Goal: Task Accomplishment & Management: Manage account settings

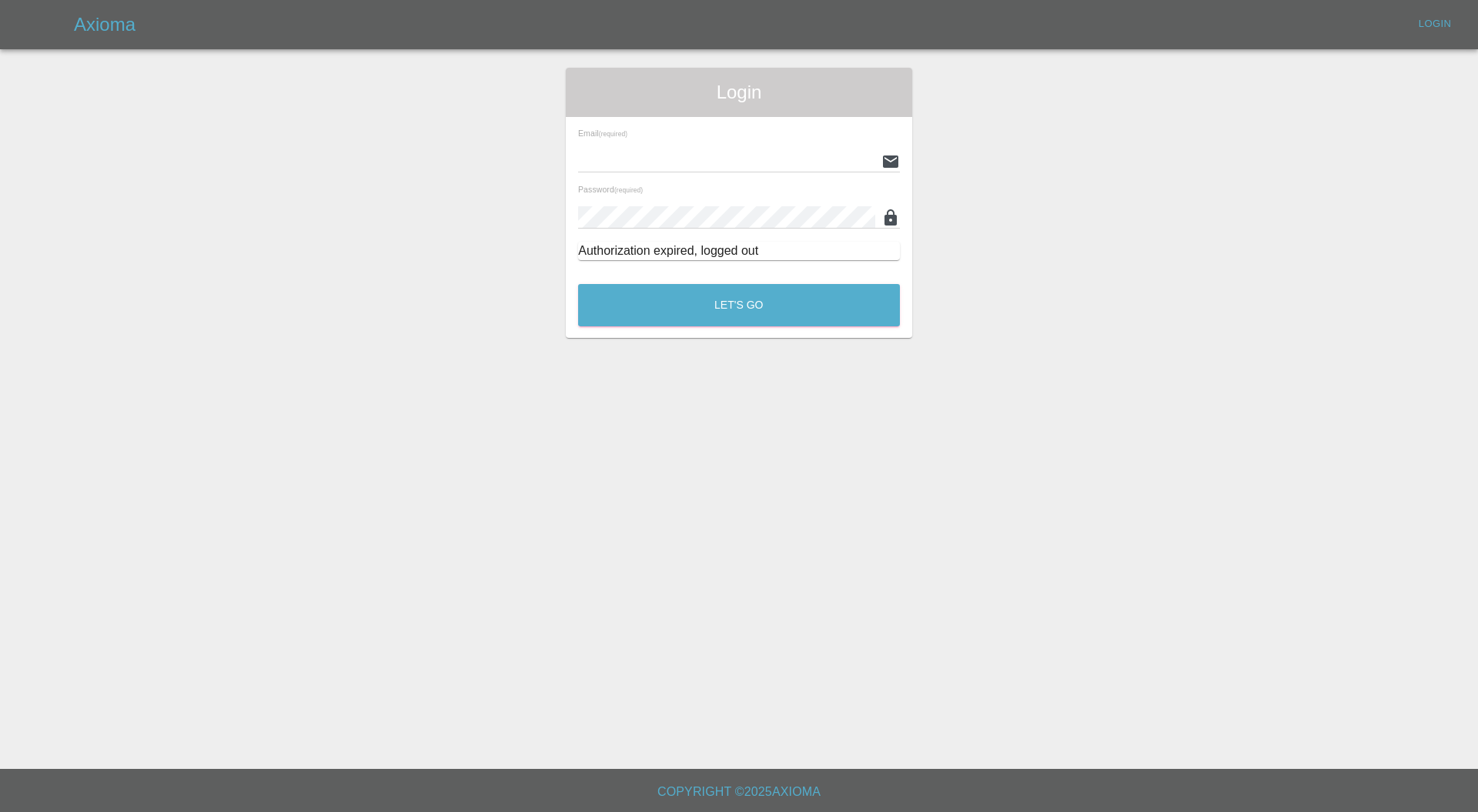
type input "[PERSON_NAME][EMAIL_ADDRESS][PERSON_NAME][DOMAIN_NAME]"
click at [874, 317] on button "Let's Go" at bounding box center [739, 305] width 322 height 42
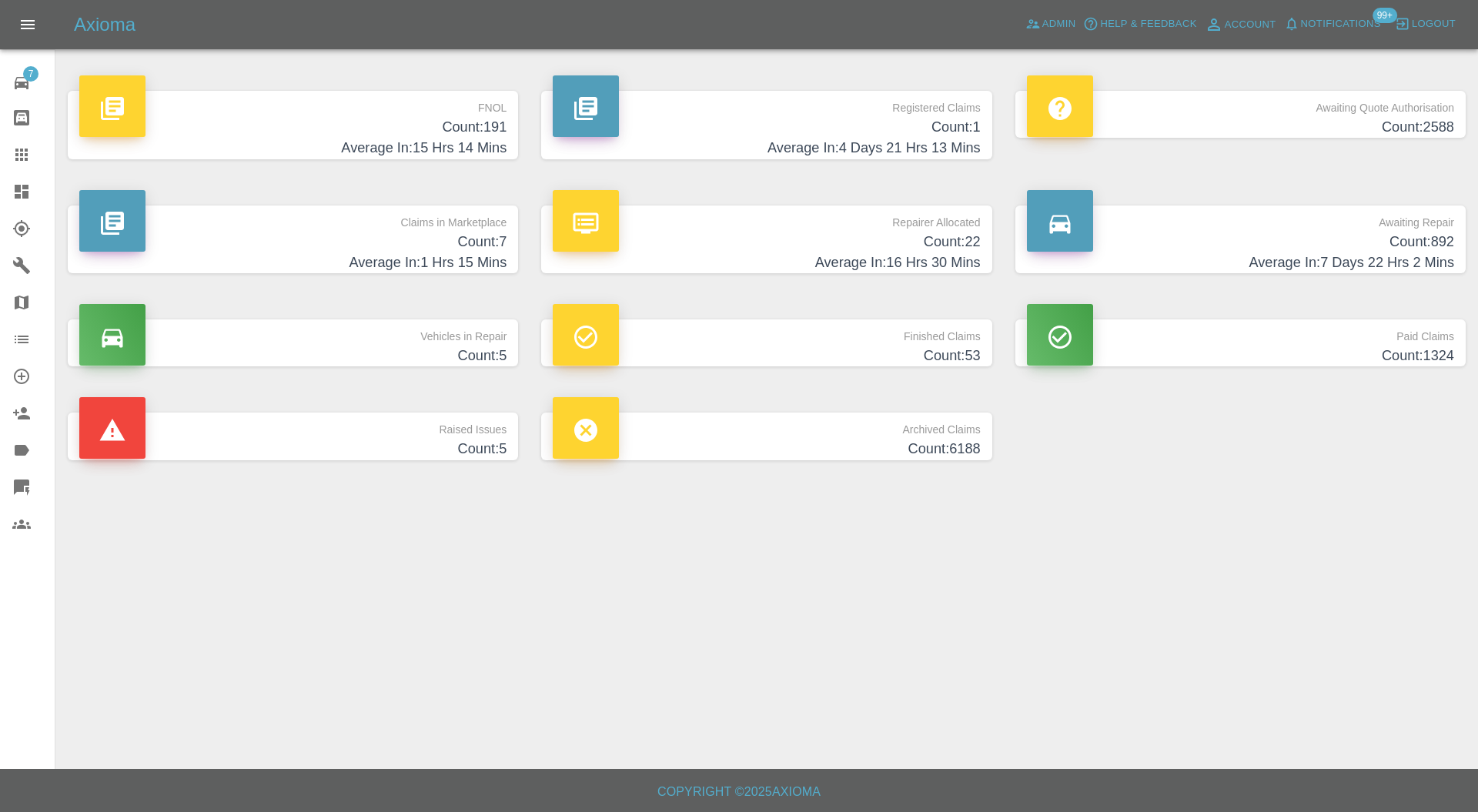
click at [460, 423] on p "Raised Issues" at bounding box center [293, 425] width 427 height 27
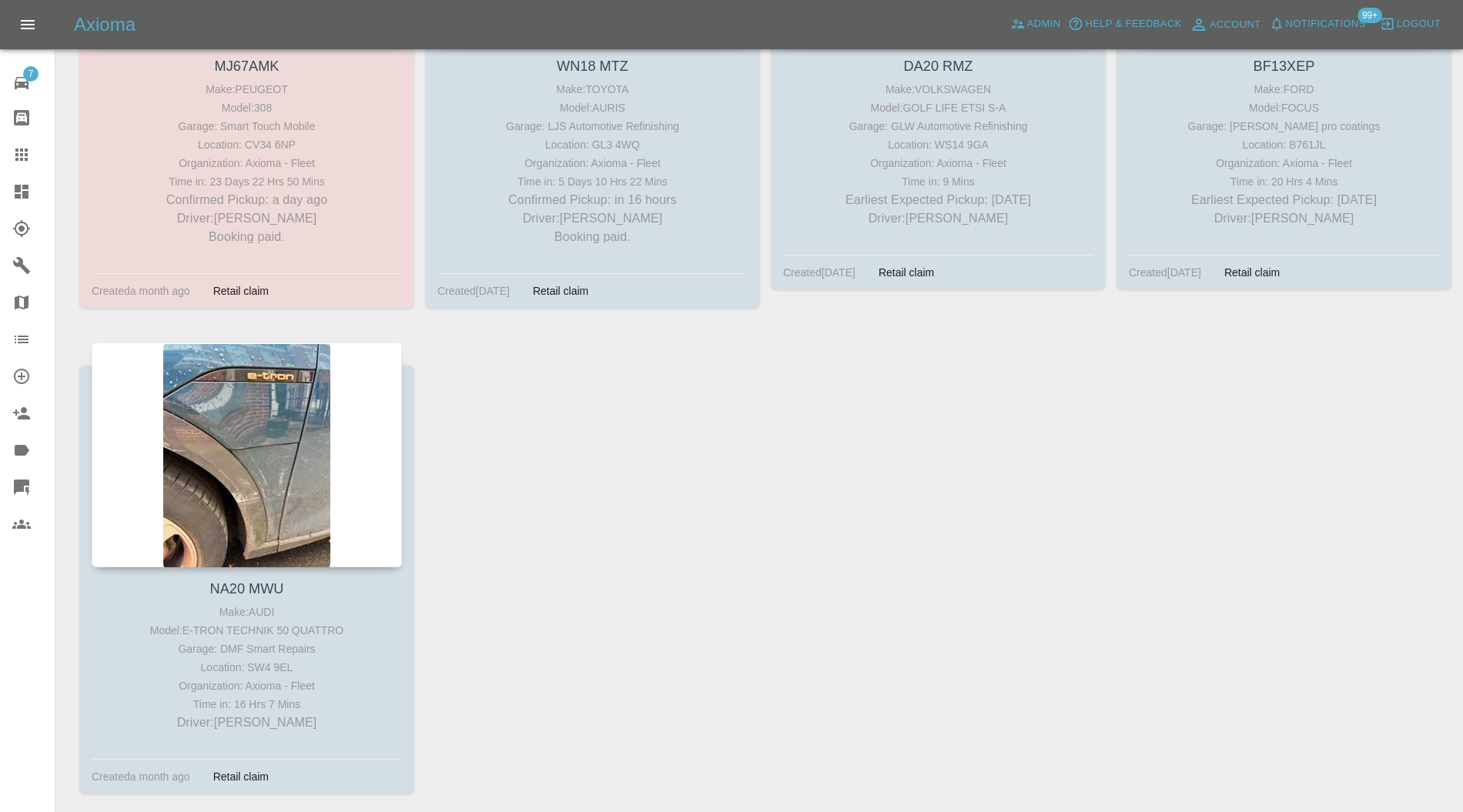
scroll to position [548, 0]
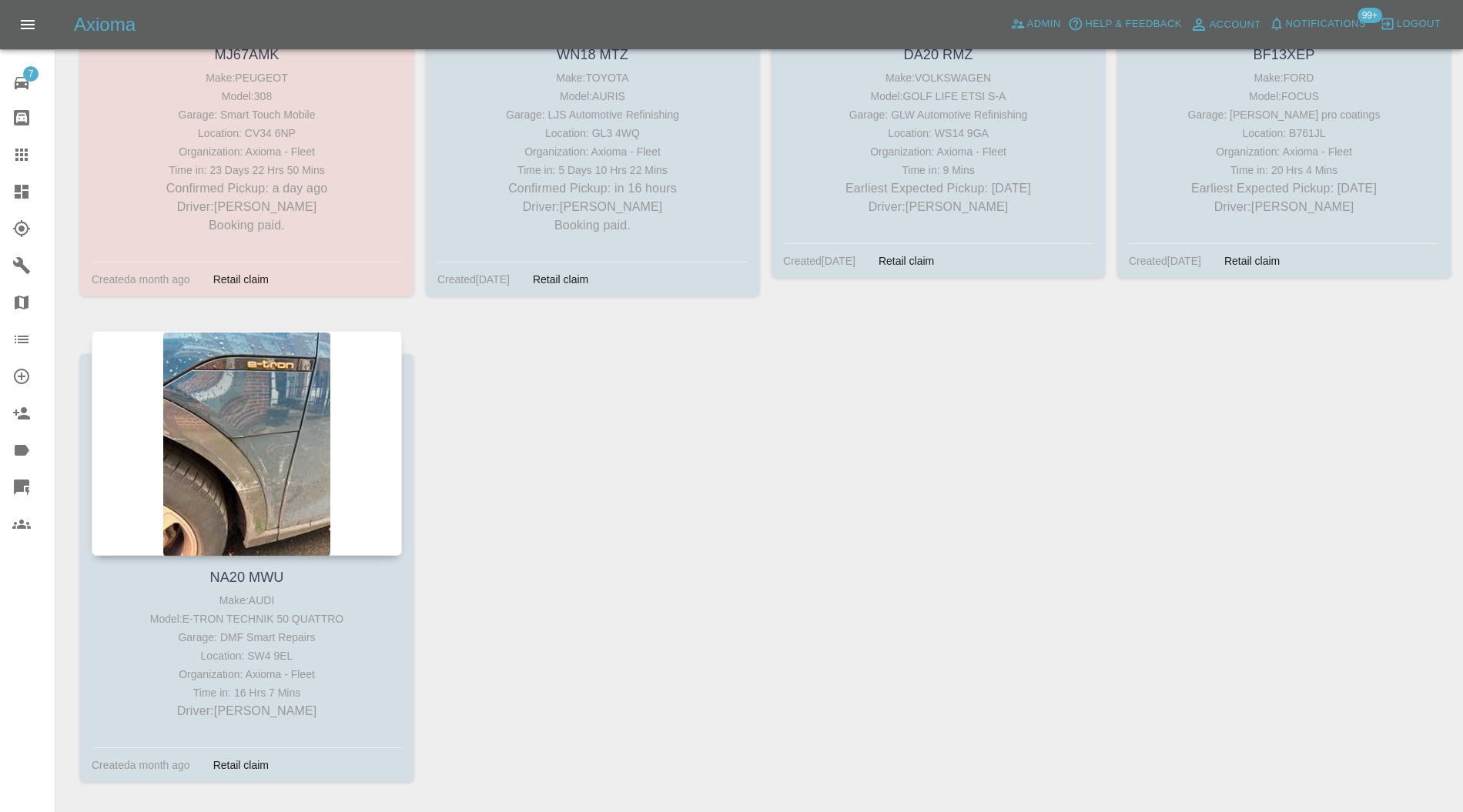
click at [221, 412] on div at bounding box center [246, 443] width 310 height 225
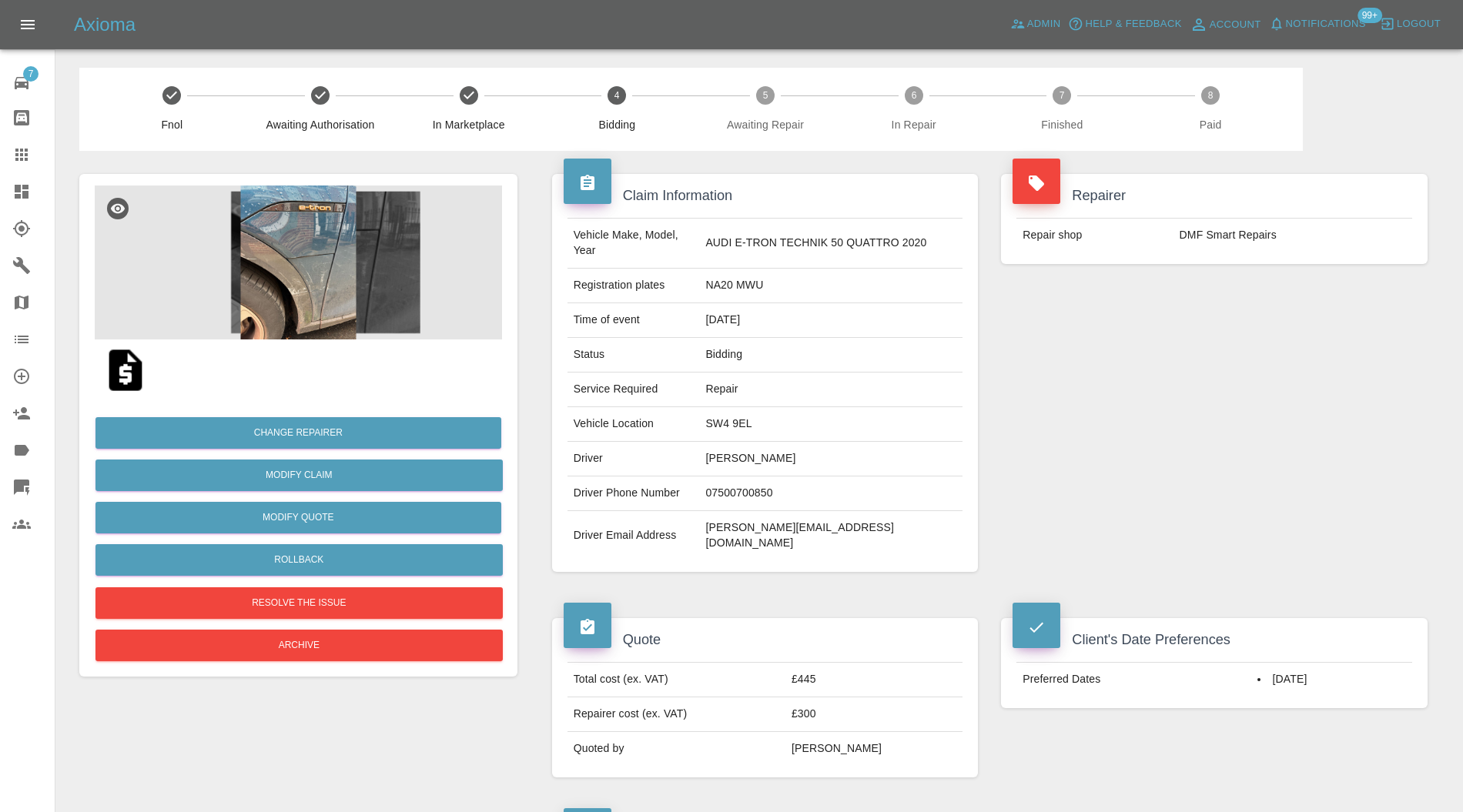
click at [322, 284] on img at bounding box center [298, 262] width 407 height 154
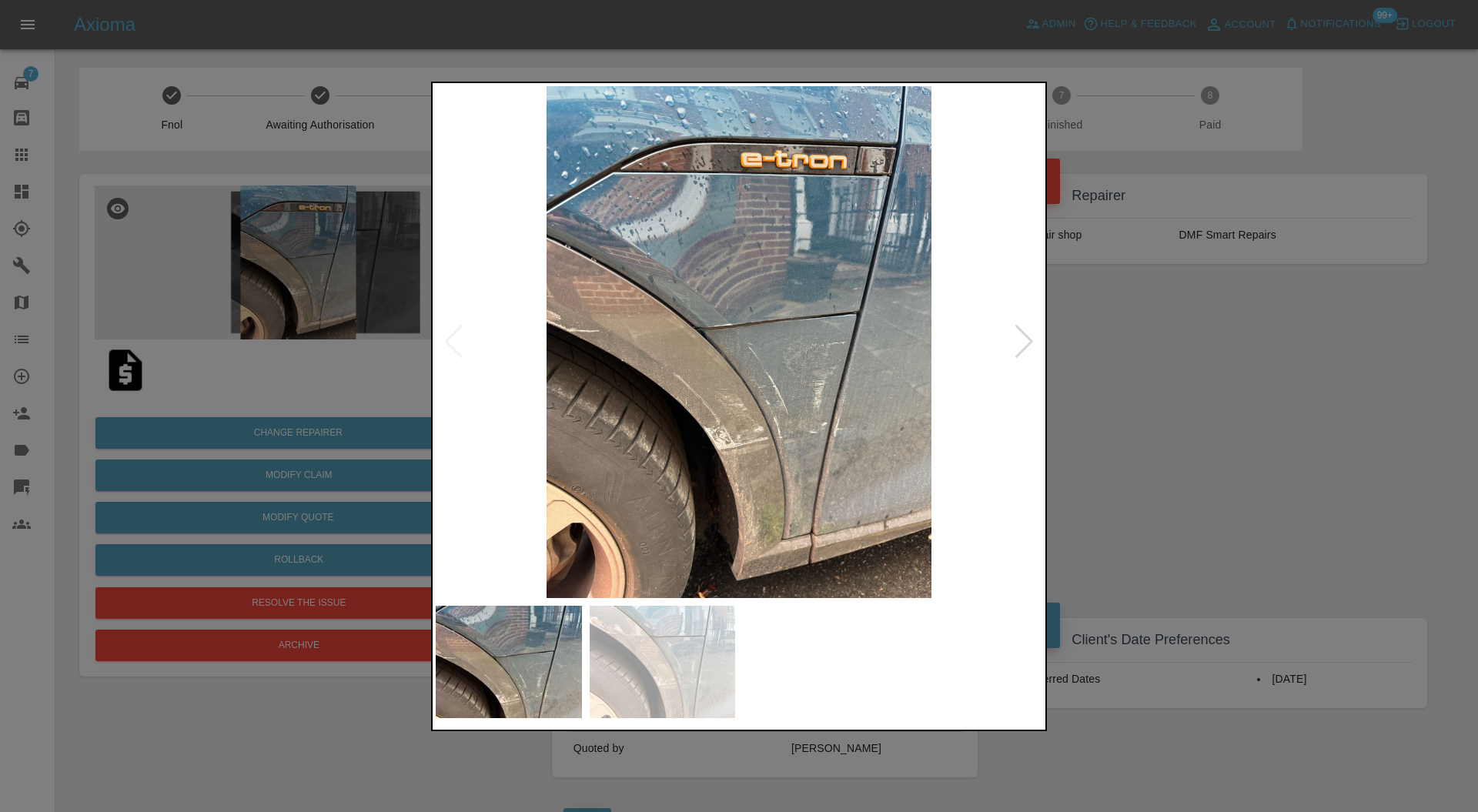
click at [1034, 343] on div at bounding box center [1024, 341] width 21 height 34
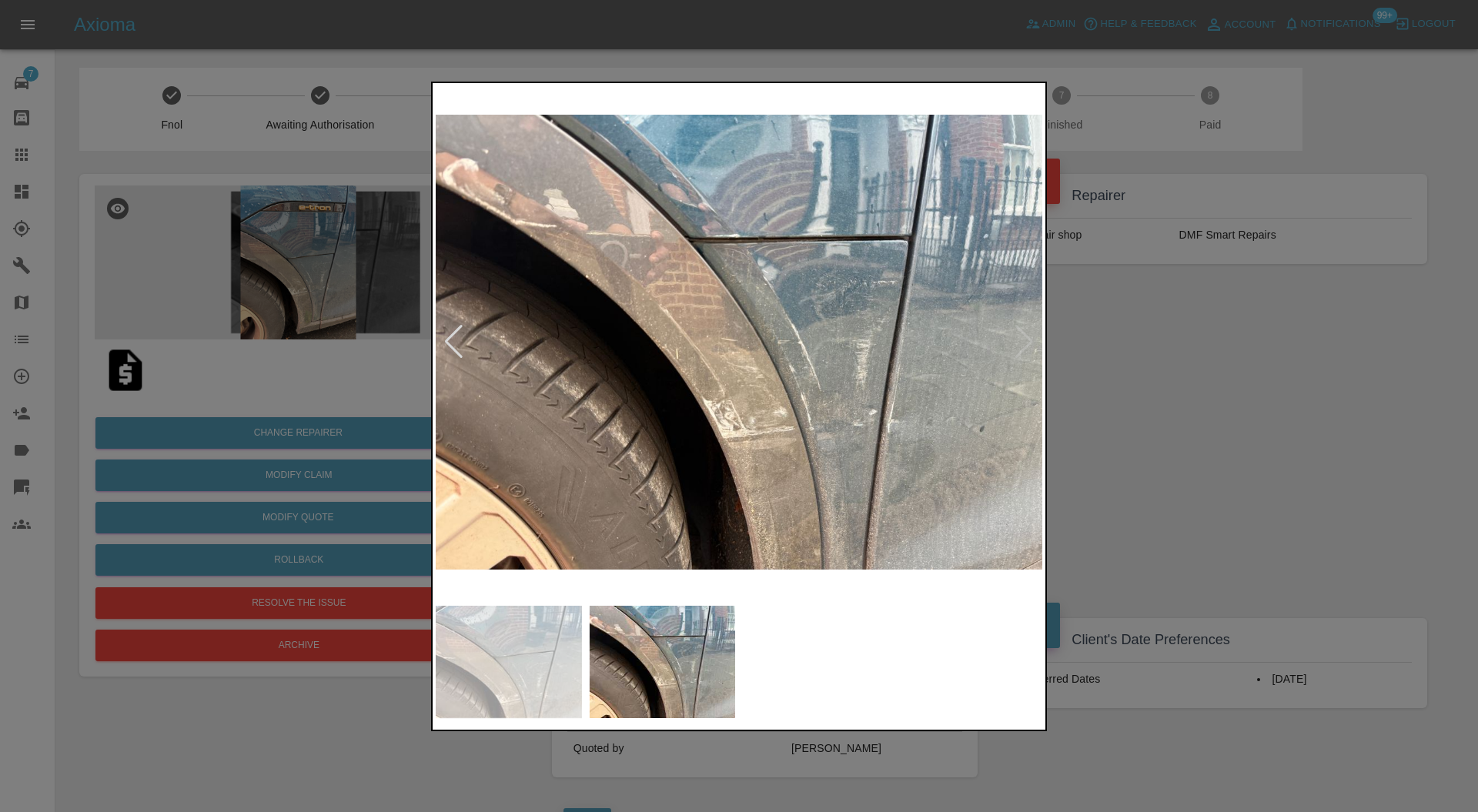
click at [1031, 342] on img at bounding box center [738, 342] width 606 height 513
click at [1196, 389] on div at bounding box center [739, 406] width 1478 height 812
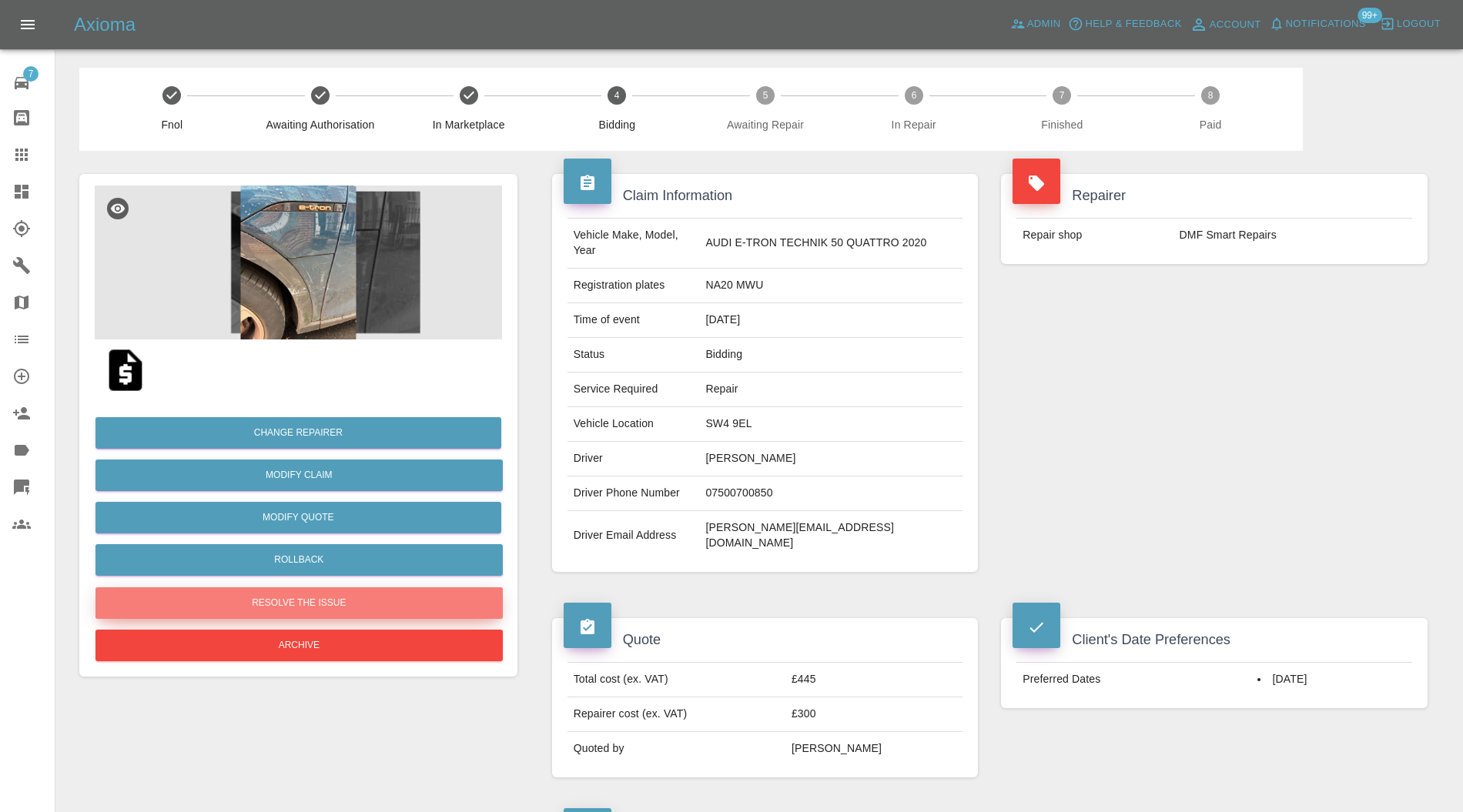
click at [397, 607] on button "Resolve the issue" at bounding box center [298, 603] width 407 height 32
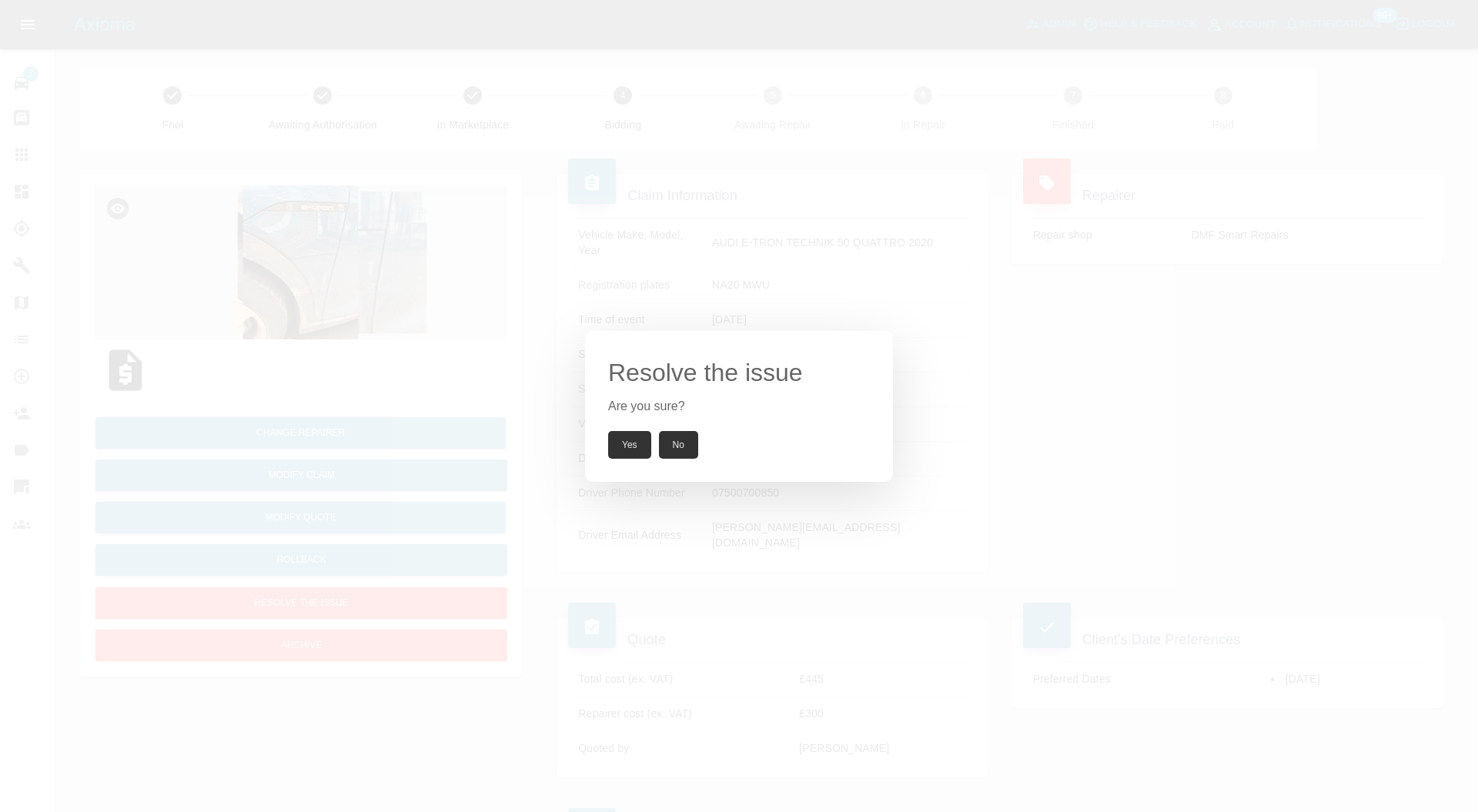
click at [631, 447] on button "Yes" at bounding box center [629, 444] width 43 height 27
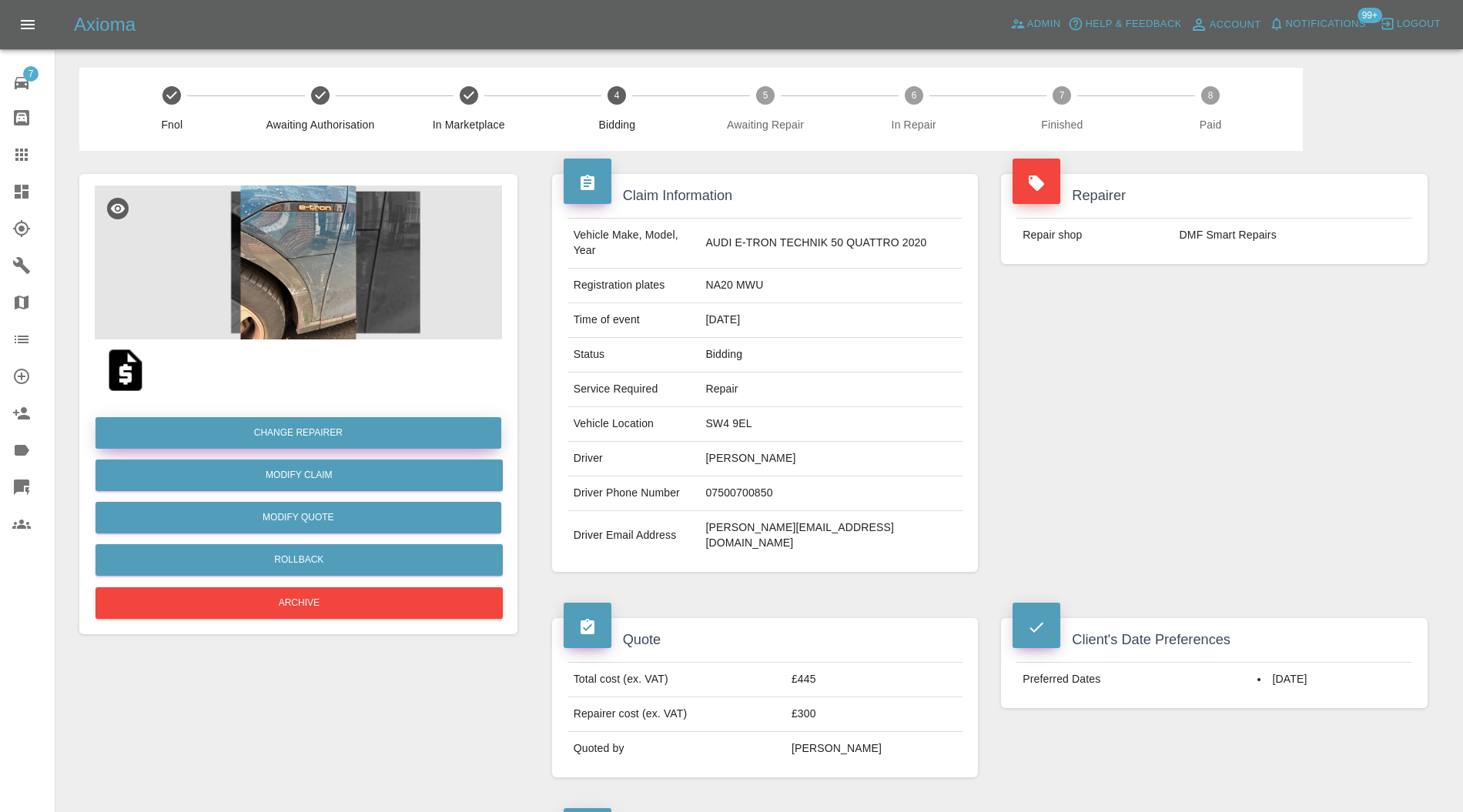
click at [393, 436] on button "Change Repairer" at bounding box center [298, 433] width 406 height 32
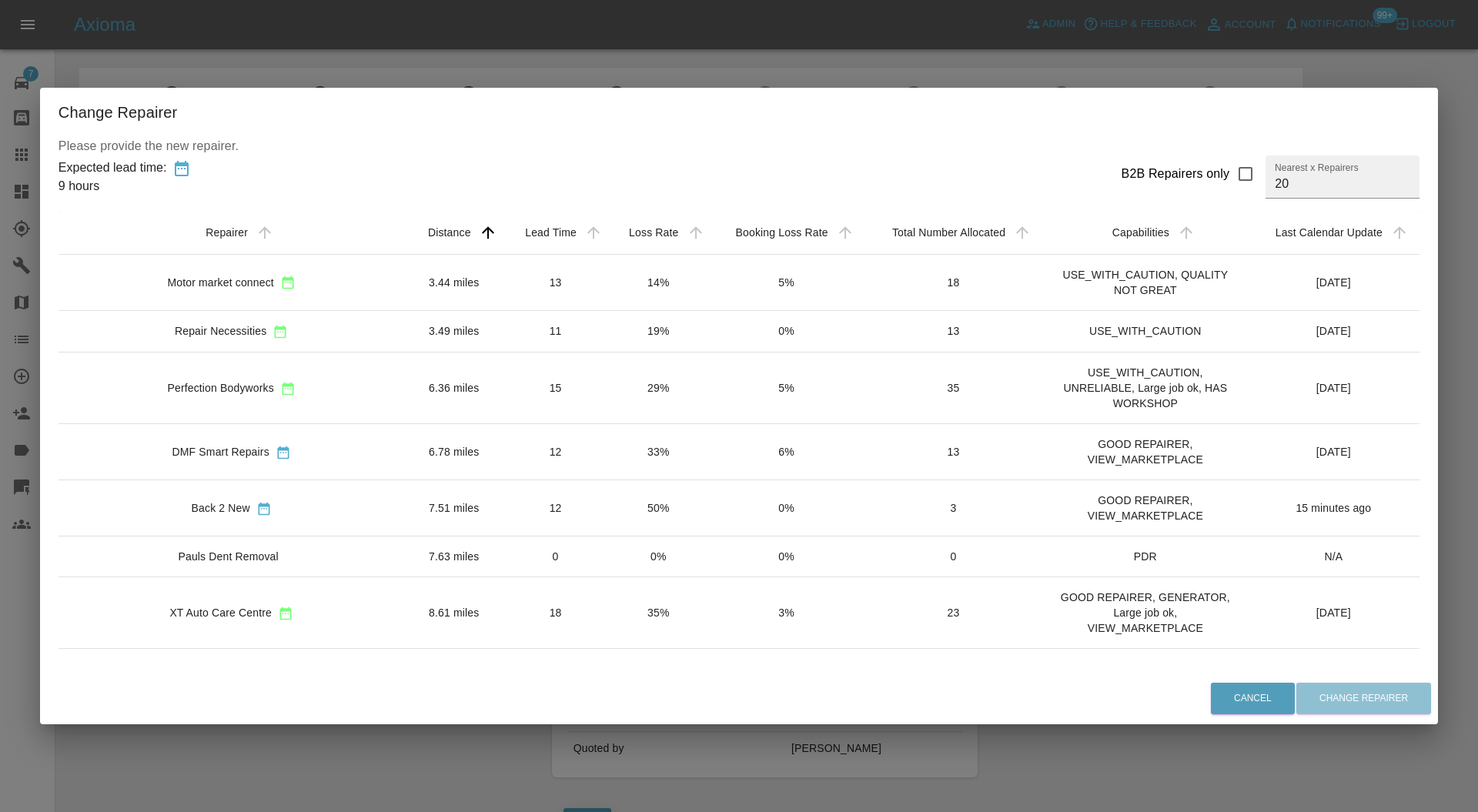
click at [405, 398] on td "6.36 miles" at bounding box center [455, 389] width 99 height 71
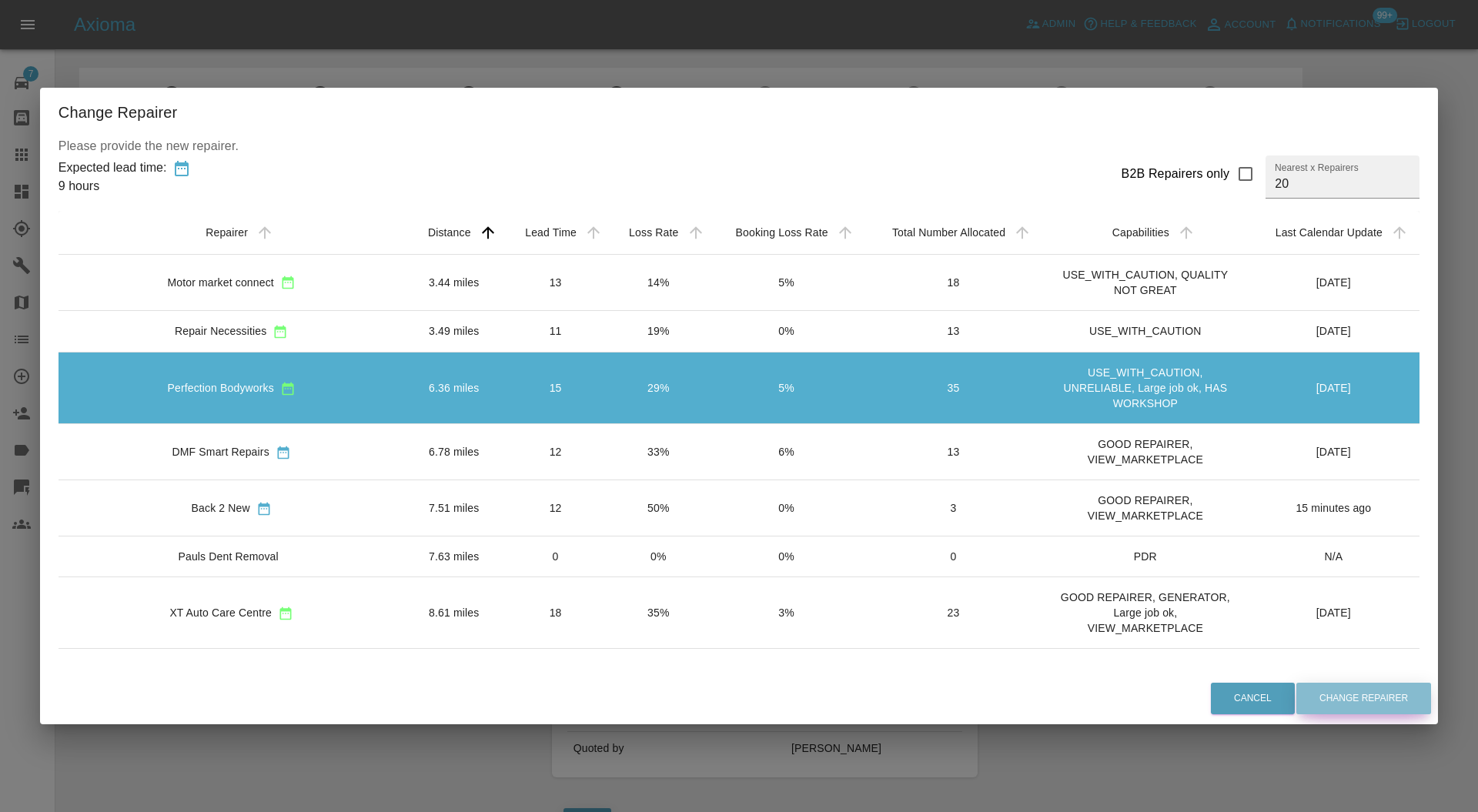
click at [1297, 691] on button "Change Repairer" at bounding box center [1364, 699] width 134 height 32
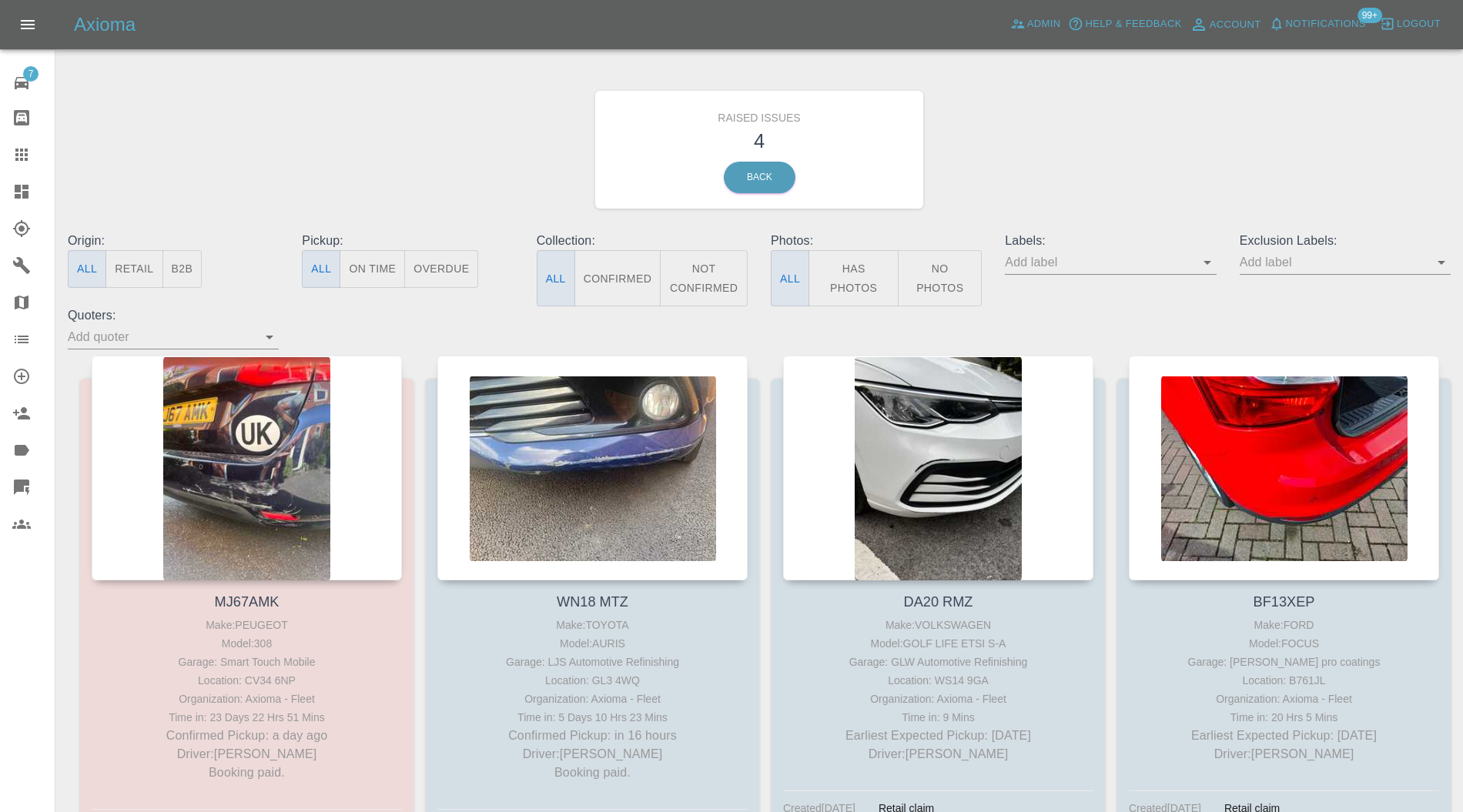
scroll to position [122, 0]
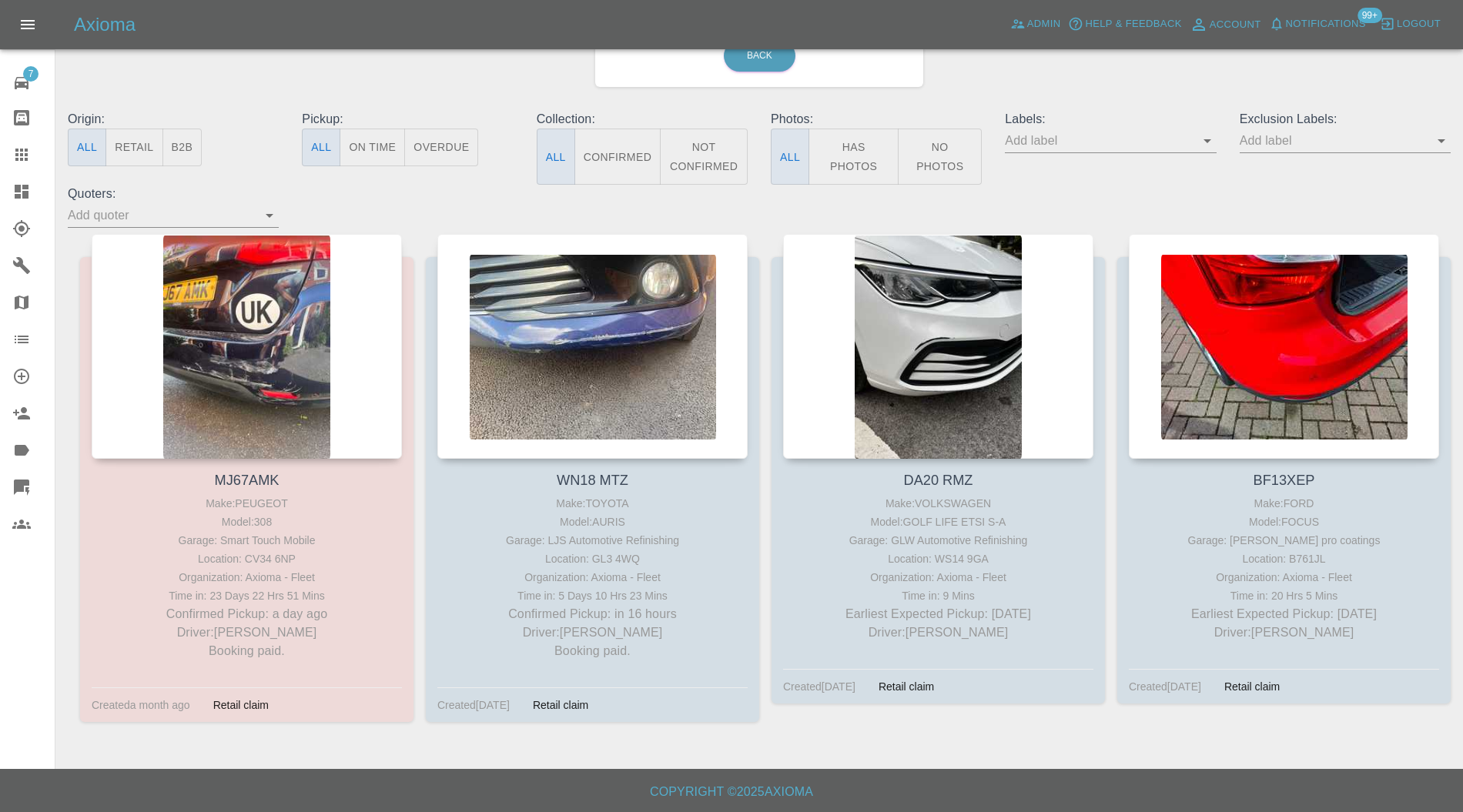
click at [1297, 342] on div at bounding box center [1284, 347] width 310 height 225
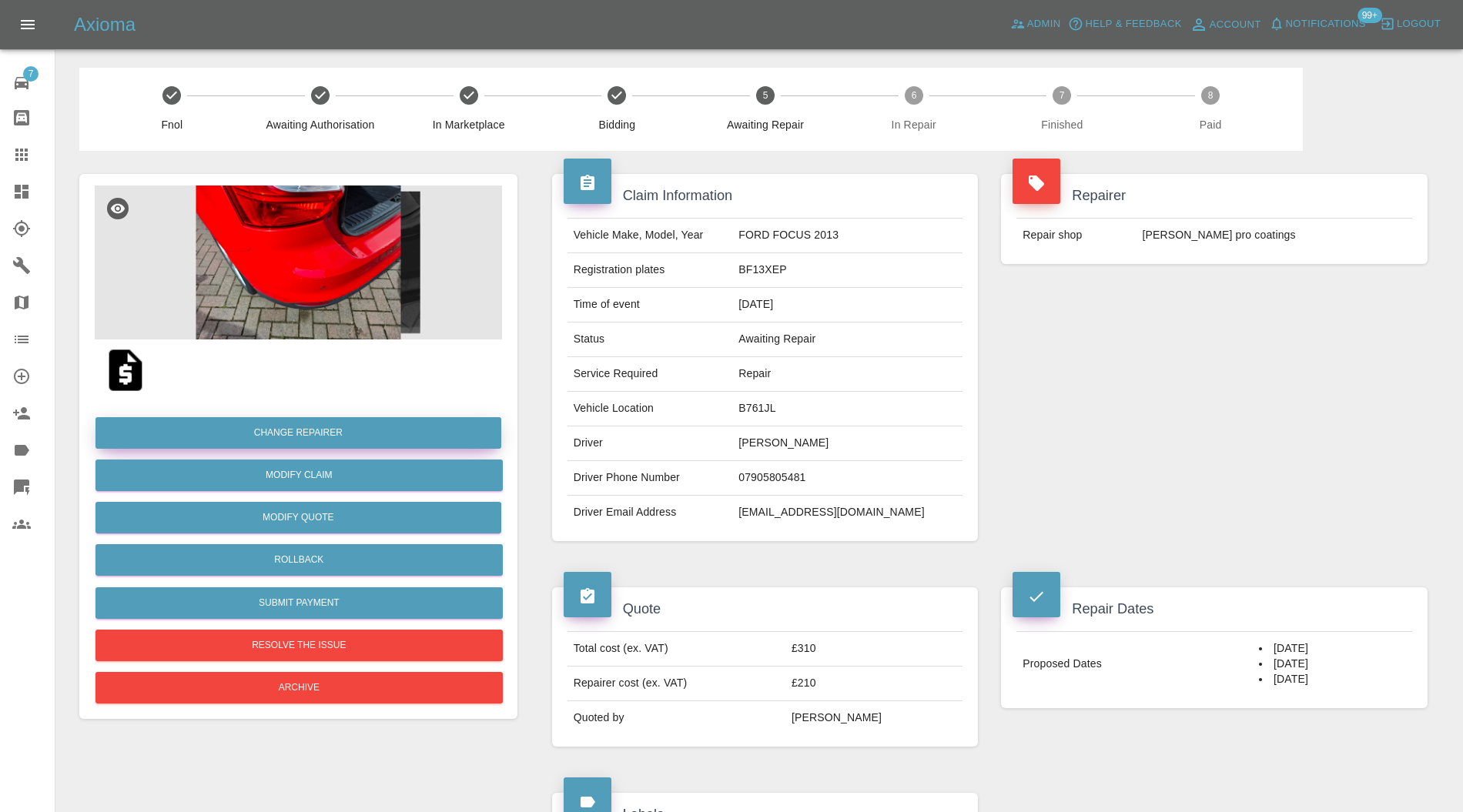
click at [381, 425] on button "Change Repairer" at bounding box center [298, 433] width 406 height 32
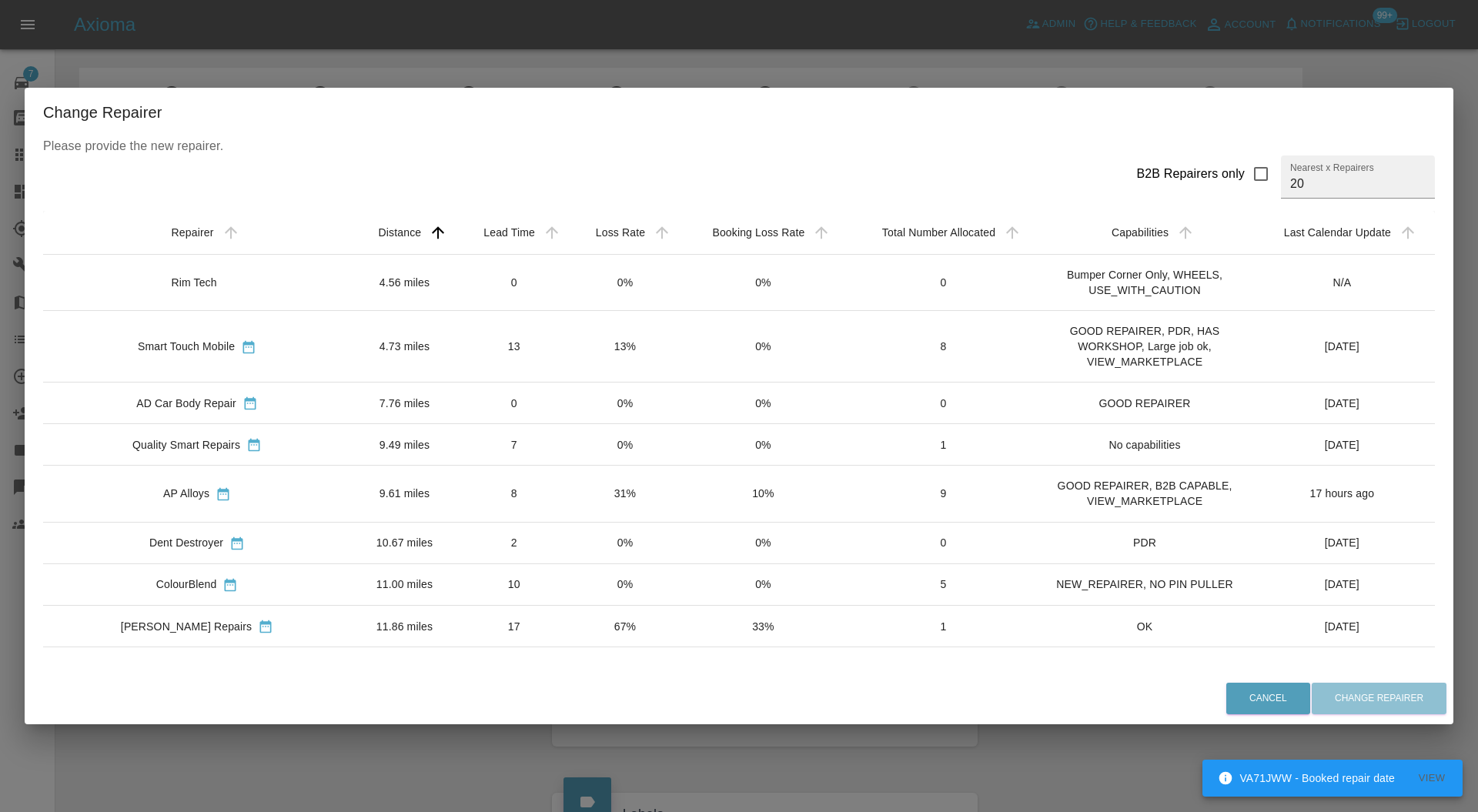
click at [387, 328] on td "4.73 miles" at bounding box center [404, 346] width 107 height 71
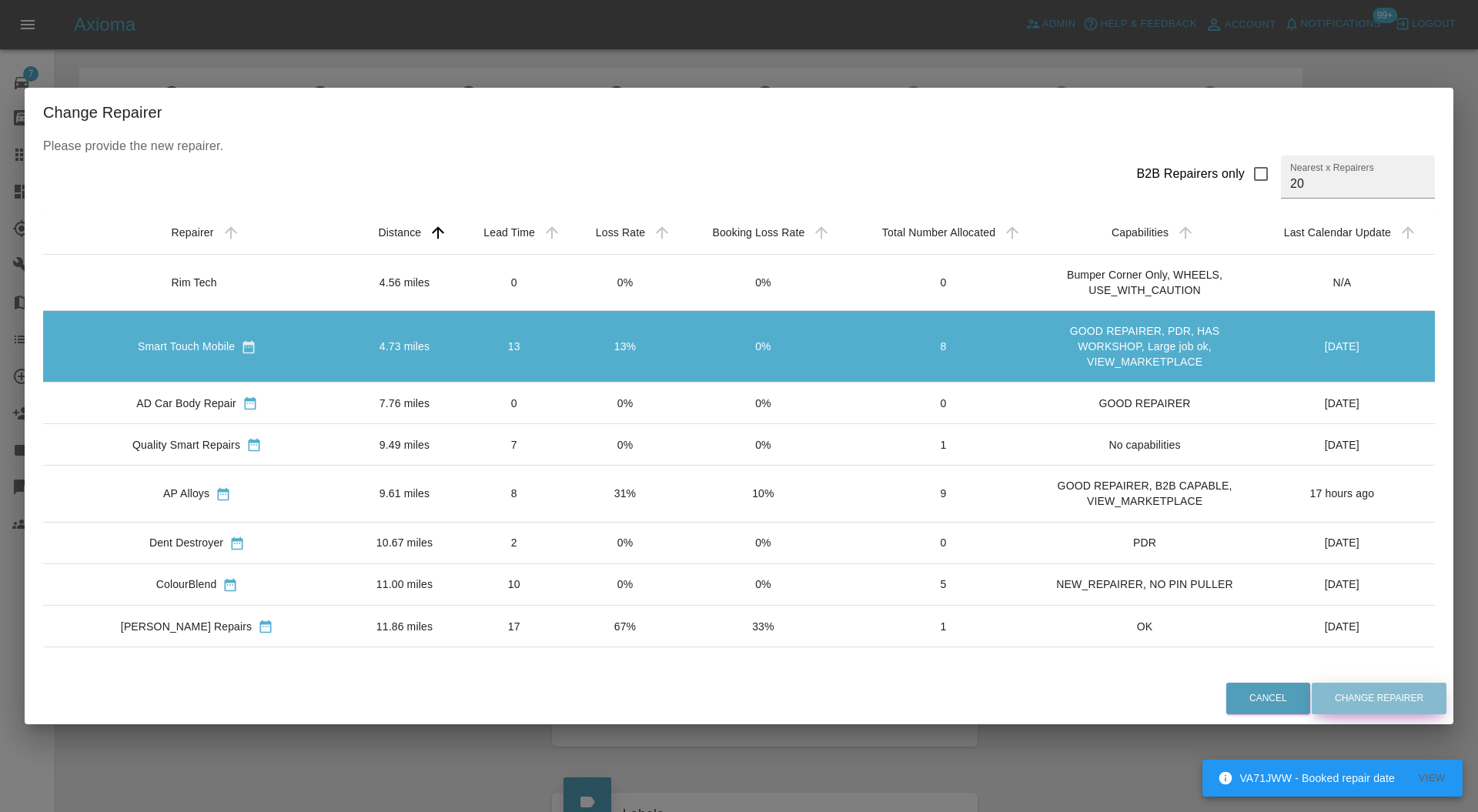
click at [1410, 693] on button "Change Repairer" at bounding box center [1378, 699] width 134 height 32
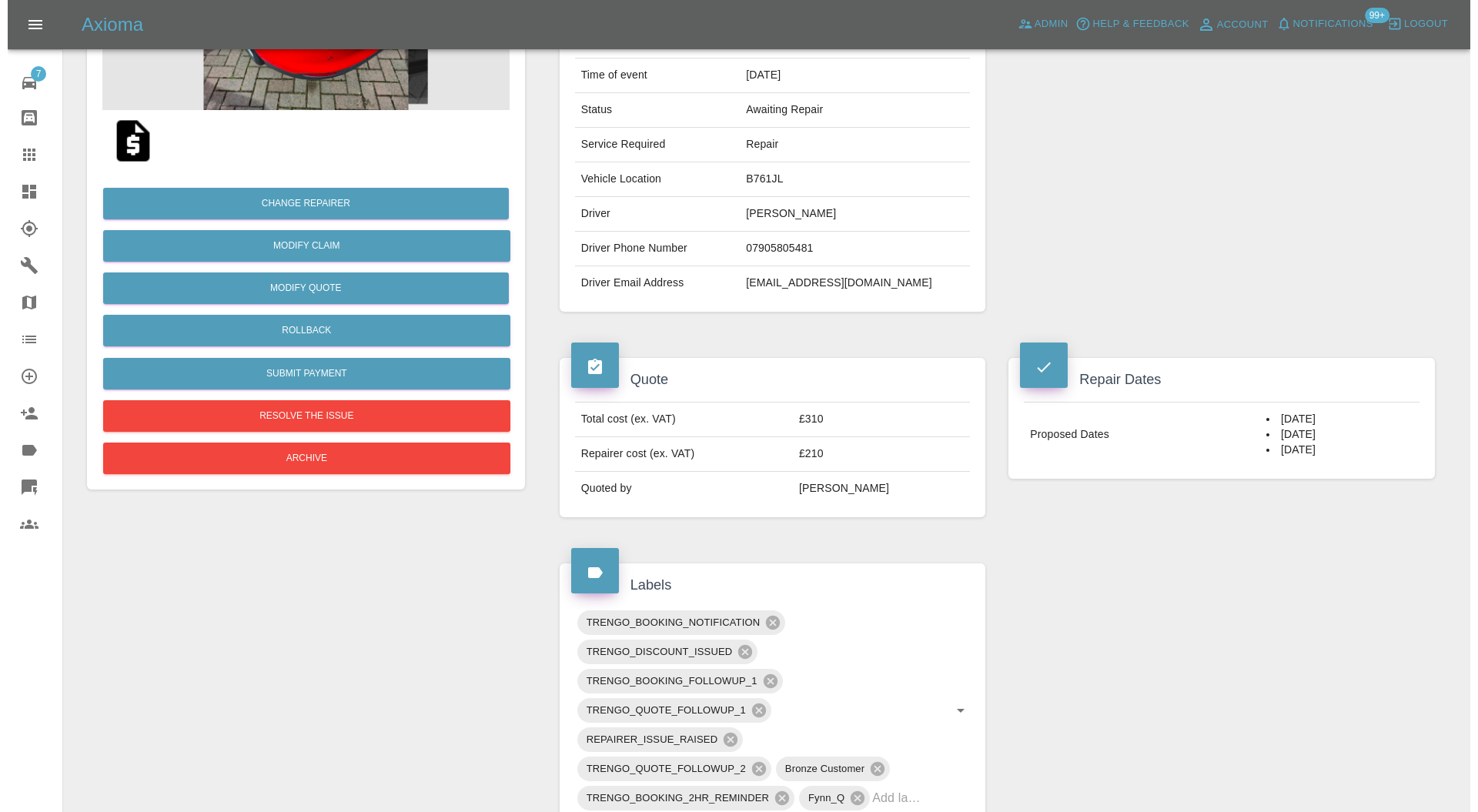
scroll to position [411, 0]
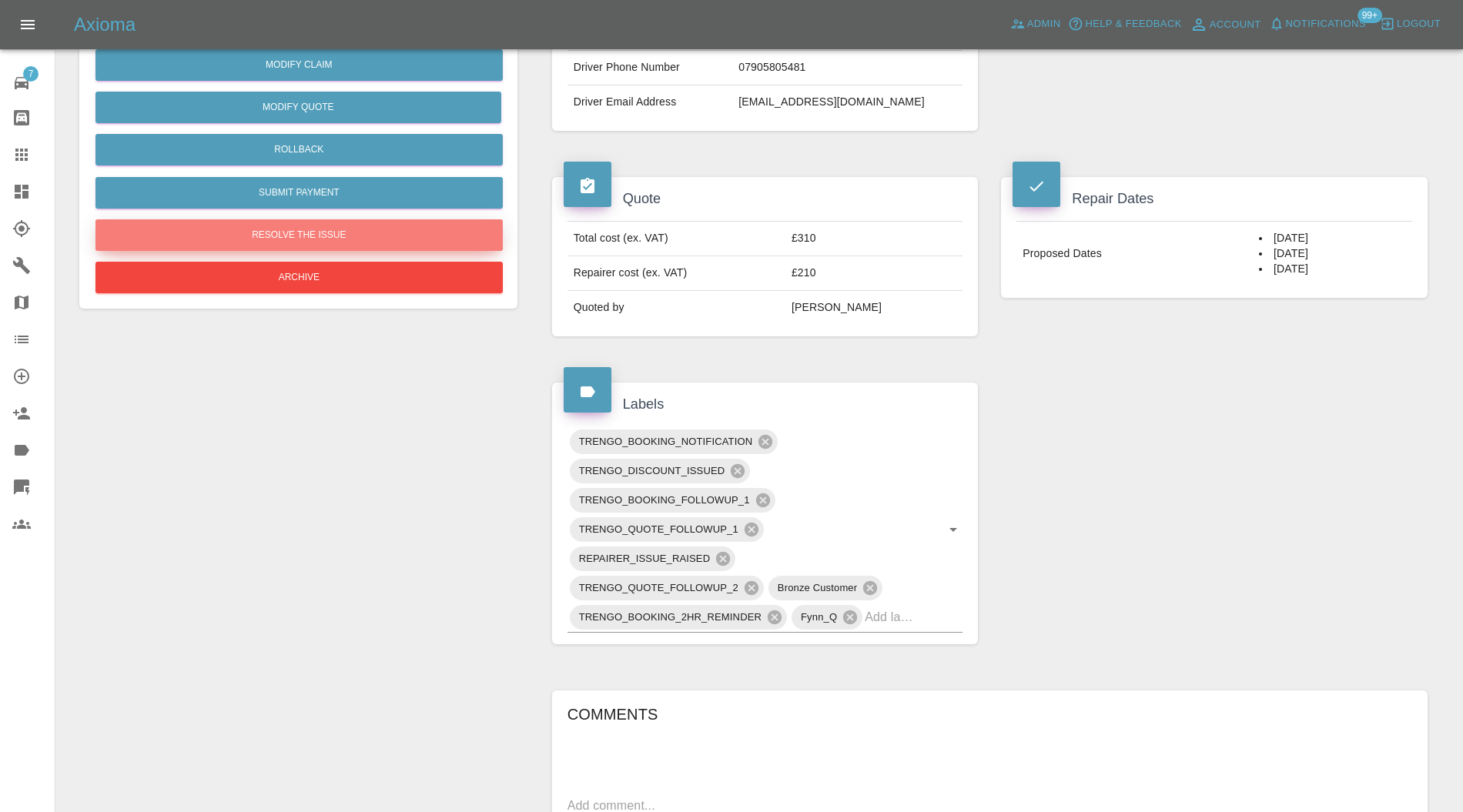
click at [431, 226] on button "Resolve the issue" at bounding box center [298, 235] width 407 height 32
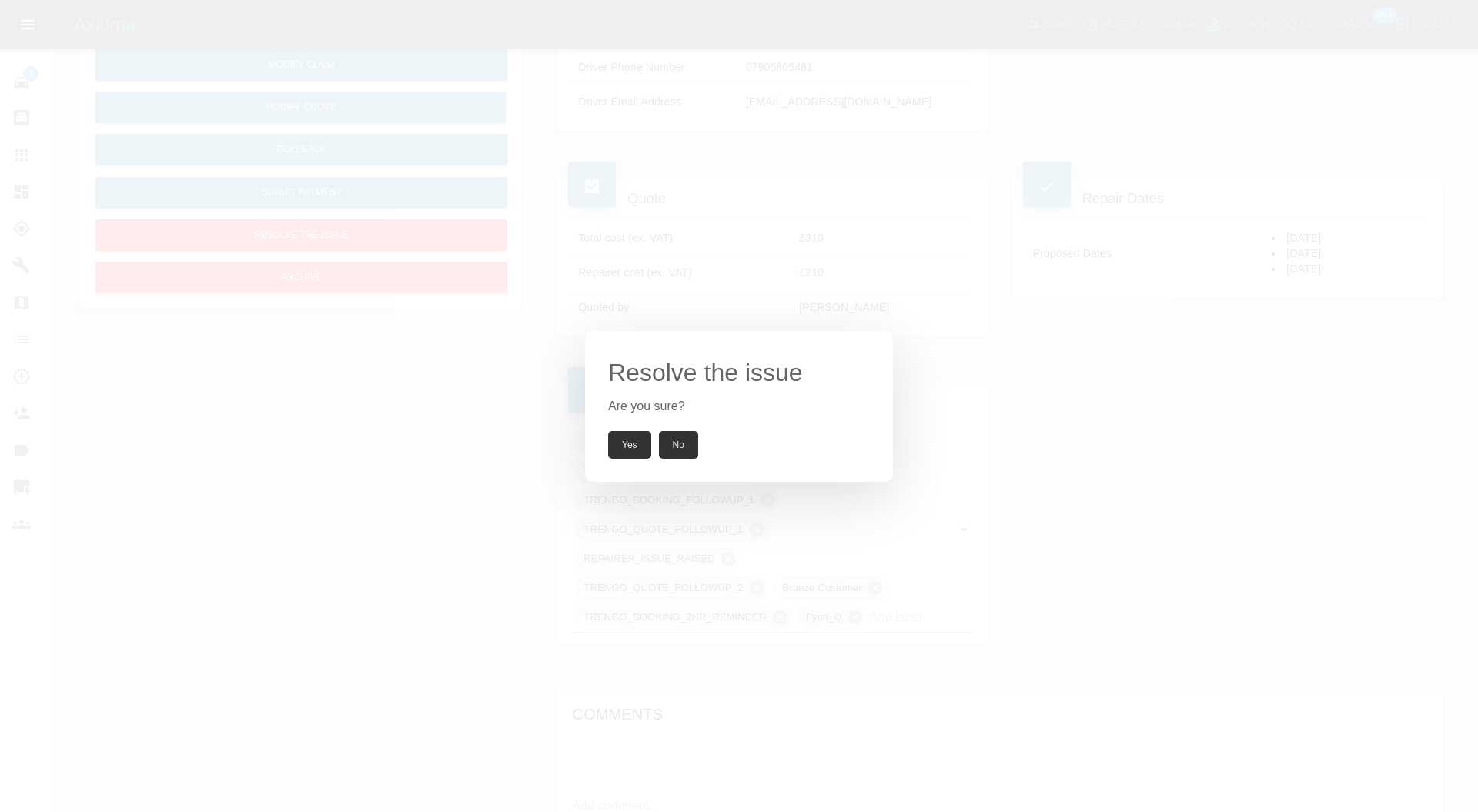
click at [631, 433] on button "Yes" at bounding box center [629, 444] width 43 height 27
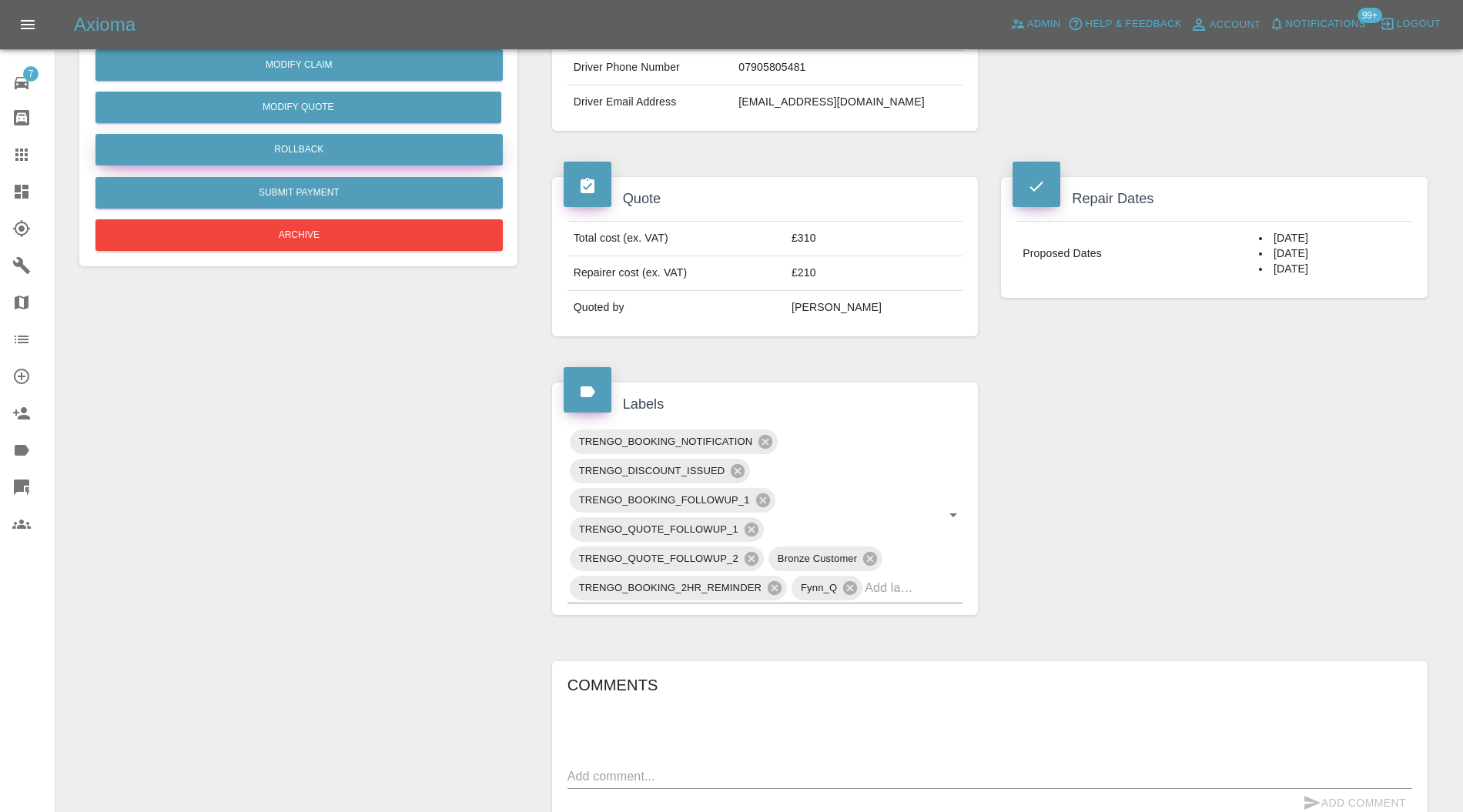
click at [416, 155] on button "Rollback" at bounding box center [298, 149] width 407 height 32
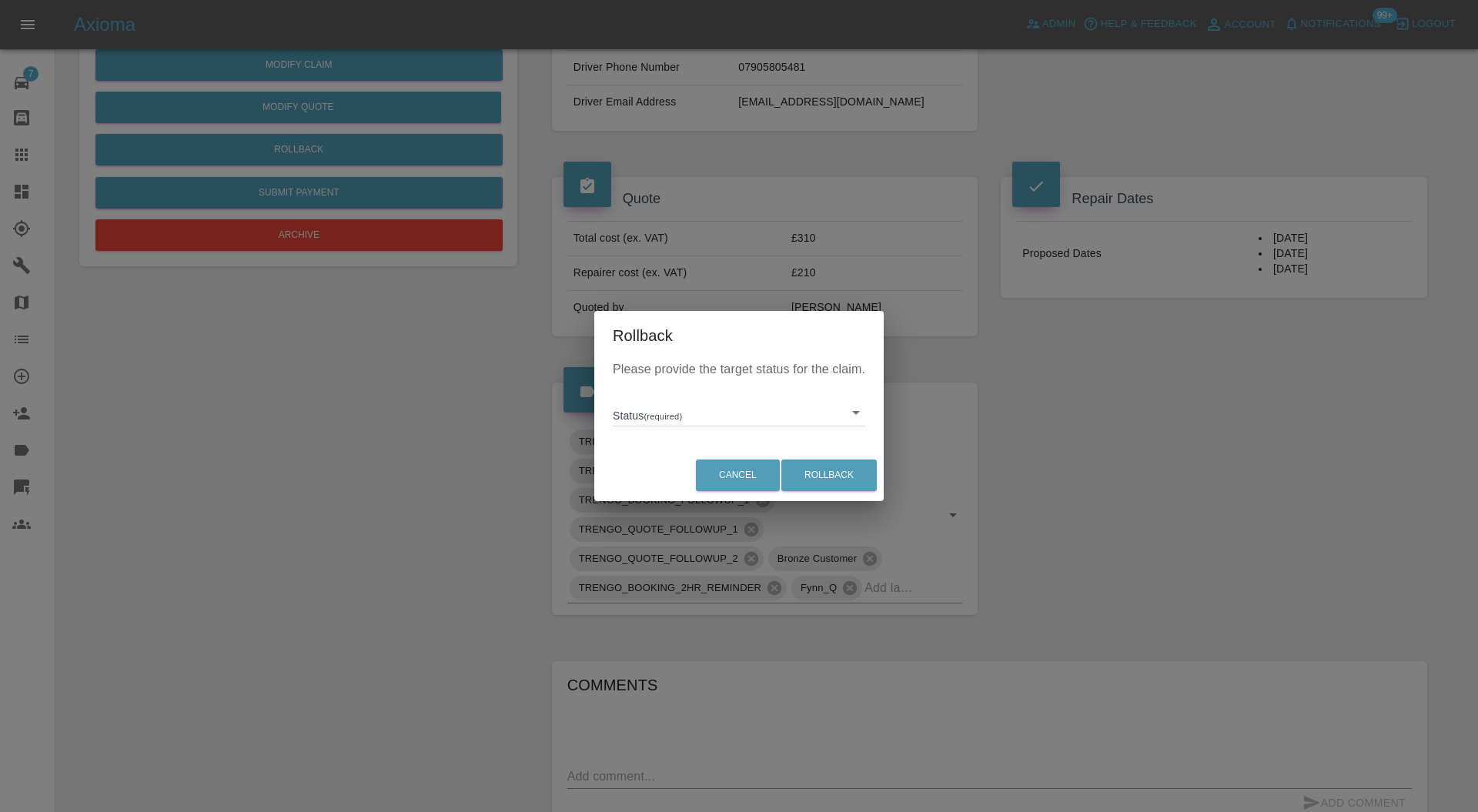
click at [710, 419] on body "Axioma Admin Help & Feedback Account Notifications 99+ Logout 7 Repair home Bod…" at bounding box center [739, 447] width 1478 height 1715
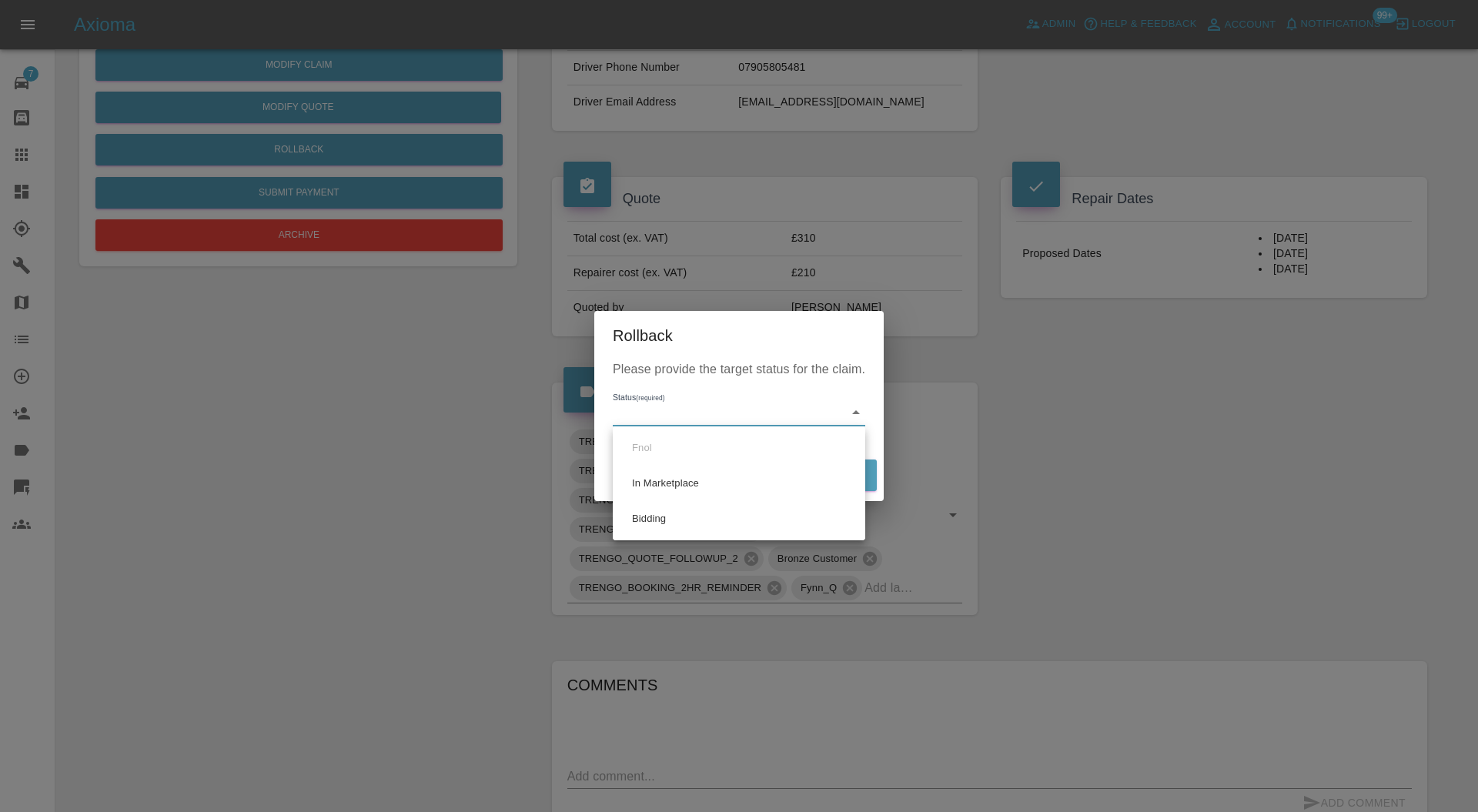
click at [689, 518] on li "Bidding" at bounding box center [739, 518] width 245 height 36
type input "bidding"
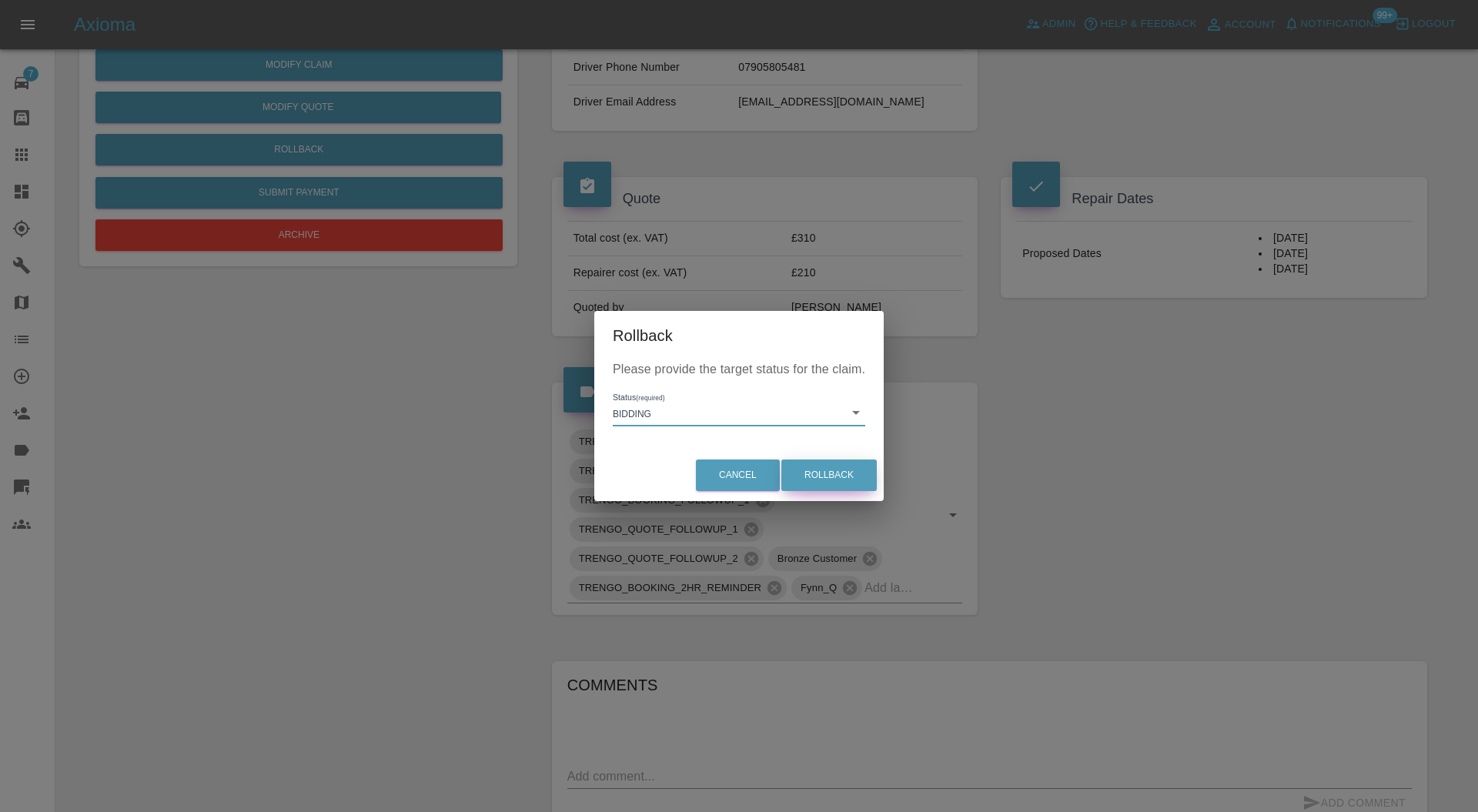
click at [844, 465] on button "Rollback" at bounding box center [829, 475] width 95 height 32
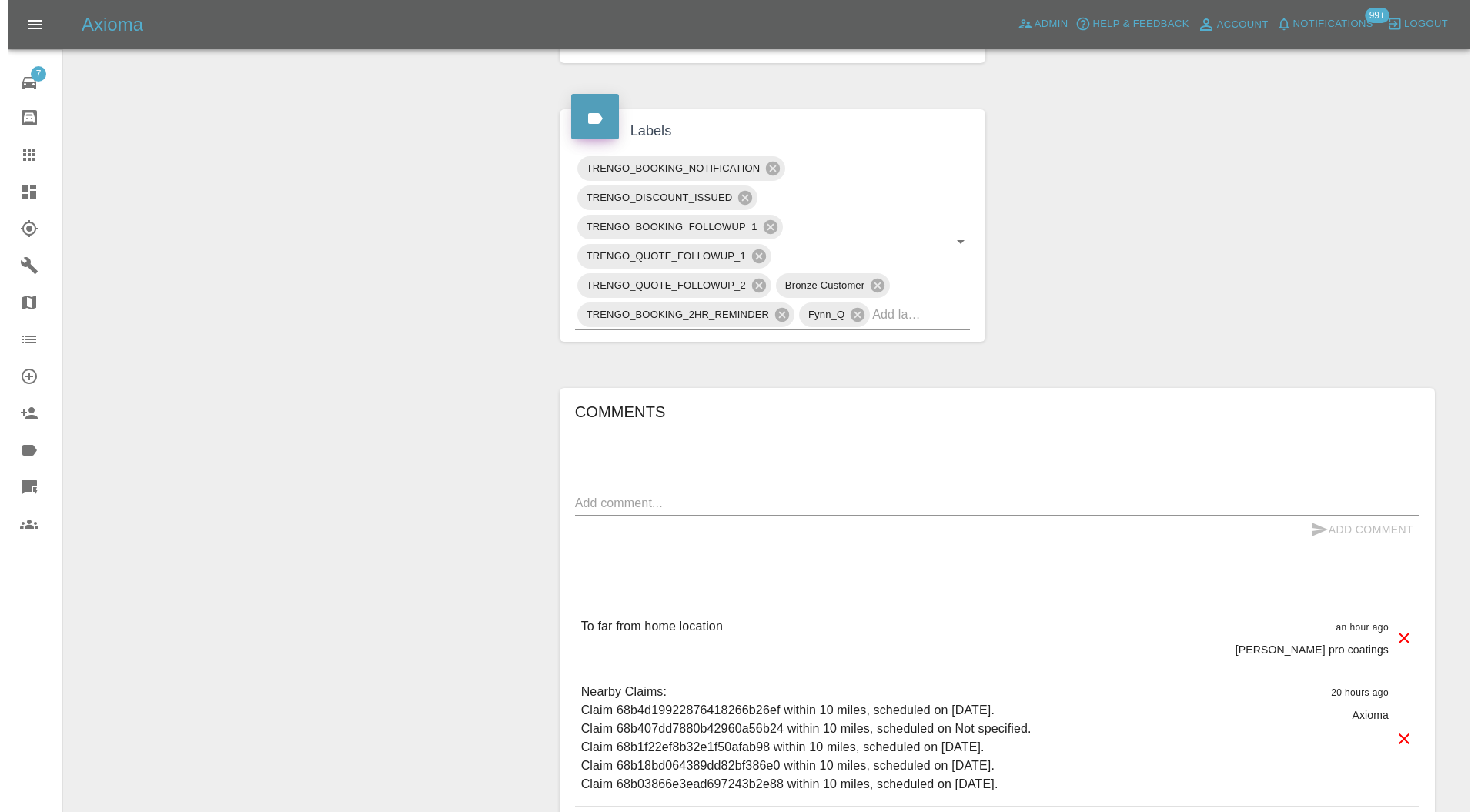
scroll to position [902, 0]
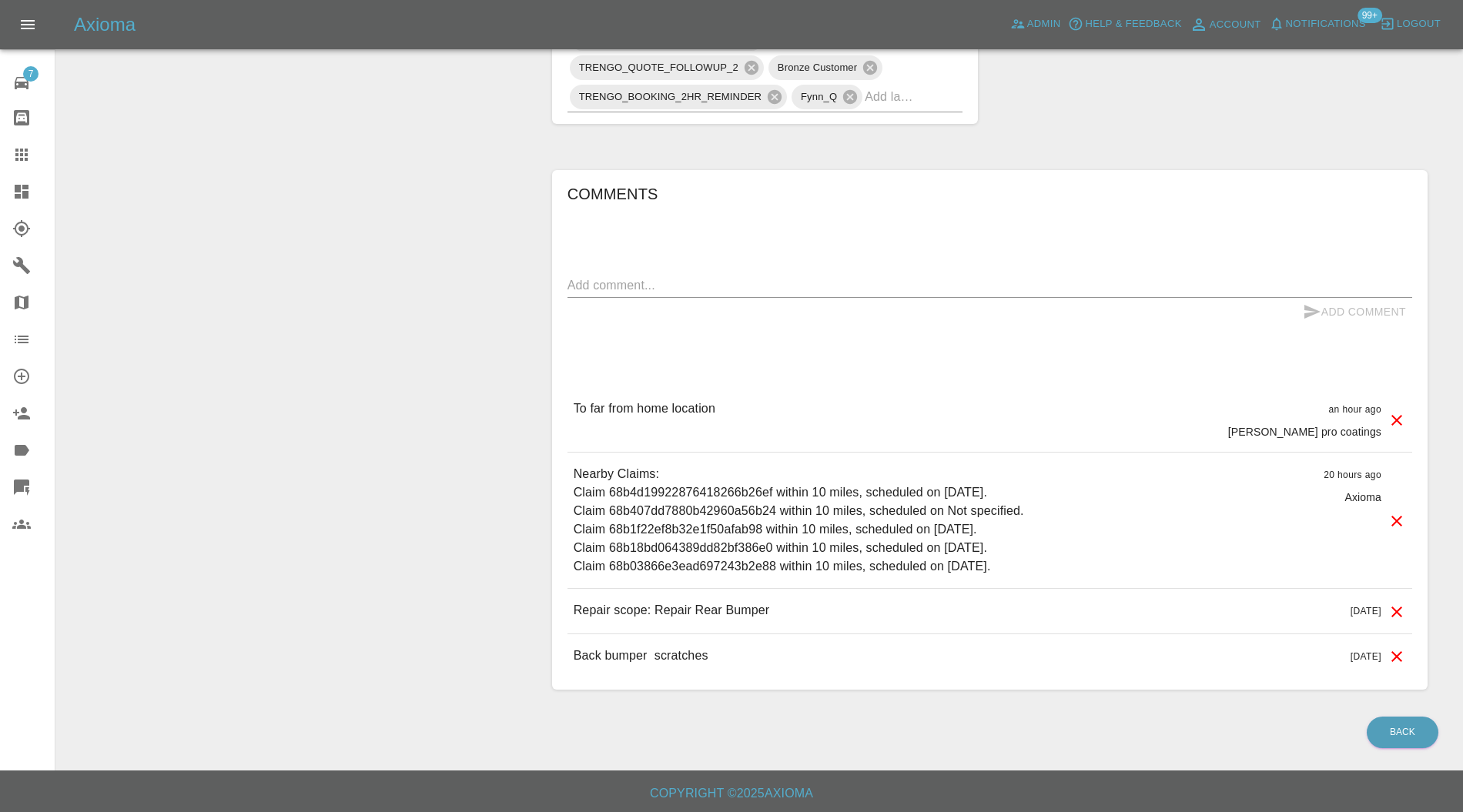
click at [1403, 417] on icon at bounding box center [1397, 421] width 18 height 18
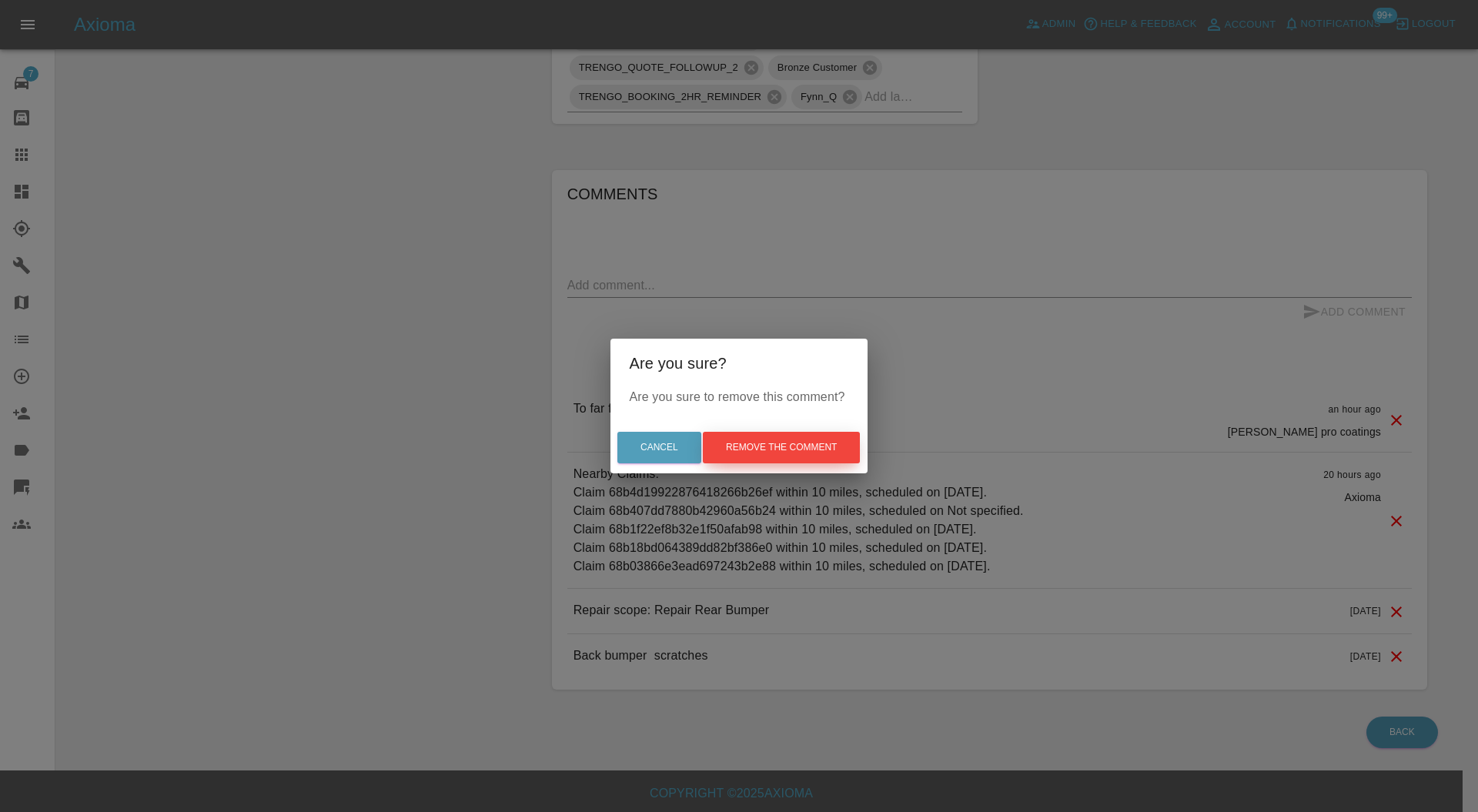
click at [840, 448] on button "Remove the comment" at bounding box center [782, 447] width 157 height 32
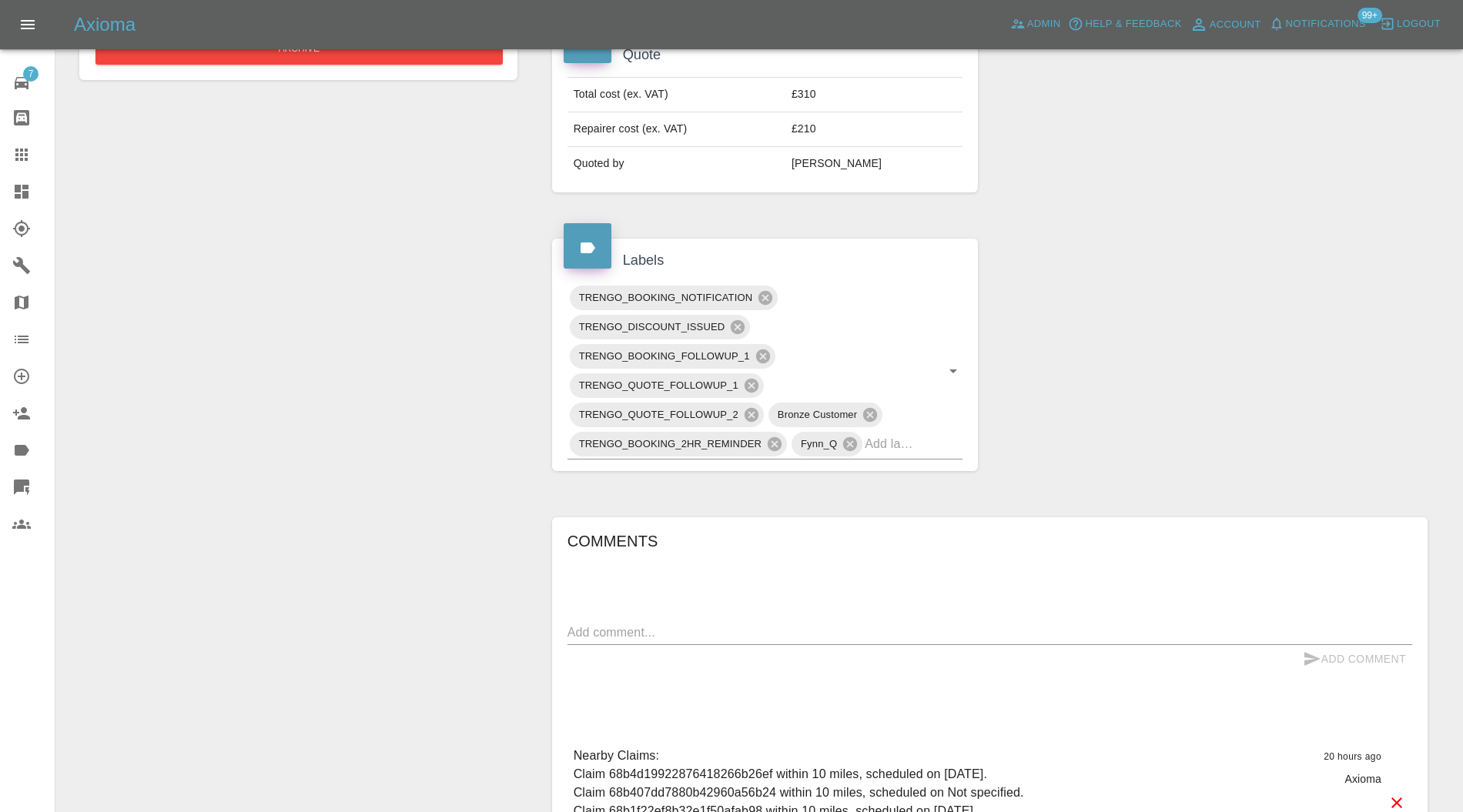
scroll to position [425, 0]
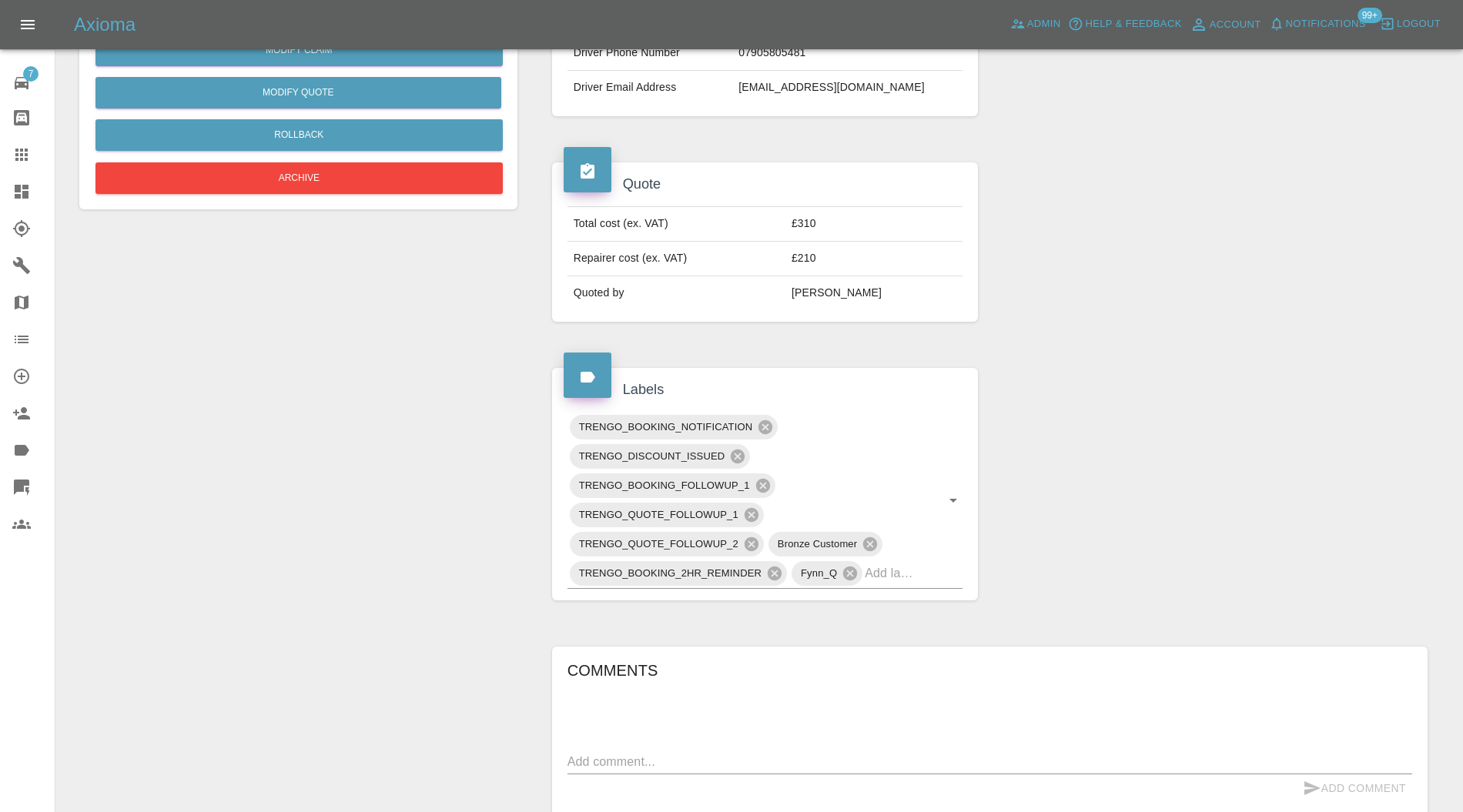
click at [766, 422] on icon at bounding box center [765, 427] width 14 height 14
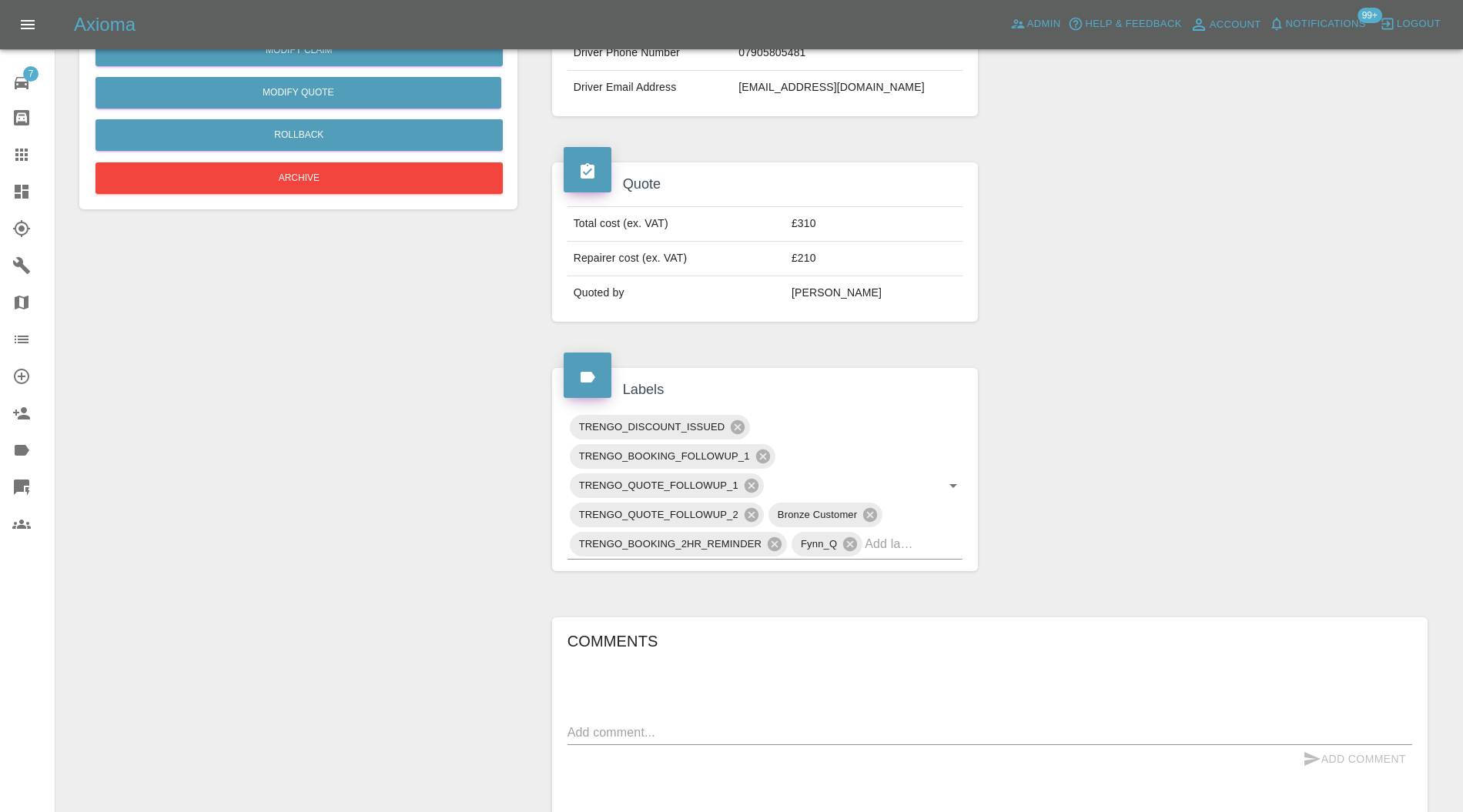
click at [759, 448] on icon at bounding box center [763, 456] width 17 height 17
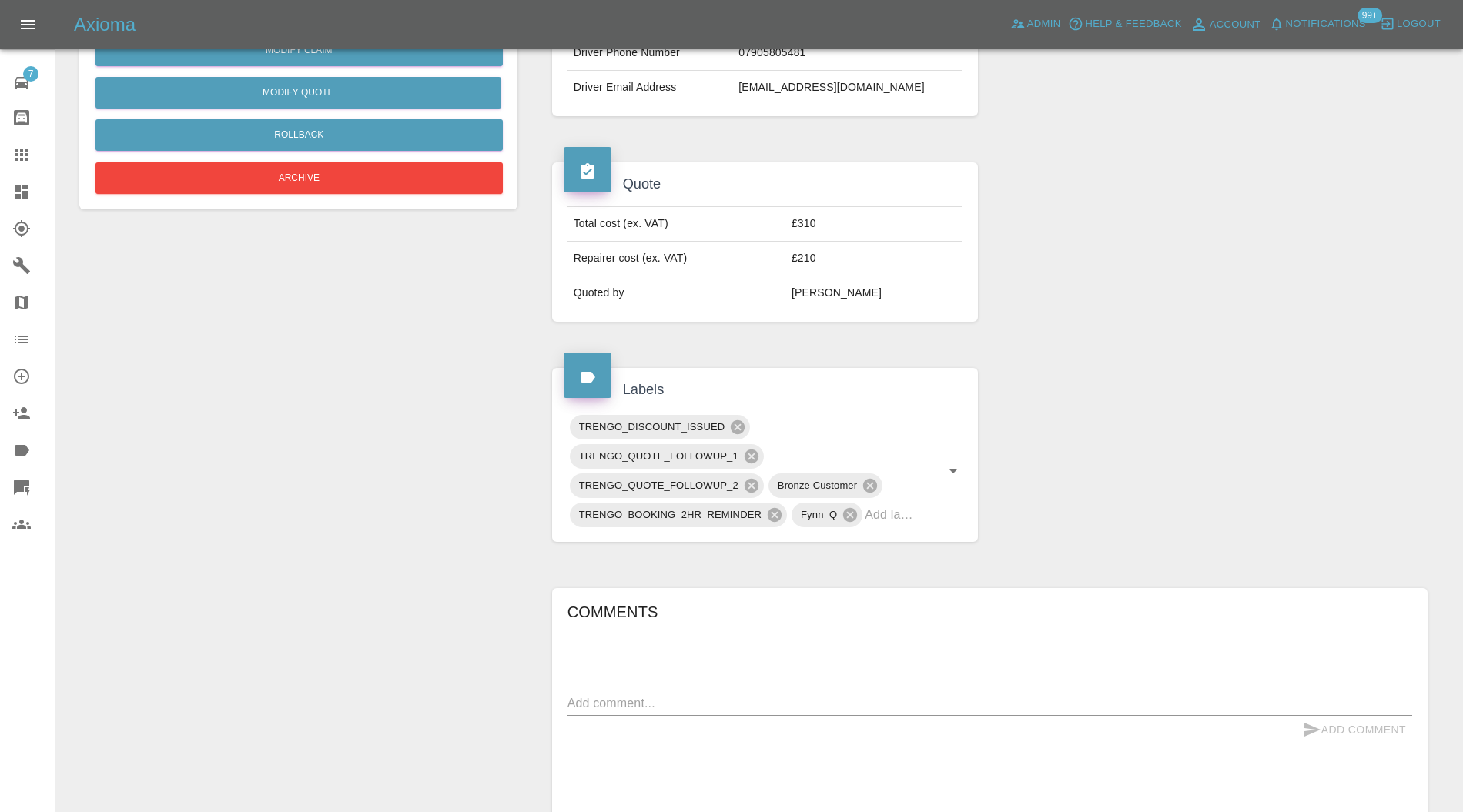
click at [779, 511] on icon at bounding box center [774, 515] width 14 height 14
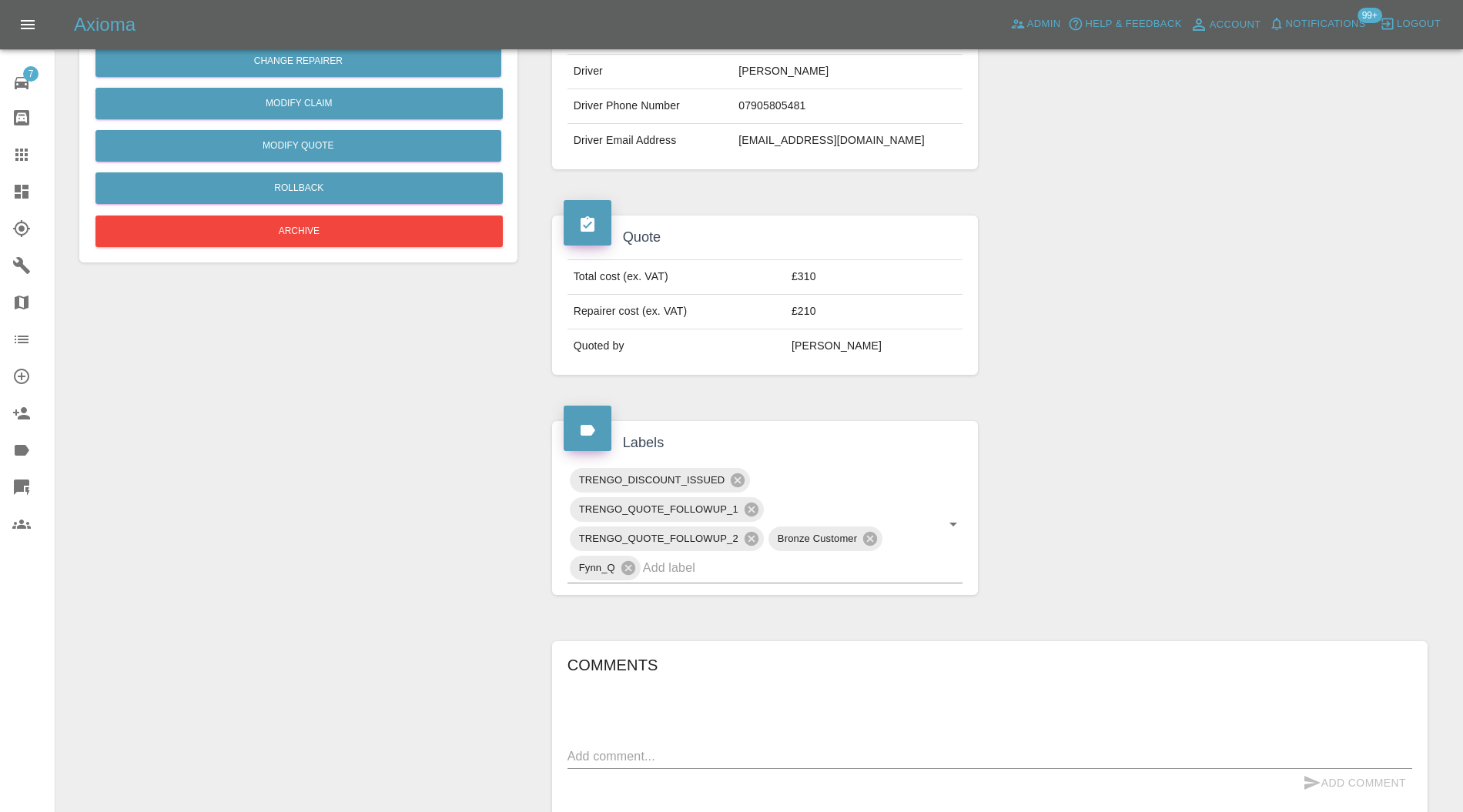
scroll to position [0, 0]
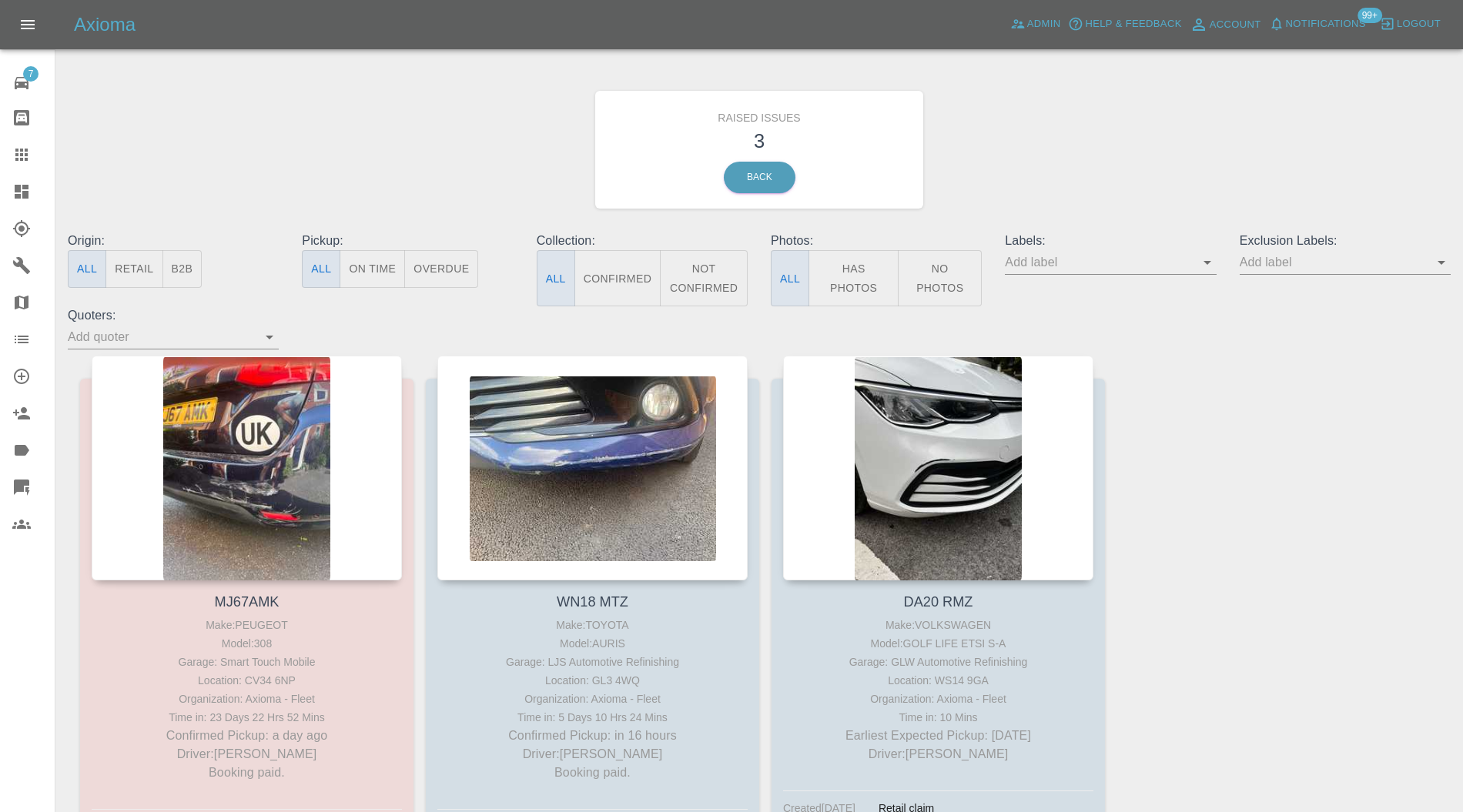
click at [912, 417] on div at bounding box center [938, 468] width 310 height 225
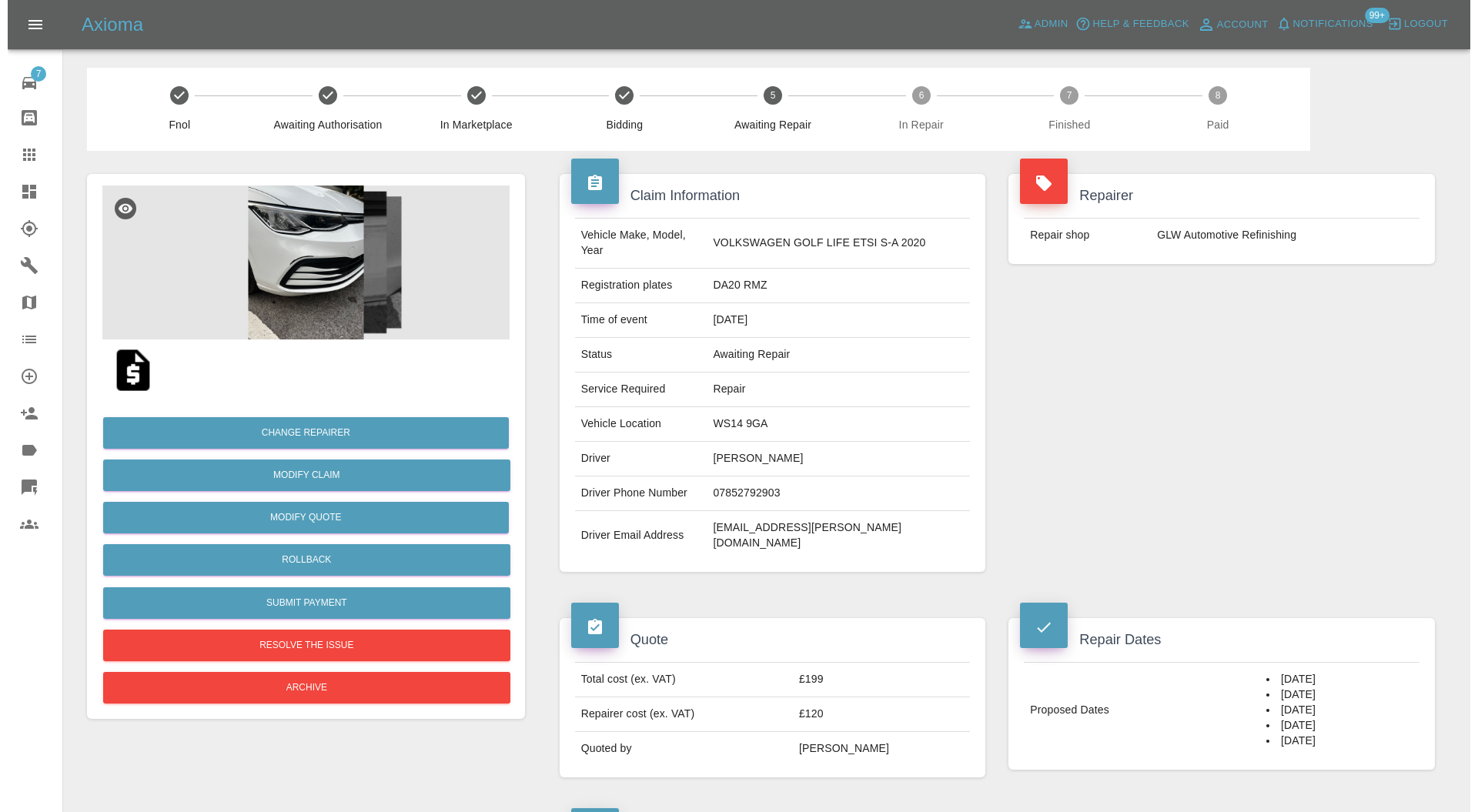
scroll to position [1095, 0]
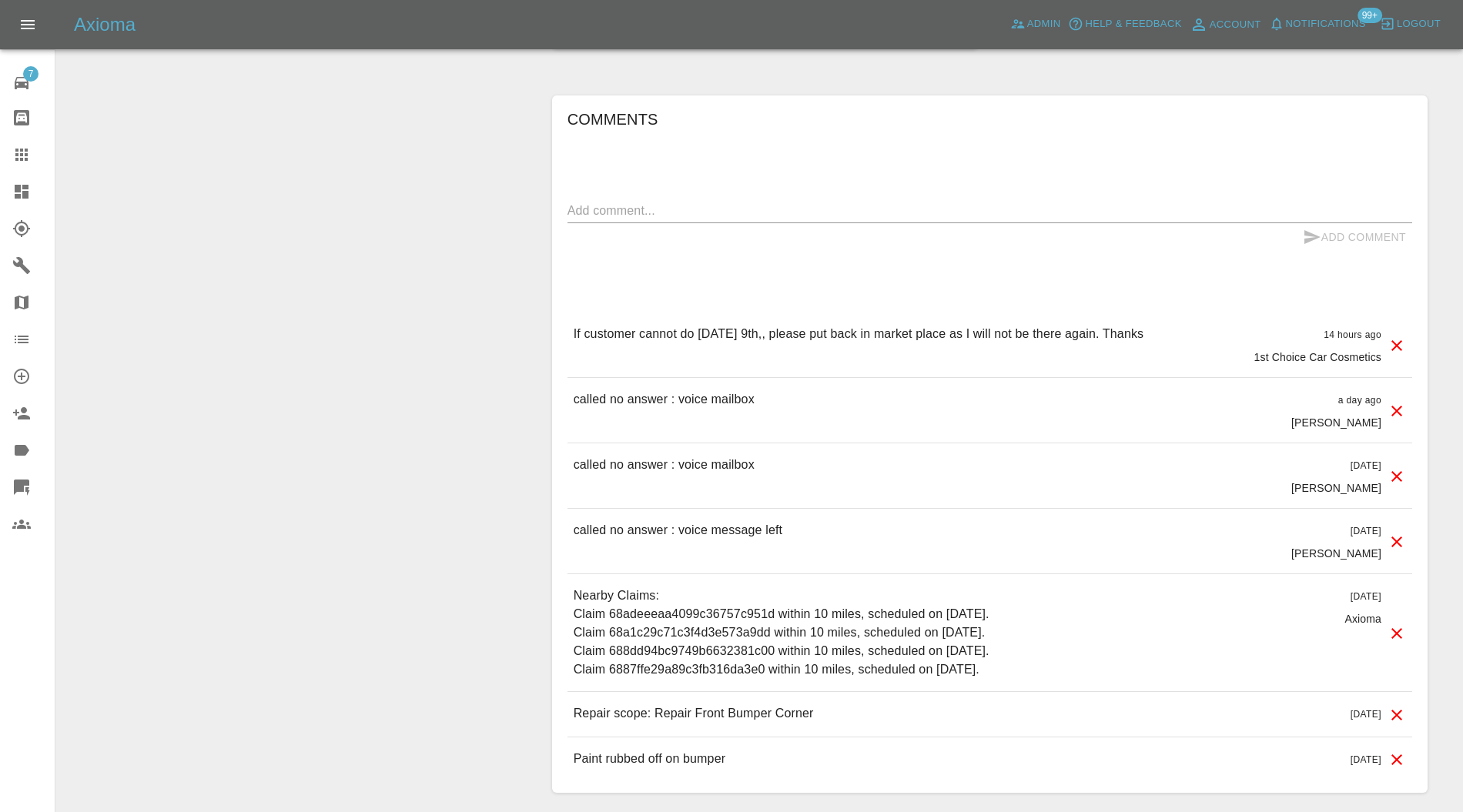
click at [1396, 337] on icon at bounding box center [1397, 346] width 18 height 18
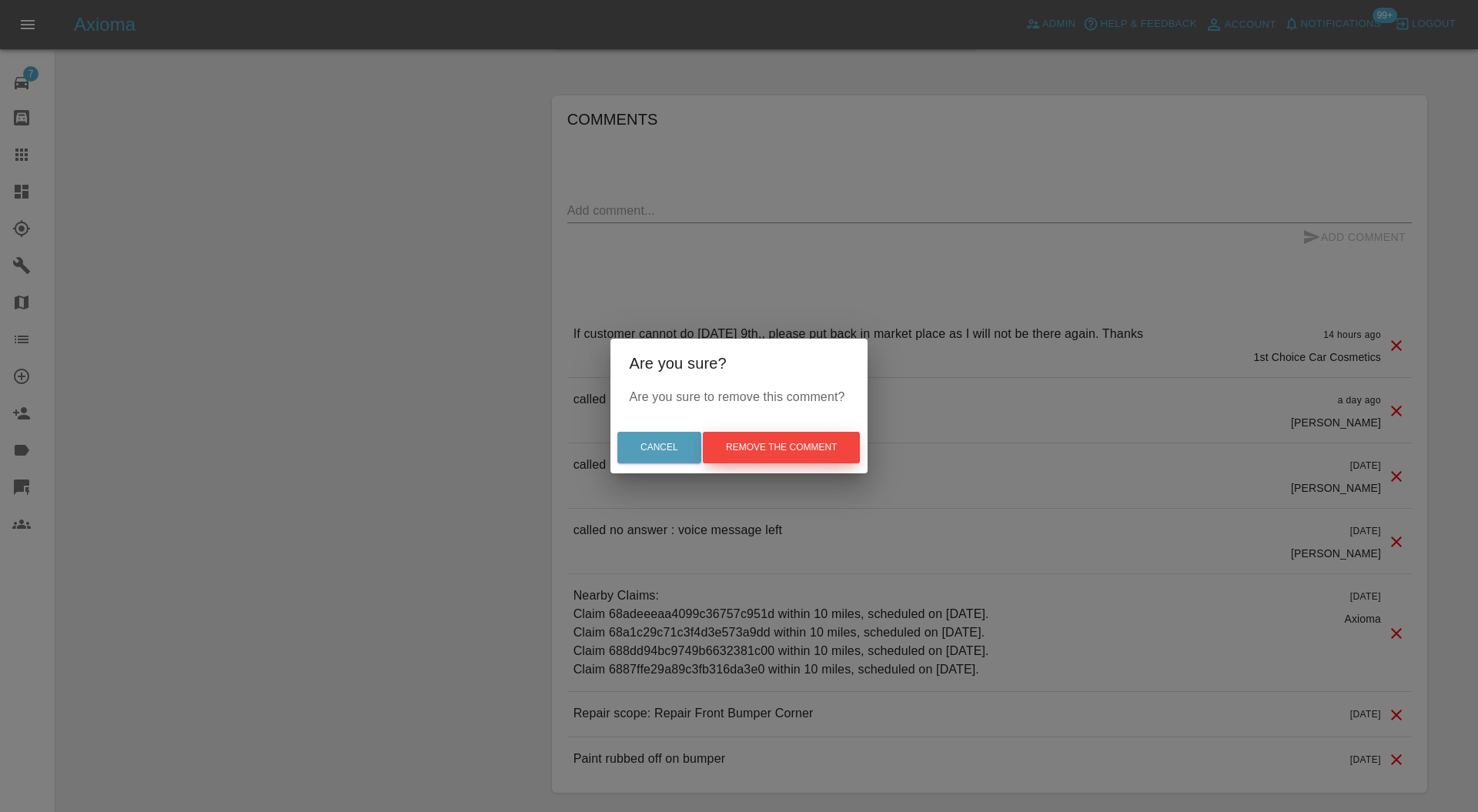
click at [806, 453] on button "Remove the comment" at bounding box center [782, 447] width 157 height 32
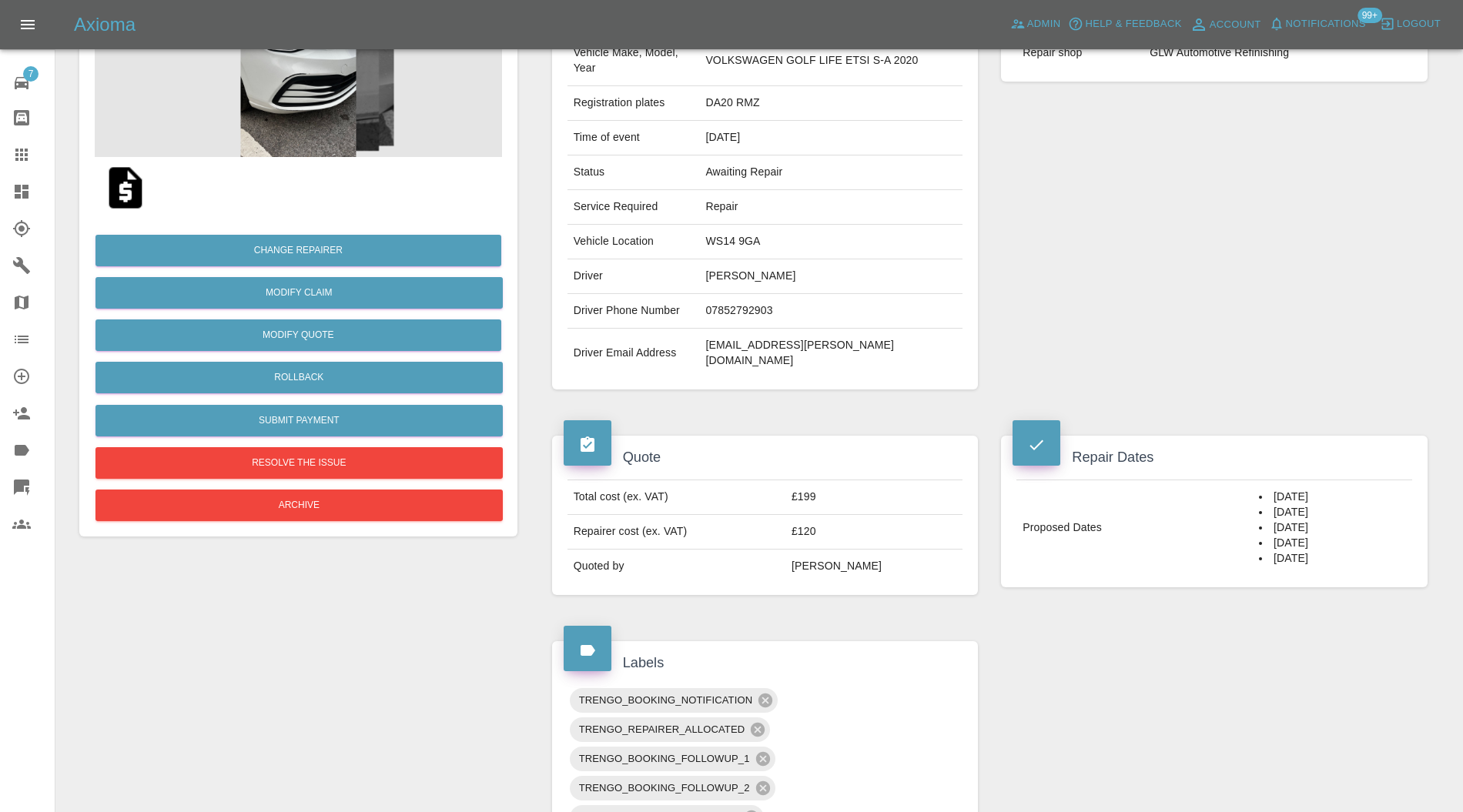
scroll to position [137, 0]
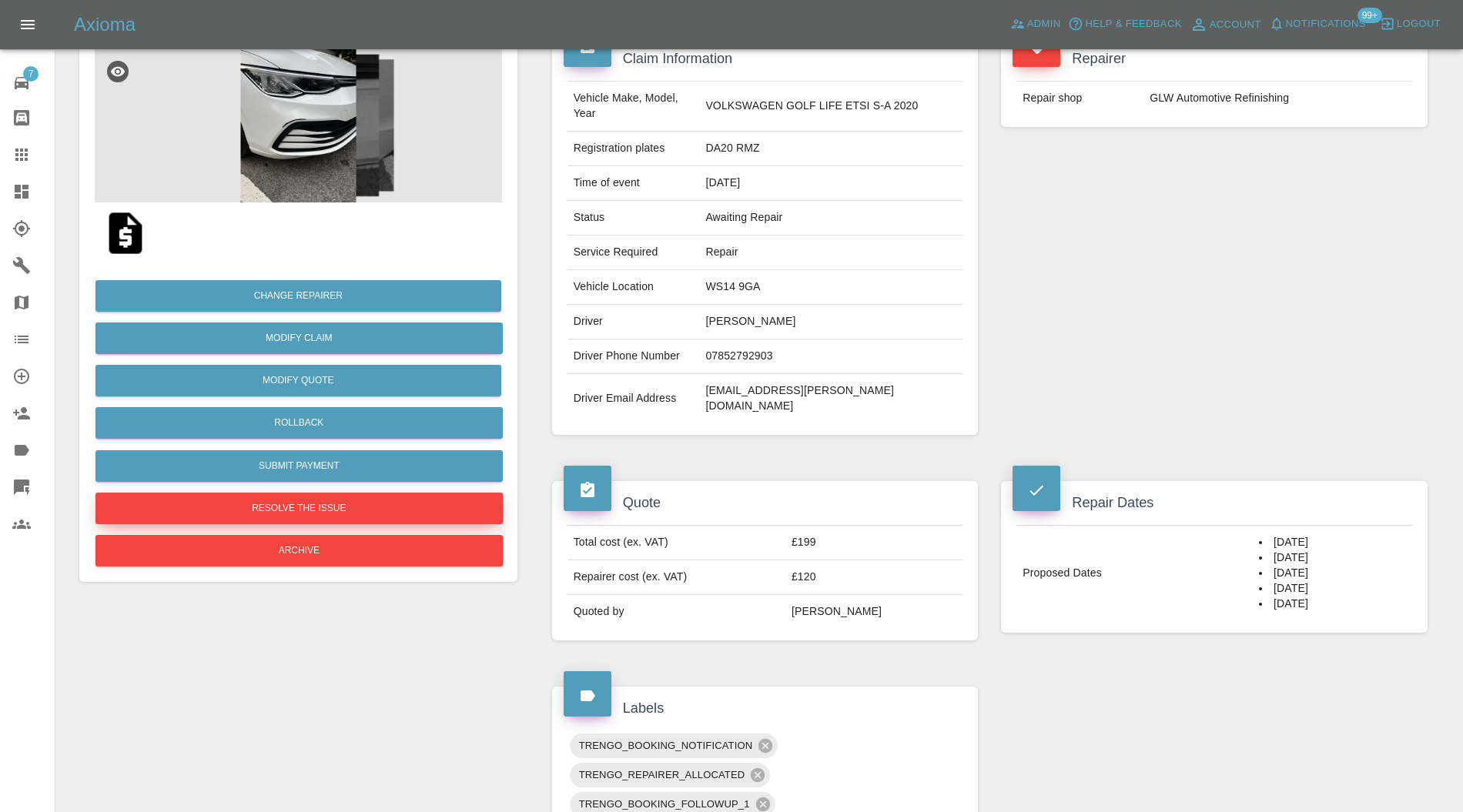
click at [424, 500] on button "Resolve the issue" at bounding box center [298, 508] width 407 height 32
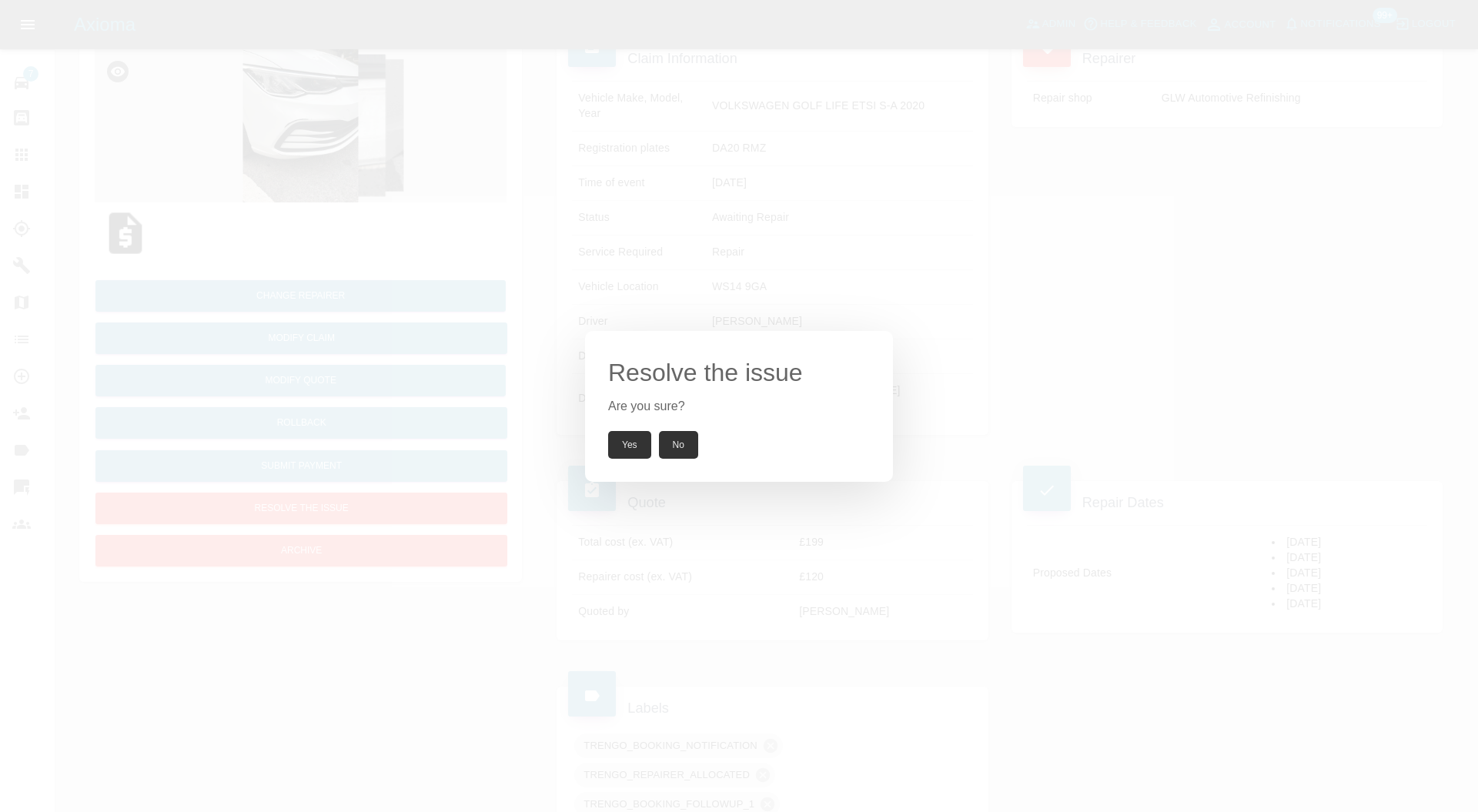
click at [632, 439] on button "Yes" at bounding box center [629, 444] width 43 height 27
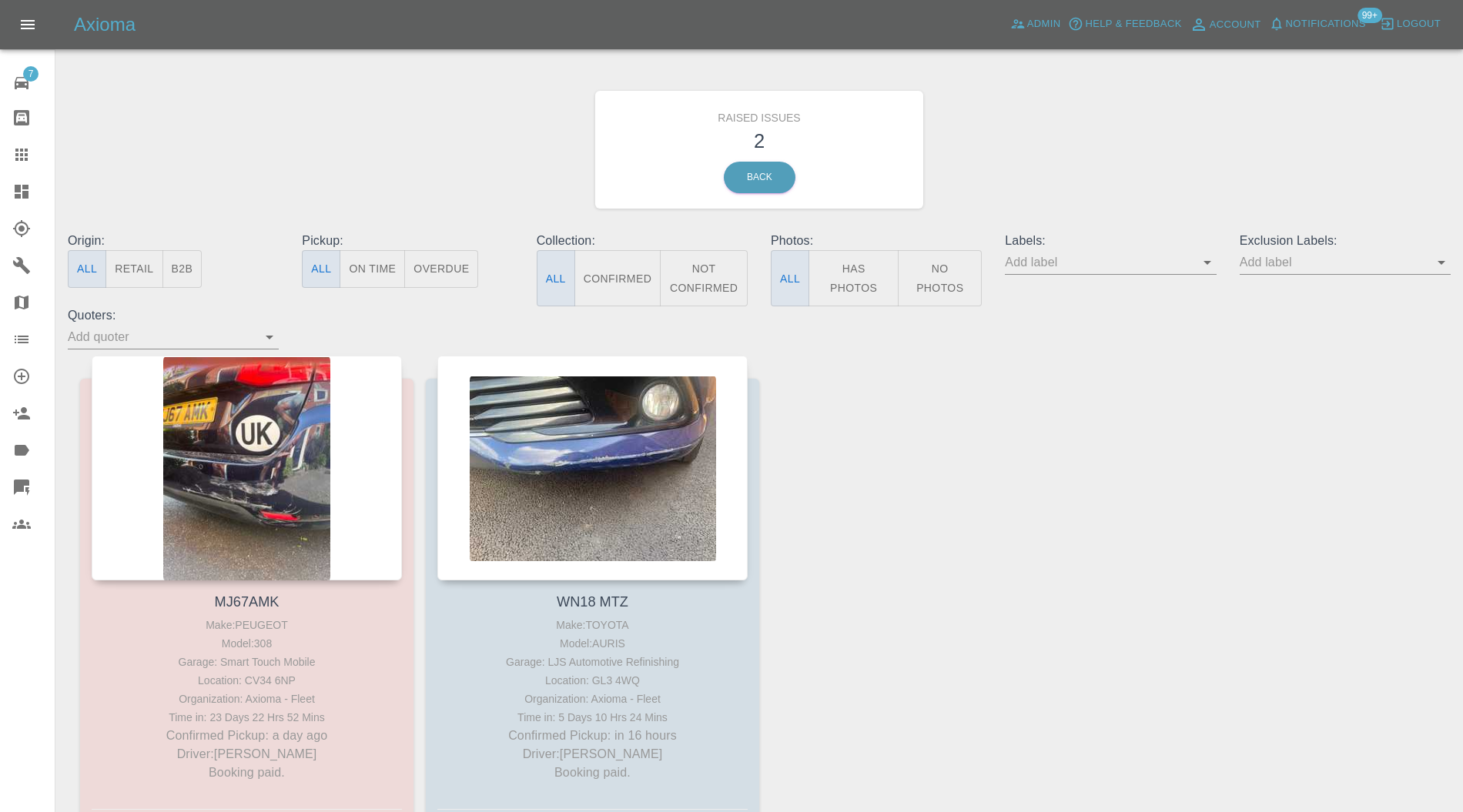
click at [640, 392] on div at bounding box center [592, 468] width 310 height 225
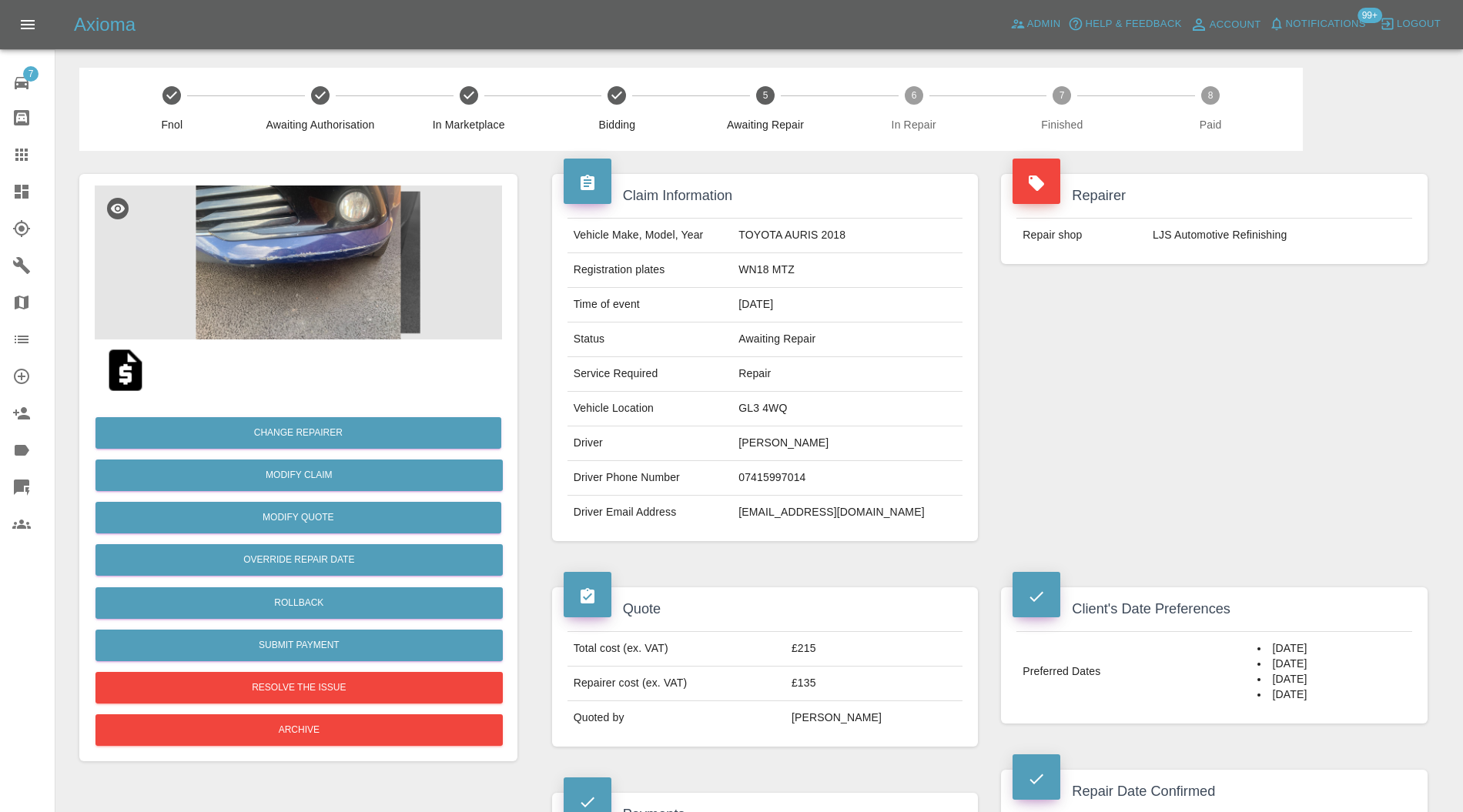
click at [363, 279] on img at bounding box center [298, 262] width 407 height 154
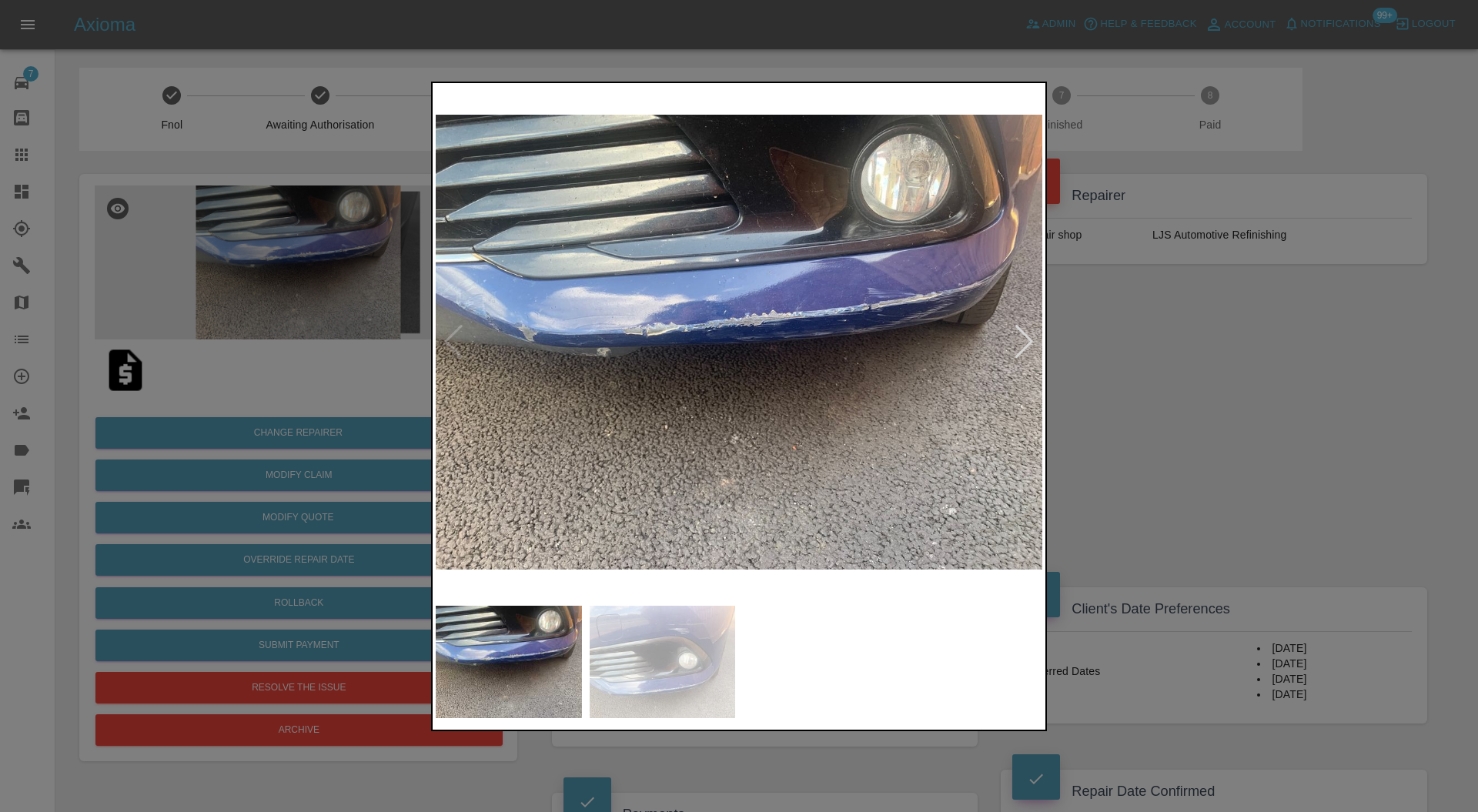
click at [693, 657] on img at bounding box center [663, 662] width 146 height 112
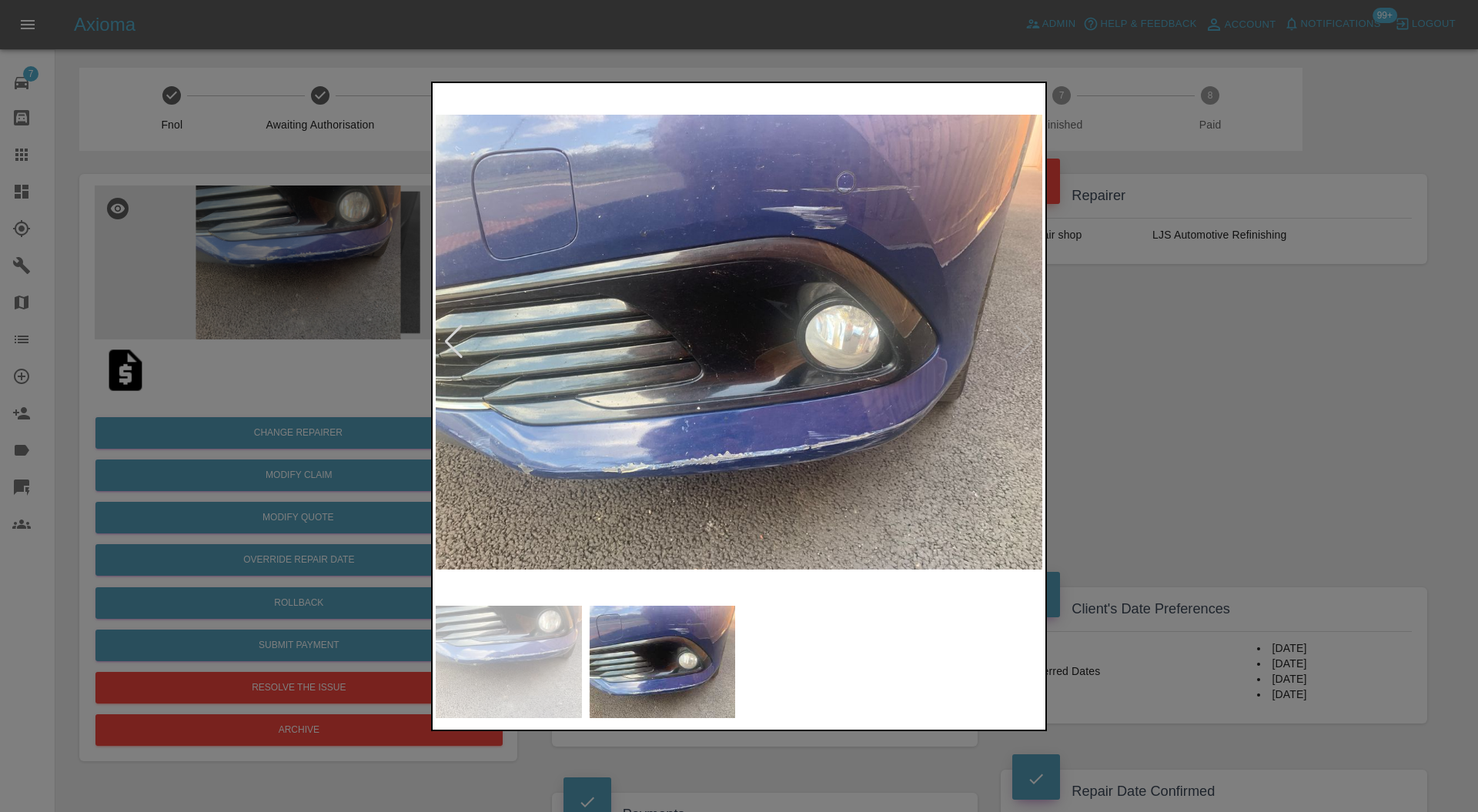
click at [1225, 368] on div at bounding box center [739, 406] width 1478 height 812
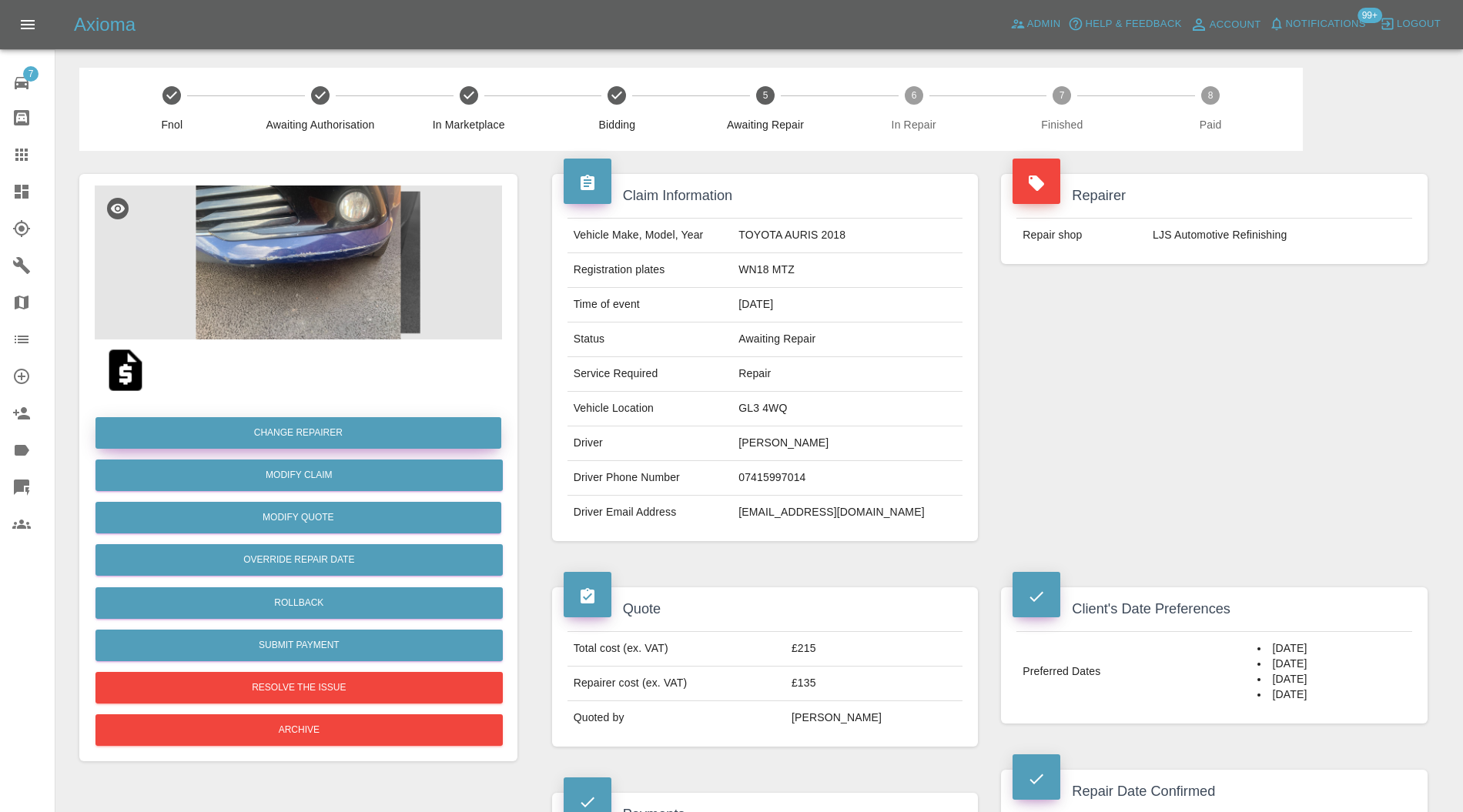
click at [389, 433] on button "Change Repairer" at bounding box center [298, 433] width 406 height 32
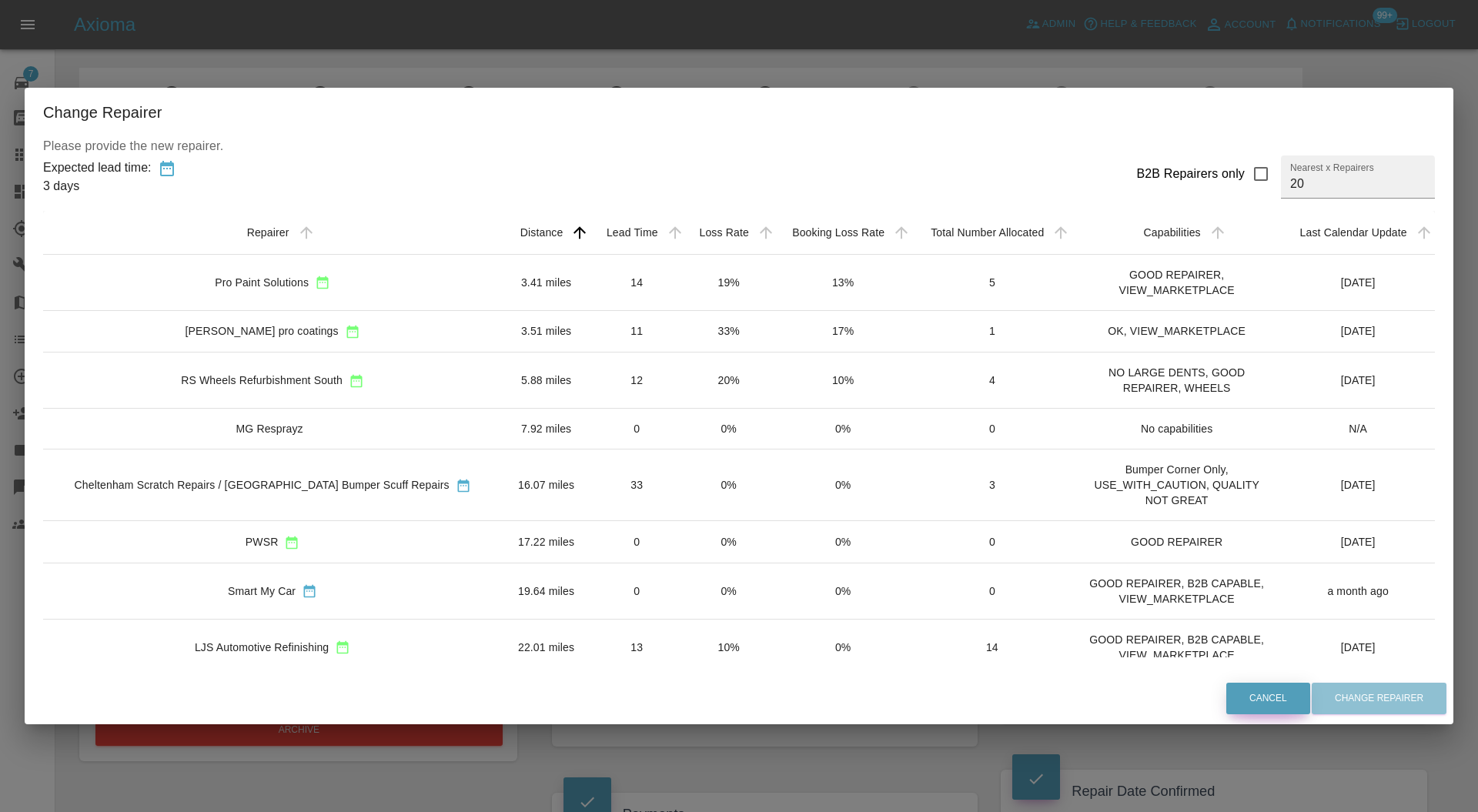
click at [1248, 693] on button "Cancel" at bounding box center [1269, 699] width 84 height 32
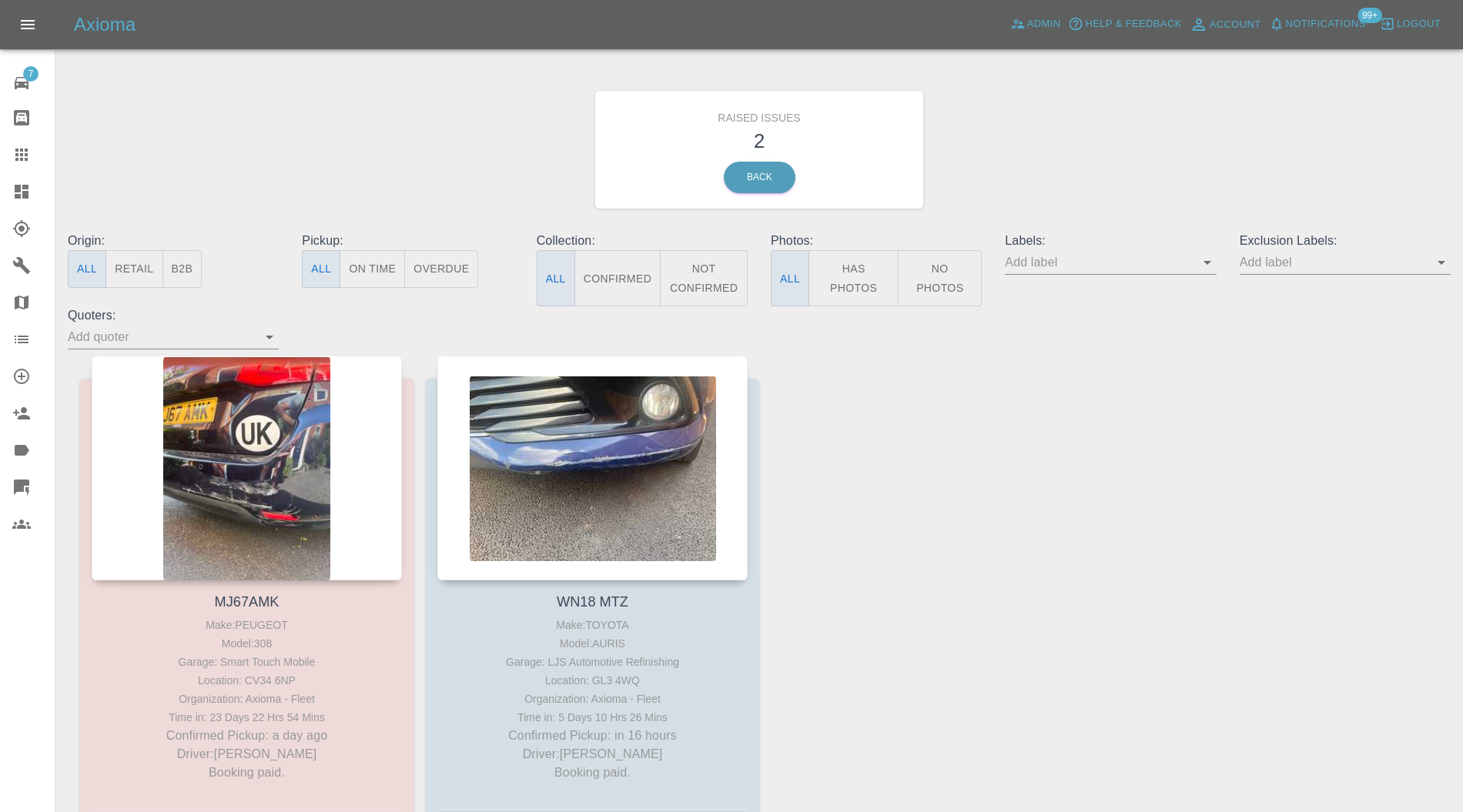
click at [270, 472] on div at bounding box center [246, 468] width 310 height 225
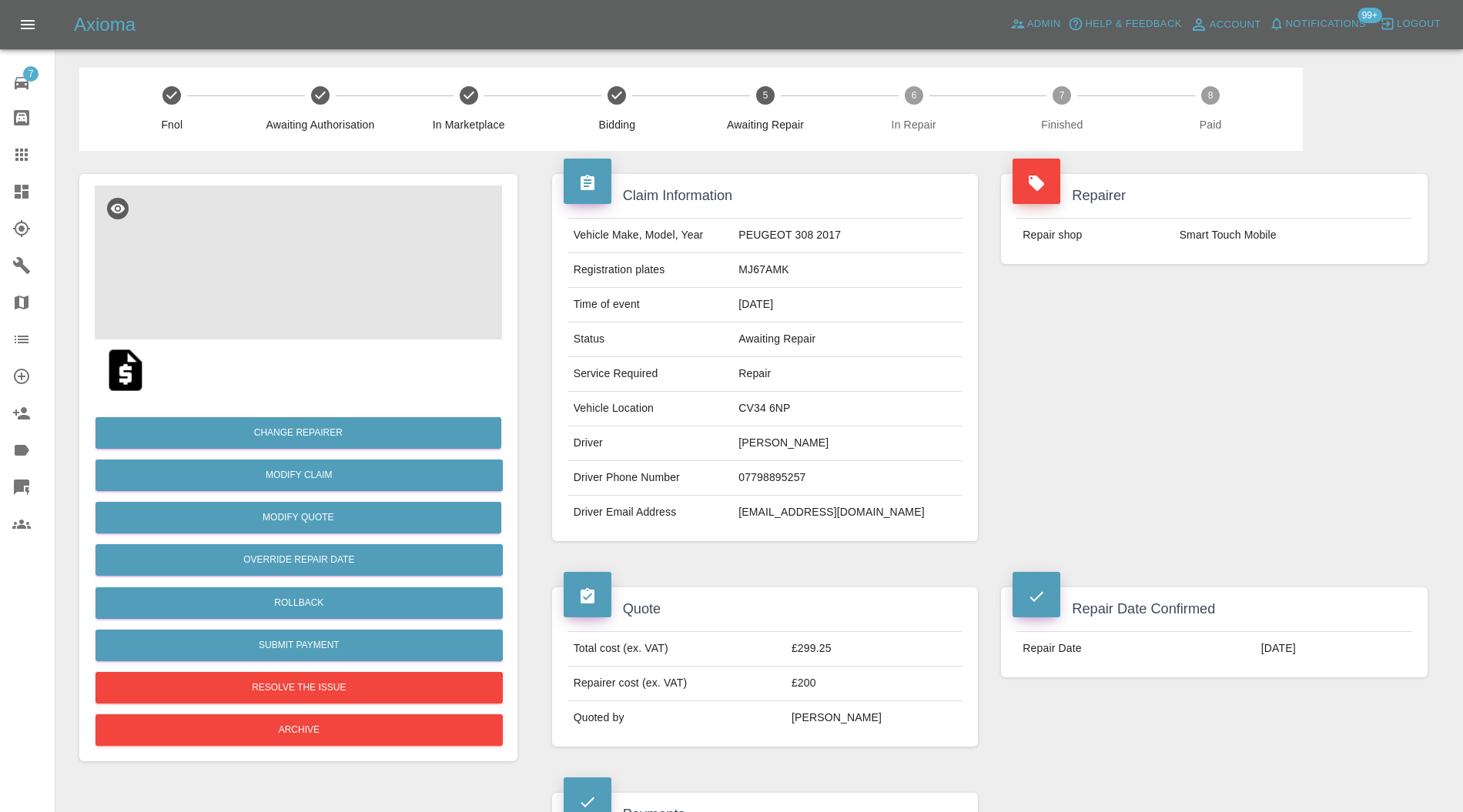
click at [325, 270] on img at bounding box center [298, 262] width 407 height 154
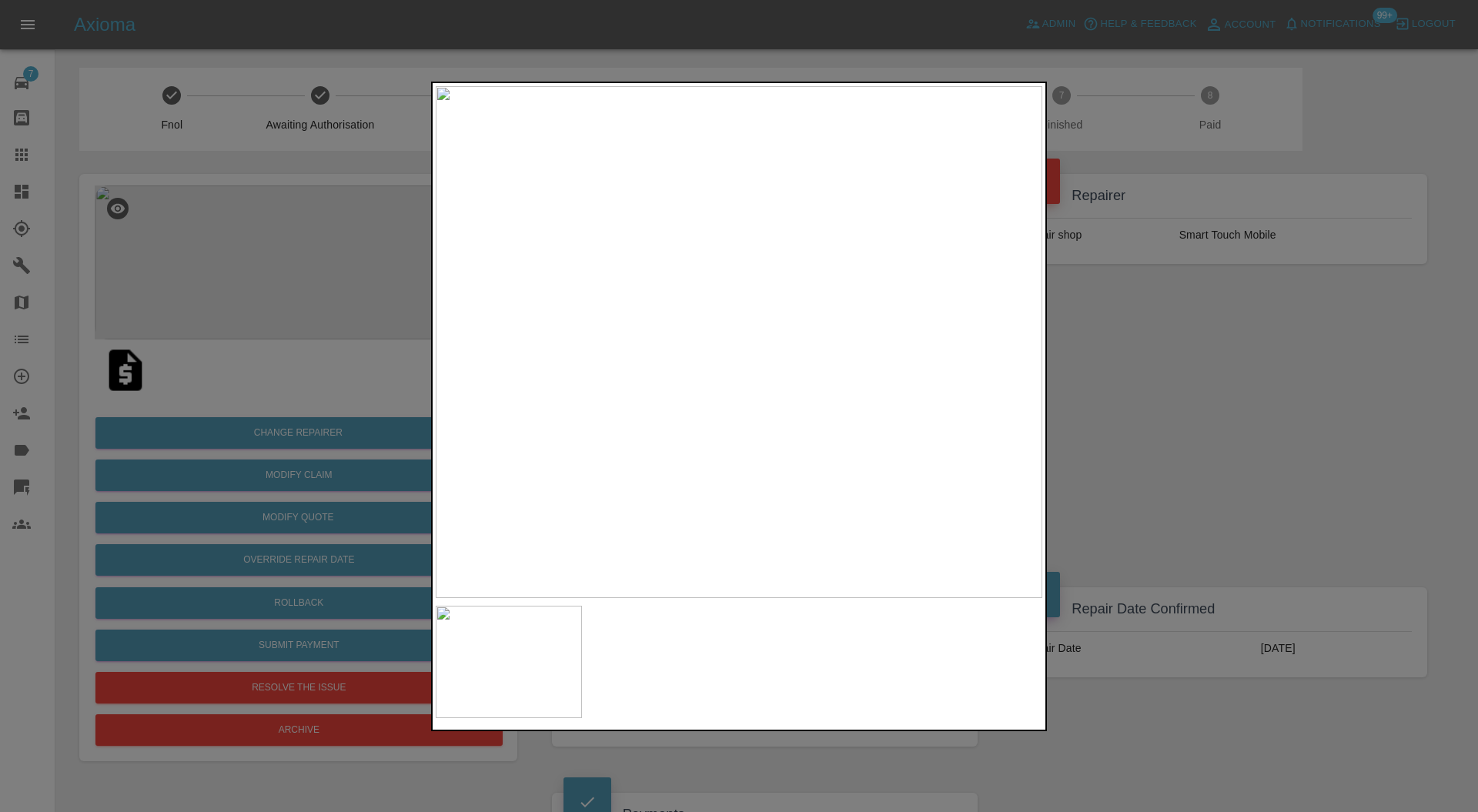
click at [705, 408] on img at bounding box center [738, 342] width 606 height 513
click at [740, 410] on img at bounding box center [841, 142] width 1820 height 1537
click at [1110, 413] on div at bounding box center [739, 406] width 1478 height 812
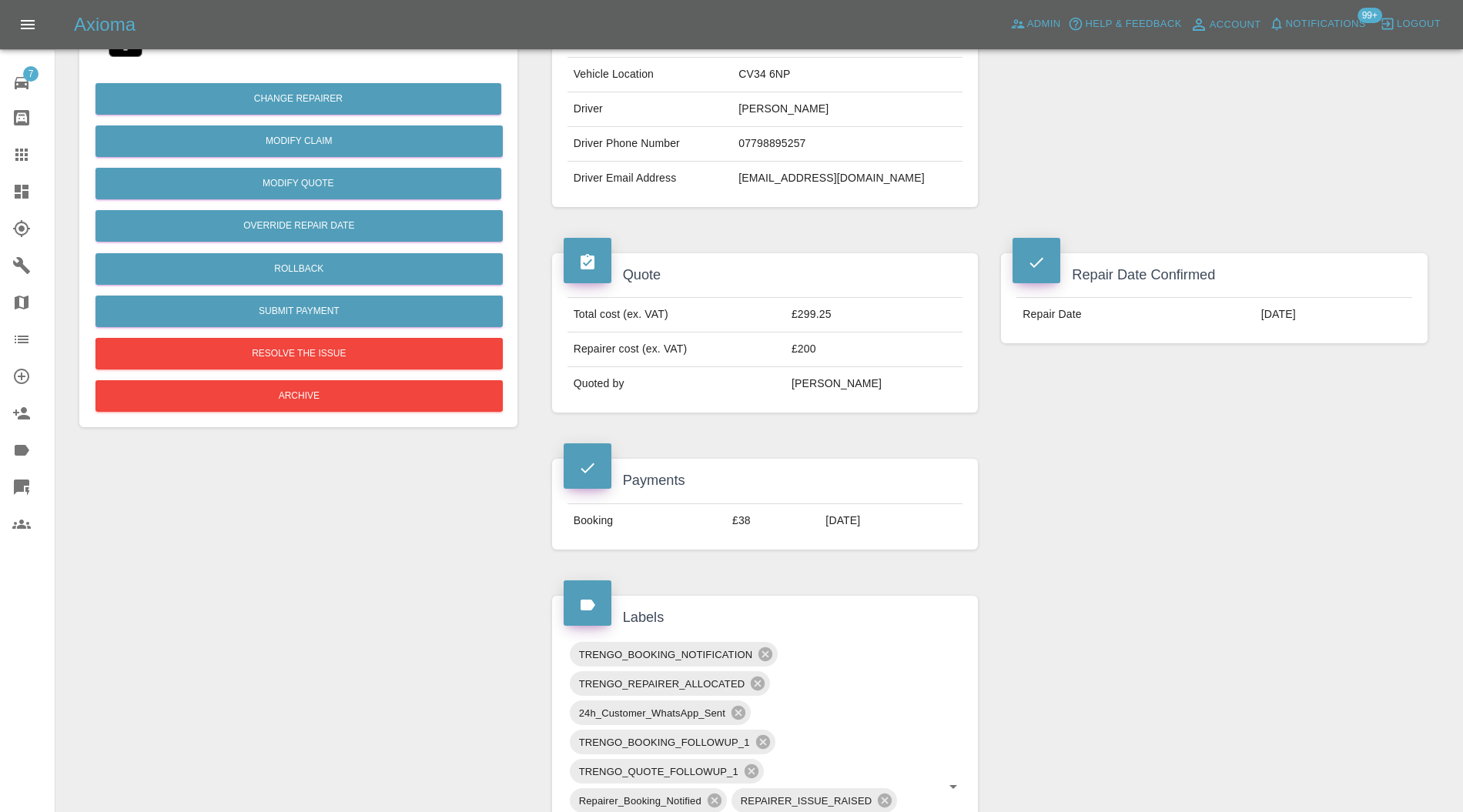
scroll to position [153, 0]
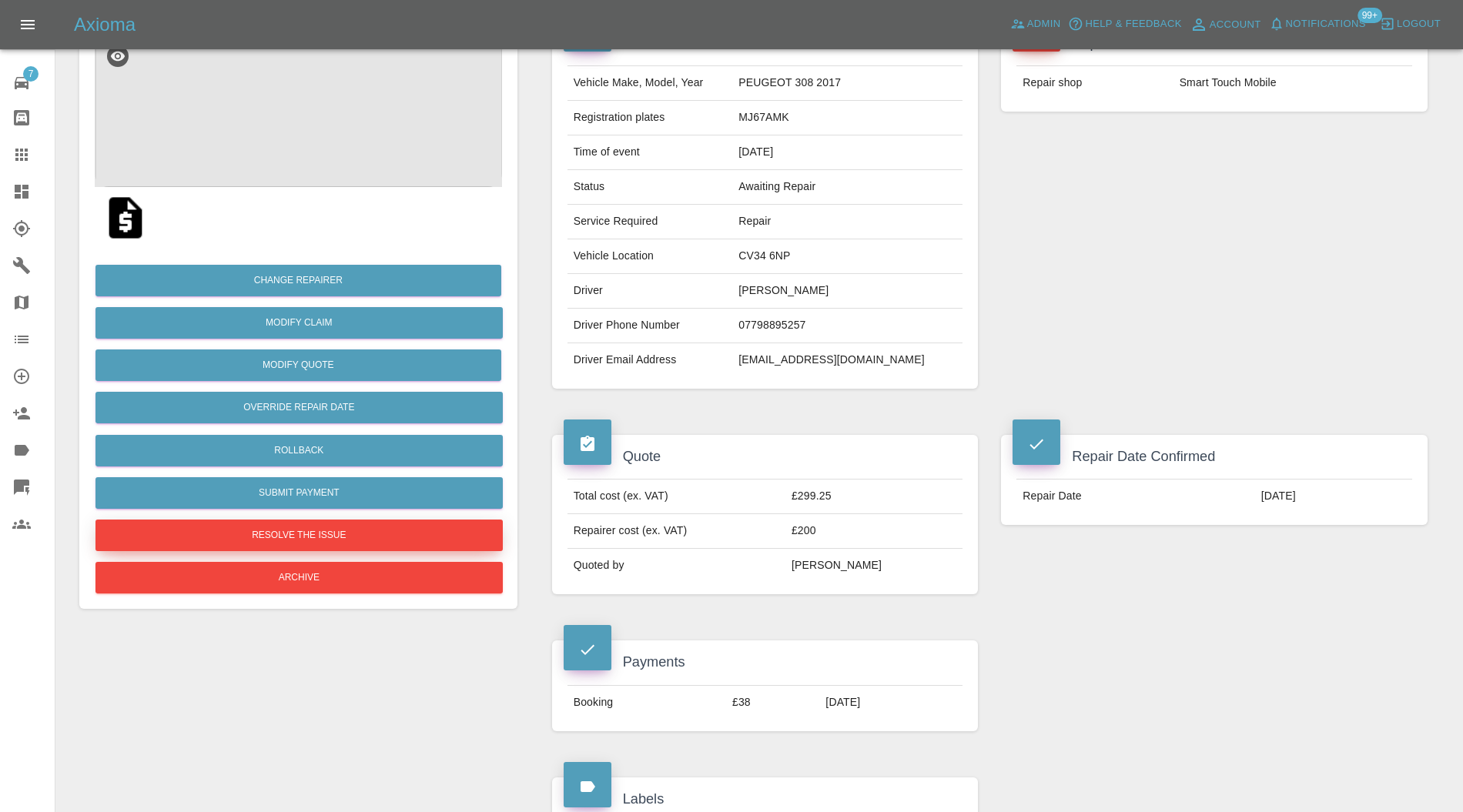
click at [376, 522] on button "Resolve the issue" at bounding box center [298, 535] width 407 height 32
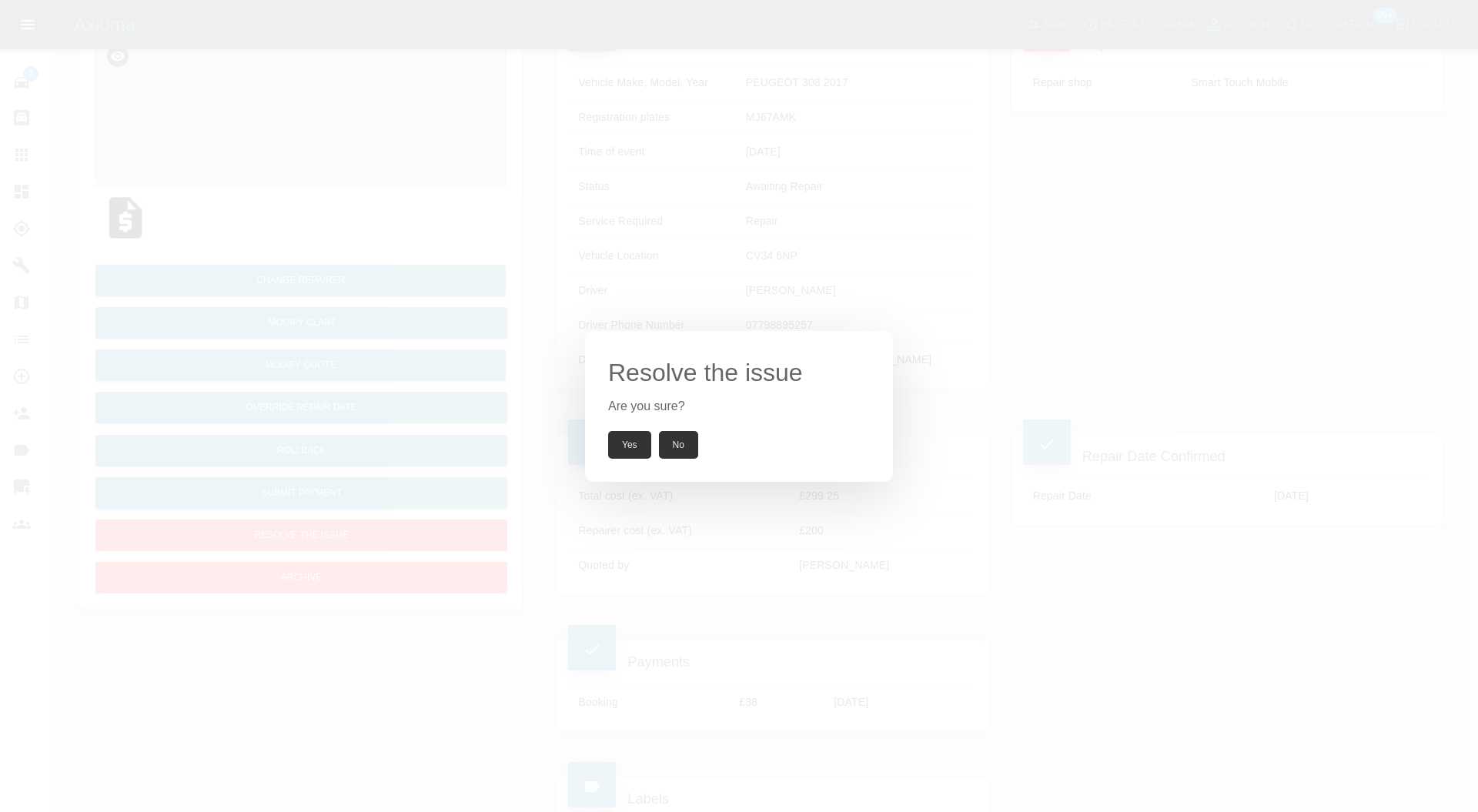
click at [631, 455] on button "Yes" at bounding box center [629, 444] width 43 height 27
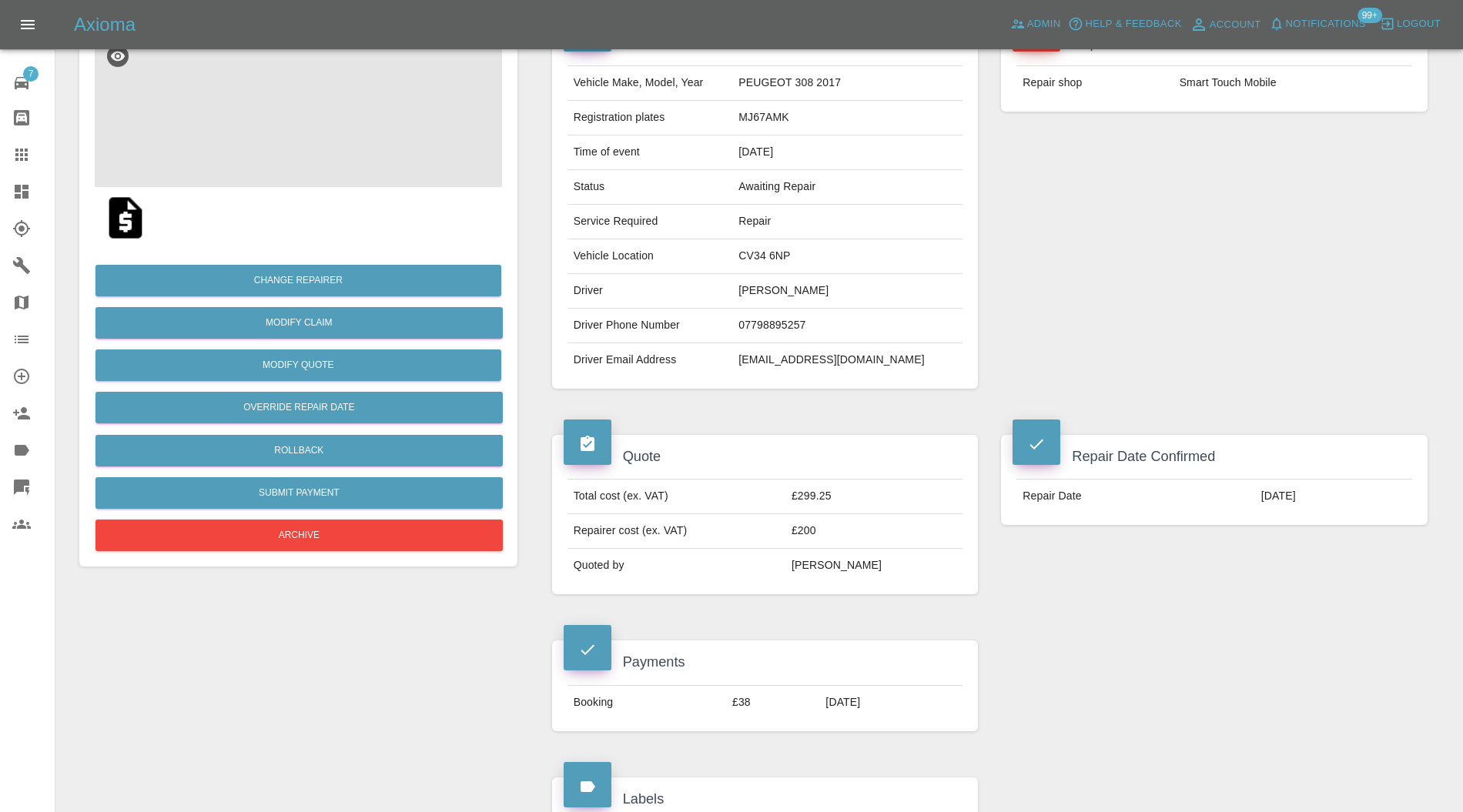
scroll to position [0, 0]
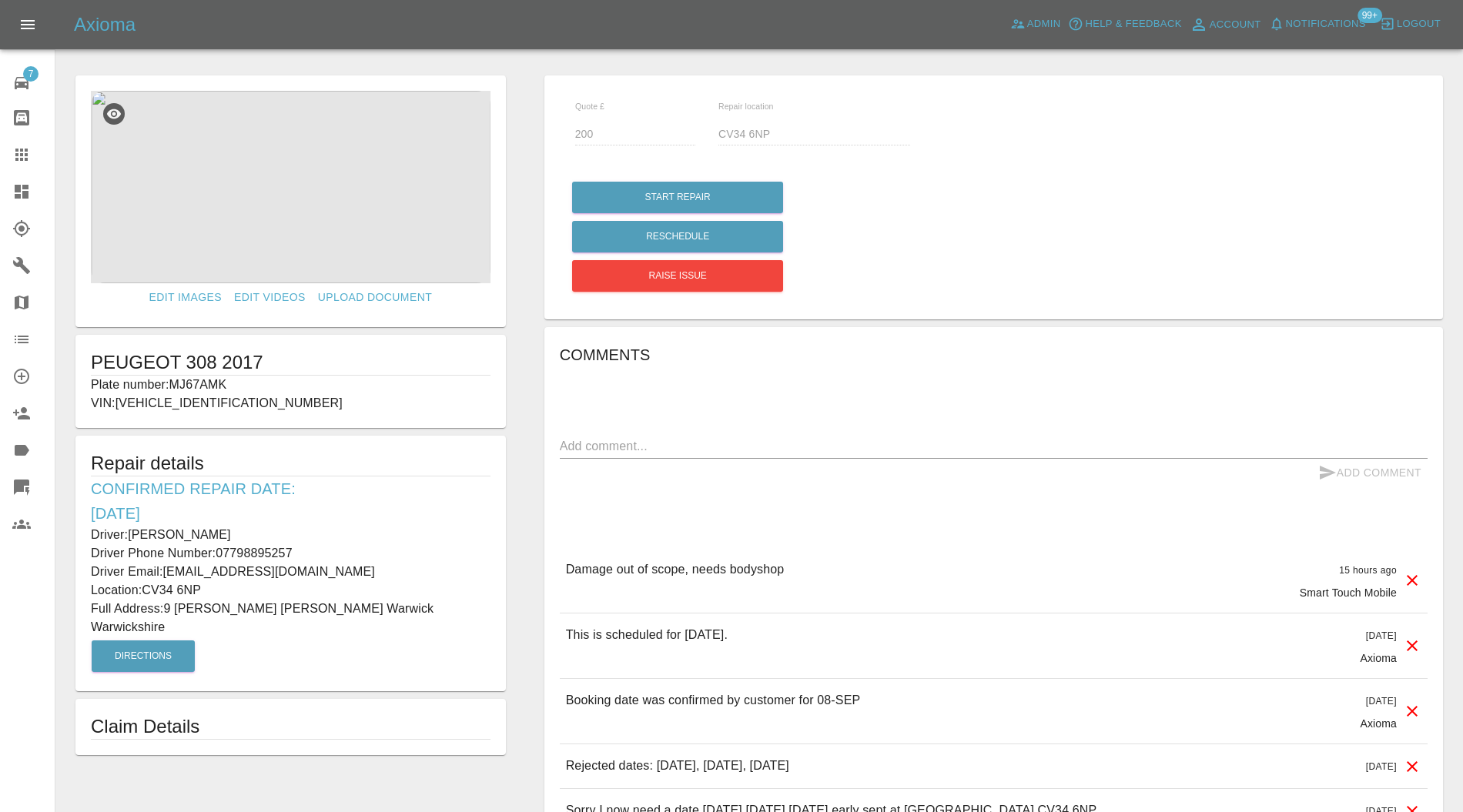
click at [210, 386] on p "Plate number: MJ67AMK" at bounding box center [290, 385] width 400 height 18
copy p "MJ67AMK"
click at [23, 142] on link "Claims" at bounding box center [27, 155] width 55 height 37
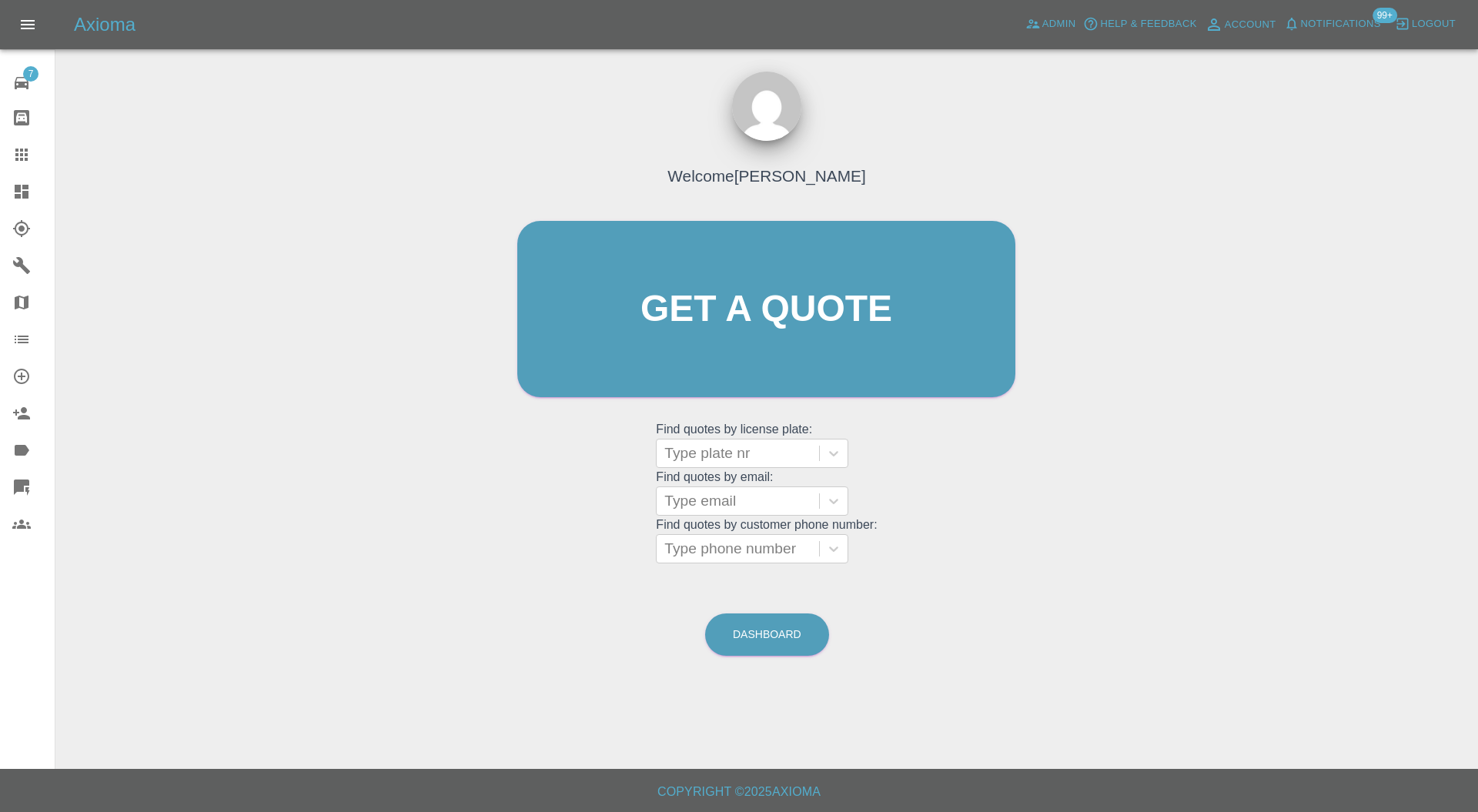
click at [766, 455] on div at bounding box center [738, 454] width 147 height 22
paste input "MJ67AMK"
type input "MJ67AMK"
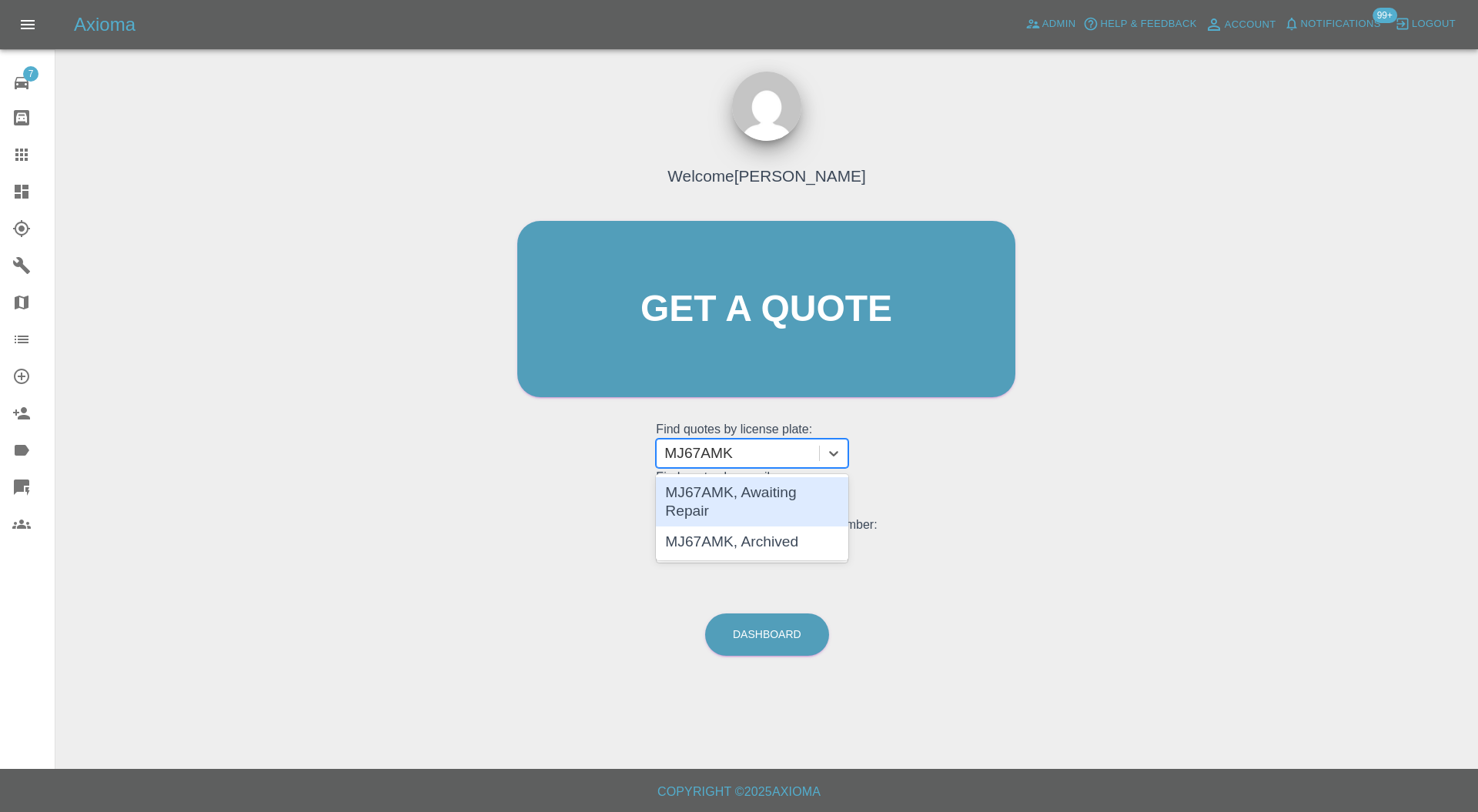
click at [771, 490] on div "MJ67AMK, Awaiting Repair" at bounding box center [752, 502] width 192 height 49
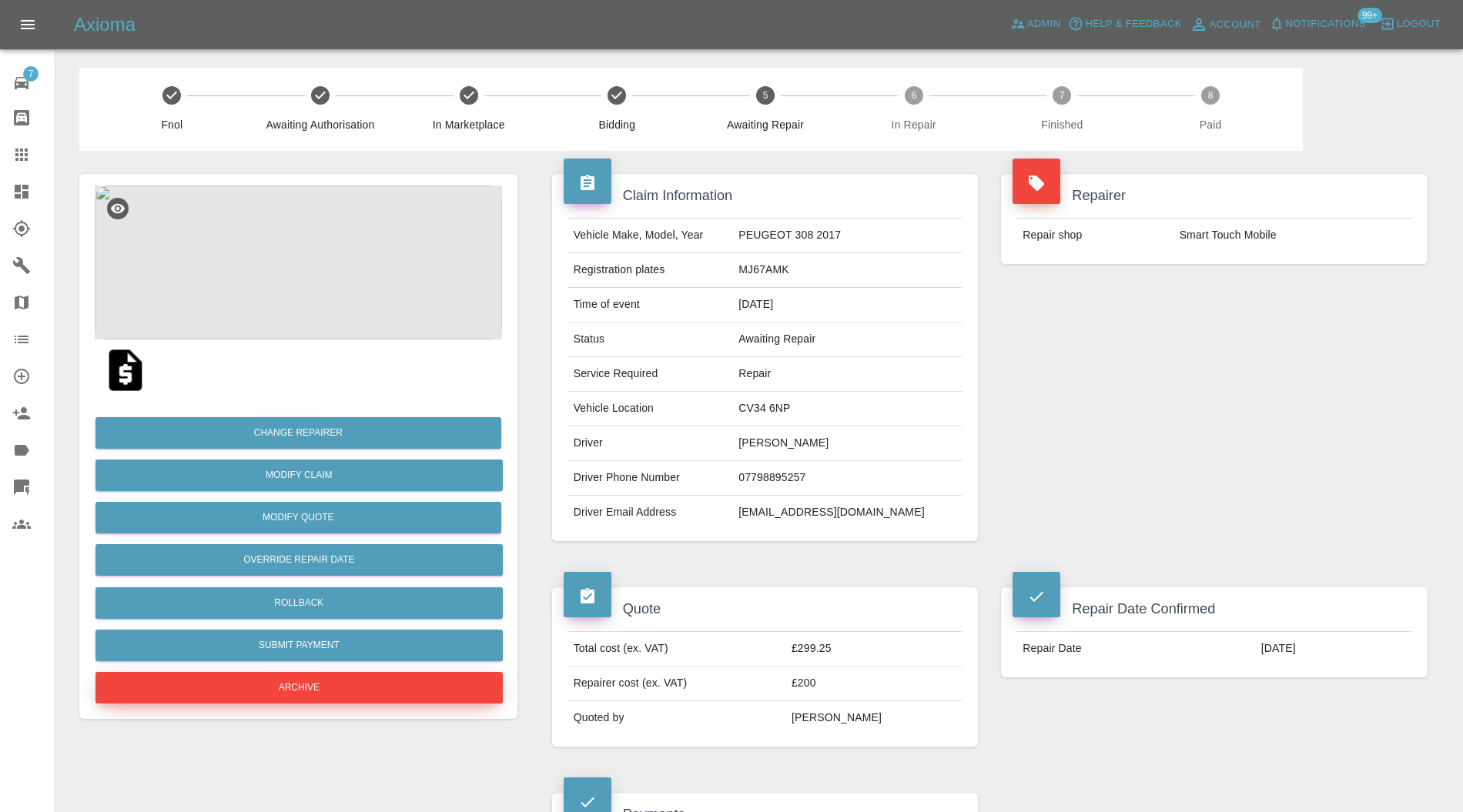
click at [342, 678] on button "Archive" at bounding box center [298, 688] width 407 height 32
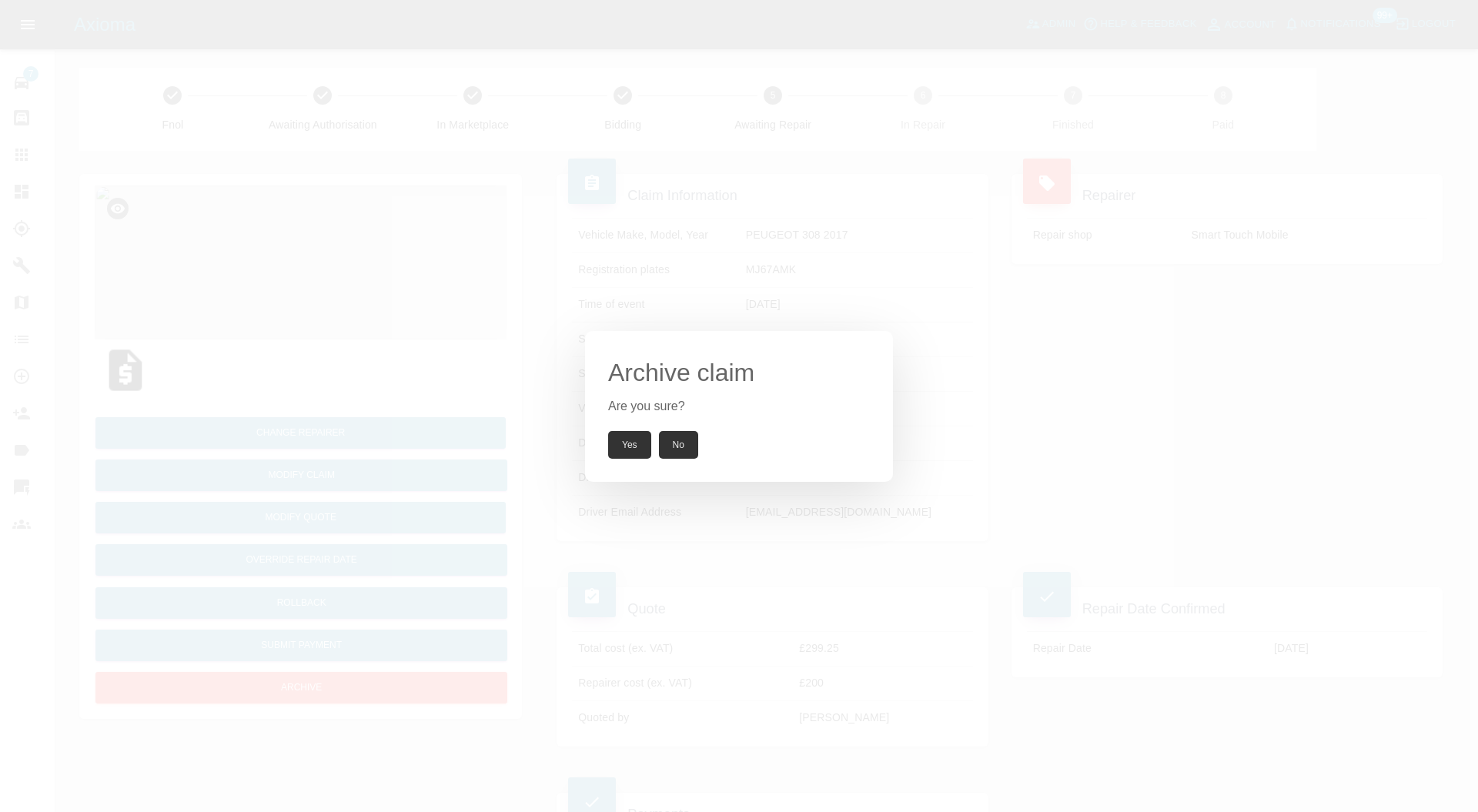
click at [622, 443] on button "Yes" at bounding box center [629, 444] width 43 height 27
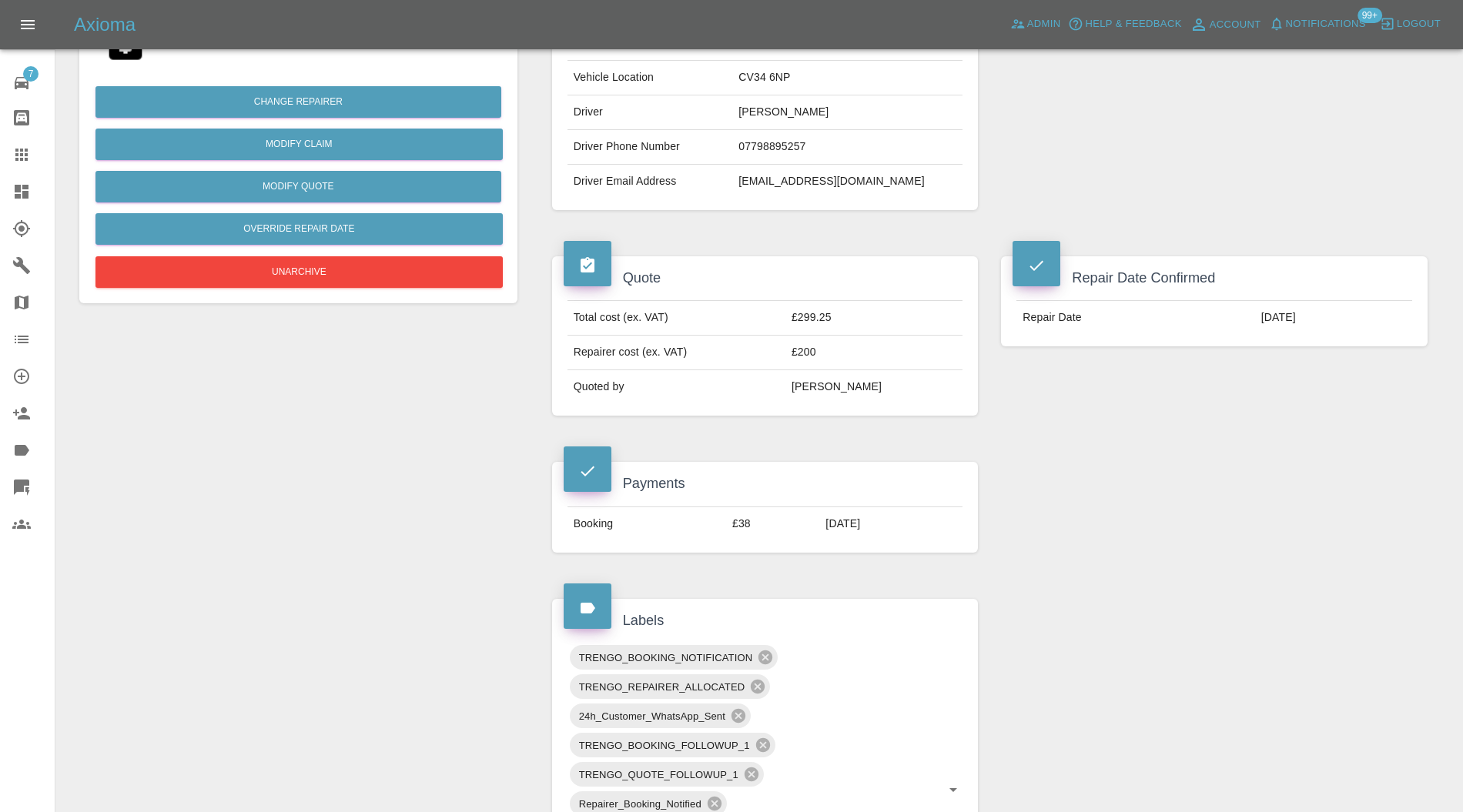
scroll to position [684, 0]
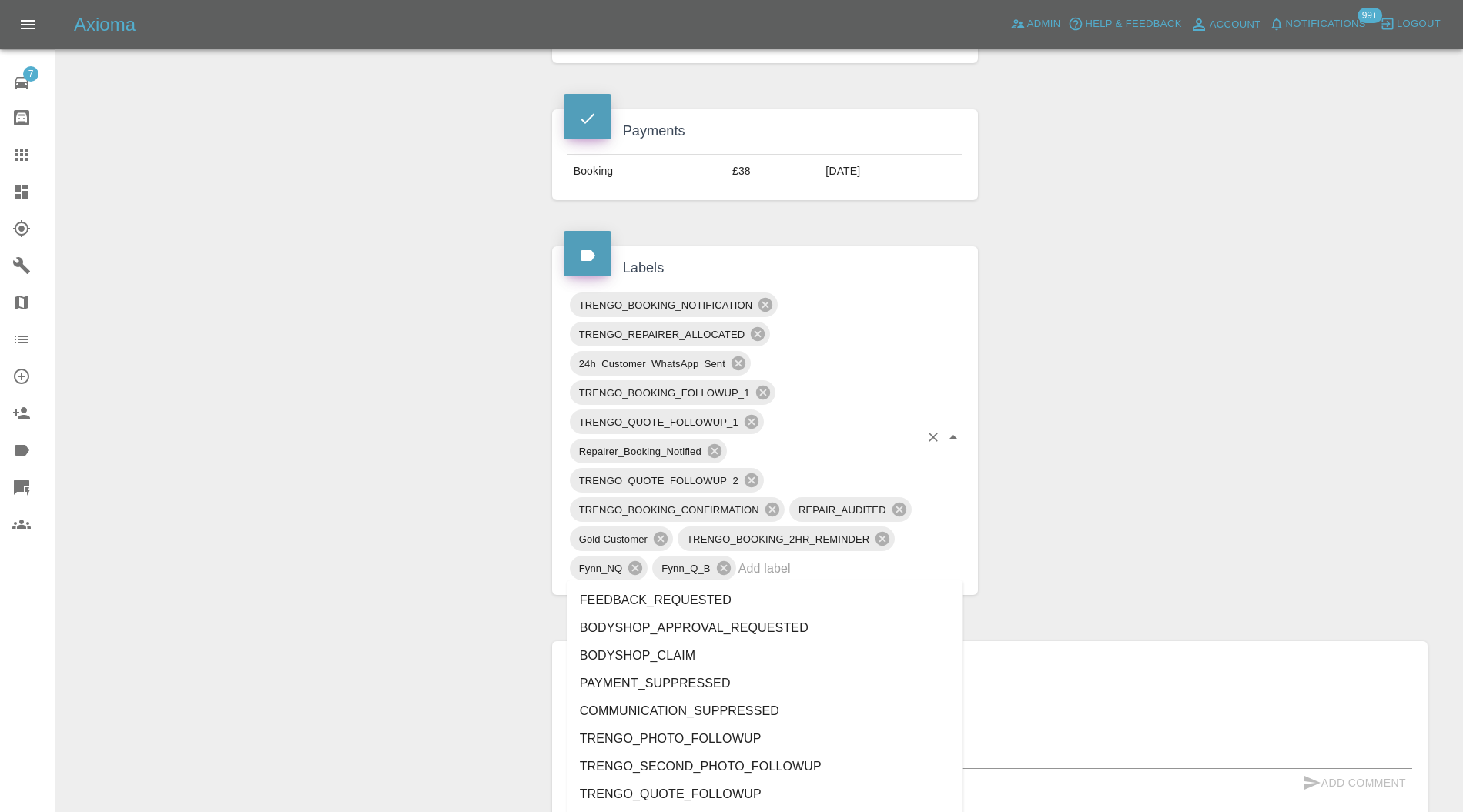
click at [884, 557] on input "text" at bounding box center [829, 569] width 182 height 24
type input "out"
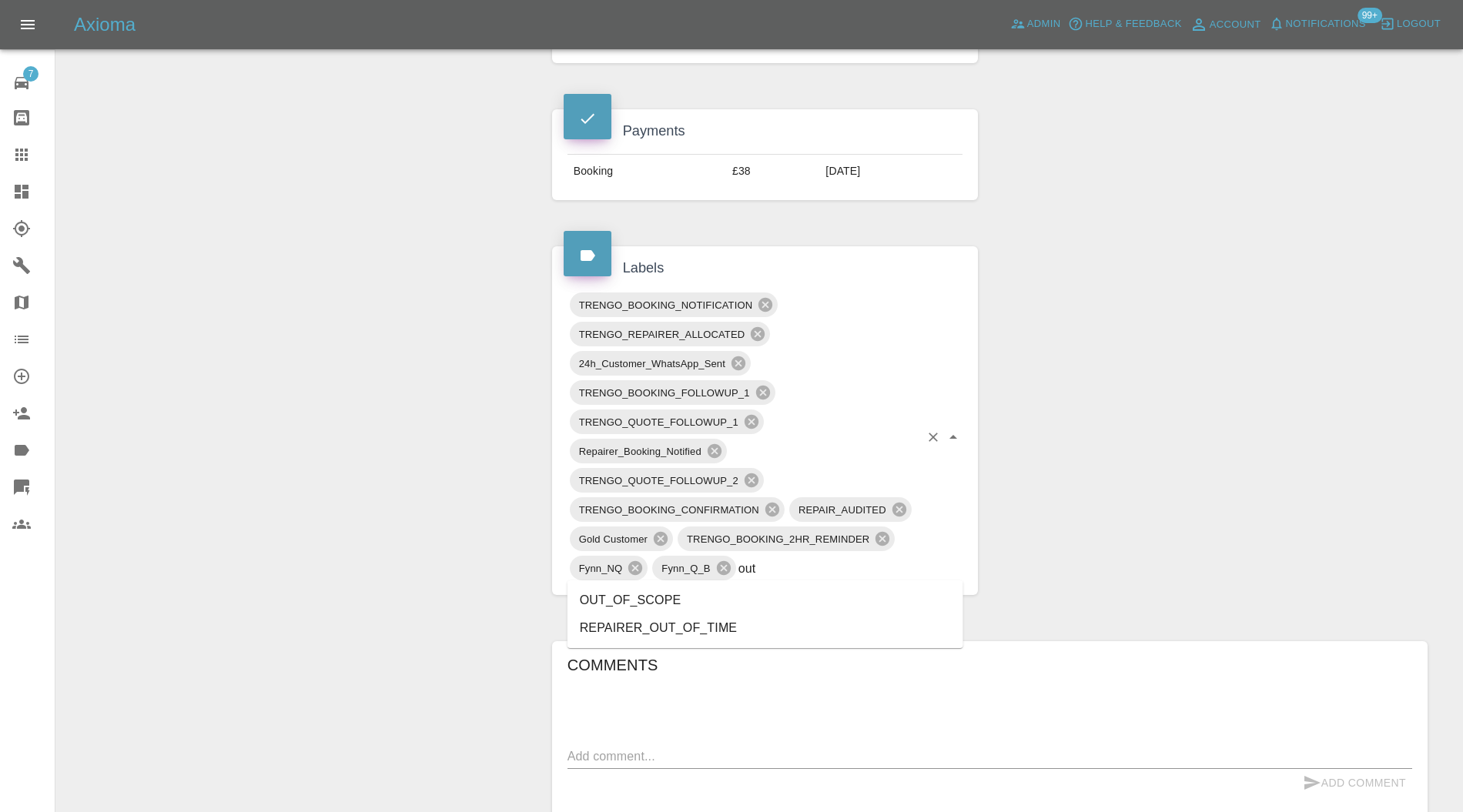
click at [664, 600] on li "OUT_OF_SCOPE" at bounding box center [765, 600] width 396 height 27
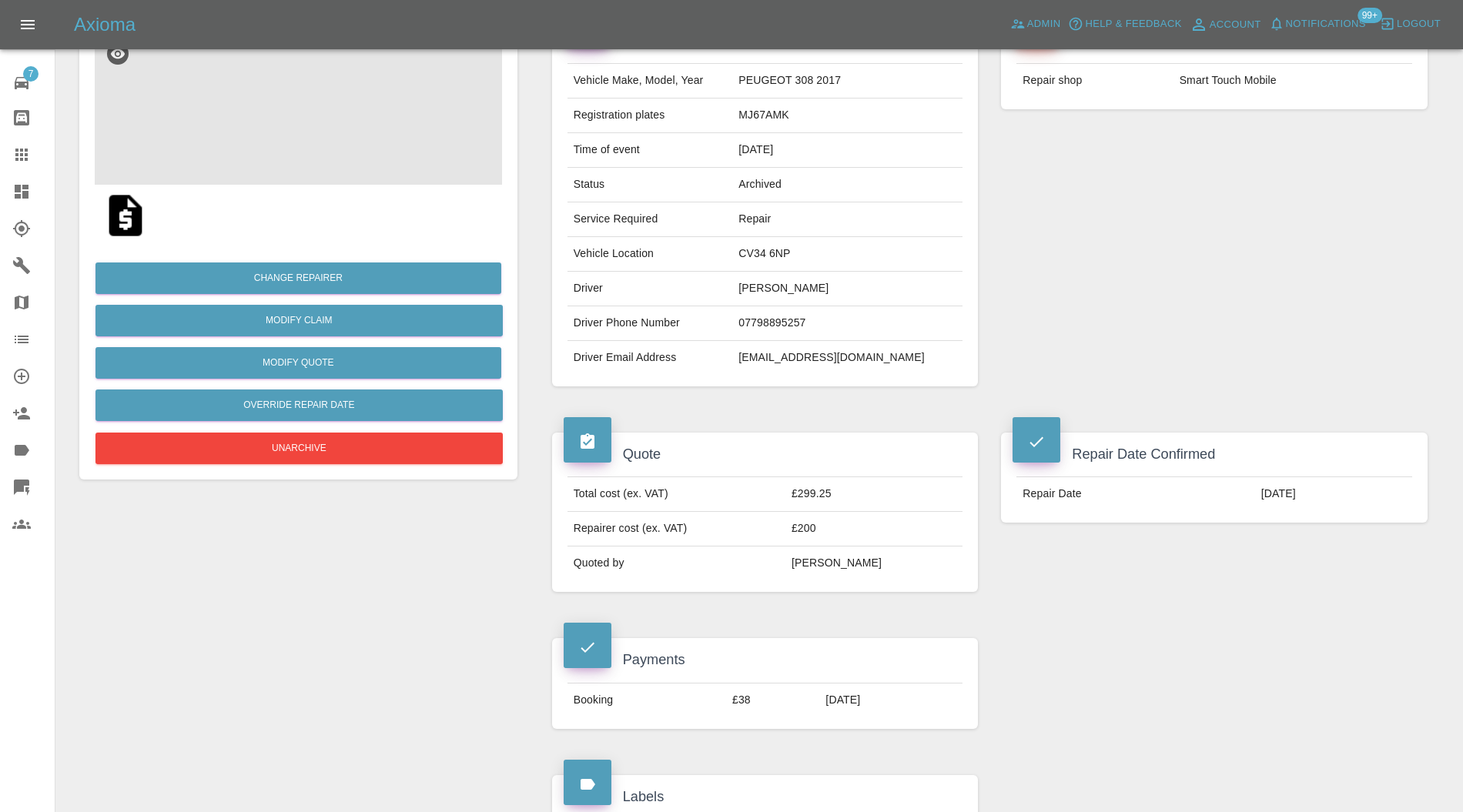
scroll to position [153, 0]
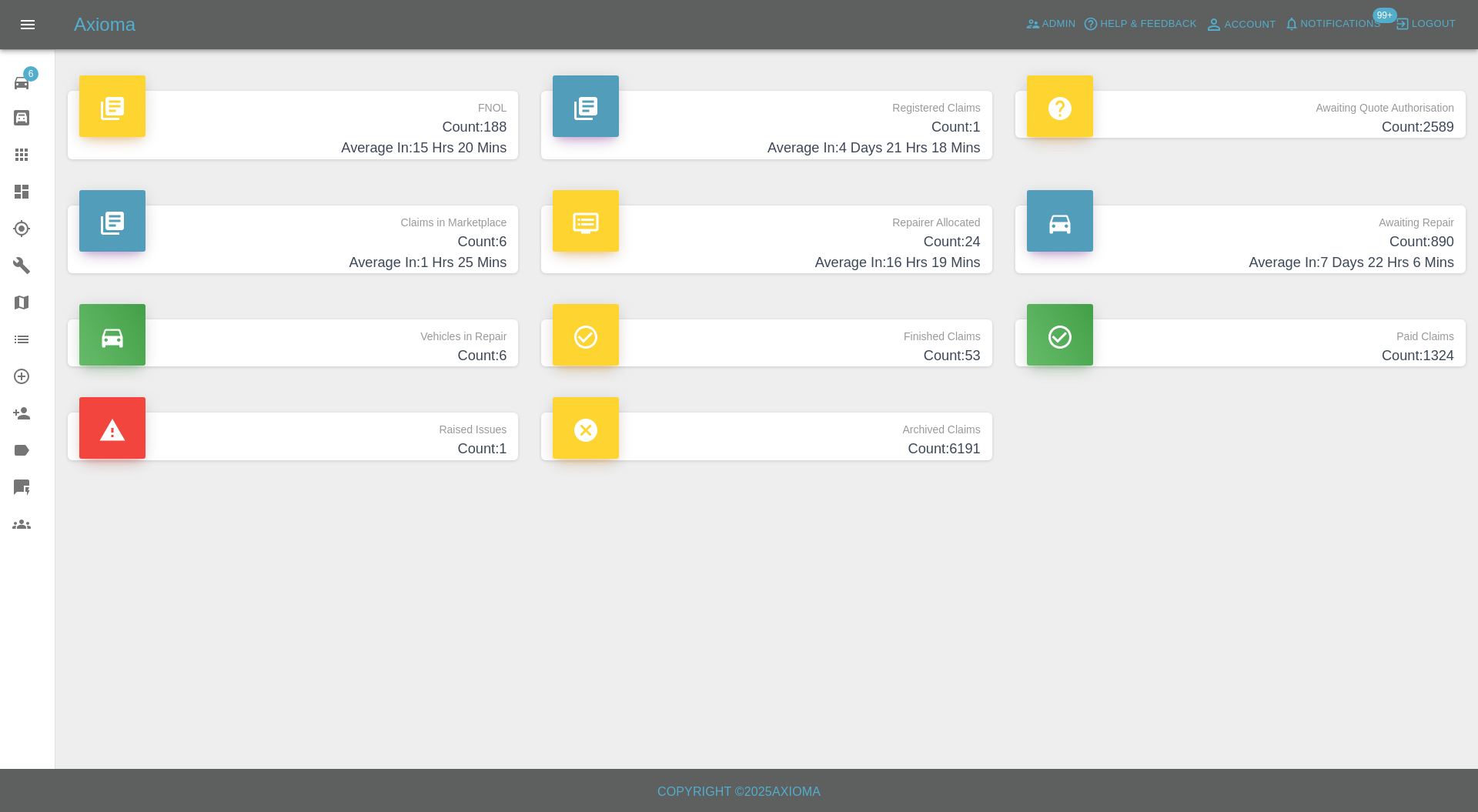
click at [304, 230] on p "Claims in Marketplace" at bounding box center [293, 219] width 427 height 27
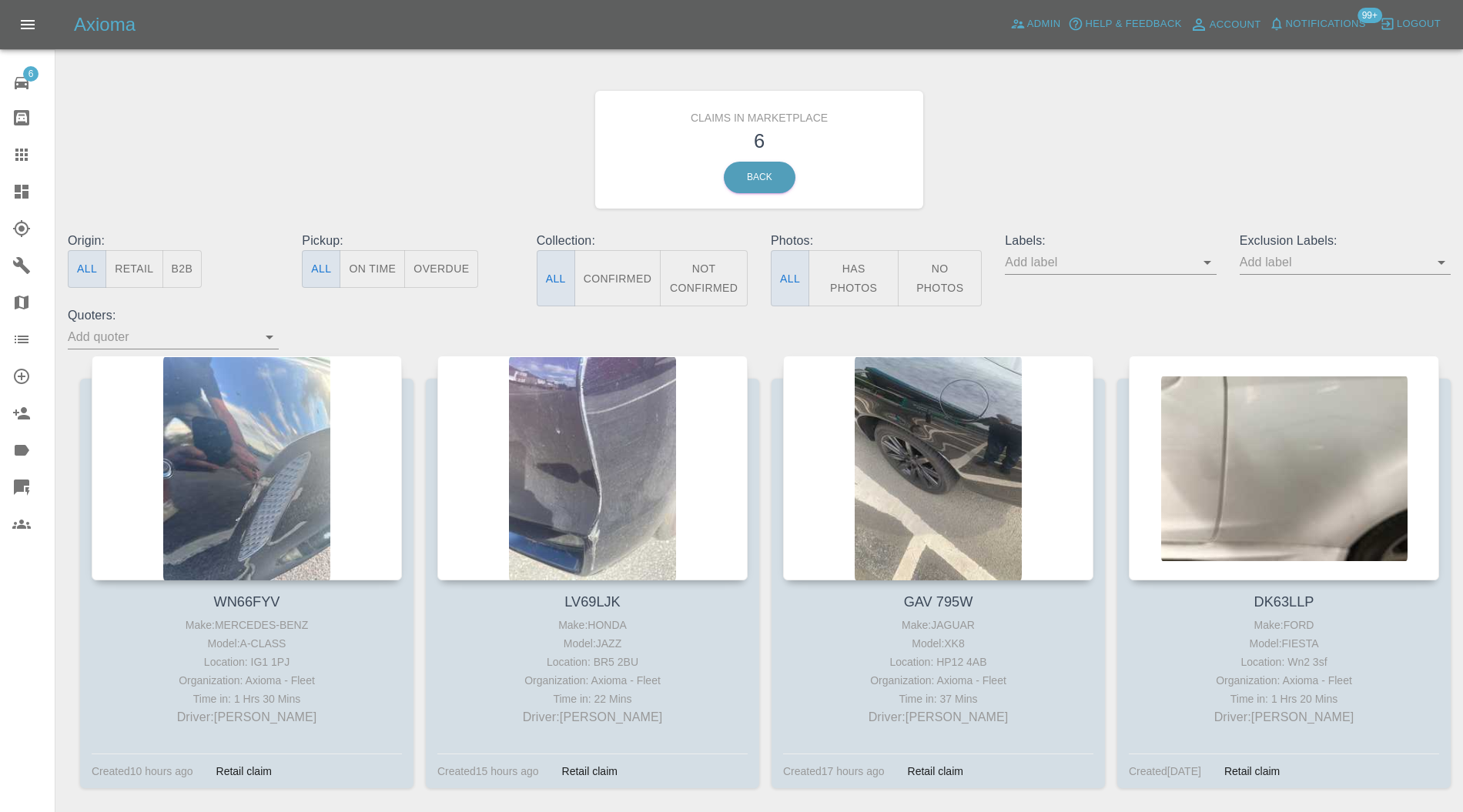
click at [288, 442] on div at bounding box center [246, 468] width 310 height 225
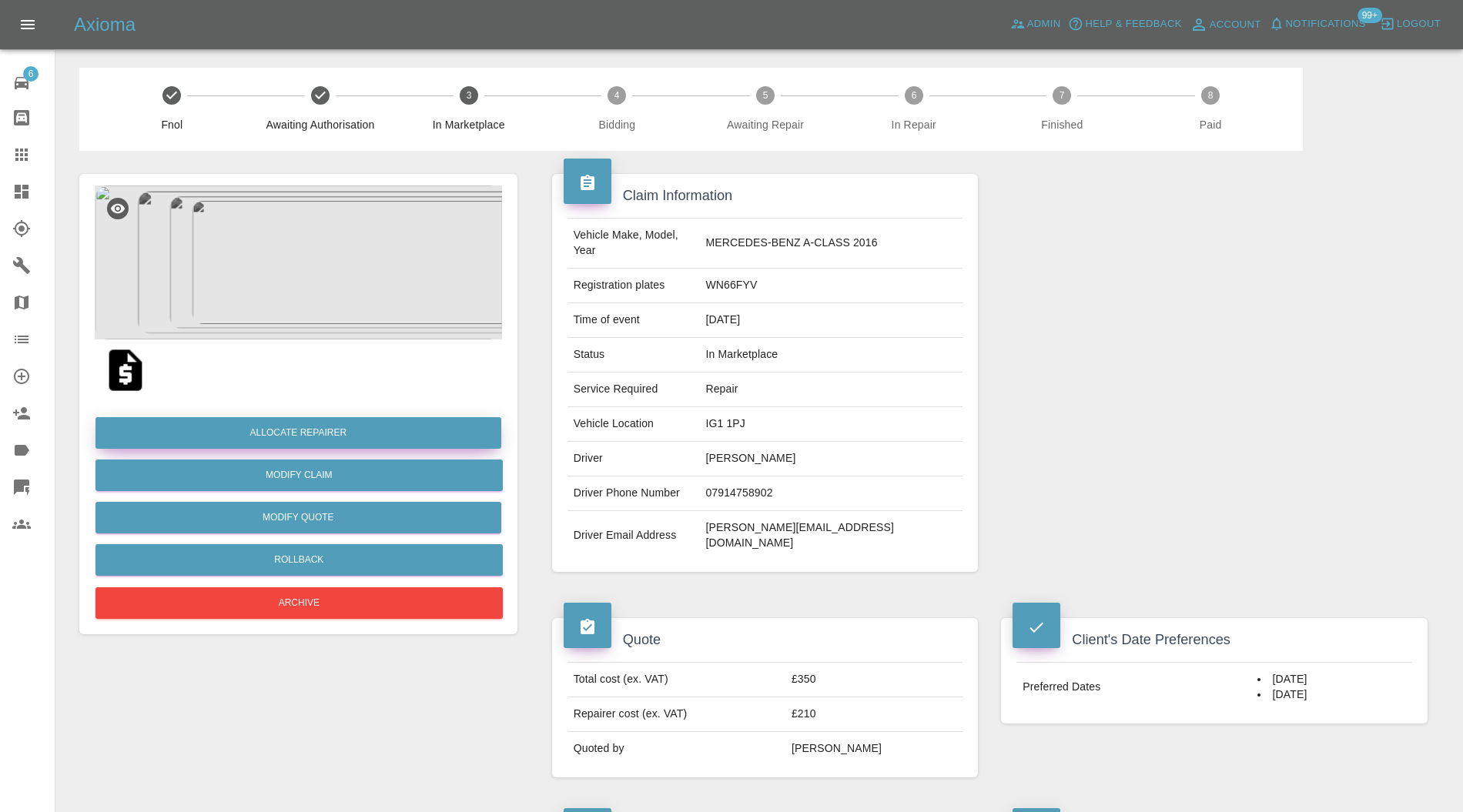
click at [306, 436] on button "Allocate Repairer" at bounding box center [298, 433] width 406 height 32
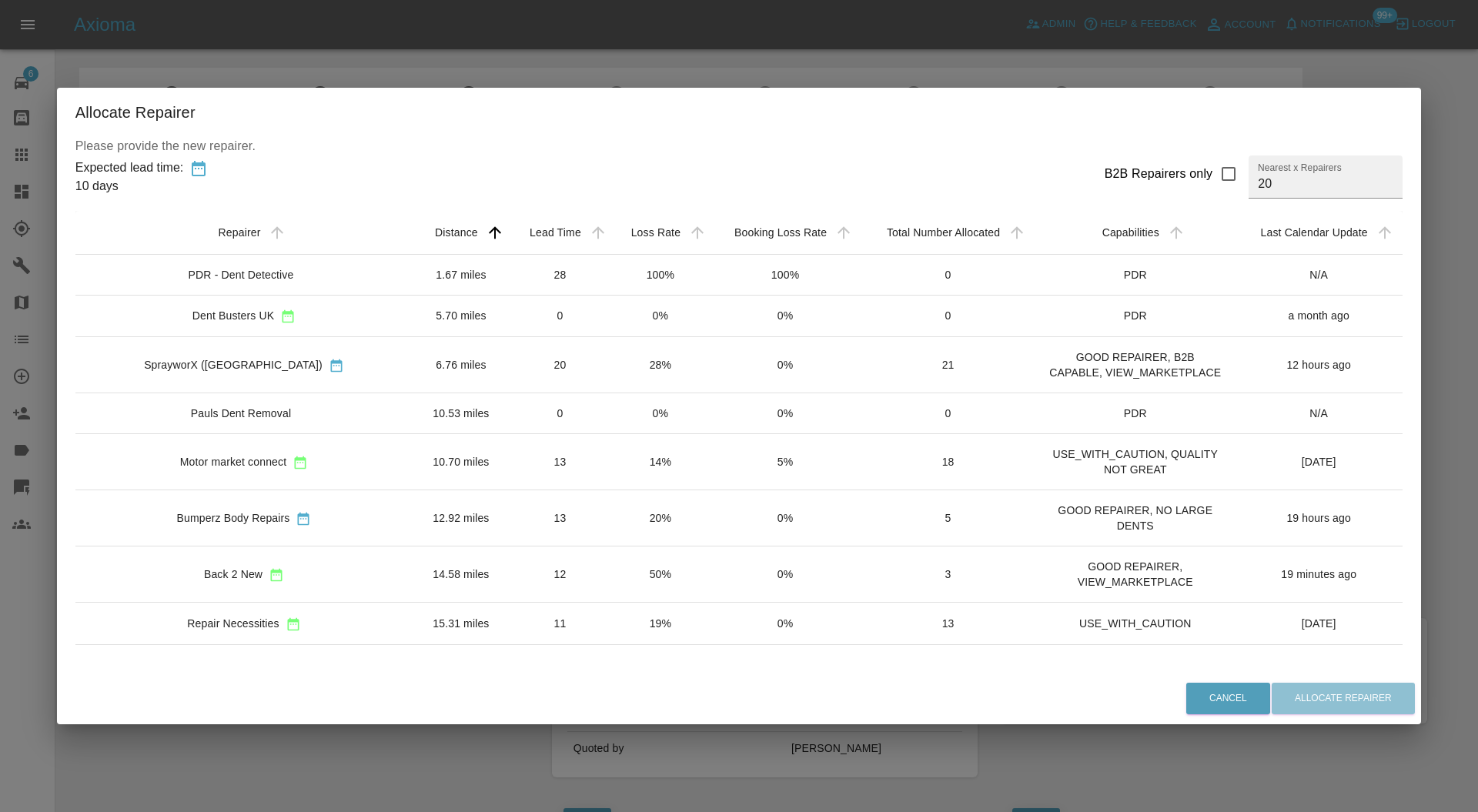
click at [421, 366] on td "6.76 miles" at bounding box center [460, 365] width 96 height 56
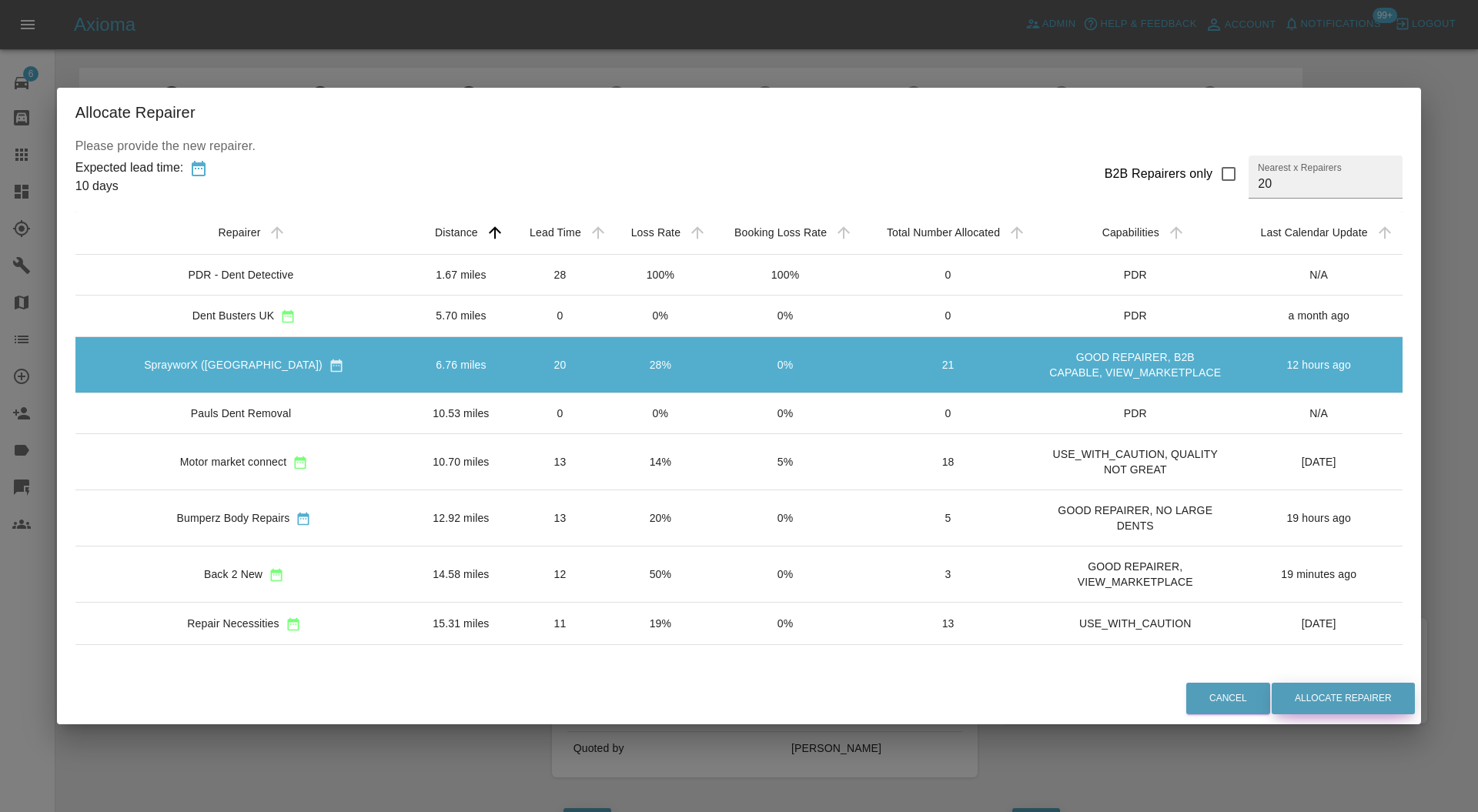
click at [1340, 711] on button "Allocate Repairer" at bounding box center [1344, 699] width 144 height 32
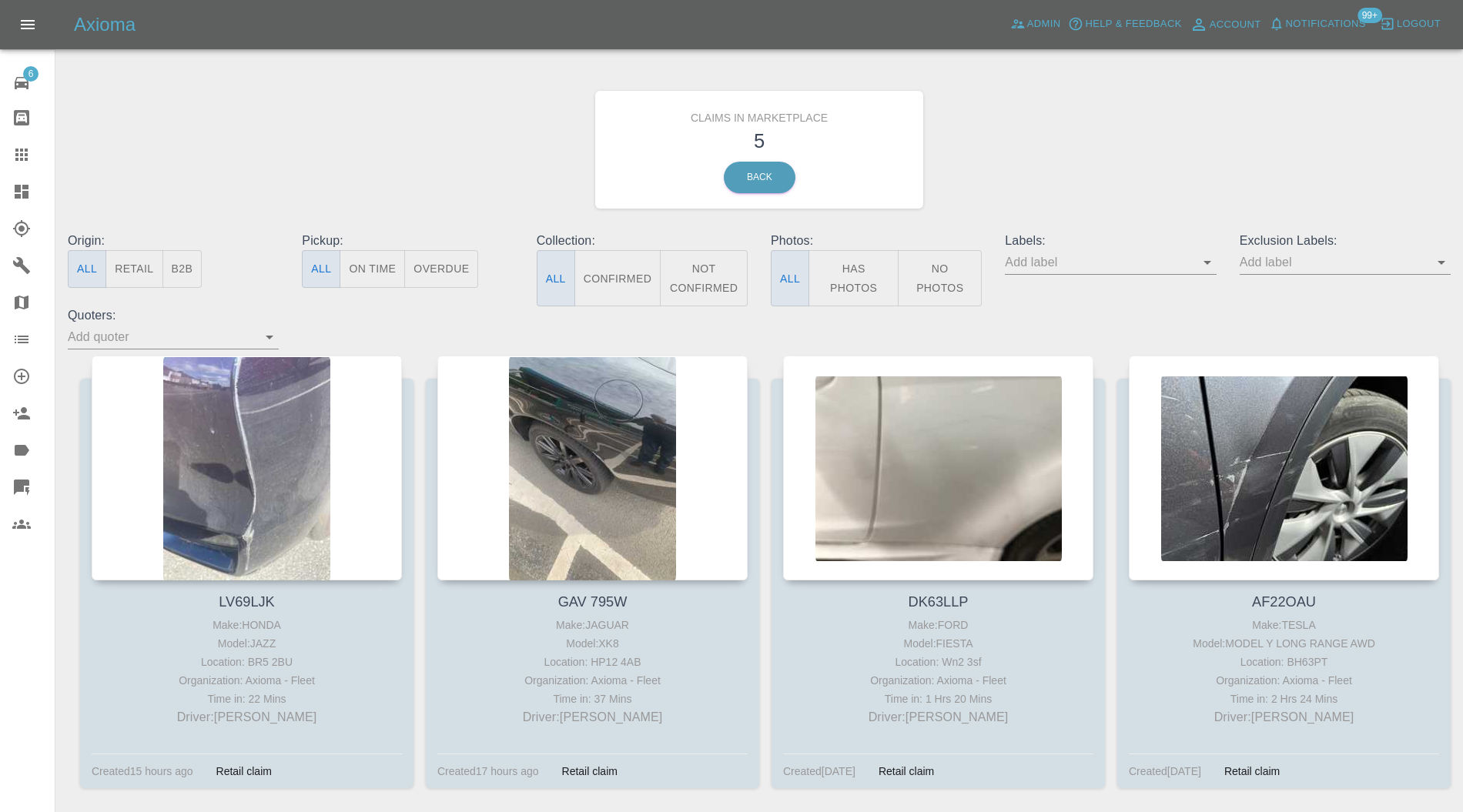
click at [299, 411] on div at bounding box center [246, 468] width 310 height 225
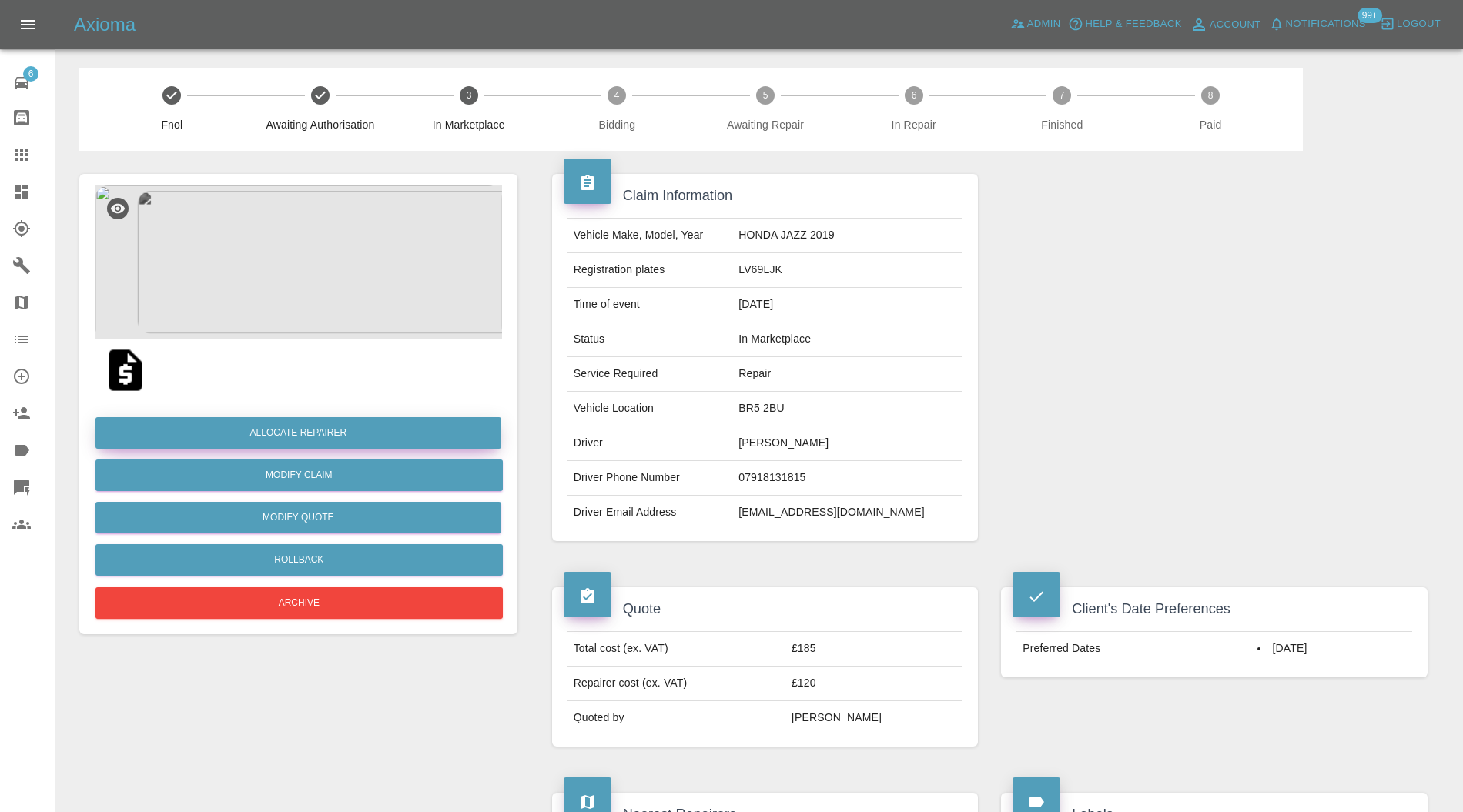
click at [317, 425] on button "Allocate Repairer" at bounding box center [298, 433] width 406 height 32
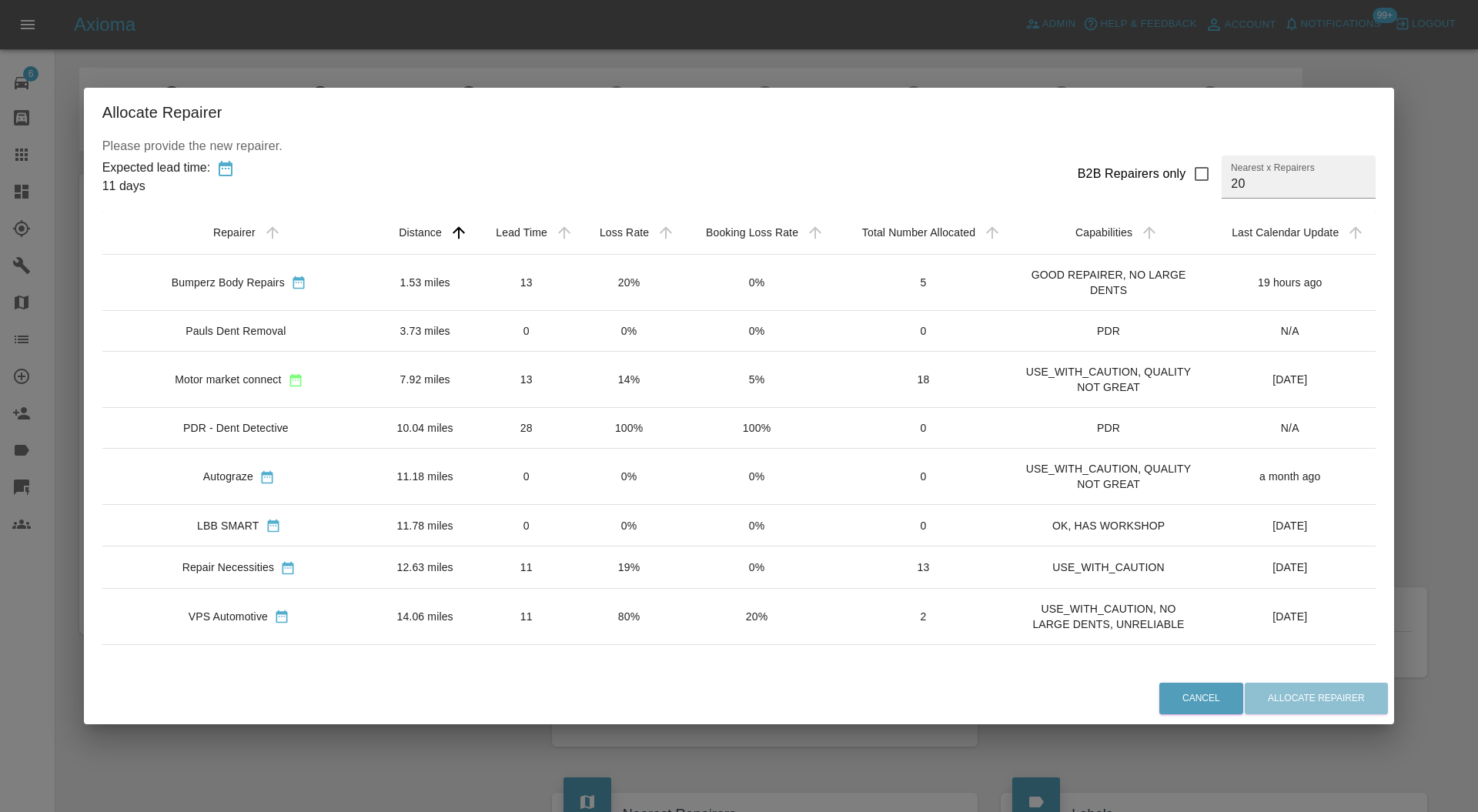
click at [429, 387] on td "7.92 miles" at bounding box center [425, 379] width 99 height 56
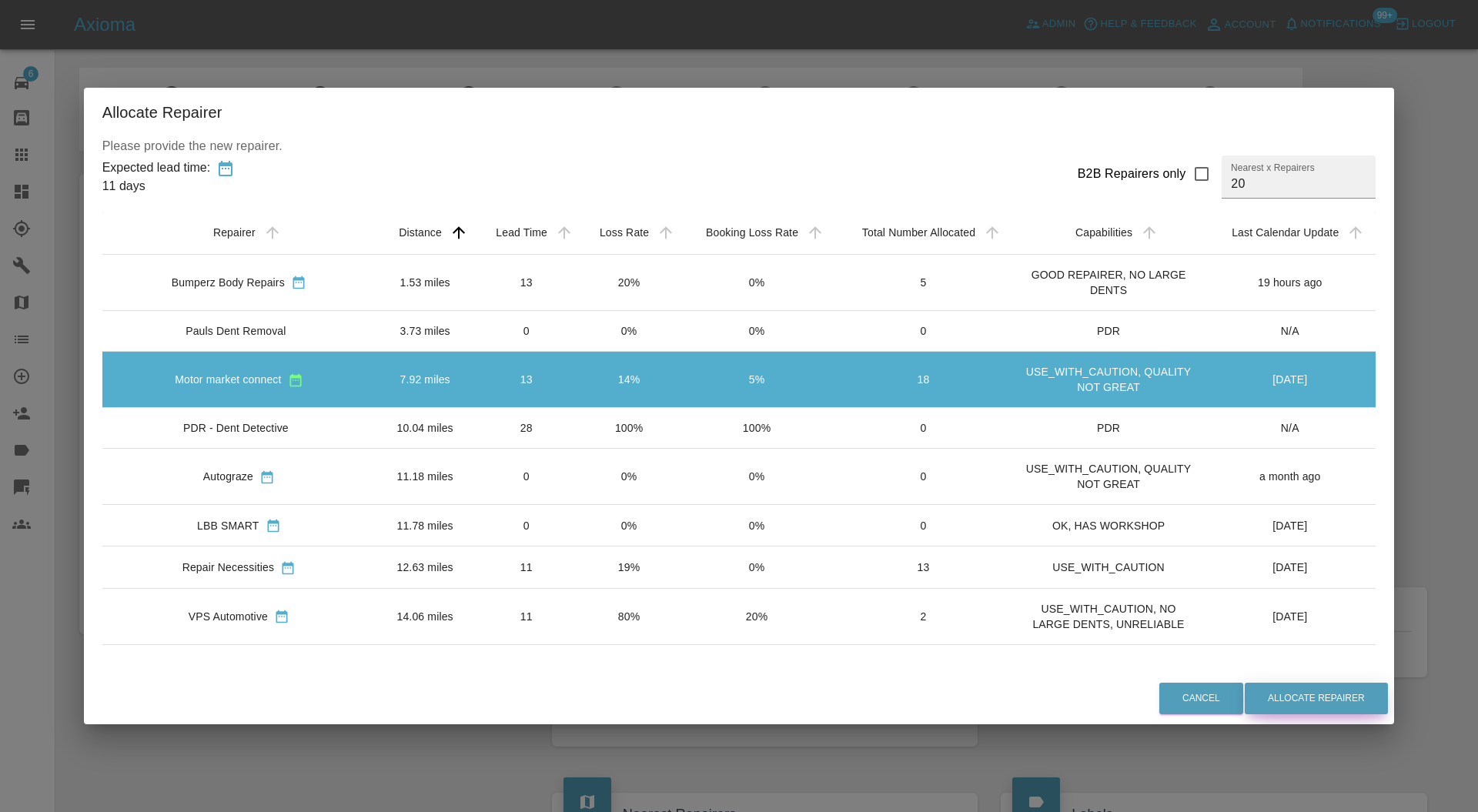
click at [1280, 693] on button "Allocate Repairer" at bounding box center [1316, 699] width 144 height 32
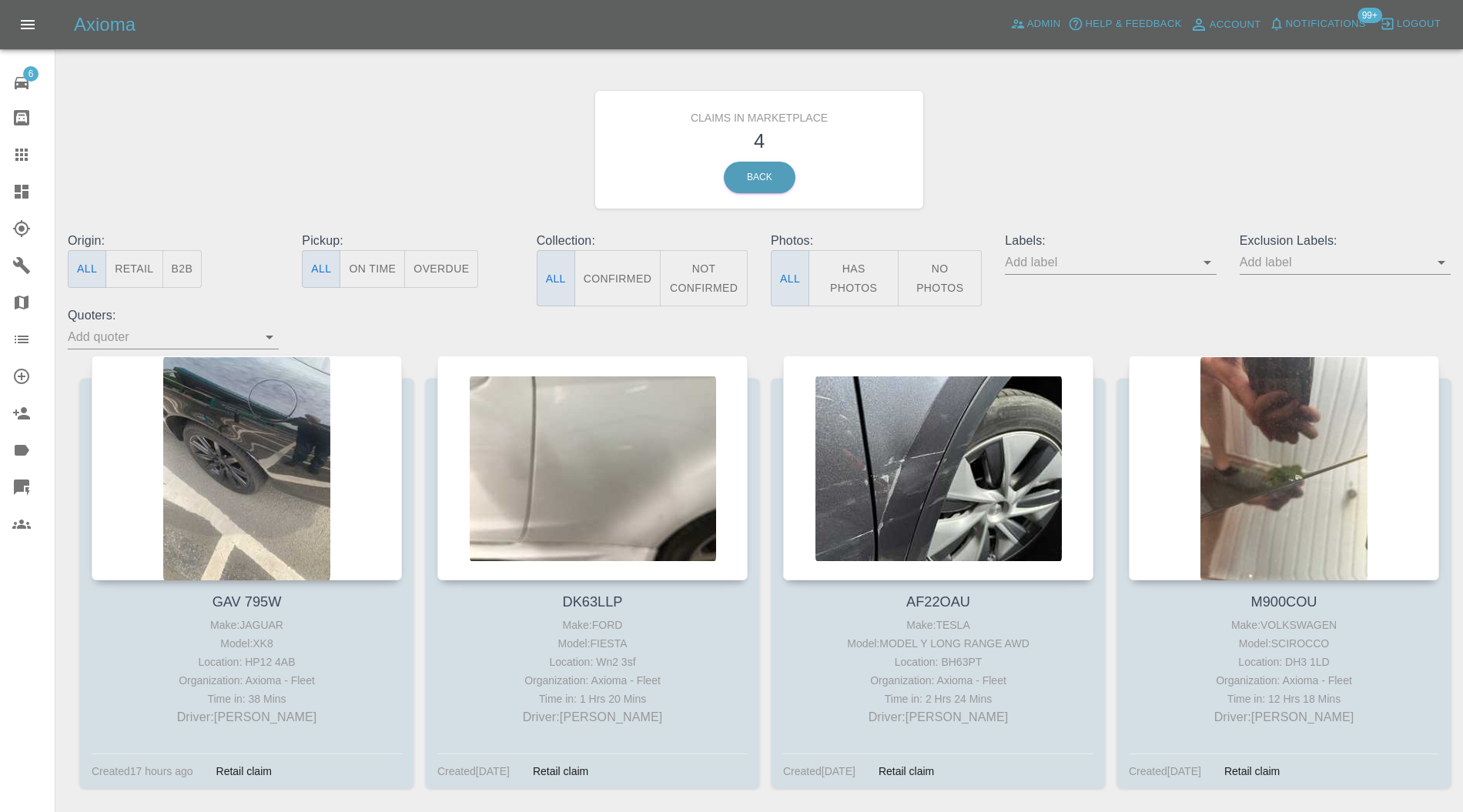
click at [296, 428] on div at bounding box center [246, 468] width 310 height 225
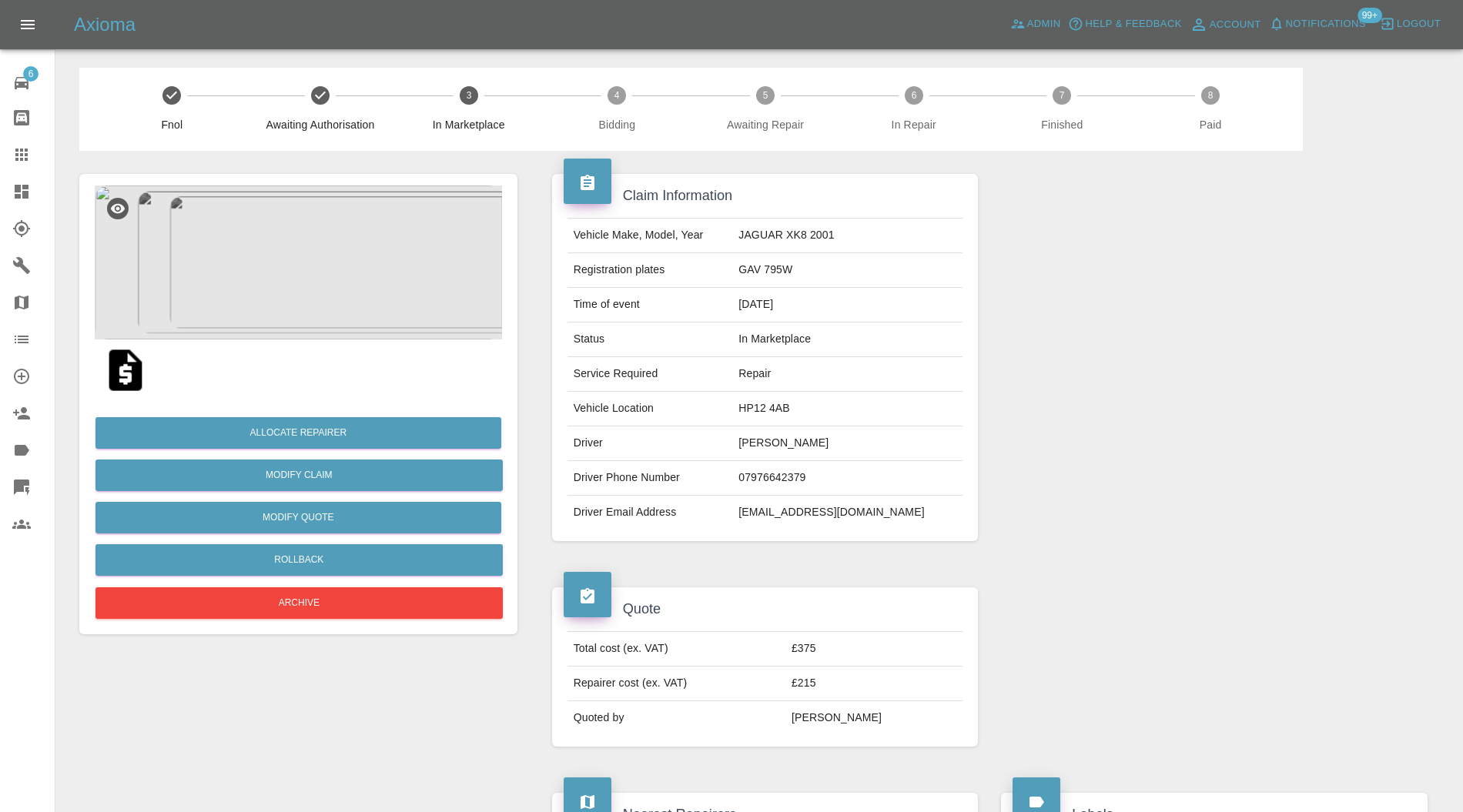
click at [309, 239] on img at bounding box center [298, 262] width 407 height 154
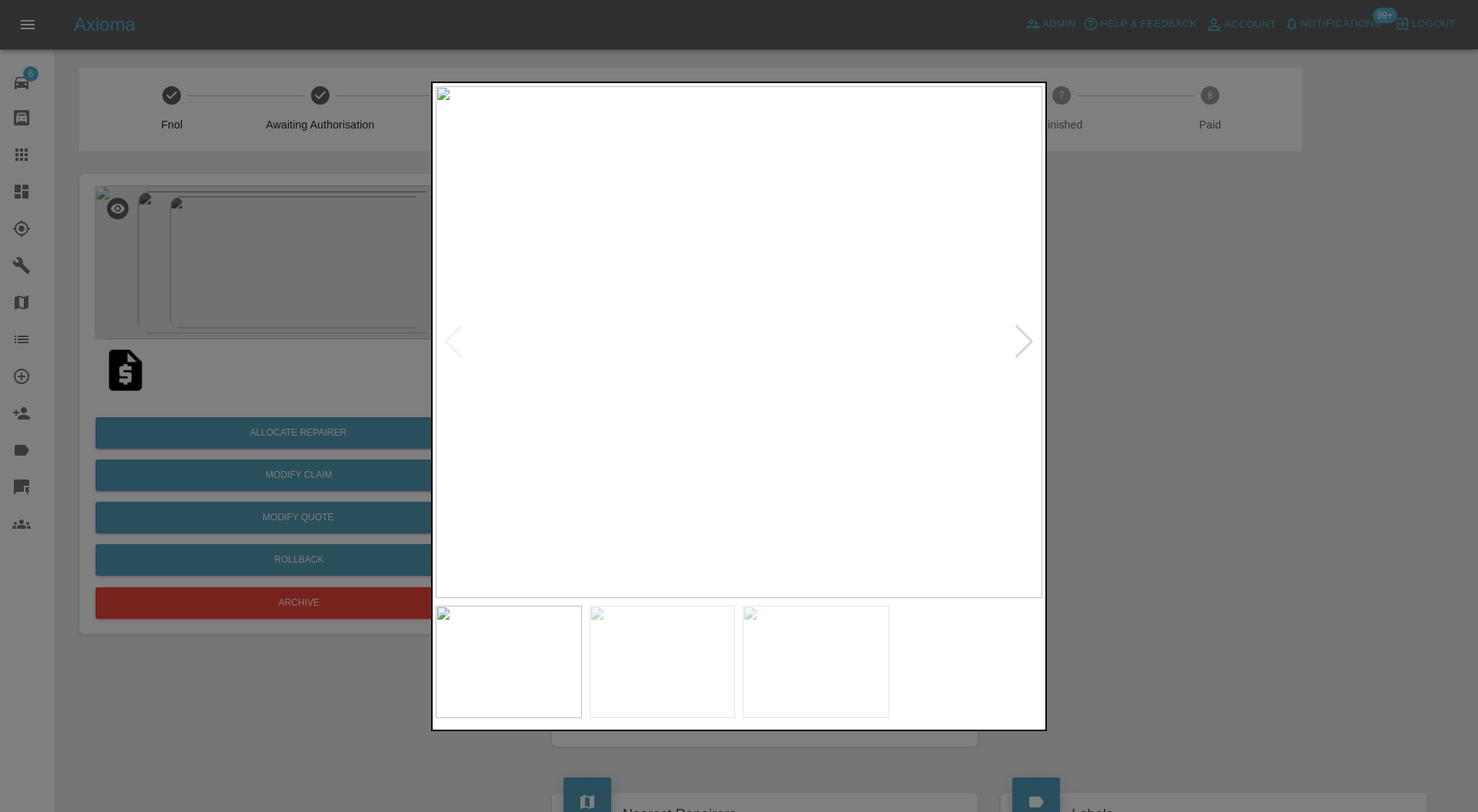
click at [1020, 329] on div at bounding box center [1024, 341] width 21 height 34
click at [1020, 329] on img at bounding box center [738, 342] width 606 height 513
click at [573, 657] on img at bounding box center [509, 662] width 146 height 112
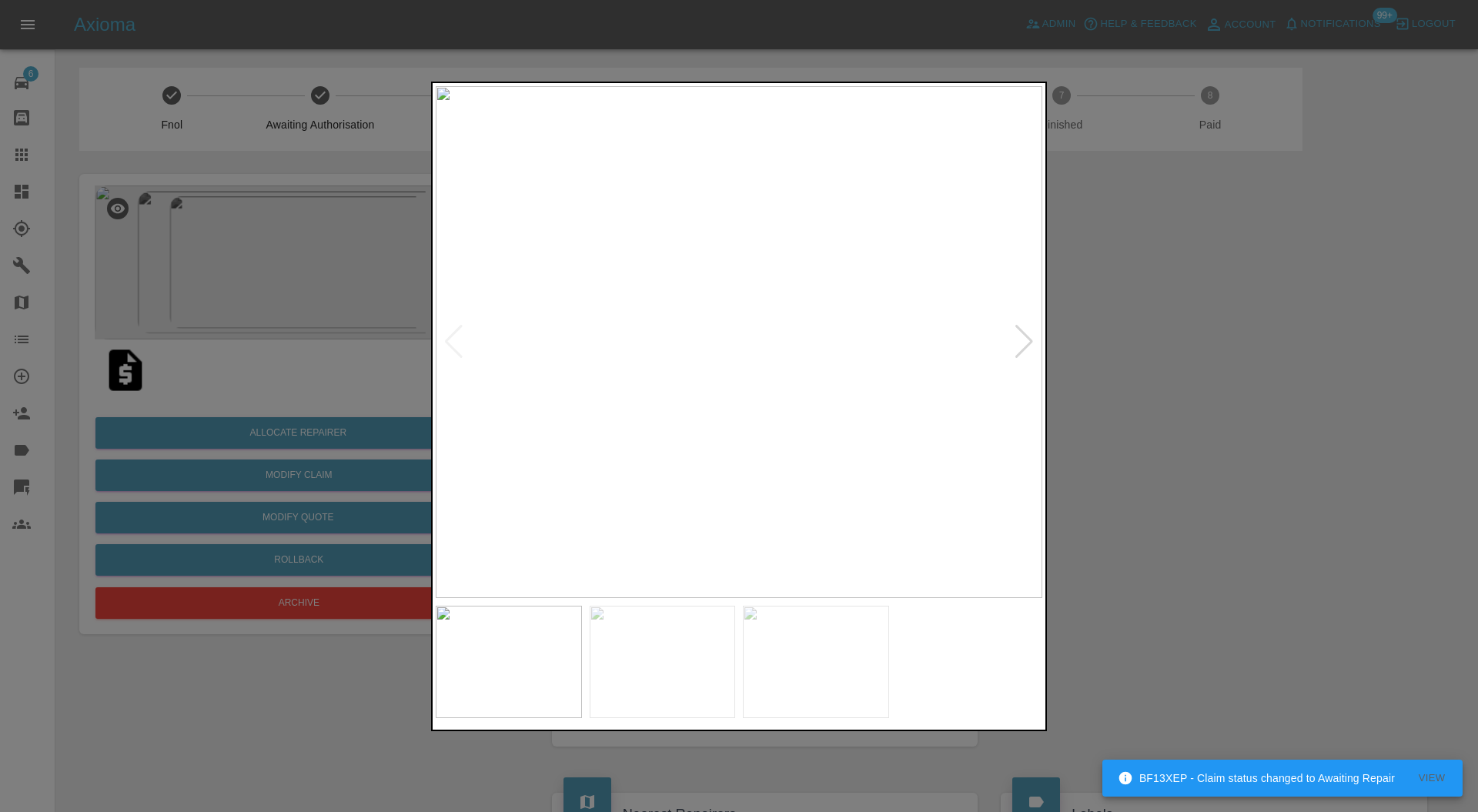
click at [1190, 479] on div at bounding box center [739, 406] width 1478 height 812
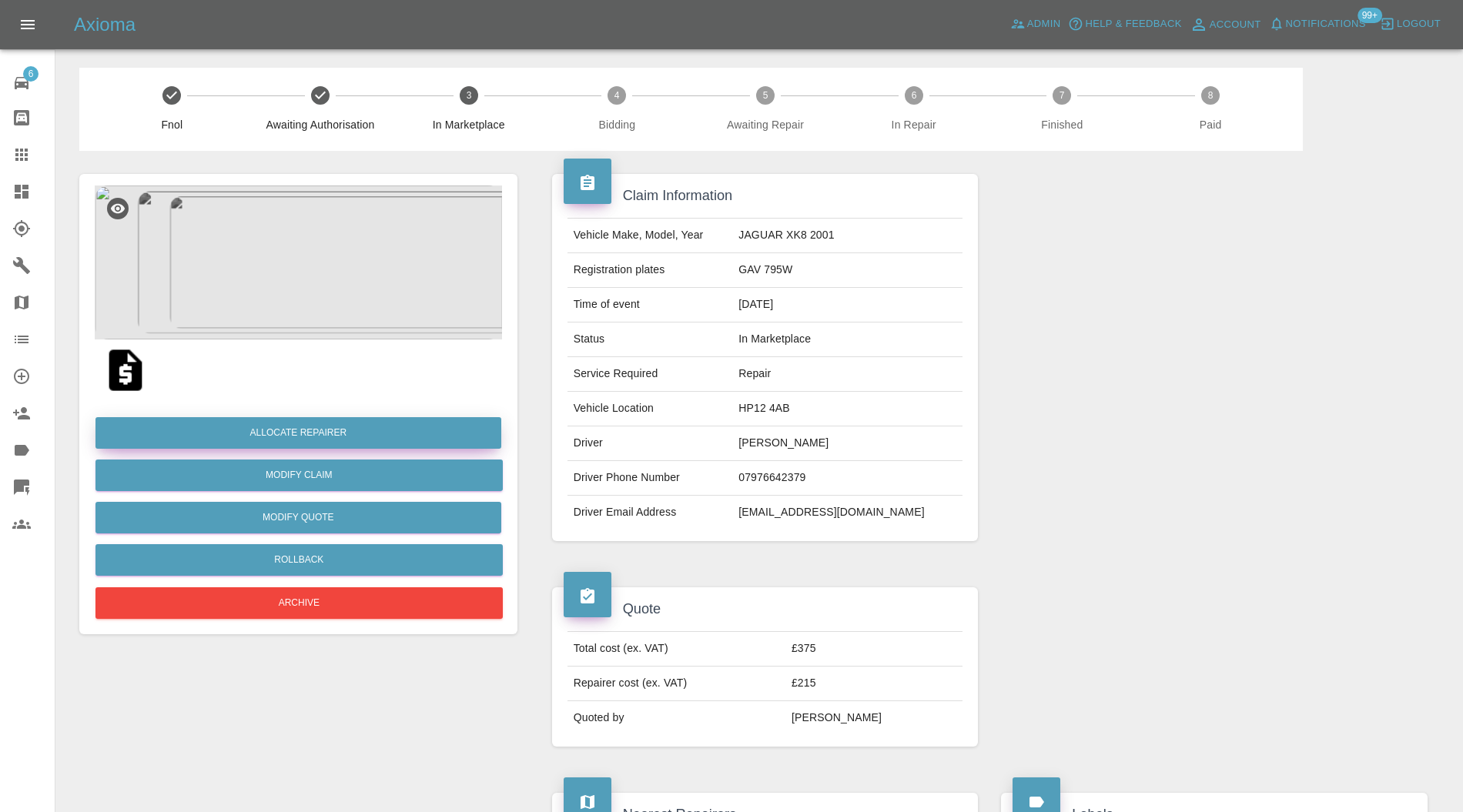
click at [414, 426] on button "Allocate Repairer" at bounding box center [298, 433] width 406 height 32
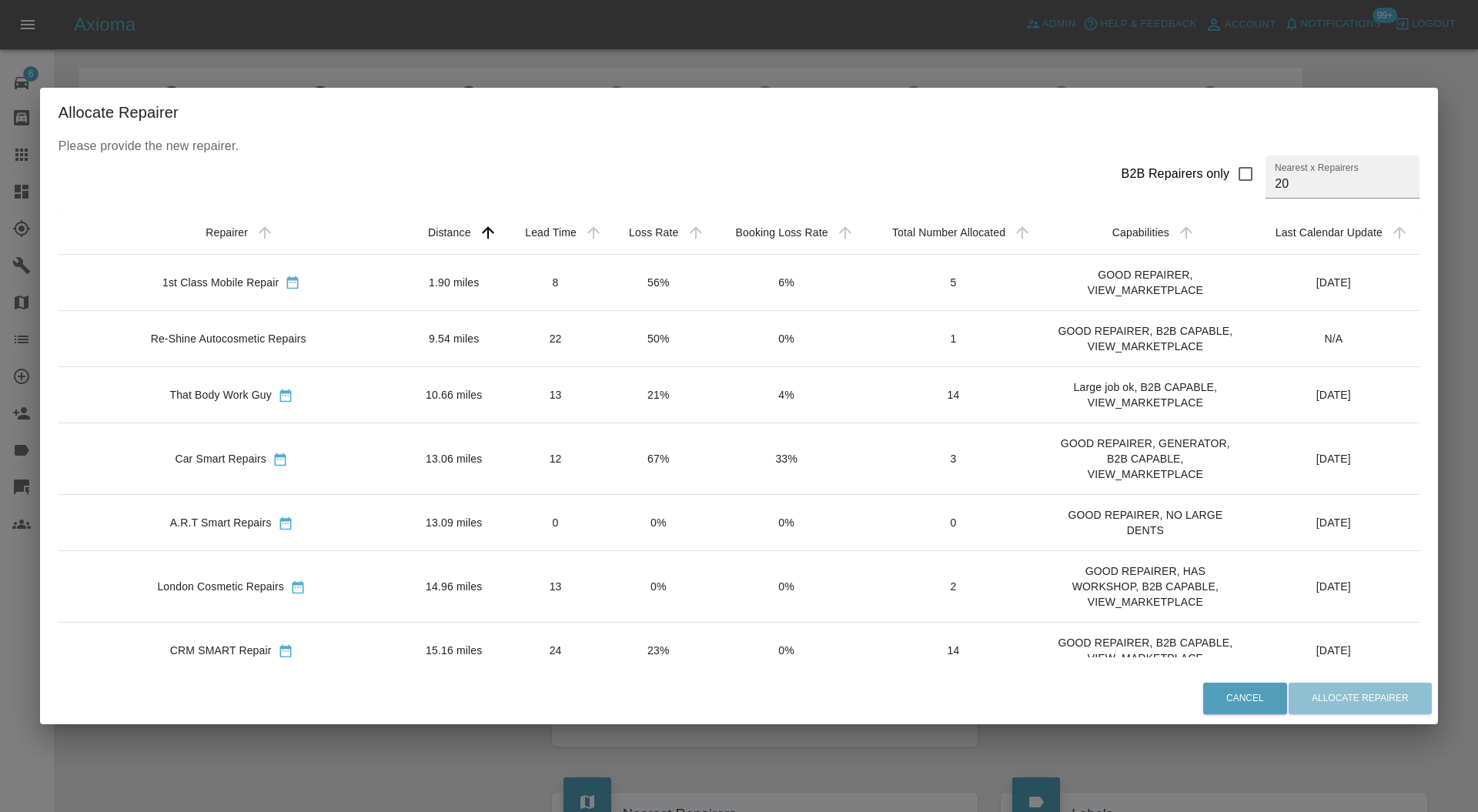
click at [405, 257] on td "1.90 miles" at bounding box center [455, 282] width 99 height 56
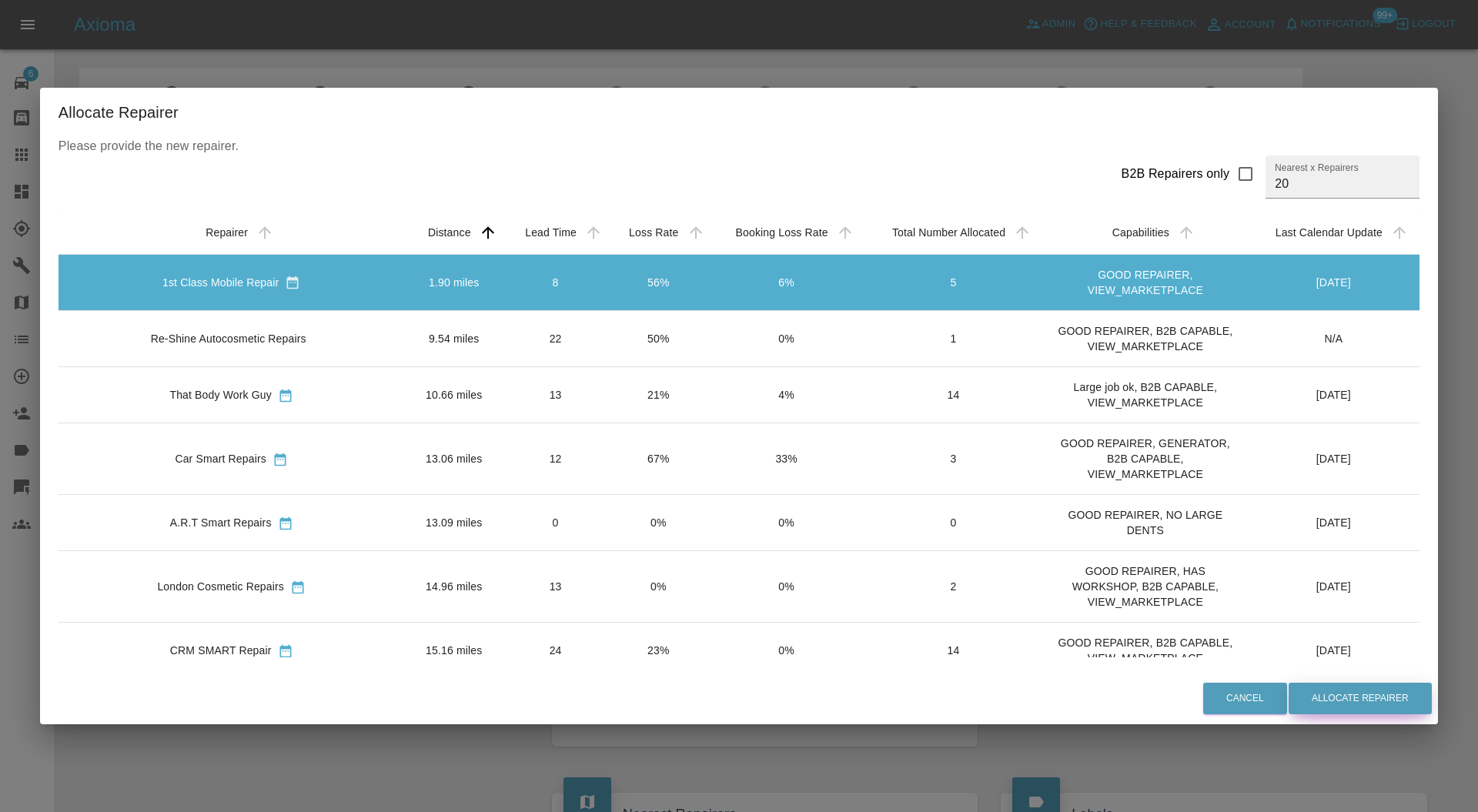
click at [1297, 703] on button "Allocate Repairer" at bounding box center [1360, 699] width 144 height 32
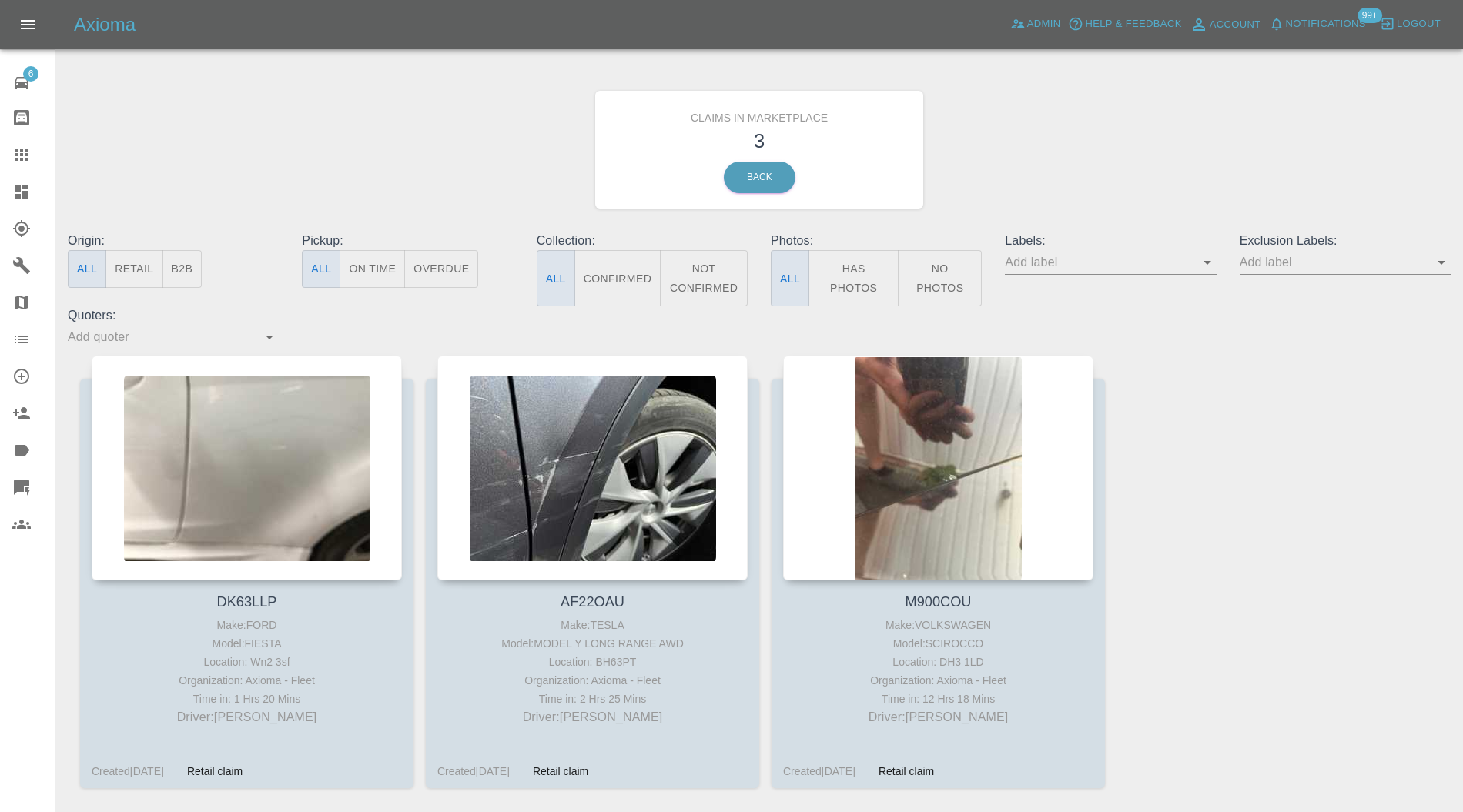
click at [291, 451] on div at bounding box center [246, 468] width 310 height 225
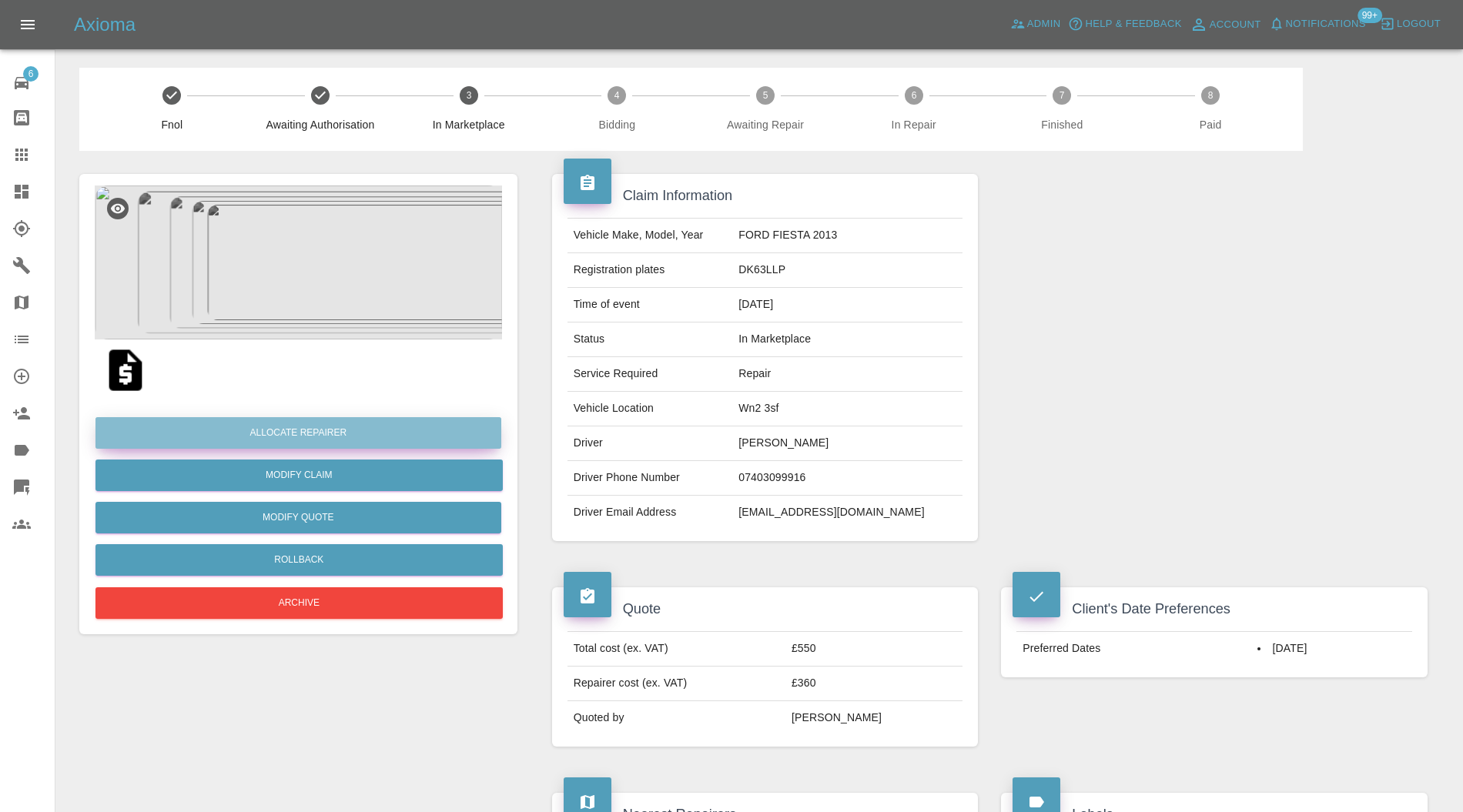
click at [390, 426] on button "Allocate Repairer" at bounding box center [298, 433] width 406 height 32
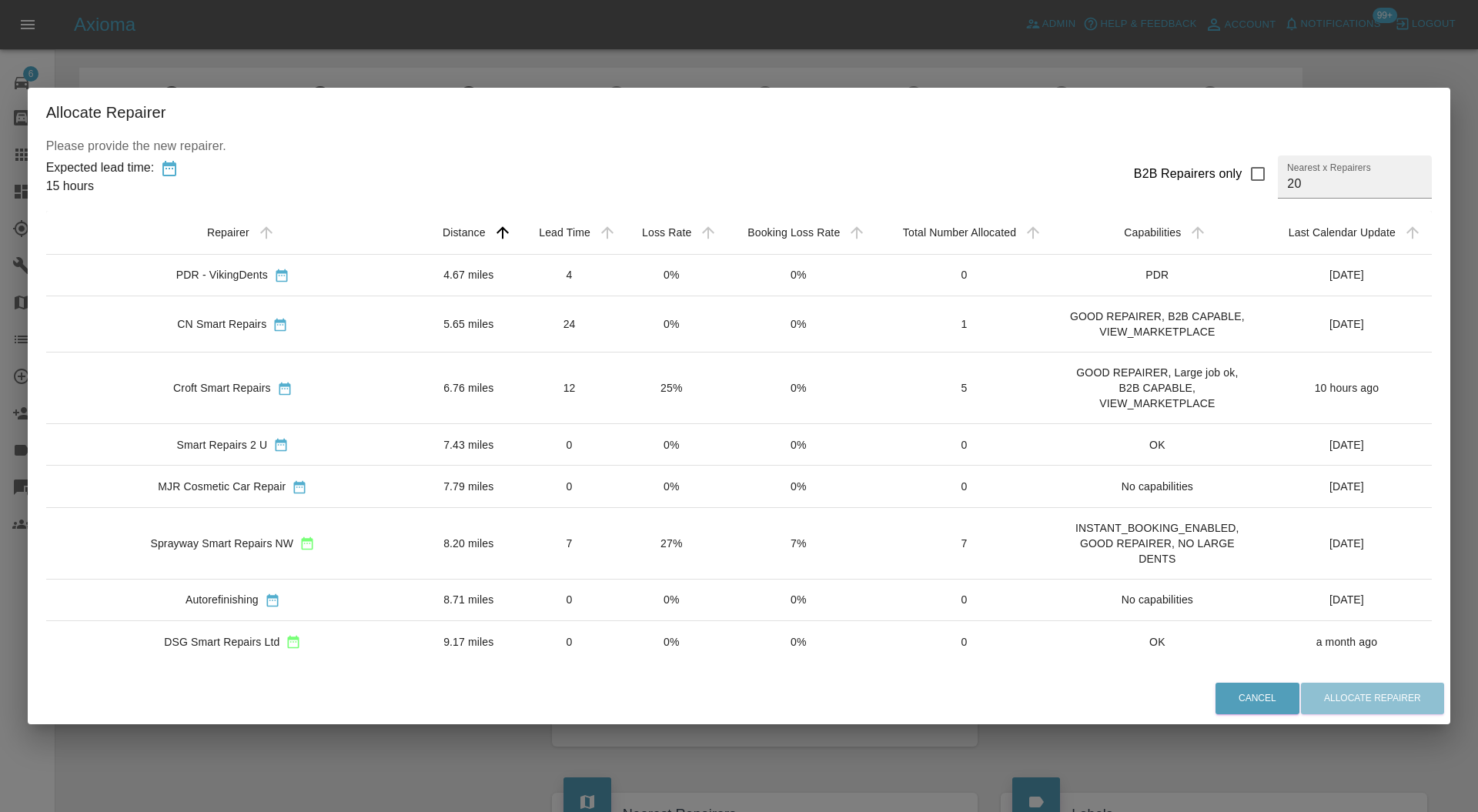
click at [420, 523] on td "8.20 miles" at bounding box center [468, 543] width 98 height 71
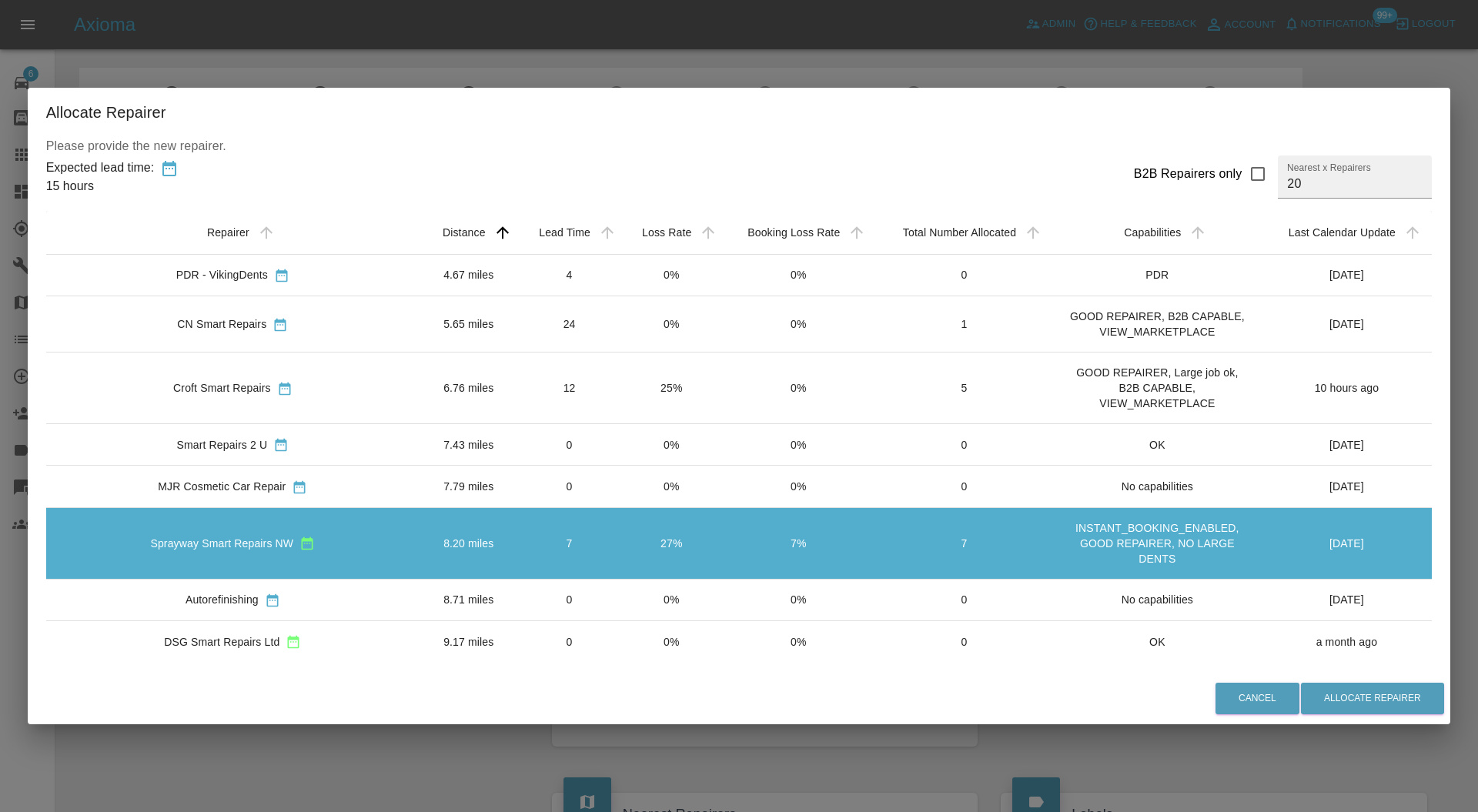
click at [519, 486] on td "0" at bounding box center [570, 486] width 103 height 41
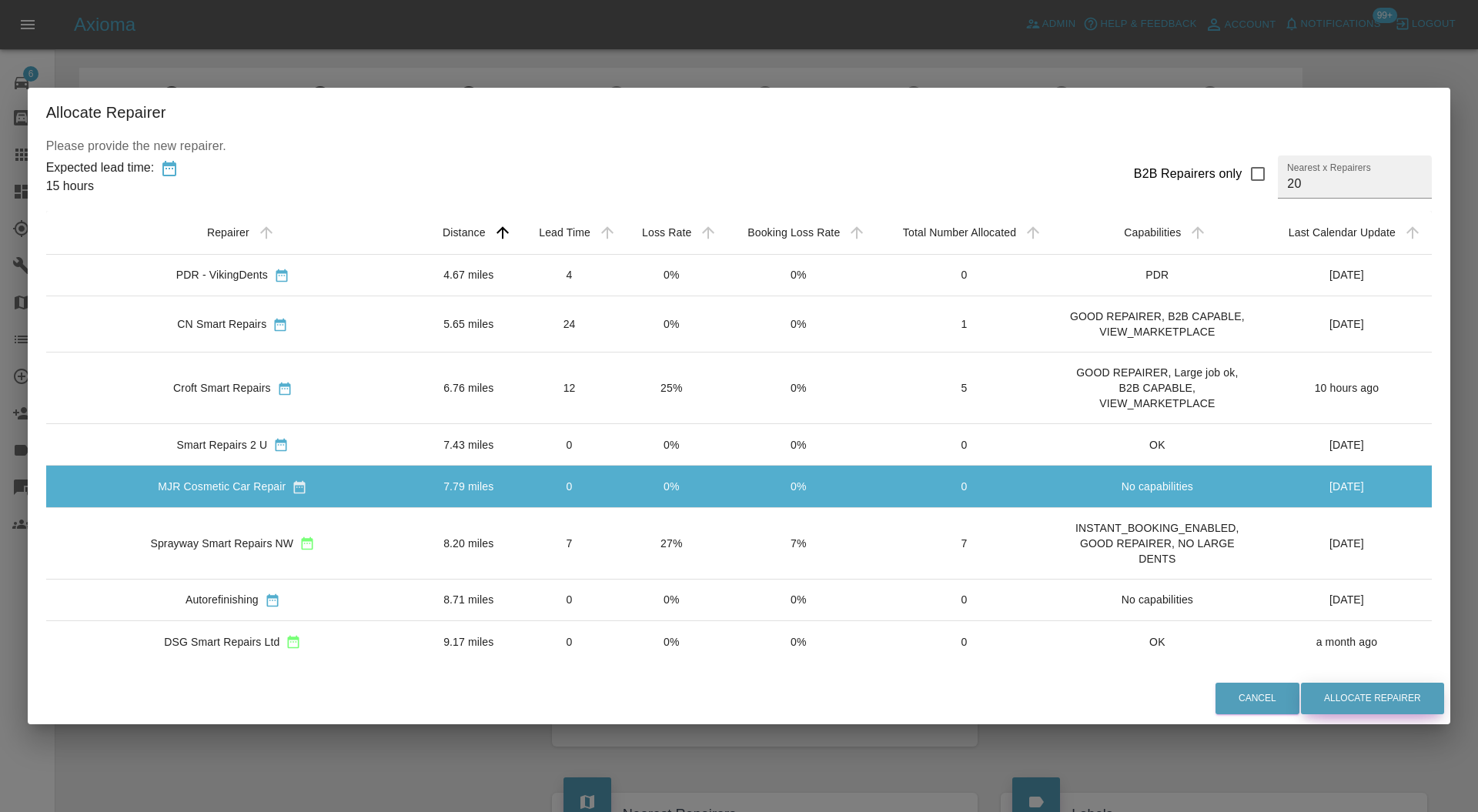
click at [1301, 693] on button "Allocate Repairer" at bounding box center [1373, 699] width 144 height 32
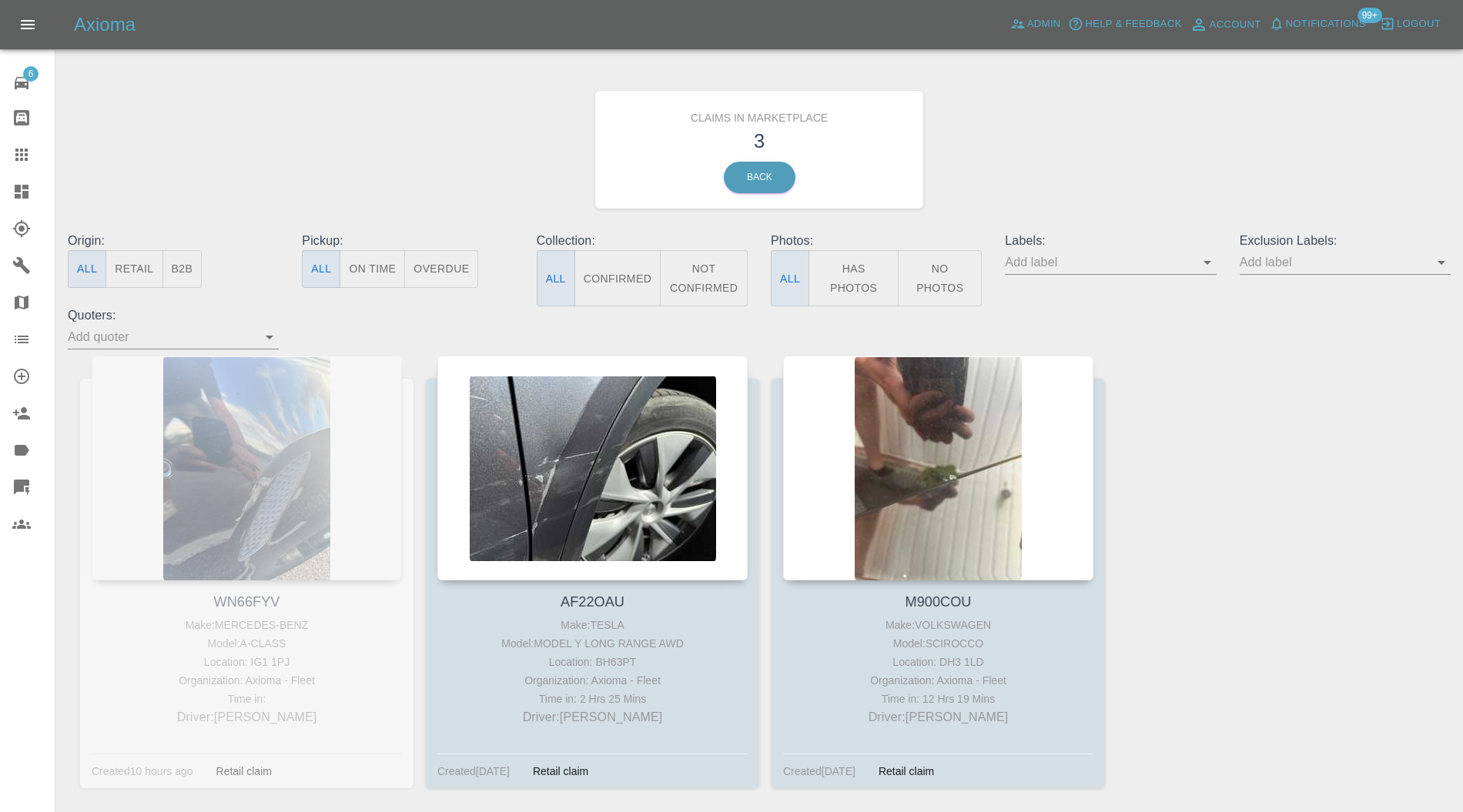
click at [606, 464] on div at bounding box center [592, 468] width 310 height 225
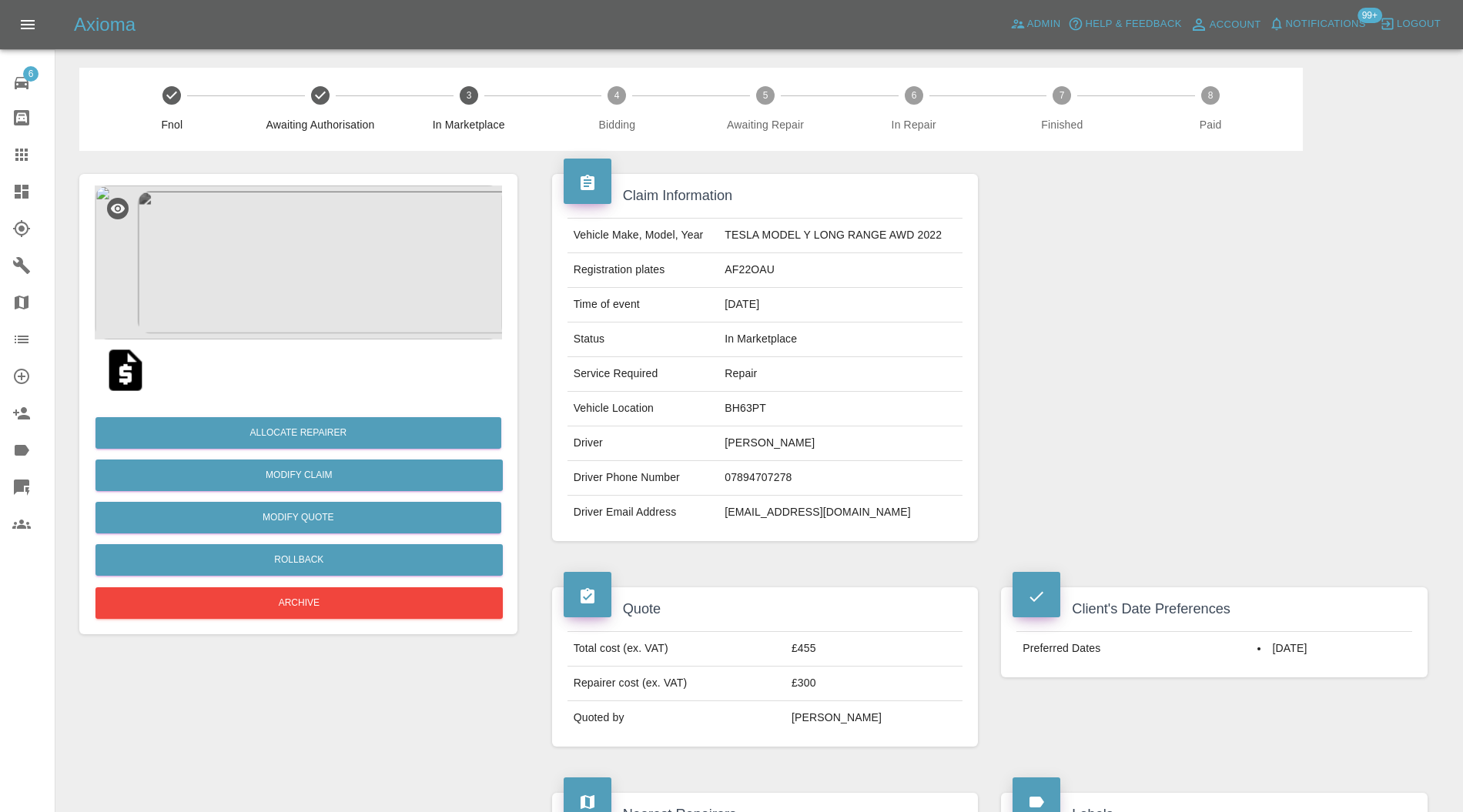
click at [332, 270] on img at bounding box center [298, 262] width 407 height 154
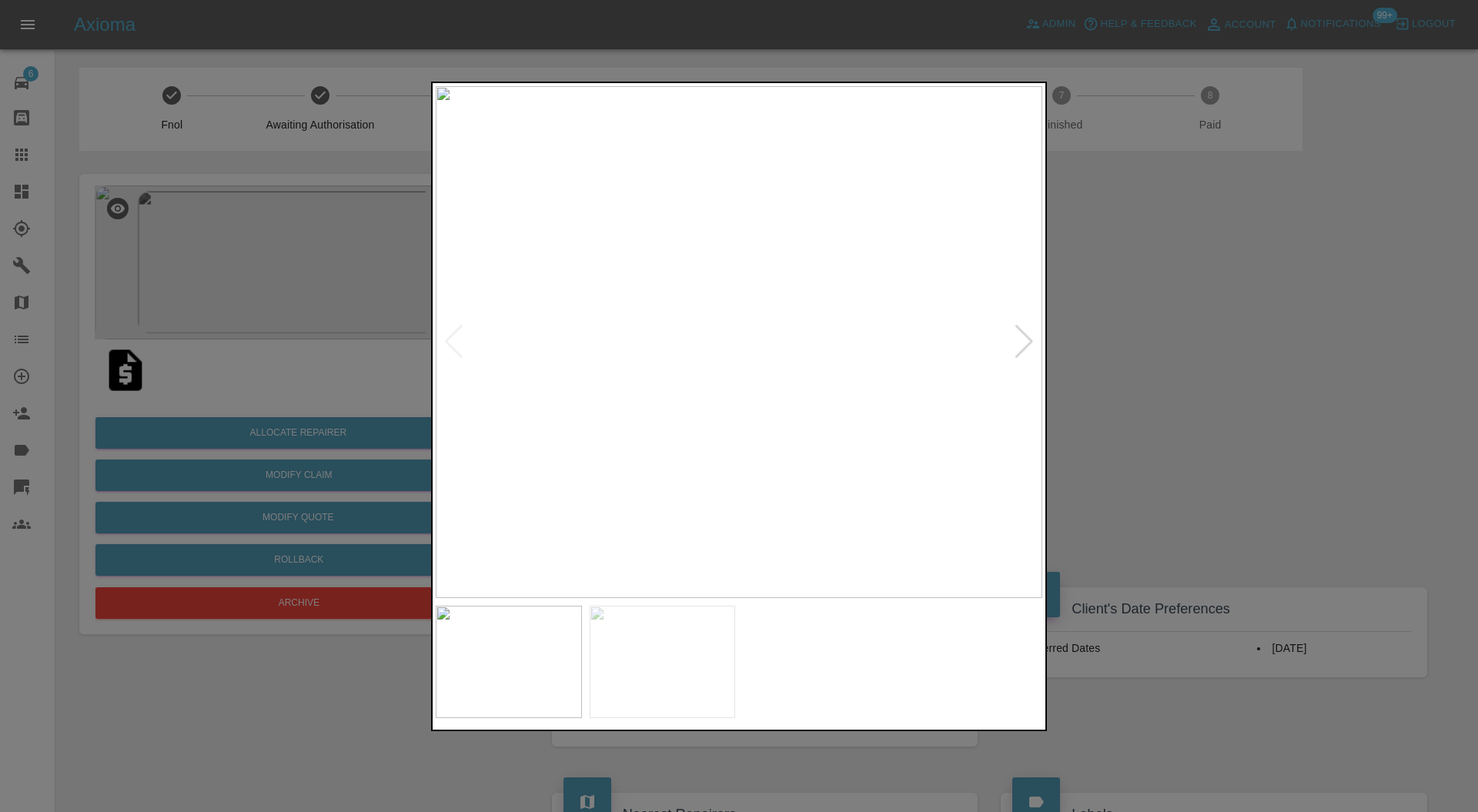
click at [1027, 337] on div at bounding box center [1024, 341] width 21 height 34
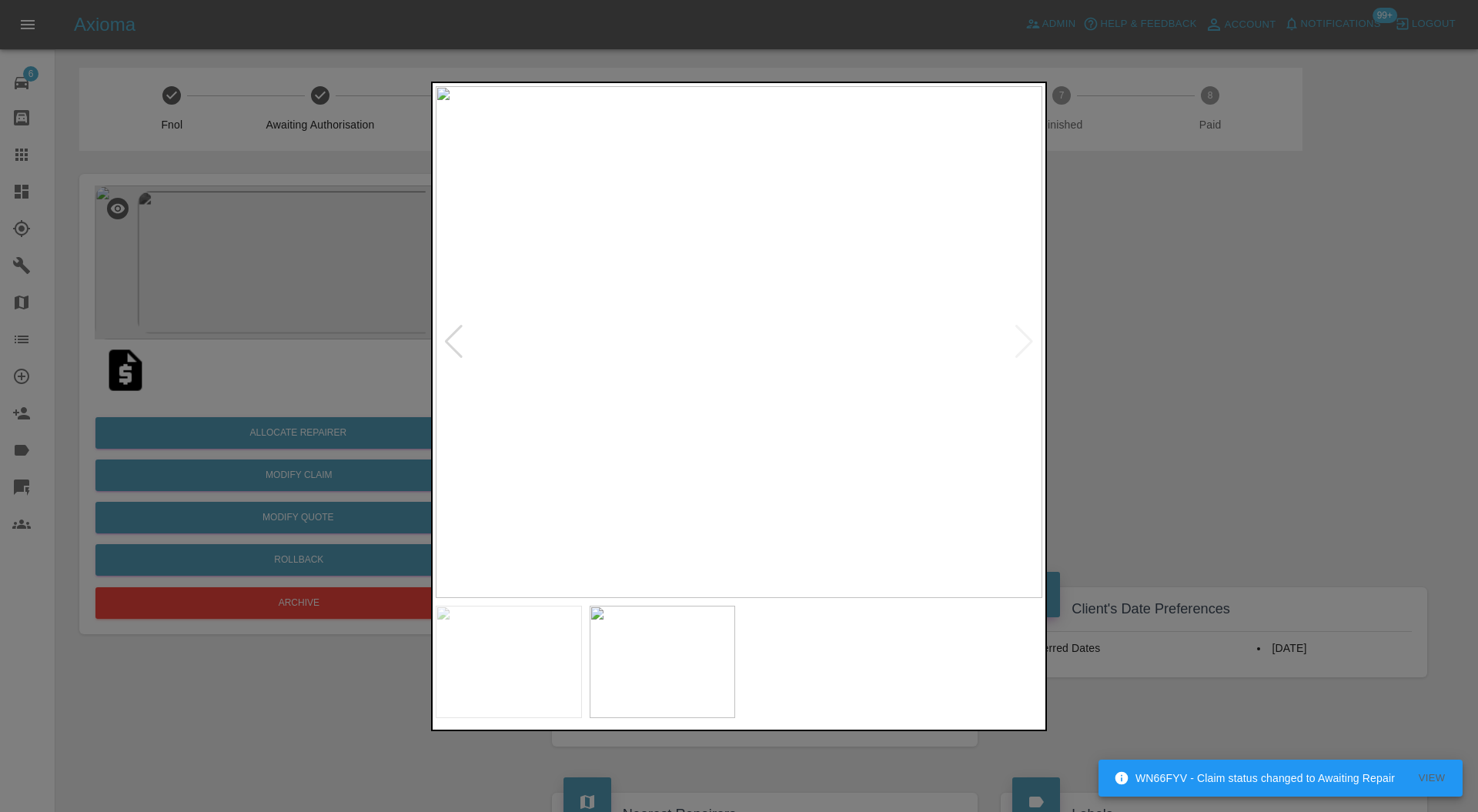
click at [447, 340] on div at bounding box center [454, 341] width 21 height 34
click at [1410, 324] on div at bounding box center [739, 406] width 1478 height 812
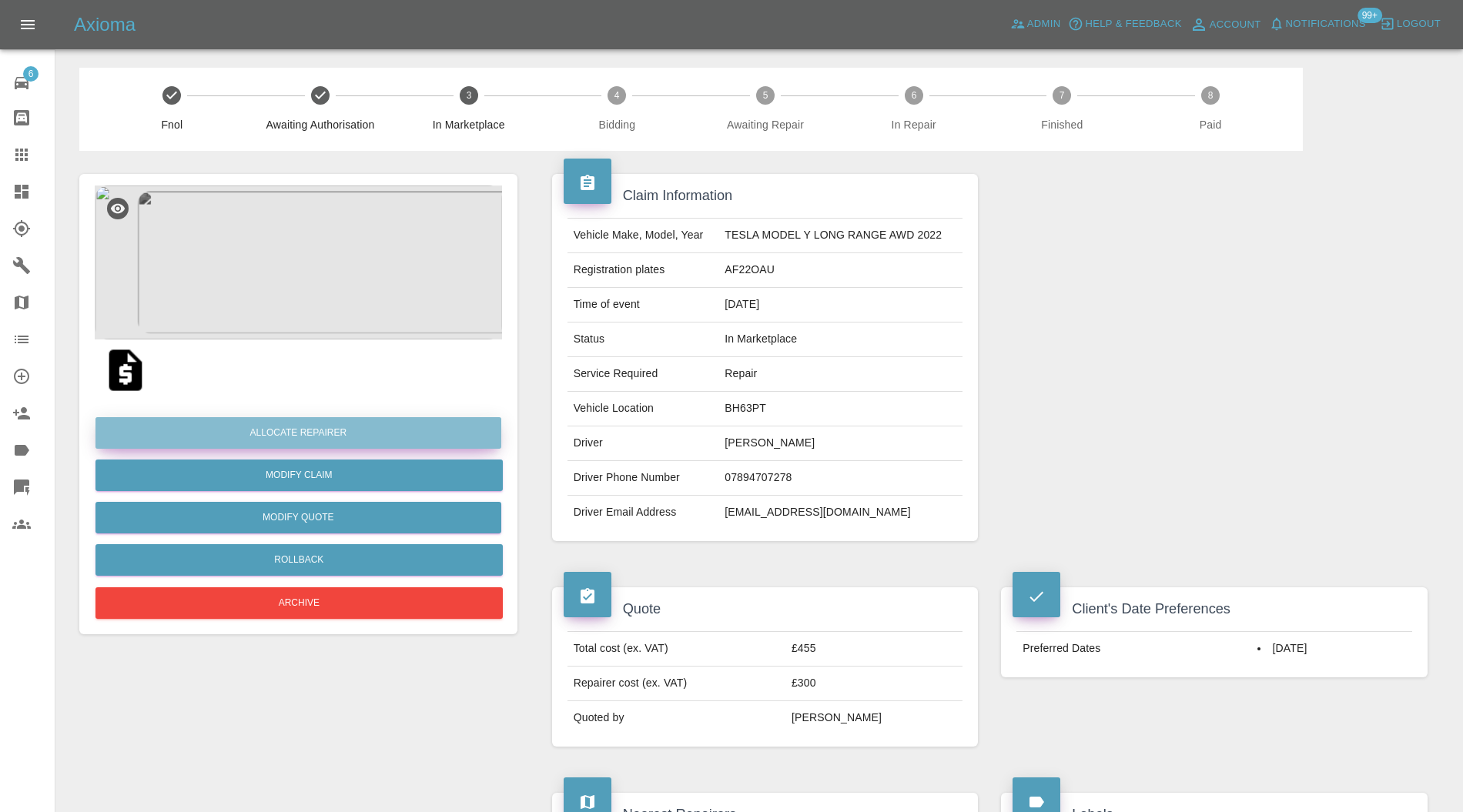
click at [385, 423] on button "Allocate Repairer" at bounding box center [298, 433] width 406 height 32
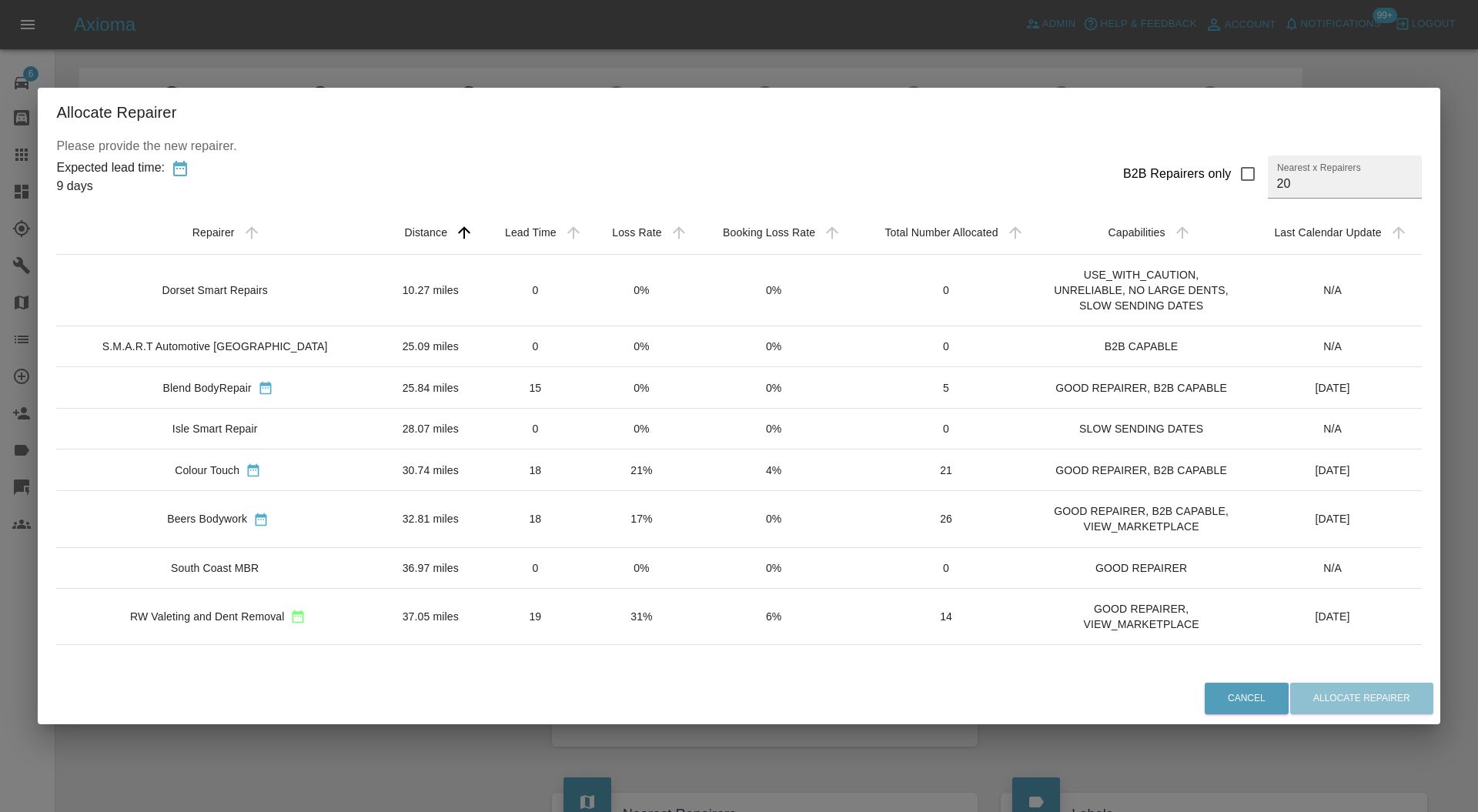
click at [380, 300] on td "10.27 miles" at bounding box center [431, 290] width 102 height 71
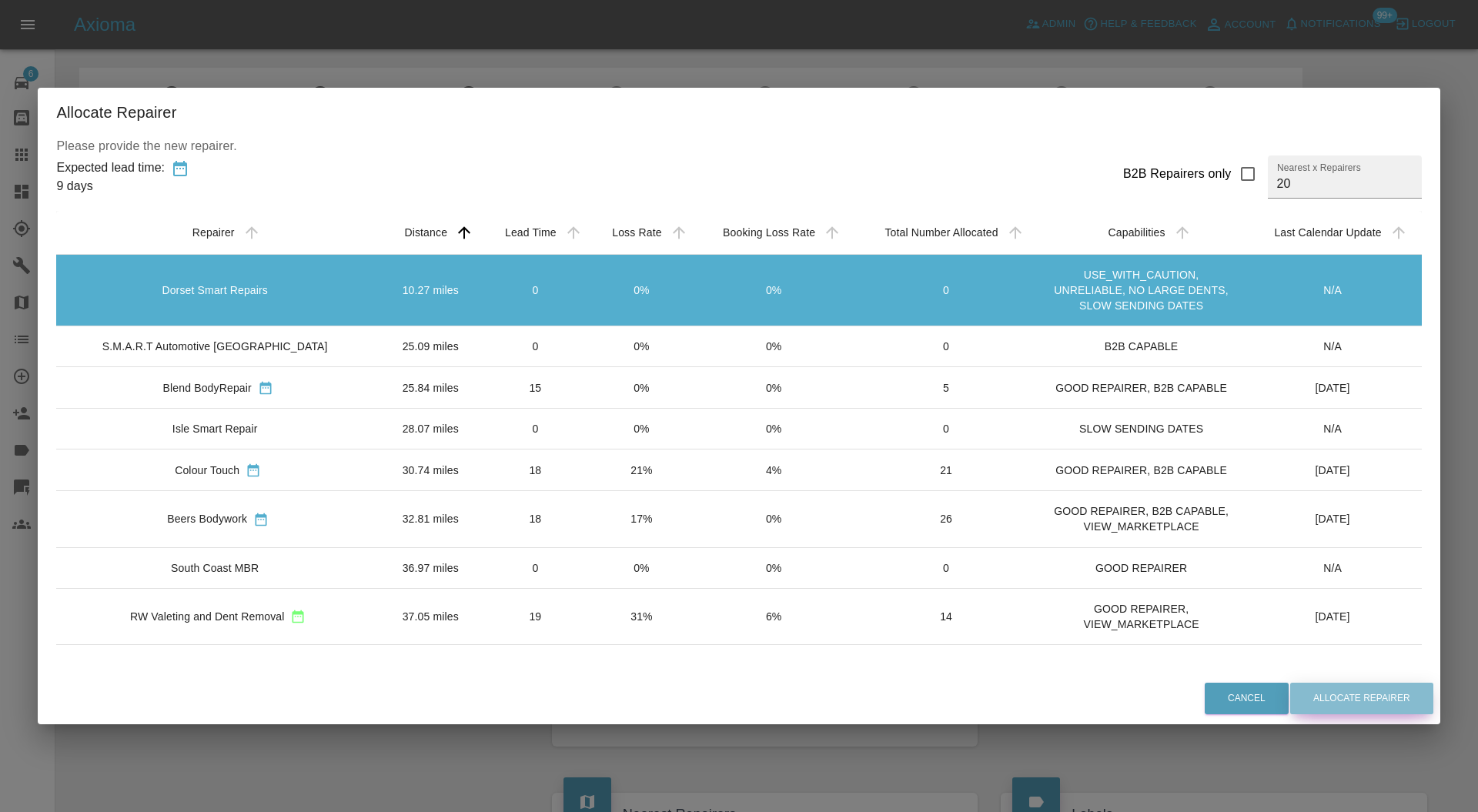
click at [1297, 696] on button "Allocate Repairer" at bounding box center [1362, 699] width 144 height 32
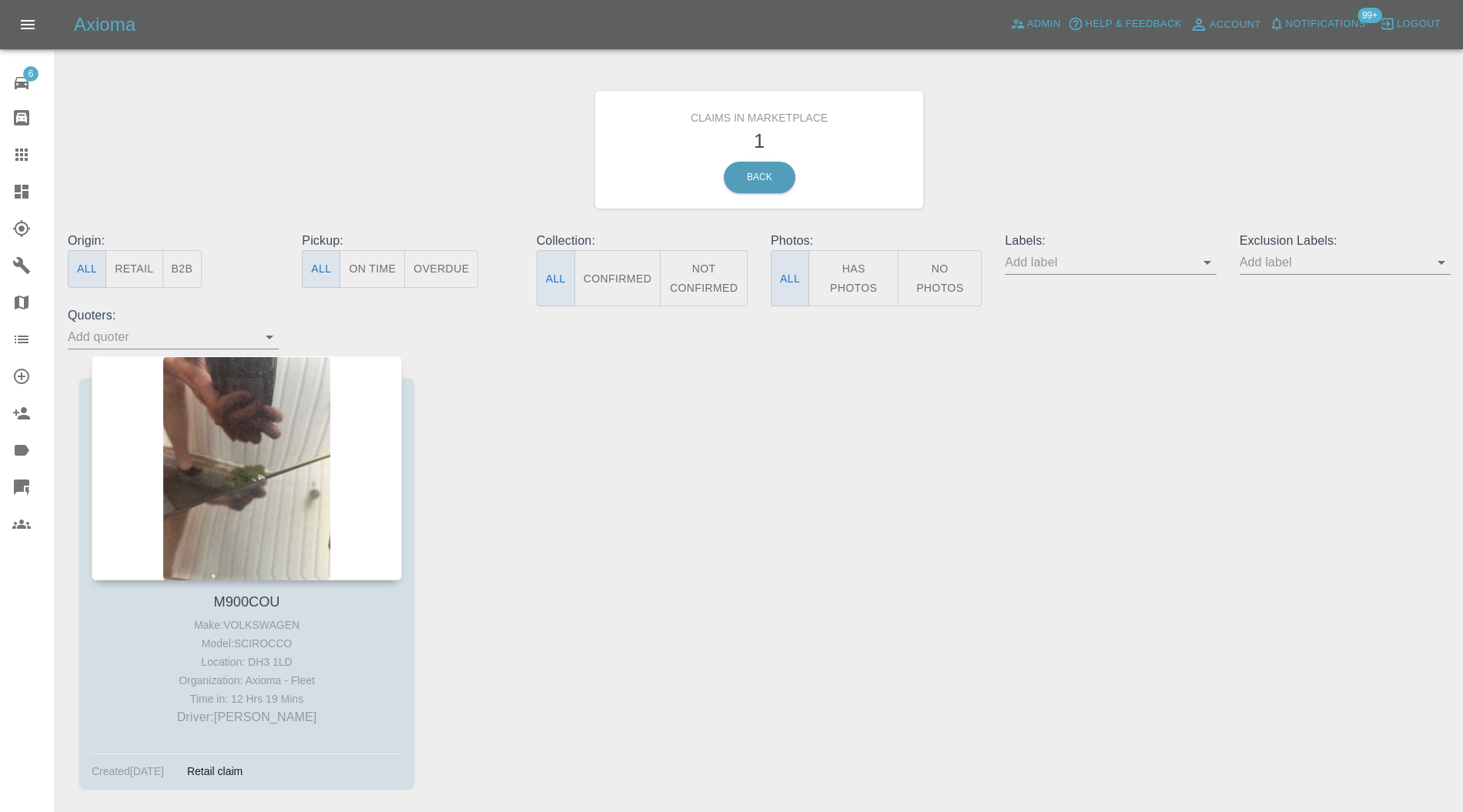
click at [322, 446] on div at bounding box center [246, 468] width 310 height 225
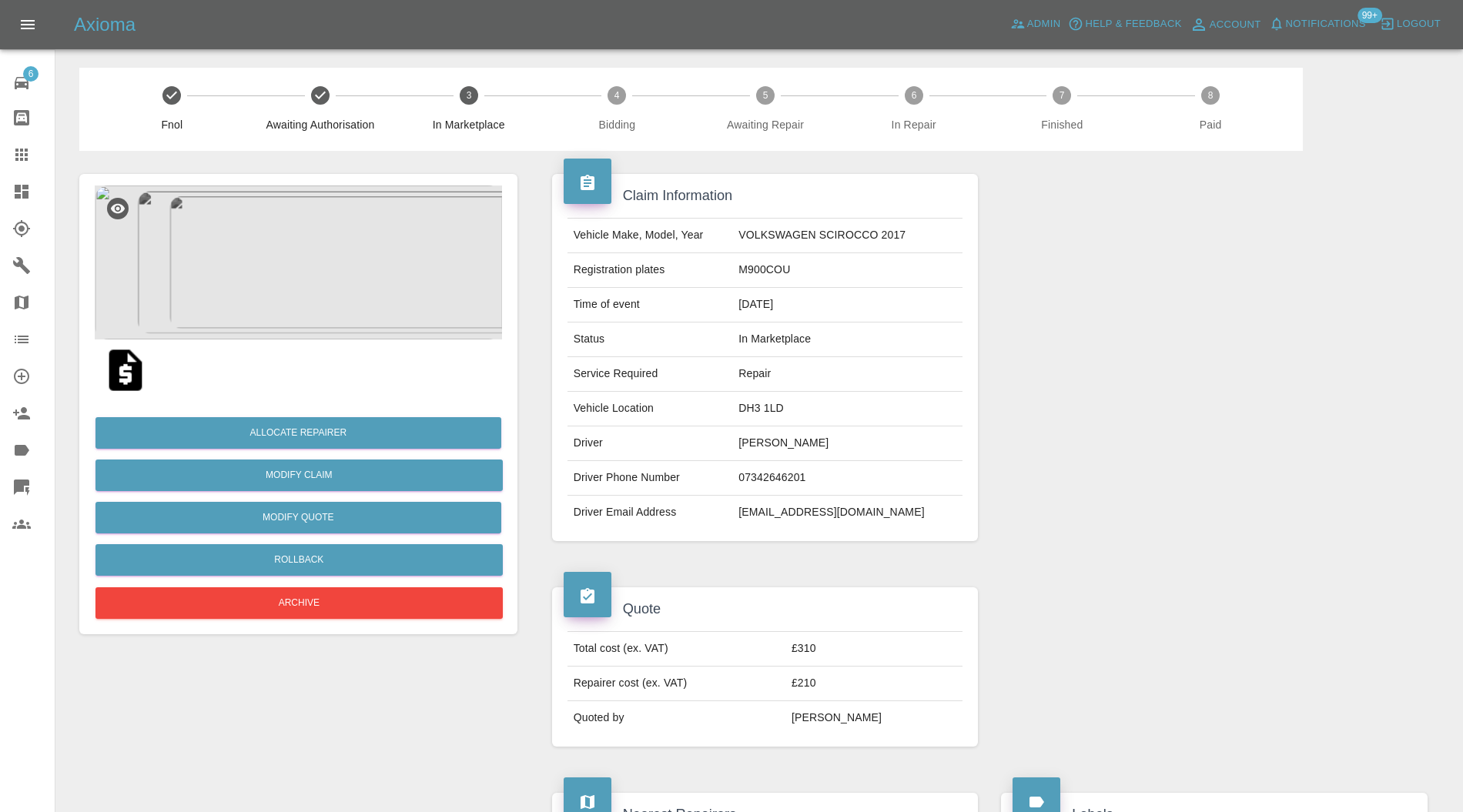
click at [320, 255] on img at bounding box center [298, 262] width 407 height 154
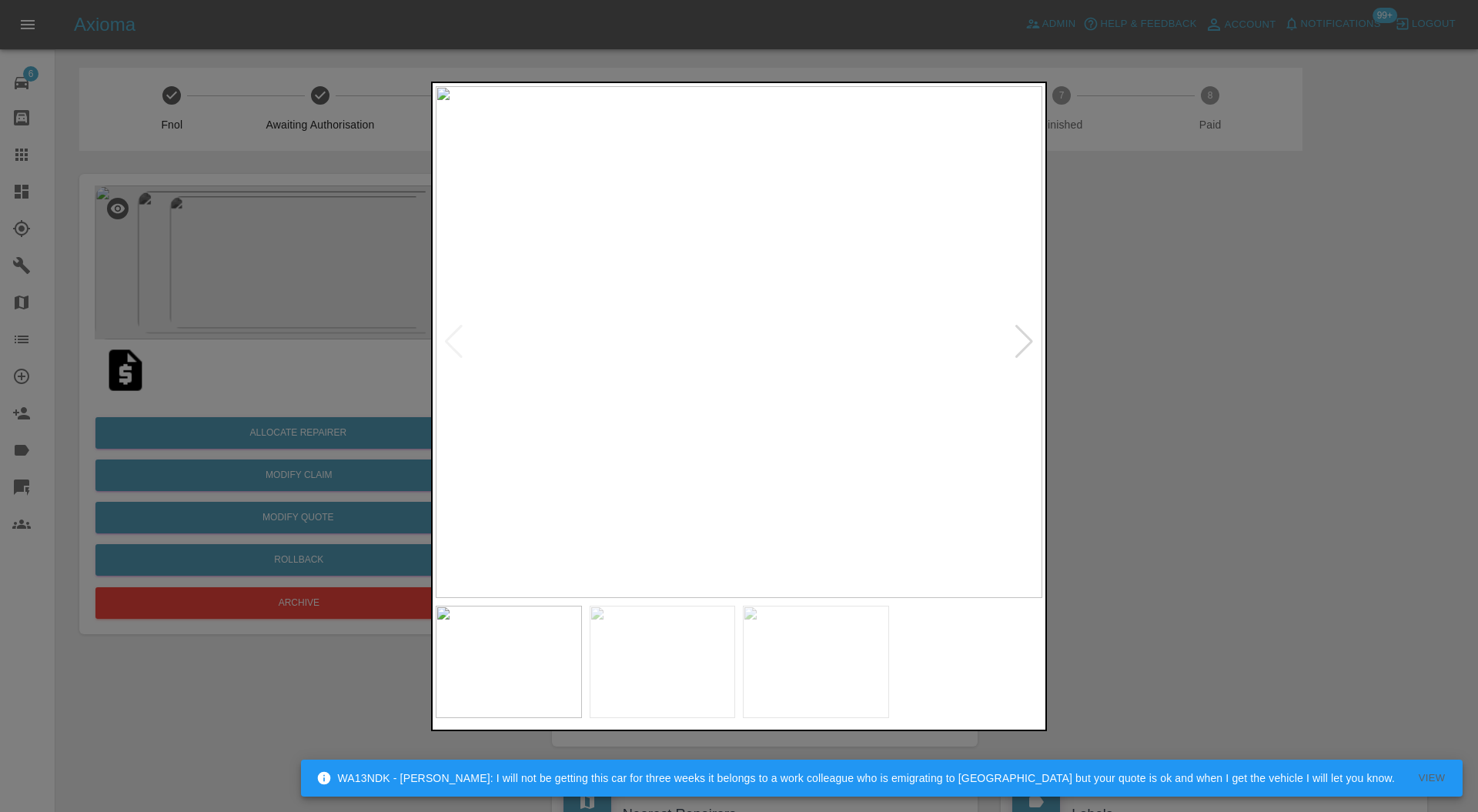
click at [1028, 341] on div at bounding box center [1024, 341] width 21 height 34
click at [1028, 341] on img at bounding box center [738, 342] width 606 height 513
click at [449, 340] on div at bounding box center [454, 341] width 21 height 34
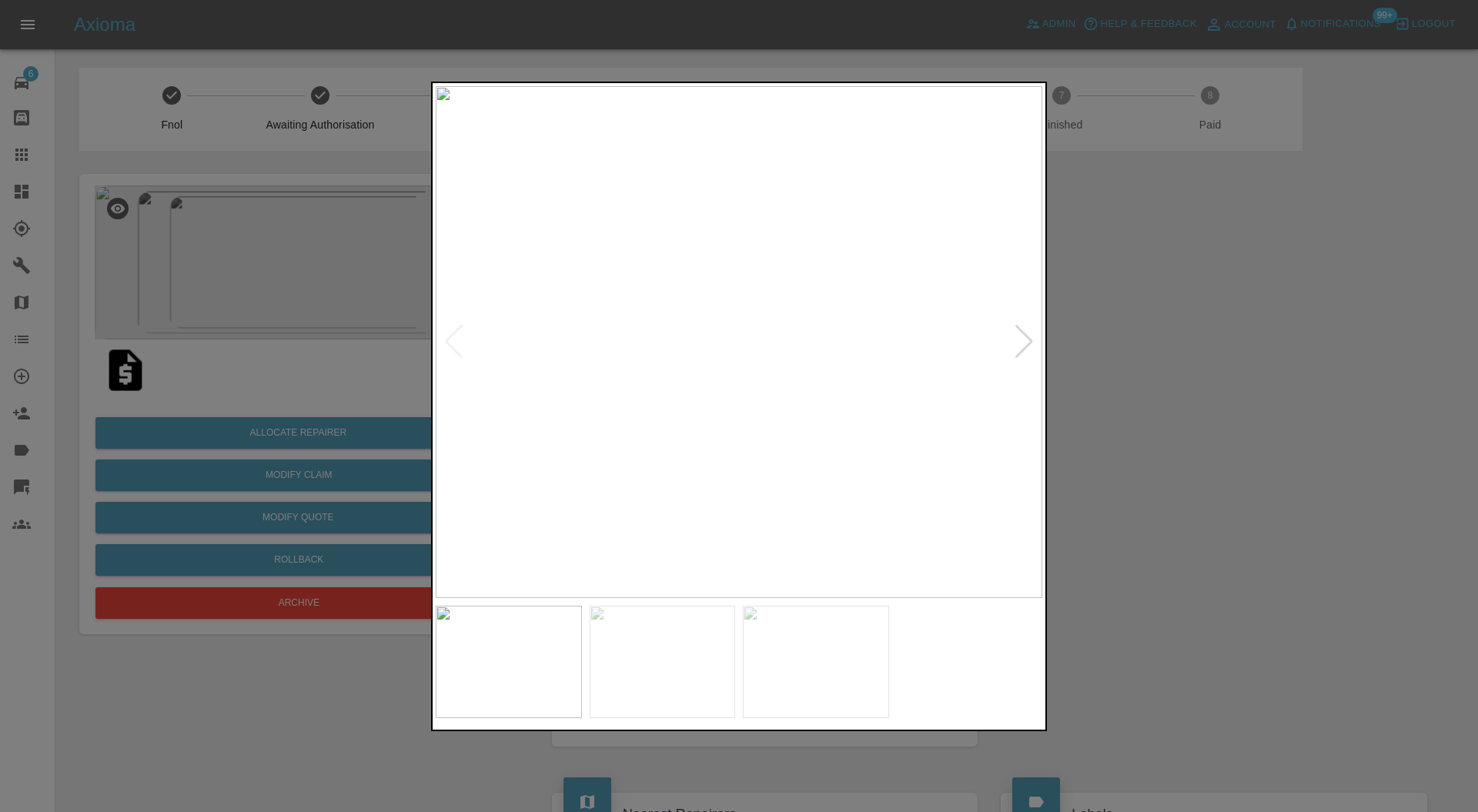
click at [449, 340] on img at bounding box center [738, 342] width 606 height 513
click at [1232, 340] on div at bounding box center [739, 406] width 1478 height 812
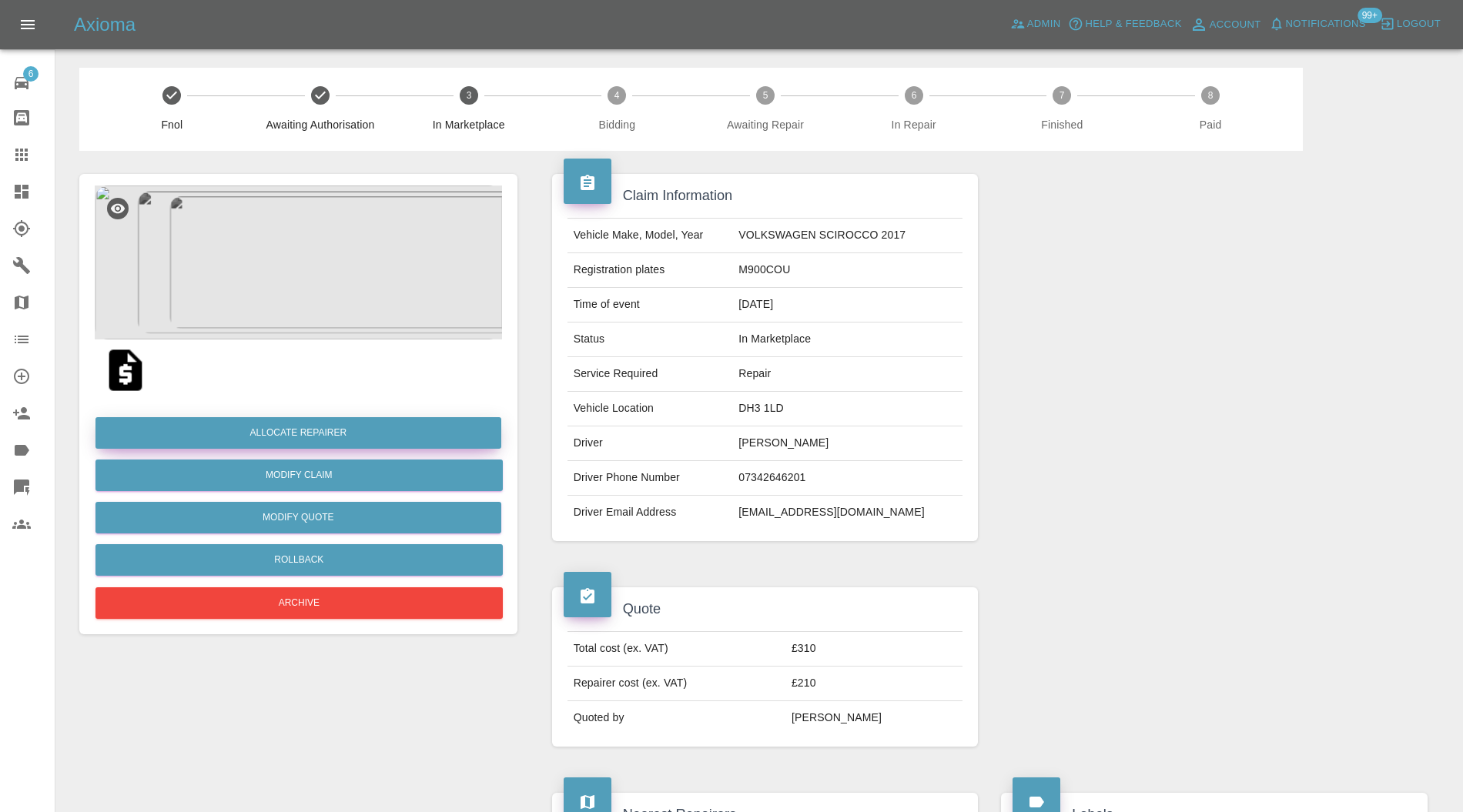
click at [353, 434] on button "Allocate Repairer" at bounding box center [298, 433] width 406 height 32
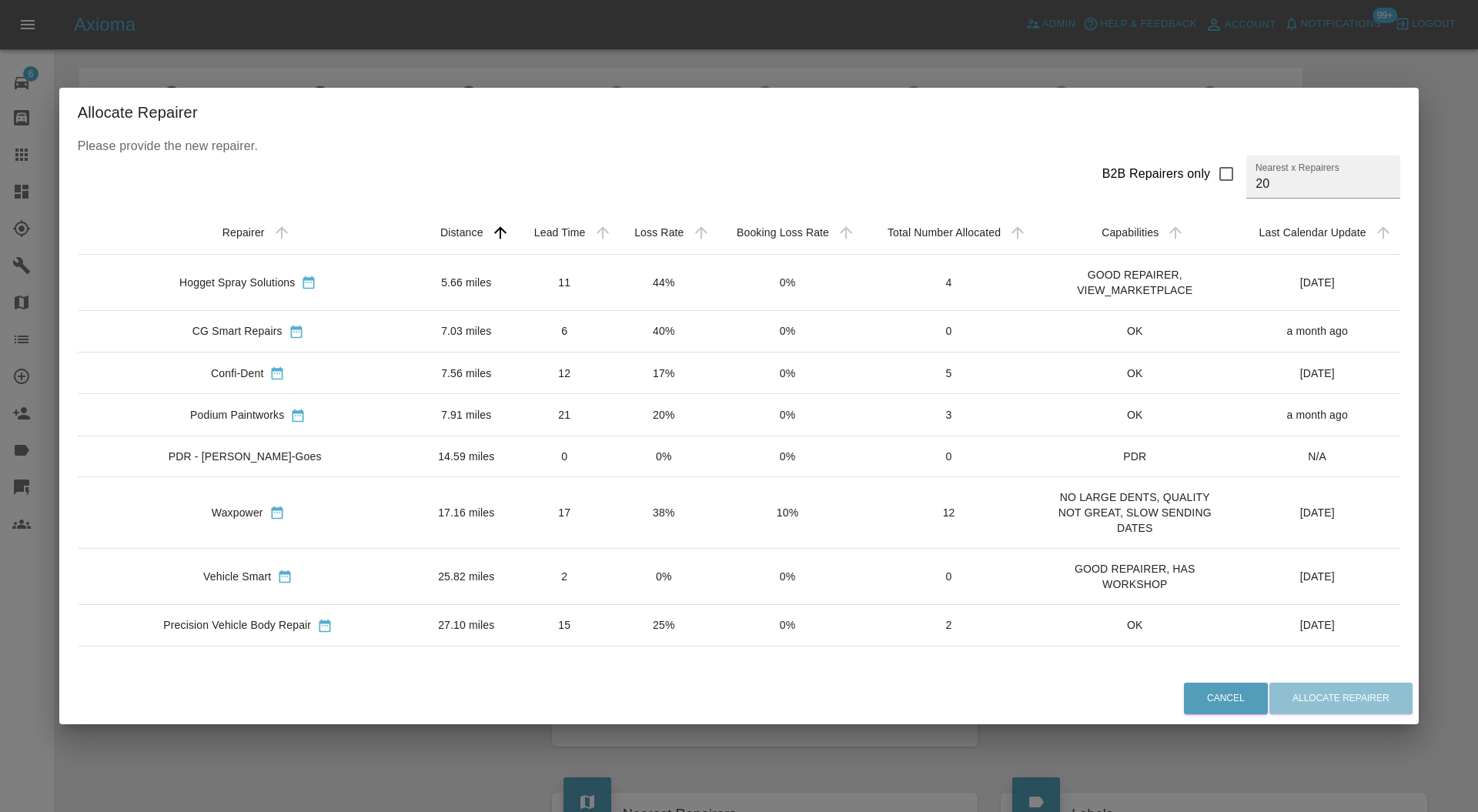
click at [514, 323] on td "6" at bounding box center [564, 330] width 101 height 41
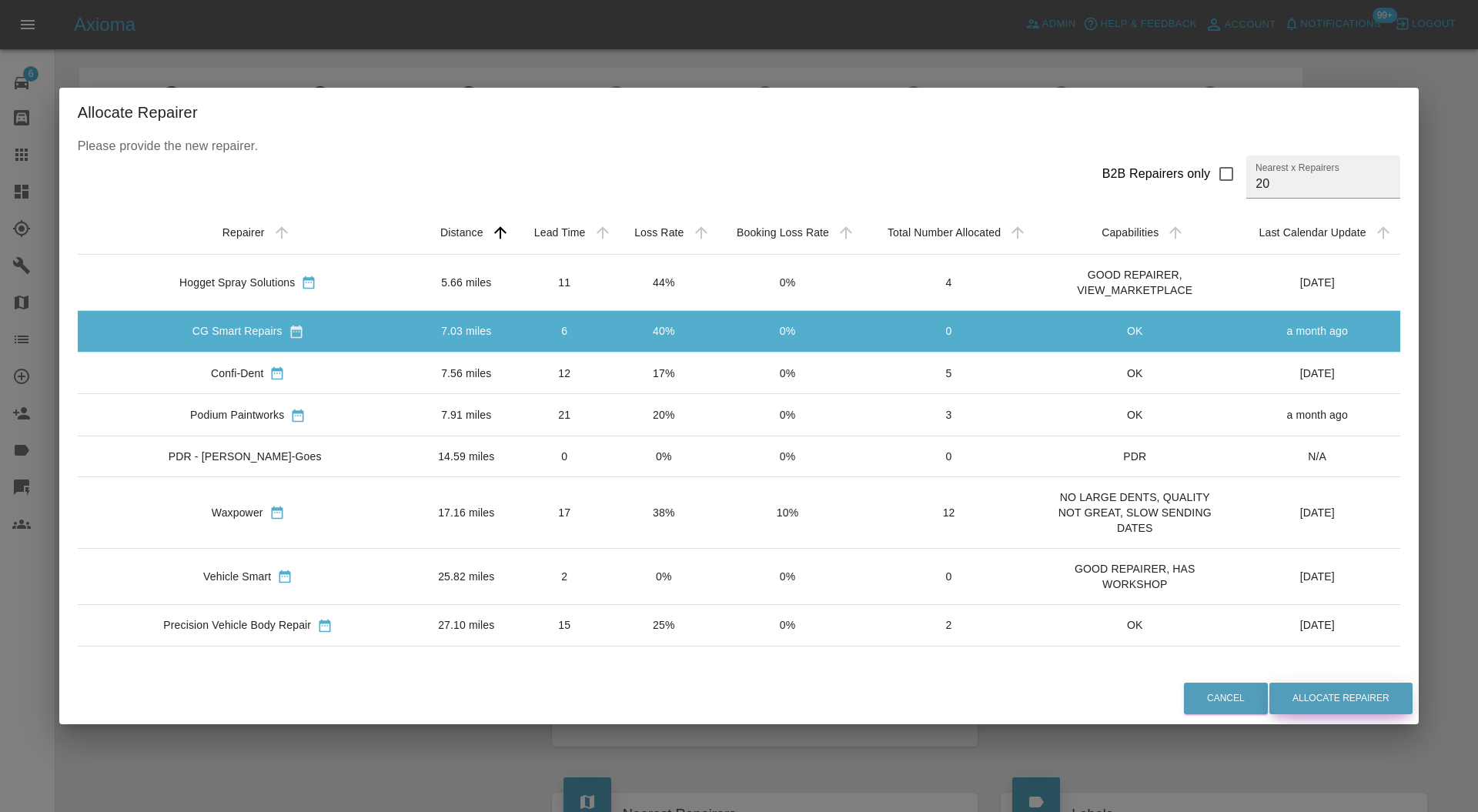
click at [1370, 703] on button "Allocate Repairer" at bounding box center [1341, 699] width 144 height 32
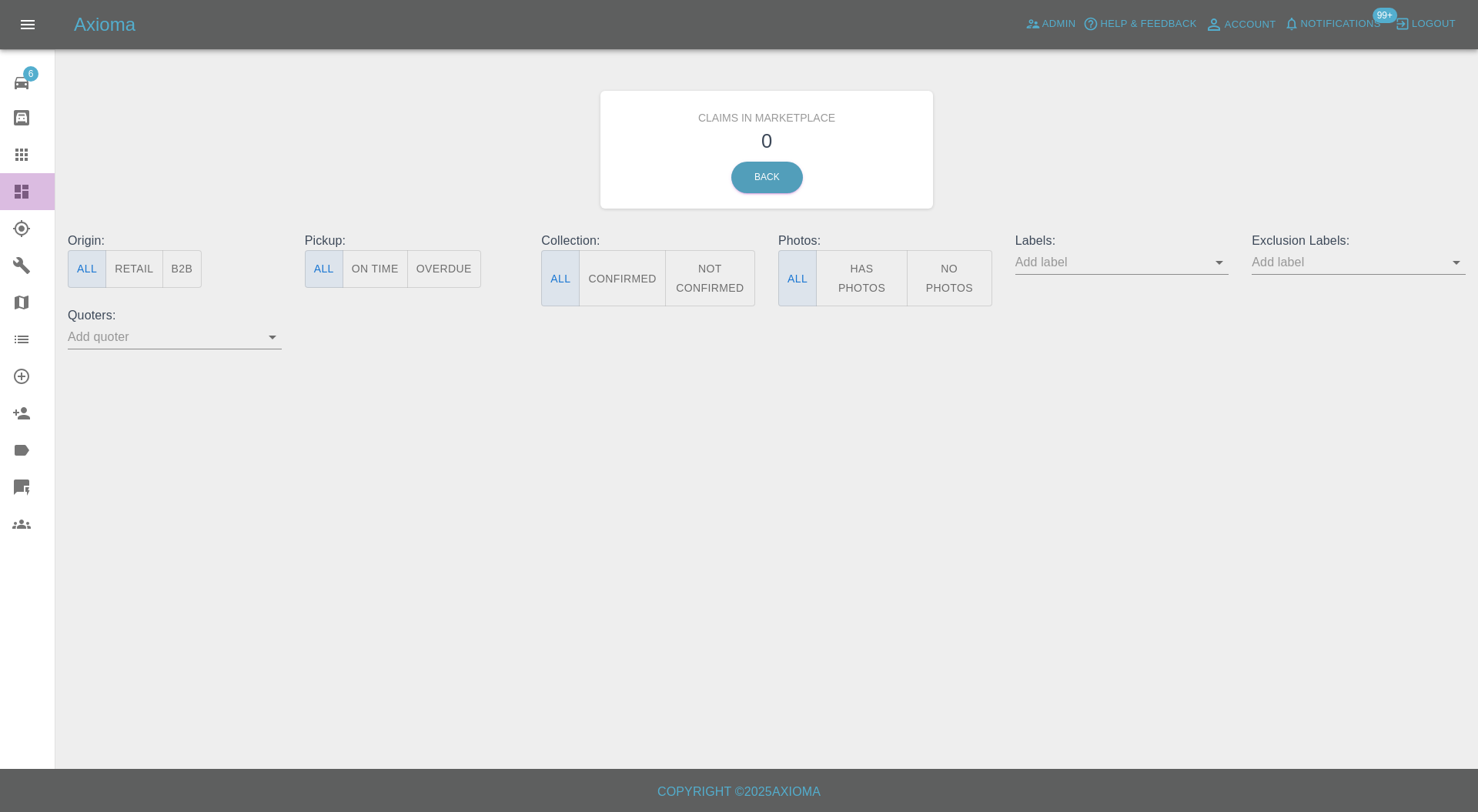
click at [31, 176] on link "Dashboard" at bounding box center [27, 191] width 55 height 37
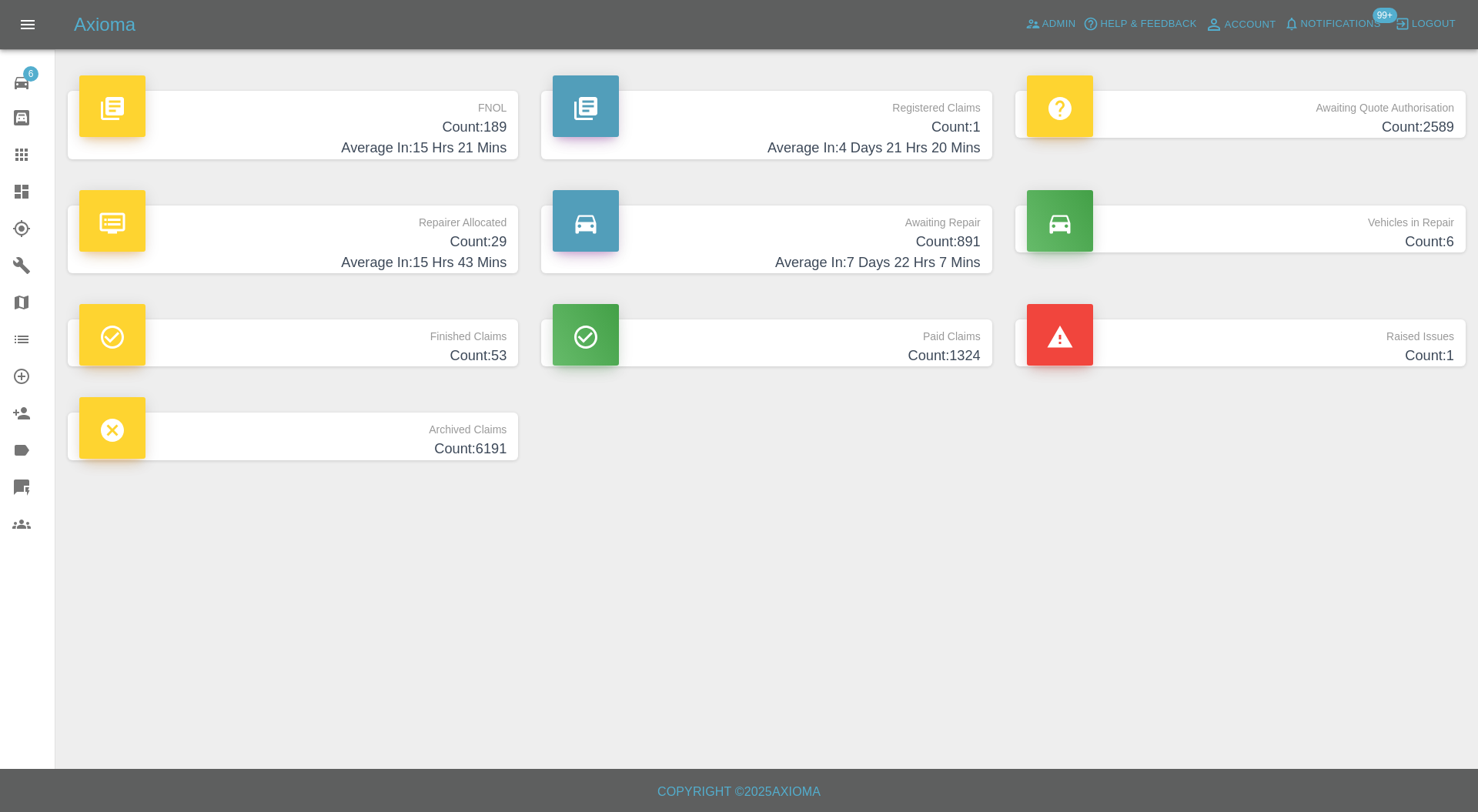
click at [1169, 354] on h4 "Count: 1" at bounding box center [1240, 356] width 427 height 21
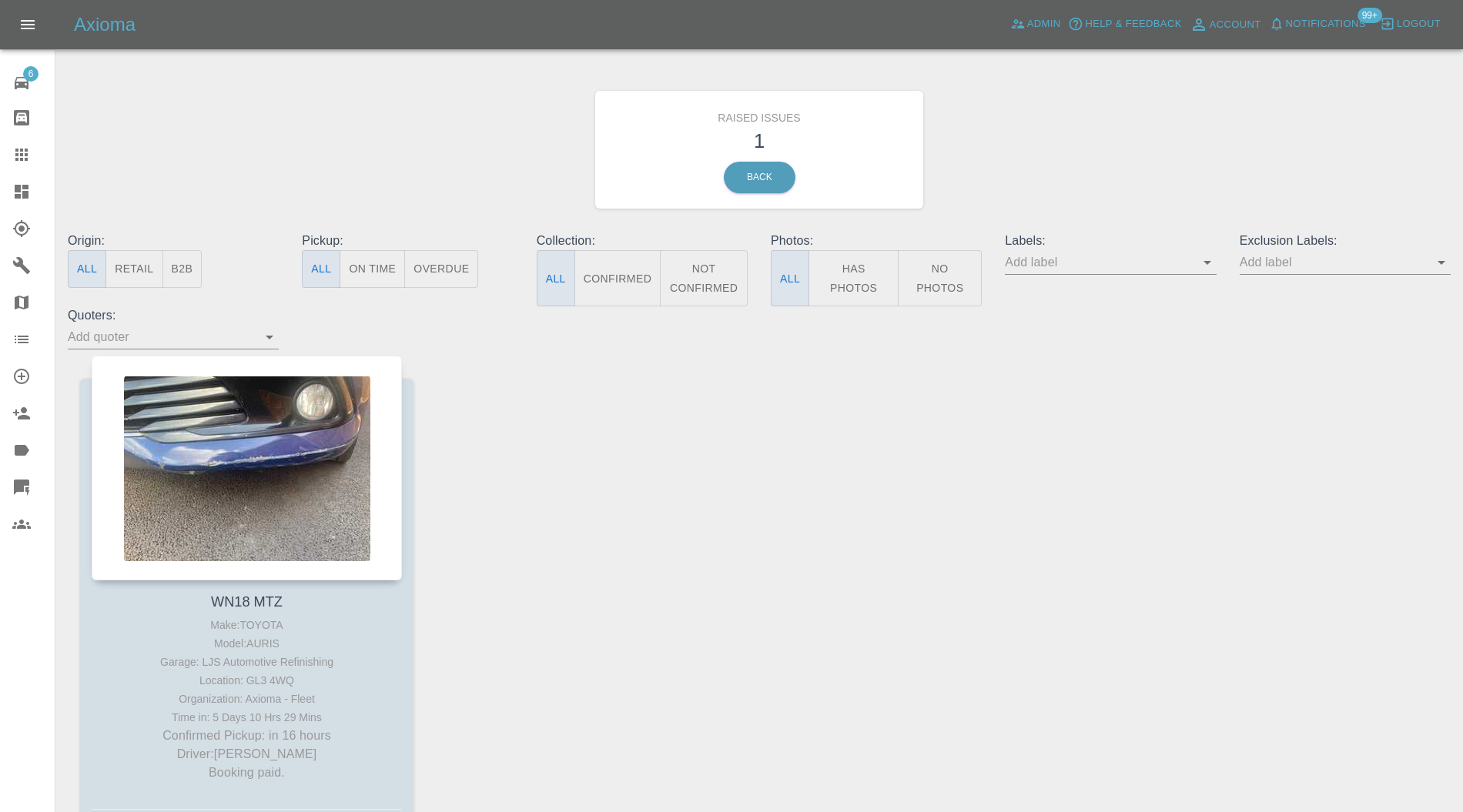
click at [241, 406] on div at bounding box center [246, 468] width 310 height 225
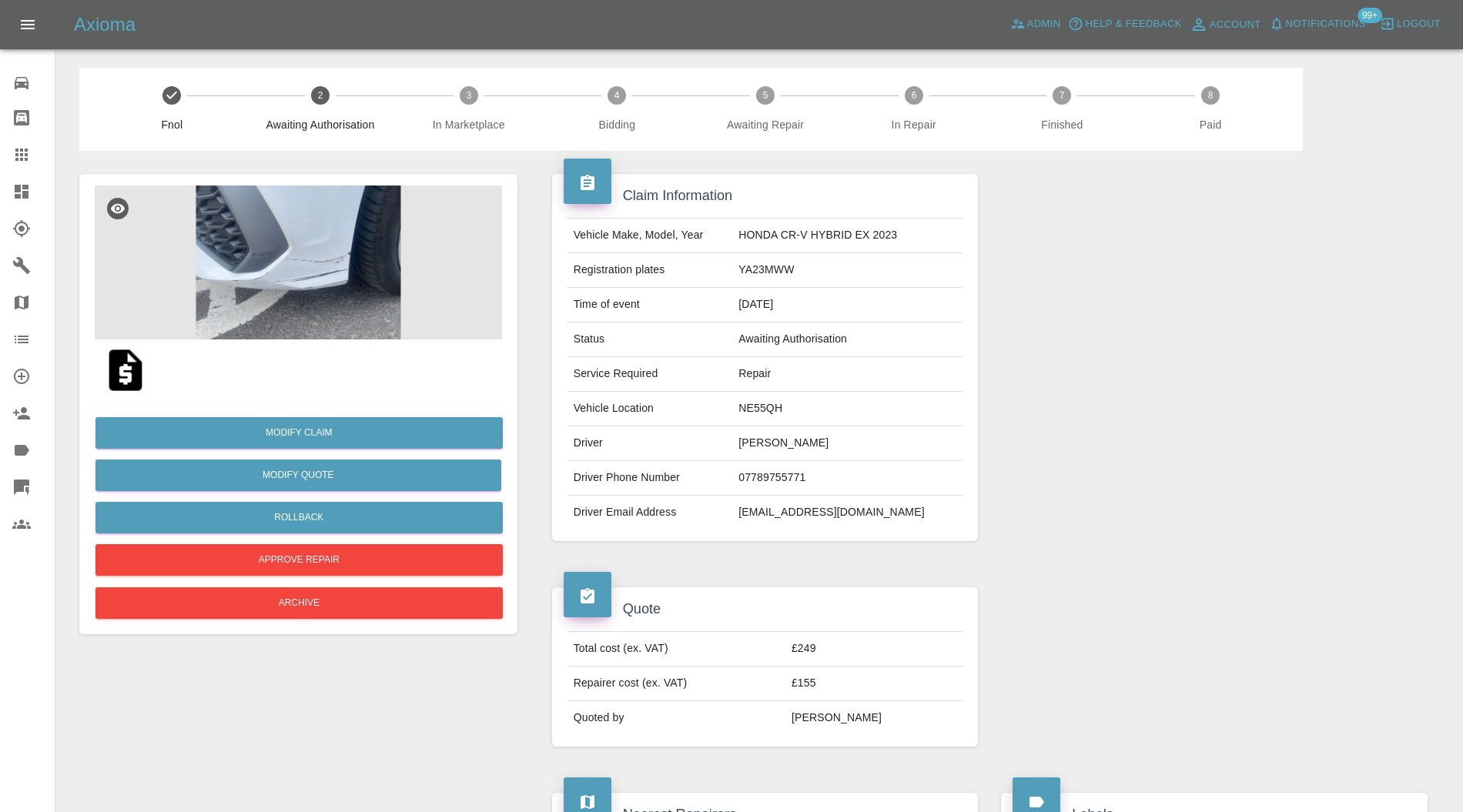
click at [343, 280] on img at bounding box center [298, 262] width 407 height 154
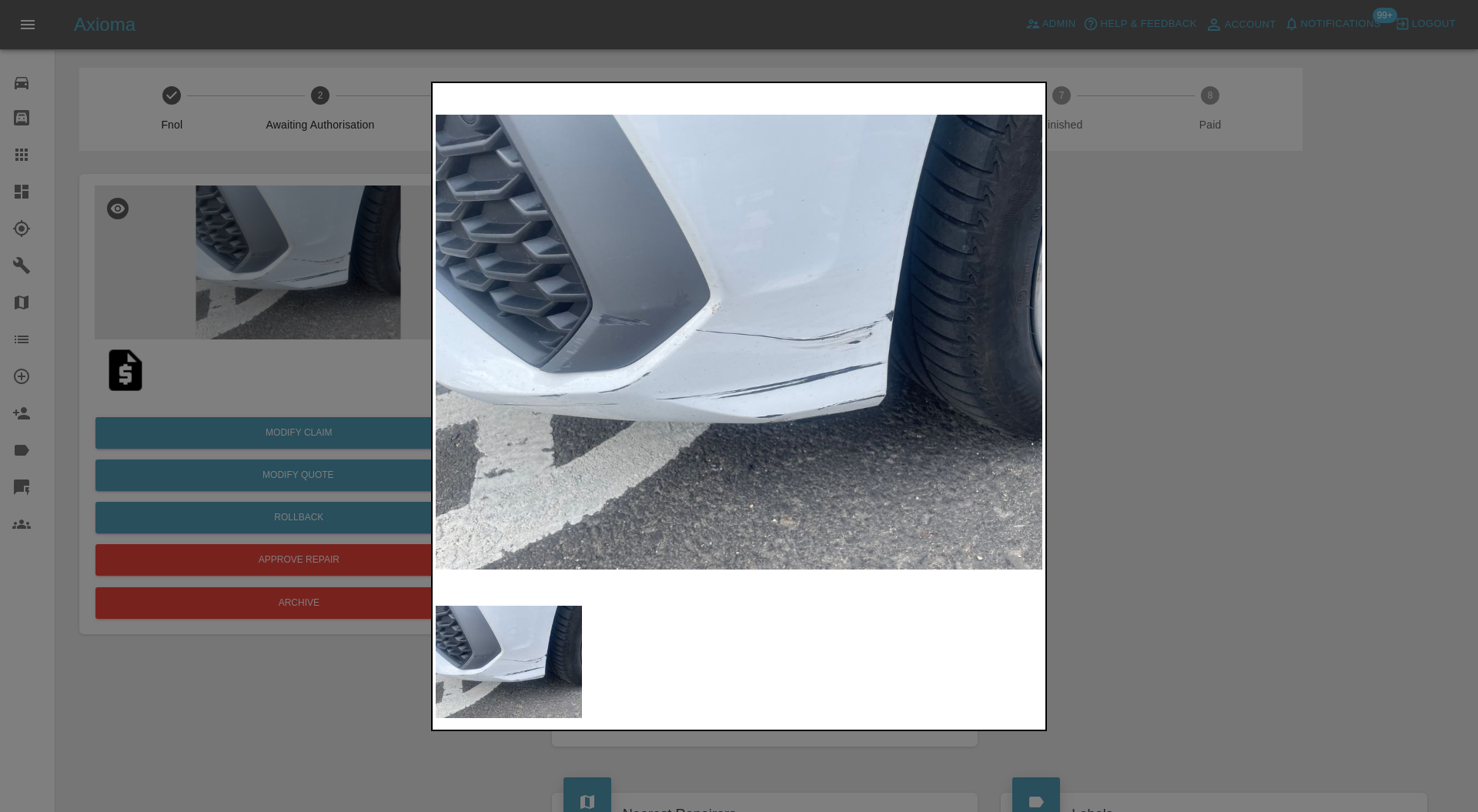
click at [1229, 390] on div at bounding box center [739, 406] width 1478 height 812
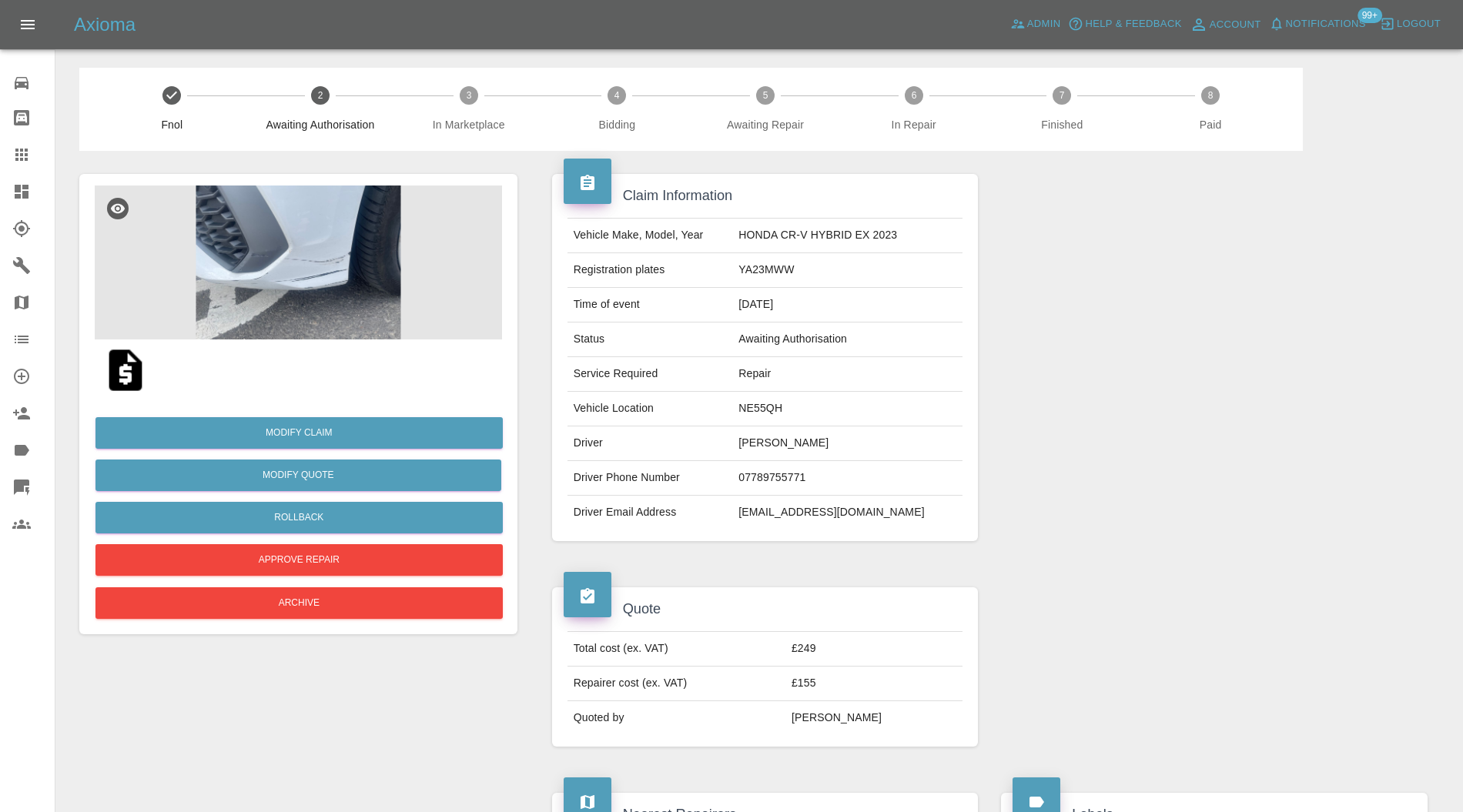
click at [306, 261] on img at bounding box center [298, 262] width 407 height 154
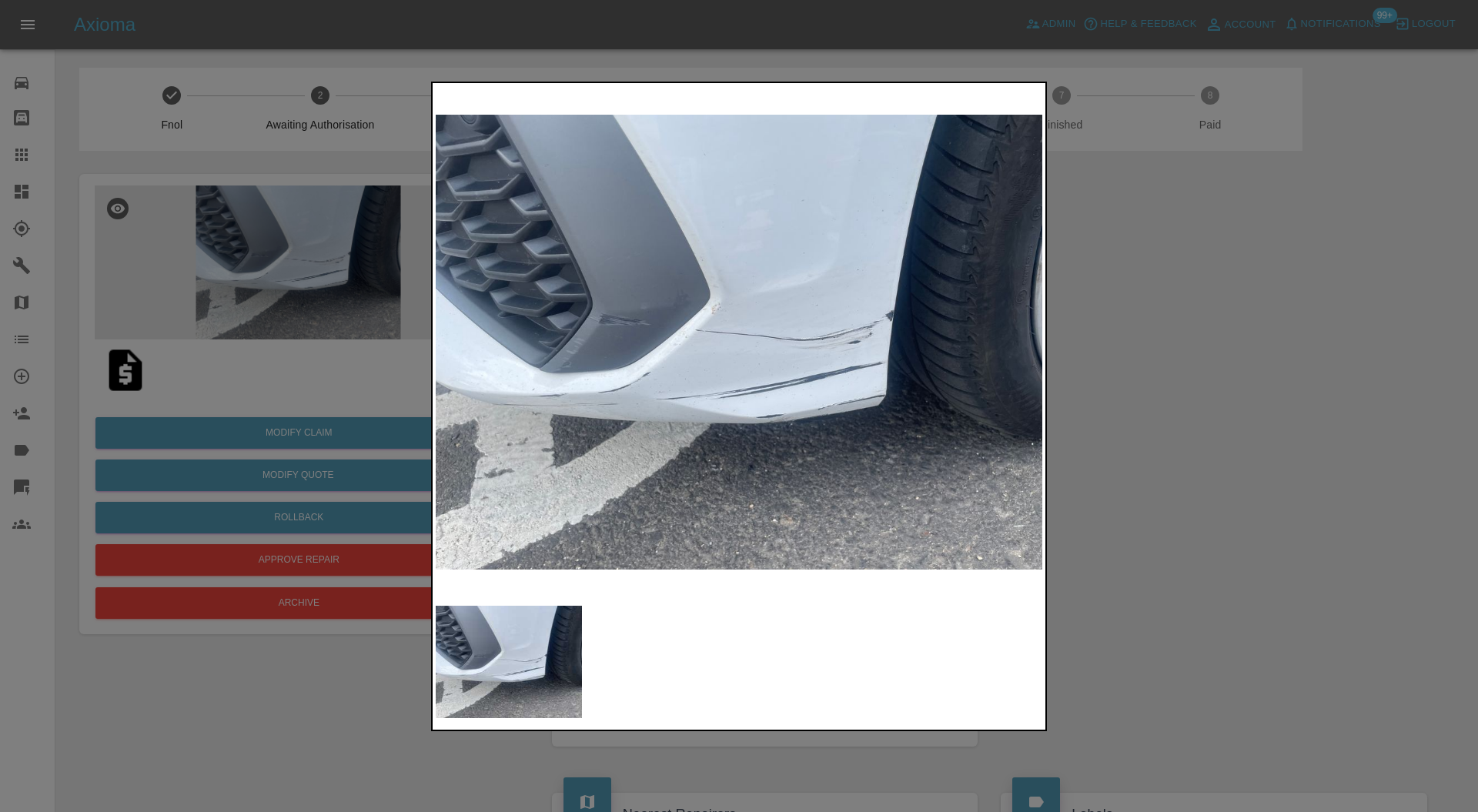
click at [1317, 322] on div at bounding box center [739, 406] width 1478 height 812
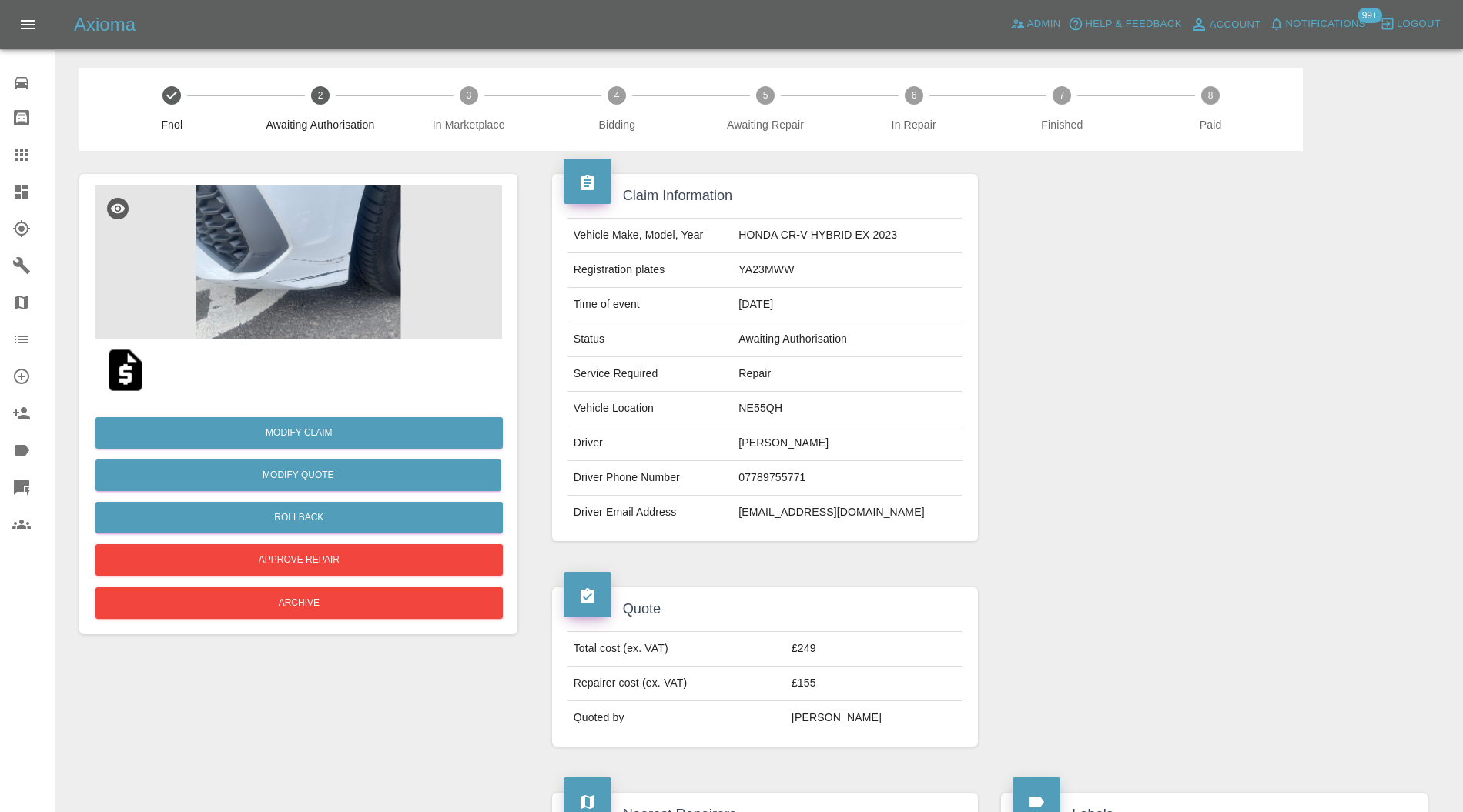
click at [9, 163] on link "Claims" at bounding box center [27, 155] width 55 height 37
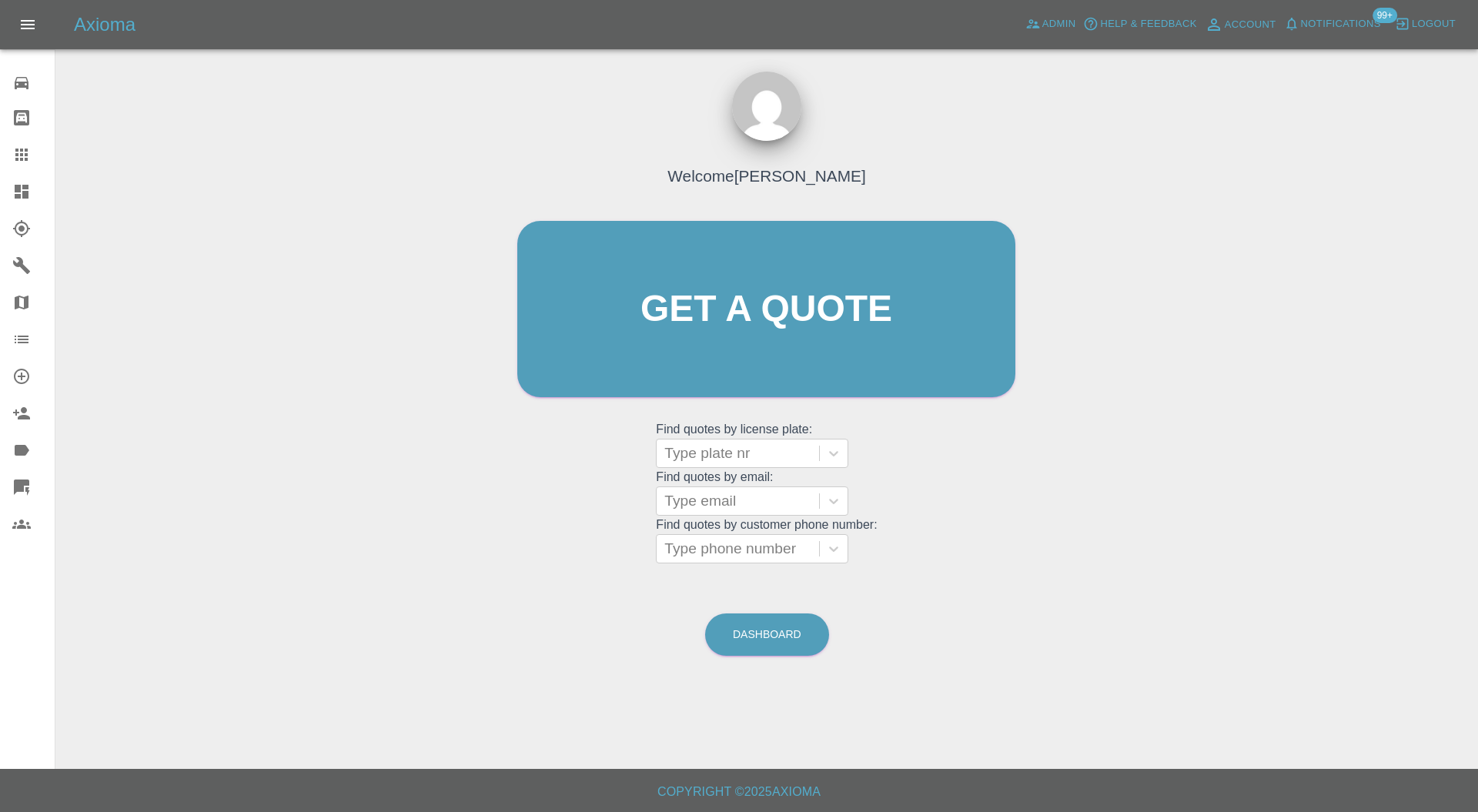
click at [733, 442] on div "Type plate nr" at bounding box center [738, 454] width 163 height 27
type input "rk73"
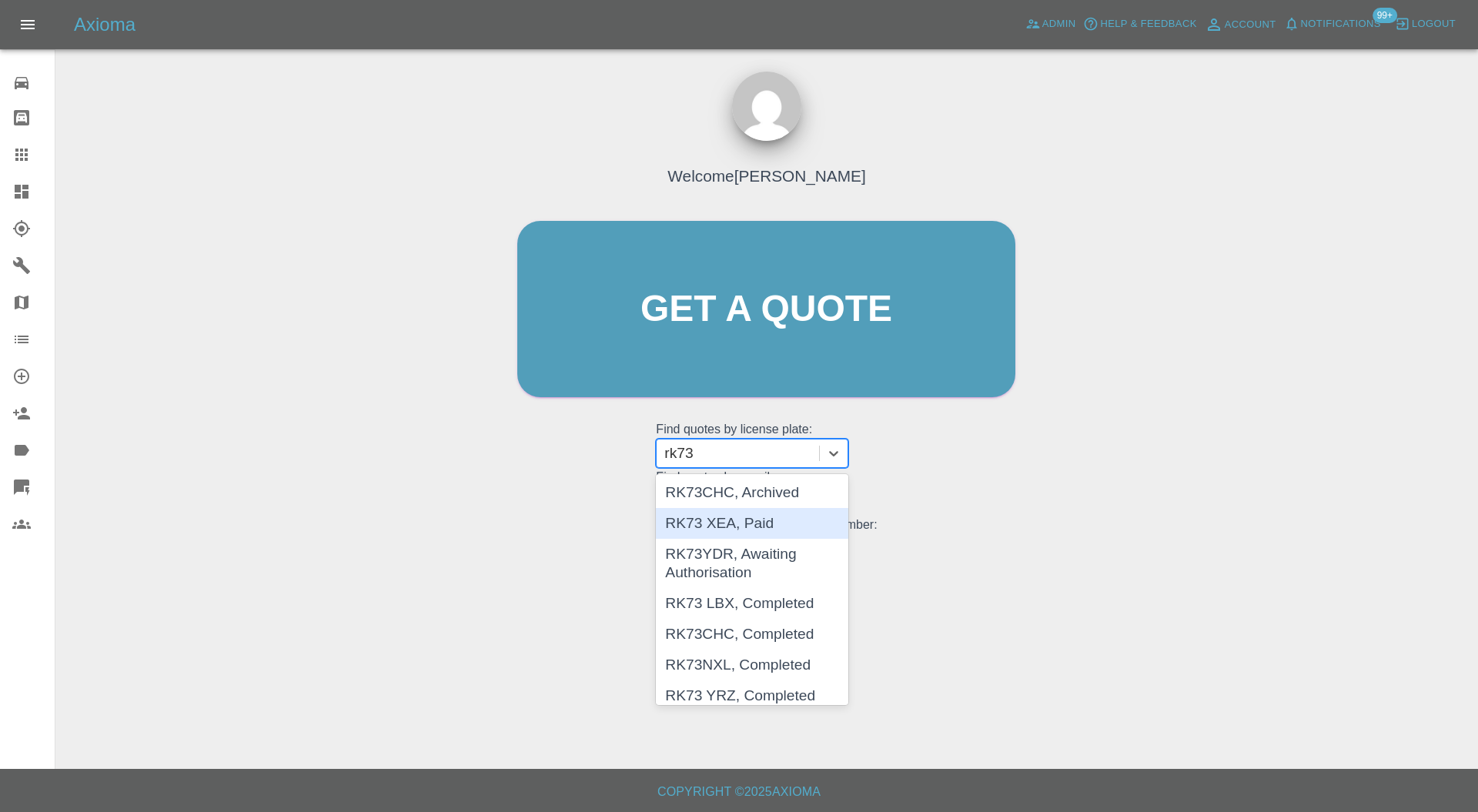
click at [744, 529] on div "RK73 XEA, Paid" at bounding box center [752, 524] width 192 height 31
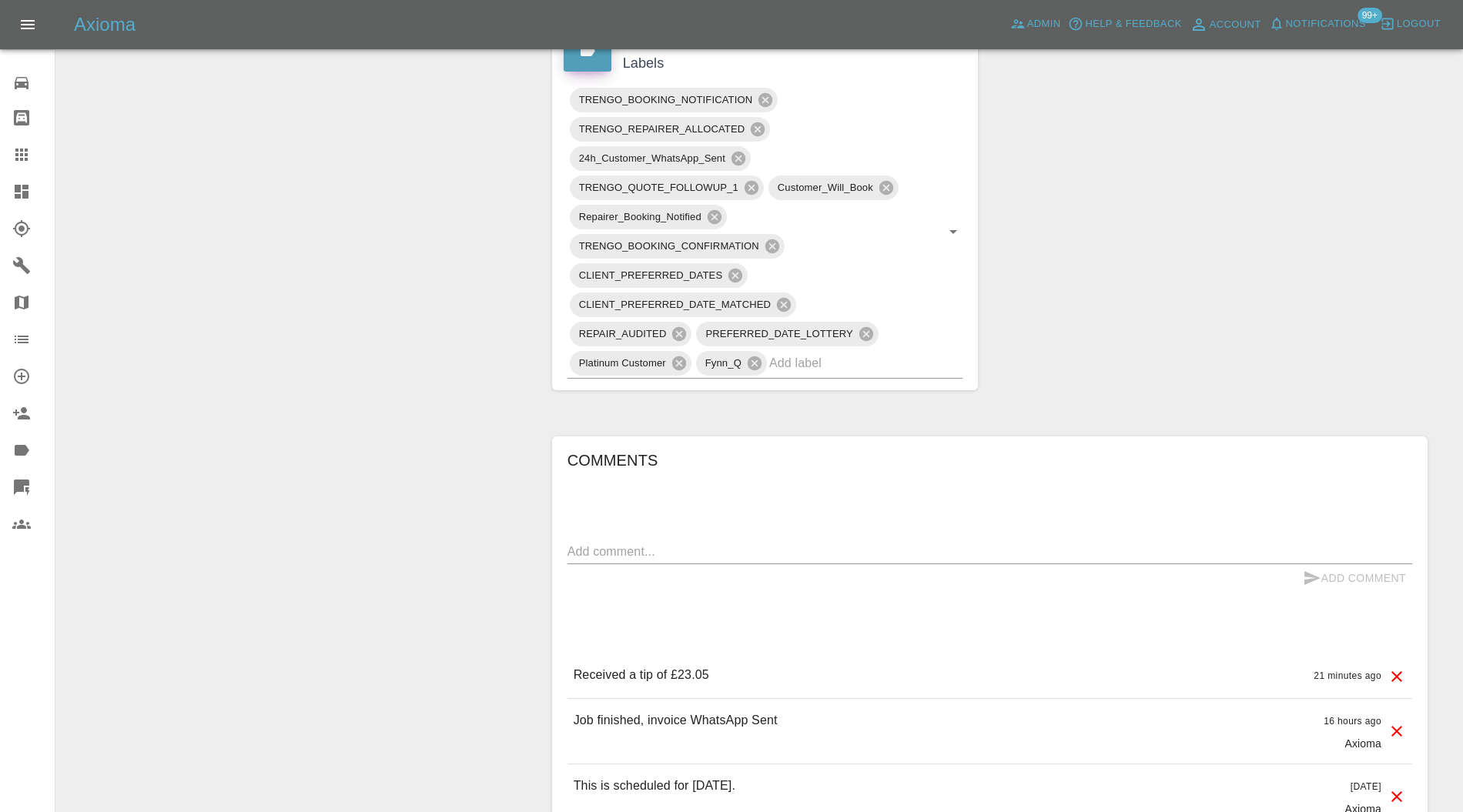
scroll to position [957, 0]
click at [22, 155] on icon at bounding box center [21, 154] width 12 height 12
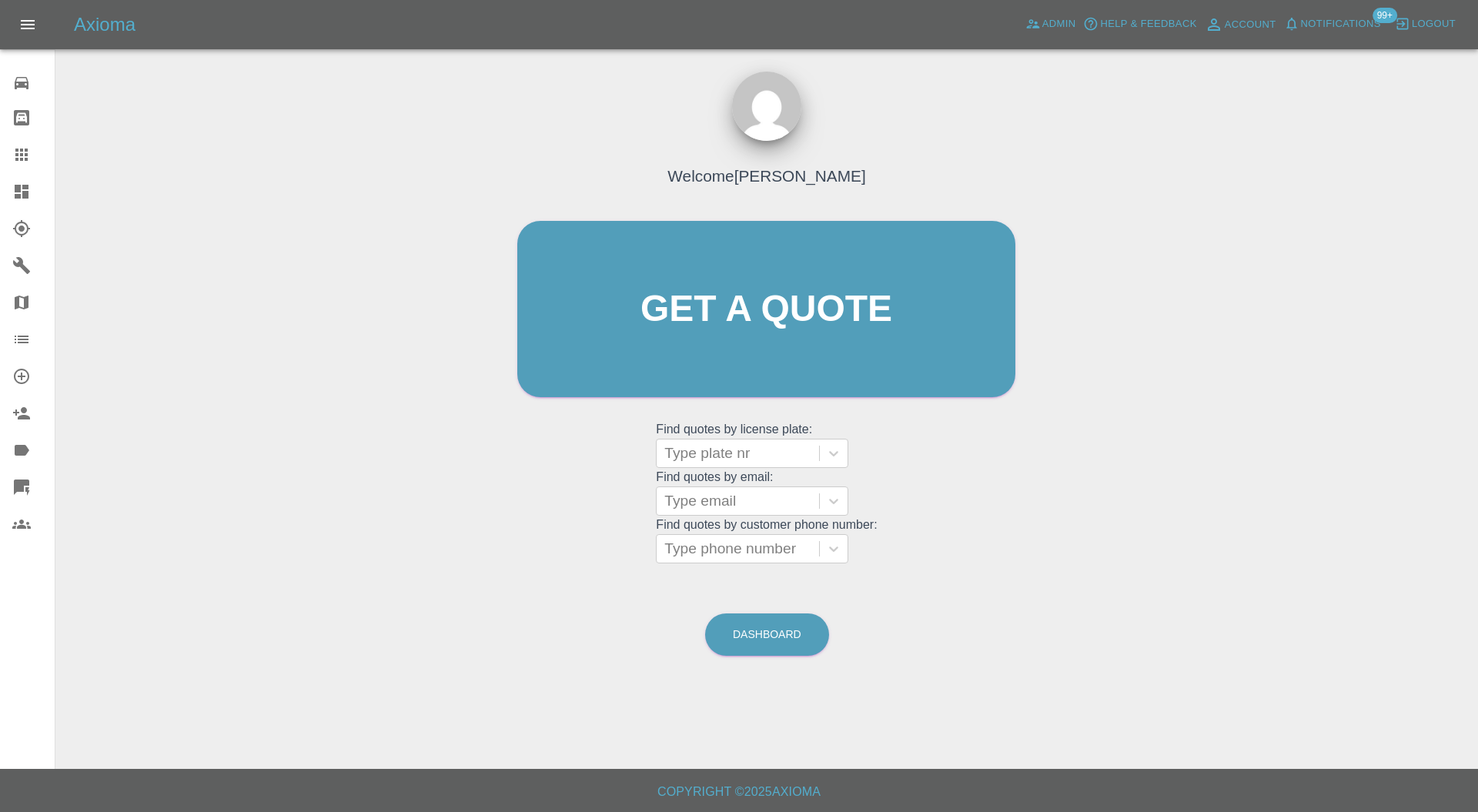
click at [716, 446] on div at bounding box center [738, 454] width 147 height 22
paste input "KO74 ZGA"
type input "KO74 ZGA"
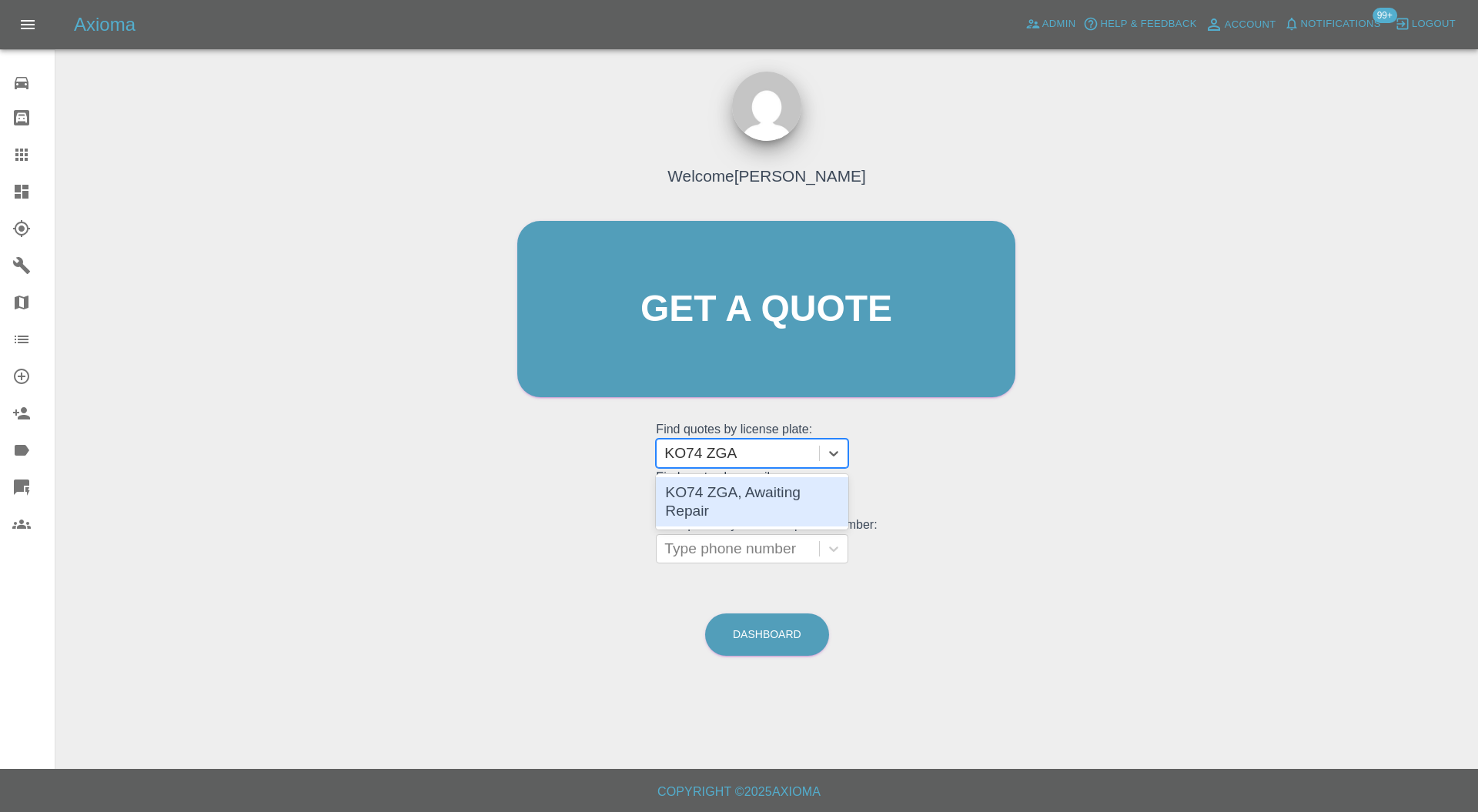
click at [755, 488] on div "KO74 ZGA, Awaiting Repair" at bounding box center [752, 502] width 192 height 49
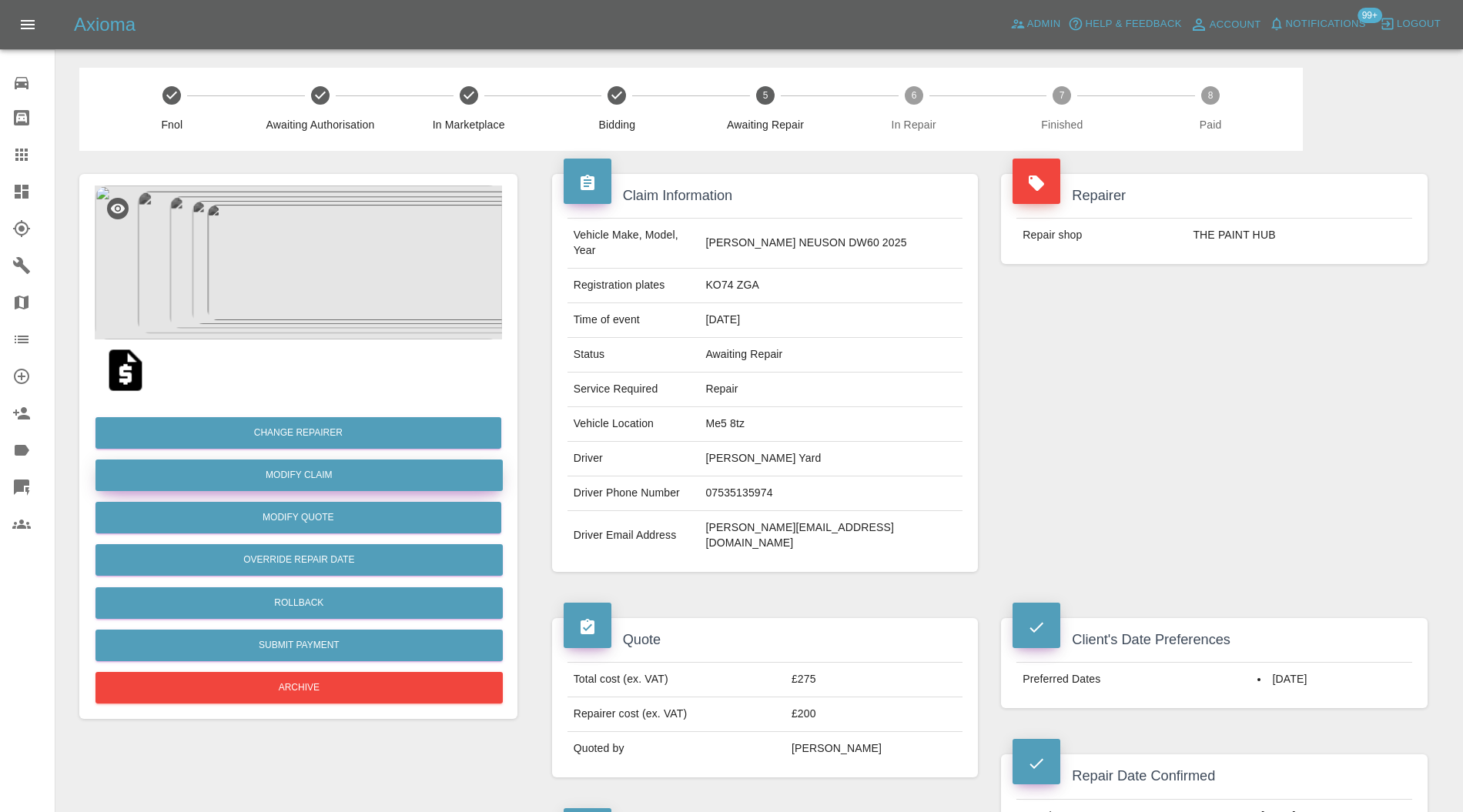
click at [346, 475] on link "Modify Claim" at bounding box center [298, 475] width 407 height 32
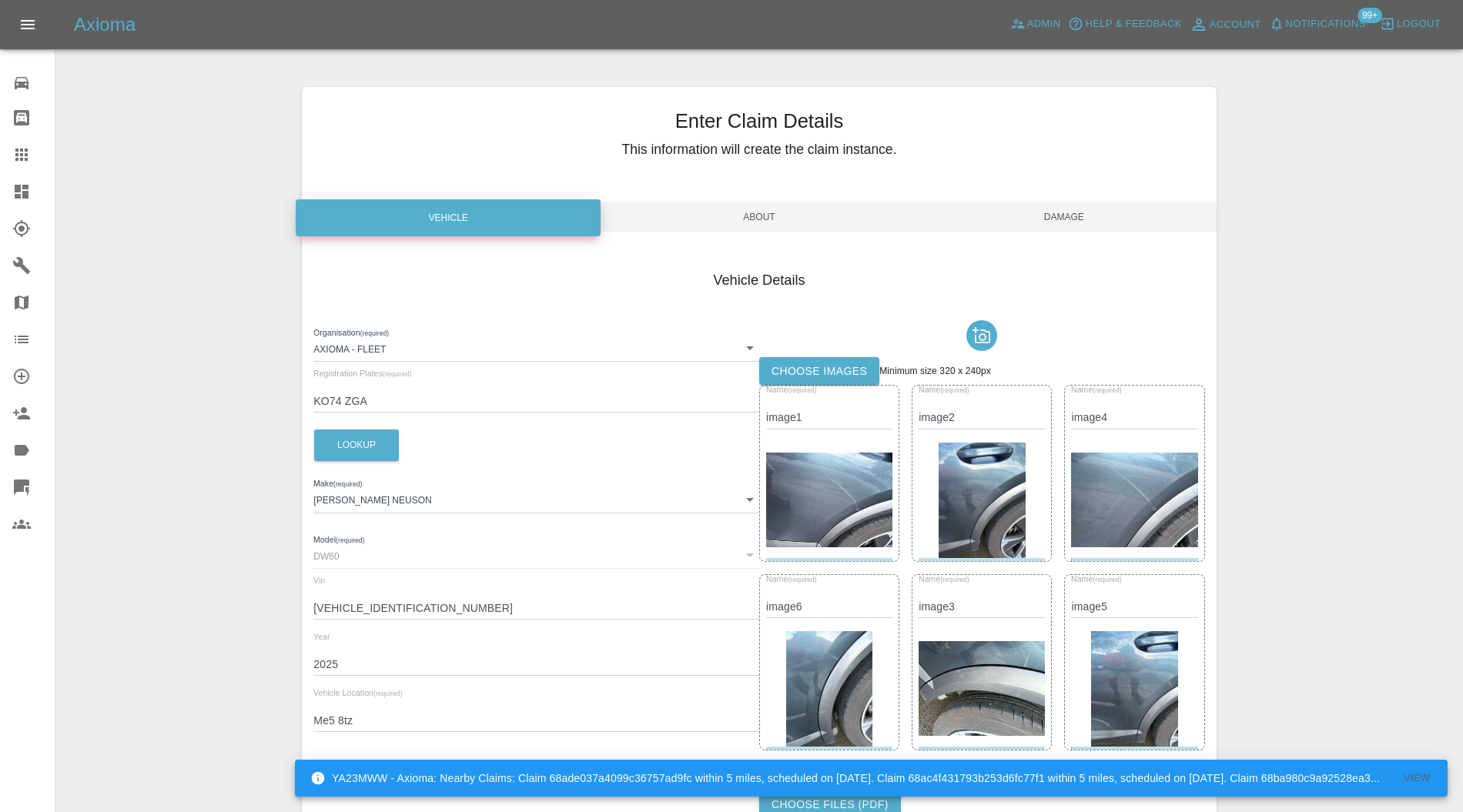
click at [335, 401] on input "KO74 ZGA" at bounding box center [536, 401] width 446 height 22
type input "KO24 ZGA"
click at [362, 441] on button "Lookup" at bounding box center [356, 445] width 85 height 32
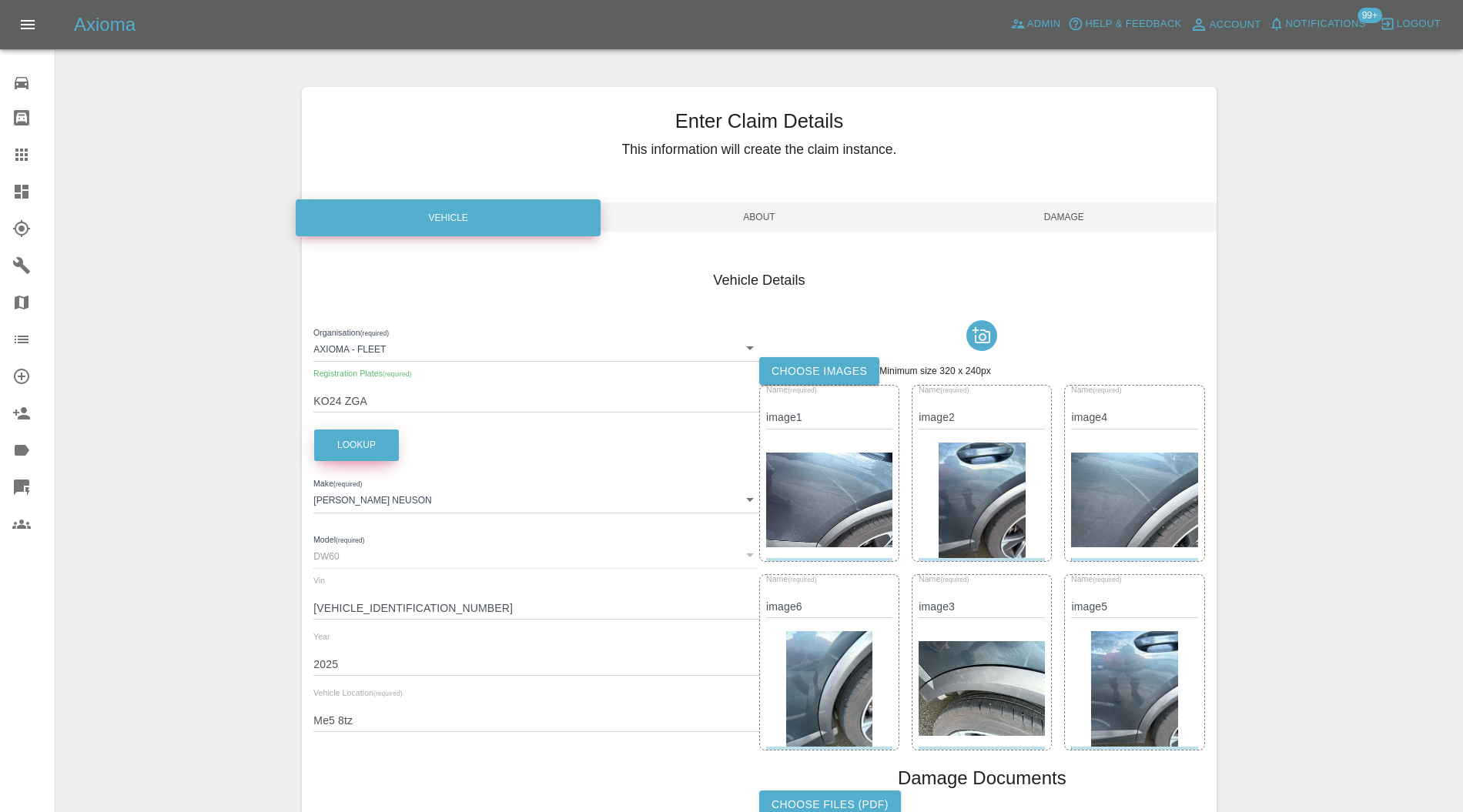
type input "CUPRA"
type input "FORMENTOR V1 E-HYBRID"
type input "VSSZZZKM4RR126158"
type input "2024"
click at [1068, 219] on span "Damage" at bounding box center [1064, 217] width 305 height 29
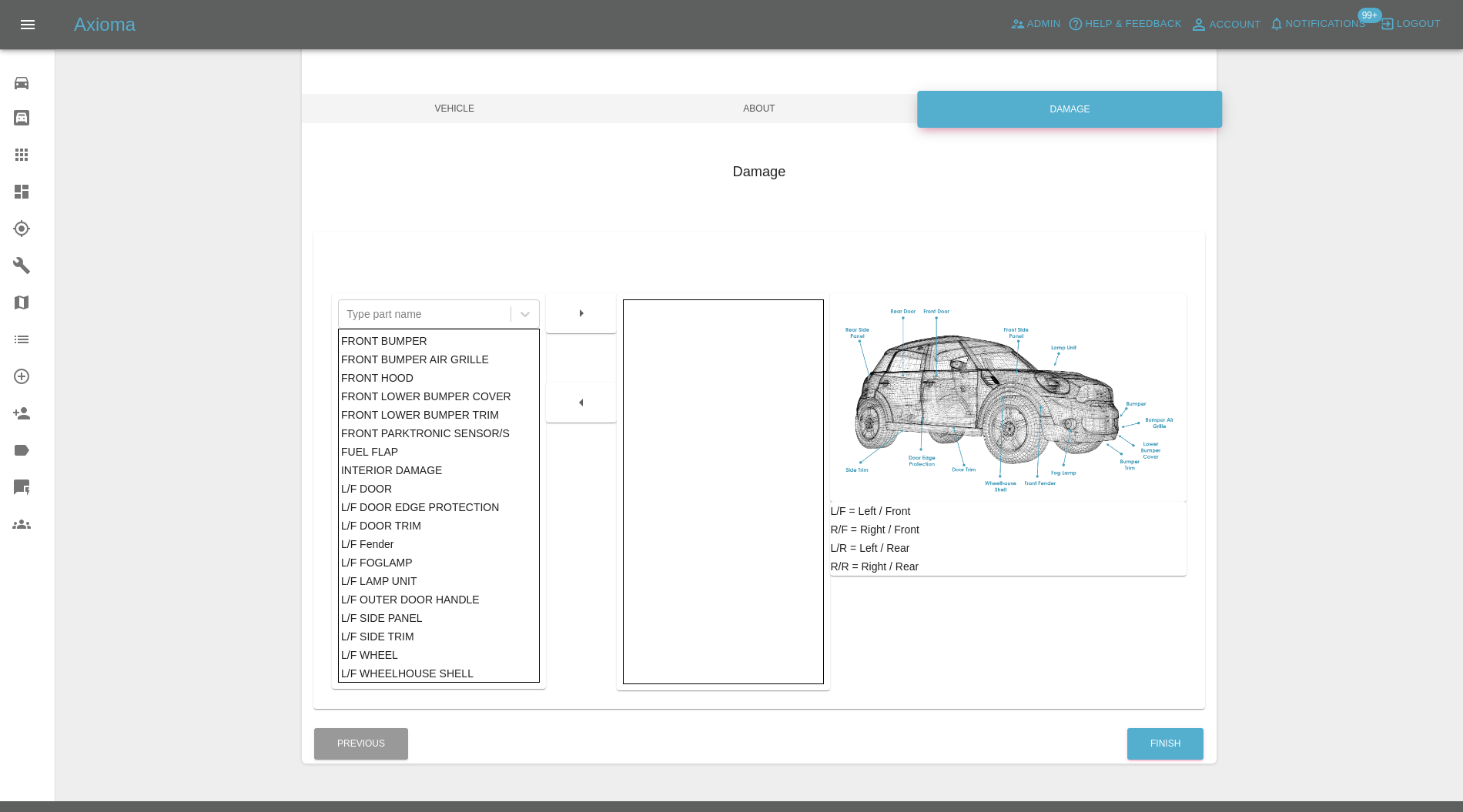
scroll to position [141, 0]
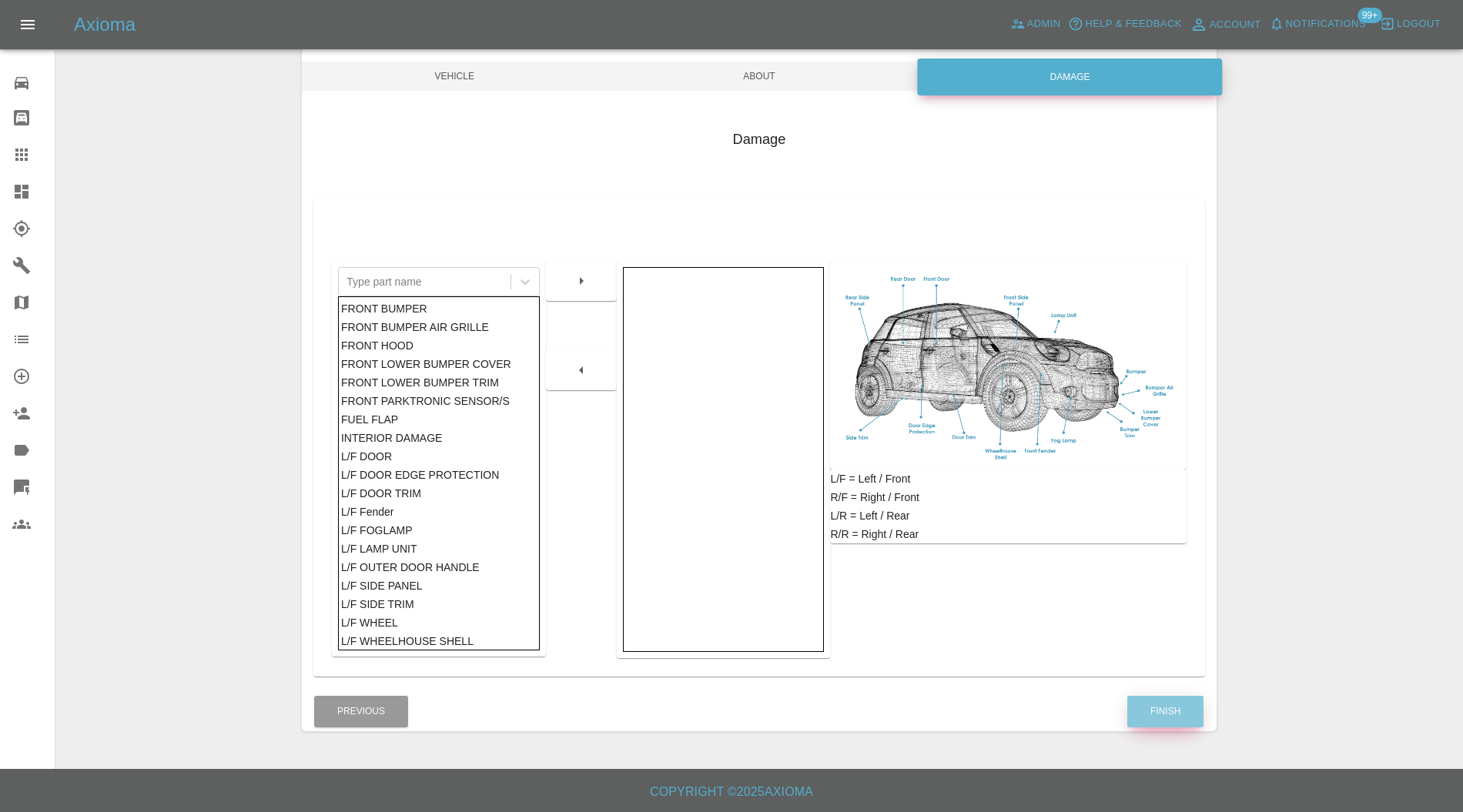
click at [1186, 705] on button "Finish" at bounding box center [1165, 711] width 76 height 32
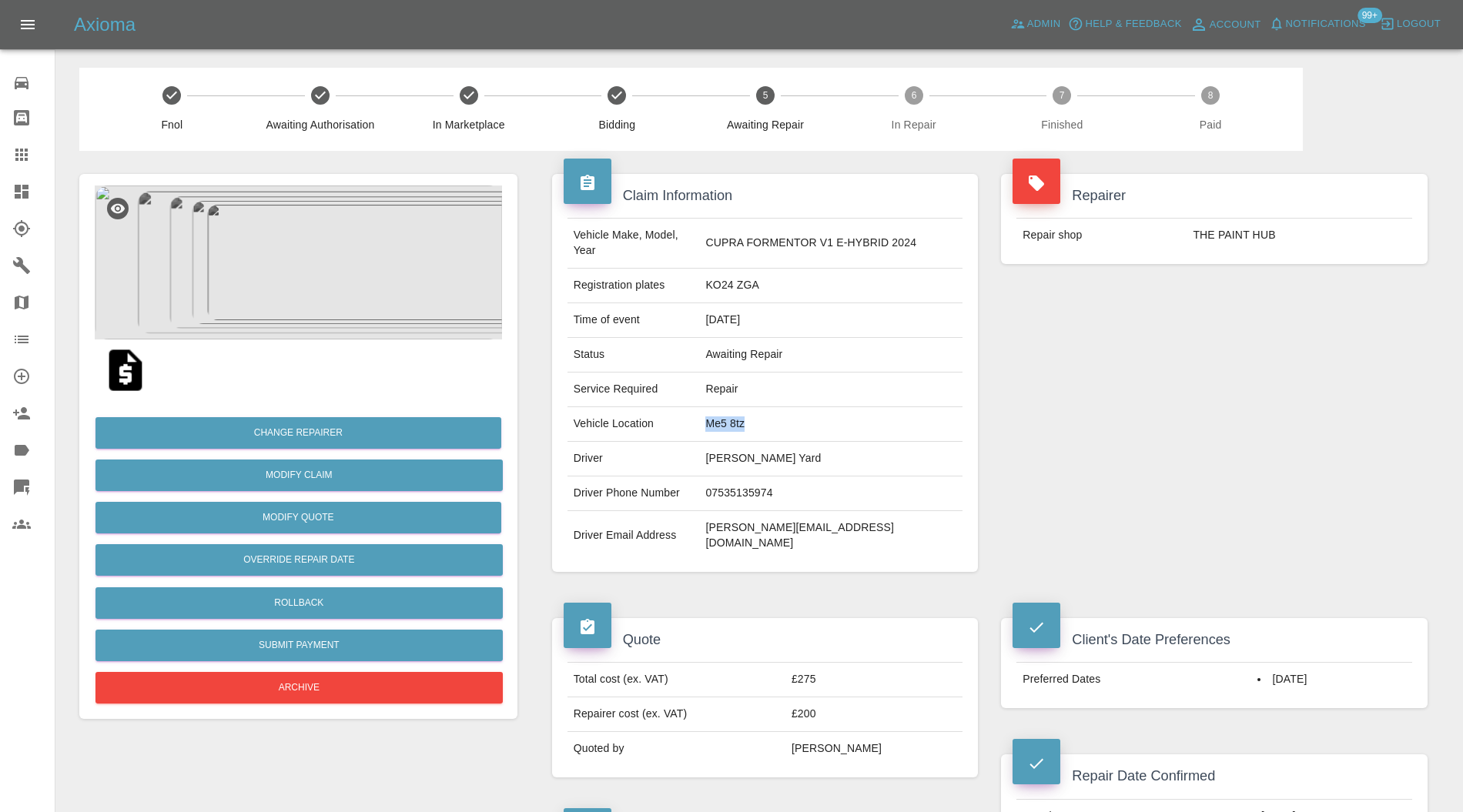
drag, startPoint x: 770, startPoint y: 413, endPoint x: 726, endPoint y: 414, distance: 44.0
click at [726, 414] on td "Me5 8tz" at bounding box center [831, 424] width 264 height 35
copy td "Me5 8tz"
click at [32, 180] on link "Dashboard" at bounding box center [27, 191] width 55 height 37
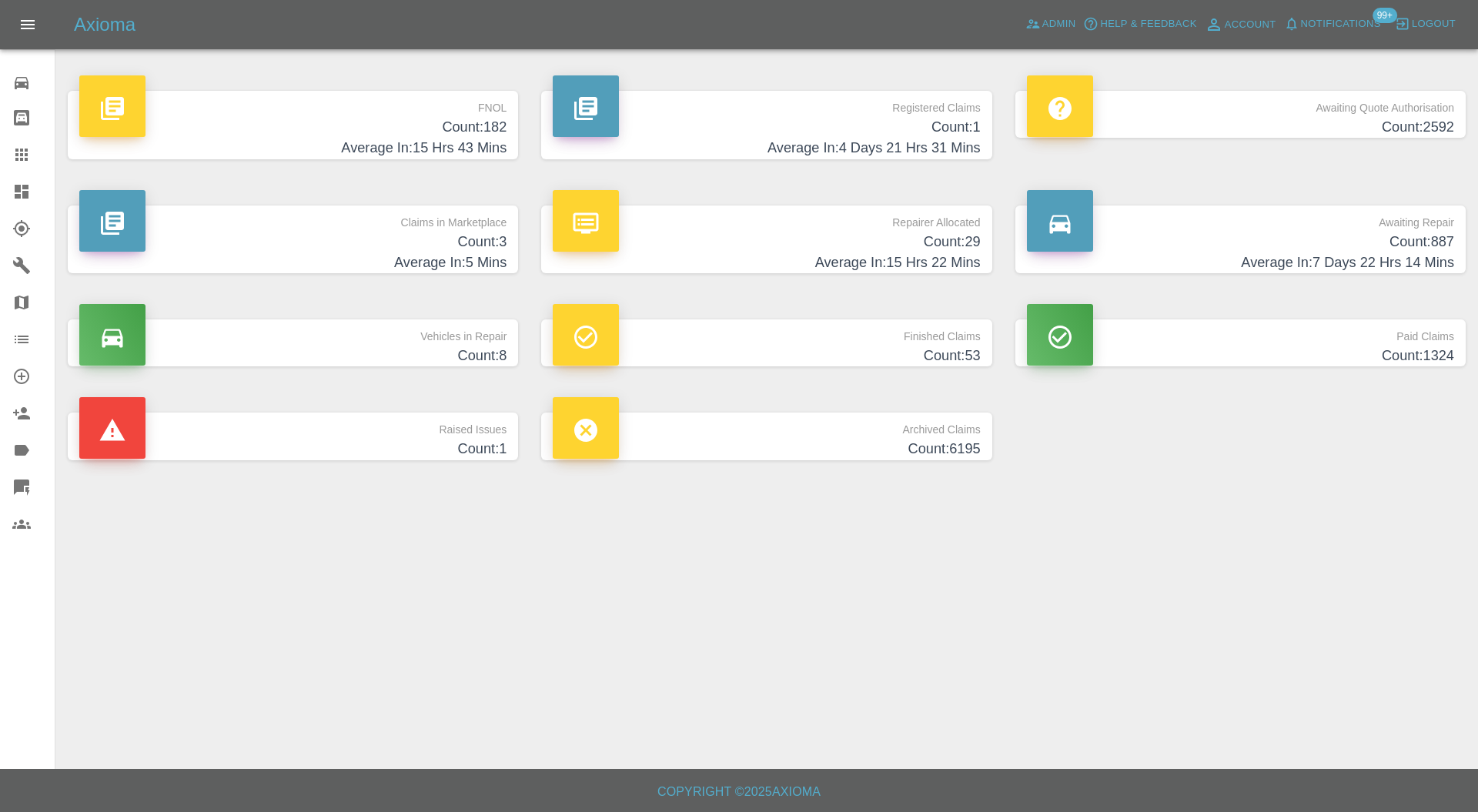
click at [435, 228] on p "Claims in Marketplace" at bounding box center [293, 219] width 427 height 27
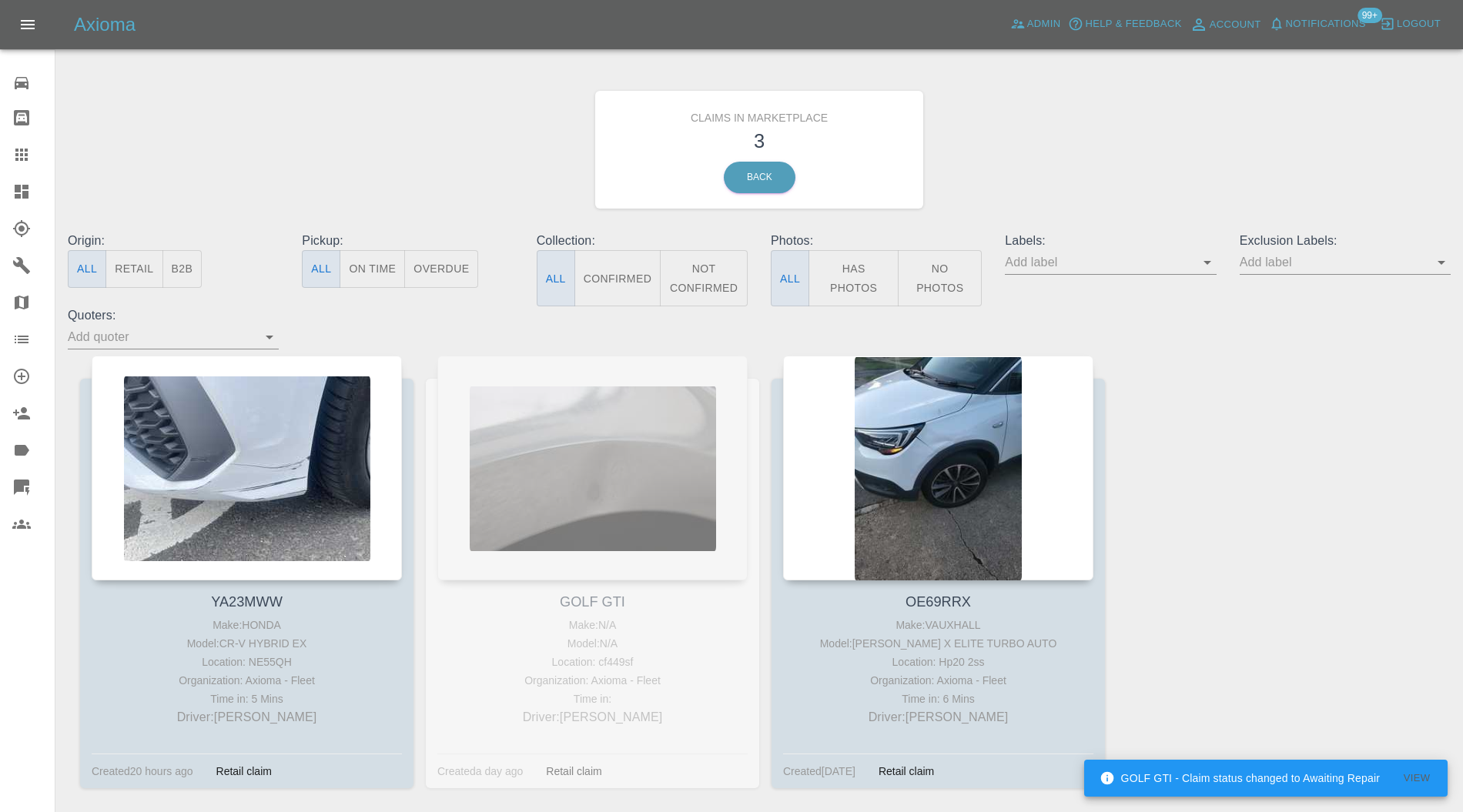
click at [274, 435] on div at bounding box center [246, 468] width 310 height 225
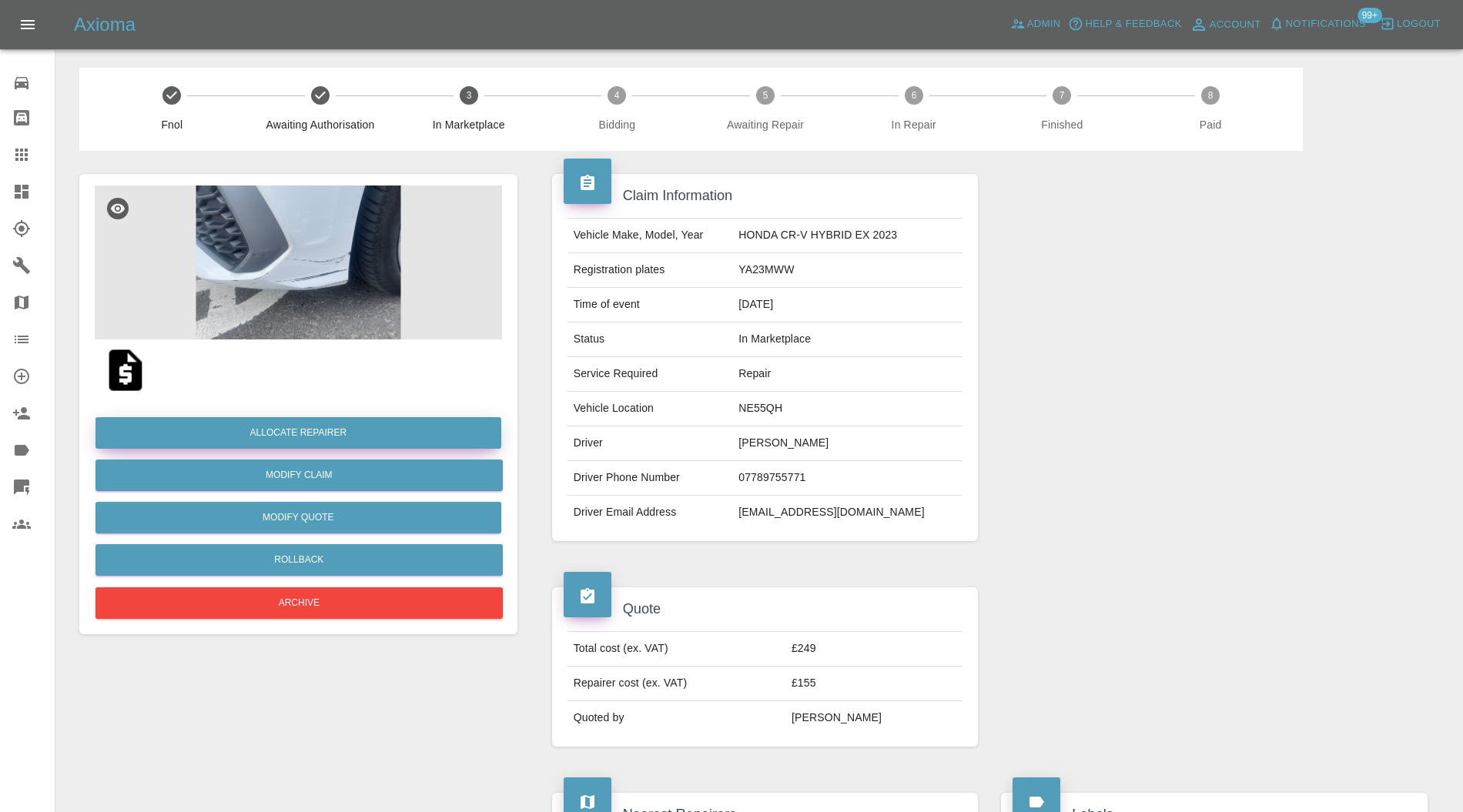
click at [339, 430] on button "Allocate Repairer" at bounding box center [298, 433] width 406 height 32
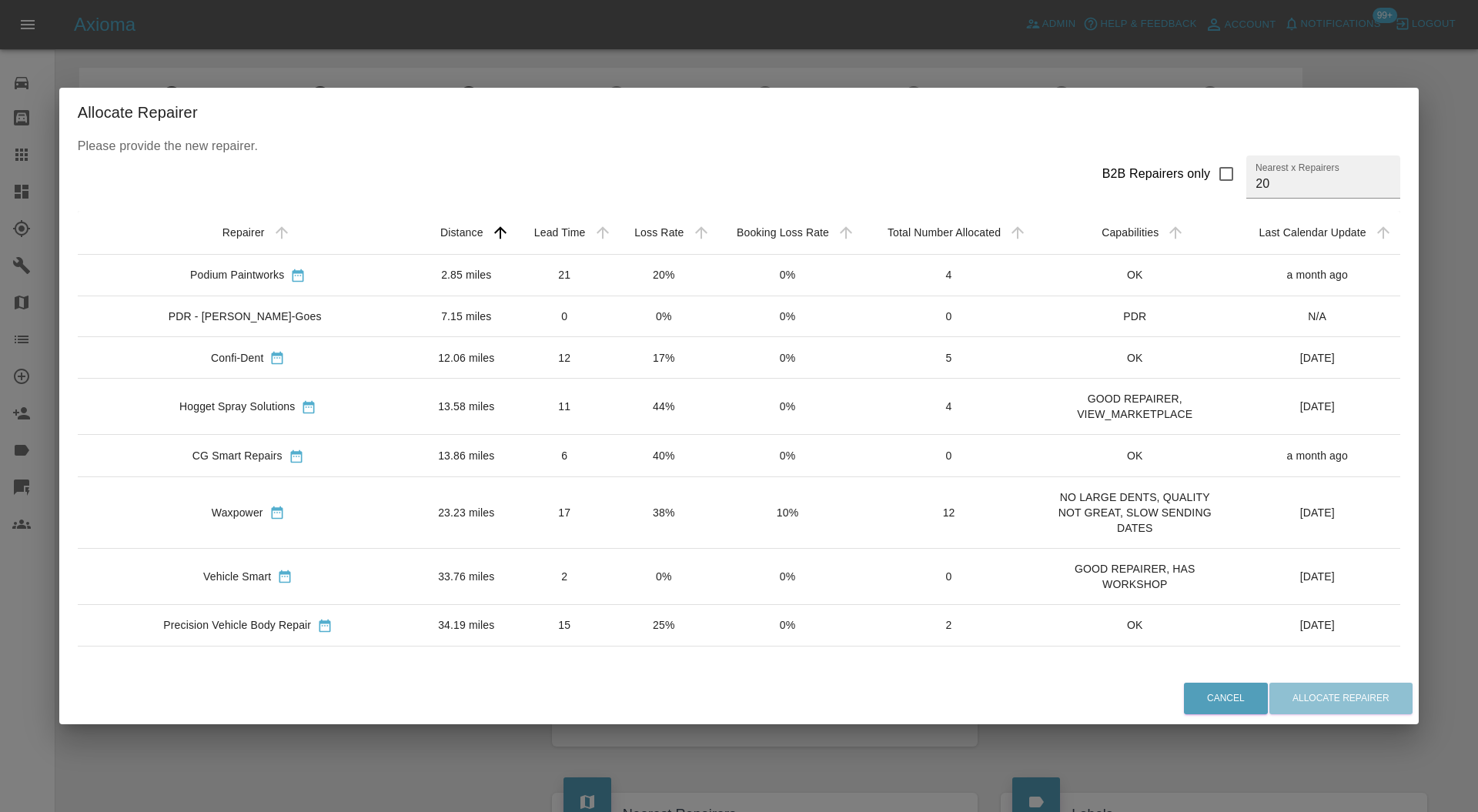
click at [360, 355] on td "Confi-Dent" at bounding box center [248, 358] width 341 height 41
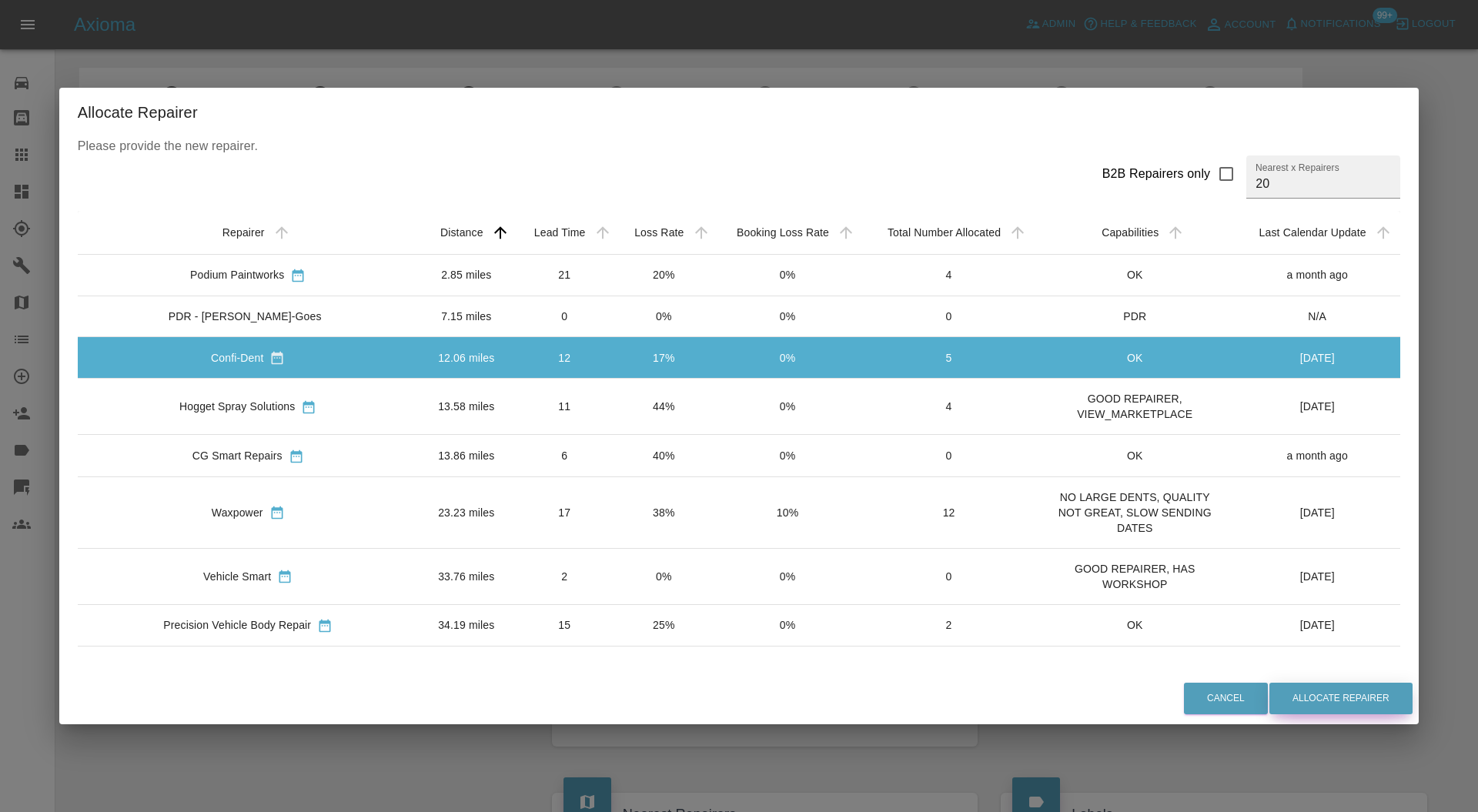
click at [1321, 696] on button "Allocate Repairer" at bounding box center [1341, 699] width 144 height 32
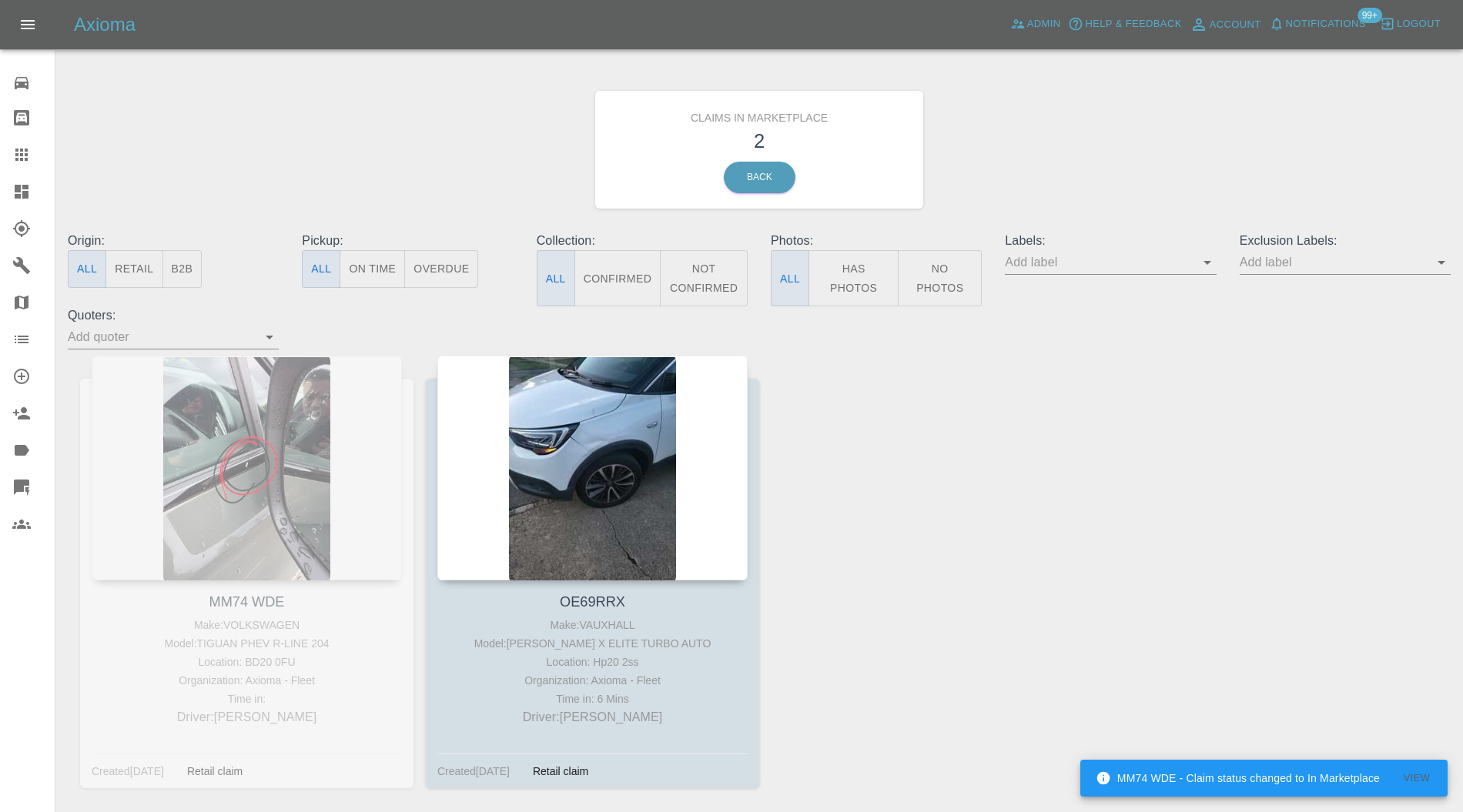
click at [633, 411] on div at bounding box center [592, 468] width 310 height 225
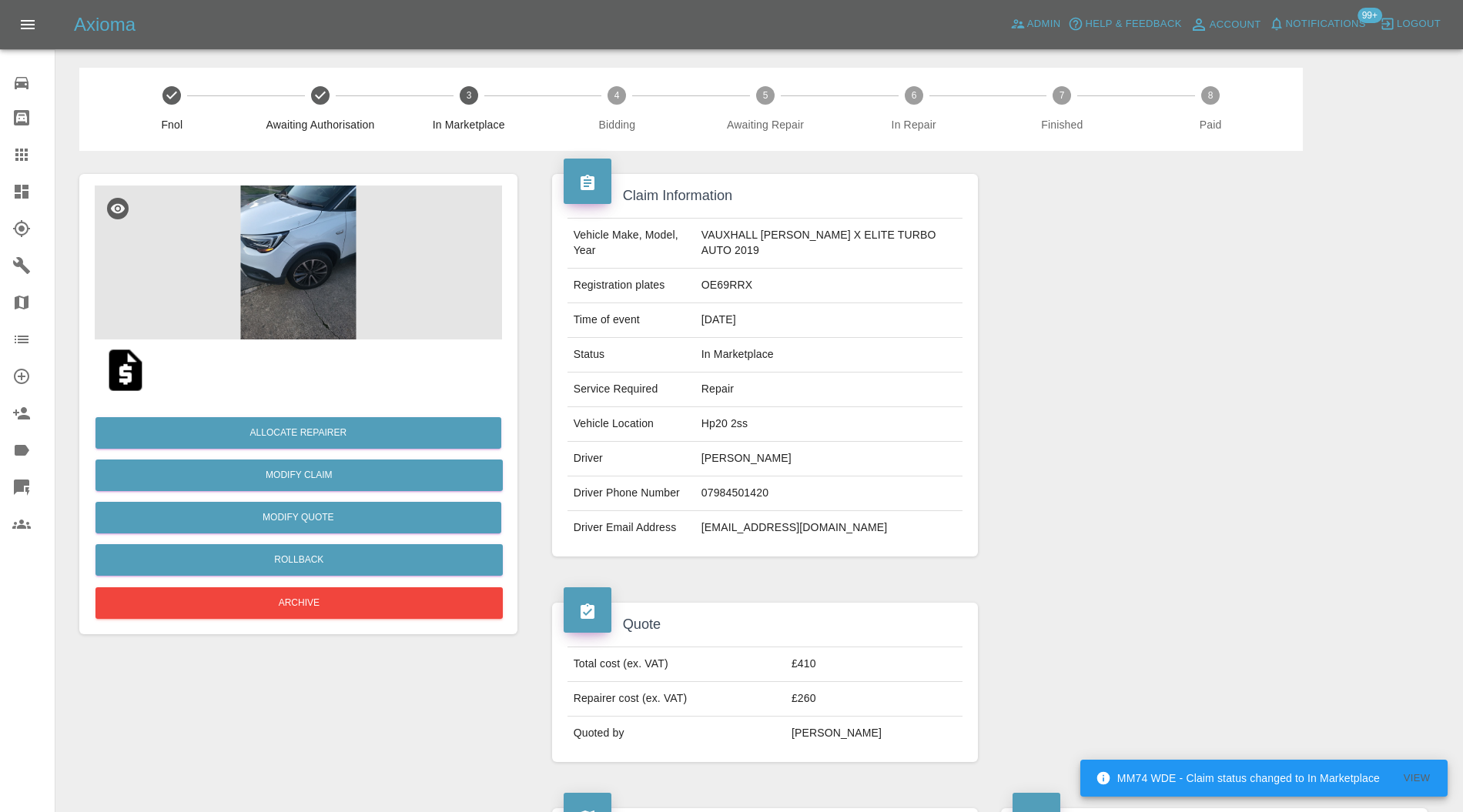
click at [284, 267] on img at bounding box center [298, 262] width 407 height 154
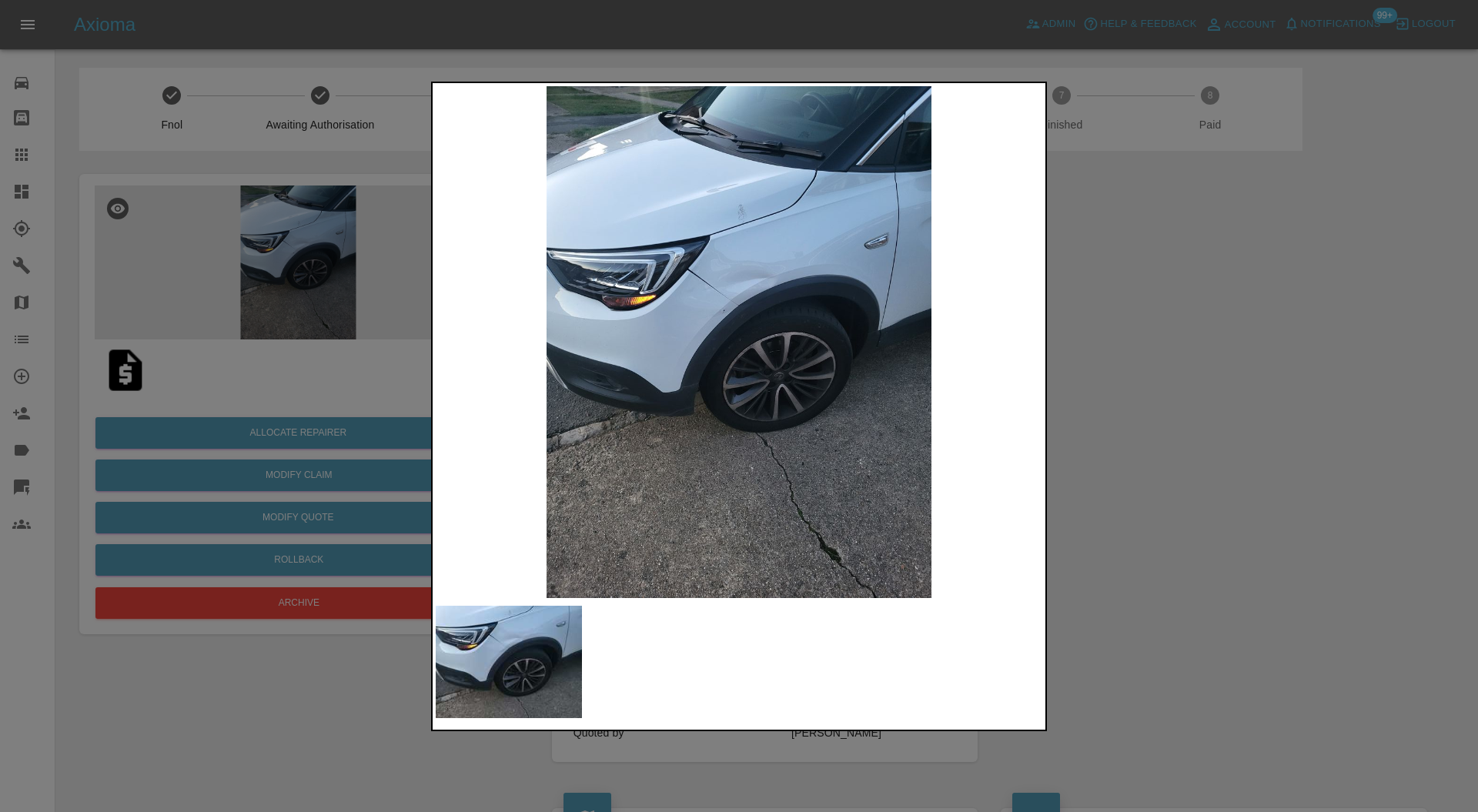
click at [1194, 383] on div at bounding box center [739, 406] width 1478 height 812
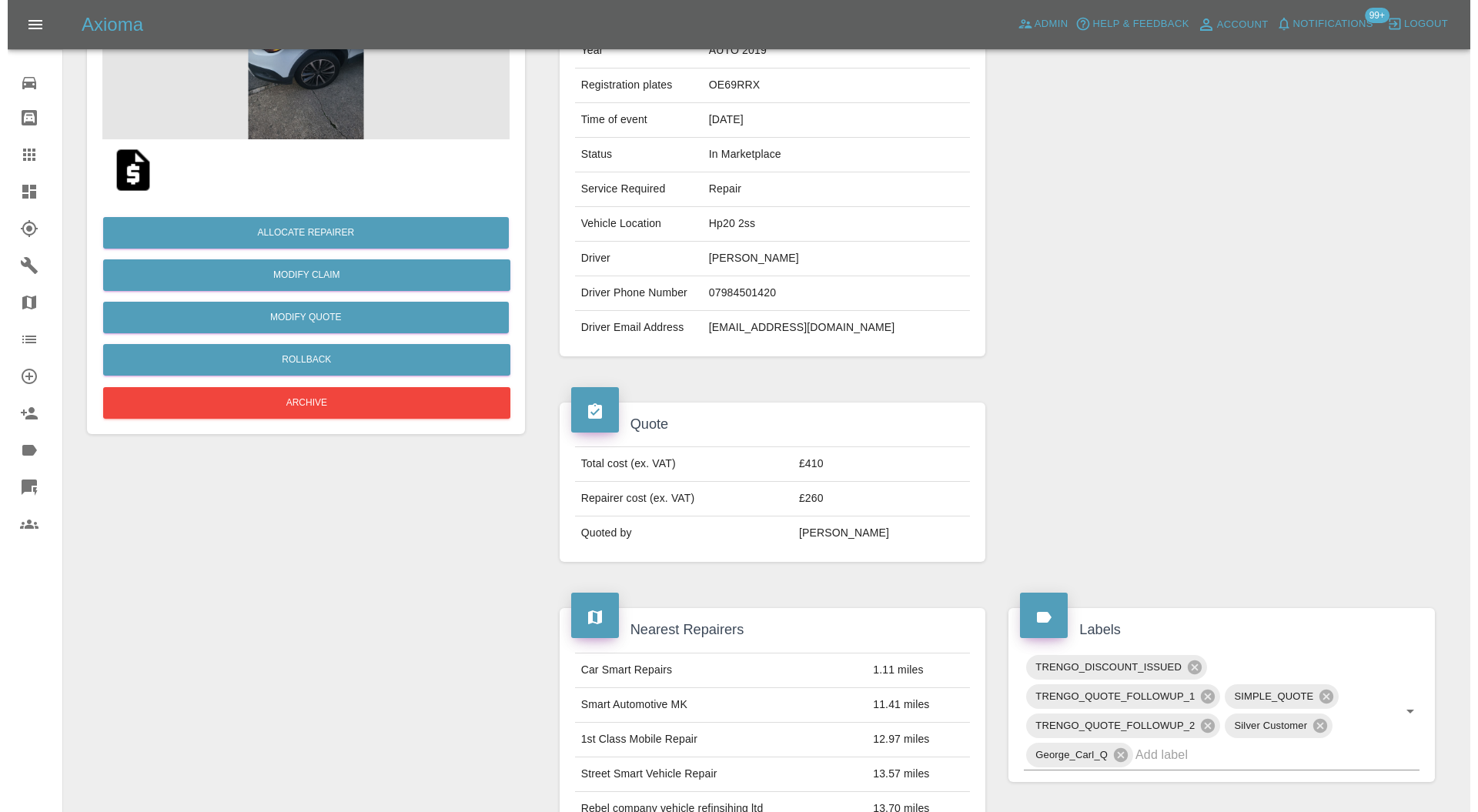
scroll to position [61, 0]
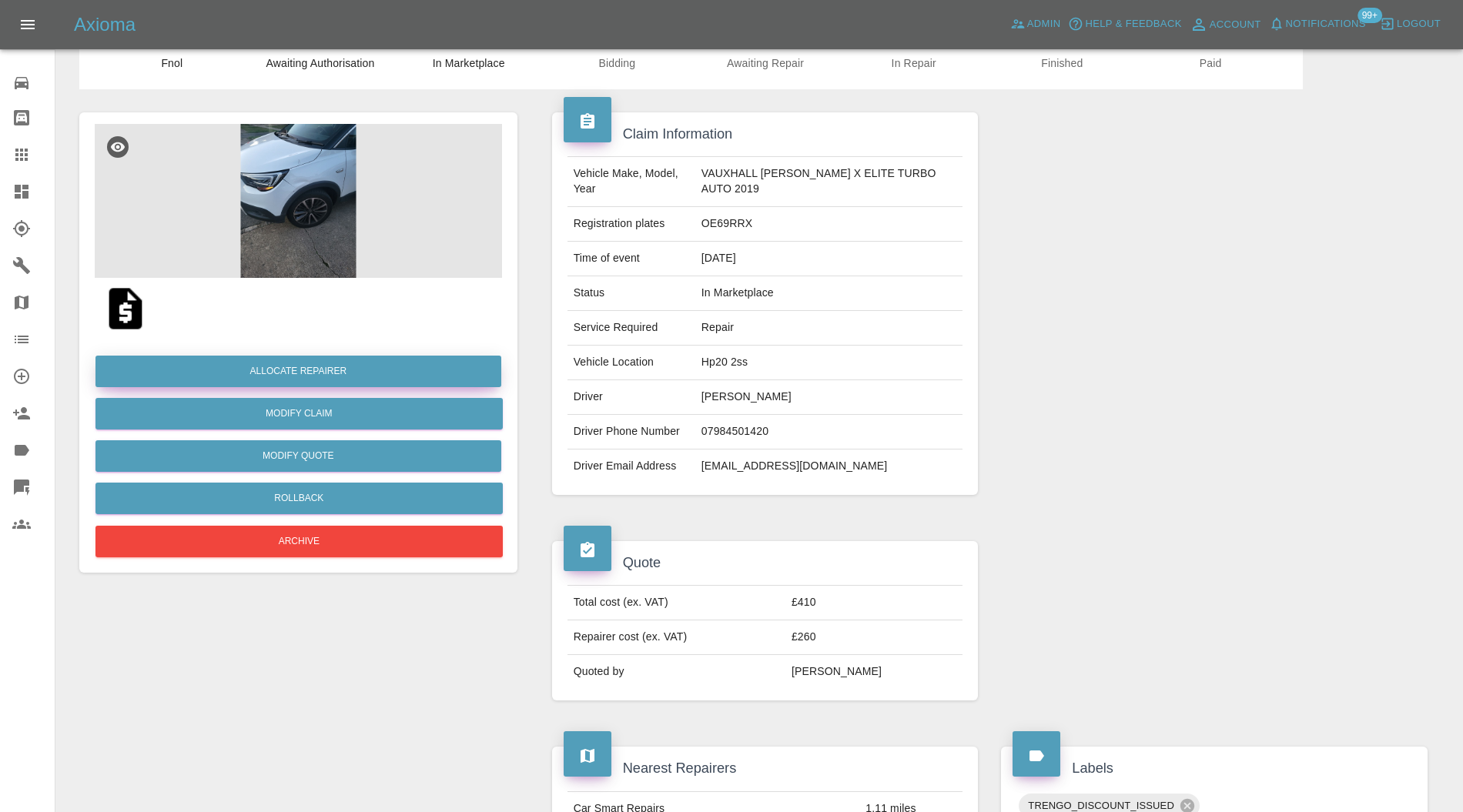
click at [421, 371] on button "Allocate Repairer" at bounding box center [298, 371] width 406 height 32
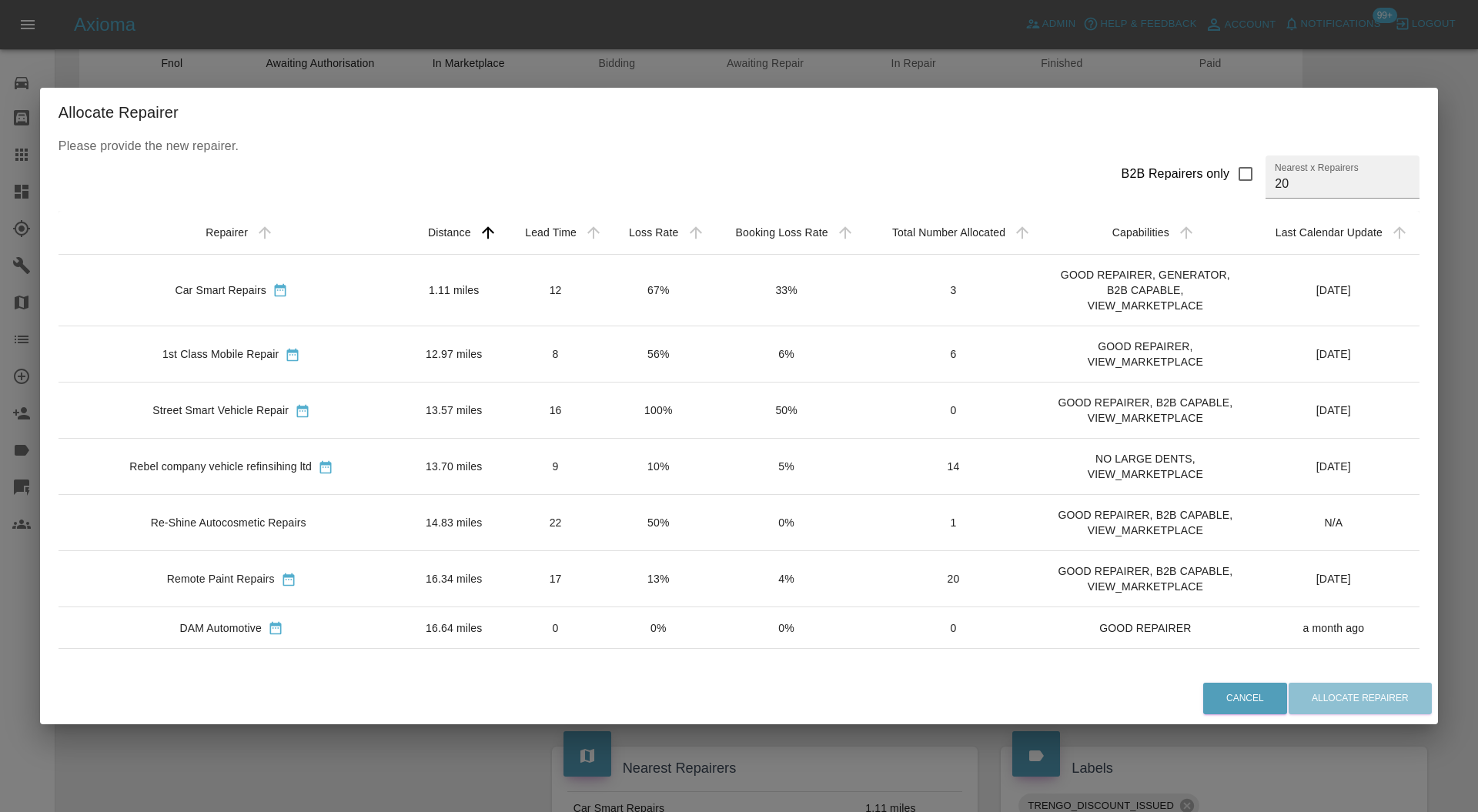
click at [426, 353] on td "12.97 miles" at bounding box center [455, 353] width 99 height 56
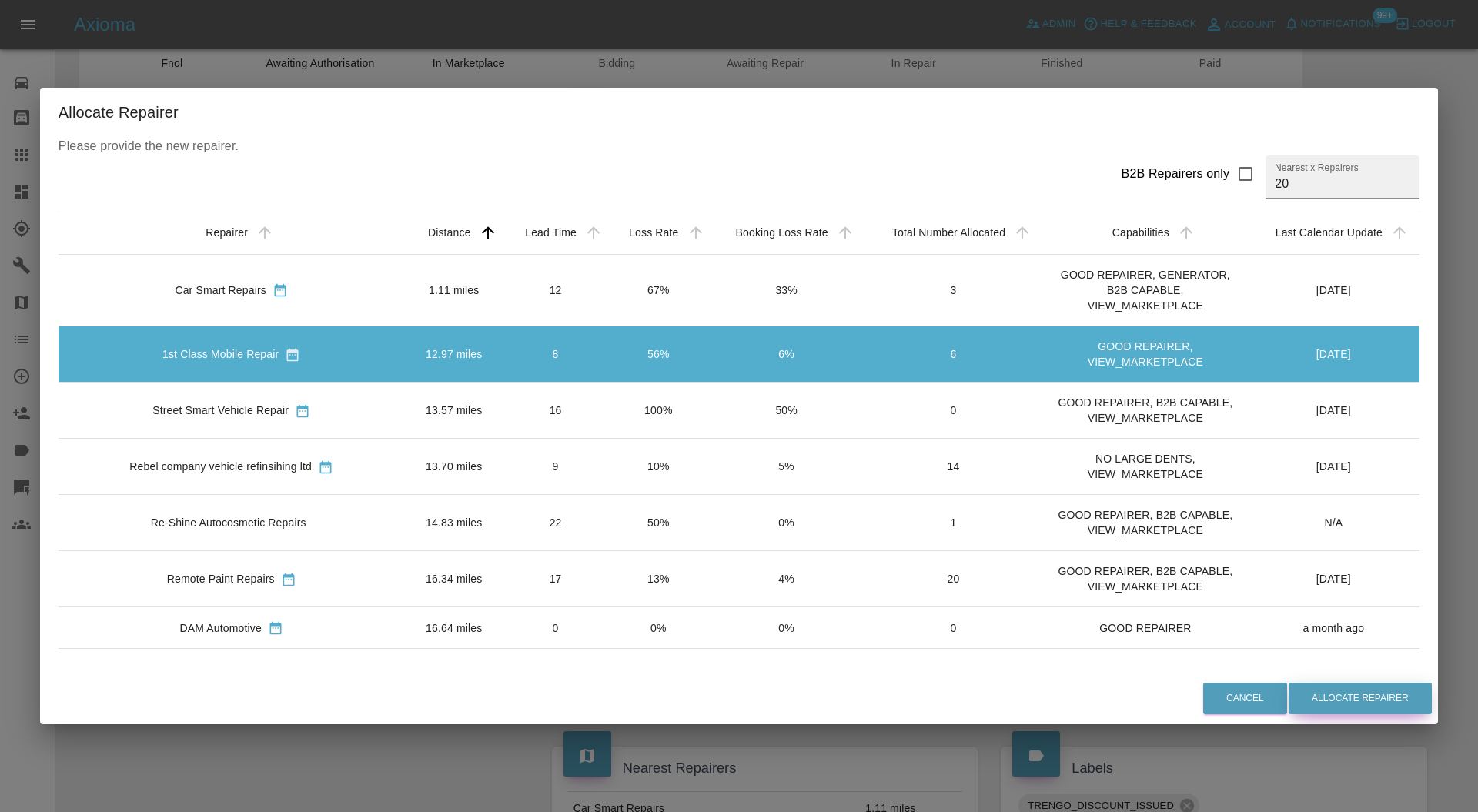
click at [1335, 694] on button "Allocate Repairer" at bounding box center [1360, 699] width 144 height 32
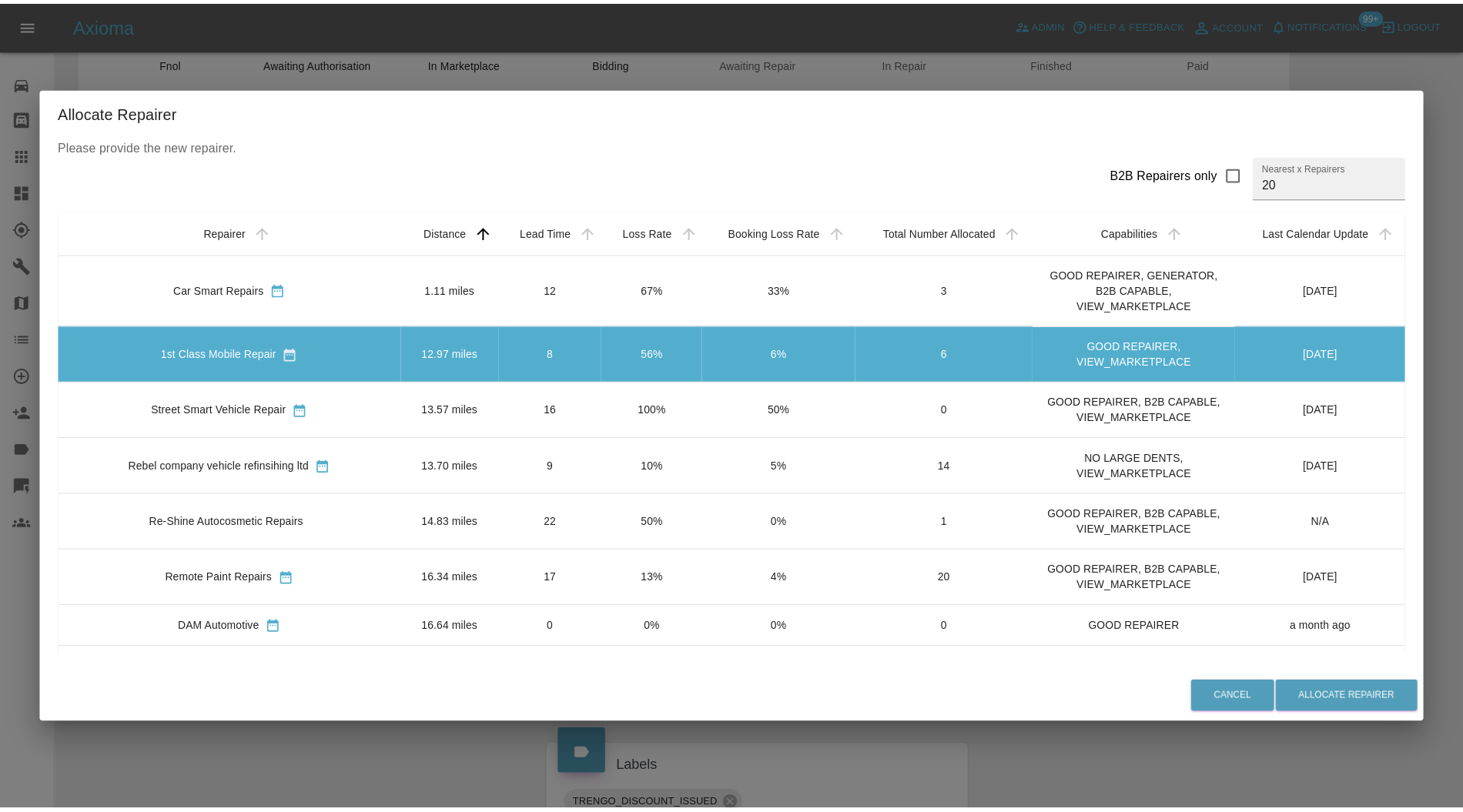
scroll to position [0, 0]
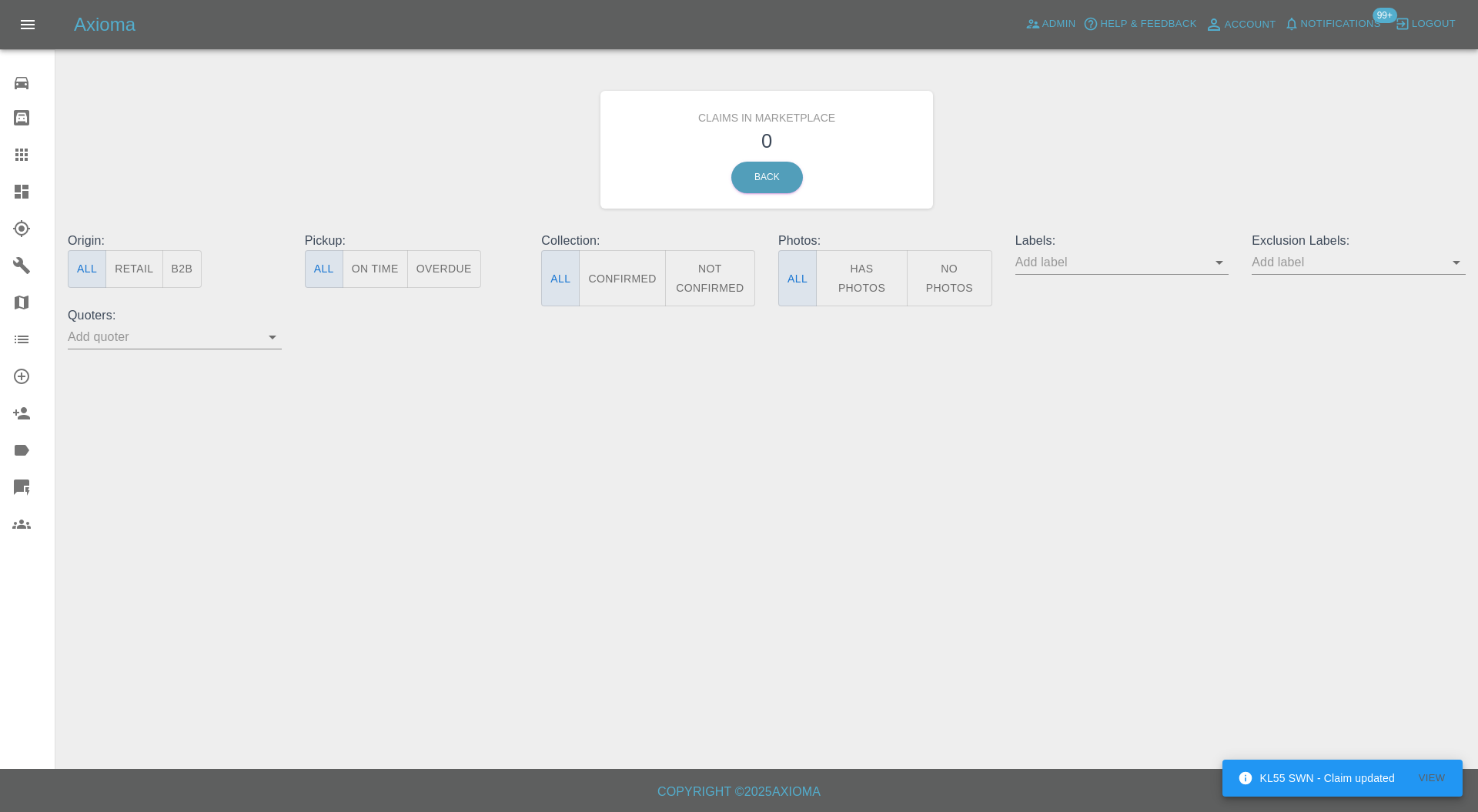
click at [32, 182] on link "Dashboard" at bounding box center [27, 191] width 55 height 37
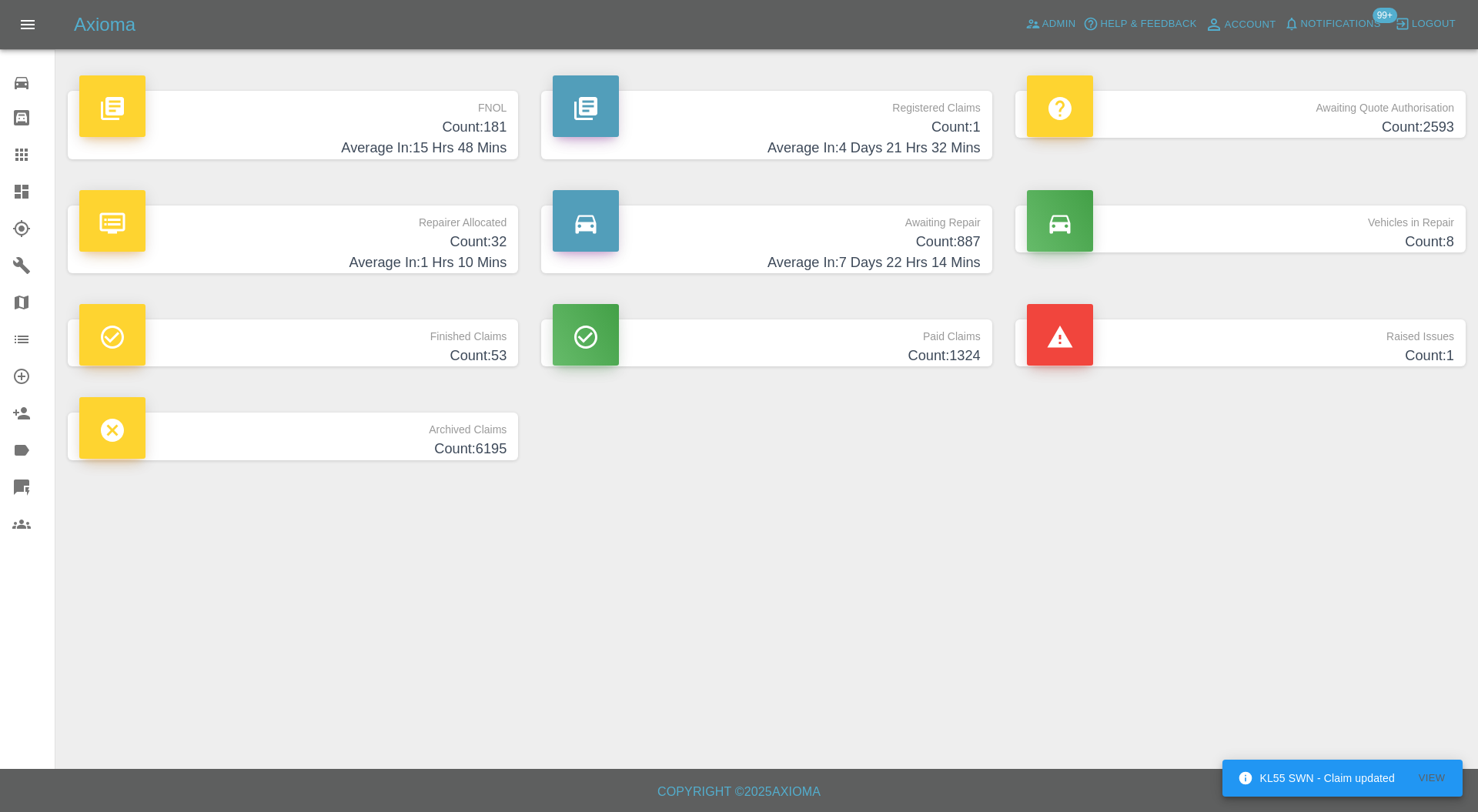
click at [1184, 336] on p "Raised Issues" at bounding box center [1240, 332] width 427 height 27
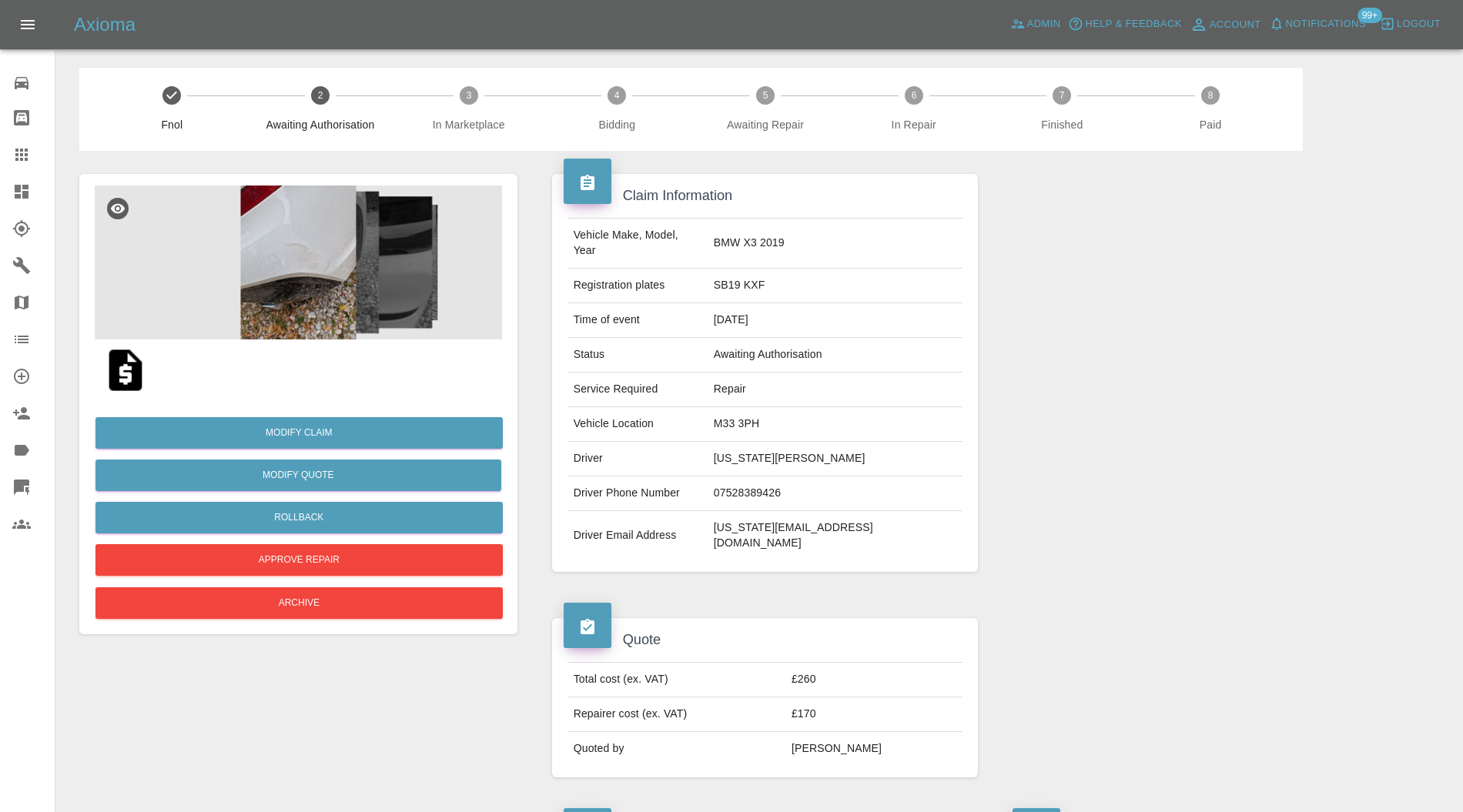
click at [357, 265] on img at bounding box center [298, 262] width 407 height 154
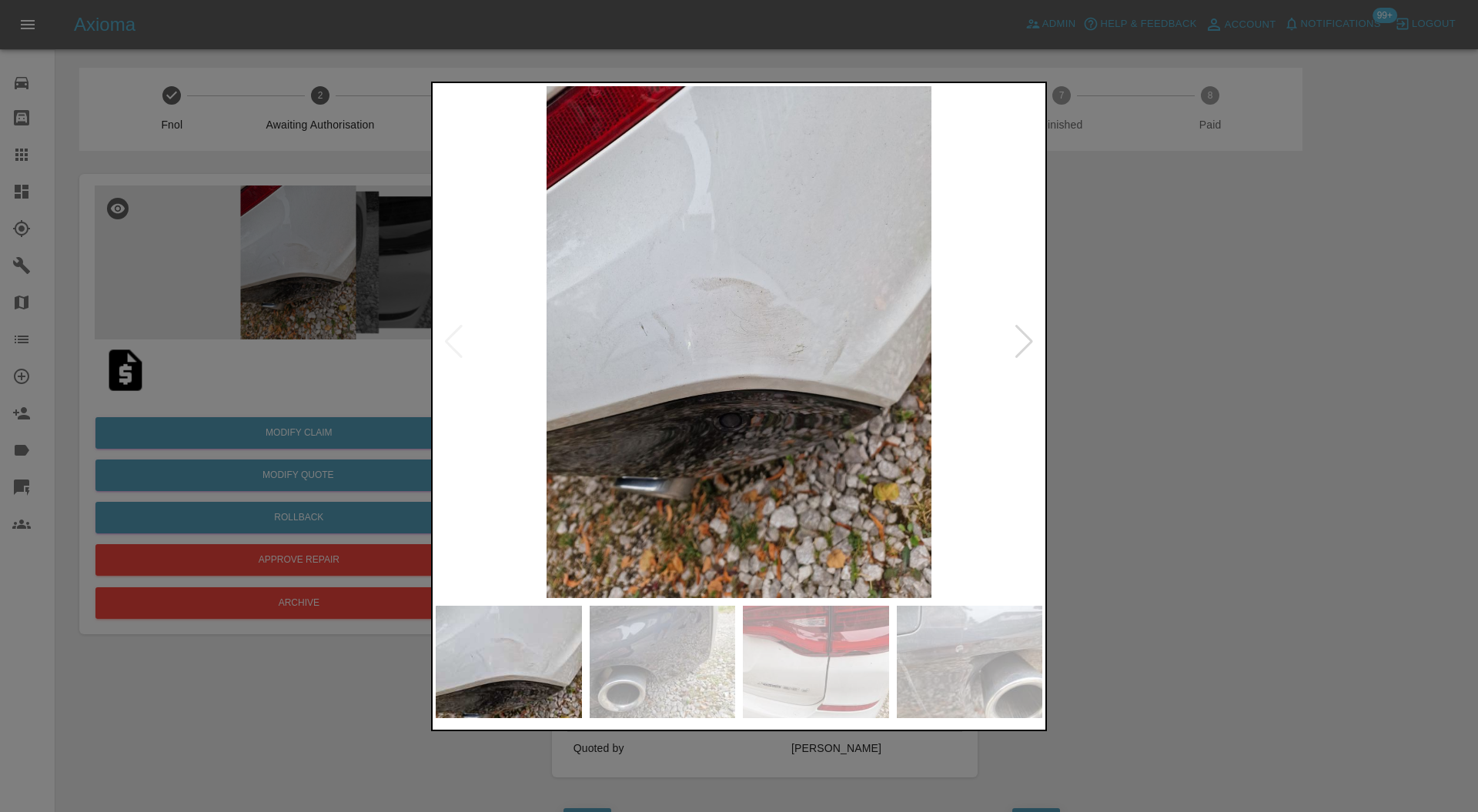
click at [696, 648] on img at bounding box center [663, 662] width 146 height 112
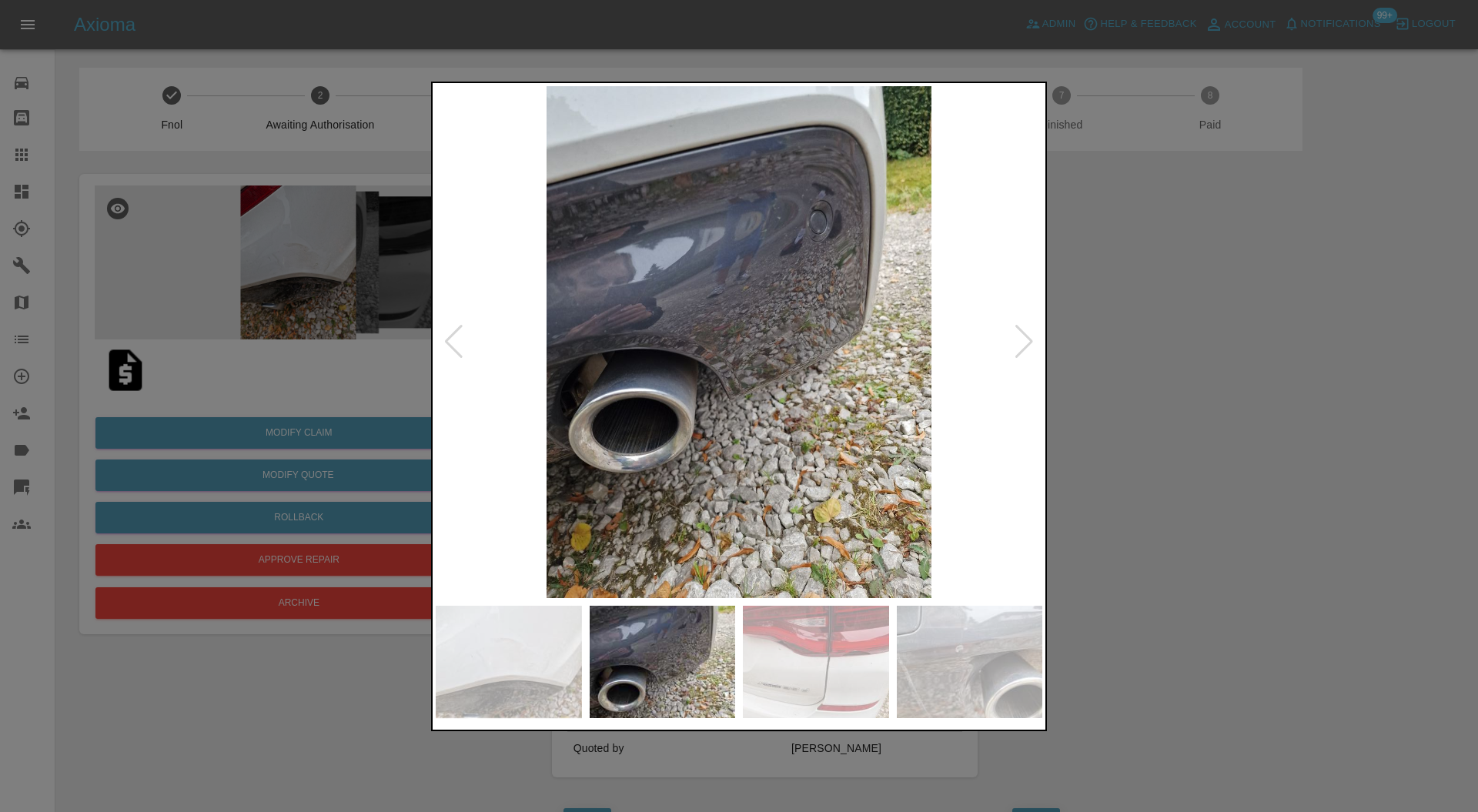
click at [796, 646] on img at bounding box center [816, 662] width 146 height 112
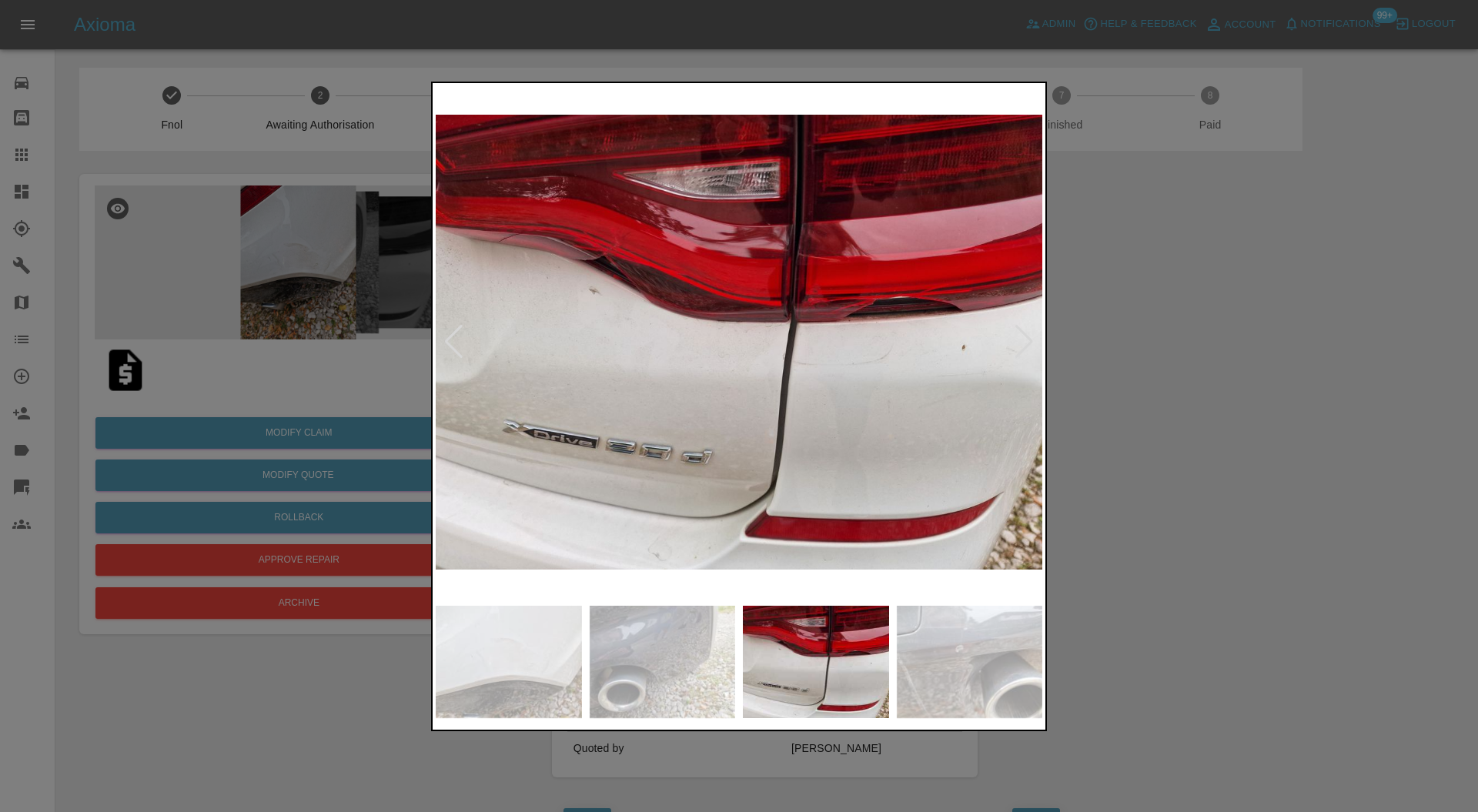
click at [898, 640] on img at bounding box center [970, 662] width 146 height 112
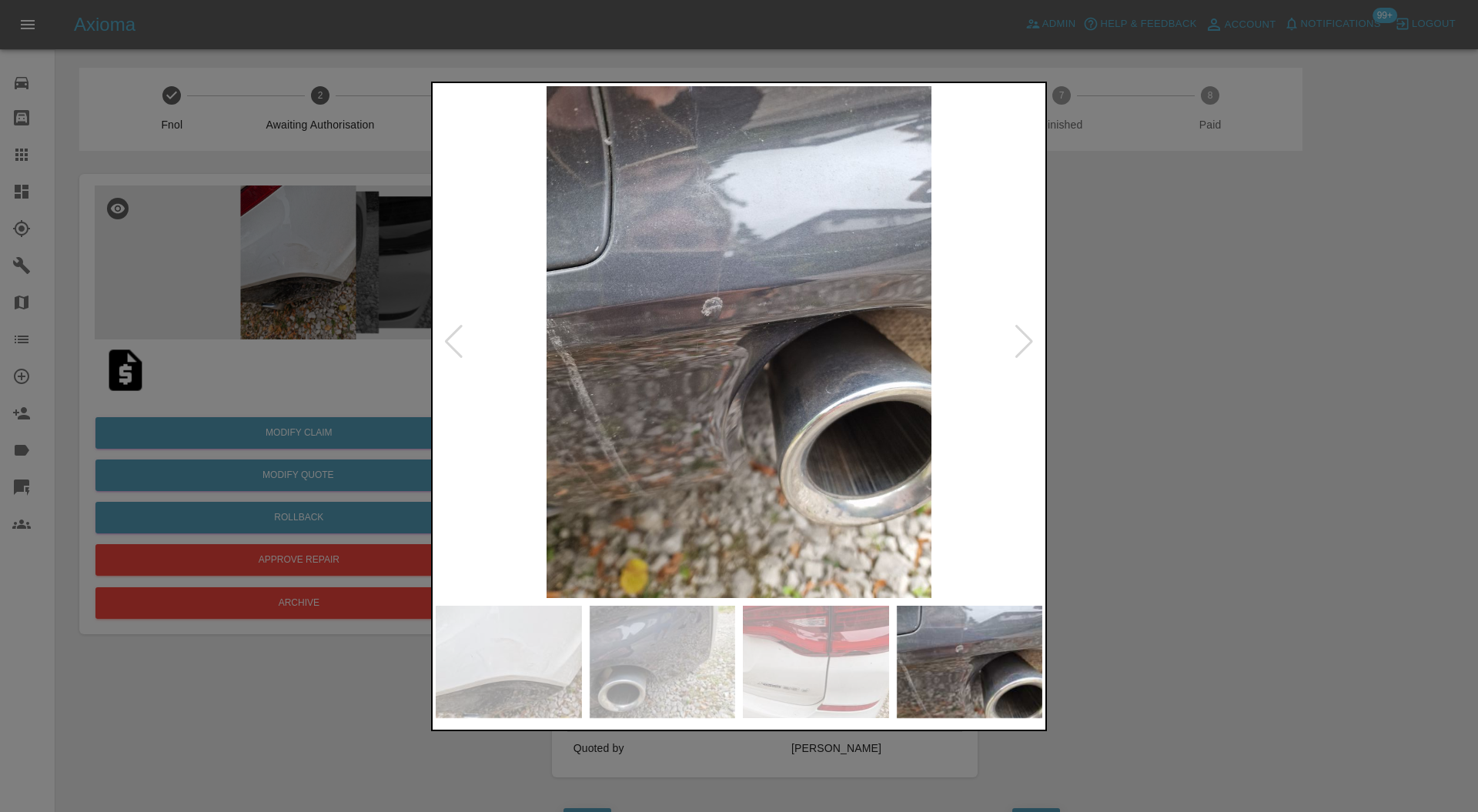
click at [1026, 329] on div at bounding box center [1024, 341] width 21 height 34
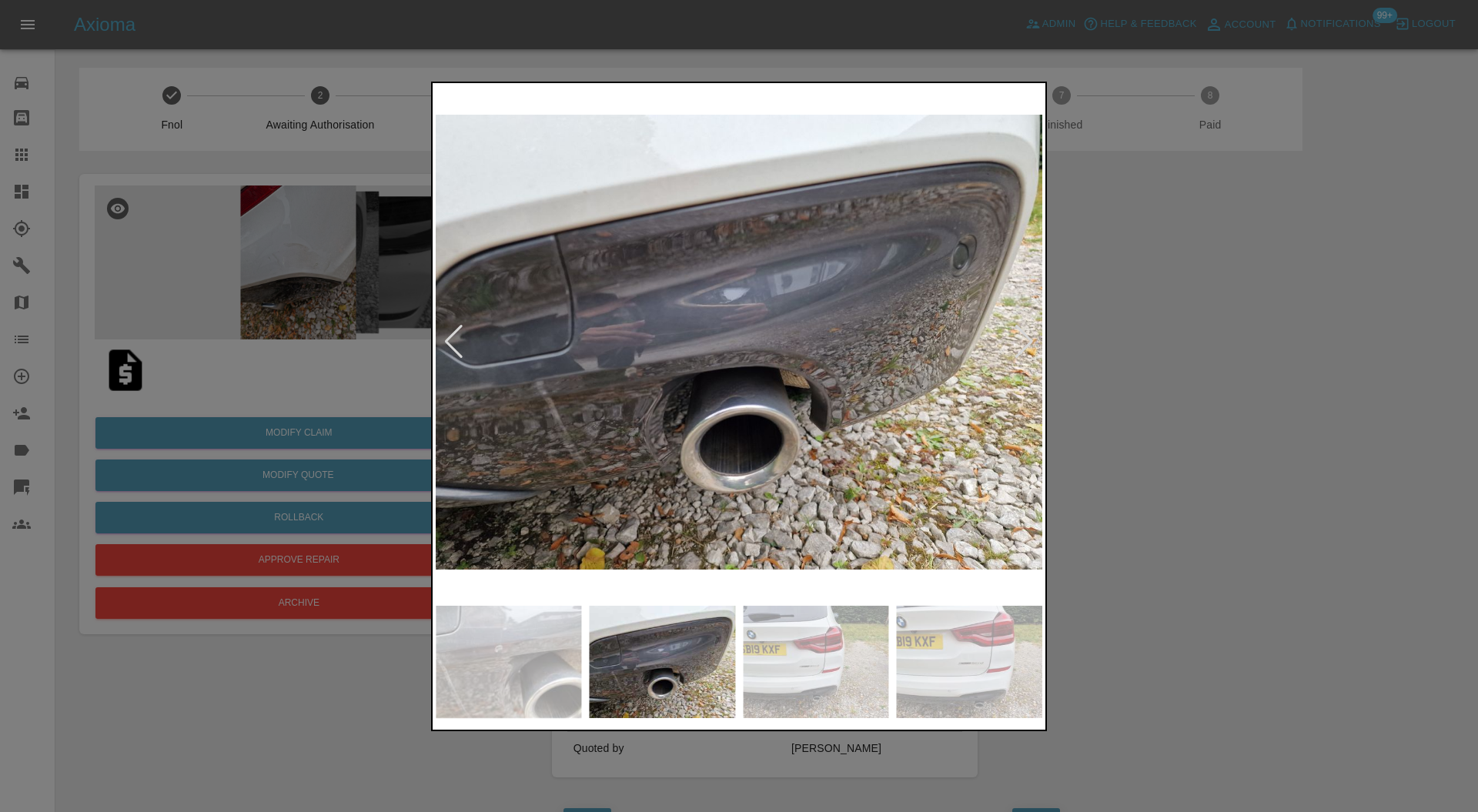
click at [1026, 329] on div at bounding box center [1024, 341] width 21 height 34
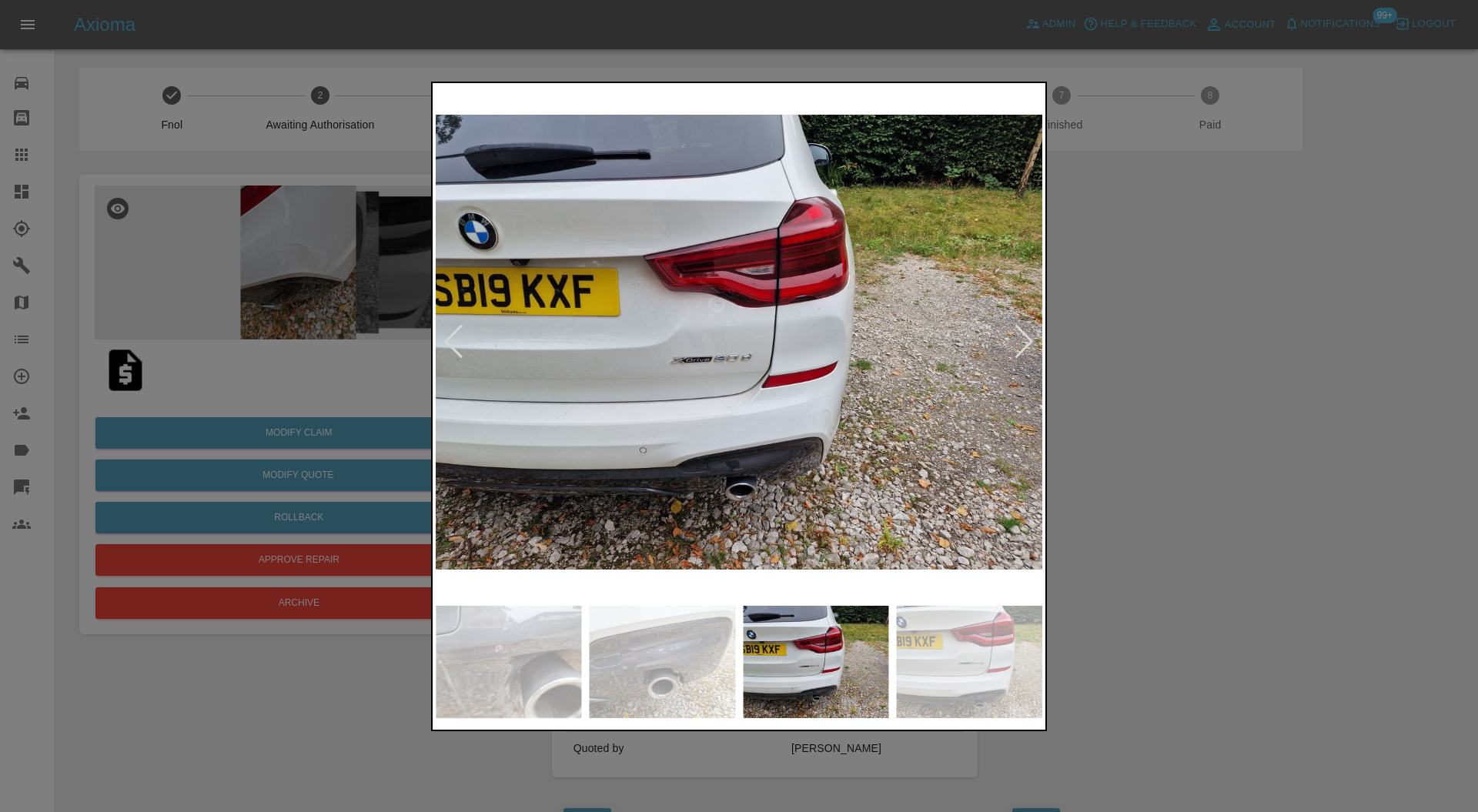
click at [1026, 329] on div at bounding box center [1024, 341] width 21 height 34
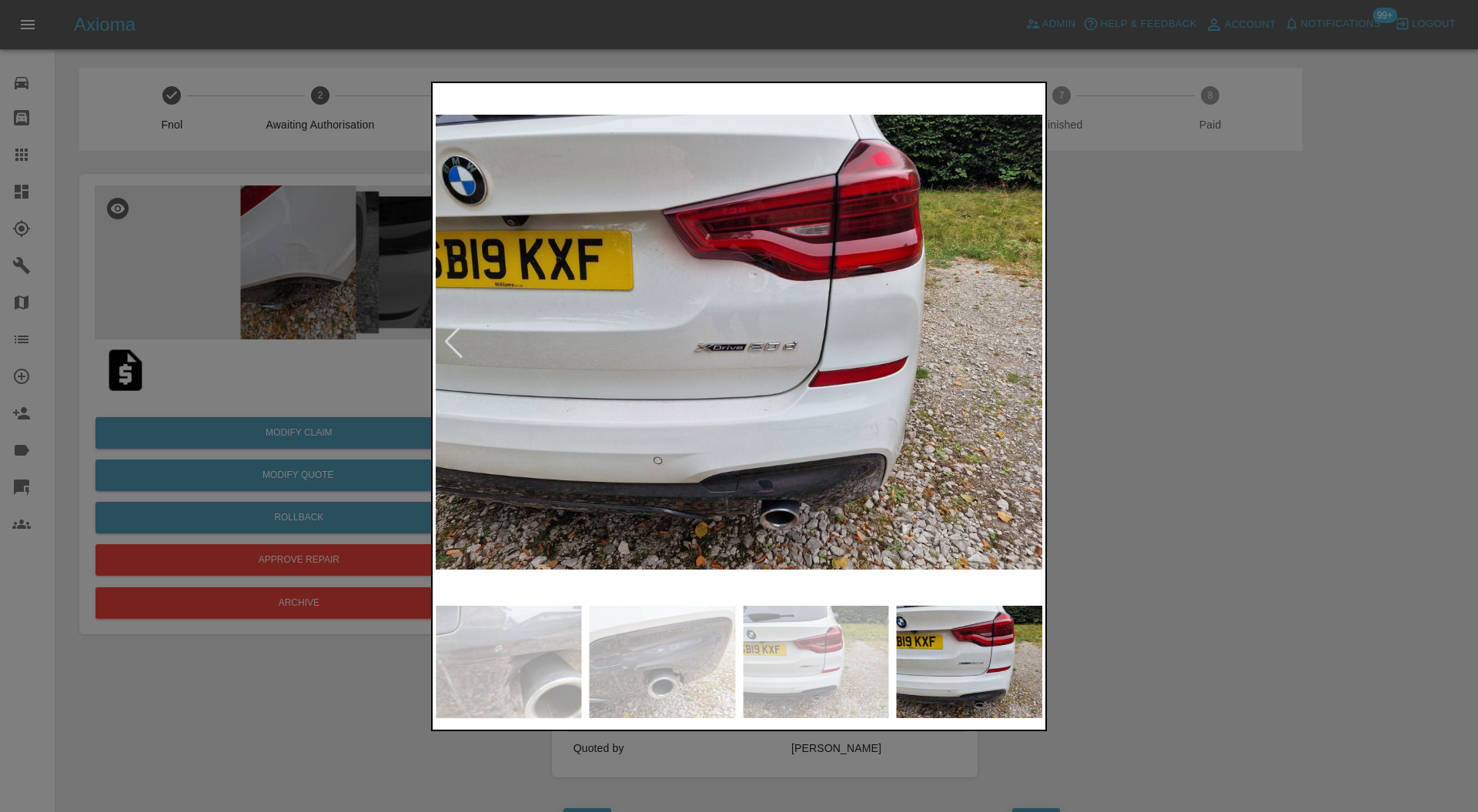
click at [769, 282] on img at bounding box center [738, 342] width 606 height 513
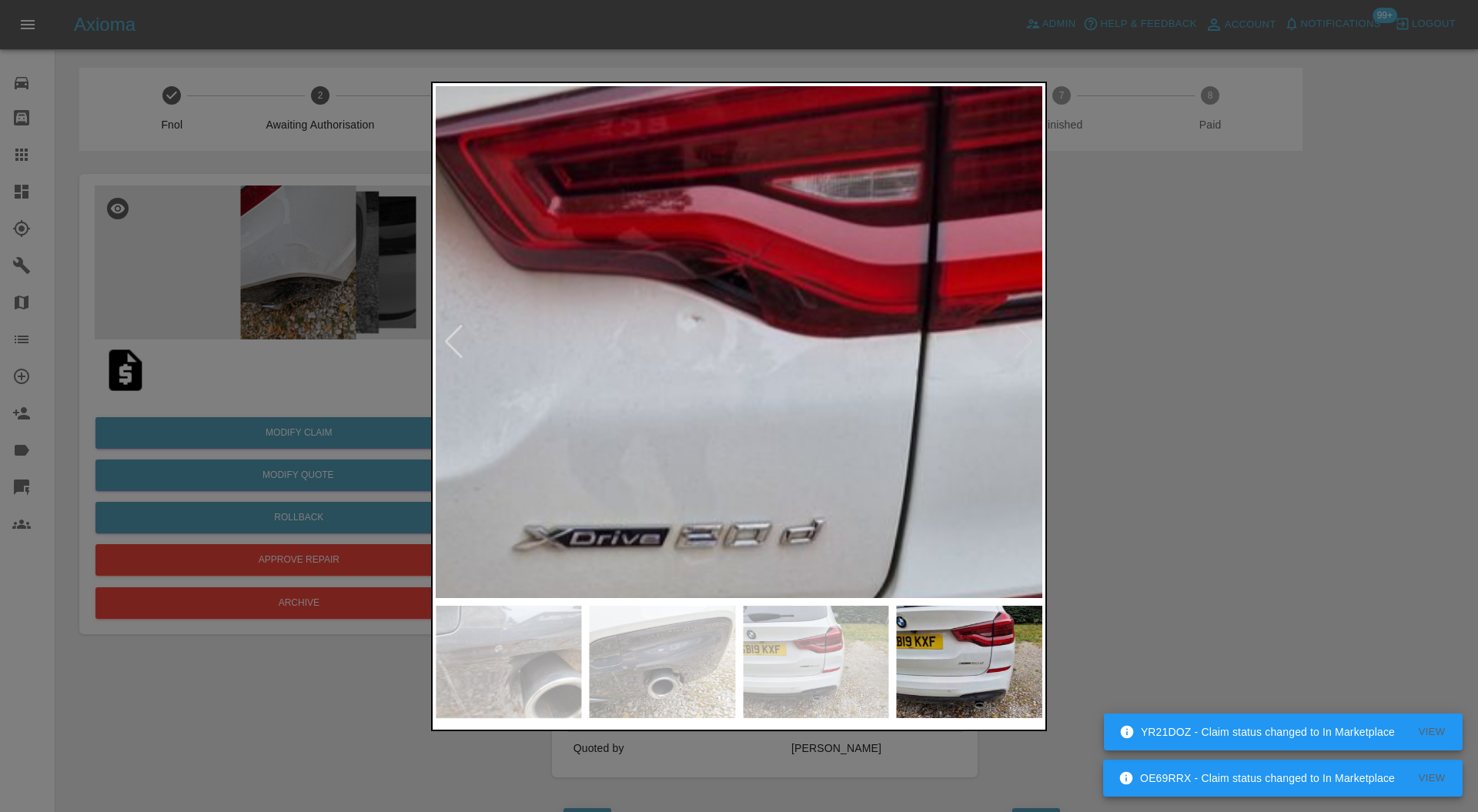
click at [1343, 275] on div at bounding box center [739, 406] width 1478 height 812
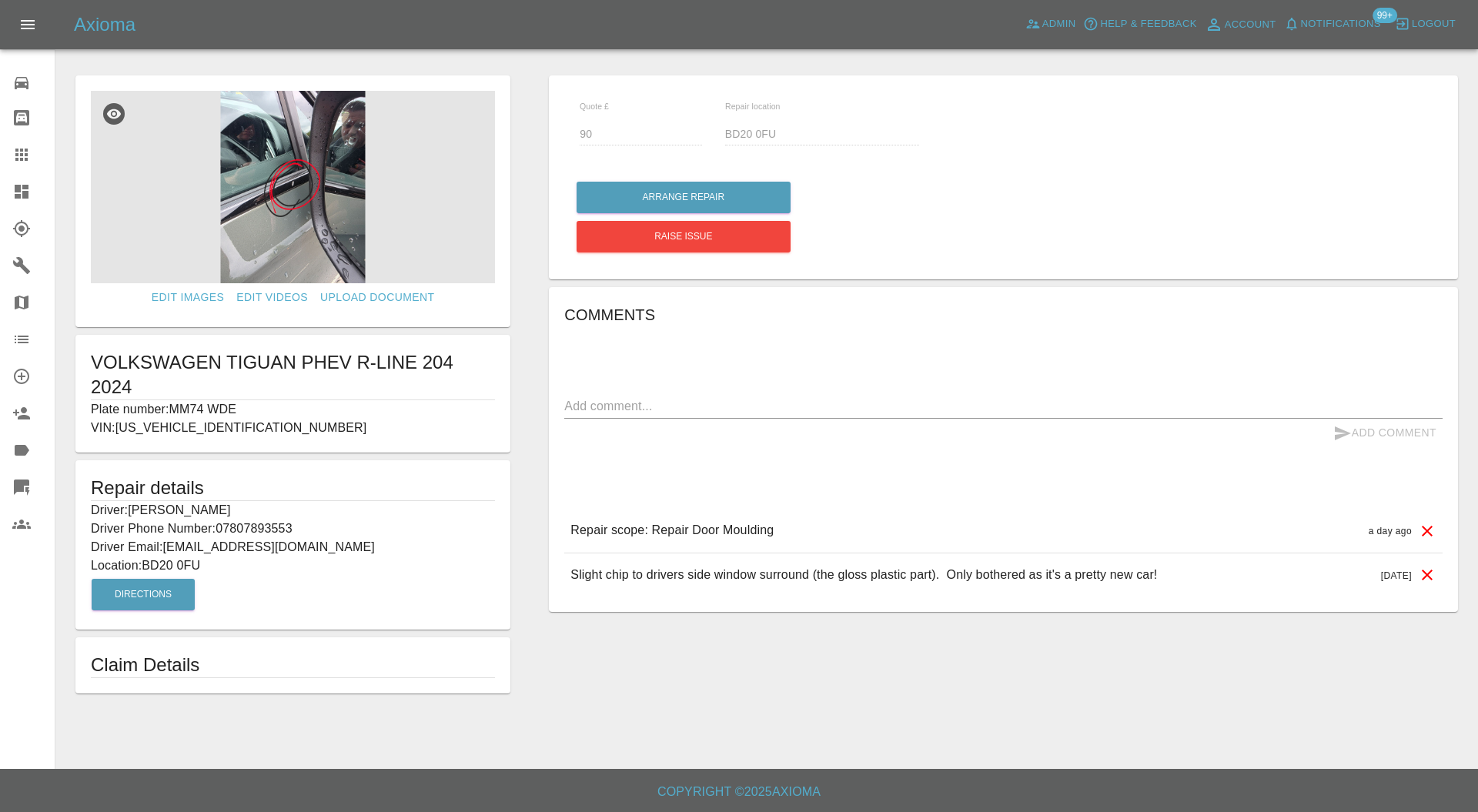
click at [22, 187] on icon at bounding box center [21, 192] width 18 height 18
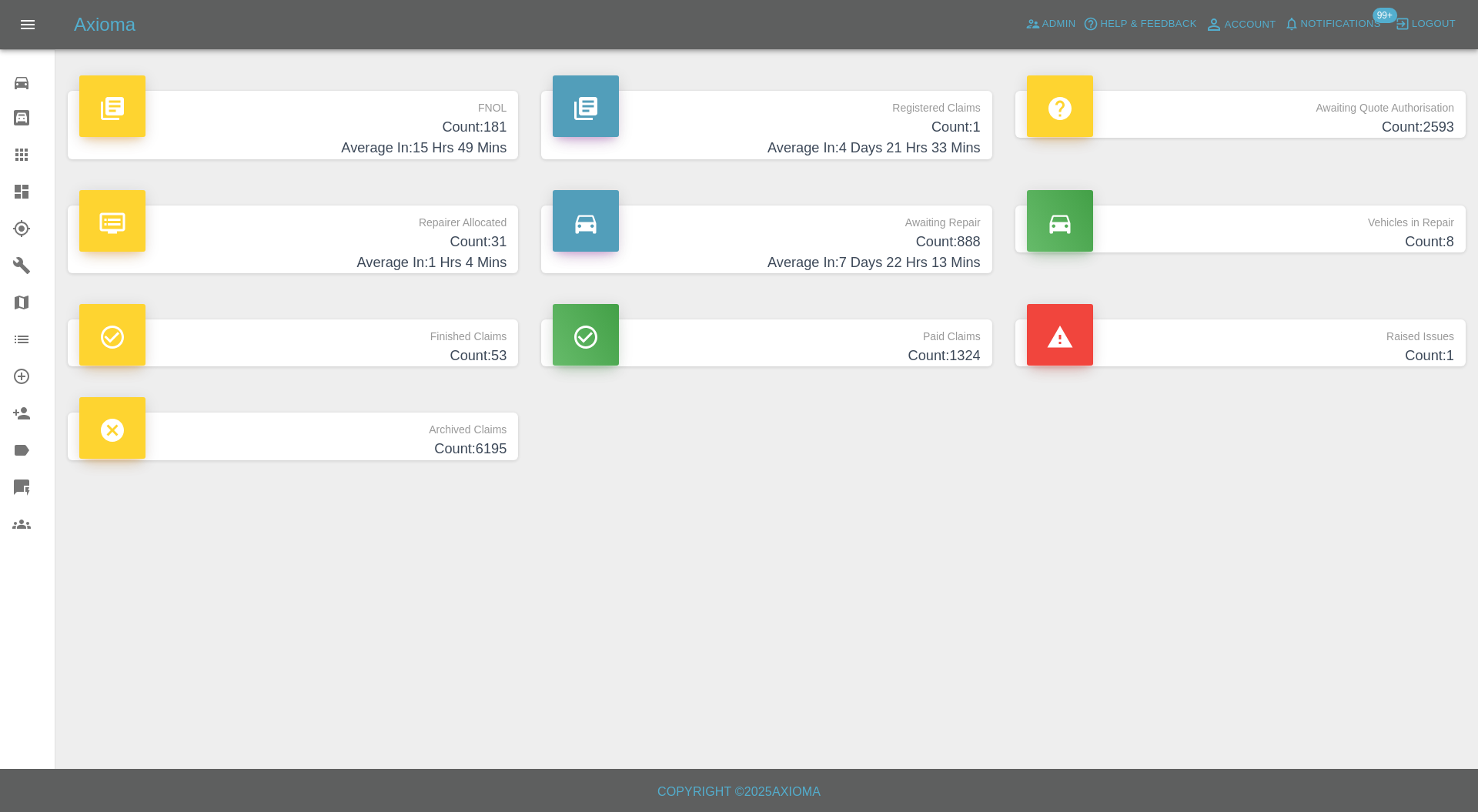
click at [1177, 349] on h4 "Count: 1" at bounding box center [1240, 356] width 427 height 21
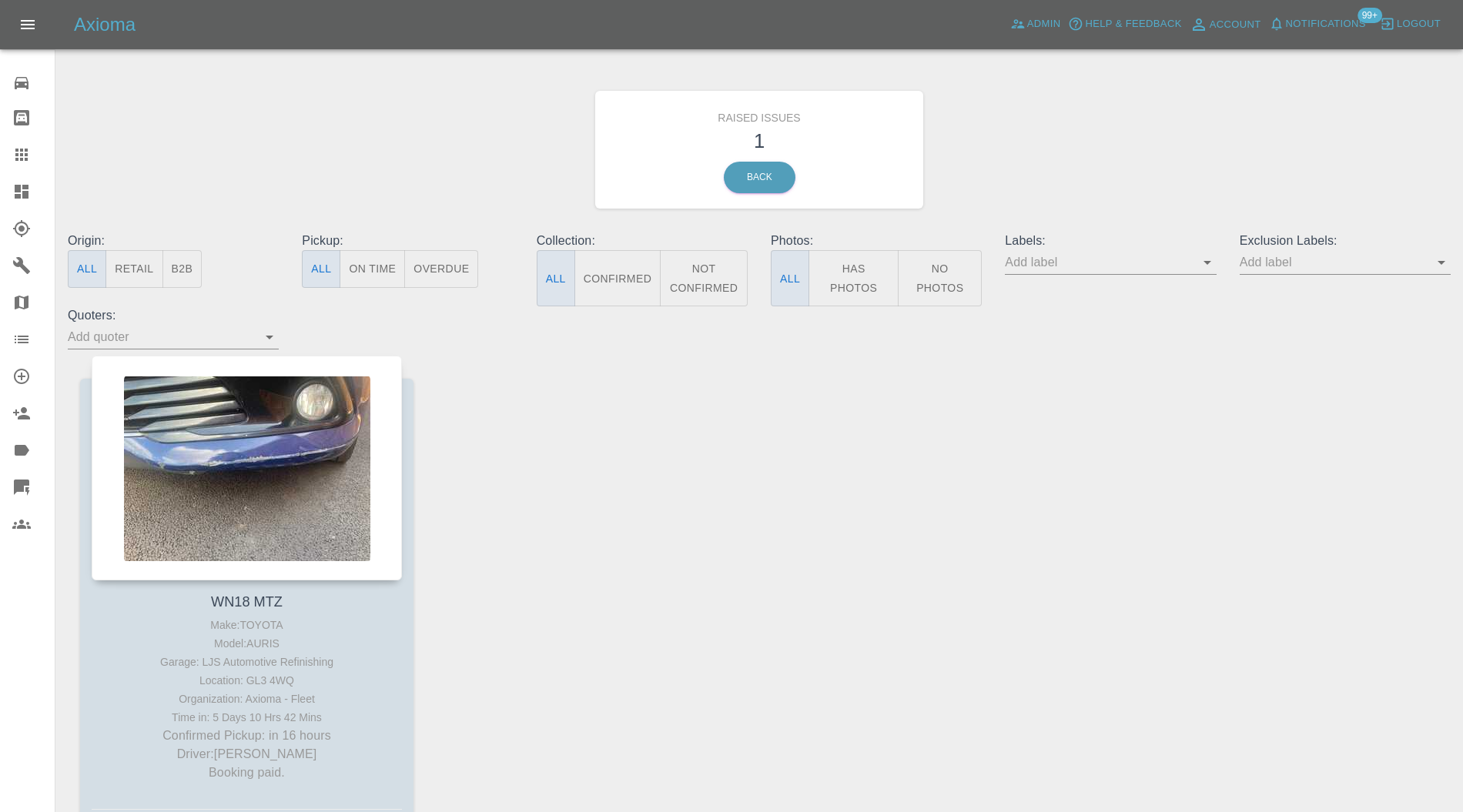
click at [270, 449] on div at bounding box center [246, 468] width 310 height 225
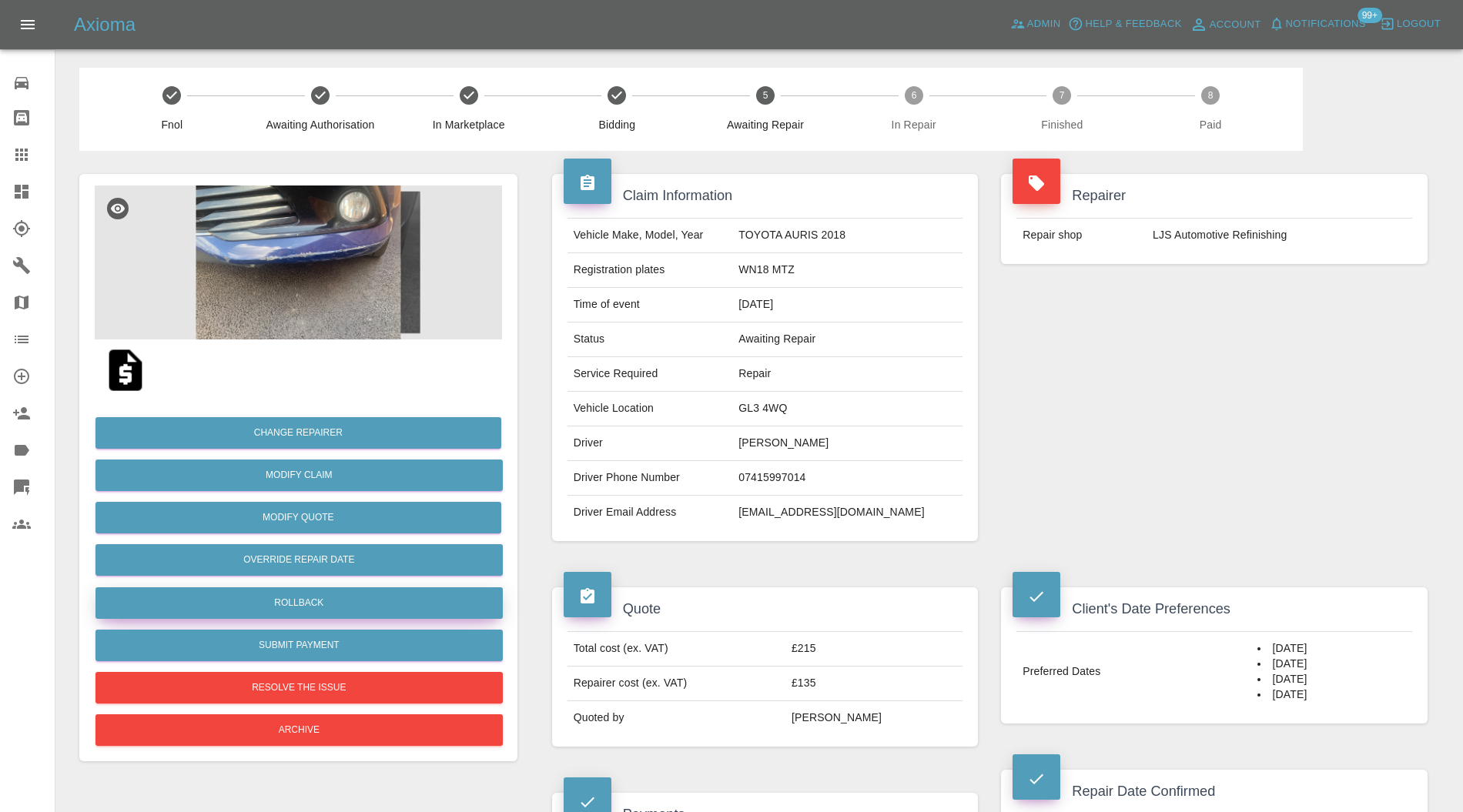
click at [285, 597] on button "Rollback" at bounding box center [298, 603] width 407 height 32
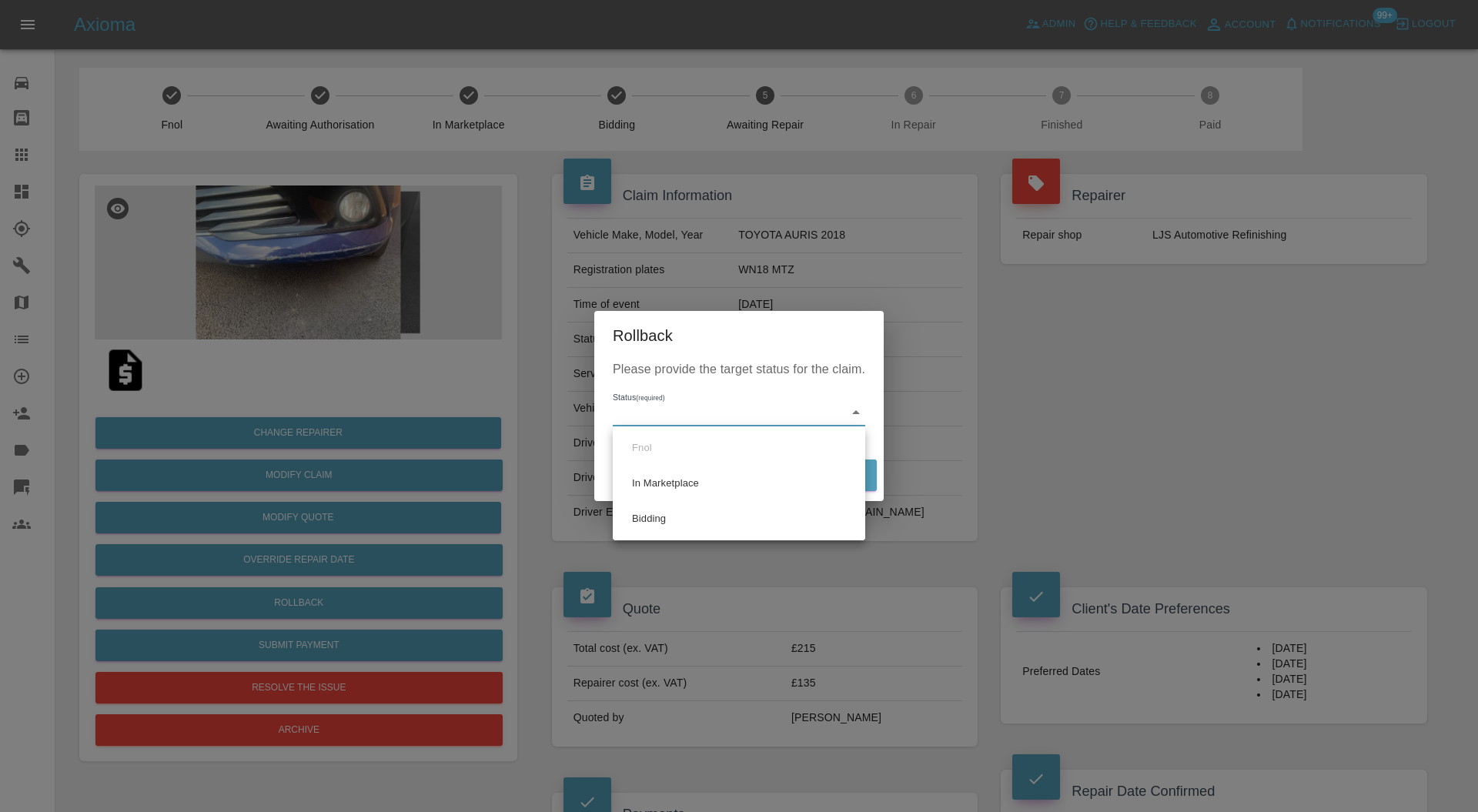
click at [702, 506] on li "Bidding" at bounding box center [739, 518] width 245 height 36
type input "bidding"
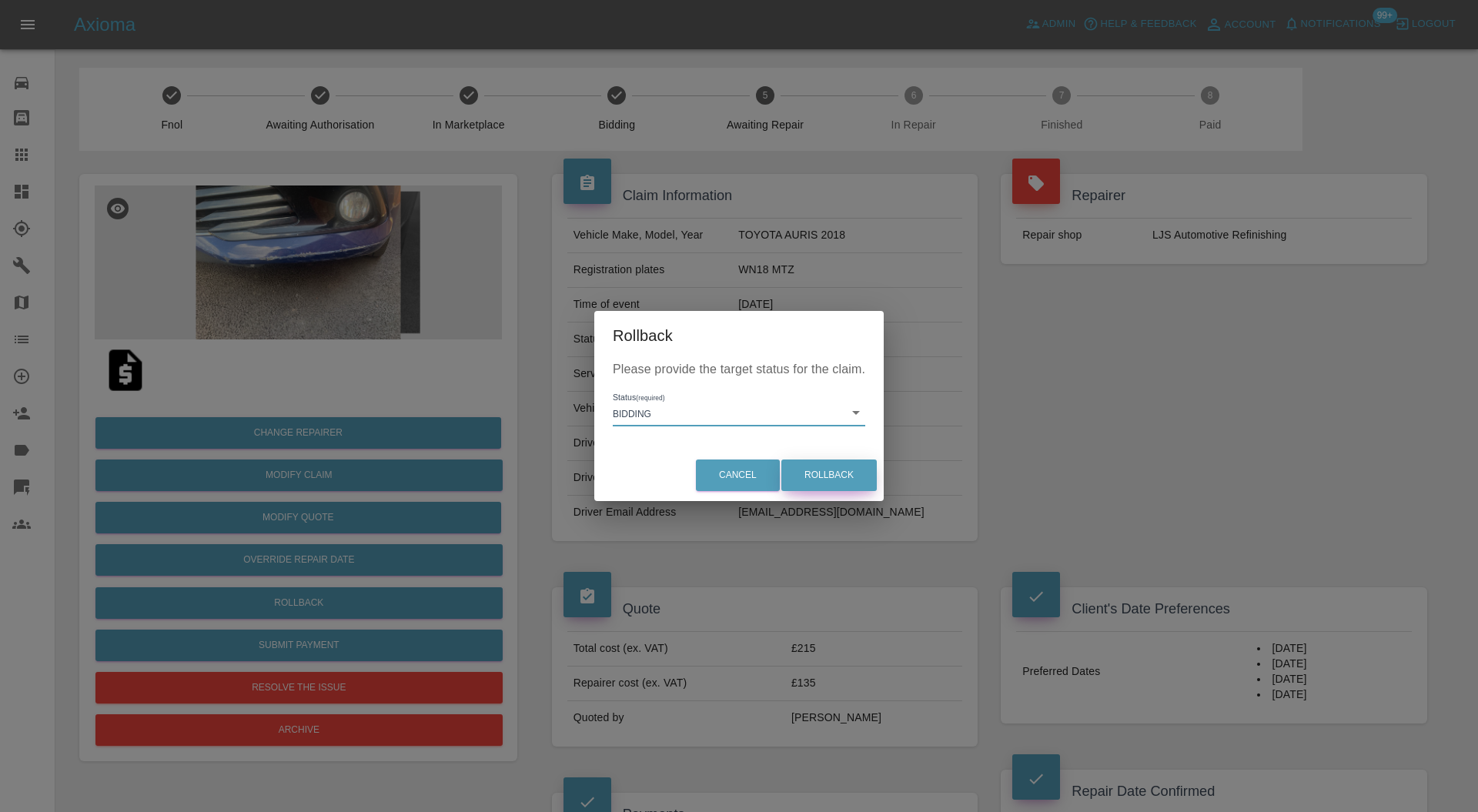
click at [823, 470] on button "Rollback" at bounding box center [829, 475] width 95 height 32
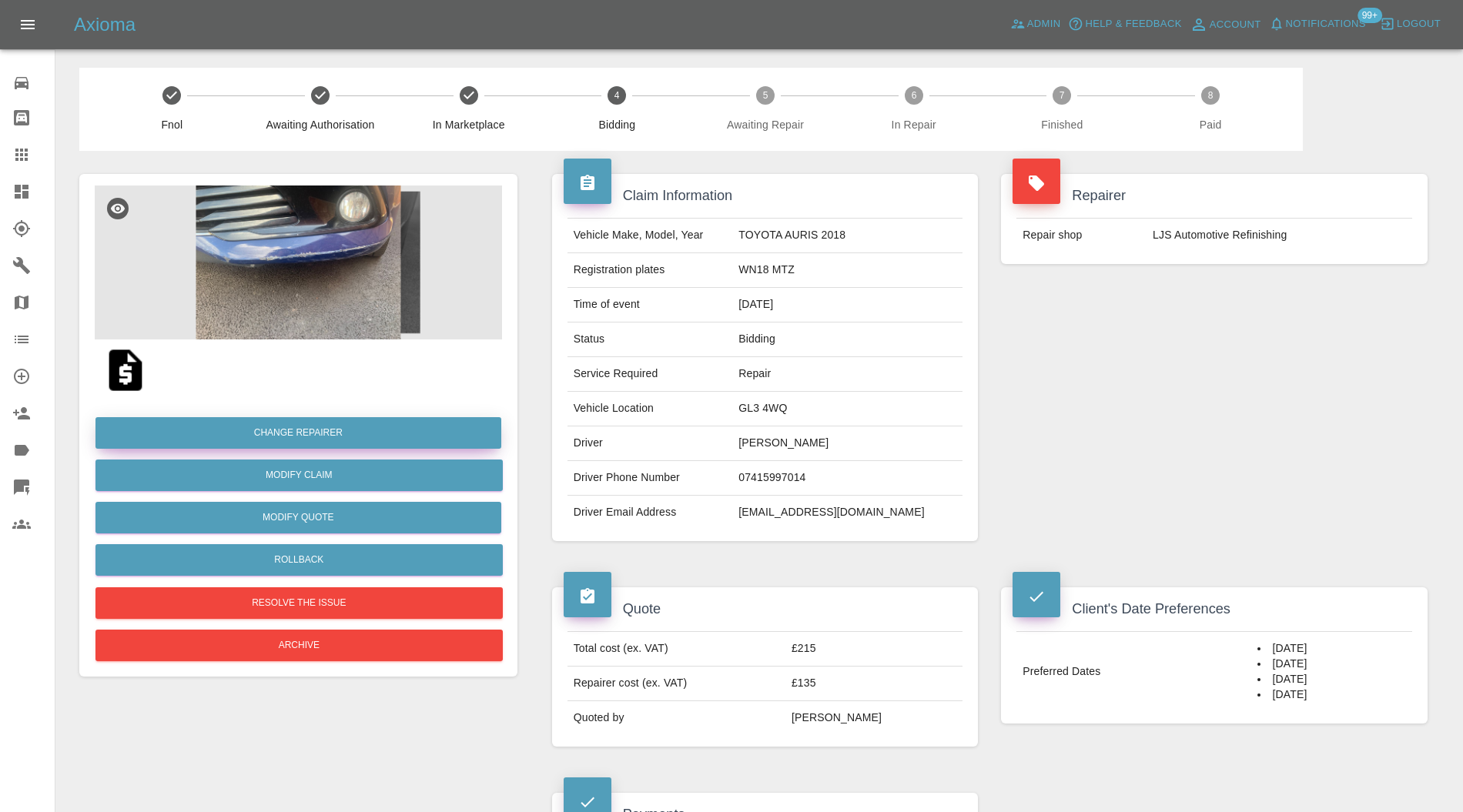
click at [369, 433] on button "Change Repairer" at bounding box center [298, 433] width 406 height 32
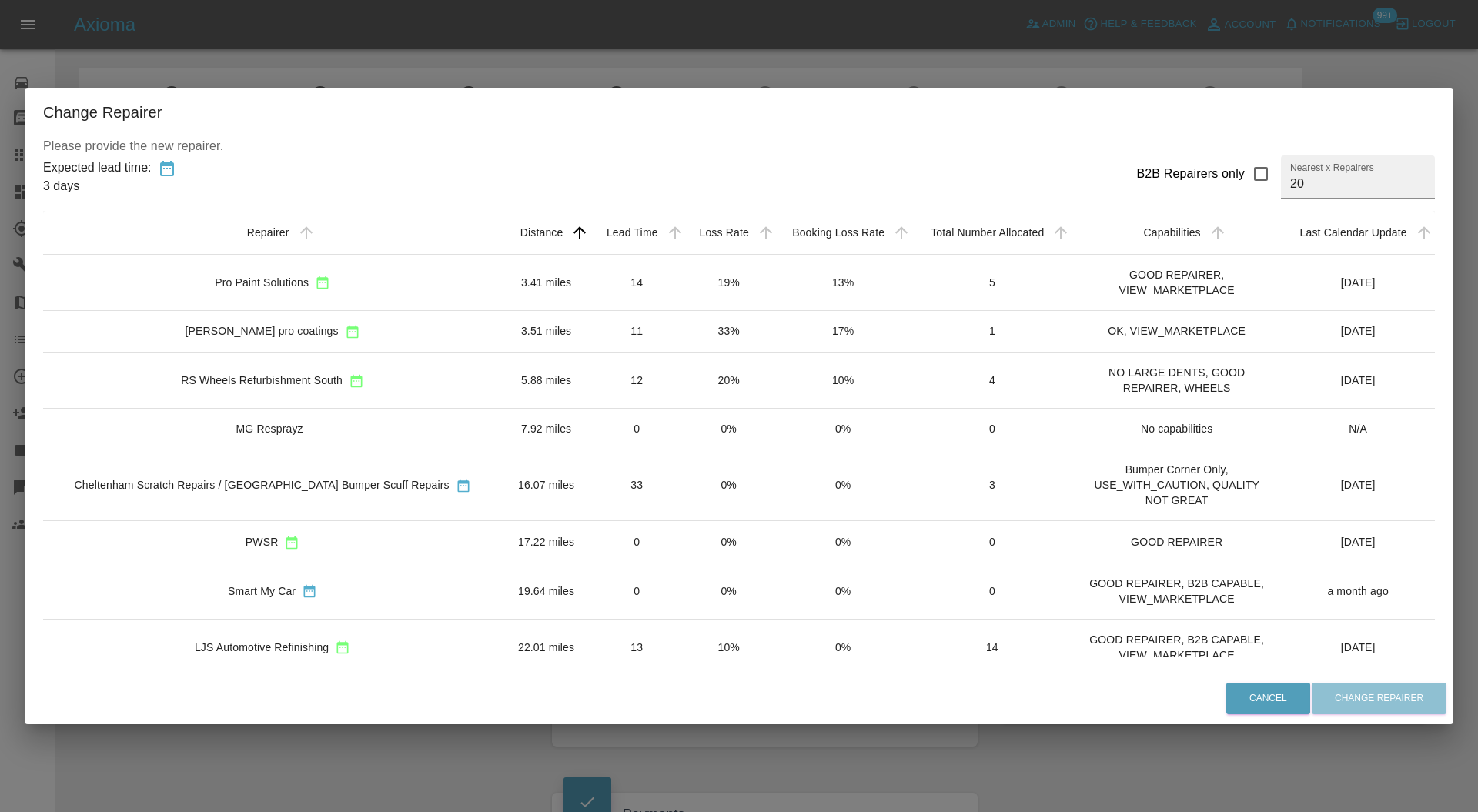
click at [377, 363] on td "RS Wheels Refurbishment South" at bounding box center [273, 380] width 459 height 56
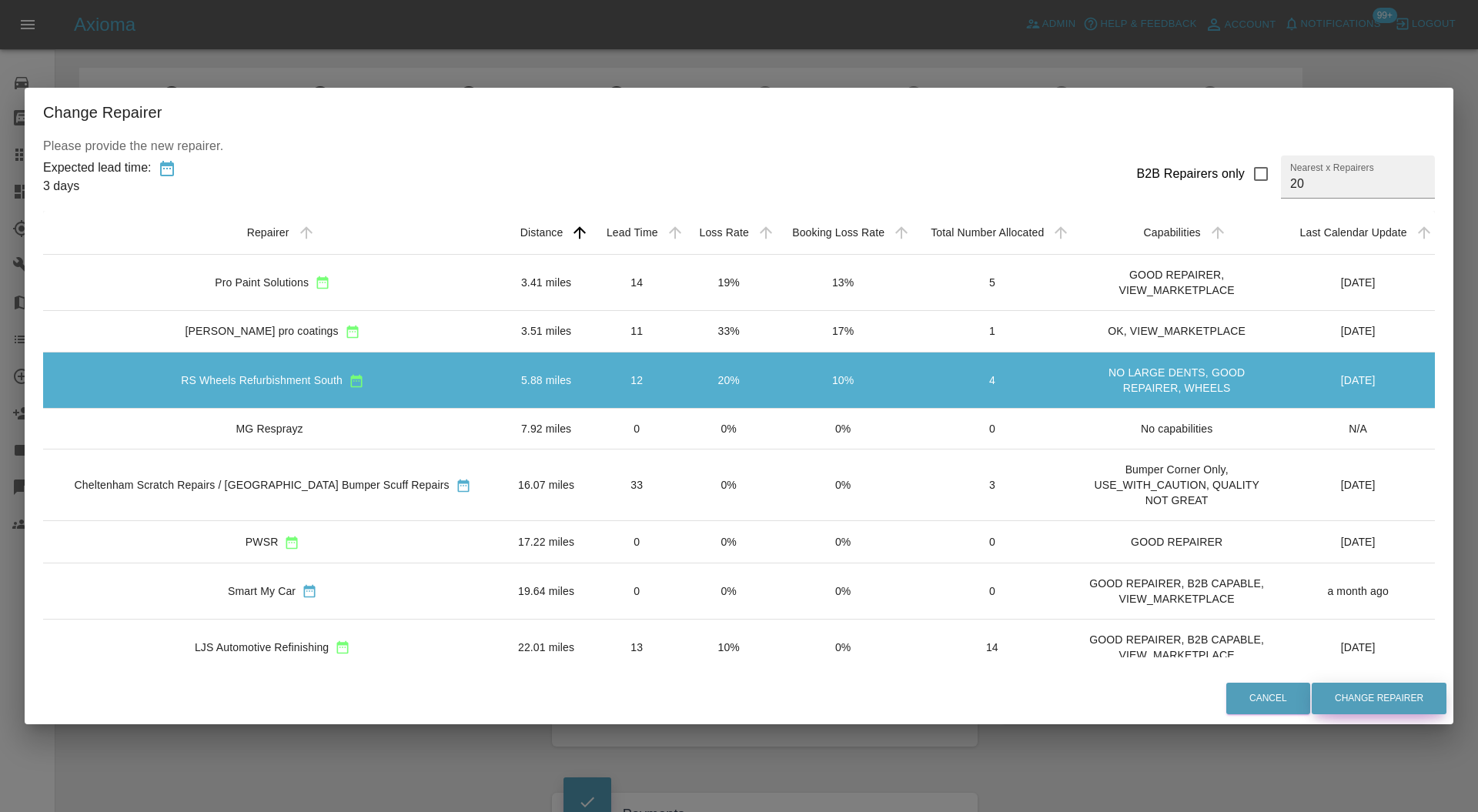
click at [1323, 691] on button "Change Repairer" at bounding box center [1378, 699] width 134 height 32
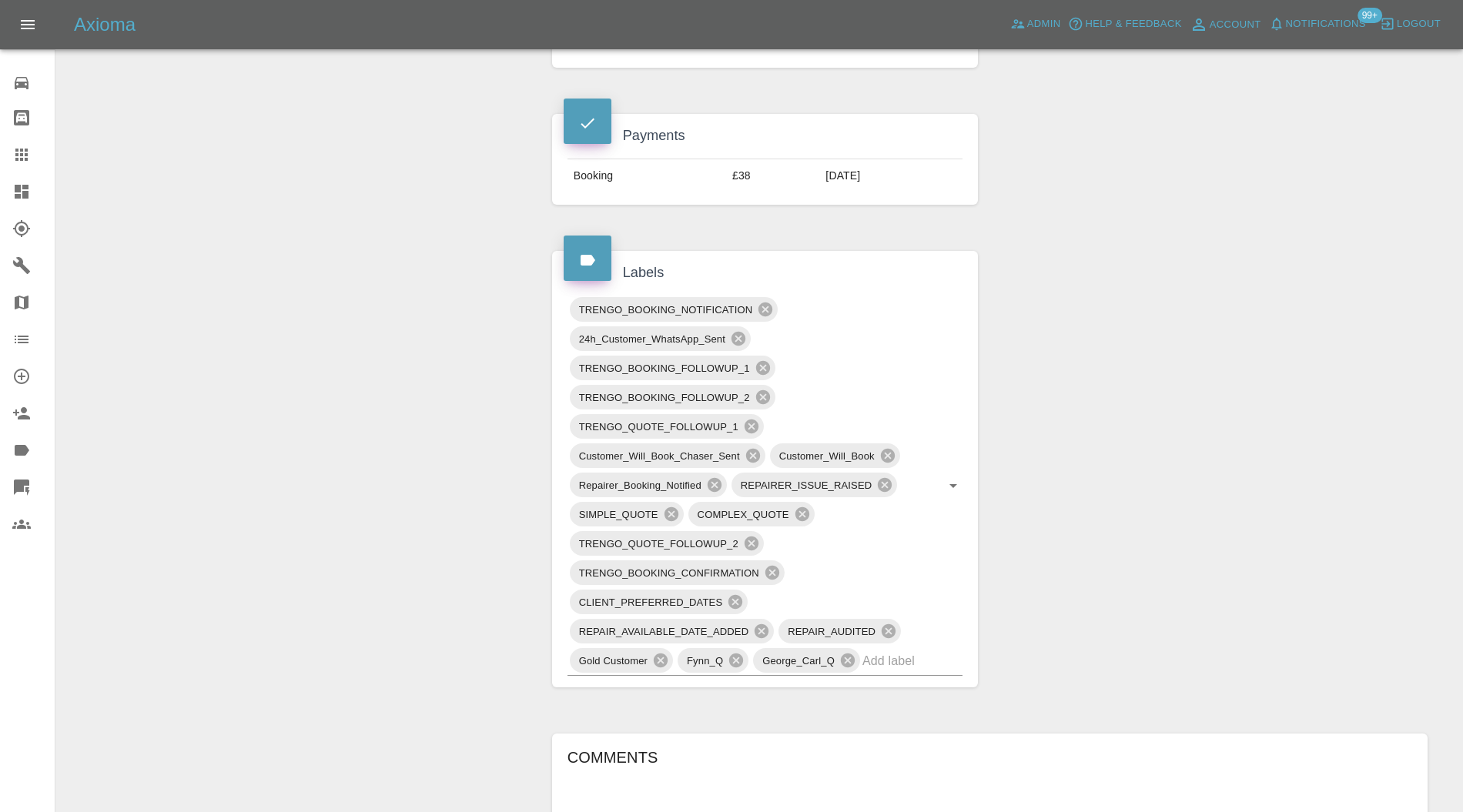
scroll to position [684, 0]
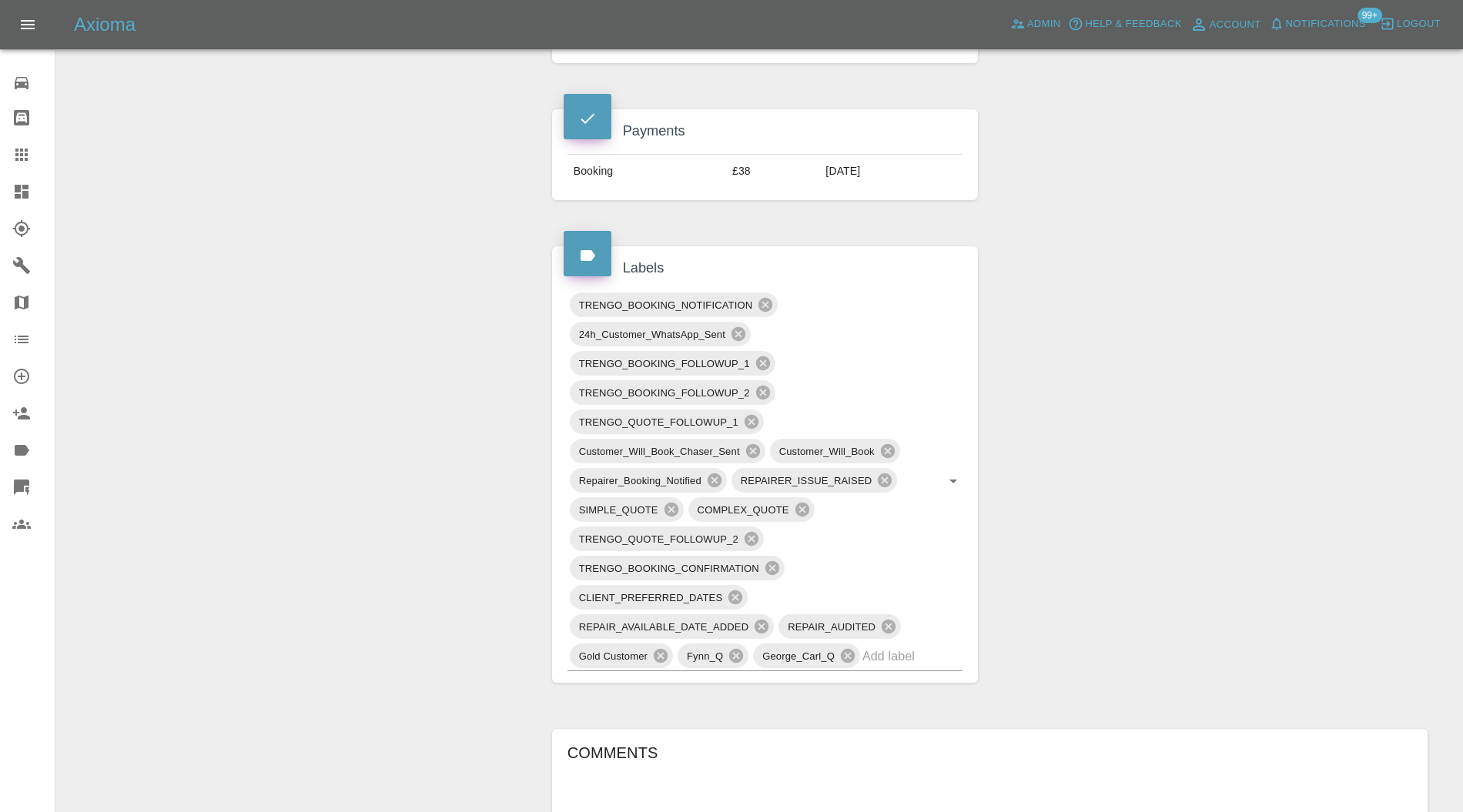
click at [770, 300] on icon at bounding box center [765, 304] width 14 height 14
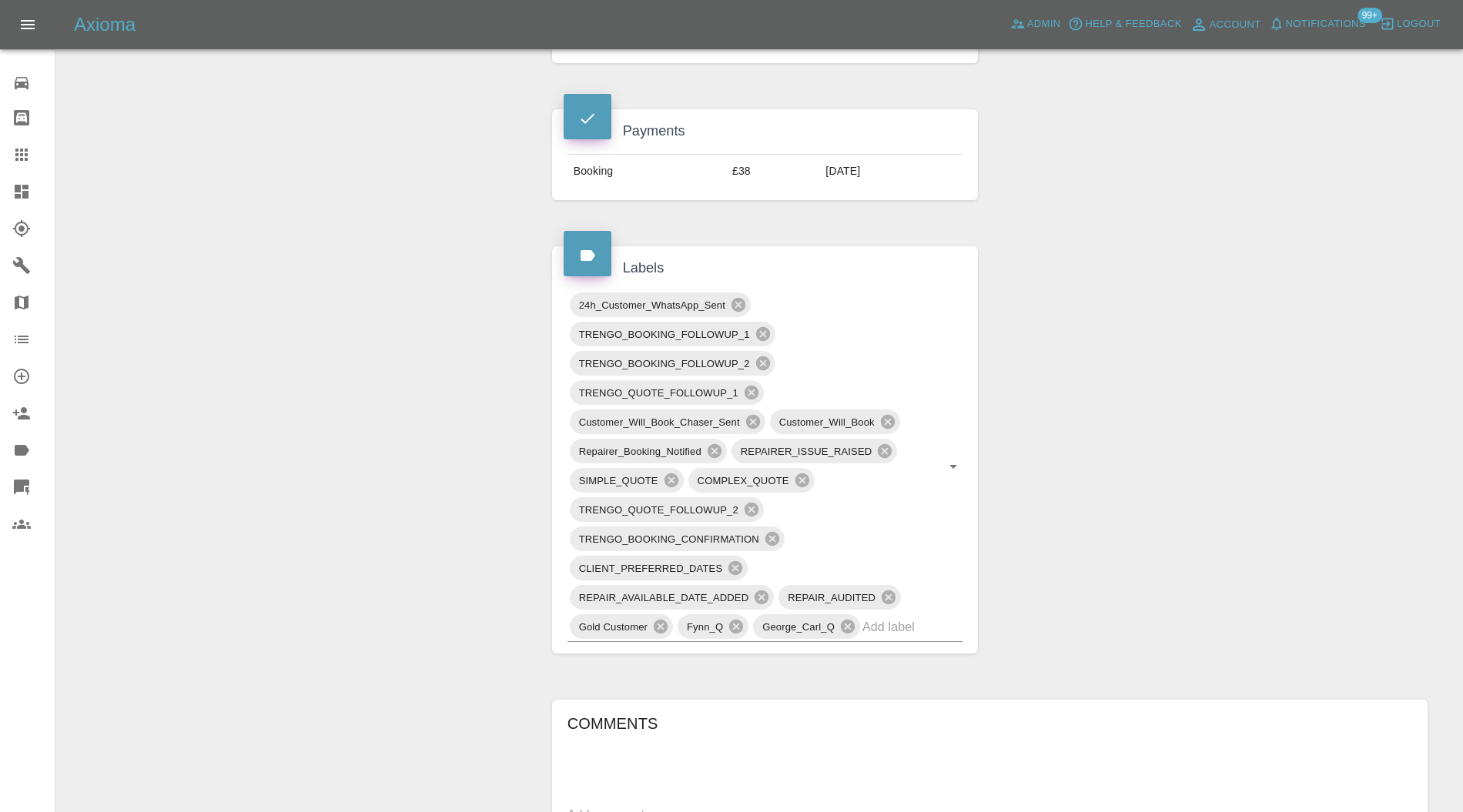
click at [738, 299] on icon at bounding box center [738, 304] width 17 height 17
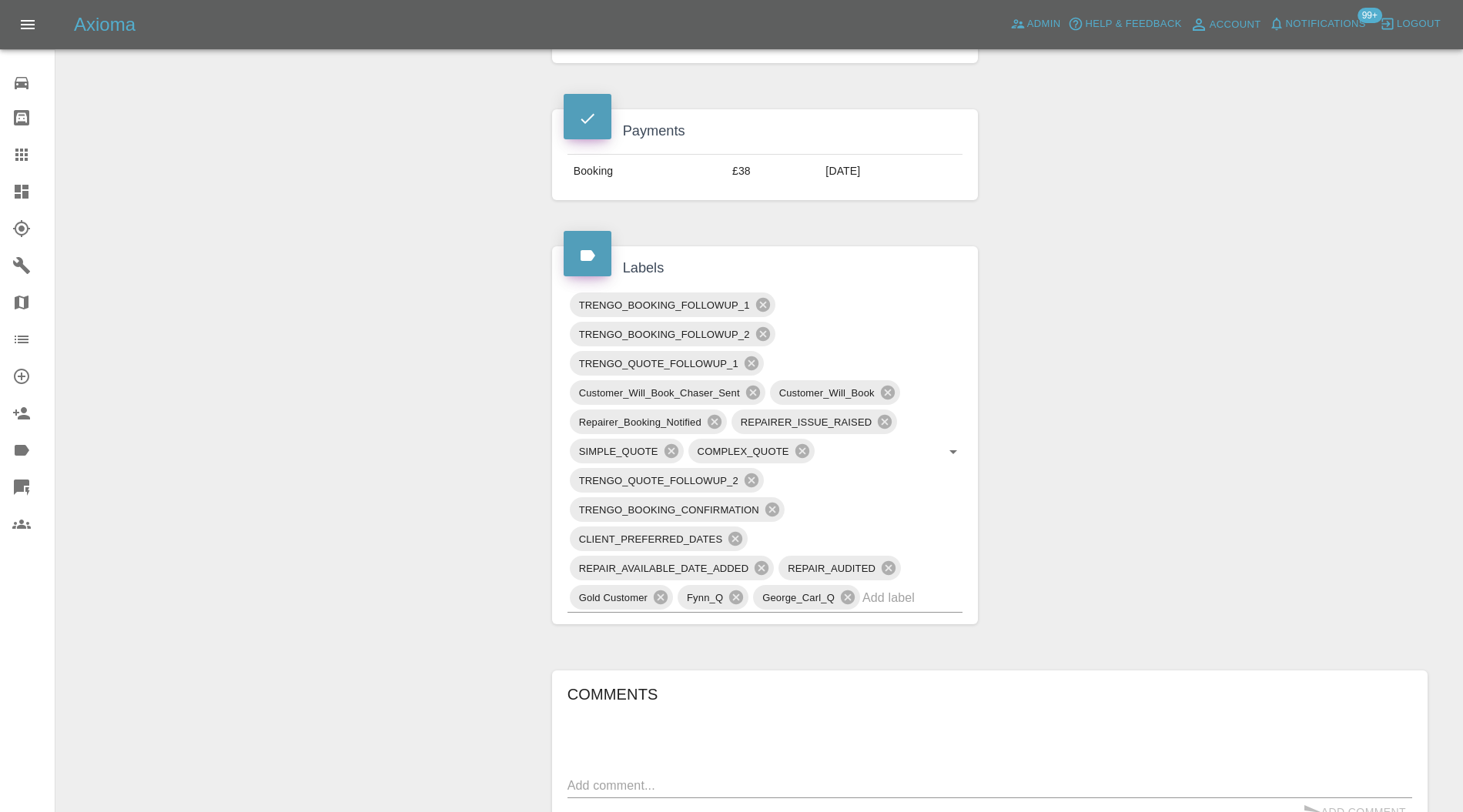
click at [759, 300] on icon at bounding box center [762, 304] width 14 height 14
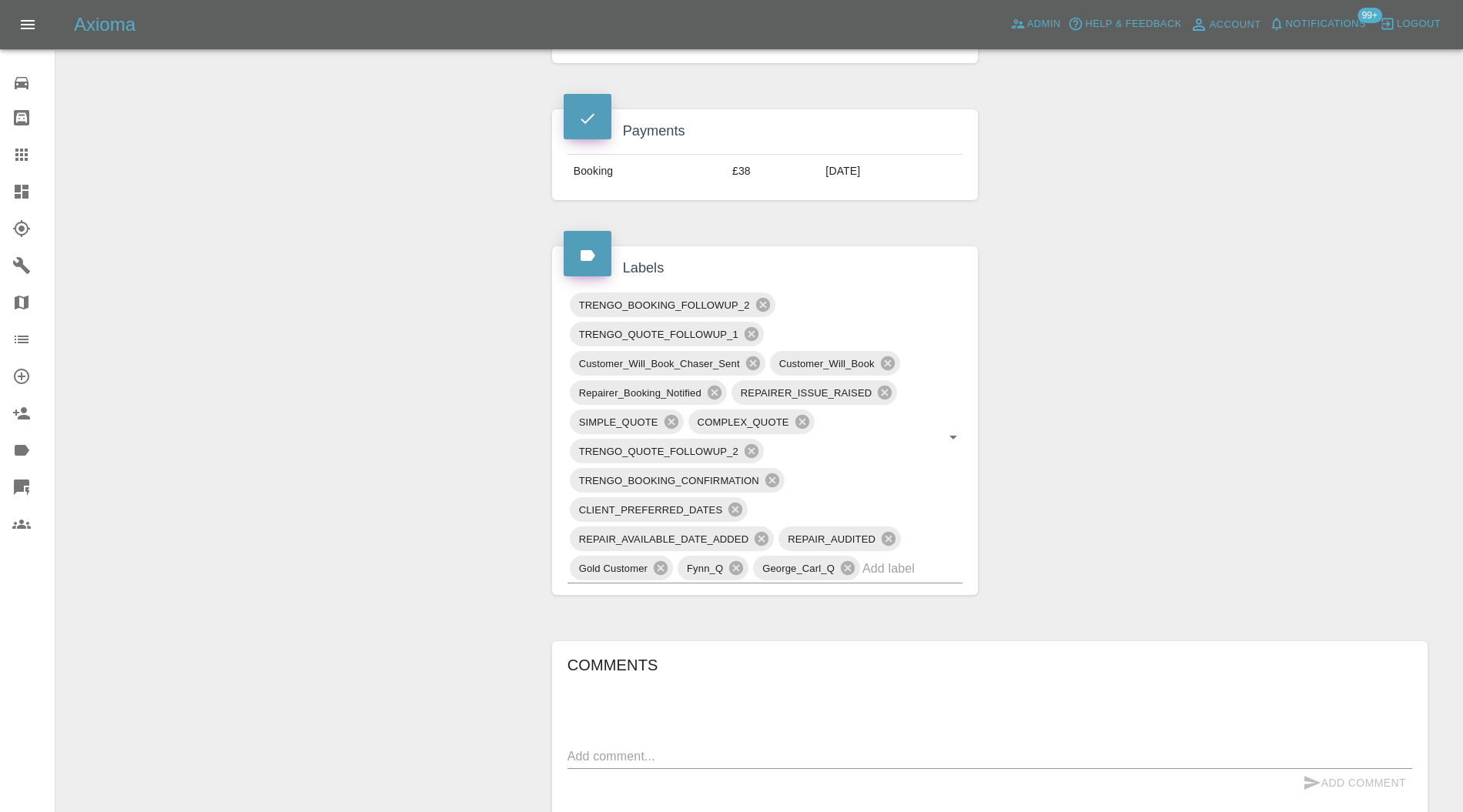
click at [759, 300] on icon at bounding box center [762, 304] width 14 height 14
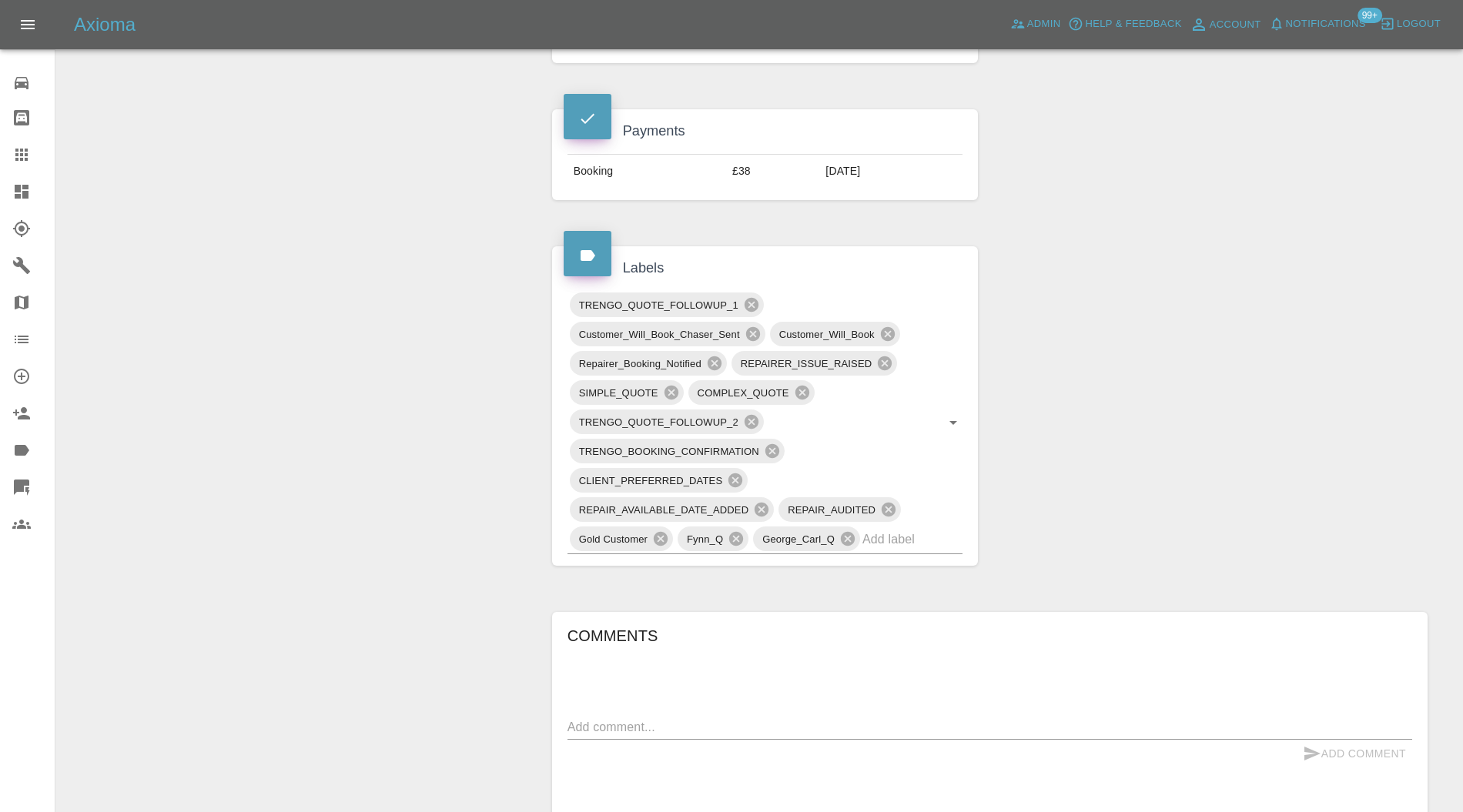
click at [754, 330] on icon at bounding box center [752, 334] width 14 height 14
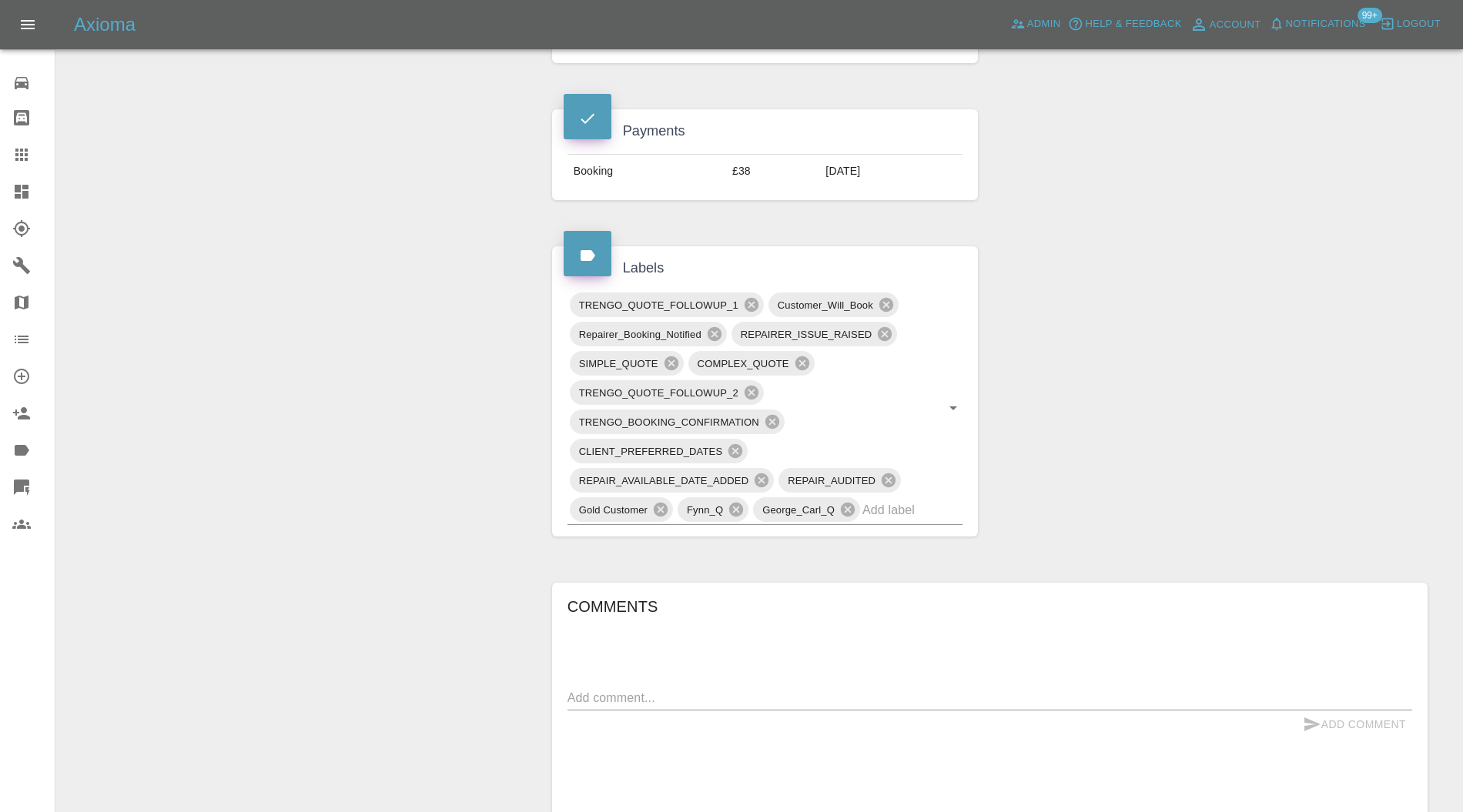
click at [886, 300] on icon at bounding box center [887, 304] width 17 height 17
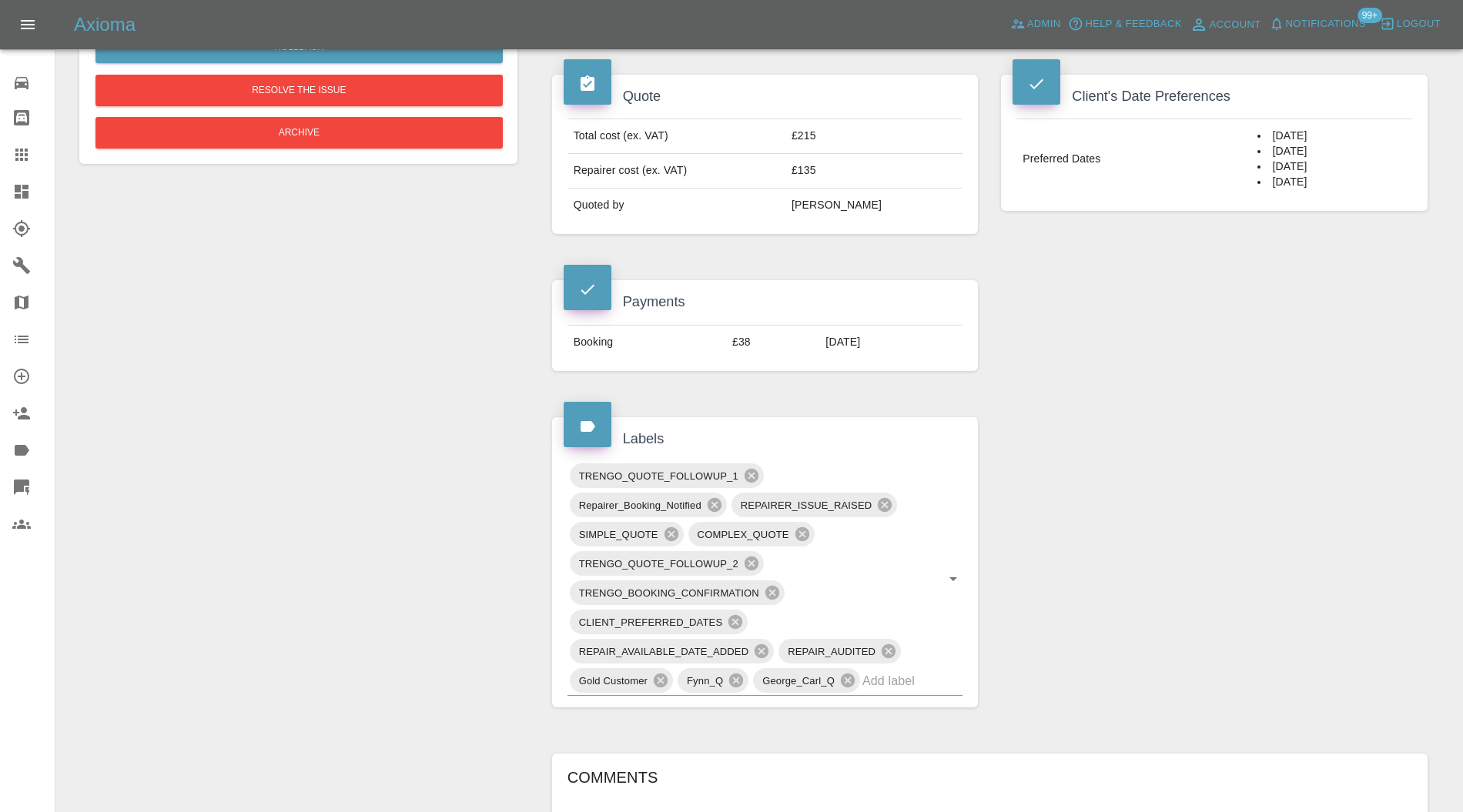
scroll to position [273, 0]
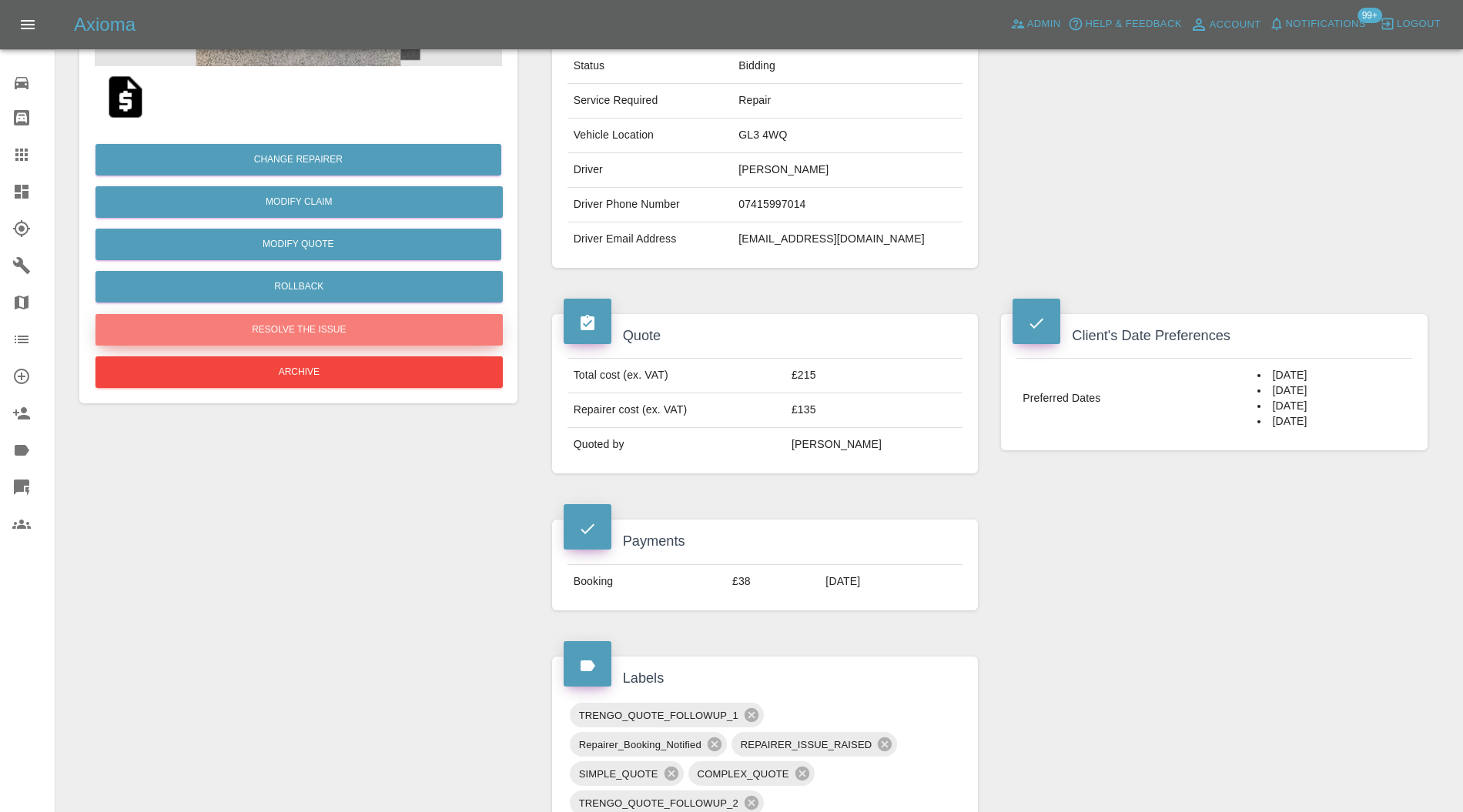
click at [286, 315] on button "Resolve the issue" at bounding box center [298, 329] width 407 height 32
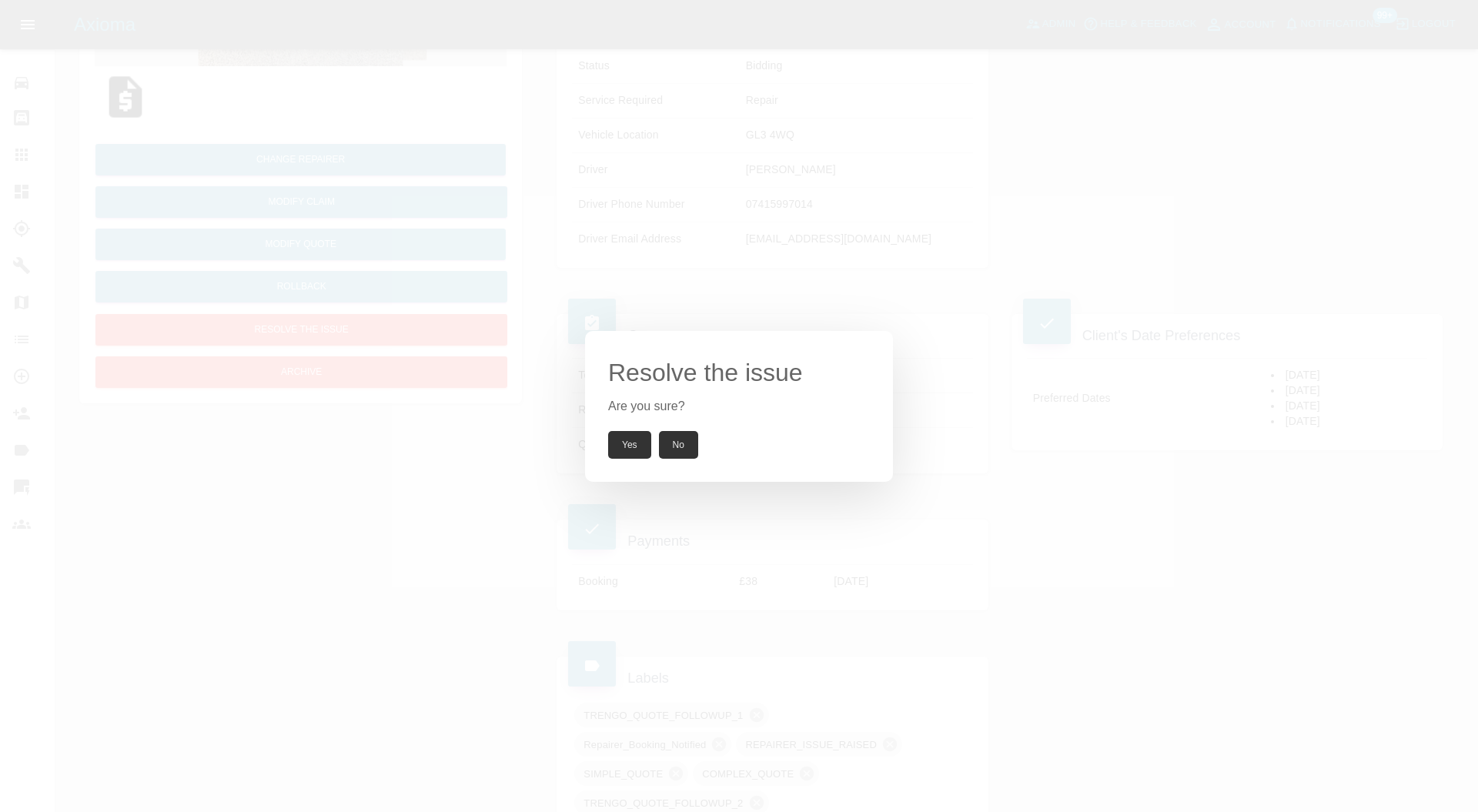
click at [640, 444] on button "Yes" at bounding box center [629, 444] width 43 height 27
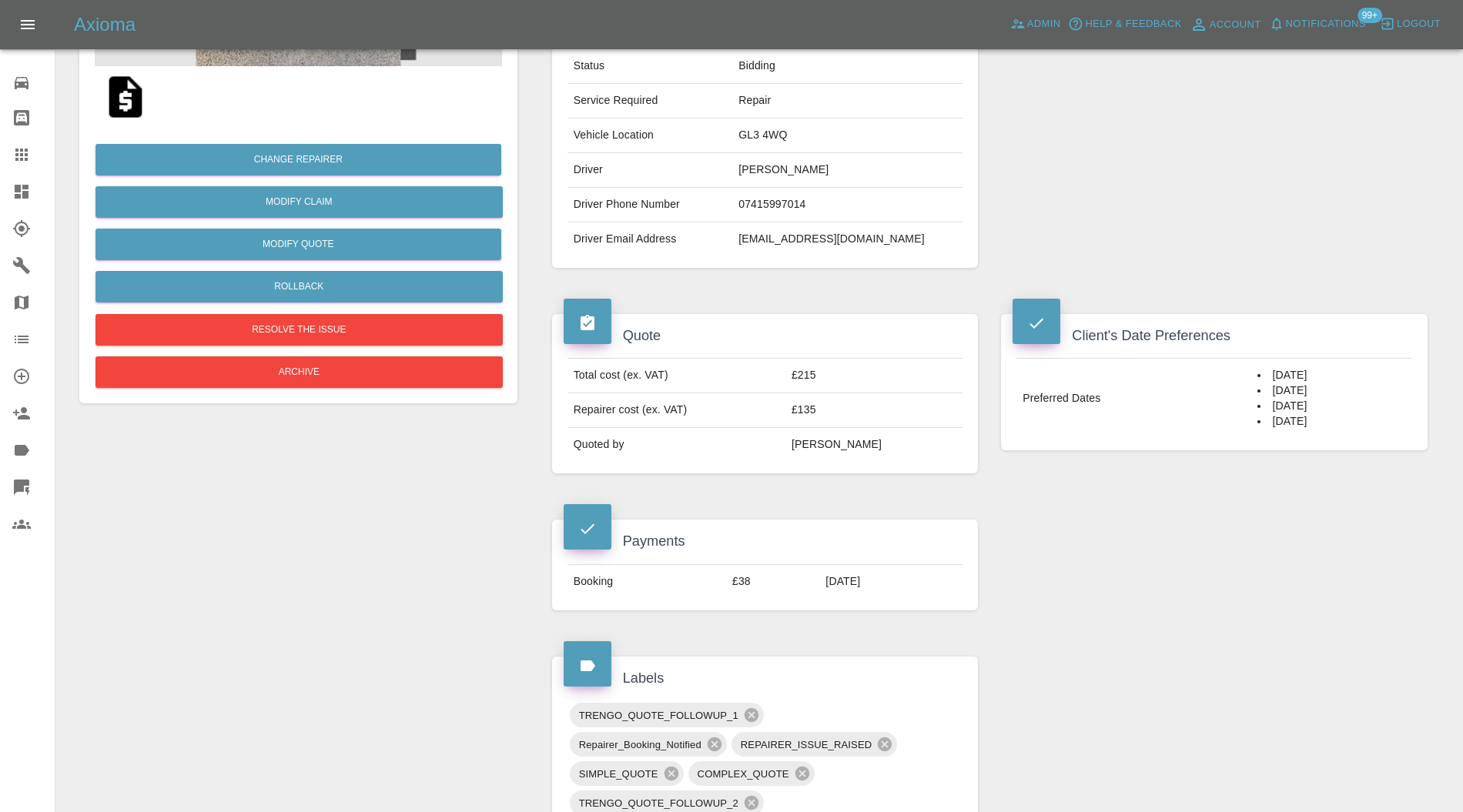
scroll to position [548, 0]
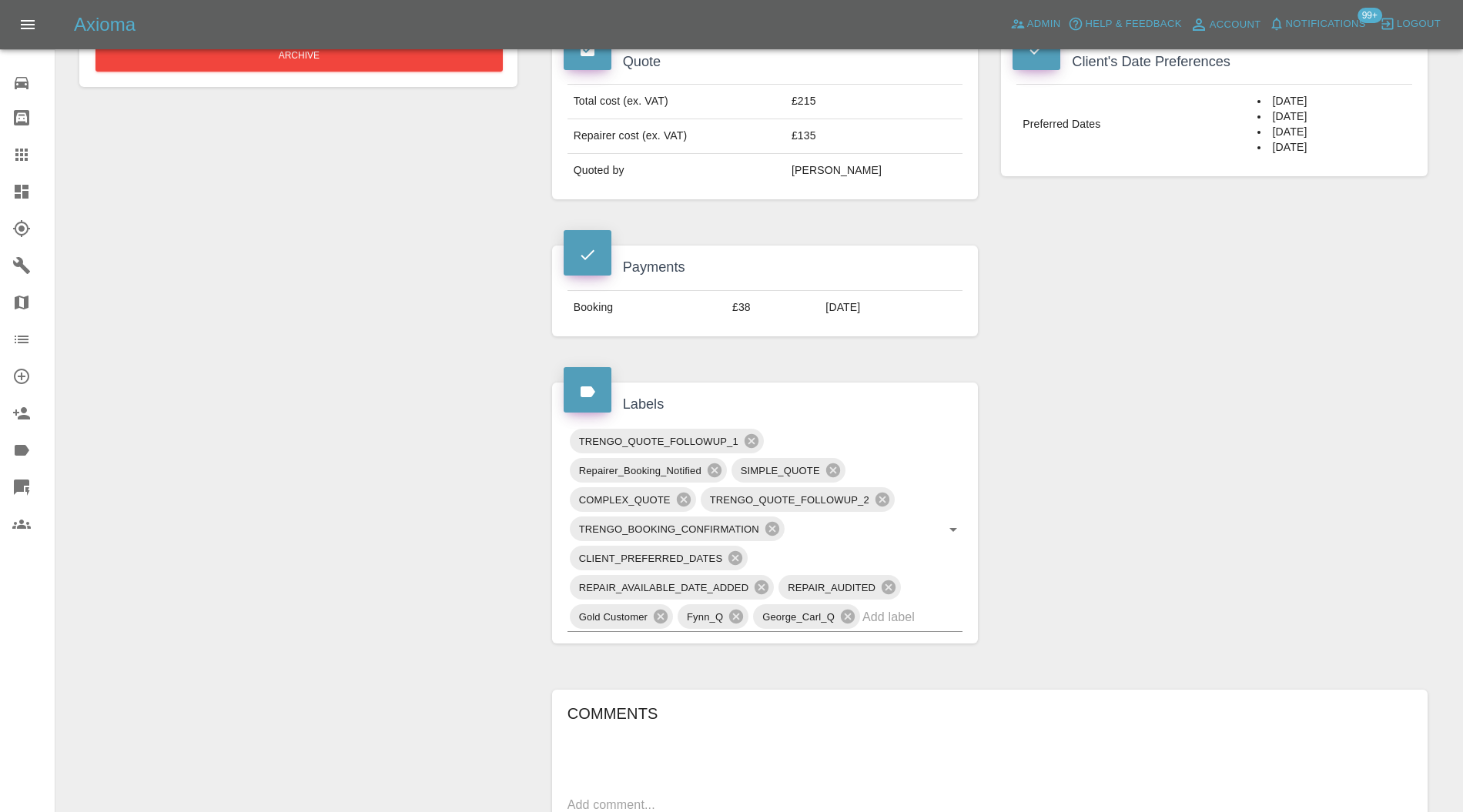
click at [710, 465] on icon at bounding box center [715, 470] width 14 height 14
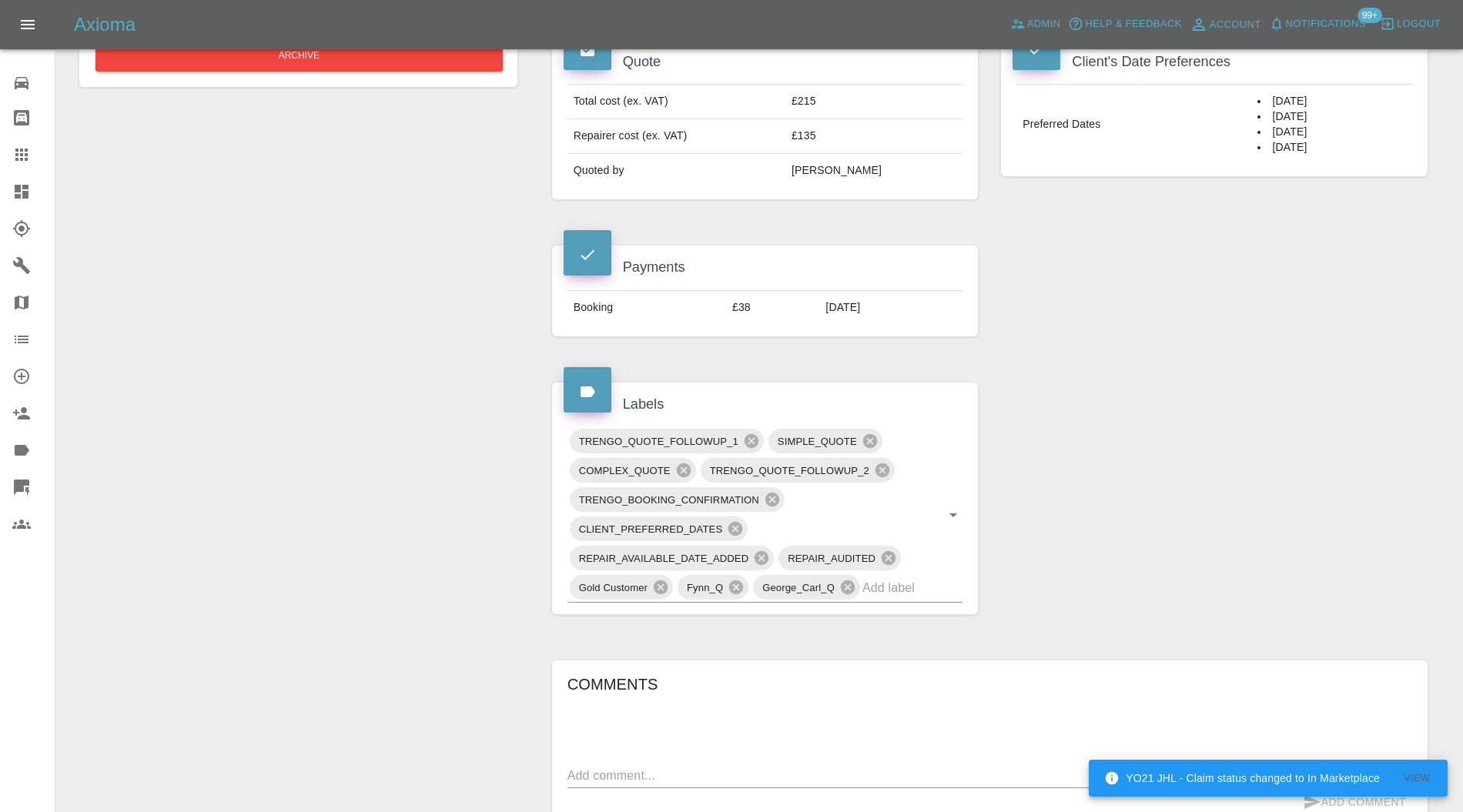
click at [769, 491] on icon at bounding box center [772, 499] width 17 height 17
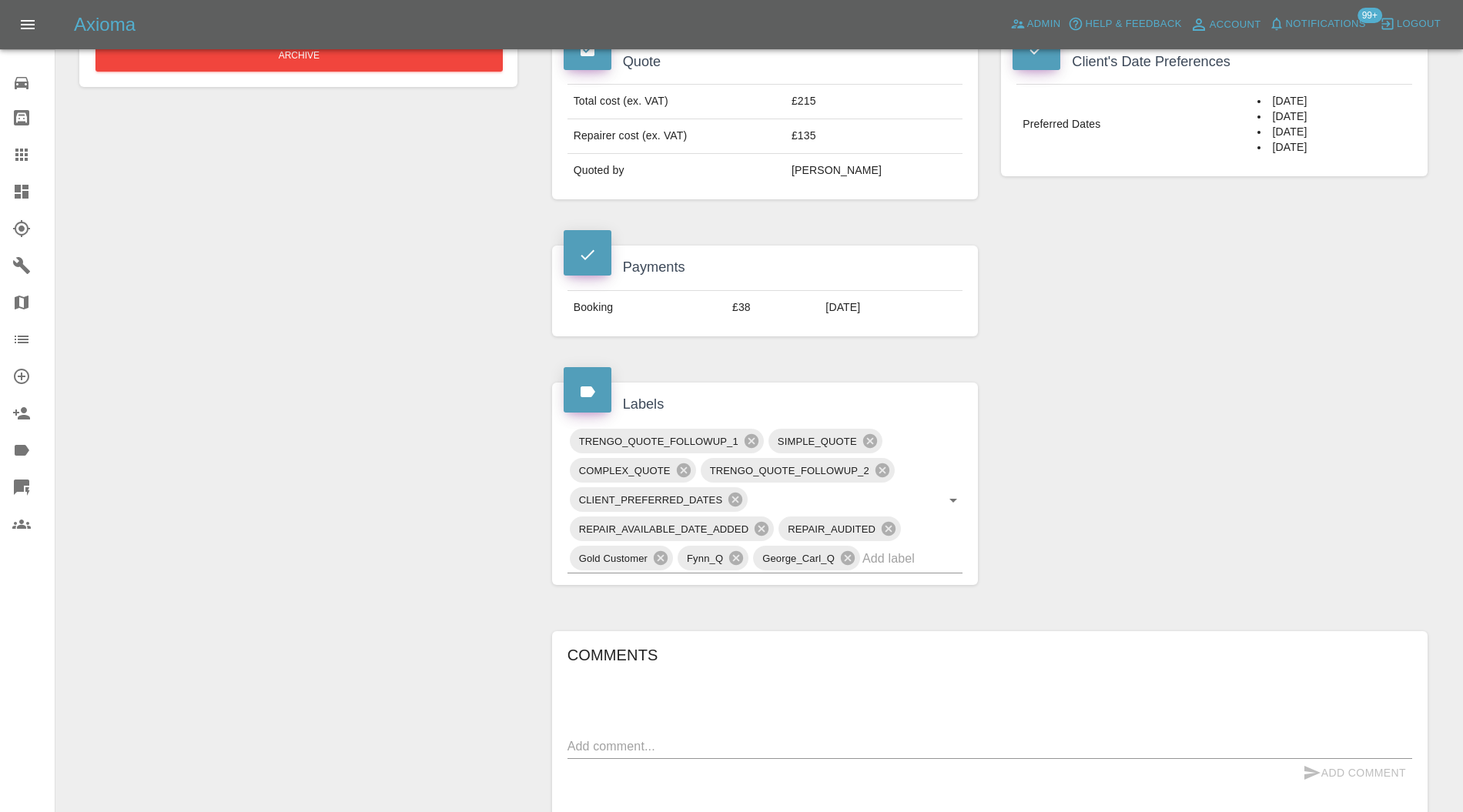
click at [755, 523] on icon at bounding box center [761, 529] width 14 height 14
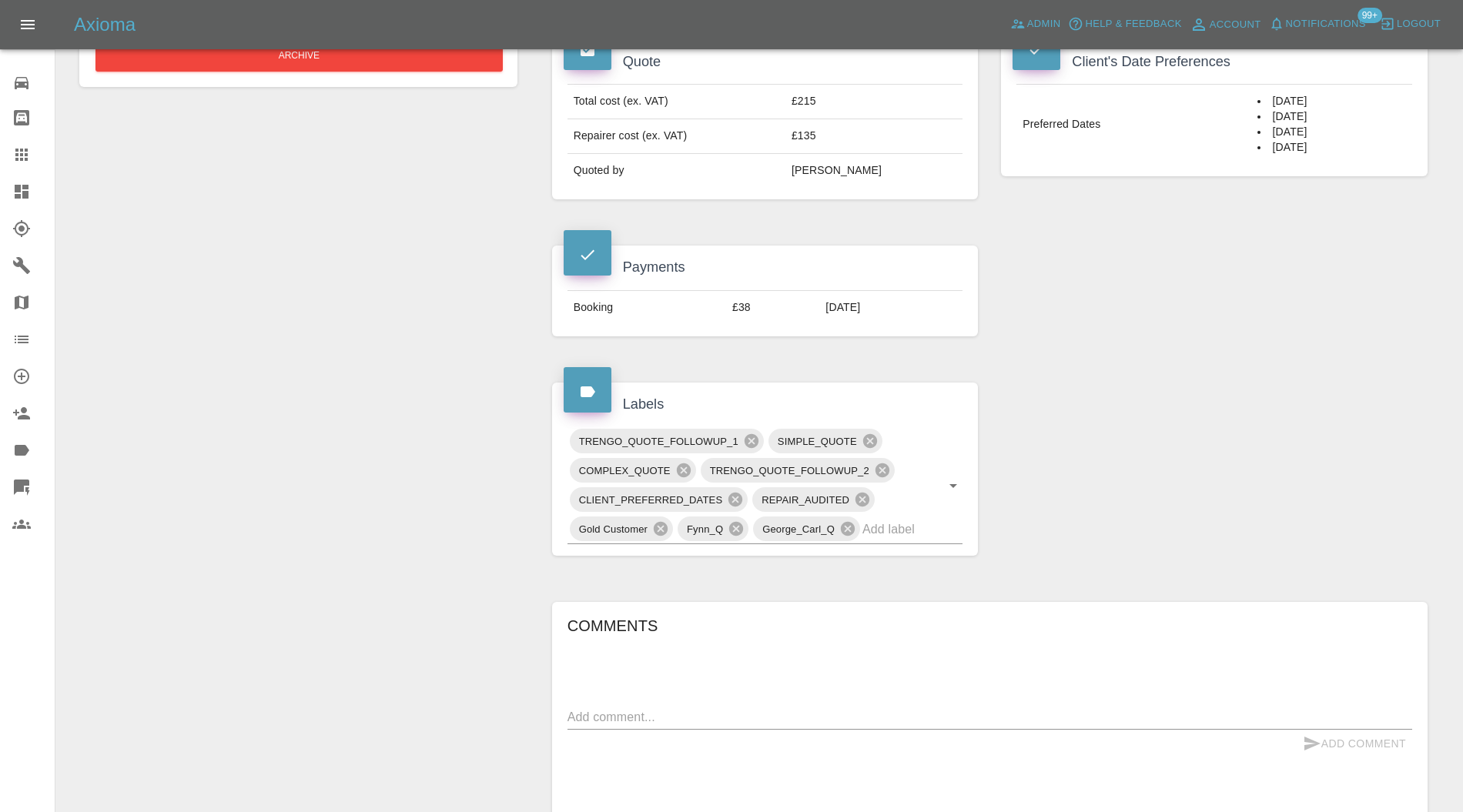
click at [898, 524] on input "text" at bounding box center [891, 529] width 57 height 24
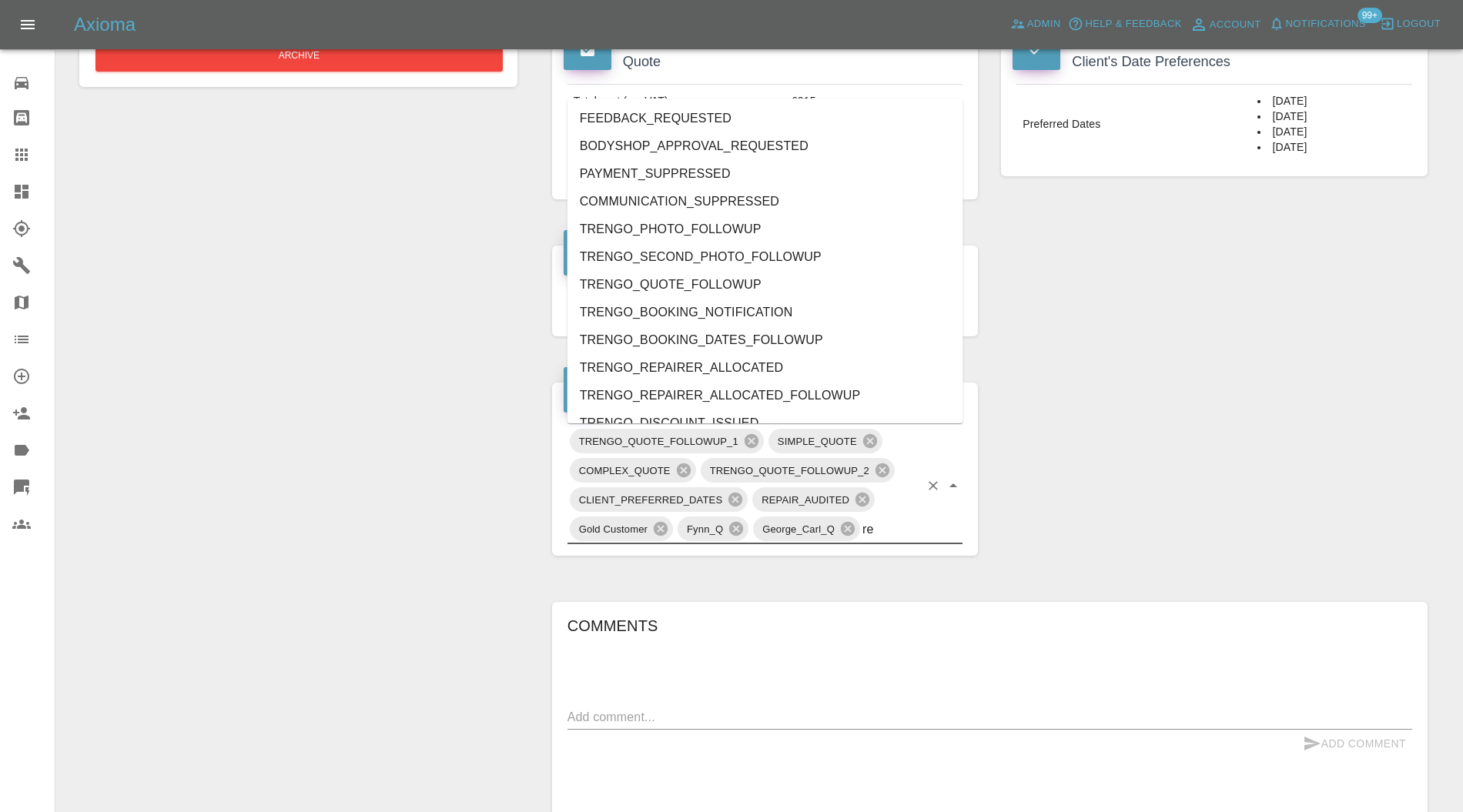
type input "rea"
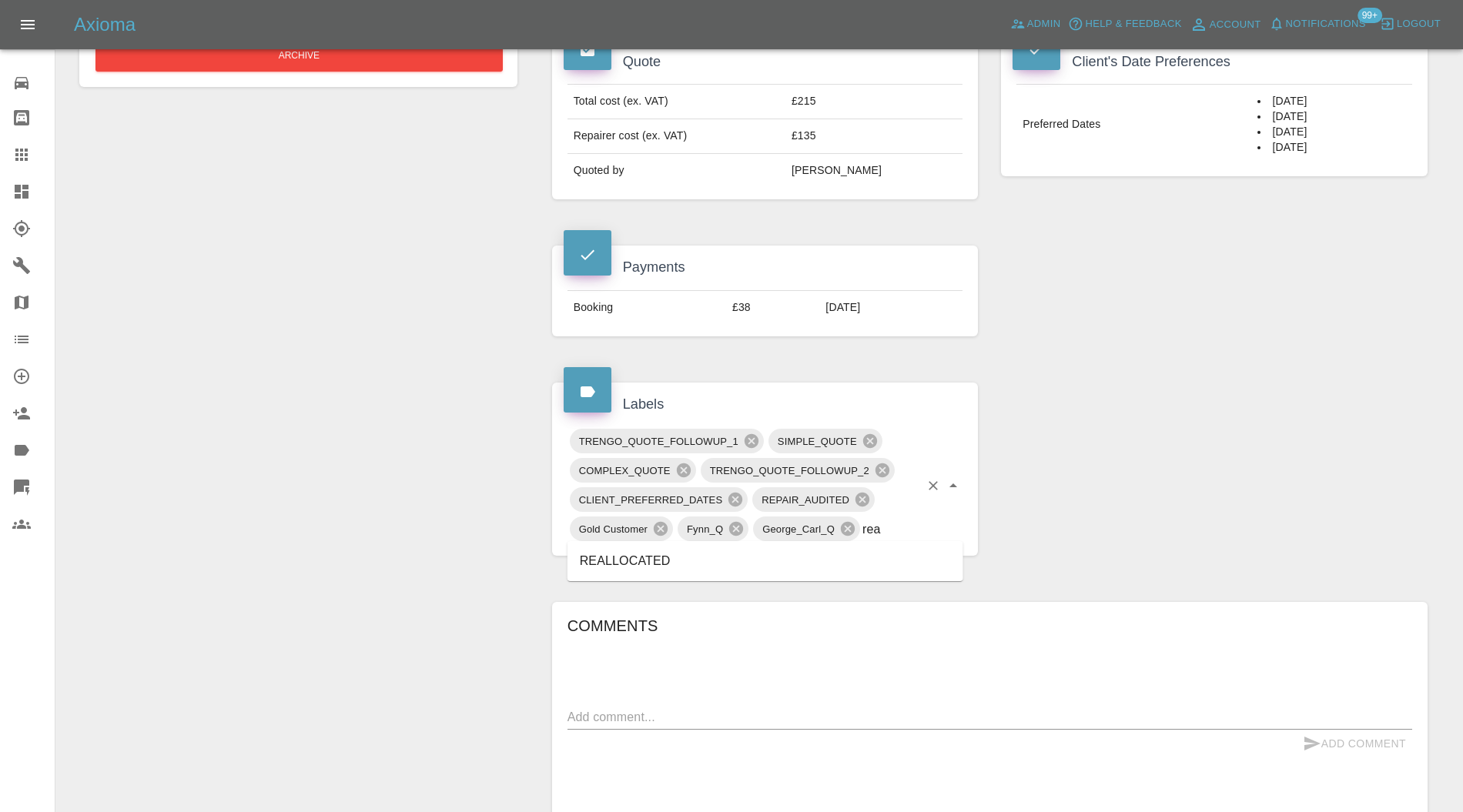
click at [738, 559] on li "REALLOCATED" at bounding box center [765, 561] width 396 height 27
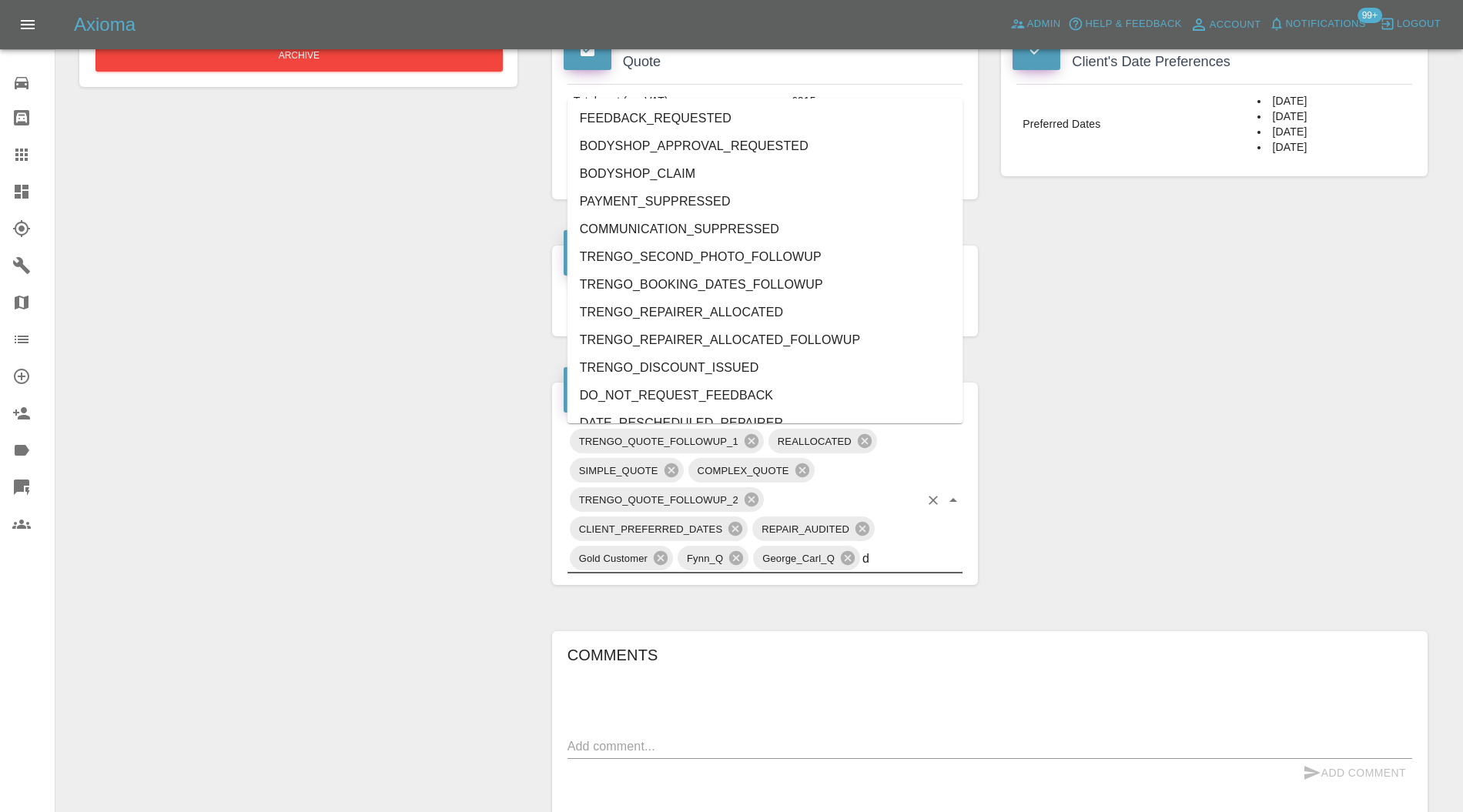
type input "do"
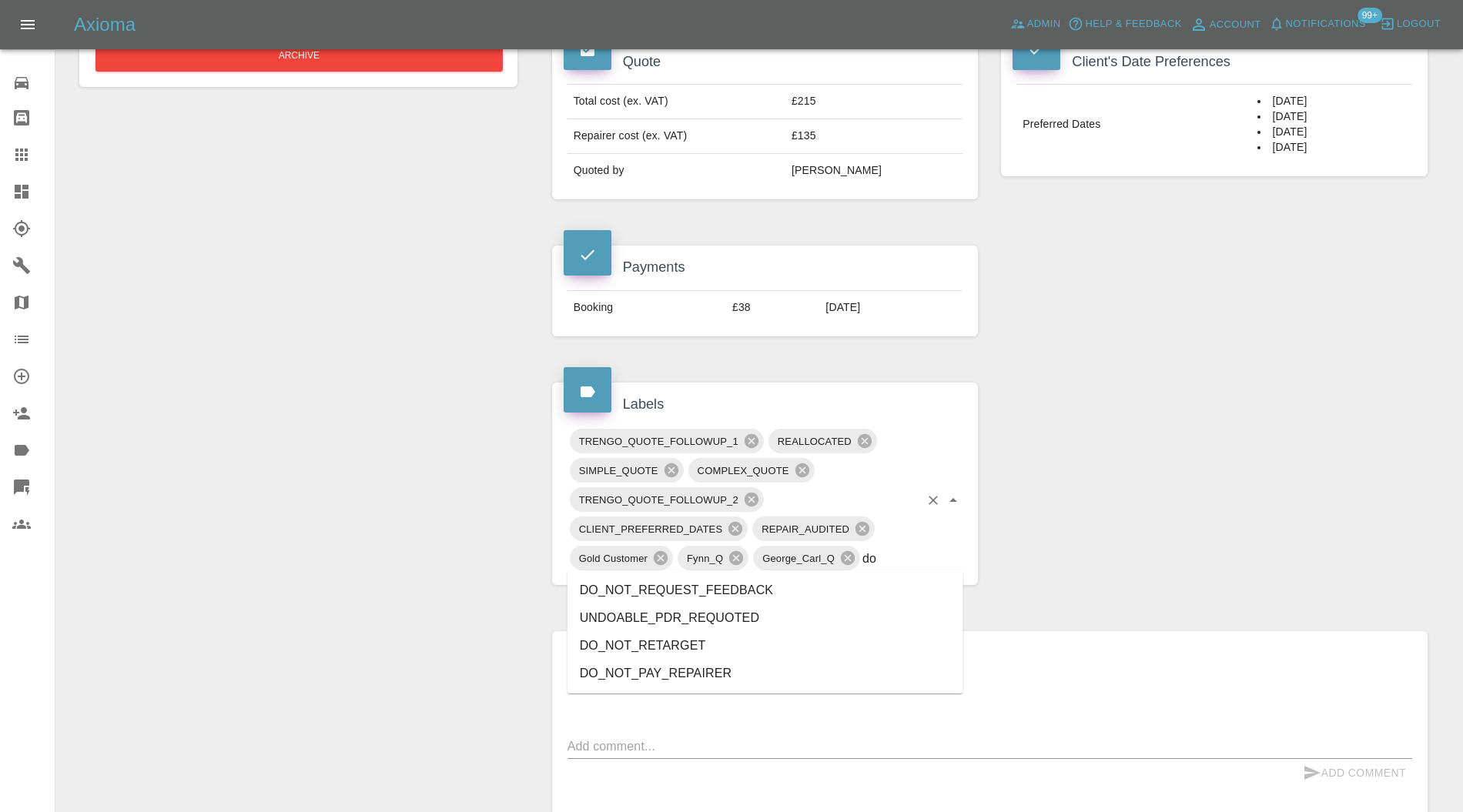
click at [757, 587] on li "DO_NOT_REQUEST_FEEDBACK" at bounding box center [765, 591] width 396 height 27
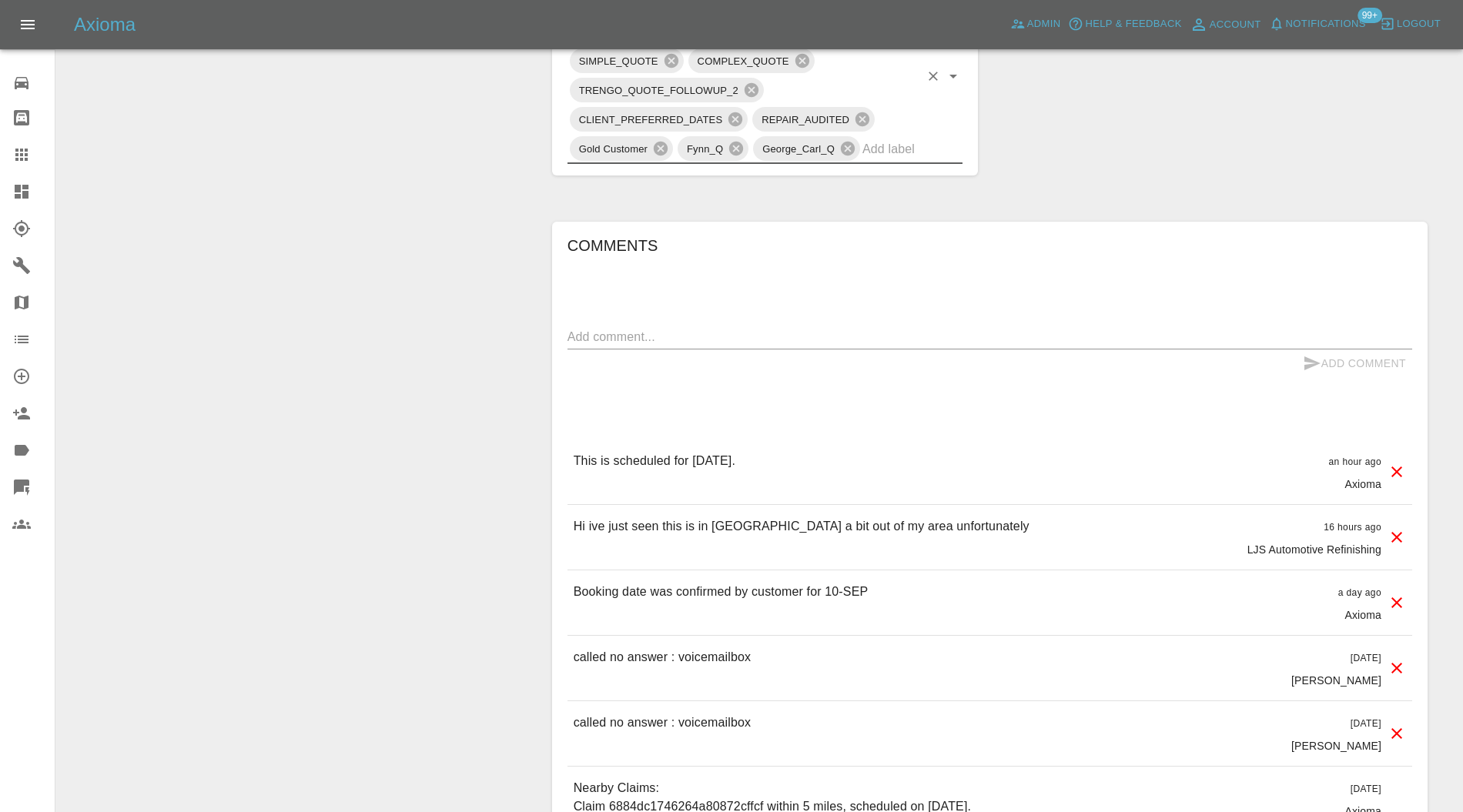
scroll to position [957, 0]
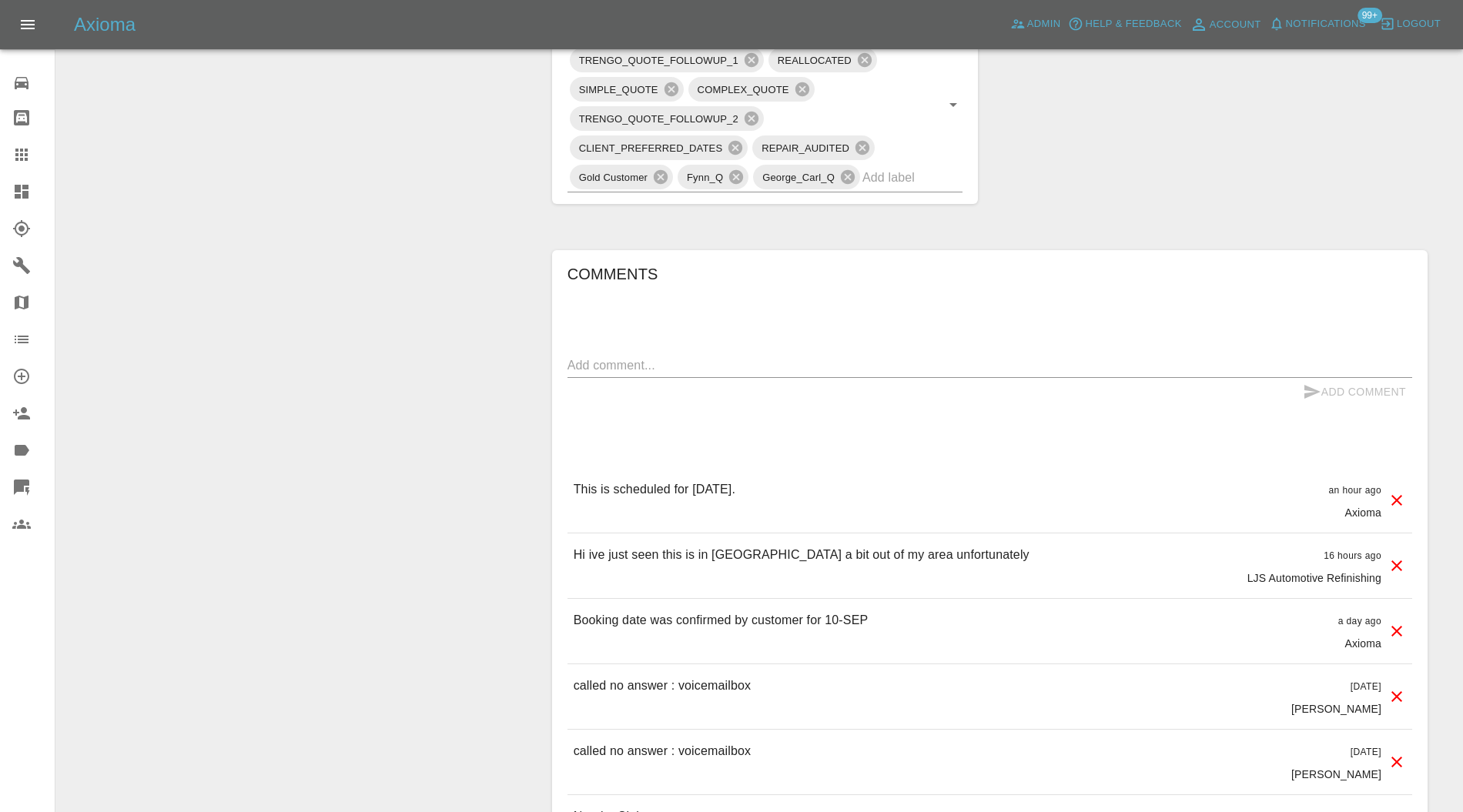
click at [1396, 557] on icon at bounding box center [1397, 566] width 18 height 18
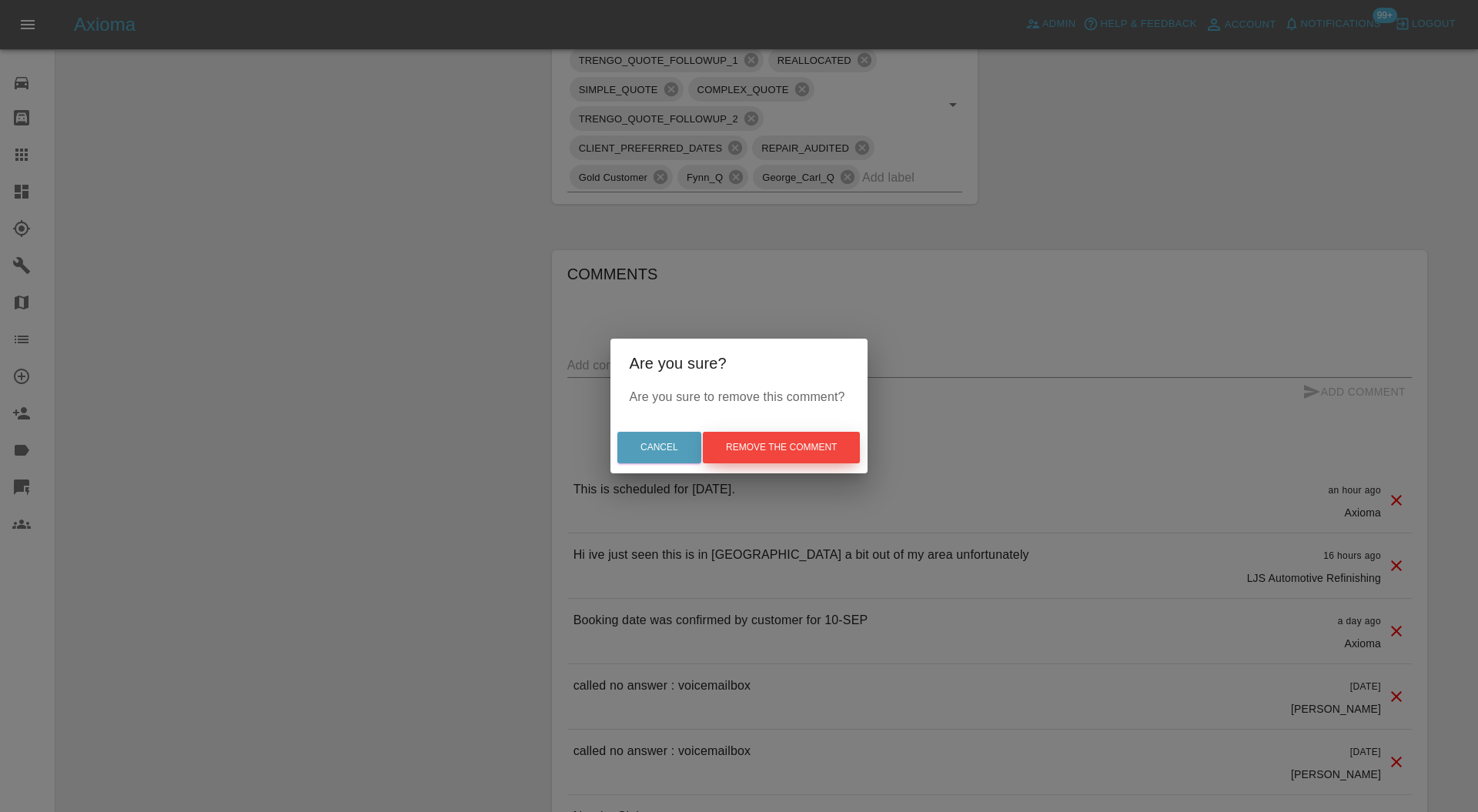
click at [795, 437] on button "Remove the comment" at bounding box center [782, 447] width 157 height 32
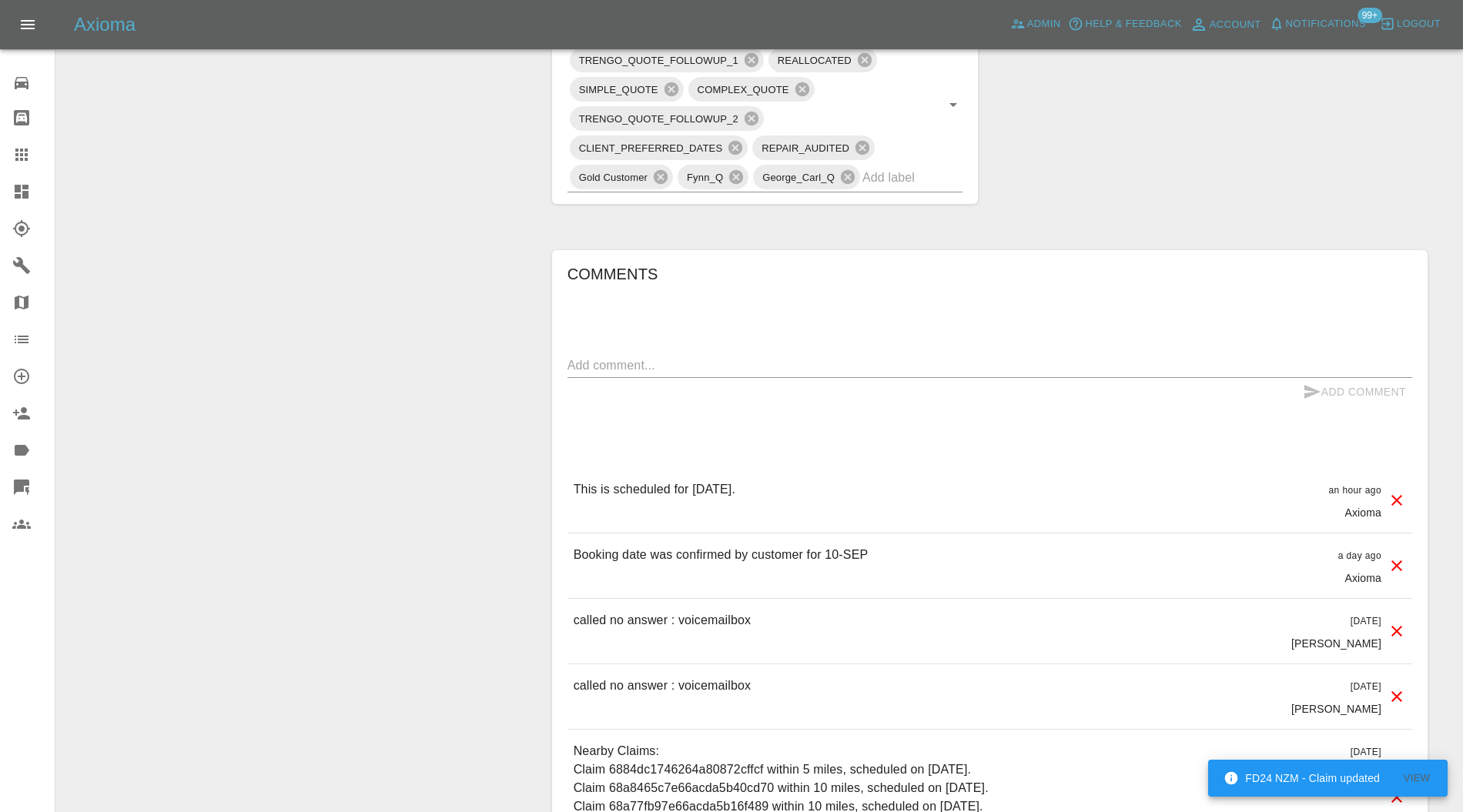
click at [1397, 496] on icon at bounding box center [1397, 500] width 18 height 18
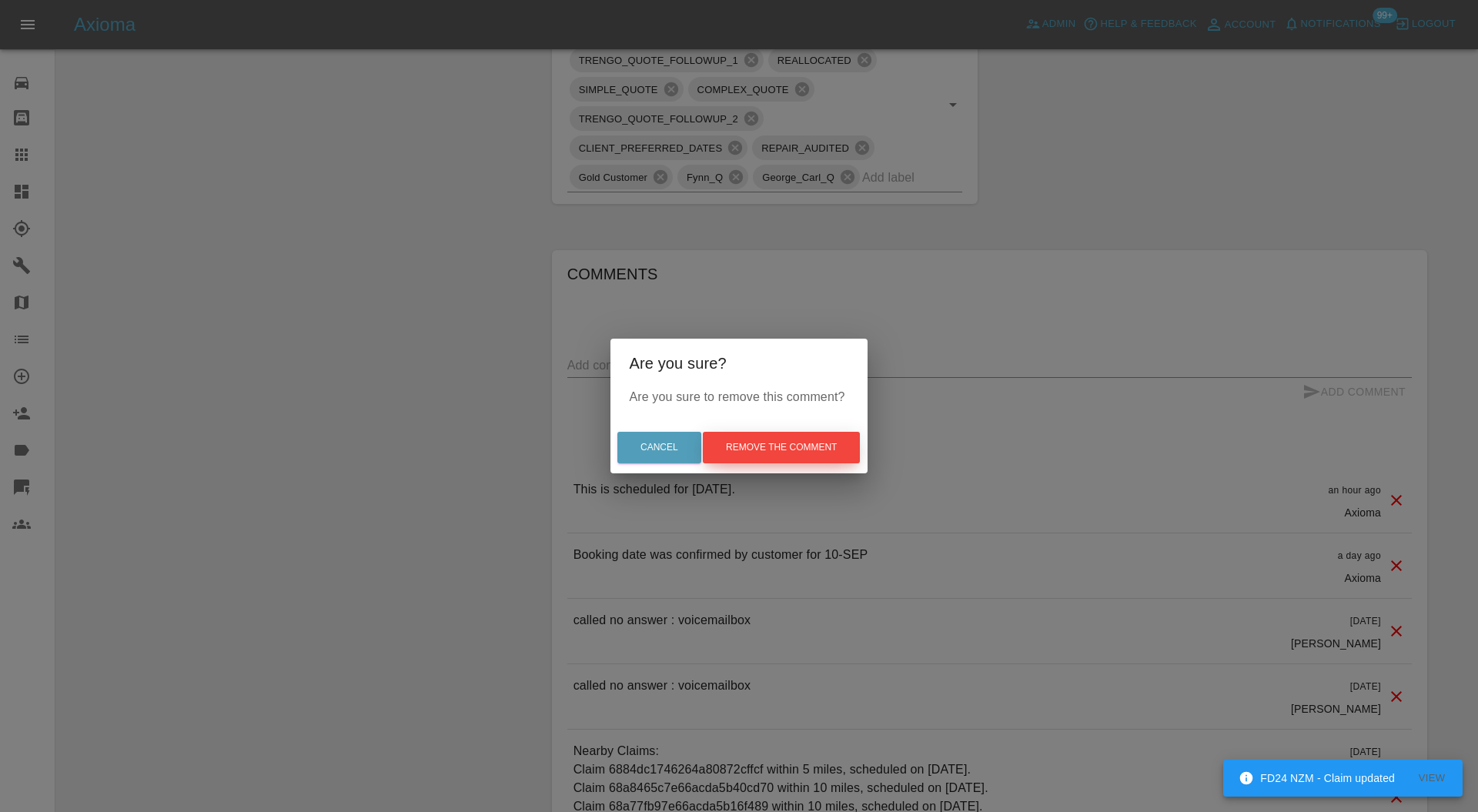
click at [814, 454] on button "Remove the comment" at bounding box center [782, 447] width 157 height 32
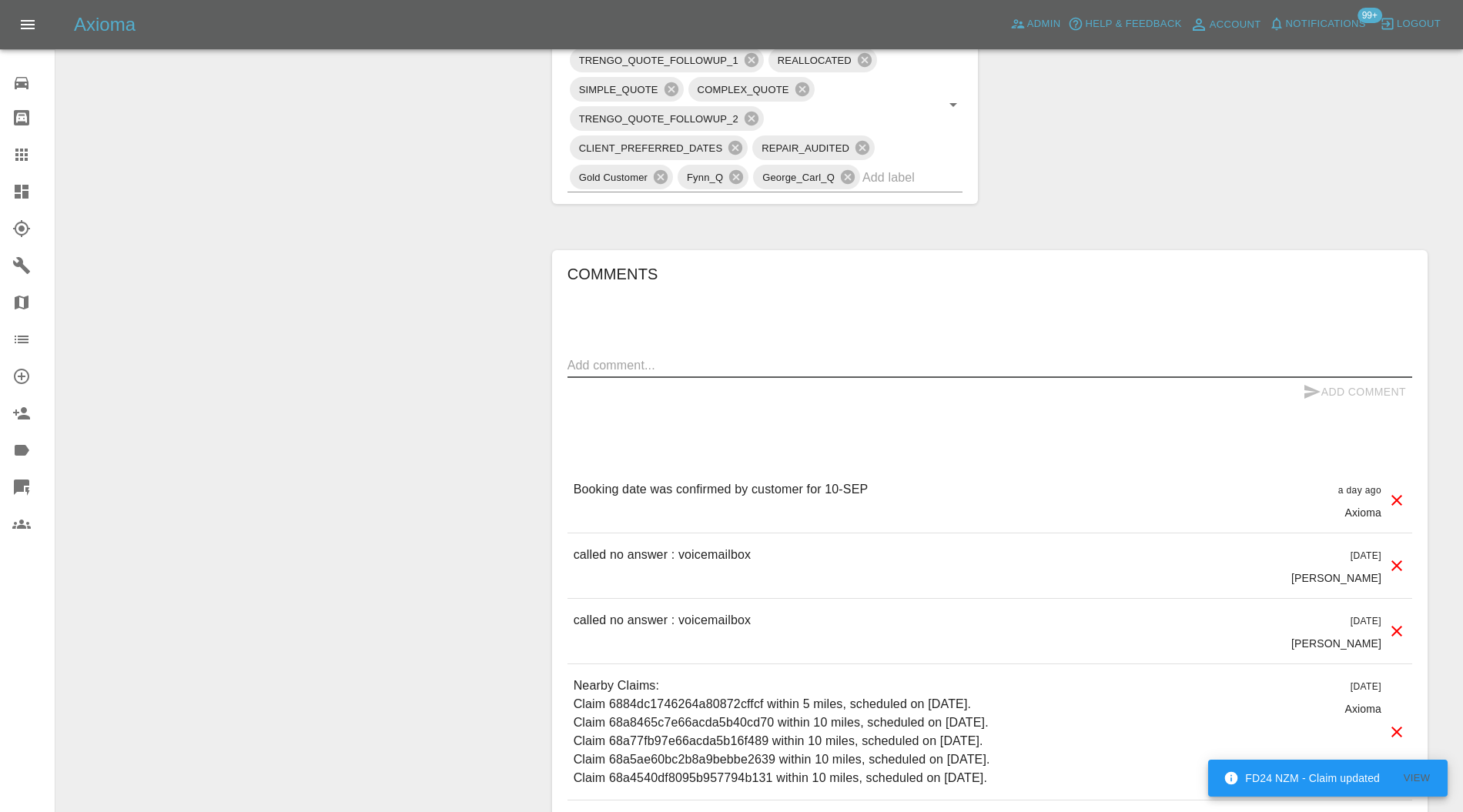
click at [715, 367] on textarea at bounding box center [989, 365] width 844 height 17
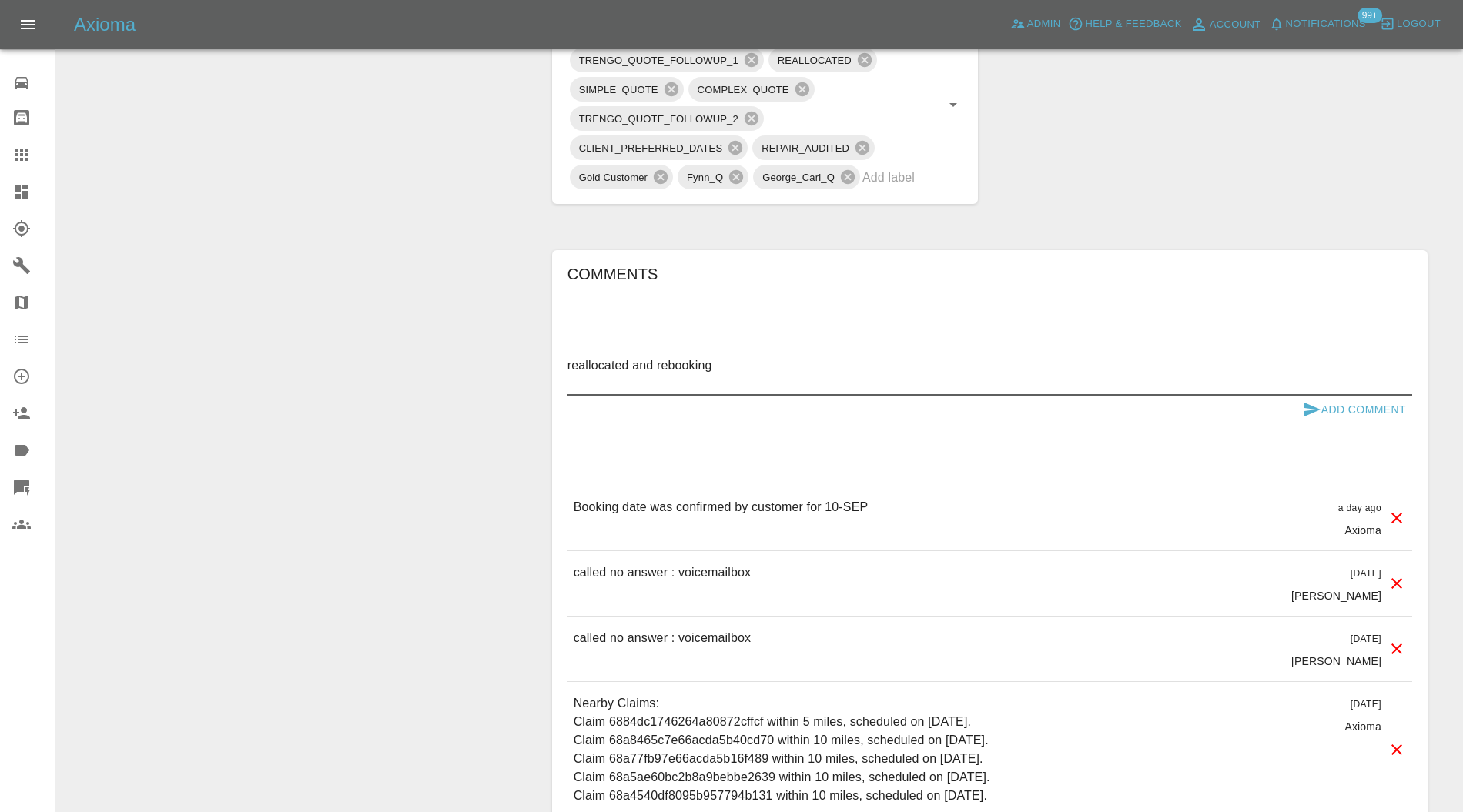
type textarea "reallocated and rebooking"
click at [1404, 405] on button "Add Comment" at bounding box center [1355, 410] width 115 height 28
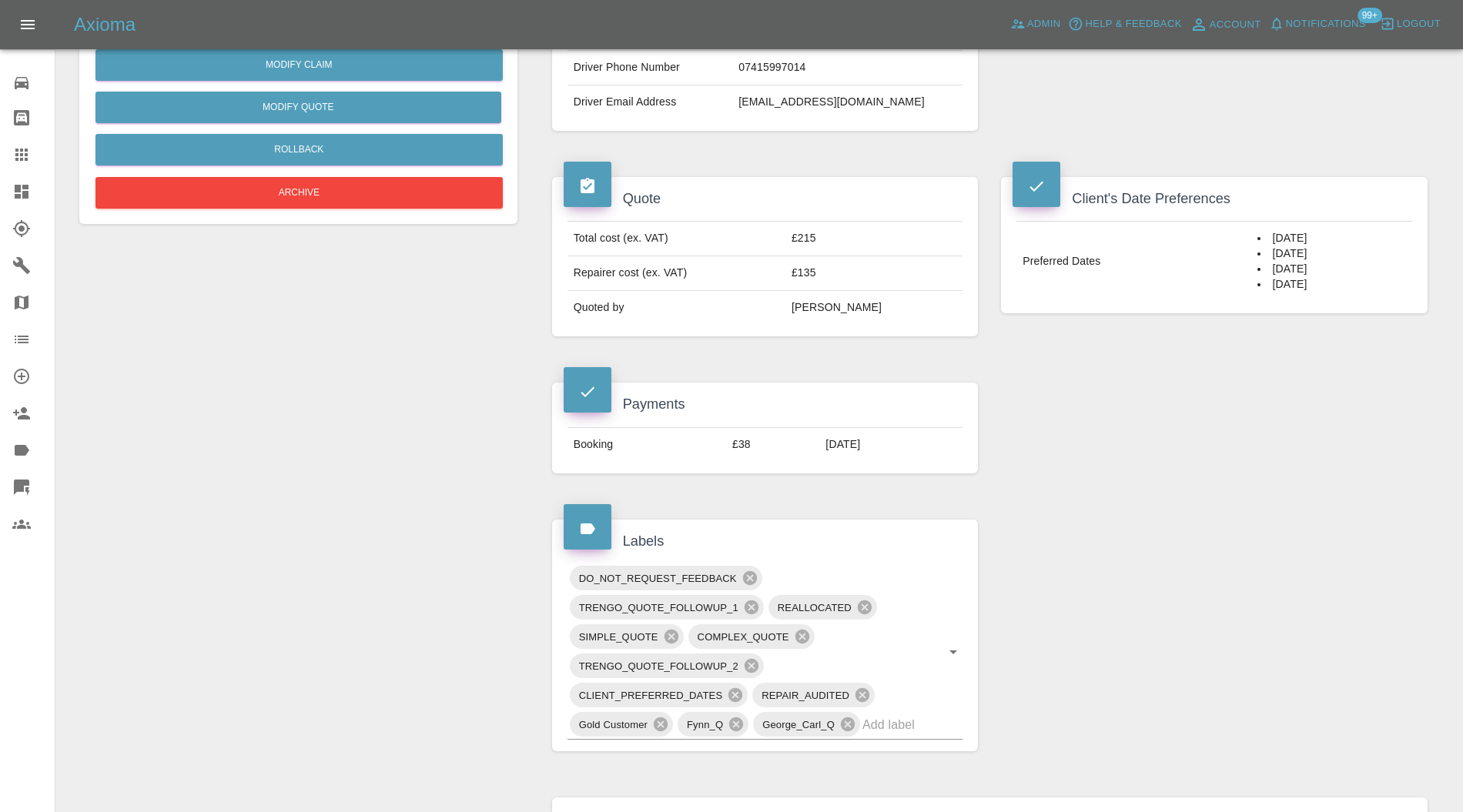
scroll to position [0, 0]
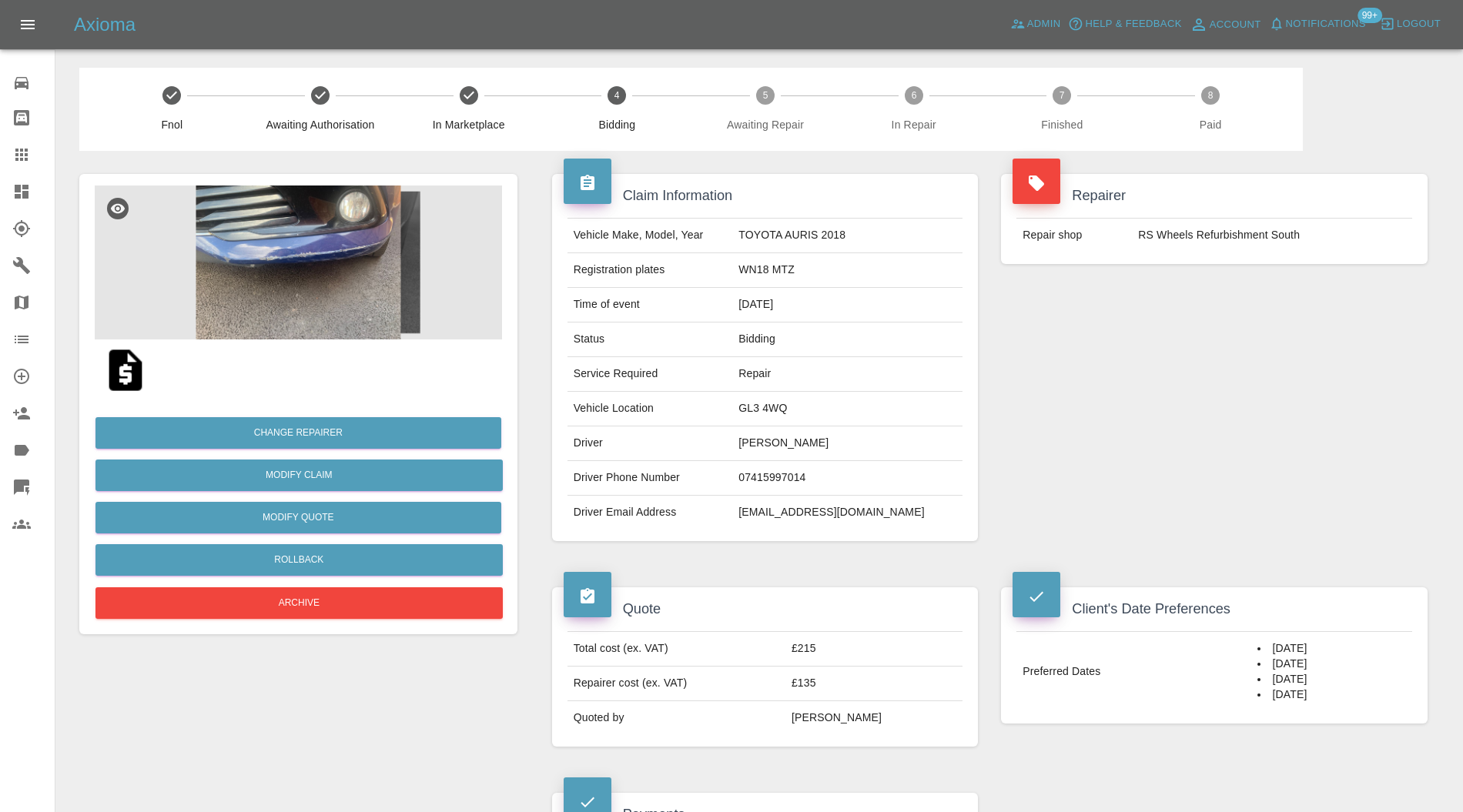
click at [18, 186] on icon at bounding box center [21, 191] width 14 height 14
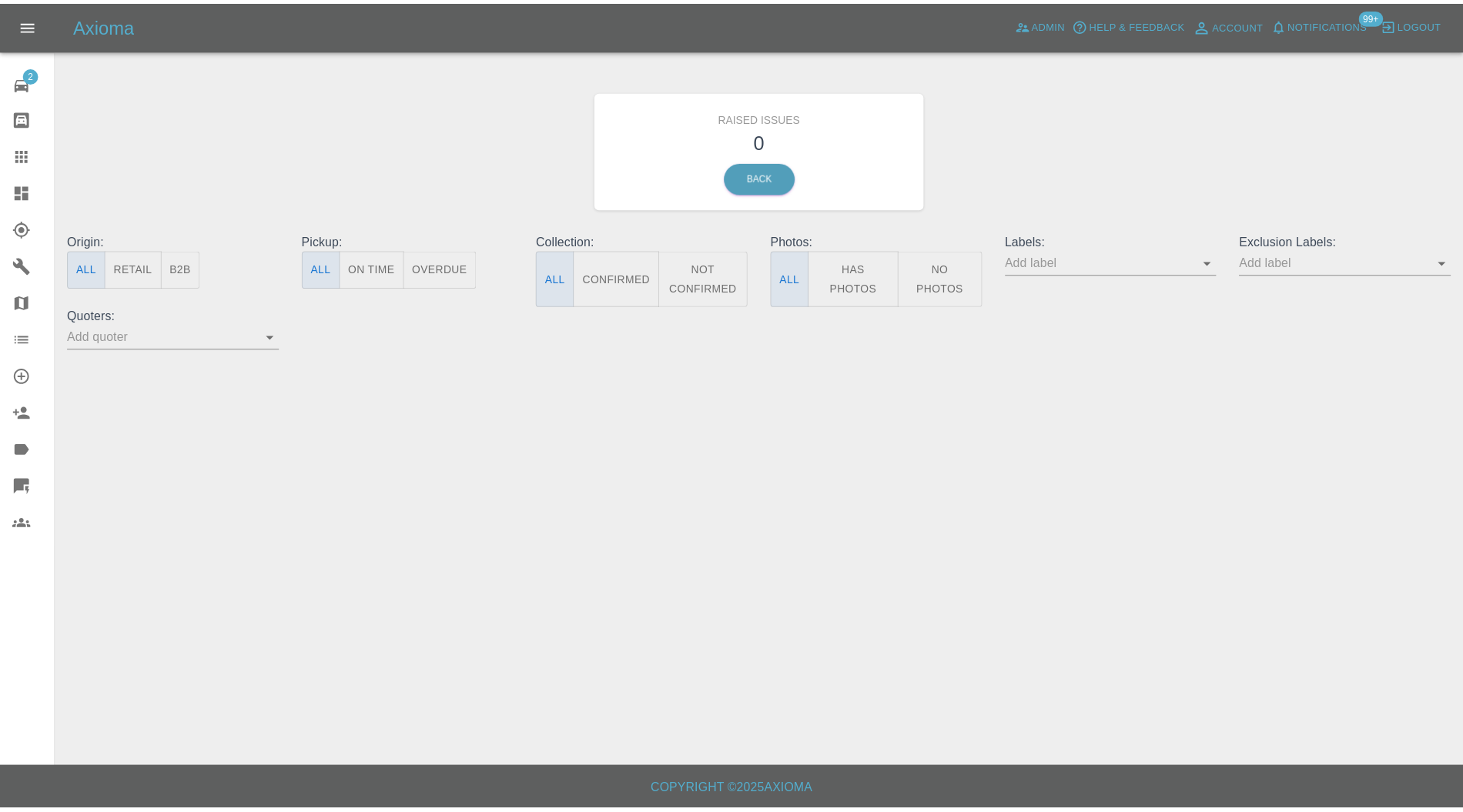
drag, startPoint x: 27, startPoint y: 151, endPoint x: 127, endPoint y: 198, distance: 110.5
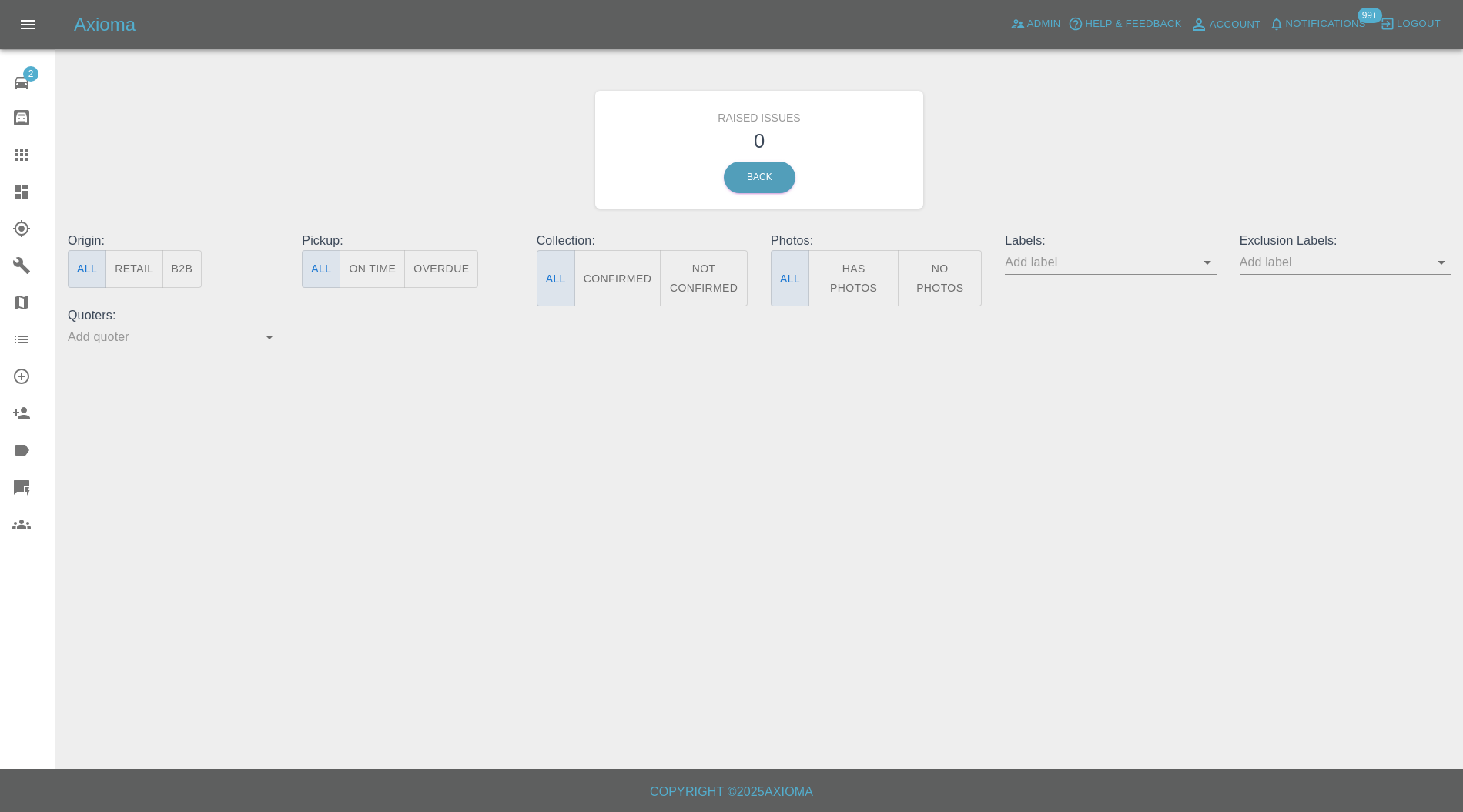
click at [27, 151] on icon at bounding box center [21, 154] width 12 height 12
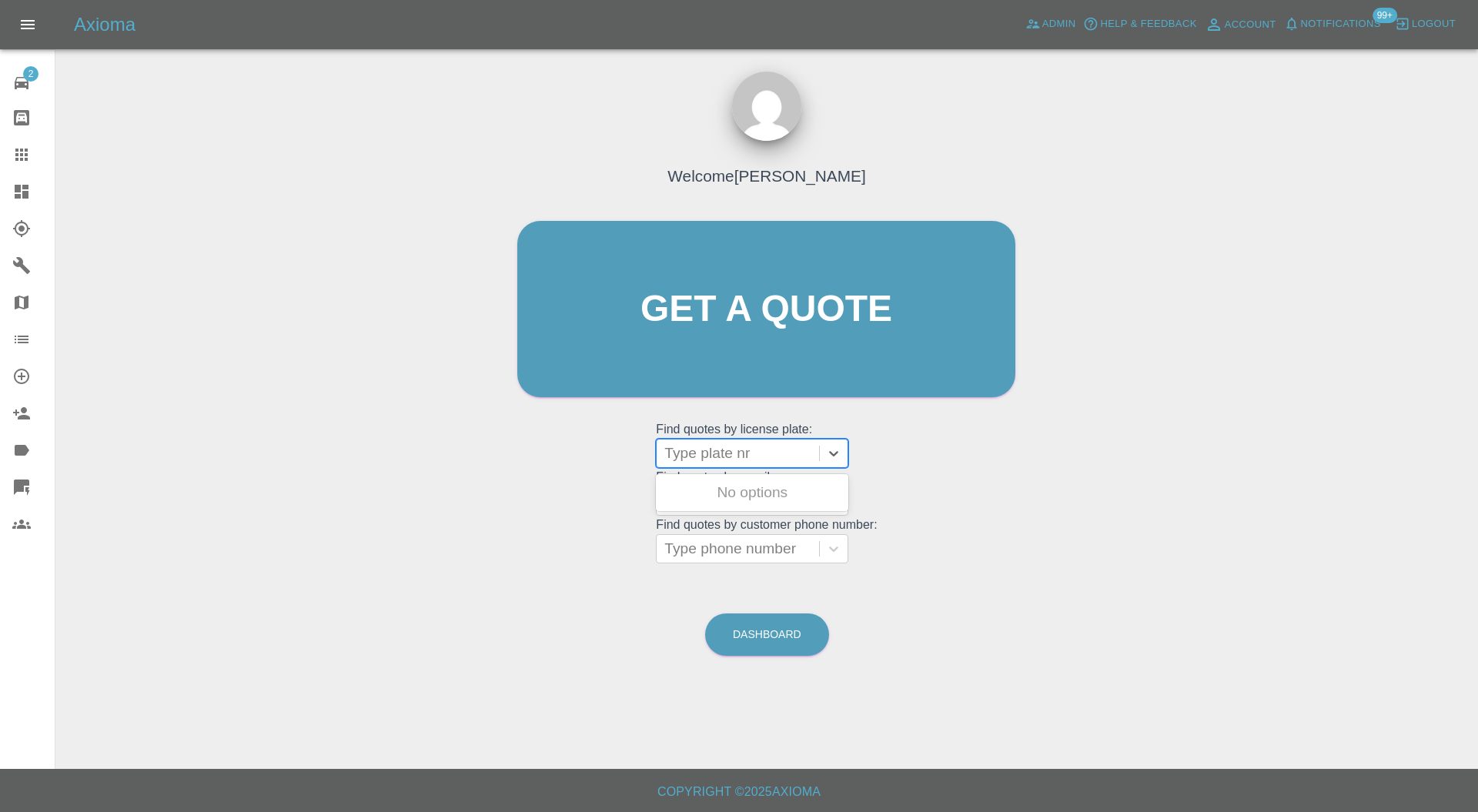
click at [755, 445] on div at bounding box center [738, 454] width 147 height 22
type input "bj70"
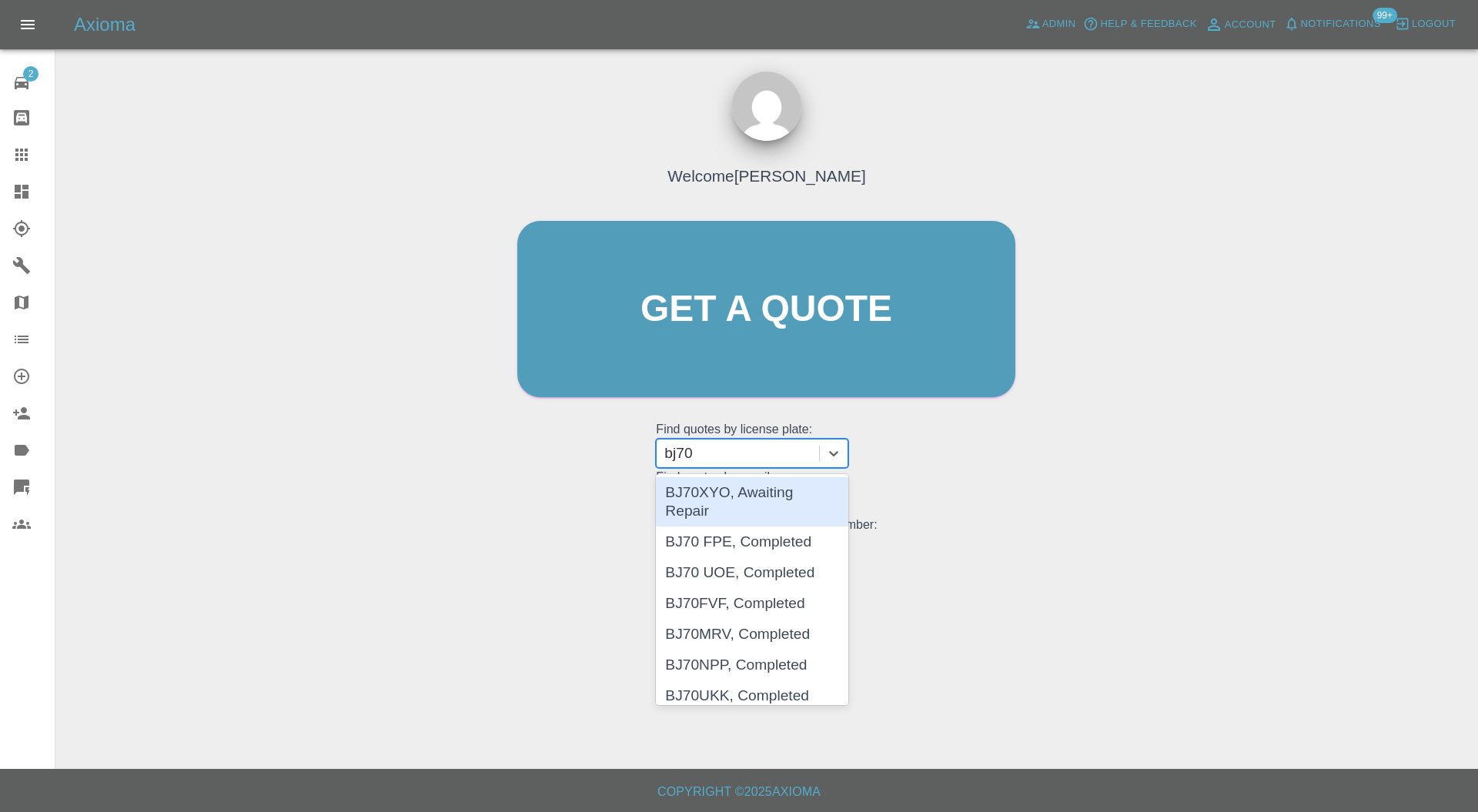
click at [757, 495] on div "BJ70XYO, Awaiting Repair" at bounding box center [752, 502] width 192 height 49
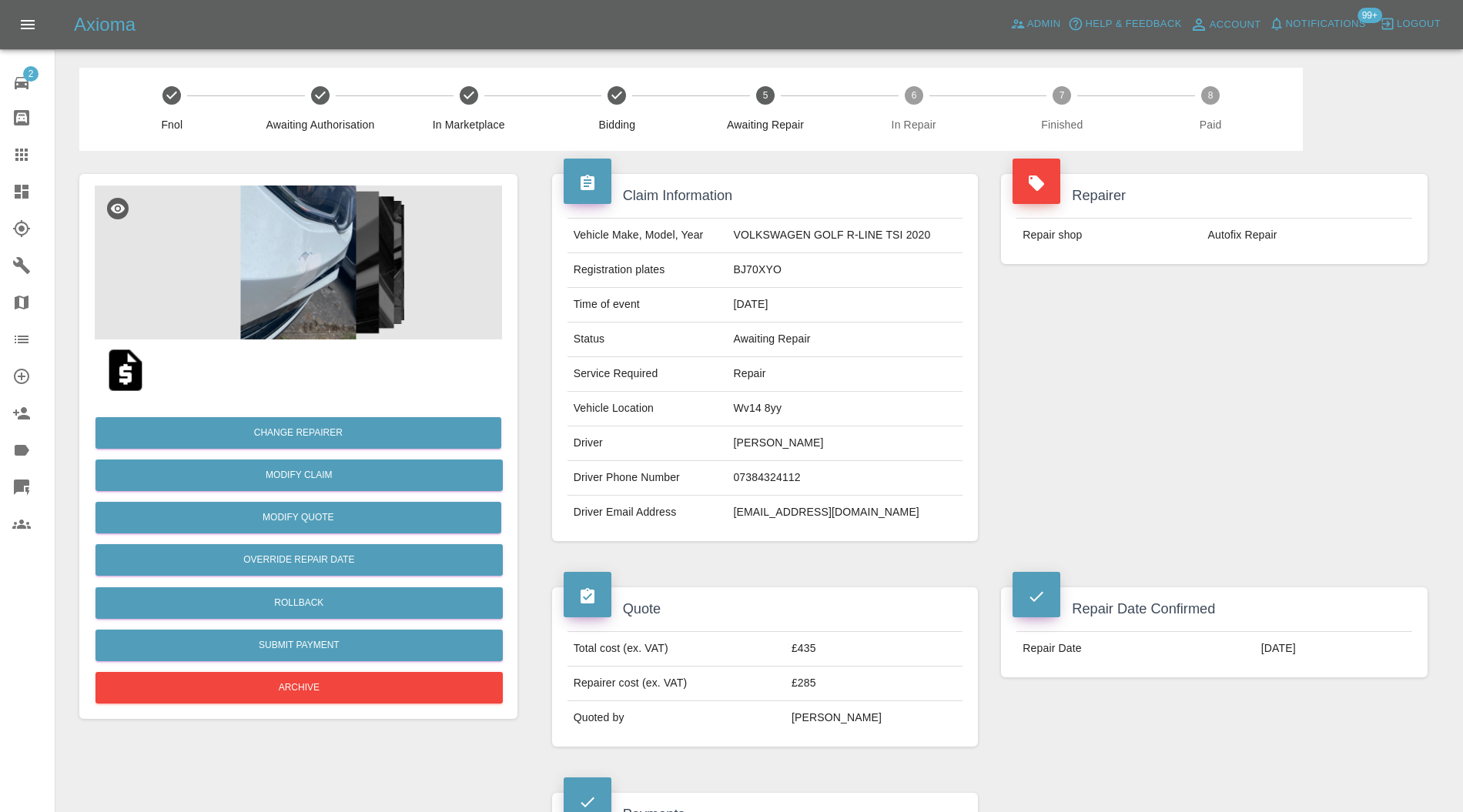
click at [299, 290] on img at bounding box center [298, 262] width 407 height 154
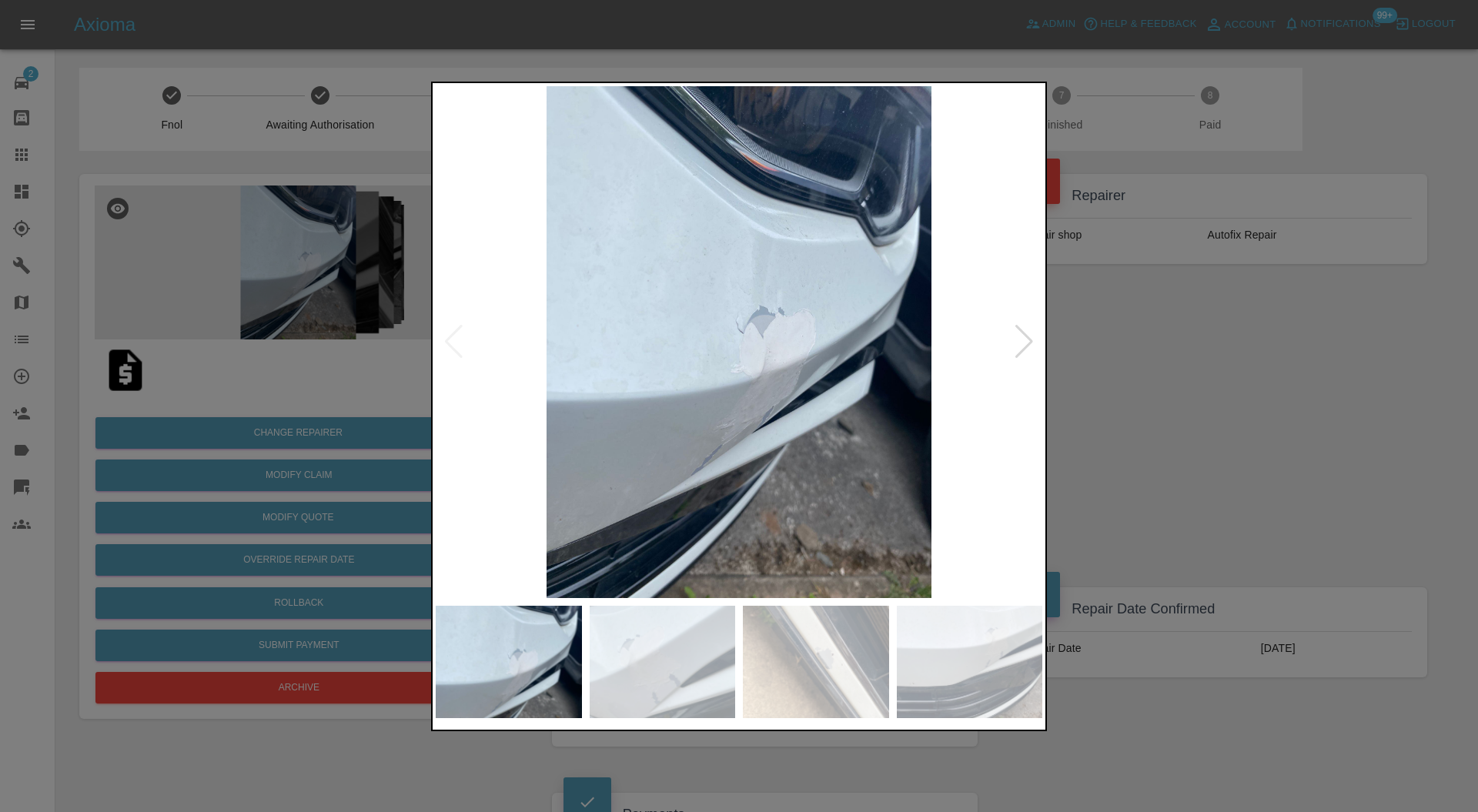
click at [1021, 346] on div at bounding box center [1024, 341] width 21 height 34
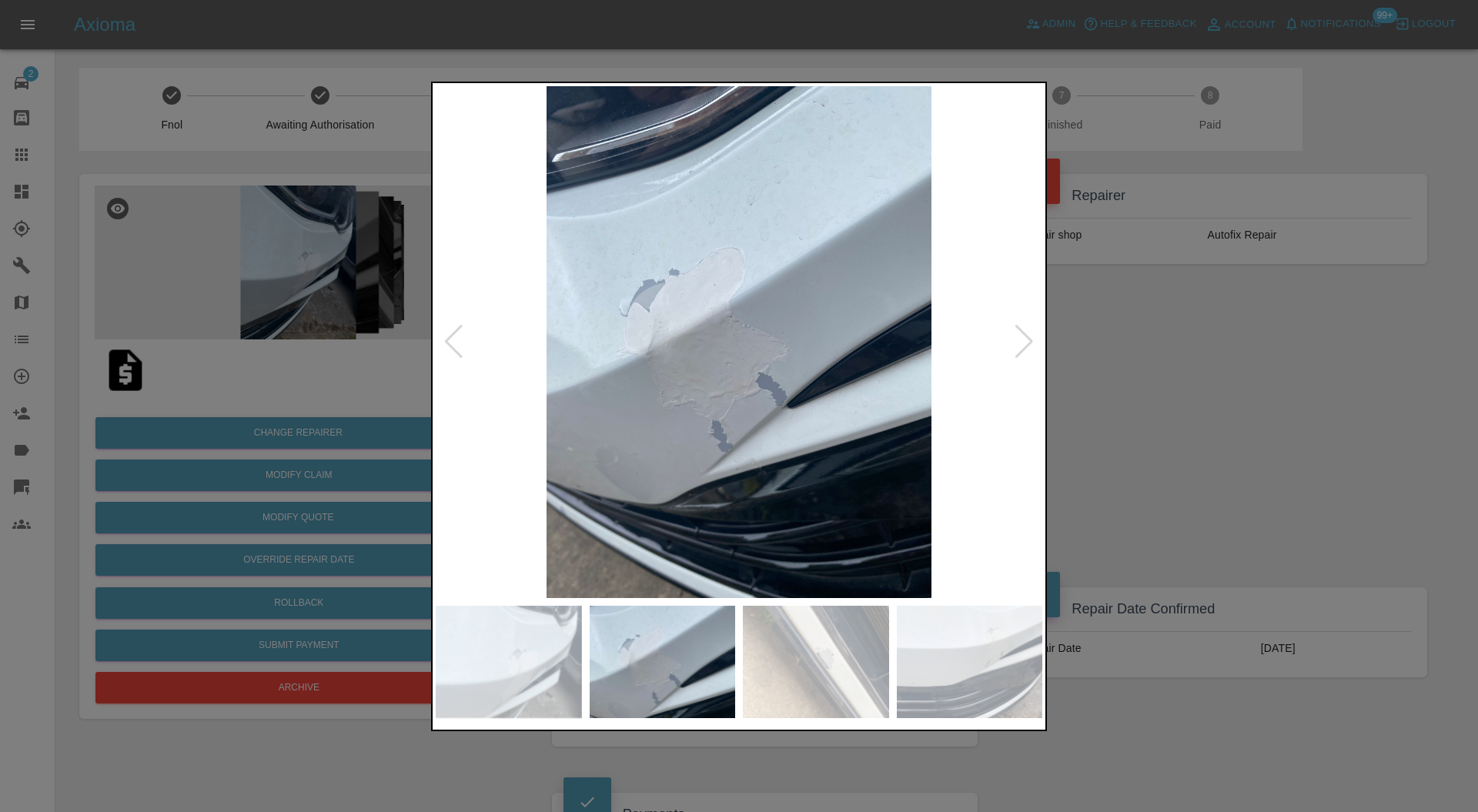
click at [1021, 346] on div at bounding box center [1024, 341] width 21 height 34
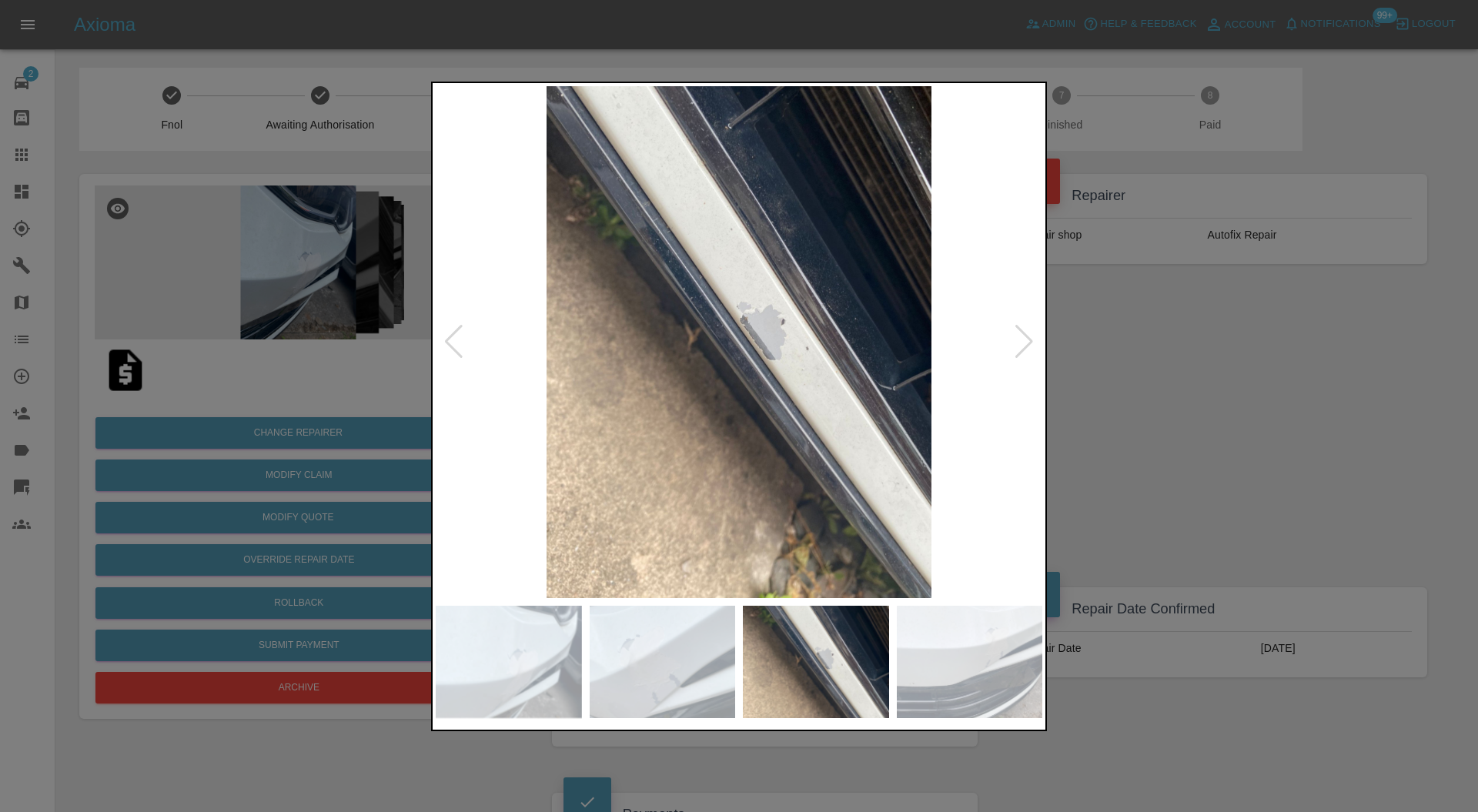
click at [1021, 346] on div at bounding box center [1024, 341] width 21 height 34
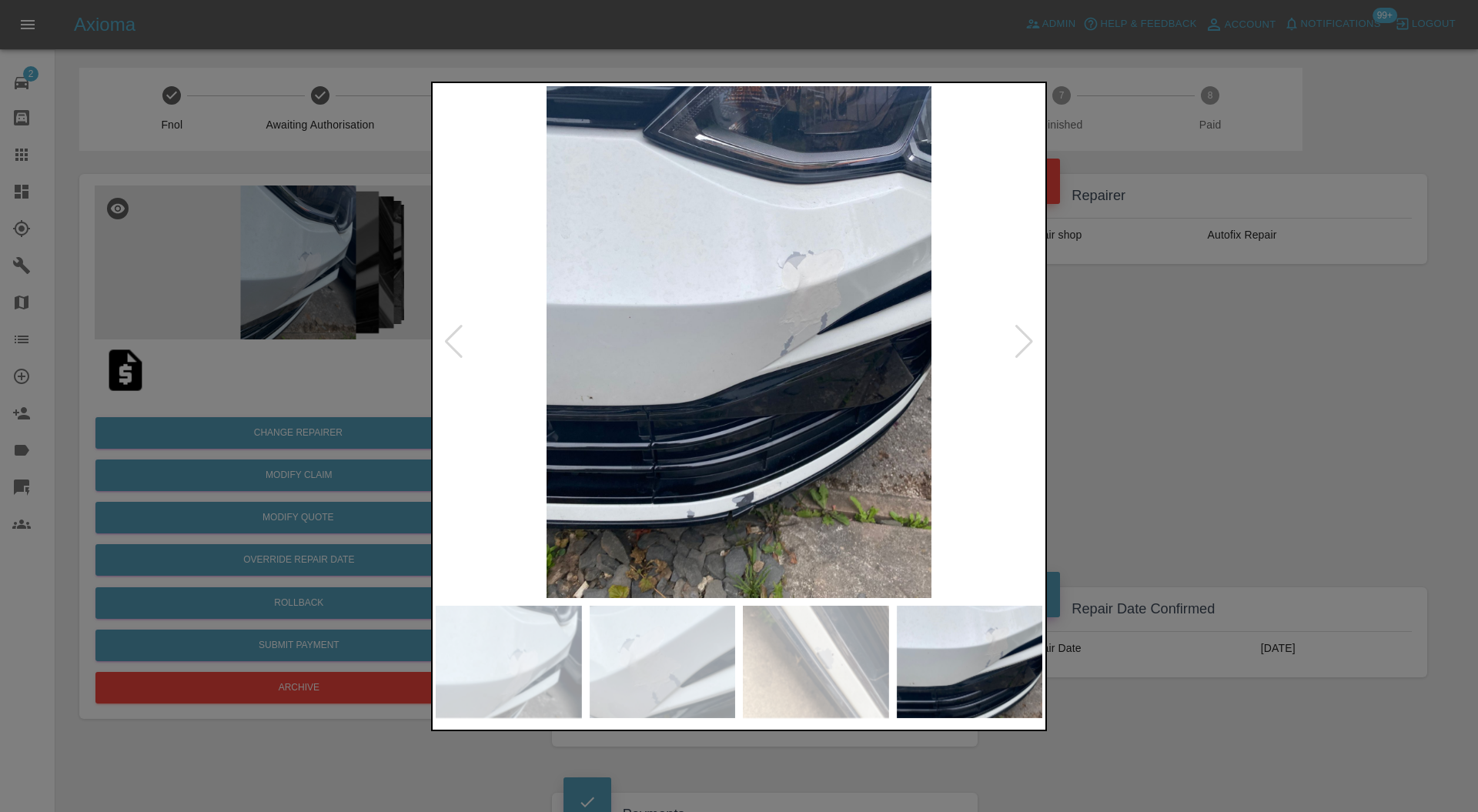
click at [1021, 346] on div at bounding box center [1024, 341] width 21 height 34
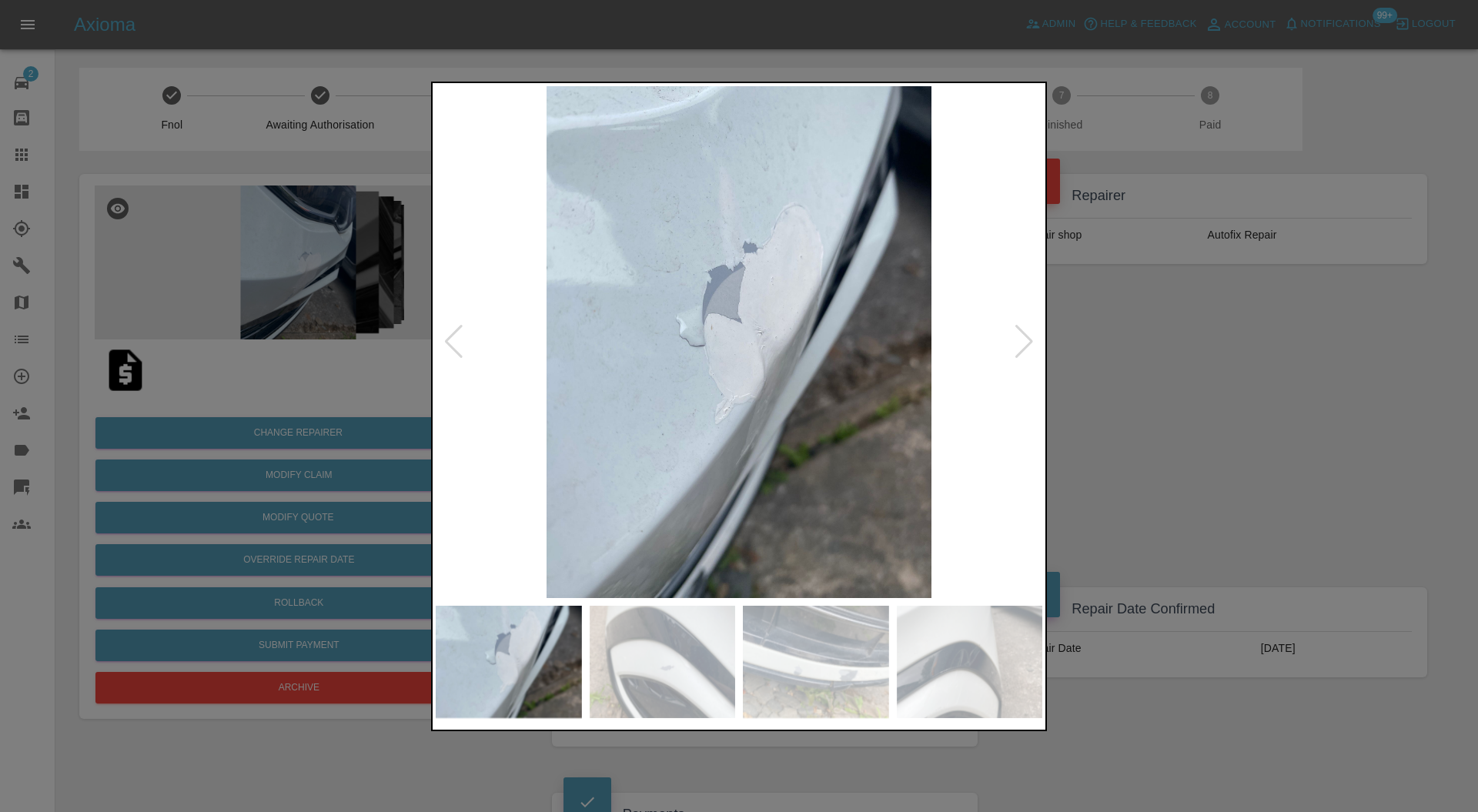
click at [1021, 346] on div at bounding box center [1024, 341] width 21 height 34
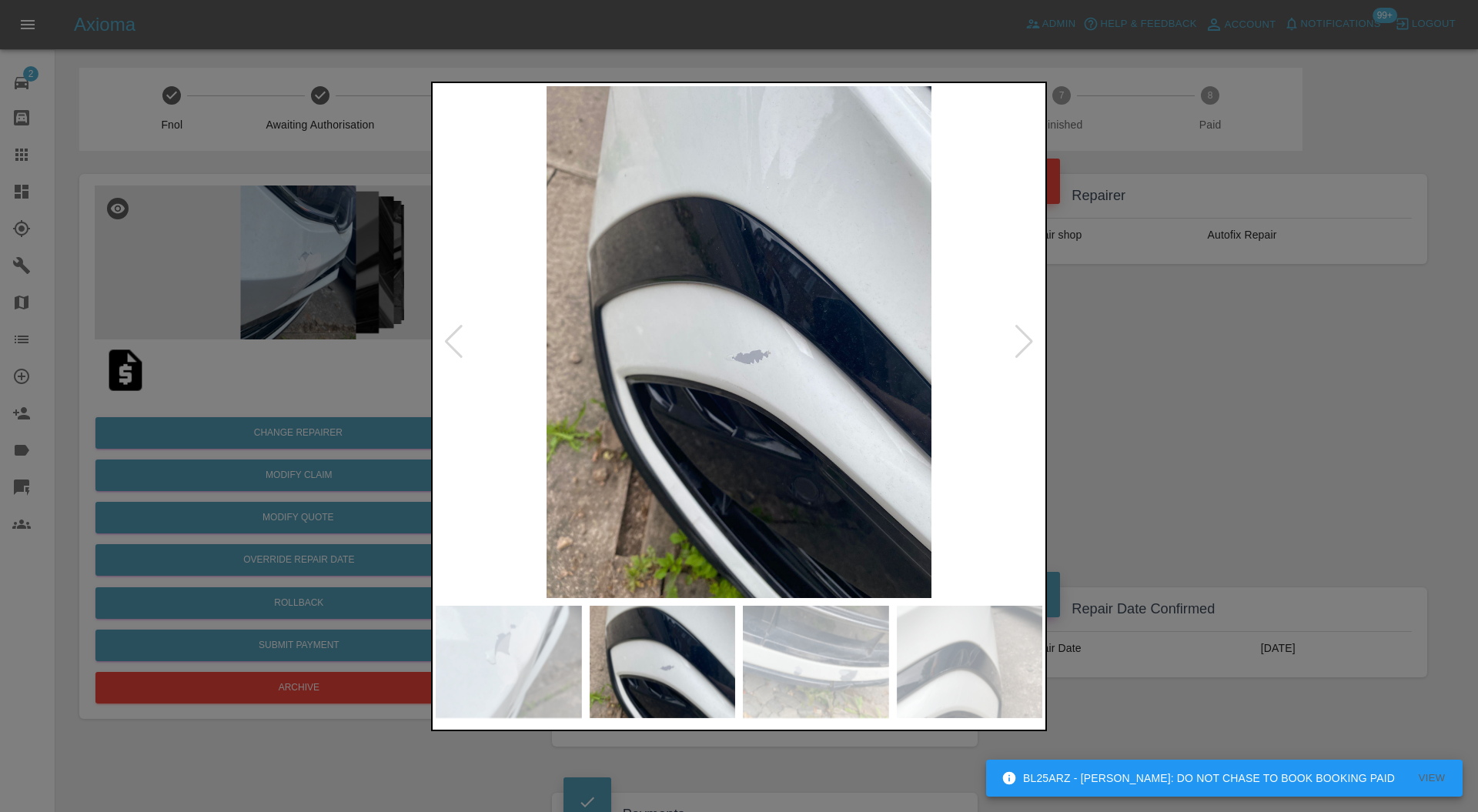
click at [1115, 343] on div at bounding box center [739, 406] width 1478 height 812
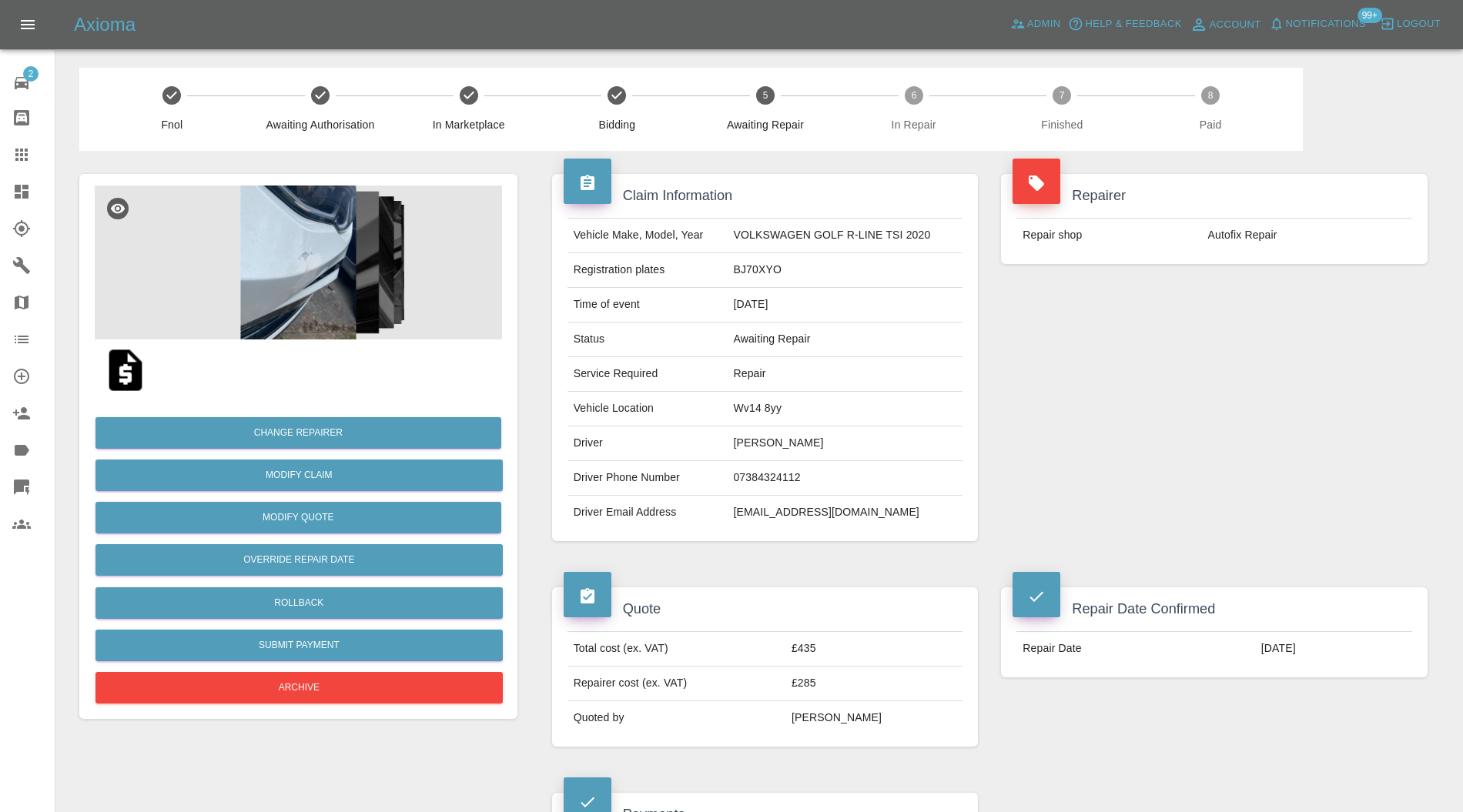
click at [274, 283] on img at bounding box center [298, 262] width 407 height 154
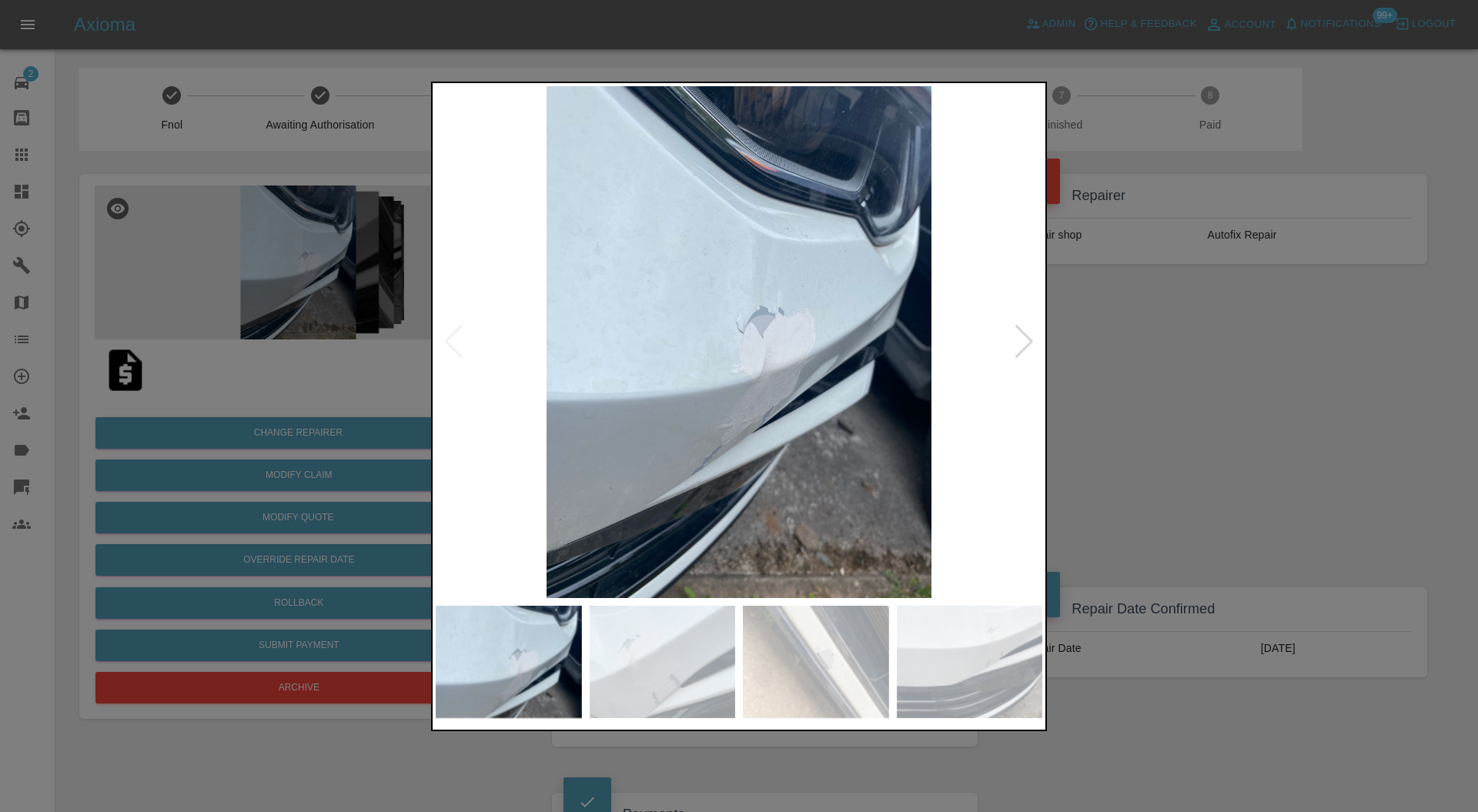
click at [1023, 336] on div at bounding box center [1024, 341] width 21 height 34
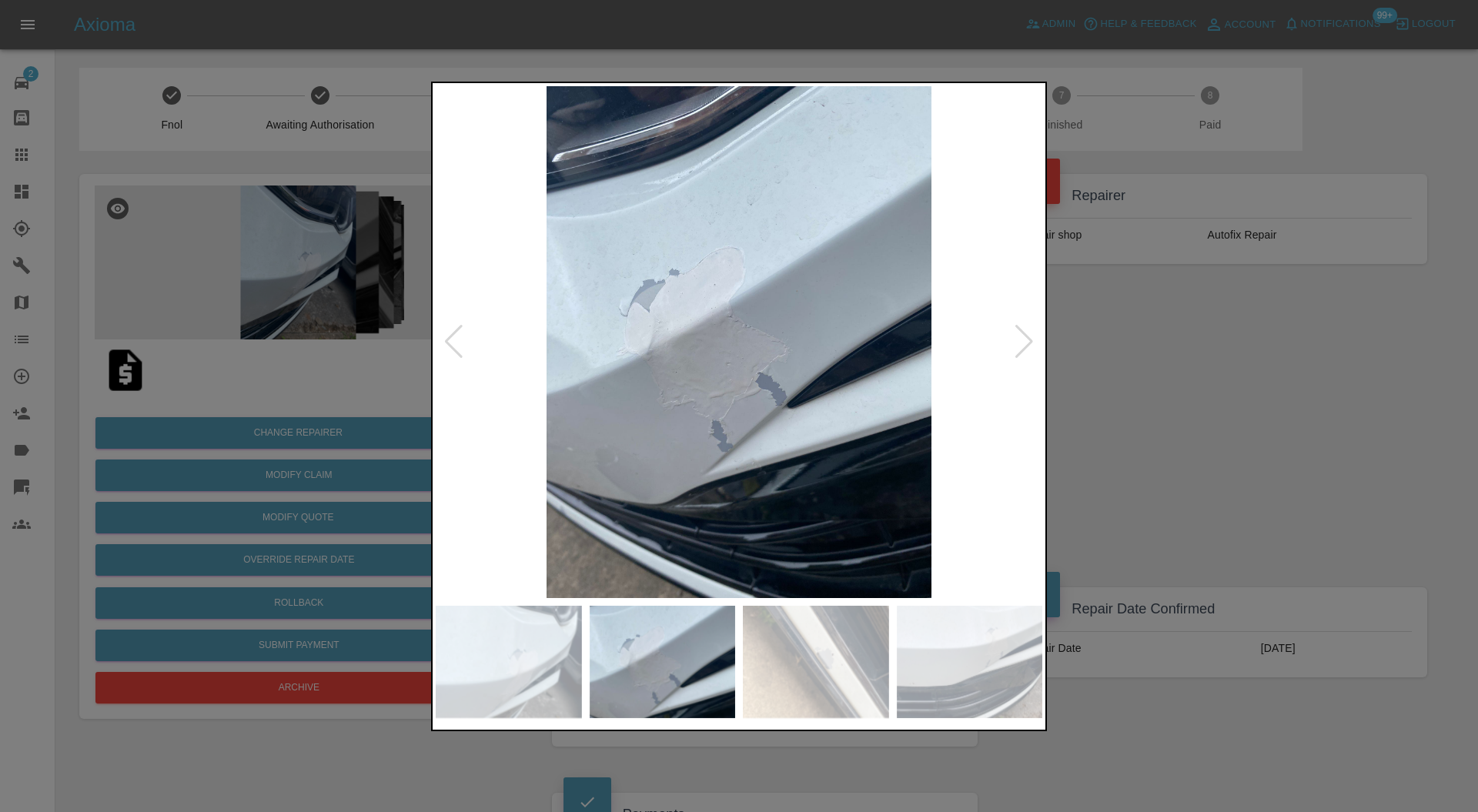
click at [1023, 336] on div at bounding box center [1024, 341] width 21 height 34
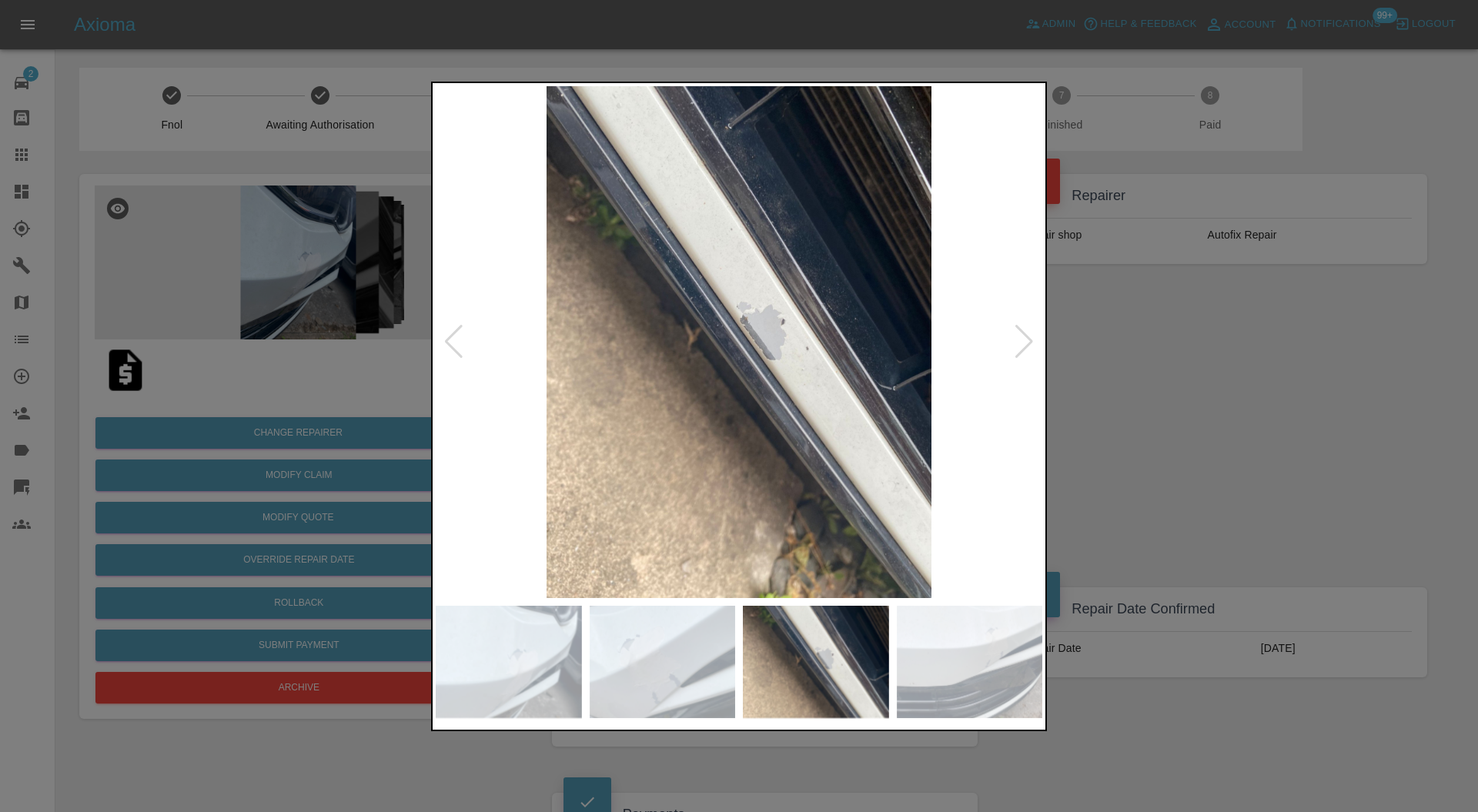
click at [1023, 336] on div at bounding box center [1024, 341] width 21 height 34
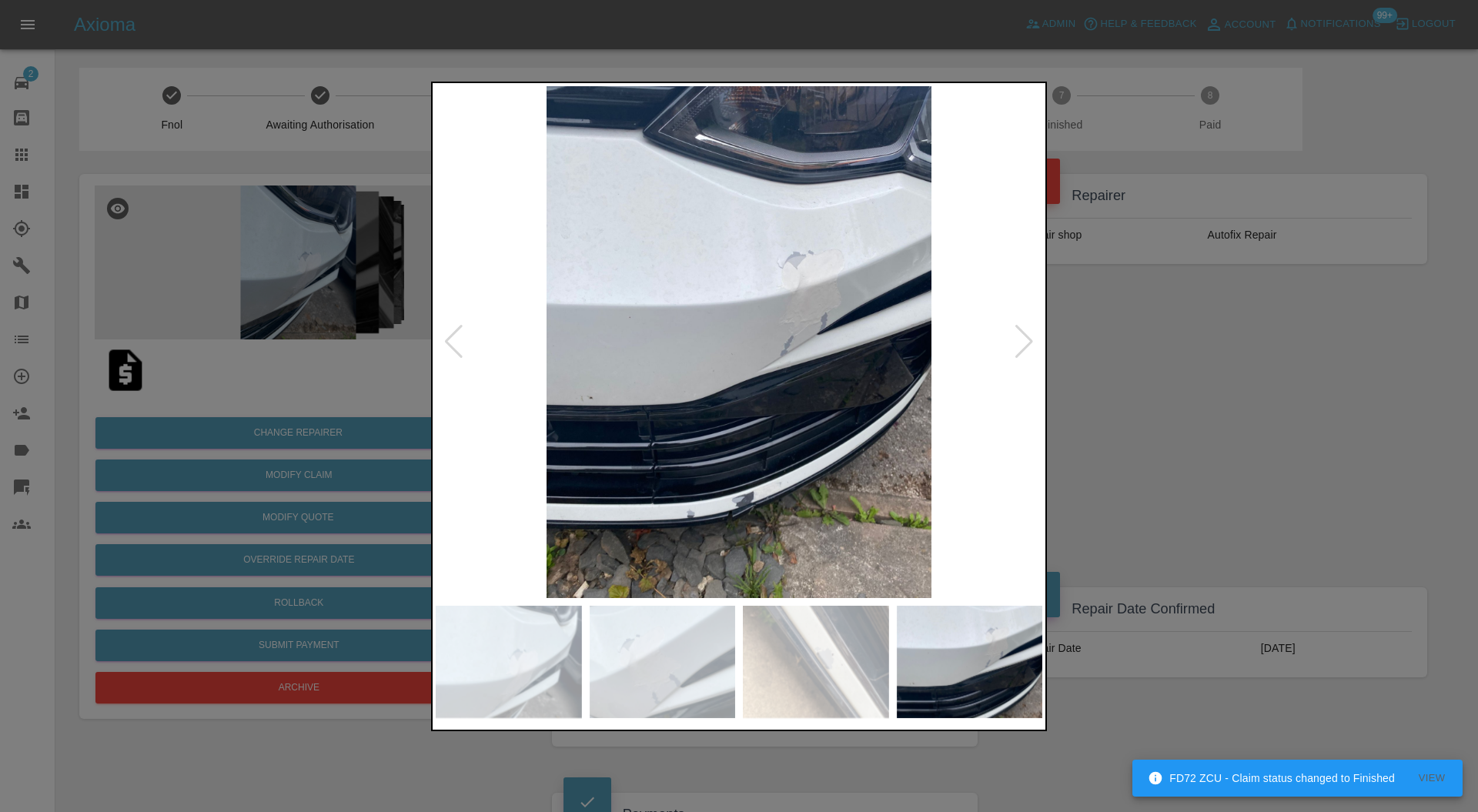
click at [1023, 336] on div at bounding box center [1024, 341] width 21 height 34
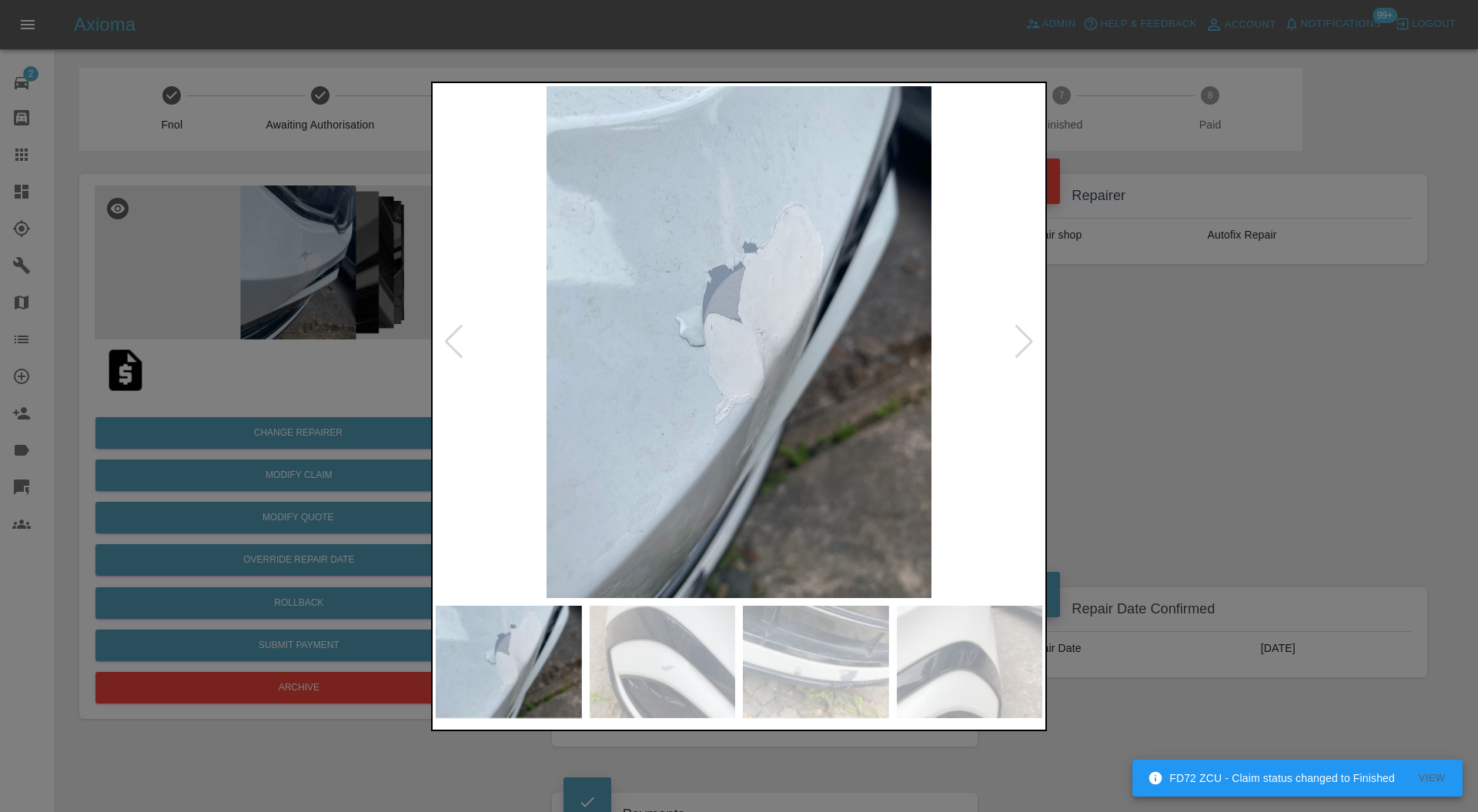
click at [1023, 336] on div at bounding box center [1024, 341] width 21 height 34
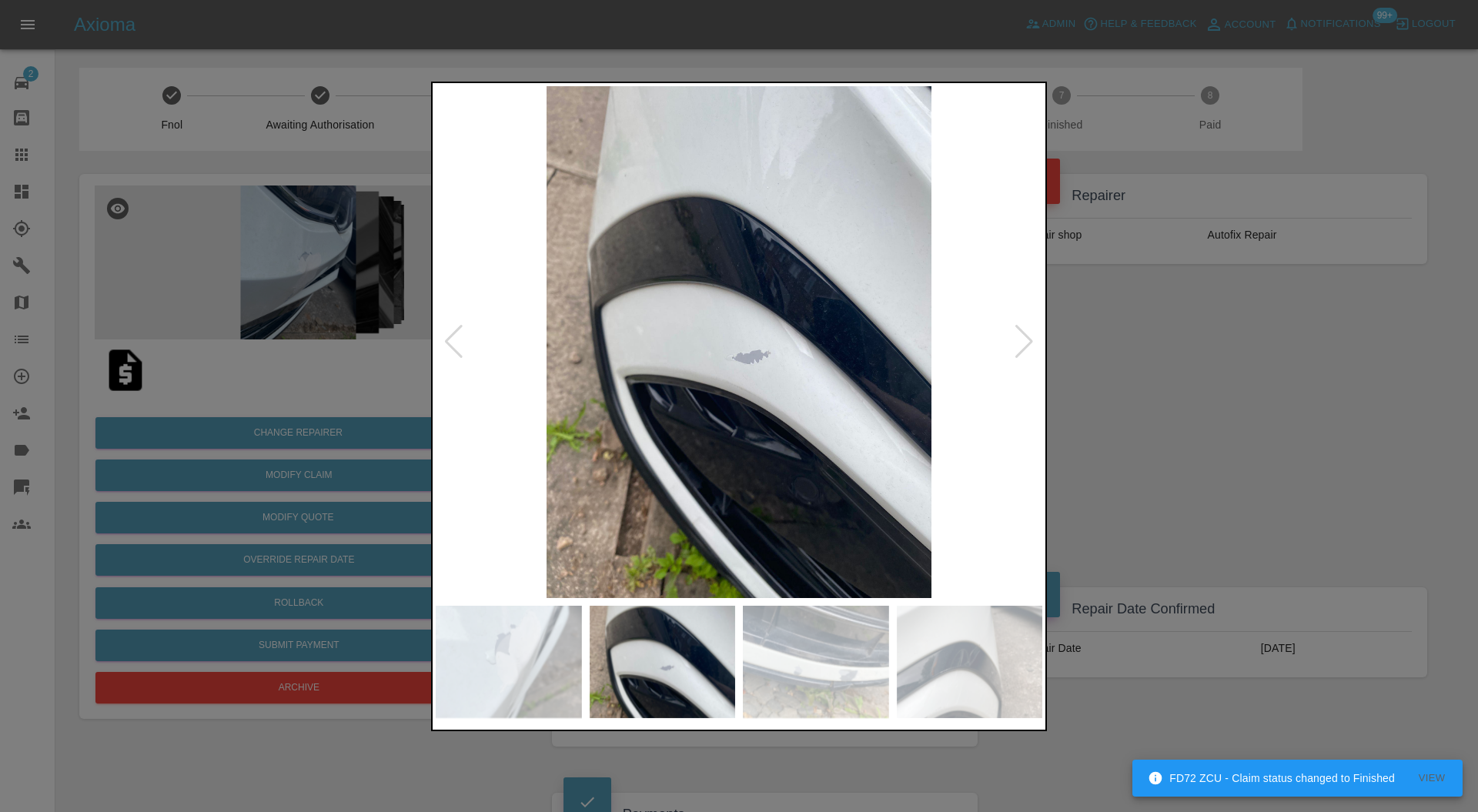
click at [1023, 336] on div at bounding box center [1024, 341] width 21 height 34
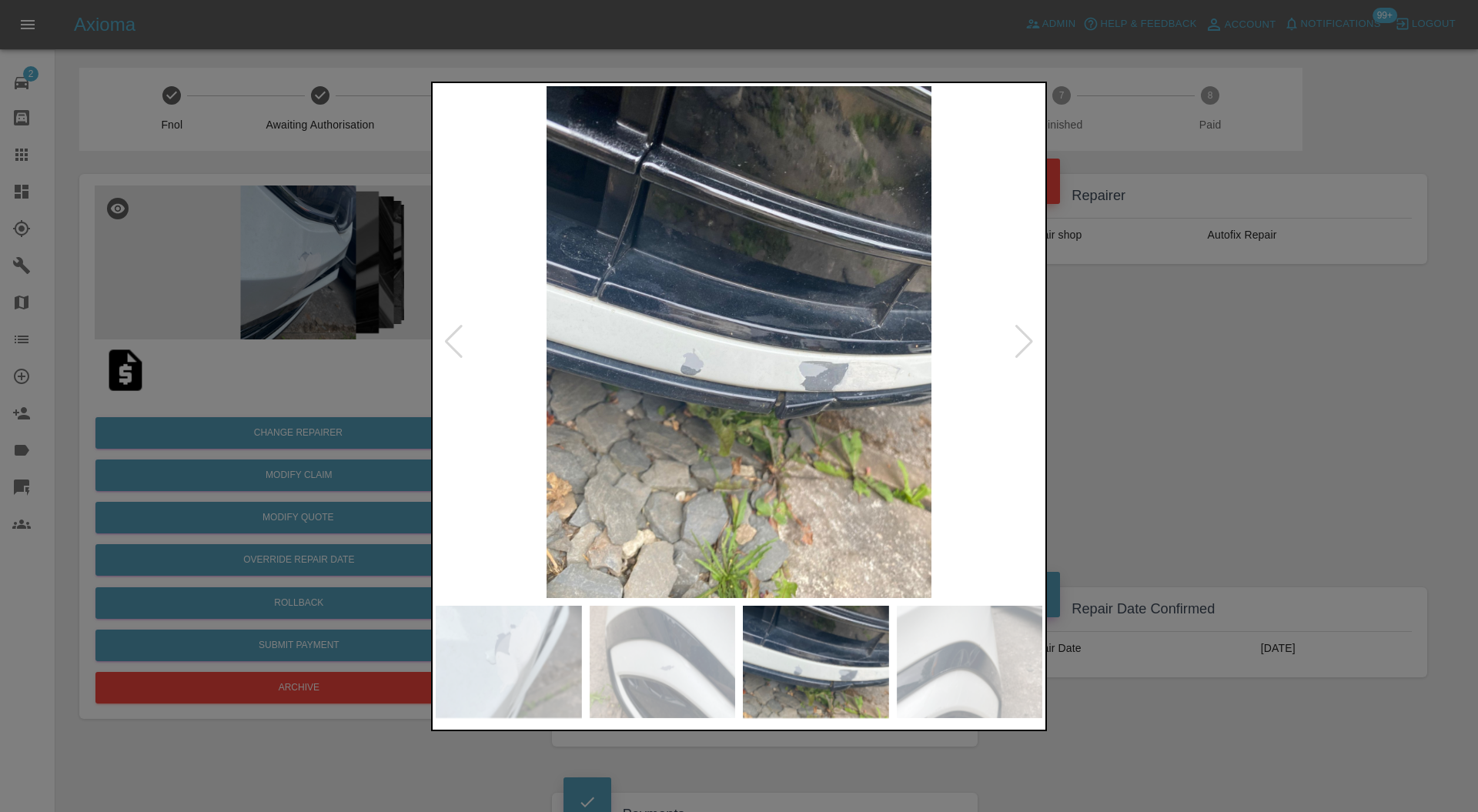
click at [1028, 342] on div at bounding box center [1024, 341] width 21 height 34
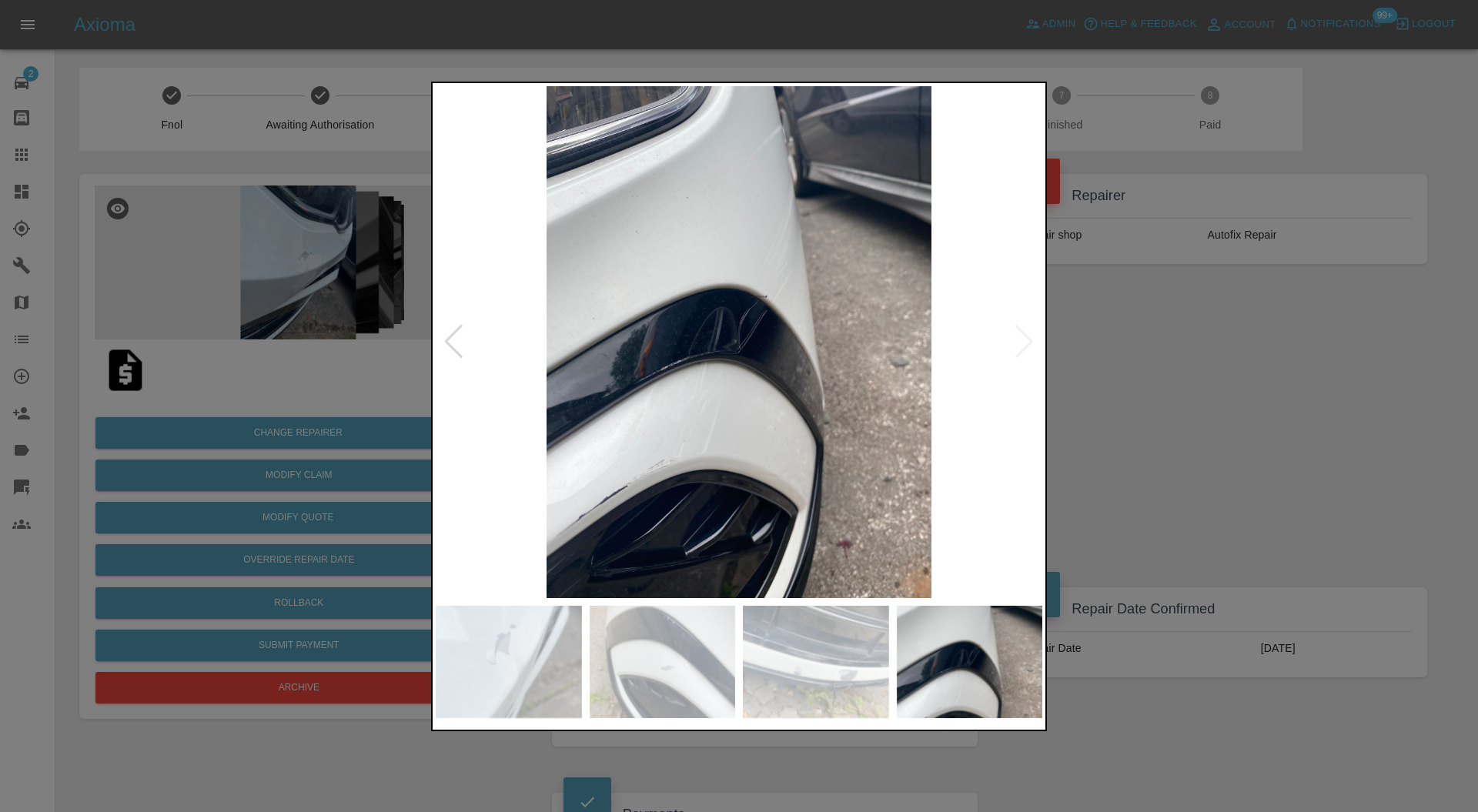
click at [1024, 344] on img at bounding box center [738, 342] width 606 height 513
click at [439, 338] on img at bounding box center [738, 342] width 606 height 513
click at [450, 338] on div at bounding box center [454, 341] width 21 height 34
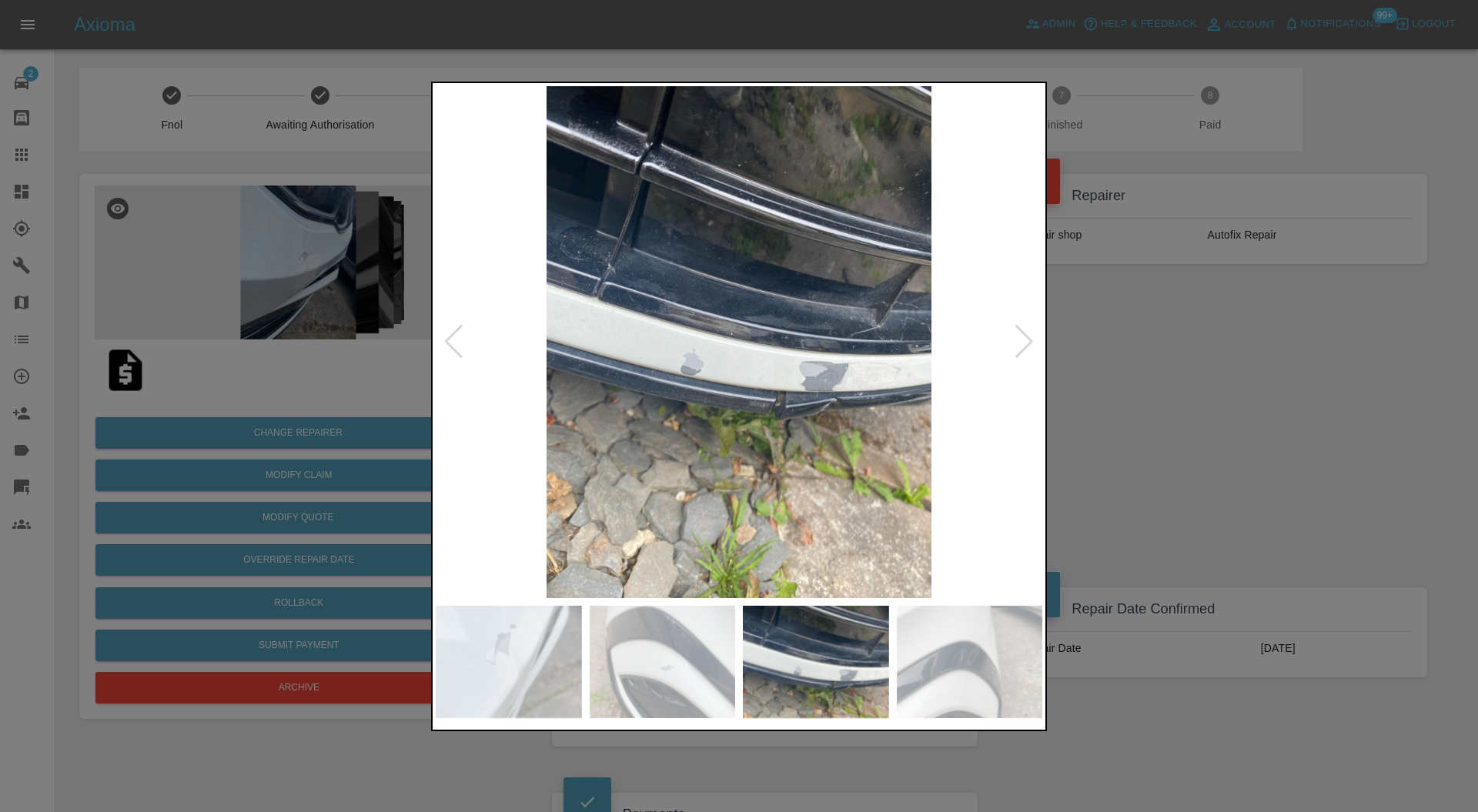
click at [1113, 389] on div at bounding box center [739, 406] width 1478 height 812
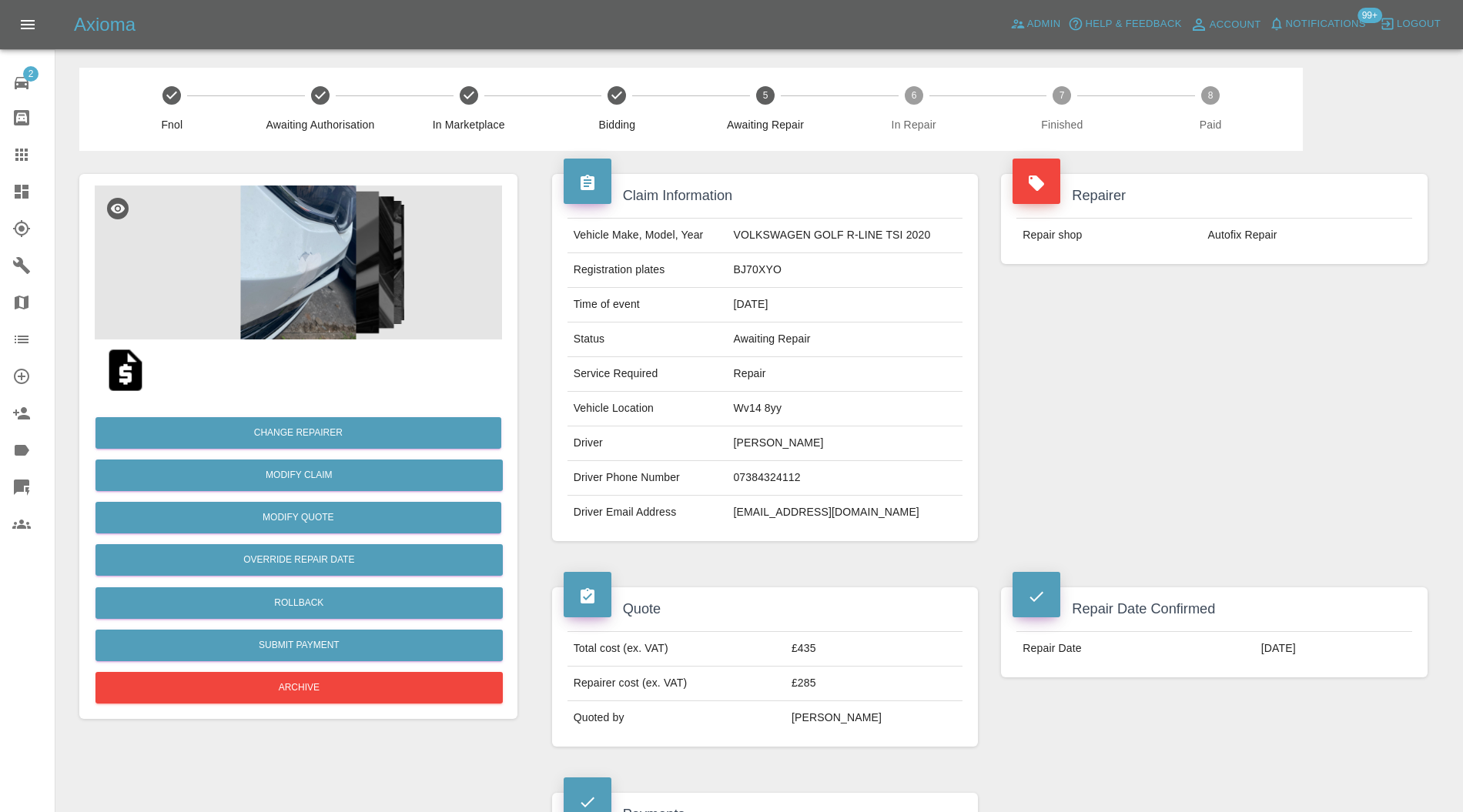
click at [343, 319] on img at bounding box center [298, 262] width 407 height 154
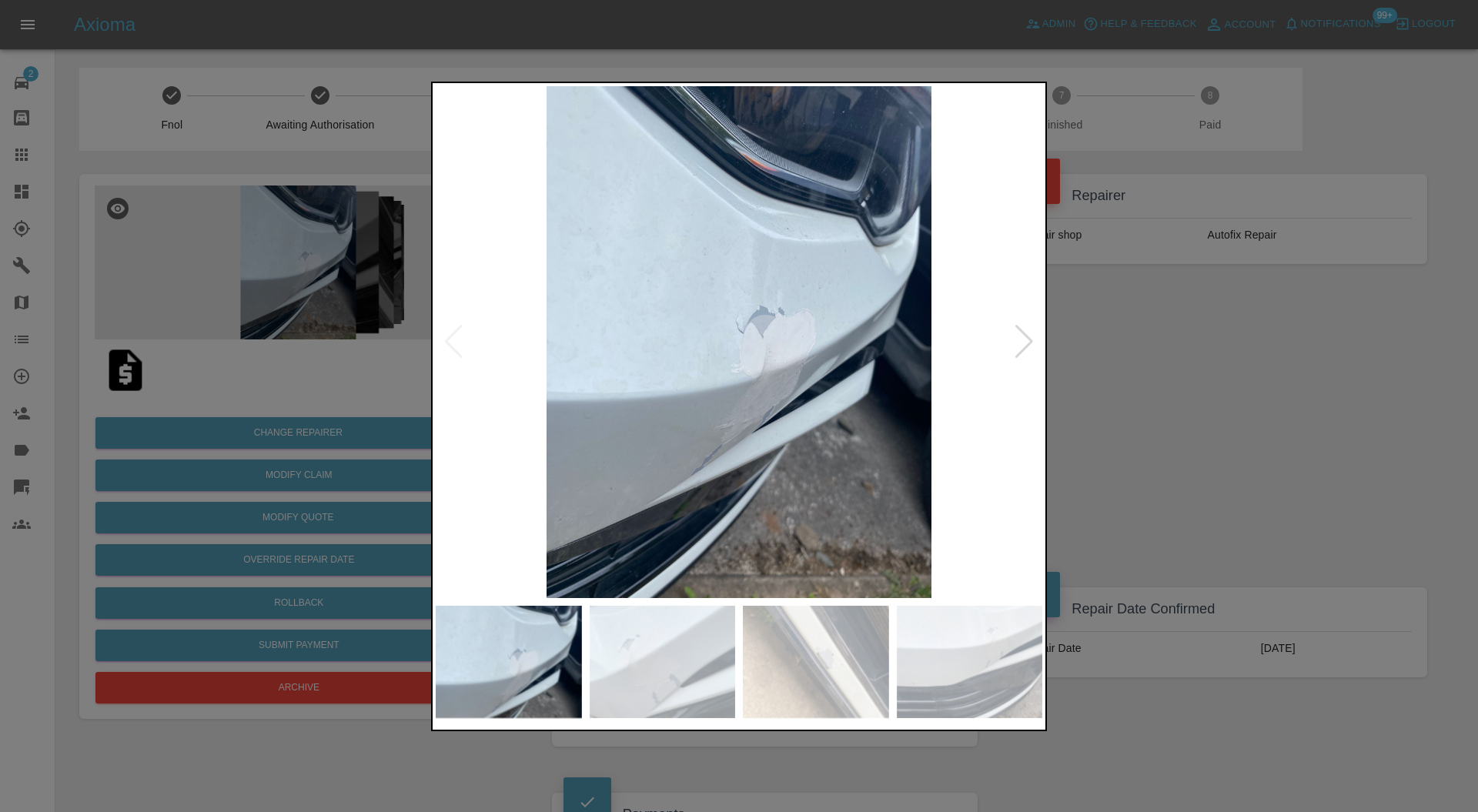
click at [1011, 336] on img at bounding box center [738, 342] width 606 height 513
click at [1023, 334] on div at bounding box center [1024, 341] width 21 height 34
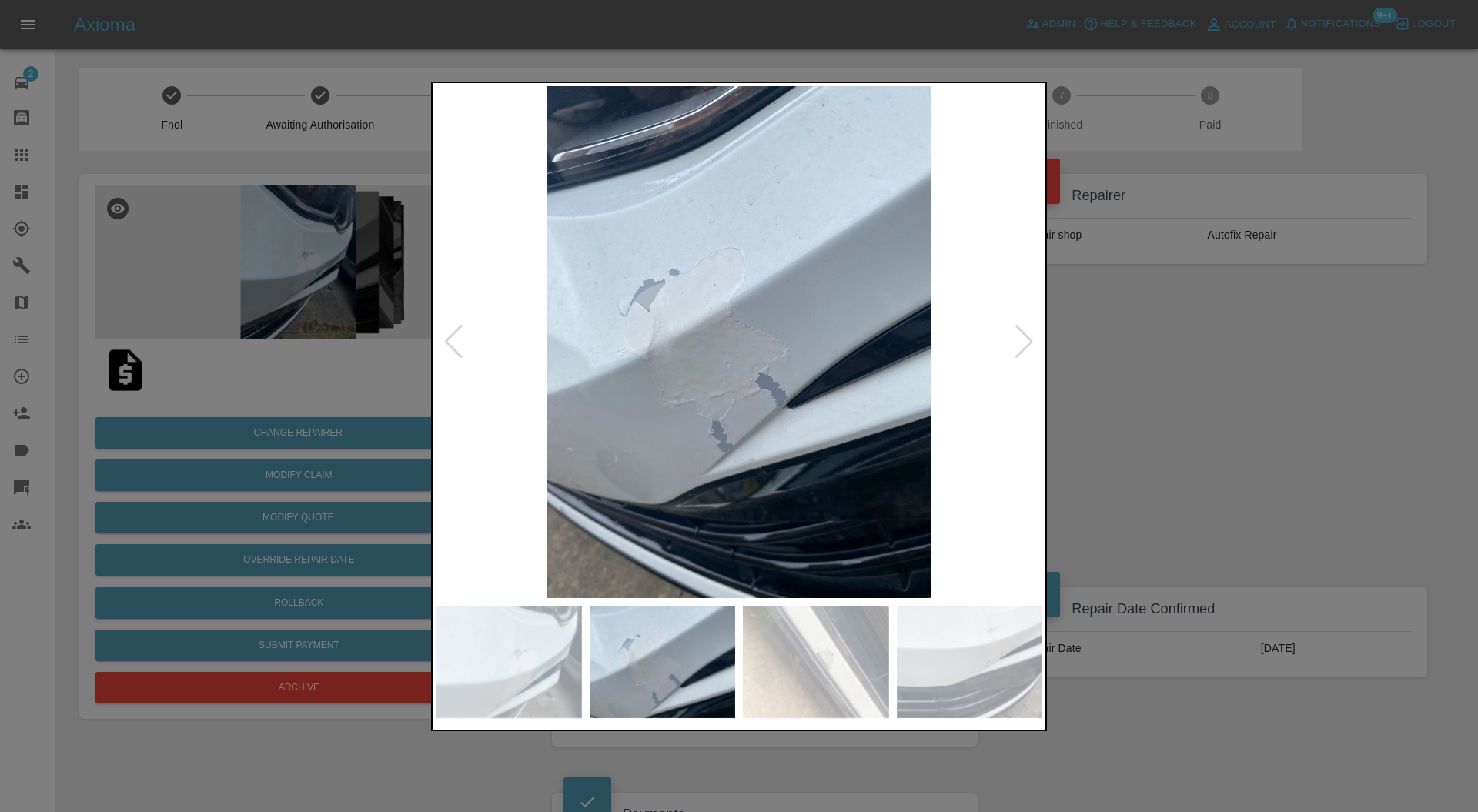
click at [1023, 334] on div at bounding box center [1024, 341] width 21 height 34
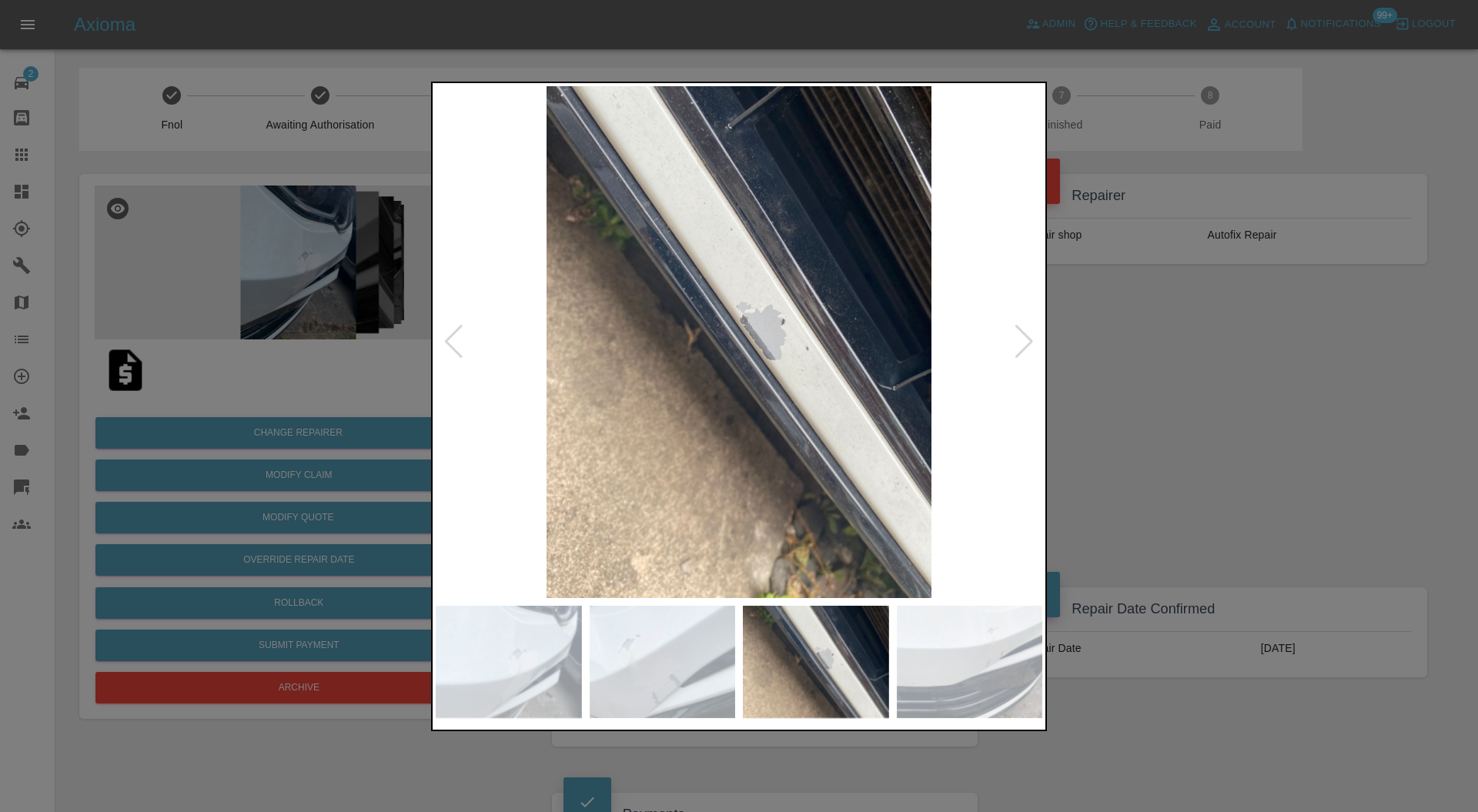
click at [1023, 334] on div at bounding box center [1024, 341] width 21 height 34
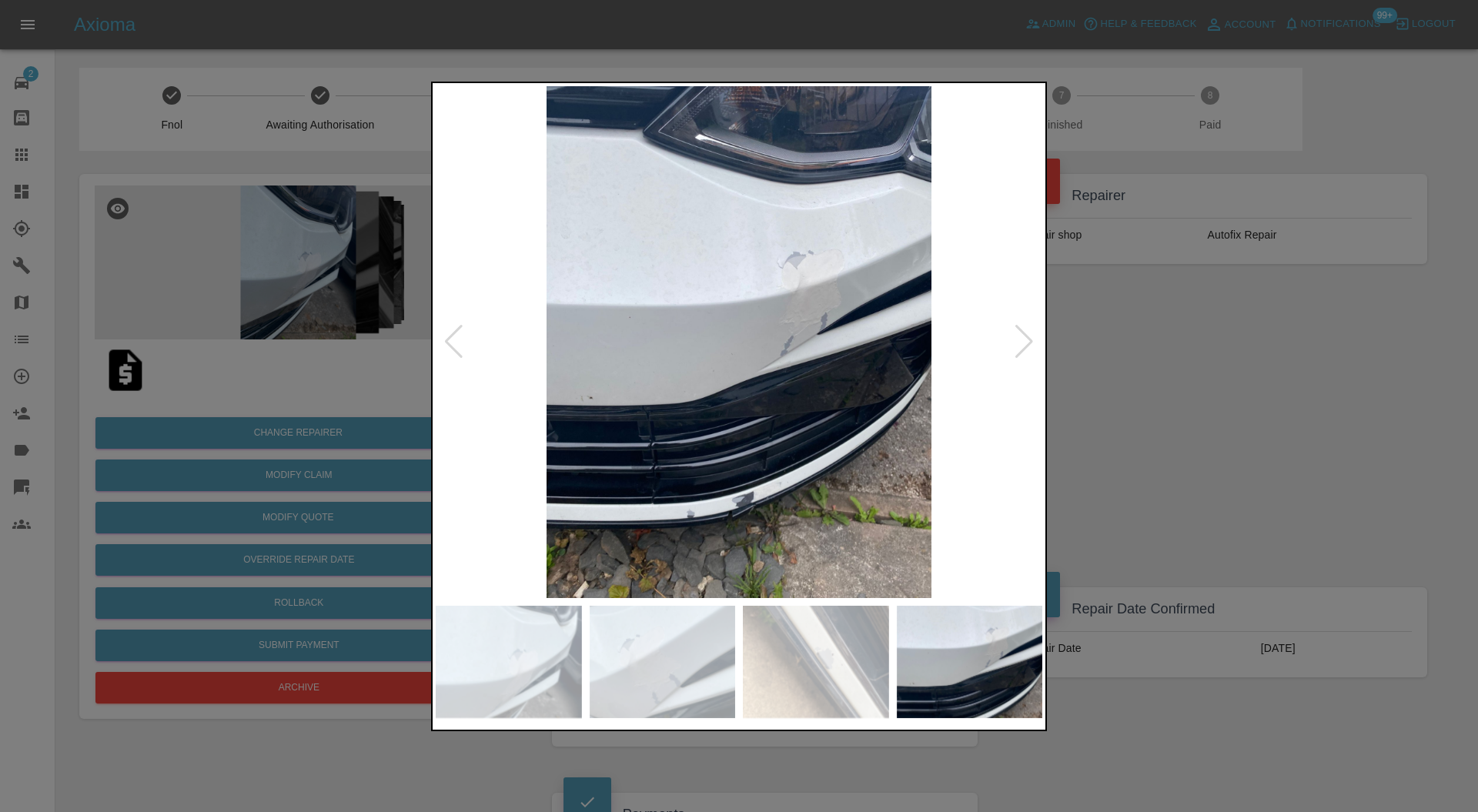
click at [1023, 334] on div at bounding box center [1024, 341] width 21 height 34
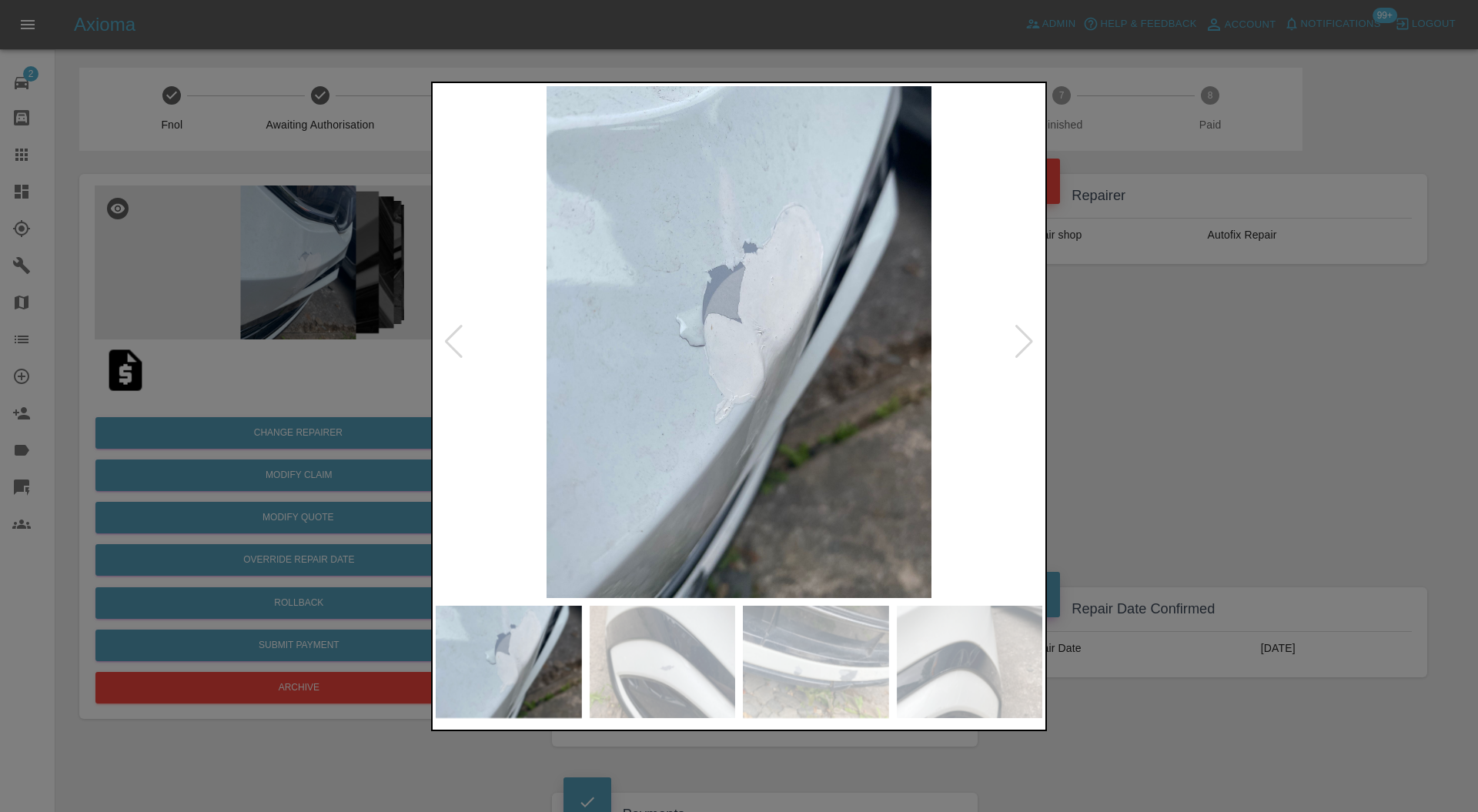
click at [1023, 334] on div at bounding box center [1024, 341] width 21 height 34
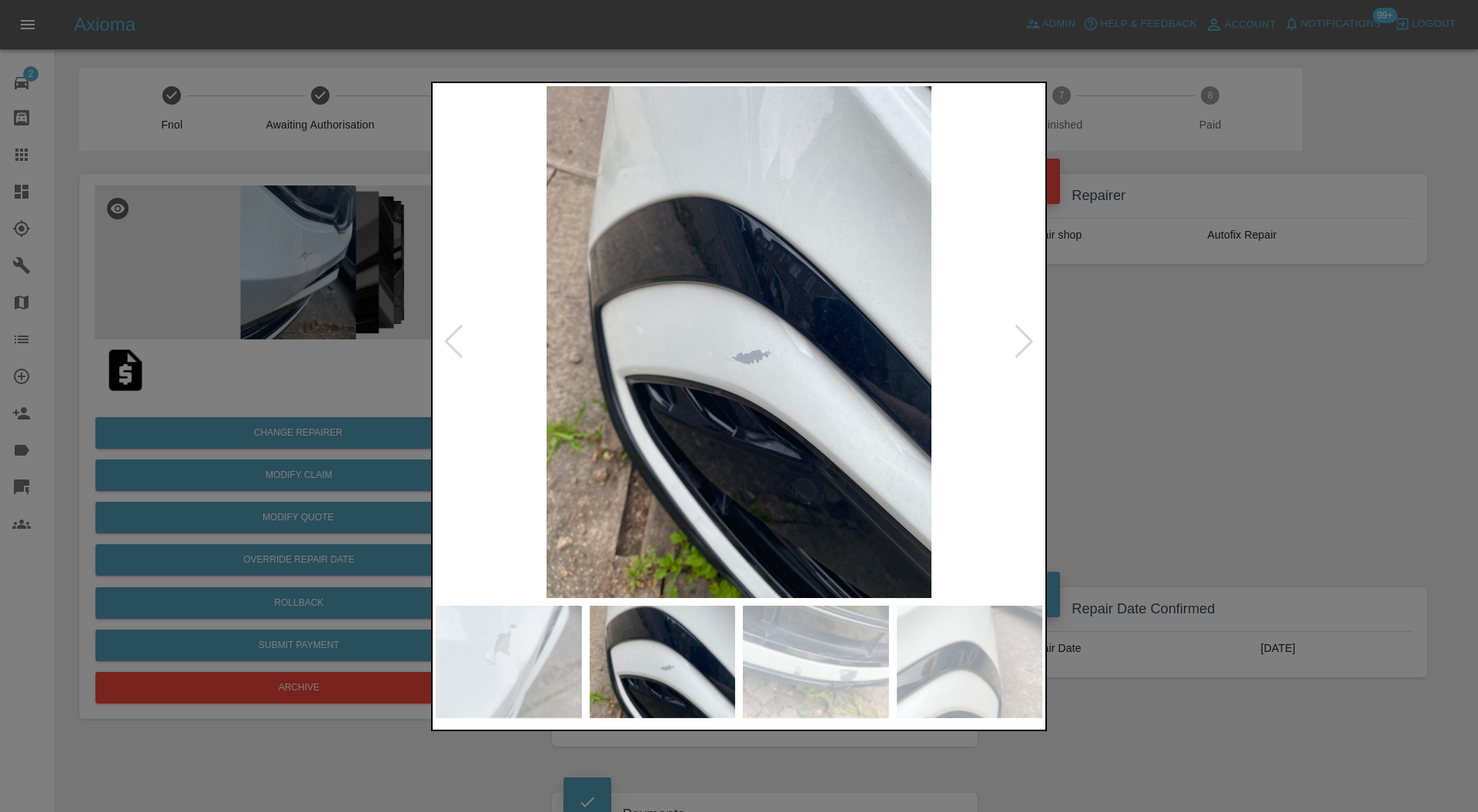
click at [1020, 334] on div at bounding box center [1024, 341] width 21 height 34
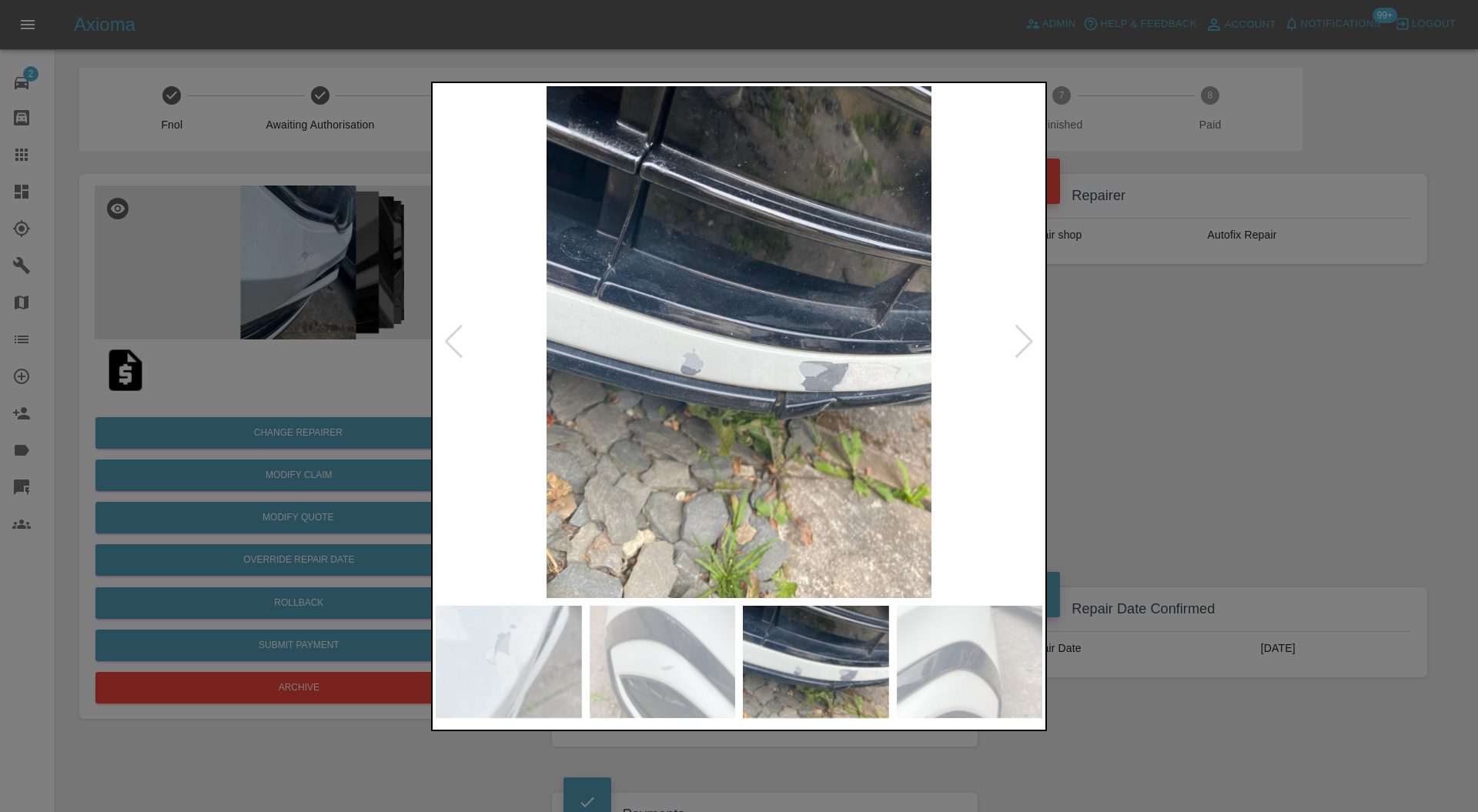
click at [1020, 334] on div at bounding box center [1024, 341] width 21 height 34
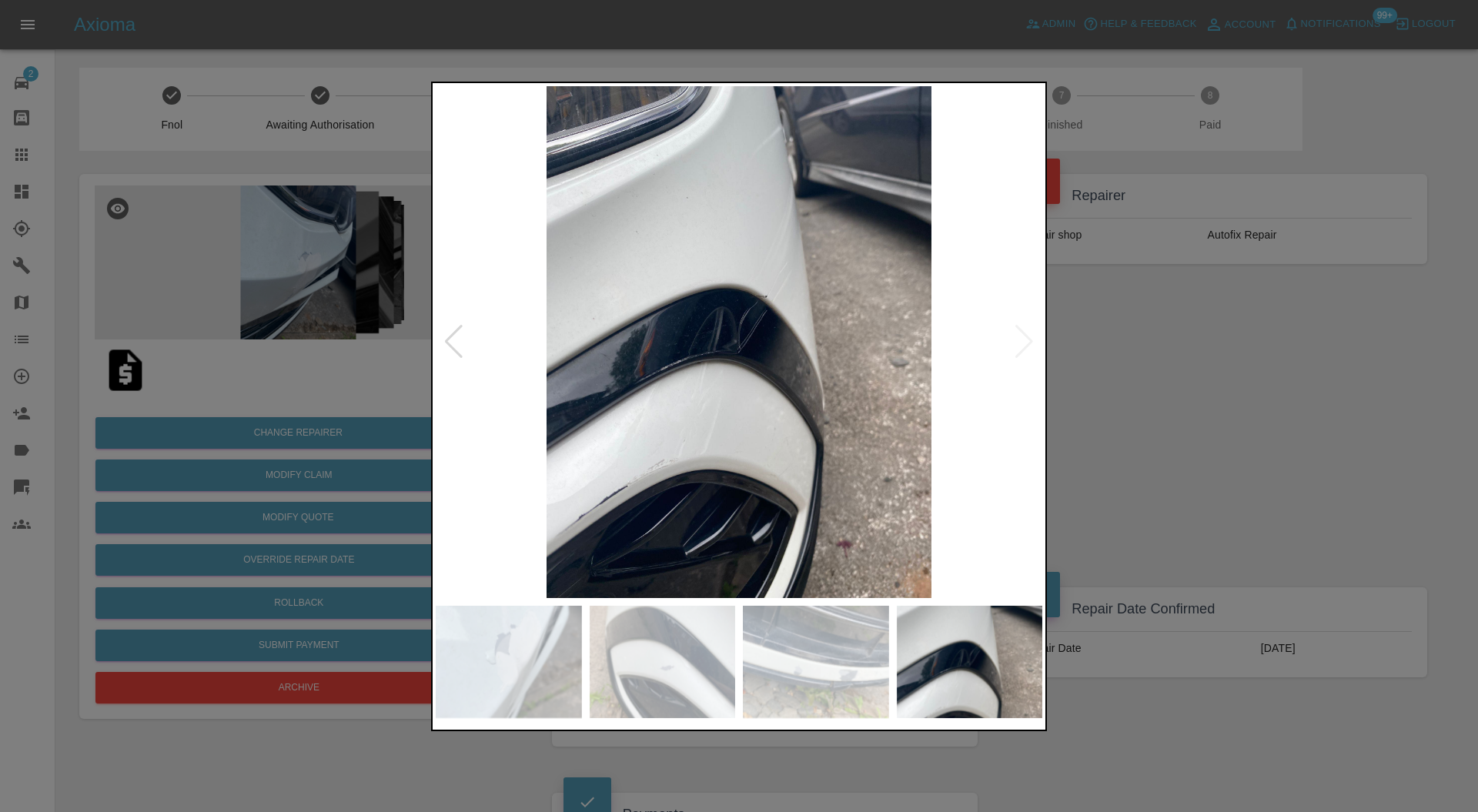
click at [1024, 336] on img at bounding box center [738, 342] width 606 height 513
click at [462, 338] on div at bounding box center [454, 341] width 21 height 34
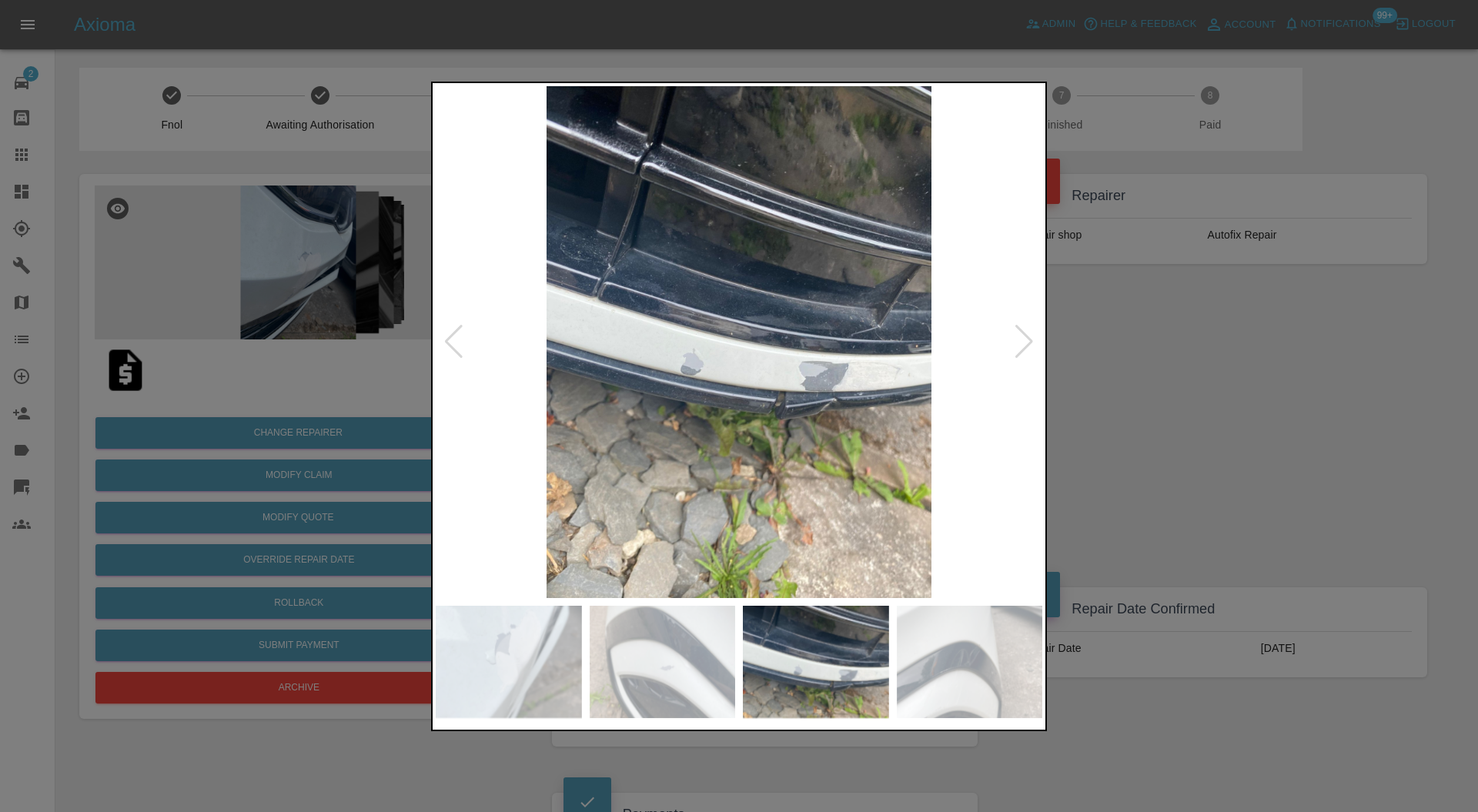
click at [1025, 337] on div at bounding box center [1024, 341] width 21 height 34
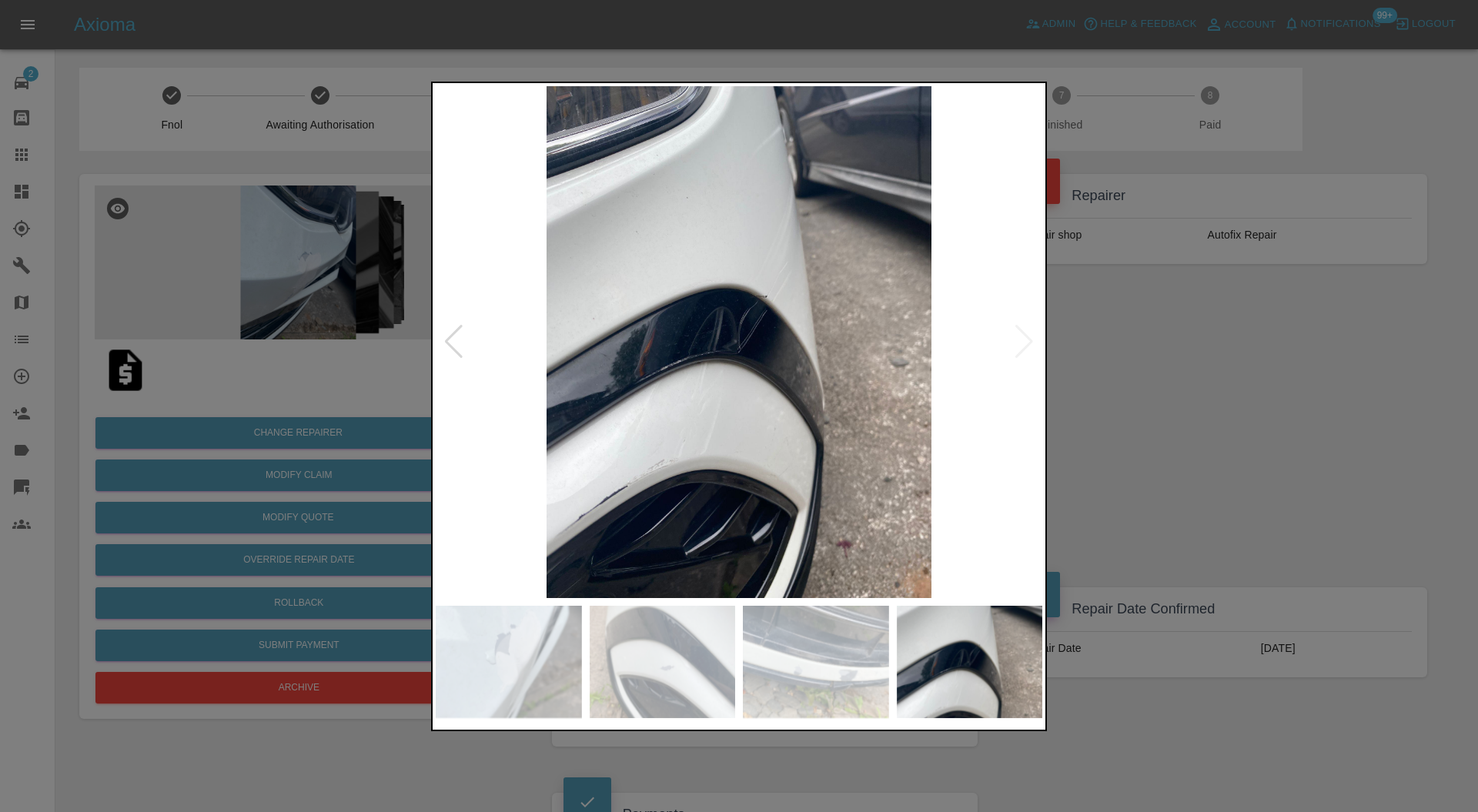
click at [1125, 407] on div at bounding box center [739, 406] width 1478 height 812
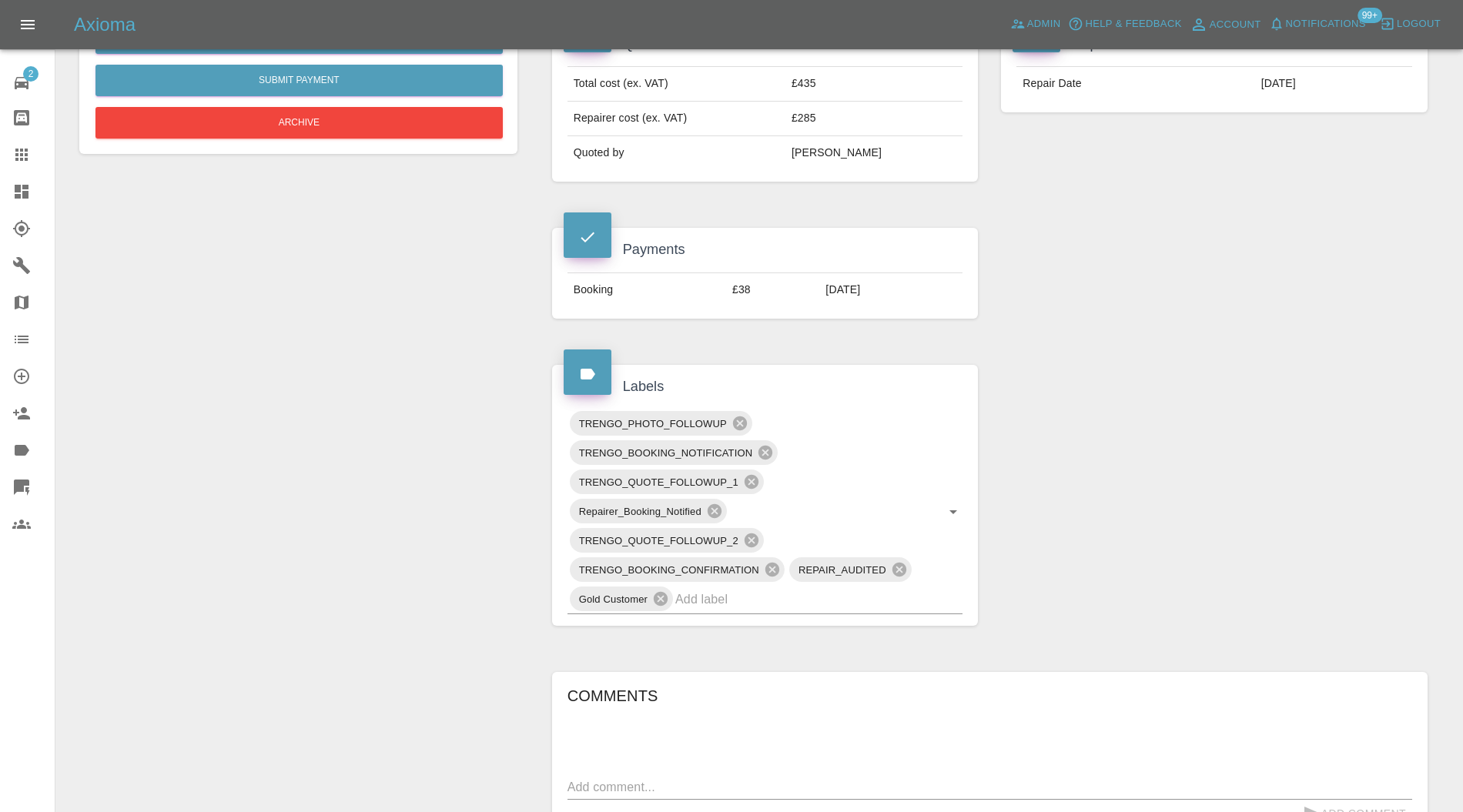
scroll to position [107, 0]
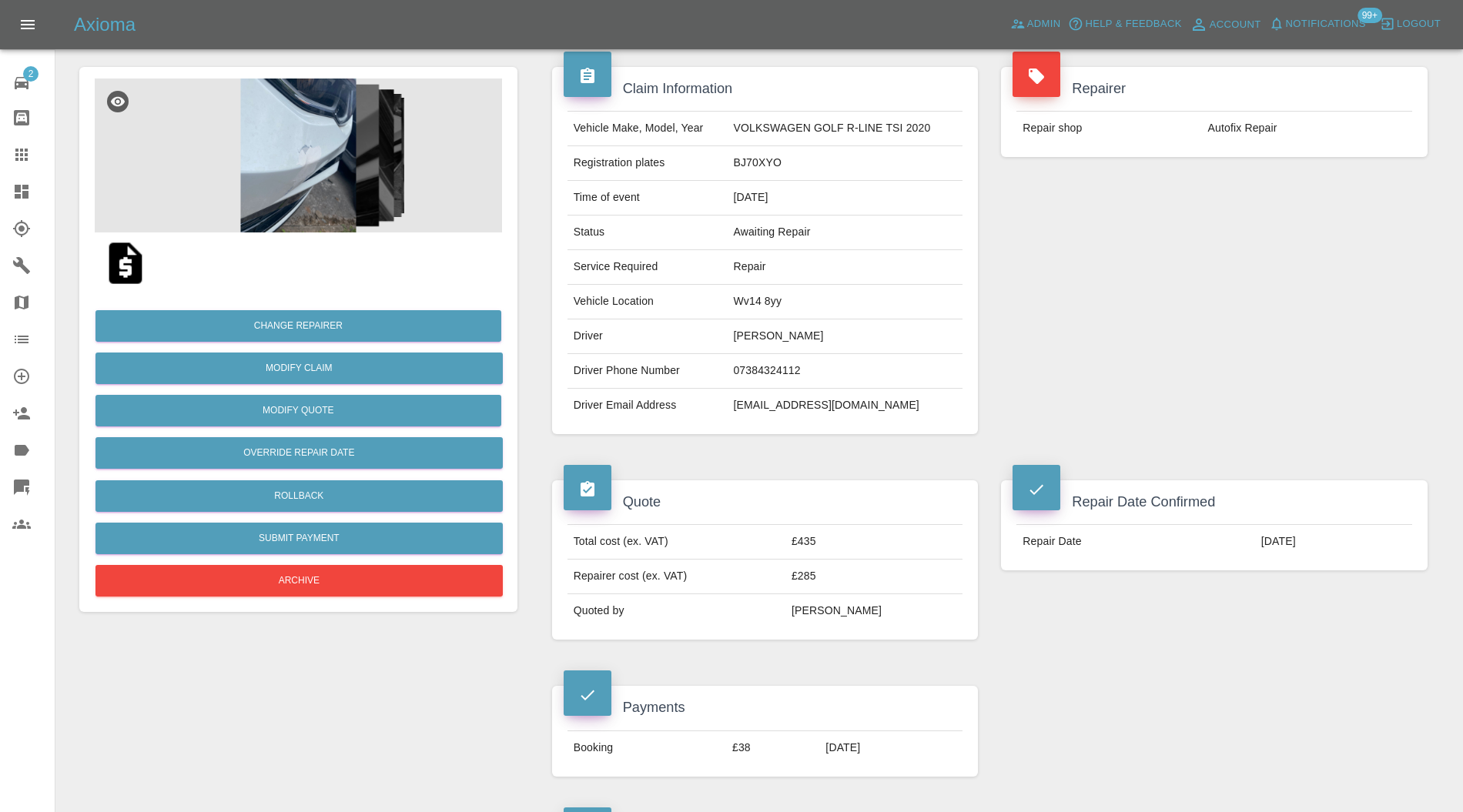
click at [132, 262] on img at bounding box center [125, 263] width 49 height 49
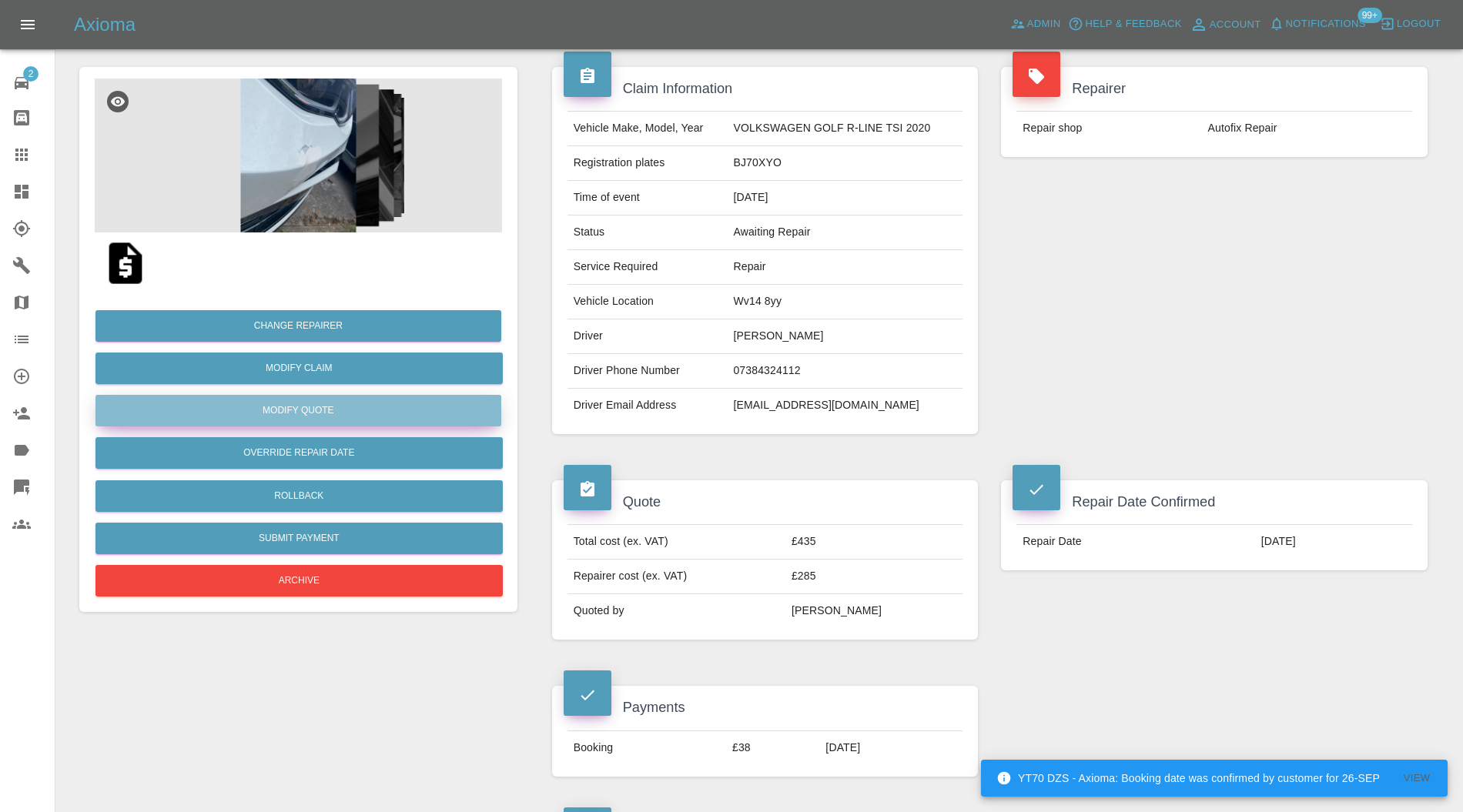
click at [433, 414] on button "Modify Quote" at bounding box center [298, 411] width 406 height 32
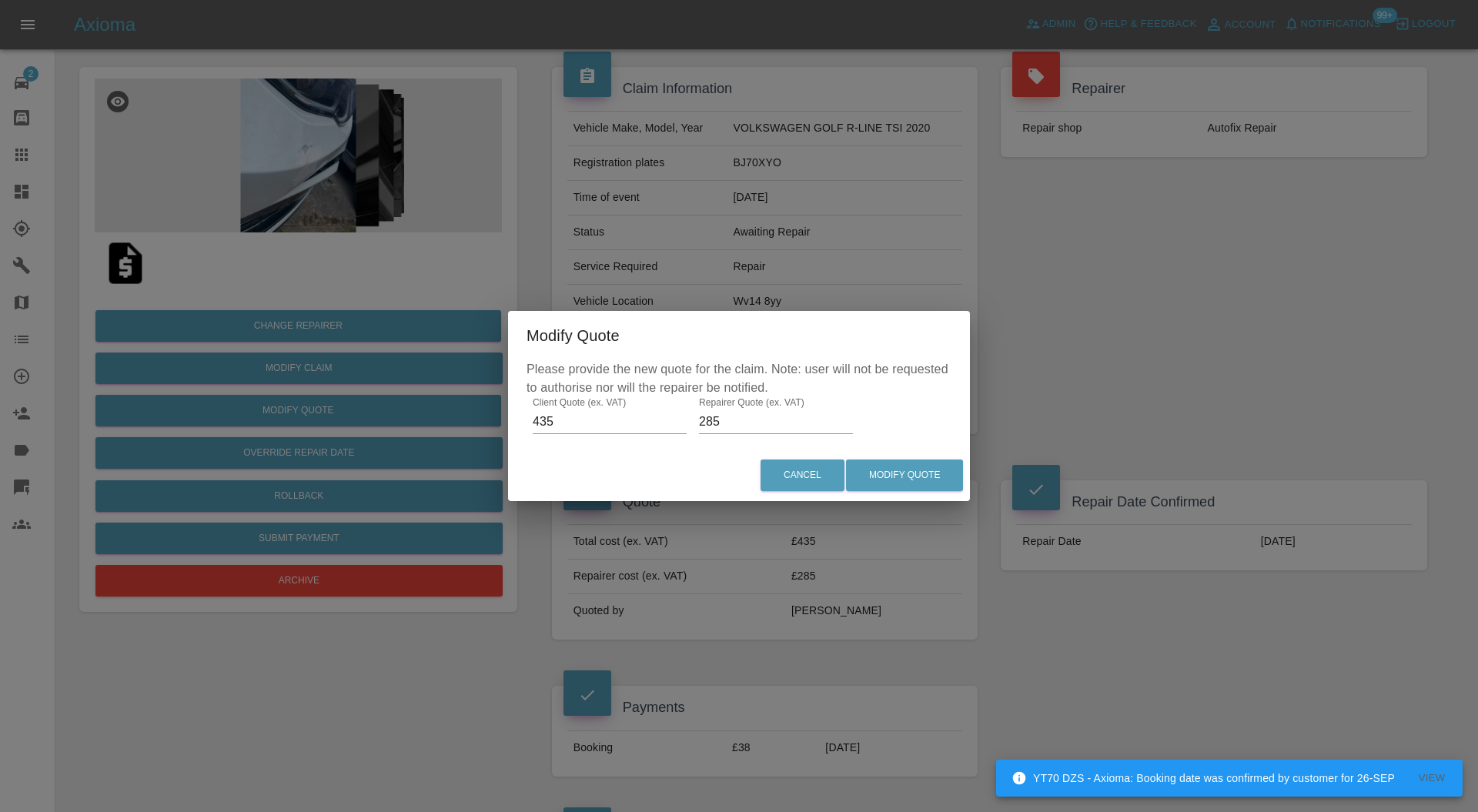
click at [552, 416] on input "435" at bounding box center [610, 422] width 154 height 25
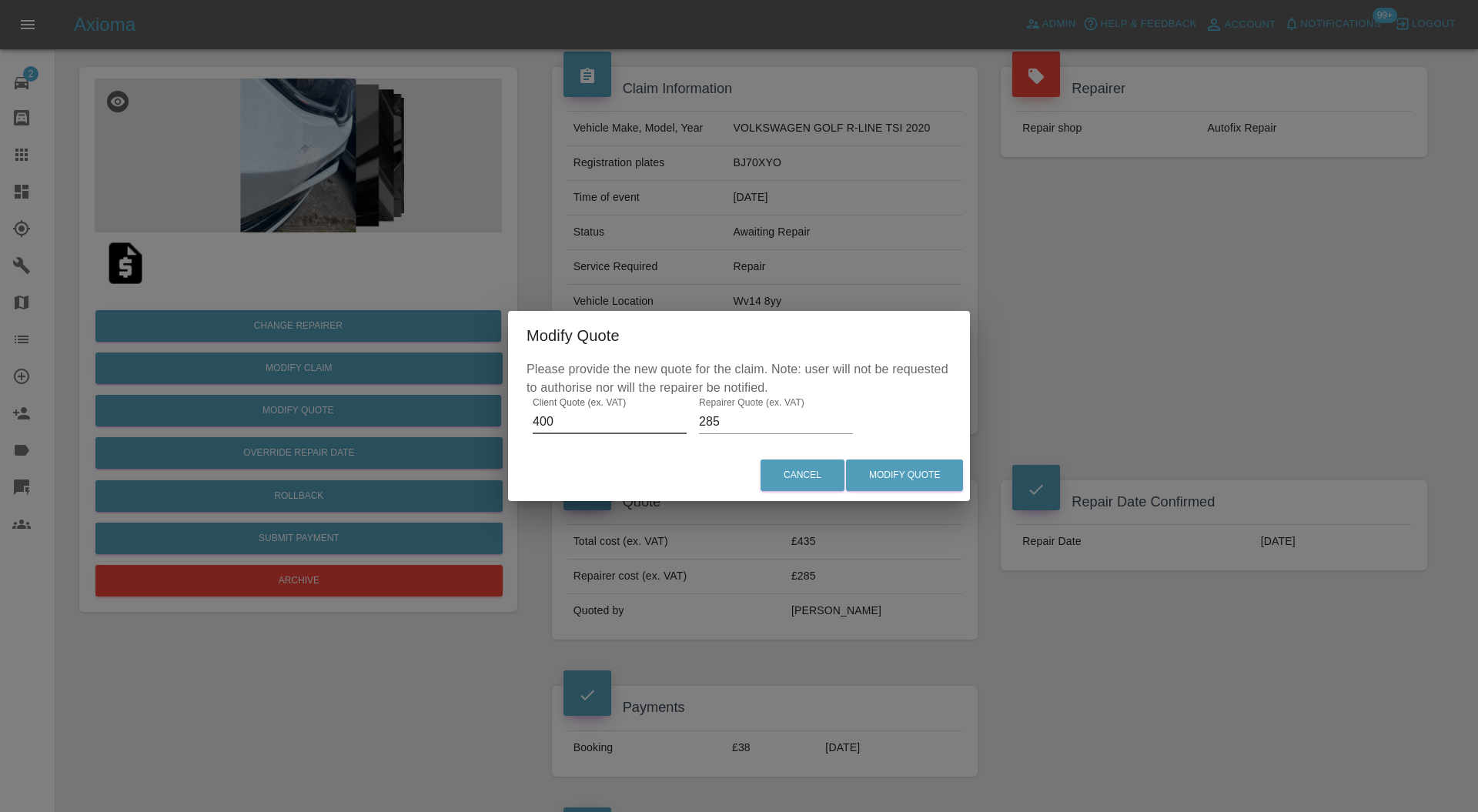
type input "400"
click at [892, 471] on button "Modify Quote" at bounding box center [905, 475] width 117 height 32
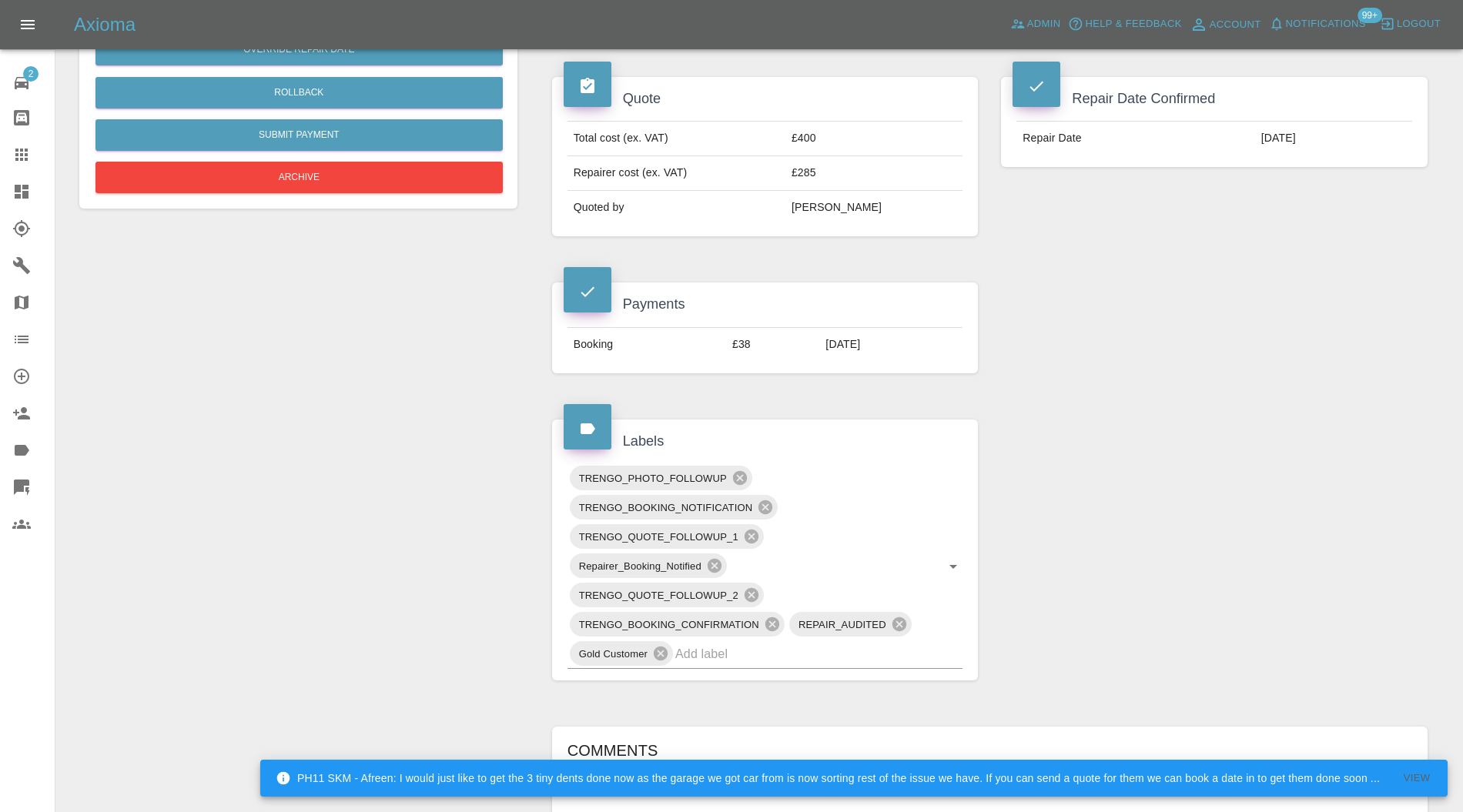
scroll to position [820, 0]
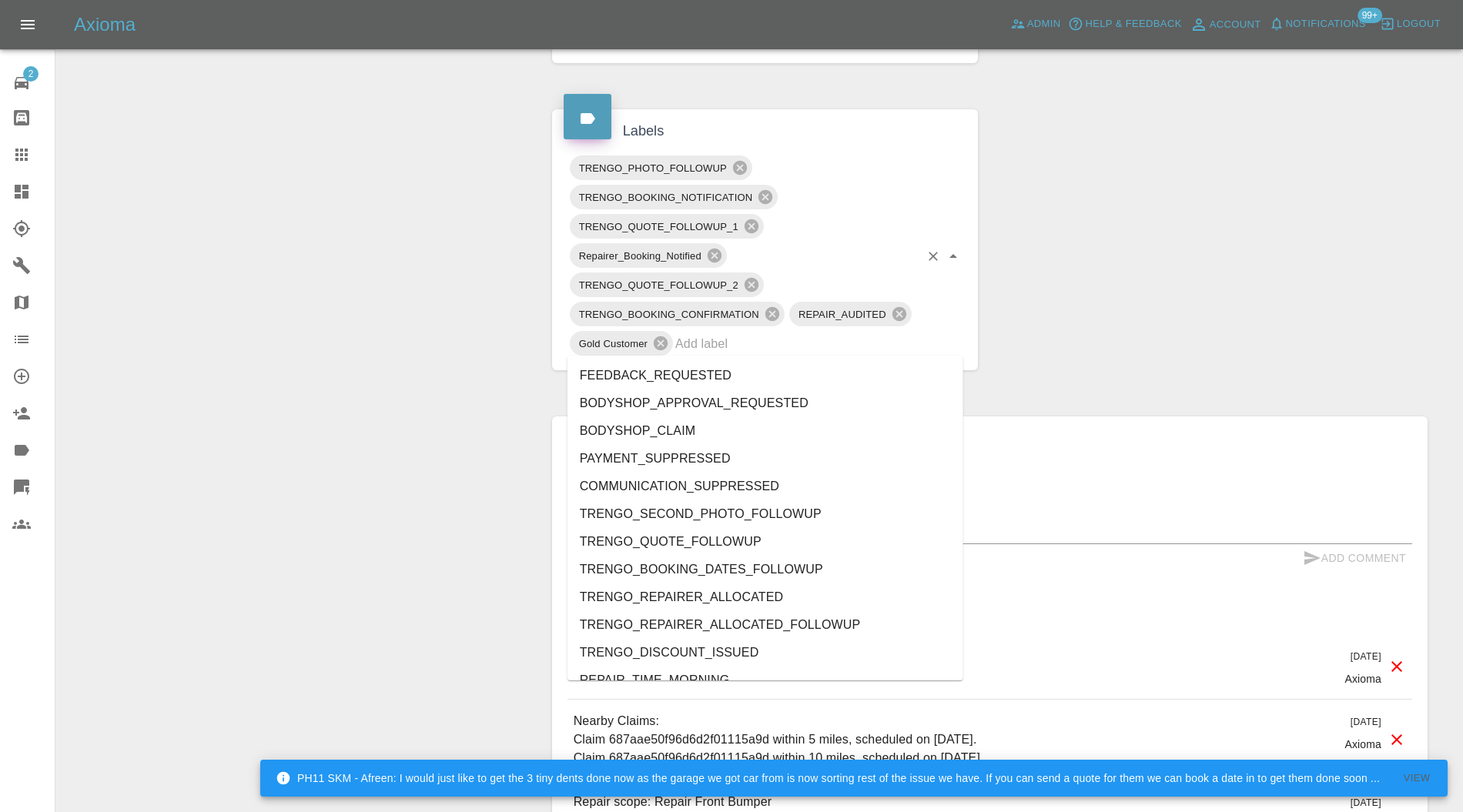
click at [787, 345] on input "text" at bounding box center [797, 344] width 244 height 24
type input "do"
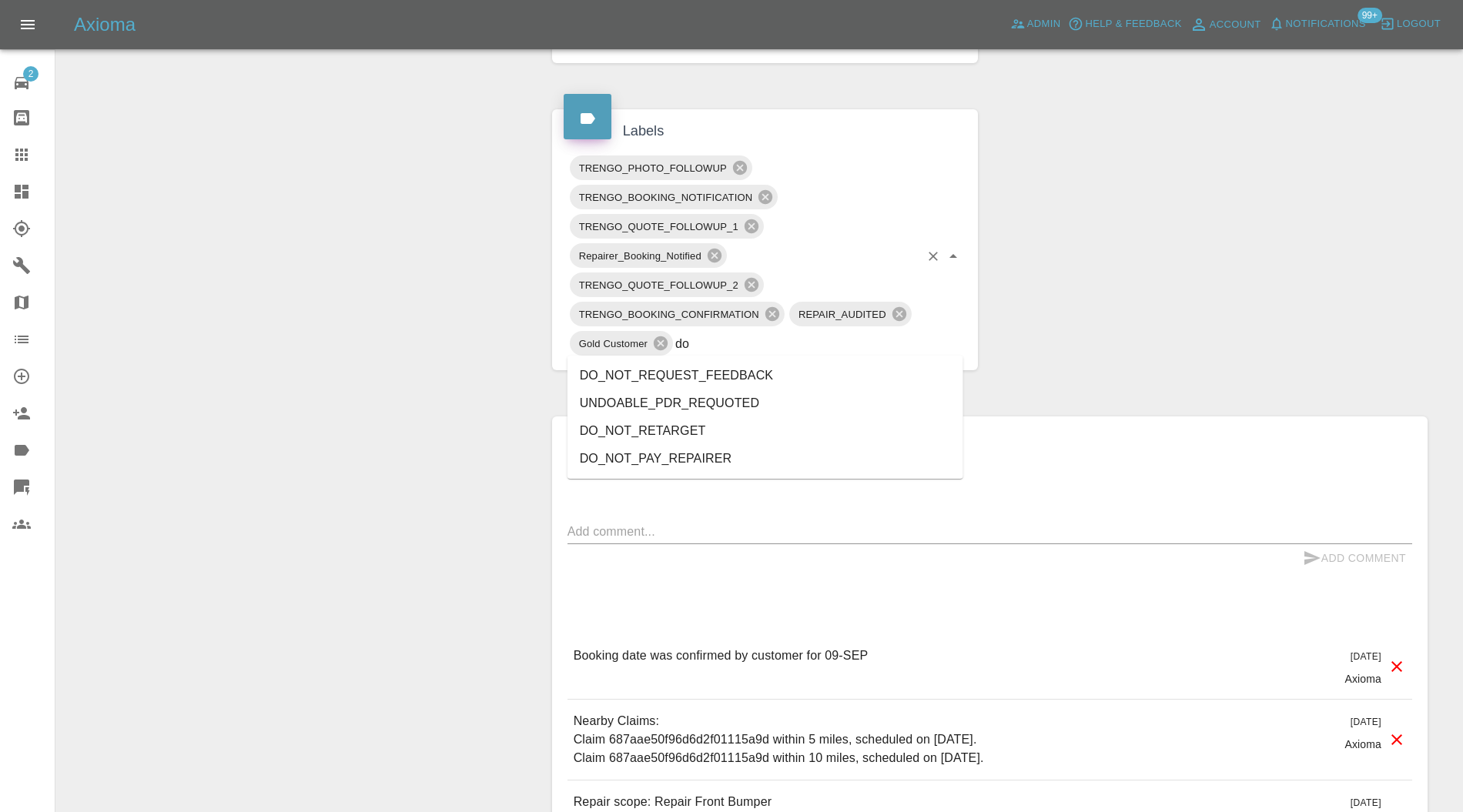
click at [752, 367] on li "DO_NOT_REQUEST_FEEDBACK" at bounding box center [765, 376] width 396 height 27
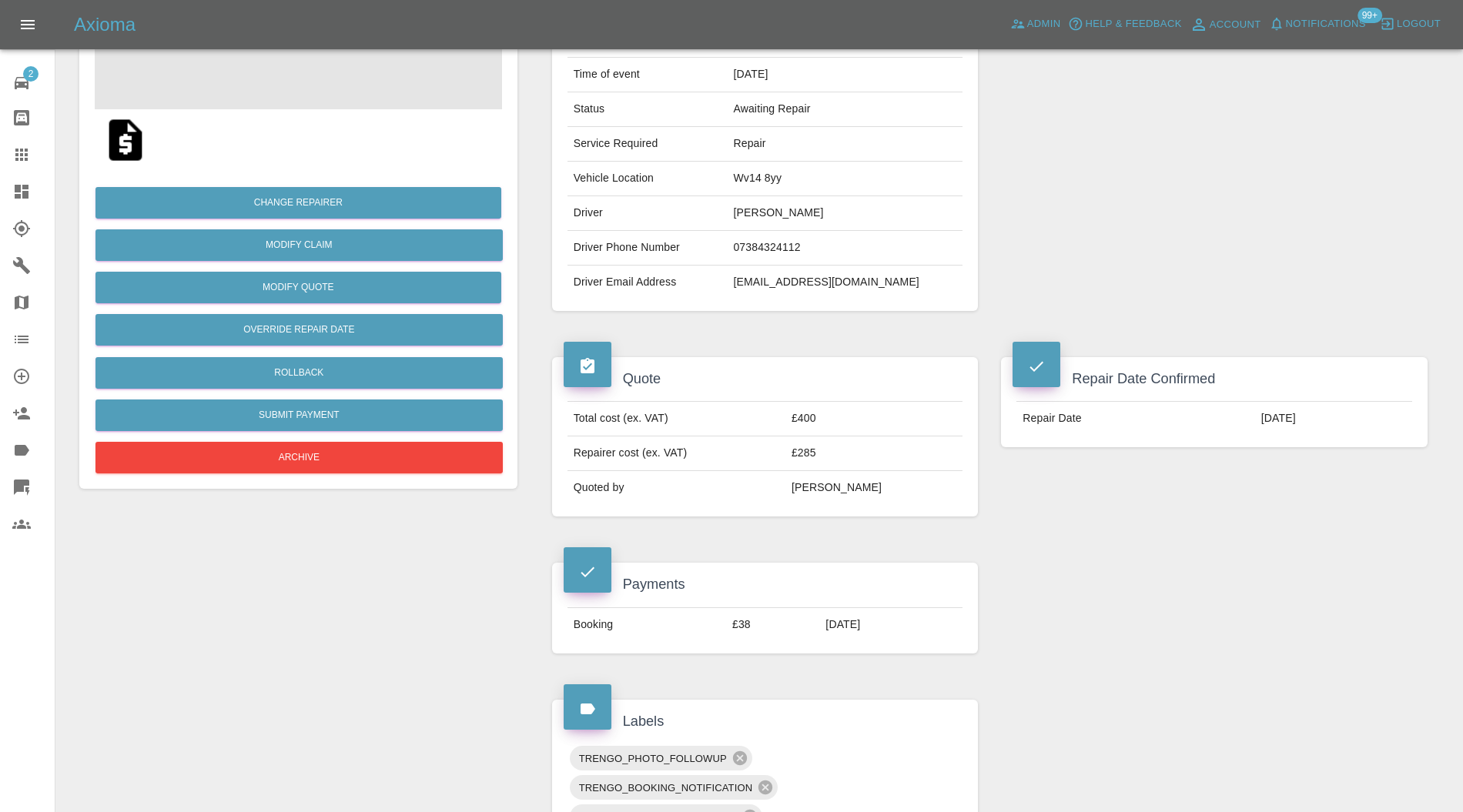
scroll to position [0, 0]
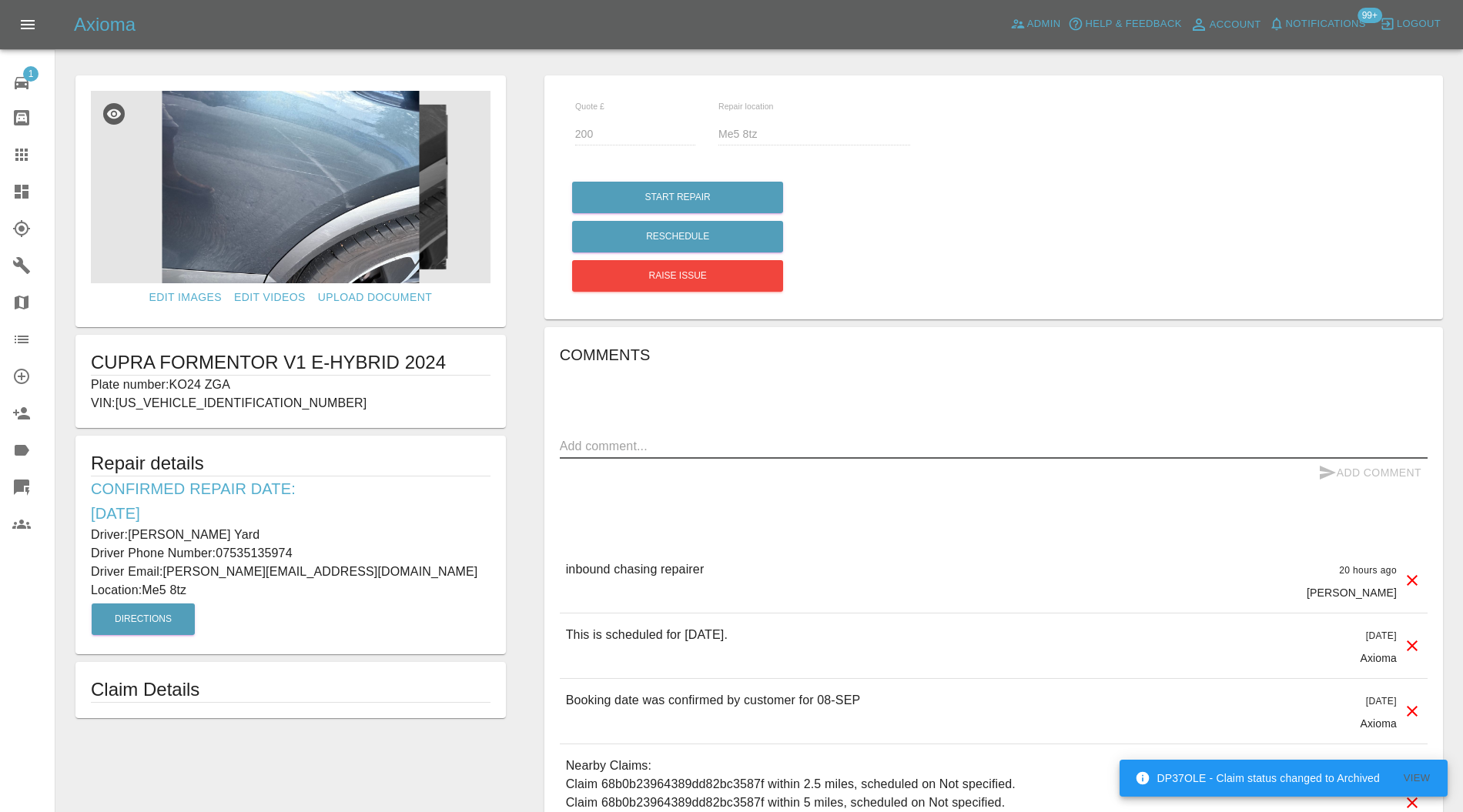
click at [714, 448] on textarea at bounding box center [994, 445] width 868 height 17
type textarea "o"
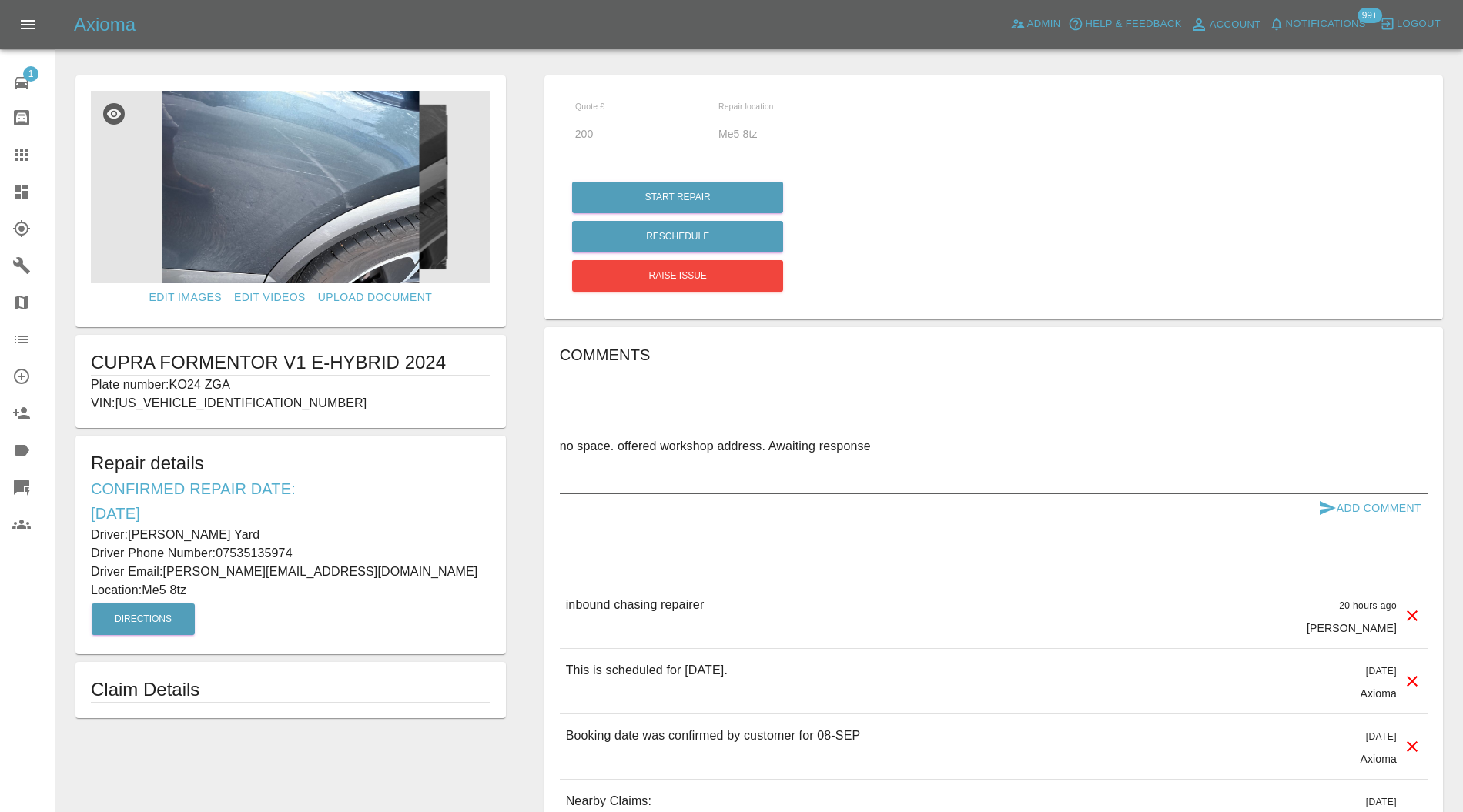
paste textarea "[STREET_ADDRESS]"
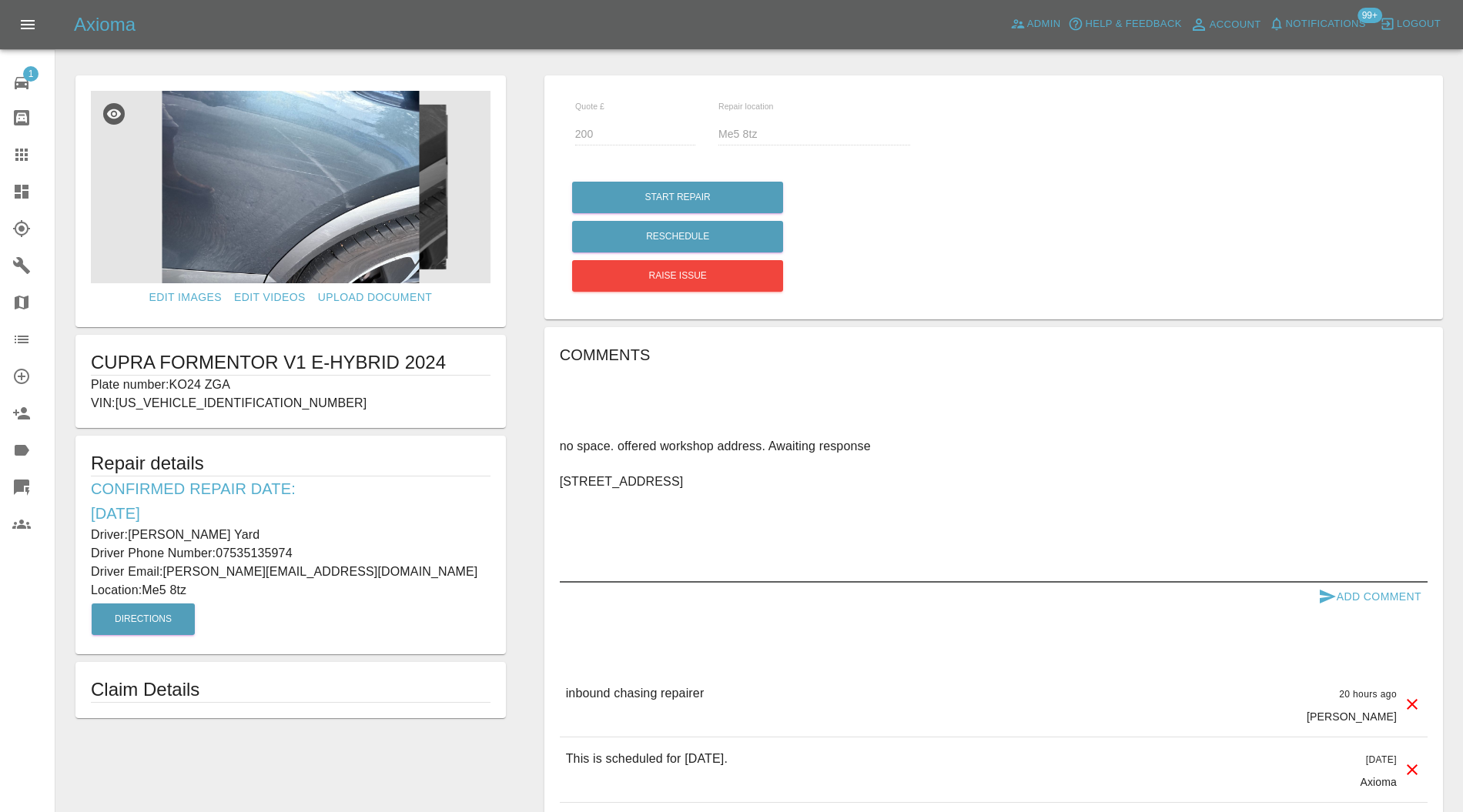
click at [565, 445] on textarea "no space. offered workshop address. Awaiting response [STREET_ADDRESS]" at bounding box center [994, 508] width 868 height 142
type textarea "No space. offered workshop address. Awaiting response [STREET_ADDRESS]"
click at [1356, 596] on button "Add Comment" at bounding box center [1370, 596] width 115 height 28
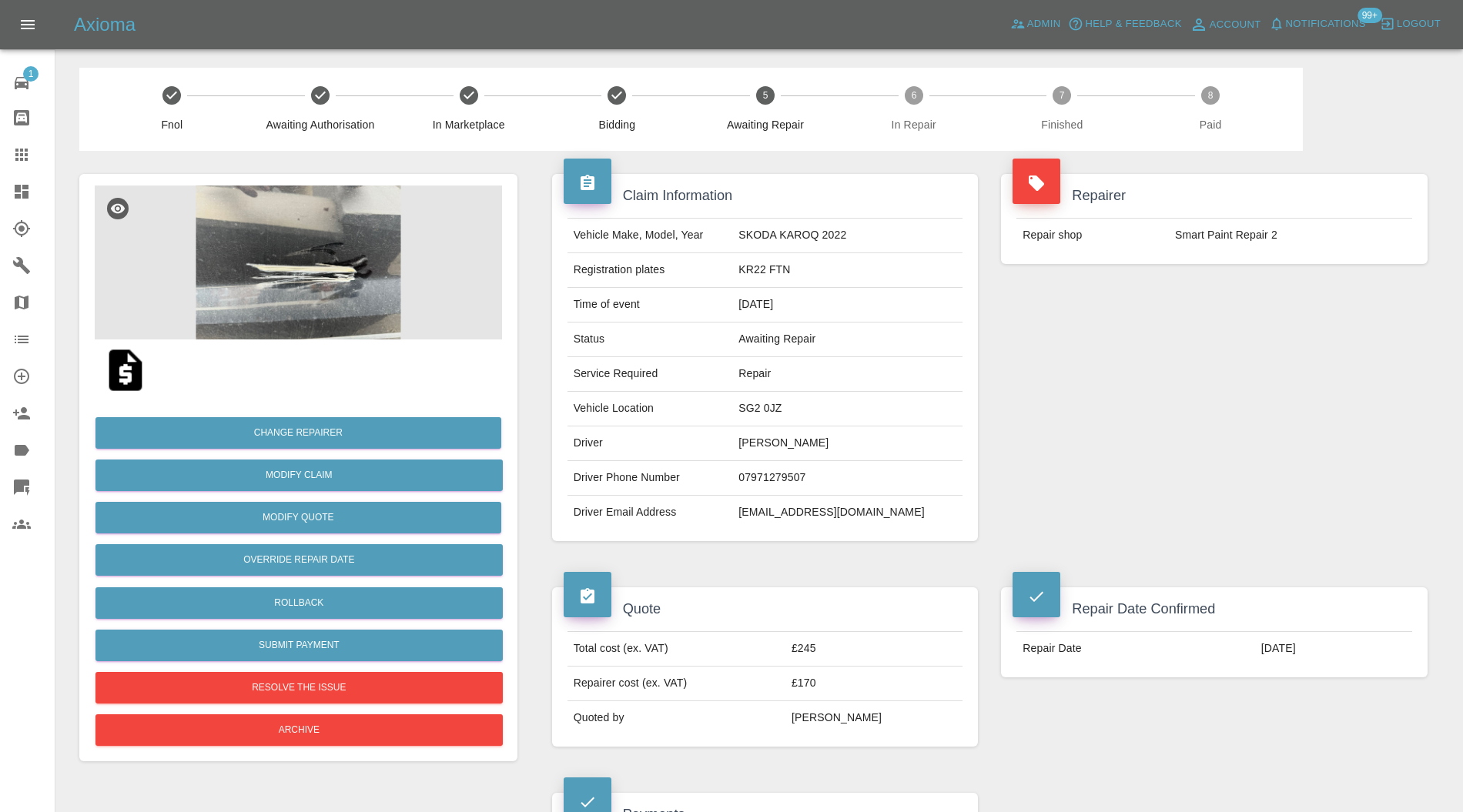
click at [303, 270] on img at bounding box center [298, 262] width 407 height 154
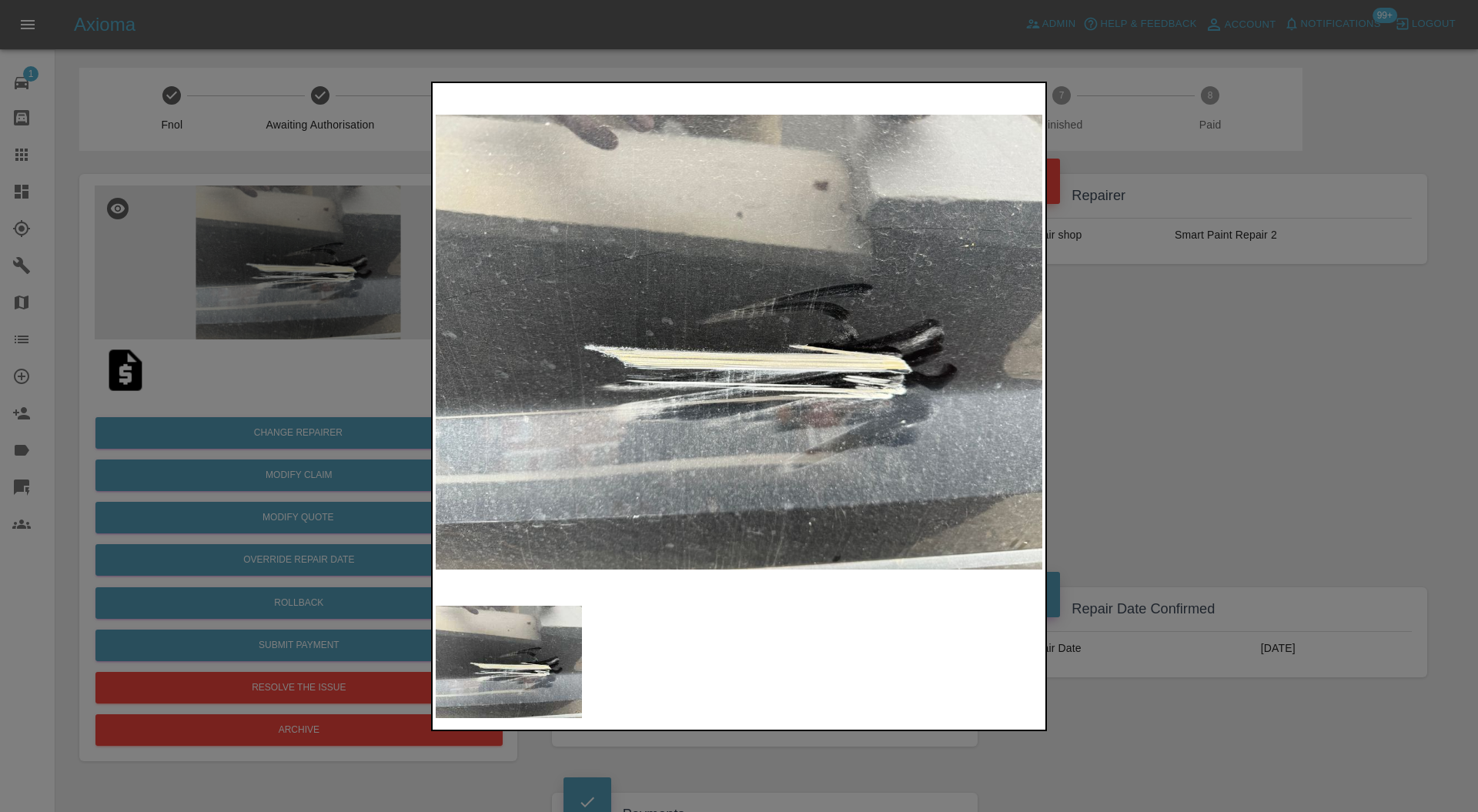
click at [1141, 348] on div at bounding box center [739, 406] width 1478 height 812
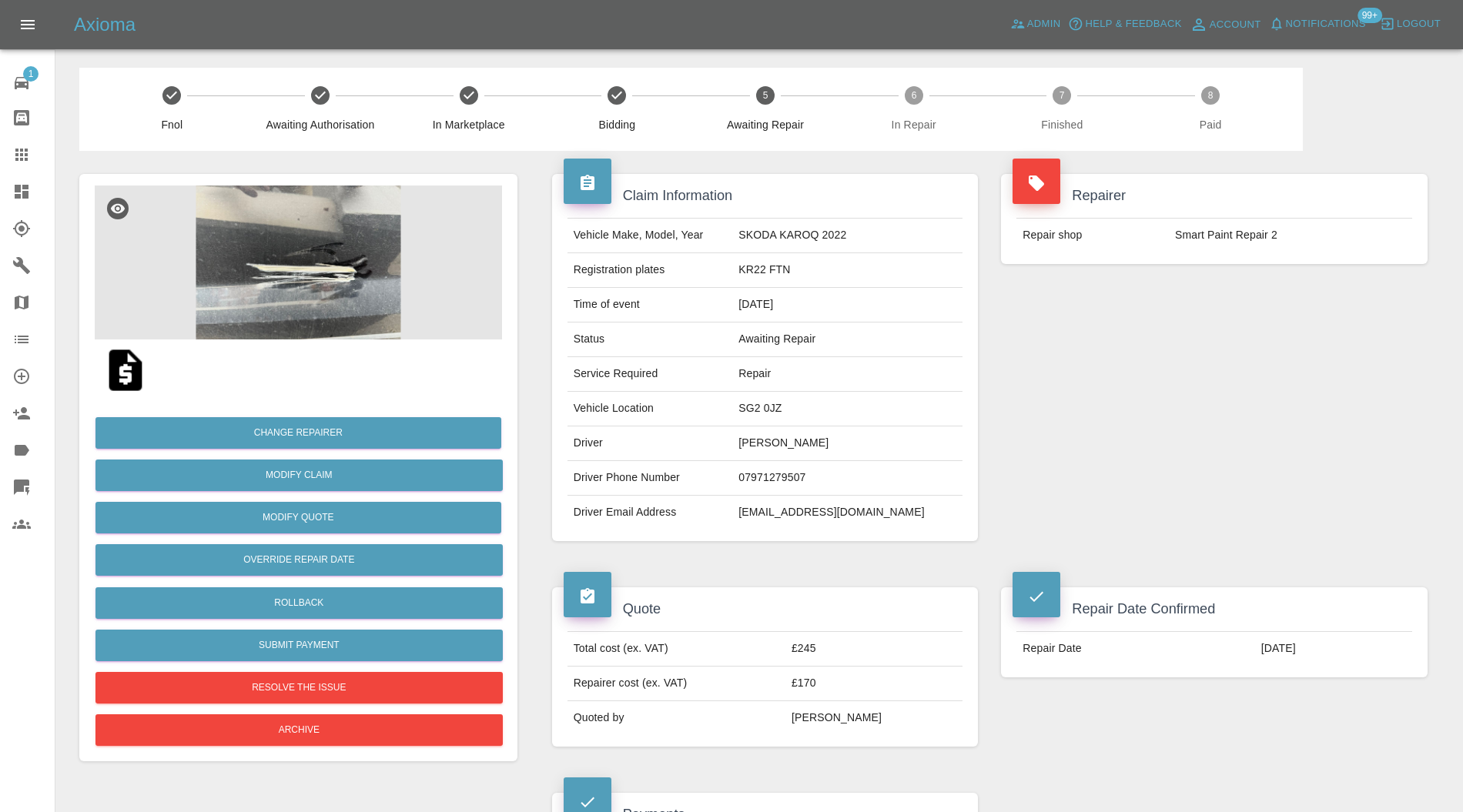
click at [331, 283] on img at bounding box center [298, 262] width 407 height 154
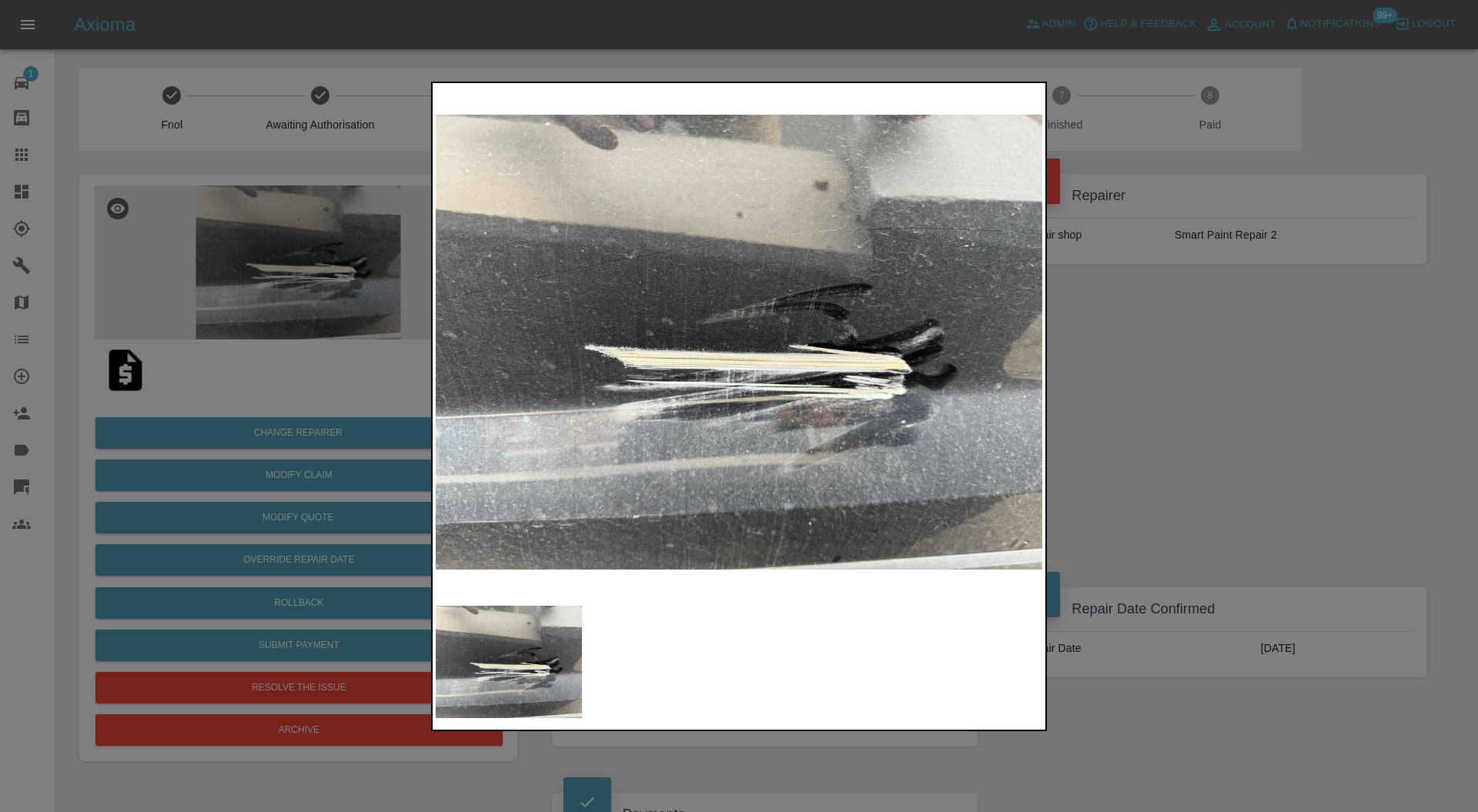
click at [1196, 341] on div at bounding box center [739, 406] width 1478 height 812
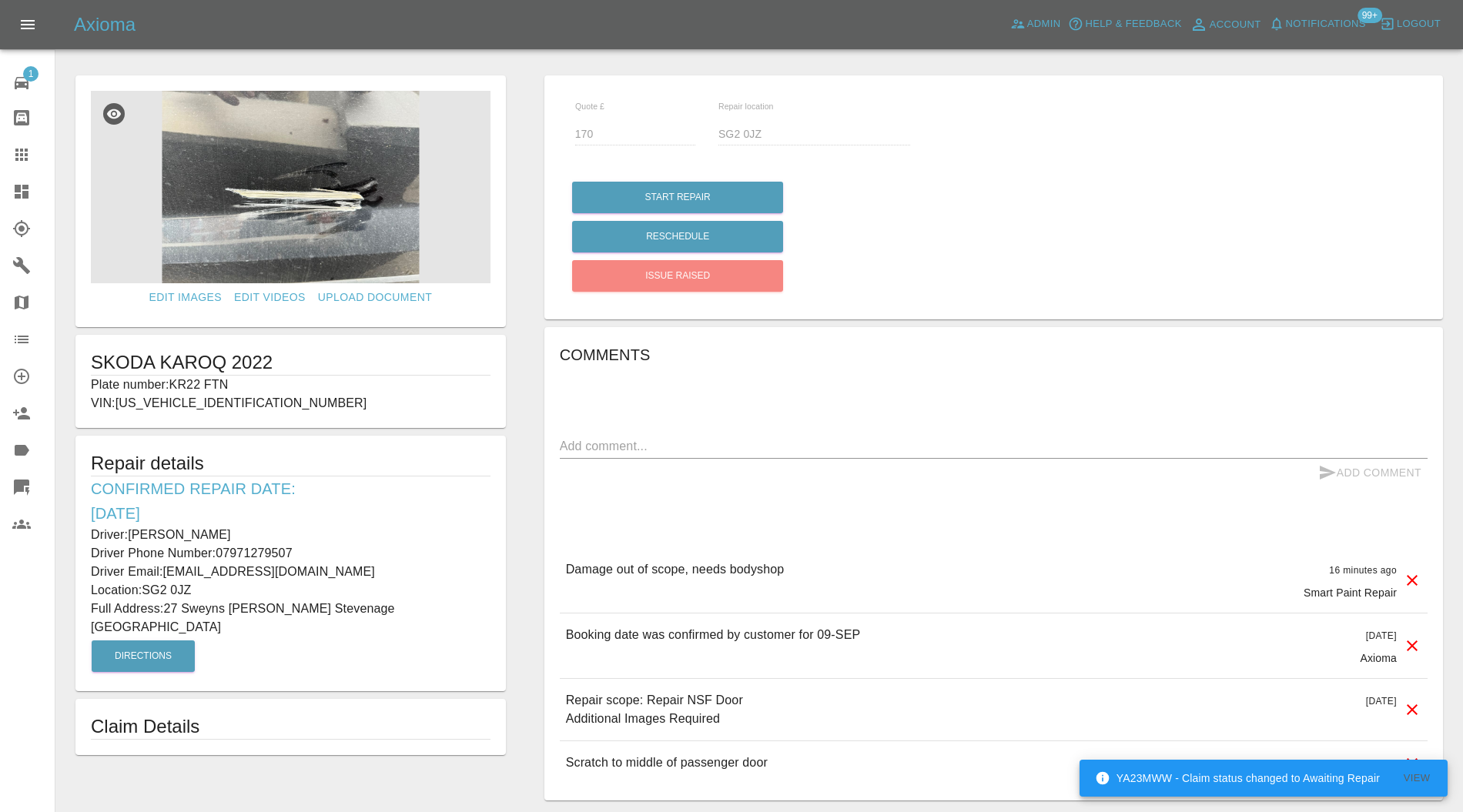
click at [22, 480] on icon at bounding box center [21, 486] width 16 height 16
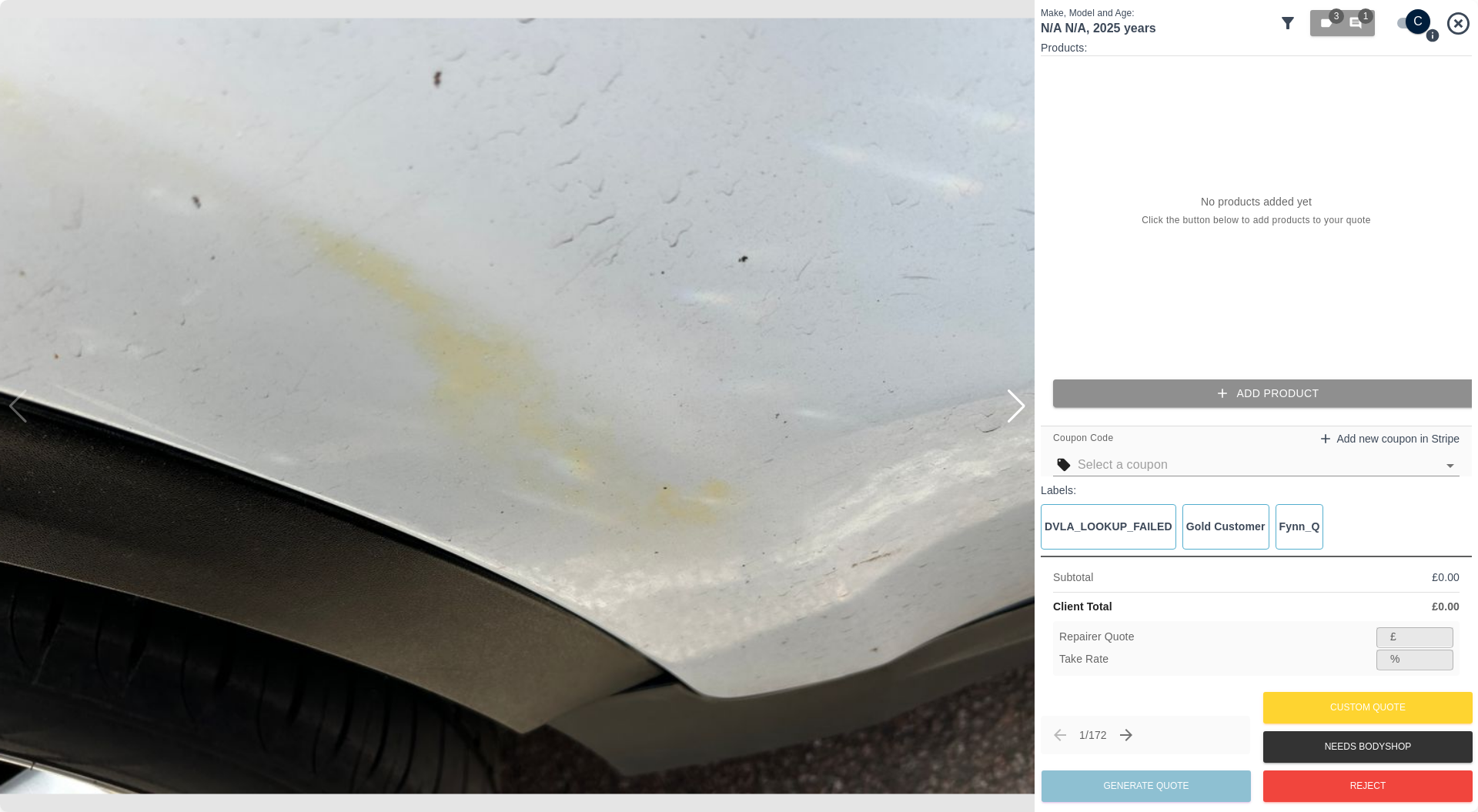
click at [1119, 386] on button "Add Product" at bounding box center [1269, 393] width 431 height 28
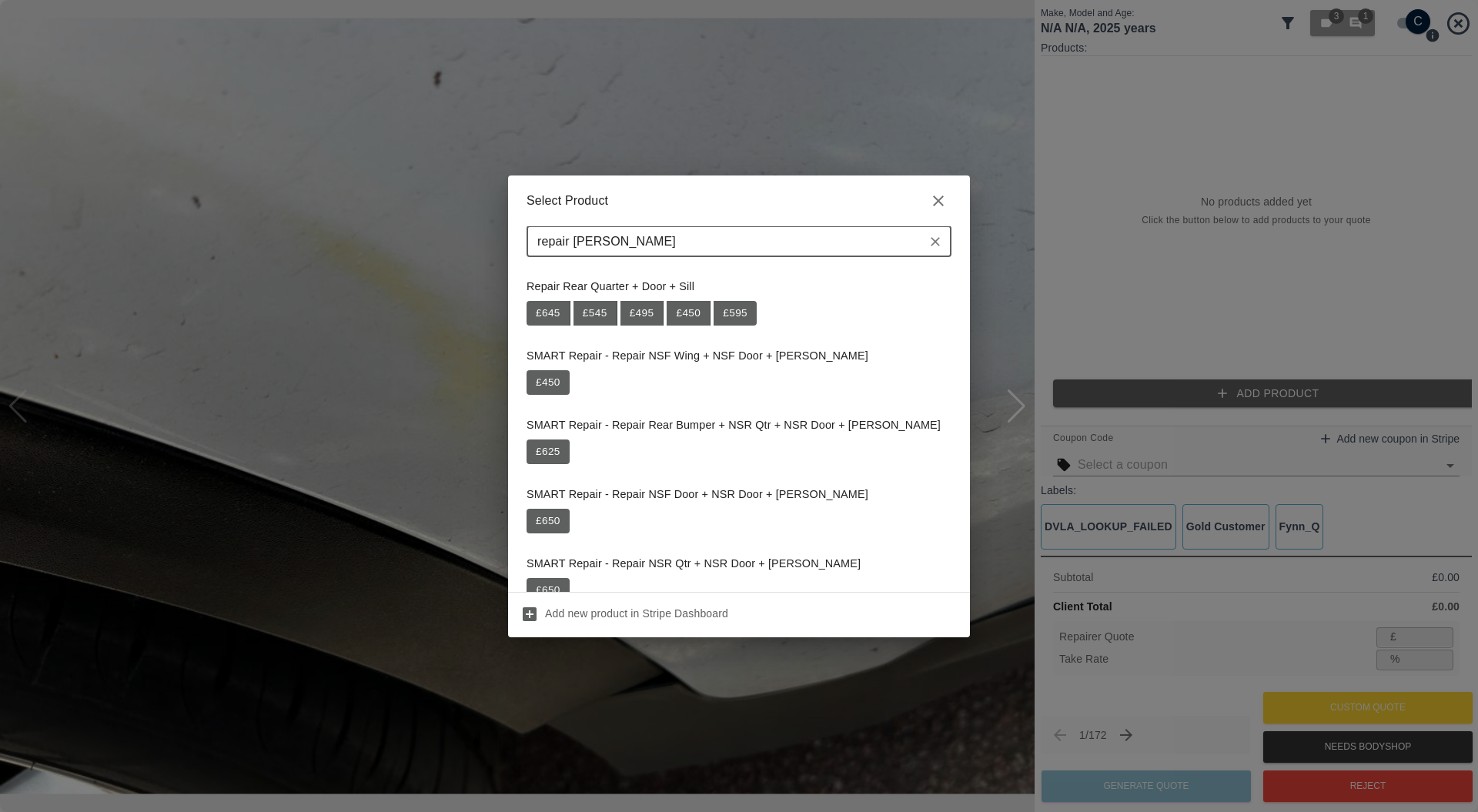
click at [586, 241] on input "repair [PERSON_NAME]" at bounding box center [726, 242] width 391 height 22
type input "repair sill"
click at [937, 200] on icon "button" at bounding box center [938, 201] width 11 height 11
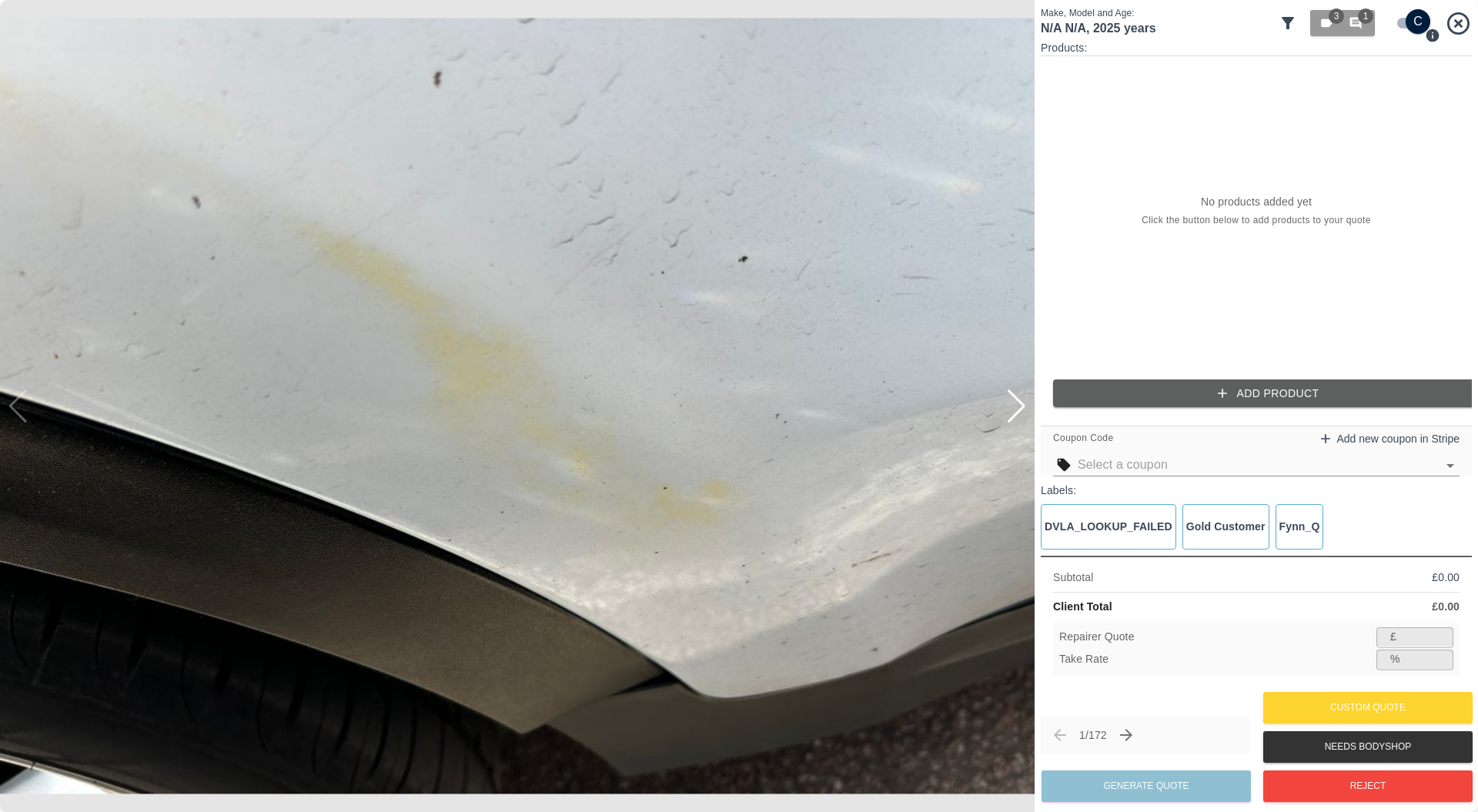
click at [1015, 416] on div at bounding box center [1016, 406] width 21 height 34
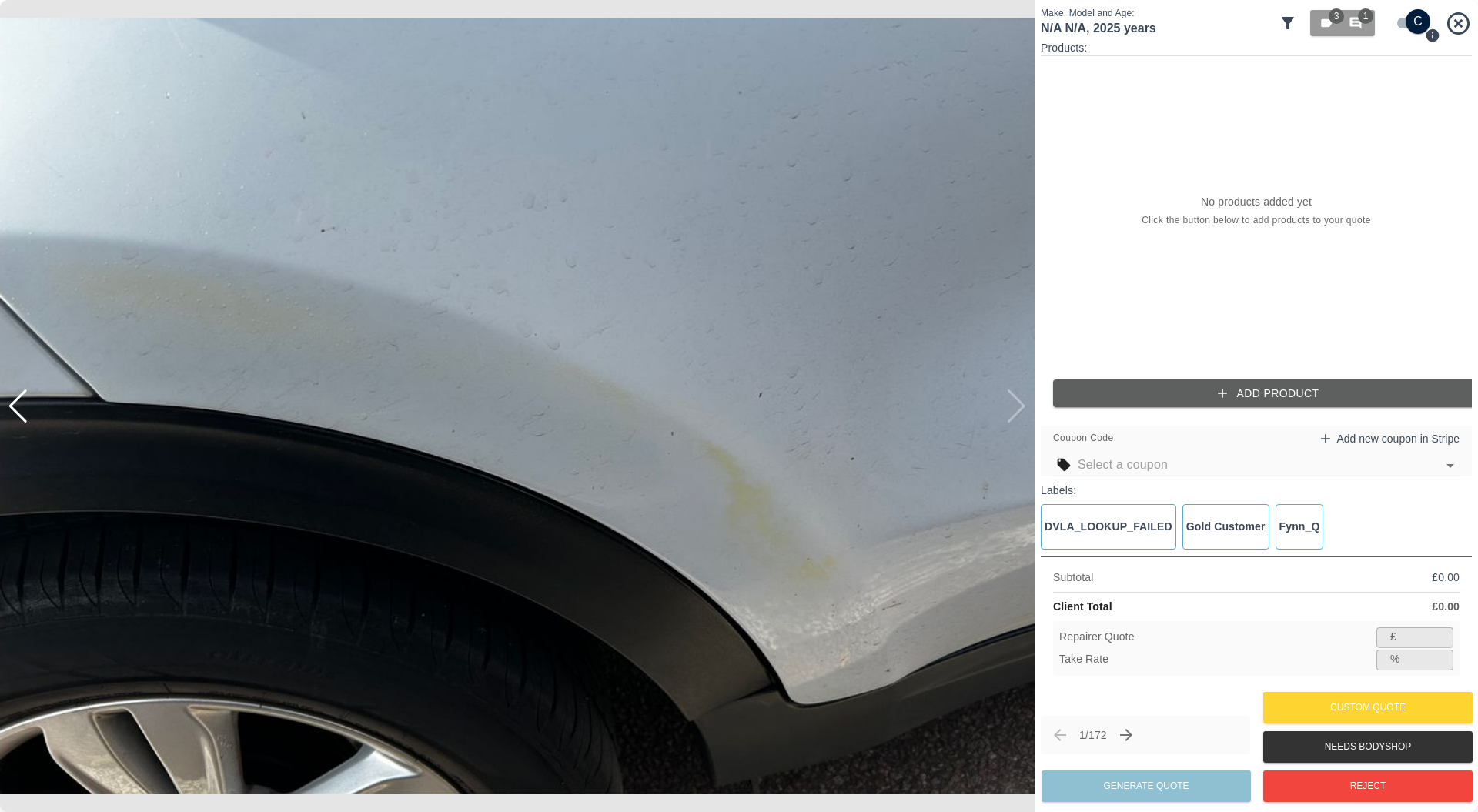
click at [1015, 416] on img at bounding box center [517, 406] width 1034 height 812
click at [1027, 406] on img at bounding box center [517, 406] width 1034 height 812
click at [32, 406] on img at bounding box center [517, 406] width 1034 height 812
click at [1362, 23] on span "1" at bounding box center [1366, 16] width 16 height 16
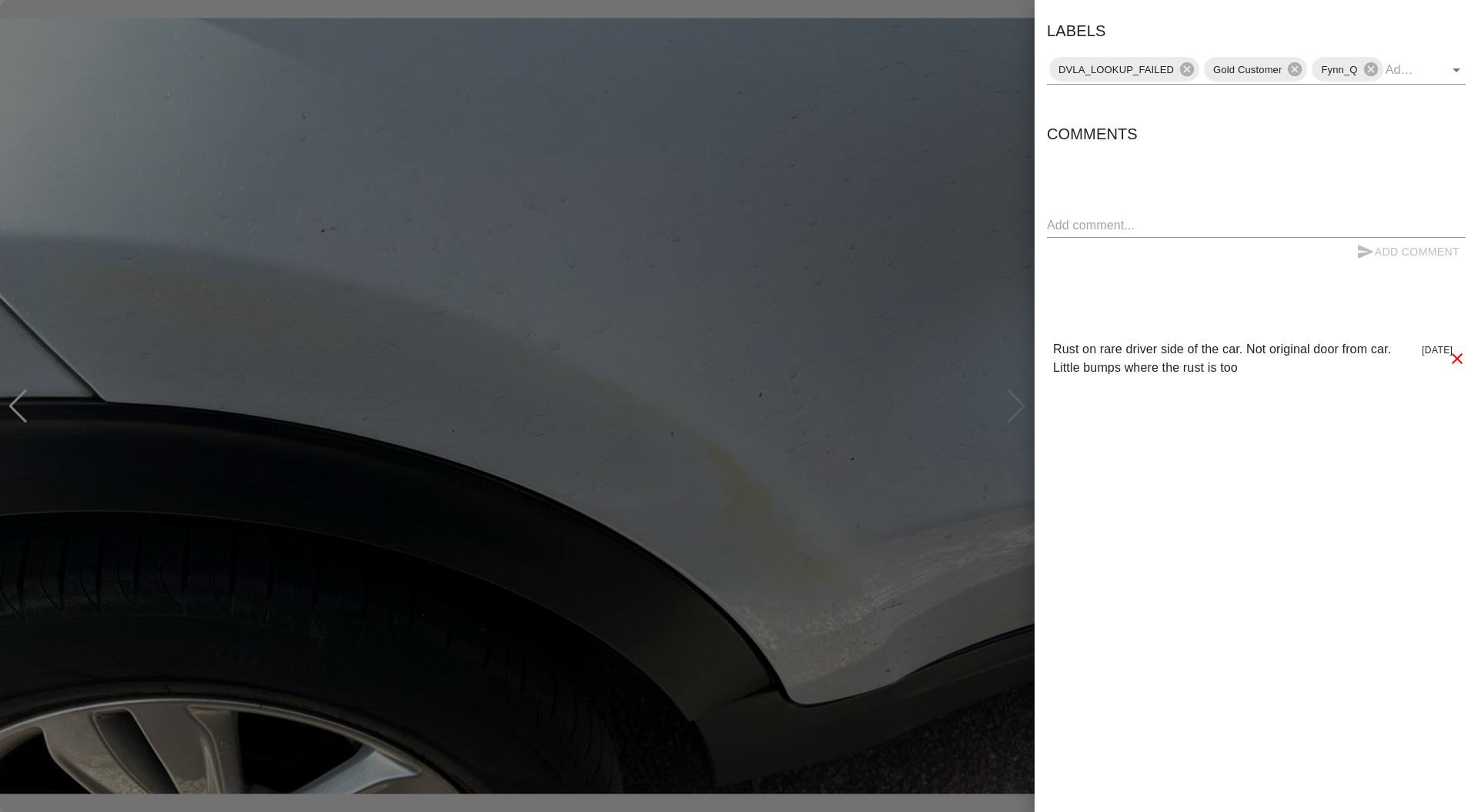
click at [854, 250] on div at bounding box center [739, 406] width 1478 height 812
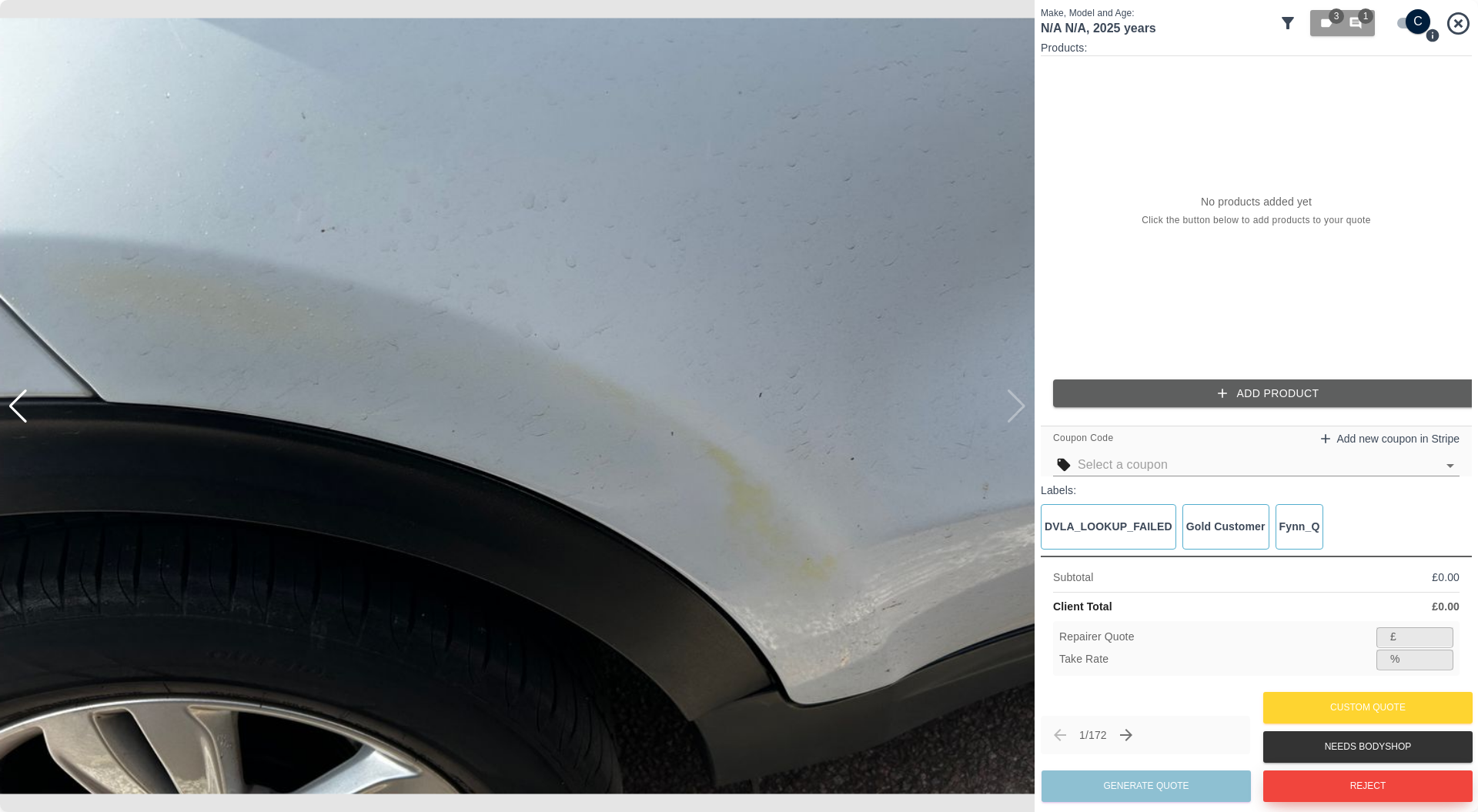
click at [1308, 787] on button "Reject" at bounding box center [1367, 786] width 209 height 32
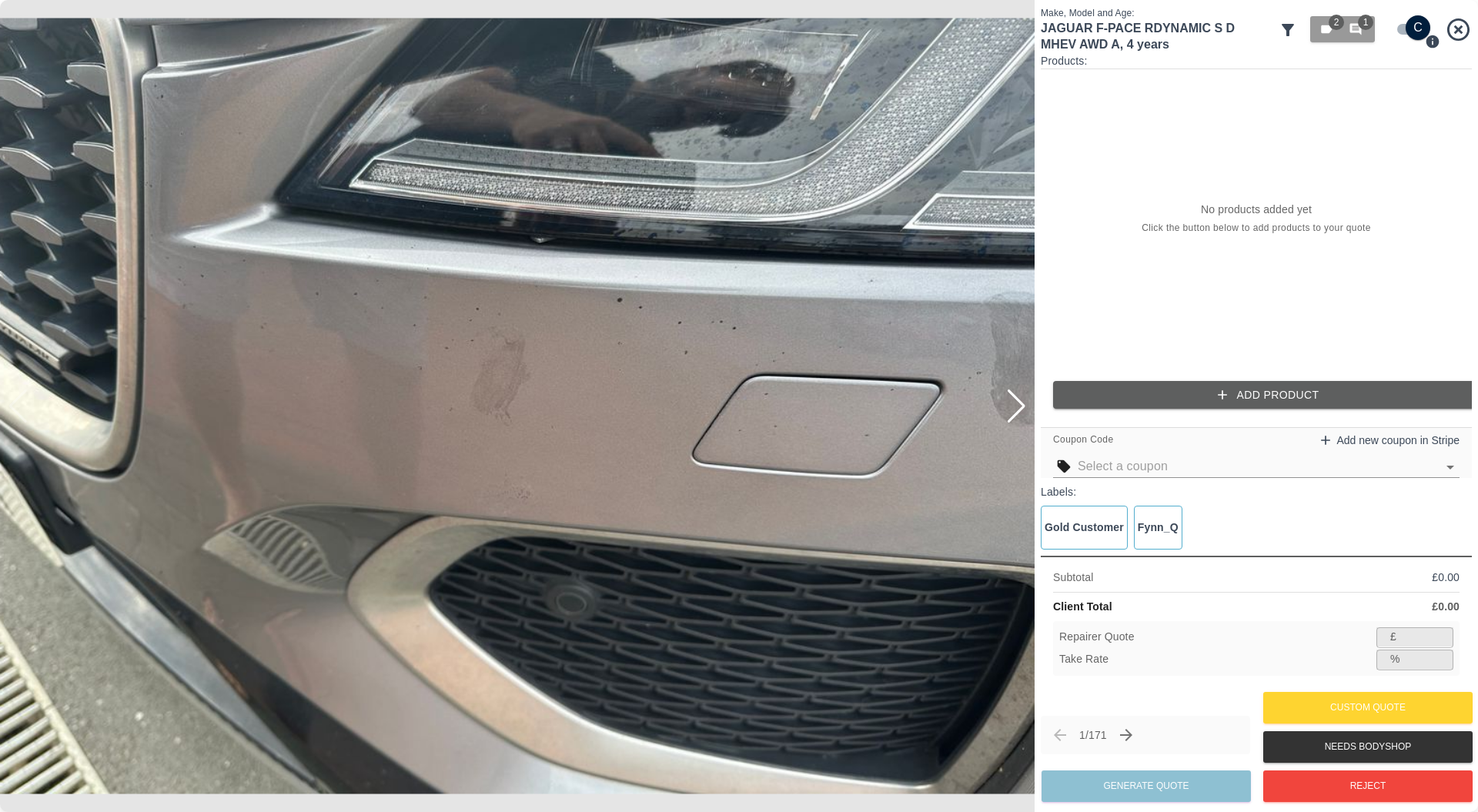
click at [1013, 401] on div at bounding box center [1016, 406] width 21 height 34
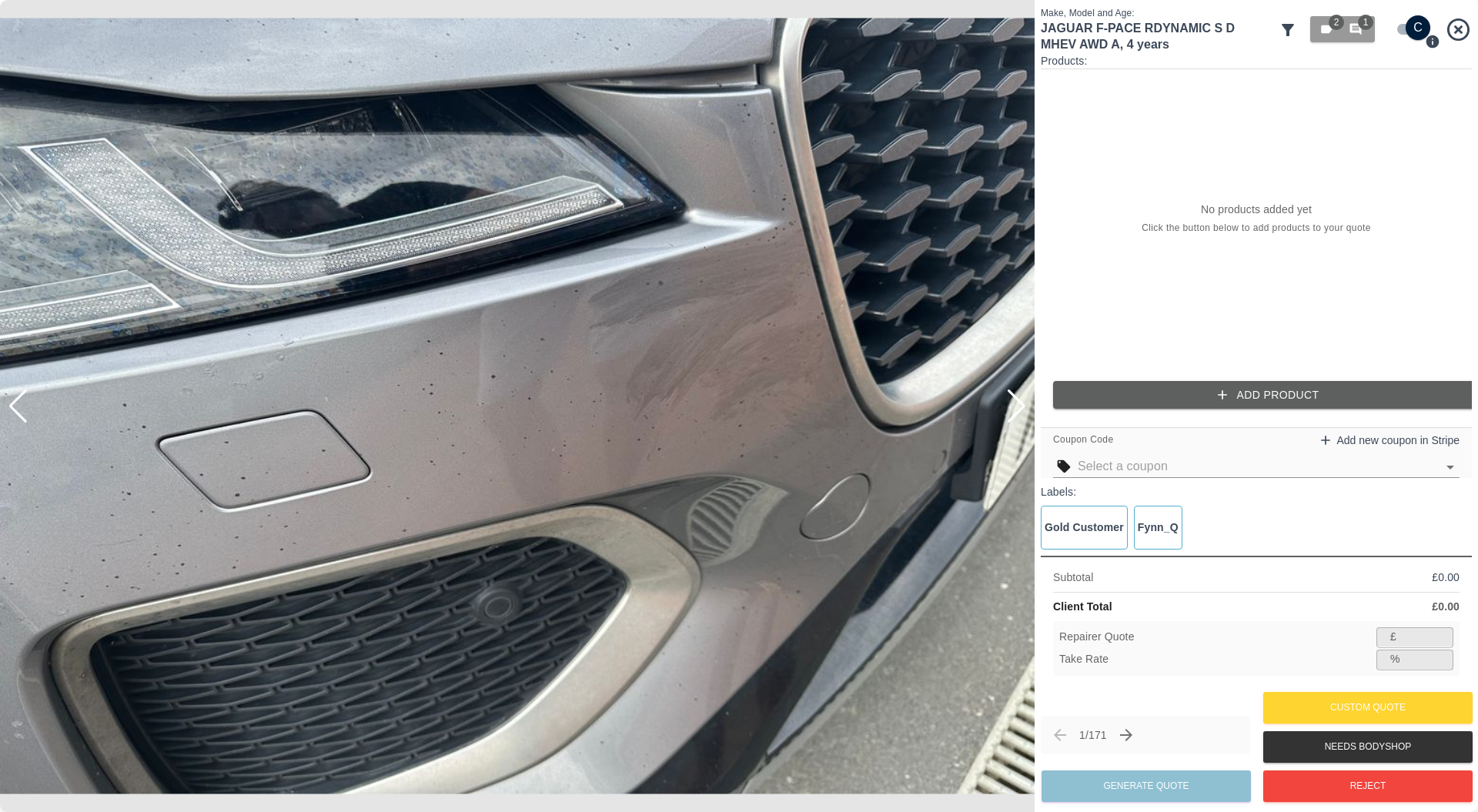
click at [1013, 401] on div at bounding box center [1016, 406] width 21 height 34
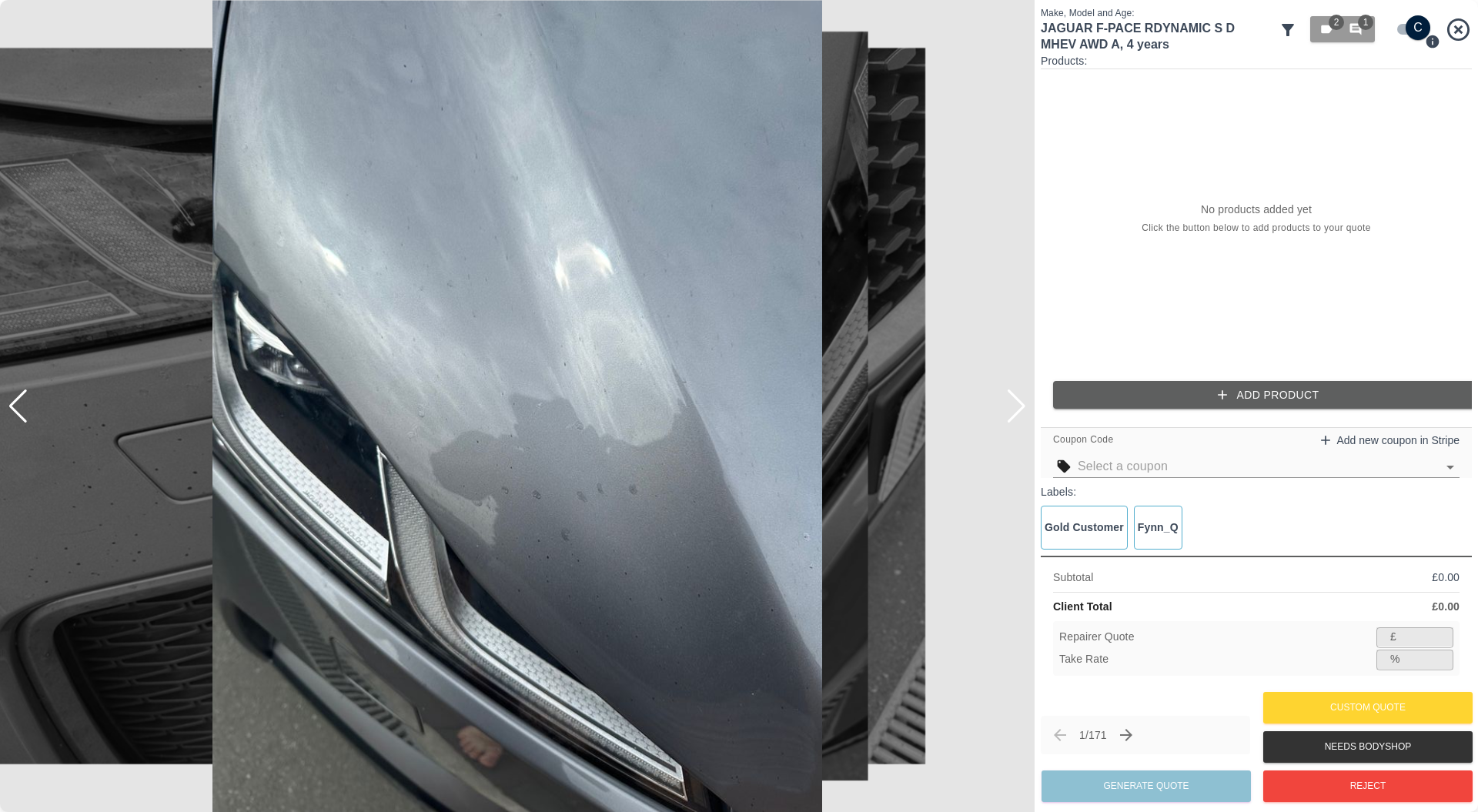
click at [1013, 401] on div at bounding box center [1016, 406] width 21 height 34
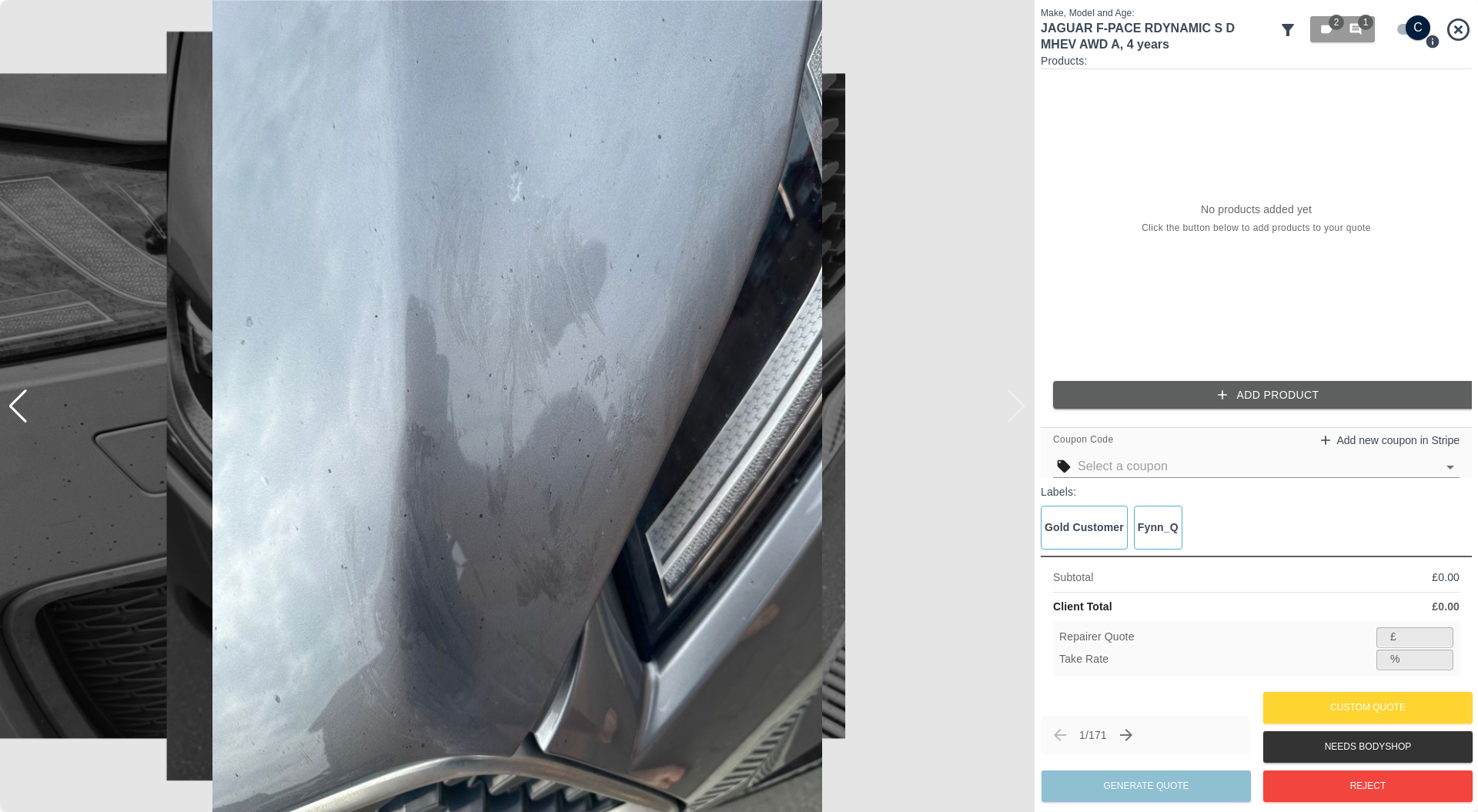
click at [1013, 401] on img at bounding box center [517, 406] width 1034 height 812
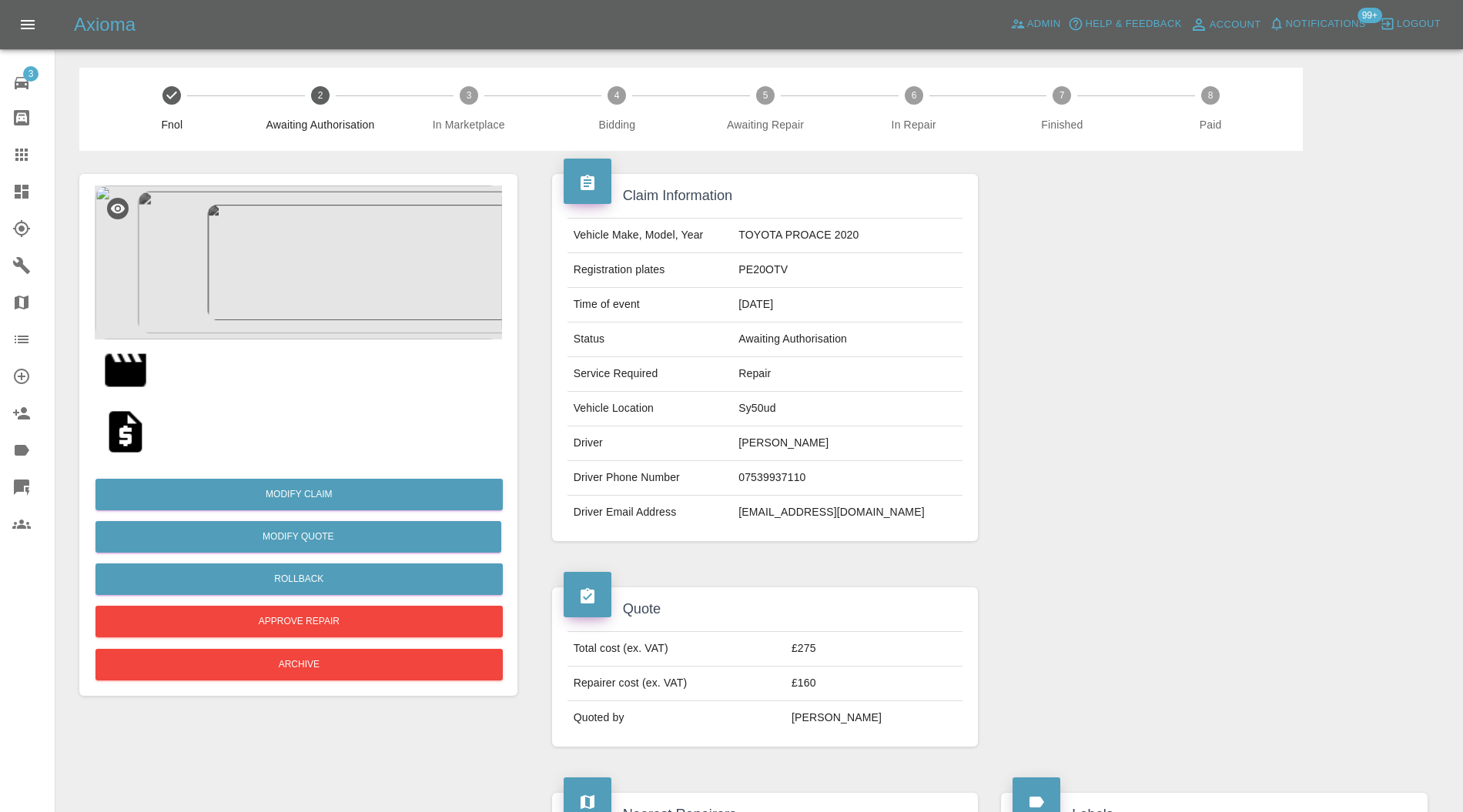
click at [295, 275] on img at bounding box center [298, 262] width 407 height 154
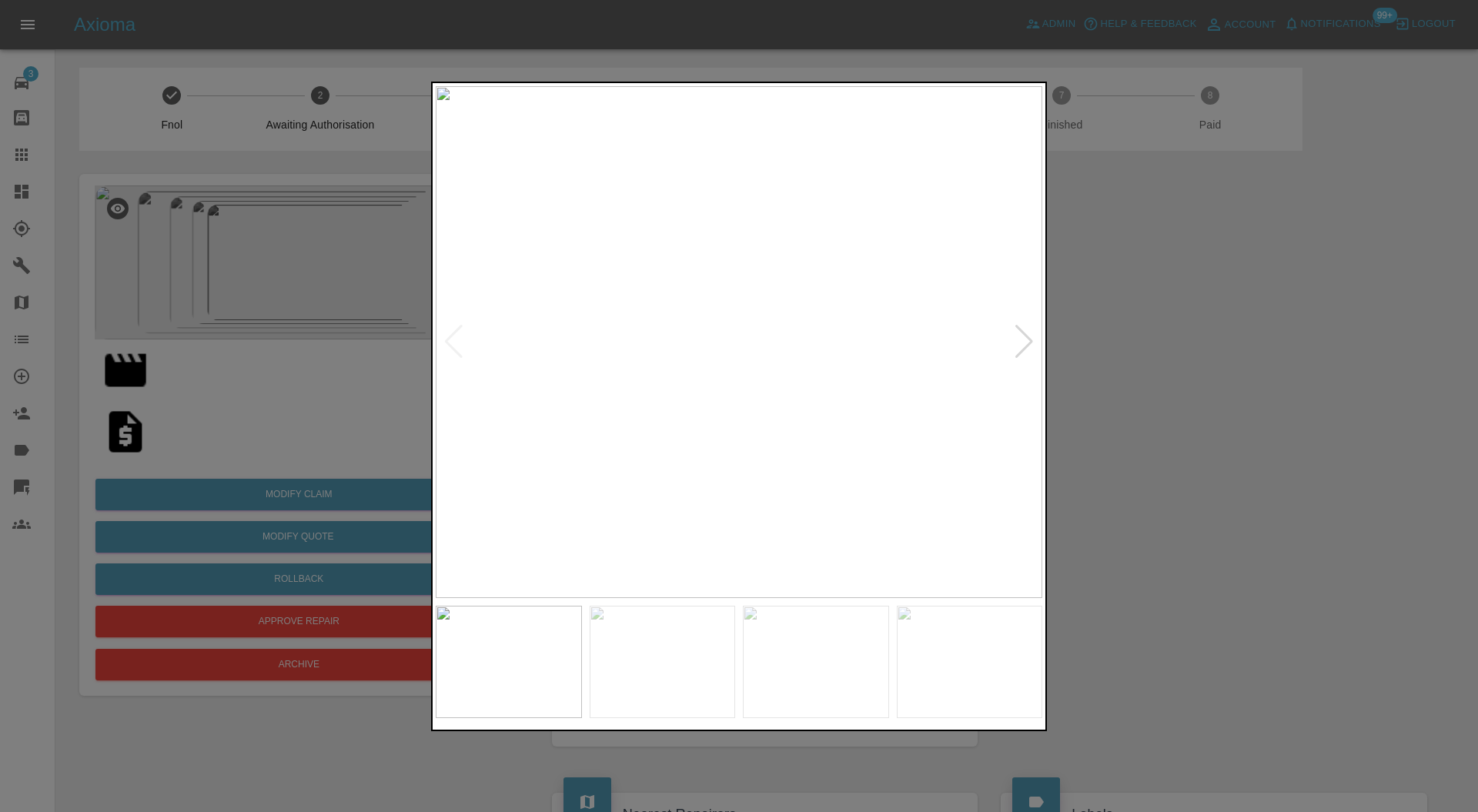
click at [1017, 347] on div at bounding box center [1024, 341] width 21 height 34
click at [1023, 344] on div at bounding box center [1024, 341] width 21 height 34
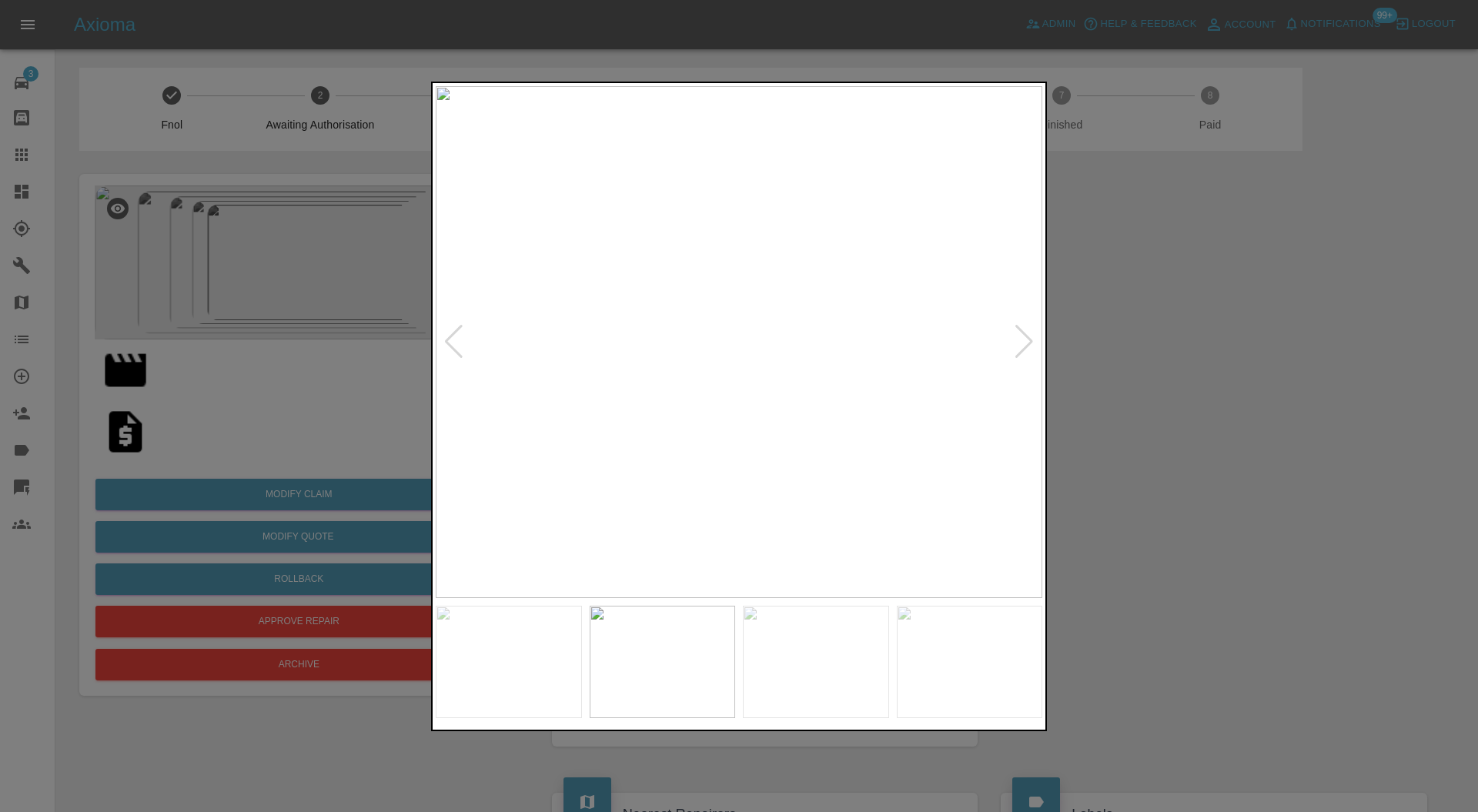
click at [1023, 344] on div at bounding box center [1024, 341] width 21 height 34
click at [1023, 344] on img at bounding box center [738, 342] width 606 height 513
click at [111, 362] on div at bounding box center [739, 406] width 1478 height 812
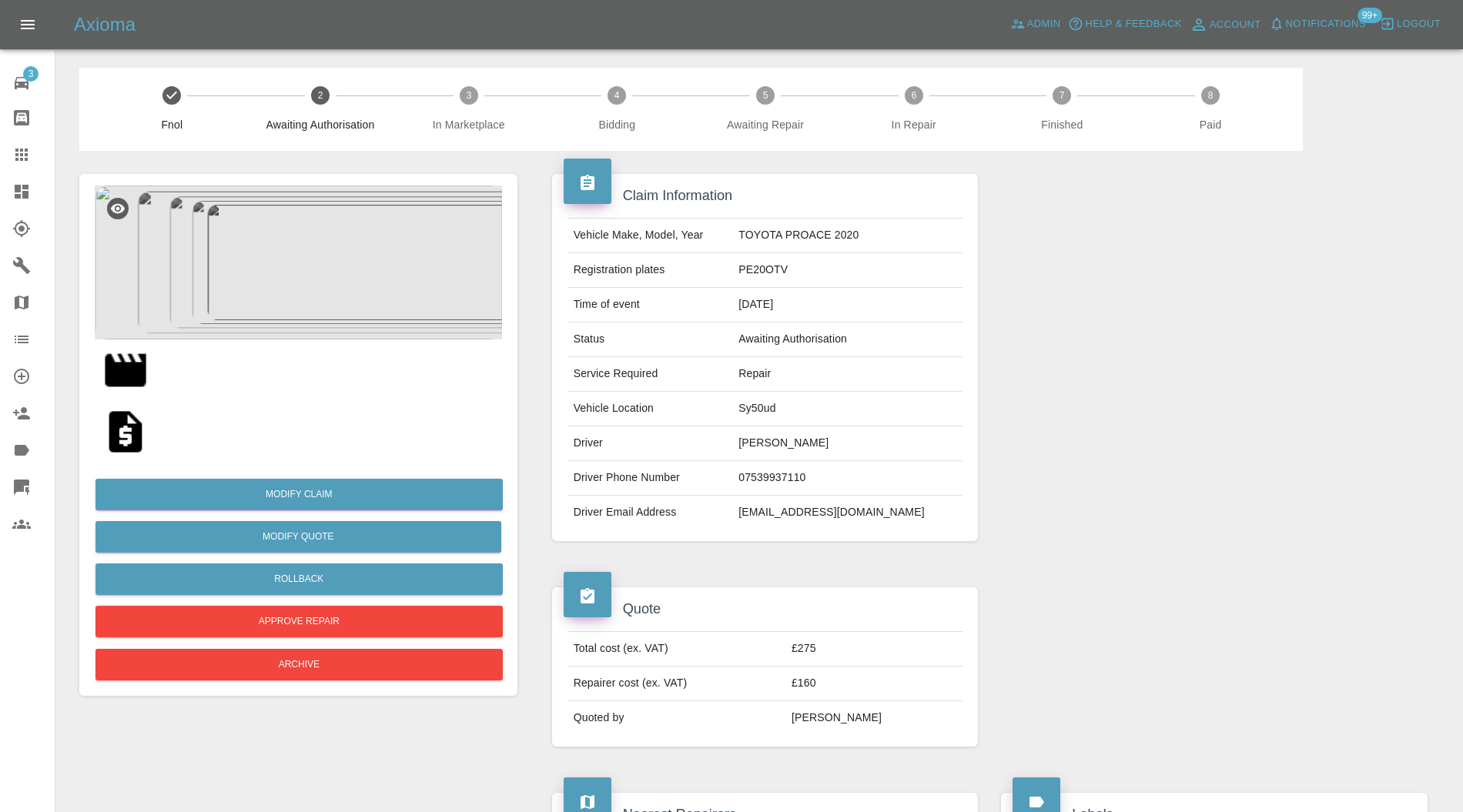
click at [111, 362] on img at bounding box center [125, 370] width 49 height 49
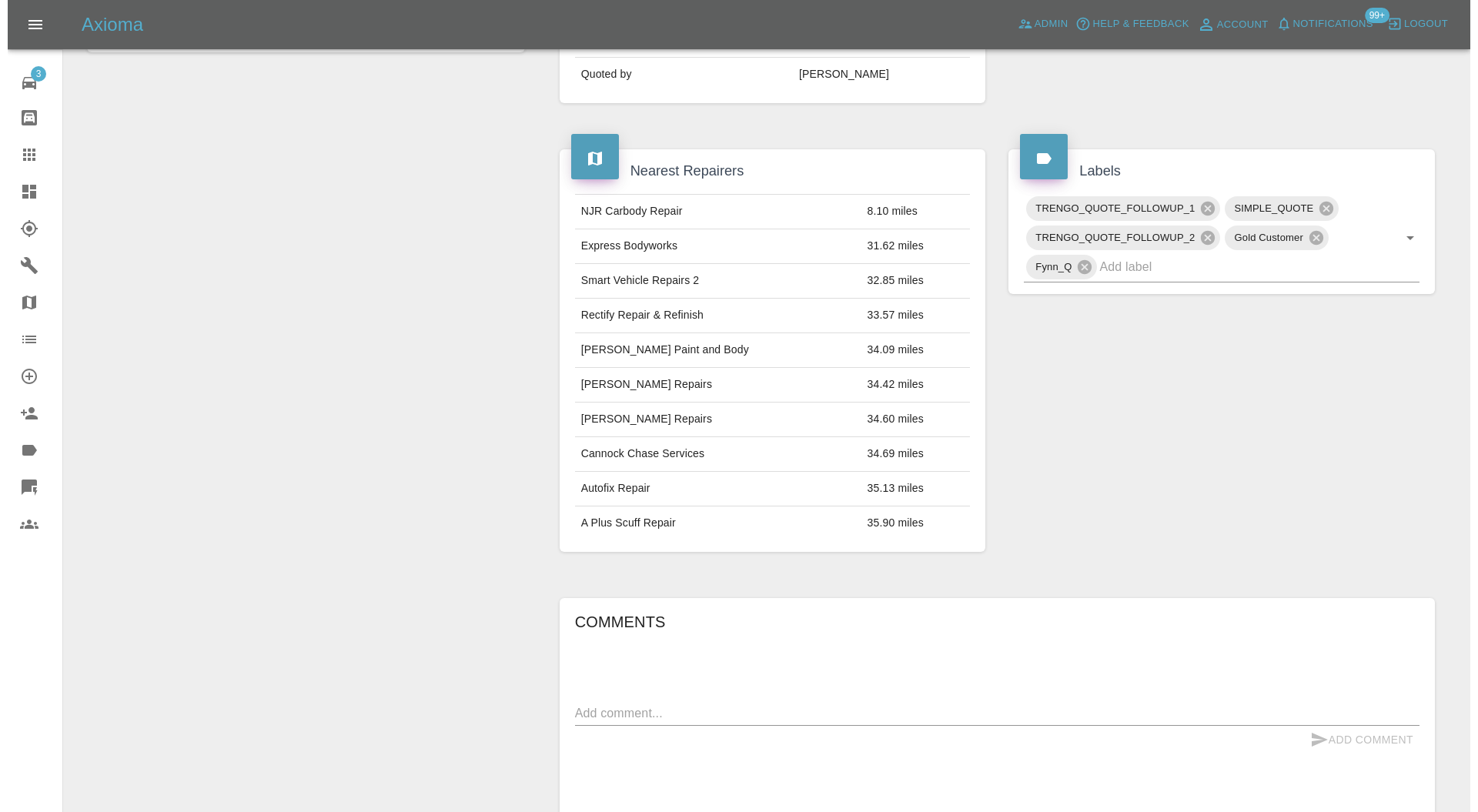
scroll to position [933, 0]
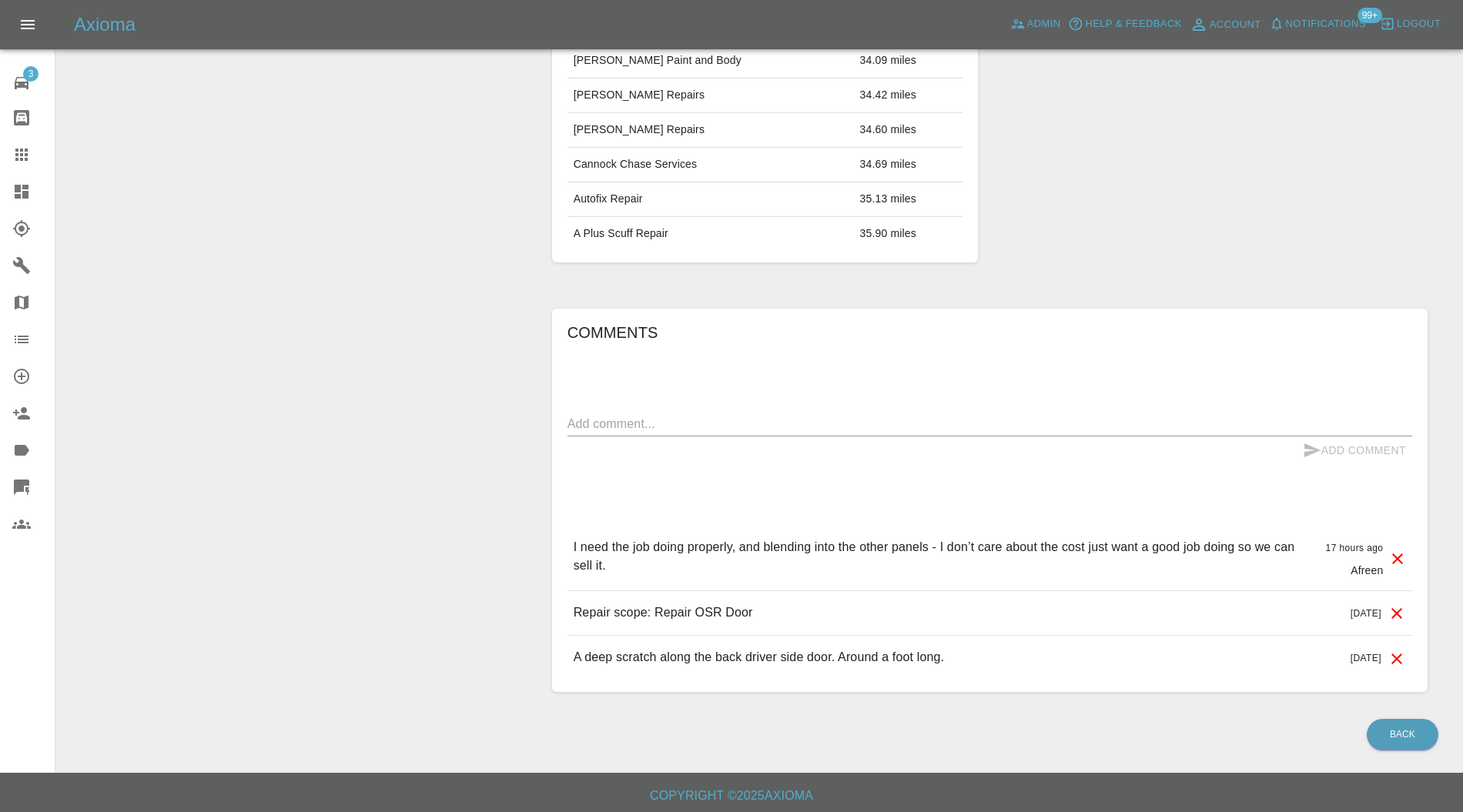
click at [1396, 555] on icon at bounding box center [1398, 559] width 11 height 11
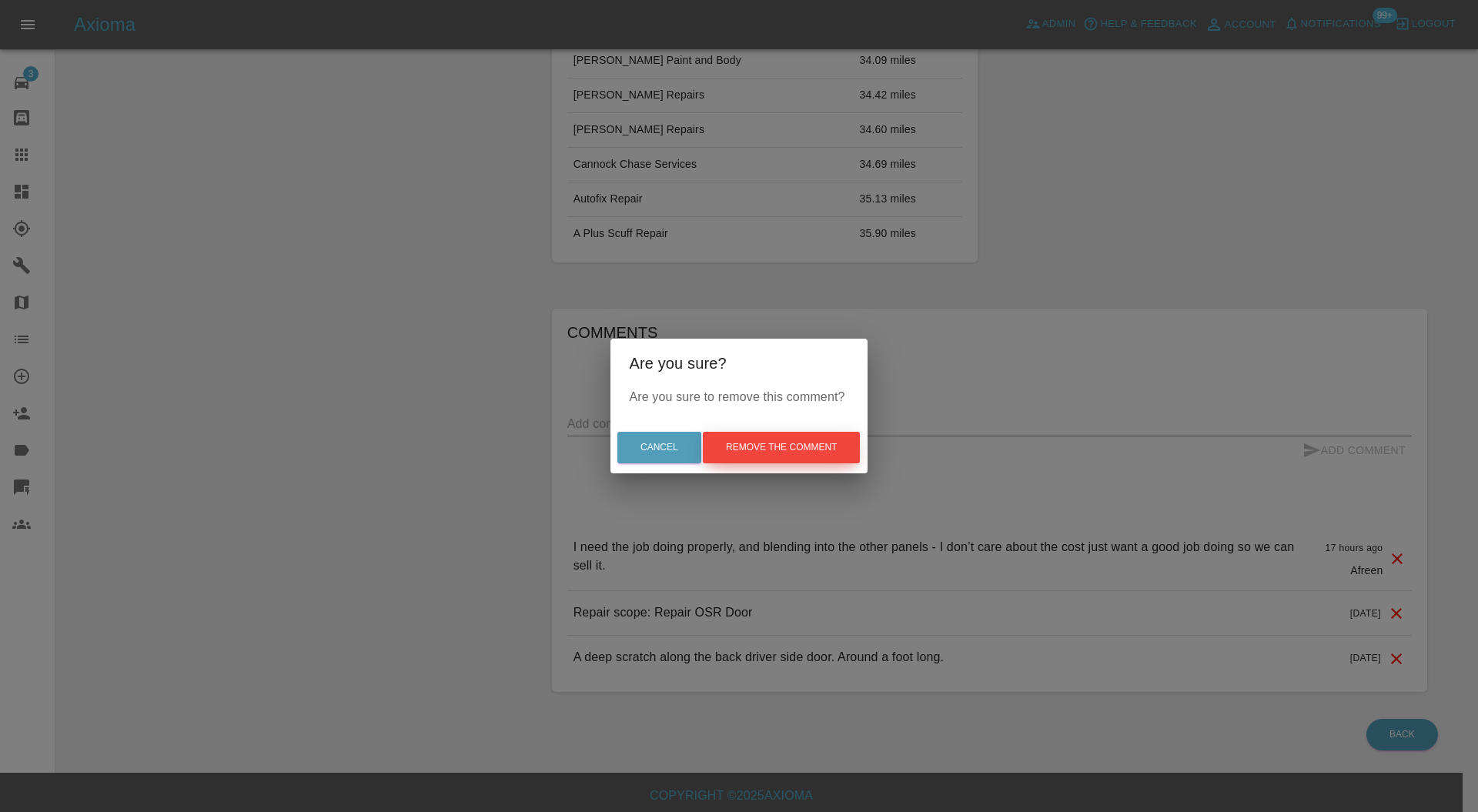
click at [816, 446] on button "Remove the comment" at bounding box center [782, 447] width 157 height 32
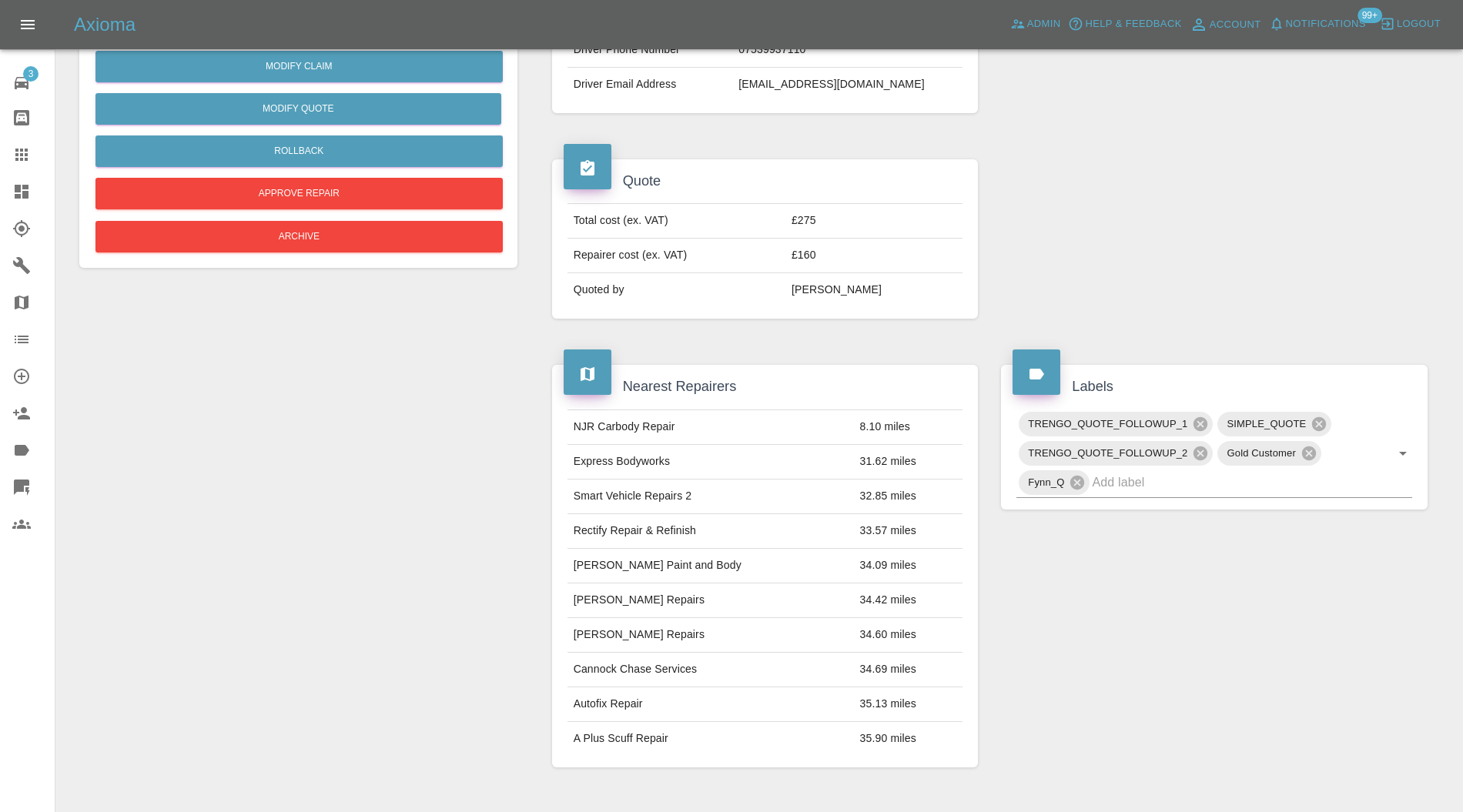
scroll to position [0, 0]
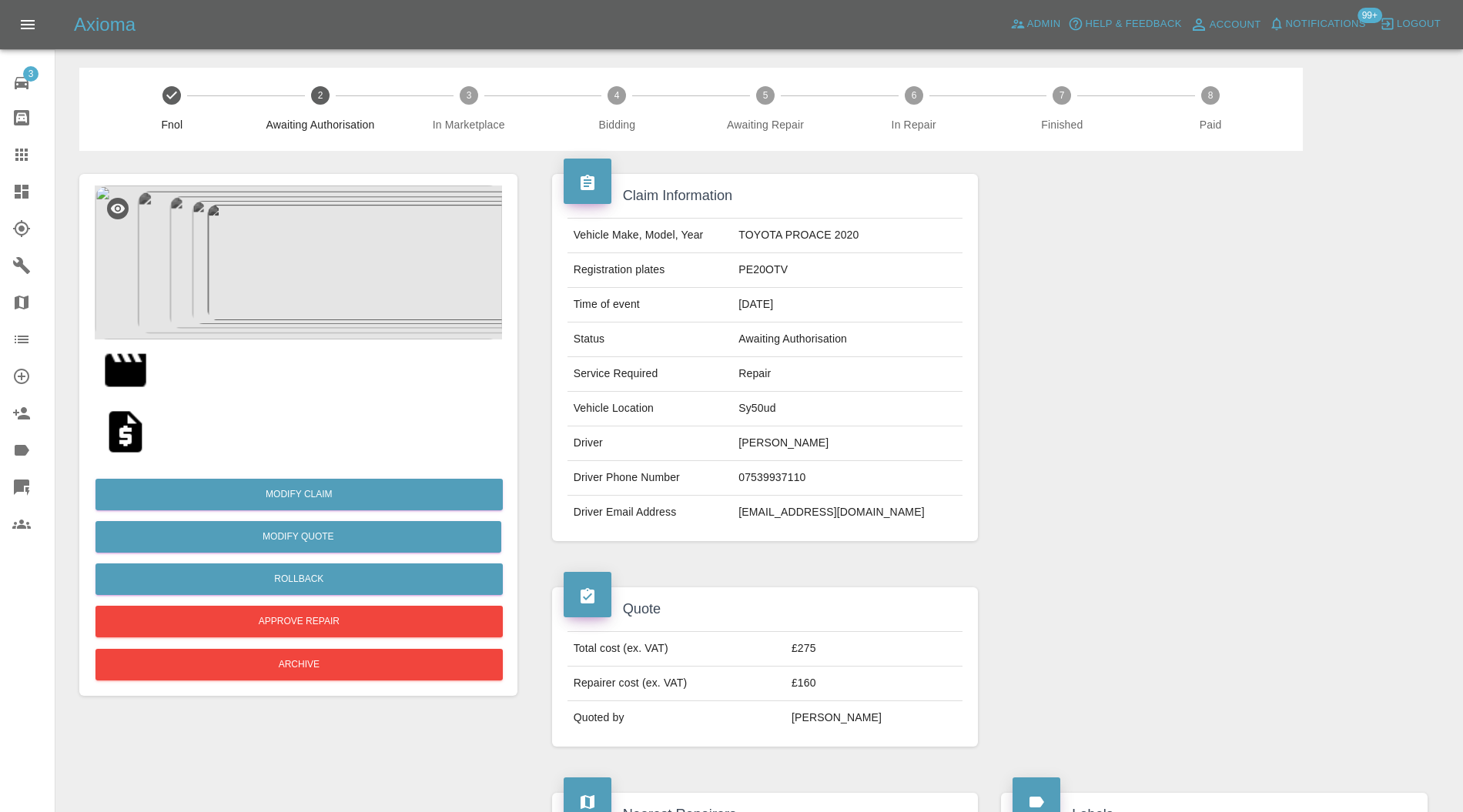
click at [322, 271] on img at bounding box center [298, 262] width 407 height 154
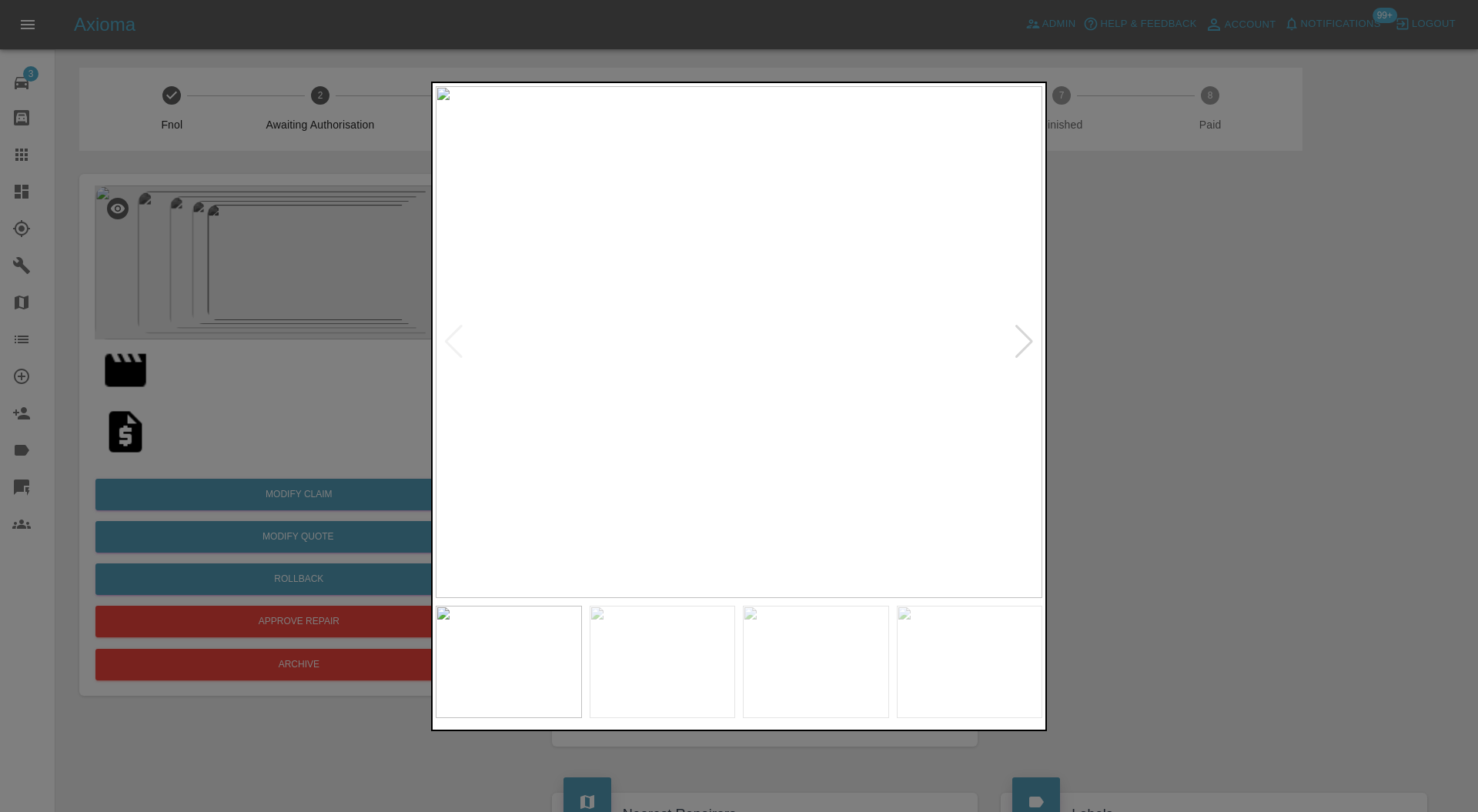
click at [1017, 338] on div at bounding box center [1024, 341] width 21 height 34
click at [1020, 338] on div at bounding box center [1024, 341] width 21 height 34
click at [1021, 338] on div at bounding box center [1024, 341] width 21 height 34
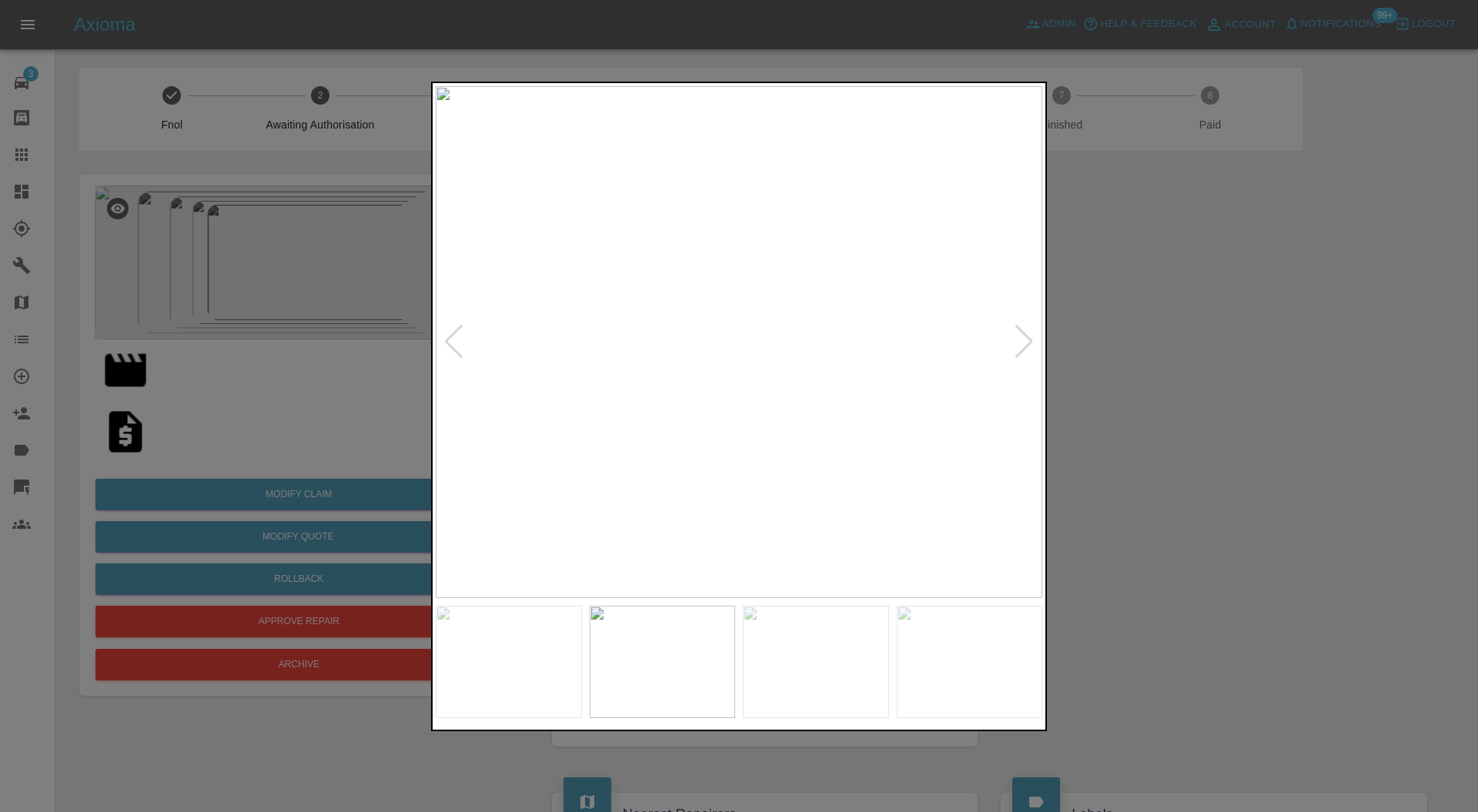
click at [1021, 338] on div at bounding box center [1024, 341] width 21 height 34
click at [1160, 339] on div at bounding box center [739, 406] width 1478 height 812
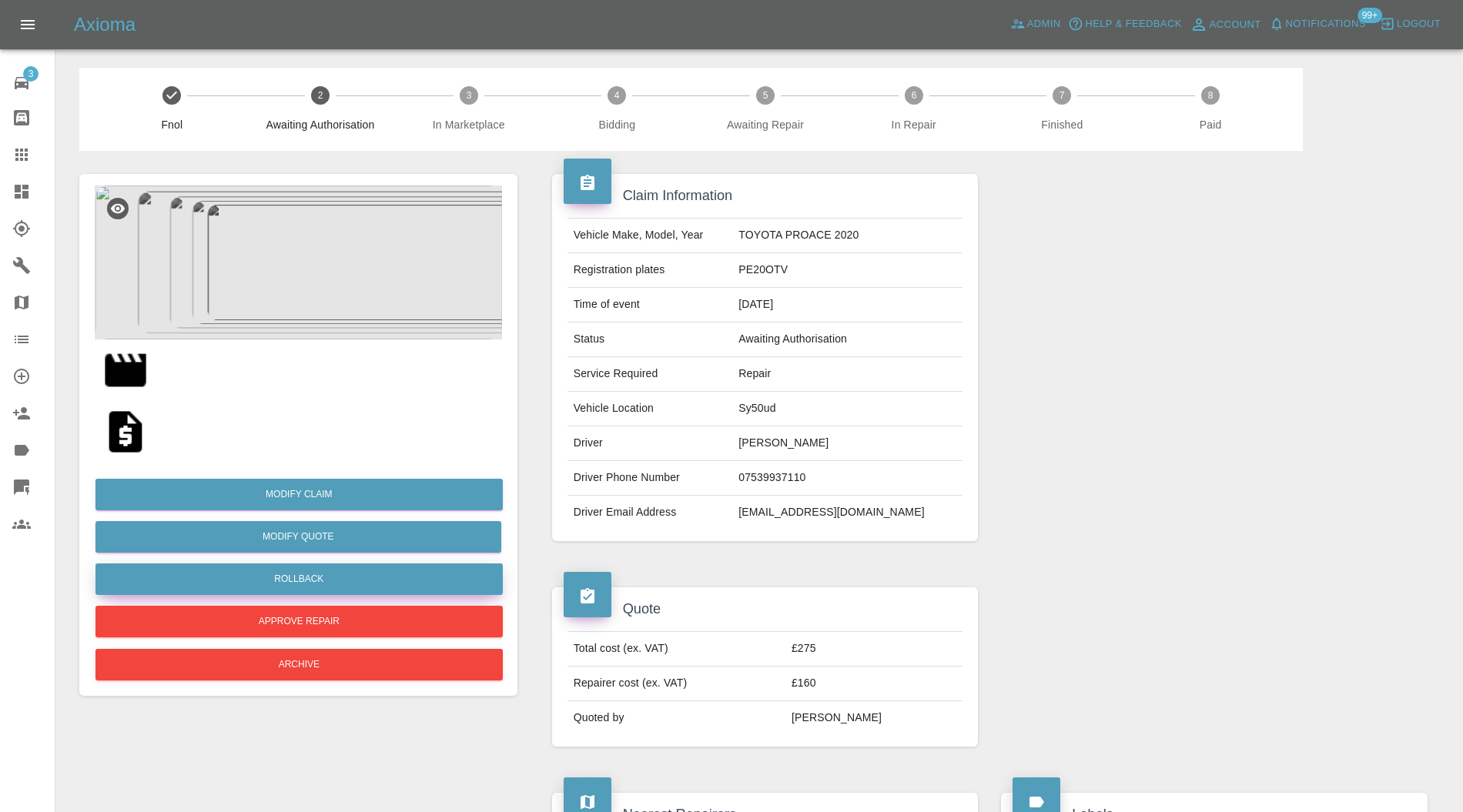
click at [326, 571] on button "Rollback" at bounding box center [298, 579] width 407 height 32
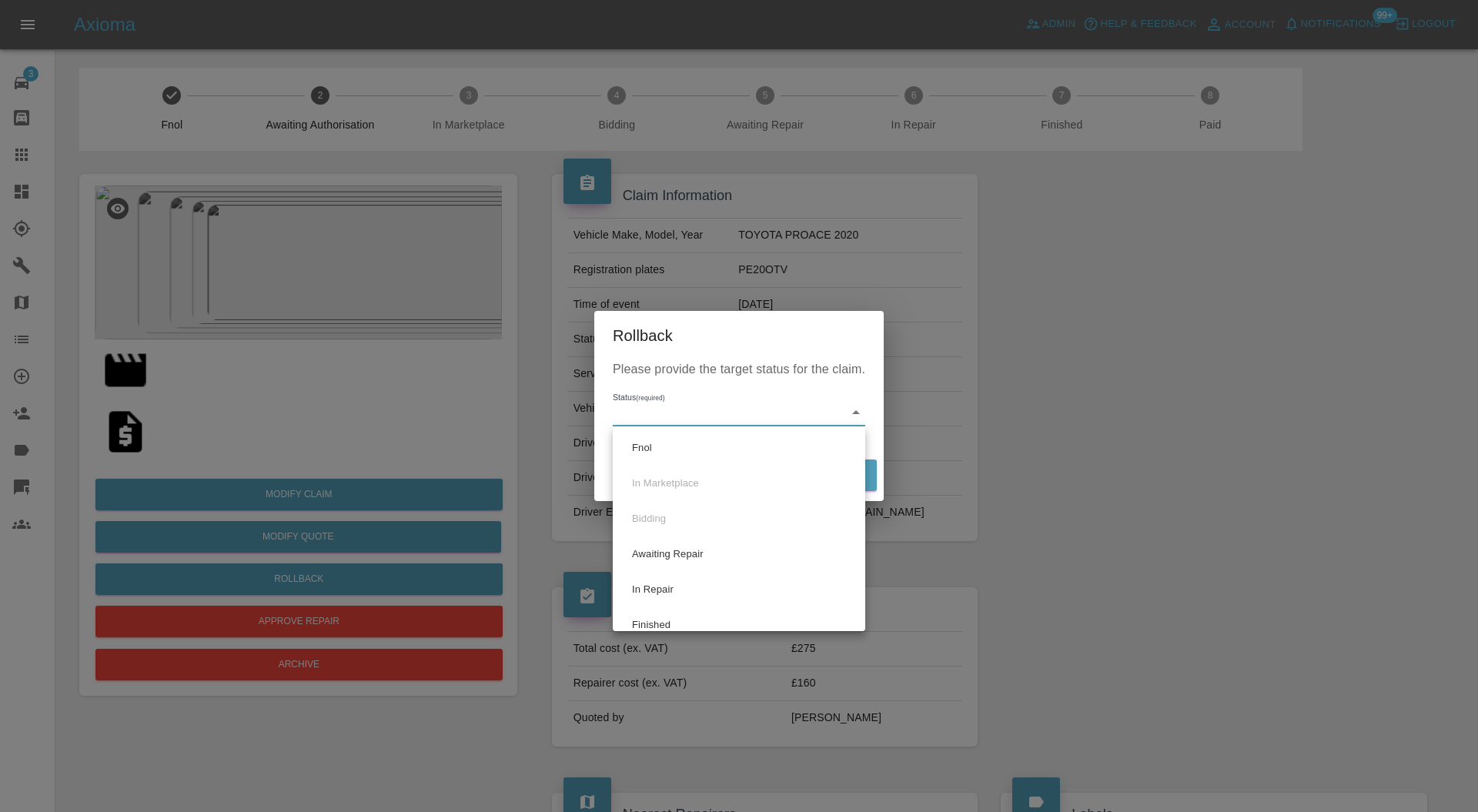
click at [694, 449] on li "Fnol" at bounding box center [739, 448] width 245 height 36
type input "fnol"
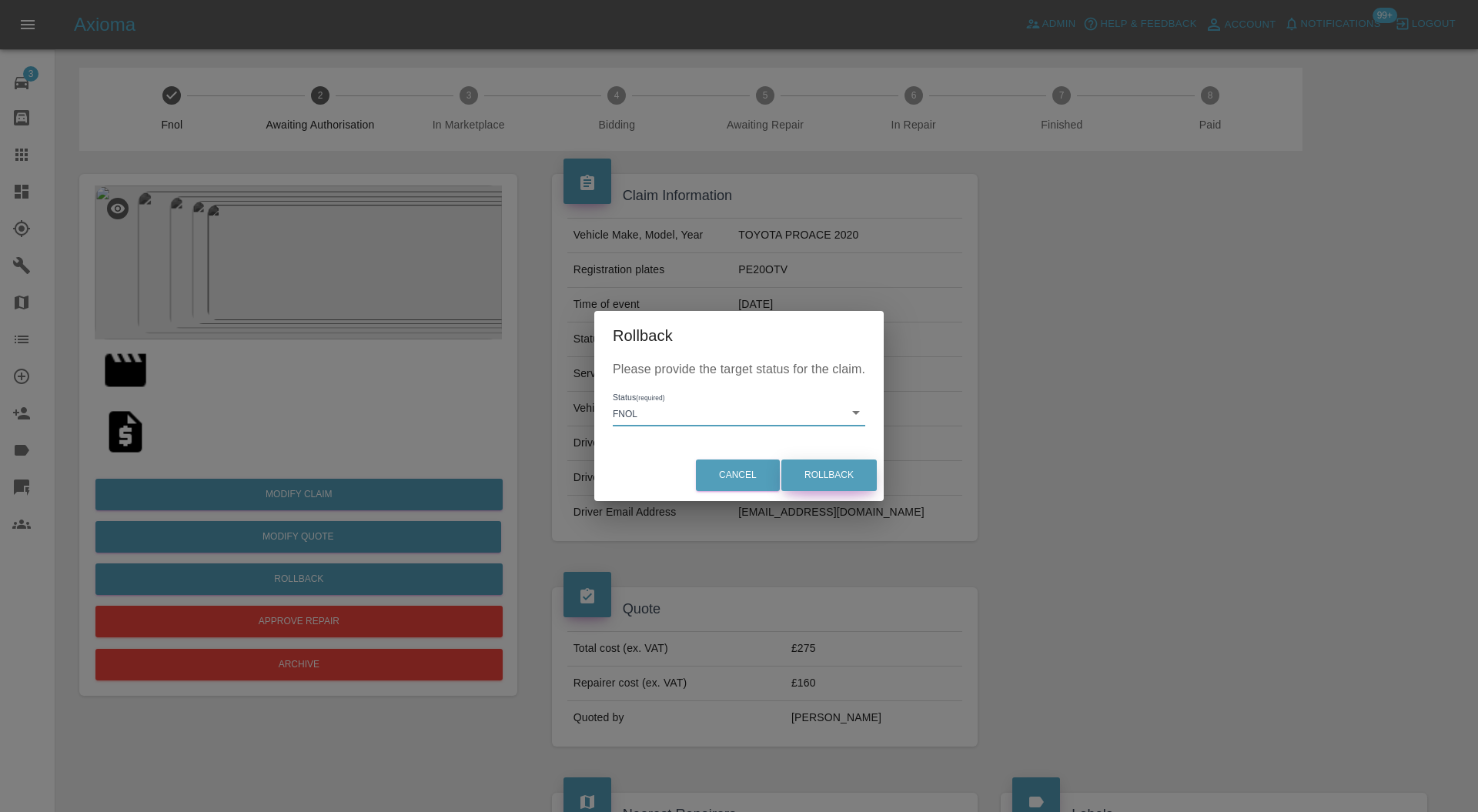
click at [842, 483] on button "Rollback" at bounding box center [829, 475] width 95 height 32
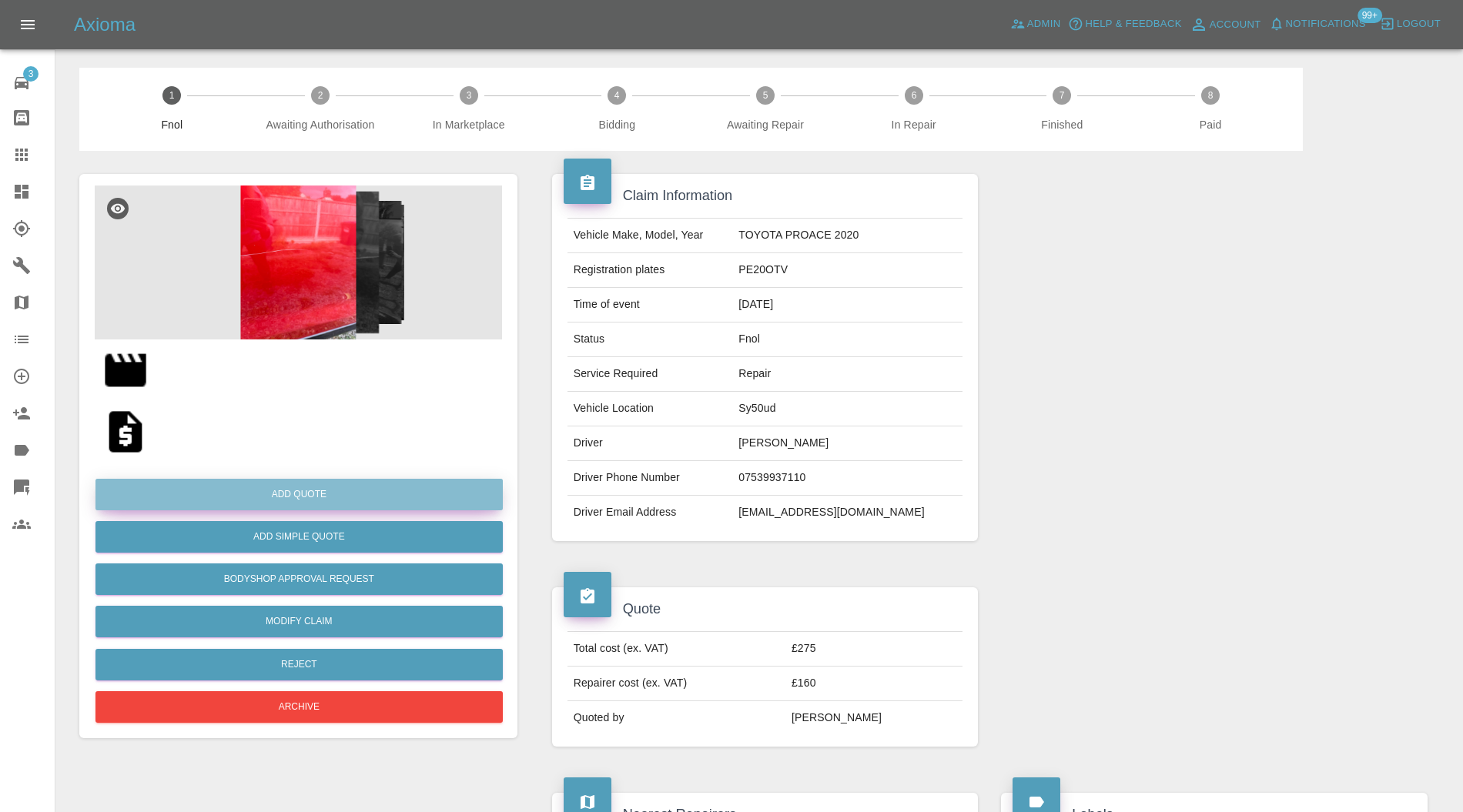
click at [413, 486] on button "Add Quote" at bounding box center [298, 495] width 407 height 32
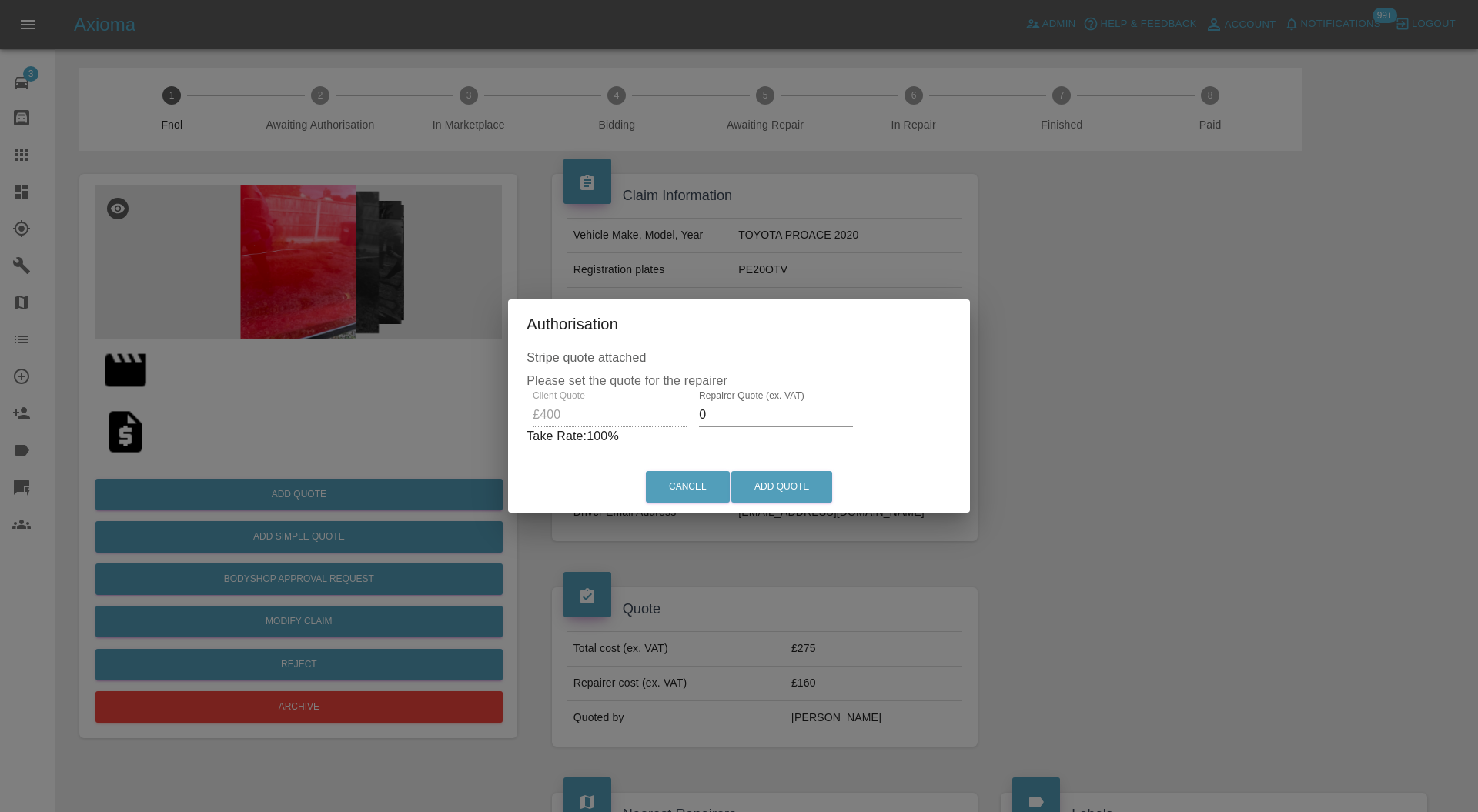
click at [716, 417] on input "0" at bounding box center [776, 414] width 154 height 25
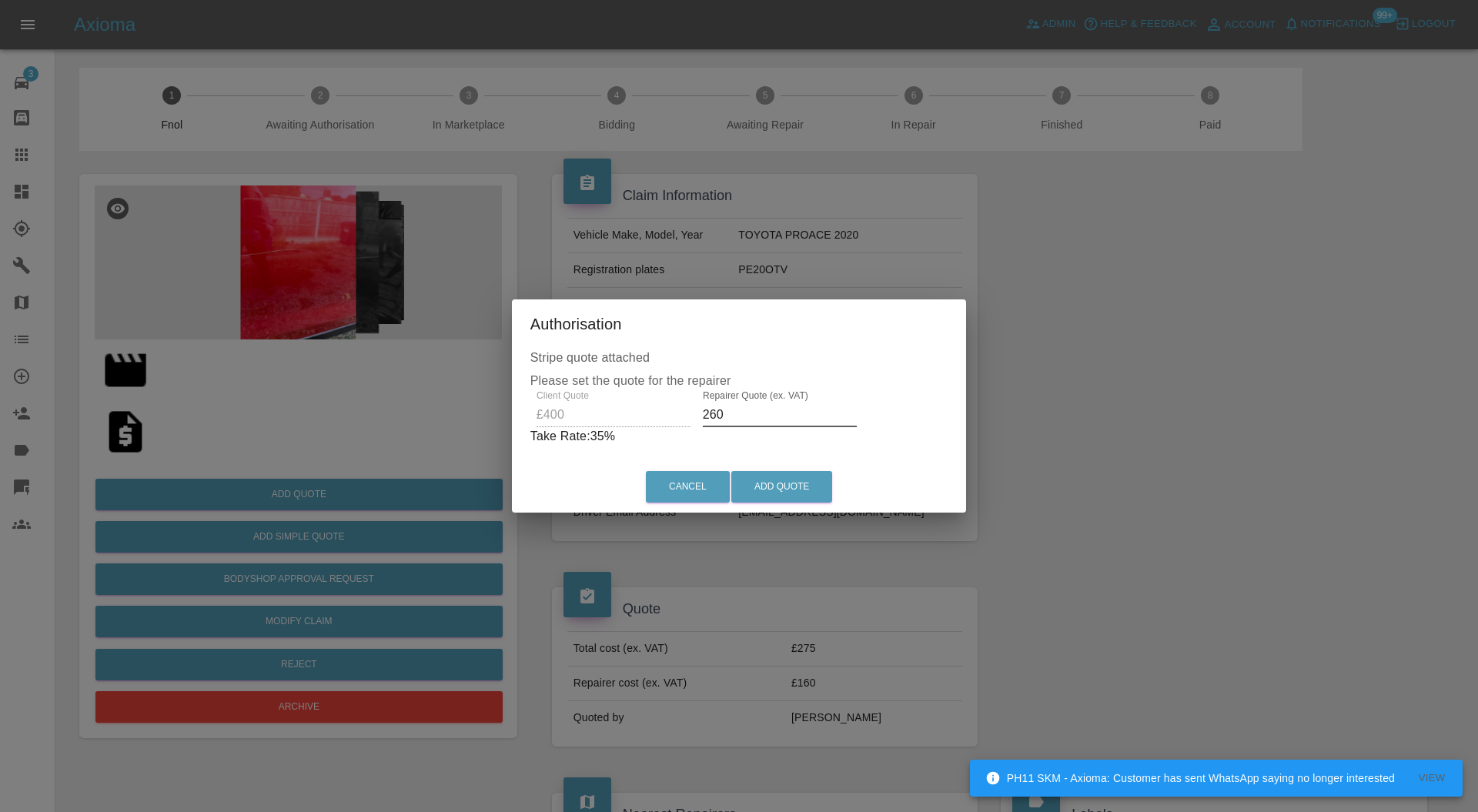
type input "260"
click at [766, 488] on button "Add Quote" at bounding box center [782, 486] width 101 height 32
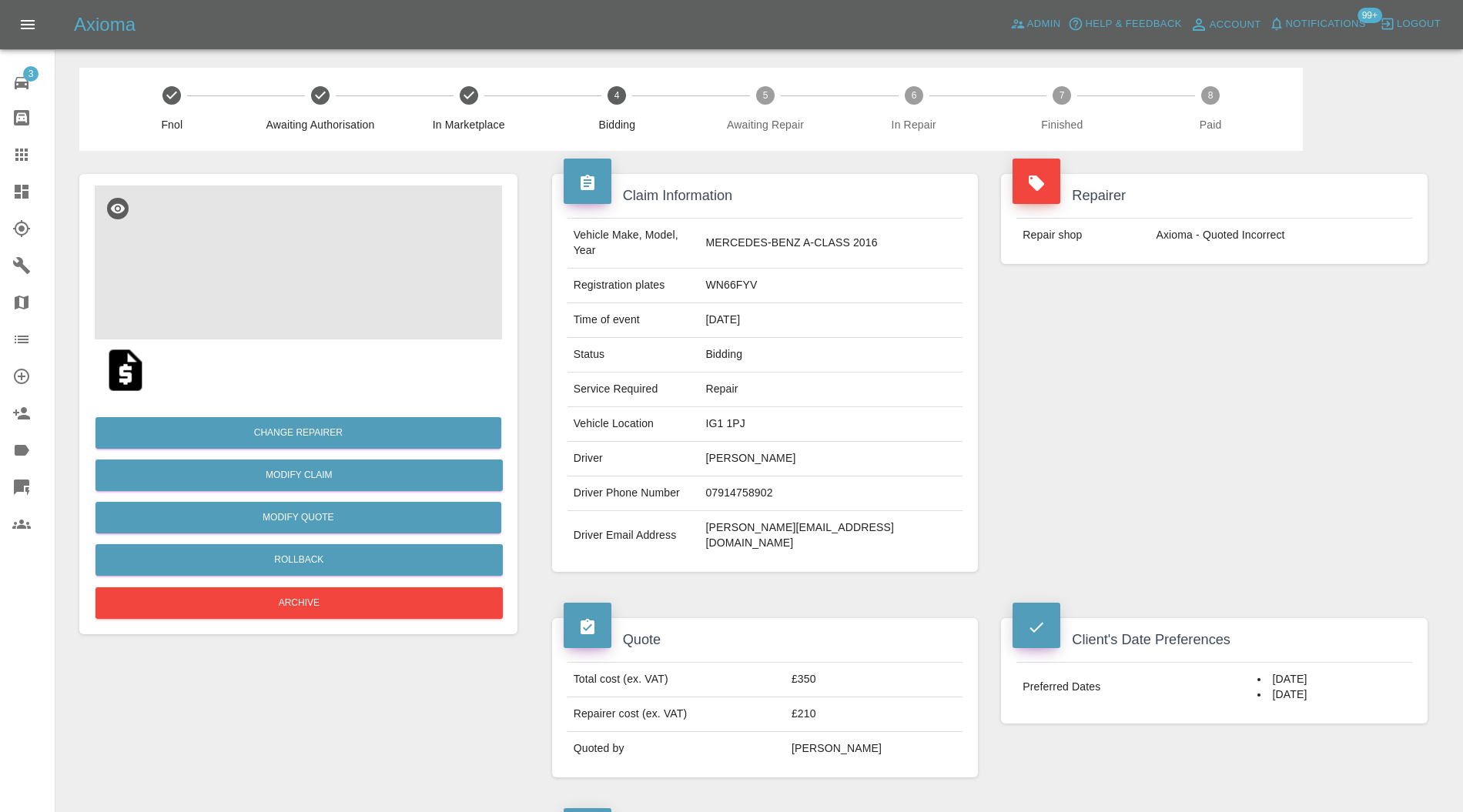
click at [294, 307] on img at bounding box center [298, 262] width 407 height 154
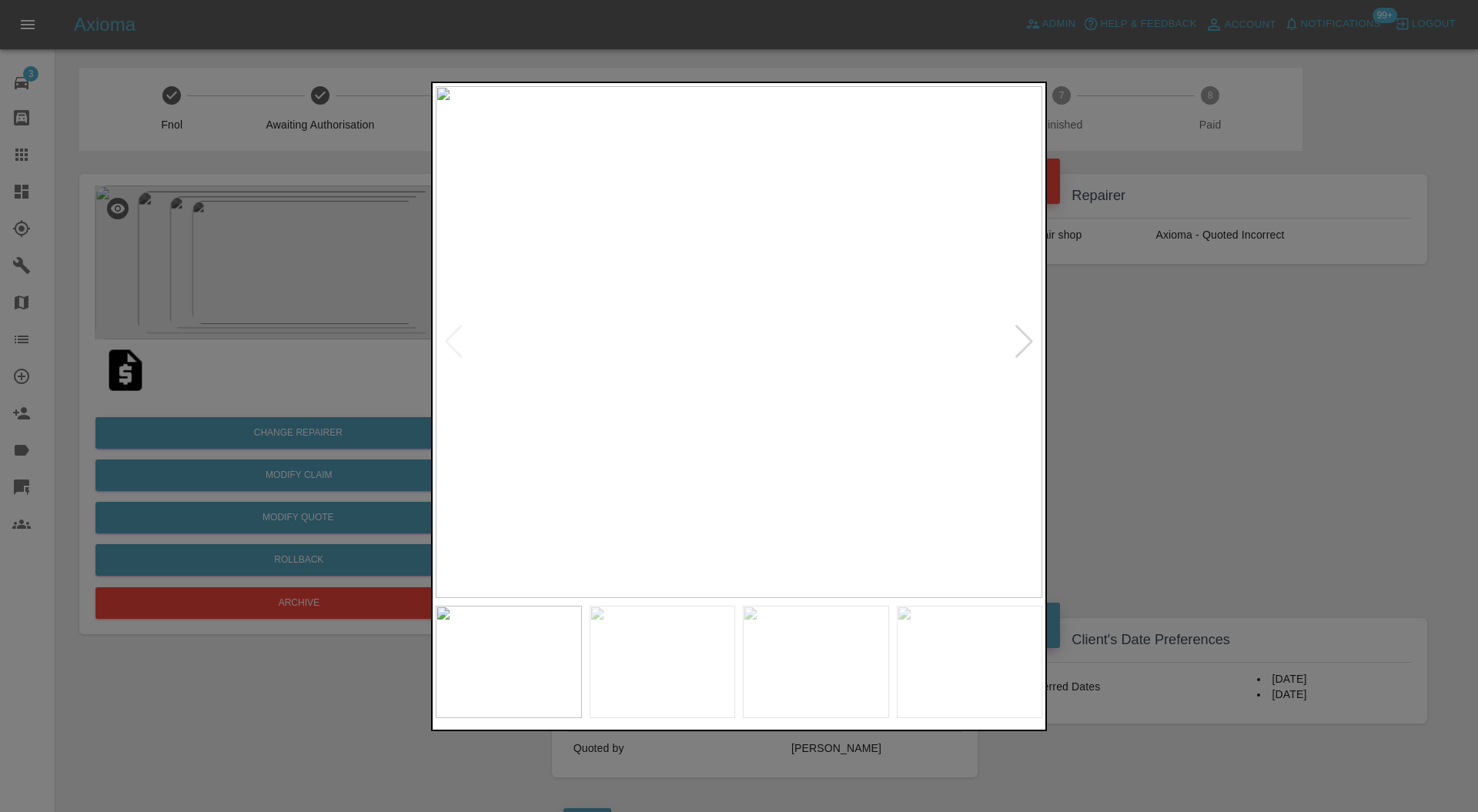
click at [1029, 334] on div at bounding box center [1024, 341] width 21 height 34
click at [1027, 338] on div at bounding box center [1024, 341] width 21 height 34
click at [1027, 338] on img at bounding box center [738, 342] width 606 height 513
click at [1088, 337] on div at bounding box center [739, 406] width 1478 height 812
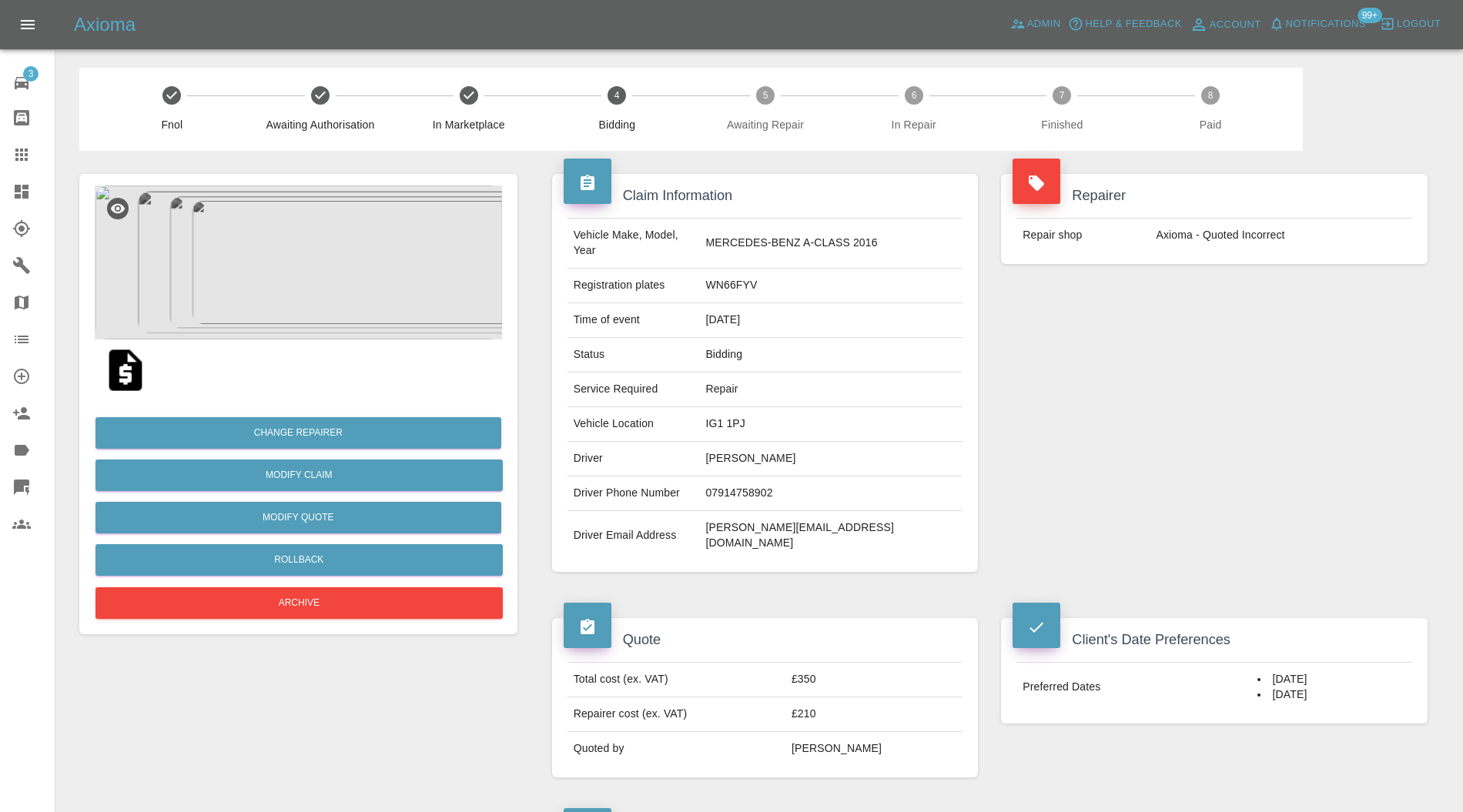
click at [346, 284] on img at bounding box center [298, 262] width 407 height 154
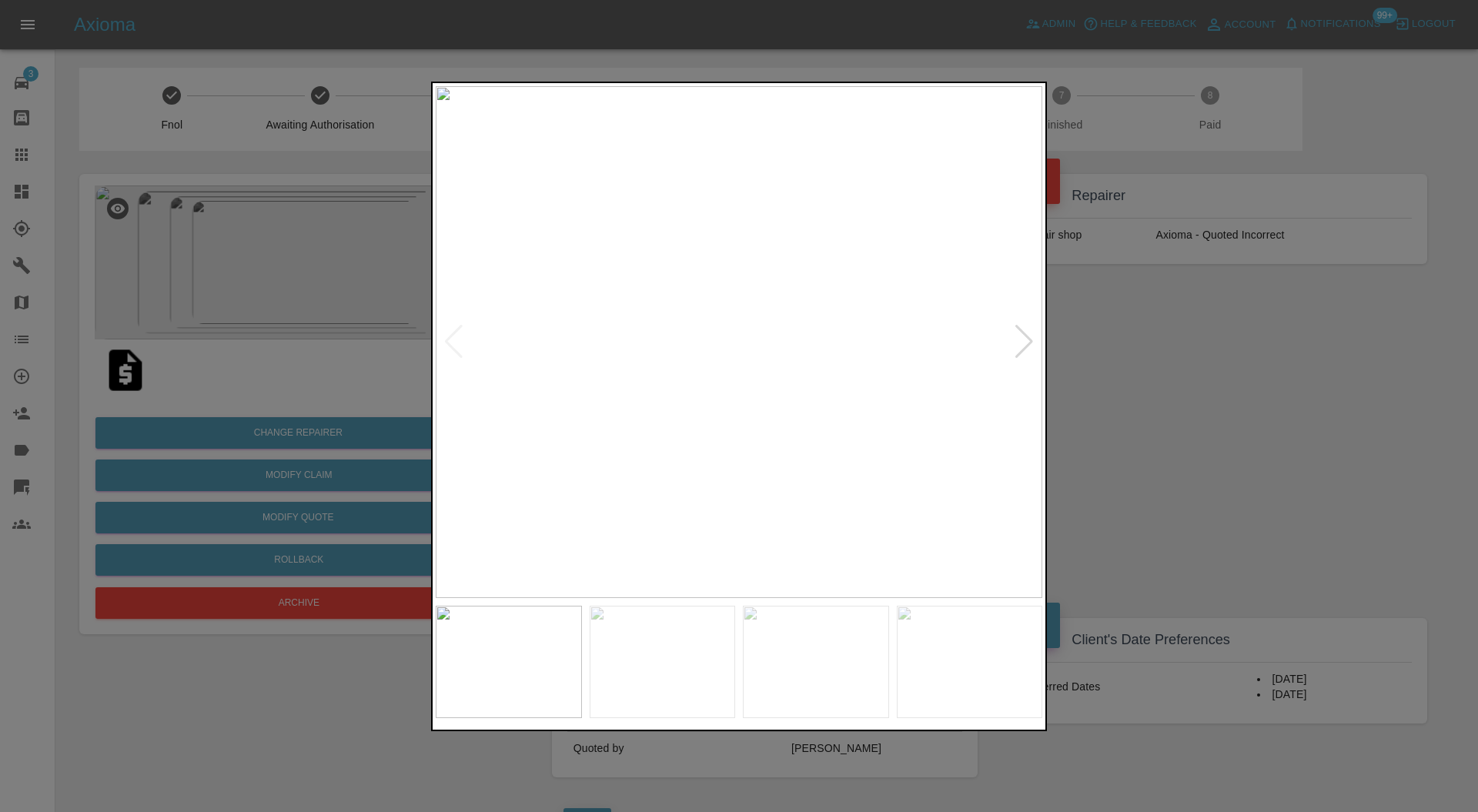
click at [1019, 339] on div at bounding box center [1024, 341] width 21 height 34
click at [1019, 339] on img at bounding box center [738, 342] width 606 height 513
click at [1109, 345] on div at bounding box center [739, 406] width 1478 height 812
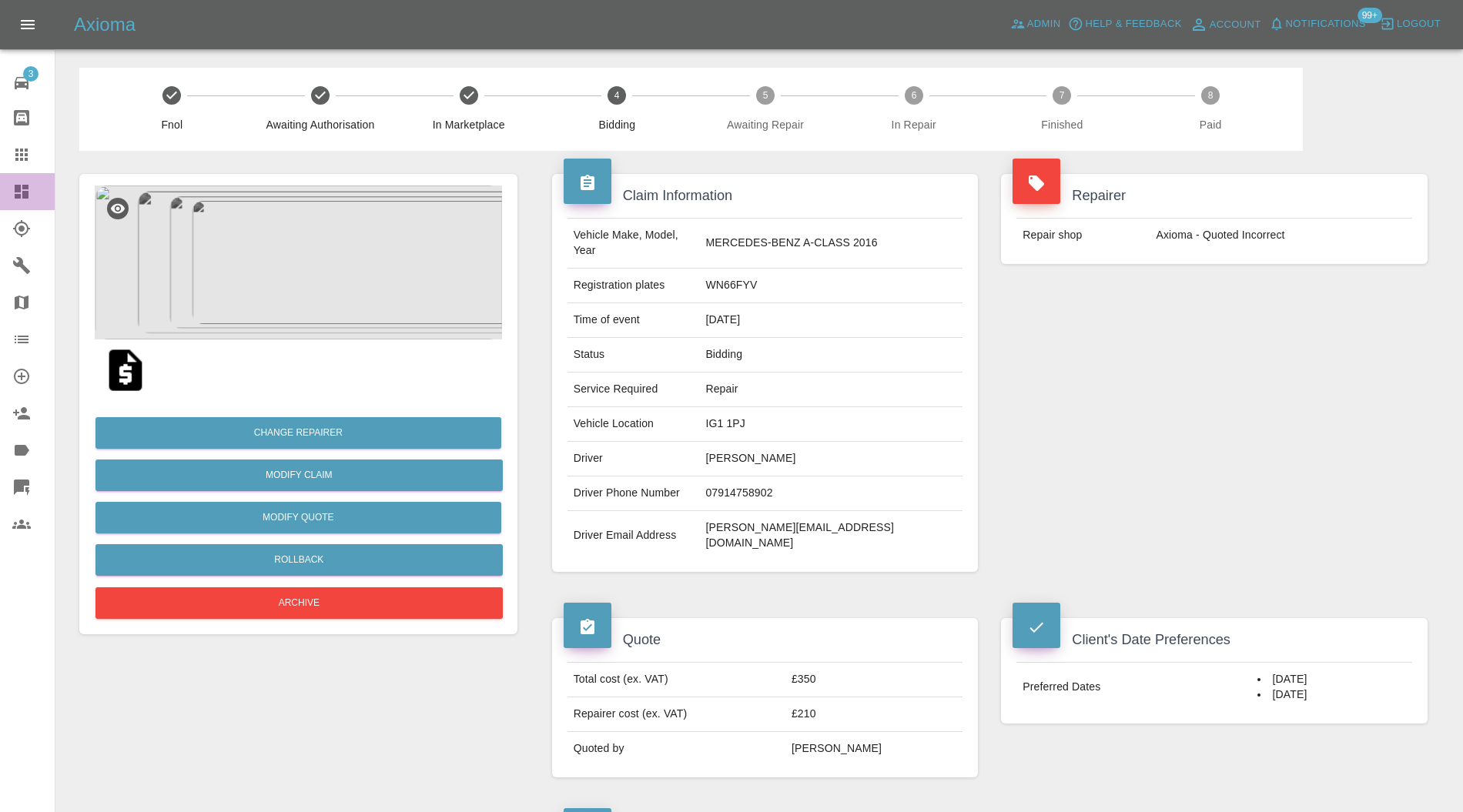
click at [20, 184] on icon at bounding box center [21, 192] width 18 height 18
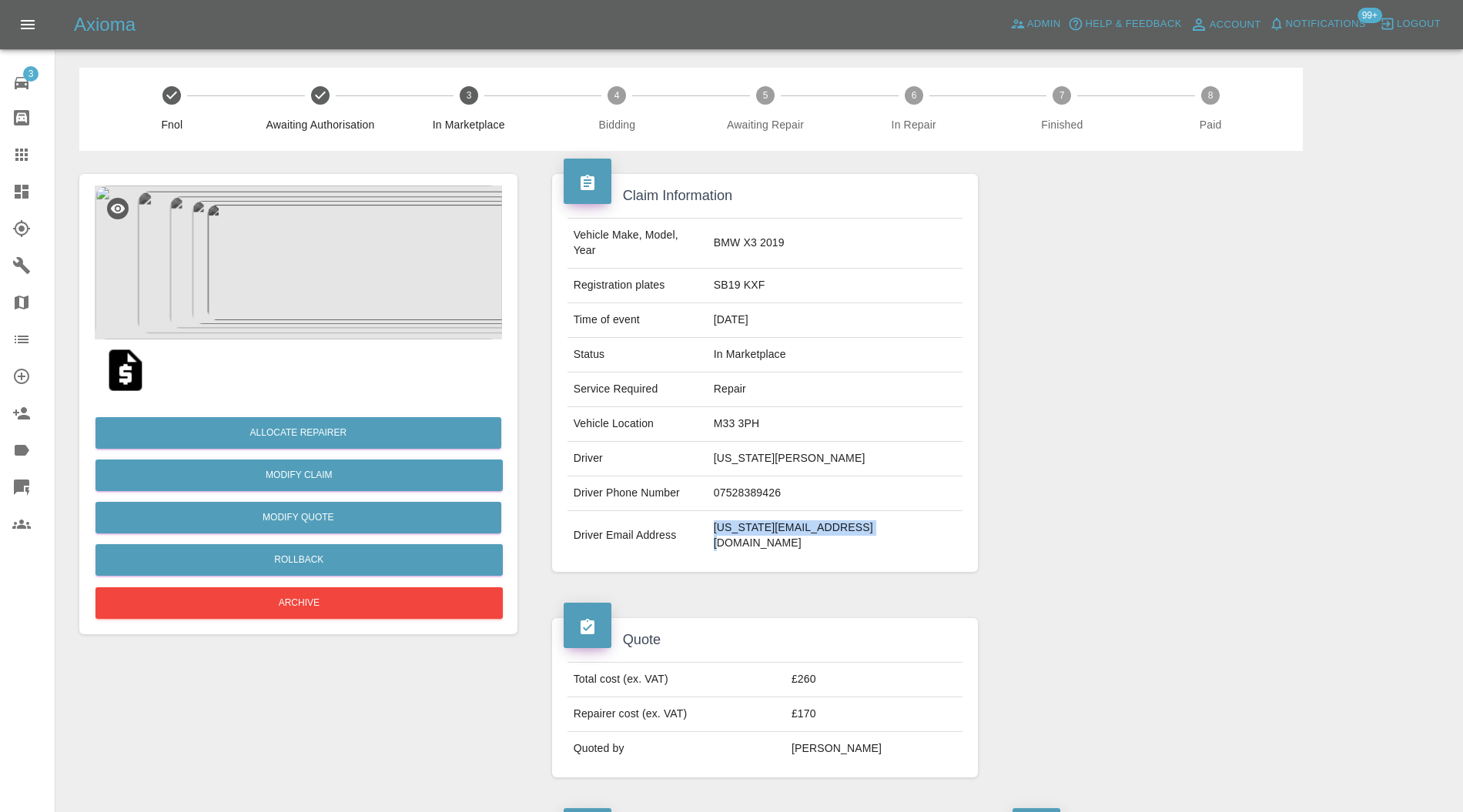
drag, startPoint x: 939, startPoint y: 517, endPoint x: 765, endPoint y: 518, distance: 174.0
click at [765, 518] on td "[US_STATE][EMAIL_ADDRESS][DOMAIN_NAME]" at bounding box center [835, 536] width 255 height 49
copy td "[US_STATE][EMAIL_ADDRESS][DOMAIN_NAME]"
click at [124, 368] on img at bounding box center [125, 370] width 49 height 49
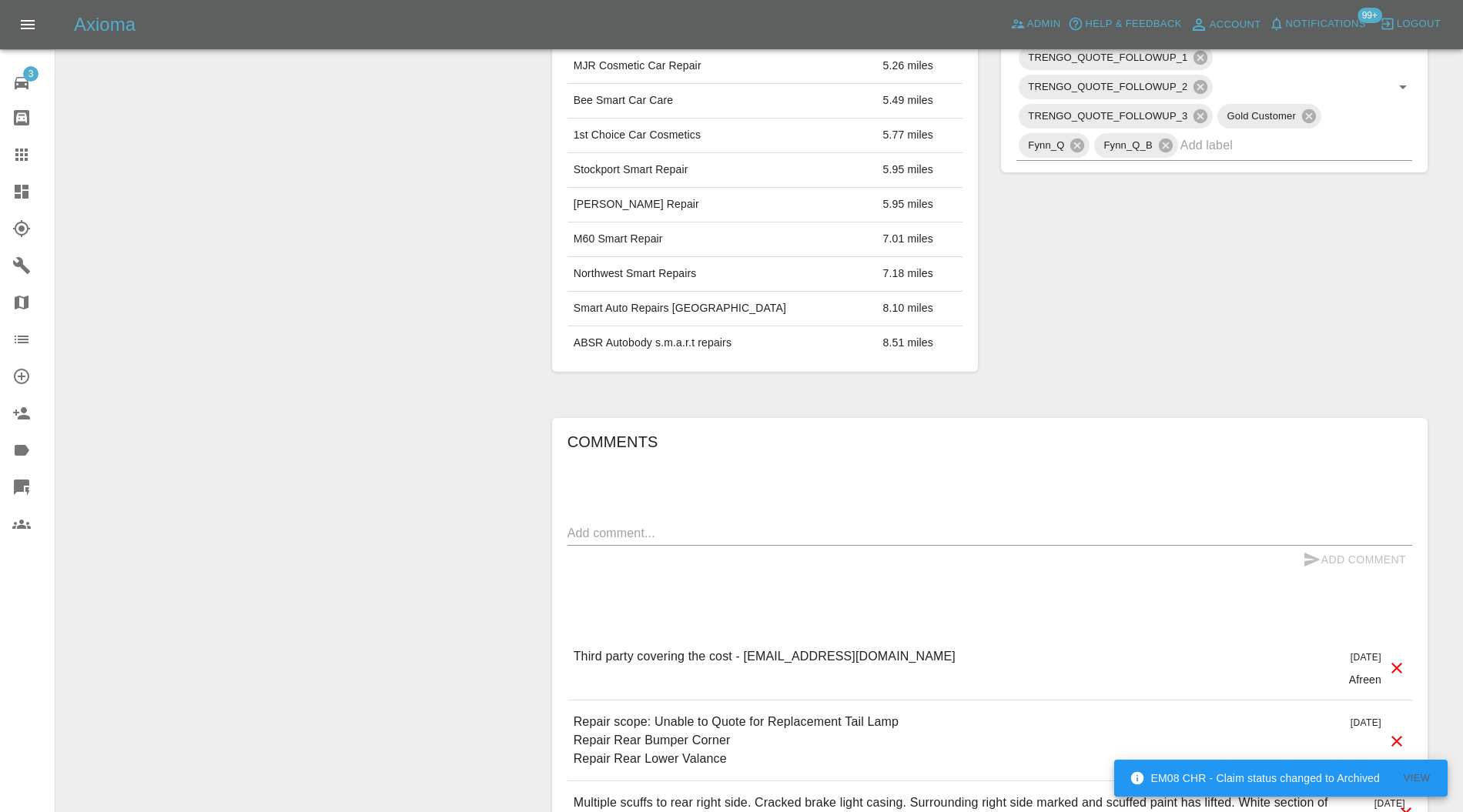
scroll to position [985, 0]
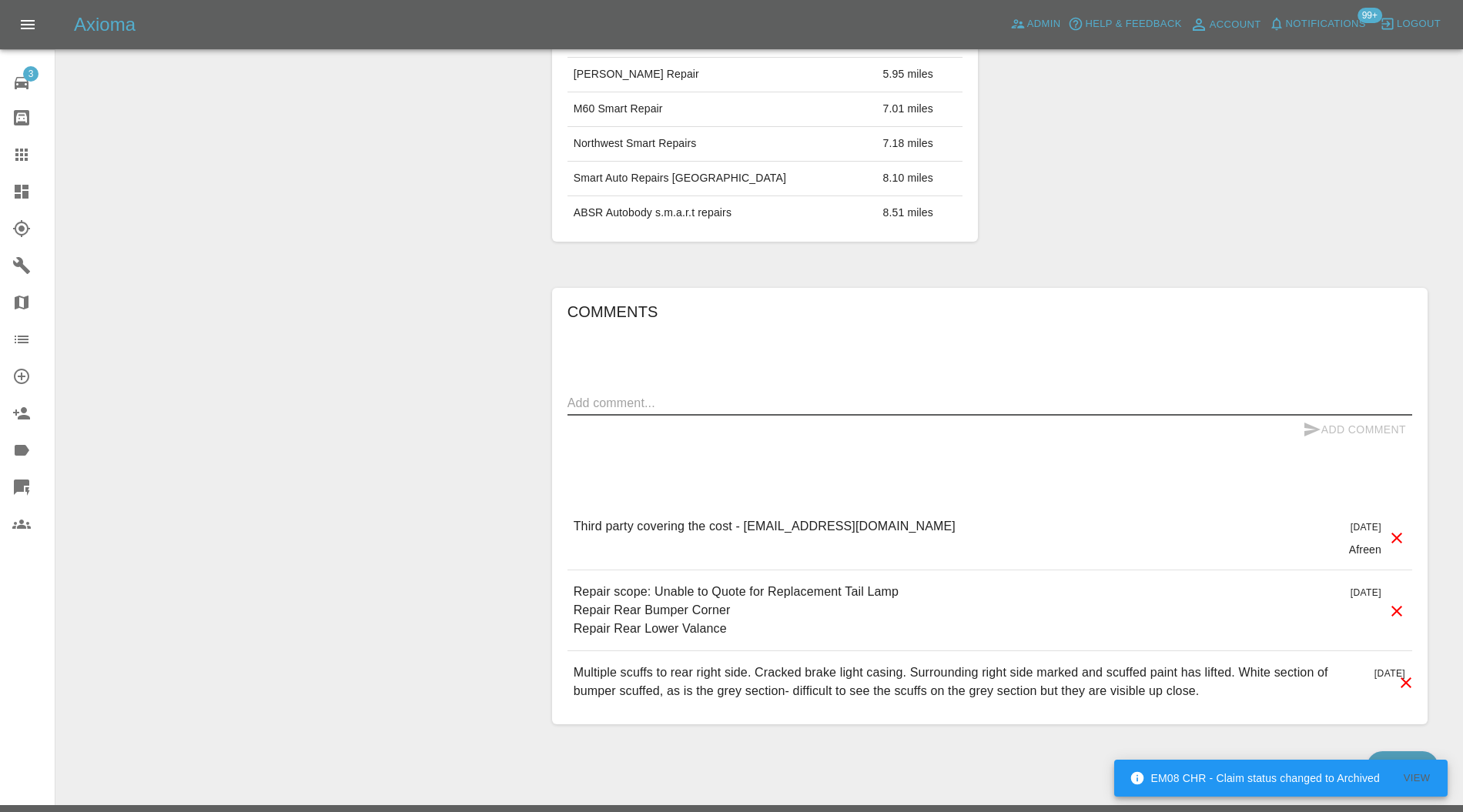
click at [811, 394] on textarea at bounding box center [989, 402] width 844 height 17
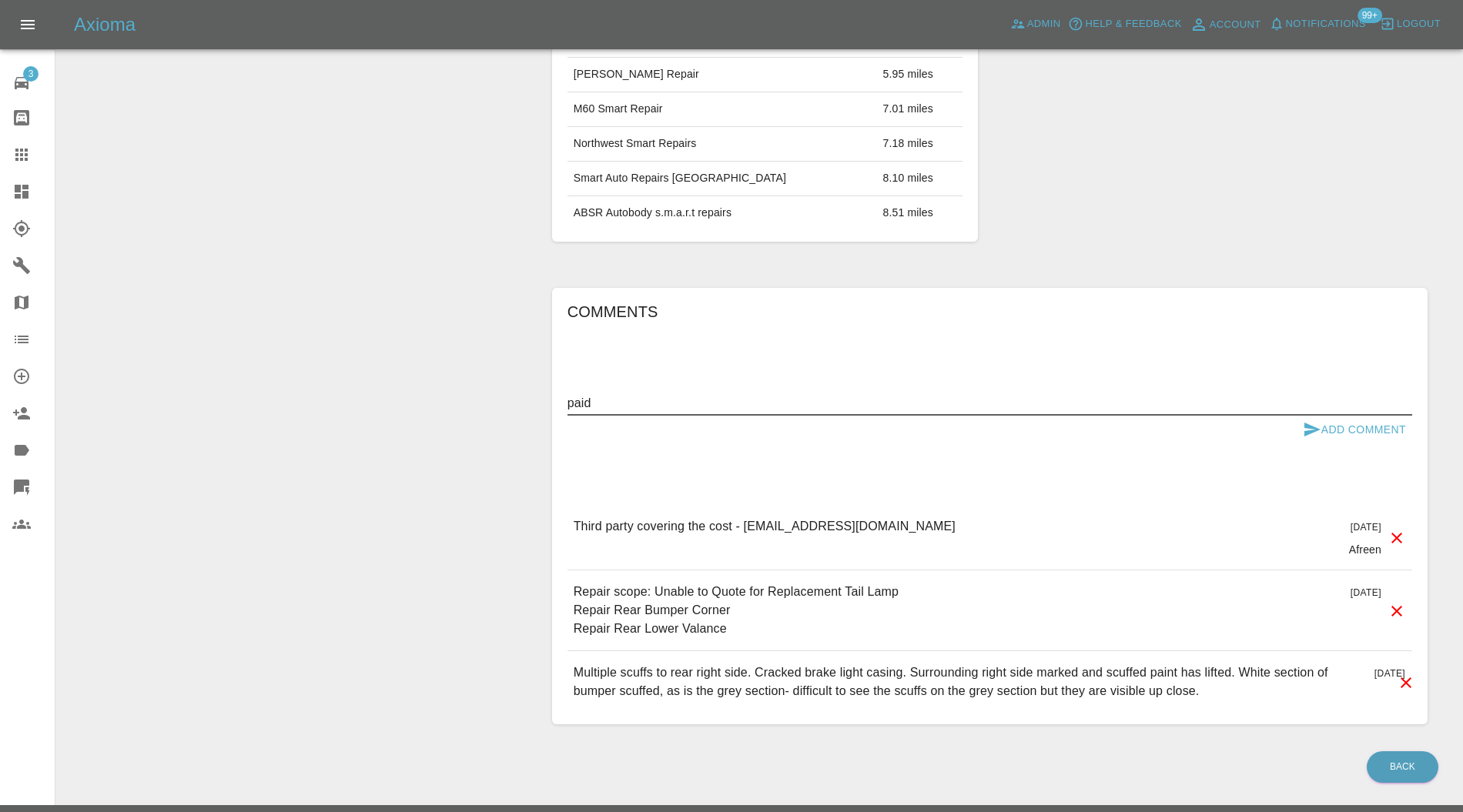
type textarea "paid"
click at [1341, 416] on button "Add Comment" at bounding box center [1355, 430] width 115 height 28
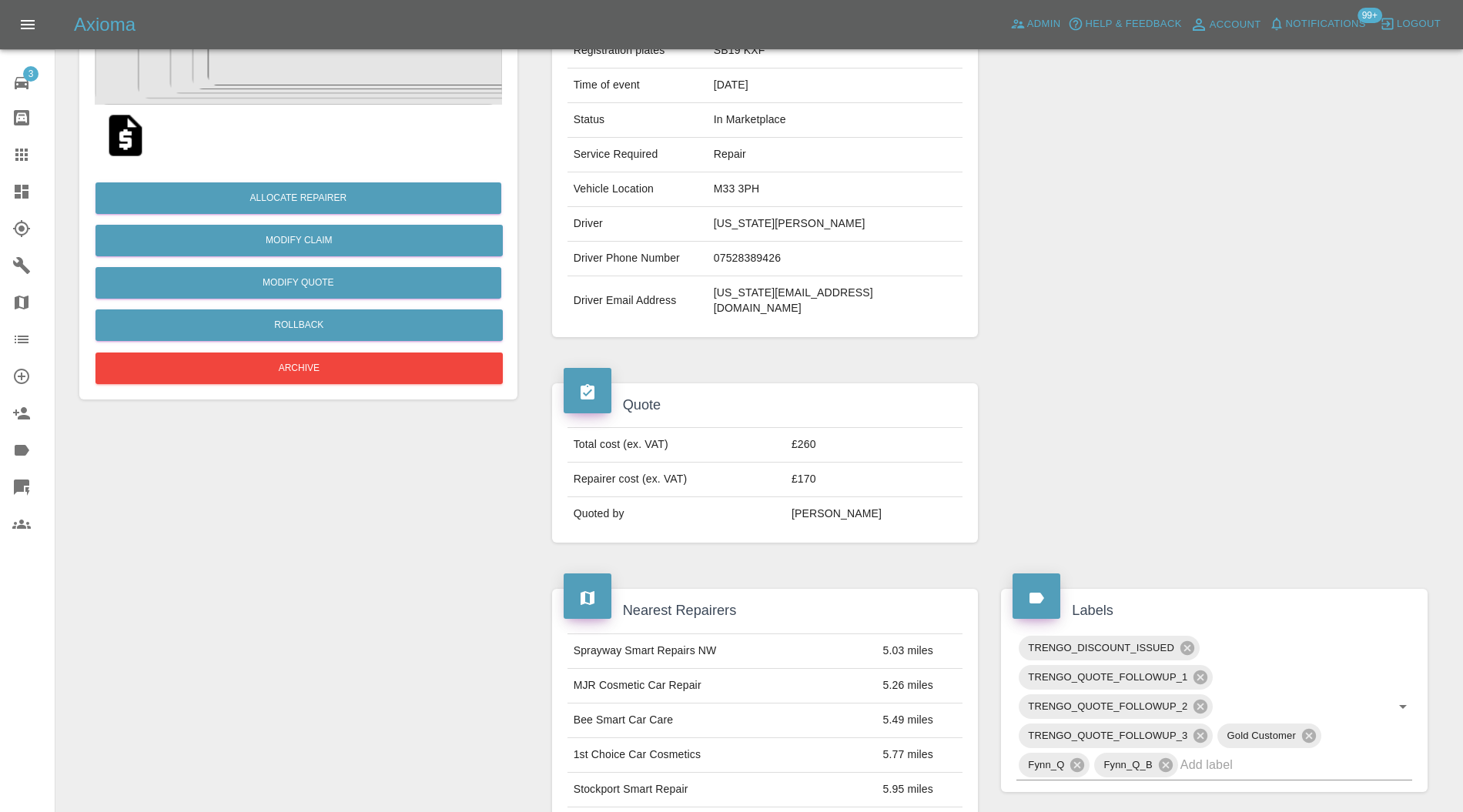
scroll to position [163, 0]
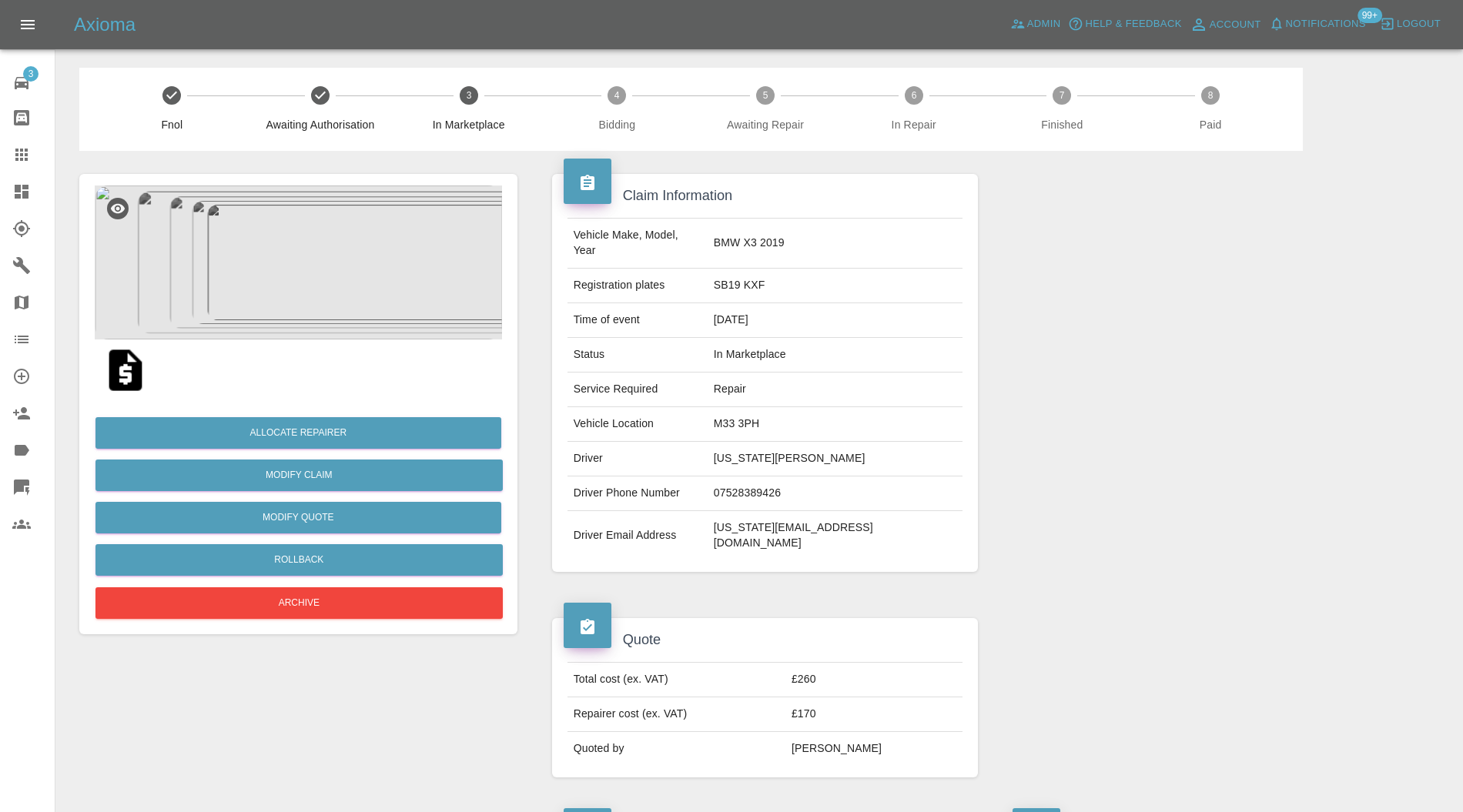
click at [1434, 345] on div at bounding box center [1215, 373] width 450 height 444
click at [370, 436] on button "Allocate Repairer" at bounding box center [298, 433] width 406 height 32
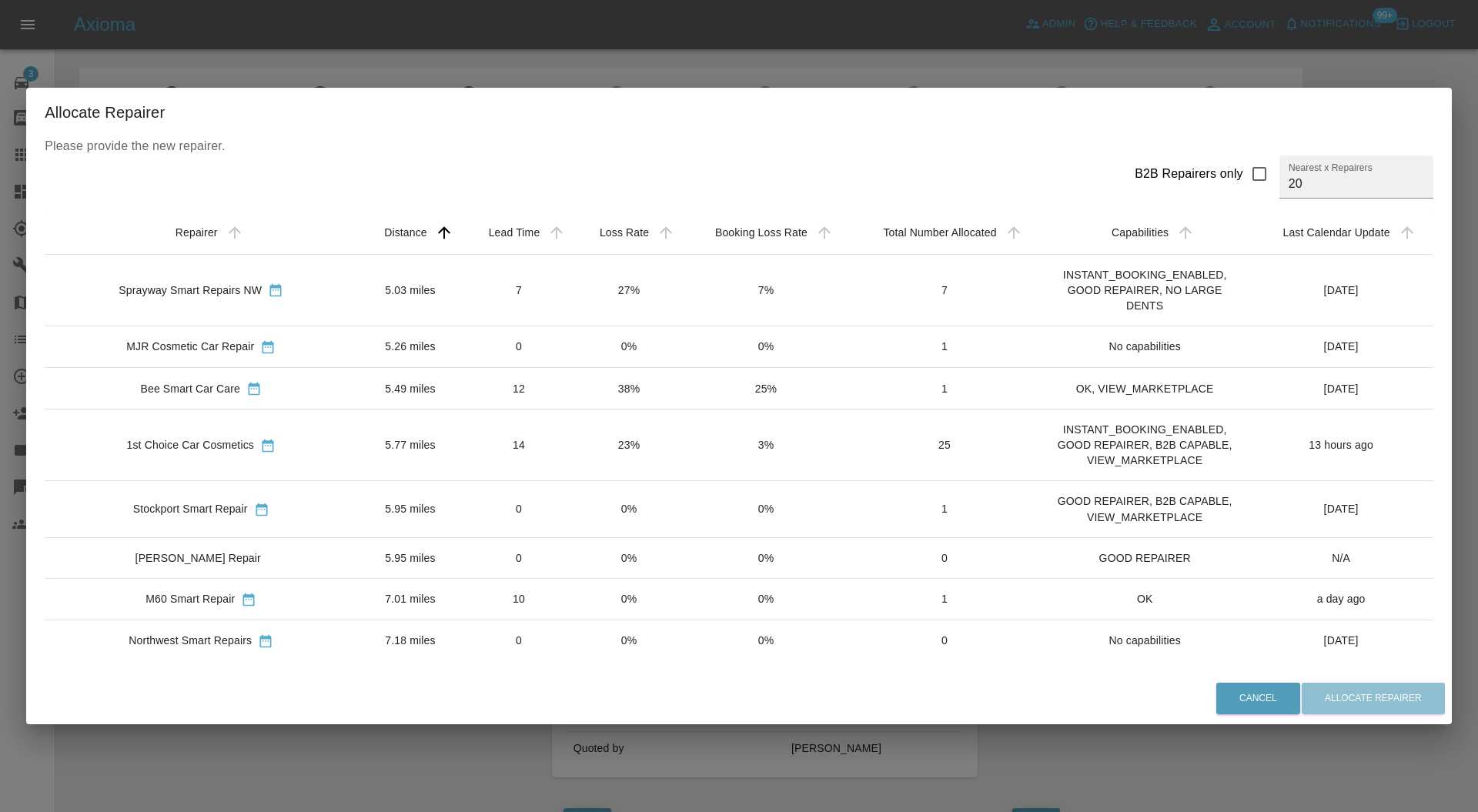
click at [368, 338] on td "5.26 miles" at bounding box center [410, 346] width 105 height 41
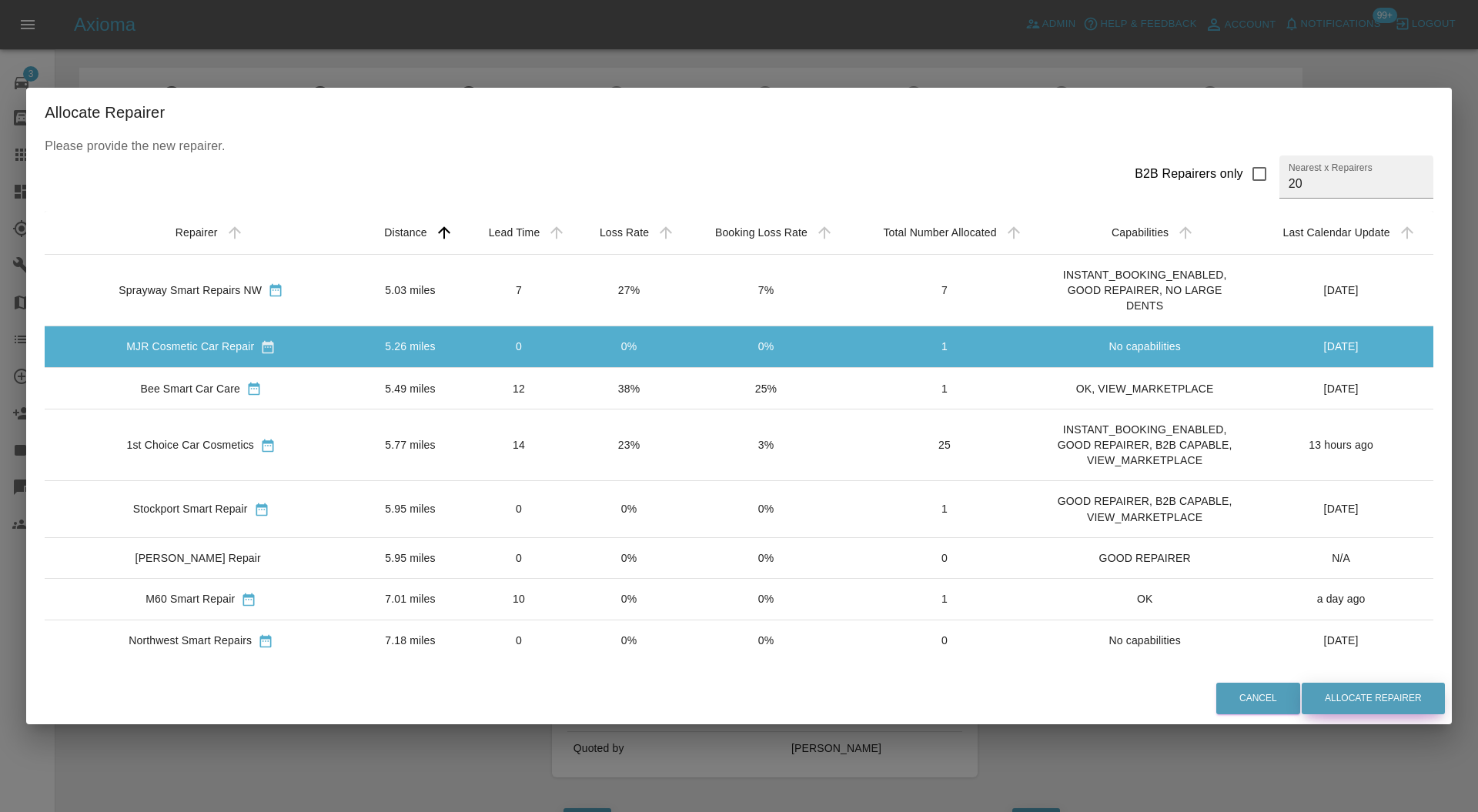
click at [1334, 702] on button "Allocate Repairer" at bounding box center [1374, 699] width 144 height 32
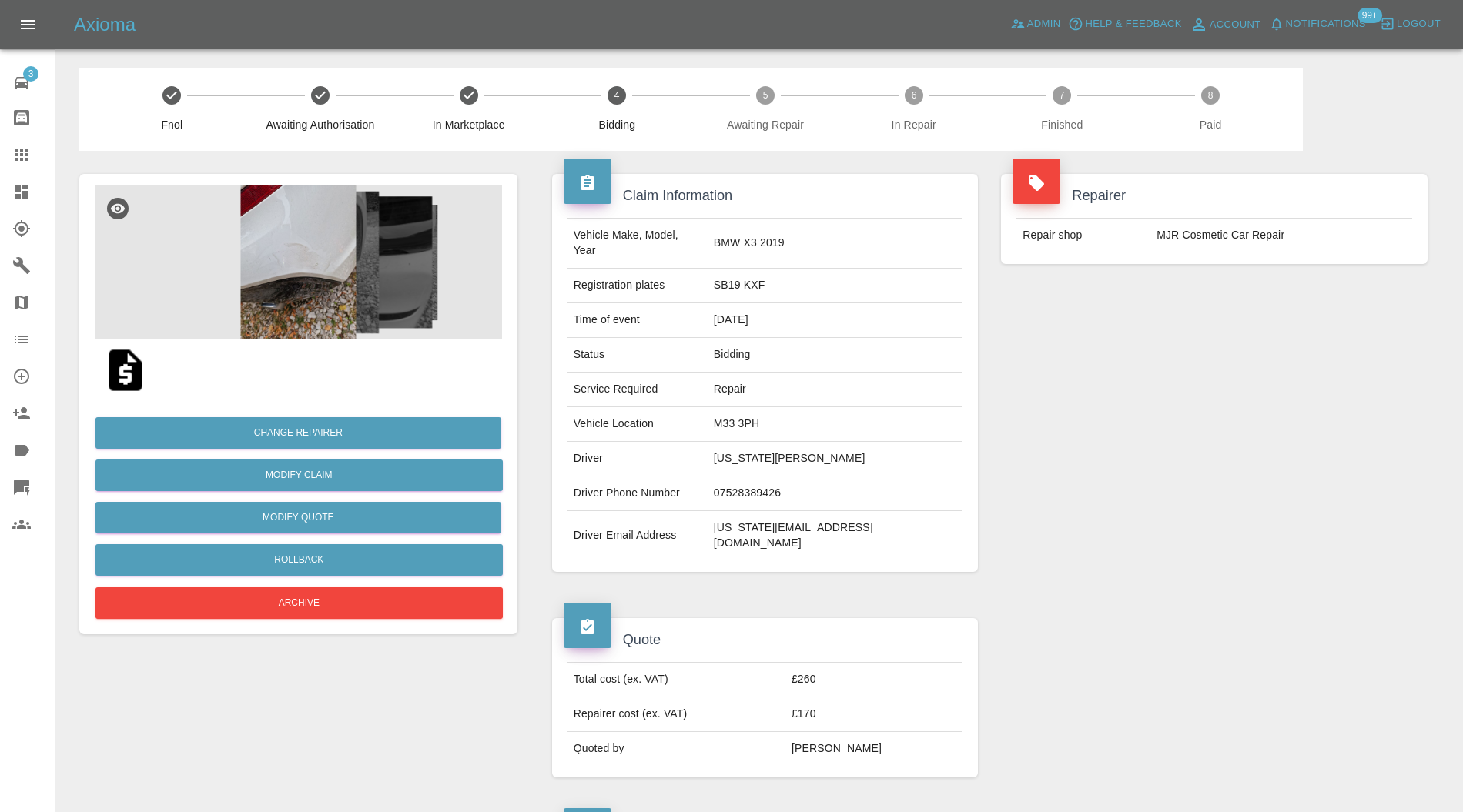
click at [16, 164] on link "Claims" at bounding box center [27, 155] width 55 height 37
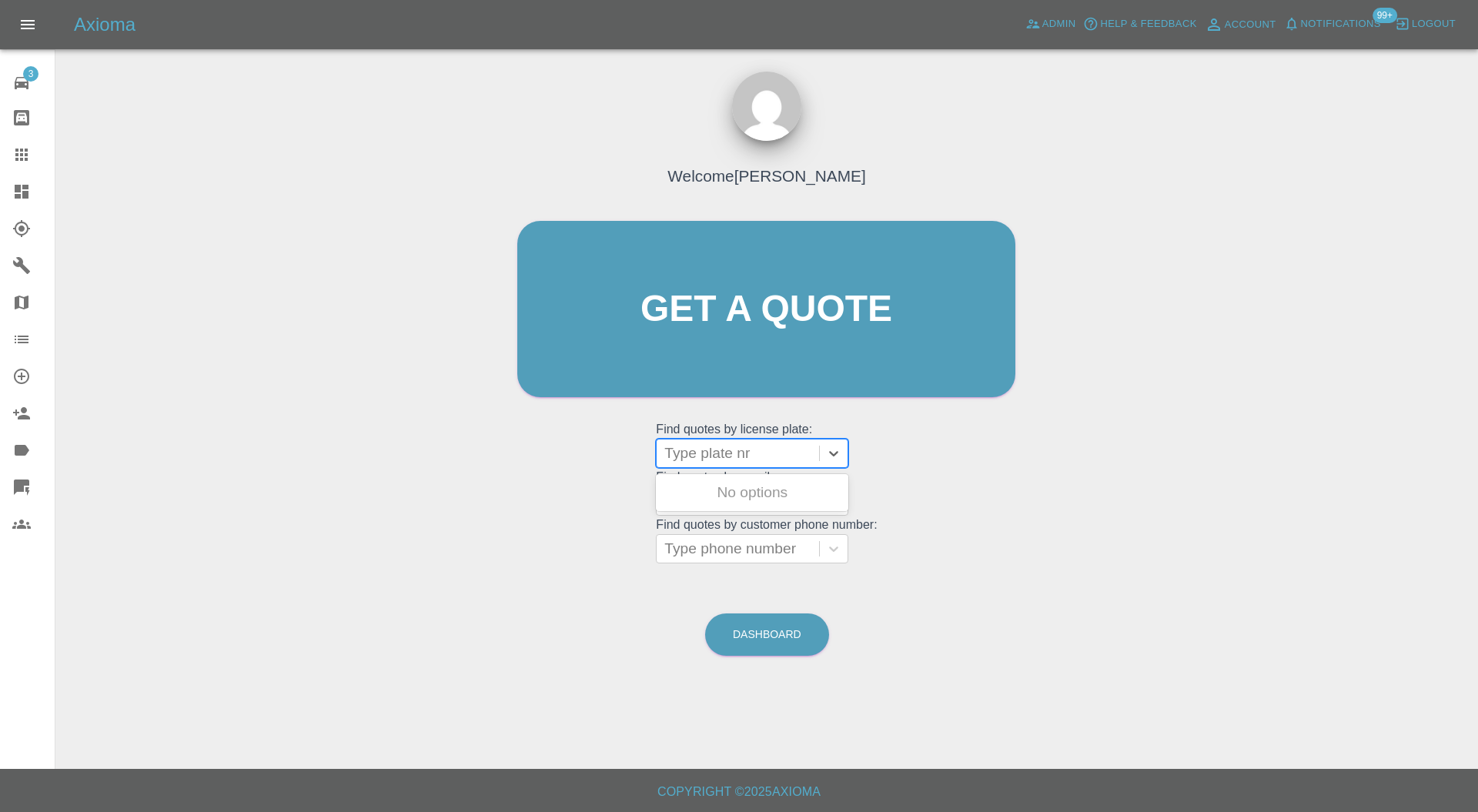
click at [711, 440] on div "Type plate nr" at bounding box center [738, 454] width 163 height 27
type input "cf71"
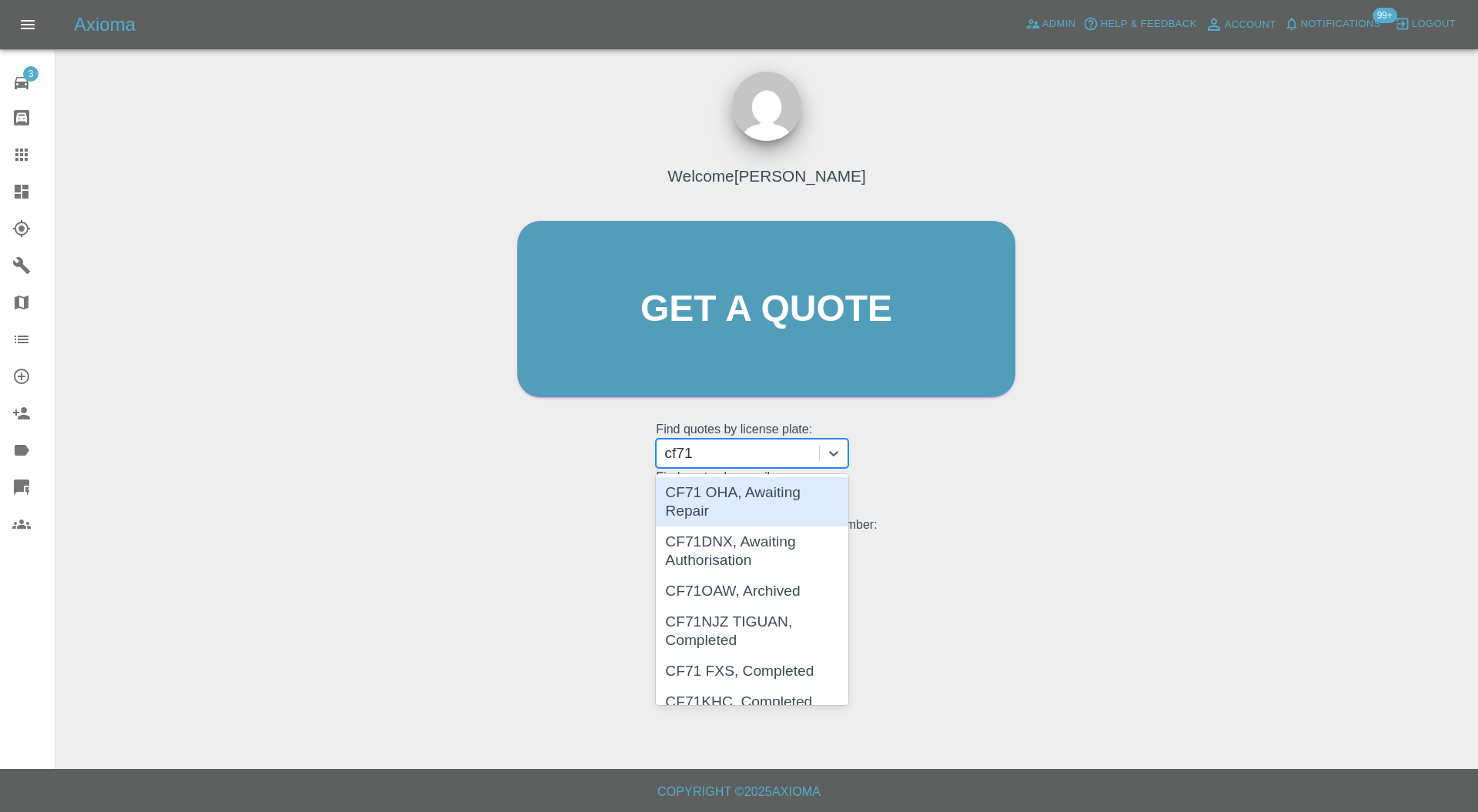
click at [786, 496] on div "CF71 OHA, Awaiting Repair" at bounding box center [752, 502] width 192 height 49
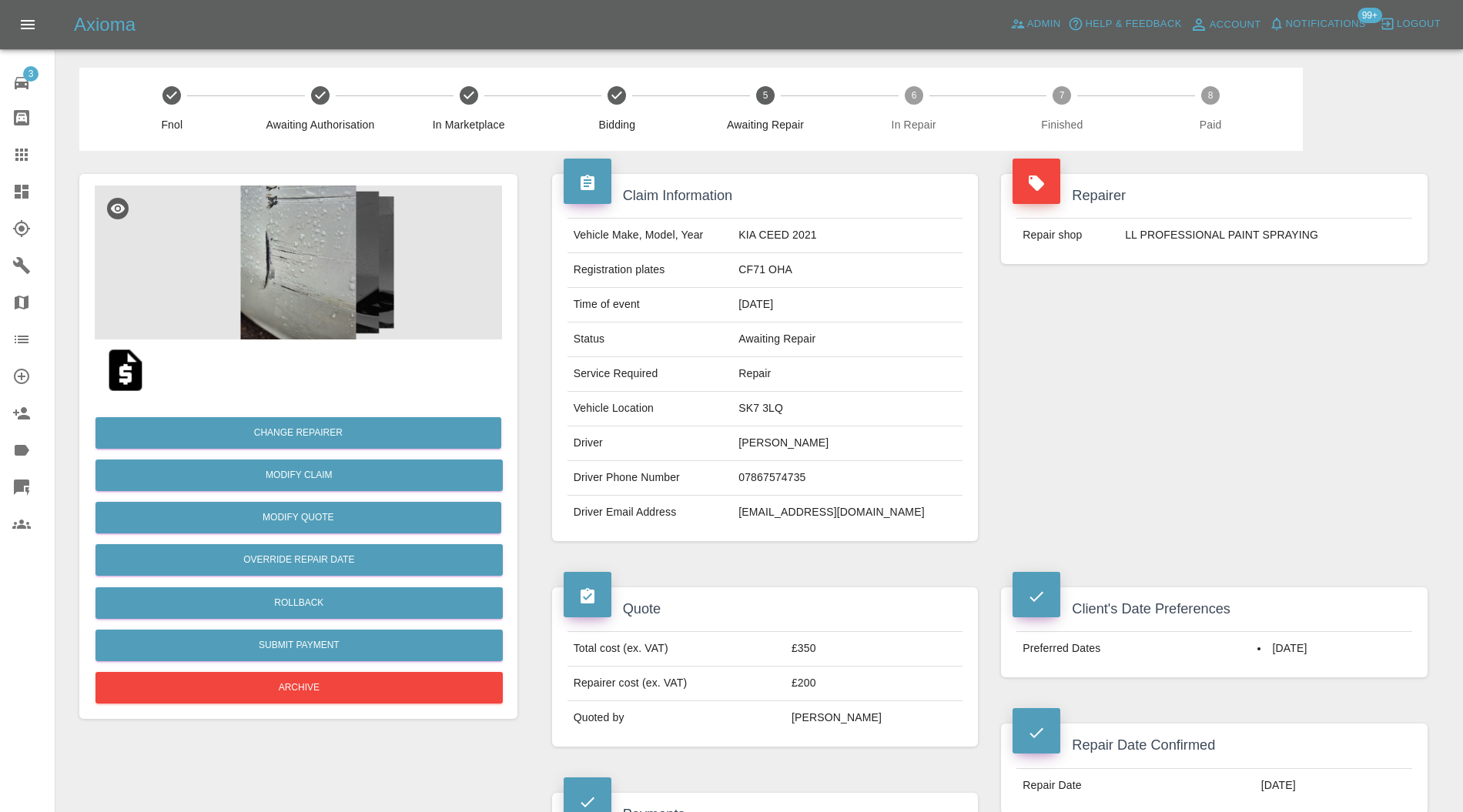
click at [307, 271] on img at bounding box center [298, 262] width 407 height 154
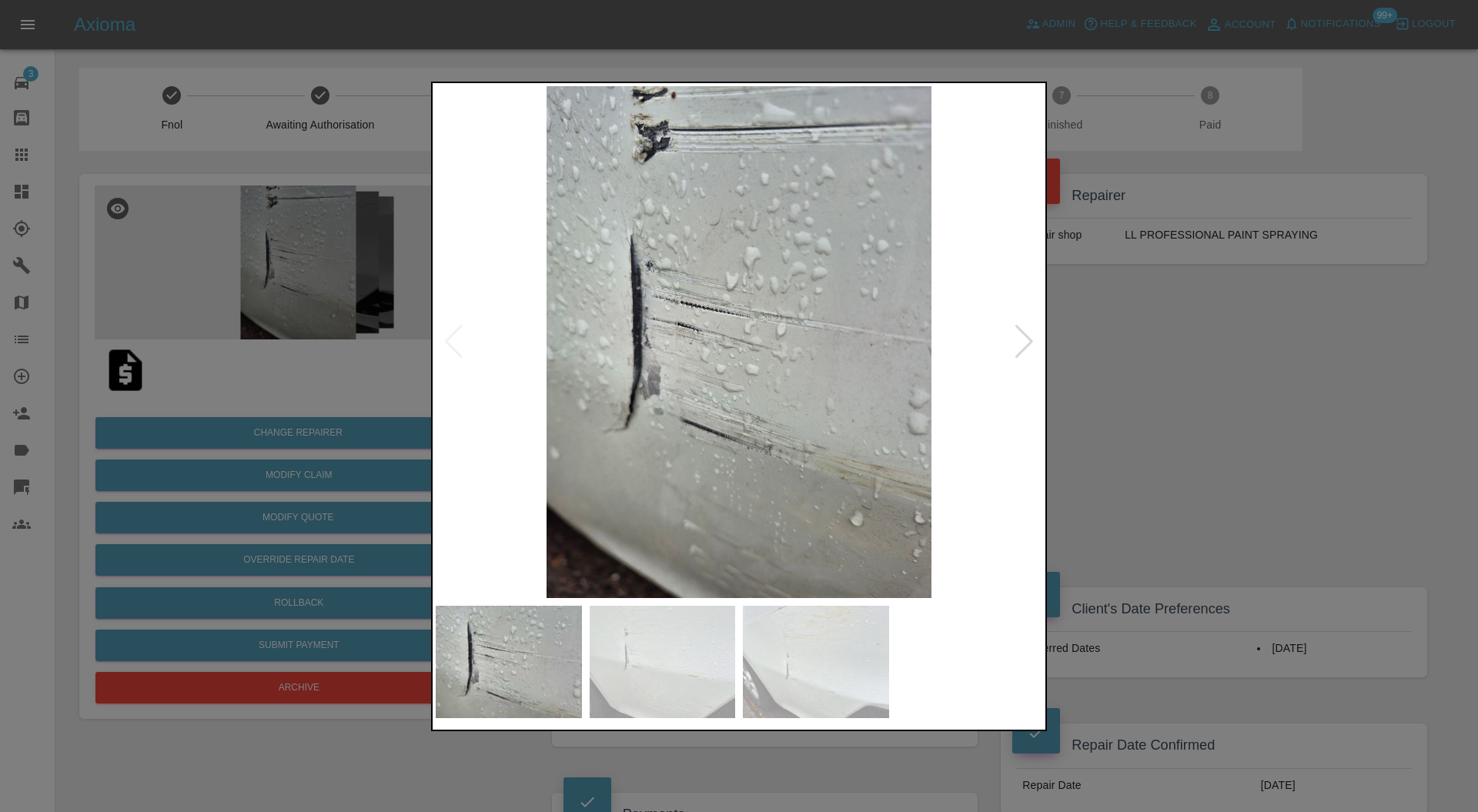
click at [613, 665] on img at bounding box center [663, 662] width 146 height 112
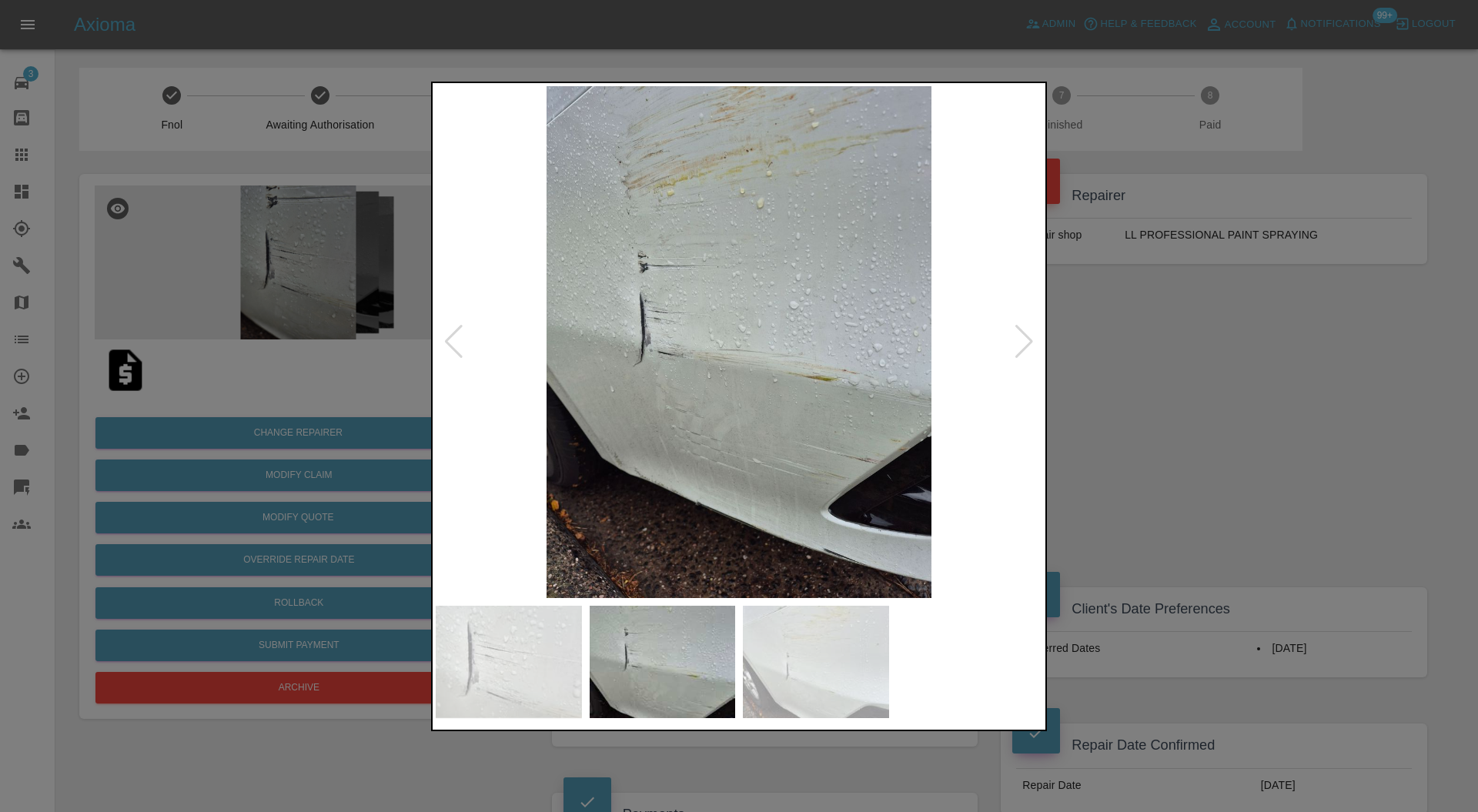
click at [803, 662] on img at bounding box center [816, 662] width 146 height 112
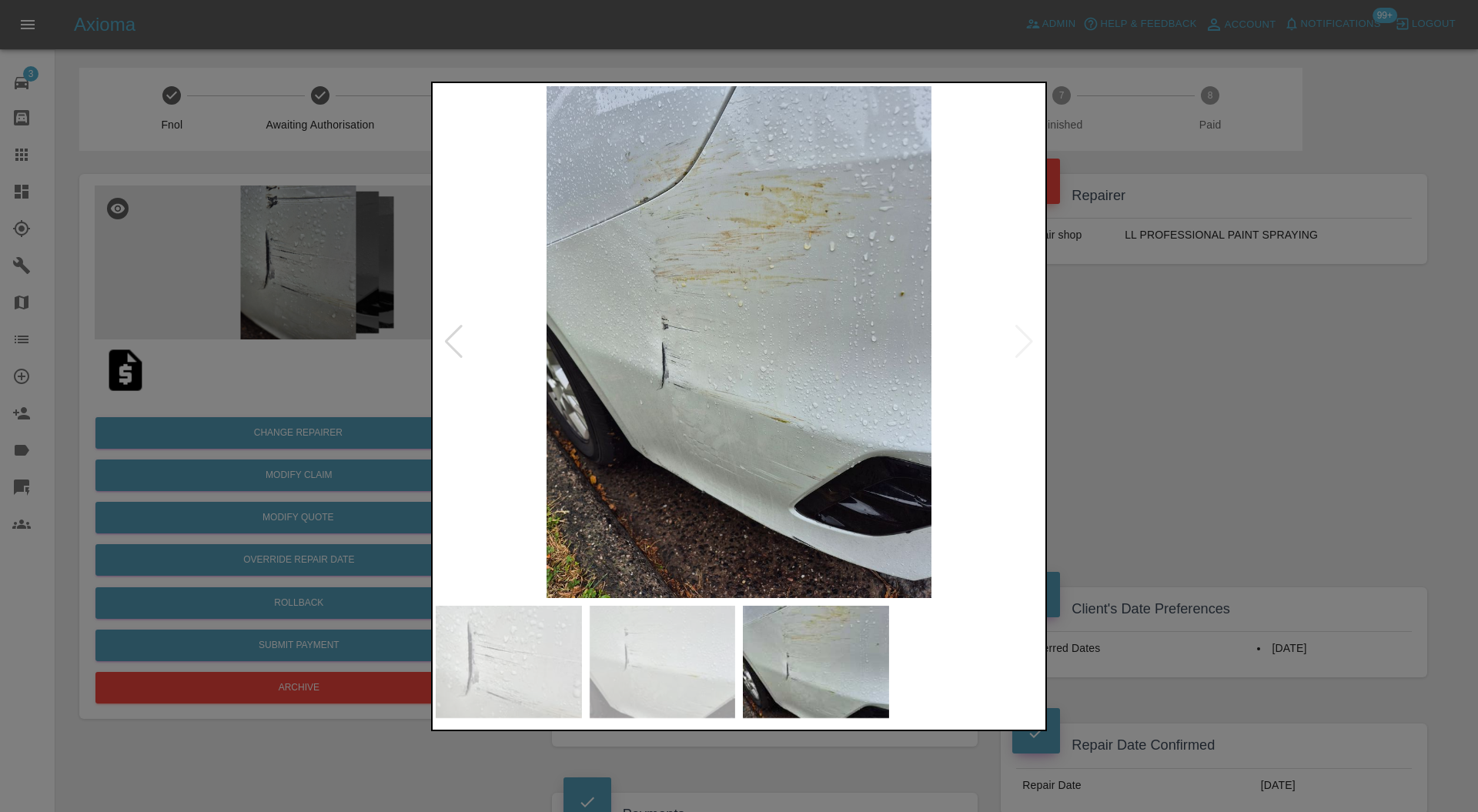
click at [1135, 358] on div at bounding box center [739, 406] width 1478 height 812
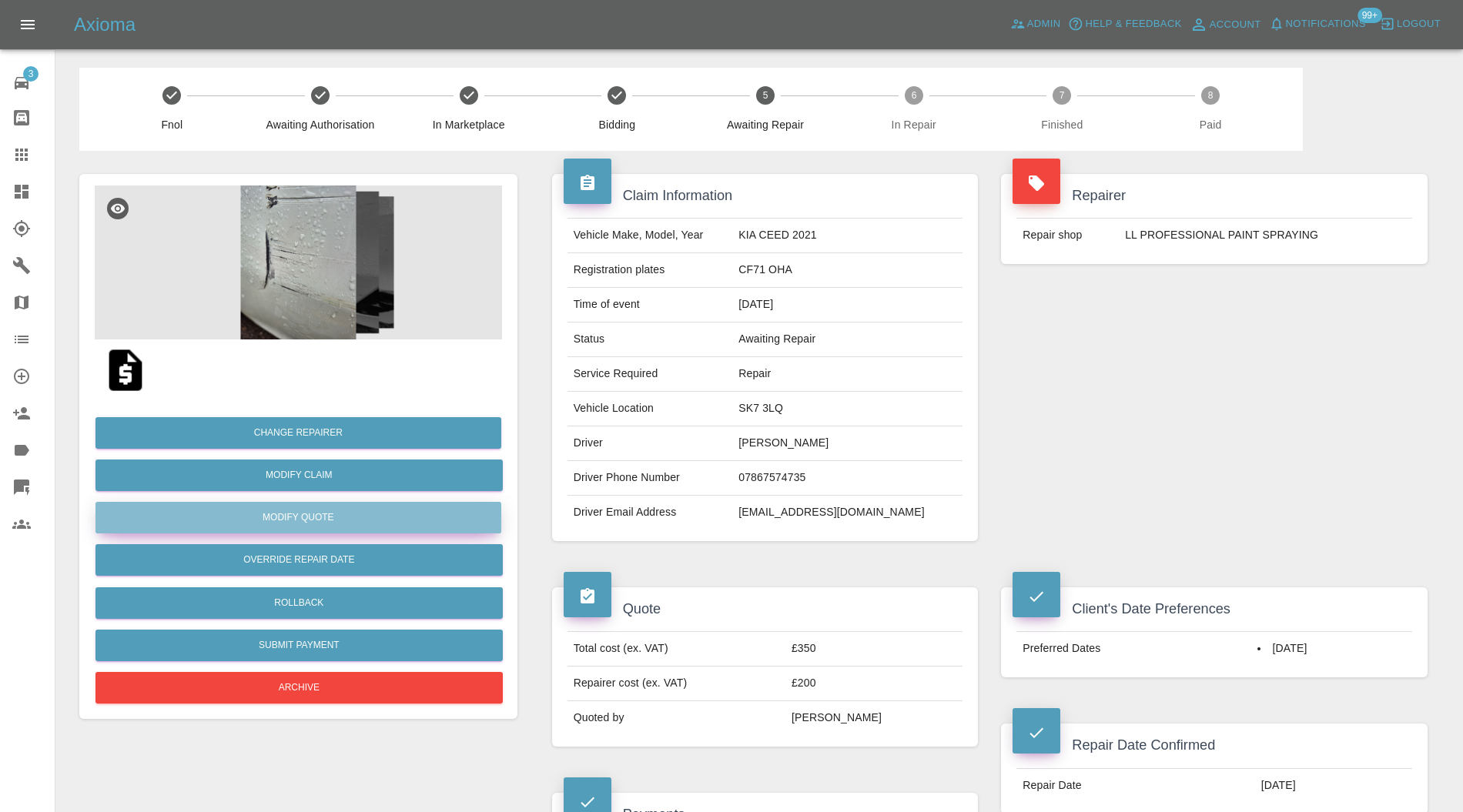
click at [374, 515] on button "Modify Quote" at bounding box center [298, 518] width 406 height 32
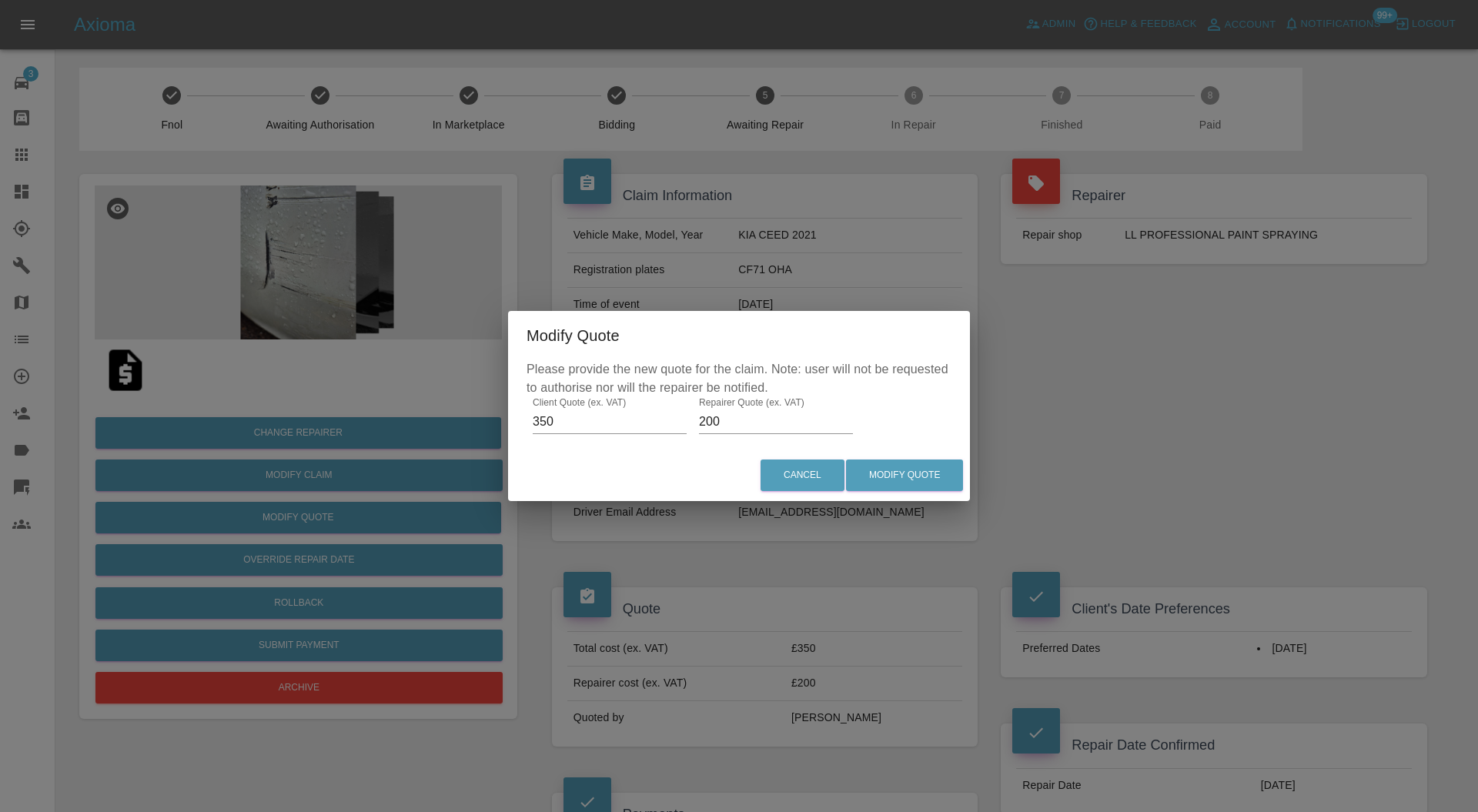
click at [757, 411] on input "200" at bounding box center [776, 422] width 154 height 25
type input "250"
click at [890, 469] on button "Modify Quote" at bounding box center [905, 475] width 117 height 32
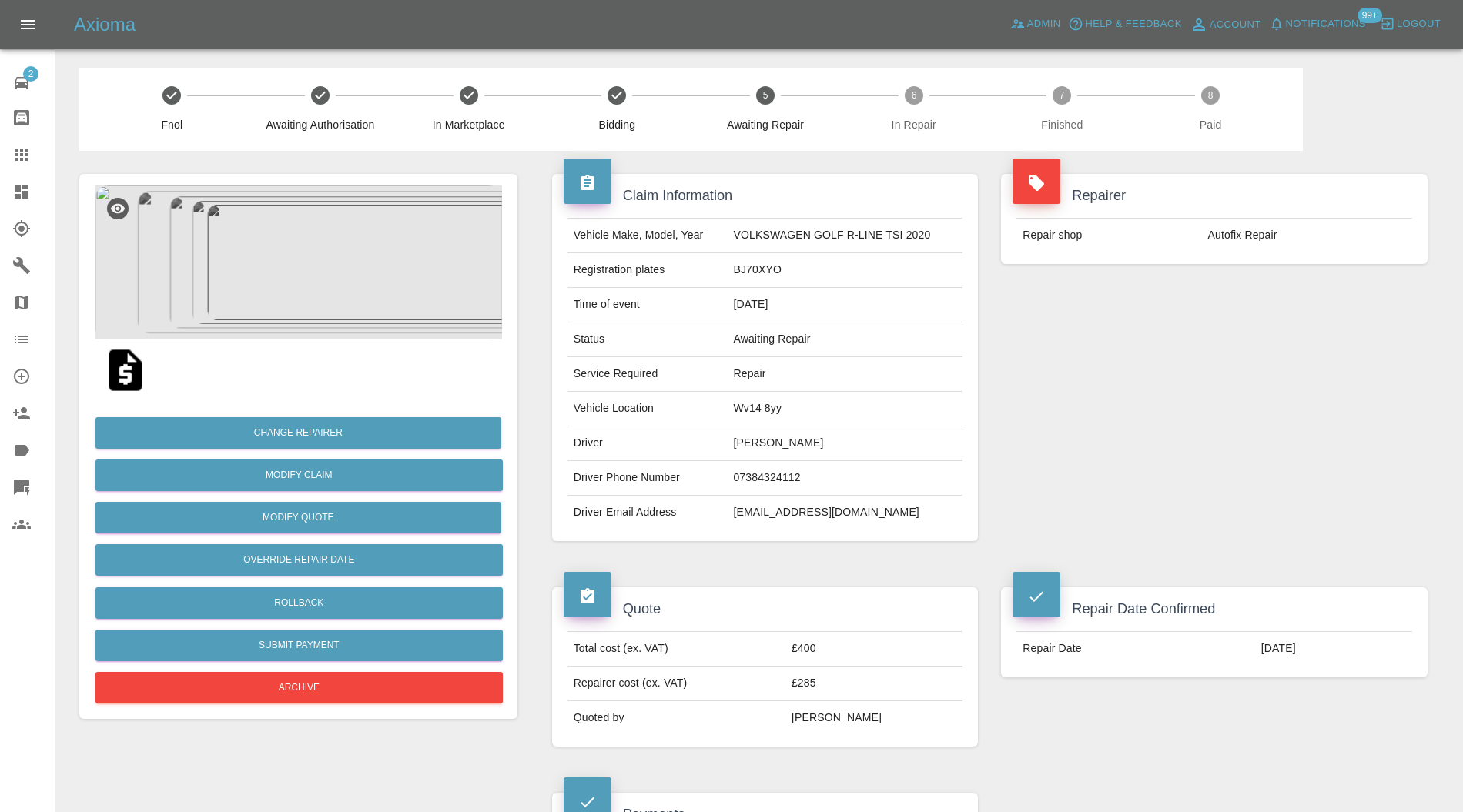
click at [16, 189] on icon at bounding box center [21, 191] width 14 height 14
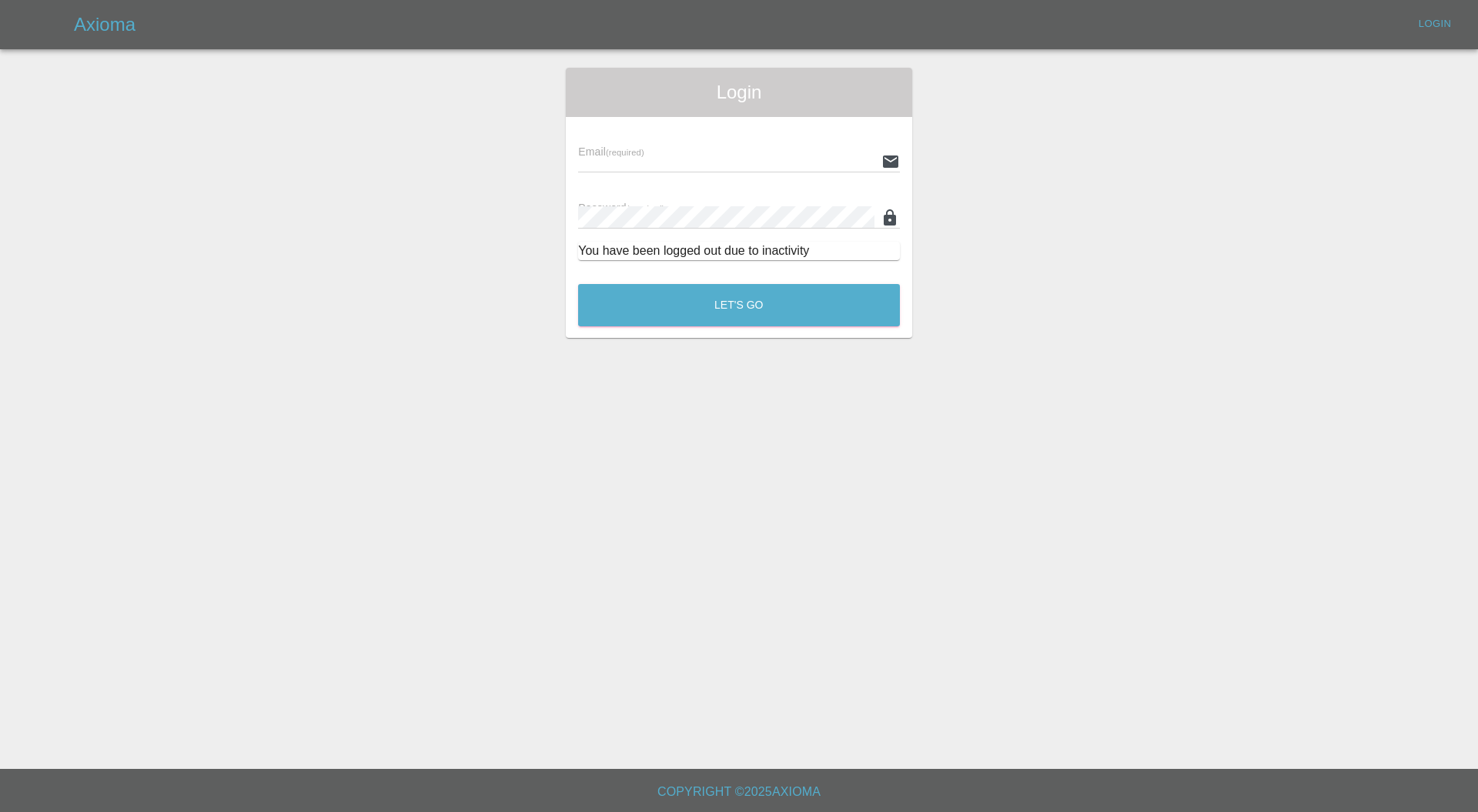
type input "[PERSON_NAME][EMAIL_ADDRESS][PERSON_NAME][DOMAIN_NAME]"
click at [606, 291] on button "Let's Go" at bounding box center [739, 305] width 322 height 42
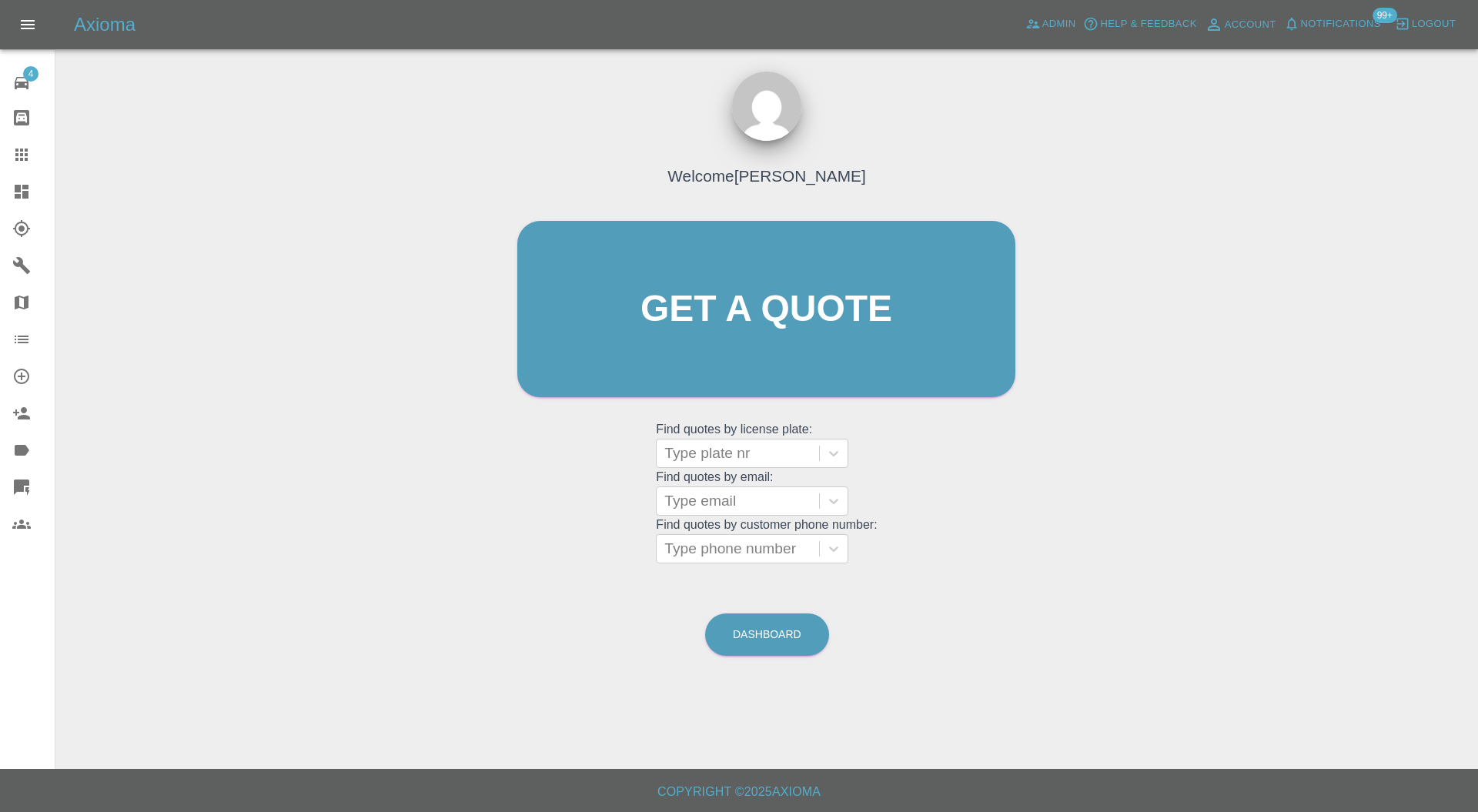
click at [20, 195] on icon at bounding box center [21, 191] width 14 height 14
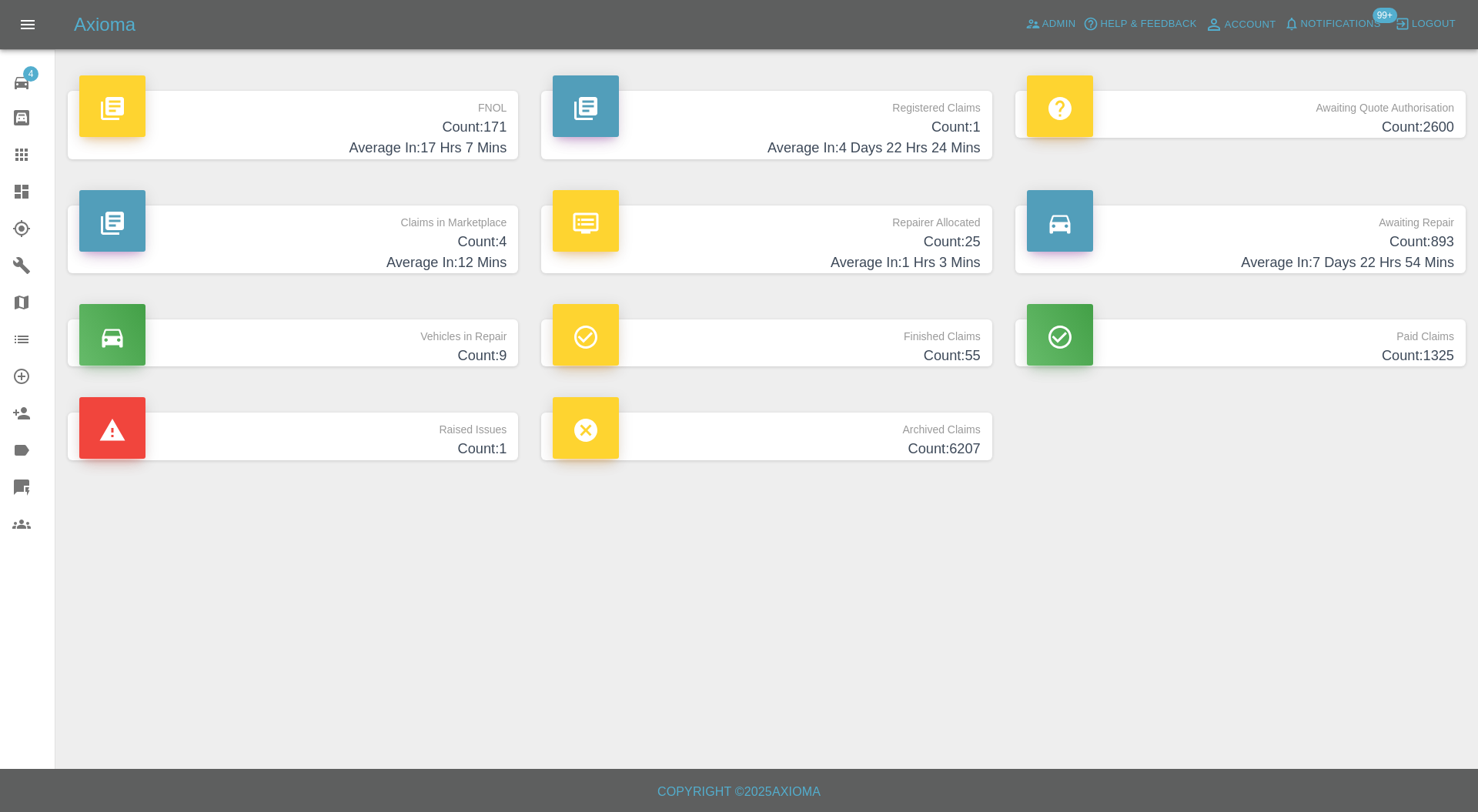
click at [1232, 228] on p "Awaiting Repair" at bounding box center [1240, 219] width 427 height 27
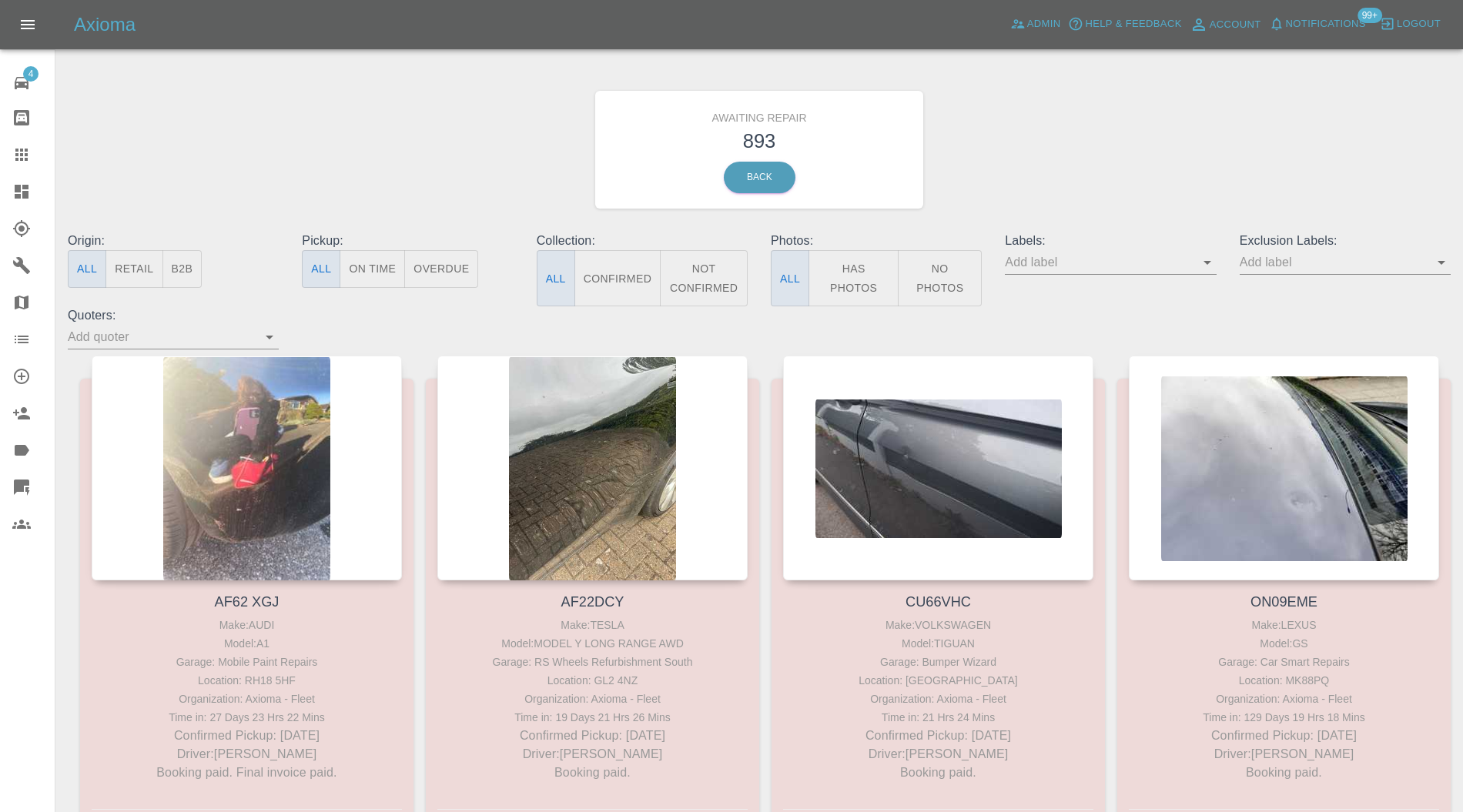
click at [191, 265] on button "B2B" at bounding box center [183, 269] width 40 height 37
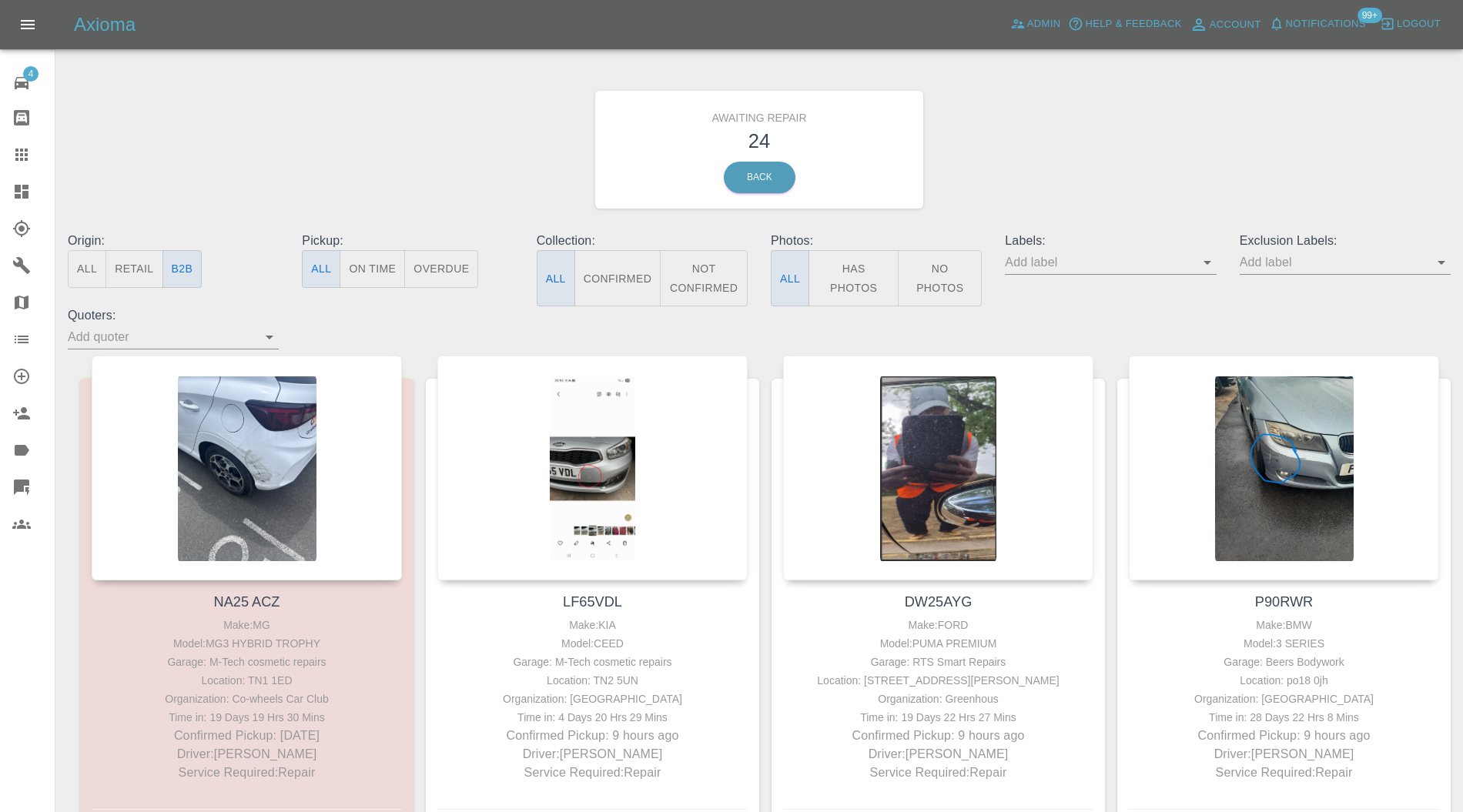
click at [937, 459] on div at bounding box center [938, 468] width 310 height 225
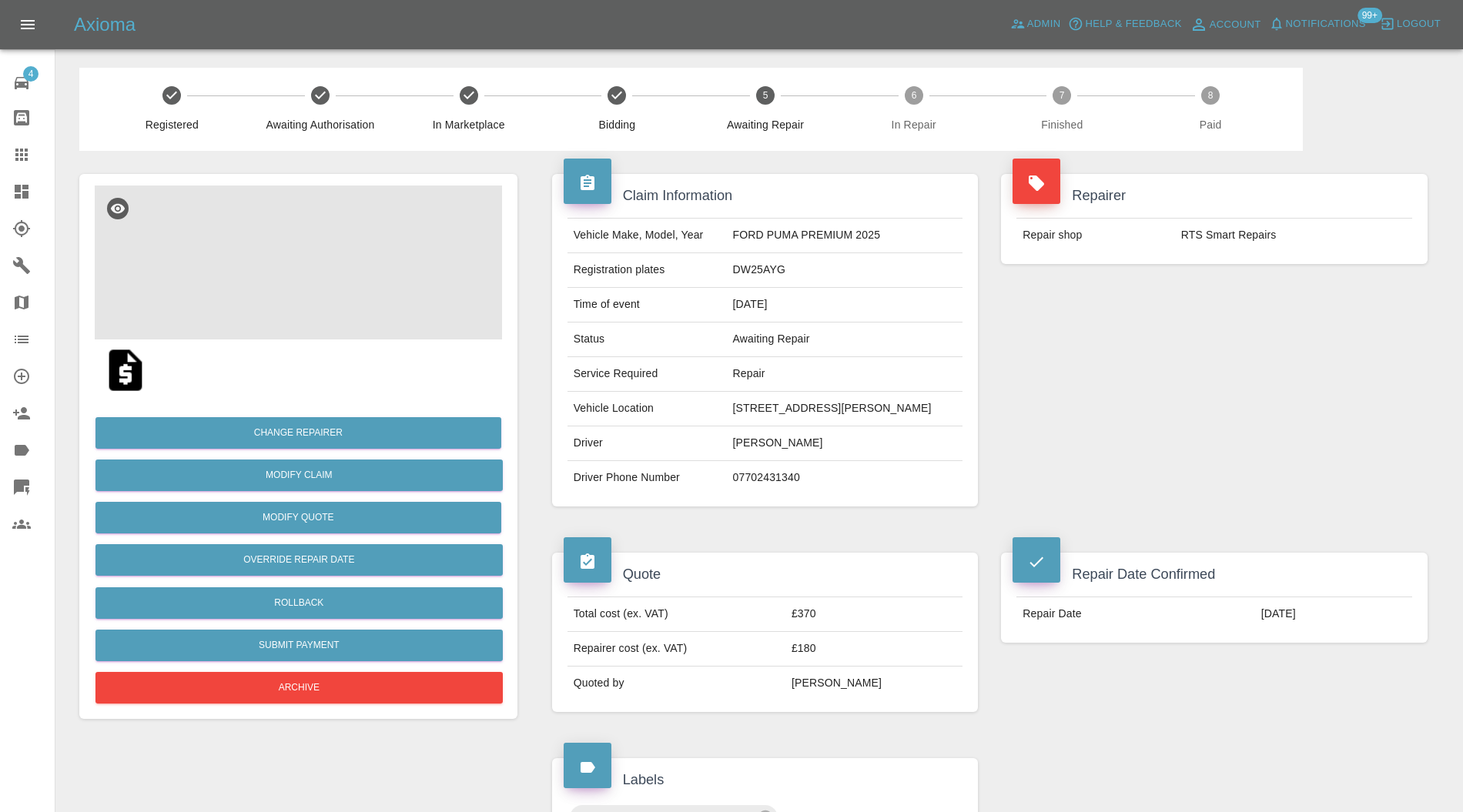
click at [295, 228] on img at bounding box center [298, 262] width 407 height 154
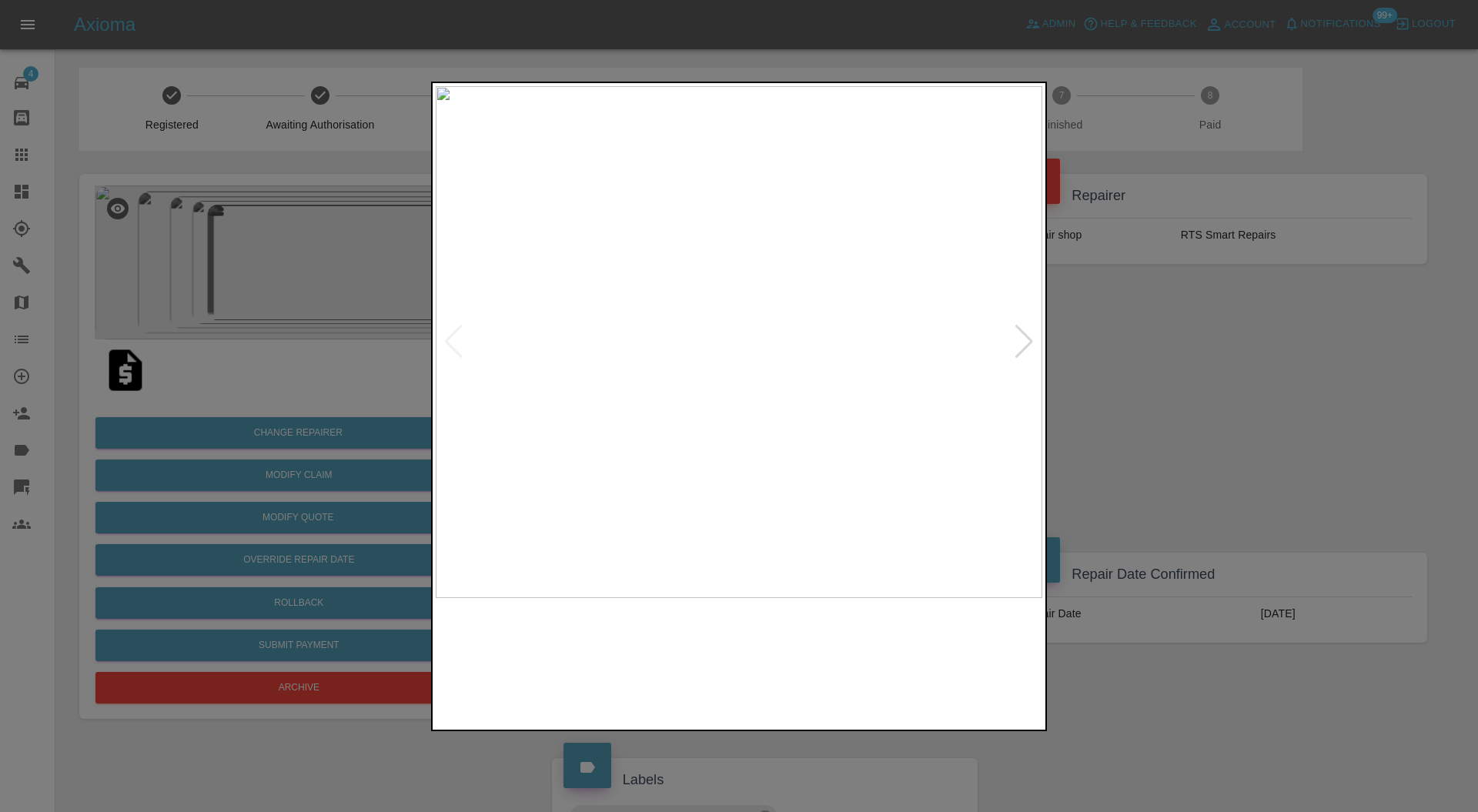
click at [1021, 343] on div at bounding box center [1024, 341] width 21 height 34
click at [704, 254] on img at bounding box center [738, 342] width 606 height 513
click at [815, 282] on img at bounding box center [842, 604] width 1820 height 1537
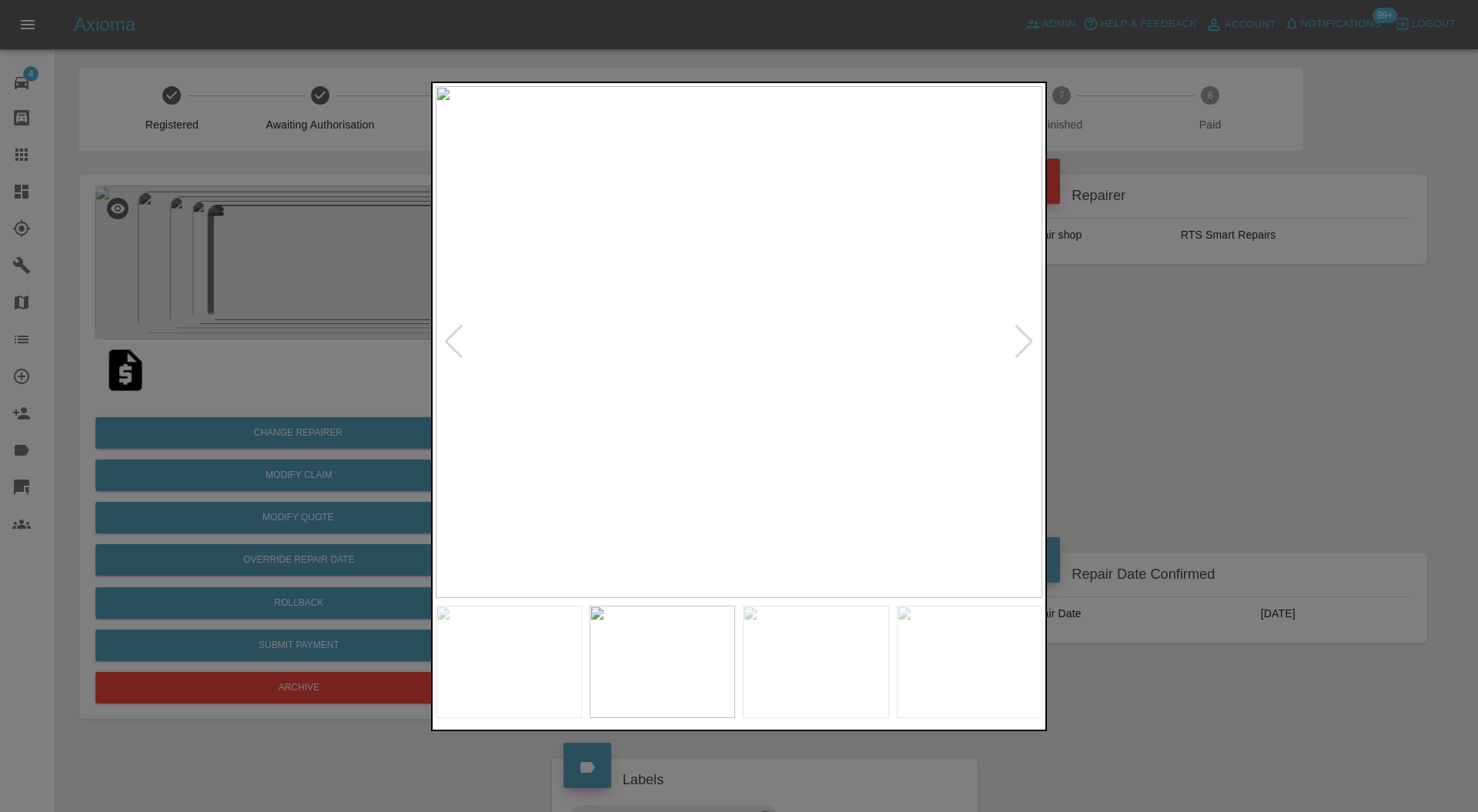
click at [1020, 334] on div at bounding box center [1024, 341] width 21 height 34
click at [825, 291] on img at bounding box center [738, 342] width 606 height 513
click at [759, 299] on img at bounding box center [482, 494] width 1820 height 1537
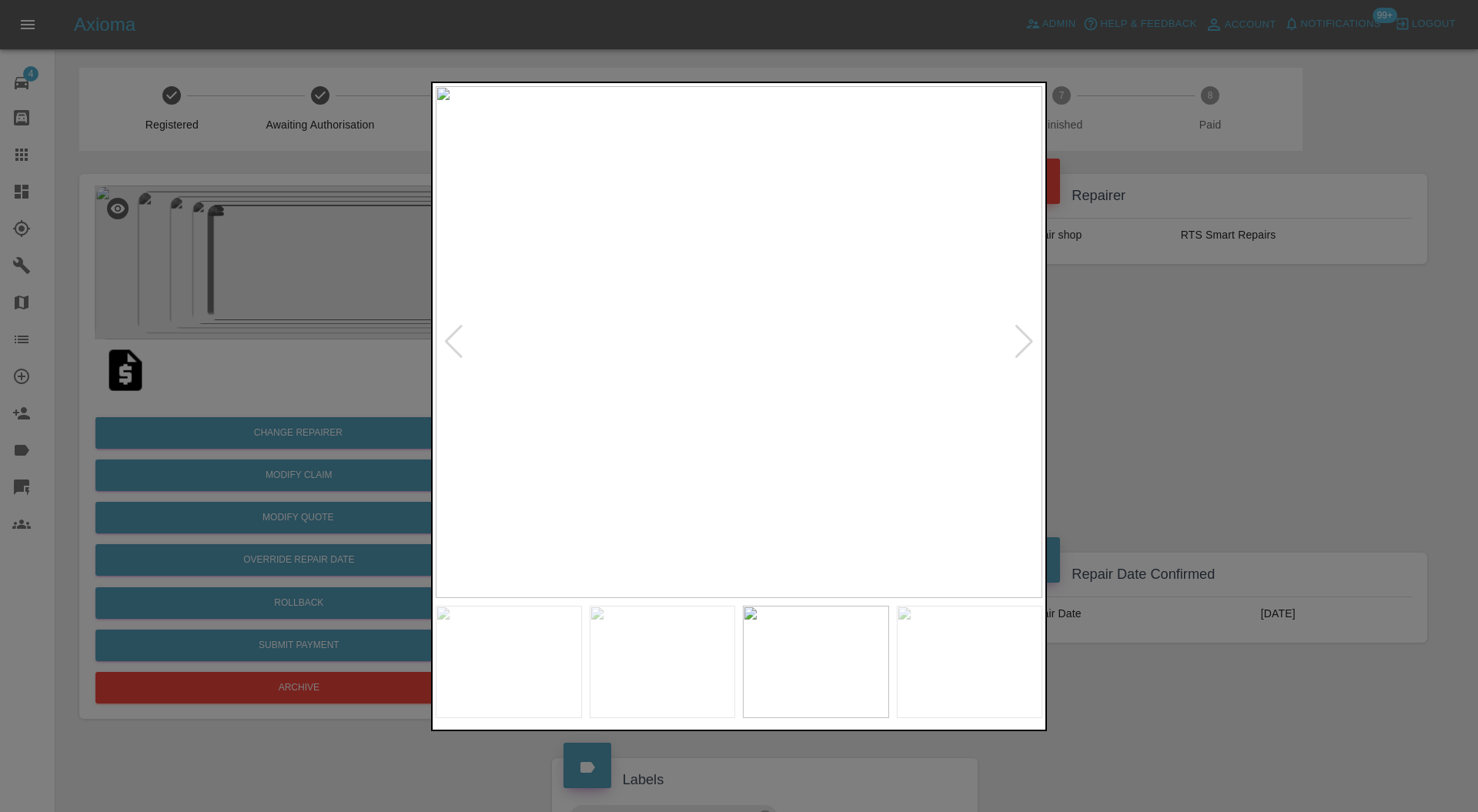
click at [1024, 334] on div at bounding box center [1024, 341] width 21 height 34
click at [1119, 373] on div at bounding box center [739, 406] width 1478 height 812
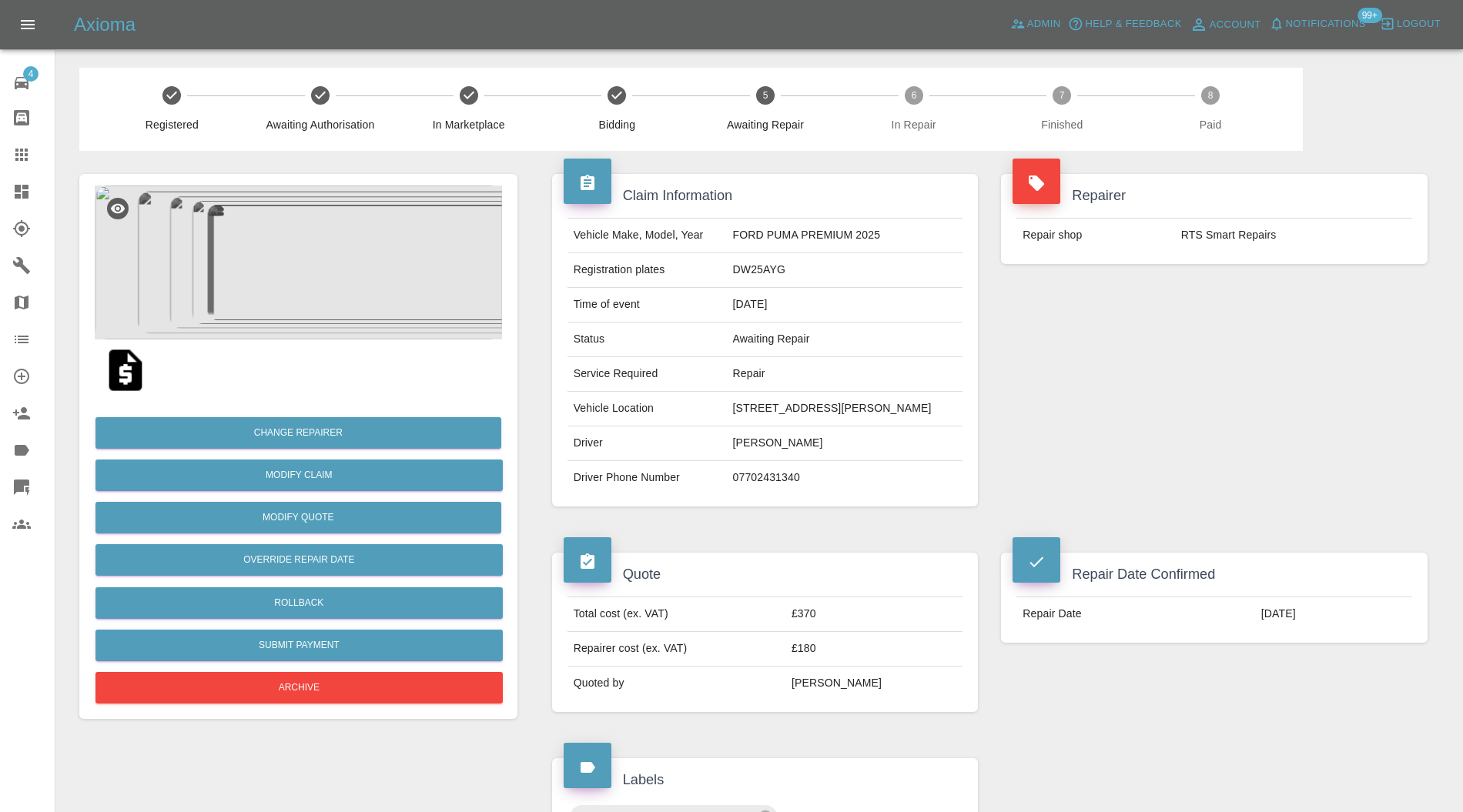
click at [275, 297] on img at bounding box center [298, 262] width 407 height 154
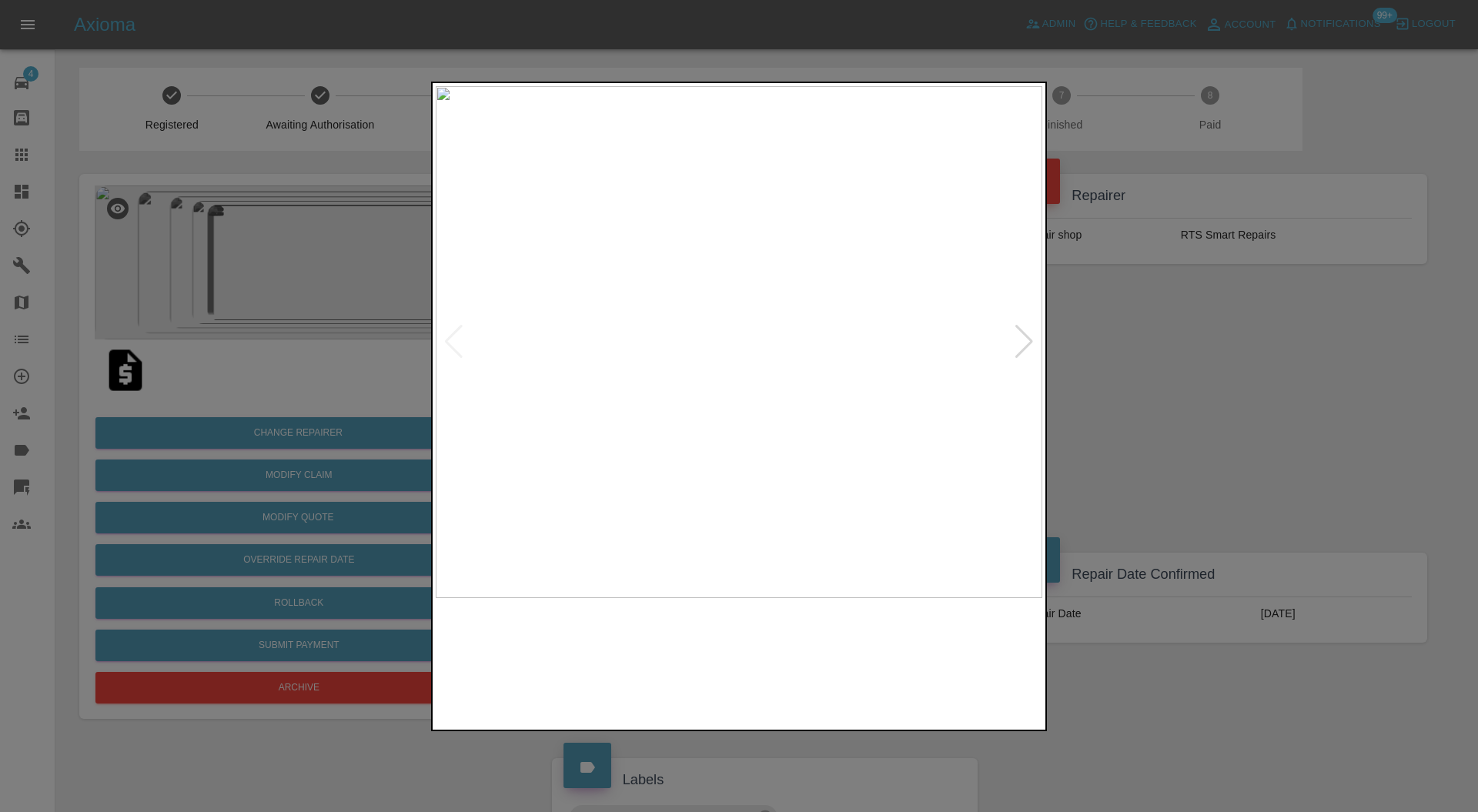
click at [1018, 346] on div at bounding box center [1024, 341] width 21 height 34
click at [1261, 347] on div at bounding box center [739, 406] width 1478 height 812
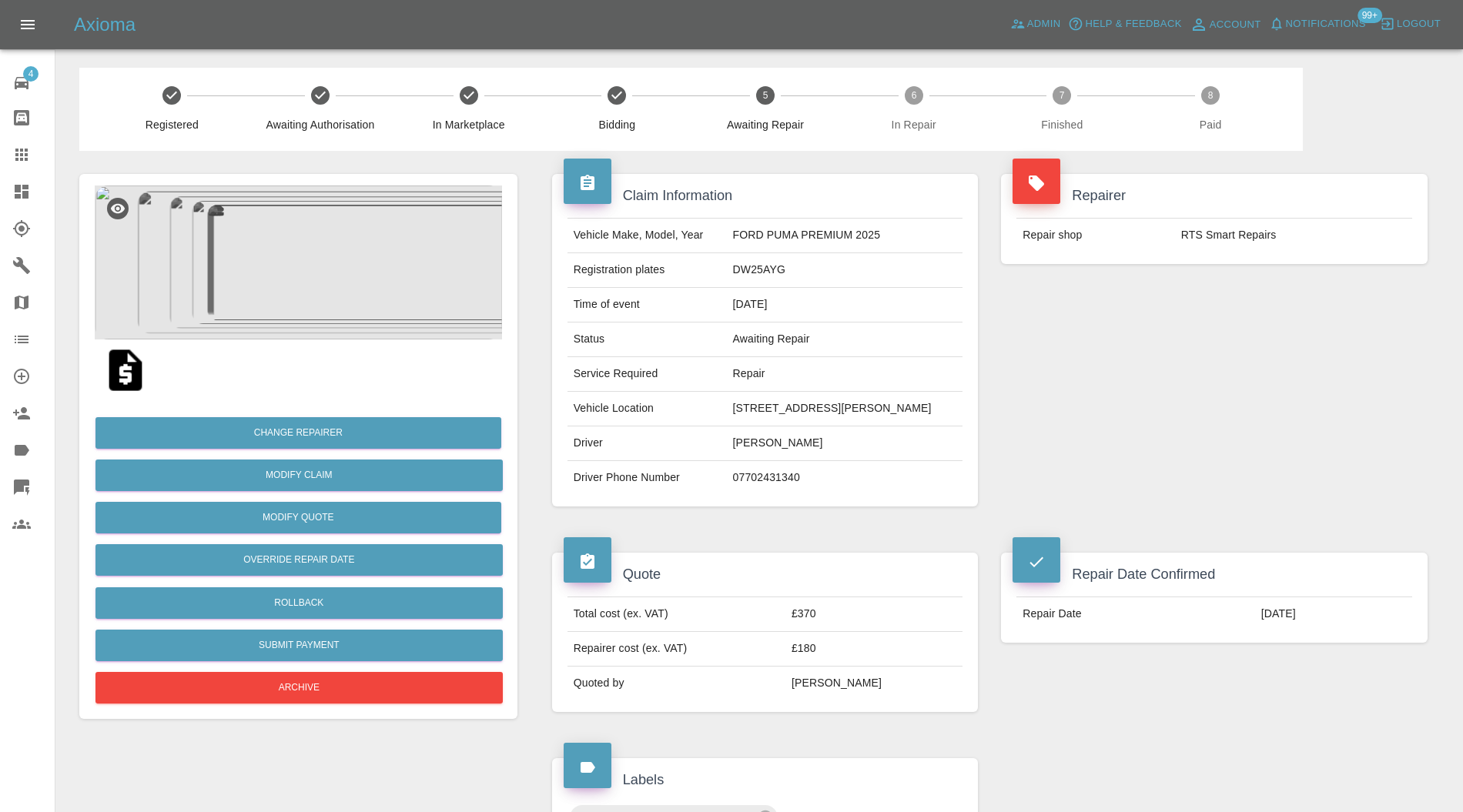
click at [320, 231] on img at bounding box center [298, 262] width 407 height 154
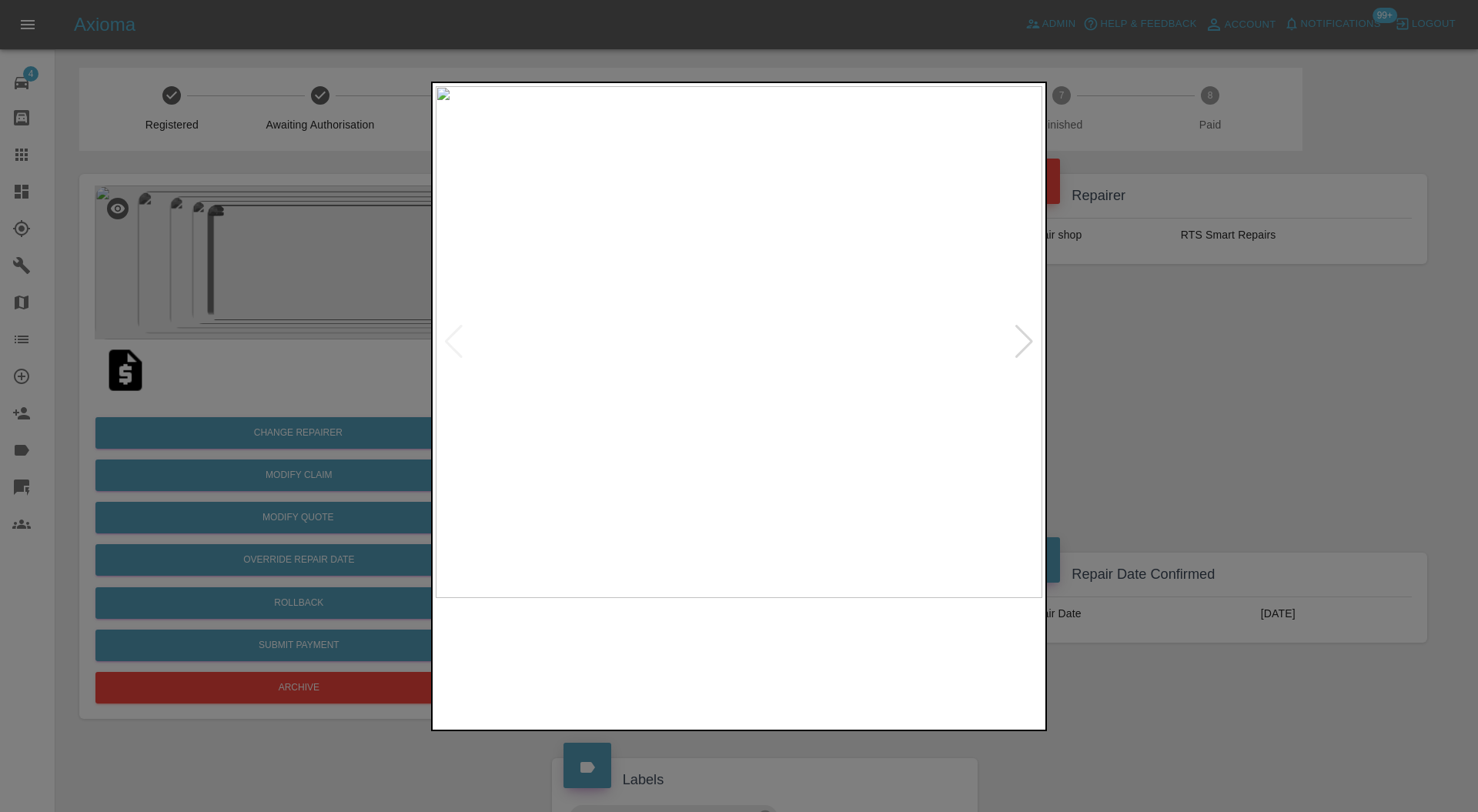
click at [1022, 330] on div at bounding box center [1024, 341] width 21 height 34
click at [1024, 337] on div at bounding box center [1024, 341] width 21 height 34
click at [1143, 342] on div at bounding box center [739, 406] width 1478 height 812
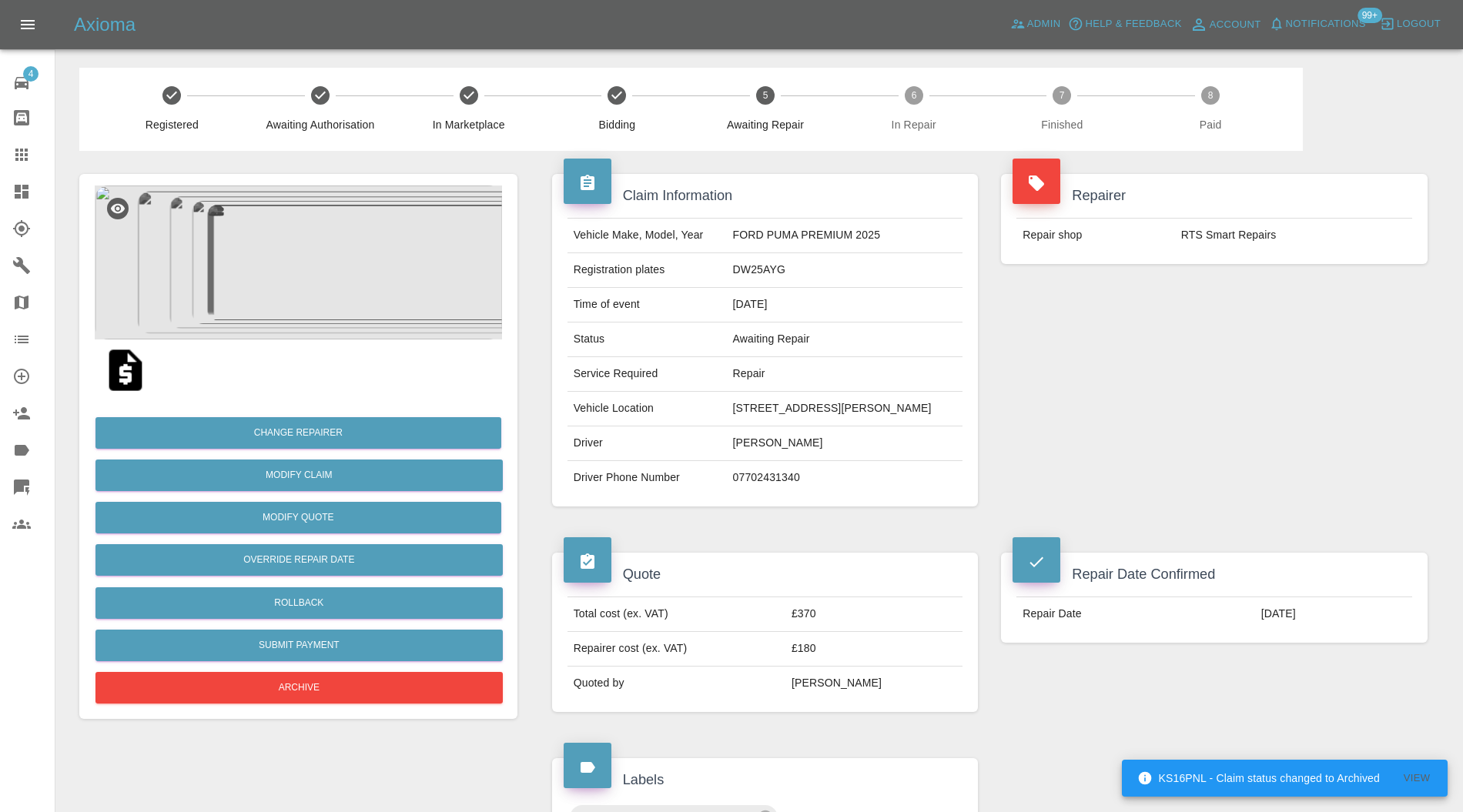
click at [335, 269] on img at bounding box center [298, 262] width 407 height 154
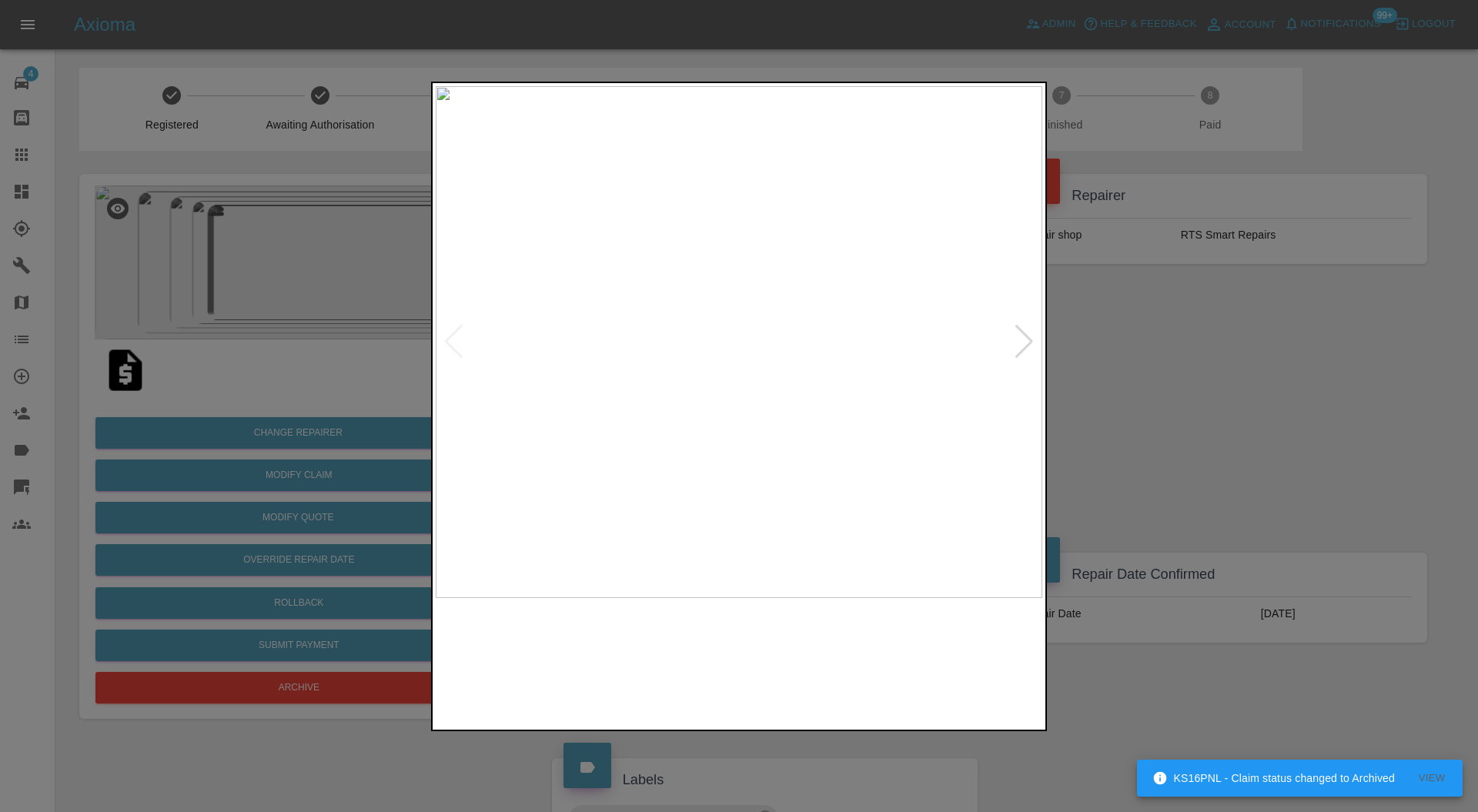
click at [1025, 342] on div at bounding box center [1024, 341] width 21 height 34
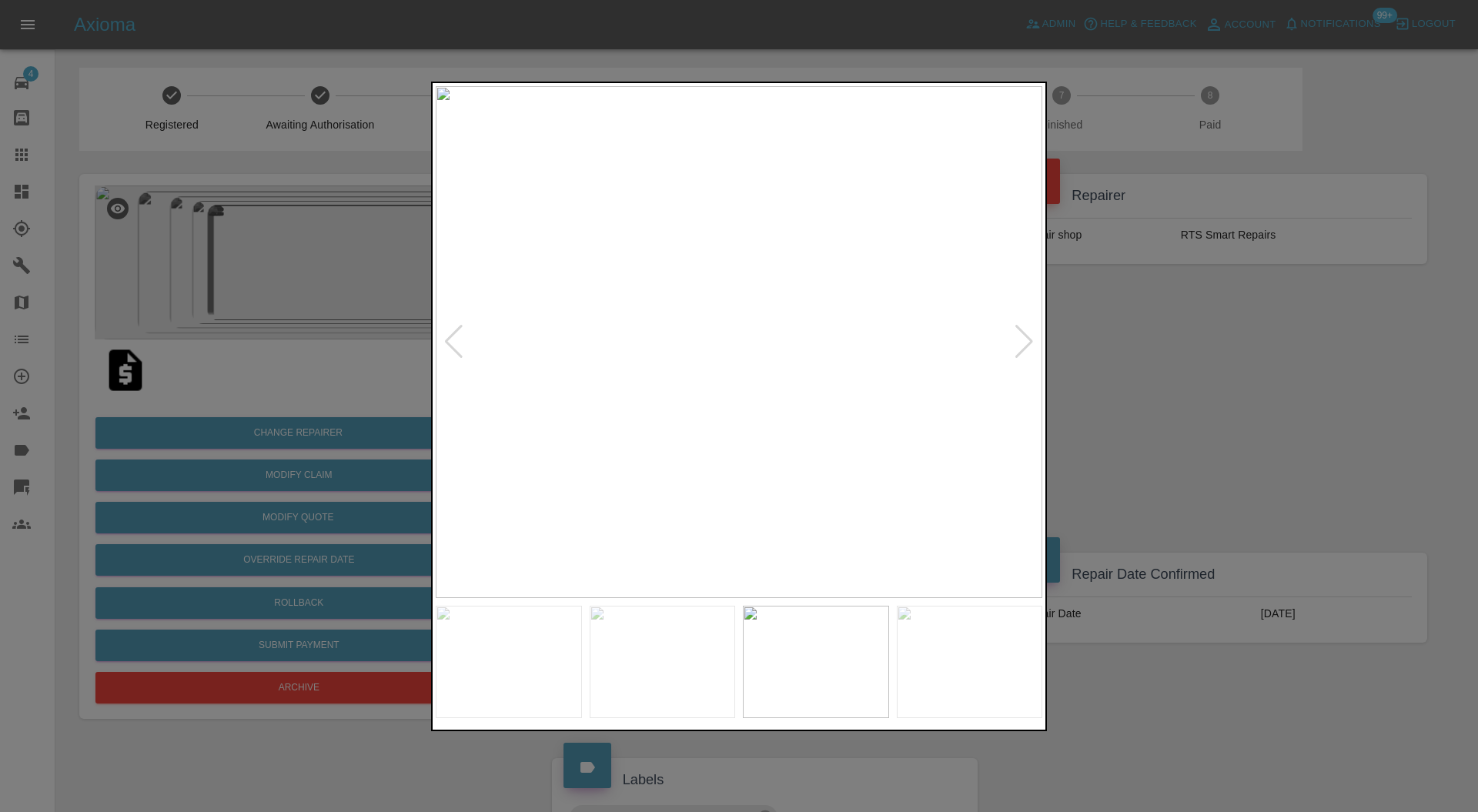
click at [1025, 342] on div at bounding box center [1024, 341] width 21 height 34
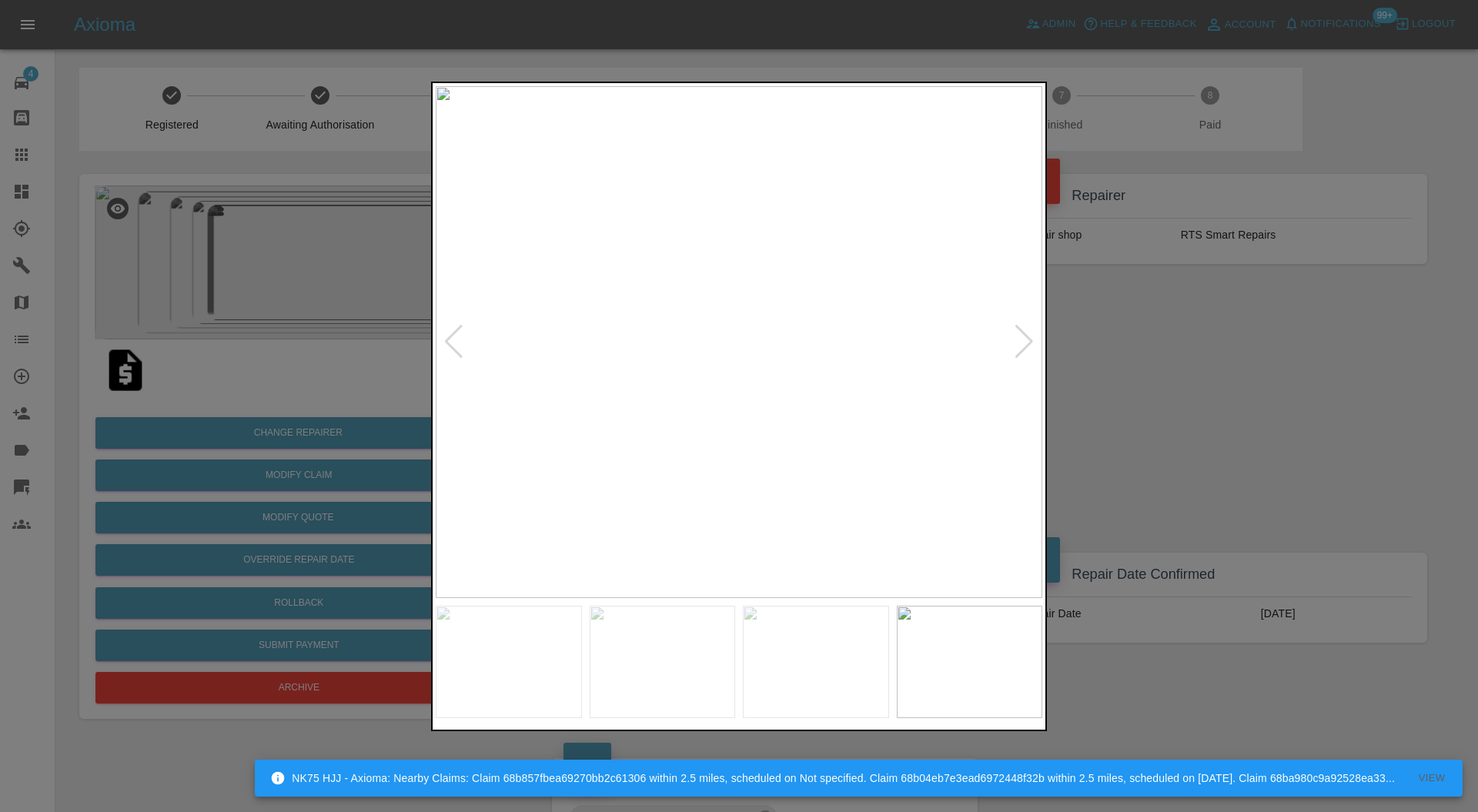
click at [1025, 342] on div at bounding box center [1024, 341] width 21 height 34
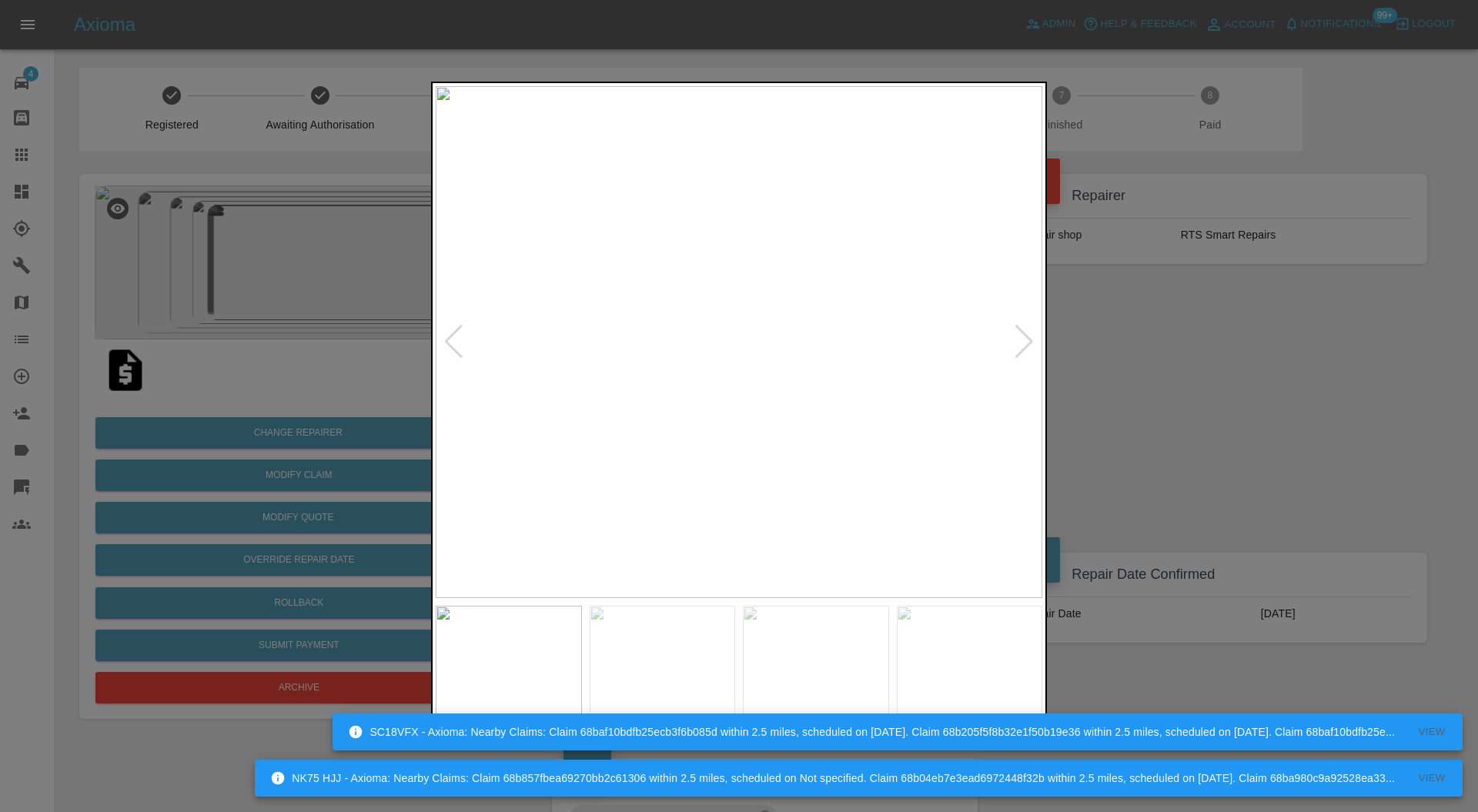
click at [1025, 342] on div at bounding box center [1024, 341] width 21 height 34
click at [1023, 336] on div at bounding box center [1024, 341] width 21 height 34
click at [1139, 348] on div at bounding box center [739, 406] width 1478 height 812
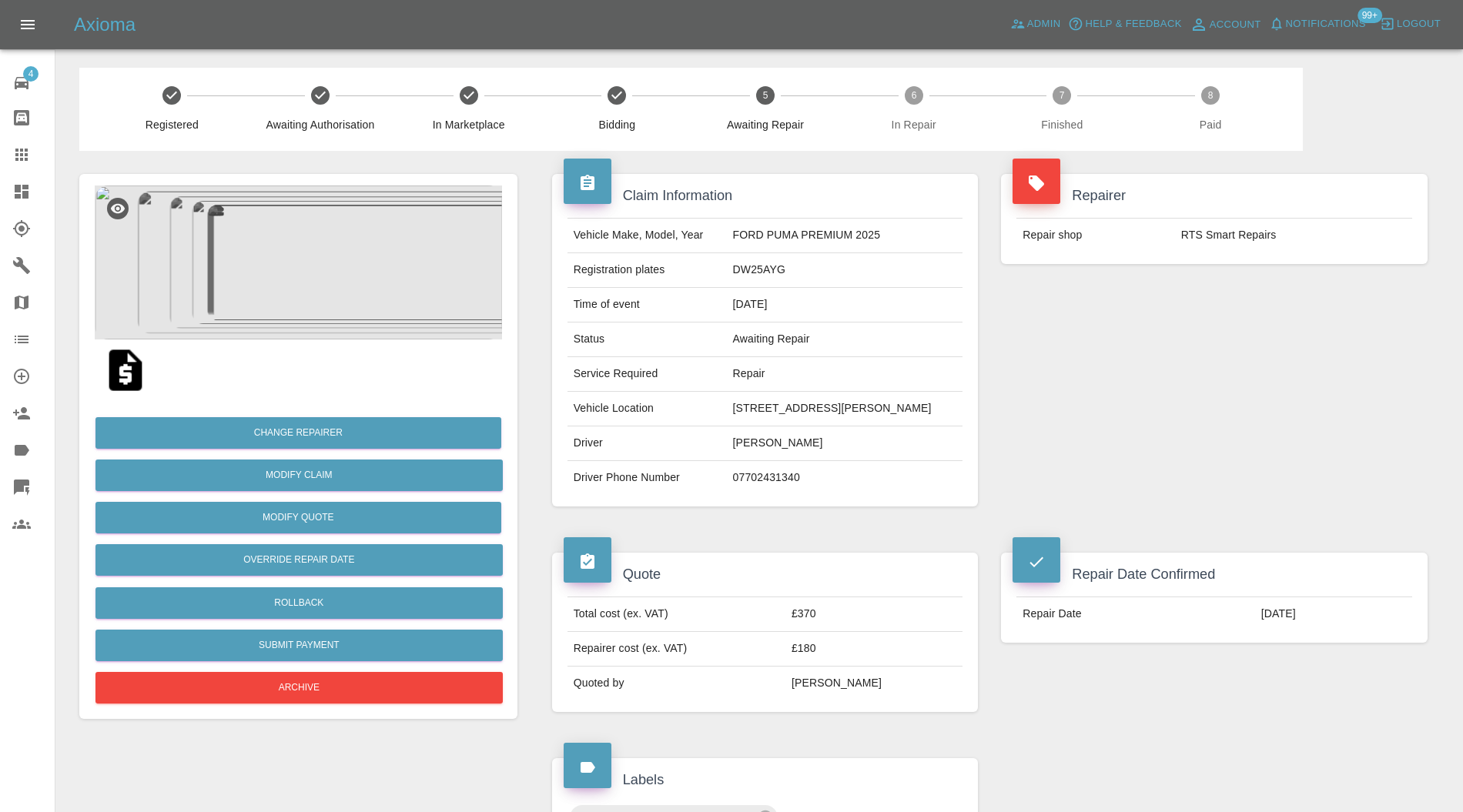
click at [327, 291] on img at bounding box center [298, 262] width 407 height 154
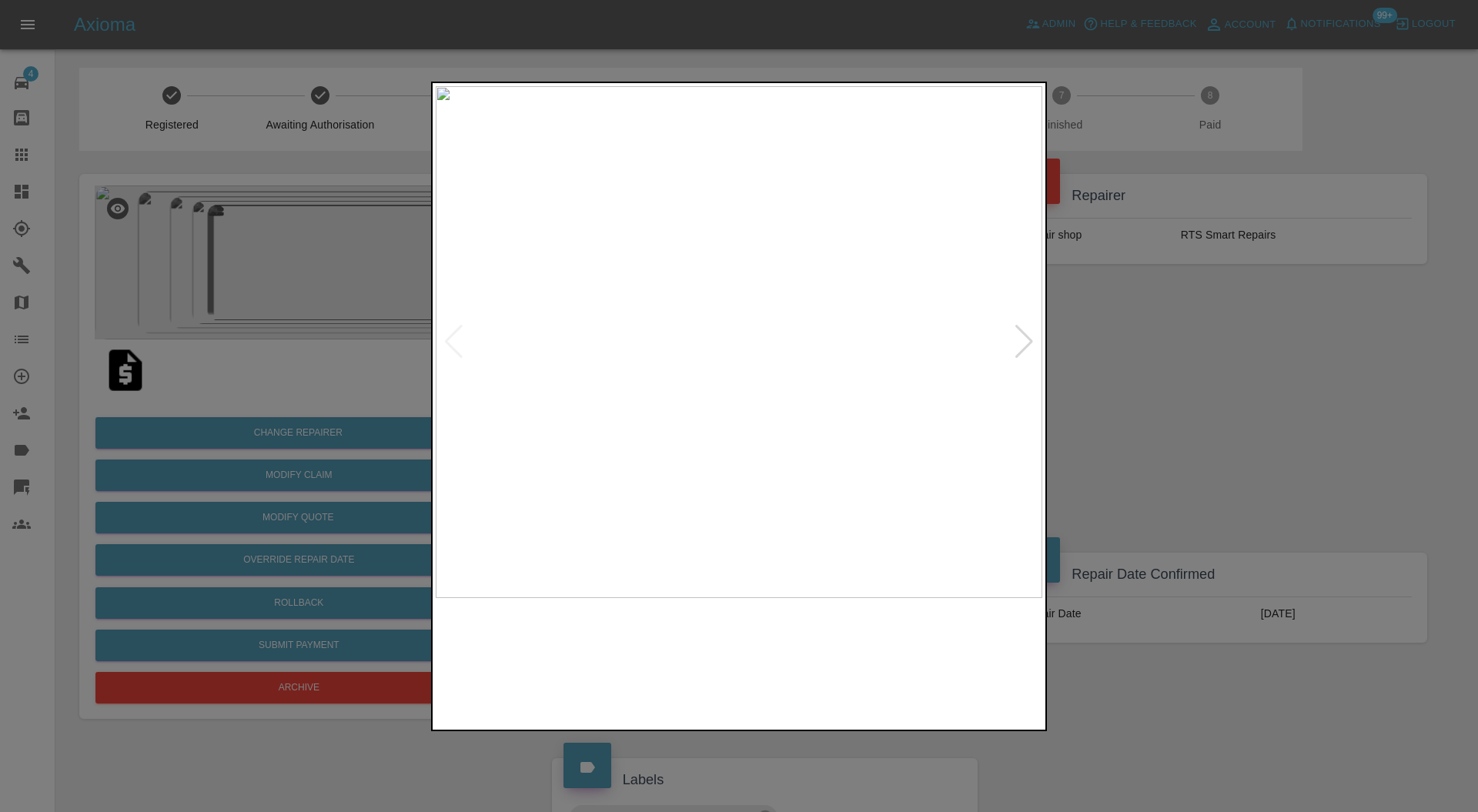
click at [1016, 334] on div at bounding box center [1024, 341] width 21 height 34
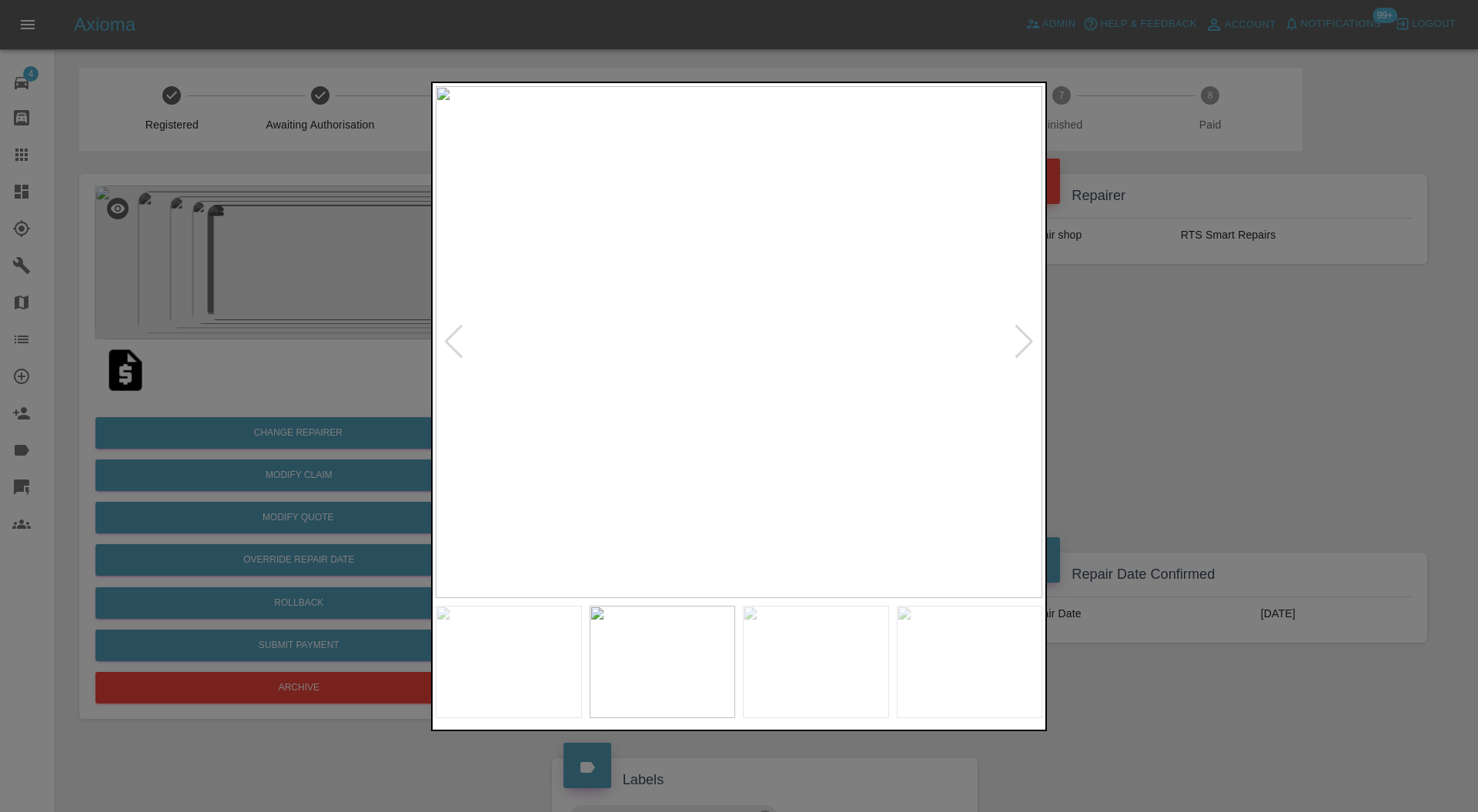
click at [1016, 334] on div at bounding box center [1024, 341] width 21 height 34
click at [1027, 325] on div at bounding box center [1024, 341] width 21 height 34
click at [1025, 330] on div at bounding box center [1024, 341] width 21 height 34
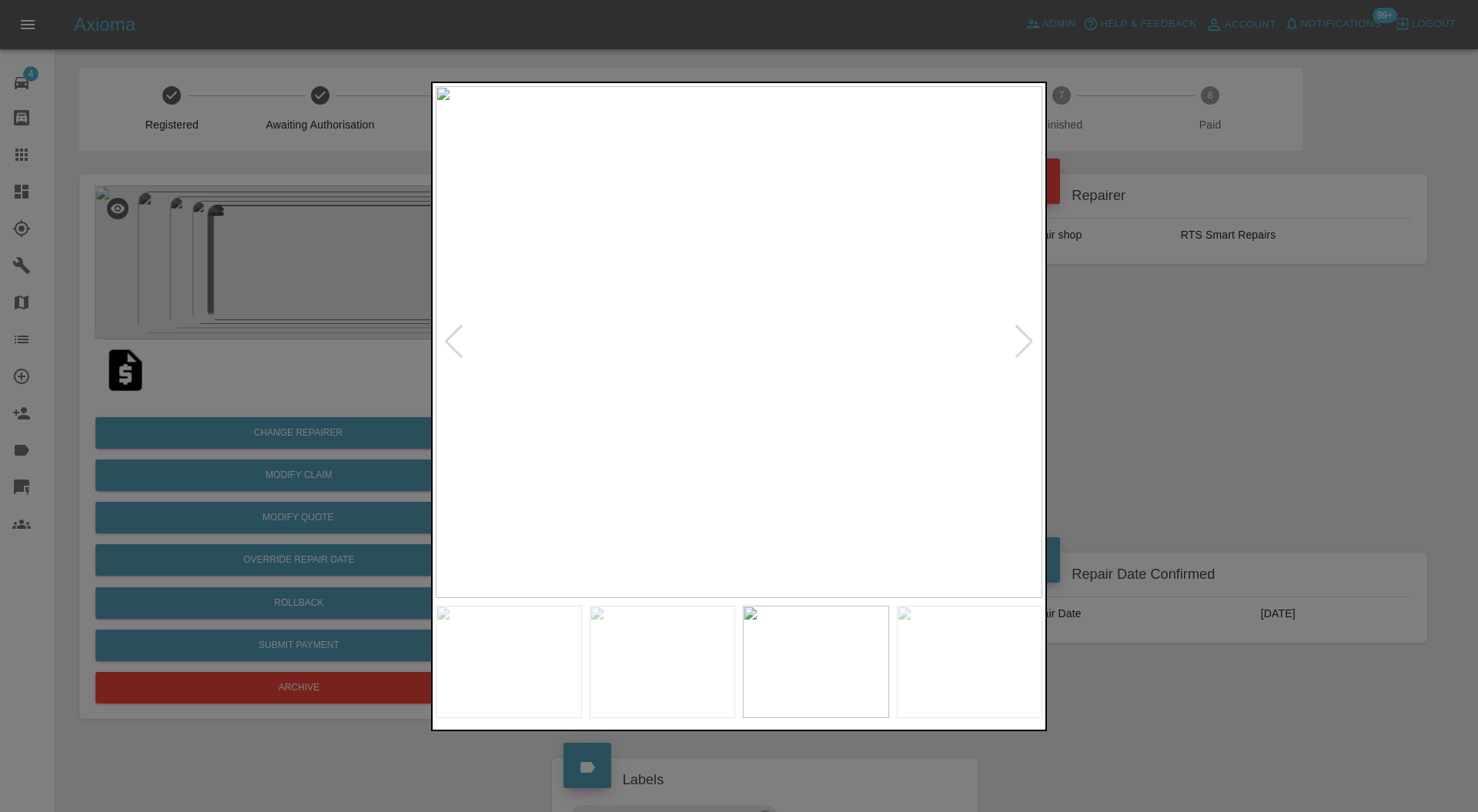
click at [1025, 330] on div at bounding box center [1024, 341] width 21 height 34
click at [1233, 369] on div at bounding box center [739, 406] width 1478 height 812
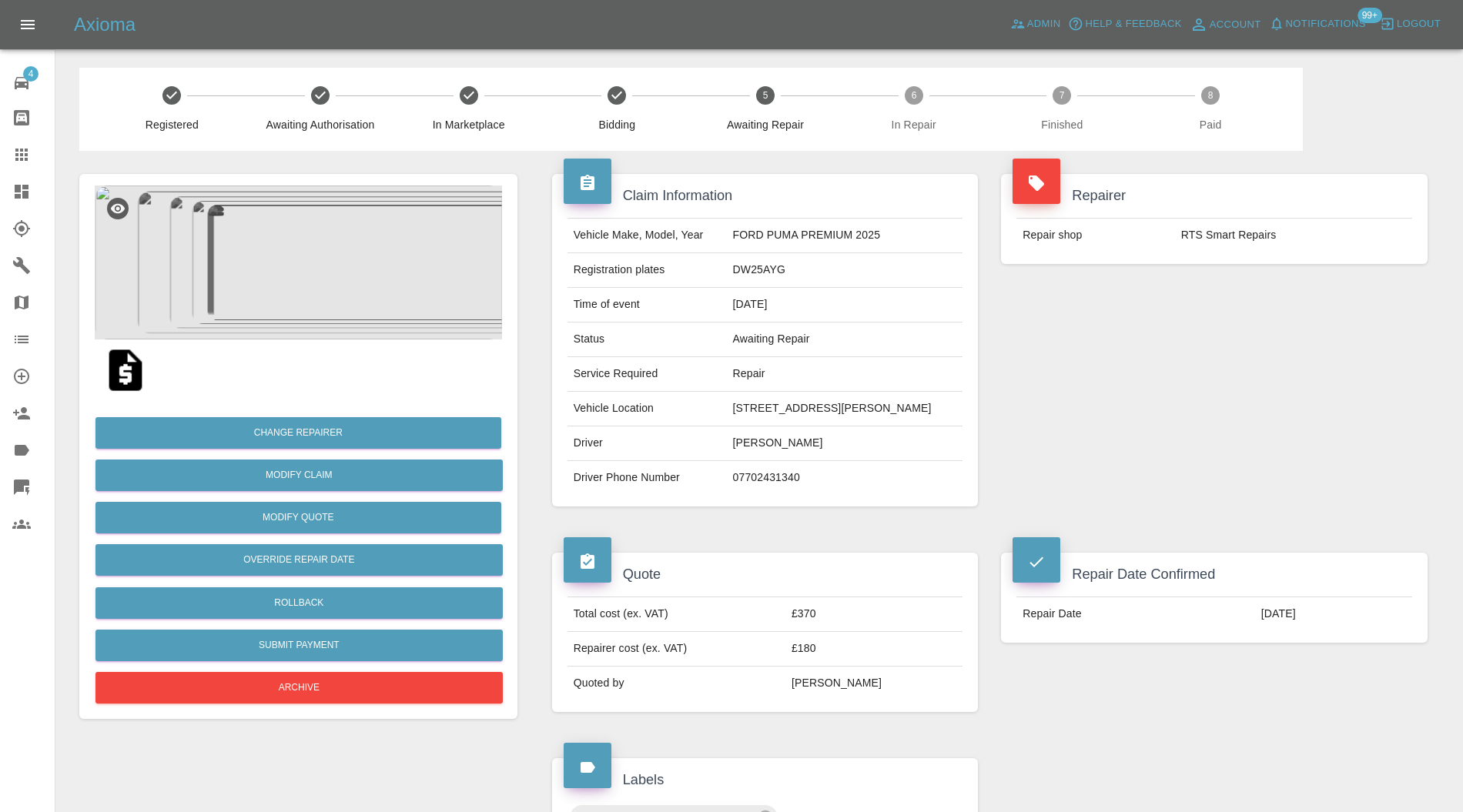
click at [22, 183] on icon at bounding box center [21, 192] width 18 height 18
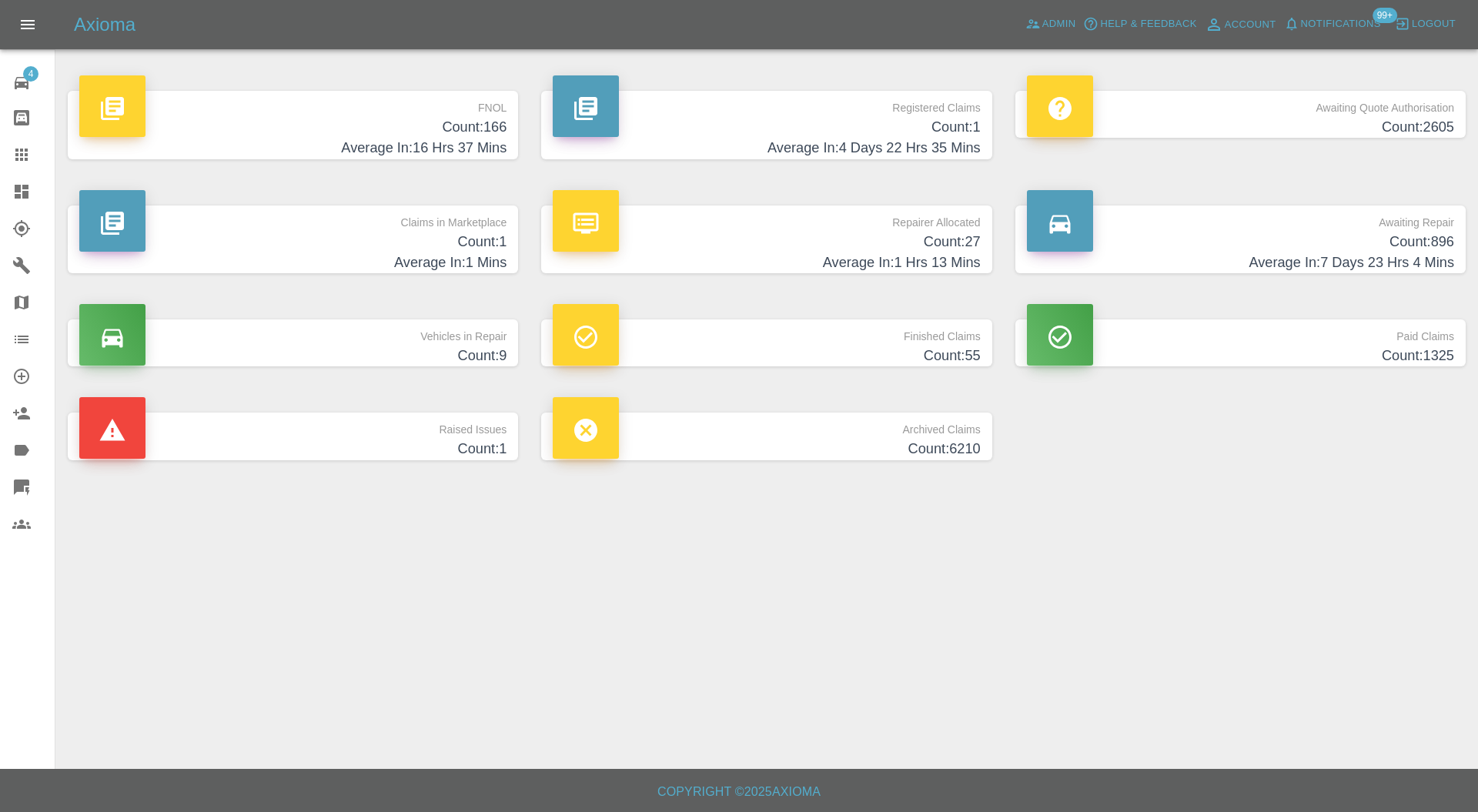
click at [28, 144] on link "Claims" at bounding box center [27, 155] width 55 height 37
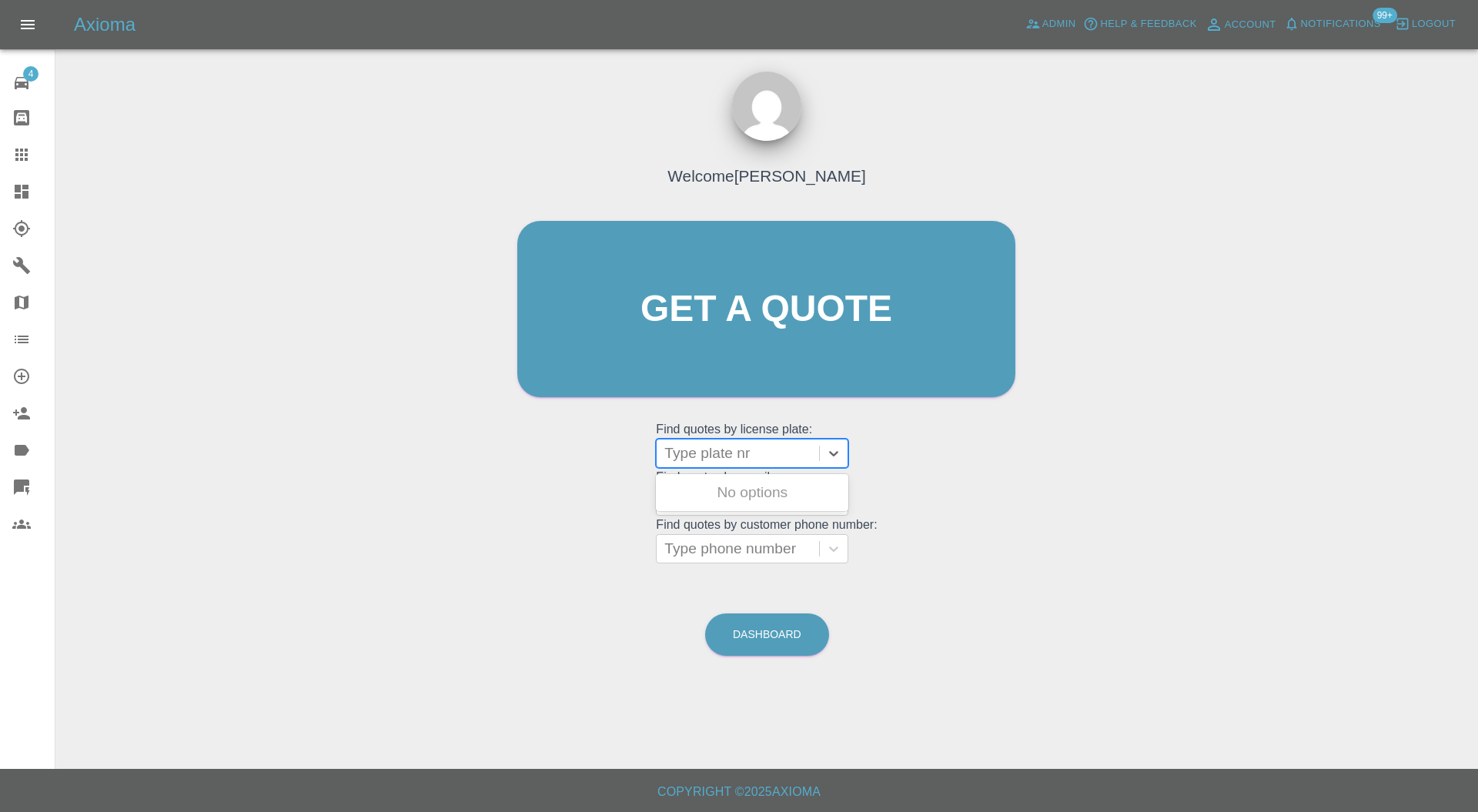
click at [746, 443] on div at bounding box center [738, 454] width 147 height 22
type input "ko24"
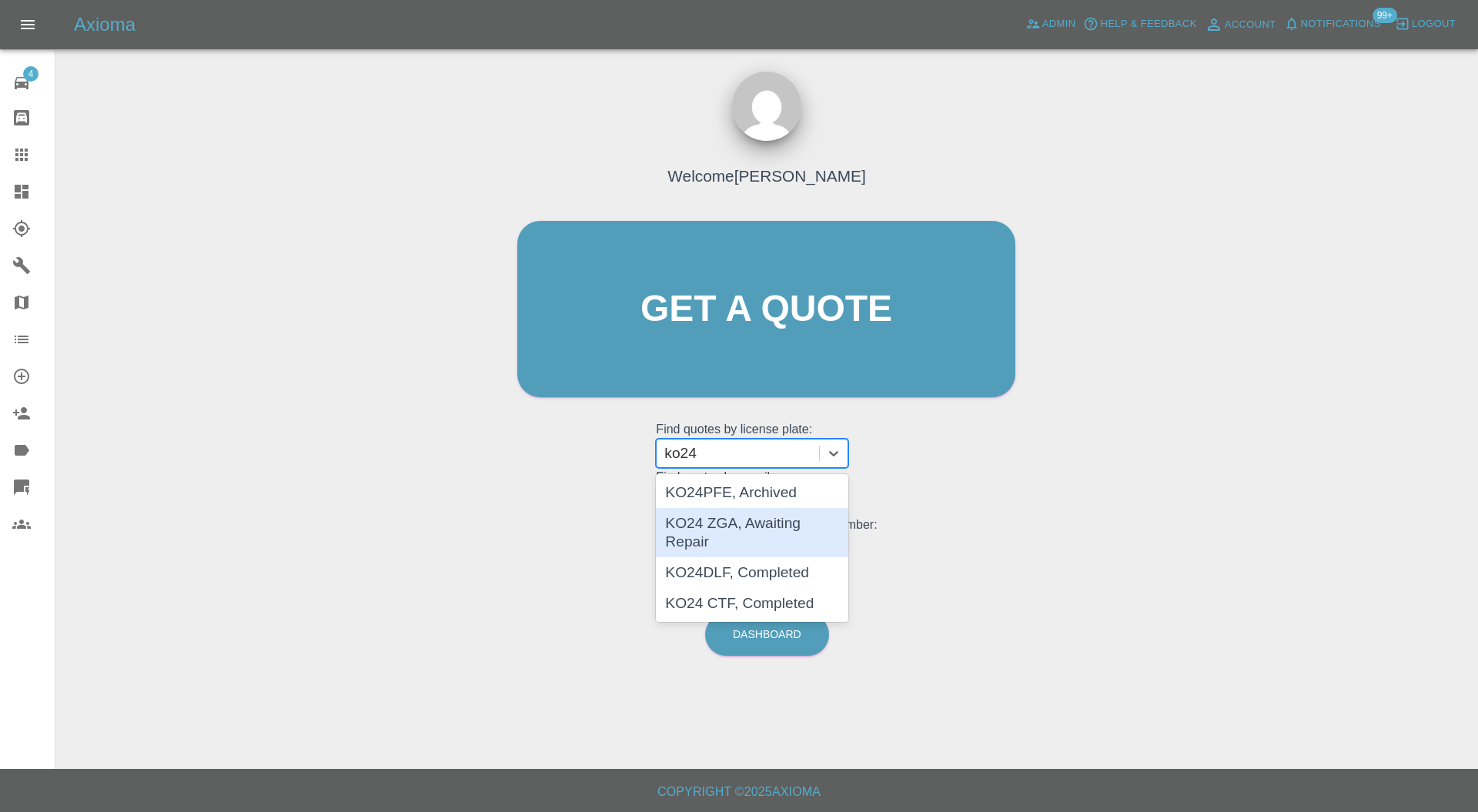
click at [790, 520] on div "KO24 ZGA, Awaiting Repair" at bounding box center [752, 533] width 192 height 49
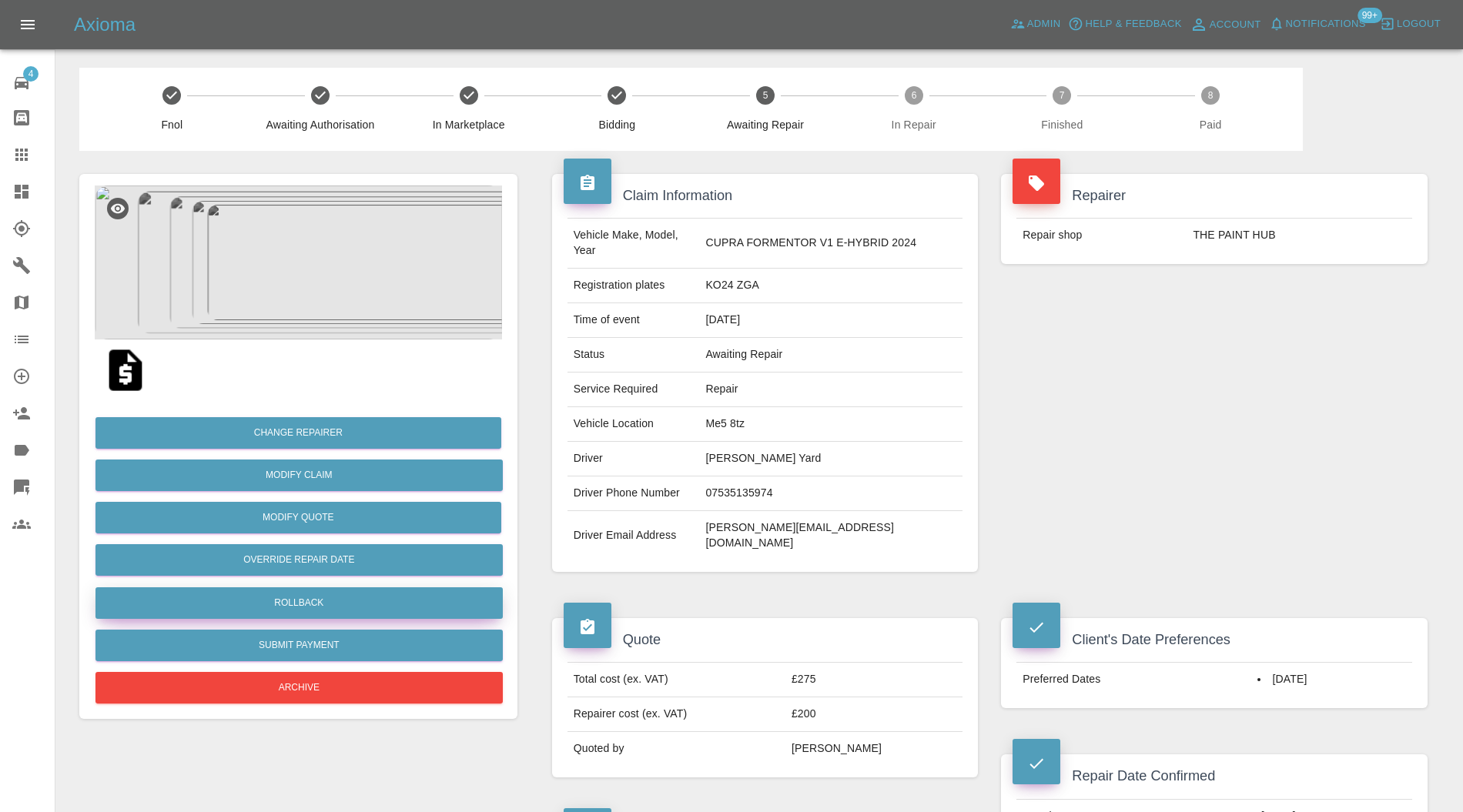
click at [375, 604] on button "Rollback" at bounding box center [298, 603] width 407 height 32
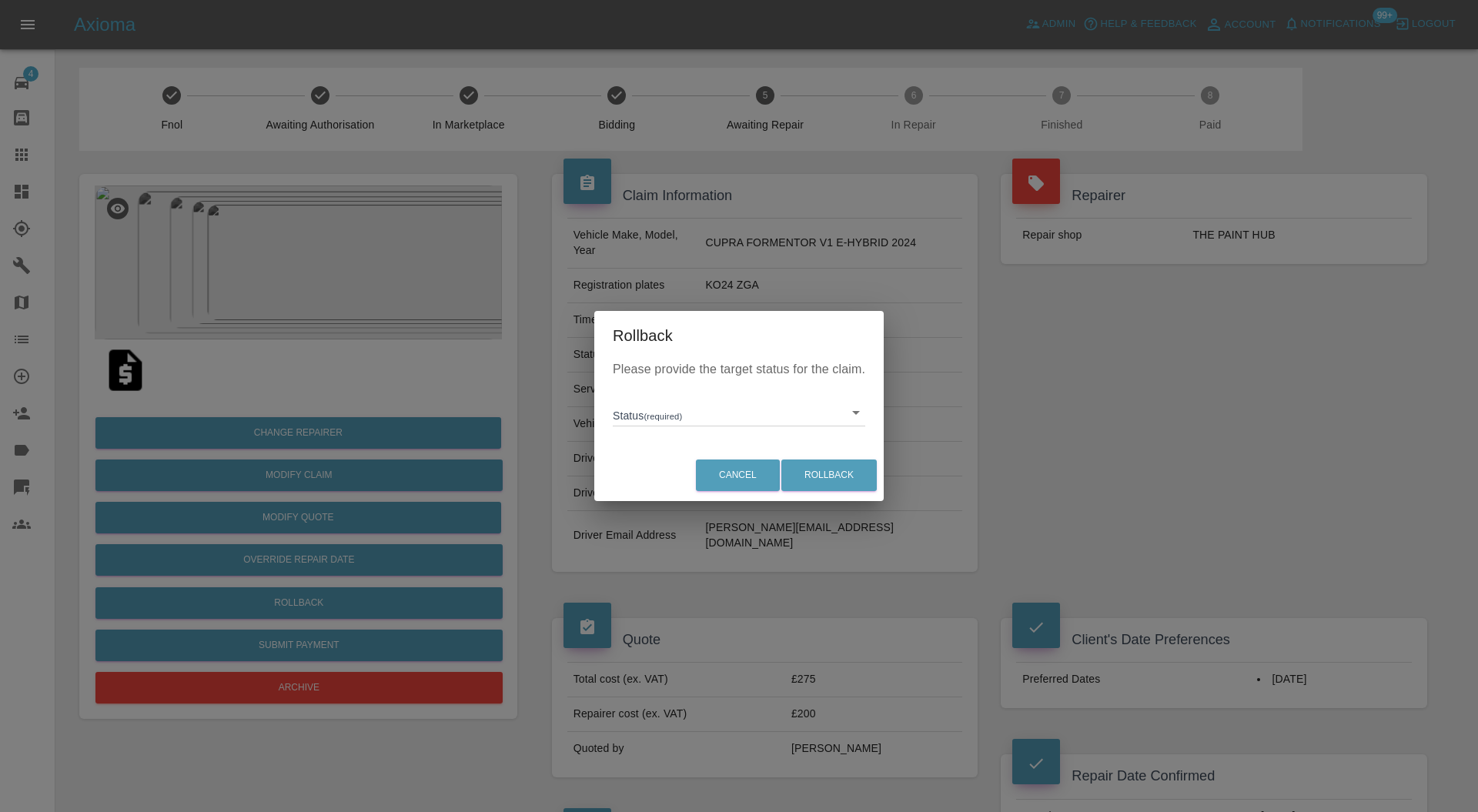
click at [678, 428] on div "Please provide the target status for the claim. Status (required) ​" at bounding box center [739, 405] width 290 height 90
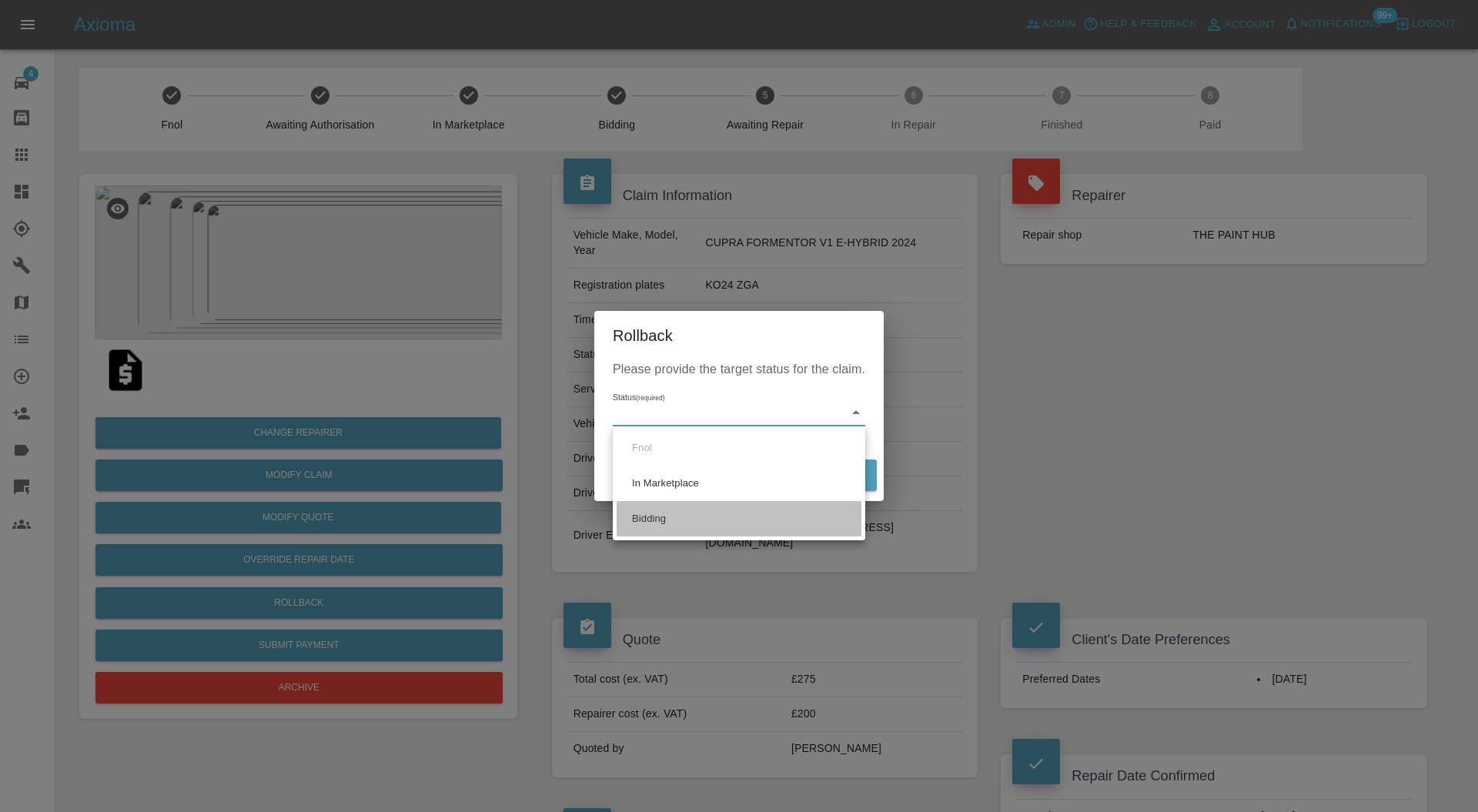
click at [659, 517] on li "Bidding" at bounding box center [739, 518] width 245 height 36
type input "bidding"
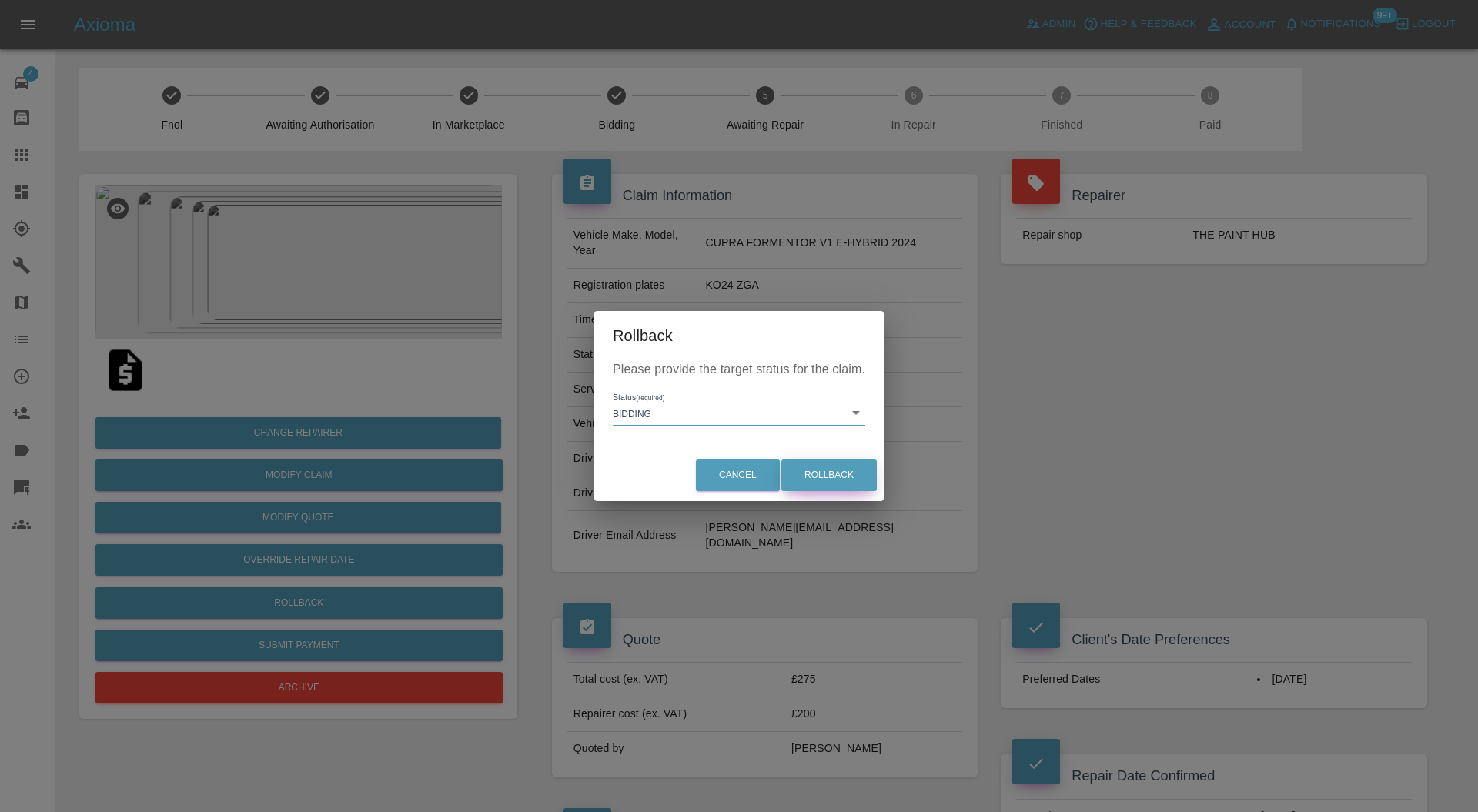
click at [815, 469] on button "Rollback" at bounding box center [829, 475] width 95 height 32
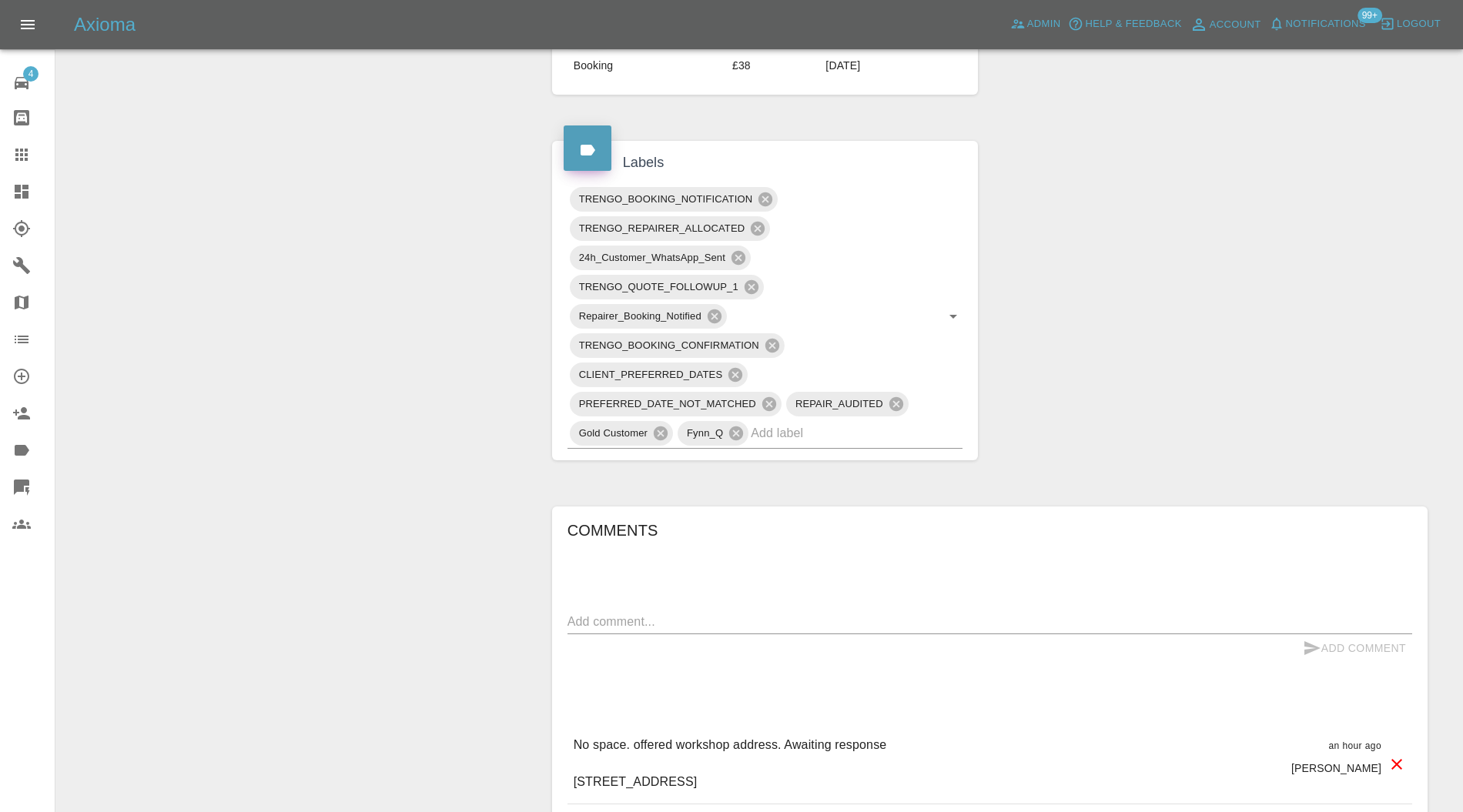
scroll to position [820, 0]
click at [802, 612] on textarea at bounding box center [989, 620] width 844 height 17
type textarea "happy to drop off"
click at [1331, 634] on button "Add Comment" at bounding box center [1355, 647] width 115 height 28
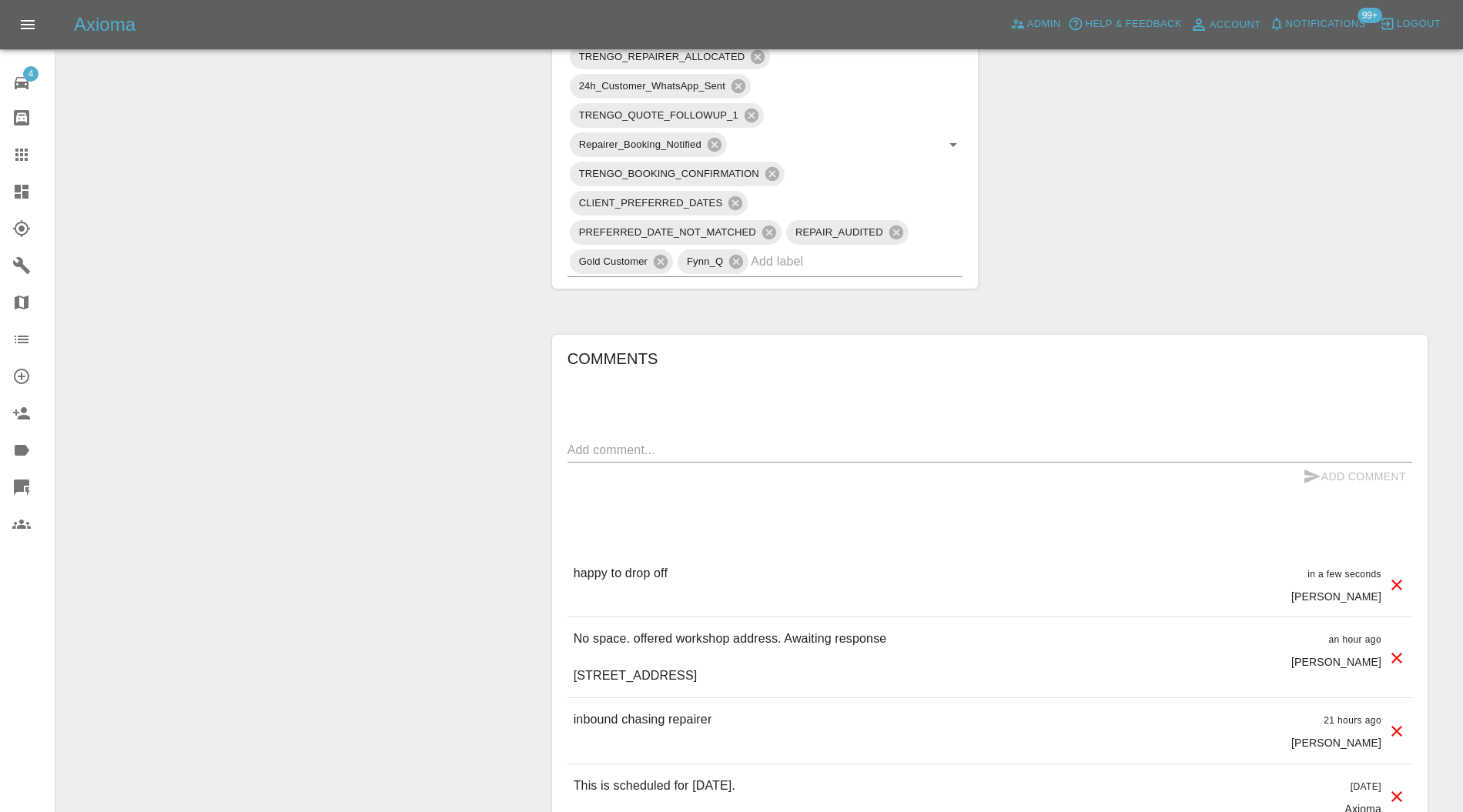
scroll to position [1095, 0]
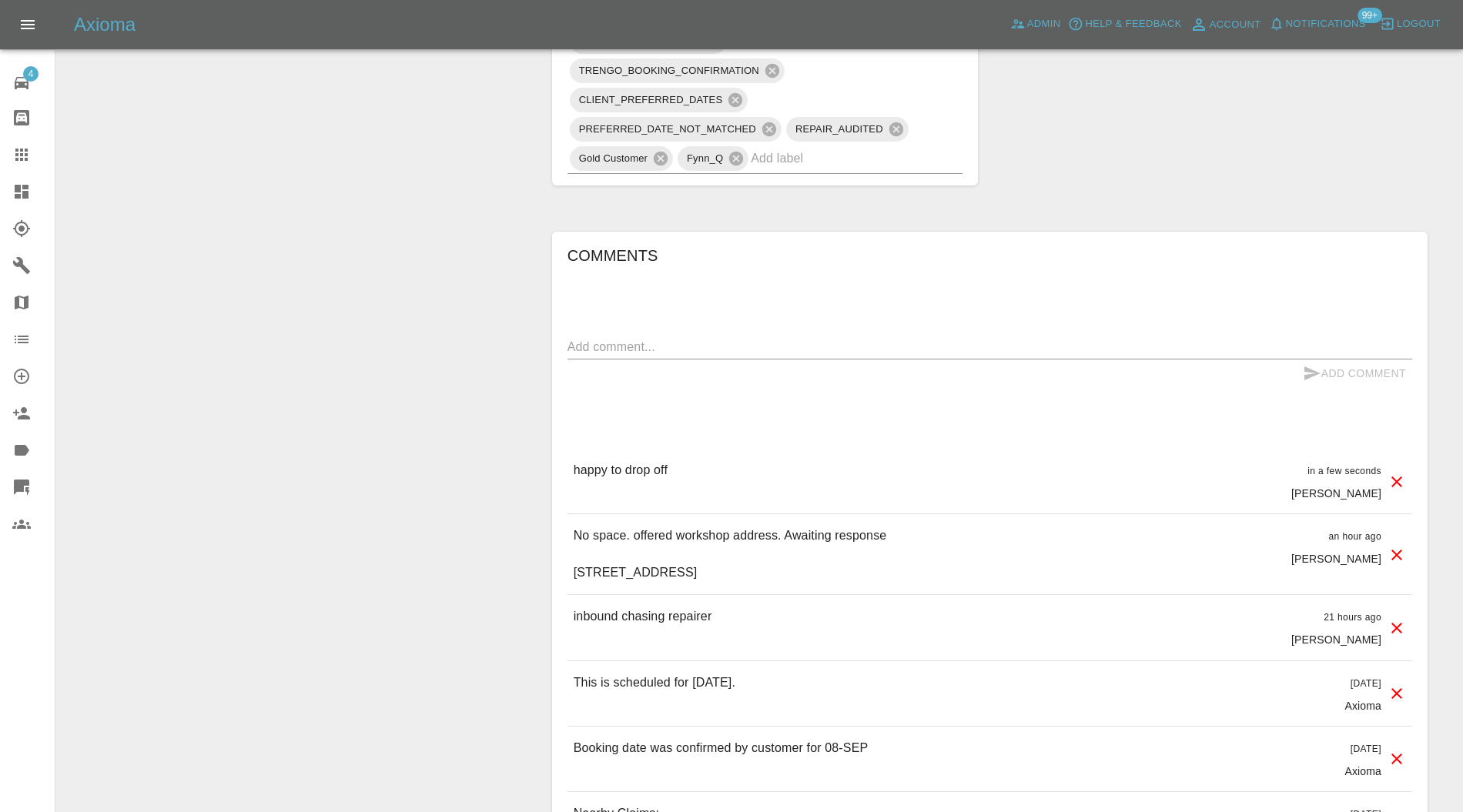
drag, startPoint x: 655, startPoint y: 619, endPoint x: 573, endPoint y: 621, distance: 82.0
click at [574, 582] on p "No space. offered workshop address. Awaiting response Unit 1, Sheppey Plant Est…" at bounding box center [730, 554] width 314 height 56
copy p "ME11 5HL"
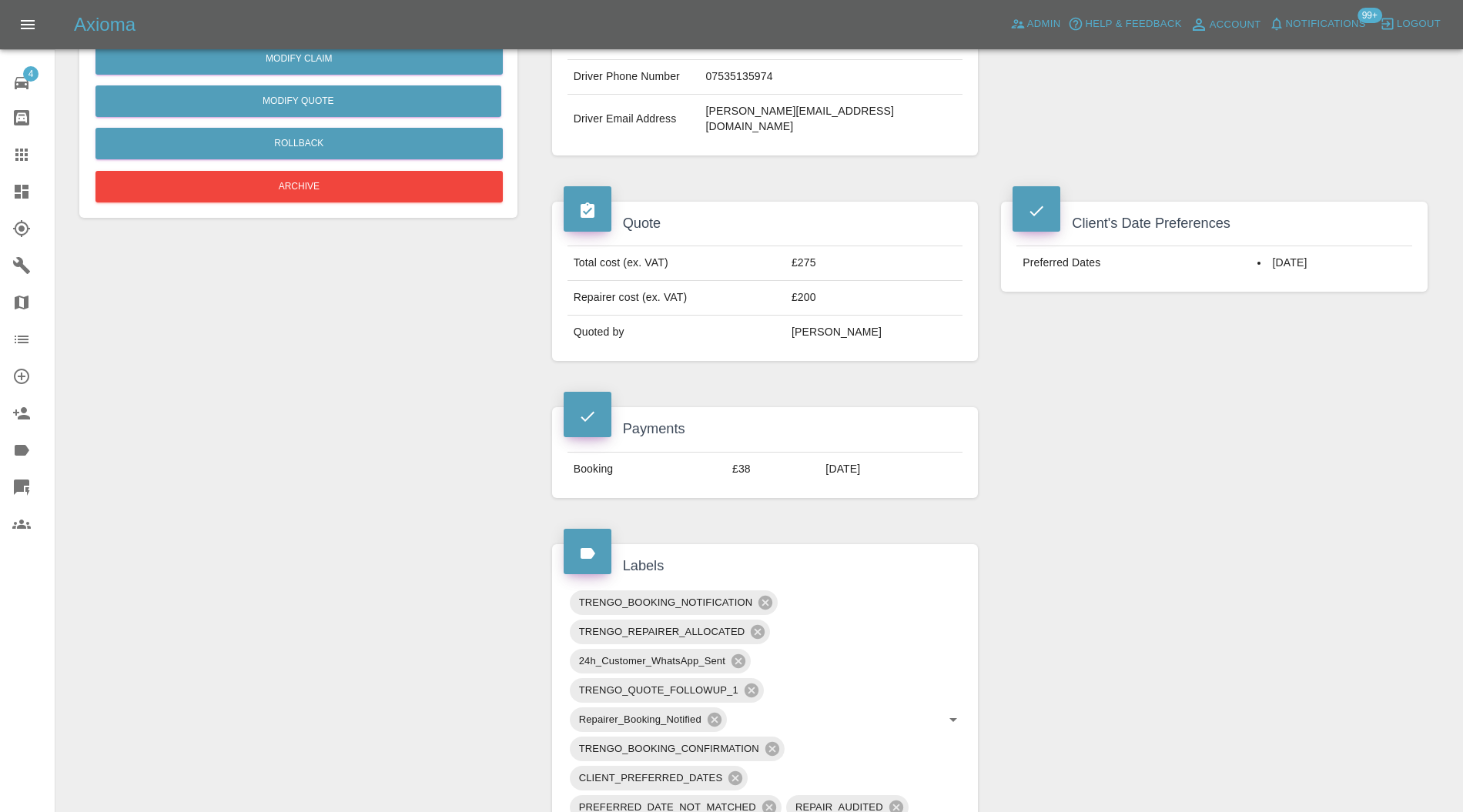
scroll to position [0, 0]
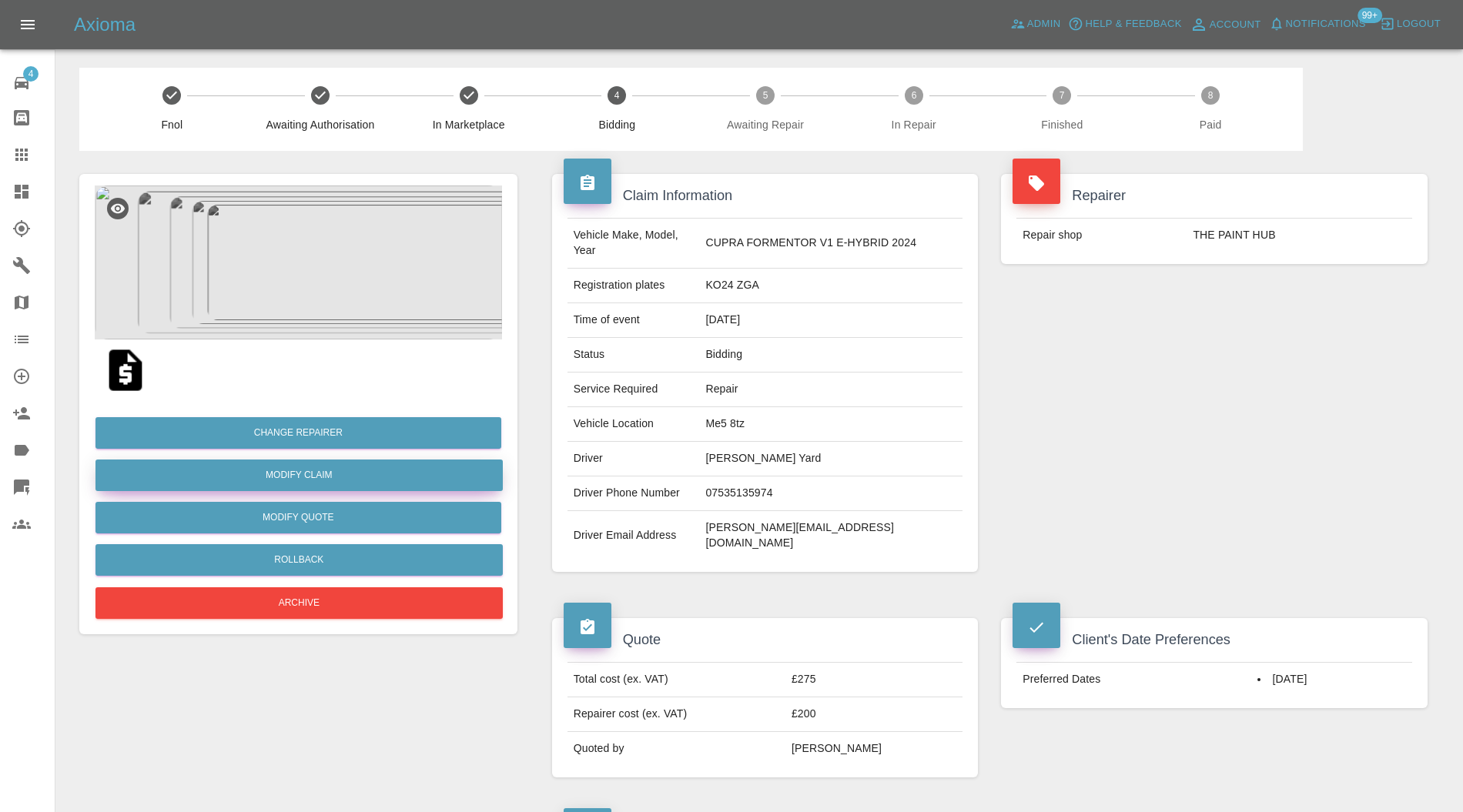
click at [332, 478] on link "Modify Claim" at bounding box center [298, 475] width 407 height 32
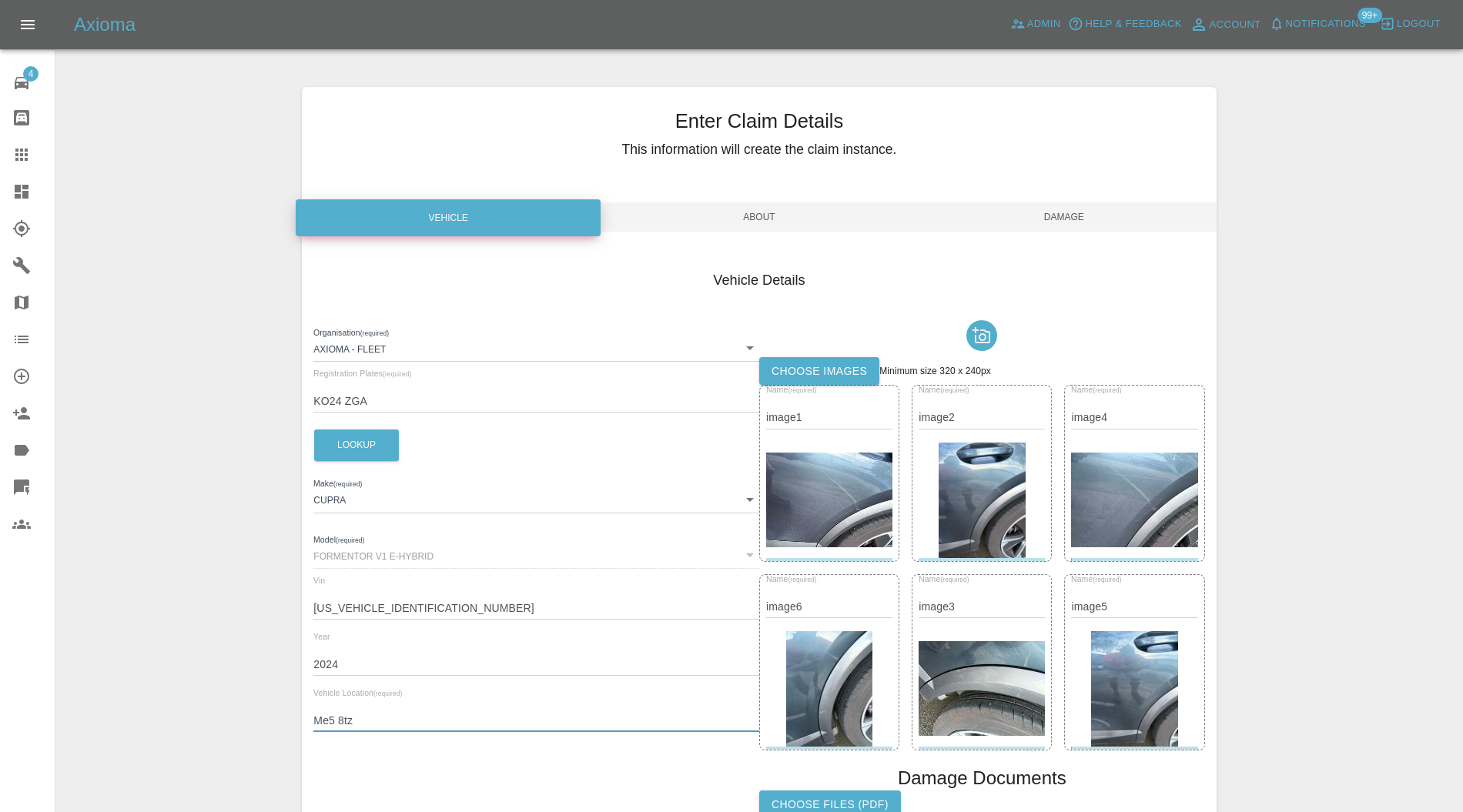
drag, startPoint x: 363, startPoint y: 721, endPoint x: 292, endPoint y: 723, distance: 71.0
click at [292, 723] on div "Enter Claim Details This information will create the claim instance. Vehicle Ab…" at bounding box center [758, 523] width 938 height 912
paste input "E11 5HL"
type input "ME11 5HL"
click at [1070, 208] on span "Damage" at bounding box center [1064, 217] width 305 height 29
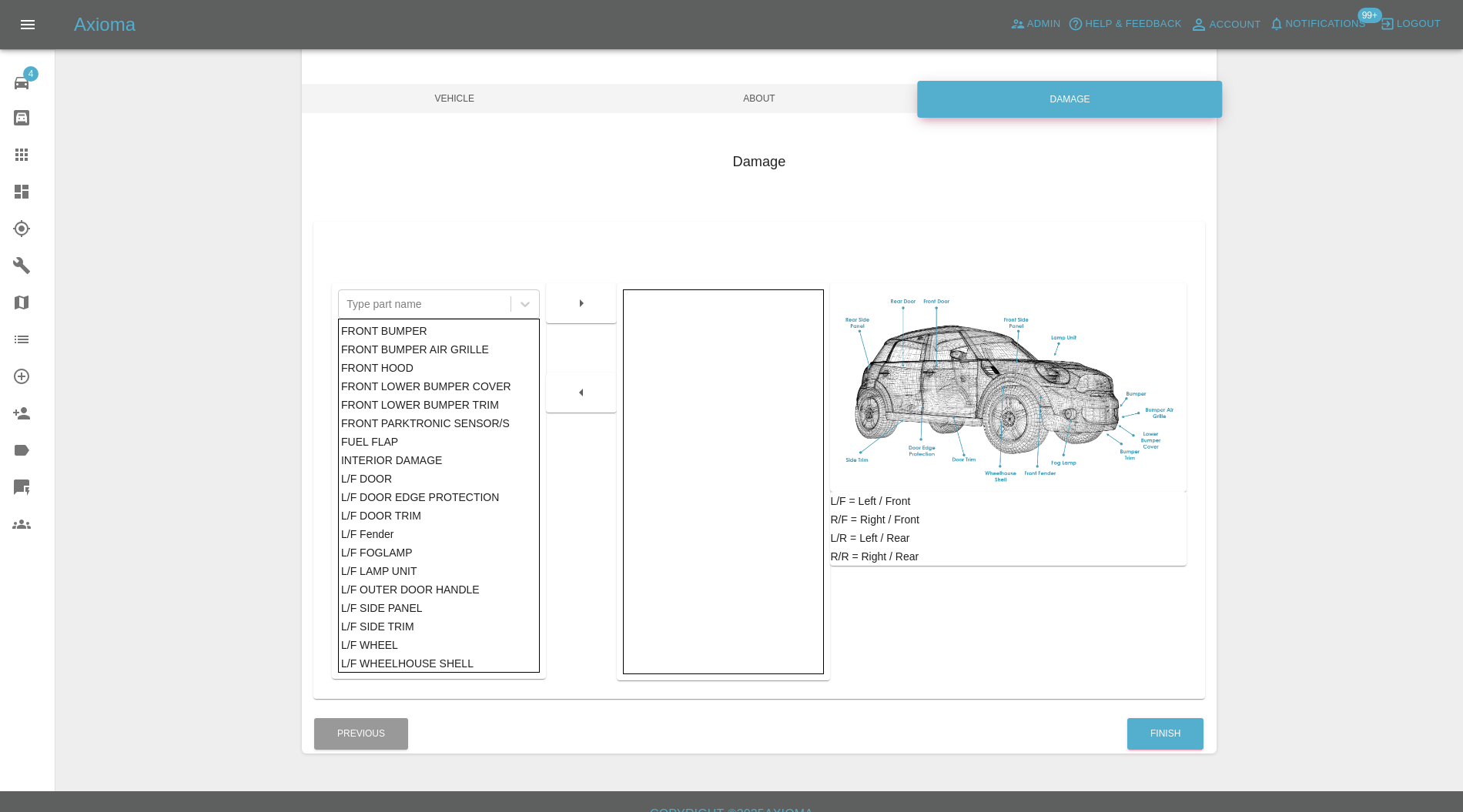
scroll to position [141, 0]
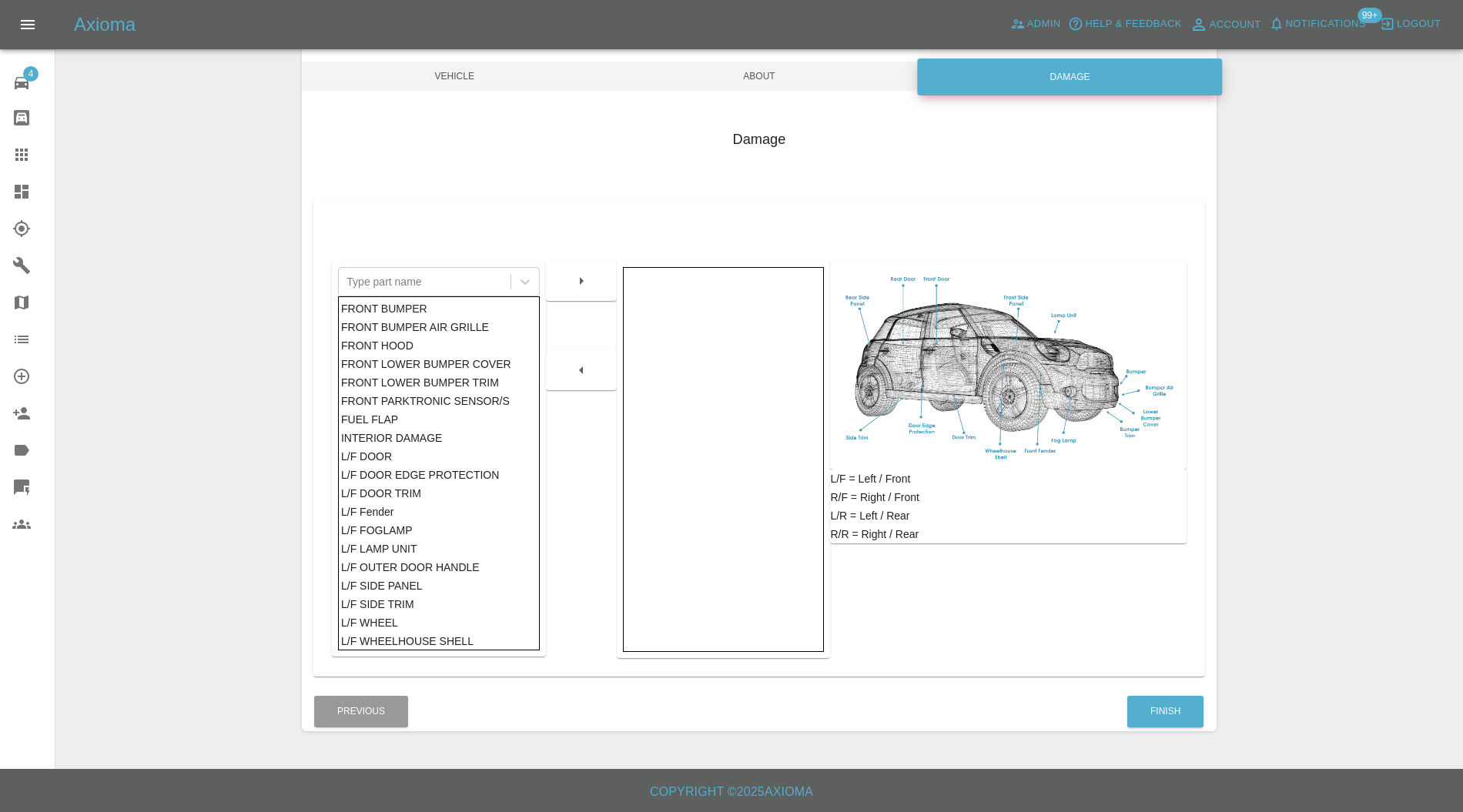
click at [1176, 728] on div "Finish" at bounding box center [1166, 711] width 78 height 39
click at [1176, 726] on button "Finish" at bounding box center [1165, 711] width 76 height 32
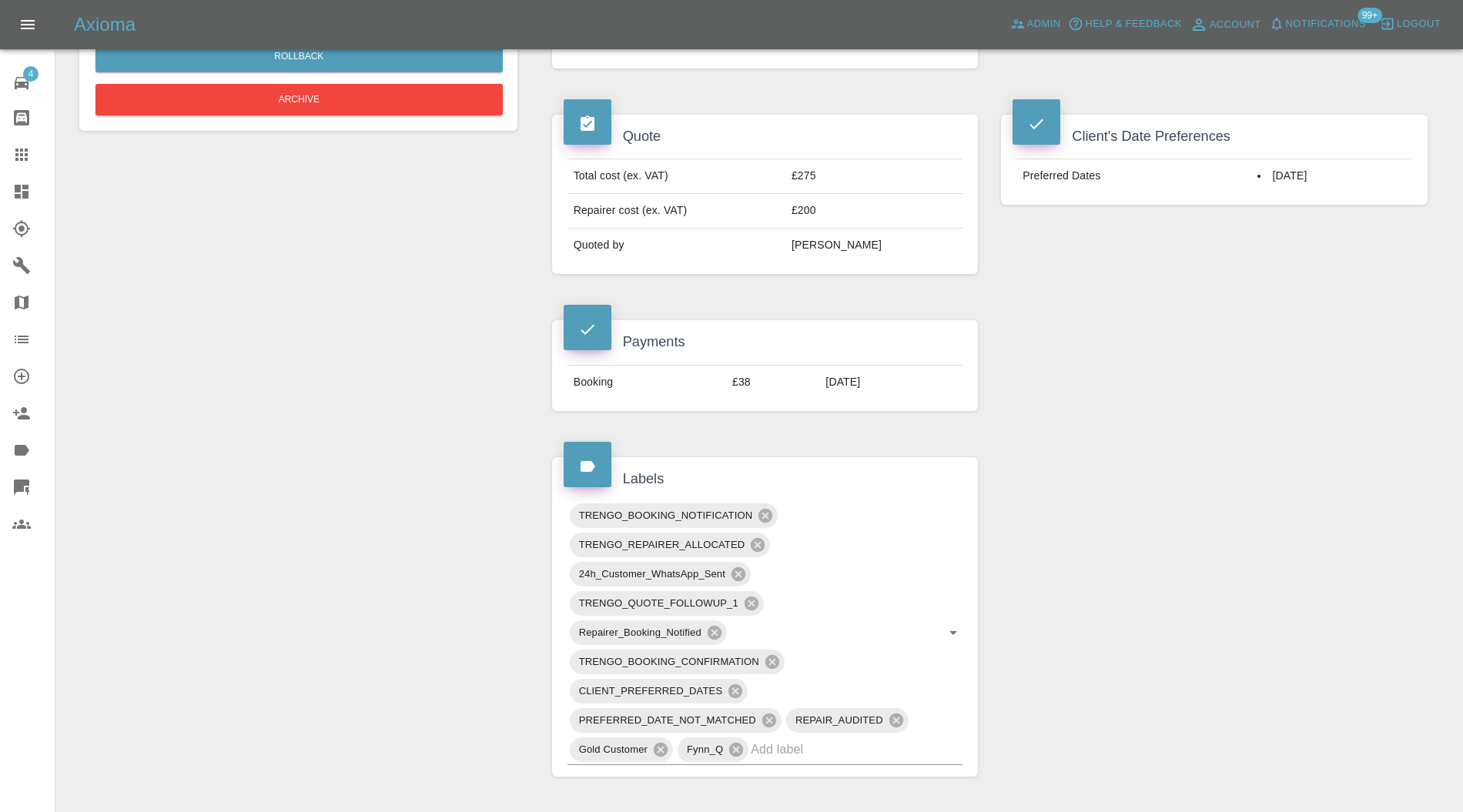
scroll to position [684, 0]
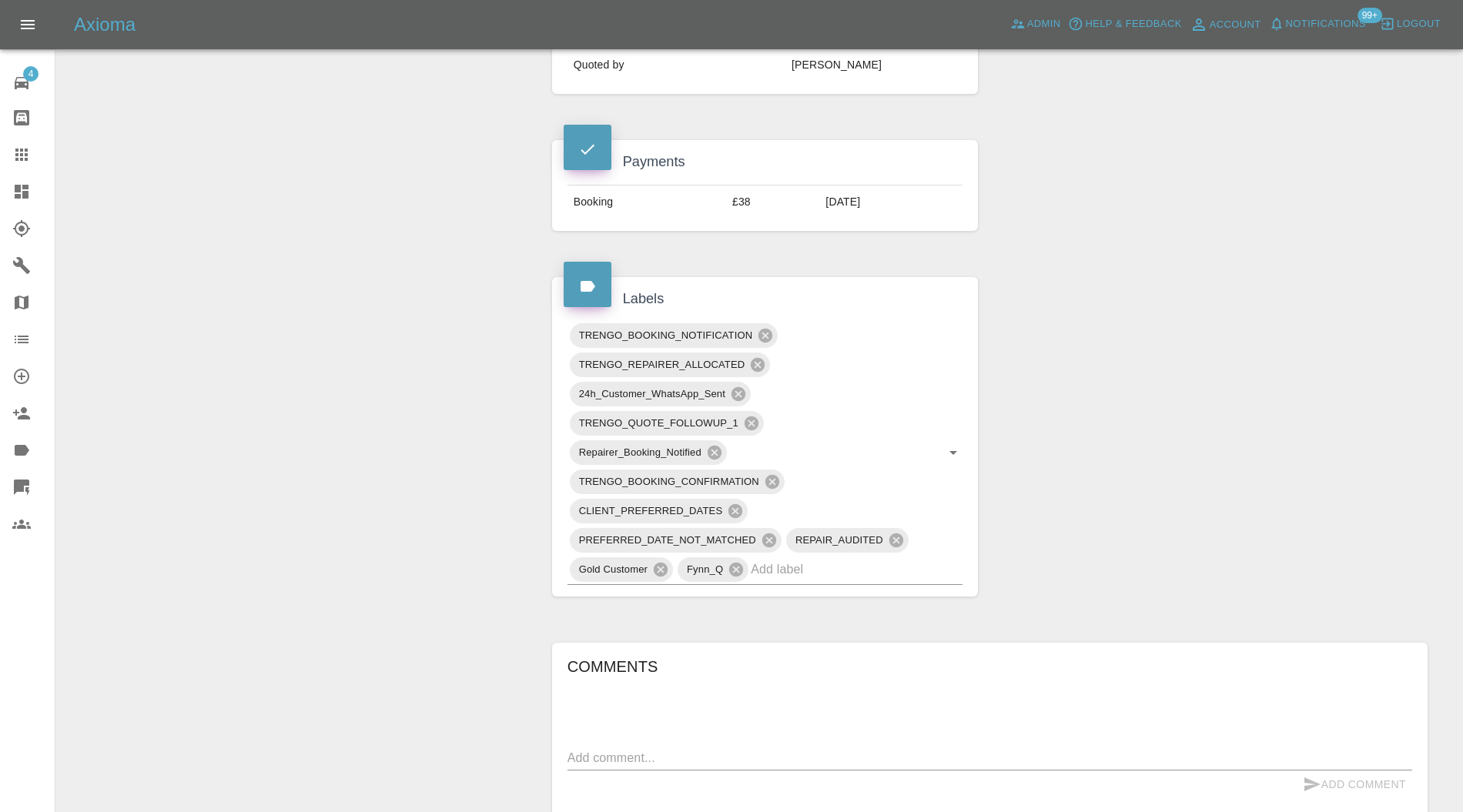
click at [767, 328] on icon at bounding box center [765, 335] width 14 height 14
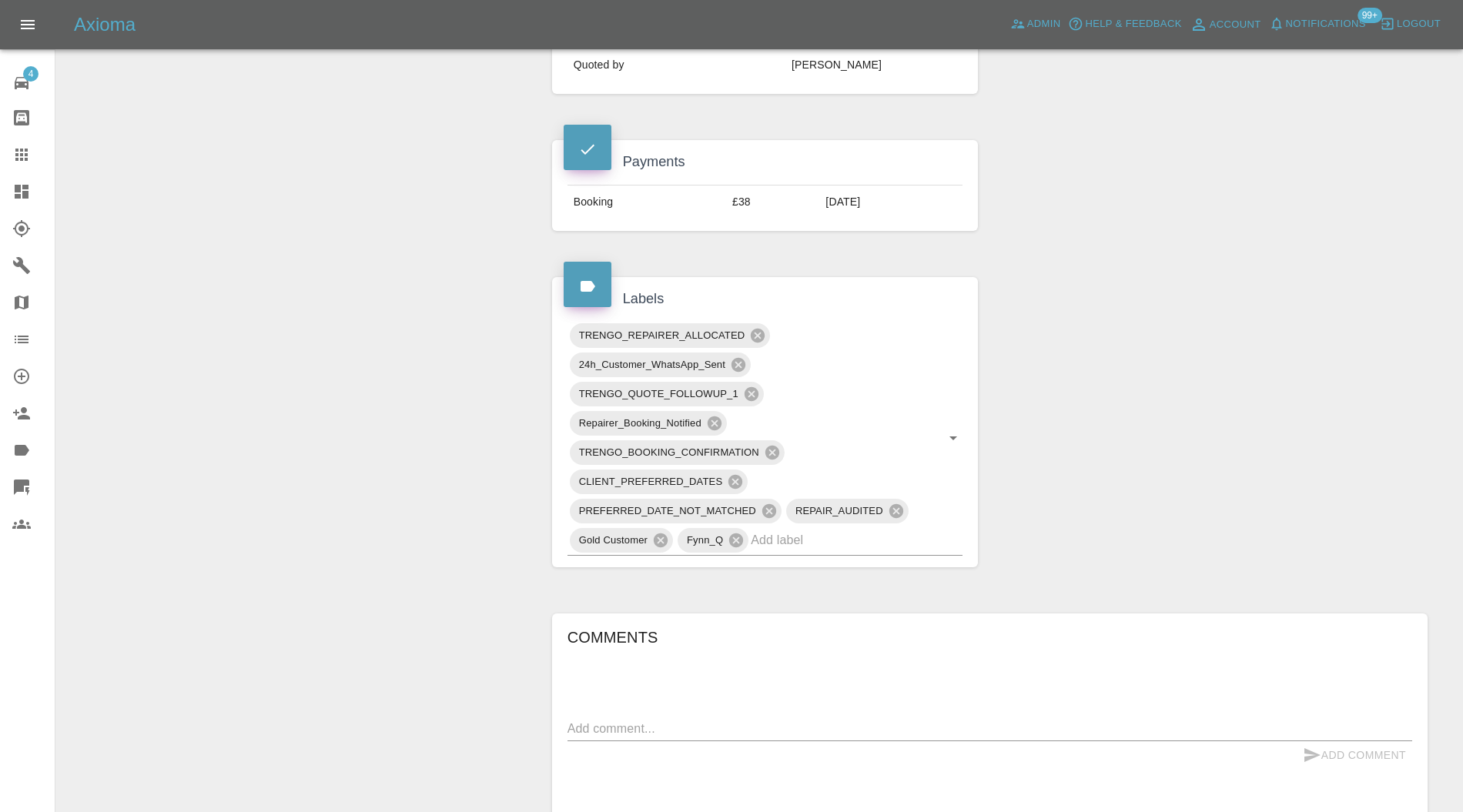
click at [738, 357] on icon at bounding box center [738, 365] width 17 height 17
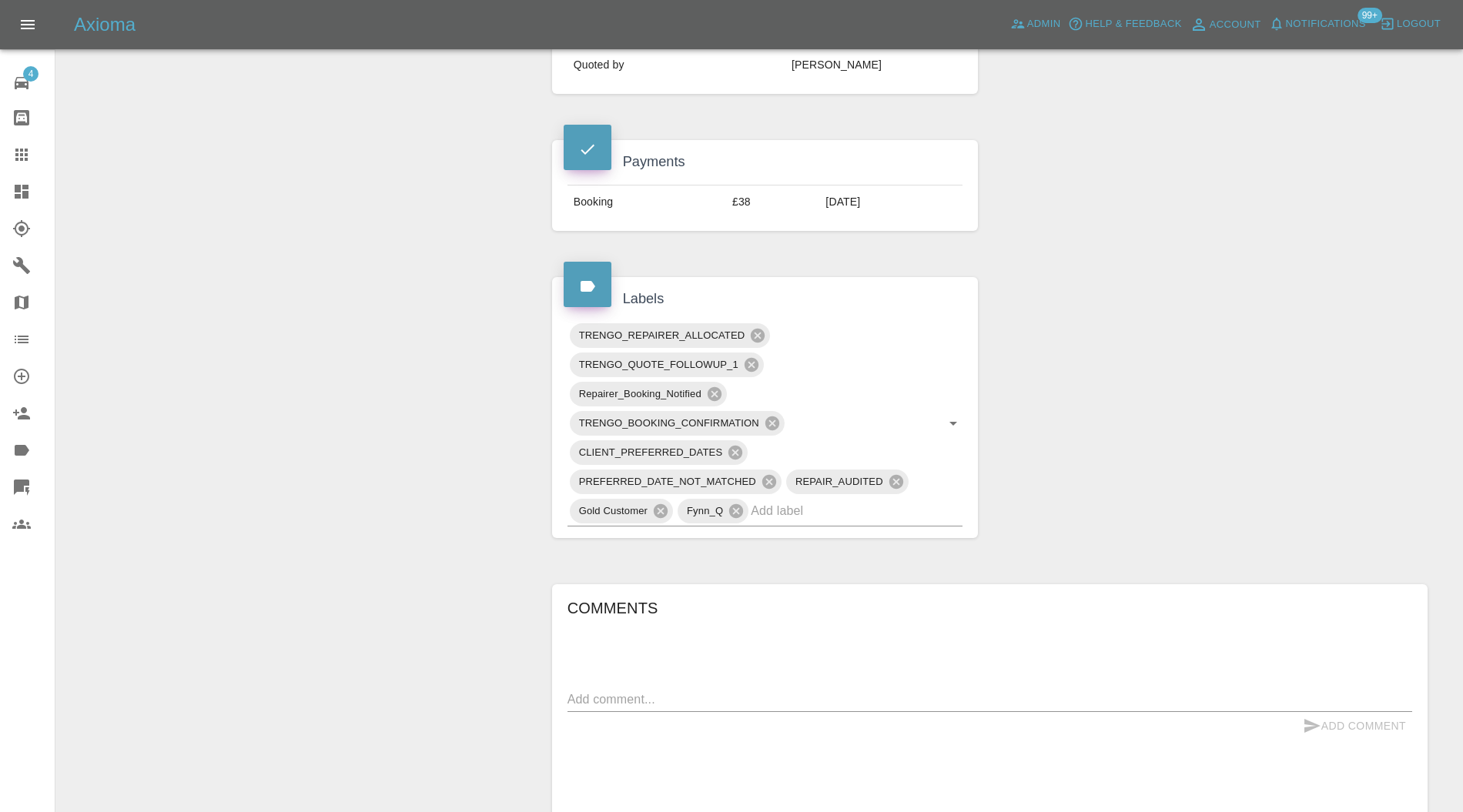
click at [712, 386] on icon at bounding box center [715, 394] width 17 height 17
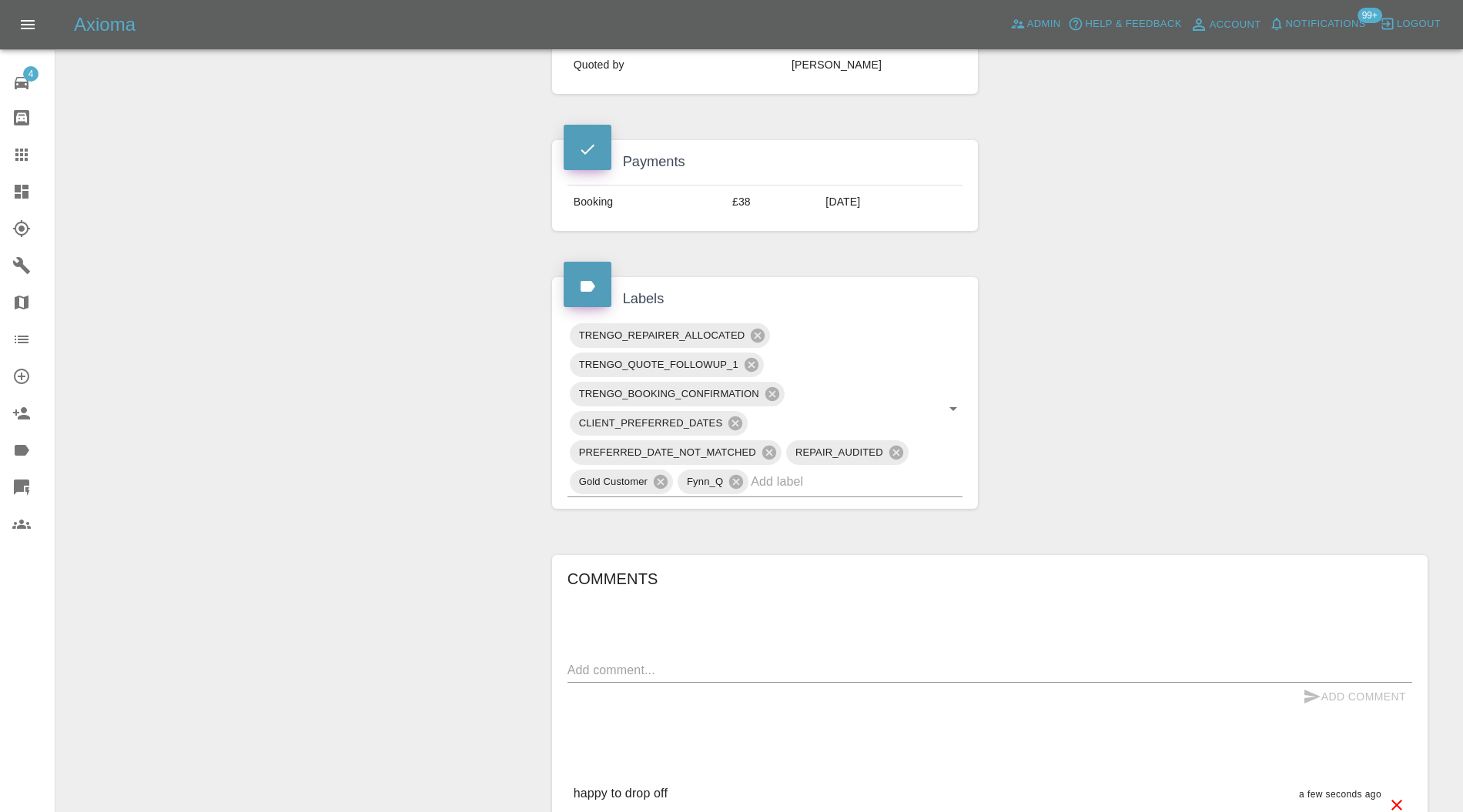
click at [777, 386] on icon at bounding box center [772, 394] width 17 height 17
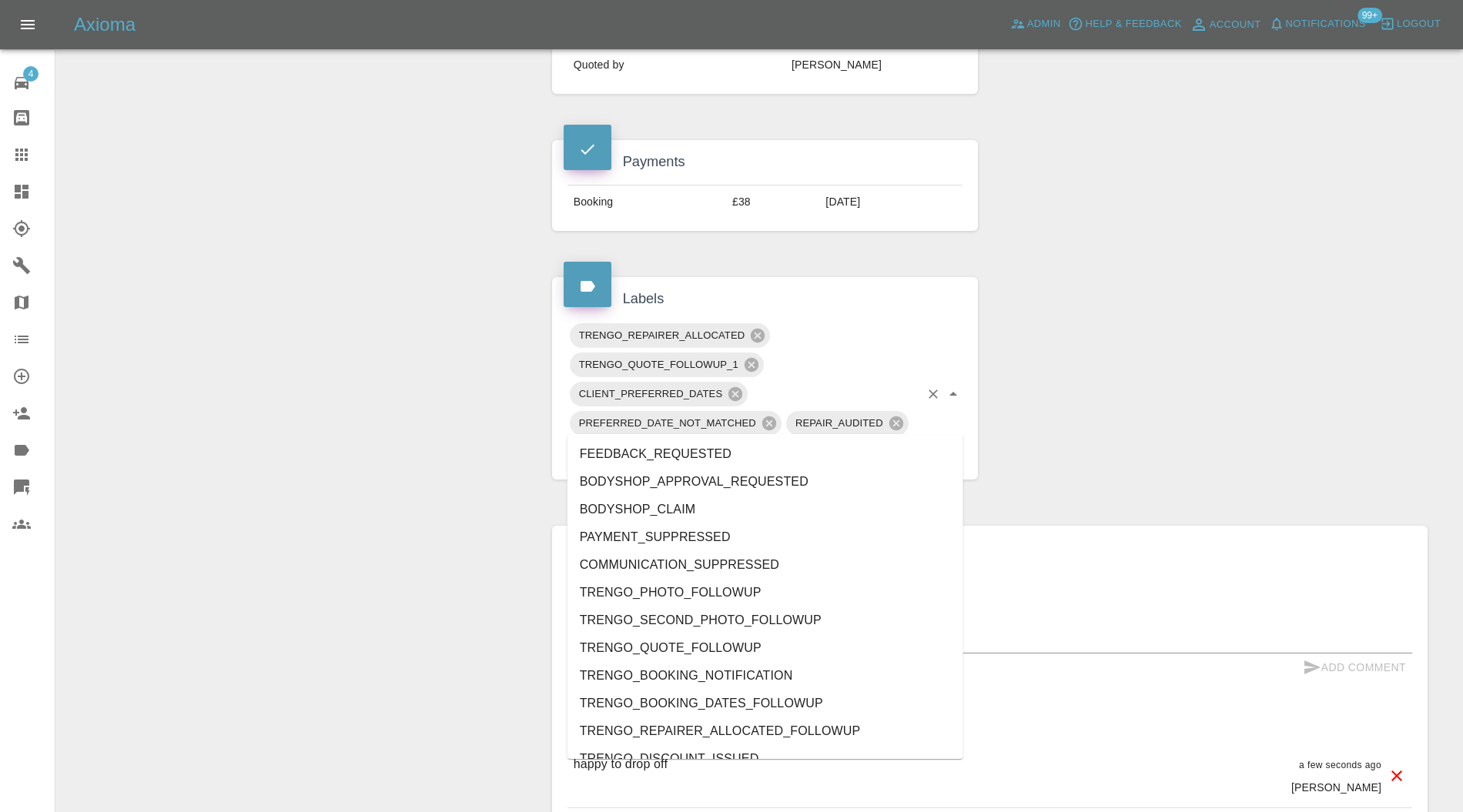
click at [803, 441] on input "text" at bounding box center [835, 453] width 168 height 24
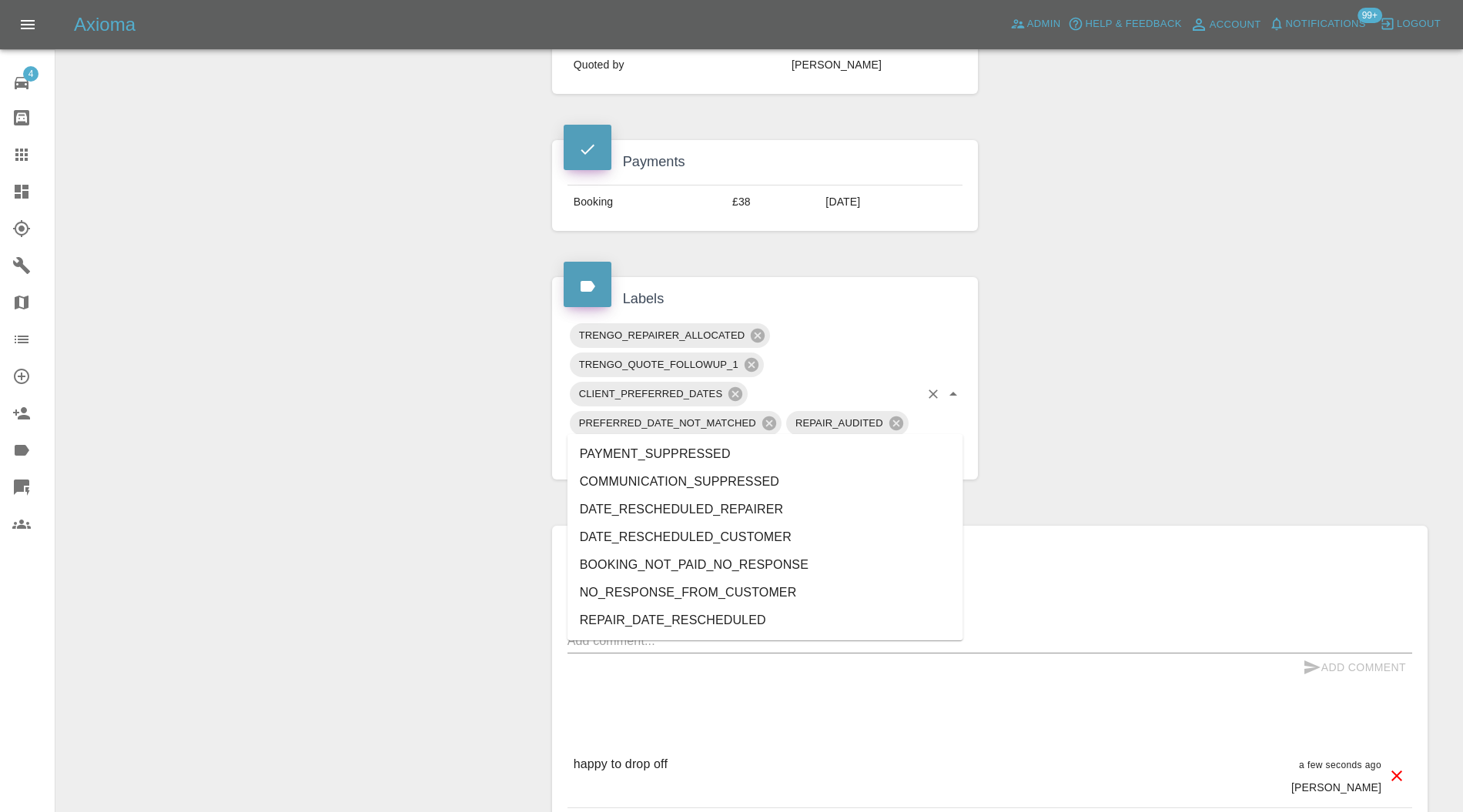
type input "resc"
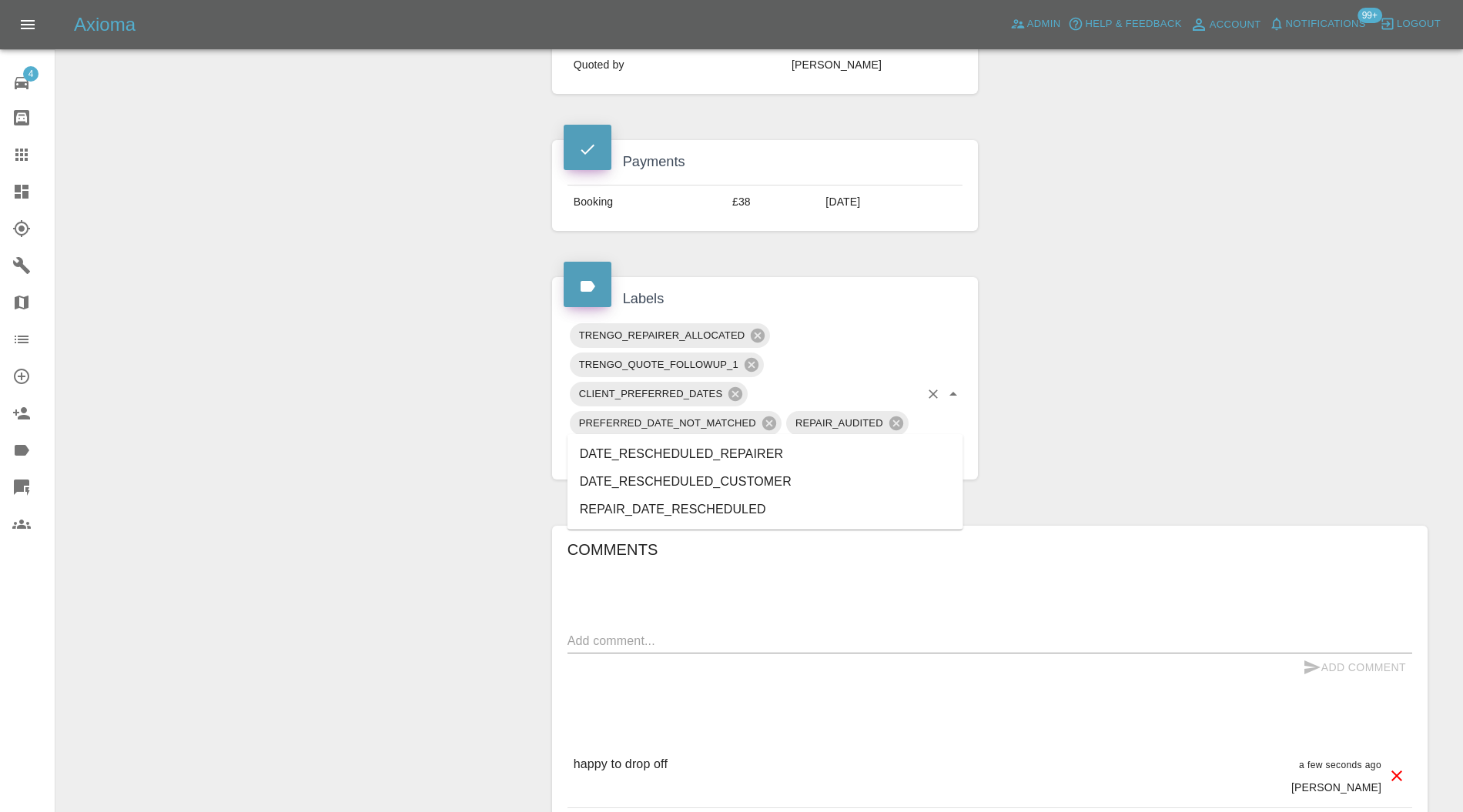
click at [761, 449] on li "DATE_RESCHEDULED_REPAIRER" at bounding box center [765, 454] width 396 height 27
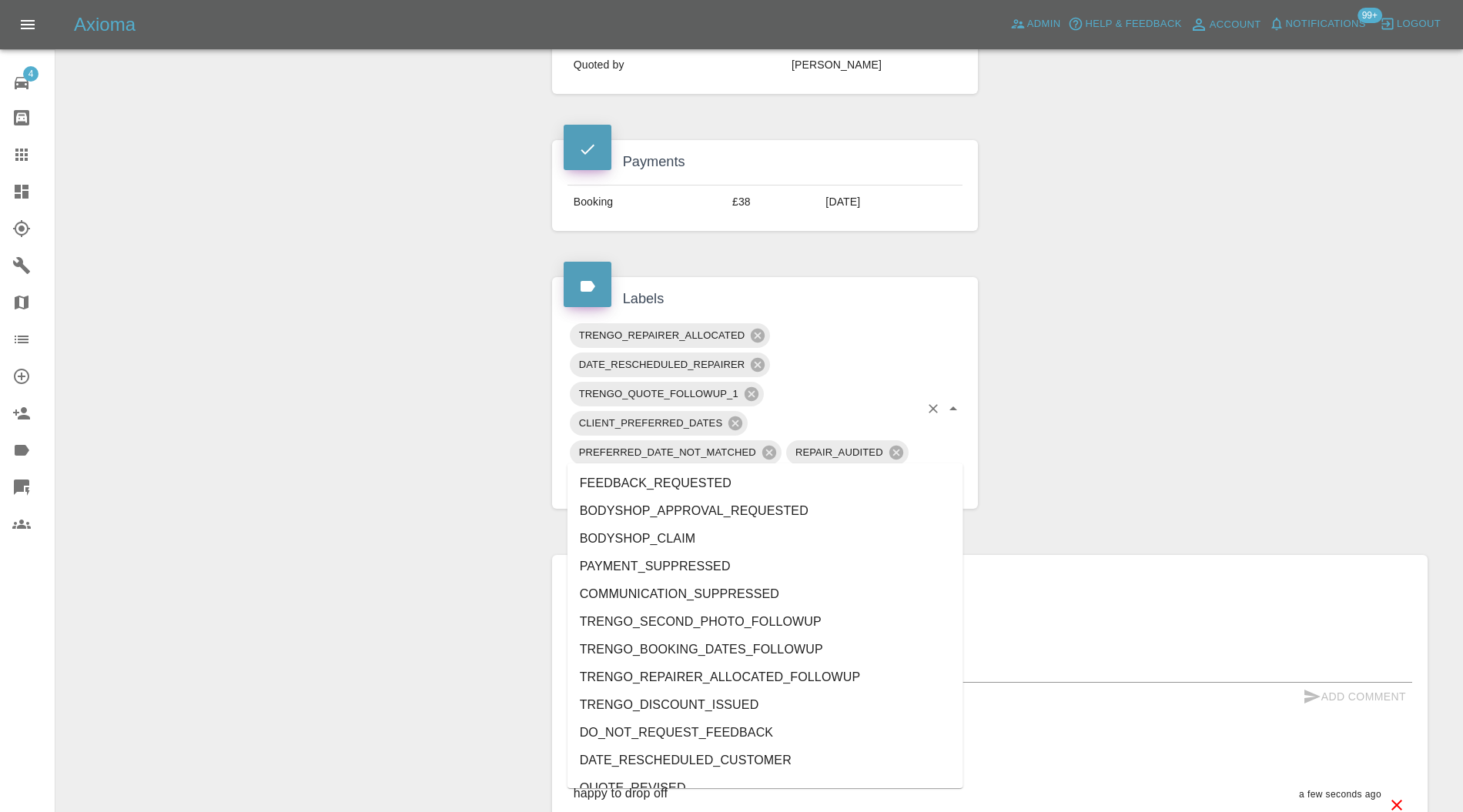
type input "do"
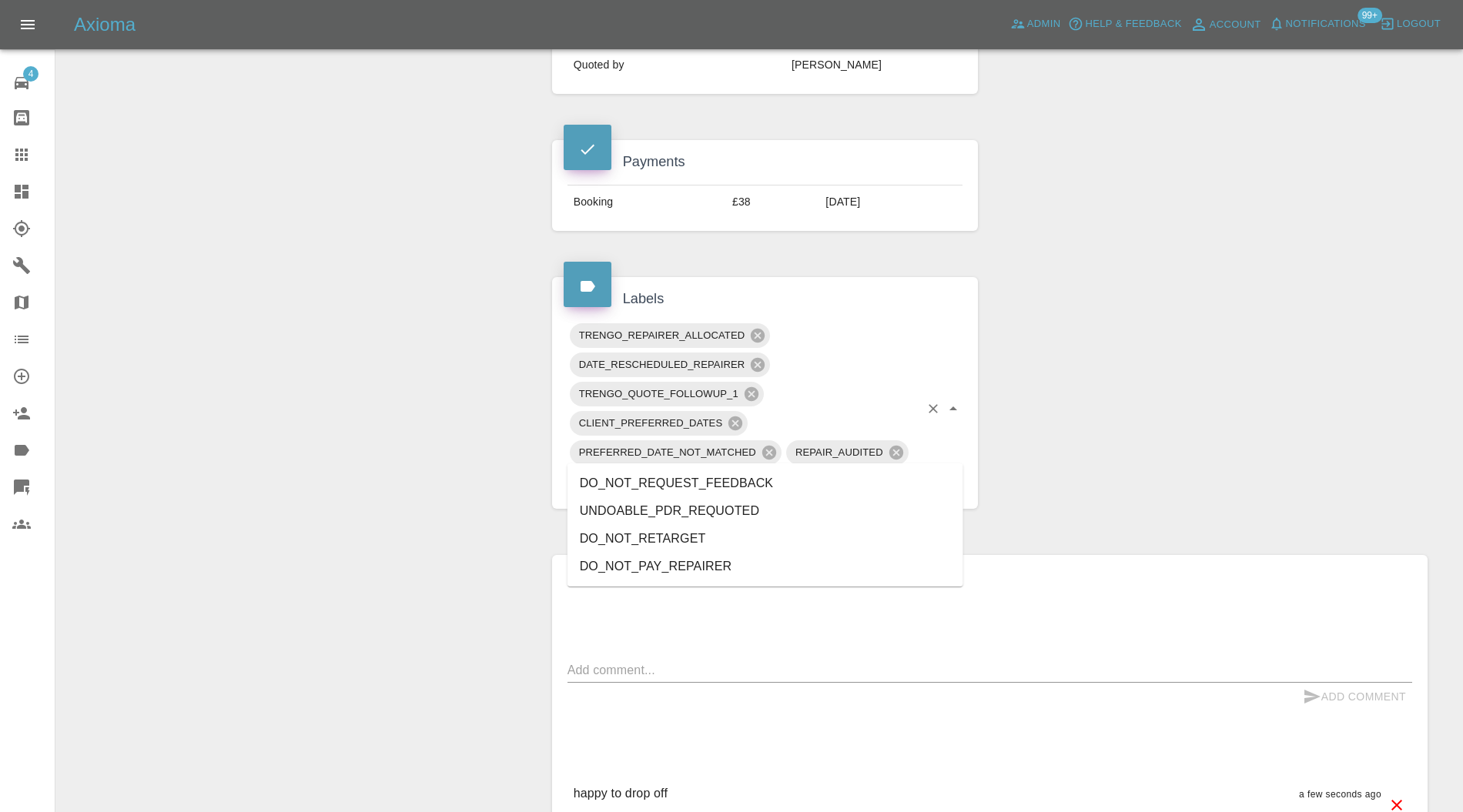
click at [727, 484] on li "DO_NOT_REQUEST_FEEDBACK" at bounding box center [765, 484] width 396 height 27
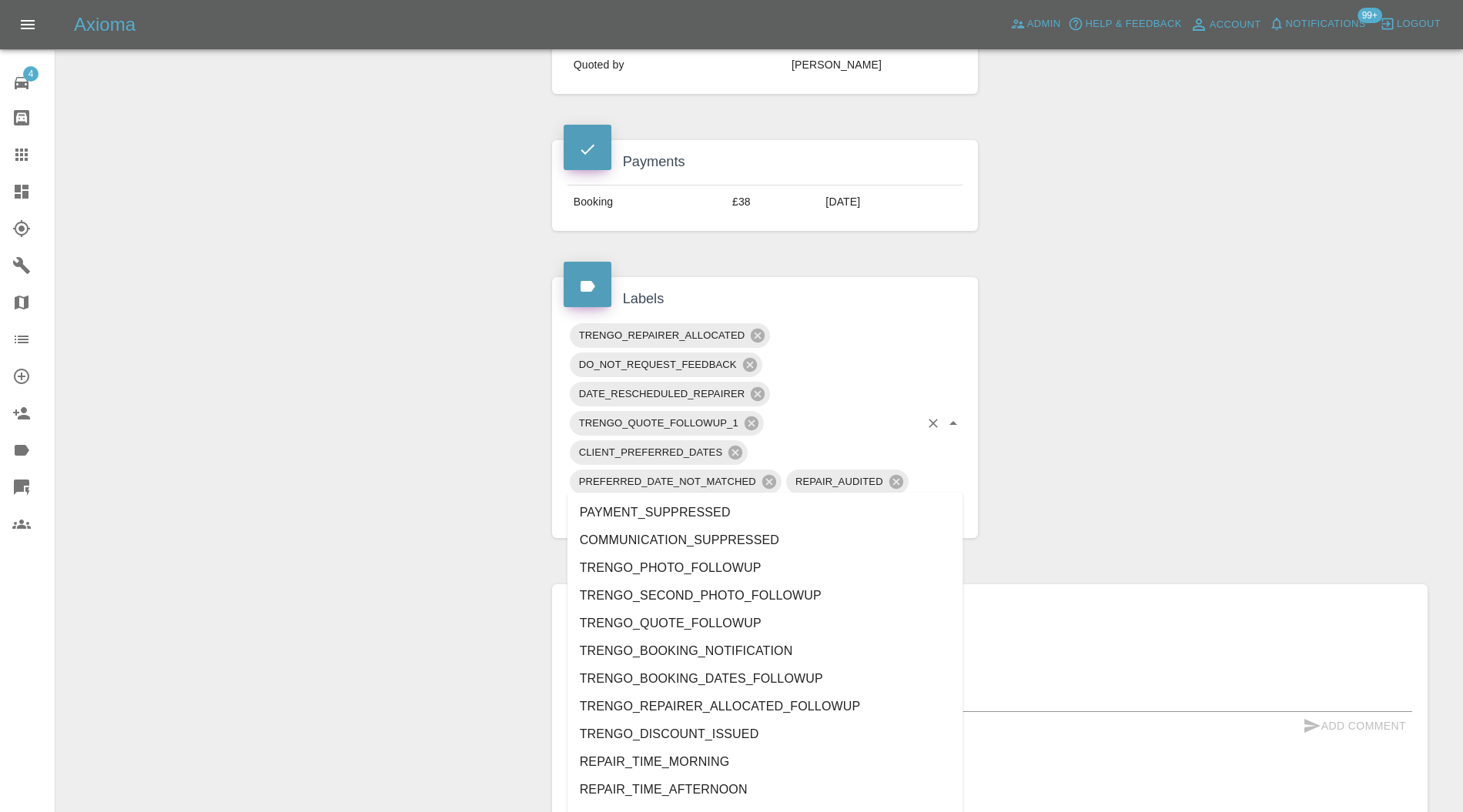
type input "no"
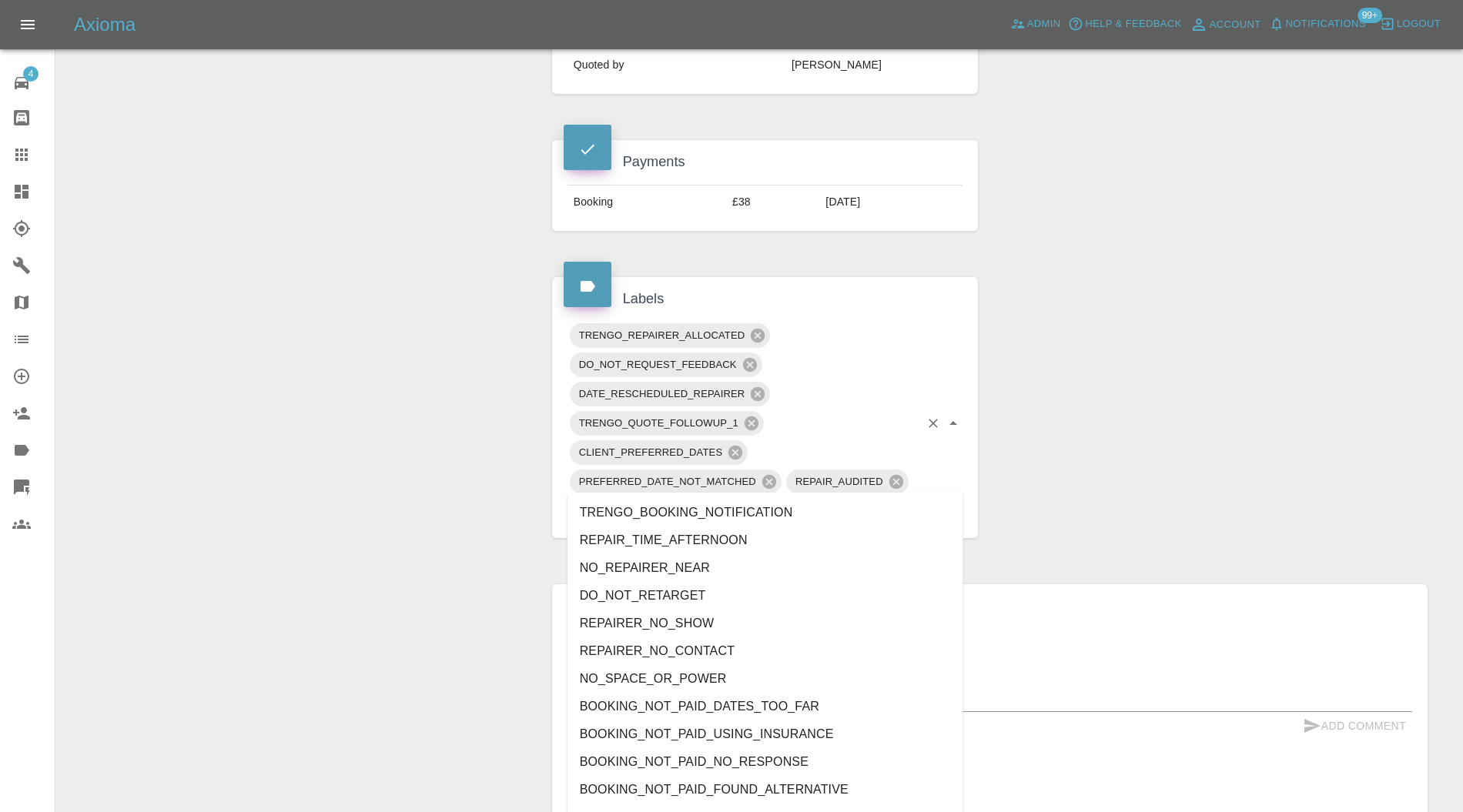
click at [688, 665] on li "NO_SPACE_OR_POWER" at bounding box center [765, 678] width 396 height 27
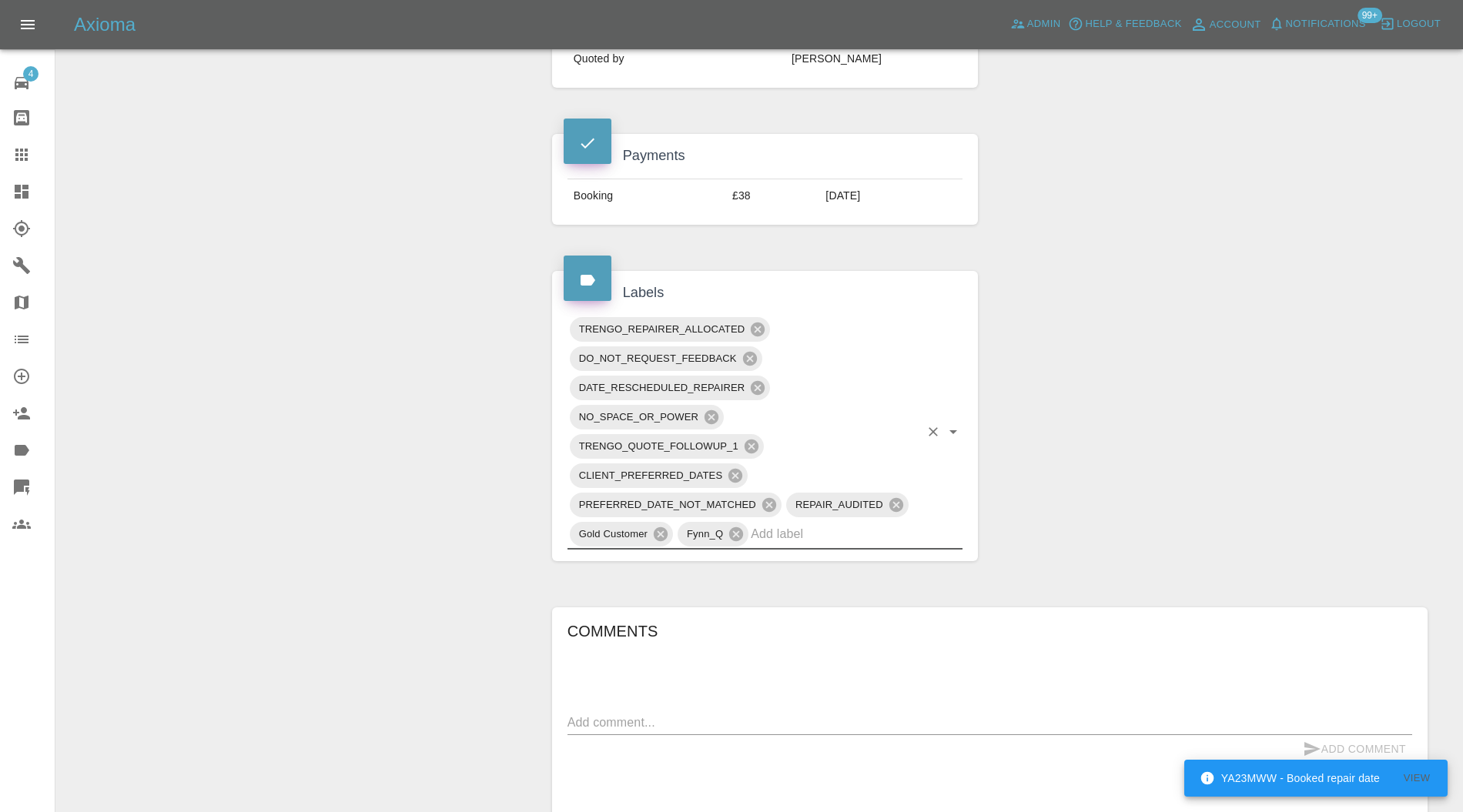
scroll to position [273, 0]
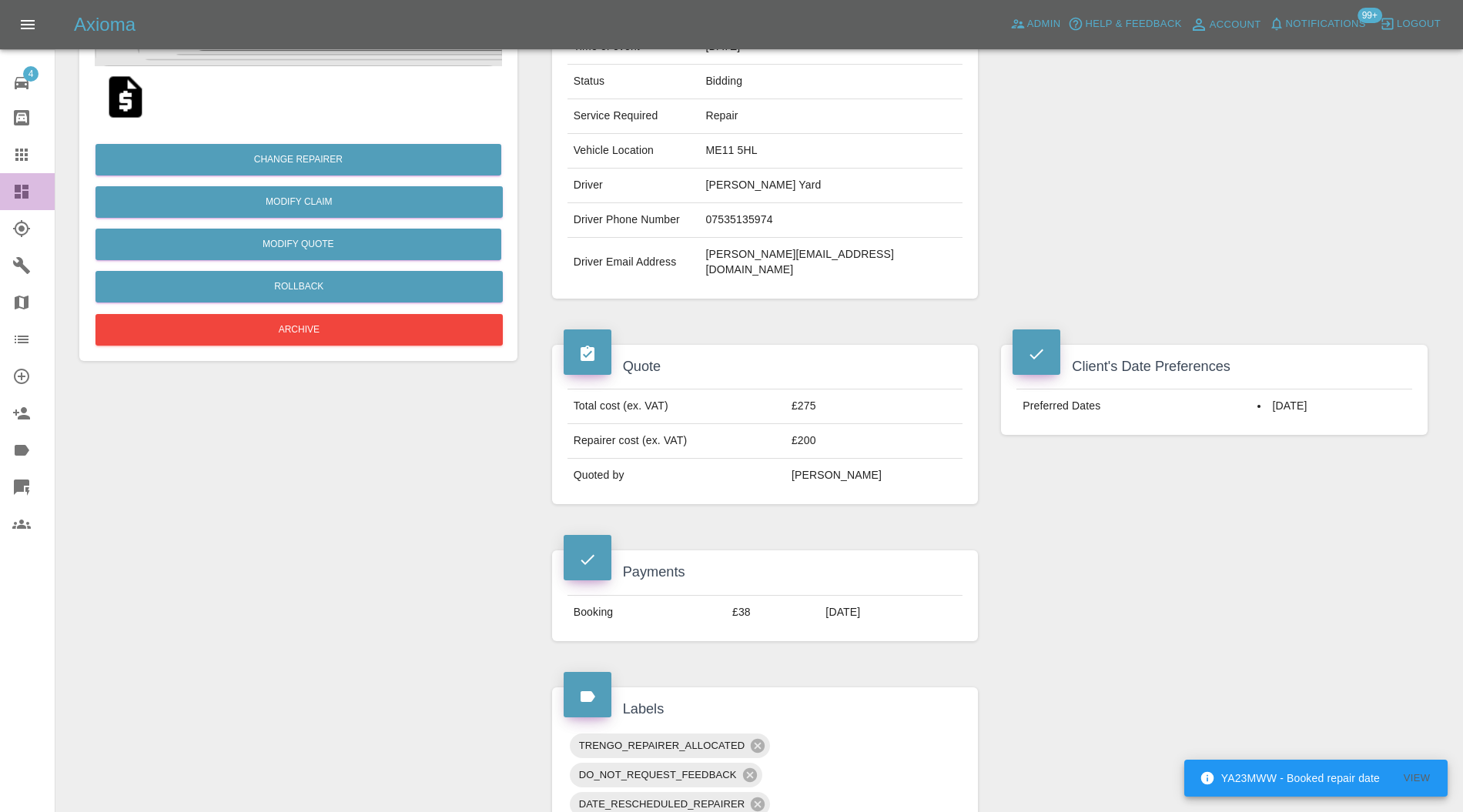
click at [31, 187] on div at bounding box center [33, 192] width 43 height 18
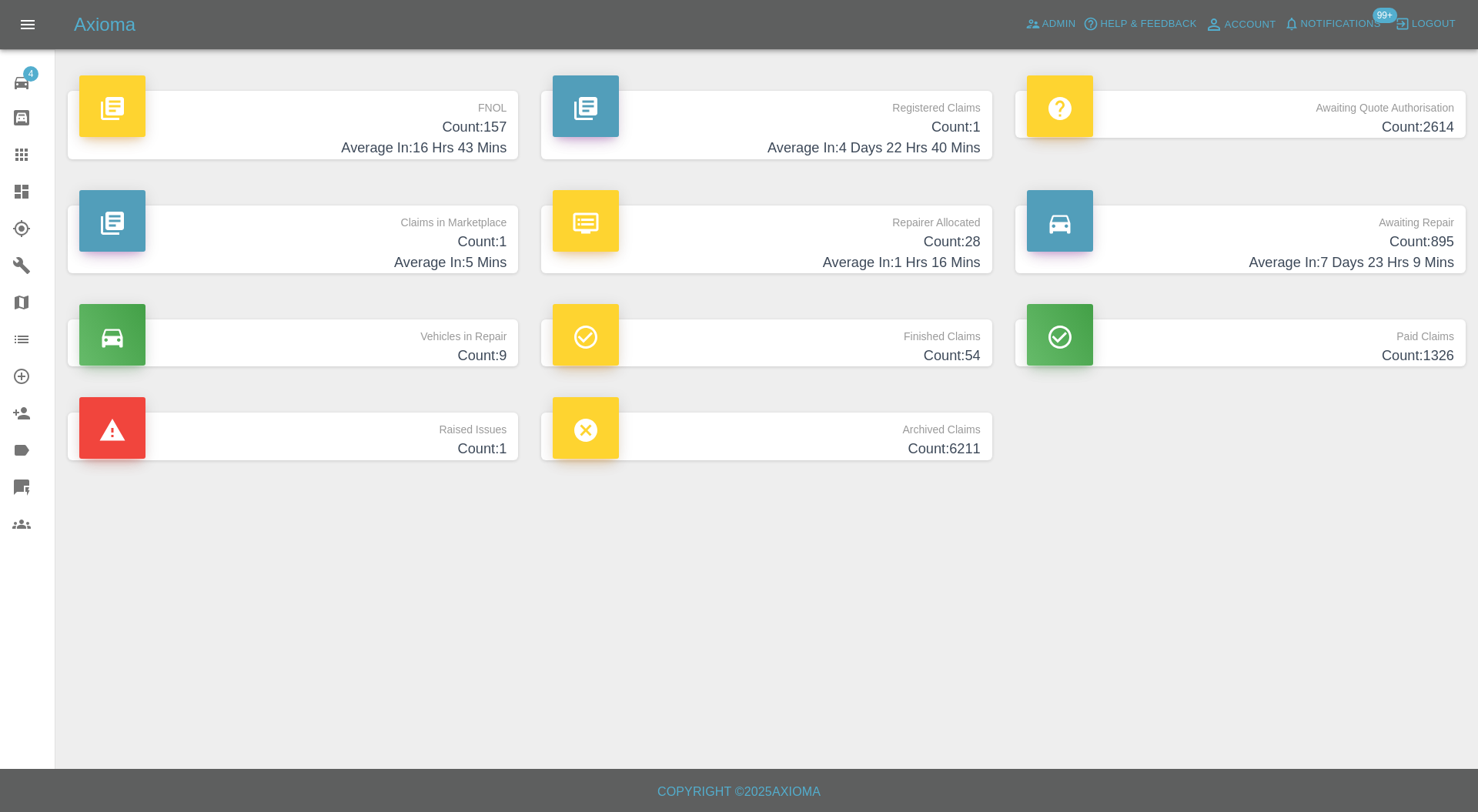
click at [379, 422] on p "Raised Issues" at bounding box center [293, 425] width 427 height 27
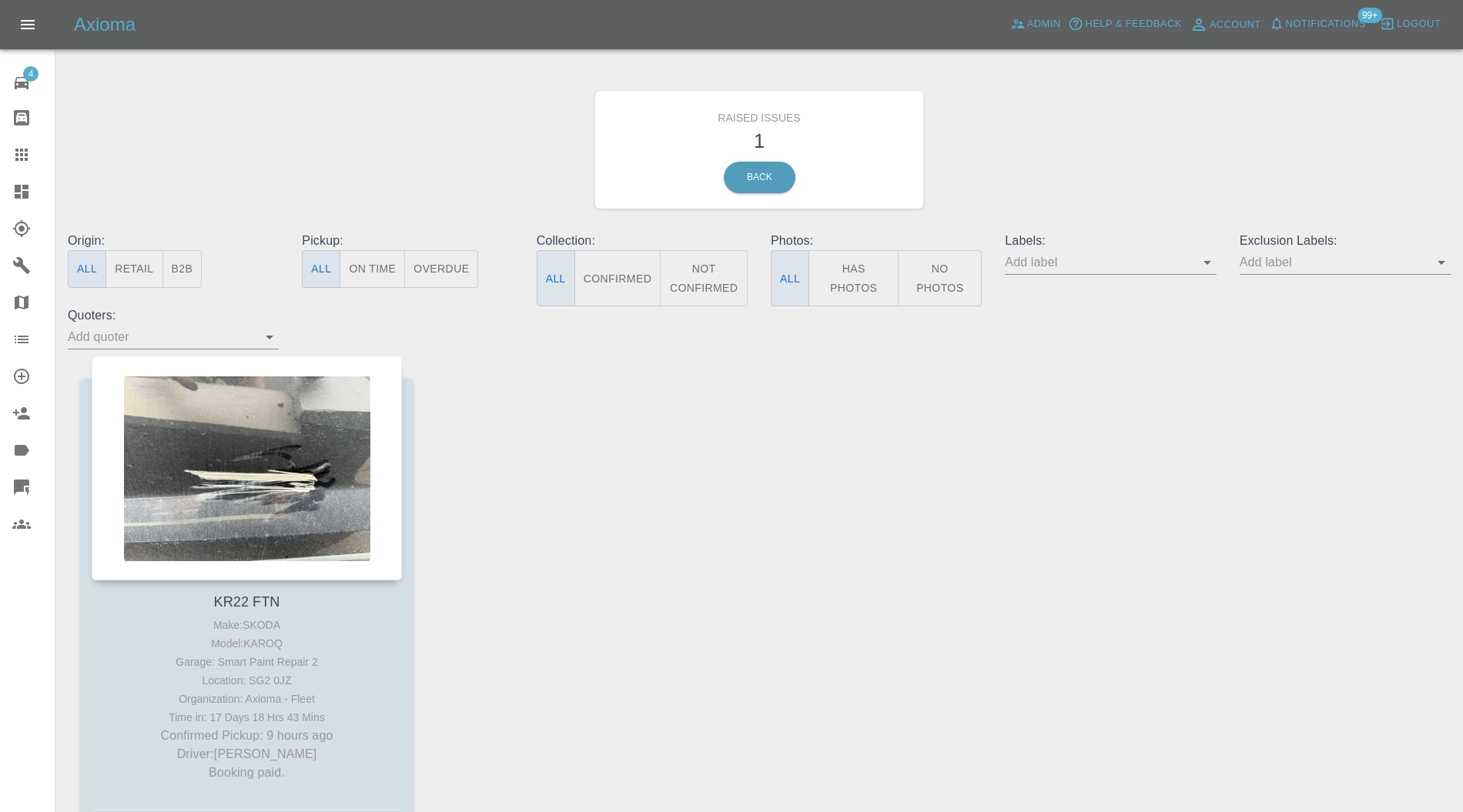
click at [257, 406] on div at bounding box center [246, 468] width 310 height 225
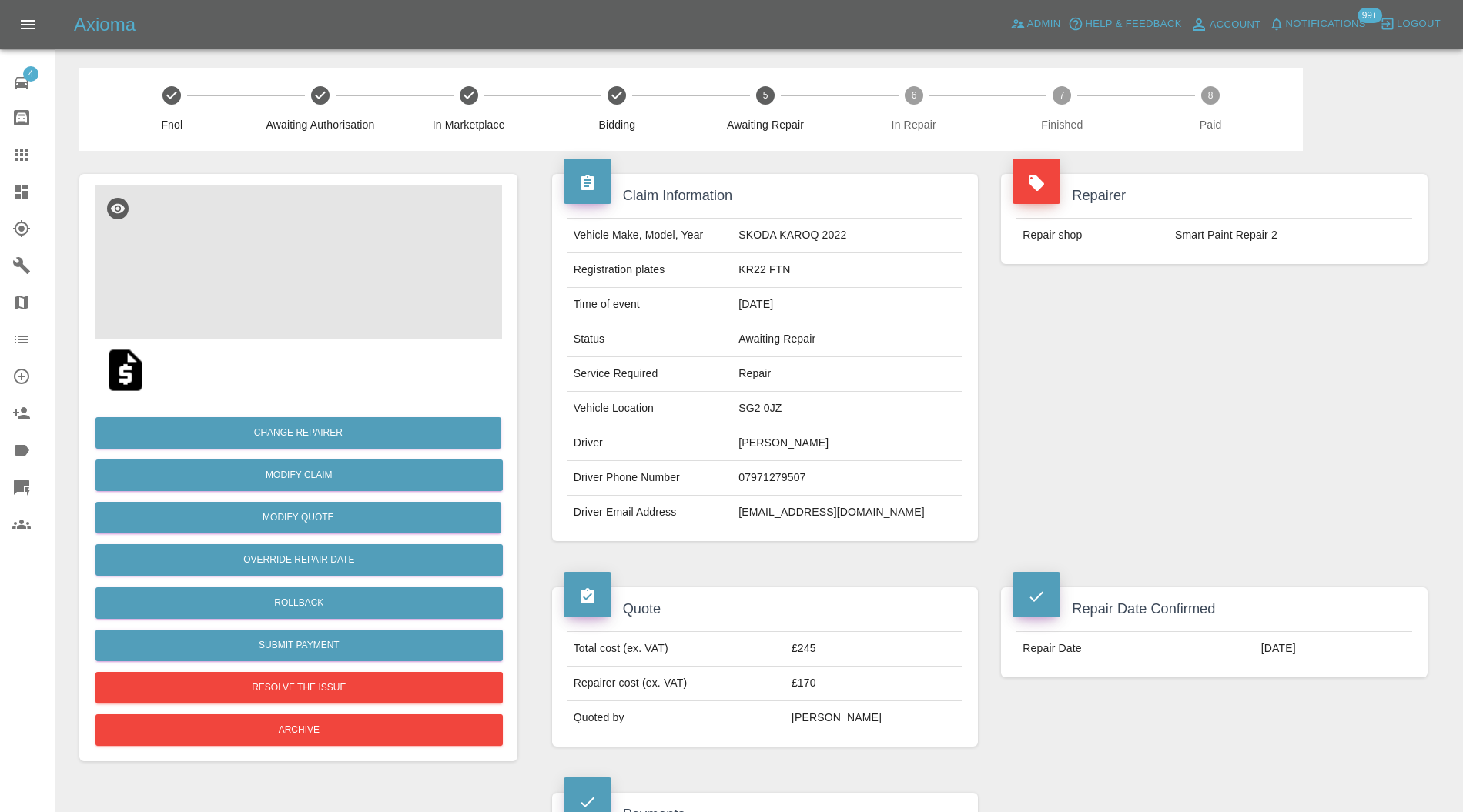
click at [356, 252] on img at bounding box center [298, 262] width 407 height 154
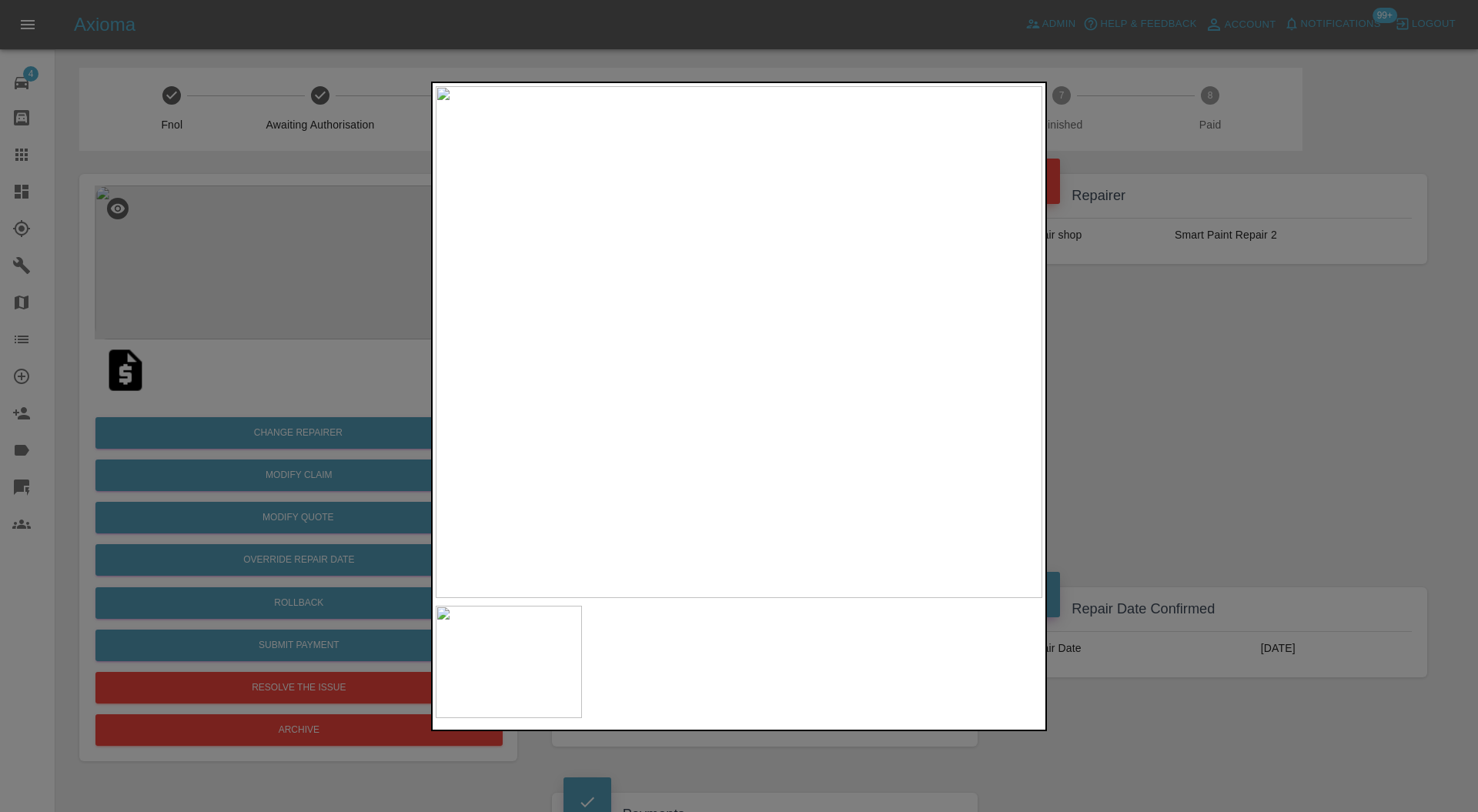
click at [1114, 386] on div at bounding box center [739, 406] width 1478 height 812
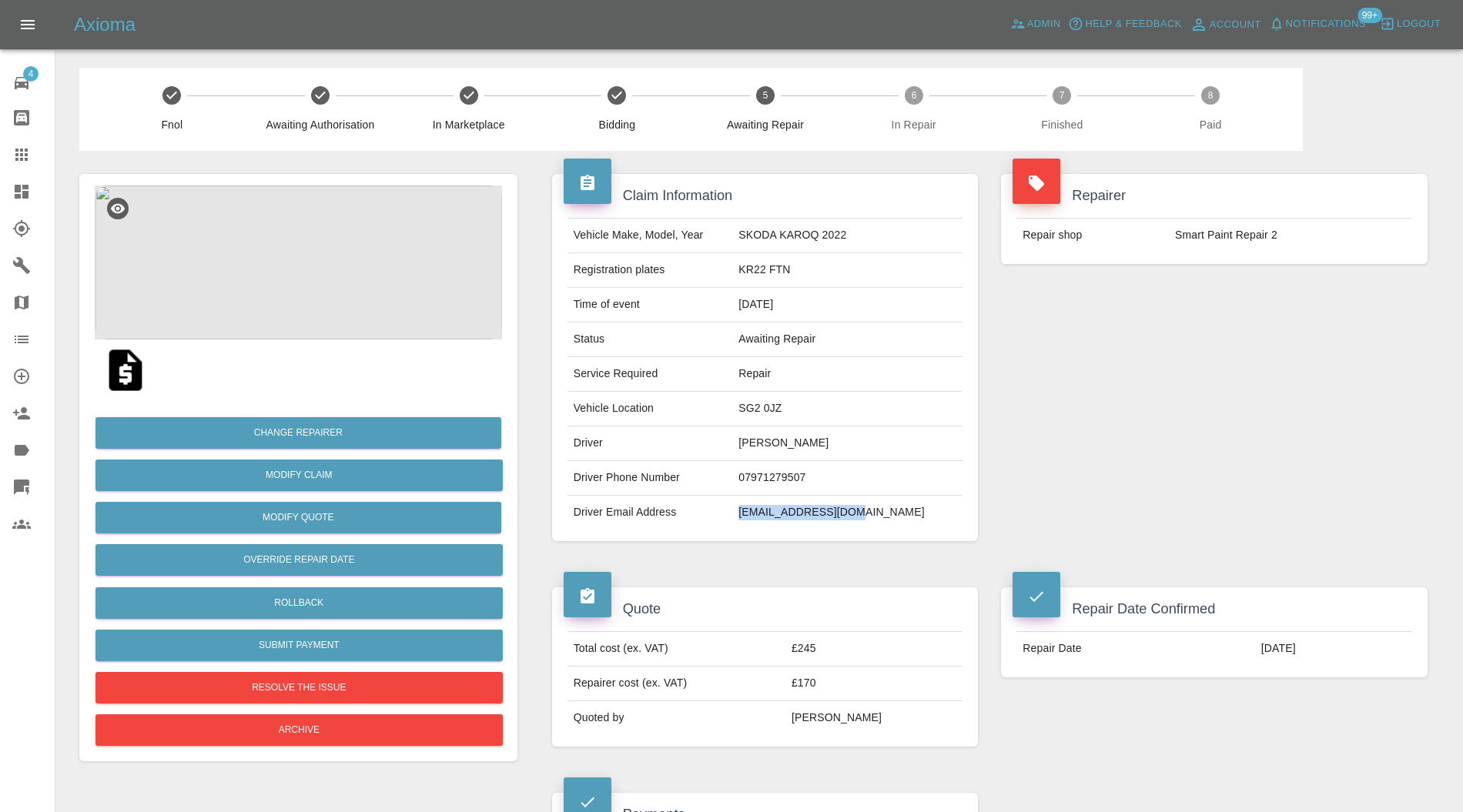
drag, startPoint x: 917, startPoint y: 516, endPoint x: 789, endPoint y: 518, distance: 128.0
click at [789, 518] on td "philcnash@gmail.com" at bounding box center [848, 512] width 231 height 34
copy td "philcnash@gmail.com"
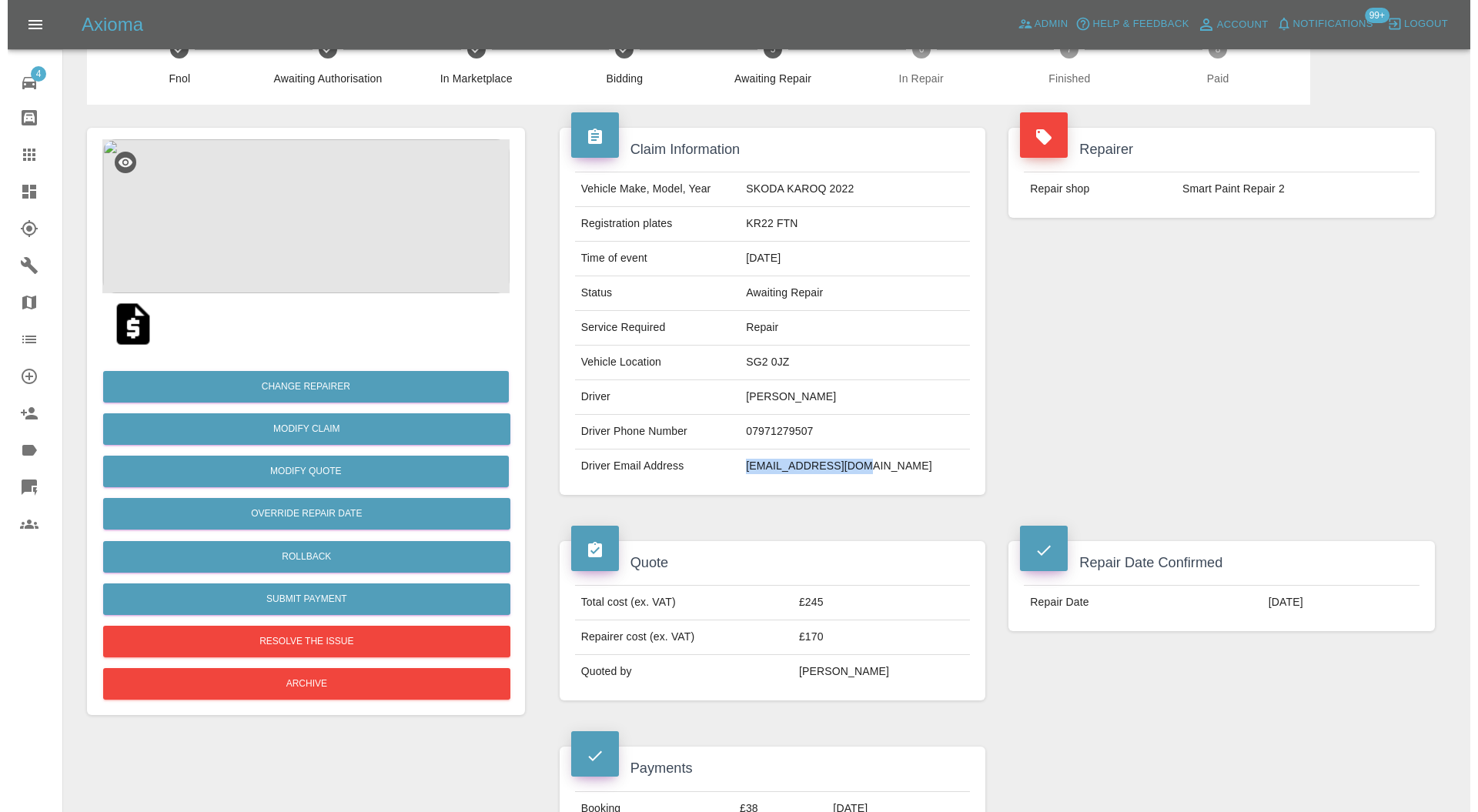
scroll to position [957, 0]
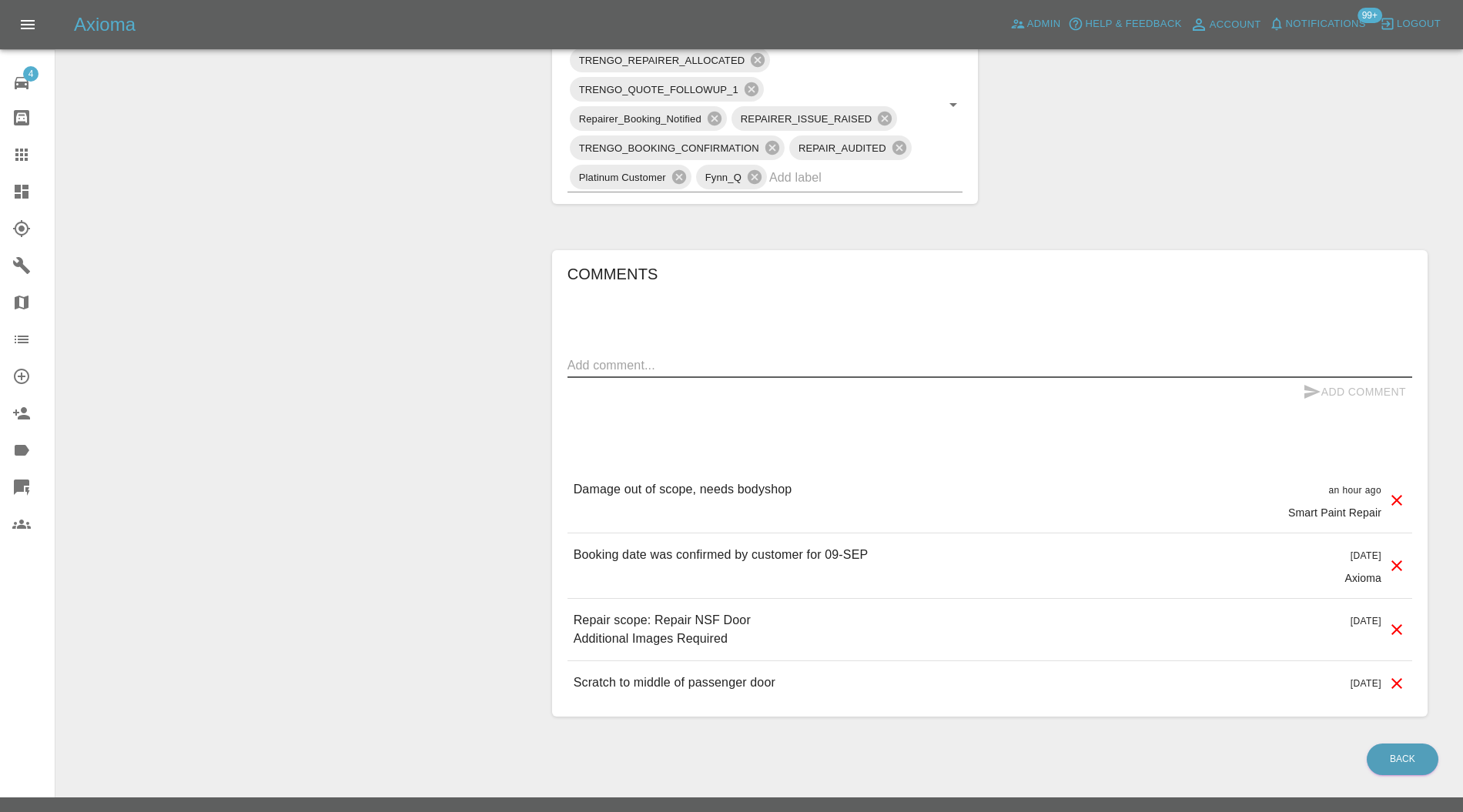
click at [769, 365] on textarea at bounding box center [989, 365] width 844 height 17
click at [1397, 494] on icon at bounding box center [1397, 500] width 18 height 18
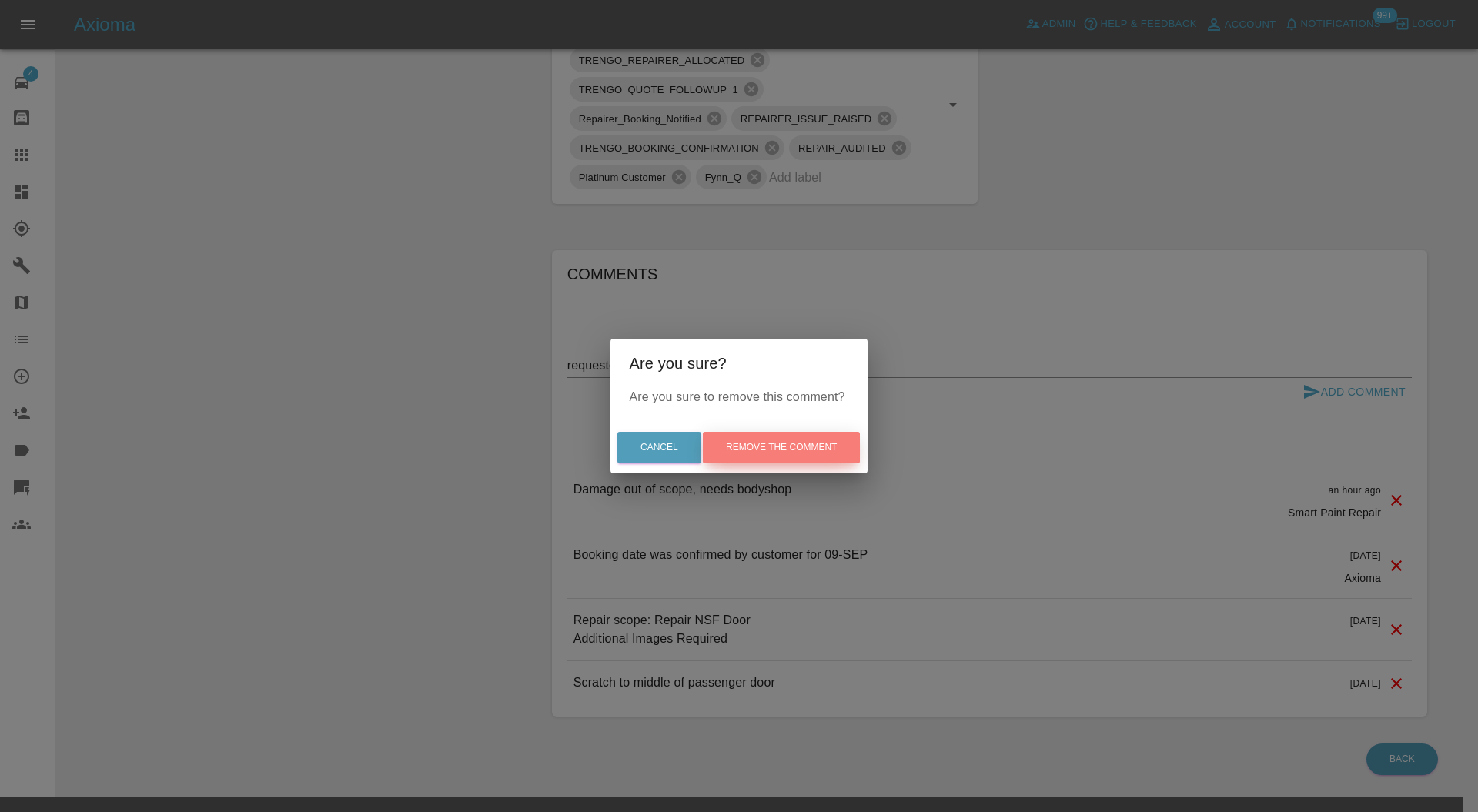
click at [779, 439] on button "Remove the comment" at bounding box center [782, 447] width 157 height 32
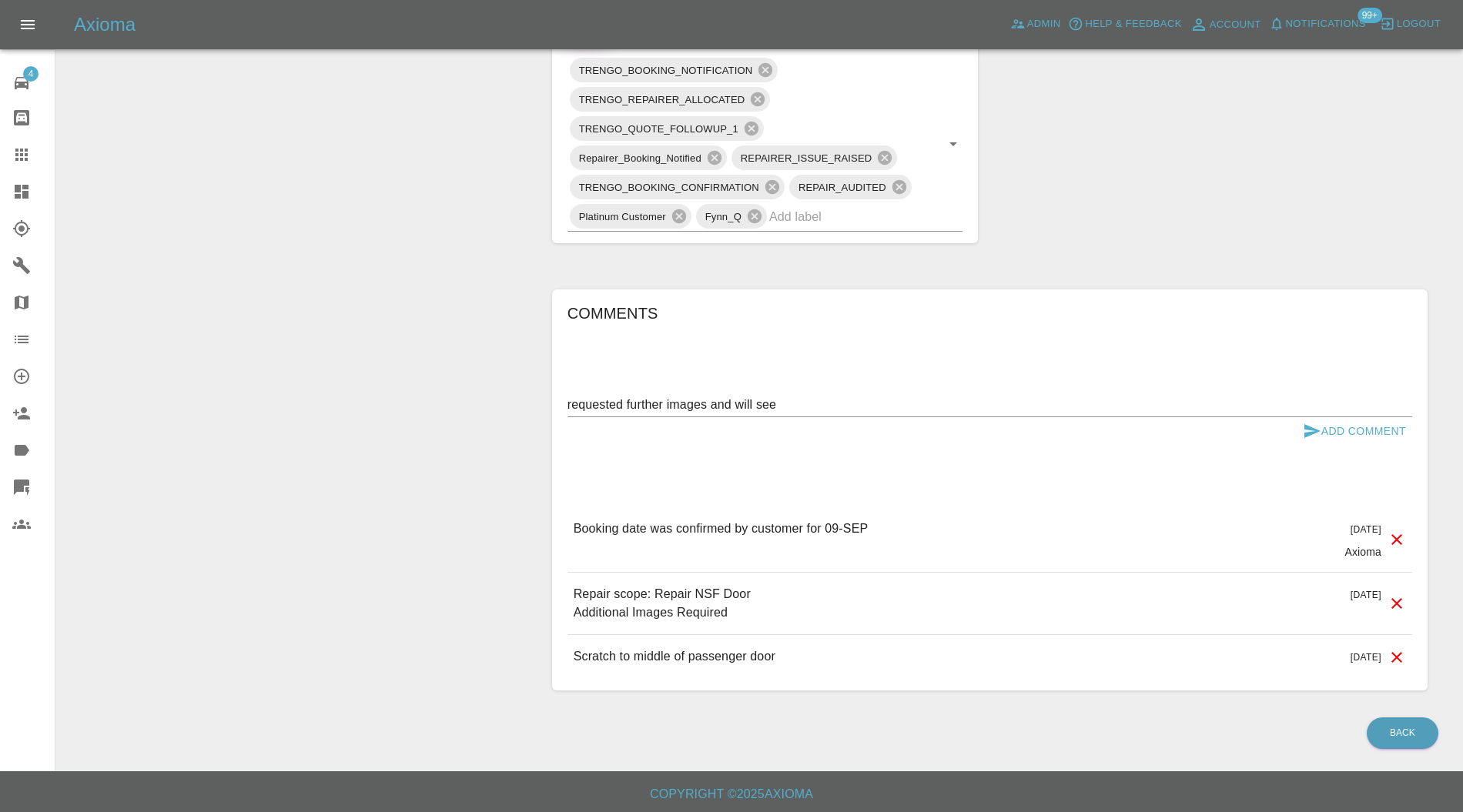
scroll to position [508, 0]
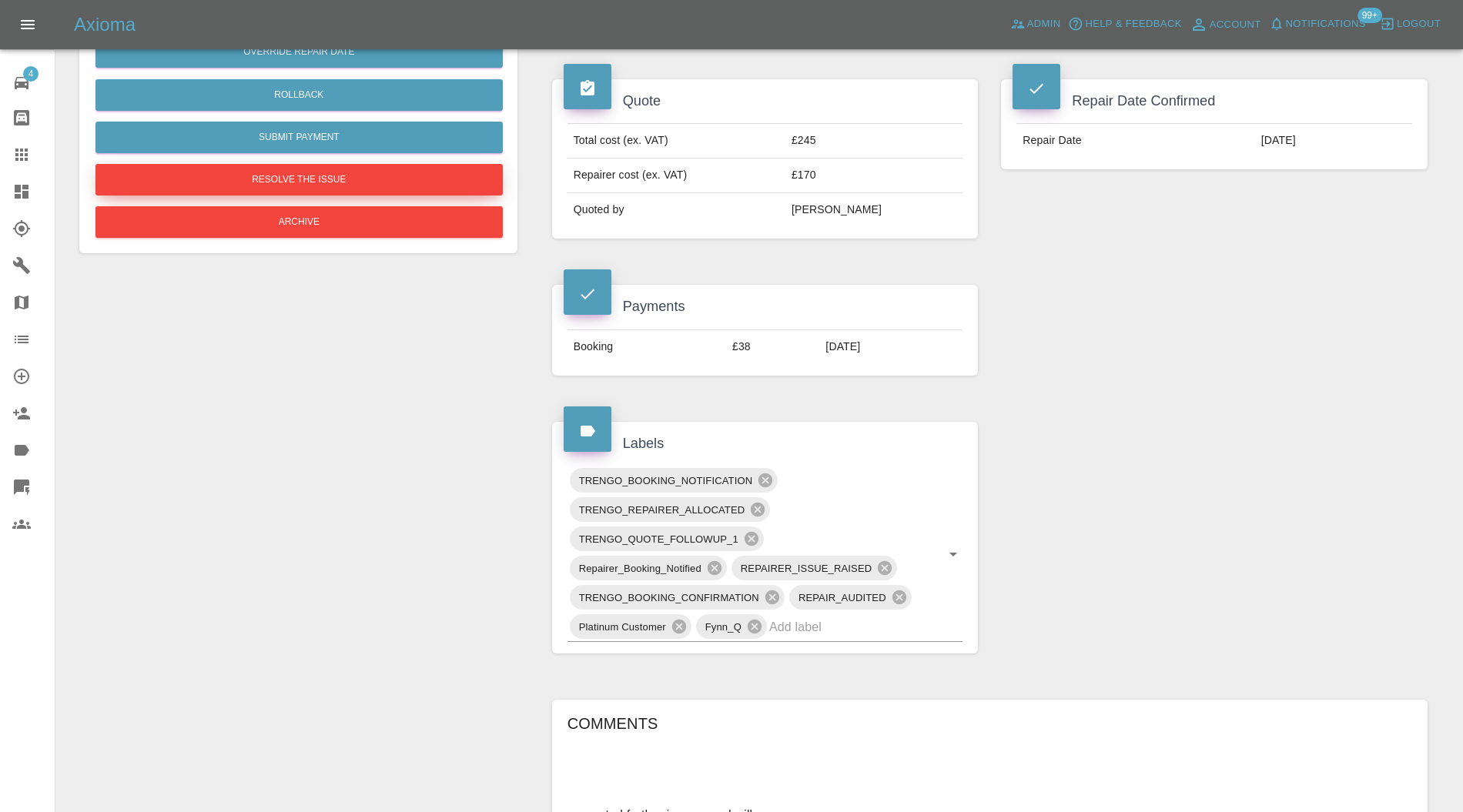
click at [364, 173] on button "Resolve the issue" at bounding box center [298, 179] width 407 height 32
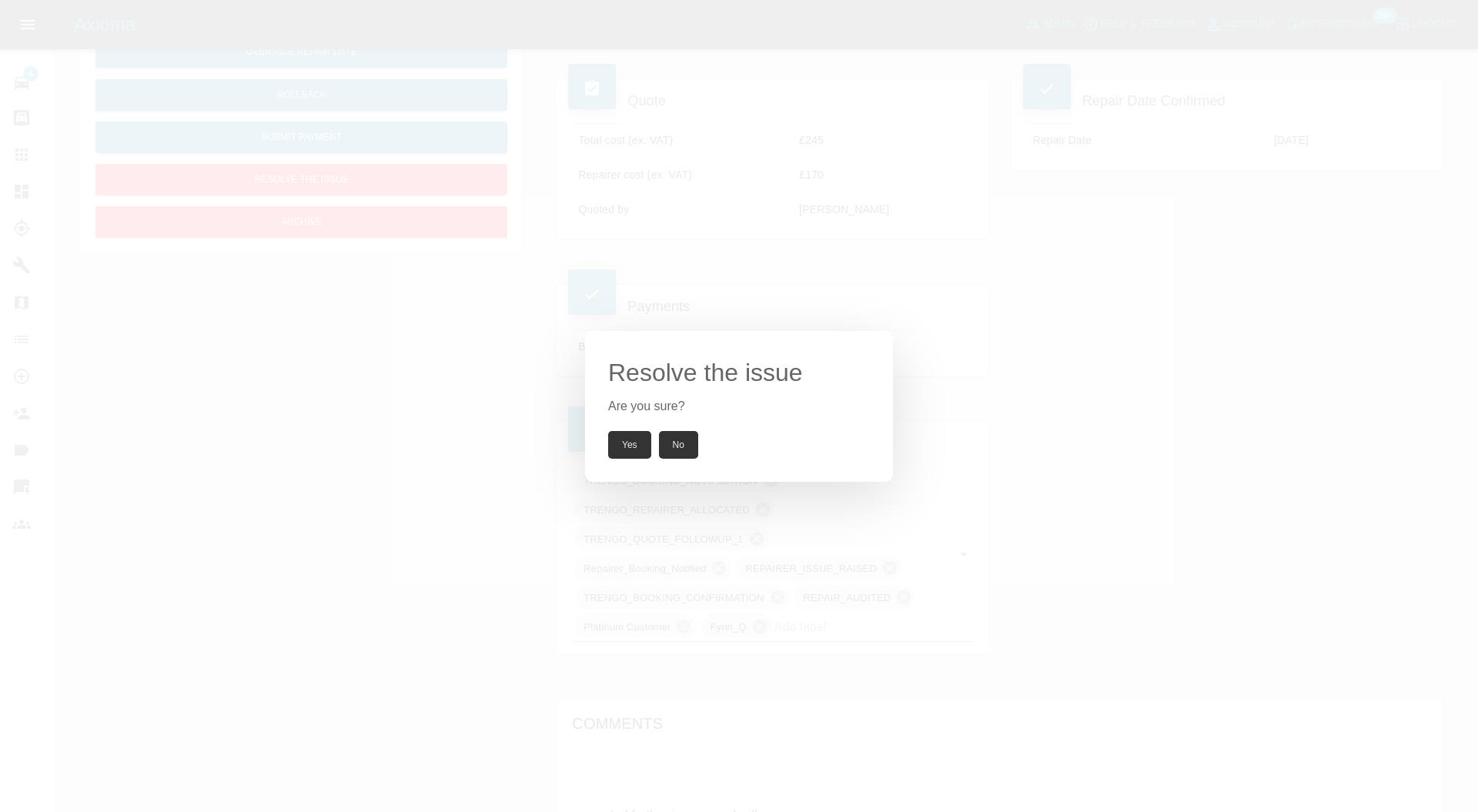
click at [642, 443] on button "Yes" at bounding box center [629, 444] width 43 height 27
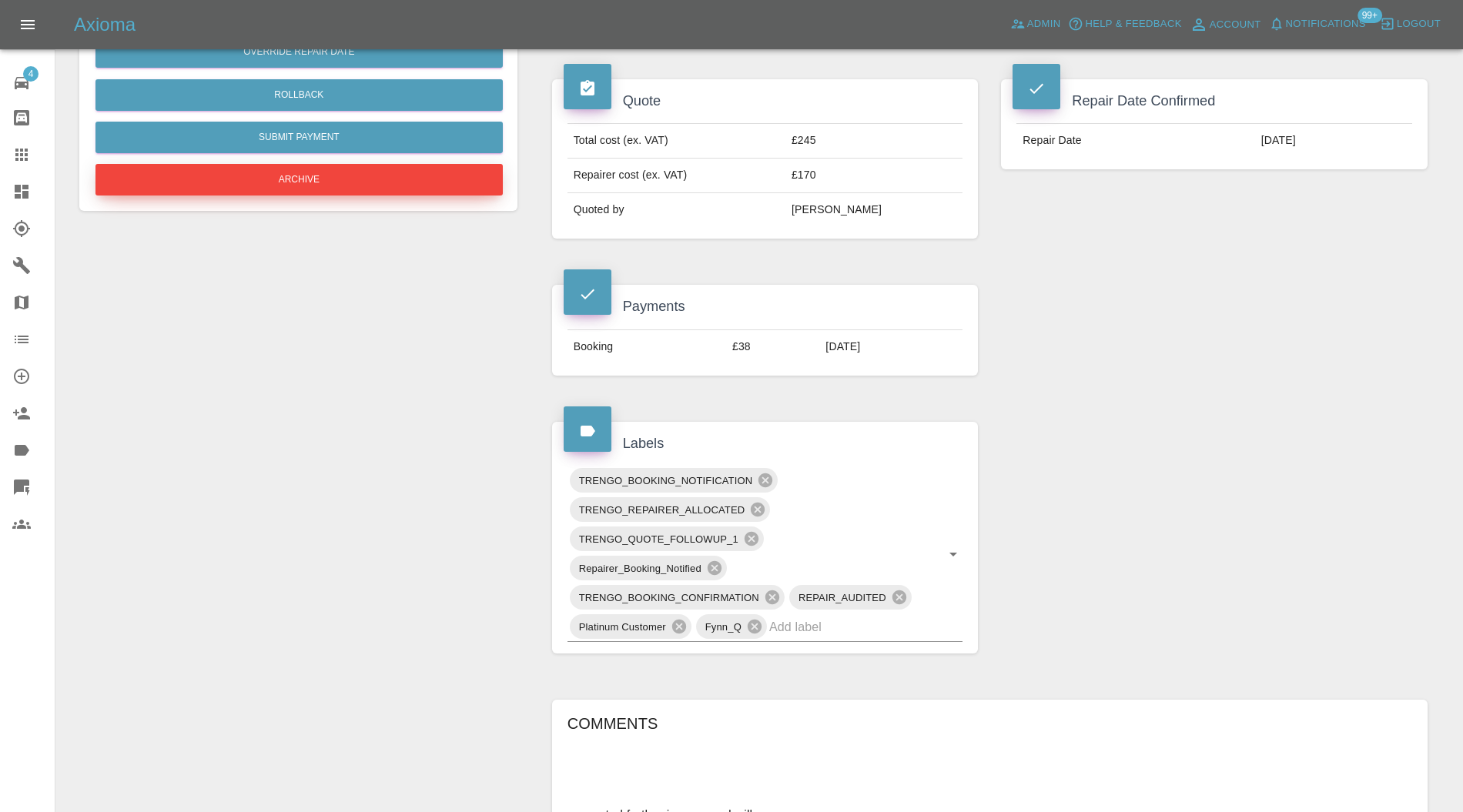
click at [364, 178] on button "Archive" at bounding box center [298, 179] width 407 height 32
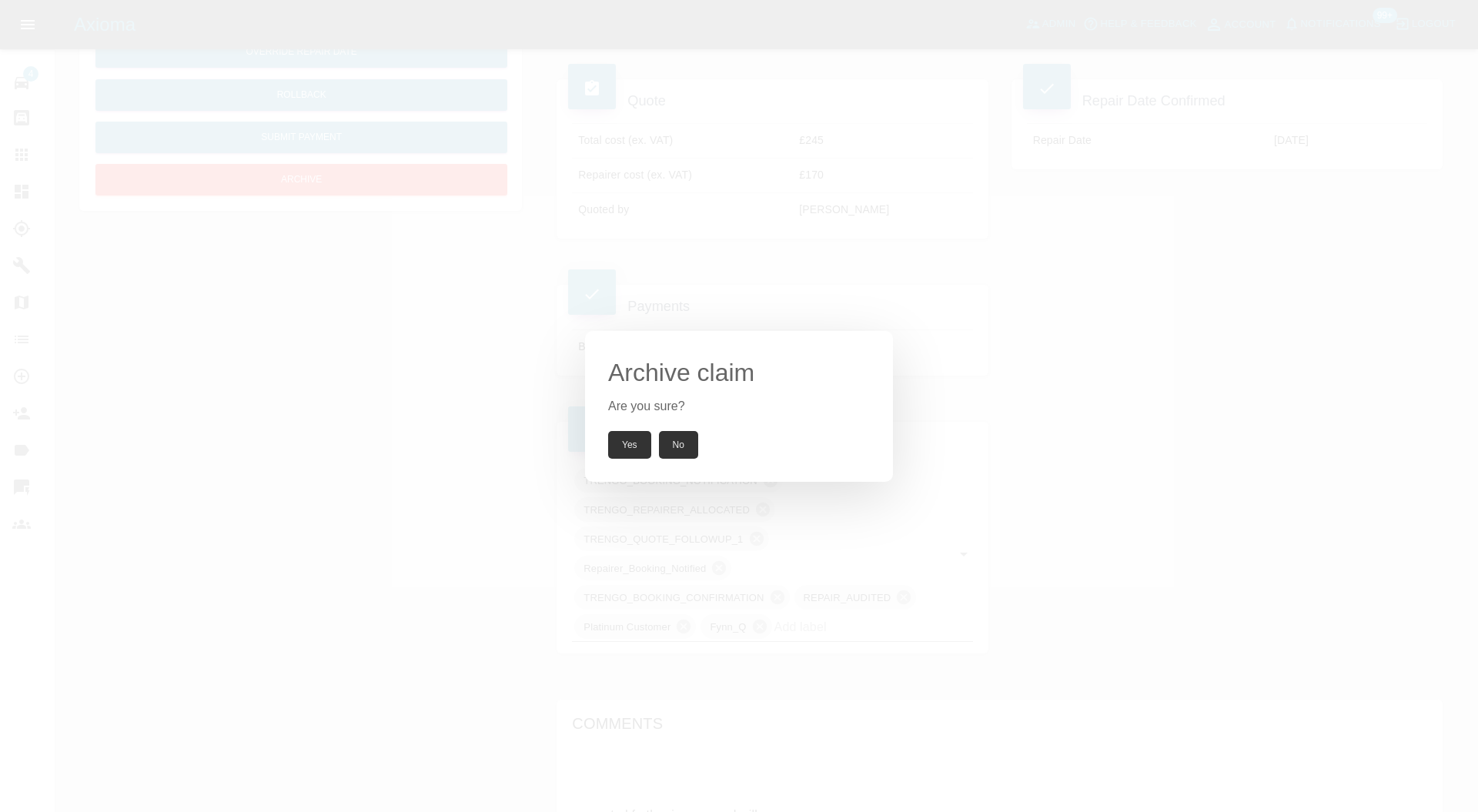
click at [625, 447] on button "Yes" at bounding box center [629, 444] width 43 height 27
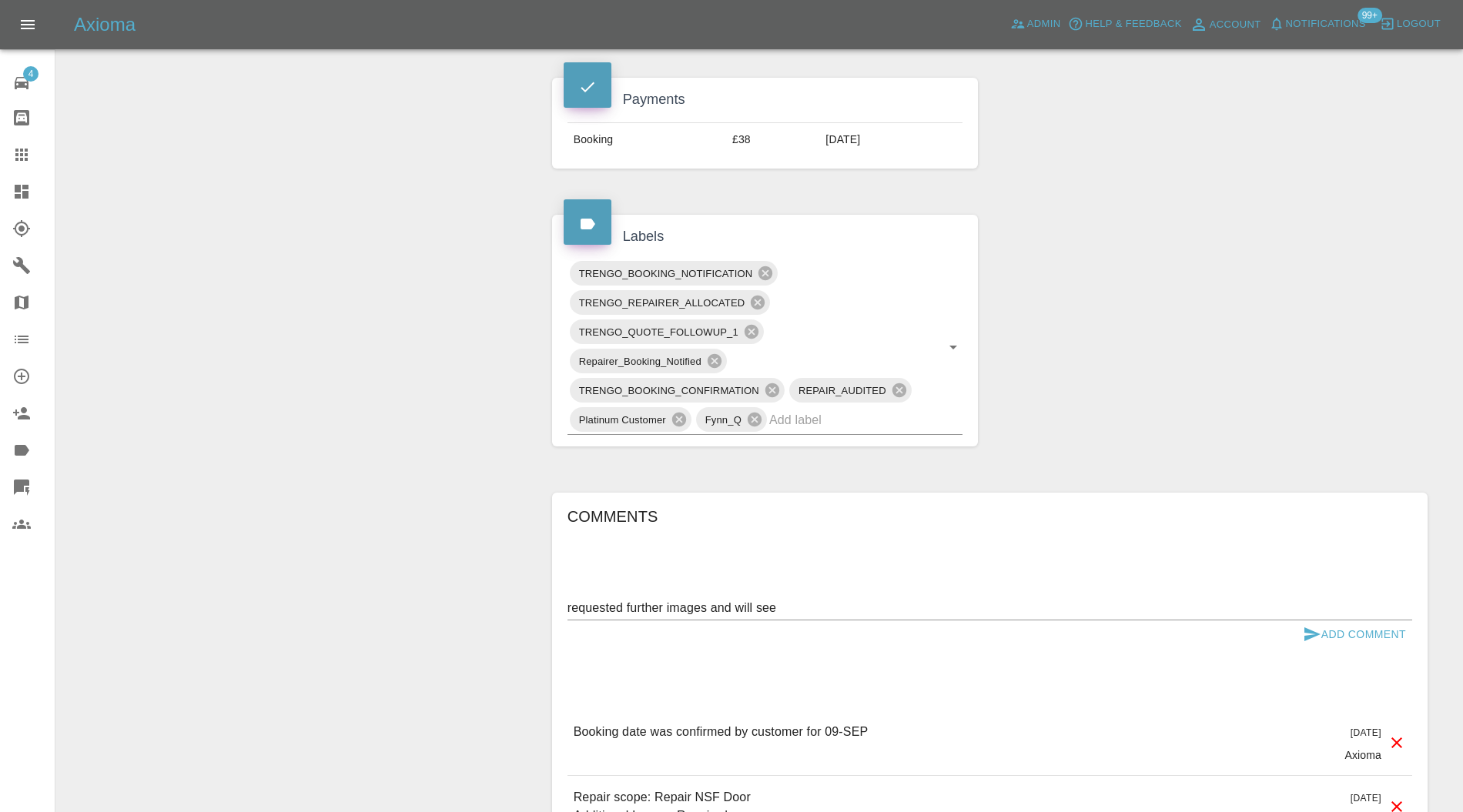
scroll to position [781, 0]
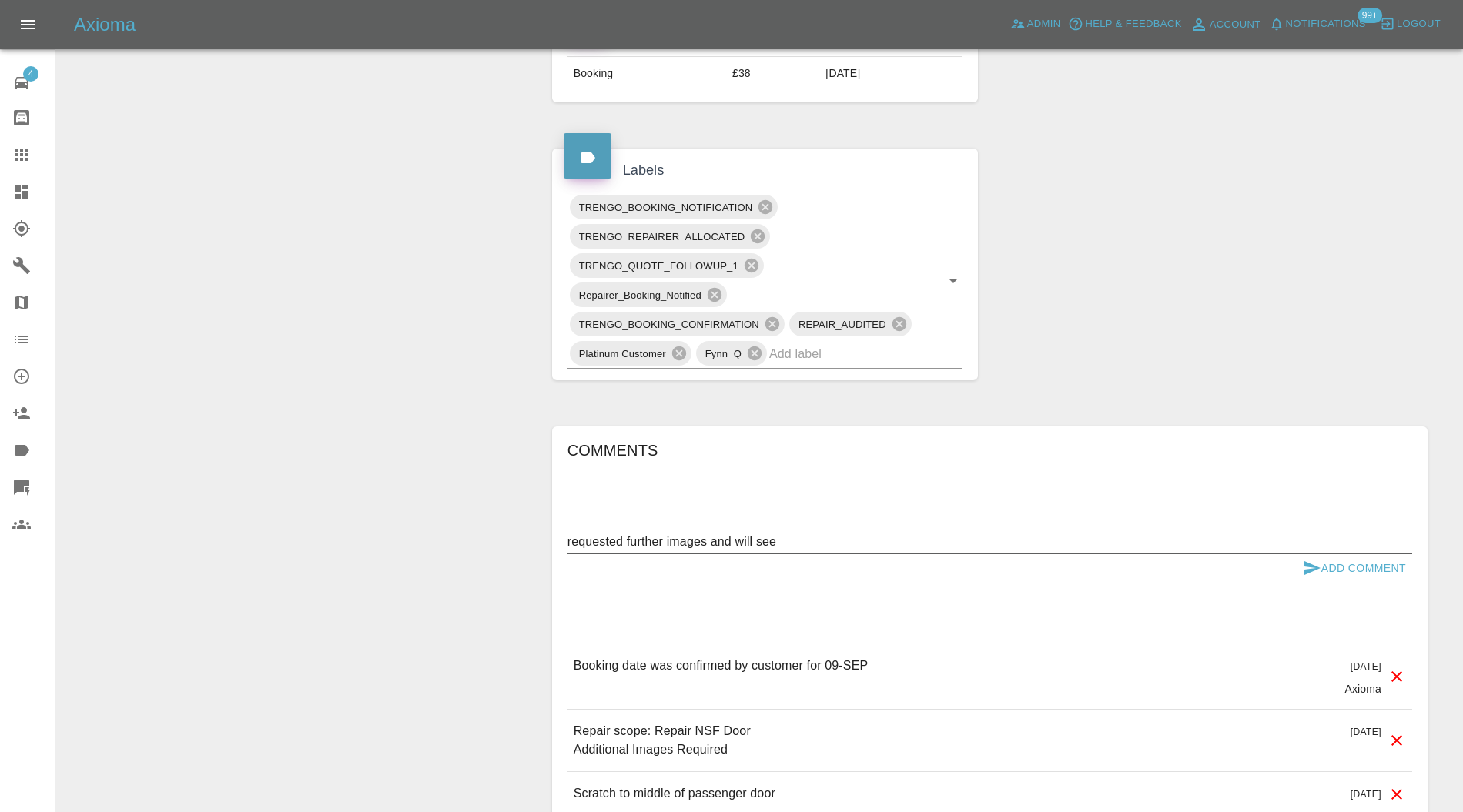
click at [844, 536] on textarea "requested further images and will see" at bounding box center [989, 541] width 844 height 17
type textarea "requested further images and will see if we can reallocate and rebook"
click at [1362, 563] on button "Add Comment" at bounding box center [1355, 568] width 115 height 28
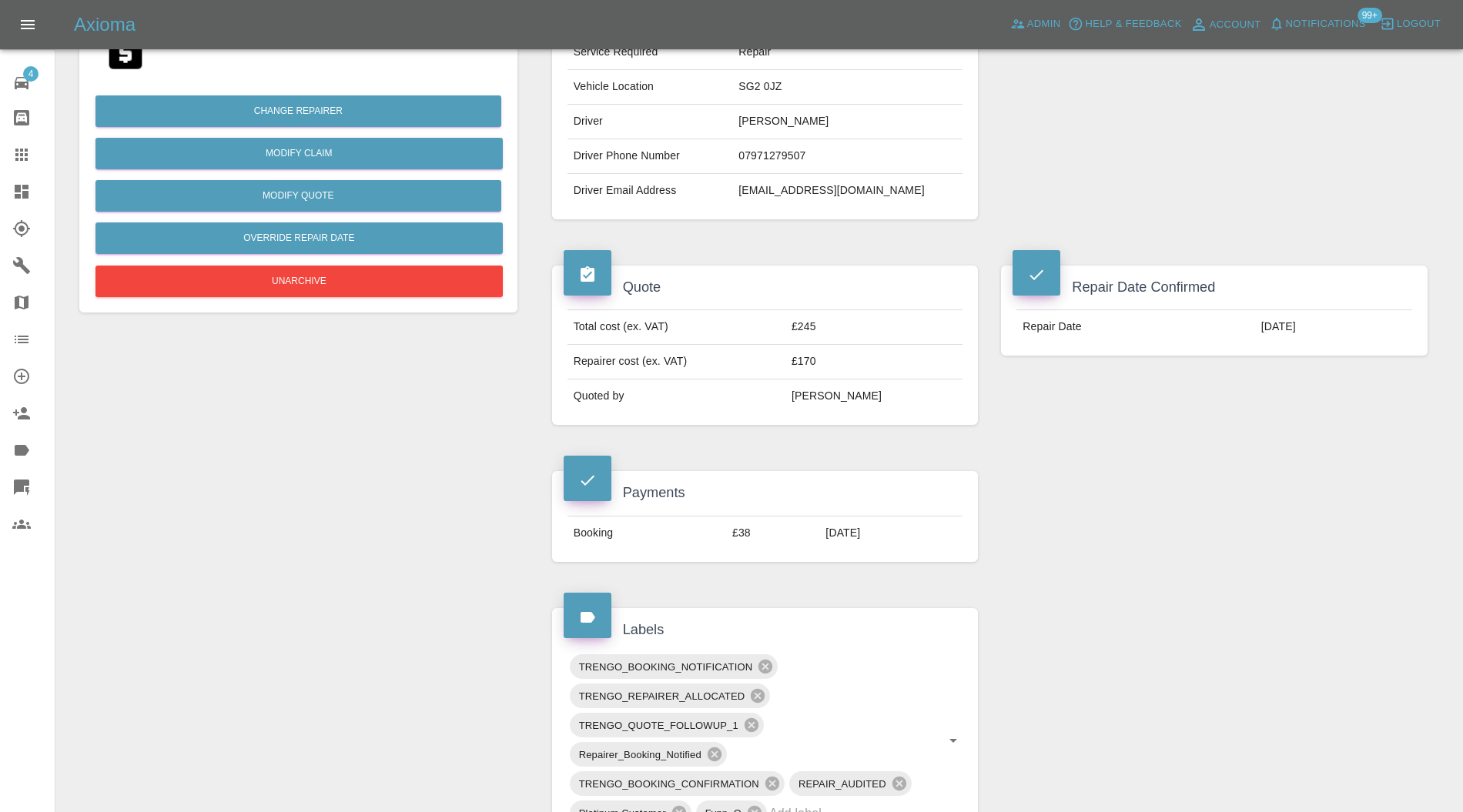
scroll to position [163, 0]
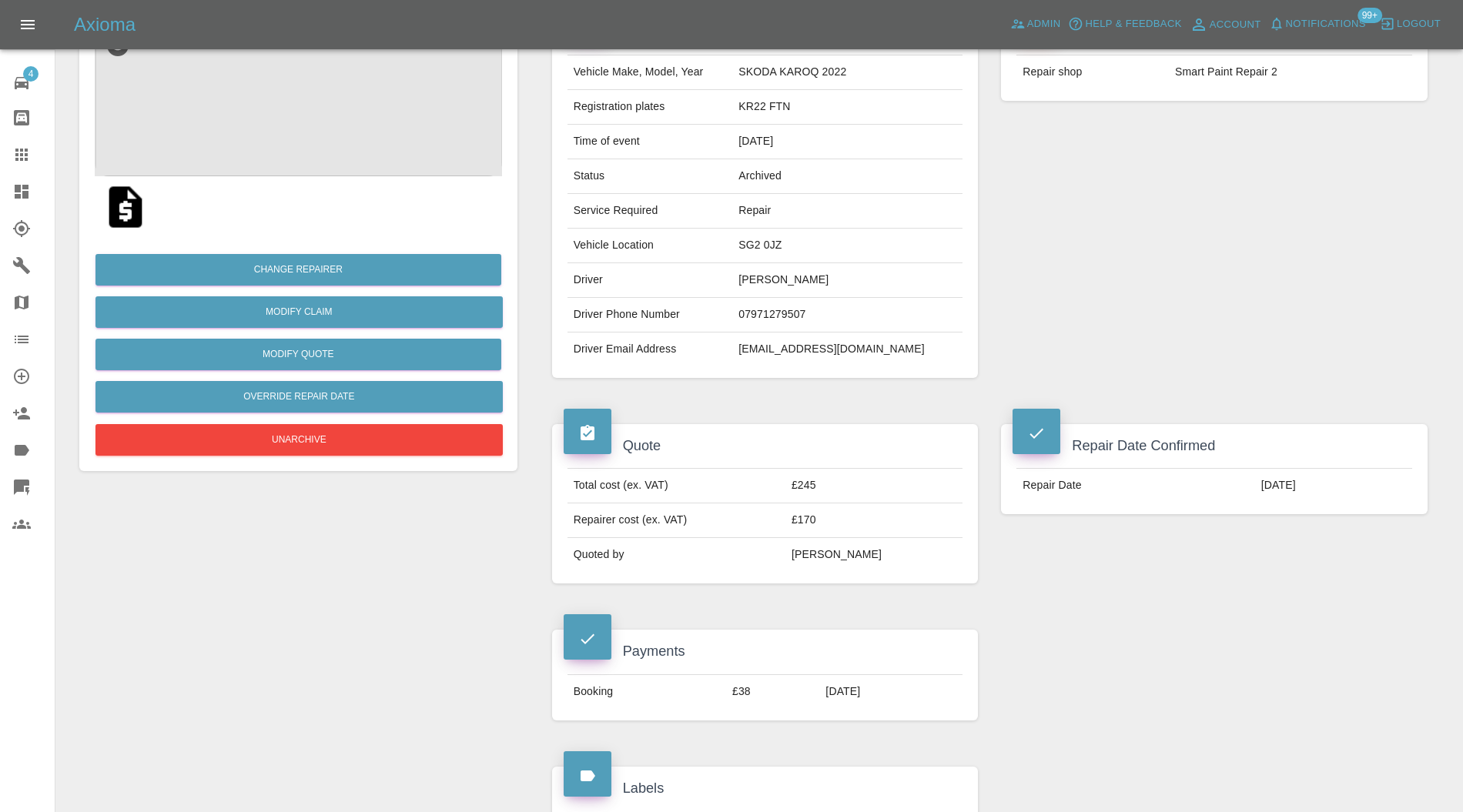
click at [850, 354] on td "philcnash@gmail.com" at bounding box center [848, 349] width 231 height 34
copy div "philcnash@gmail.com"
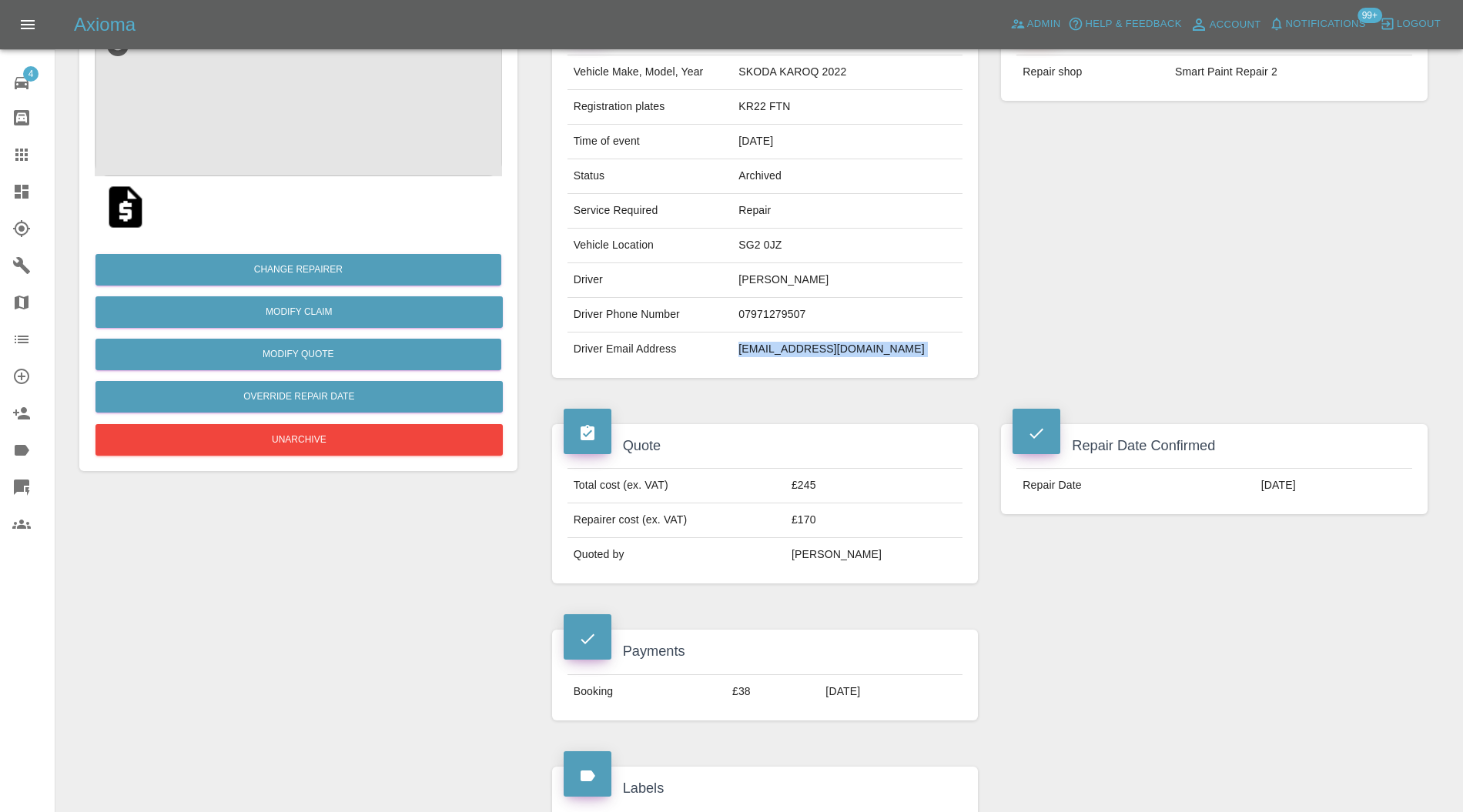
copy div "philcnash@gmail.com"
click at [820, 104] on td "KR22 FTN" at bounding box center [848, 107] width 231 height 35
copy td "KR22 FTN"
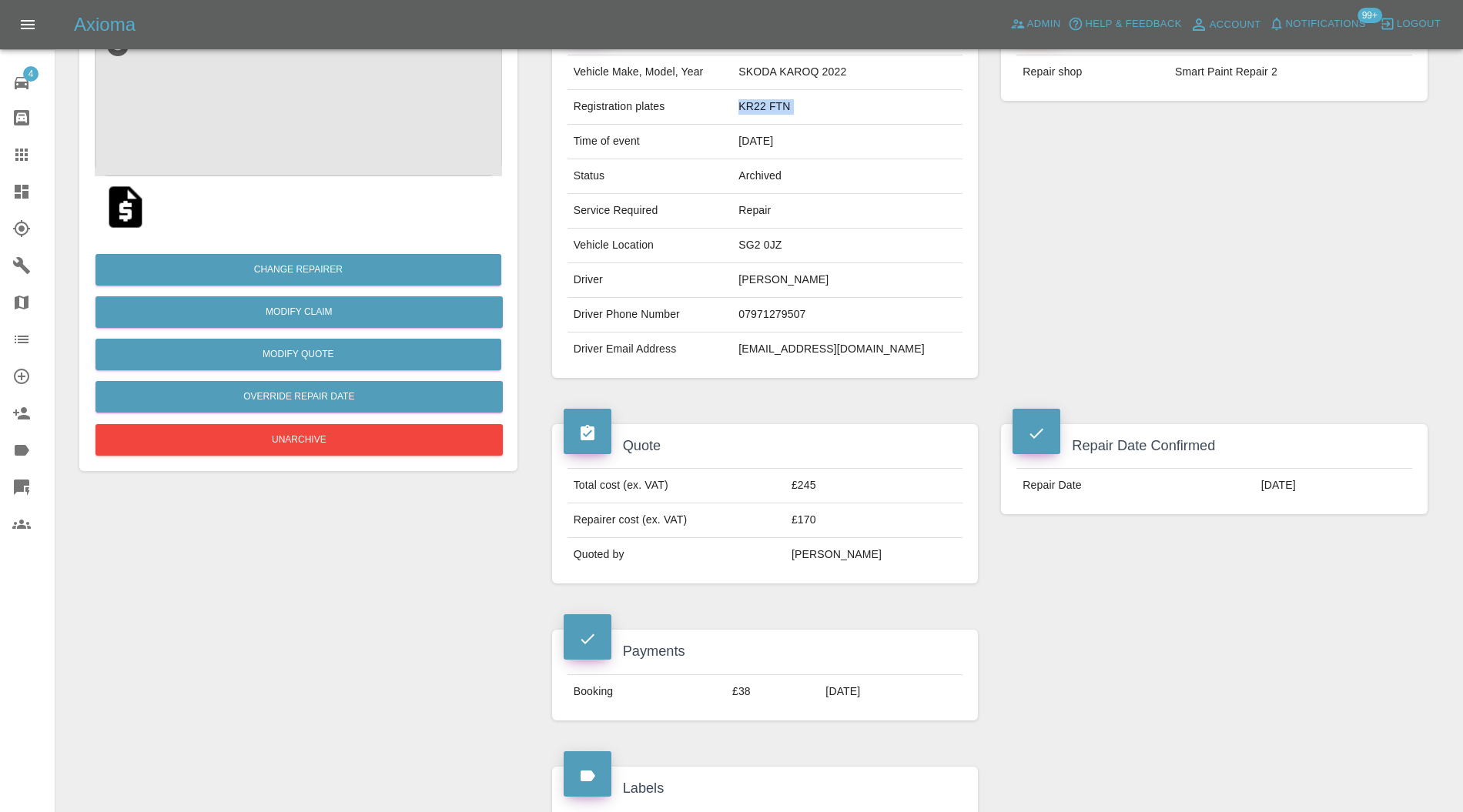
scroll to position [0, 0]
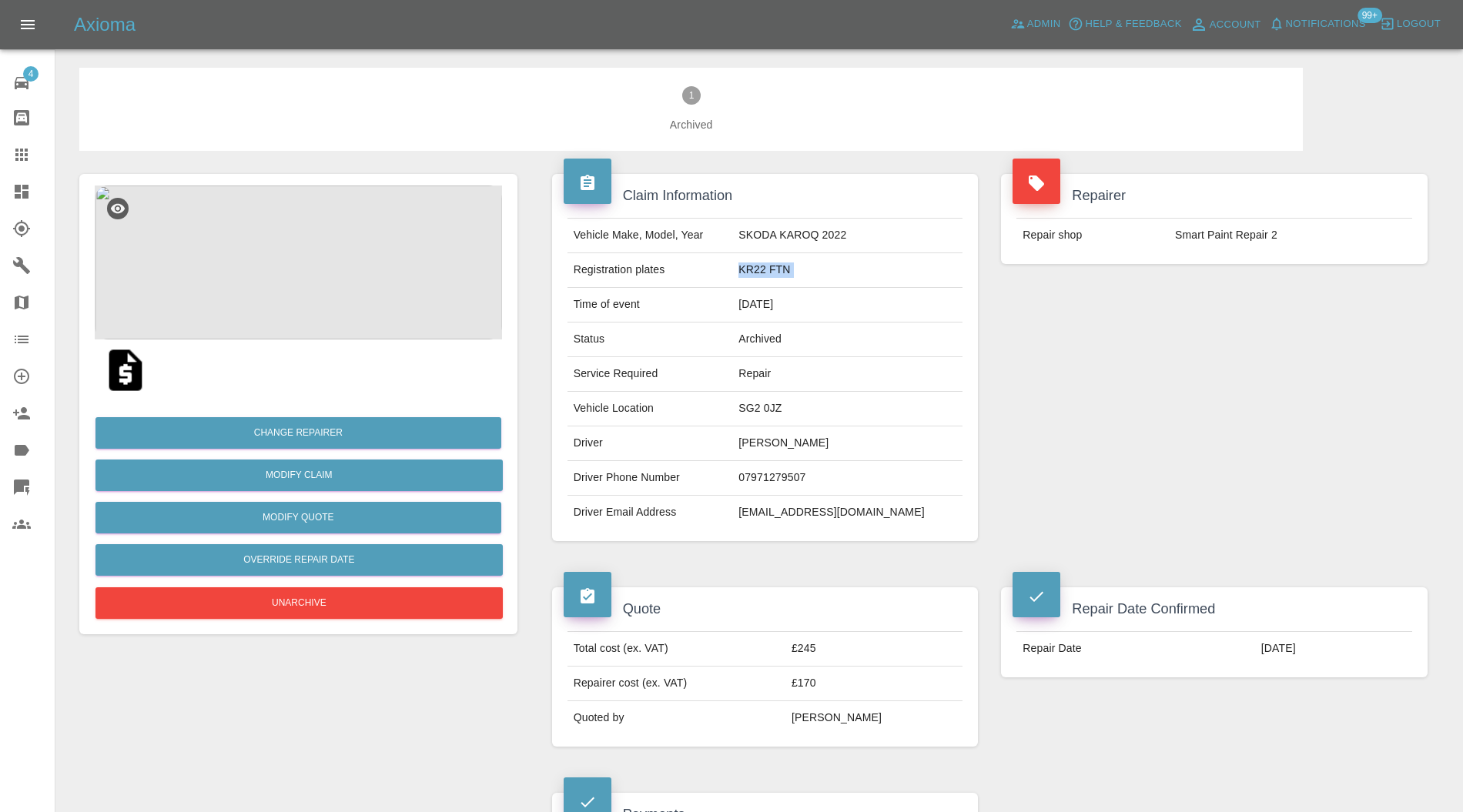
click at [18, 185] on icon at bounding box center [21, 191] width 14 height 14
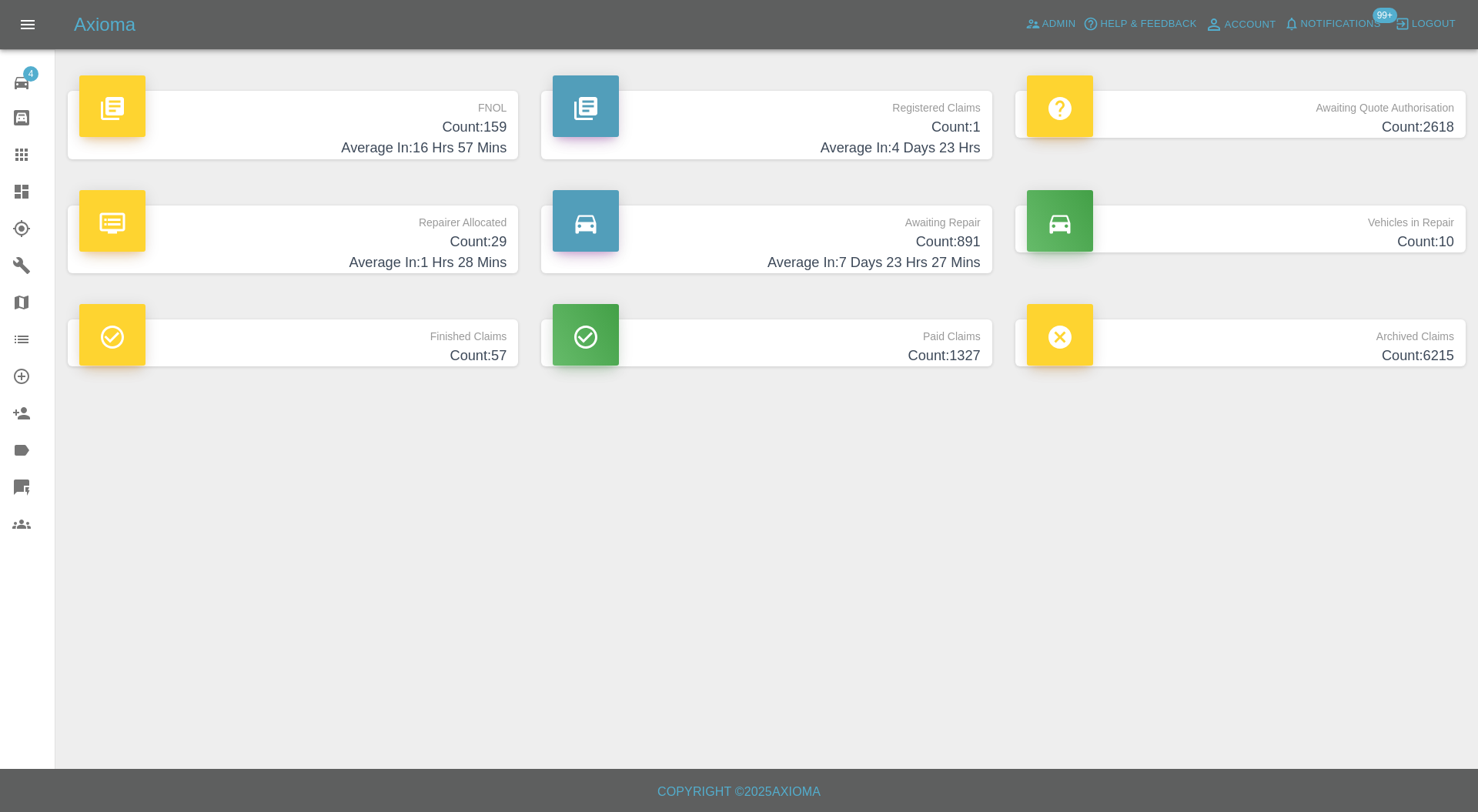
click at [408, 232] on h4 "Count: 29" at bounding box center [293, 241] width 427 height 21
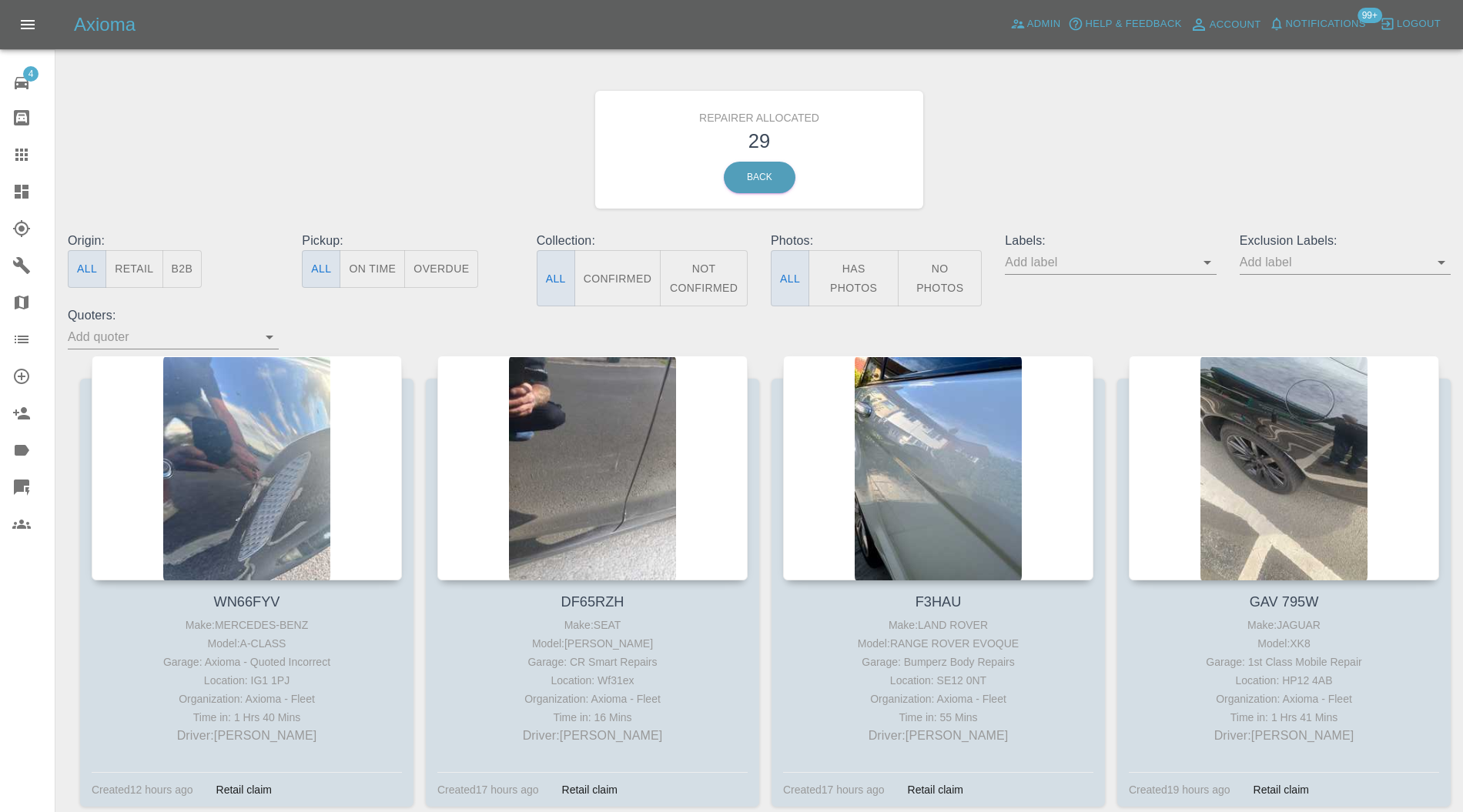
click at [25, 174] on link "Dashboard" at bounding box center [27, 191] width 55 height 37
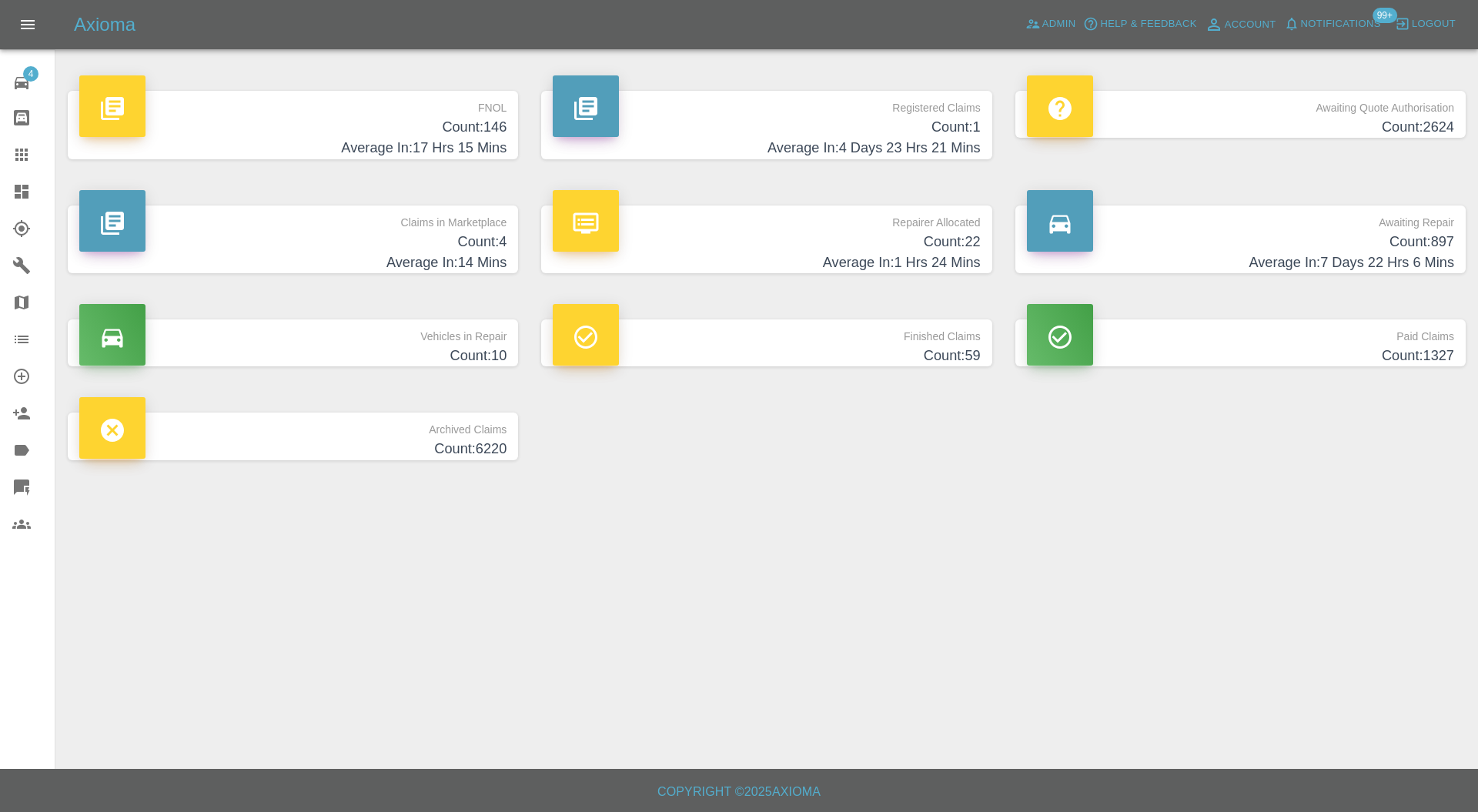
click at [459, 254] on h4 "Average In: 14 Mins" at bounding box center [293, 262] width 427 height 21
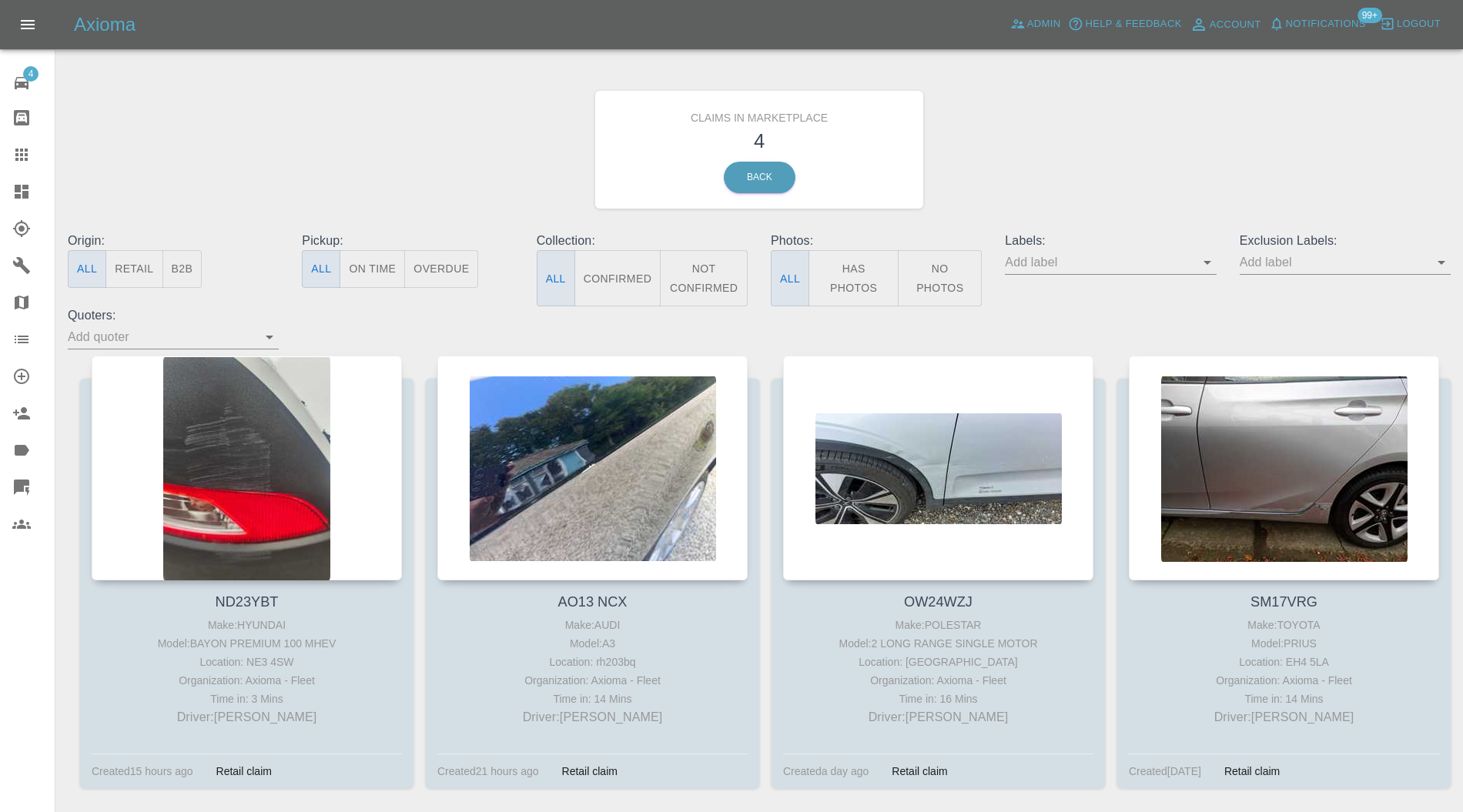
click at [290, 454] on div at bounding box center [246, 468] width 310 height 225
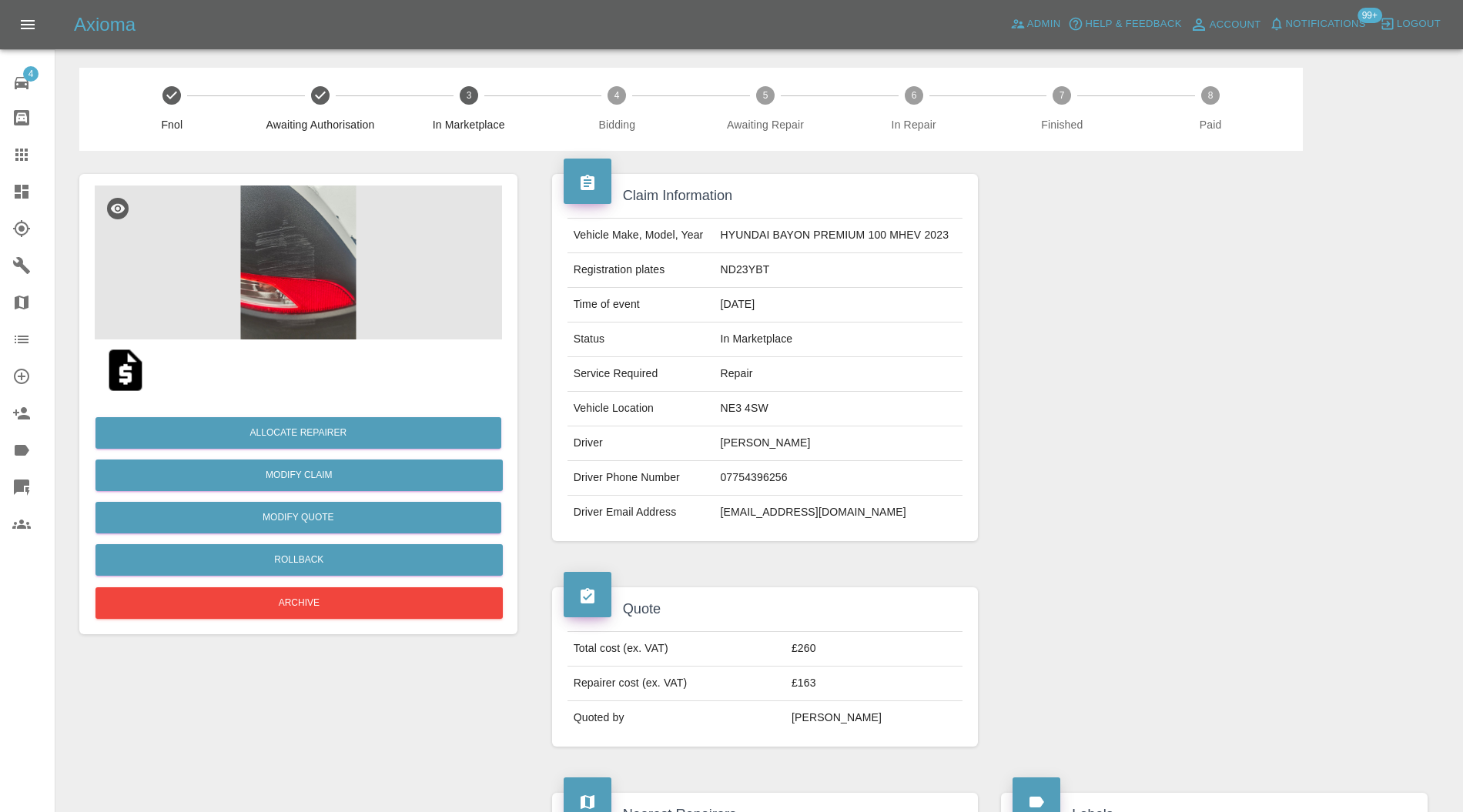
click at [305, 262] on img at bounding box center [298, 262] width 407 height 154
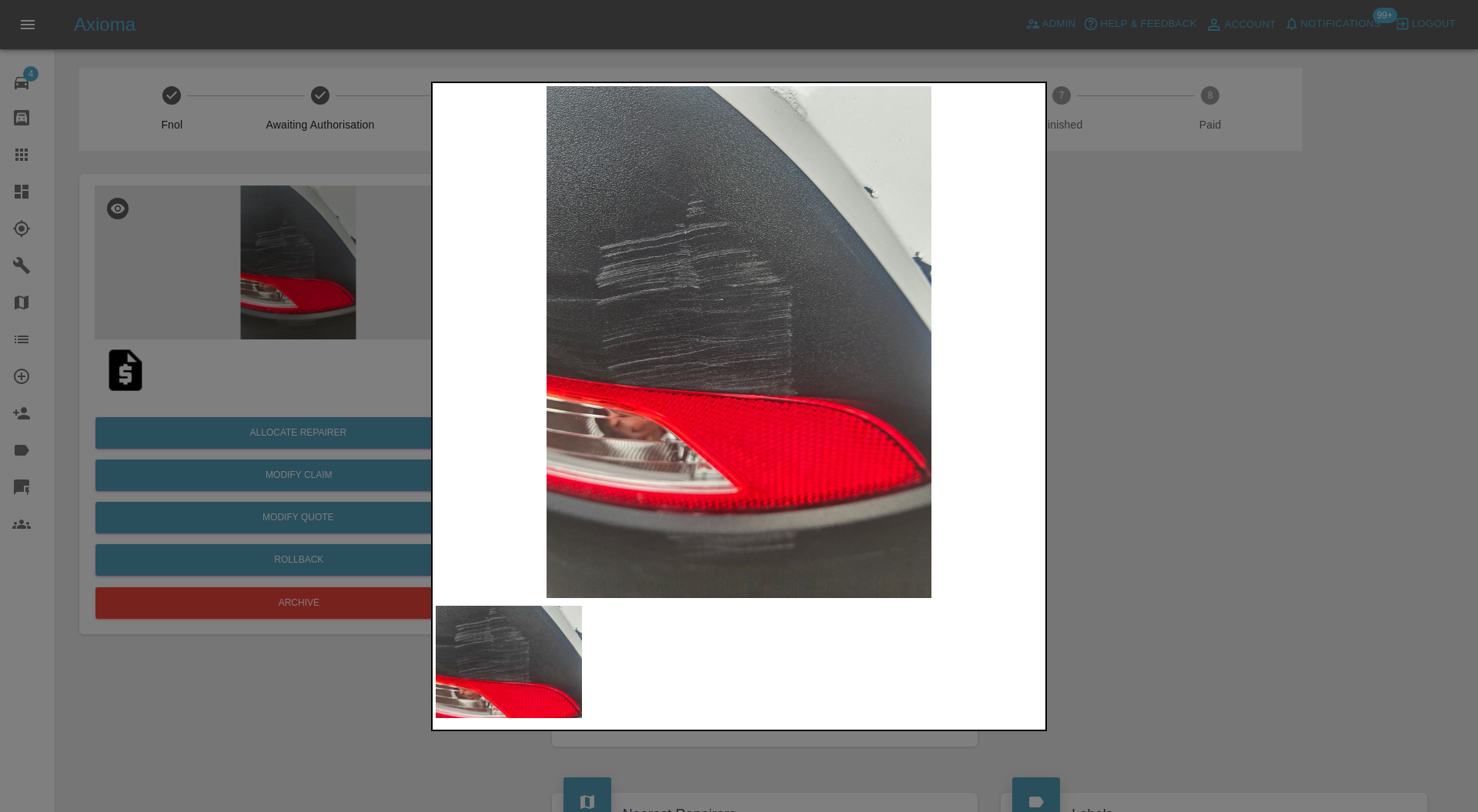
click at [1216, 378] on div at bounding box center [739, 406] width 1478 height 812
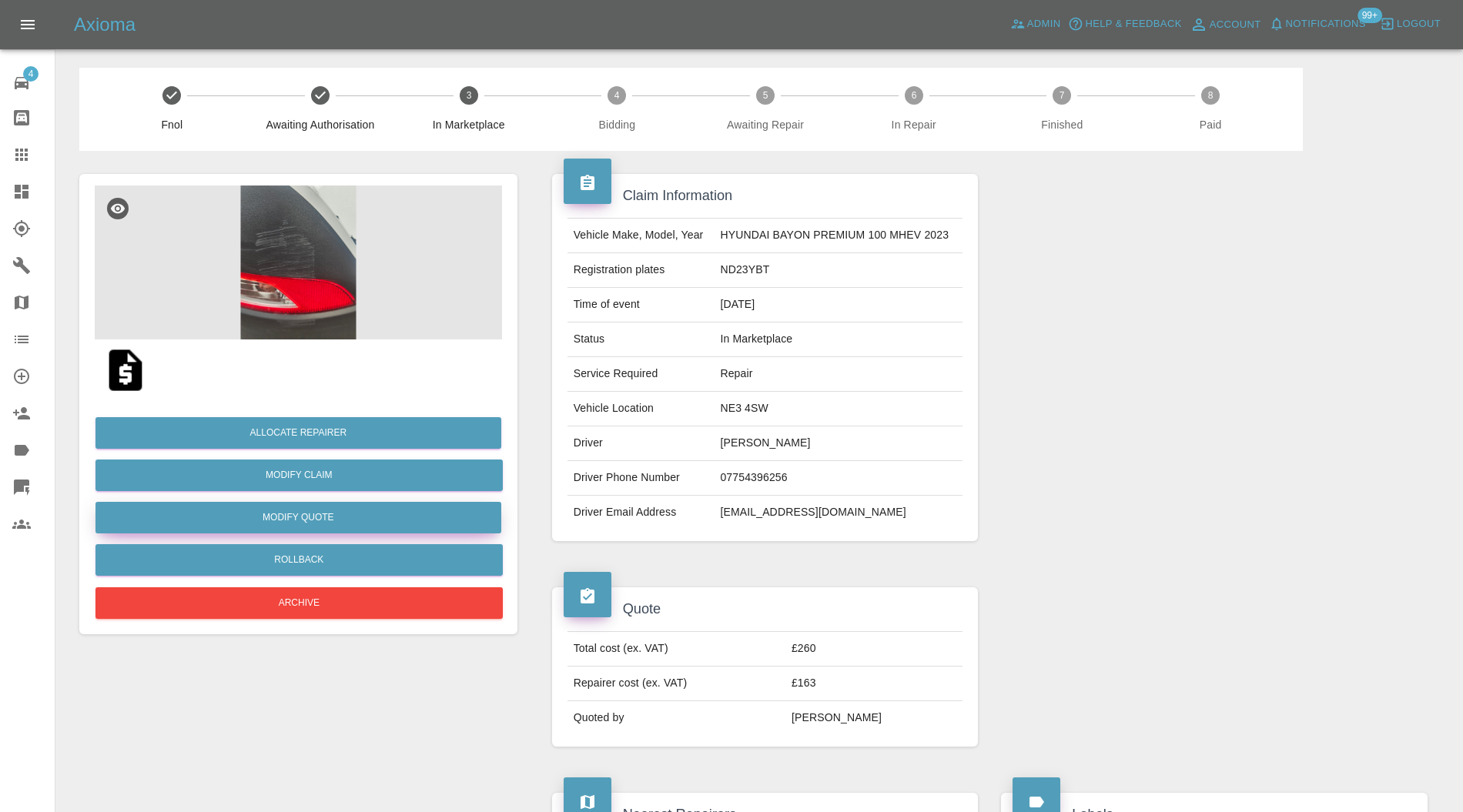
click at [371, 511] on button "Modify Quote" at bounding box center [298, 518] width 406 height 32
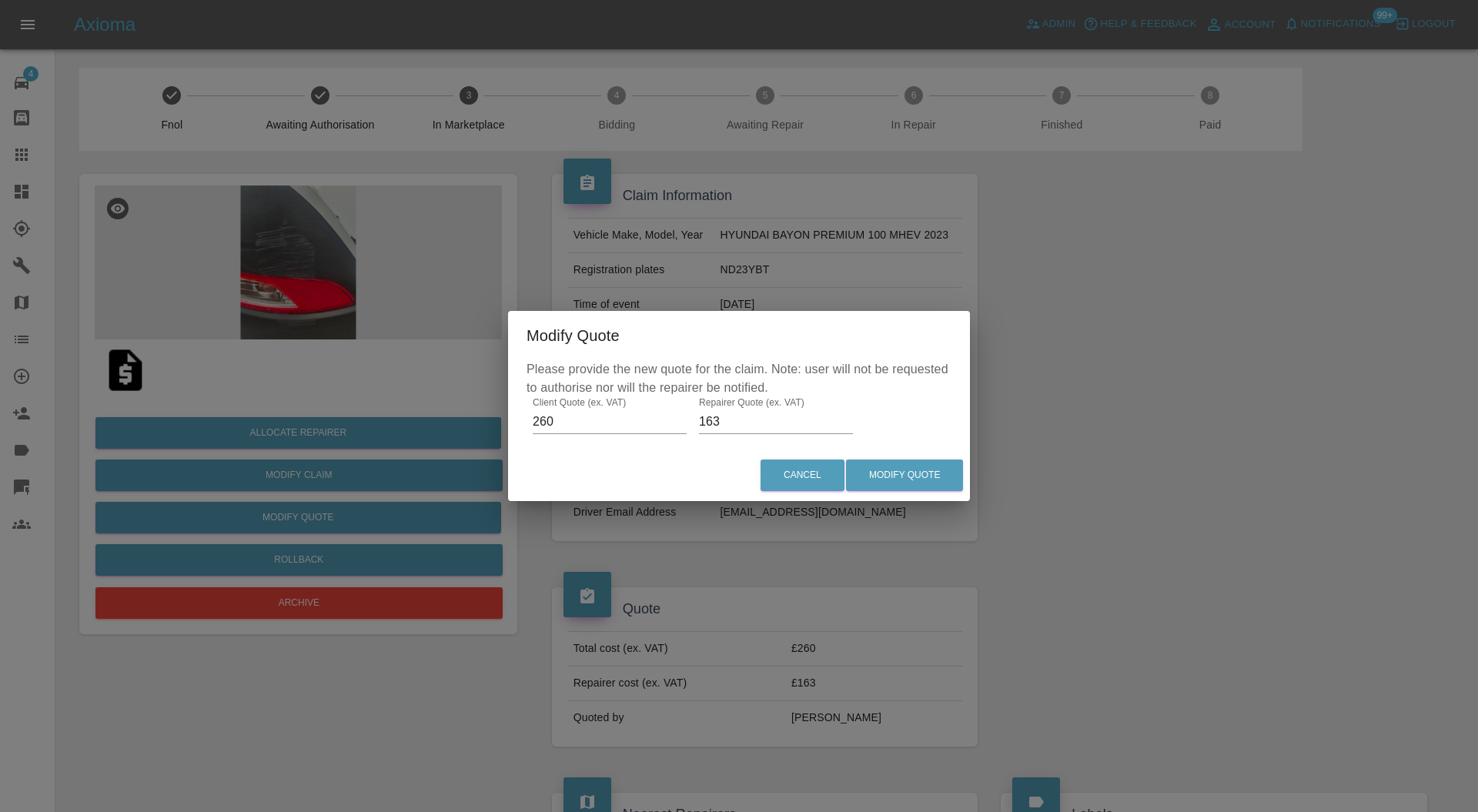
click at [811, 433] on input "163" at bounding box center [776, 422] width 154 height 25
type input "160"
click at [905, 466] on button "Modify Quote" at bounding box center [905, 475] width 117 height 32
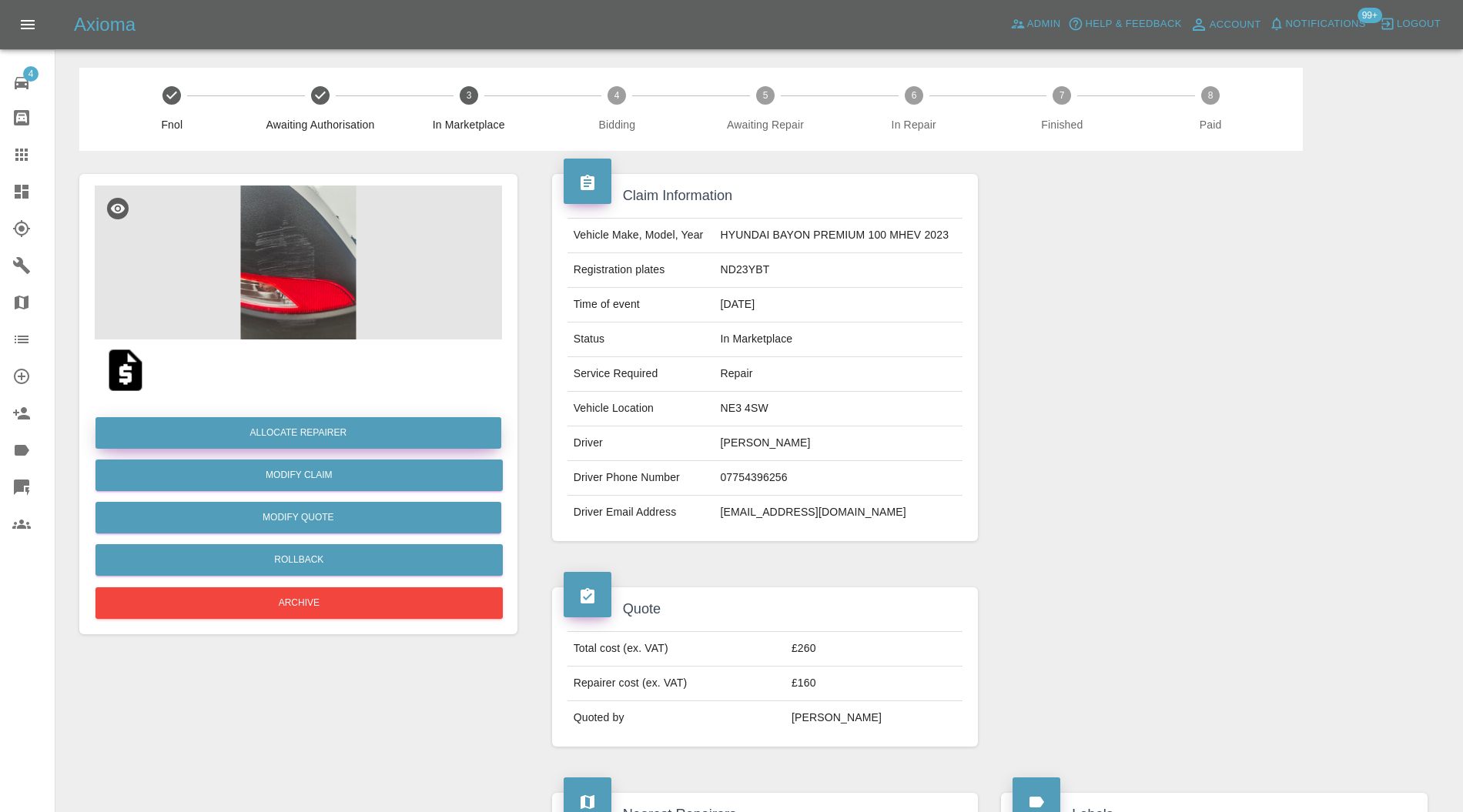
click at [365, 427] on button "Allocate Repairer" at bounding box center [298, 433] width 406 height 32
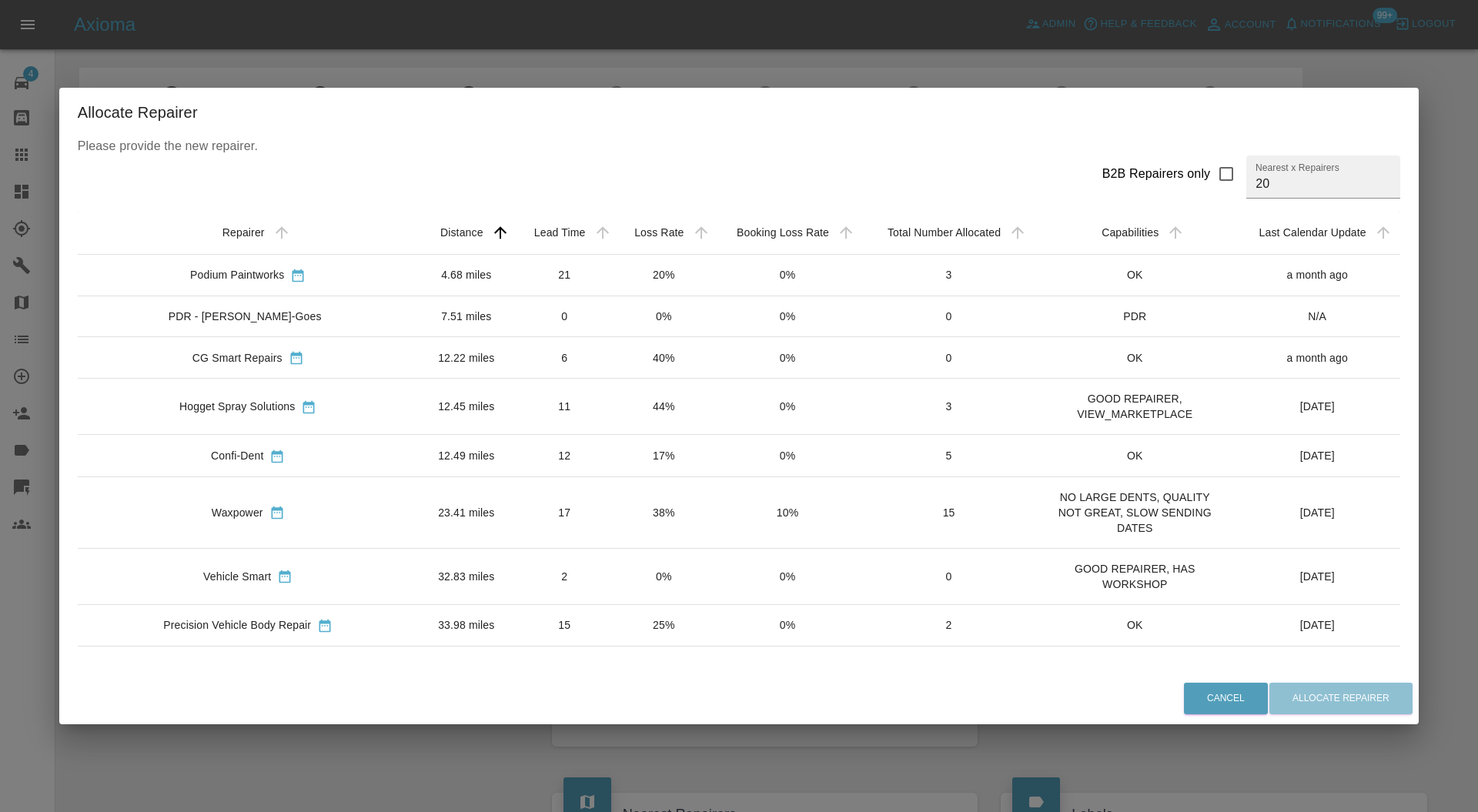
click at [419, 356] on td "12.22 miles" at bounding box center [466, 358] width 95 height 41
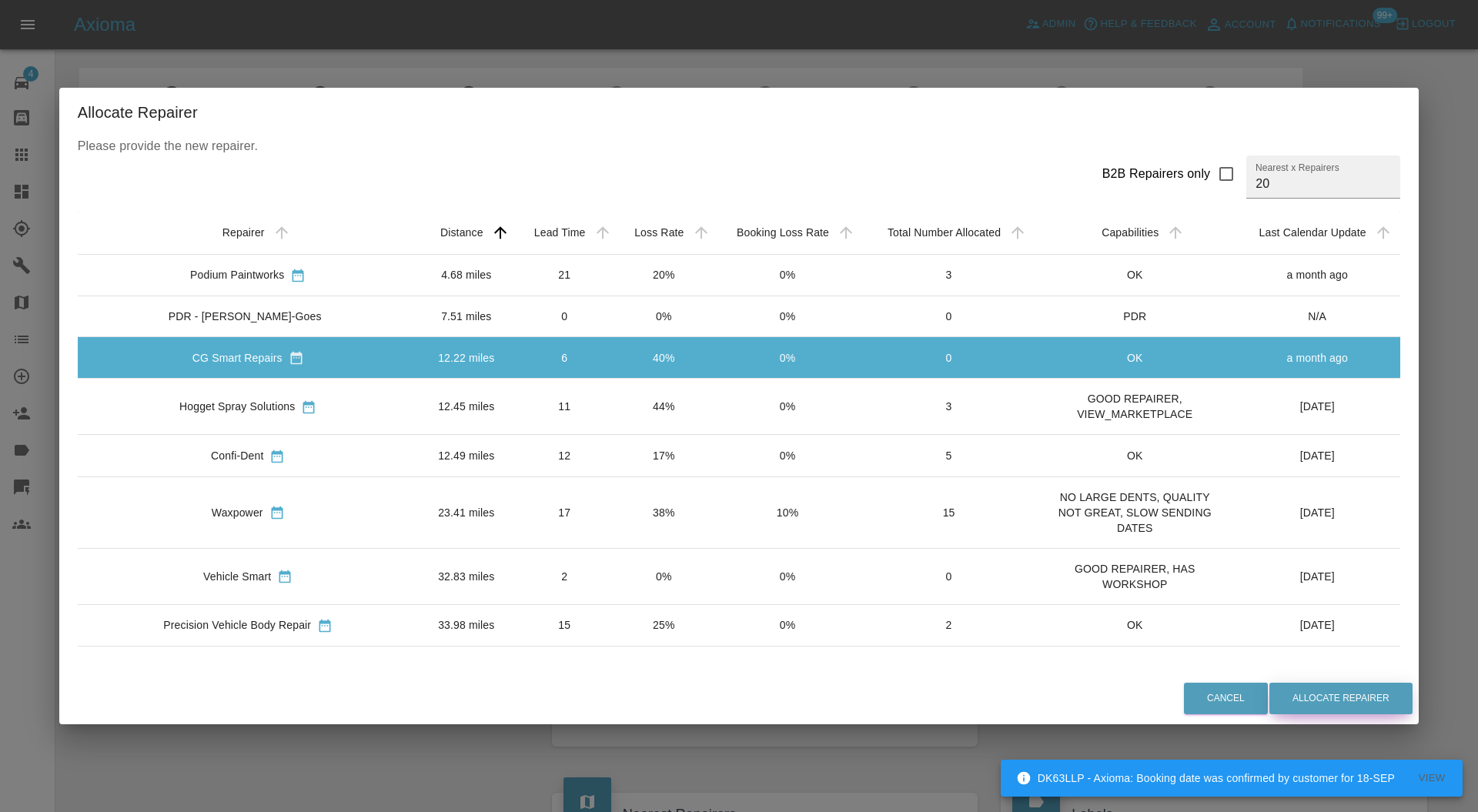
click at [1303, 687] on button "Allocate Repairer" at bounding box center [1341, 699] width 144 height 32
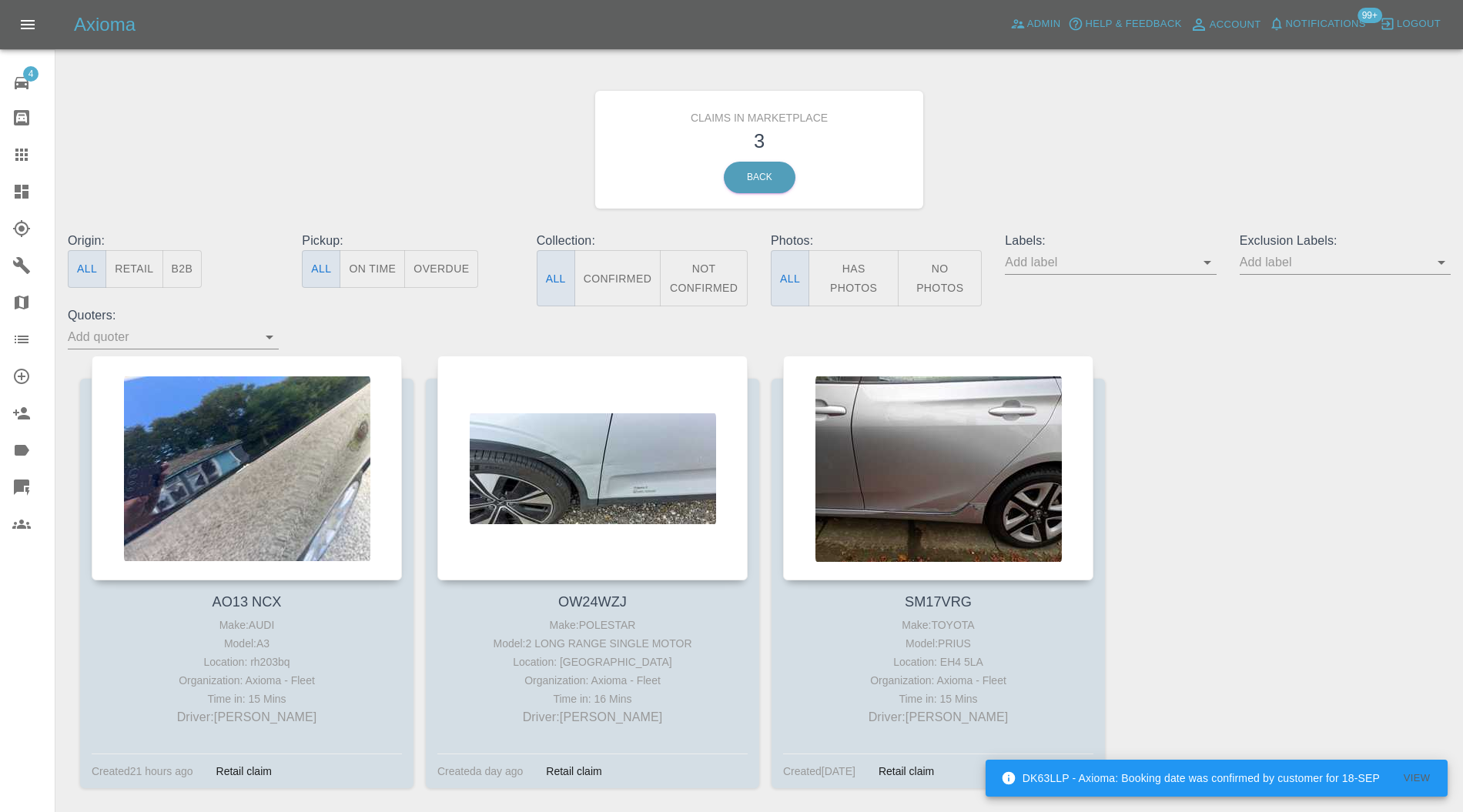
click at [237, 421] on div at bounding box center [246, 468] width 310 height 225
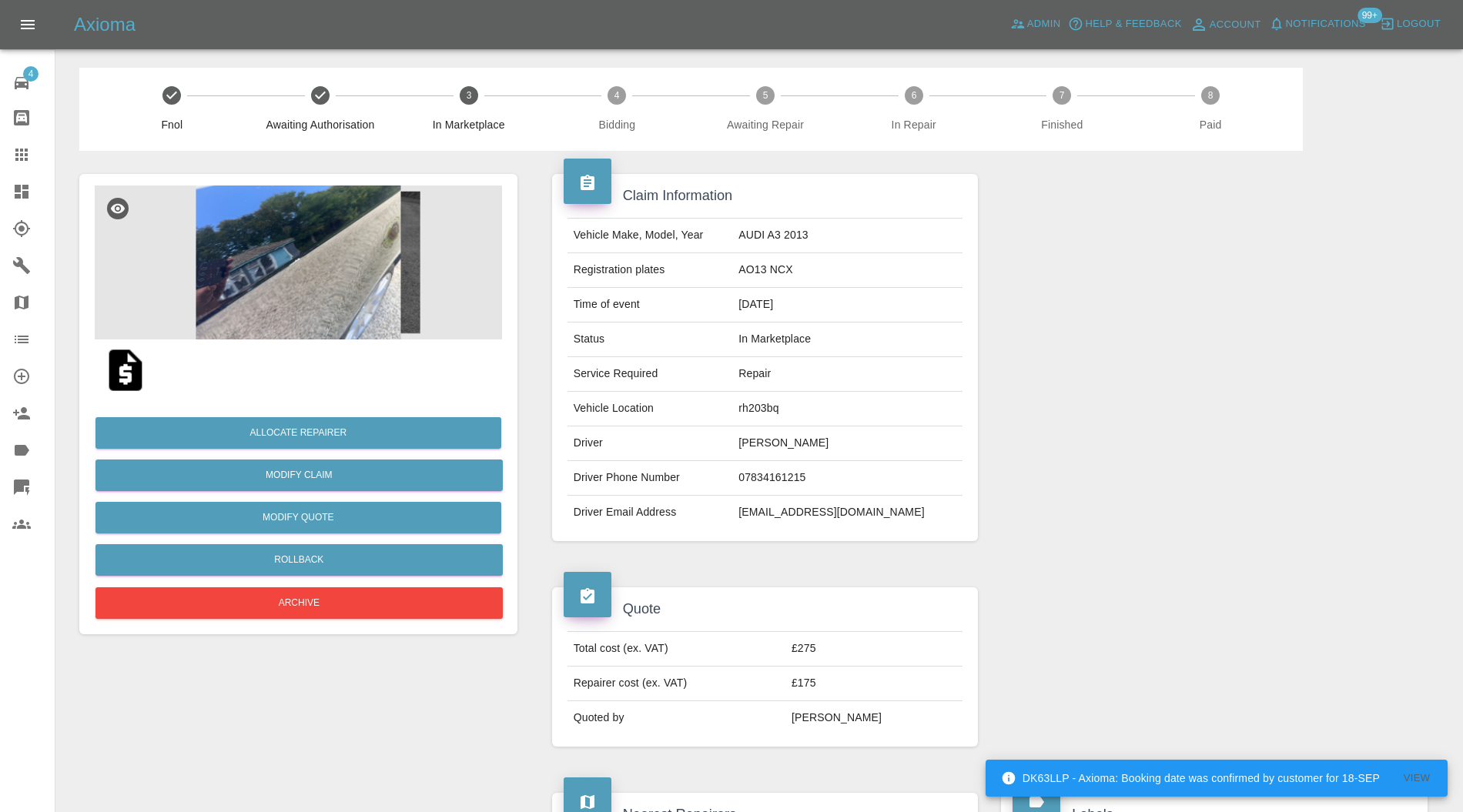
click at [270, 277] on img at bounding box center [298, 262] width 407 height 154
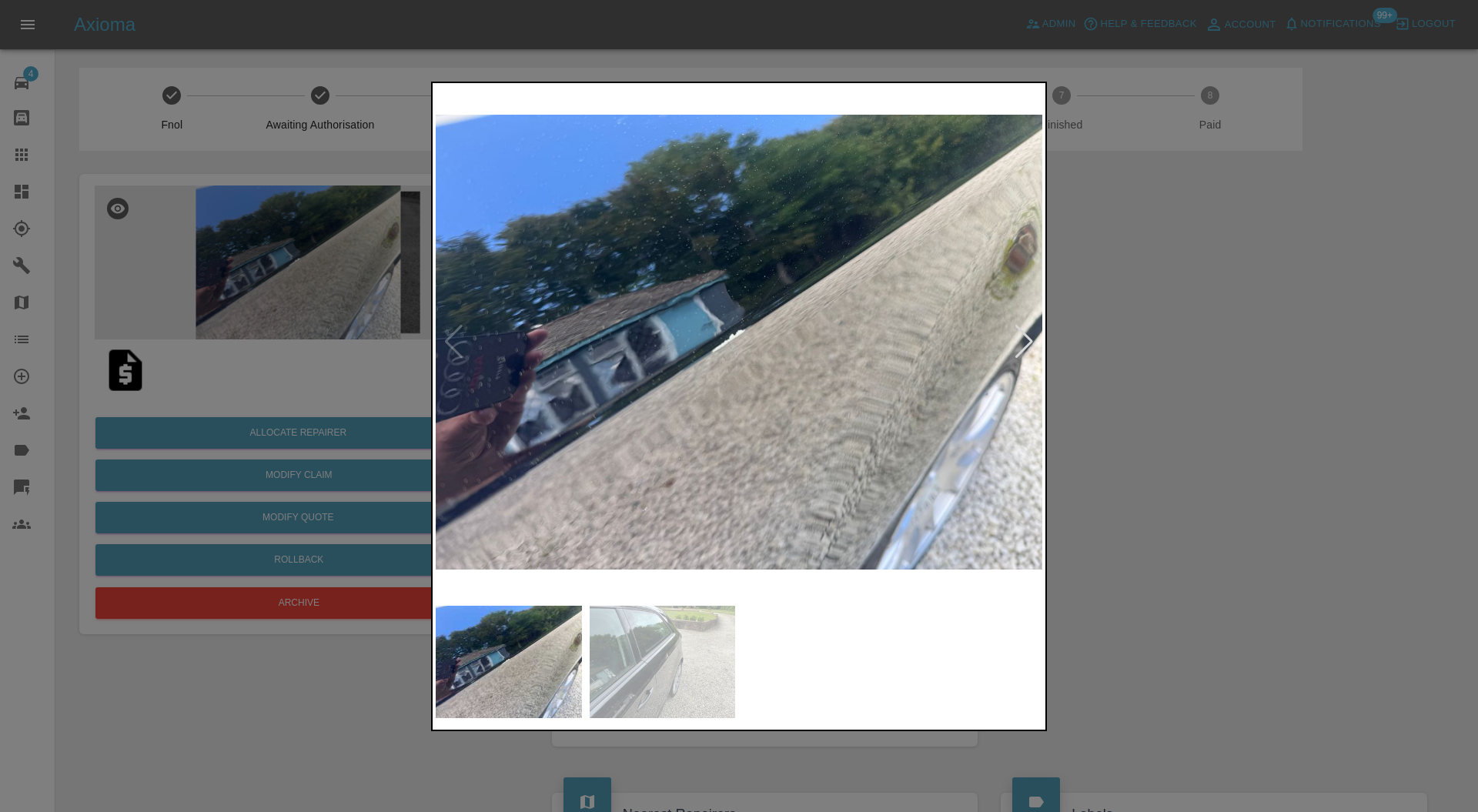
click at [1023, 347] on div at bounding box center [1024, 341] width 21 height 34
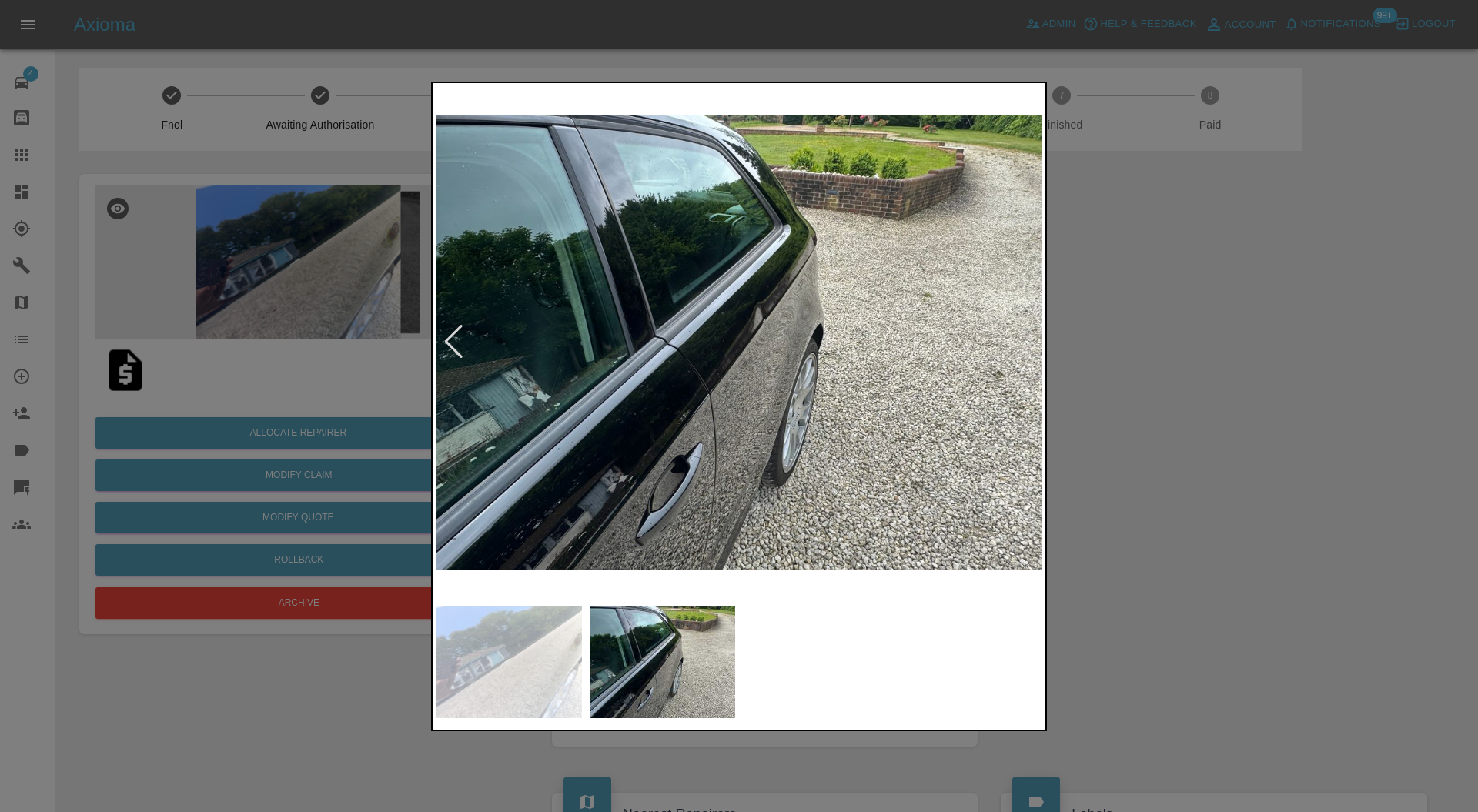
click at [1023, 347] on img at bounding box center [738, 342] width 606 height 513
click at [451, 347] on div at bounding box center [454, 341] width 21 height 34
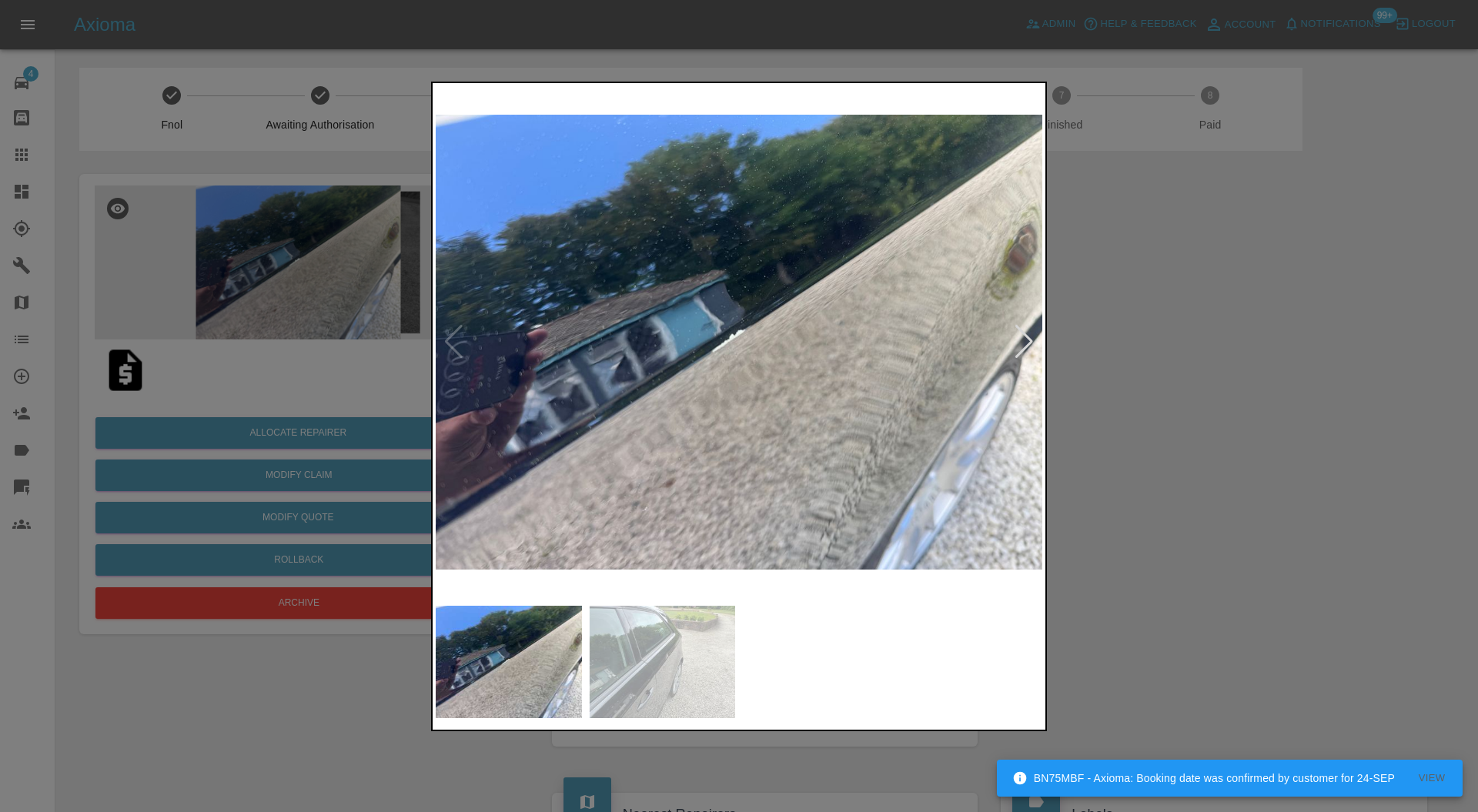
click at [451, 347] on img at bounding box center [738, 342] width 606 height 513
click at [1027, 337] on div at bounding box center [1024, 341] width 21 height 34
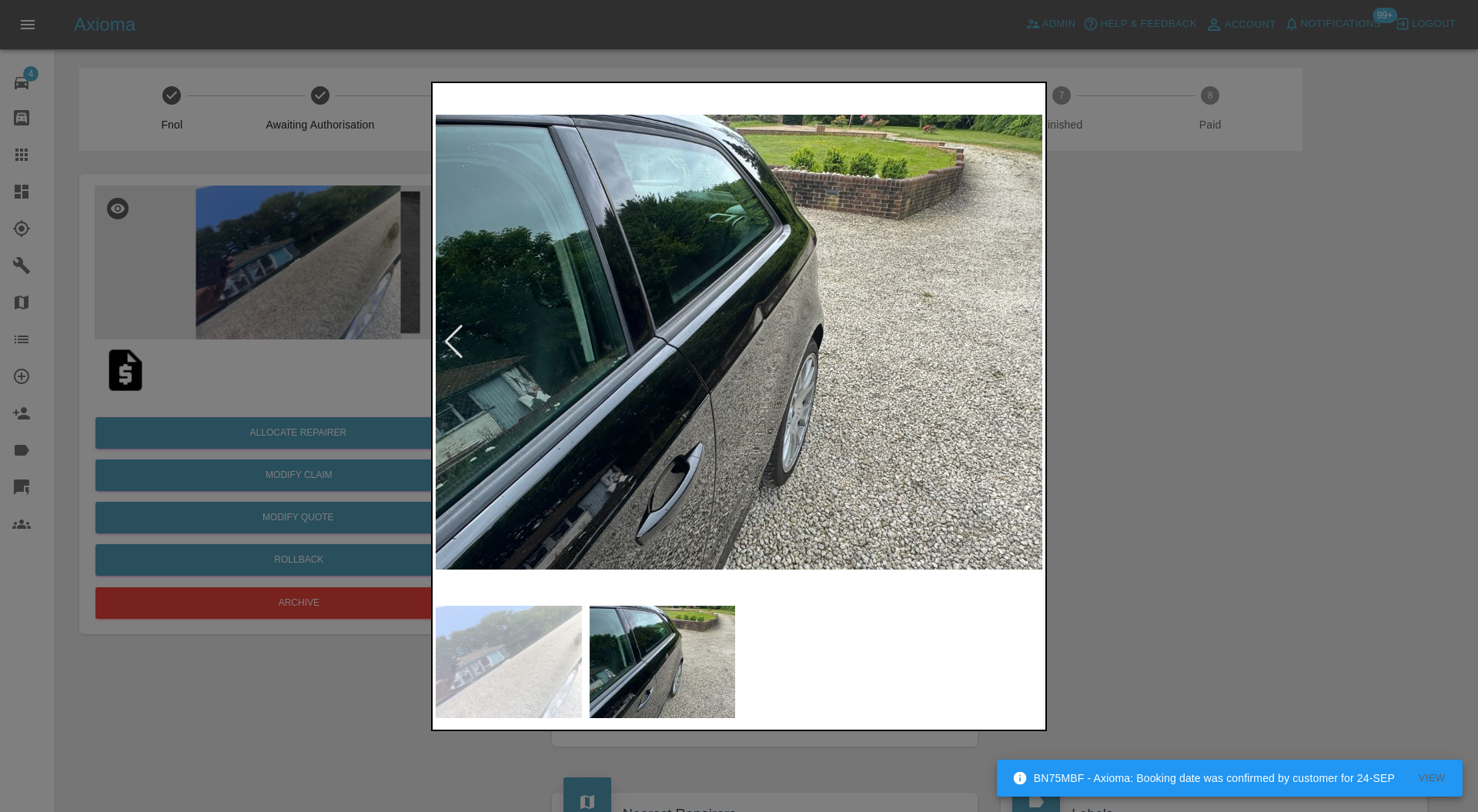
click at [787, 337] on img at bounding box center [738, 342] width 606 height 513
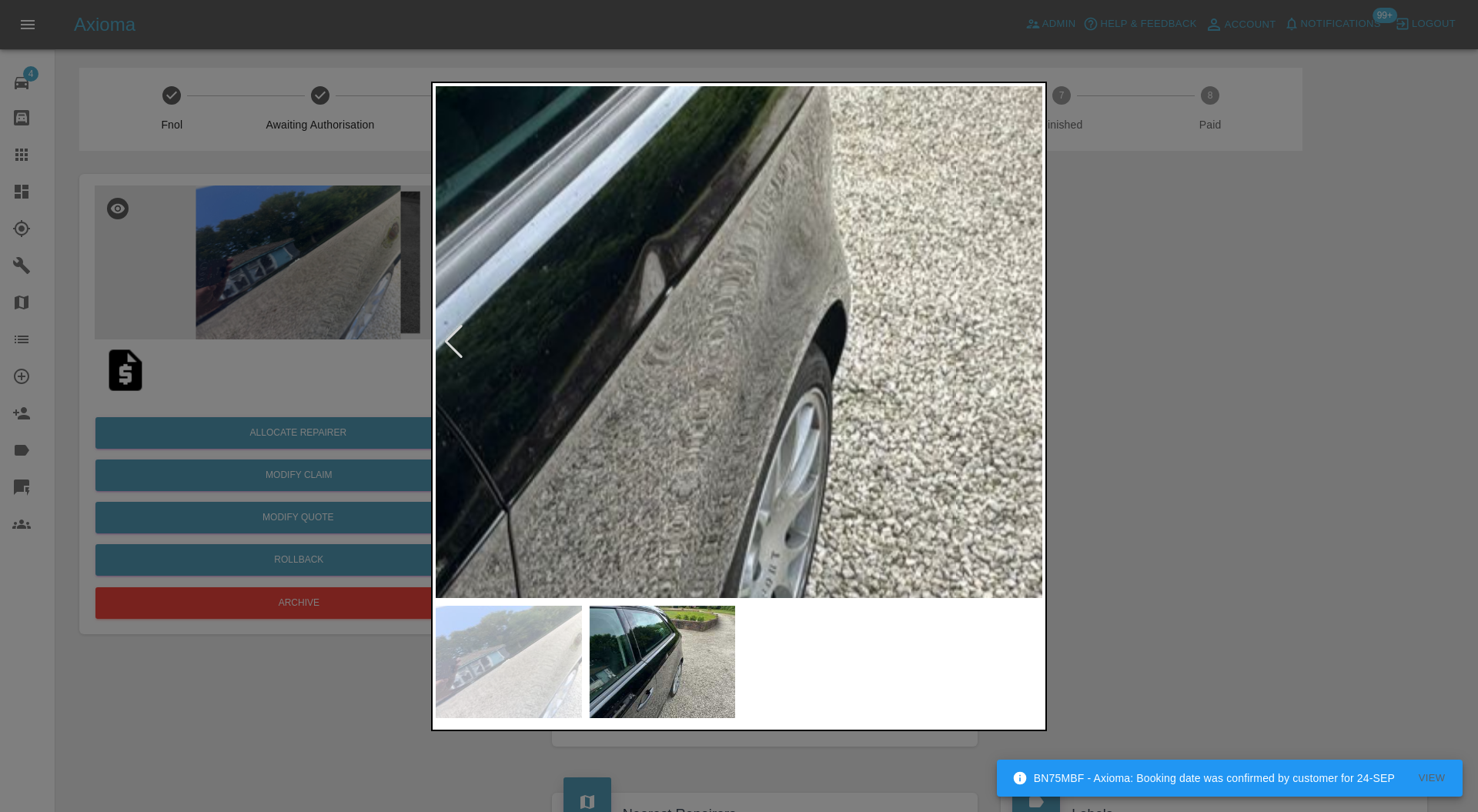
click at [1162, 344] on div at bounding box center [739, 406] width 1478 height 812
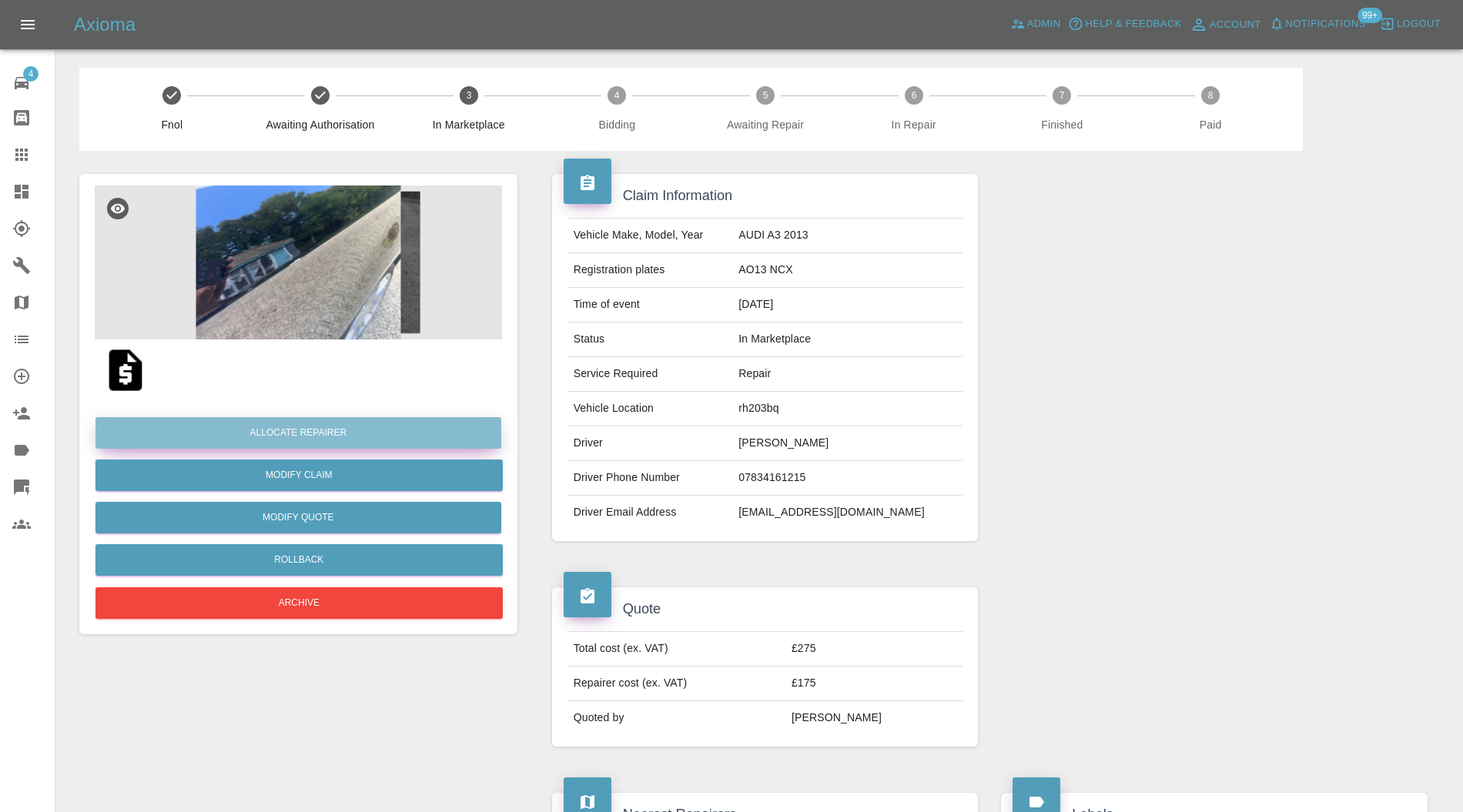
click at [377, 432] on button "Allocate Repairer" at bounding box center [298, 433] width 406 height 32
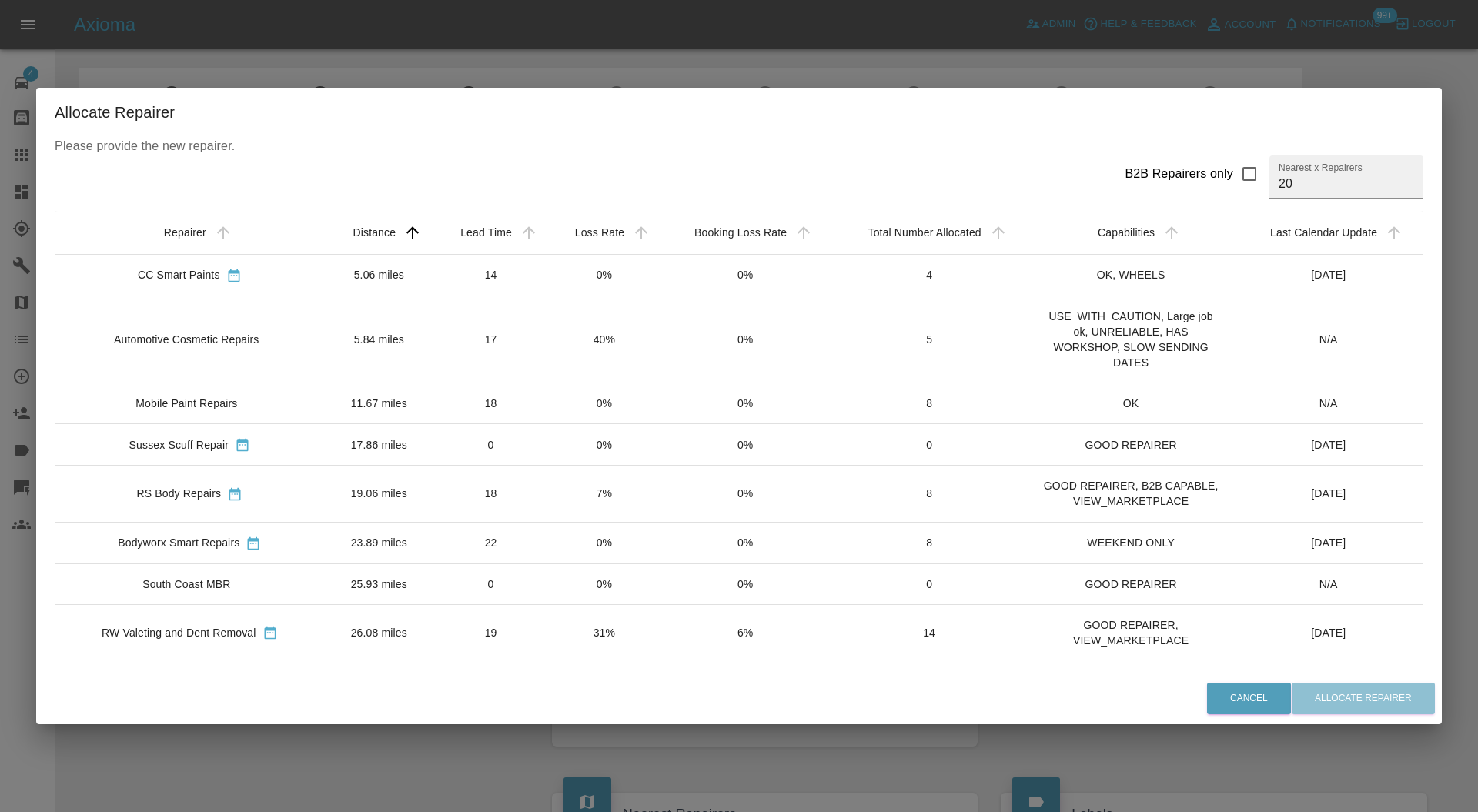
click at [464, 283] on td "14" at bounding box center [490, 274] width 114 height 41
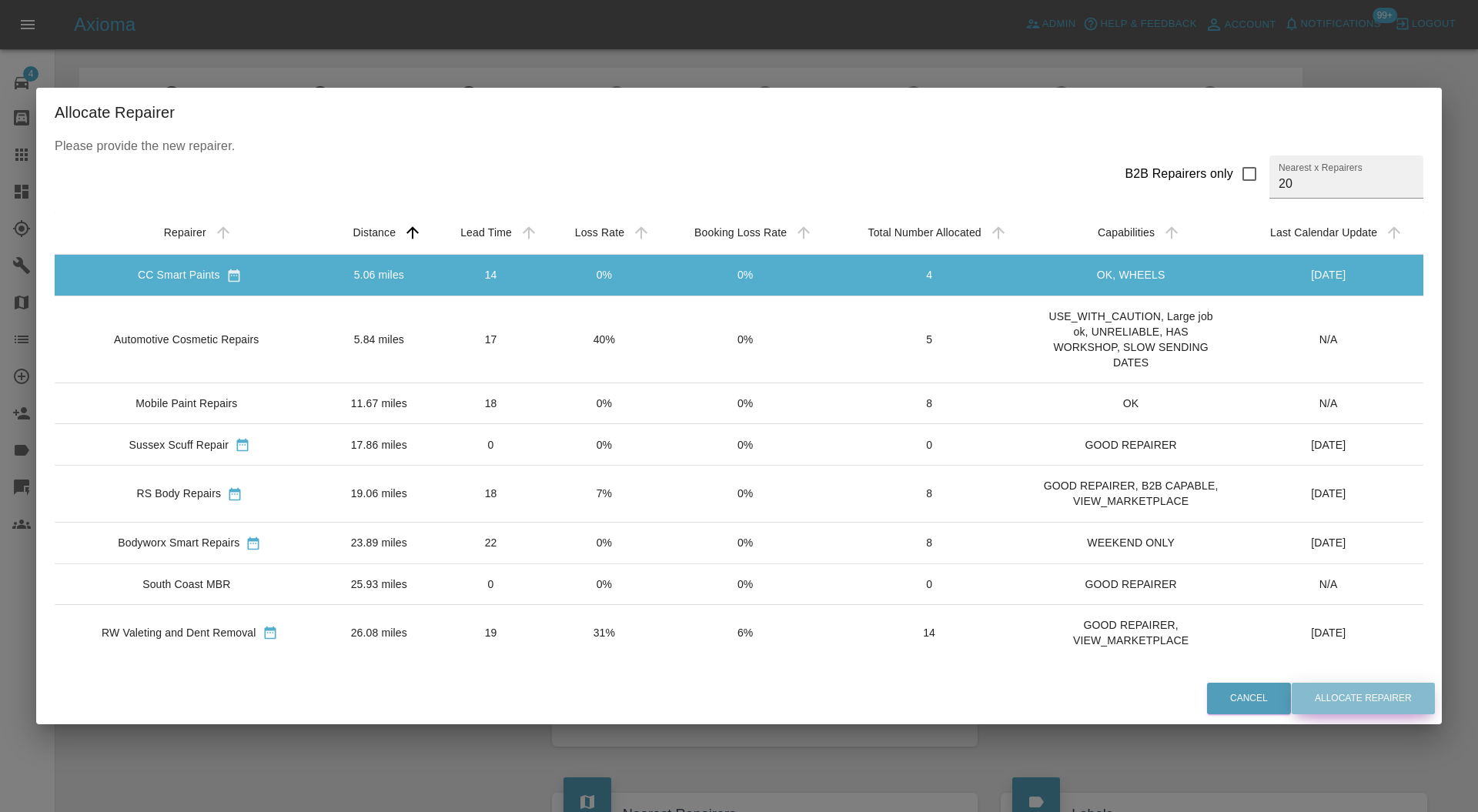
click at [1369, 699] on button "Allocate Repairer" at bounding box center [1364, 699] width 144 height 32
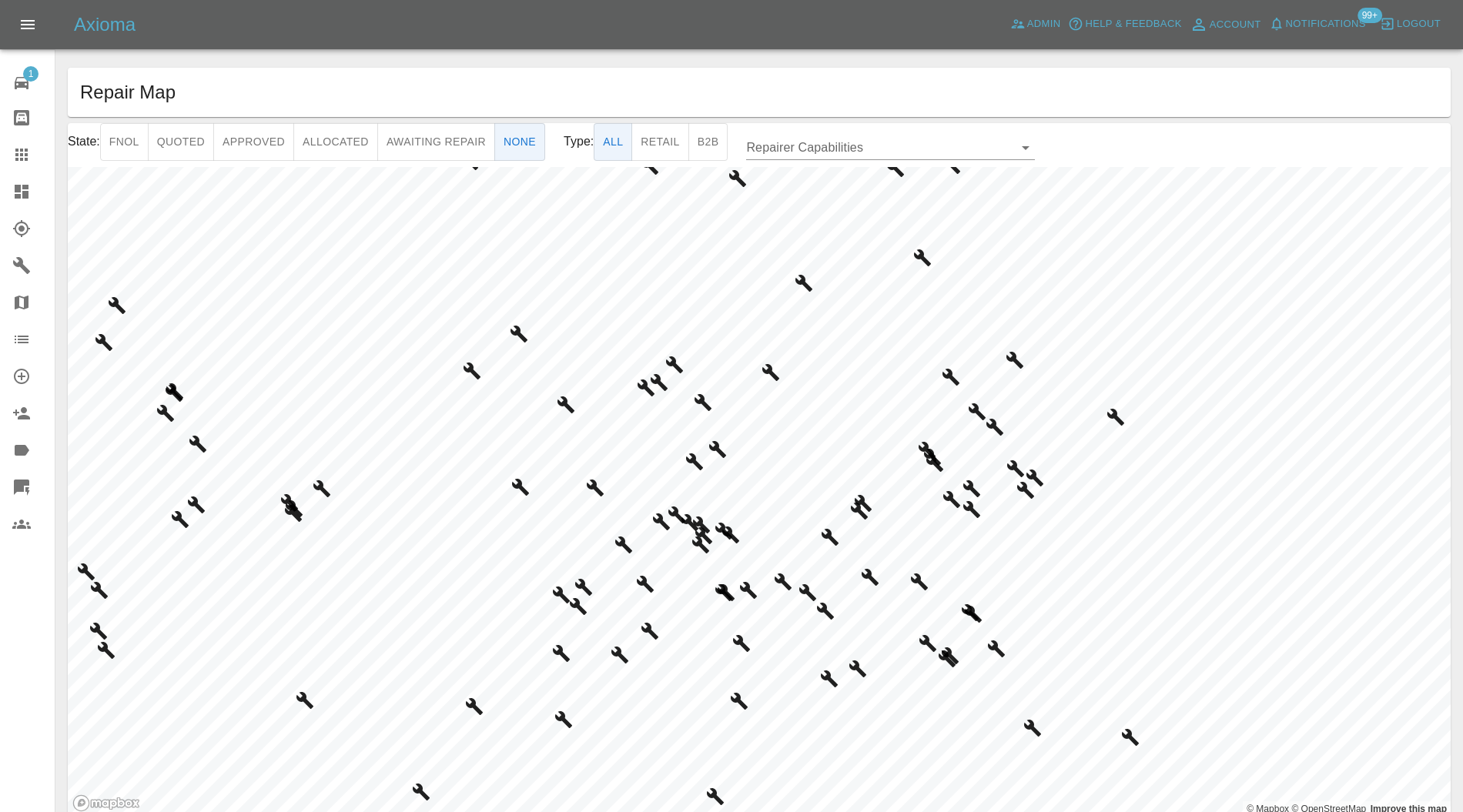
click at [27, 525] on icon at bounding box center [21, 524] width 18 height 18
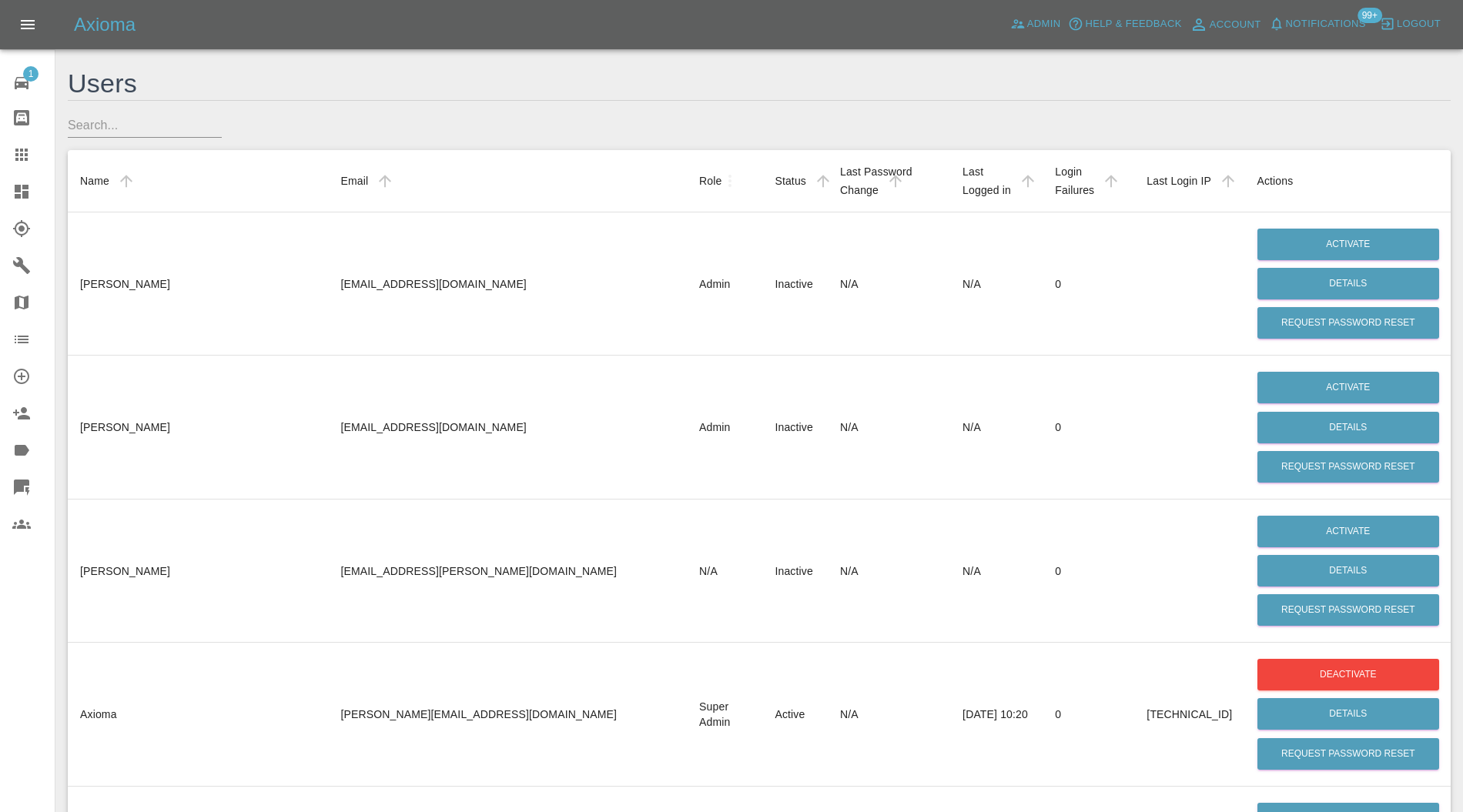
click at [166, 123] on input "text" at bounding box center [145, 125] width 154 height 25
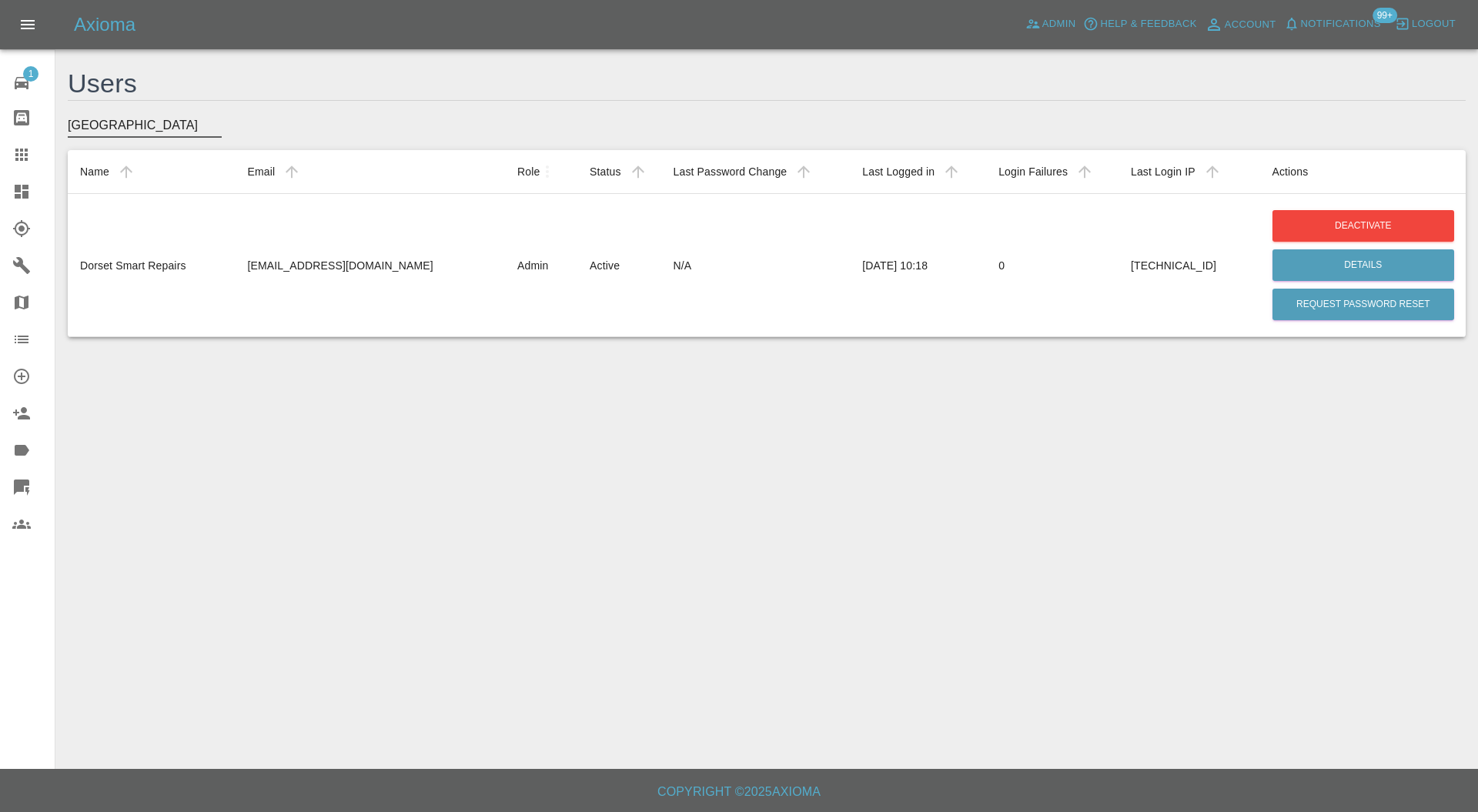
type input "[GEOGRAPHIC_DATA]"
click at [1344, 221] on button "Deactivate" at bounding box center [1364, 226] width 182 height 32
click at [1340, 221] on button "Activate" at bounding box center [1364, 226] width 182 height 32
click at [1366, 262] on button "Details" at bounding box center [1364, 265] width 182 height 32
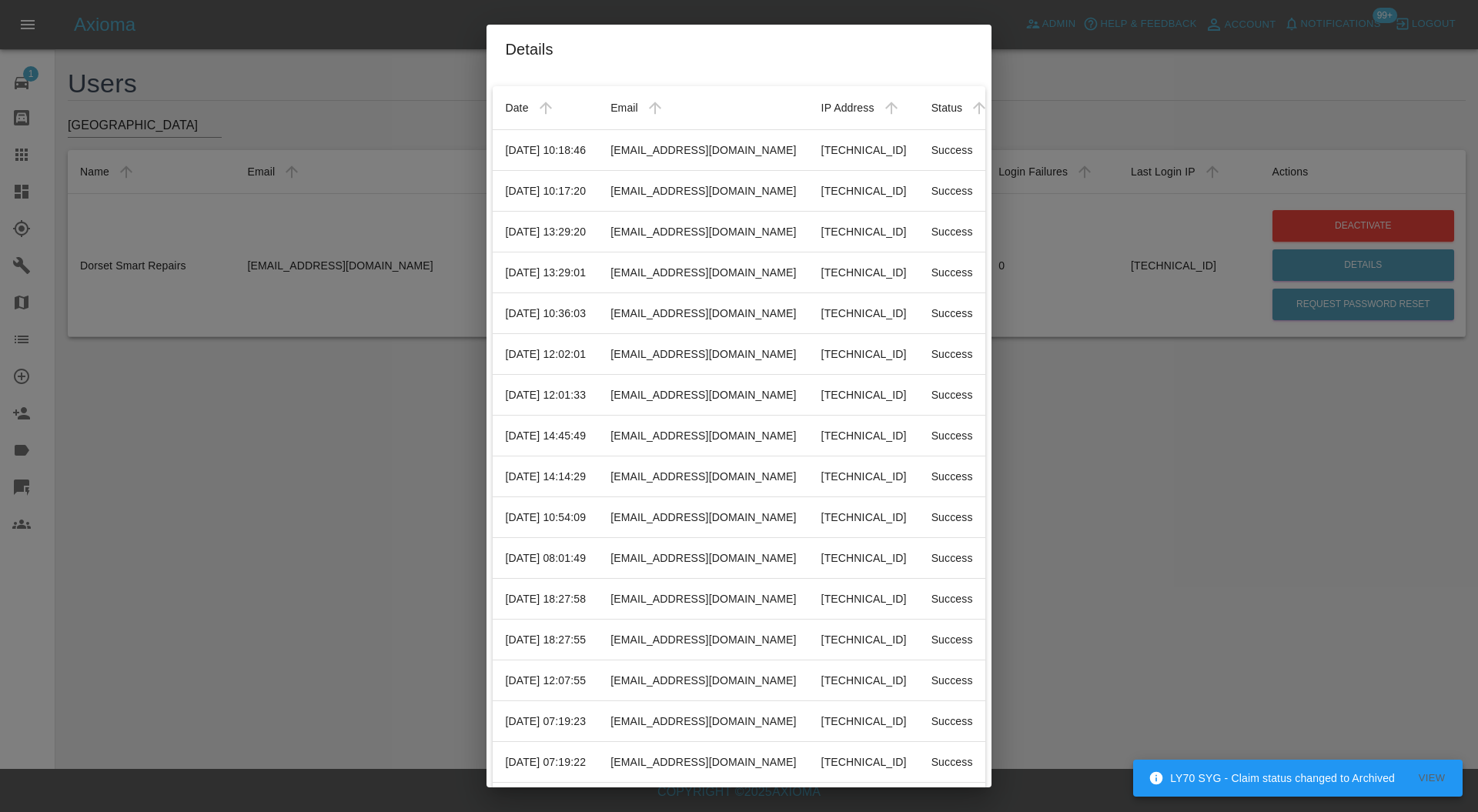
click at [950, 150] on td "Success" at bounding box center [952, 150] width 66 height 41
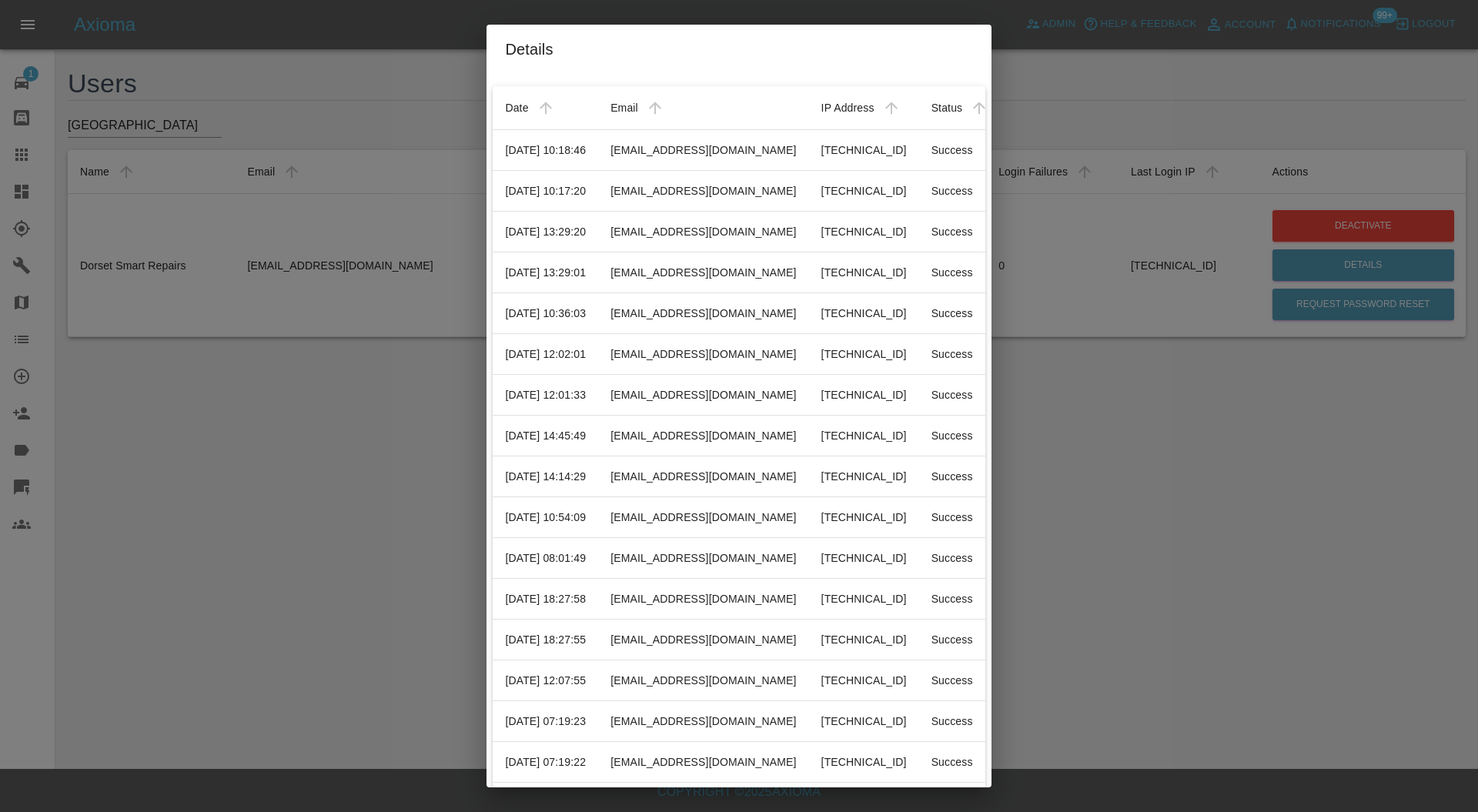
click at [1108, 395] on div "Details Date Email IP Address Status [DATE] 10:18:46 [EMAIL_ADDRESS][DOMAIN_NAM…" at bounding box center [739, 406] width 1478 height 812
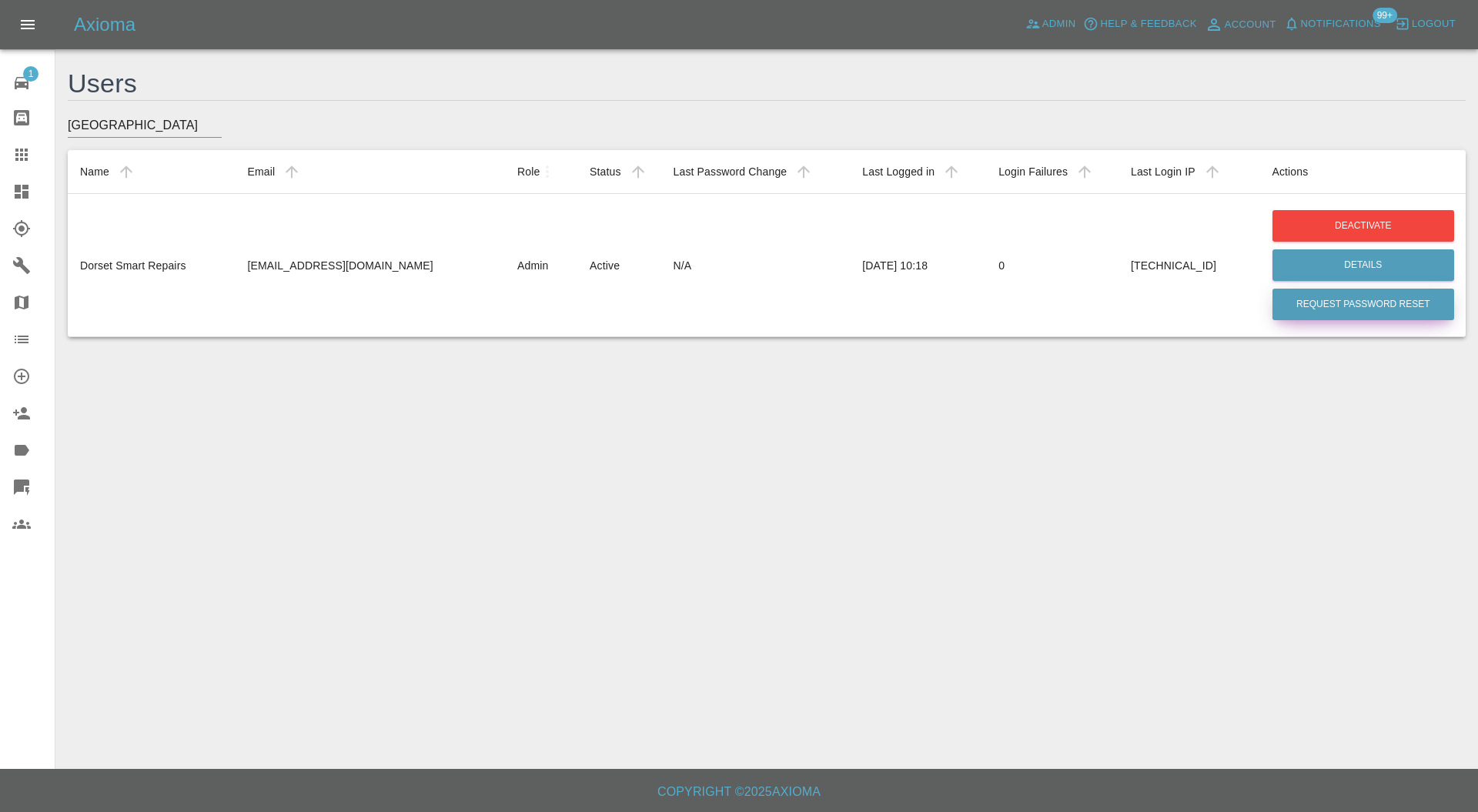
click at [1318, 308] on button "Request Password Reset" at bounding box center [1364, 304] width 182 height 32
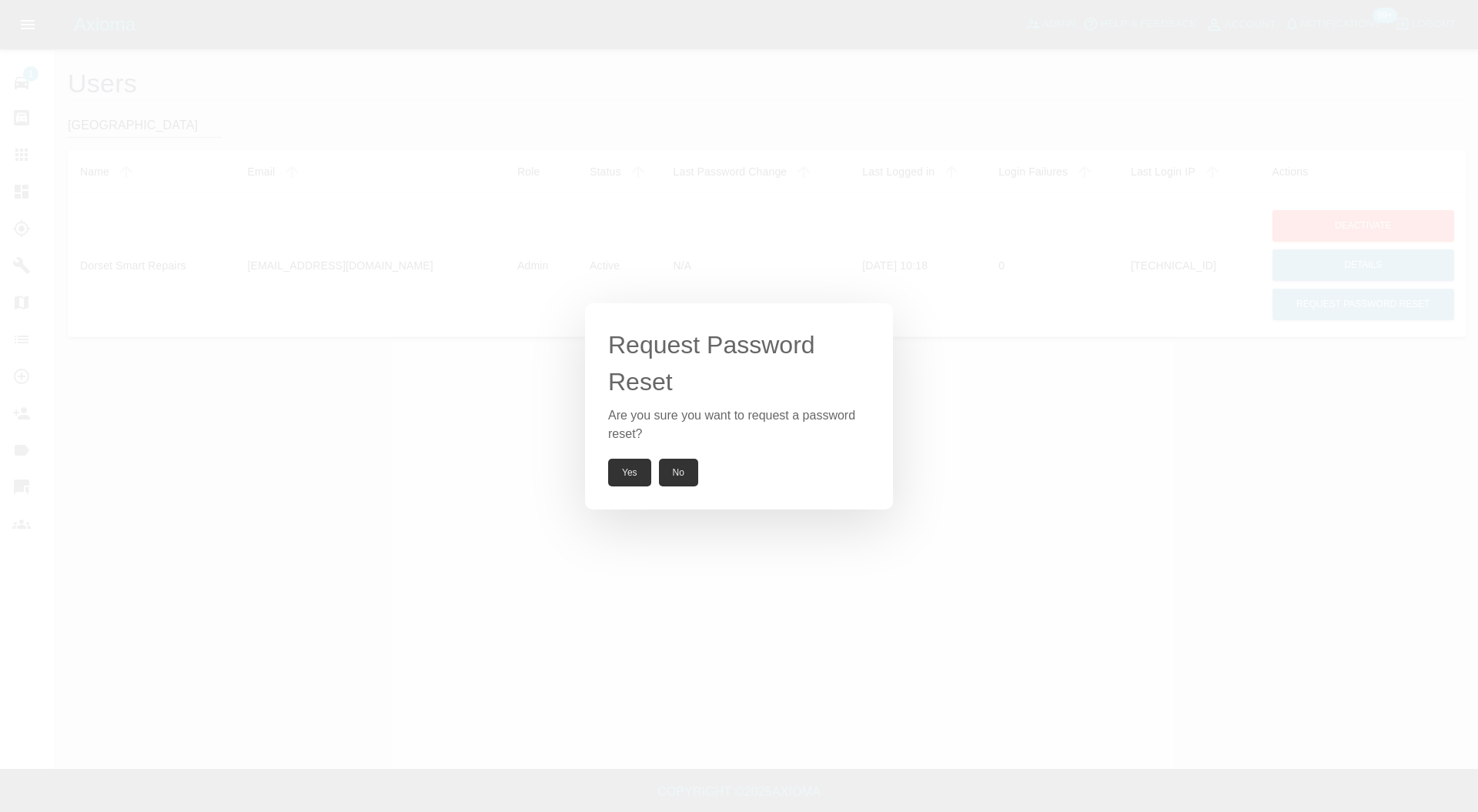
click at [690, 464] on button "No" at bounding box center [679, 473] width 39 height 27
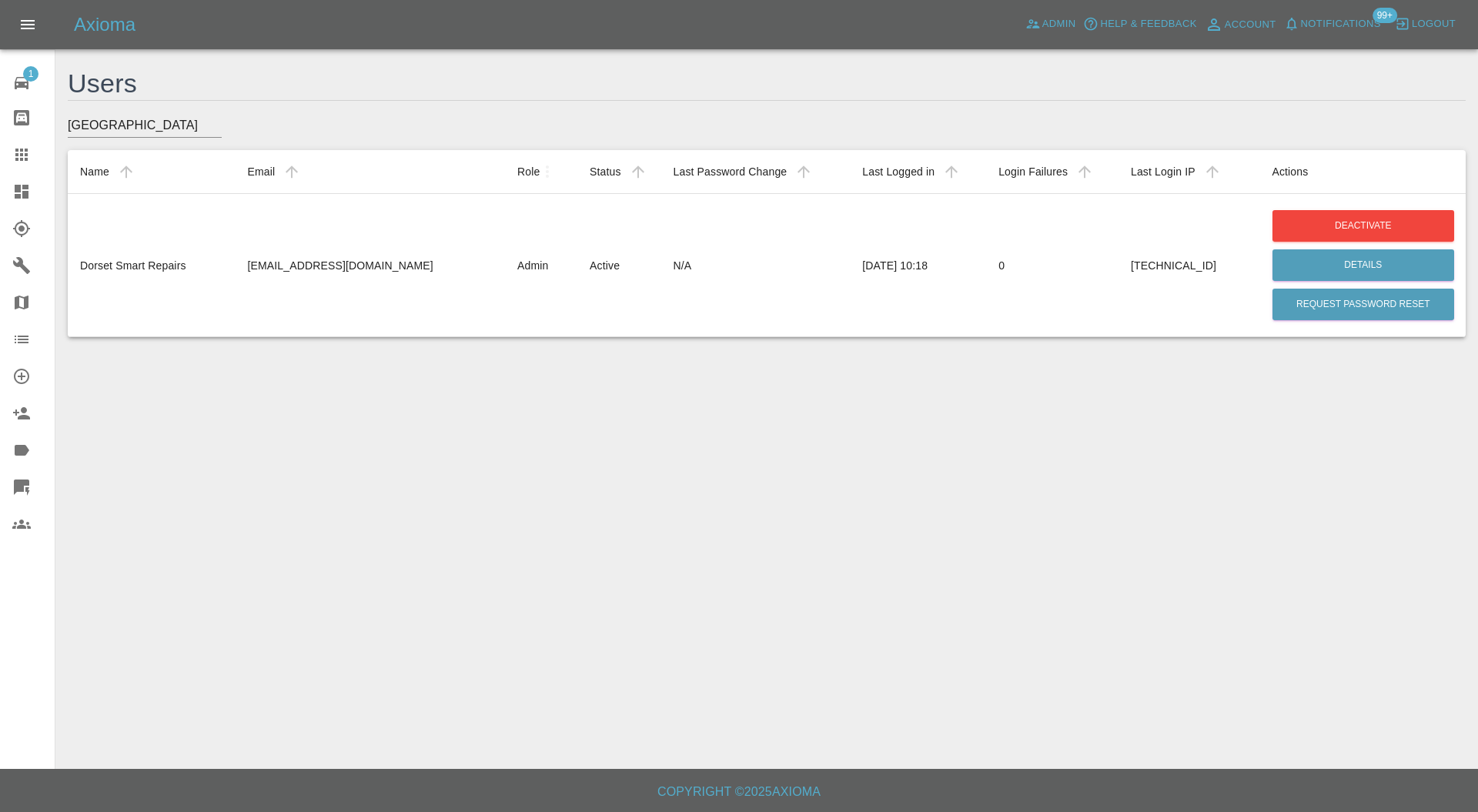
click at [1426, 22] on span "Logout" at bounding box center [1434, 24] width 44 height 17
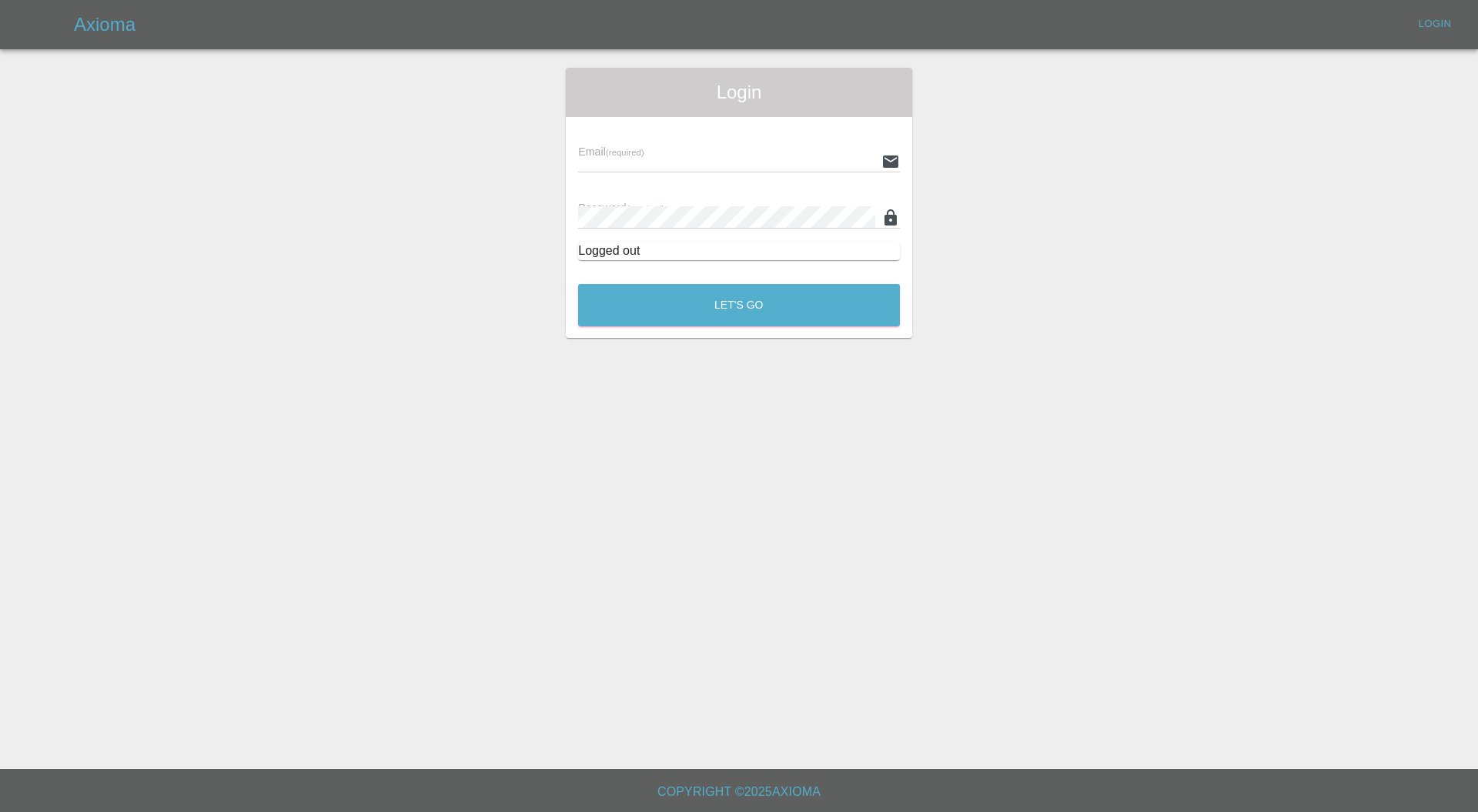
type input "[PERSON_NAME][EMAIL_ADDRESS][PERSON_NAME][DOMAIN_NAME]"
click at [615, 301] on button "Let's Go" at bounding box center [739, 305] width 322 height 42
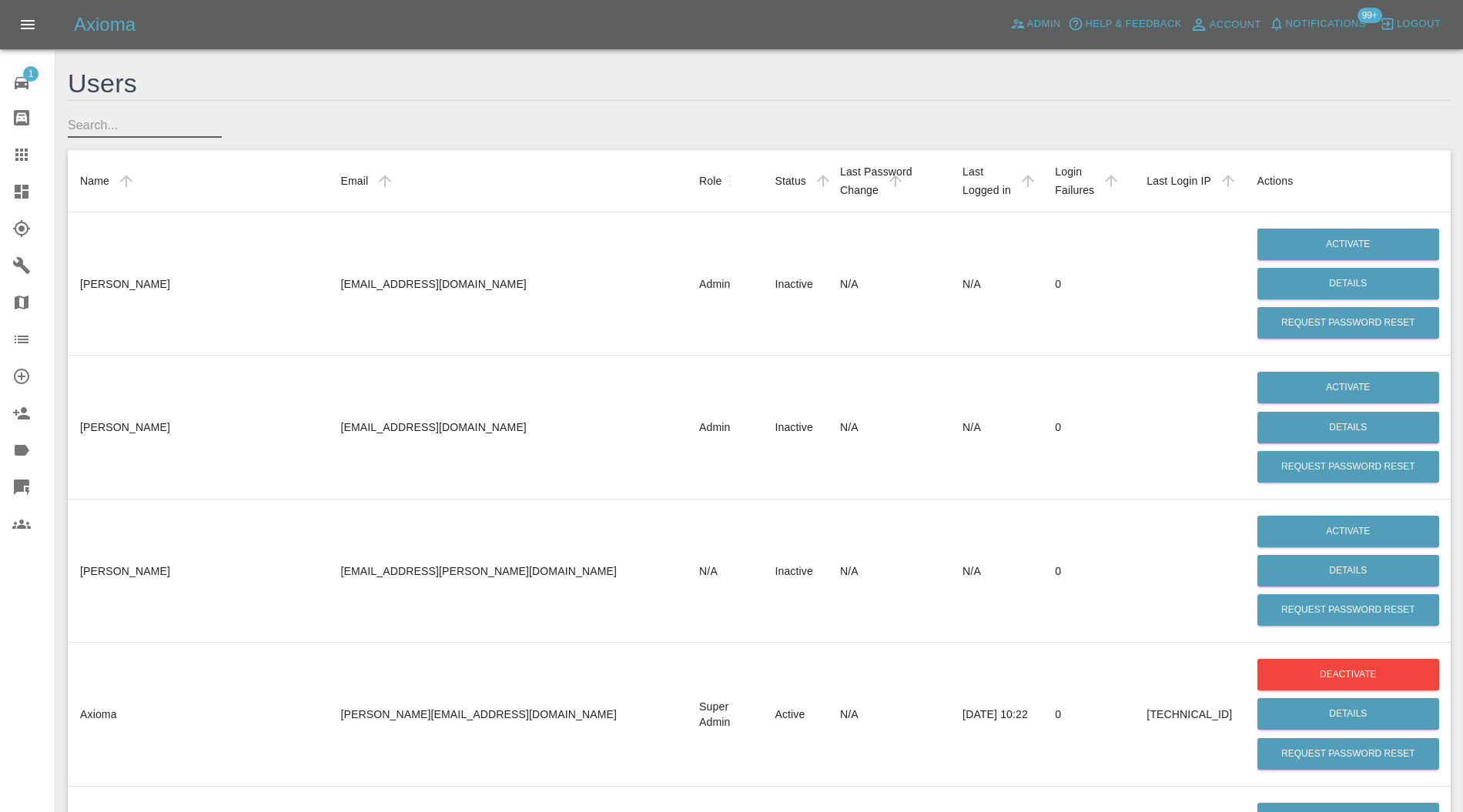
click at [174, 136] on input "text" at bounding box center [145, 125] width 154 height 25
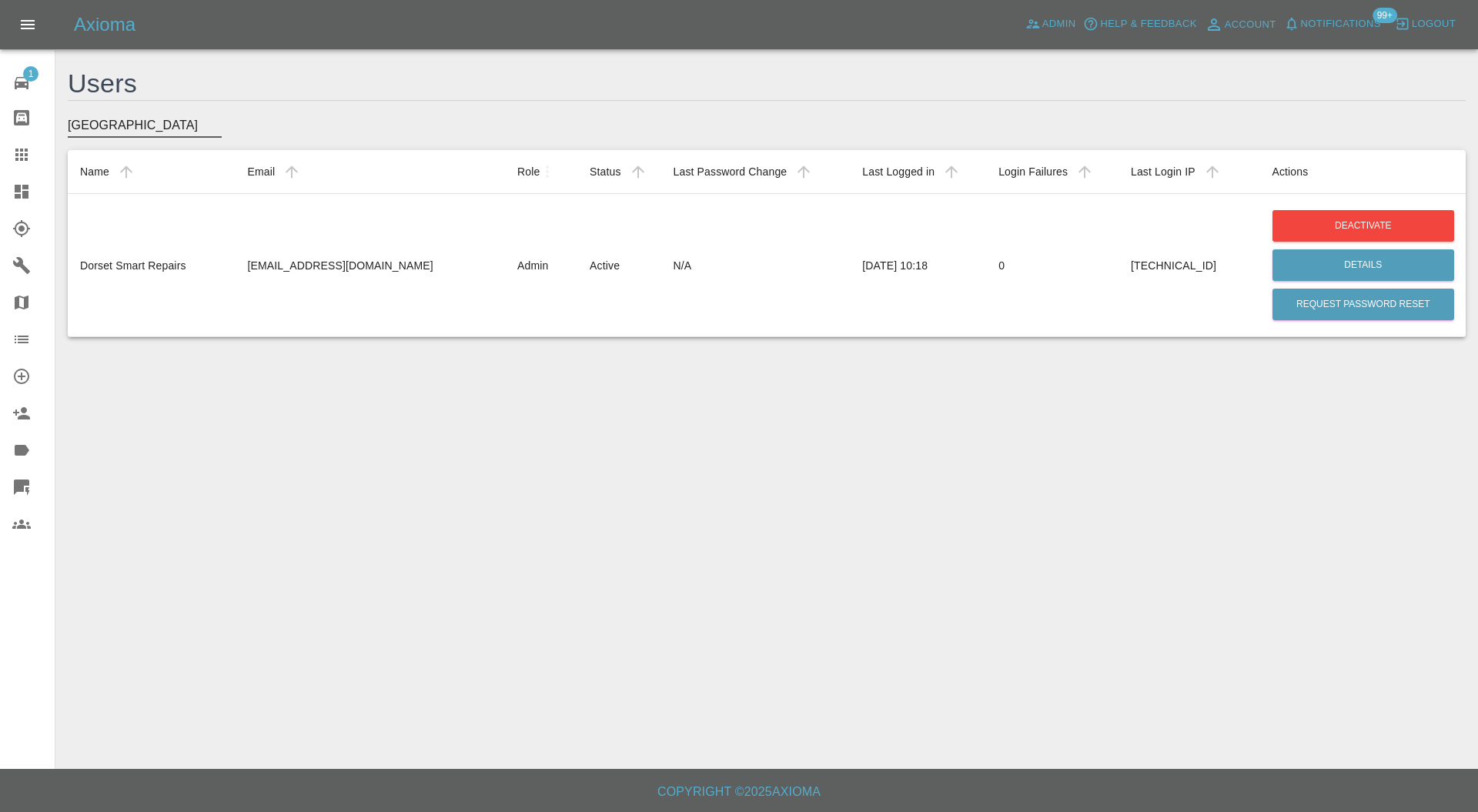
type input "[GEOGRAPHIC_DATA]"
click at [412, 267] on td "[EMAIL_ADDRESS][DOMAIN_NAME]" at bounding box center [370, 264] width 270 height 144
drag, startPoint x: 412, startPoint y: 267, endPoint x: 257, endPoint y: 271, distance: 155.1
click at [257, 271] on td "[EMAIL_ADDRESS][DOMAIN_NAME]" at bounding box center [370, 264] width 270 height 144
drag, startPoint x: 255, startPoint y: 257, endPoint x: 365, endPoint y: 251, distance: 110.2
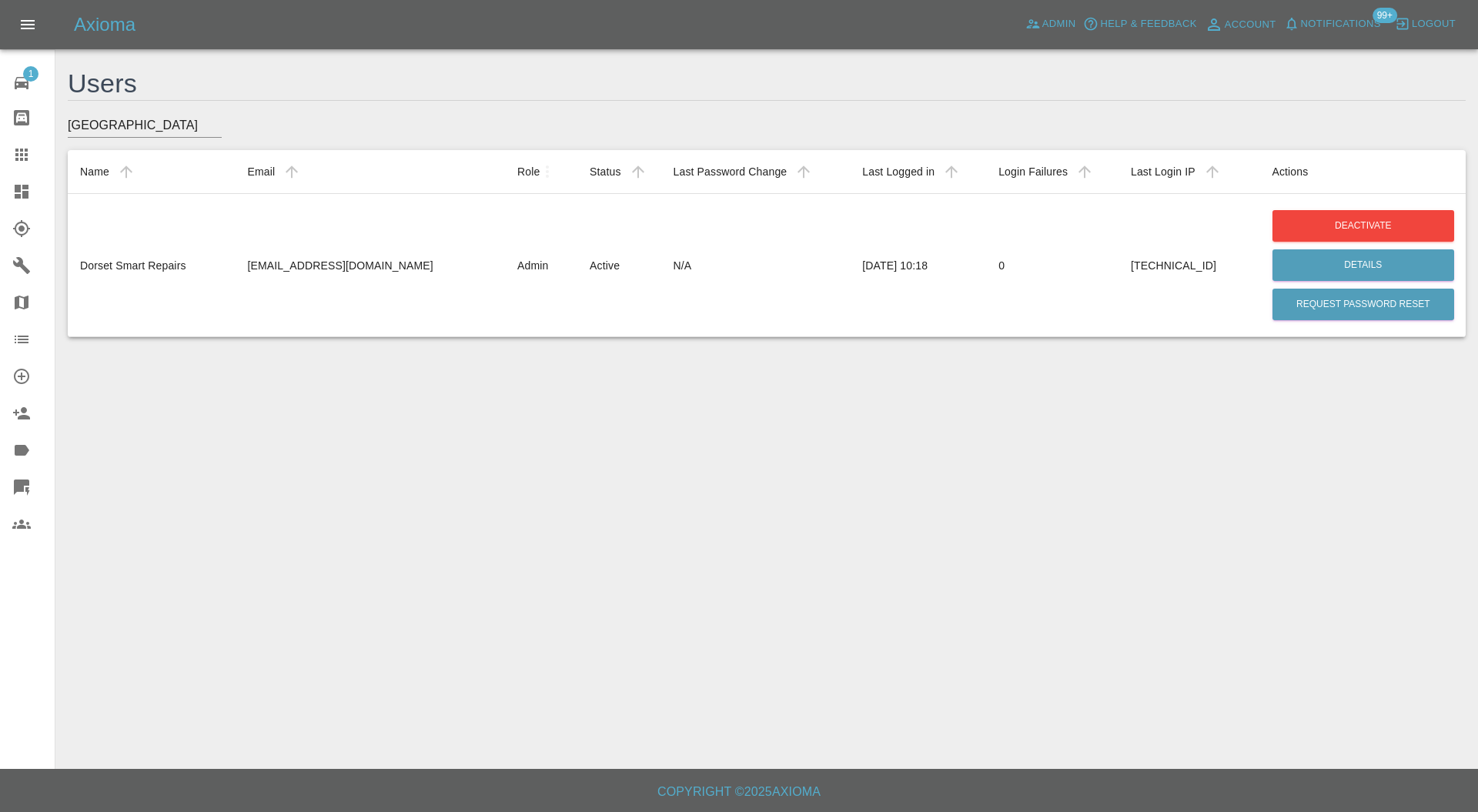
click at [365, 251] on td "[EMAIL_ADDRESS][DOMAIN_NAME]" at bounding box center [370, 264] width 270 height 144
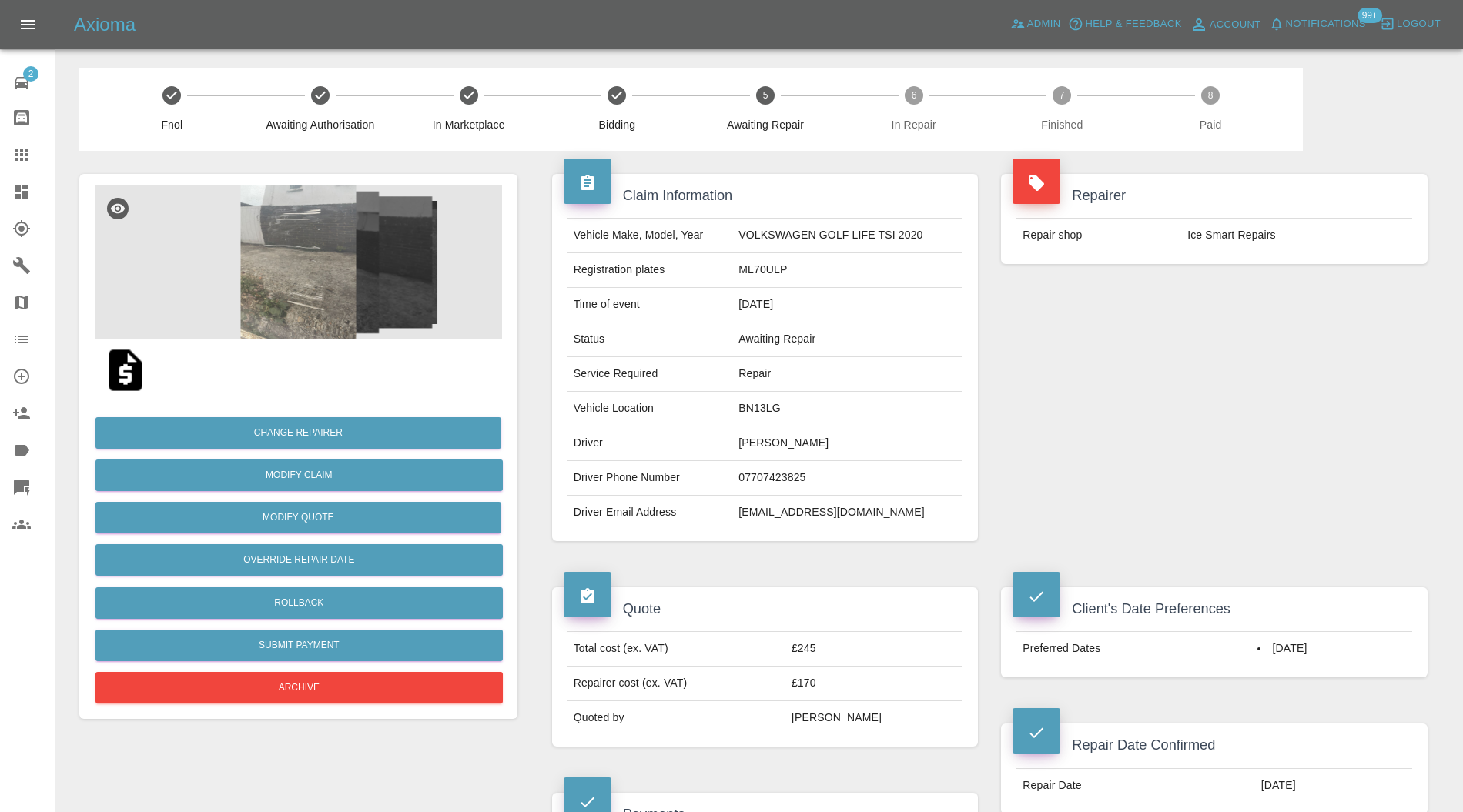
click at [355, 304] on img at bounding box center [298, 262] width 407 height 154
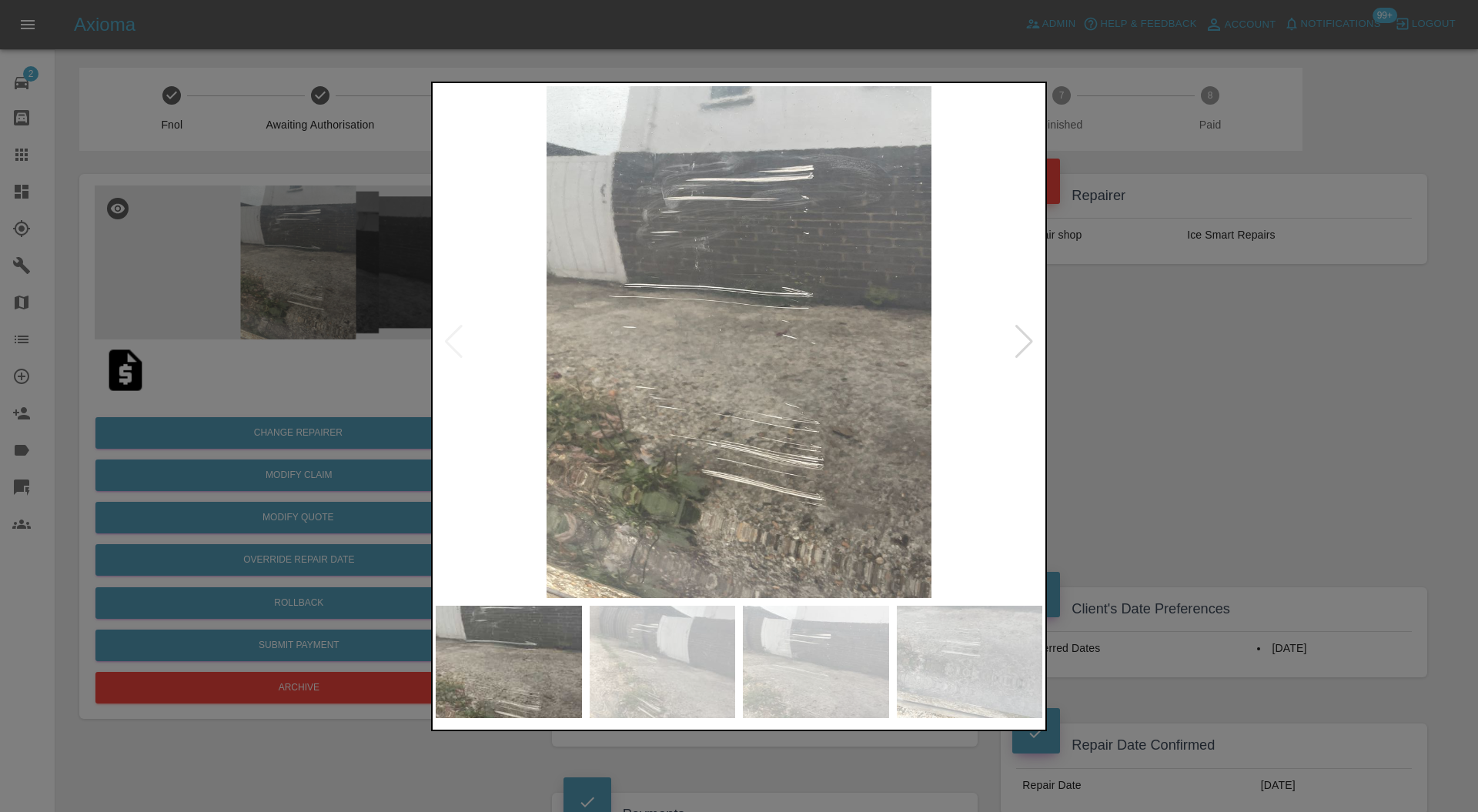
click at [722, 655] on img at bounding box center [663, 662] width 146 height 112
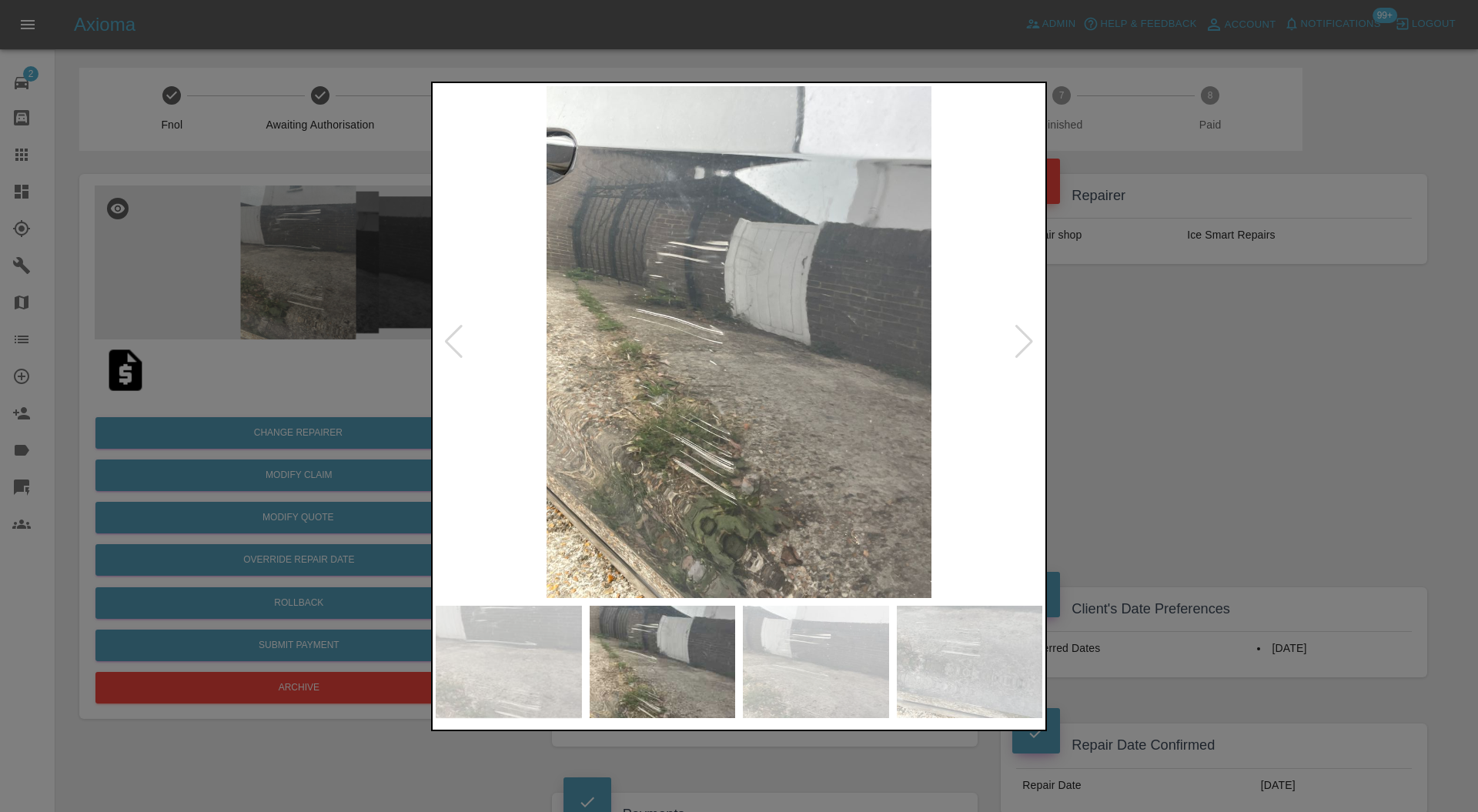
click at [787, 640] on img at bounding box center [816, 662] width 146 height 112
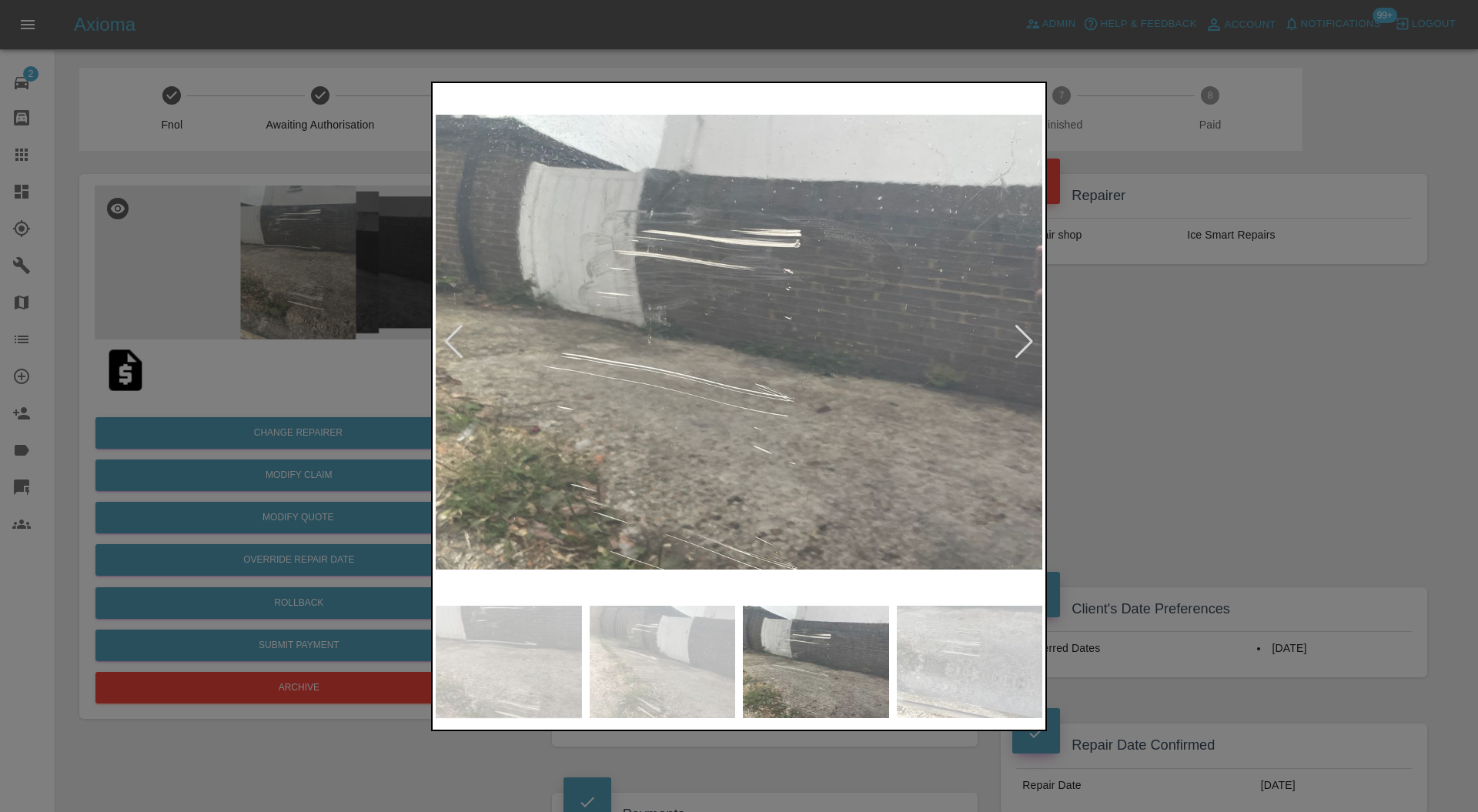
click at [962, 645] on img at bounding box center [970, 662] width 146 height 112
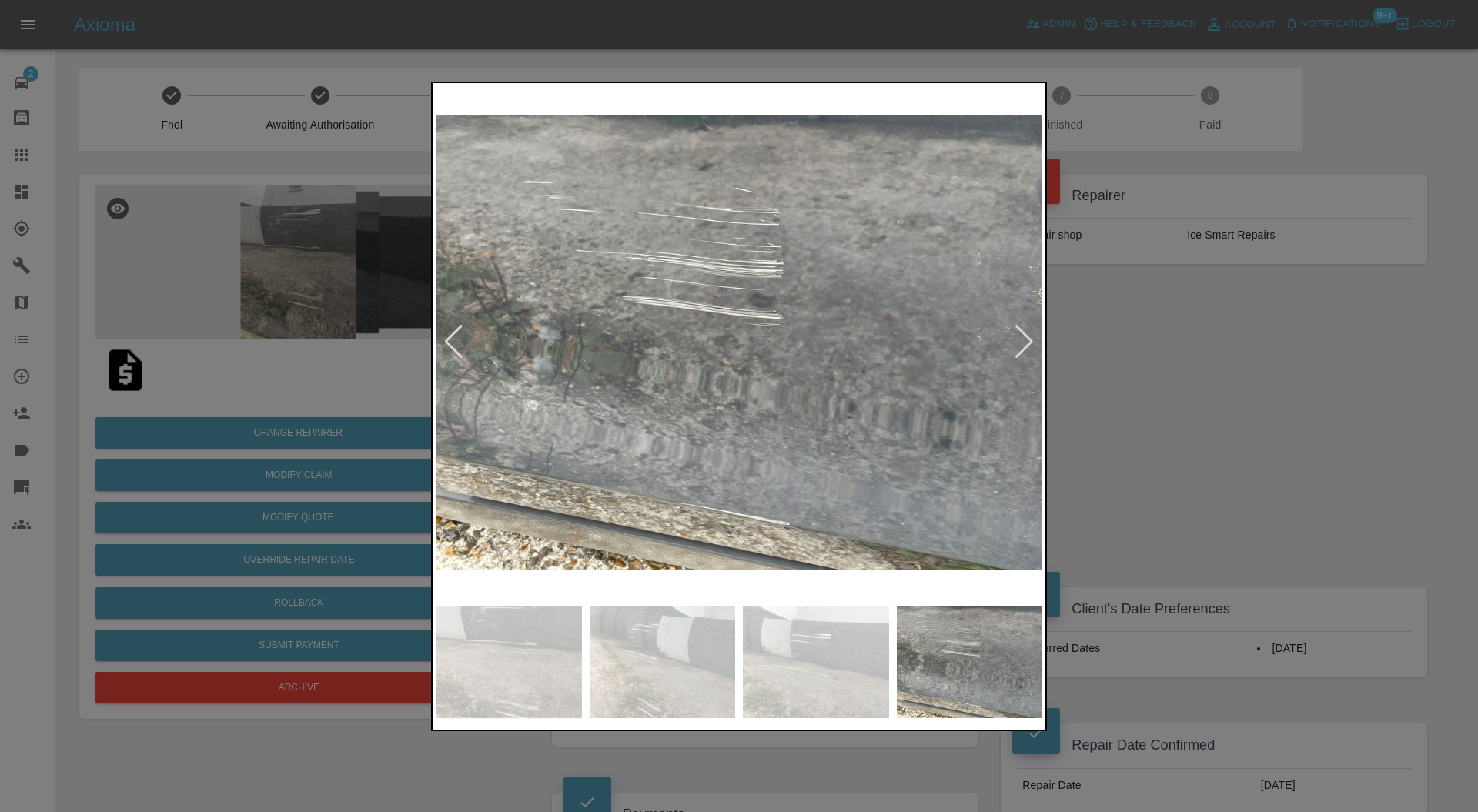
click at [1175, 456] on div at bounding box center [739, 406] width 1478 height 812
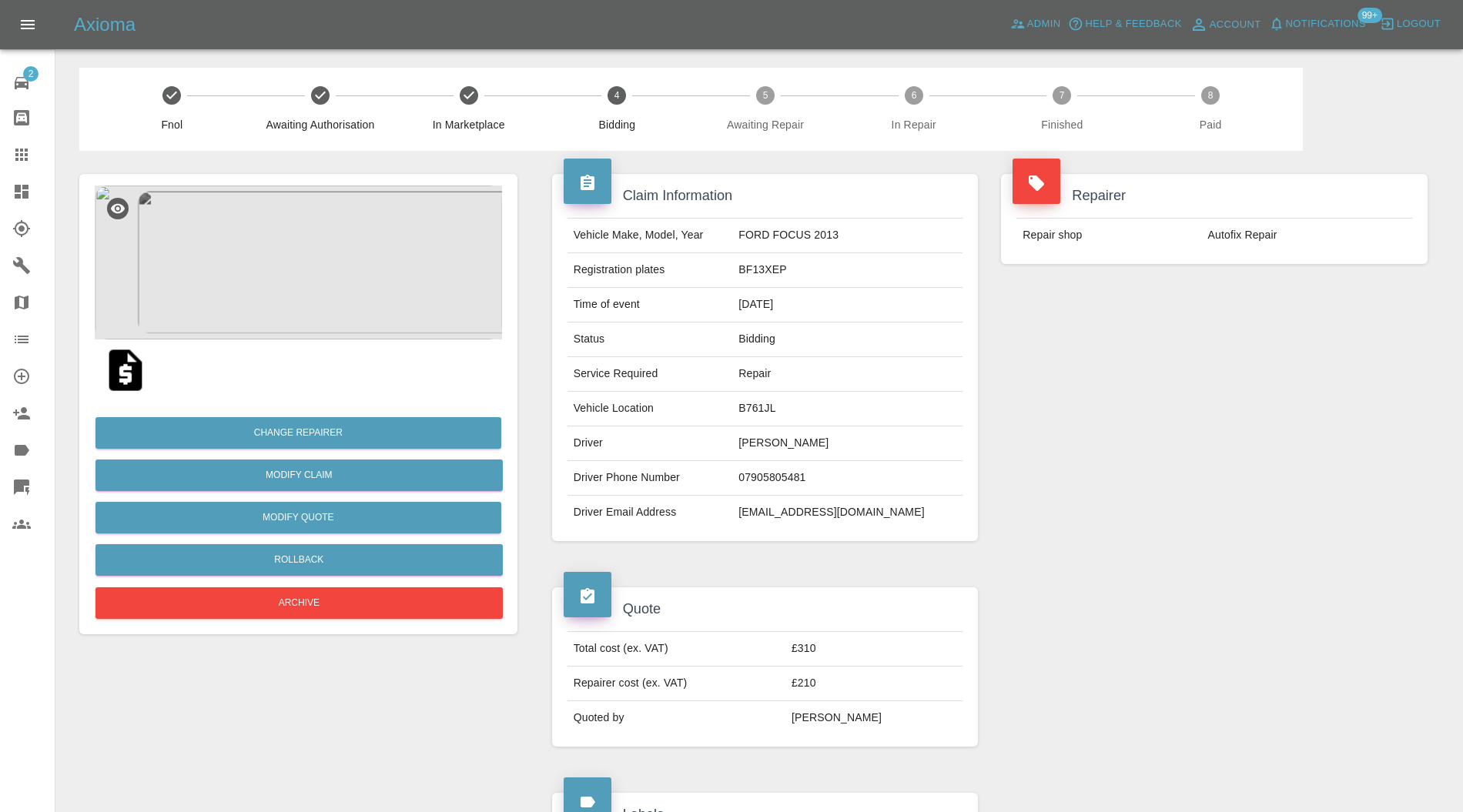
click at [1406, 25] on span "Logout" at bounding box center [1419, 24] width 44 height 17
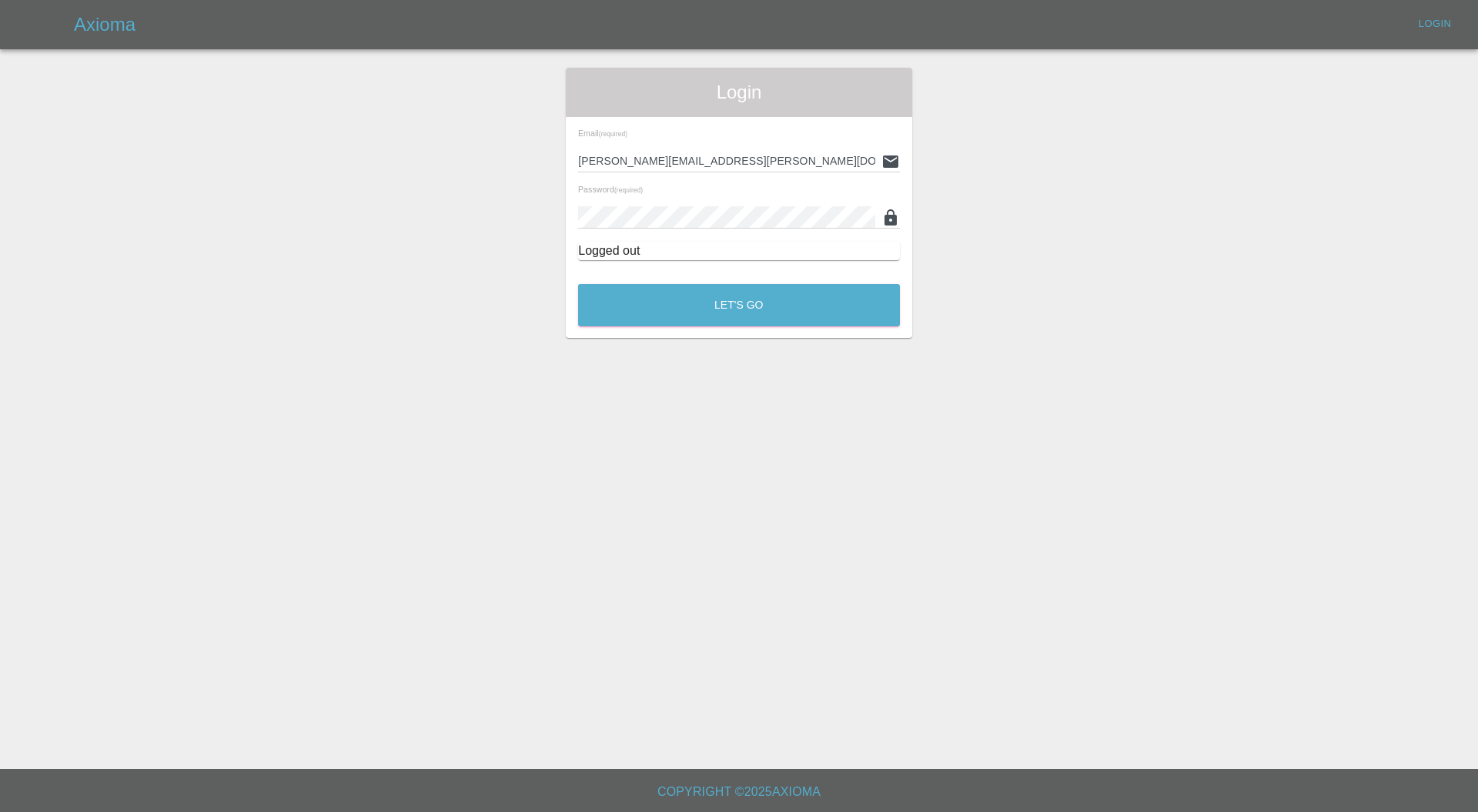
click at [741, 167] on input "[PERSON_NAME][EMAIL_ADDRESS][PERSON_NAME][DOMAIN_NAME]" at bounding box center [726, 161] width 297 height 22
drag, startPoint x: 746, startPoint y: 159, endPoint x: 462, endPoint y: 166, distance: 284.1
click at [462, 166] on div "Login Email (required) [PERSON_NAME][EMAIL_ADDRESS][PERSON_NAME][DOMAIN_NAME] P…" at bounding box center [739, 202] width 1477 height 270
paste input "[EMAIL_ADDRESS][DOMAIN_NAME]"
type input "[EMAIL_ADDRESS][DOMAIN_NAME]"
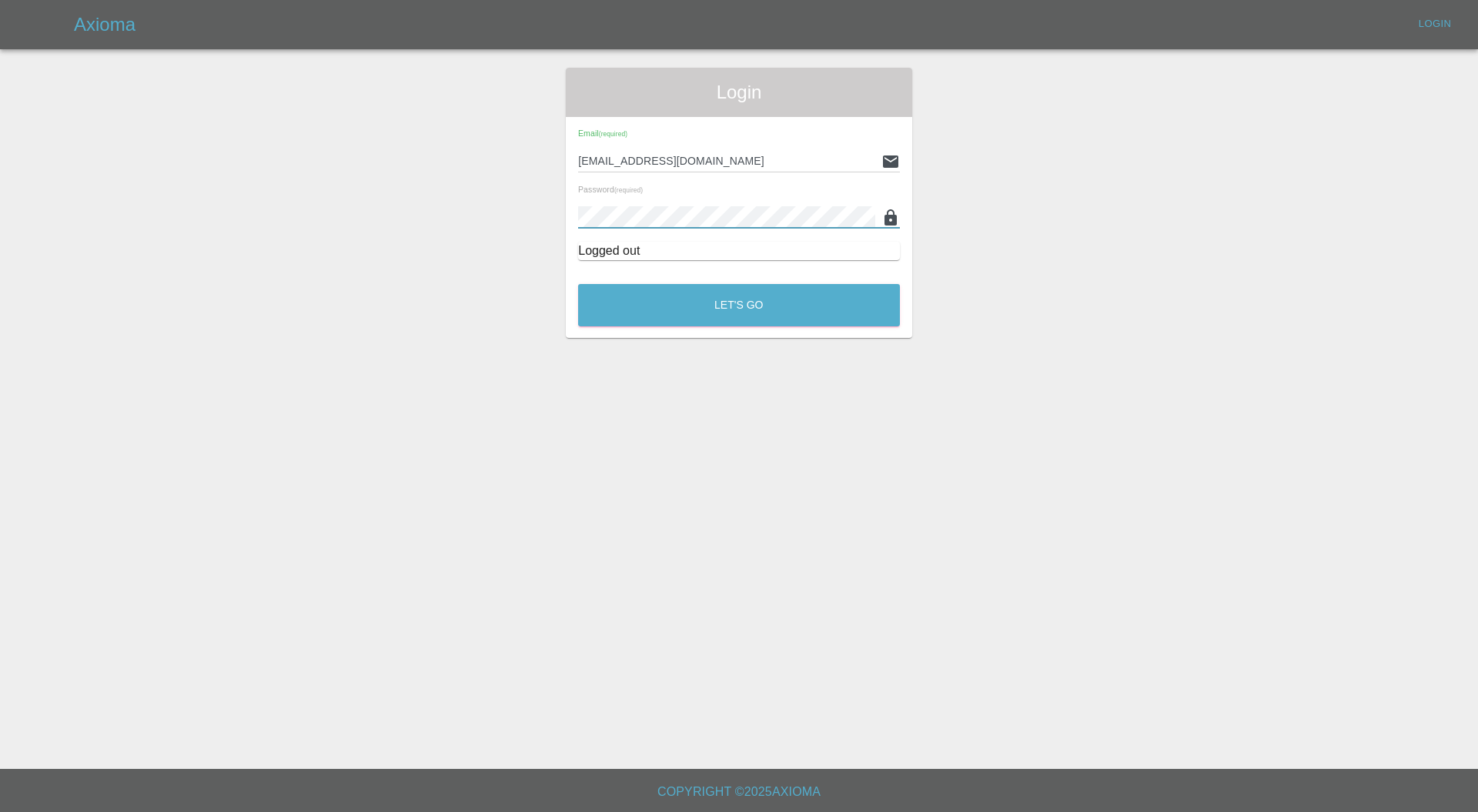
click at [578, 284] on button "Let's Go" at bounding box center [739, 305] width 322 height 42
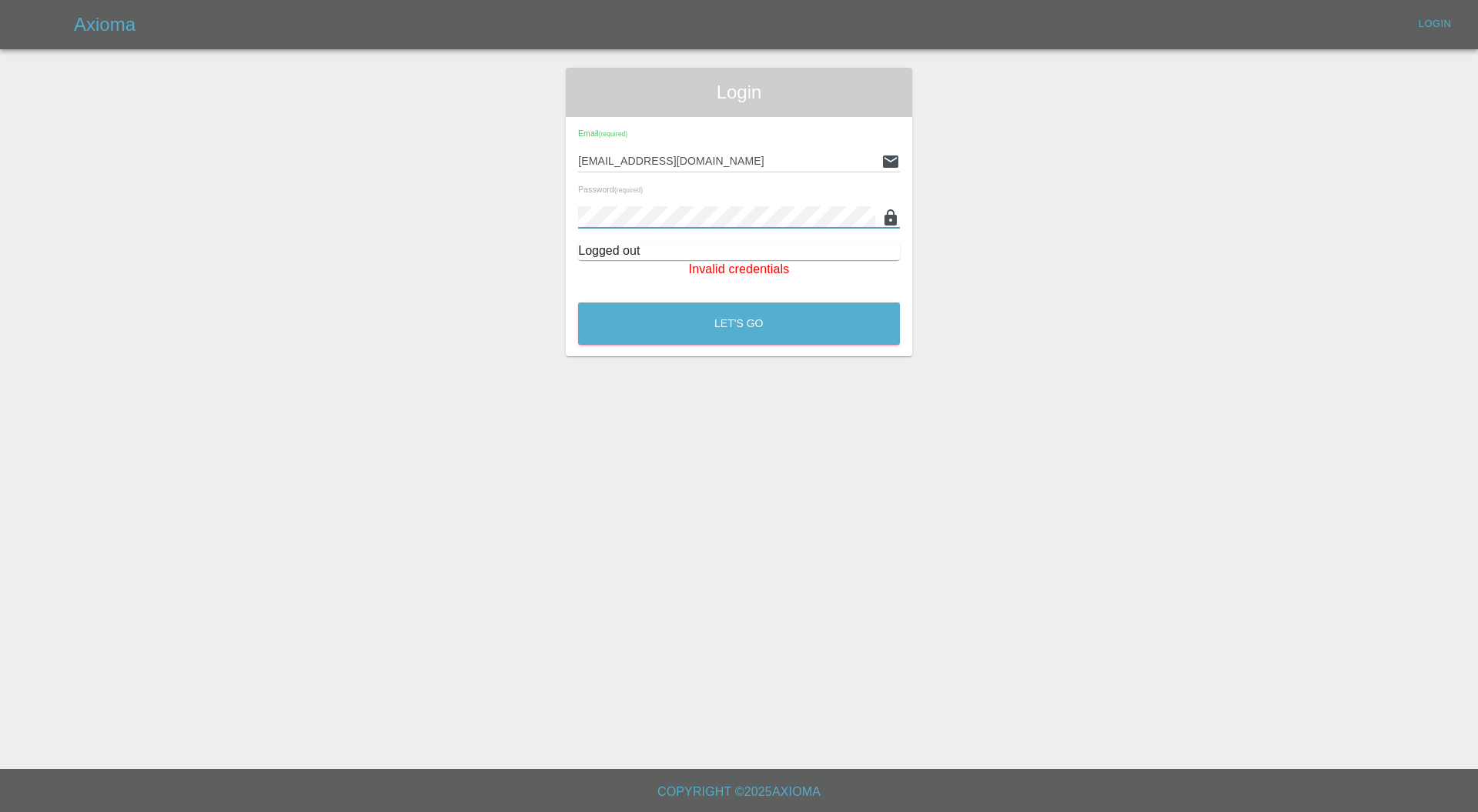
click at [1103, 261] on div "Login Email (required) [EMAIL_ADDRESS][DOMAIN_NAME] Password (required) Logged …" at bounding box center [739, 212] width 1477 height 289
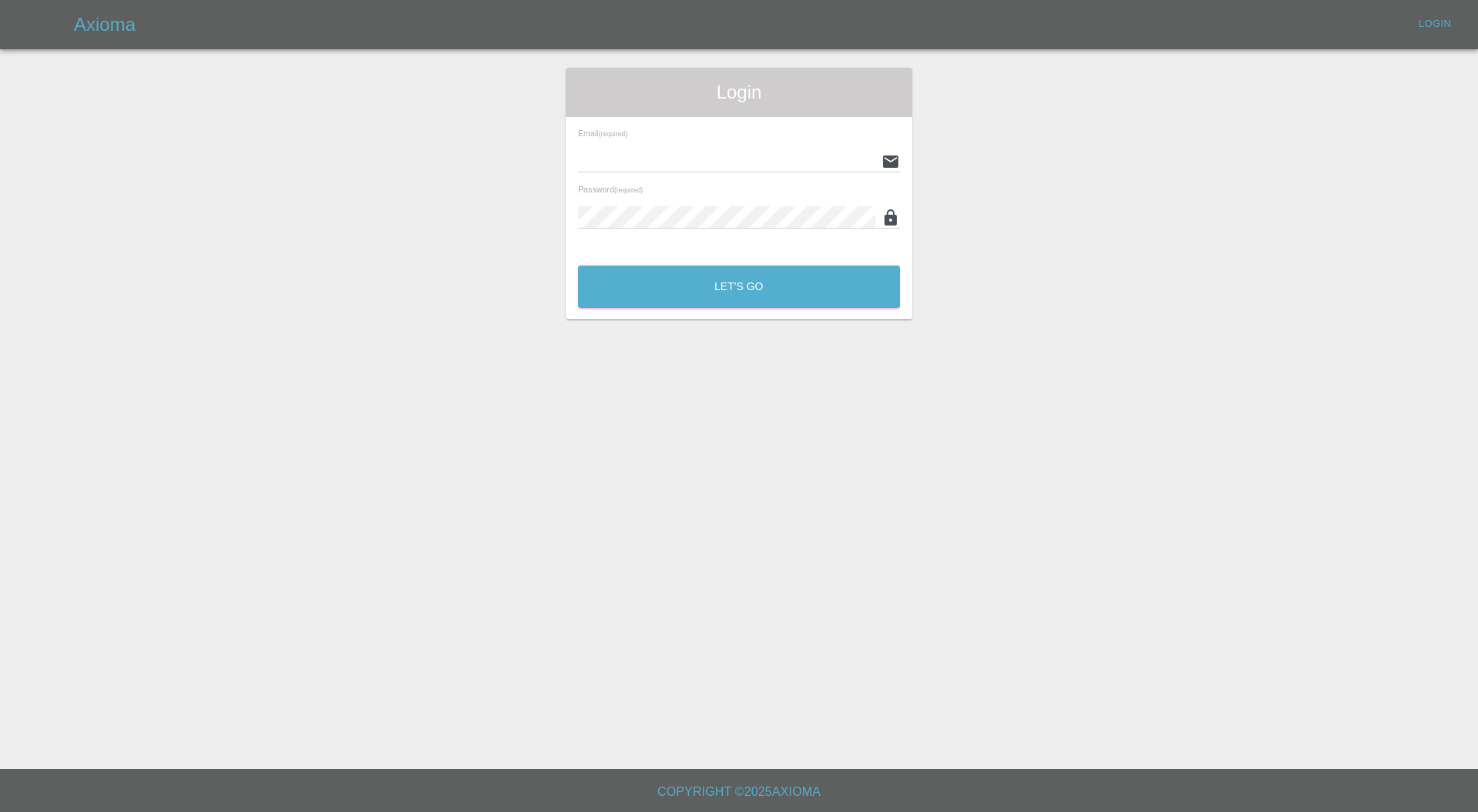
type input "[PERSON_NAME][EMAIL_ADDRESS][PERSON_NAME][DOMAIN_NAME]"
drag, startPoint x: 0, startPoint y: 0, endPoint x: 777, endPoint y: 291, distance: 829.7
click at [777, 291] on button "Let's Go" at bounding box center [739, 286] width 322 height 42
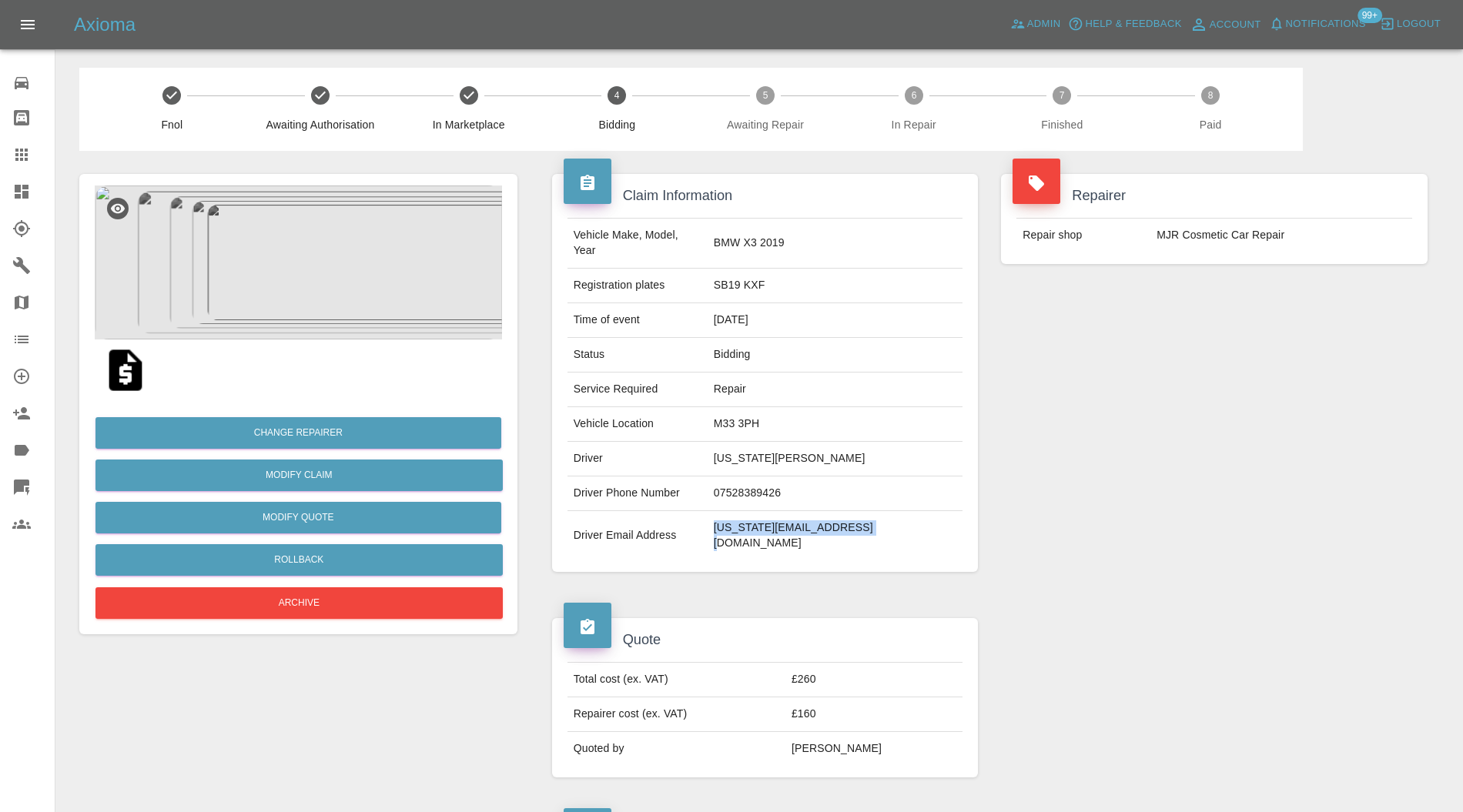
drag, startPoint x: 921, startPoint y: 514, endPoint x: 761, endPoint y: 521, distance: 160.2
click at [761, 521] on td "[US_STATE][EMAIL_ADDRESS][DOMAIN_NAME]" at bounding box center [835, 536] width 255 height 49
copy td "[US_STATE][EMAIL_ADDRESS][DOMAIN_NAME]"
drag, startPoint x: 416, startPoint y: 0, endPoint x: 1056, endPoint y: 377, distance: 742.8
click at [1056, 377] on div "Repairer Repair shop MJR Cosmetic Car Repair" at bounding box center [1215, 373] width 450 height 444
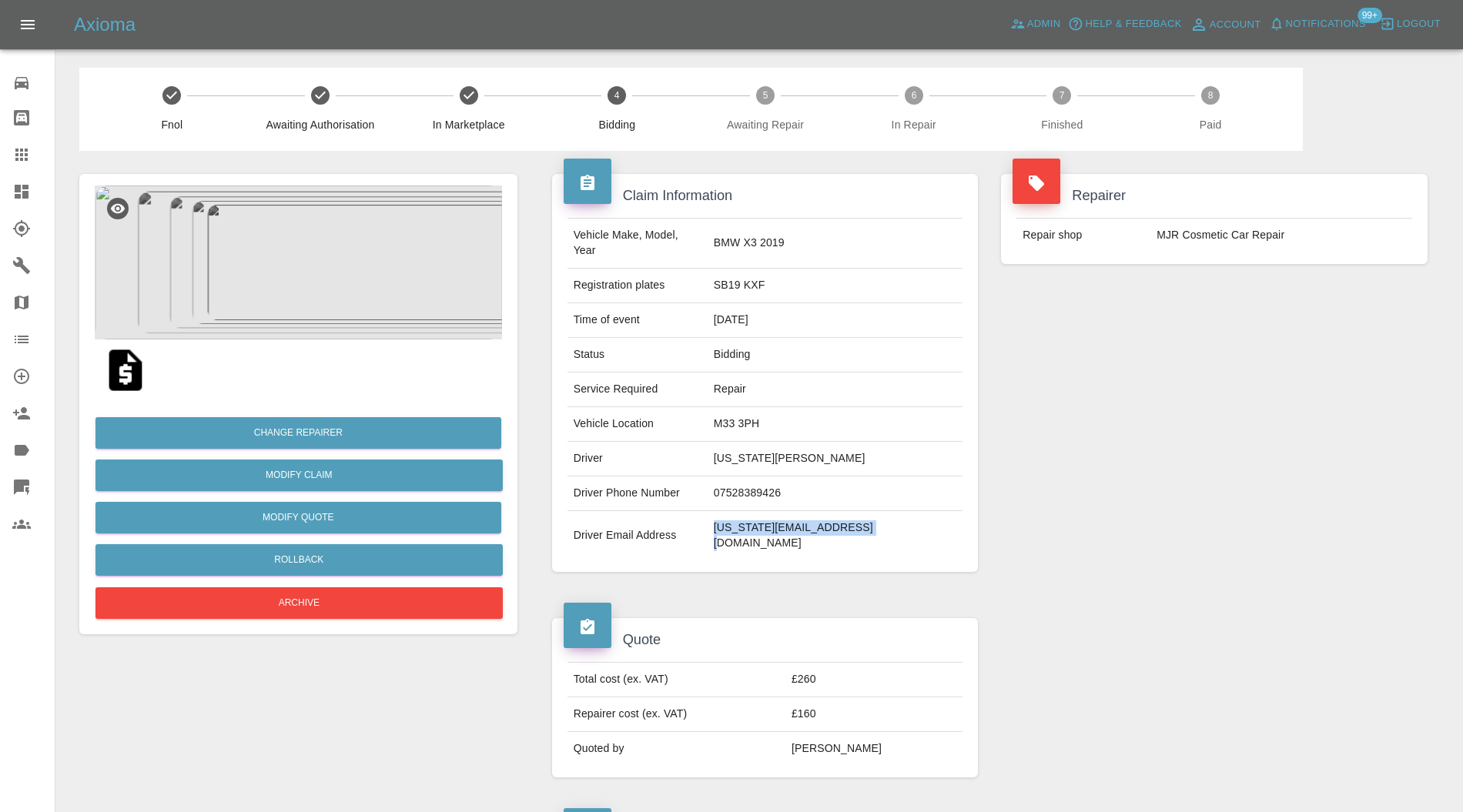
drag, startPoint x: 926, startPoint y: 516, endPoint x: 758, endPoint y: 523, distance: 168.1
click at [758, 523] on td "[US_STATE][EMAIL_ADDRESS][DOMAIN_NAME]" at bounding box center [835, 536] width 255 height 49
copy td "[US_STATE][EMAIL_ADDRESS][DOMAIN_NAME]"
click at [317, 235] on img at bounding box center [298, 262] width 407 height 154
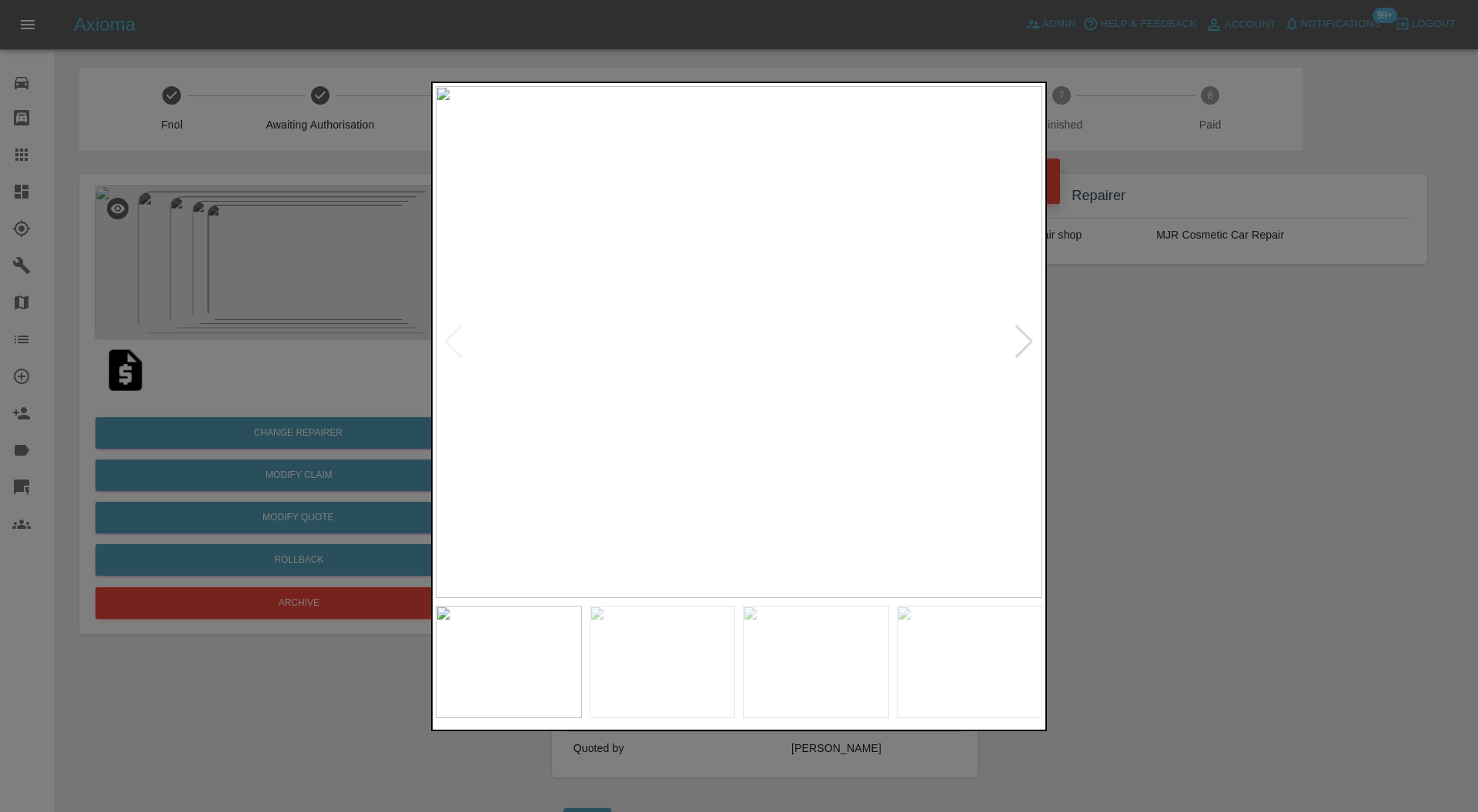
click at [1015, 344] on div at bounding box center [1024, 341] width 21 height 34
click at [1020, 342] on div at bounding box center [1024, 341] width 21 height 34
click at [1125, 337] on div at bounding box center [739, 406] width 1478 height 812
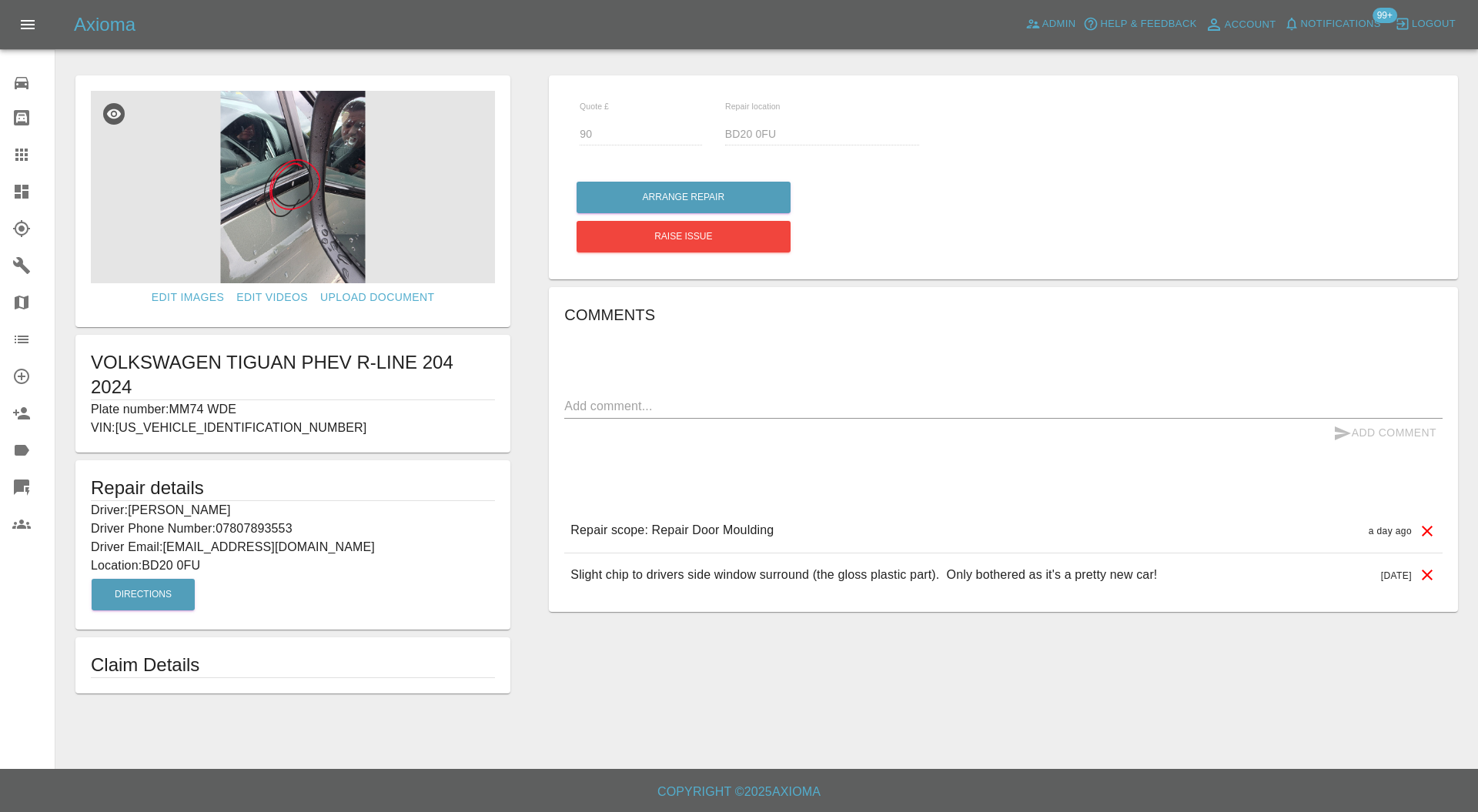
click at [26, 185] on icon at bounding box center [21, 191] width 14 height 14
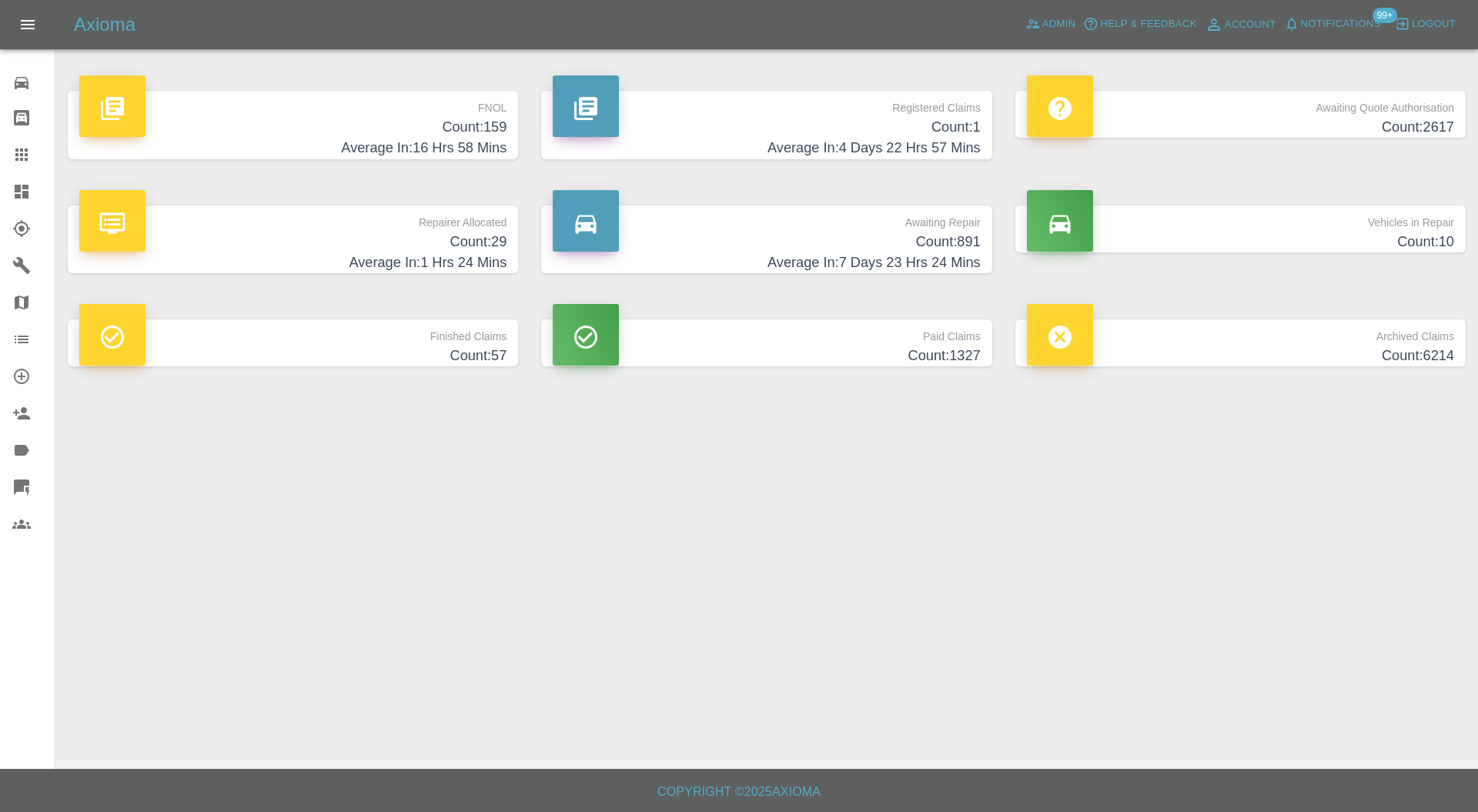
click at [843, 234] on h4 "Count: 891" at bounding box center [766, 241] width 427 height 21
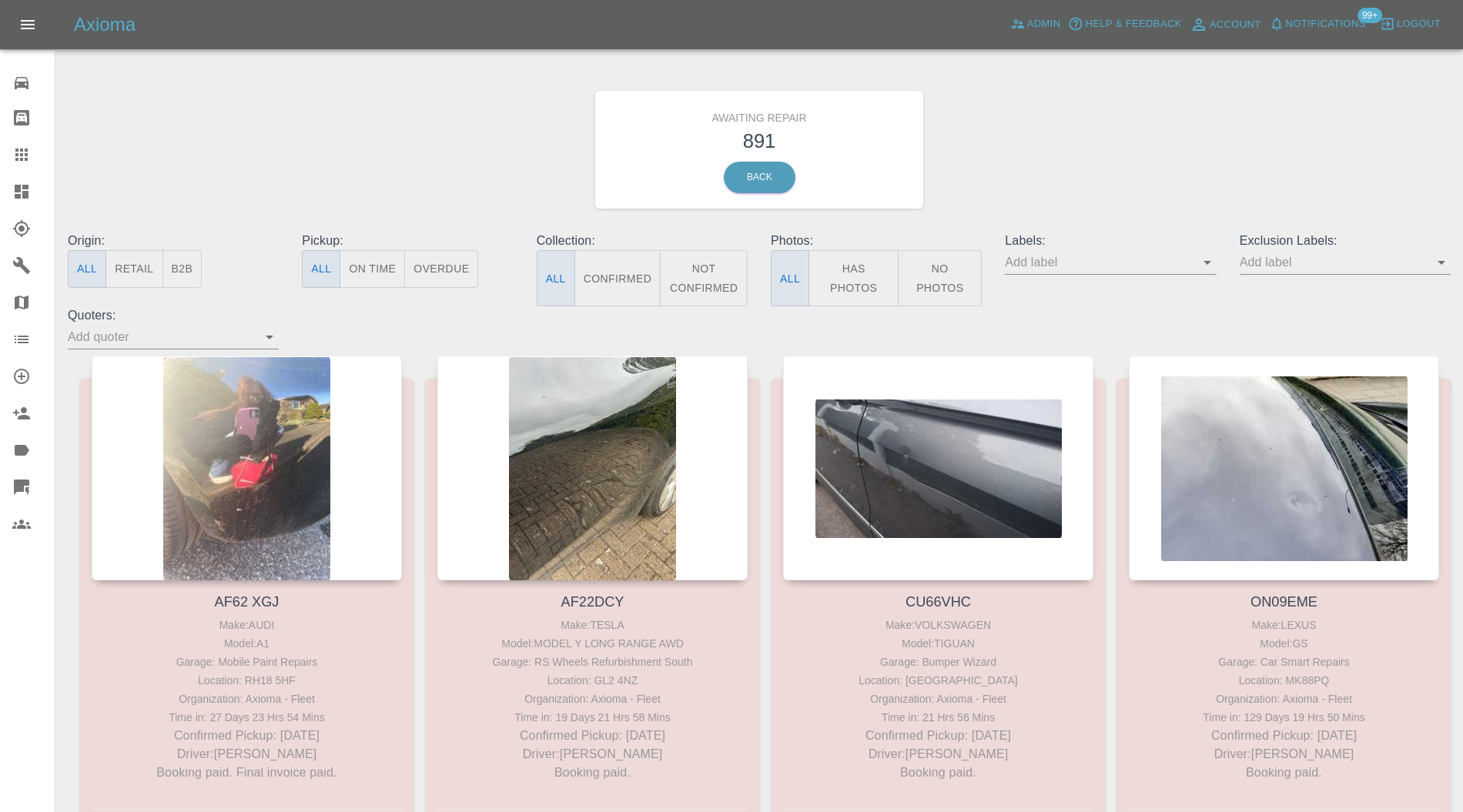
click at [16, 192] on icon at bounding box center [21, 192] width 18 height 18
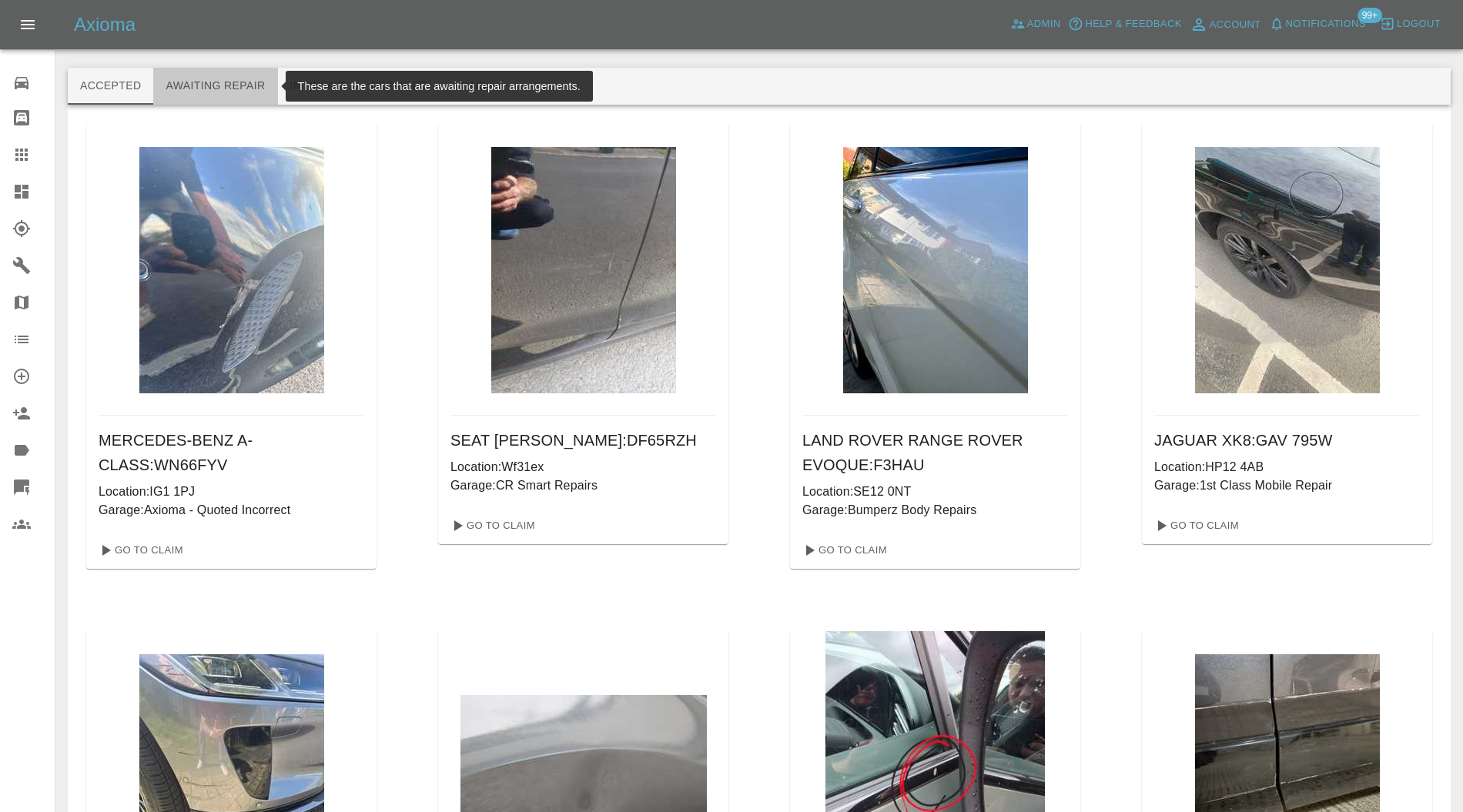
click at [183, 82] on button "Awaiting Repair" at bounding box center [216, 86] width 124 height 37
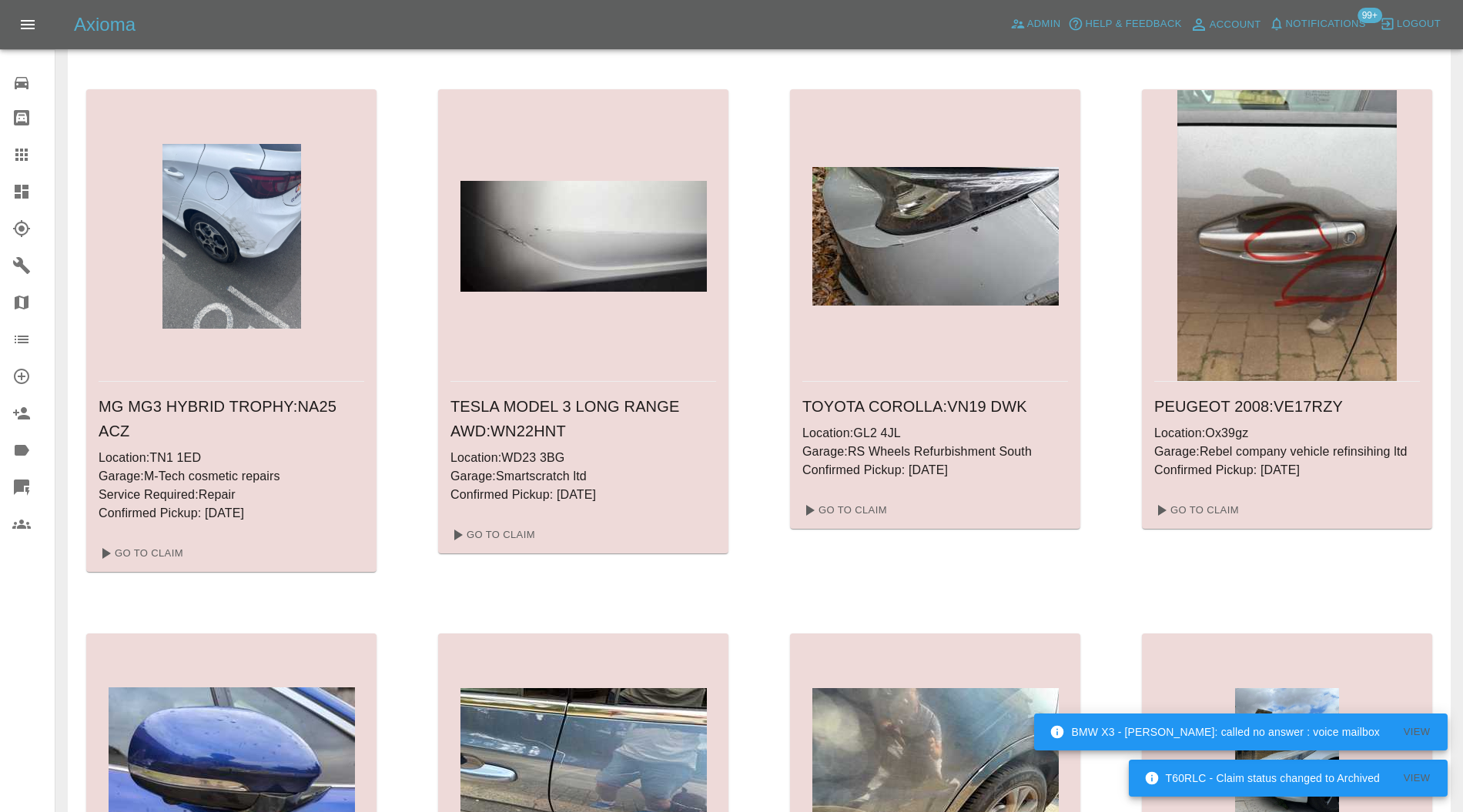
scroll to position [2727, 0]
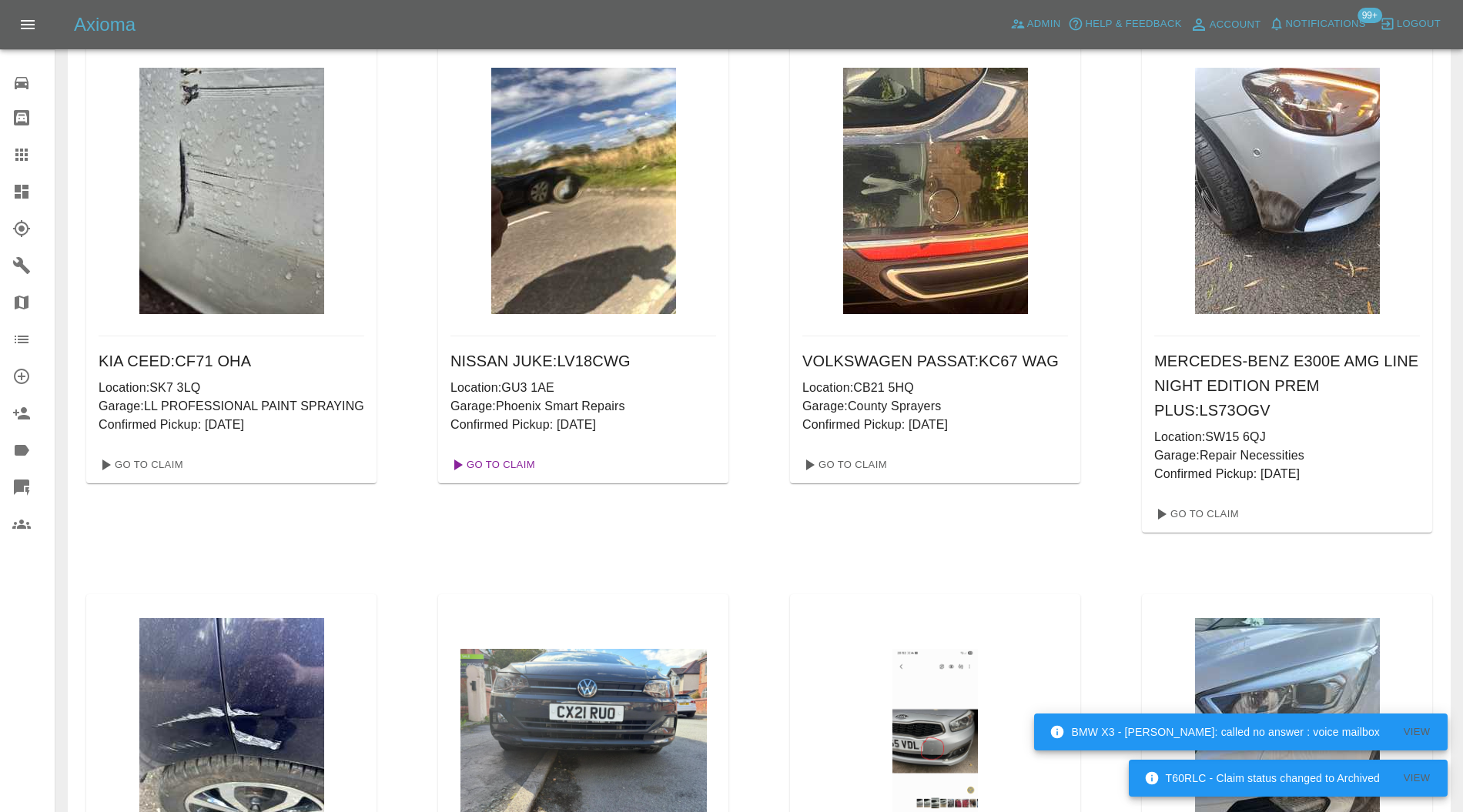
click at [510, 458] on link "Go To Claim" at bounding box center [492, 465] width 95 height 25
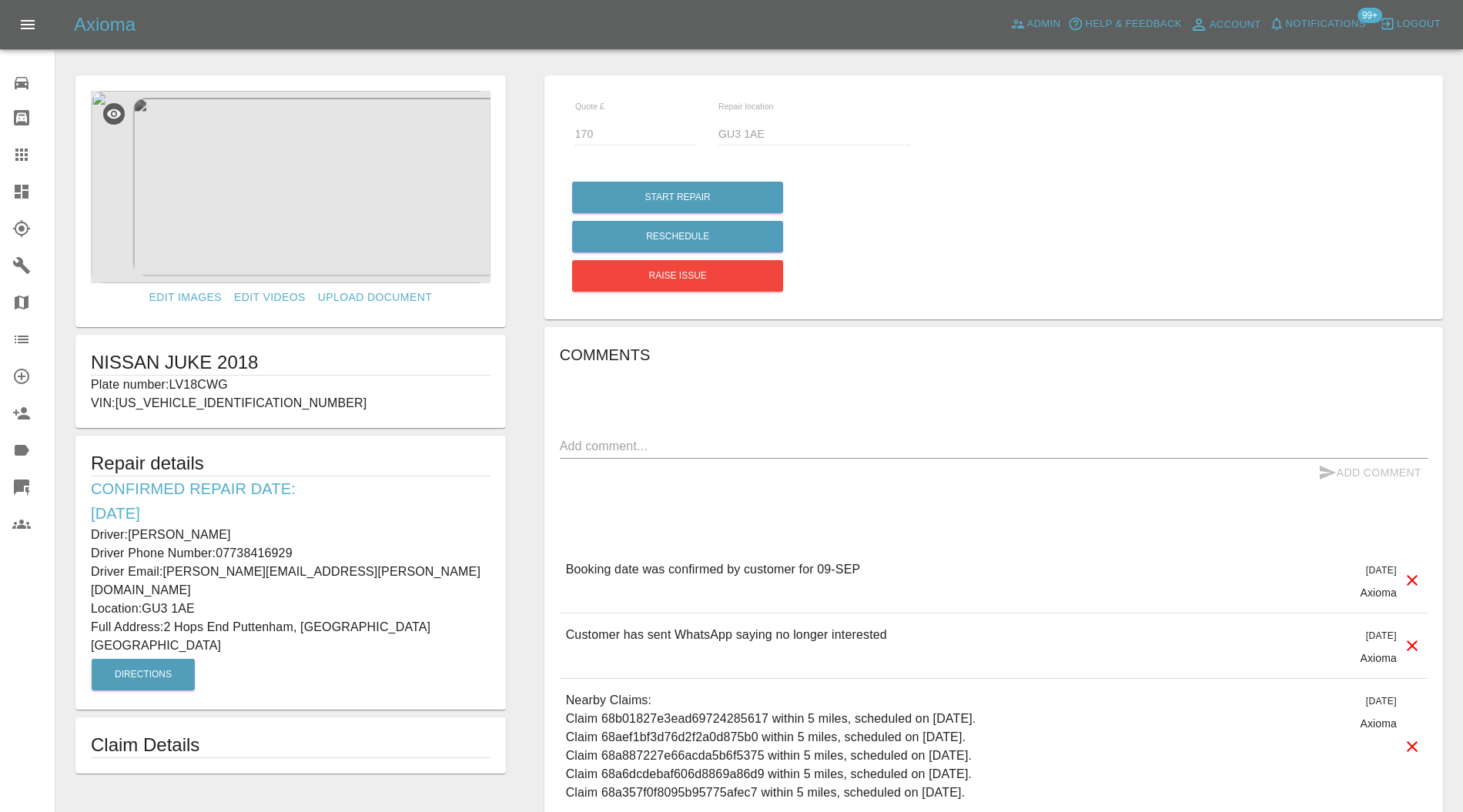
click at [324, 203] on img at bounding box center [290, 187] width 400 height 192
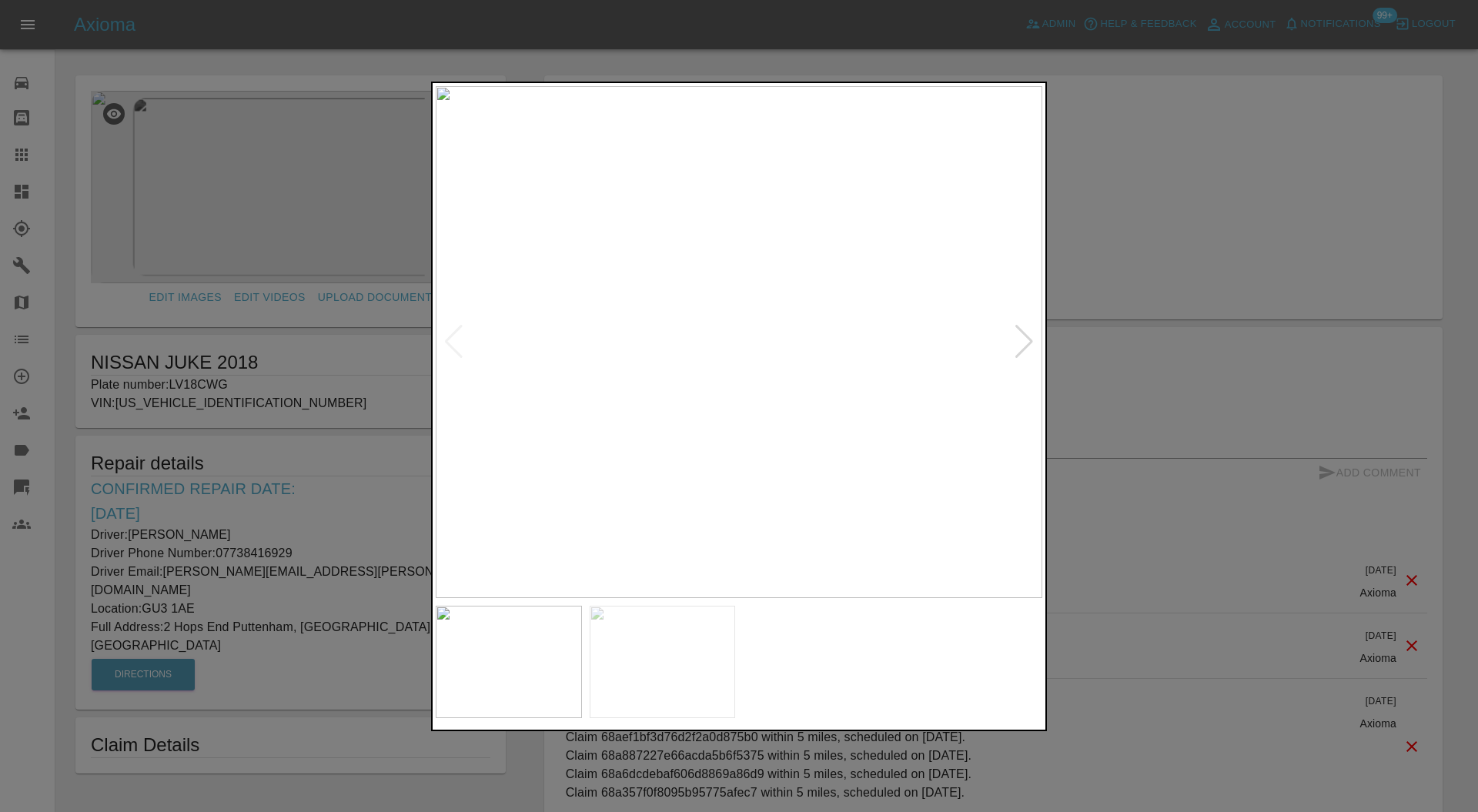
click at [1015, 342] on div at bounding box center [1024, 341] width 21 height 34
click at [1015, 342] on img at bounding box center [738, 342] width 606 height 513
click at [1234, 309] on div at bounding box center [739, 406] width 1478 height 812
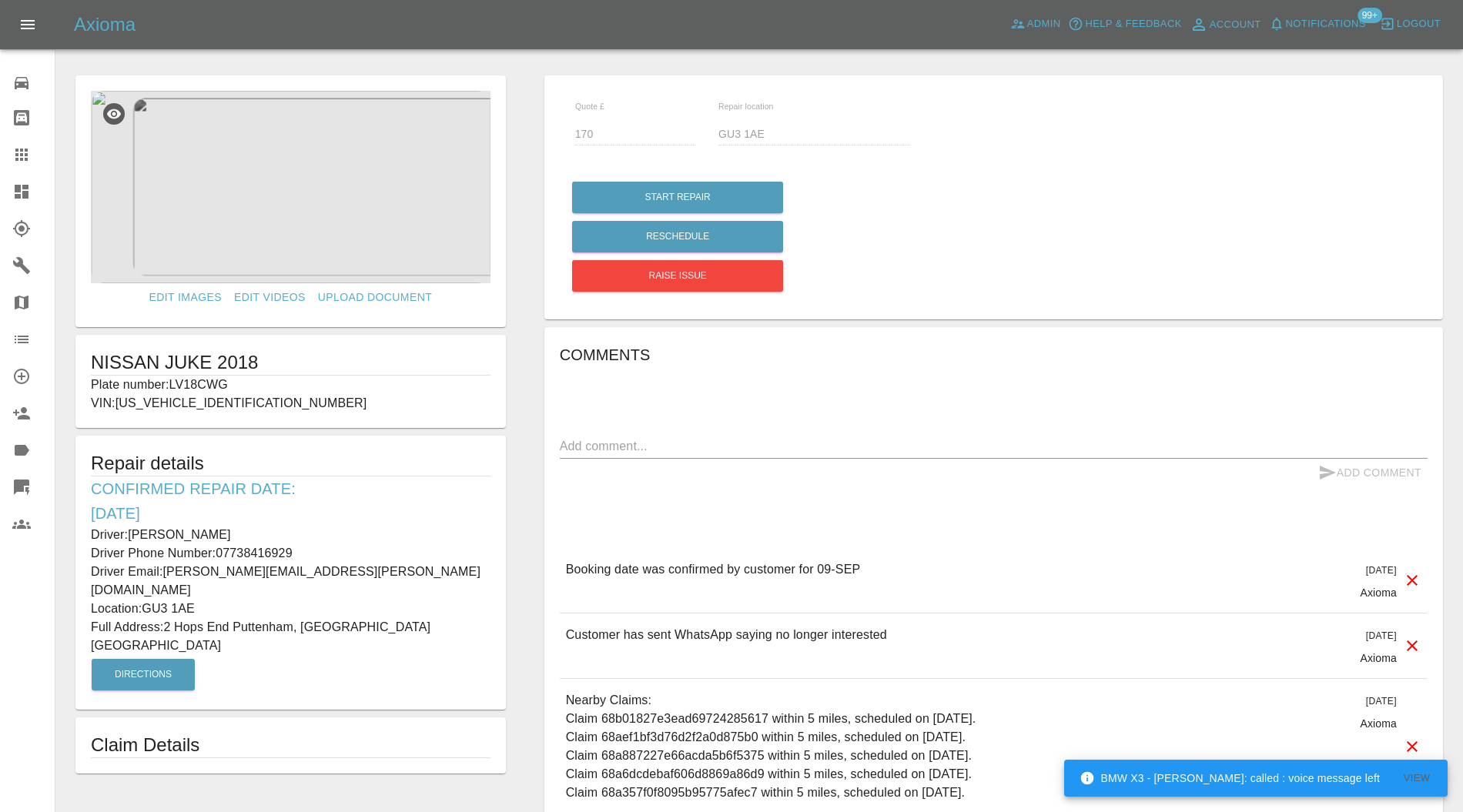
click at [276, 216] on img at bounding box center [290, 187] width 400 height 192
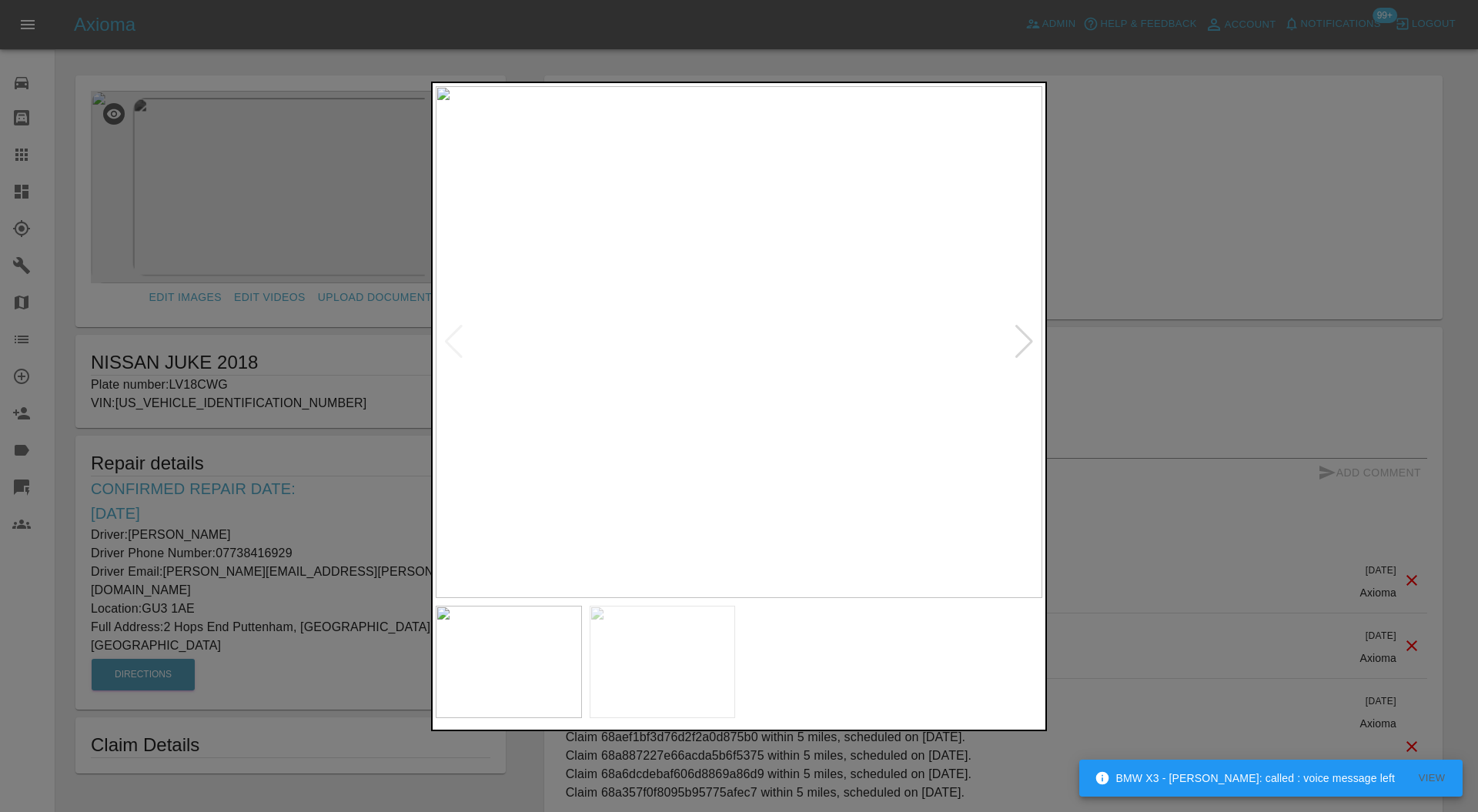
click at [1026, 341] on div at bounding box center [1024, 341] width 21 height 34
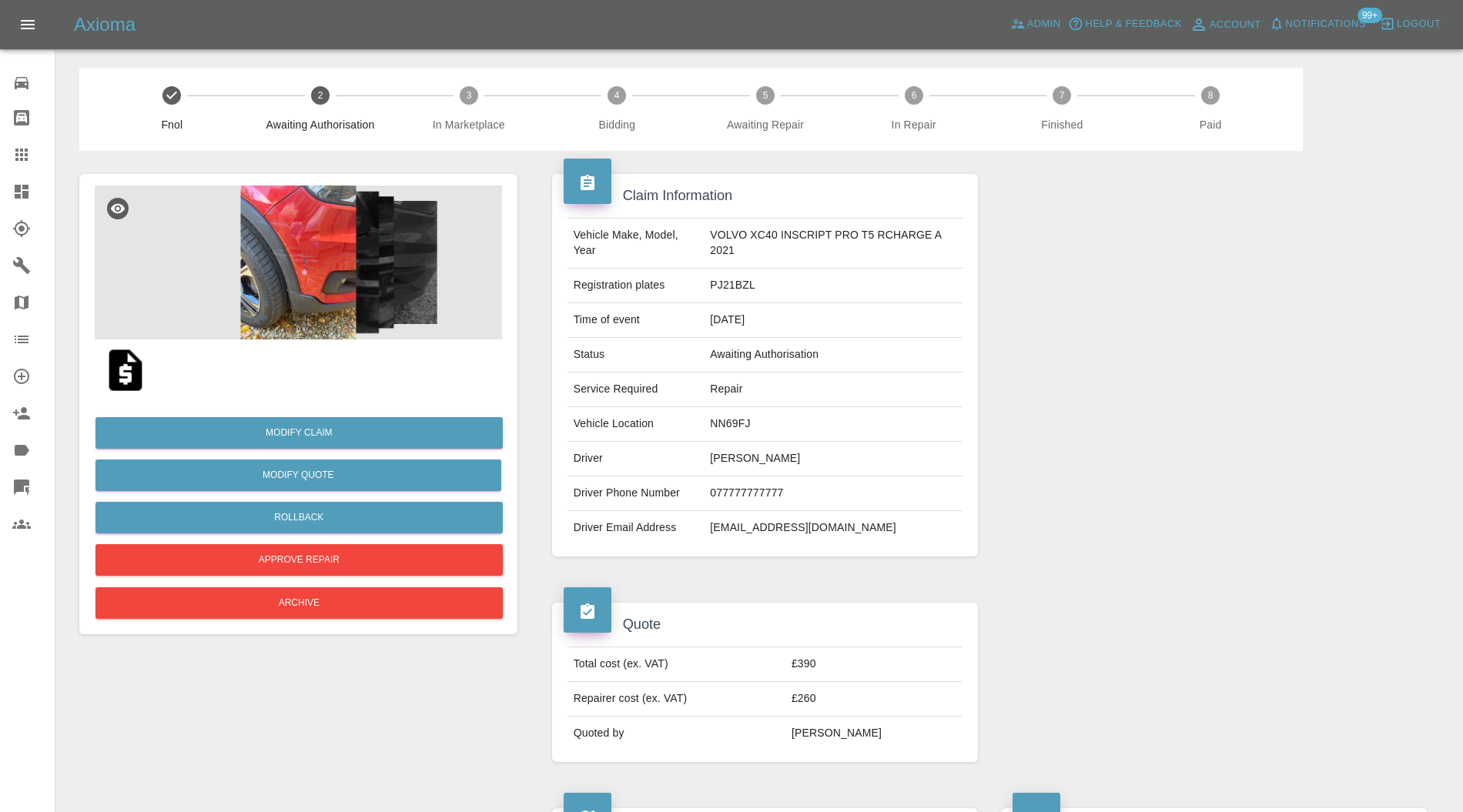
click at [134, 374] on img at bounding box center [125, 370] width 49 height 49
click at [316, 515] on button "Rollback" at bounding box center [298, 518] width 407 height 32
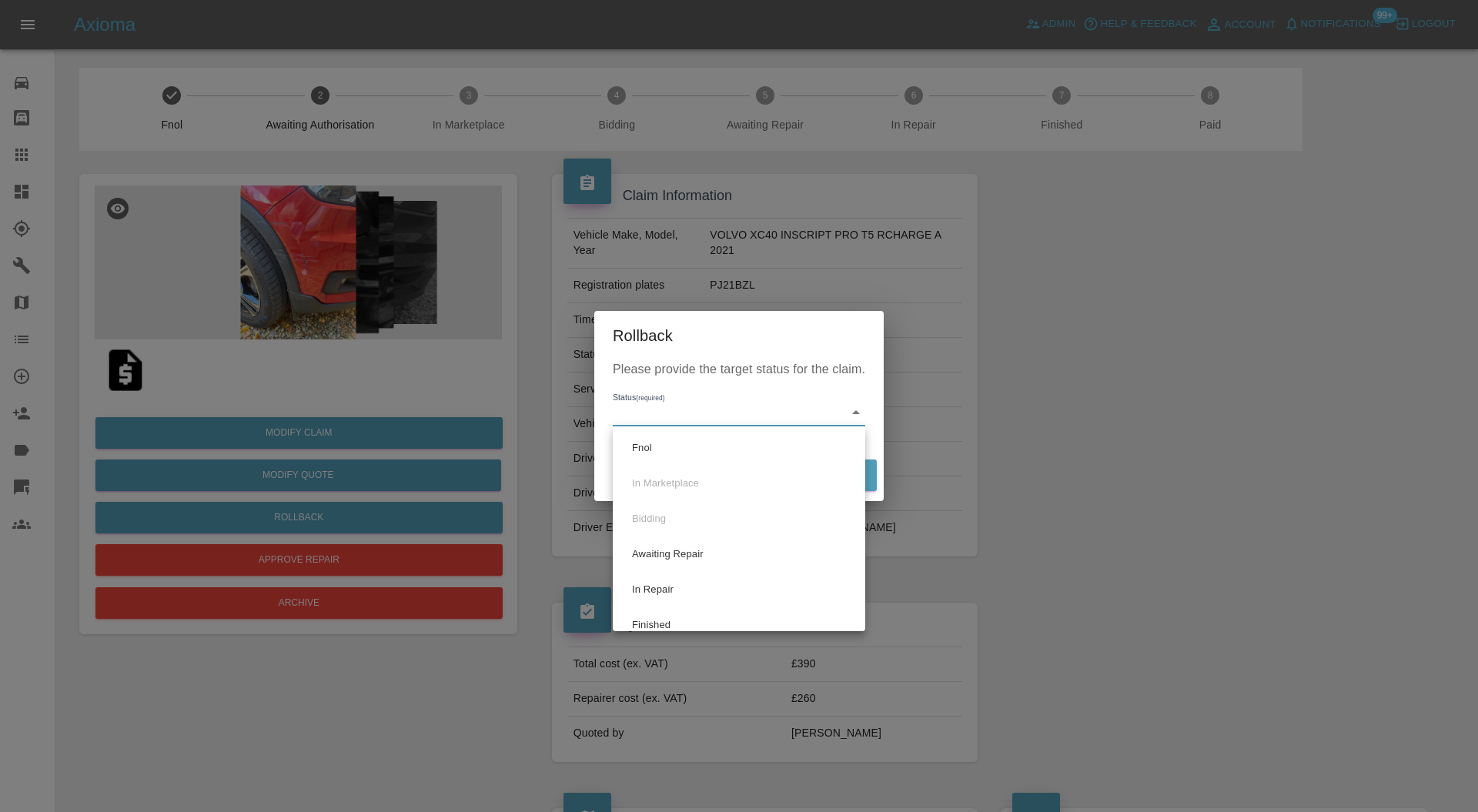
click at [712, 441] on li "Fnol" at bounding box center [739, 448] width 245 height 36
type input "fnol"
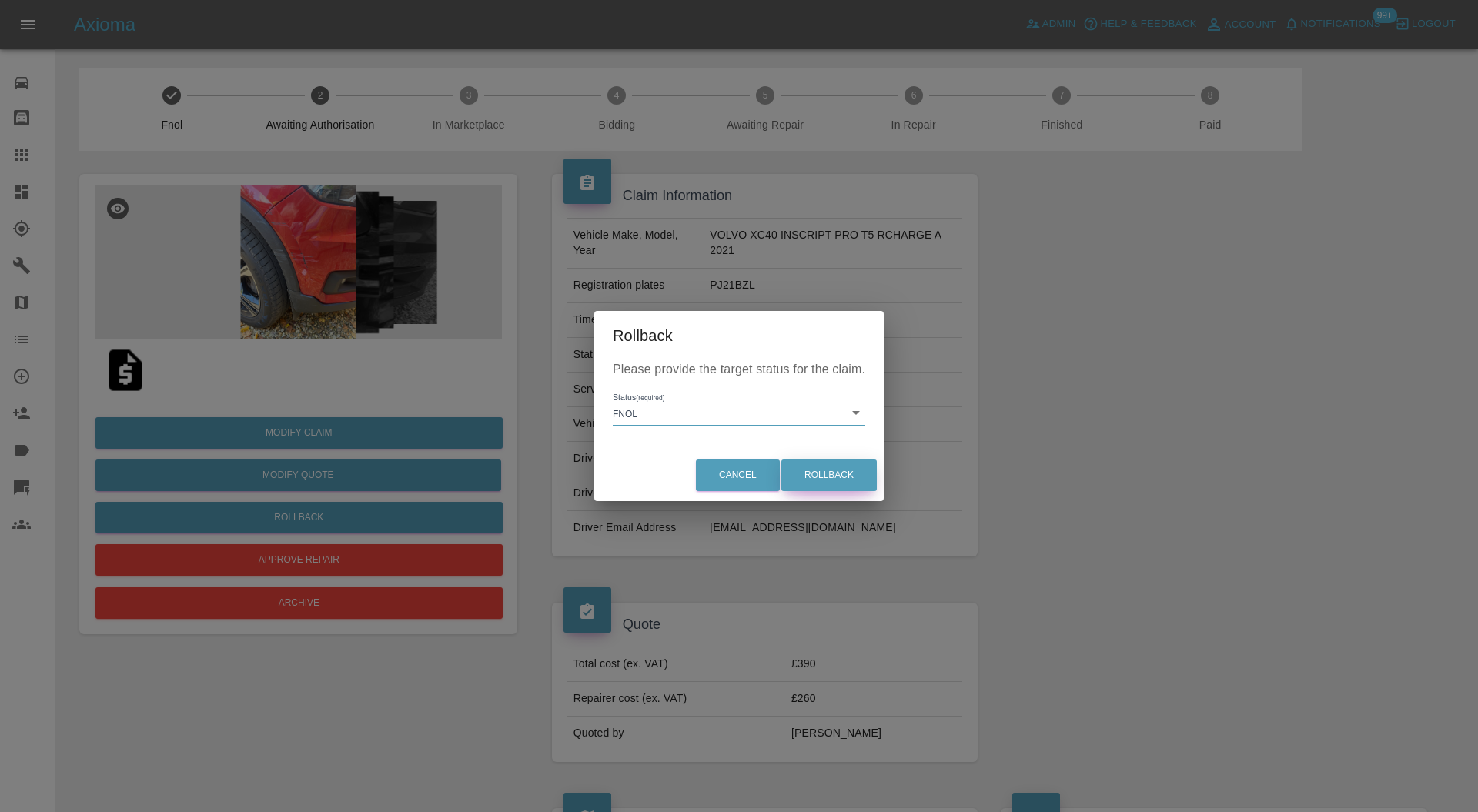
click at [804, 475] on button "Rollback" at bounding box center [829, 475] width 95 height 32
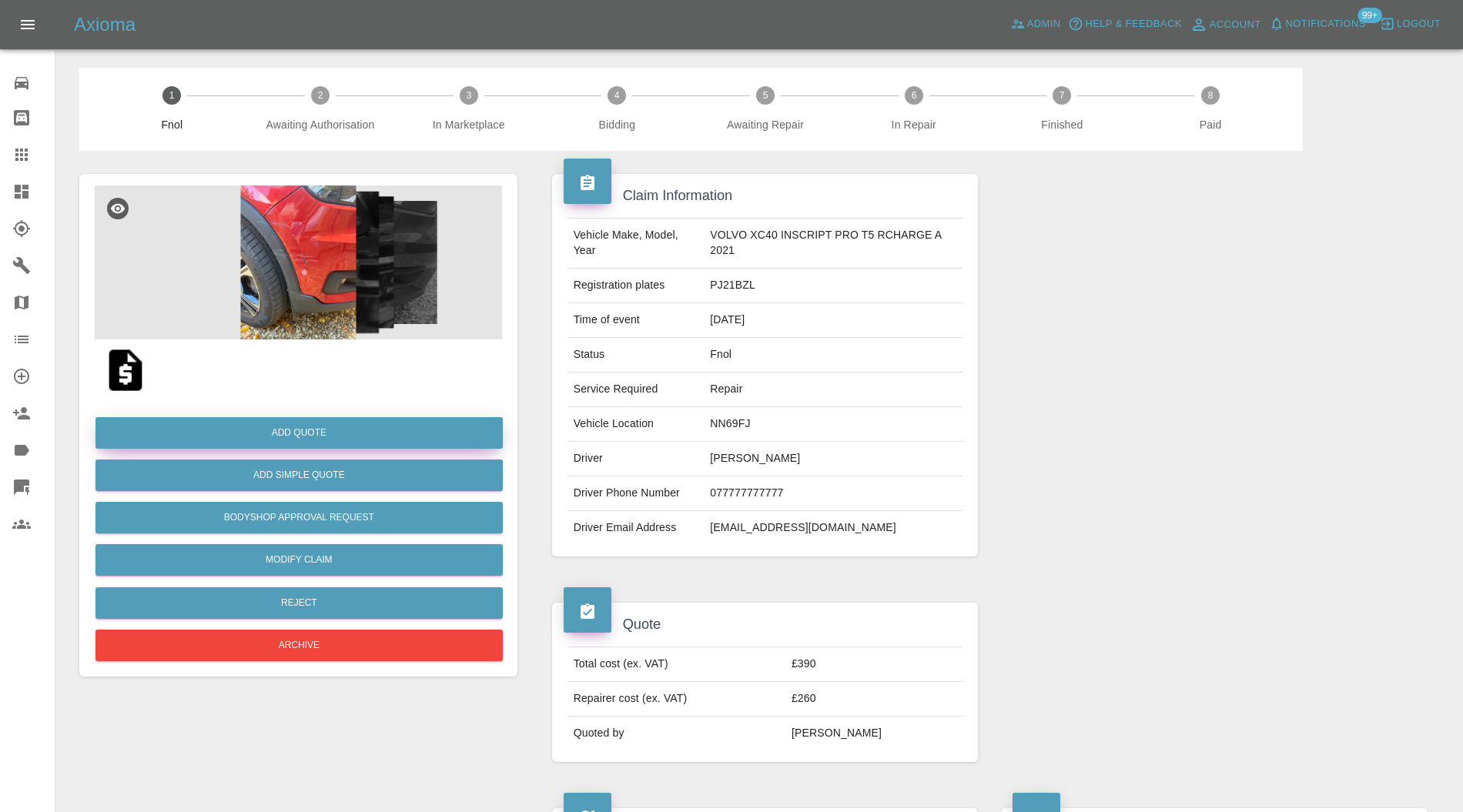
click at [372, 434] on button "Add Quote" at bounding box center [298, 433] width 407 height 32
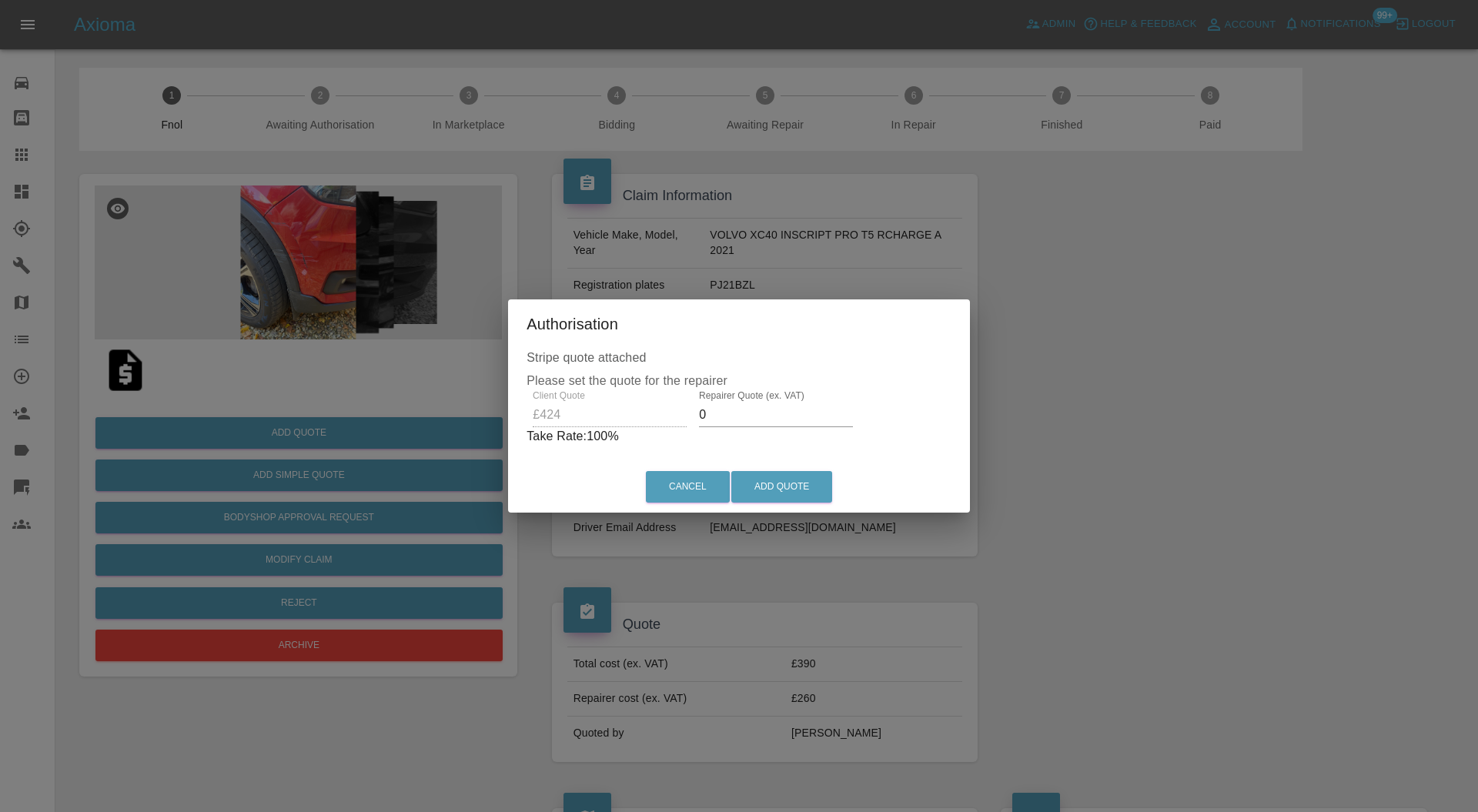
click at [759, 401] on label "Repairer Quote (ex. VAT)" at bounding box center [751, 395] width 105 height 13
click at [759, 402] on input "0" at bounding box center [776, 414] width 154 height 25
type input "275"
click at [806, 485] on button "Add Quote" at bounding box center [782, 486] width 101 height 32
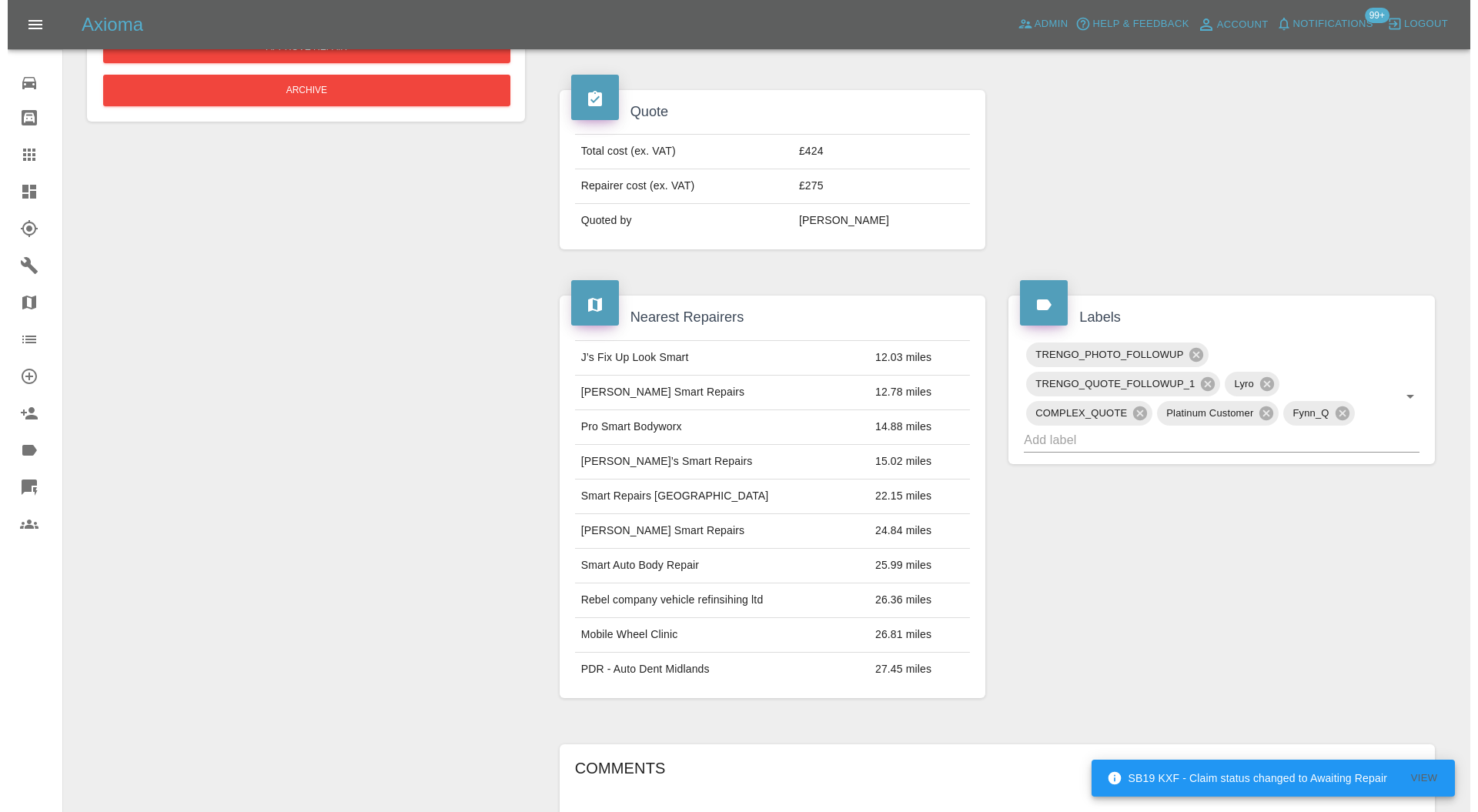
scroll to position [1095, 0]
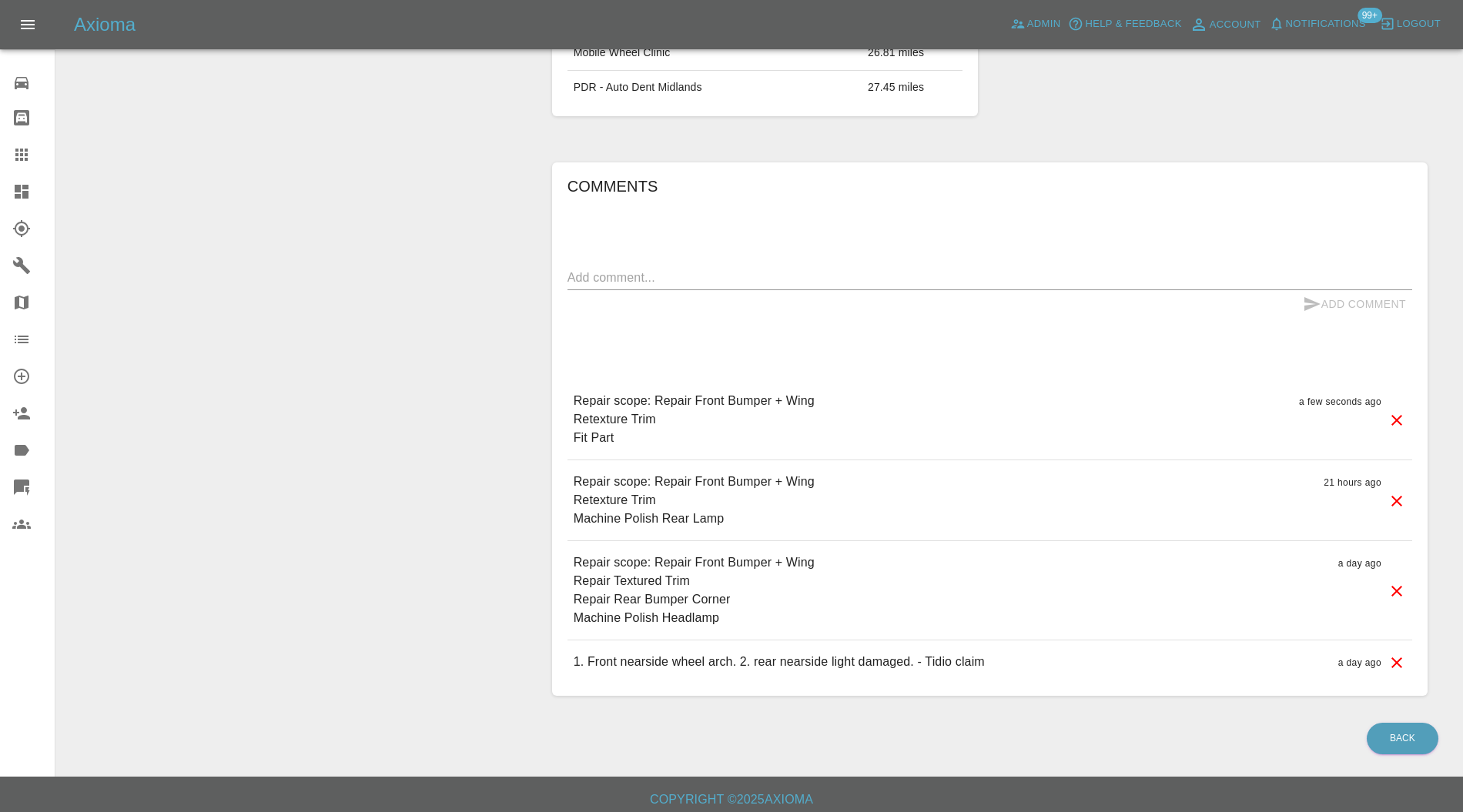
click at [1398, 582] on icon at bounding box center [1397, 591] width 18 height 18
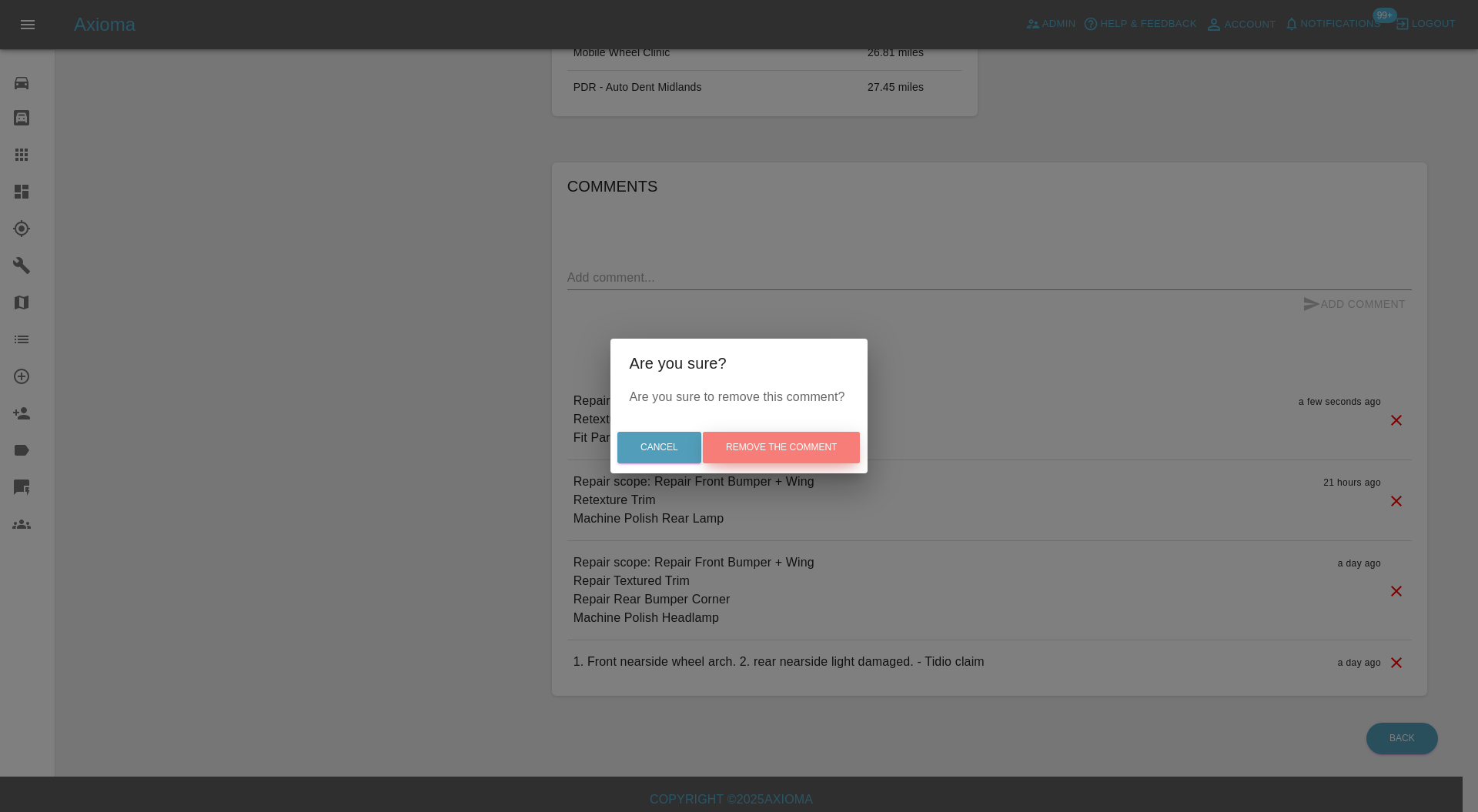
click at [839, 442] on button "Remove the comment" at bounding box center [782, 447] width 157 height 32
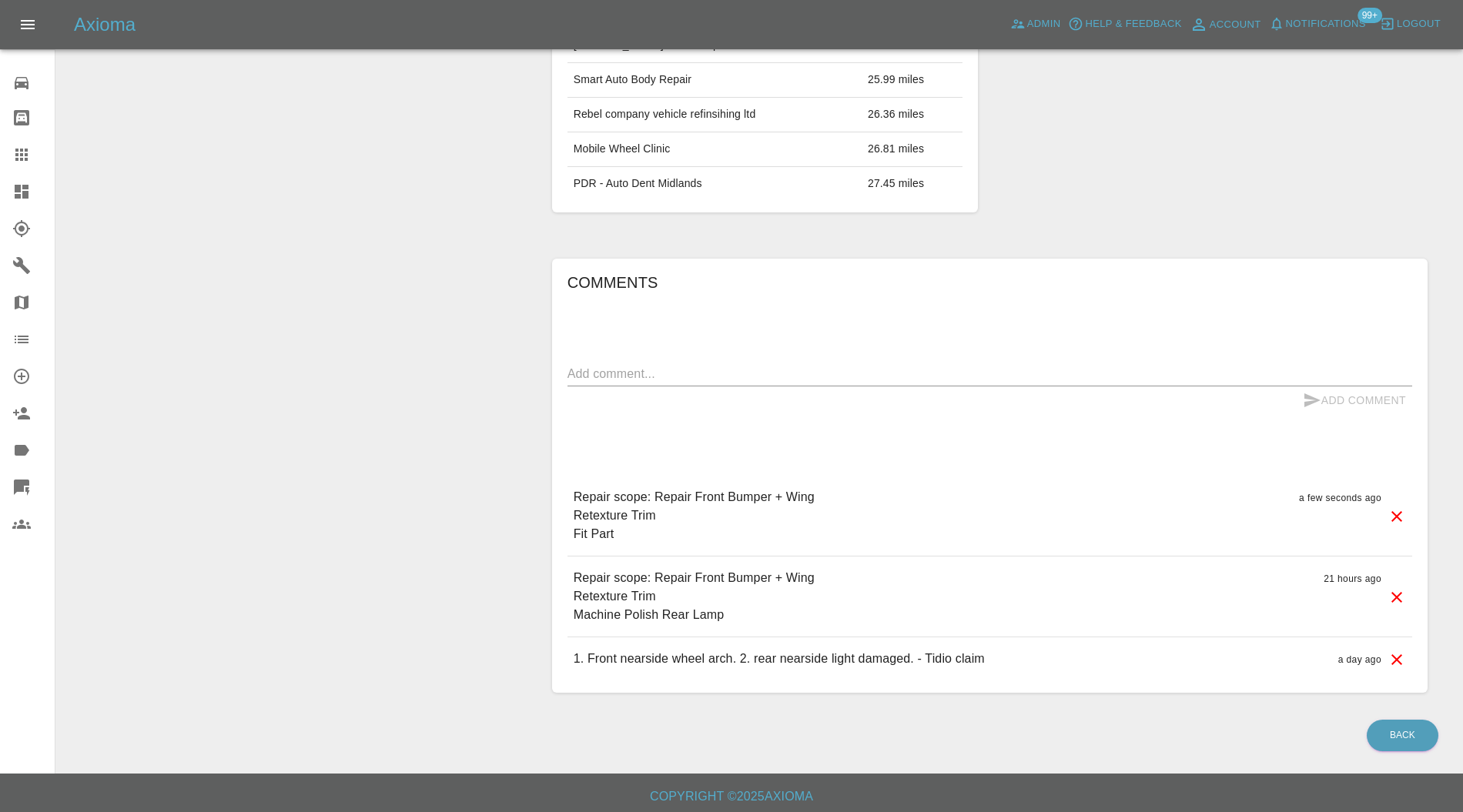
click at [1392, 594] on icon at bounding box center [1397, 597] width 18 height 18
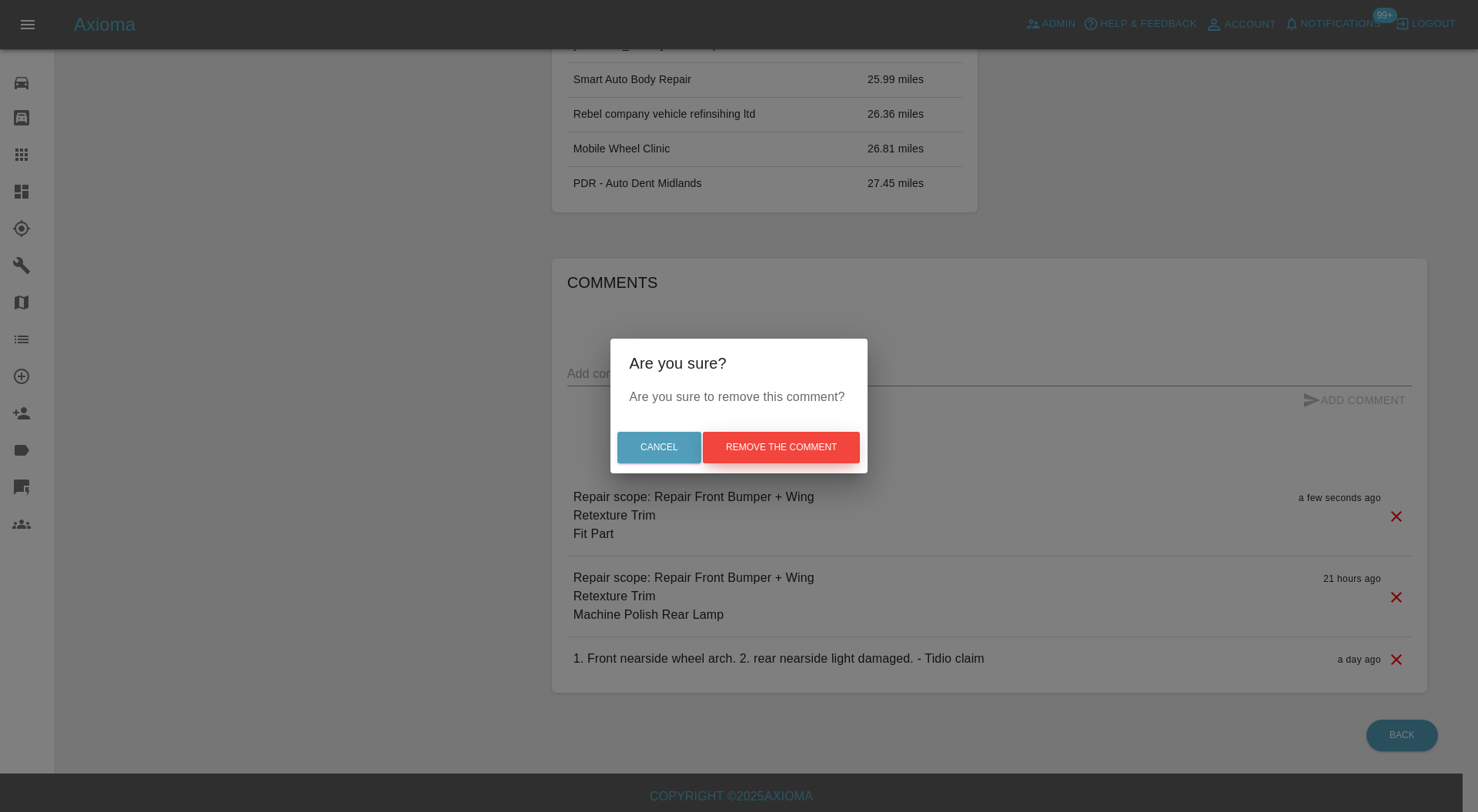
click at [826, 453] on button "Remove the comment" at bounding box center [782, 447] width 157 height 32
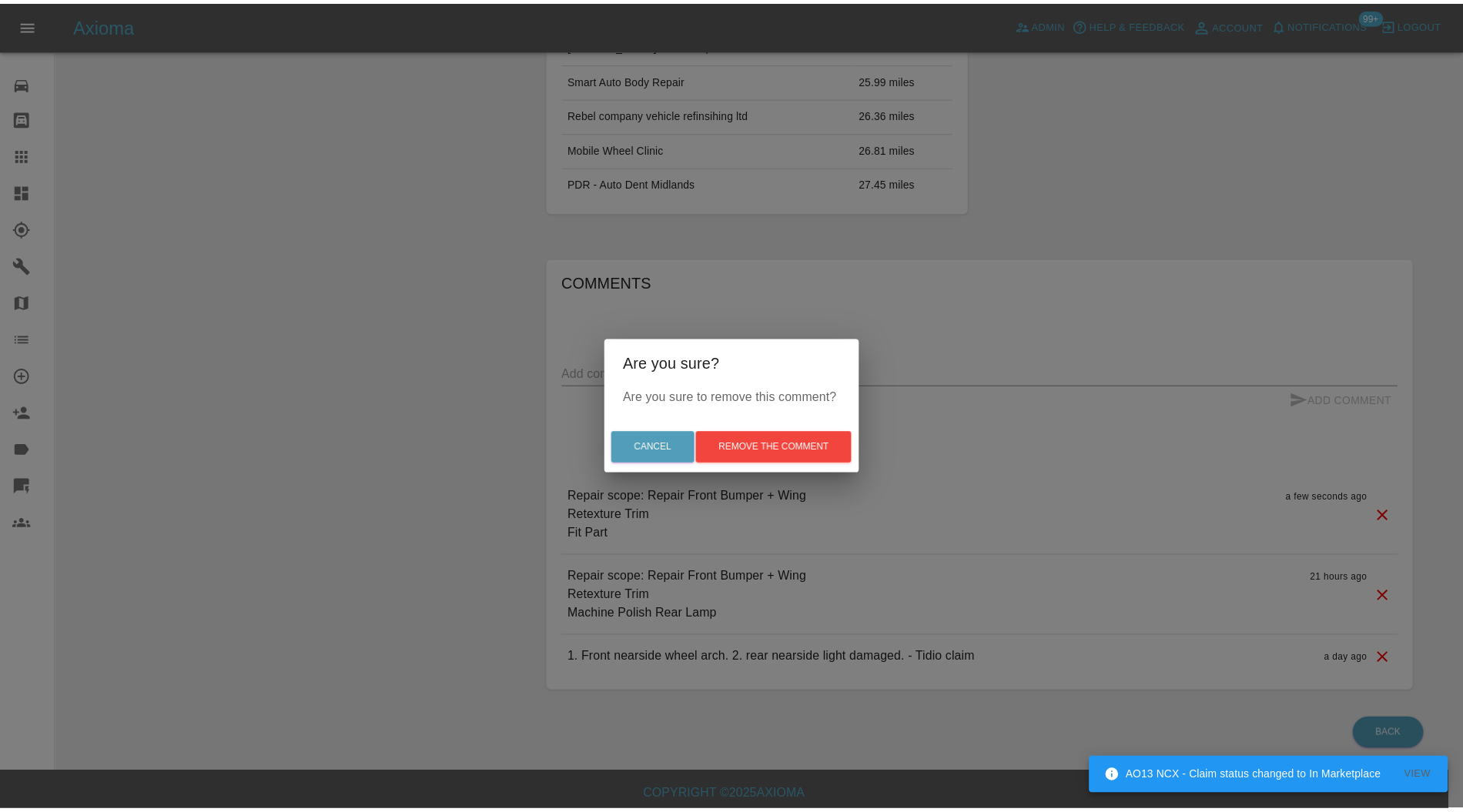
scroll to position [917, 0]
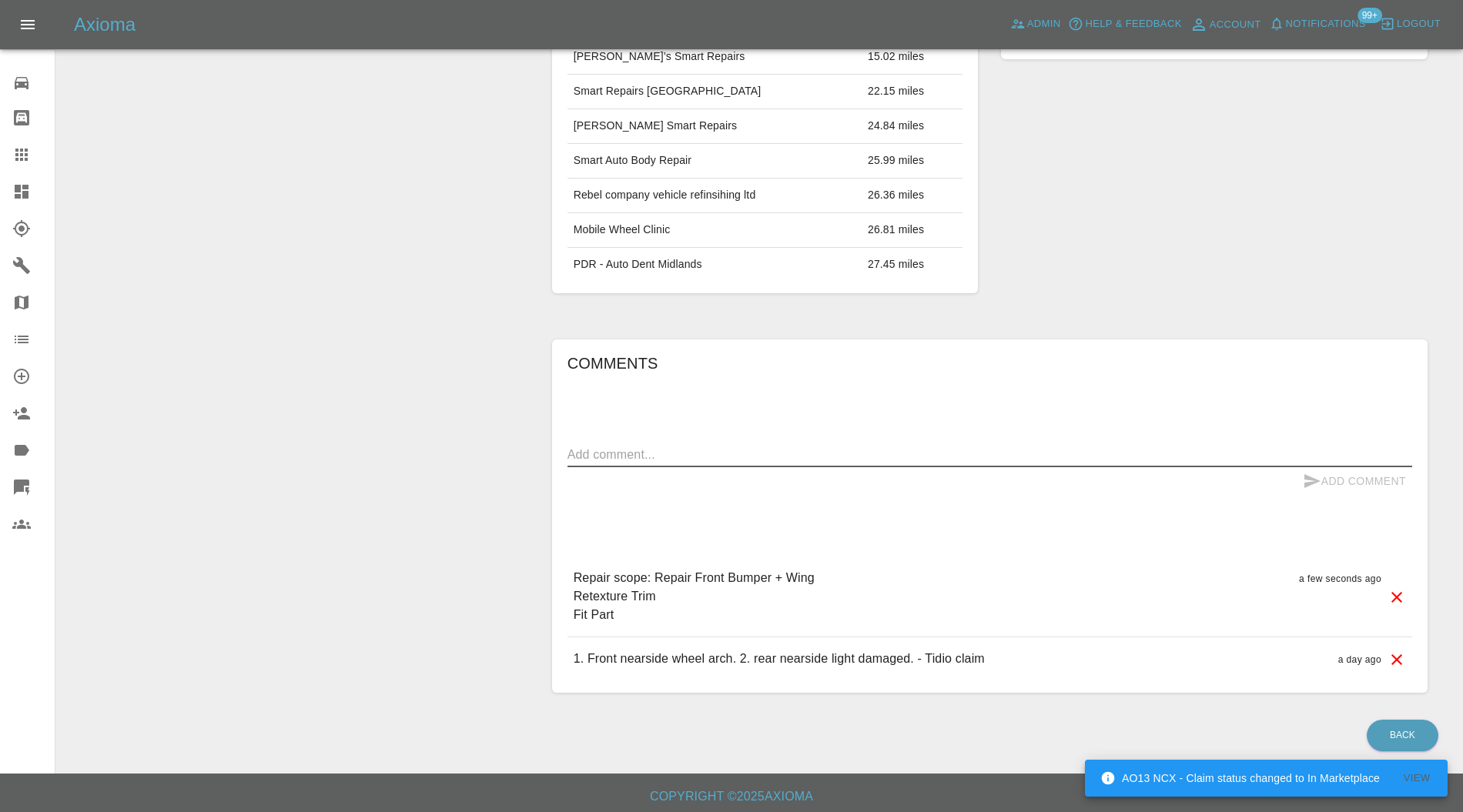
click at [834, 448] on textarea at bounding box center [989, 454] width 844 height 17
type textarea "Ignore rear bumper. REMOVED from quote."
click at [1385, 467] on button "Add Comment" at bounding box center [1355, 481] width 115 height 28
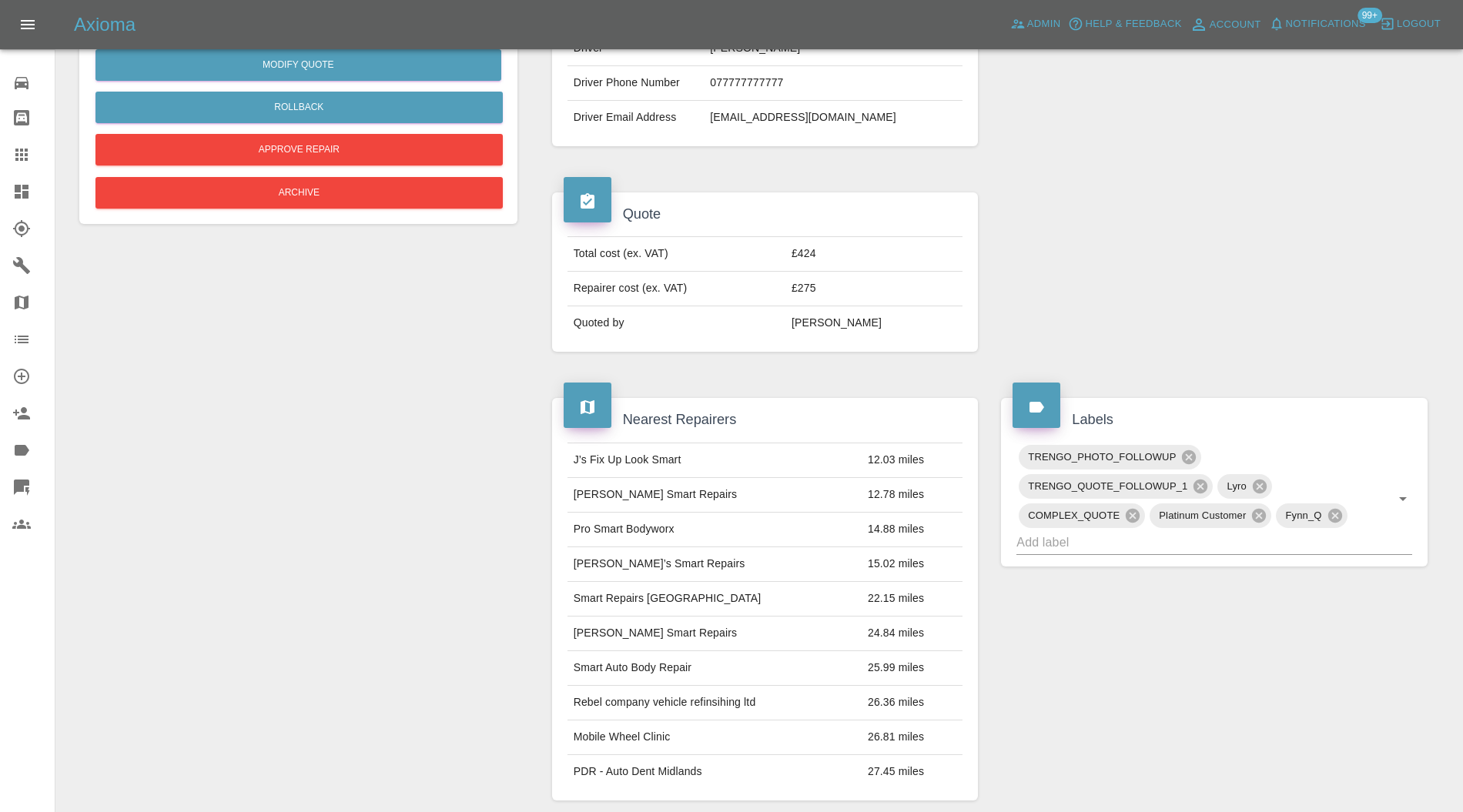
scroll to position [684, 0]
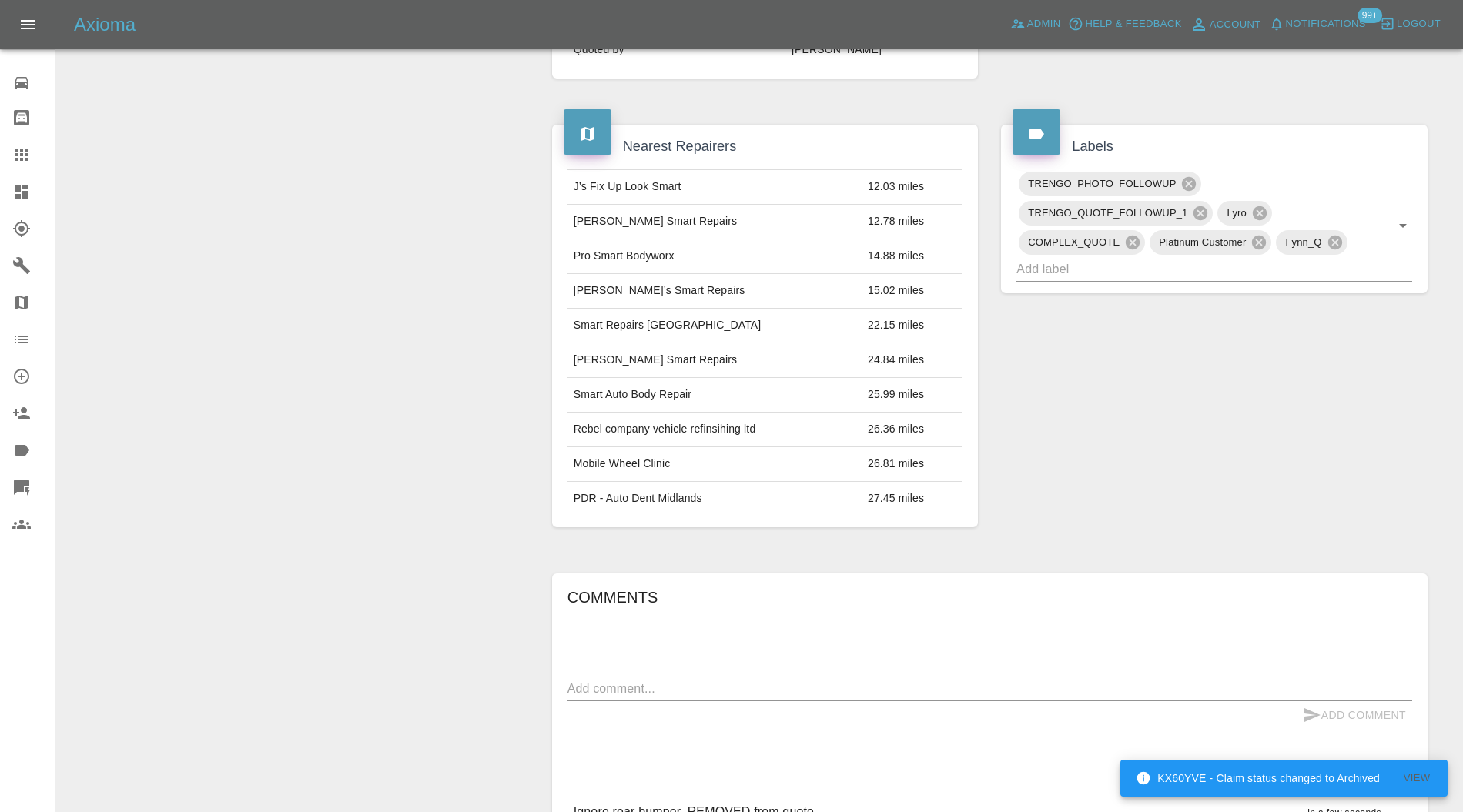
click at [1158, 265] on input "text" at bounding box center [1193, 269] width 353 height 24
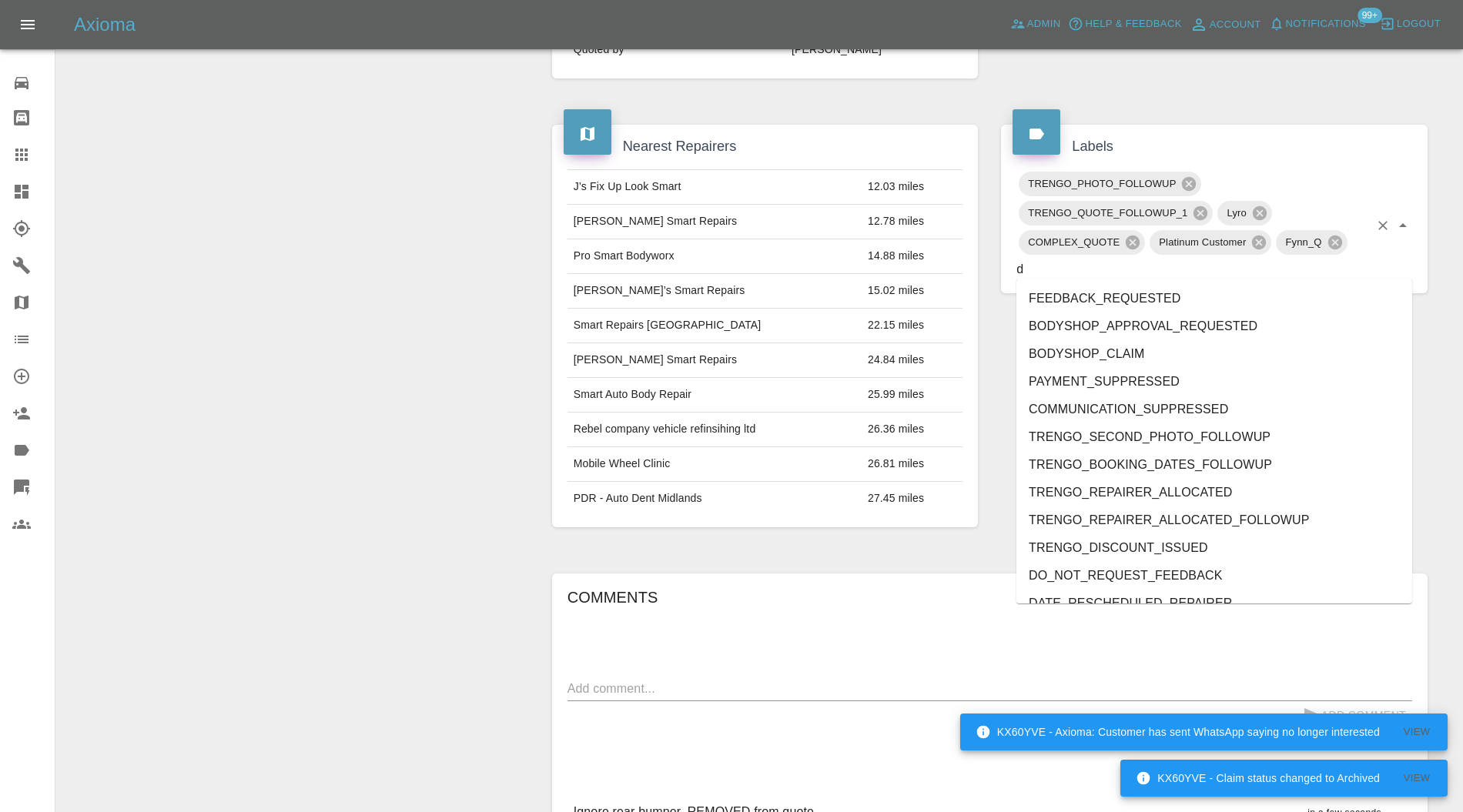
type input "do"
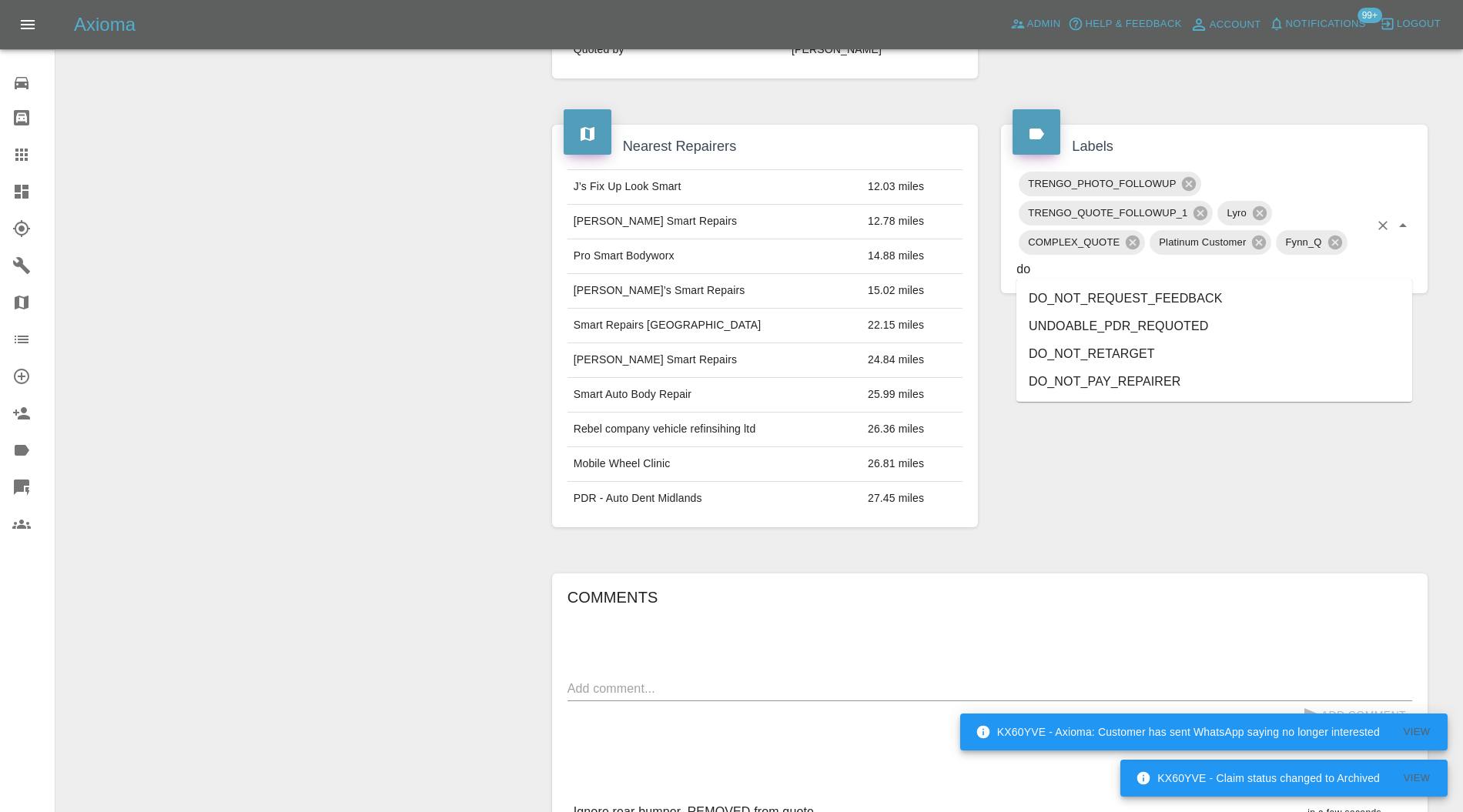
click at [1091, 288] on li "DO_NOT_REQUEST_FEEDBACK" at bounding box center [1214, 298] width 396 height 27
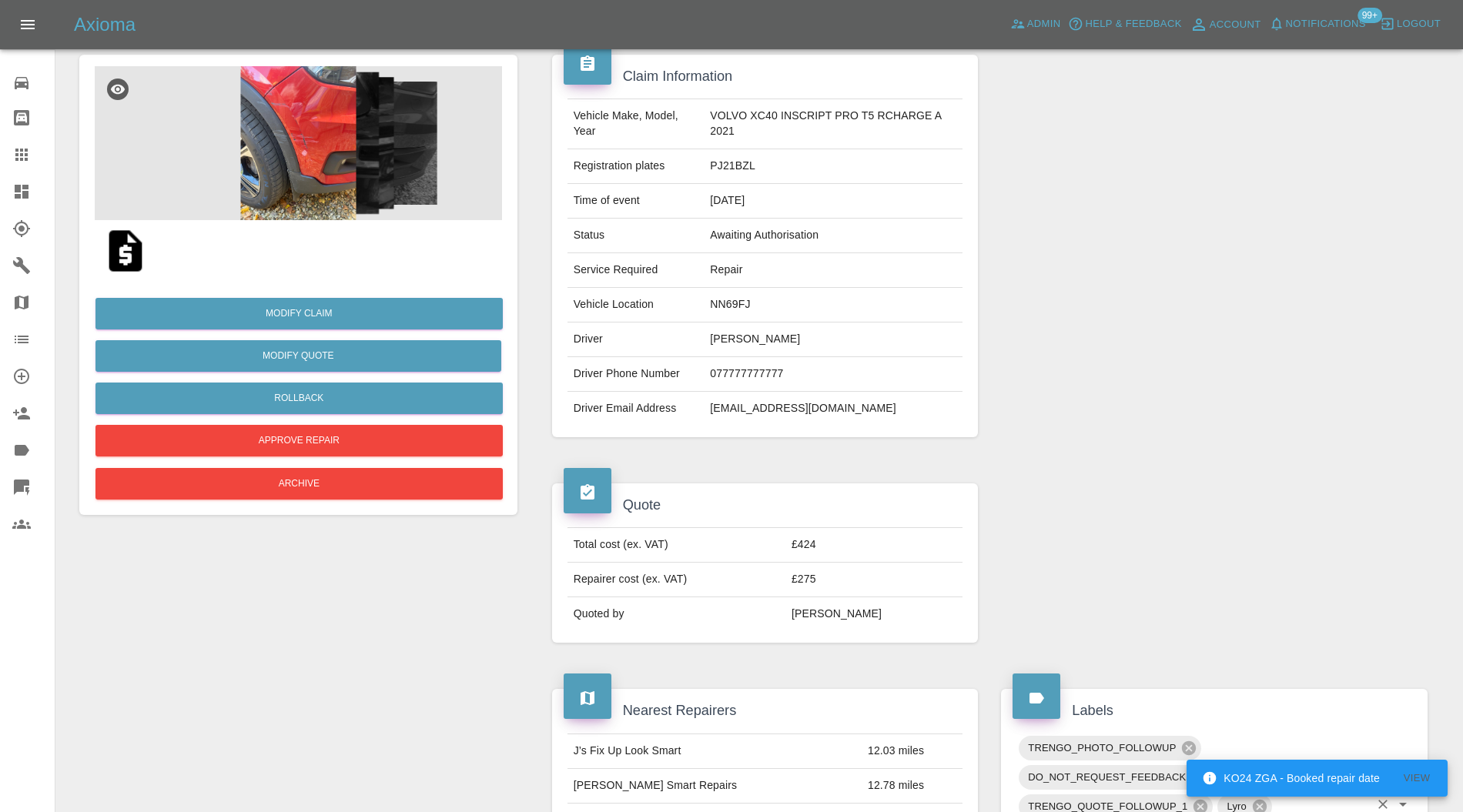
scroll to position [137, 0]
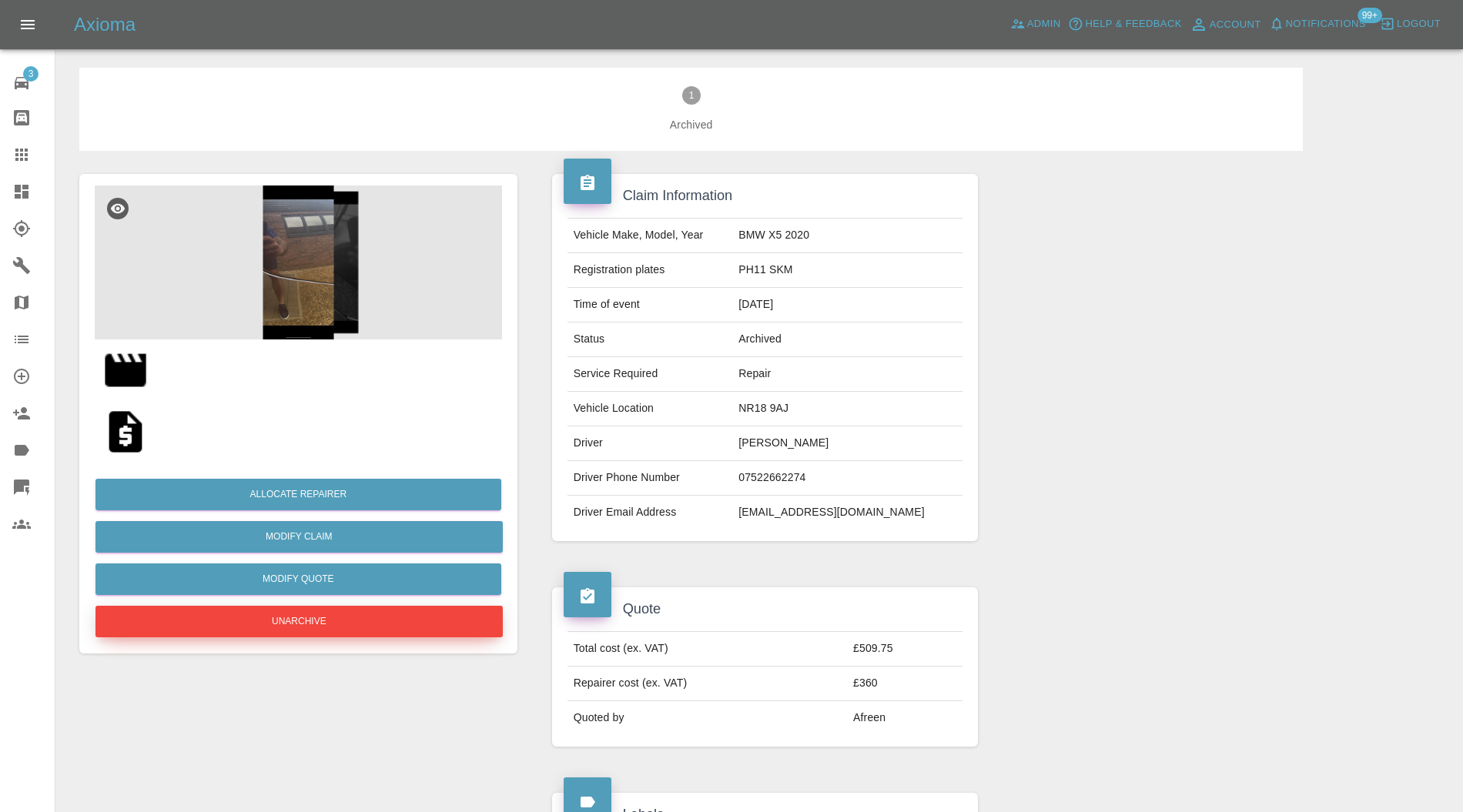
click at [336, 623] on button "Unarchive" at bounding box center [298, 622] width 407 height 32
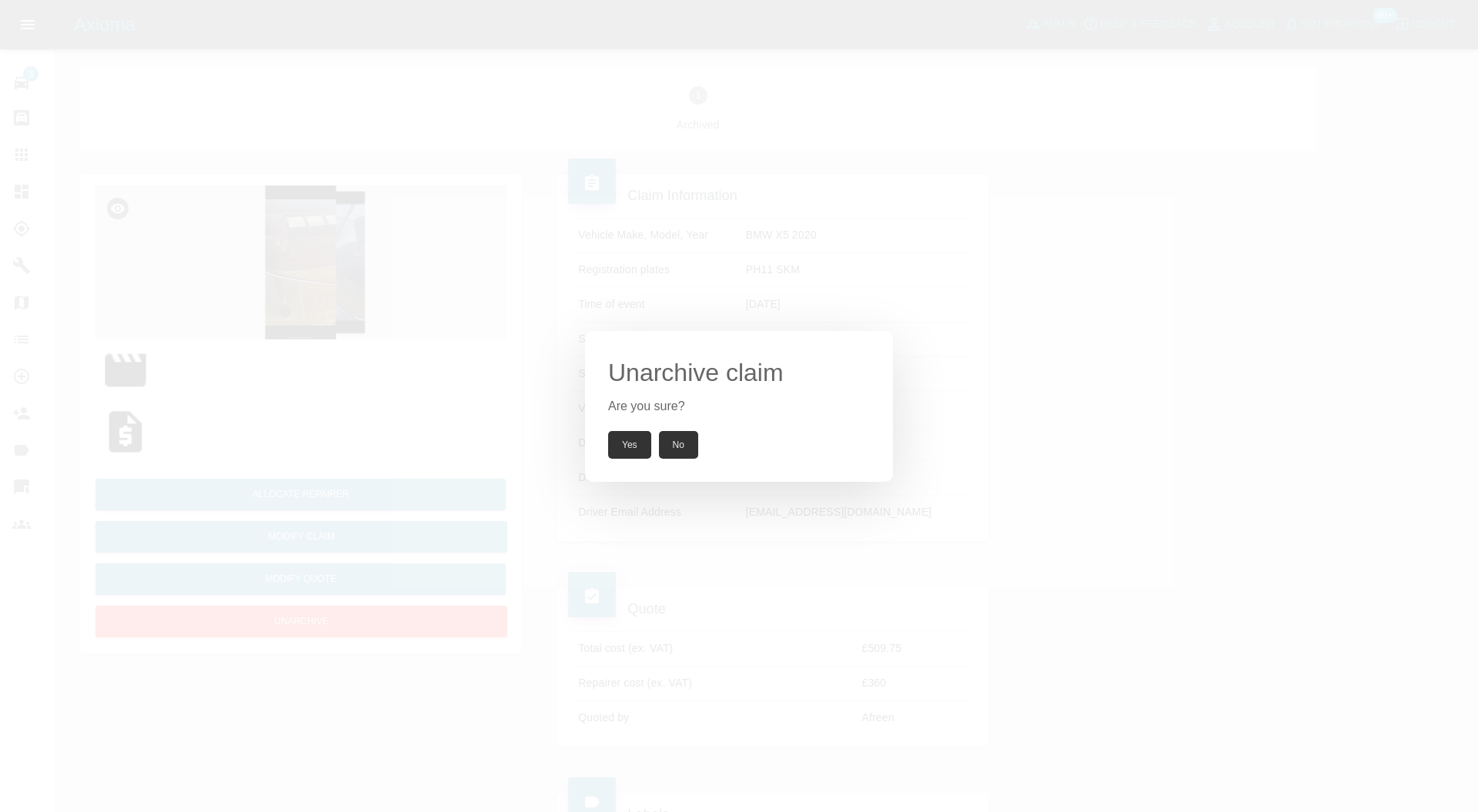
click at [635, 451] on button "Yes" at bounding box center [629, 444] width 43 height 27
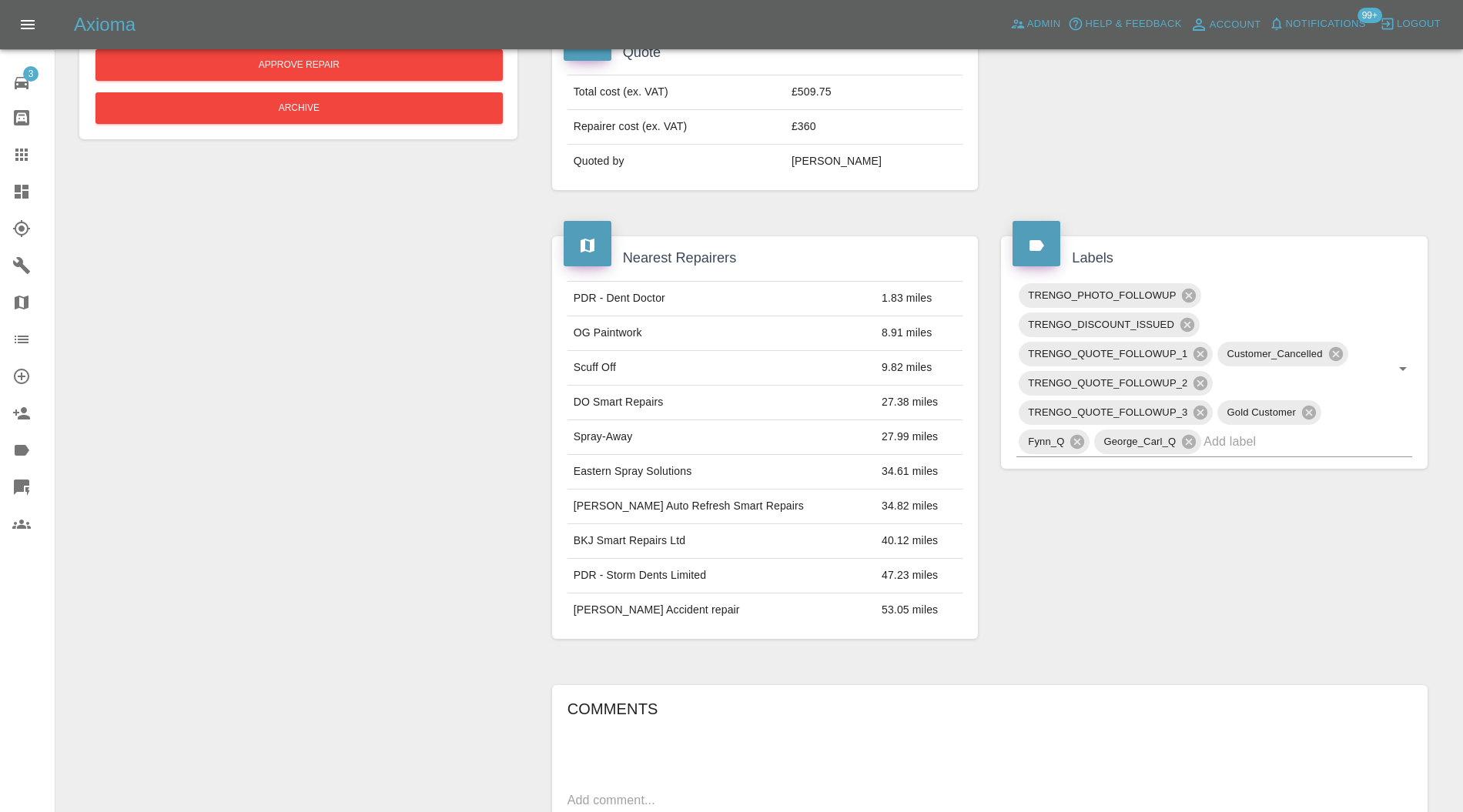
scroll to position [684, 0]
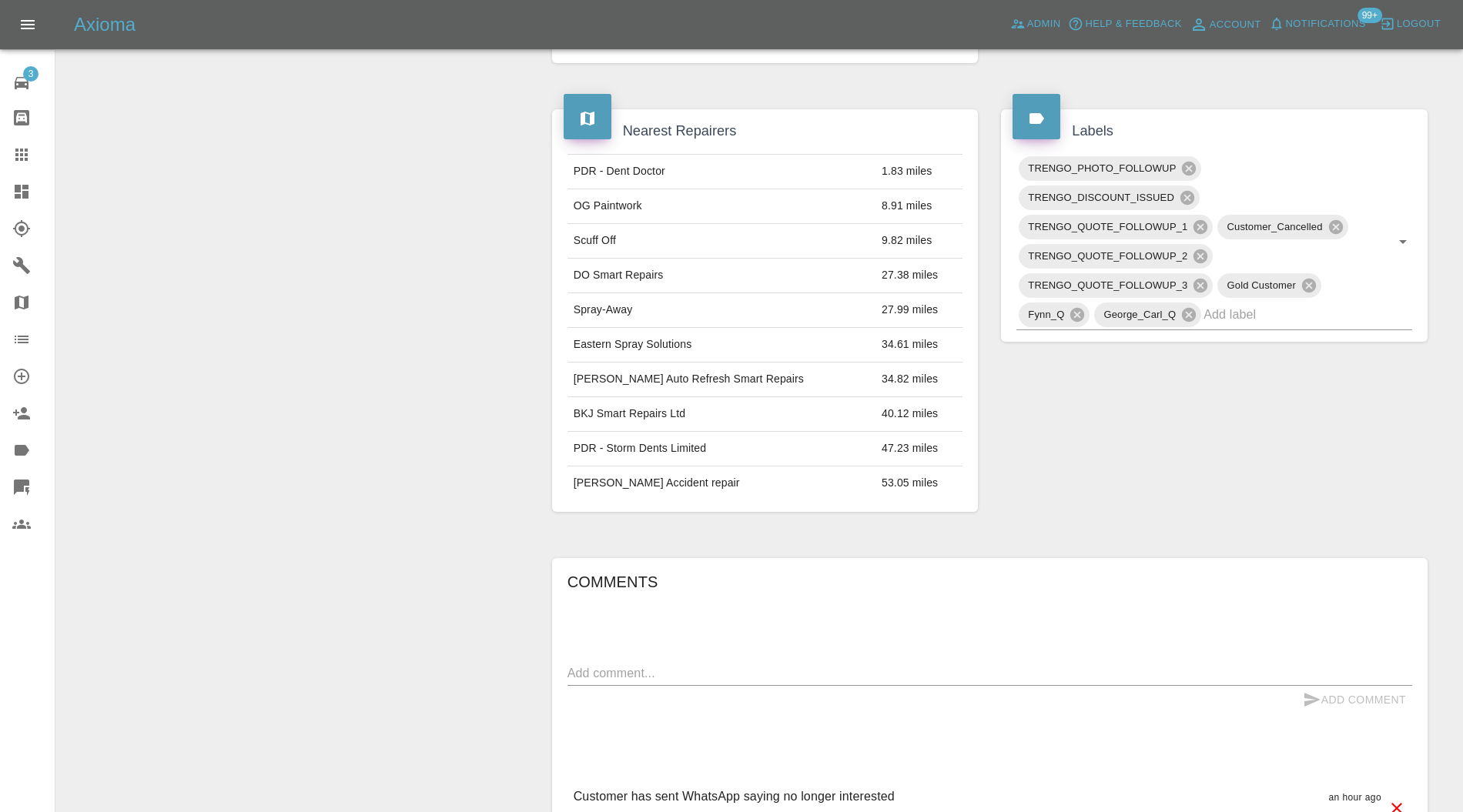
click at [1203, 279] on icon at bounding box center [1200, 285] width 17 height 17
click at [1204, 250] on icon at bounding box center [1200, 256] width 14 height 14
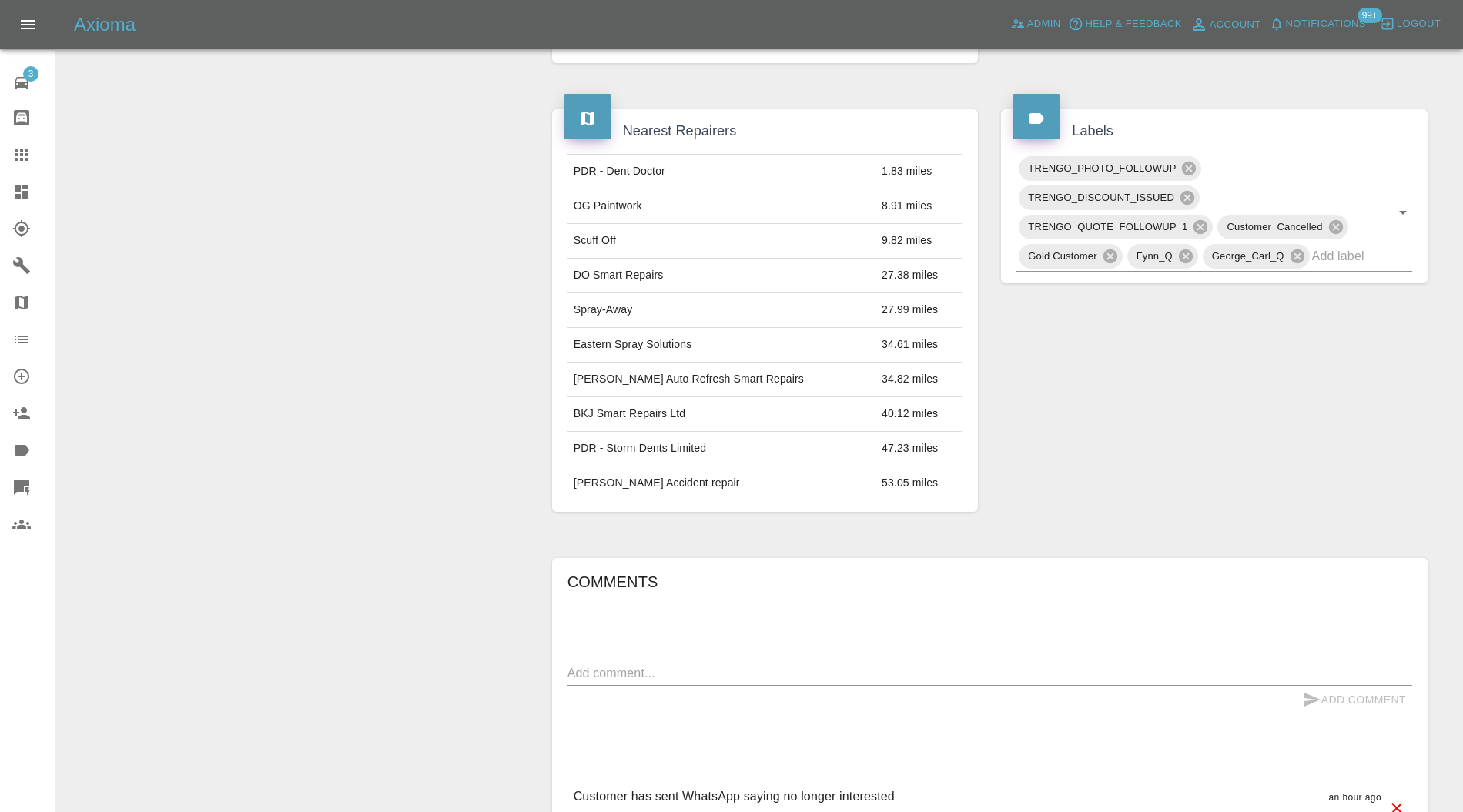
click at [1205, 226] on icon at bounding box center [1200, 227] width 14 height 14
click at [1327, 191] on icon at bounding box center [1322, 198] width 14 height 14
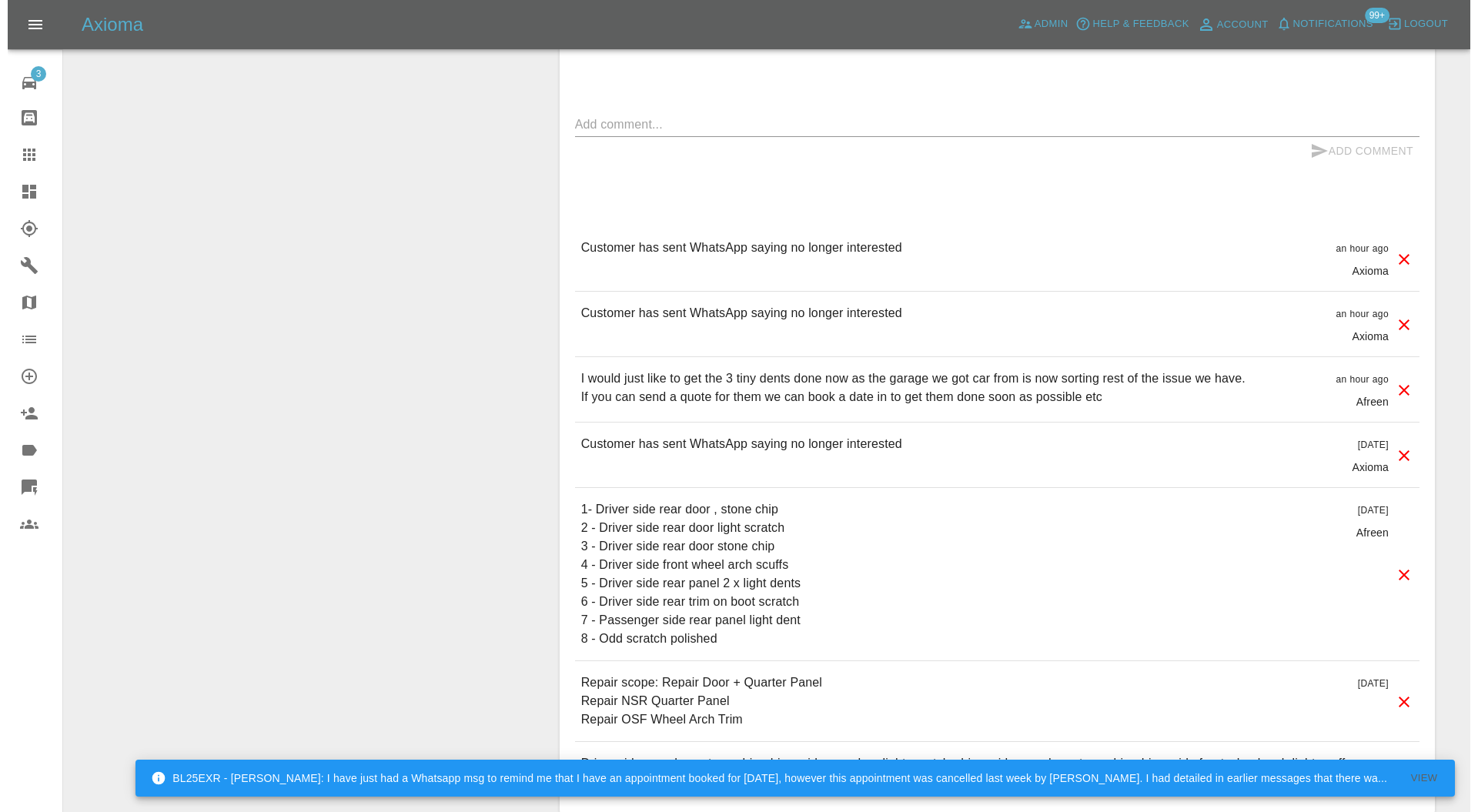
scroll to position [1218, 0]
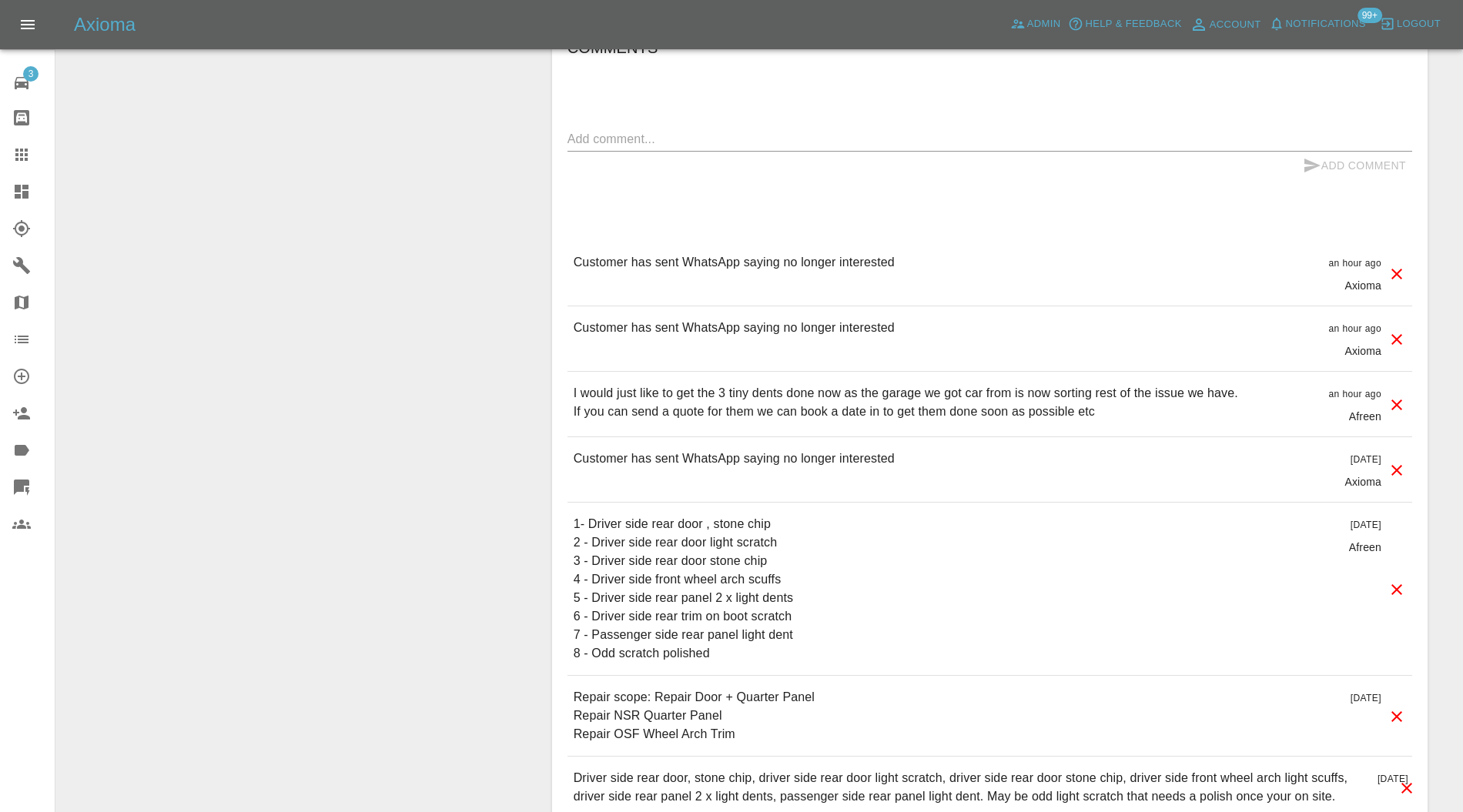
click at [1397, 465] on icon at bounding box center [1397, 470] width 11 height 11
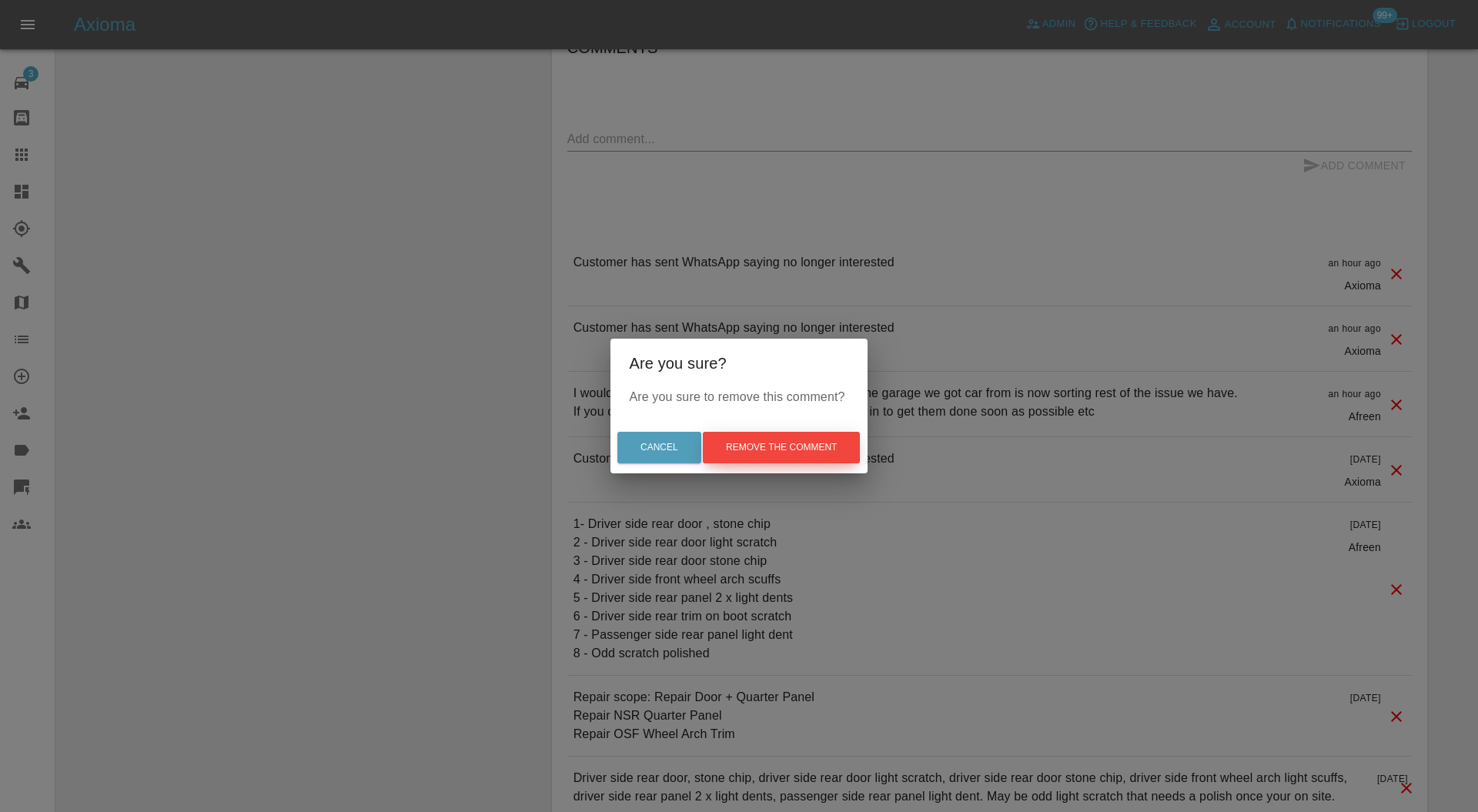
click at [790, 442] on button "Remove the comment" at bounding box center [782, 447] width 157 height 32
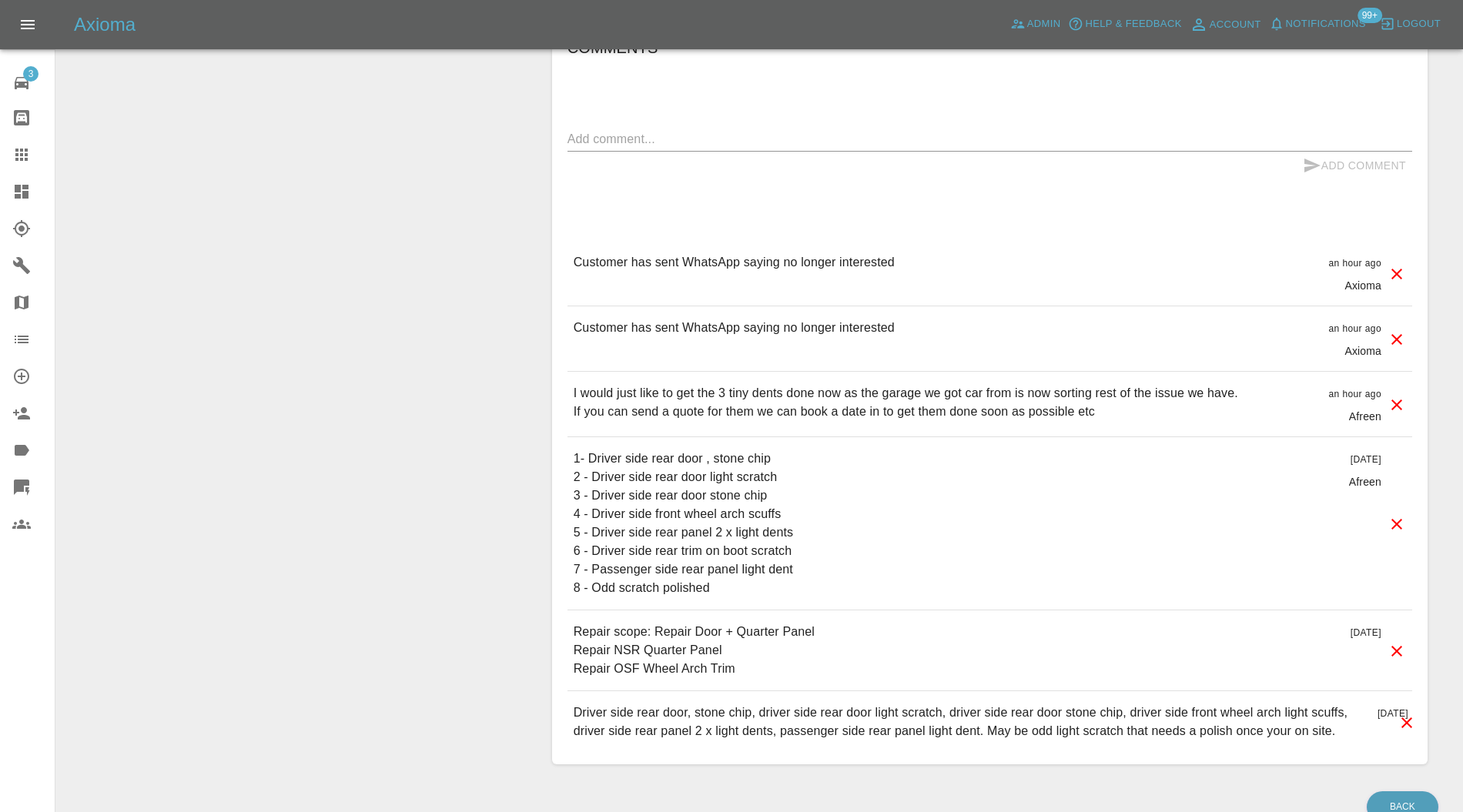
click at [1394, 330] on icon at bounding box center [1397, 339] width 18 height 18
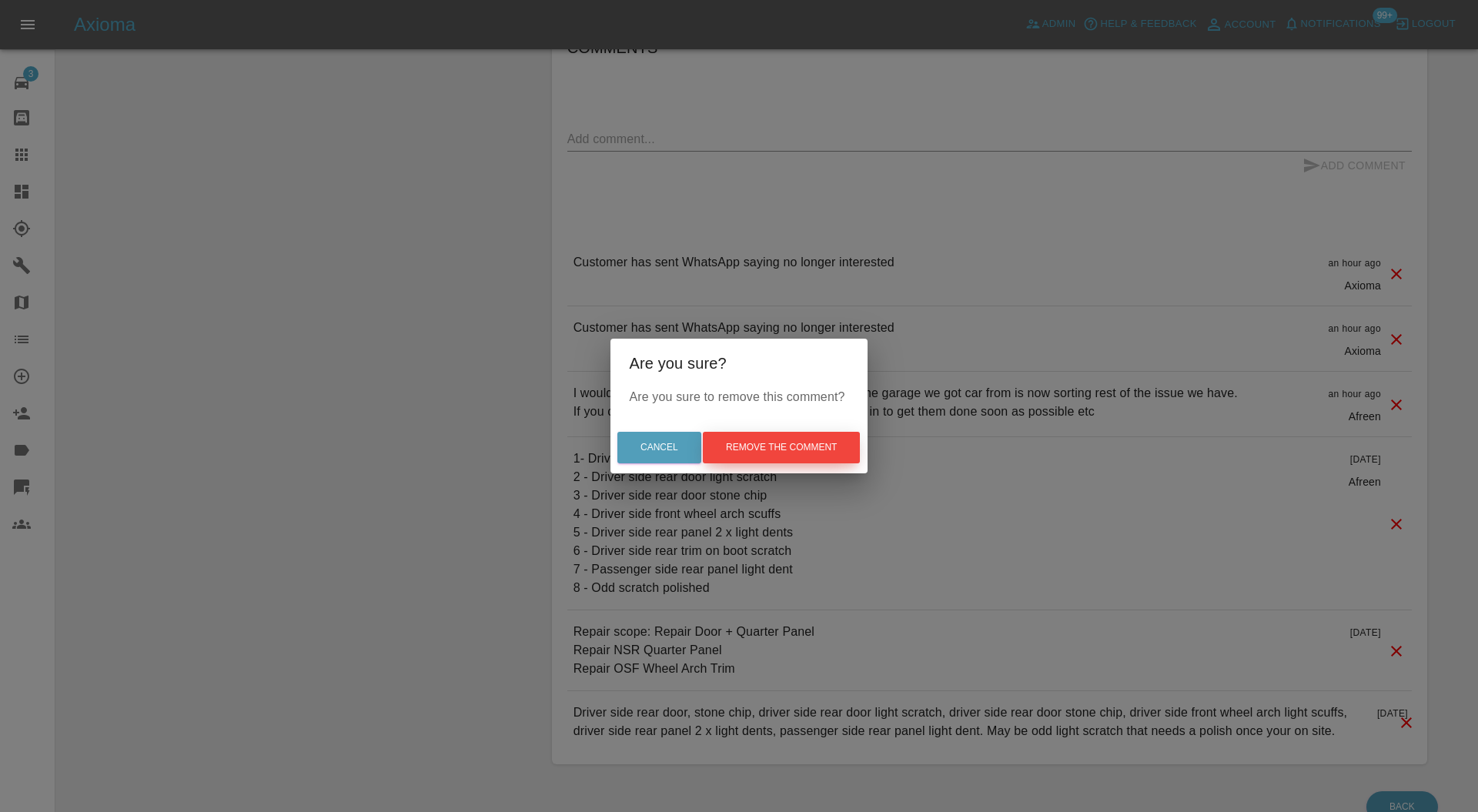
click at [838, 441] on button "Remove the comment" at bounding box center [782, 447] width 157 height 32
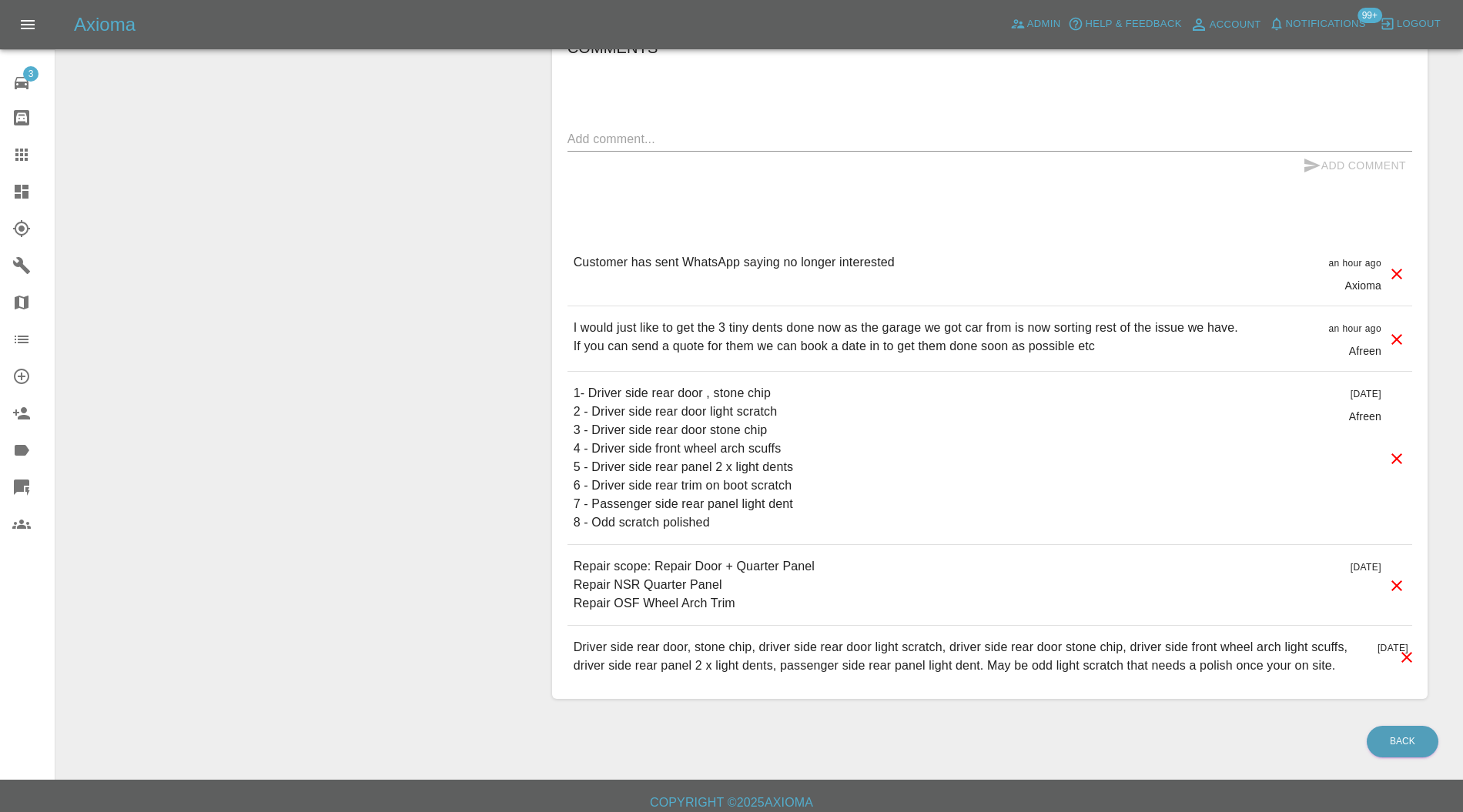
click at [1392, 272] on icon at bounding box center [1397, 274] width 18 height 18
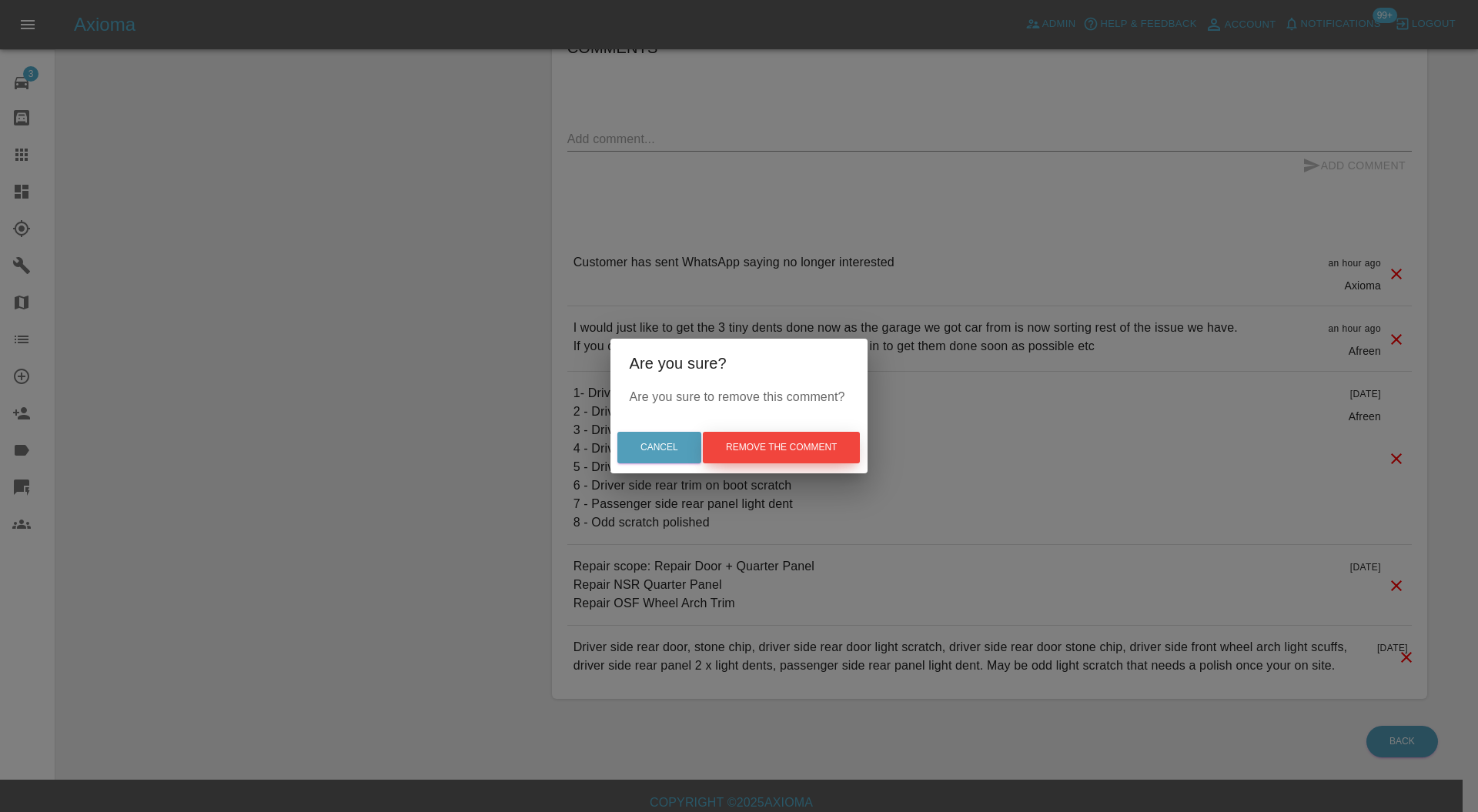
click at [777, 441] on button "Remove the comment" at bounding box center [782, 447] width 157 height 32
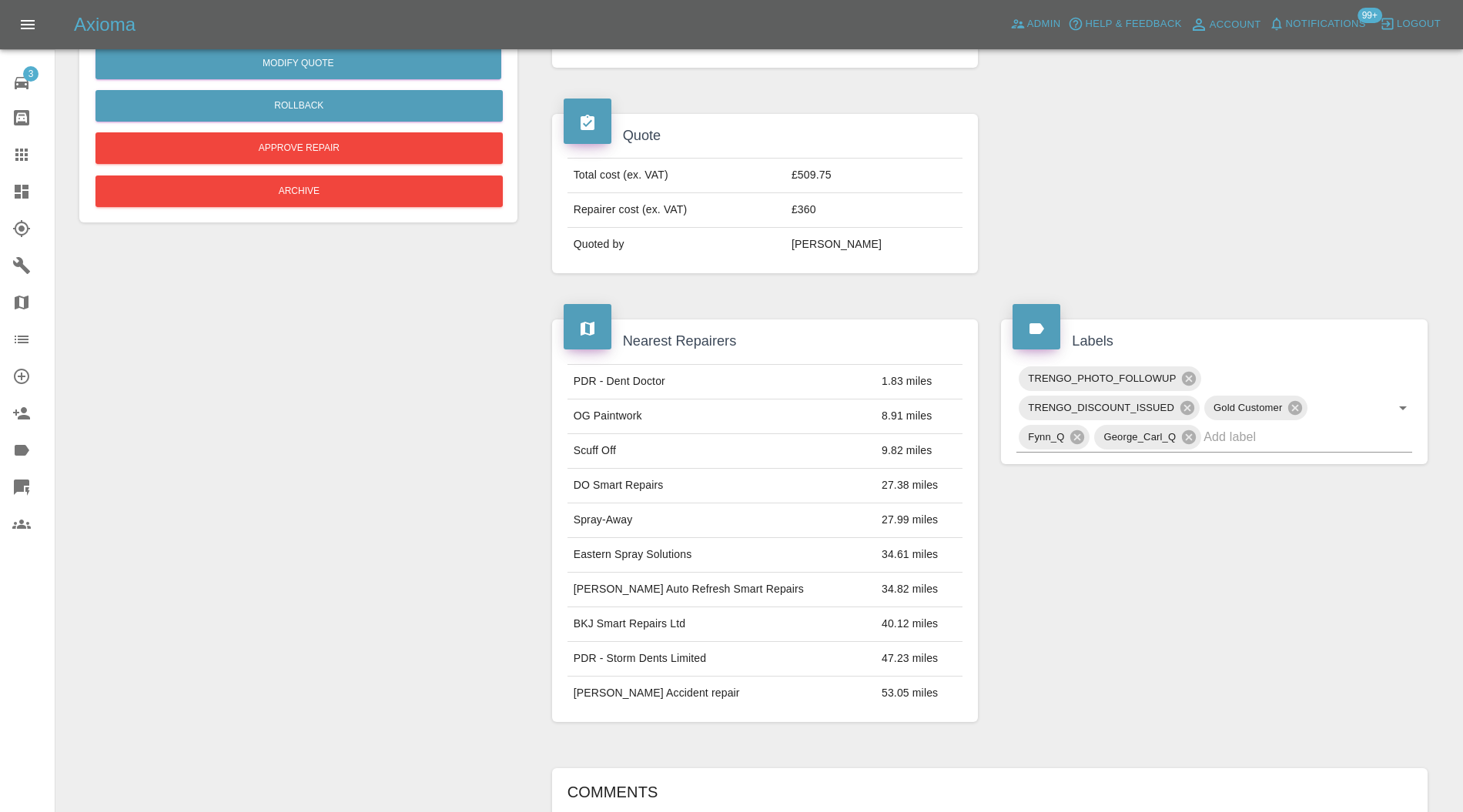
scroll to position [337, 0]
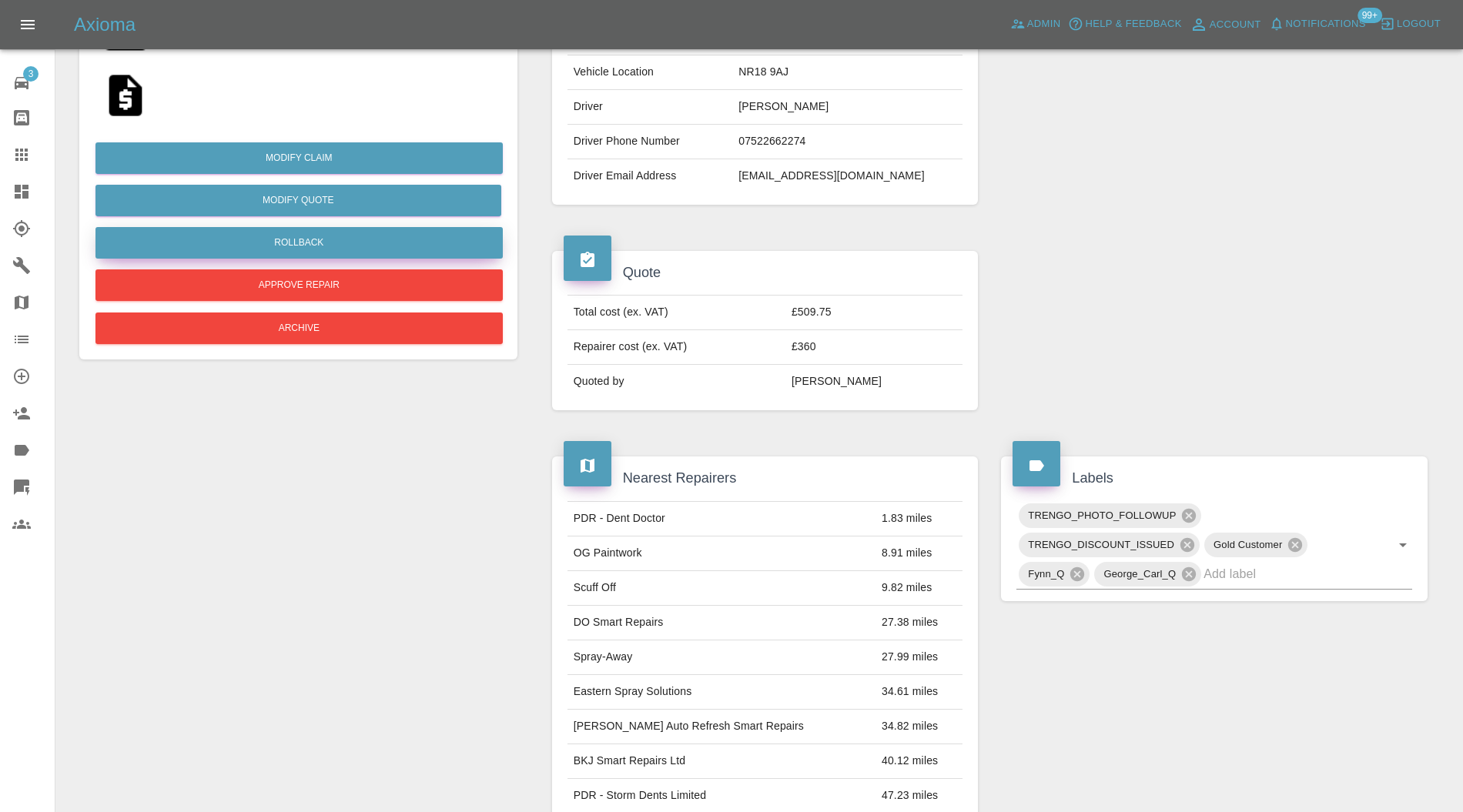
click at [334, 236] on button "Rollback" at bounding box center [298, 242] width 407 height 32
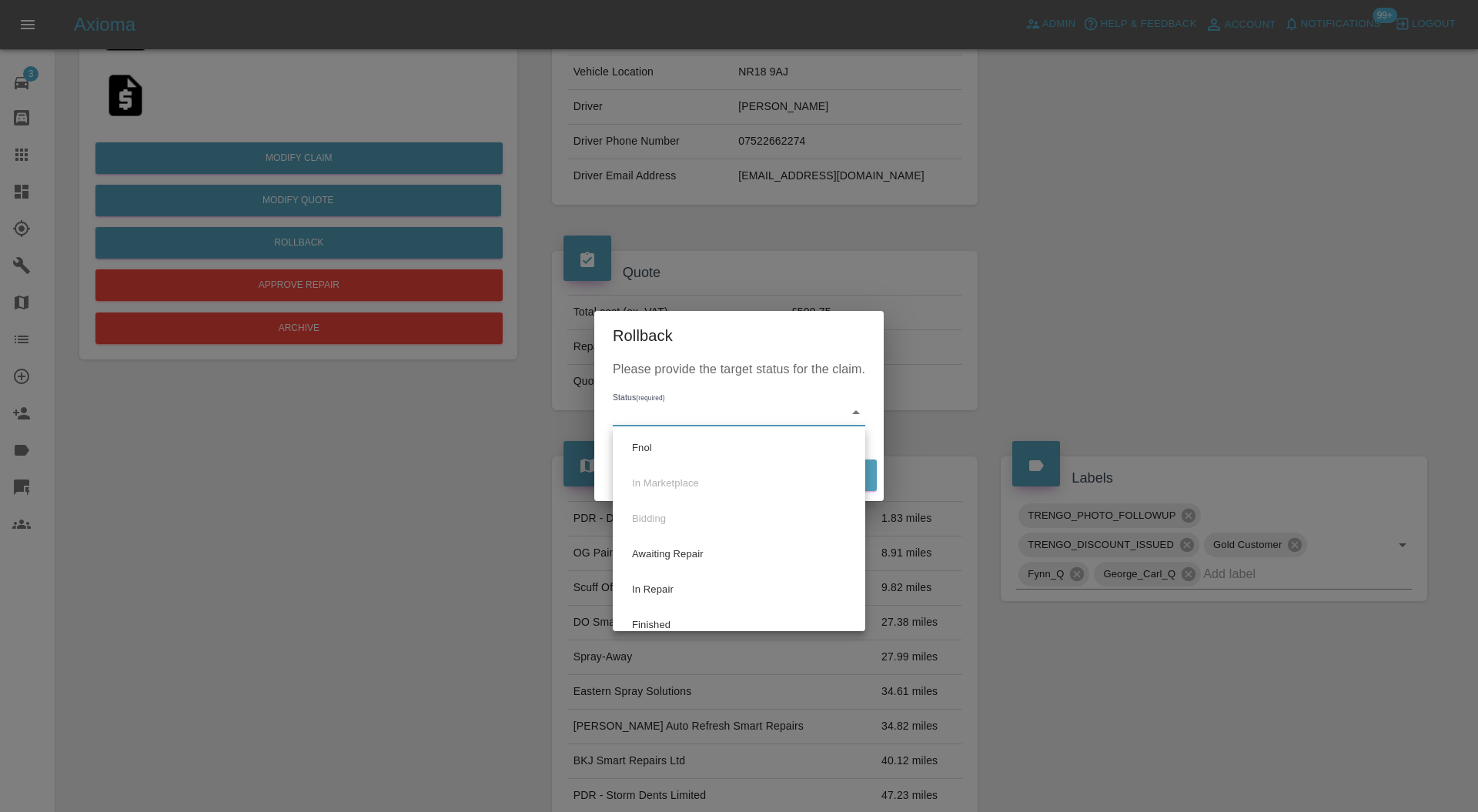
click at [744, 400] on body "Axioma Admin Help & Feedback Account Notifications 99+ Logout 3 Repair home Bod…" at bounding box center [739, 651] width 1478 height 1975
click at [715, 450] on li "Fnol" at bounding box center [739, 448] width 245 height 36
type input "fnol"
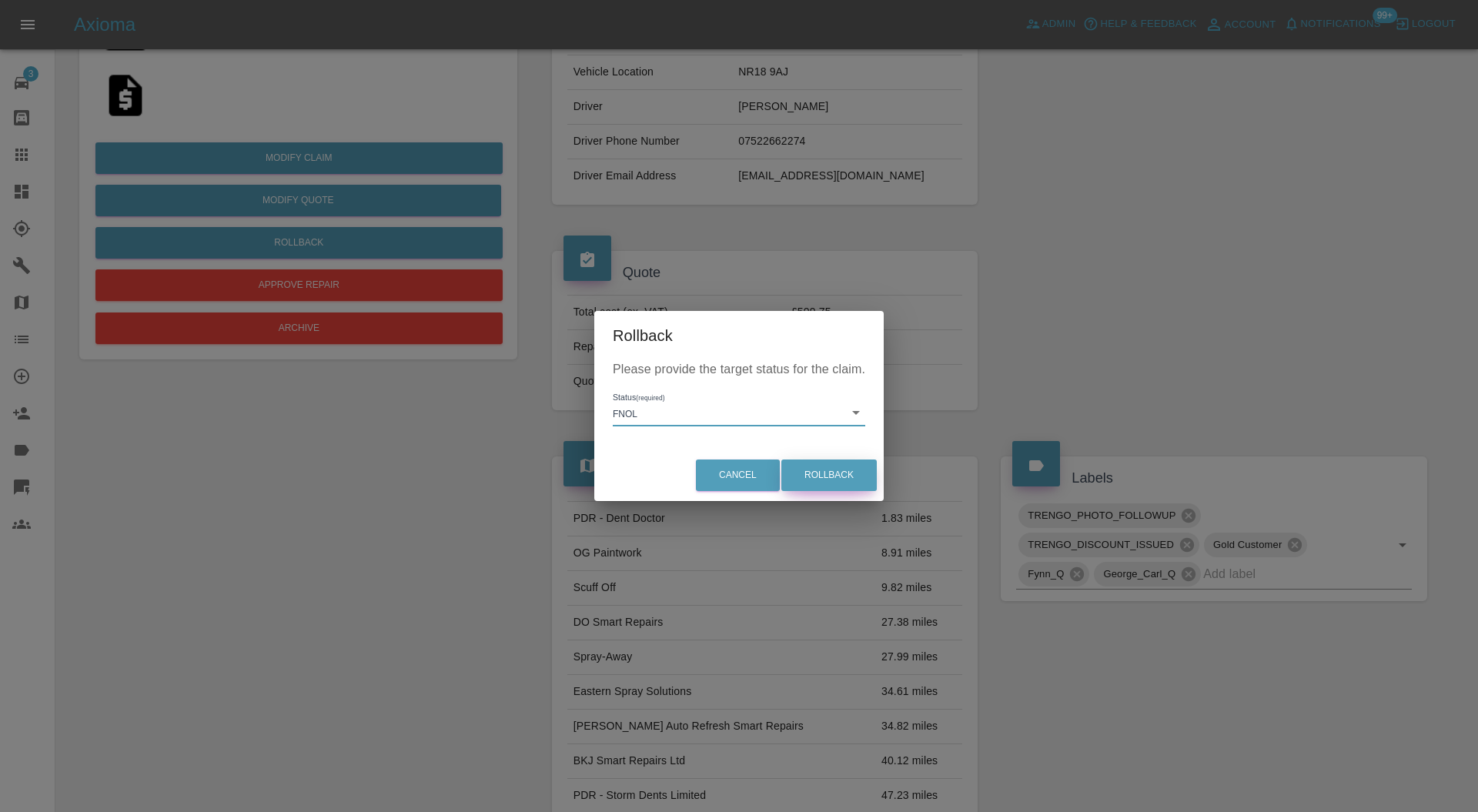
click at [836, 473] on button "Rollback" at bounding box center [829, 475] width 95 height 32
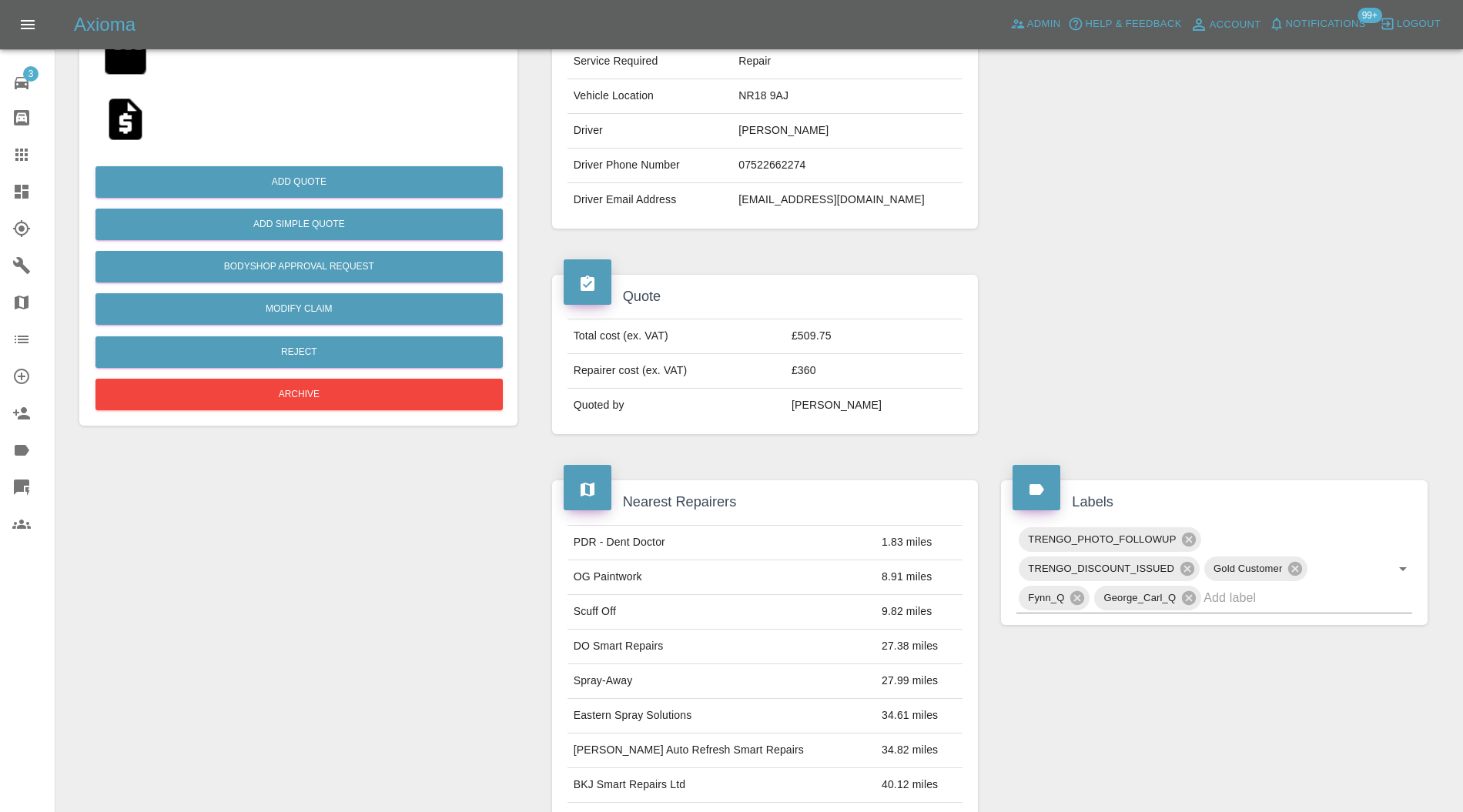
scroll to position [0, 0]
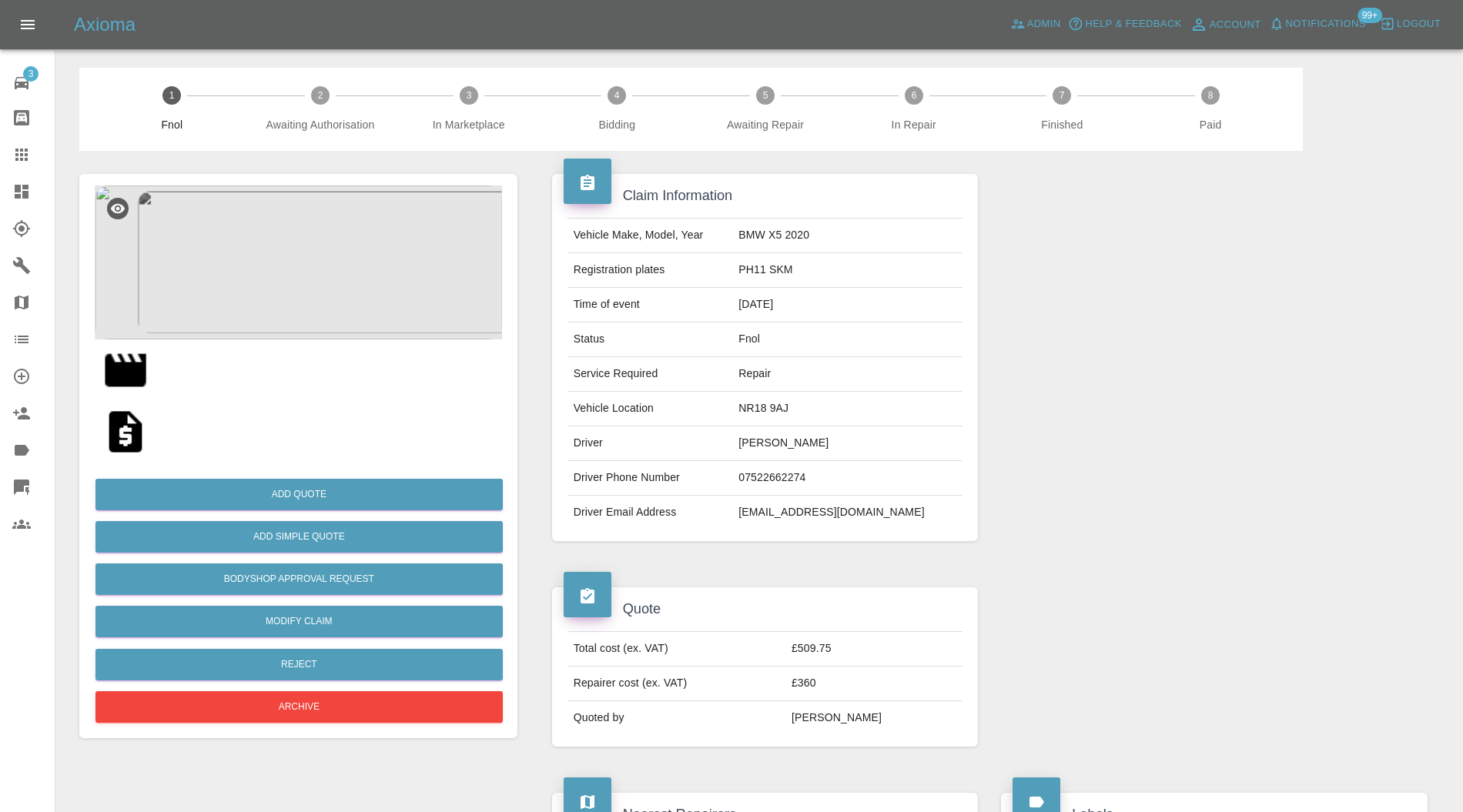
click at [119, 367] on img at bounding box center [125, 370] width 49 height 49
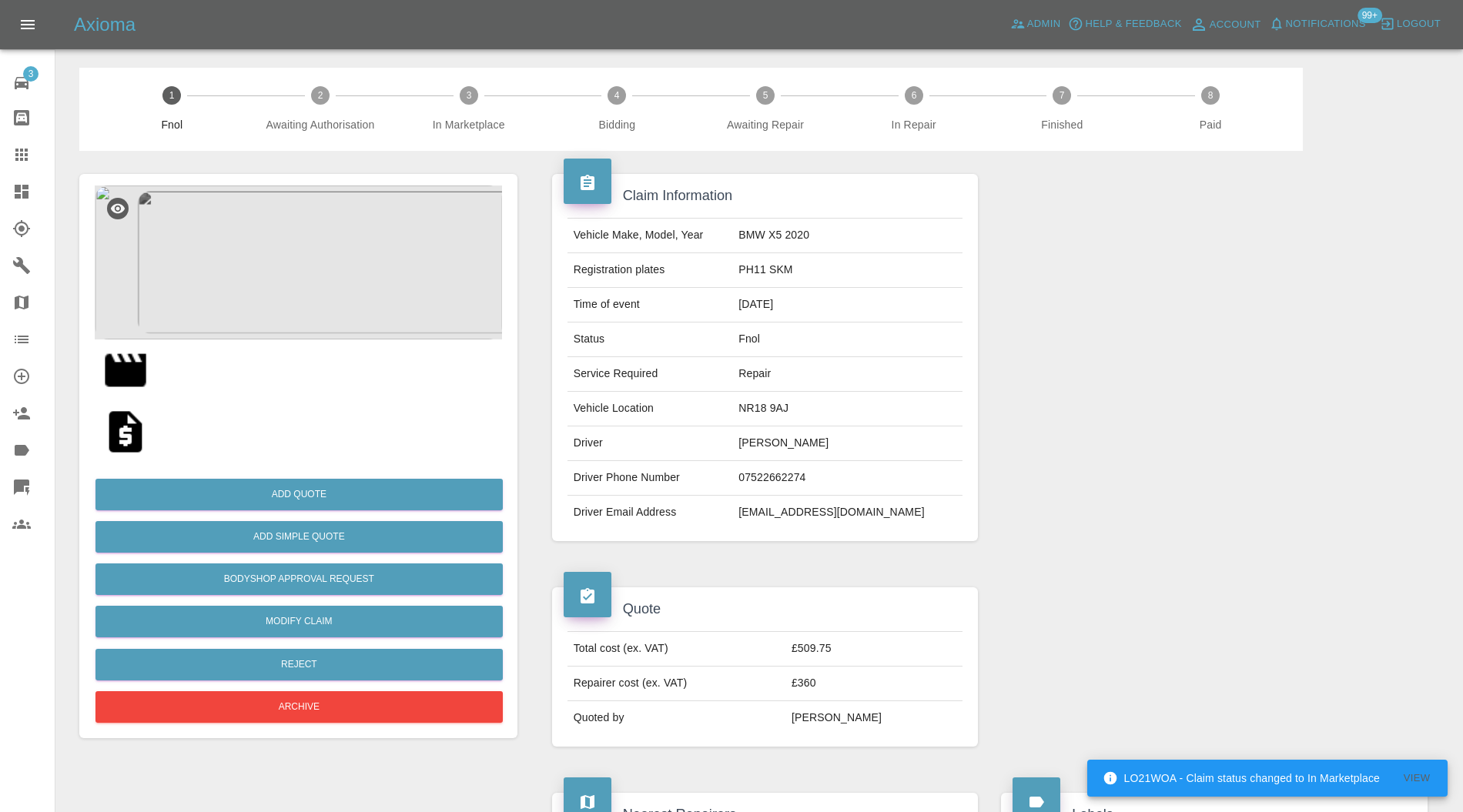
click at [1404, 275] on div at bounding box center [1215, 358] width 450 height 413
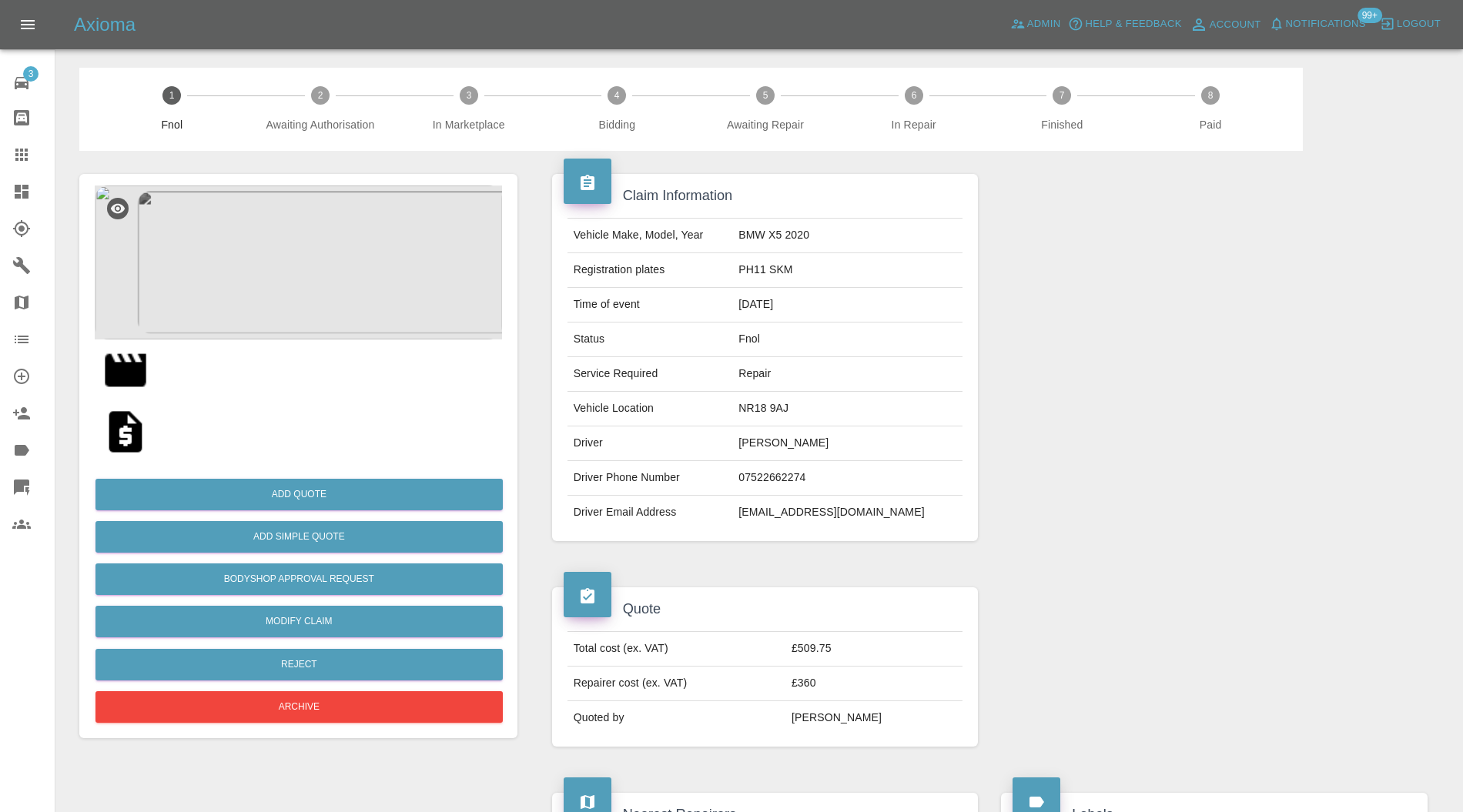
click at [304, 283] on img at bounding box center [298, 262] width 407 height 154
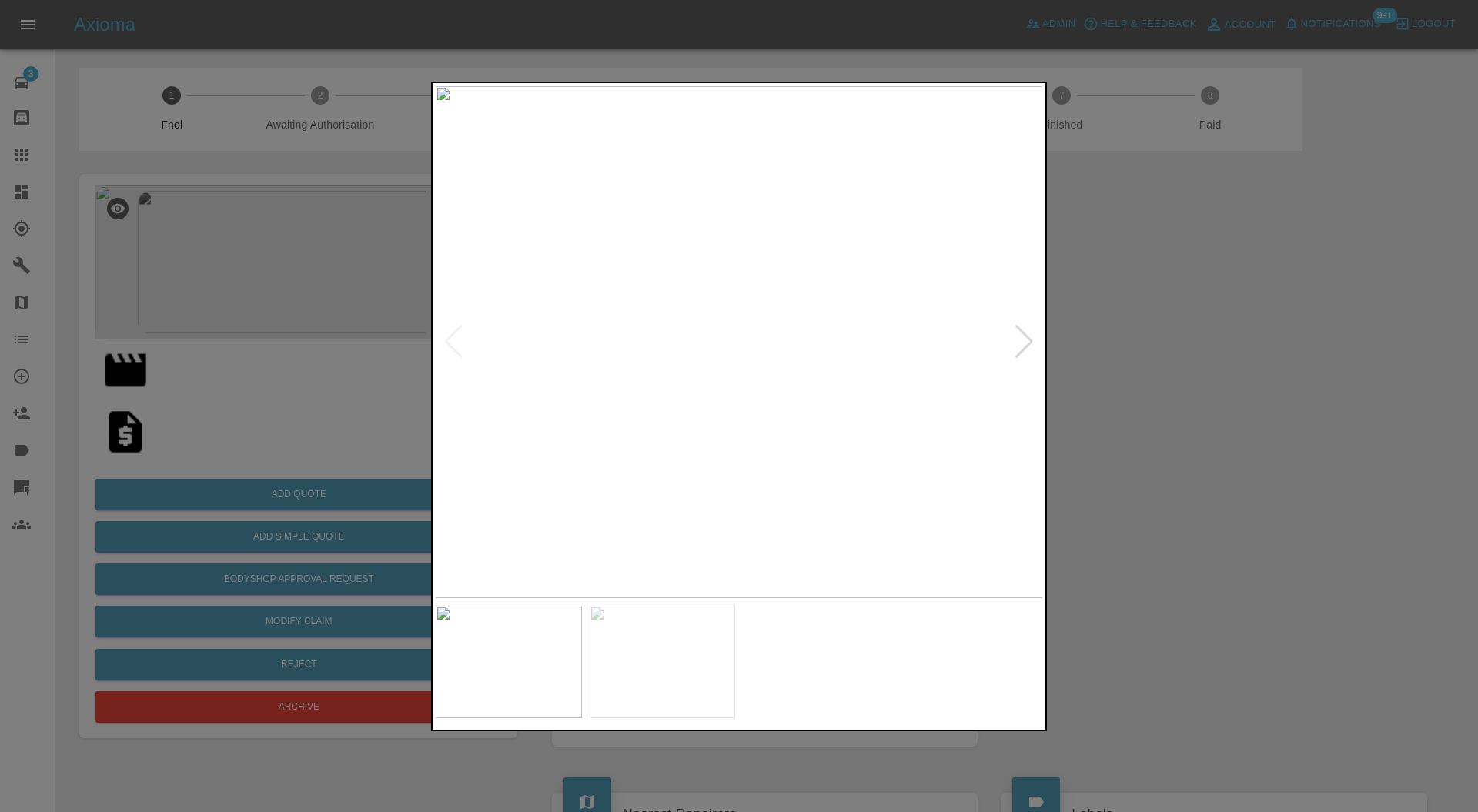
click at [1024, 330] on div at bounding box center [1024, 341] width 21 height 34
click at [1094, 328] on div at bounding box center [739, 406] width 1478 height 812
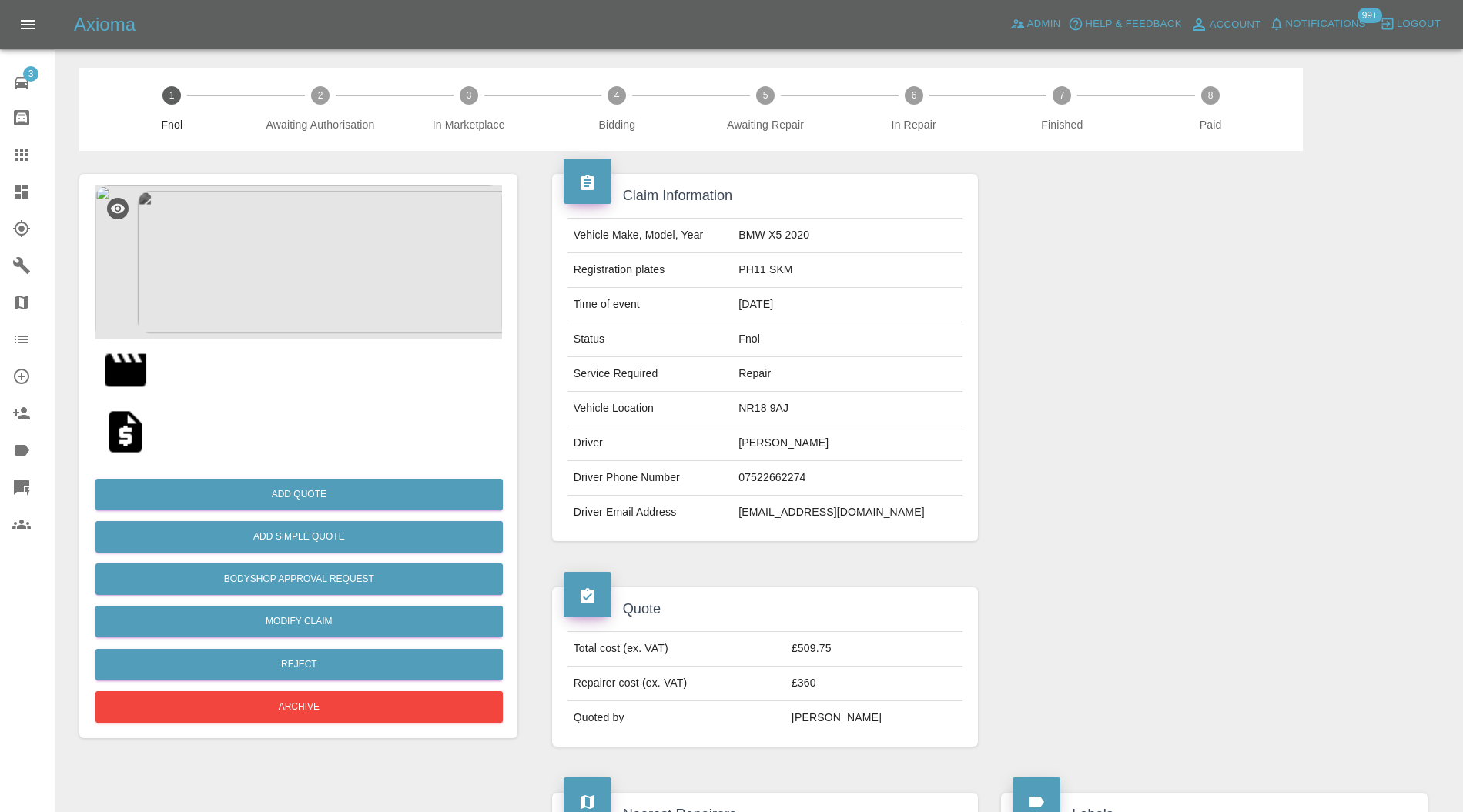
scroll to position [273, 0]
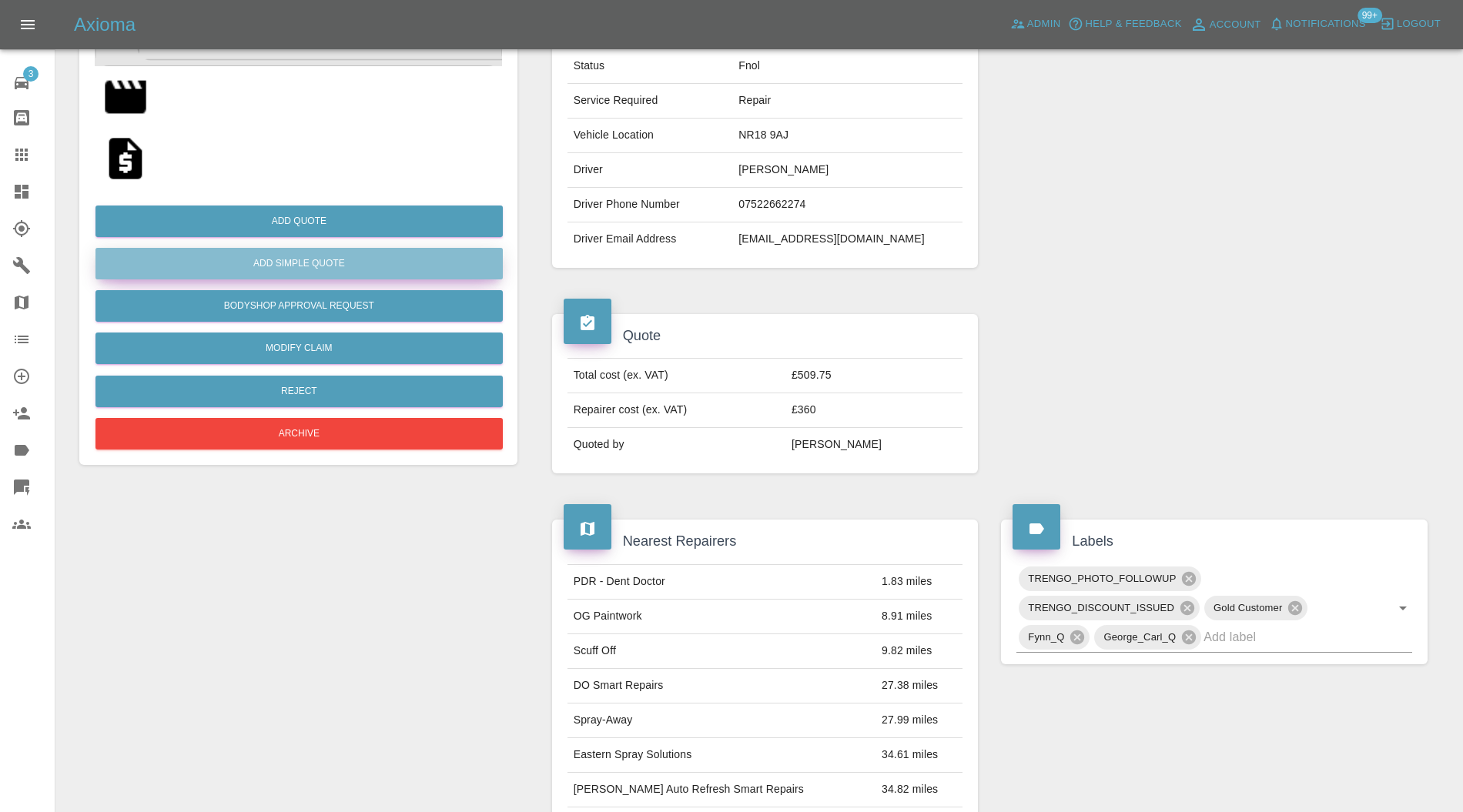
click at [459, 265] on button "Add Simple Quote" at bounding box center [298, 263] width 407 height 32
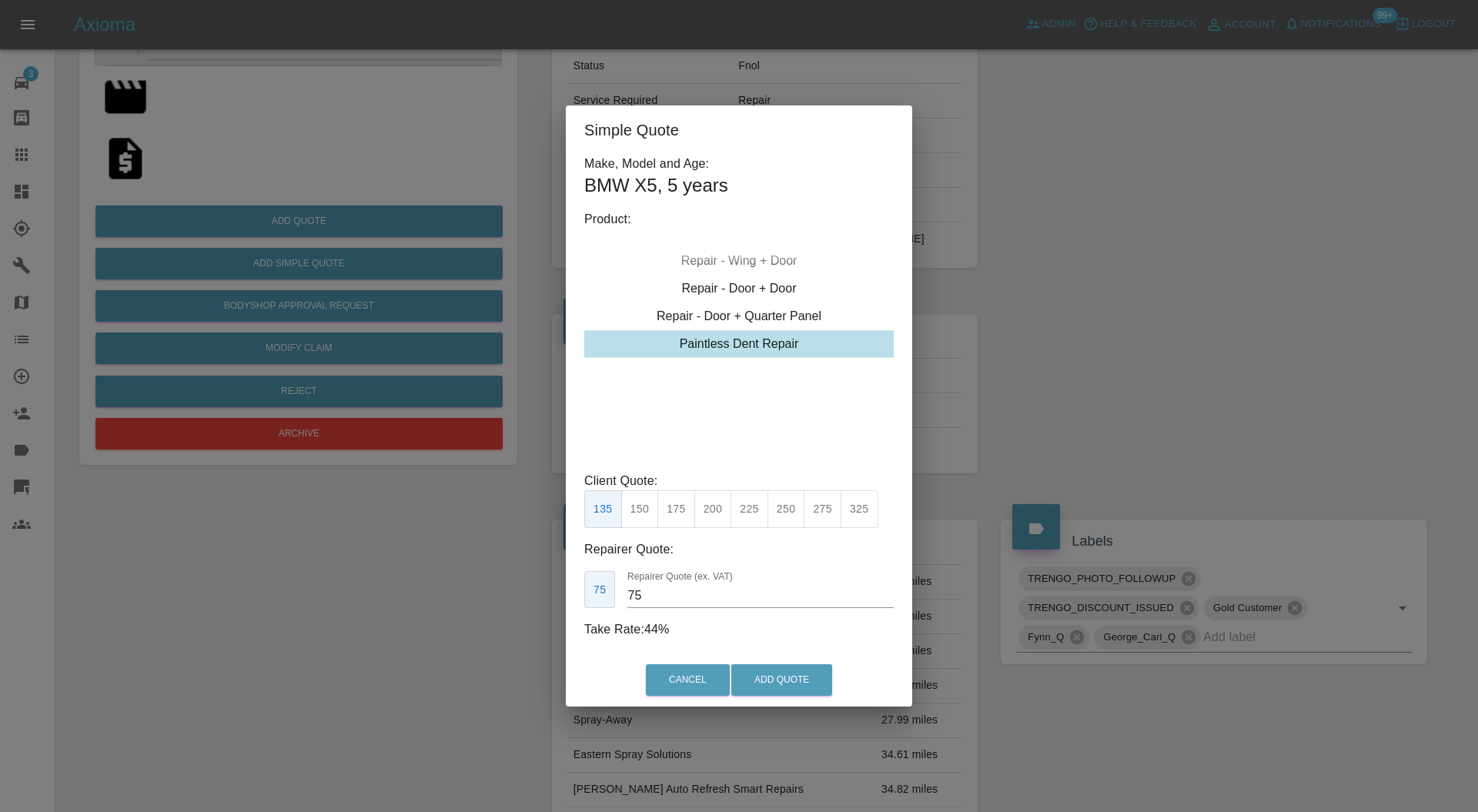
click at [851, 508] on button "325" at bounding box center [859, 508] width 37 height 37
type input "200"
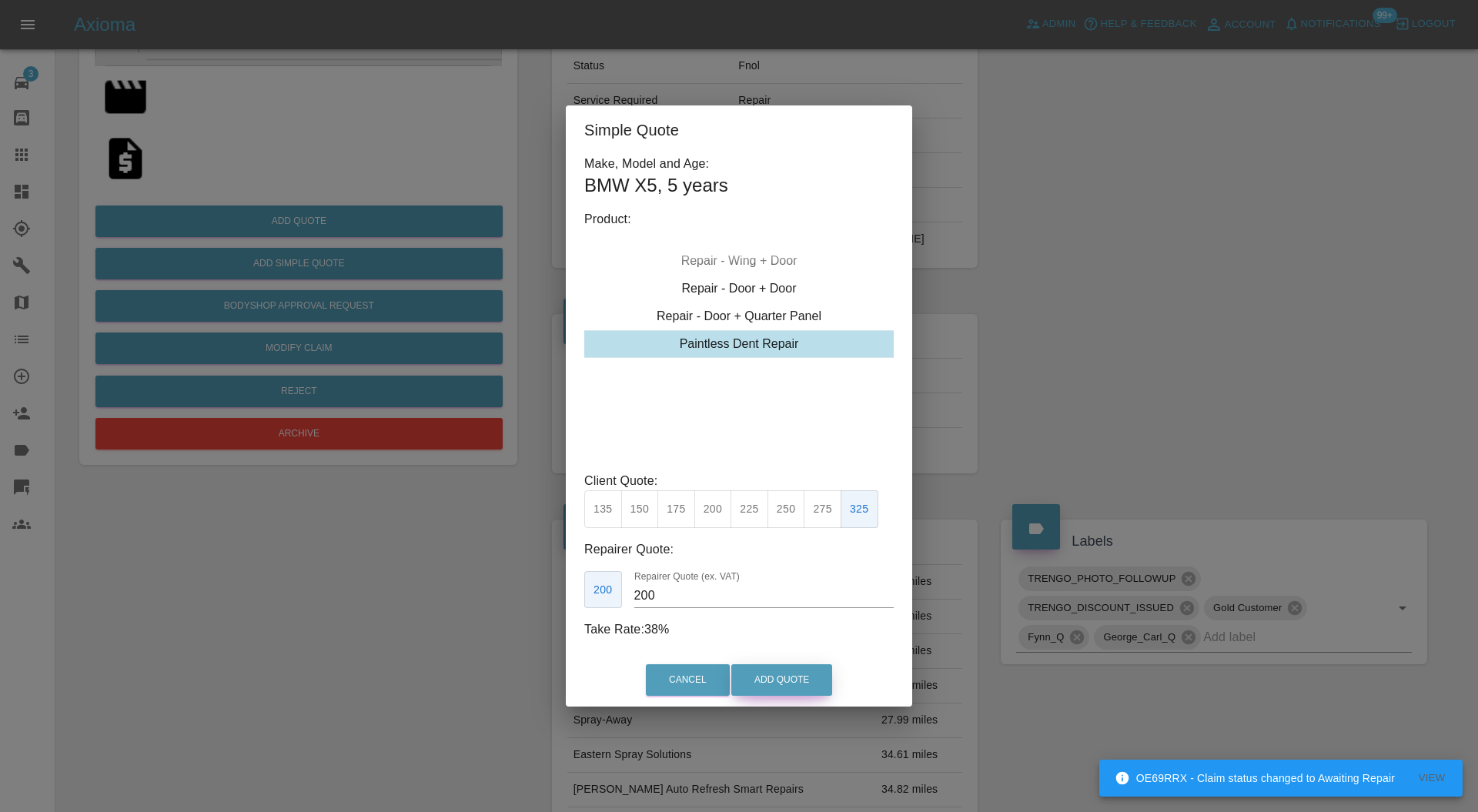
click at [810, 679] on button "Add Quote" at bounding box center [782, 680] width 101 height 32
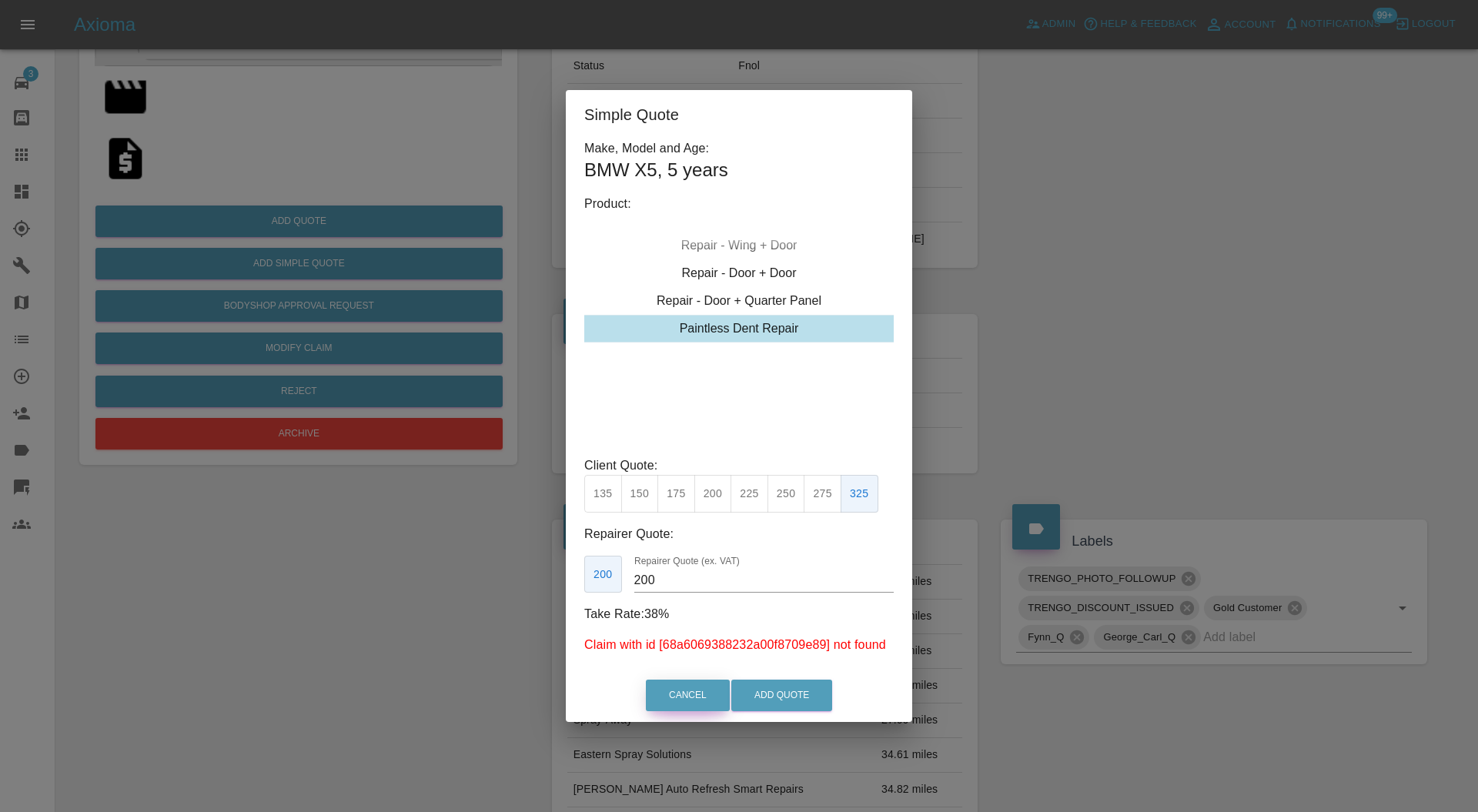
click at [702, 691] on button "Cancel" at bounding box center [688, 695] width 84 height 32
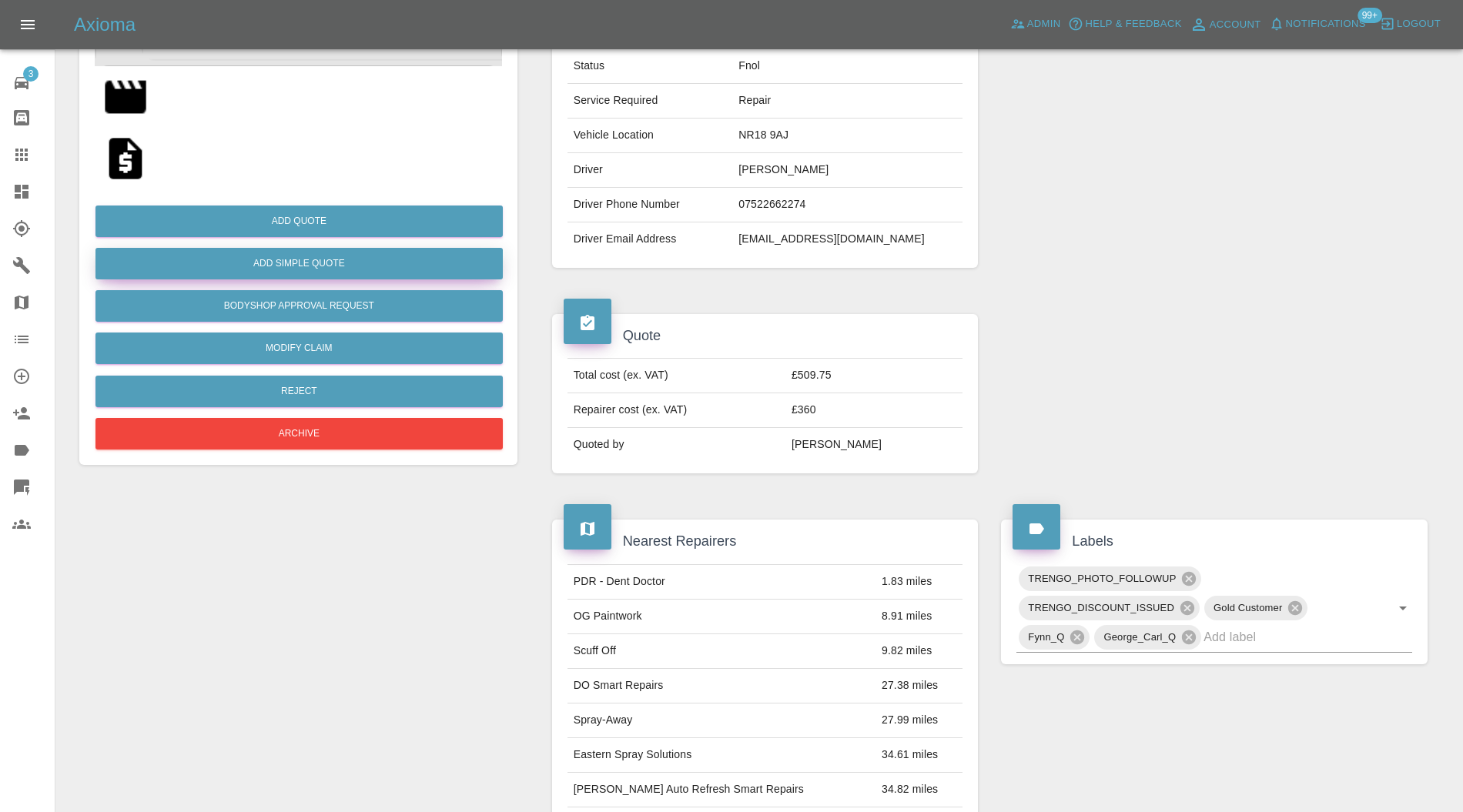
scroll to position [0, 0]
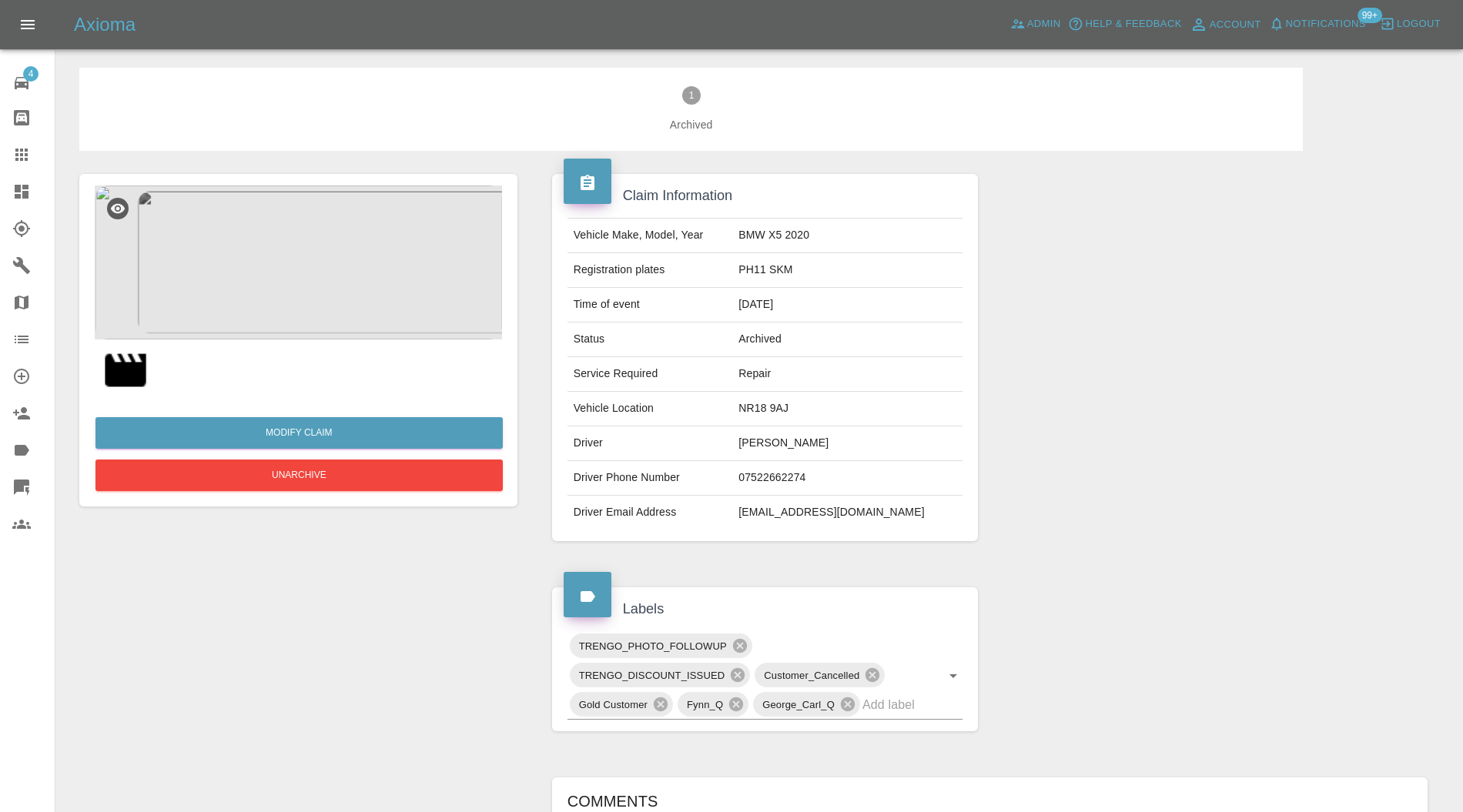
click at [877, 673] on icon at bounding box center [872, 675] width 14 height 14
drag, startPoint x: 866, startPoint y: 443, endPoint x: 781, endPoint y: 455, distance: 85.8
click at [781, 455] on td "[PERSON_NAME]" at bounding box center [848, 443] width 231 height 35
copy td "[PERSON_NAME]"
click at [342, 468] on button "Unarchive" at bounding box center [298, 475] width 407 height 32
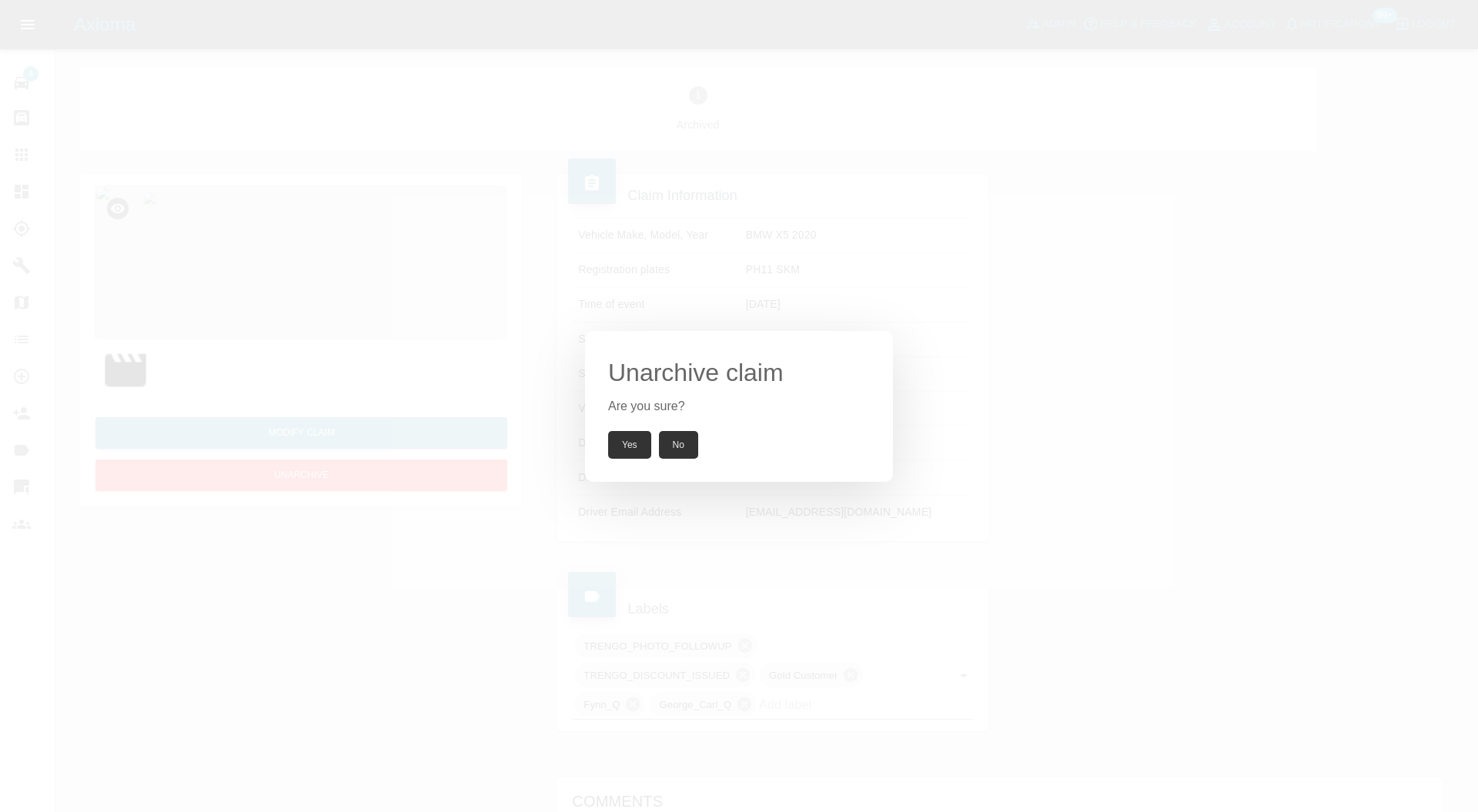
click at [637, 437] on button "Yes" at bounding box center [629, 444] width 43 height 27
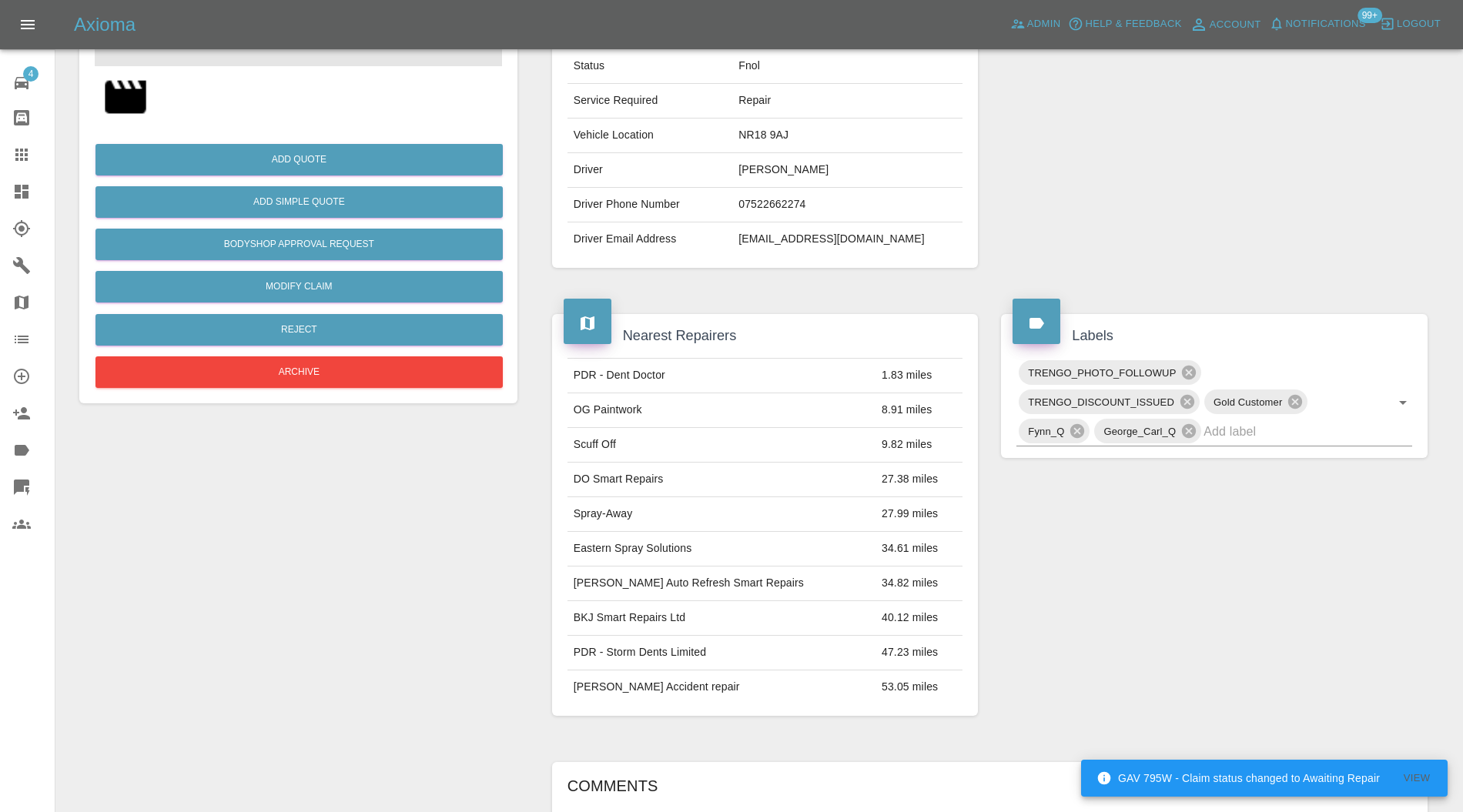
scroll to position [820, 0]
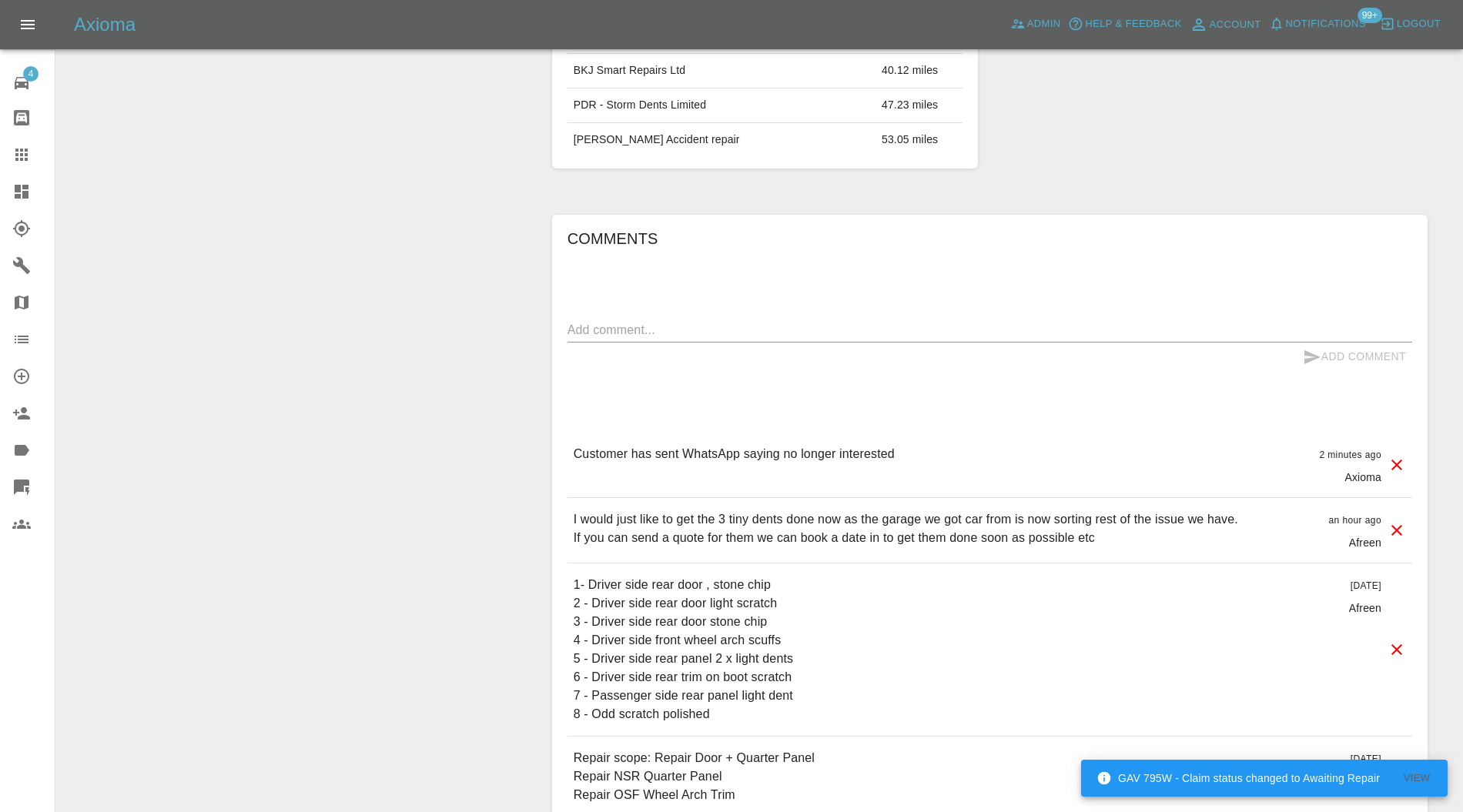
click at [1397, 455] on icon at bounding box center [1397, 465] width 18 height 18
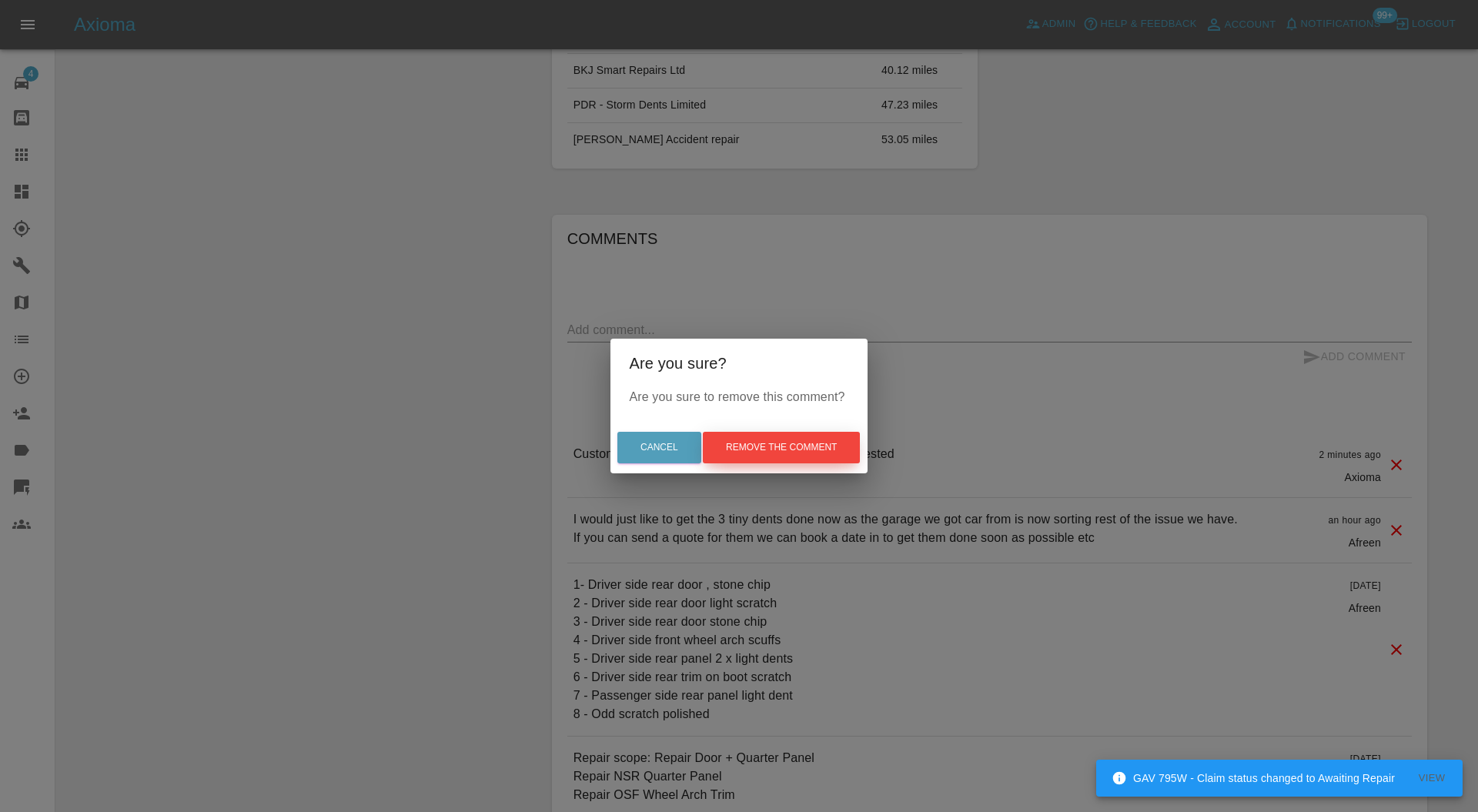
click at [857, 449] on button "Remove the comment" at bounding box center [782, 447] width 157 height 32
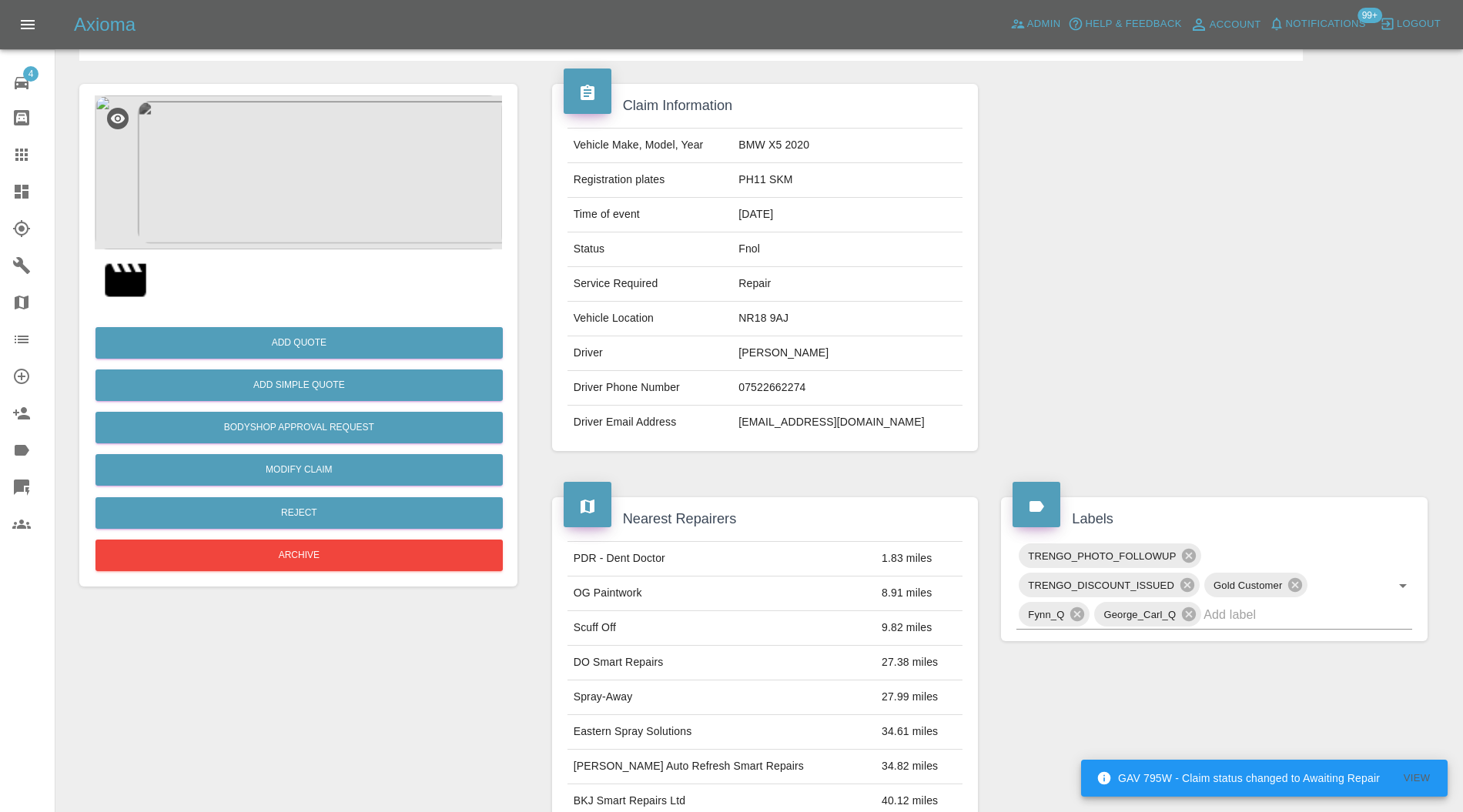
scroll to position [0, 0]
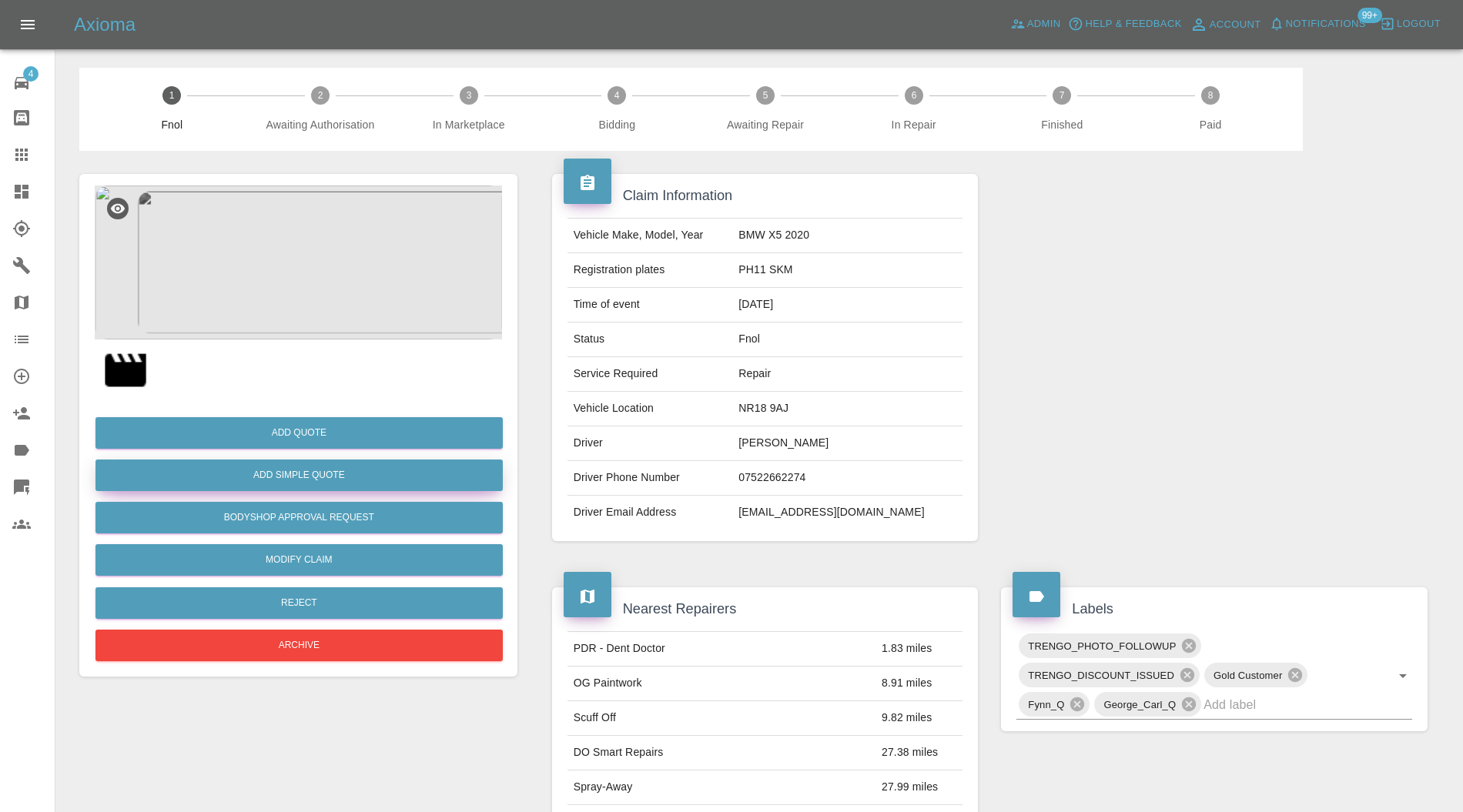
click at [377, 465] on button "Add Simple Quote" at bounding box center [298, 475] width 407 height 32
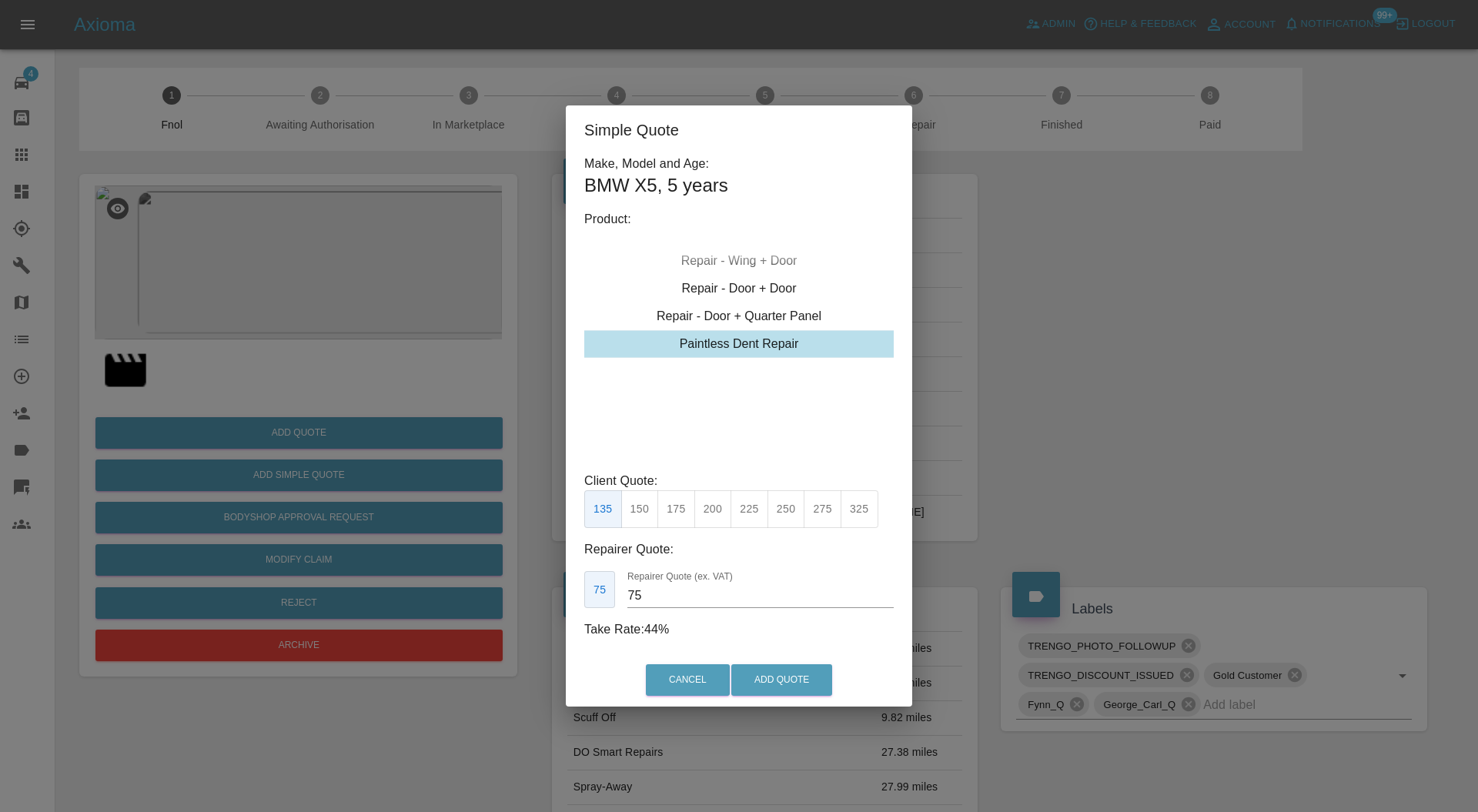
click at [868, 517] on button "325" at bounding box center [859, 508] width 37 height 37
type input "200"
click at [776, 680] on button "Add Quote" at bounding box center [782, 680] width 101 height 32
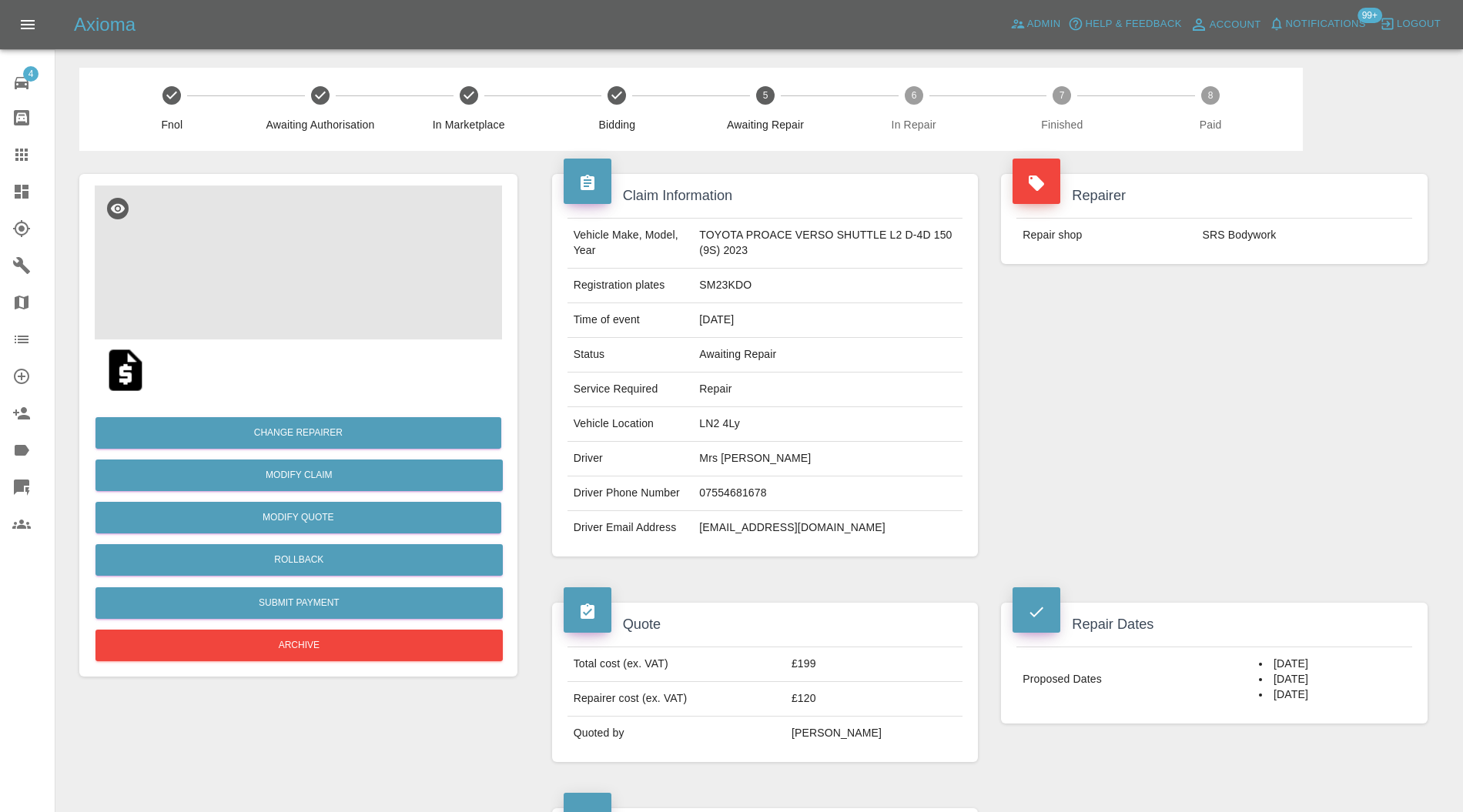
click at [315, 293] on img at bounding box center [298, 262] width 407 height 154
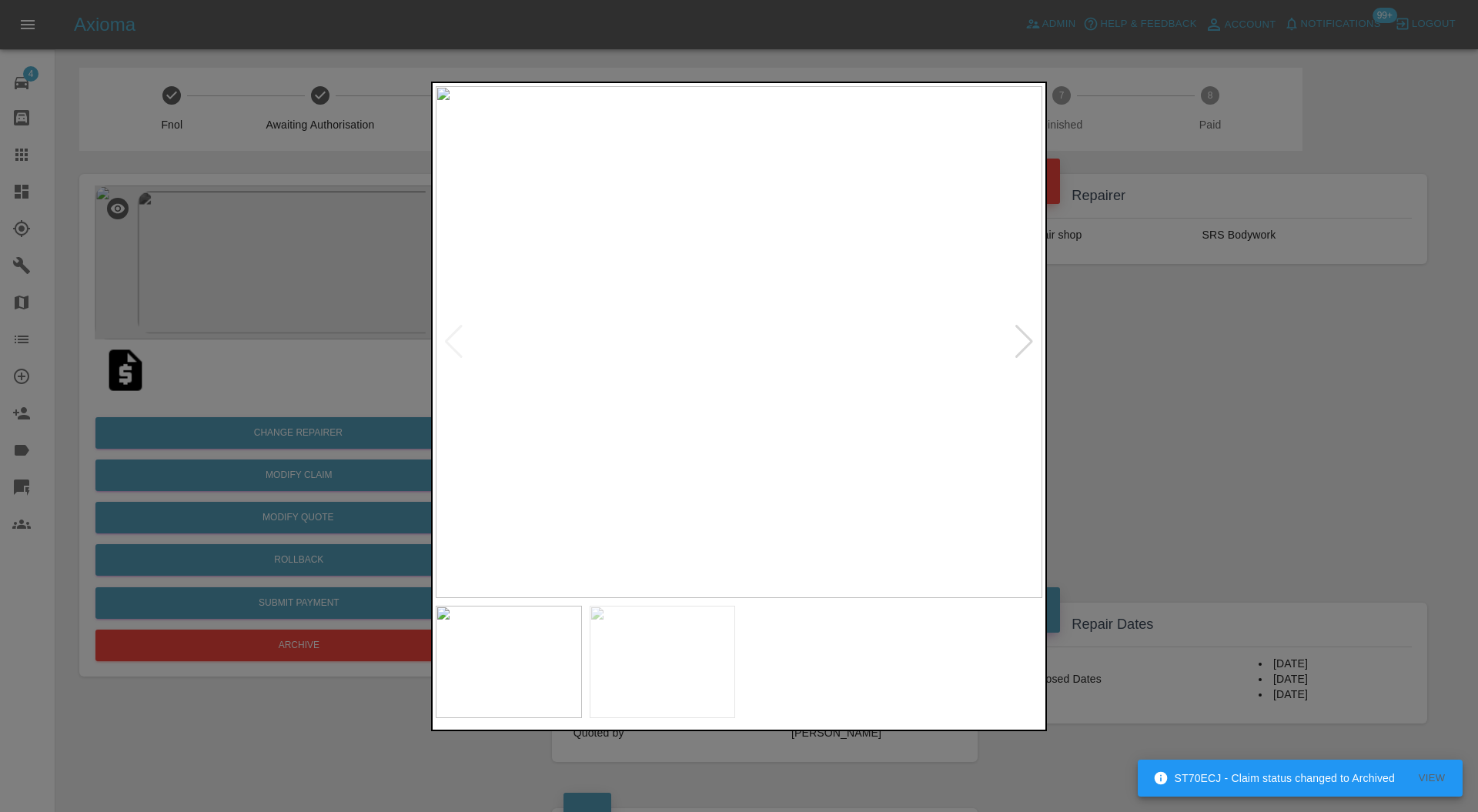
click at [1033, 338] on div at bounding box center [1024, 341] width 21 height 34
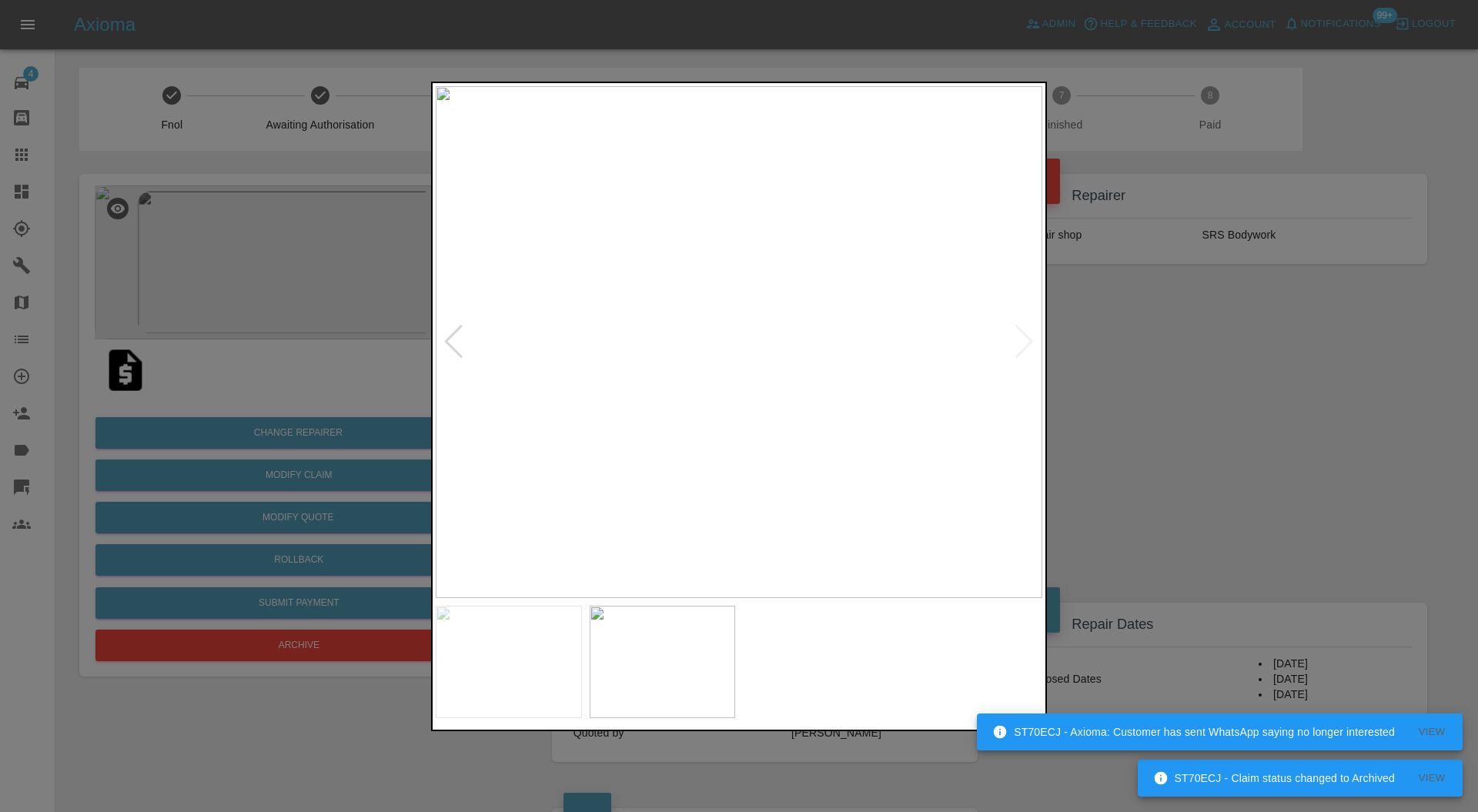
click at [1030, 338] on img at bounding box center [738, 342] width 606 height 513
click at [1286, 379] on div at bounding box center [739, 406] width 1478 height 812
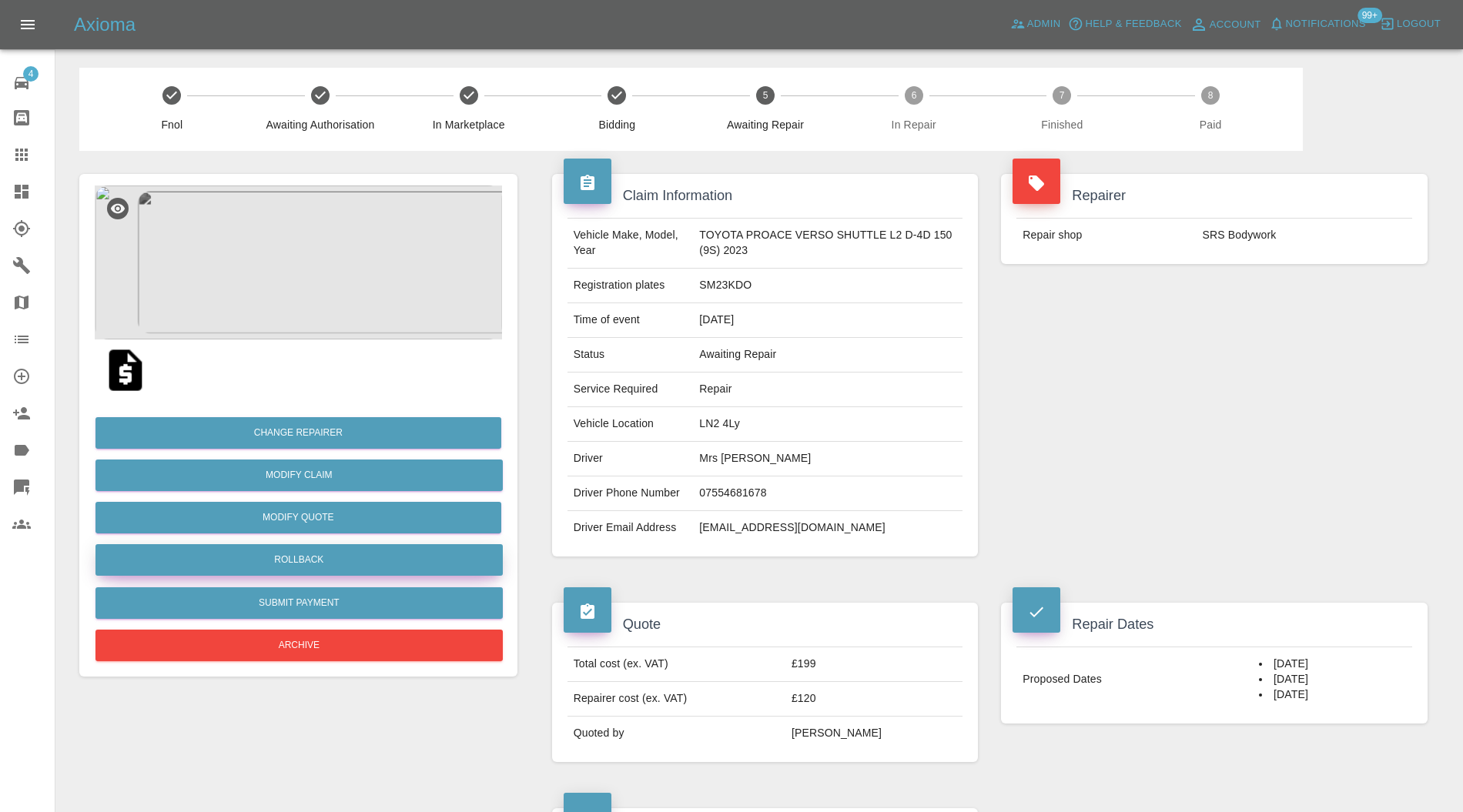
click at [333, 559] on button "Rollback" at bounding box center [298, 560] width 407 height 32
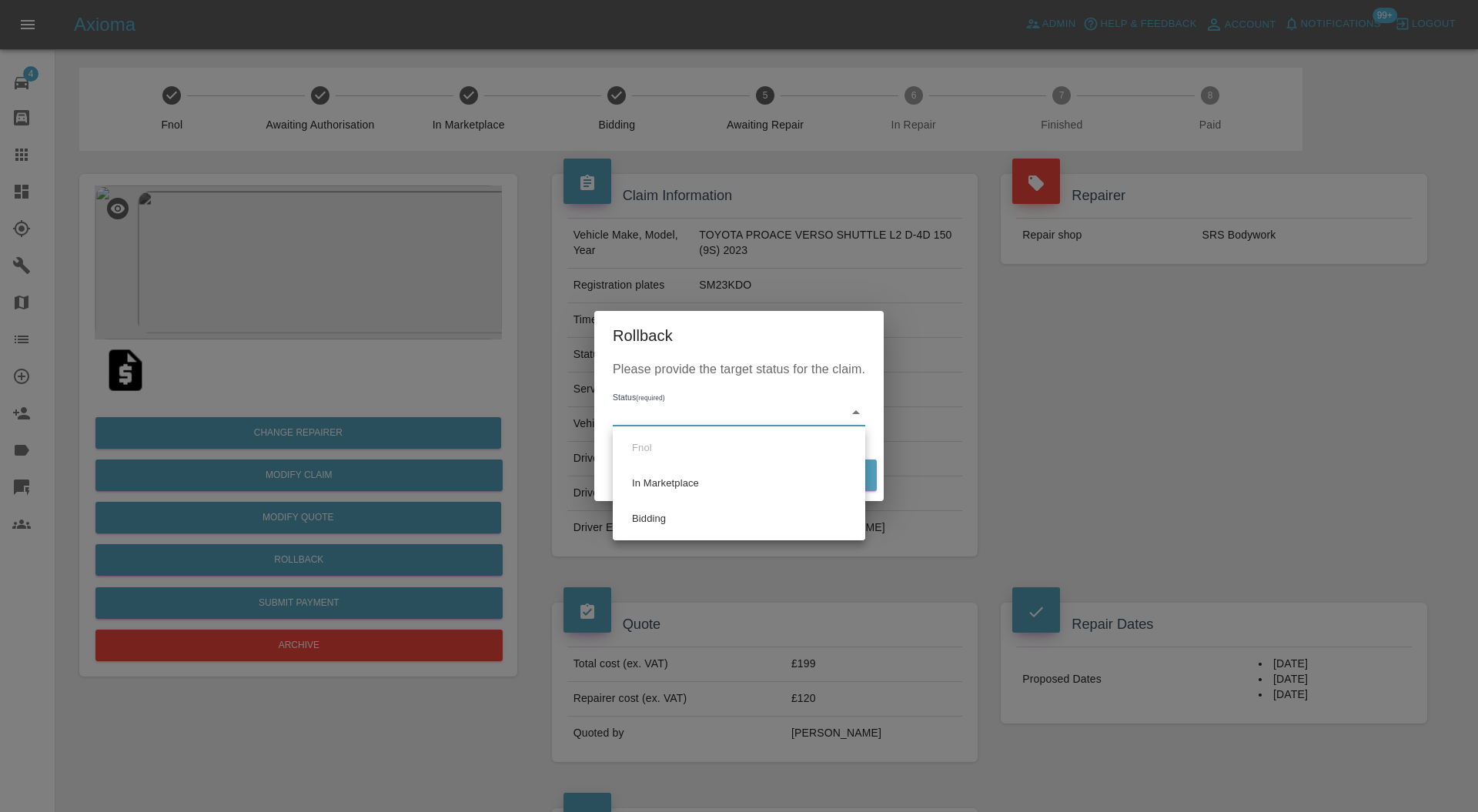
click at [1211, 416] on div at bounding box center [739, 406] width 1478 height 812
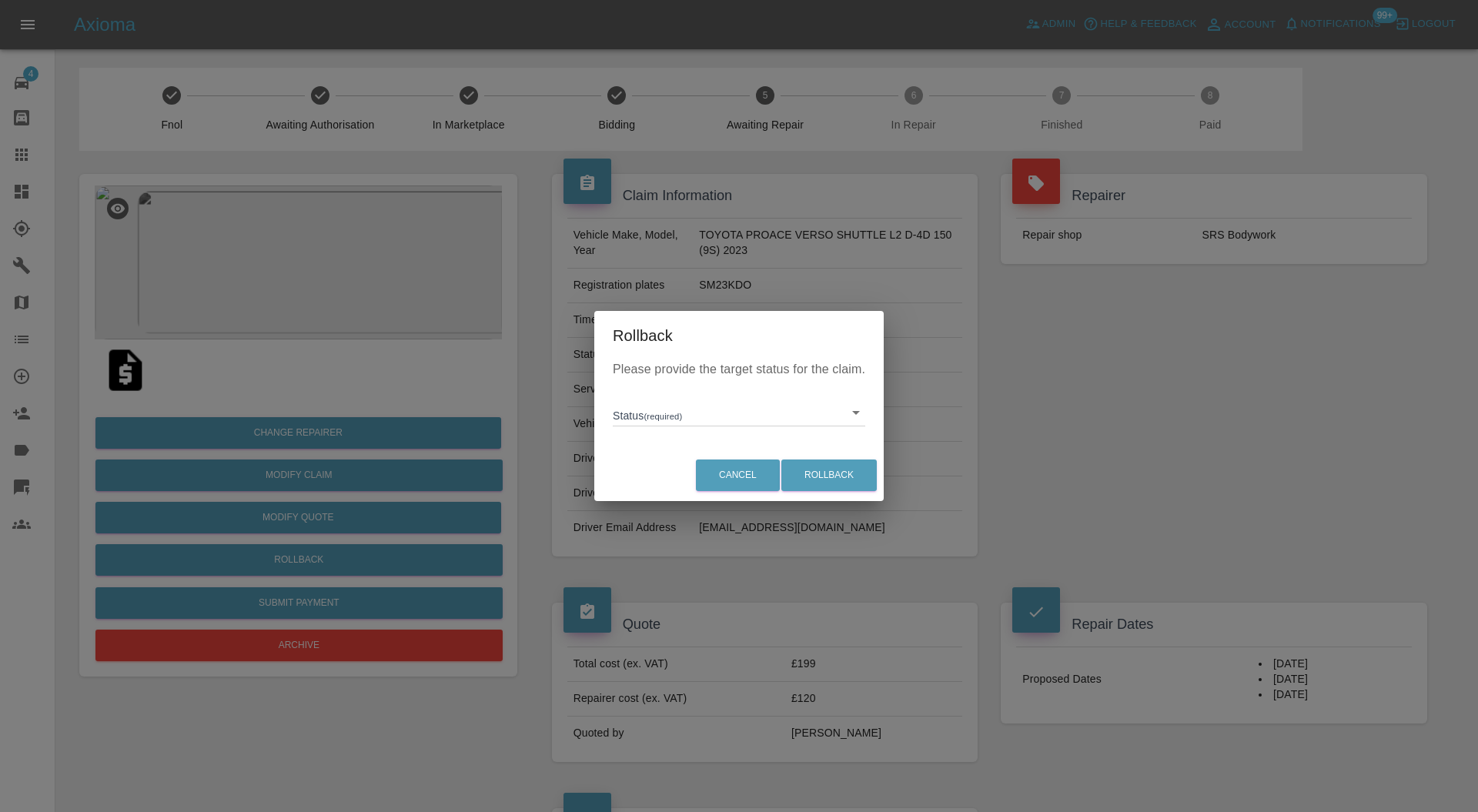
click at [1211, 416] on div "Rollback Please provide the target status for the claim. Status (required) ​ Ca…" at bounding box center [739, 406] width 1478 height 812
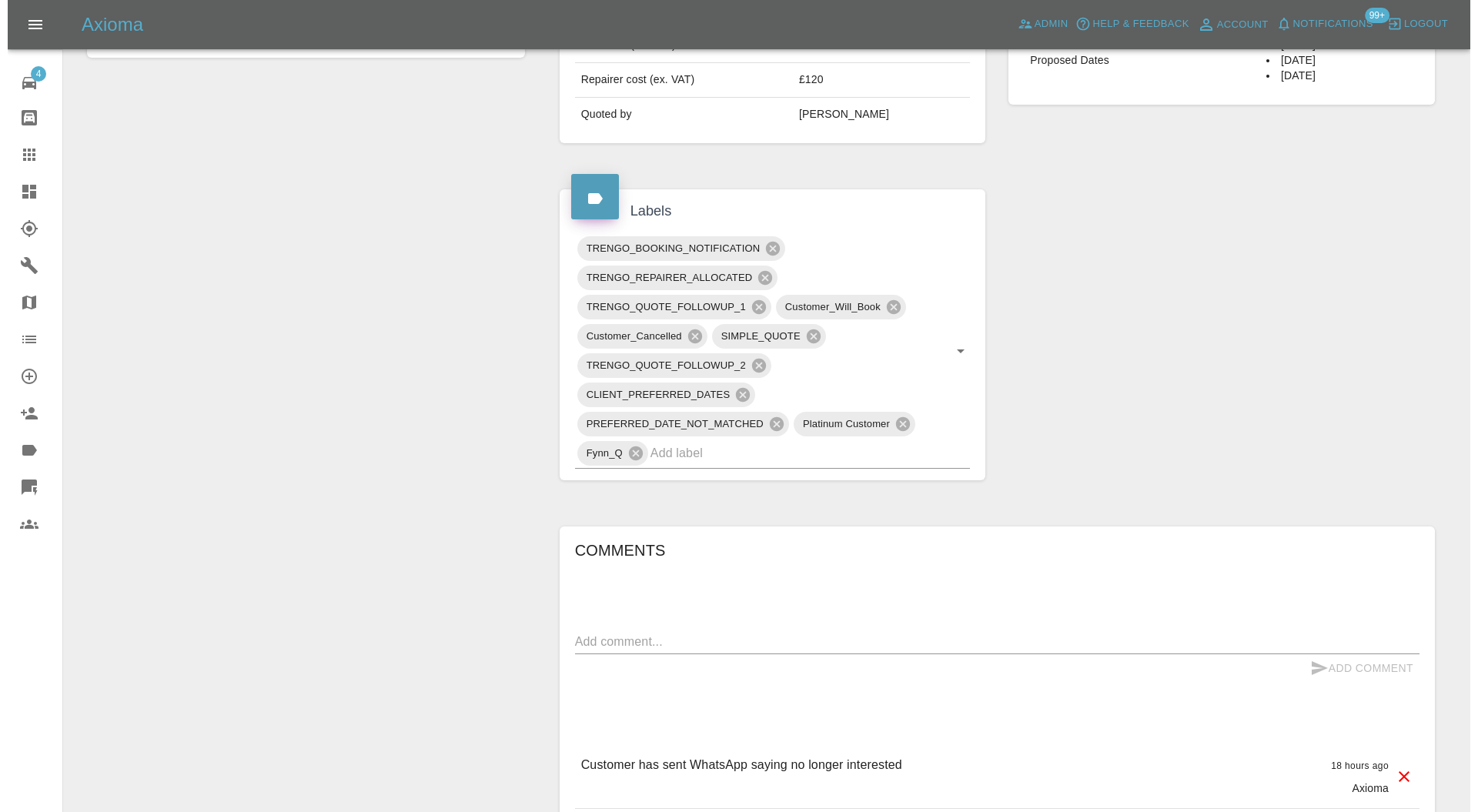
scroll to position [1063, 0]
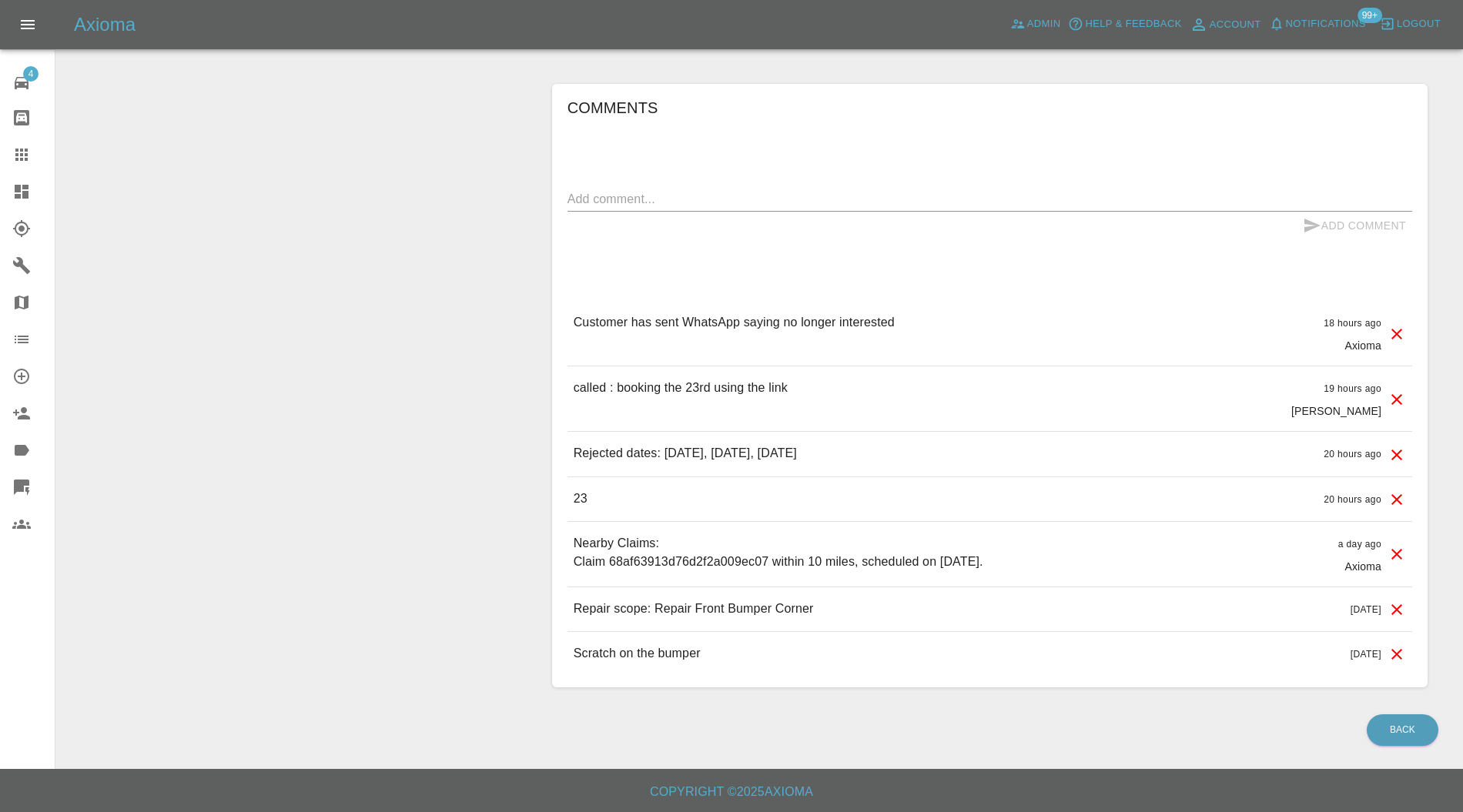
click at [1395, 326] on icon at bounding box center [1397, 334] width 18 height 18
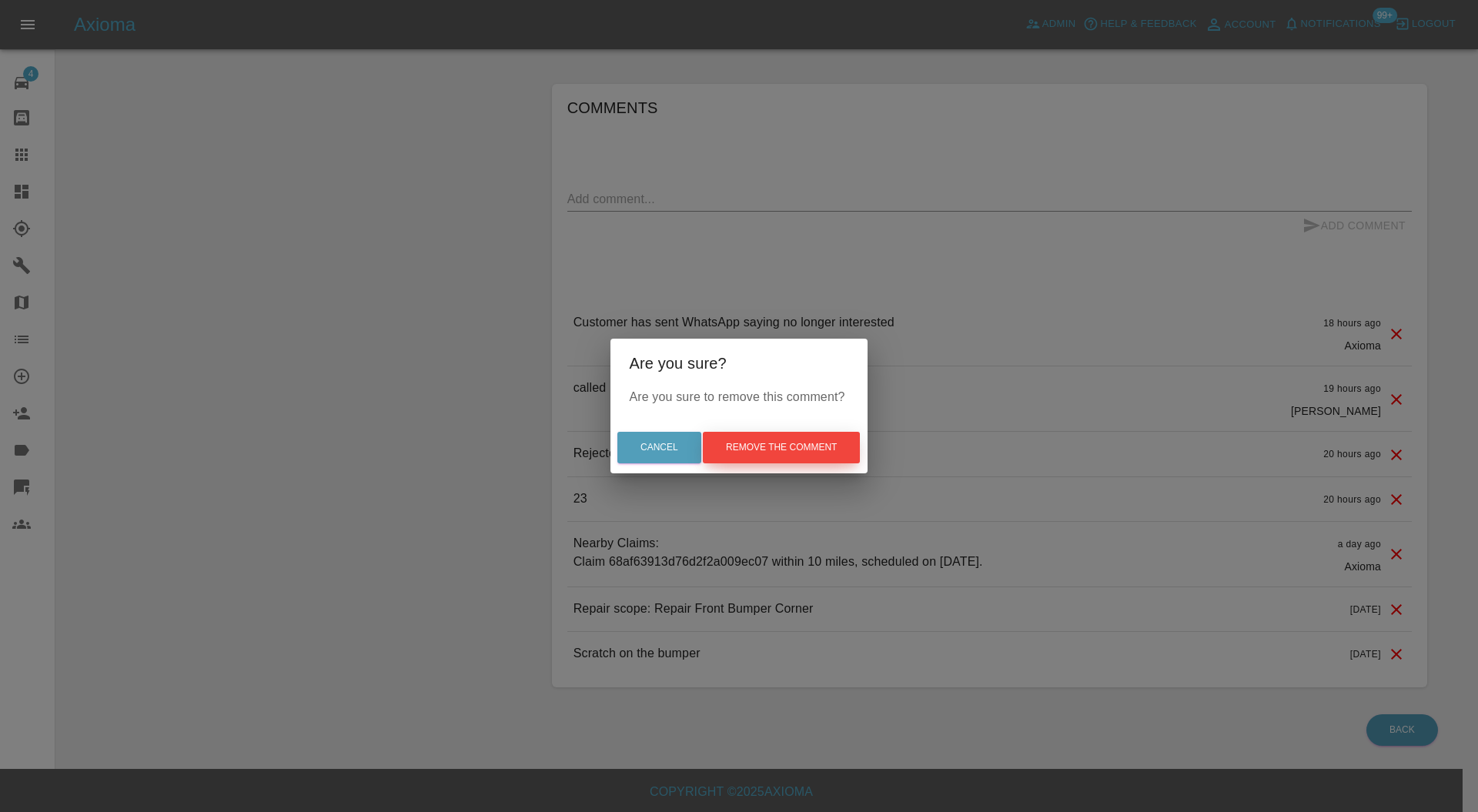
click at [839, 449] on button "Remove the comment" at bounding box center [782, 447] width 157 height 32
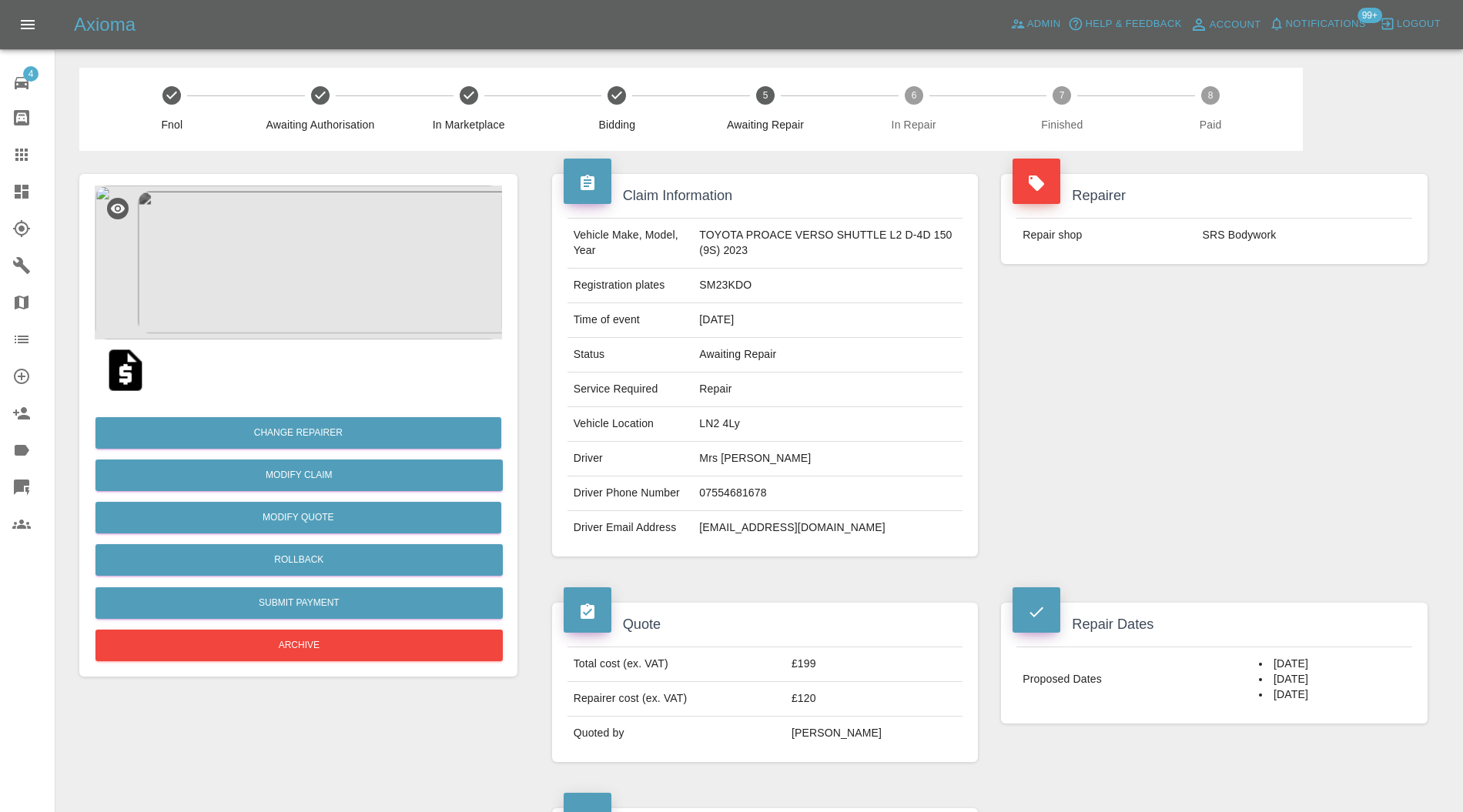
scroll to position [548, 0]
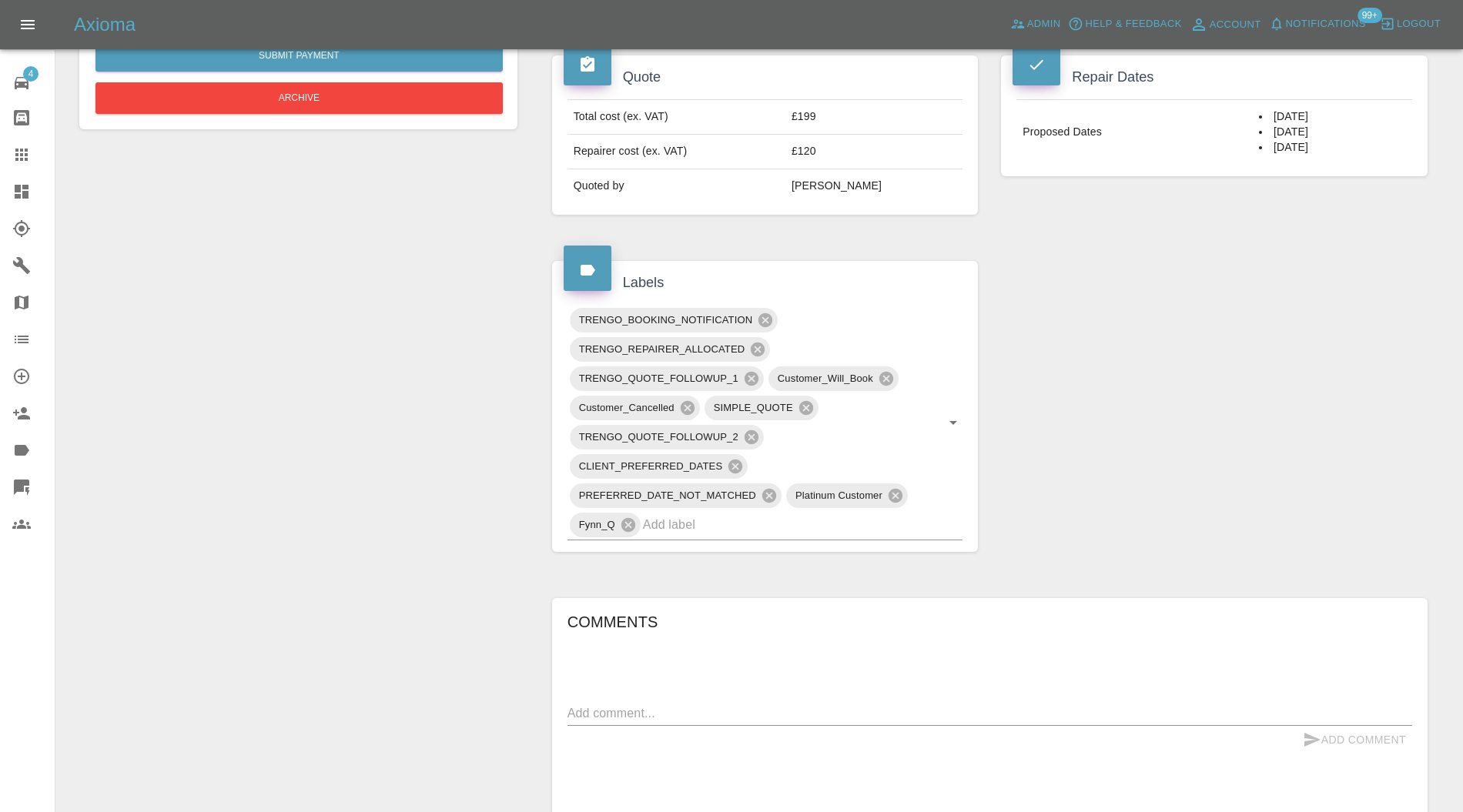
click at [687, 401] on icon at bounding box center [687, 408] width 14 height 14
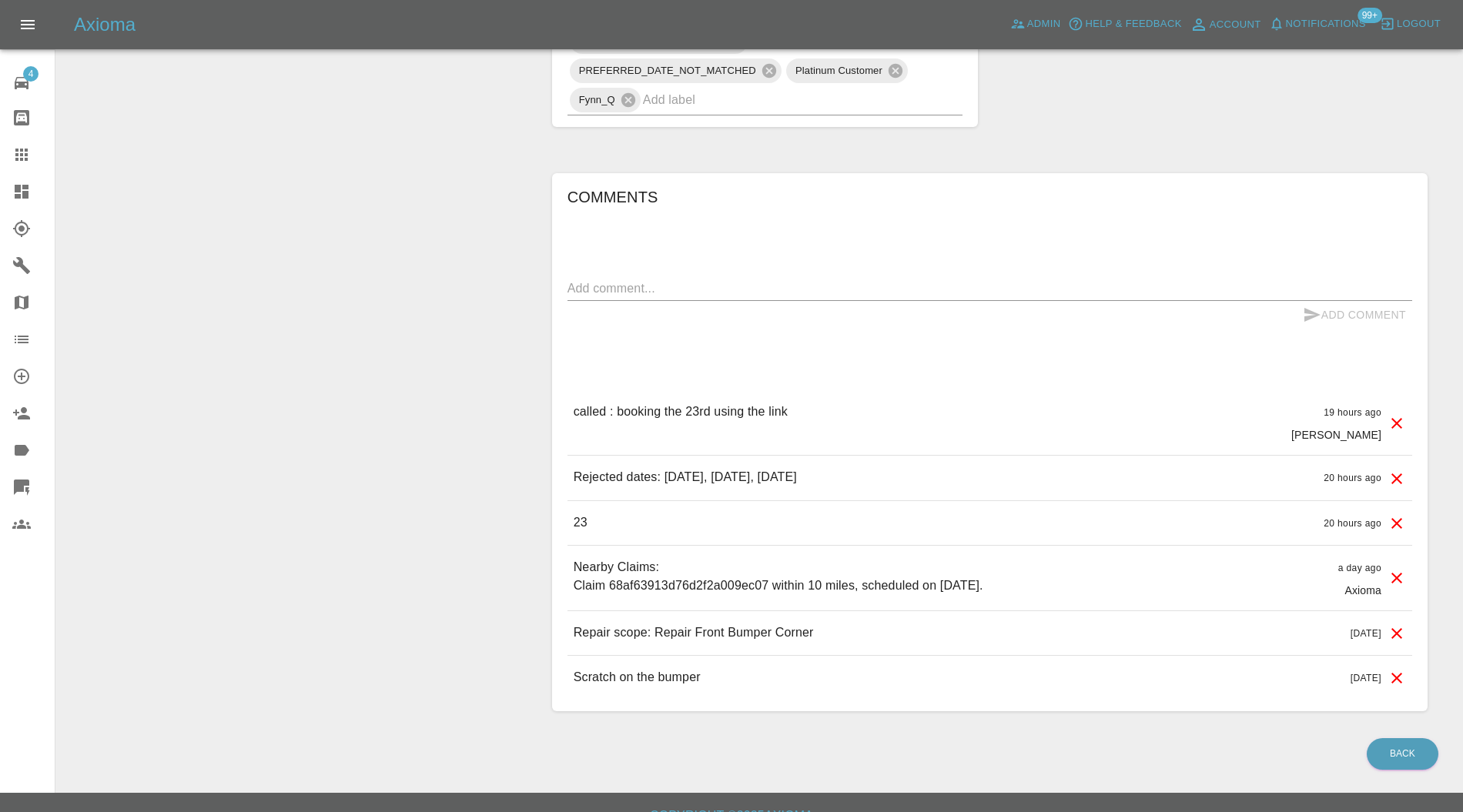
scroll to position [957, 0]
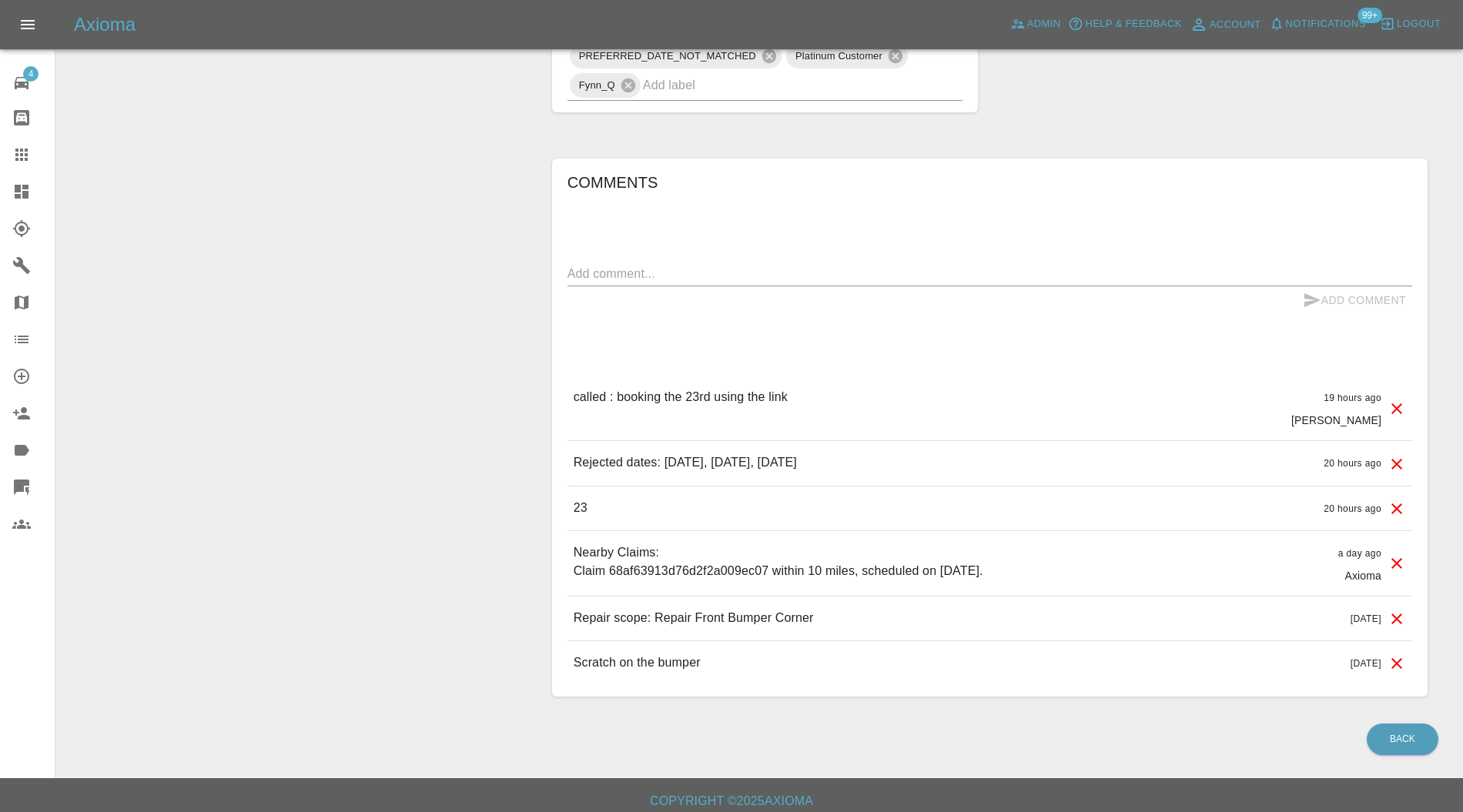
click at [728, 274] on textarea at bounding box center [989, 273] width 844 height 17
type textarea "revised price for additional. Awaiting response"
click at [1332, 301] on button "Add Comment" at bounding box center [1355, 300] width 115 height 28
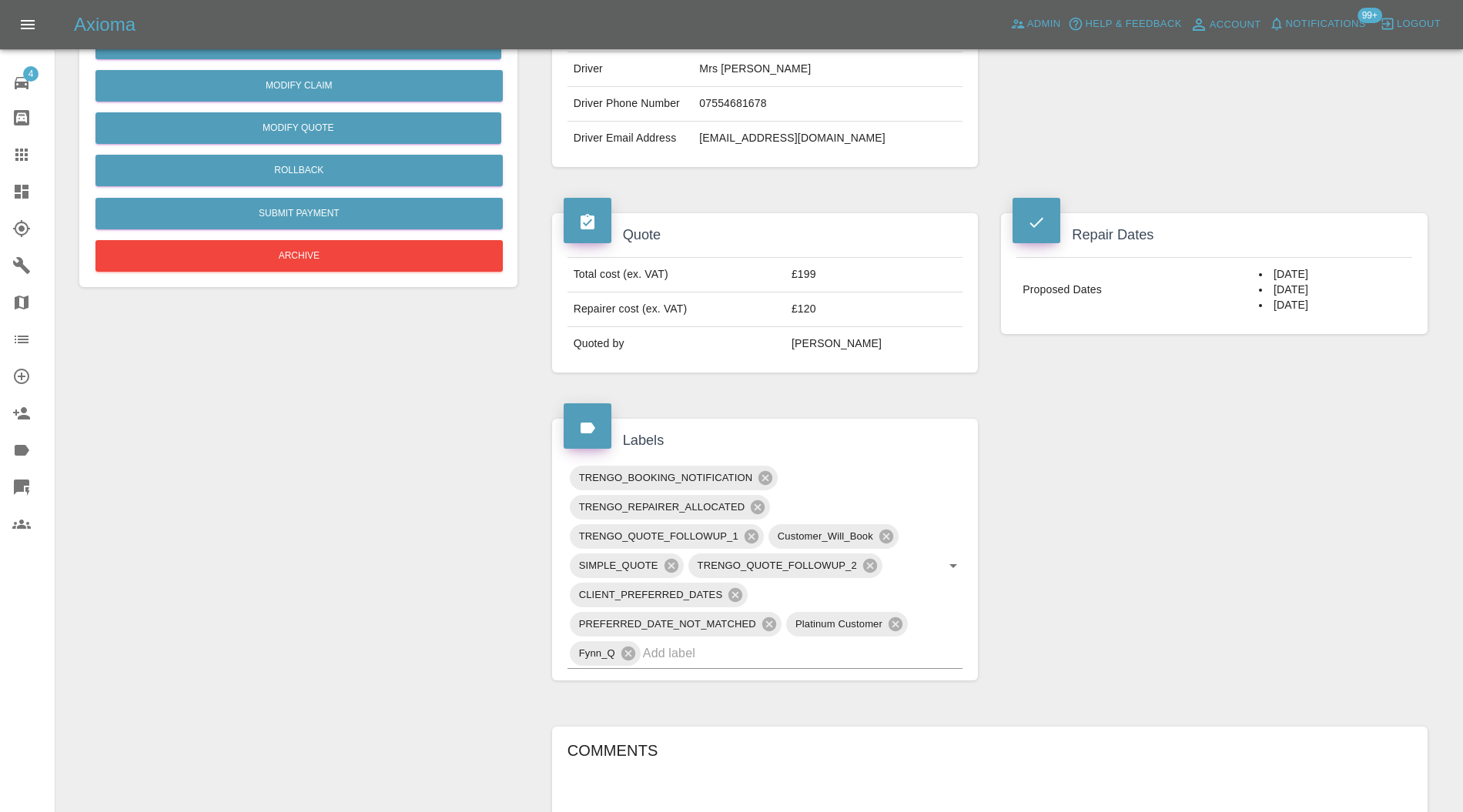
scroll to position [137, 0]
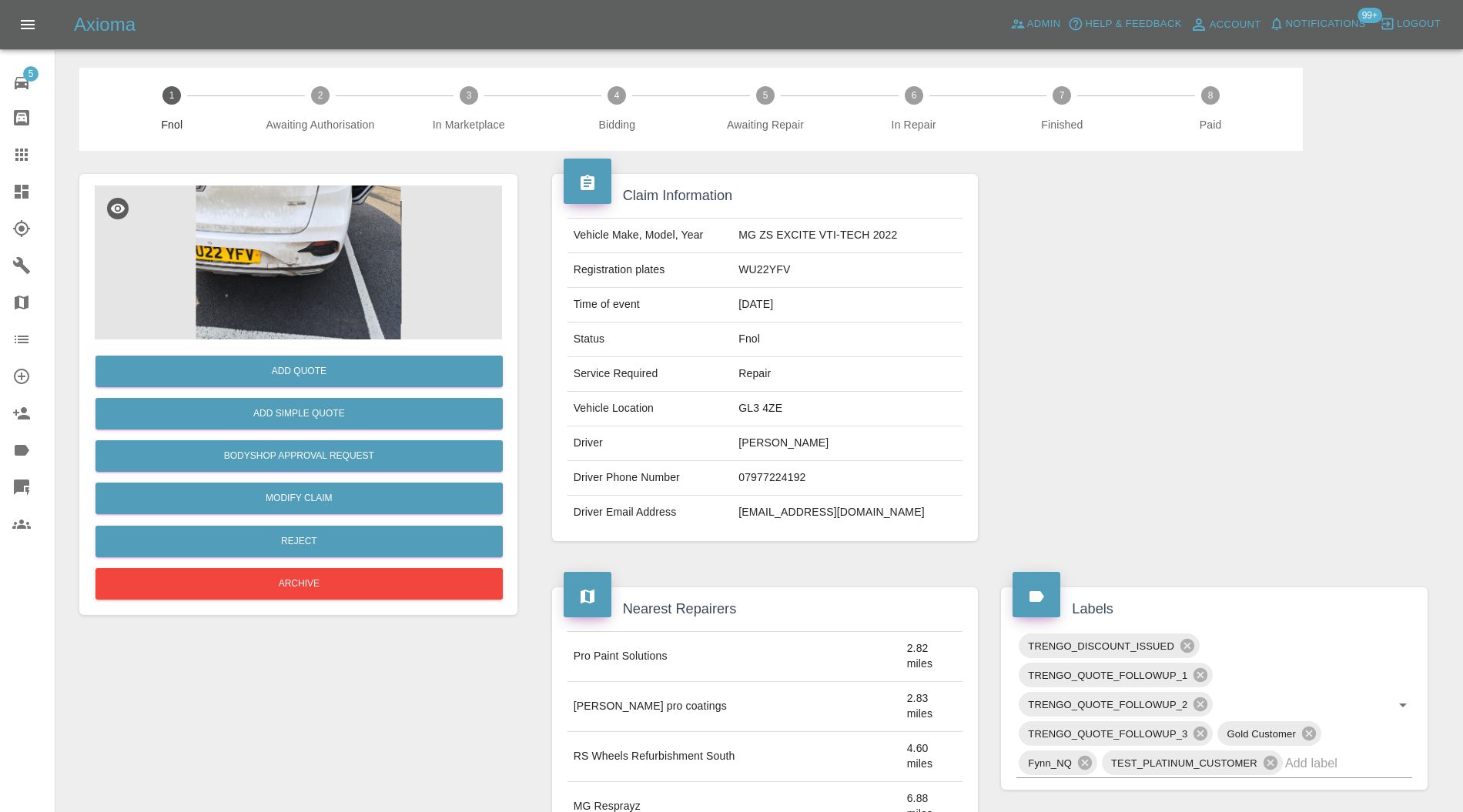
click at [273, 269] on img at bounding box center [298, 262] width 407 height 154
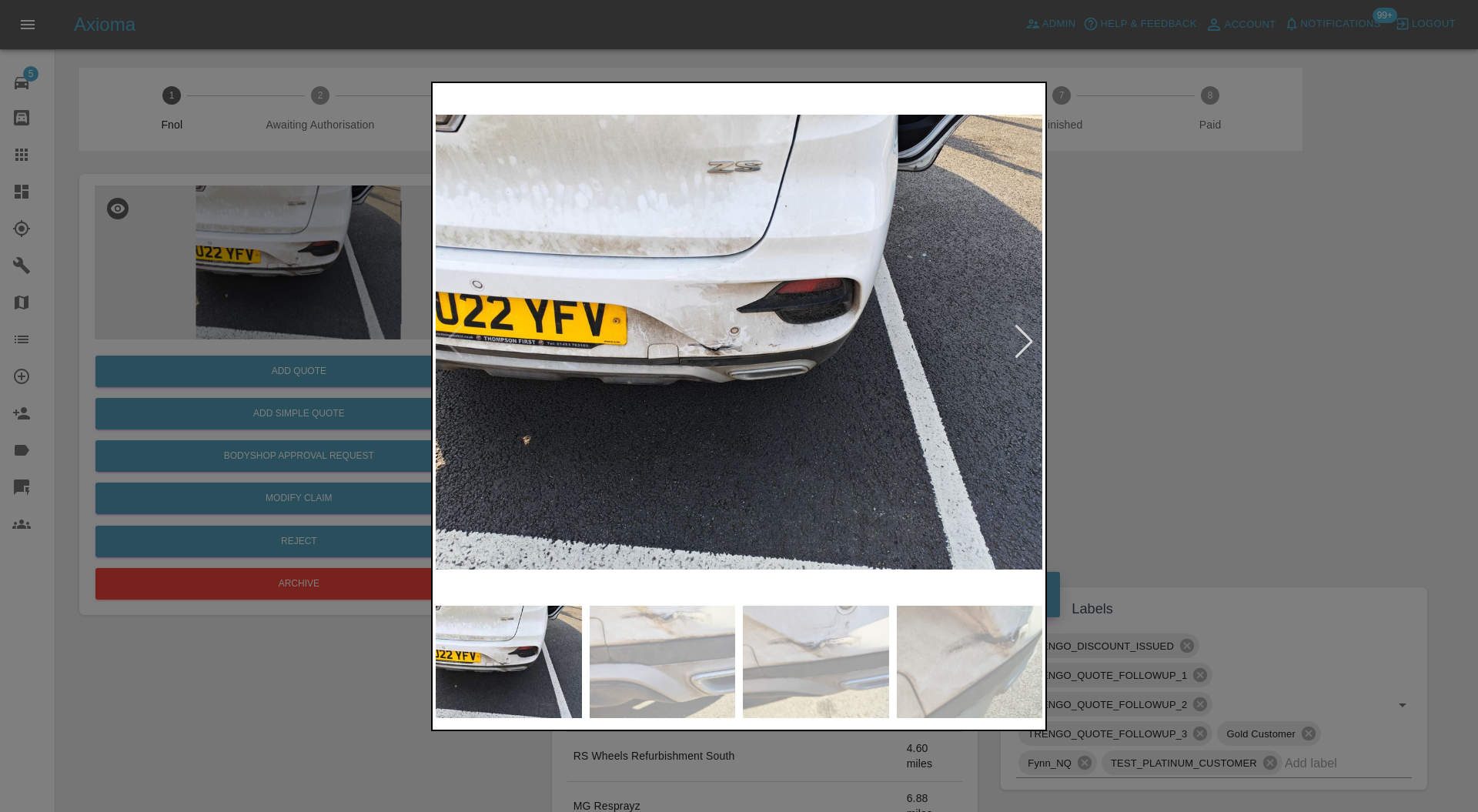
click at [1027, 336] on div at bounding box center [1024, 341] width 21 height 34
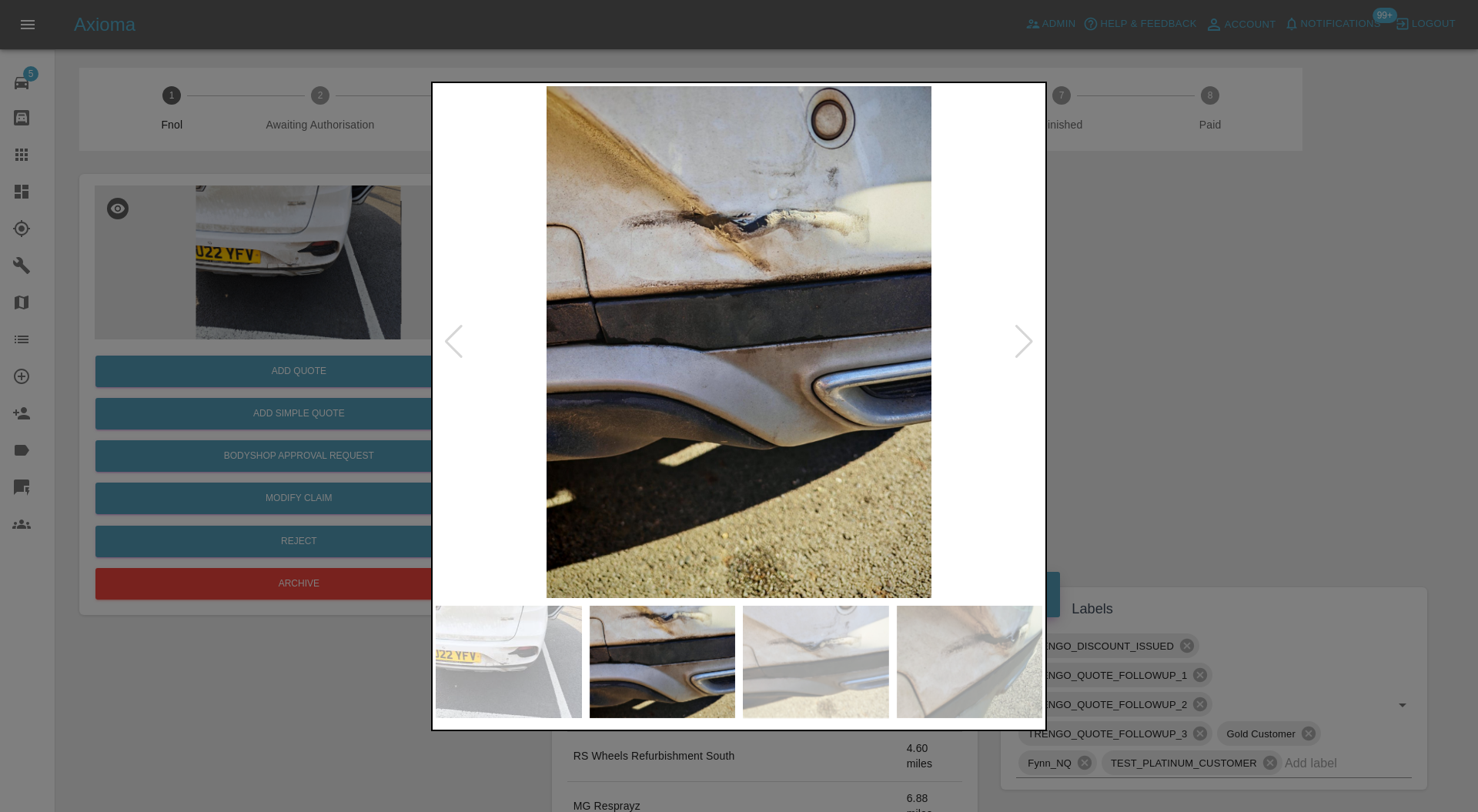
click at [1025, 337] on div at bounding box center [1024, 341] width 21 height 34
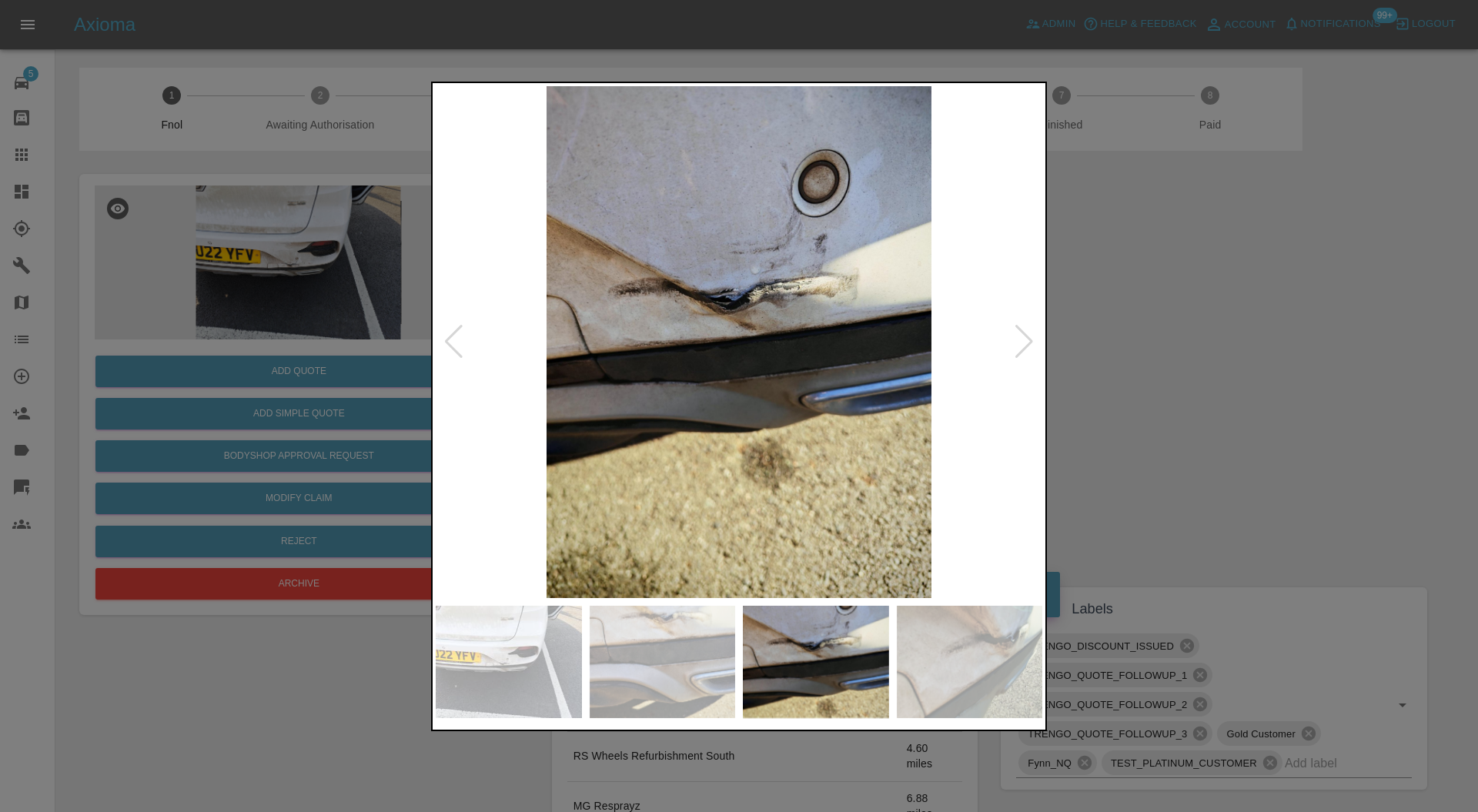
click at [1025, 337] on div at bounding box center [1024, 341] width 21 height 34
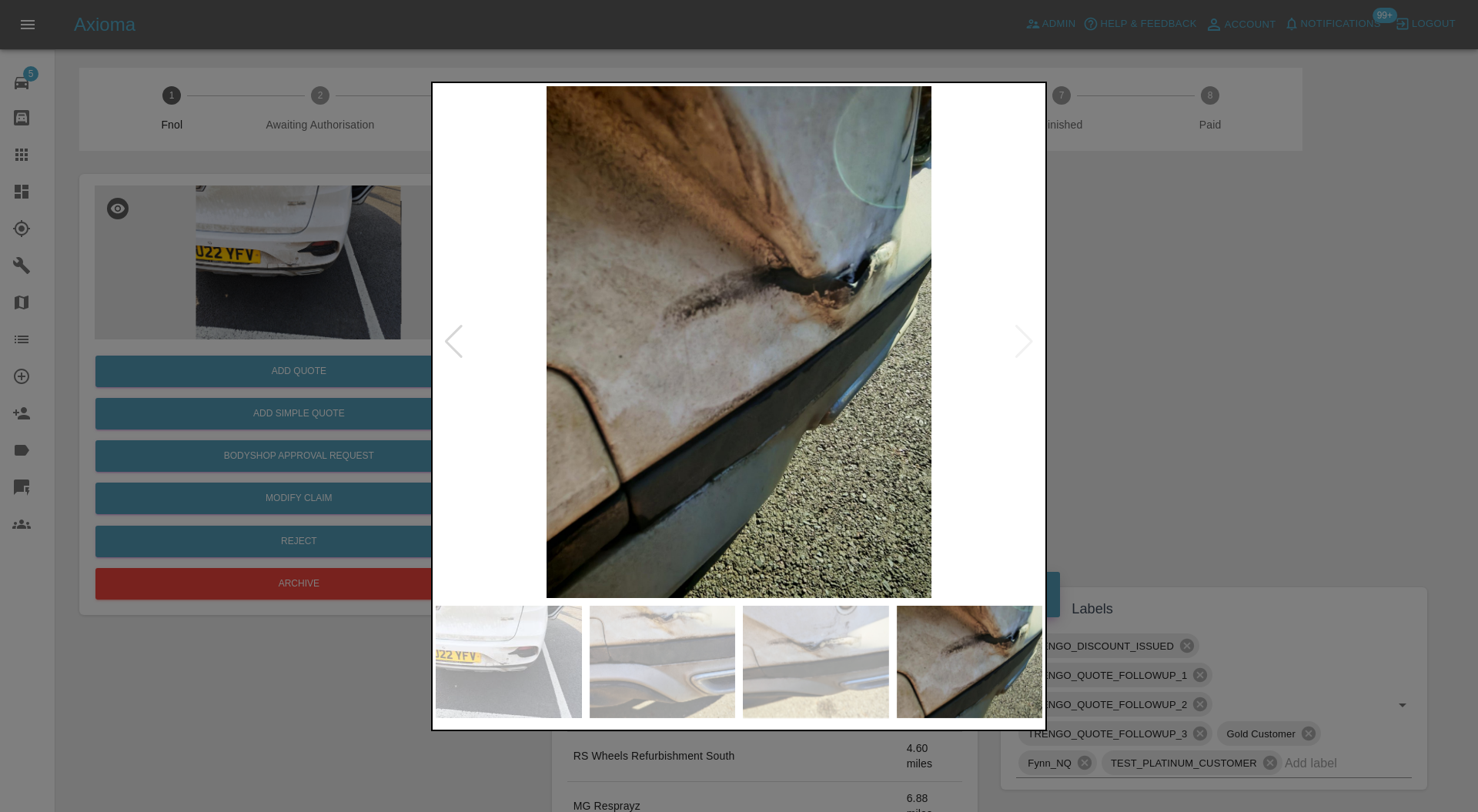
click at [1025, 337] on img at bounding box center [738, 342] width 606 height 513
click at [1119, 320] on div at bounding box center [739, 406] width 1478 height 812
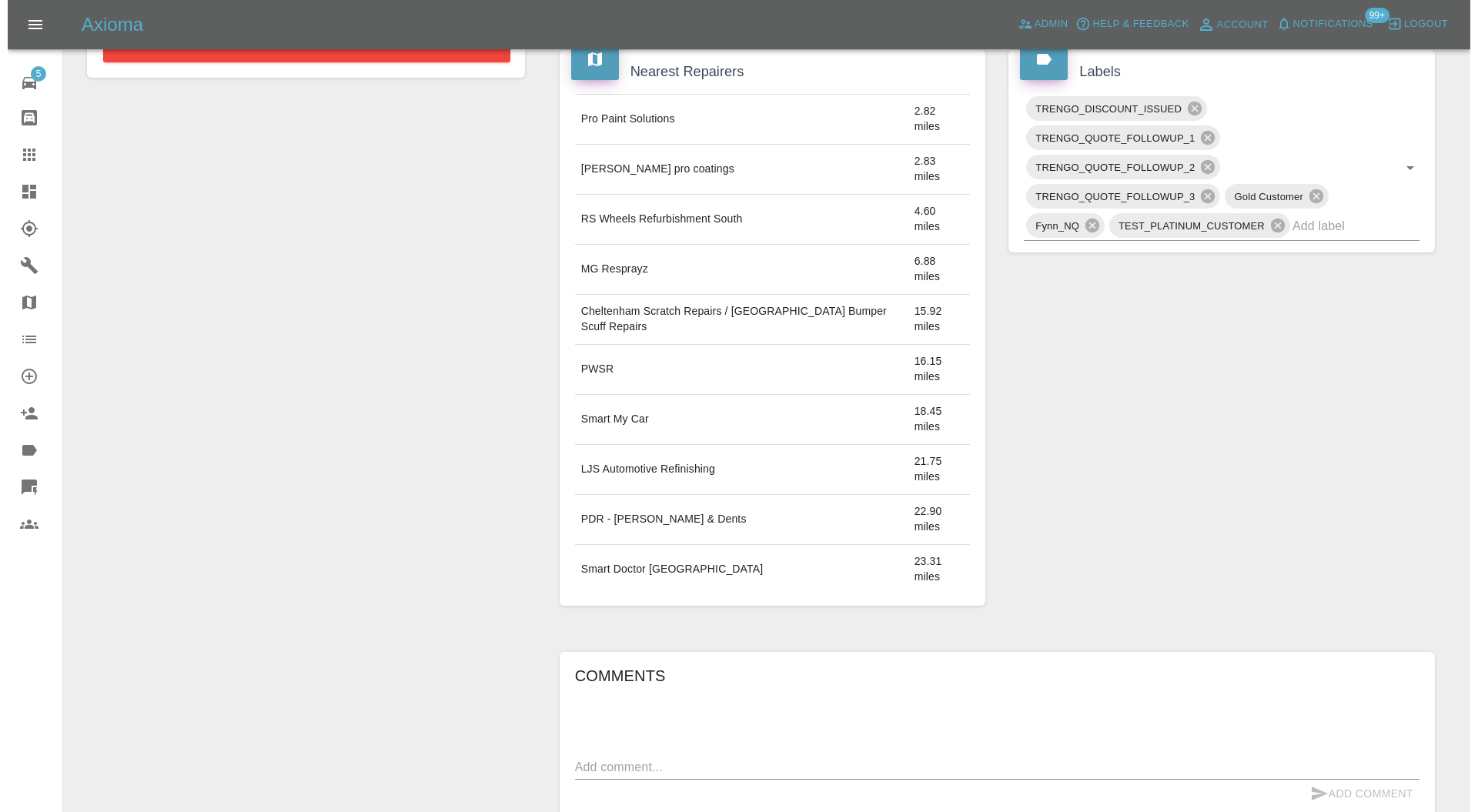
scroll to position [838, 0]
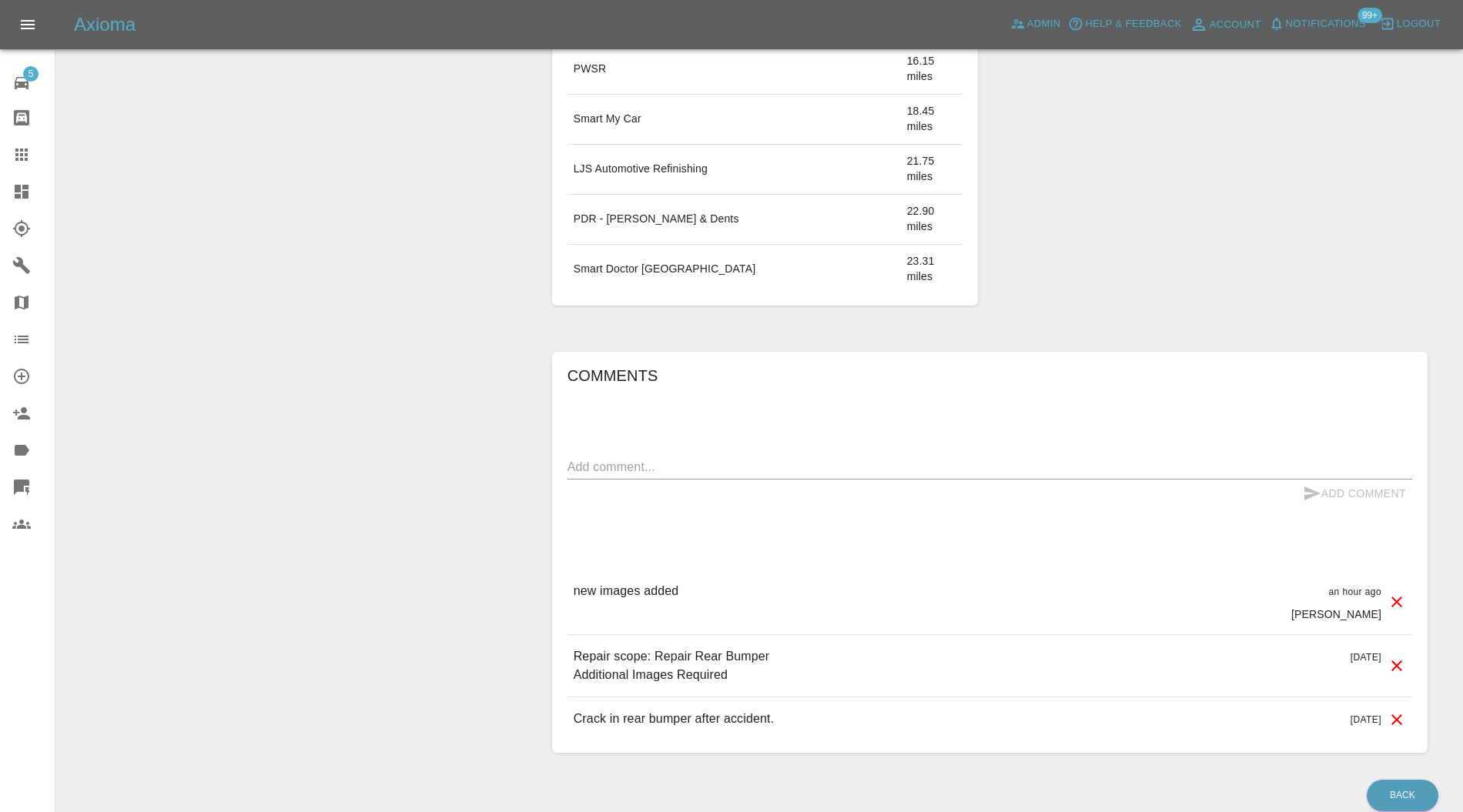
click at [1395, 657] on icon at bounding box center [1397, 666] width 18 height 18
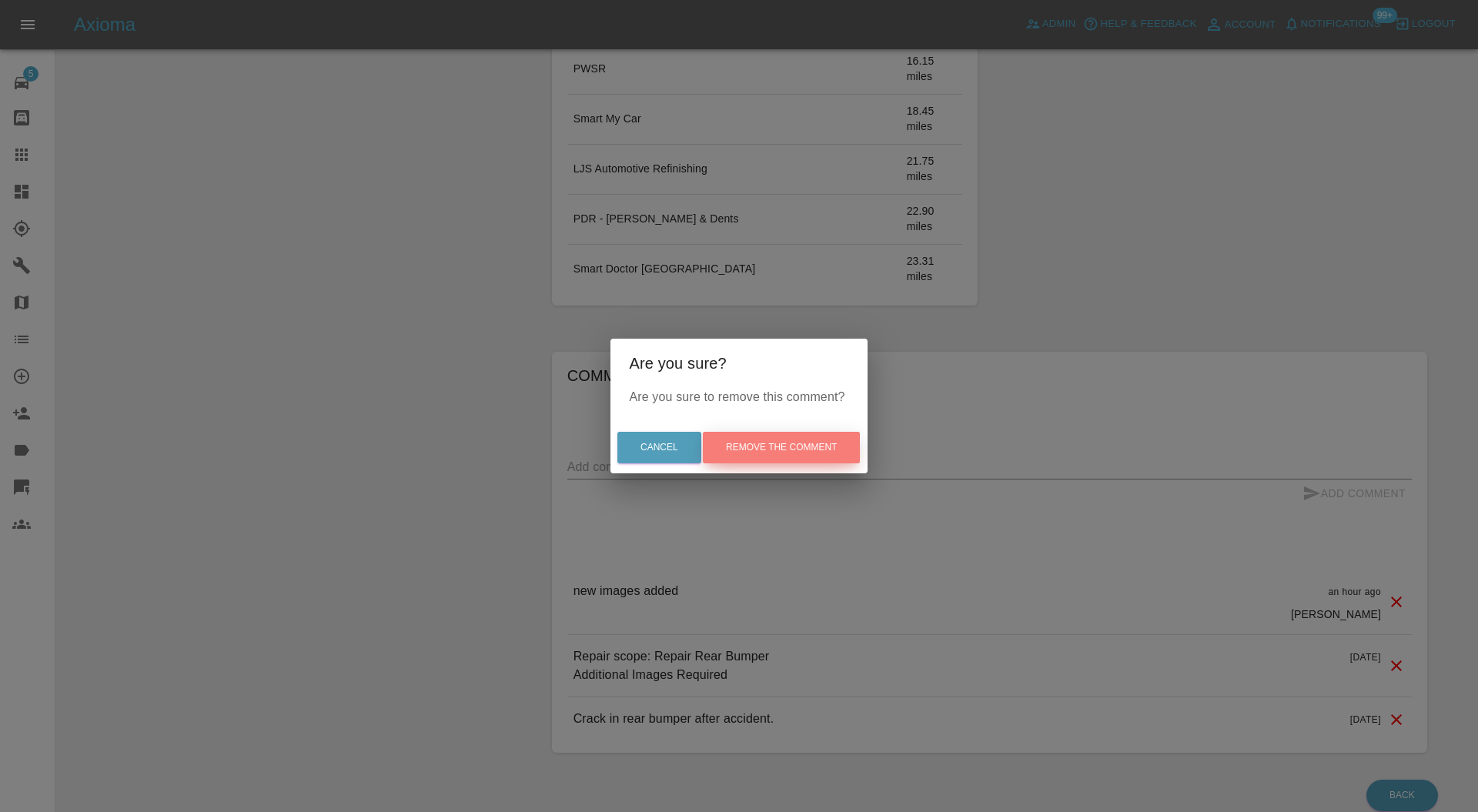
click at [822, 446] on button "Remove the comment" at bounding box center [782, 447] width 157 height 32
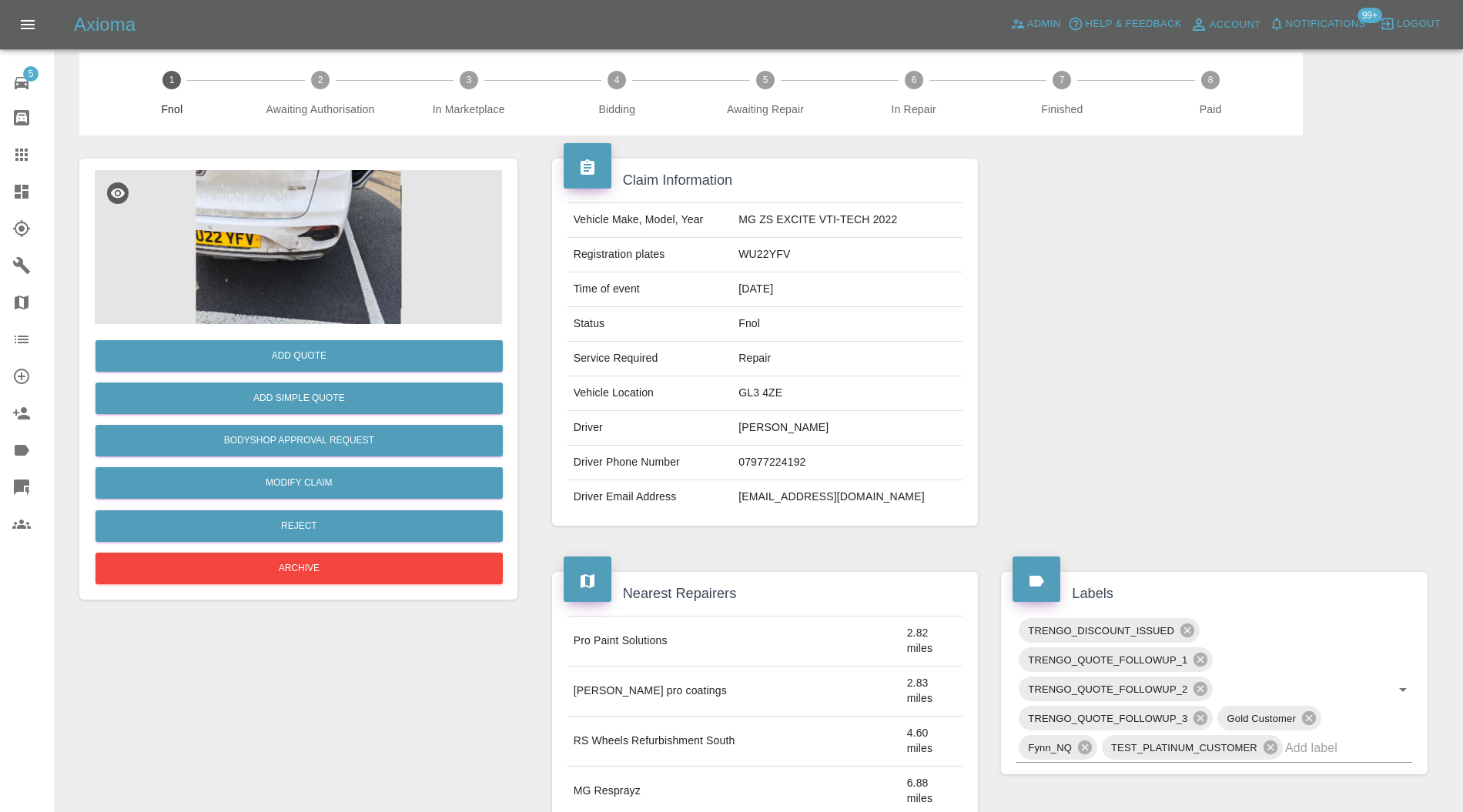
scroll to position [0, 0]
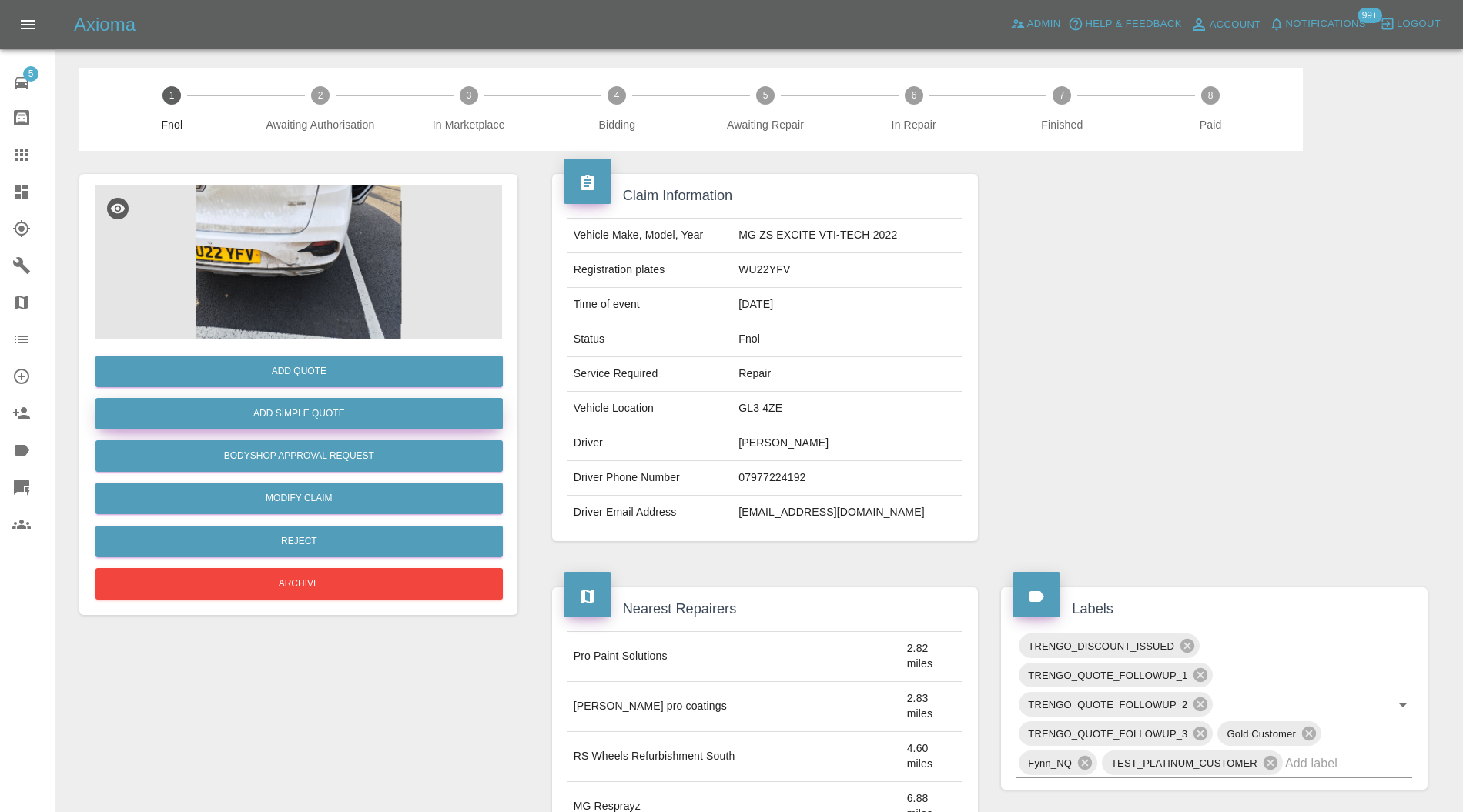
click at [292, 407] on button "Add Simple Quote" at bounding box center [298, 413] width 407 height 32
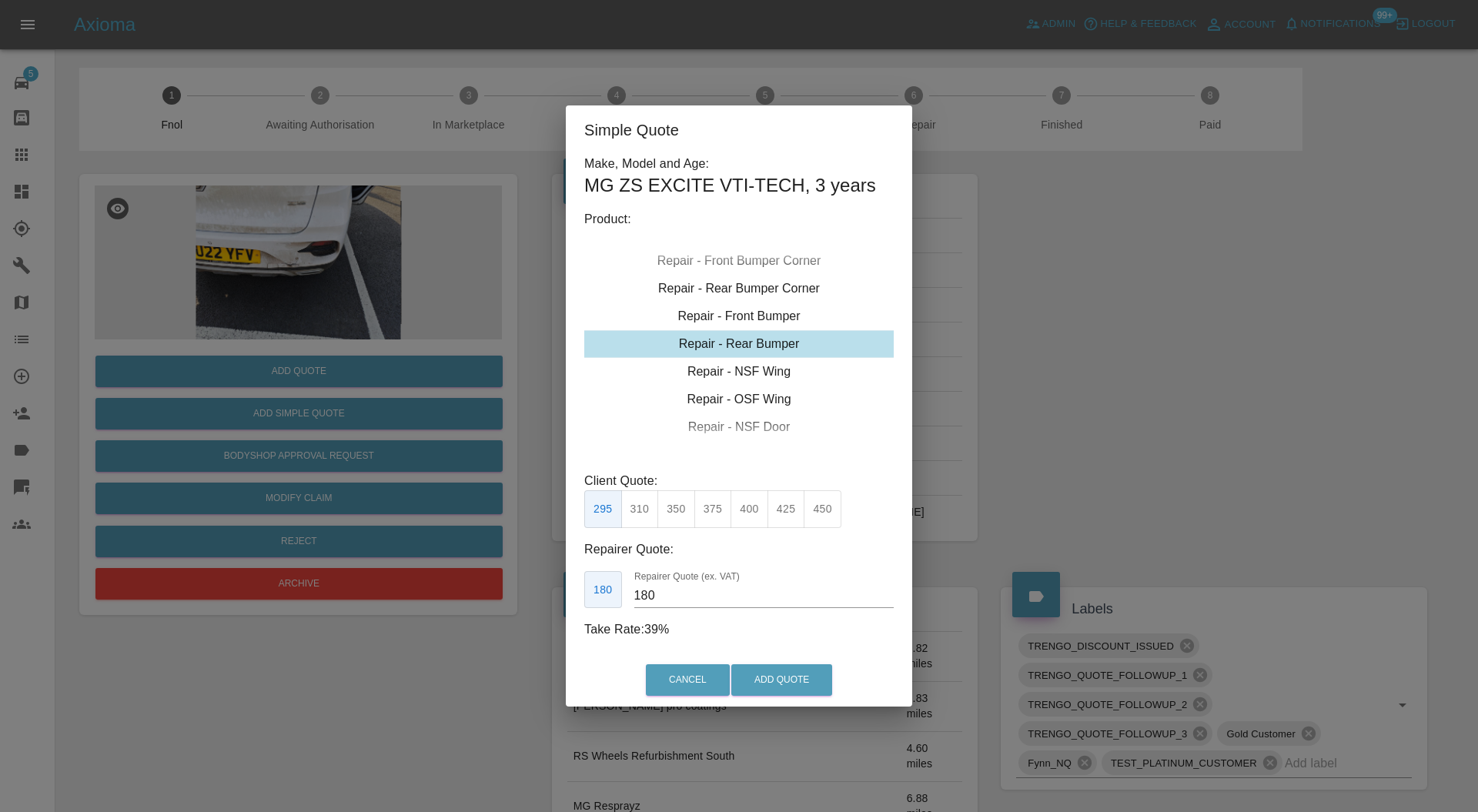
click at [770, 346] on div "Repair - Rear Bumper" at bounding box center [739, 344] width 309 height 27
click at [669, 505] on button "350" at bounding box center [676, 508] width 37 height 37
click at [702, 586] on input "210" at bounding box center [765, 595] width 260 height 25
type input "220"
click at [771, 676] on button "Add Quote" at bounding box center [782, 680] width 101 height 32
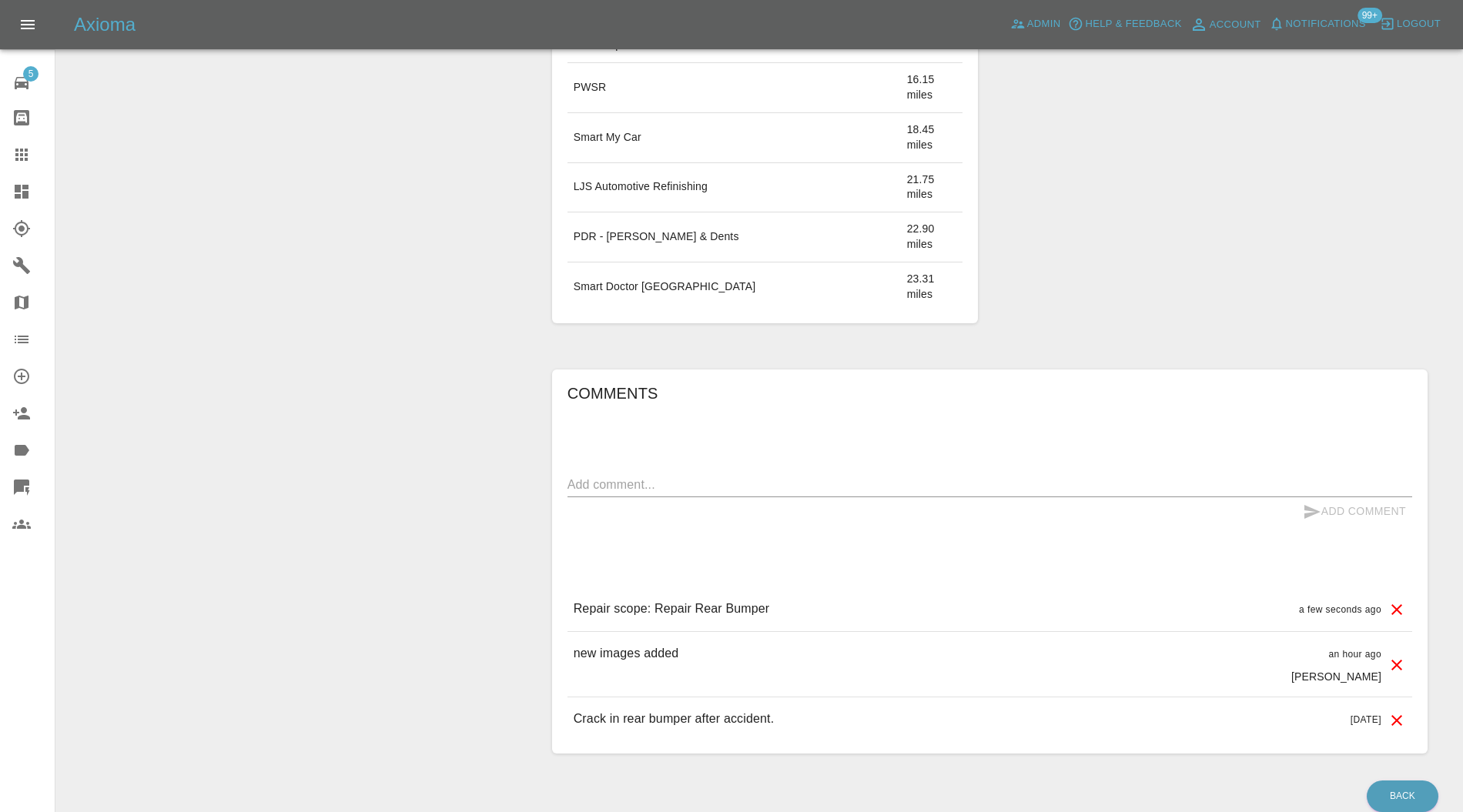
scroll to position [342, 0]
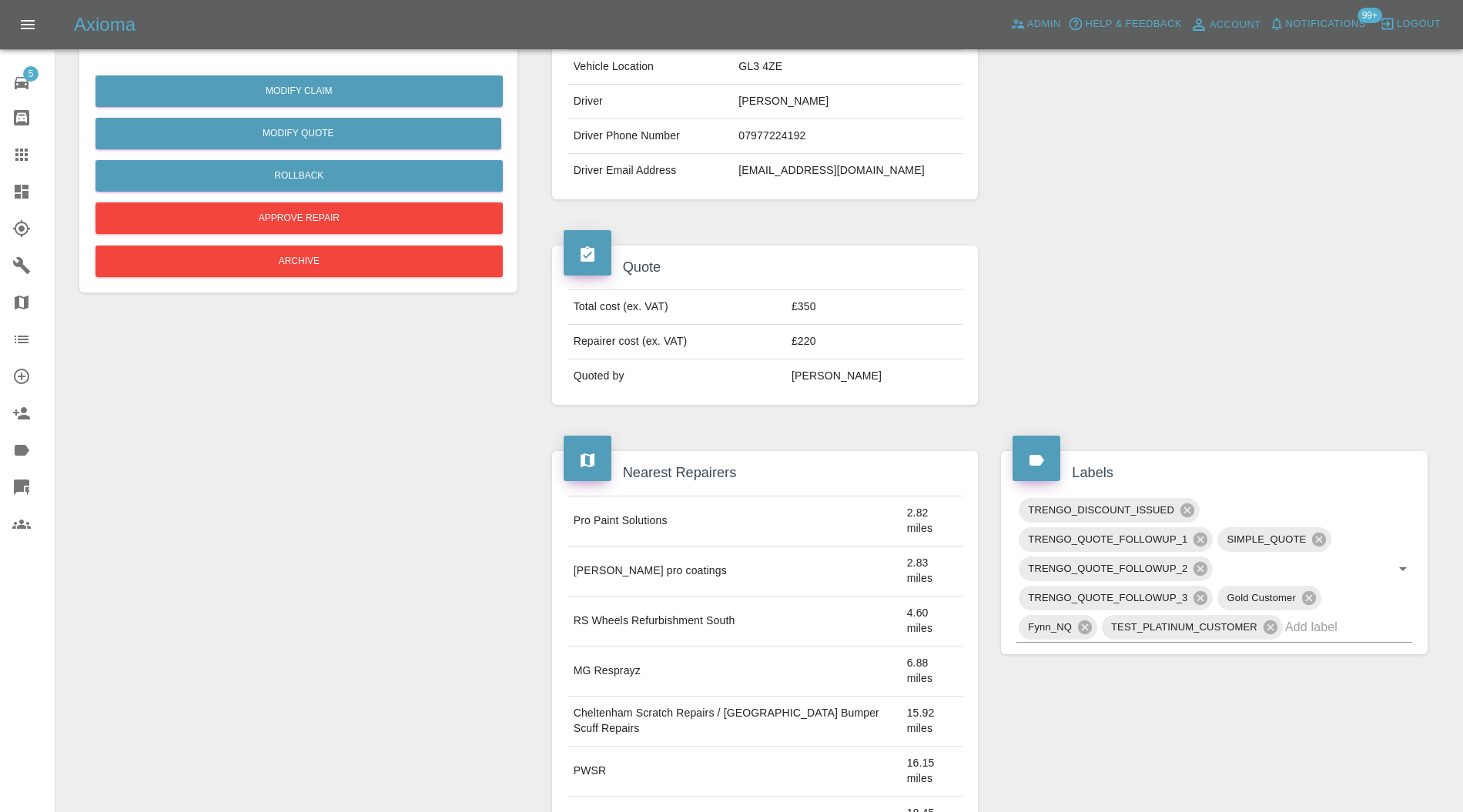
click at [1206, 593] on icon at bounding box center [1200, 598] width 14 height 14
click at [1203, 566] on icon at bounding box center [1200, 569] width 14 height 14
click at [1205, 531] on icon at bounding box center [1200, 540] width 17 height 17
click at [1192, 504] on icon at bounding box center [1188, 510] width 14 height 14
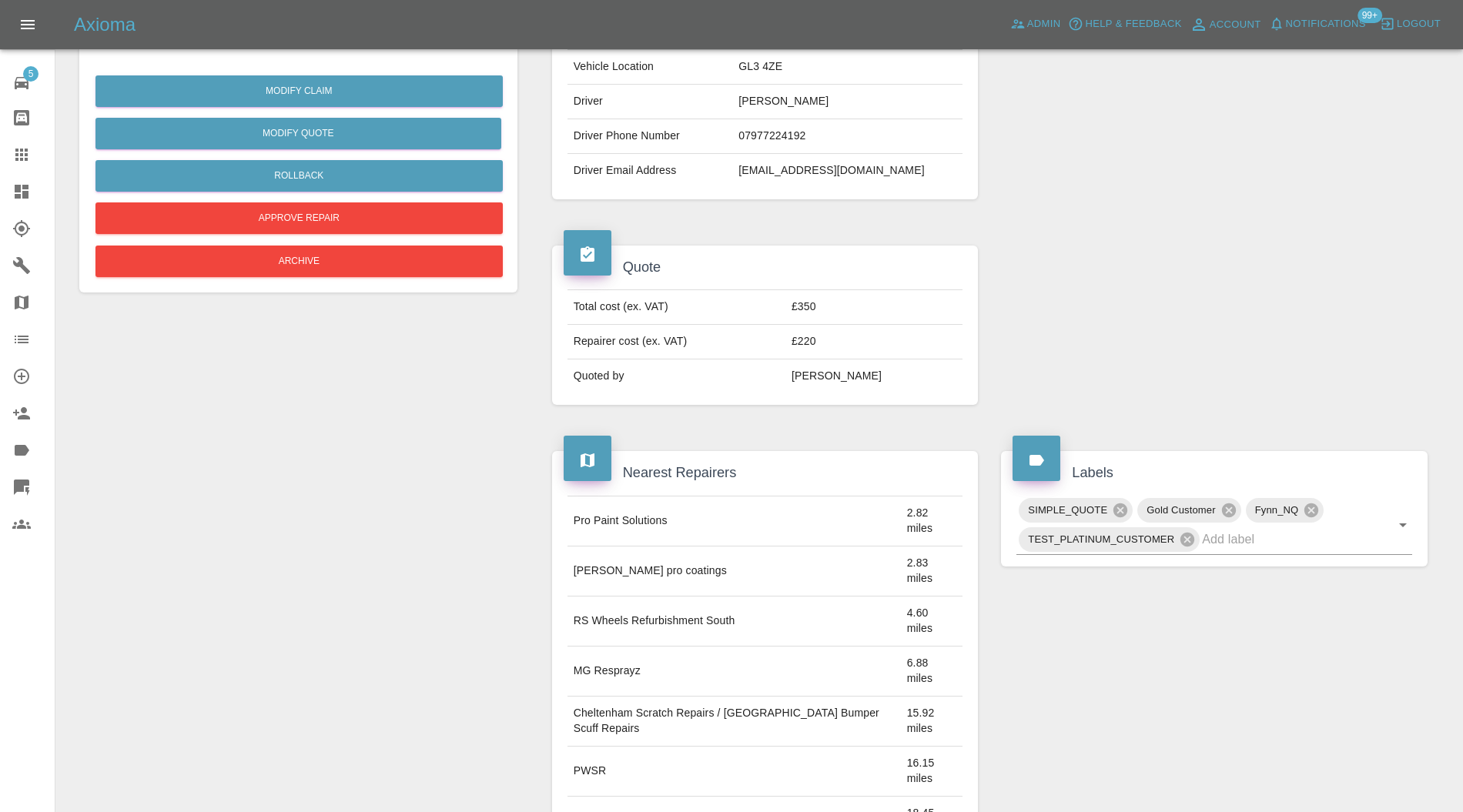
click at [1242, 538] on input "text" at bounding box center [1286, 540] width 167 height 24
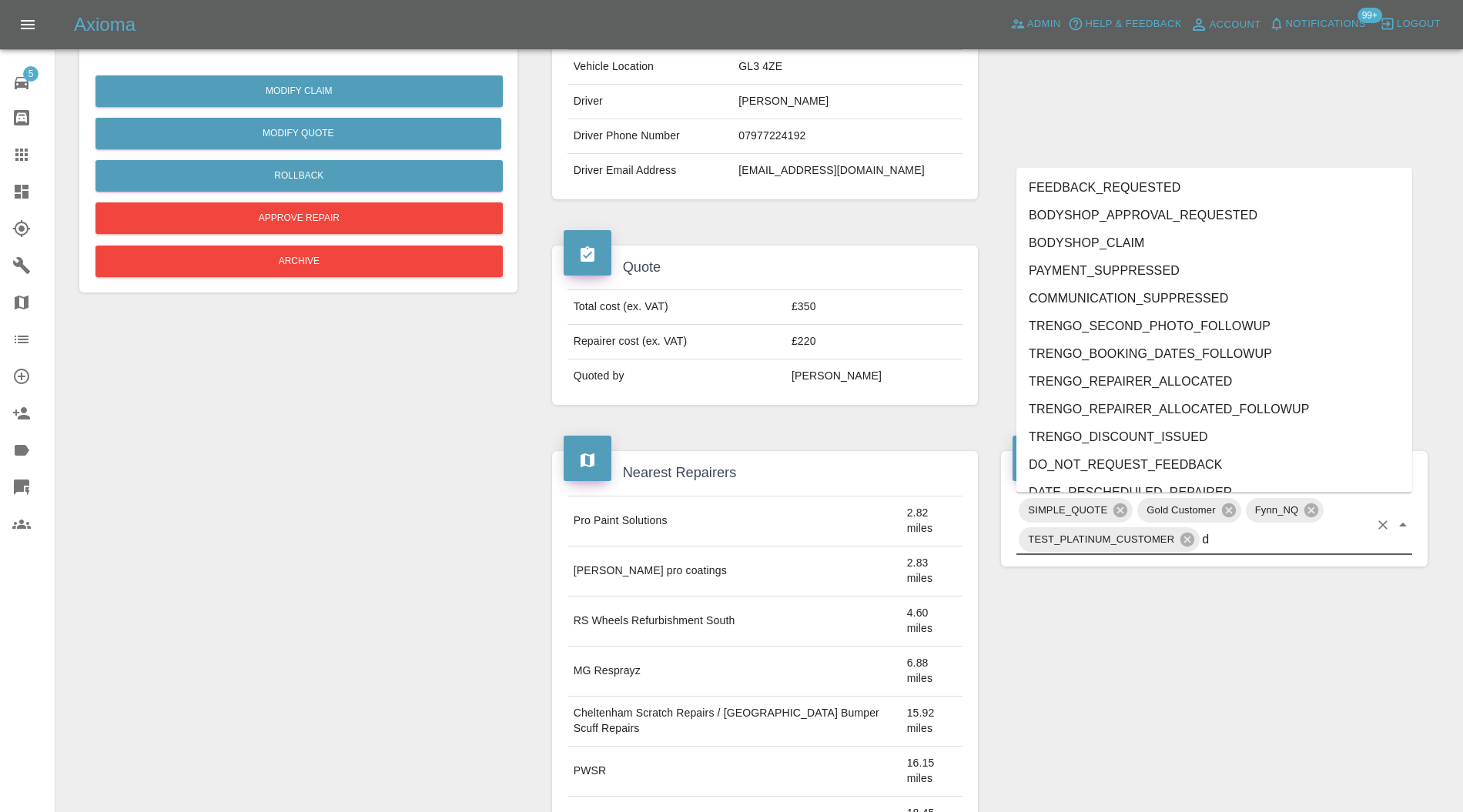
type input "do"
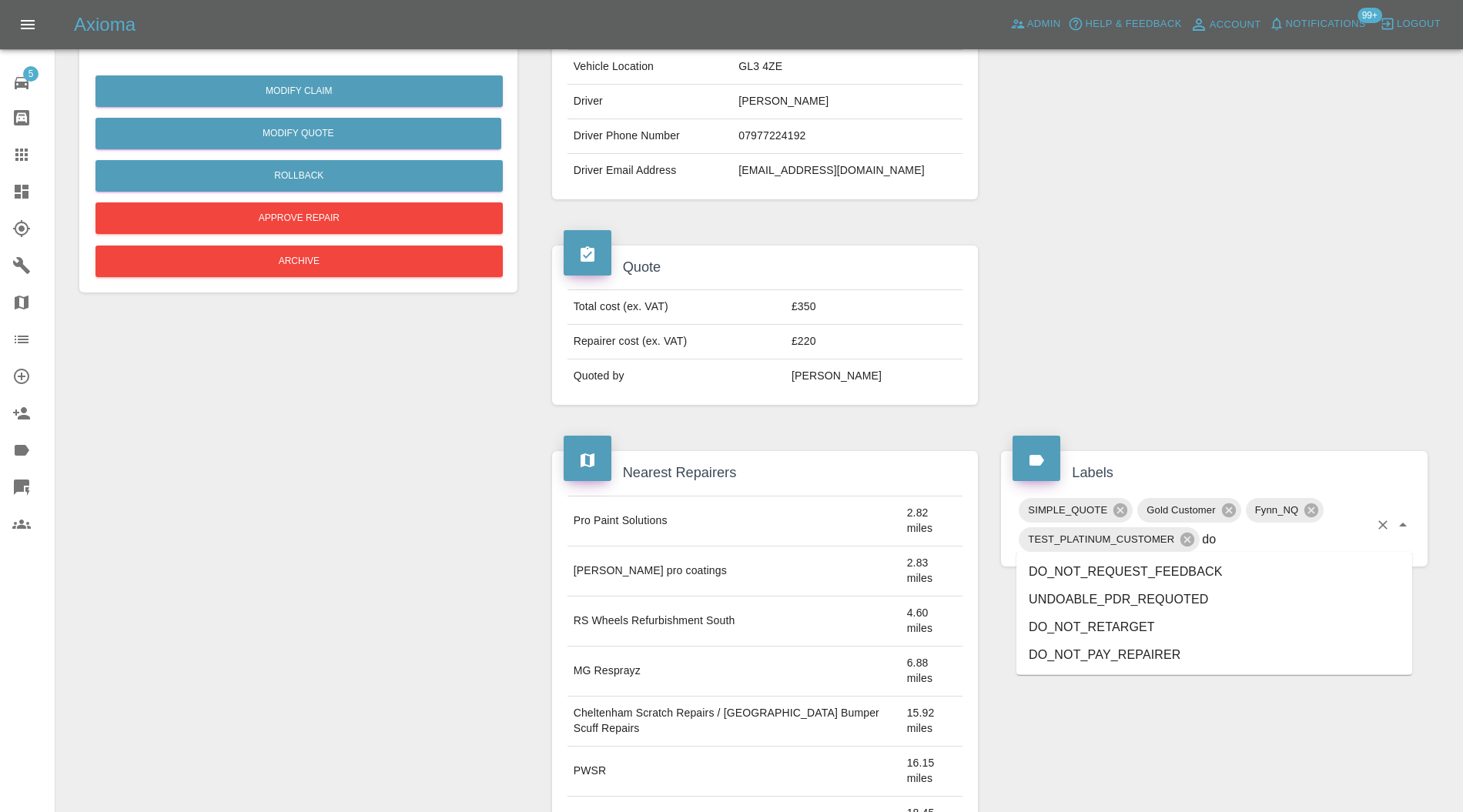
click at [1159, 572] on li "DO_NOT_REQUEST_FEEDBACK" at bounding box center [1214, 572] width 396 height 27
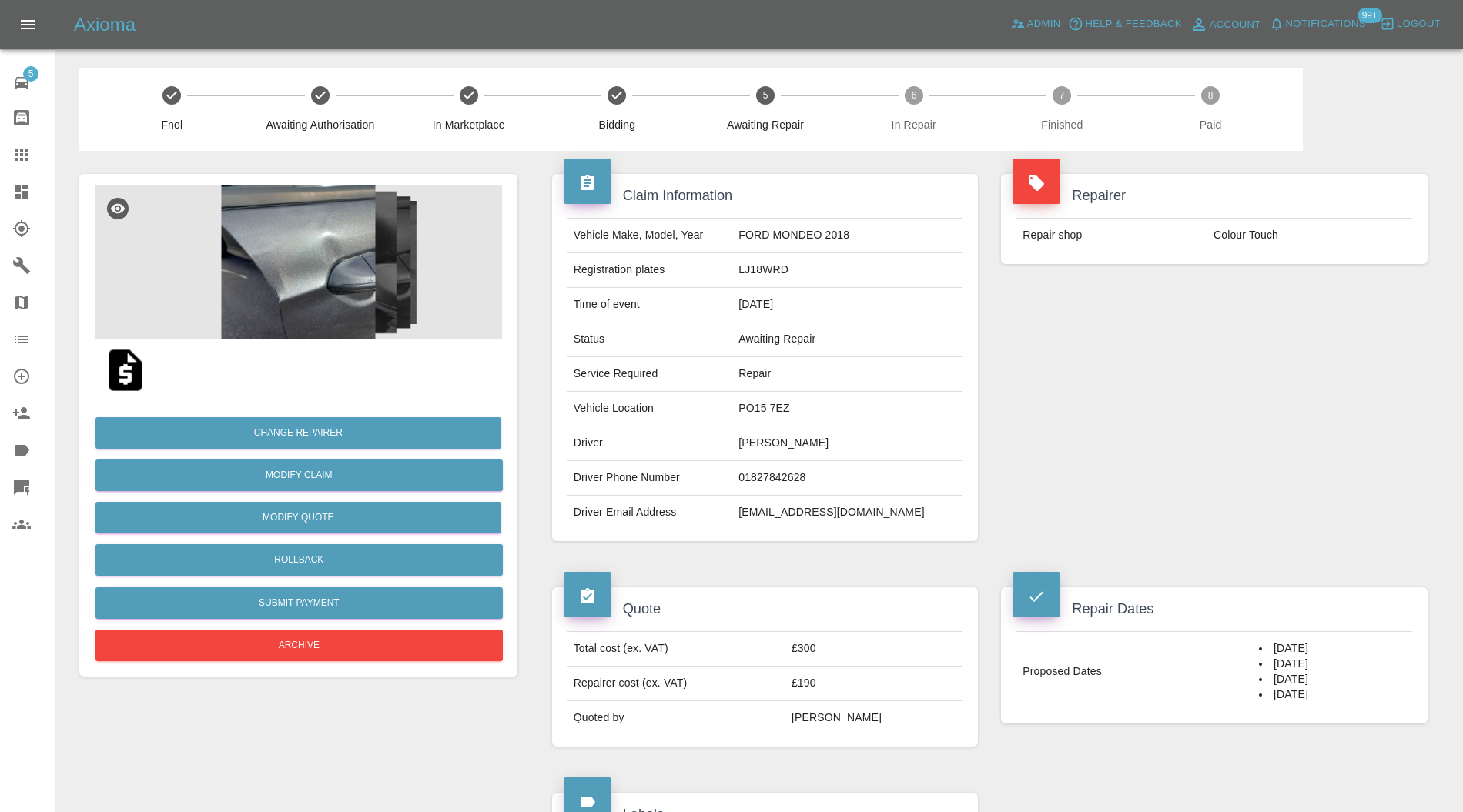
click at [266, 284] on img at bounding box center [298, 262] width 407 height 154
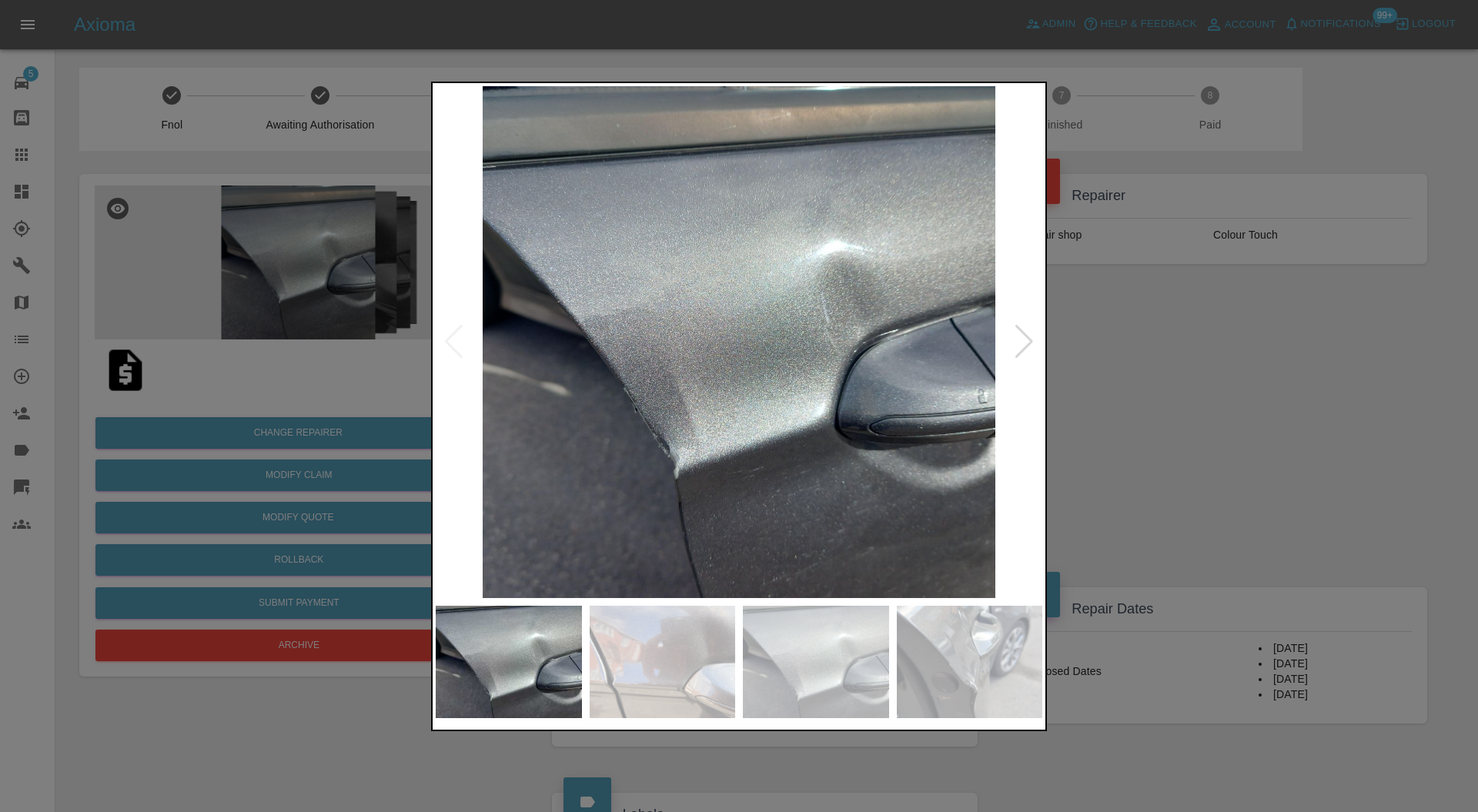
click at [1016, 357] on div at bounding box center [1024, 341] width 21 height 34
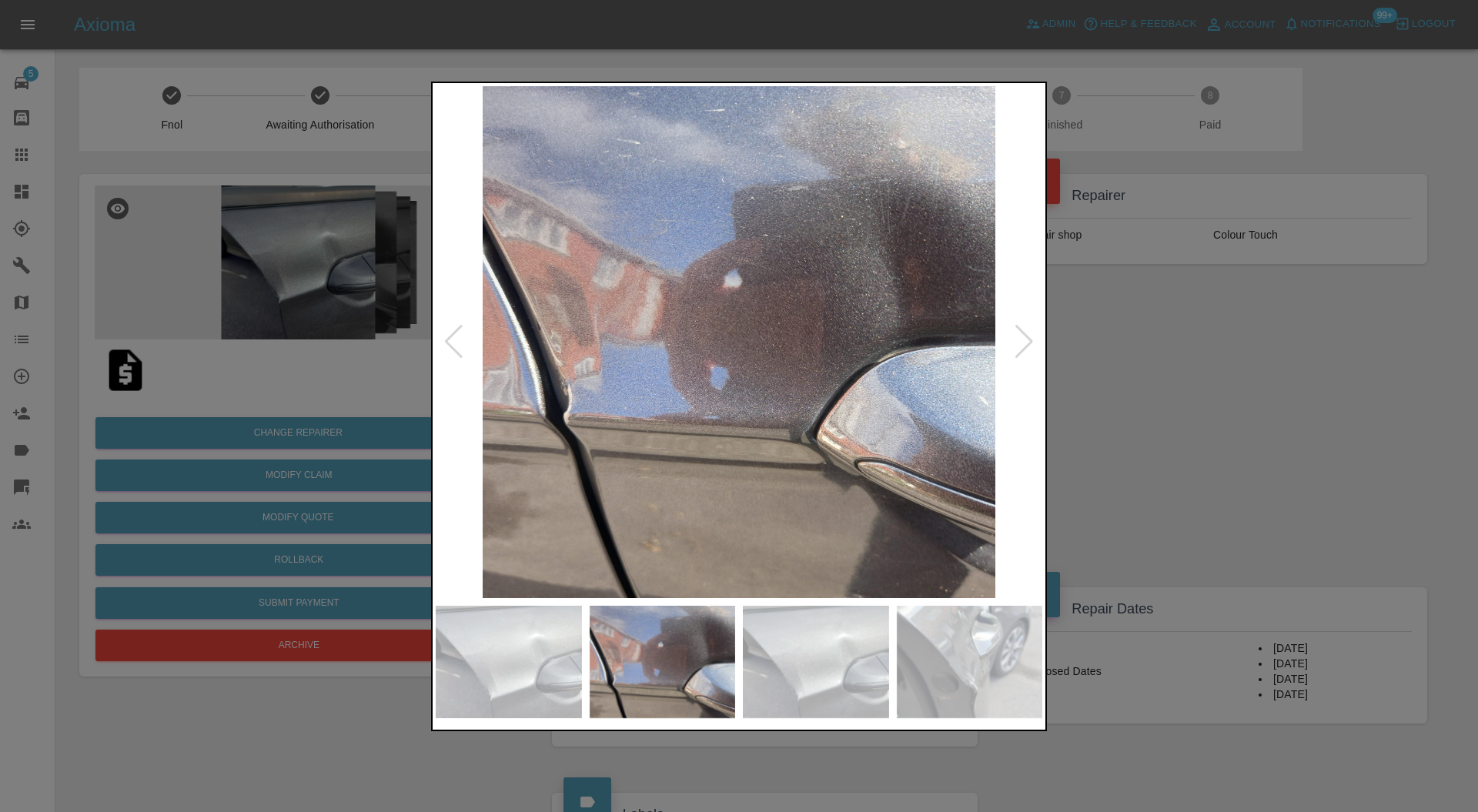
click at [1022, 342] on div at bounding box center [1024, 341] width 21 height 34
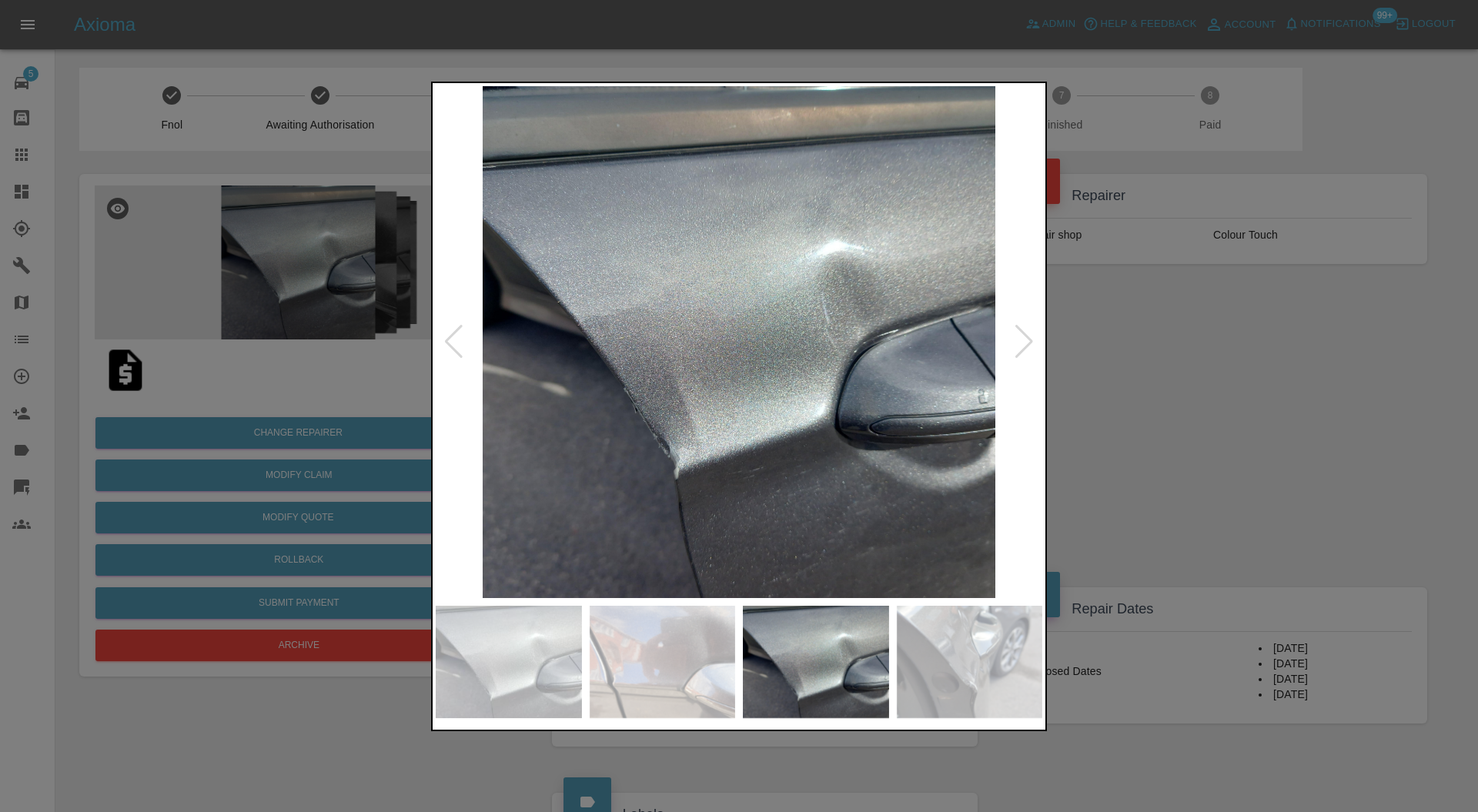
click at [1022, 342] on div at bounding box center [1024, 341] width 21 height 34
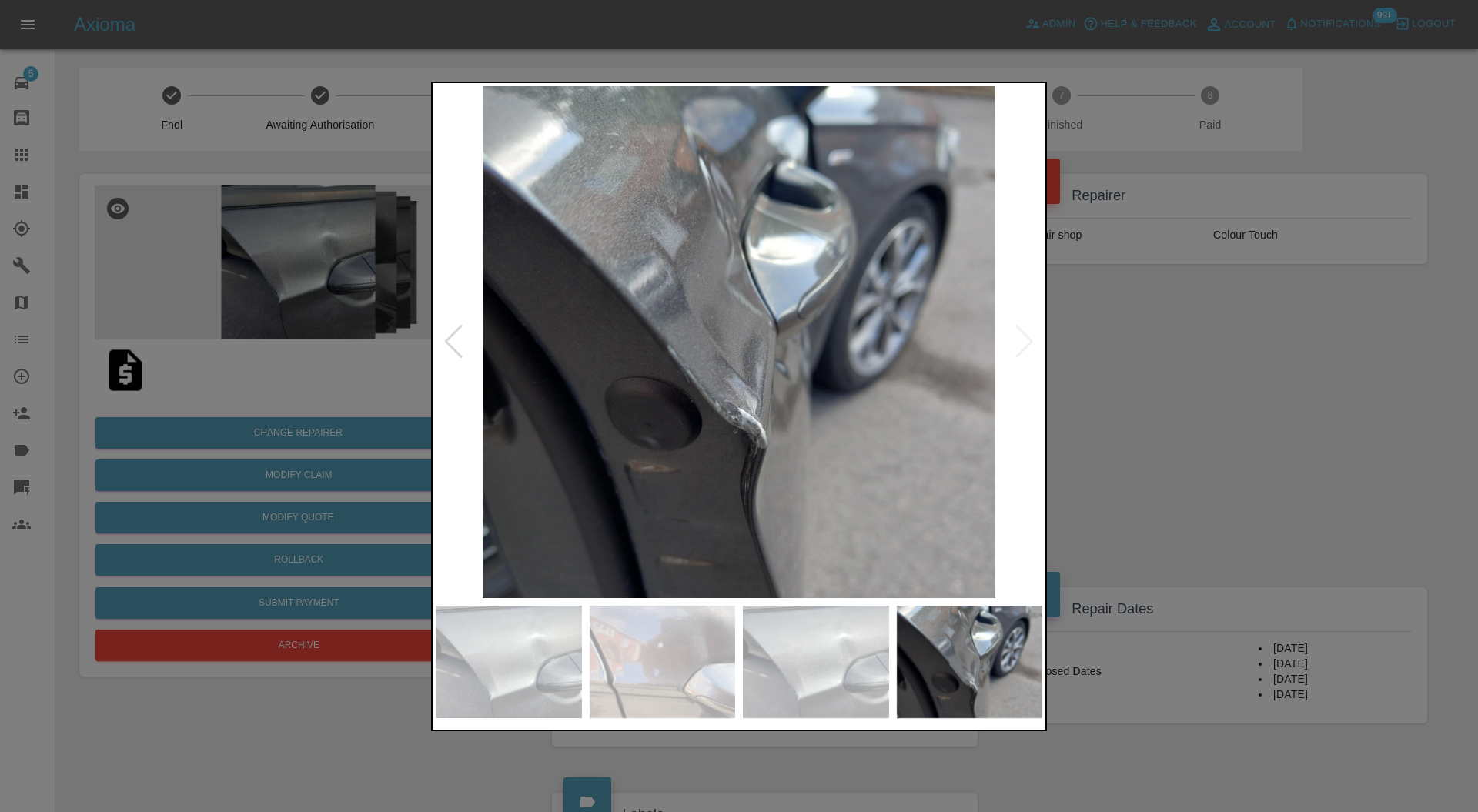
click at [1026, 337] on img at bounding box center [738, 342] width 606 height 513
click at [1132, 337] on div at bounding box center [739, 406] width 1478 height 812
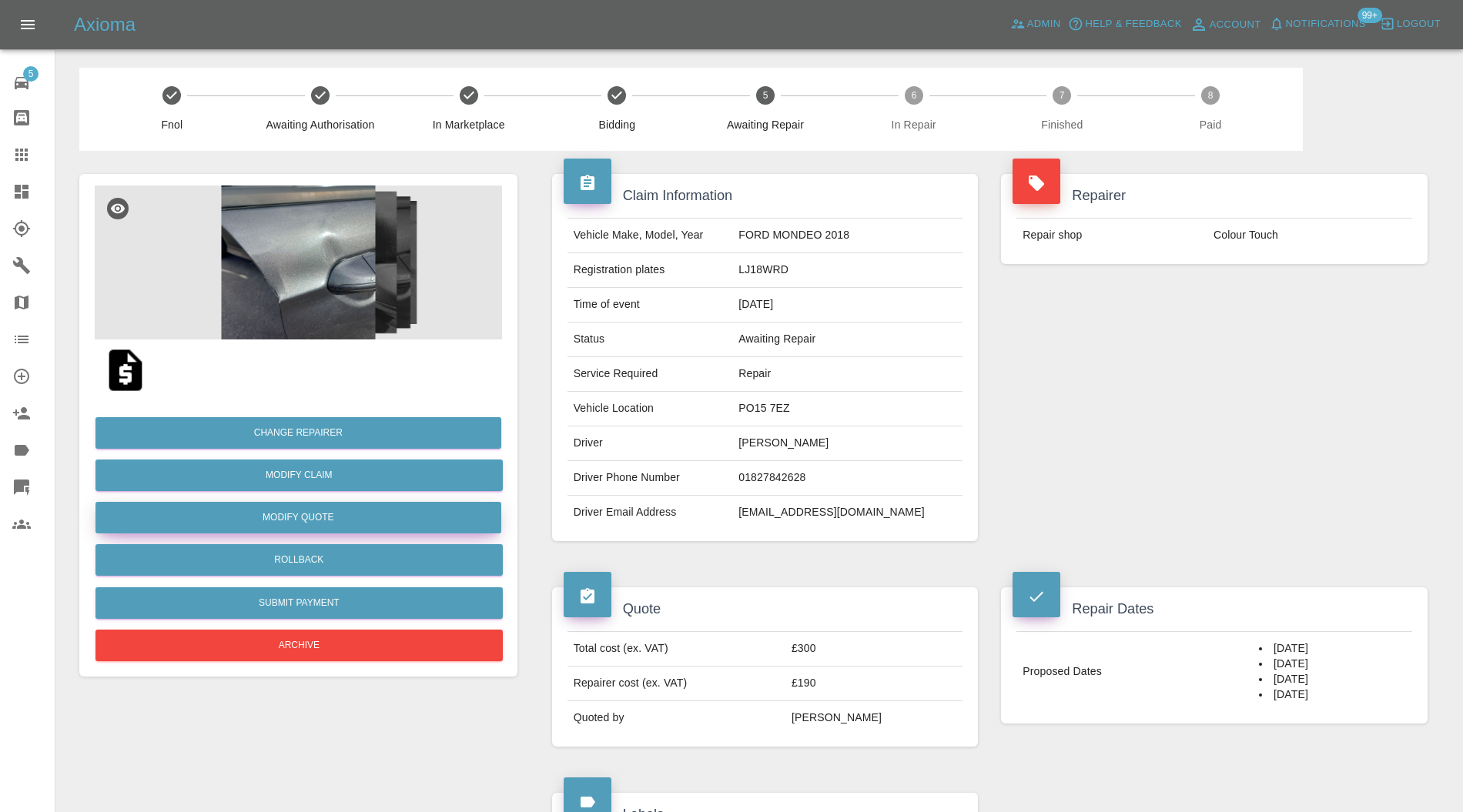
click at [402, 514] on button "Modify Quote" at bounding box center [298, 518] width 406 height 32
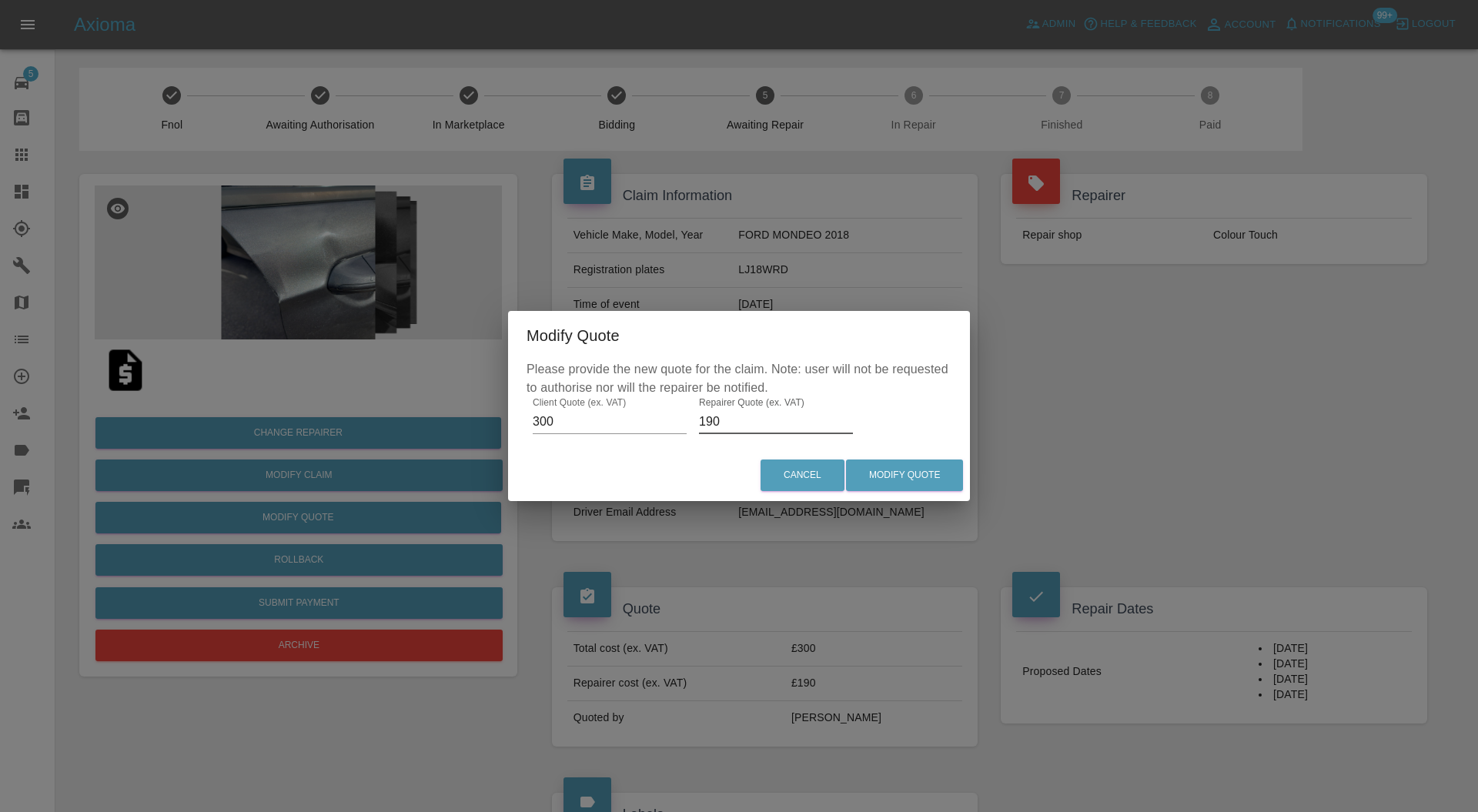
drag, startPoint x: 759, startPoint y: 421, endPoint x: 652, endPoint y: 425, distance: 107.1
click at [652, 425] on div "Please provide the new quote for the claim. Note: user will not be requested to…" at bounding box center [739, 405] width 462 height 90
type input "200"
click at [891, 474] on button "Modify Quote" at bounding box center [905, 475] width 117 height 32
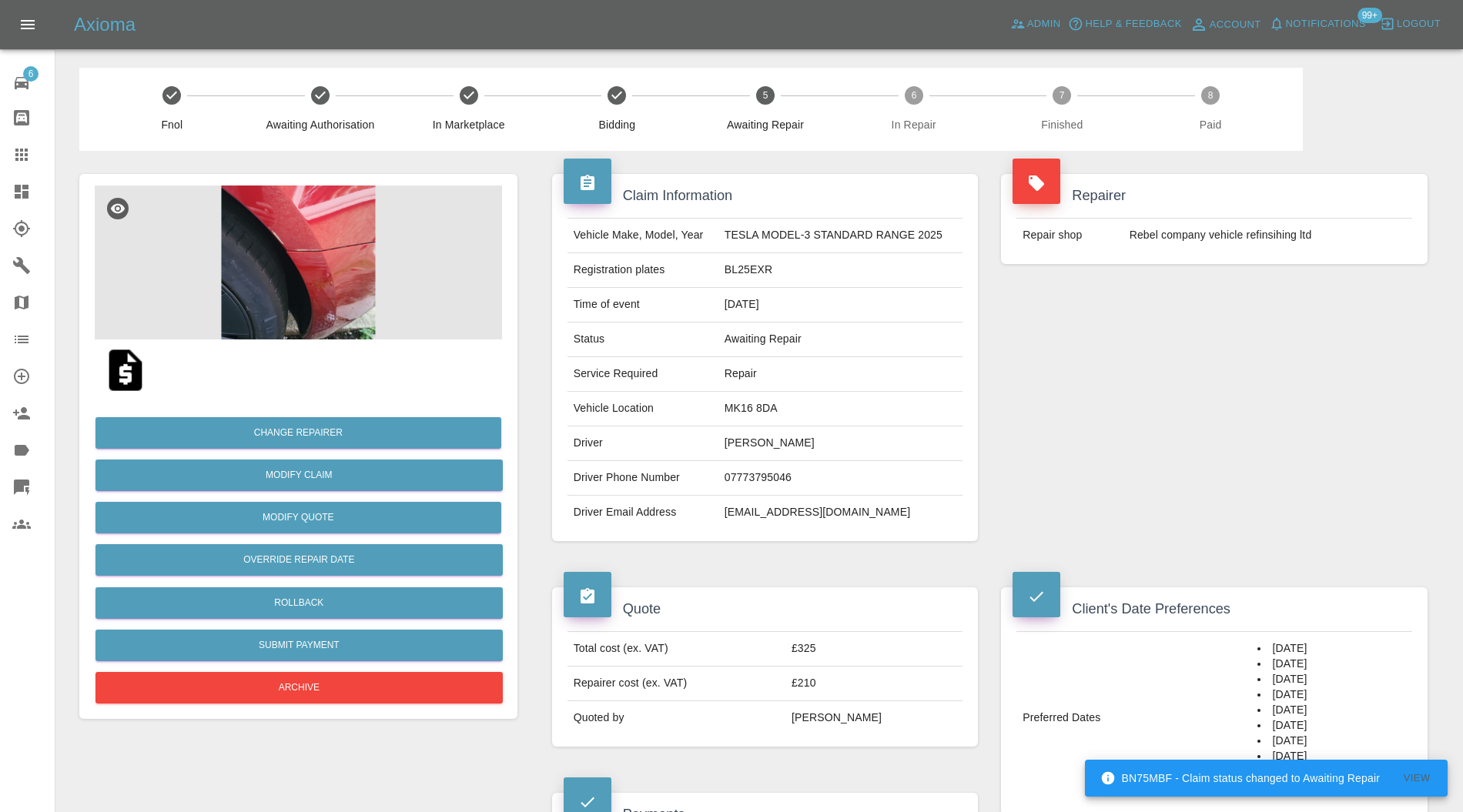
click at [343, 270] on img at bounding box center [298, 262] width 407 height 154
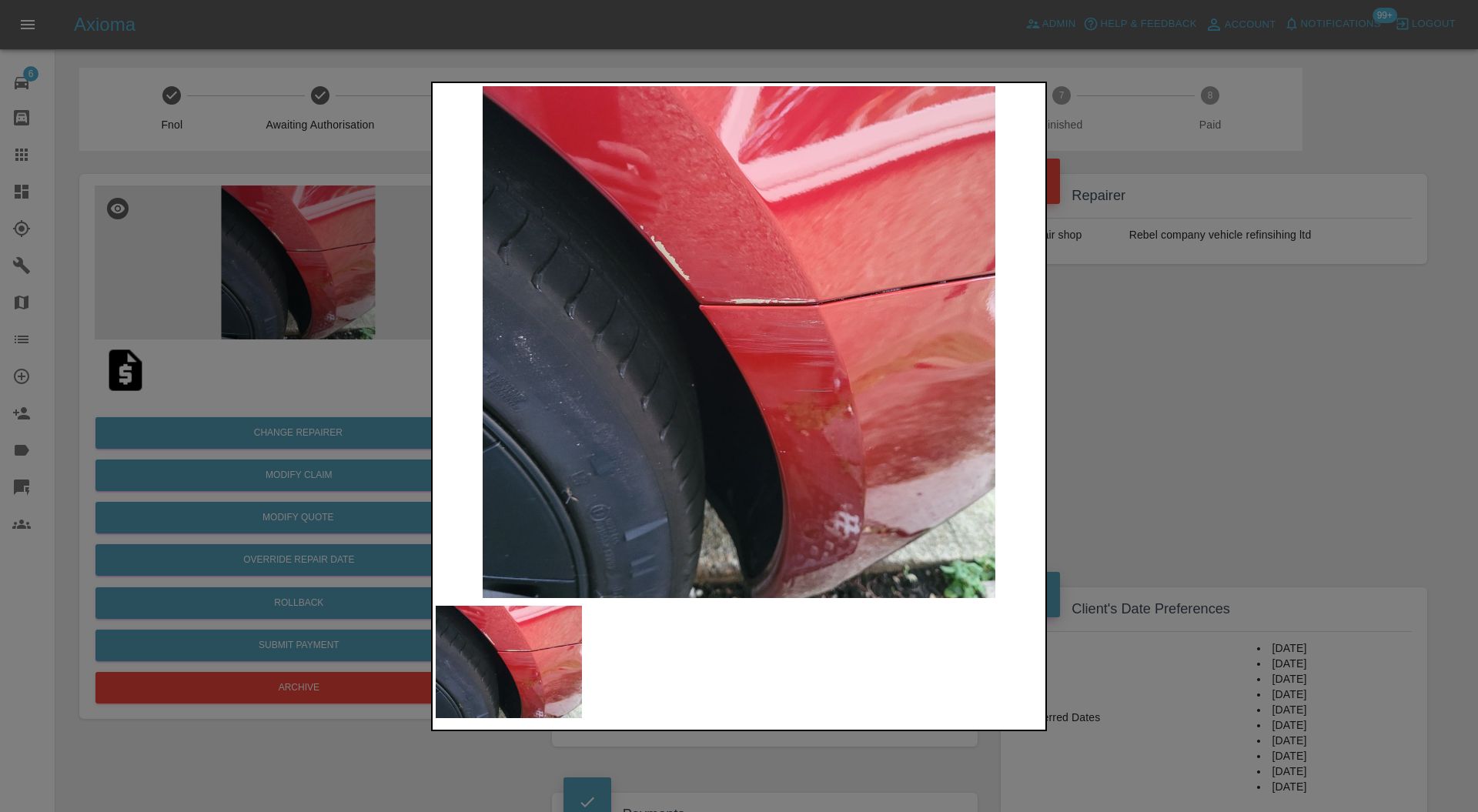
click at [1108, 334] on div at bounding box center [739, 406] width 1478 height 812
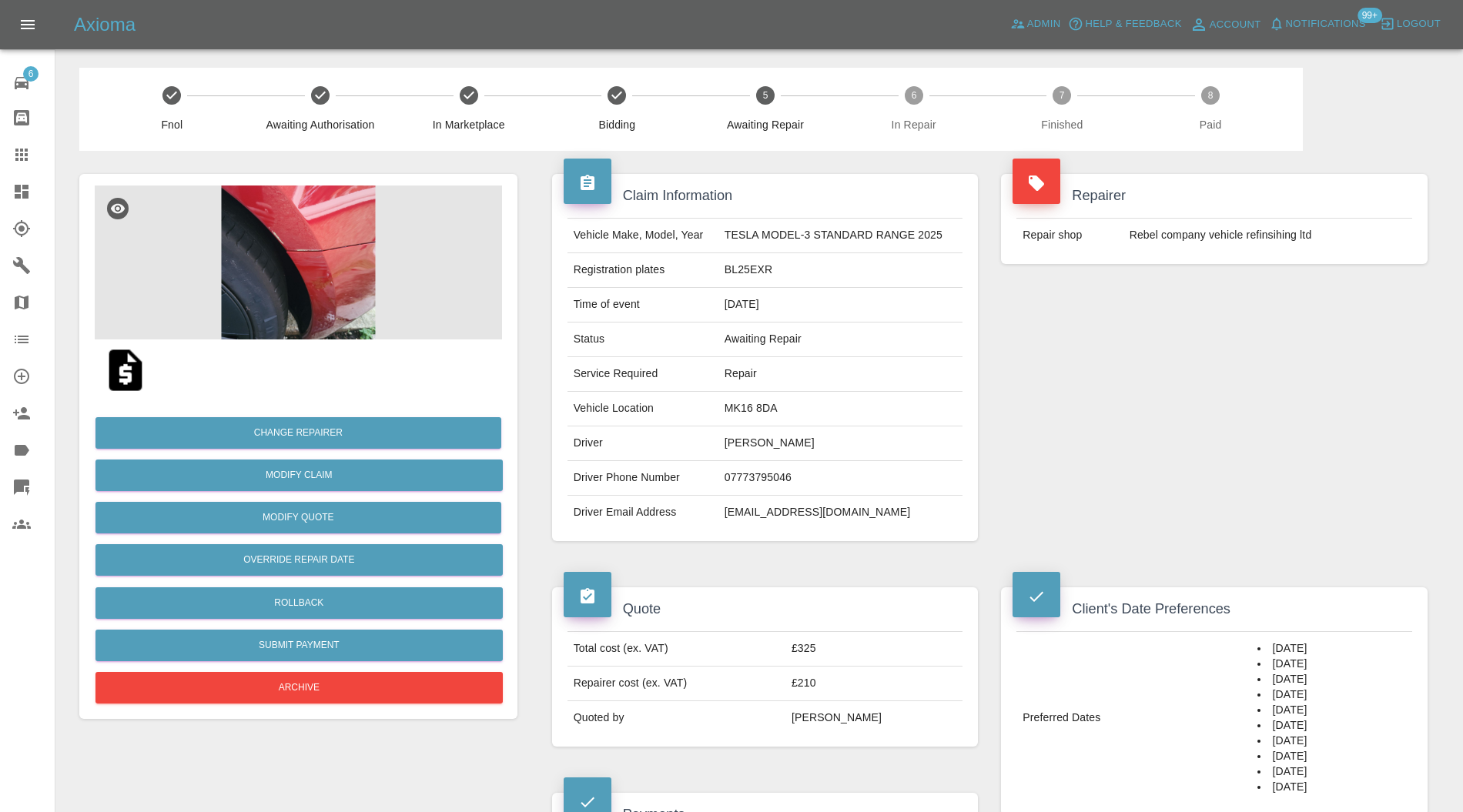
click at [350, 286] on img at bounding box center [298, 262] width 407 height 154
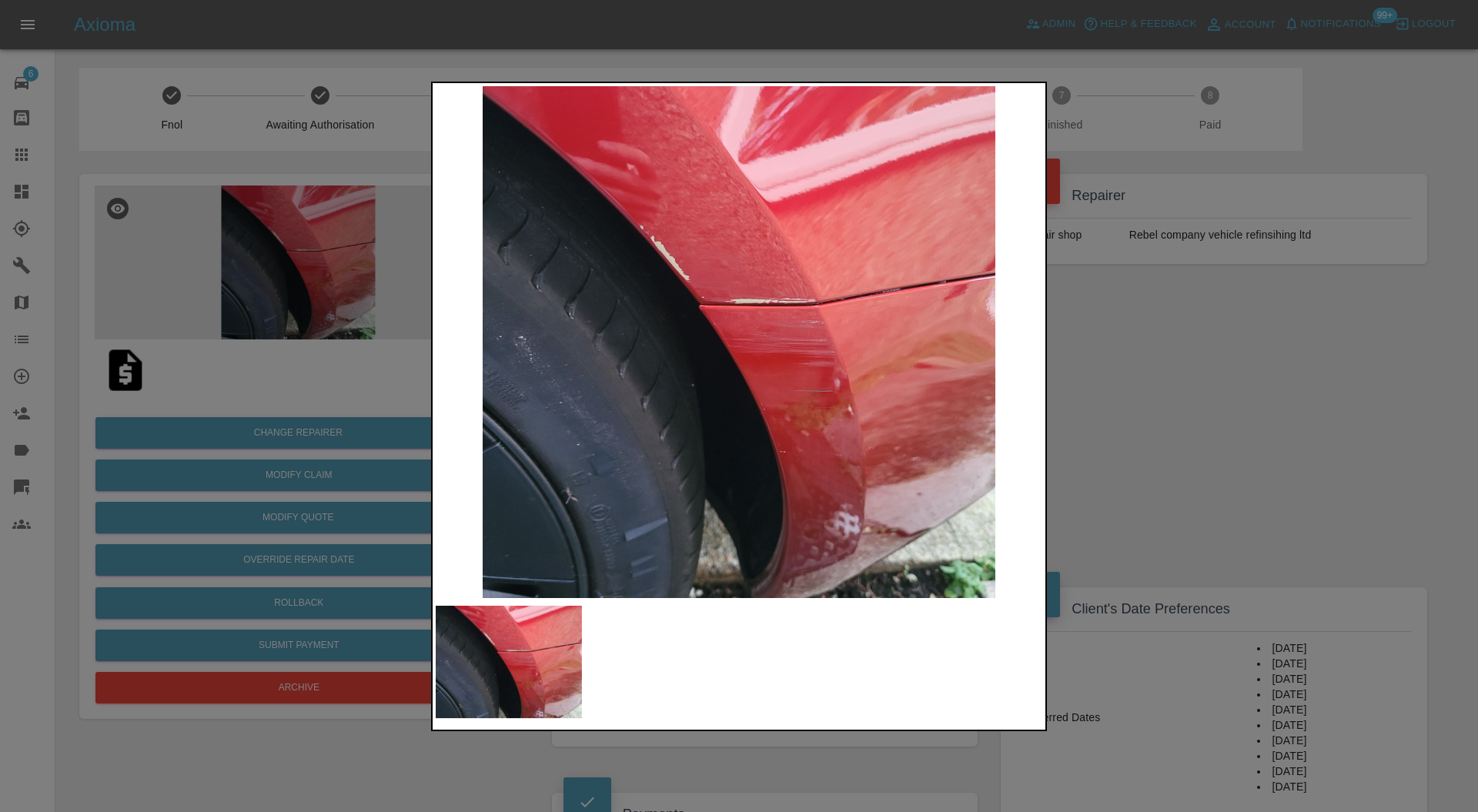
click at [1132, 341] on div at bounding box center [739, 406] width 1478 height 812
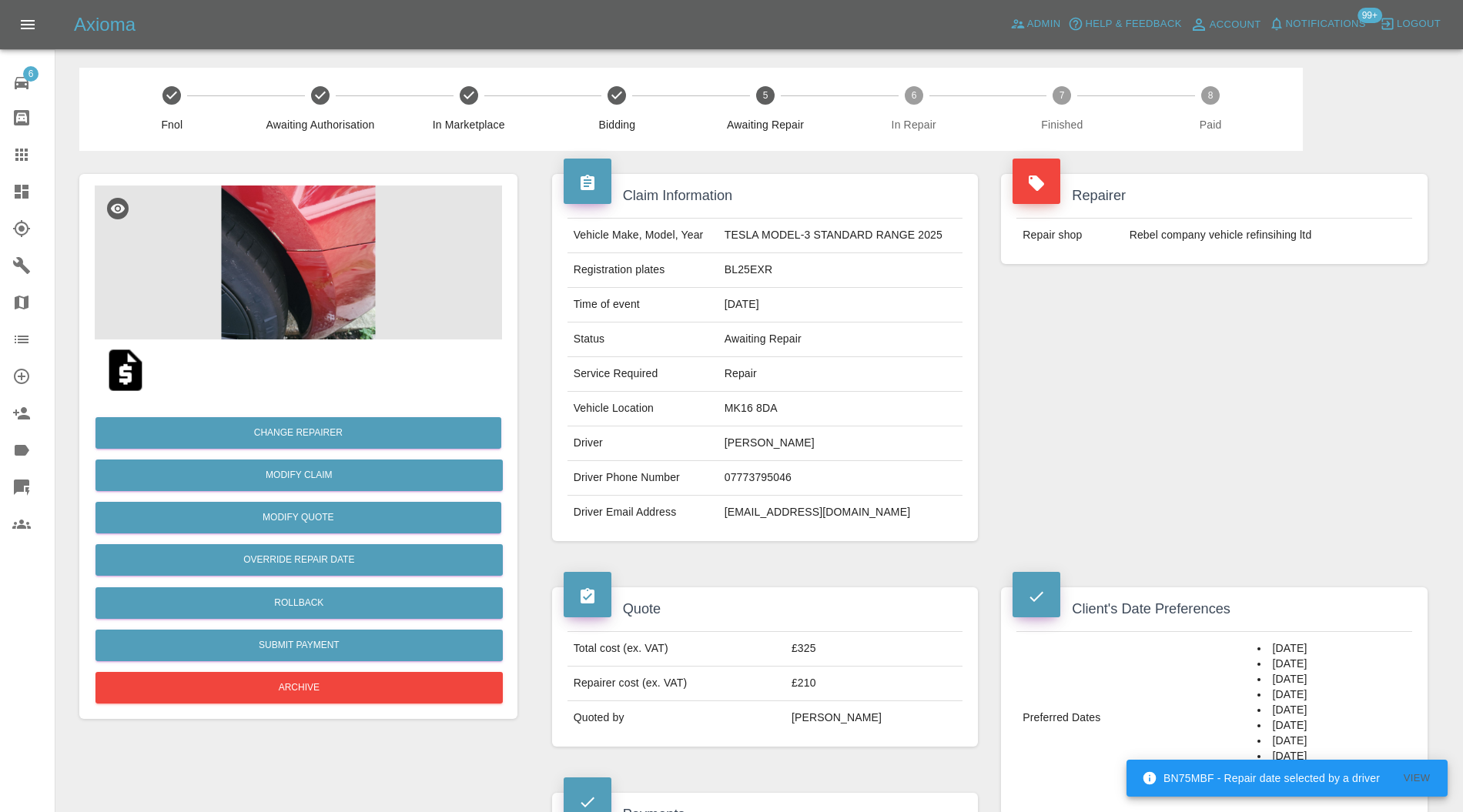
click at [25, 147] on icon at bounding box center [21, 155] width 18 height 18
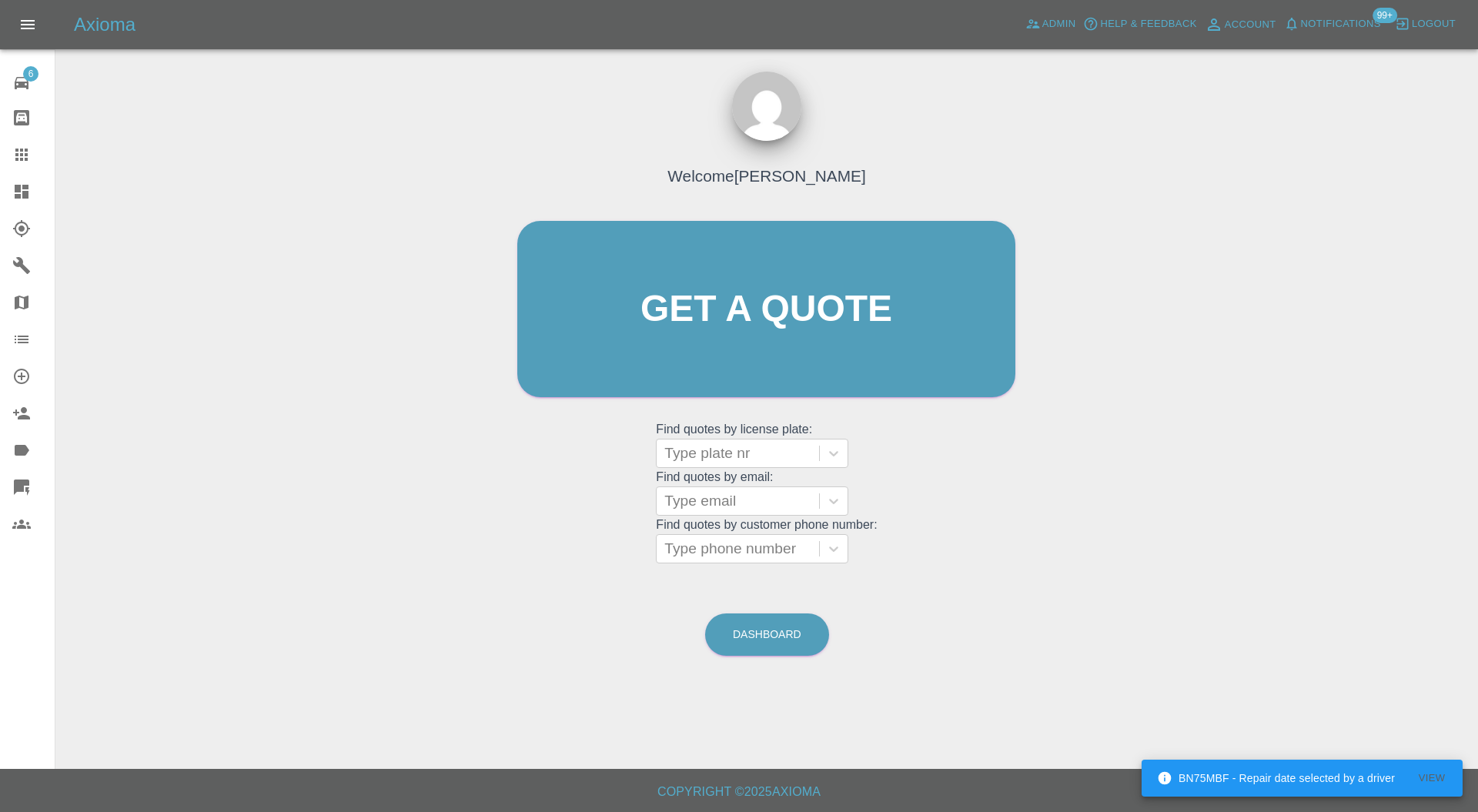
click at [725, 445] on div at bounding box center [738, 454] width 147 height 22
type input "yf18"
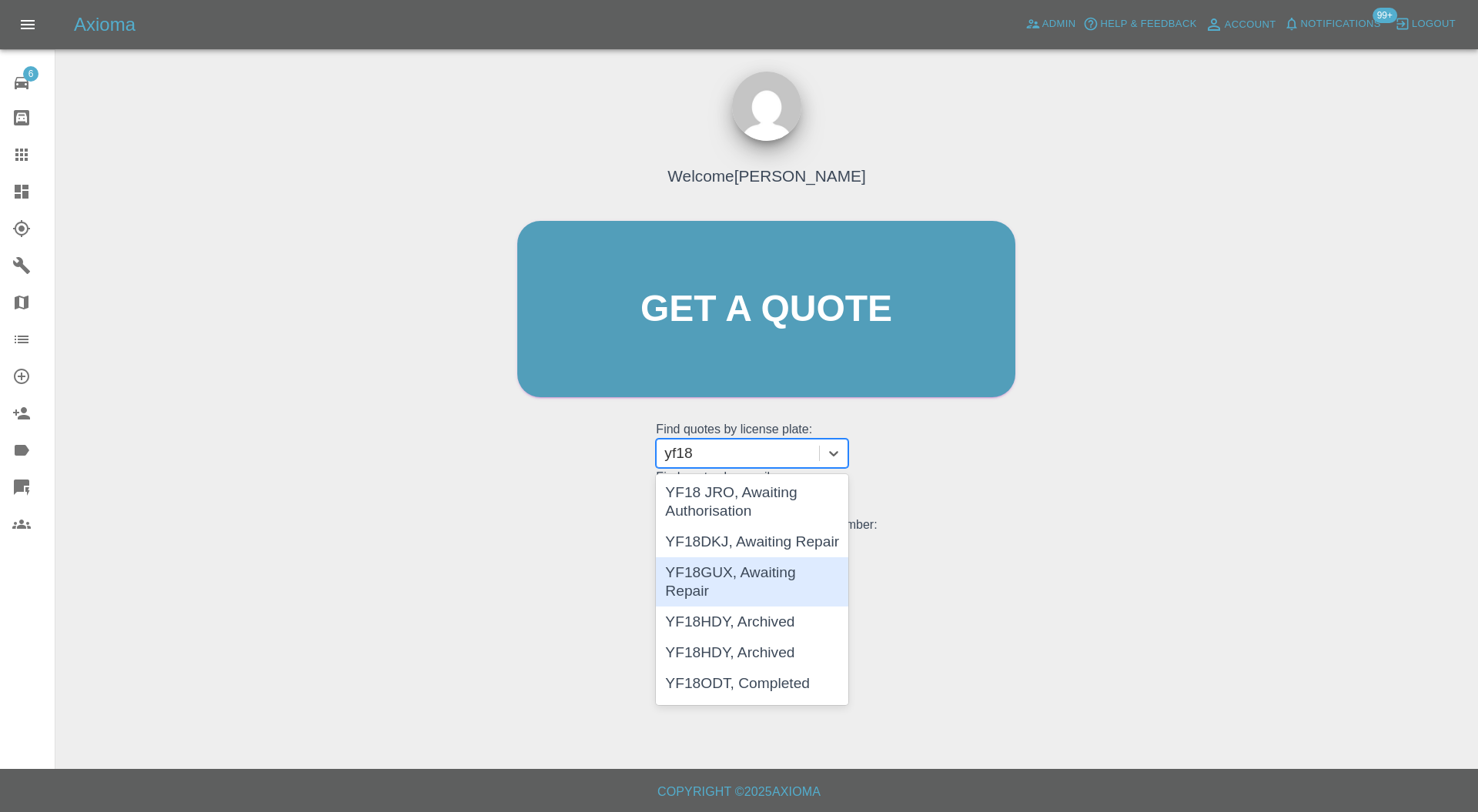
click at [796, 568] on div "YF18GUX, Awaiting Repair" at bounding box center [752, 582] width 192 height 49
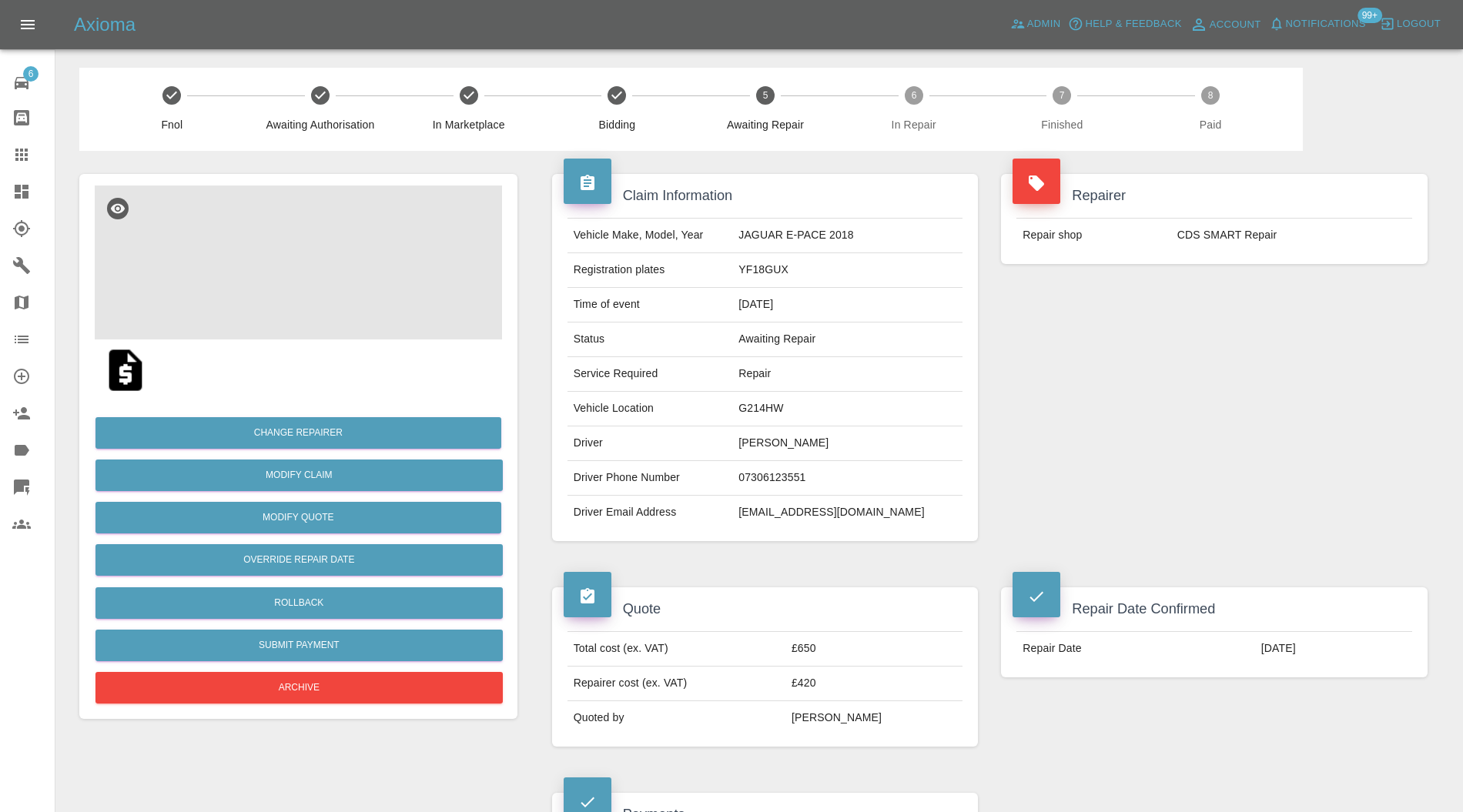
click at [299, 283] on img at bounding box center [298, 262] width 407 height 154
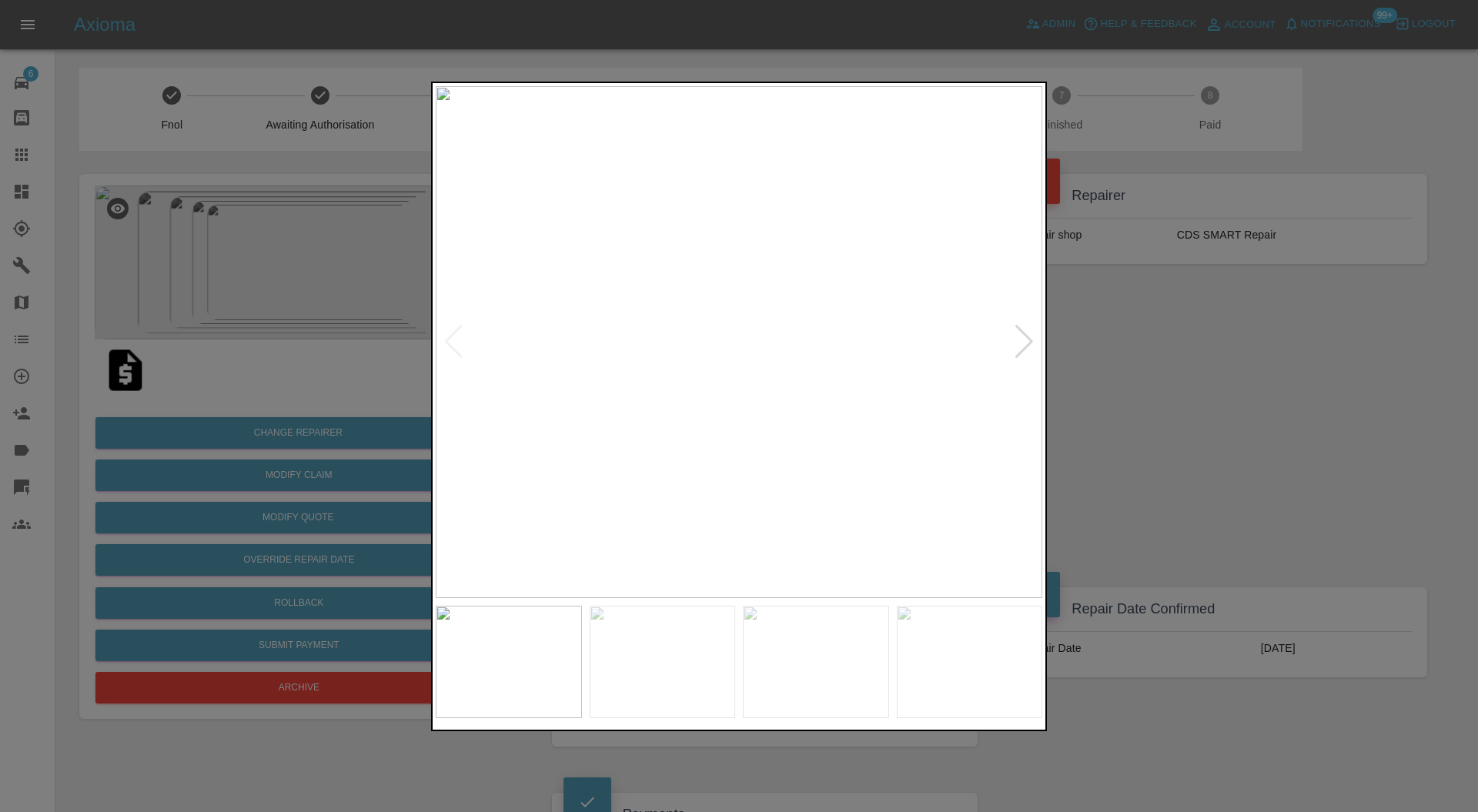
click at [1015, 342] on div at bounding box center [1024, 341] width 21 height 34
click at [1027, 342] on div at bounding box center [1024, 341] width 21 height 34
click at [1190, 347] on div at bounding box center [739, 406] width 1478 height 812
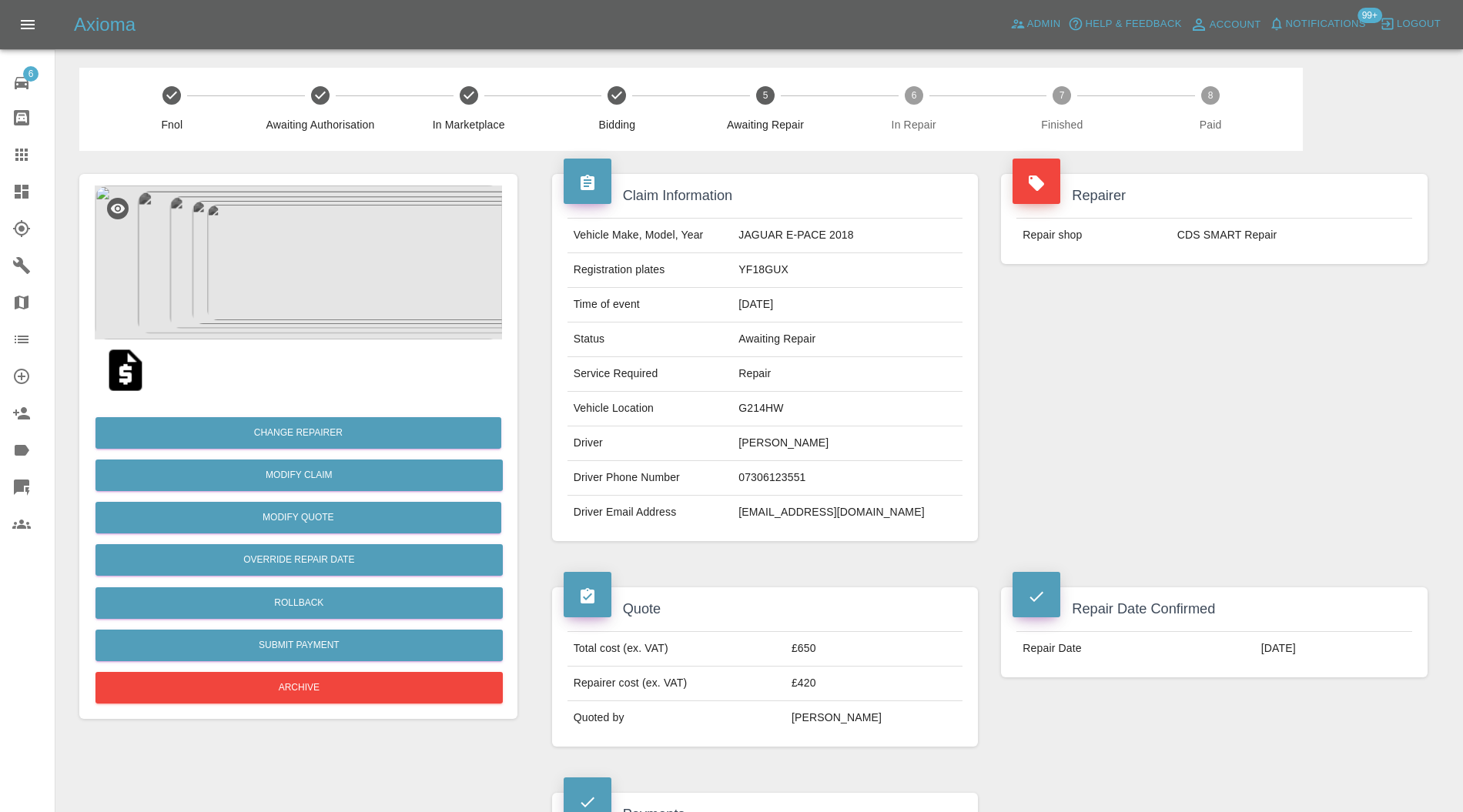
click at [320, 276] on img at bounding box center [298, 262] width 407 height 154
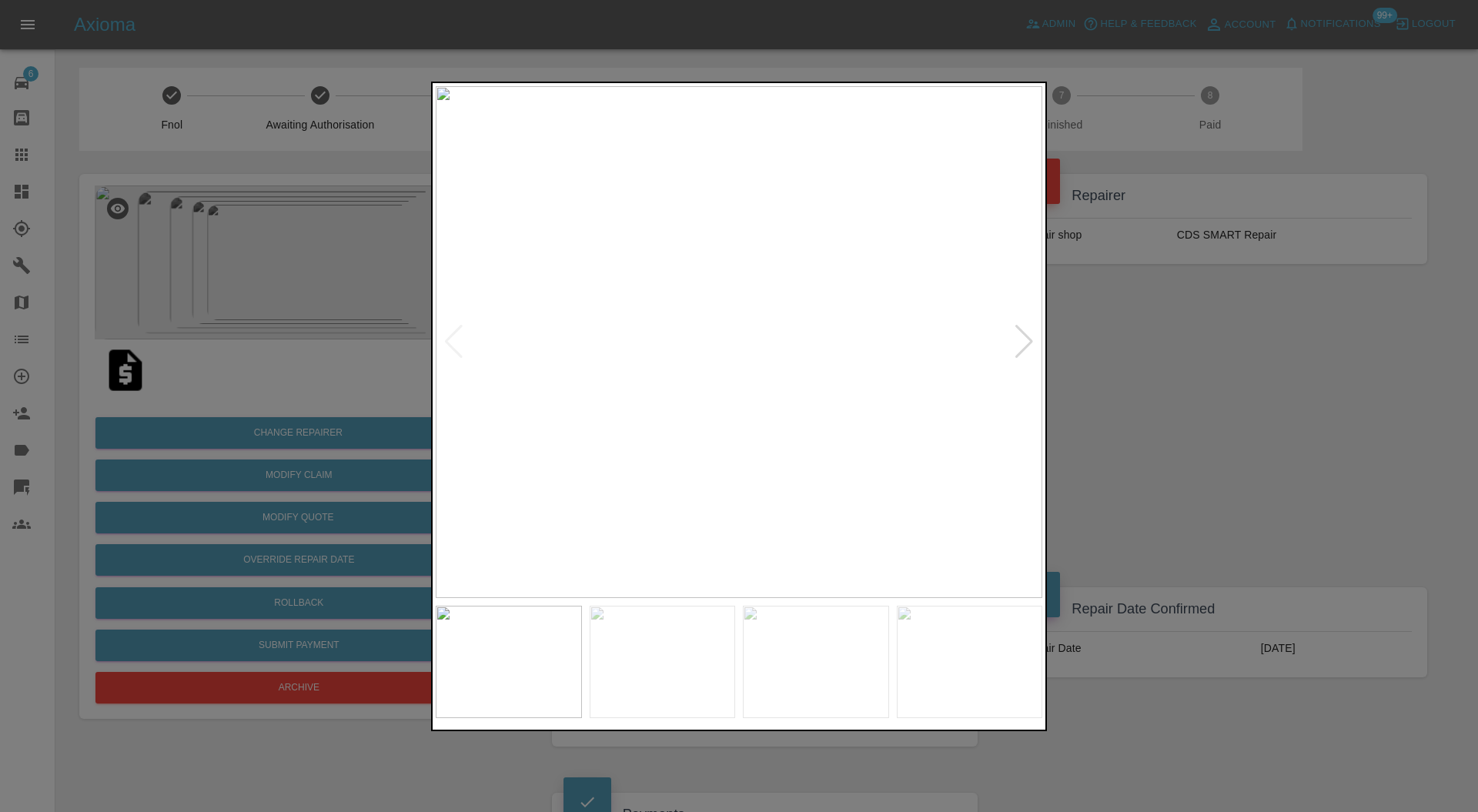
click at [1026, 337] on div at bounding box center [1024, 341] width 21 height 34
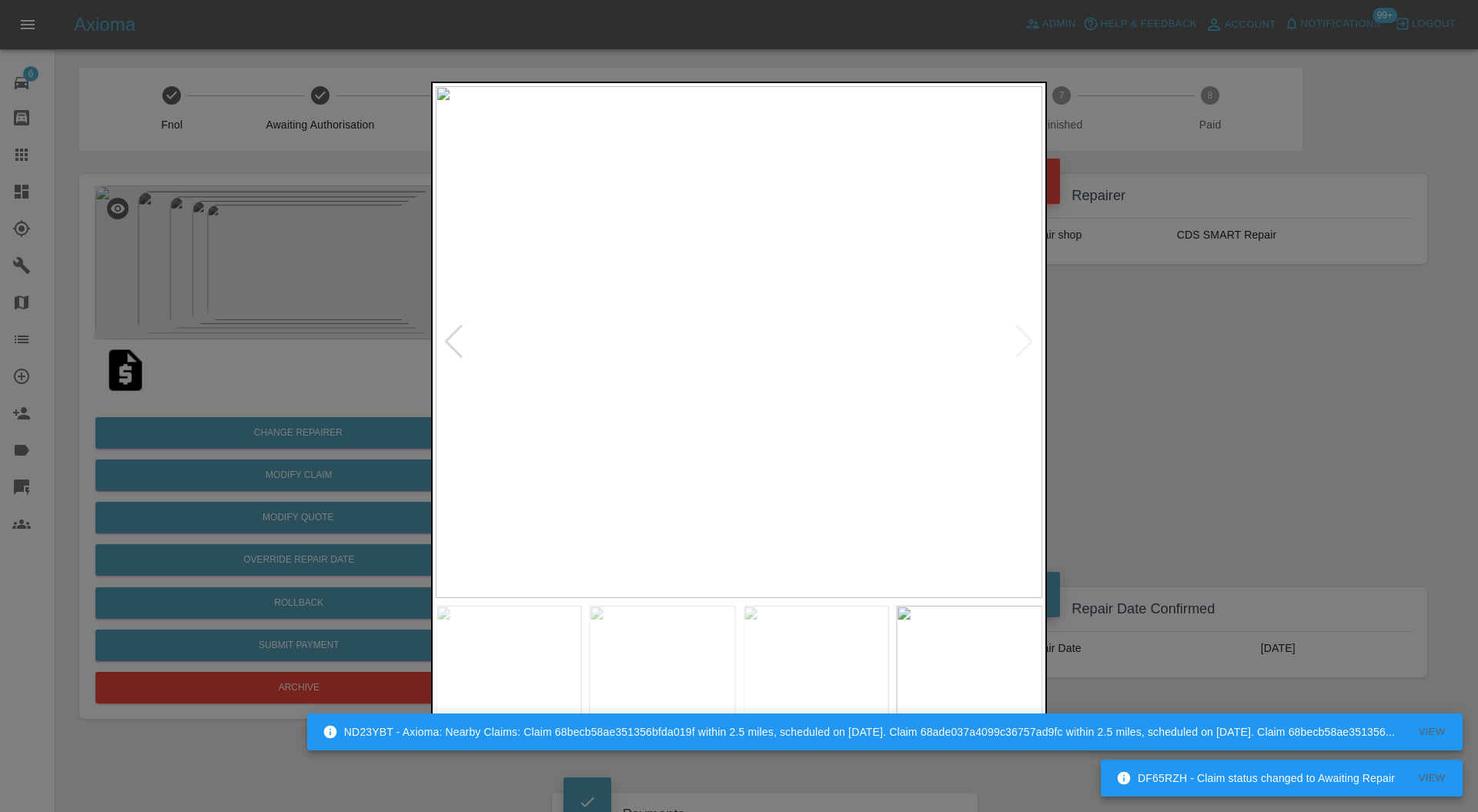
click at [1154, 339] on div at bounding box center [739, 406] width 1478 height 812
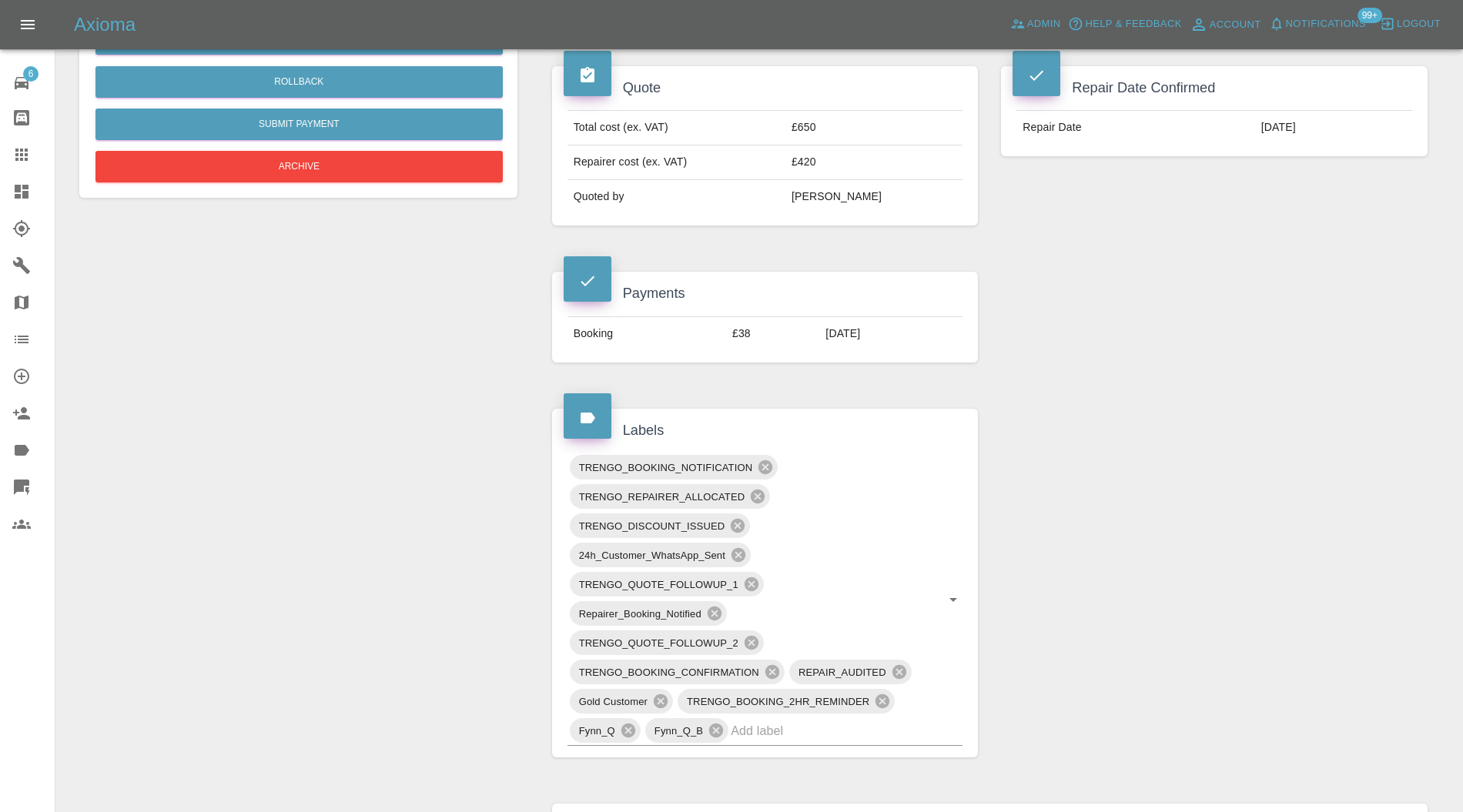
scroll to position [957, 0]
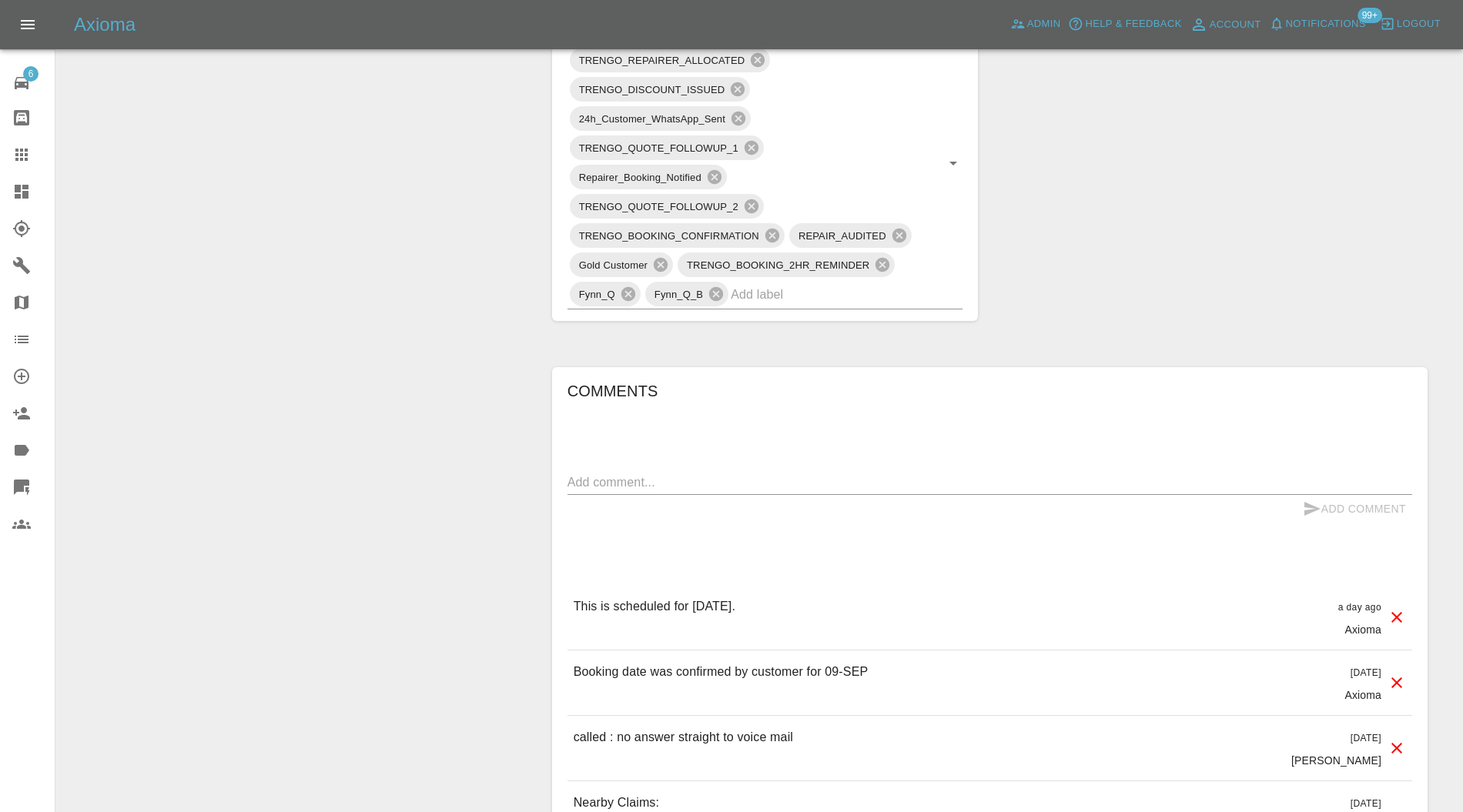
click at [897, 485] on textarea at bounding box center [989, 482] width 844 height 17
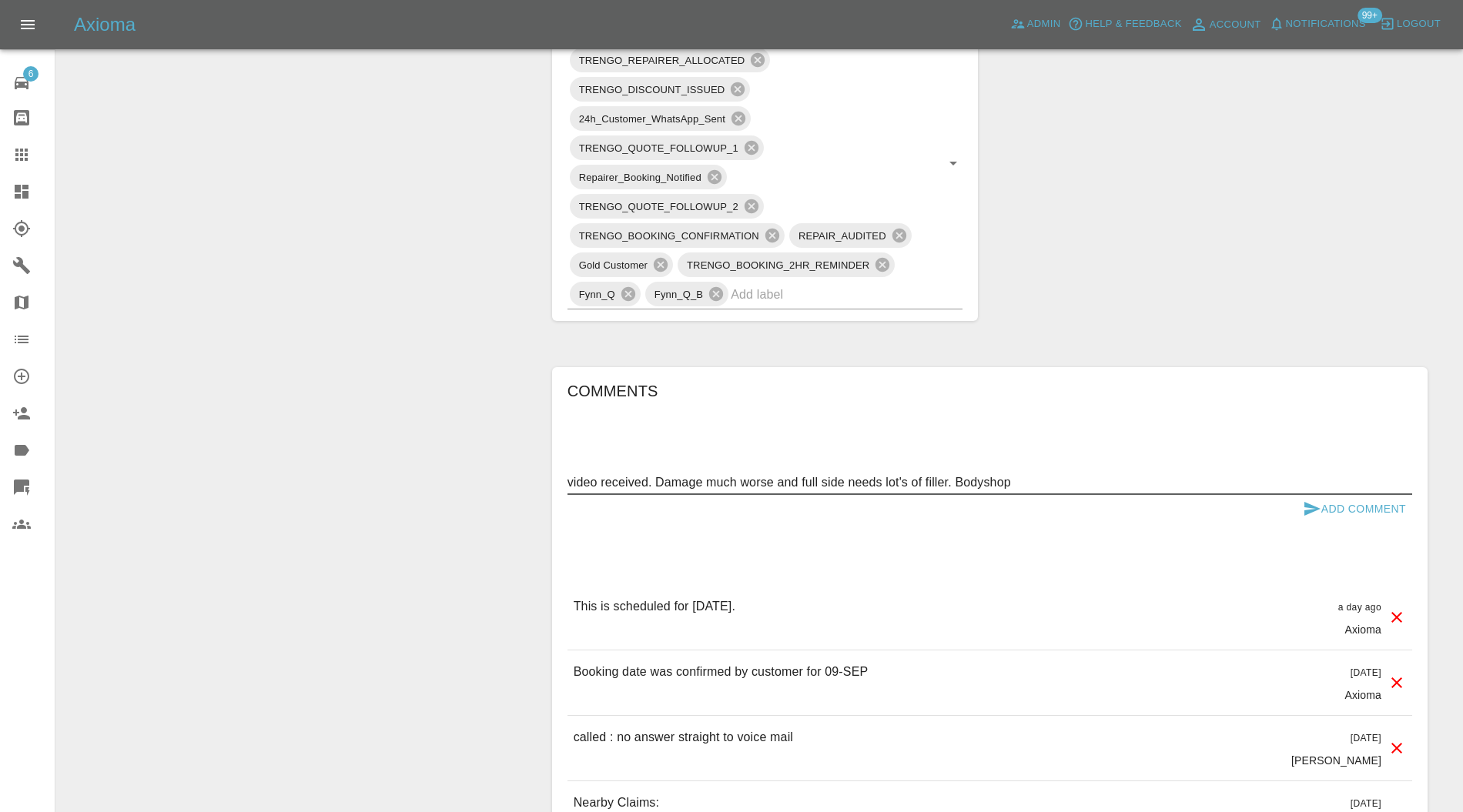
type textarea "video received. Damage much worse and full side needs lot's of filler. Bodyshop"
click at [1337, 502] on button "Add Comment" at bounding box center [1355, 508] width 115 height 28
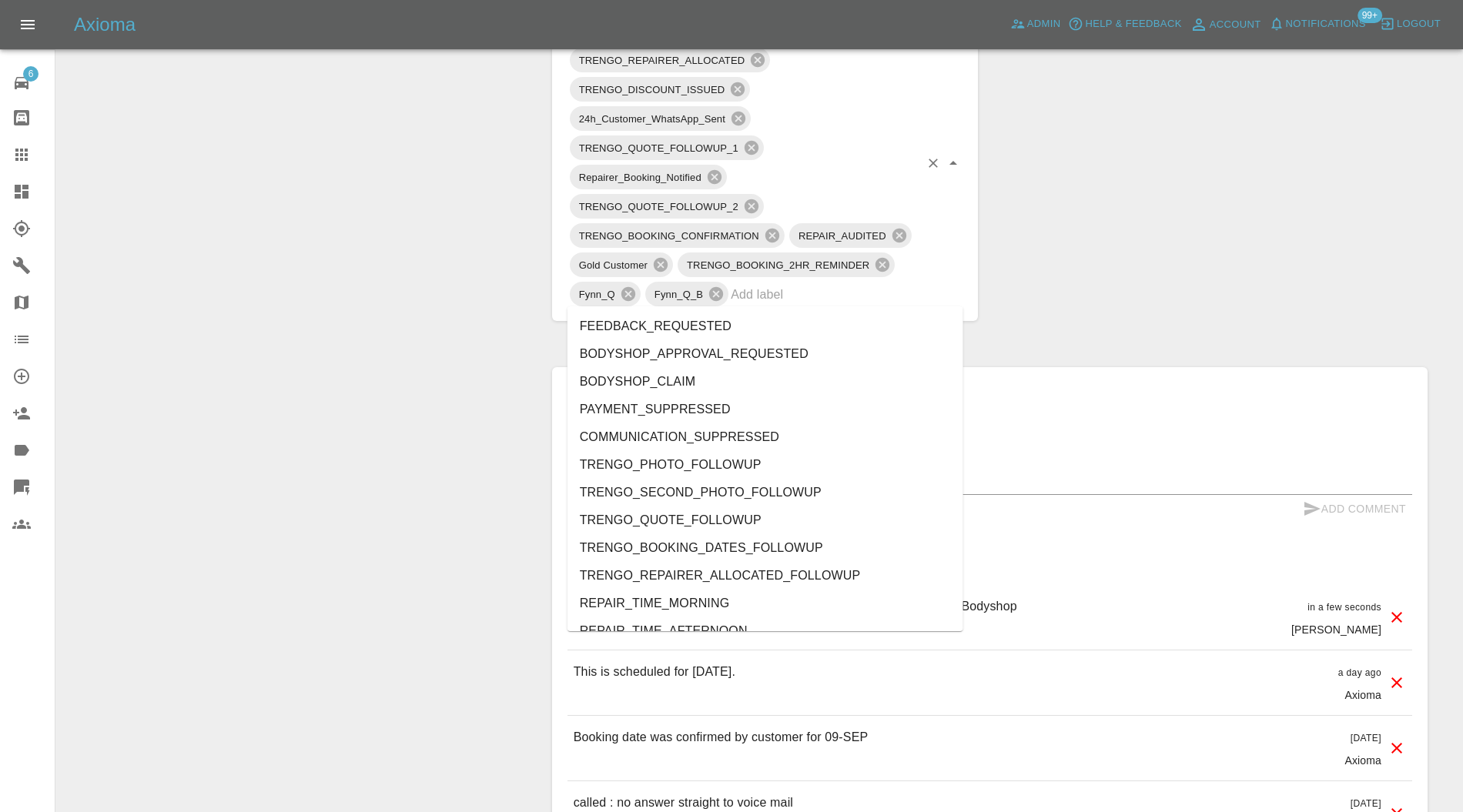
click at [884, 285] on input "text" at bounding box center [825, 294] width 188 height 24
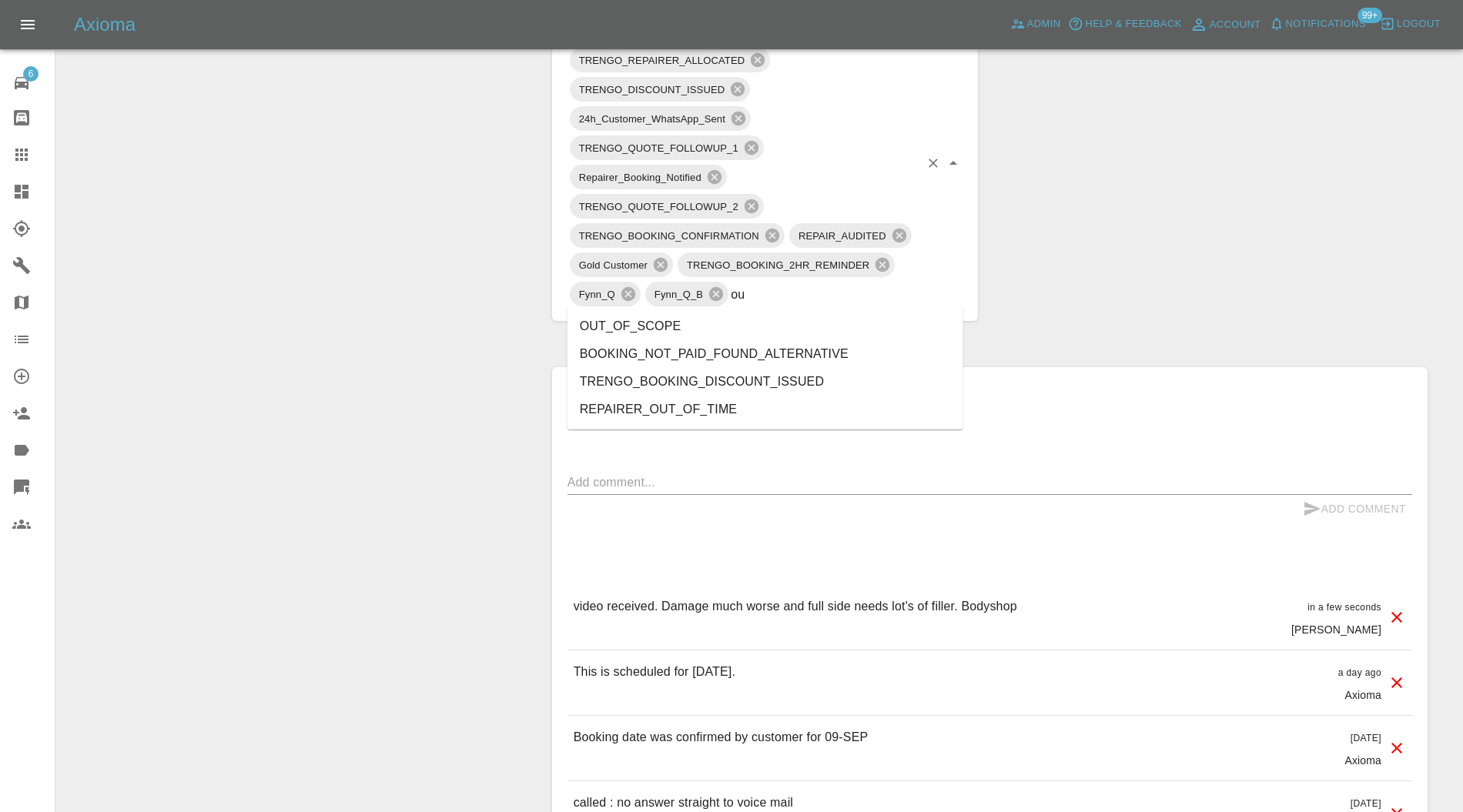
type input "out"
click at [635, 320] on li "OUT_OF_SCOPE" at bounding box center [765, 326] width 396 height 27
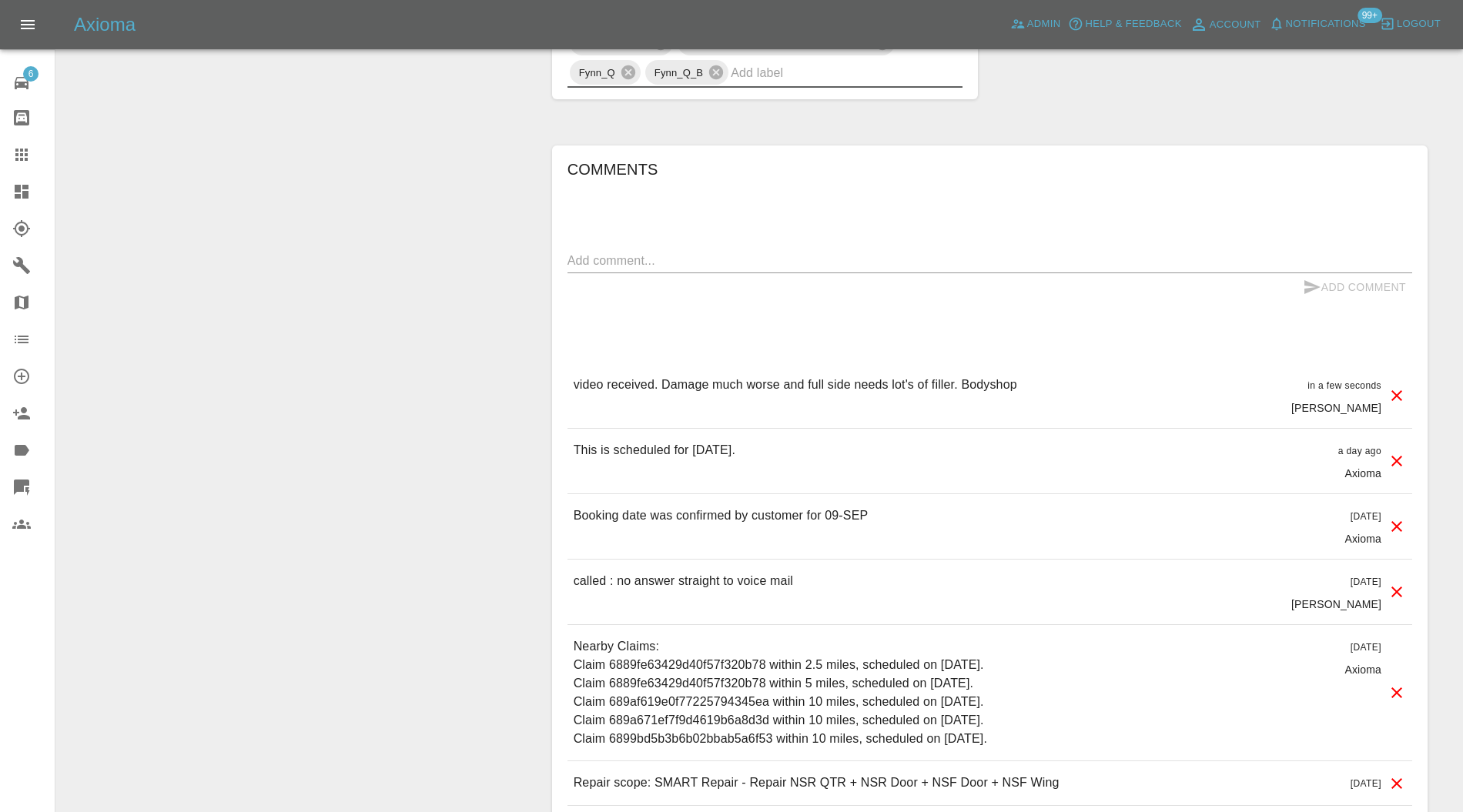
scroll to position [411, 0]
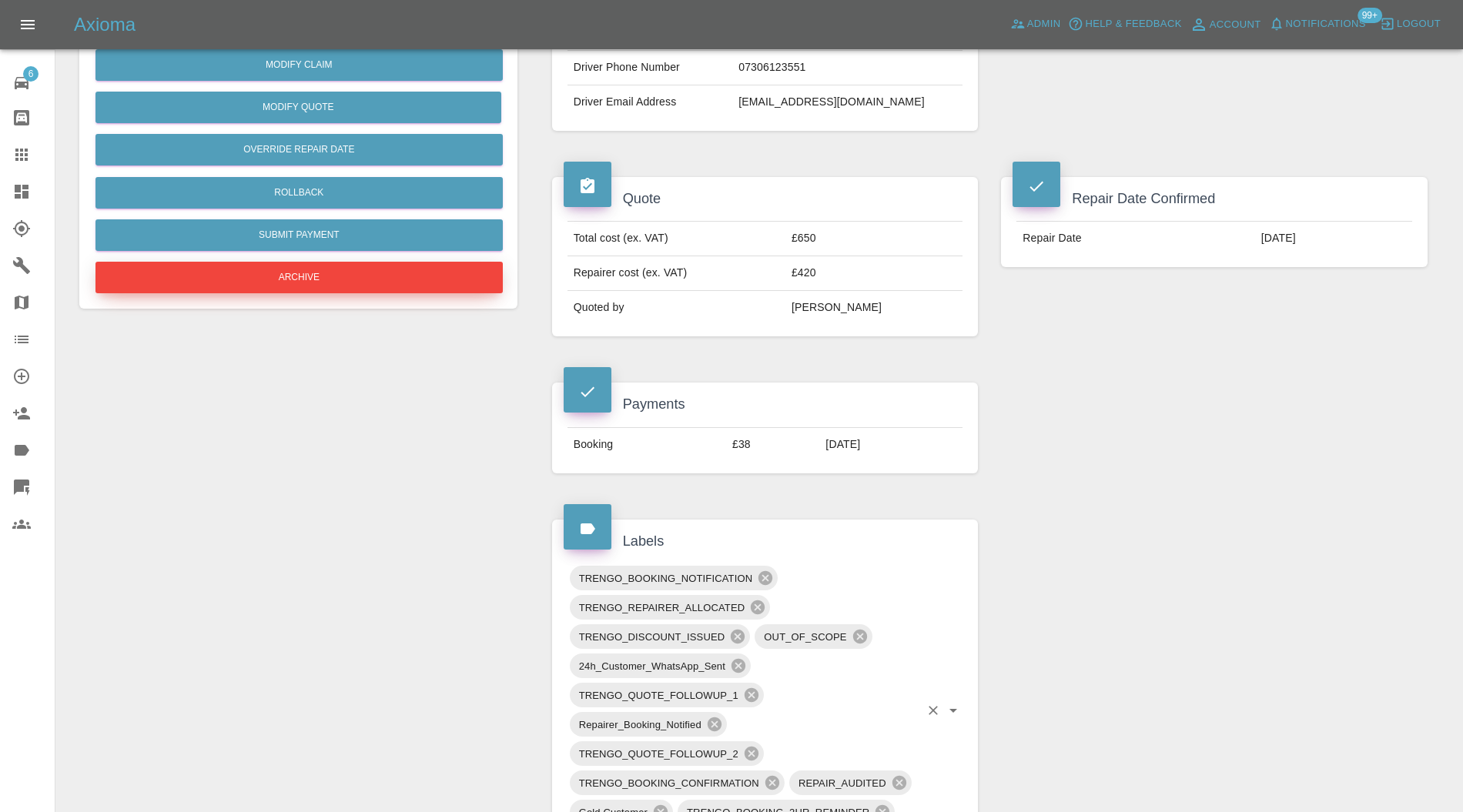
click at [377, 271] on button "Archive" at bounding box center [298, 277] width 407 height 32
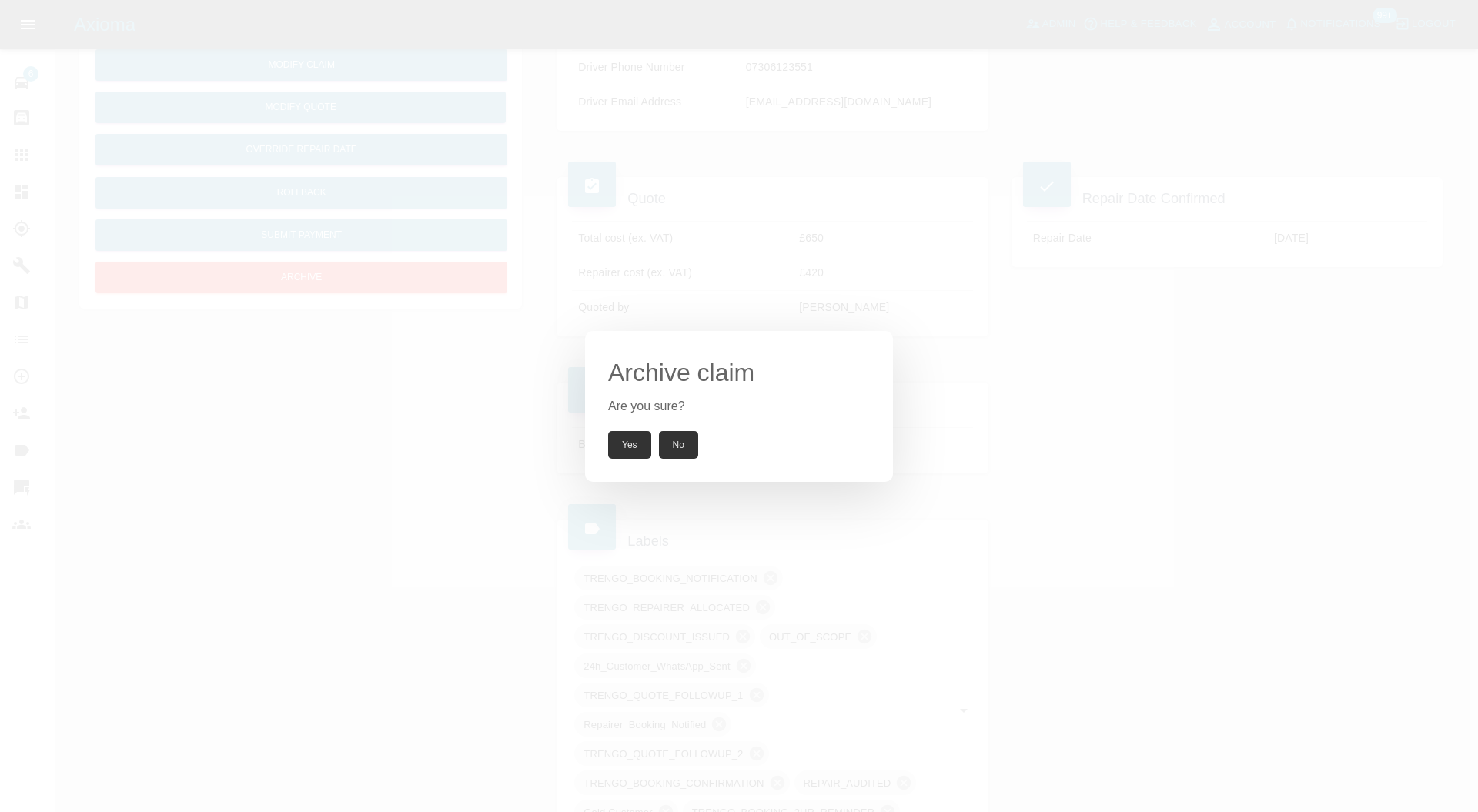
click at [630, 444] on button "Yes" at bounding box center [629, 444] width 43 height 27
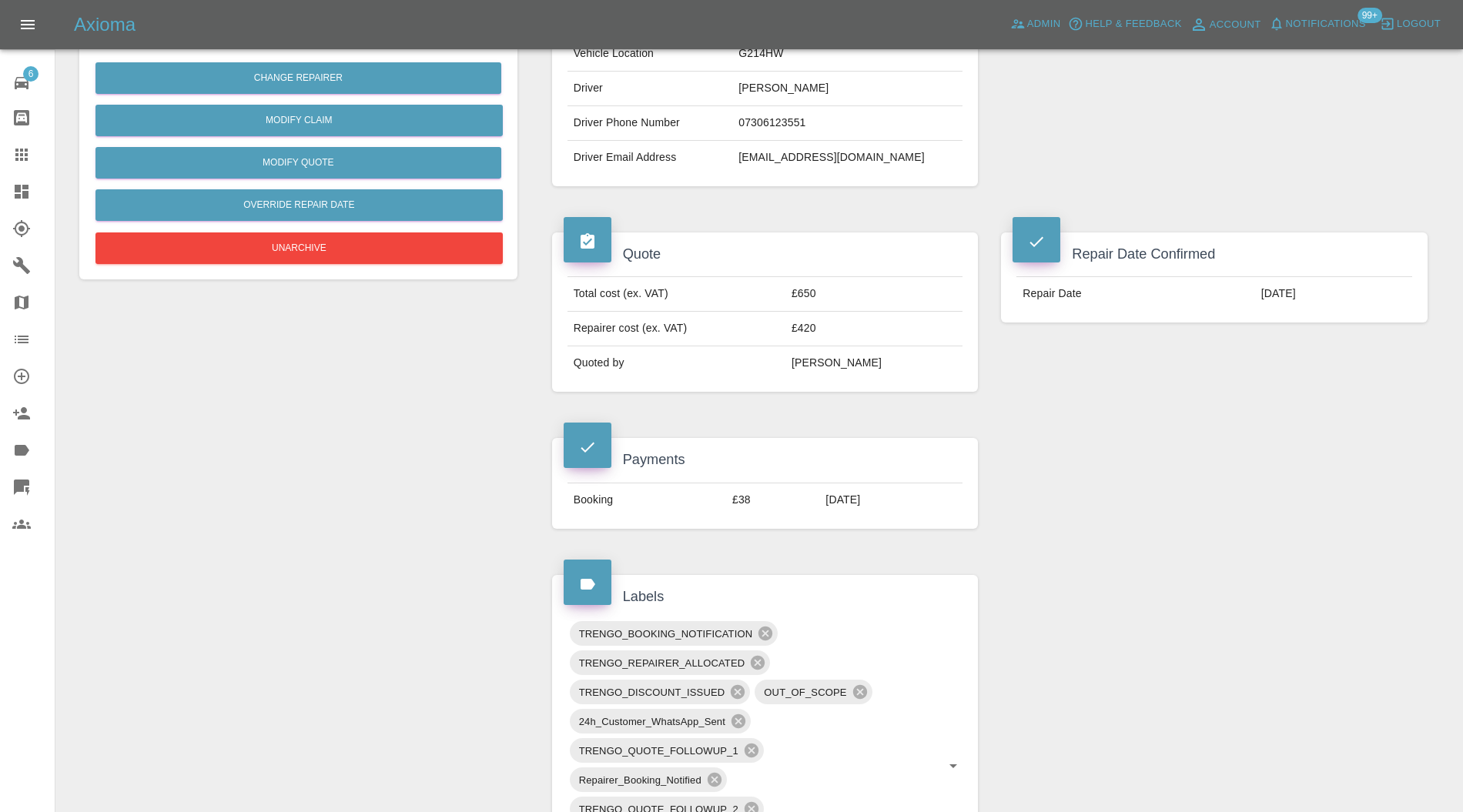
scroll to position [0, 0]
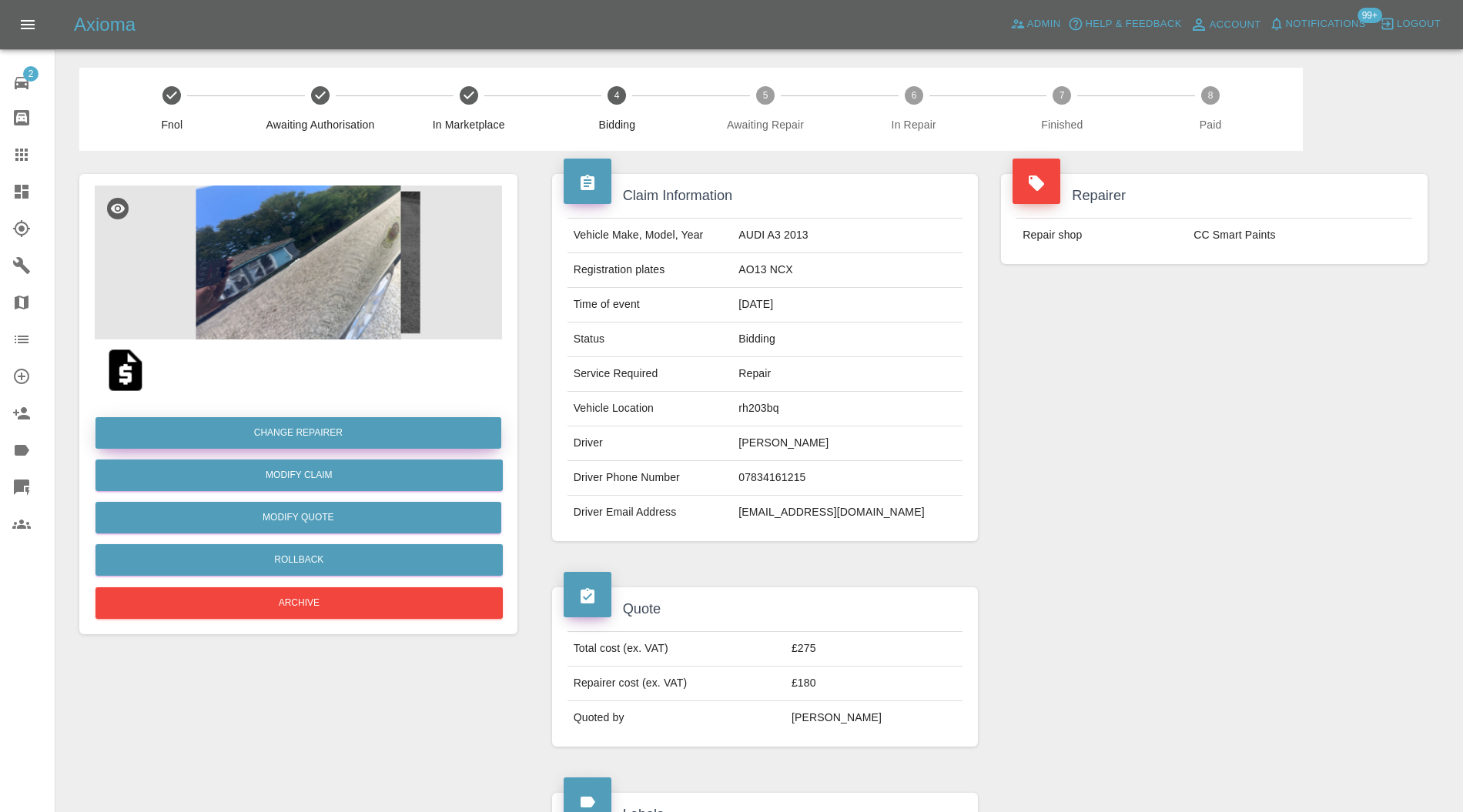
click at [267, 434] on button "Change Repairer" at bounding box center [298, 433] width 406 height 32
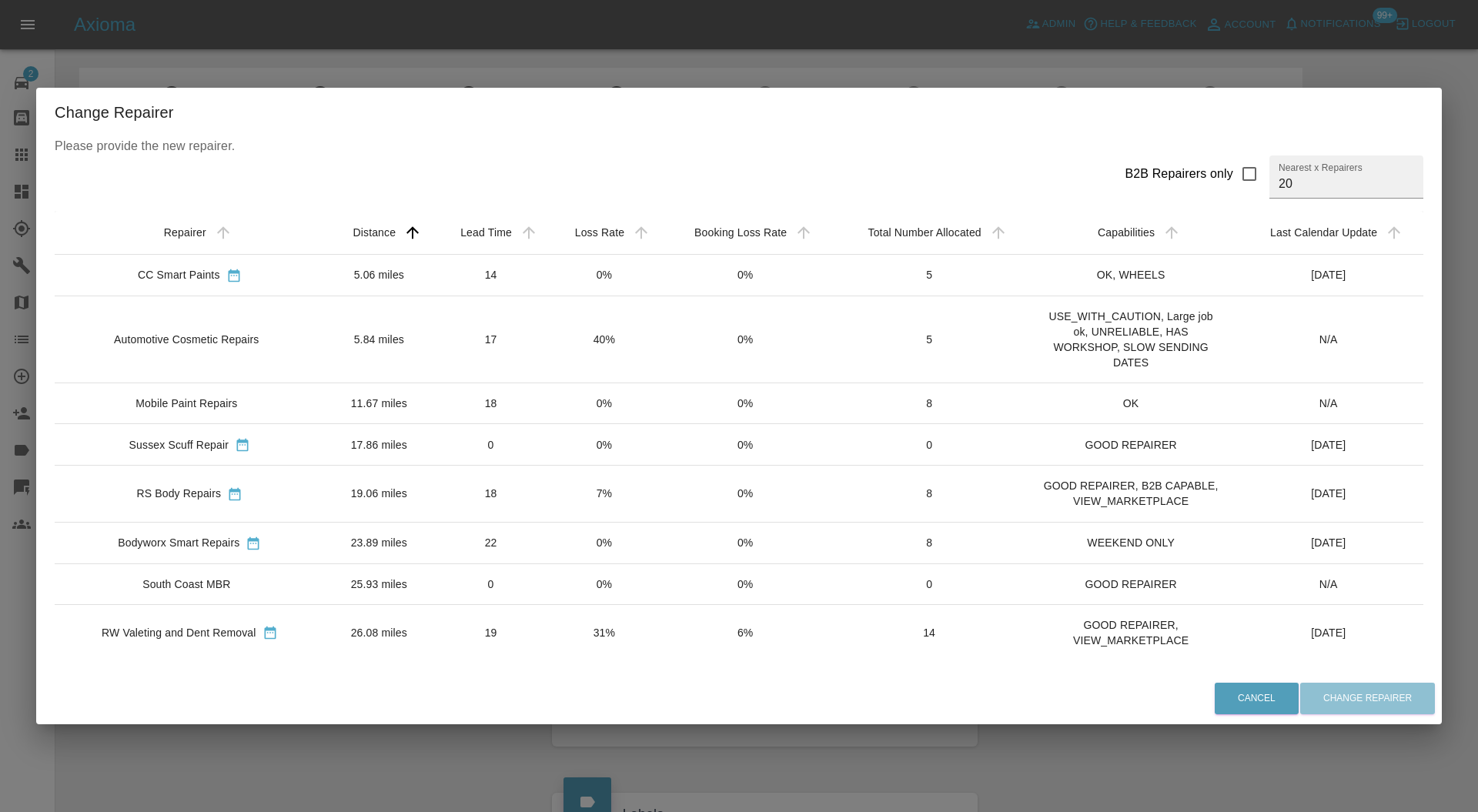
click at [296, 329] on td "Automotive Cosmetic Repairs" at bounding box center [189, 339] width 270 height 87
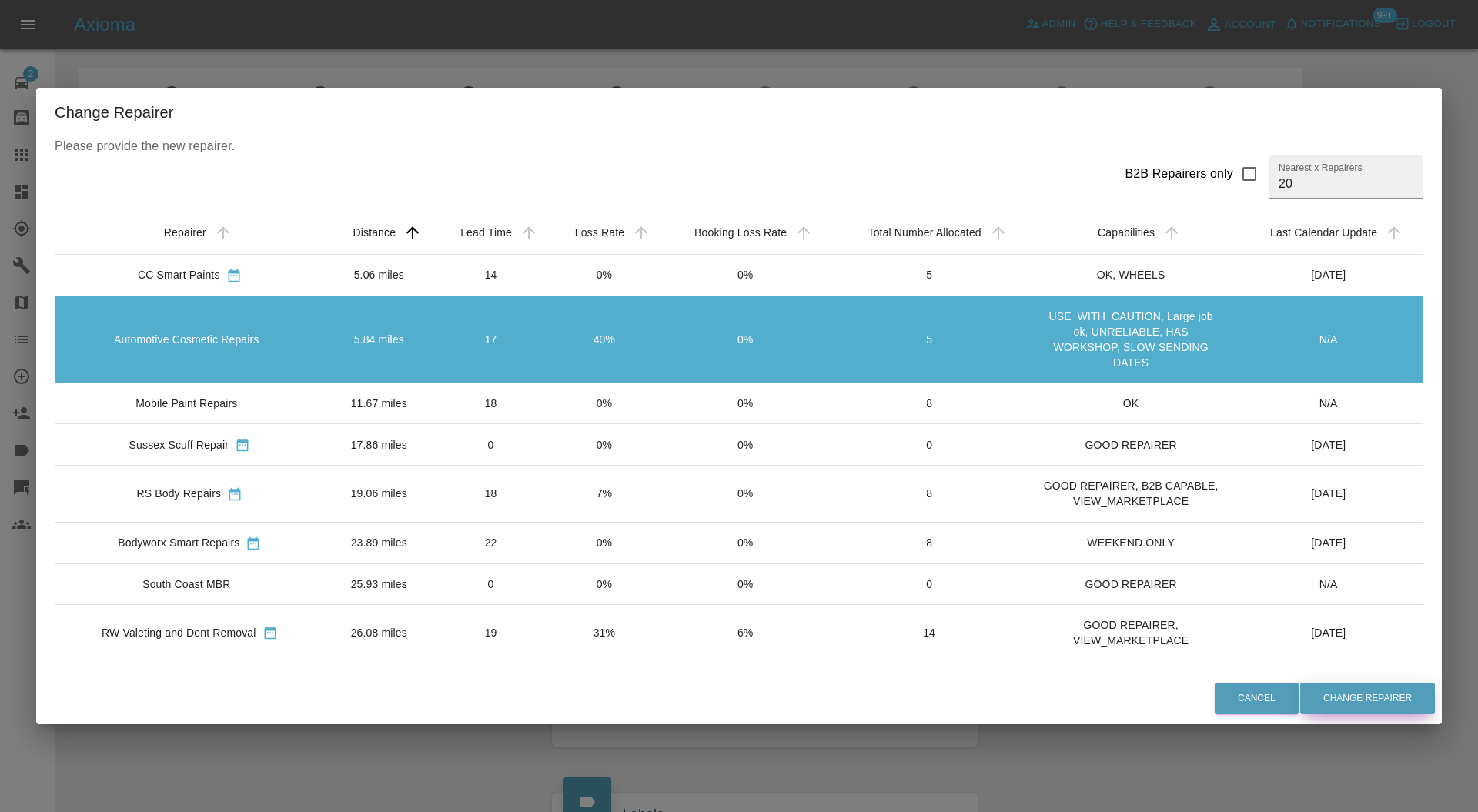
click at [1357, 693] on button "Change Repairer" at bounding box center [1367, 699] width 134 height 32
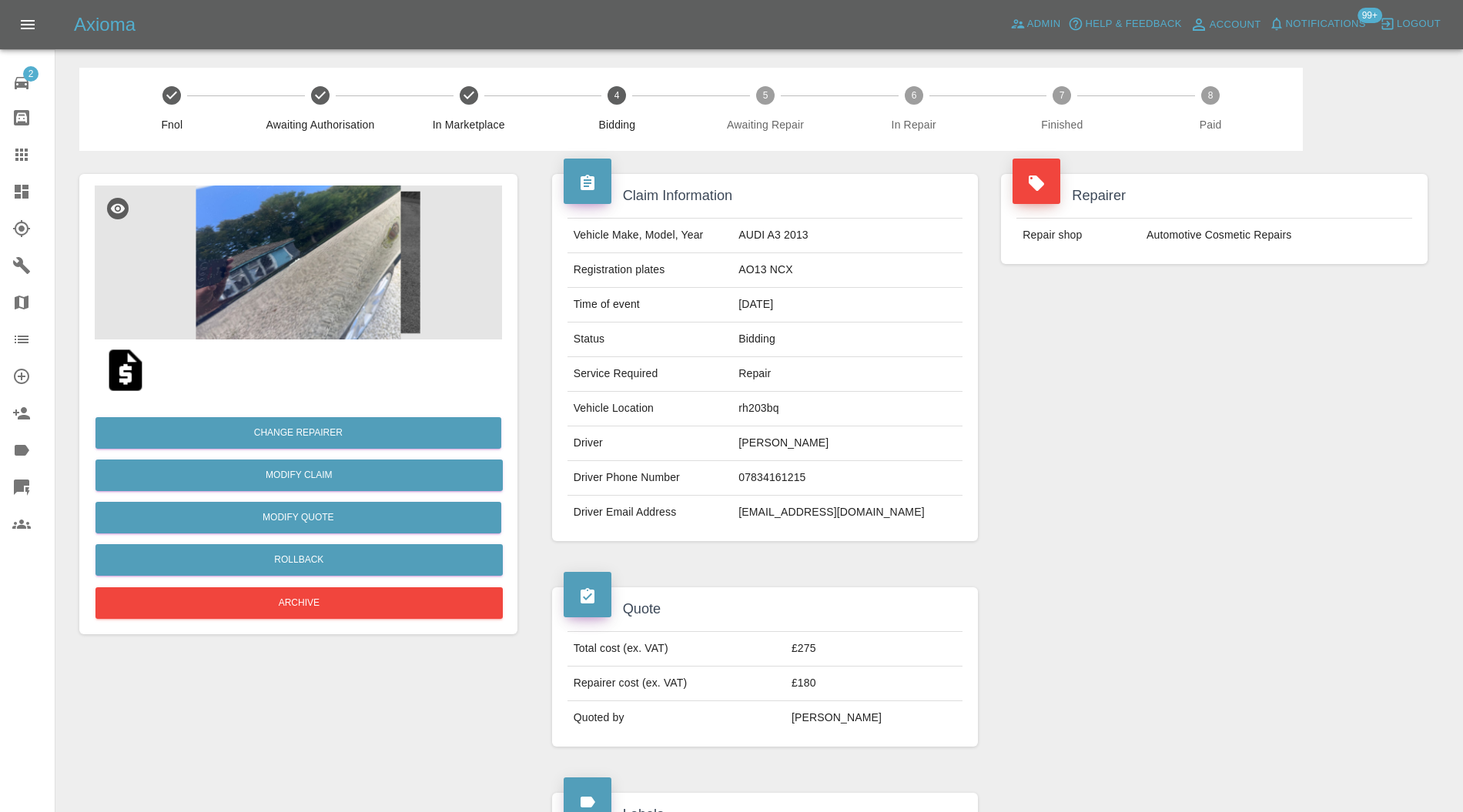
click at [17, 190] on icon at bounding box center [21, 191] width 14 height 14
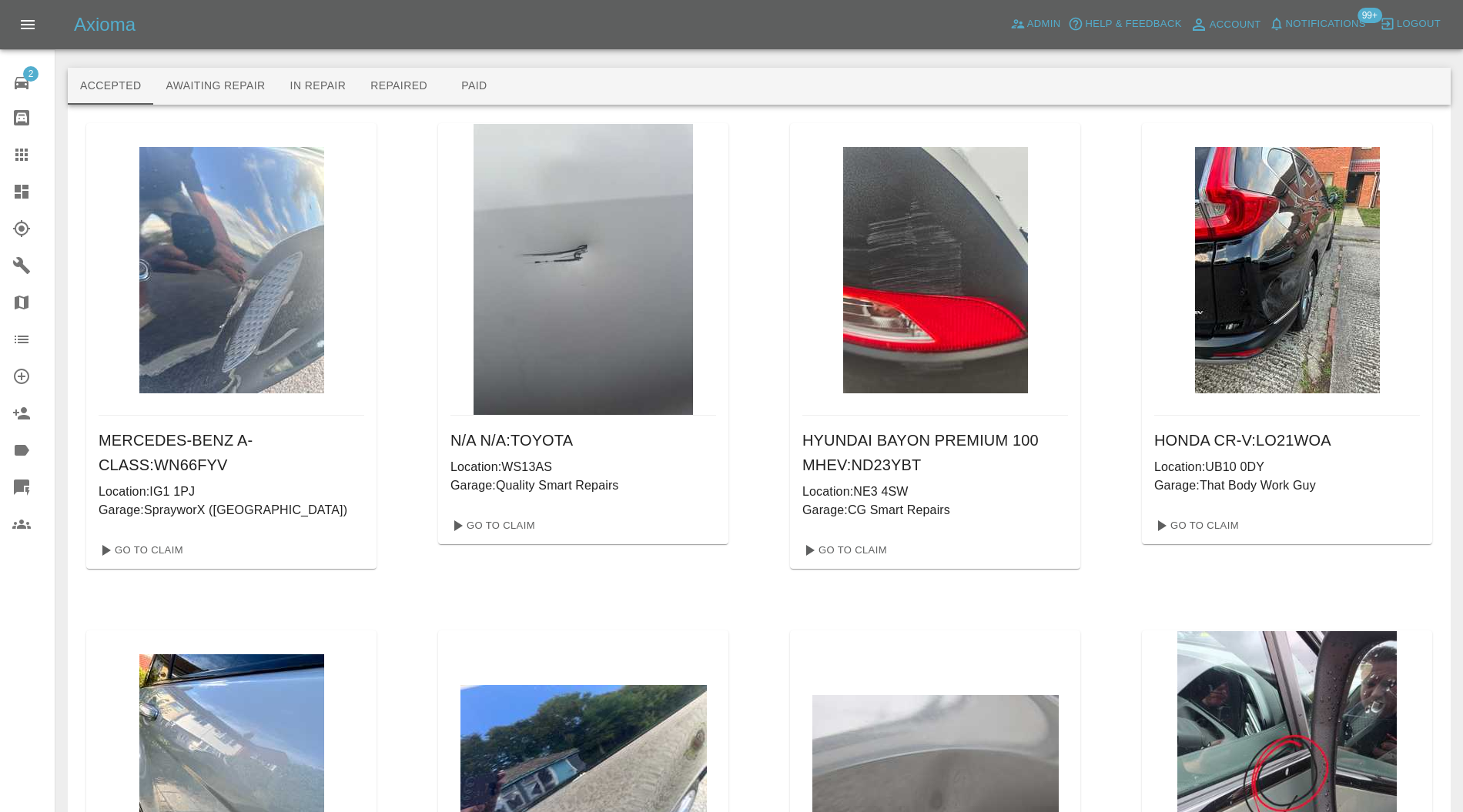
click at [185, 80] on button "Awaiting Repair" at bounding box center [216, 86] width 124 height 37
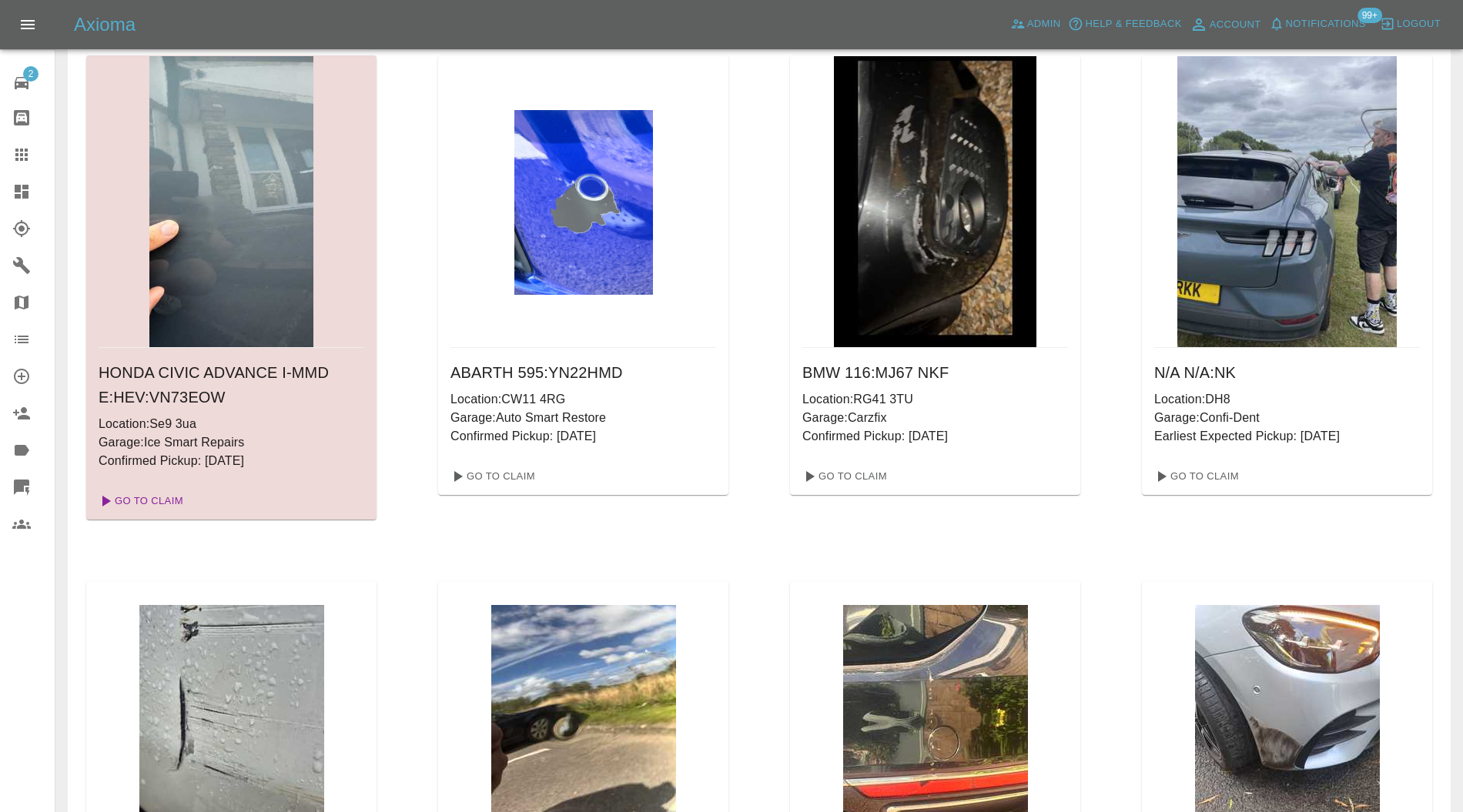
scroll to position [1642, 0]
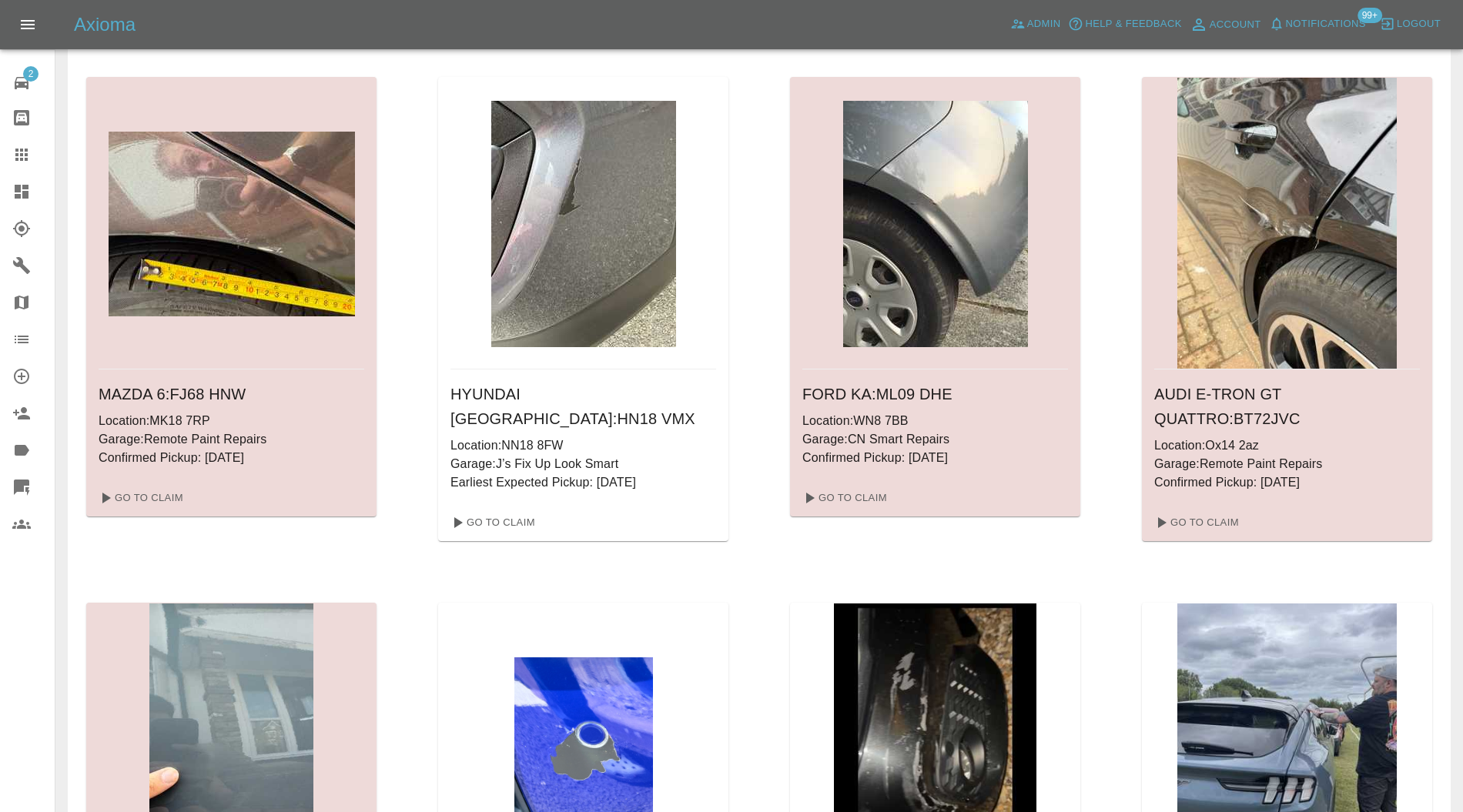
click at [226, 343] on div at bounding box center [231, 223] width 265 height 293
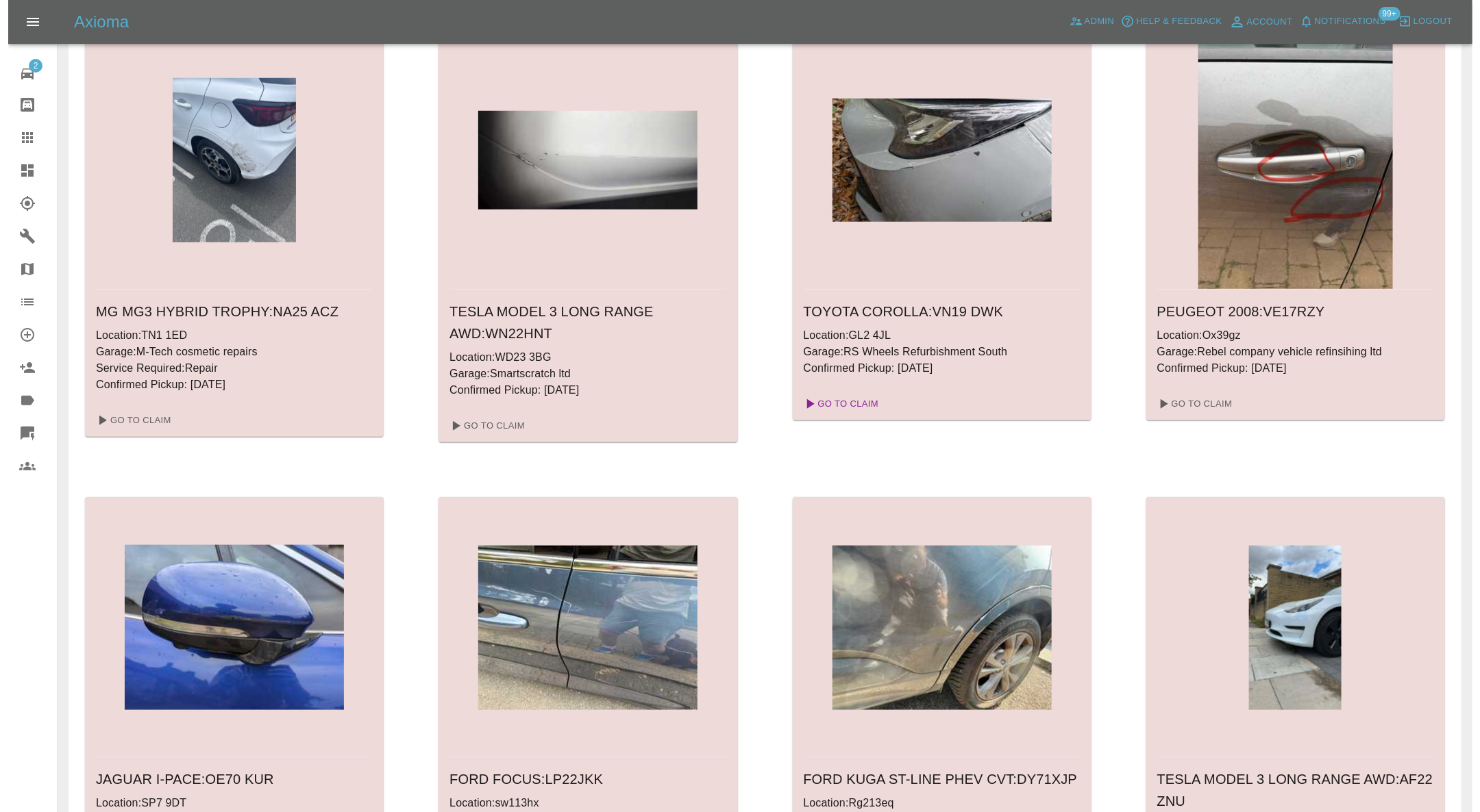
scroll to position [0, 0]
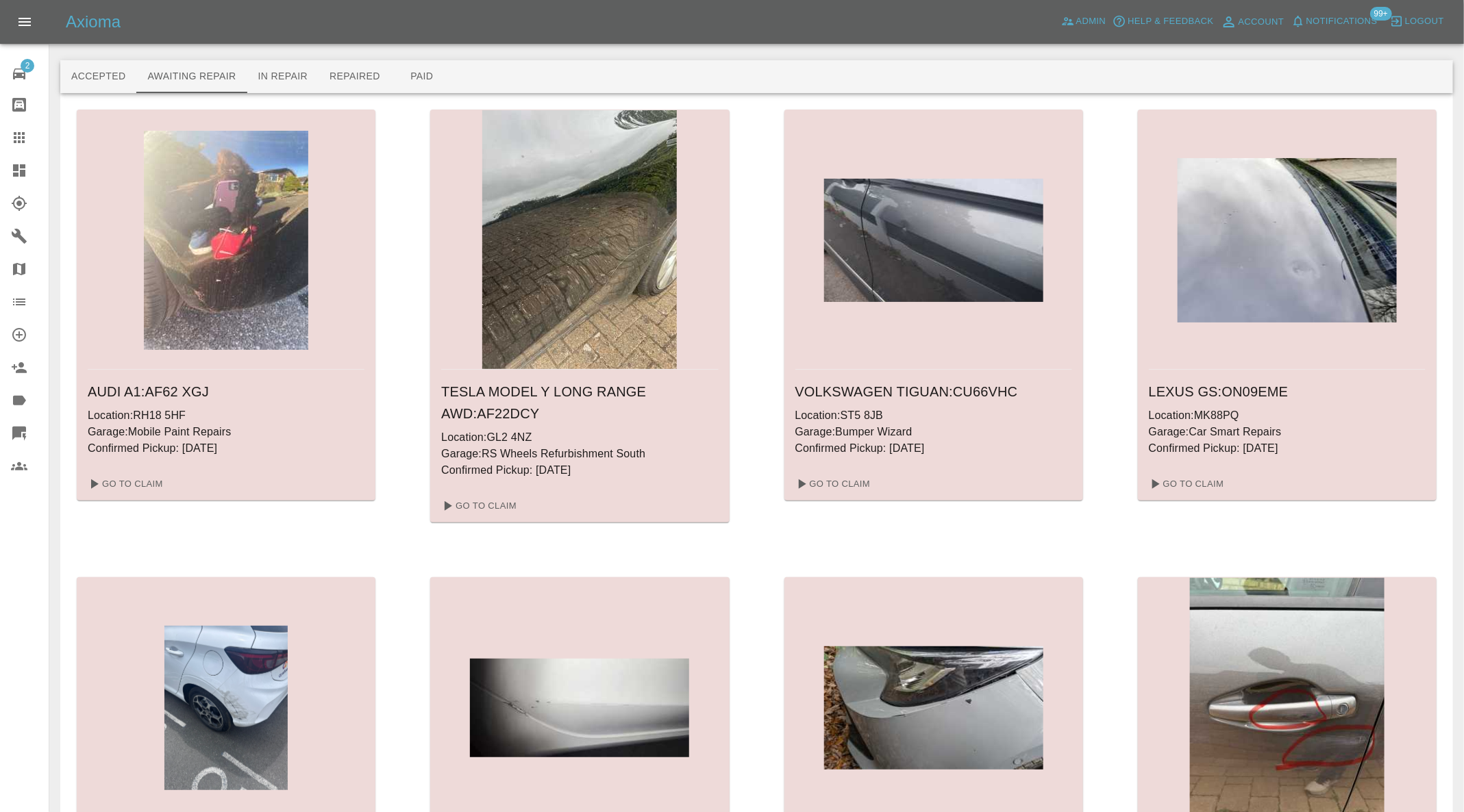
click at [19, 430] on icon at bounding box center [19, 433] width 14 height 14
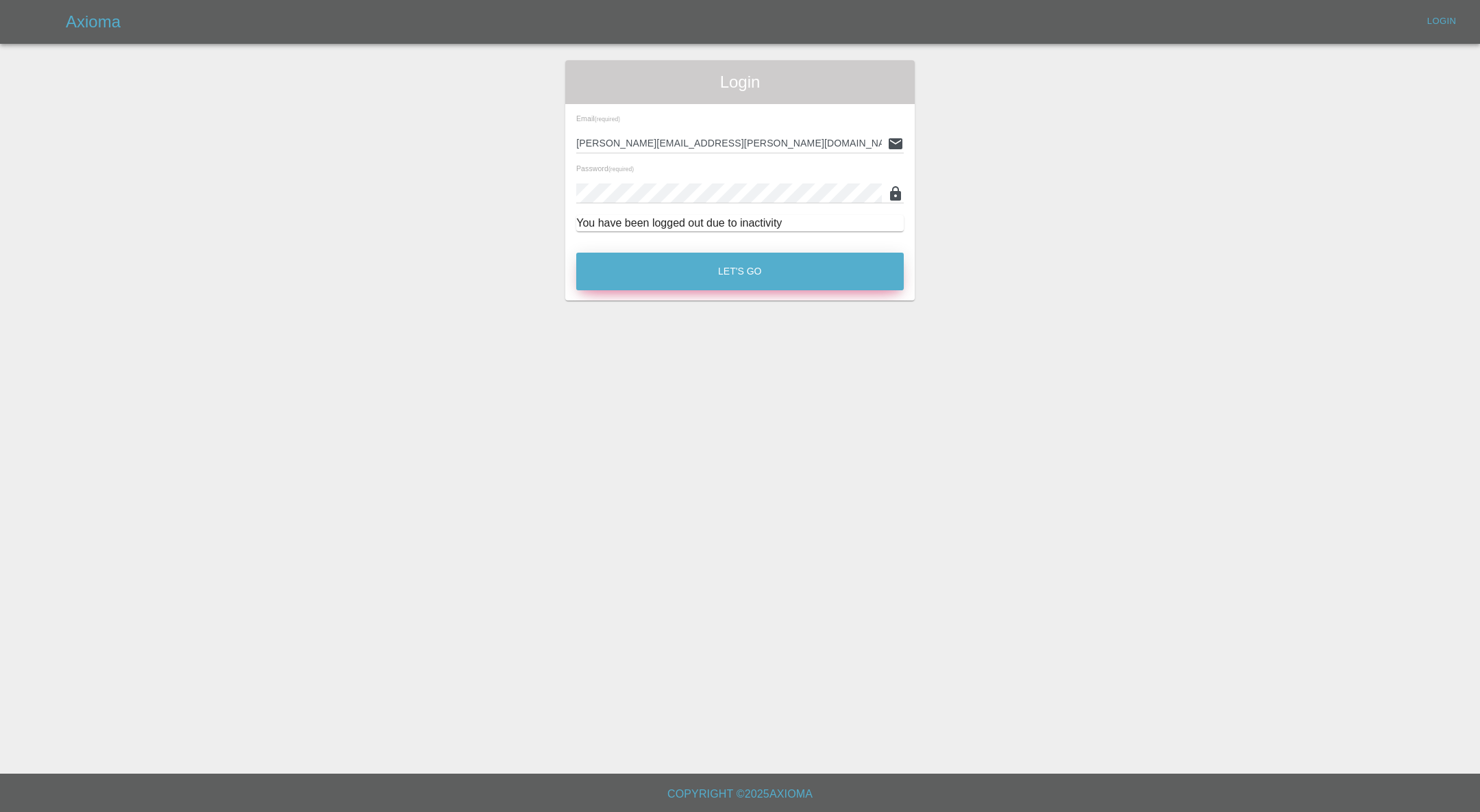
click at [682, 284] on button "Let's Go" at bounding box center [740, 272] width 327 height 37
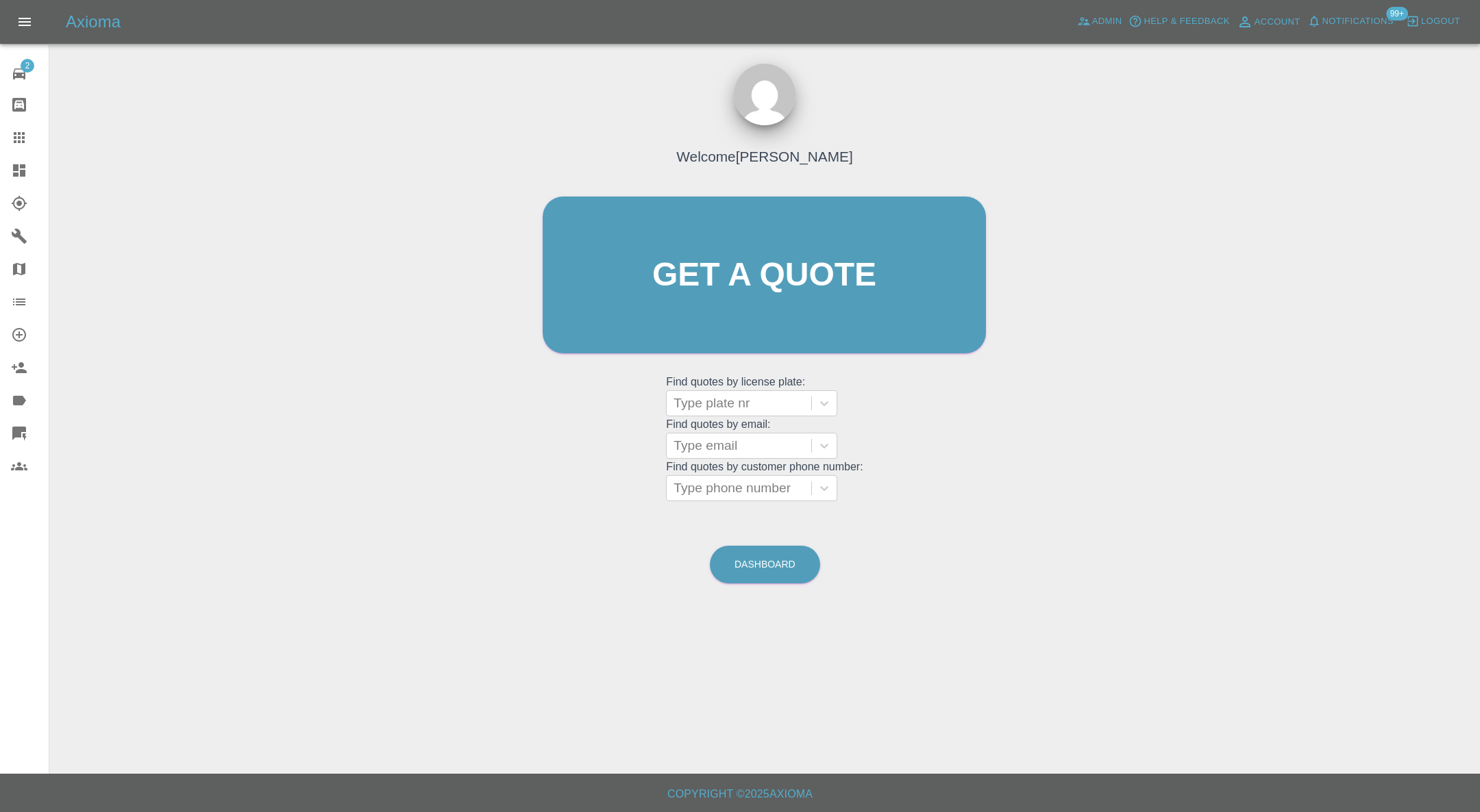
click at [26, 441] on icon at bounding box center [19, 434] width 16 height 16
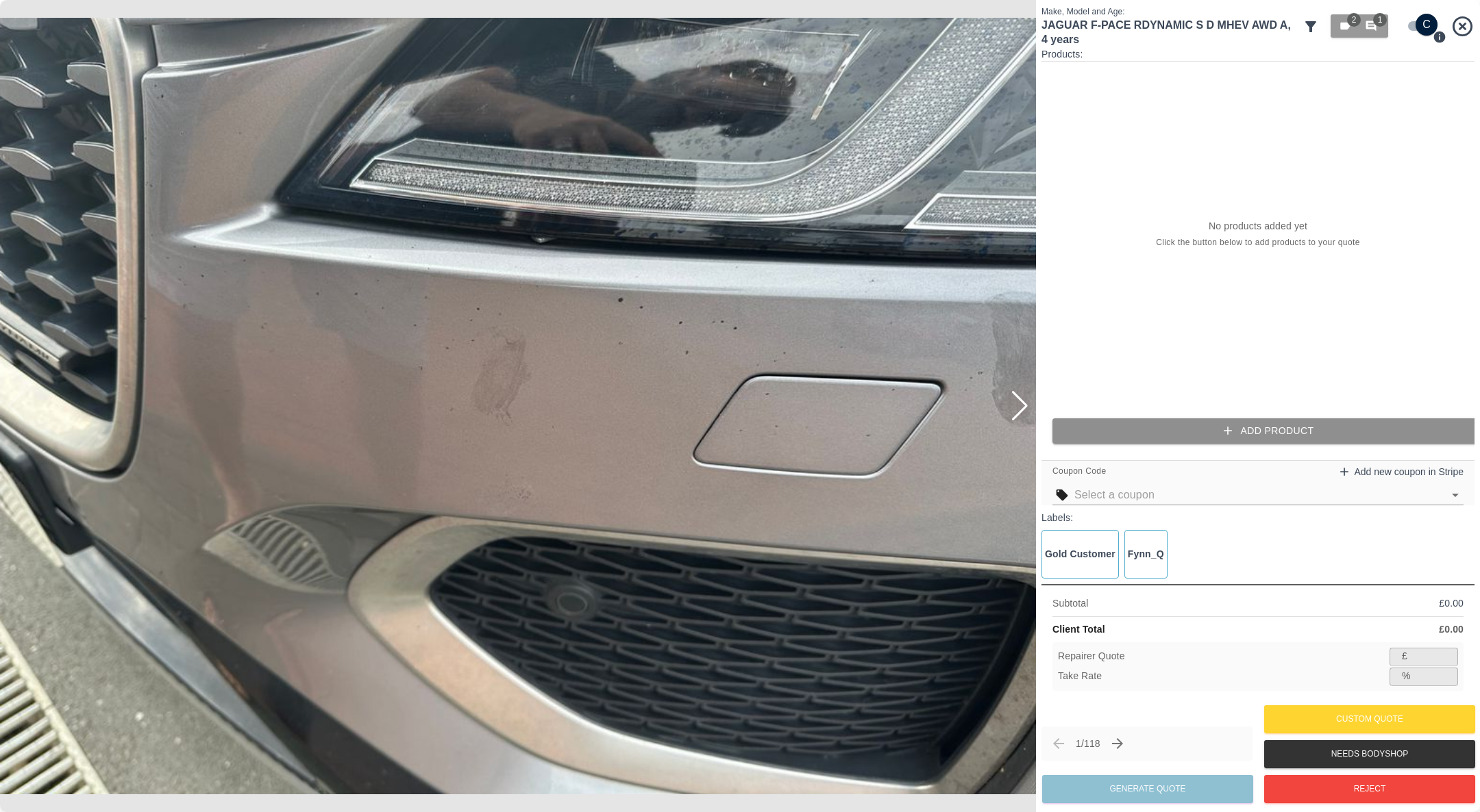
click at [1155, 428] on button "Add Product" at bounding box center [1269, 430] width 433 height 25
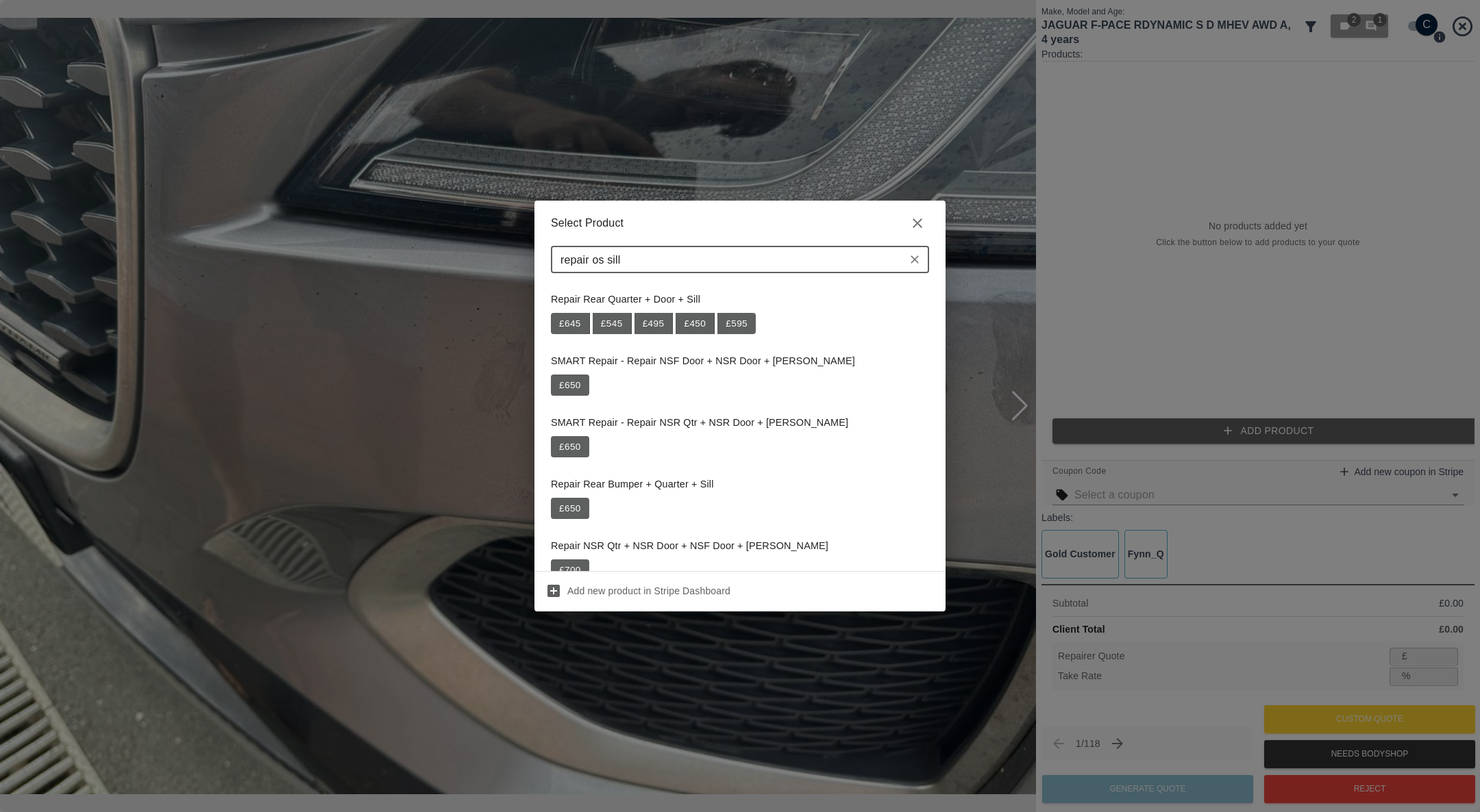
click at [604, 259] on input "repair os sill" at bounding box center [729, 260] width 348 height 20
type input "repair sill"
click at [922, 223] on icon "button" at bounding box center [917, 223] width 16 height 16
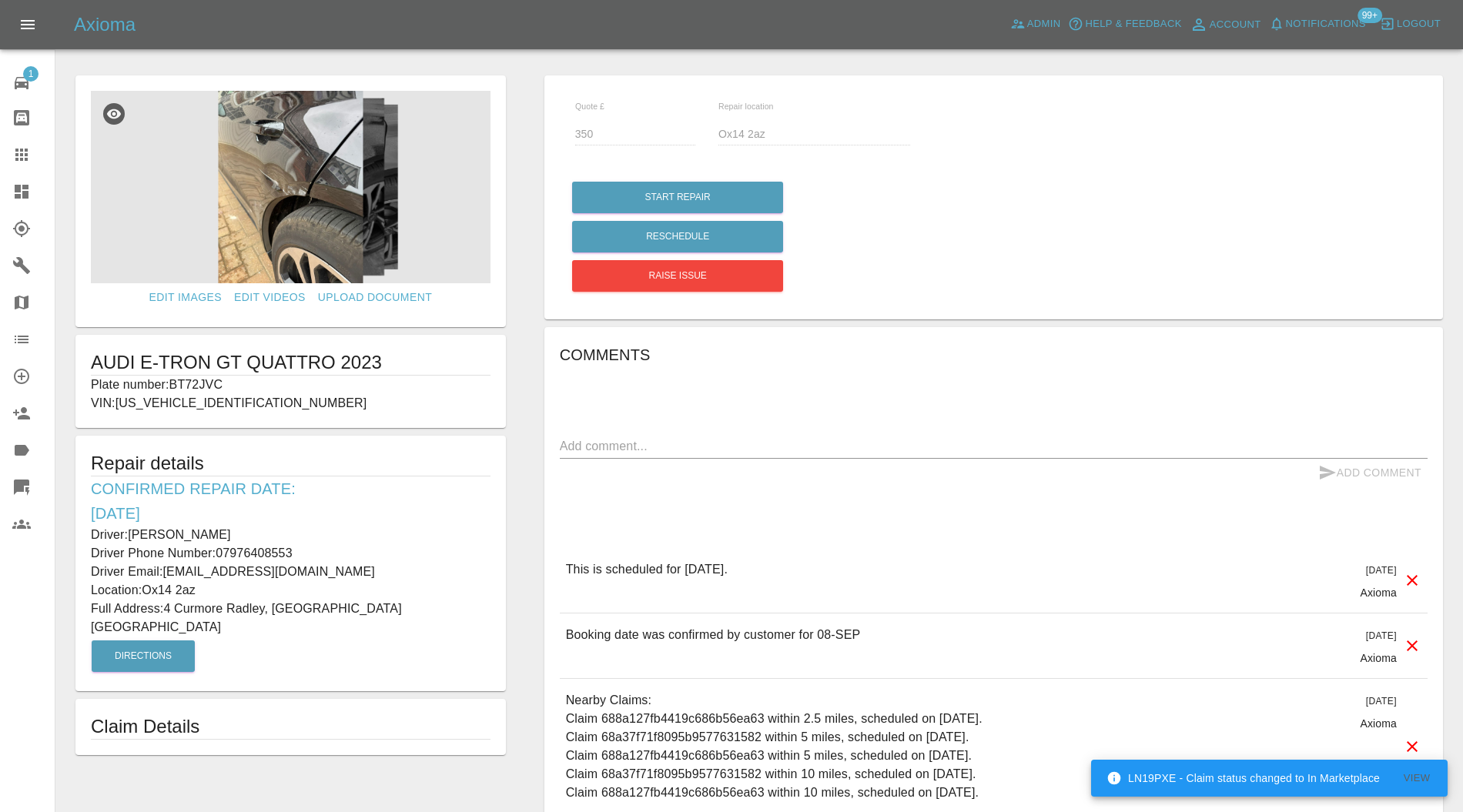
click at [636, 445] on textarea at bounding box center [994, 445] width 868 height 17
paste textarea "Another aluminium panelled car The dent man will come do a push to paint on the…"
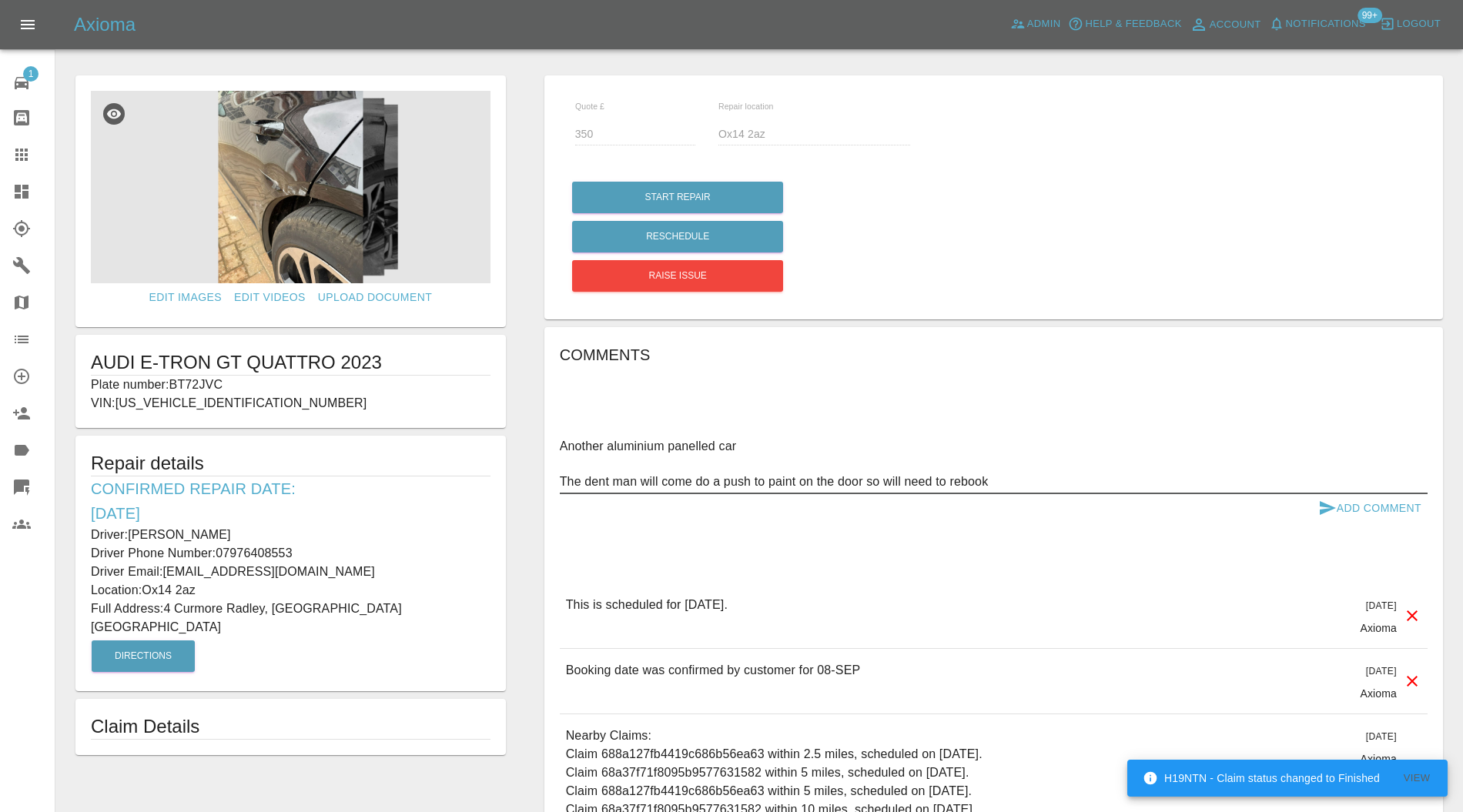
drag, startPoint x: 613, startPoint y: 445, endPoint x: 570, endPoint y: 447, distance: 43.0
click at [570, 447] on textarea "Another aluminium panelled car The dent man will come do a push to paint on the…" at bounding box center [994, 464] width 868 height 53
click at [758, 447] on textarea "Aluminium panelled car The dent man will come do a push to paint on the door so…" at bounding box center [994, 464] width 868 height 53
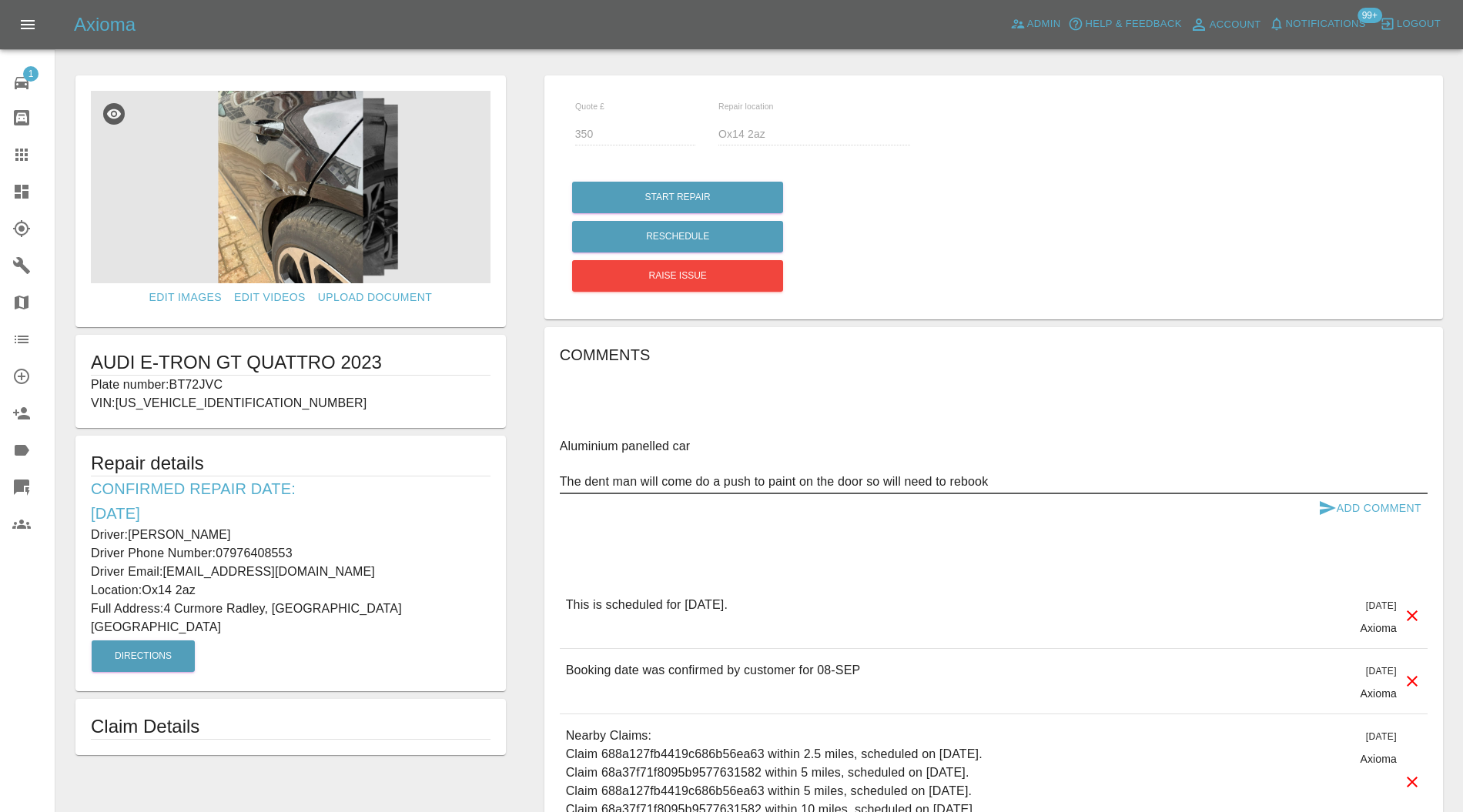
type textarea "Aluminium panelled car The dent man will come do a push to paint on the door so…"
click at [1336, 508] on icon "submit" at bounding box center [1328, 508] width 18 height 18
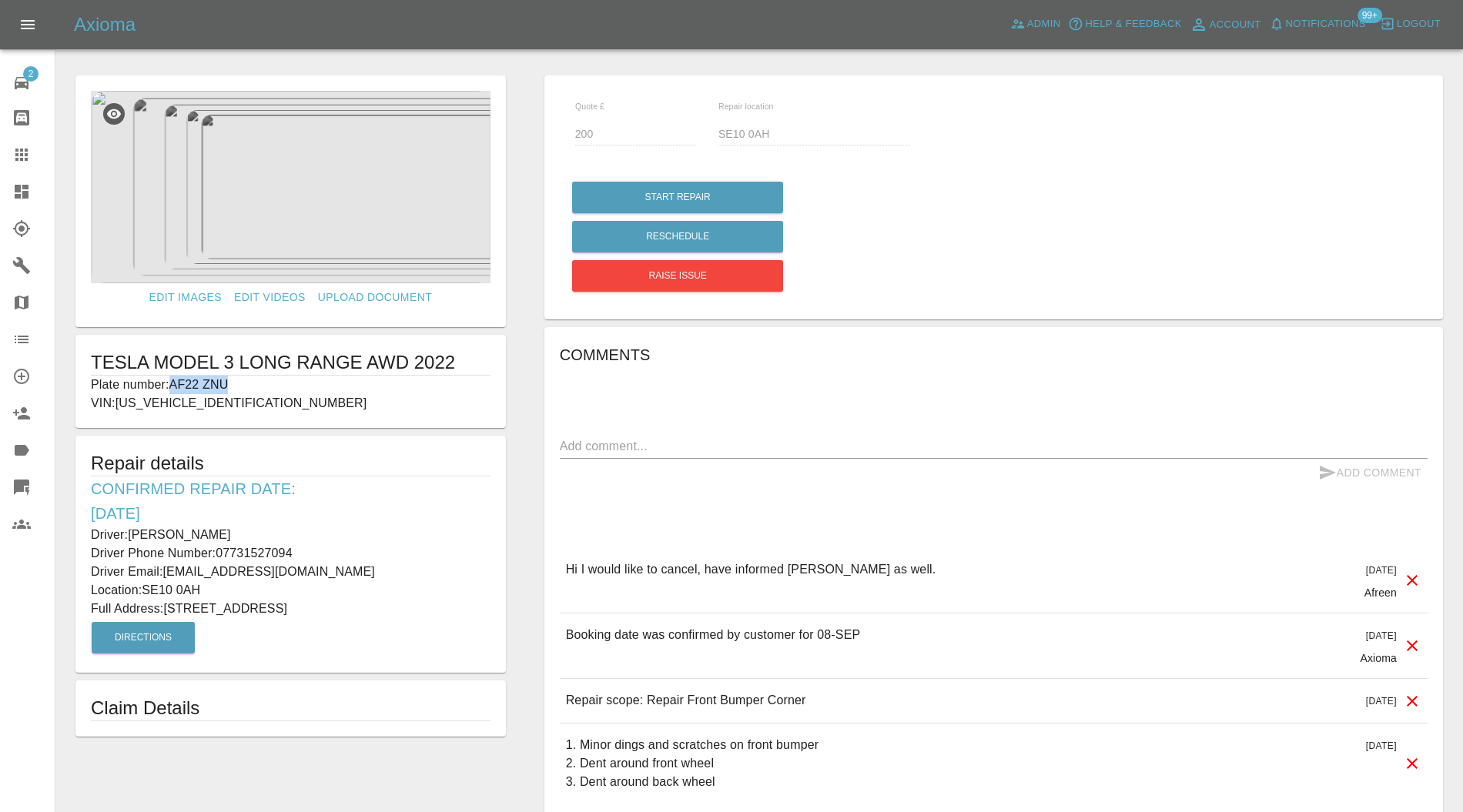
drag, startPoint x: 232, startPoint y: 390, endPoint x: 171, endPoint y: 390, distance: 61.0
click at [171, 390] on p "Plate number: AF22 ZNU" at bounding box center [290, 385] width 400 height 18
copy p "AF22 ZNU"
click at [14, 154] on icon at bounding box center [21, 155] width 18 height 18
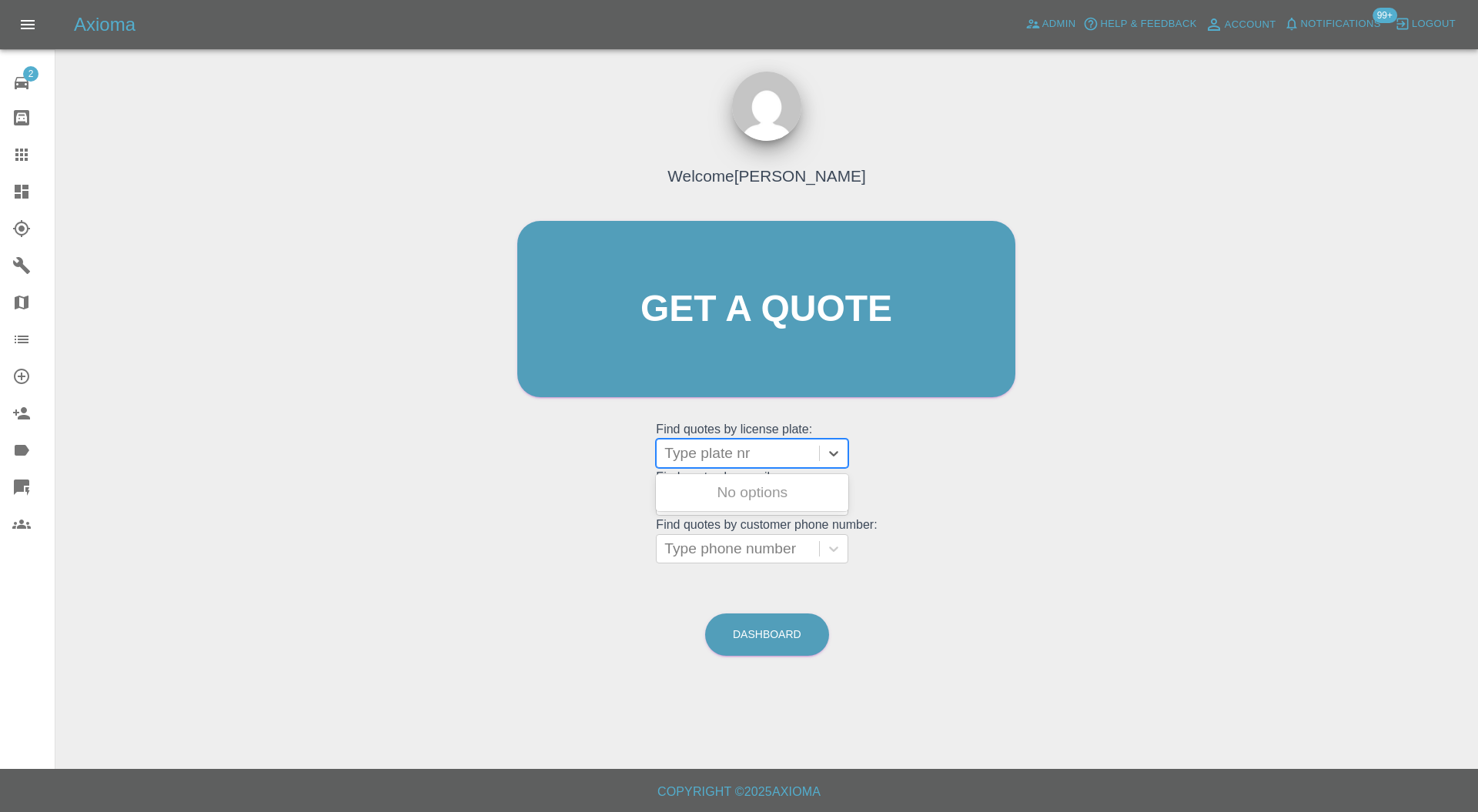
click at [721, 455] on div at bounding box center [738, 454] width 147 height 22
paste input "AF22 ZNU"
type input "AF22 ZNU"
click at [753, 498] on div "AF22 ZNU, Awaiting Repair" at bounding box center [752, 502] width 192 height 49
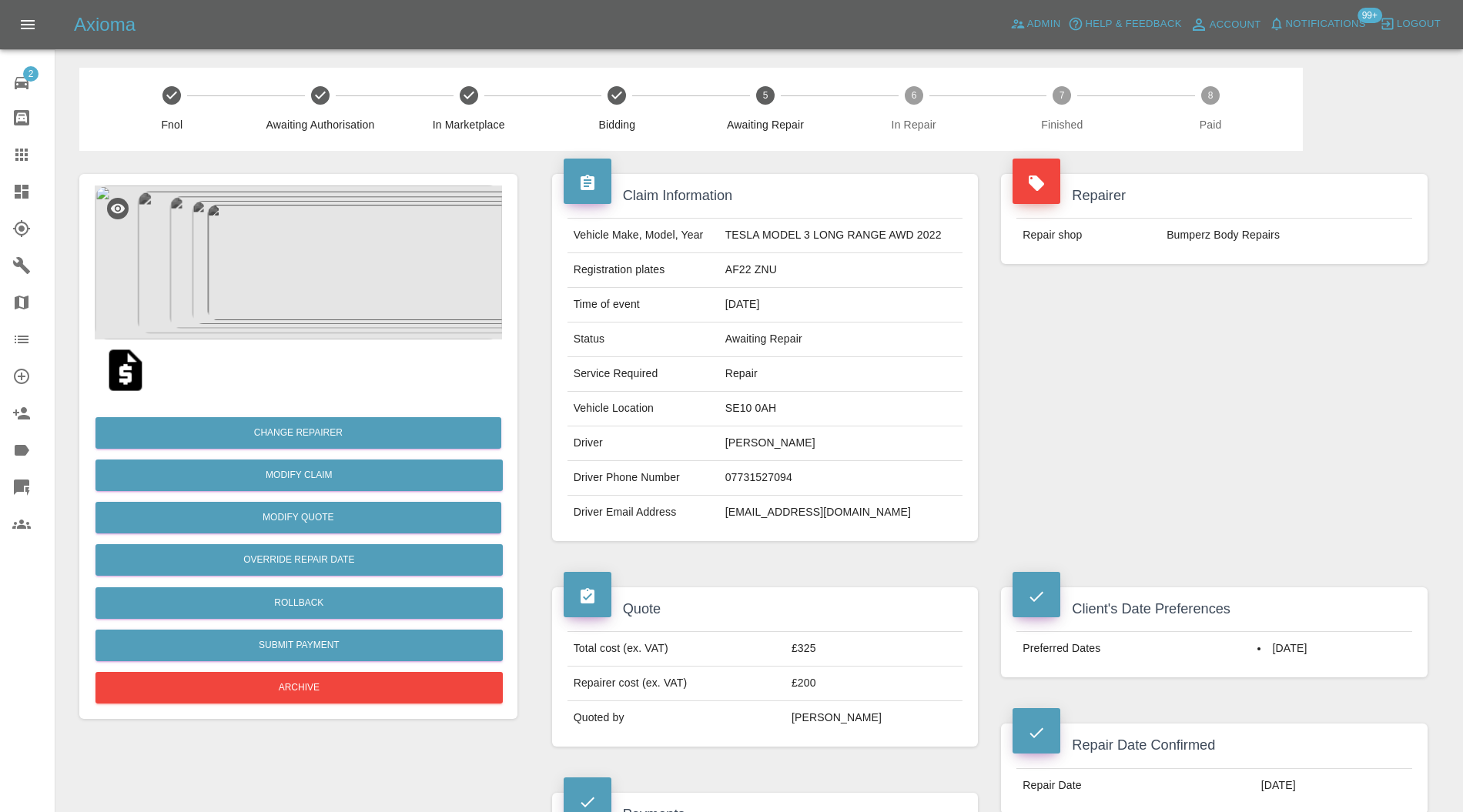
click at [369, 705] on div "Change Repairer Modify Claim Modify Quote Override Repair Date Rollback Submit …" at bounding box center [298, 554] width 407 height 306
click at [393, 683] on button "Archive" at bounding box center [298, 688] width 407 height 32
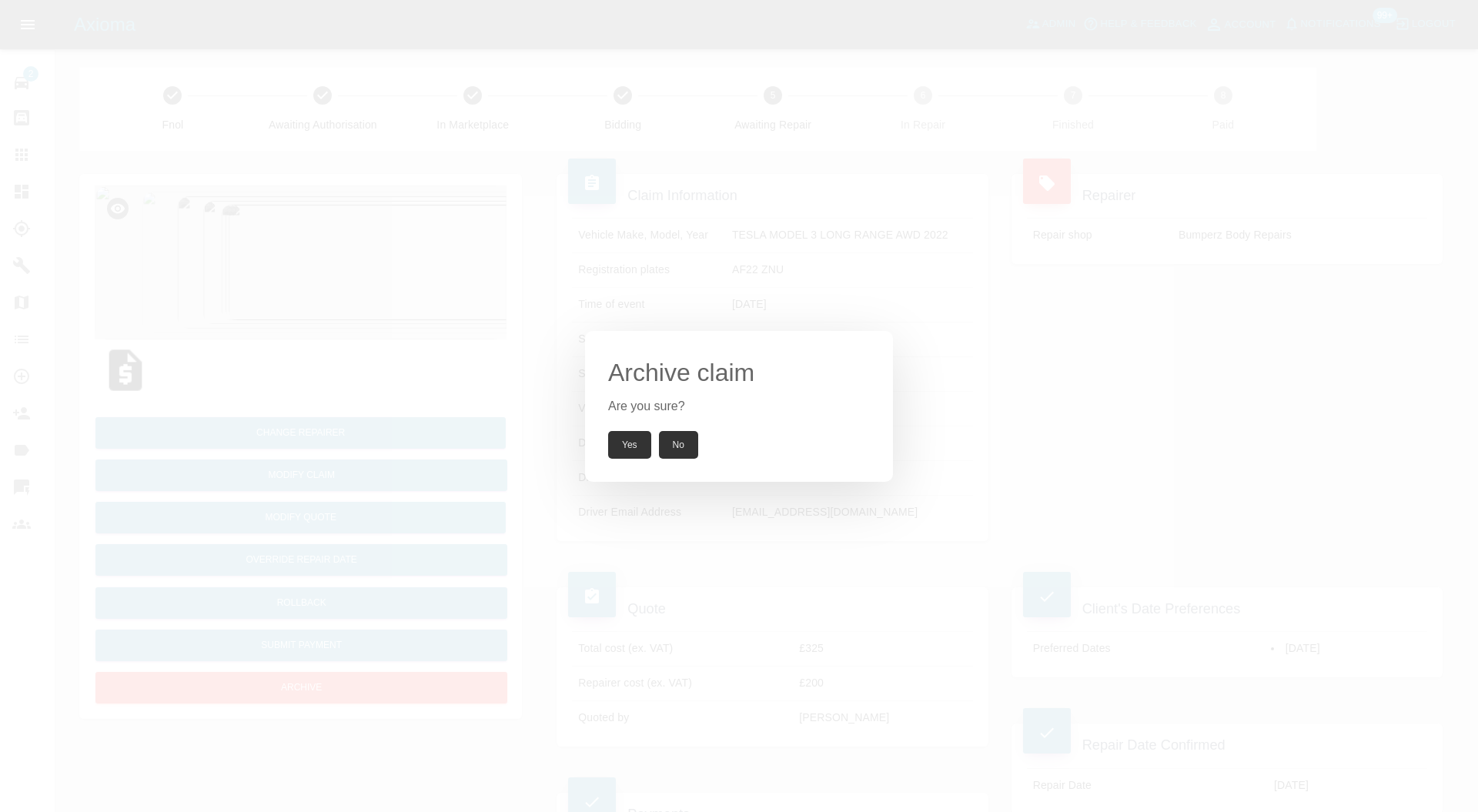
click at [642, 442] on button "Yes" at bounding box center [629, 444] width 43 height 27
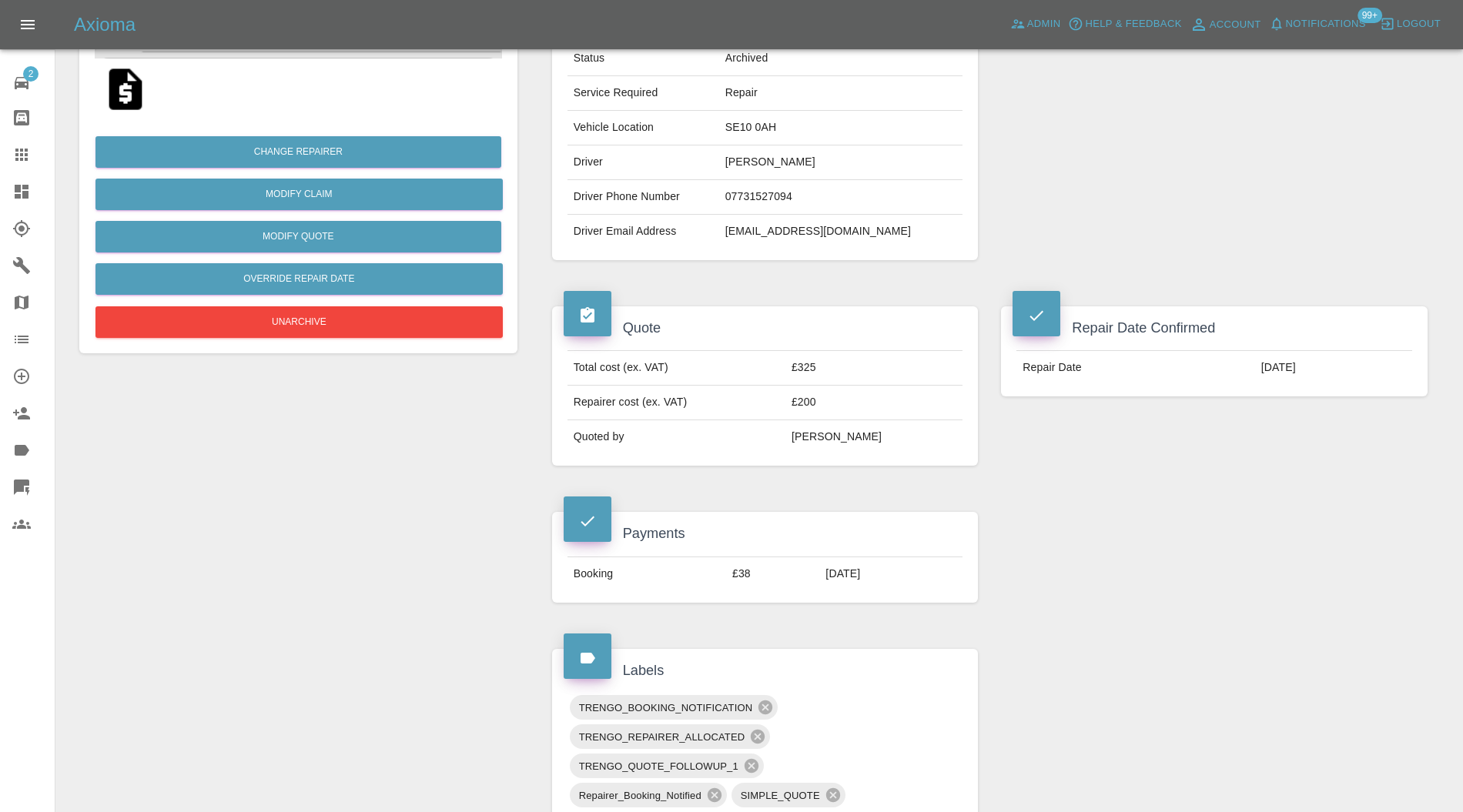
scroll to position [548, 0]
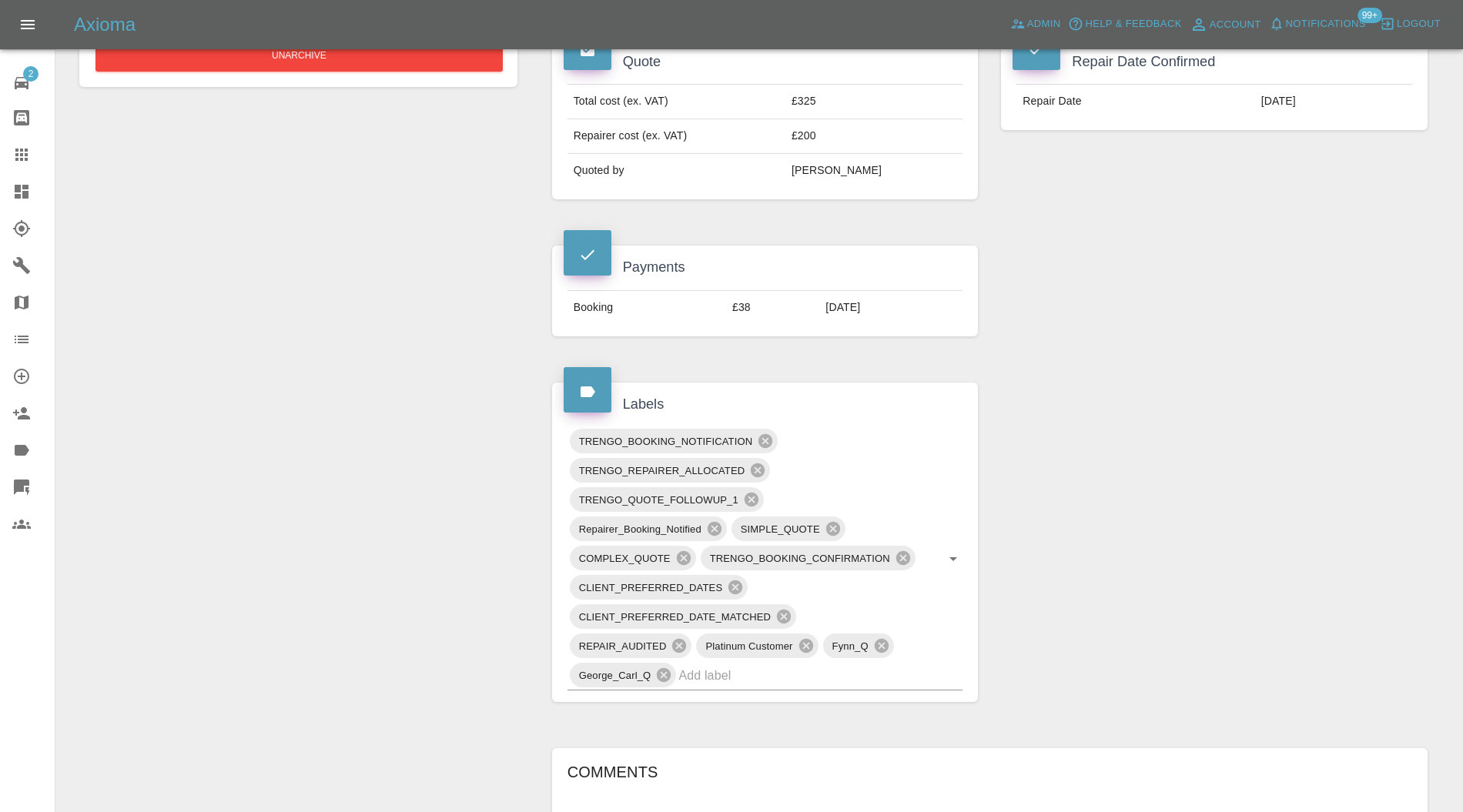
click at [901, 674] on input "text" at bounding box center [799, 676] width 241 height 24
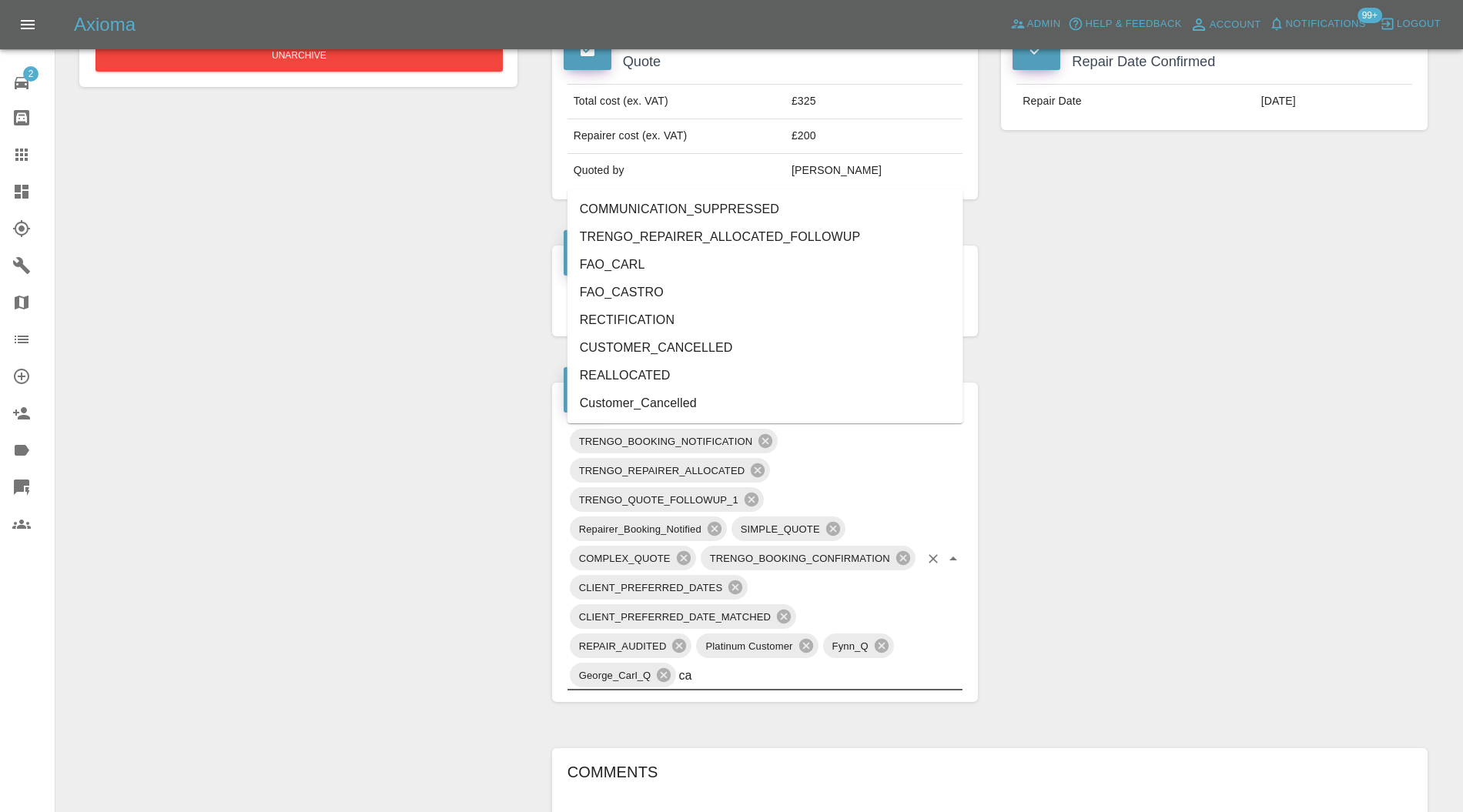
type input "can"
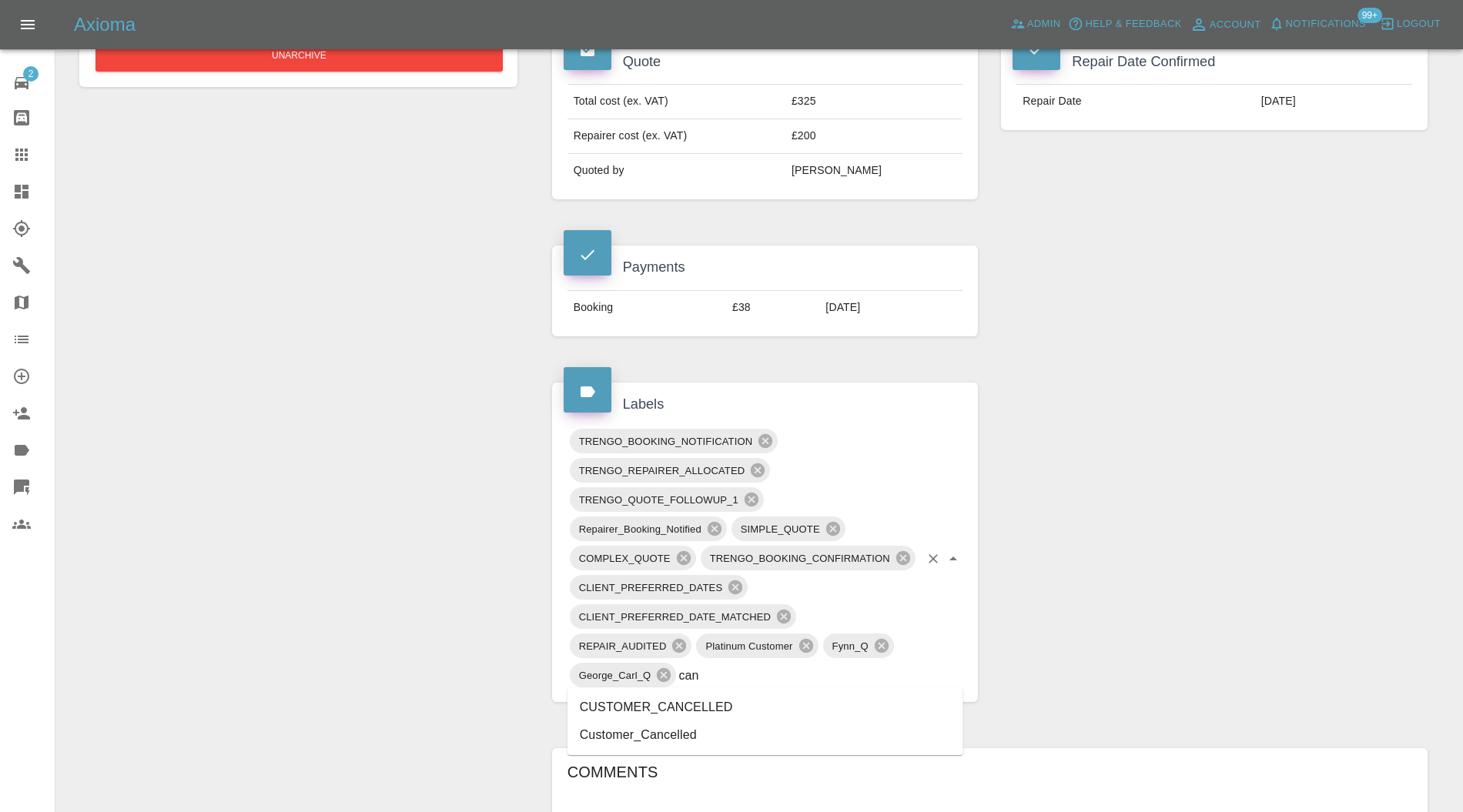
click at [680, 707] on li "CUSTOMER_CANCELLED" at bounding box center [765, 707] width 396 height 27
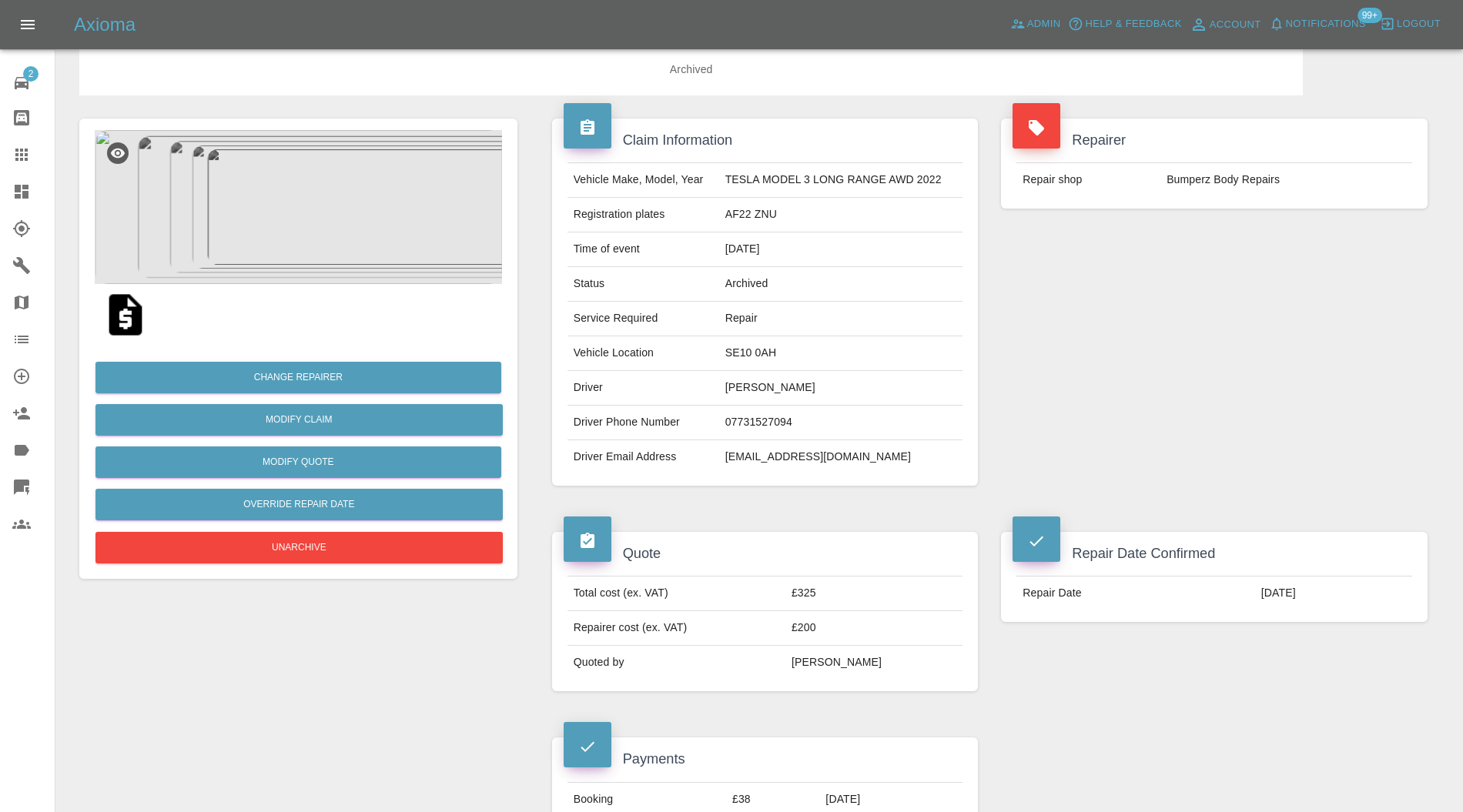
scroll to position [0, 0]
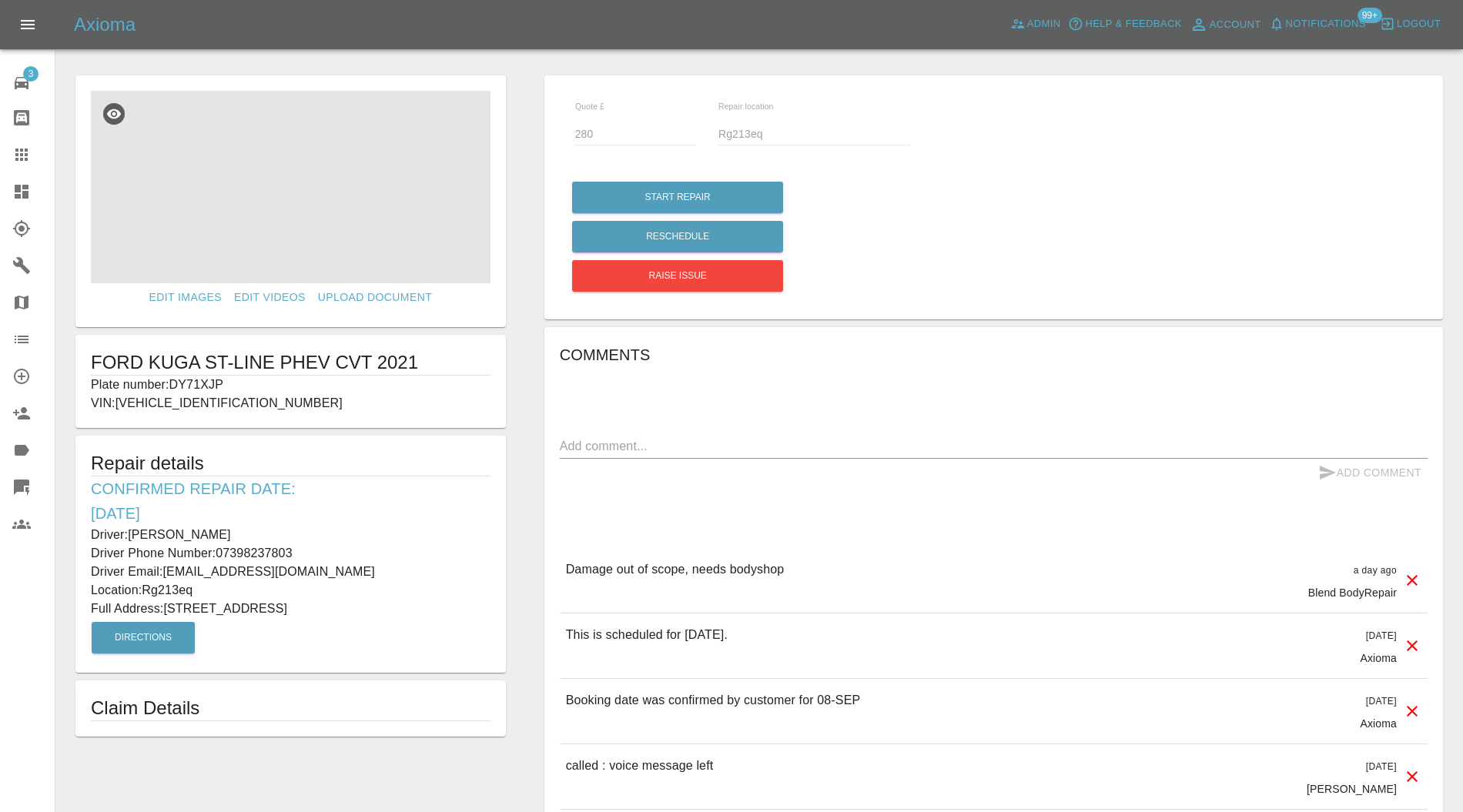
click at [328, 240] on img at bounding box center [290, 187] width 400 height 192
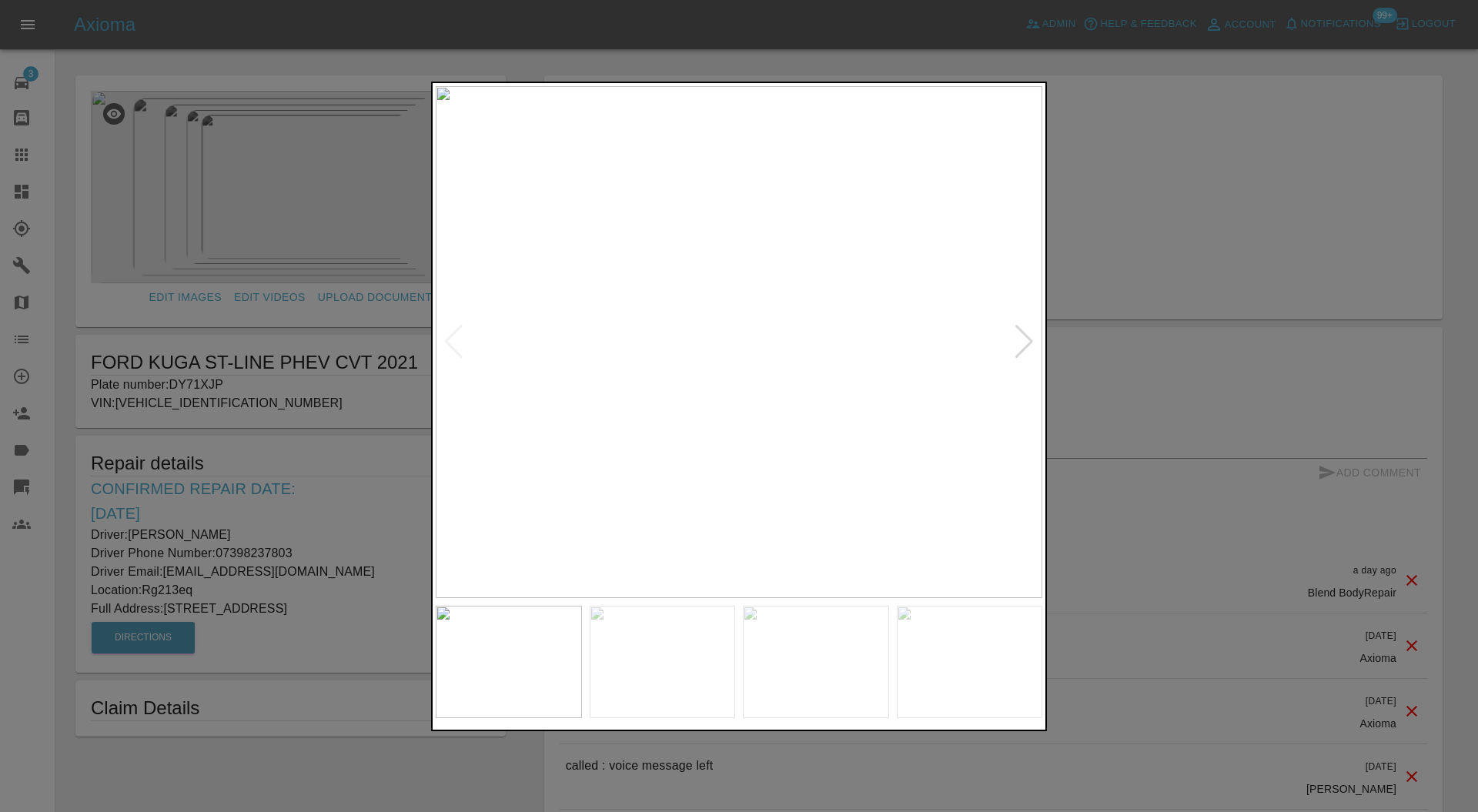
click at [1018, 334] on div at bounding box center [1024, 341] width 21 height 34
click at [1020, 334] on div at bounding box center [1024, 341] width 21 height 34
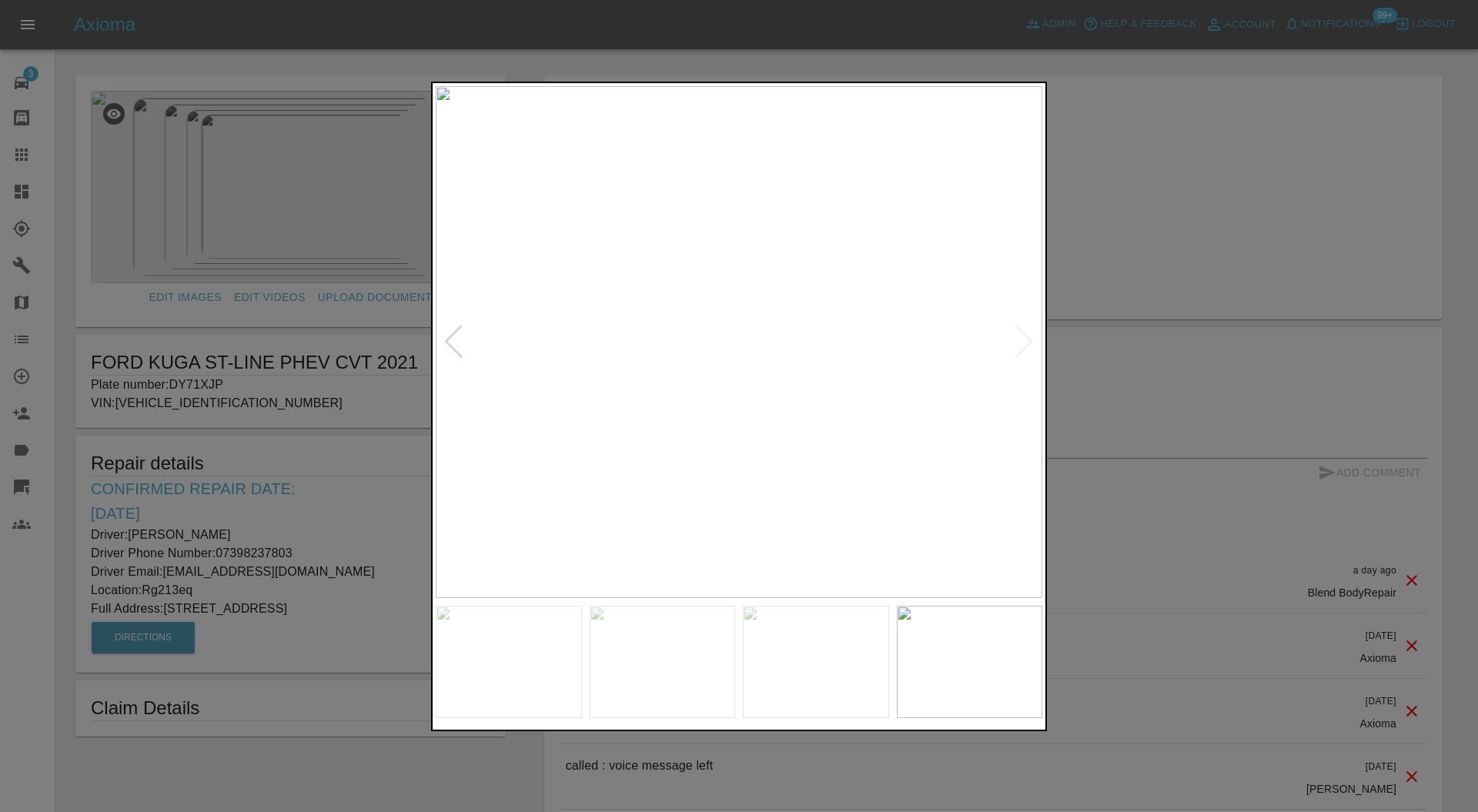
click at [1027, 344] on img at bounding box center [738, 342] width 606 height 513
click at [669, 644] on img at bounding box center [663, 662] width 146 height 112
click at [484, 651] on img at bounding box center [509, 662] width 146 height 112
click at [1131, 401] on div at bounding box center [739, 406] width 1478 height 812
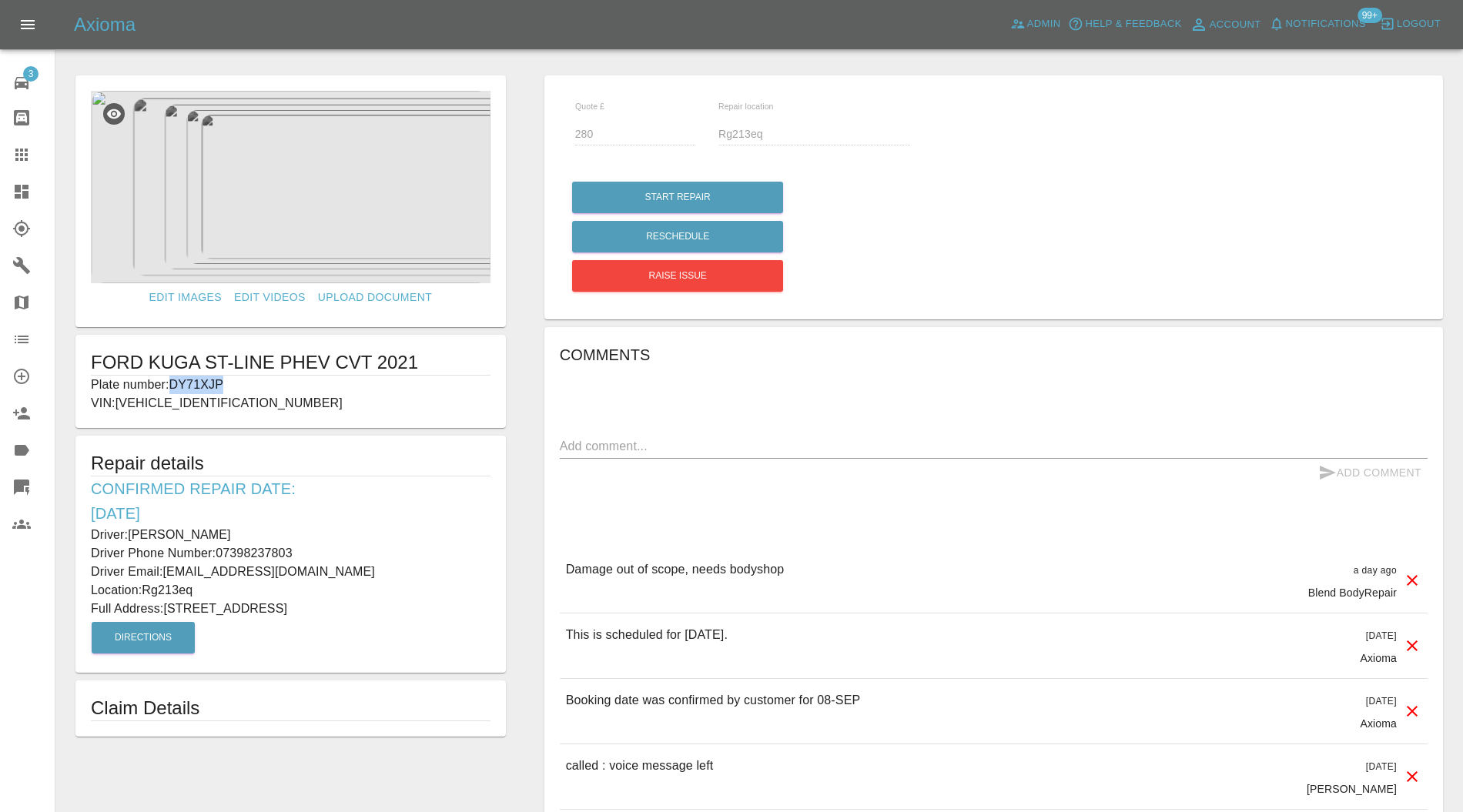
drag, startPoint x: 226, startPoint y: 383, endPoint x: 174, endPoint y: 380, distance: 52.1
click at [174, 380] on p "Plate number: DY71XJP" at bounding box center [290, 385] width 400 height 18
copy p "DY71XJP"
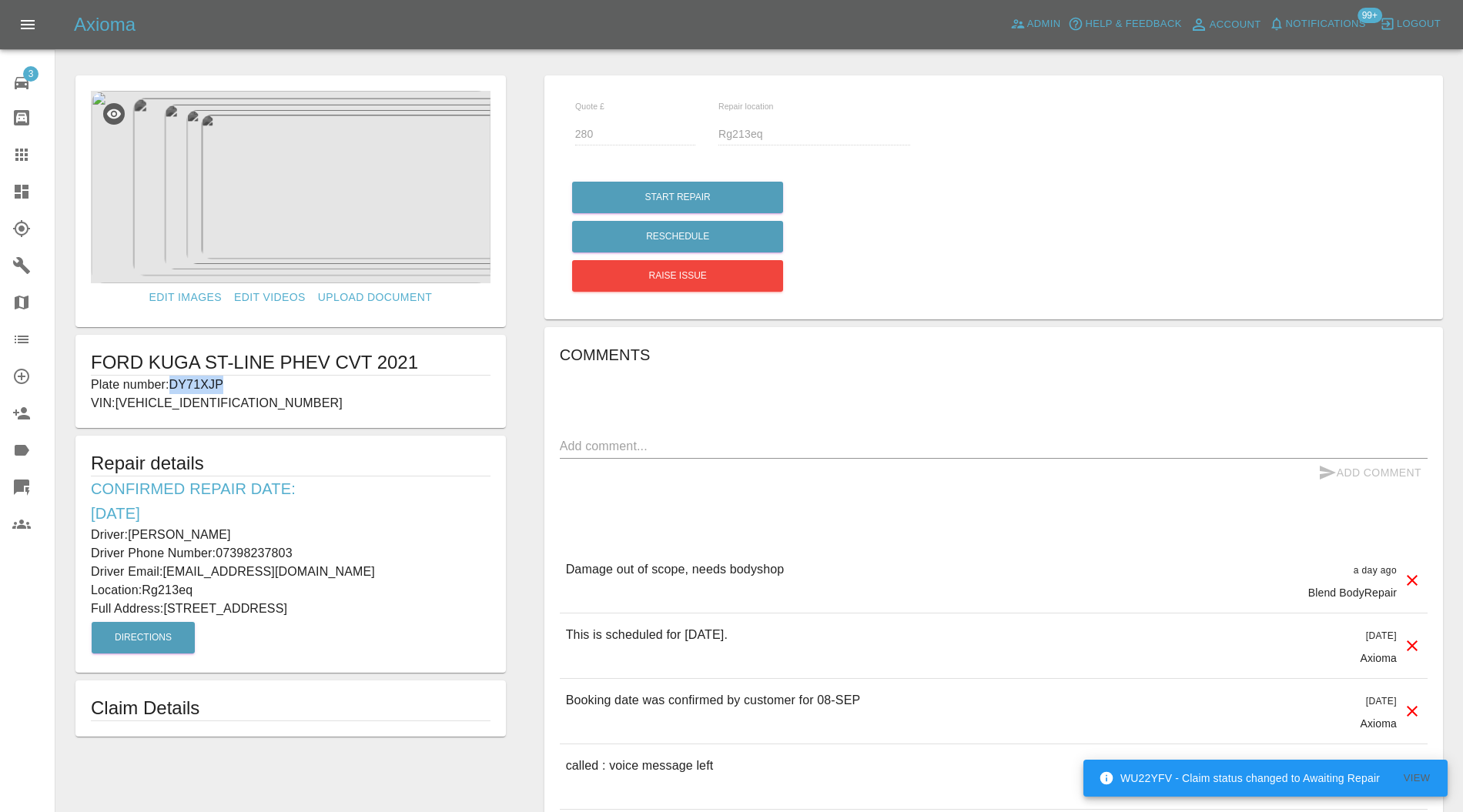
click at [27, 150] on icon at bounding box center [21, 154] width 12 height 12
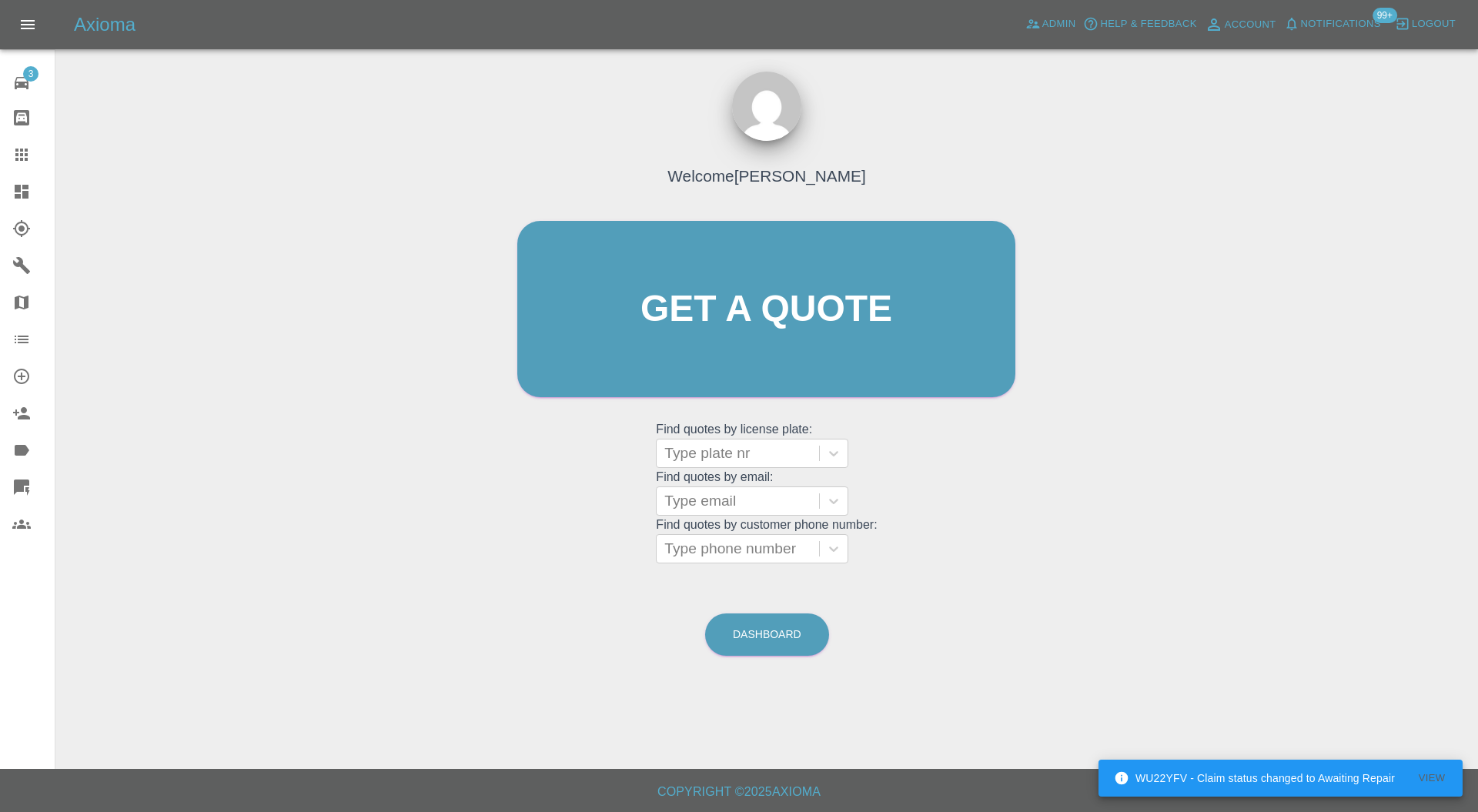
click at [725, 455] on div at bounding box center [738, 454] width 147 height 22
paste input "DY71XJP"
type input "DY71XJP"
click at [750, 485] on div "DY71XJP, Awaiting Repair" at bounding box center [752, 493] width 192 height 31
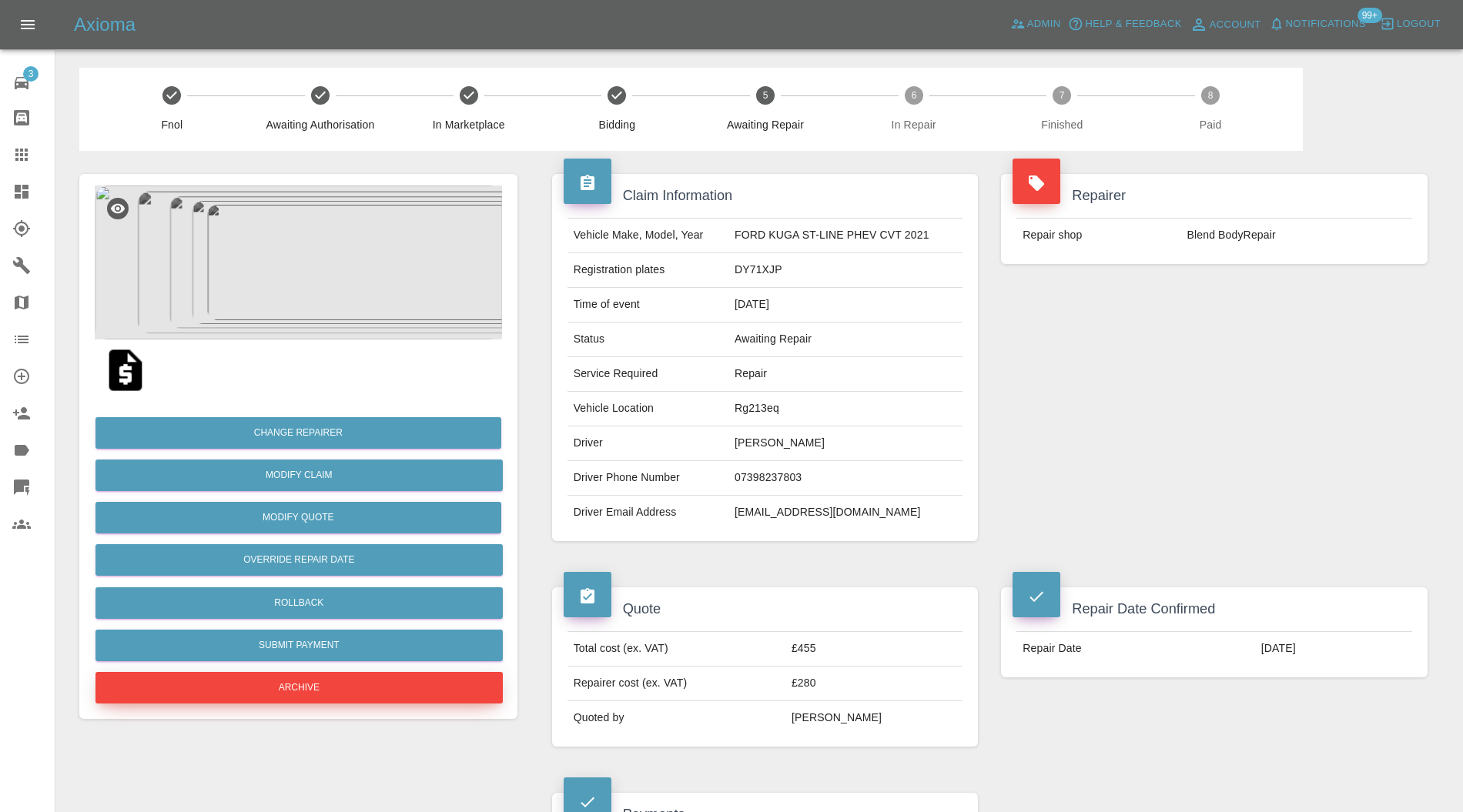
click at [460, 684] on button "Archive" at bounding box center [298, 688] width 407 height 32
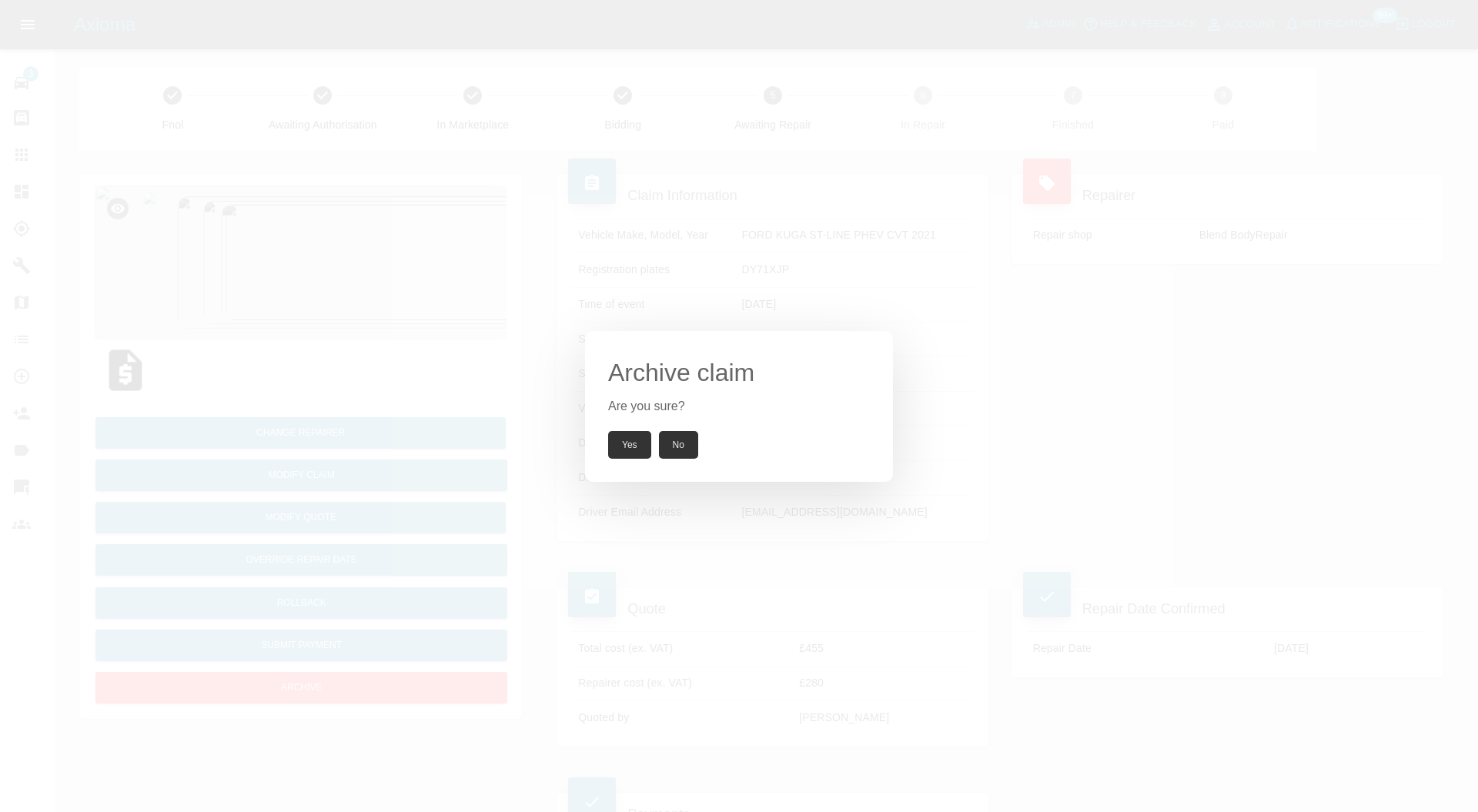
click at [635, 432] on button "Yes" at bounding box center [629, 444] width 43 height 27
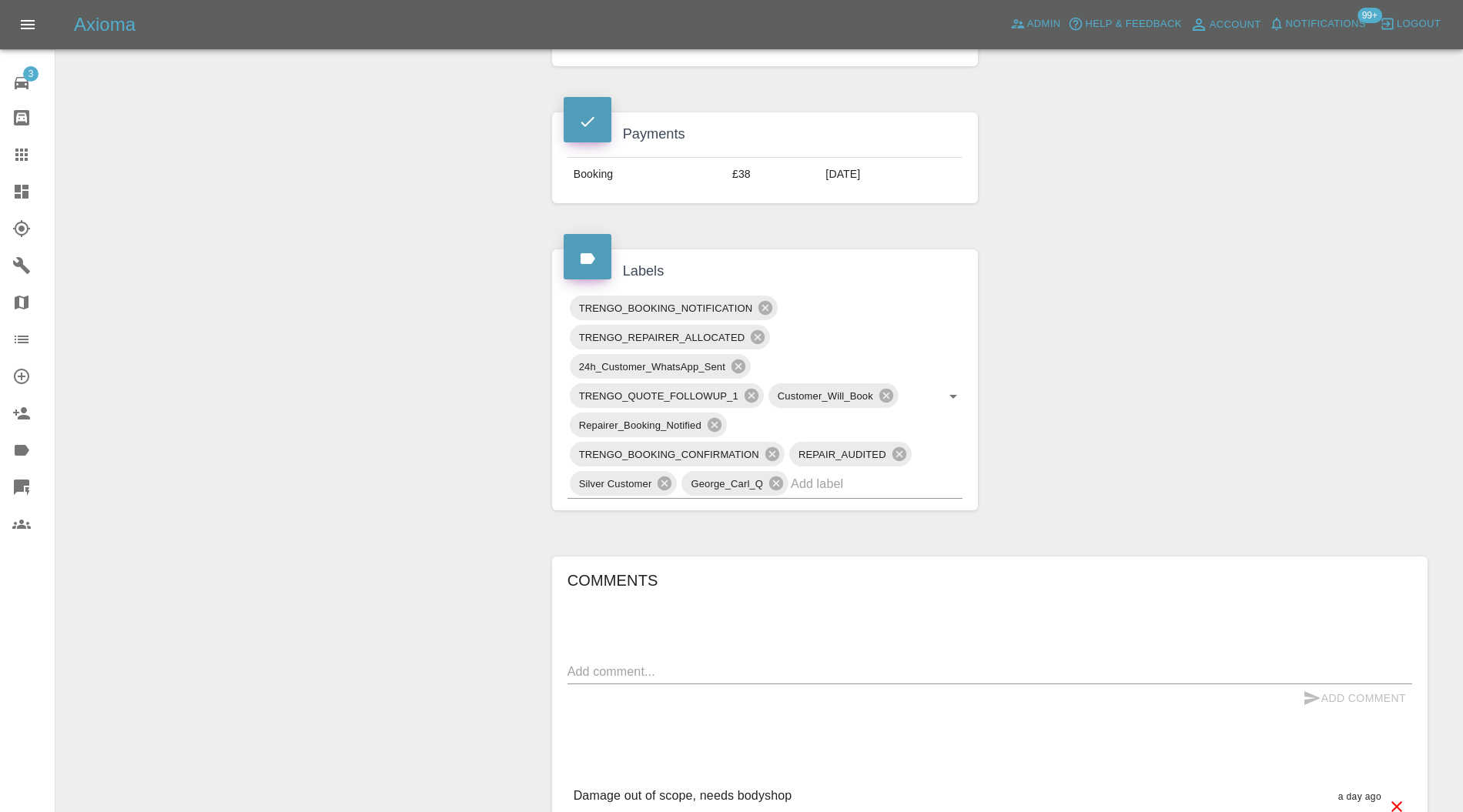
scroll to position [684, 0]
click at [894, 477] on input "text" at bounding box center [855, 481] width 129 height 24
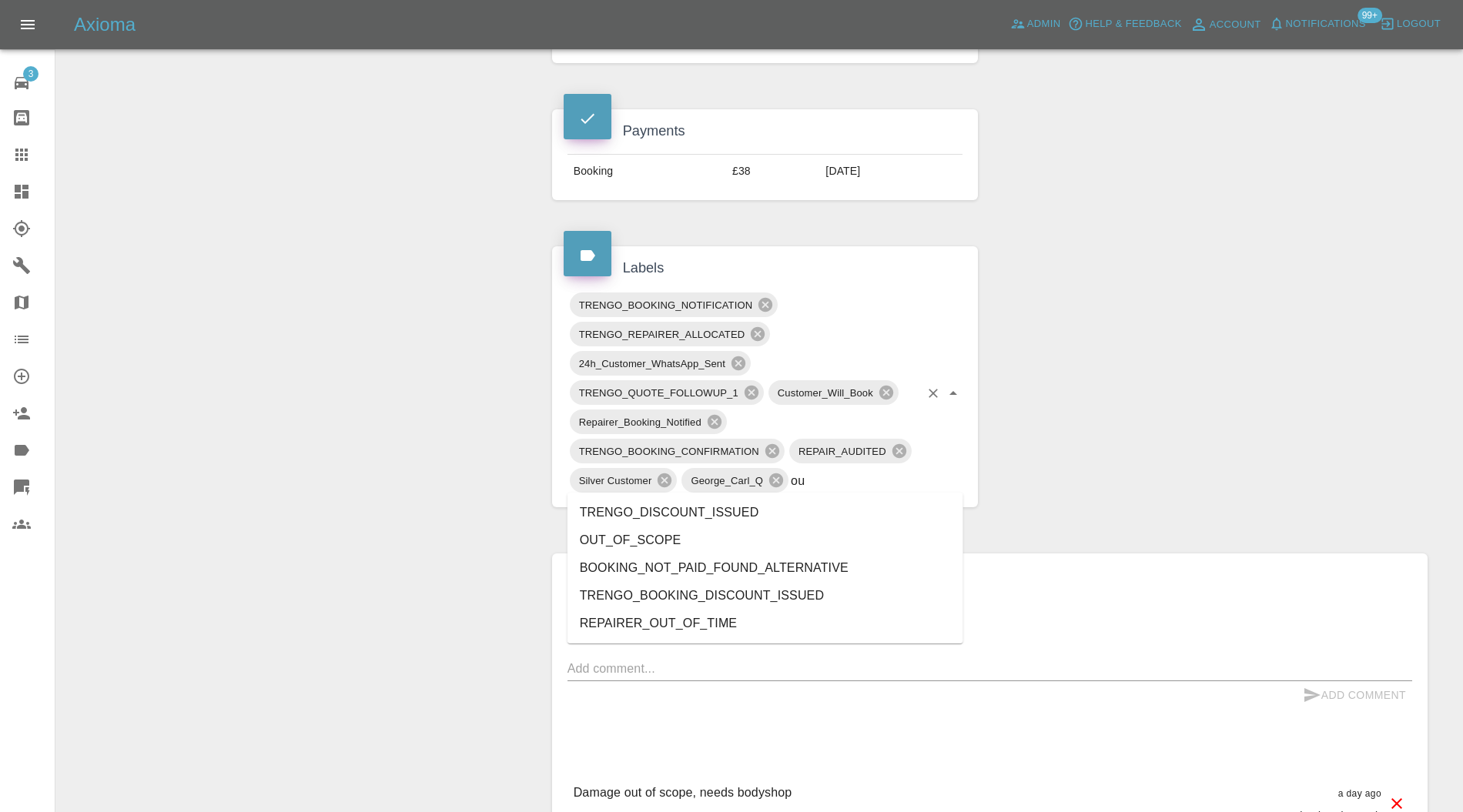
type input "out"
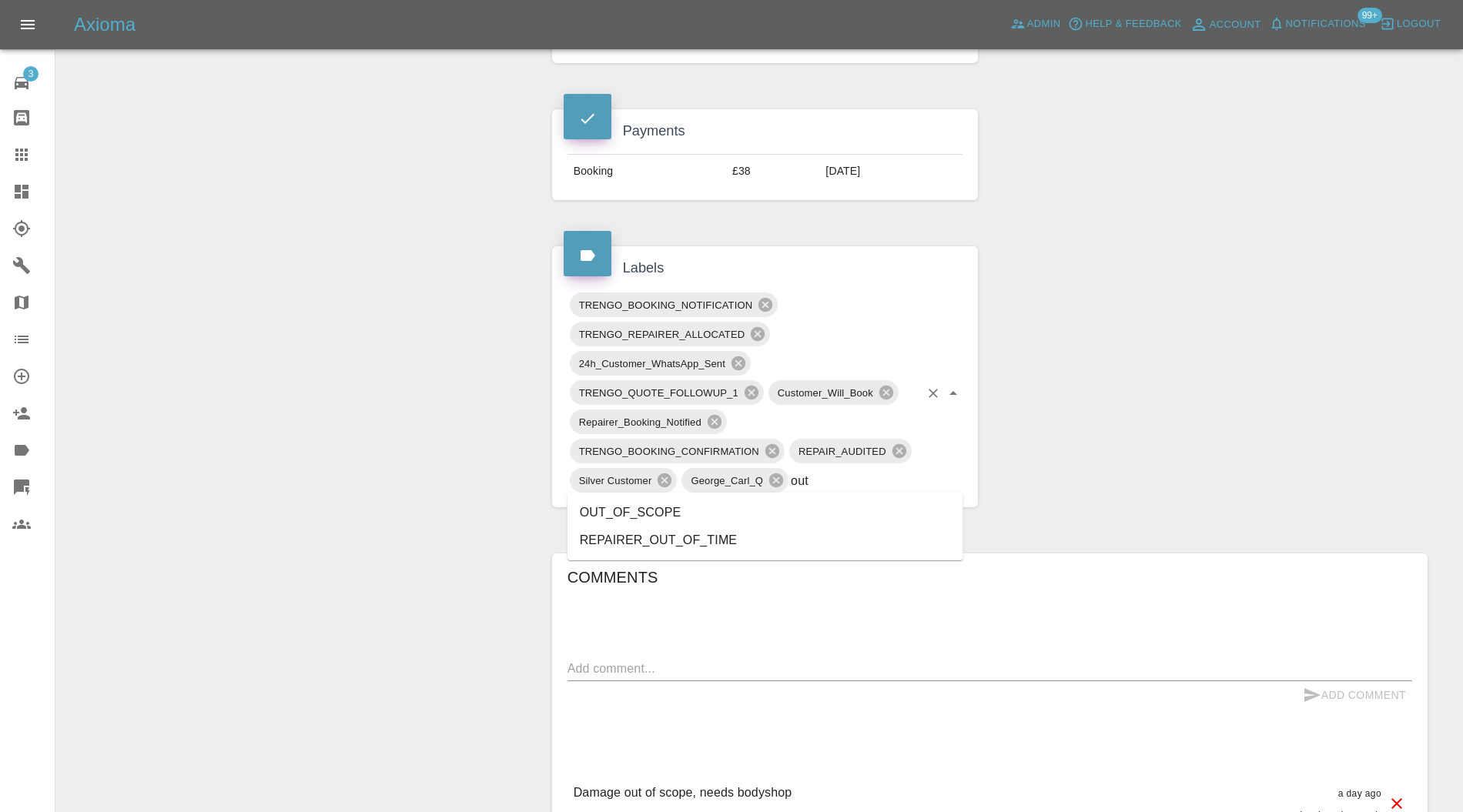
click at [689, 507] on li "OUT_OF_SCOPE" at bounding box center [765, 513] width 396 height 27
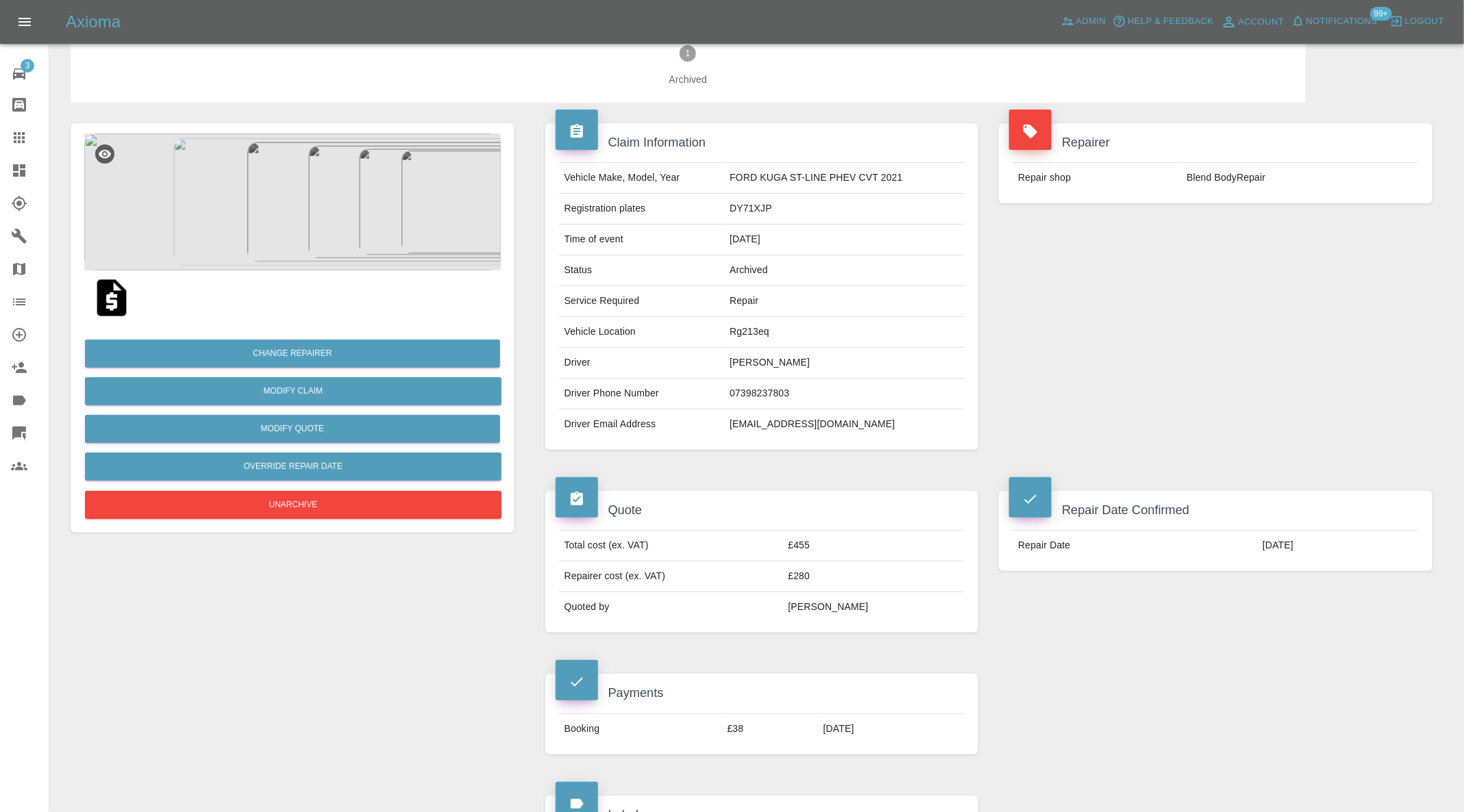
scroll to position [0, 0]
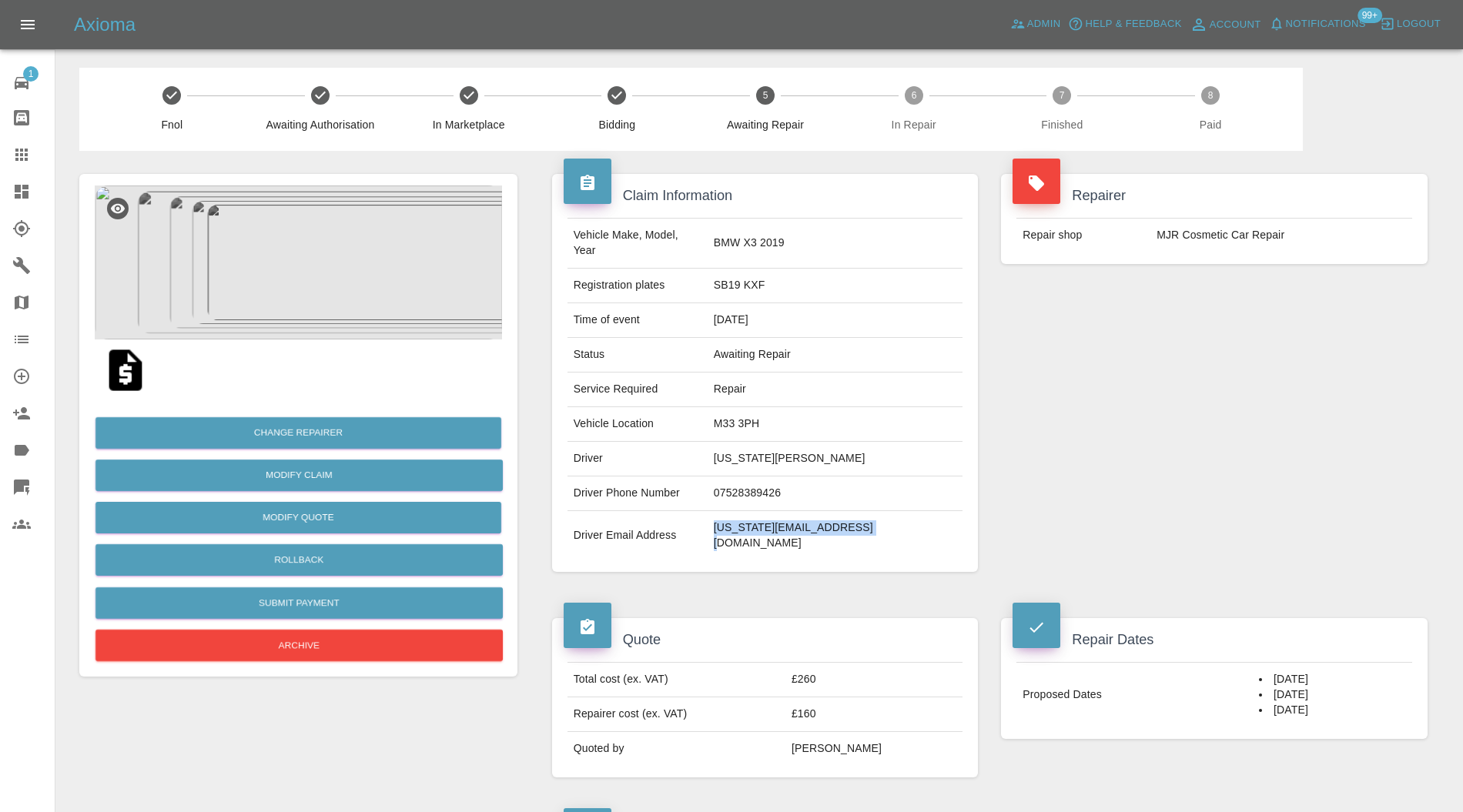
drag, startPoint x: 924, startPoint y: 514, endPoint x: 766, endPoint y: 522, distance: 158.2
click at [766, 522] on td "[US_STATE][EMAIL_ADDRESS][DOMAIN_NAME]" at bounding box center [835, 536] width 255 height 49
copy td "[US_STATE][EMAIL_ADDRESS][DOMAIN_NAME]"
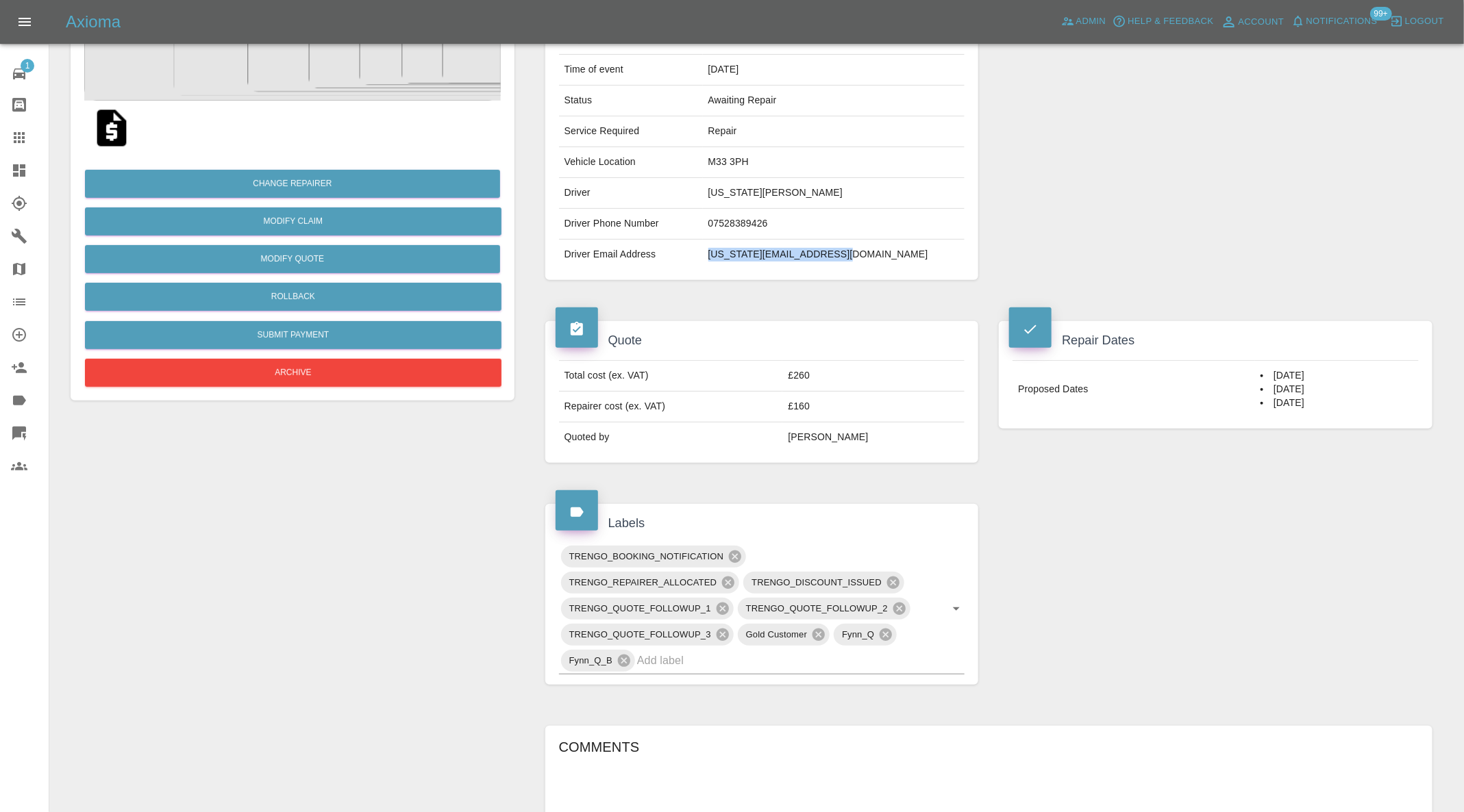
scroll to position [684, 0]
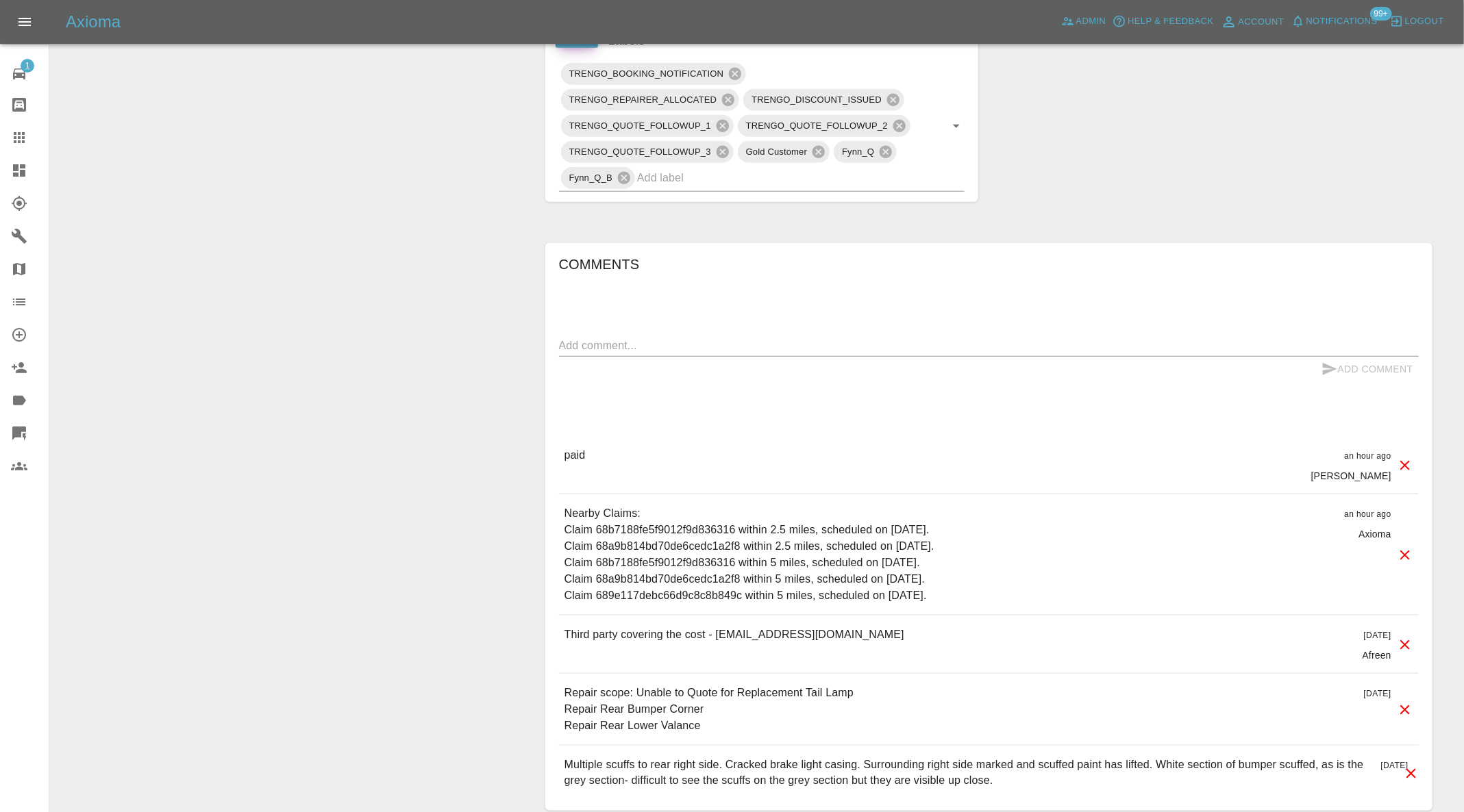
click at [785, 329] on div "Comments x Add Comment paid an hour ago [PERSON_NAME] paid an hour ago [PERSON_…" at bounding box center [989, 526] width 859 height 548
click at [779, 346] on textarea at bounding box center [989, 345] width 859 height 15
paste textarea "[US_STATE][EMAIL_ADDRESS][DOMAIN_NAME]"
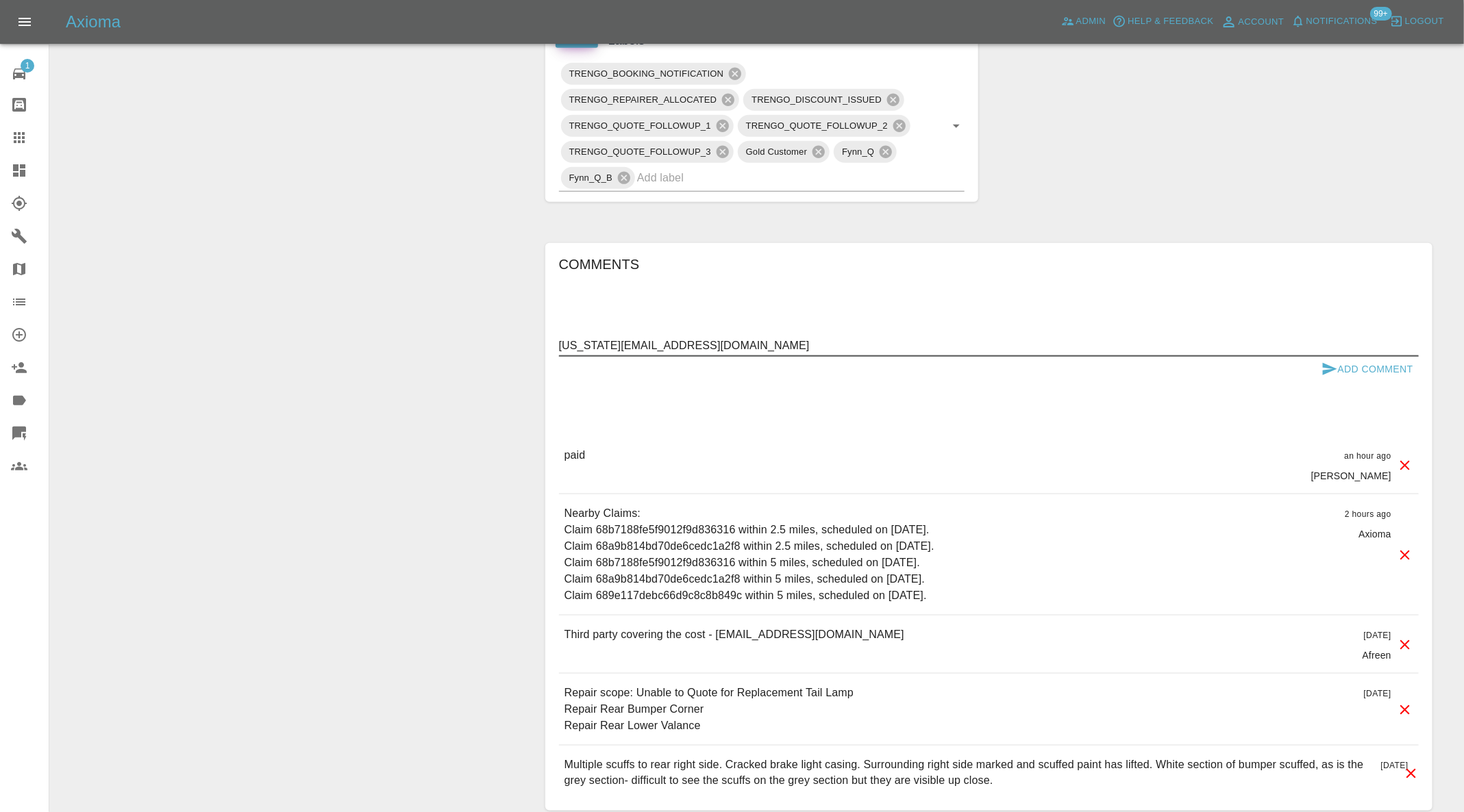
type textarea "[US_STATE][EMAIL_ADDRESS][DOMAIN_NAME]"
click at [1314, 357] on button "Add Comment" at bounding box center [1367, 369] width 103 height 25
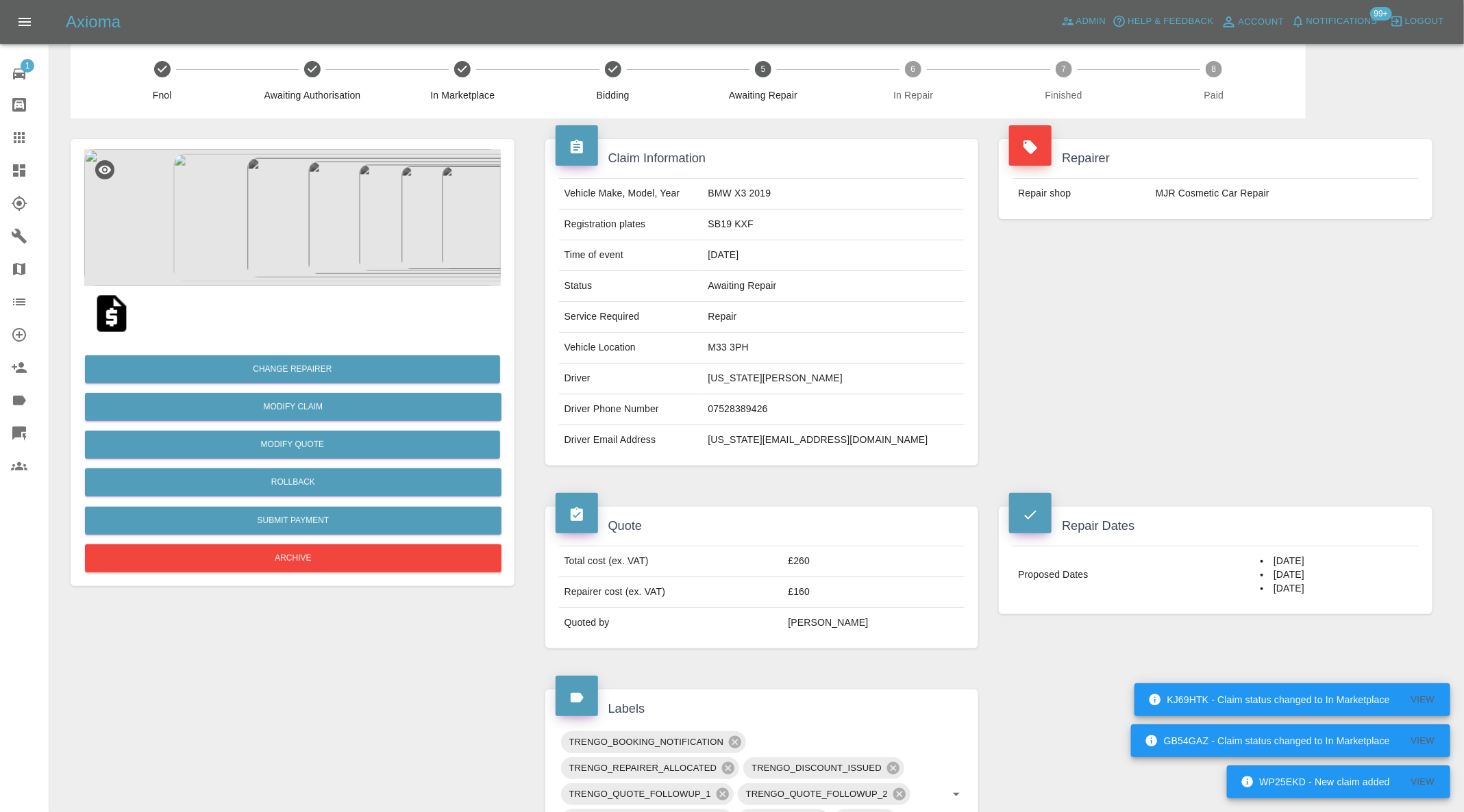
scroll to position [0, 0]
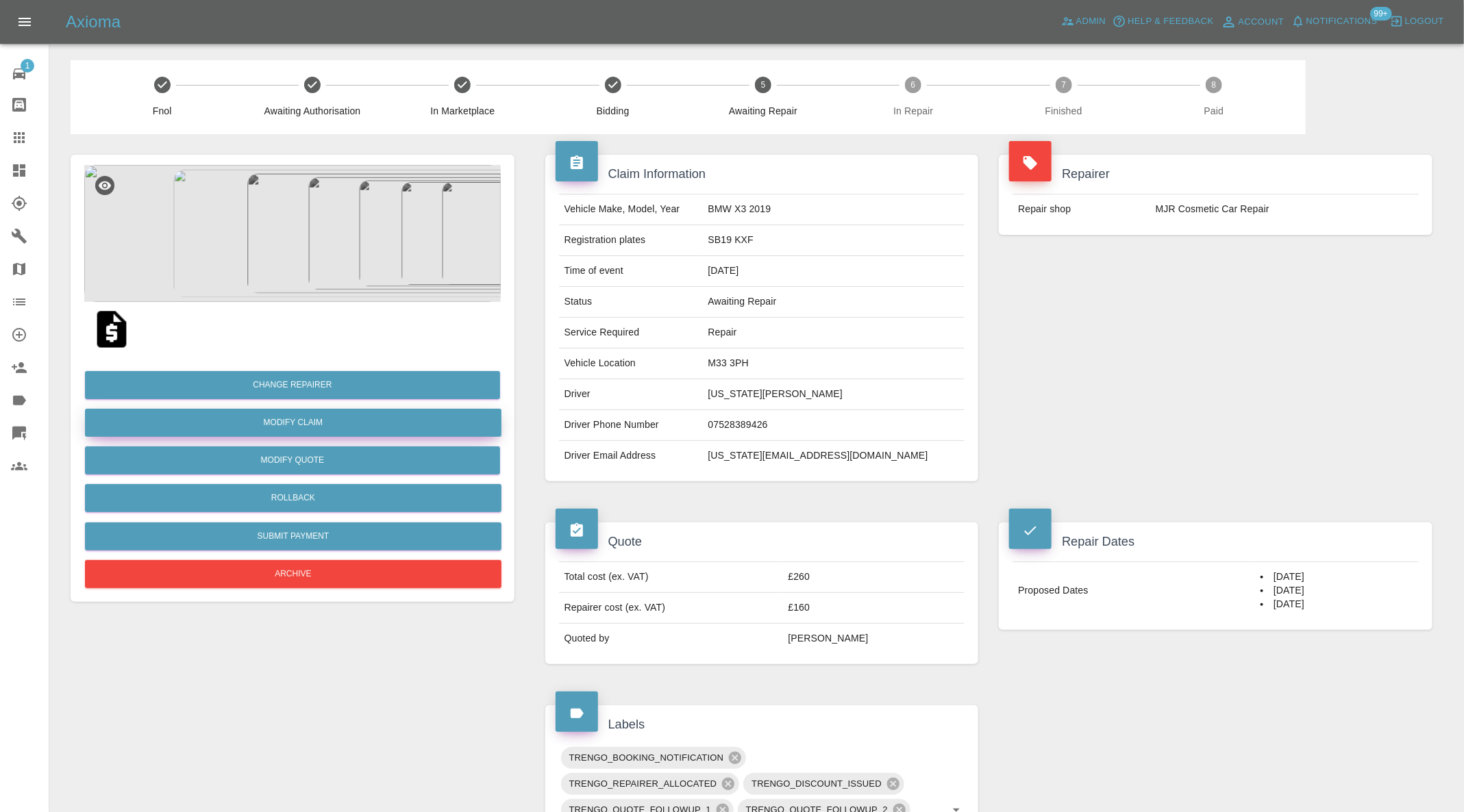
click at [376, 413] on link "Modify Claim" at bounding box center [293, 423] width 417 height 28
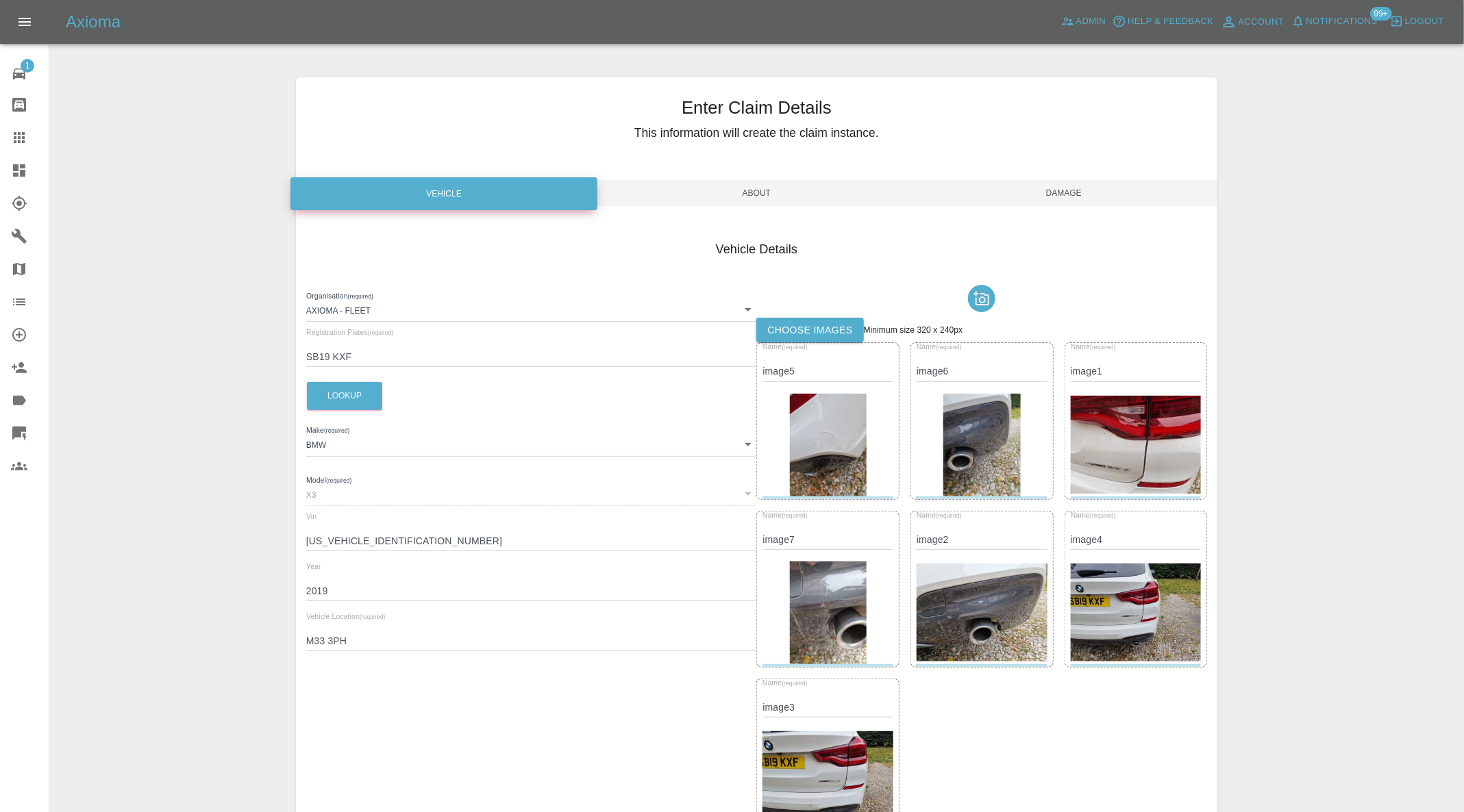
click at [736, 191] on span "About" at bounding box center [756, 193] width 307 height 26
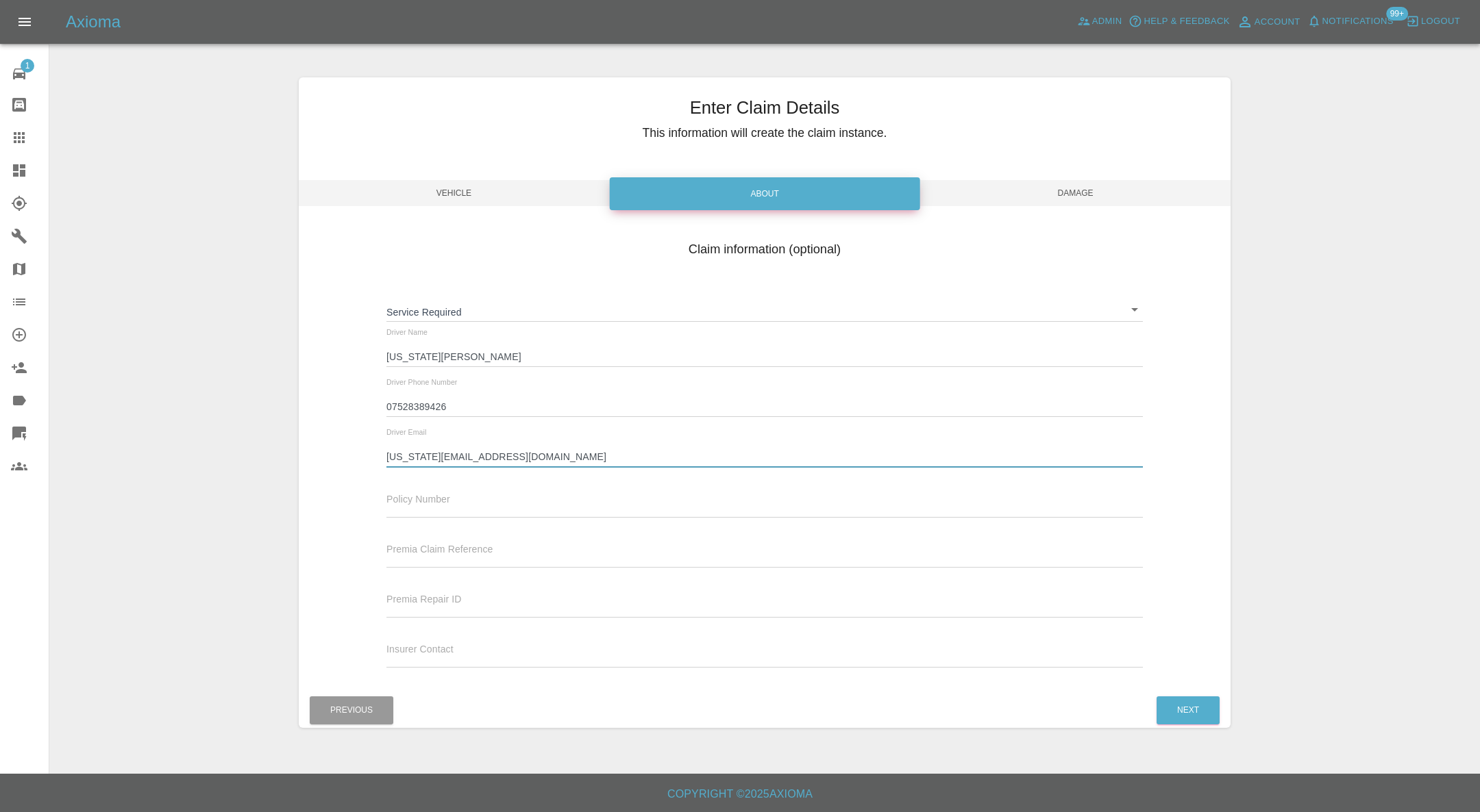
drag, startPoint x: 540, startPoint y: 457, endPoint x: 335, endPoint y: 456, distance: 205.0
click at [335, 456] on div "Claim information (optional) Service Required ​ Driver Name Georgia Neocleous D…" at bounding box center [765, 456] width 933 height 446
paste input "Sparkes6849@gmail.com"
type input "Sparkes6849@gmail.com"
click at [1073, 203] on span "Damage" at bounding box center [1076, 193] width 311 height 26
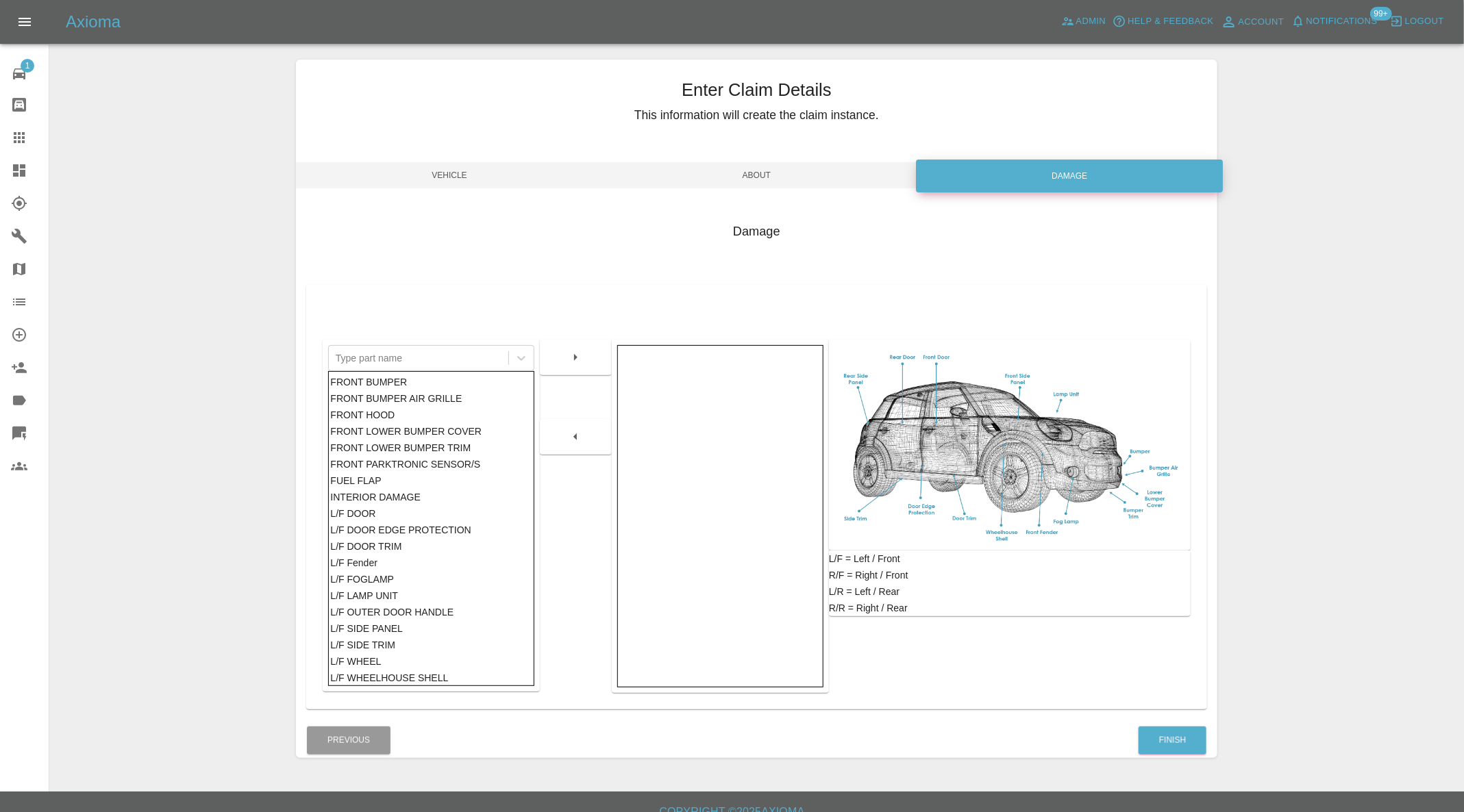
scroll to position [35, 0]
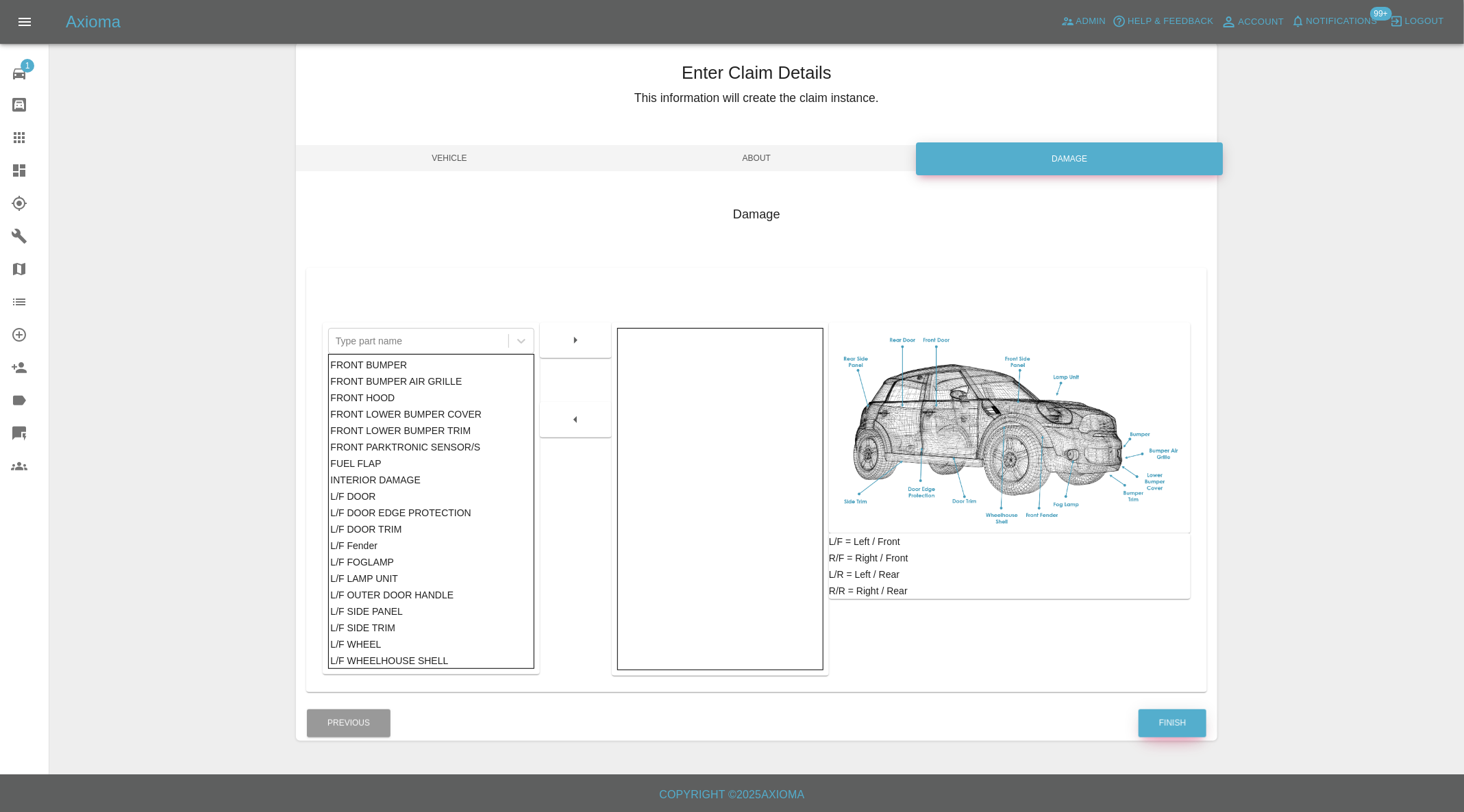
click at [1171, 722] on button "Finish" at bounding box center [1172, 723] width 68 height 28
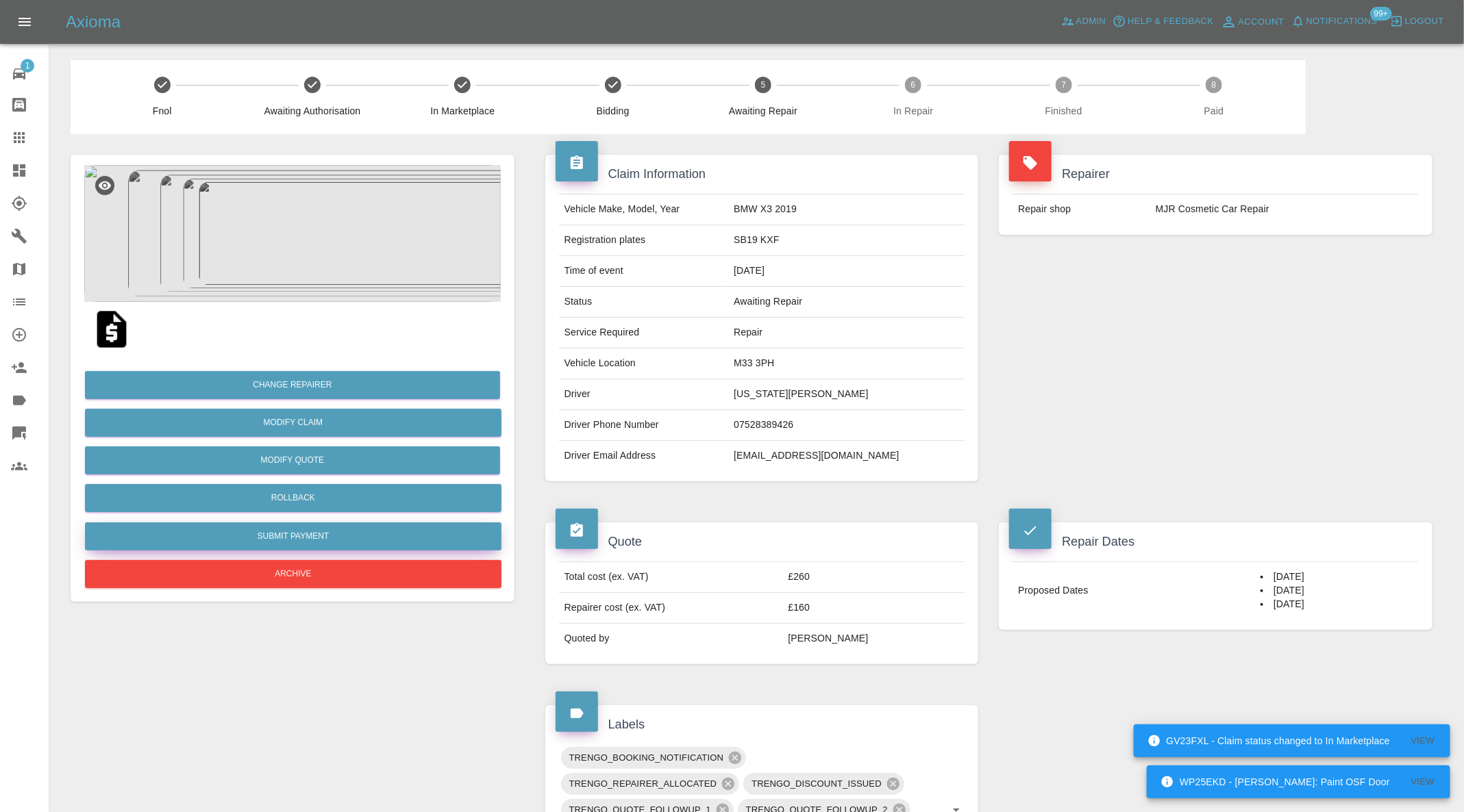
click at [347, 532] on button "Submit Payment" at bounding box center [293, 536] width 417 height 28
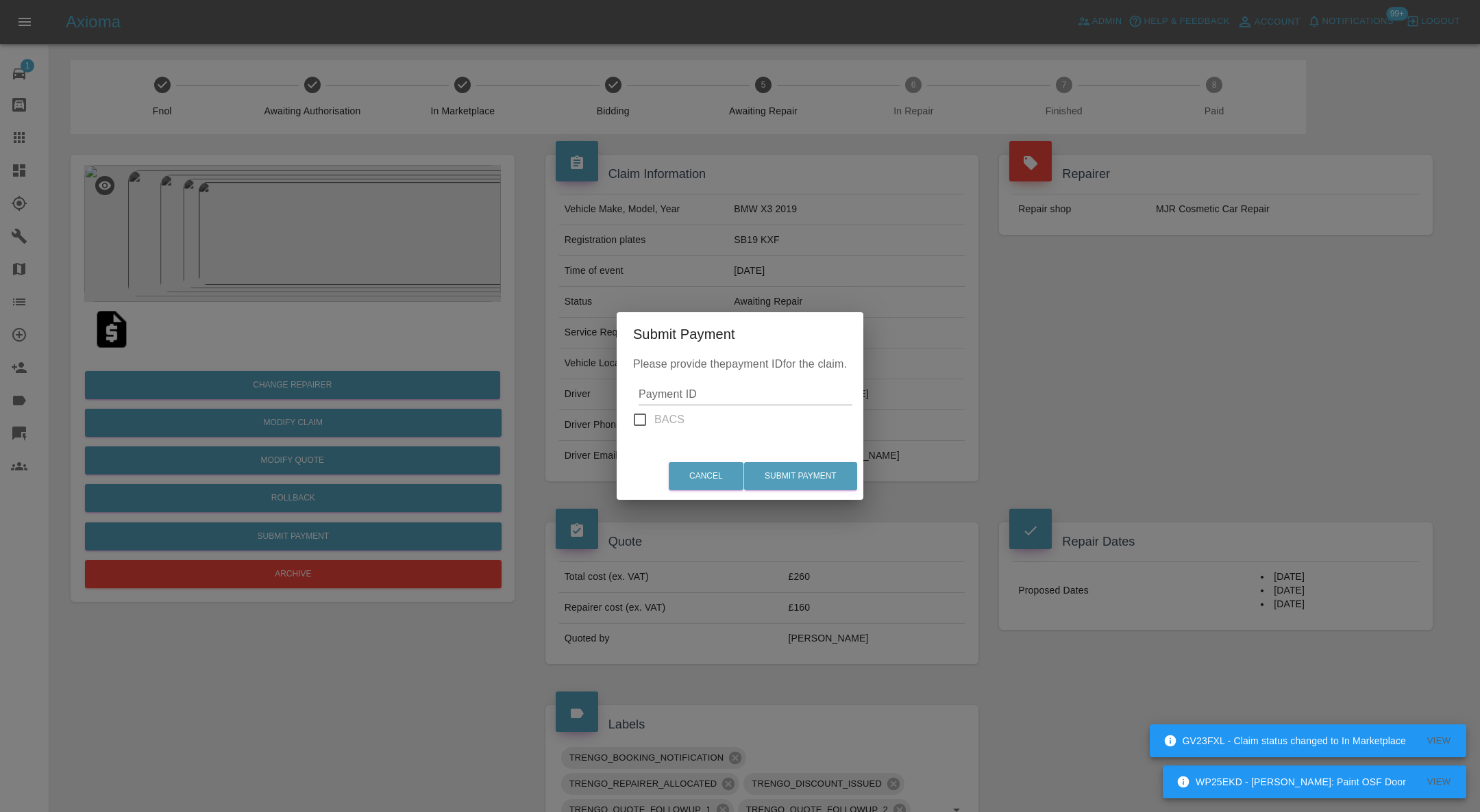
click at [721, 415] on div "Please provide the payment ID for the claim. Payment ID BACS" at bounding box center [740, 405] width 247 height 98
click at [730, 403] on input "Payment ID" at bounding box center [746, 394] width 214 height 22
paste input "pi_3RytxUA4aDea5wMj0aZodJN7"
type input "pi_3RytxUA4aDea5wMj0aZodJN7"
click at [796, 470] on button "Submit Payment" at bounding box center [800, 476] width 113 height 28
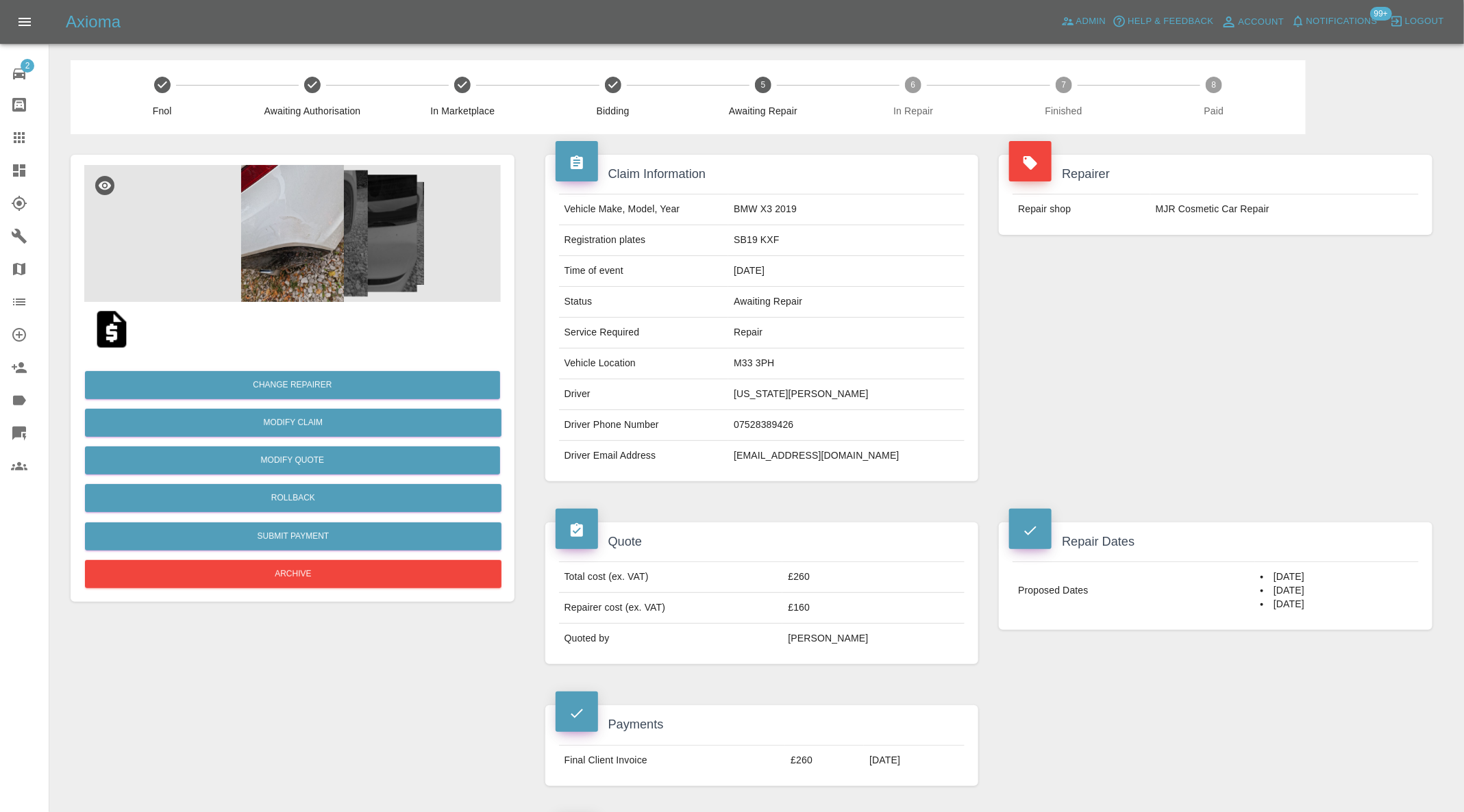
click at [305, 254] on img at bounding box center [293, 234] width 417 height 137
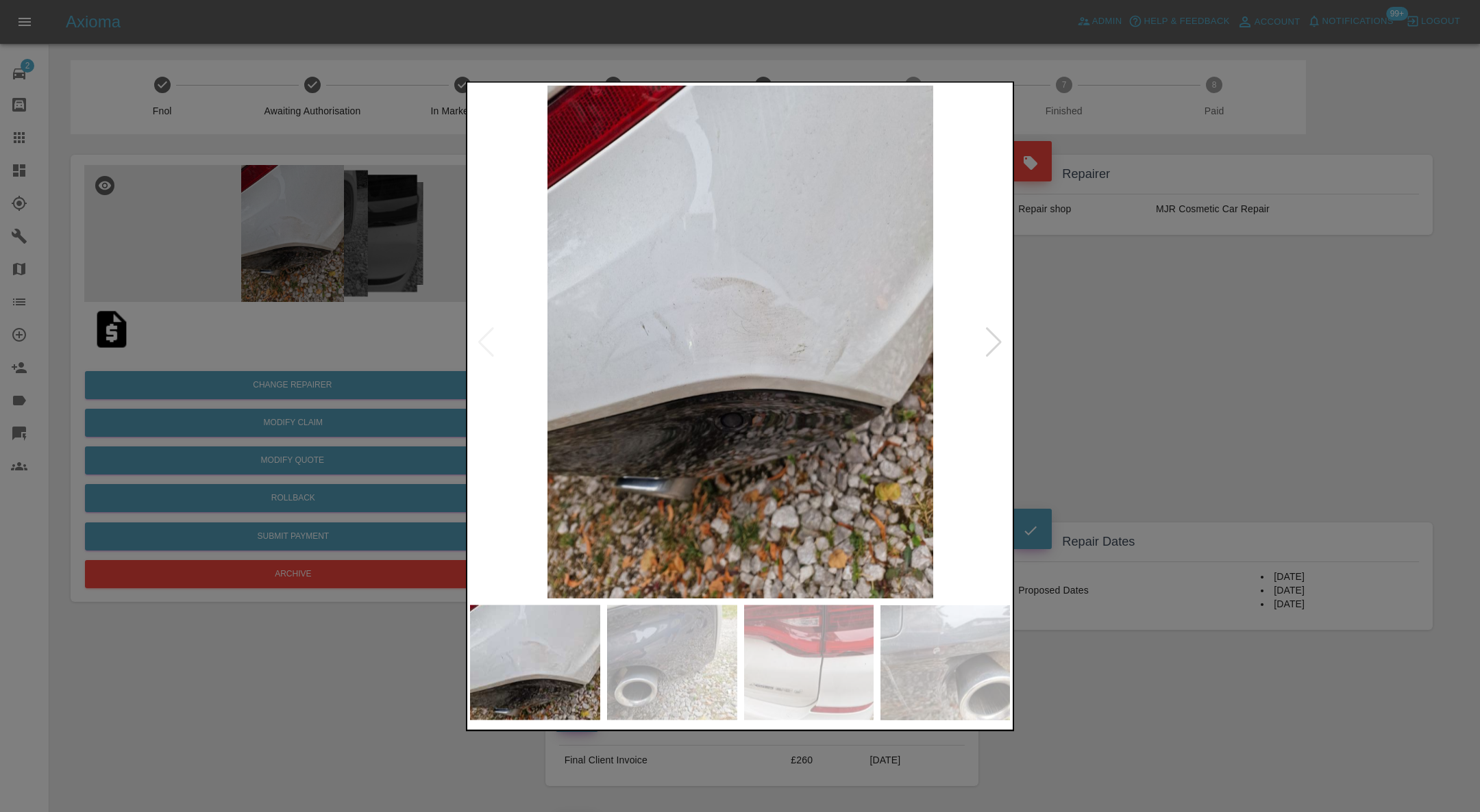
click at [994, 341] on div at bounding box center [994, 342] width 19 height 30
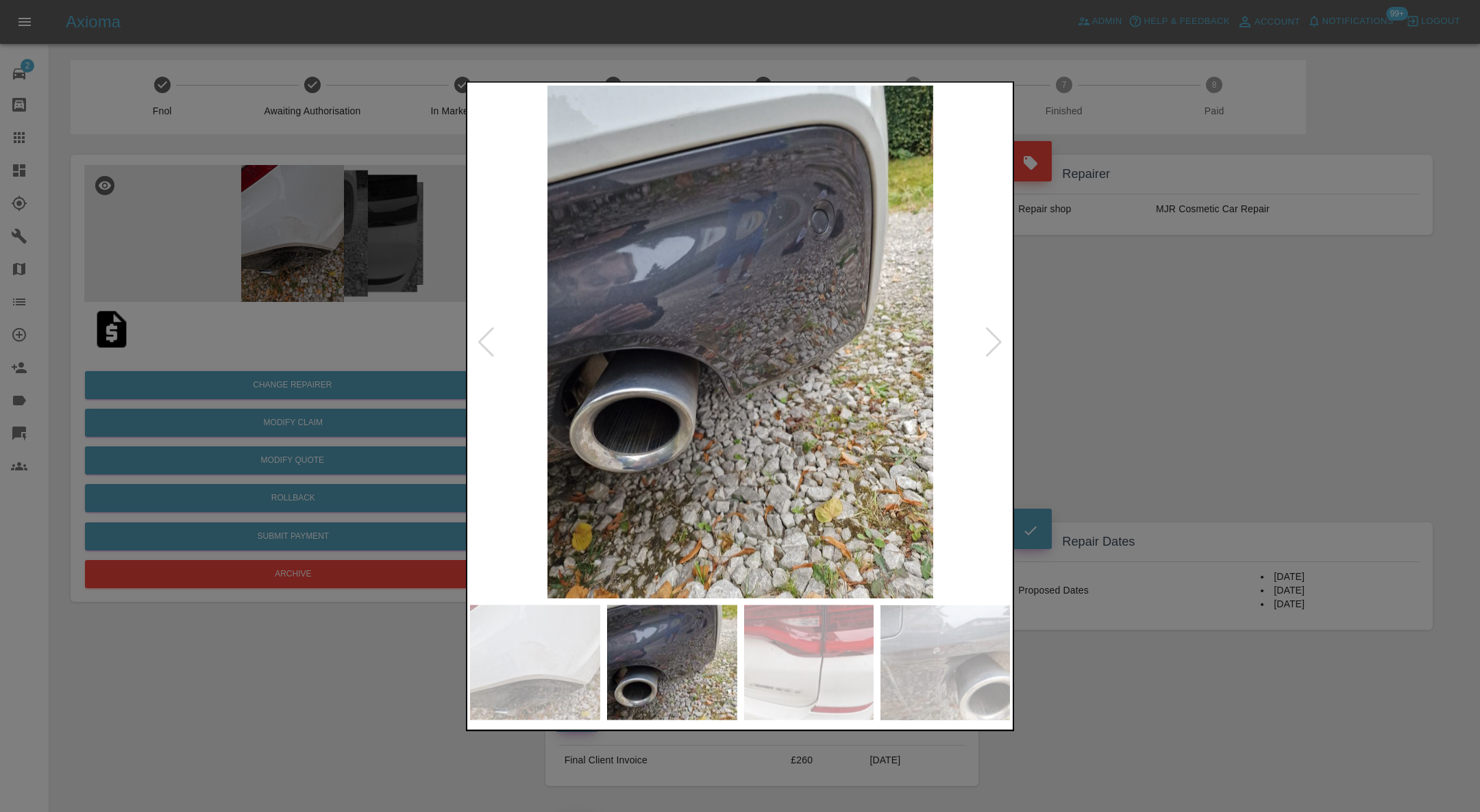
click at [994, 341] on div at bounding box center [994, 342] width 19 height 30
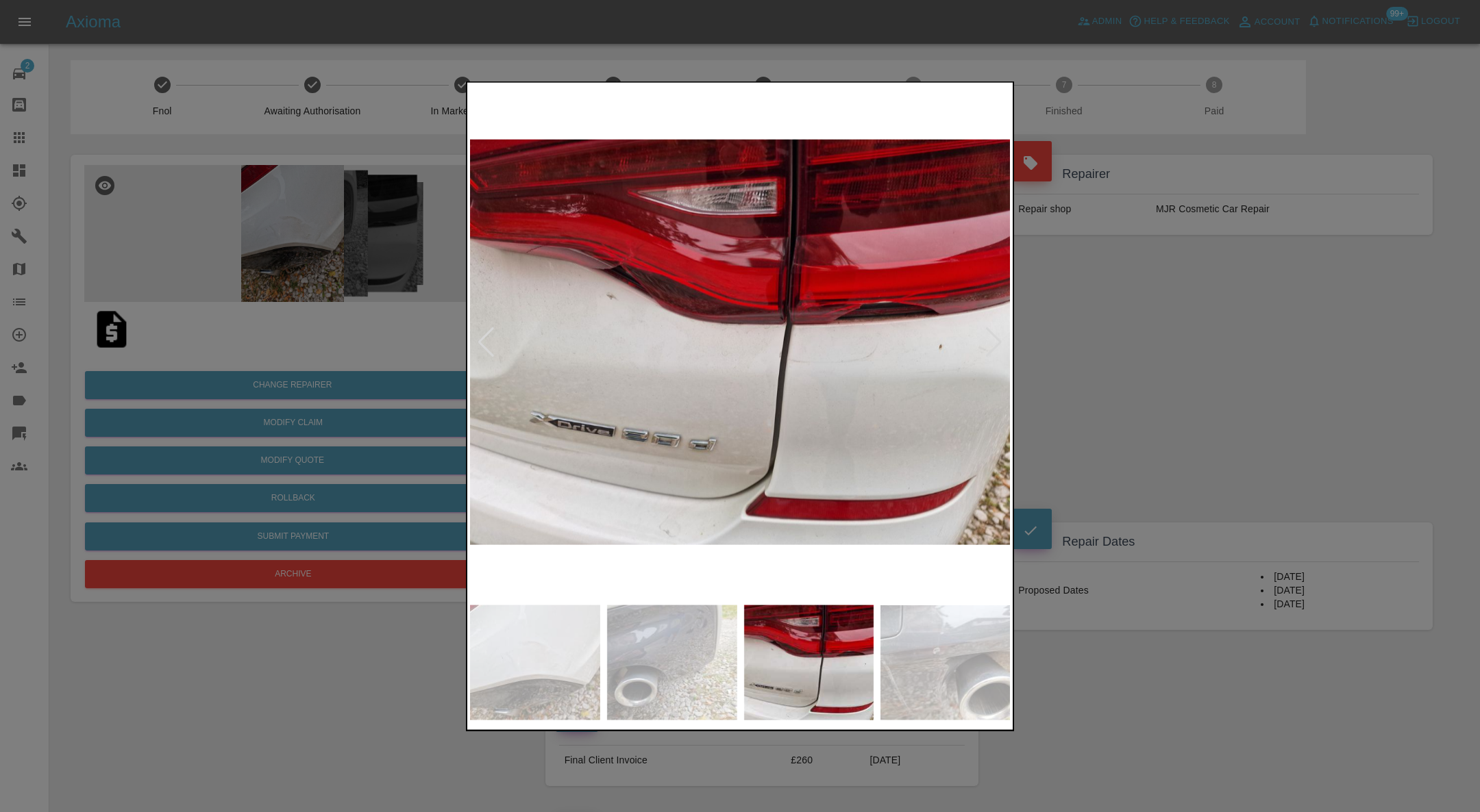
click at [1219, 378] on div at bounding box center [740, 406] width 1480 height 812
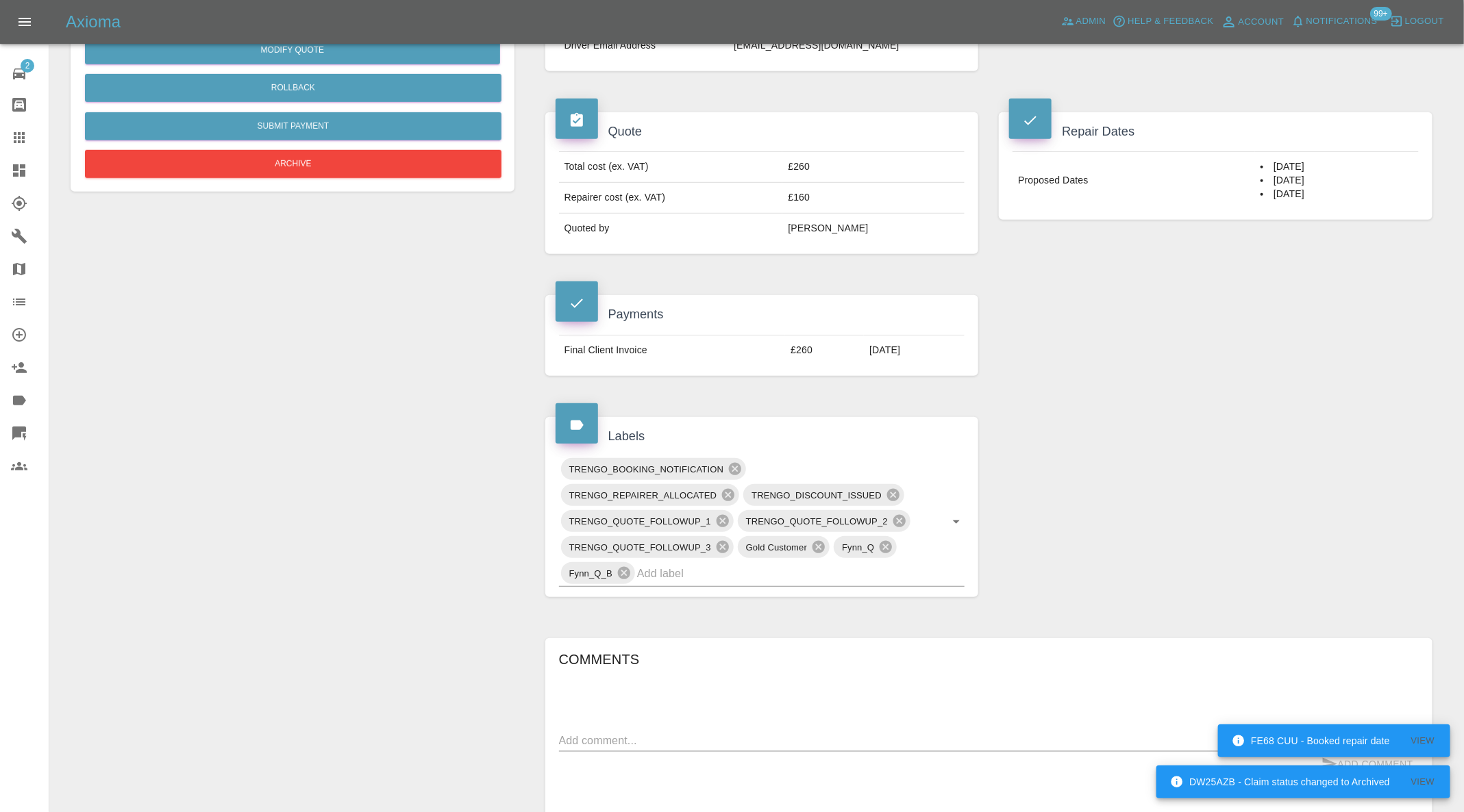
scroll to position [959, 0]
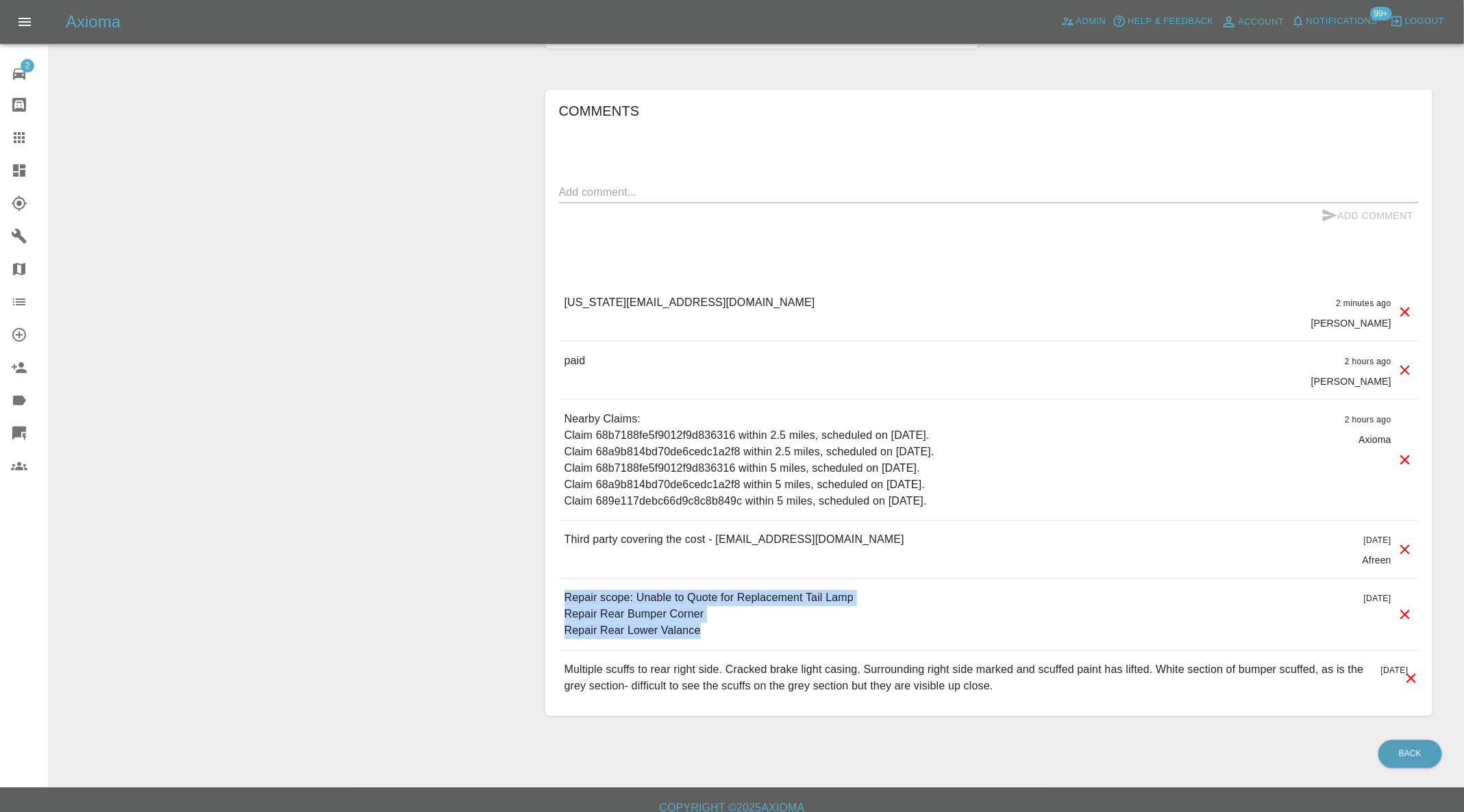
drag, startPoint x: 704, startPoint y: 633, endPoint x: 568, endPoint y: 600, distance: 139.9
click at [568, 600] on p "Repair scope: Unable to Quote for Replacement Tail Lamp Repair Rear Bumper Corn…" at bounding box center [709, 615] width 289 height 50
copy p "Repair scope: Unable to Quote for Replacement Tail Lamp Repair Rear Bumper Corn…"
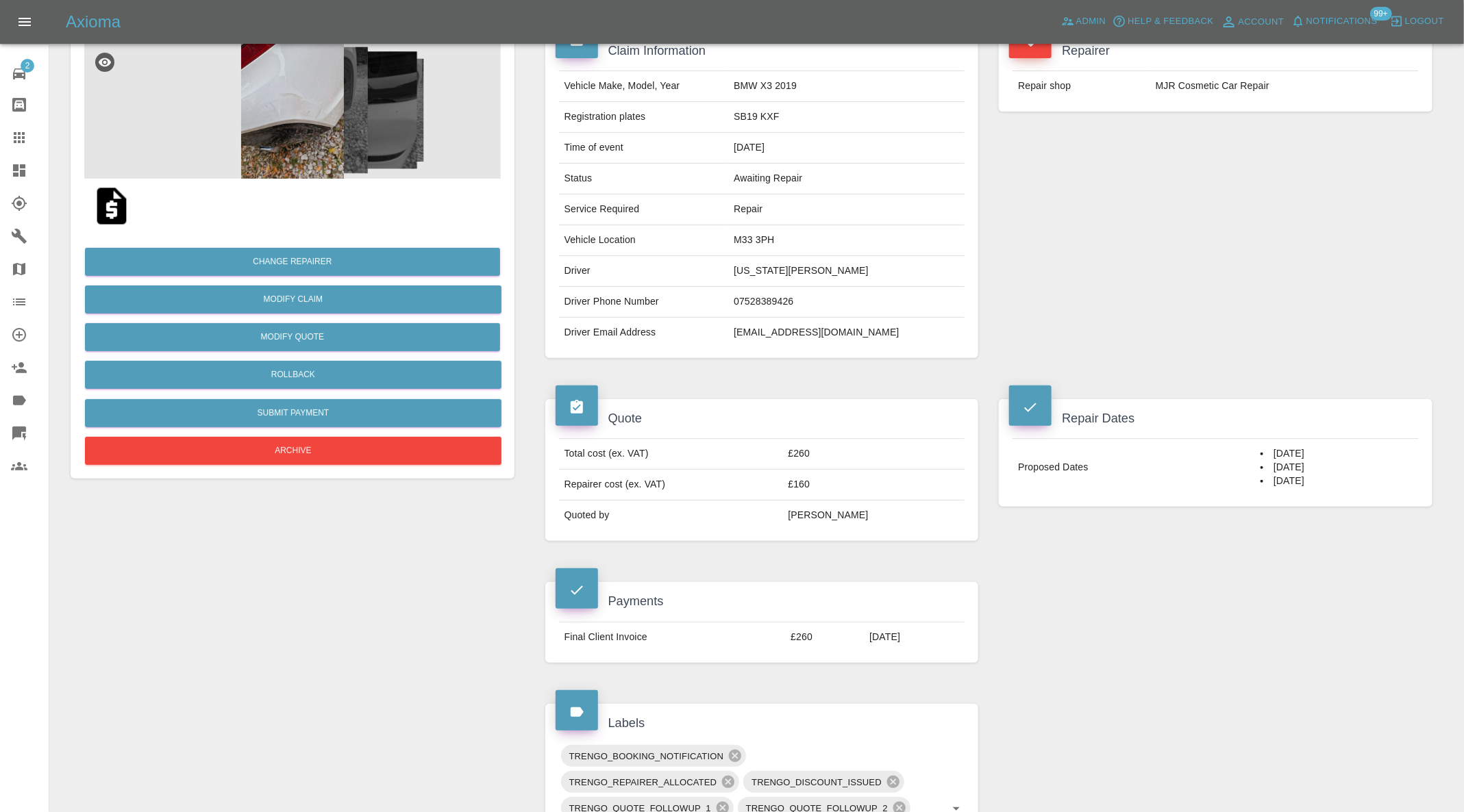
scroll to position [137, 0]
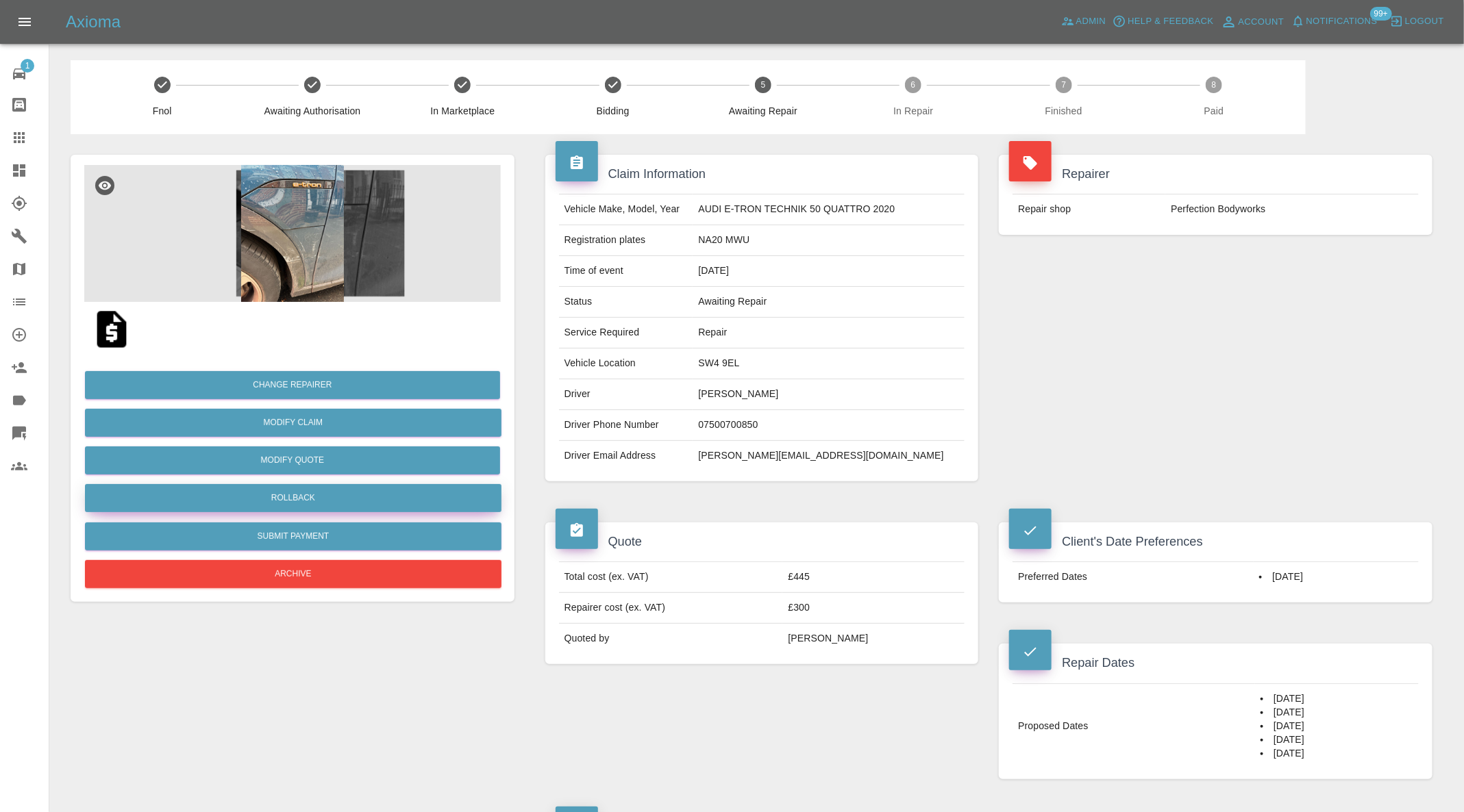
click at [203, 493] on button "Rollback" at bounding box center [293, 498] width 417 height 28
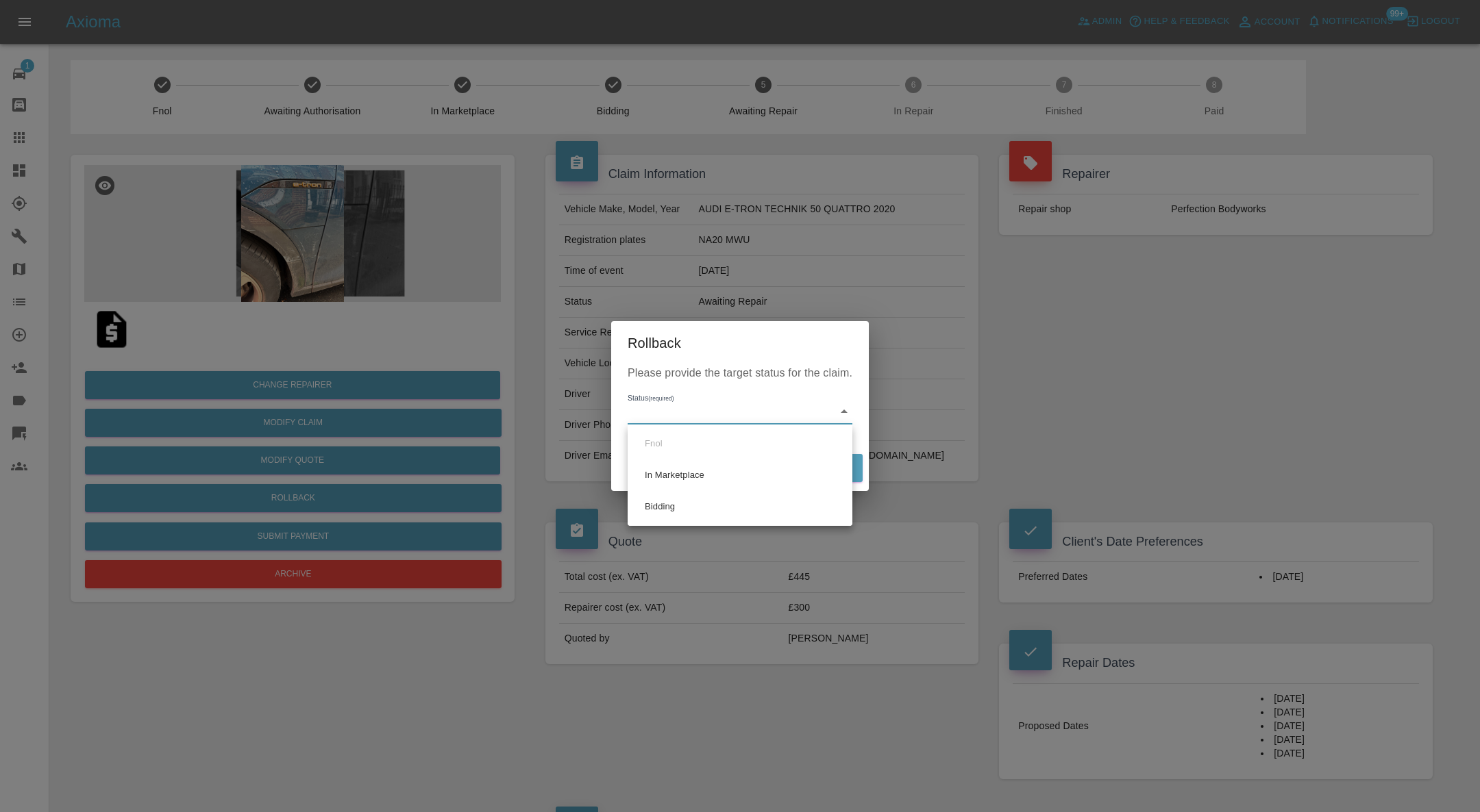
click at [734, 474] on li "In Marketplace" at bounding box center [740, 475] width 218 height 32
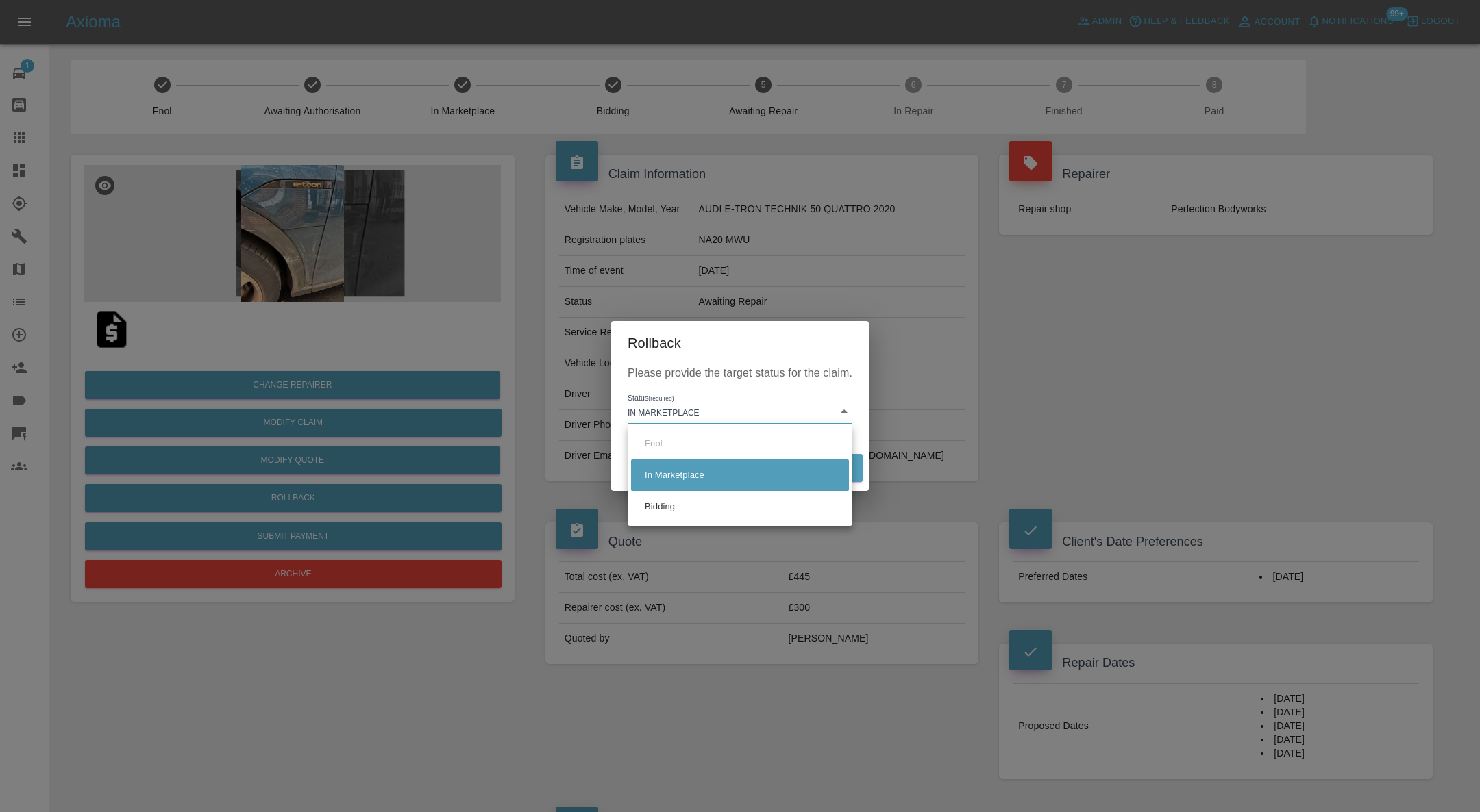
click at [700, 506] on li "Bidding" at bounding box center [740, 507] width 218 height 32
type input "bidding"
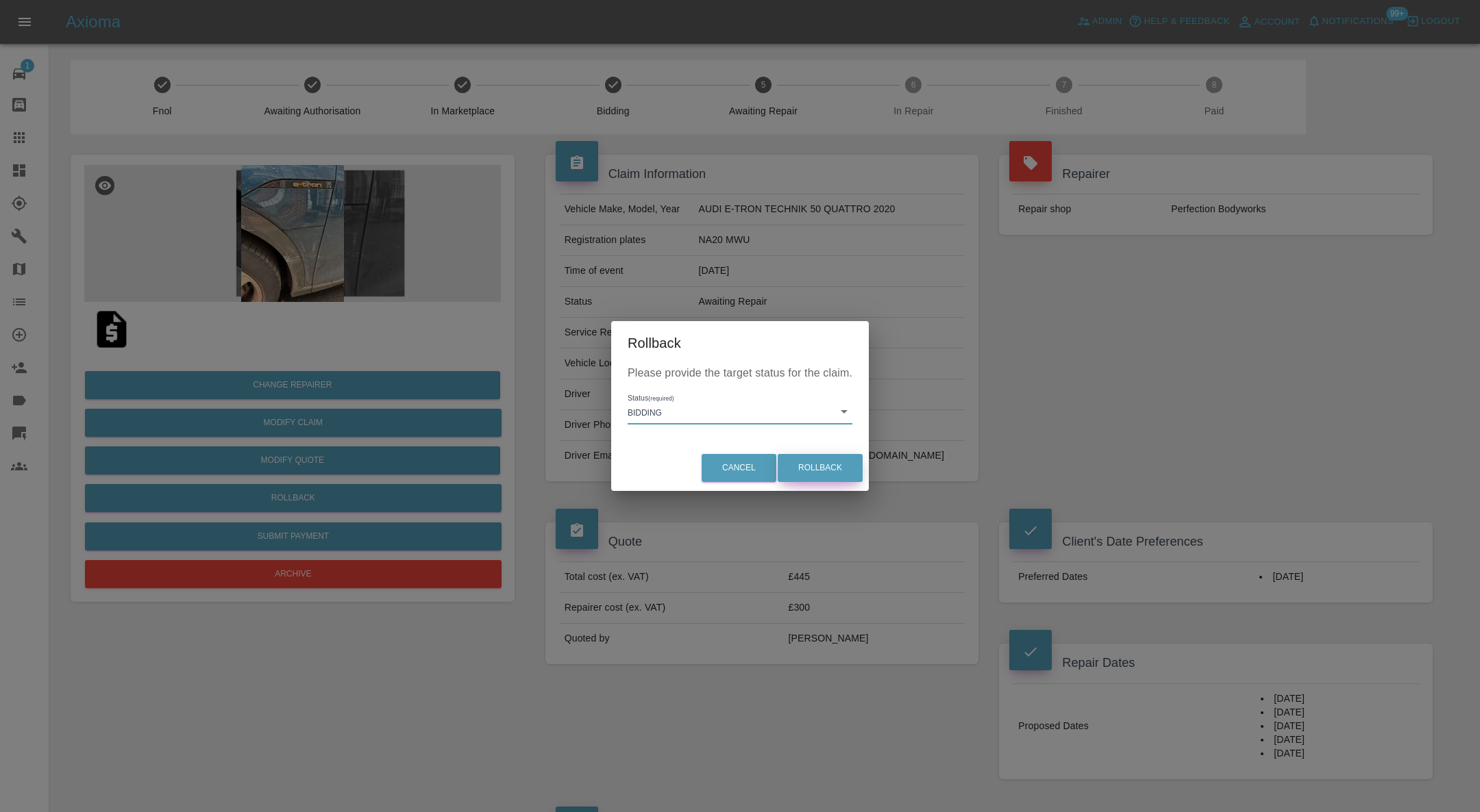
click at [839, 465] on button "Rollback" at bounding box center [820, 468] width 85 height 28
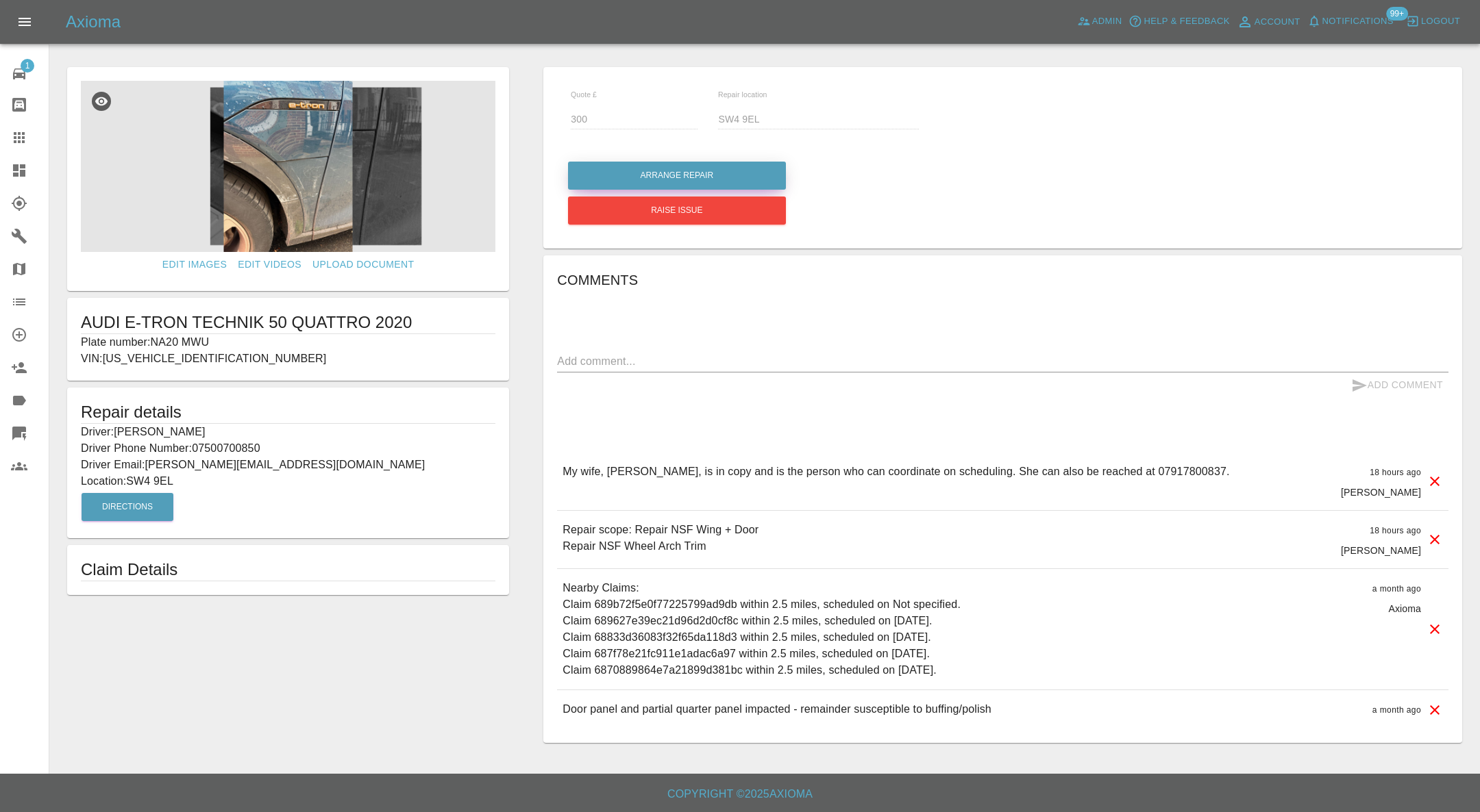
click at [709, 163] on button "Arrange Repair" at bounding box center [677, 176] width 218 height 28
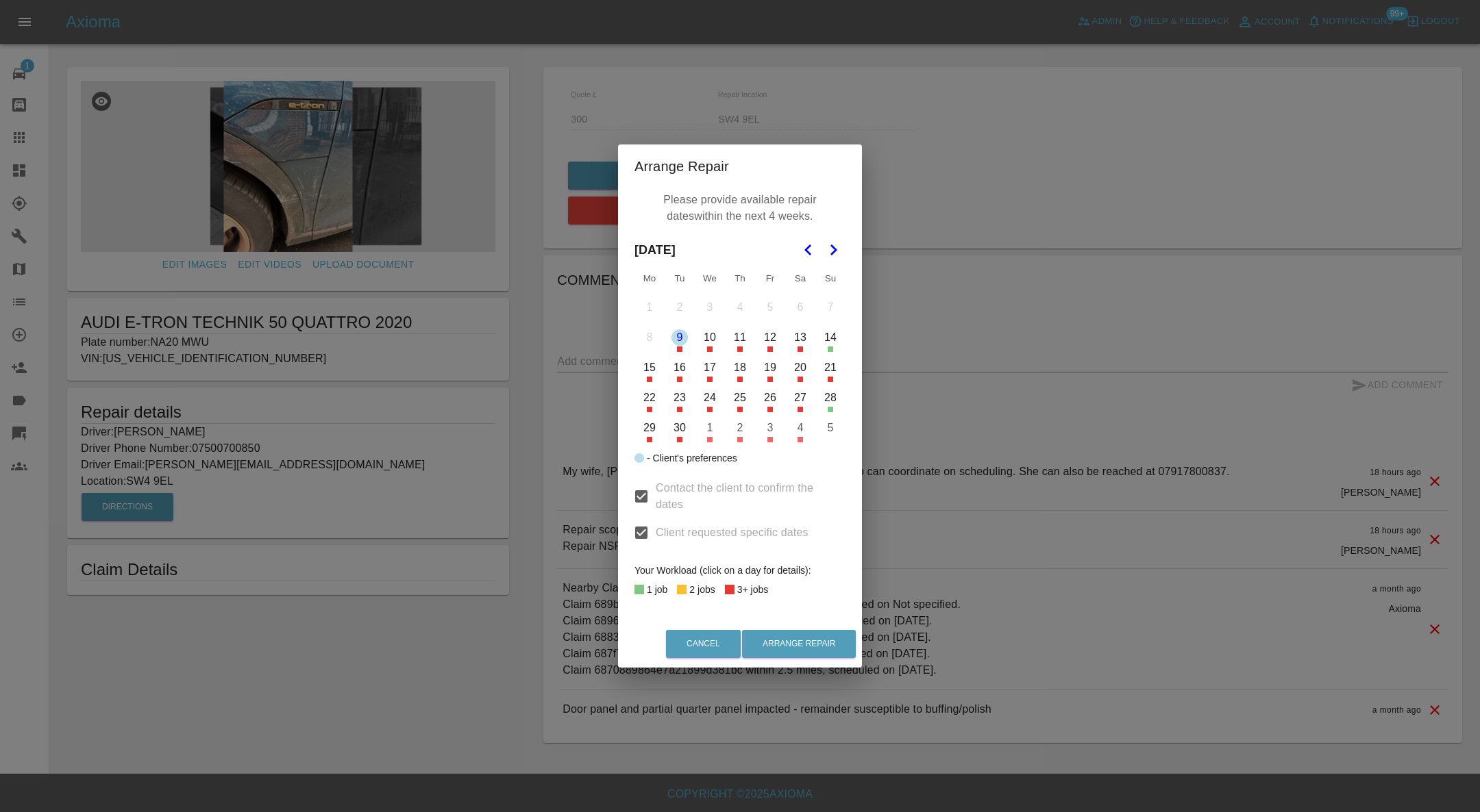
click at [678, 431] on button "30" at bounding box center [679, 427] width 28 height 28
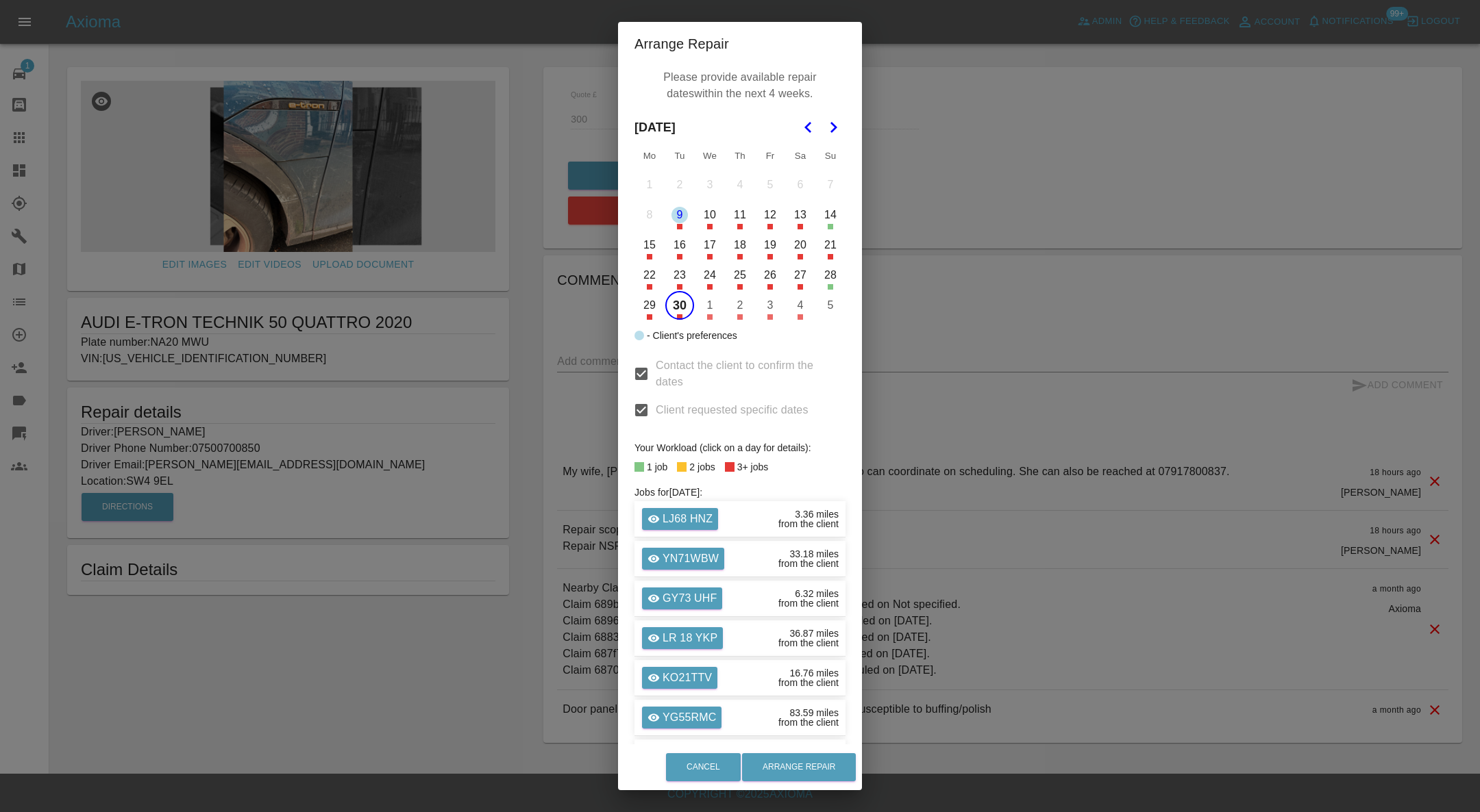
click at [703, 314] on button "1" at bounding box center [709, 305] width 28 height 28
click at [825, 125] on icon "Go to the Next Month" at bounding box center [834, 127] width 16 height 16
click at [671, 213] on button "7" at bounding box center [679, 215] width 28 height 28
click at [701, 219] on button "8" at bounding box center [709, 215] width 28 height 28
click at [790, 766] on button "Arrange Repair" at bounding box center [799, 767] width 114 height 28
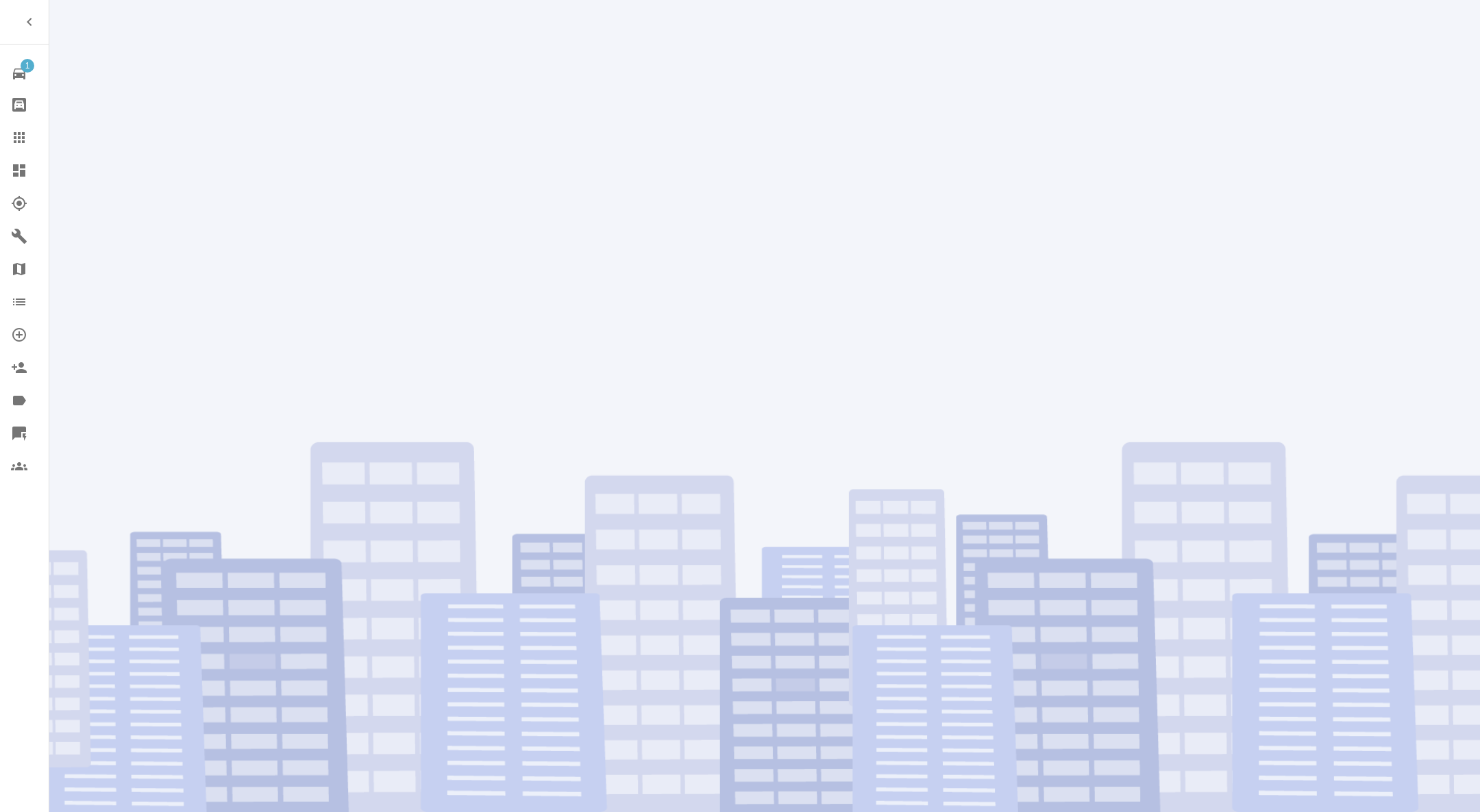
click at [718, 292] on div at bounding box center [765, 406] width 1431 height 812
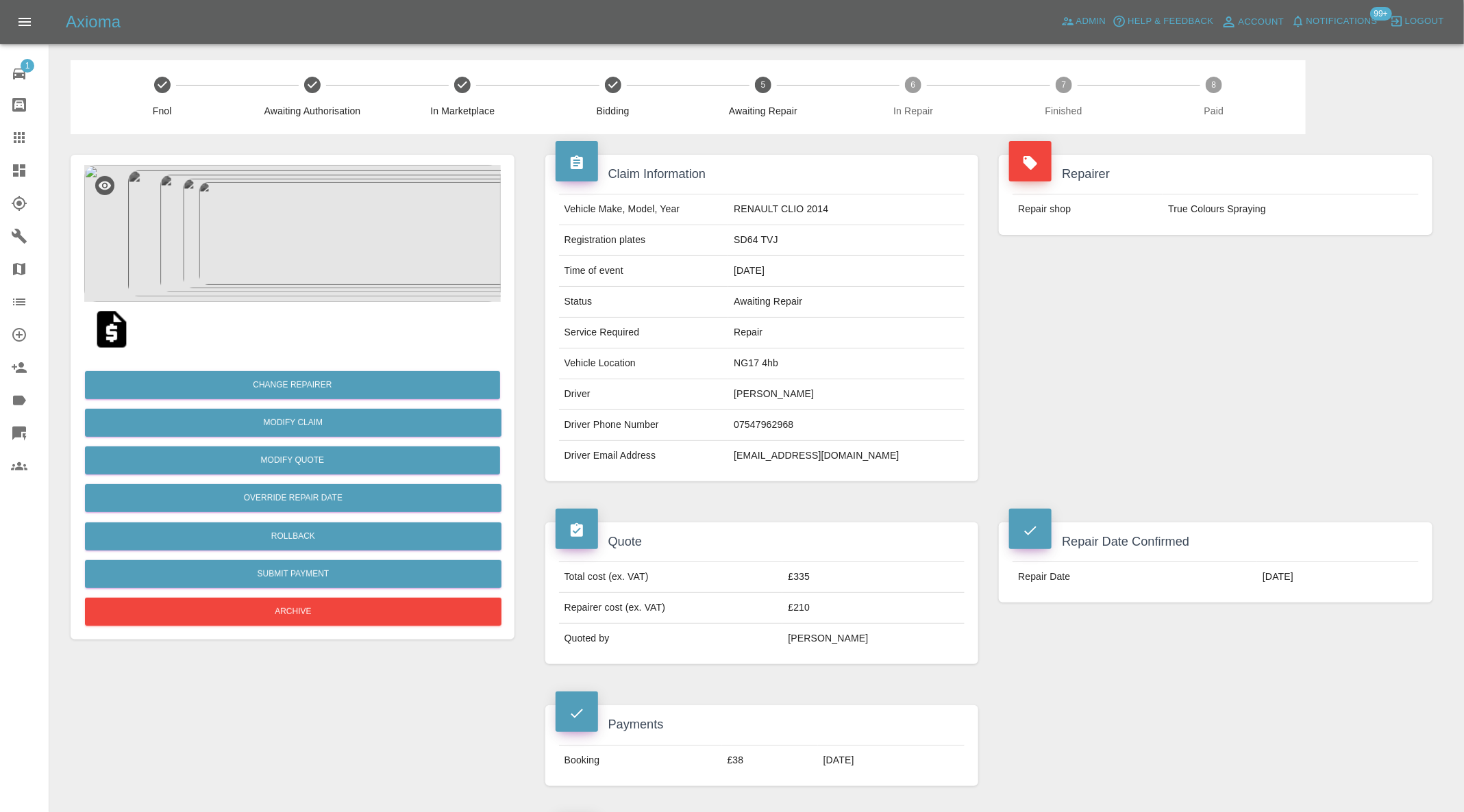
click at [301, 264] on img at bounding box center [293, 234] width 417 height 137
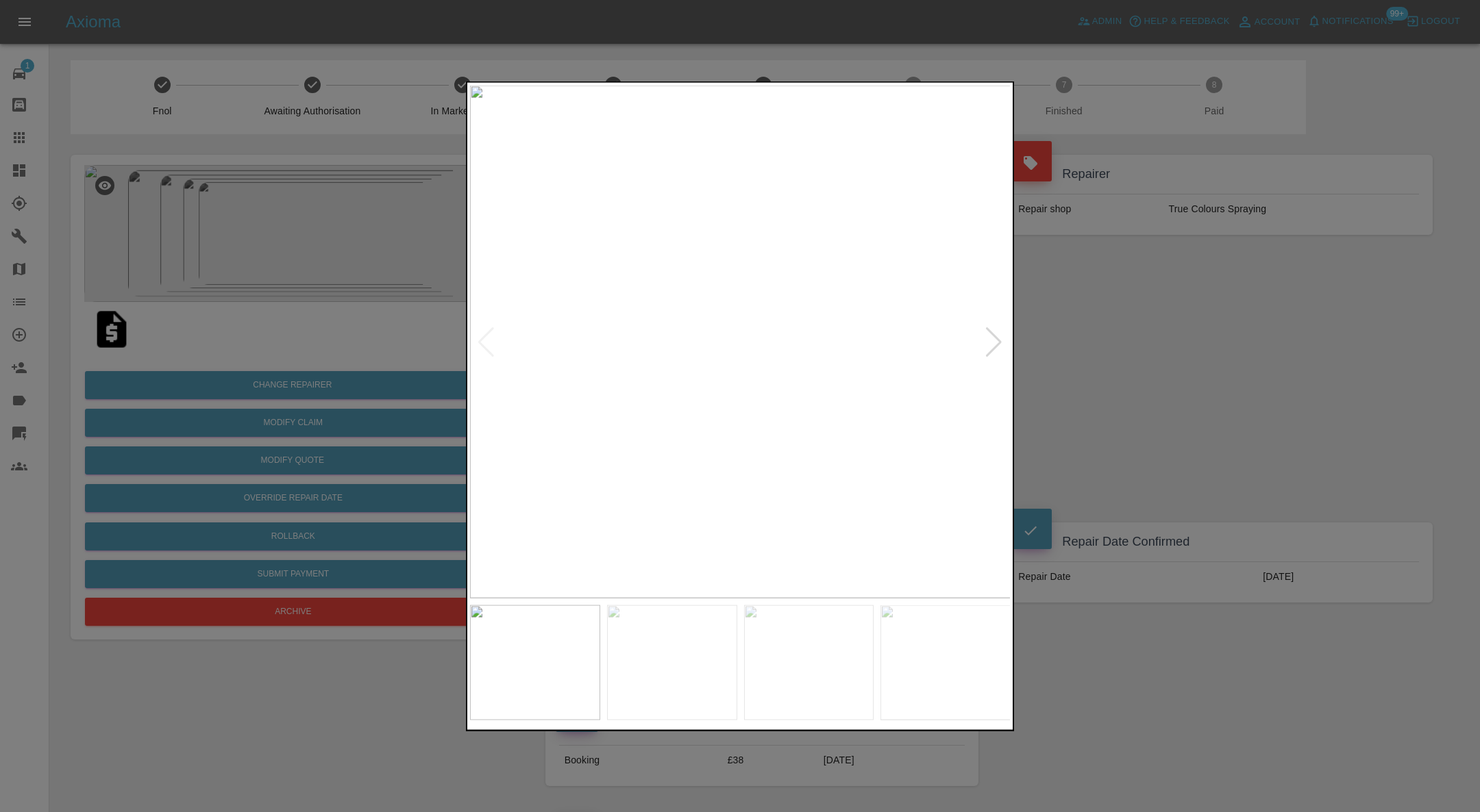
click at [991, 330] on div at bounding box center [994, 342] width 19 height 30
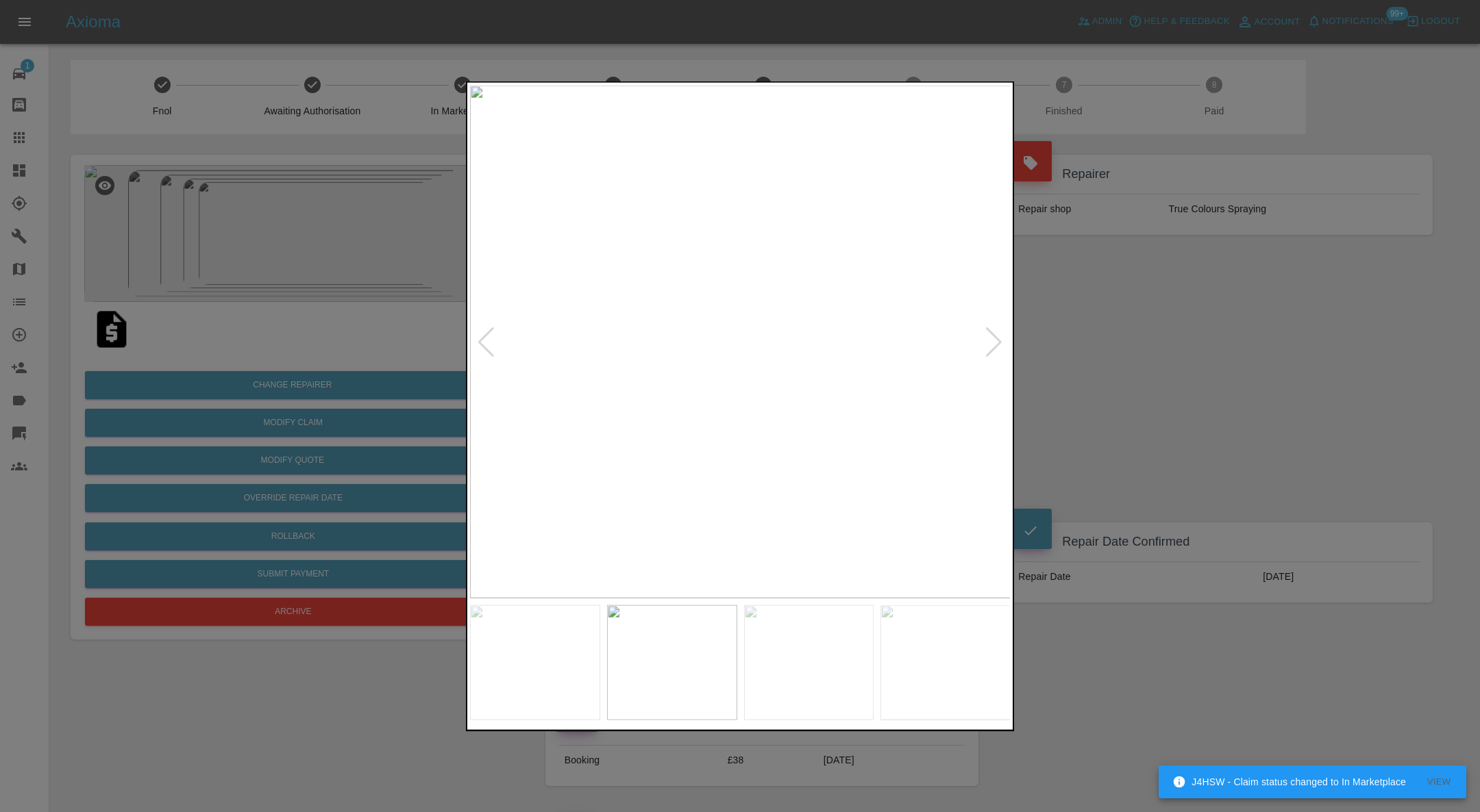
click at [991, 330] on div at bounding box center [994, 342] width 19 height 30
click at [994, 335] on div at bounding box center [994, 342] width 19 height 30
click at [995, 335] on img at bounding box center [740, 342] width 541 height 513
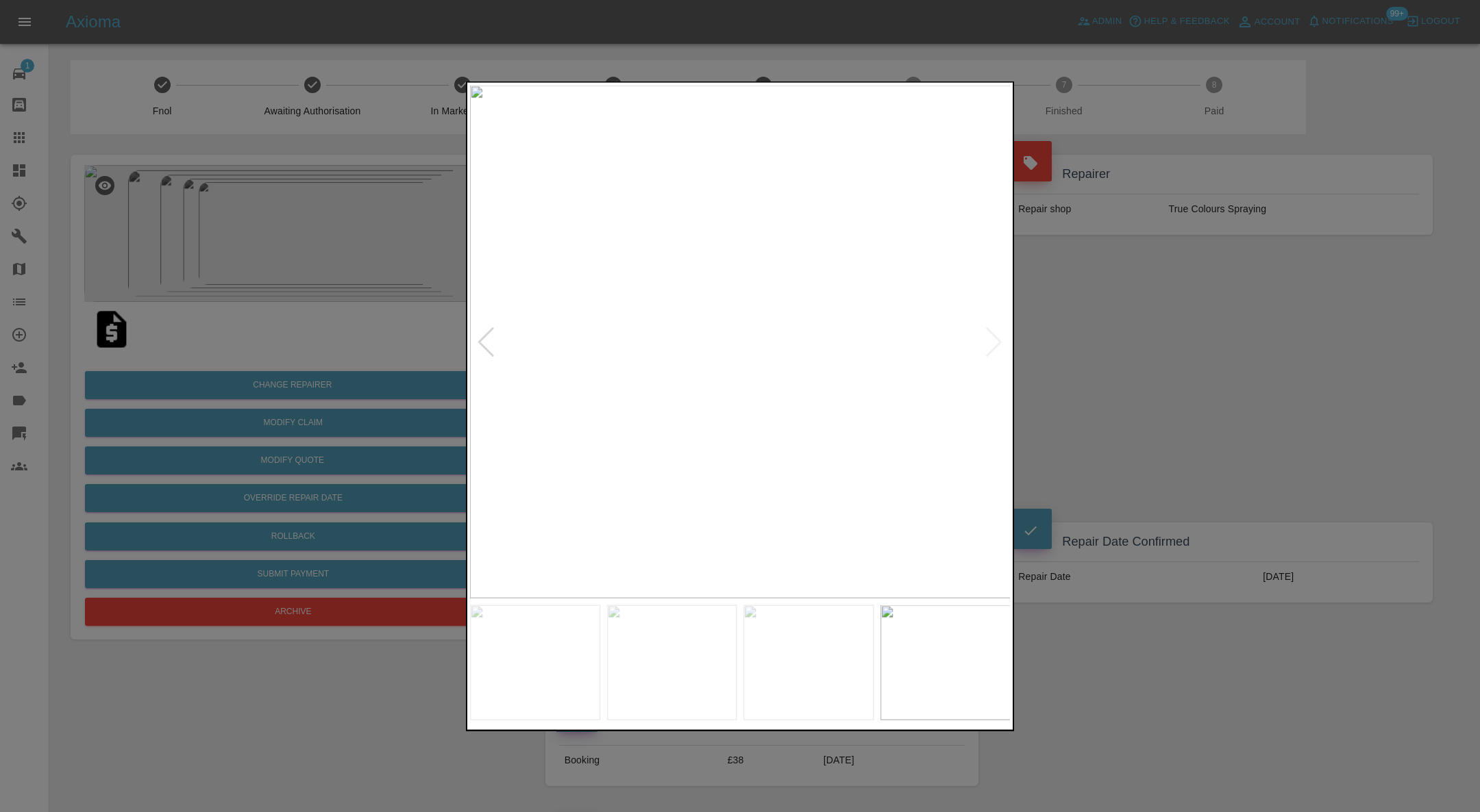
click at [1065, 335] on div at bounding box center [740, 406] width 1480 height 812
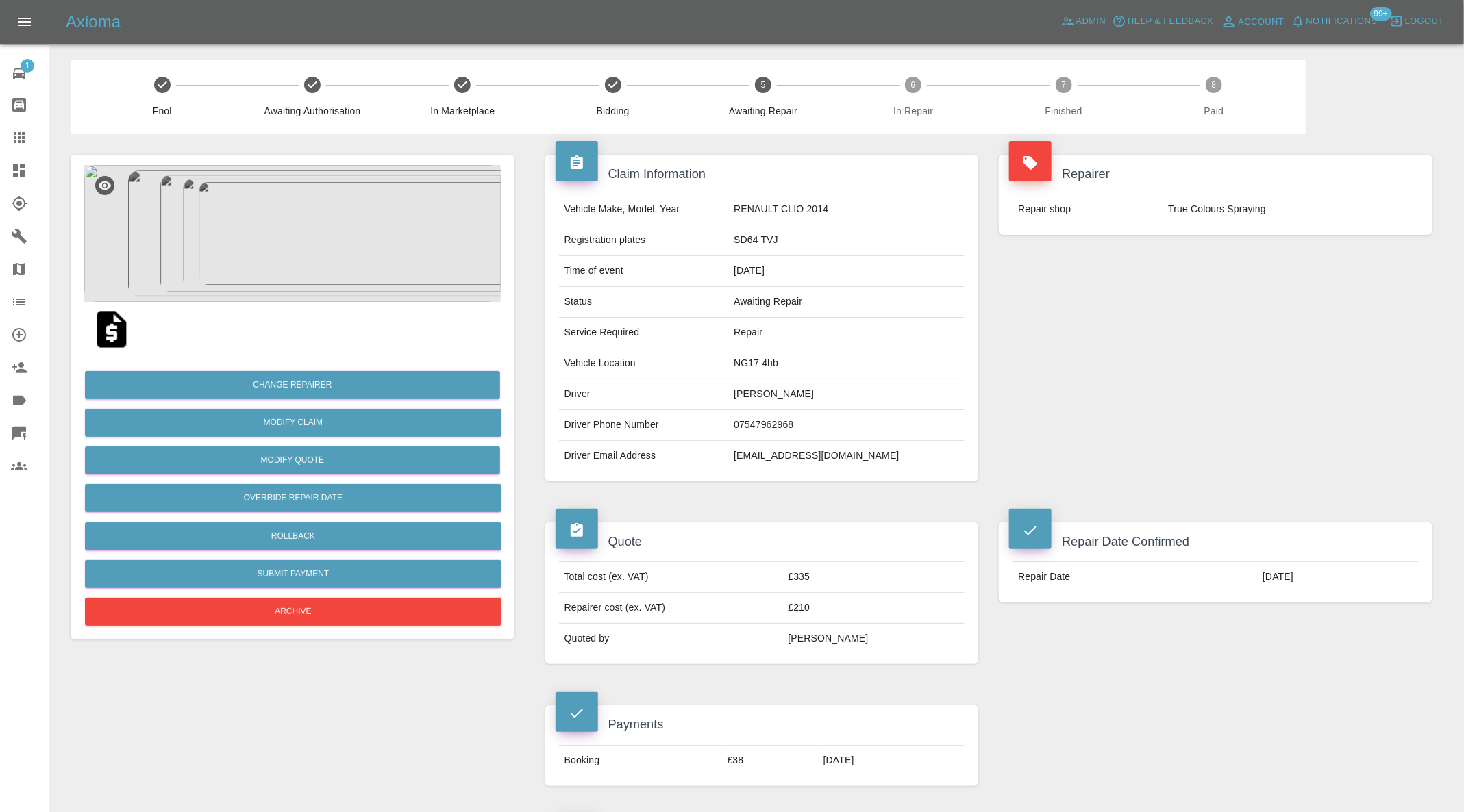
click at [323, 255] on img at bounding box center [293, 234] width 417 height 137
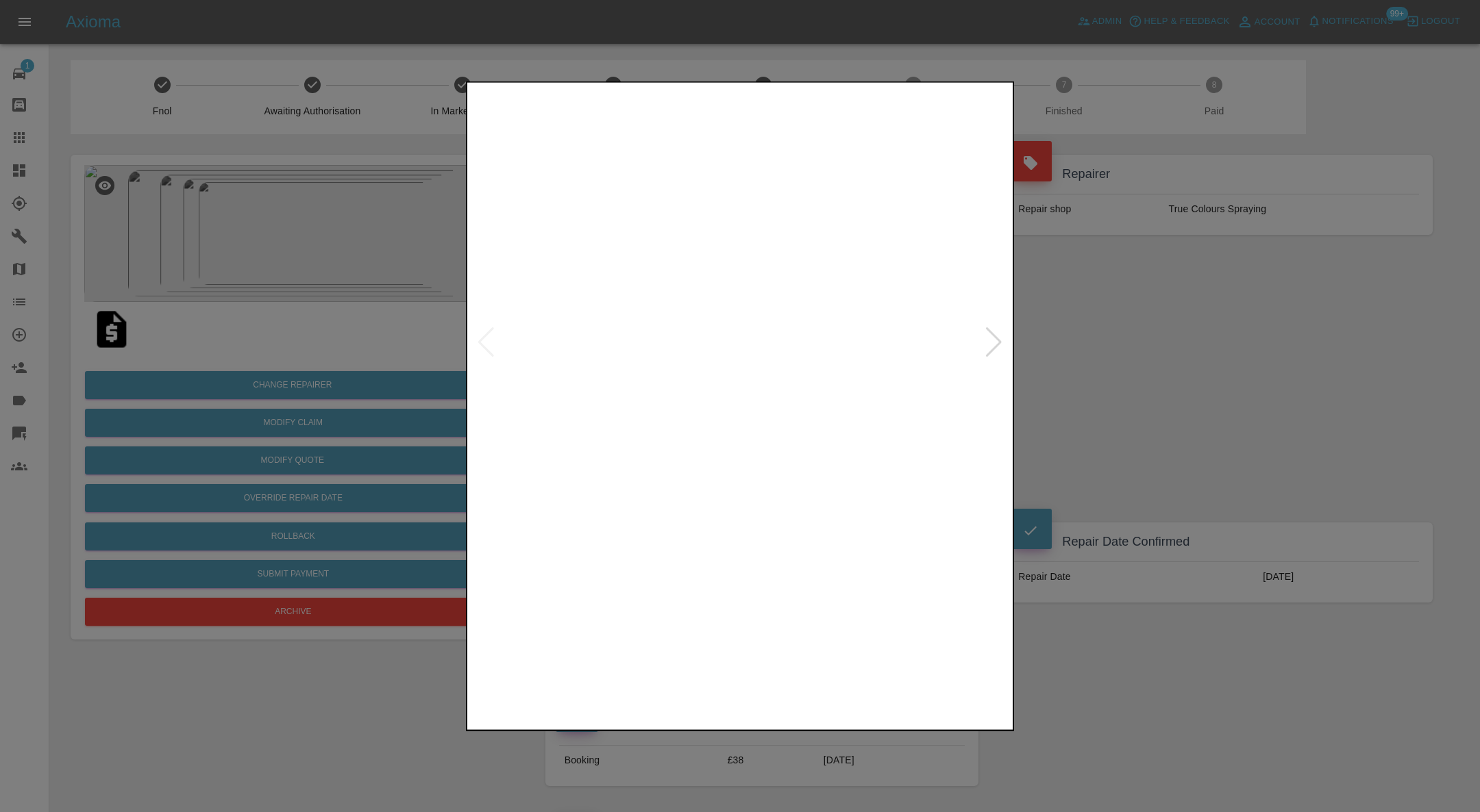
click at [983, 334] on img at bounding box center [740, 342] width 541 height 513
click at [990, 334] on div at bounding box center [994, 342] width 19 height 30
click at [995, 332] on div at bounding box center [994, 342] width 19 height 30
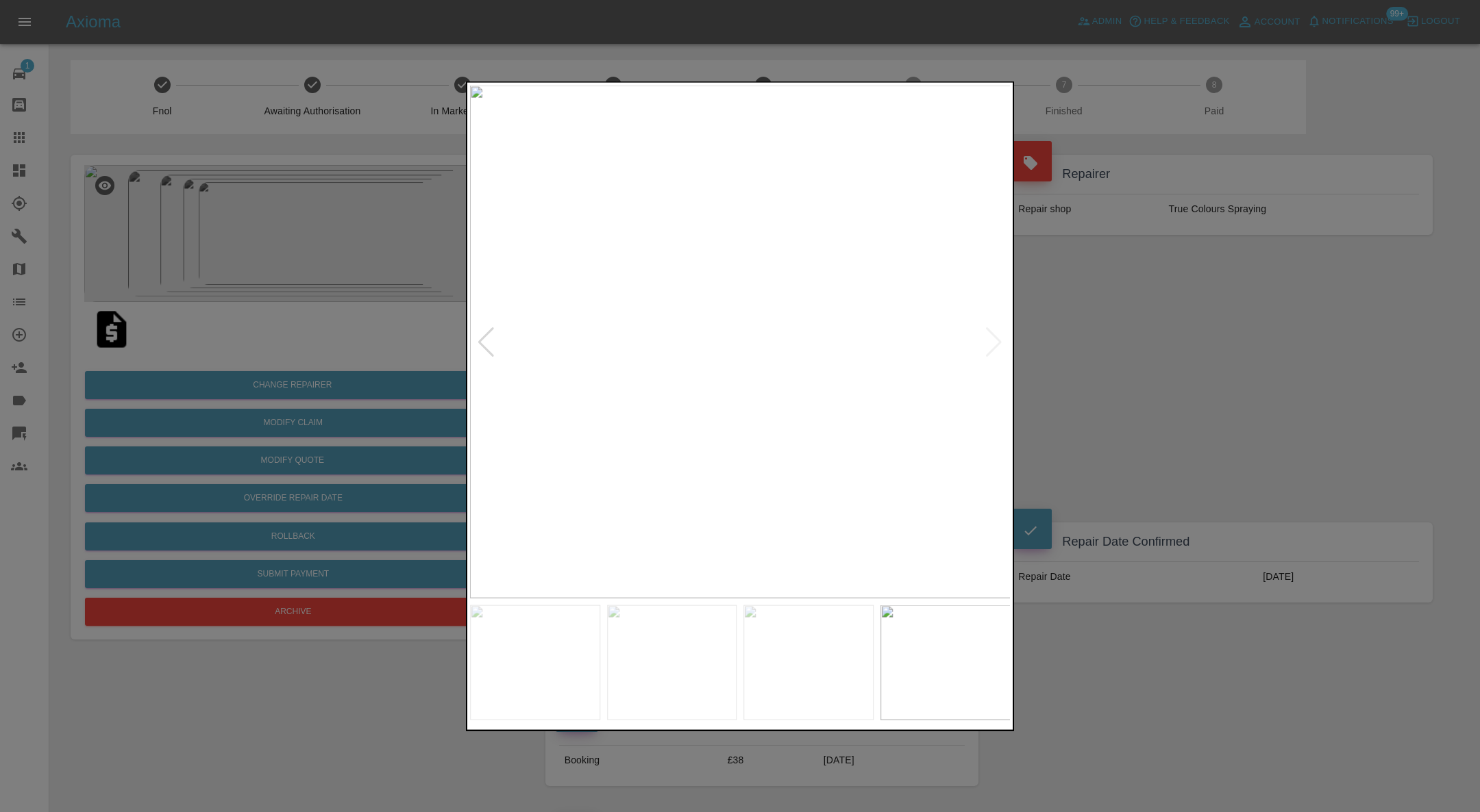
click at [995, 332] on img at bounding box center [740, 342] width 541 height 513
click at [656, 671] on img at bounding box center [672, 662] width 130 height 115
click at [566, 434] on img at bounding box center [740, 342] width 541 height 513
click at [1179, 378] on div at bounding box center [740, 406] width 1480 height 812
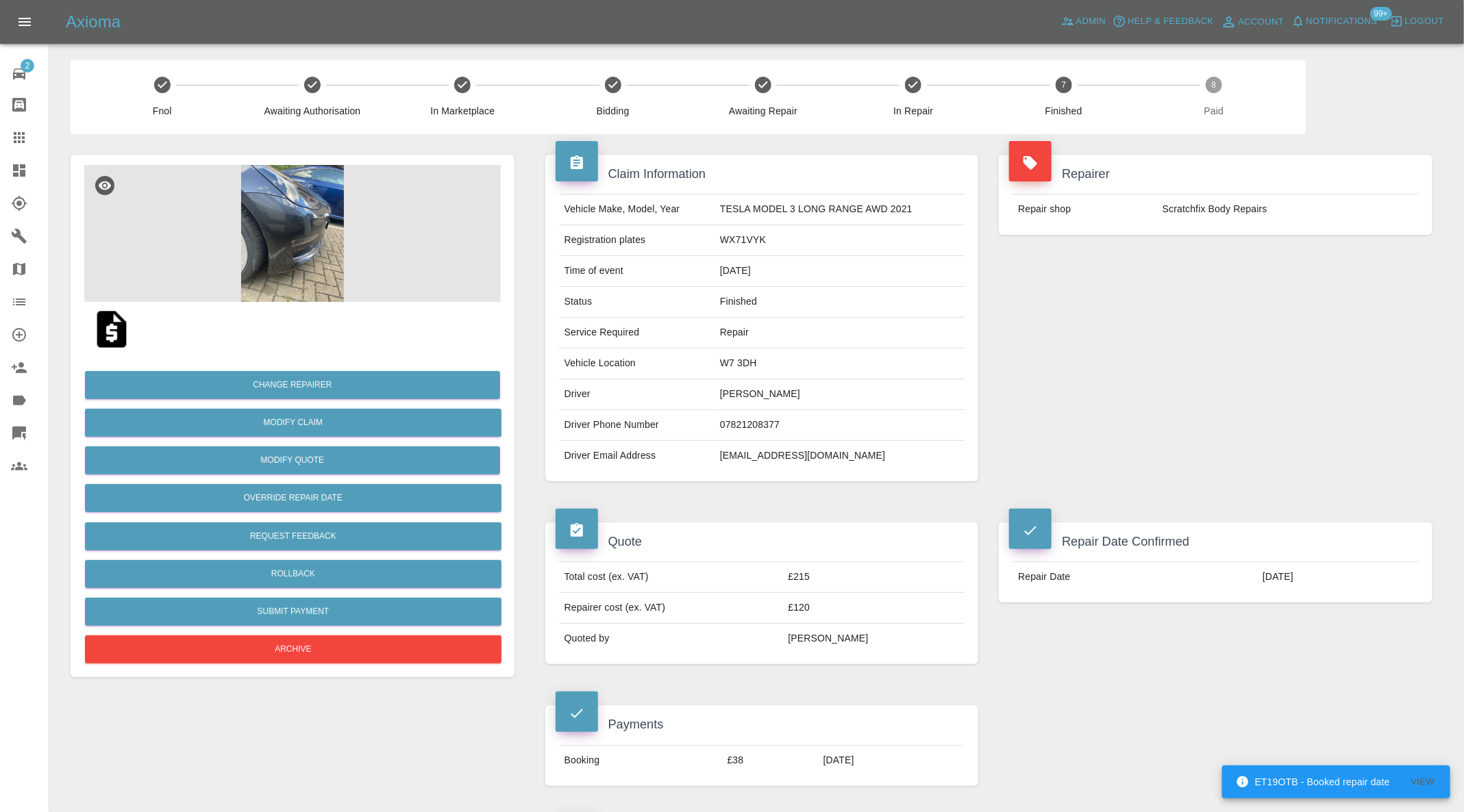
click at [302, 217] on img at bounding box center [293, 234] width 417 height 137
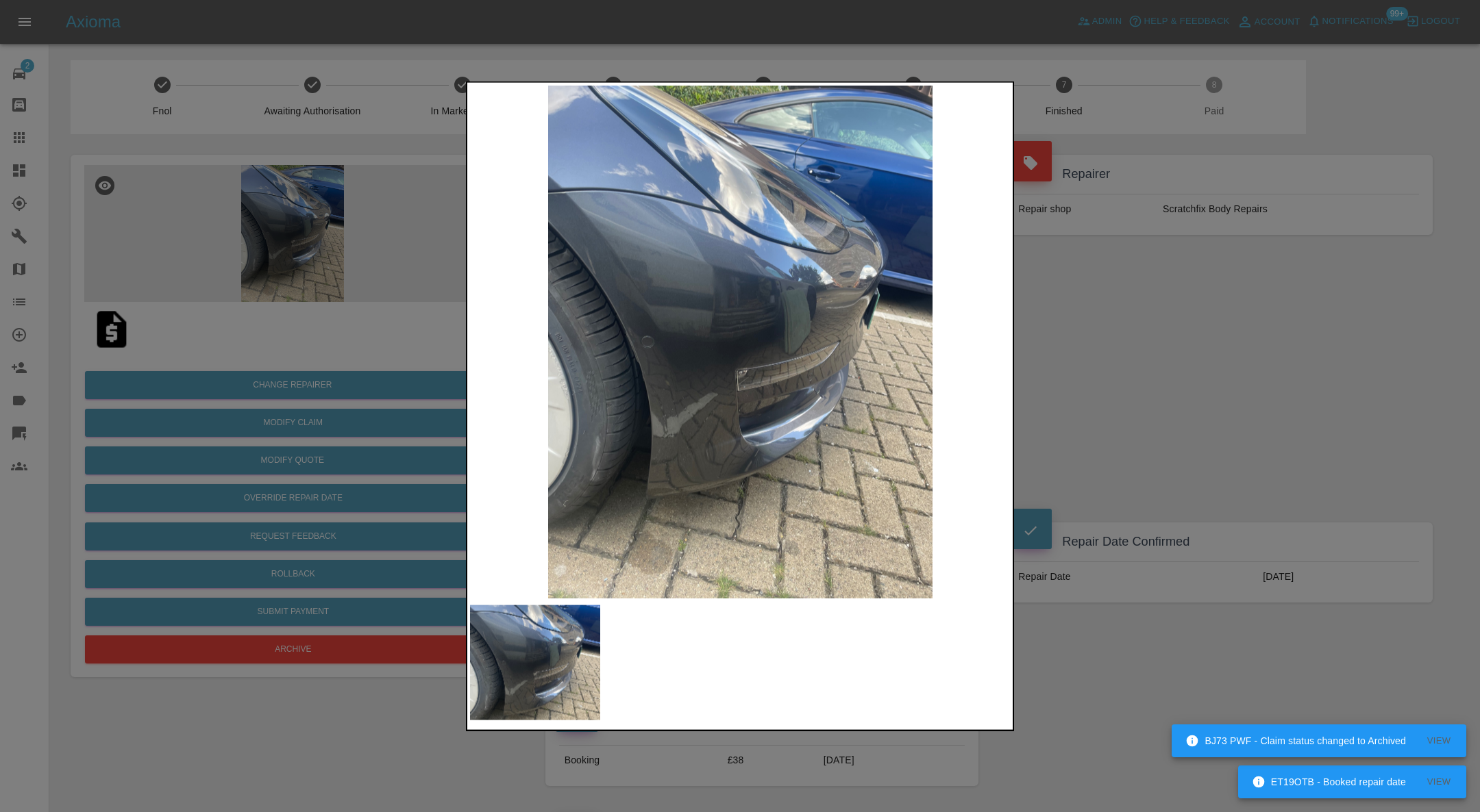
click at [1145, 372] on div at bounding box center [740, 406] width 1480 height 812
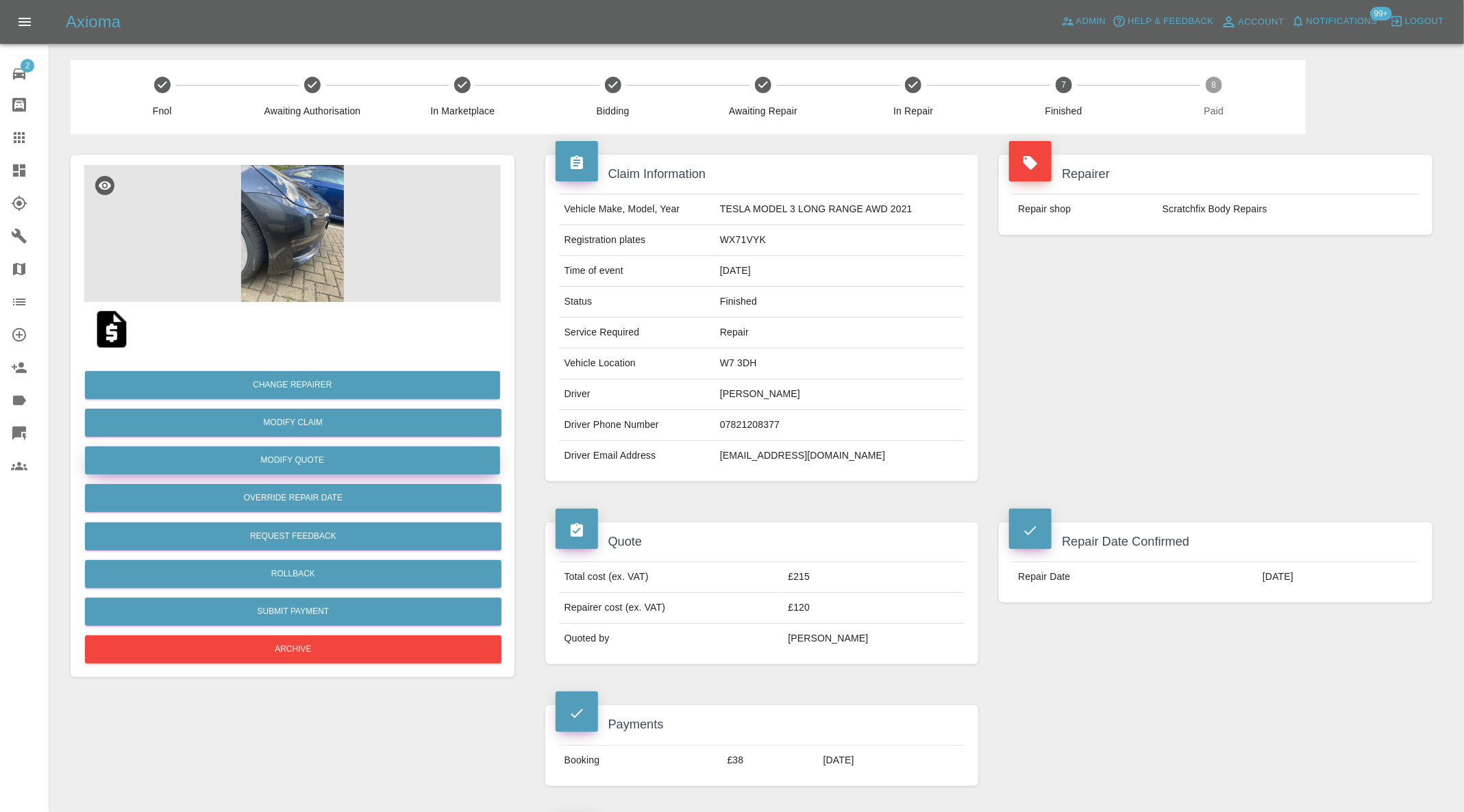
click at [369, 457] on button "Modify Quote" at bounding box center [292, 461] width 415 height 28
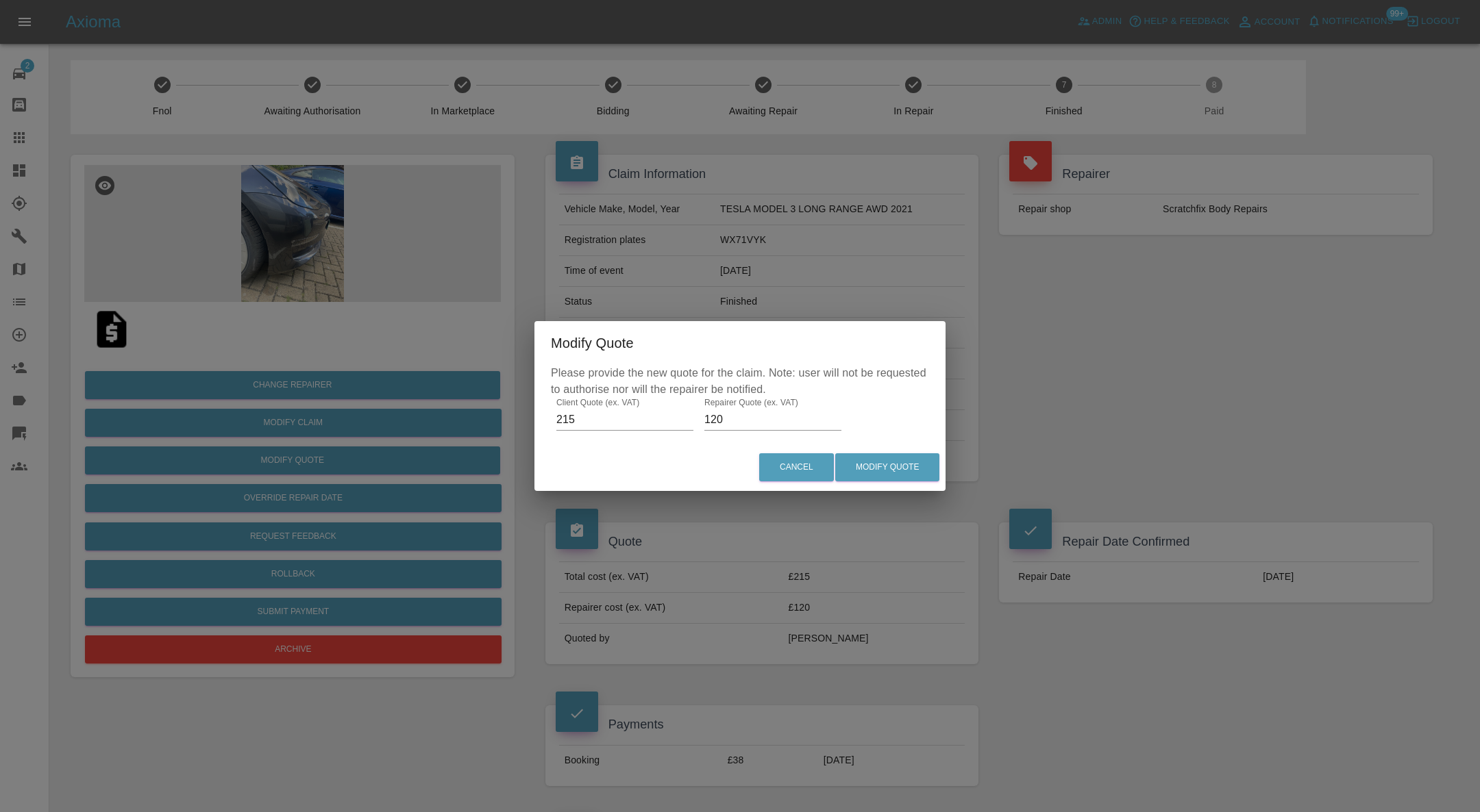
click at [635, 423] on input "215" at bounding box center [625, 420] width 137 height 22
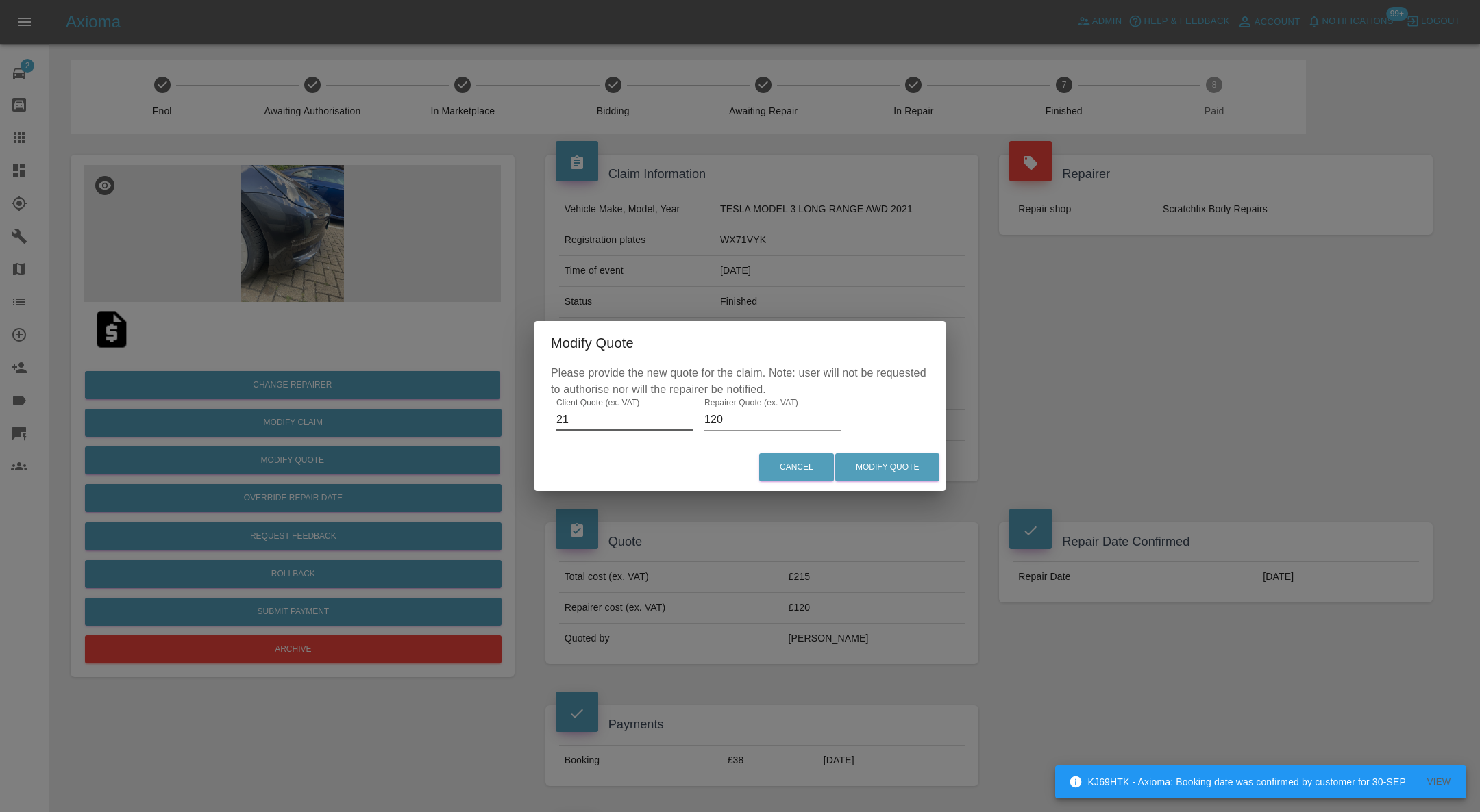
type input "2"
type input "195"
click at [886, 468] on button "Modify Quote" at bounding box center [887, 467] width 104 height 28
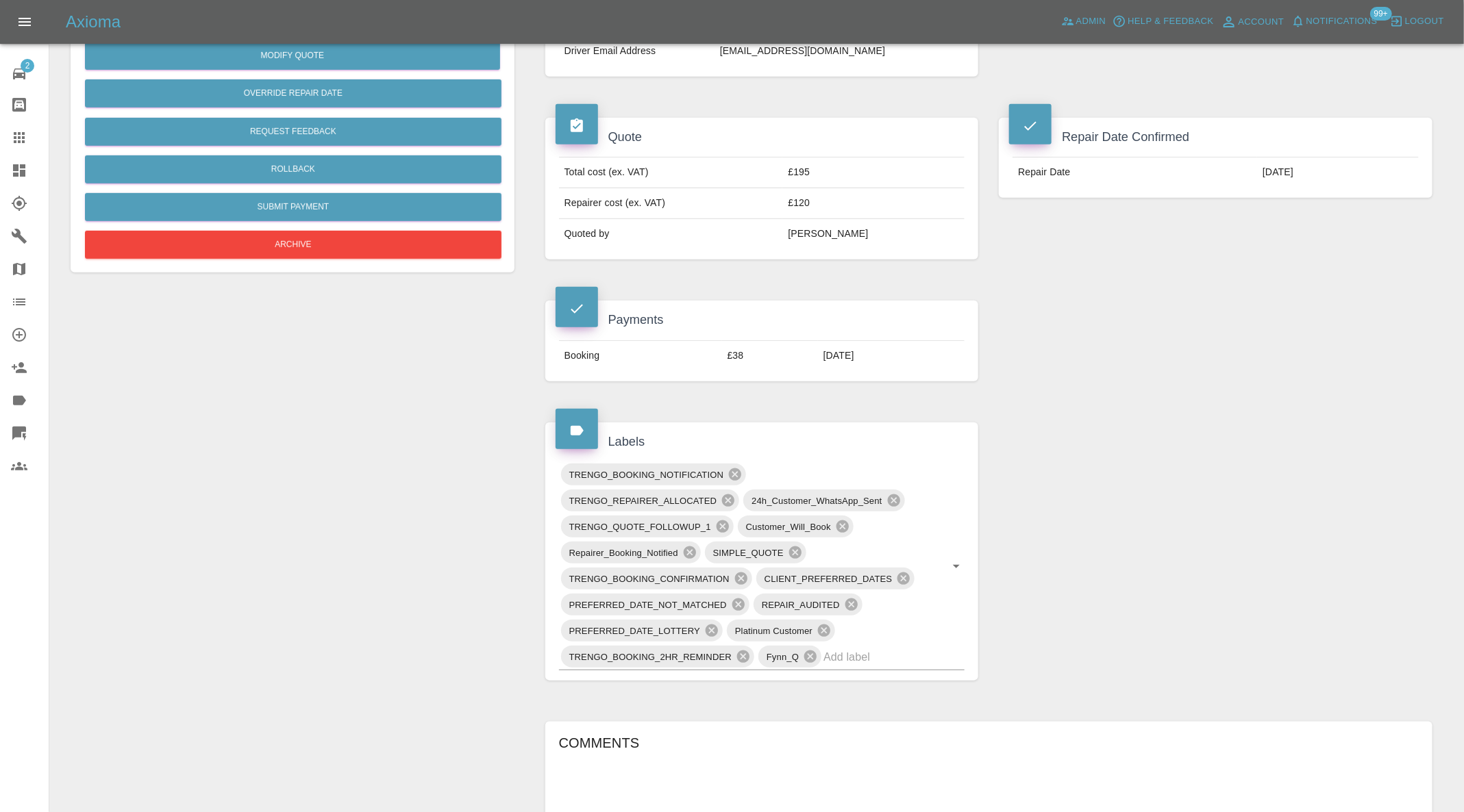
scroll to position [548, 0]
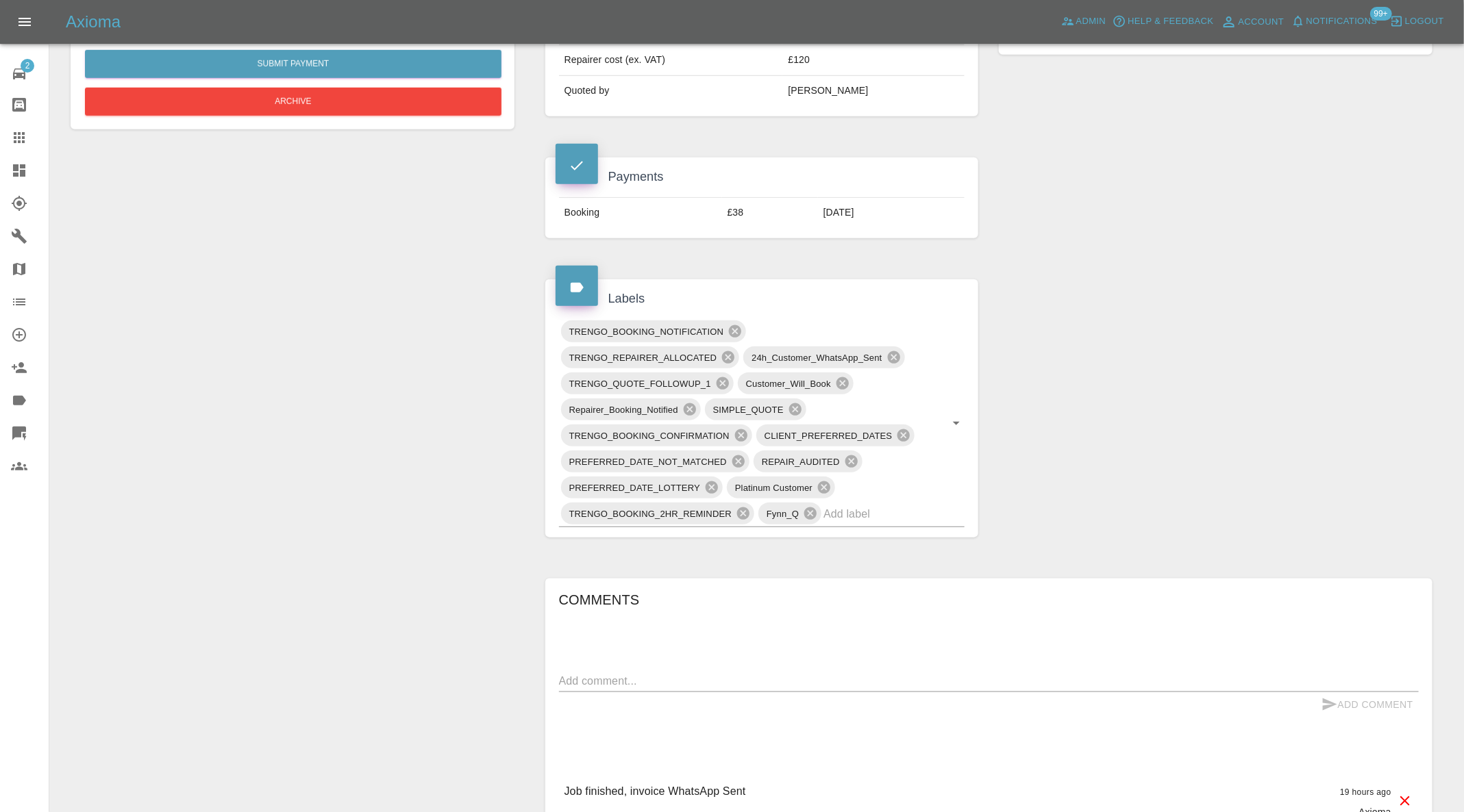
click at [869, 505] on input "text" at bounding box center [875, 514] width 103 height 21
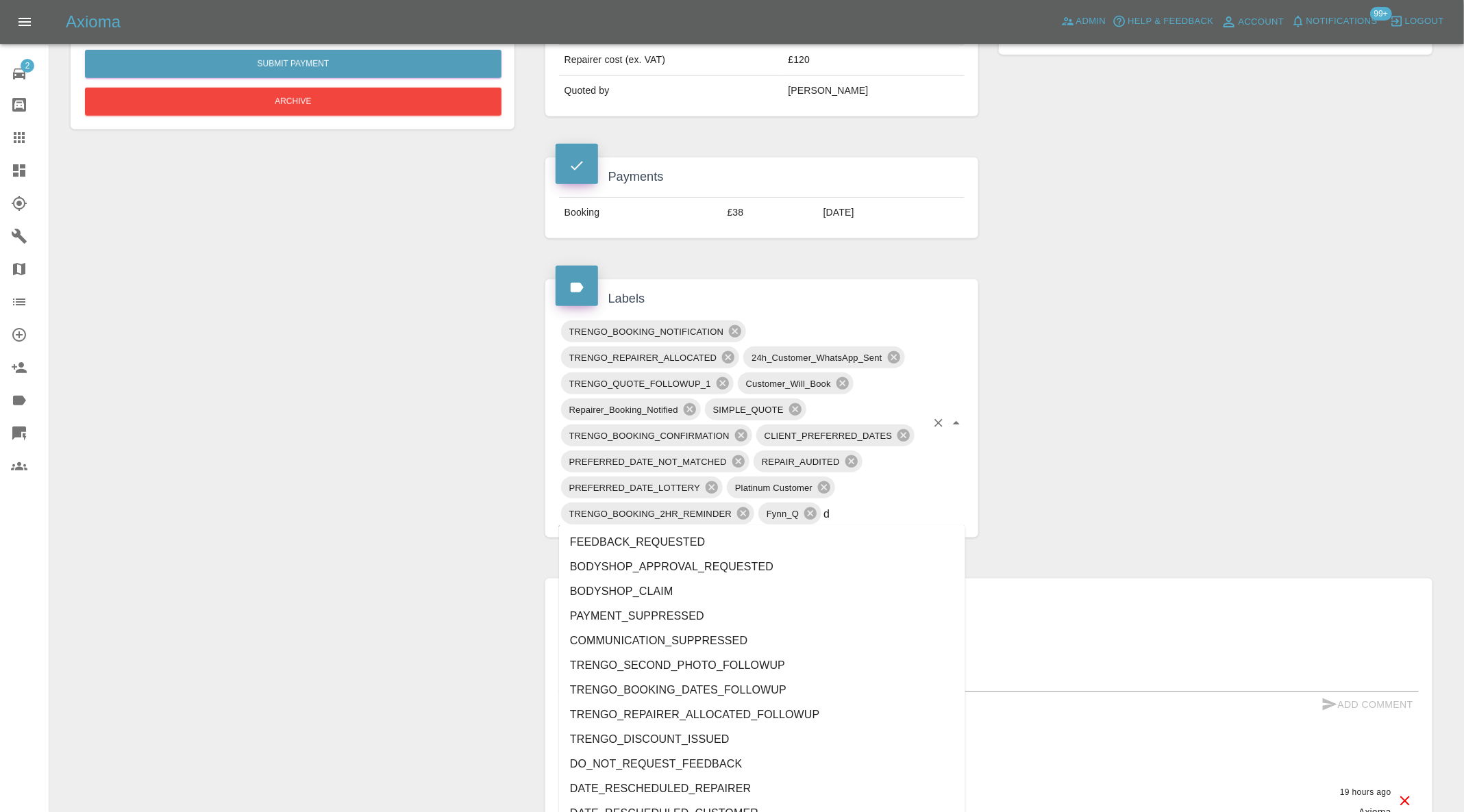
type input "do"
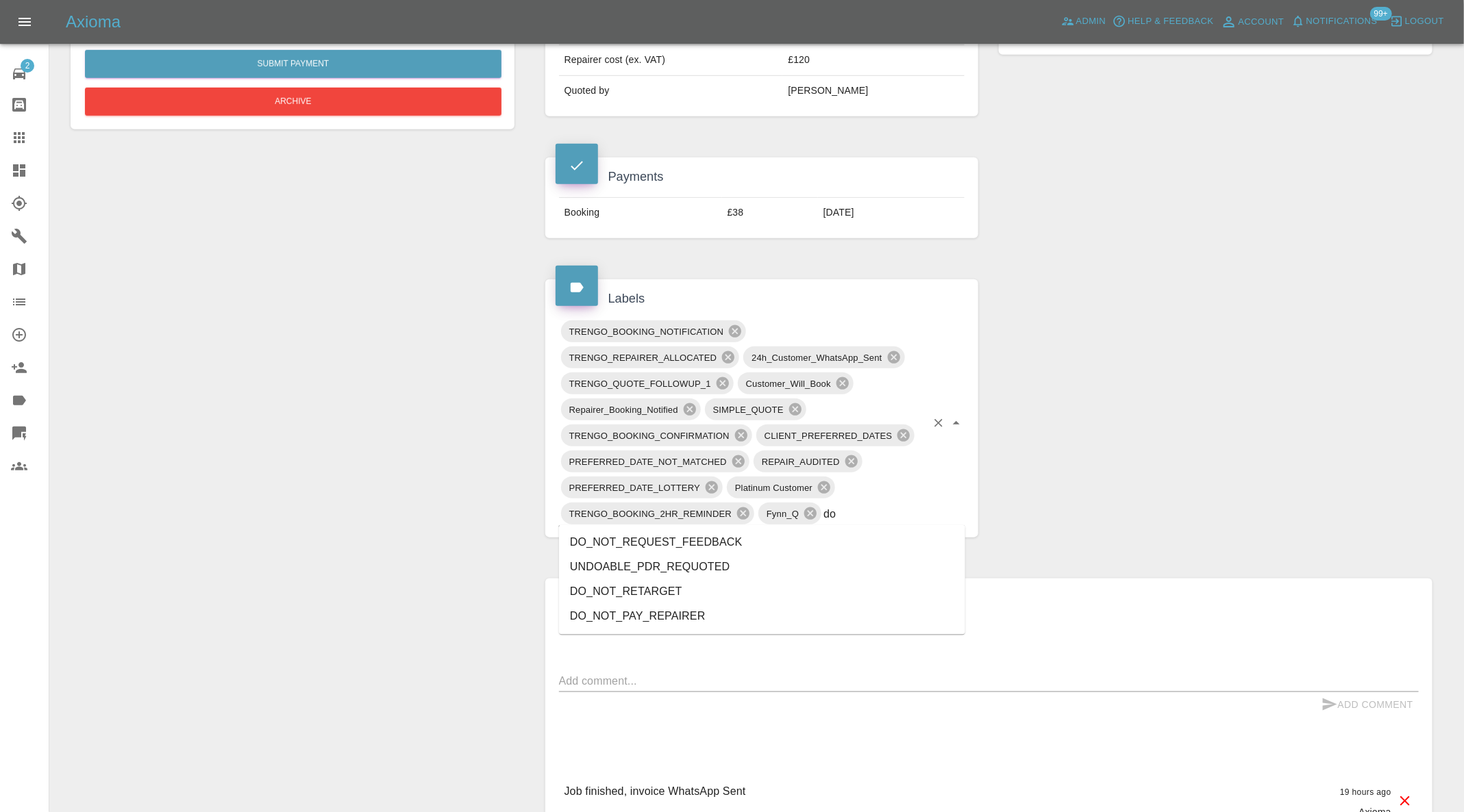
click at [745, 540] on li "DO_NOT_REQUEST_FEEDBACK" at bounding box center [762, 543] width 406 height 24
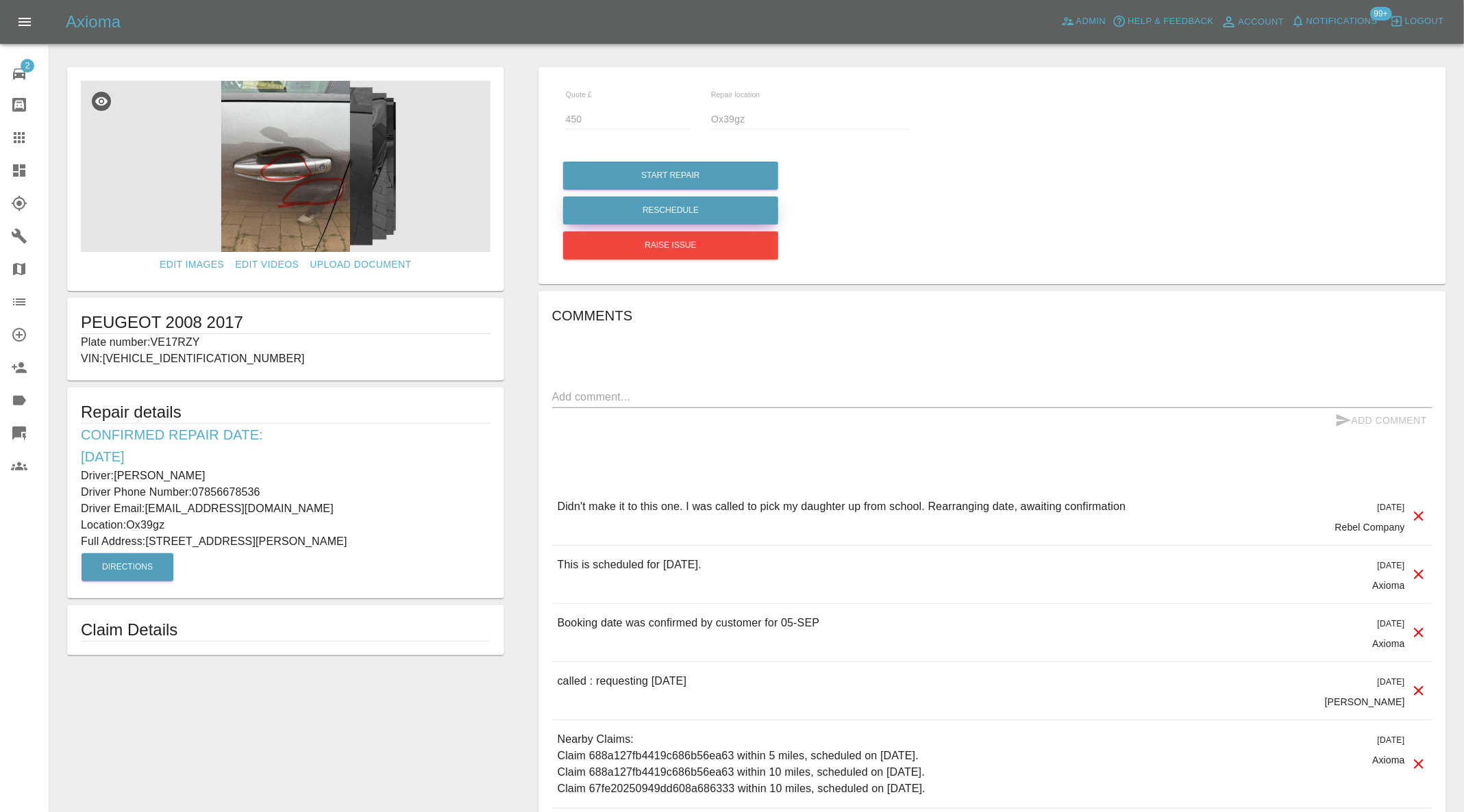
click at [736, 202] on button "Reschedule" at bounding box center [671, 211] width 215 height 28
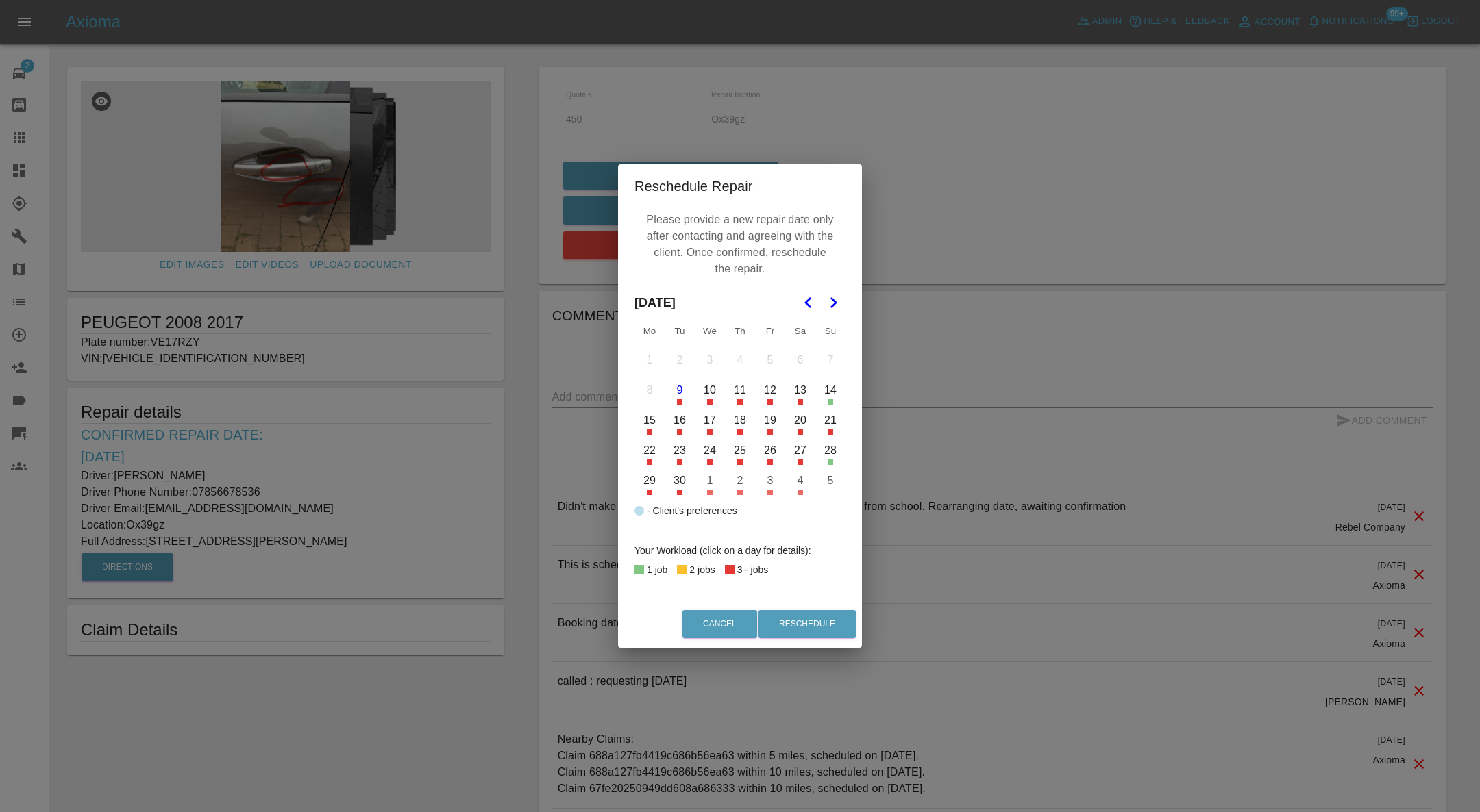
click at [712, 395] on button "10" at bounding box center [709, 390] width 28 height 28
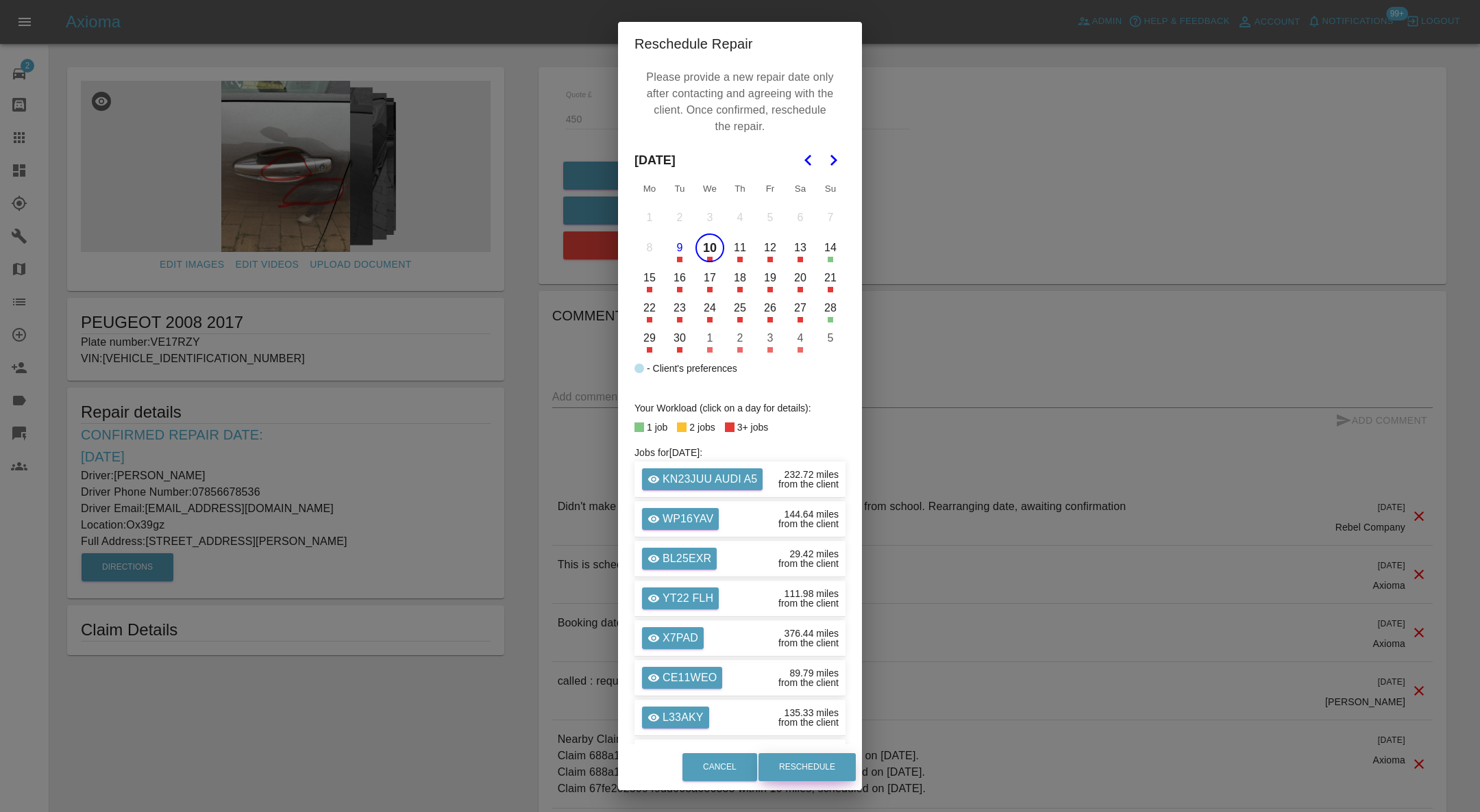
click at [800, 763] on button "Reschedule" at bounding box center [808, 767] width 98 height 28
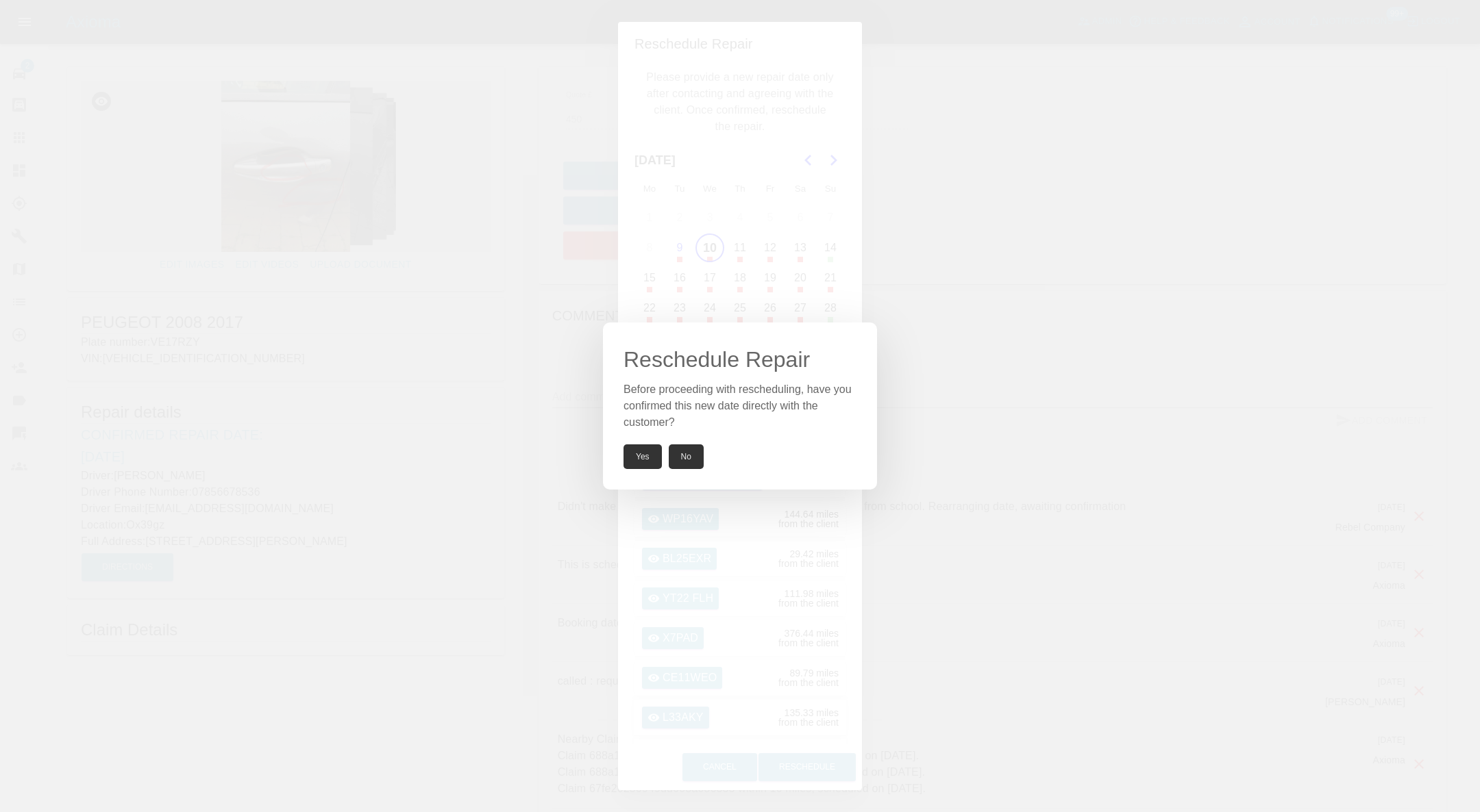
click at [646, 459] on button "Yes" at bounding box center [642, 456] width 38 height 24
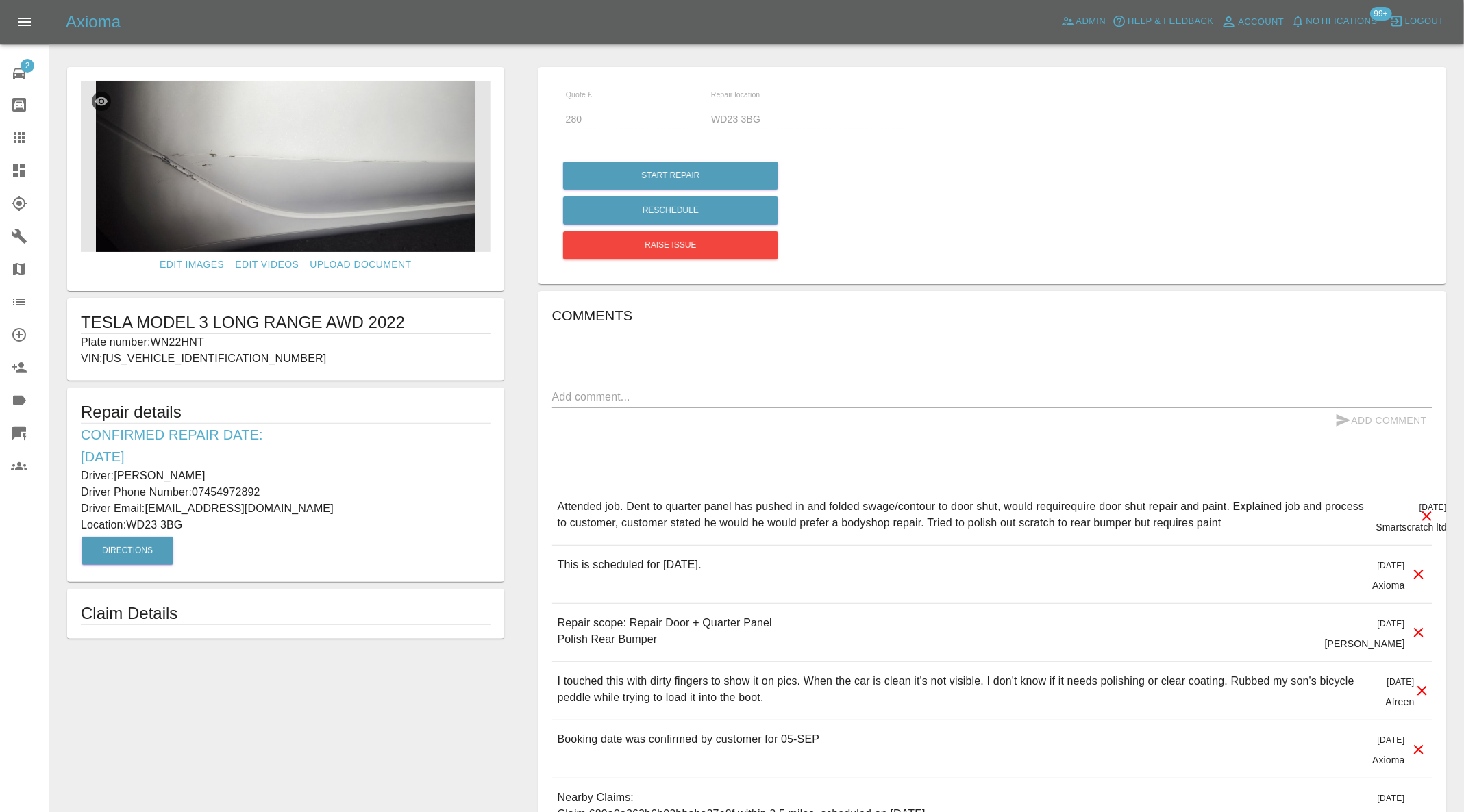
click at [188, 344] on p "Plate number: WN22HNT" at bounding box center [285, 343] width 409 height 16
copy p "WN22HNT"
click at [24, 124] on link "Claims" at bounding box center [24, 138] width 49 height 33
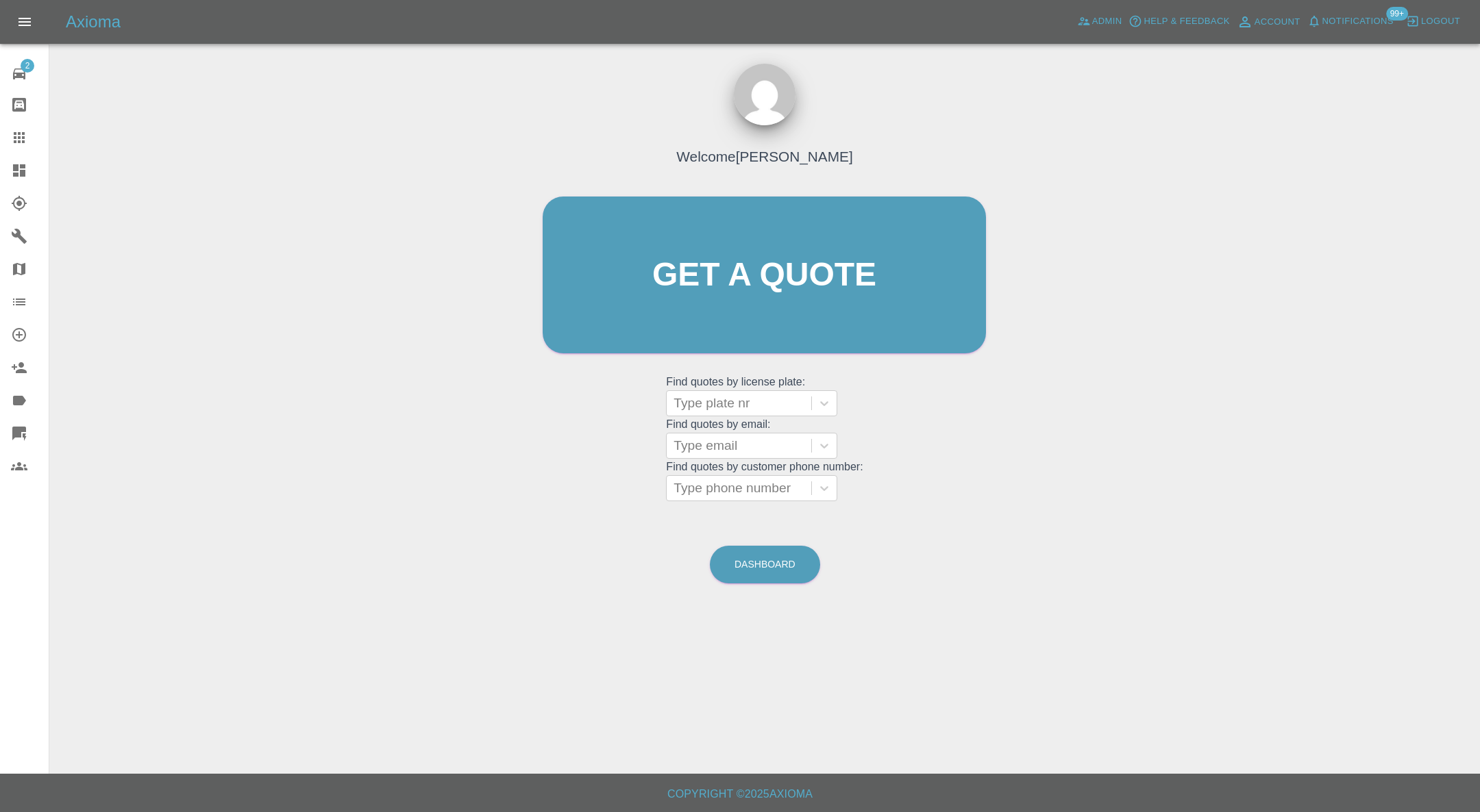
click at [755, 396] on div at bounding box center [739, 404] width 131 height 20
paste input "WN22HNT"
type input "WN22HNT"
click at [766, 441] on div "WN22HNT, Awaiting Repair" at bounding box center [751, 447] width 171 height 44
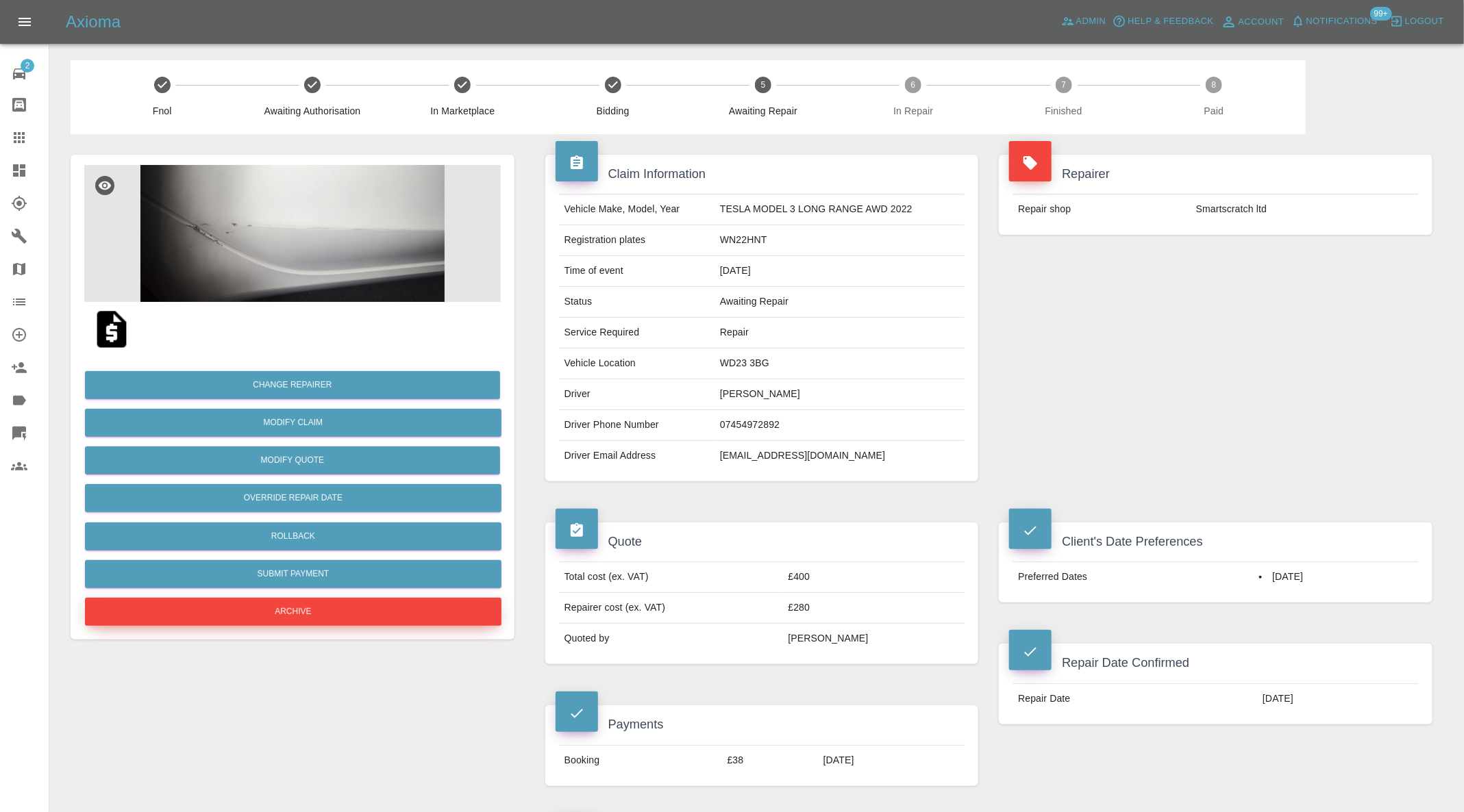
click at [356, 609] on button "Archive" at bounding box center [293, 612] width 417 height 28
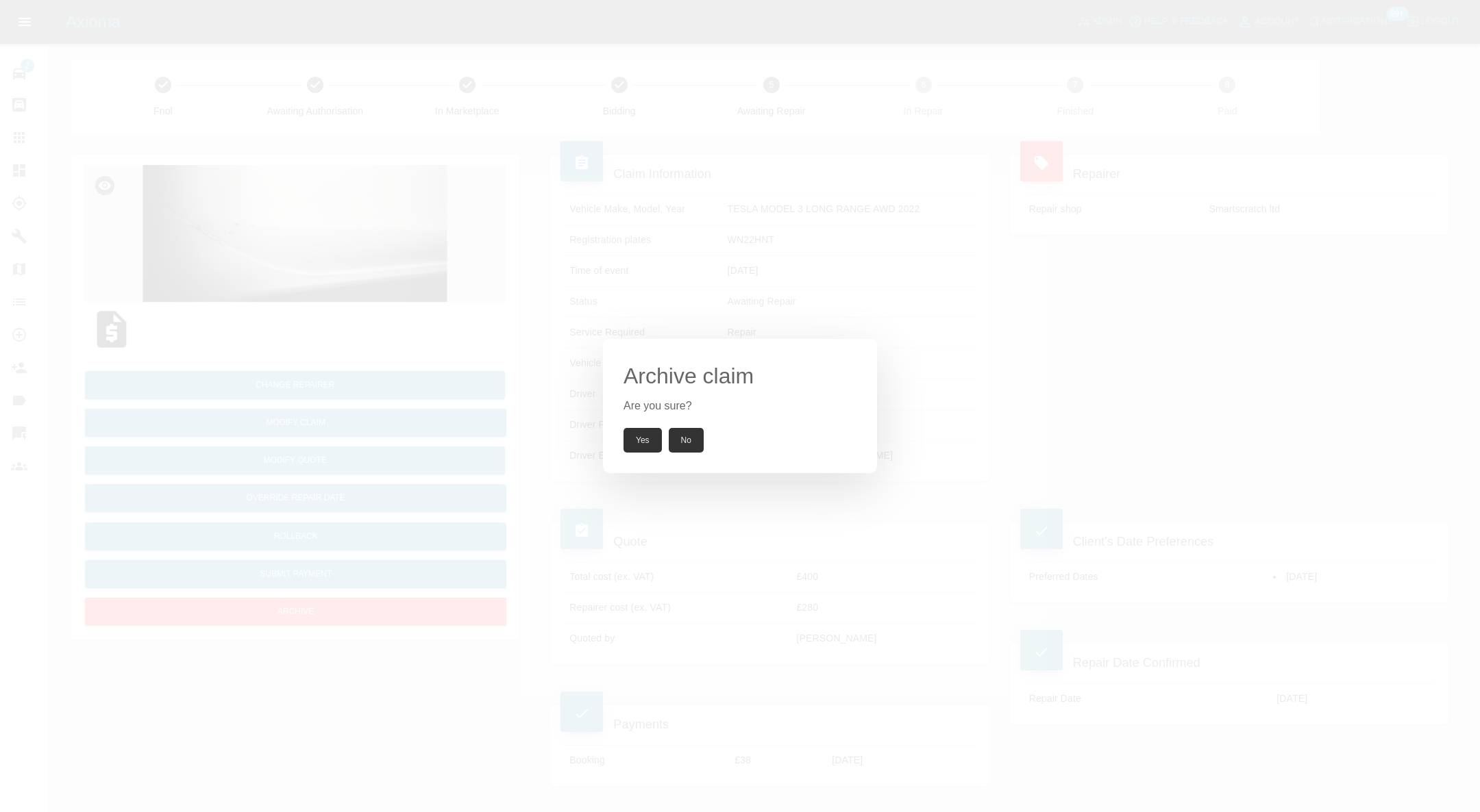
click at [637, 435] on button "Yes" at bounding box center [642, 440] width 38 height 24
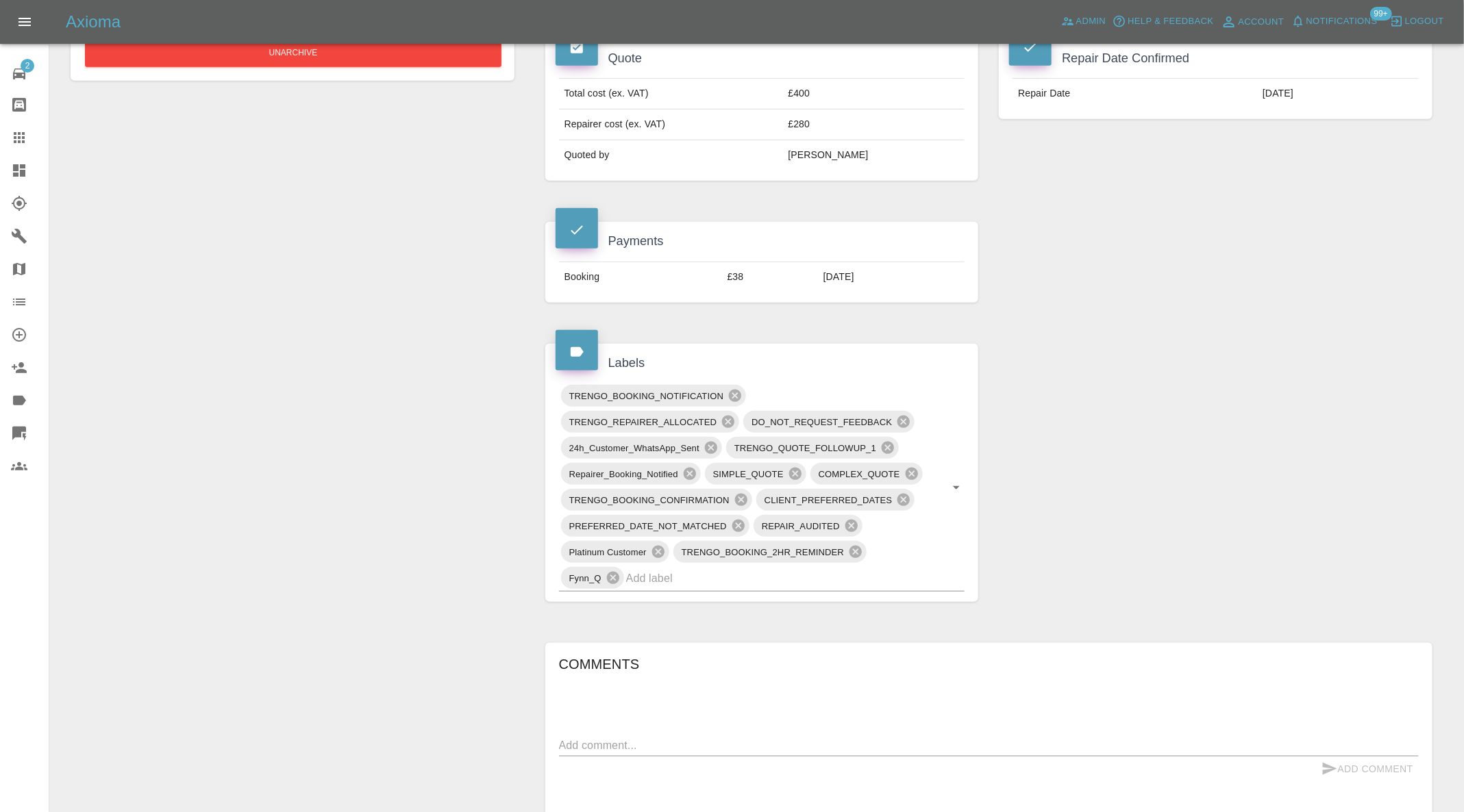
scroll to position [548, 0]
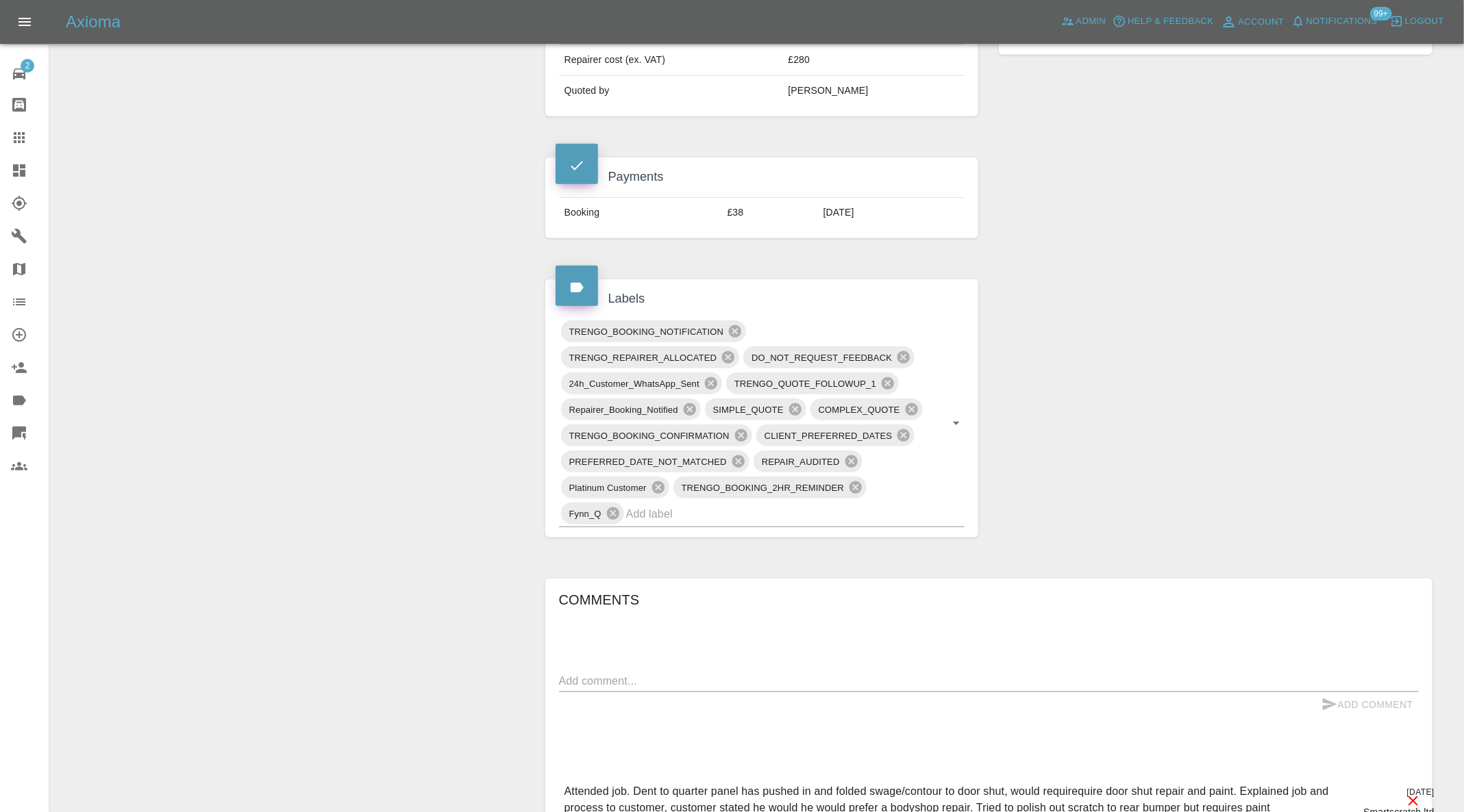
click at [901, 504] on input "text" at bounding box center [776, 514] width 301 height 21
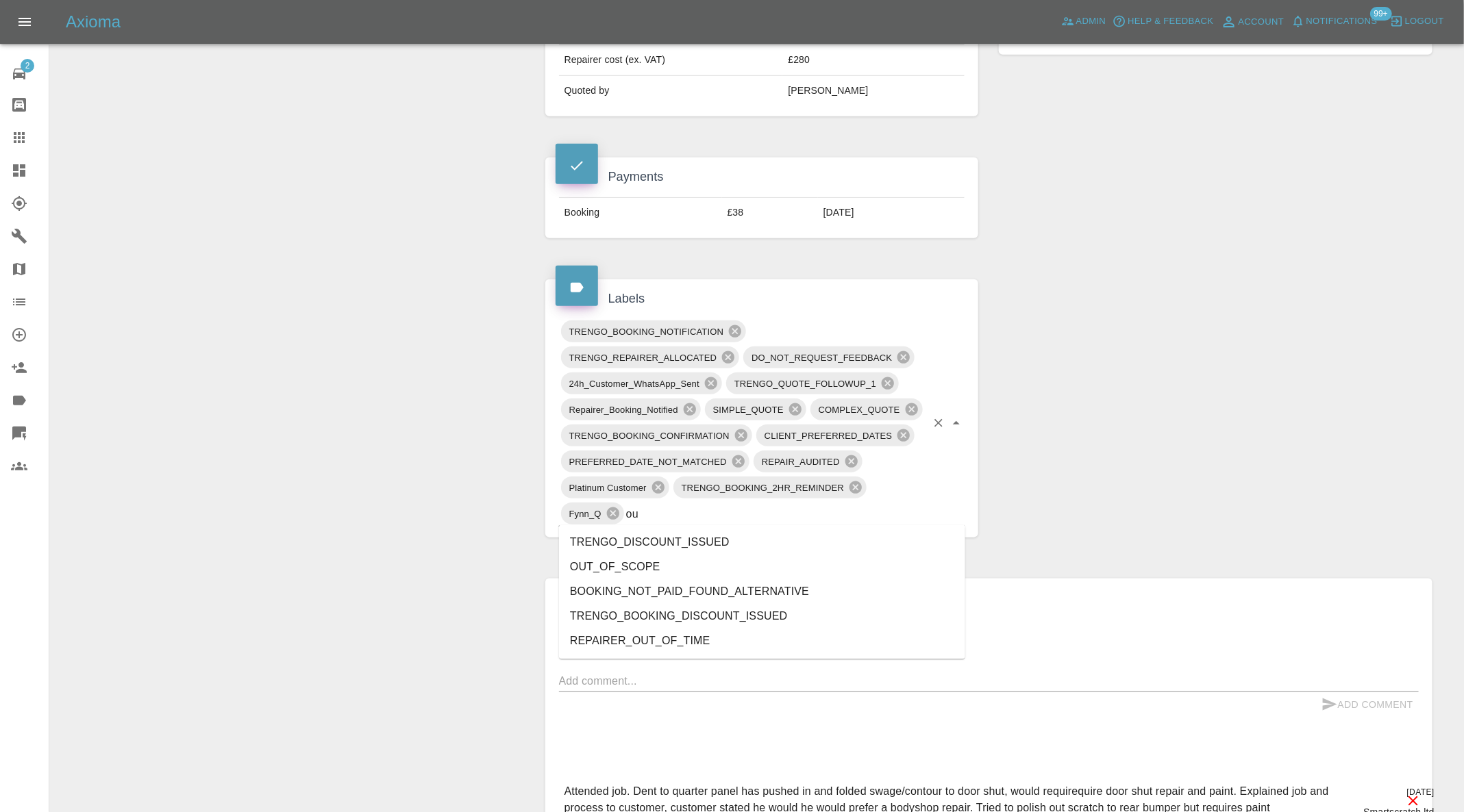
type input "out"
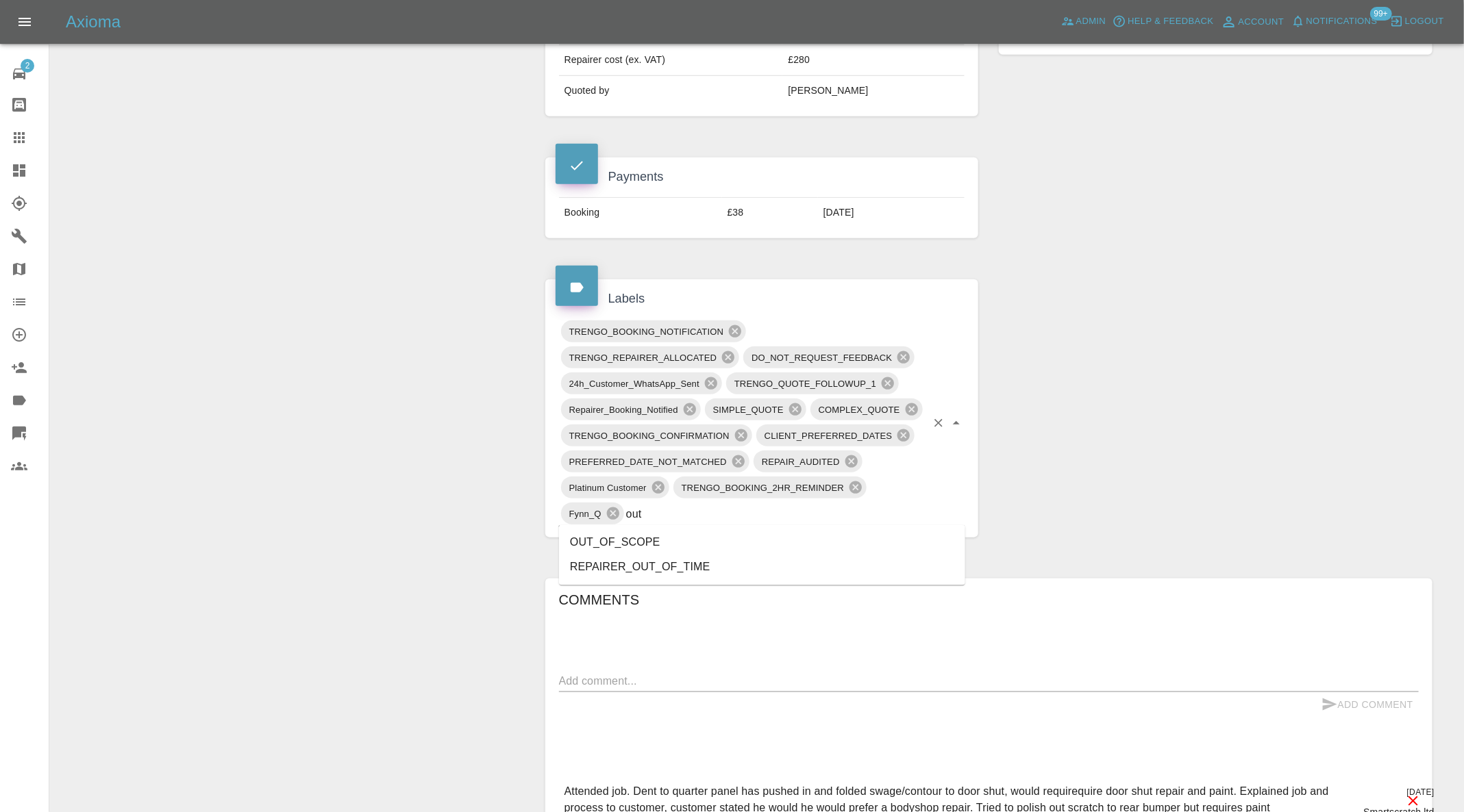
click at [635, 548] on li "OUT_OF_SCOPE" at bounding box center [762, 543] width 406 height 24
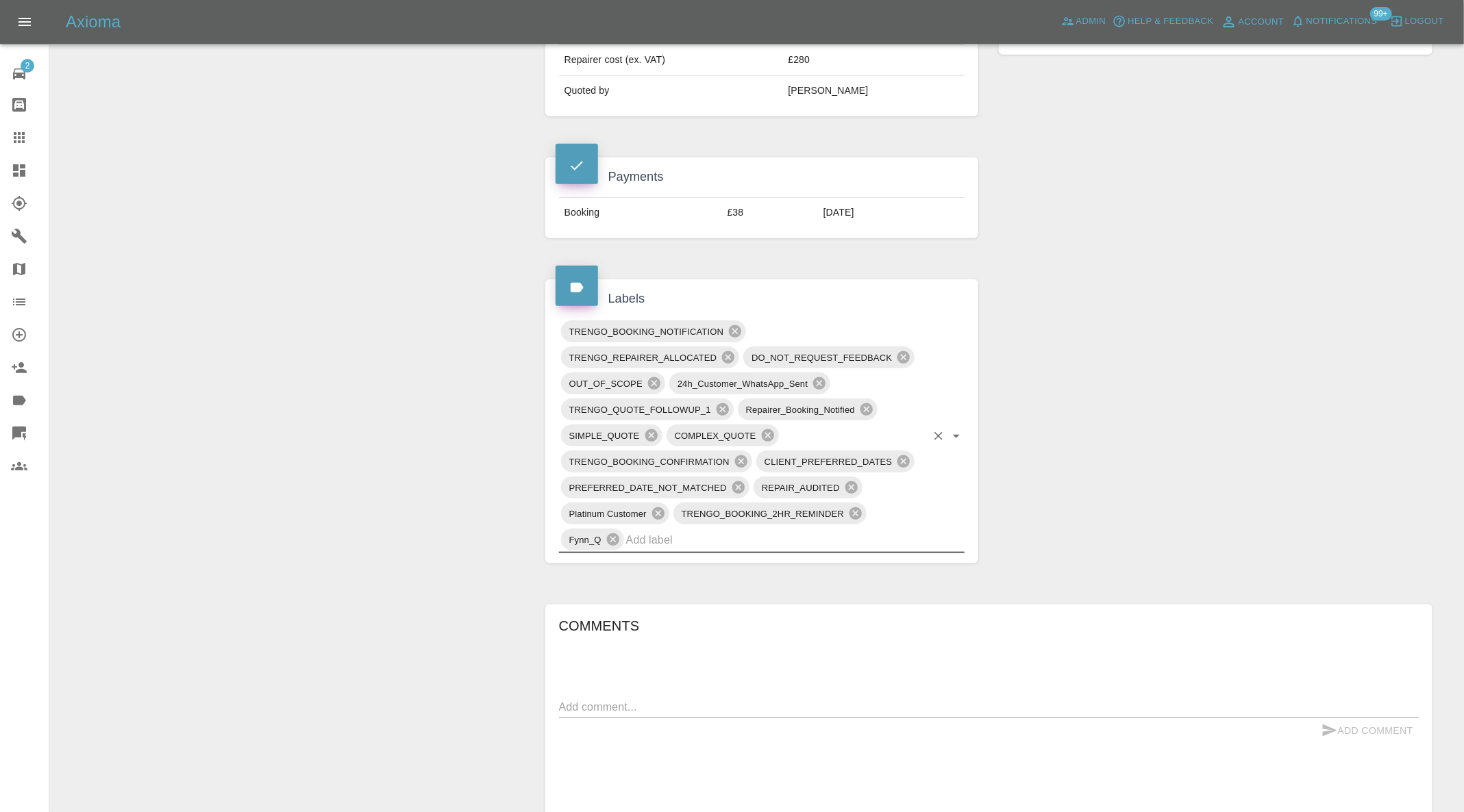
scroll to position [0, 0]
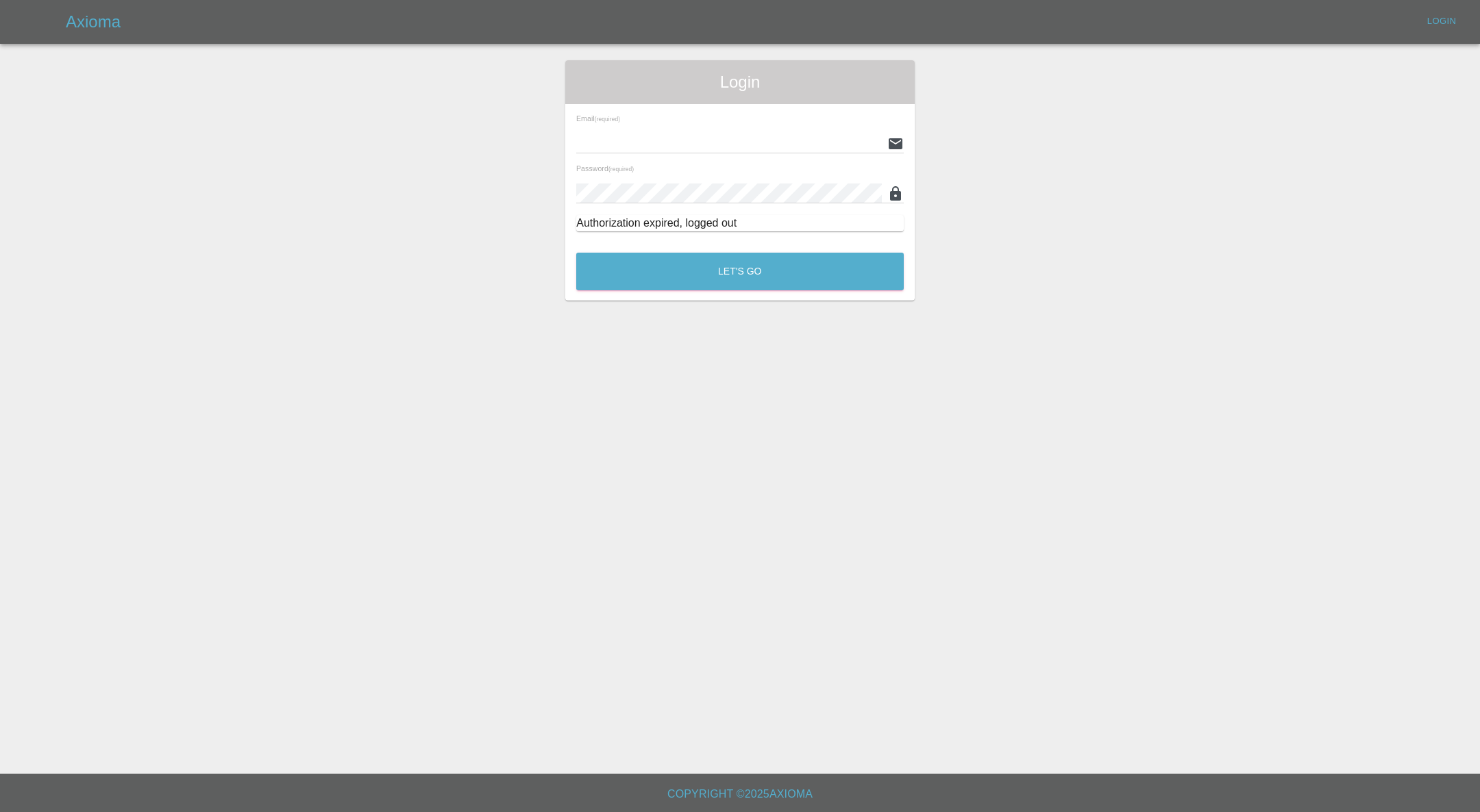
type input "[PERSON_NAME][EMAIL_ADDRESS][PERSON_NAME][DOMAIN_NAME]"
click at [674, 259] on button "Let's Go" at bounding box center [740, 272] width 327 height 37
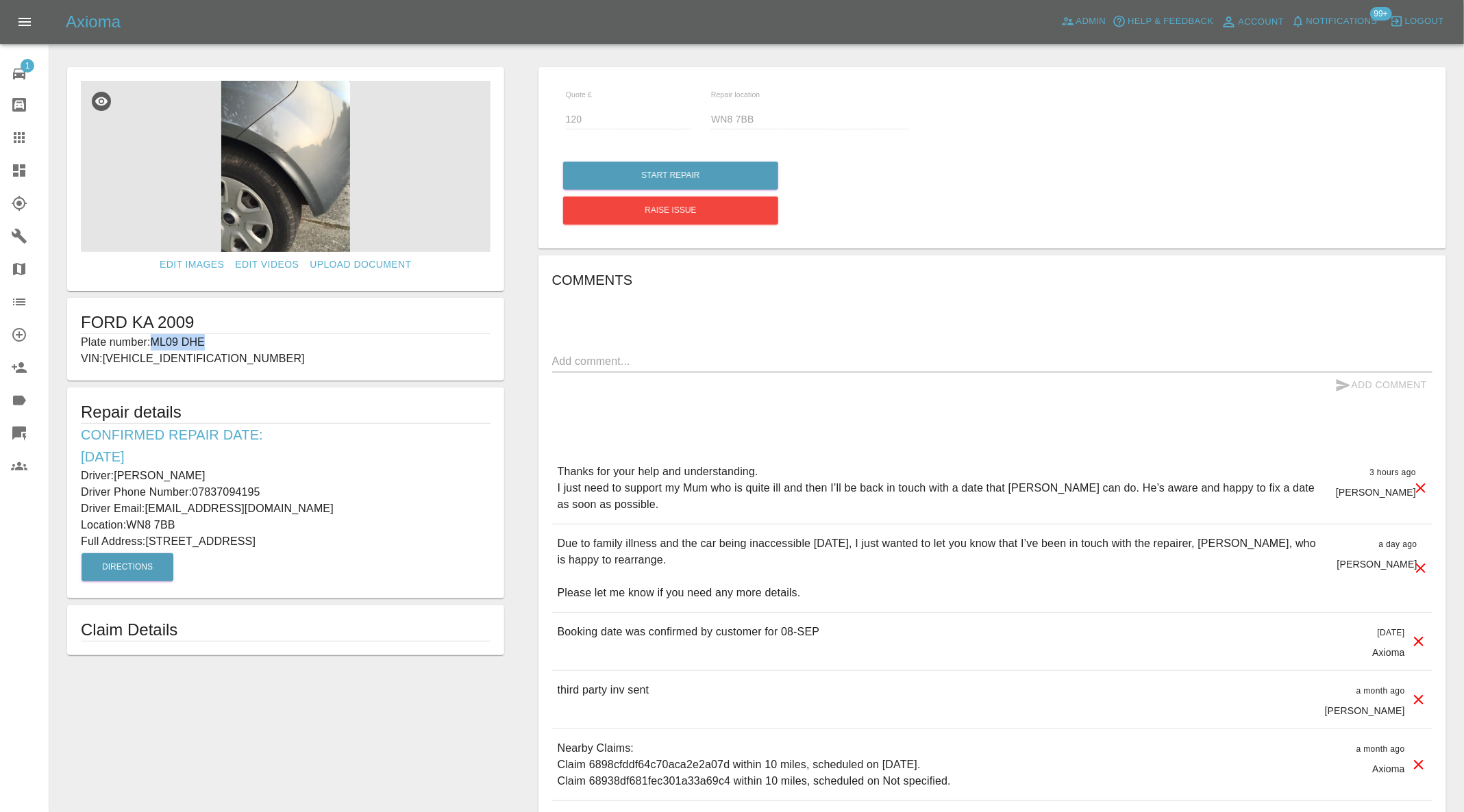
drag, startPoint x: 235, startPoint y: 335, endPoint x: 155, endPoint y: 340, distance: 80.2
click at [155, 340] on p "Plate number: ML09 DHE" at bounding box center [285, 343] width 409 height 16
copy p "ML09 DHE"
click at [4, 148] on link "Claims" at bounding box center [24, 138] width 49 height 33
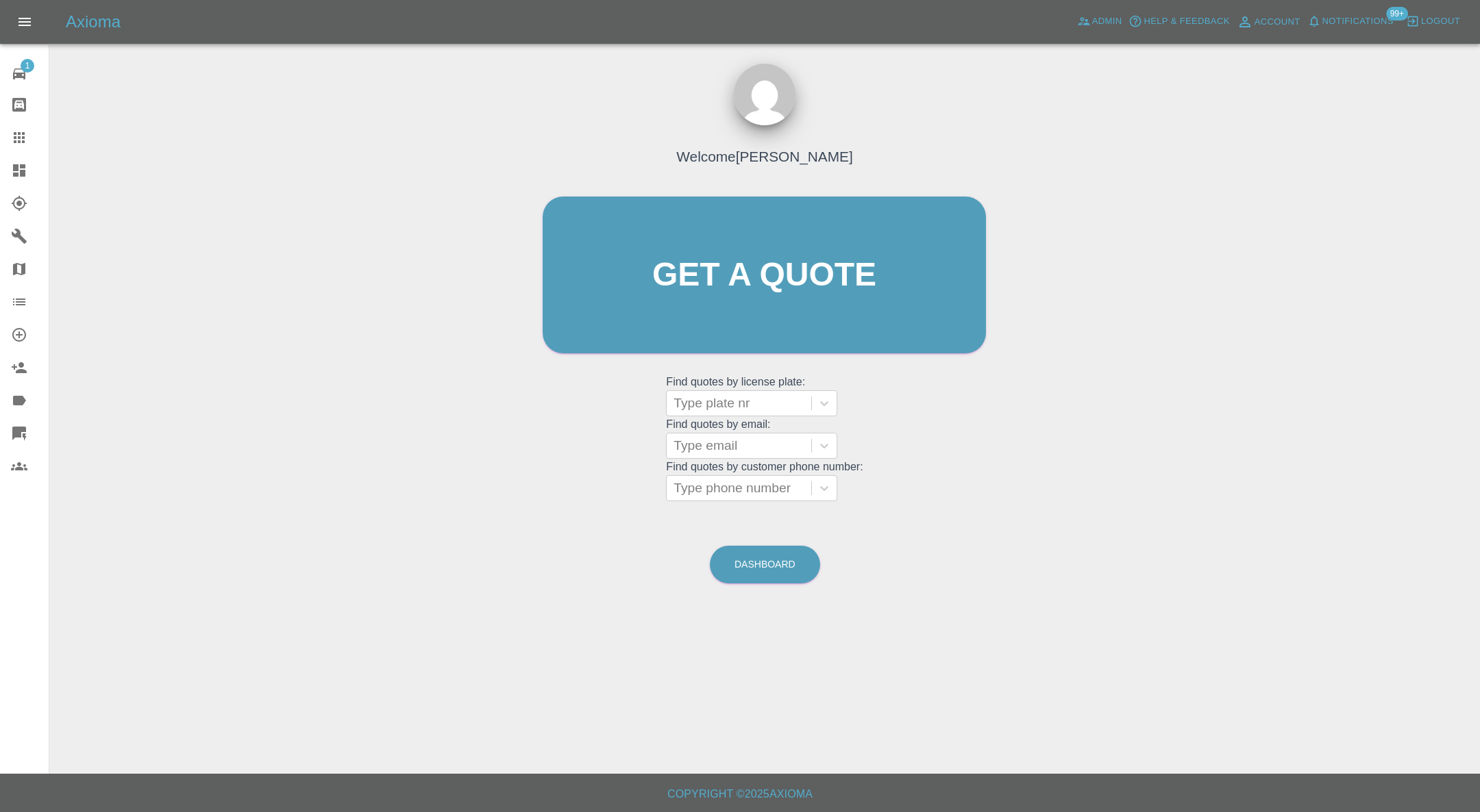
click at [720, 403] on div at bounding box center [739, 404] width 131 height 20
paste input "ML09 DHE"
type input "ML09 DHE"
click at [767, 459] on div "ML09 DHE, Awaiting Repair" at bounding box center [751, 474] width 171 height 44
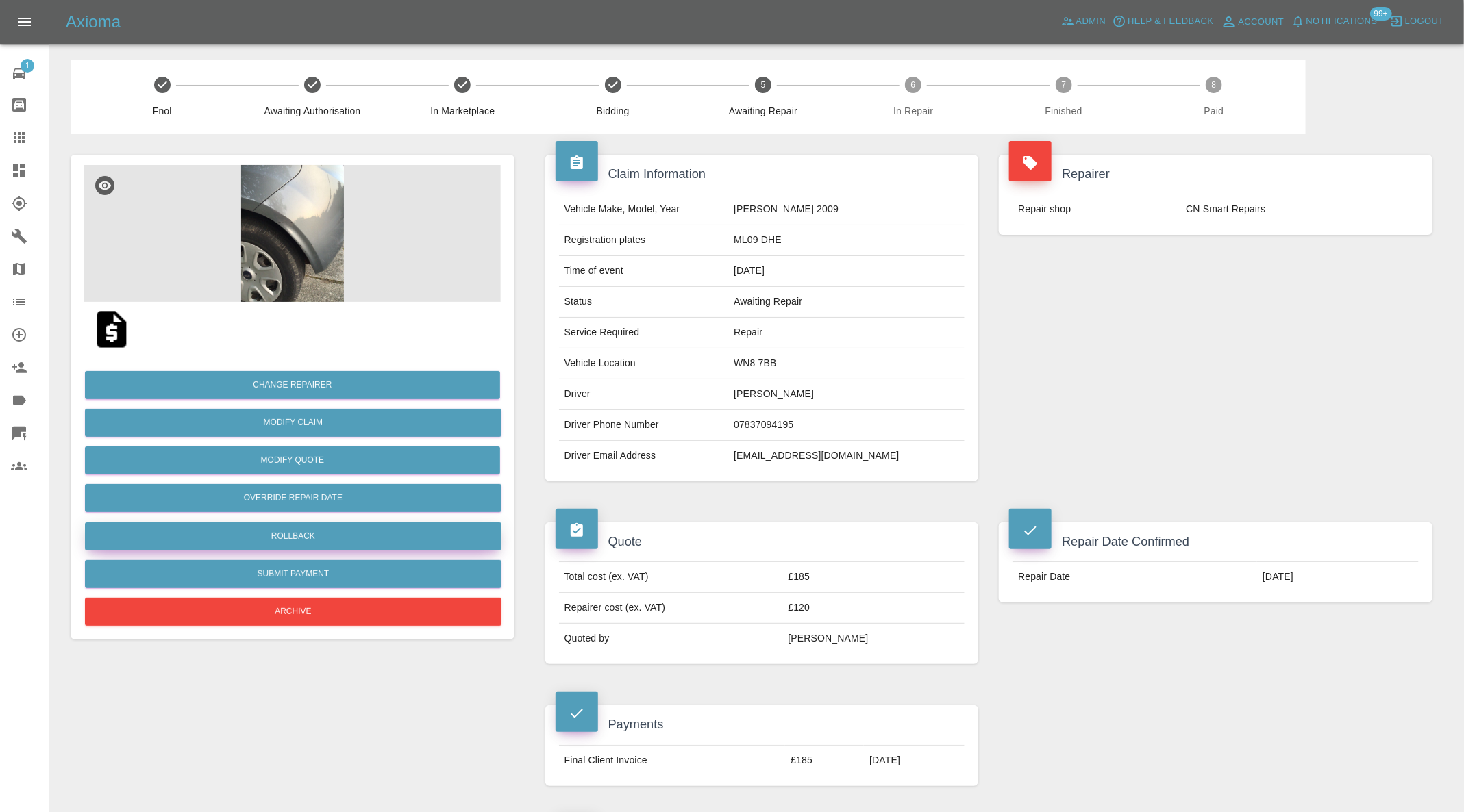
click at [411, 530] on button "Rollback" at bounding box center [293, 536] width 417 height 28
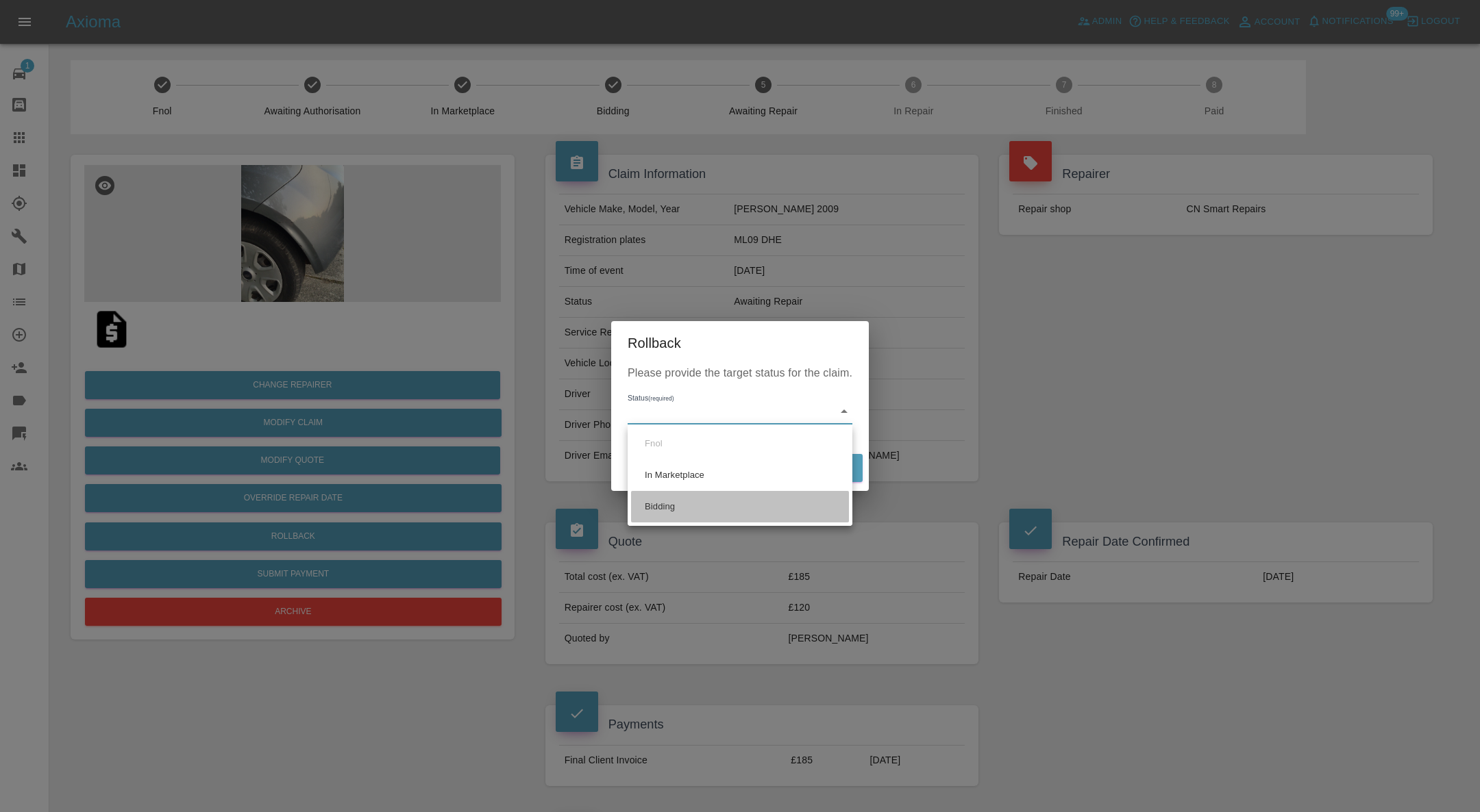
click at [682, 501] on li "Bidding" at bounding box center [740, 507] width 218 height 32
type input "bidding"
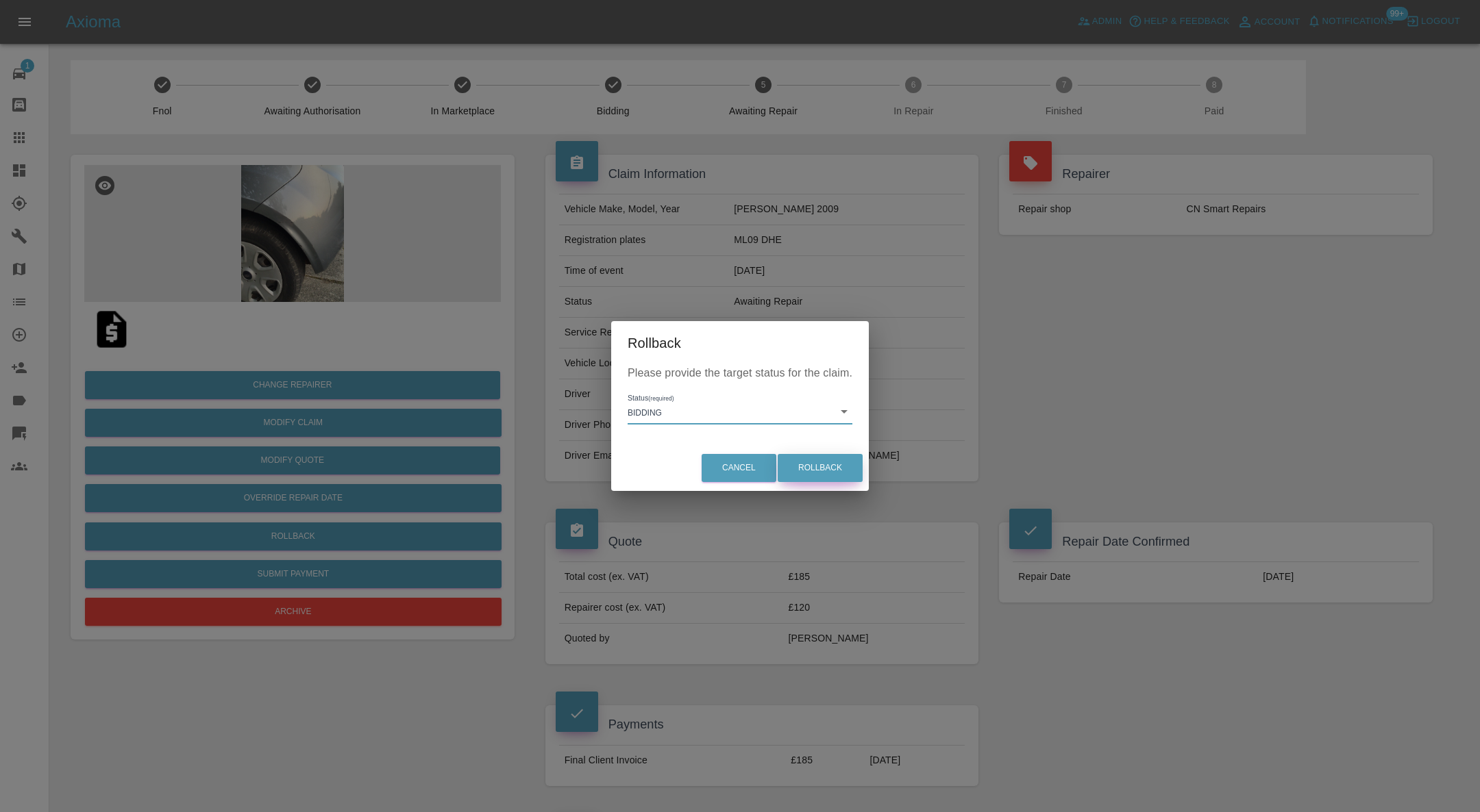
click at [814, 474] on button "Rollback" at bounding box center [820, 468] width 85 height 28
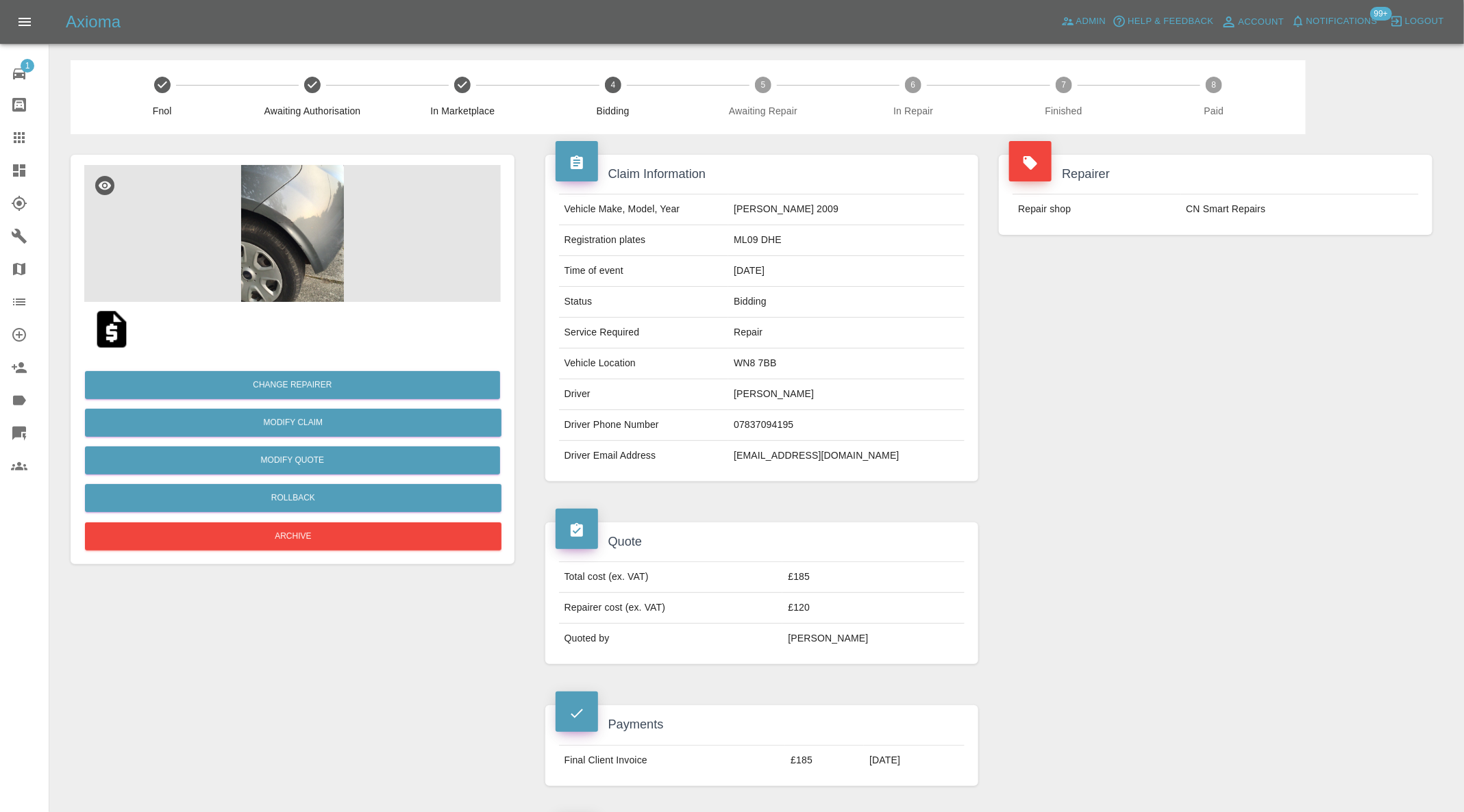
scroll to position [548, 0]
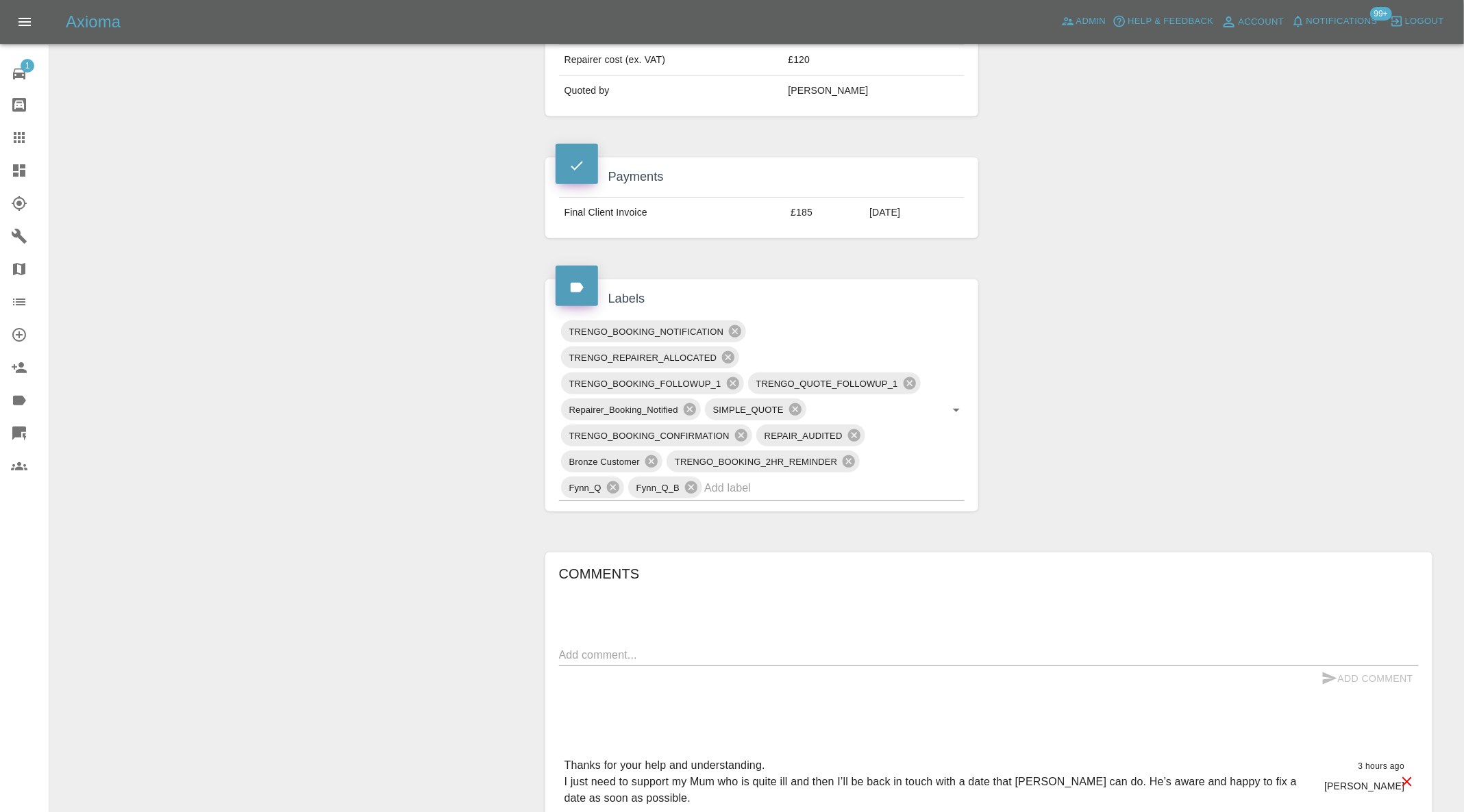
click at [738, 324] on icon at bounding box center [735, 331] width 15 height 15
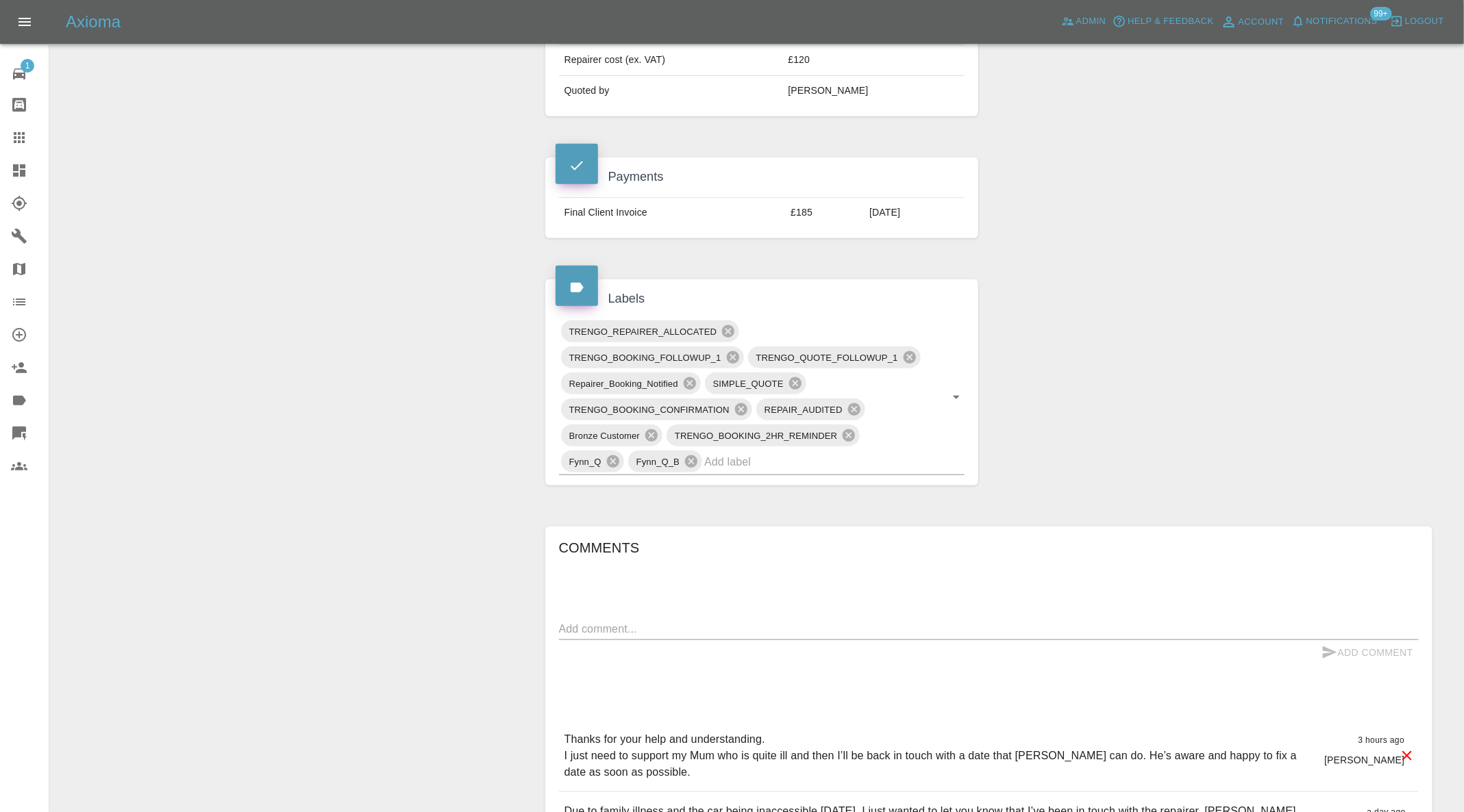
click at [689, 379] on icon at bounding box center [689, 383] width 12 height 12
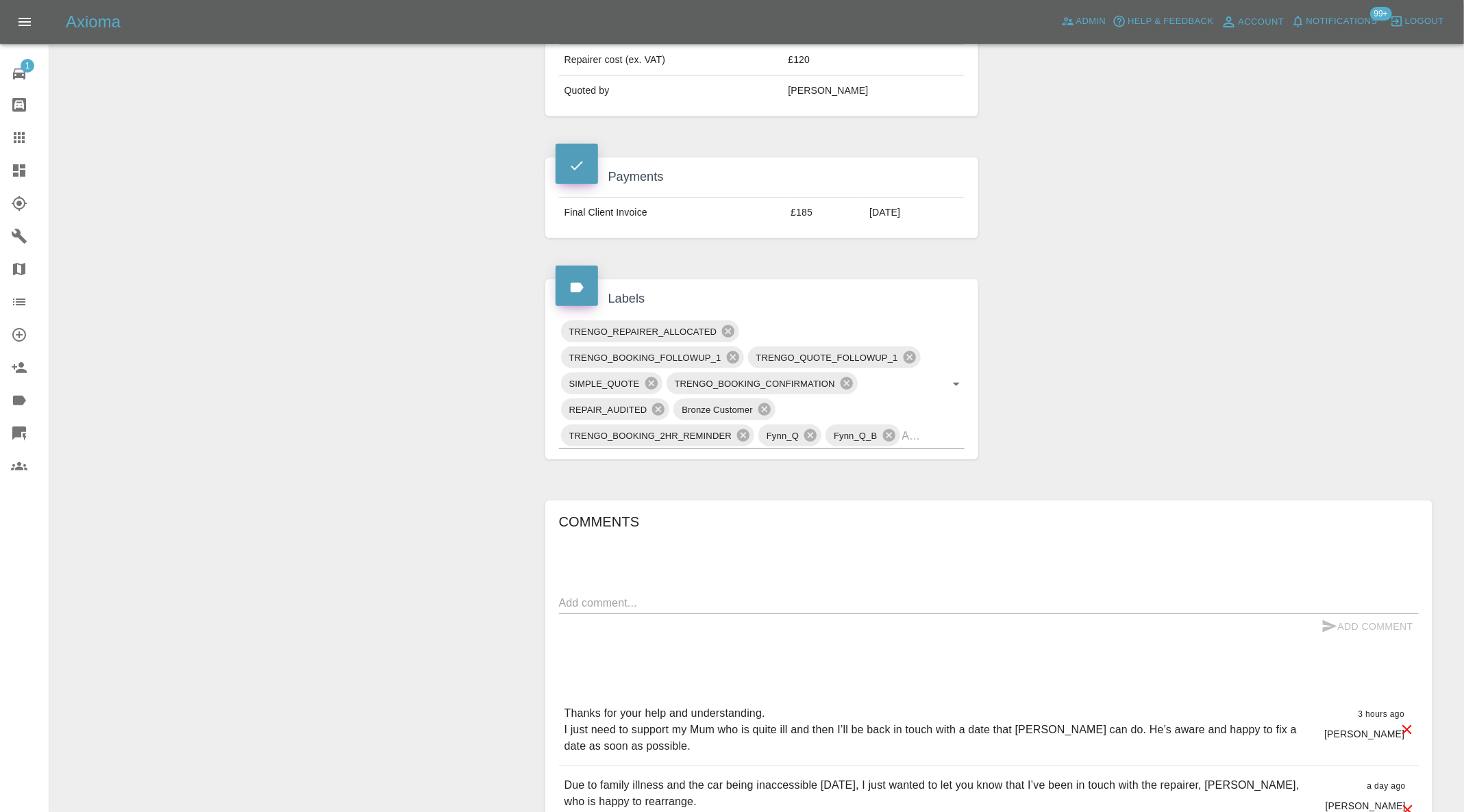
click at [845, 378] on icon at bounding box center [846, 383] width 12 height 12
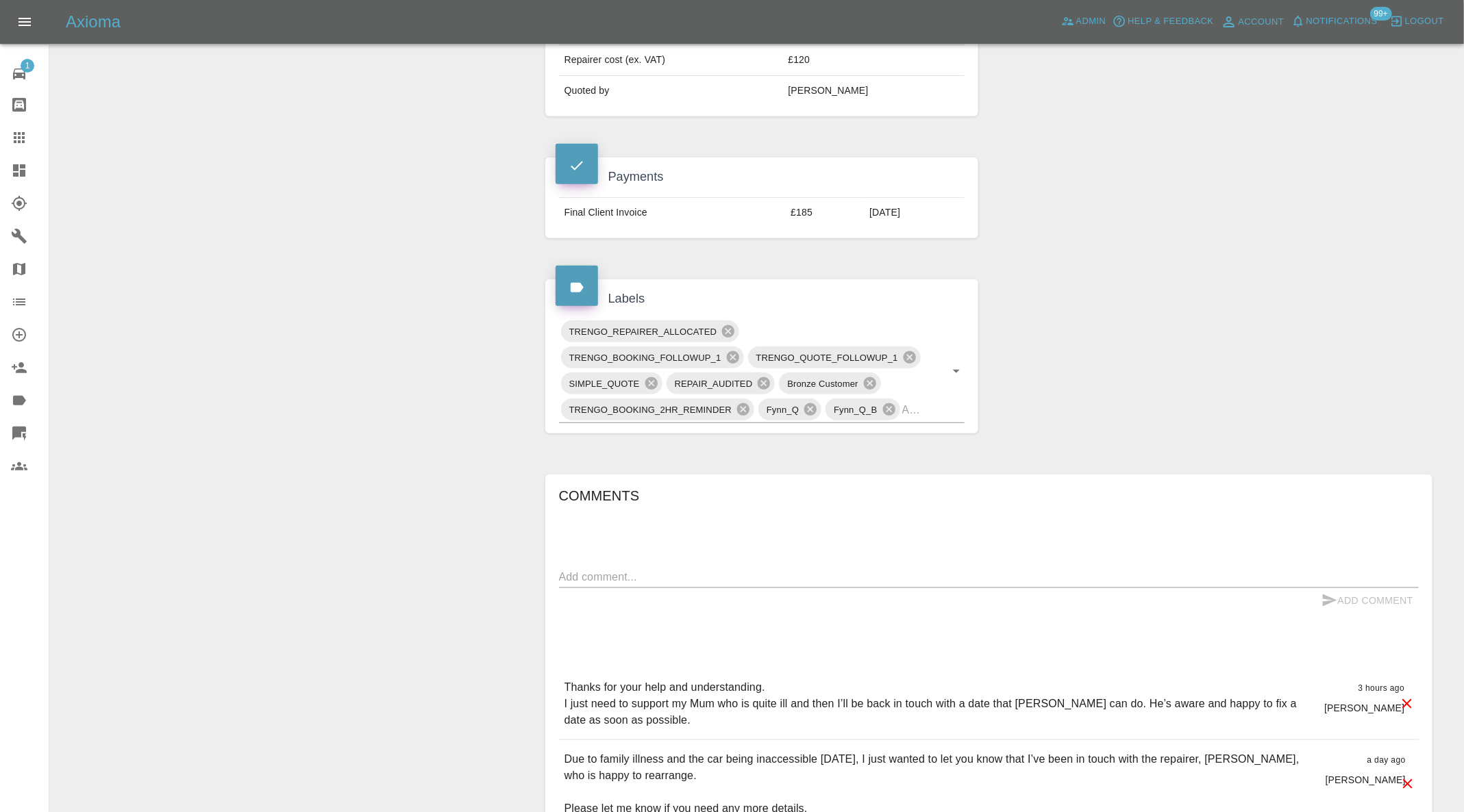
click at [738, 352] on icon at bounding box center [732, 357] width 15 height 15
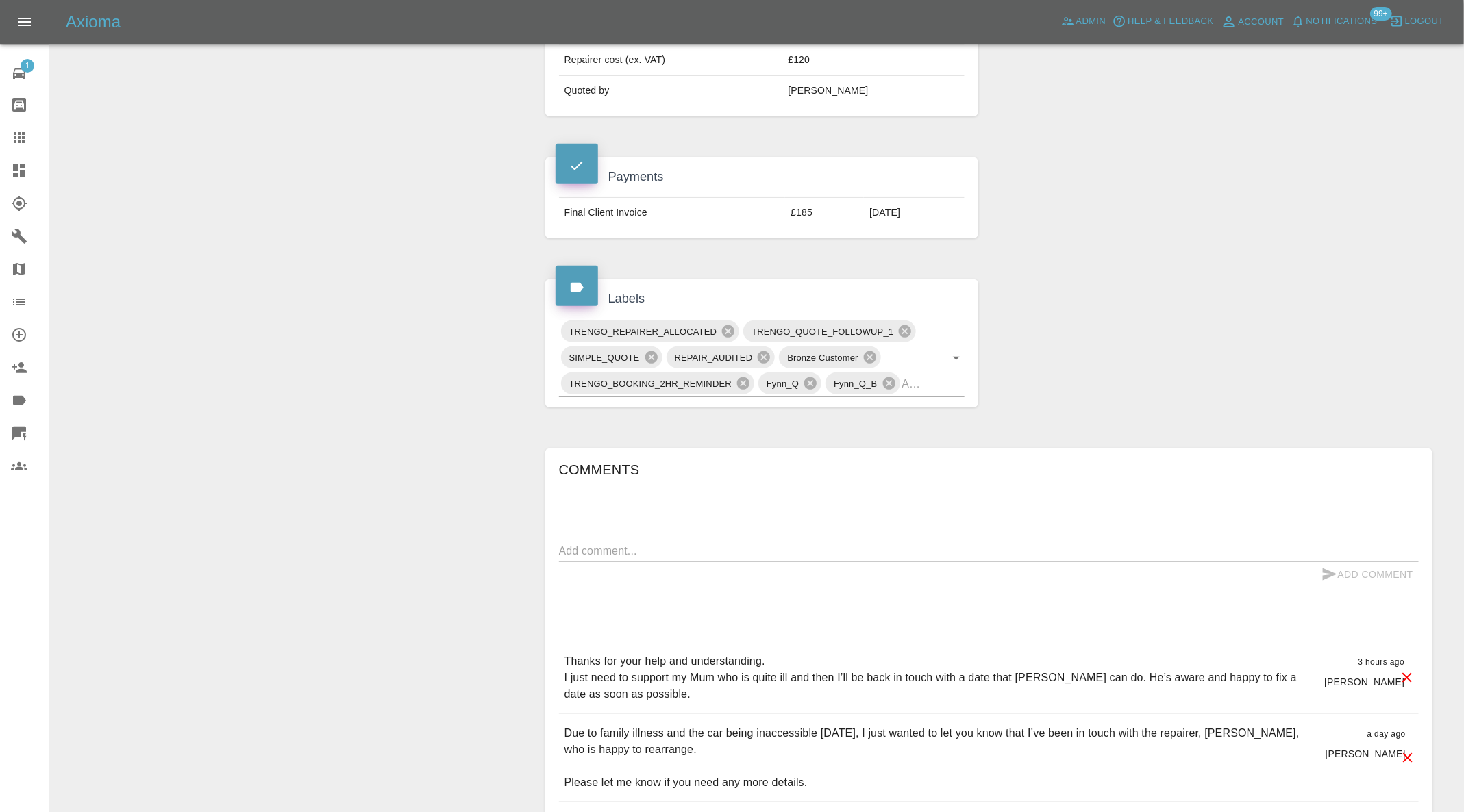
click at [742, 379] on icon at bounding box center [743, 383] width 15 height 15
click at [907, 383] on input "text" at bounding box center [815, 384] width 222 height 21
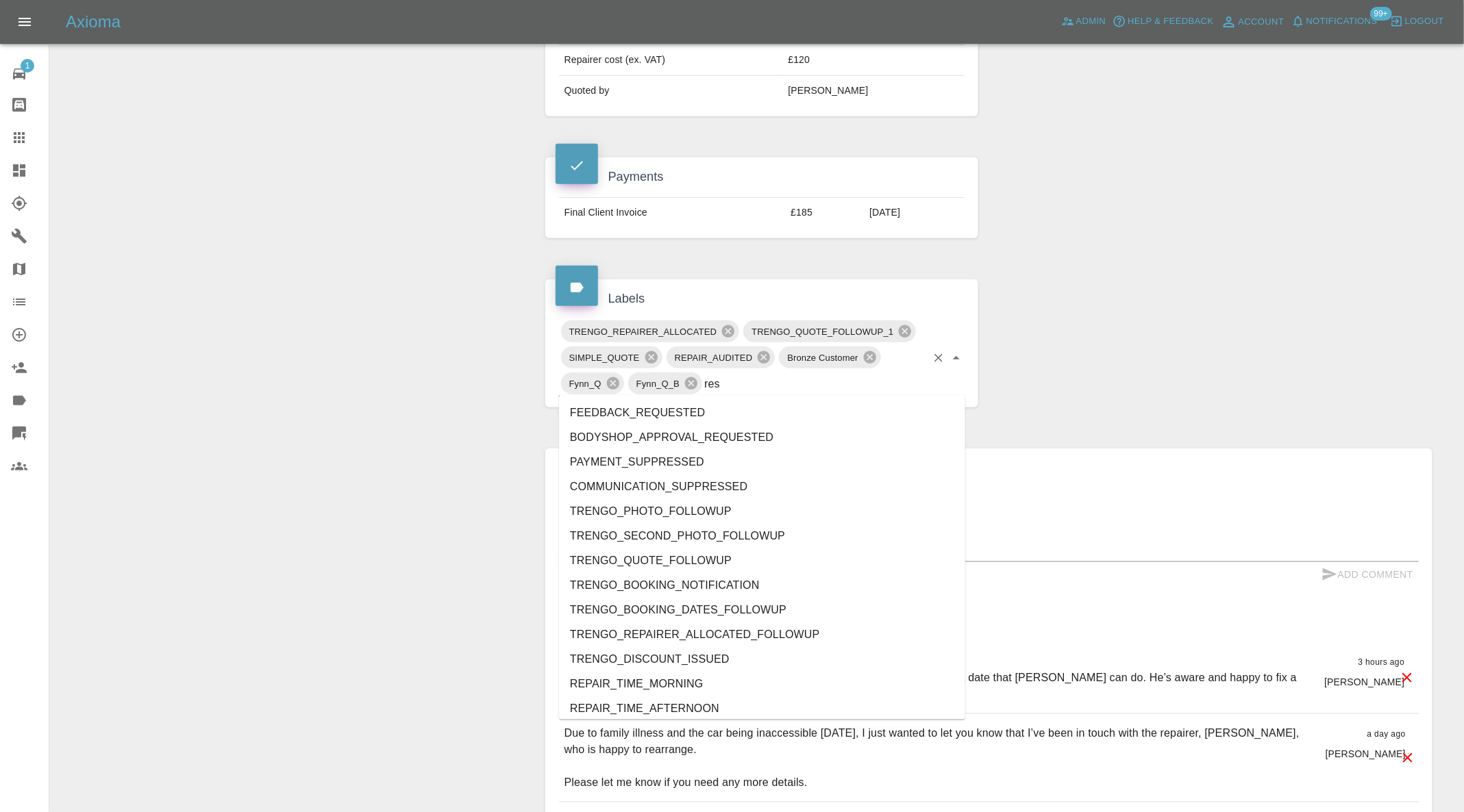
type input "resc"
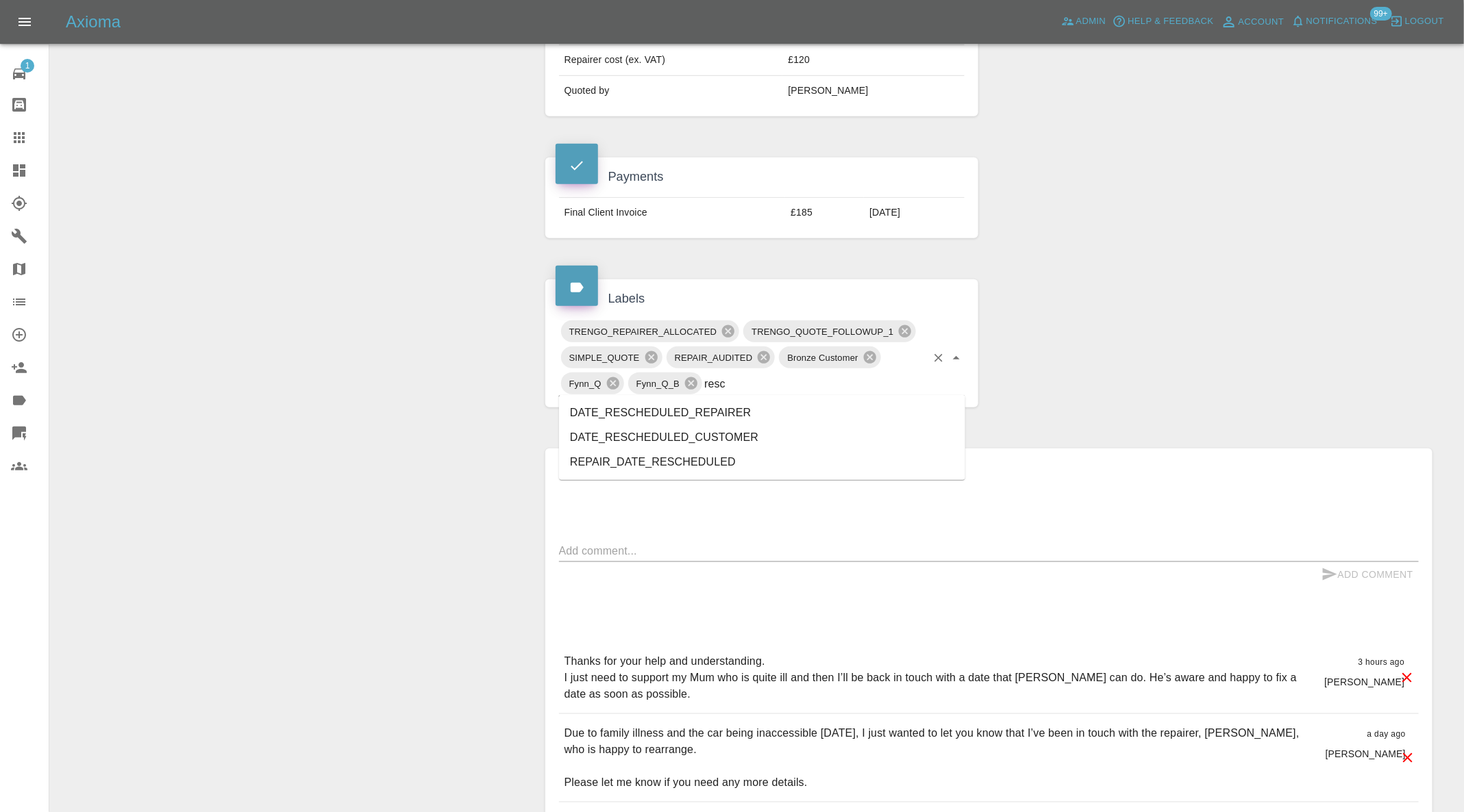
click at [743, 427] on li "DATE_RESCHEDULED_CUSTOMER" at bounding box center [762, 438] width 406 height 24
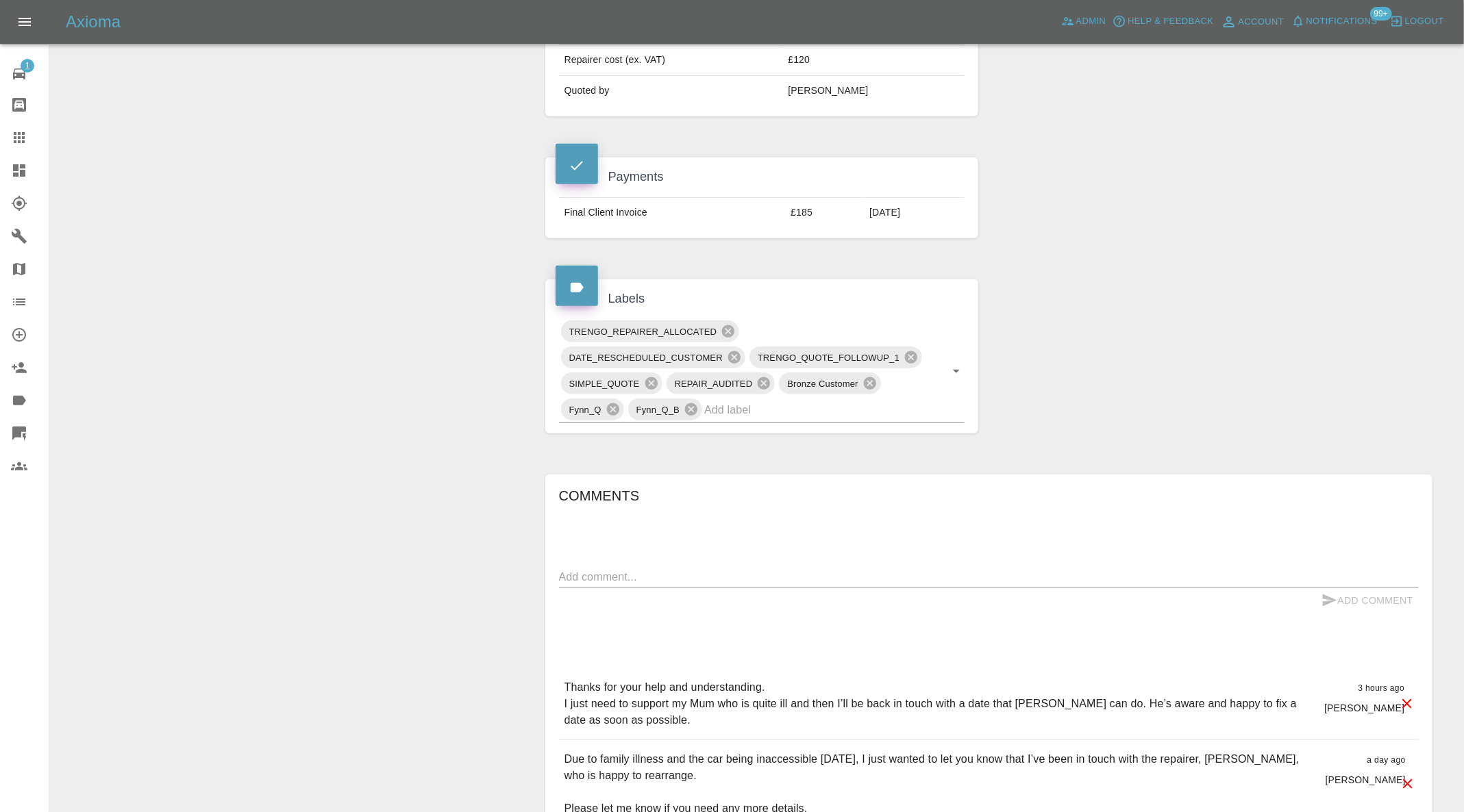
click at [726, 559] on div "Comments x Add Comment Thanks for your help and understanding. I just need to s…" at bounding box center [989, 819] width 859 height 669
click at [721, 575] on textarea at bounding box center [989, 577] width 859 height 15
type textarea "please send new dates"
click at [1344, 603] on button "Add Comment" at bounding box center [1367, 600] width 103 height 25
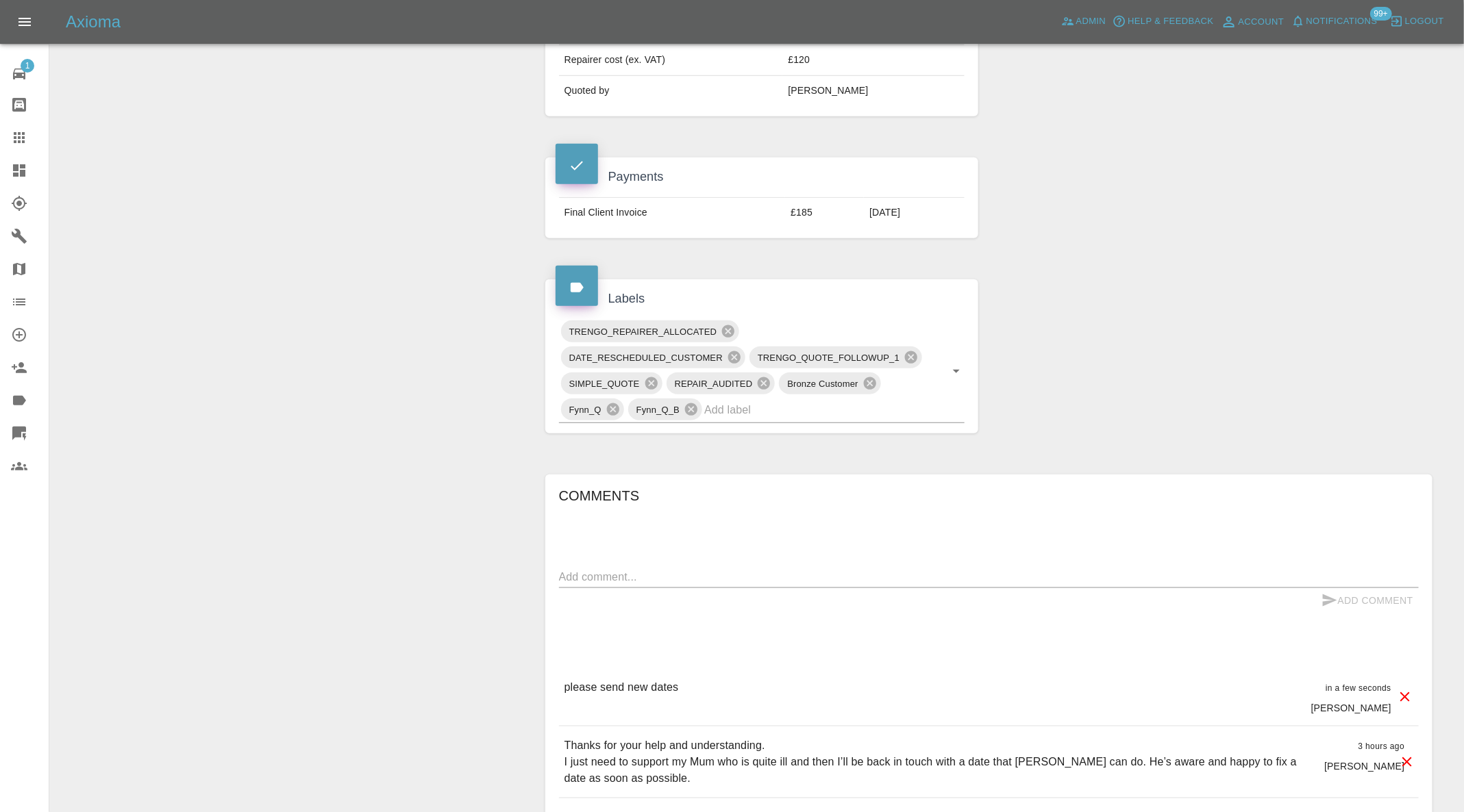
scroll to position [0, 0]
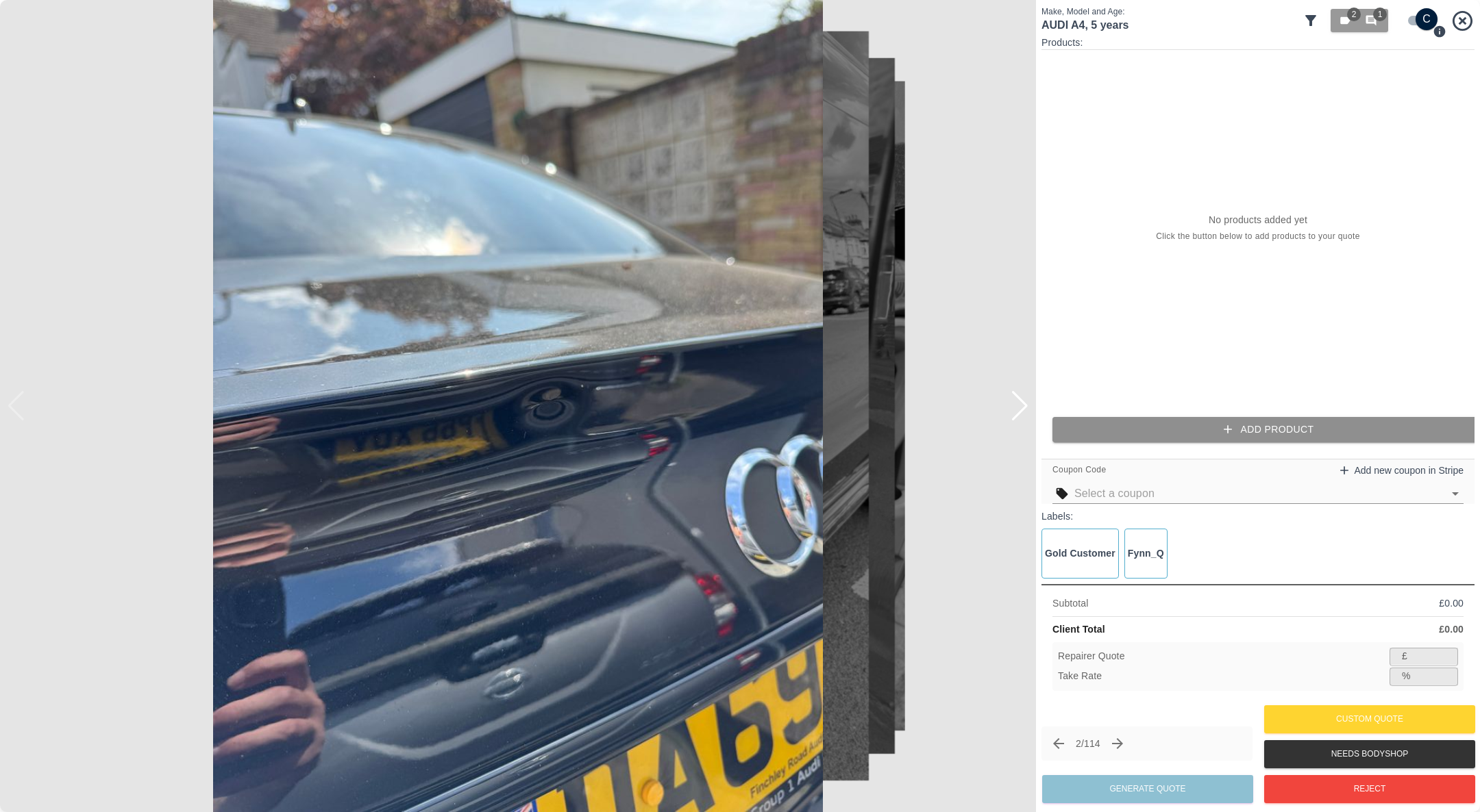
click at [1139, 431] on button "Add Product" at bounding box center [1269, 430] width 433 height 25
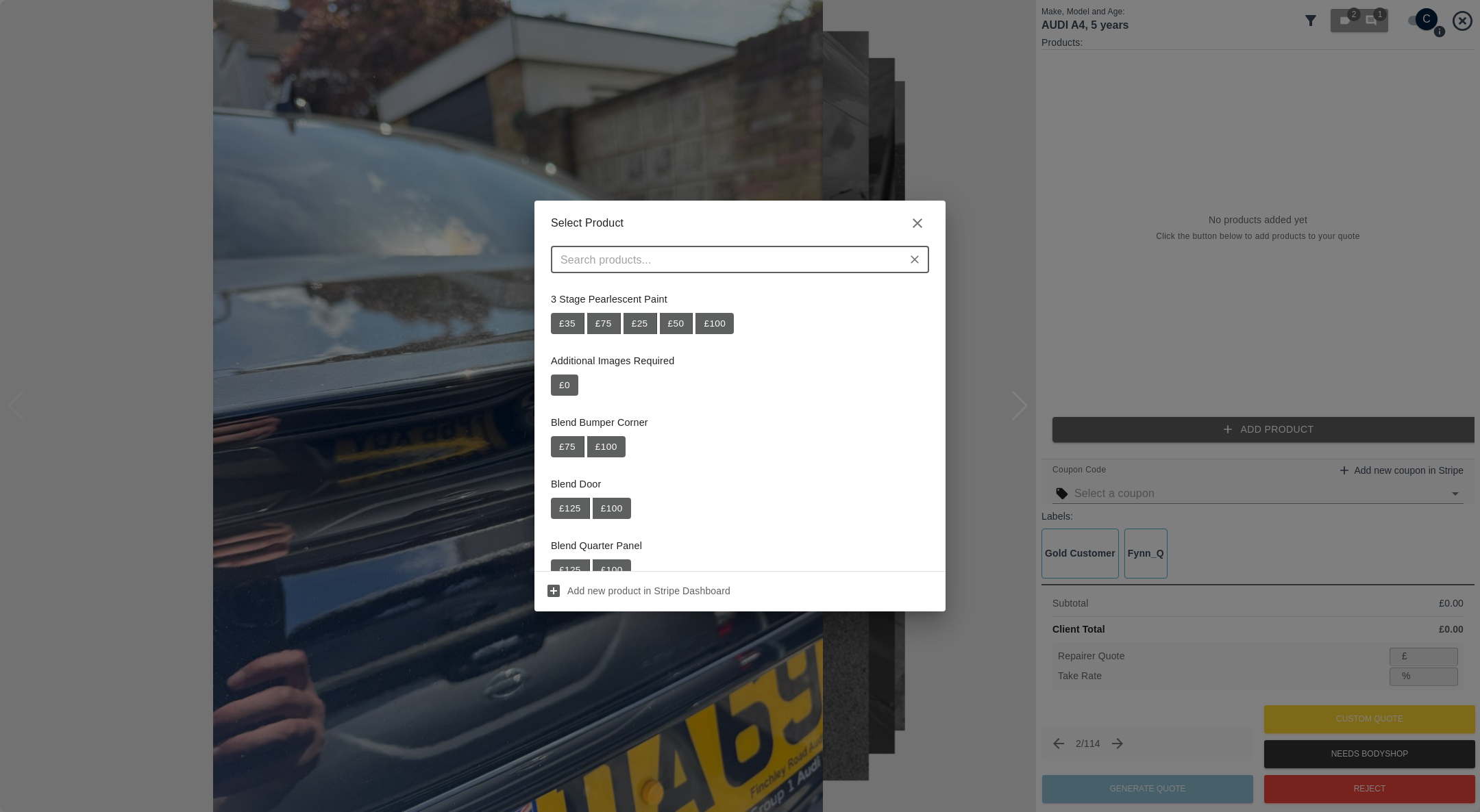
click at [633, 253] on input "text" at bounding box center [729, 260] width 348 height 20
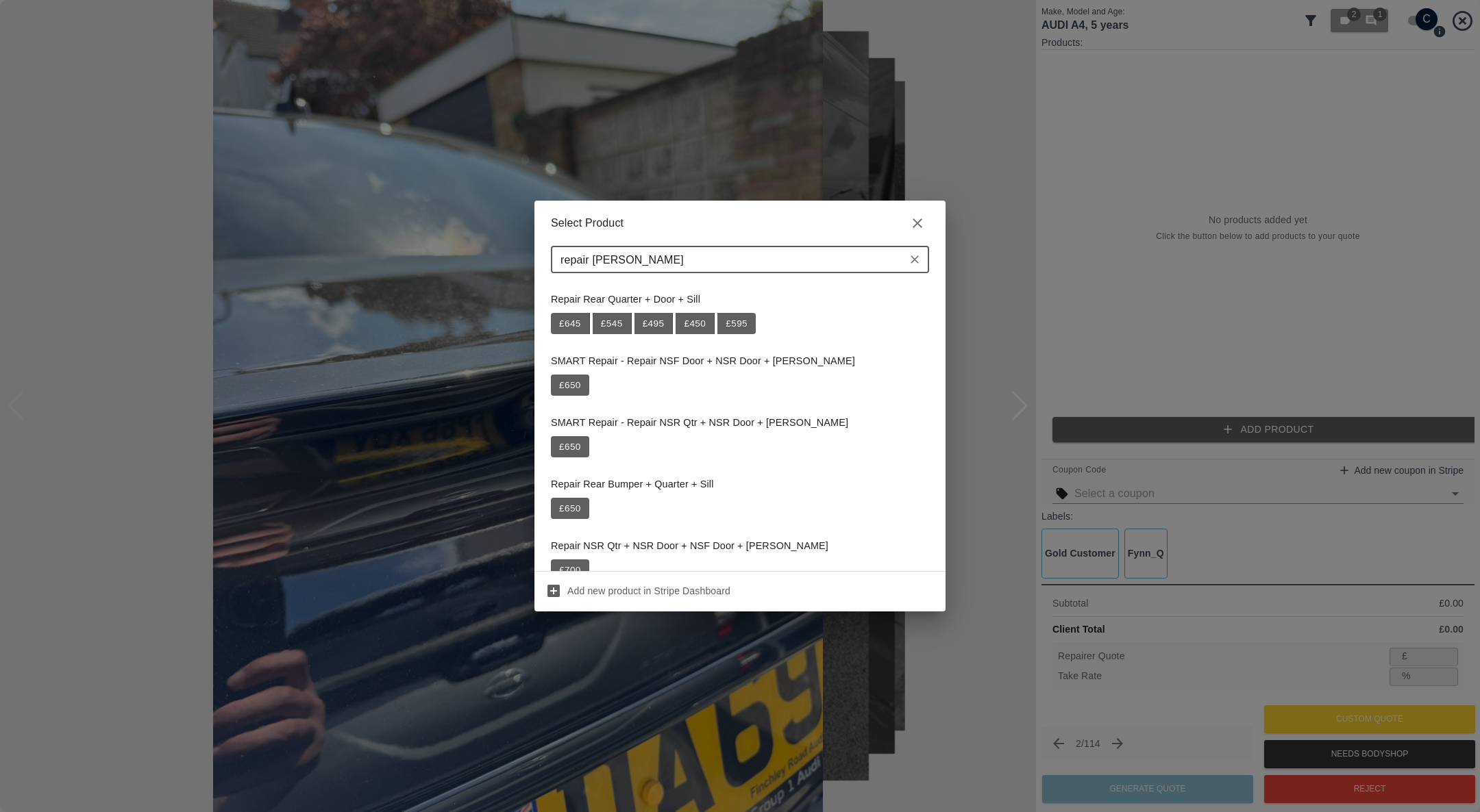
drag, startPoint x: 650, startPoint y: 259, endPoint x: 545, endPoint y: 255, distance: 105.1
click at [545, 255] on div "repair [PERSON_NAME] ​" at bounding box center [740, 264] width 411 height 38
type input "repair [PERSON_NAME]"
click at [914, 222] on icon "button" at bounding box center [917, 223] width 16 height 16
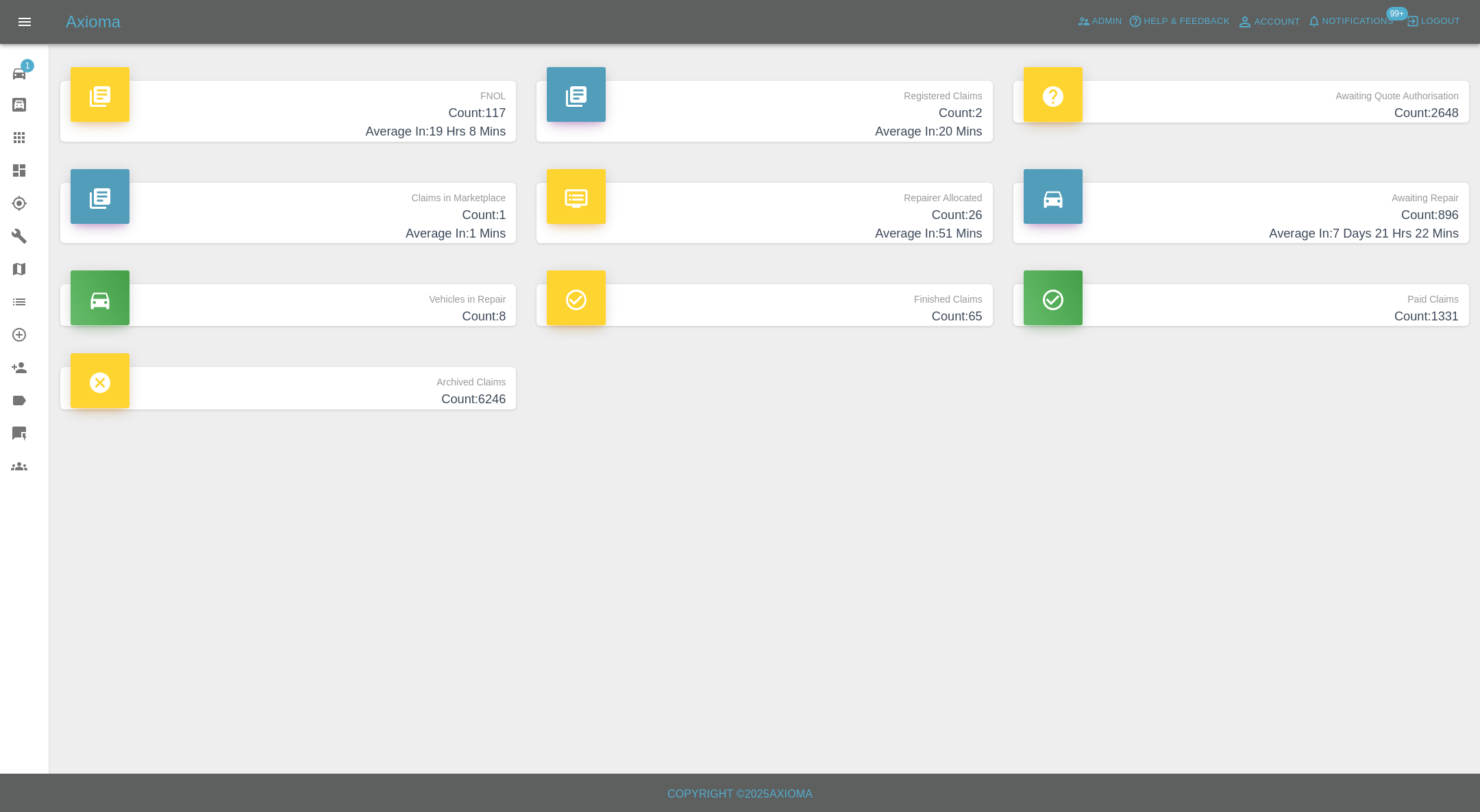
click at [326, 119] on h4 "Count: 117" at bounding box center [288, 113] width 436 height 19
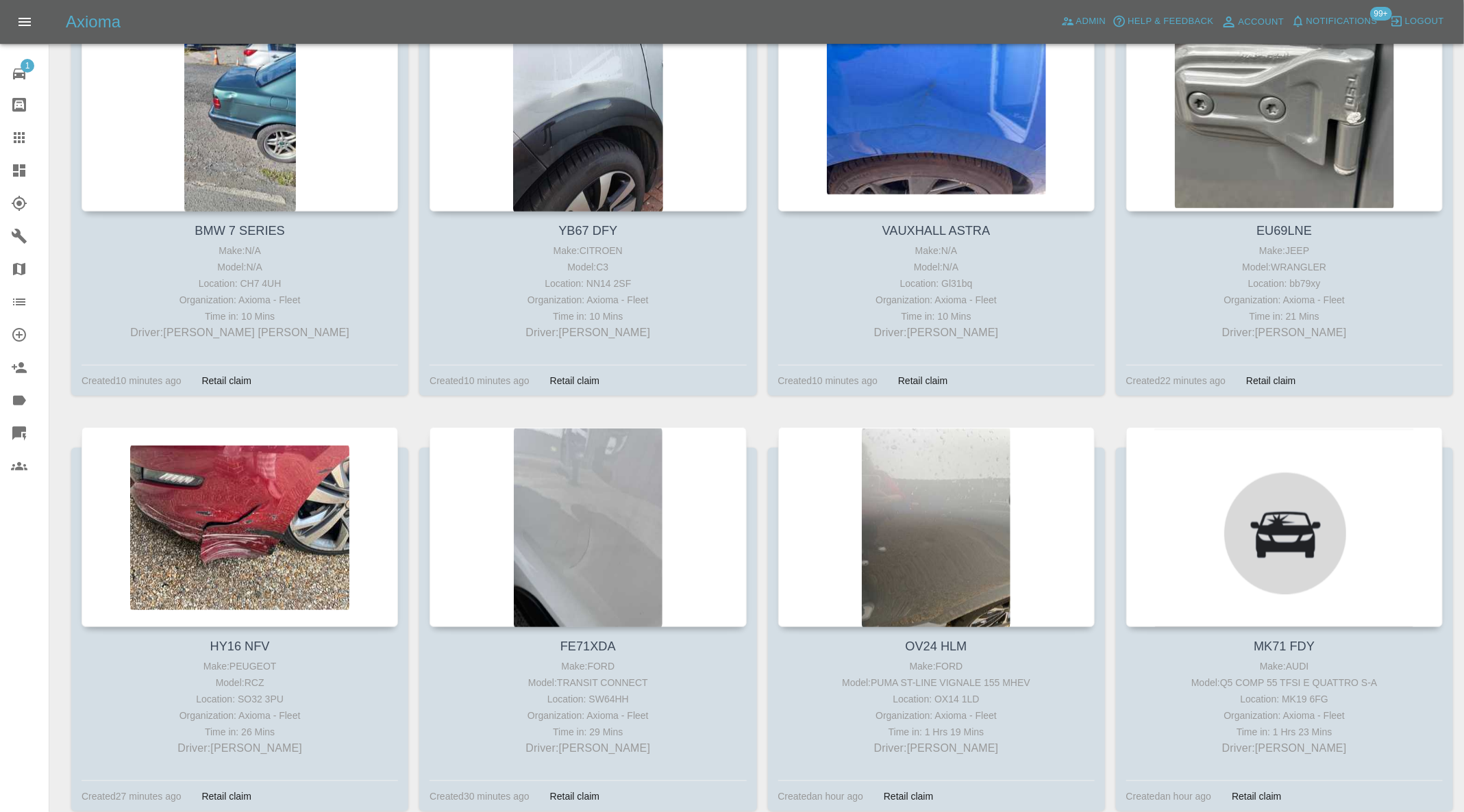
scroll to position [684, 0]
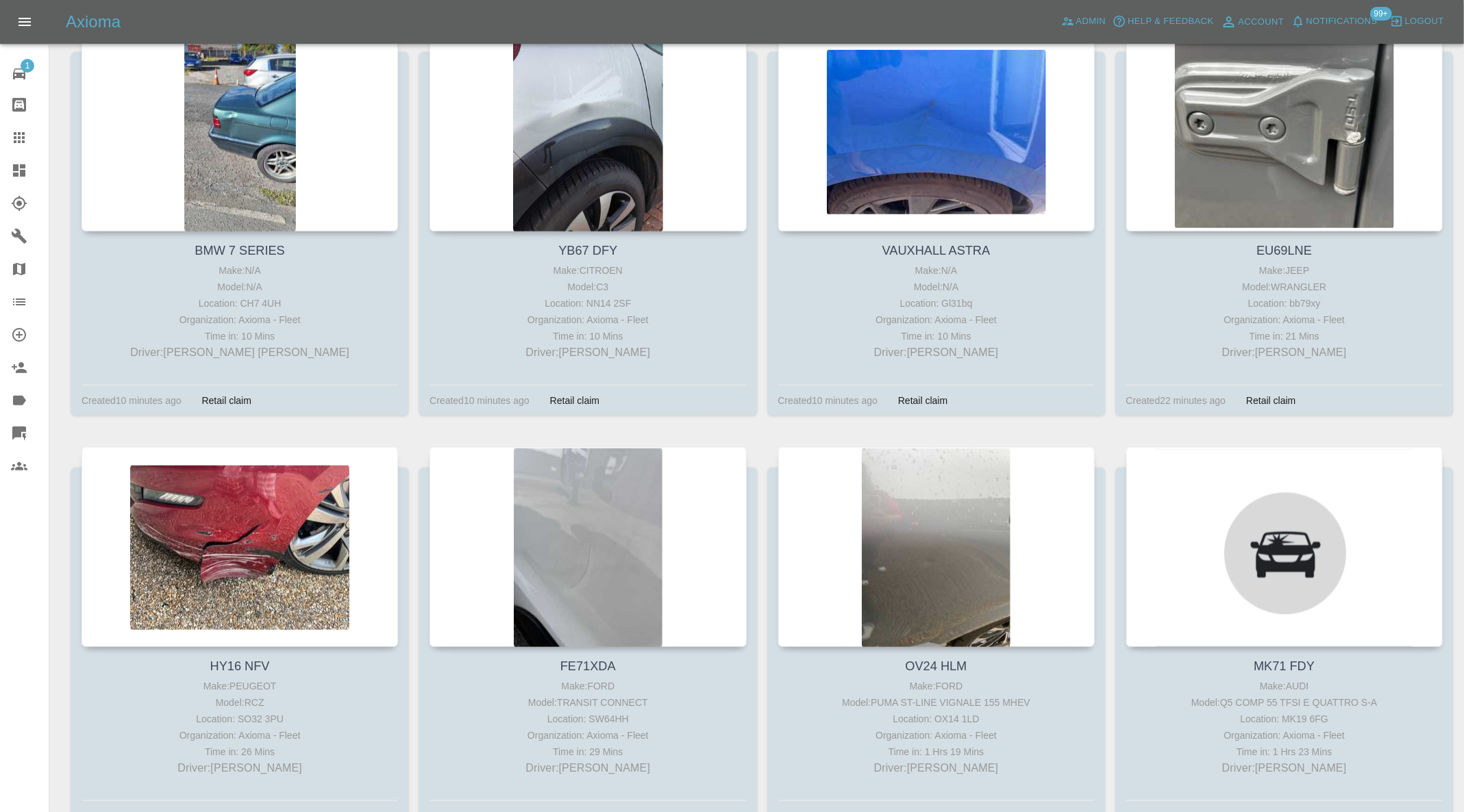
click at [232, 535] on div at bounding box center [239, 548] width 317 height 200
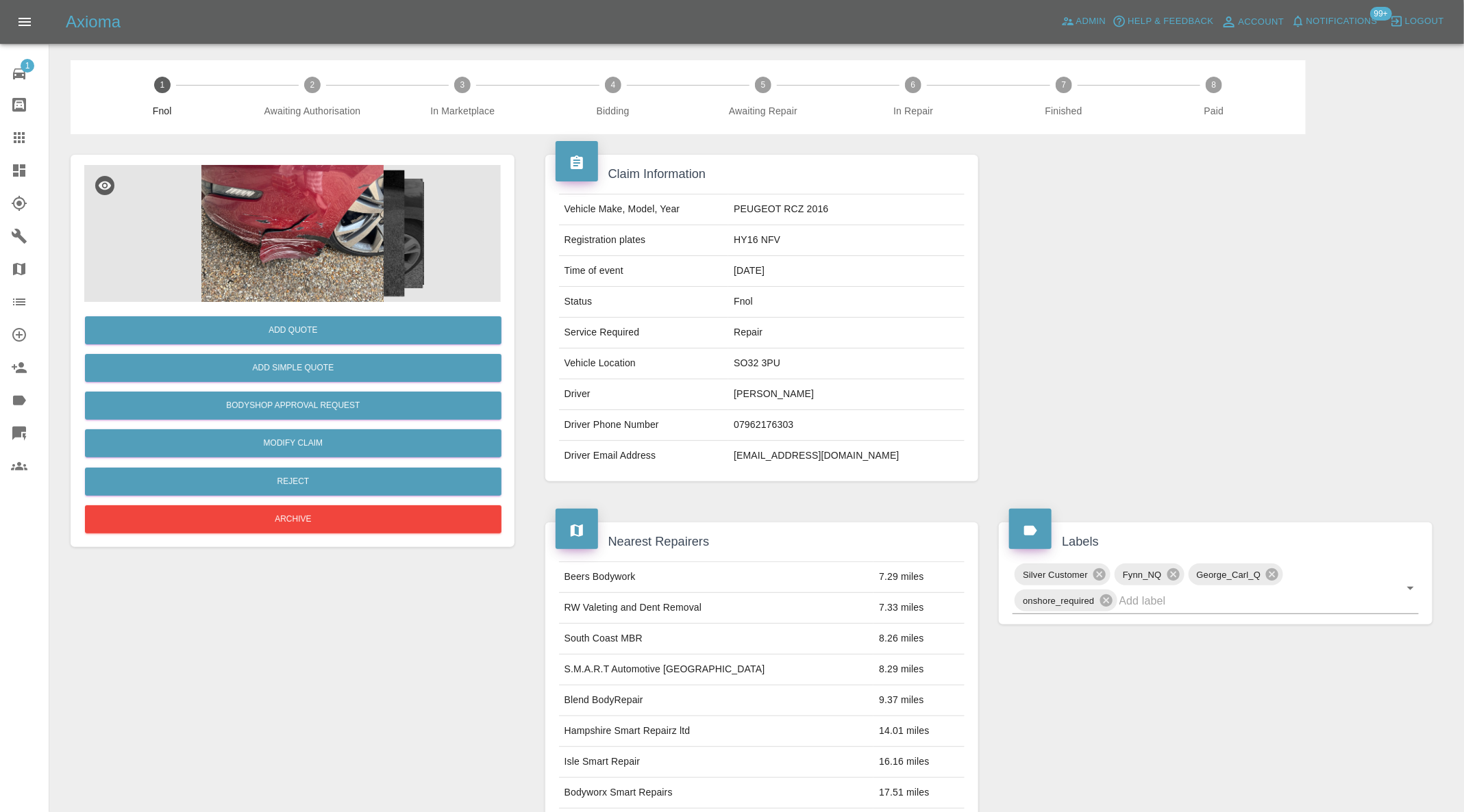
click at [288, 226] on img at bounding box center [293, 234] width 417 height 137
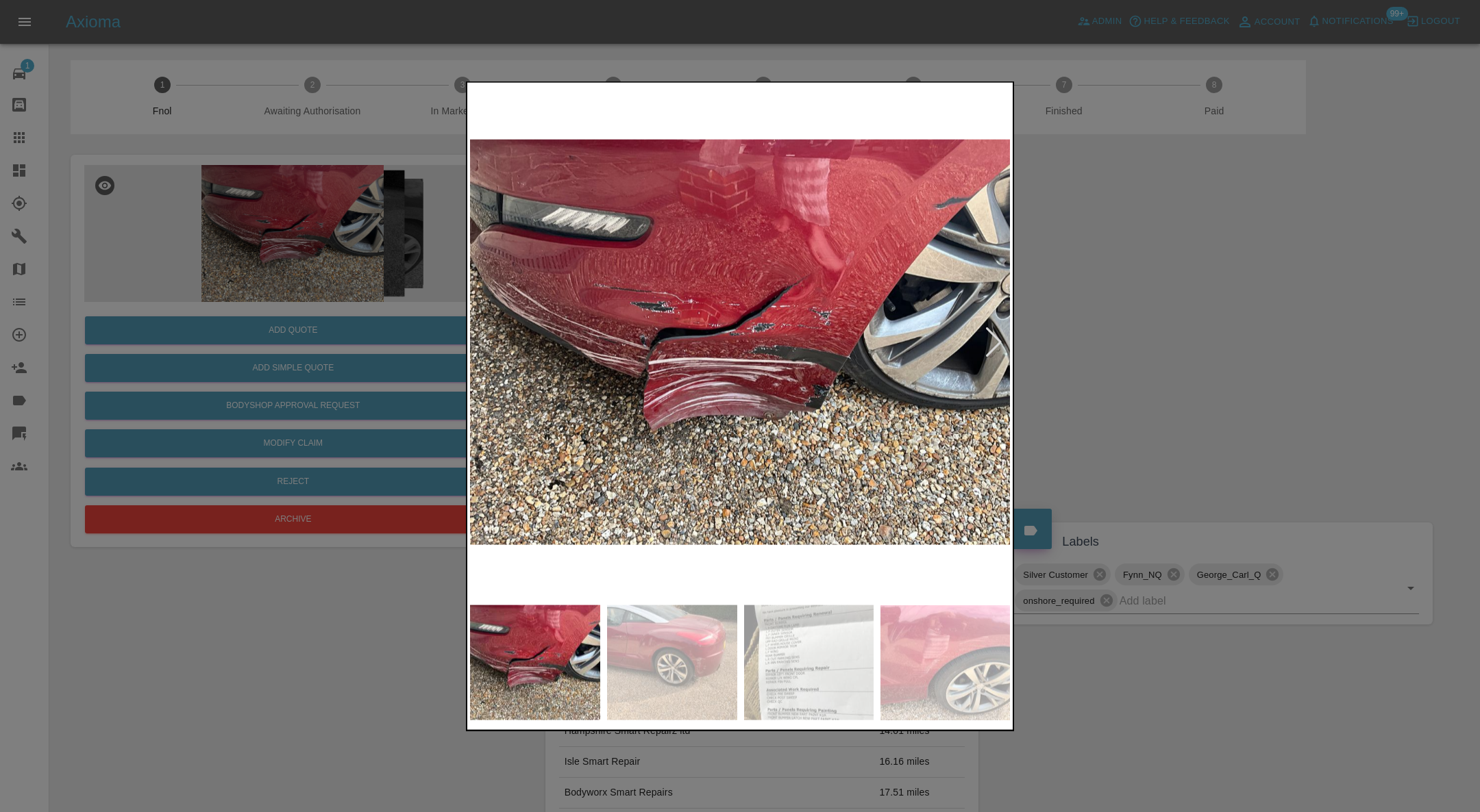
click at [999, 324] on img at bounding box center [740, 342] width 541 height 513
click at [999, 335] on div at bounding box center [994, 342] width 19 height 30
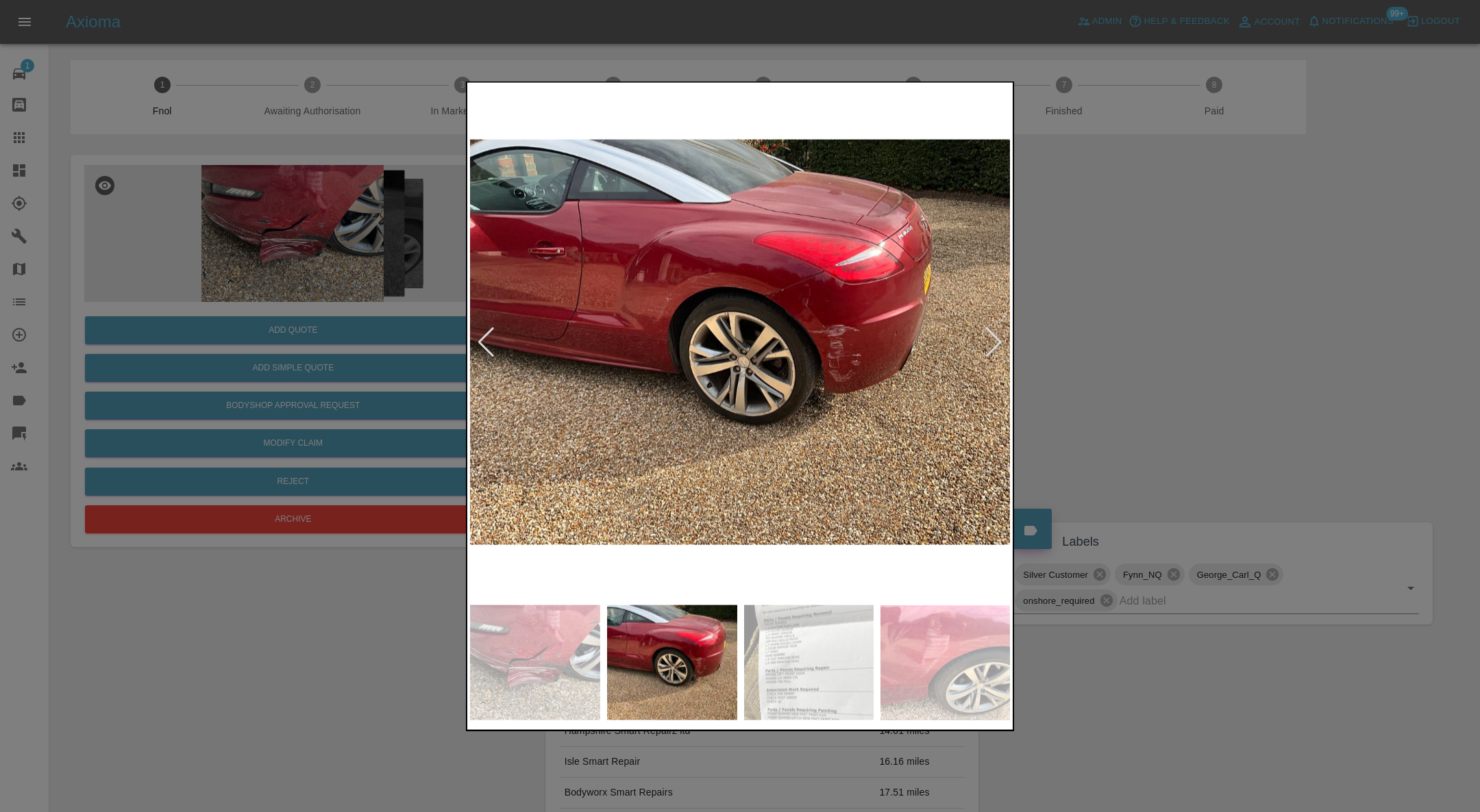
click at [996, 340] on div at bounding box center [994, 342] width 19 height 30
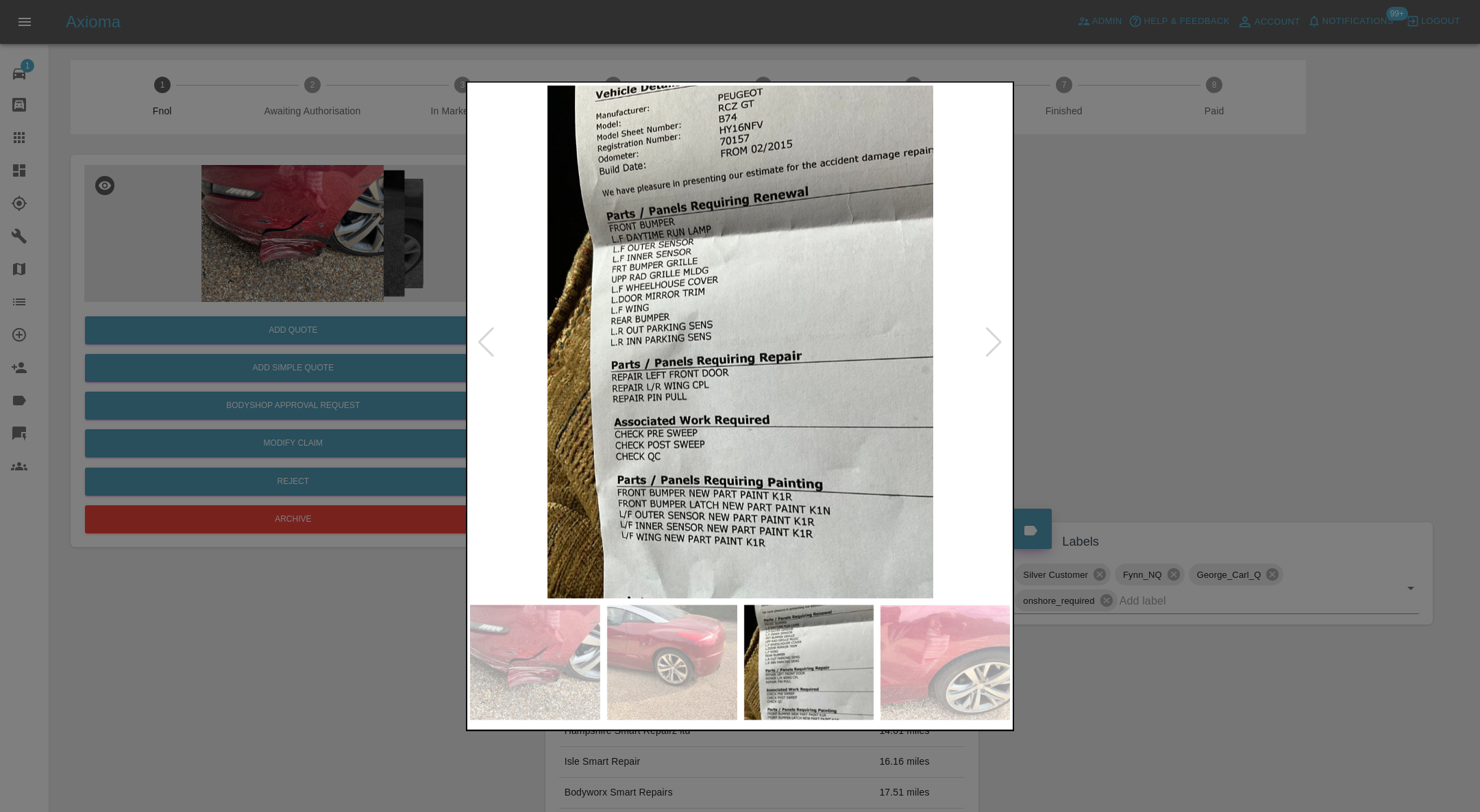
click at [996, 340] on div at bounding box center [994, 342] width 19 height 30
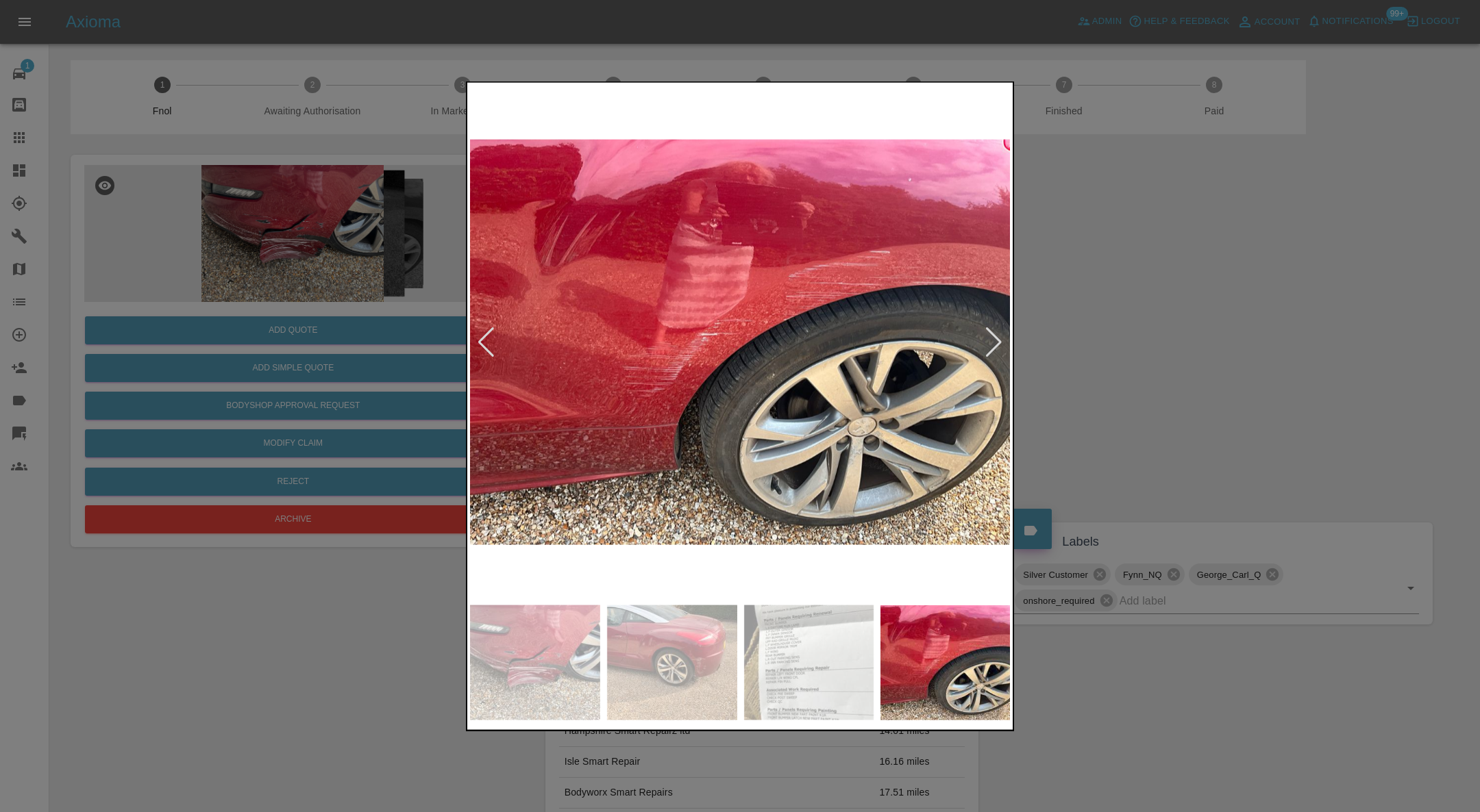
click at [1128, 341] on div at bounding box center [740, 406] width 1480 height 812
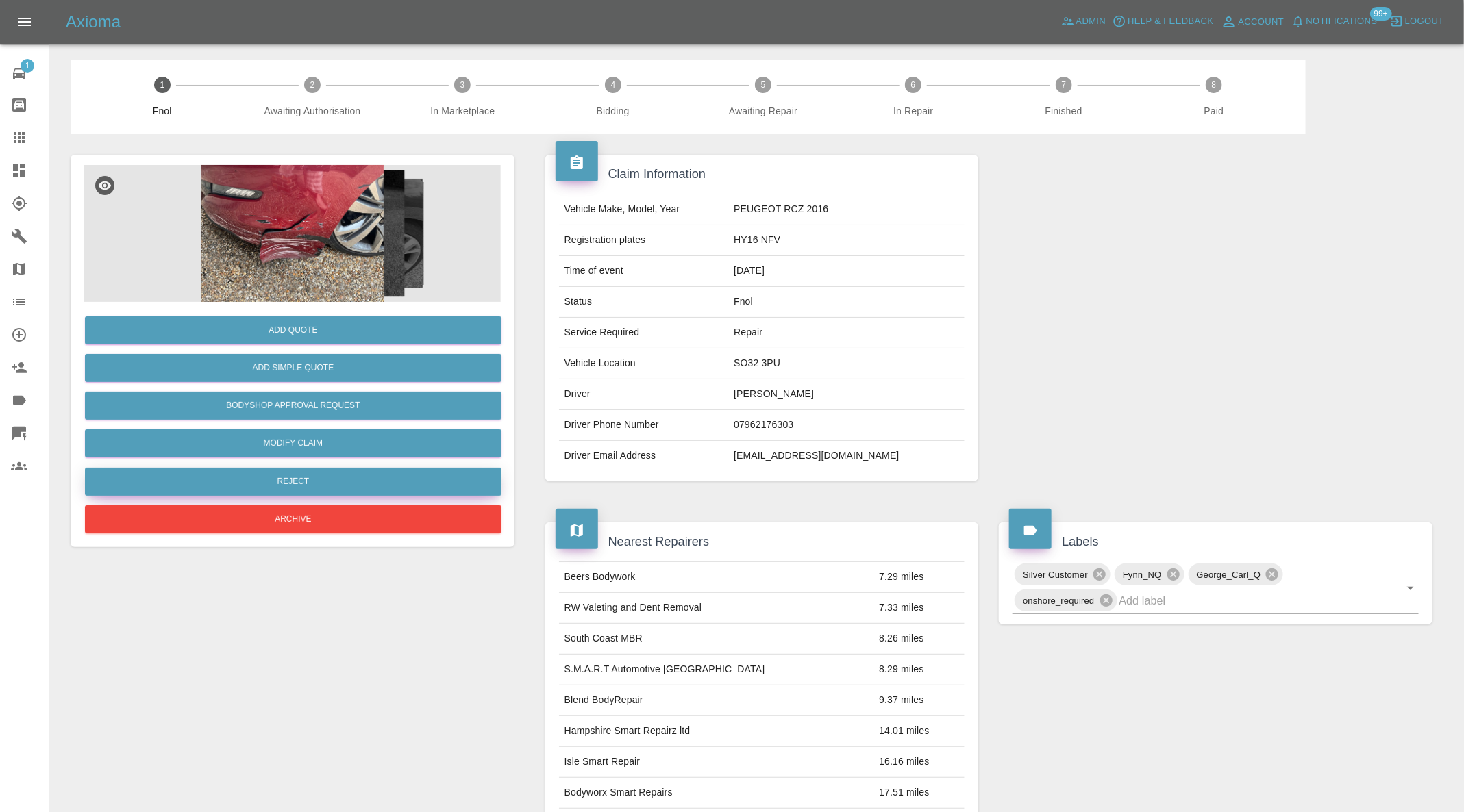
click at [440, 482] on button "Reject" at bounding box center [293, 482] width 417 height 28
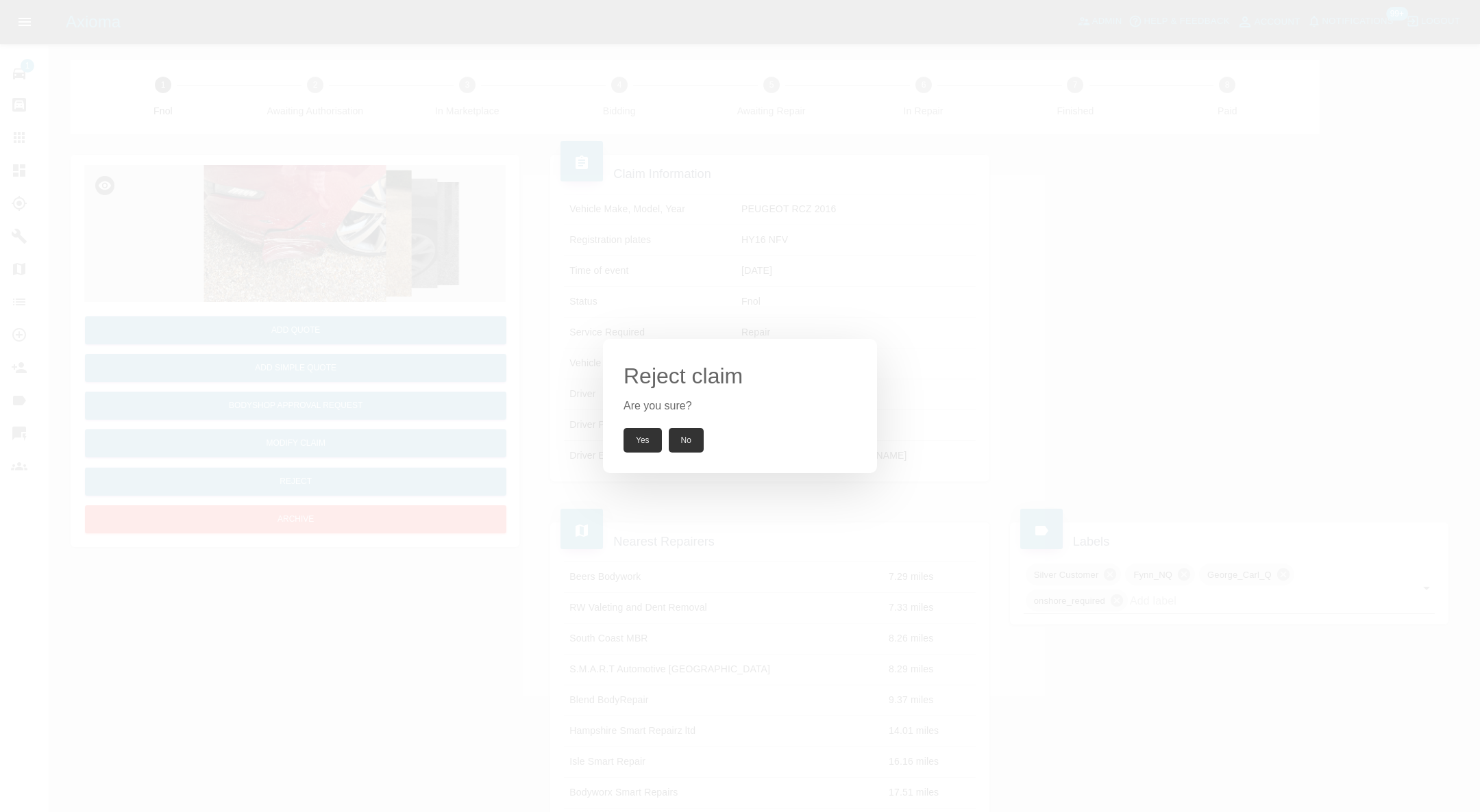
click at [644, 442] on button "Yes" at bounding box center [642, 440] width 38 height 24
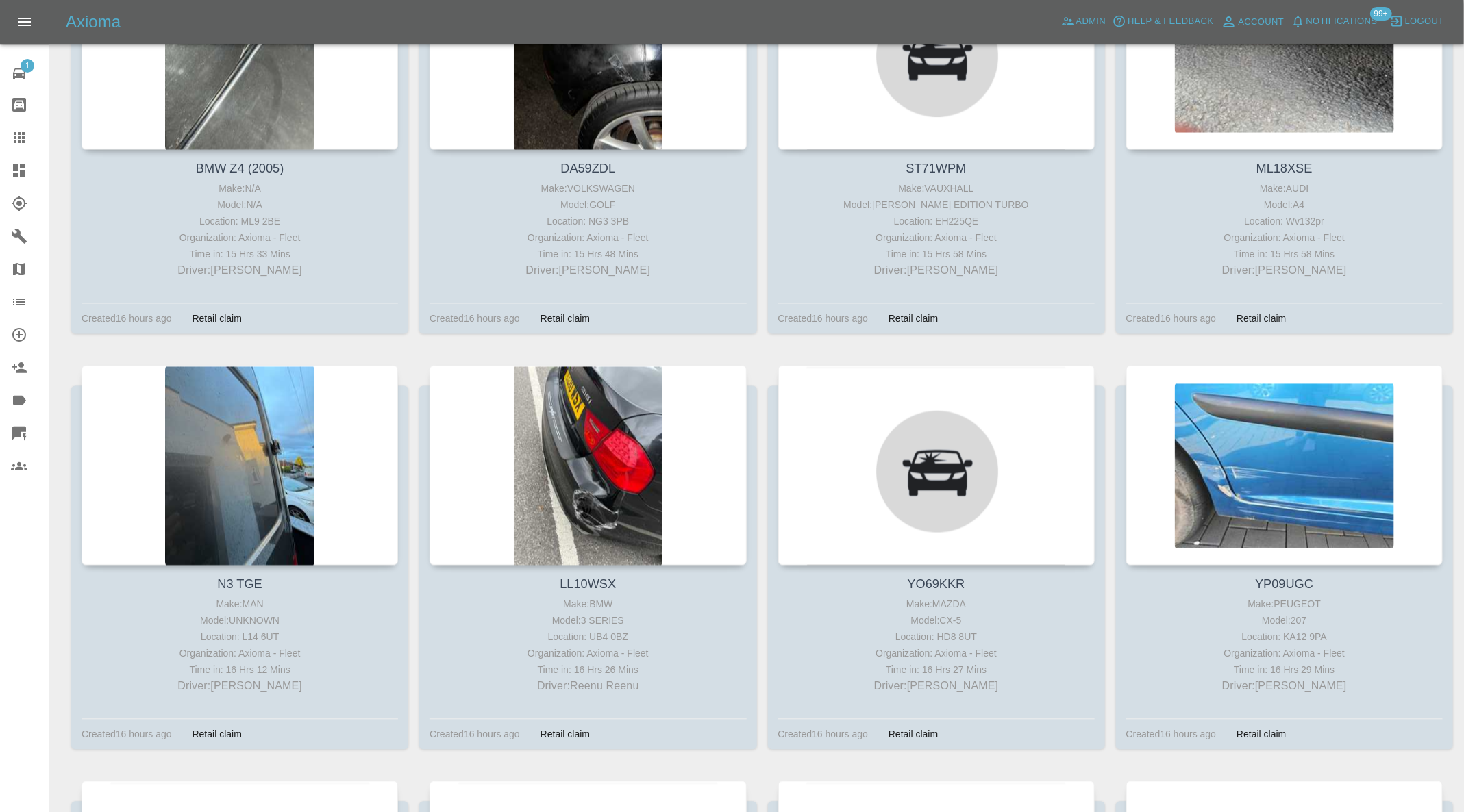
scroll to position [4246, 0]
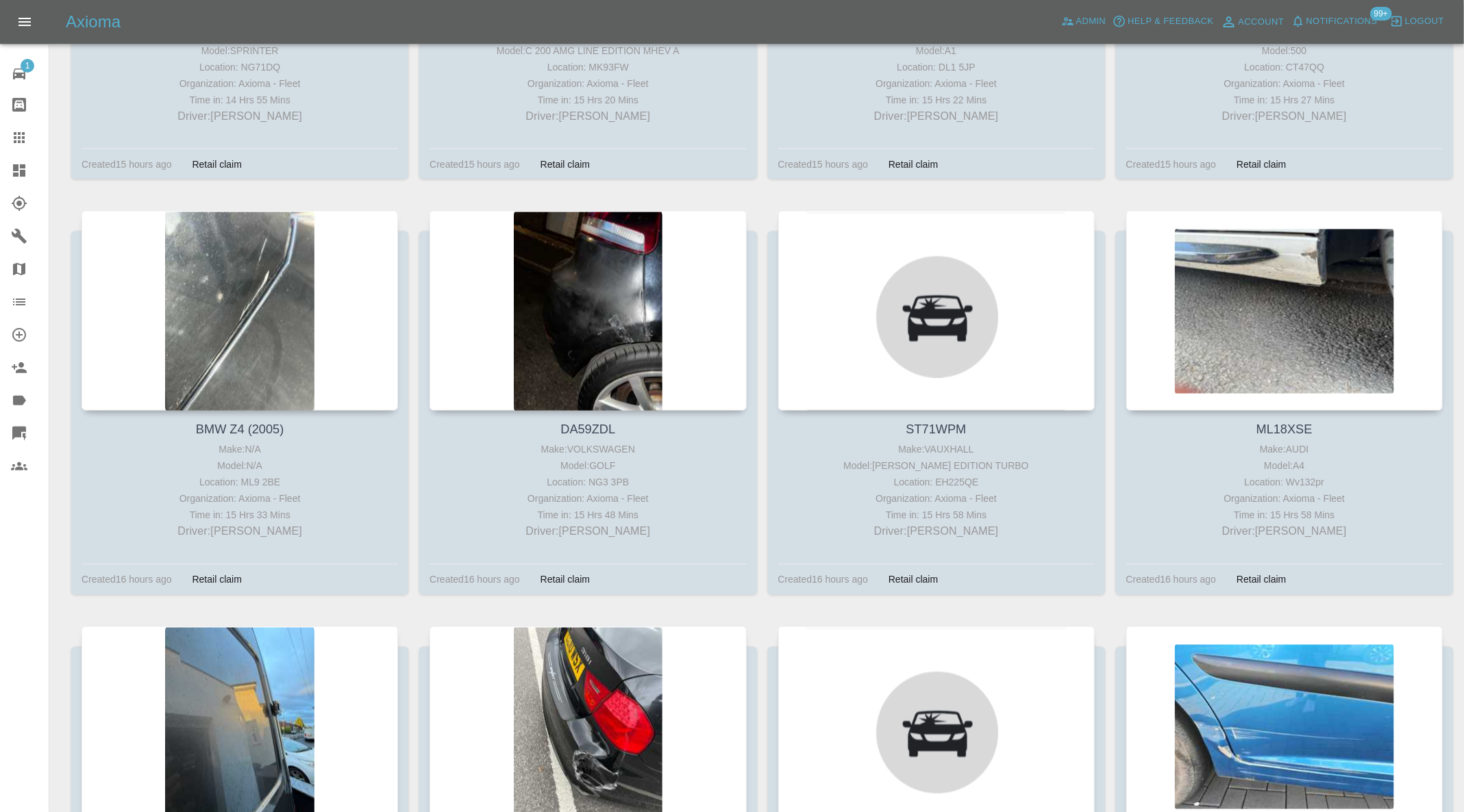
click at [1329, 304] on div at bounding box center [1284, 311] width 317 height 200
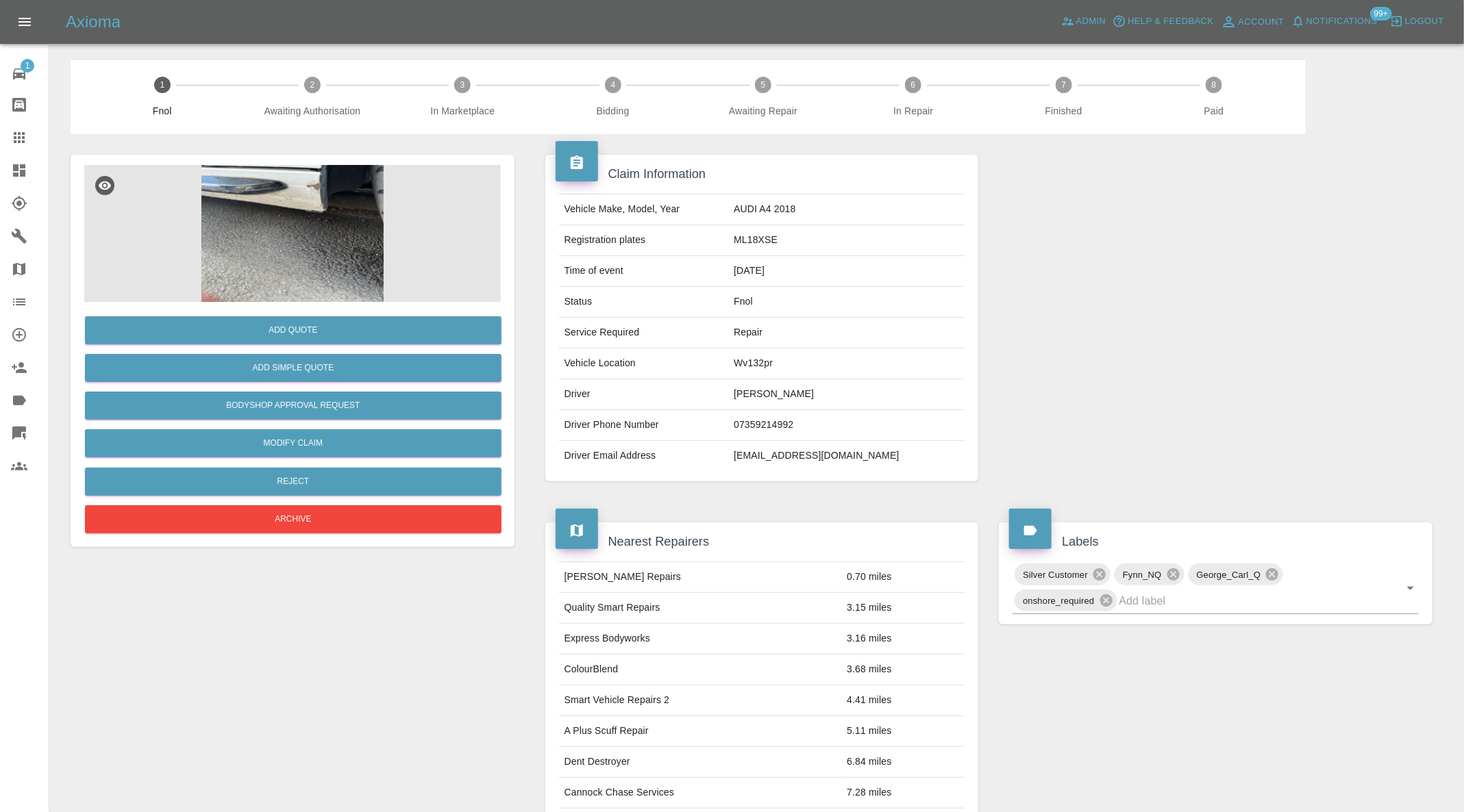
click at [257, 228] on img at bounding box center [293, 234] width 417 height 137
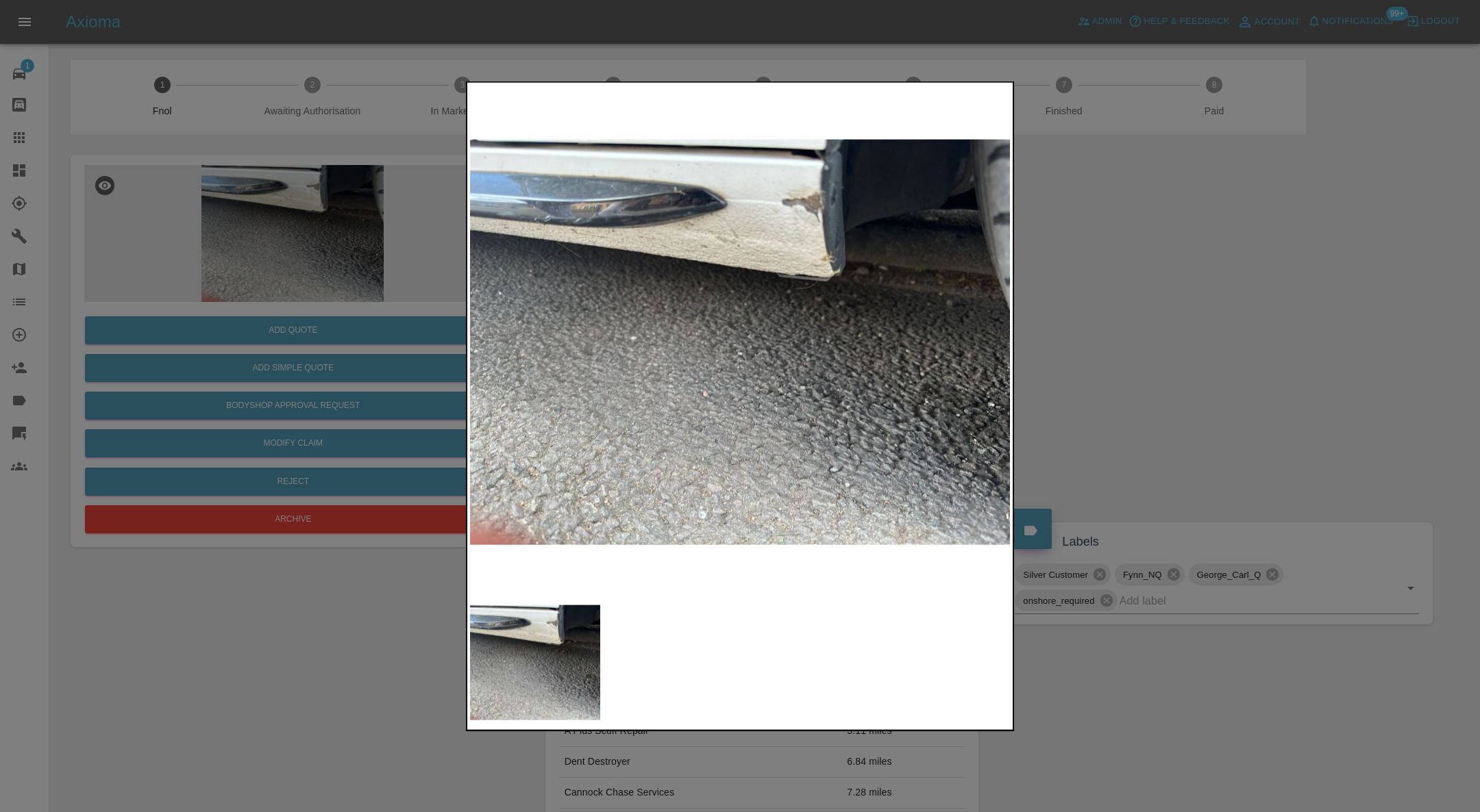
click at [801, 220] on img at bounding box center [740, 342] width 541 height 513
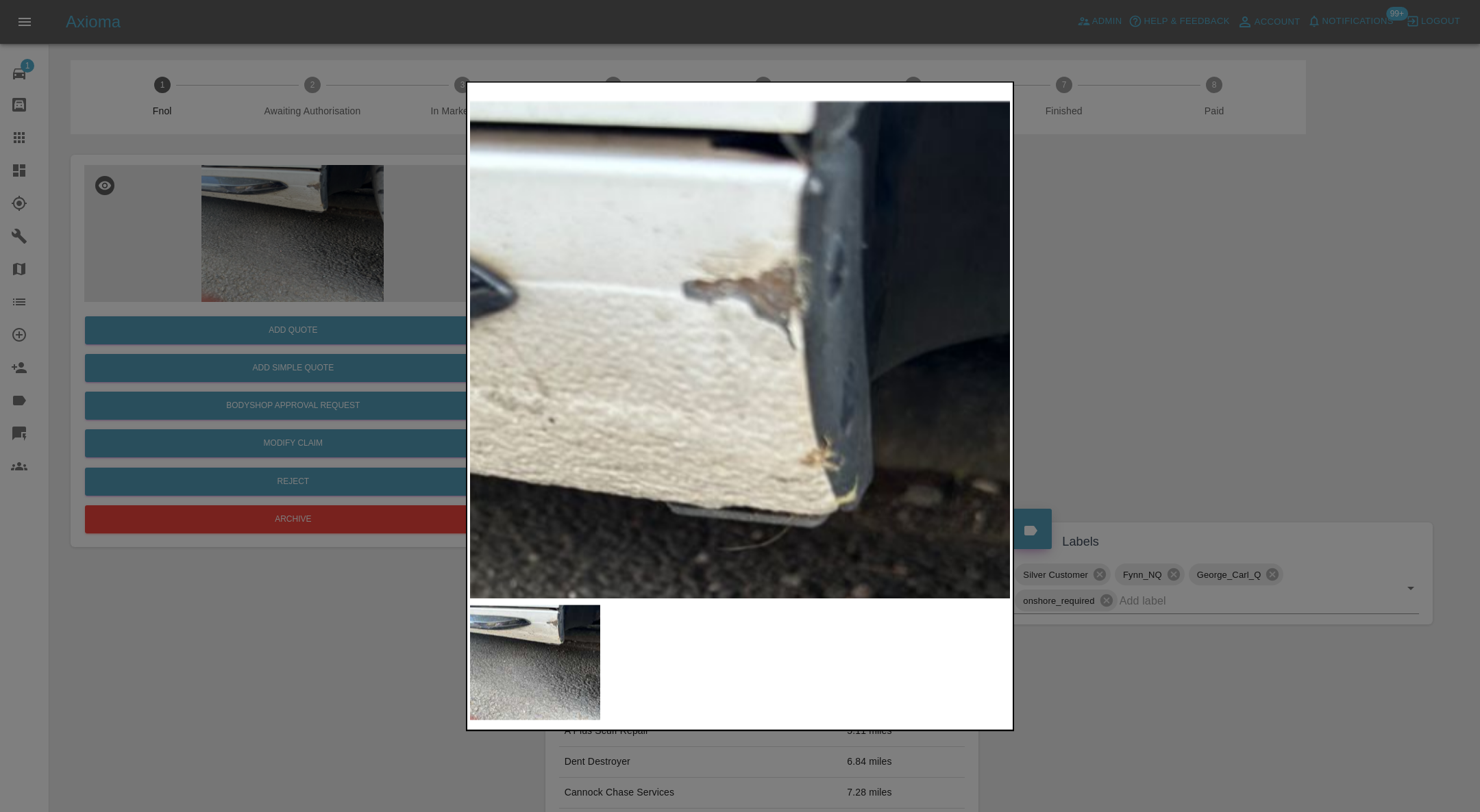
click at [1246, 261] on div at bounding box center [740, 406] width 1480 height 812
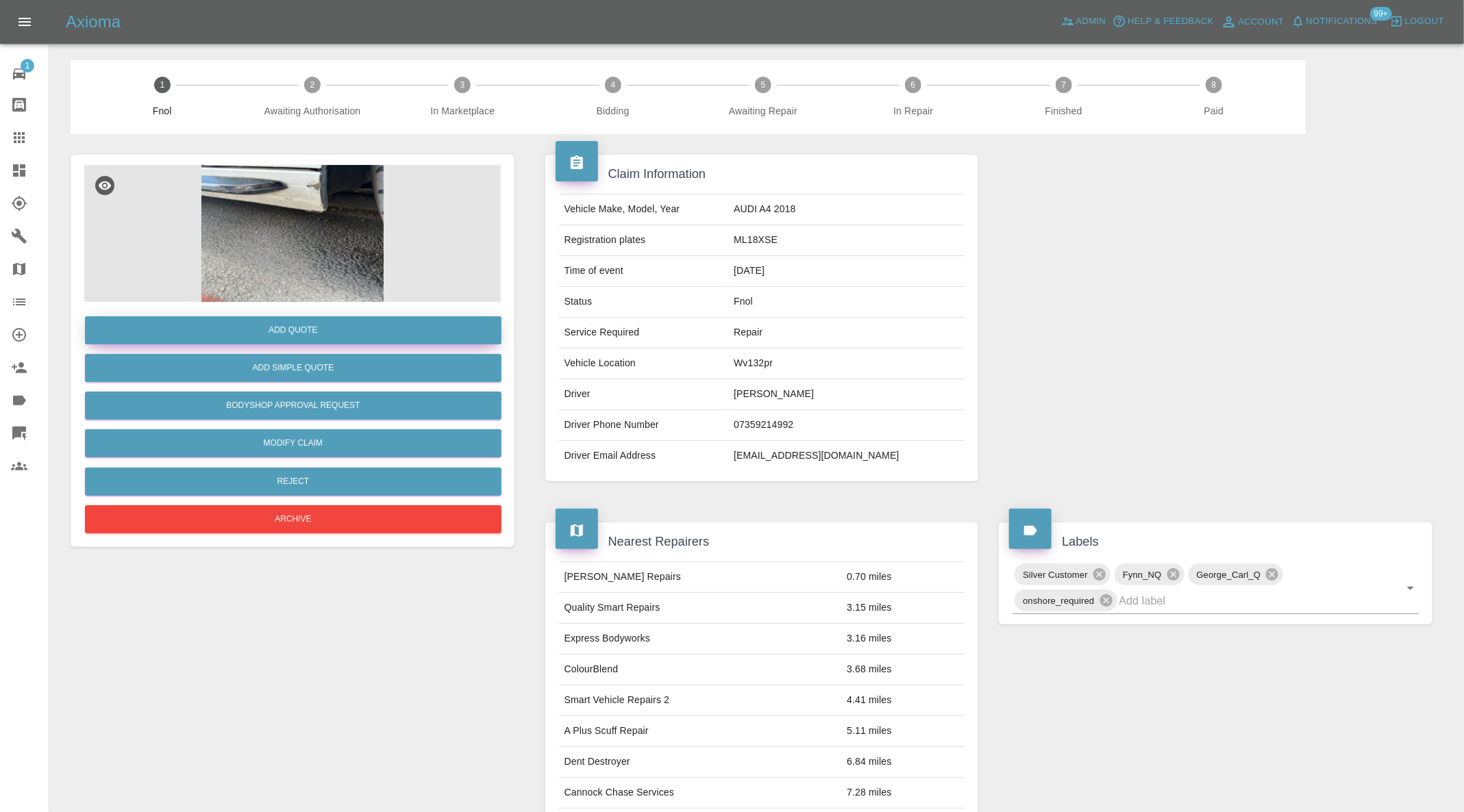
click at [345, 329] on button "Add Quote" at bounding box center [293, 330] width 417 height 28
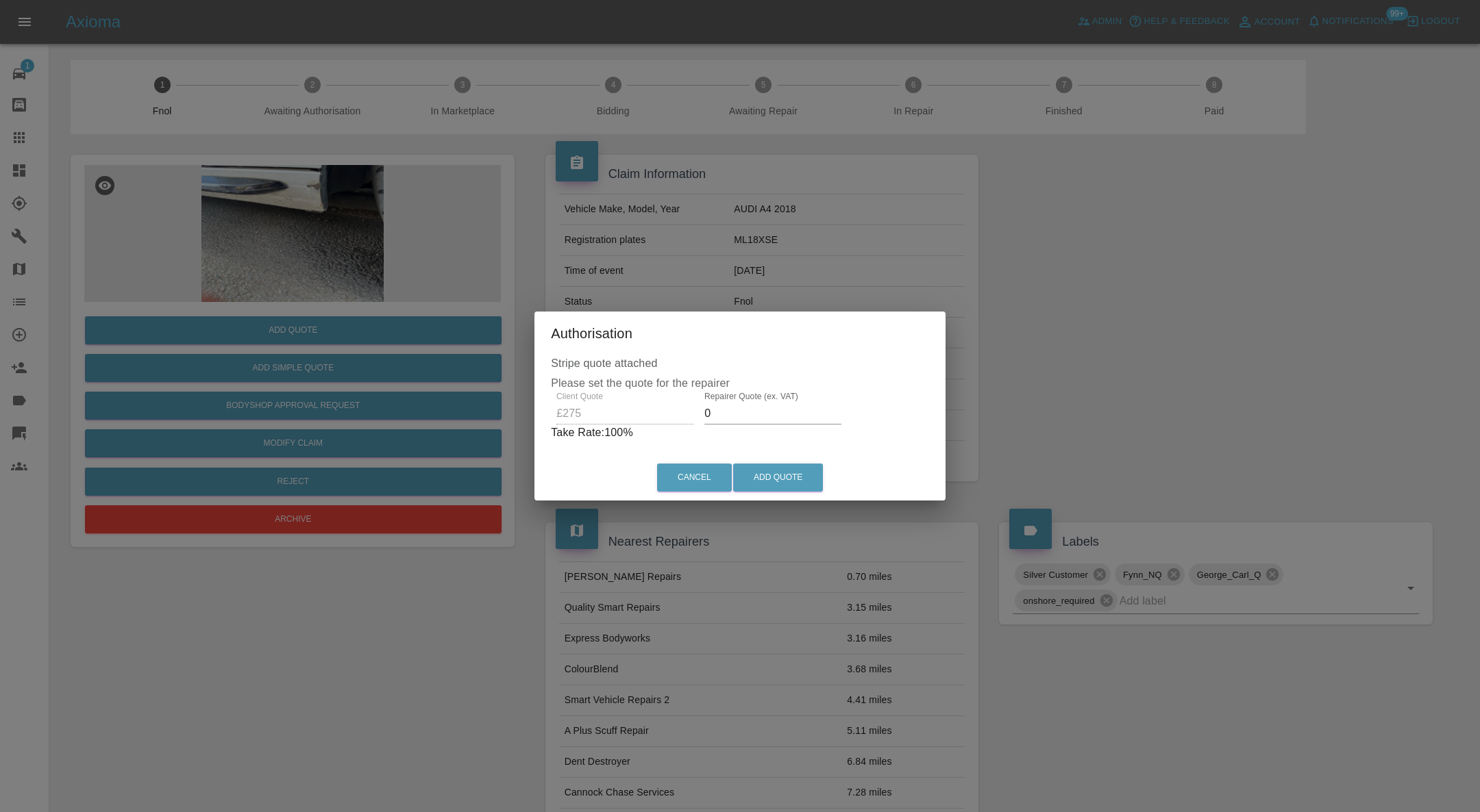
click at [734, 402] on label "Repairer Quote (ex. VAT)" at bounding box center [751, 397] width 94 height 11
click at [734, 403] on input "0" at bounding box center [773, 413] width 137 height 22
type input "180"
click at [803, 476] on button "Add Quote" at bounding box center [778, 478] width 90 height 28
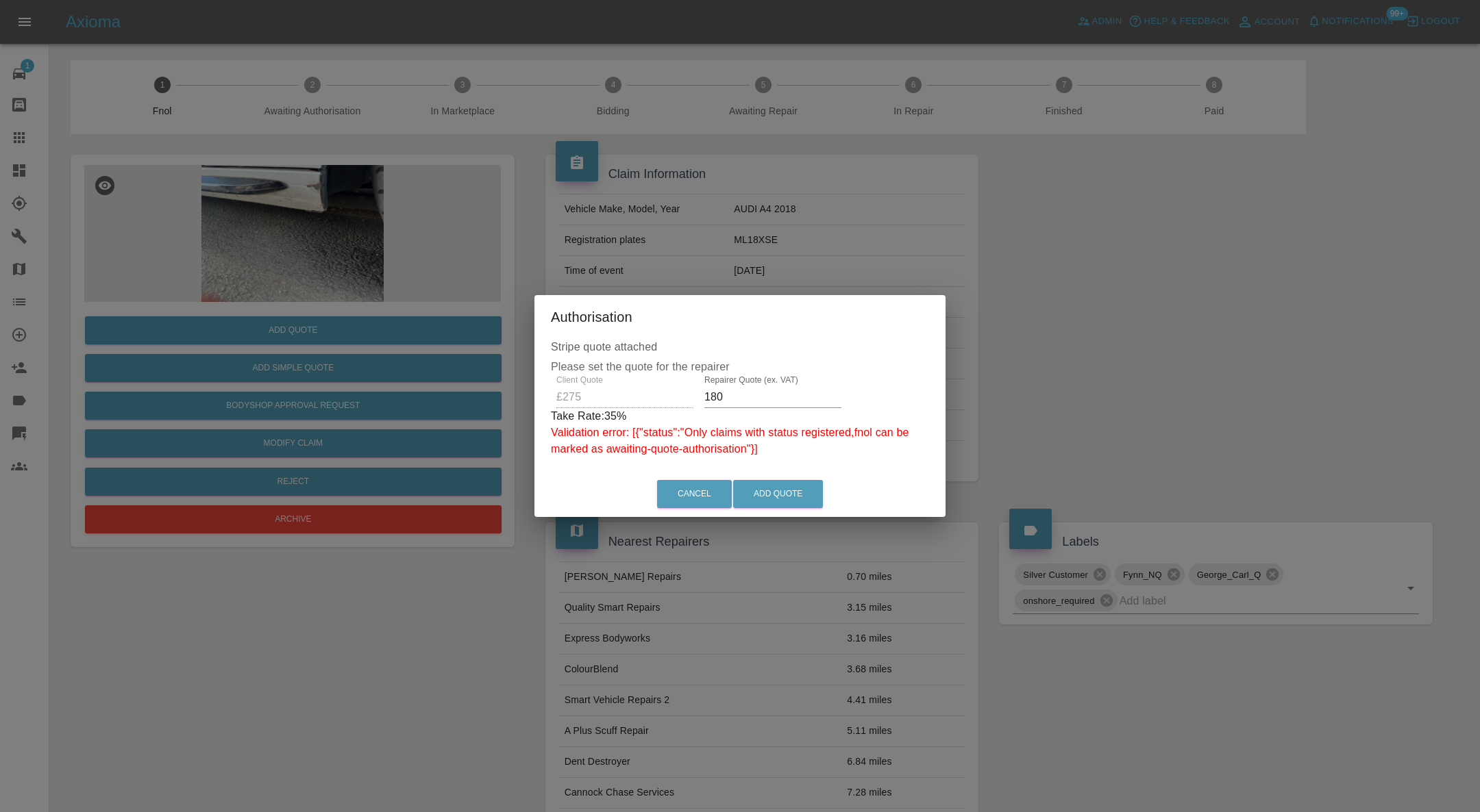
click at [1082, 306] on div "Authorisation Stripe quote attached Please set the quote for the repairer Clien…" at bounding box center [740, 406] width 1480 height 812
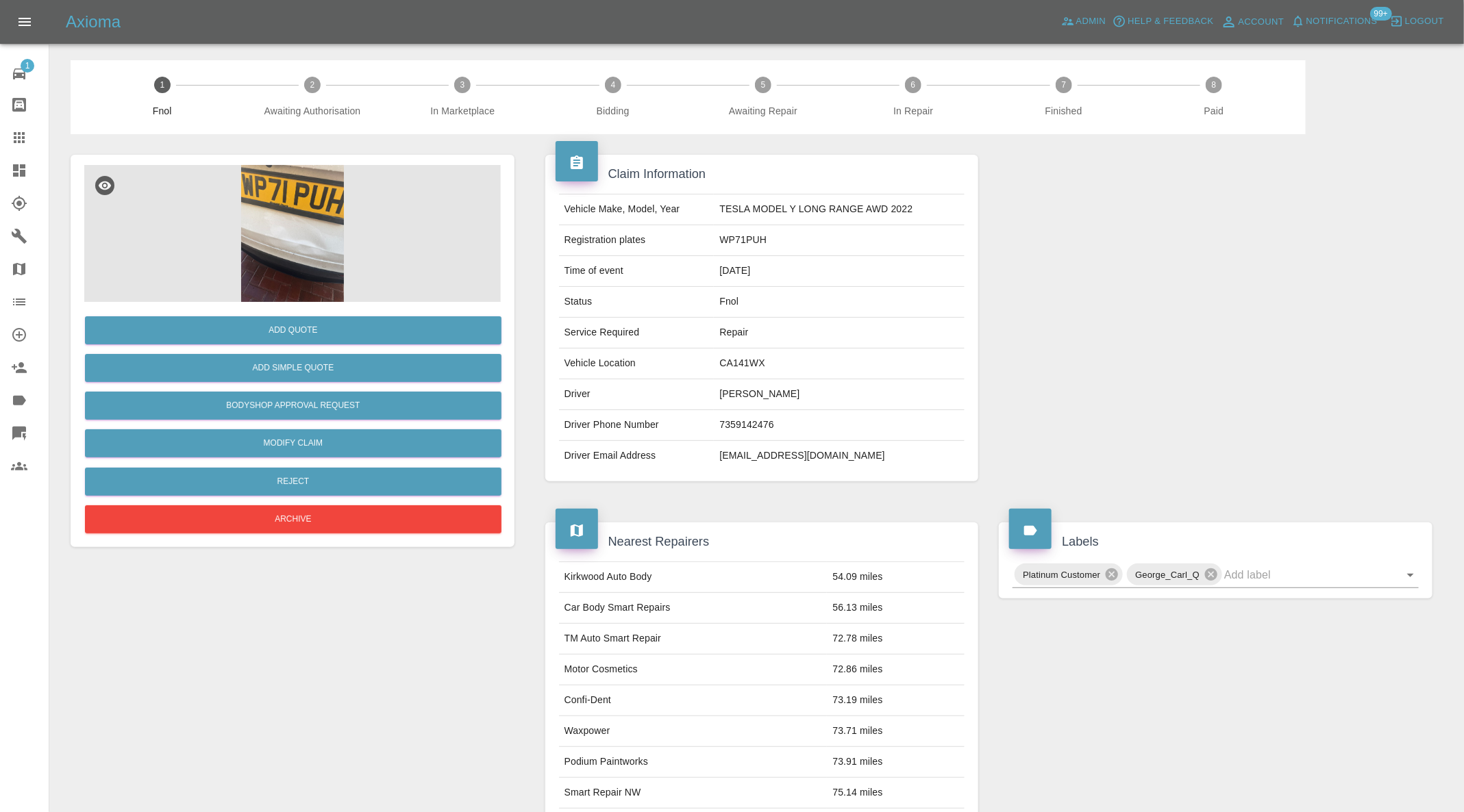
click at [314, 216] on img at bounding box center [293, 234] width 417 height 137
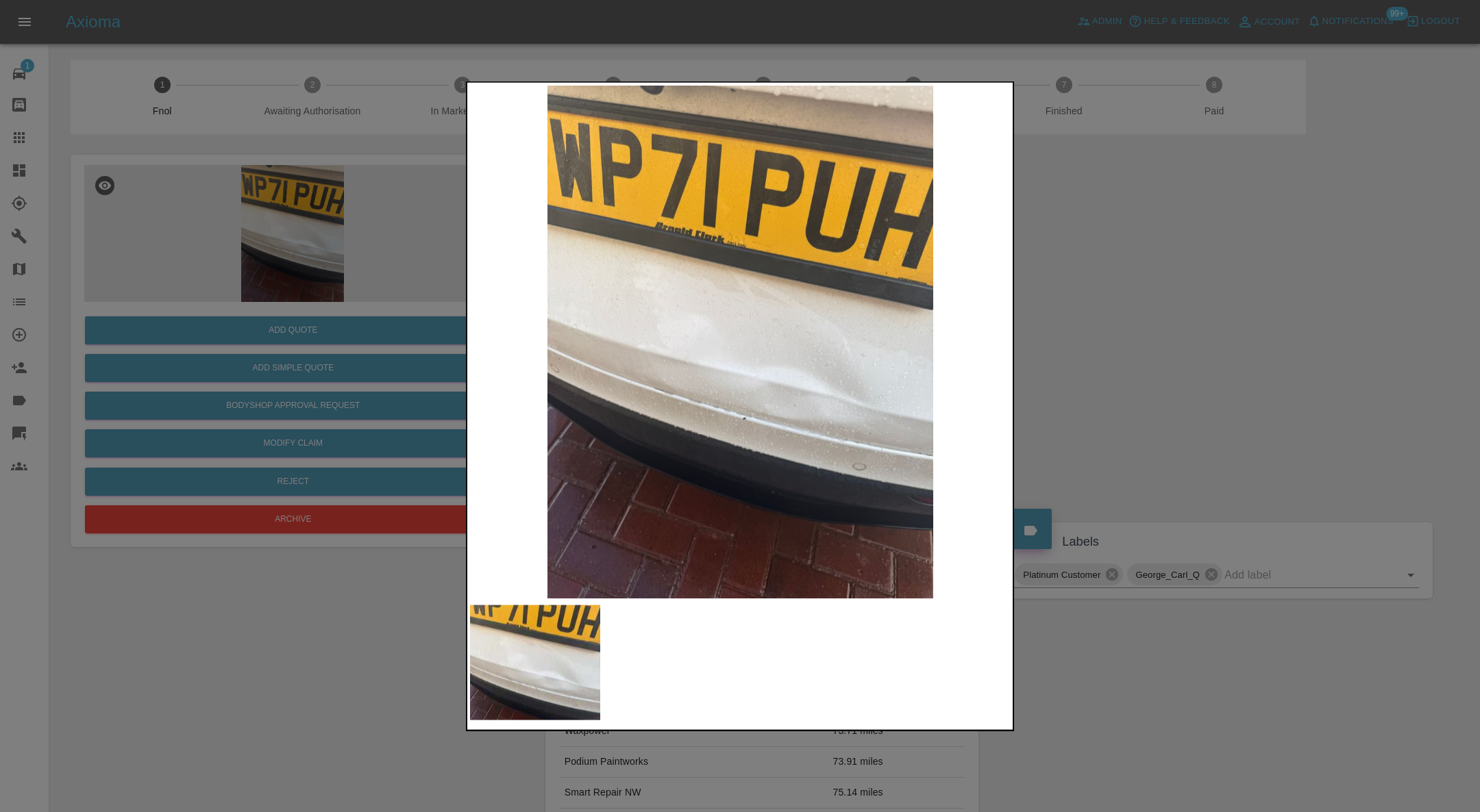
click at [1195, 327] on div at bounding box center [740, 406] width 1480 height 812
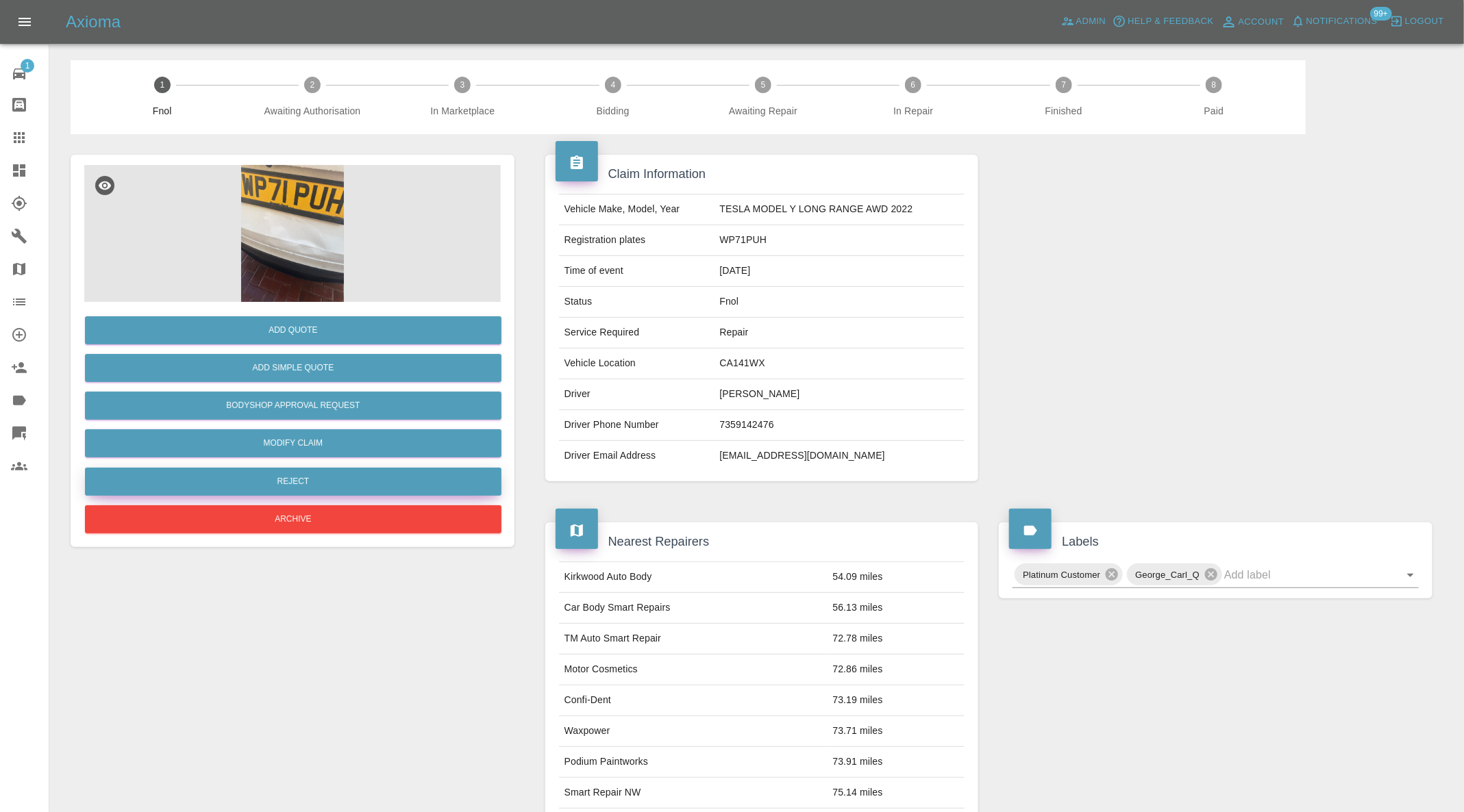
click at [349, 475] on button "Reject" at bounding box center [293, 482] width 417 height 28
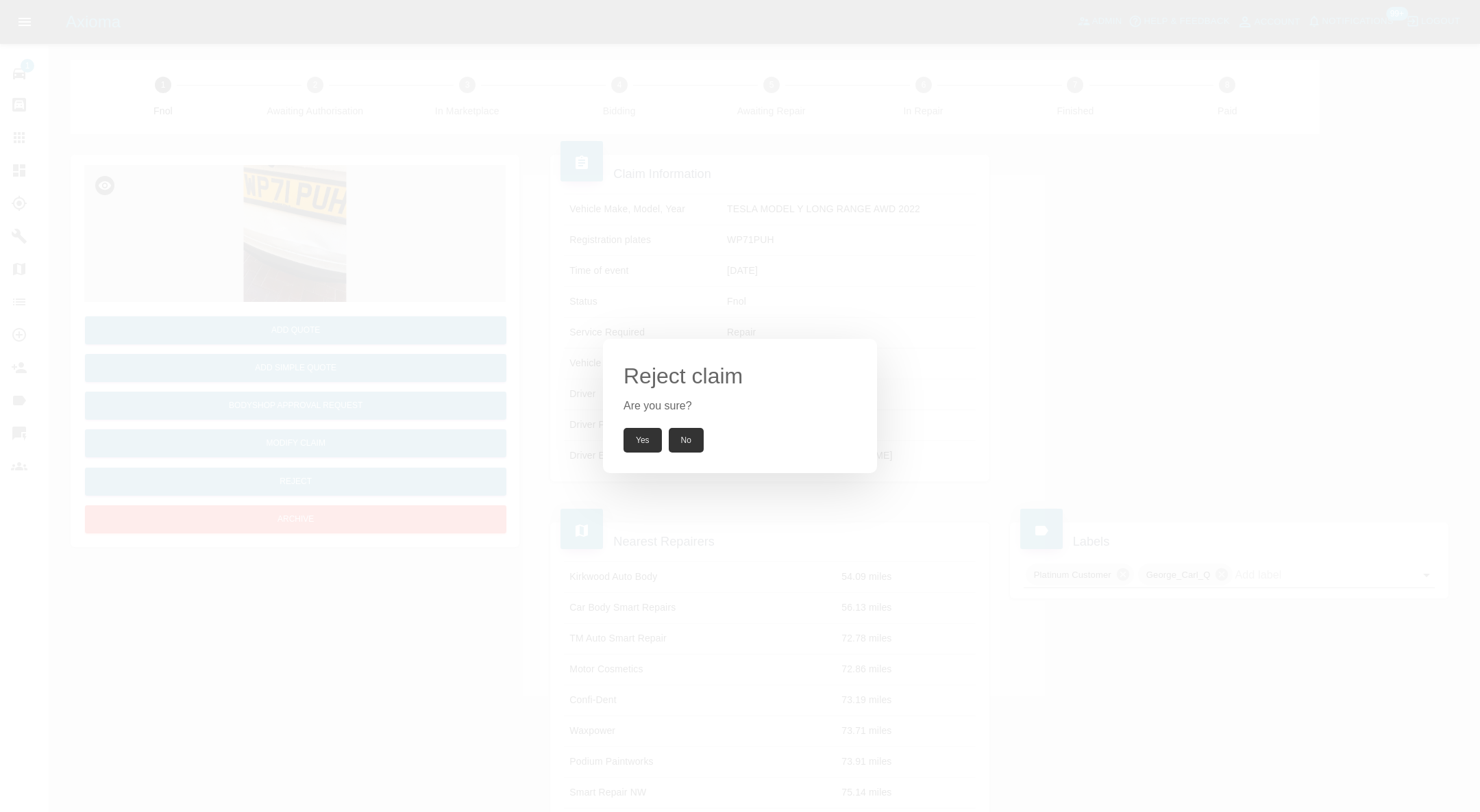
click at [645, 442] on button "Yes" at bounding box center [642, 440] width 38 height 24
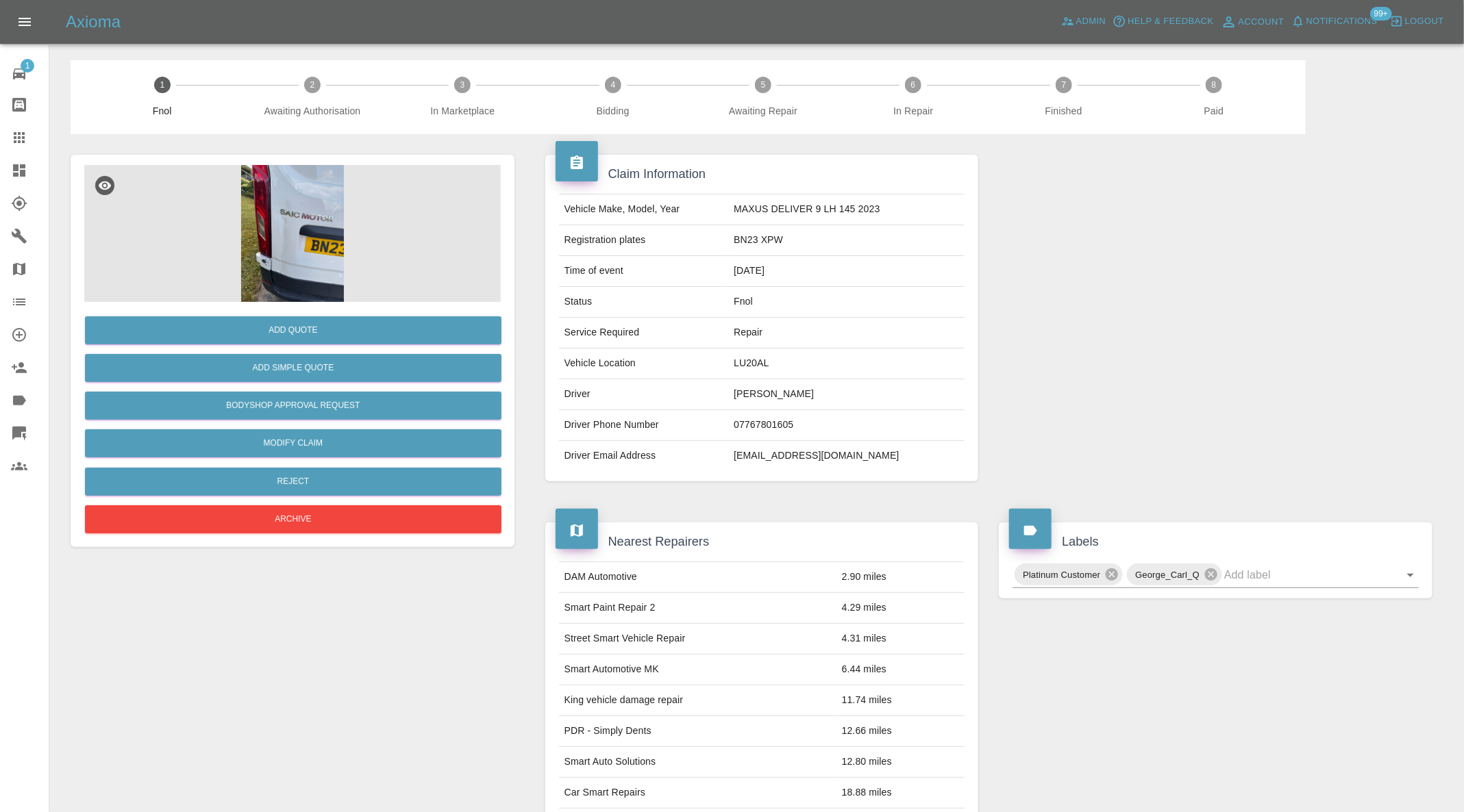
click at [302, 225] on img at bounding box center [293, 234] width 417 height 137
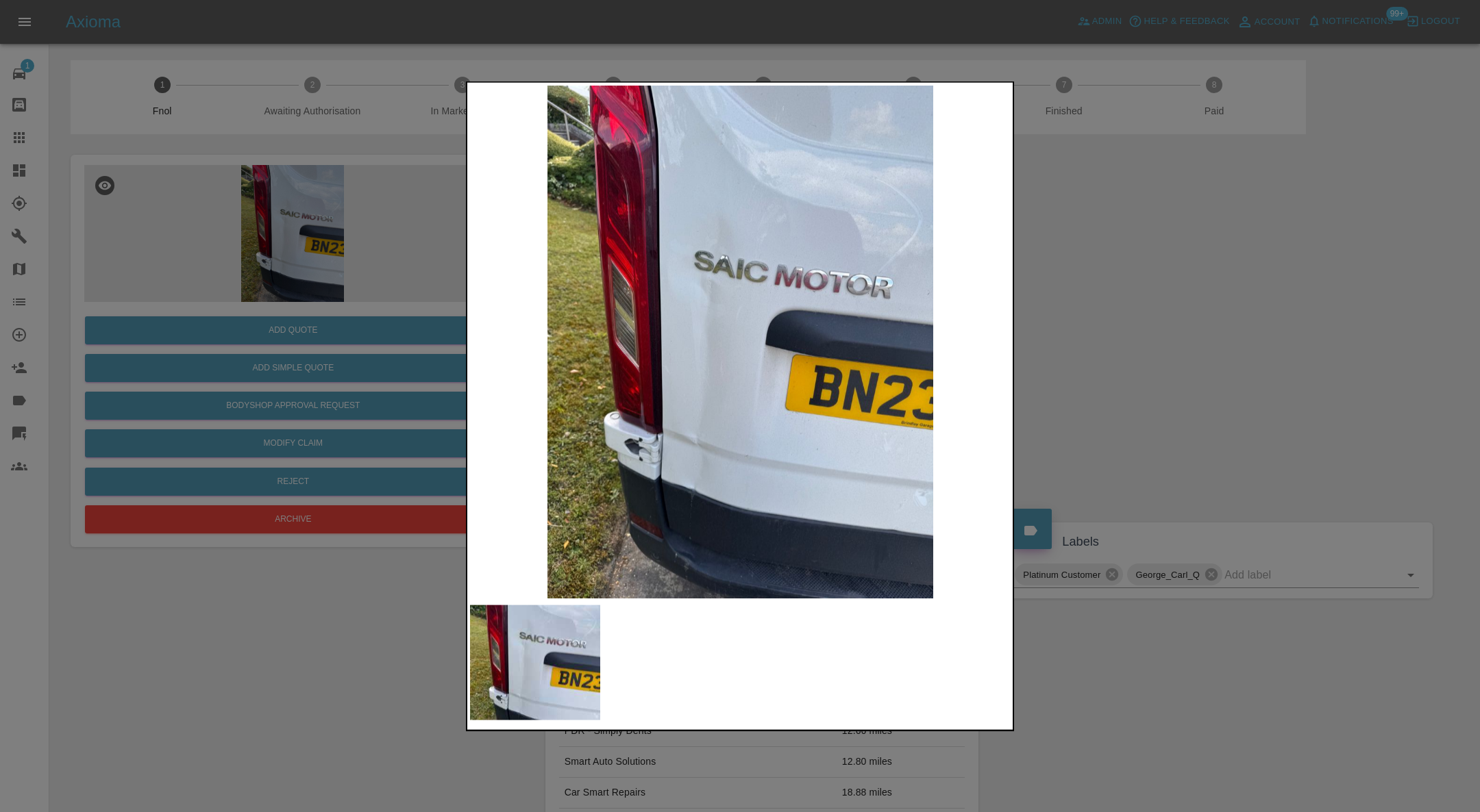
click at [1096, 353] on div at bounding box center [740, 406] width 1480 height 812
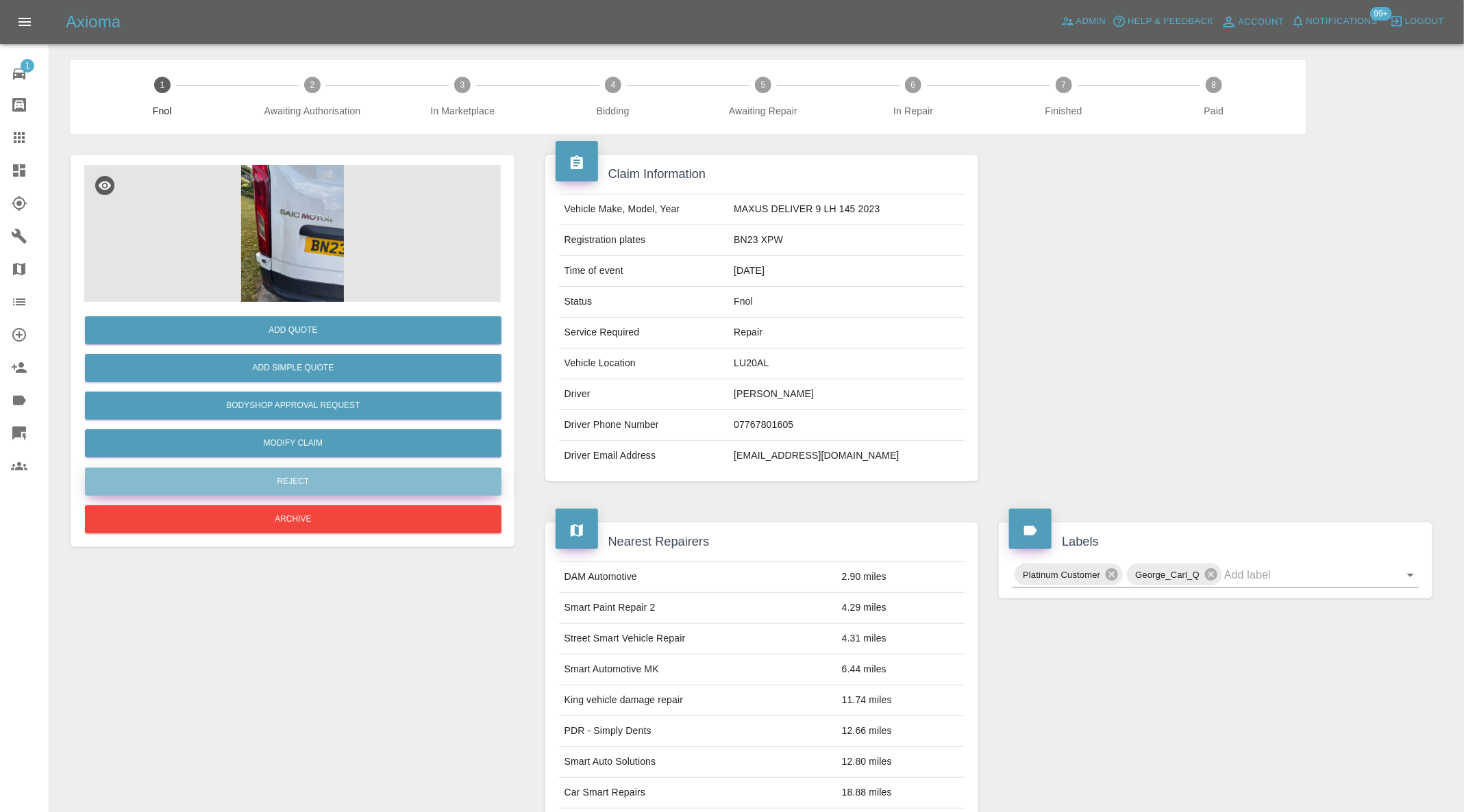
click at [361, 480] on button "Reject" at bounding box center [293, 482] width 417 height 28
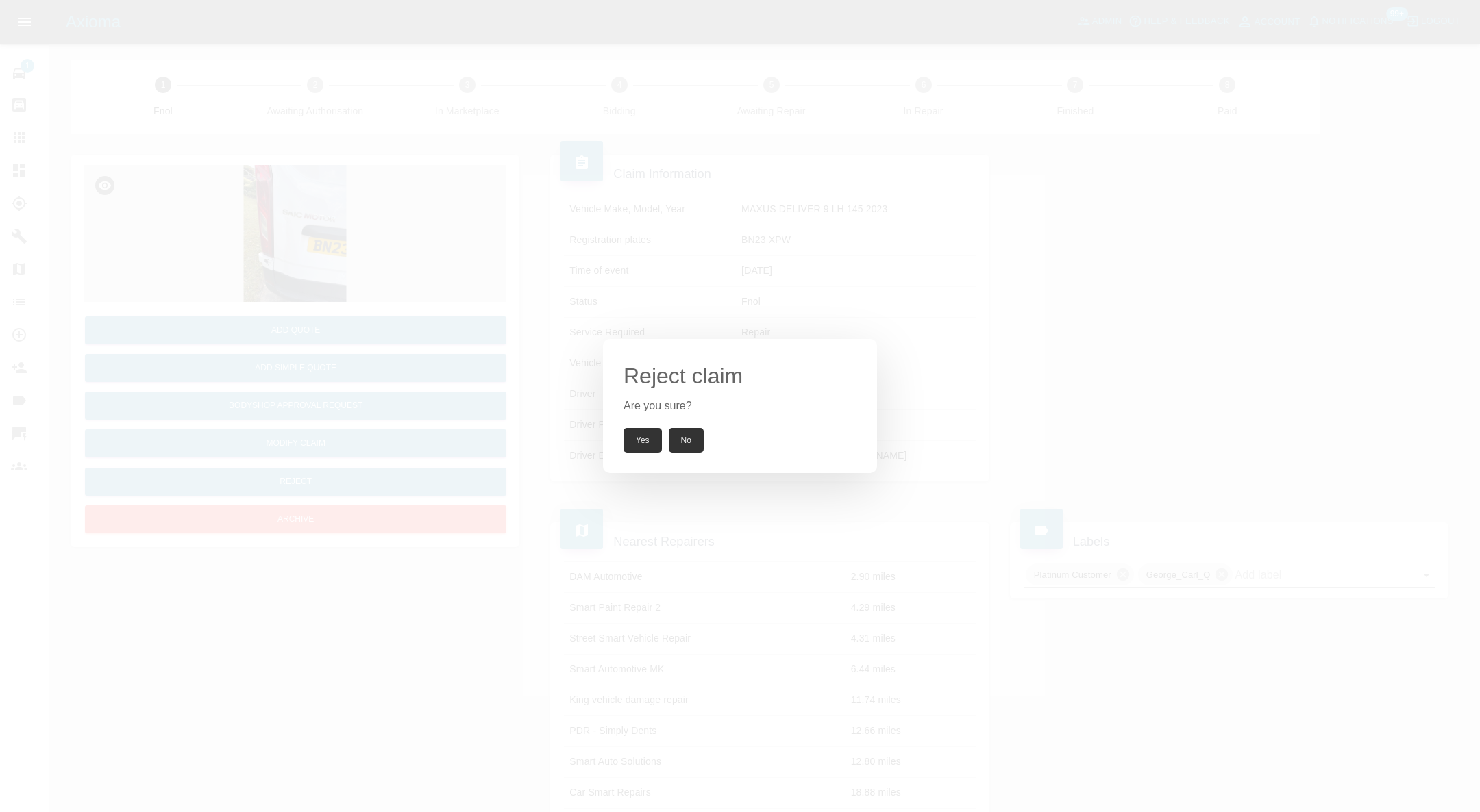
click at [652, 435] on button "Yes" at bounding box center [642, 440] width 38 height 24
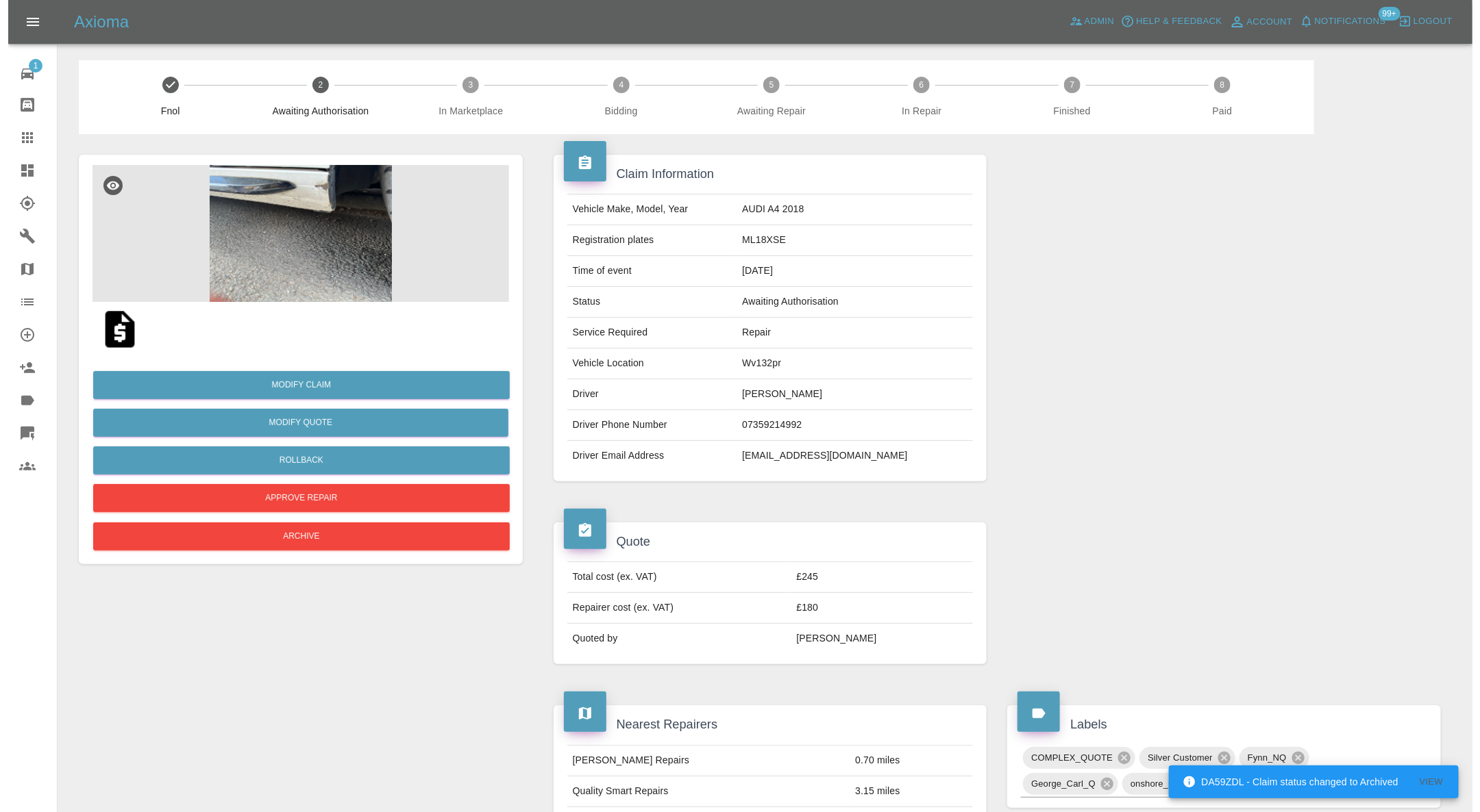
scroll to position [752, 0]
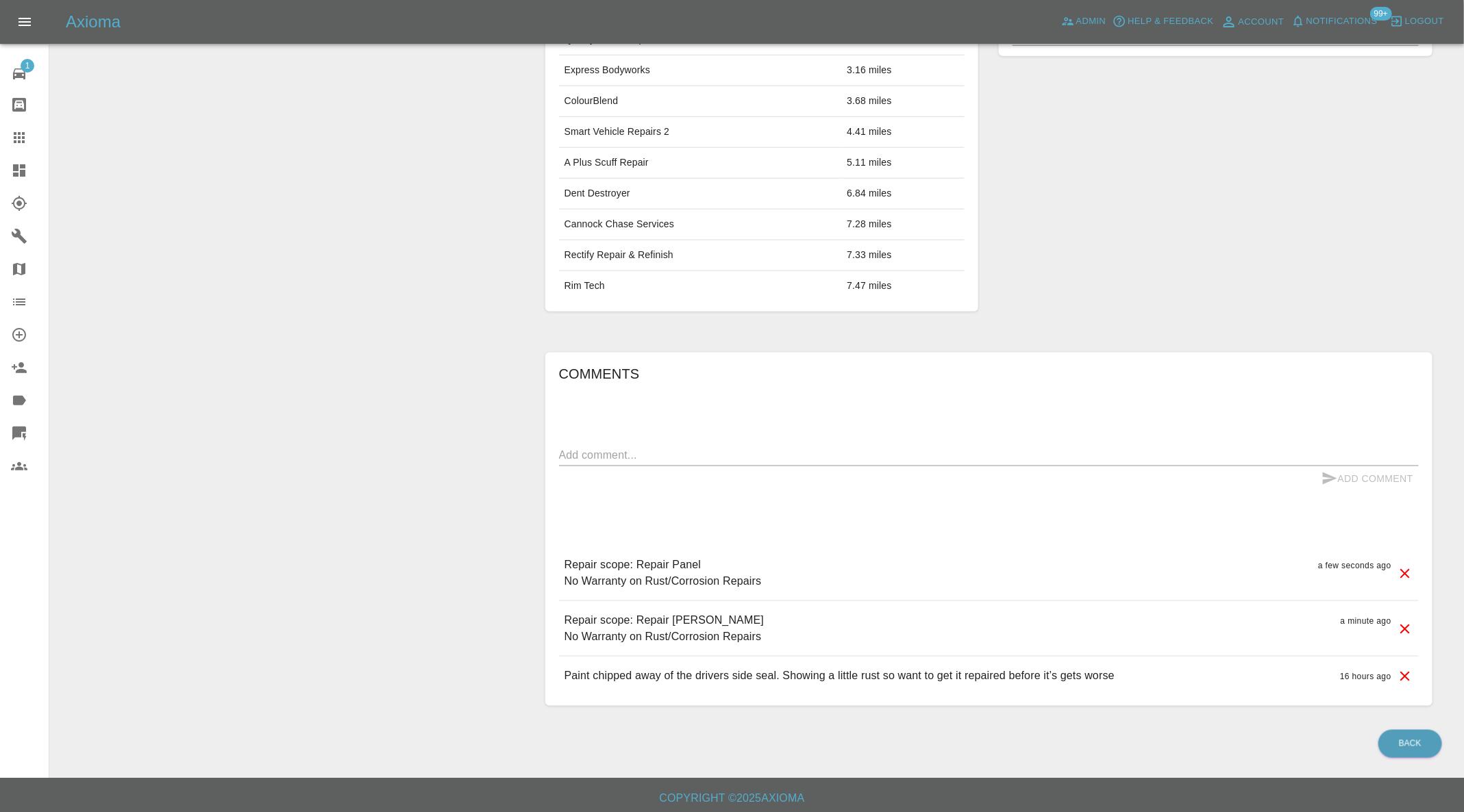
click at [1405, 566] on icon at bounding box center [1405, 574] width 16 height 16
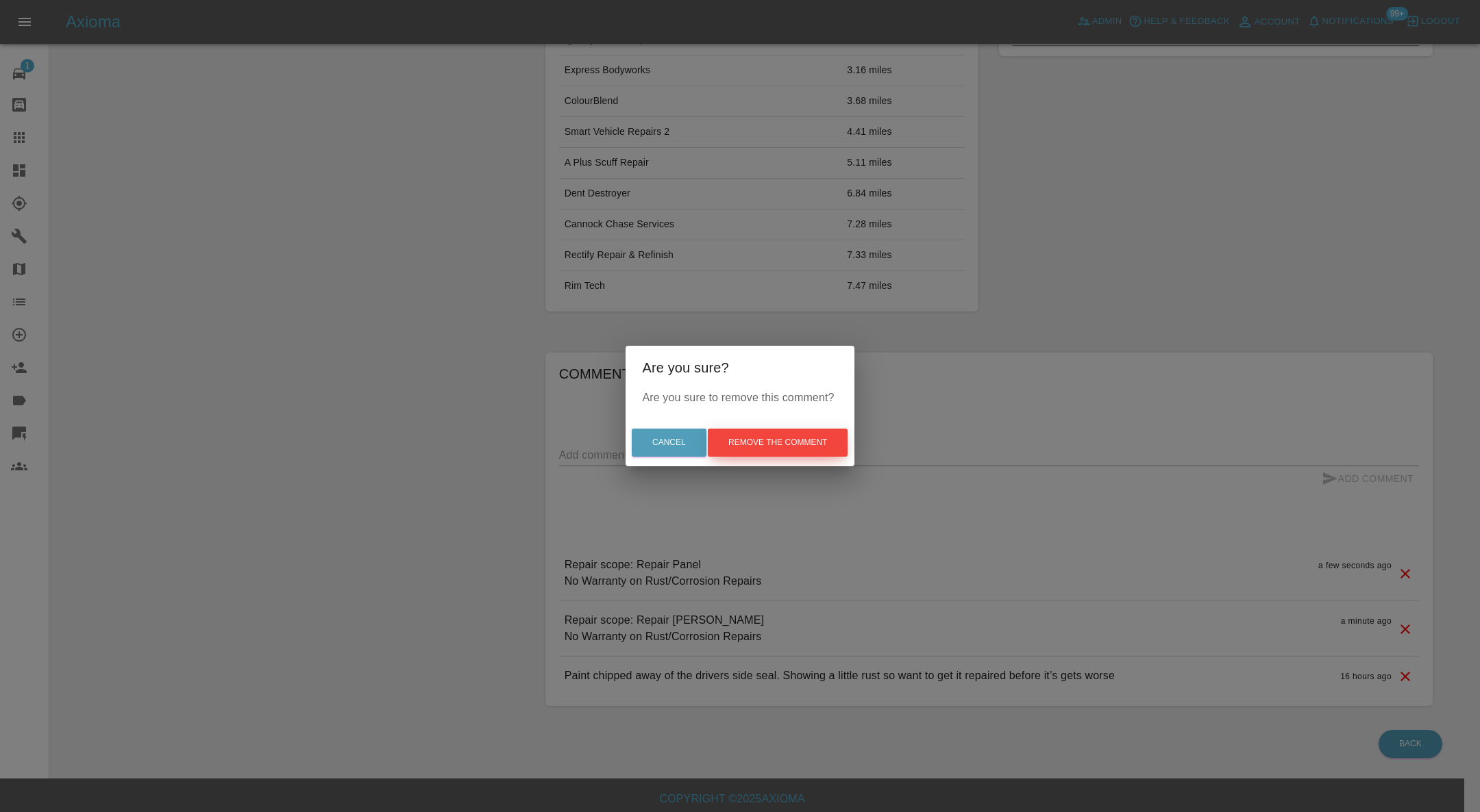
click at [812, 441] on button "Remove the comment" at bounding box center [778, 443] width 140 height 28
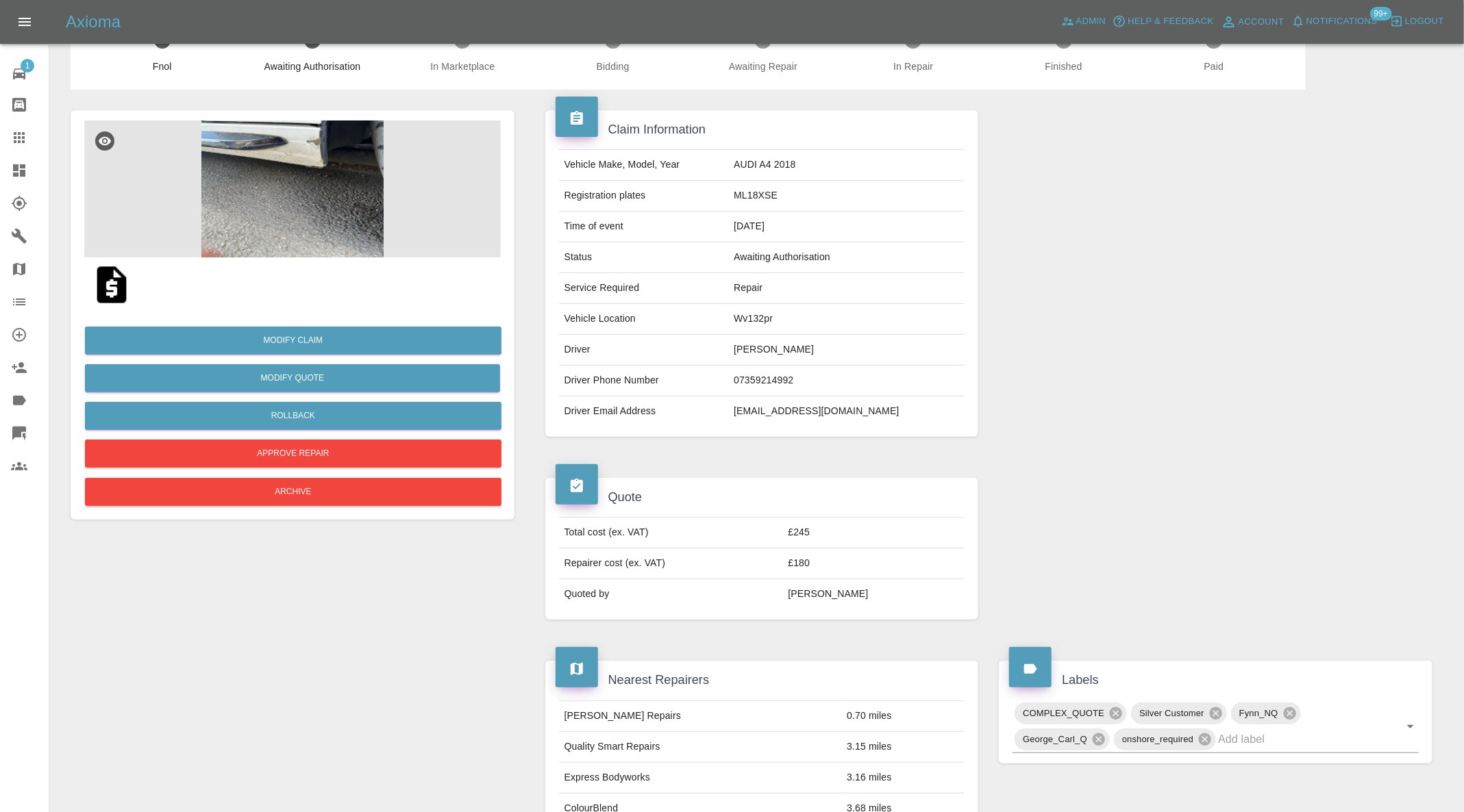
scroll to position [0, 0]
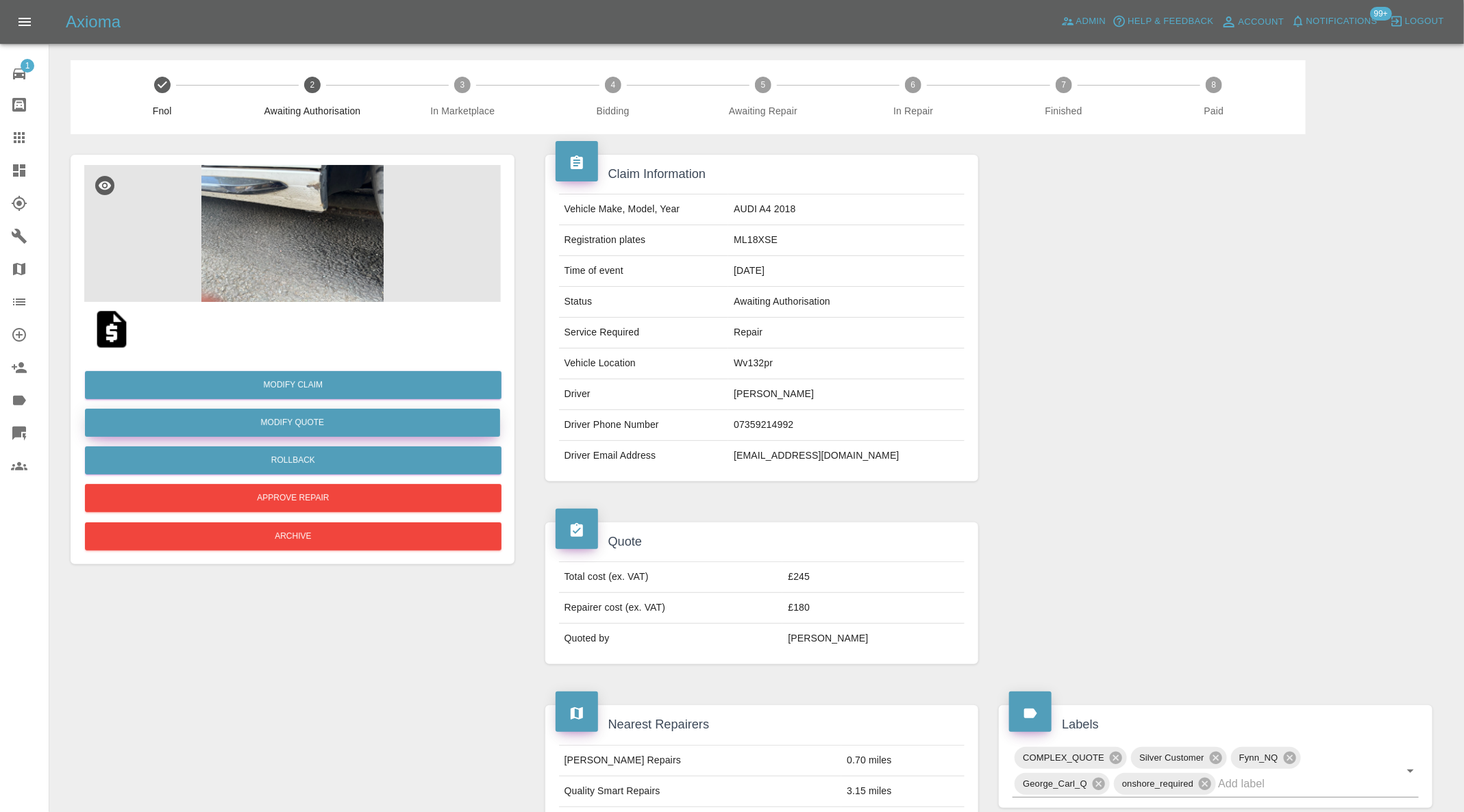
click at [380, 419] on button "Modify Quote" at bounding box center [292, 423] width 415 height 28
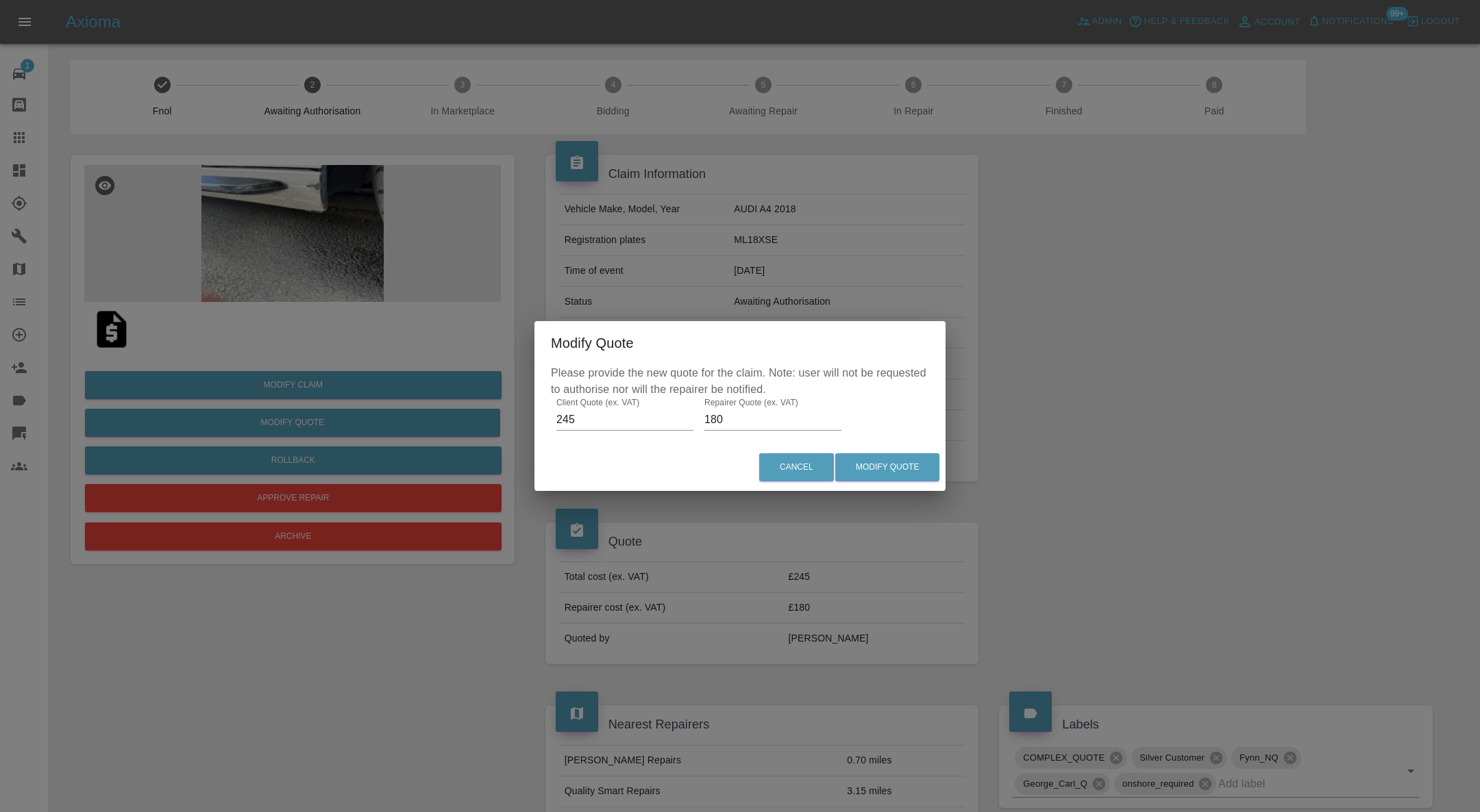
click at [584, 418] on input "245" at bounding box center [625, 420] width 137 height 22
type input "275"
click at [891, 469] on button "Modify Quote" at bounding box center [887, 467] width 104 height 28
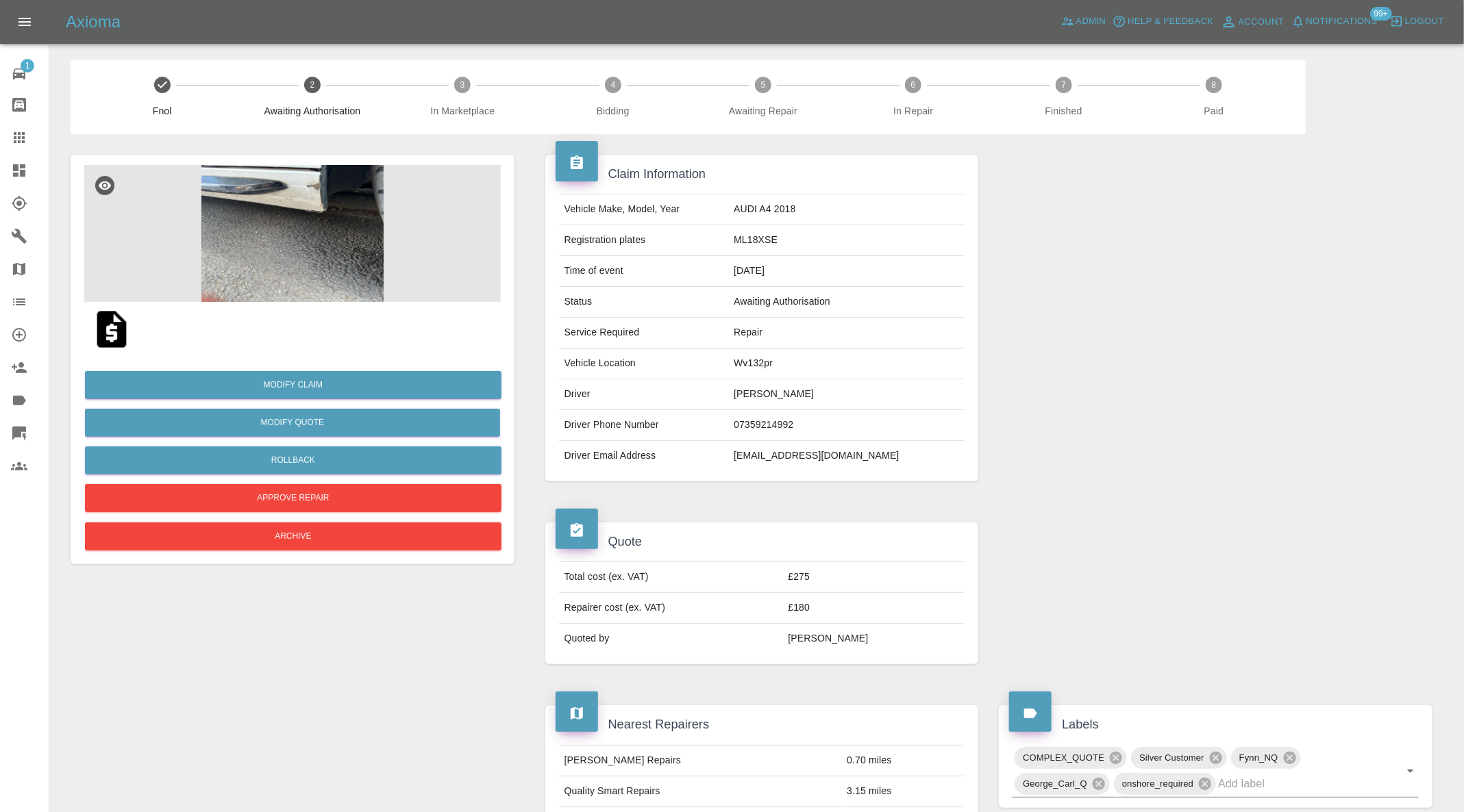
click at [20, 161] on link "Dashboard" at bounding box center [24, 170] width 49 height 33
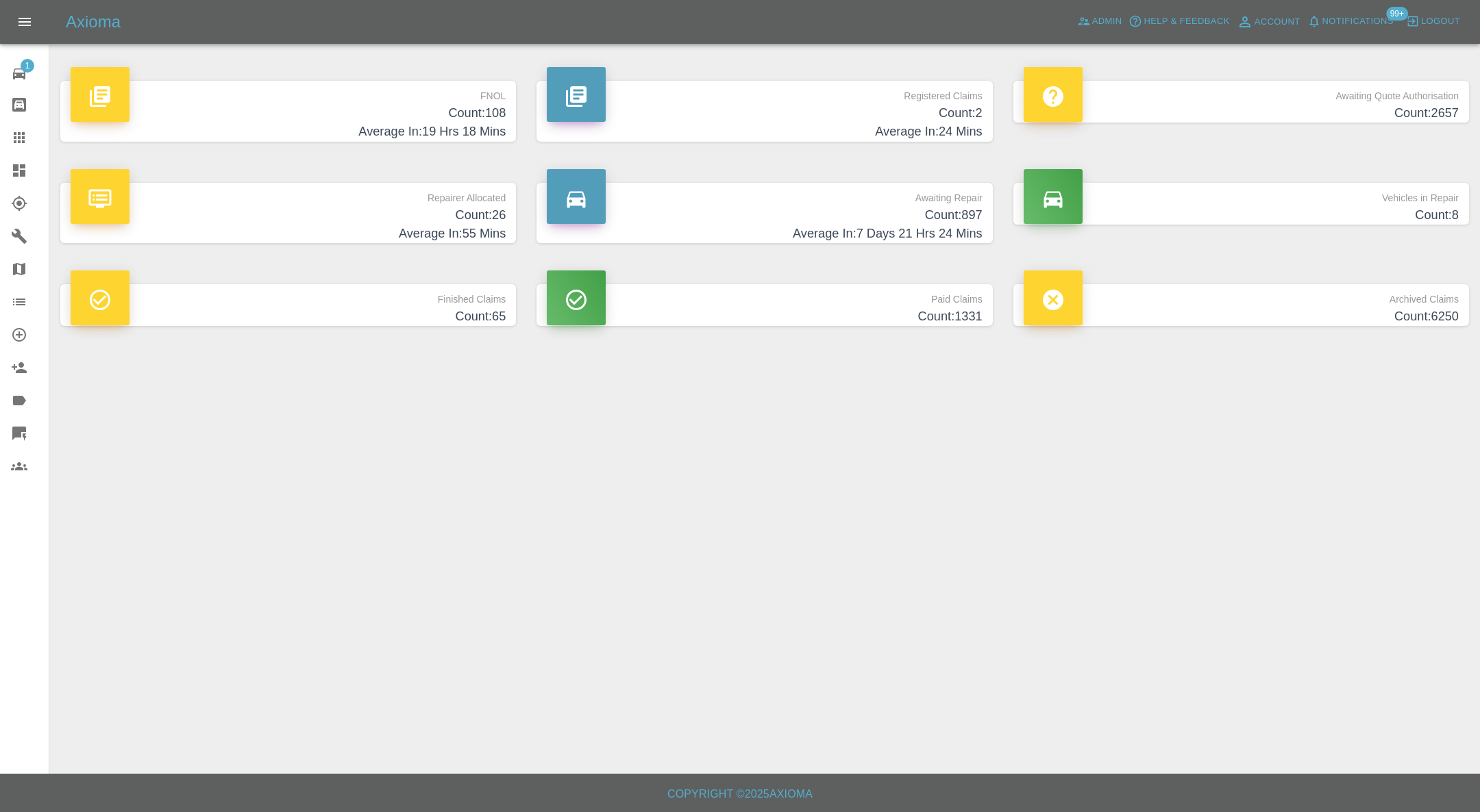
click at [396, 98] on p "FNOL" at bounding box center [288, 92] width 436 height 24
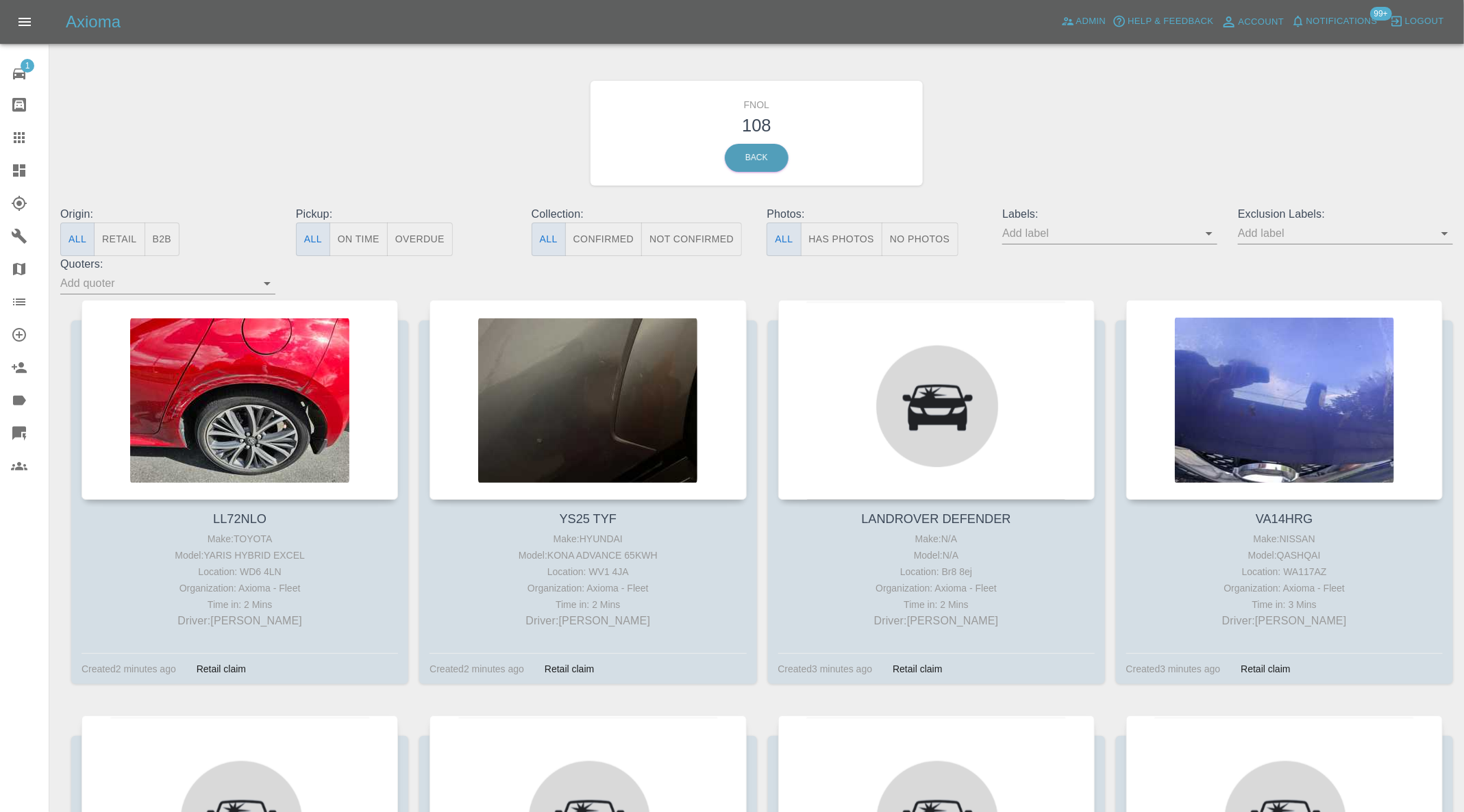
click at [1283, 382] on div at bounding box center [1284, 400] width 317 height 200
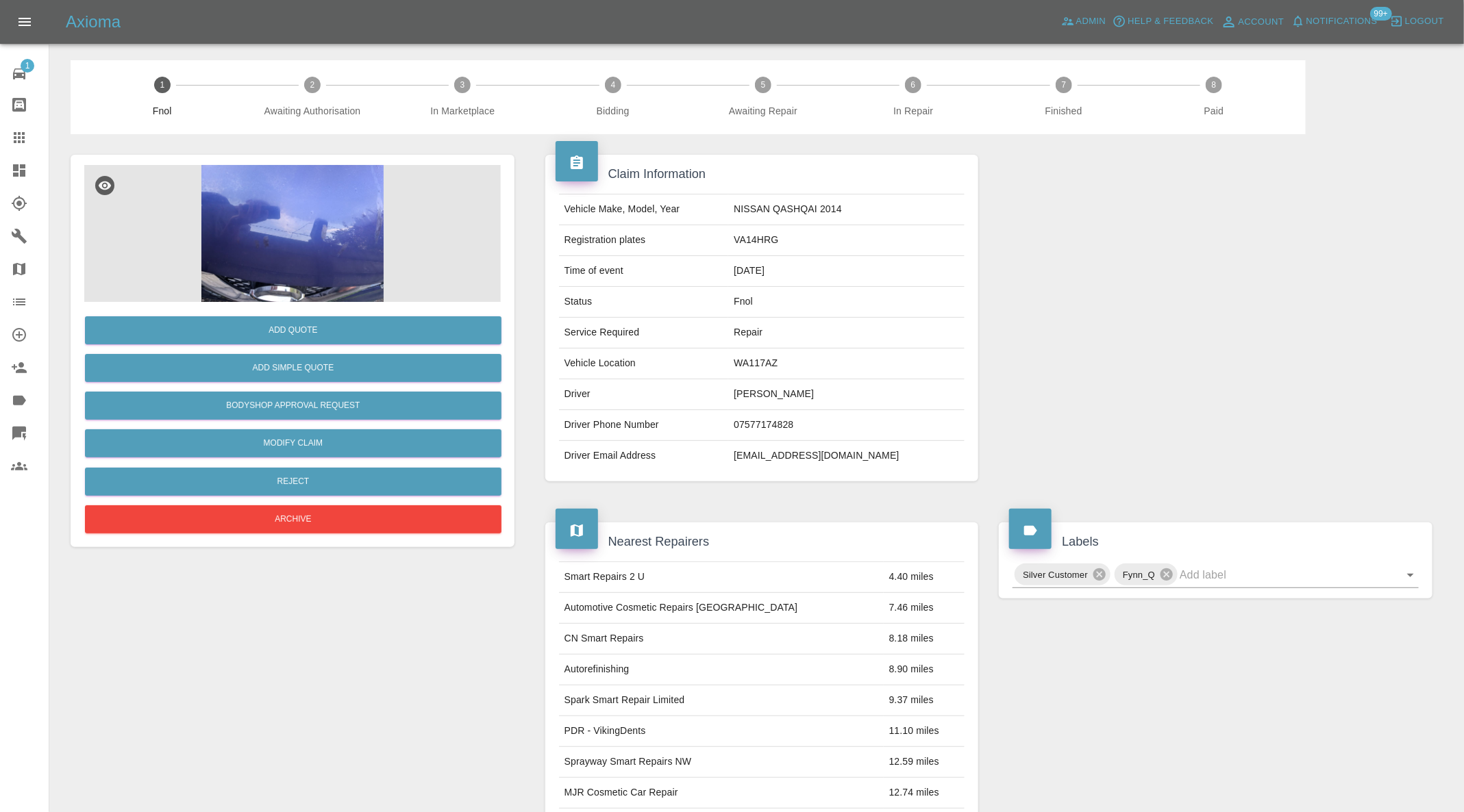
click at [24, 426] on icon at bounding box center [19, 433] width 14 height 14
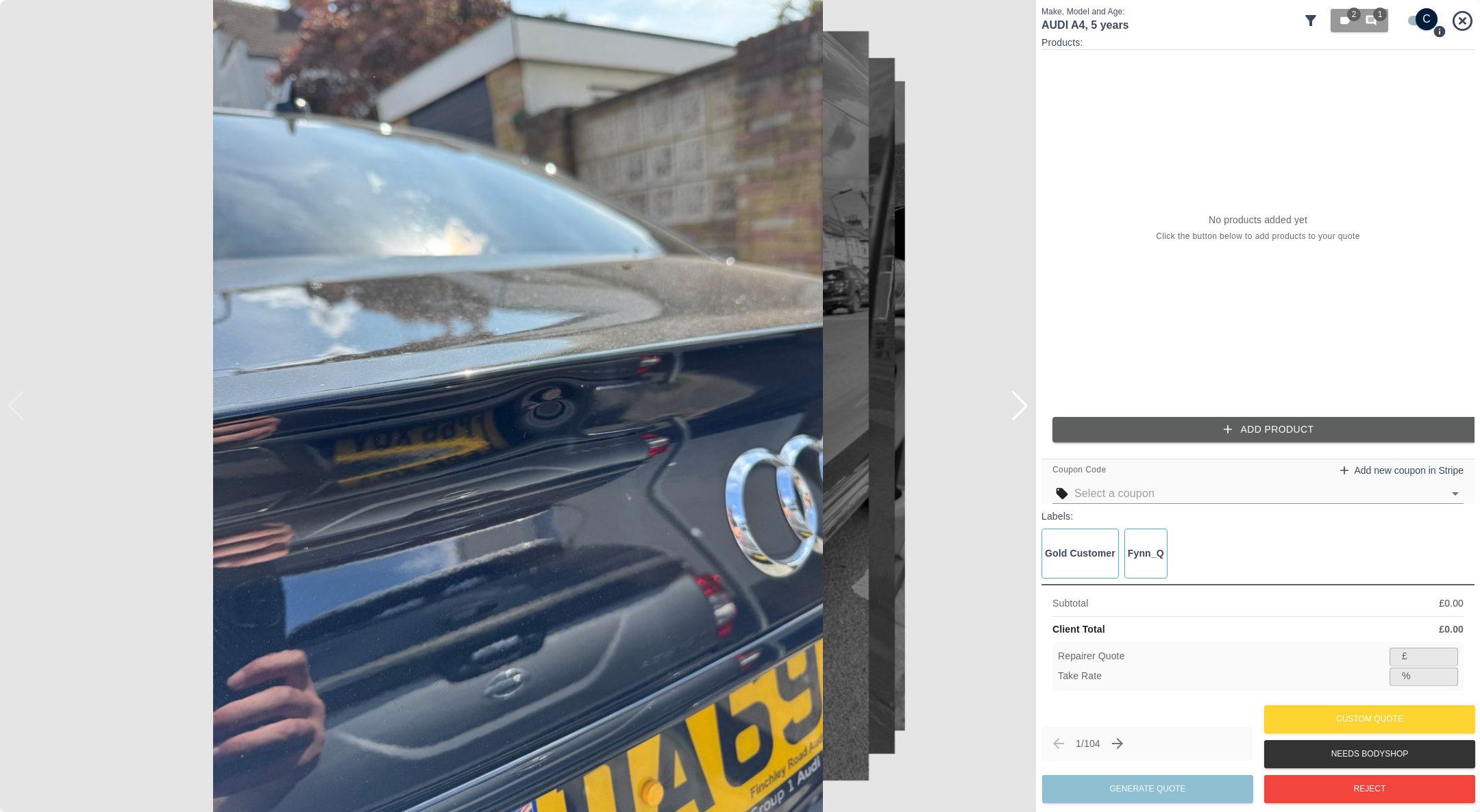
click at [1027, 409] on div at bounding box center [1020, 406] width 19 height 30
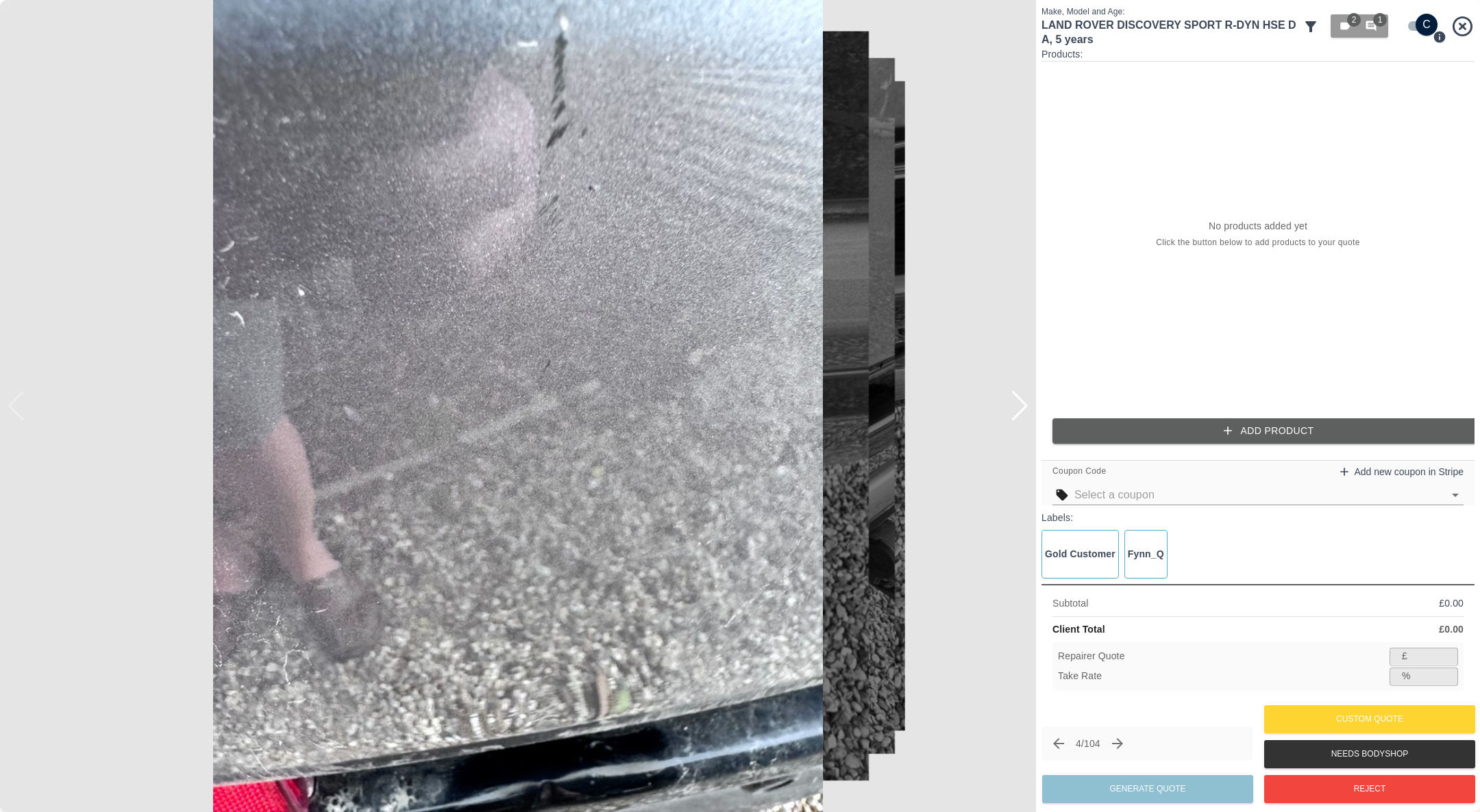
click at [1171, 421] on button "Add Product" at bounding box center [1269, 430] width 433 height 25
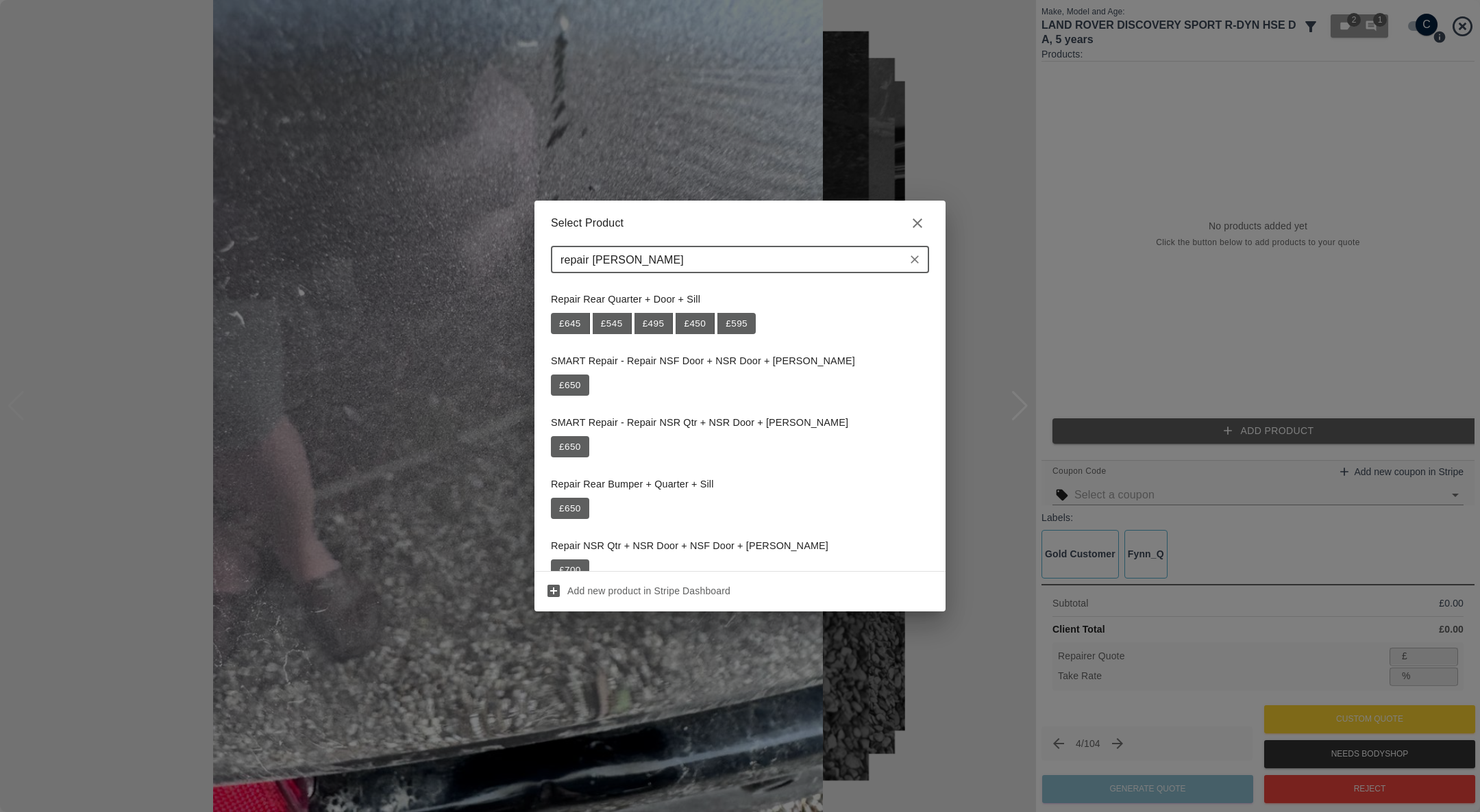
type input "repair [PERSON_NAME]"
click at [916, 220] on icon "button" at bounding box center [917, 223] width 16 height 16
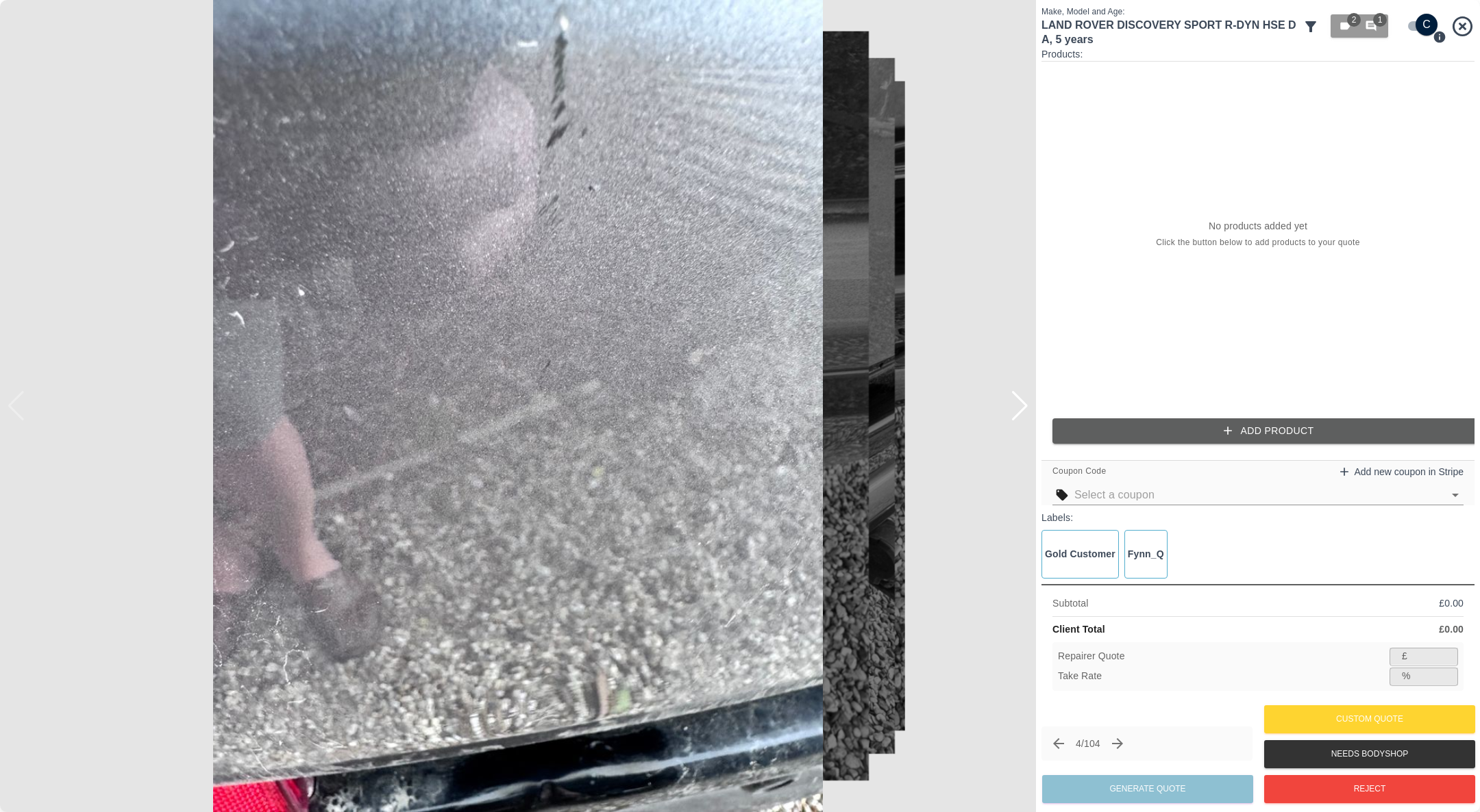
click at [1162, 431] on button "Add Product" at bounding box center [1269, 430] width 433 height 25
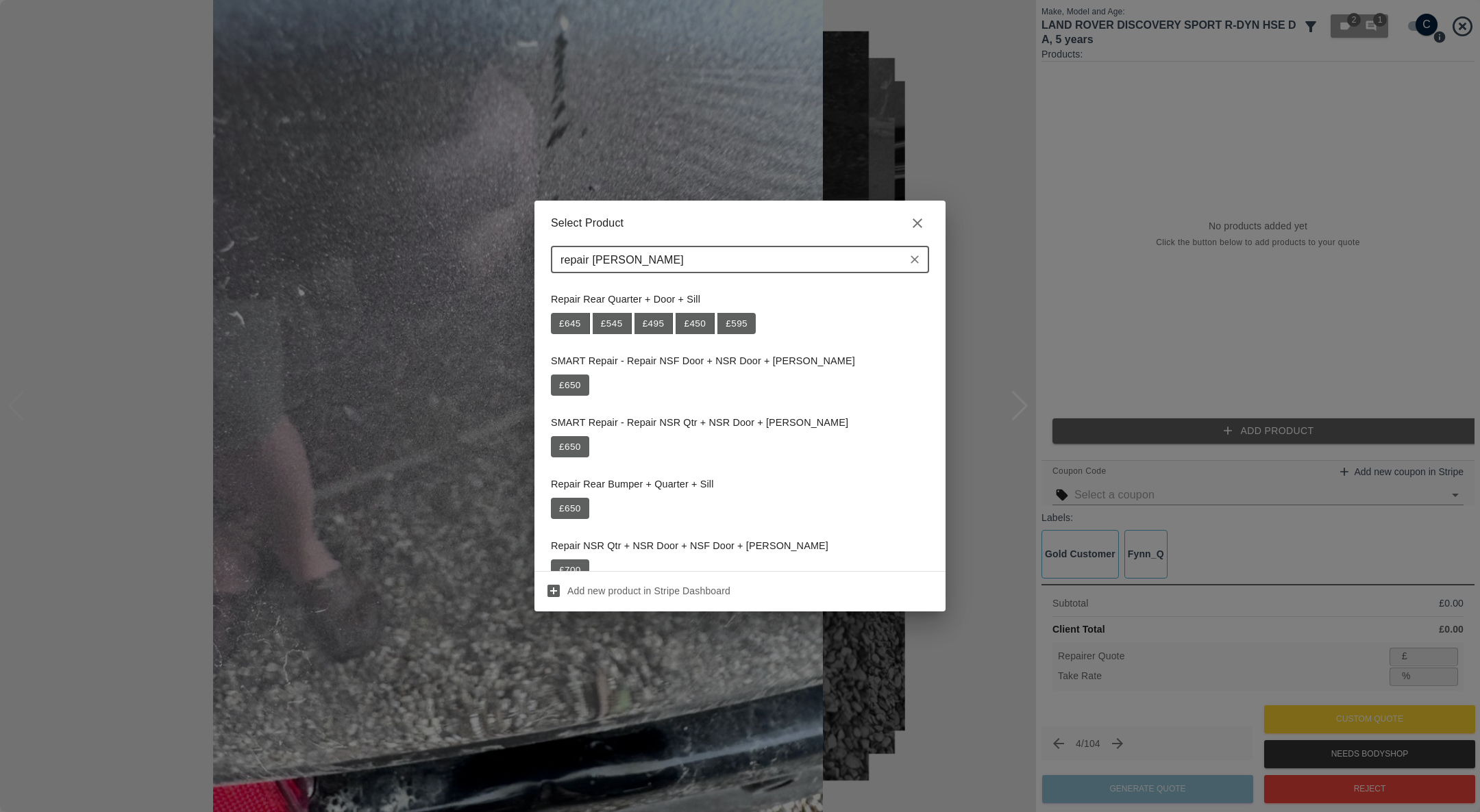
drag, startPoint x: 643, startPoint y: 261, endPoint x: 591, endPoint y: 268, distance: 52.5
click at [591, 268] on input "repair [PERSON_NAME]" at bounding box center [729, 260] width 348 height 20
type input "repair door + sill"
click at [915, 224] on icon "button" at bounding box center [917, 223] width 16 height 16
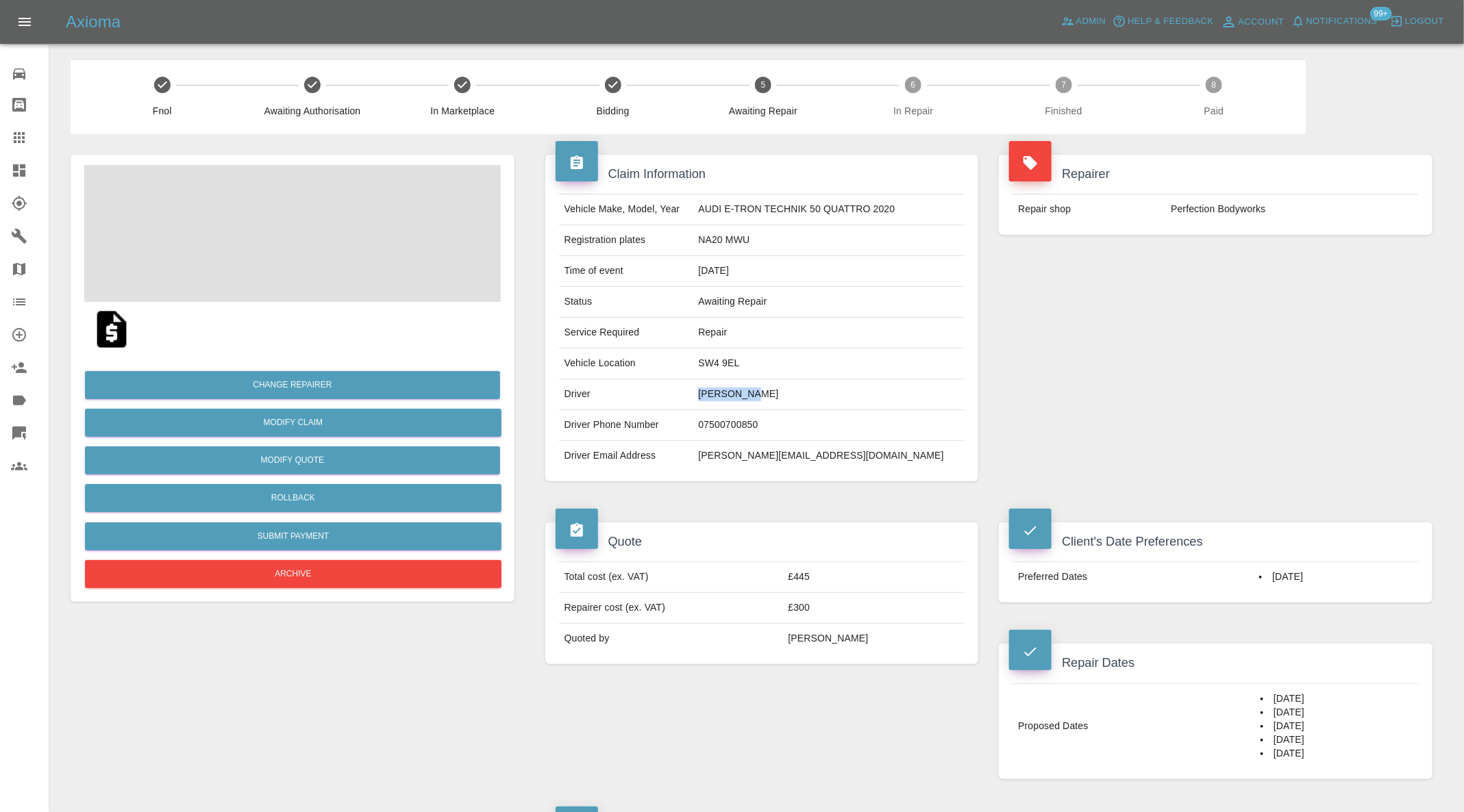
drag, startPoint x: 796, startPoint y: 392, endPoint x: 715, endPoint y: 398, distance: 81.2
click at [715, 398] on td "[PERSON_NAME]" at bounding box center [828, 395] width 272 height 31
copy td "[PERSON_NAME]"
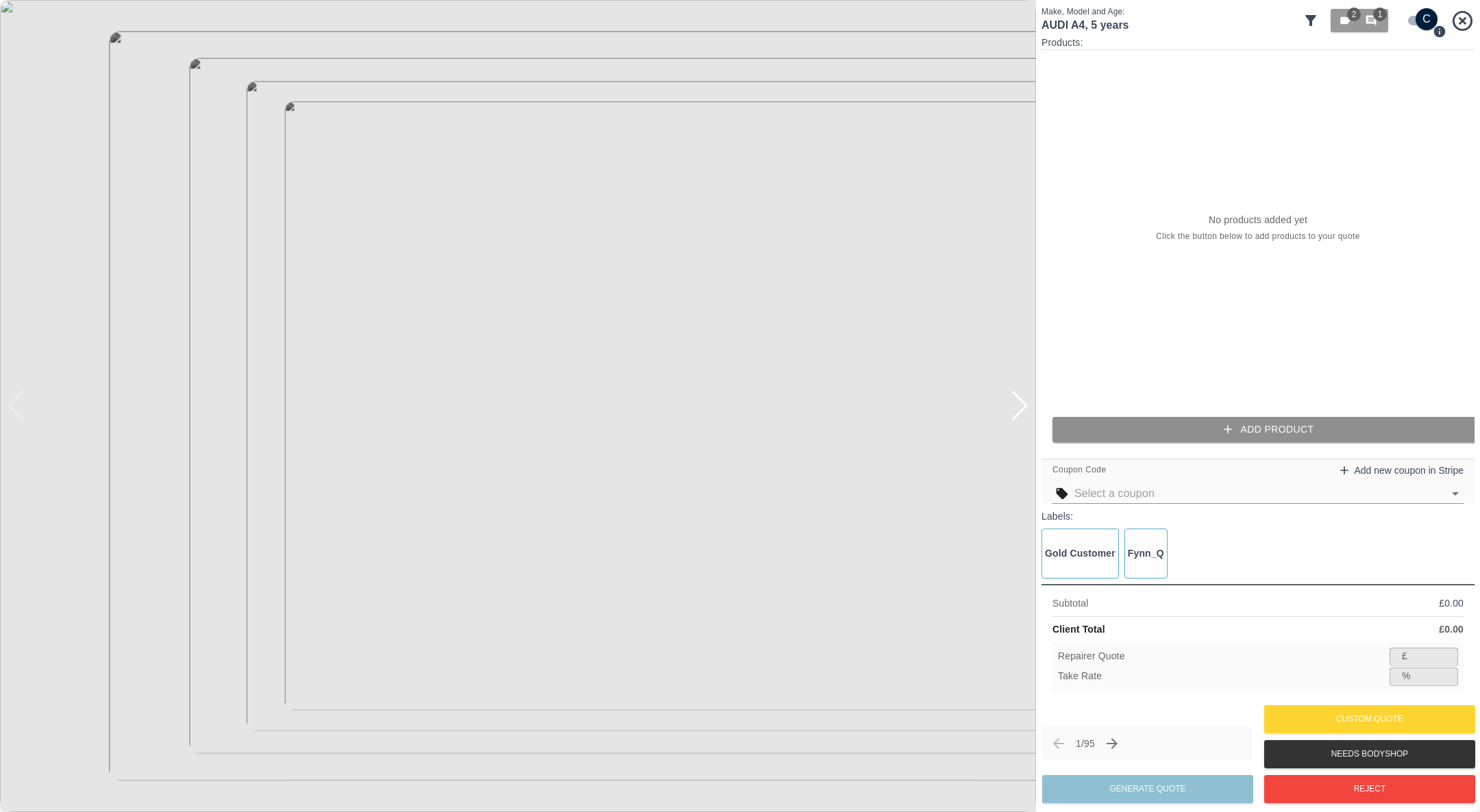
click at [1208, 425] on button "Add Product" at bounding box center [1269, 430] width 433 height 25
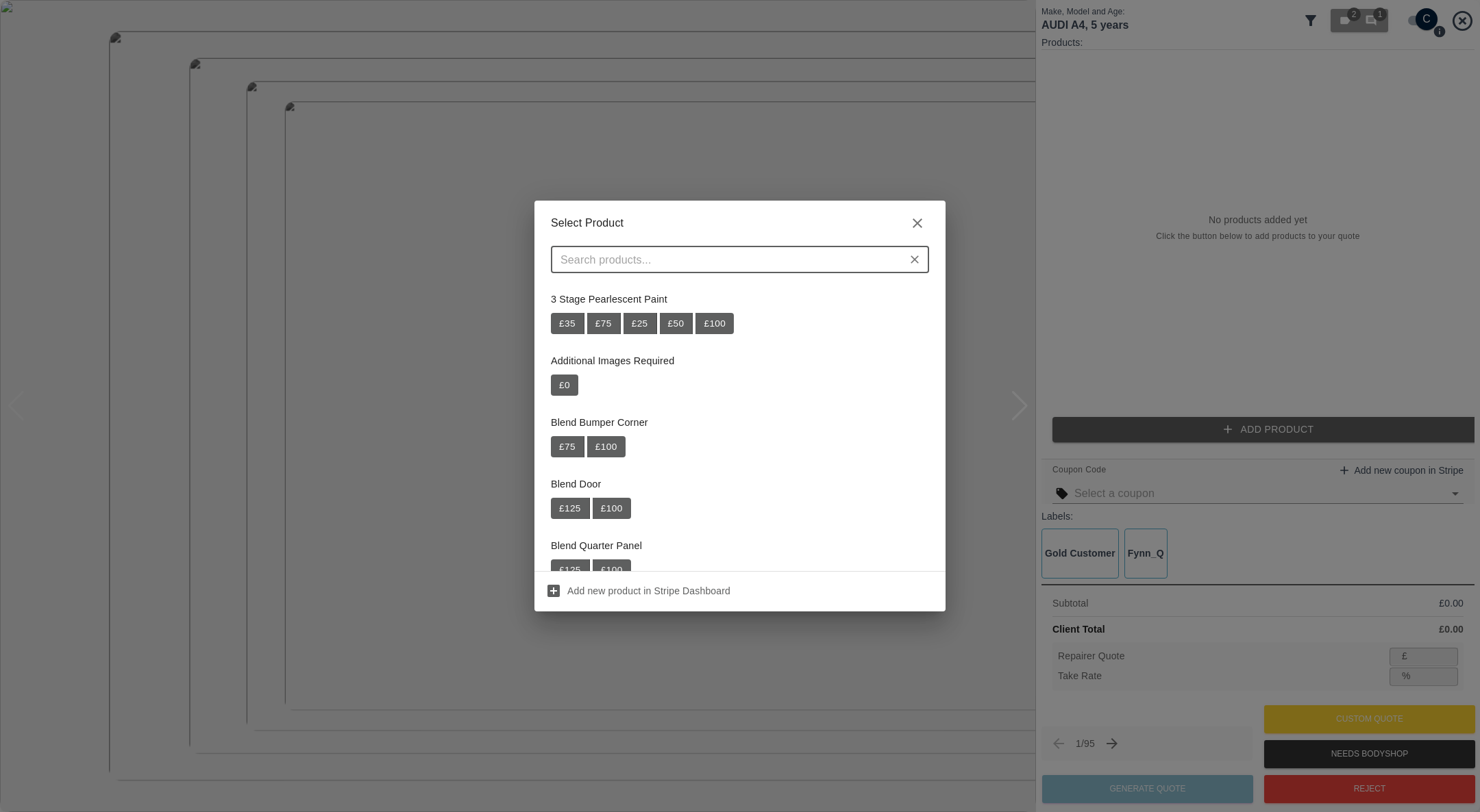
click at [631, 255] on input "text" at bounding box center [729, 260] width 348 height 20
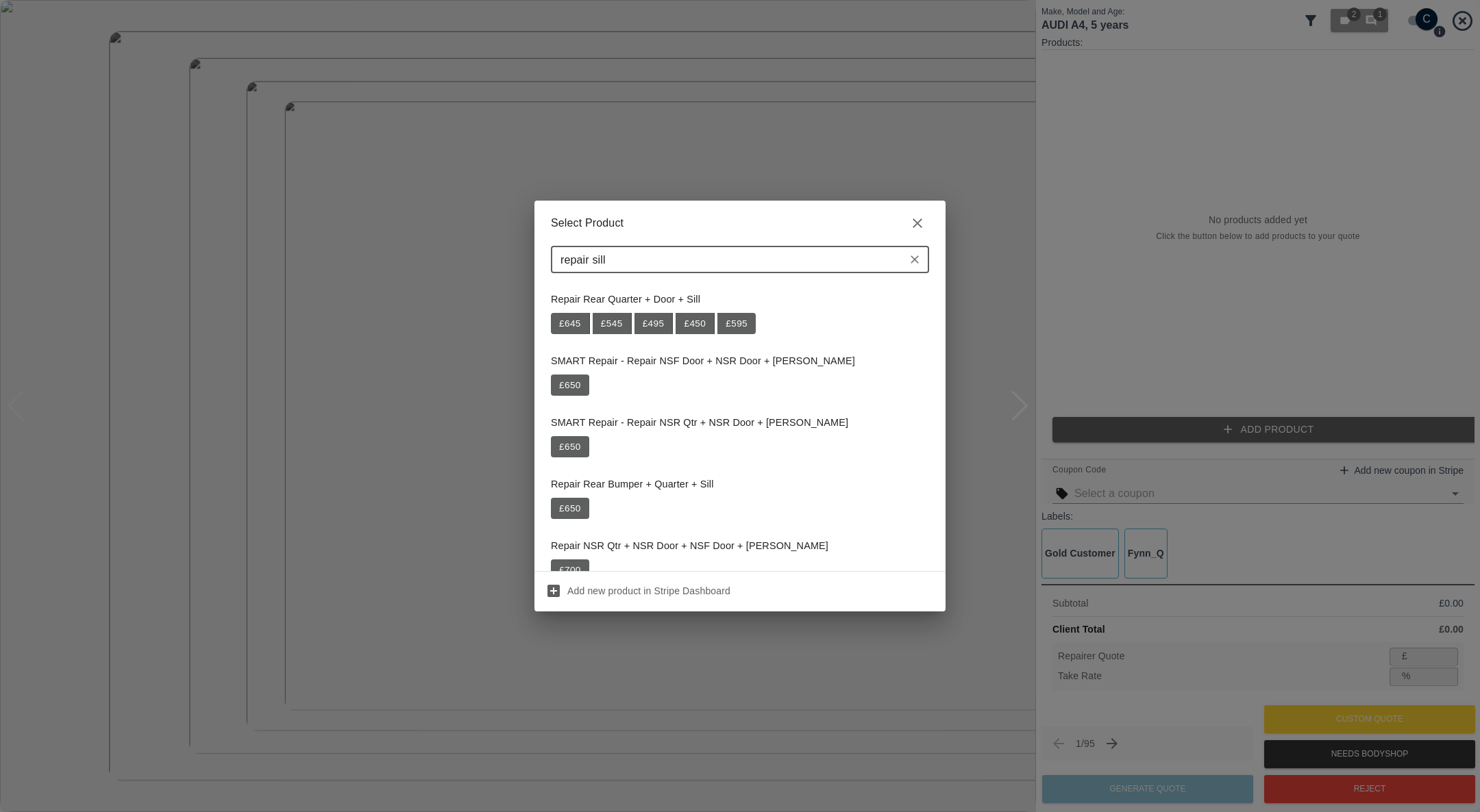
type input "repair sill"
click at [90, 91] on div "Select Product repair sill ​ Repair Rear Quarter + Door + Sill £ 645 £ 545 £ 49…" at bounding box center [740, 406] width 1480 height 812
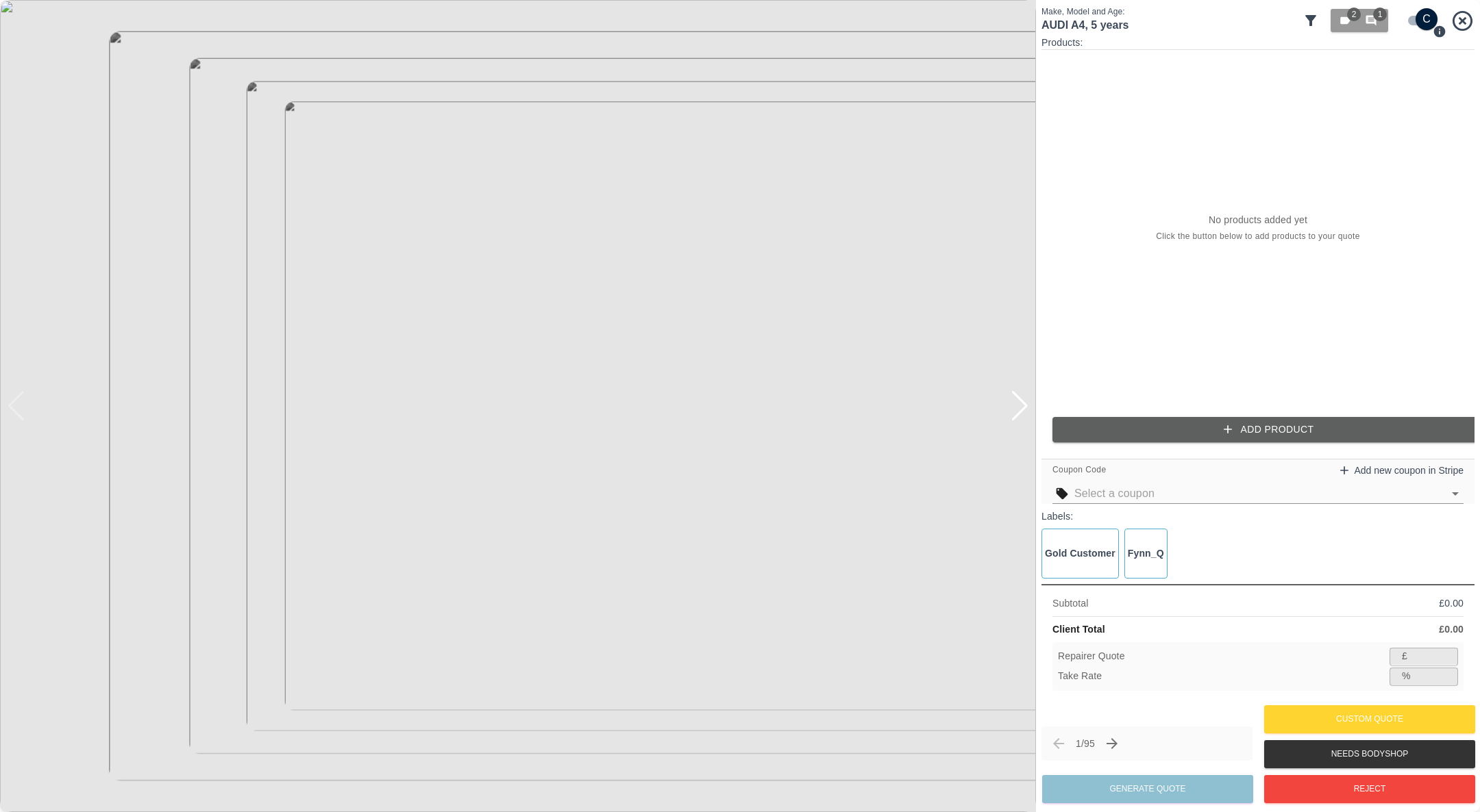
click at [1462, 14] on icon at bounding box center [1462, 20] width 24 height 24
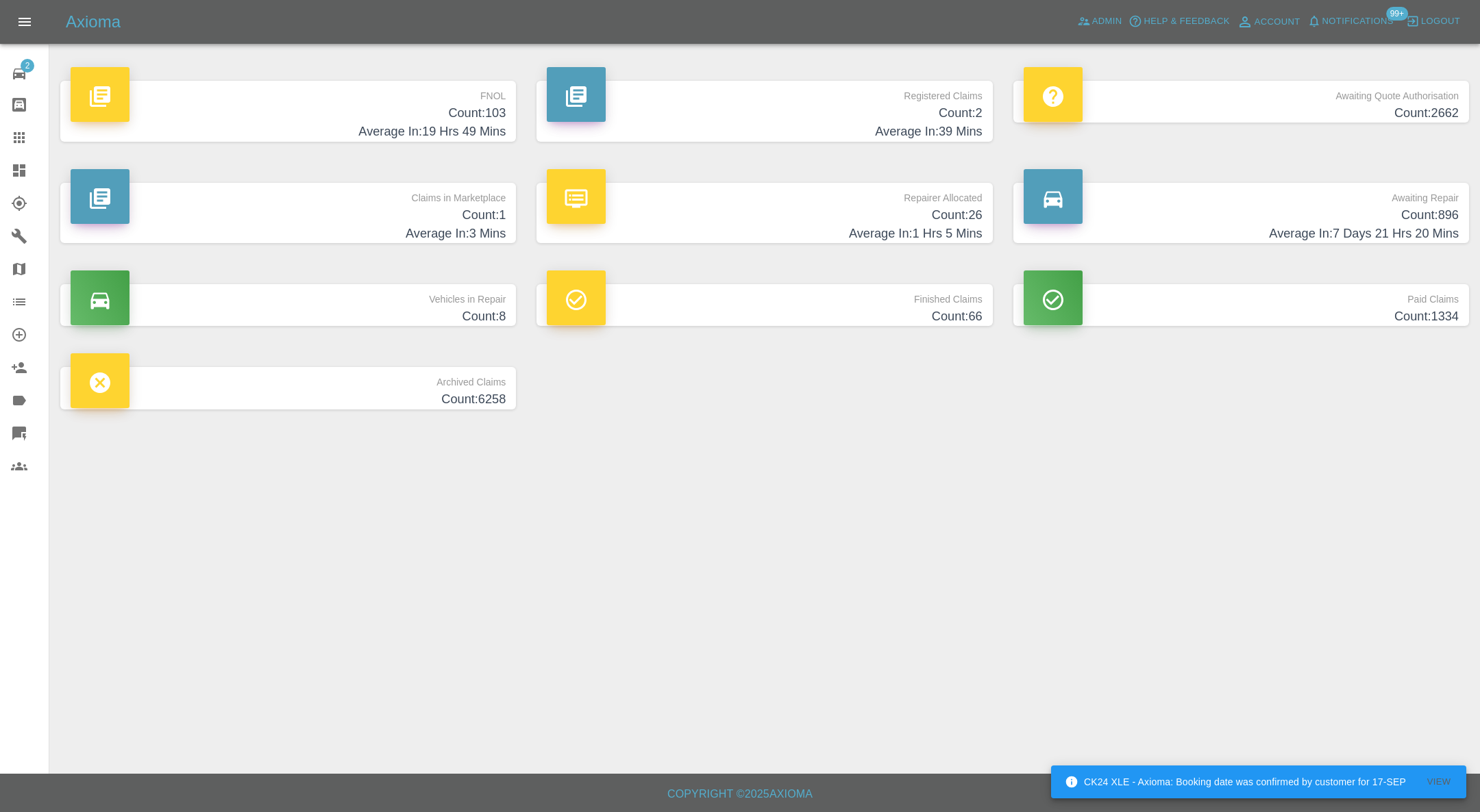
click at [322, 111] on h4 "Count: 103" at bounding box center [288, 113] width 436 height 19
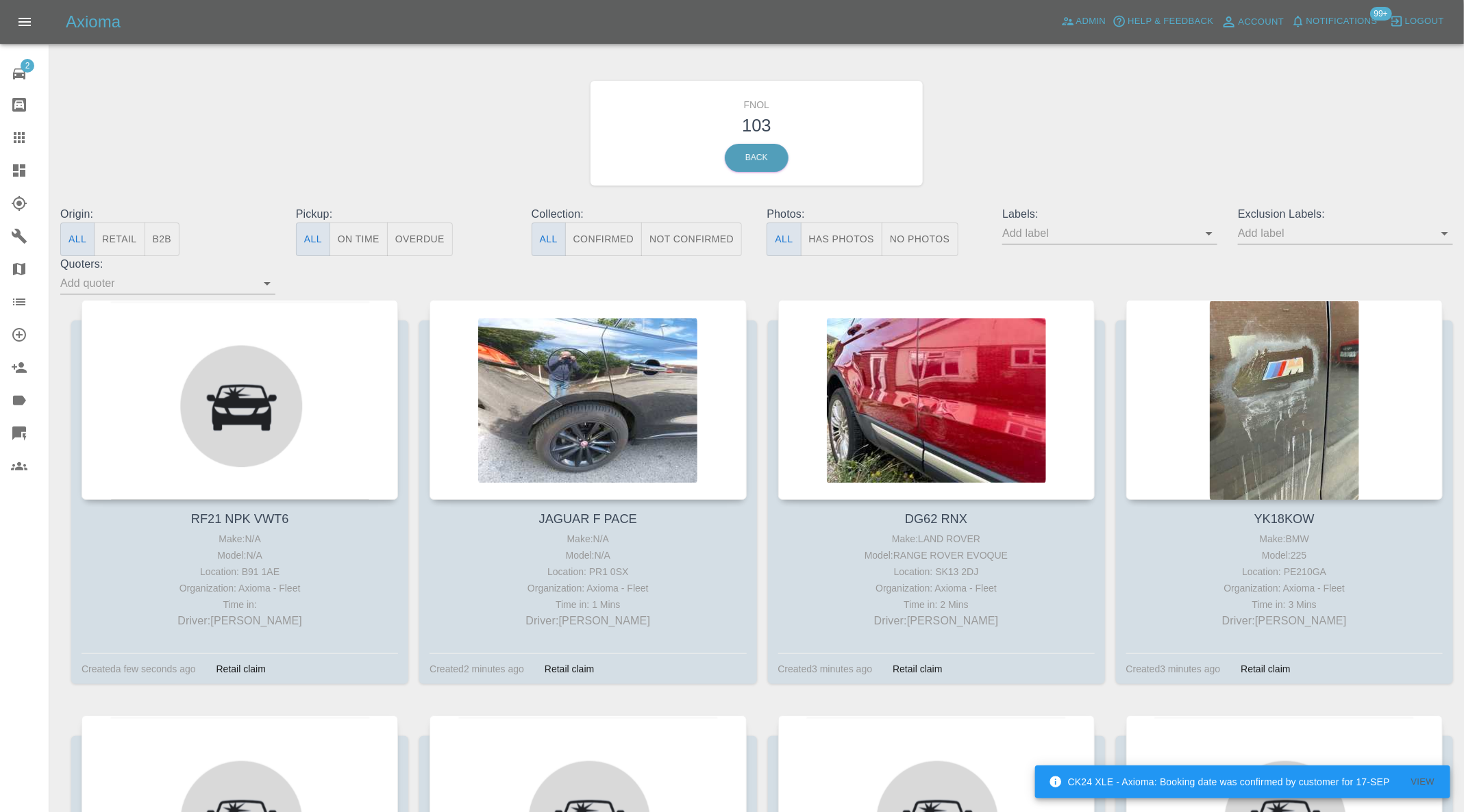
click at [21, 158] on link "Dashboard" at bounding box center [24, 170] width 49 height 33
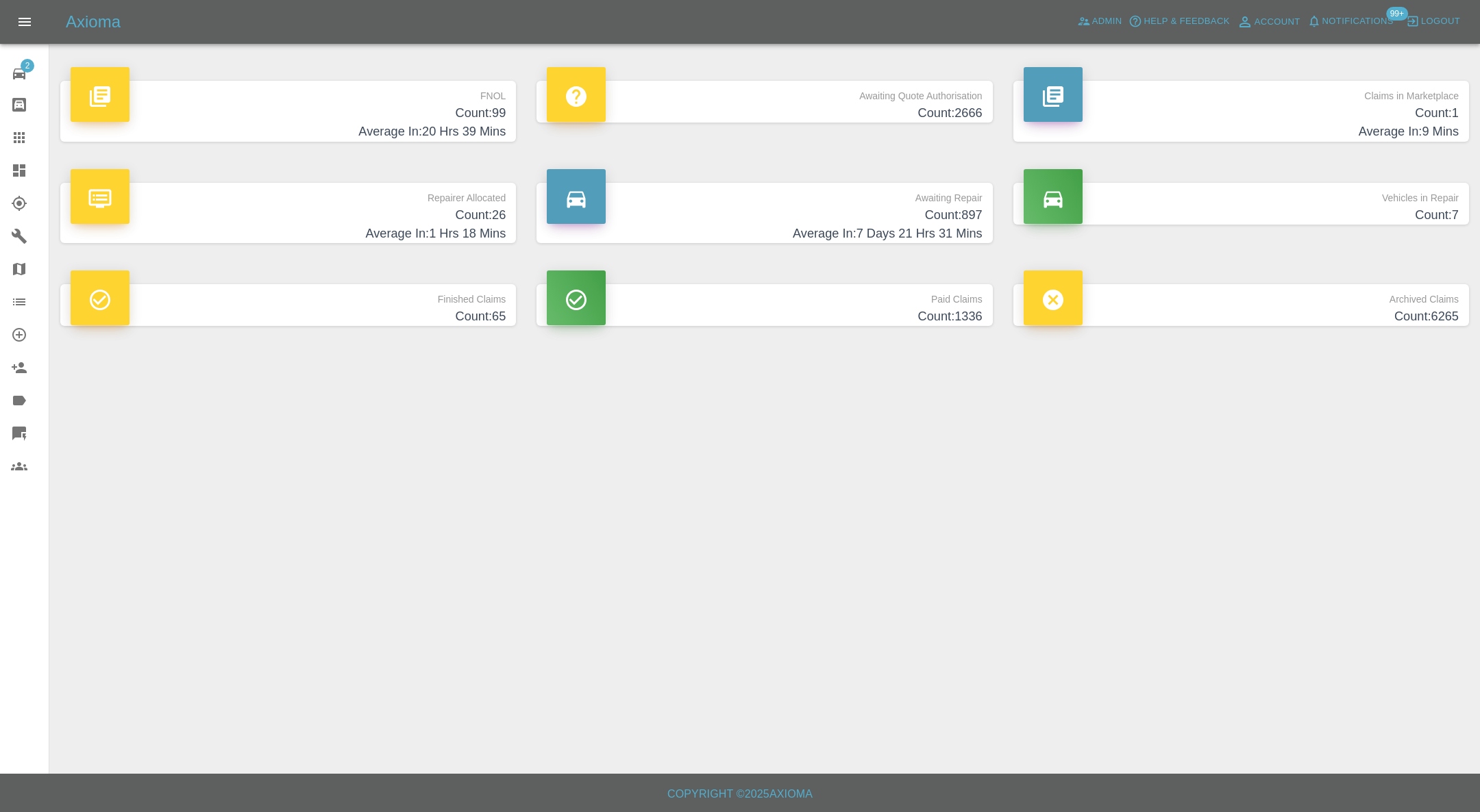
click at [1128, 108] on h4 "Count: 1" at bounding box center [1241, 113] width 436 height 19
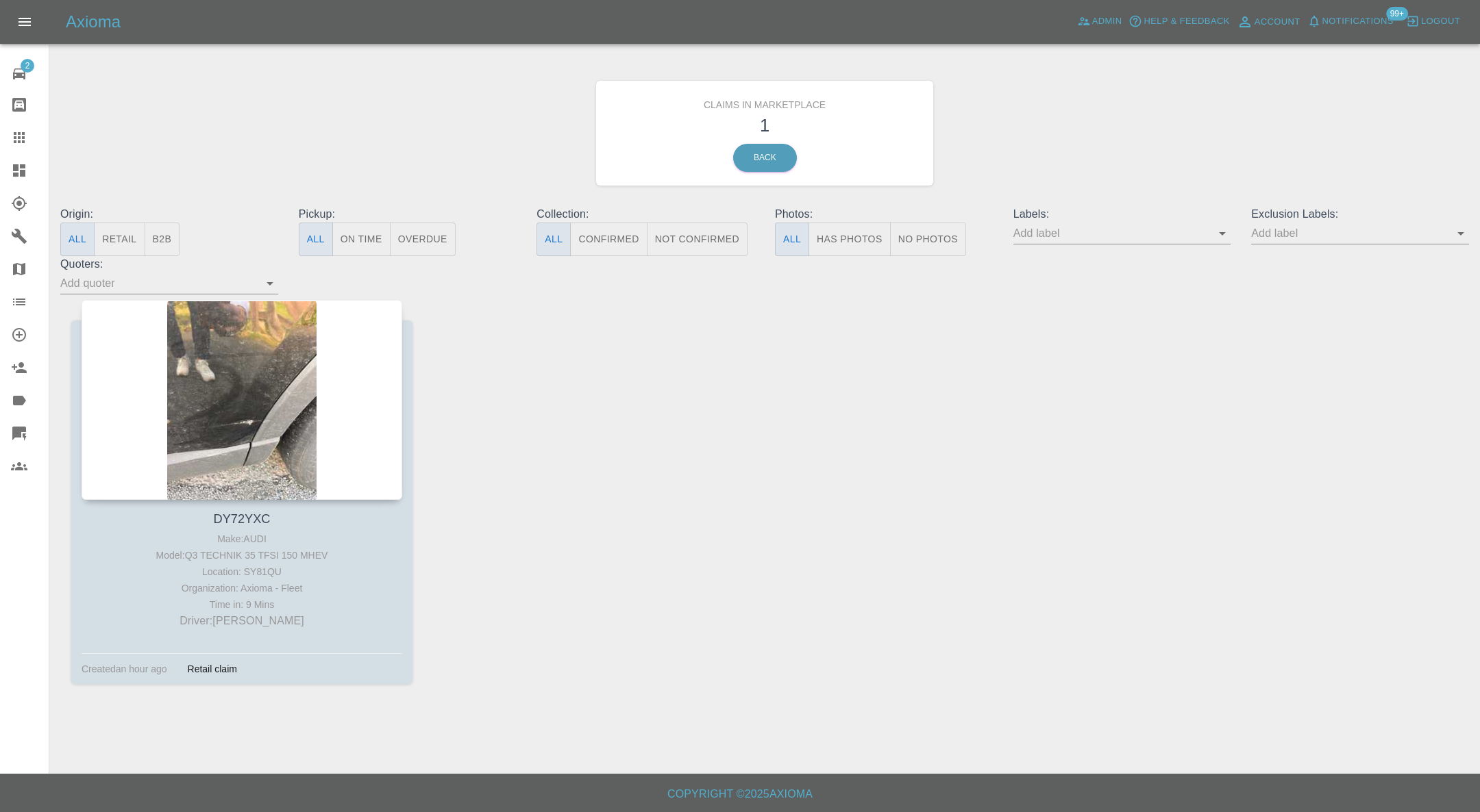
click at [247, 378] on div at bounding box center [242, 400] width 321 height 200
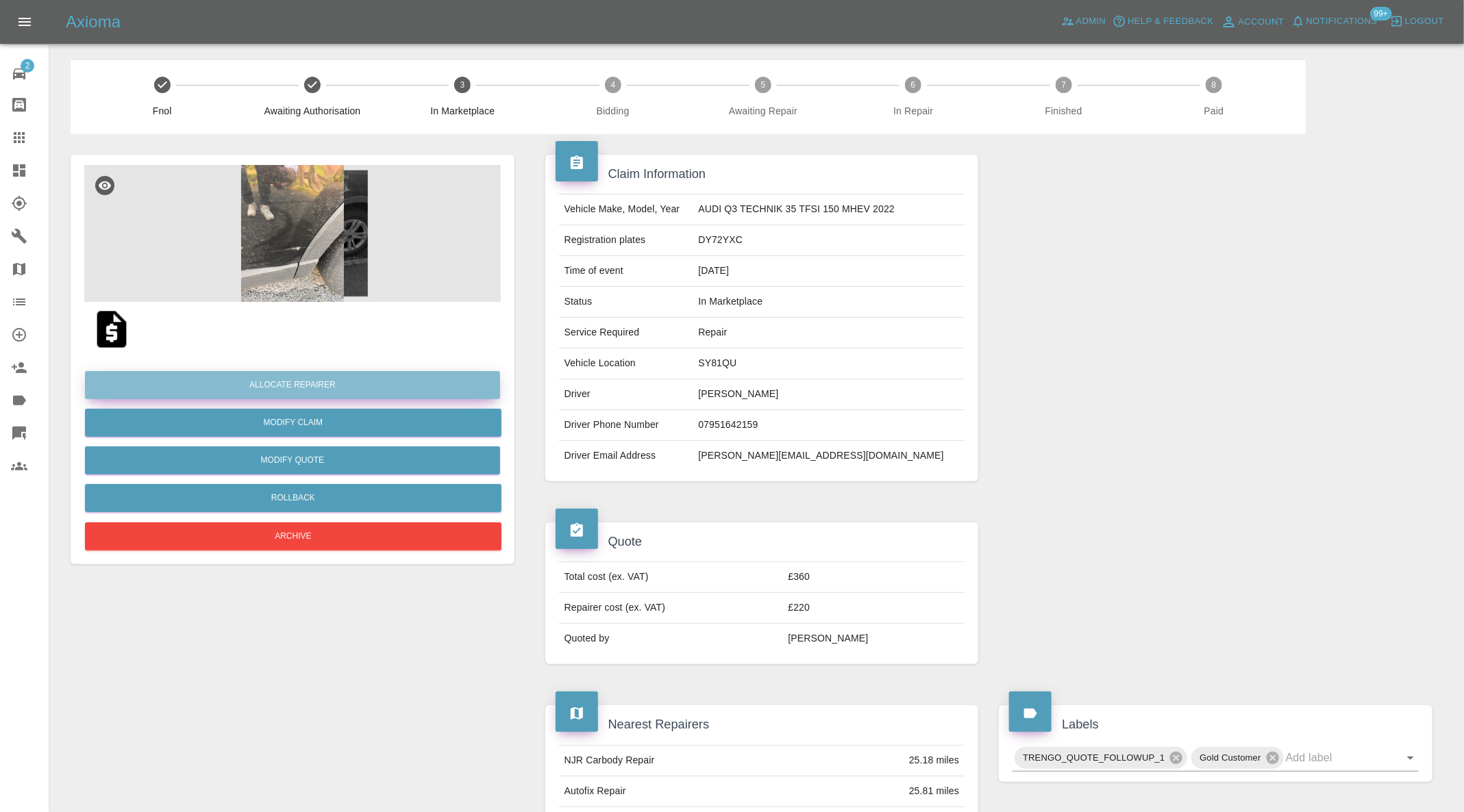
click at [391, 384] on button "Allocate Repairer" at bounding box center [292, 385] width 415 height 28
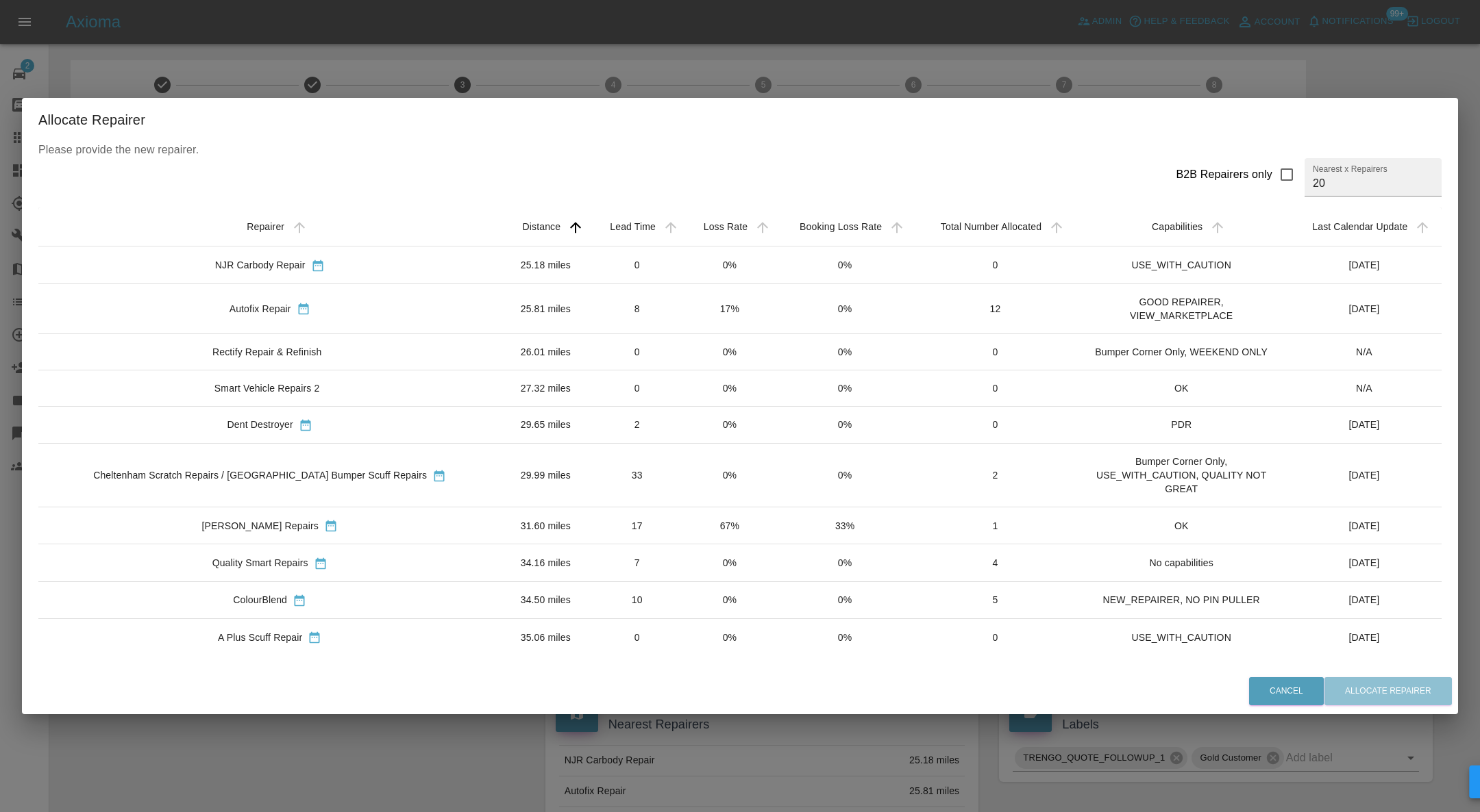
click at [501, 297] on td "25.81 miles" at bounding box center [545, 308] width 89 height 50
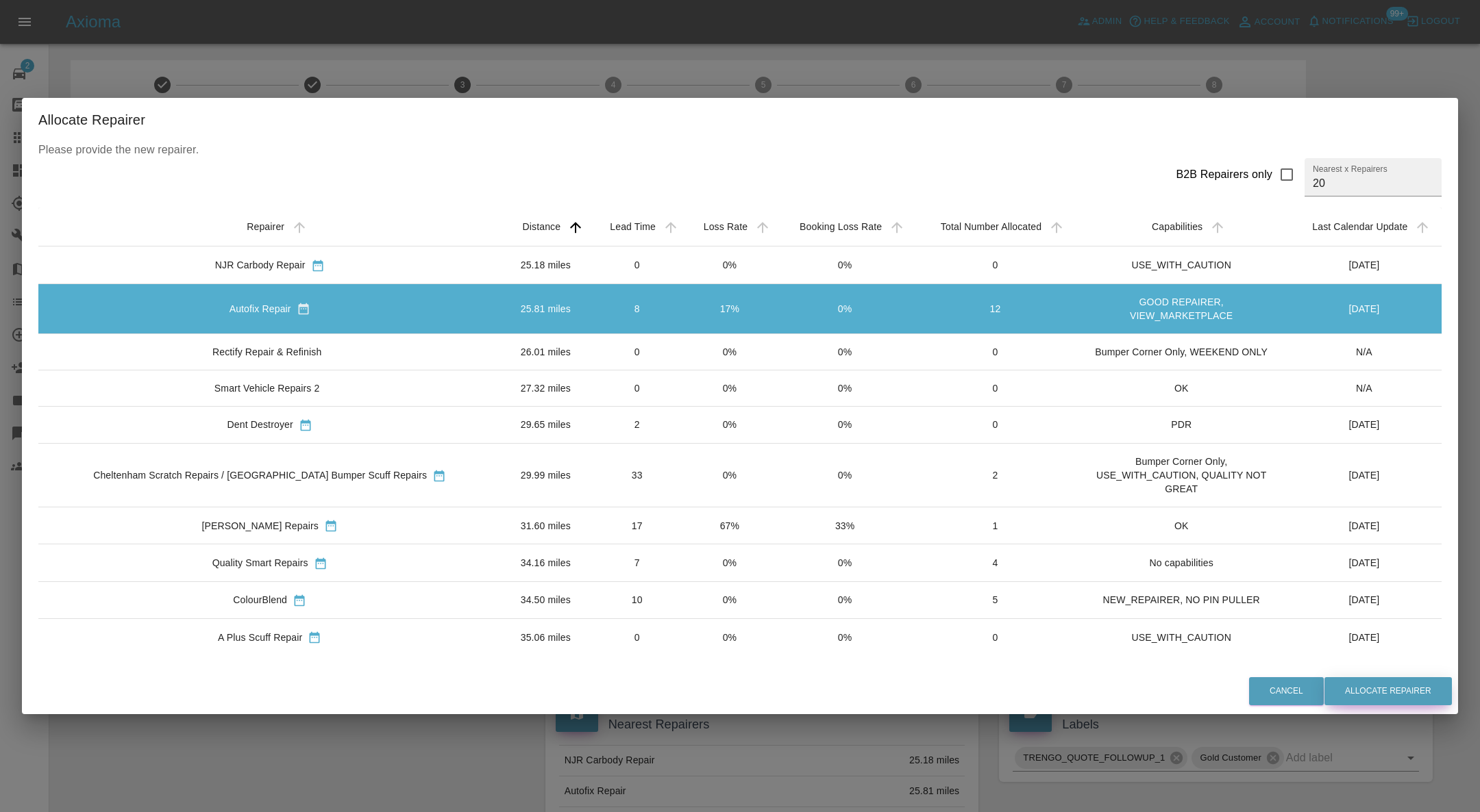
click at [1400, 686] on button "Allocate Repairer" at bounding box center [1388, 692] width 128 height 28
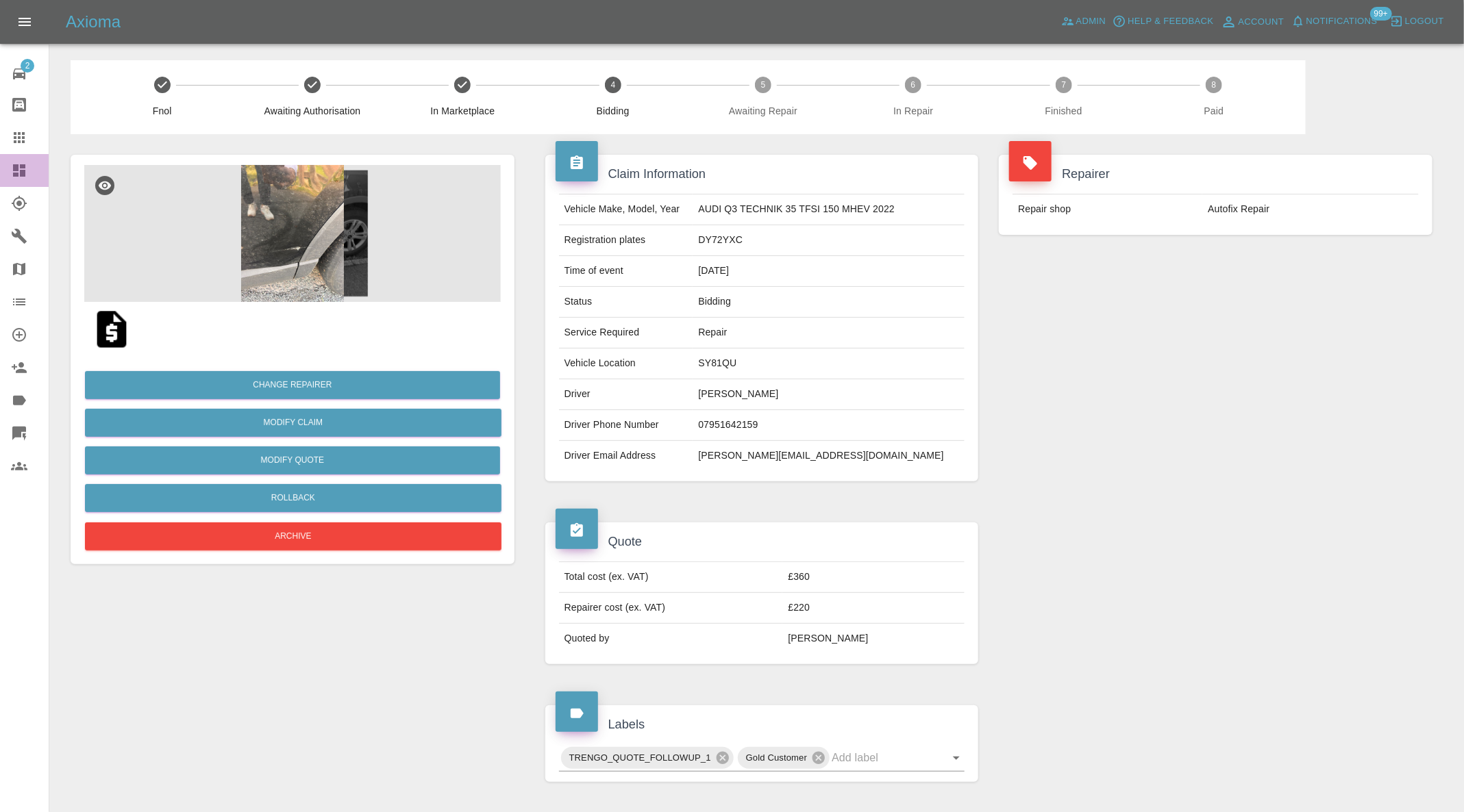
click at [24, 164] on icon at bounding box center [19, 170] width 12 height 12
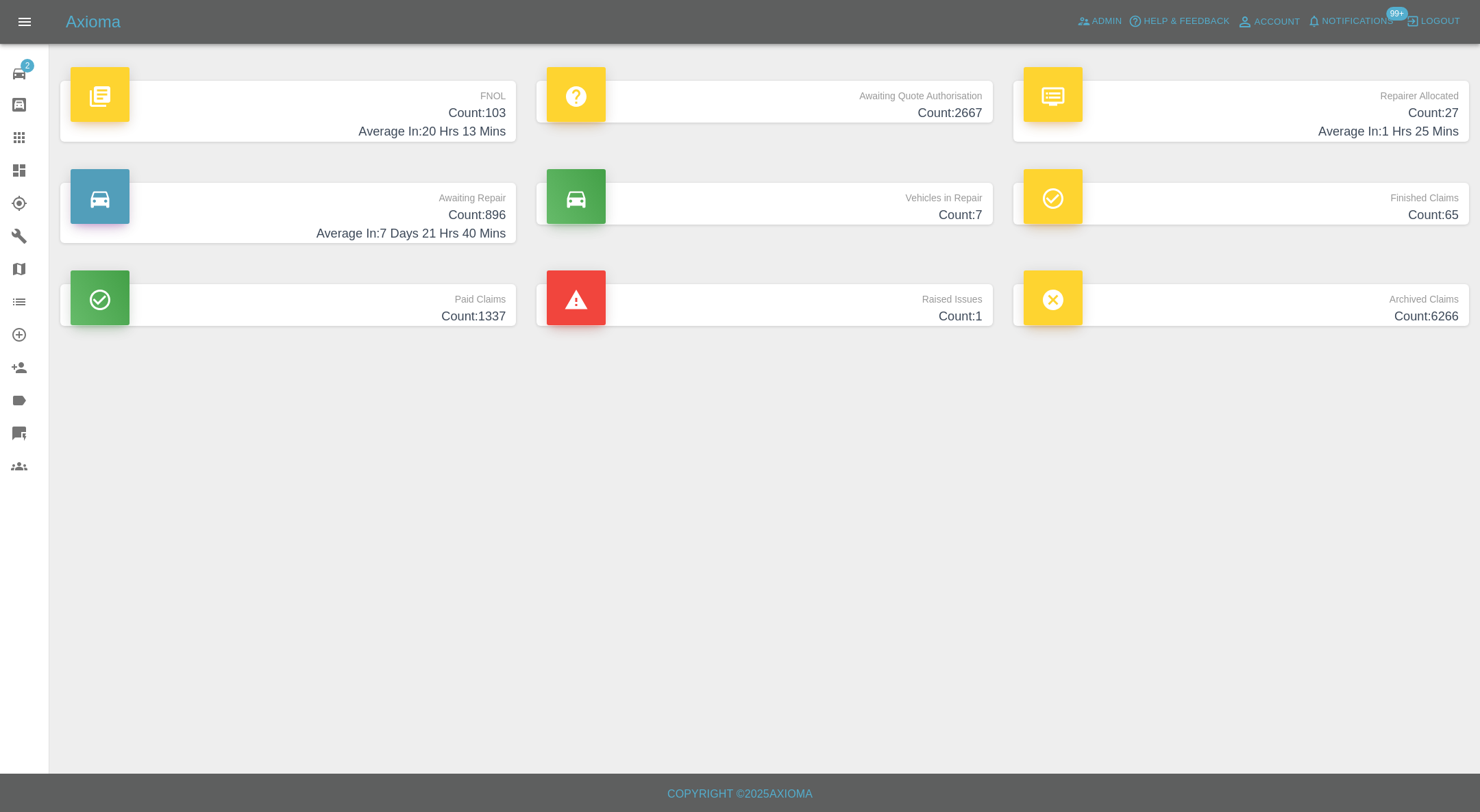
click at [808, 320] on h4 "Count: 1" at bounding box center [764, 317] width 436 height 19
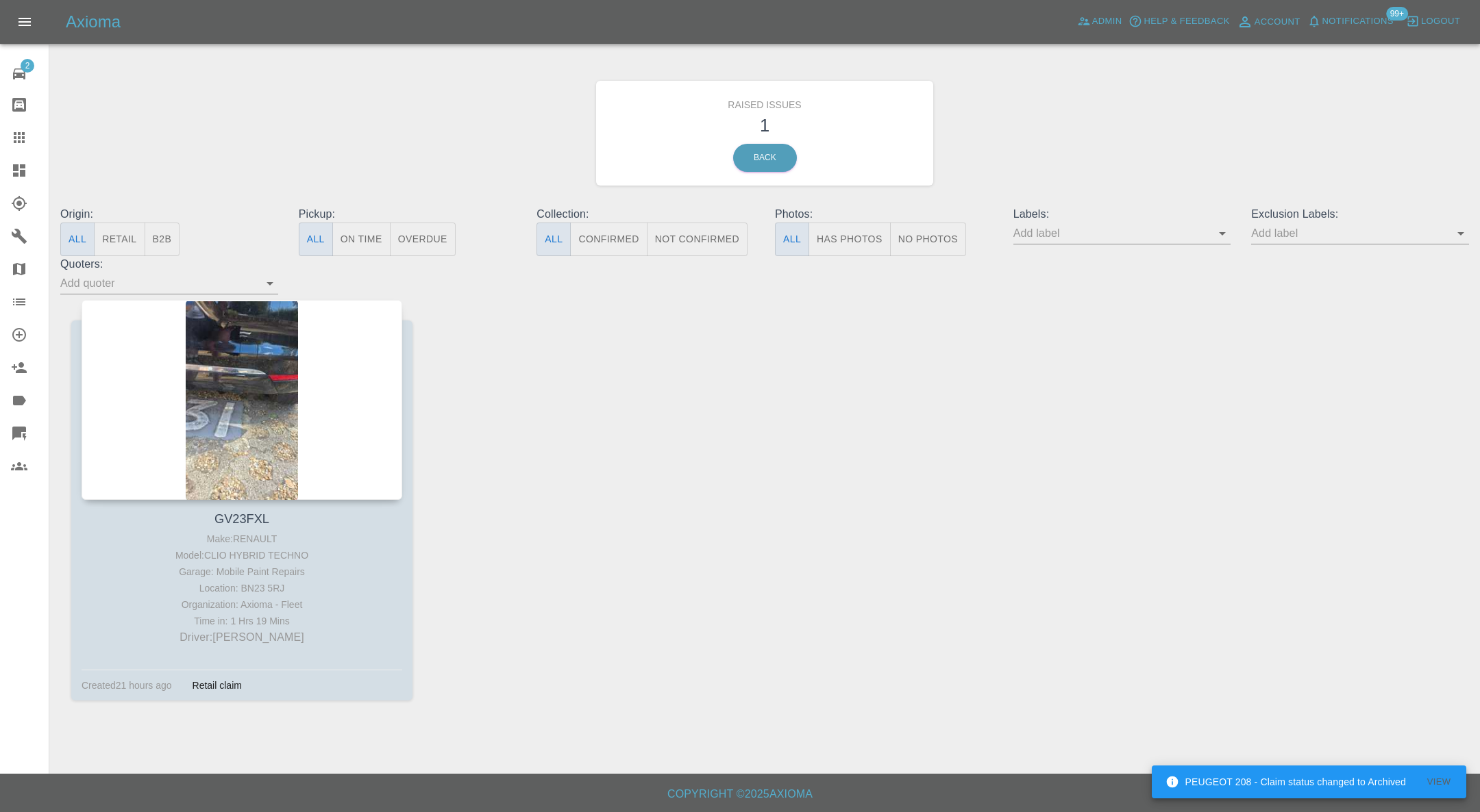
click at [232, 363] on div at bounding box center [242, 400] width 321 height 200
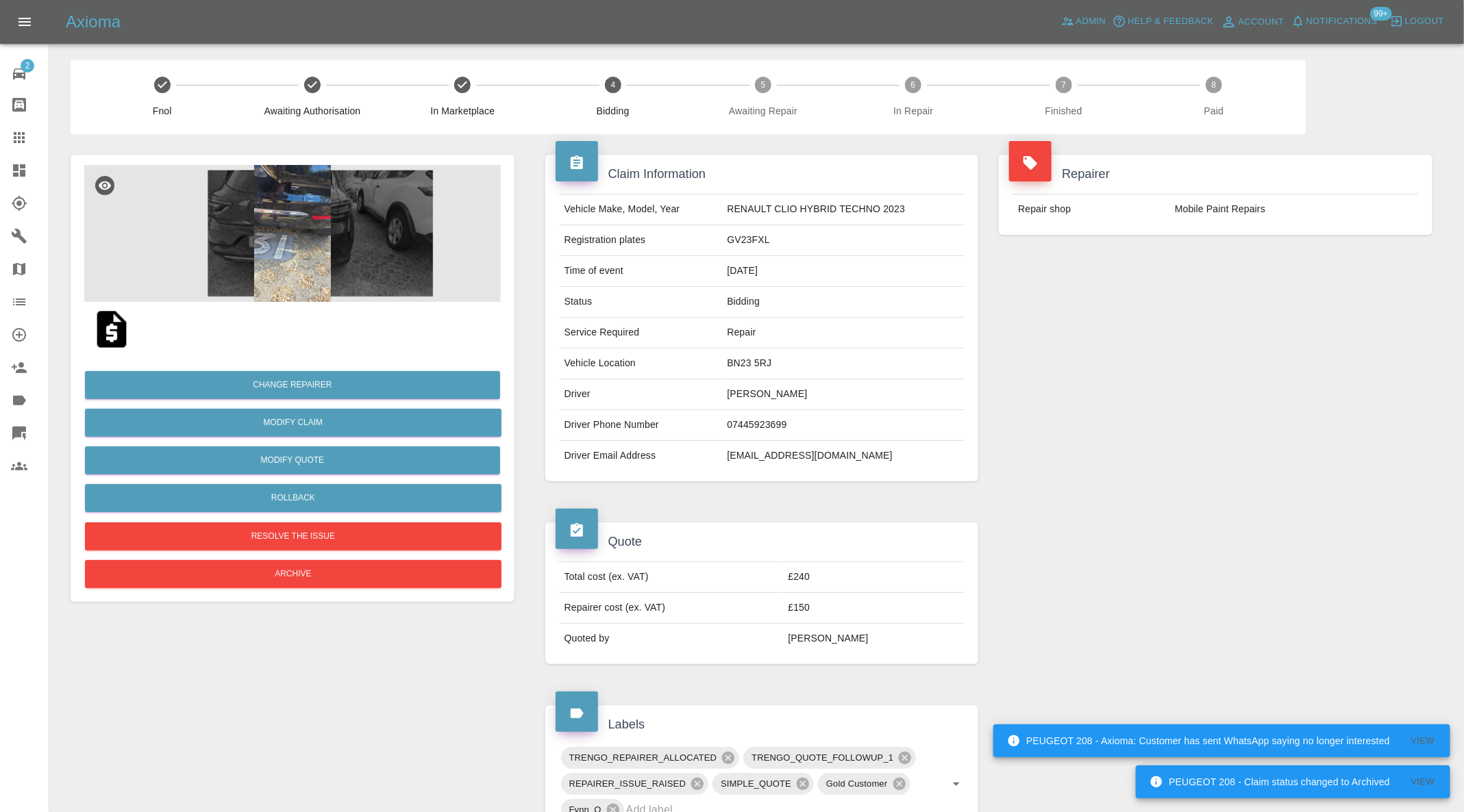
click at [239, 243] on img at bounding box center [293, 234] width 417 height 137
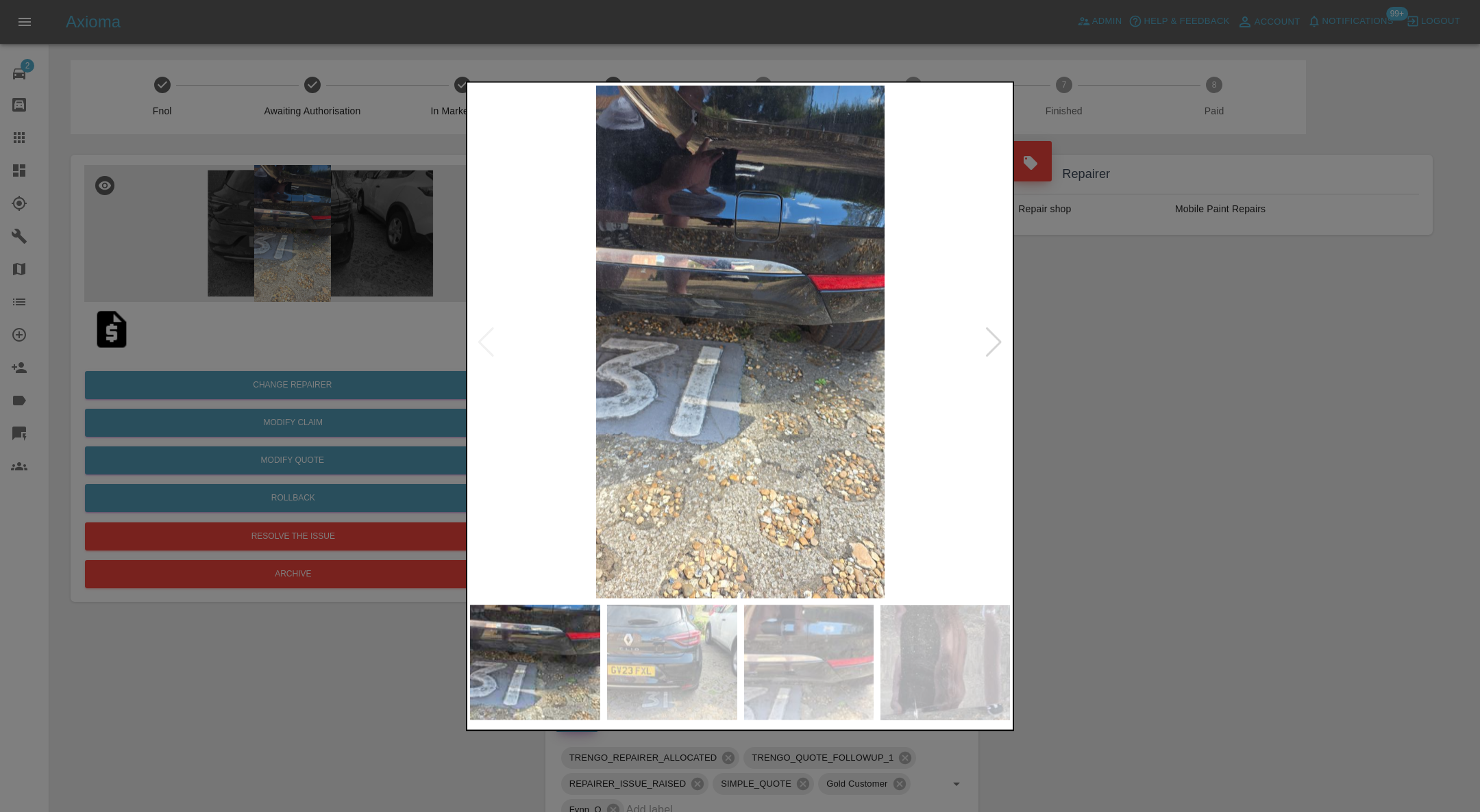
click at [994, 332] on div at bounding box center [994, 342] width 19 height 30
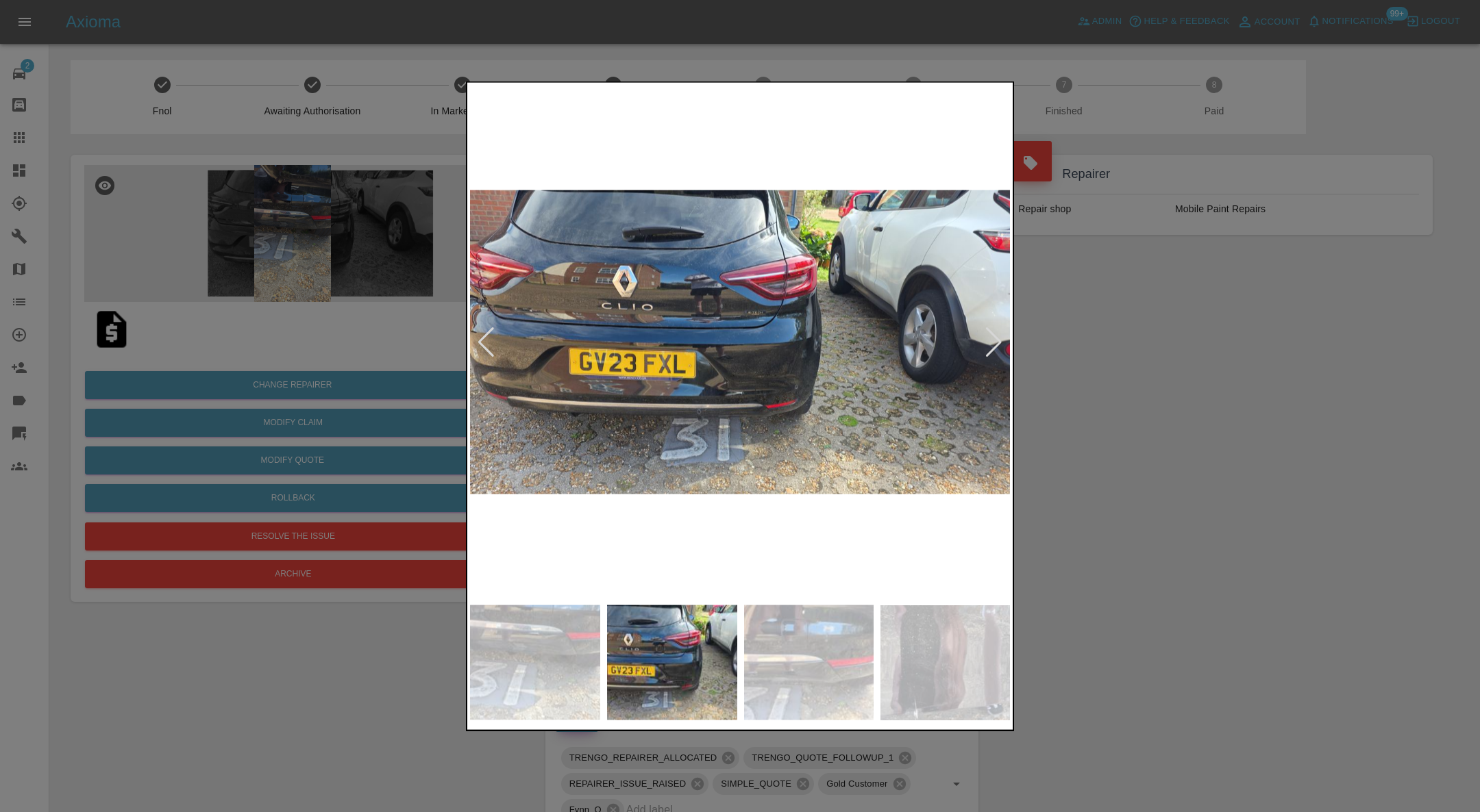
click at [994, 332] on div at bounding box center [994, 342] width 19 height 30
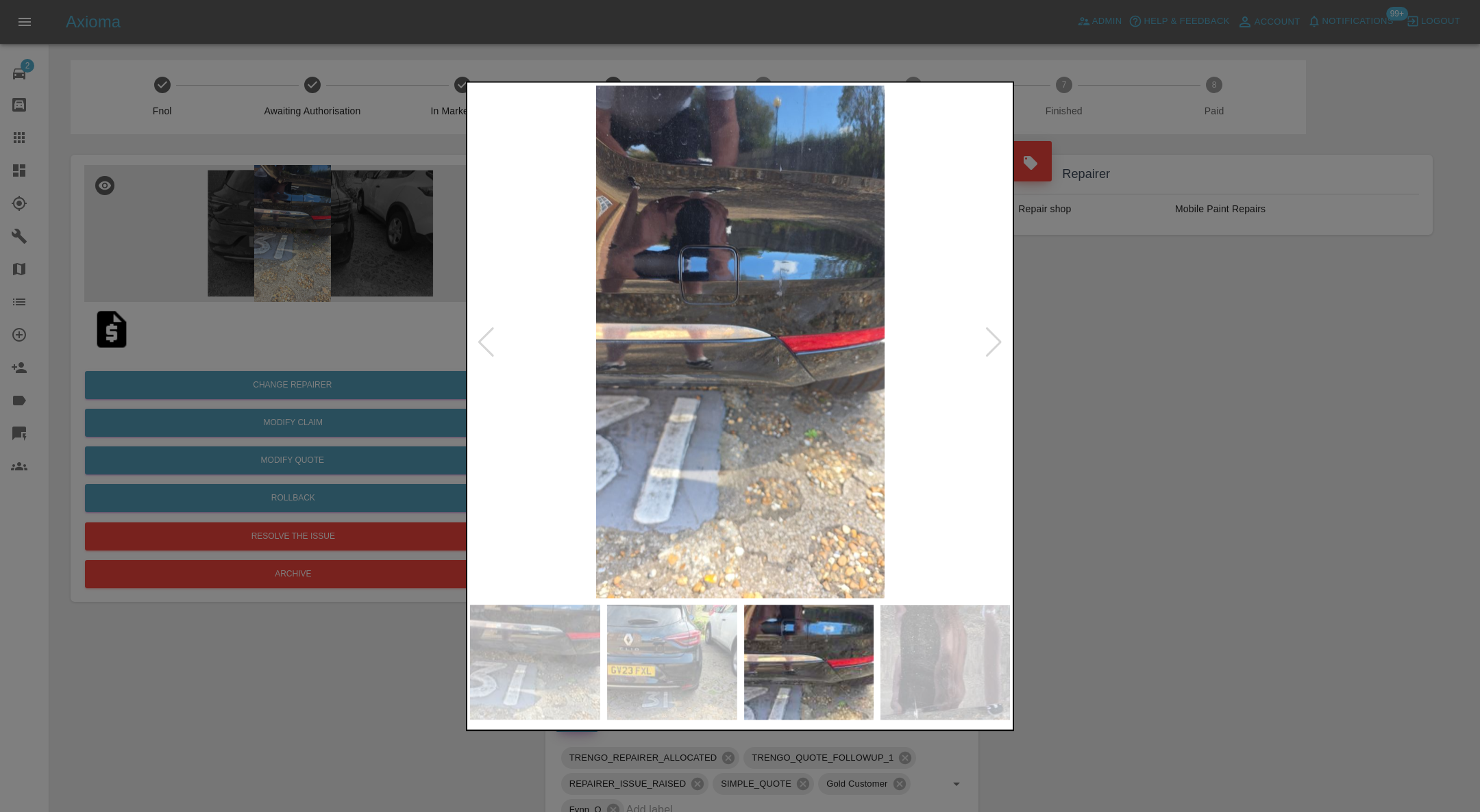
click at [994, 332] on div at bounding box center [994, 342] width 19 height 30
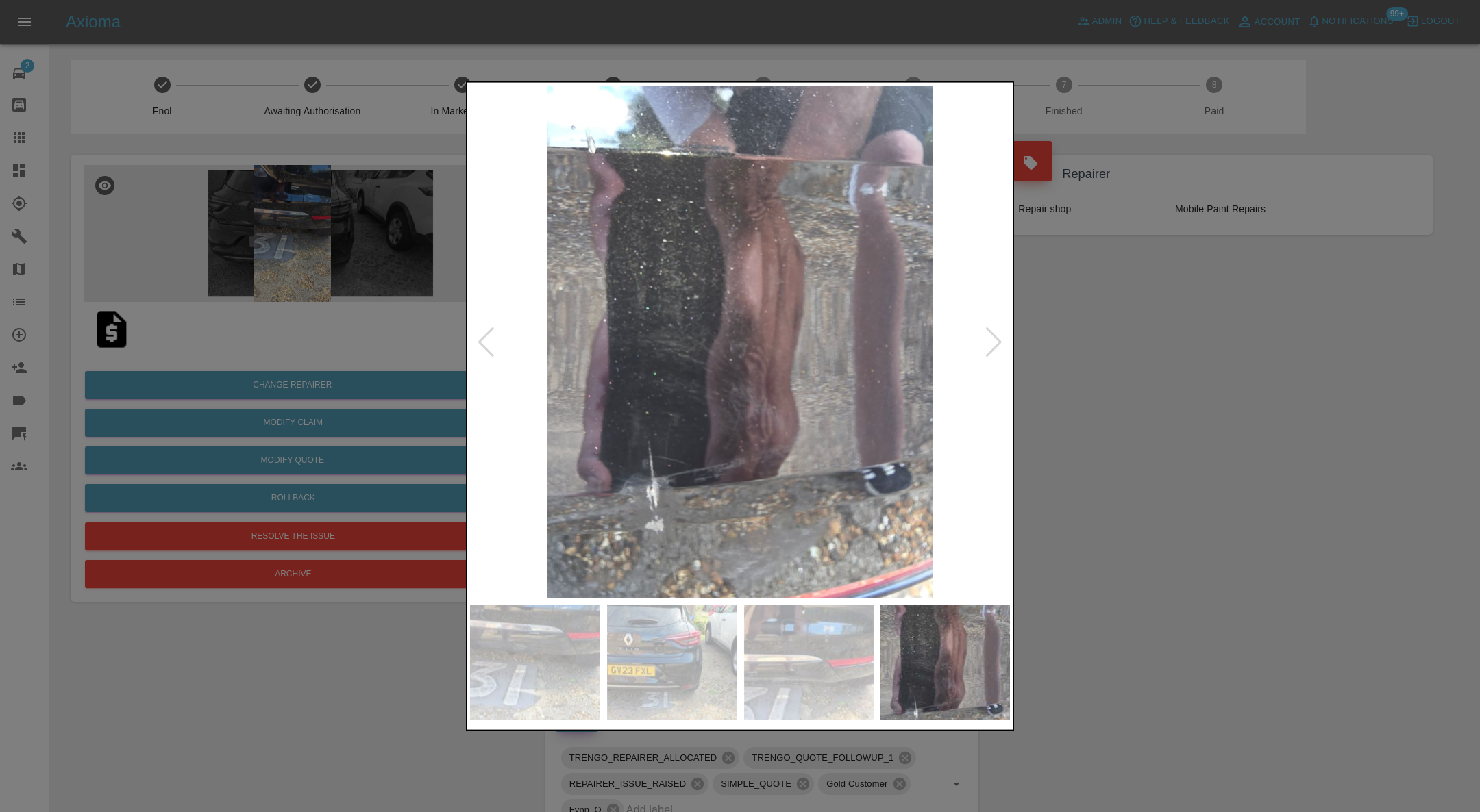
click at [994, 332] on div at bounding box center [994, 342] width 19 height 30
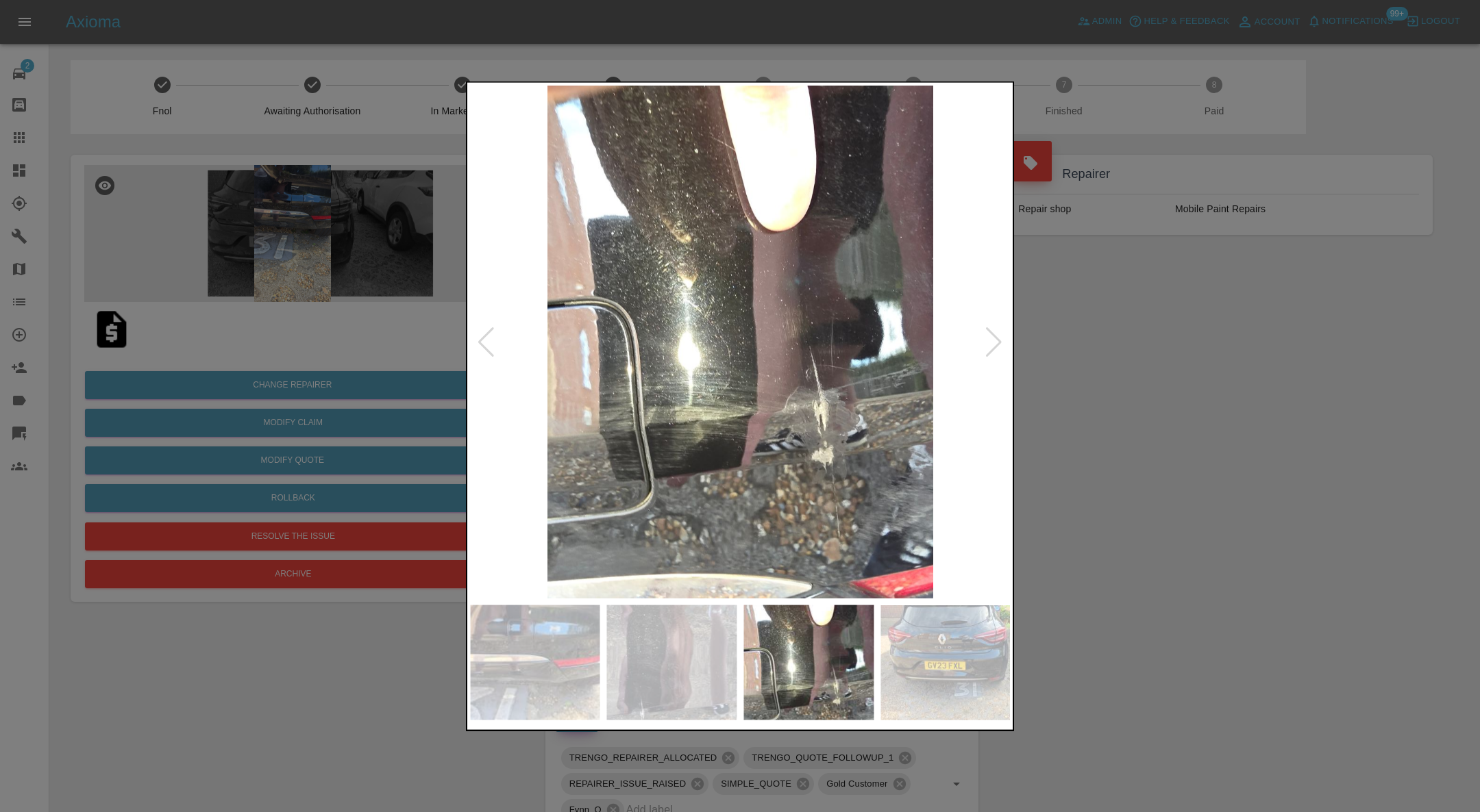
click at [994, 332] on div at bounding box center [994, 342] width 19 height 30
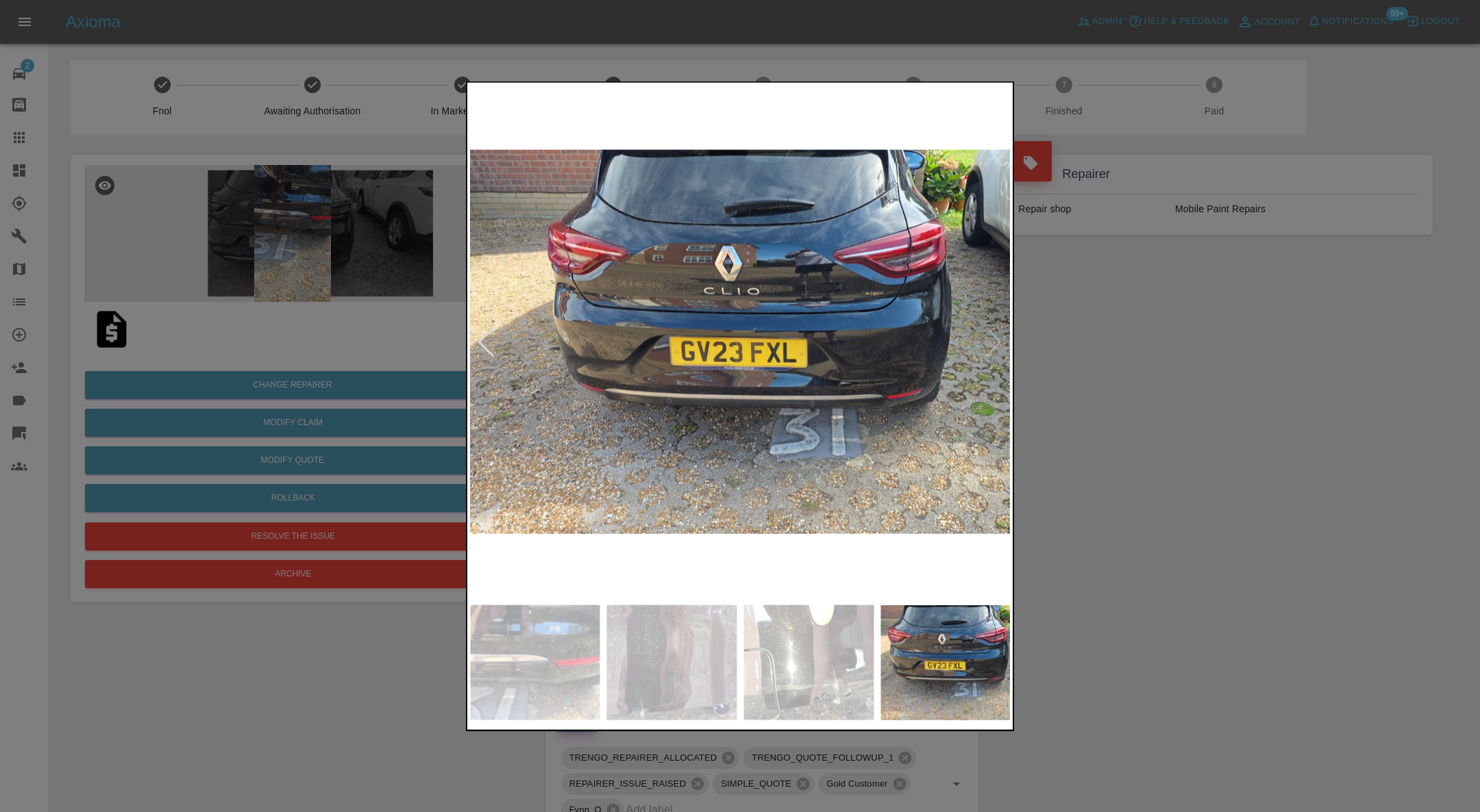
click at [994, 332] on img at bounding box center [740, 342] width 541 height 513
click at [504, 334] on img at bounding box center [740, 342] width 541 height 513
click at [489, 340] on div at bounding box center [486, 342] width 19 height 30
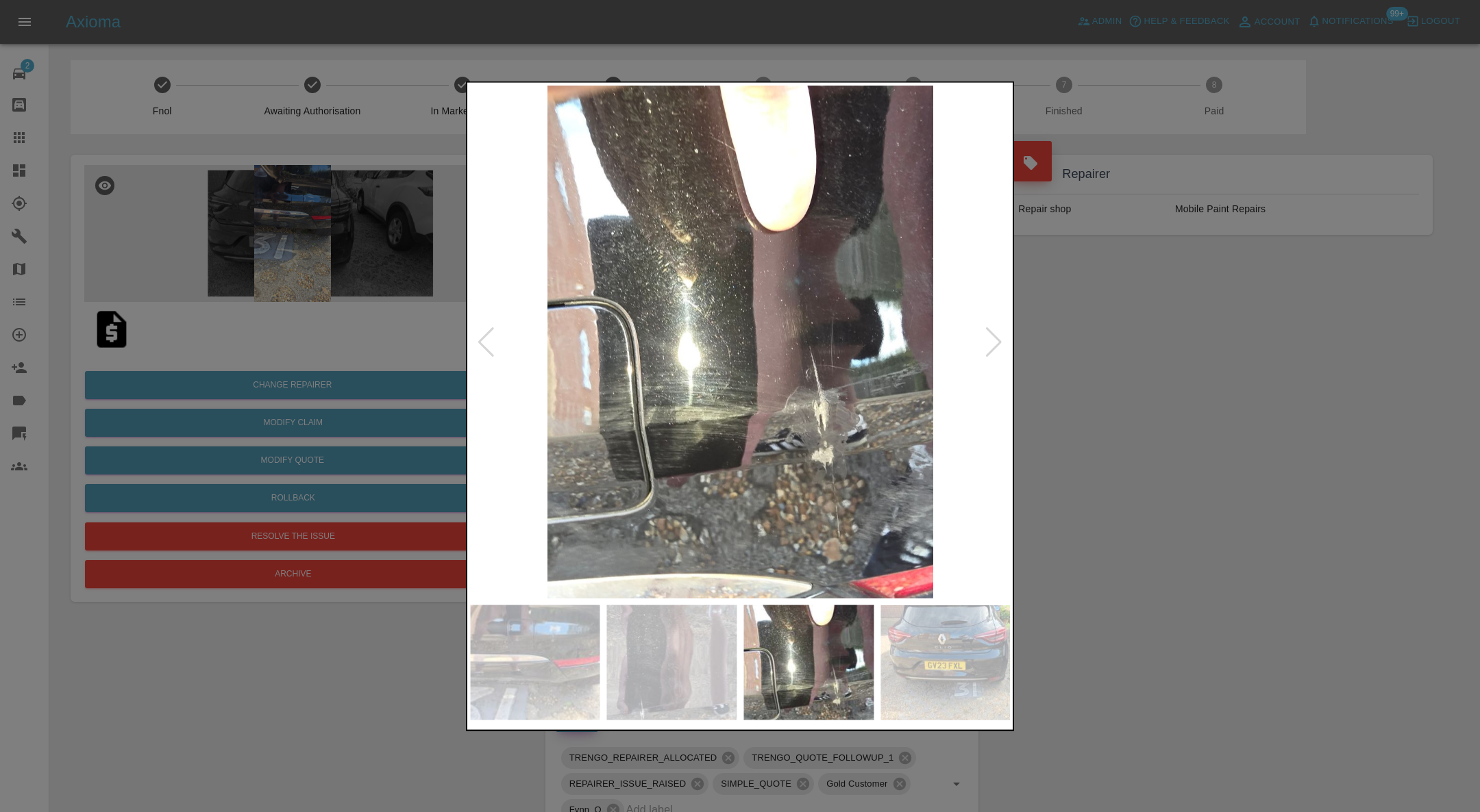
click at [489, 340] on div at bounding box center [486, 342] width 19 height 30
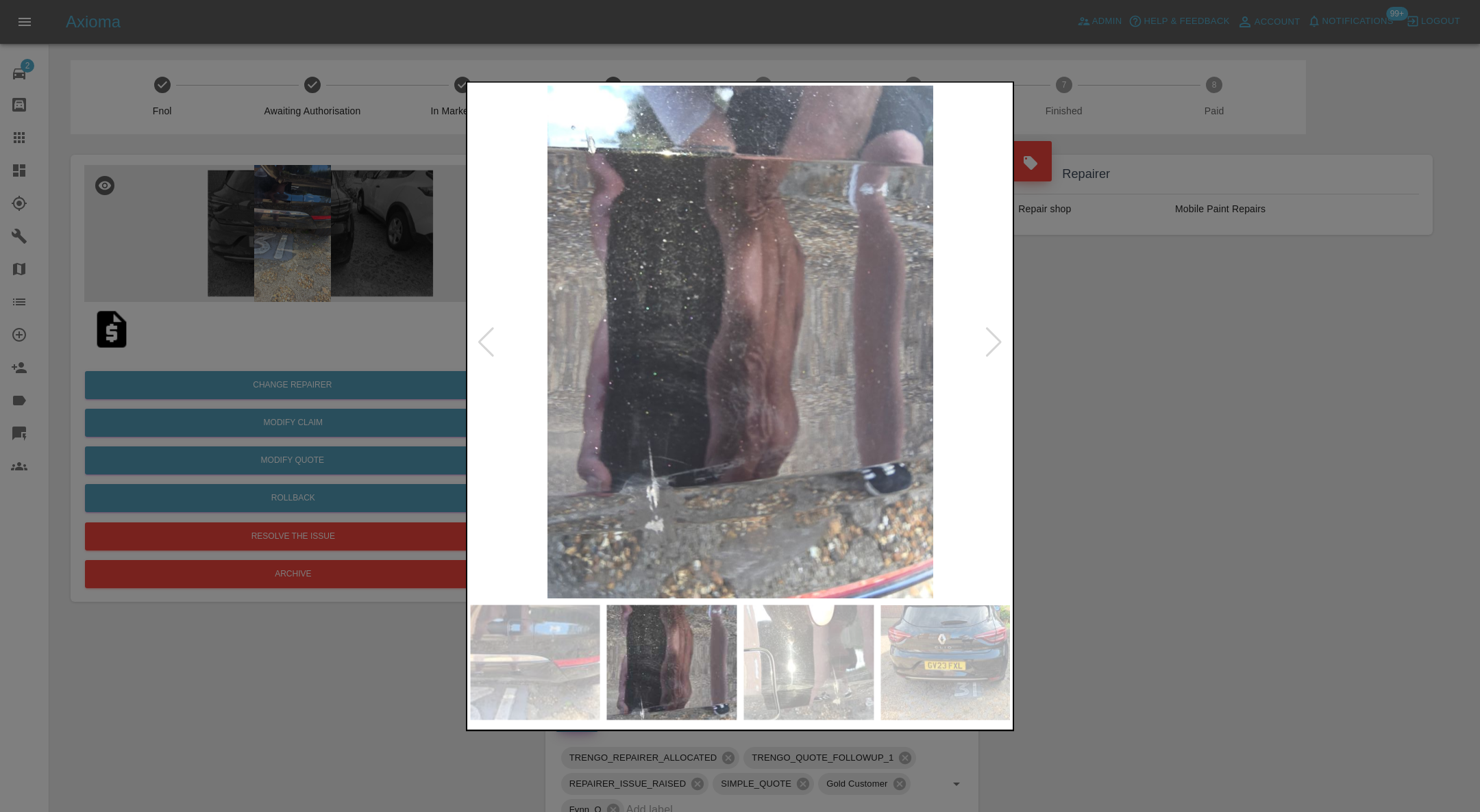
click at [489, 340] on div at bounding box center [486, 342] width 19 height 30
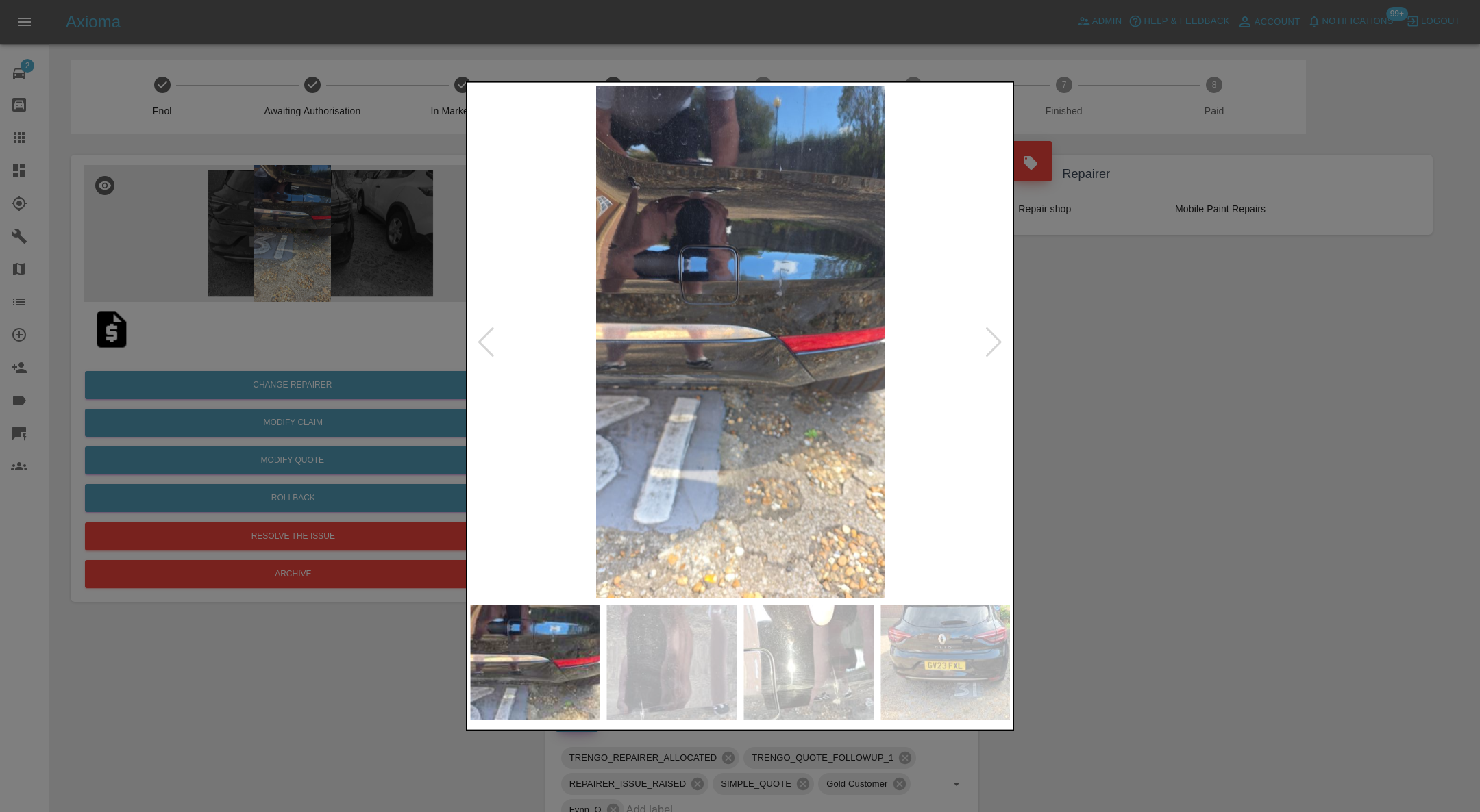
click at [489, 340] on div at bounding box center [486, 342] width 19 height 30
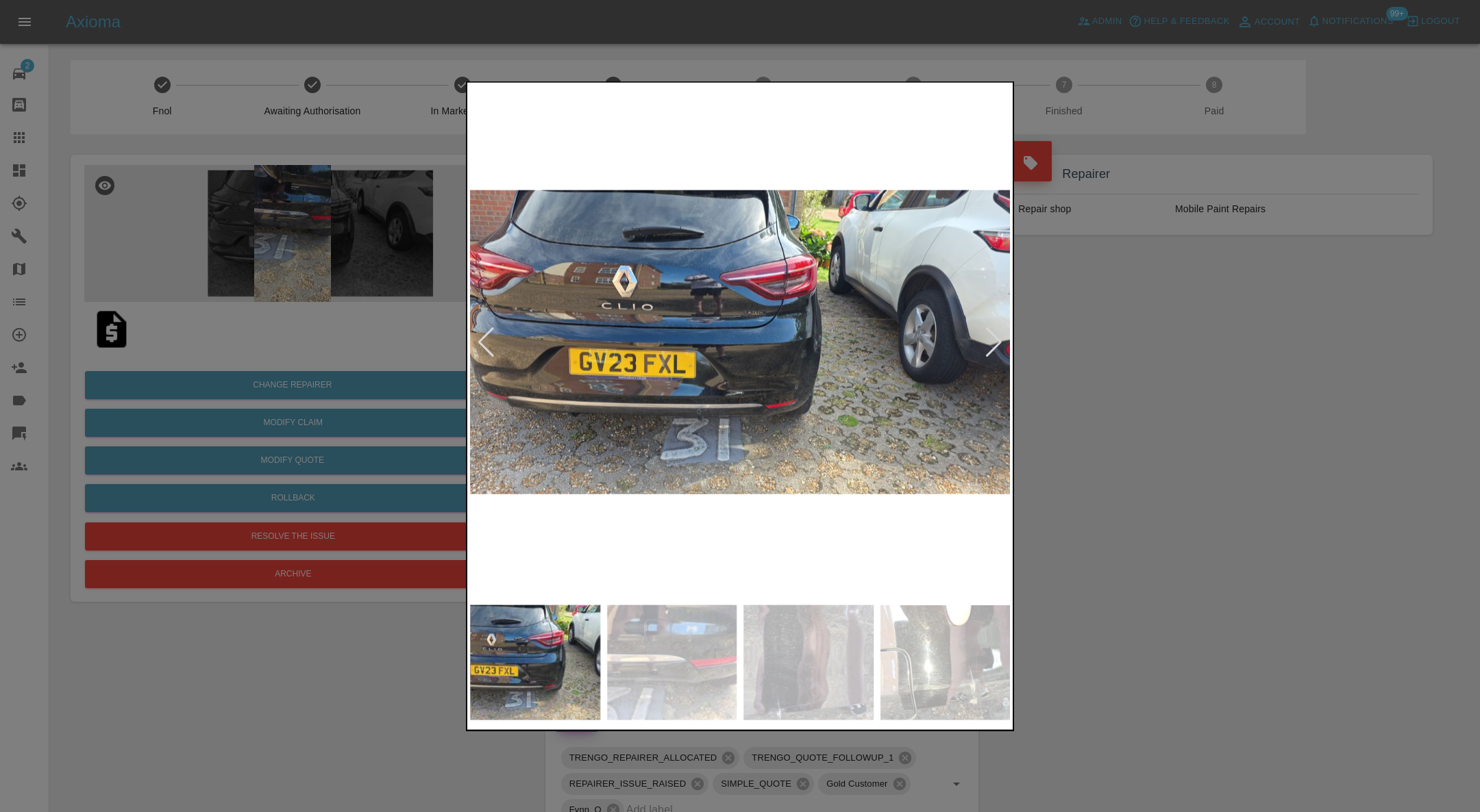
click at [489, 340] on div at bounding box center [486, 342] width 19 height 30
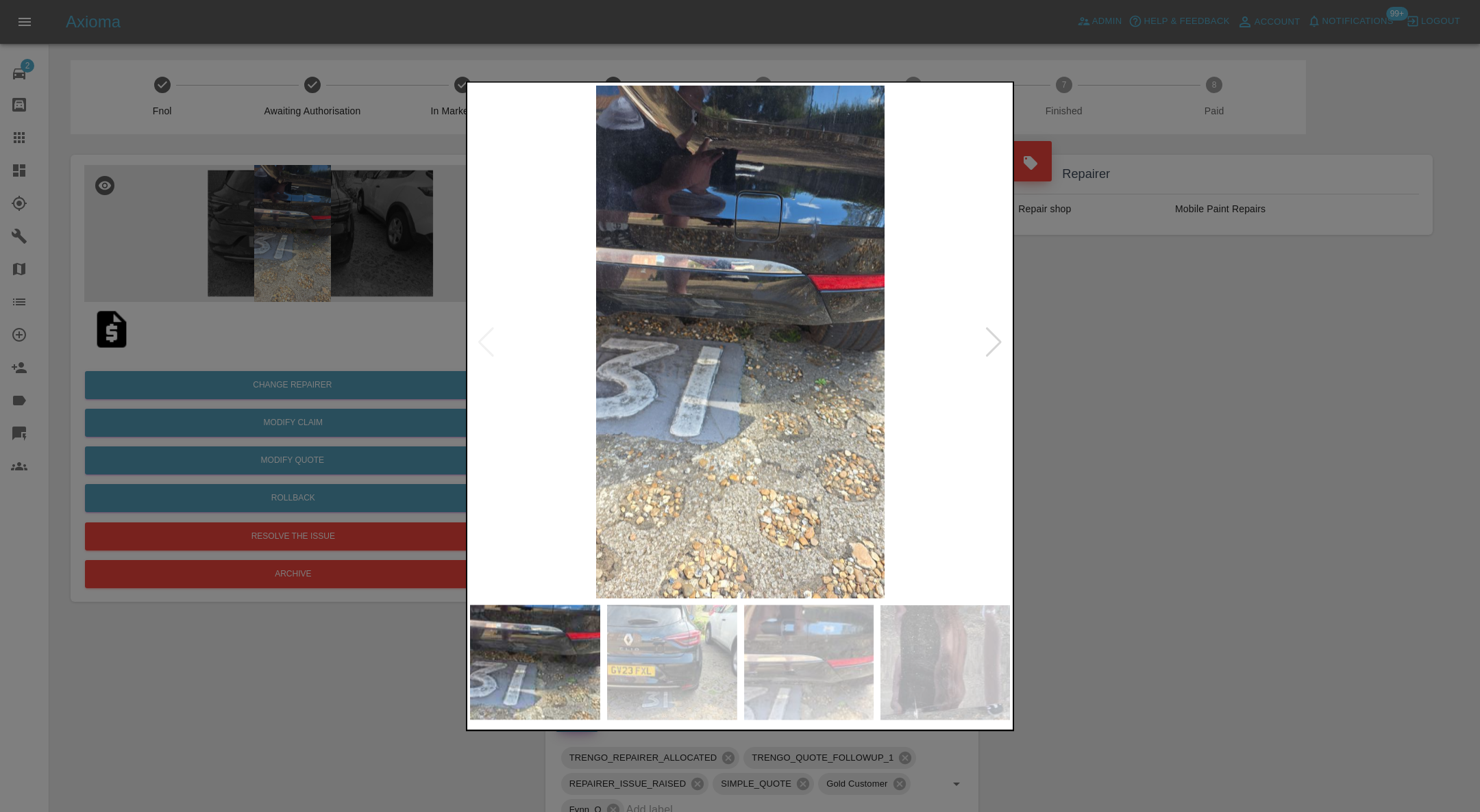
click at [489, 340] on img at bounding box center [740, 342] width 541 height 513
click at [1101, 378] on div at bounding box center [740, 406] width 1480 height 812
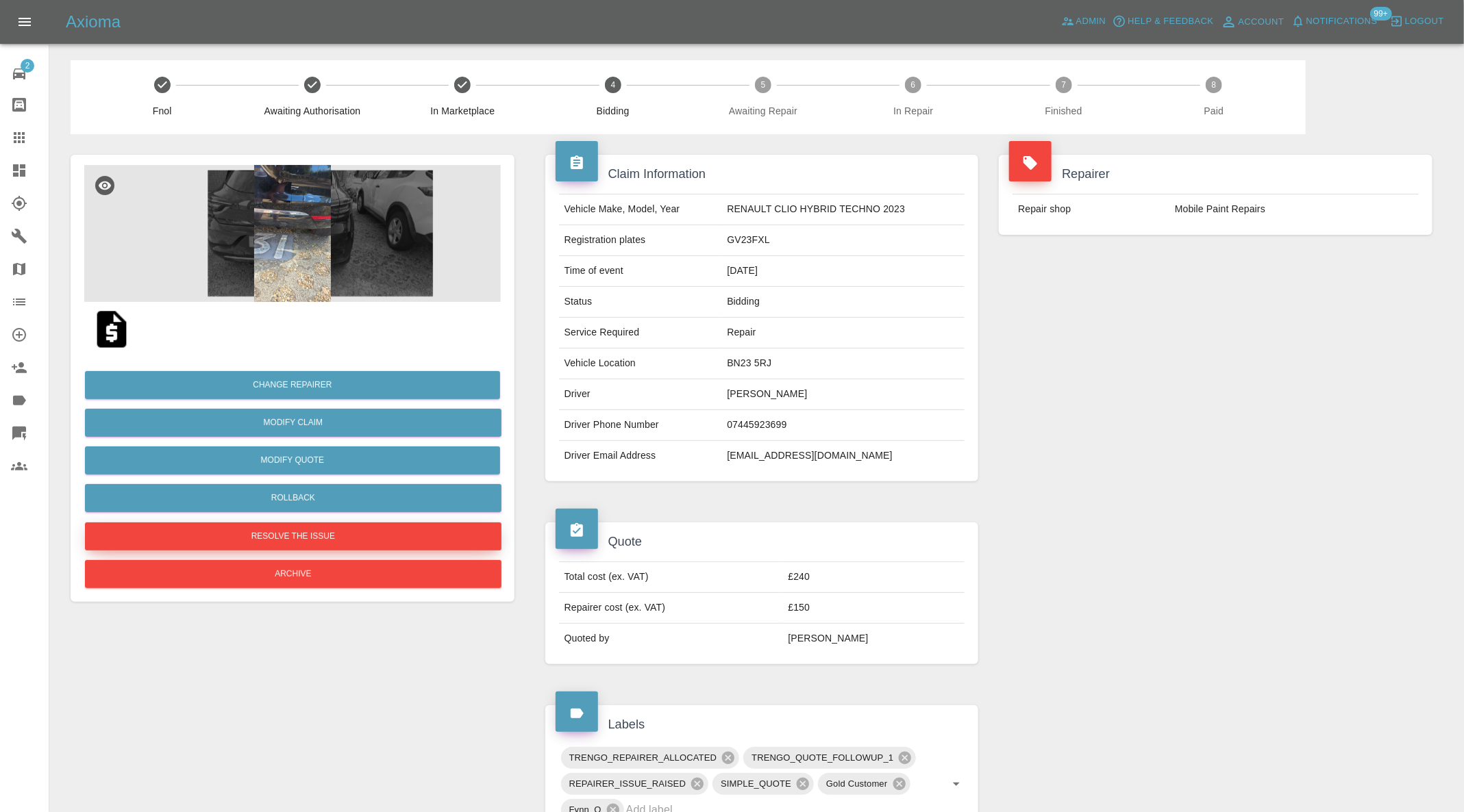
click at [353, 530] on button "Resolve the issue" at bounding box center [293, 536] width 417 height 28
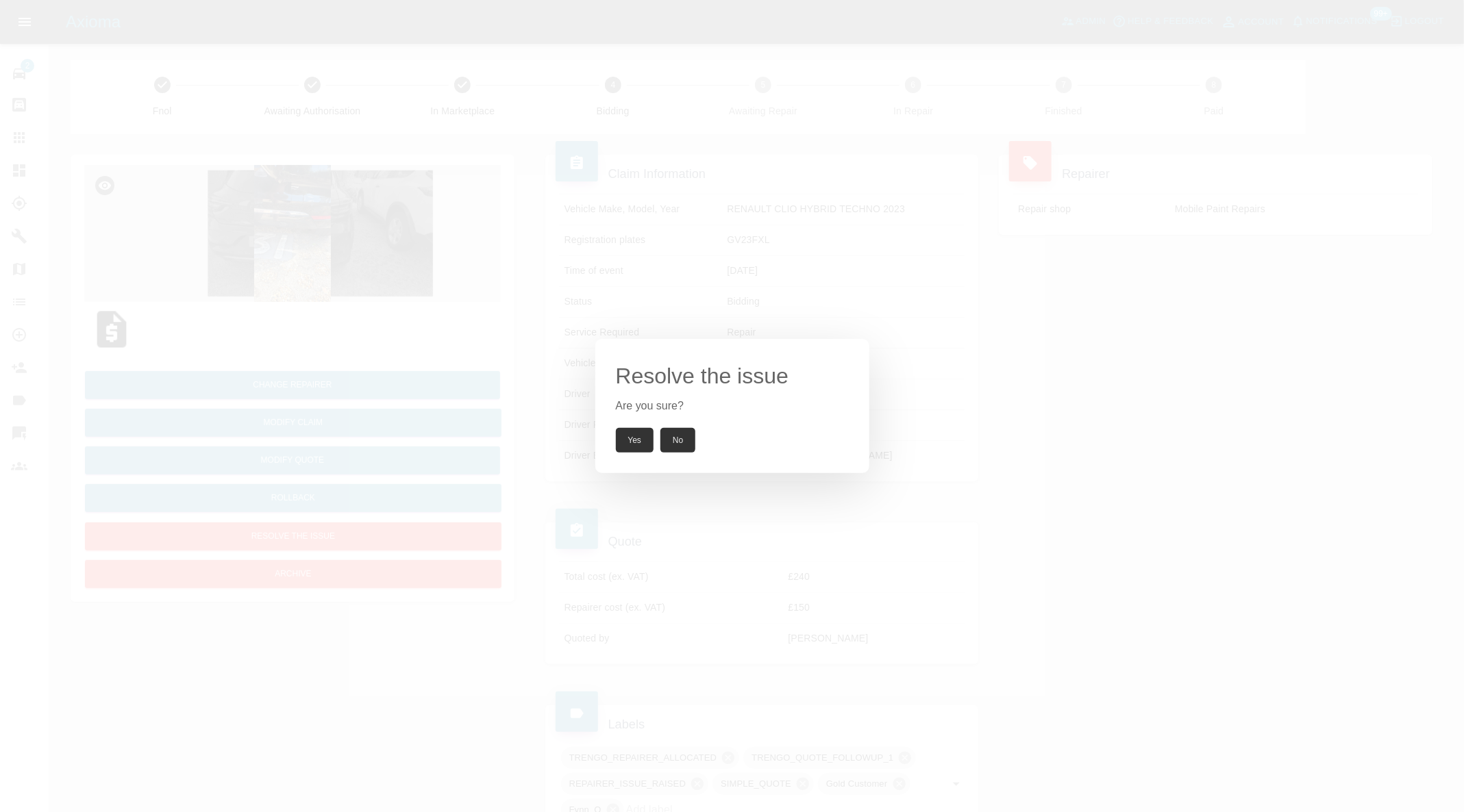
click at [632, 444] on button "Yes" at bounding box center [635, 440] width 38 height 24
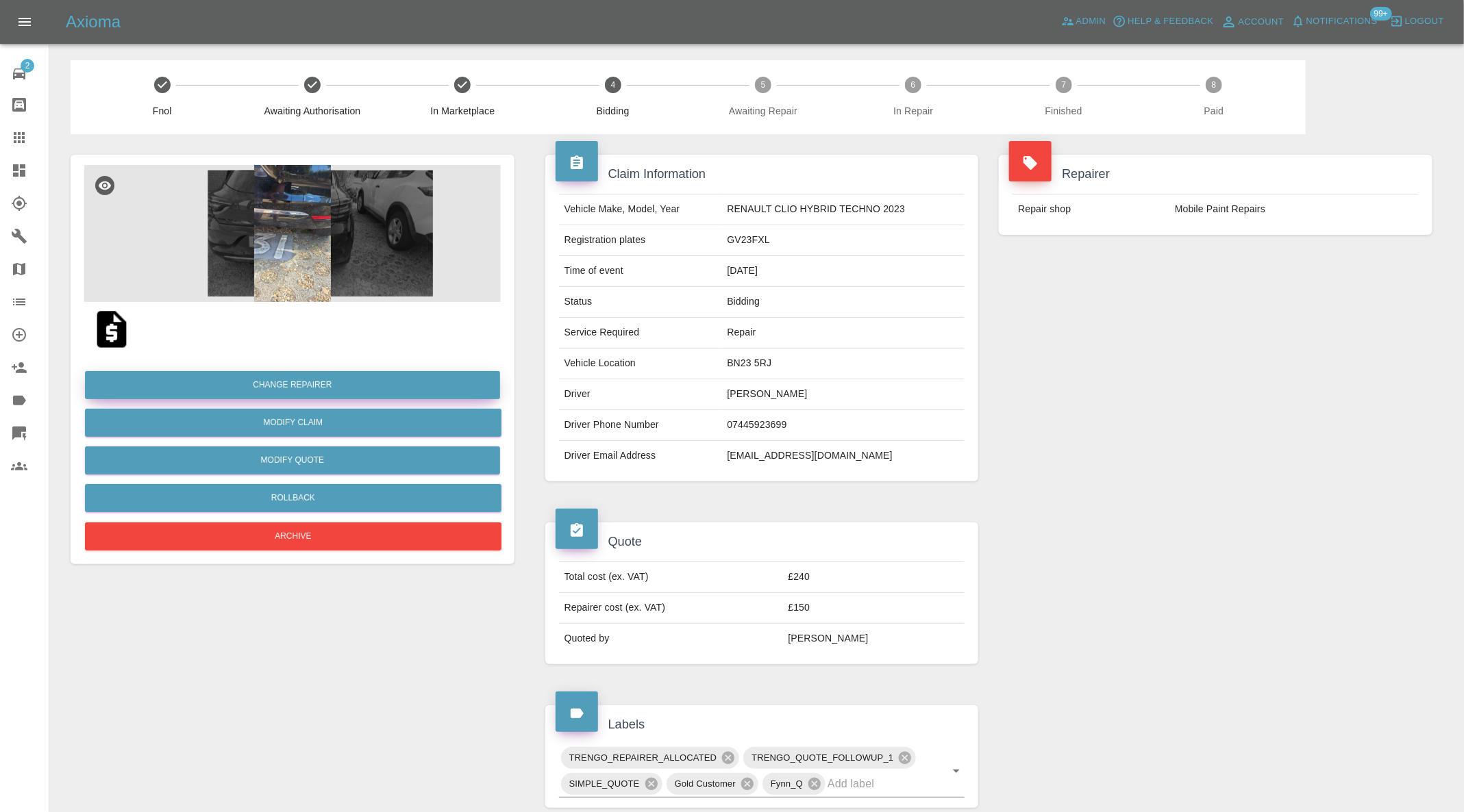
click at [412, 378] on button "Change Repairer" at bounding box center [292, 385] width 415 height 28
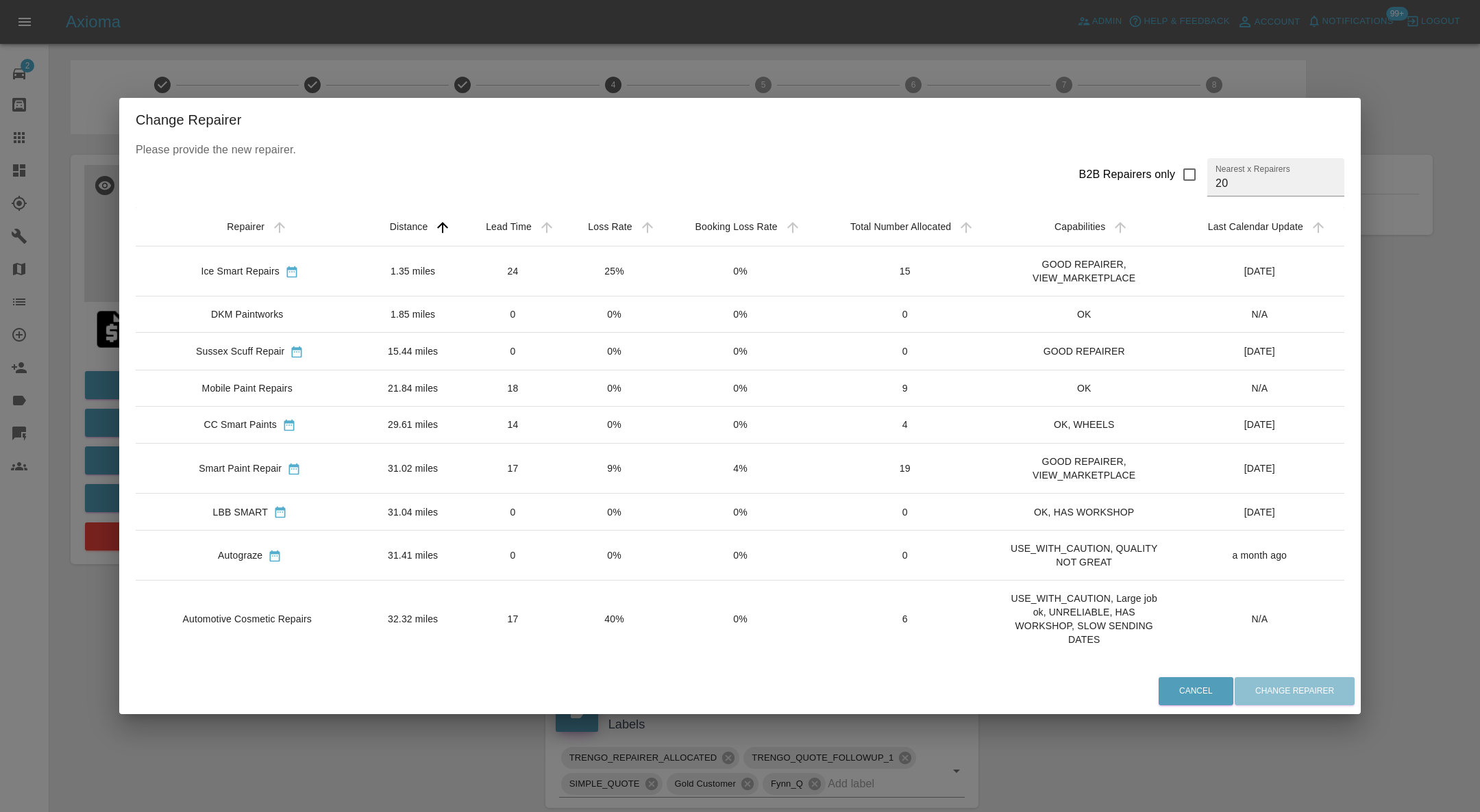
click at [453, 261] on td "1.35 miles" at bounding box center [414, 271] width 98 height 50
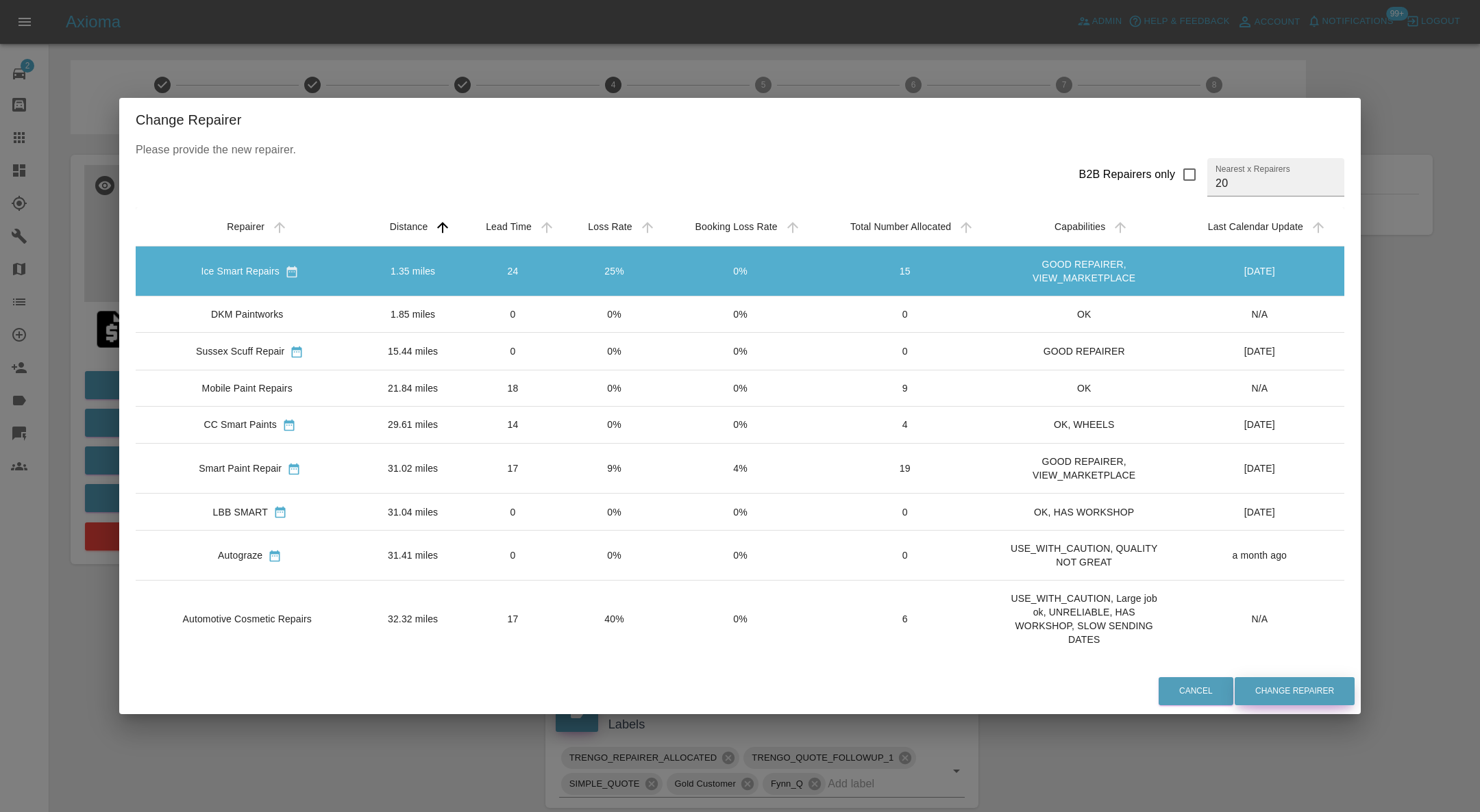
click at [1291, 687] on button "Change Repairer" at bounding box center [1294, 692] width 120 height 28
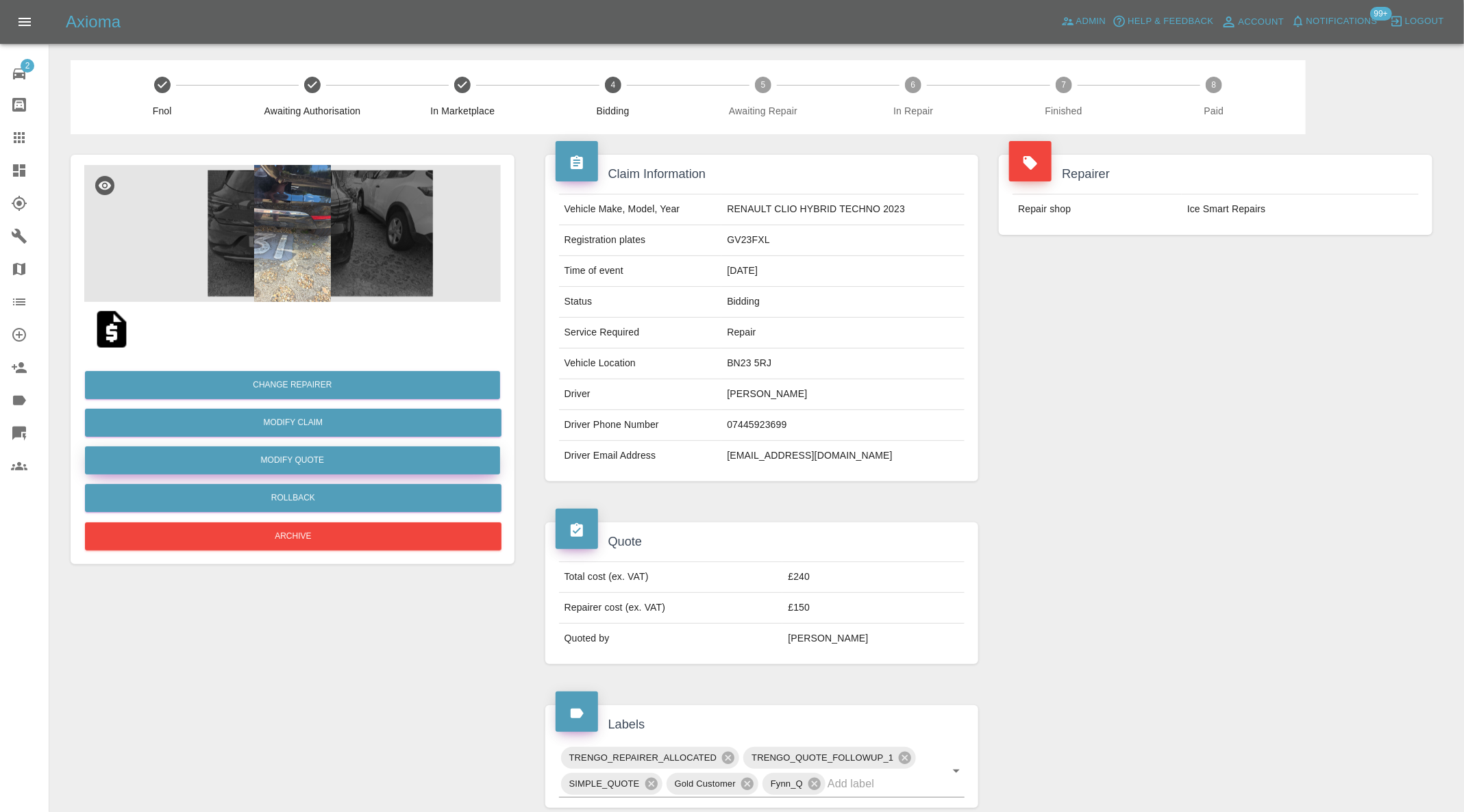
click at [361, 458] on button "Modify Quote" at bounding box center [292, 461] width 415 height 28
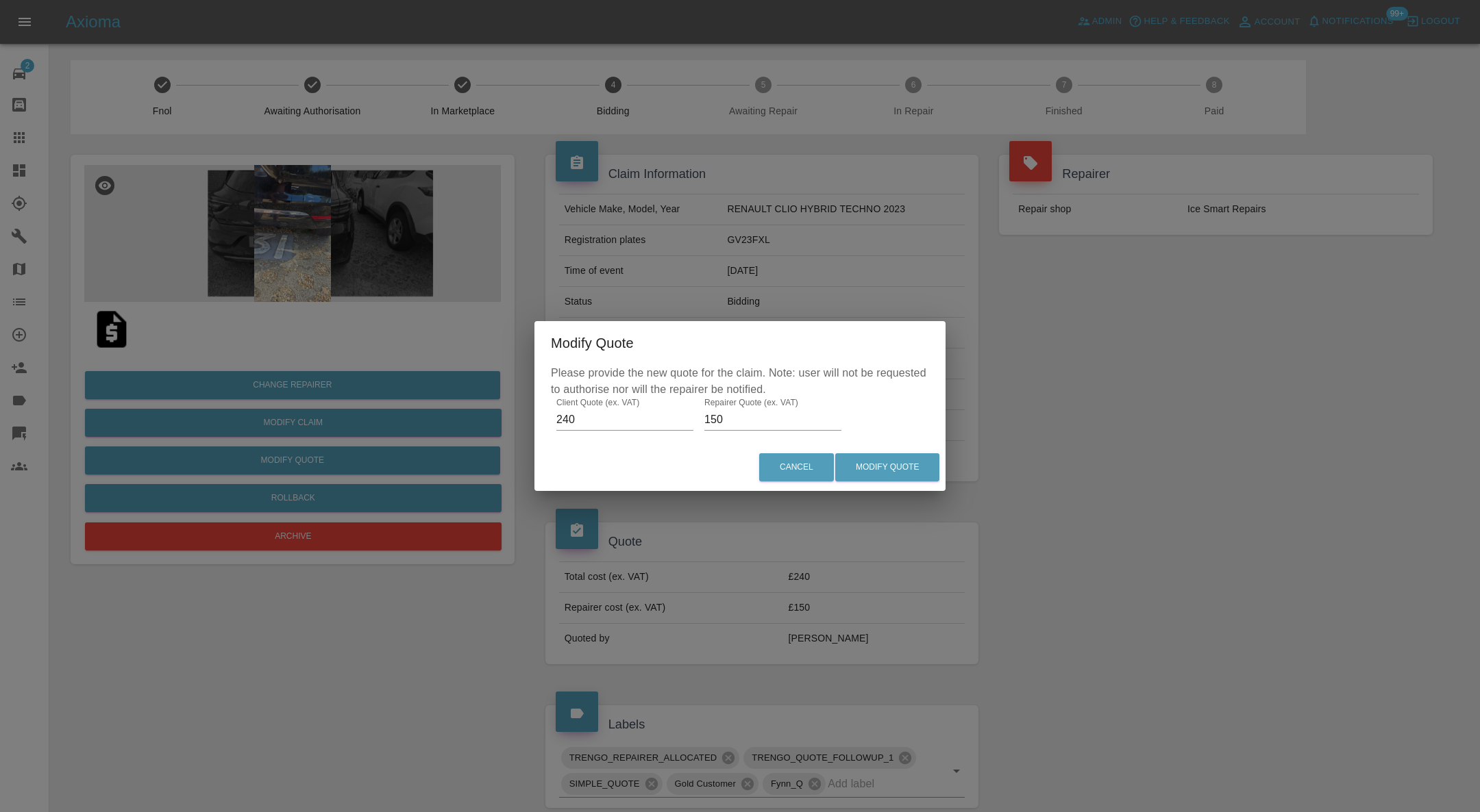
click at [749, 418] on input "150" at bounding box center [773, 420] width 137 height 22
type input "160"
click at [868, 465] on button "Modify Quote" at bounding box center [887, 467] width 104 height 28
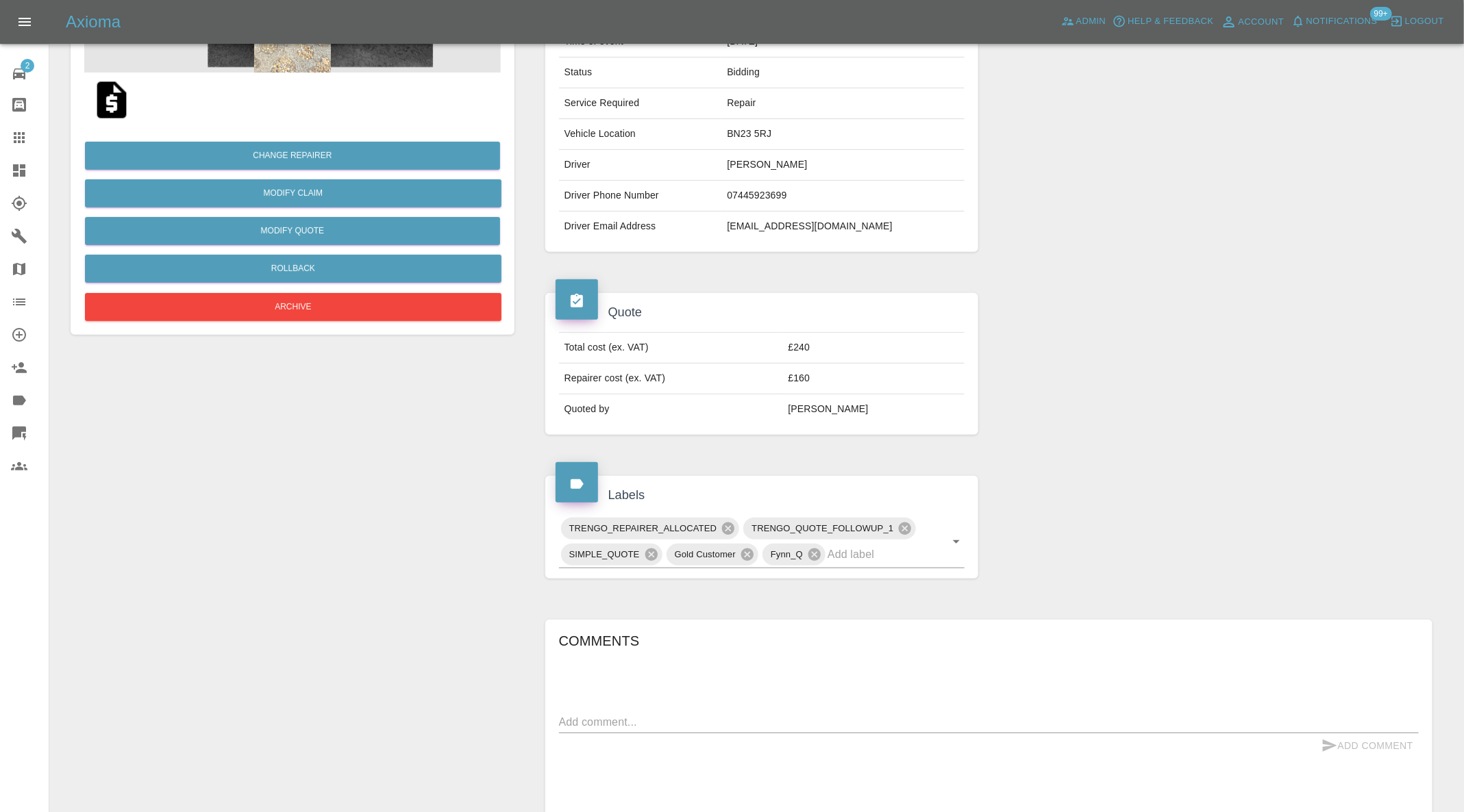
scroll to position [273, 0]
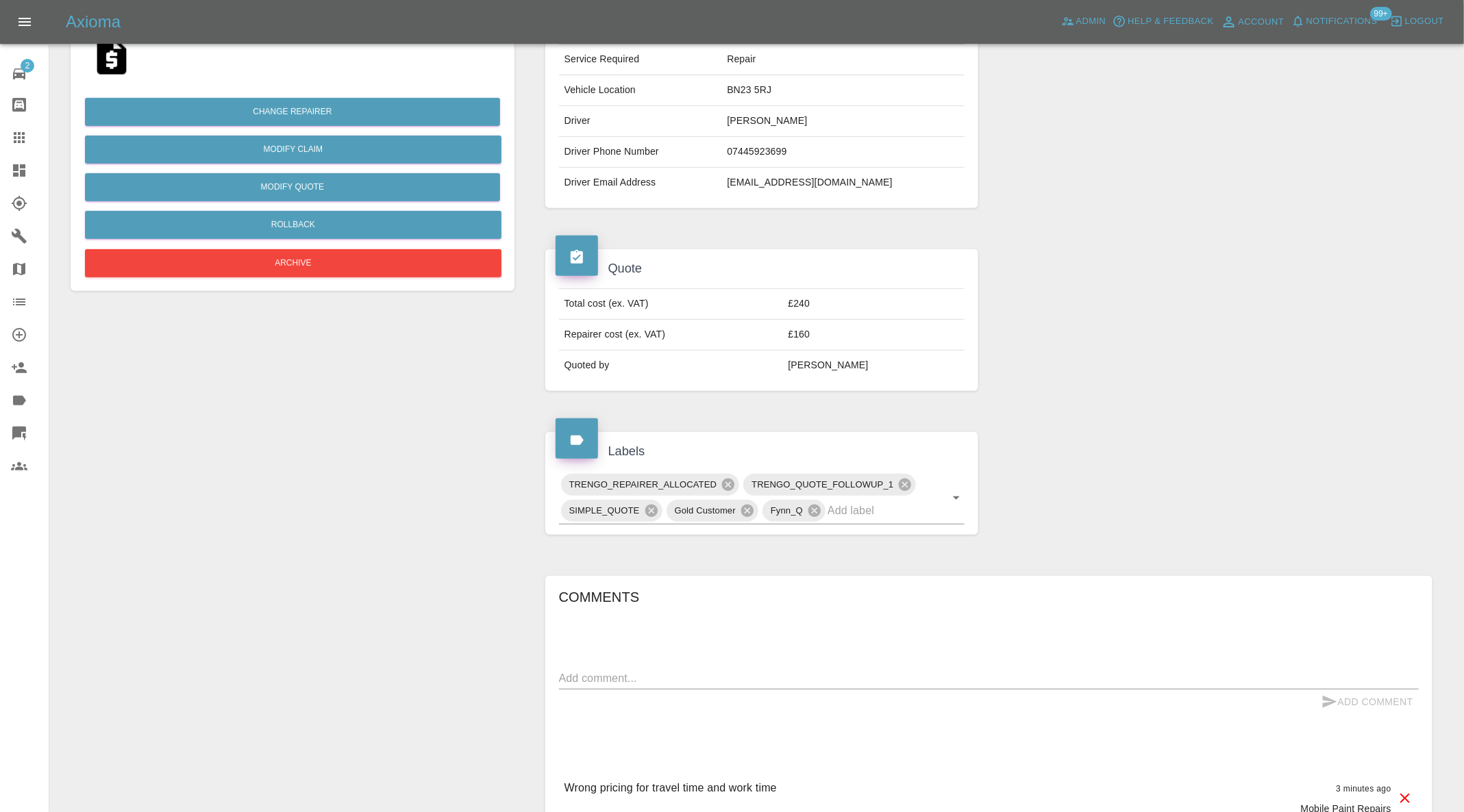
click at [728, 481] on icon at bounding box center [728, 485] width 15 height 15
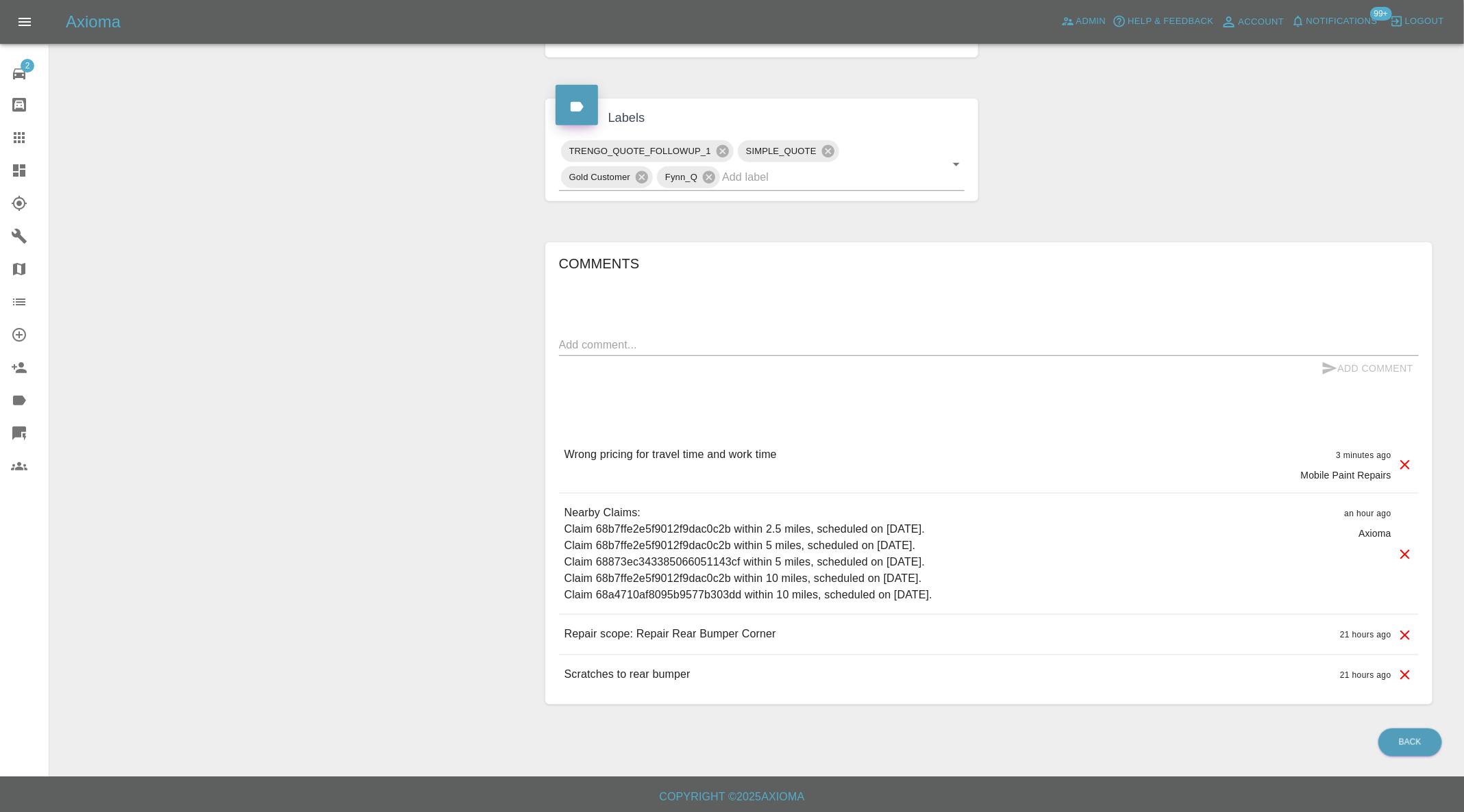
scroll to position [333, 0]
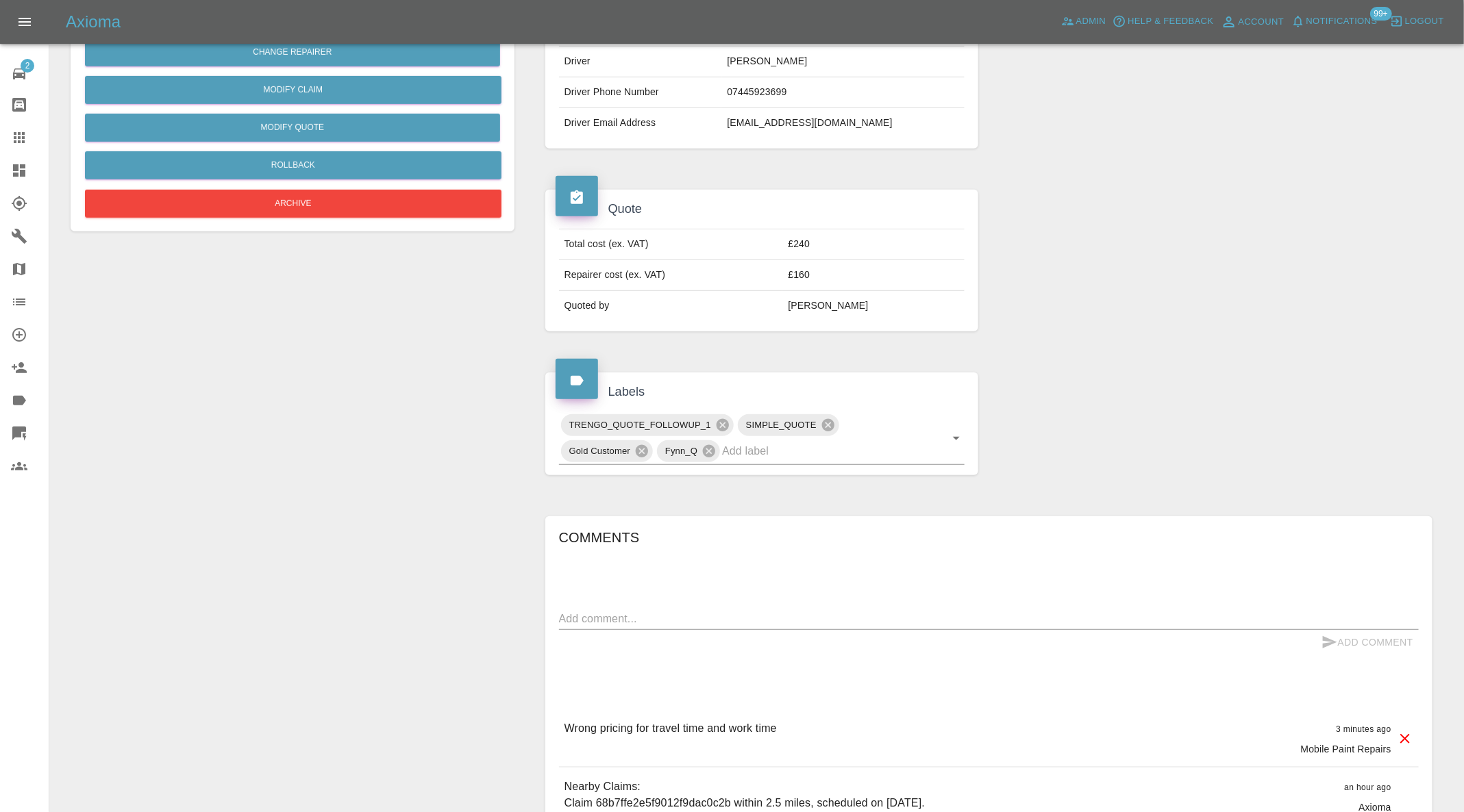
click at [28, 176] on div at bounding box center [29, 171] width 38 height 16
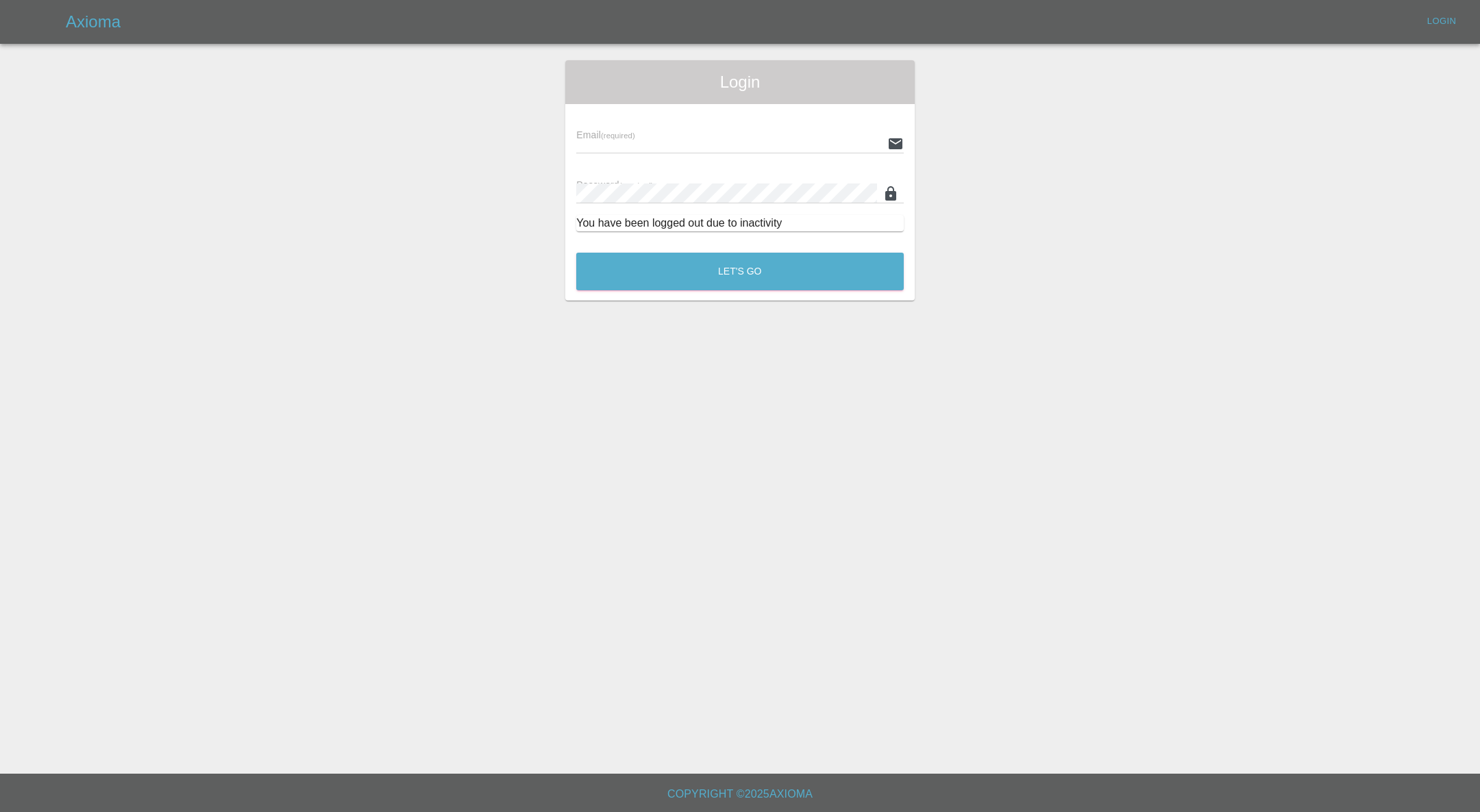
type input "[PERSON_NAME][EMAIL_ADDRESS][PERSON_NAME][DOMAIN_NAME]"
click at [596, 282] on button "Let's Go" at bounding box center [740, 272] width 327 height 37
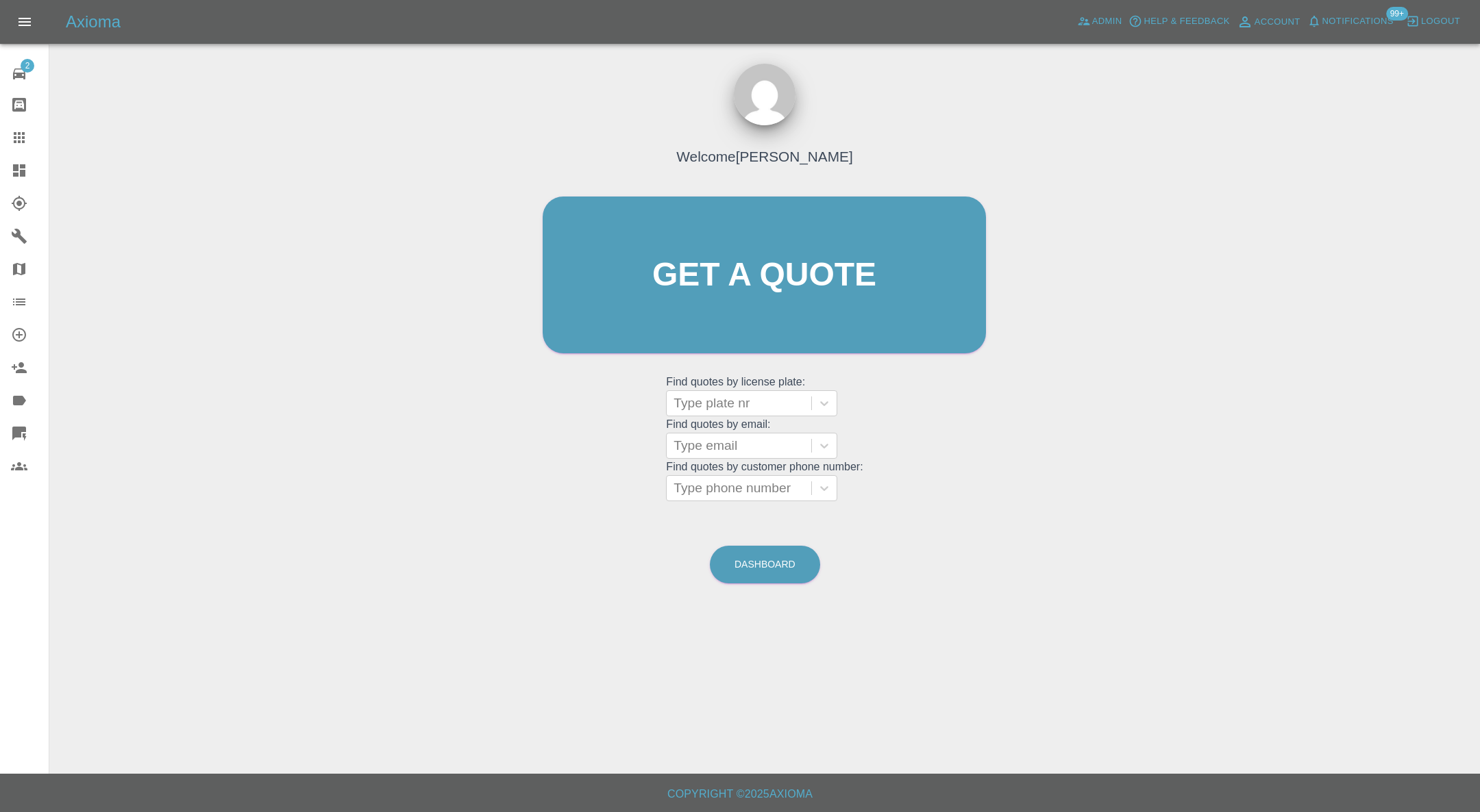
click at [16, 165] on icon at bounding box center [19, 170] width 12 height 12
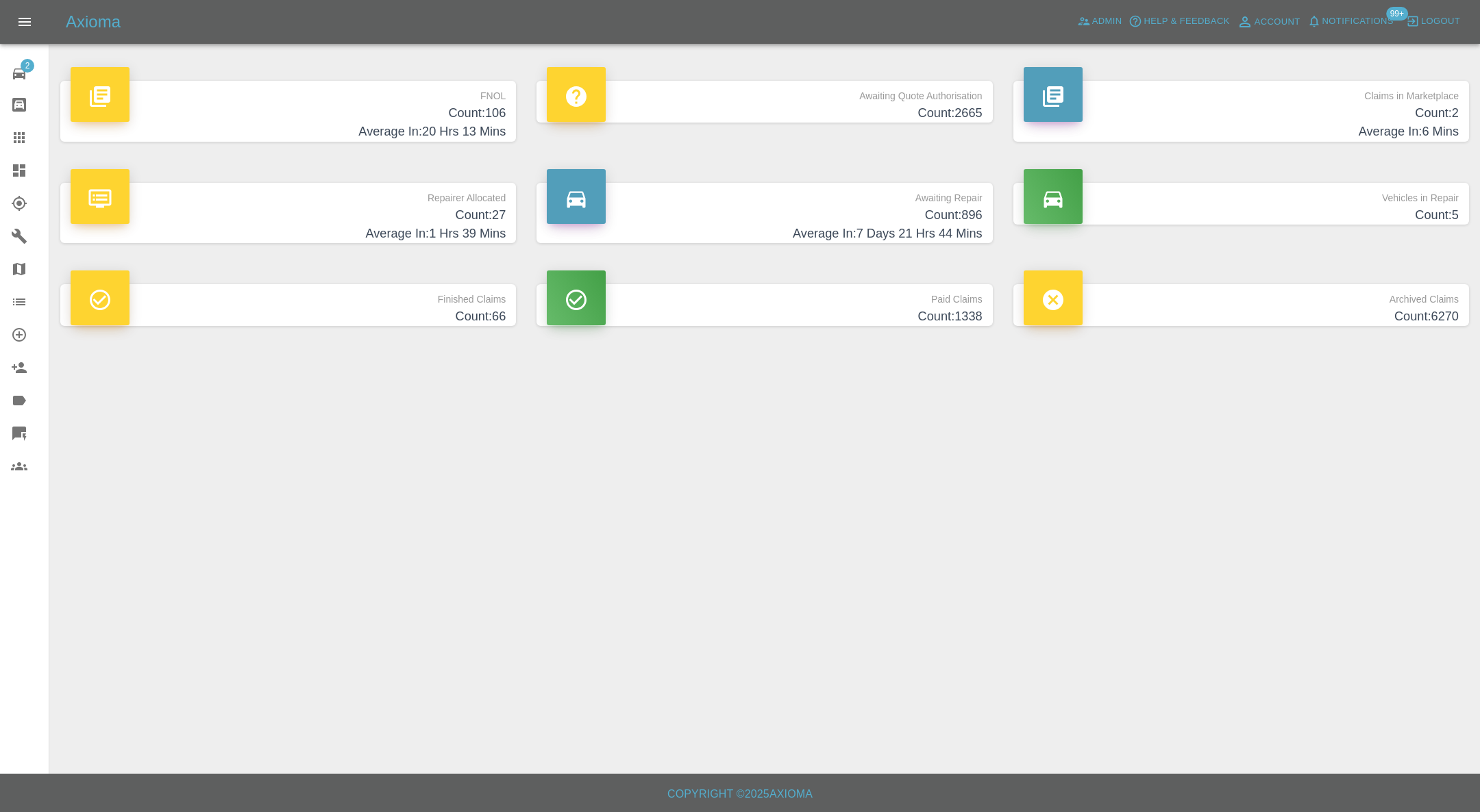
click at [1268, 108] on h4 "Count: 2" at bounding box center [1241, 113] width 436 height 19
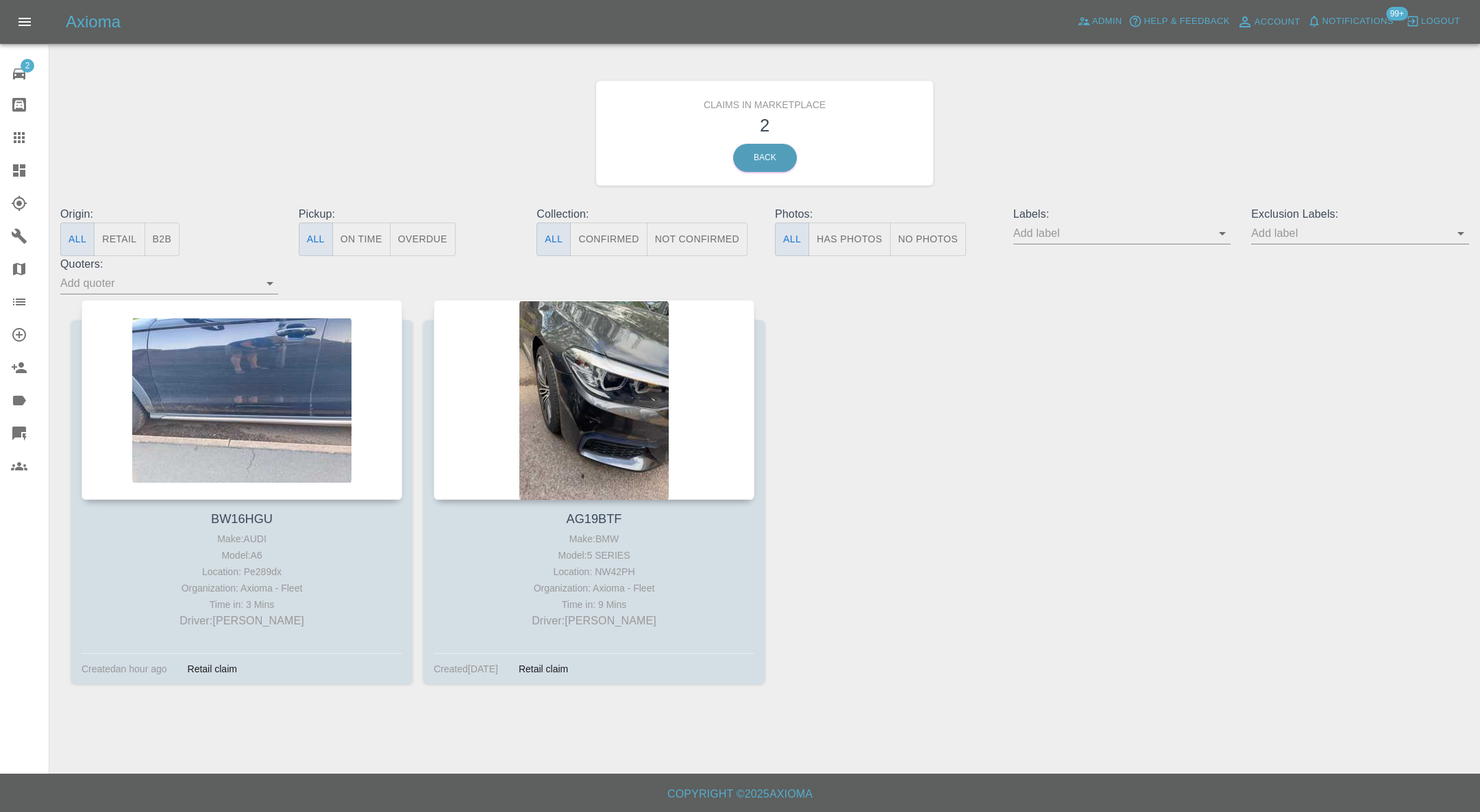
click at [609, 434] on div at bounding box center [594, 400] width 321 height 200
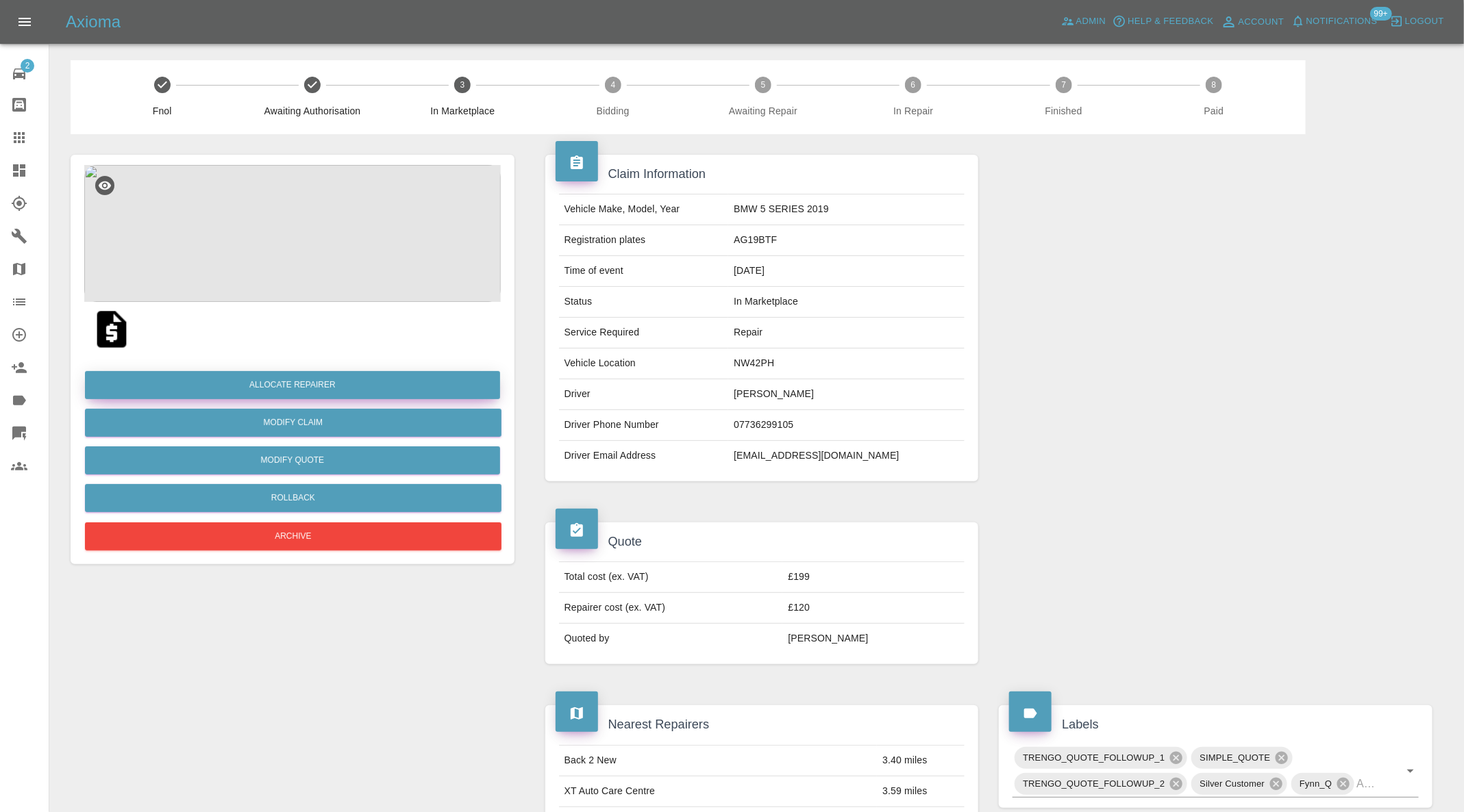
click at [348, 382] on button "Allocate Repairer" at bounding box center [292, 385] width 415 height 28
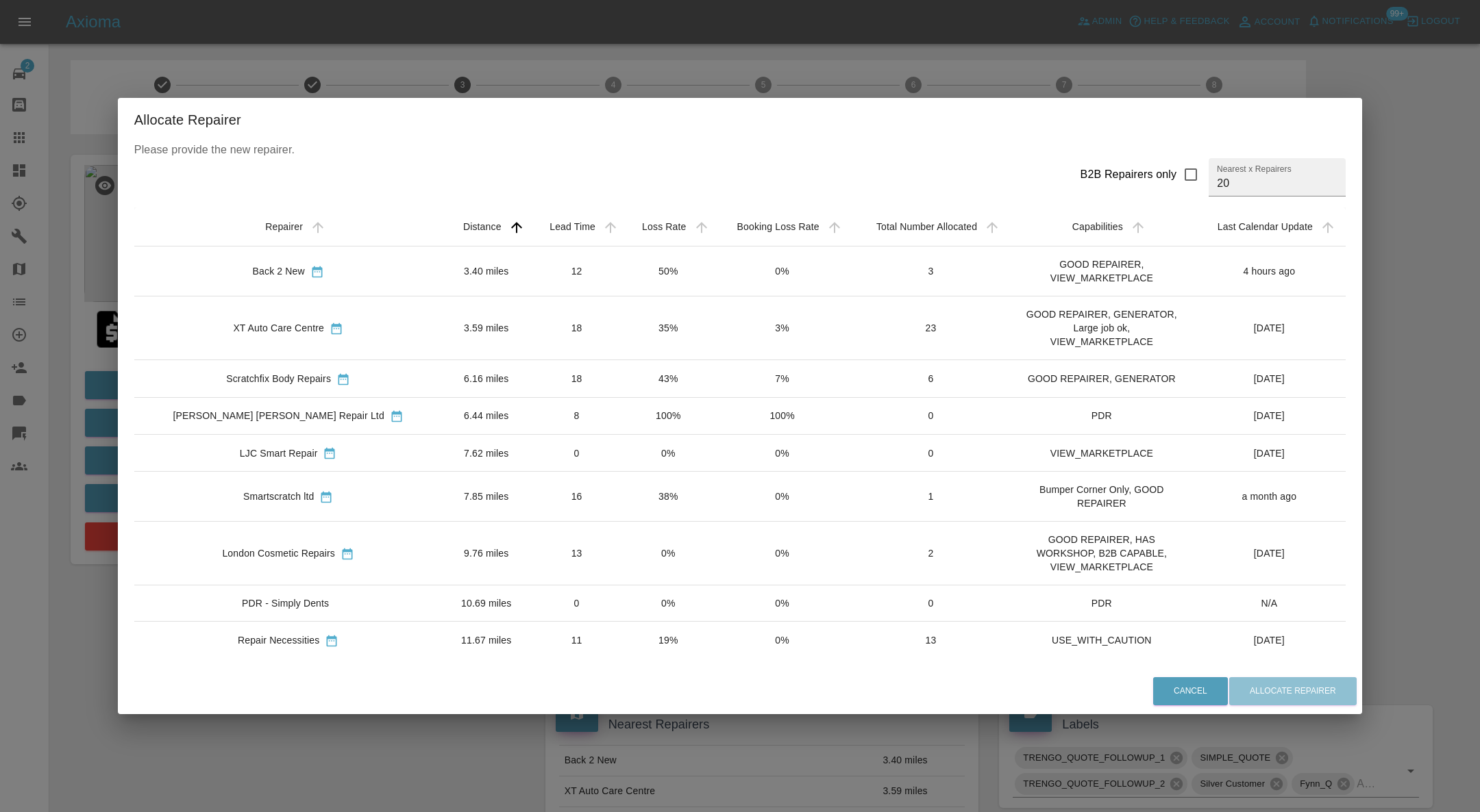
click at [443, 263] on td "3.40 miles" at bounding box center [487, 271] width 88 height 50
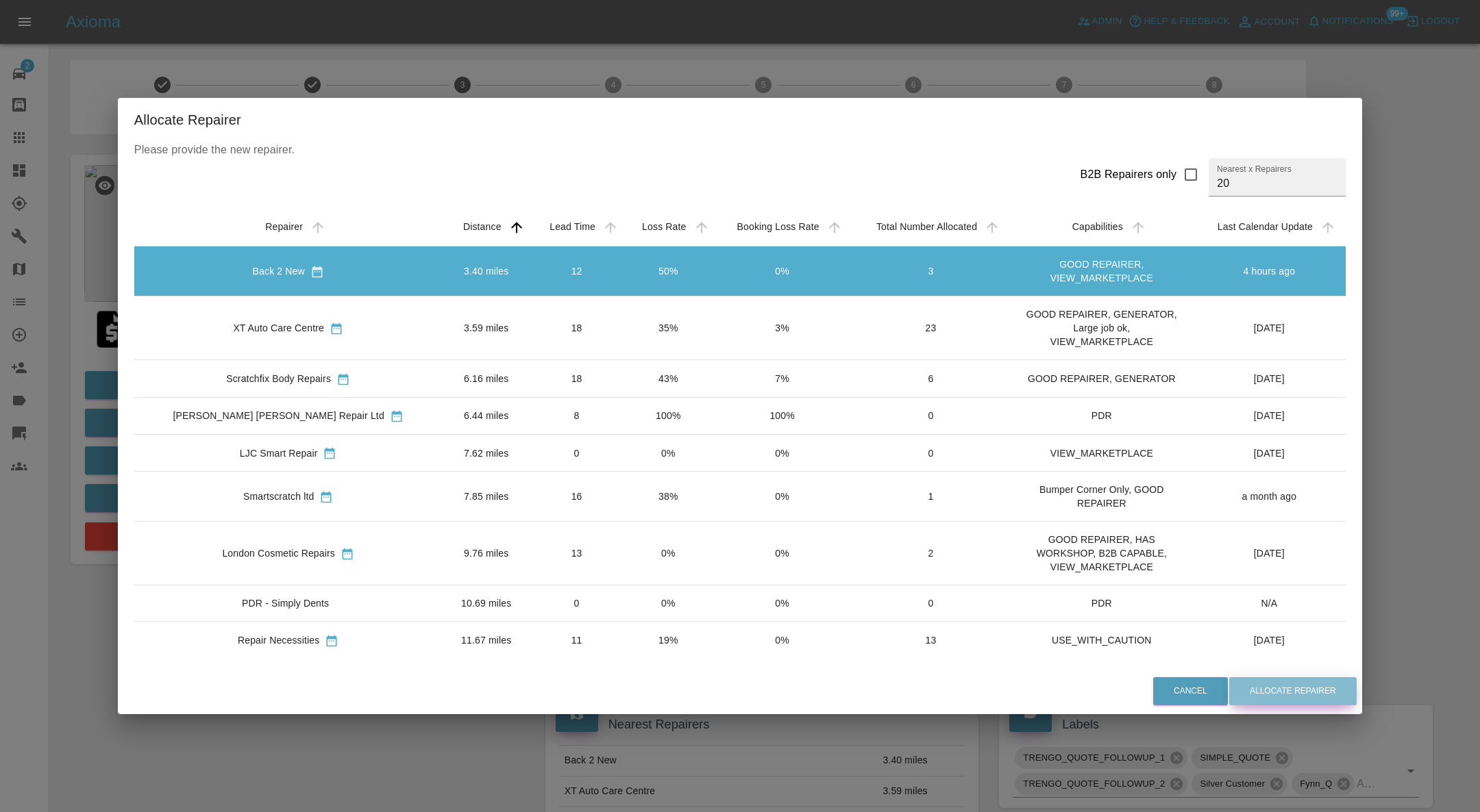
click at [1268, 683] on button "Allocate Repairer" at bounding box center [1293, 692] width 128 height 28
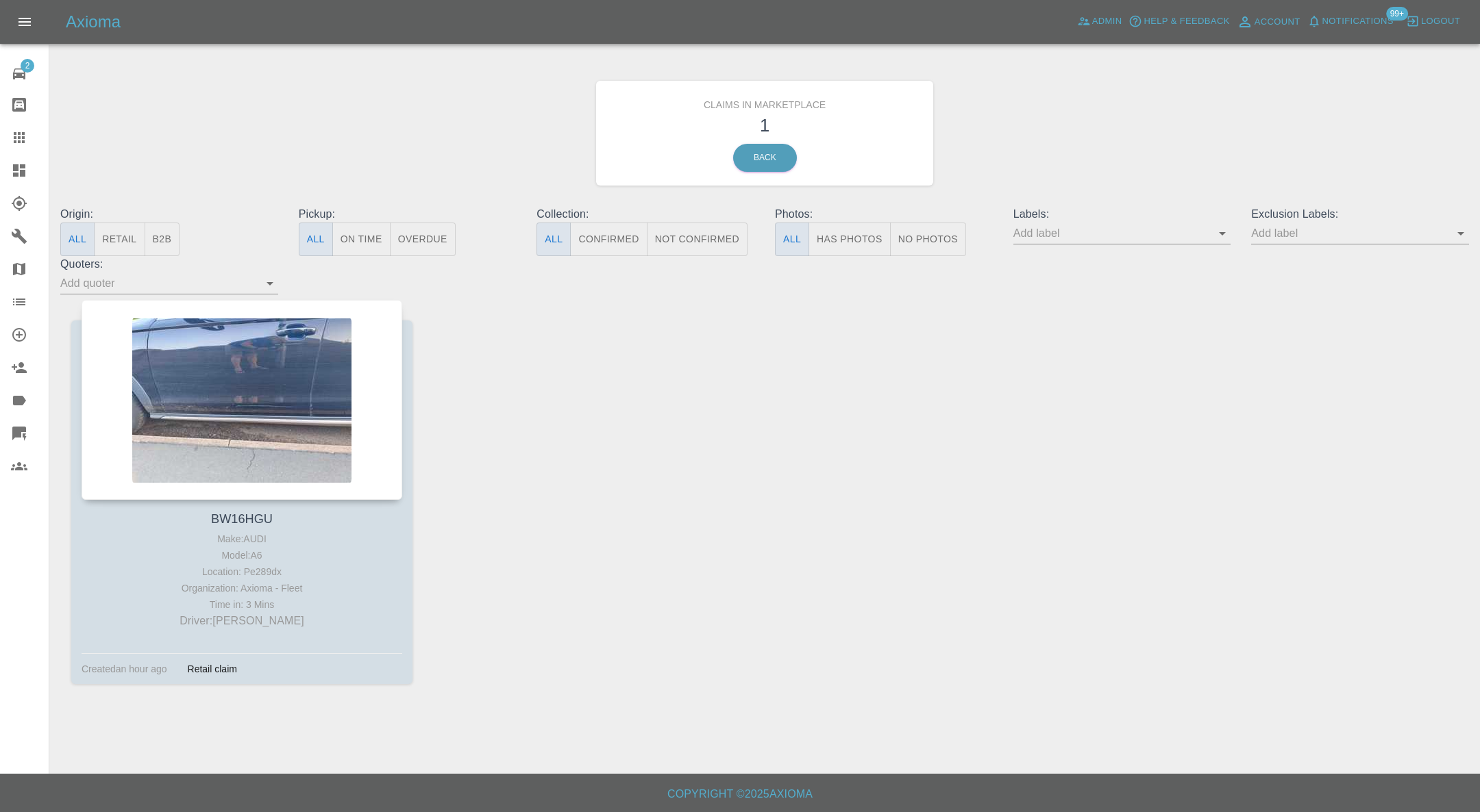
click at [262, 391] on div at bounding box center [242, 400] width 321 height 200
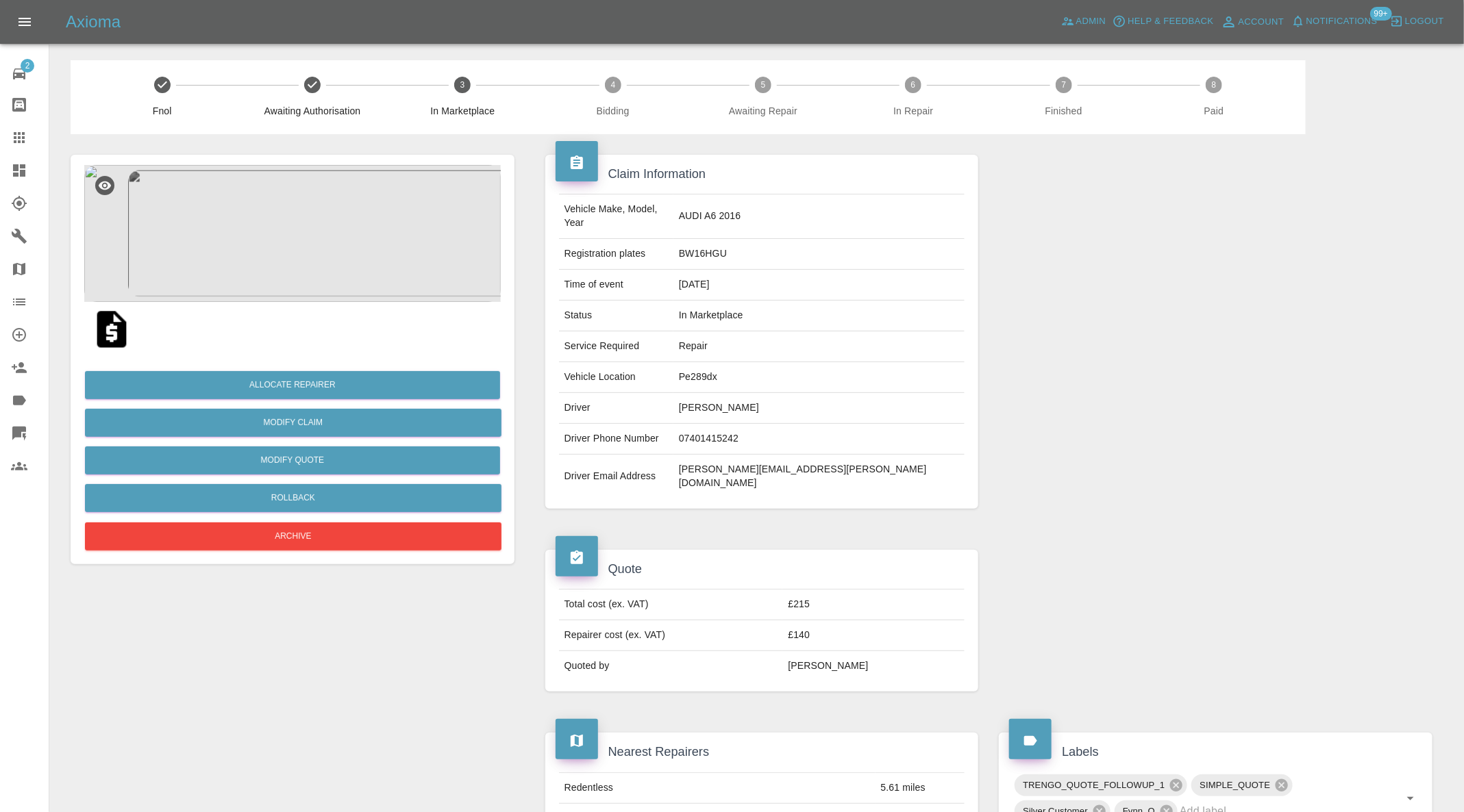
click at [320, 254] on img at bounding box center [293, 234] width 417 height 137
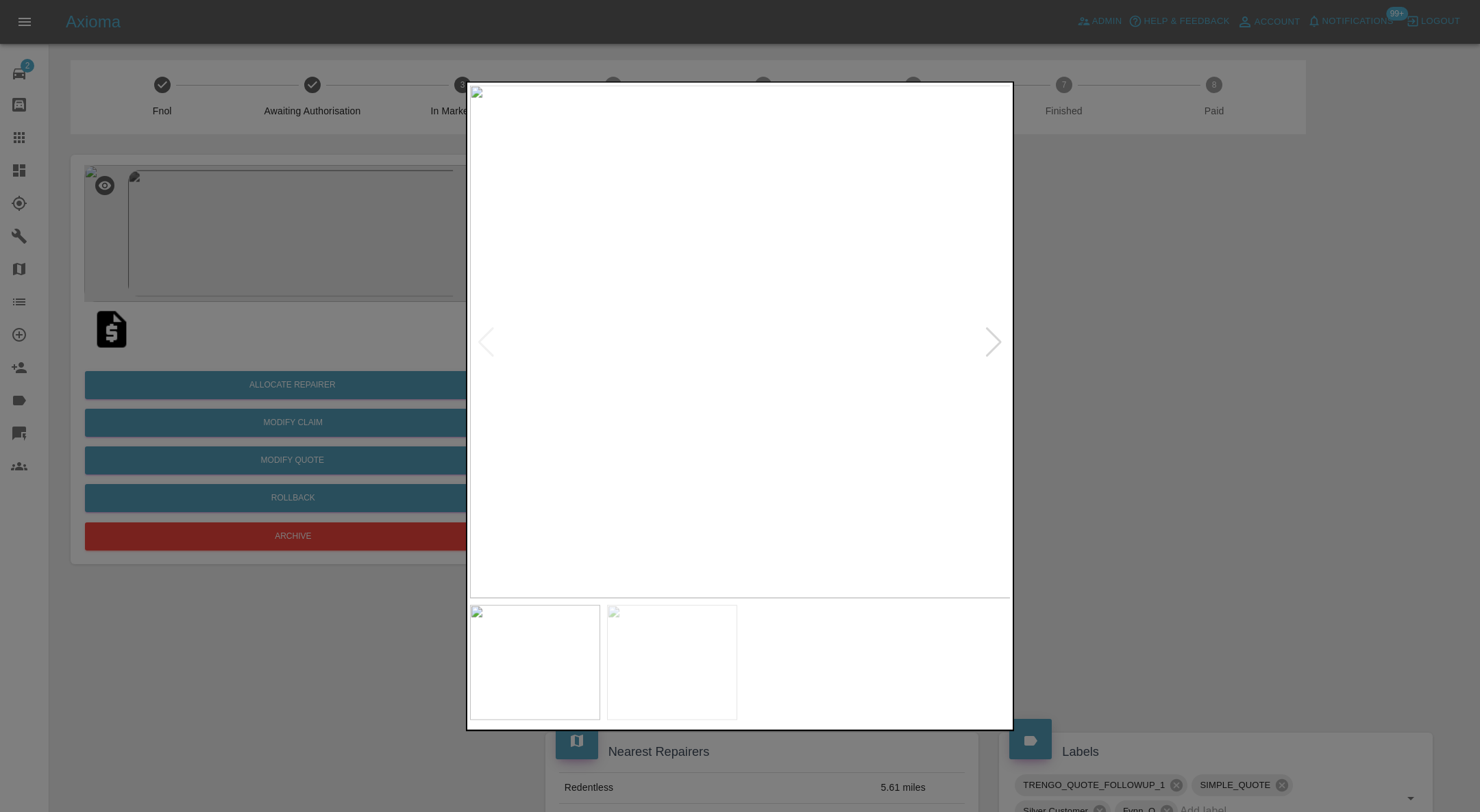
click at [1042, 342] on div at bounding box center [740, 406] width 1480 height 812
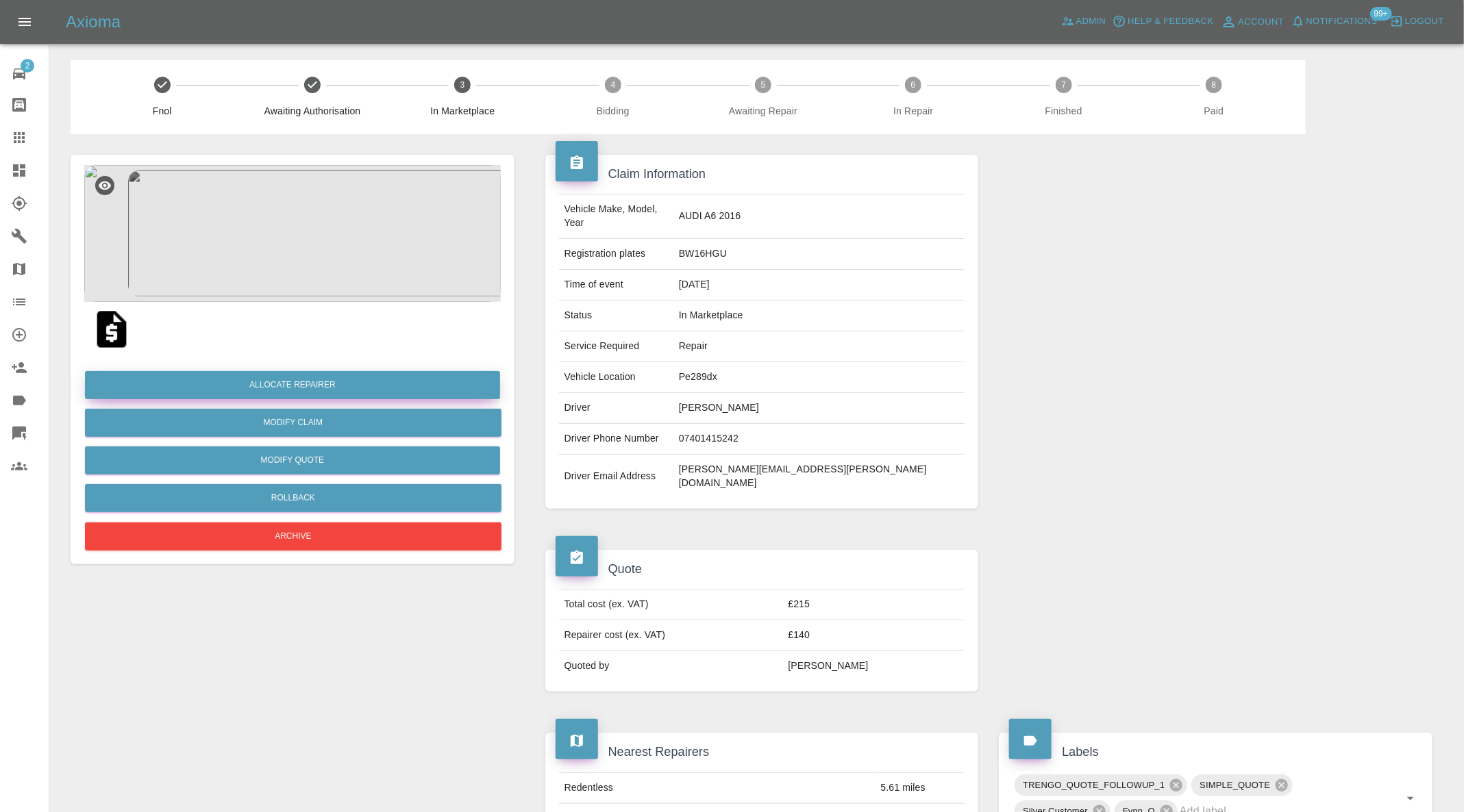
click at [356, 383] on button "Allocate Repairer" at bounding box center [292, 385] width 415 height 28
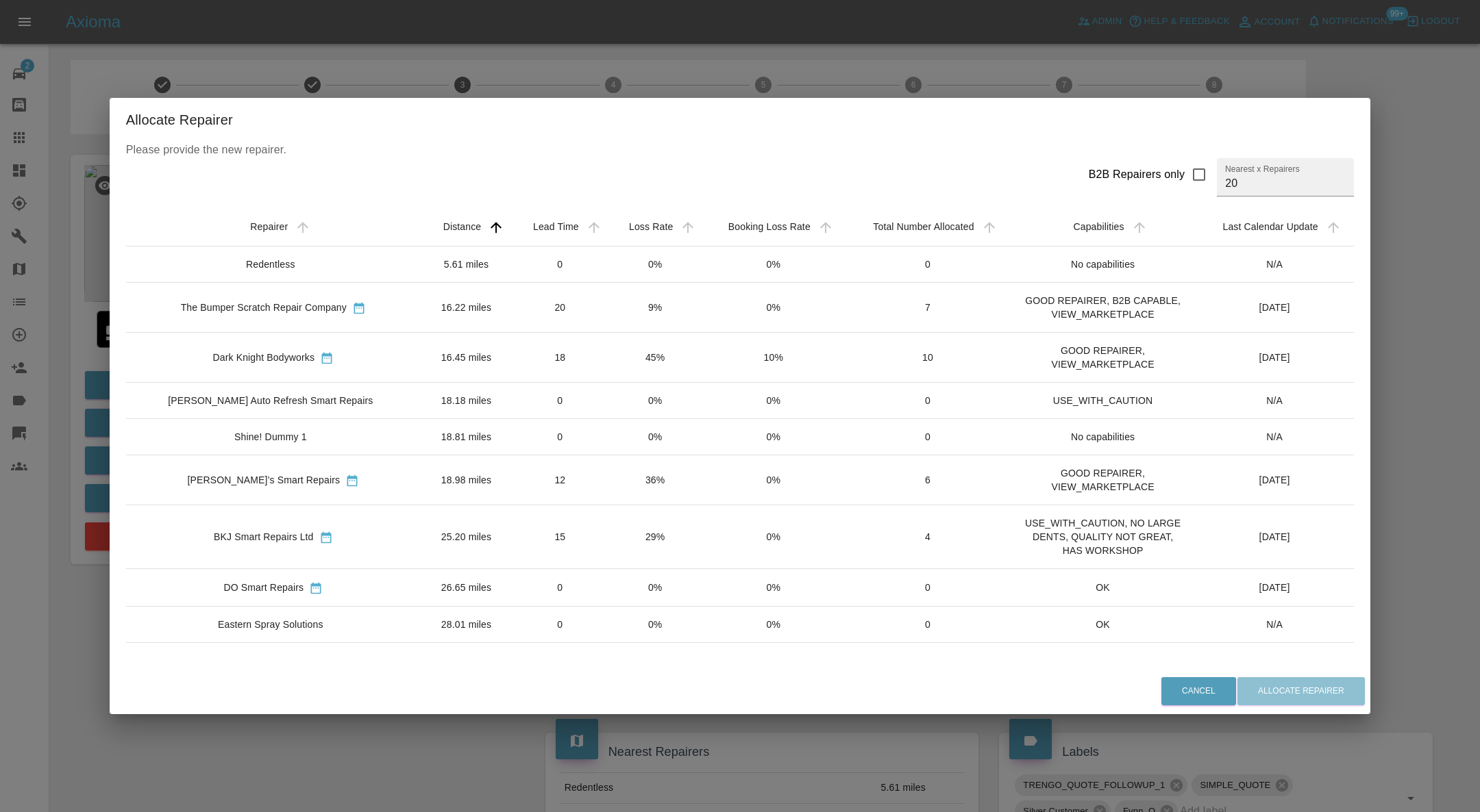
click at [544, 305] on td "20" at bounding box center [560, 308] width 96 height 50
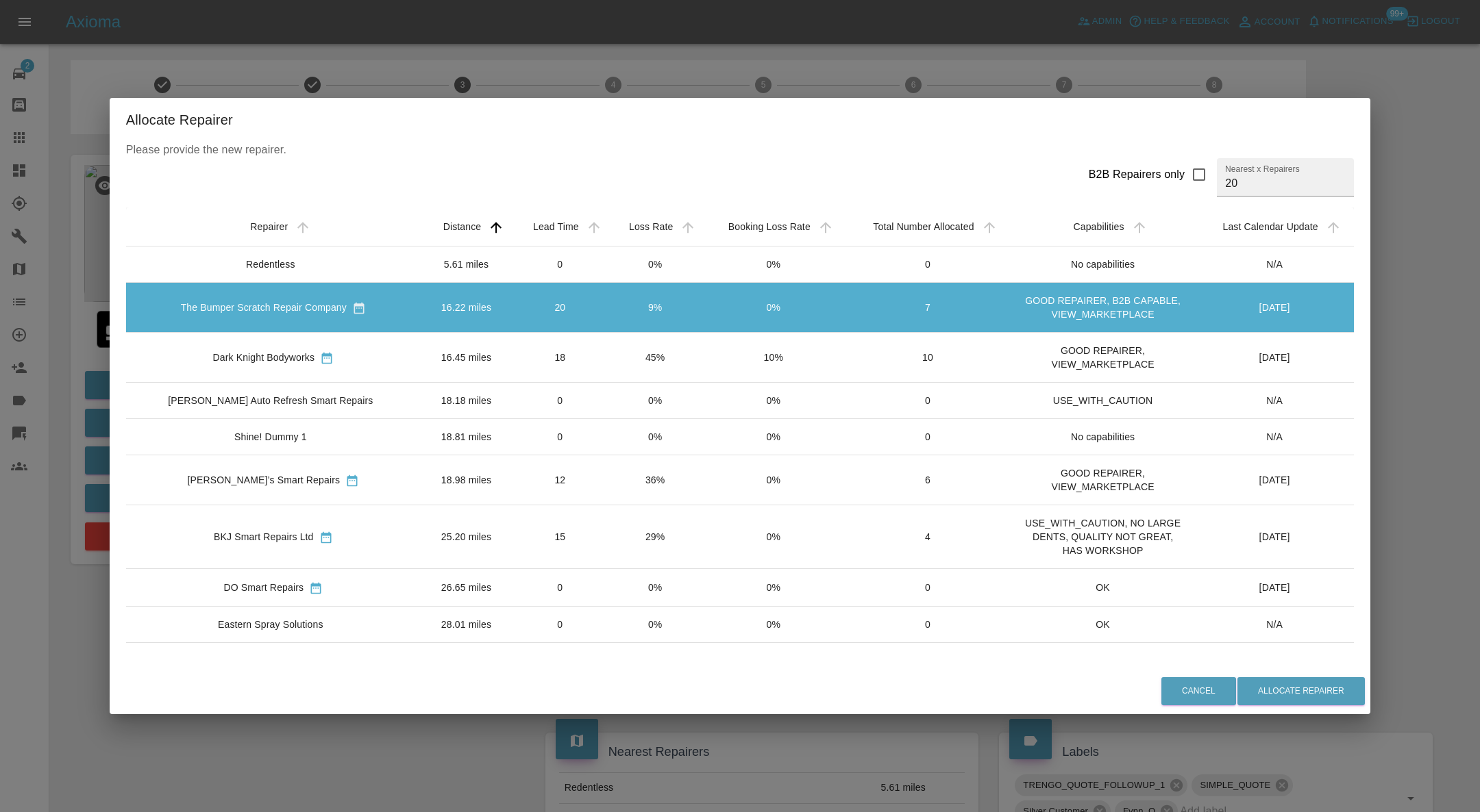
click at [1244, 673] on div "Cancel Allocate Repairer" at bounding box center [740, 692] width 1261 height 46
click at [1257, 687] on button "Allocate Repairer" at bounding box center [1301, 692] width 128 height 28
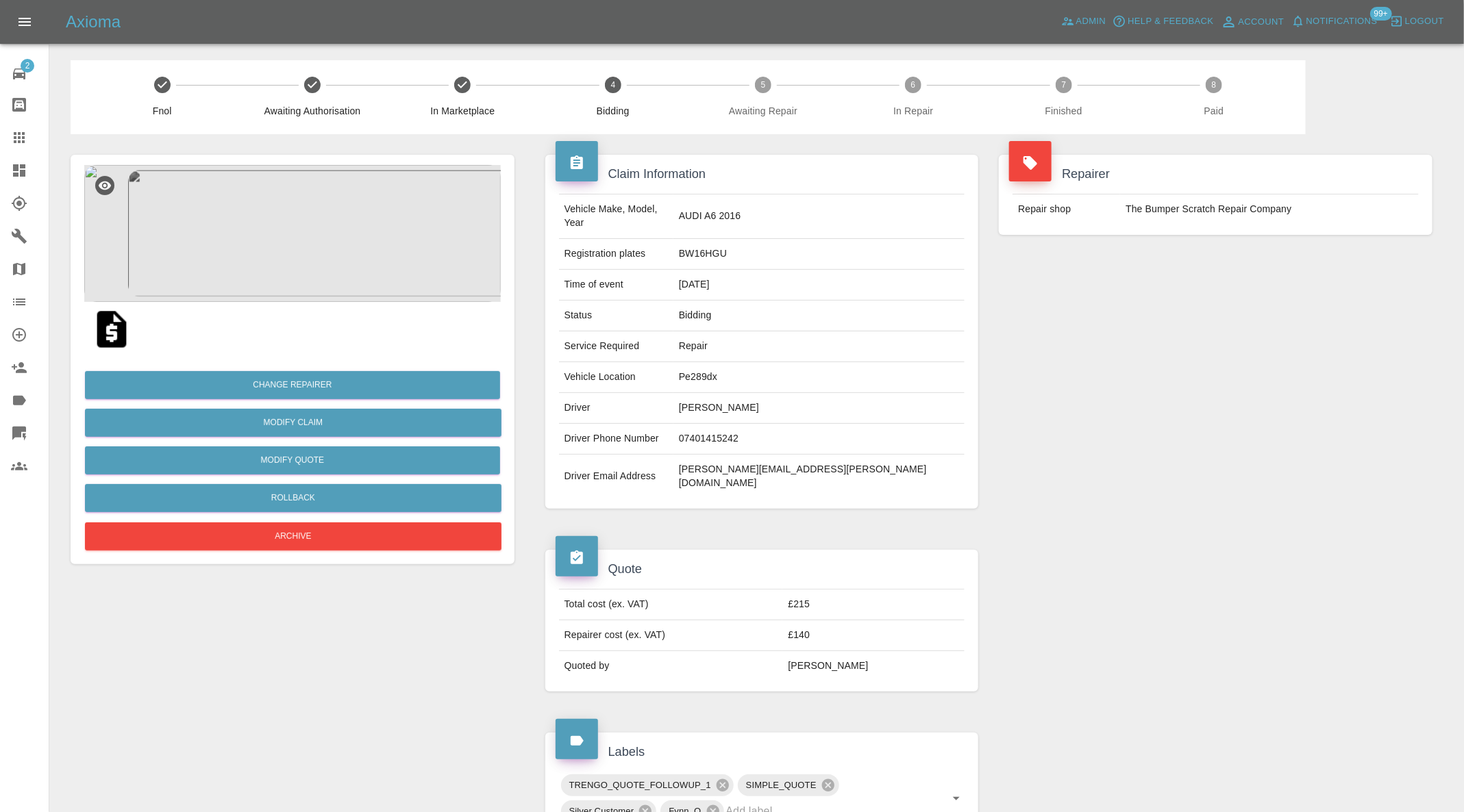
click at [23, 154] on link "Dashboard" at bounding box center [24, 170] width 49 height 33
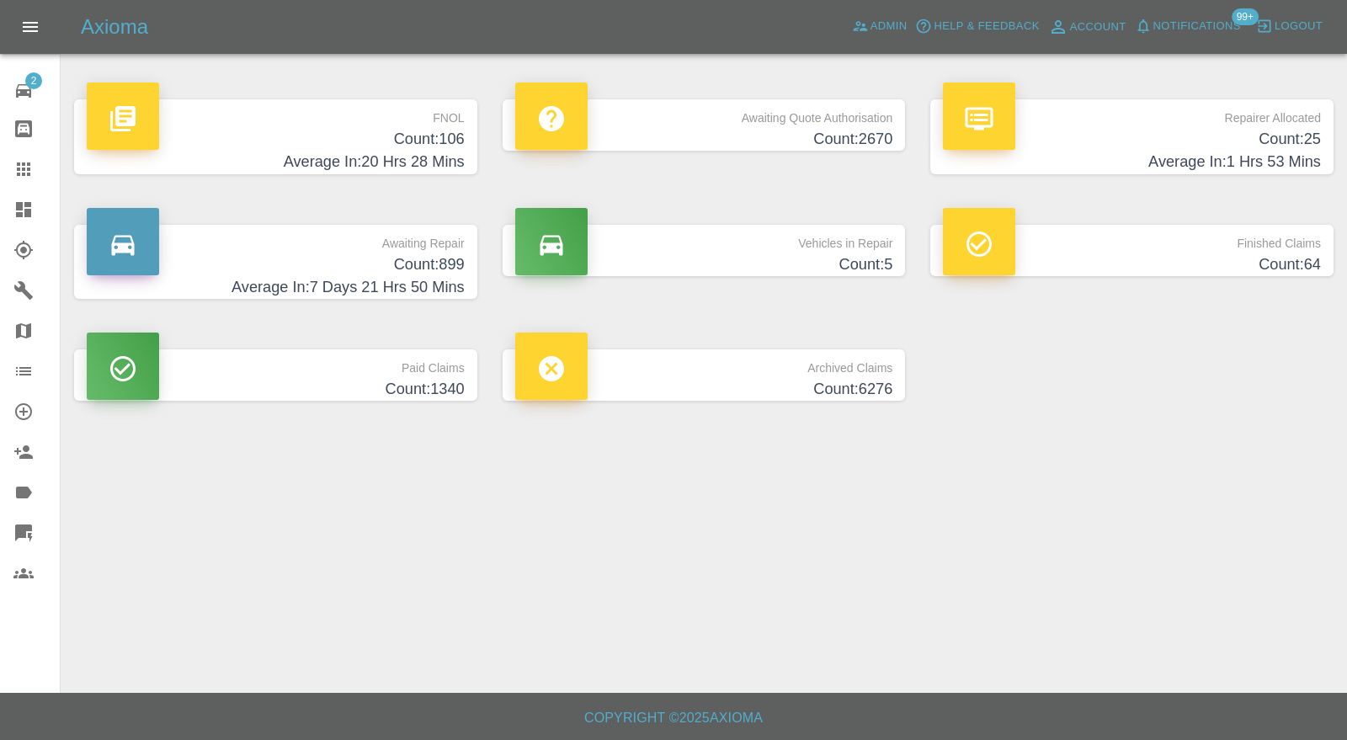
click at [397, 136] on h4 "Count: 106" at bounding box center [276, 139] width 378 height 23
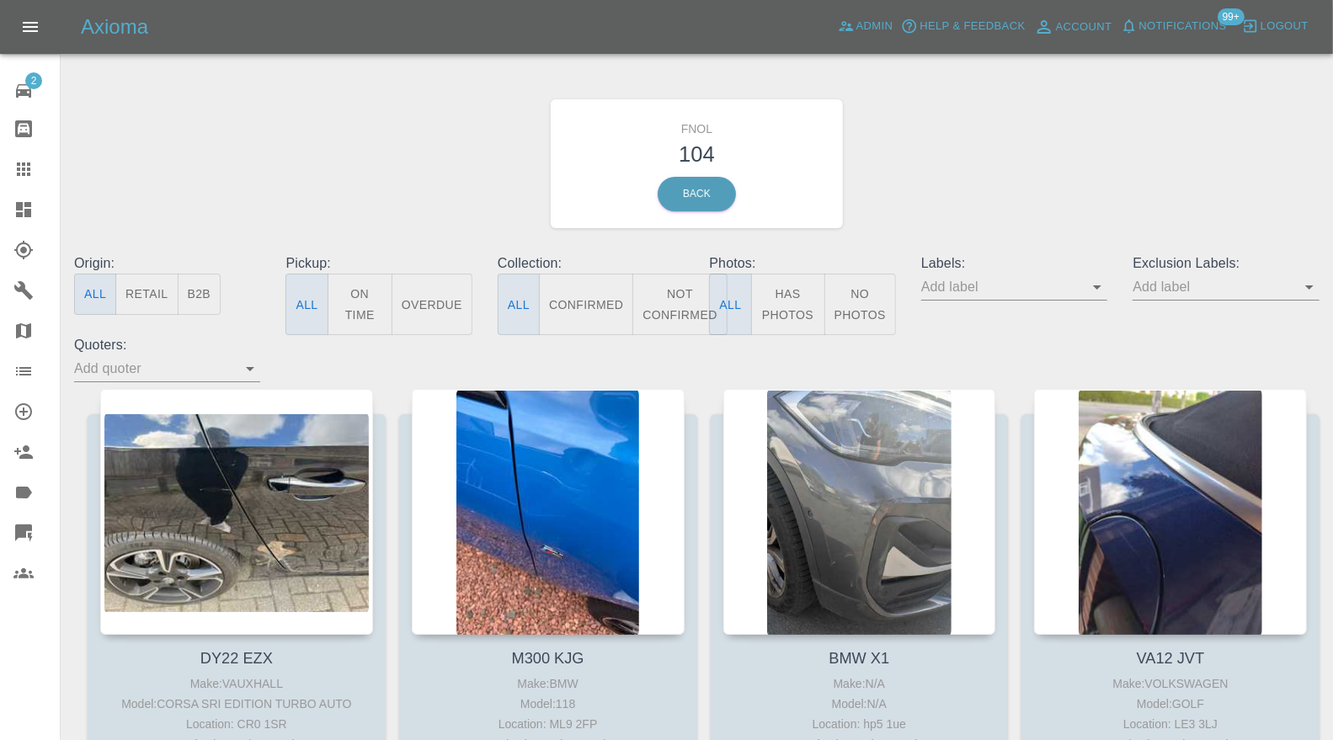
click at [1103, 284] on icon "Open" at bounding box center [1097, 287] width 20 height 20
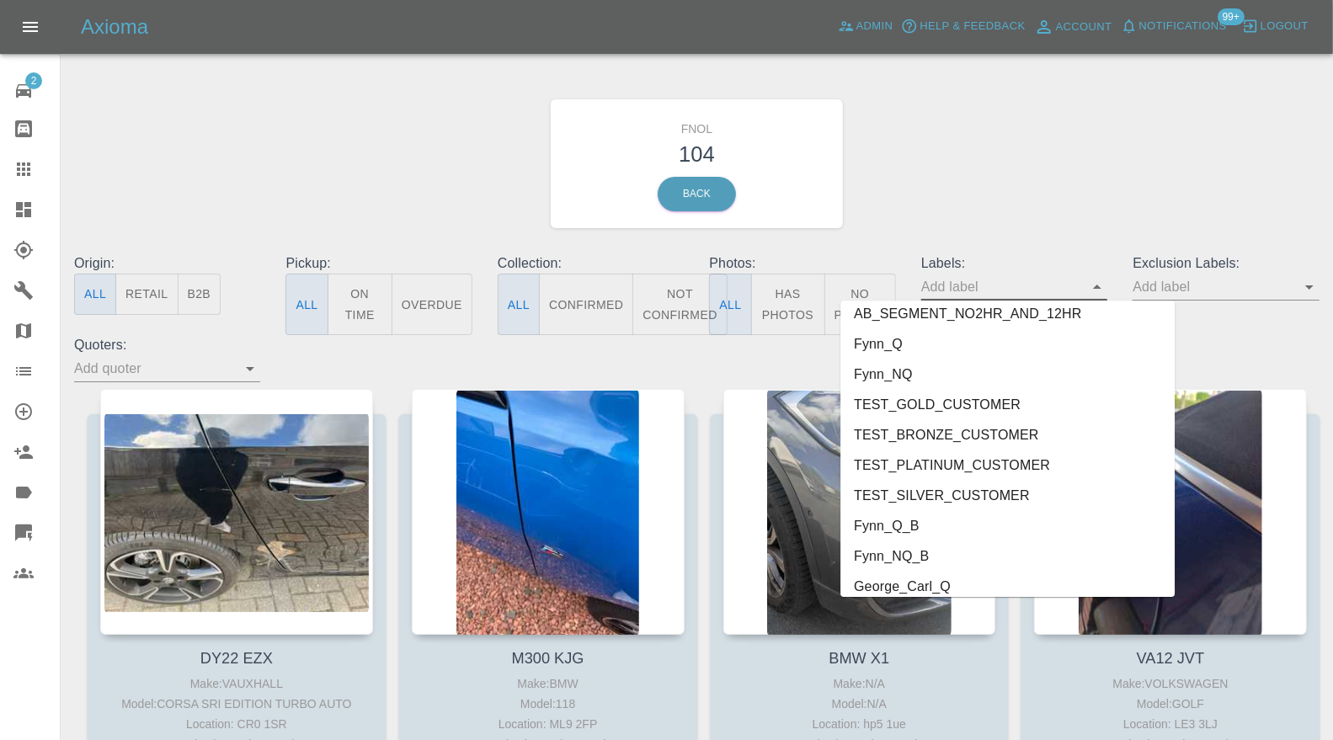
scroll to position [3655, 0]
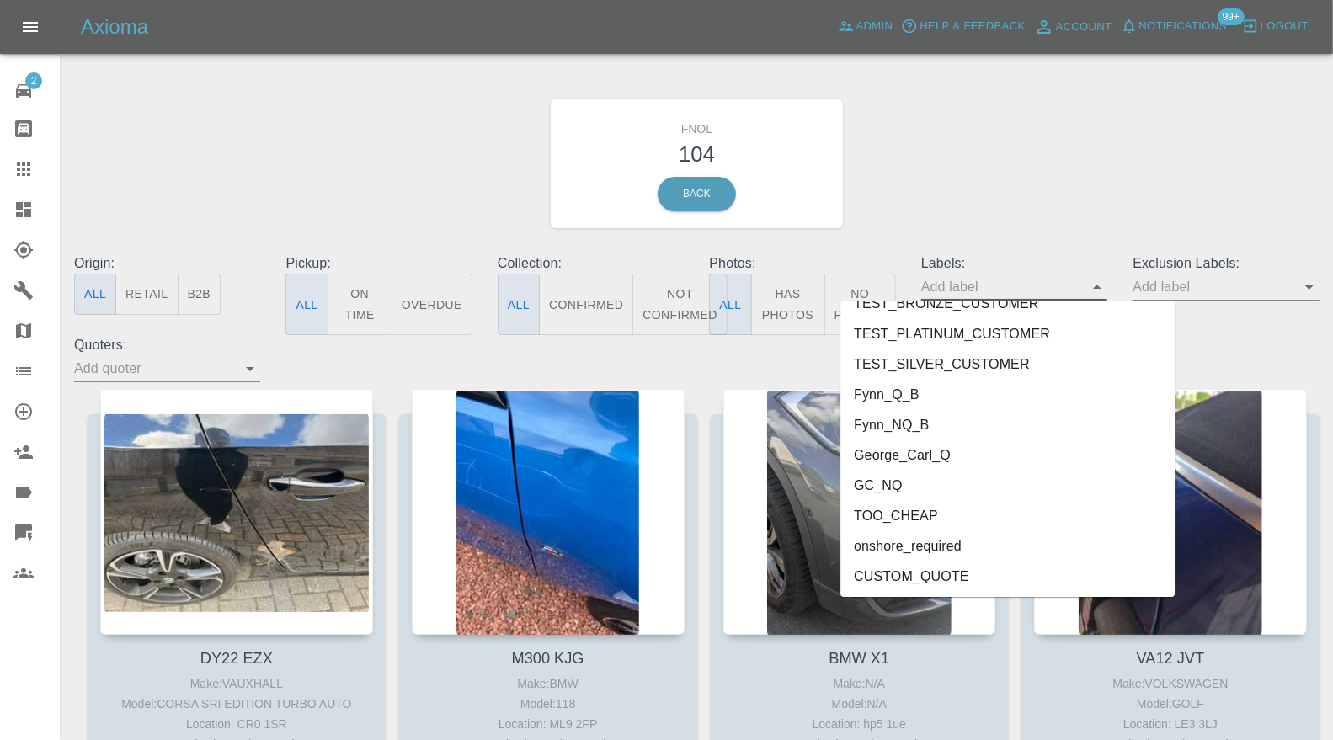
click at [903, 455] on li "George_Carl_Q" at bounding box center [1007, 455] width 334 height 30
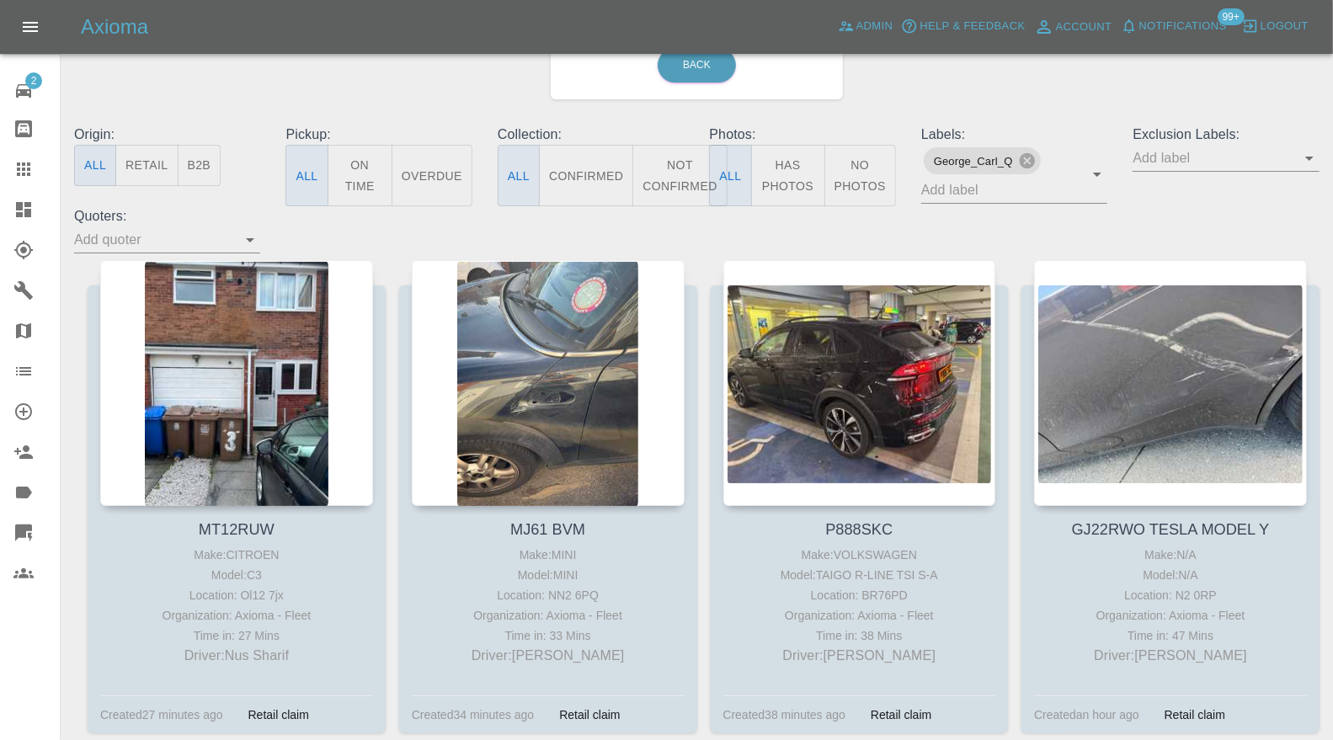
scroll to position [0, 0]
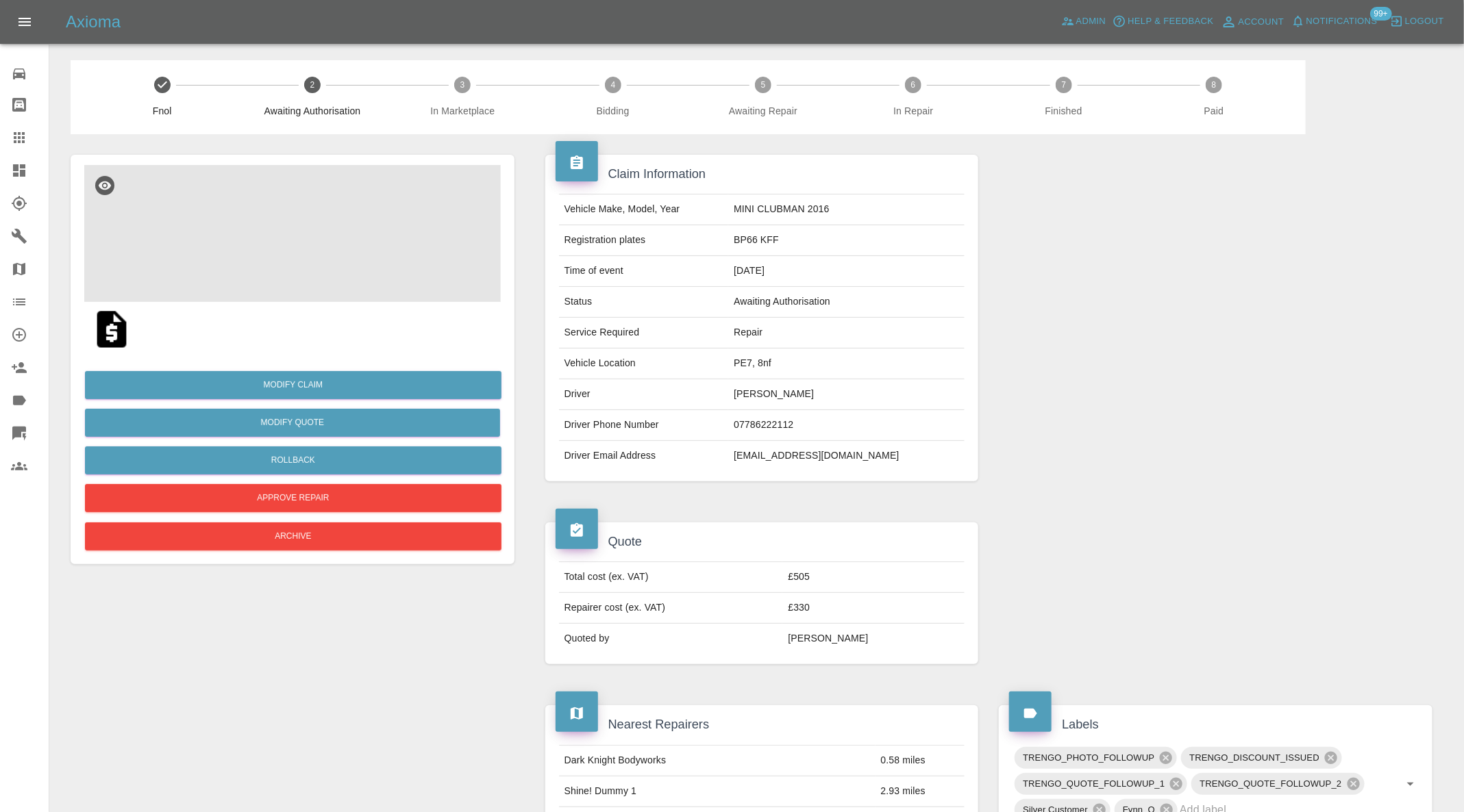
click at [288, 260] on img at bounding box center [293, 234] width 417 height 137
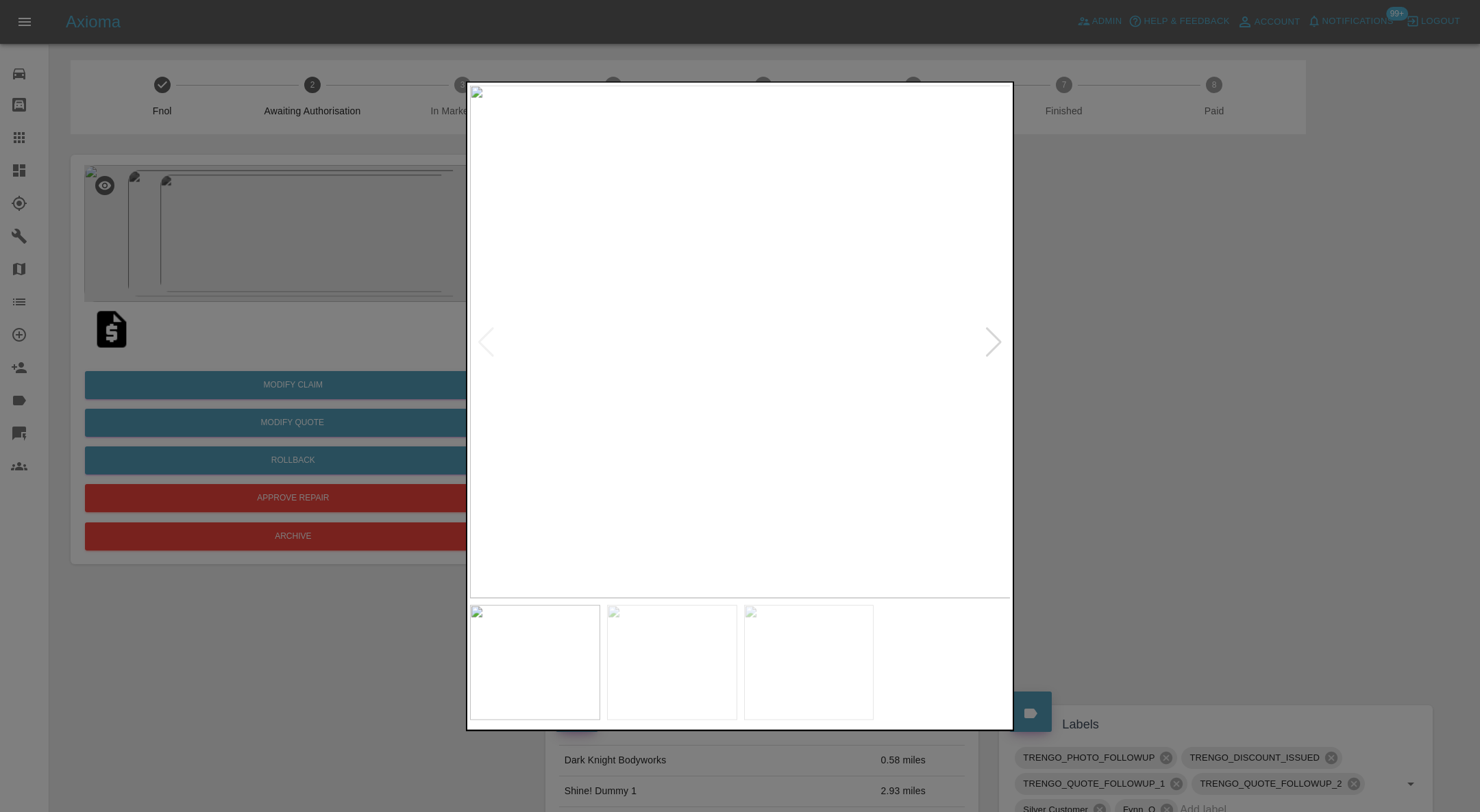
click at [1000, 341] on div at bounding box center [994, 342] width 19 height 30
click at [1000, 341] on img at bounding box center [740, 342] width 541 height 513
click at [1176, 374] on div at bounding box center [740, 406] width 1480 height 812
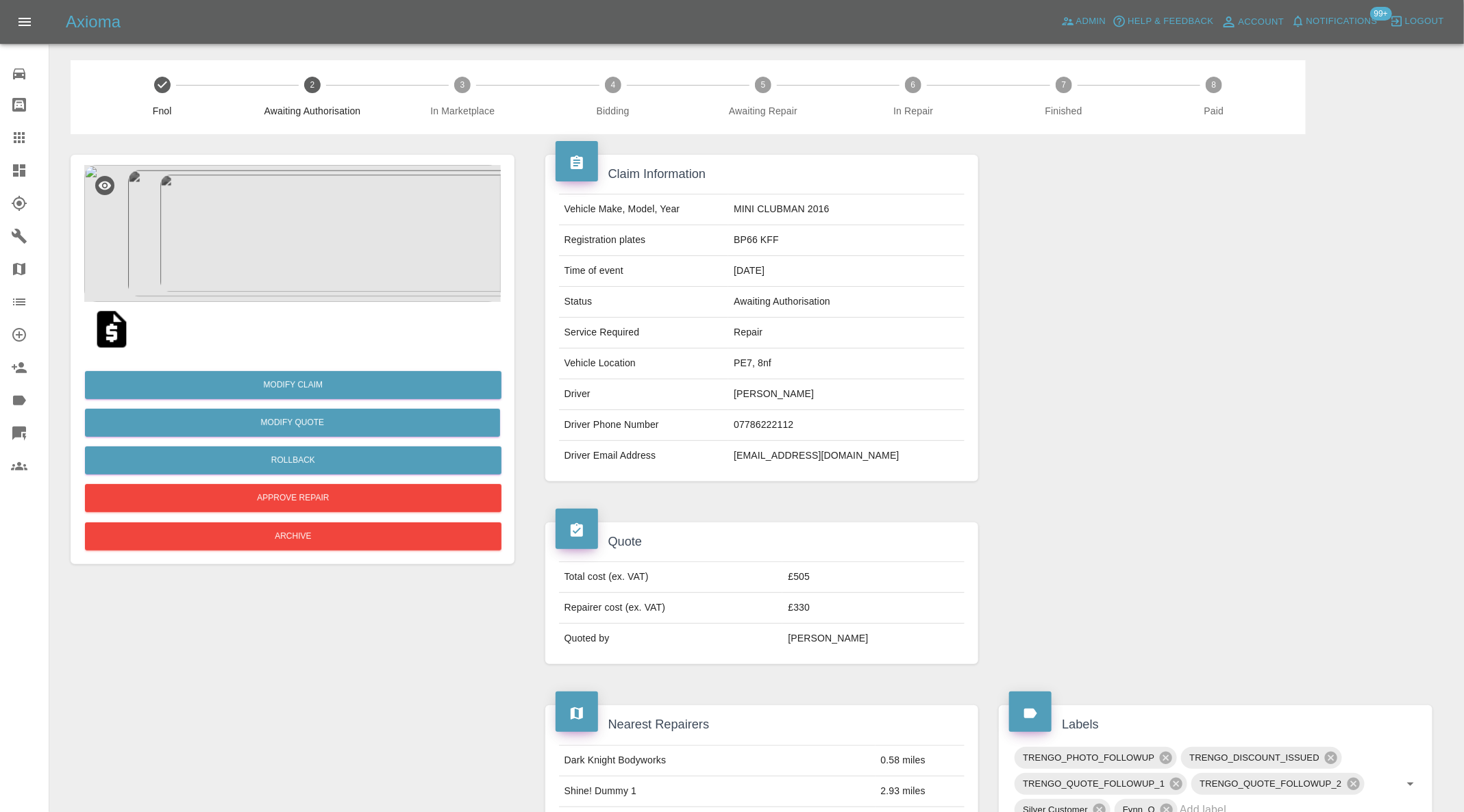
click at [117, 325] on img at bounding box center [111, 330] width 44 height 44
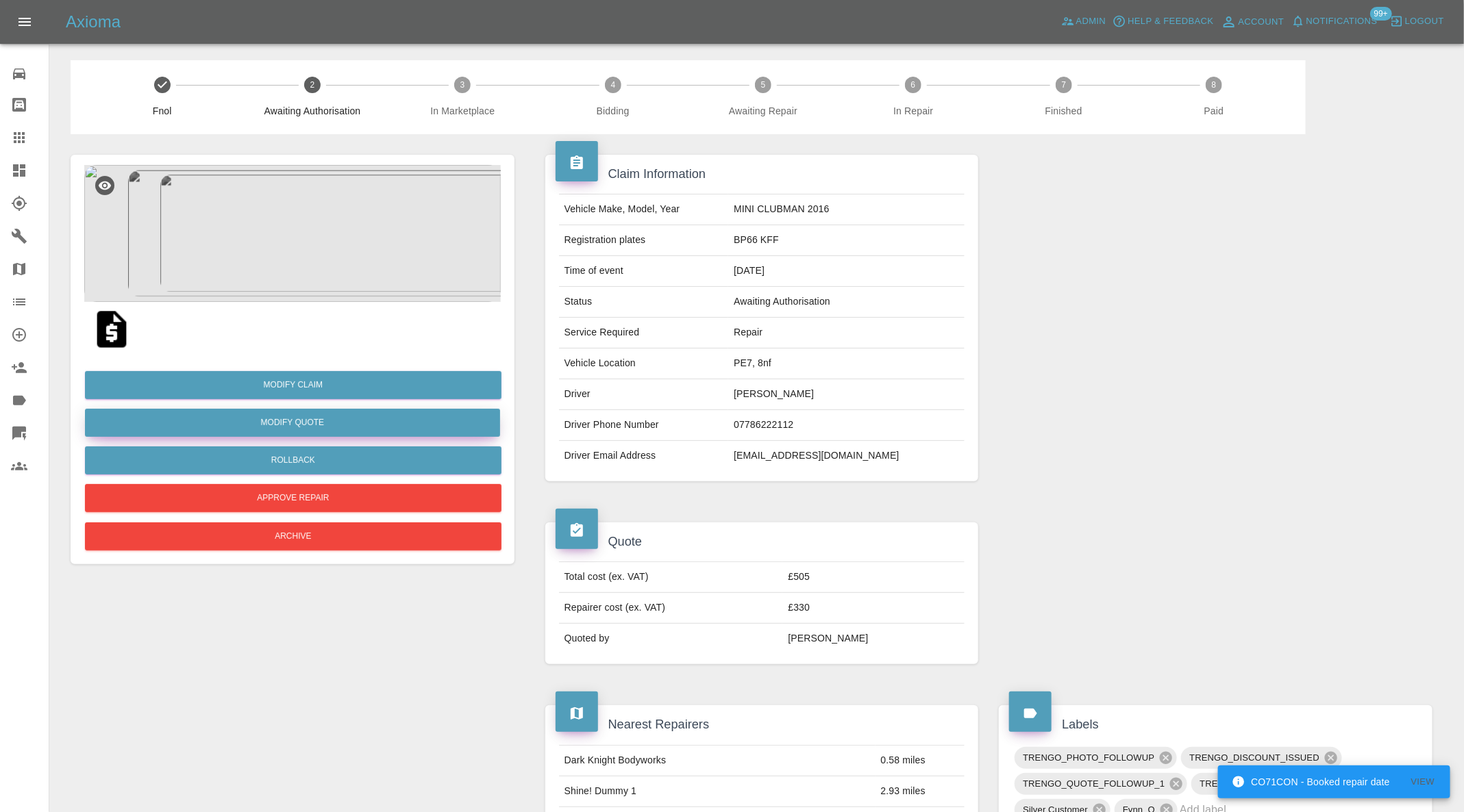
click at [326, 417] on button "Modify Quote" at bounding box center [292, 423] width 415 height 28
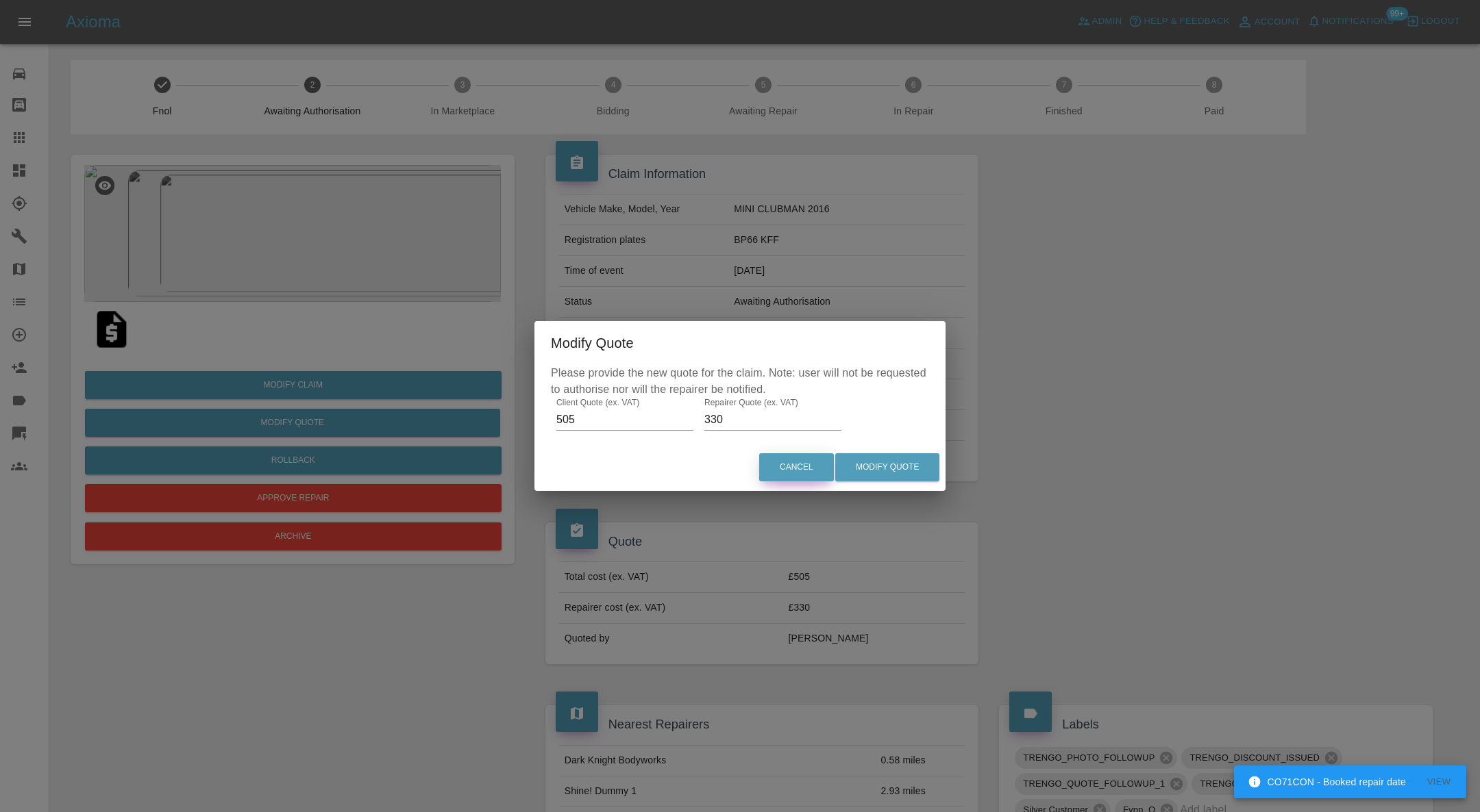
drag, startPoint x: 787, startPoint y: 463, endPoint x: 751, endPoint y: 461, distance: 36.1
click at [788, 464] on button "Cancel" at bounding box center [797, 467] width 75 height 28
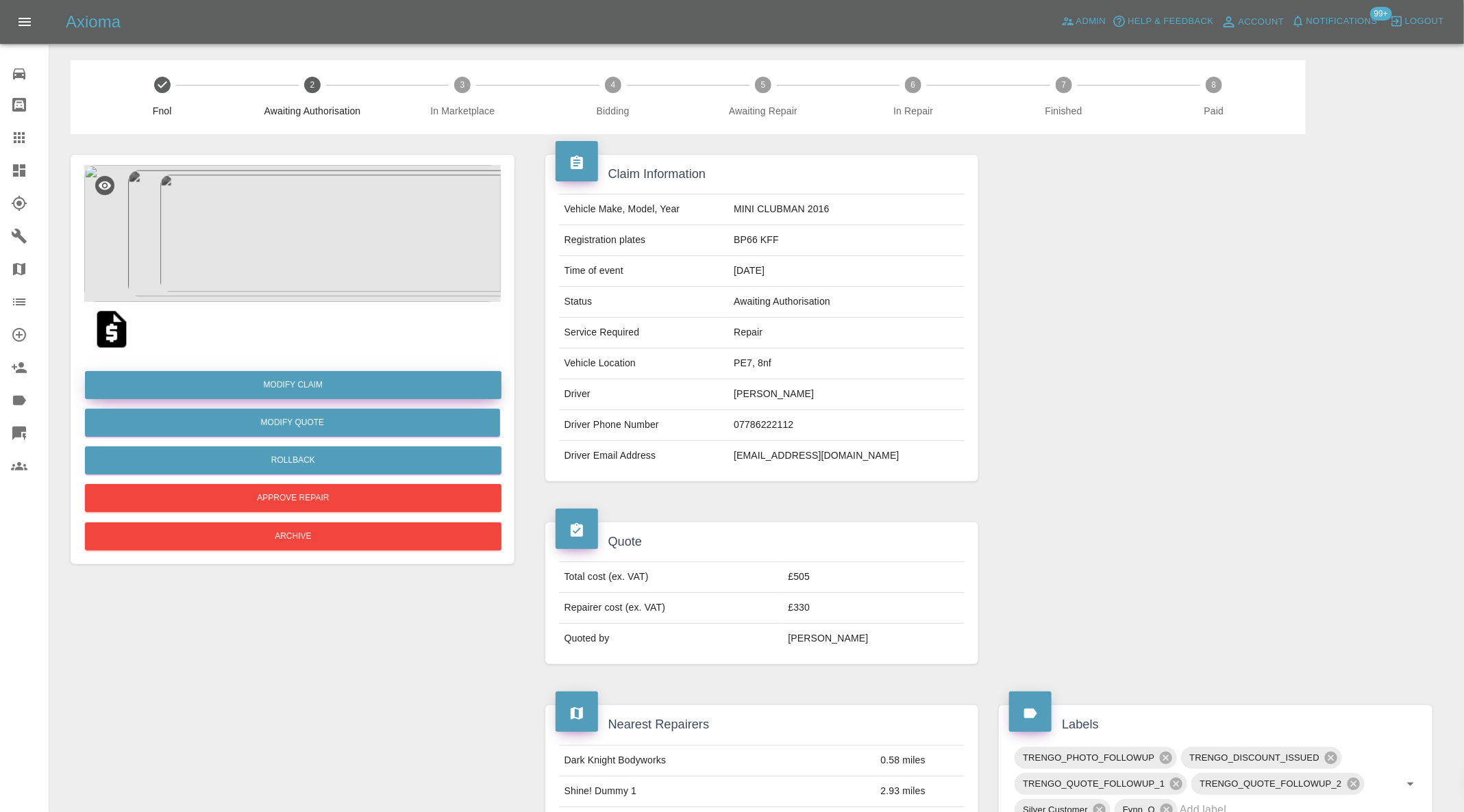
click at [329, 382] on link "Modify Claim" at bounding box center [293, 385] width 417 height 28
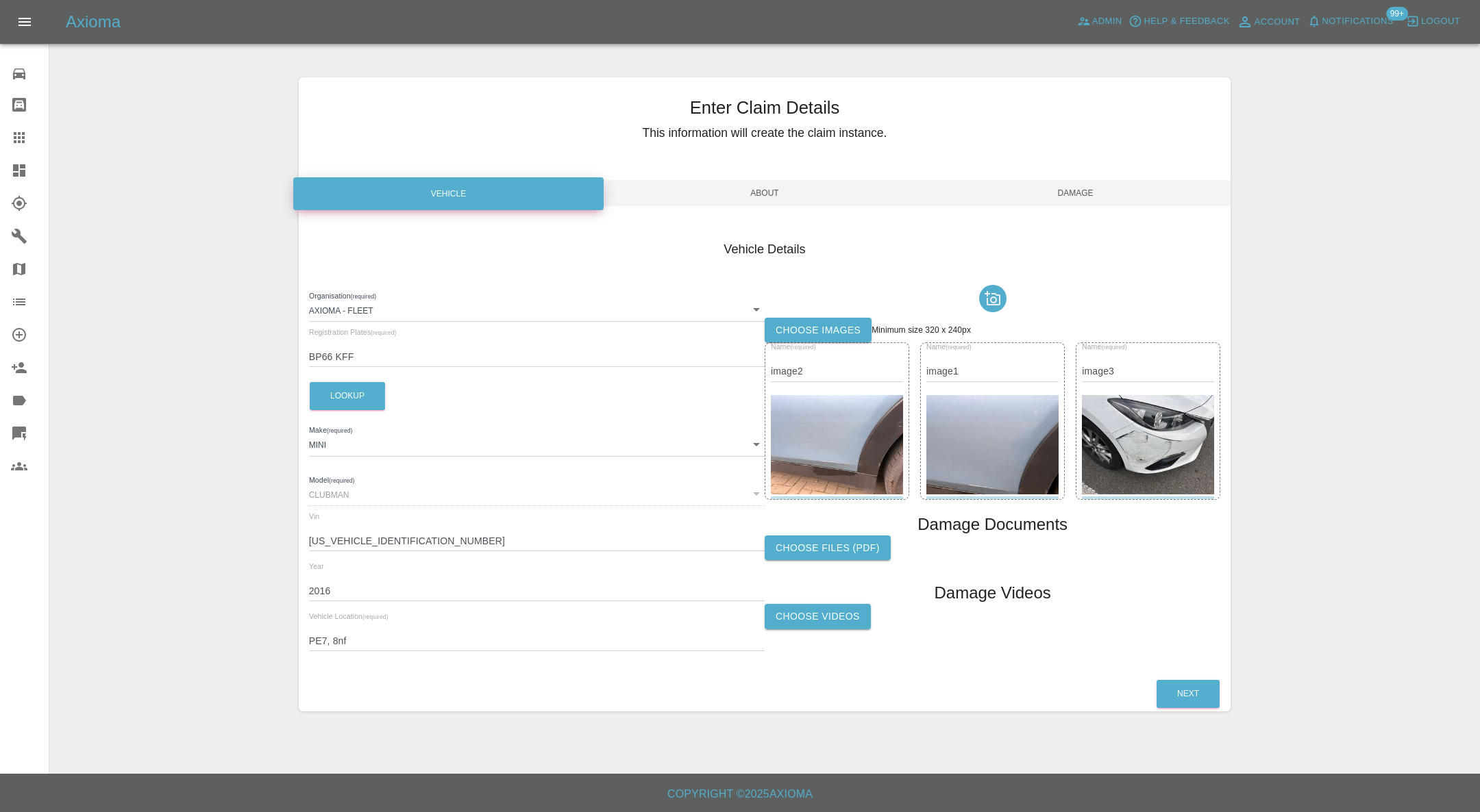
click at [847, 415] on img at bounding box center [837, 445] width 132 height 99
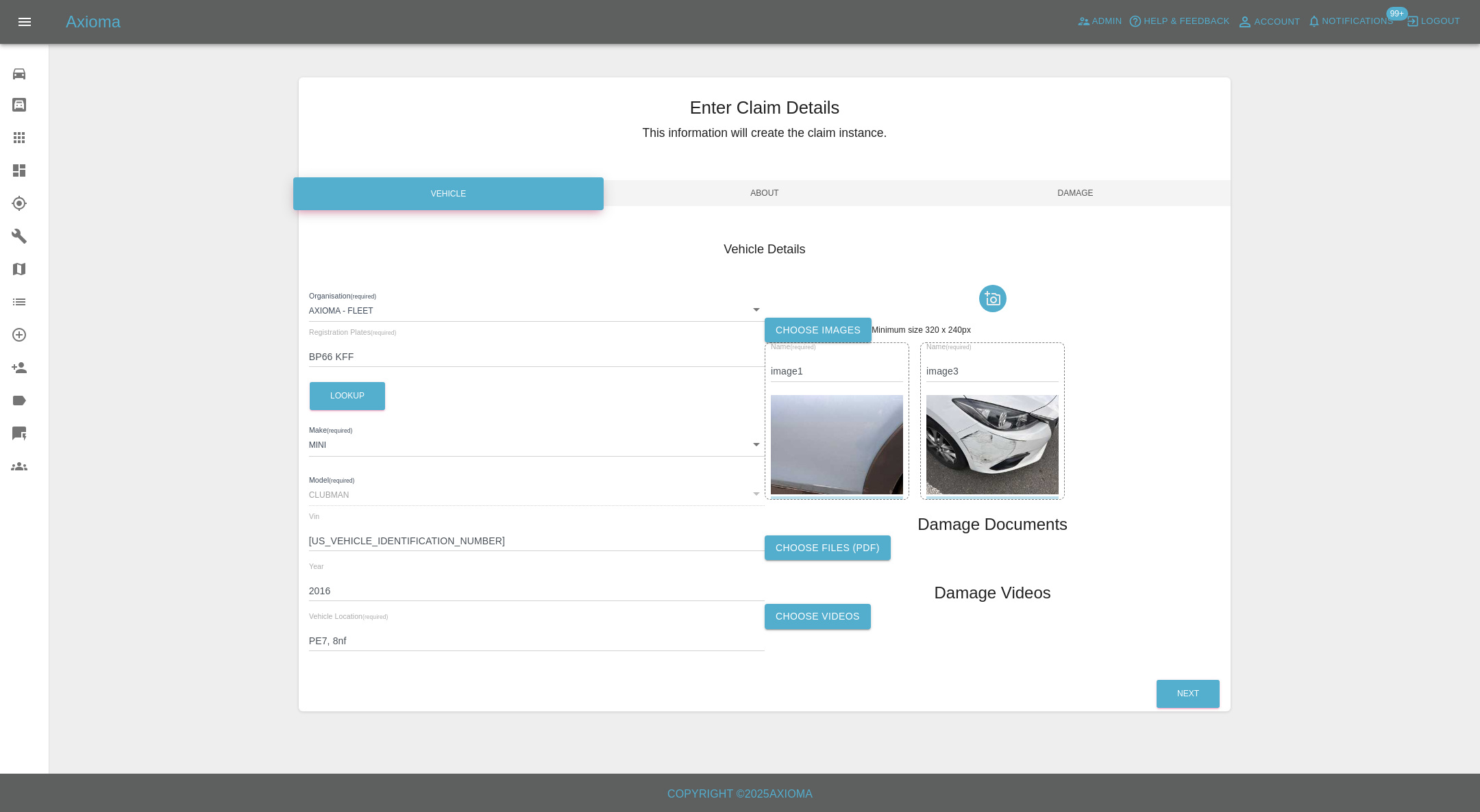
click at [843, 415] on img at bounding box center [837, 445] width 132 height 99
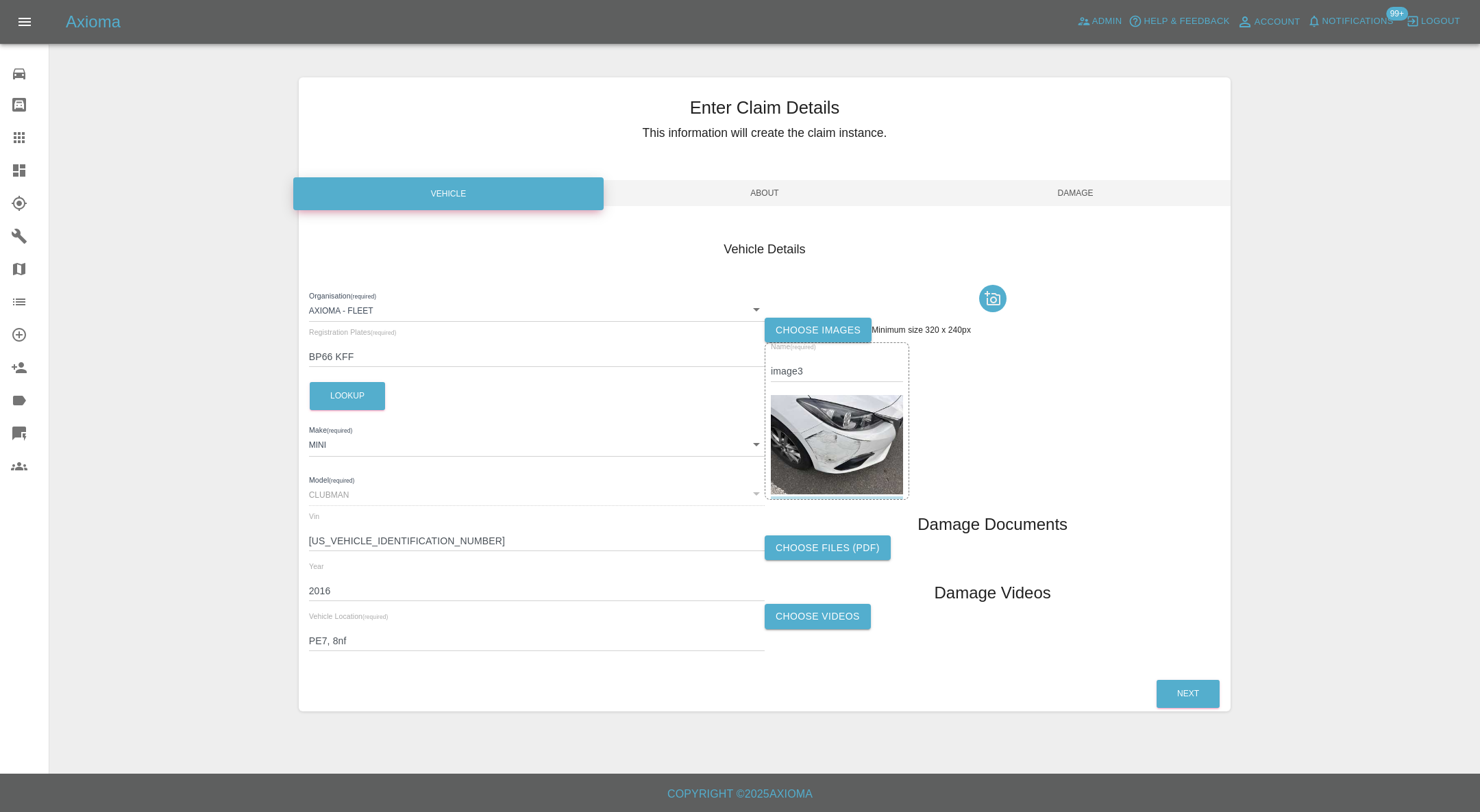
click at [1084, 191] on span "Damage" at bounding box center [1076, 193] width 311 height 26
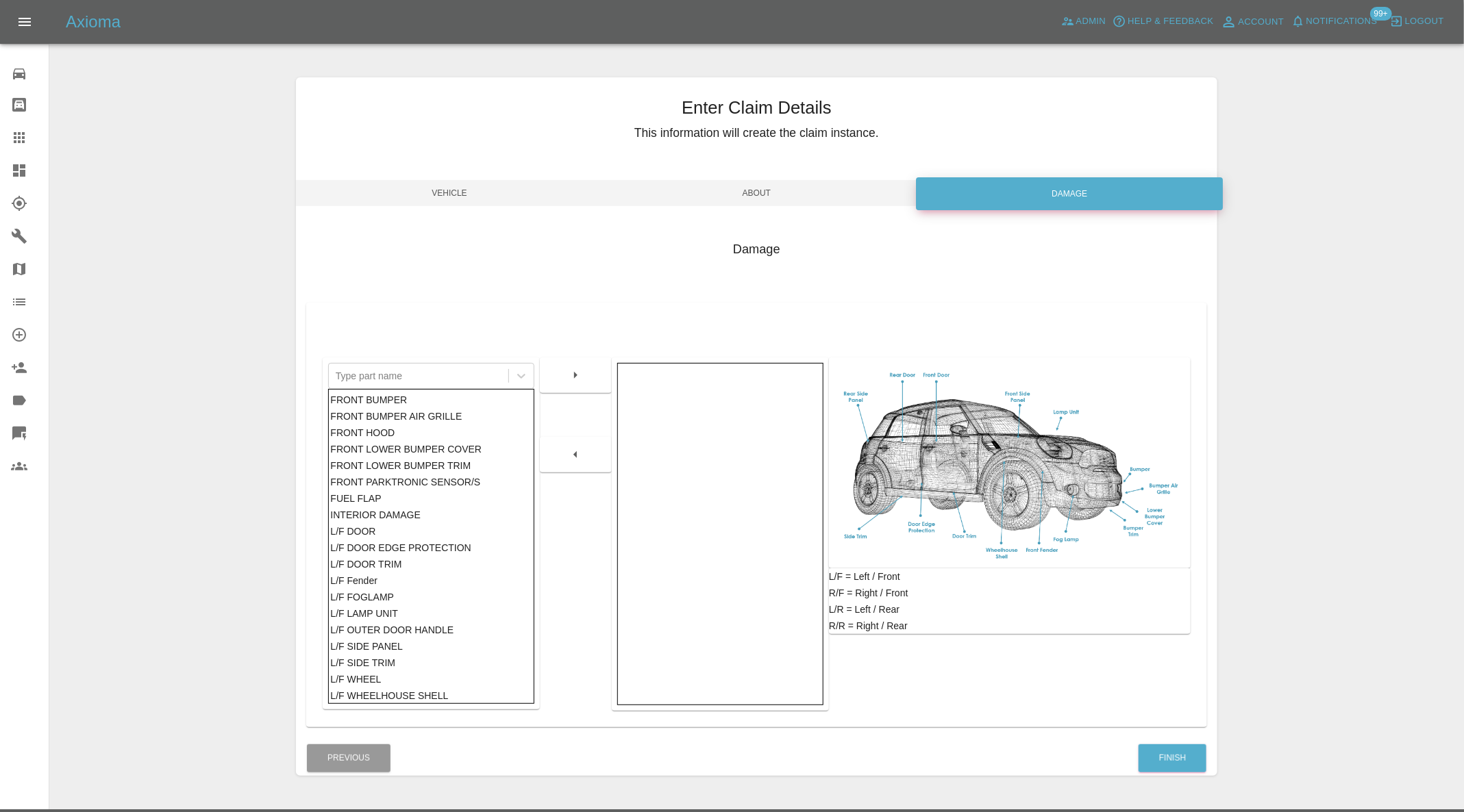
scroll to position [35, 0]
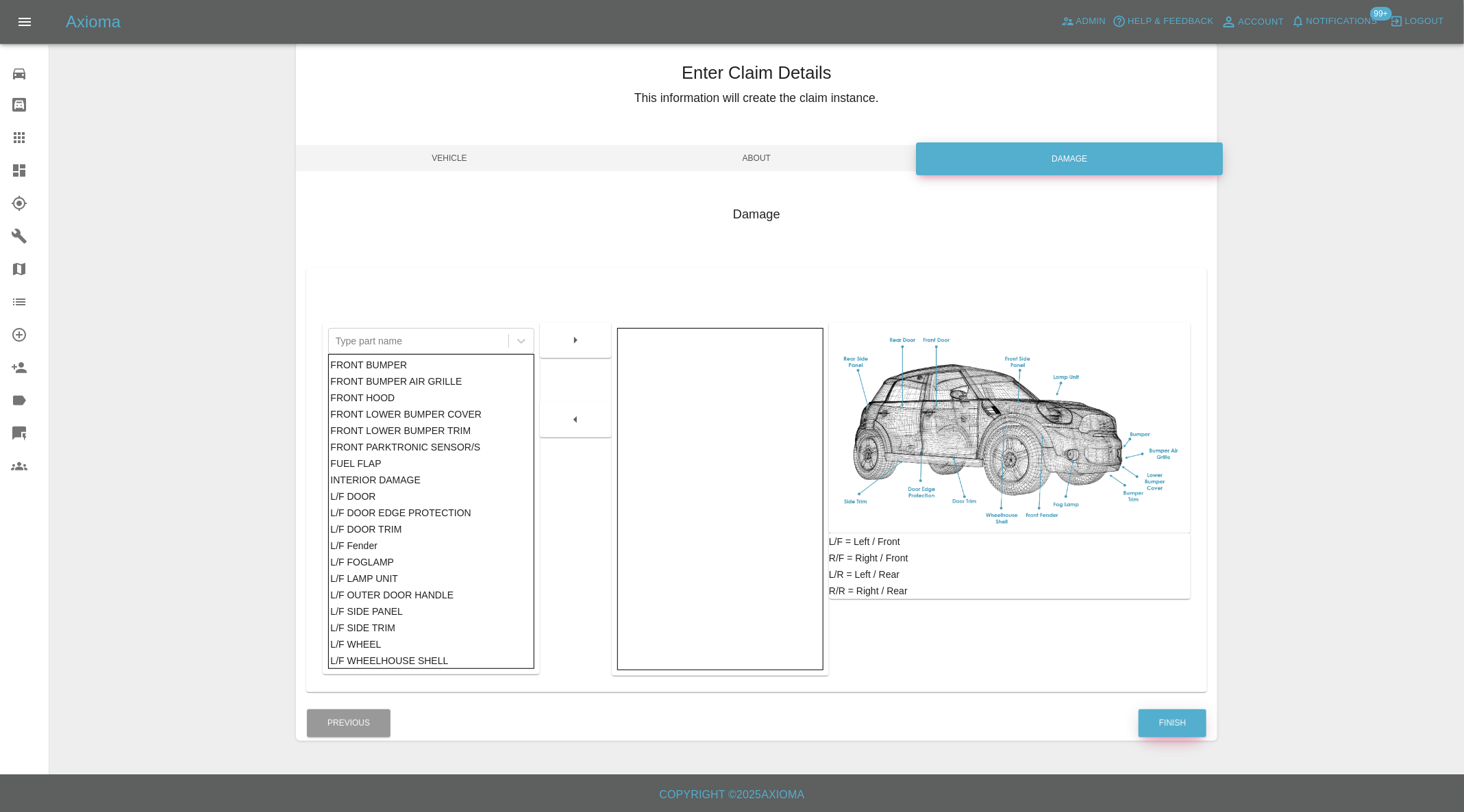
click at [1175, 721] on button "Finish" at bounding box center [1172, 723] width 68 height 28
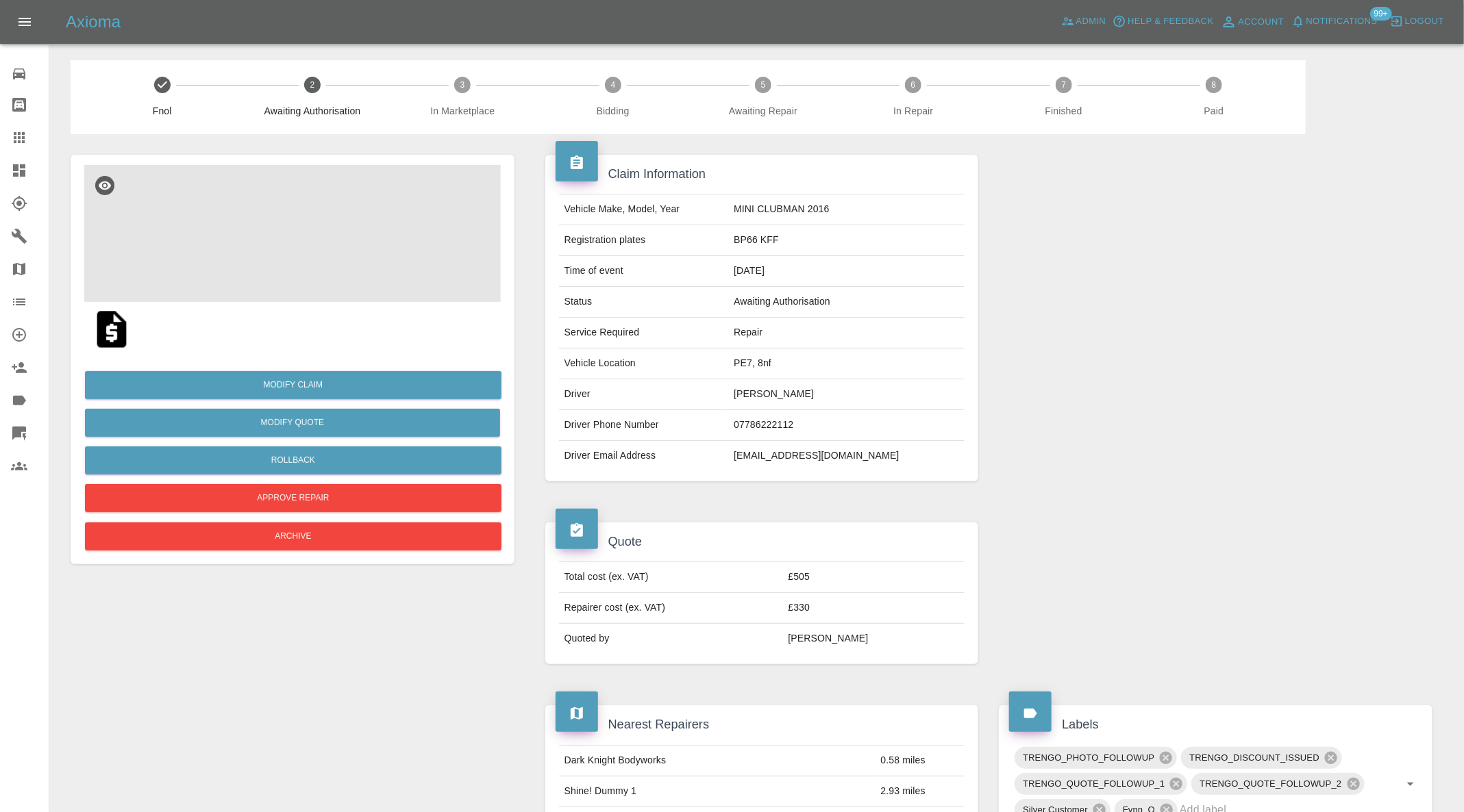
click at [323, 235] on img at bounding box center [293, 234] width 417 height 137
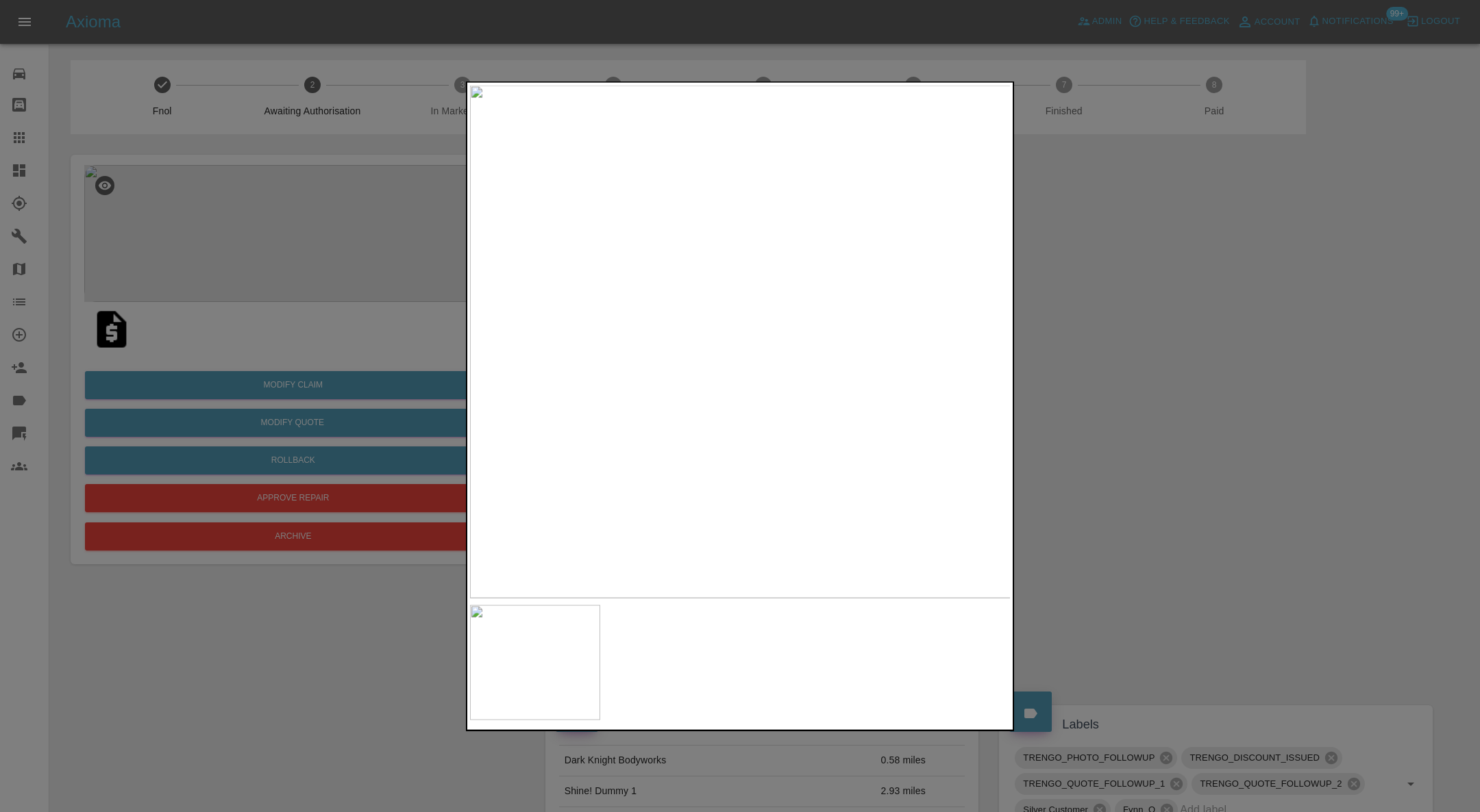
click at [1121, 347] on div at bounding box center [740, 406] width 1480 height 812
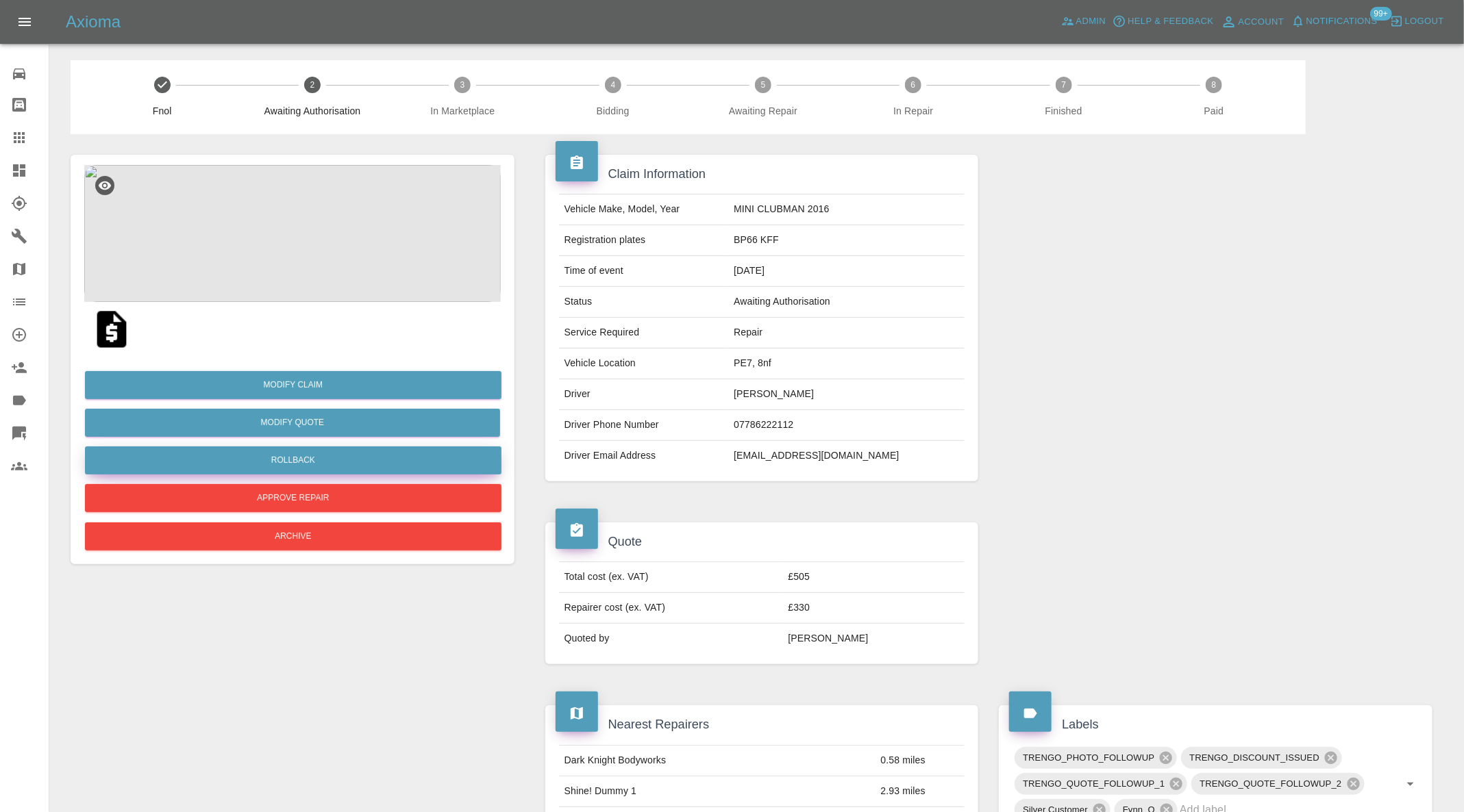
click at [383, 457] on button "Rollback" at bounding box center [293, 461] width 417 height 28
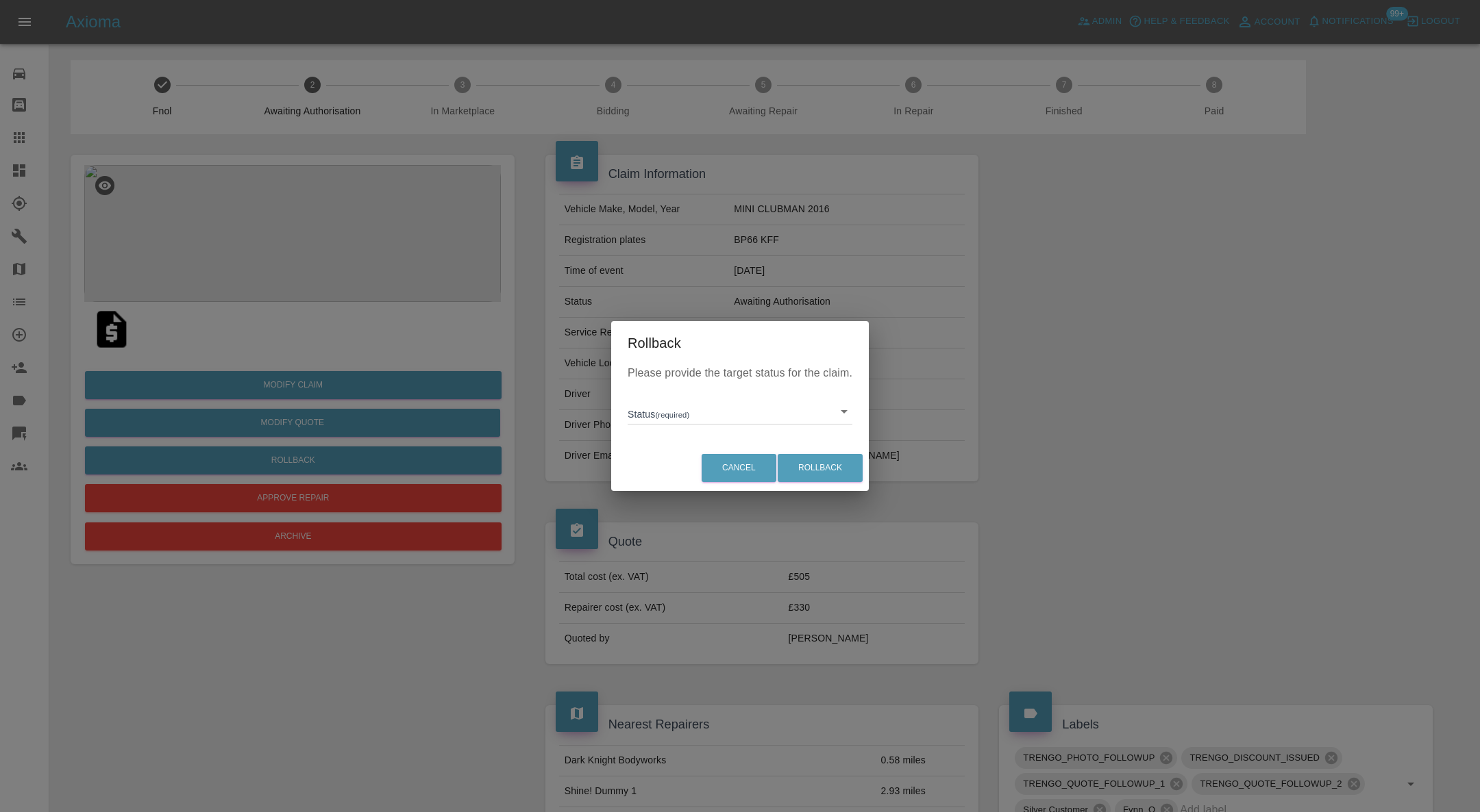
click at [775, 388] on div "Status (required) ​" at bounding box center [740, 406] width 225 height 36
click at [767, 419] on body "Axioma Admin Help & Feedback Account Notifications 99+ Logout 0 Repair home Bod…" at bounding box center [740, 765] width 1480 height 1530
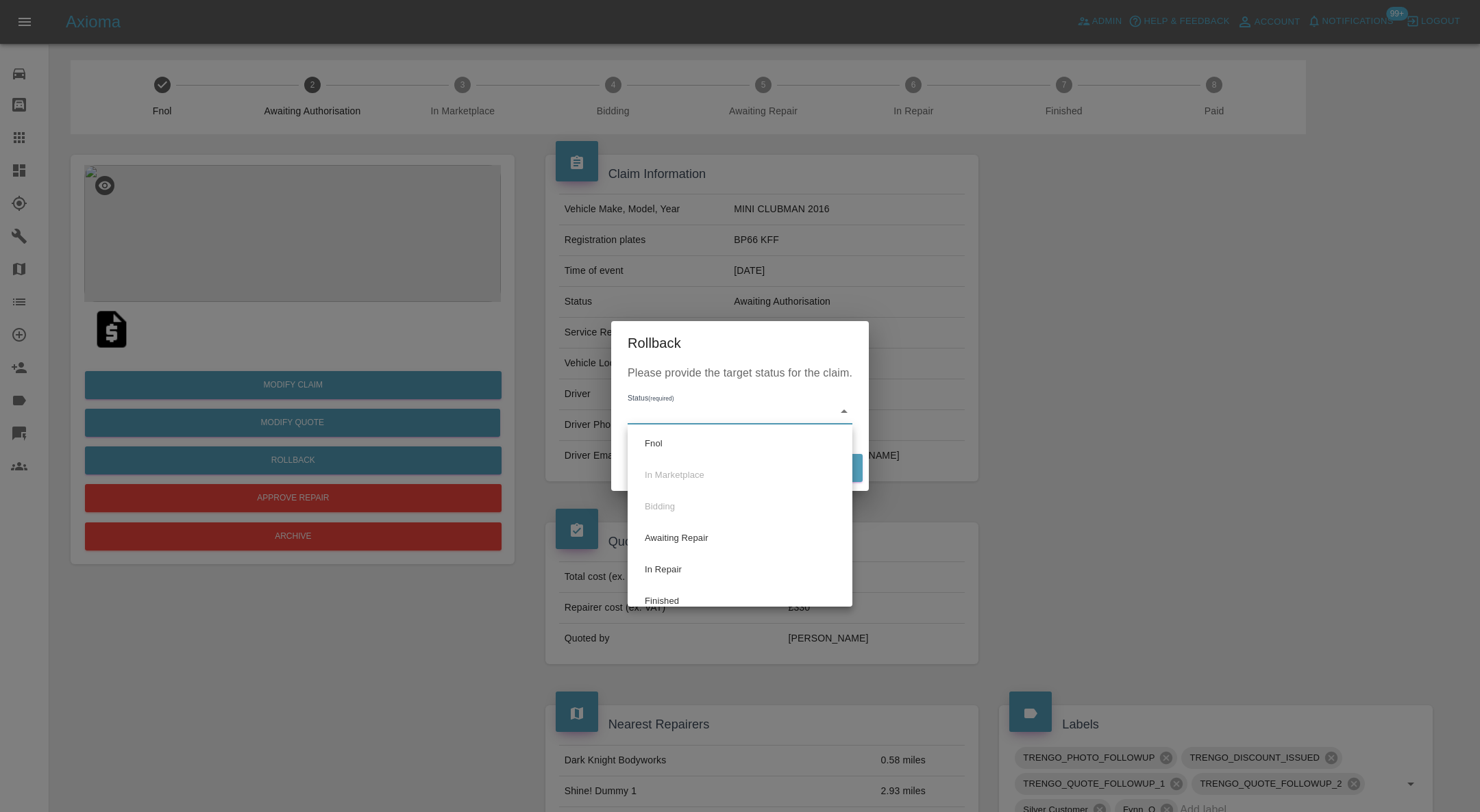
click at [755, 445] on li "Fnol" at bounding box center [740, 443] width 218 height 32
type input "fnol"
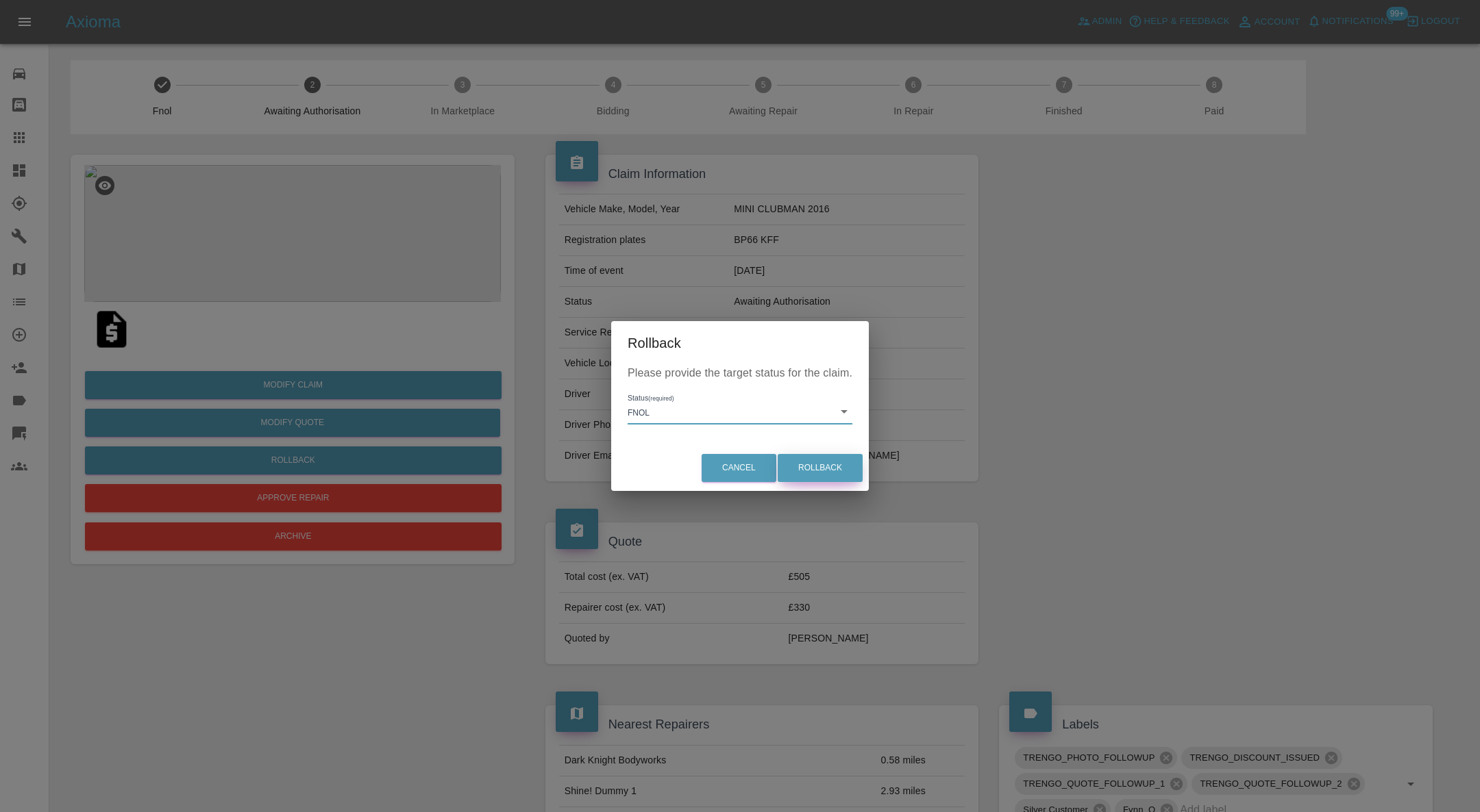
click at [810, 470] on button "Rollback" at bounding box center [820, 468] width 85 height 28
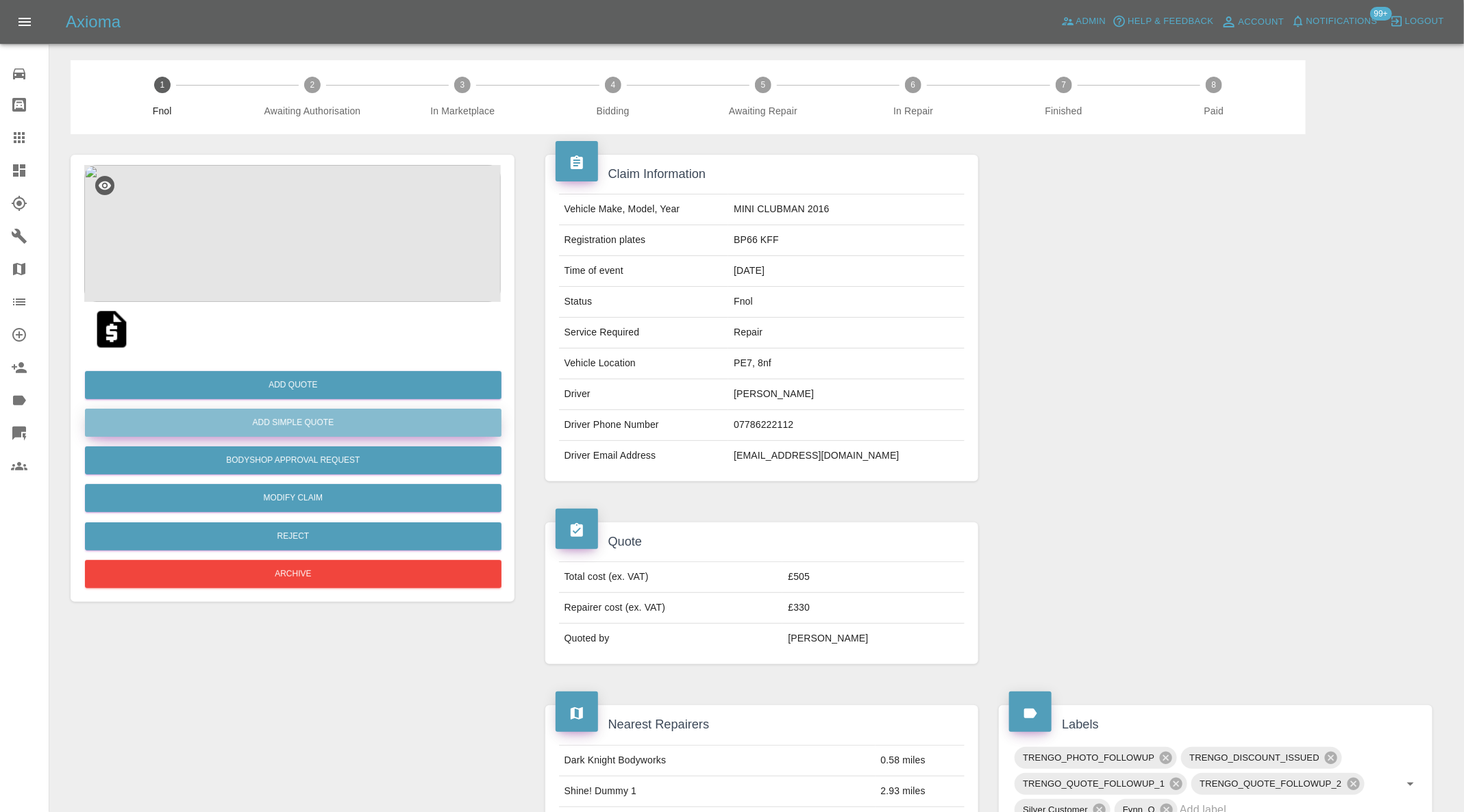
click at [318, 418] on button "Add Simple Quote" at bounding box center [293, 423] width 417 height 28
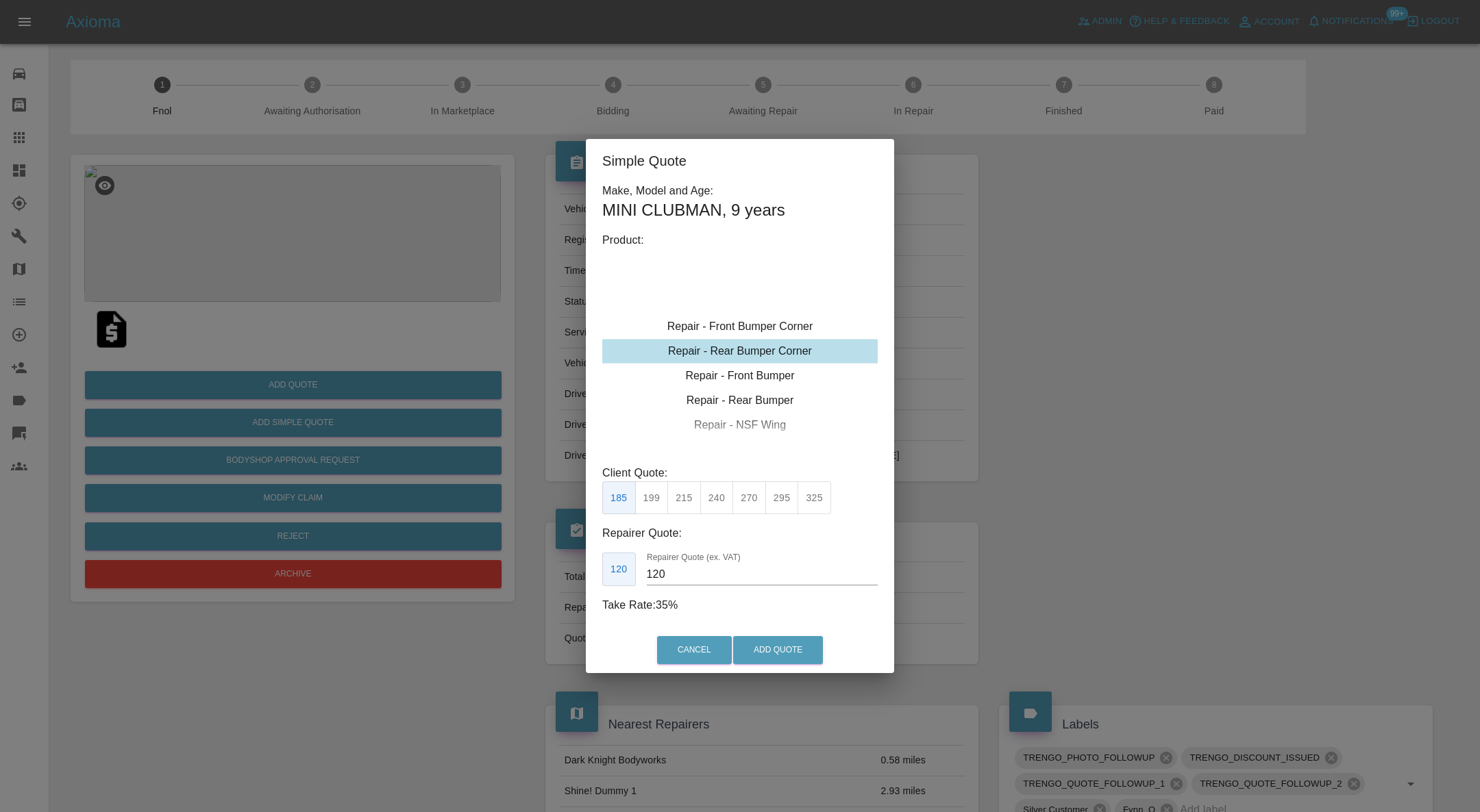
click at [730, 325] on div "Repair - Front Bumper Corner" at bounding box center [740, 326] width 275 height 24
click at [685, 490] on button "215" at bounding box center [684, 498] width 33 height 33
type input "135"
click at [792, 645] on button "Add Quote" at bounding box center [778, 650] width 90 height 28
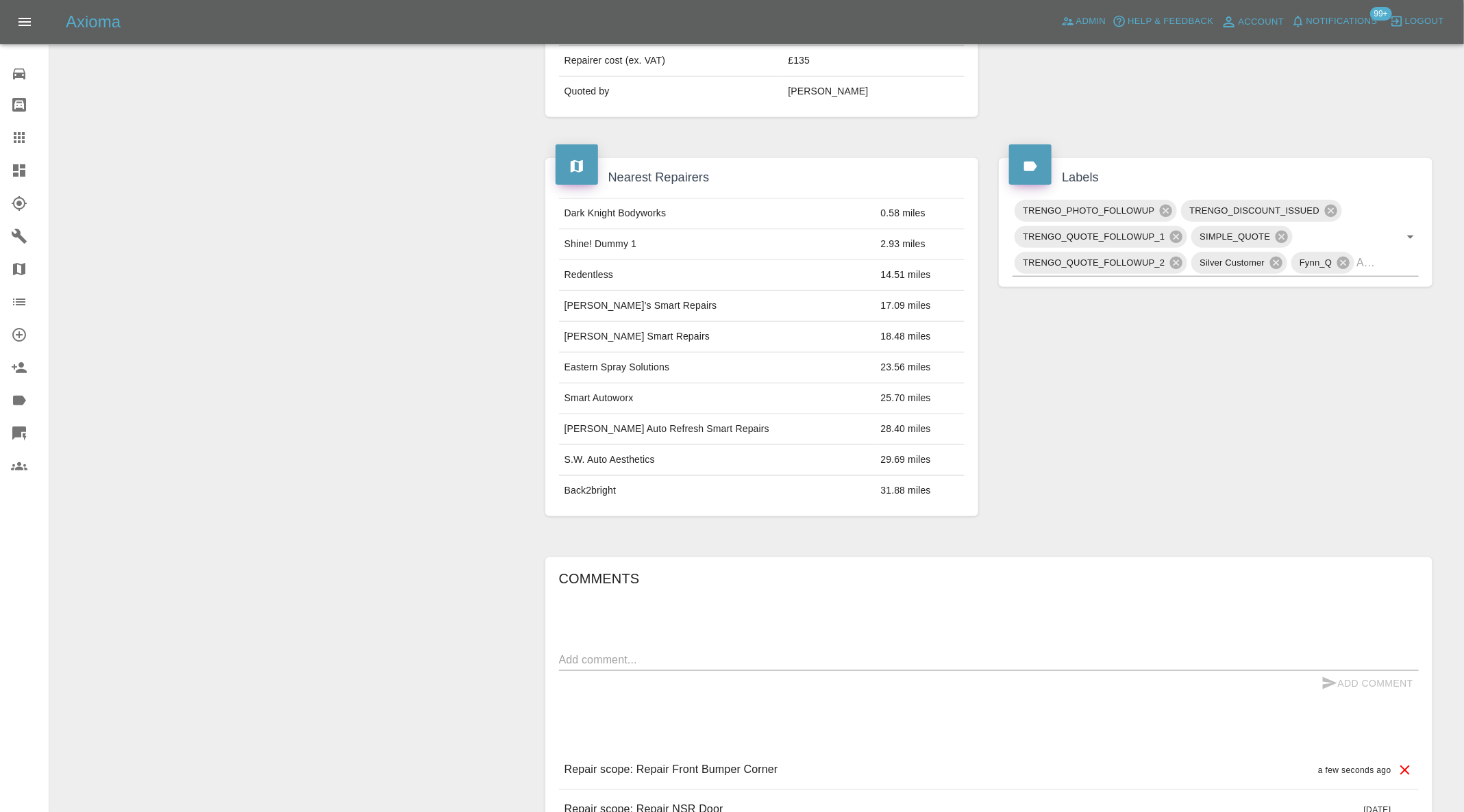
scroll to position [548, 0]
drag, startPoint x: 1330, startPoint y: 206, endPoint x: 1318, endPoint y: 207, distance: 12.0
click at [1330, 206] on icon at bounding box center [1331, 210] width 15 height 15
click at [1348, 210] on icon at bounding box center [1342, 210] width 12 height 12
click at [1178, 231] on icon at bounding box center [1176, 236] width 12 height 12
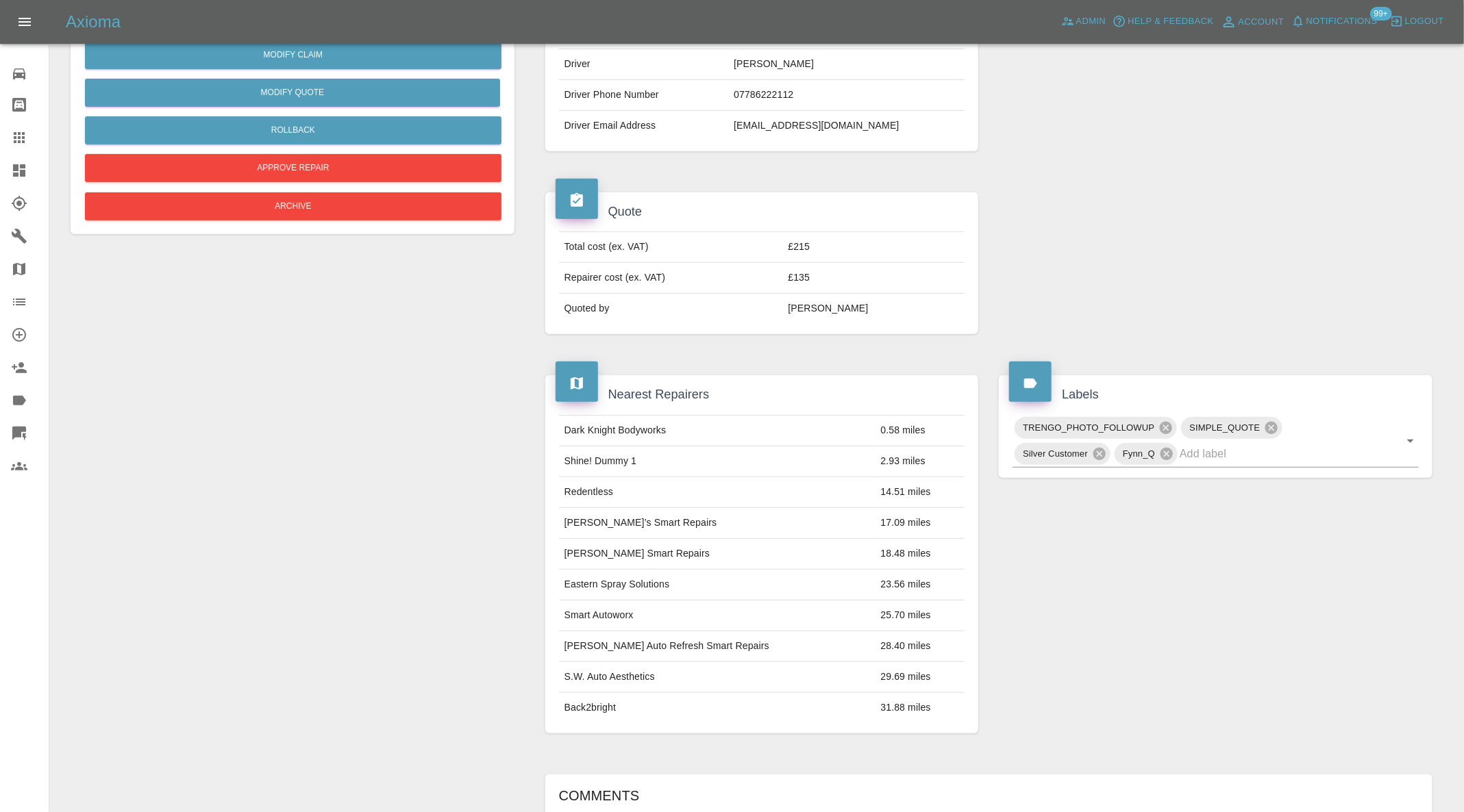
scroll to position [0, 0]
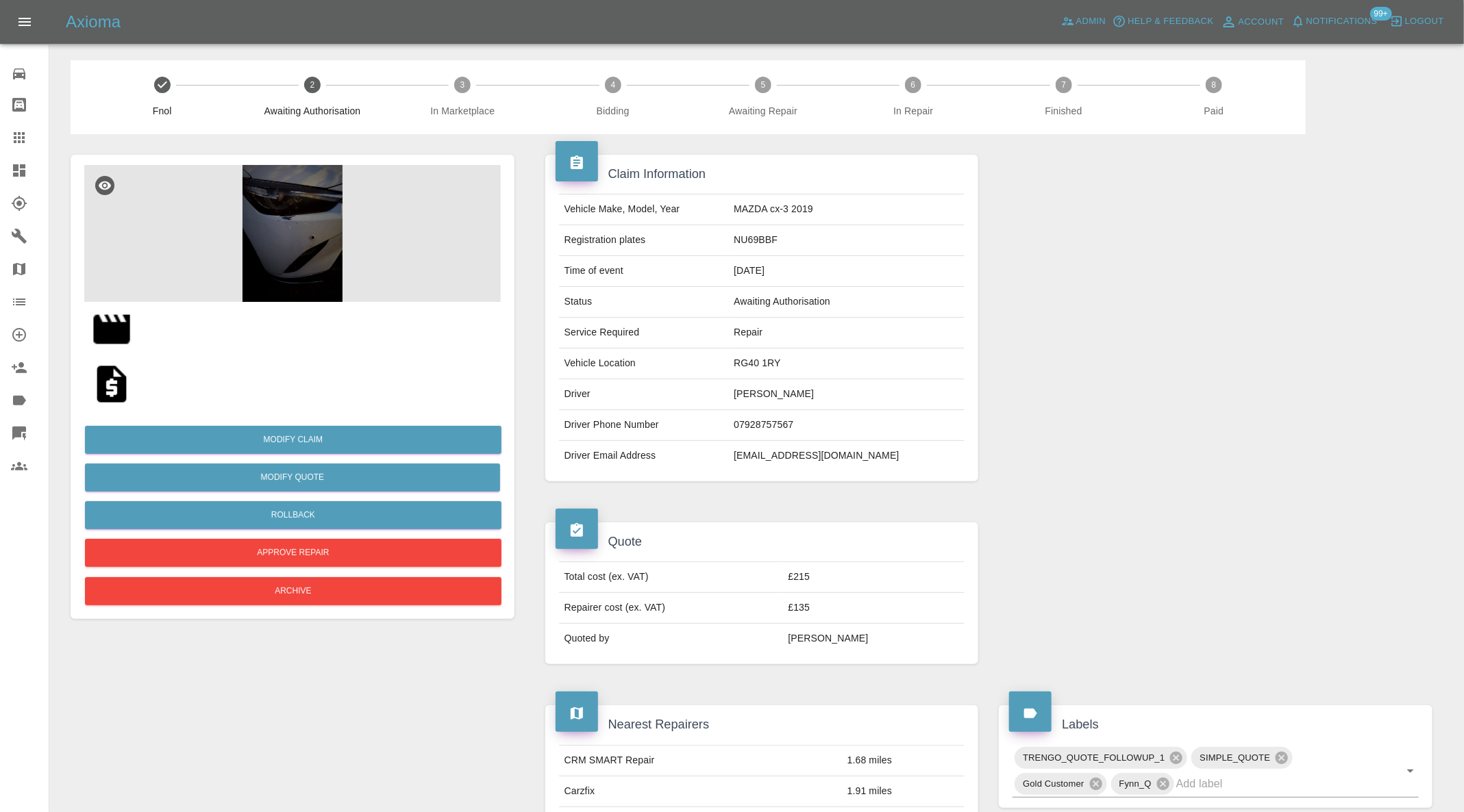
click at [321, 245] on img at bounding box center [293, 234] width 417 height 137
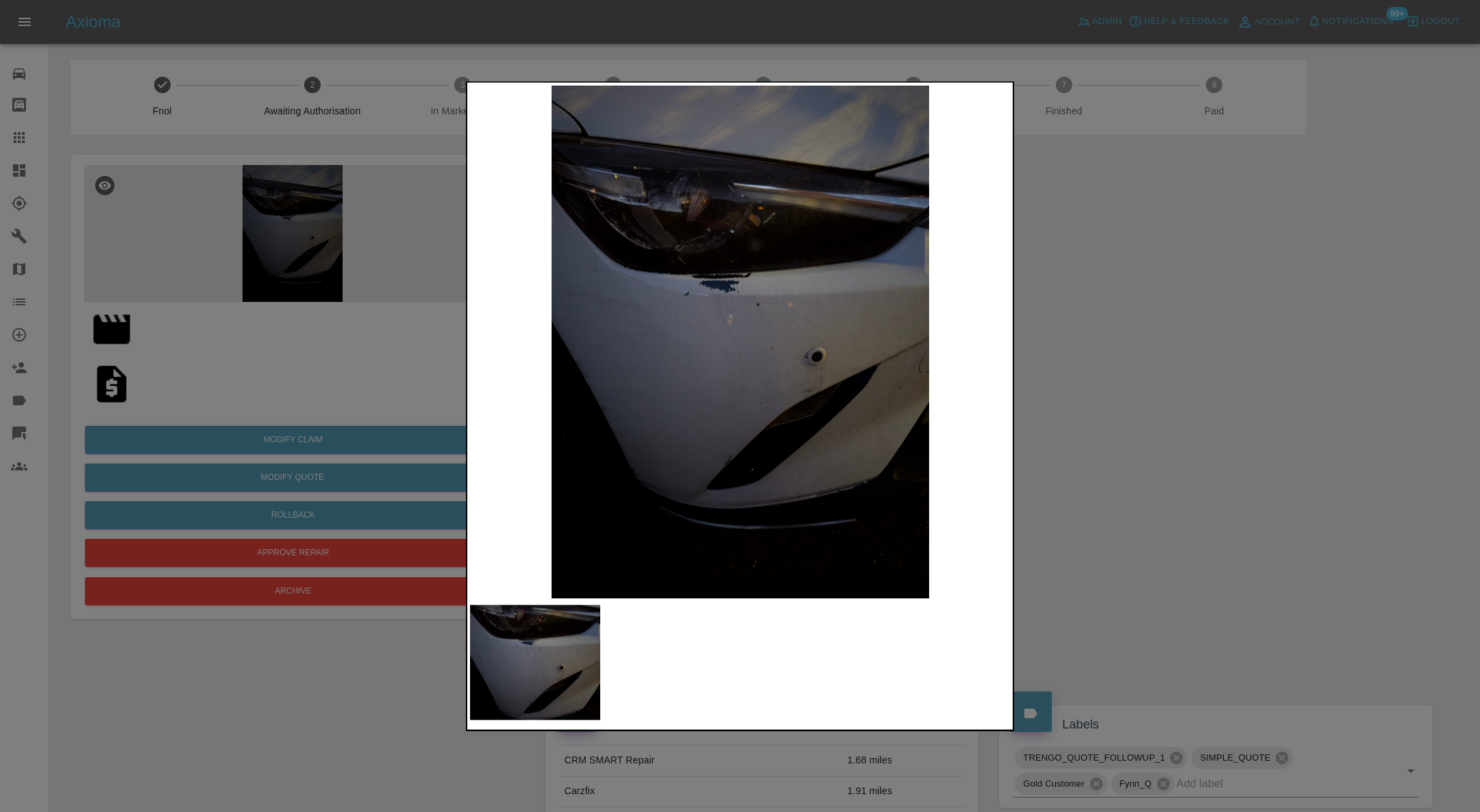
click at [236, 379] on div at bounding box center [740, 406] width 1480 height 812
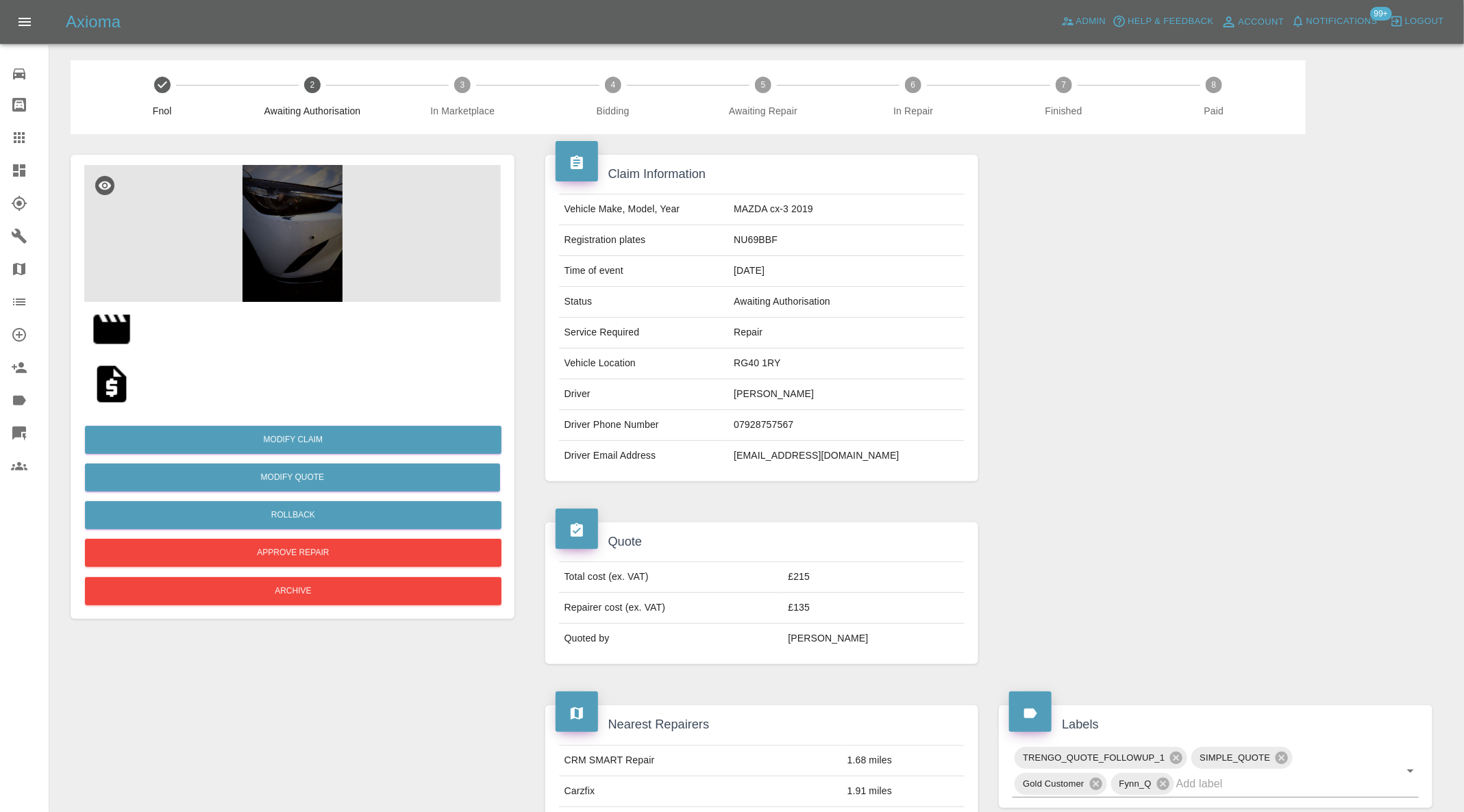
click at [111, 335] on img at bounding box center [111, 330] width 44 height 44
click at [1414, 334] on div at bounding box center [1216, 318] width 454 height 368
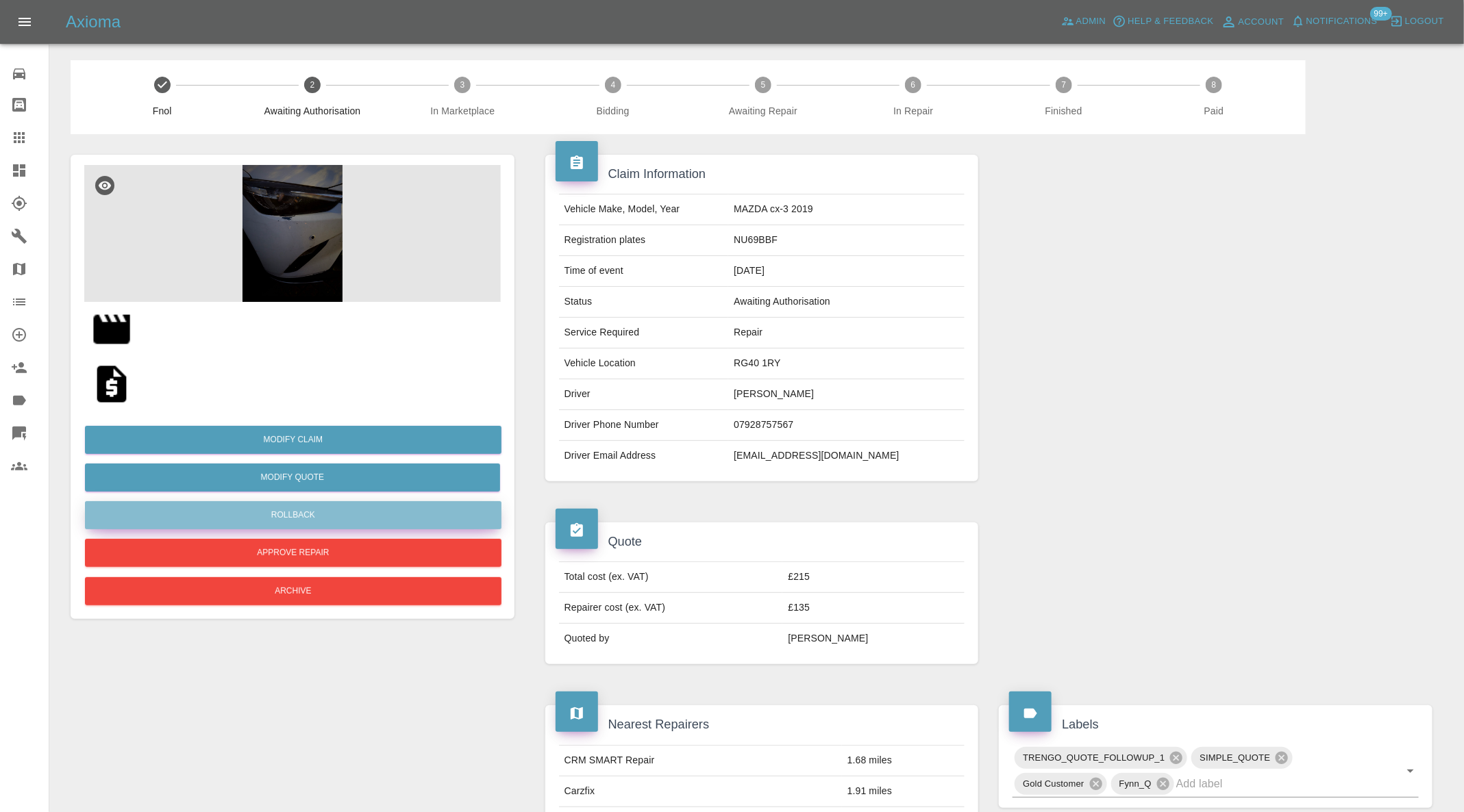
click at [357, 514] on button "Rollback" at bounding box center [293, 515] width 417 height 28
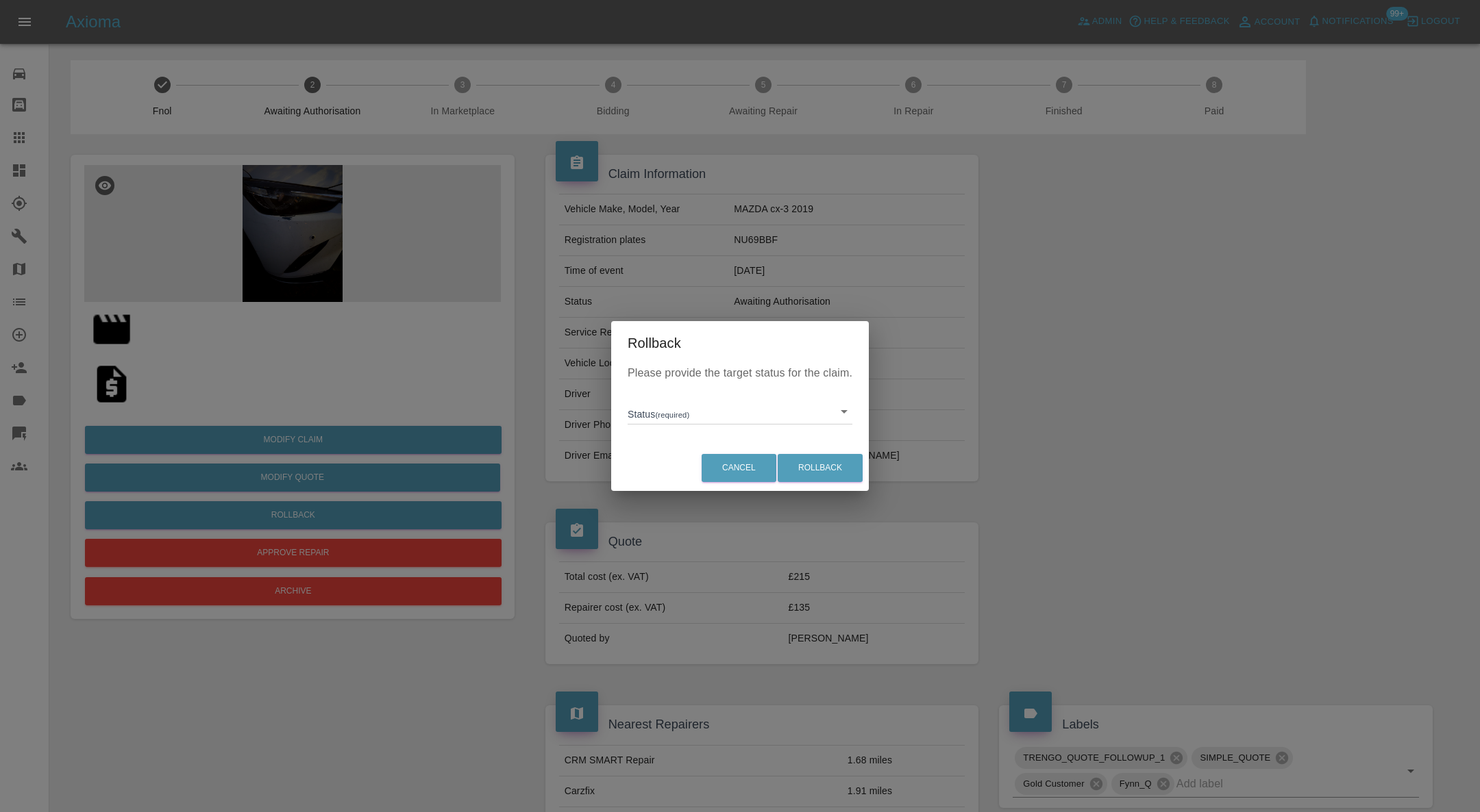
click at [656, 426] on div "Please provide the target status for the claim. Status (required) ​" at bounding box center [740, 405] width 258 height 80
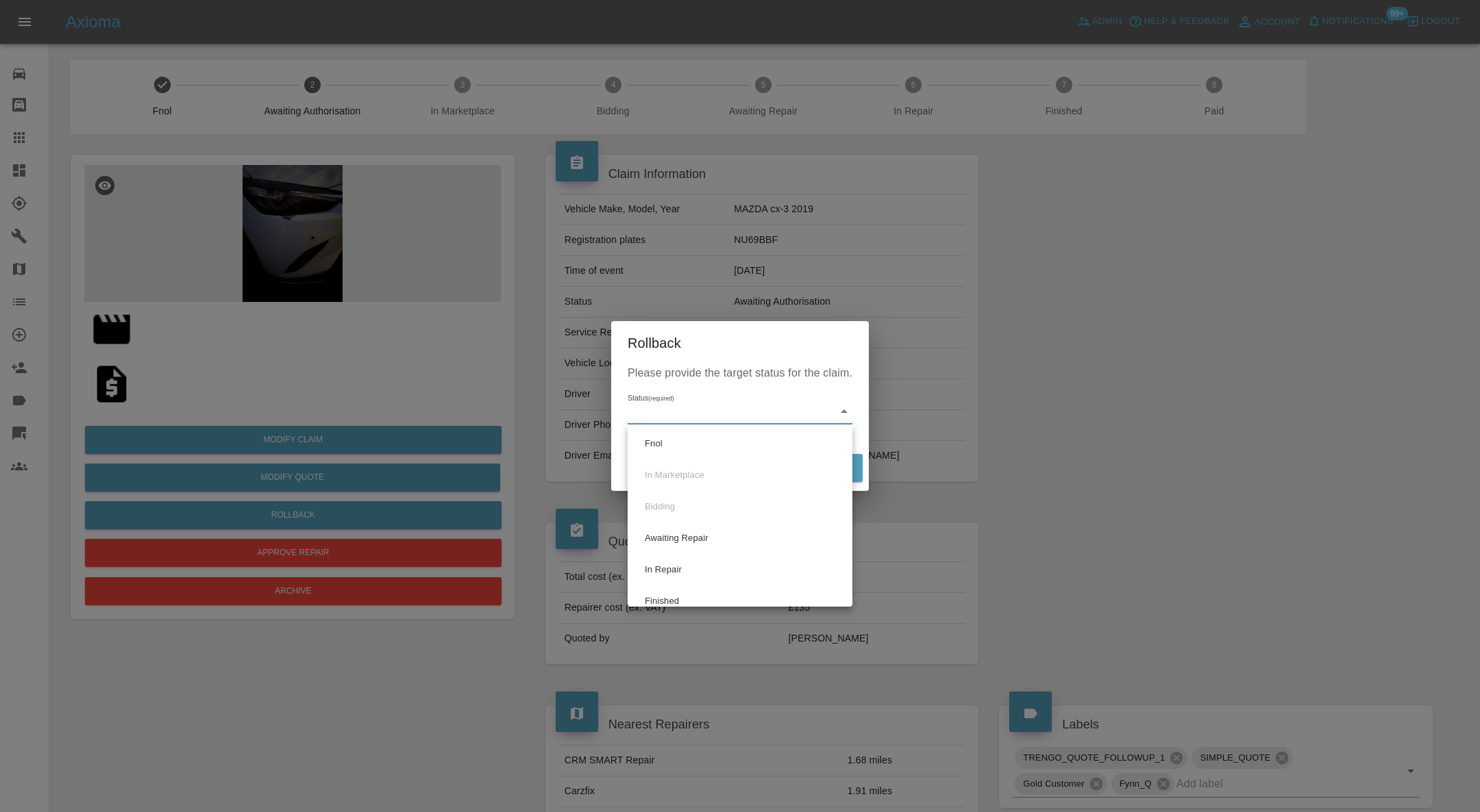
click at [664, 418] on body "Axioma Admin Help & Feedback Account Notifications 99+ Logout Repair home Bodys…" at bounding box center [740, 749] width 1480 height 1498
click at [712, 448] on li "Fnol" at bounding box center [740, 443] width 218 height 32
type input "fnol"
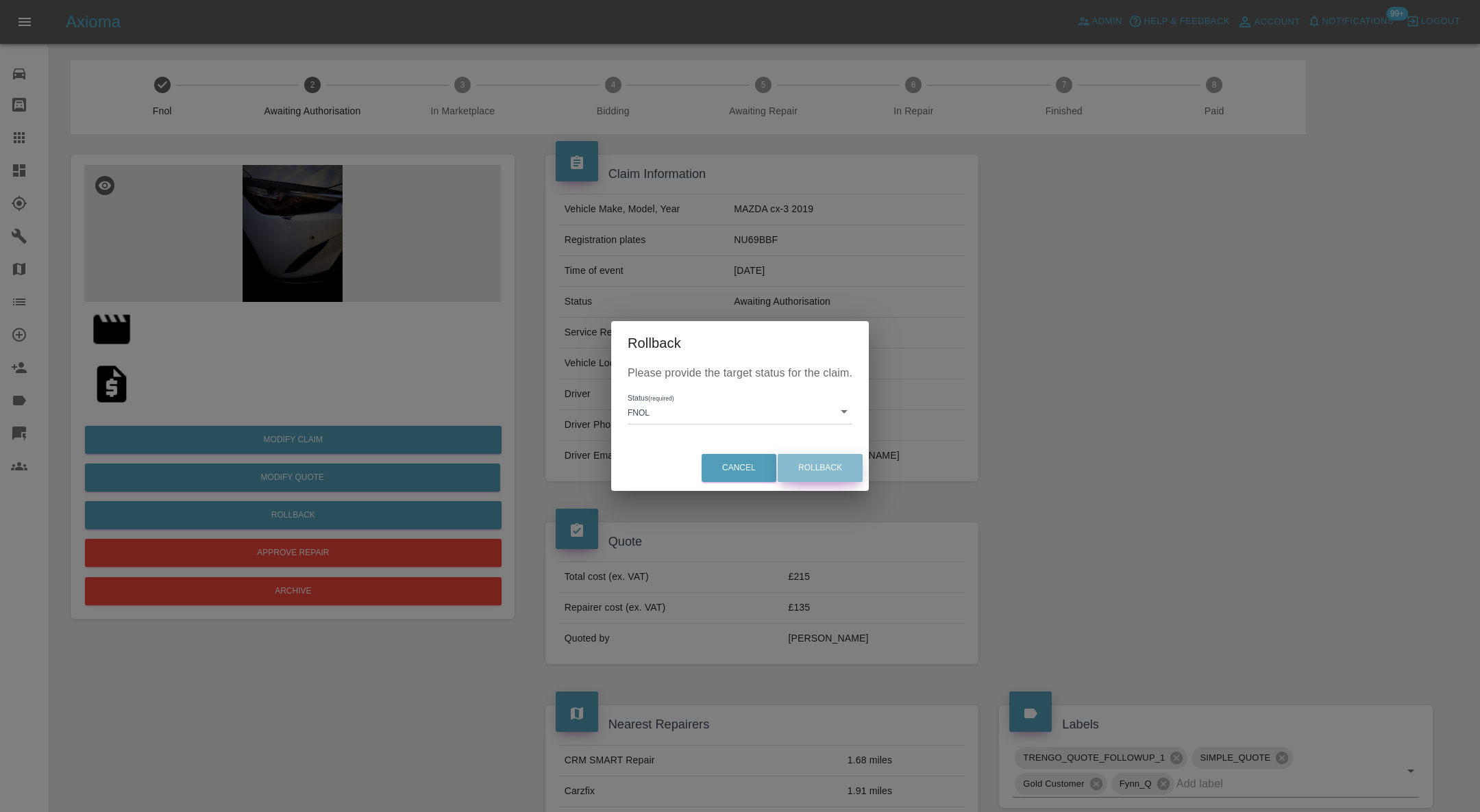
click at [794, 467] on button "Rollback" at bounding box center [820, 468] width 85 height 28
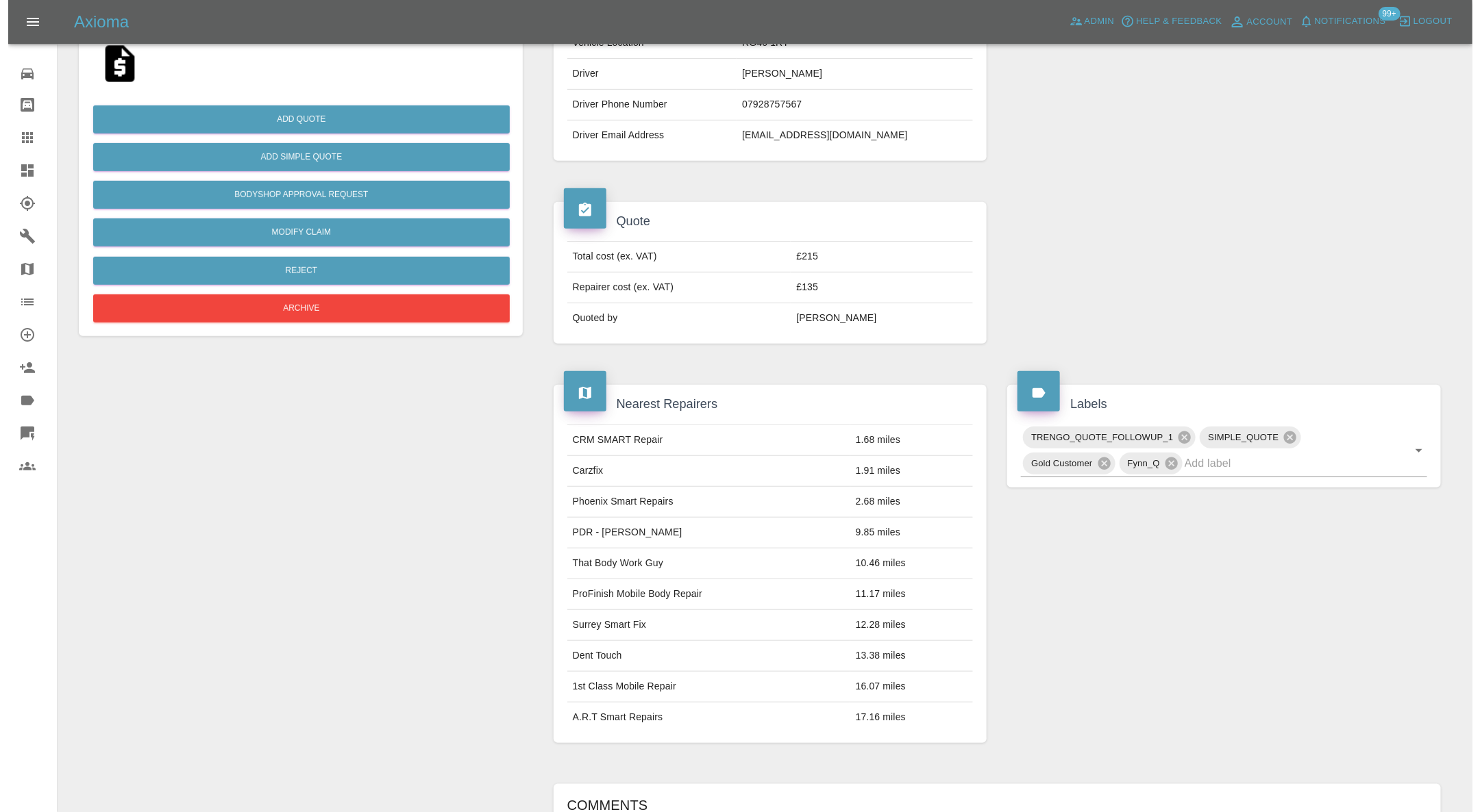
scroll to position [682, 0]
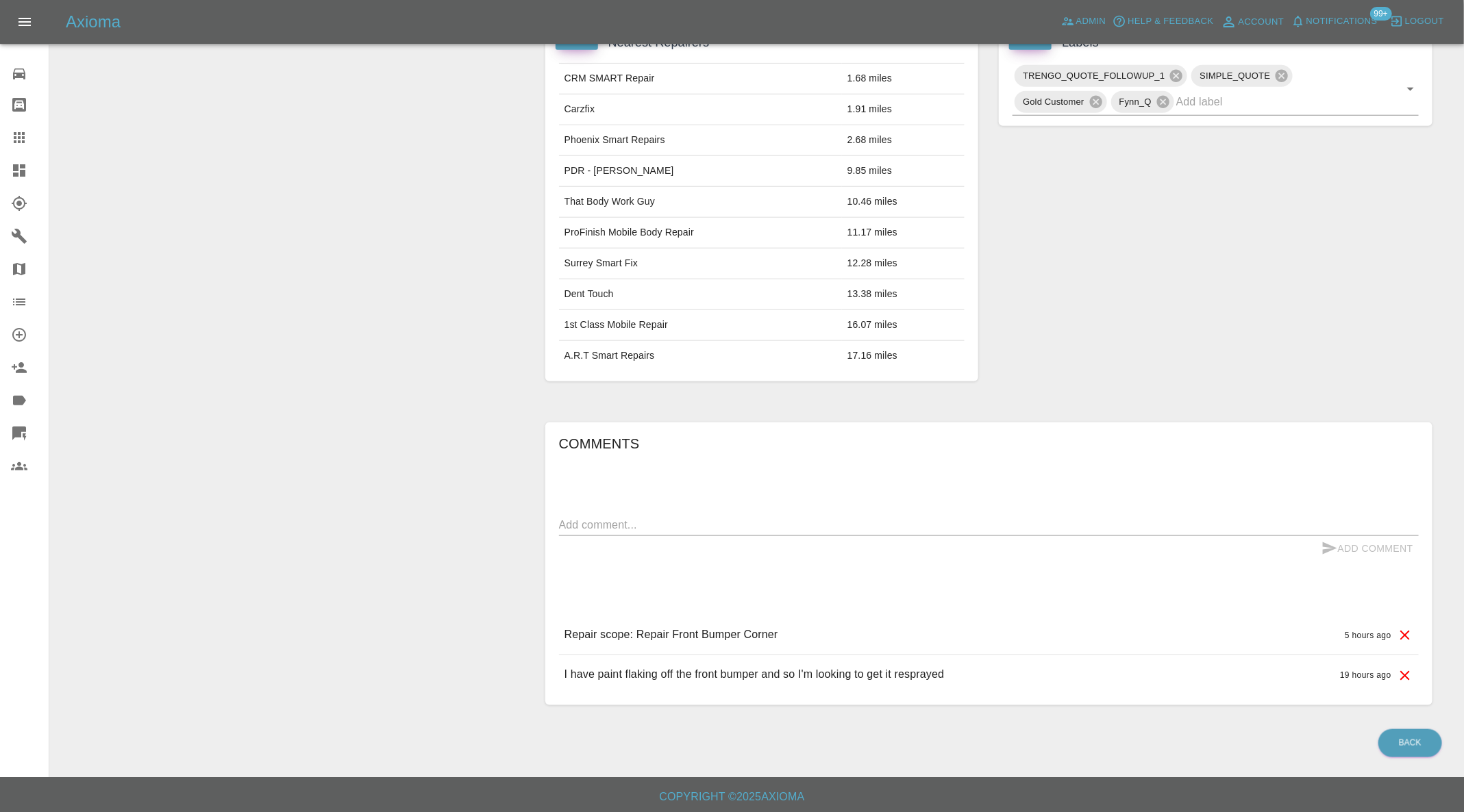
click at [1401, 631] on icon at bounding box center [1405, 635] width 10 height 10
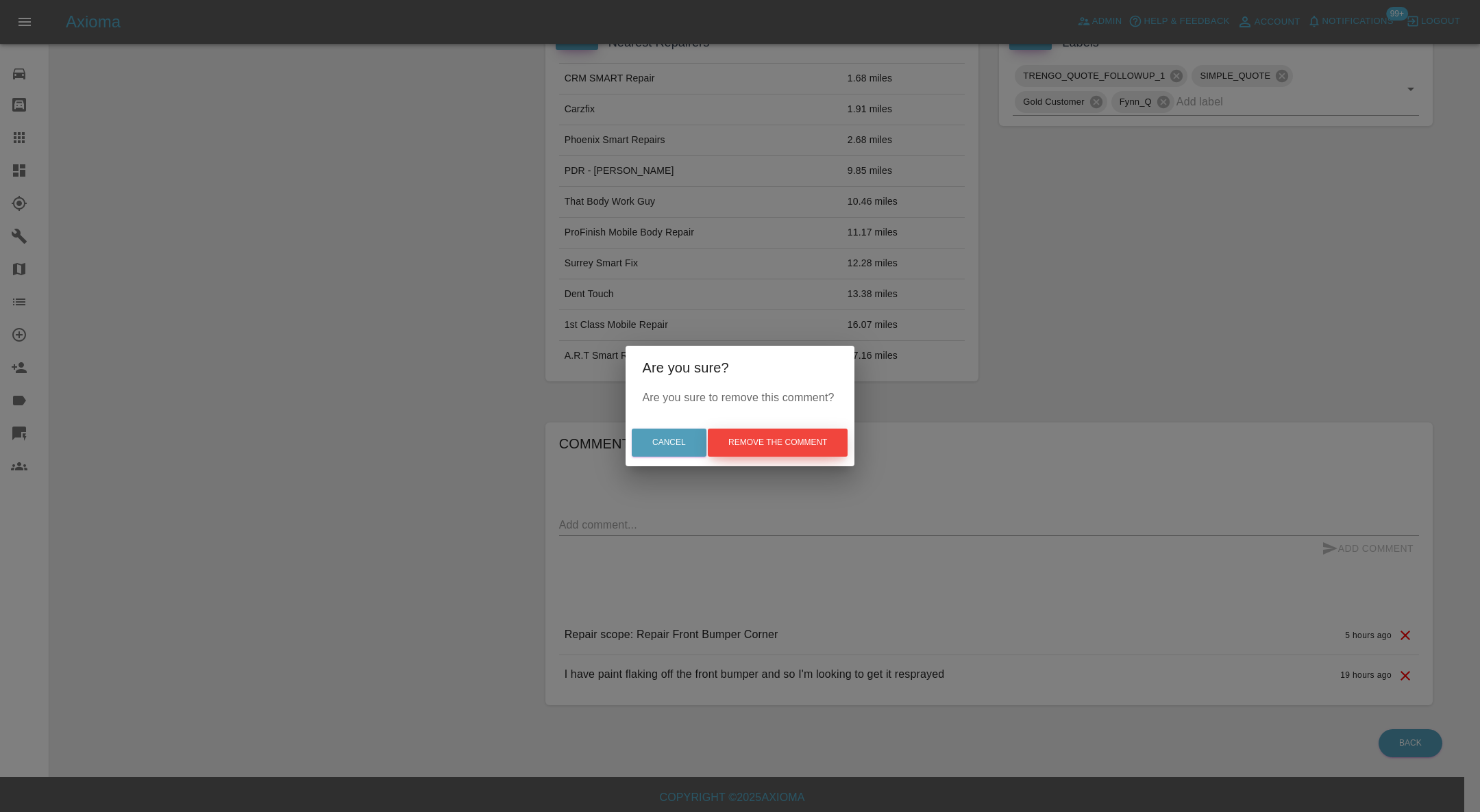
click at [751, 448] on button "Remove the comment" at bounding box center [778, 443] width 140 height 28
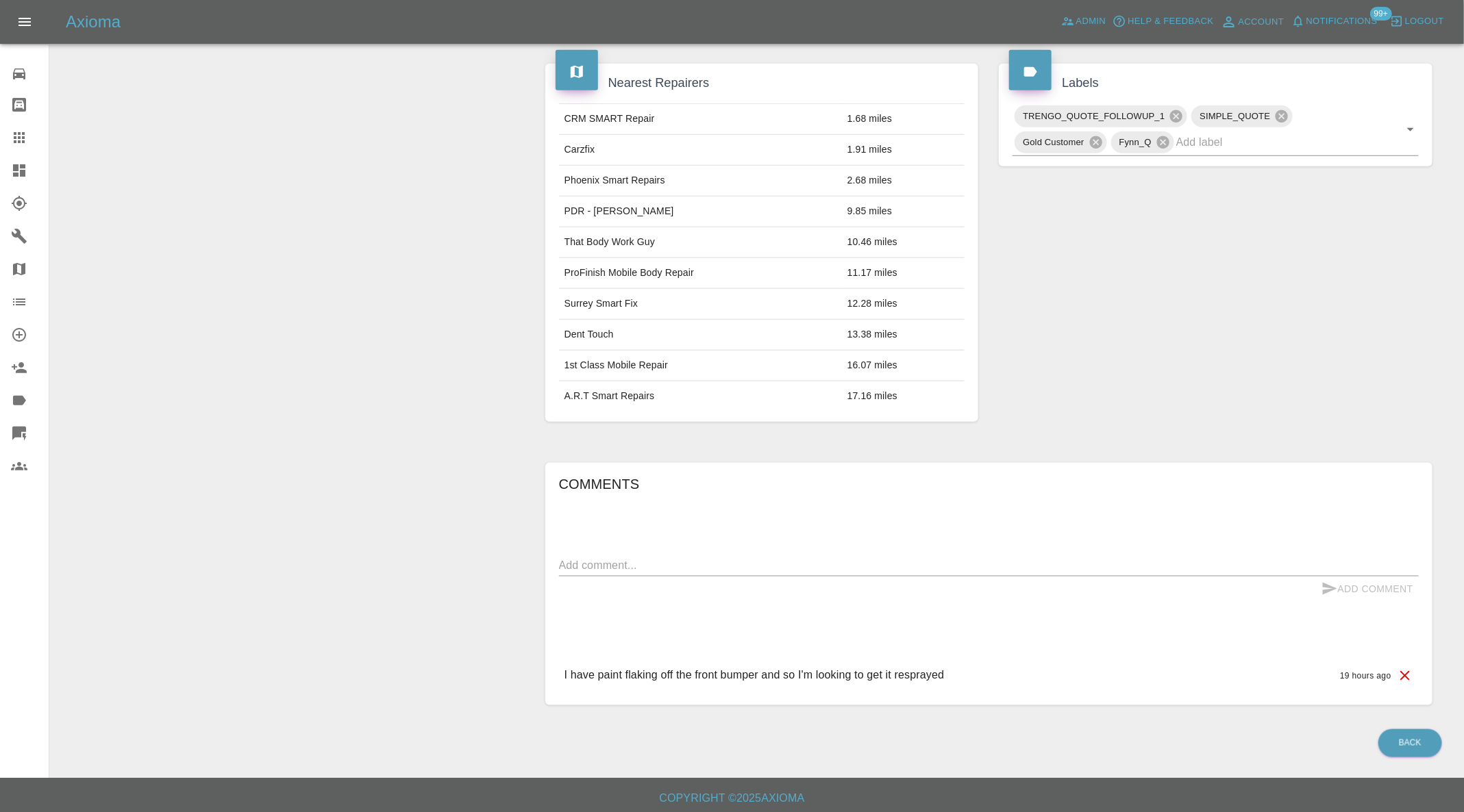
scroll to position [0, 0]
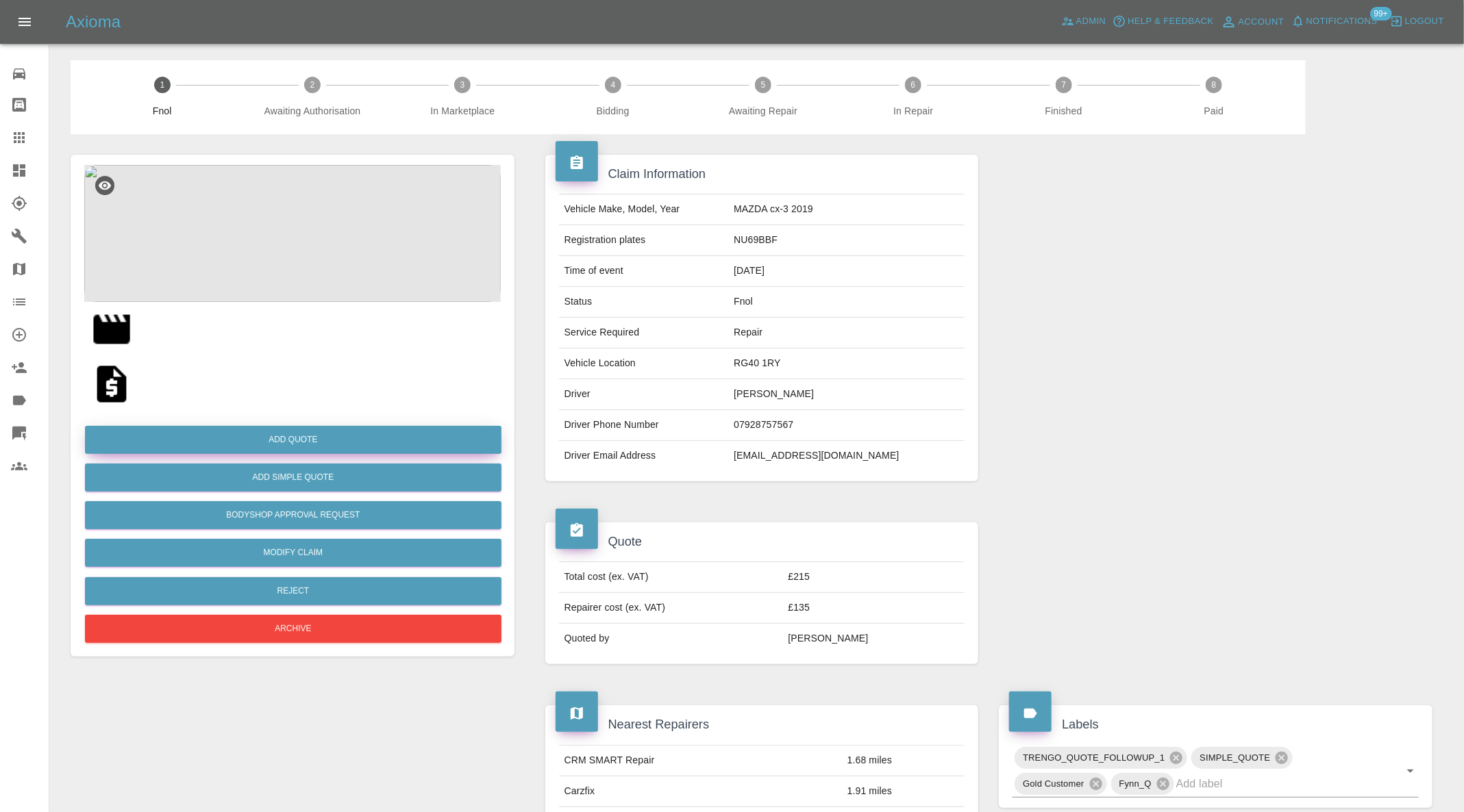
click at [370, 440] on button "Add Quote" at bounding box center [293, 440] width 417 height 28
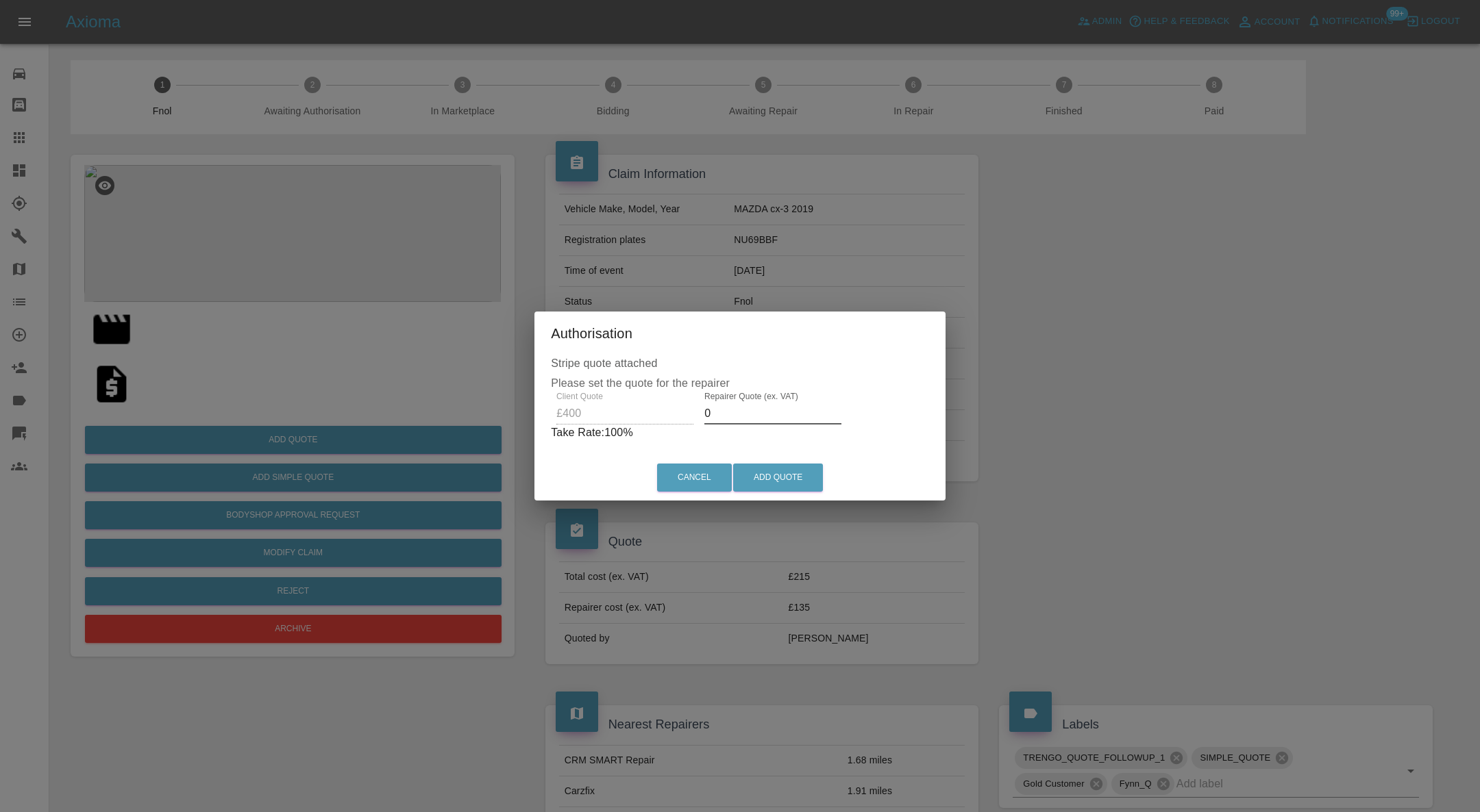
click at [770, 404] on input "0" at bounding box center [773, 413] width 137 height 22
type input "250"
click at [783, 484] on button "Add Quote" at bounding box center [778, 478] width 90 height 28
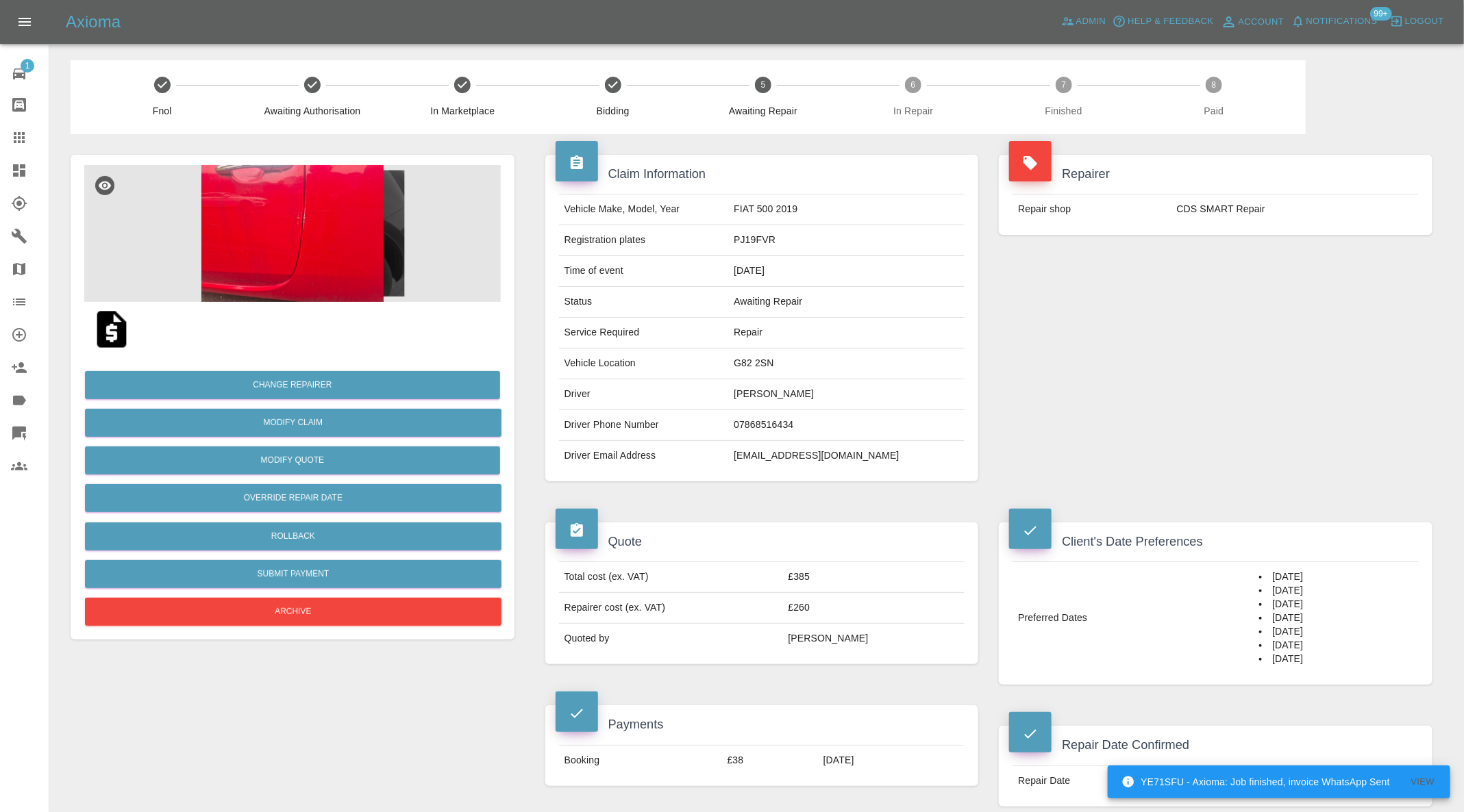
click at [331, 254] on img at bounding box center [293, 234] width 417 height 137
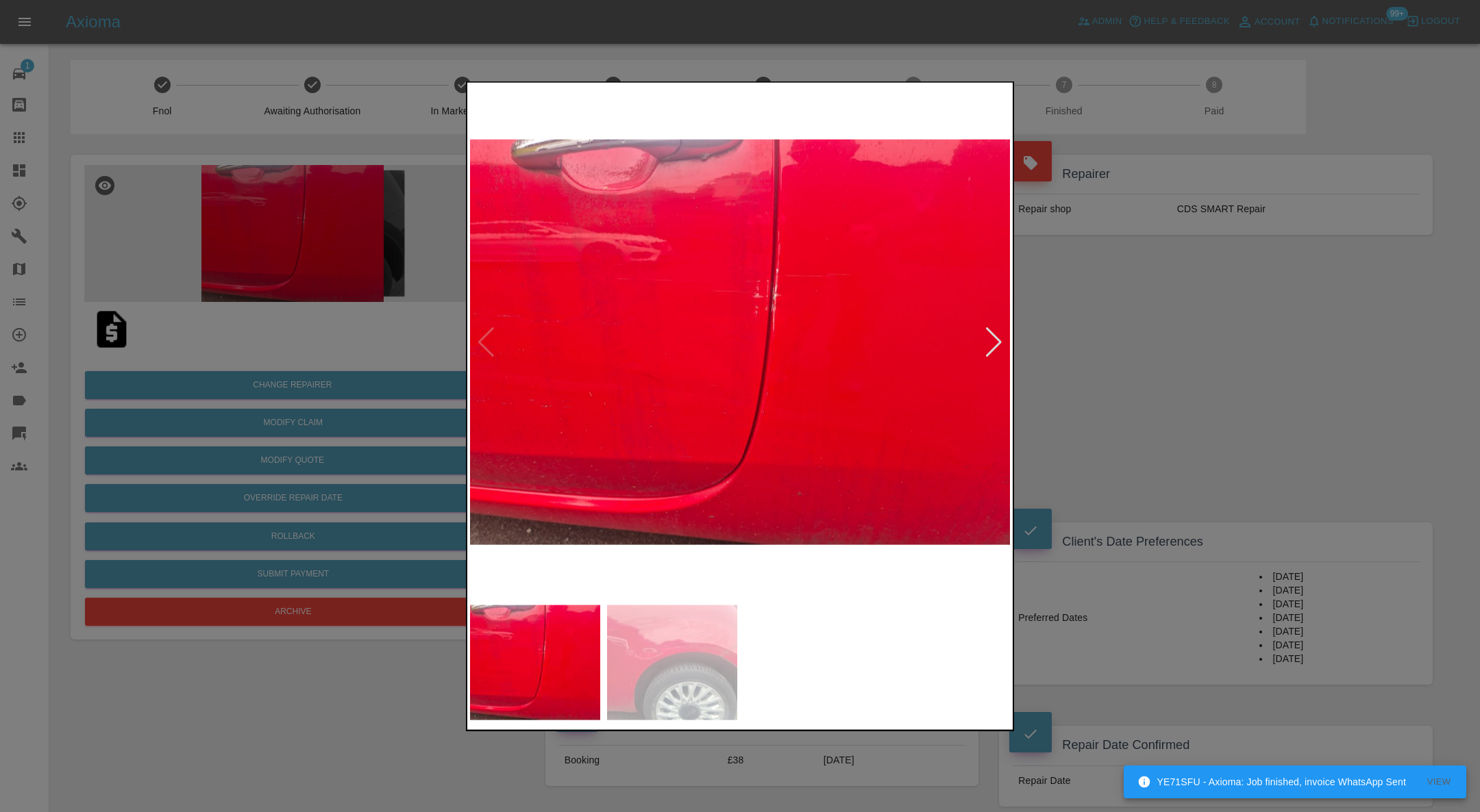
click at [989, 335] on div at bounding box center [994, 342] width 19 height 30
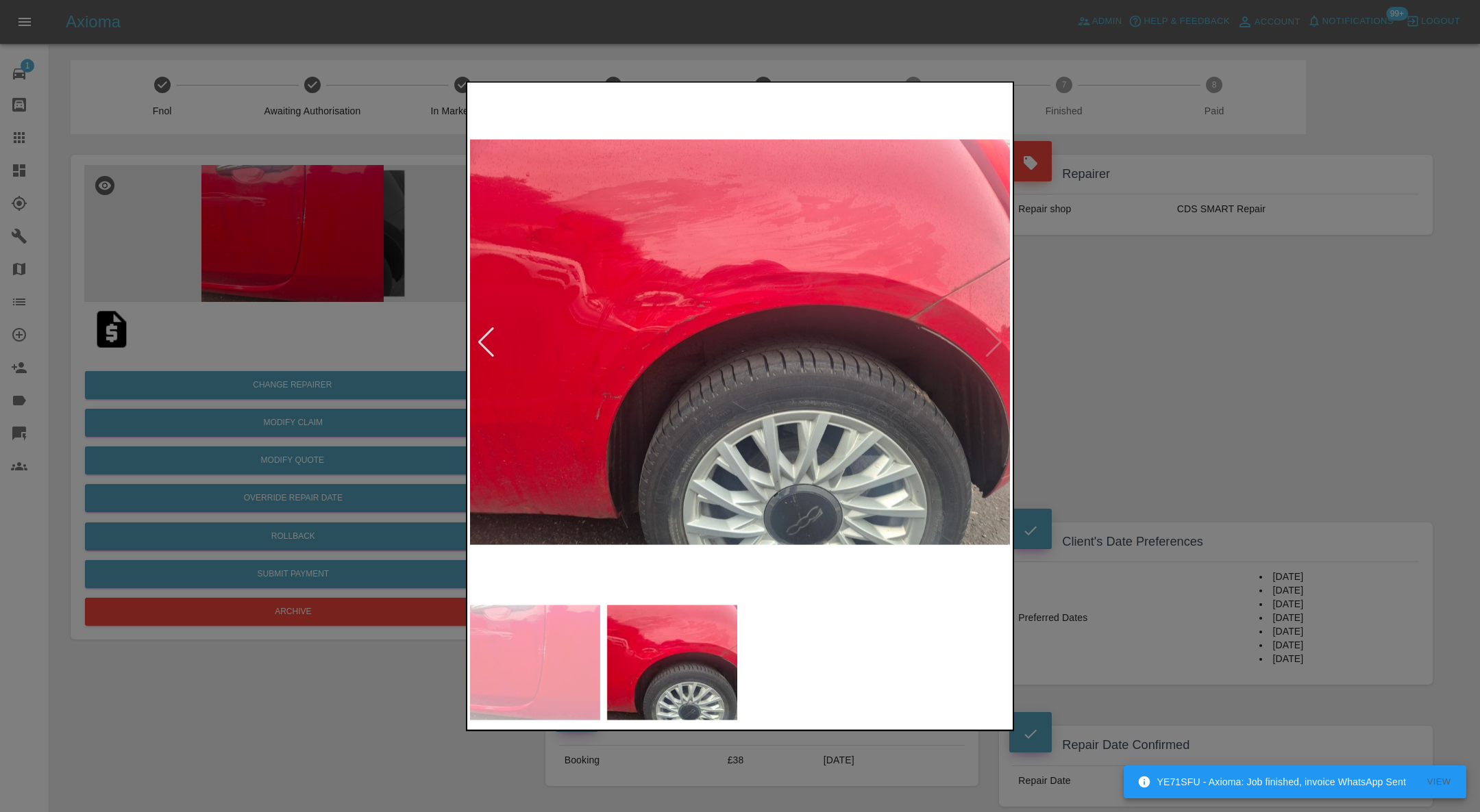
click at [991, 337] on img at bounding box center [740, 342] width 541 height 513
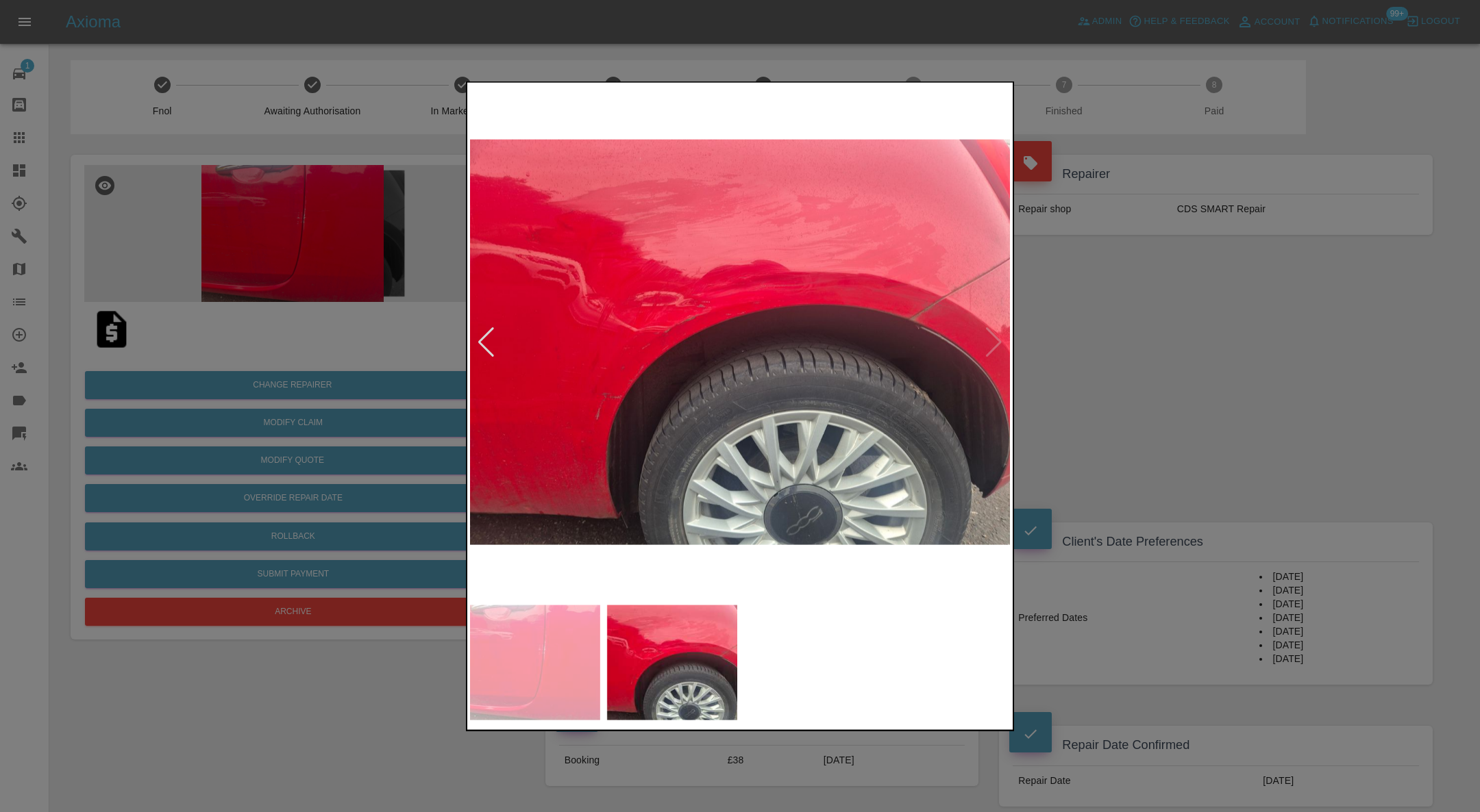
click at [1151, 361] on div at bounding box center [740, 406] width 1480 height 812
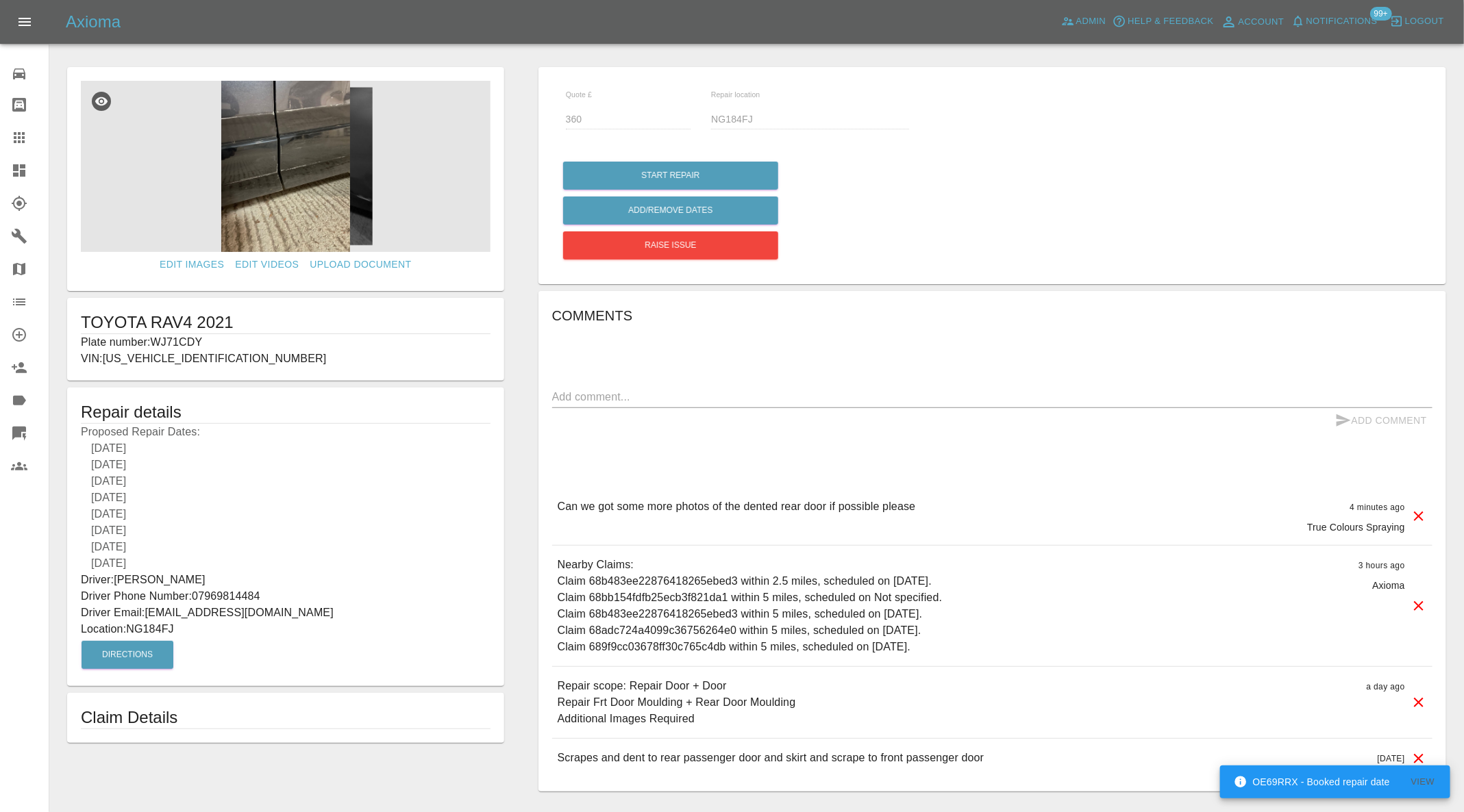
click at [197, 344] on p "Plate number: WJ71CDY" at bounding box center [285, 343] width 409 height 16
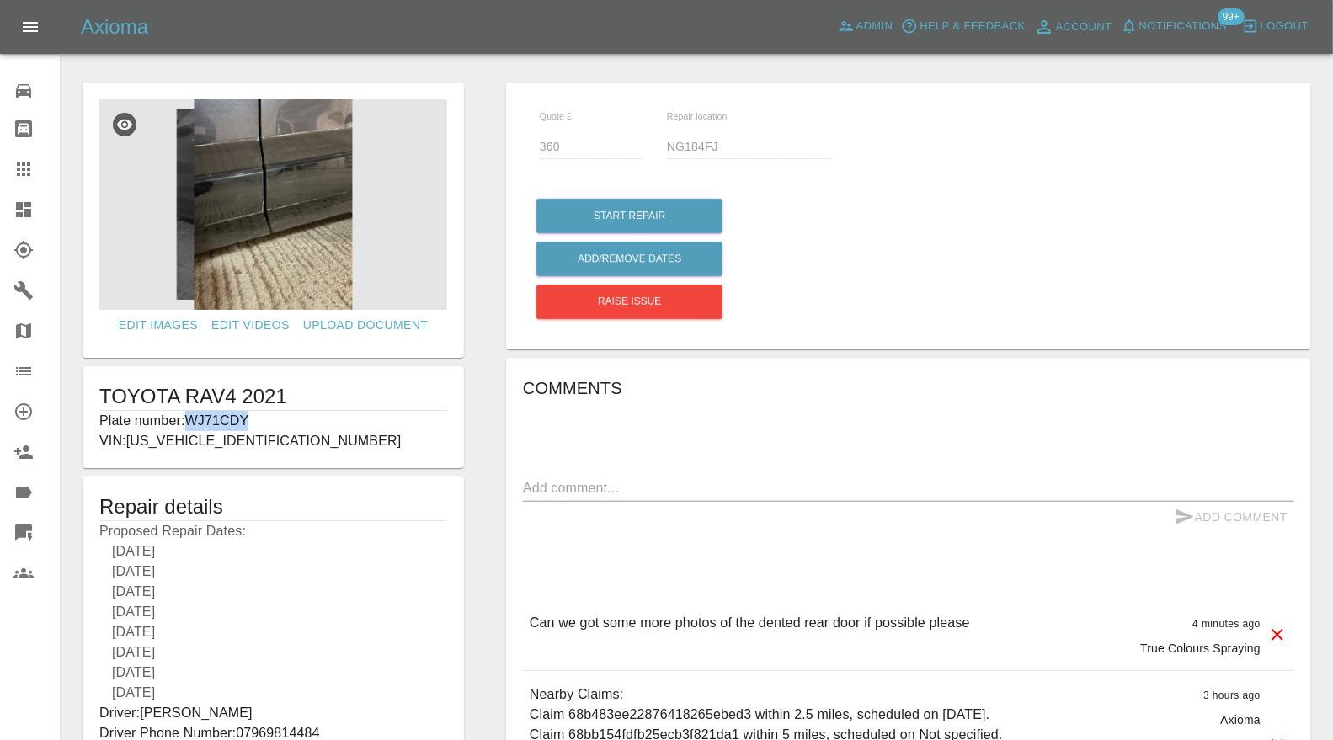
copy p "WJ71CDY"
click at [26, 161] on icon at bounding box center [23, 169] width 20 height 20
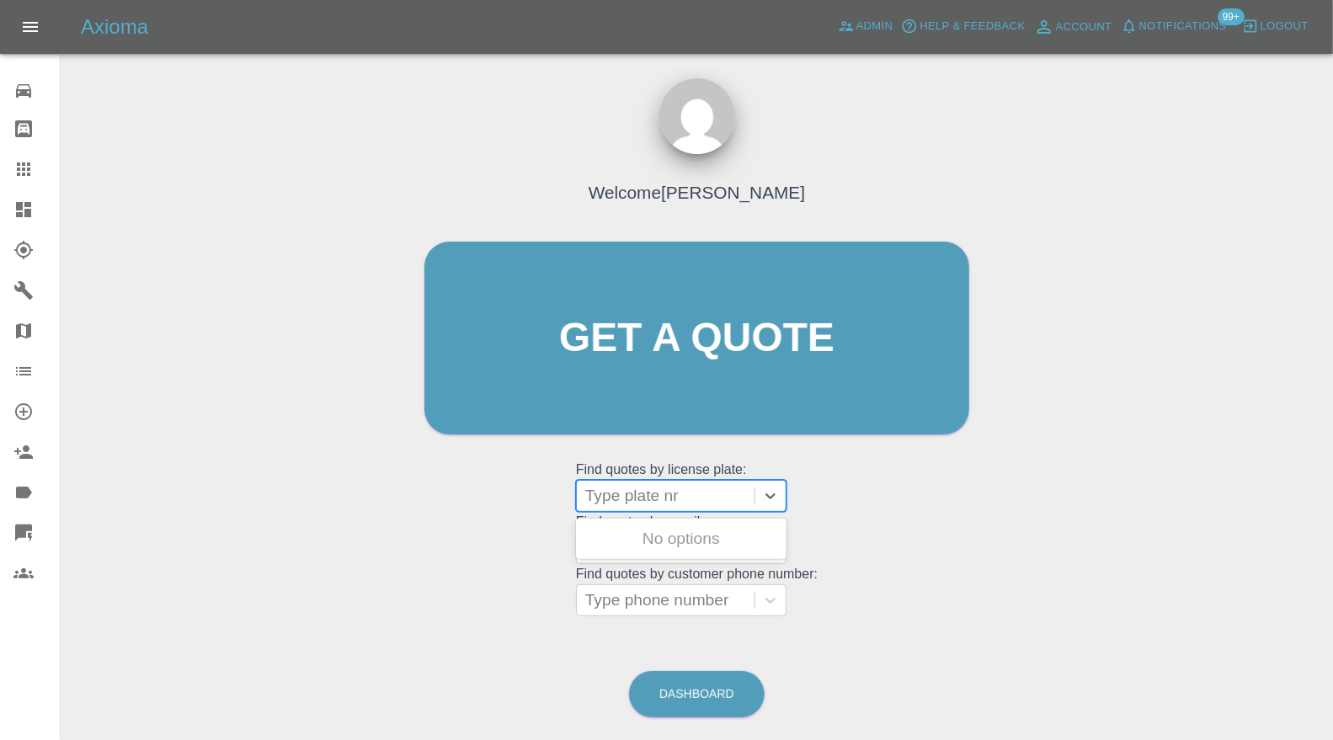
click at [645, 489] on div at bounding box center [665, 496] width 161 height 24
paste input "WJ71CDY"
type input "WJ71CDY"
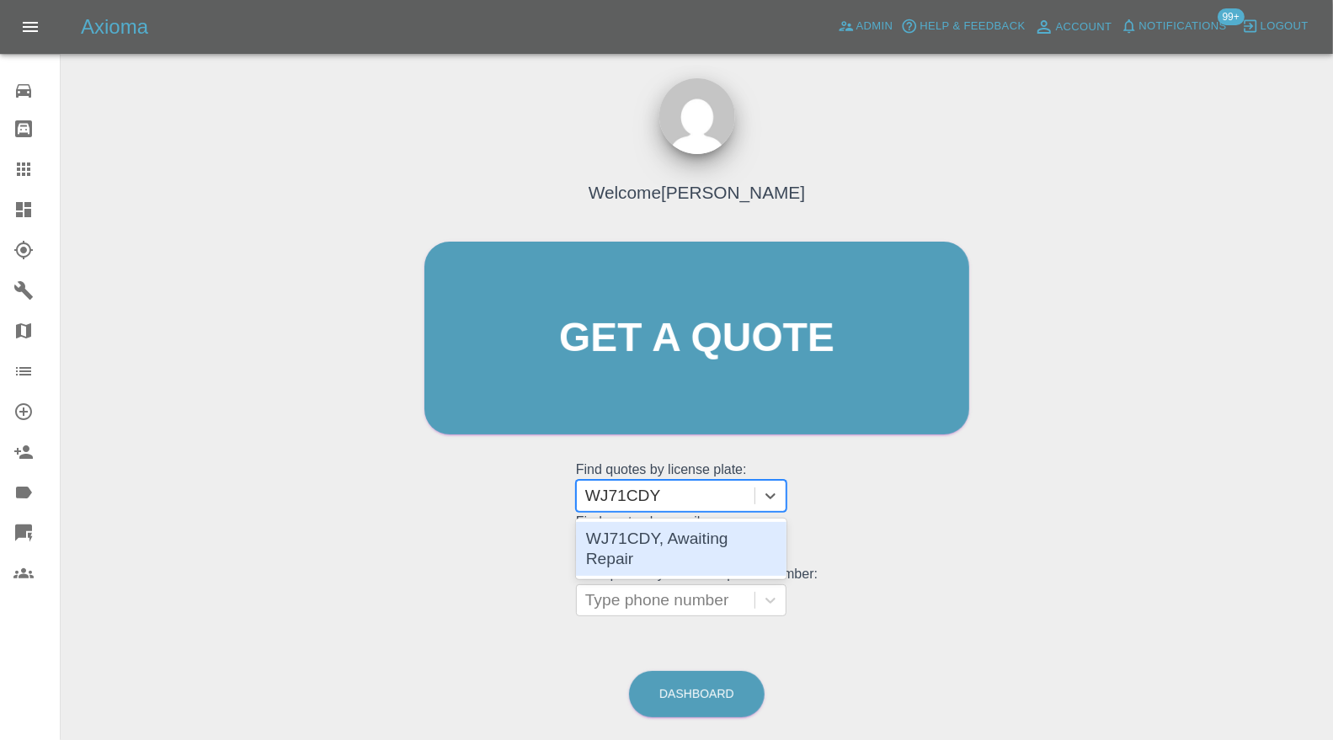
click at [674, 540] on div "WJ71CDY, Awaiting Repair" at bounding box center [681, 549] width 210 height 54
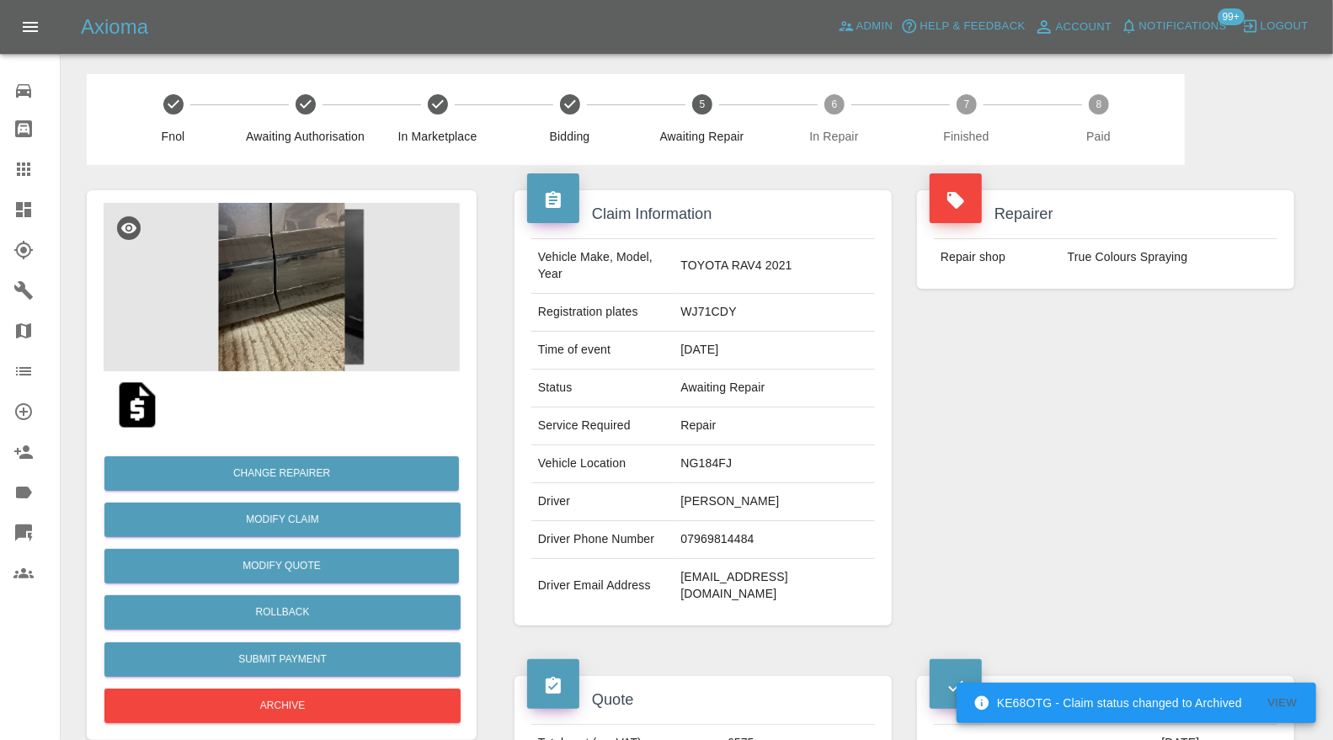
click at [311, 288] on img at bounding box center [282, 287] width 356 height 168
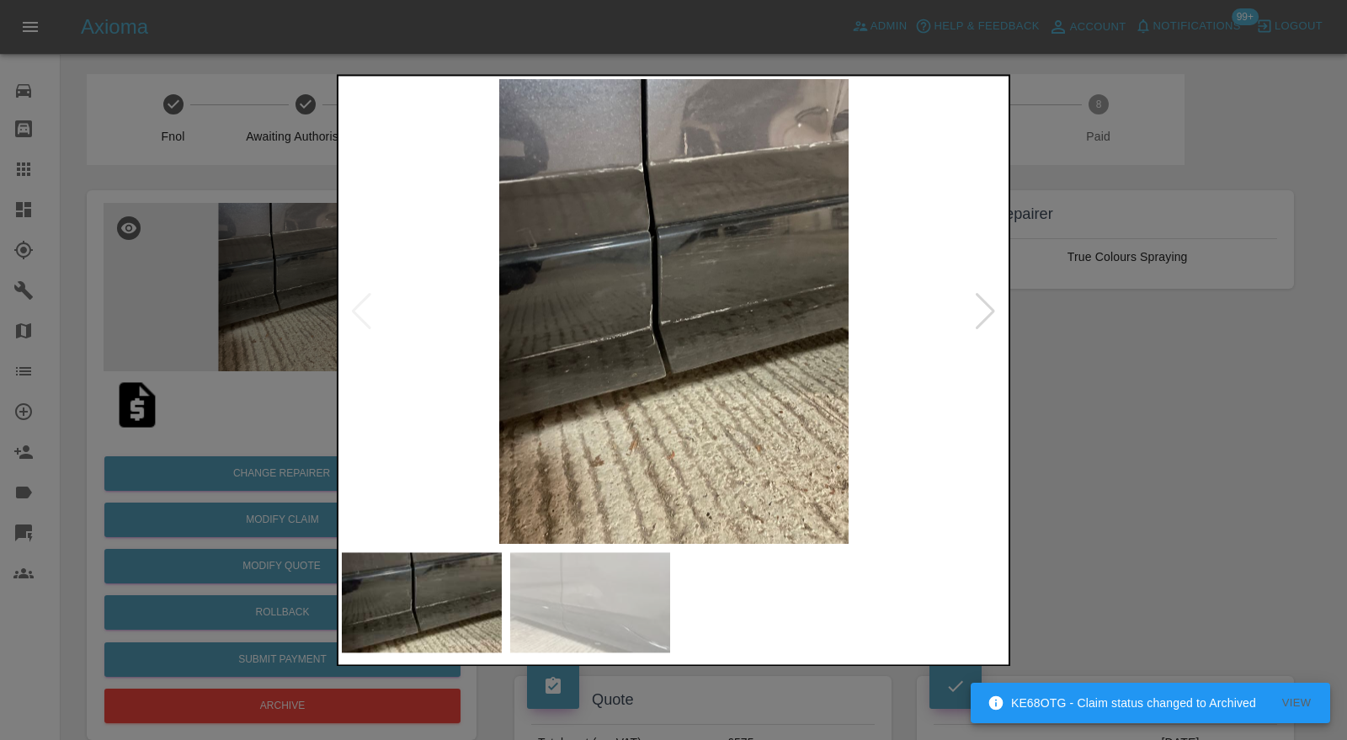
click at [990, 310] on div at bounding box center [985, 311] width 23 height 37
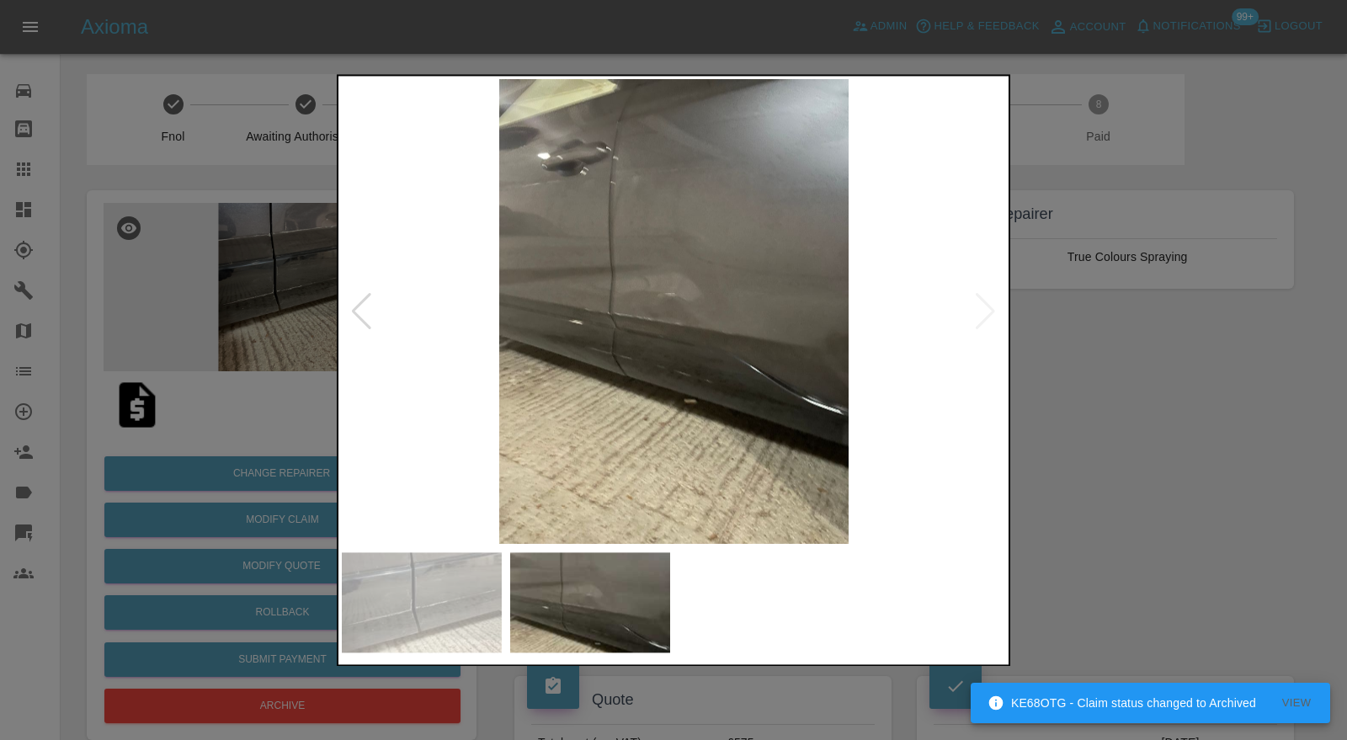
click at [990, 310] on img at bounding box center [674, 312] width 664 height 466
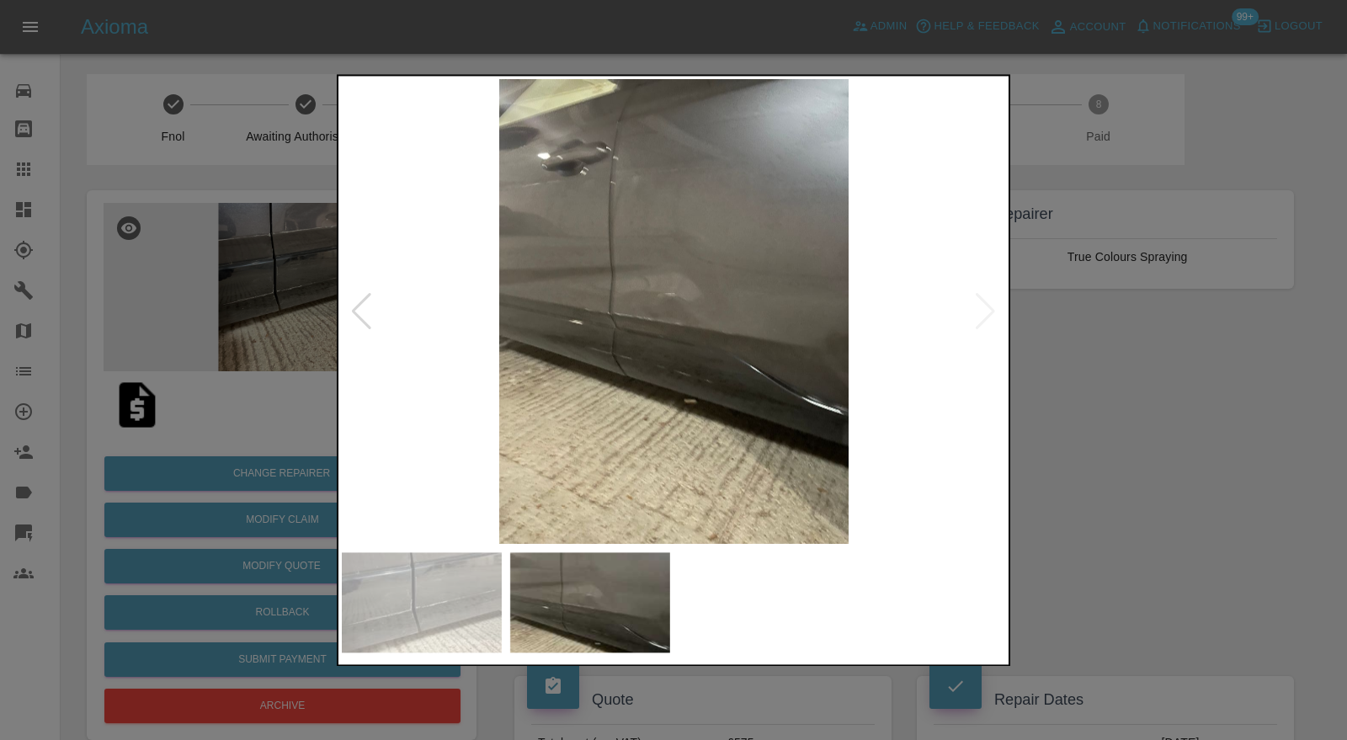
click at [1056, 347] on div at bounding box center [673, 370] width 1347 height 740
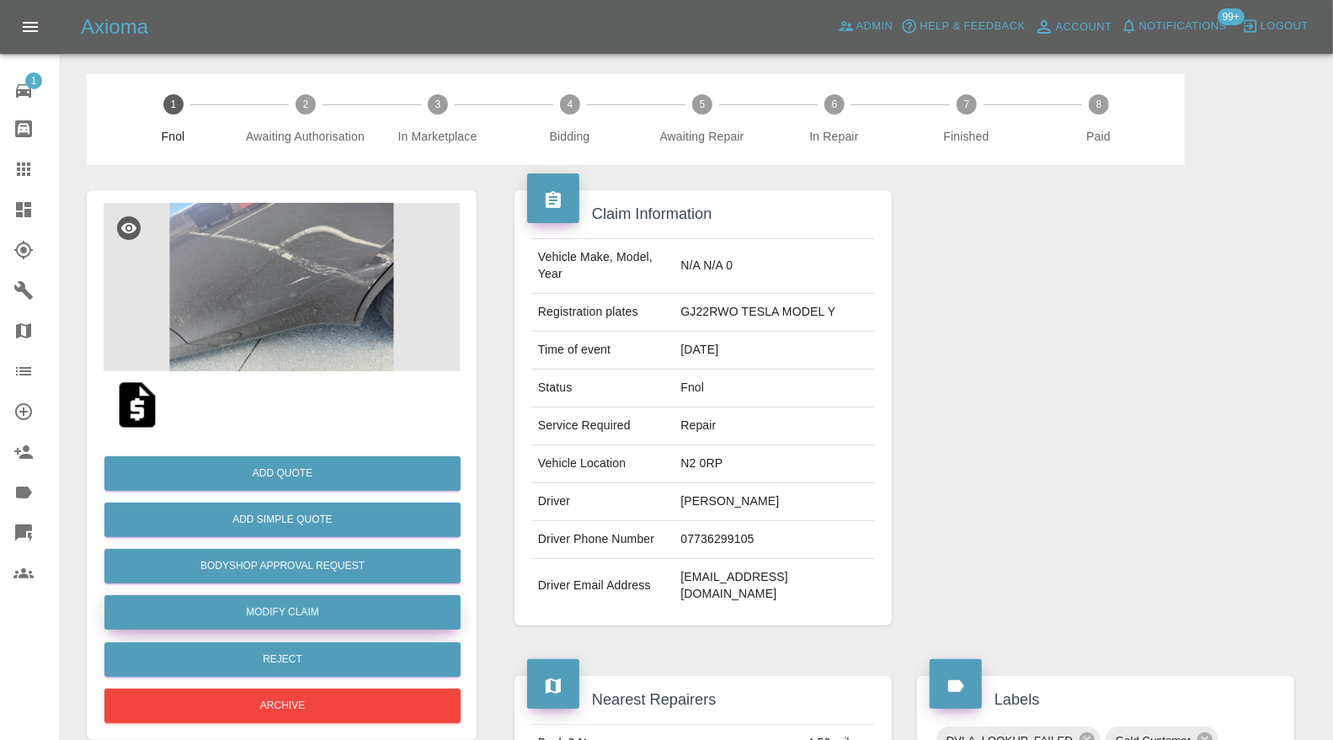
click link "Modify Claim"
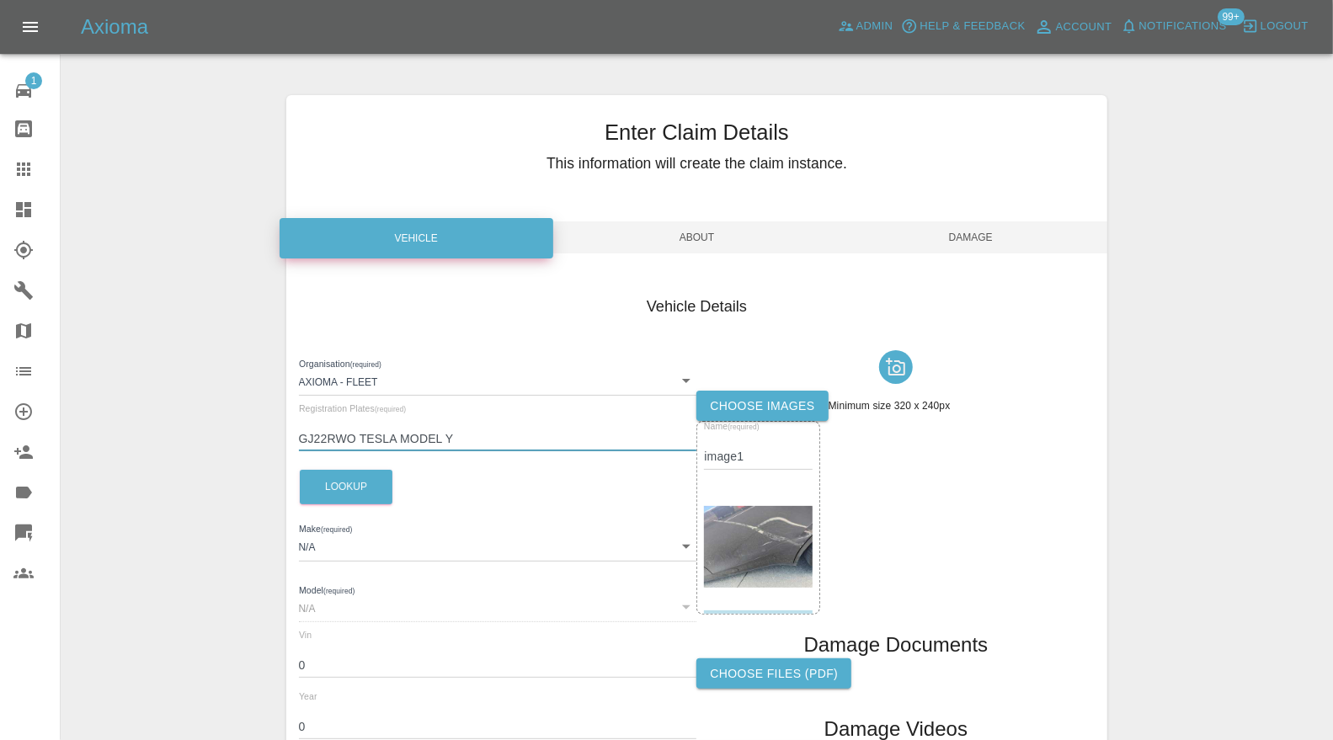
drag, startPoint x: 492, startPoint y: 434, endPoint x: 358, endPoint y: 438, distance: 134.7
click input "GJ22RWO TESLA MODEL Y"
type input "GJ22RWO"
click button "Lookup"
type input "TESLA"
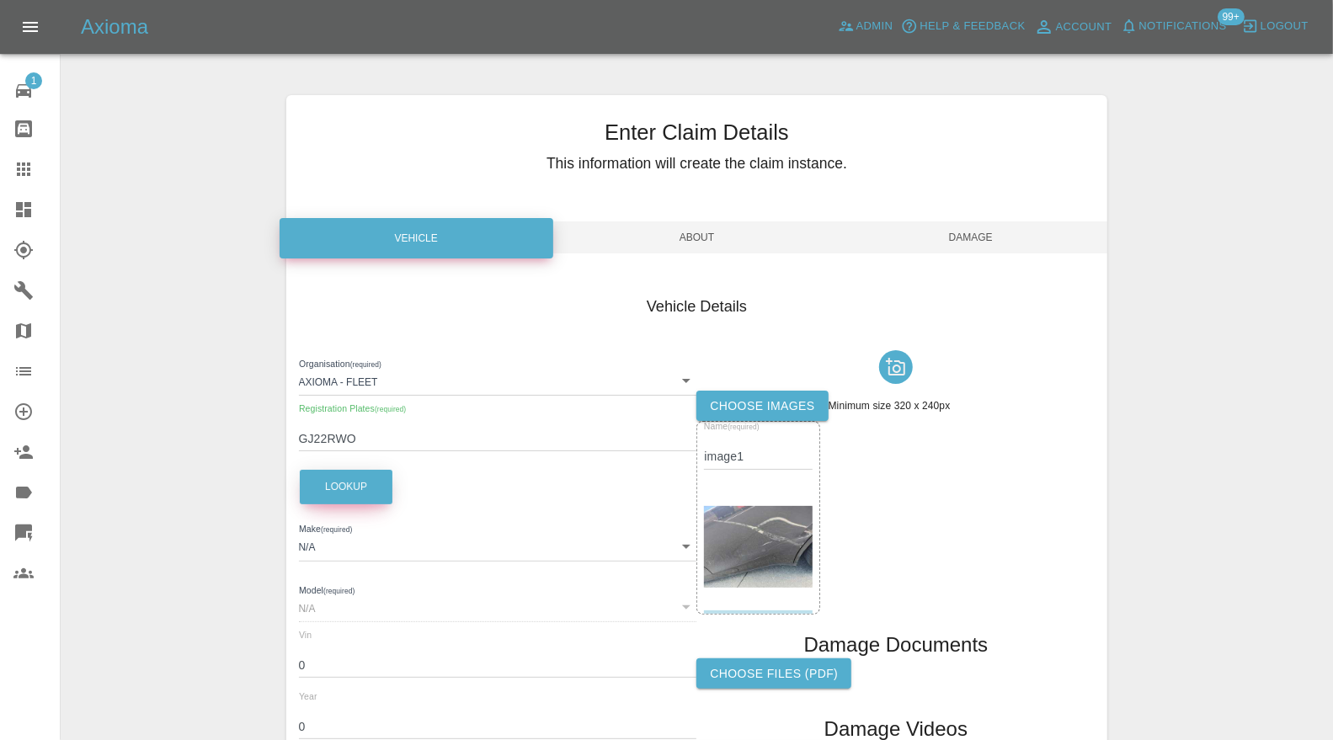
type input "MODEL Y LONG RANGE AWD"
type input "LRWYHCEK5NC260906"
type input "2022"
click span "Damage"
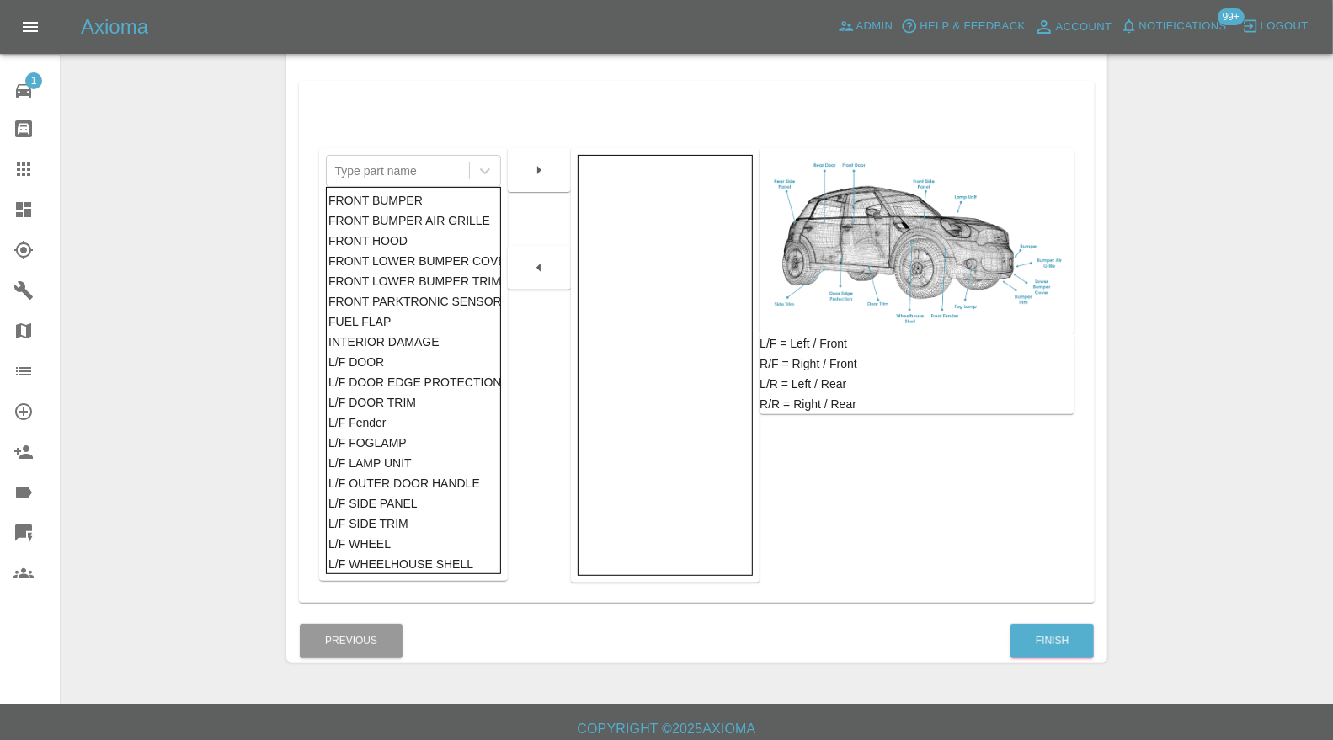
scroll to position [301, 0]
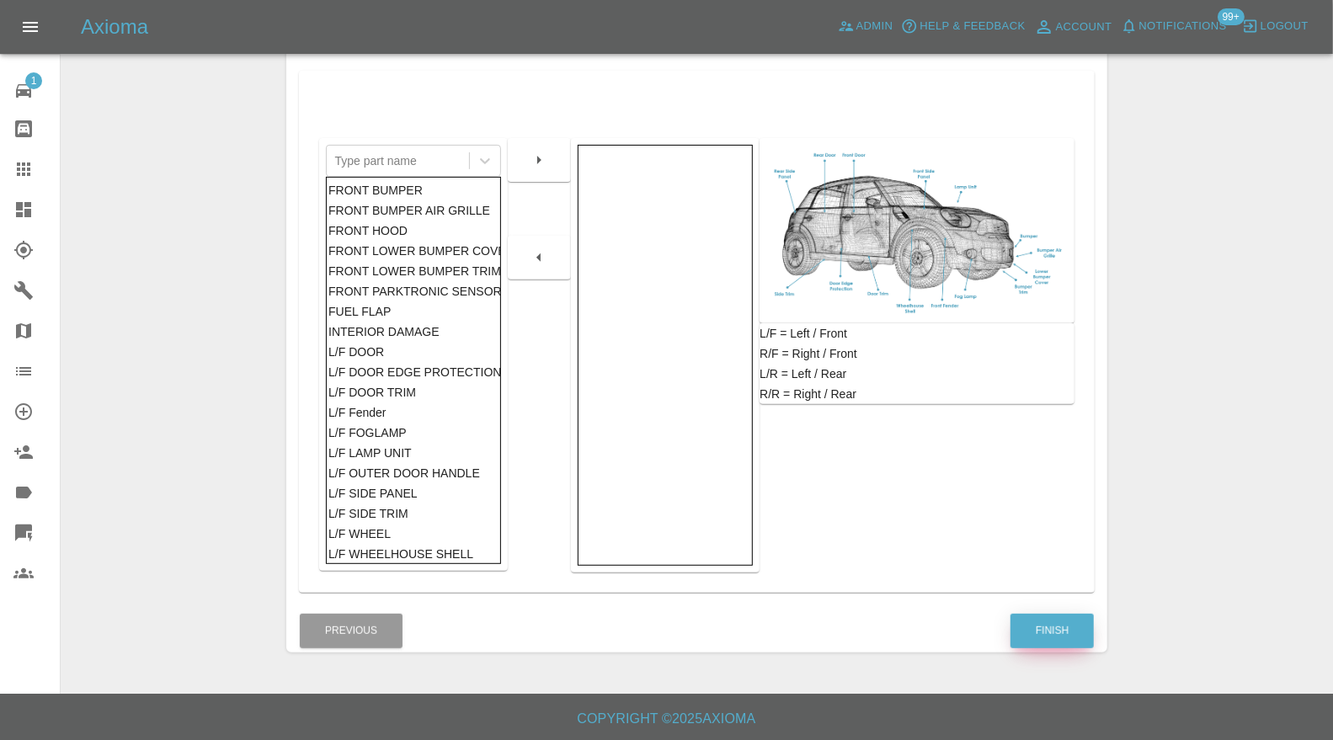
click button "Finish"
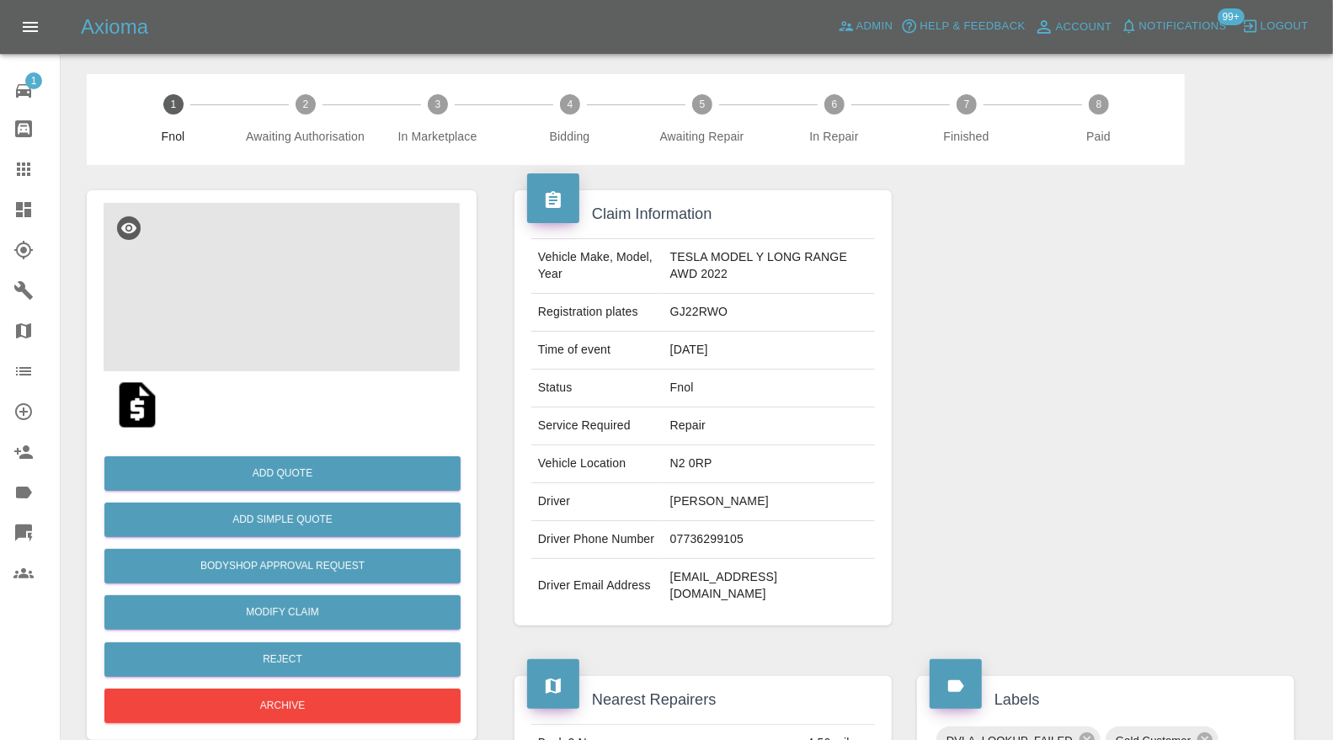
click img
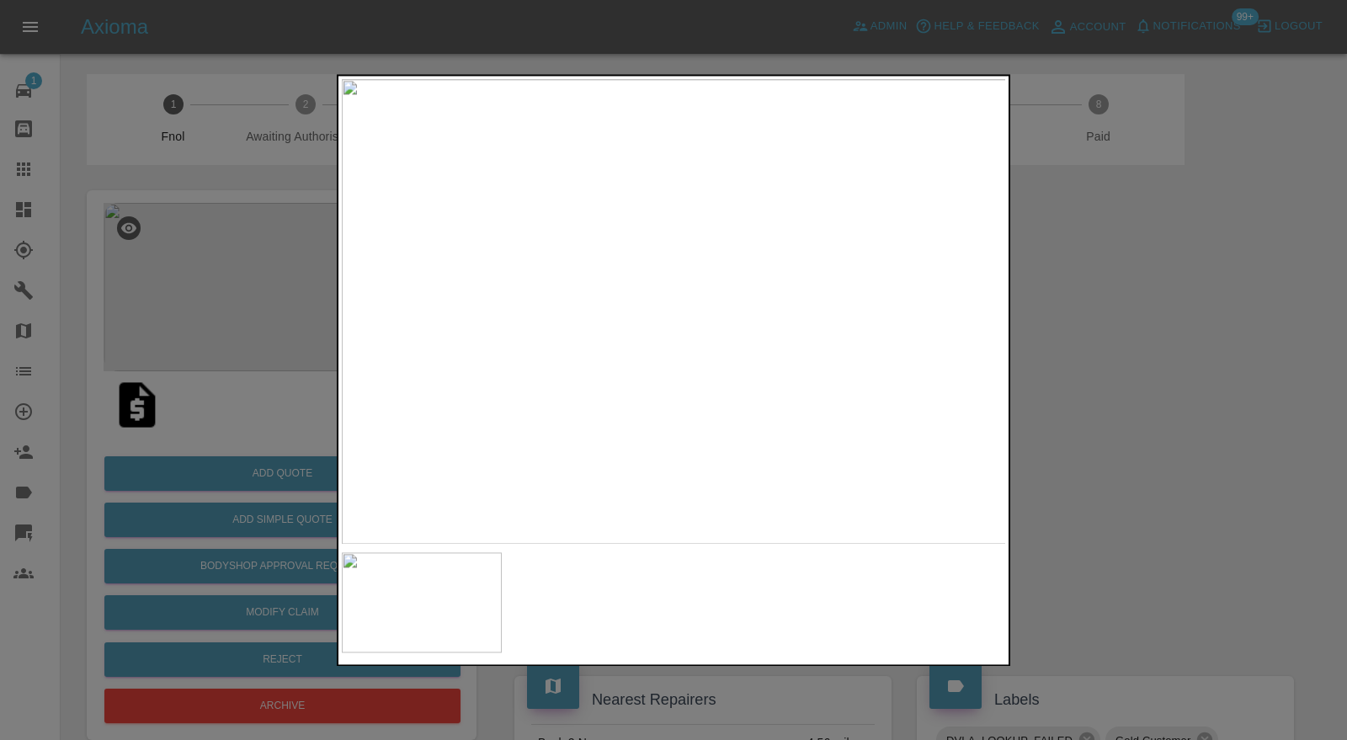
click div
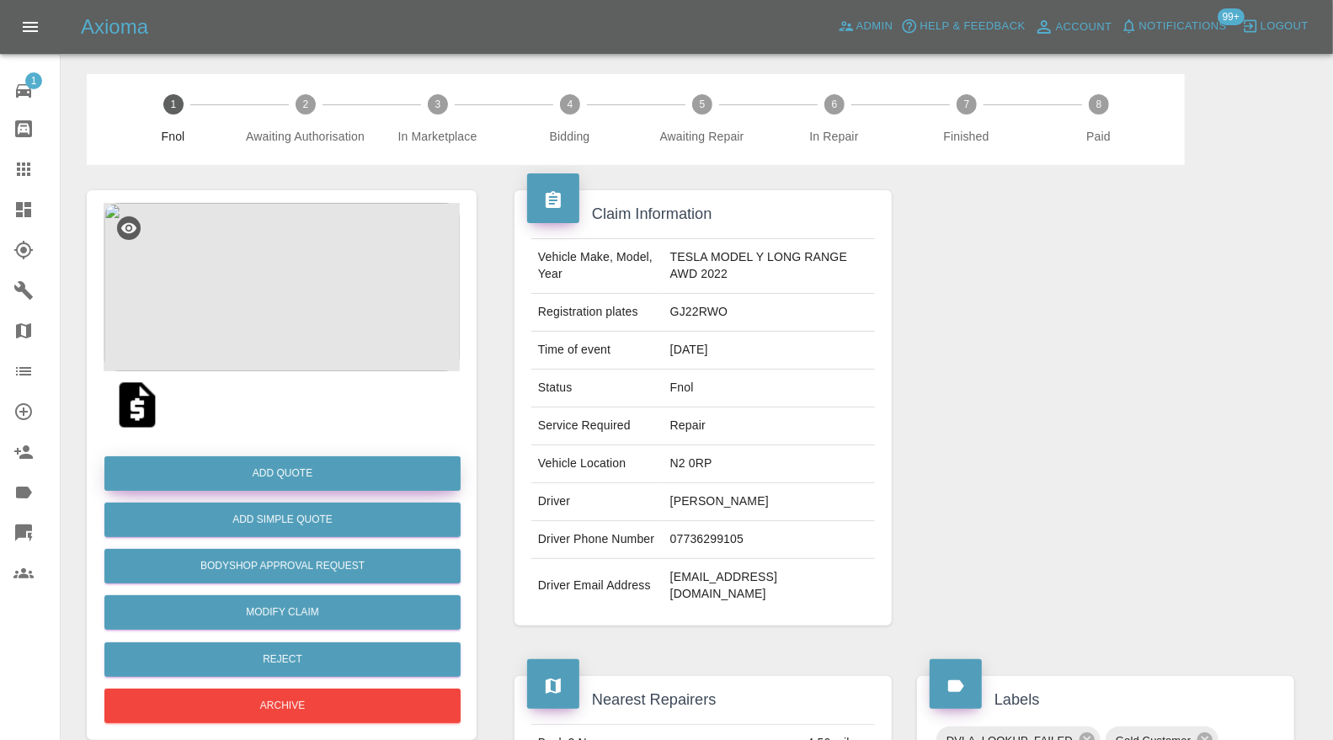
click button "Add Quote"
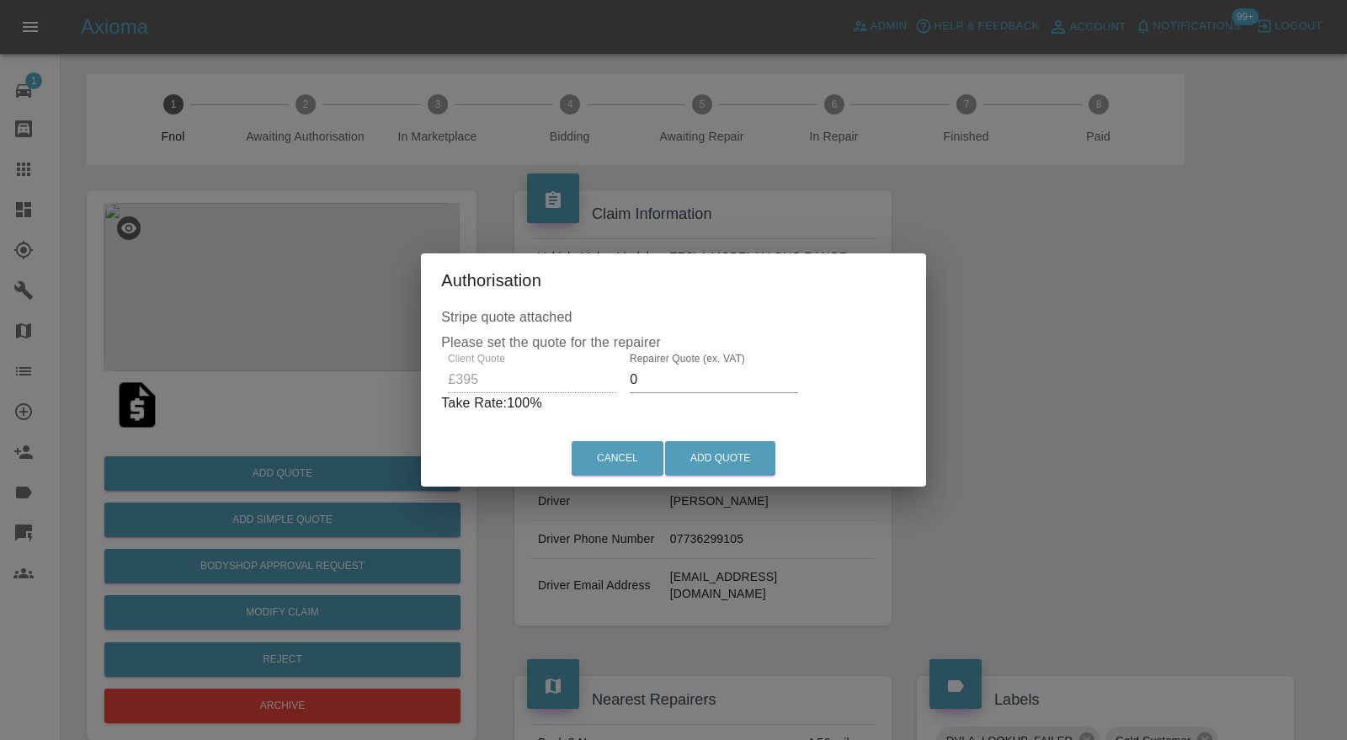
click input "0"
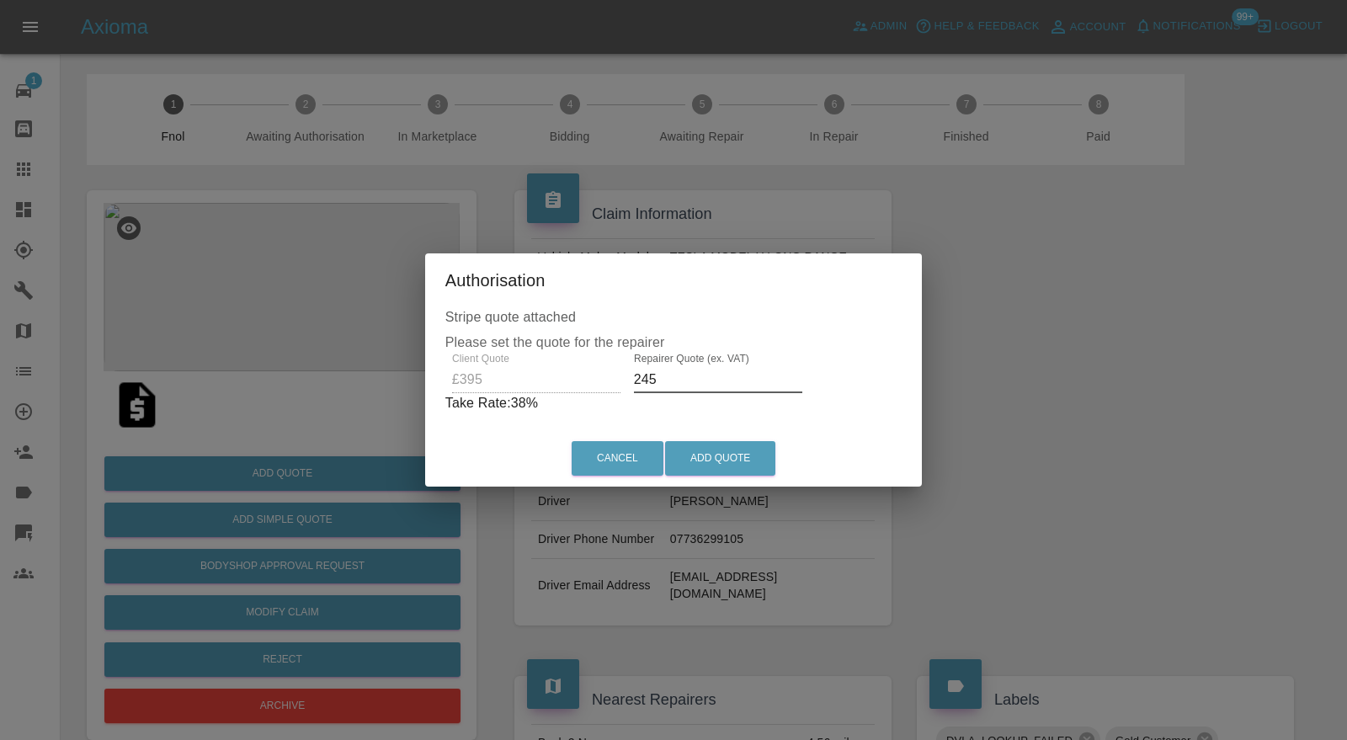
type input "245"
click button "Add Quote"
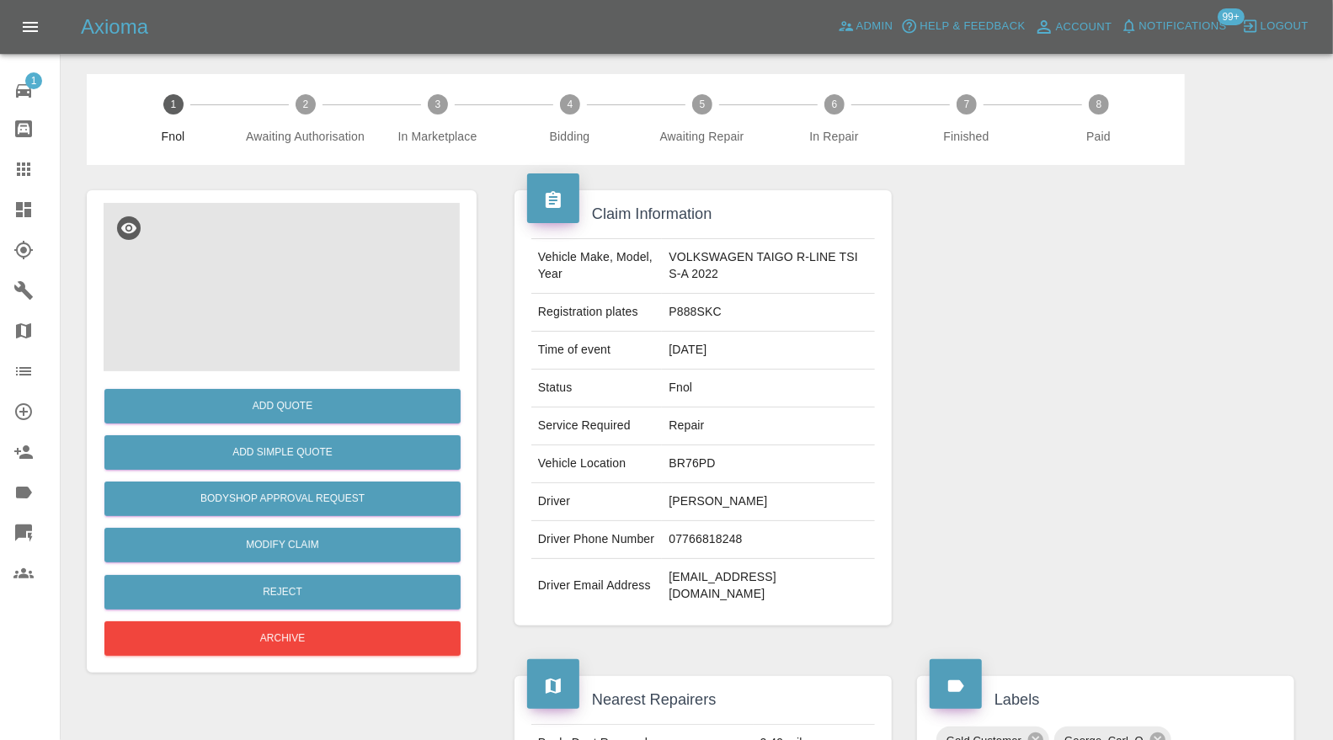
click at [301, 299] on img at bounding box center [282, 287] width 356 height 168
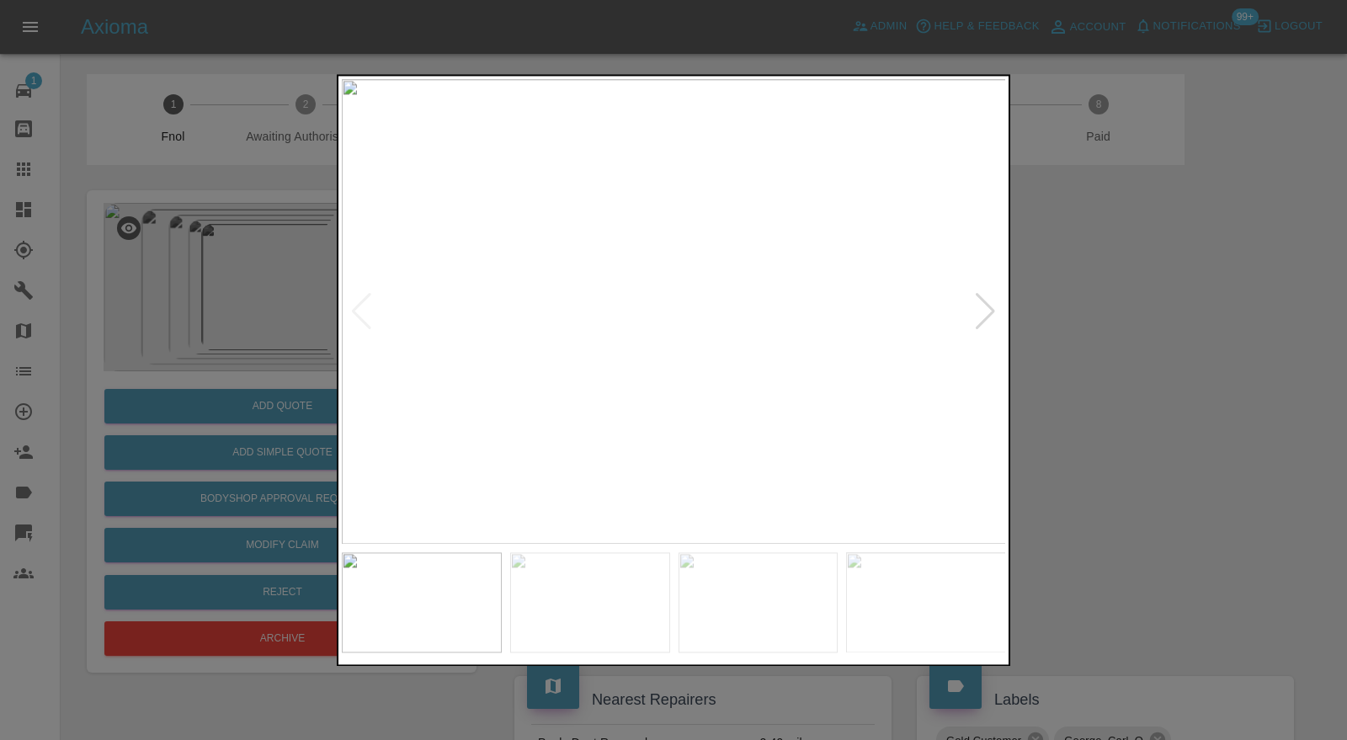
click at [995, 306] on div at bounding box center [985, 311] width 23 height 37
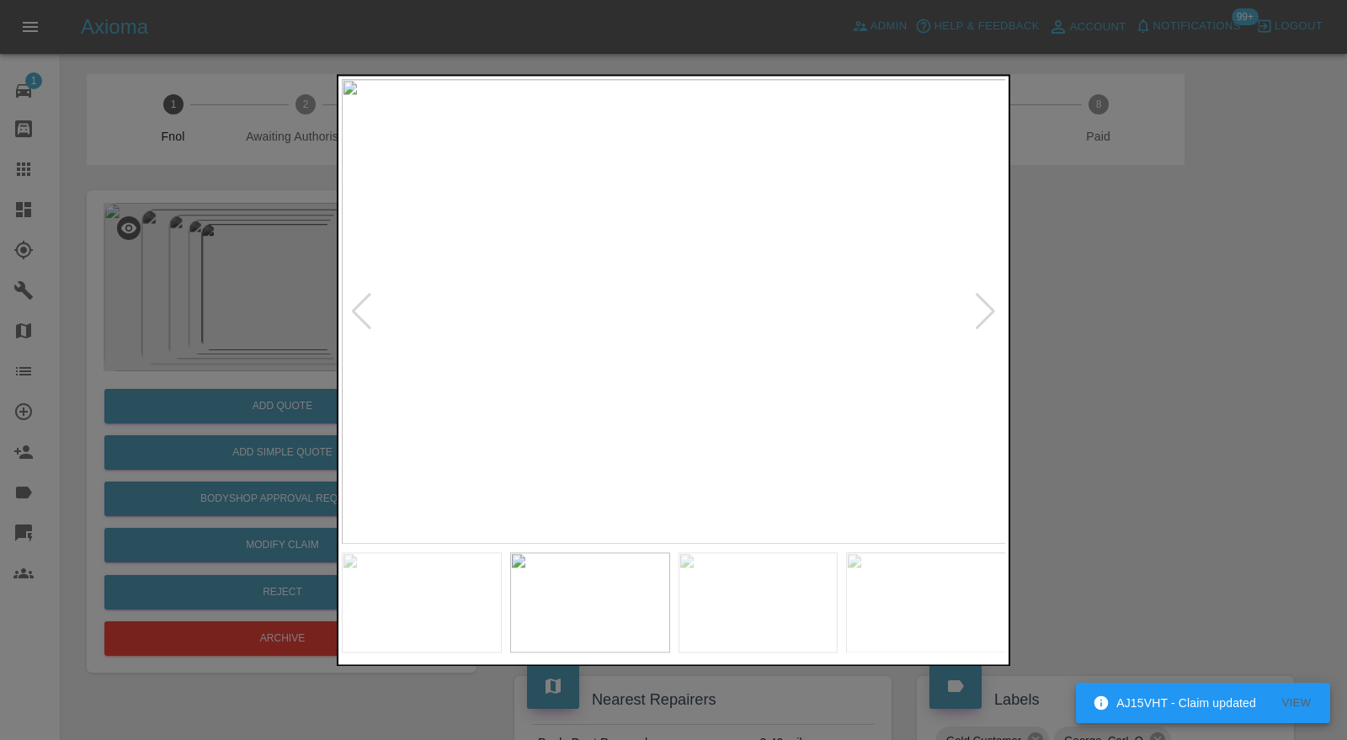
click at [995, 306] on div at bounding box center [985, 311] width 23 height 37
click at [991, 308] on div at bounding box center [985, 311] width 23 height 37
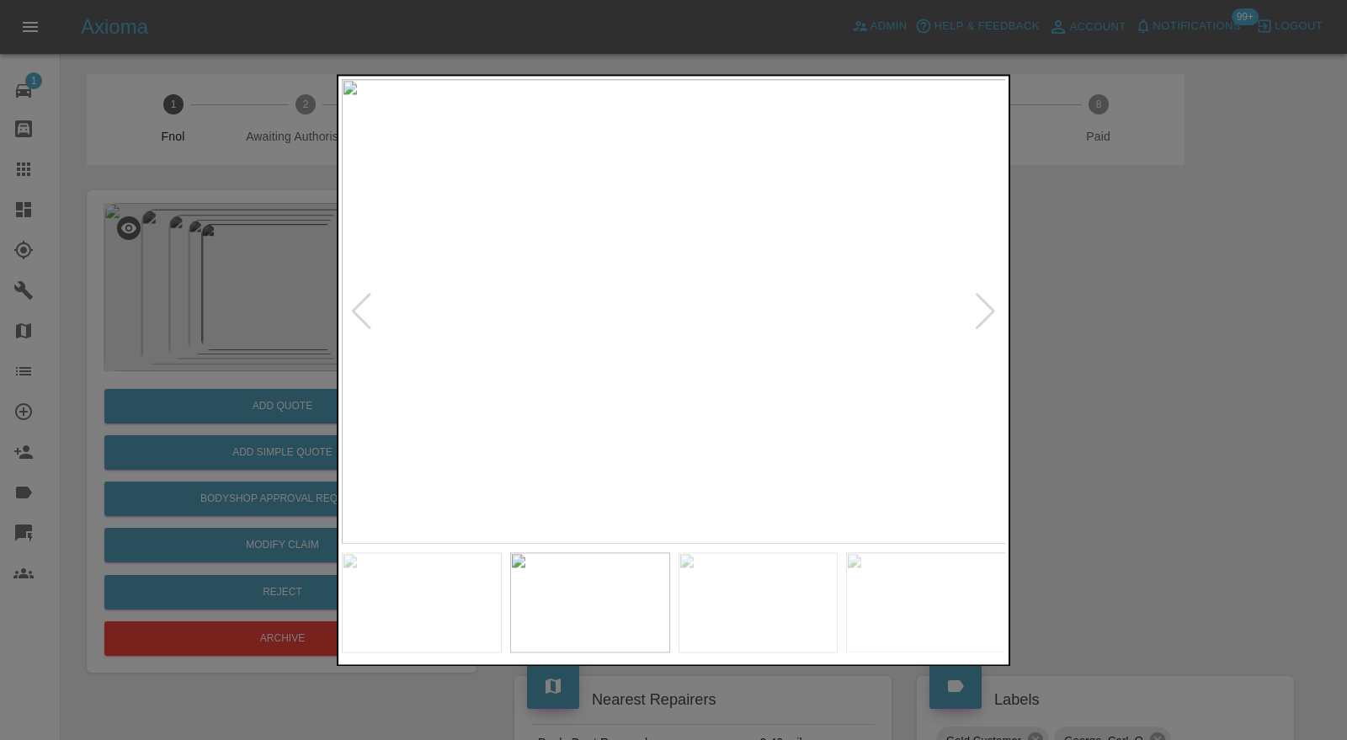
click at [991, 308] on div at bounding box center [985, 311] width 23 height 37
click at [985, 308] on div at bounding box center [985, 311] width 23 height 37
click at [985, 308] on img at bounding box center [674, 312] width 664 height 466
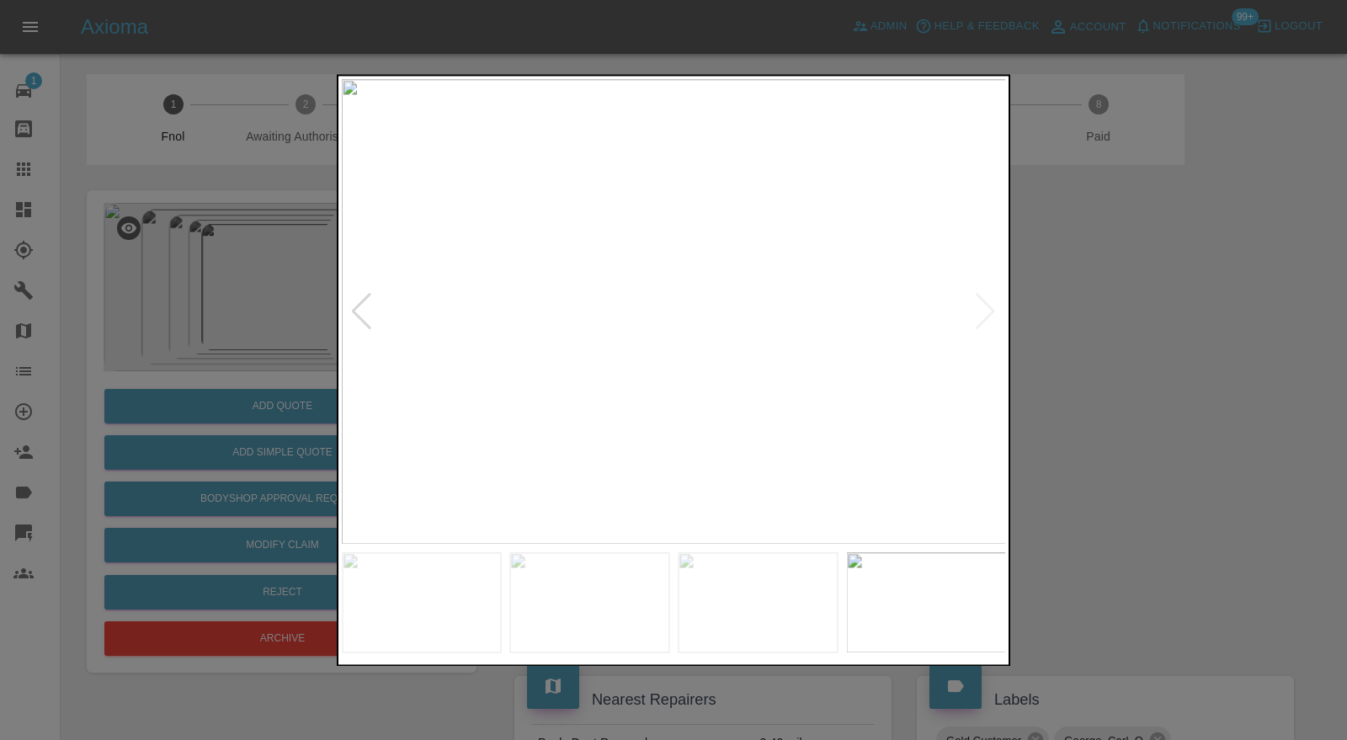
click at [1063, 295] on div at bounding box center [673, 370] width 1347 height 740
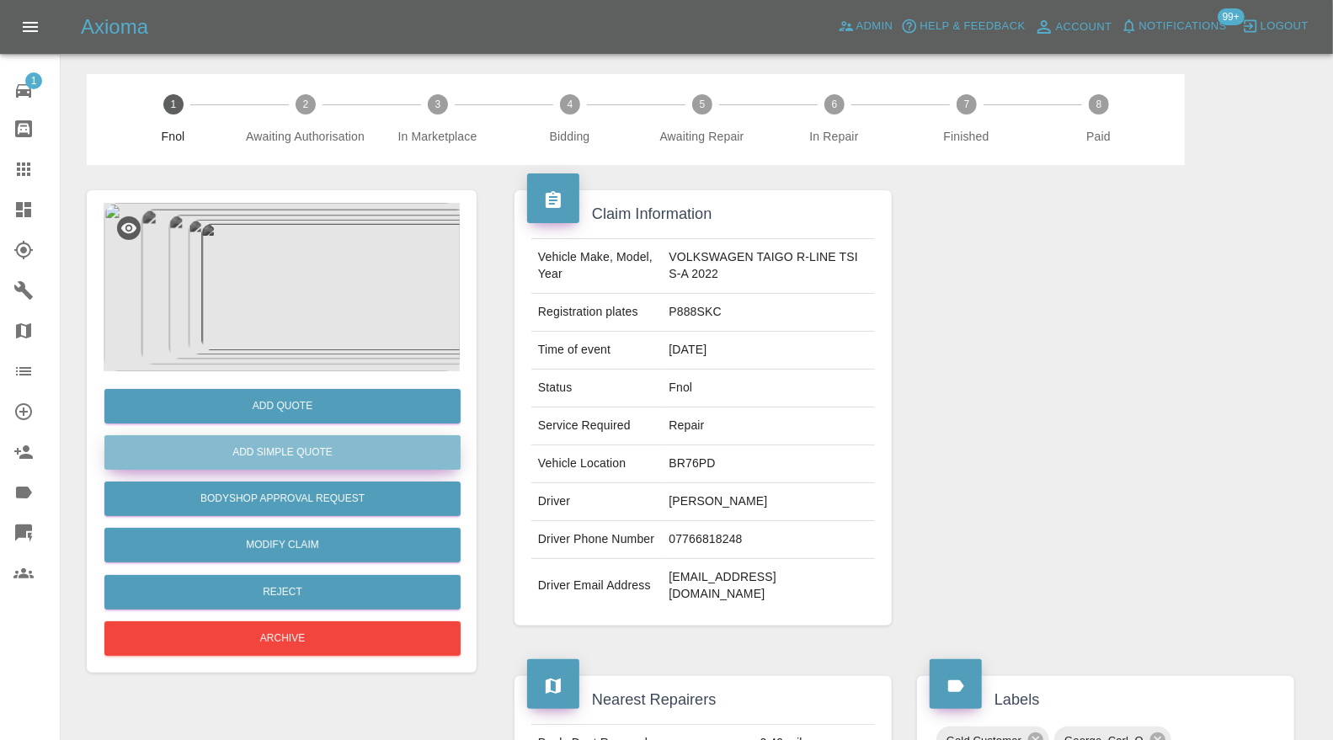
click at [338, 453] on button "Add Simple Quote" at bounding box center [282, 452] width 356 height 35
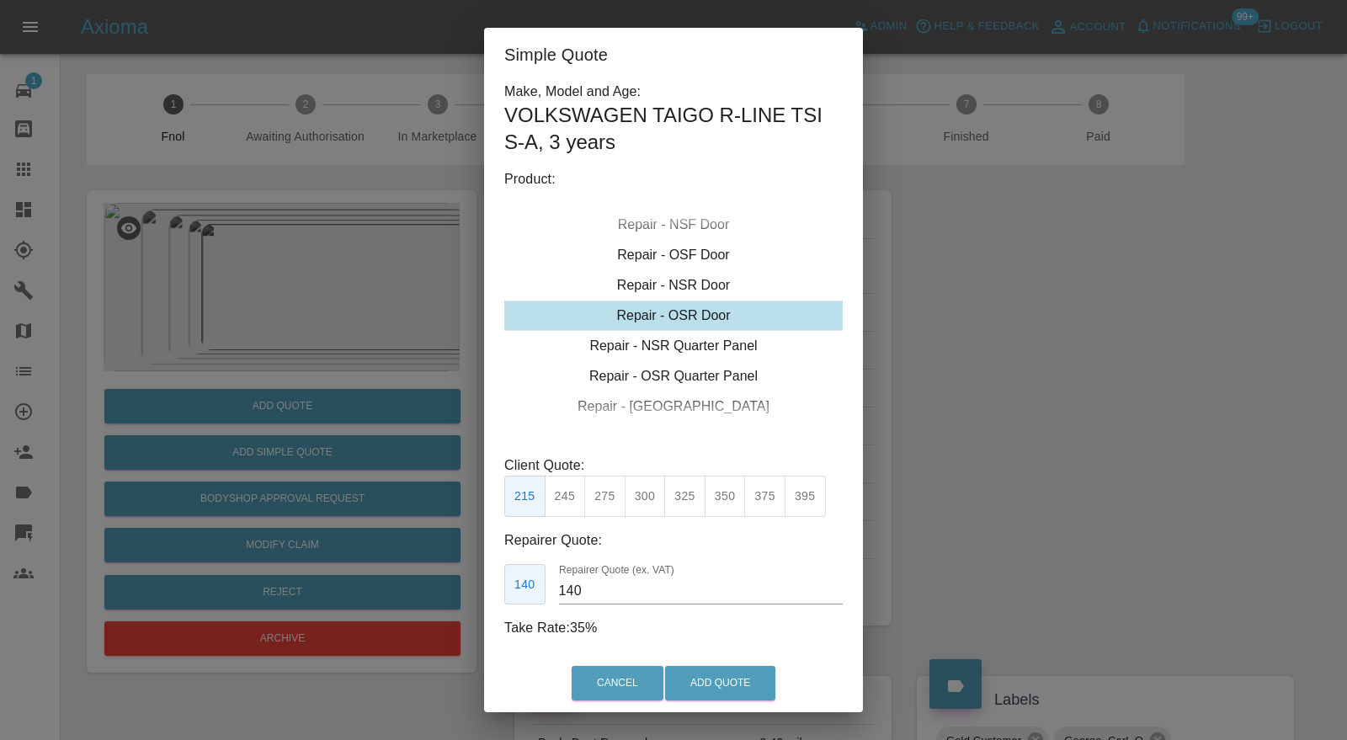
click at [717, 295] on div "Repair - NSR Door" at bounding box center [673, 285] width 338 height 30
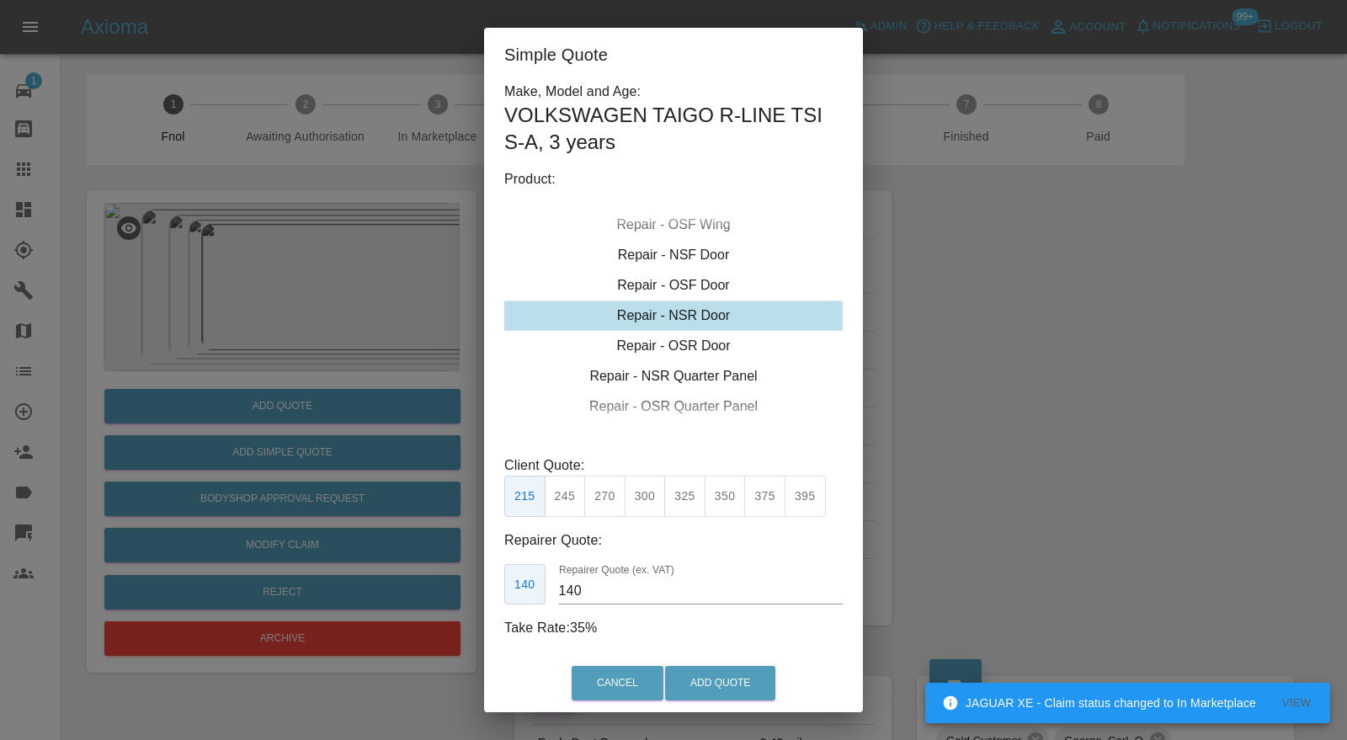
click at [600, 499] on button "270" at bounding box center [604, 496] width 41 height 41
type input "180"
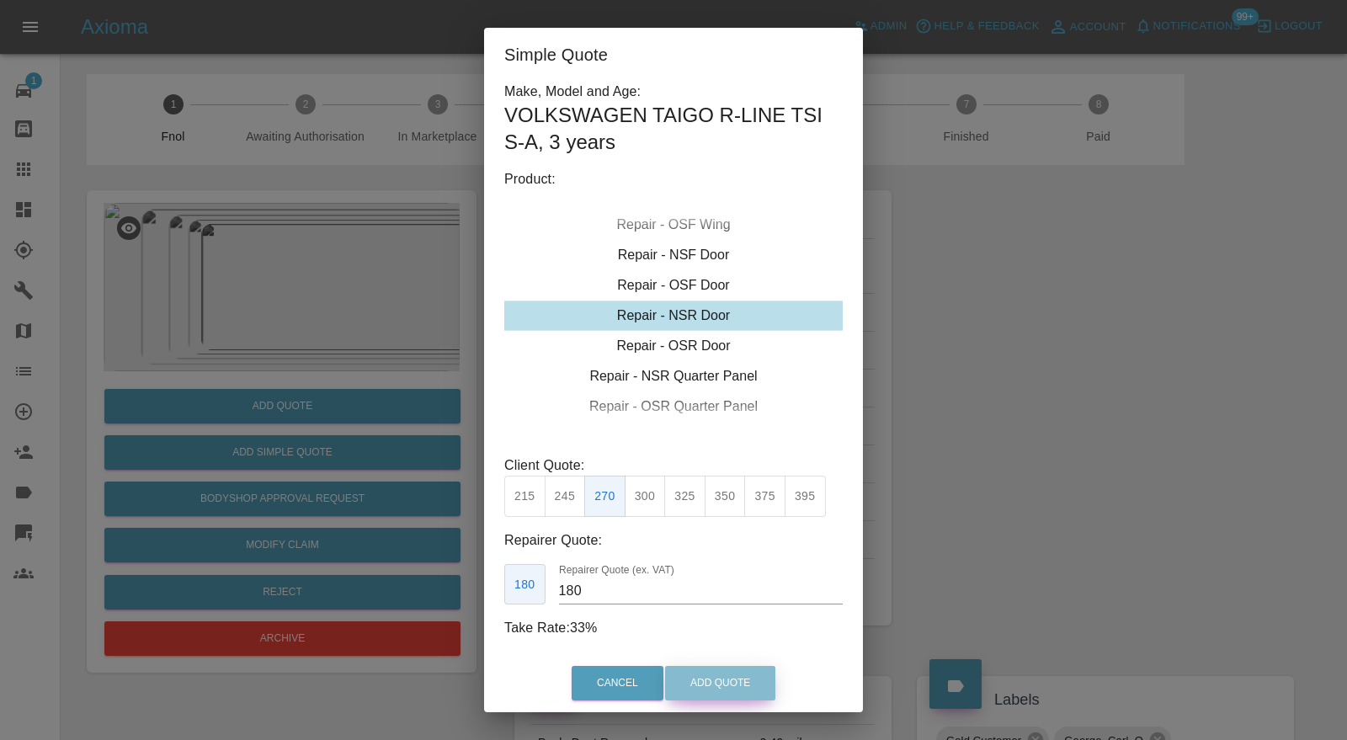
click at [751, 674] on button "Add Quote" at bounding box center [720, 683] width 110 height 35
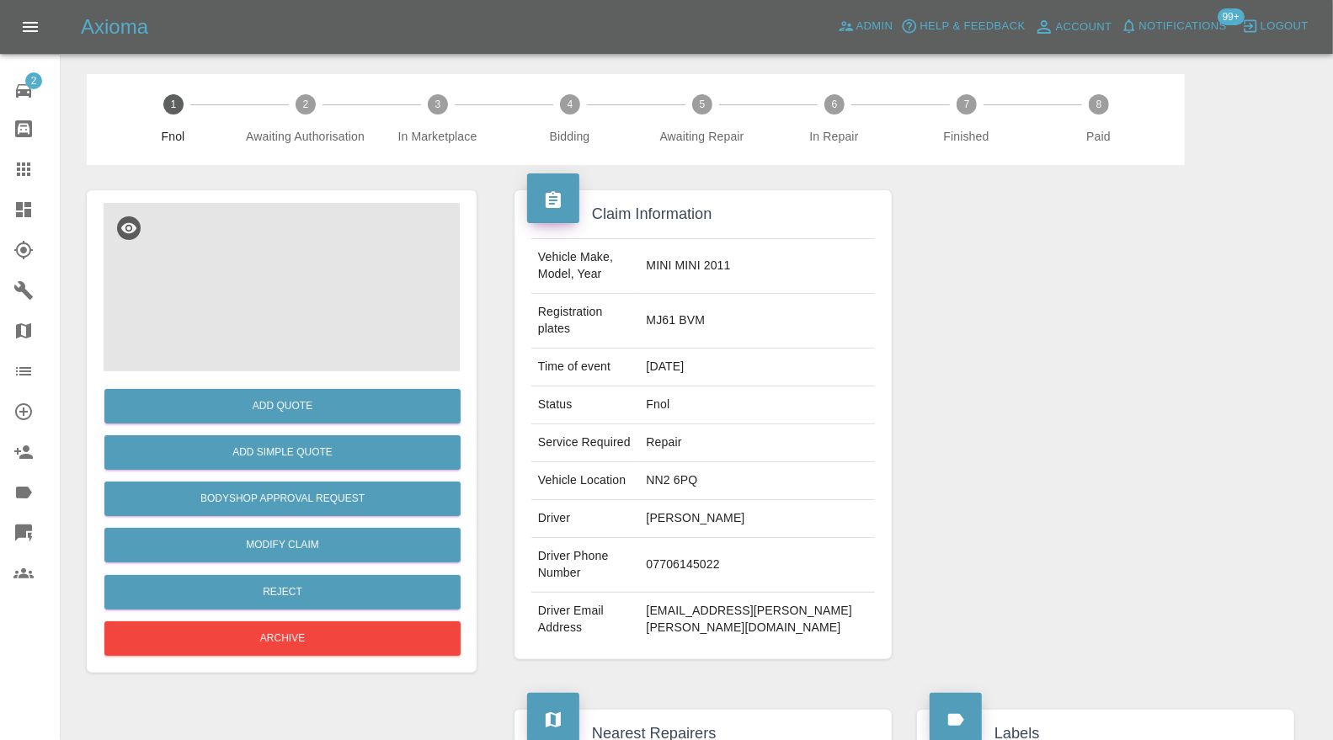
click at [340, 232] on img at bounding box center [282, 287] width 356 height 168
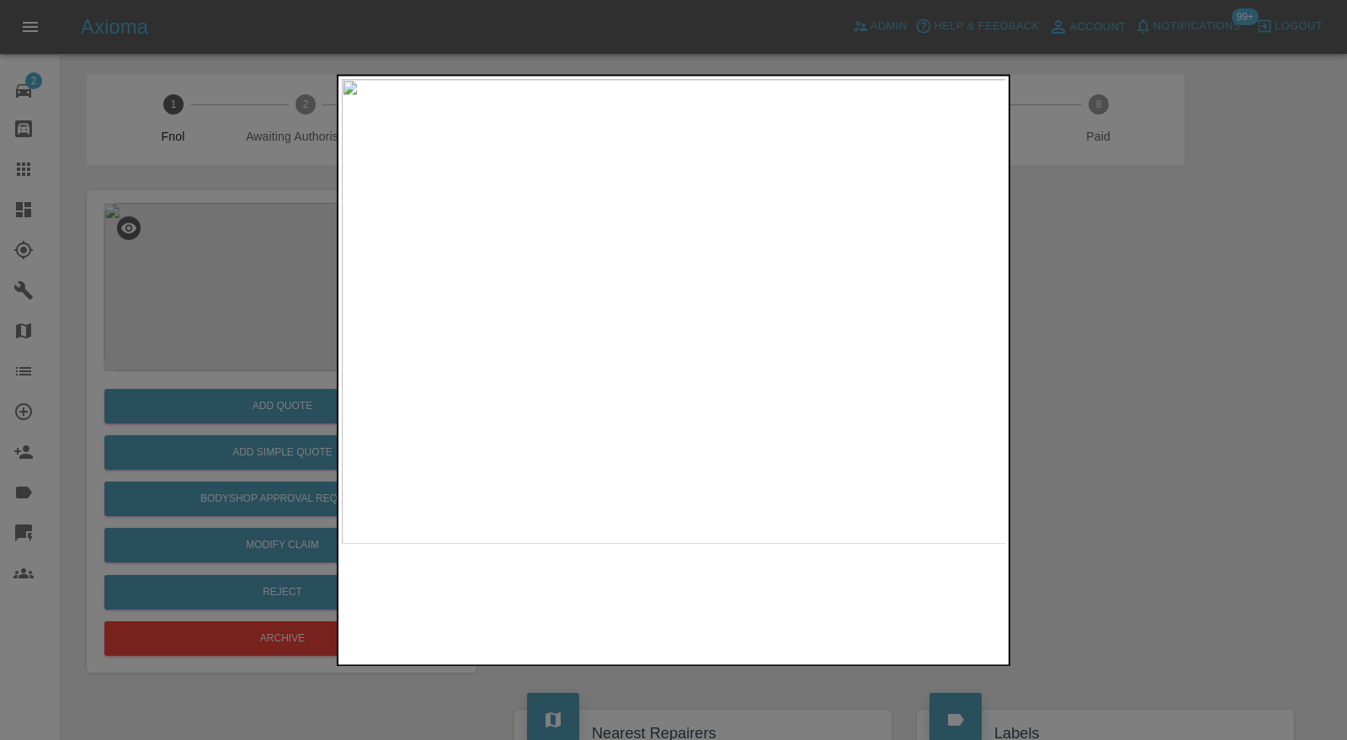
click at [676, 339] on img at bounding box center [674, 312] width 664 height 466
click at [809, 243] on img at bounding box center [676, 64] width 1993 height 1397
click at [1136, 307] on div at bounding box center [673, 370] width 1347 height 740
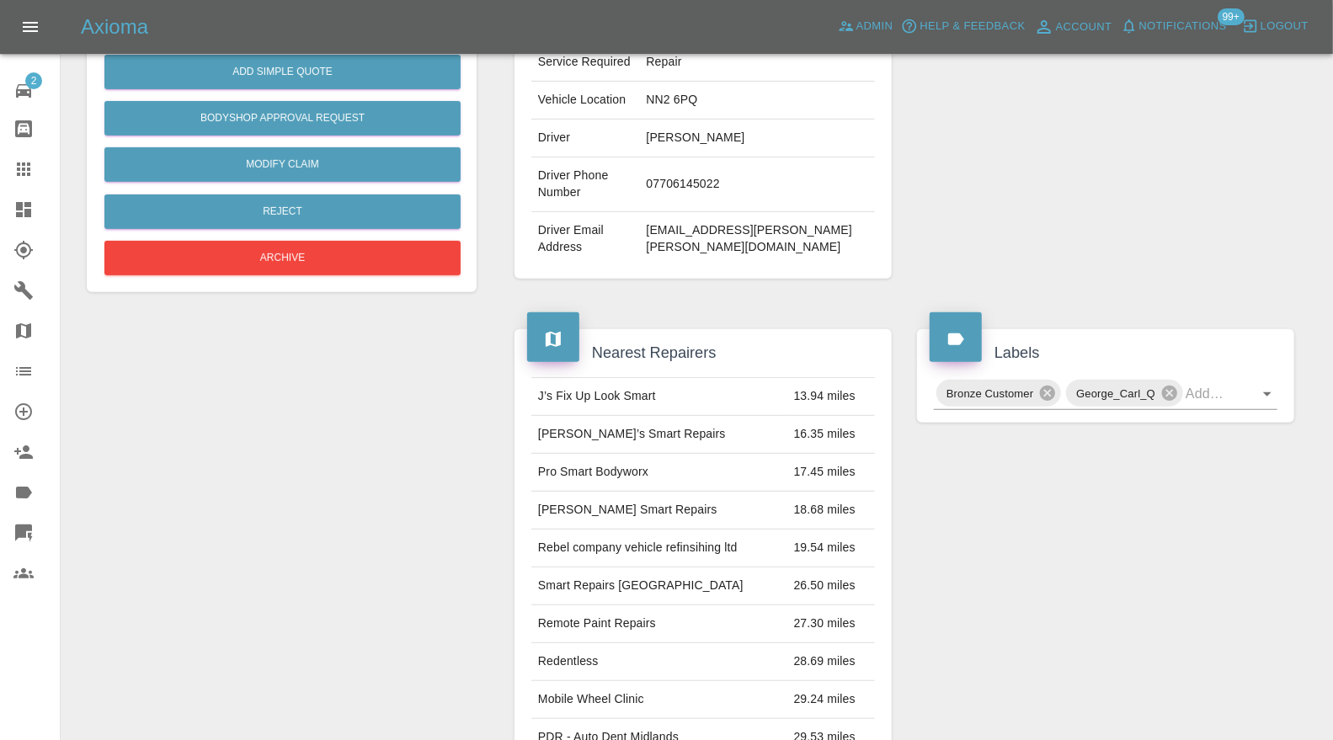
scroll to position [125, 0]
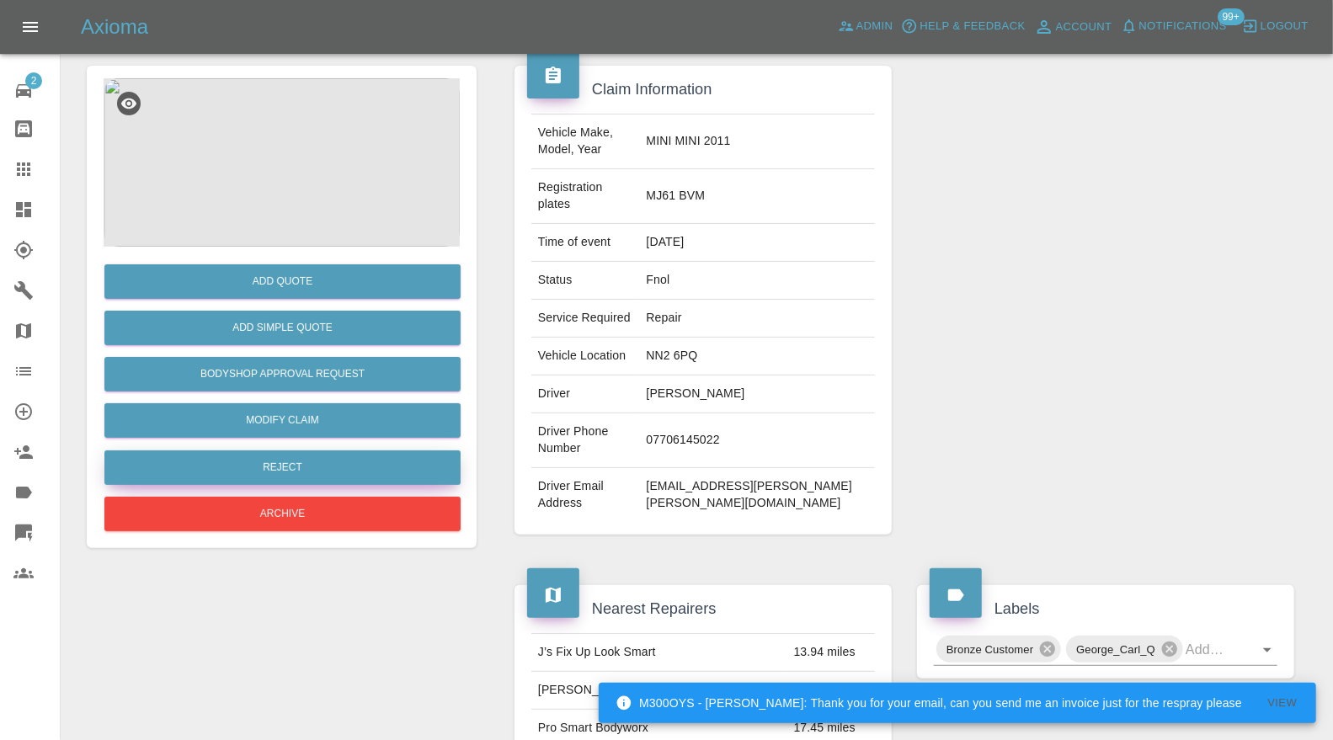
click at [372, 466] on button "Reject" at bounding box center [282, 467] width 356 height 35
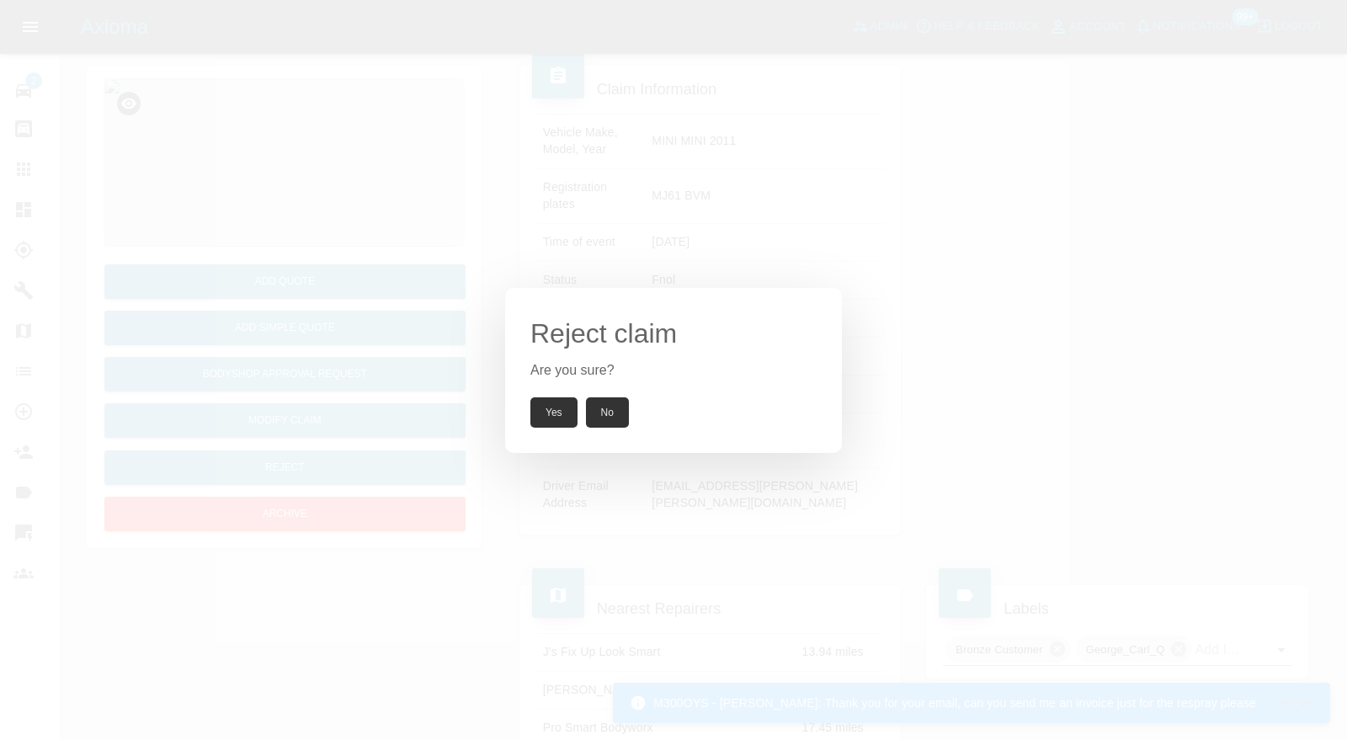
click at [550, 407] on button "Yes" at bounding box center [553, 412] width 47 height 30
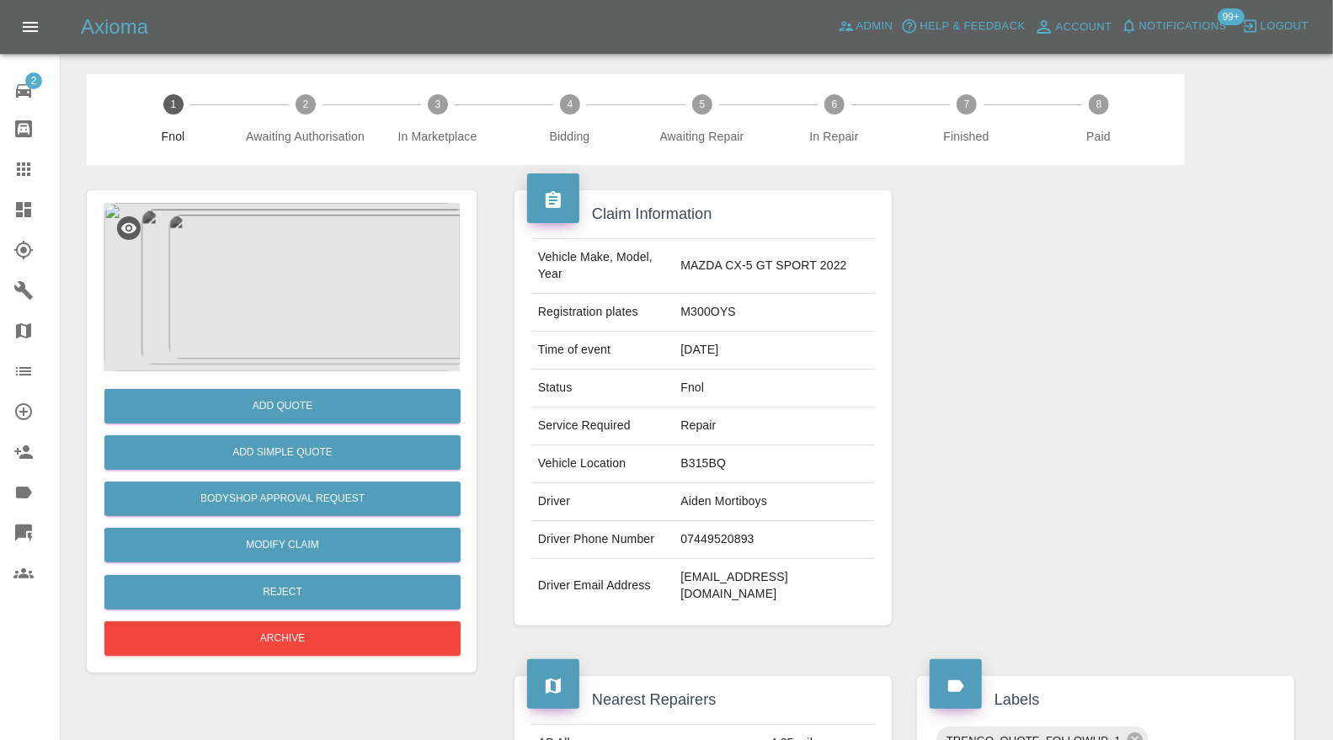
click at [312, 333] on img at bounding box center [282, 287] width 356 height 168
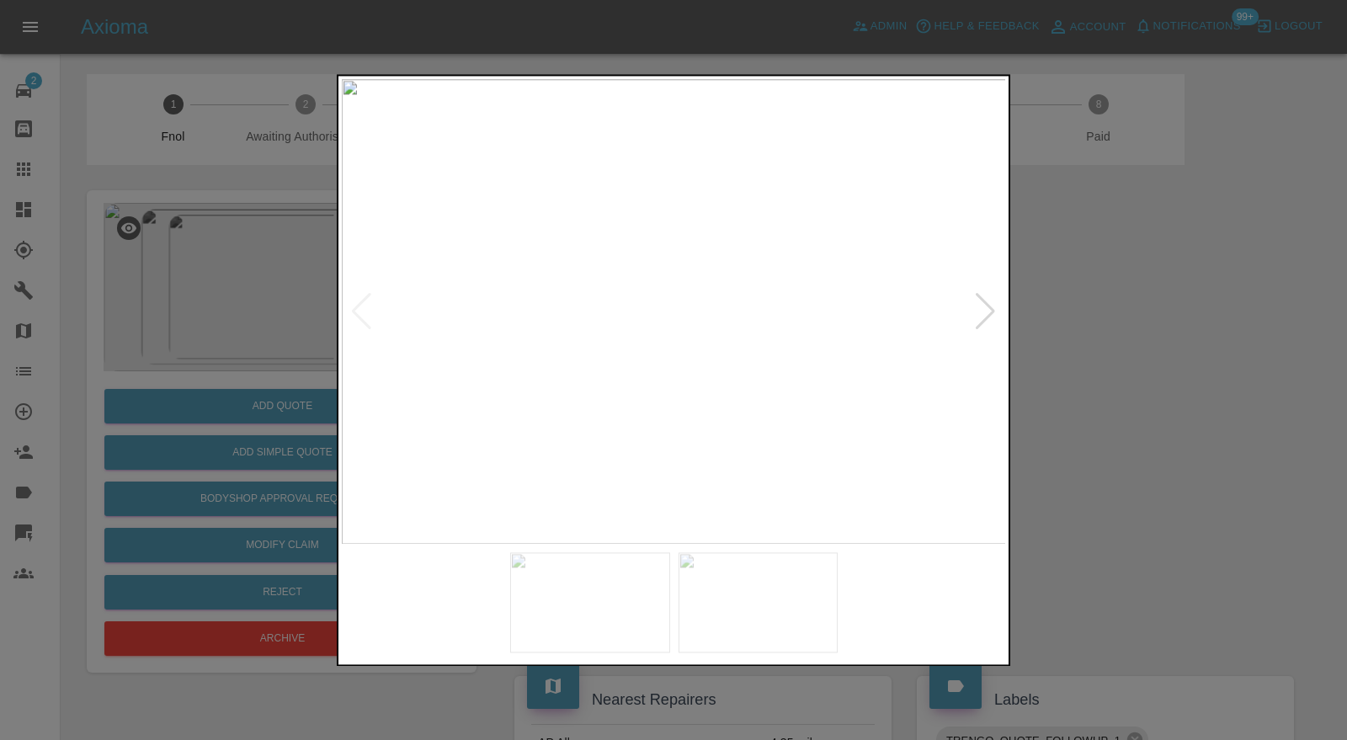
click at [557, 615] on img at bounding box center [590, 602] width 160 height 99
click at [742, 587] on img at bounding box center [759, 602] width 160 height 99
click at [1103, 425] on div at bounding box center [673, 370] width 1347 height 740
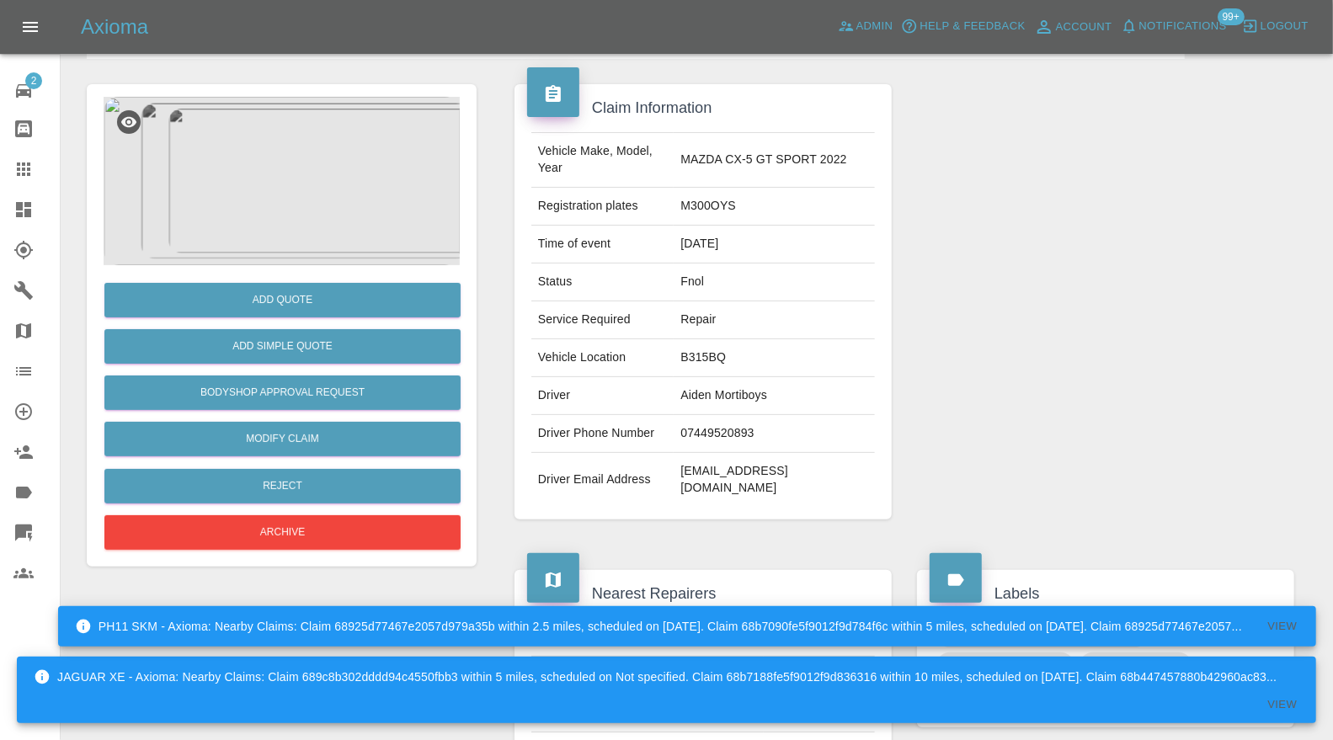
scroll to position [125, 0]
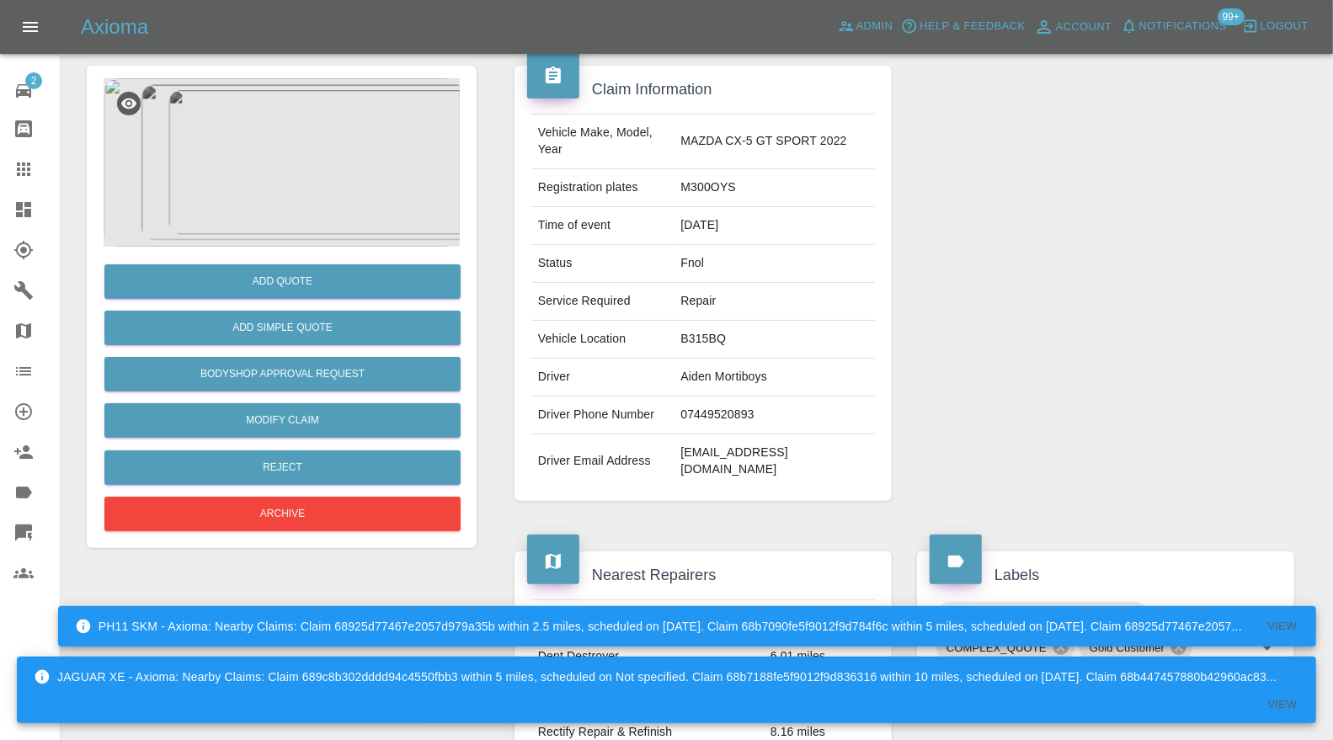
click at [820, 434] on td "[EMAIL_ADDRESS][DOMAIN_NAME]" at bounding box center [773, 461] width 201 height 54
copy td "[EMAIL_ADDRESS][DOMAIN_NAME]"
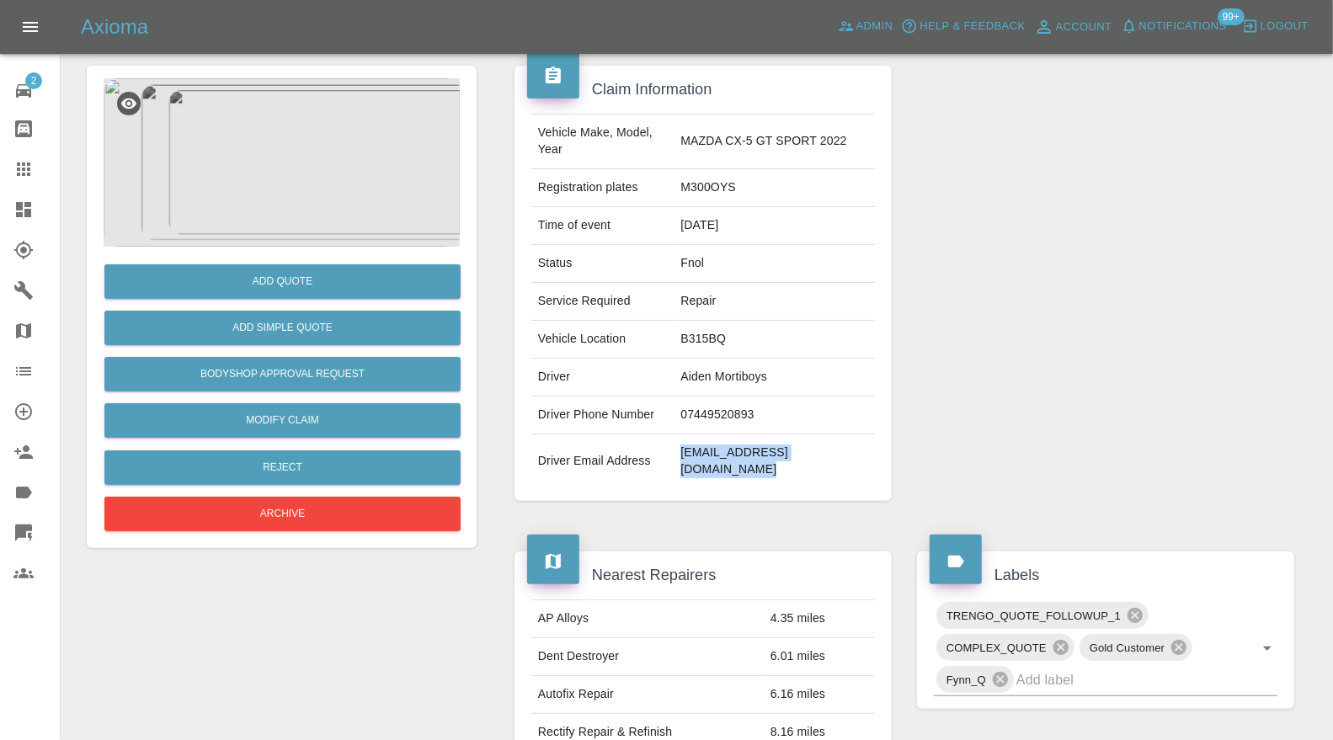
click at [317, 204] on img at bounding box center [282, 162] width 356 height 168
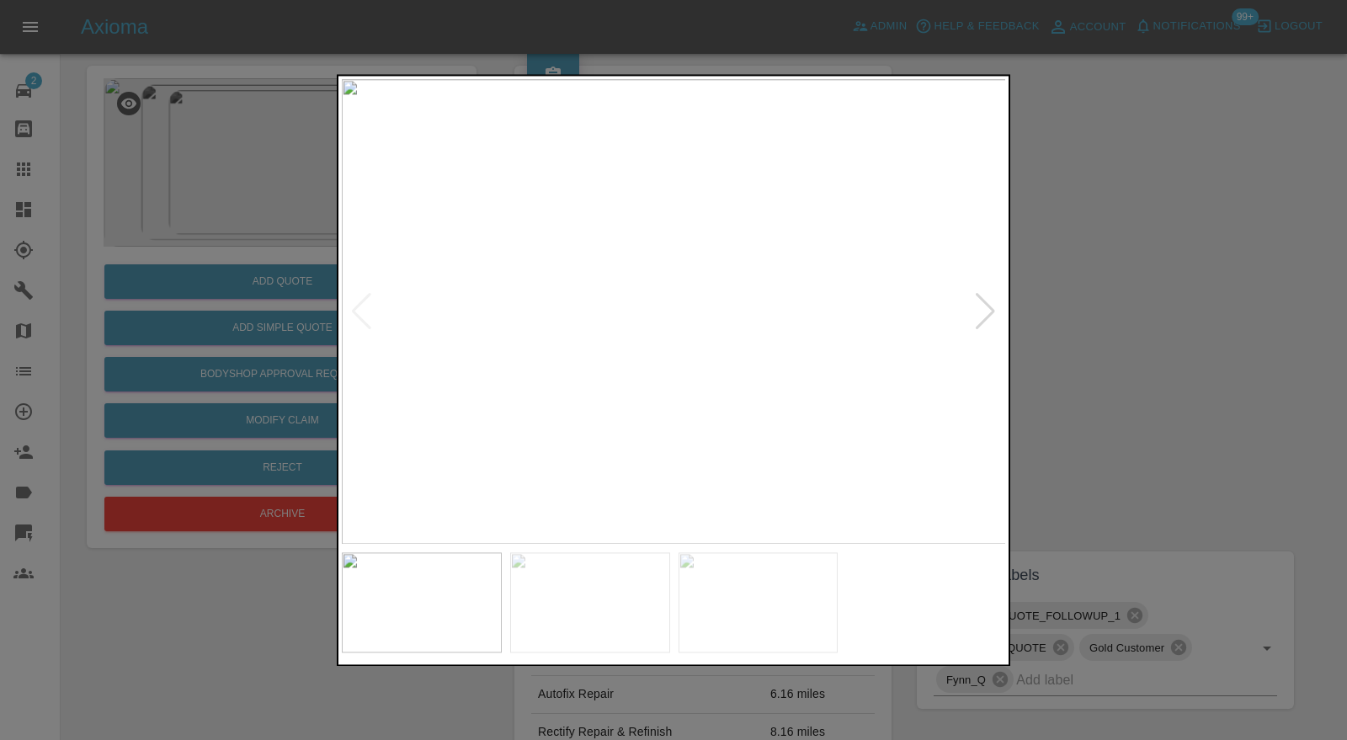
click at [983, 311] on div at bounding box center [985, 311] width 23 height 37
click at [983, 311] on img at bounding box center [674, 312] width 664 height 466
click at [1193, 311] on div at bounding box center [673, 370] width 1347 height 740
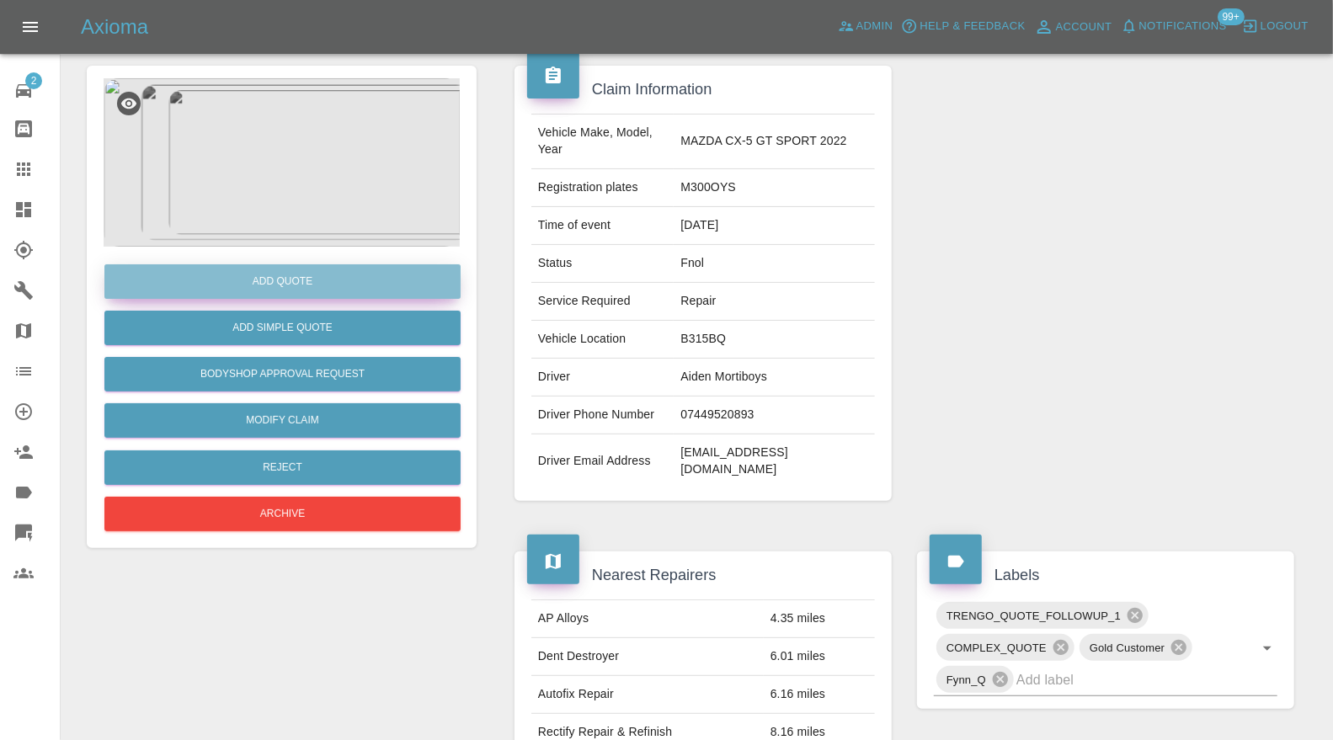
click at [315, 284] on button "Add Quote" at bounding box center [282, 281] width 356 height 35
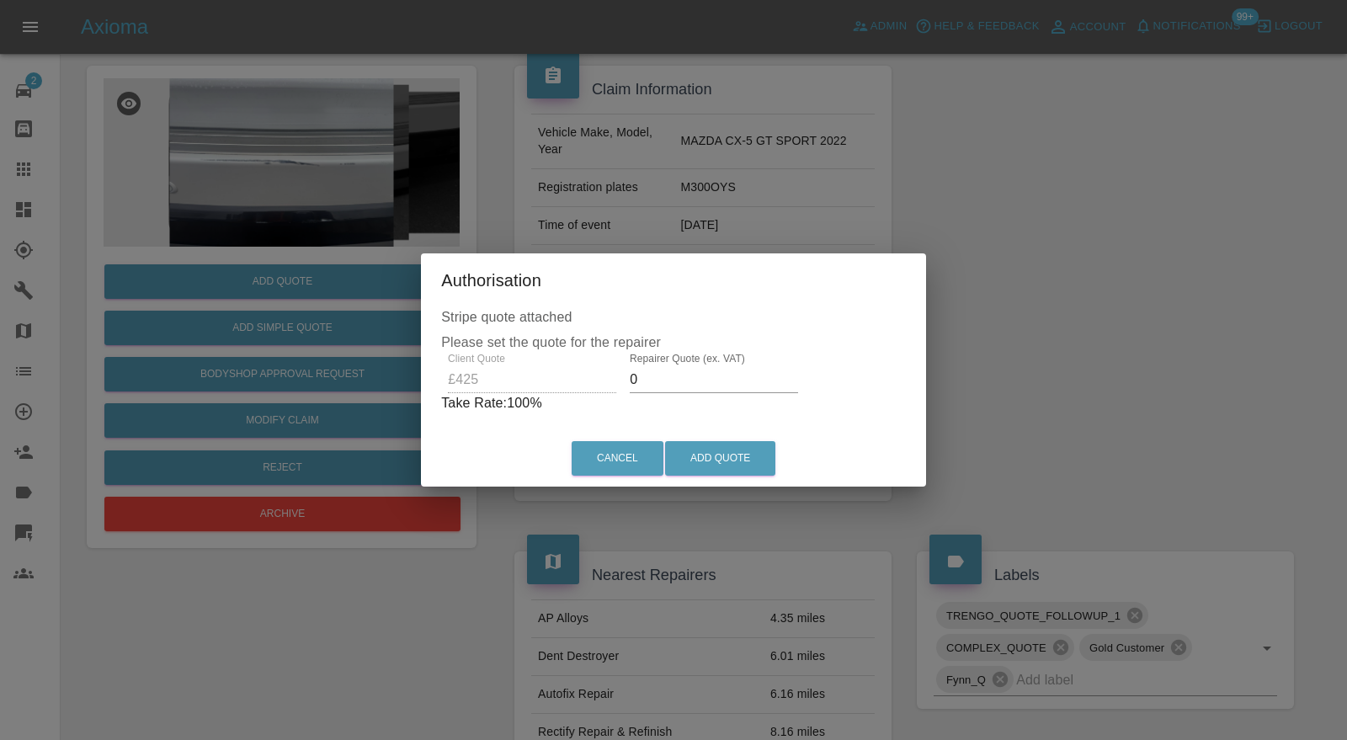
click at [705, 375] on input "0" at bounding box center [714, 379] width 168 height 27
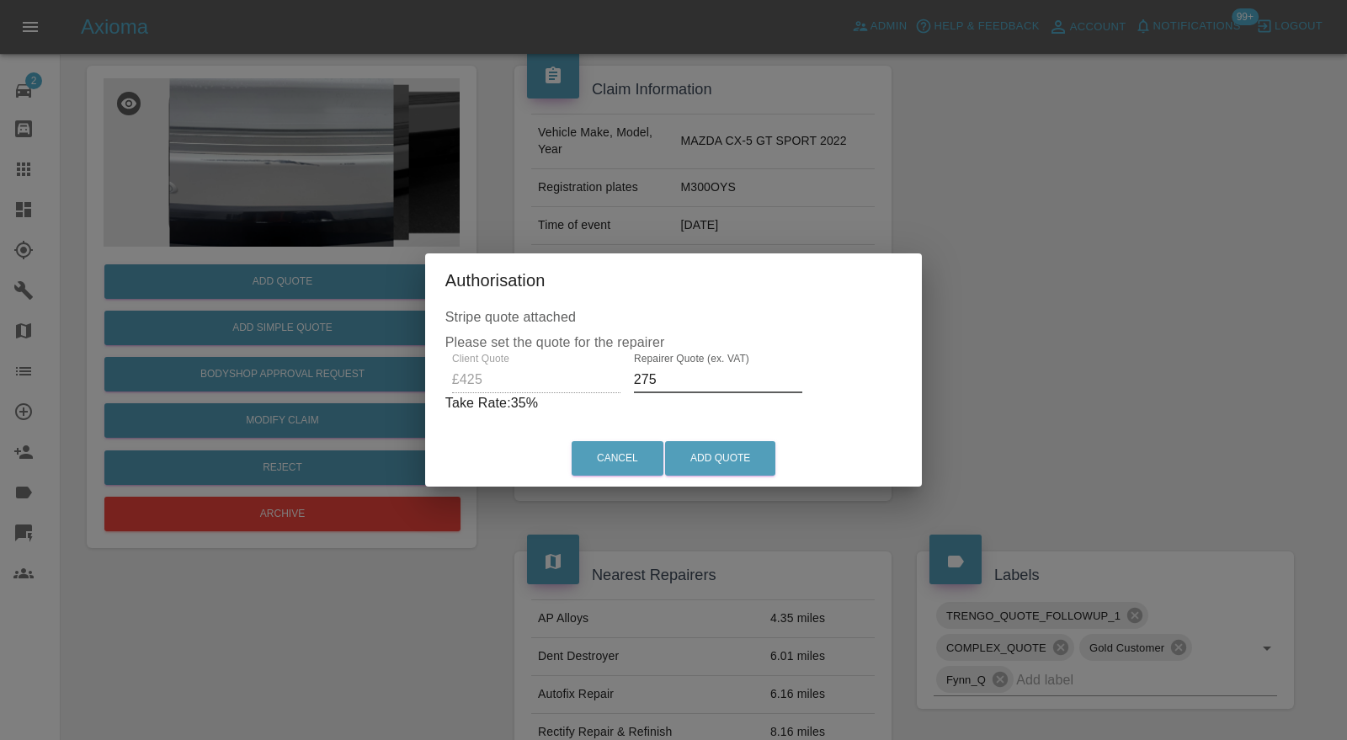
type input "275"
click at [710, 443] on button "Add Quote" at bounding box center [720, 458] width 110 height 35
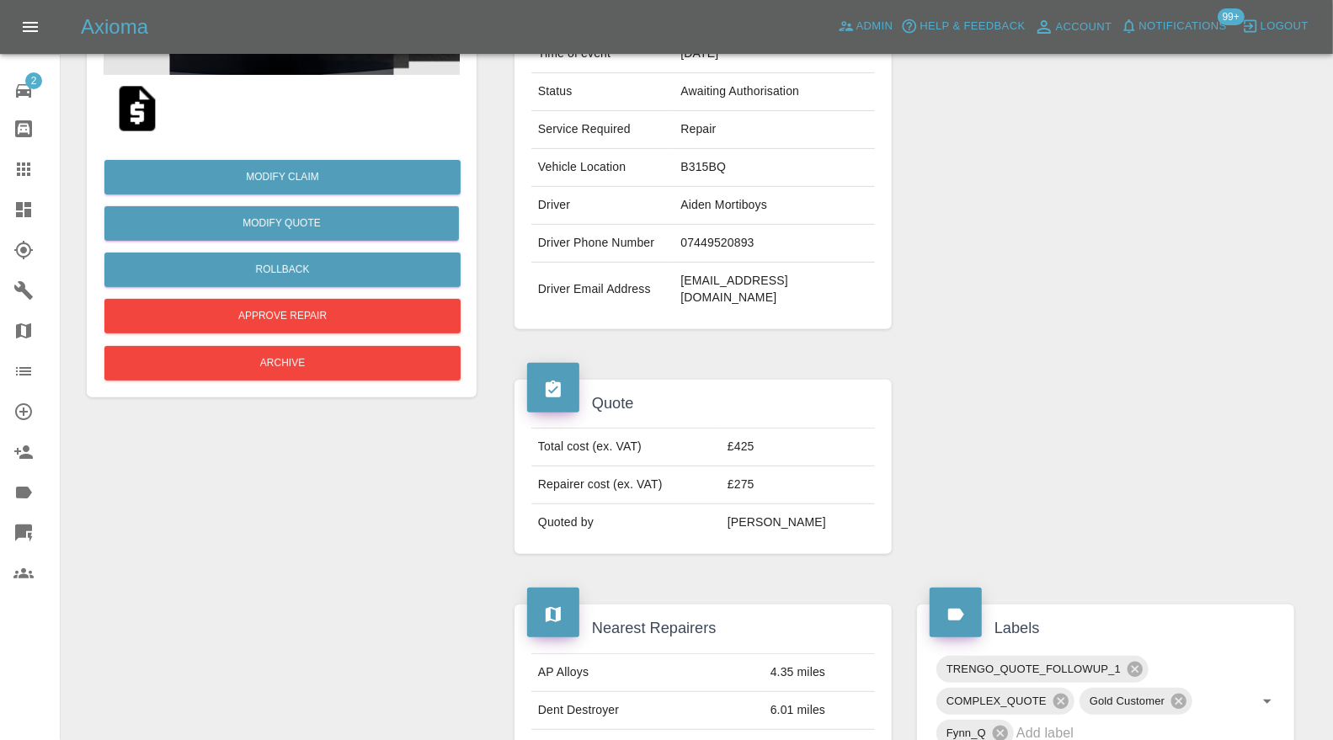
scroll to position [498, 0]
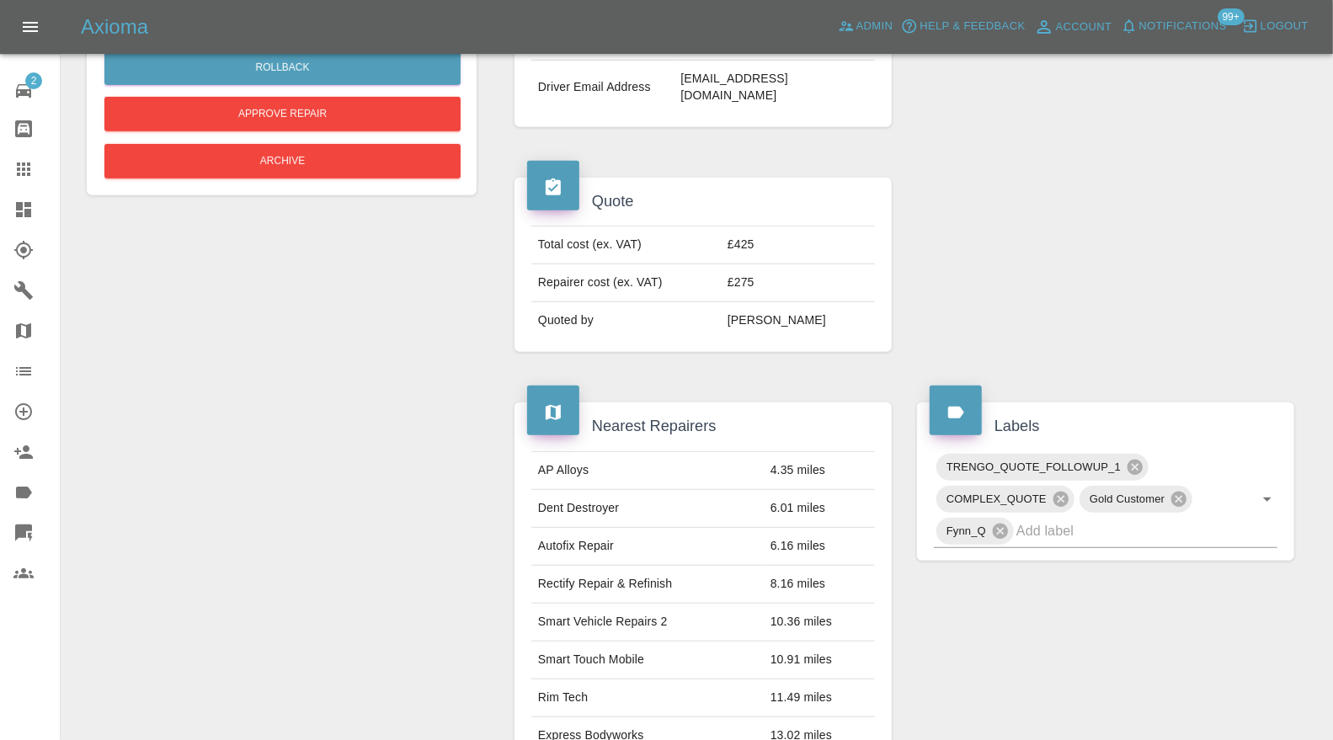
click at [1134, 458] on icon at bounding box center [1135, 467] width 19 height 19
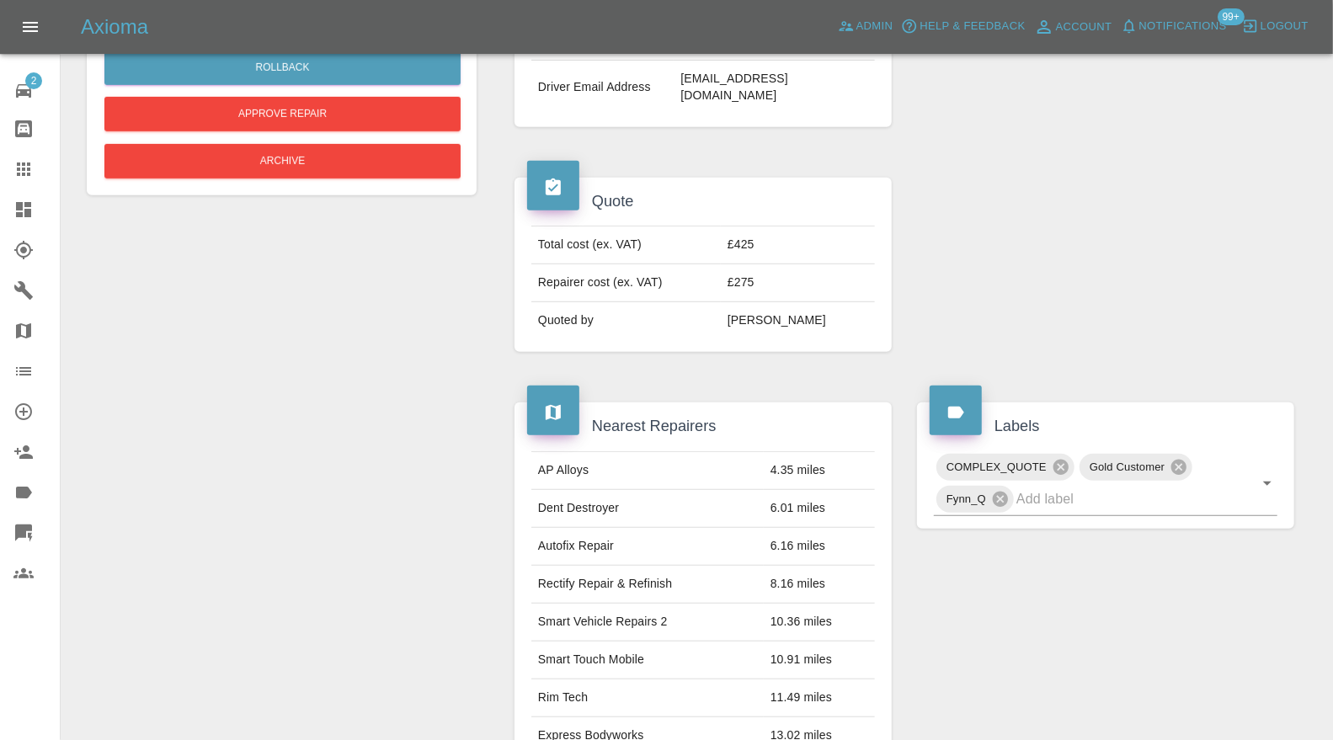
click at [1117, 486] on input "text" at bounding box center [1123, 499] width 214 height 26
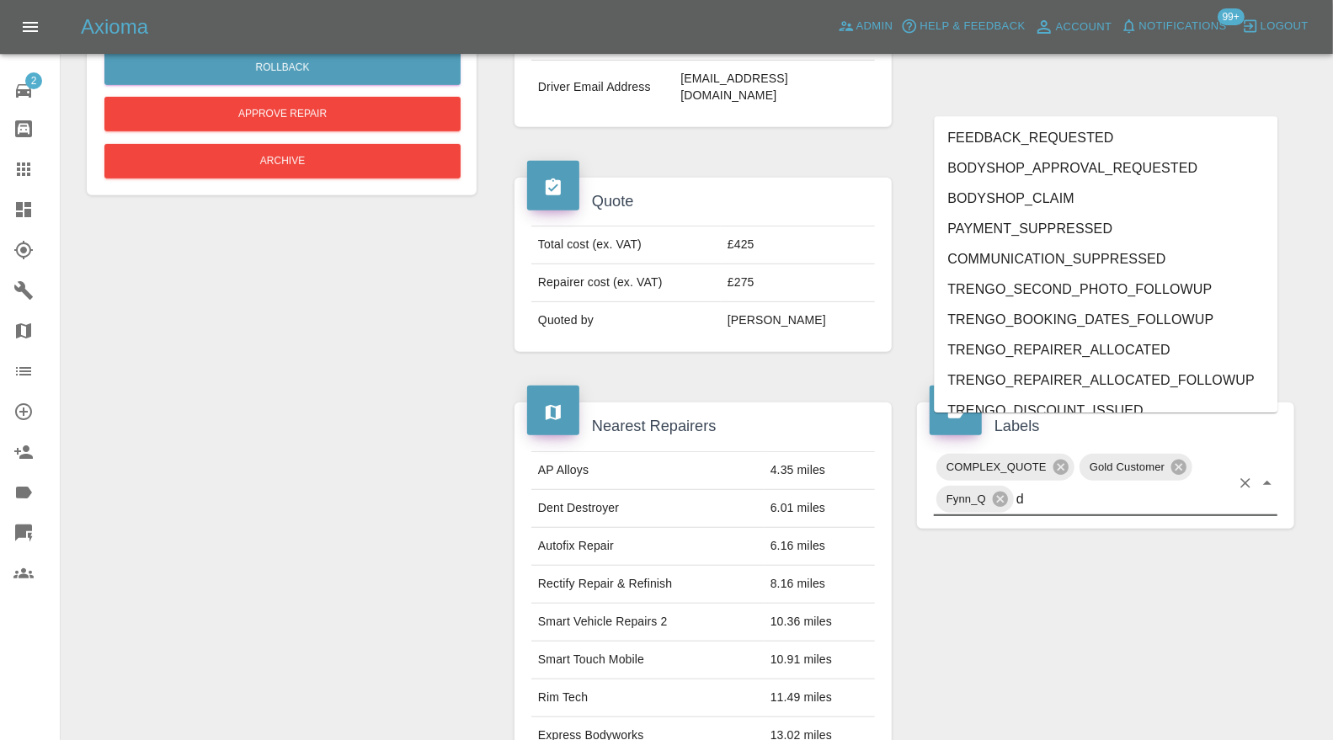
type input "do"
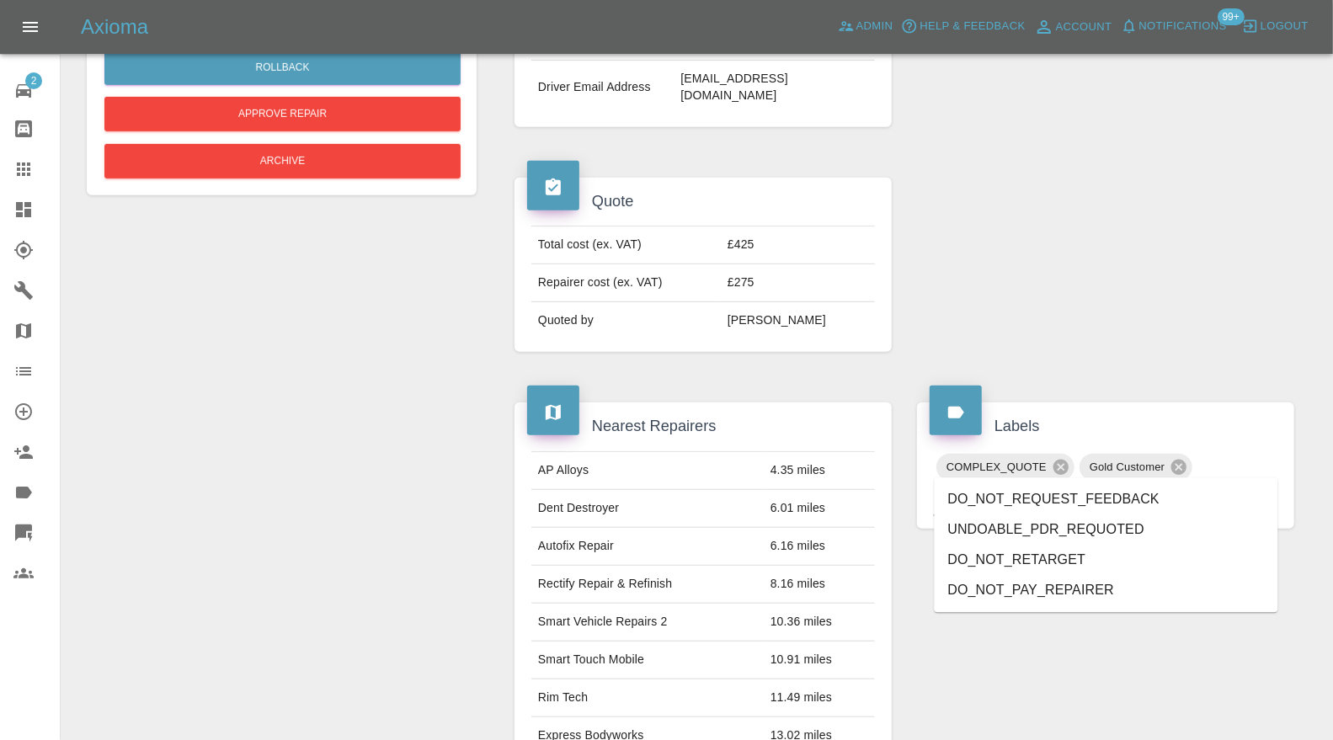
click at [1051, 556] on li "DO_NOT_RETARGET" at bounding box center [1105, 560] width 343 height 30
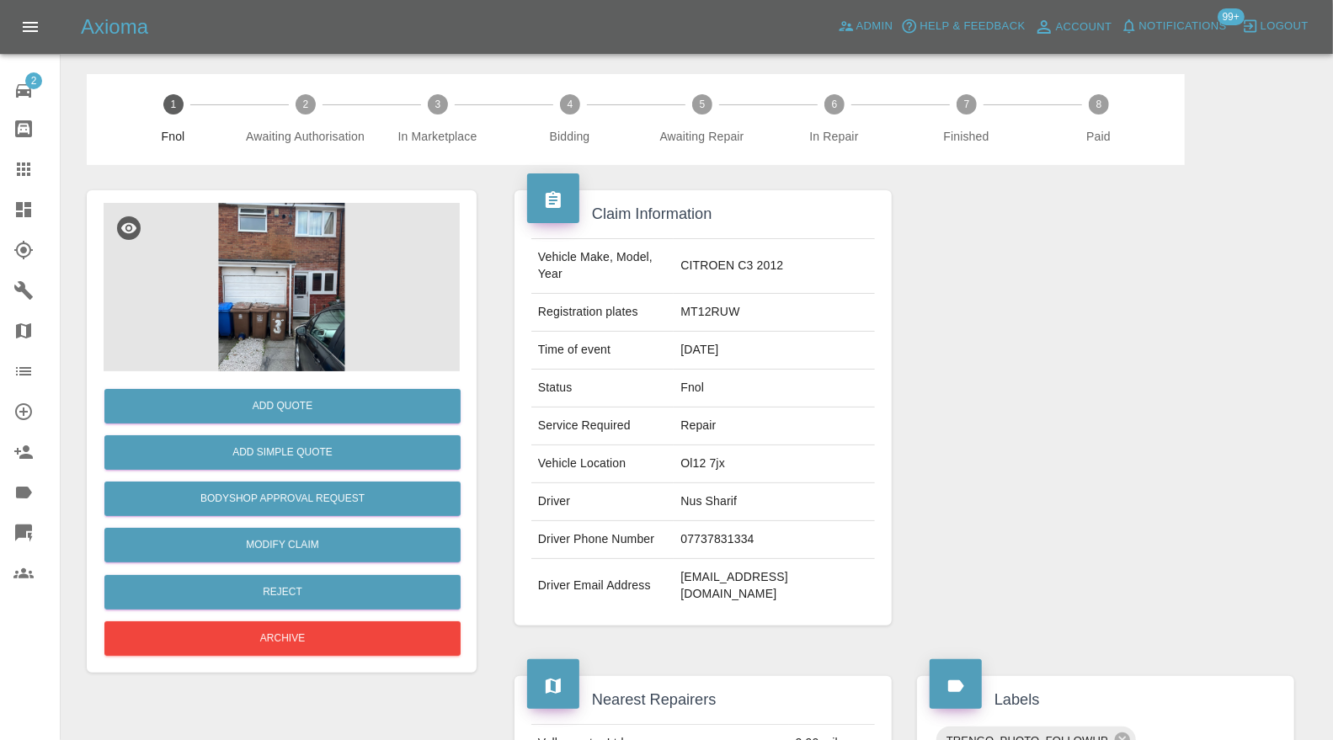
click at [284, 283] on img at bounding box center [282, 287] width 356 height 168
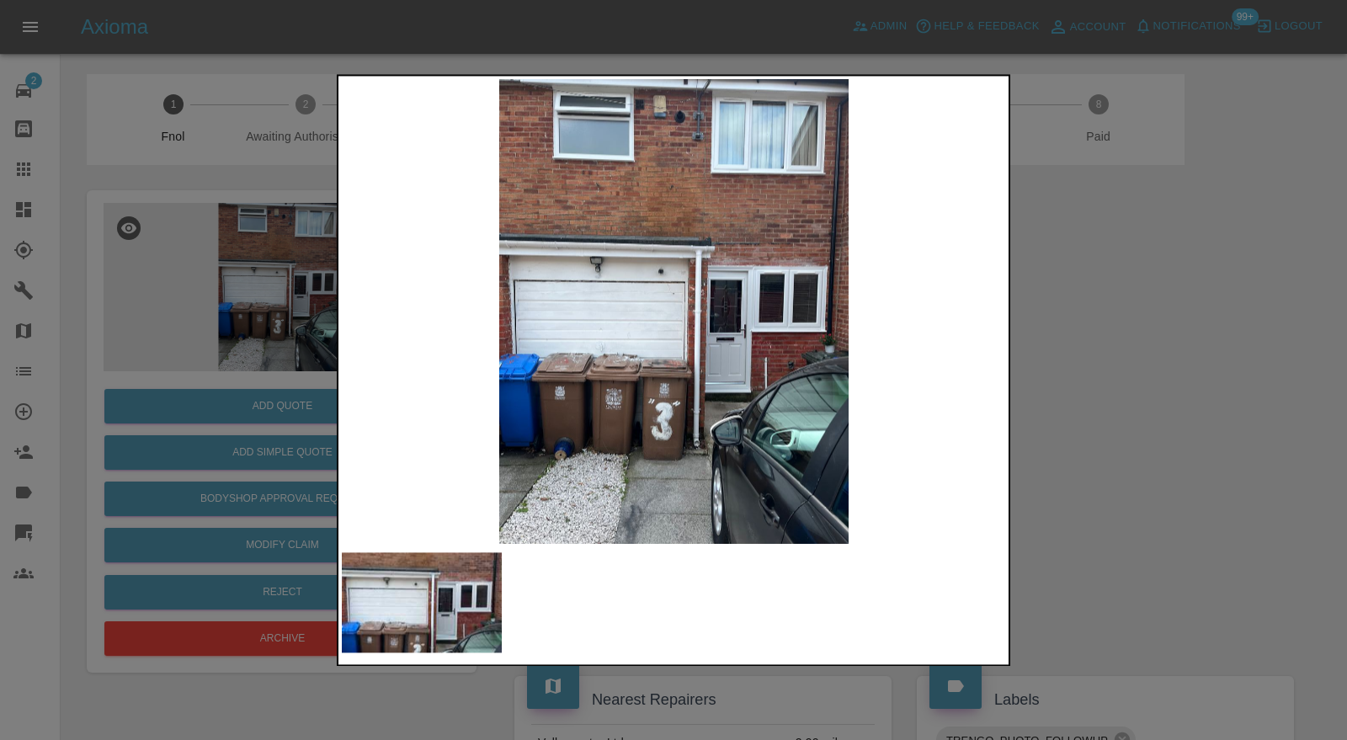
click at [1108, 338] on div at bounding box center [673, 370] width 1347 height 740
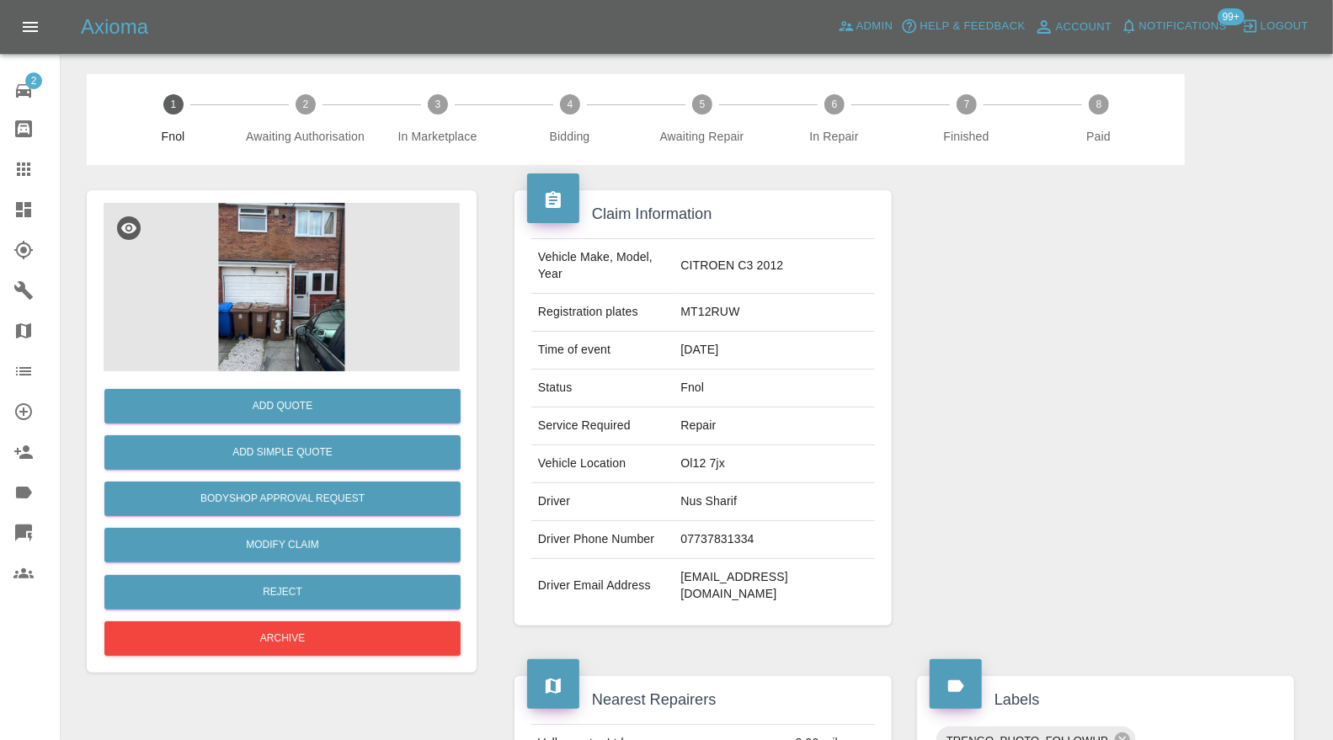
click at [266, 253] on img at bounding box center [282, 287] width 356 height 168
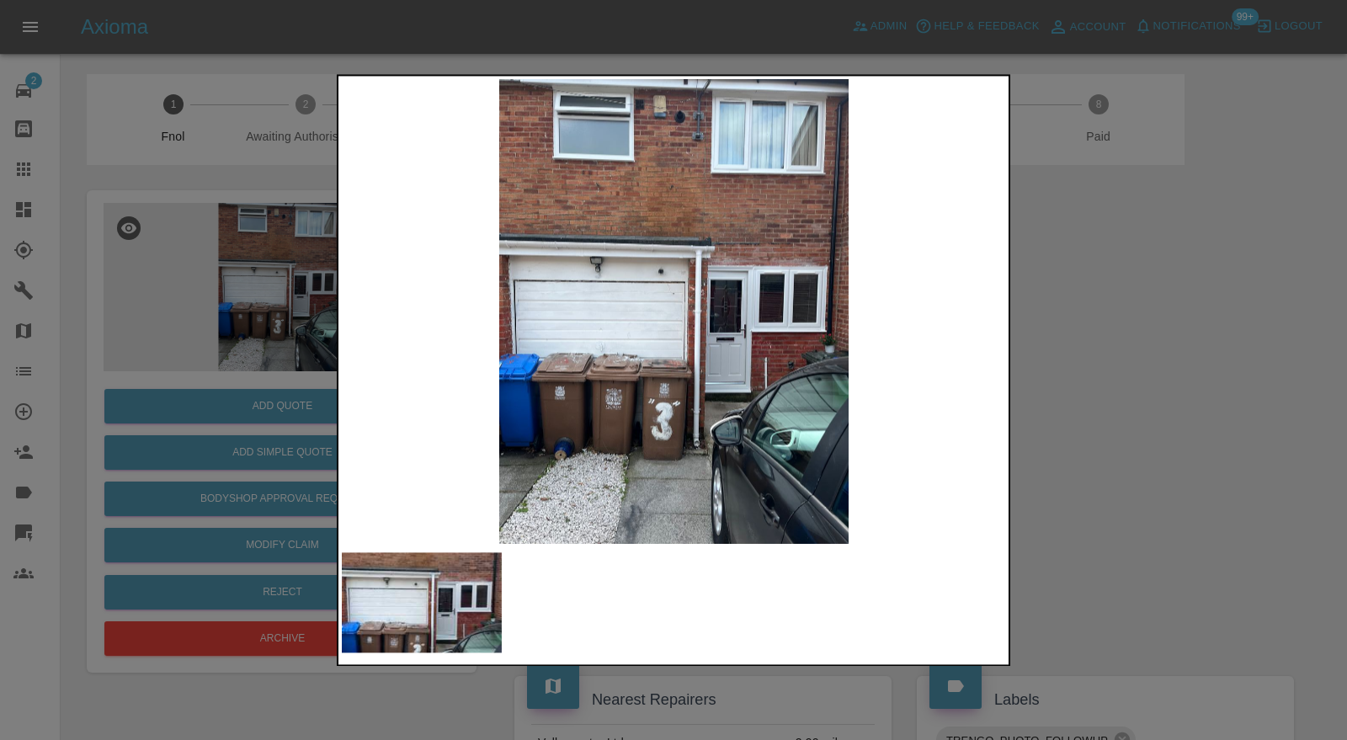
click at [716, 442] on img at bounding box center [674, 312] width 664 height 466
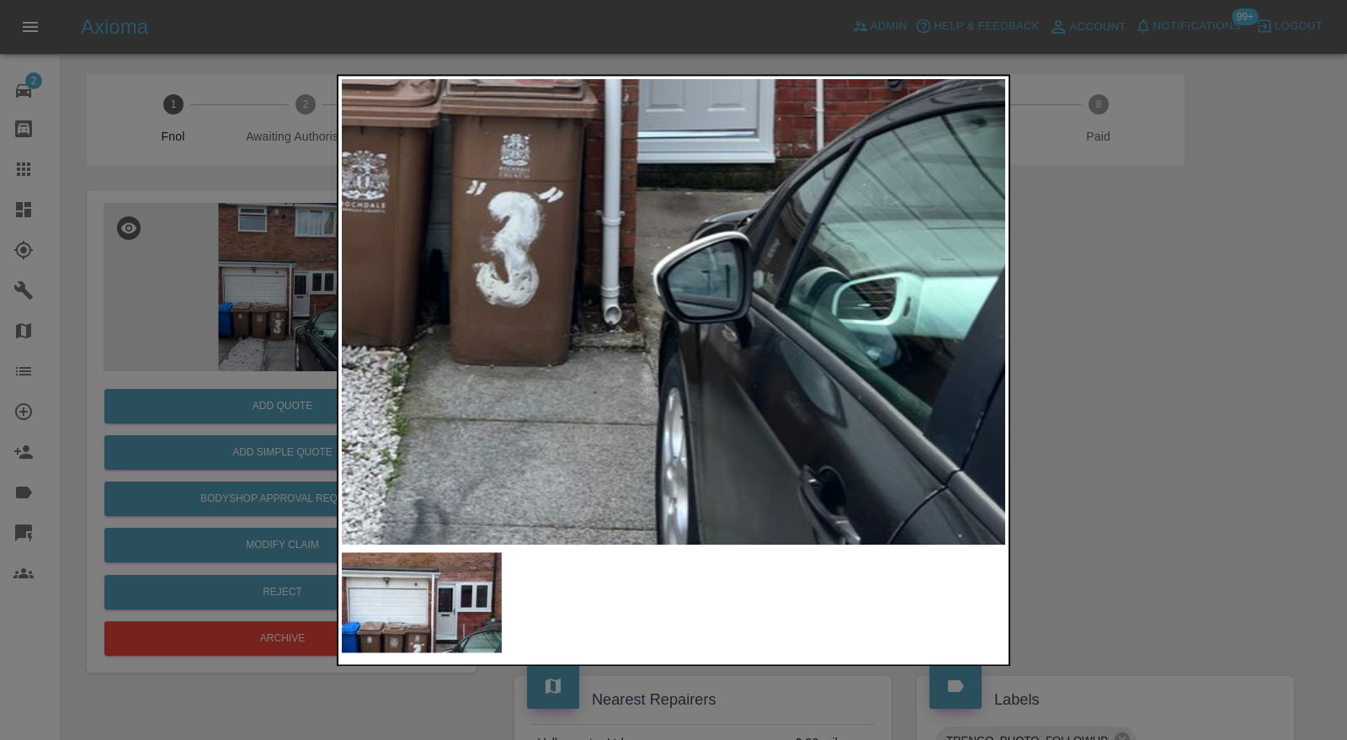
click at [1142, 356] on div at bounding box center [673, 370] width 1347 height 740
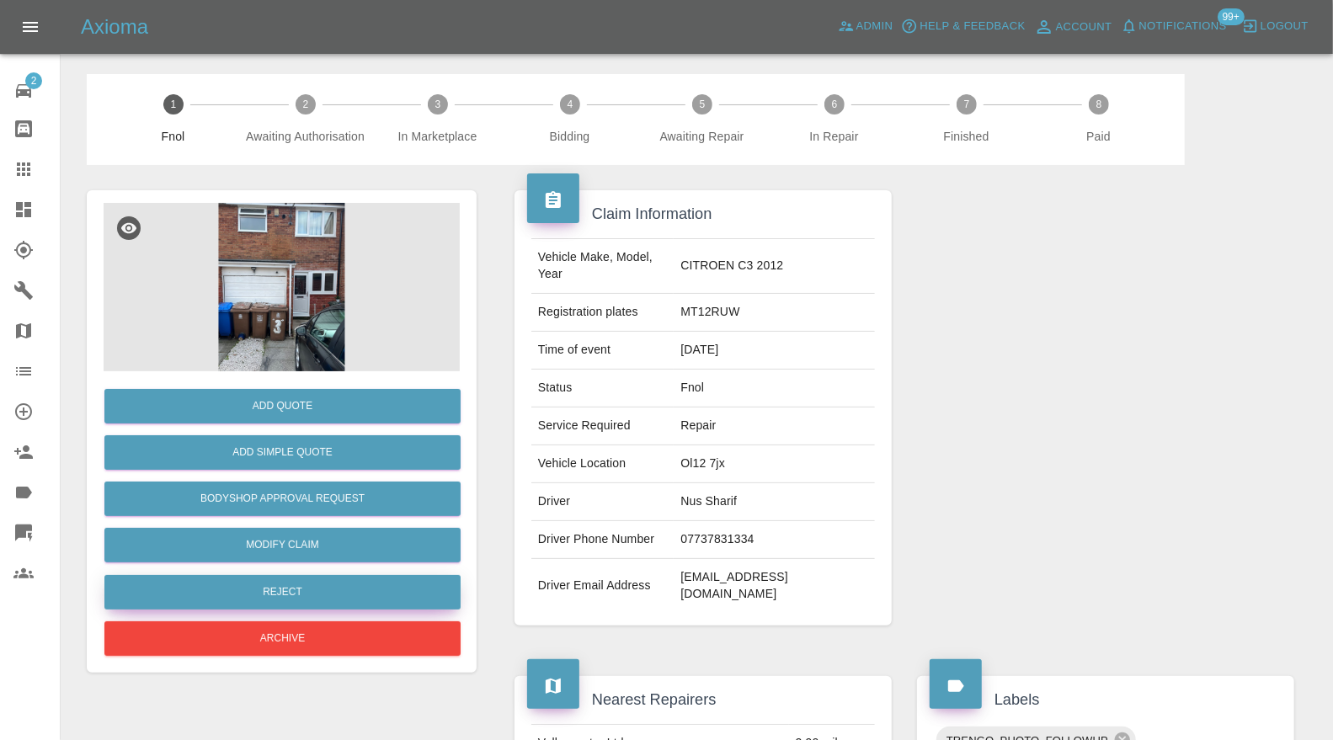
click at [372, 589] on button "Reject" at bounding box center [282, 592] width 356 height 35
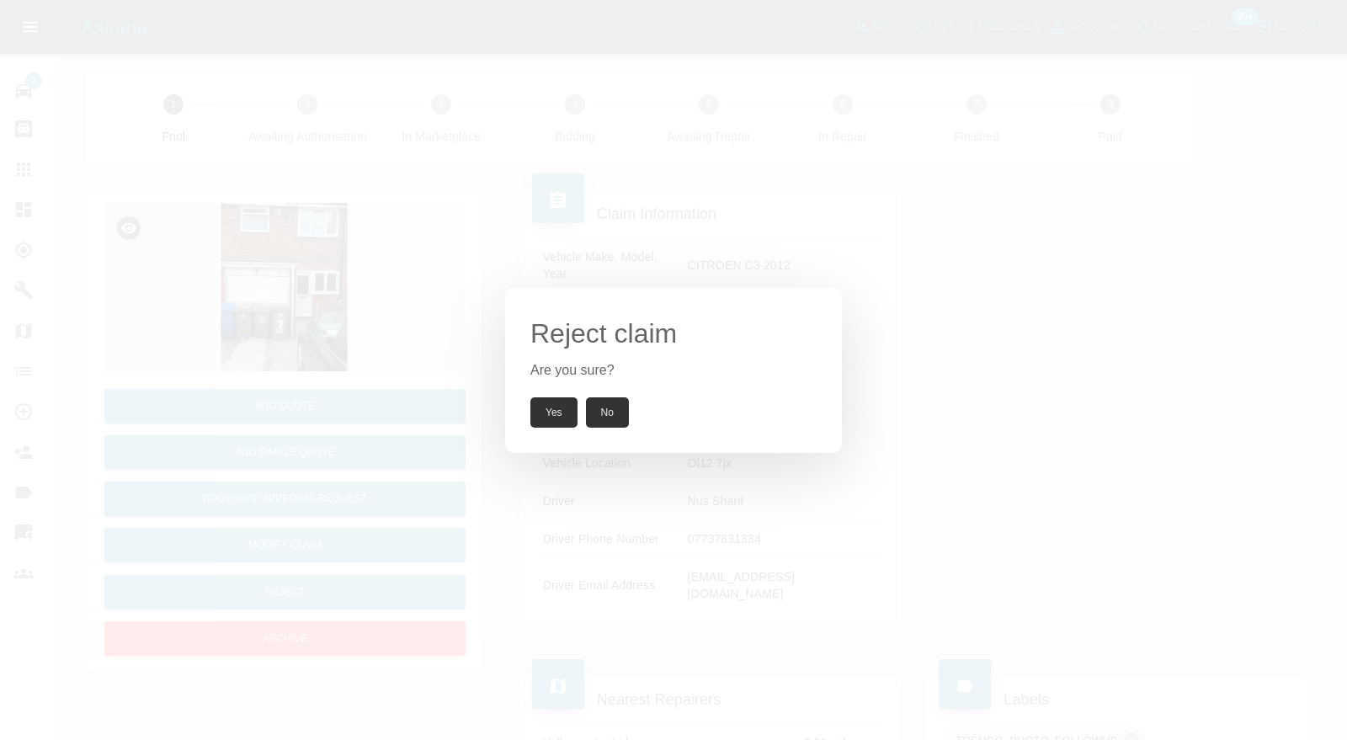
click at [550, 406] on button "Yes" at bounding box center [553, 412] width 47 height 30
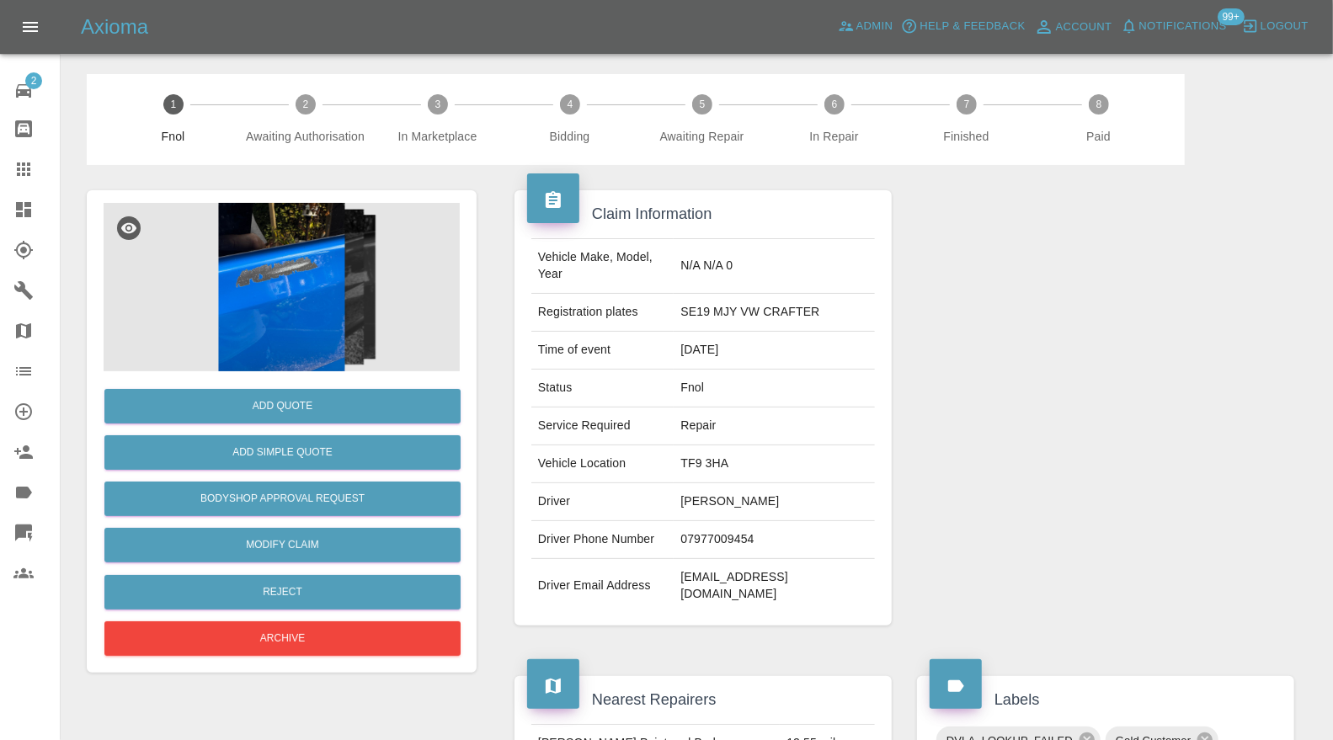
click at [308, 316] on img at bounding box center [282, 287] width 356 height 168
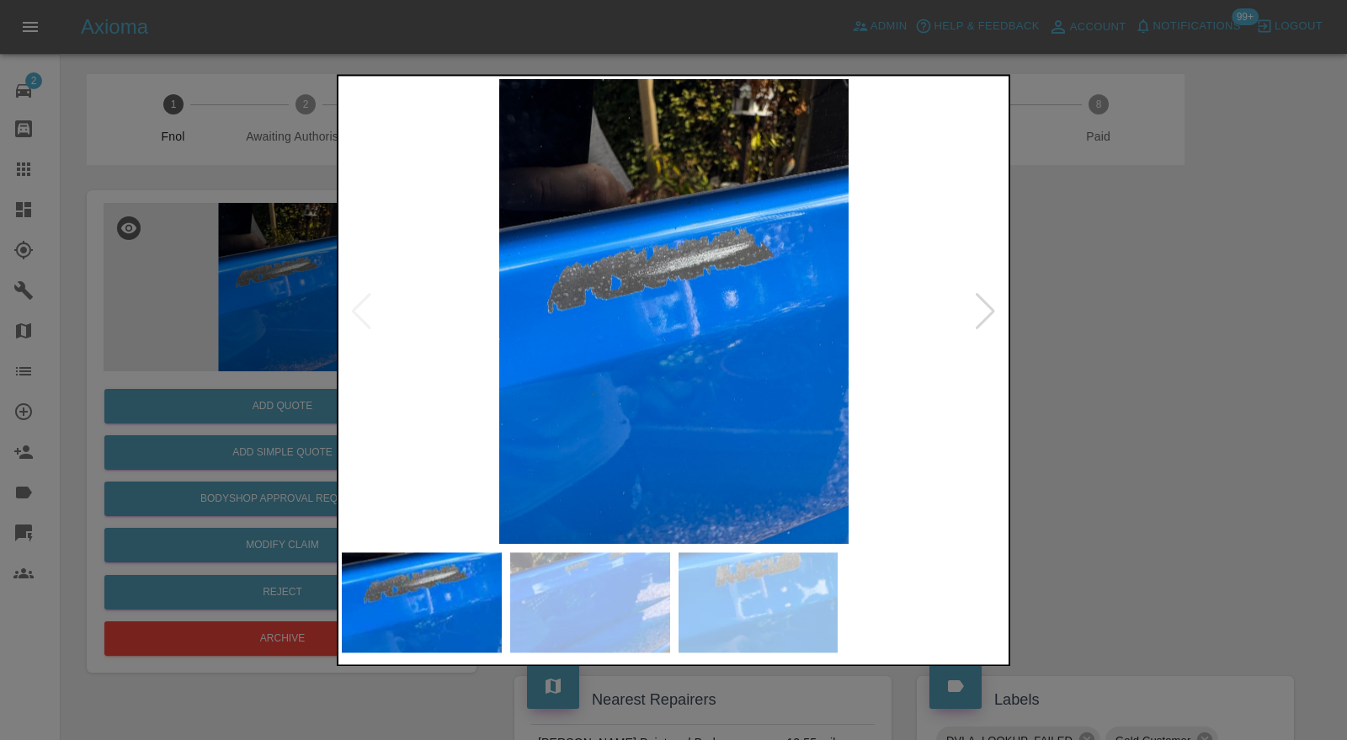
click at [598, 598] on img at bounding box center [590, 602] width 160 height 99
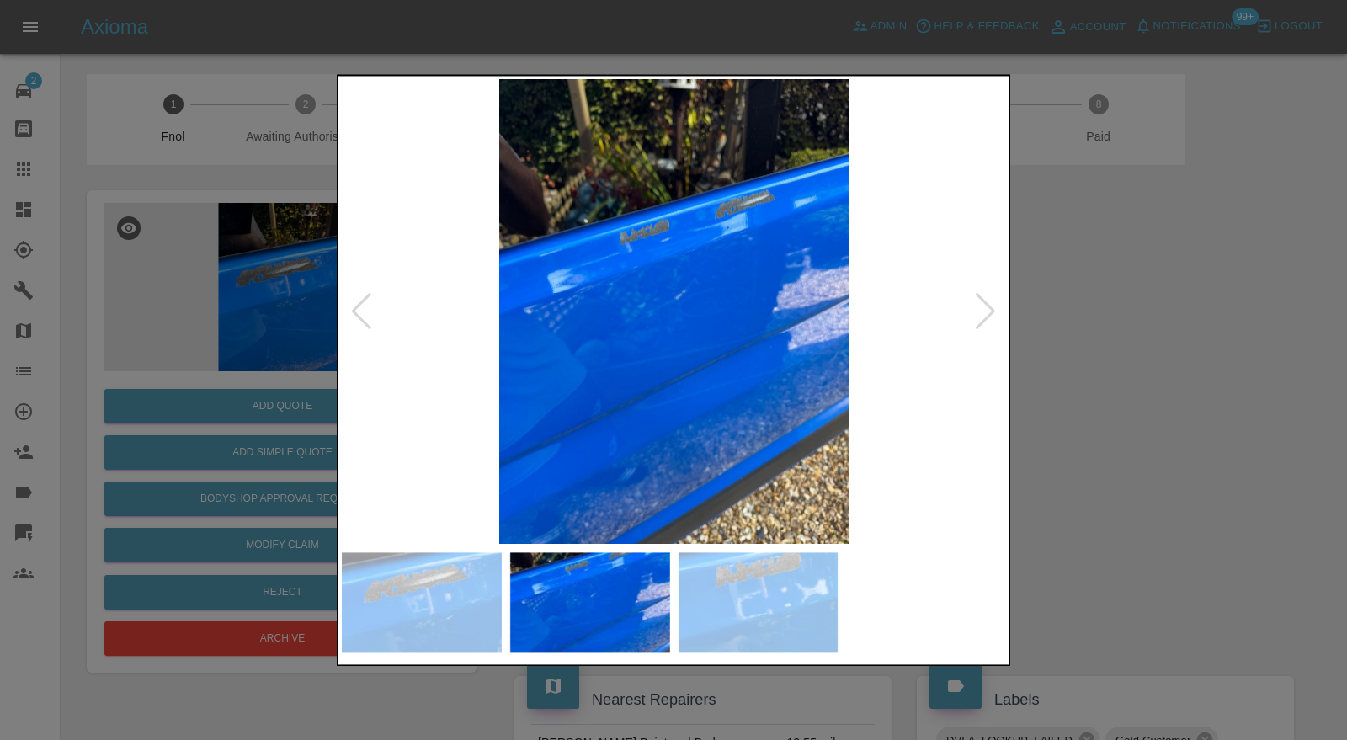
click at [705, 600] on img at bounding box center [759, 602] width 160 height 99
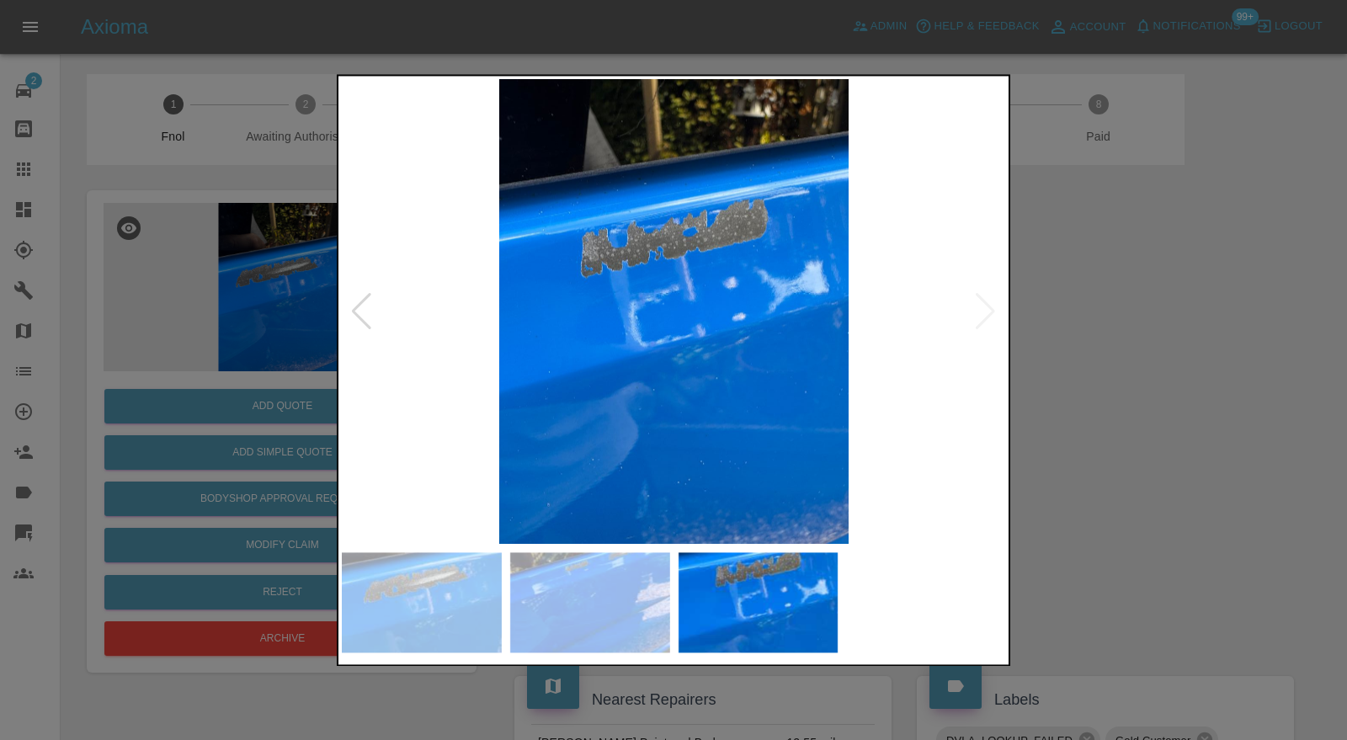
click at [616, 593] on img at bounding box center [590, 602] width 160 height 99
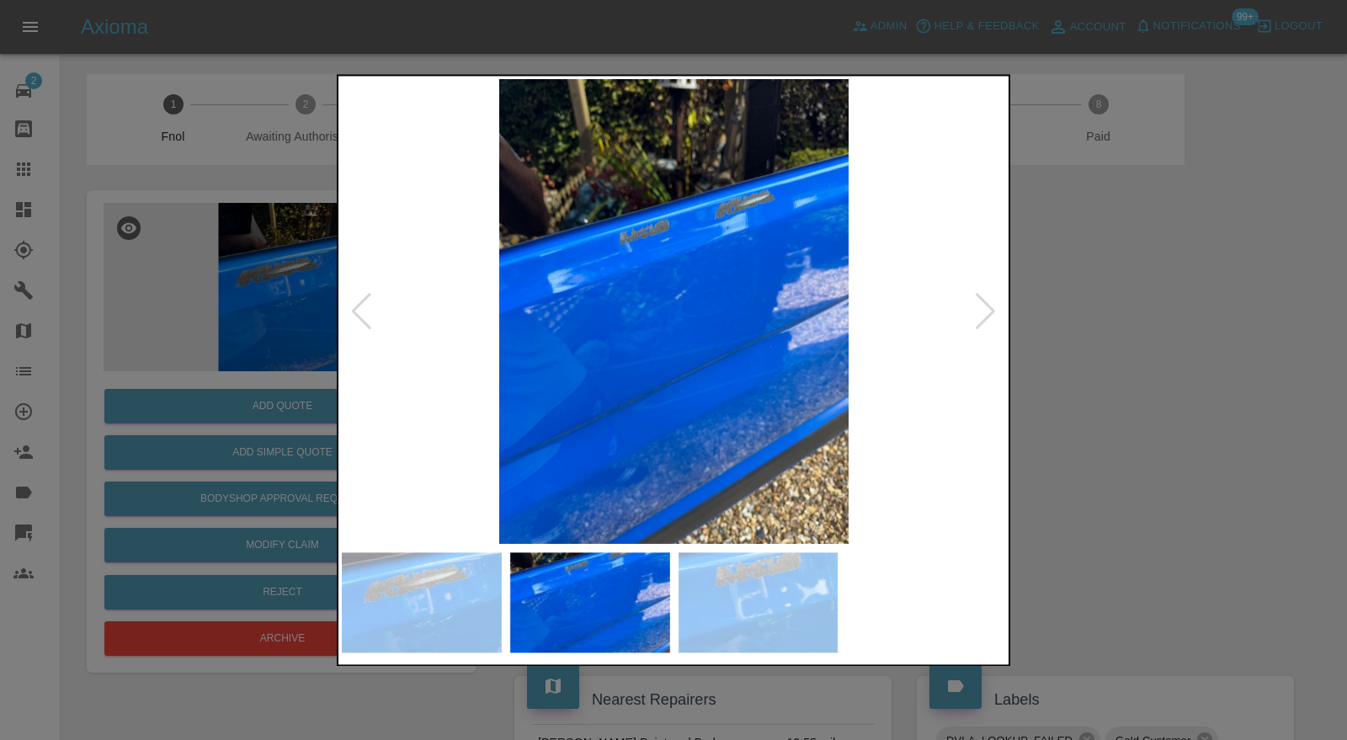
click at [1194, 439] on div at bounding box center [673, 370] width 1347 height 740
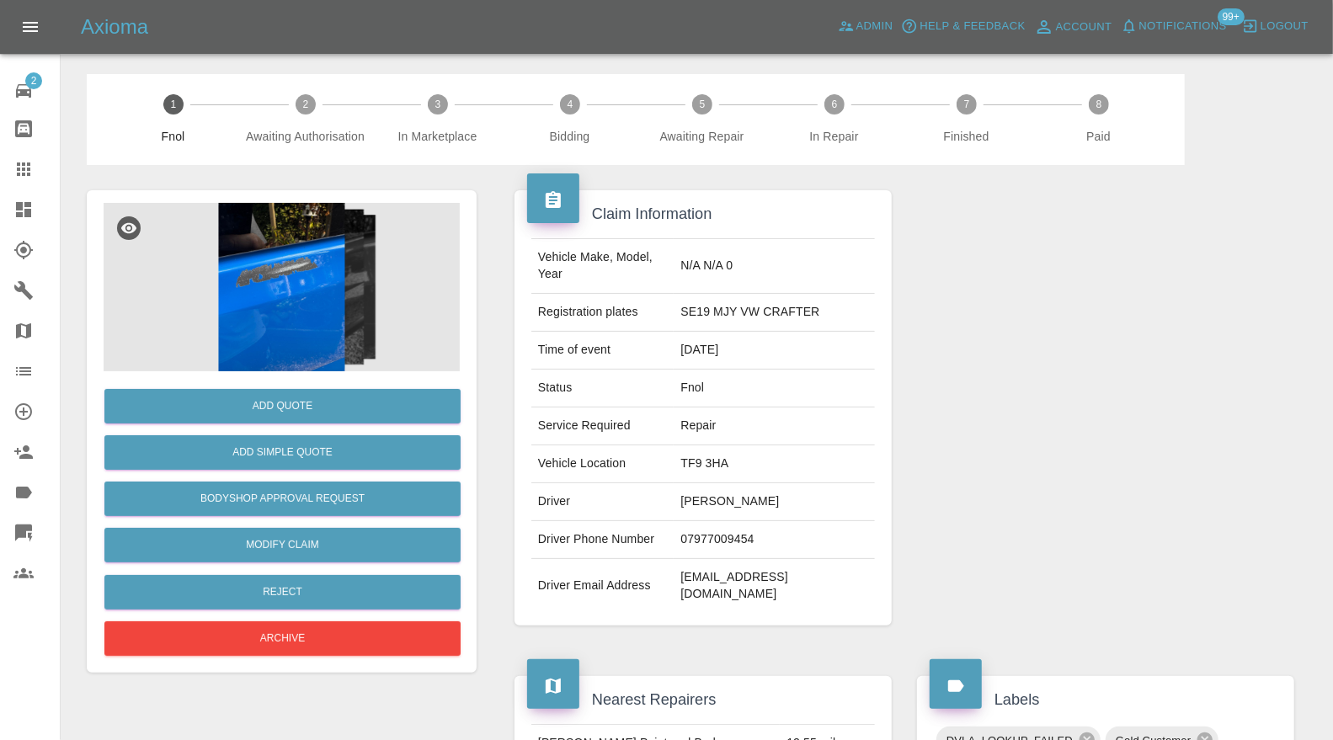
click at [268, 301] on img at bounding box center [282, 287] width 356 height 168
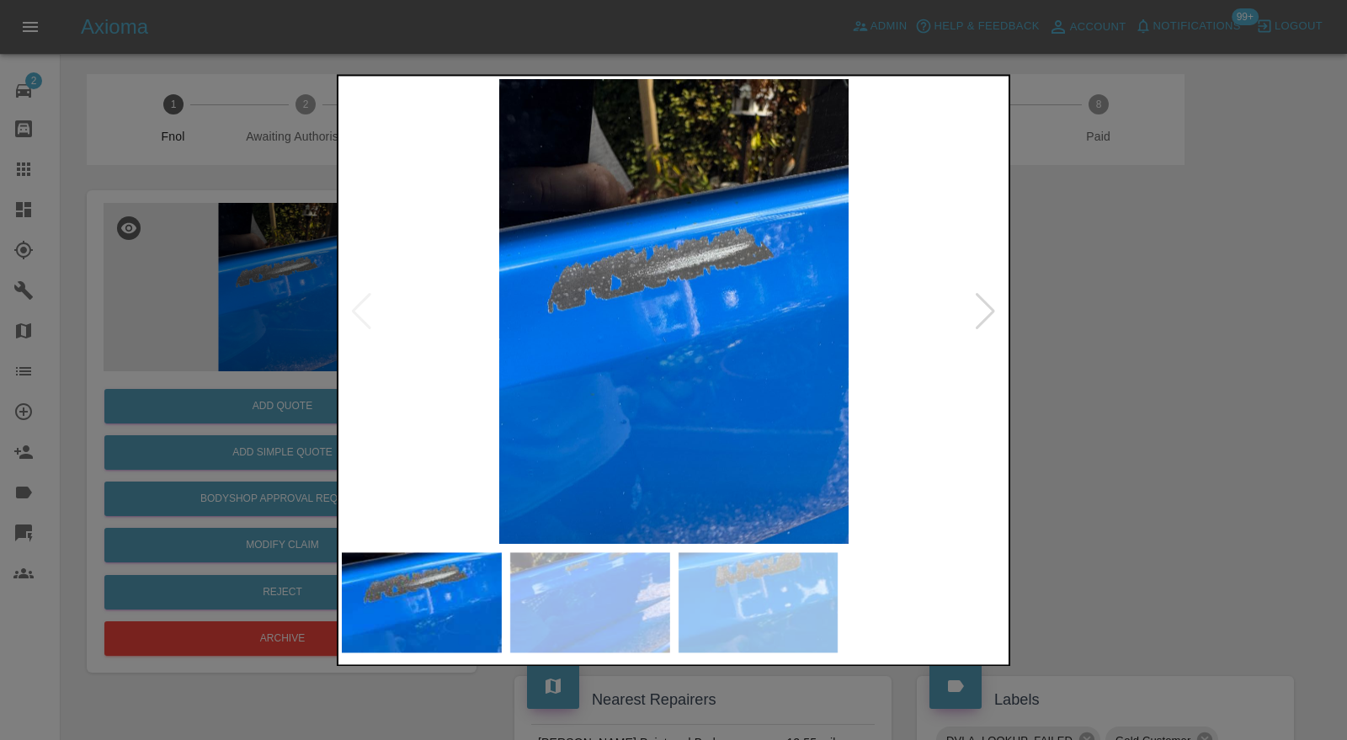
click at [984, 312] on div at bounding box center [985, 311] width 23 height 37
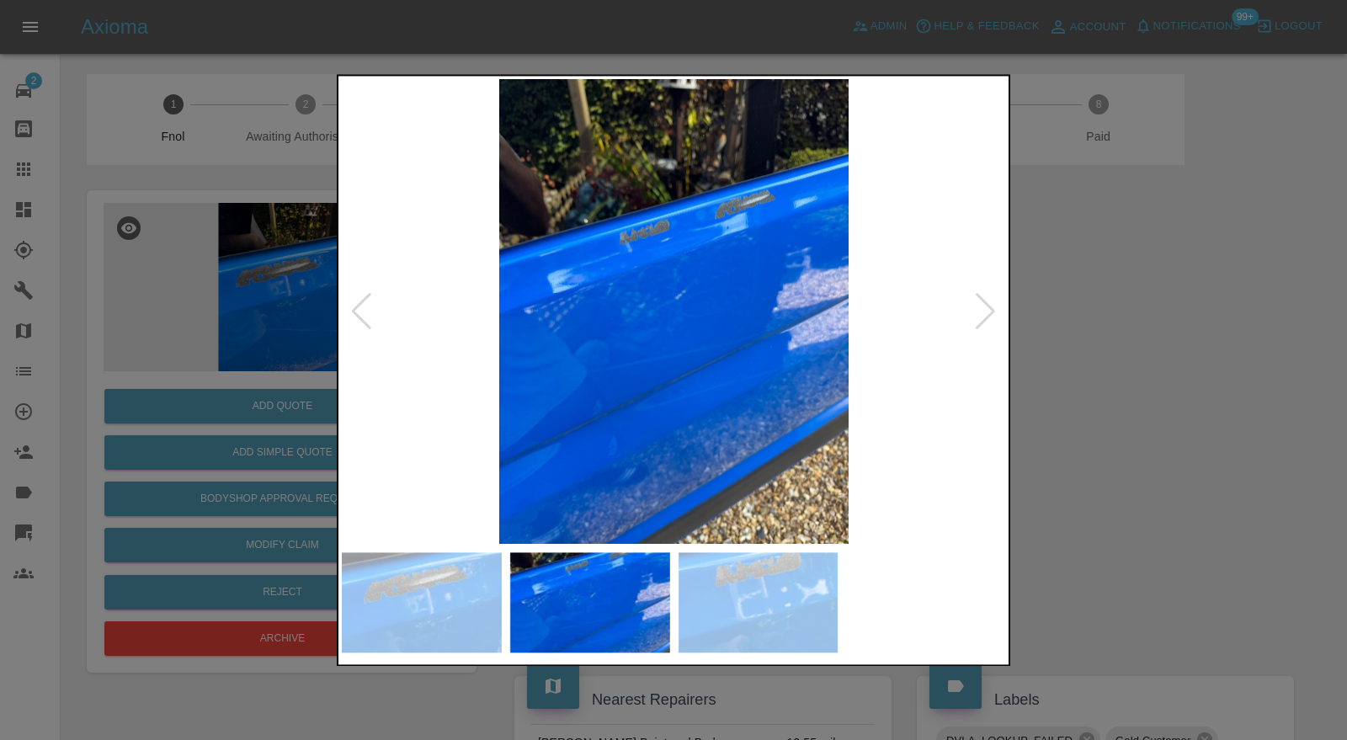
click at [984, 312] on div at bounding box center [985, 311] width 23 height 37
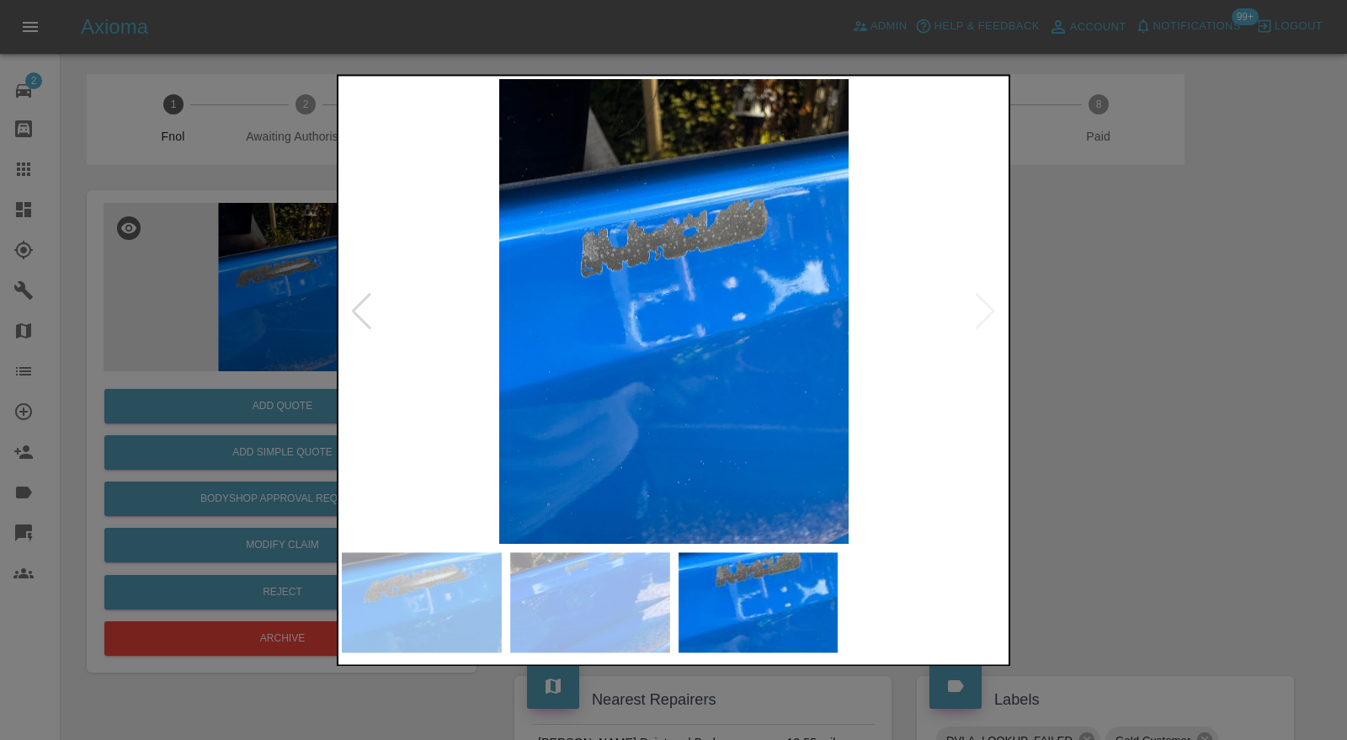
click at [1147, 322] on div at bounding box center [673, 370] width 1347 height 740
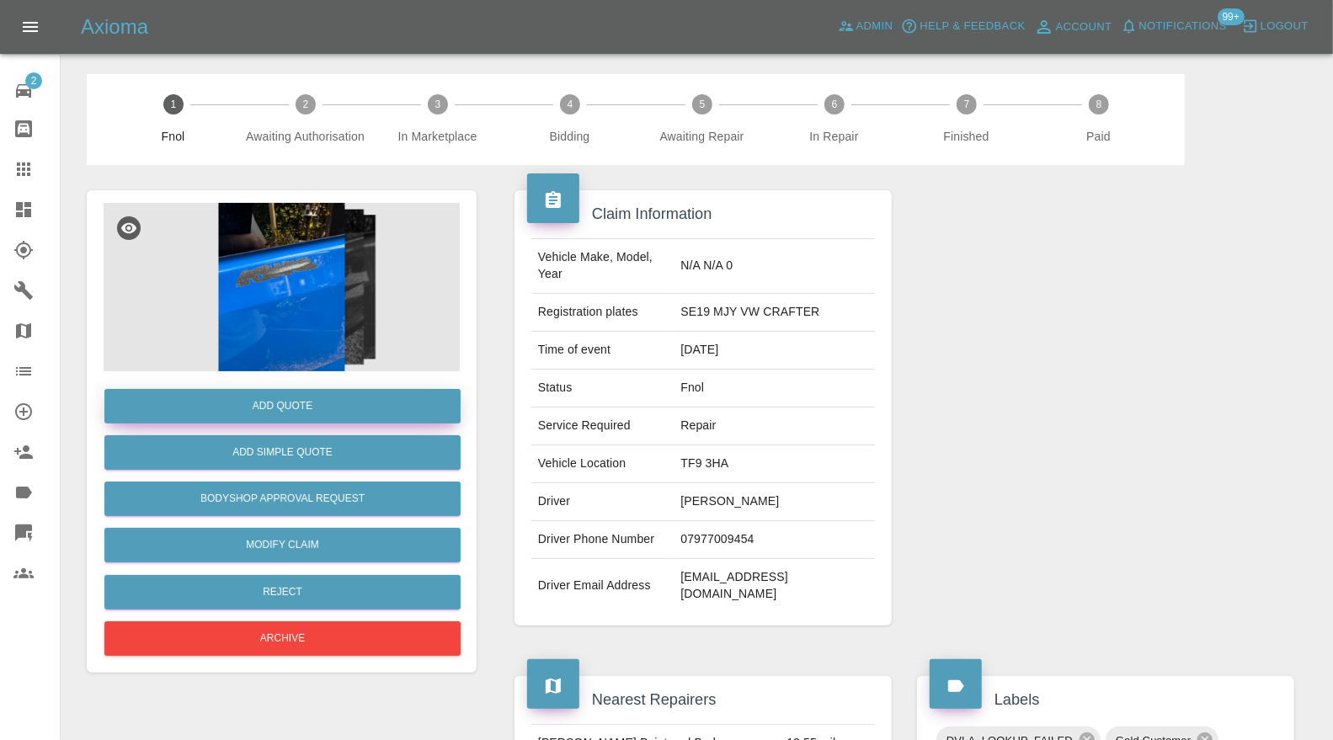
click at [390, 411] on button "Add Quote" at bounding box center [282, 406] width 356 height 35
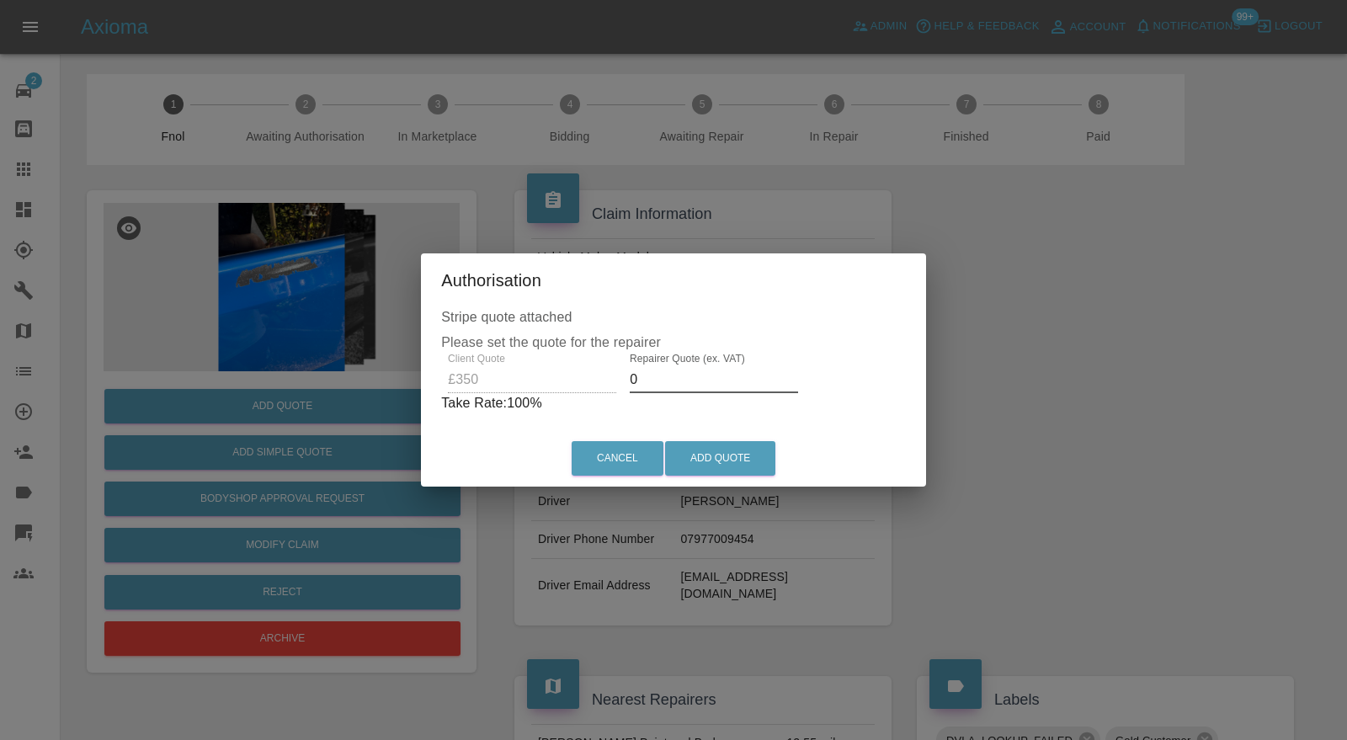
click at [678, 380] on input "0" at bounding box center [714, 379] width 168 height 27
type input "225"
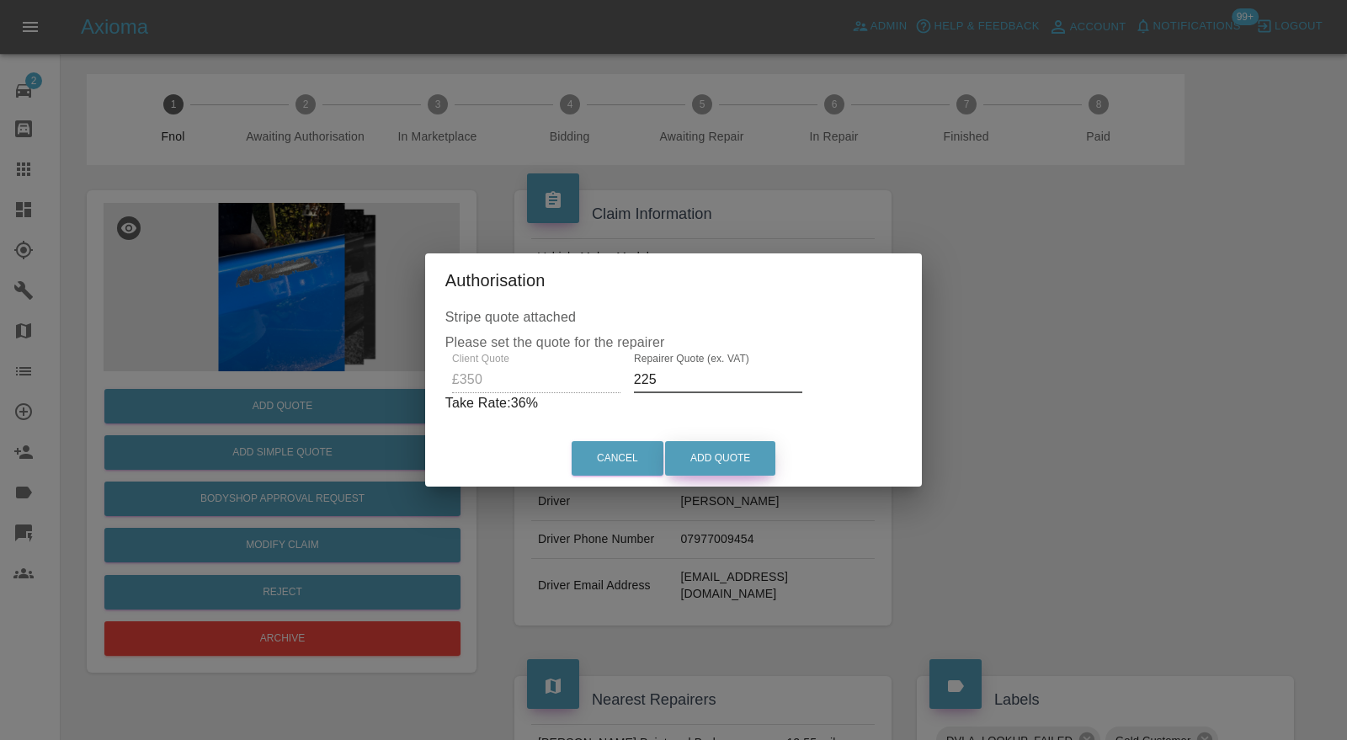
click at [711, 457] on button "Add Quote" at bounding box center [720, 458] width 110 height 35
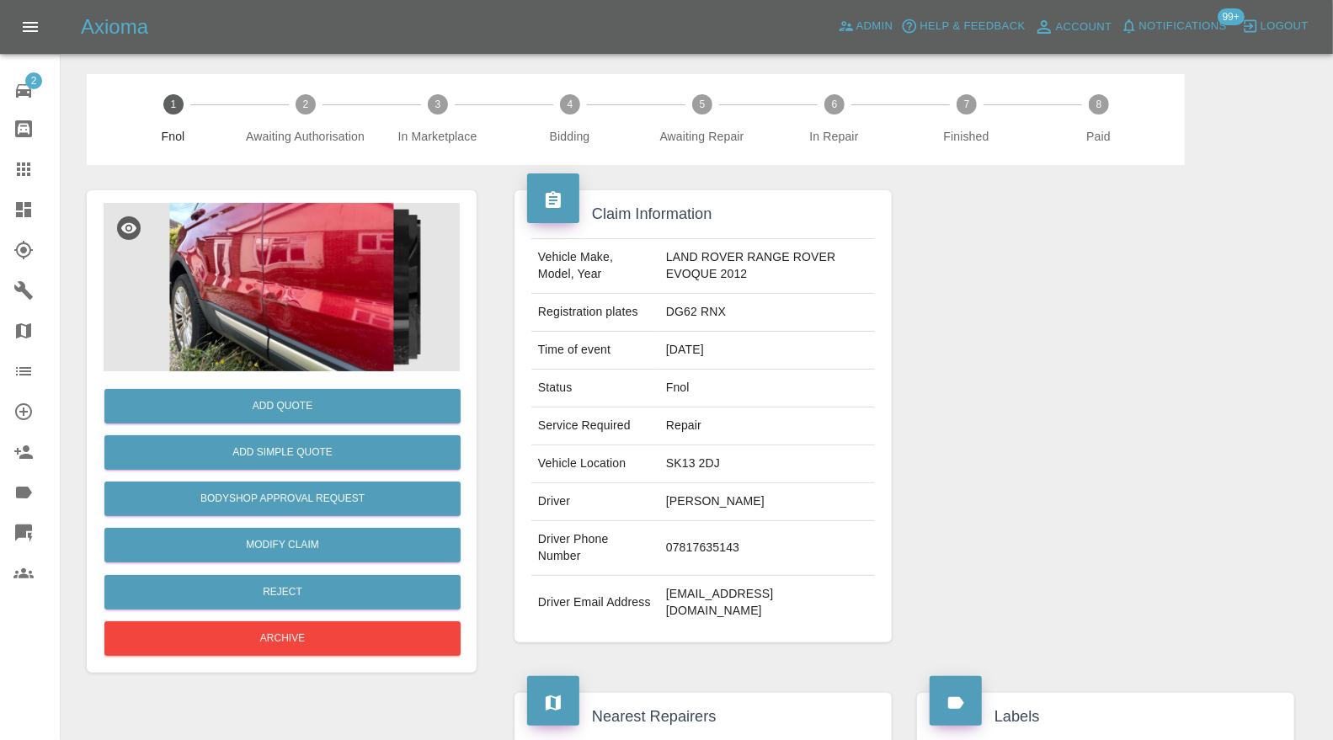
click at [306, 312] on img at bounding box center [282, 287] width 356 height 168
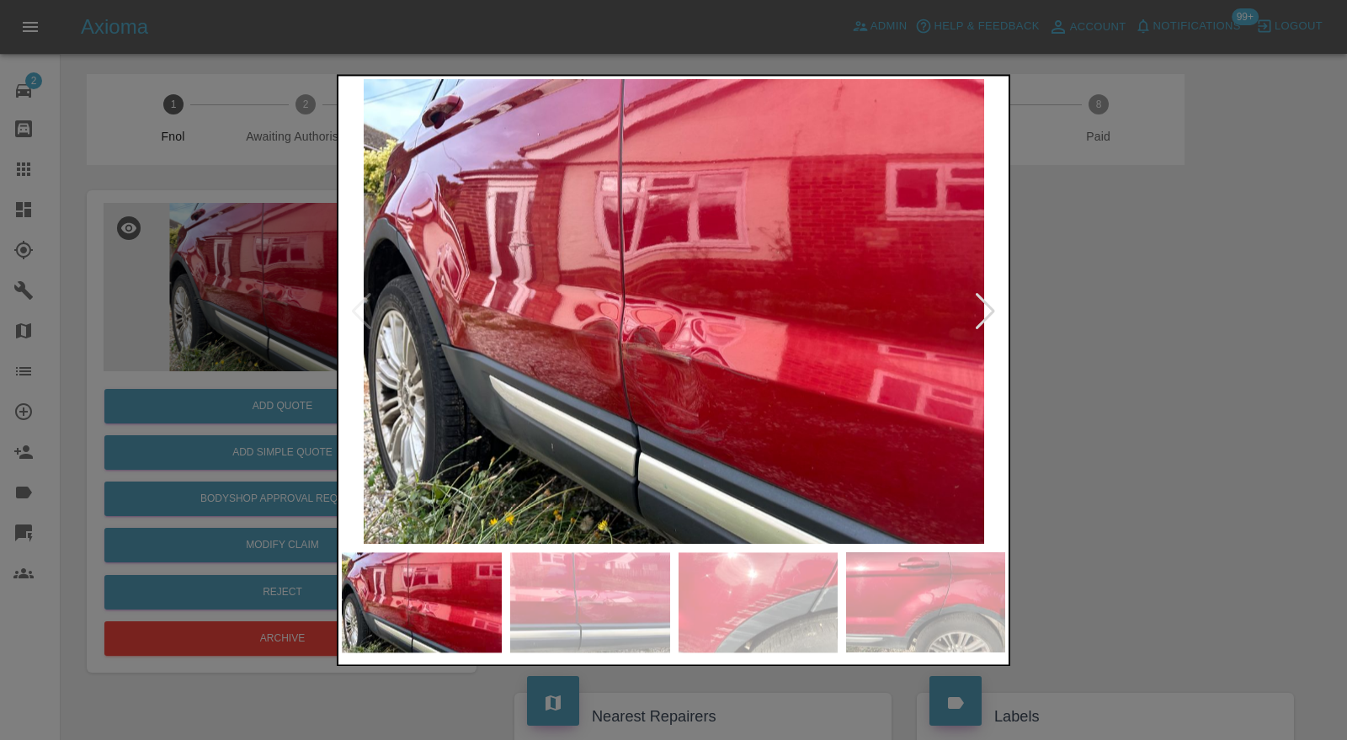
click at [983, 307] on div at bounding box center [985, 311] width 23 height 37
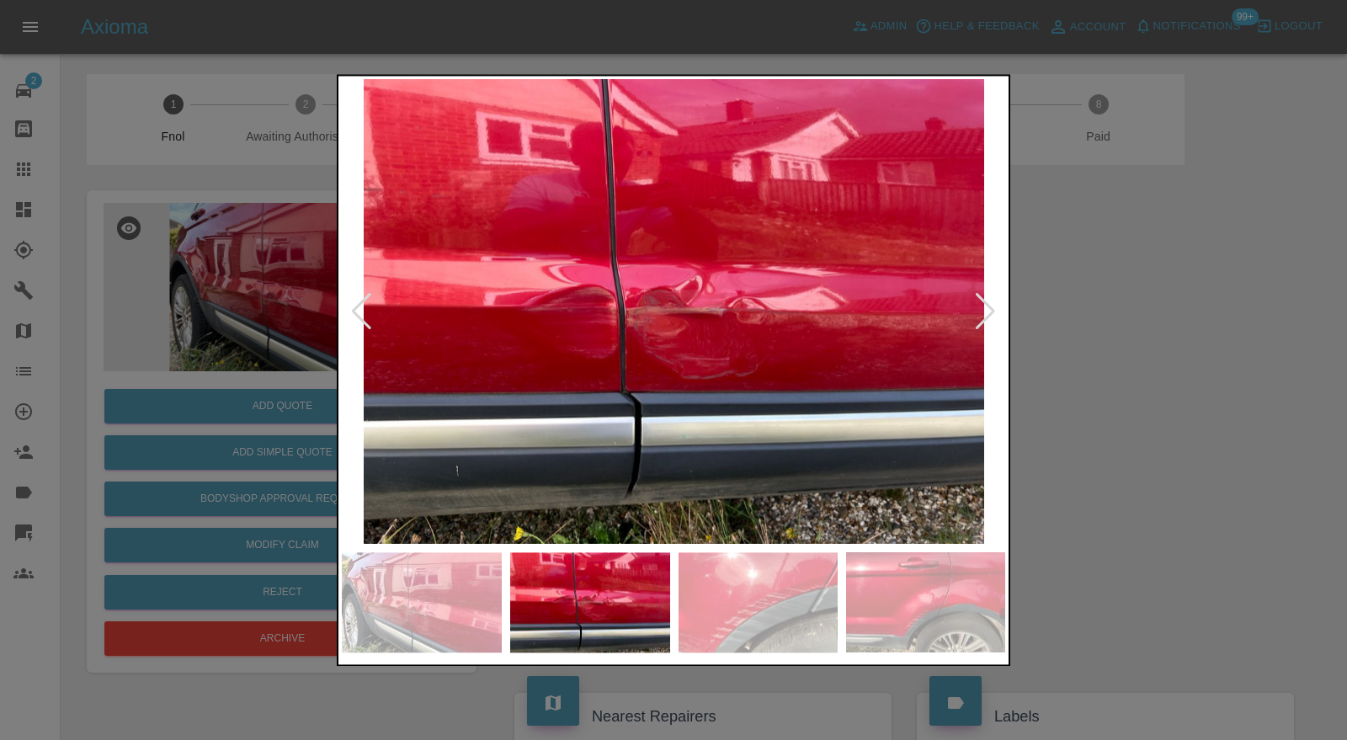
click at [983, 307] on div at bounding box center [985, 311] width 23 height 37
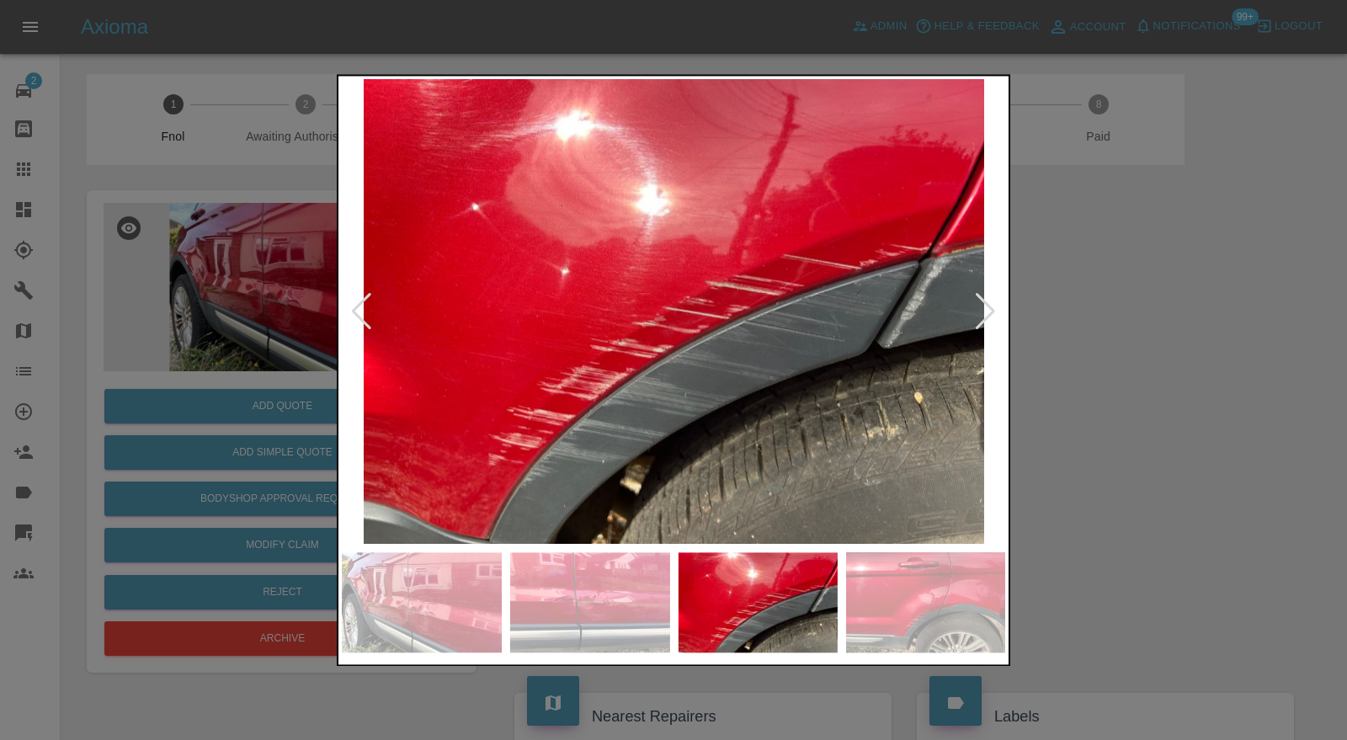
click at [994, 312] on div at bounding box center [985, 311] width 23 height 37
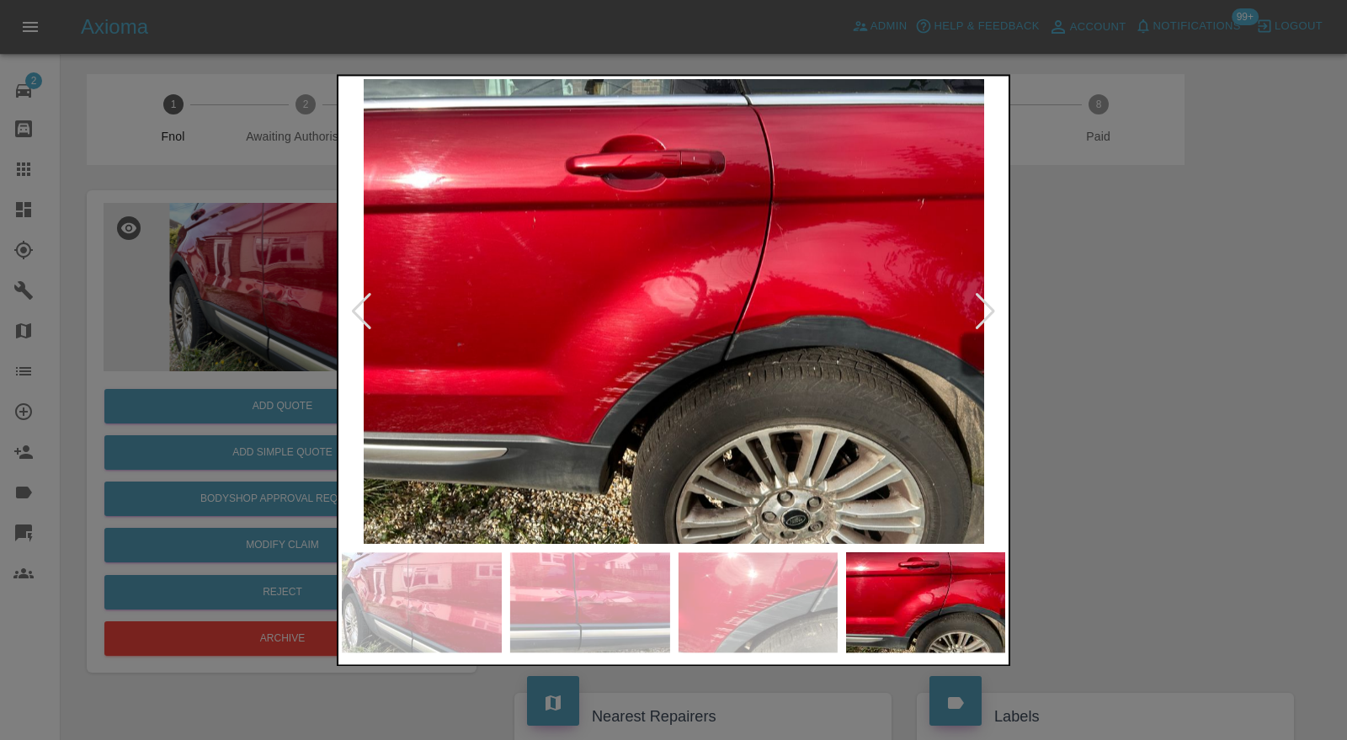
click at [988, 318] on div at bounding box center [985, 311] width 23 height 37
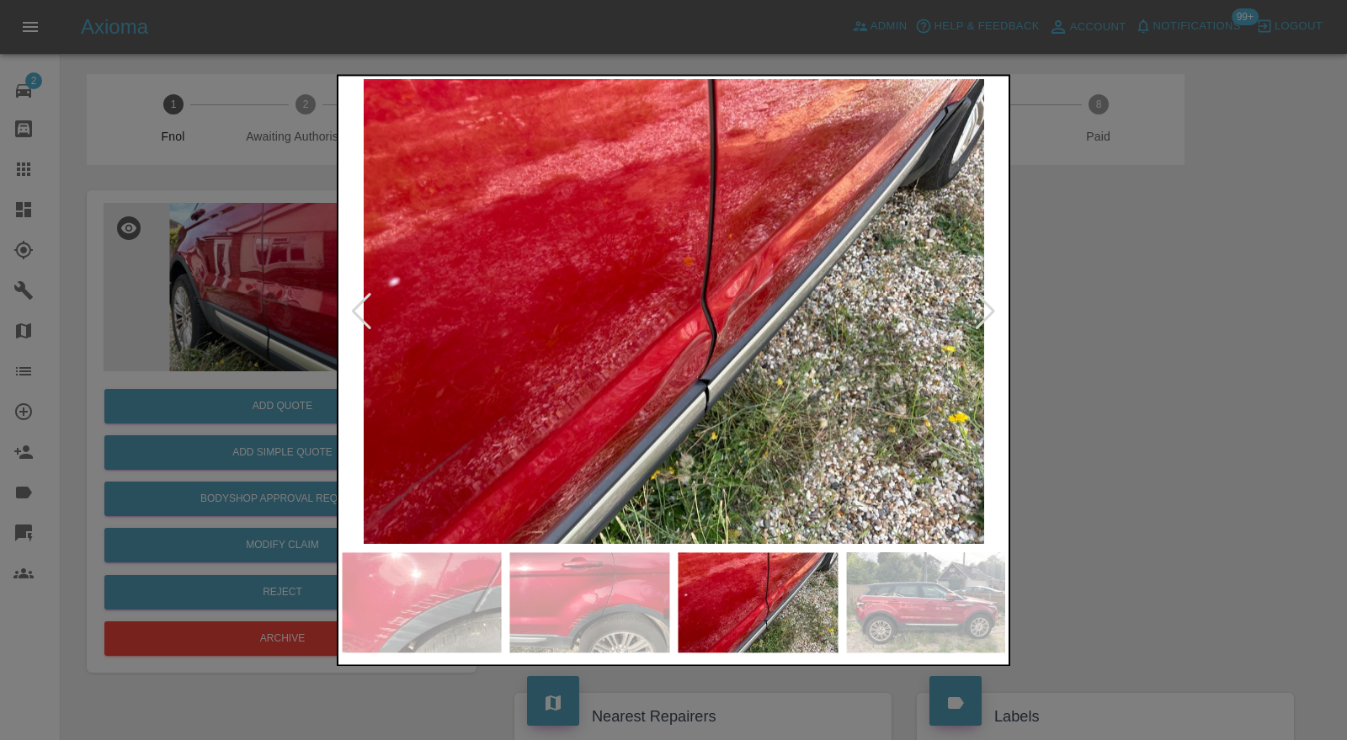
click at [989, 314] on div at bounding box center [985, 311] width 23 height 37
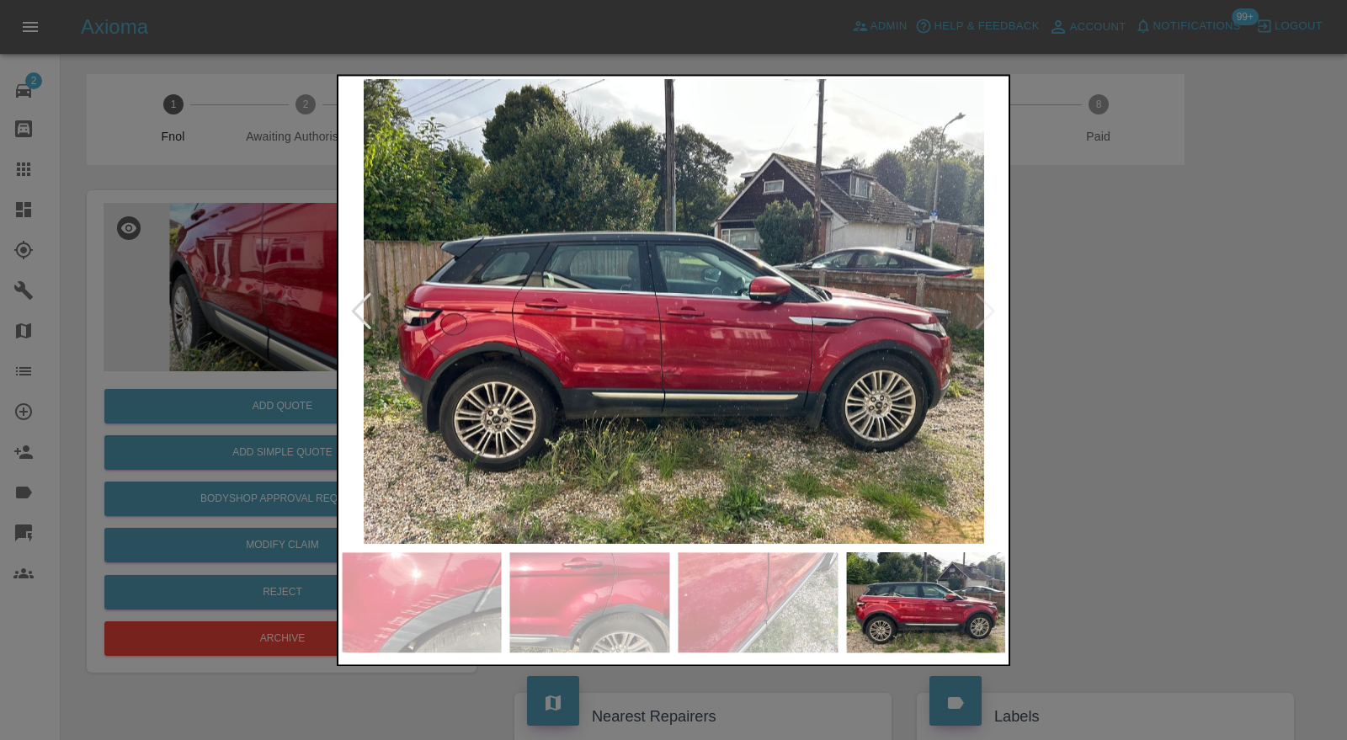
click at [989, 314] on img at bounding box center [674, 312] width 664 height 466
click at [1055, 314] on div at bounding box center [673, 370] width 1347 height 740
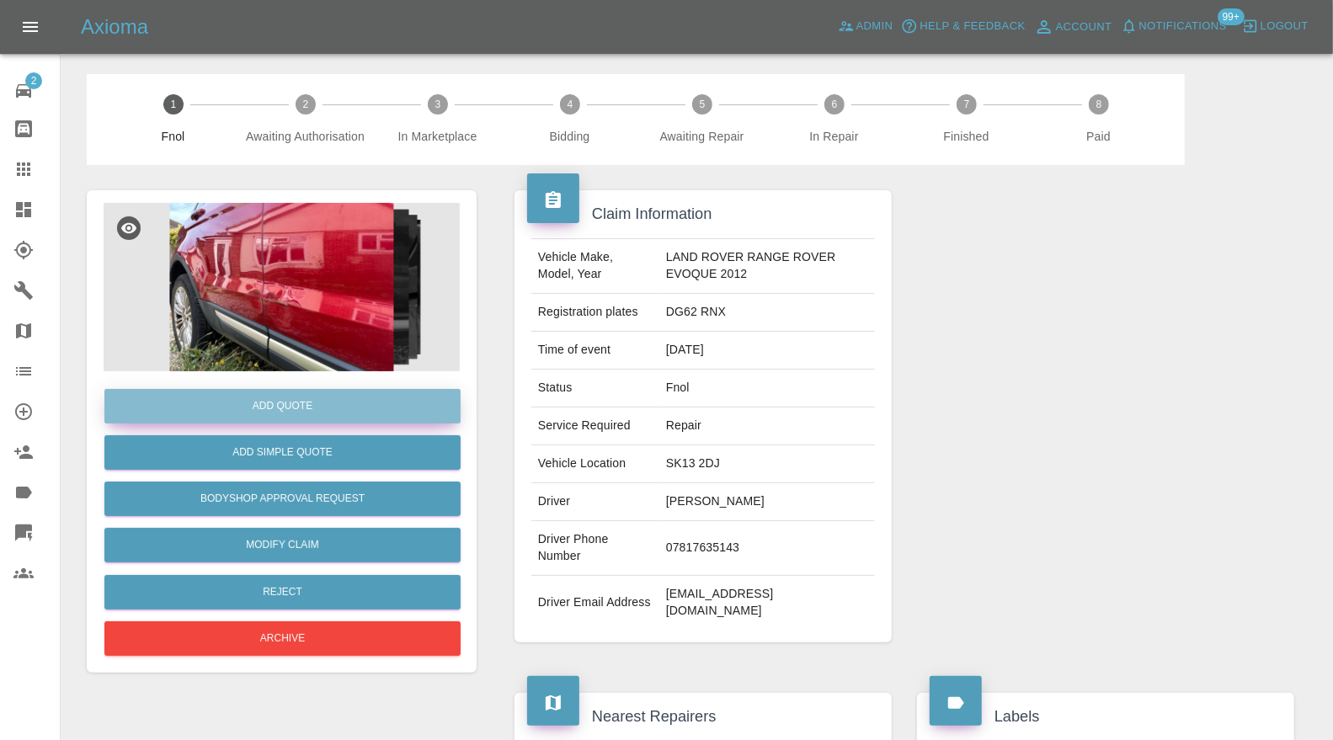
click at [395, 405] on button "Add Quote" at bounding box center [282, 406] width 356 height 35
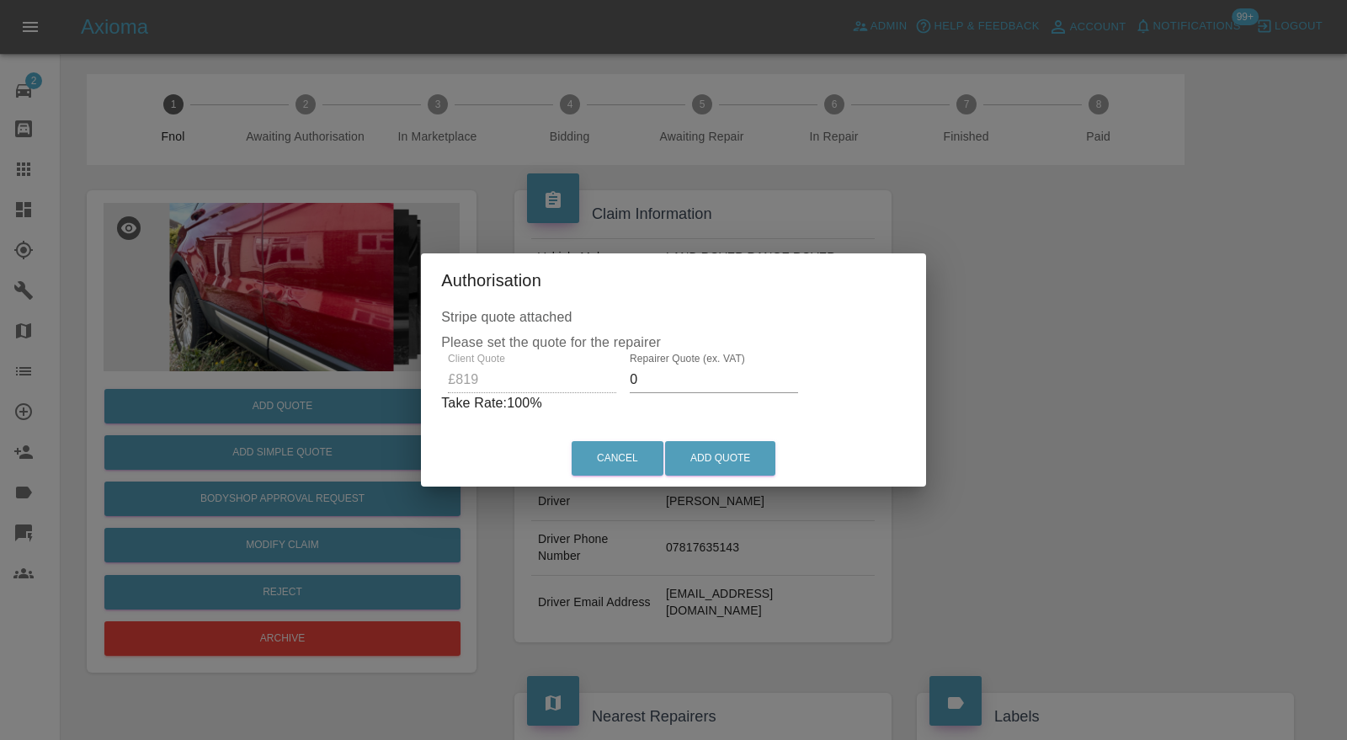
click at [720, 373] on input "0" at bounding box center [714, 379] width 168 height 27
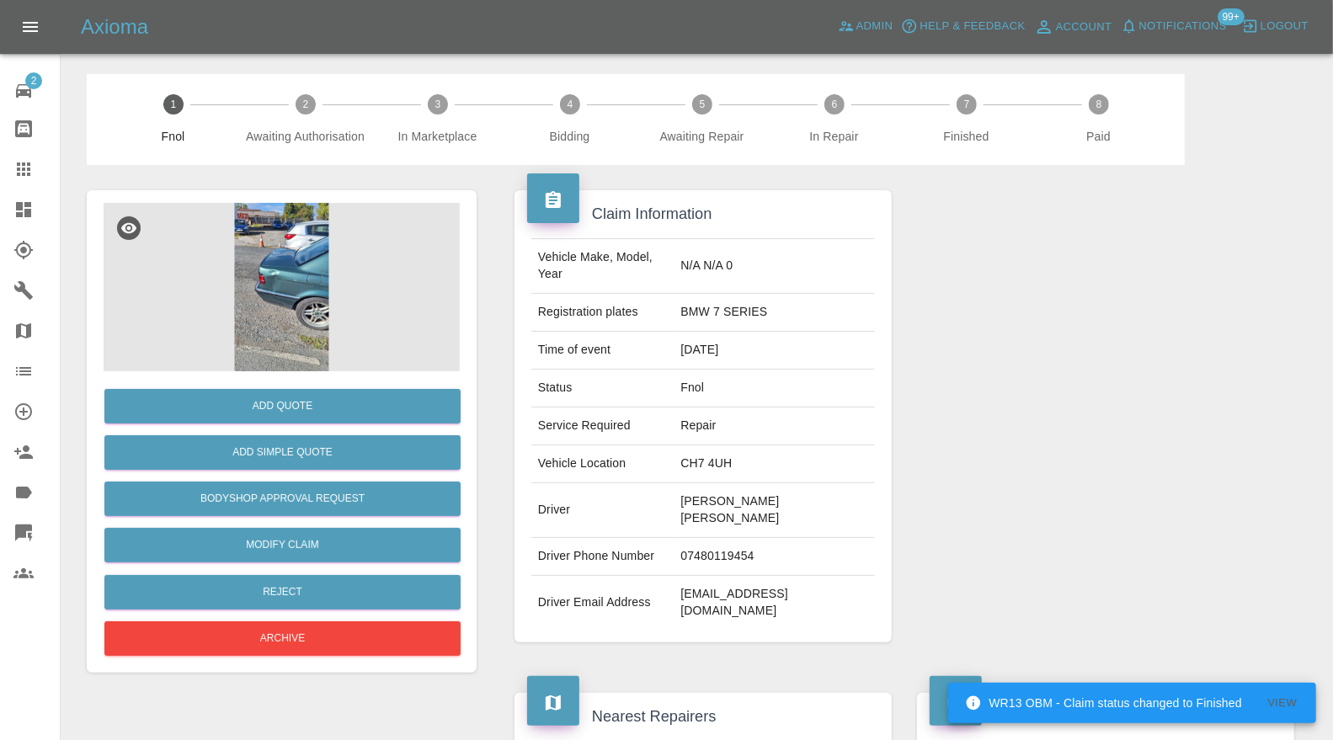
click at [288, 304] on img at bounding box center [282, 287] width 356 height 168
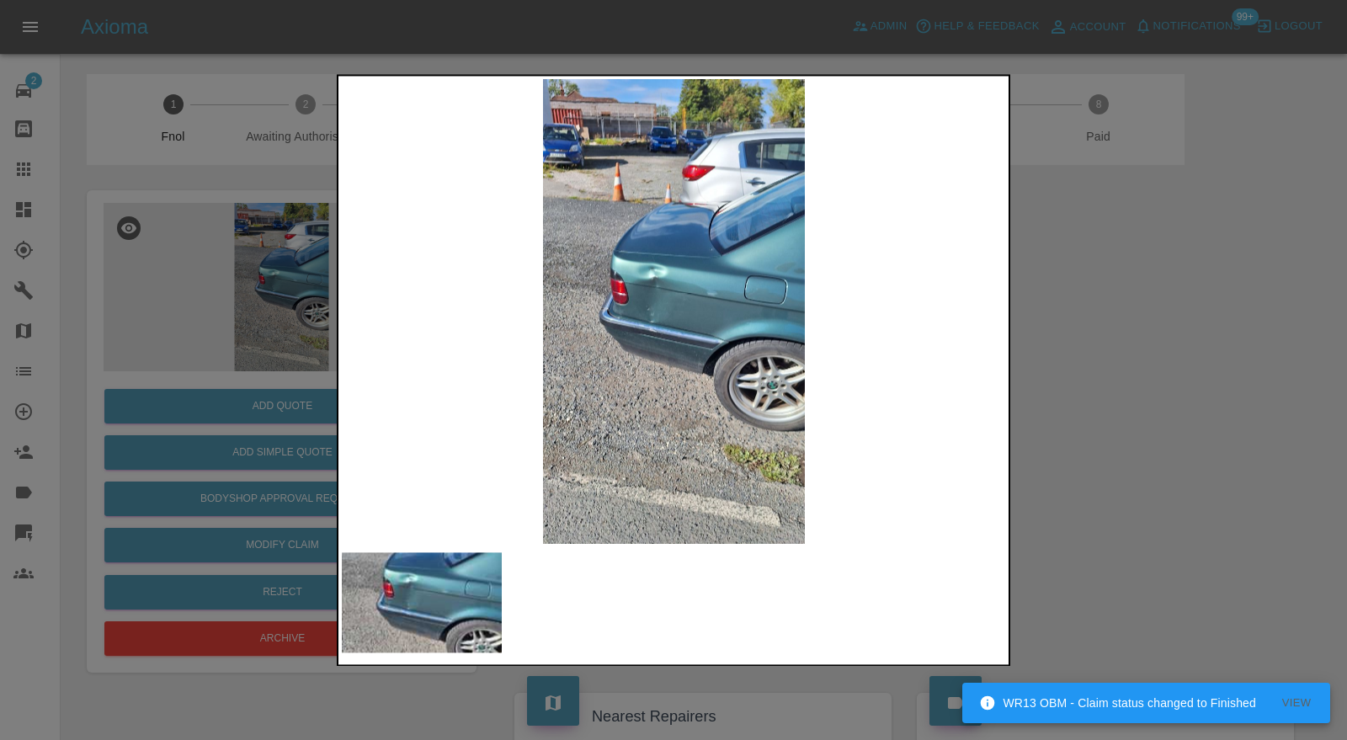
click at [1073, 338] on div at bounding box center [673, 370] width 1347 height 740
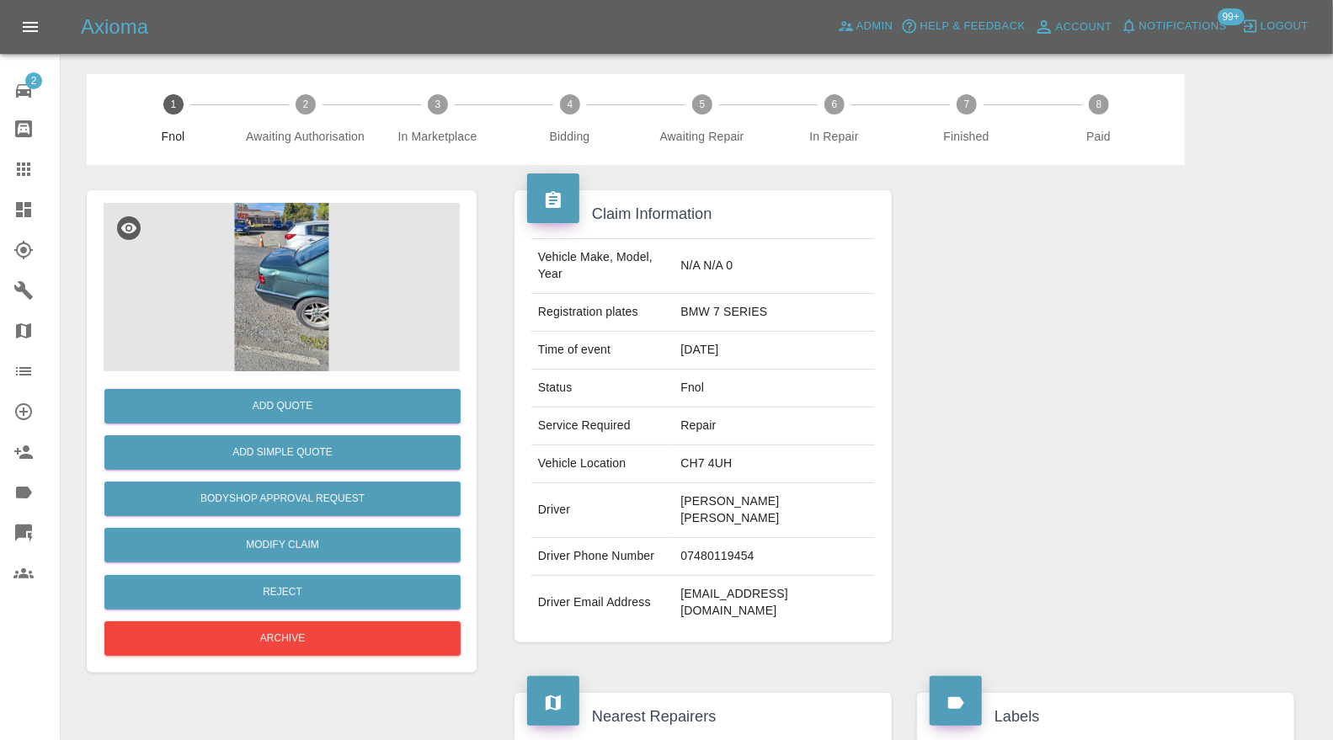
click at [284, 313] on img at bounding box center [282, 287] width 356 height 168
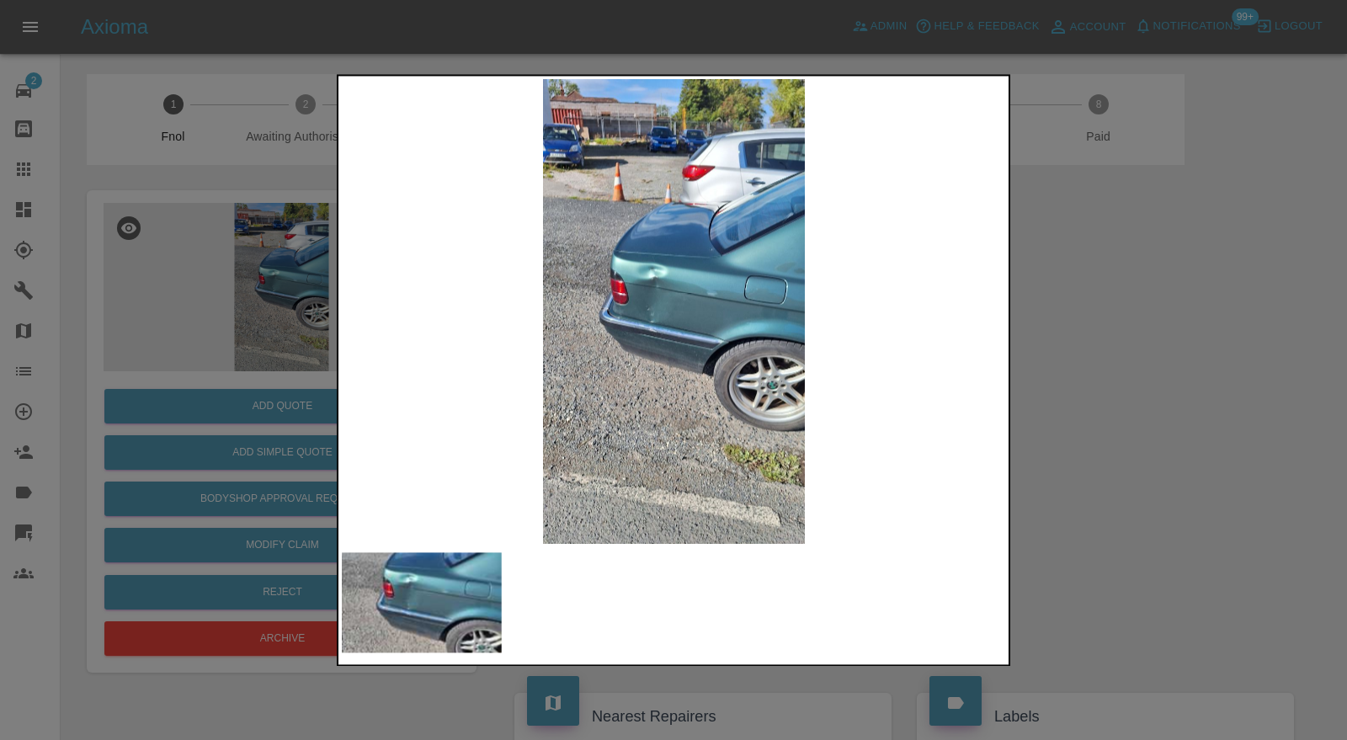
click at [1094, 343] on div at bounding box center [673, 370] width 1347 height 740
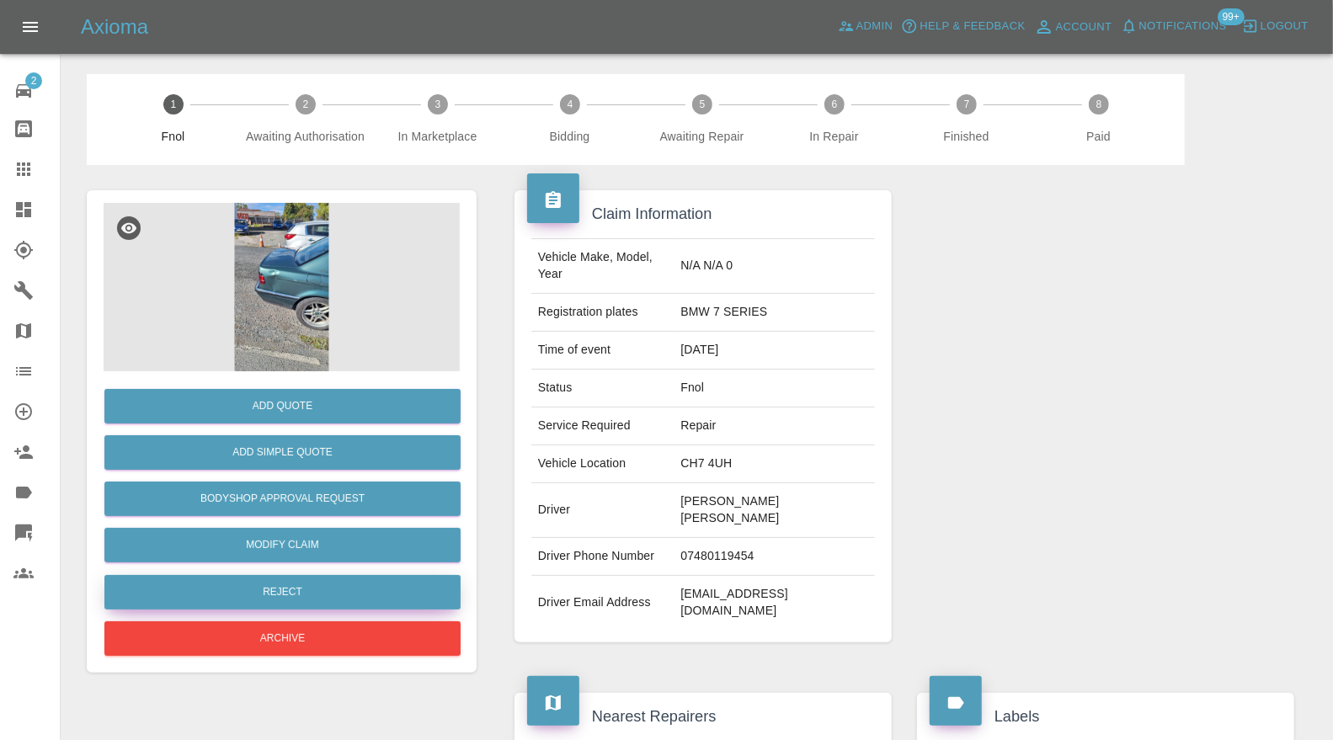
click at [298, 592] on button "Reject" at bounding box center [282, 592] width 356 height 35
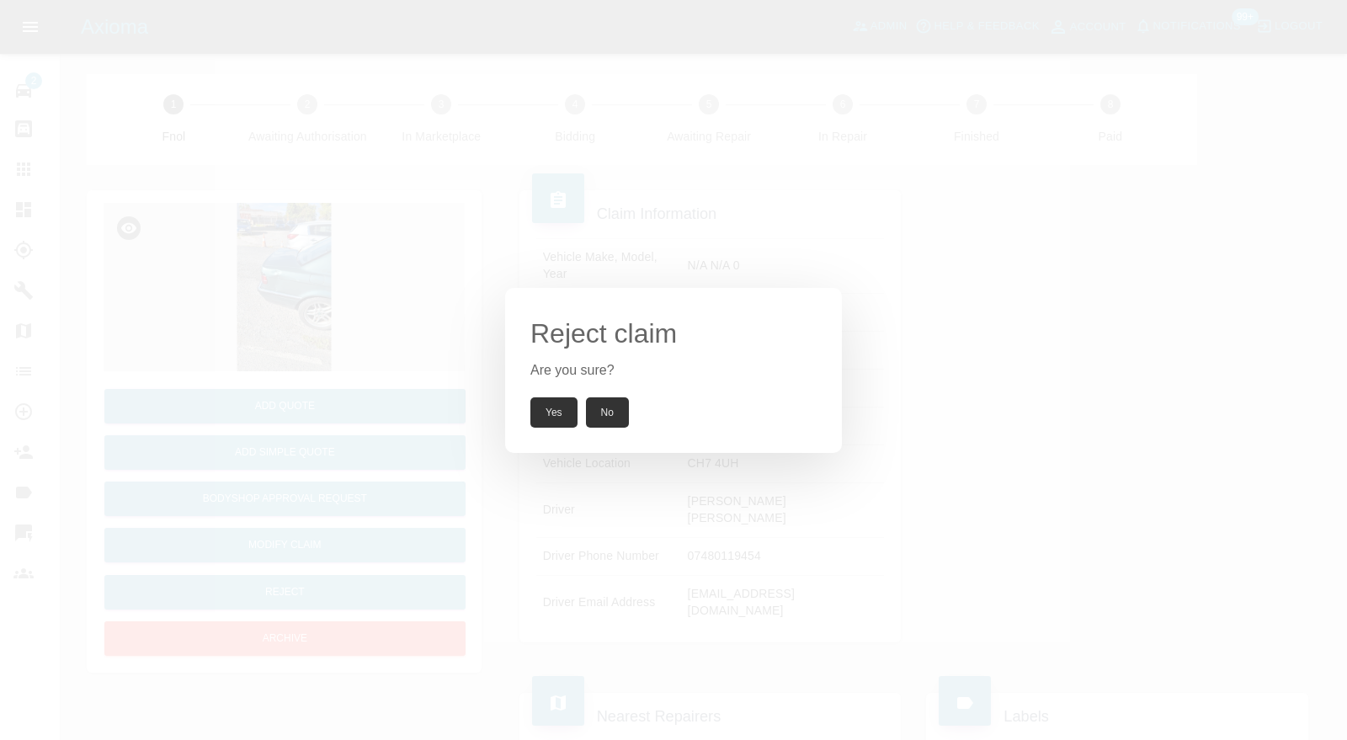
click at [544, 407] on button "Yes" at bounding box center [553, 412] width 47 height 30
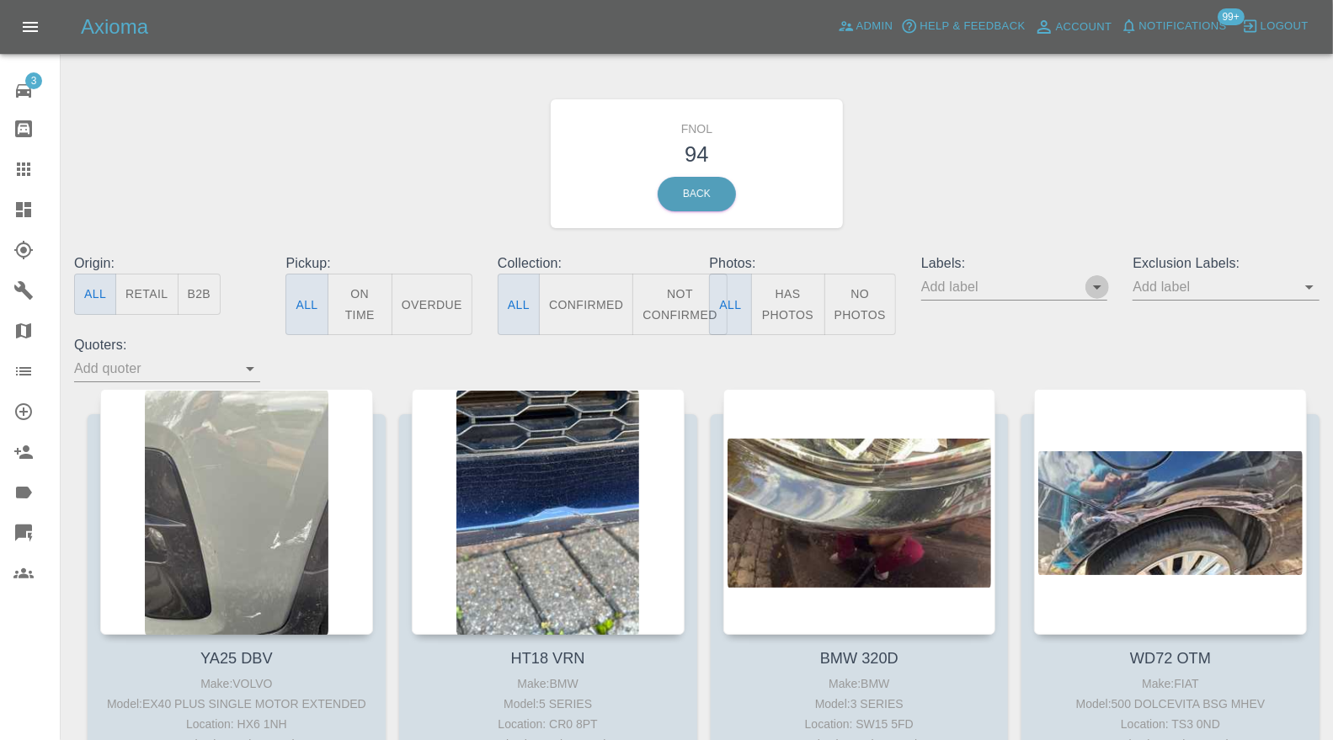
click at [1099, 280] on icon "Open" at bounding box center [1097, 287] width 20 height 20
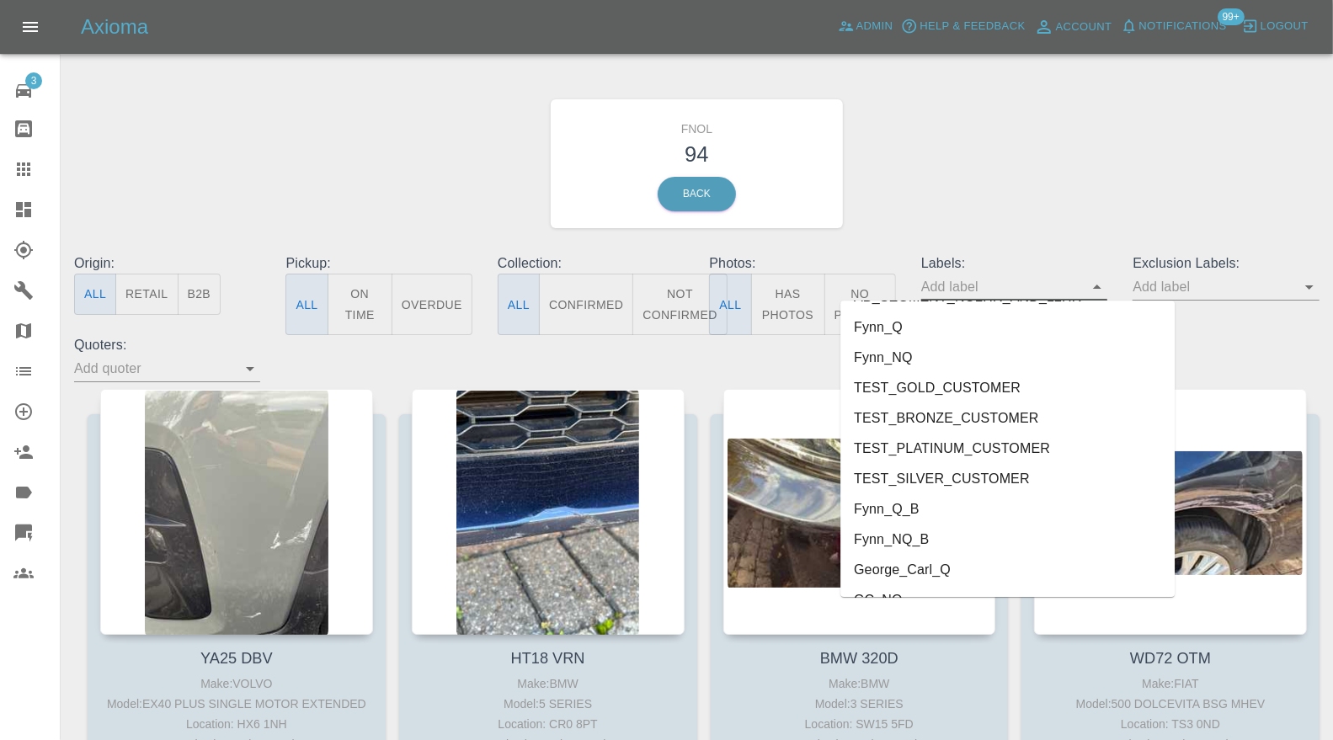
scroll to position [3655, 0]
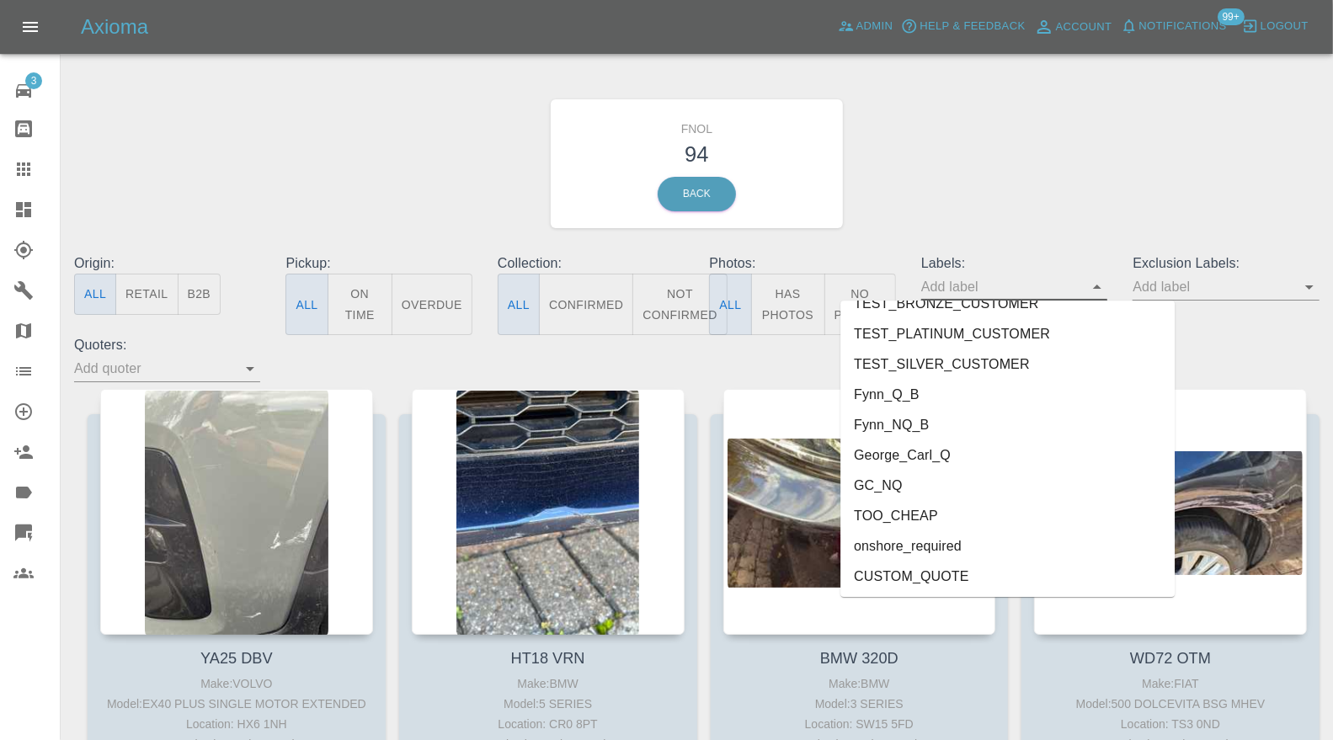
click at [1003, 444] on li "George_Carl_Q" at bounding box center [1007, 455] width 334 height 30
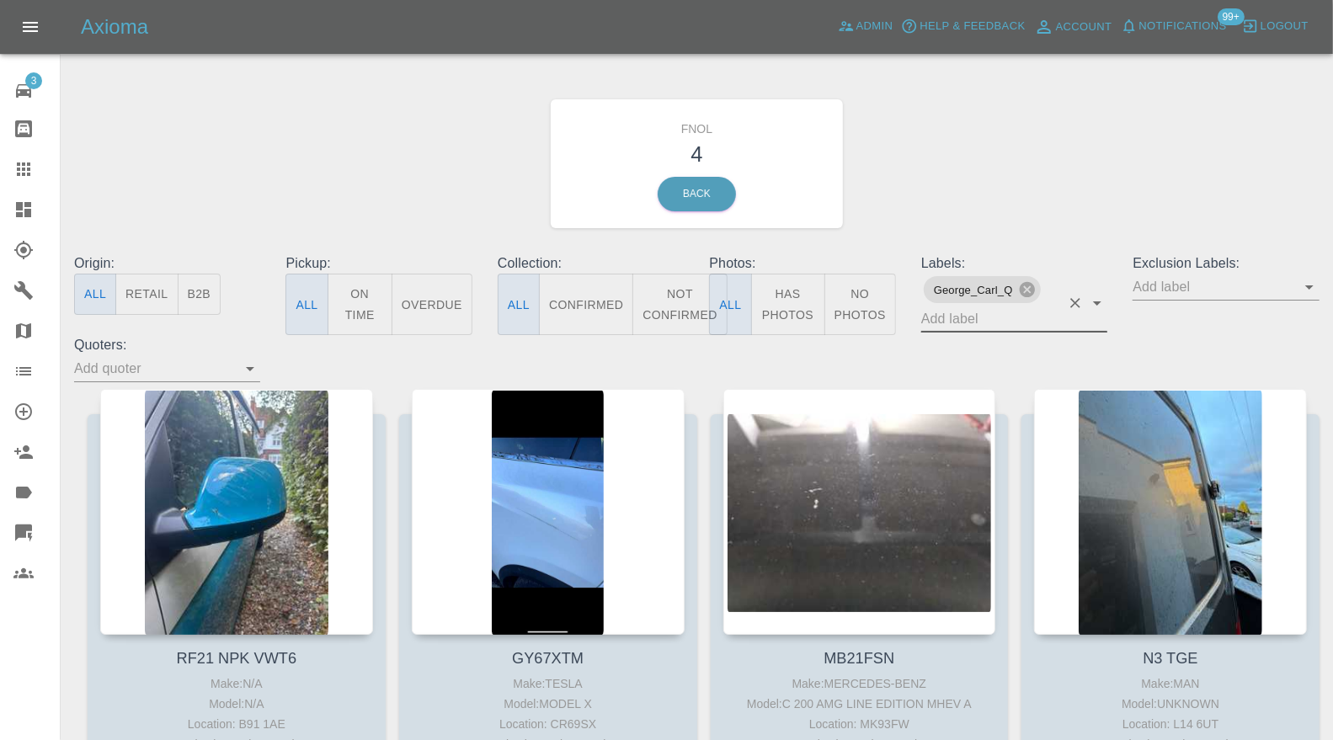
scroll to position [244, 0]
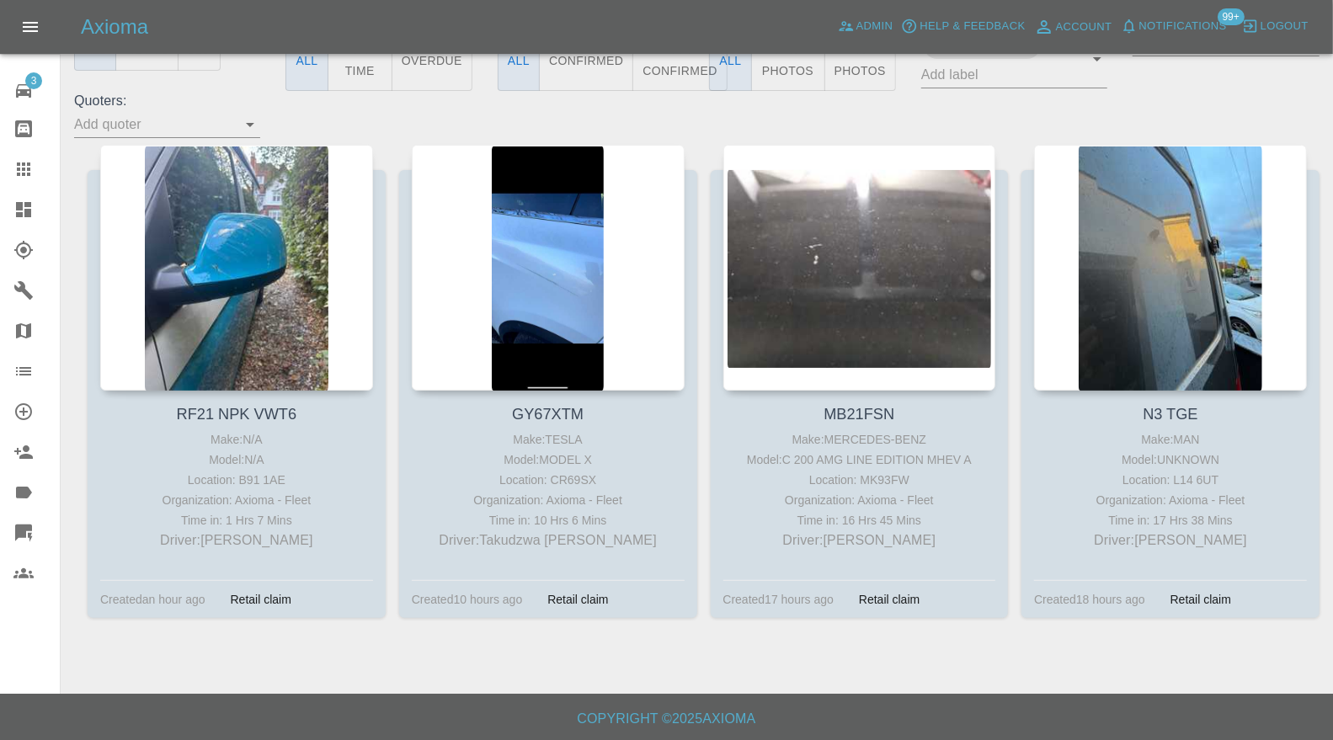
click at [29, 216] on icon at bounding box center [23, 209] width 15 height 15
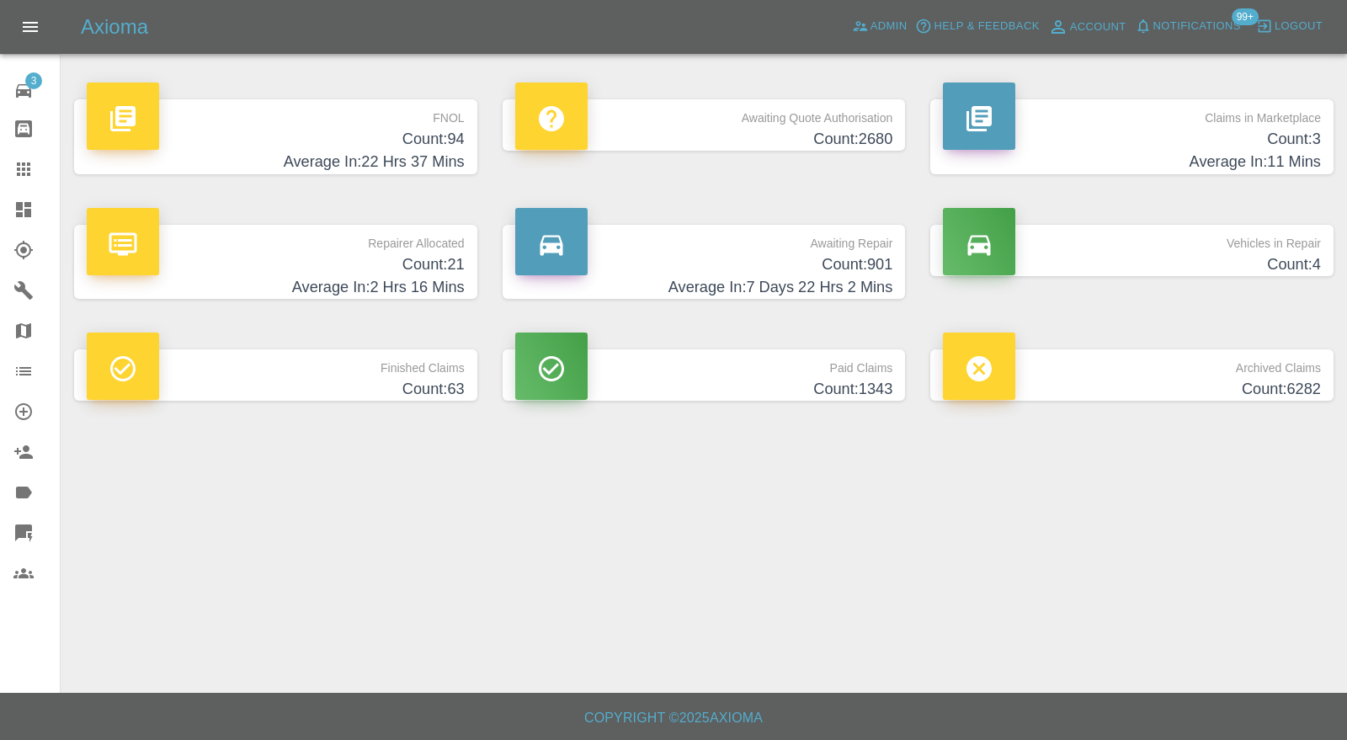
click at [1121, 131] on h4 "Count: 3" at bounding box center [1132, 139] width 378 height 23
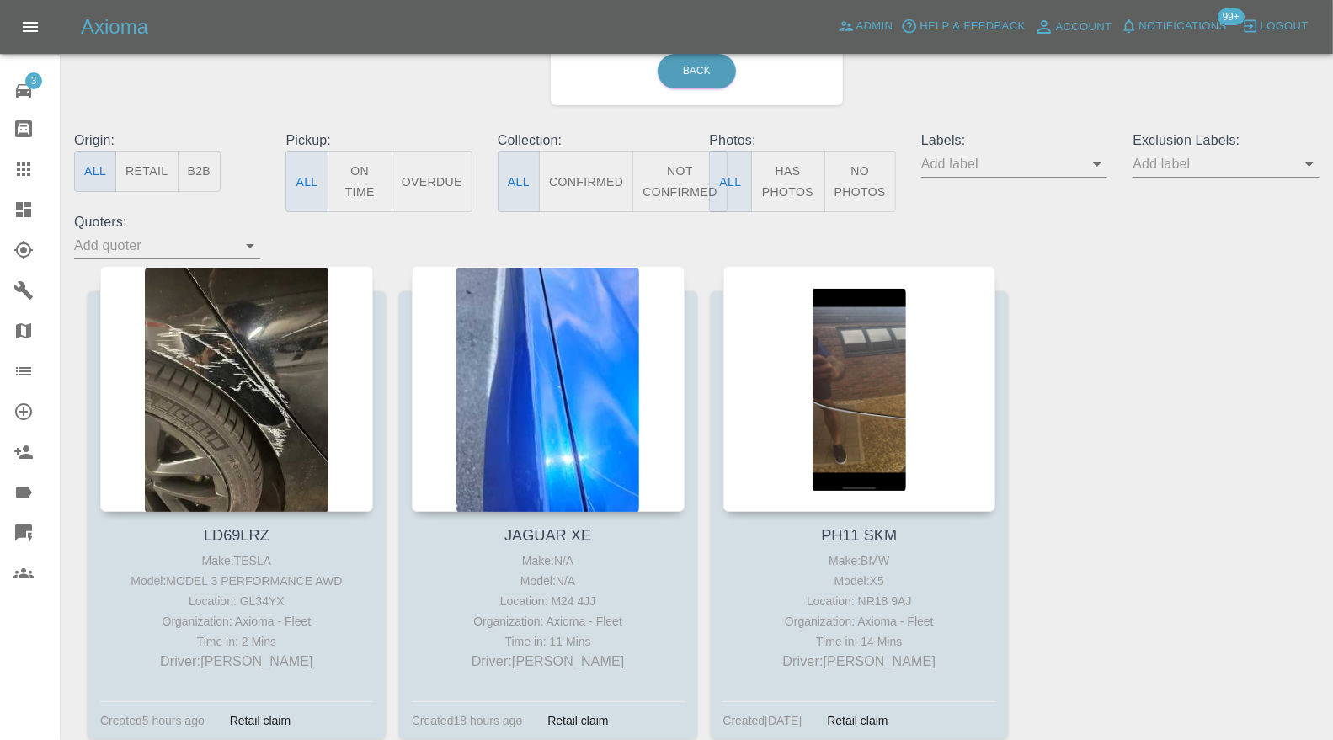
scroll to position [220, 0]
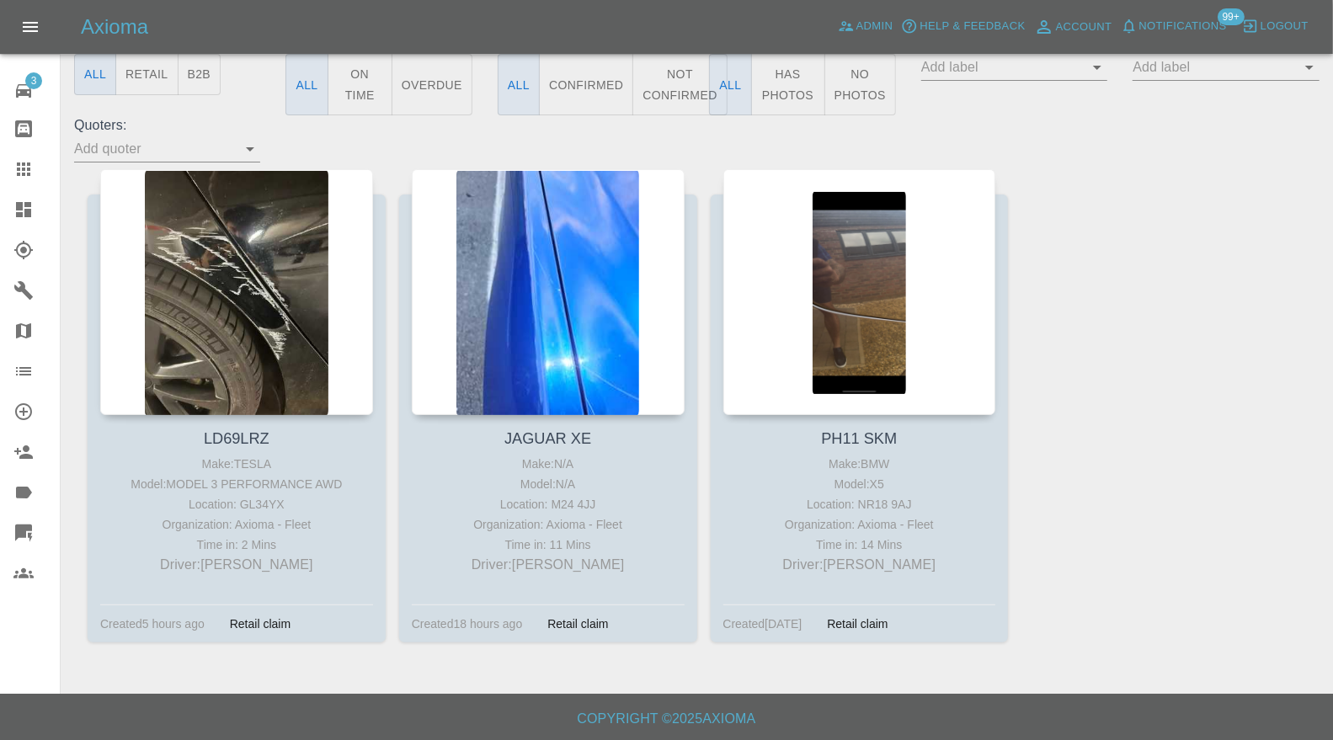
click at [880, 294] on div at bounding box center [859, 292] width 273 height 246
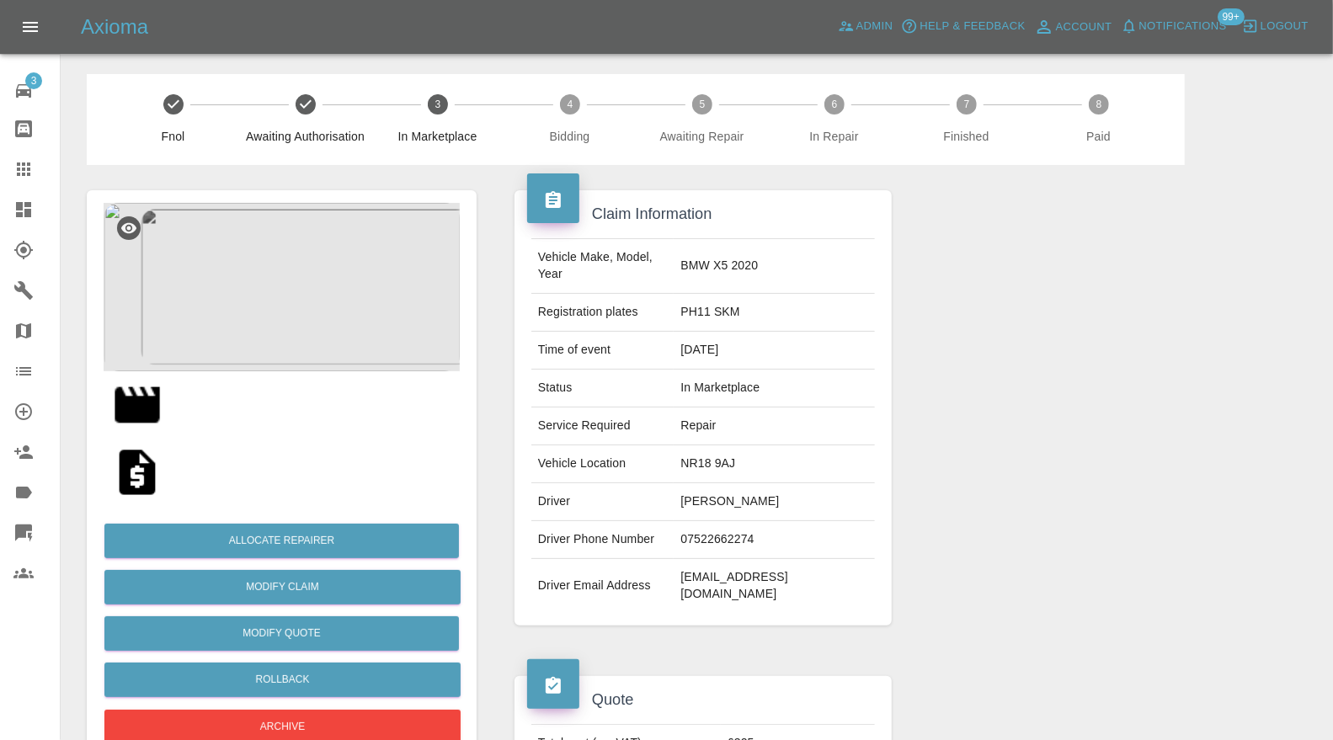
click at [321, 522] on div "Allocate Repairer Modify Claim Modify Quote Rollback Archive" at bounding box center [282, 627] width 356 height 242
click at [320, 533] on button "Allocate Repairer" at bounding box center [281, 541] width 354 height 35
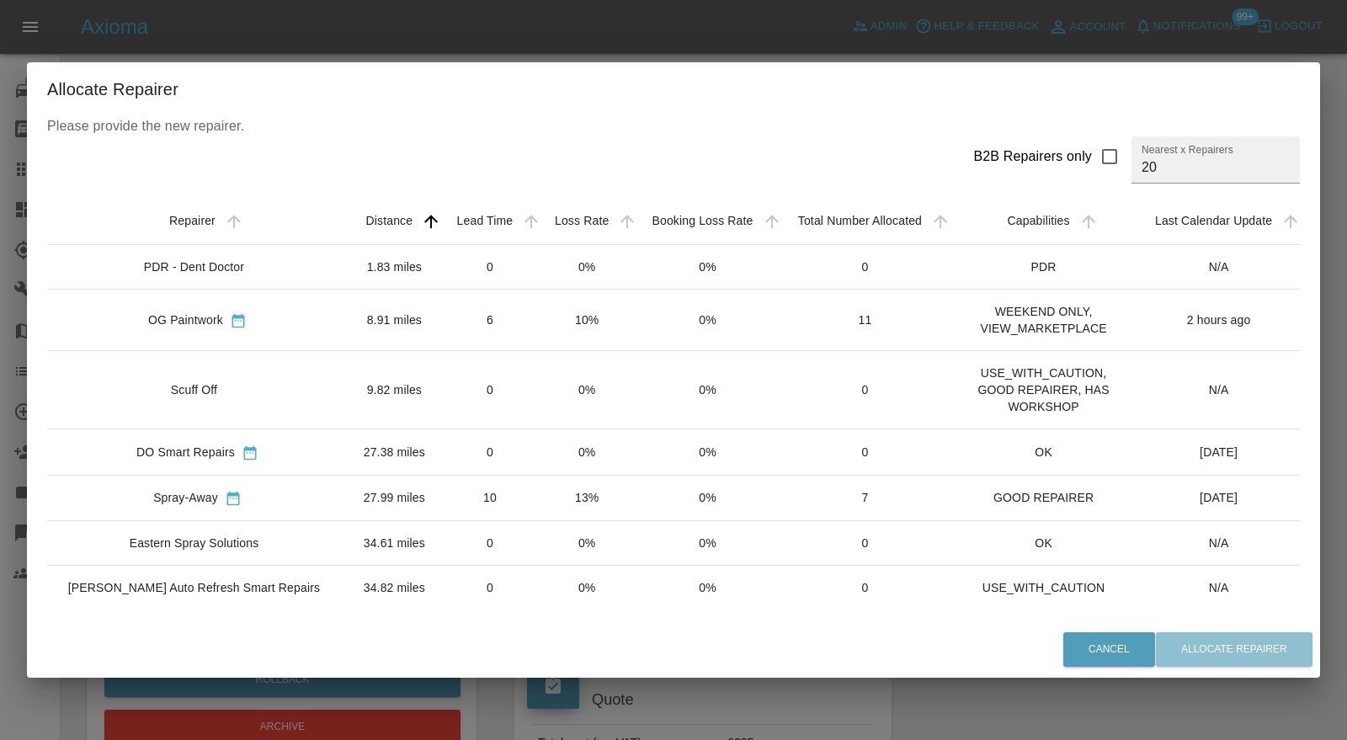
click at [370, 257] on td "1.83 miles" at bounding box center [394, 267] width 93 height 45
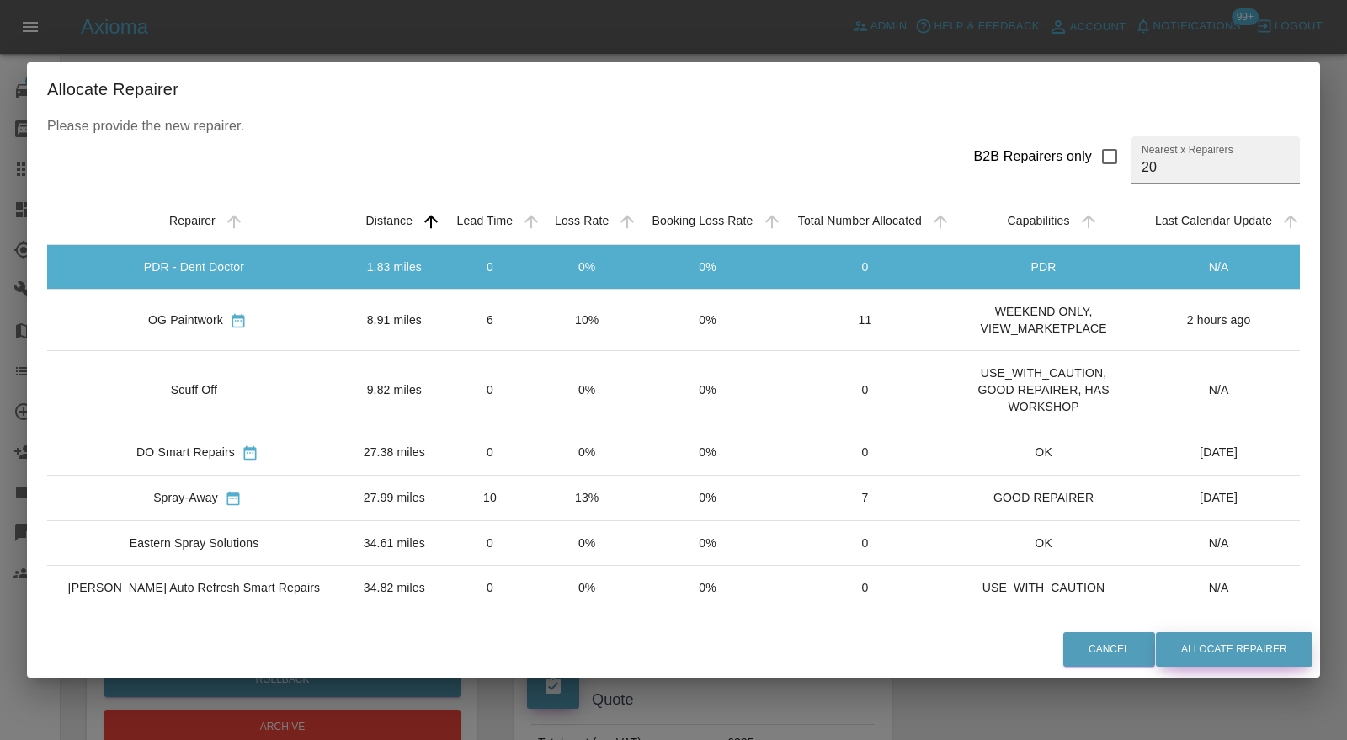
click at [1208, 656] on button "Allocate Repairer" at bounding box center [1234, 649] width 157 height 35
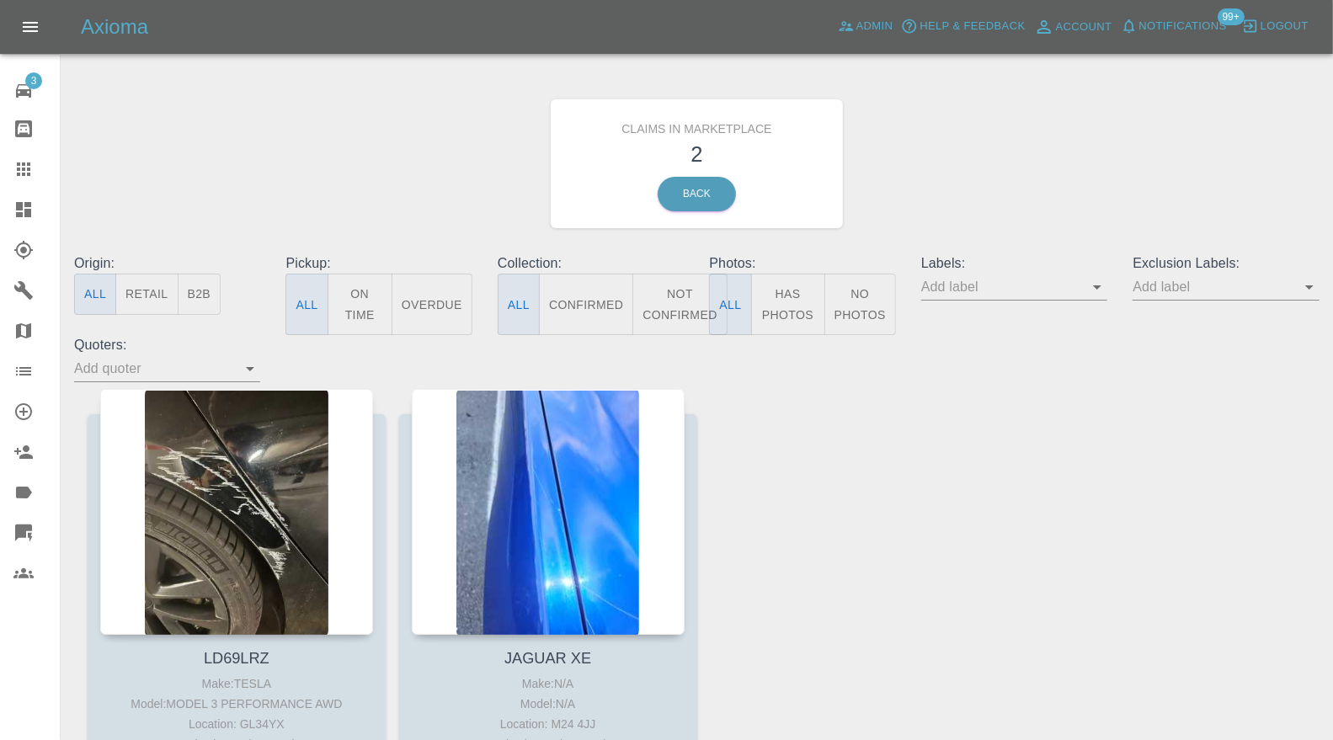
click at [541, 450] on div at bounding box center [548, 512] width 273 height 246
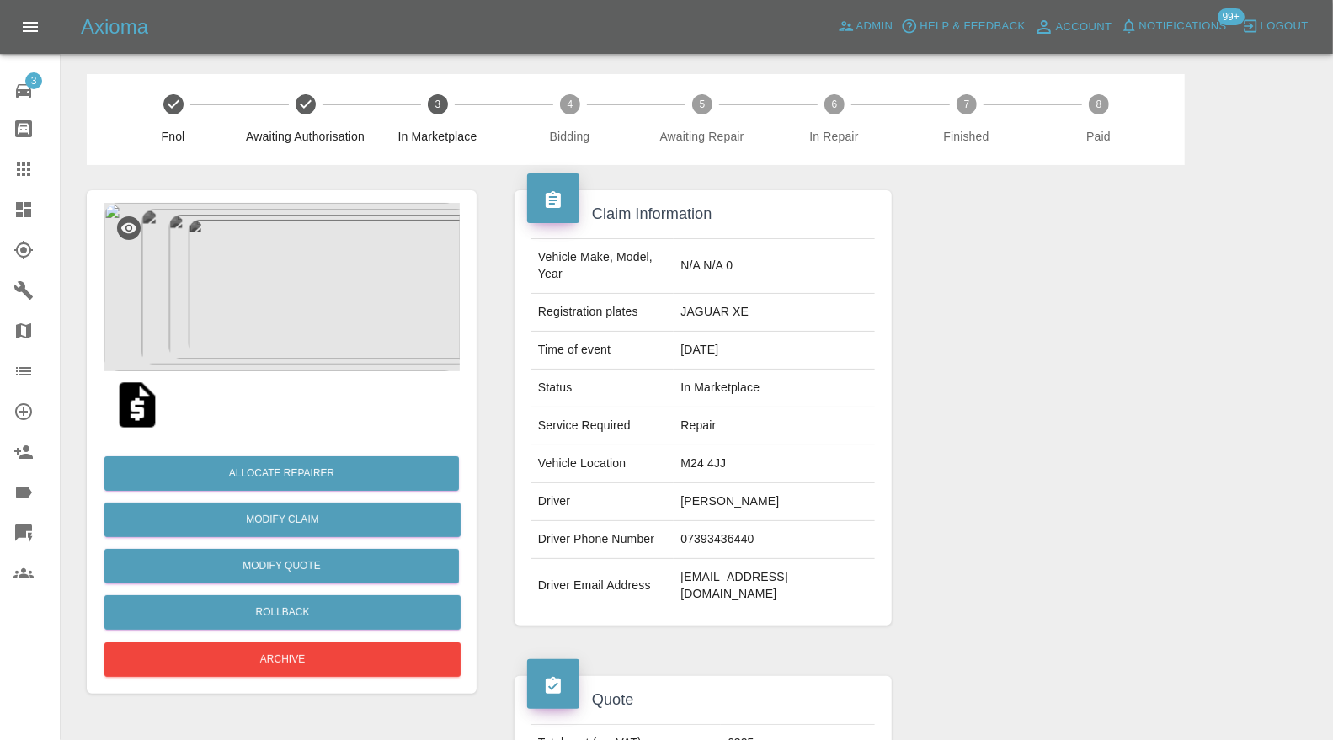
click at [314, 330] on img at bounding box center [282, 287] width 356 height 168
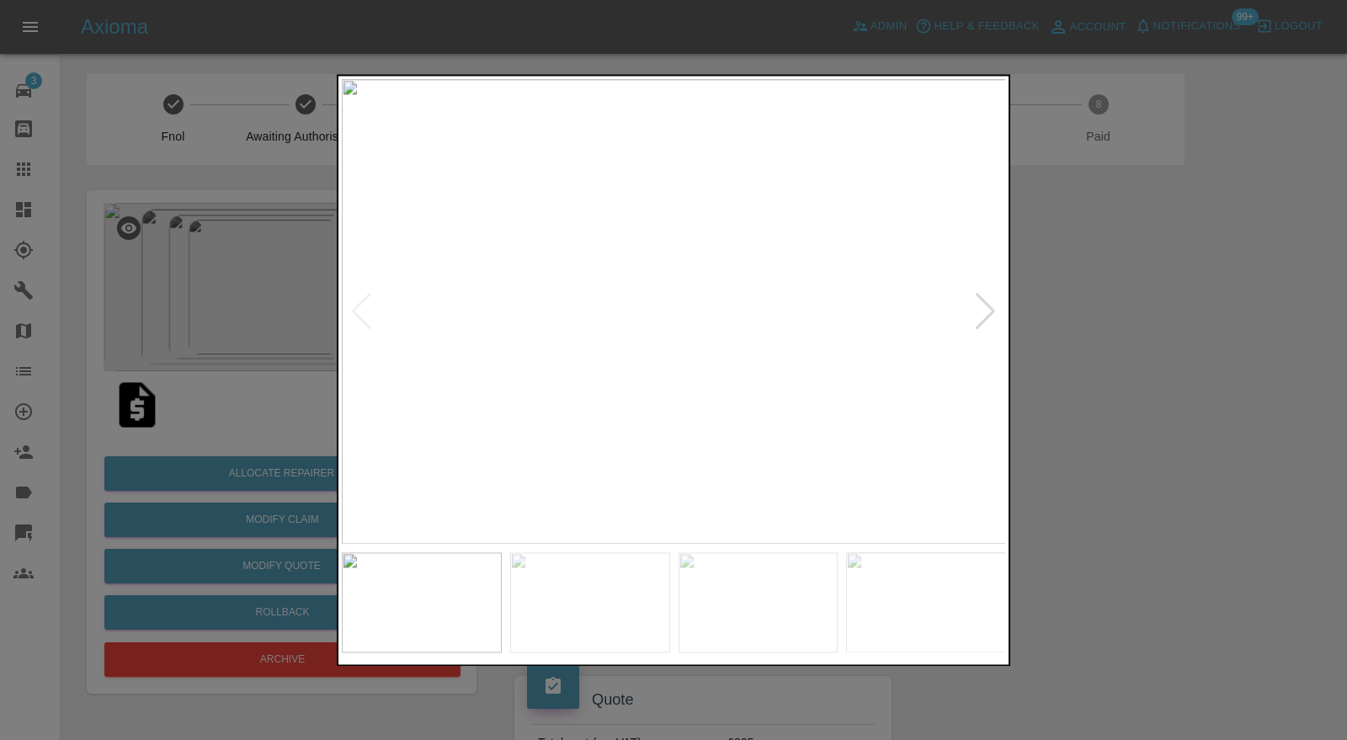
click at [571, 608] on img at bounding box center [590, 602] width 160 height 99
click at [756, 593] on img at bounding box center [759, 602] width 160 height 99
click at [910, 599] on img at bounding box center [926, 602] width 160 height 99
click at [1168, 388] on div at bounding box center [673, 370] width 1347 height 740
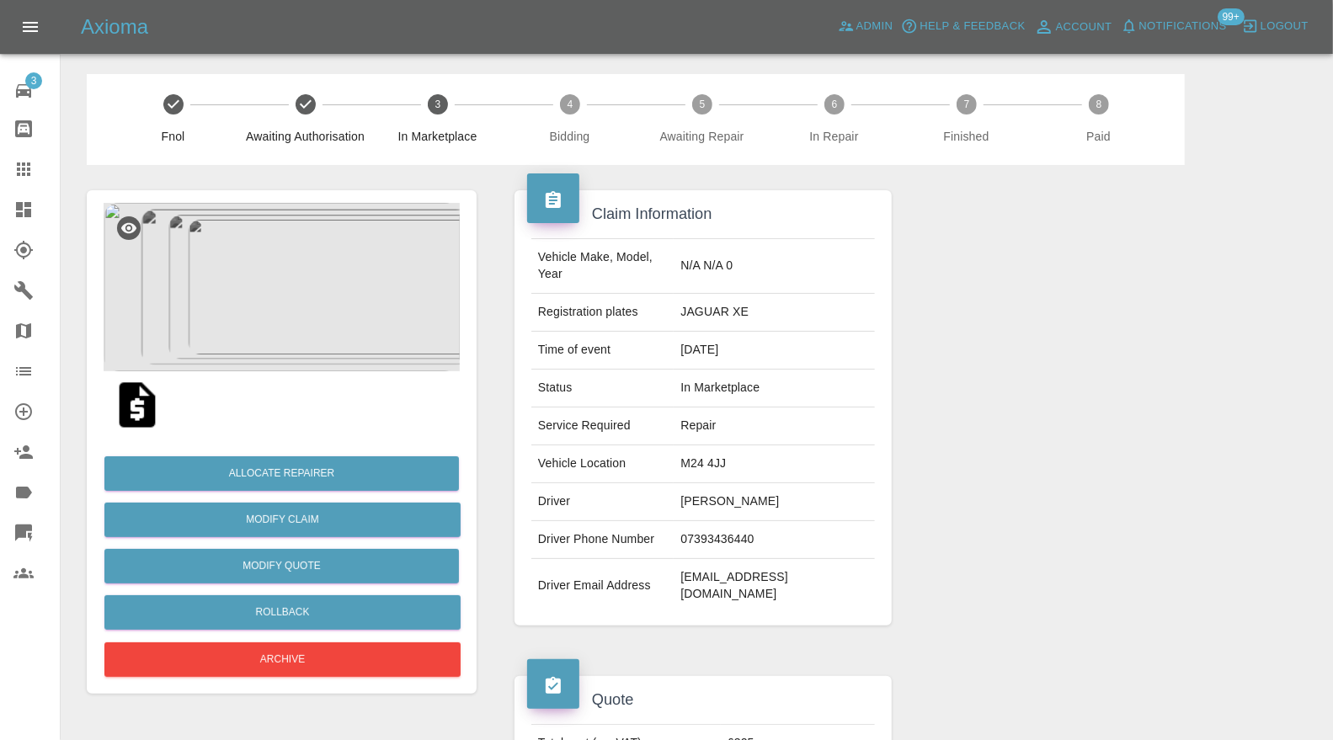
click at [35, 208] on div at bounding box center [36, 210] width 47 height 20
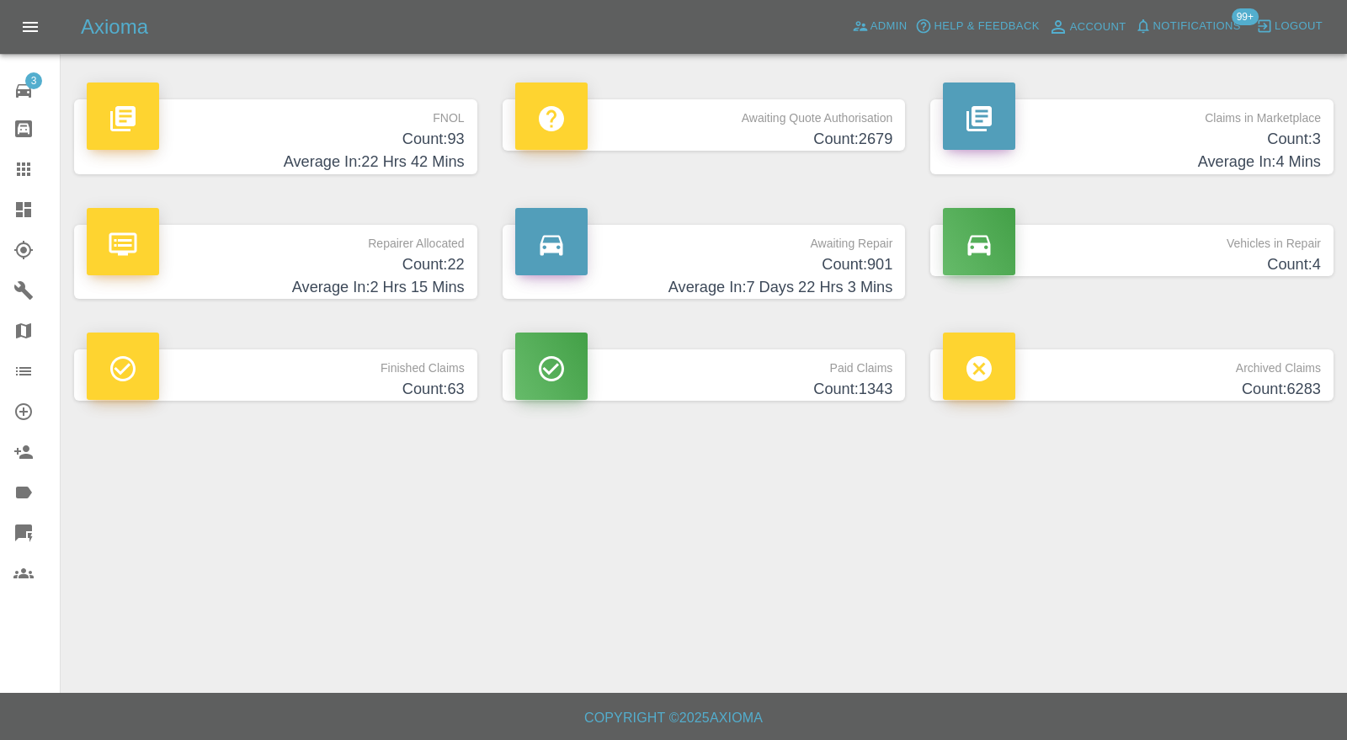
click at [1055, 146] on h4 "Count: 3" at bounding box center [1132, 139] width 378 height 23
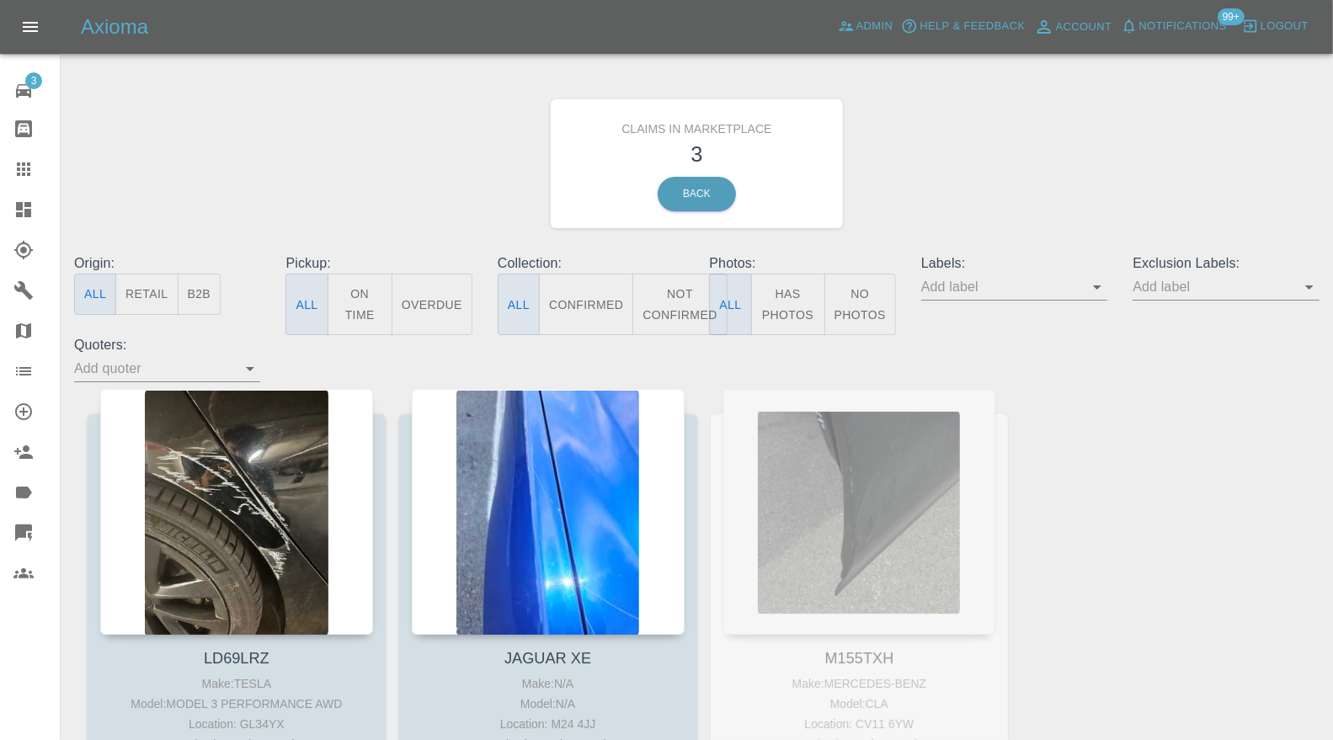
click at [289, 498] on div at bounding box center [236, 512] width 273 height 246
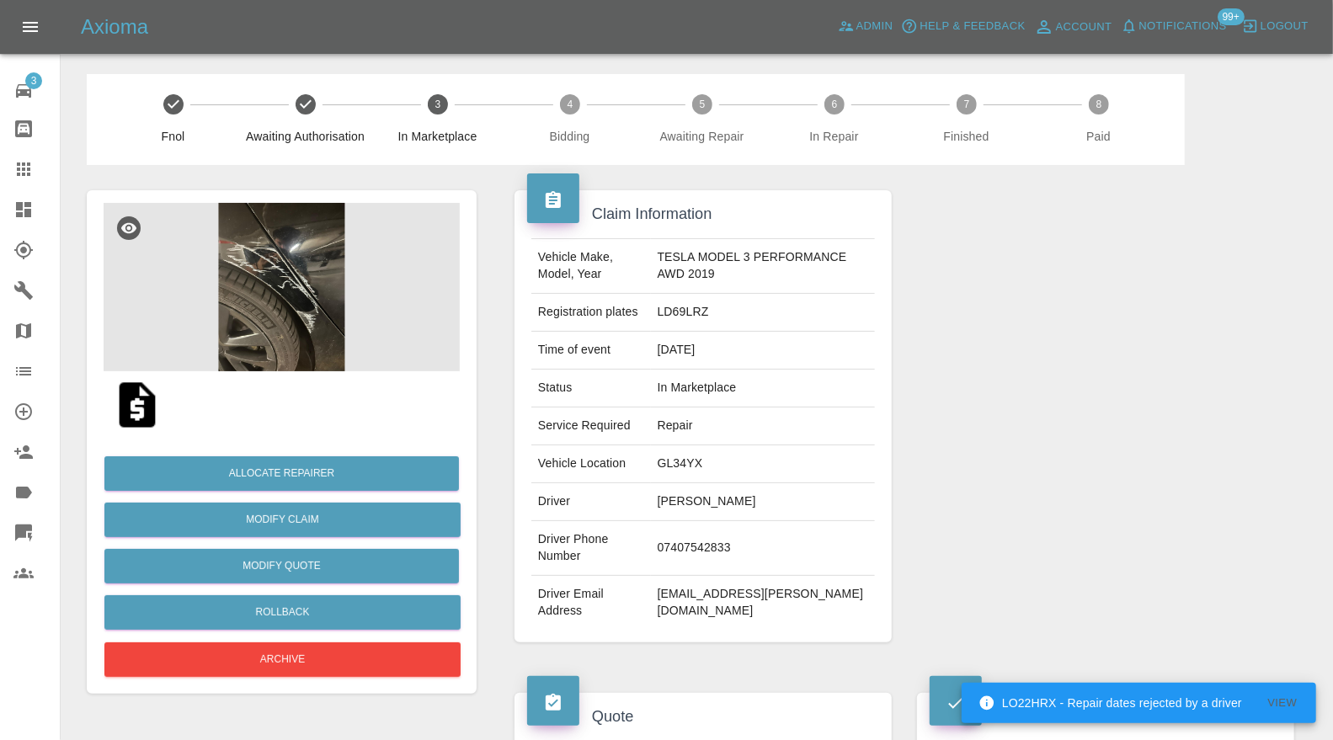
click at [318, 306] on img at bounding box center [282, 287] width 356 height 168
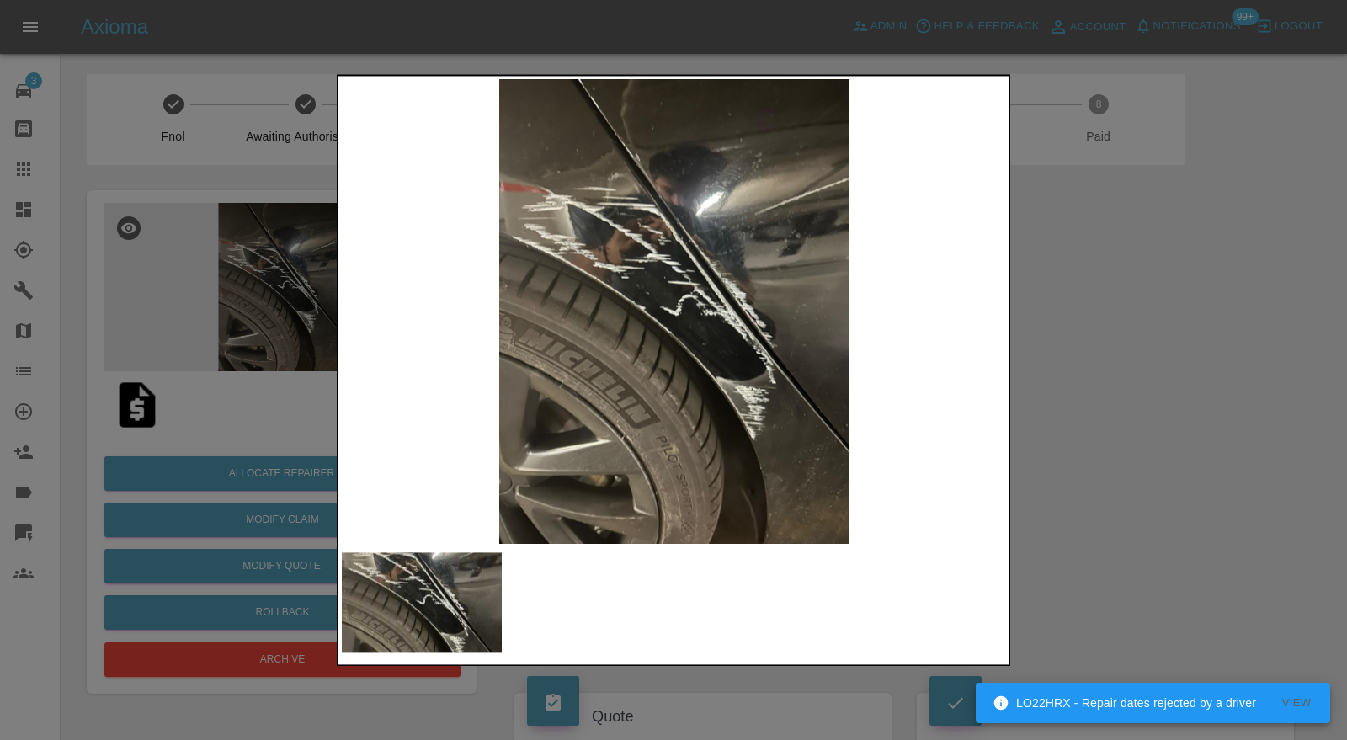
click at [1099, 313] on div at bounding box center [673, 370] width 1347 height 740
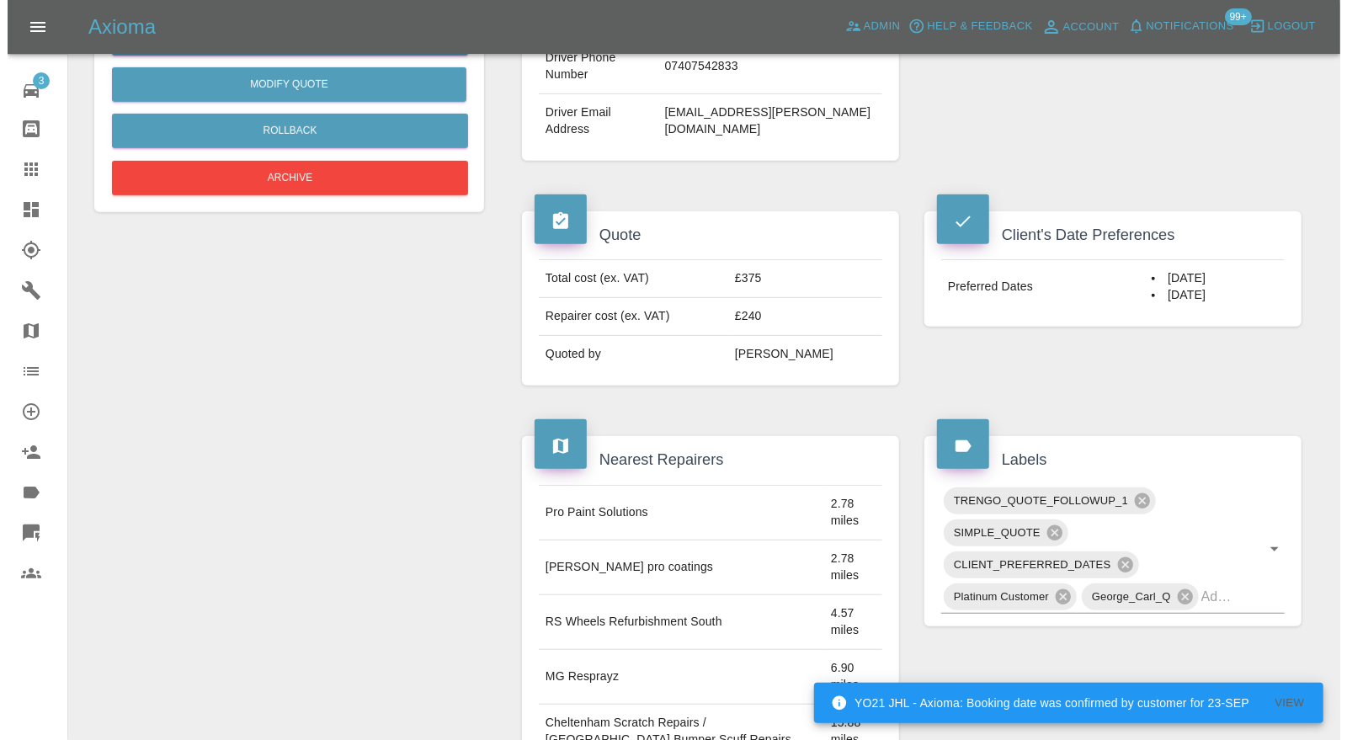
scroll to position [108, 0]
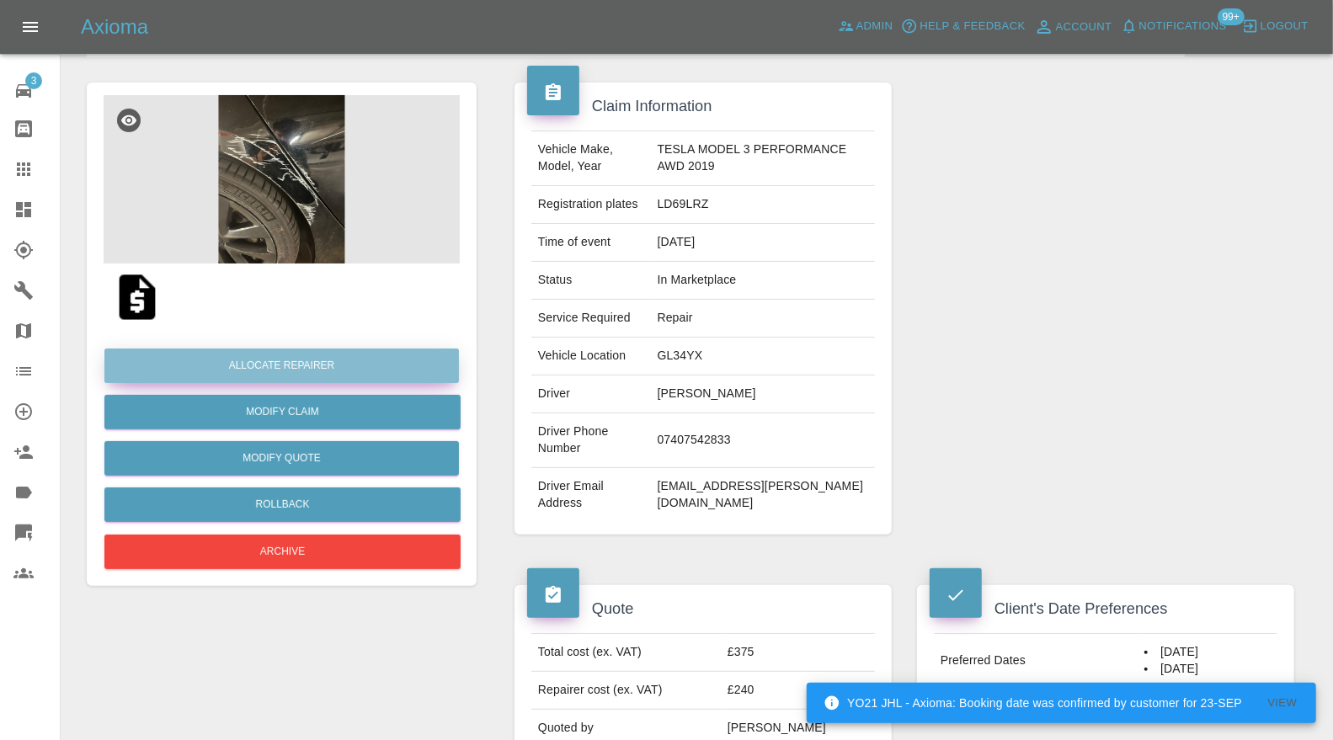
click at [329, 363] on button "Allocate Repairer" at bounding box center [281, 366] width 354 height 35
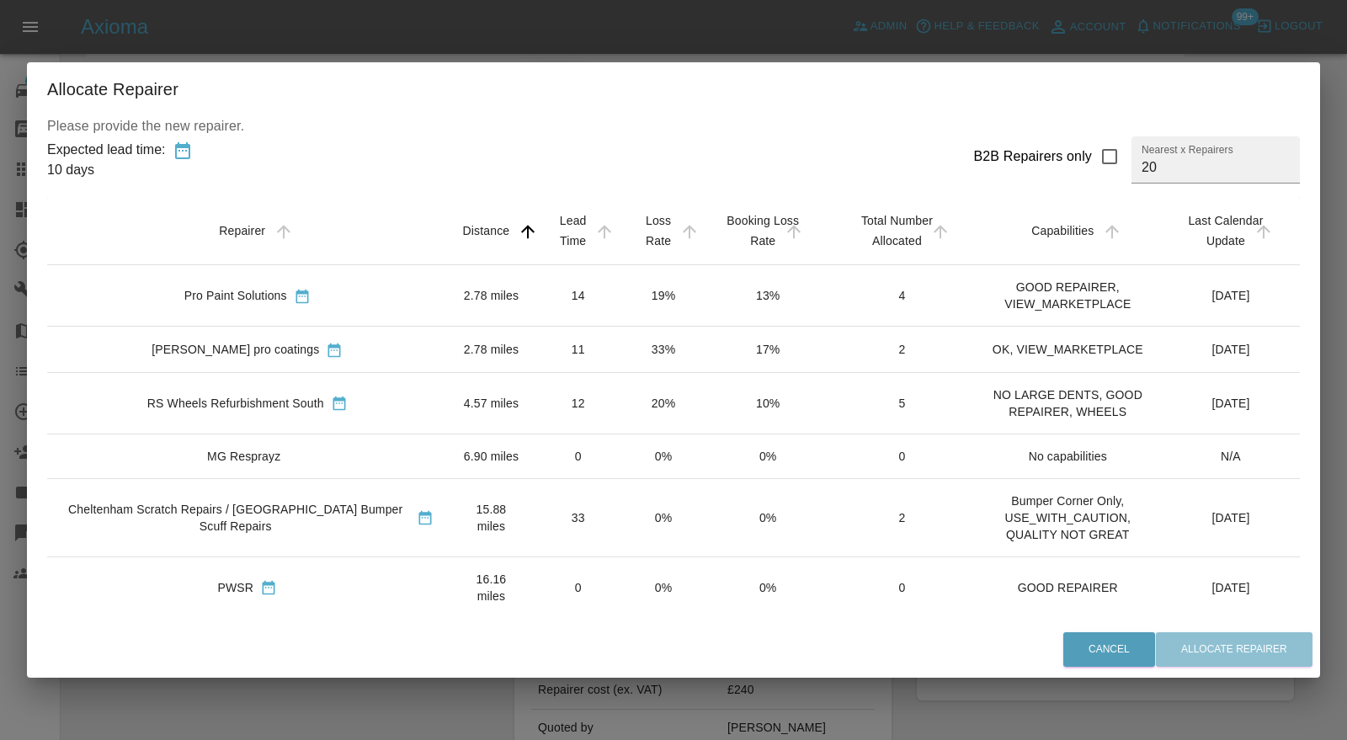
click at [370, 349] on div "Compton pro coatings" at bounding box center [247, 349] width 373 height 18
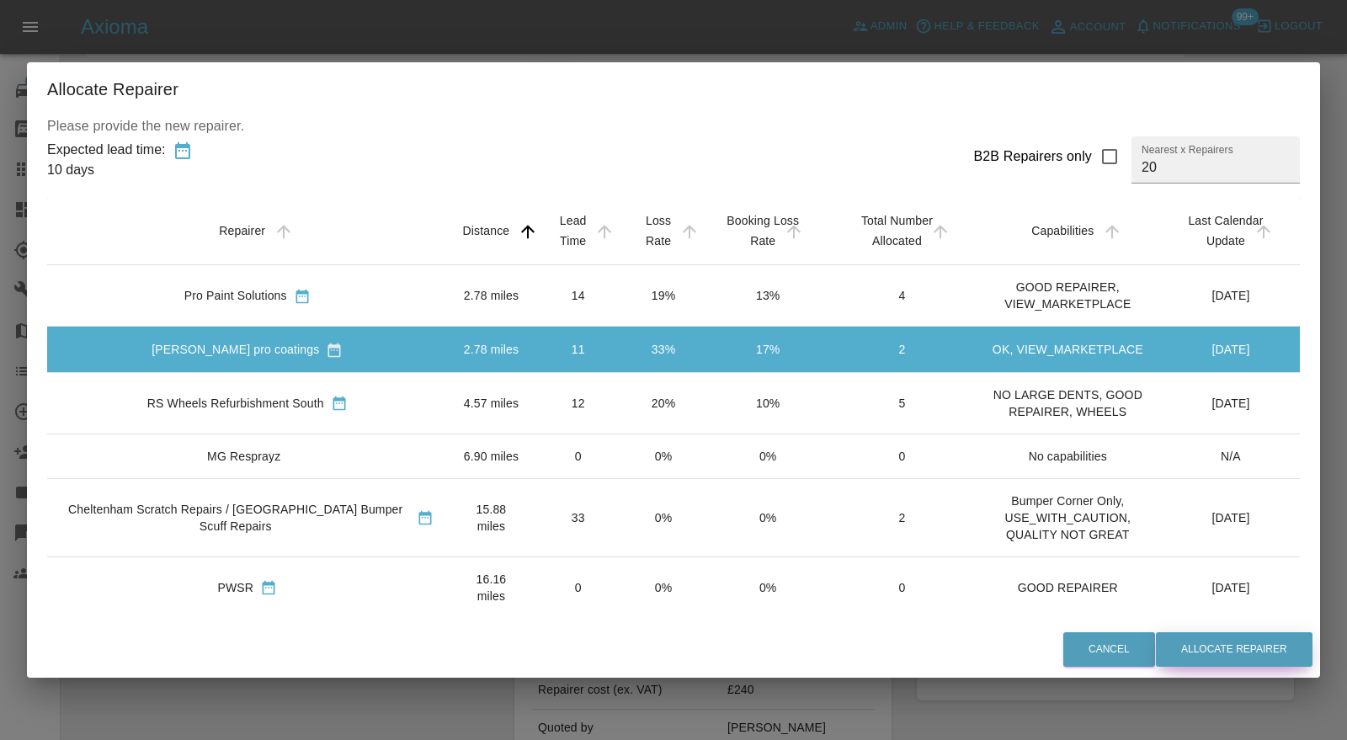
click at [1259, 643] on button "Allocate Repairer" at bounding box center [1234, 649] width 157 height 35
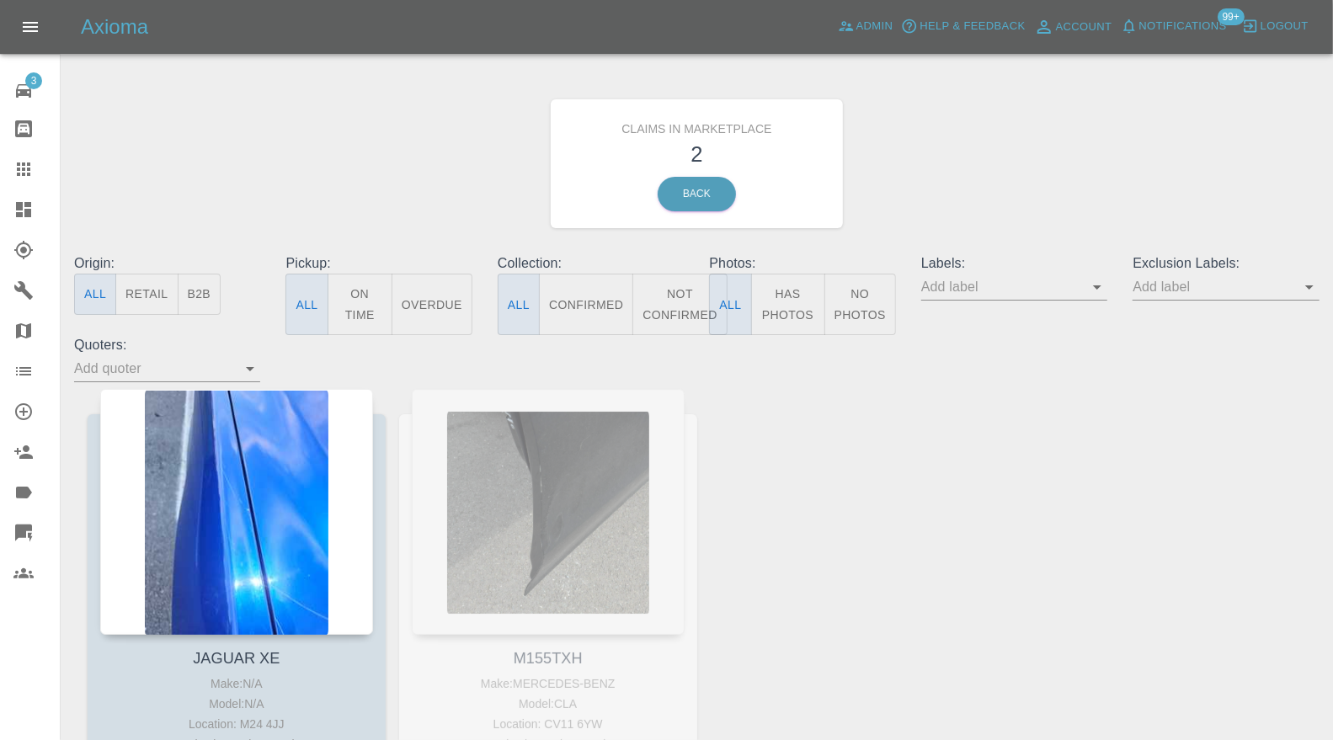
click at [279, 516] on div at bounding box center [236, 512] width 273 height 246
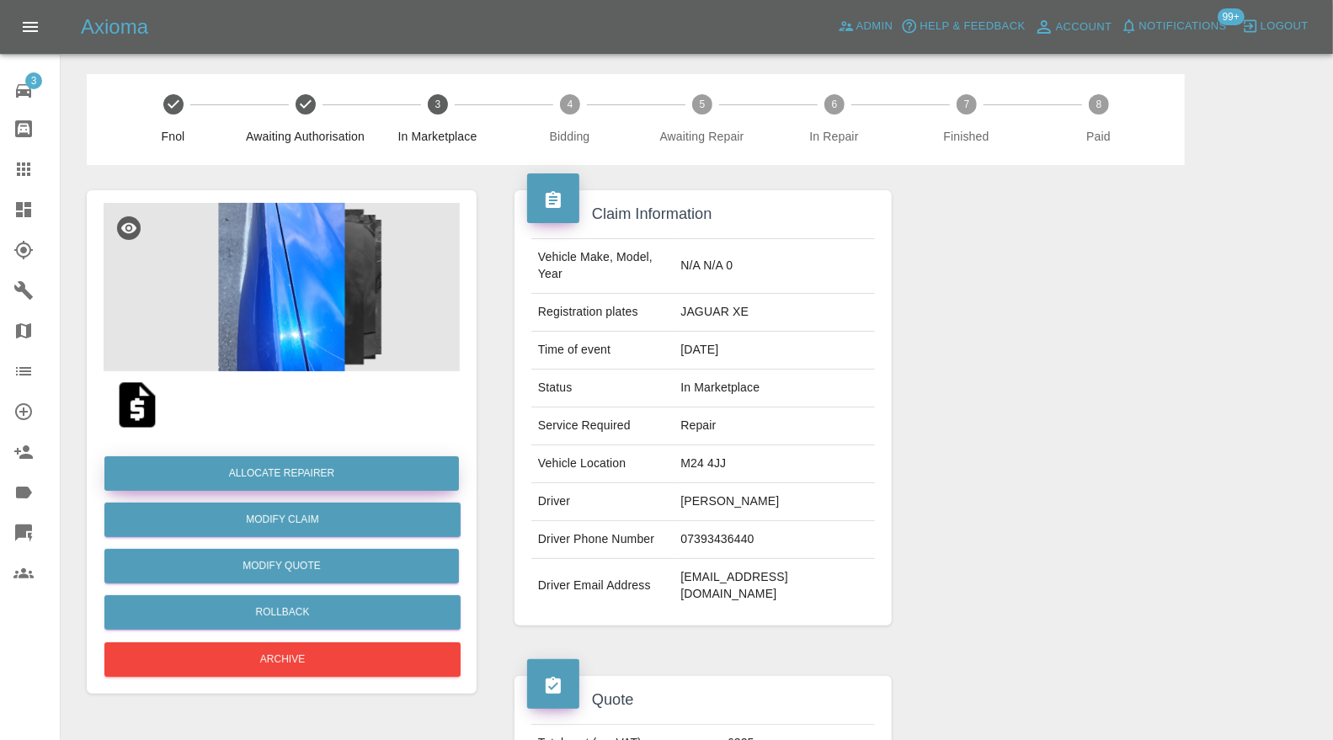
click at [304, 471] on button "Allocate Repairer" at bounding box center [281, 473] width 354 height 35
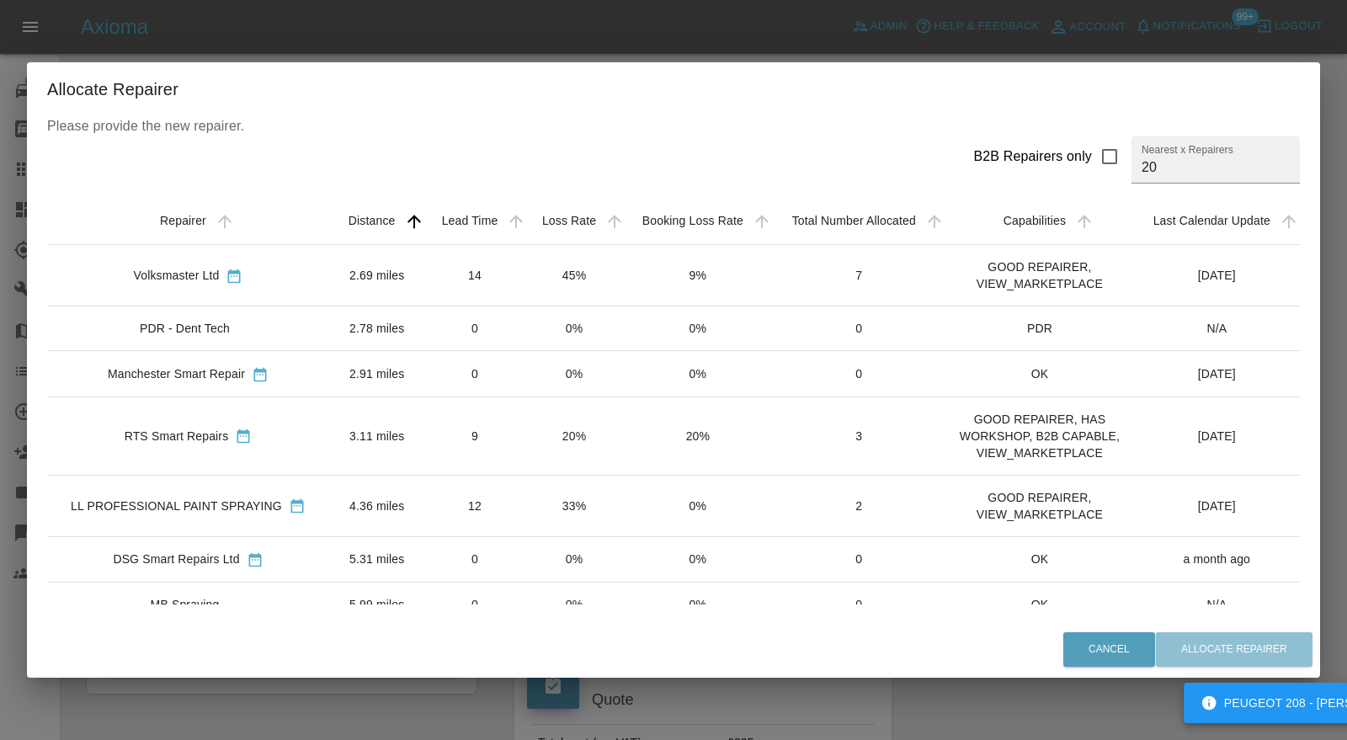
click at [375, 444] on td "3.11 miles" at bounding box center [376, 436] width 95 height 78
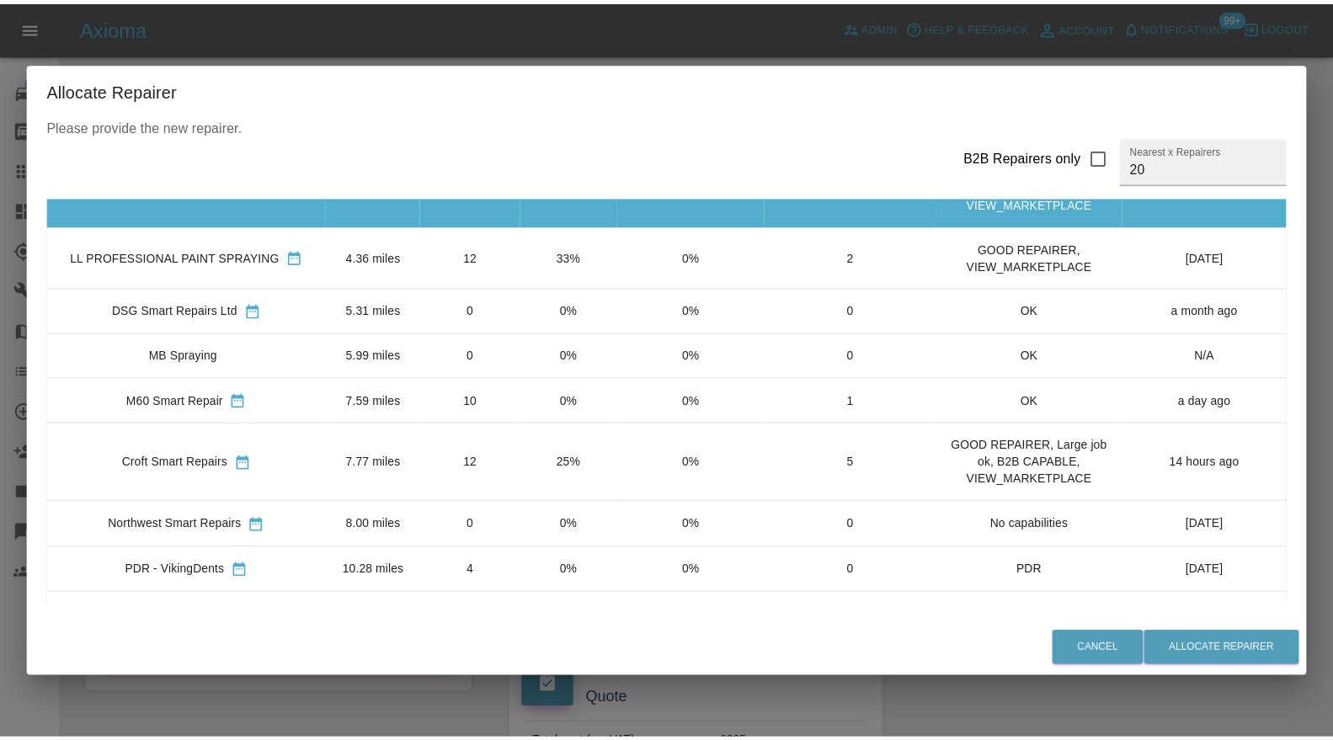
scroll to position [498, 0]
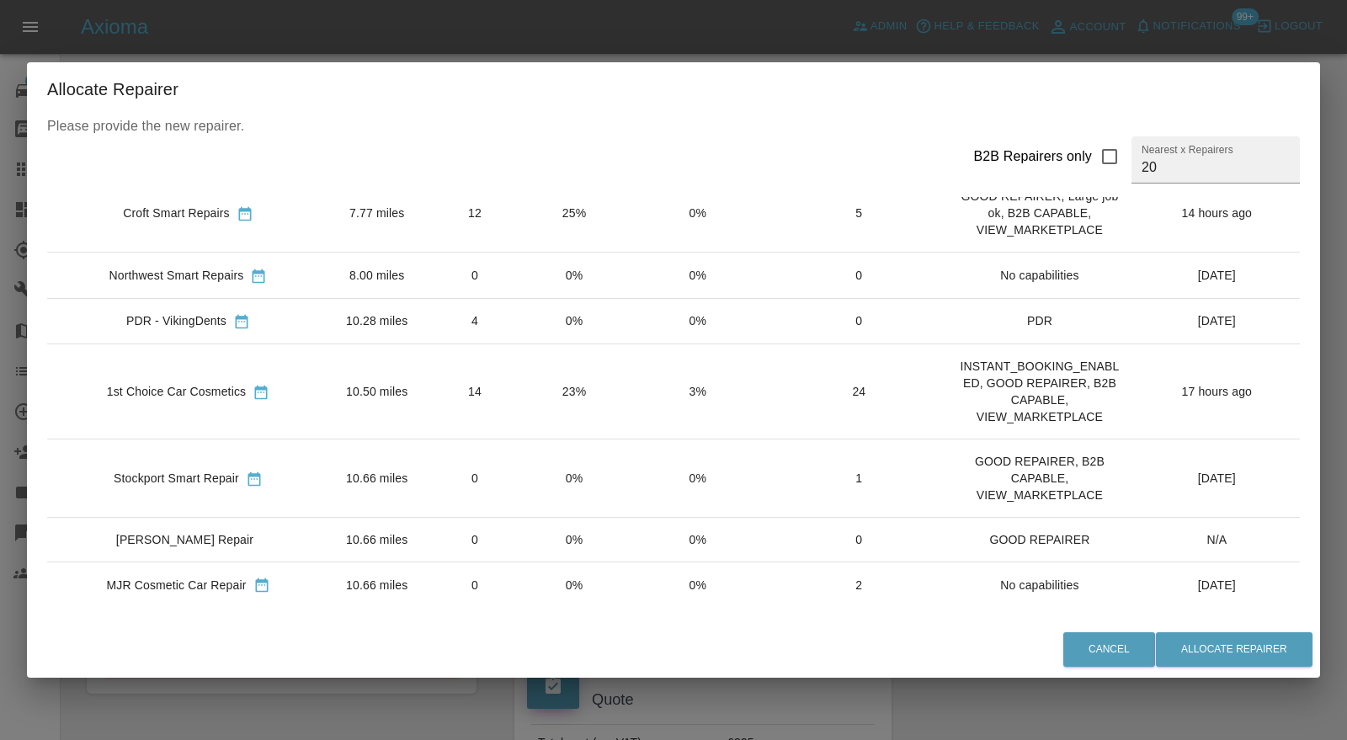
click at [482, 585] on td "0" at bounding box center [474, 584] width 100 height 45
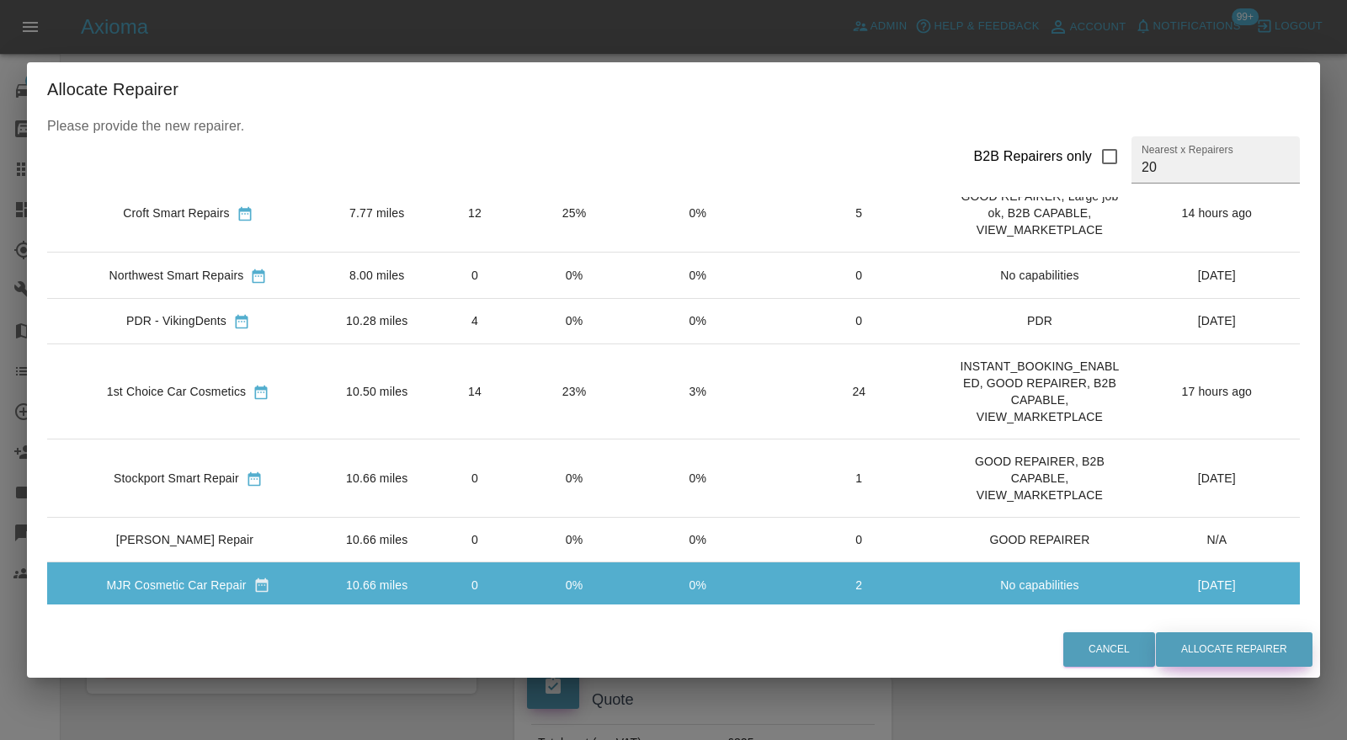
click at [1261, 651] on button "Allocate Repairer" at bounding box center [1234, 649] width 157 height 35
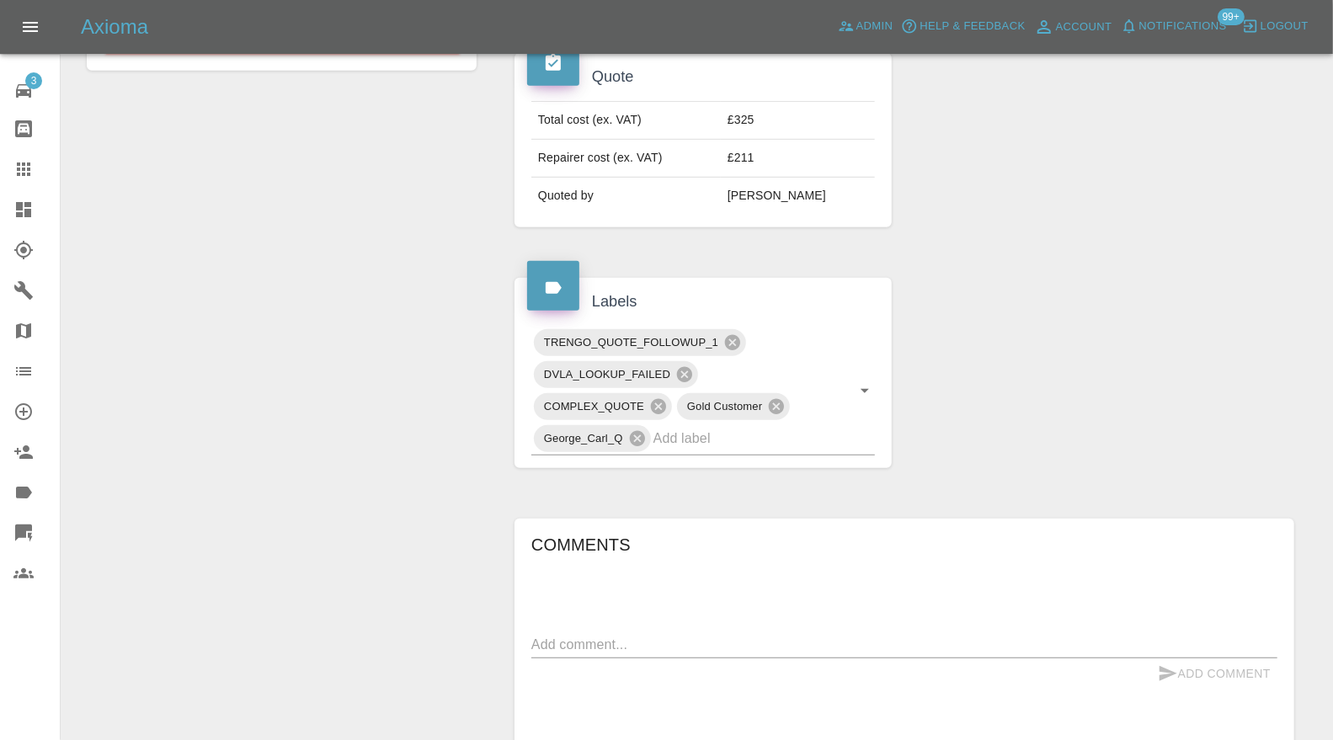
scroll to position [0, 0]
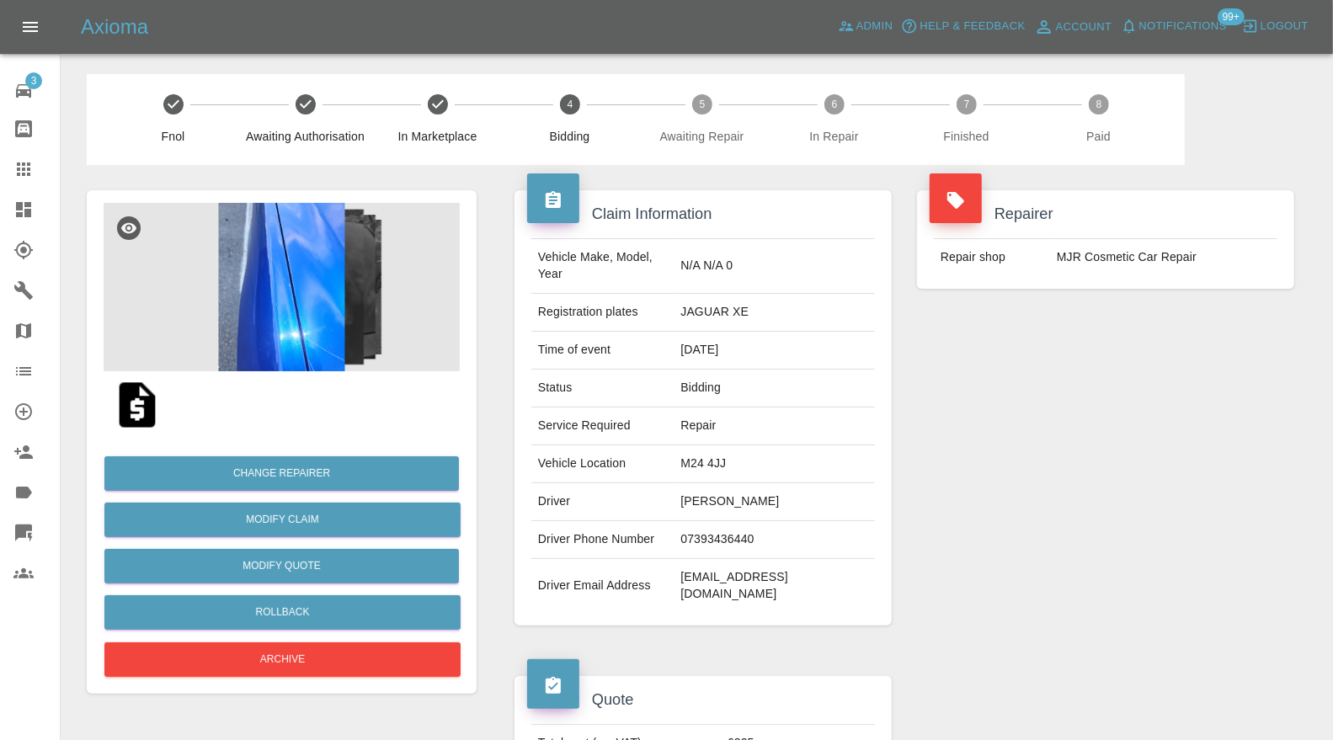
click at [752, 445] on td "M24 4JJ" at bounding box center [773, 464] width 201 height 38
copy td "M24 4JJ"
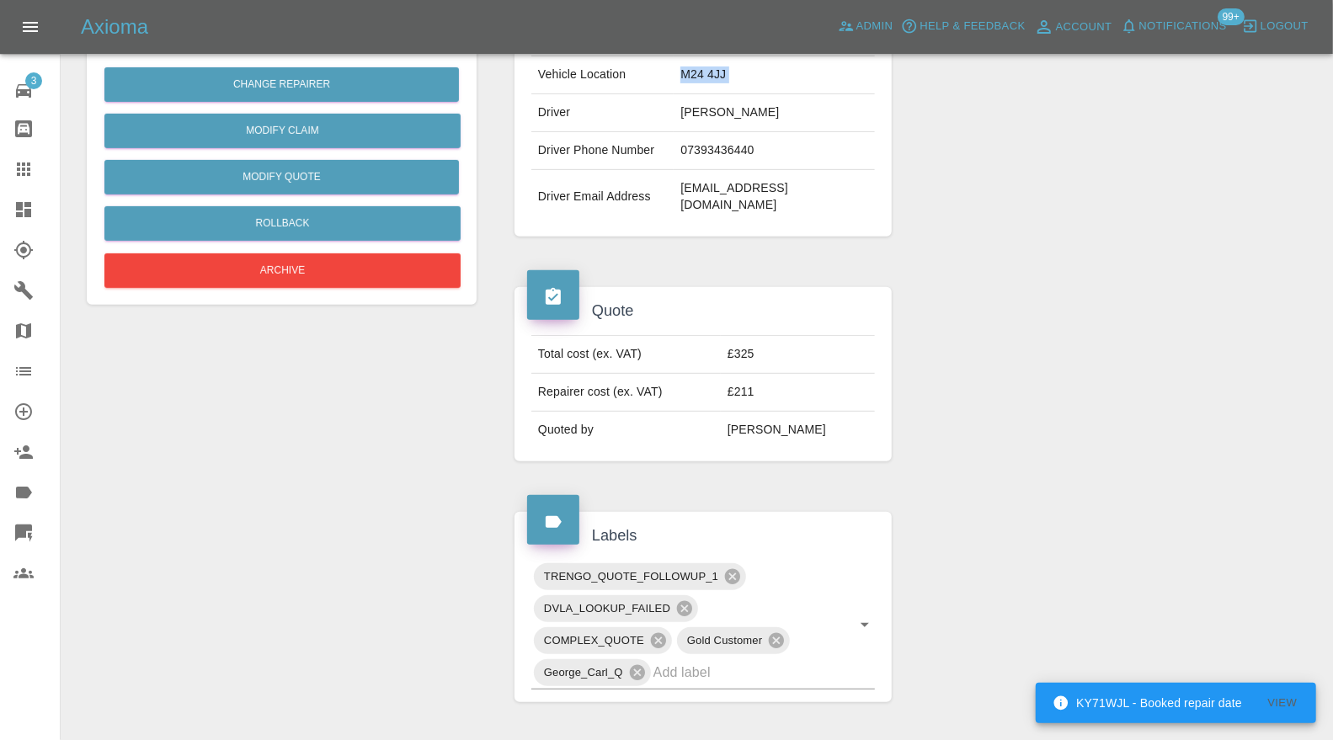
scroll to position [498, 0]
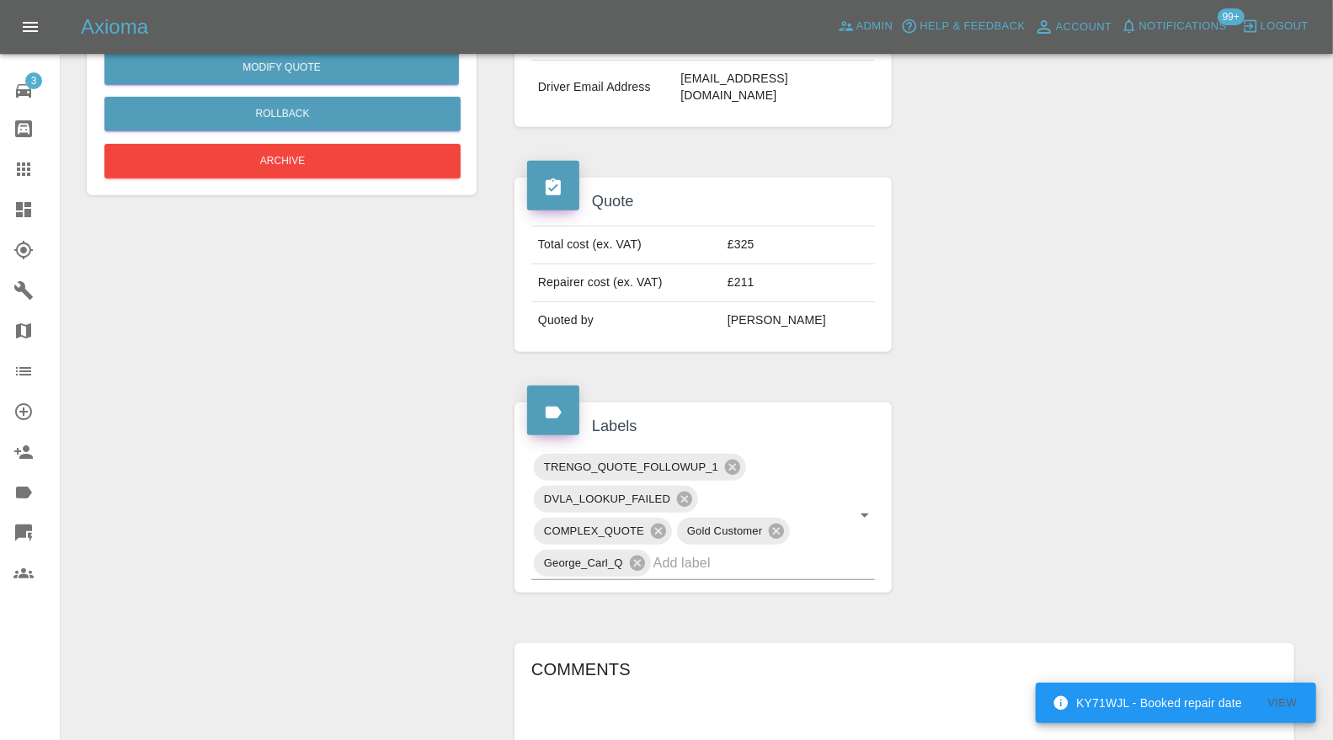
click at [796, 550] on input "text" at bounding box center [740, 563] width 174 height 26
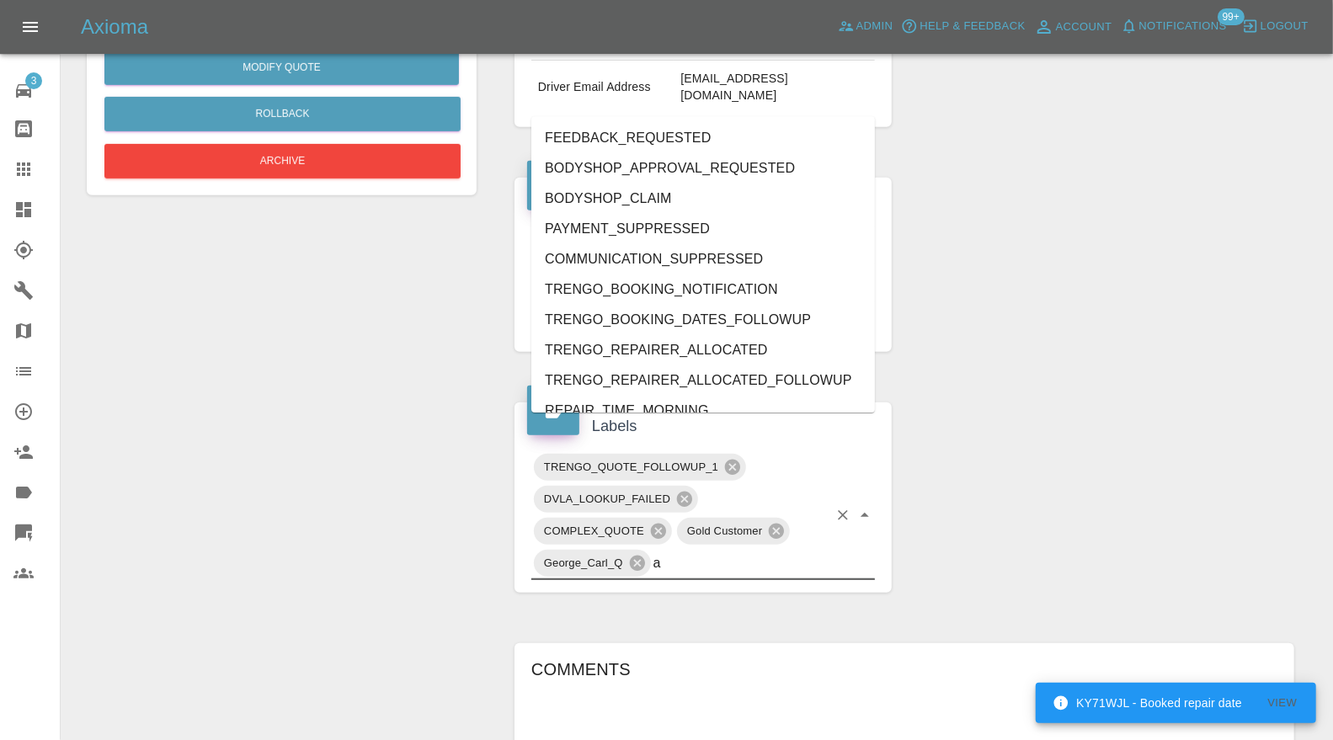
type input "au"
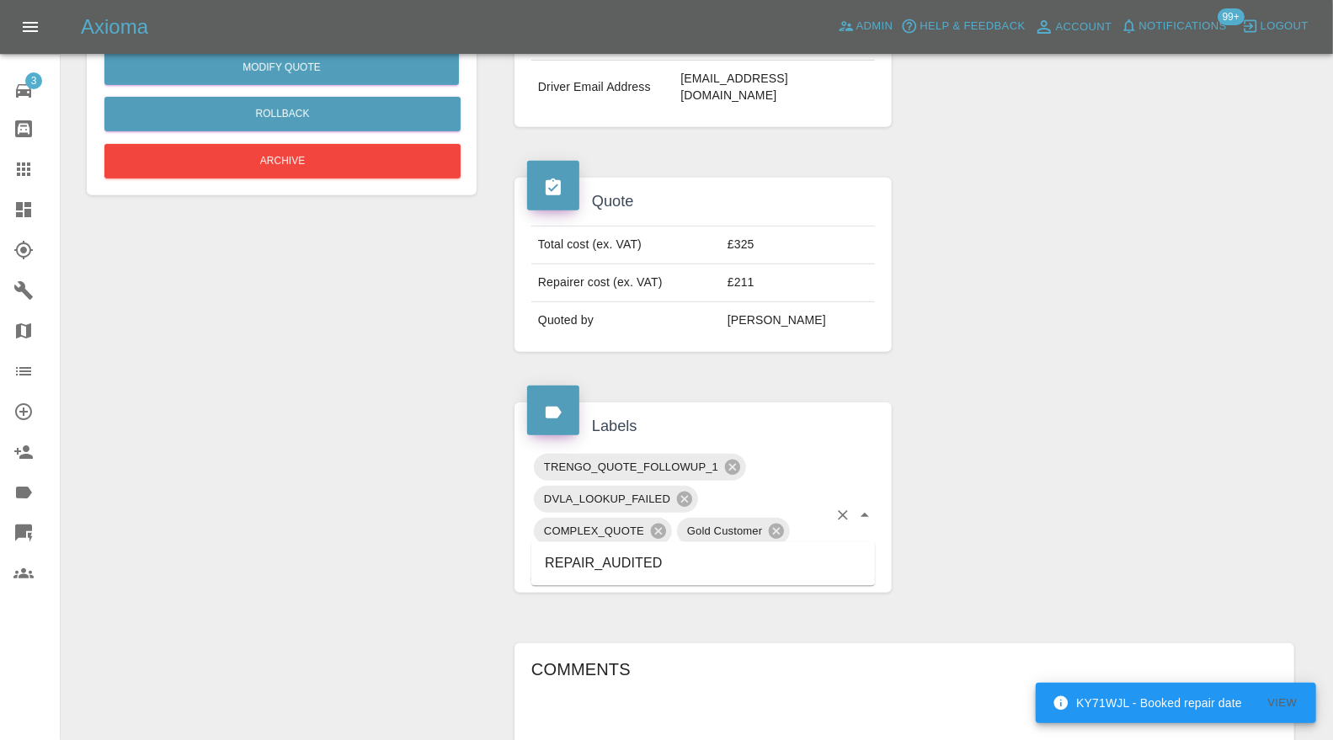
click at [666, 555] on li "REPAIR_AUDITED" at bounding box center [702, 564] width 343 height 30
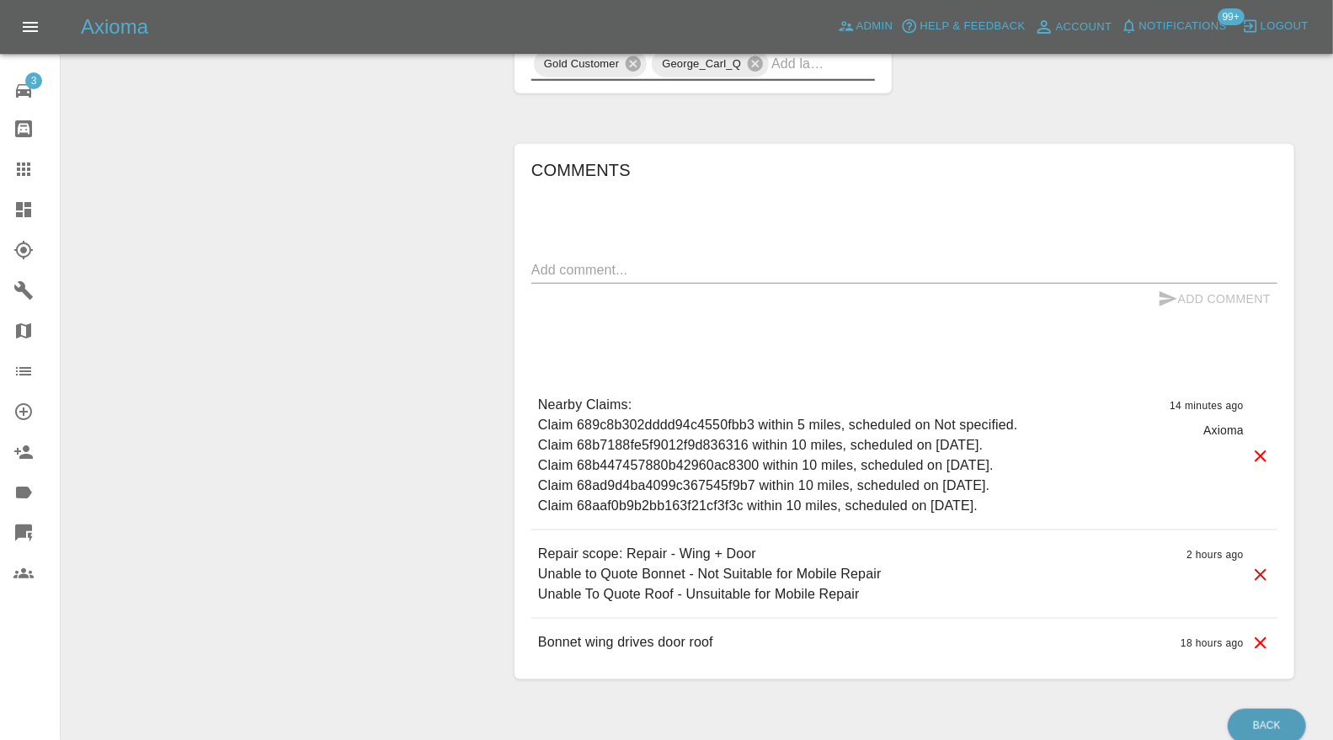
scroll to position [873, 0]
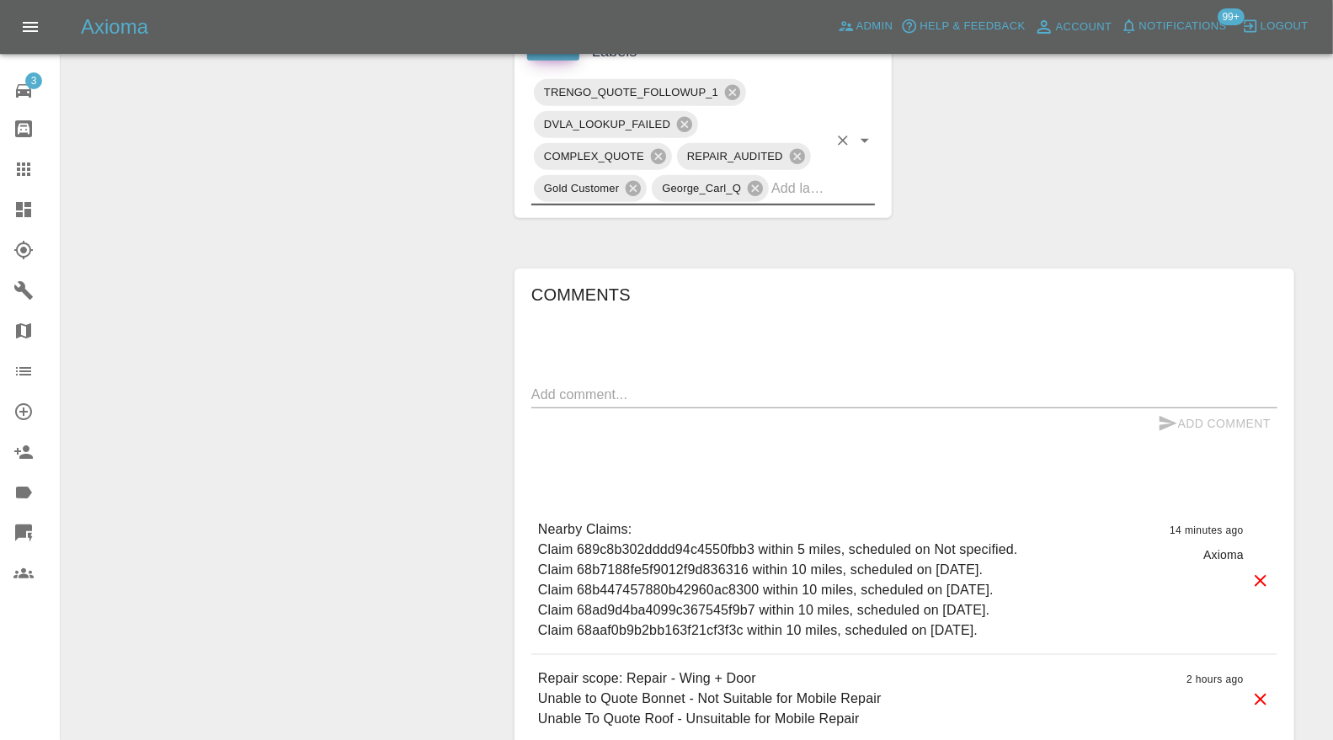
click at [644, 385] on textarea at bounding box center [904, 394] width 746 height 19
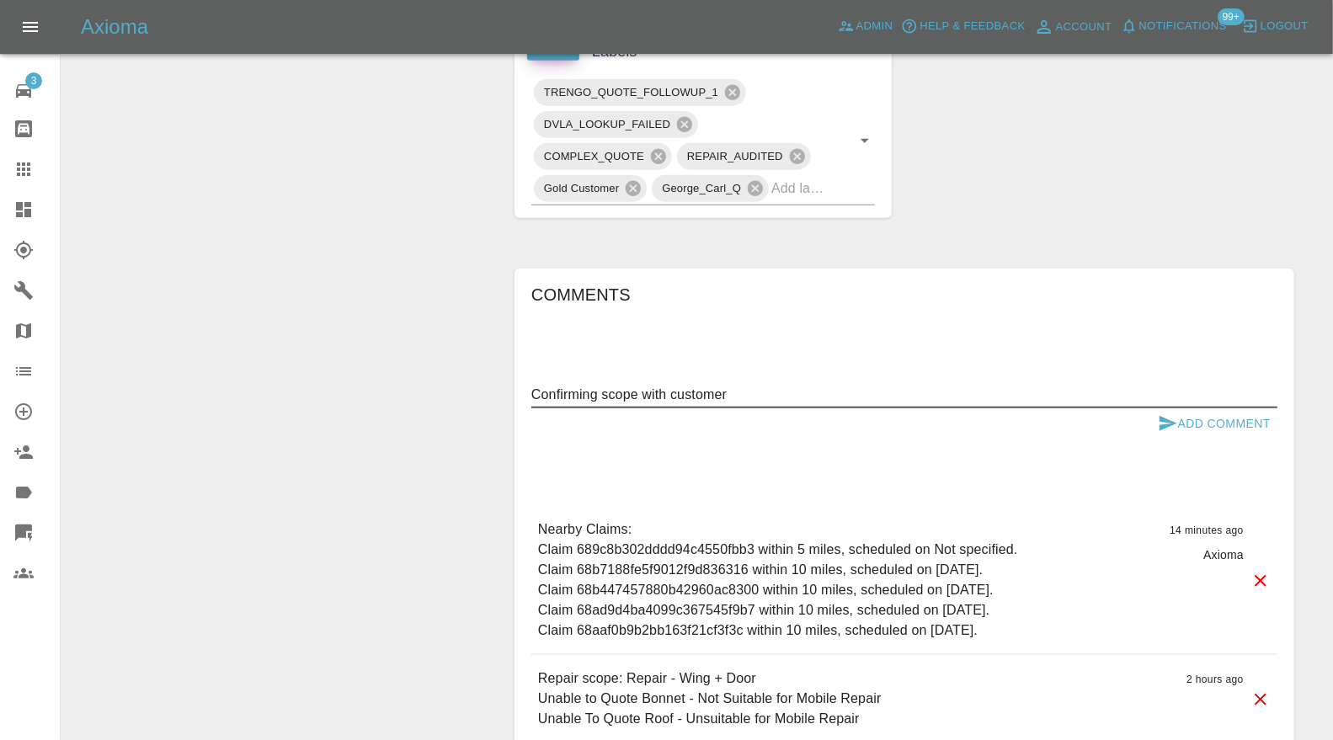
type textarea "Confirming scope with customer"
click at [1223, 408] on button "Add Comment" at bounding box center [1214, 423] width 126 height 31
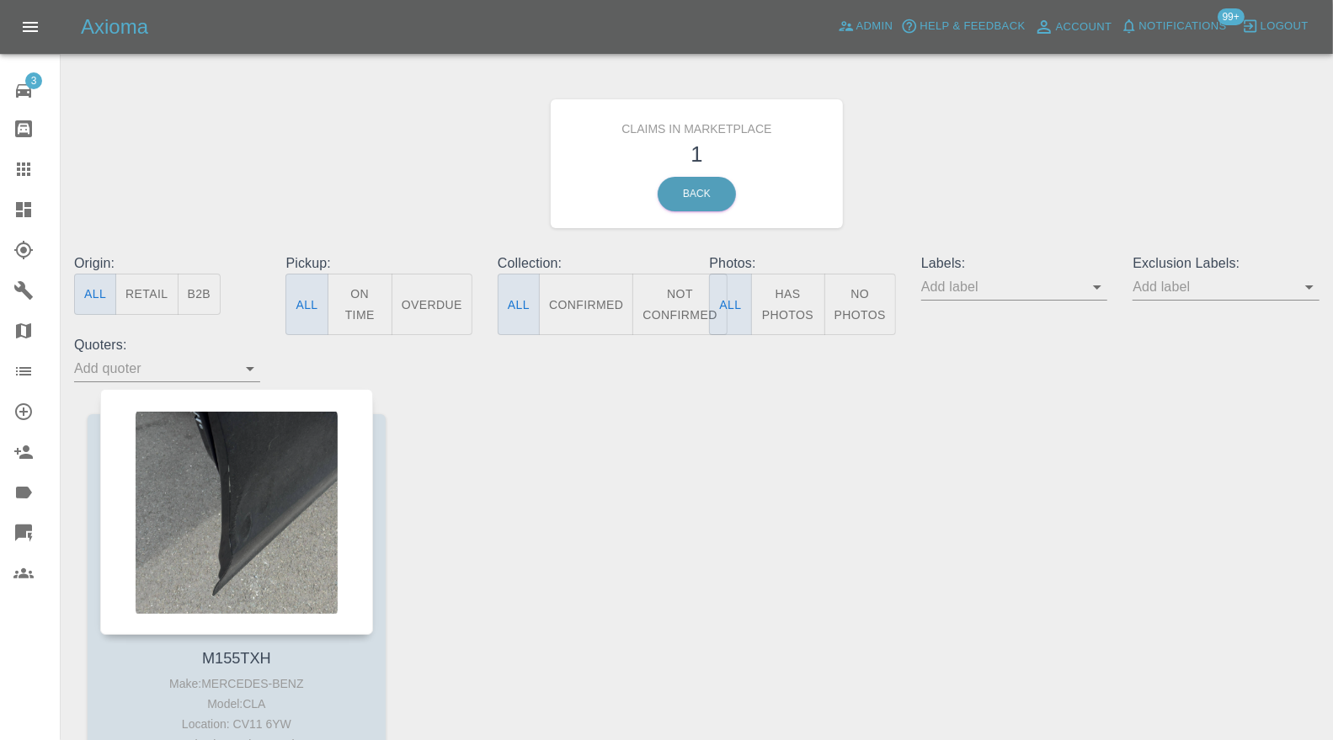
click at [259, 483] on div at bounding box center [236, 512] width 273 height 246
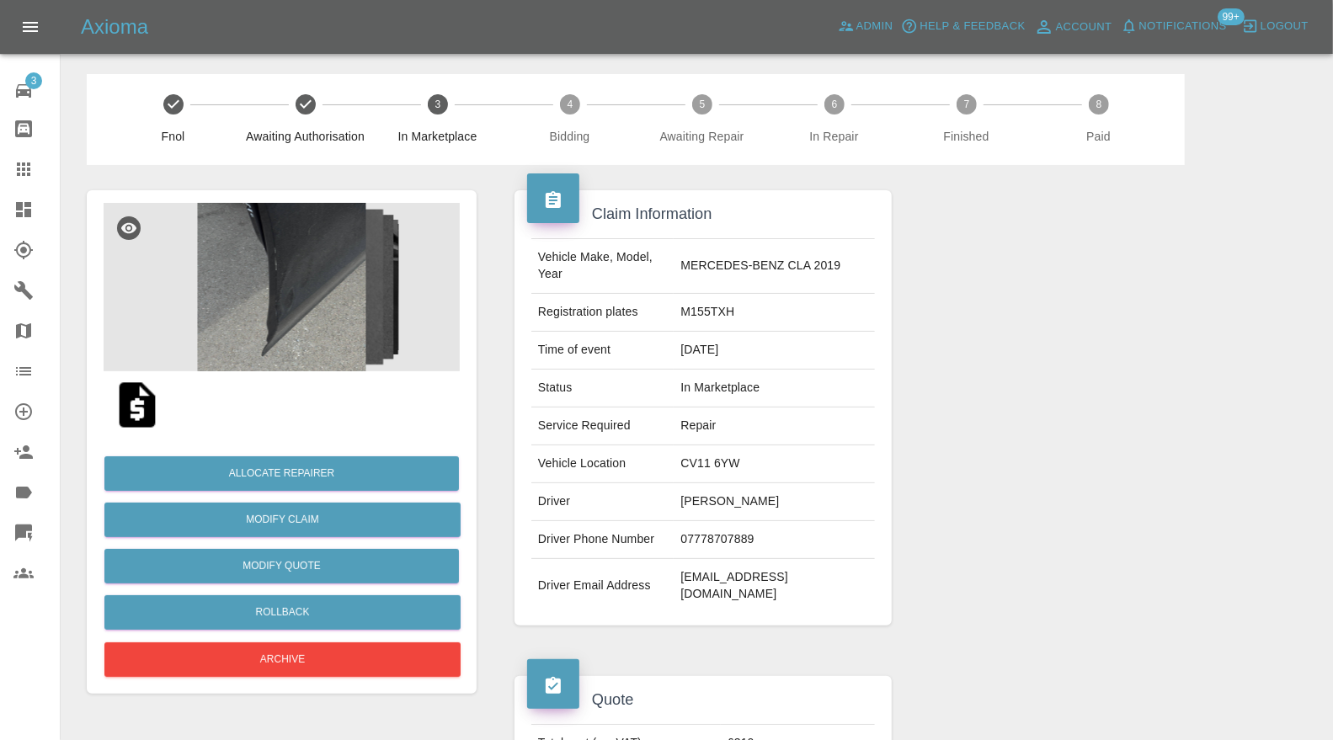
click at [280, 280] on img at bounding box center [282, 287] width 356 height 168
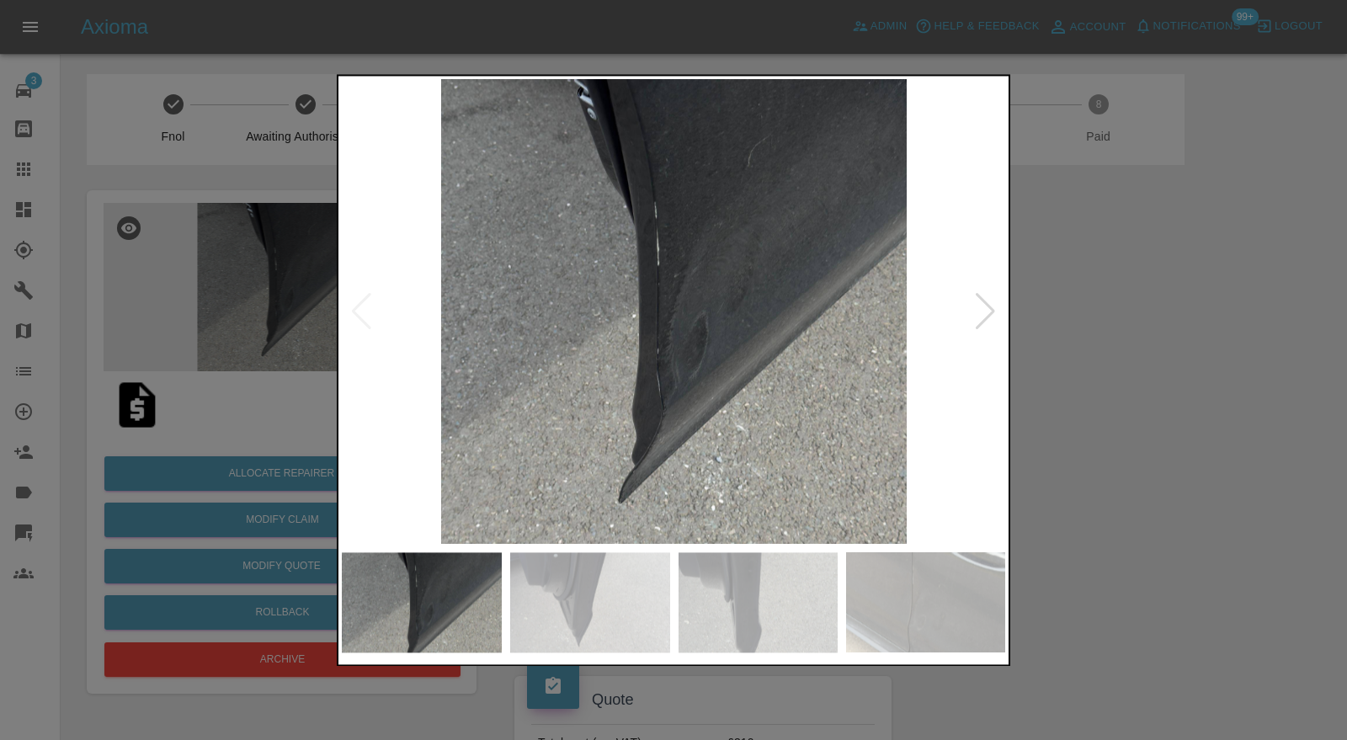
click at [982, 312] on div at bounding box center [985, 311] width 23 height 37
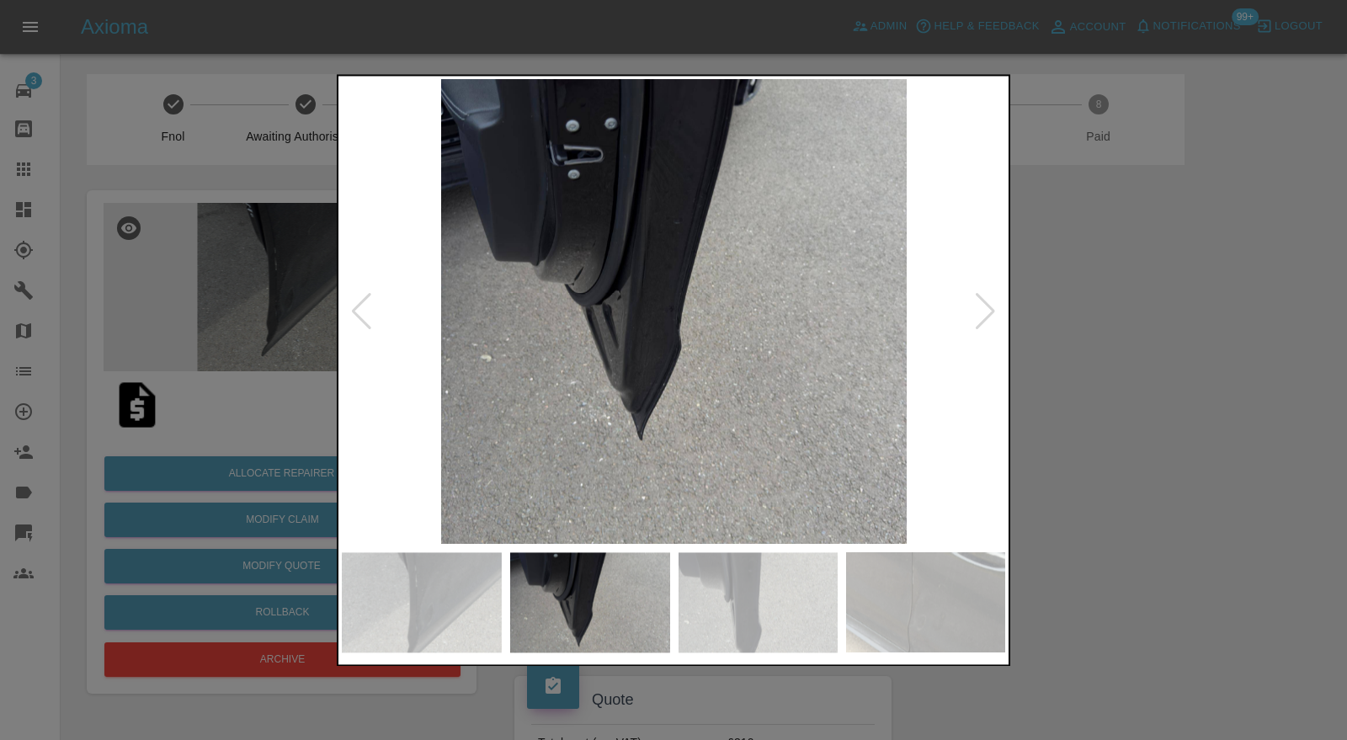
click at [982, 311] on div at bounding box center [985, 311] width 23 height 37
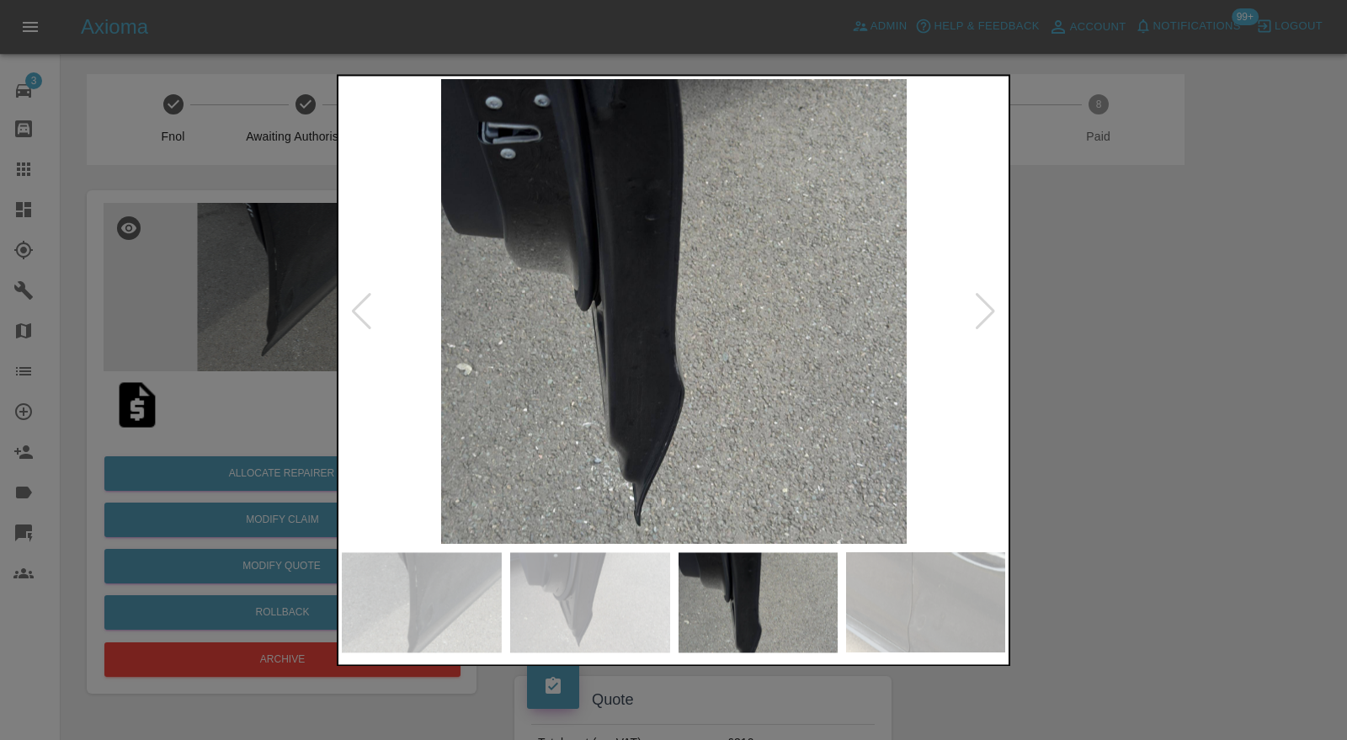
click at [982, 311] on div at bounding box center [985, 311] width 23 height 37
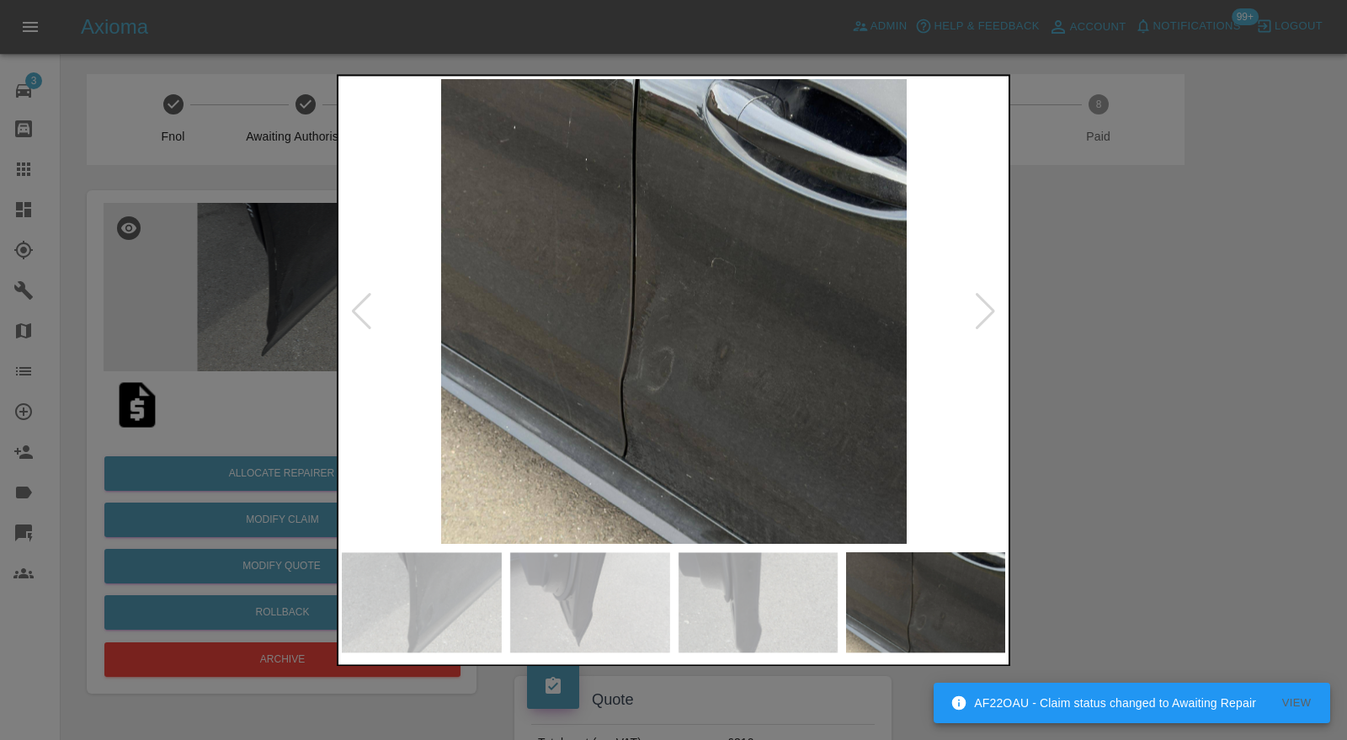
click at [982, 311] on div at bounding box center [985, 311] width 23 height 37
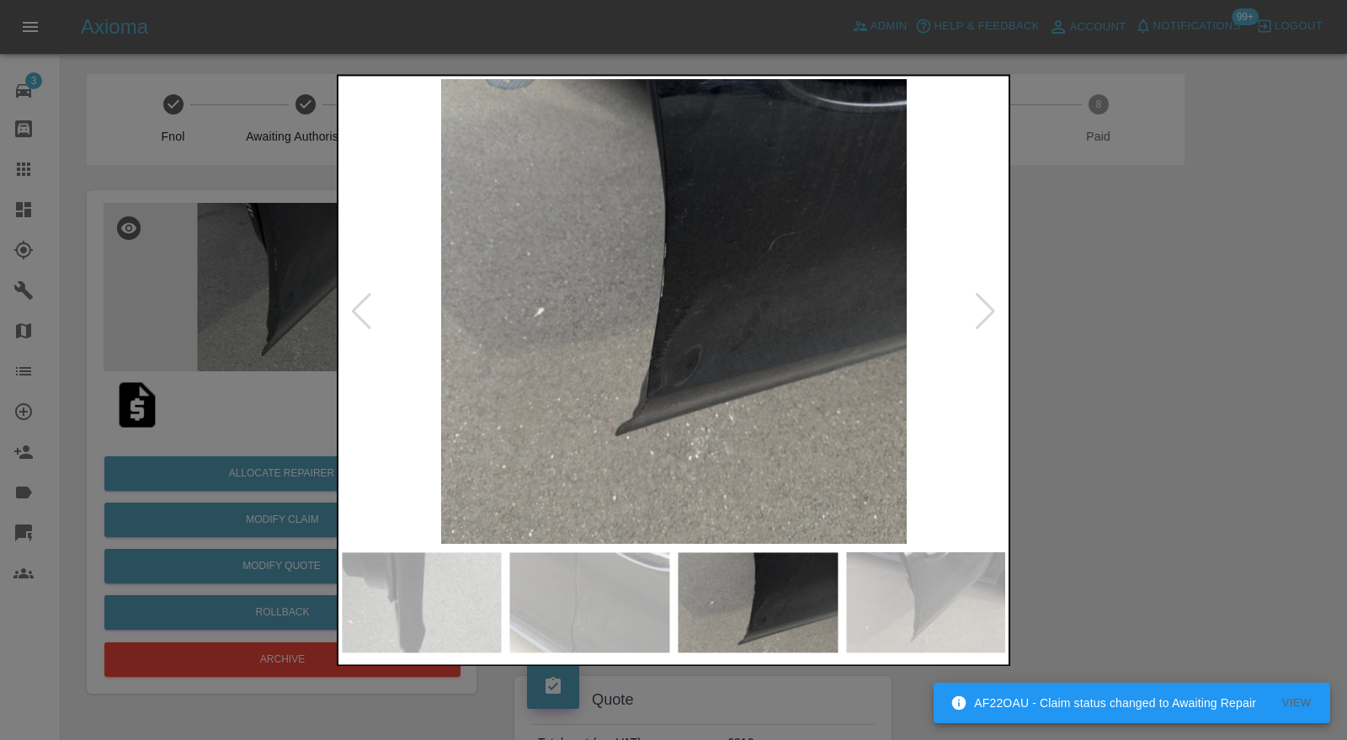
click at [982, 311] on div at bounding box center [985, 311] width 23 height 37
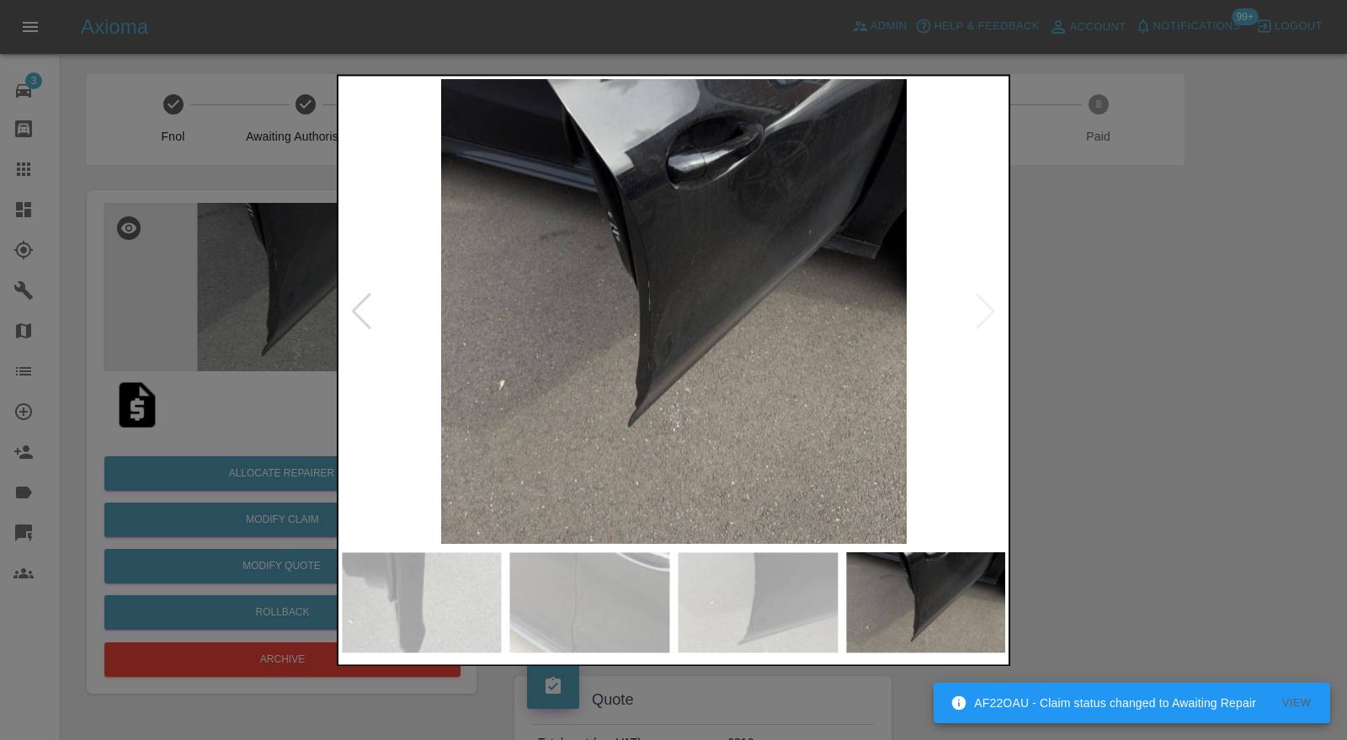
click at [982, 311] on img at bounding box center [674, 312] width 664 height 466
click at [1037, 306] on div at bounding box center [673, 370] width 1347 height 740
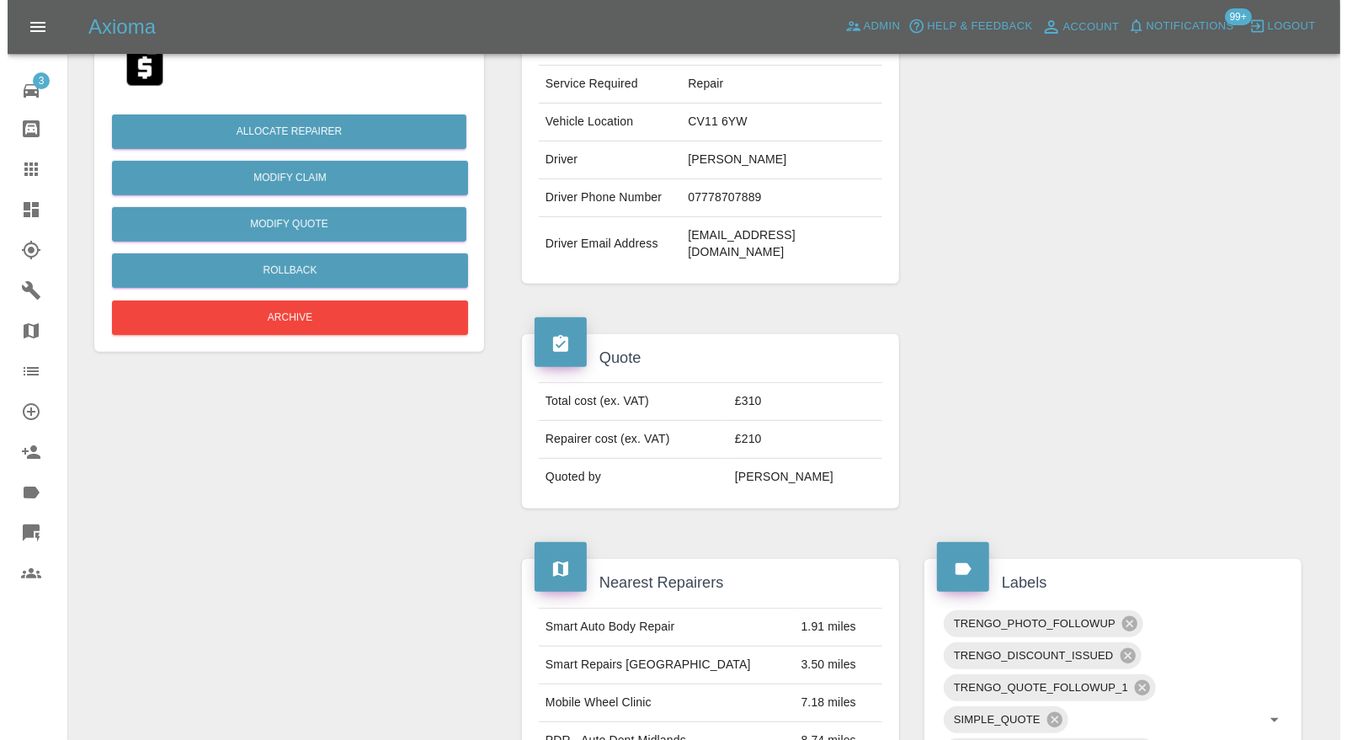
scroll to position [97, 0]
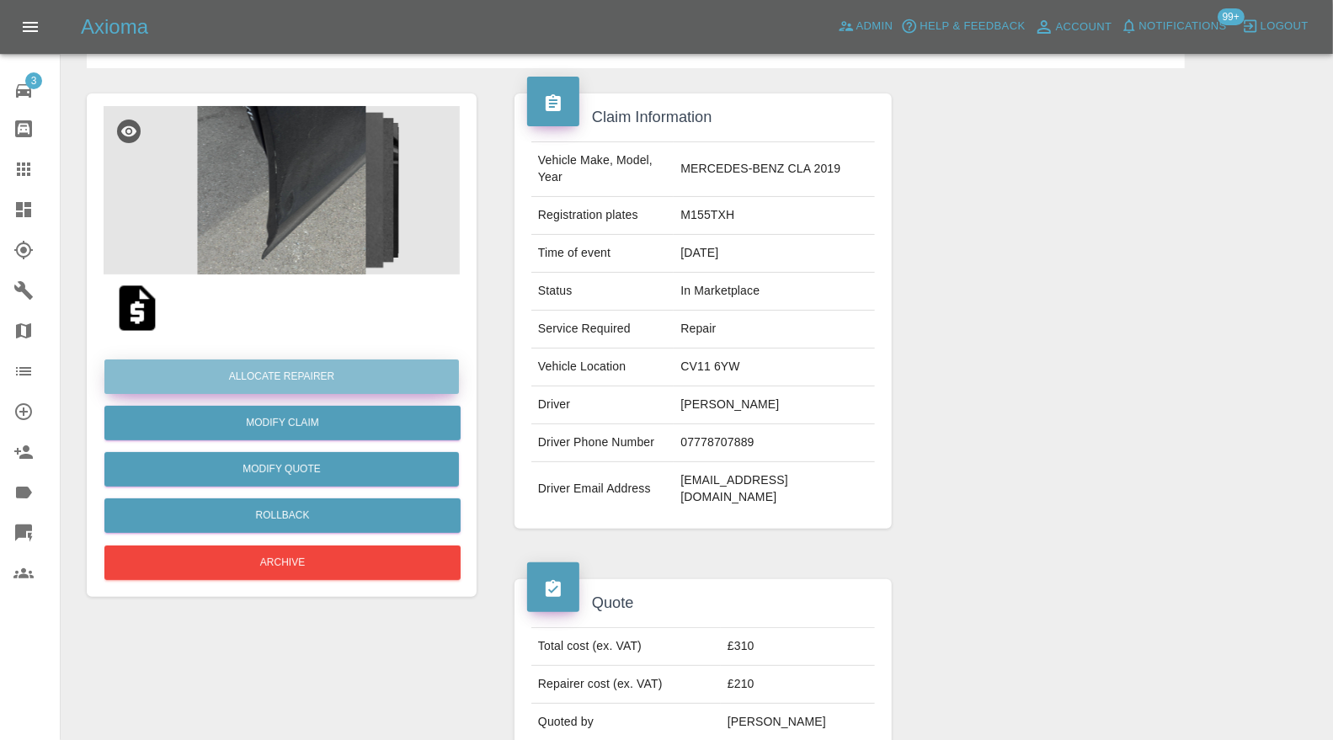
click at [317, 374] on button "Allocate Repairer" at bounding box center [281, 376] width 354 height 35
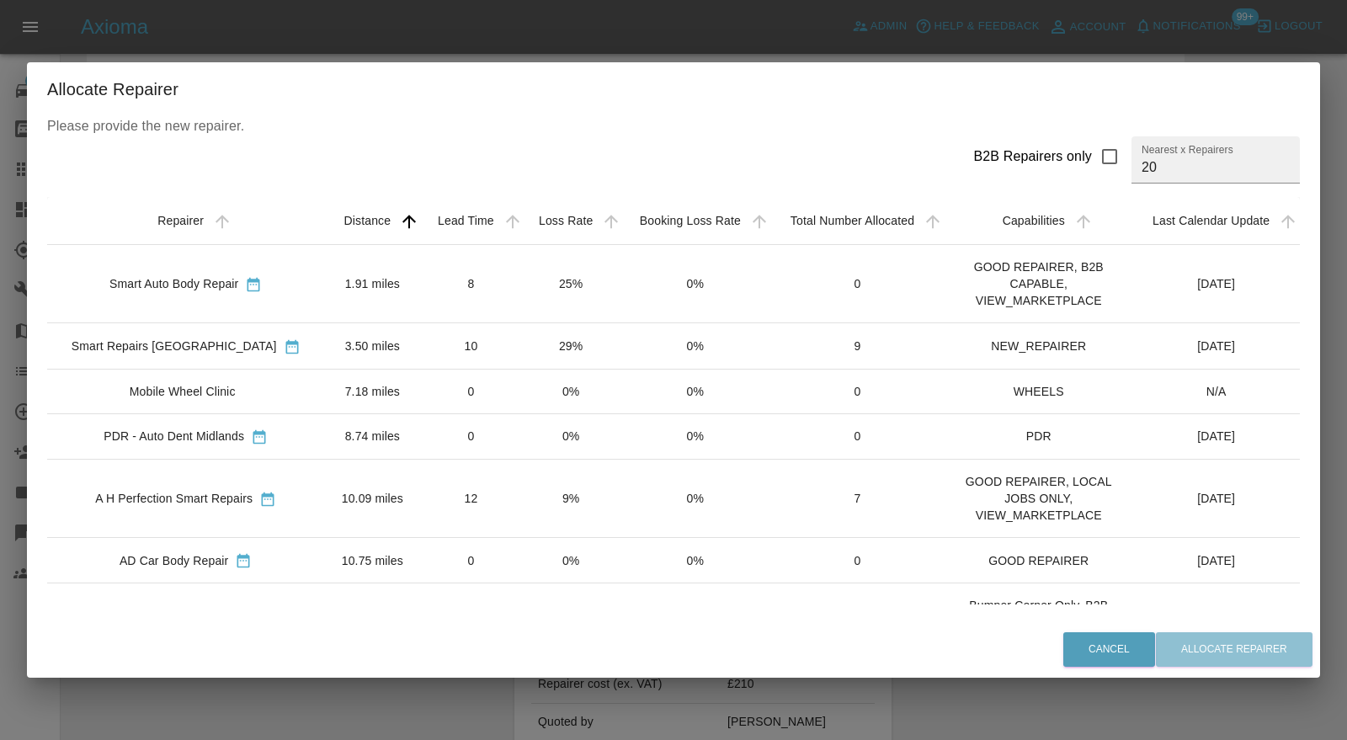
click at [476, 482] on td "12" at bounding box center [470, 498] width 101 height 78
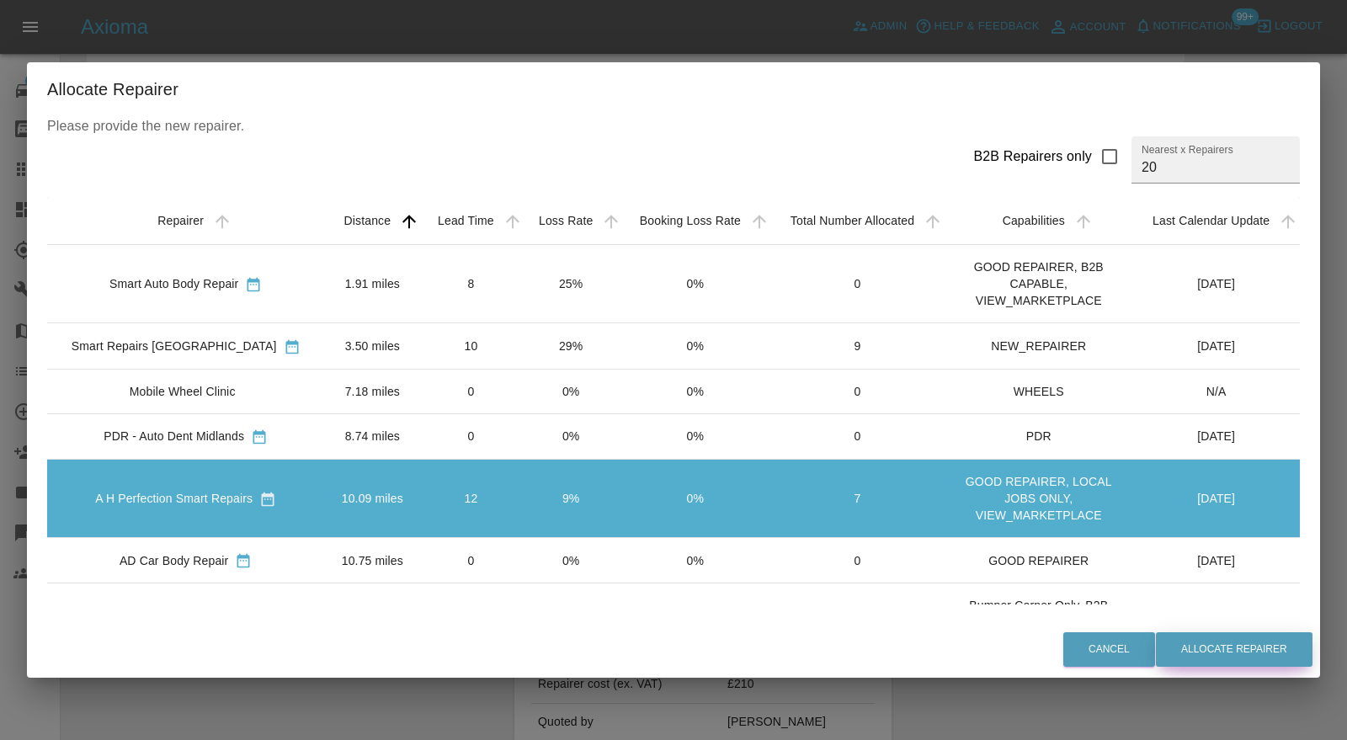
click at [1270, 655] on button "Allocate Repairer" at bounding box center [1234, 649] width 157 height 35
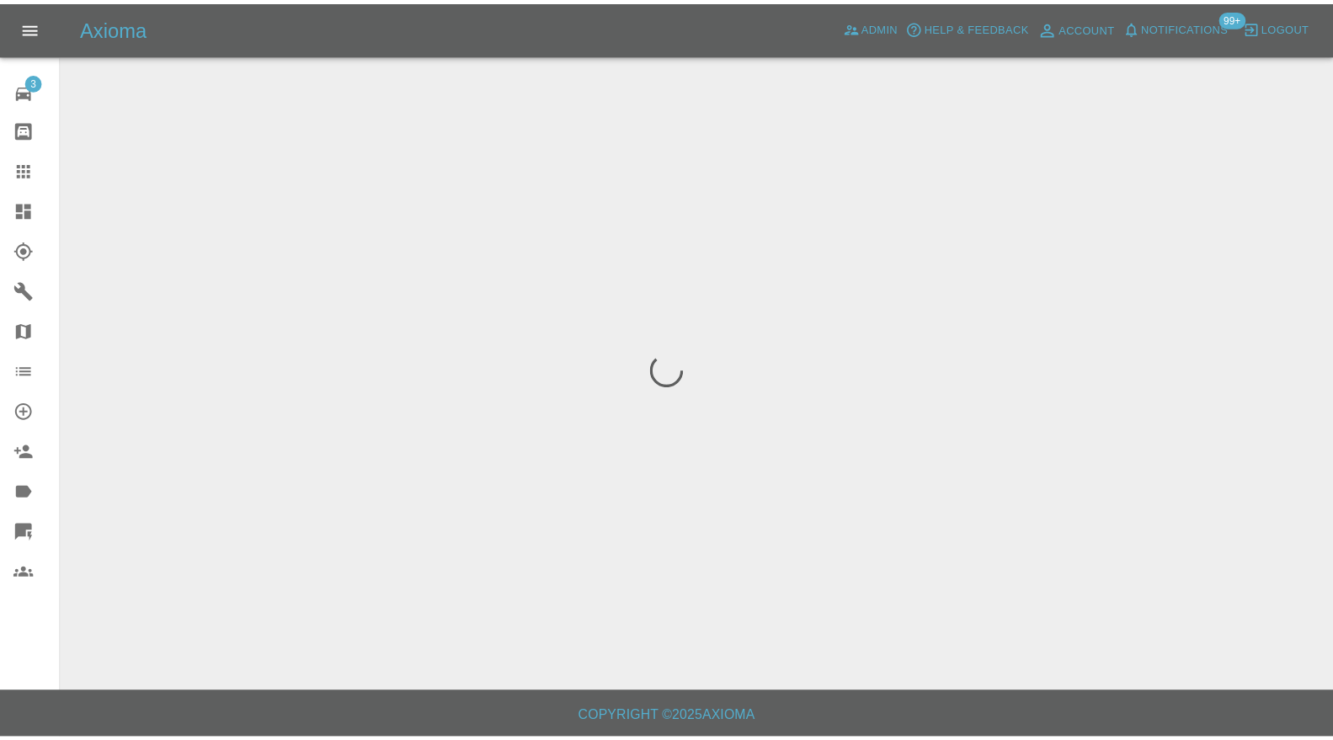
scroll to position [0, 0]
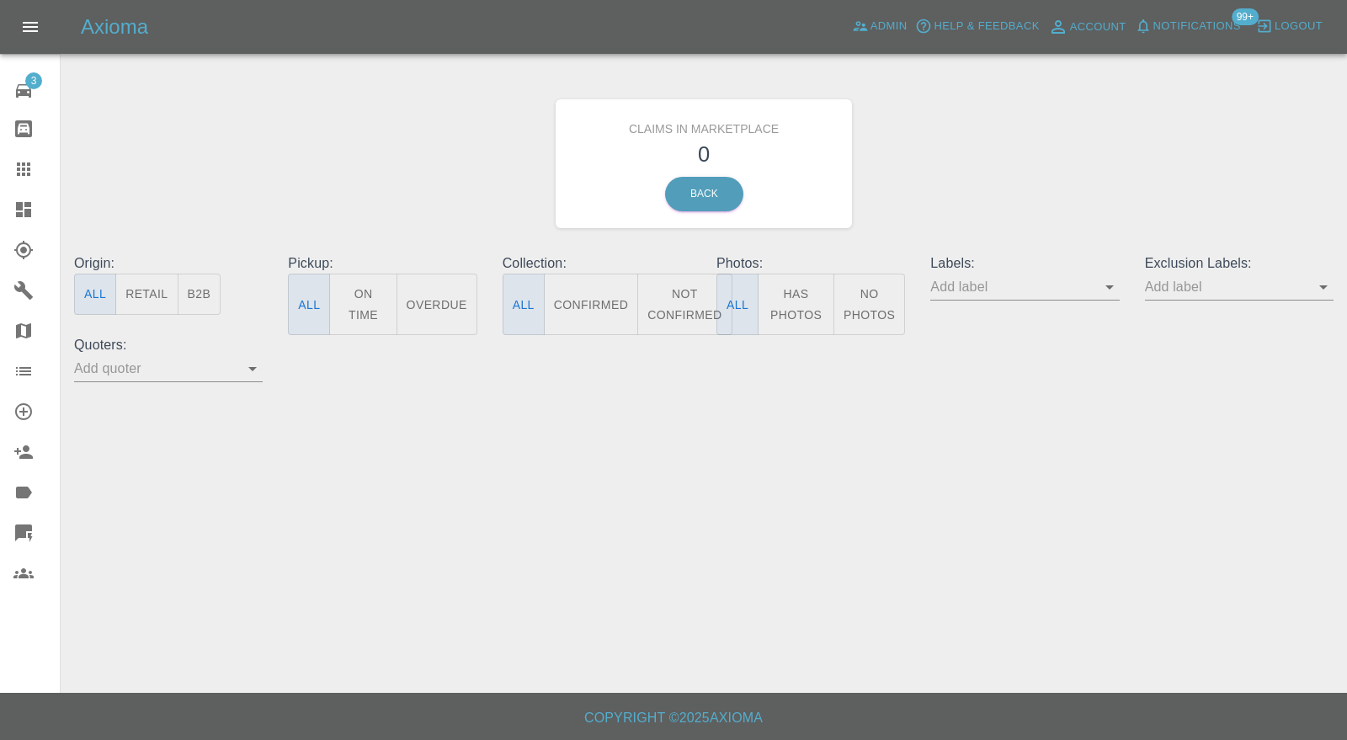
click at [20, 219] on link "Dashboard" at bounding box center [30, 209] width 60 height 40
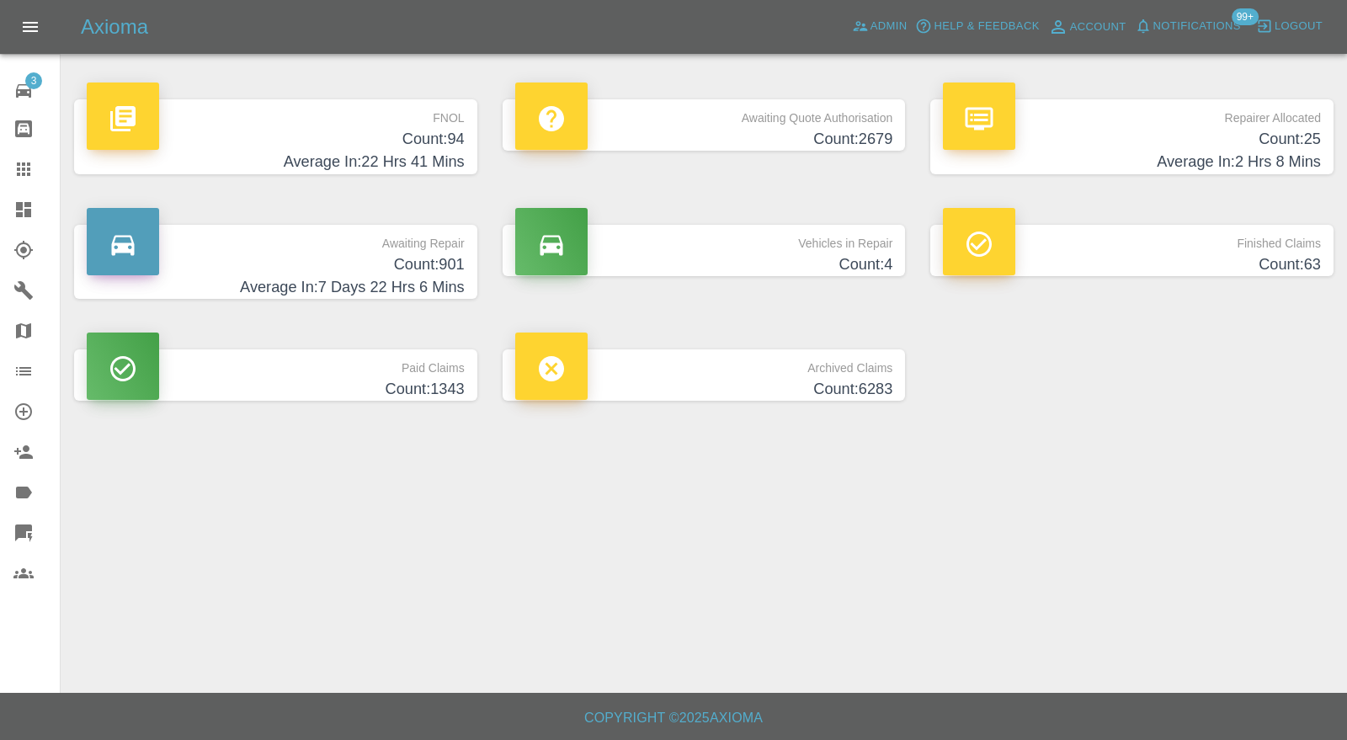
click at [367, 142] on h4 "Count: 94" at bounding box center [276, 139] width 378 height 23
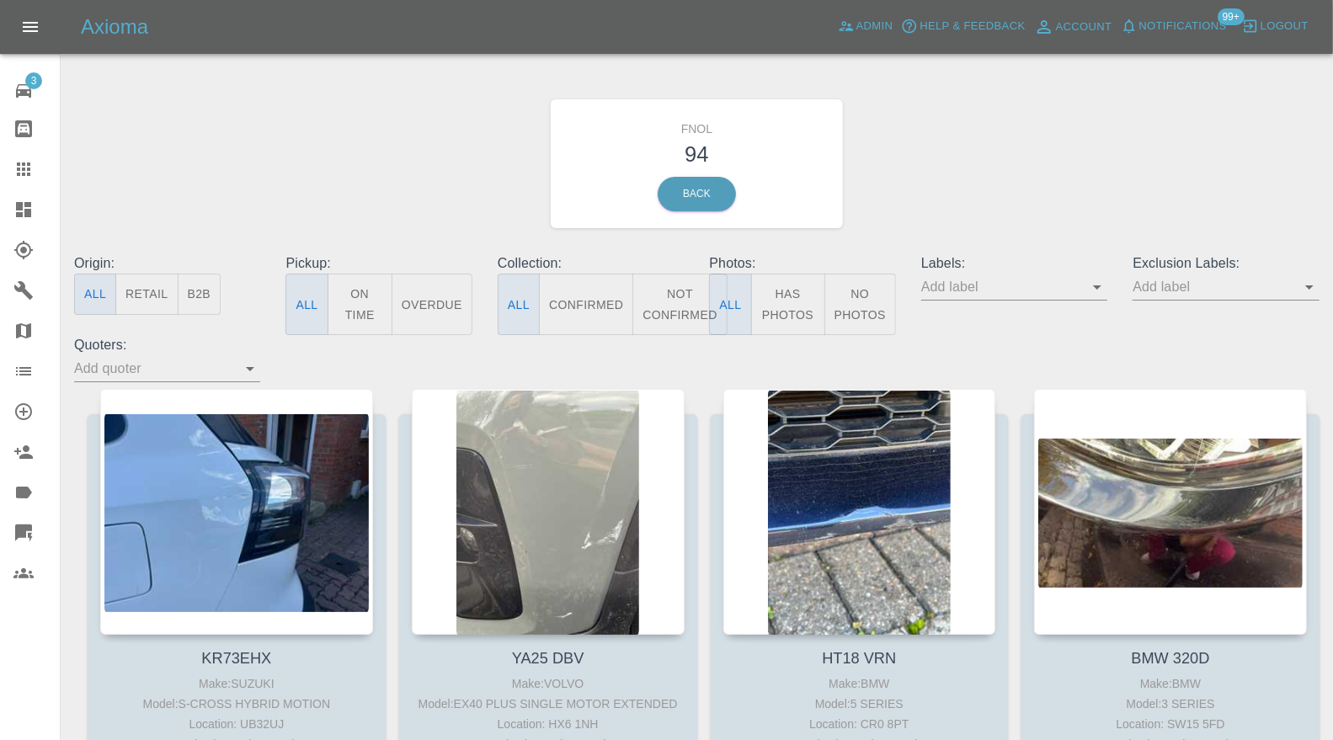
click at [1200, 468] on div at bounding box center [1170, 512] width 273 height 246
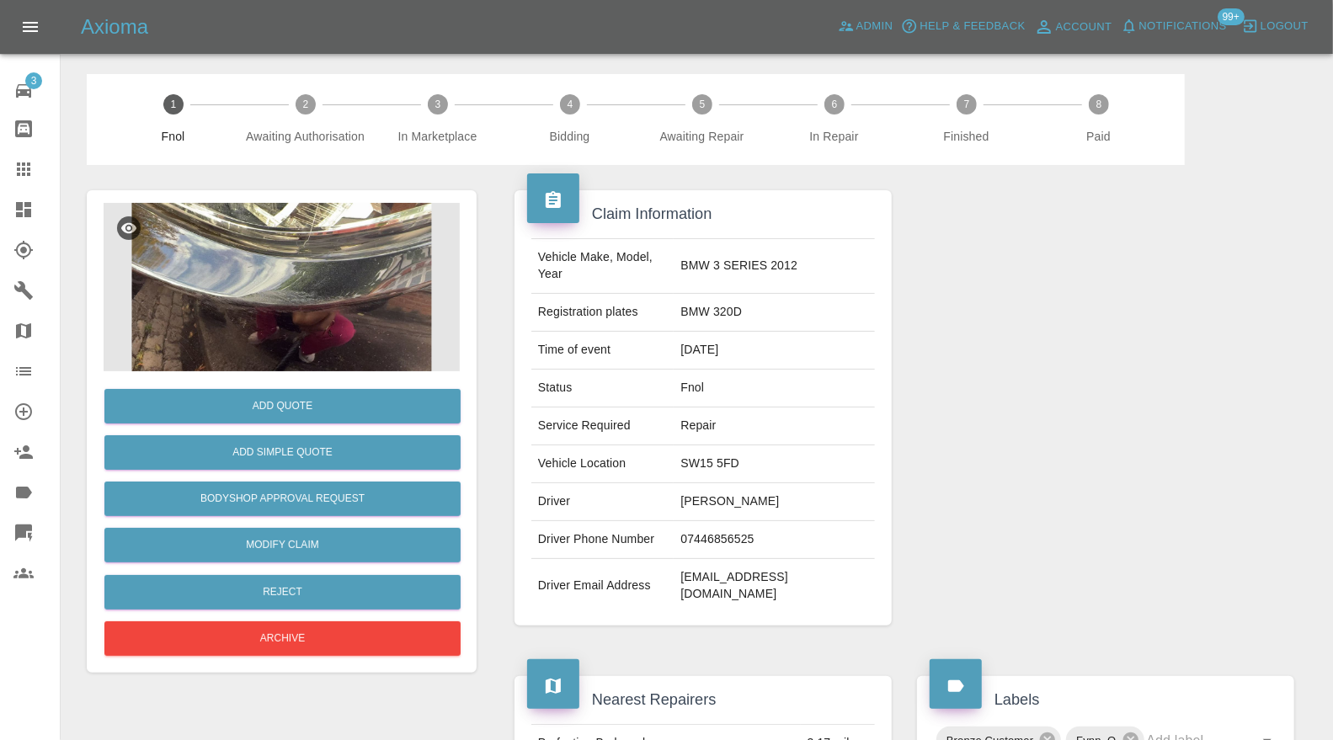
click at [389, 285] on img at bounding box center [282, 287] width 356 height 168
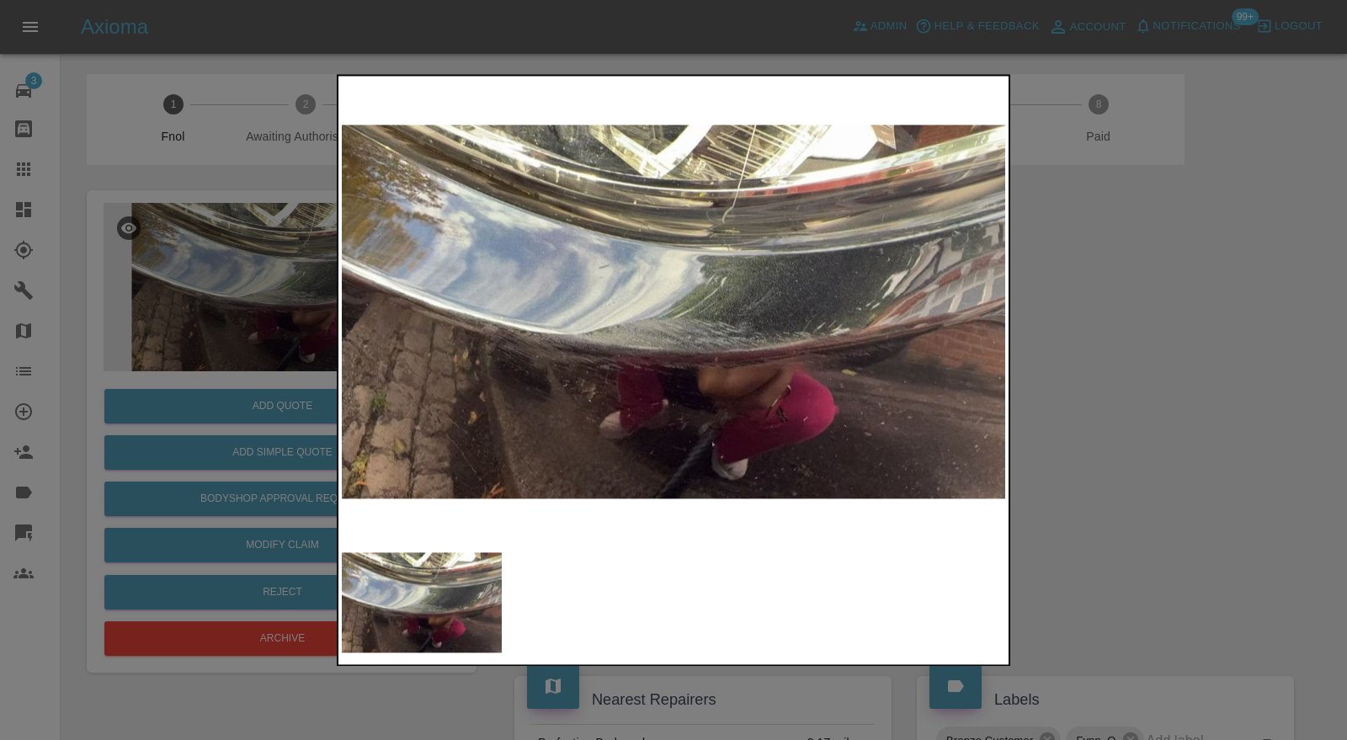
click at [1130, 396] on div at bounding box center [673, 370] width 1347 height 740
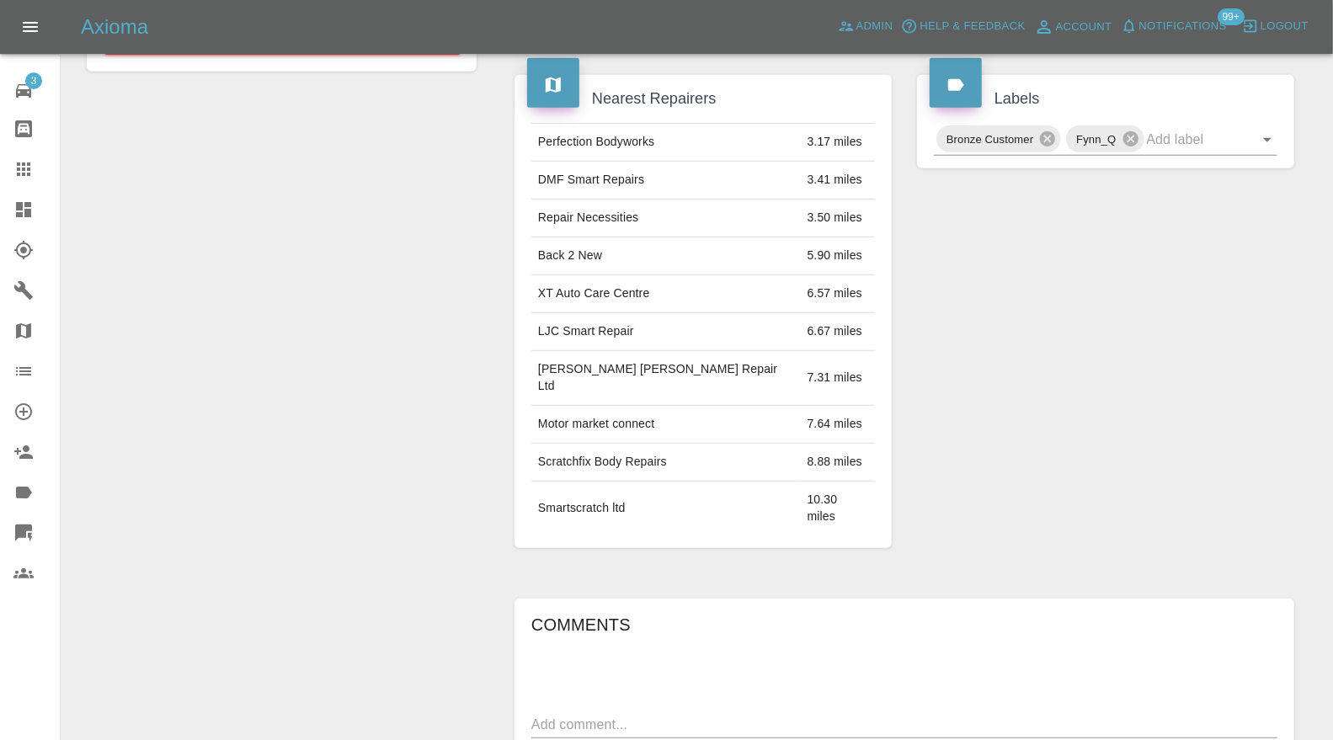
scroll to position [72, 0]
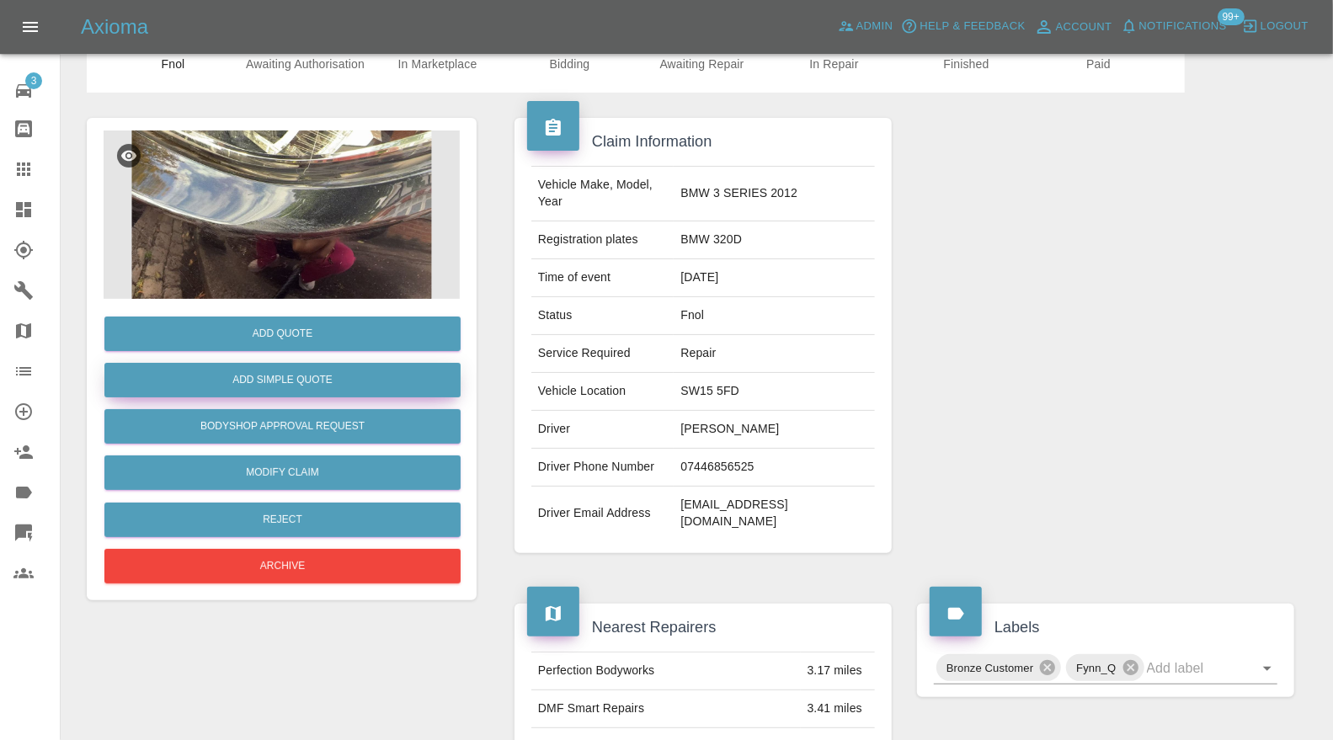
click at [302, 382] on button "Add Simple Quote" at bounding box center [282, 380] width 356 height 35
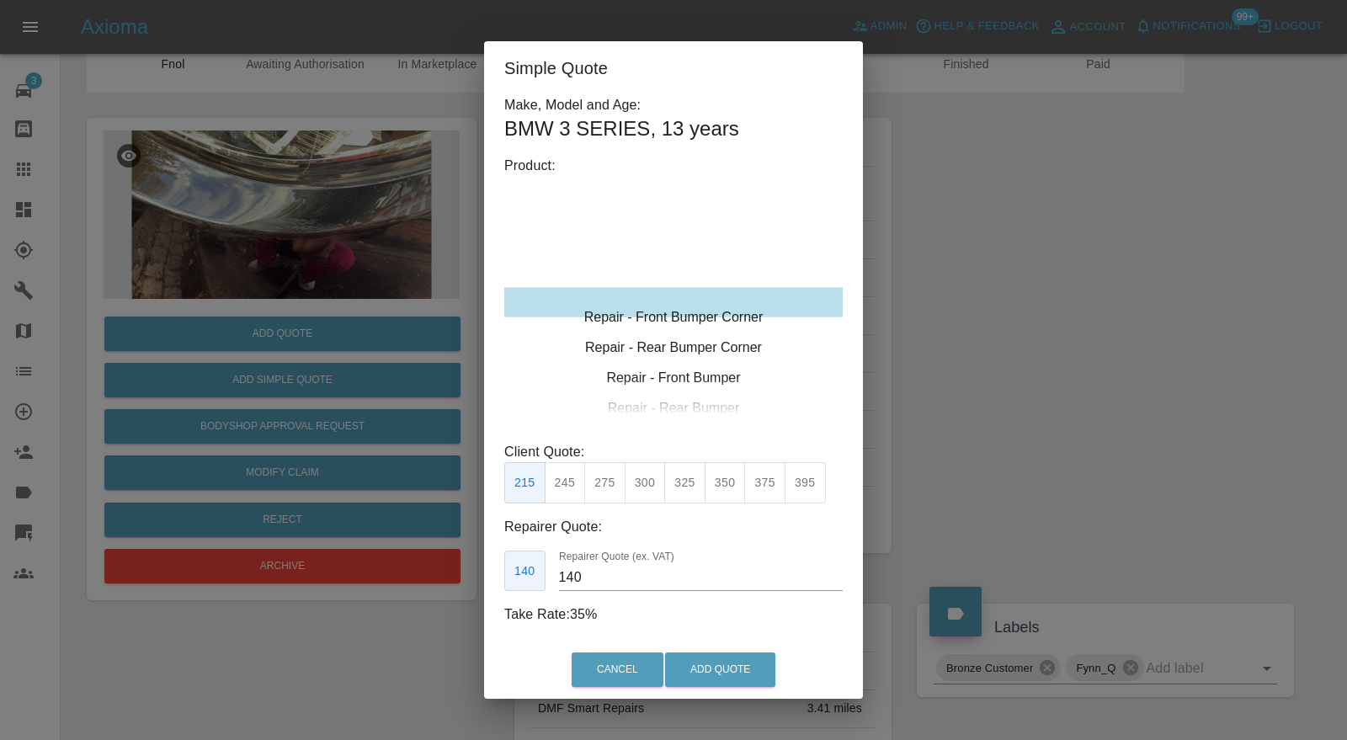
type input "120"
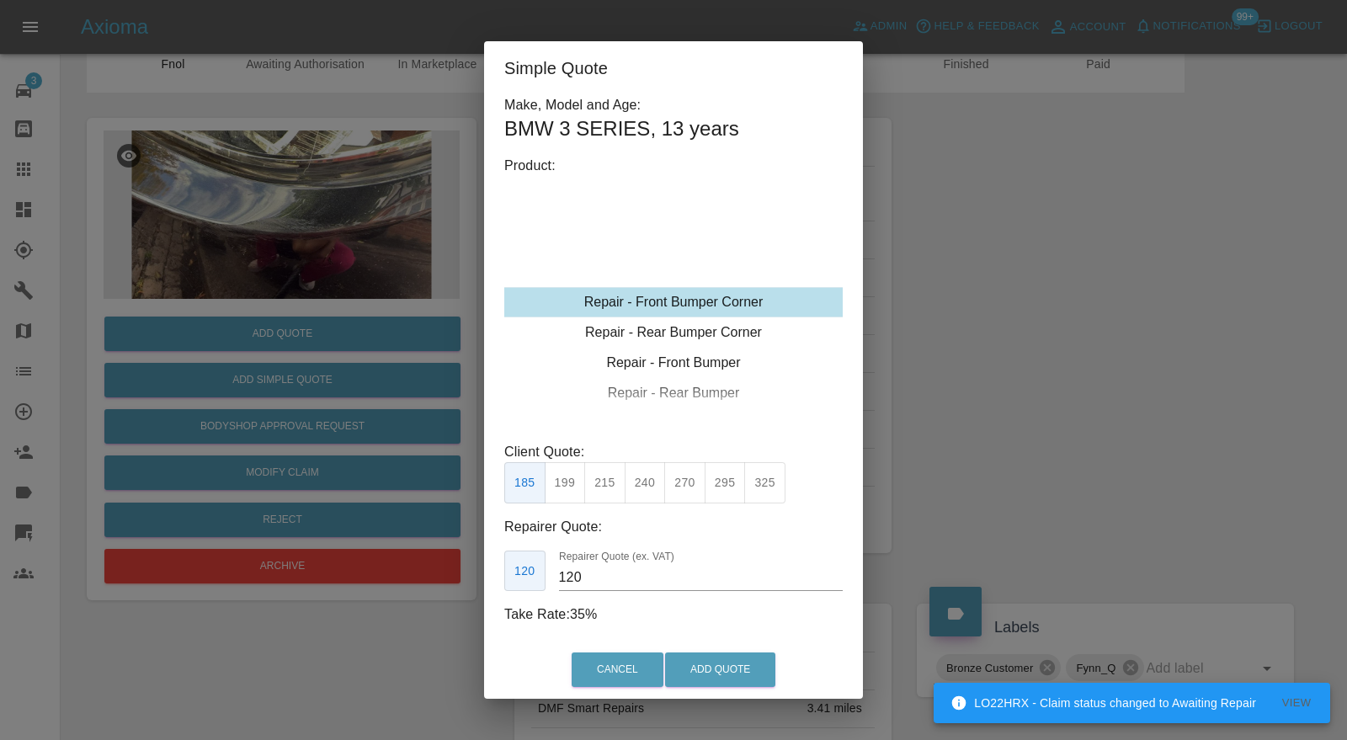
click at [636, 305] on div "Repair - Front Bumper Corner" at bounding box center [673, 302] width 338 height 30
click at [519, 484] on button "185" at bounding box center [524, 482] width 41 height 41
click at [737, 673] on button "Add Quote" at bounding box center [720, 669] width 110 height 35
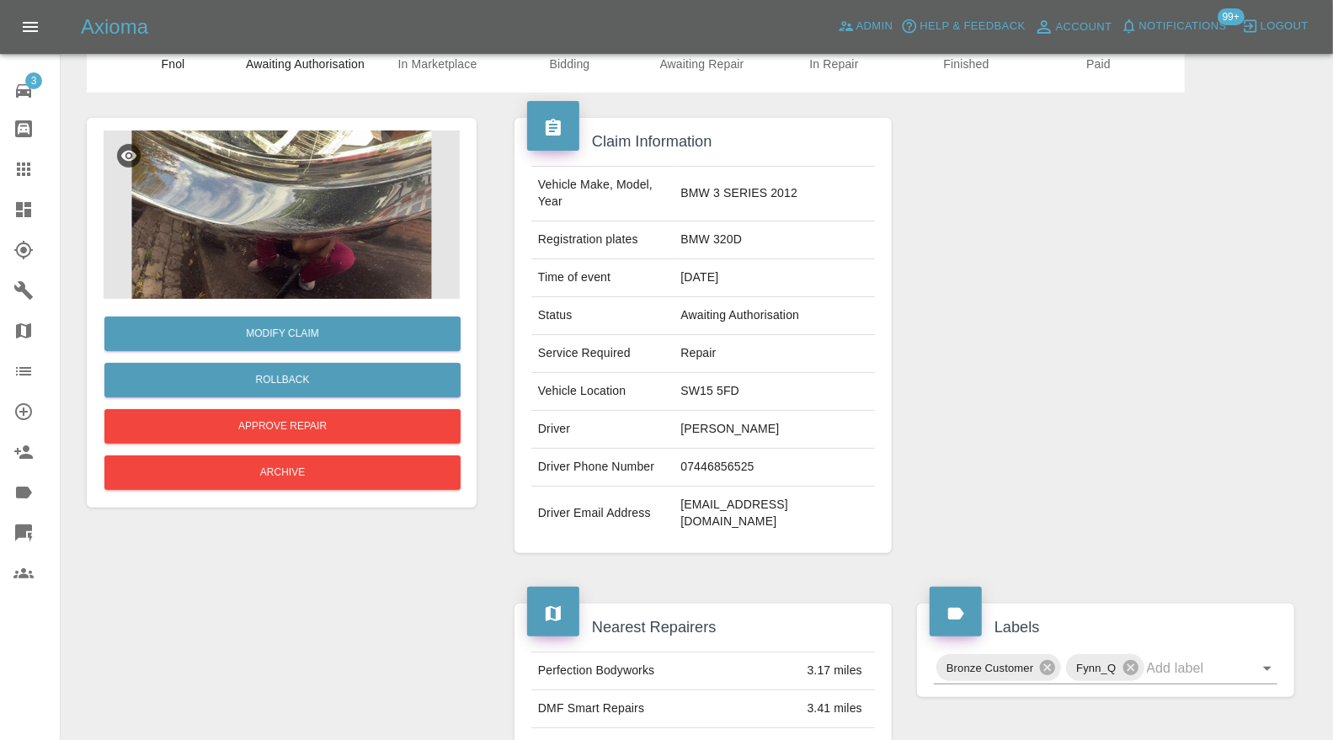
scroll to position [0, 0]
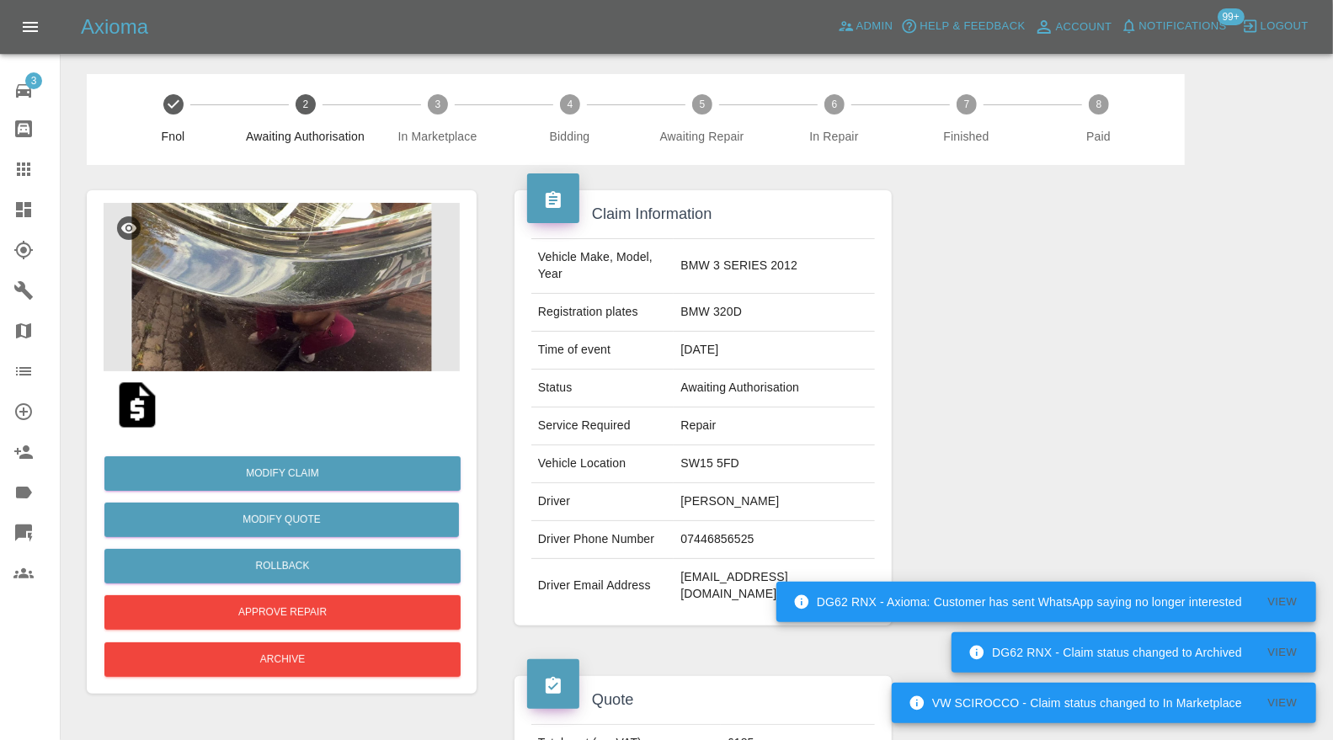
click at [26, 218] on icon at bounding box center [23, 210] width 20 height 20
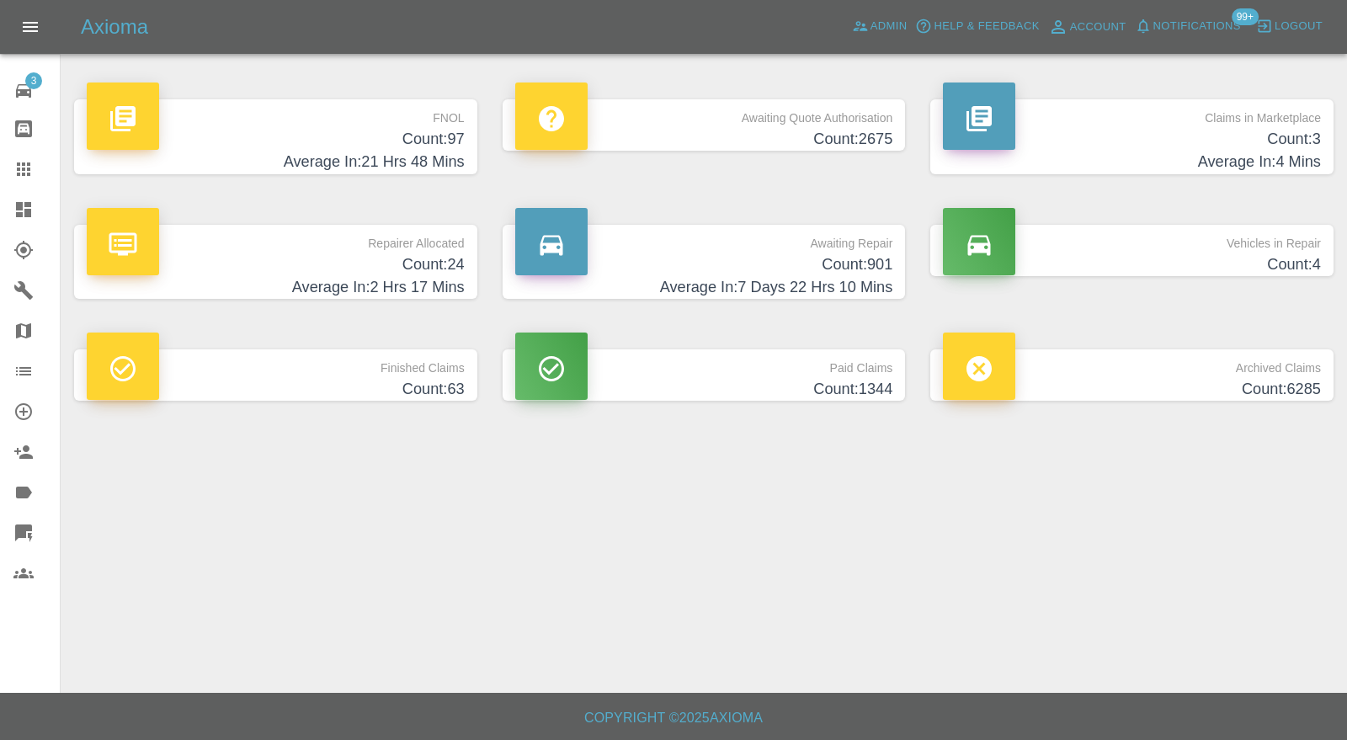
click at [800, 266] on h4 "Count: 901" at bounding box center [704, 264] width 378 height 23
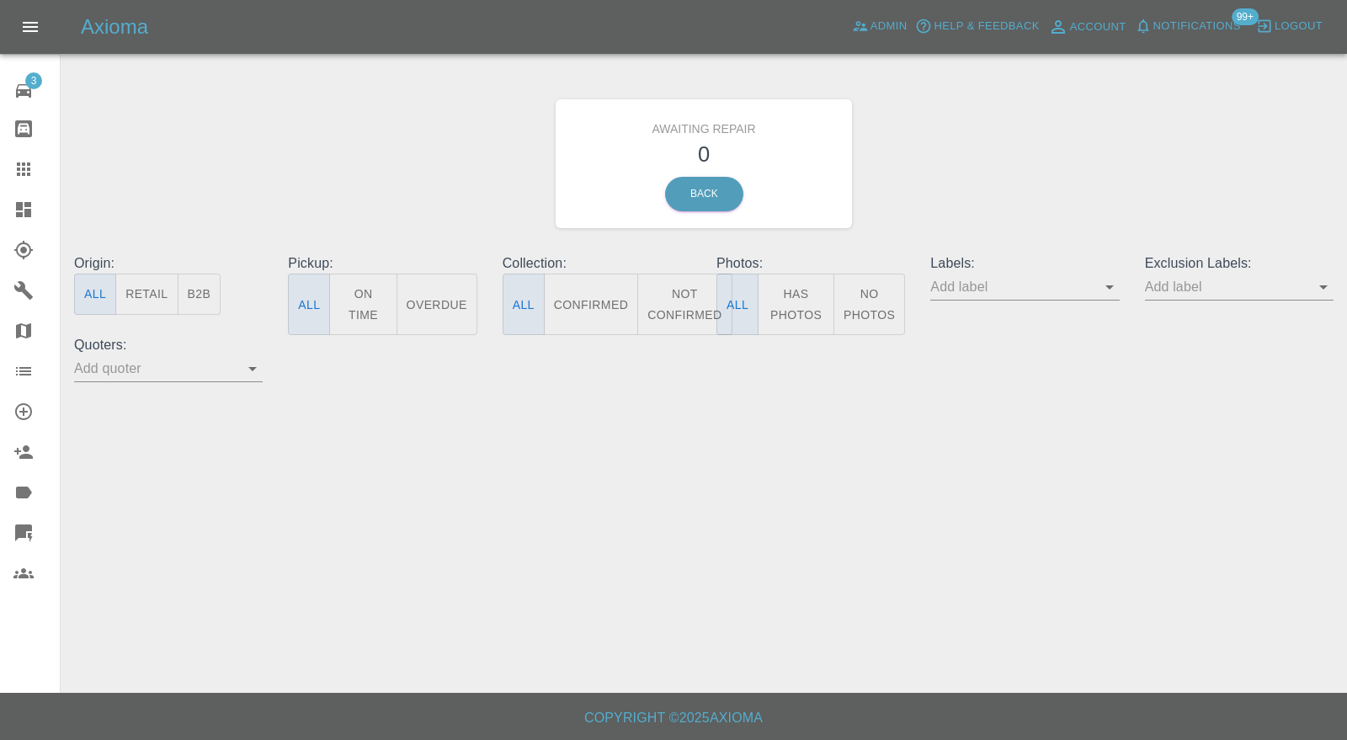
click at [30, 200] on icon at bounding box center [23, 210] width 20 height 20
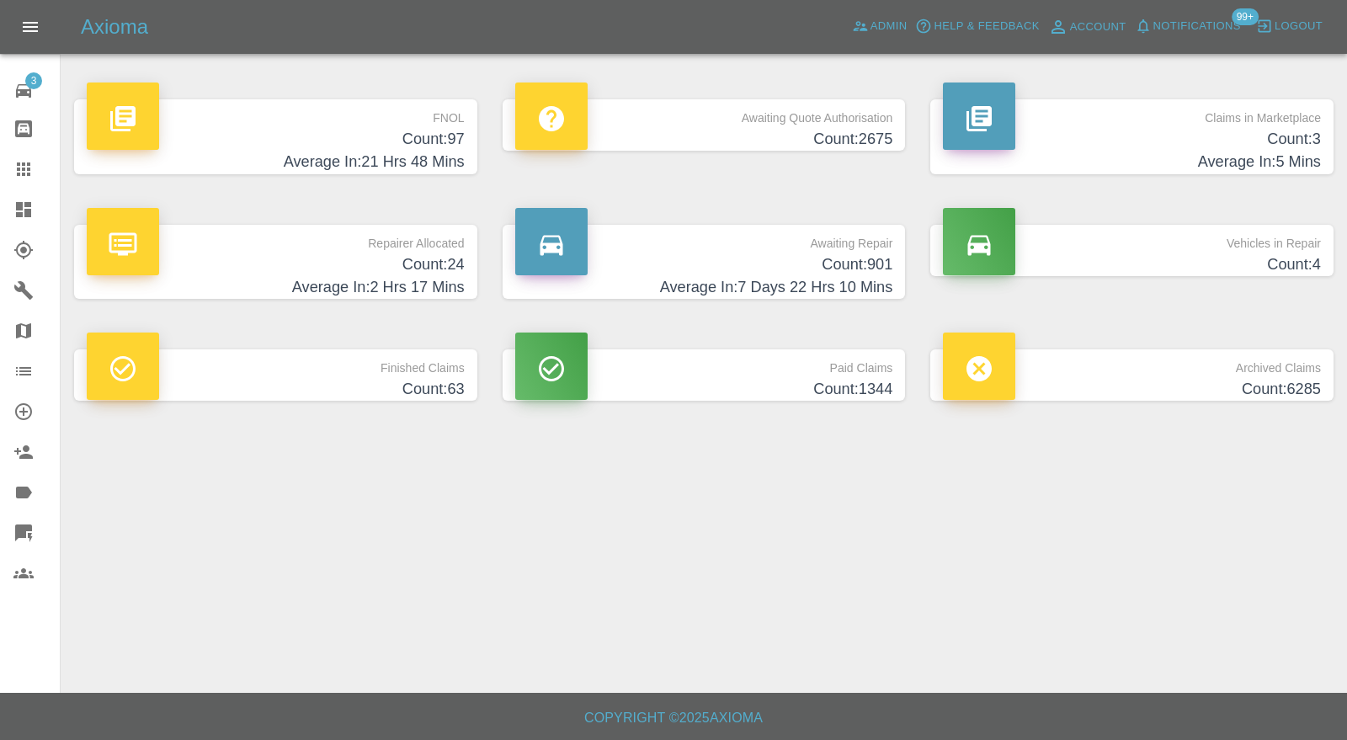
click at [338, 258] on h4 "Count: 24" at bounding box center [276, 264] width 378 height 23
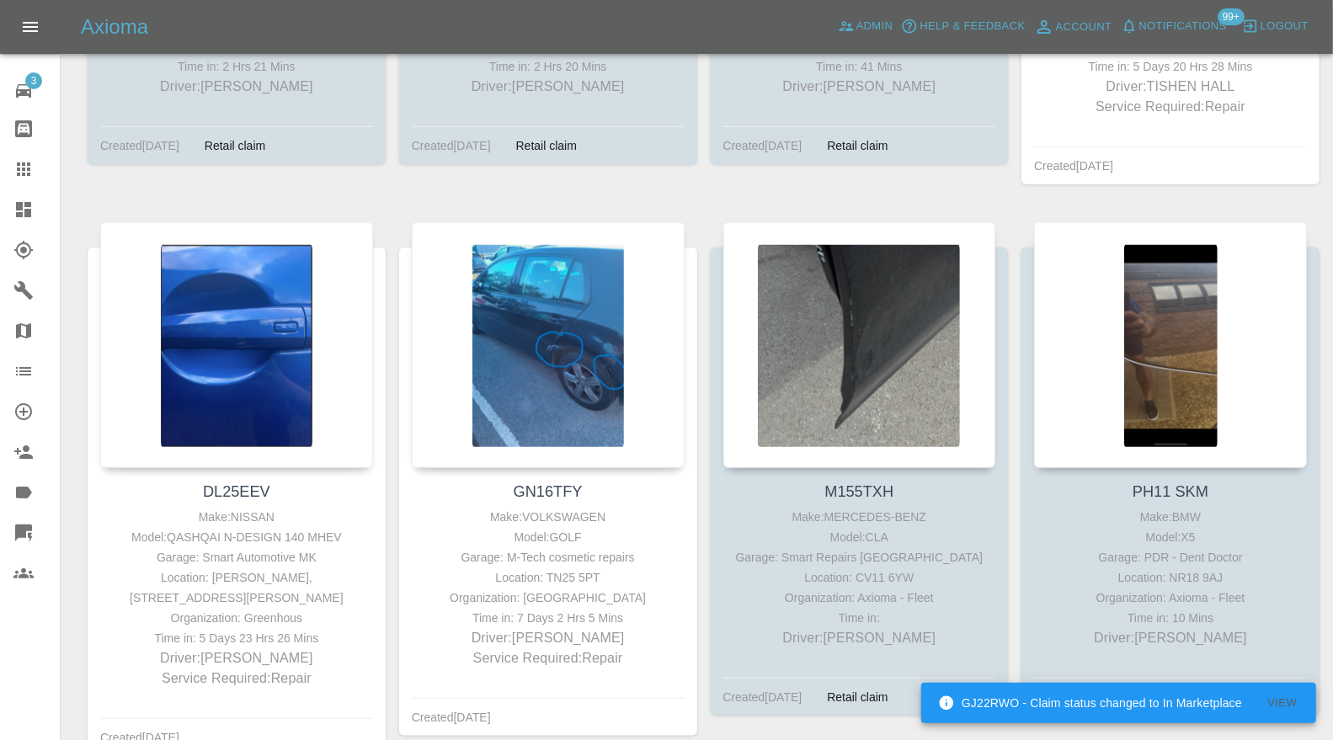
scroll to position [2370, 0]
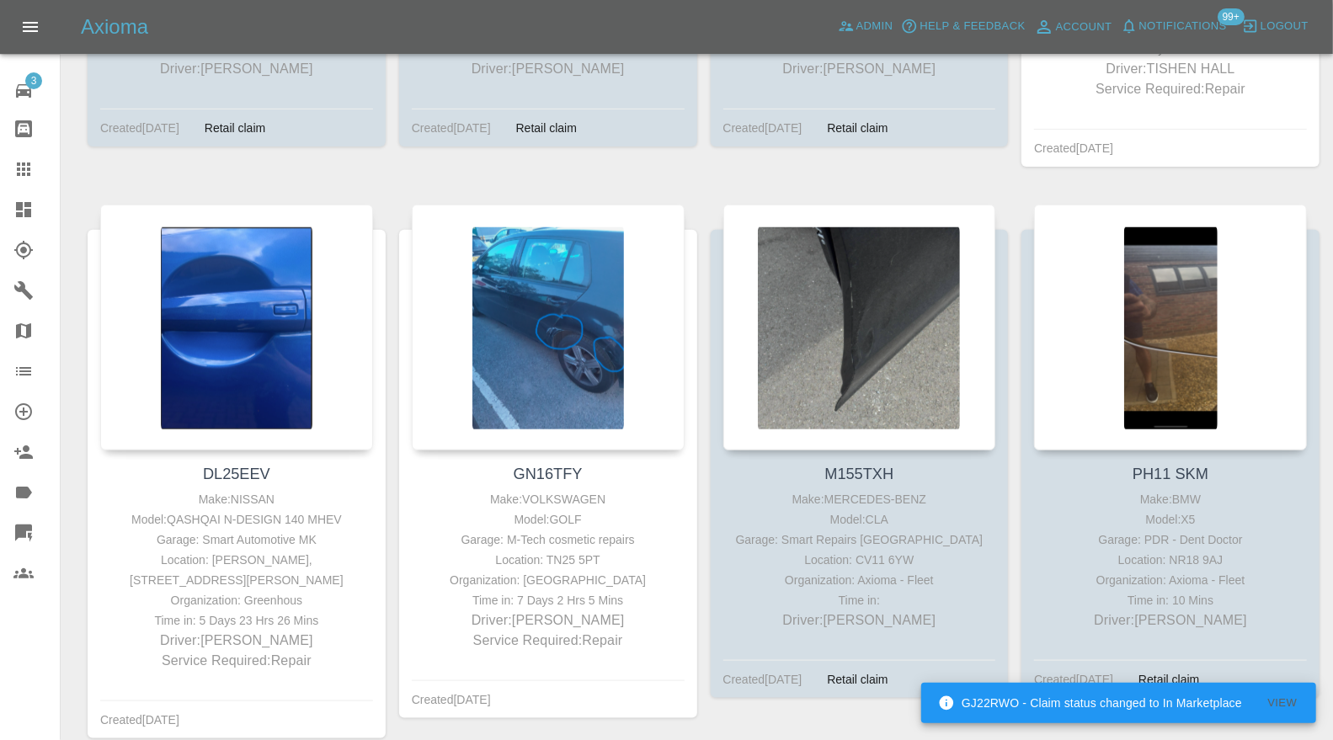
click at [1158, 339] on div at bounding box center [1170, 328] width 273 height 246
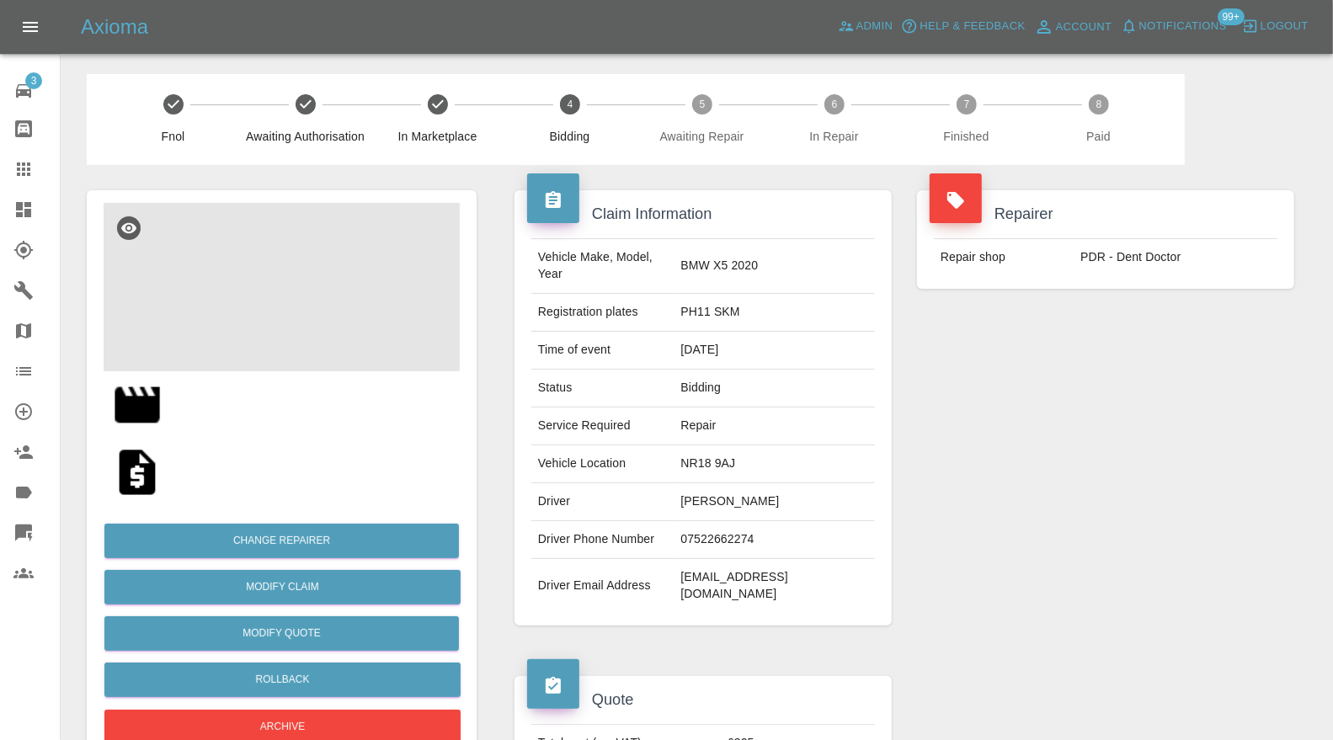
click at [284, 310] on img at bounding box center [282, 287] width 356 height 168
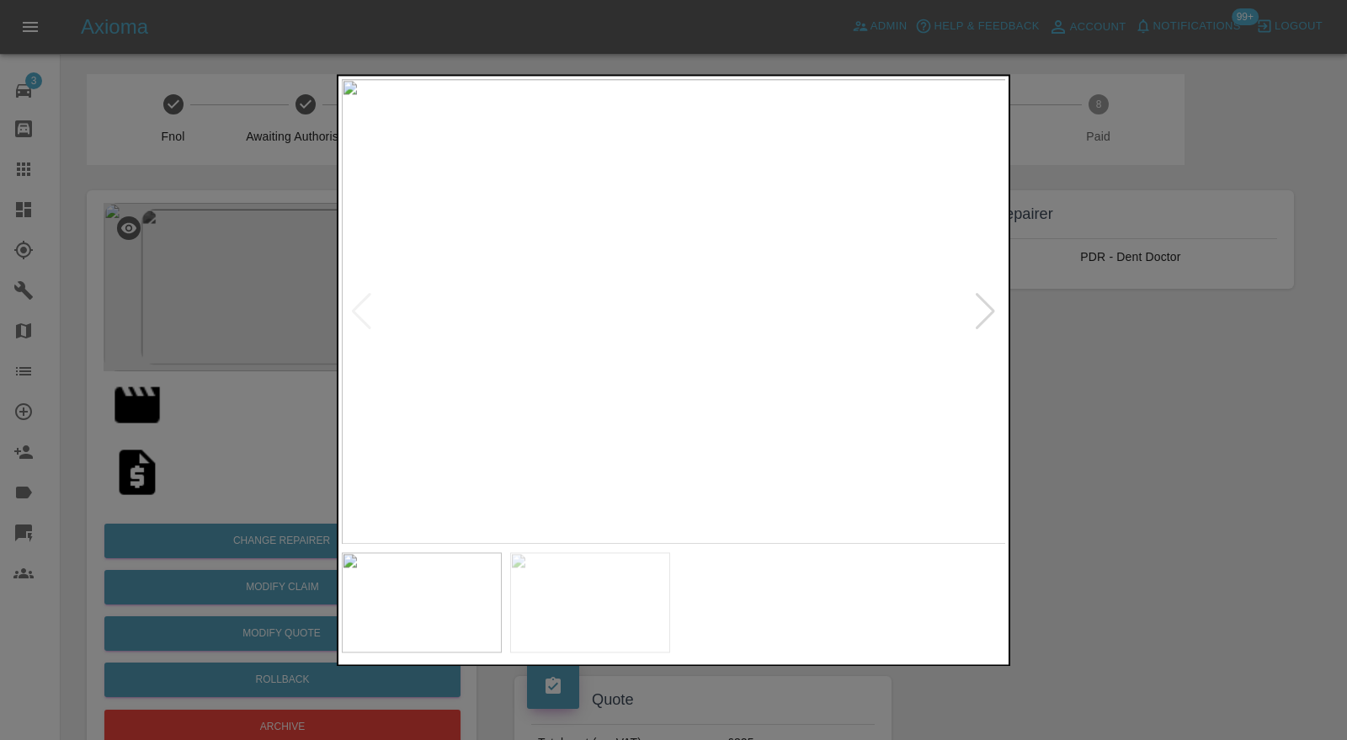
click at [1126, 386] on div at bounding box center [673, 370] width 1347 height 740
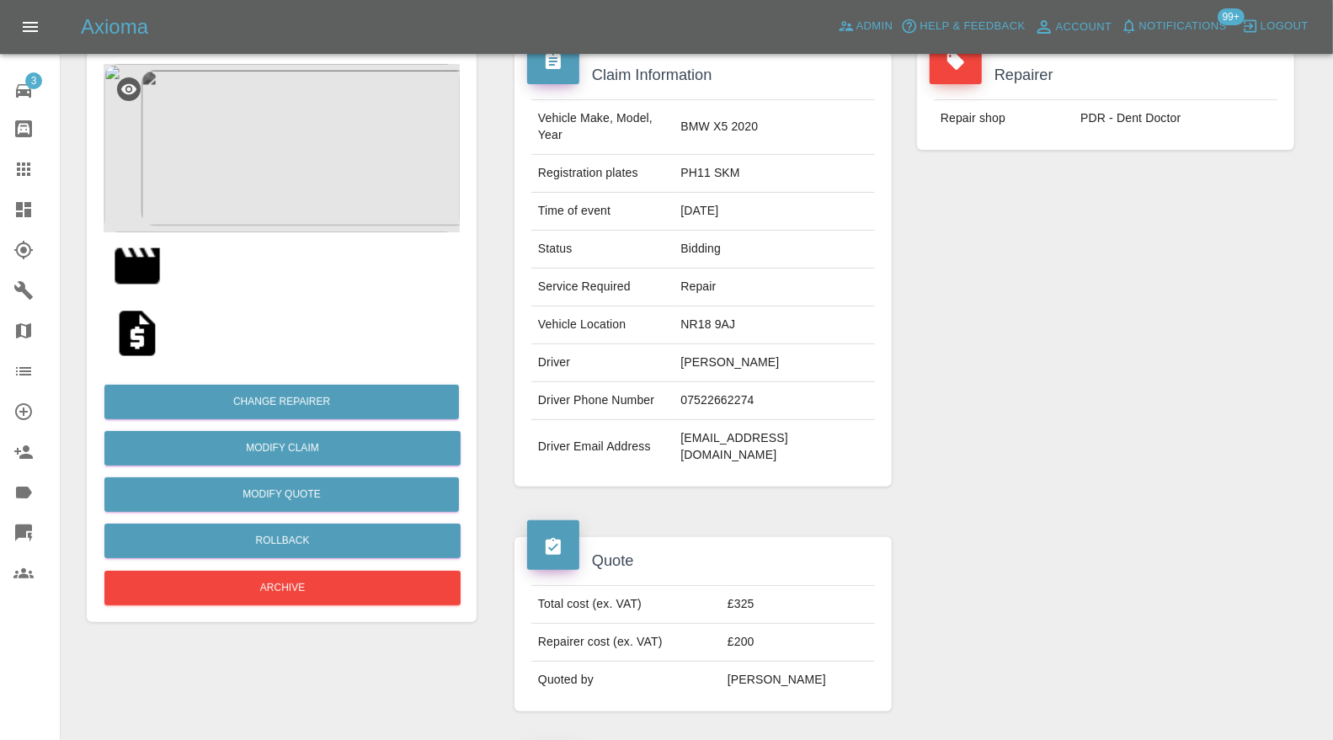
scroll to position [125, 0]
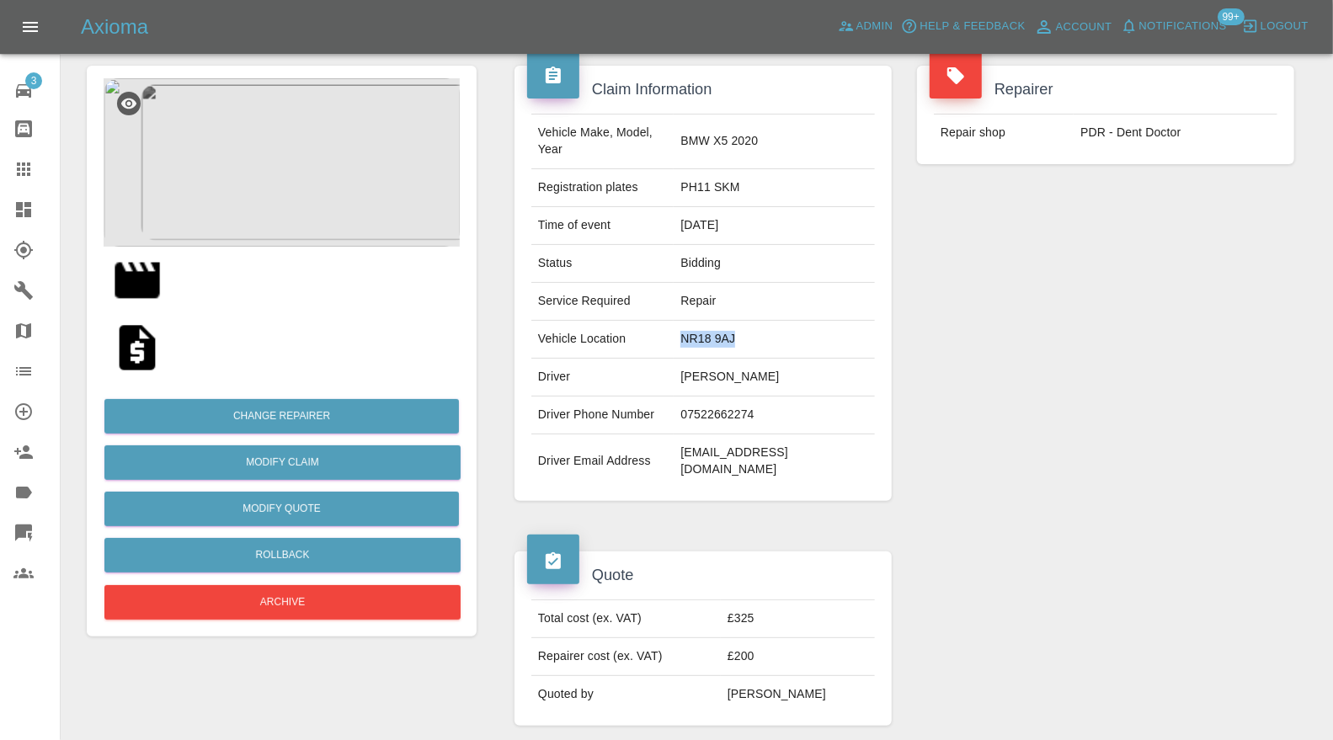
drag, startPoint x: 800, startPoint y: 320, endPoint x: 716, endPoint y: 324, distance: 83.4
click at [716, 324] on td "NR18 9AJ" at bounding box center [773, 340] width 201 height 38
copy td "NR18 9AJ"
click at [295, 168] on img at bounding box center [282, 162] width 356 height 168
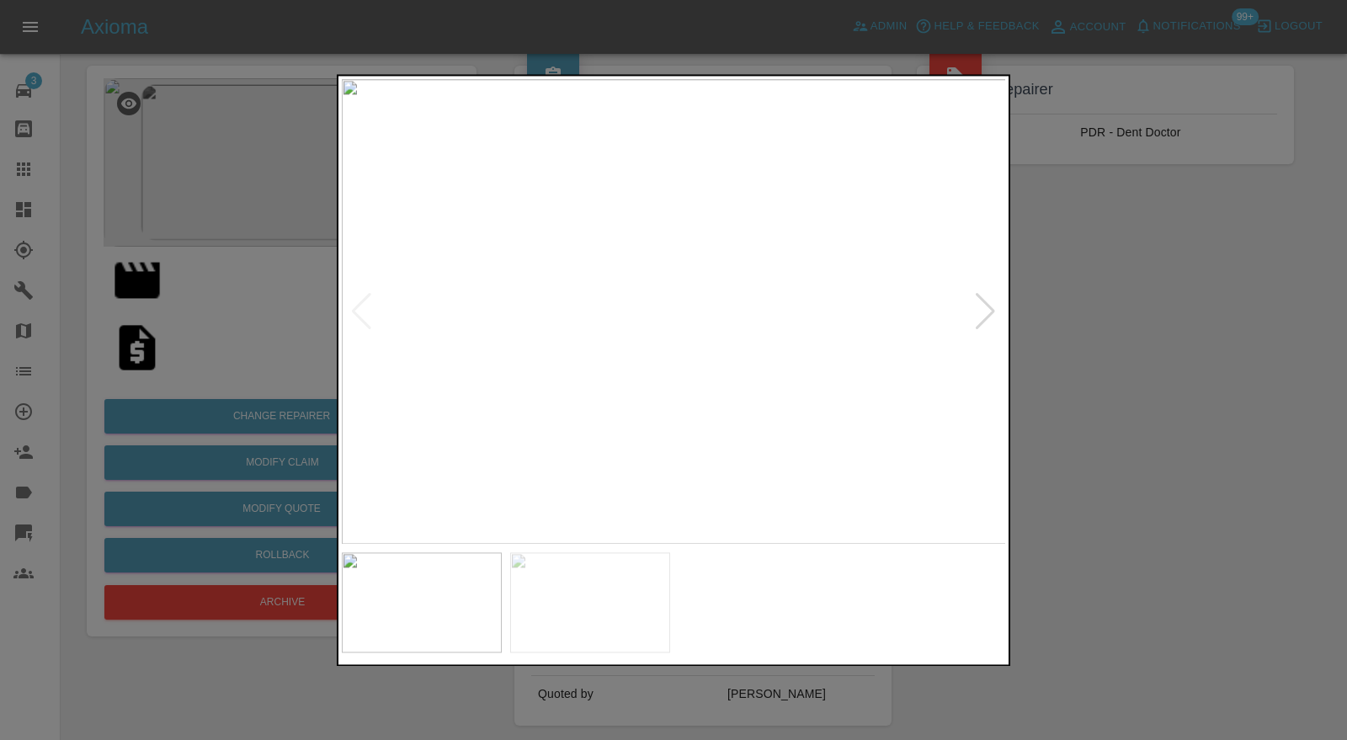
click at [626, 579] on img at bounding box center [590, 602] width 160 height 99
click at [1192, 434] on div at bounding box center [673, 370] width 1347 height 740
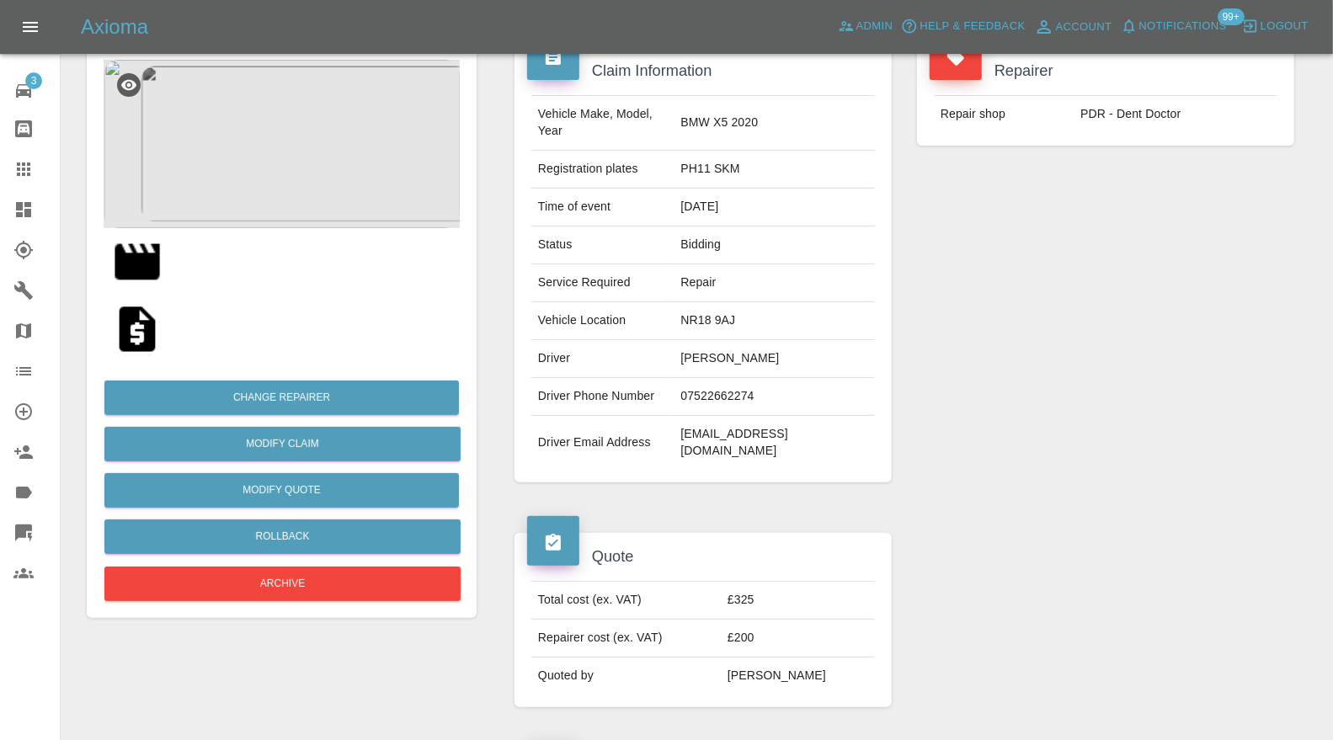
scroll to position [0, 0]
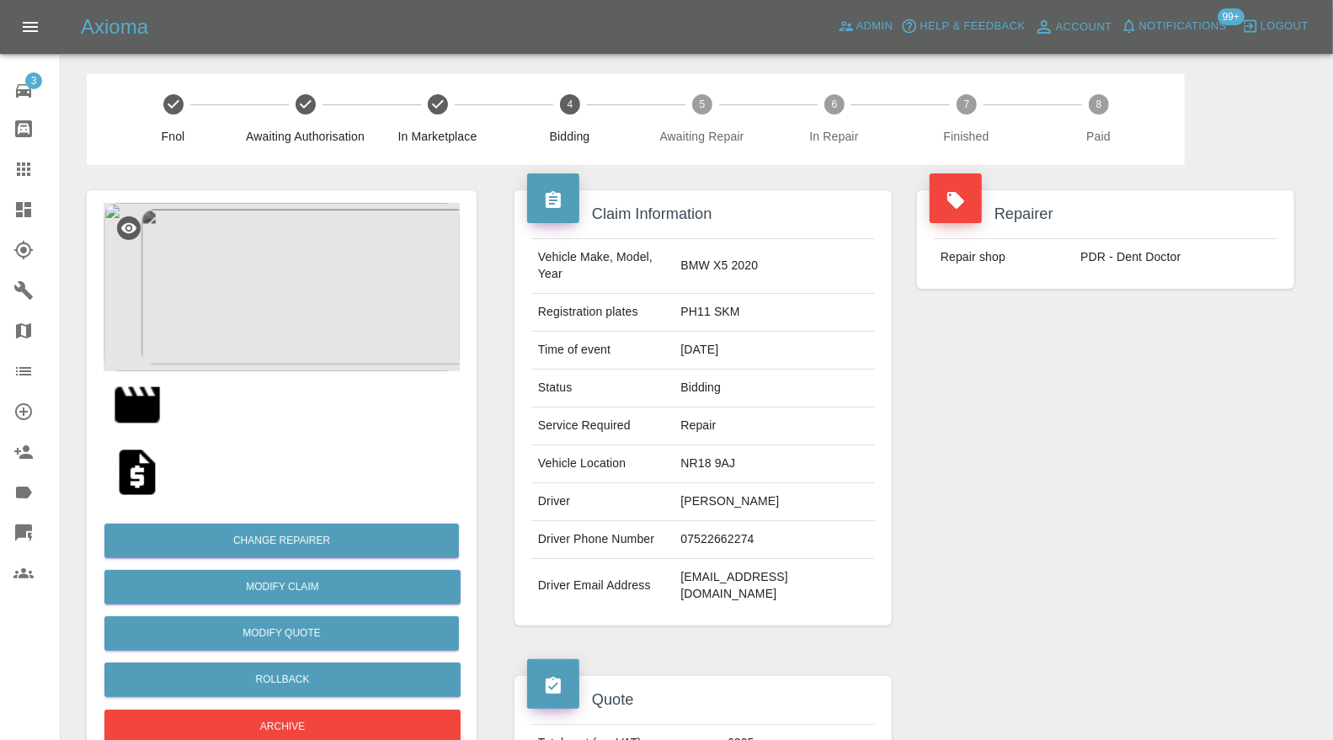
click at [257, 295] on img at bounding box center [282, 287] width 356 height 168
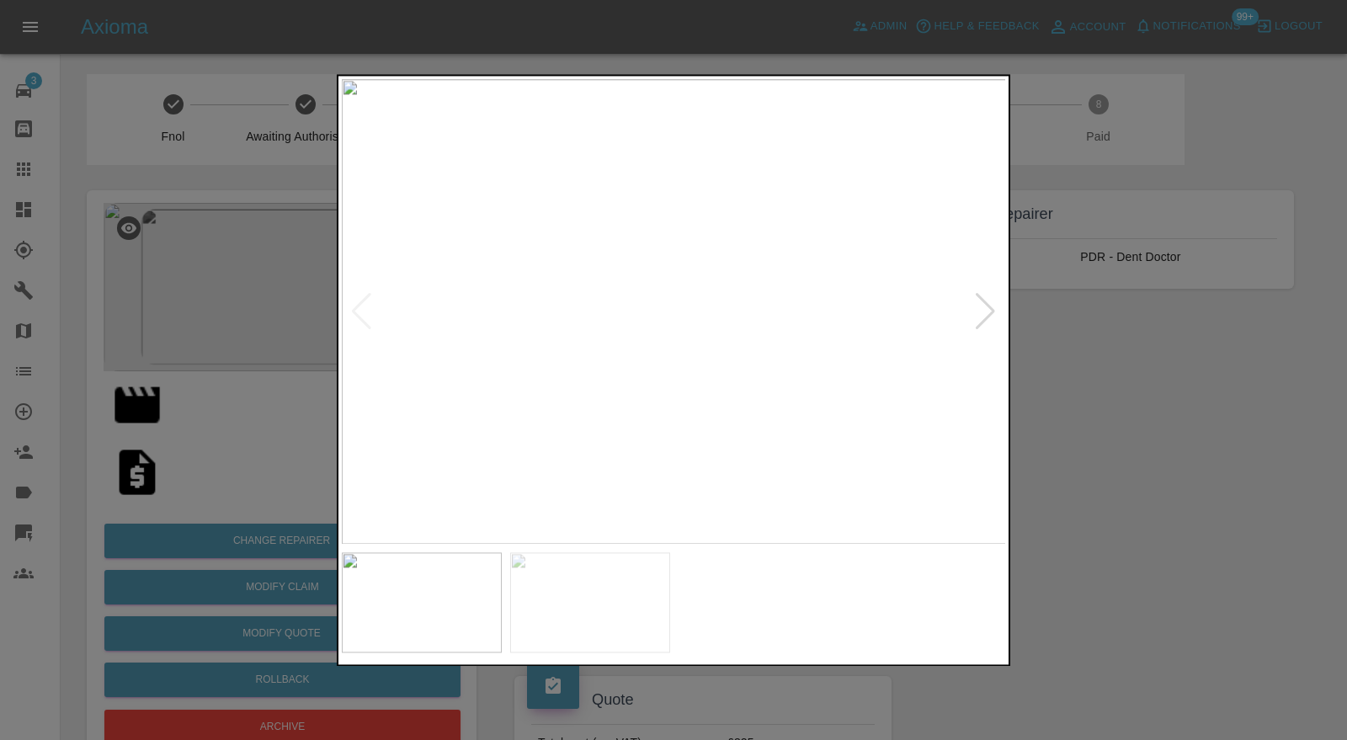
click at [554, 610] on img at bounding box center [590, 602] width 160 height 99
click at [1147, 428] on div at bounding box center [673, 370] width 1347 height 740
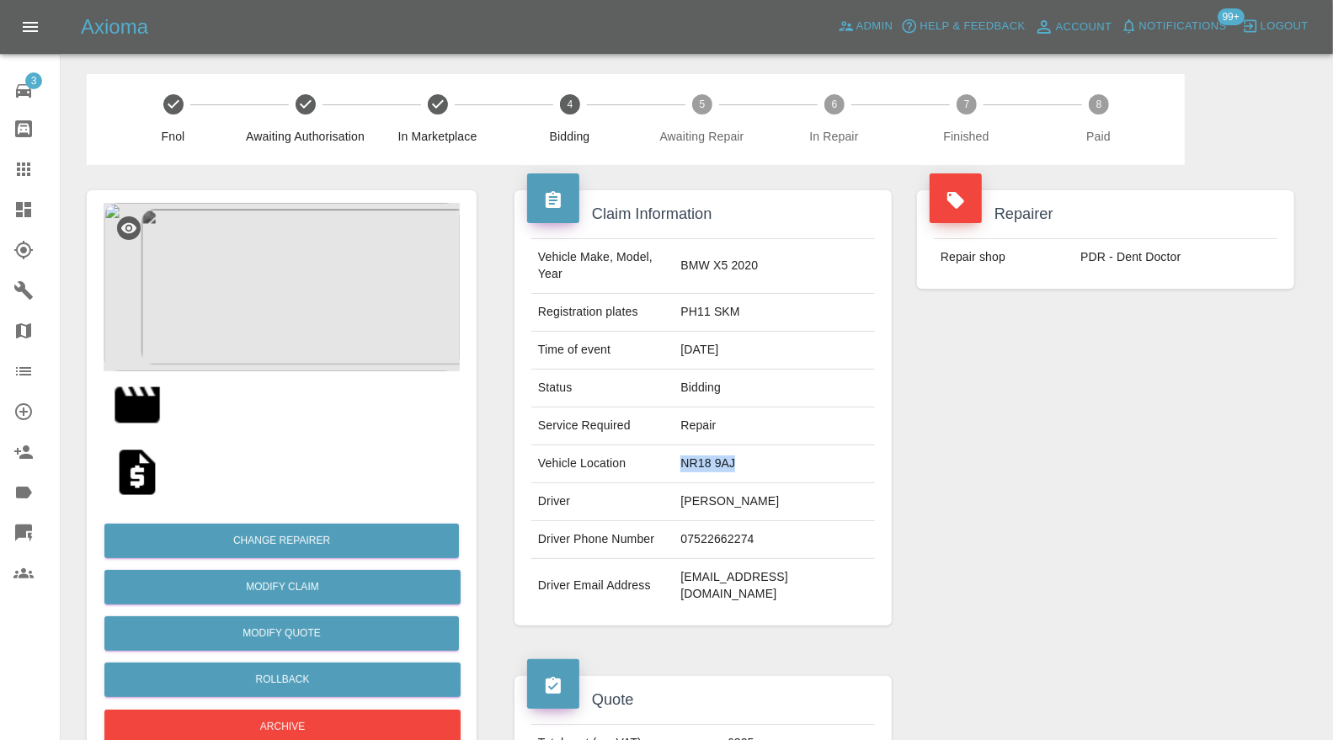
drag, startPoint x: 811, startPoint y: 448, endPoint x: 717, endPoint y: 452, distance: 93.5
click at [717, 452] on td "NR18 9AJ" at bounding box center [773, 464] width 201 height 38
copy td "NR18 9AJ"
click at [23, 163] on icon at bounding box center [23, 168] width 13 height 13
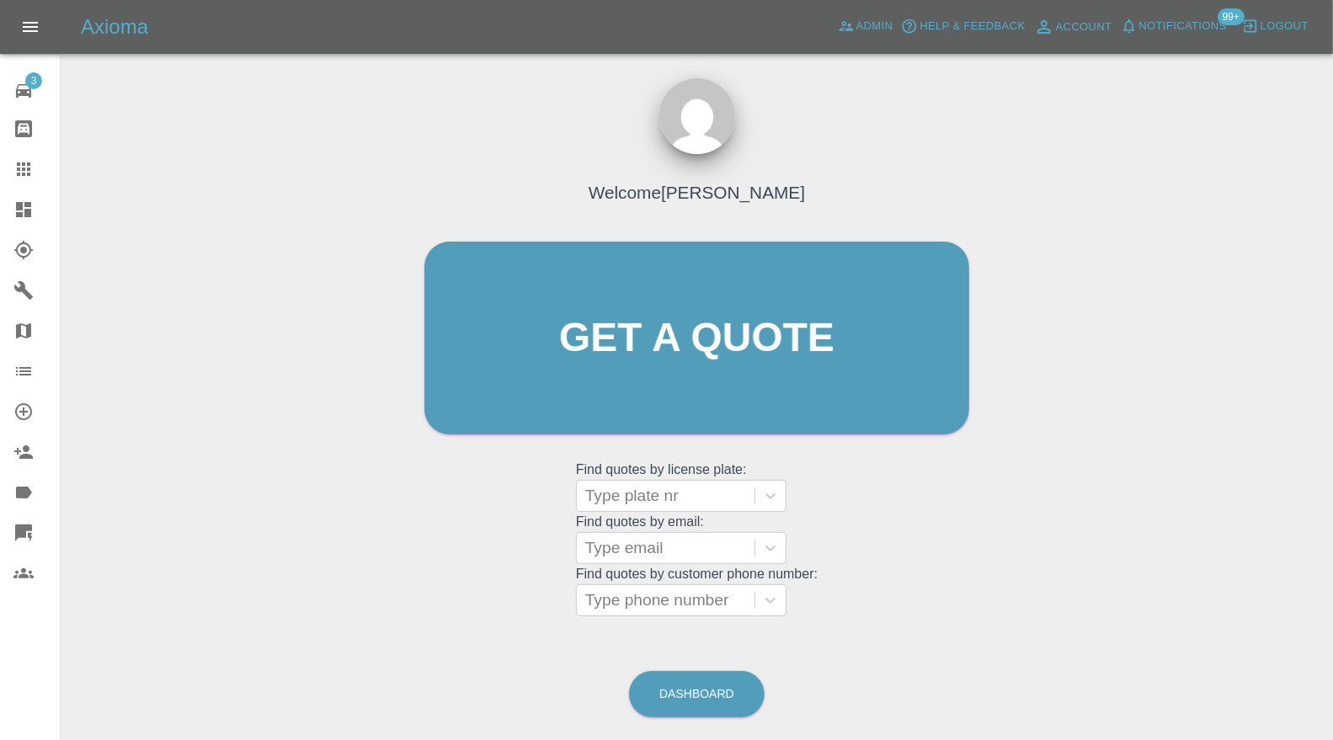
click at [666, 487] on div at bounding box center [665, 496] width 161 height 24
paste input "Y18HAO"
type input "Y18HAO"
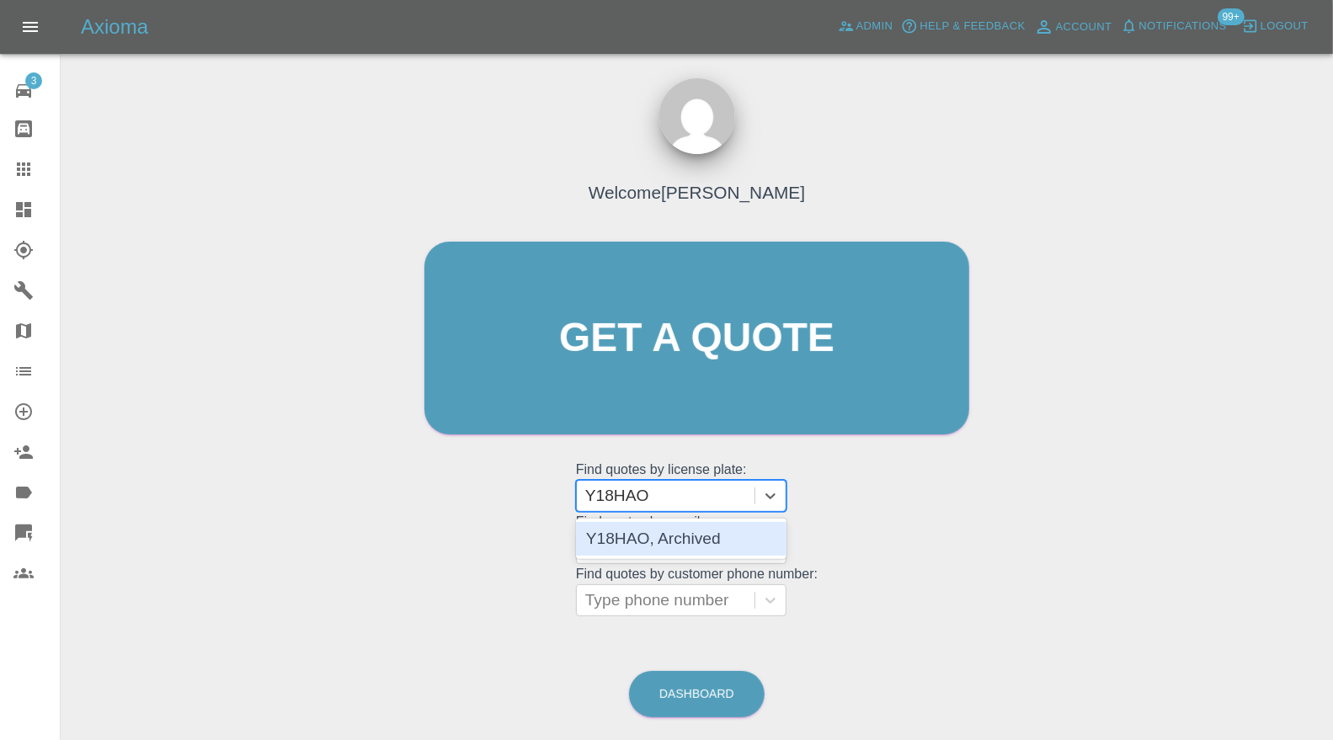
click at [701, 532] on div "Y18HAO, Archived" at bounding box center [681, 539] width 210 height 34
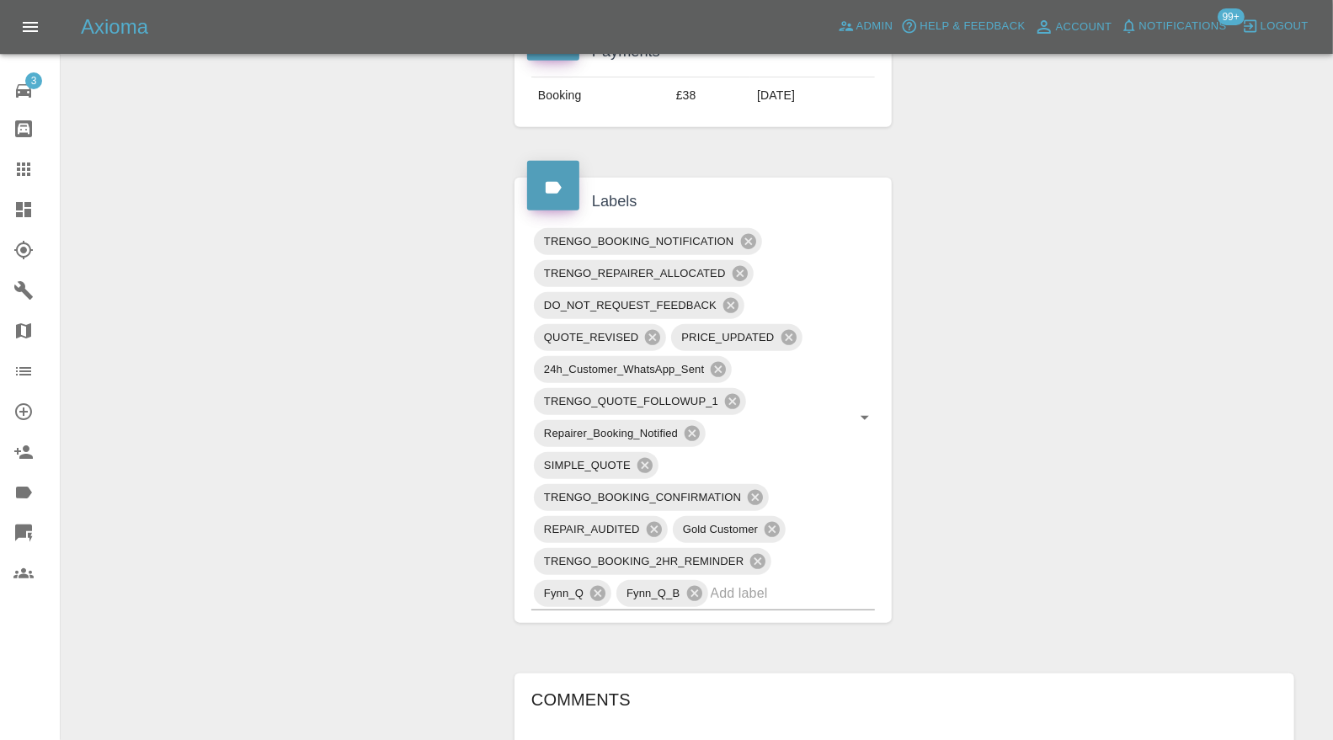
scroll to position [1122, 0]
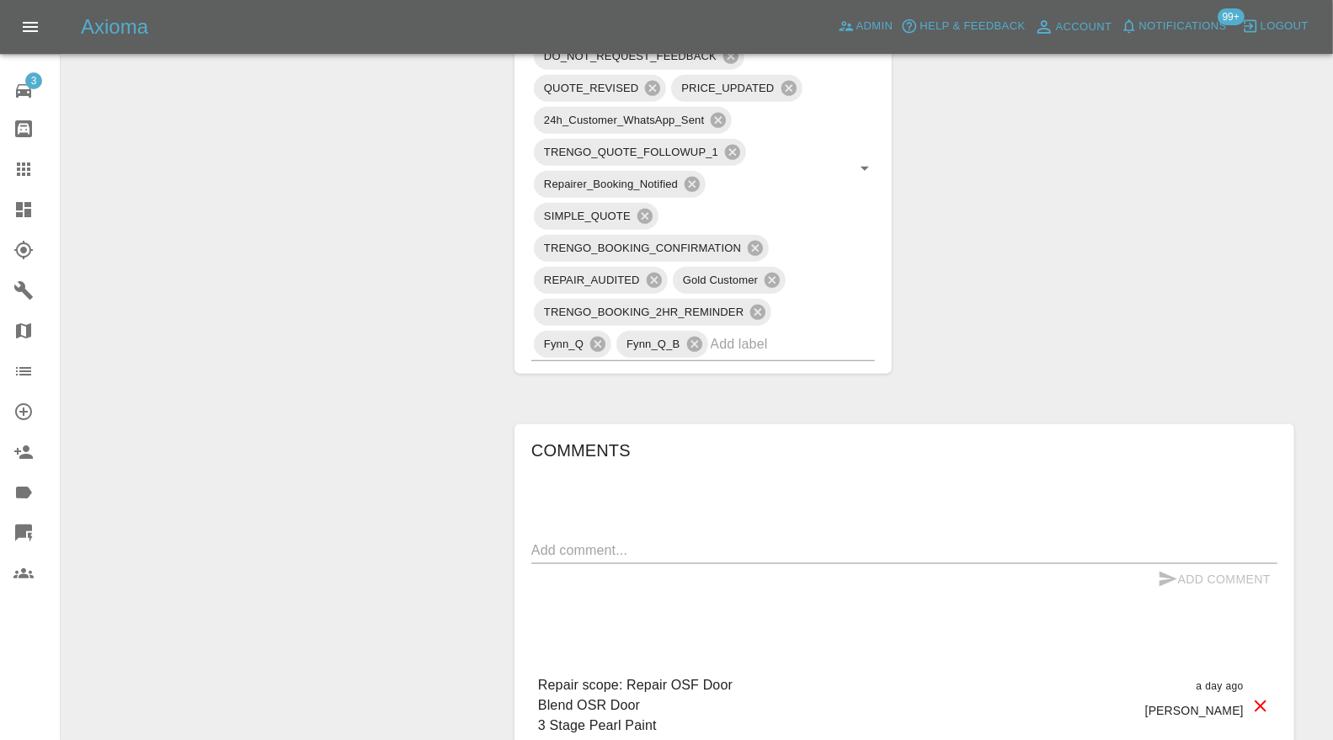
click at [769, 331] on input "text" at bounding box center [769, 344] width 117 height 26
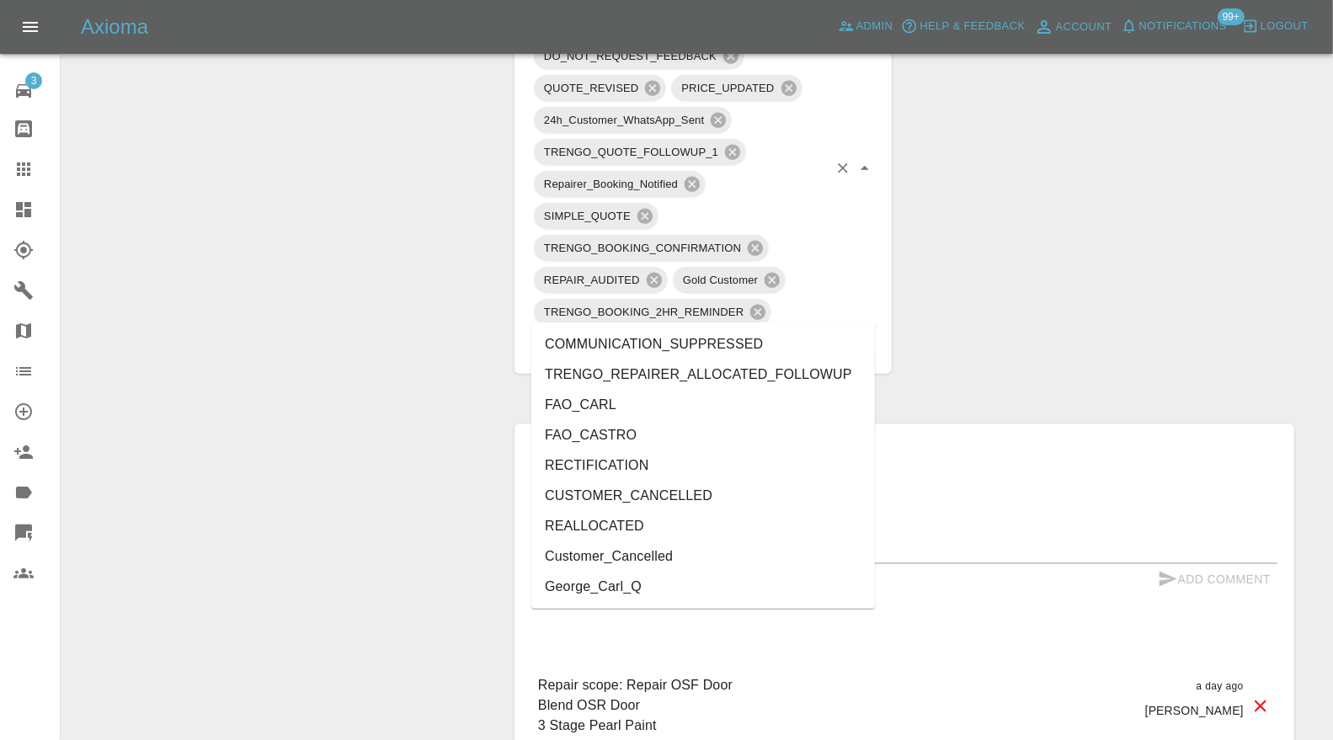
type input "can"
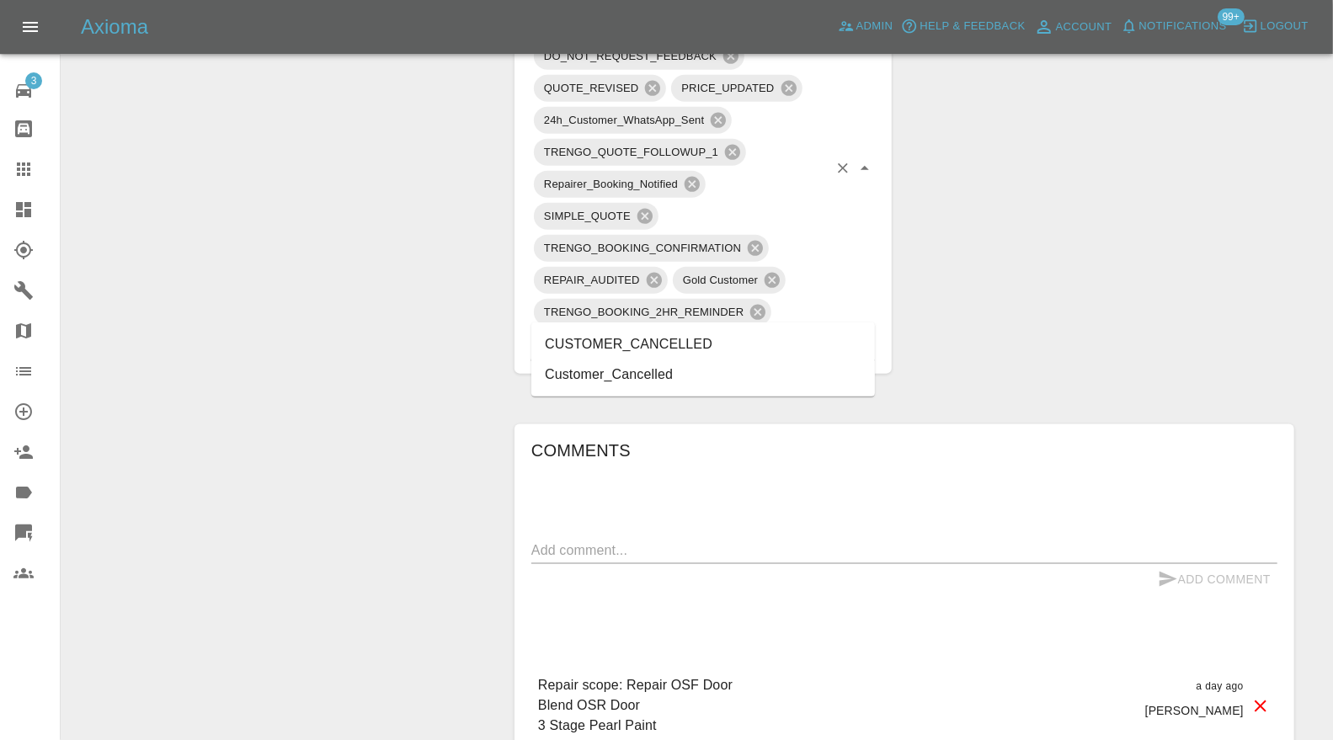
click at [676, 349] on li "CUSTOMER_CANCELLED" at bounding box center [702, 344] width 343 height 30
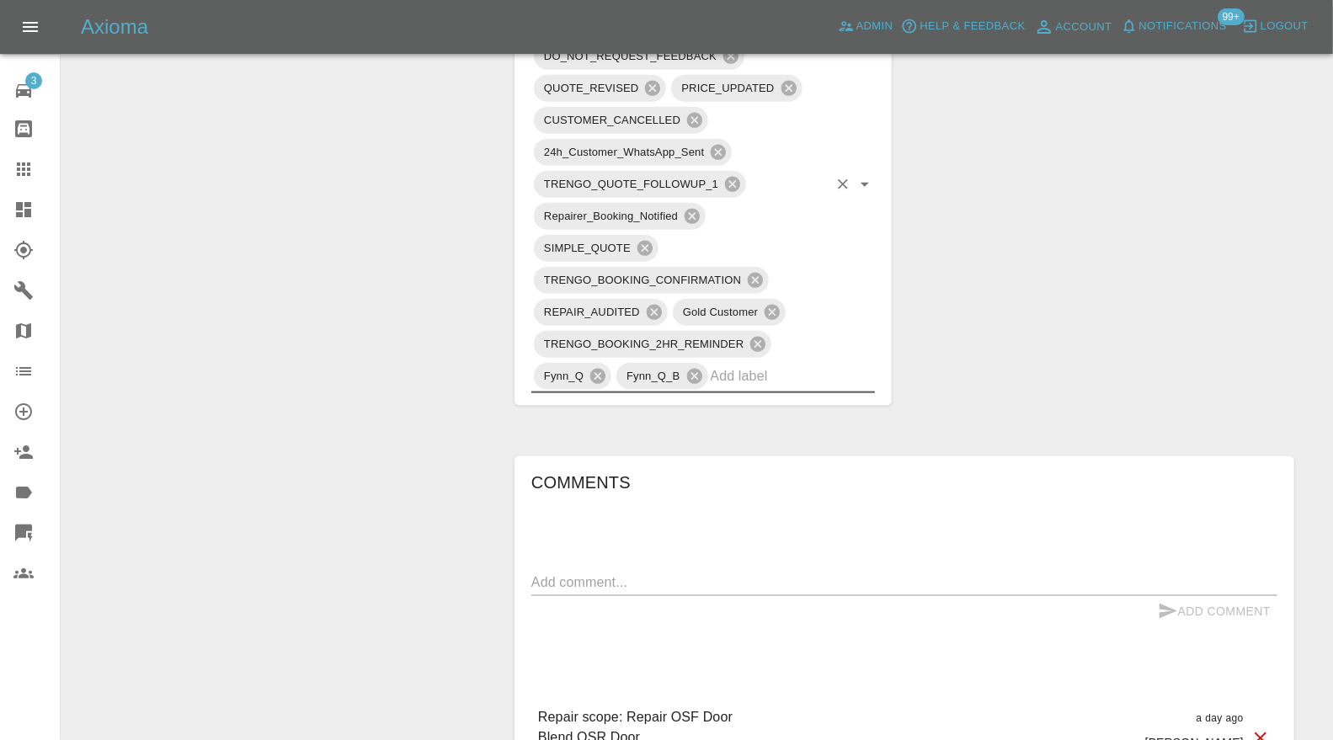
click at [668, 569] on div "x" at bounding box center [904, 582] width 746 height 27
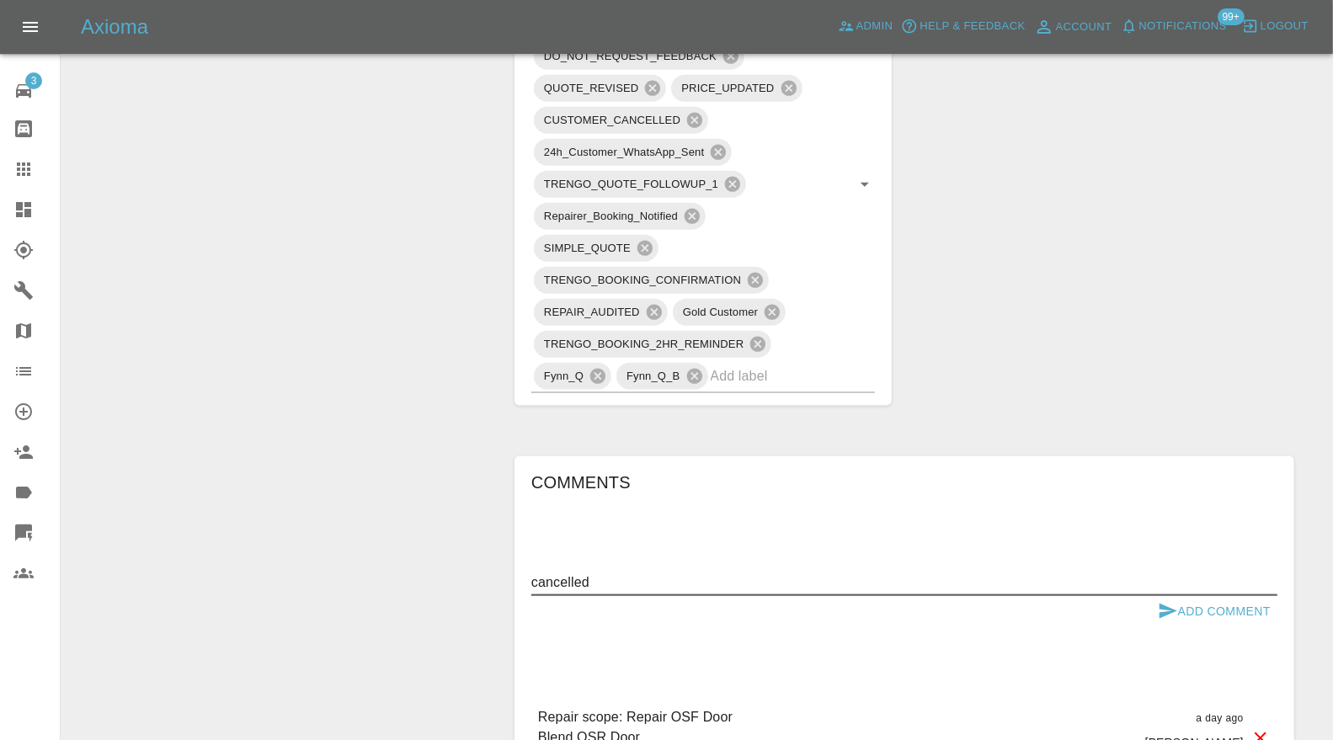
type textarea "cancelled"
click at [1184, 596] on button "Add Comment" at bounding box center [1214, 611] width 126 height 31
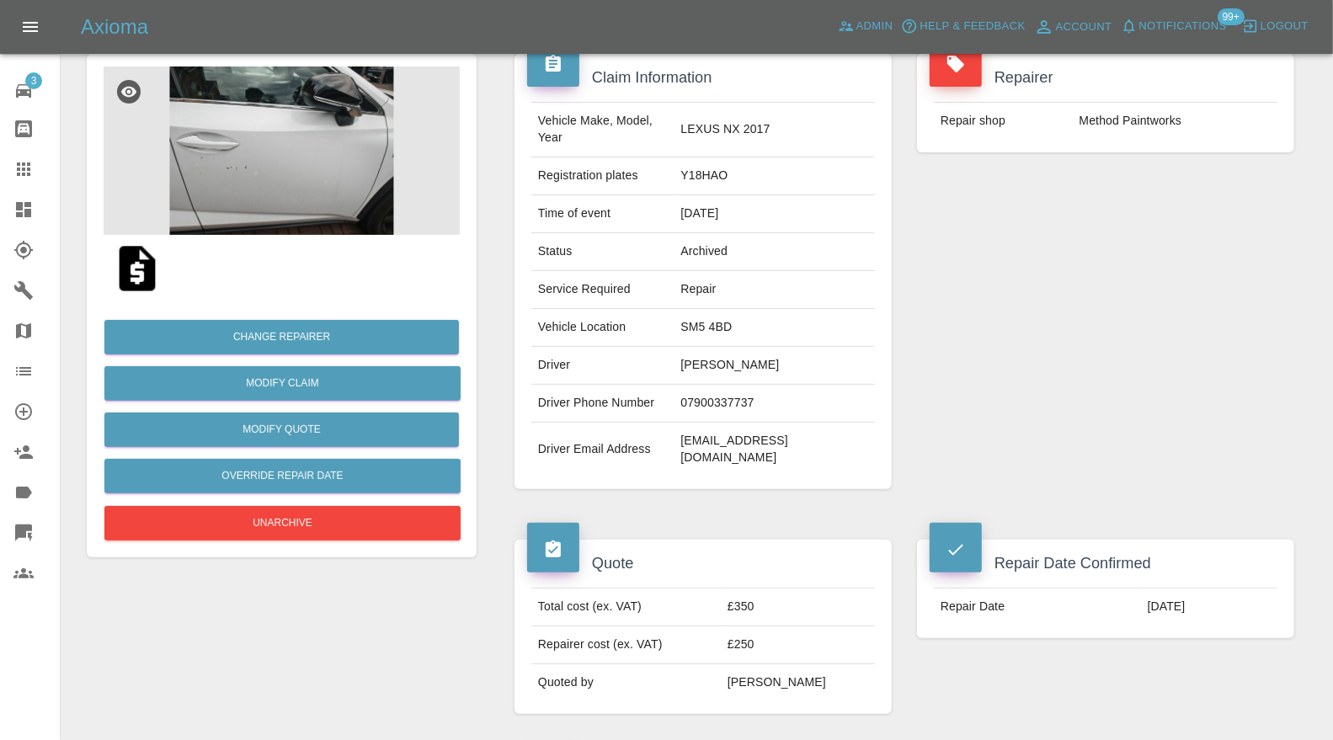
scroll to position [125, 0]
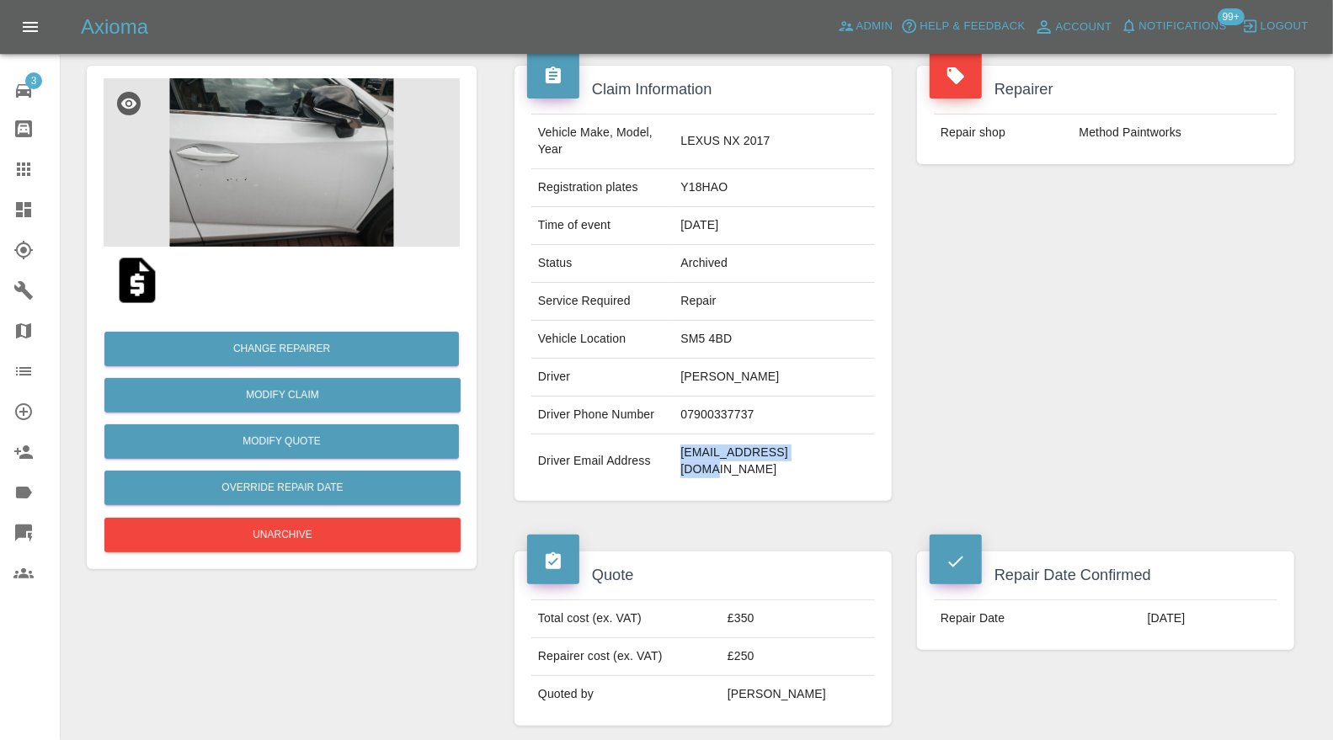
drag, startPoint x: 851, startPoint y: 437, endPoint x: 710, endPoint y: 439, distance: 141.5
click at [710, 439] on td "sujian531221@126.com" at bounding box center [773, 461] width 201 height 54
copy td "sujian531221@126.com"
click at [35, 205] on div at bounding box center [36, 210] width 47 height 20
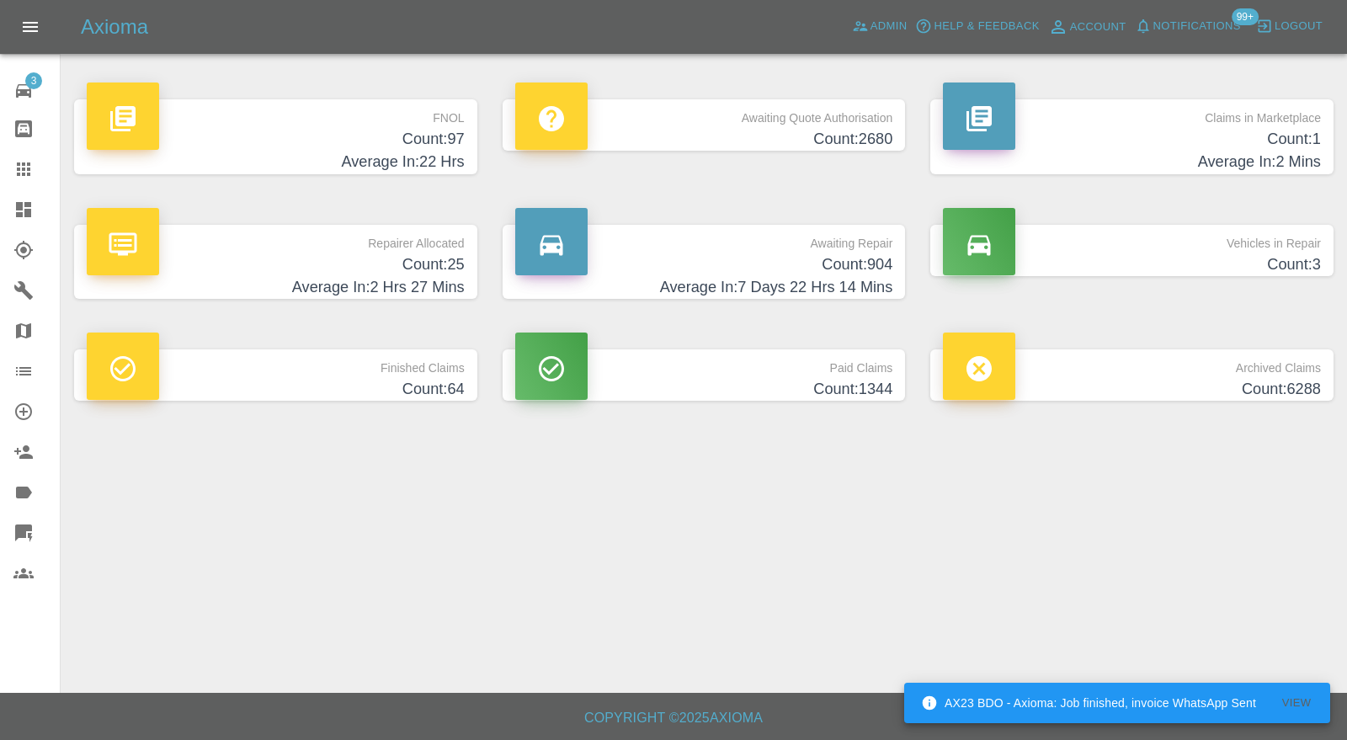
click at [1150, 147] on h4 "Count: 1" at bounding box center [1132, 139] width 378 height 23
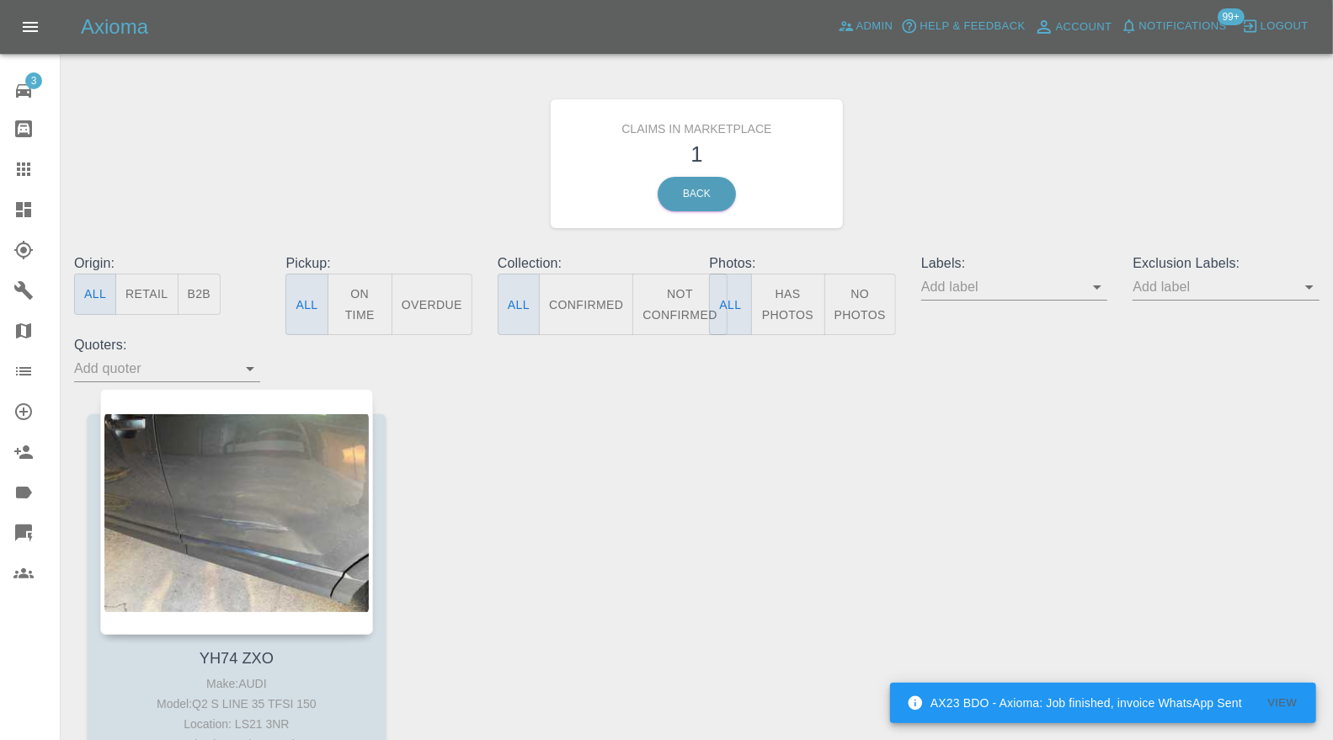
click at [290, 481] on div at bounding box center [236, 512] width 273 height 246
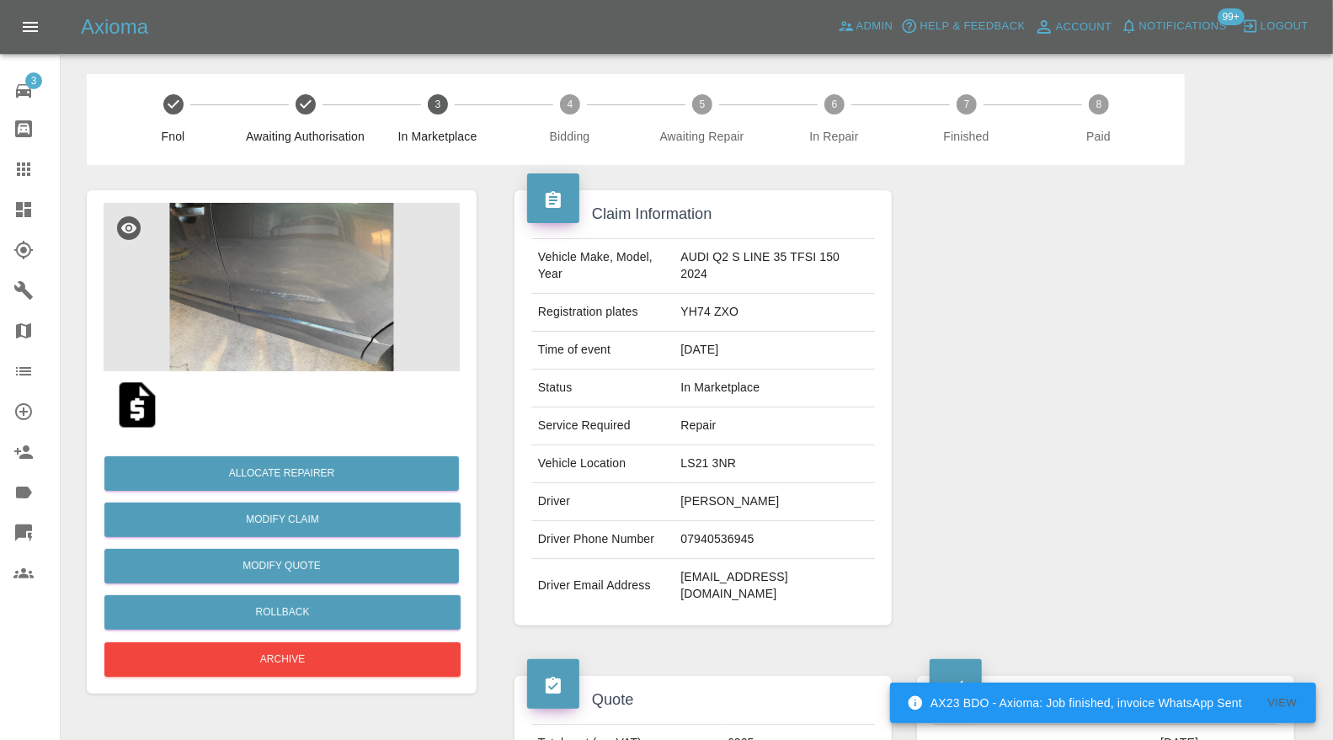
click at [340, 306] on img at bounding box center [282, 287] width 356 height 168
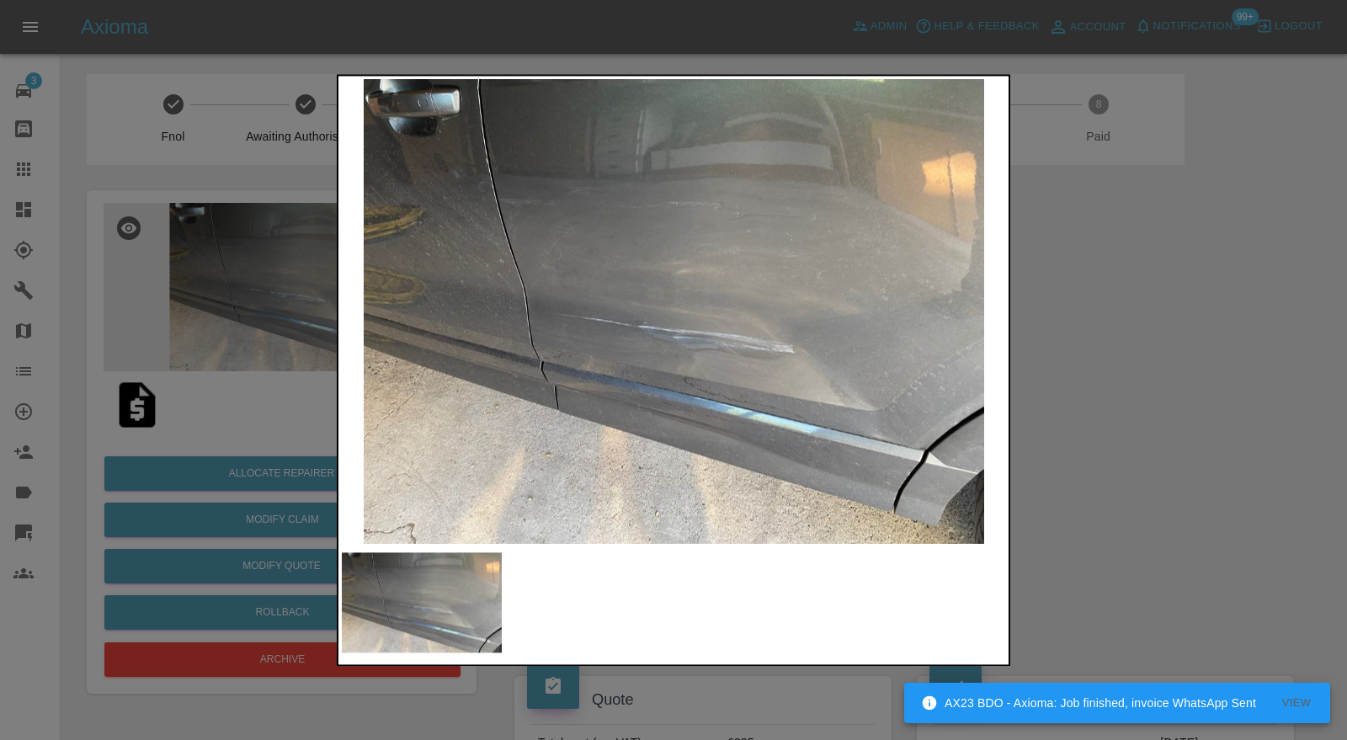
click at [1118, 382] on div at bounding box center [673, 370] width 1347 height 740
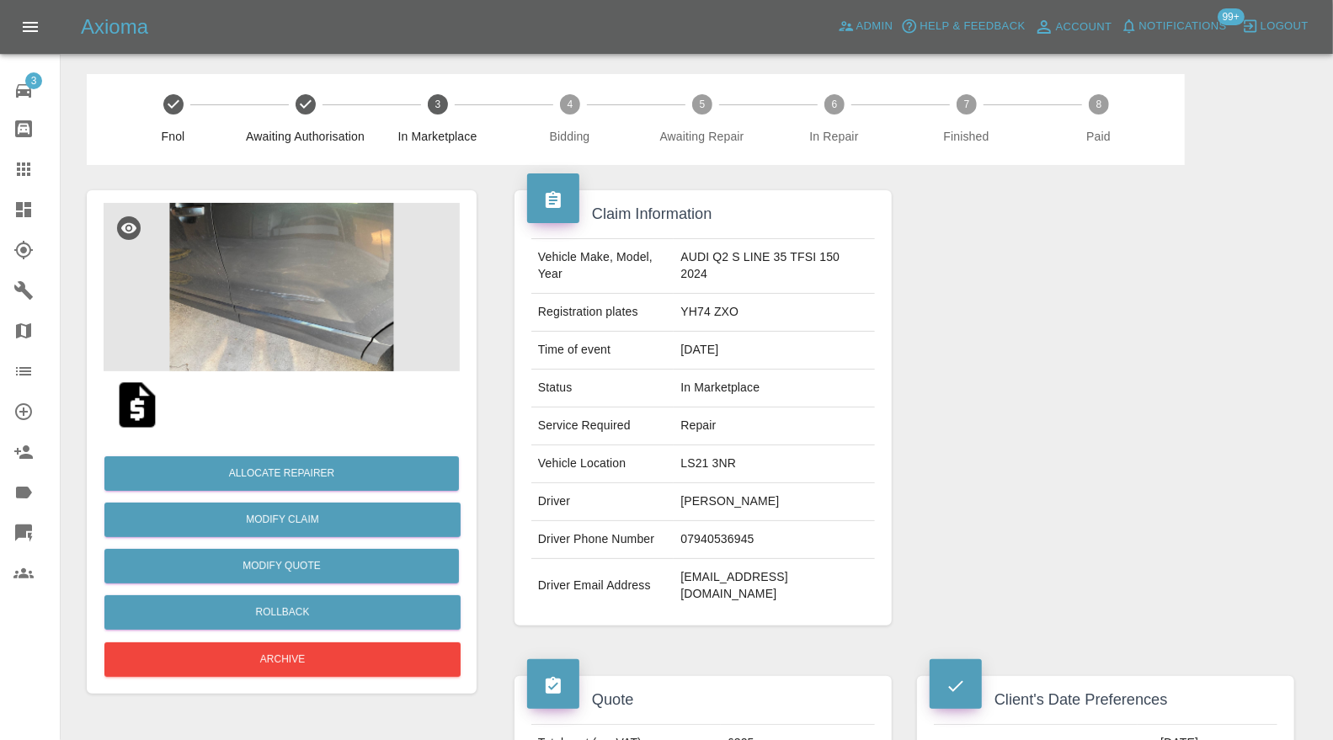
click at [329, 274] on img at bounding box center [282, 287] width 356 height 168
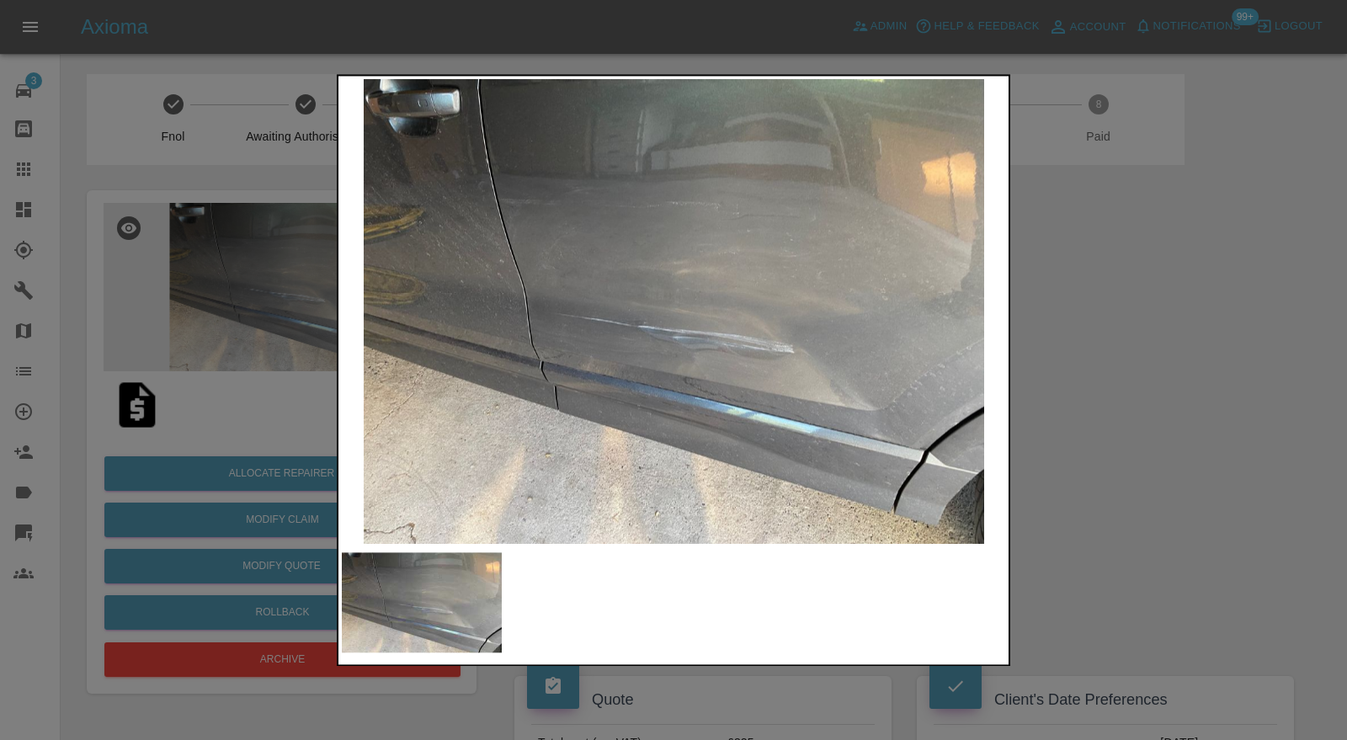
click at [1159, 309] on div at bounding box center [673, 370] width 1347 height 740
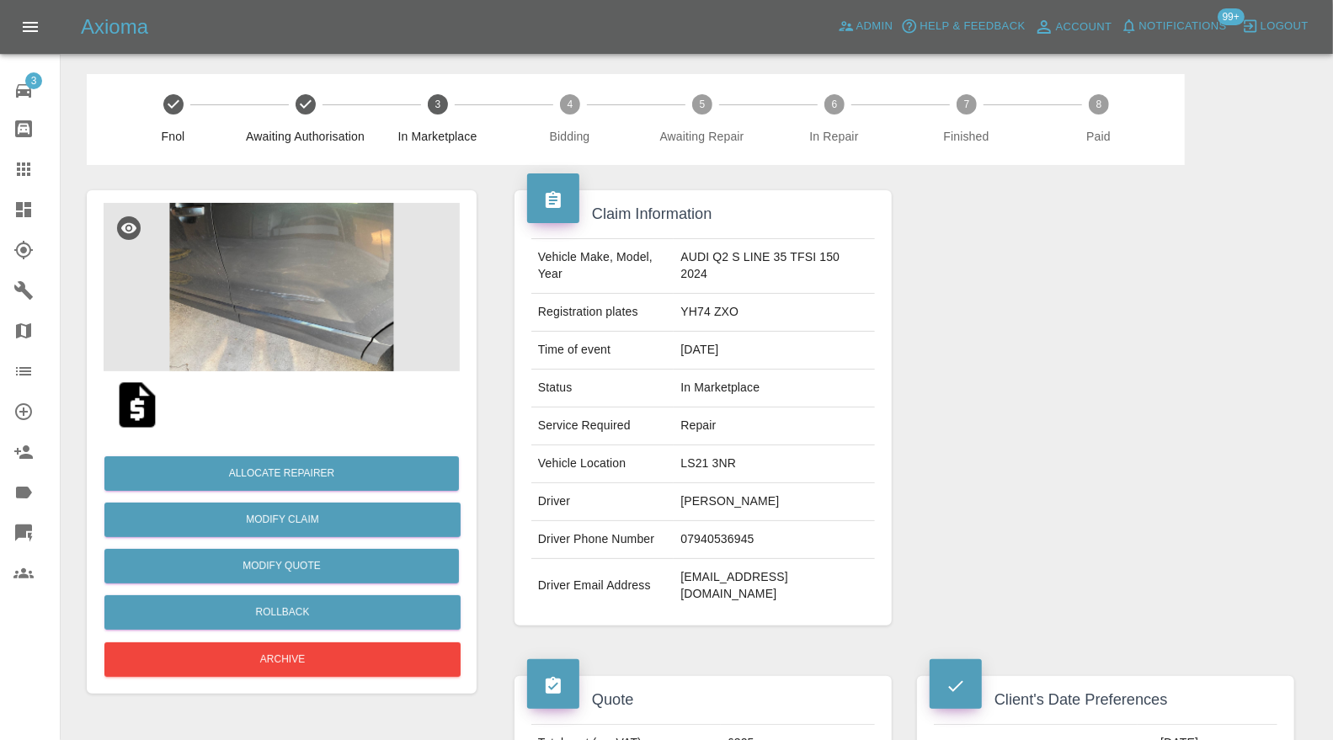
click at [295, 295] on img at bounding box center [282, 287] width 356 height 168
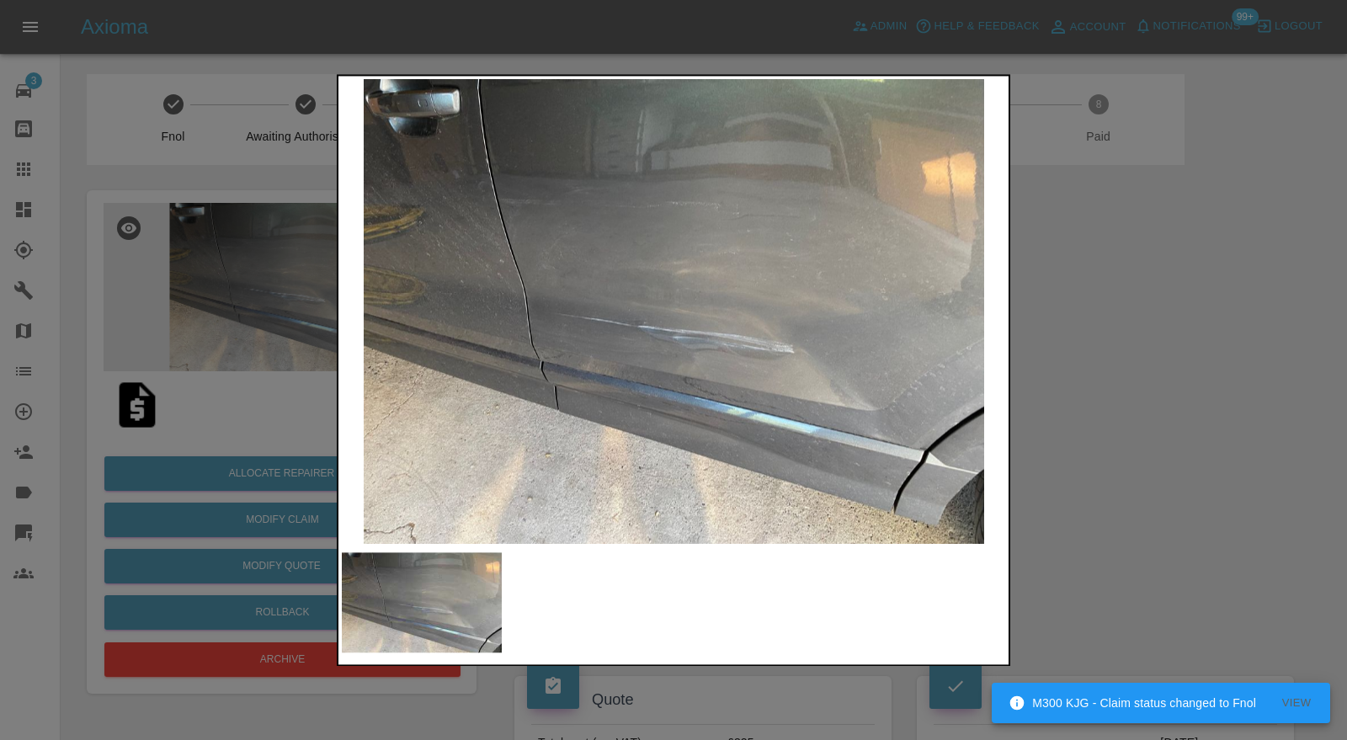
click at [1104, 340] on div at bounding box center [673, 370] width 1347 height 740
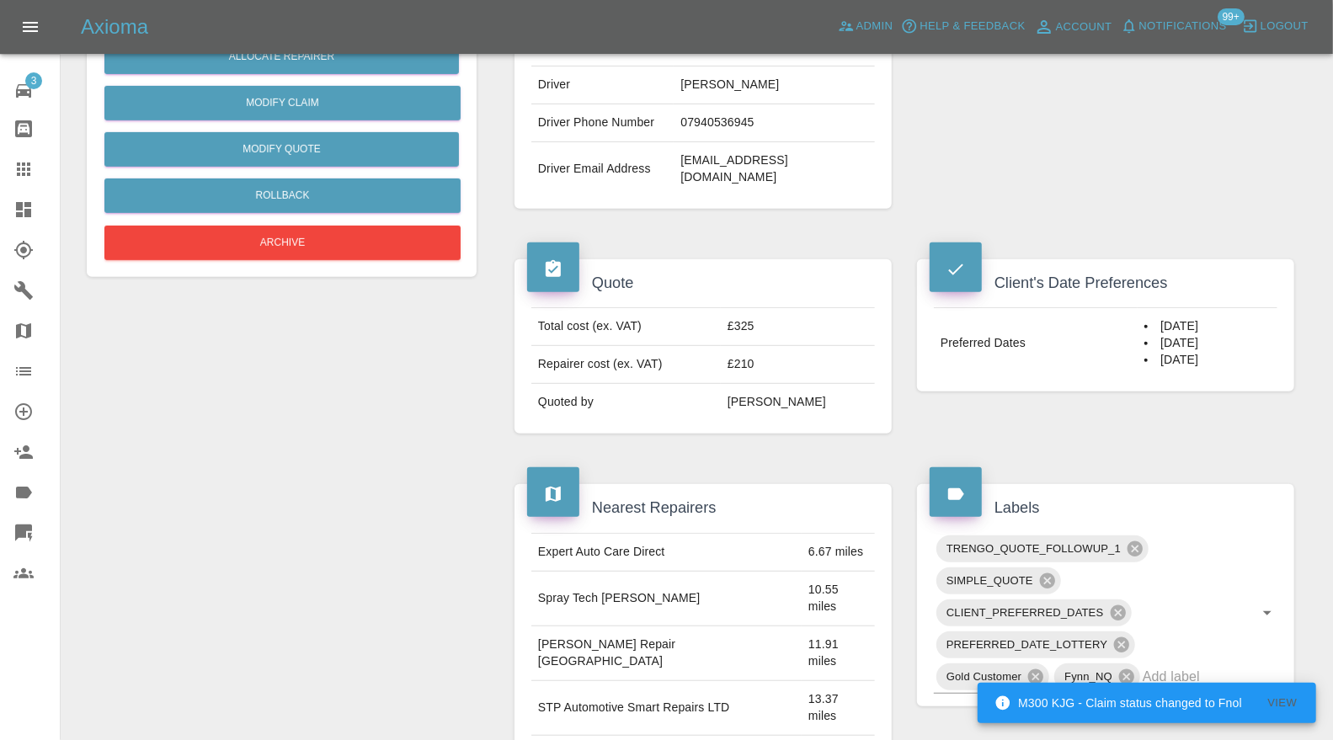
scroll to position [873, 0]
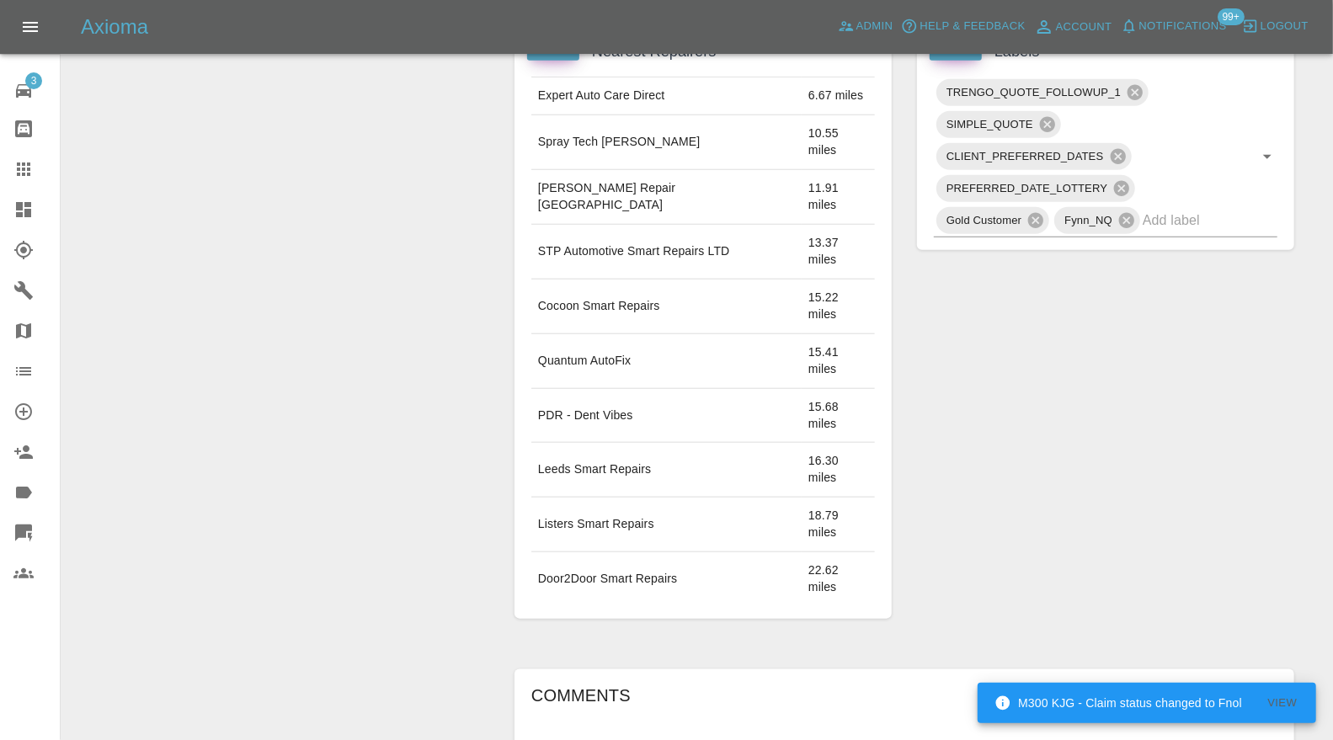
type textarea "requesting further images"
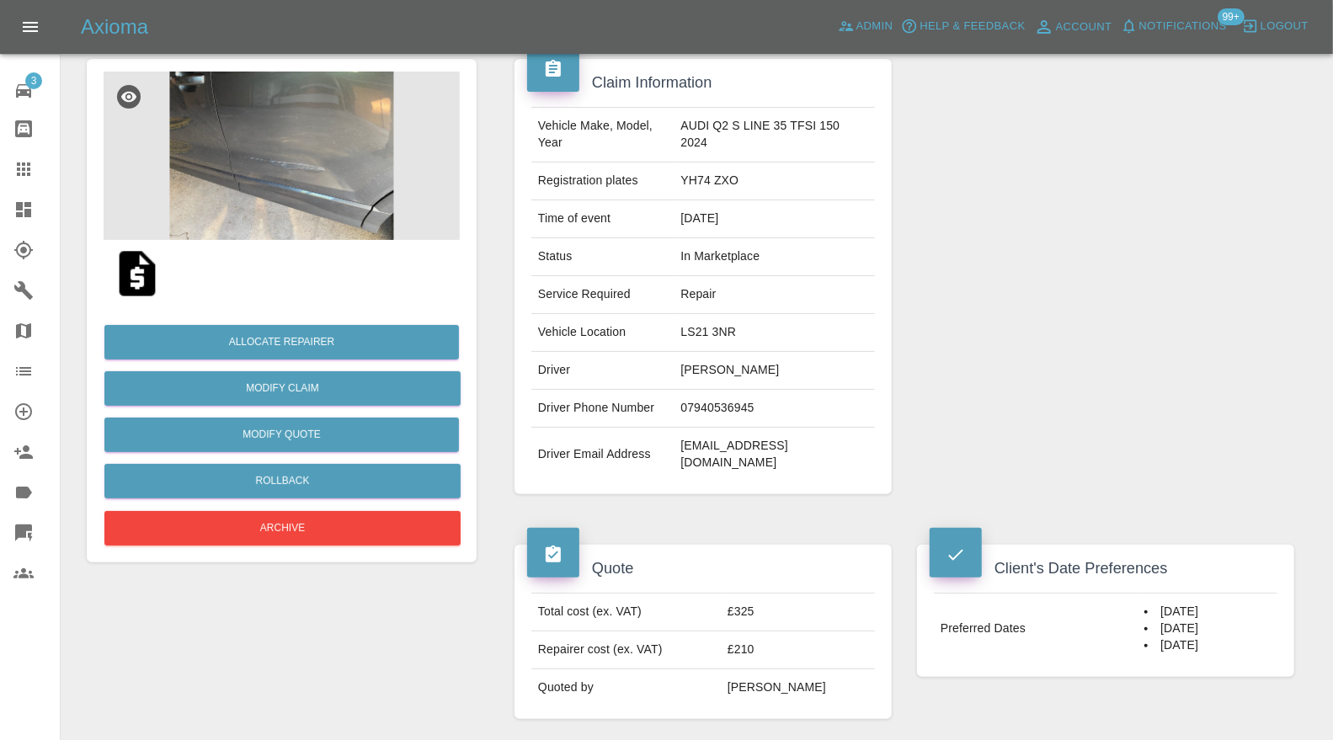
scroll to position [125, 0]
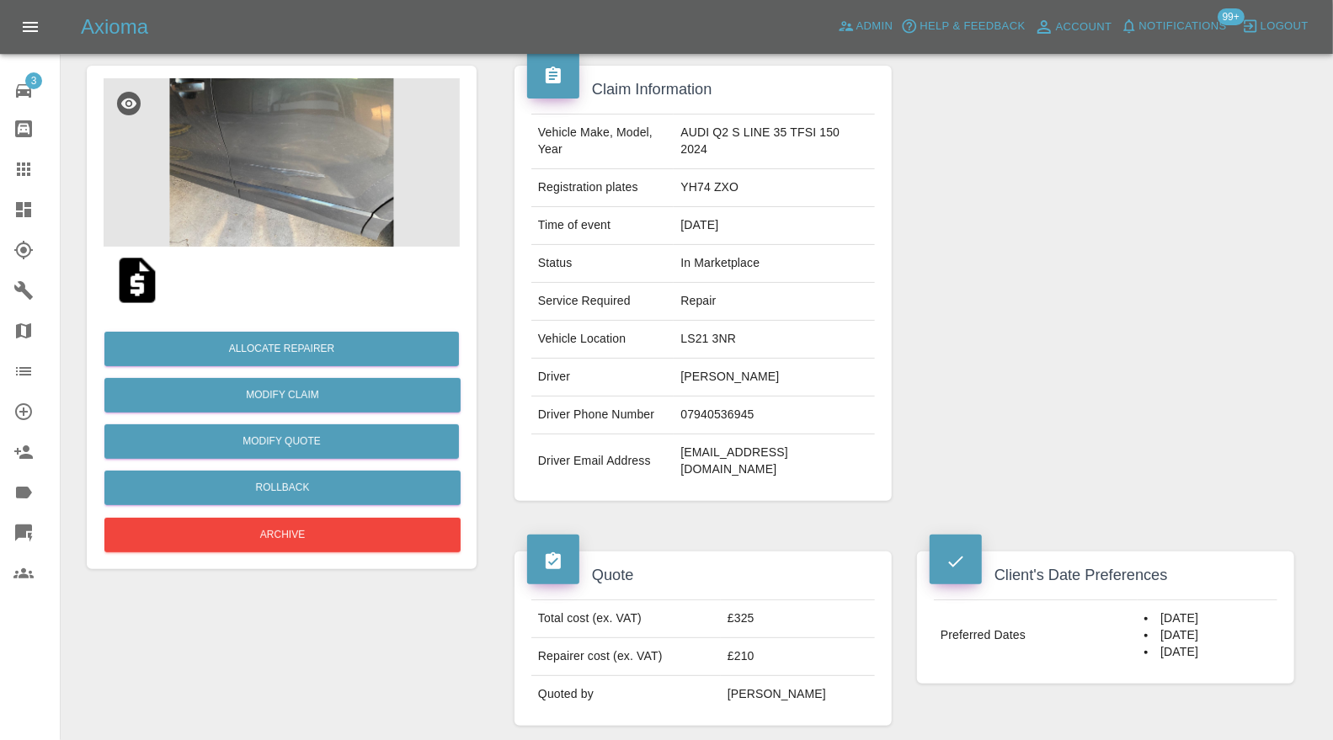
click at [722, 343] on td "LS21 3NR" at bounding box center [773, 340] width 201 height 38
copy td "LS21 3NR"
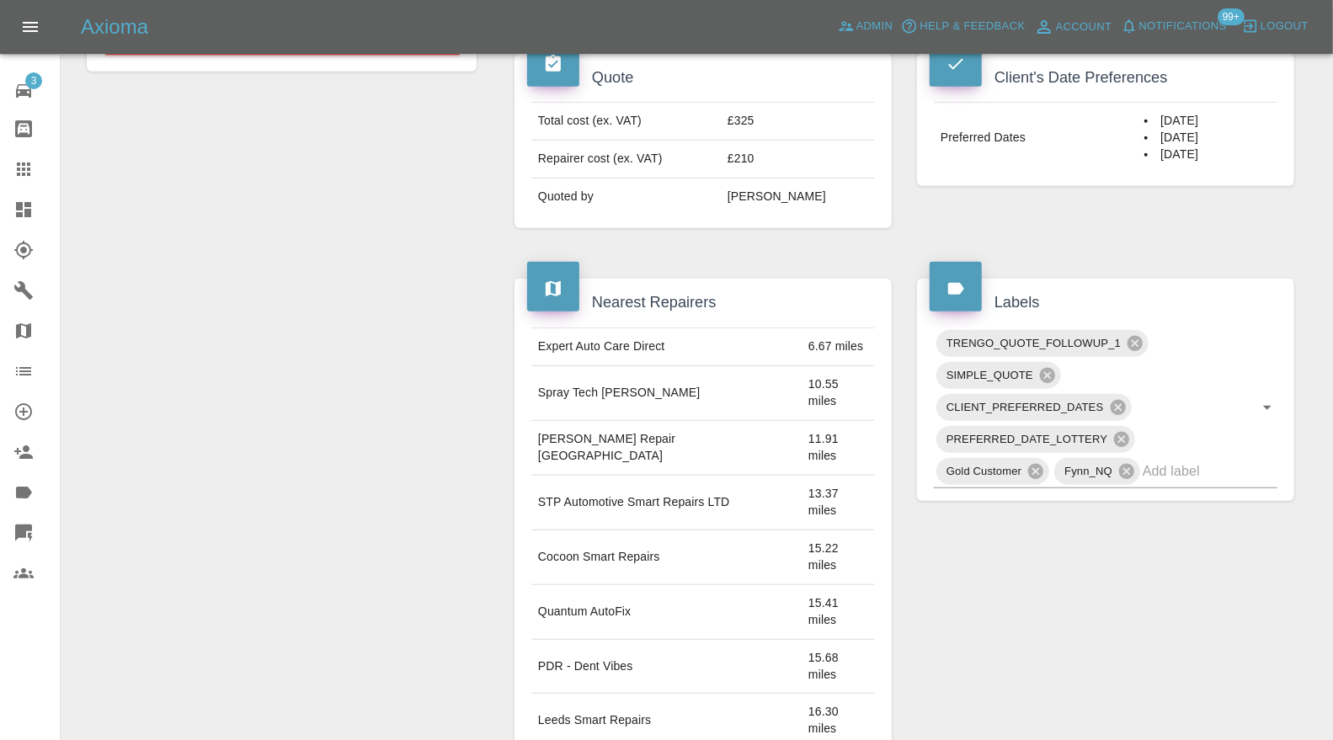
scroll to position [623, 0]
click at [1164, 457] on input "text" at bounding box center [1186, 470] width 88 height 26
type input "au"
click at [920, 481] on div "Labels TRENGO_QUOTE_FOLLOWUP_1 SIMPLE_QUOTE CLIENT_PREFERRED_DATES PREFERRED_DA…" at bounding box center [1105, 389] width 402 height 272
click at [1148, 457] on input "text" at bounding box center [1186, 470] width 88 height 26
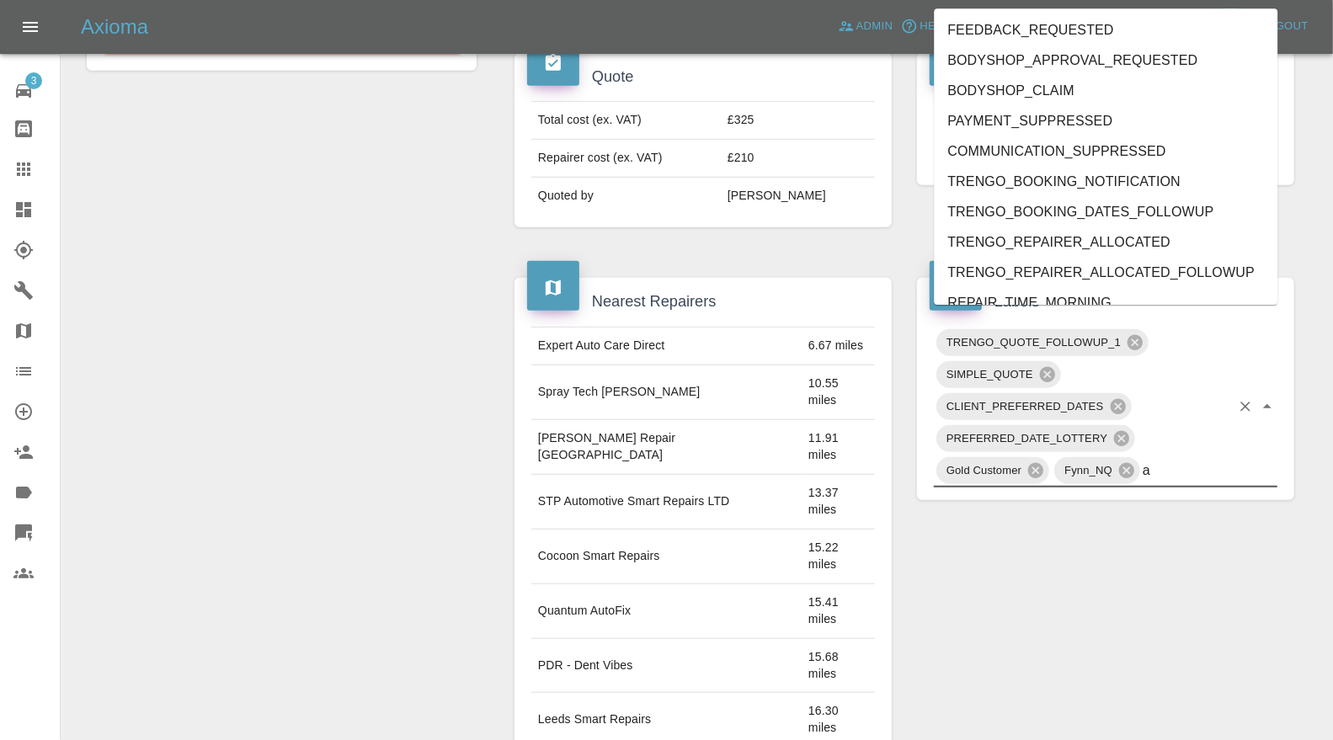
type input "au"
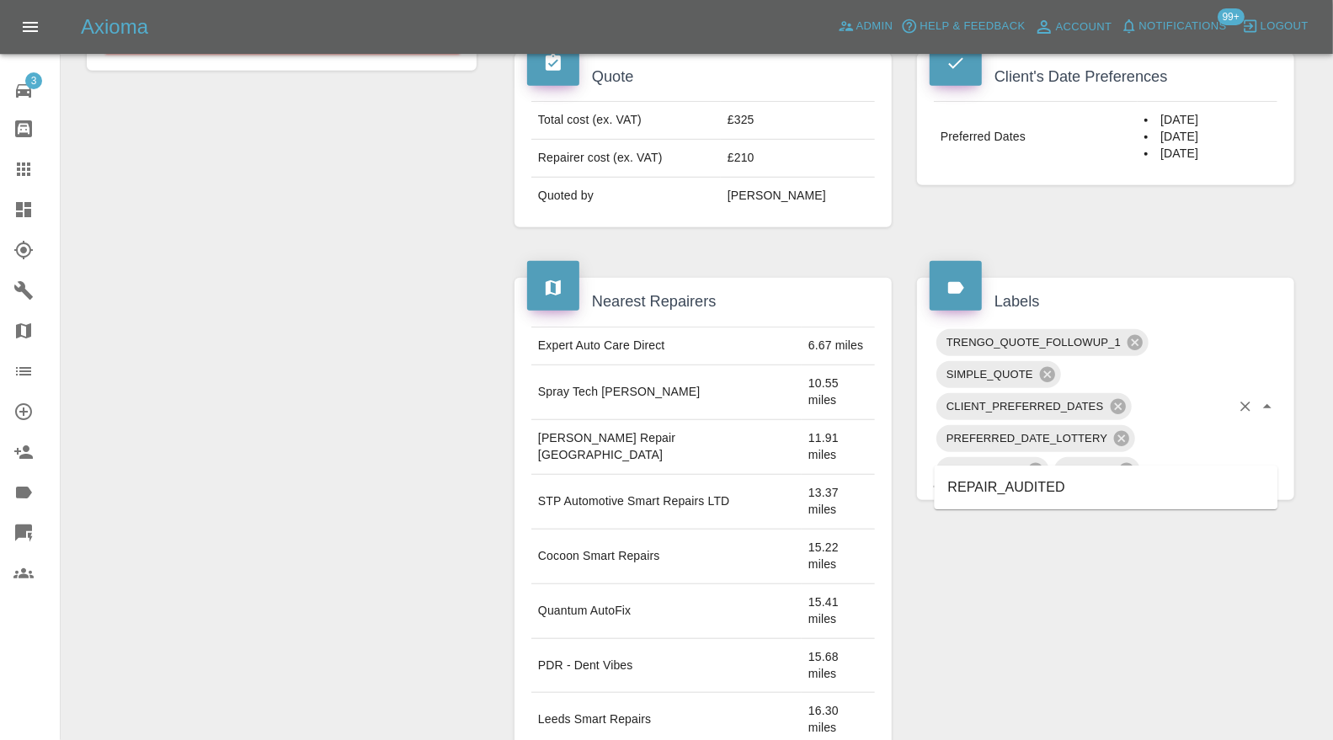
click at [1078, 484] on li "REPAIR_AUDITED" at bounding box center [1105, 487] width 343 height 30
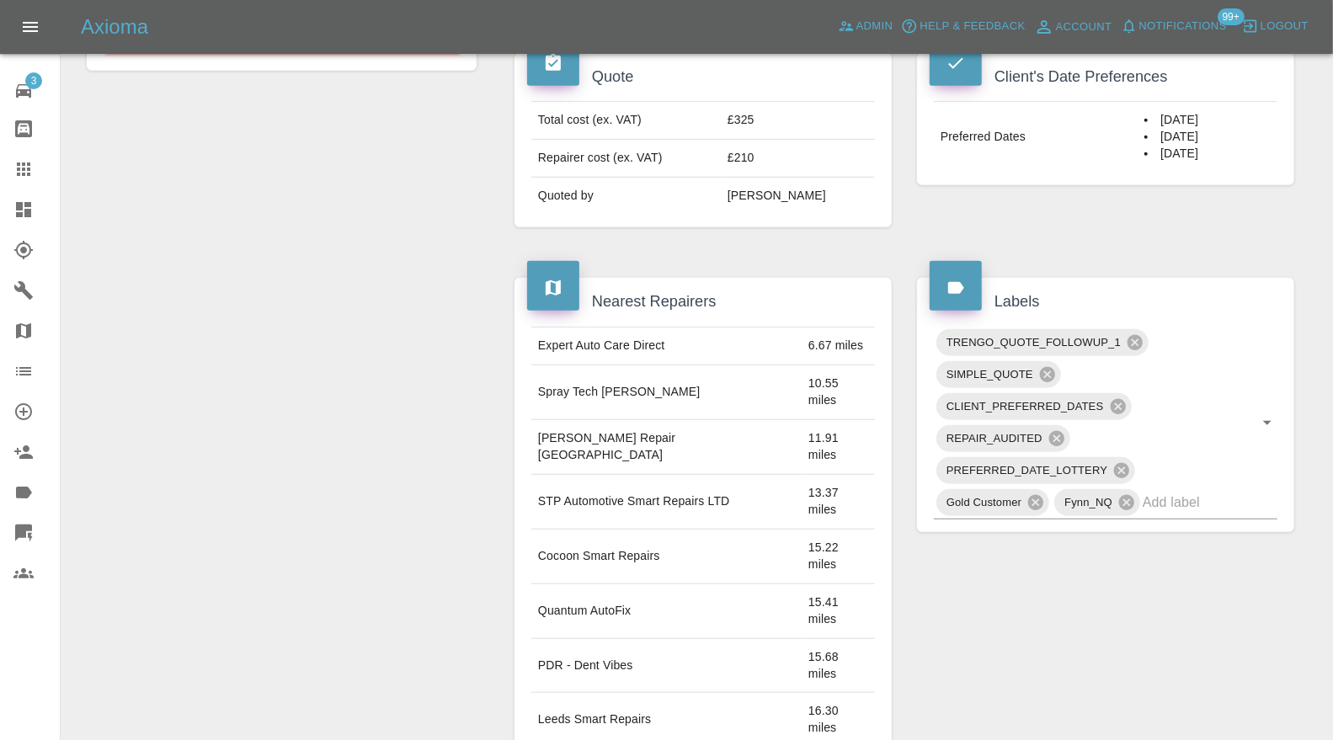
click at [18, 213] on icon at bounding box center [23, 209] width 15 height 15
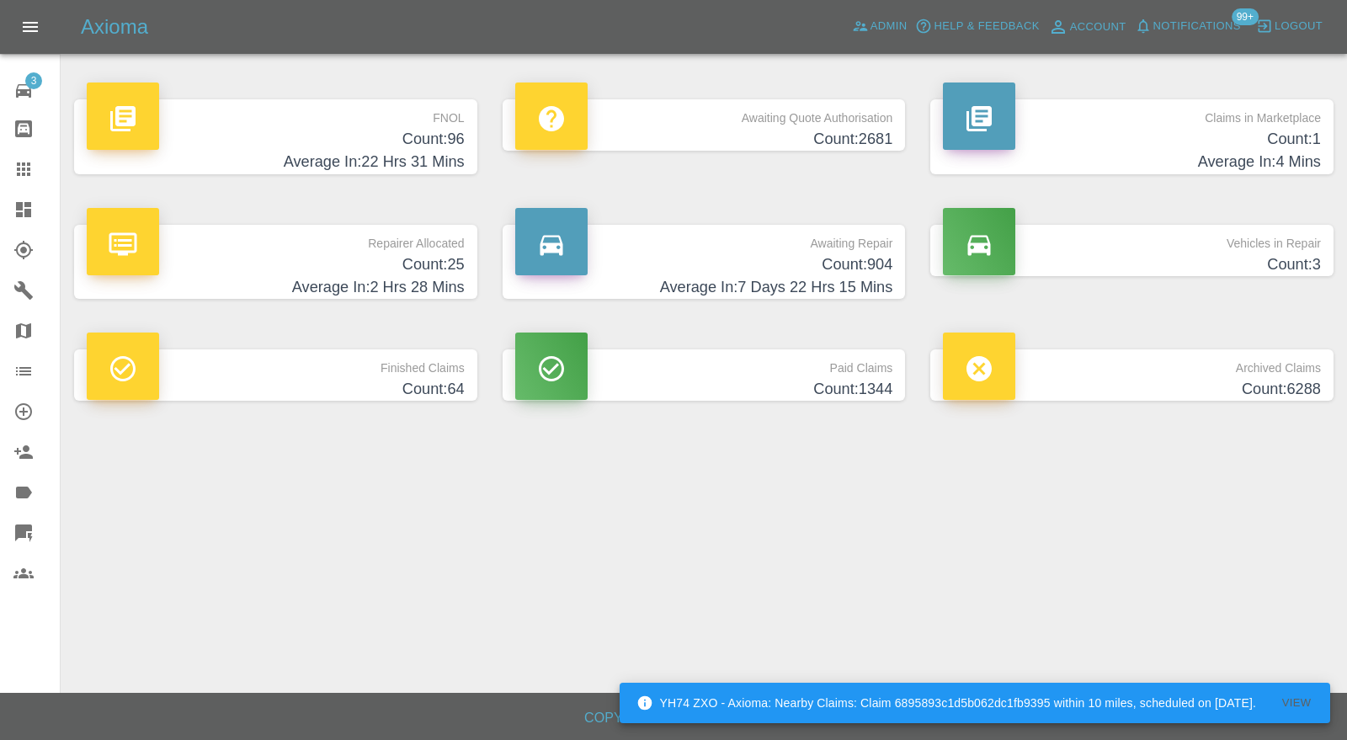
click at [1099, 144] on h4 "Count: 1" at bounding box center [1132, 139] width 378 height 23
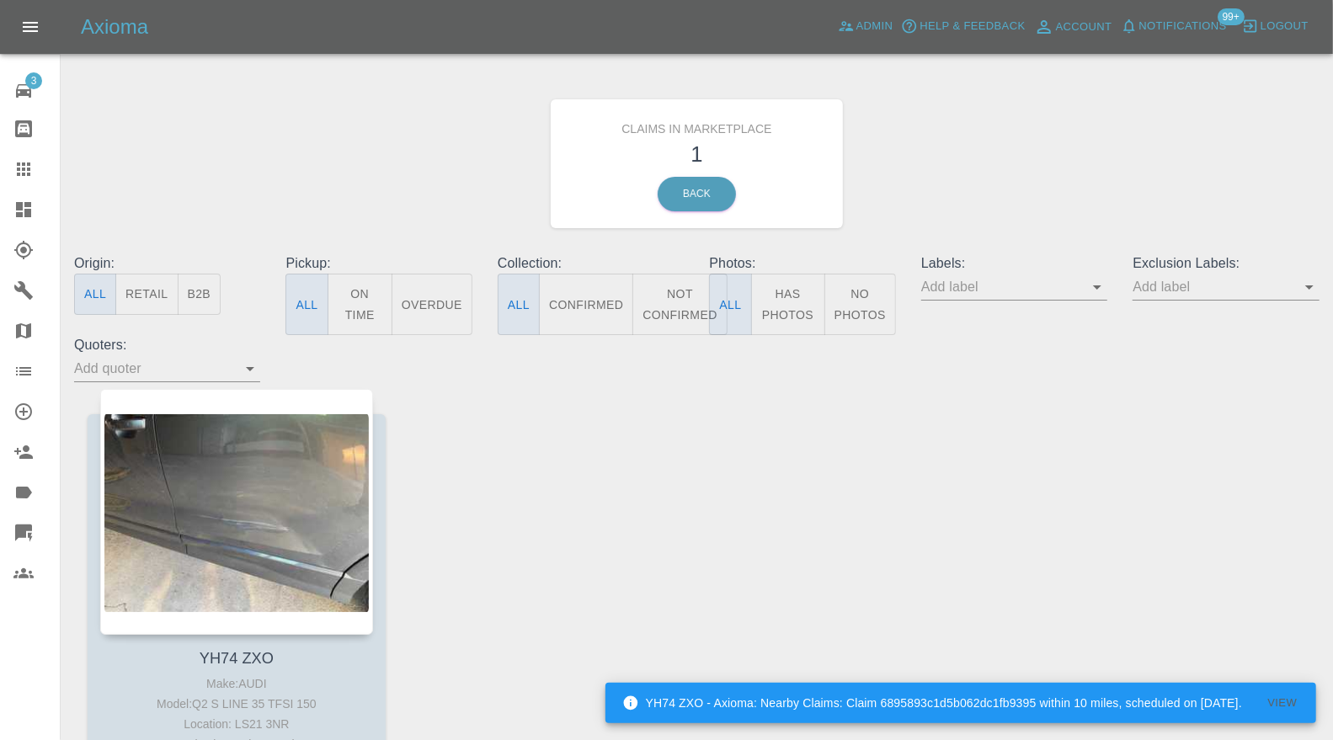
click at [17, 210] on icon at bounding box center [23, 210] width 20 height 20
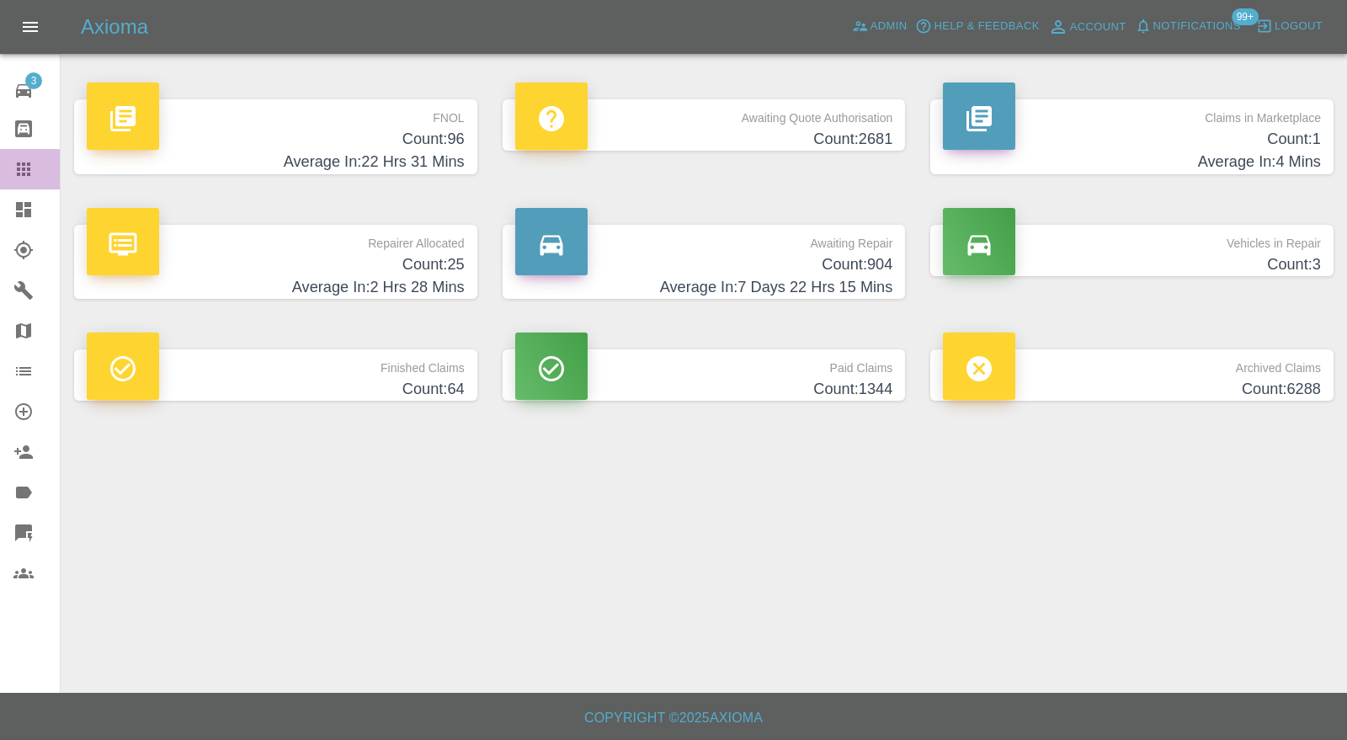
click at [28, 173] on icon at bounding box center [23, 168] width 13 height 13
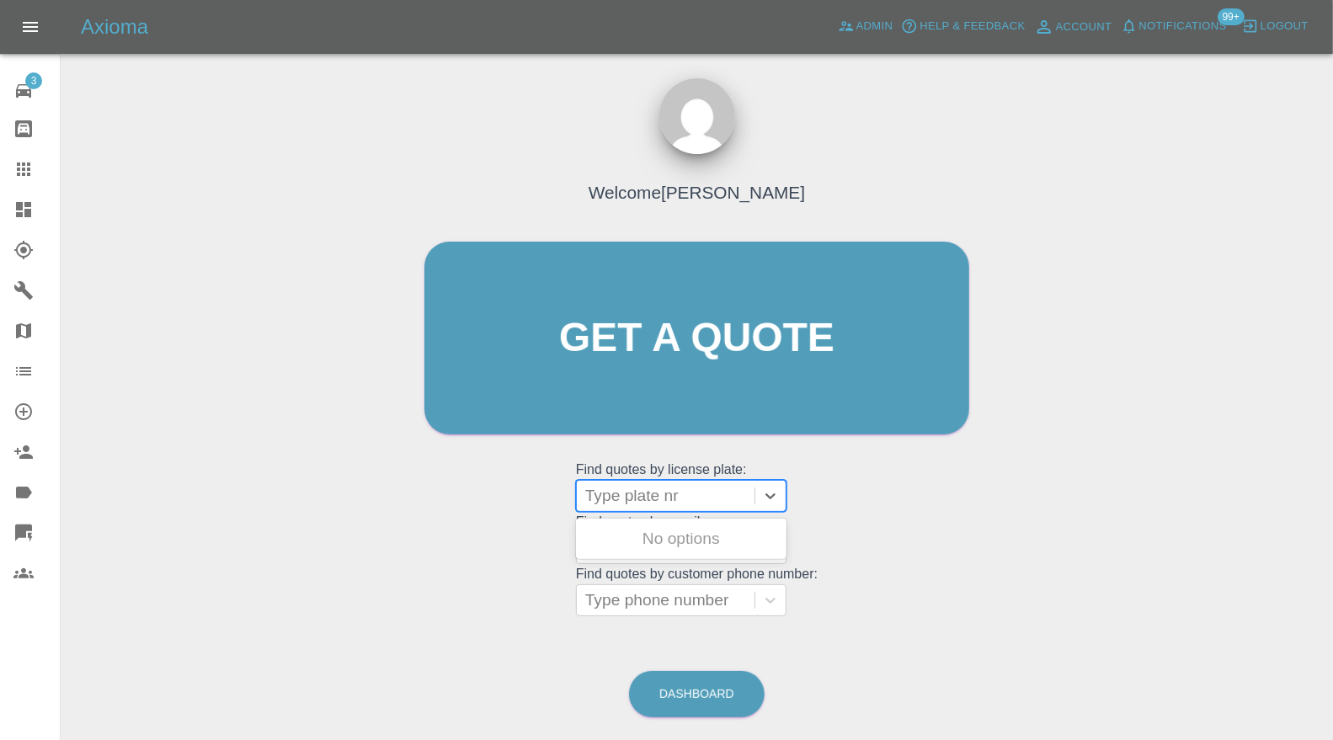
click at [640, 498] on div at bounding box center [665, 496] width 161 height 24
type input "kt66"
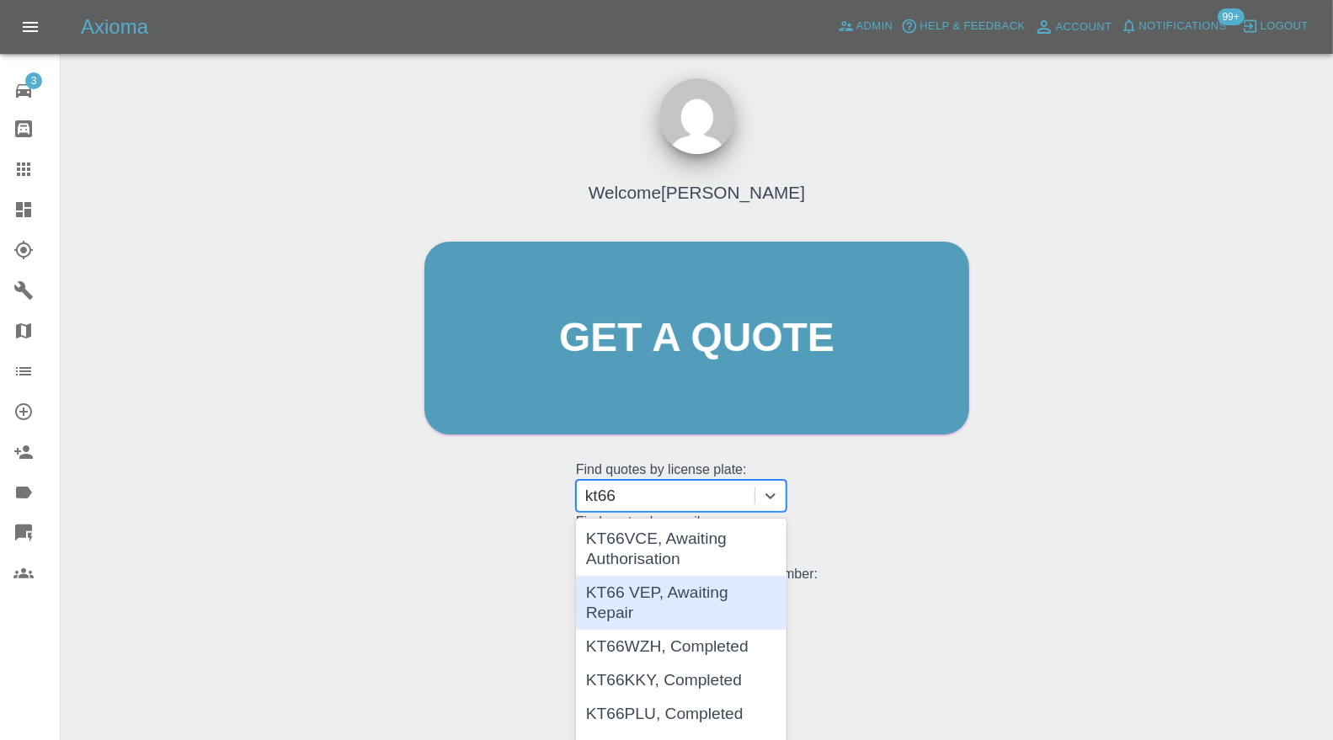
click at [657, 586] on div "KT66 VEP, Awaiting Repair" at bounding box center [681, 603] width 210 height 54
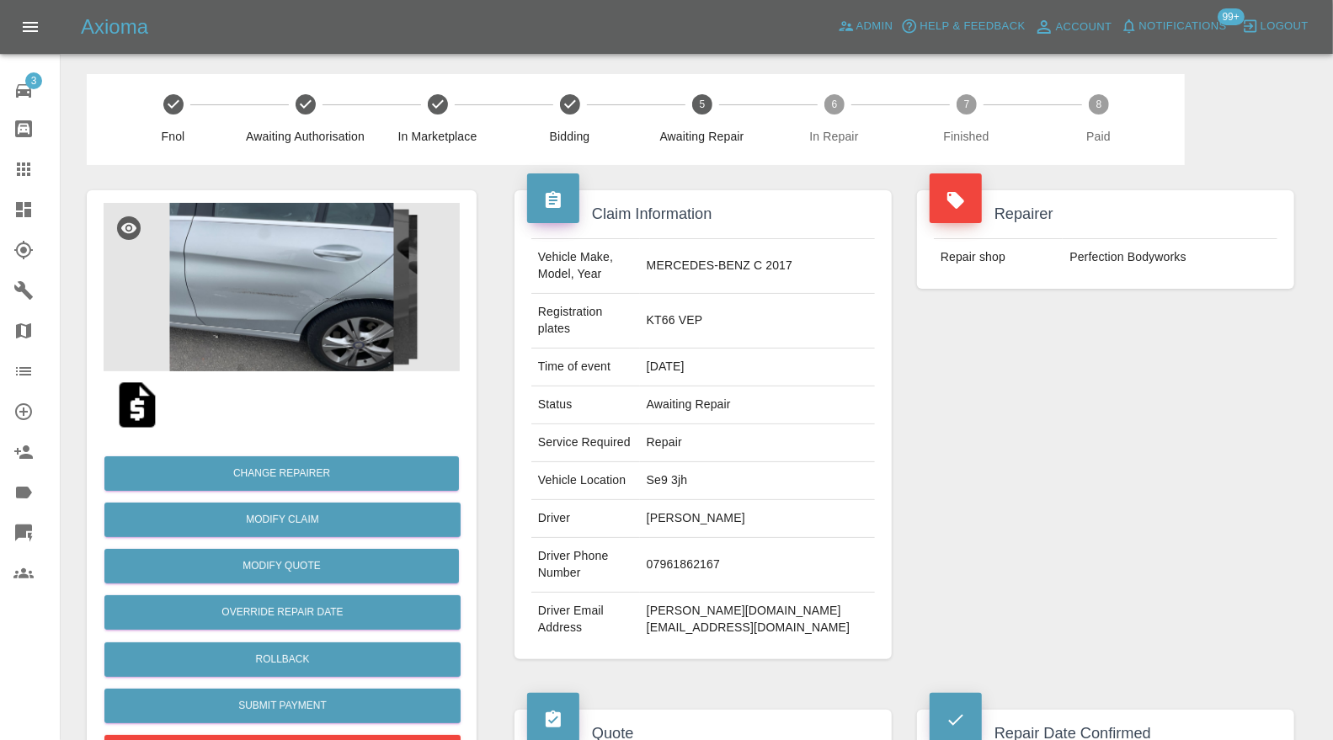
click at [354, 253] on img at bounding box center [282, 287] width 356 height 168
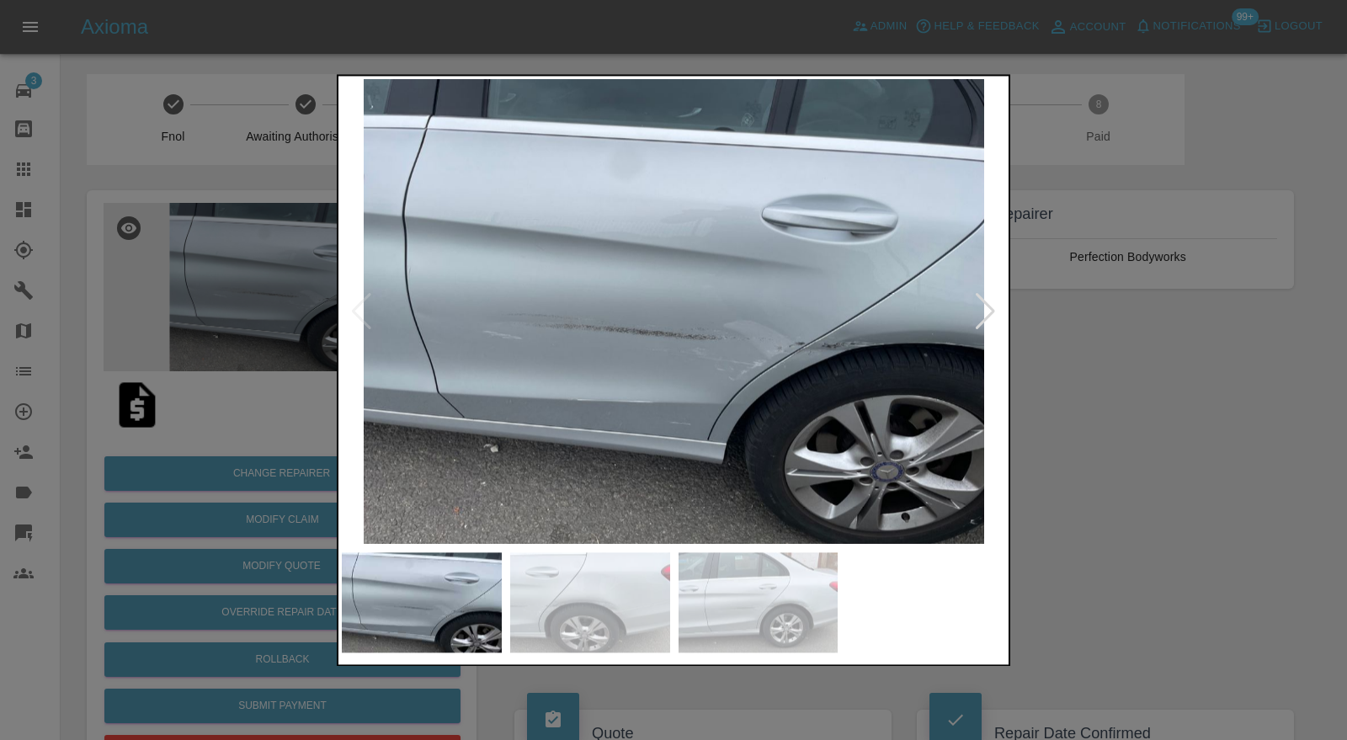
click at [992, 307] on div at bounding box center [985, 311] width 23 height 37
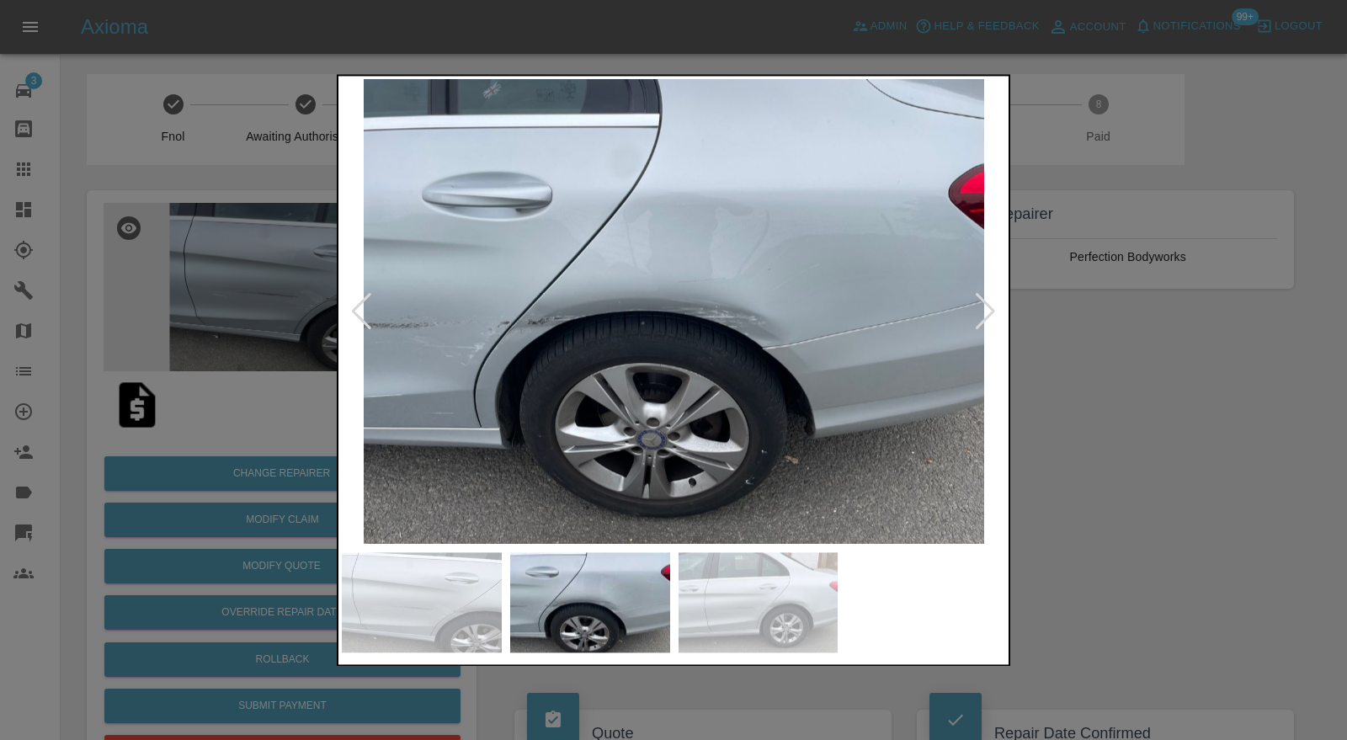
click at [992, 307] on div at bounding box center [985, 311] width 23 height 37
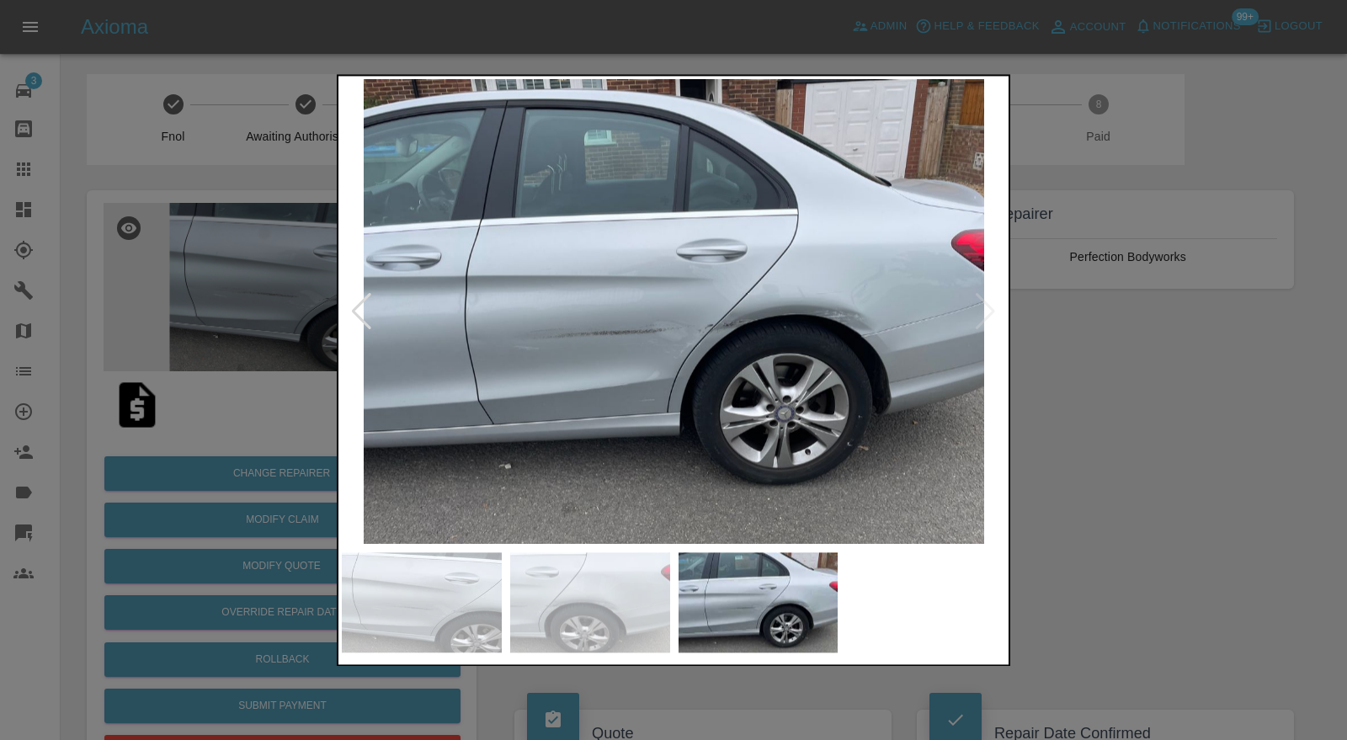
click at [992, 307] on img at bounding box center [674, 312] width 664 height 466
click at [1081, 371] on div at bounding box center [673, 370] width 1347 height 740
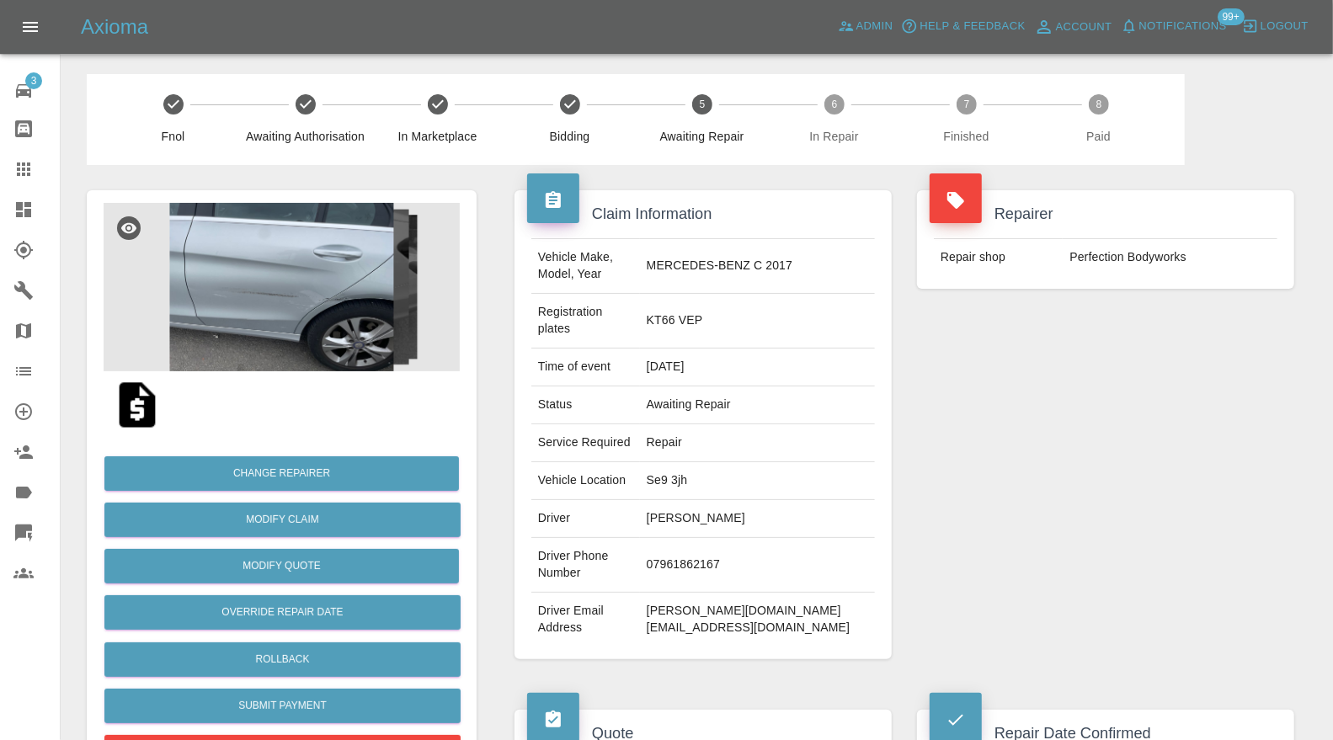
click at [368, 338] on img at bounding box center [282, 287] width 356 height 168
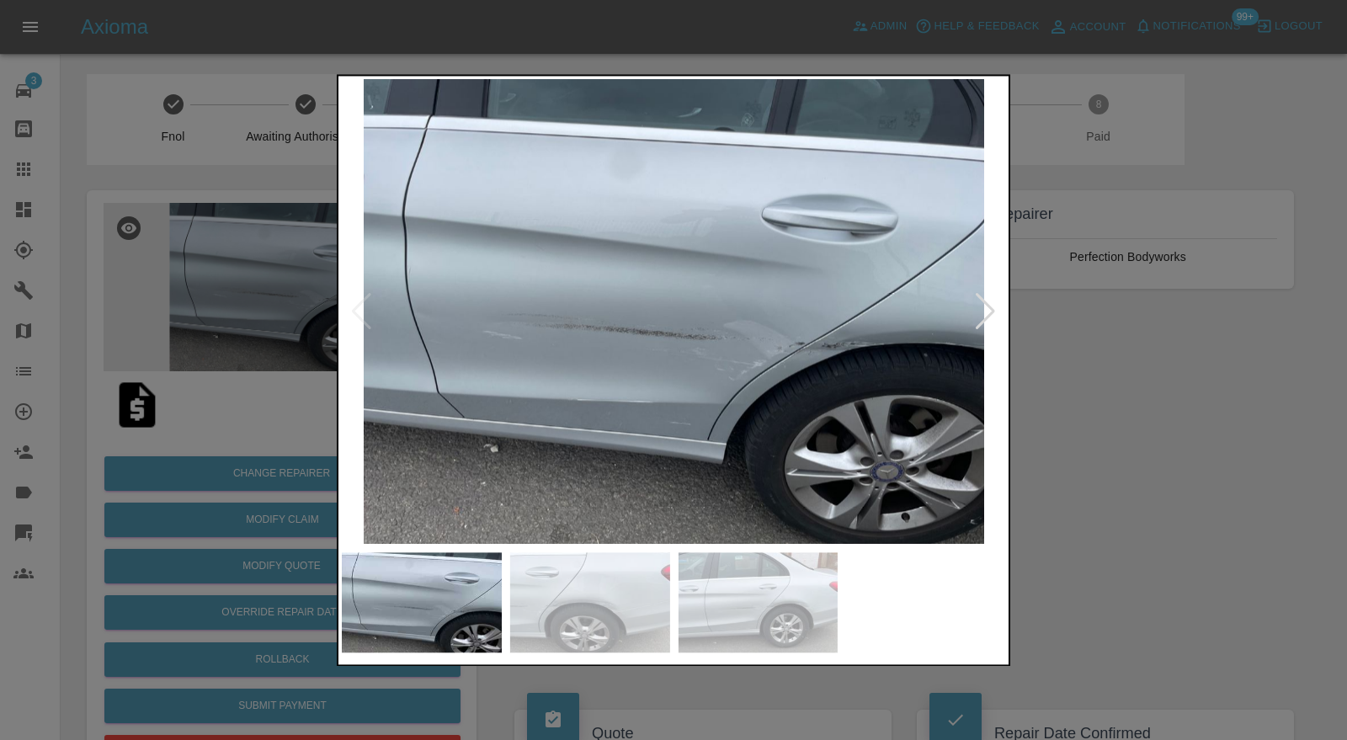
click at [982, 303] on div at bounding box center [985, 311] width 23 height 37
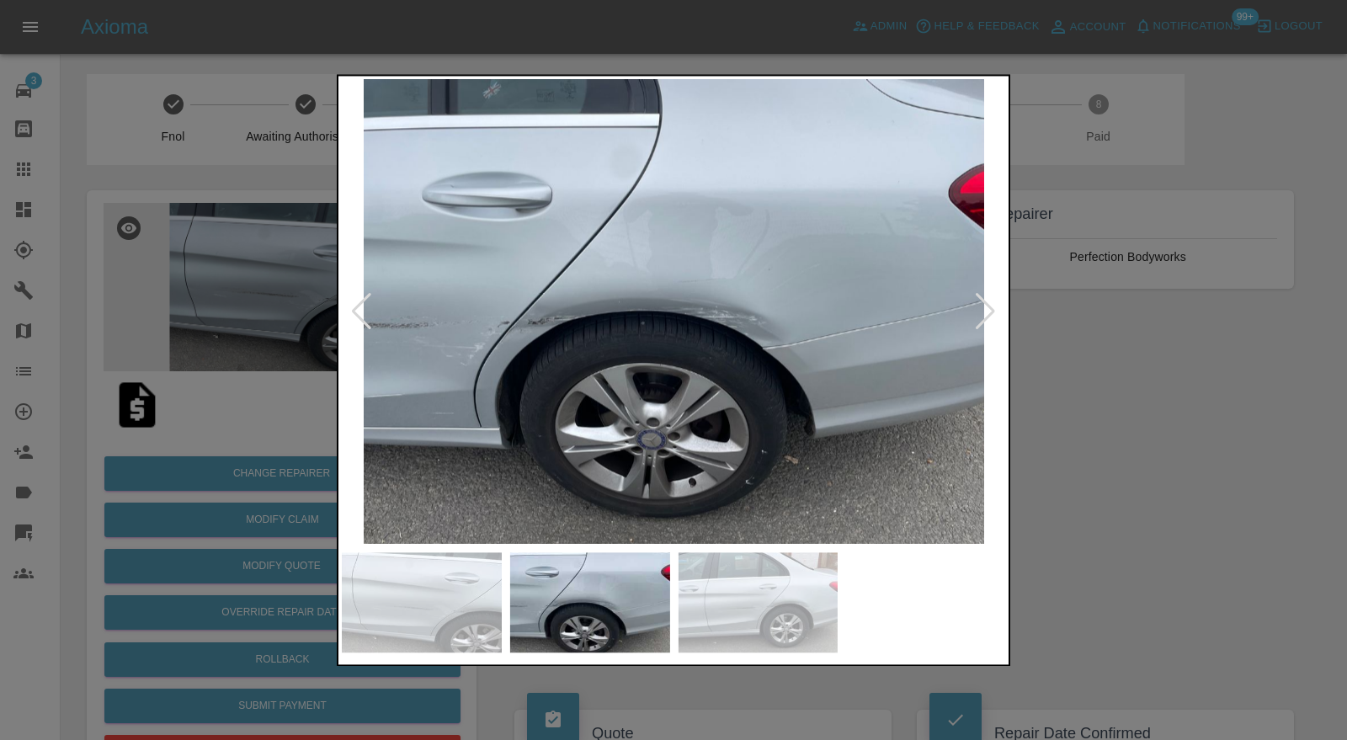
click at [982, 303] on div at bounding box center [985, 311] width 23 height 37
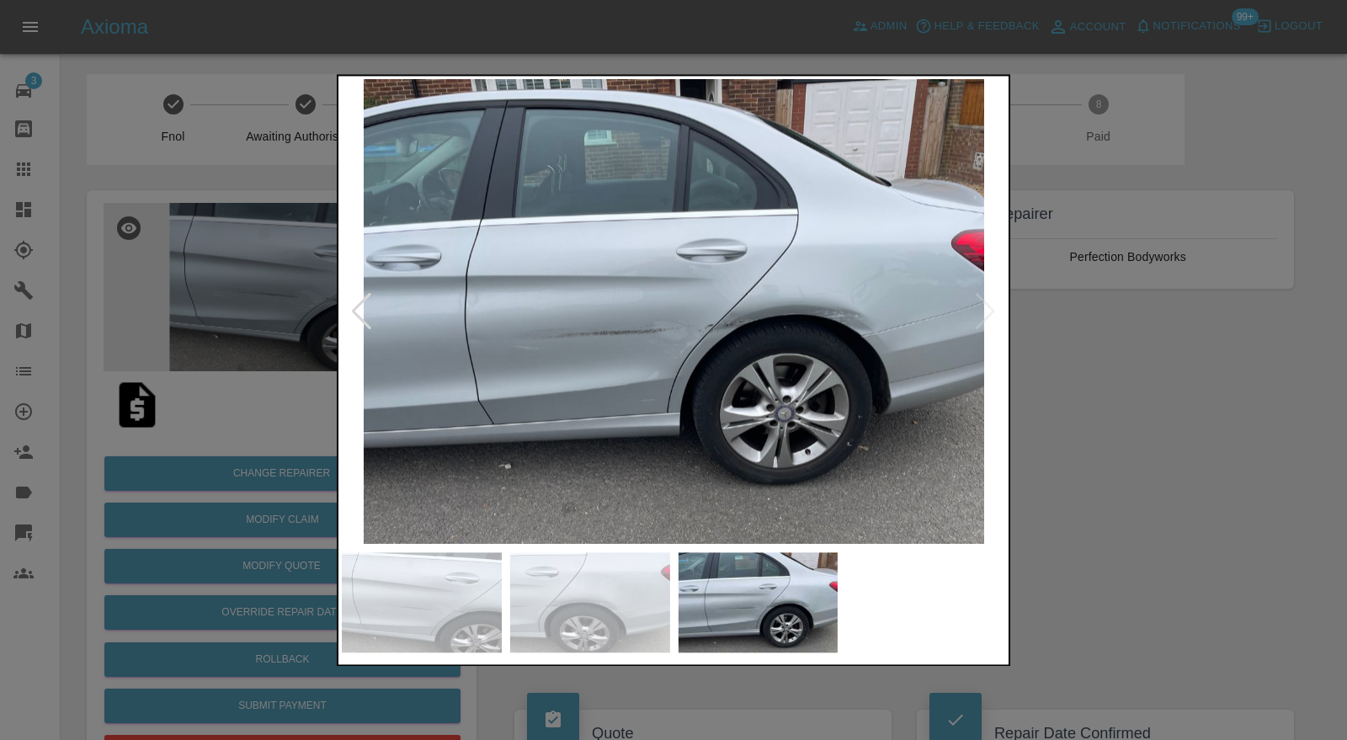
click at [982, 303] on img at bounding box center [674, 312] width 664 height 466
click at [1128, 369] on div at bounding box center [673, 370] width 1347 height 740
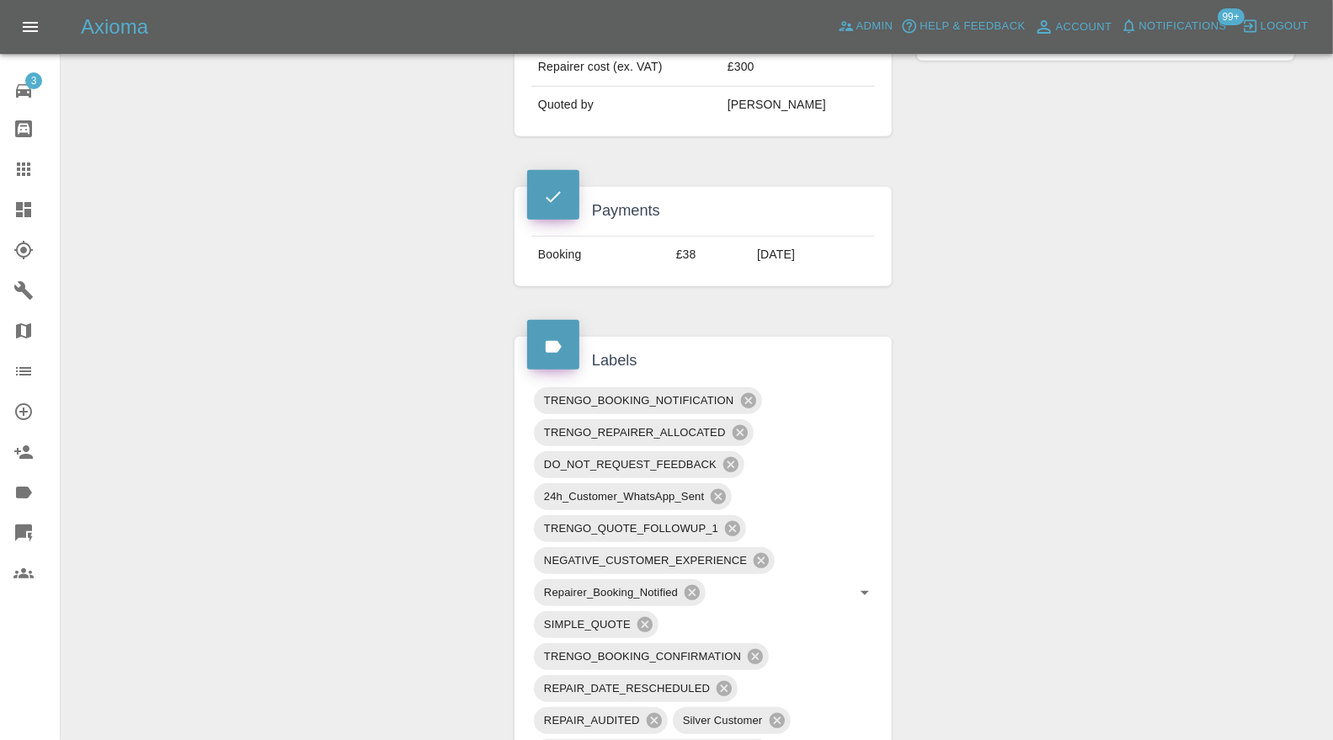
scroll to position [1247, 0]
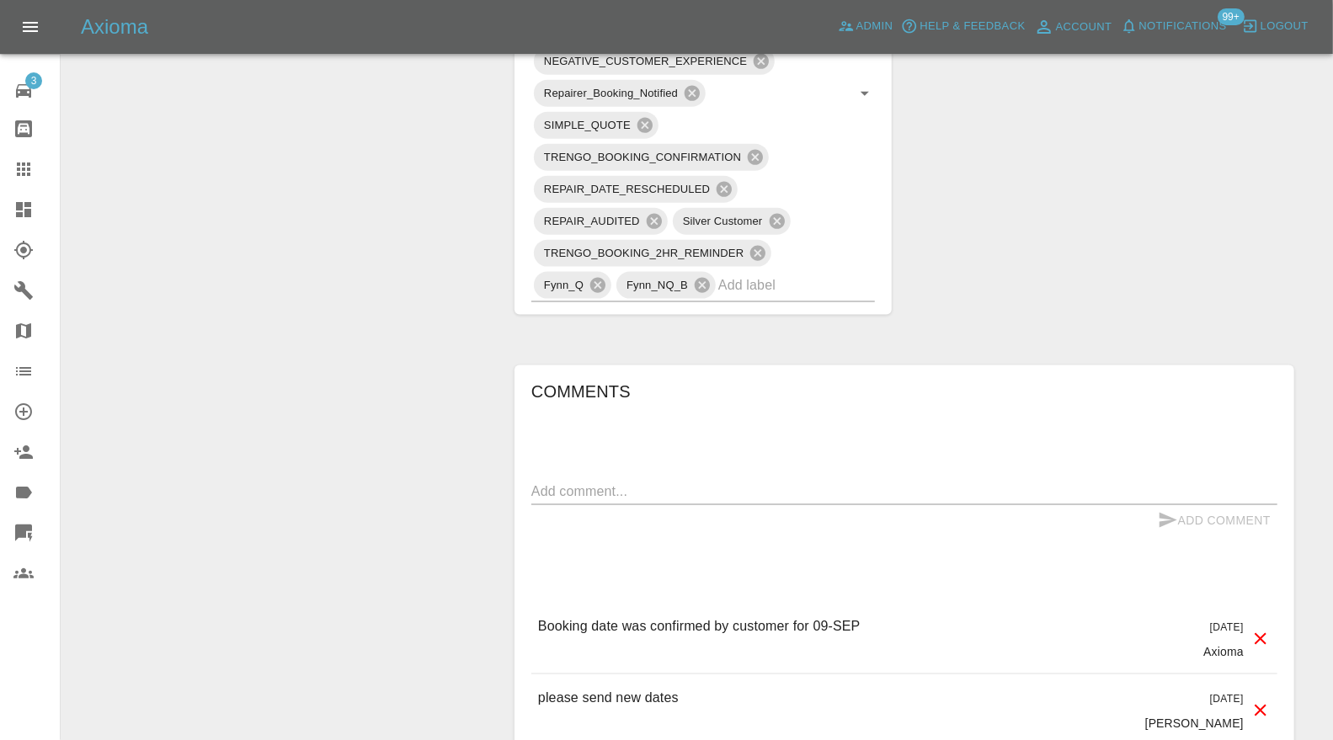
click at [847, 482] on textarea at bounding box center [904, 491] width 746 height 19
type textarea "quarter worse than thought. damaged inner skin"
click at [1170, 513] on icon "submit" at bounding box center [1168, 520] width 18 height 15
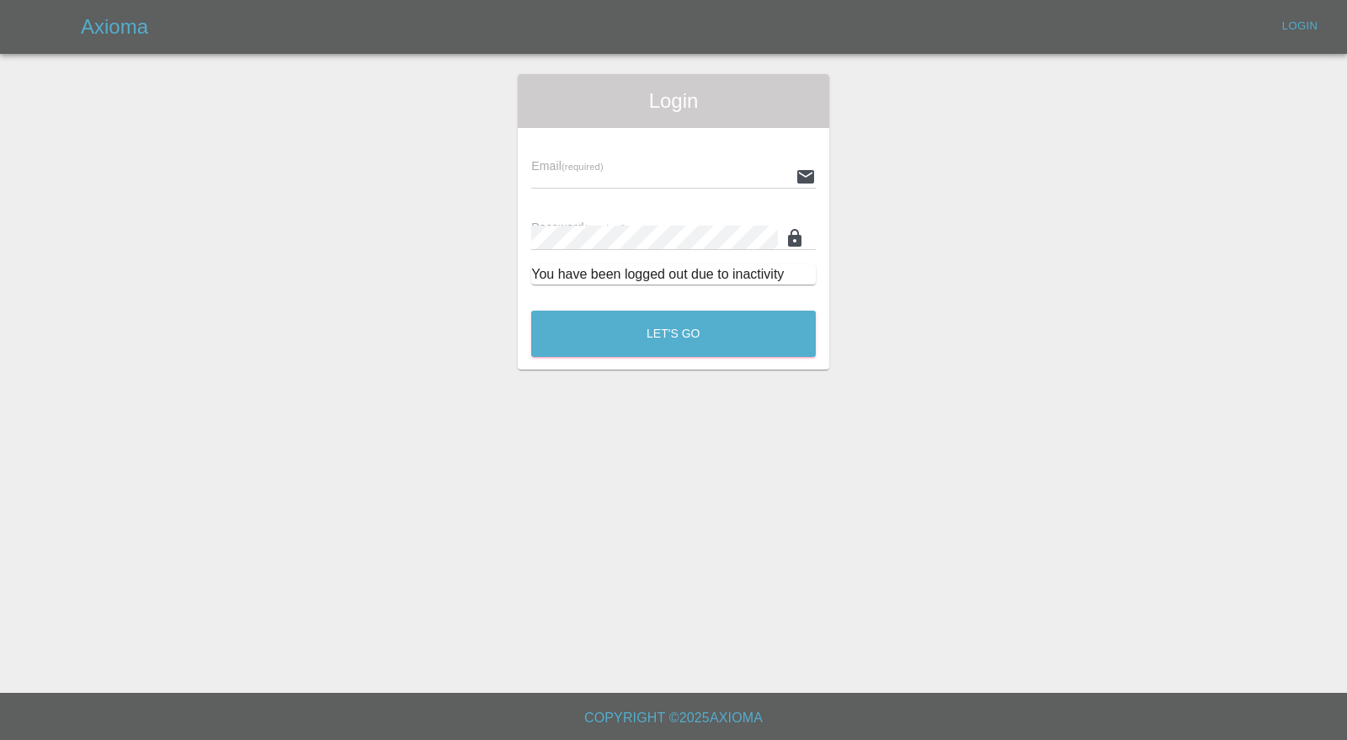
type input "carl.ainsworth@axioma.co.uk"
click at [691, 325] on button "Let's Go" at bounding box center [673, 334] width 285 height 46
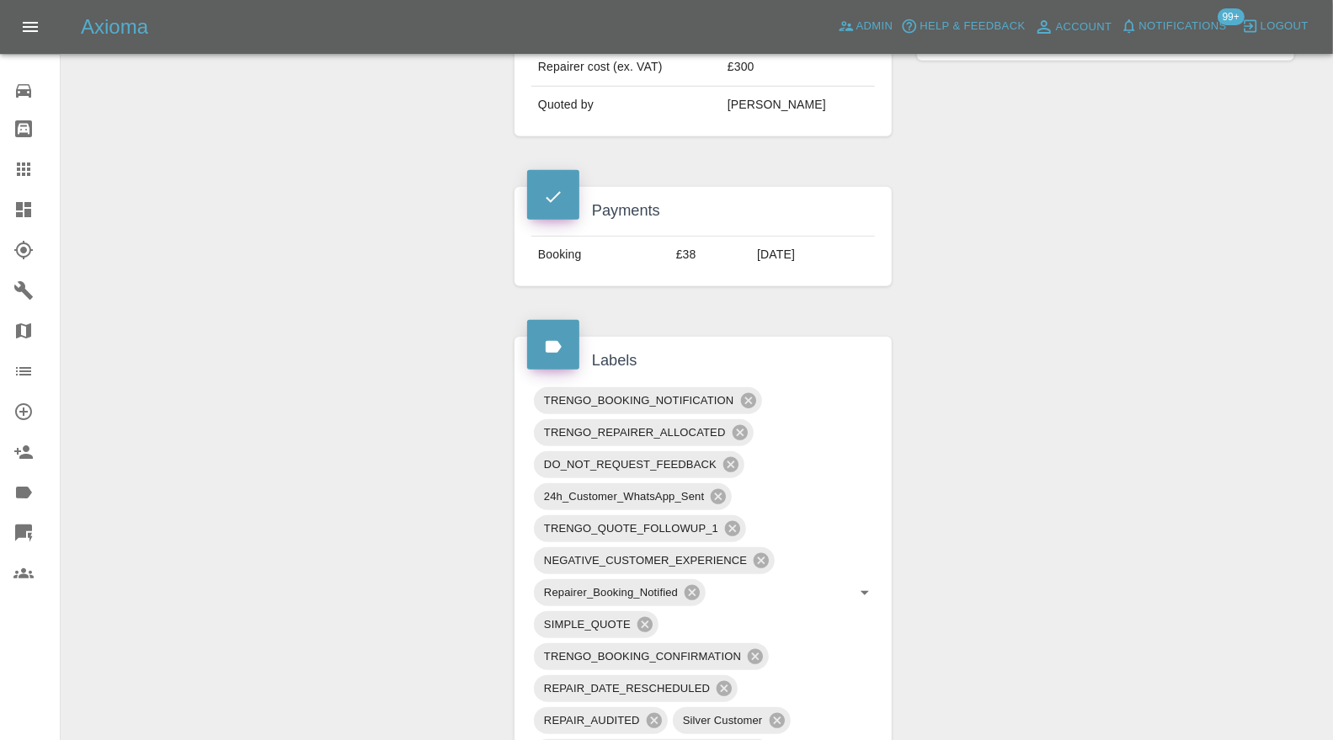
scroll to position [1122, 0]
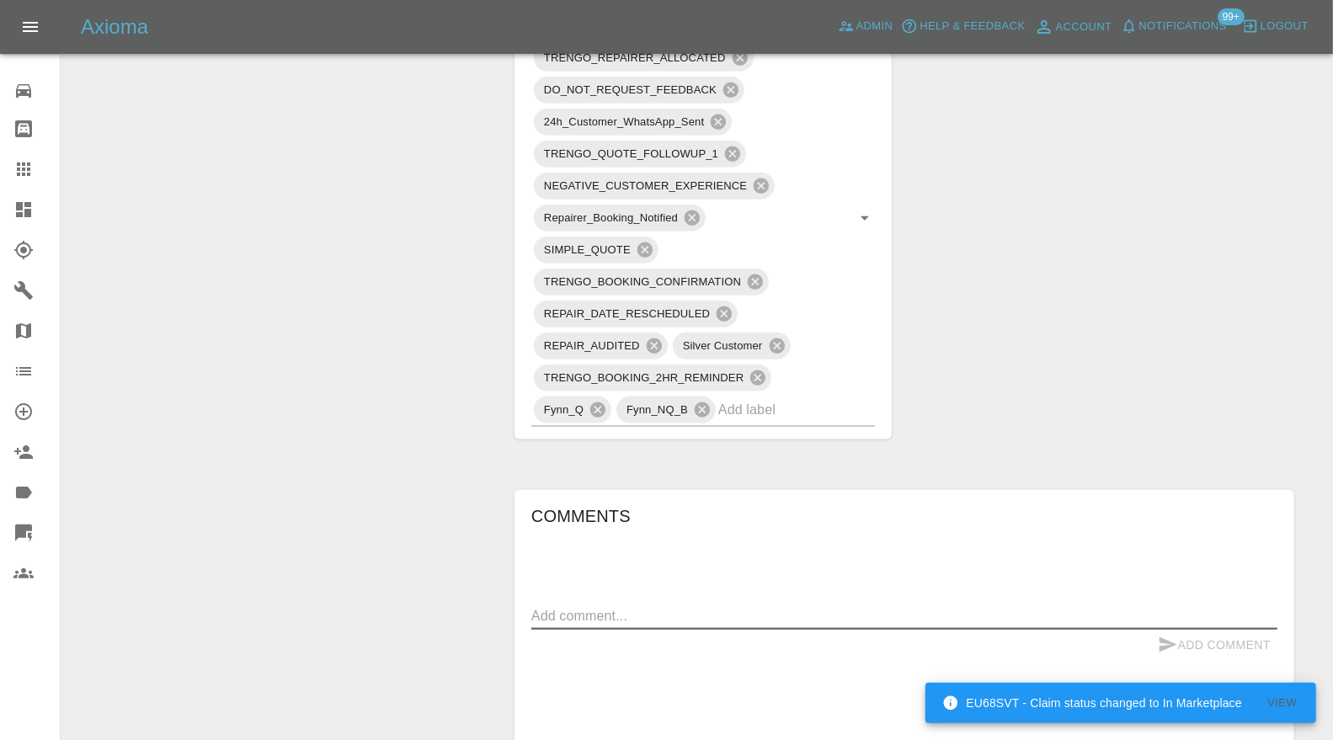
click at [792, 606] on textarea at bounding box center [904, 615] width 746 height 19
click at [773, 397] on input "text" at bounding box center [772, 410] width 109 height 26
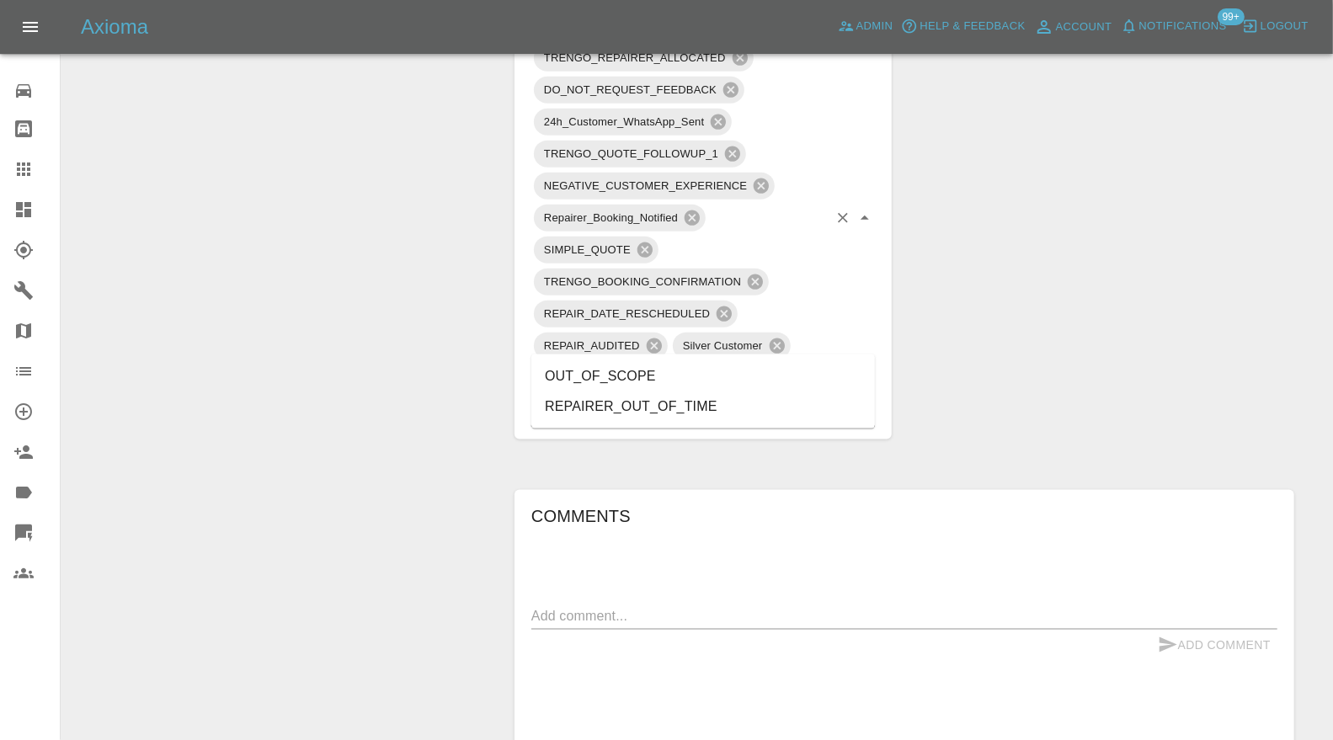
type input "out"
click at [662, 373] on li "OUT_OF_SCOPE" at bounding box center [702, 376] width 343 height 30
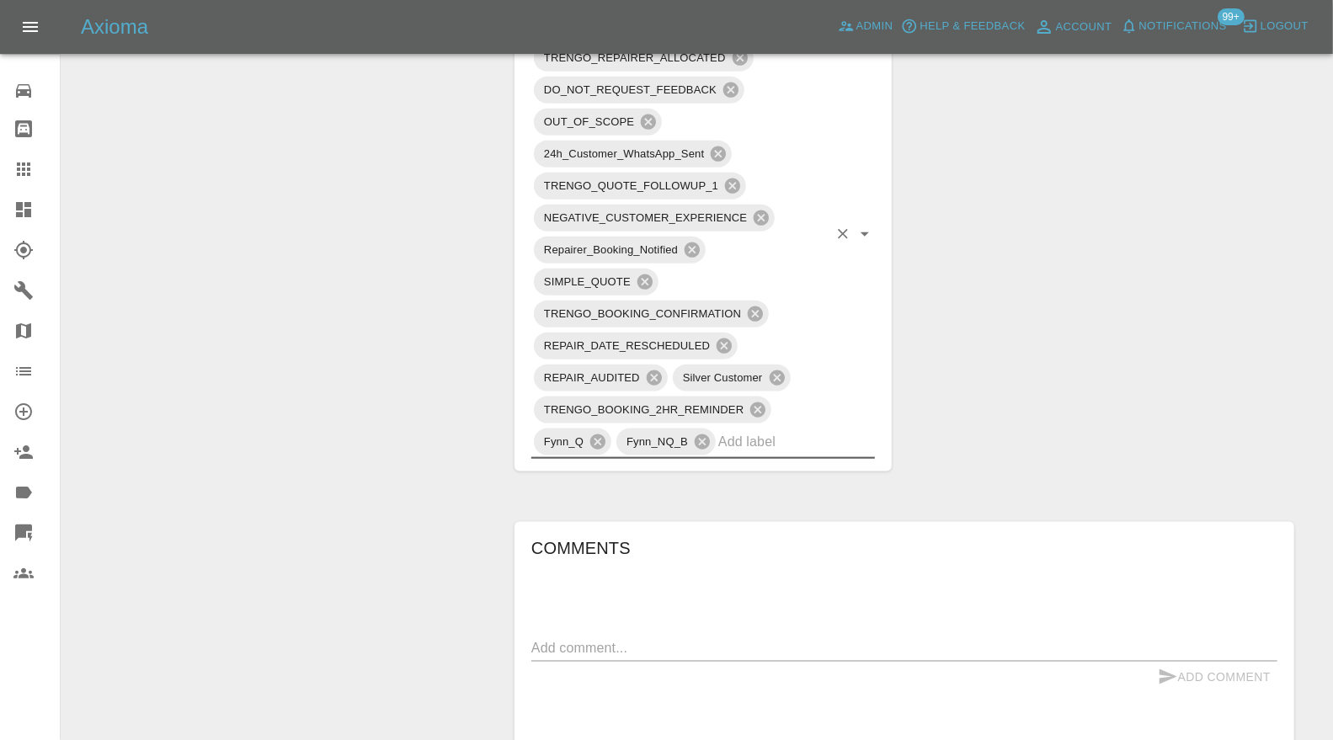
click at [746, 638] on textarea at bounding box center [904, 647] width 746 height 19
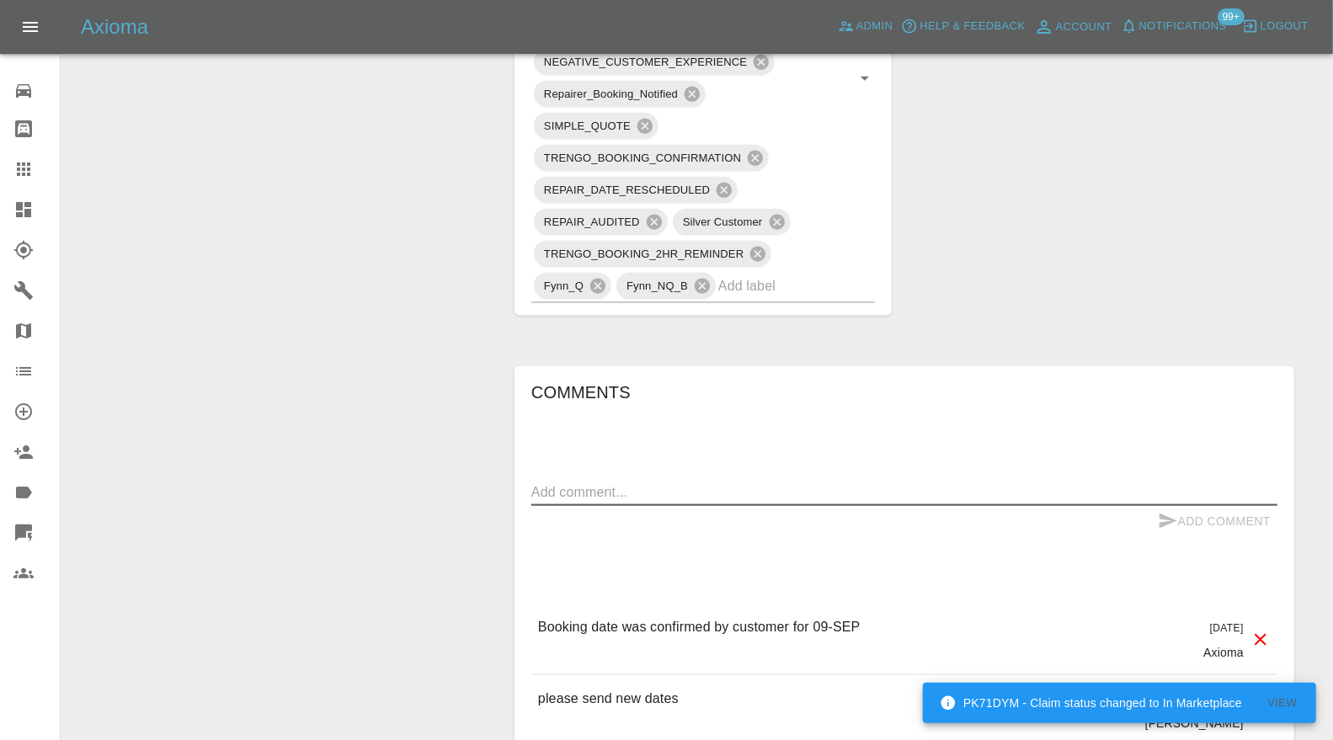
scroll to position [1247, 0]
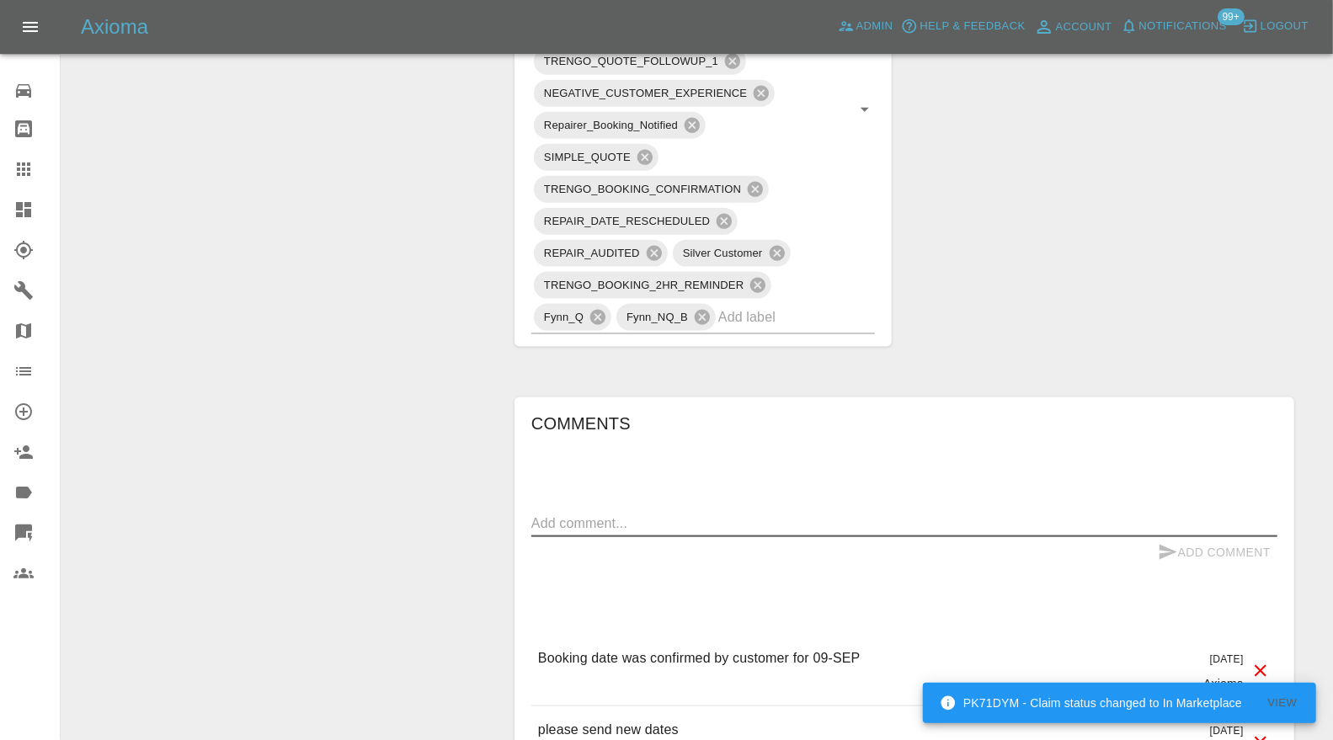
click at [794, 514] on textarea at bounding box center [904, 523] width 746 height 19
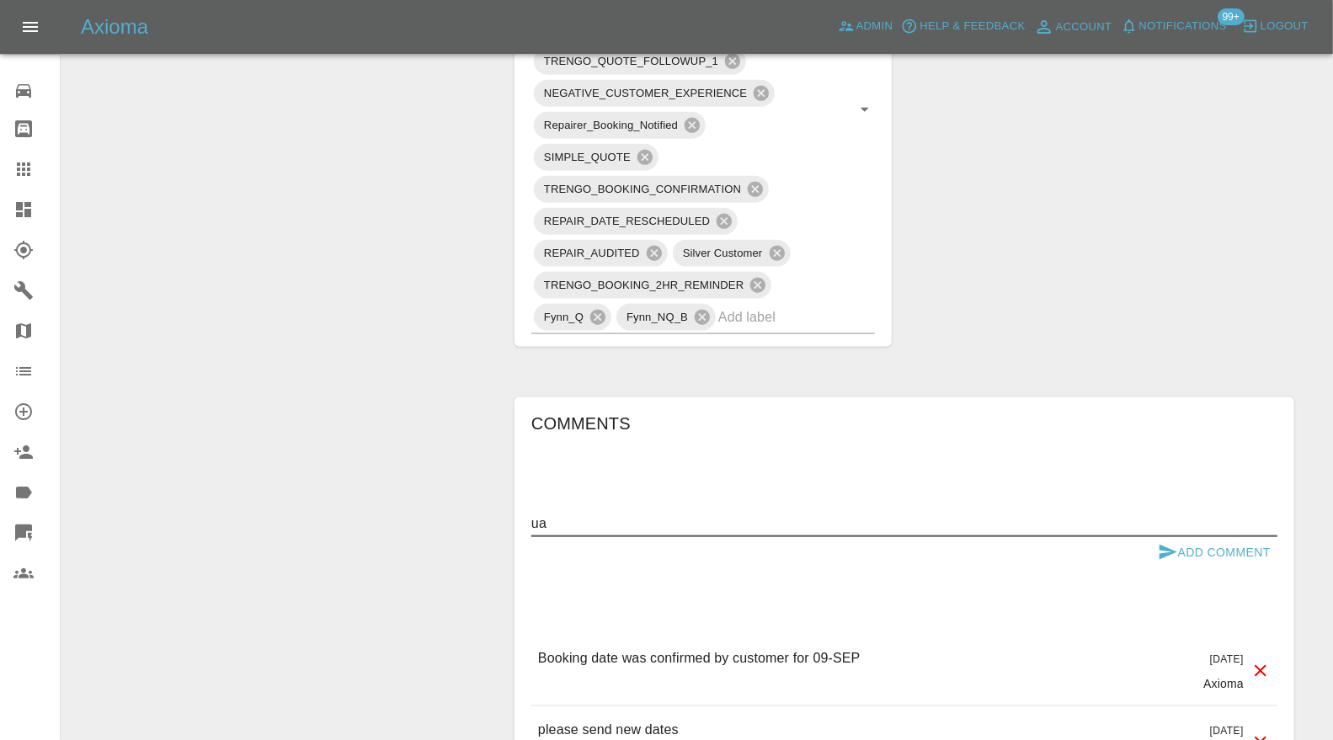
type textarea "u"
type textarea "Quarter worse than the images. needs flatliner and done in workshop. OOS"
click at [1217, 537] on button "Add Comment" at bounding box center [1214, 552] width 126 height 31
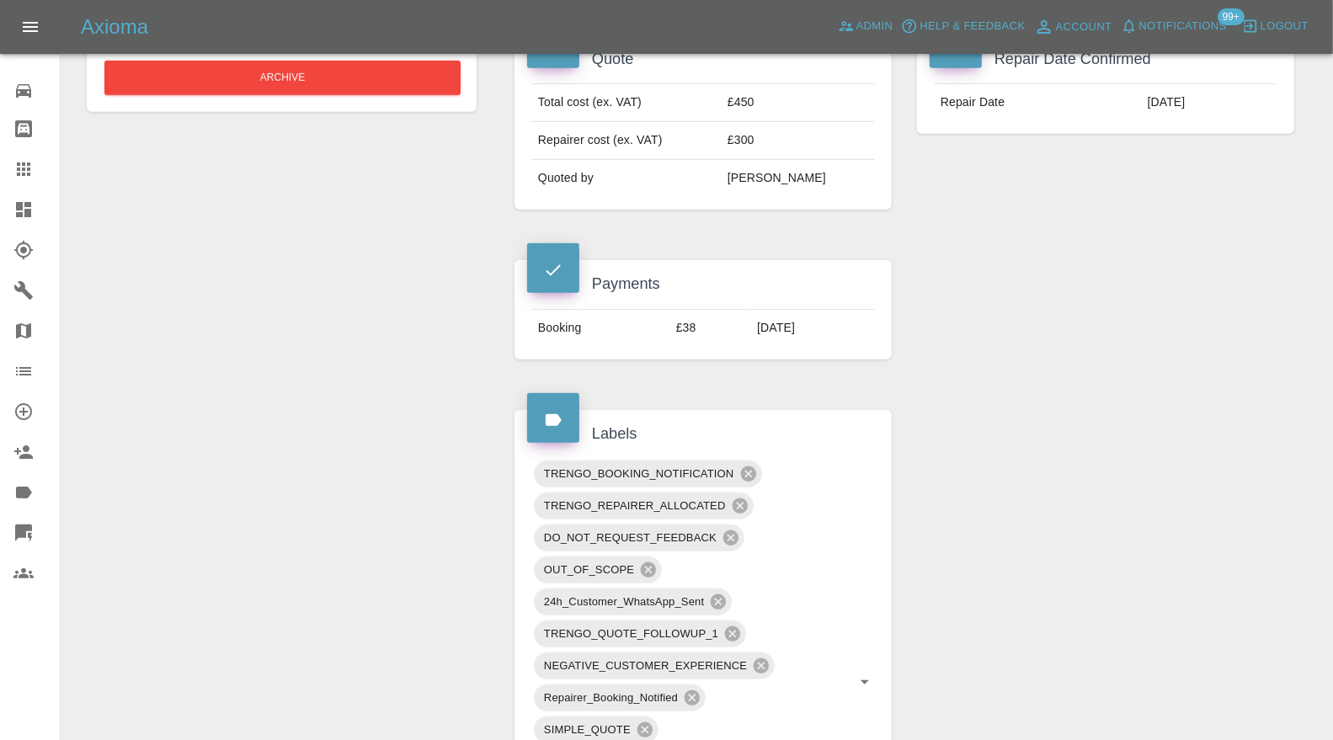
scroll to position [498, 0]
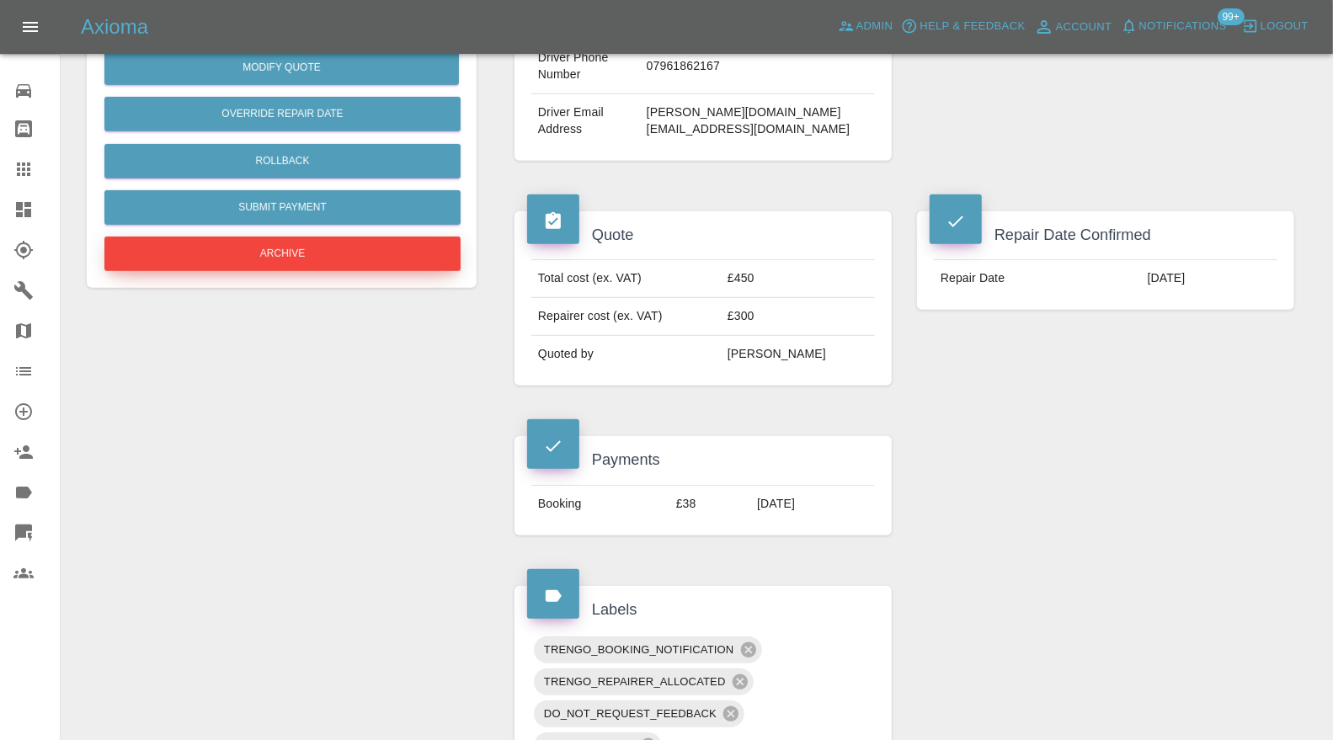
click at [359, 257] on button "Archive" at bounding box center [282, 254] width 356 height 35
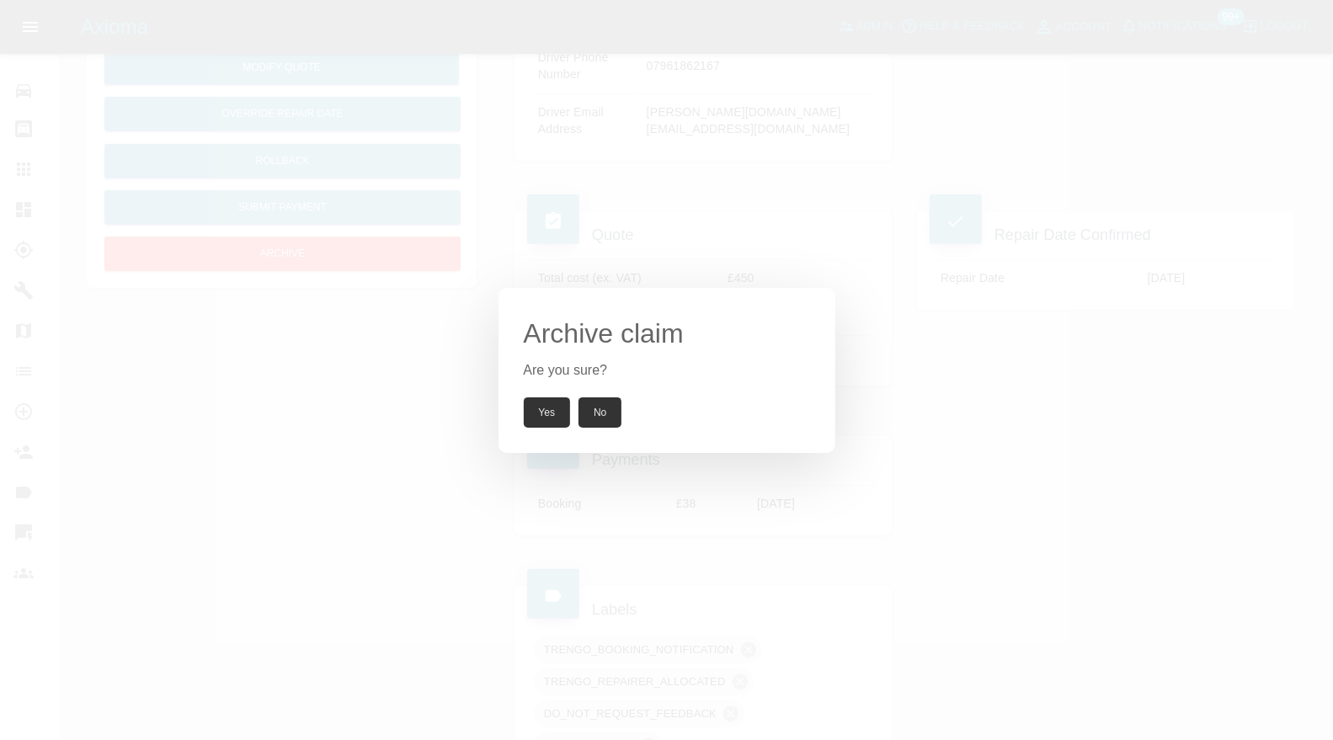
click at [562, 411] on button "Yes" at bounding box center [547, 412] width 47 height 30
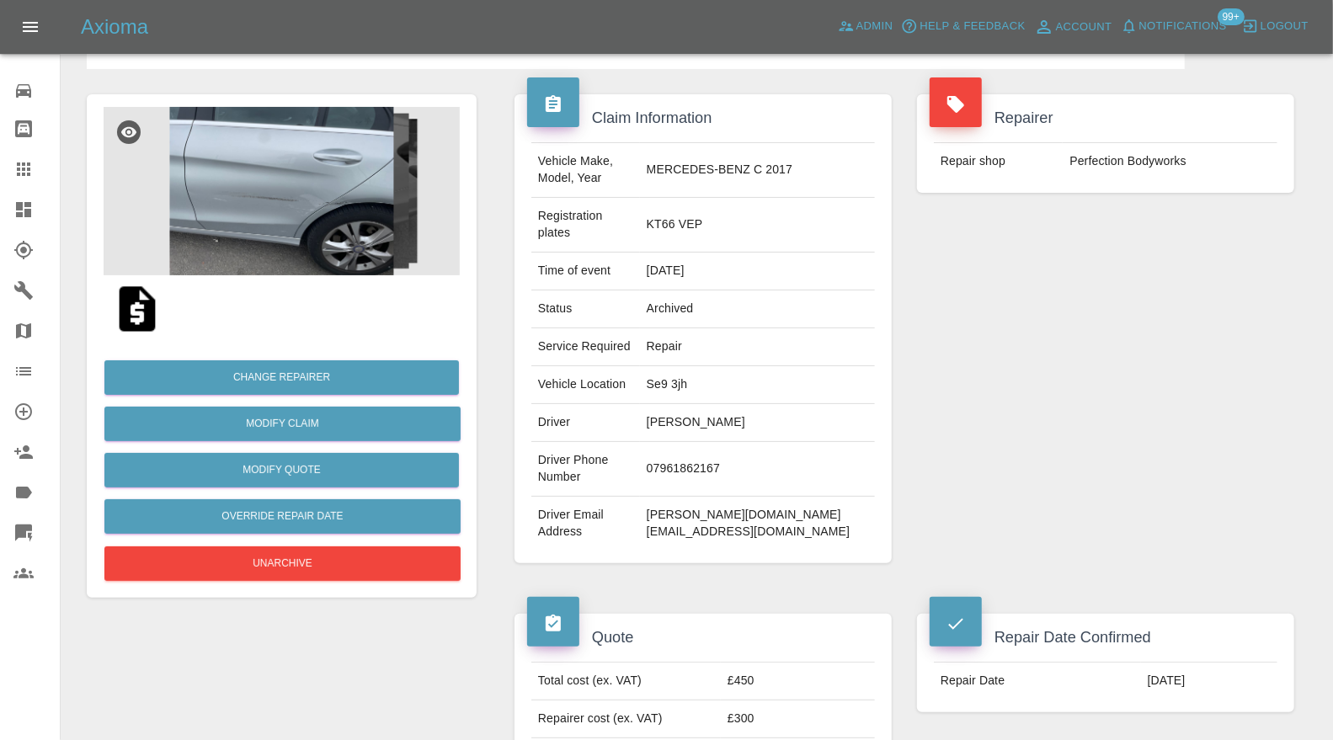
scroll to position [0, 0]
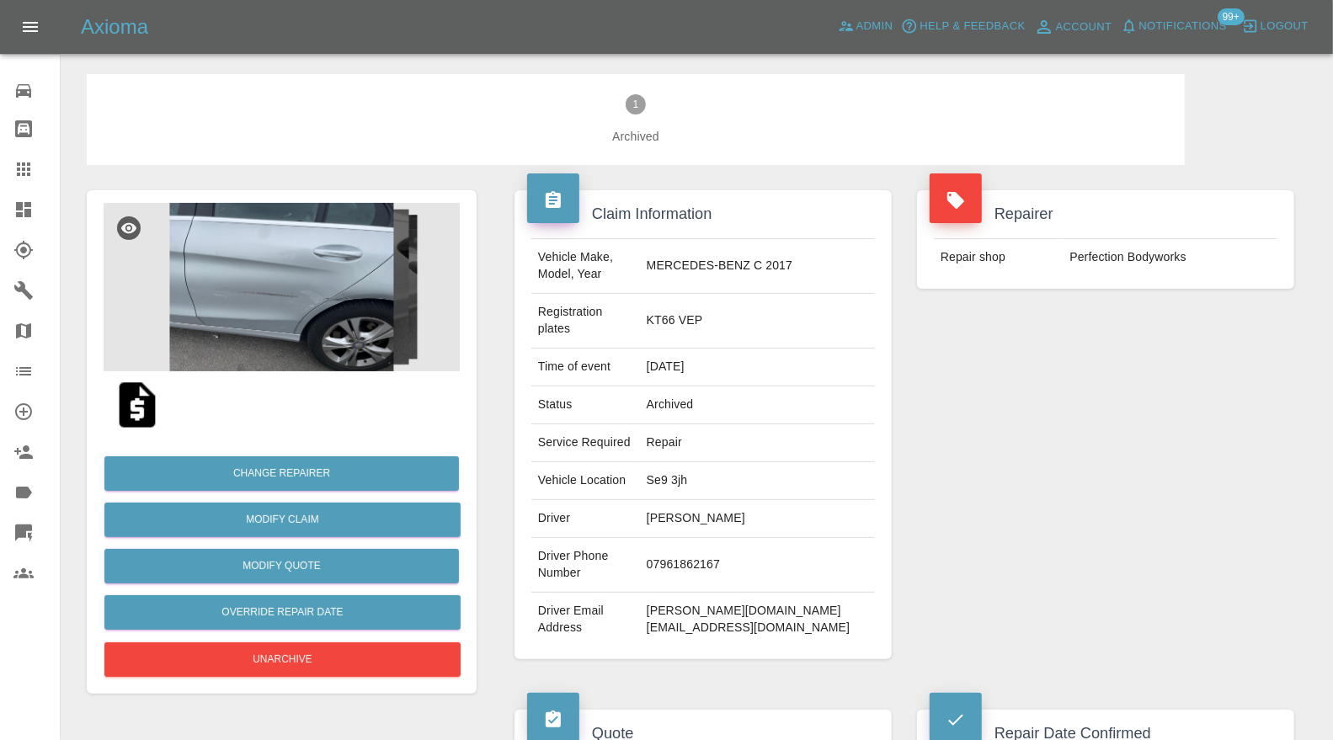
click at [30, 207] on icon at bounding box center [23, 210] width 20 height 20
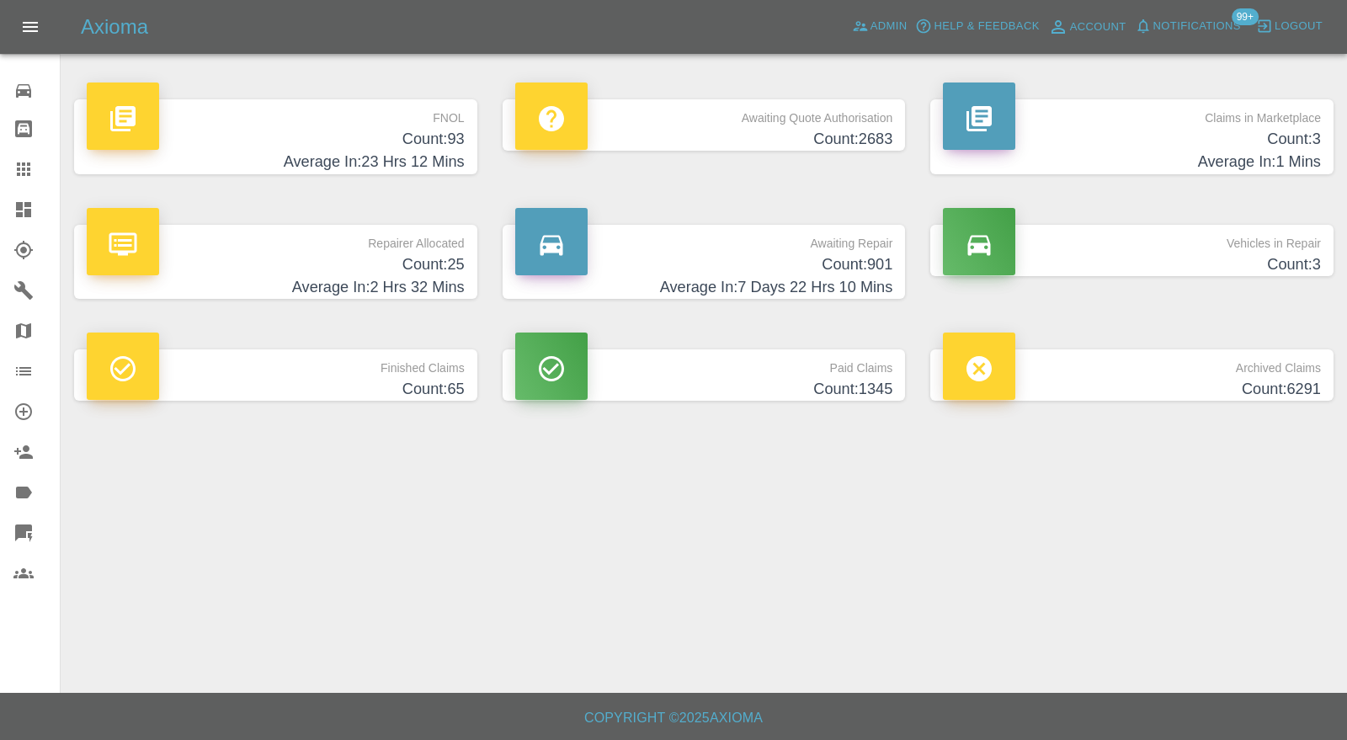
click at [1086, 259] on h4 "Count: 3" at bounding box center [1132, 264] width 378 height 23
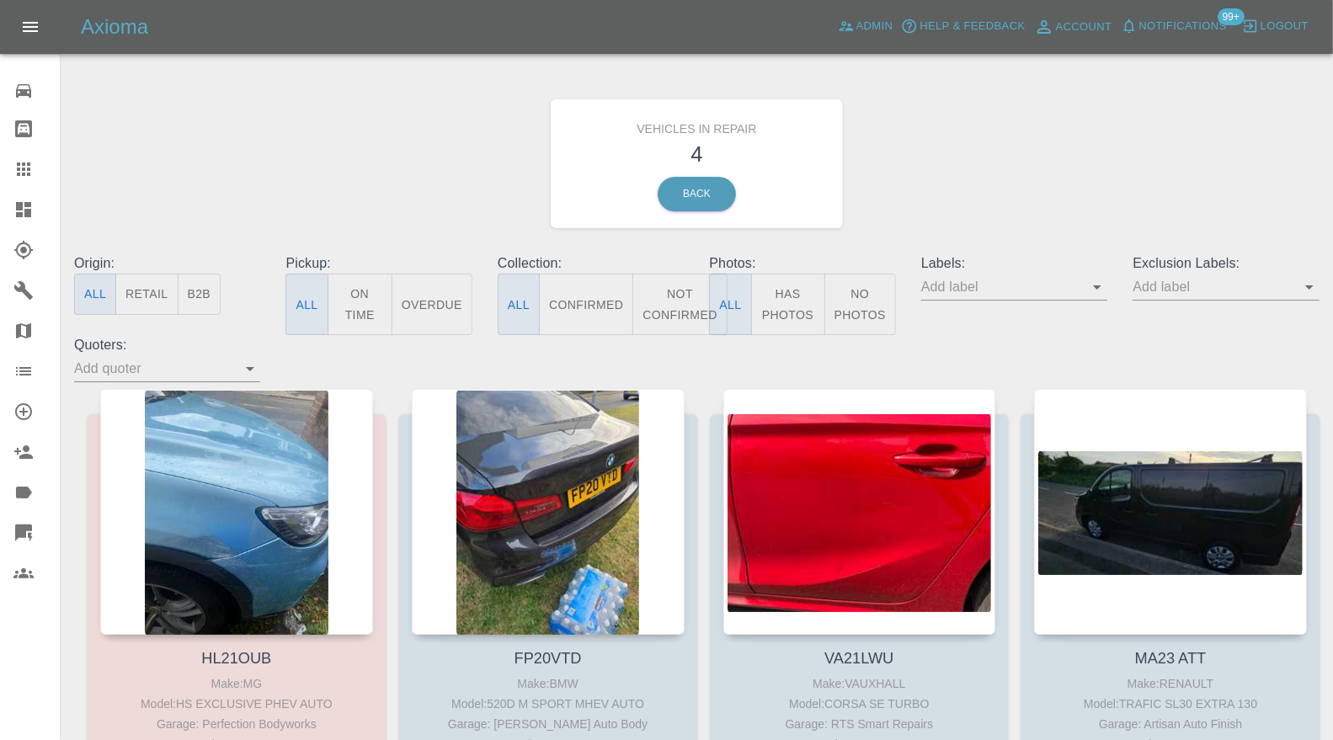
scroll to position [249, 0]
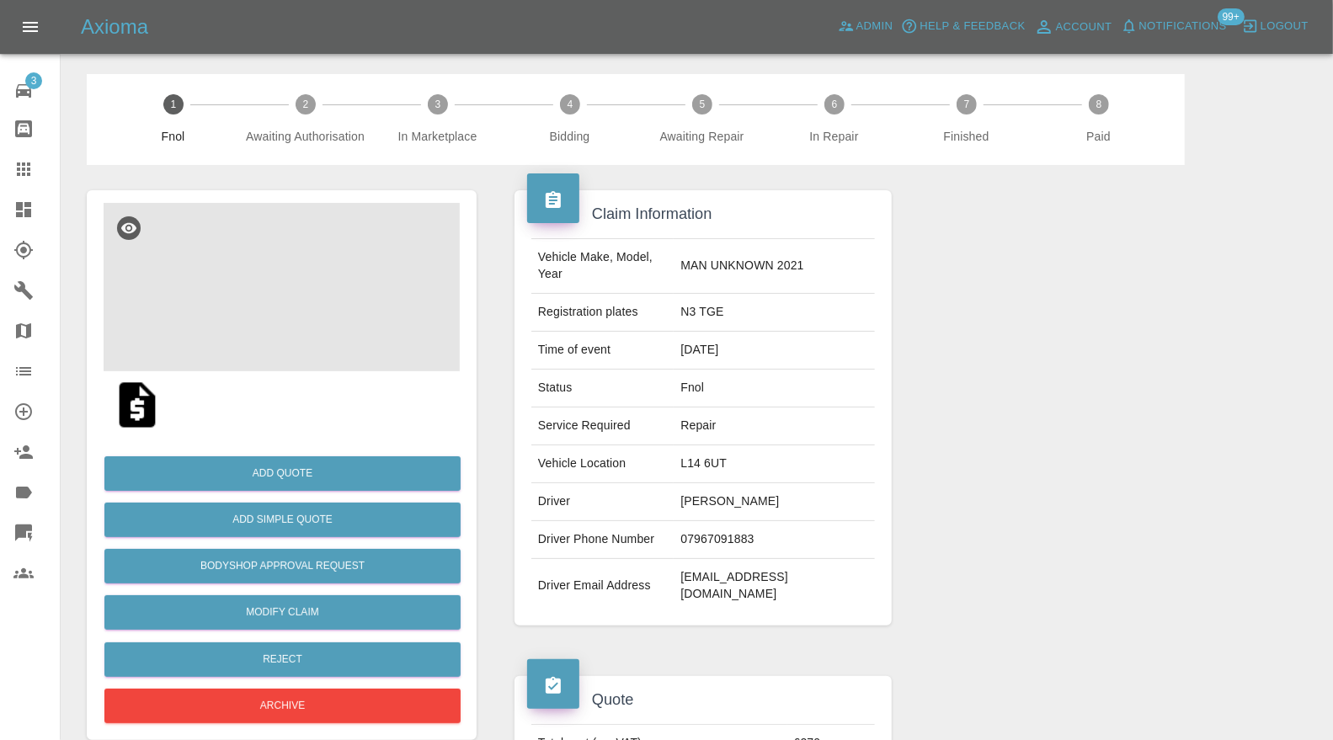
click at [354, 325] on img at bounding box center [282, 287] width 356 height 168
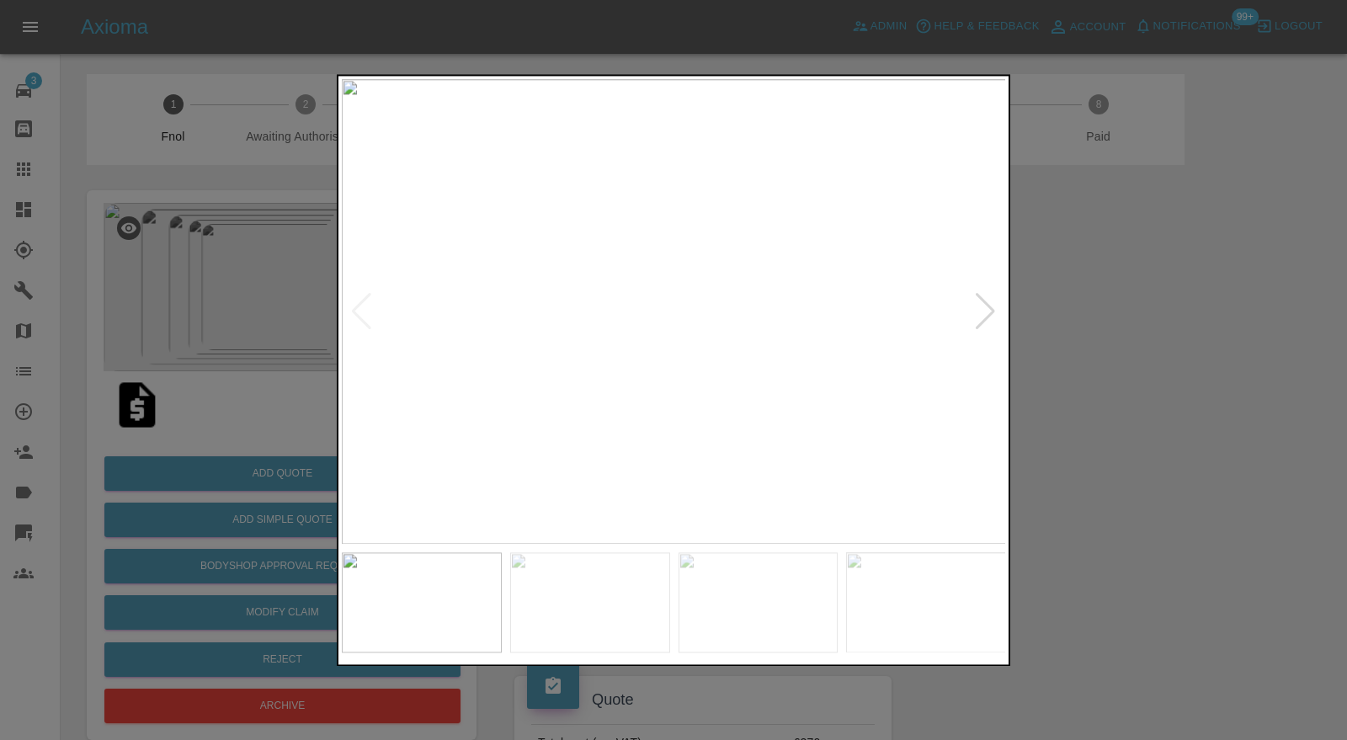
click at [988, 301] on div at bounding box center [985, 311] width 23 height 37
click at [988, 301] on img at bounding box center [674, 312] width 664 height 466
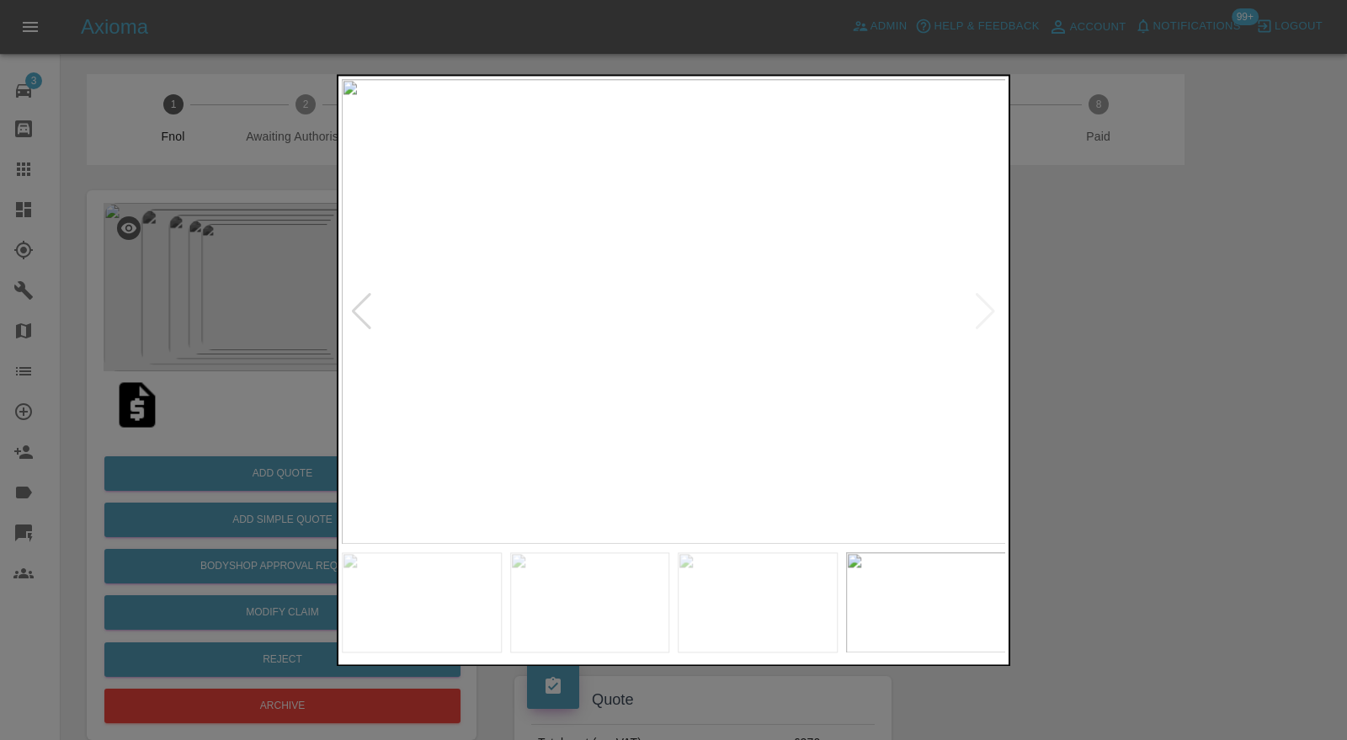
click at [362, 307] on div at bounding box center [361, 311] width 23 height 37
click at [362, 307] on img at bounding box center [674, 312] width 664 height 466
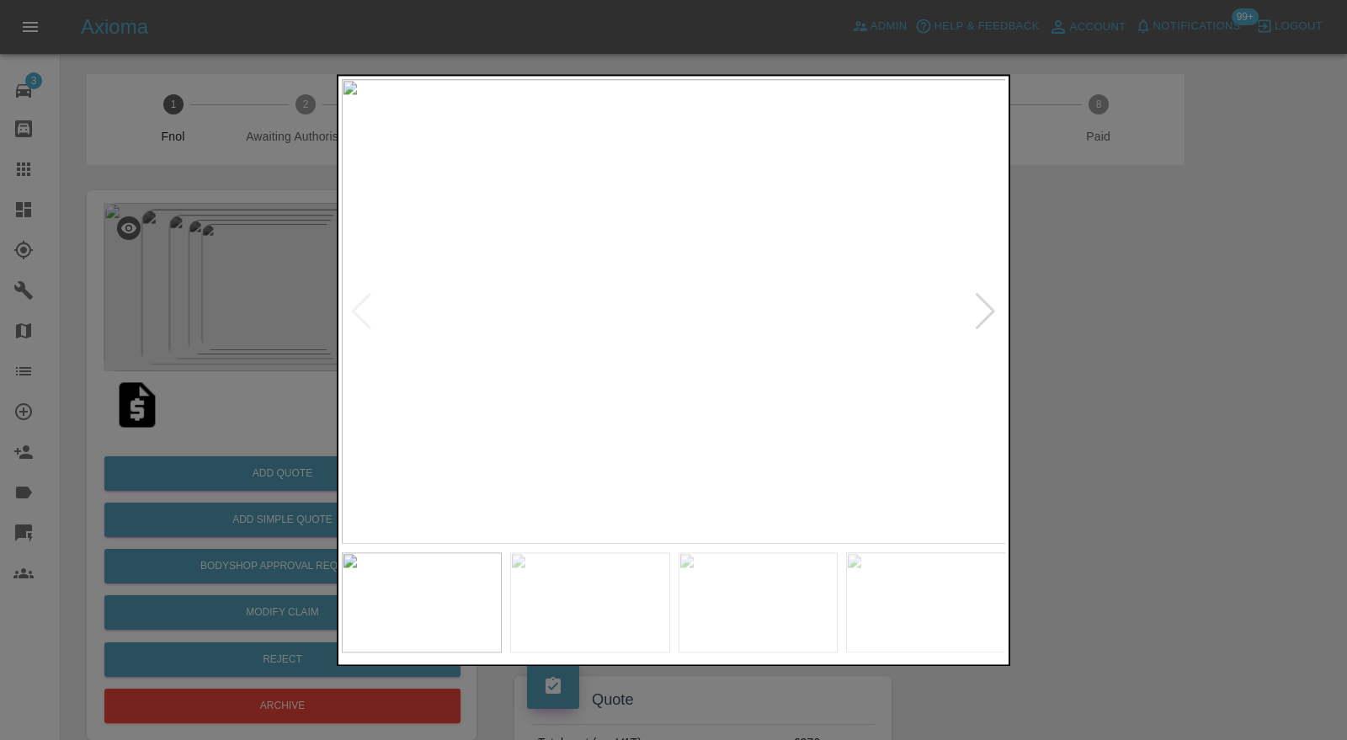
click at [1234, 307] on div at bounding box center [673, 370] width 1347 height 740
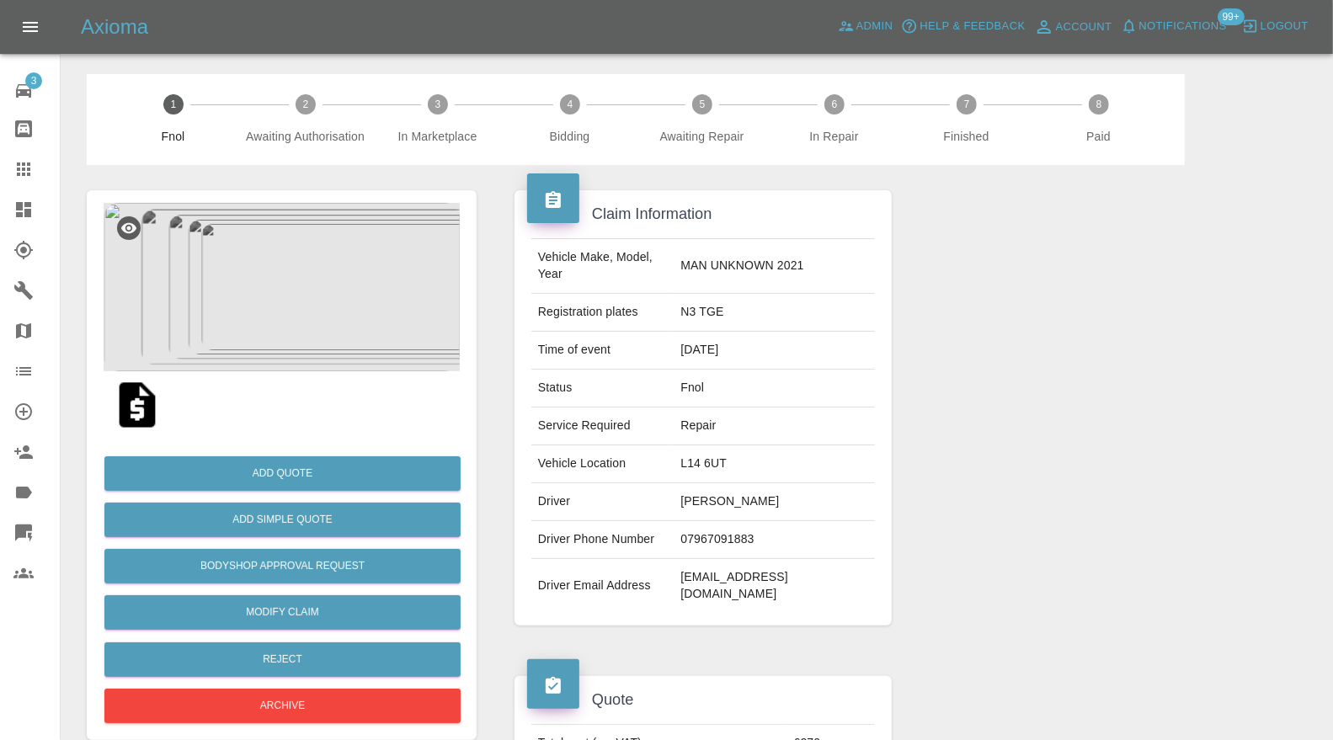
click at [334, 338] on img at bounding box center [282, 287] width 356 height 168
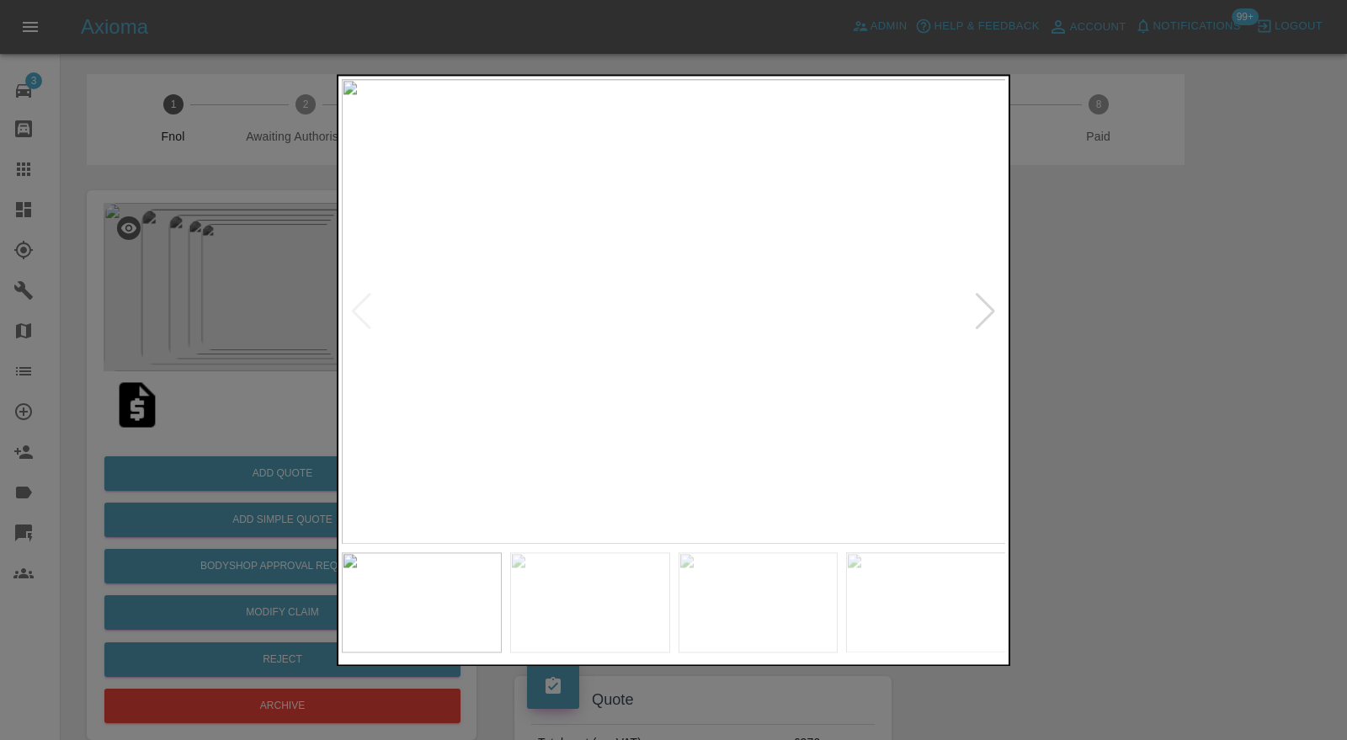
click at [1049, 290] on div at bounding box center [673, 370] width 1347 height 740
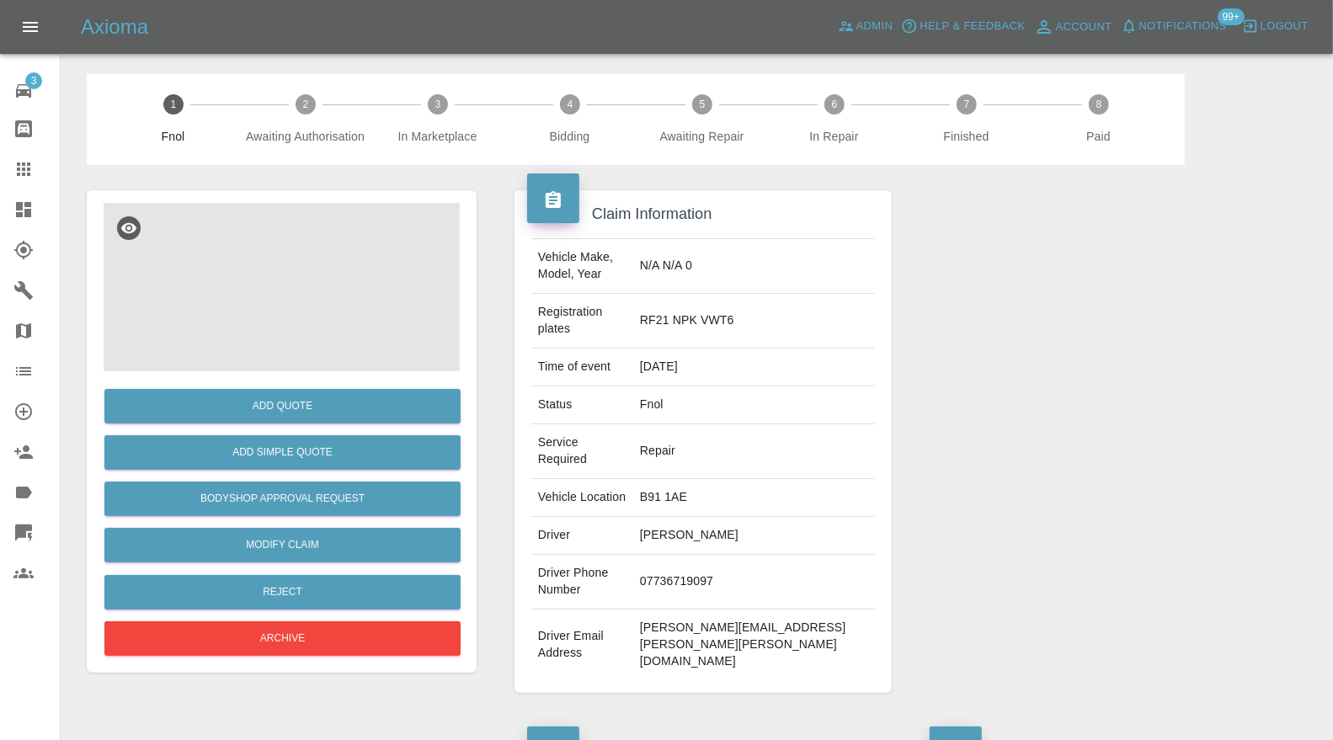
click at [265, 317] on img at bounding box center [282, 287] width 356 height 168
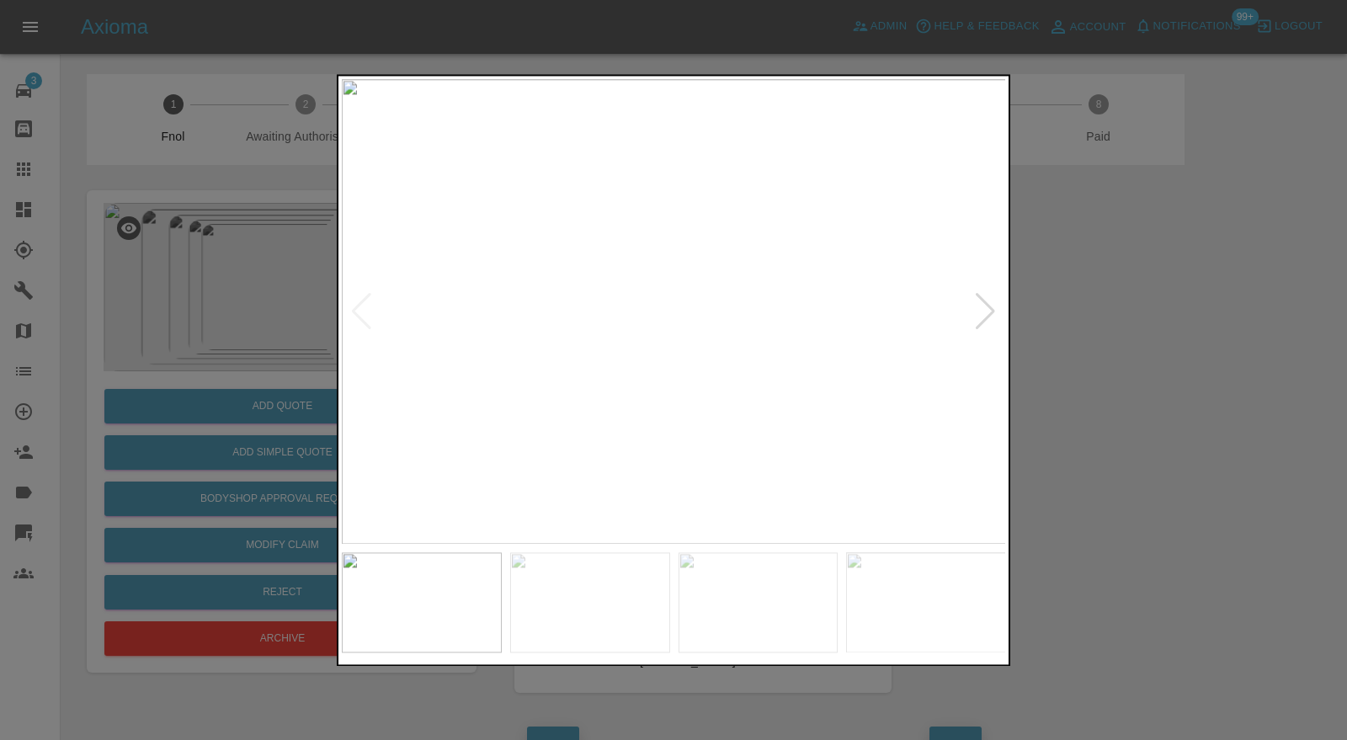
click at [988, 314] on div at bounding box center [985, 311] width 23 height 37
click at [988, 314] on img at bounding box center [674, 312] width 664 height 466
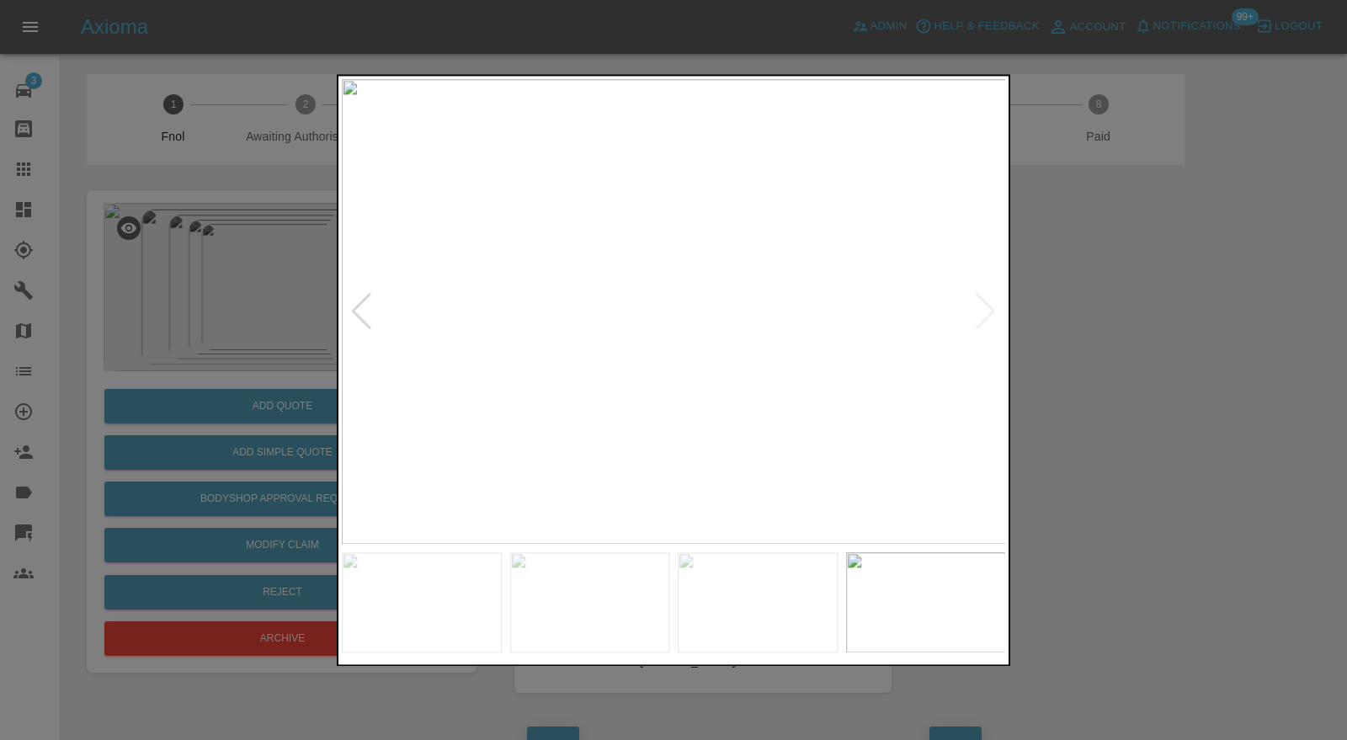
click at [1069, 305] on div at bounding box center [673, 370] width 1347 height 740
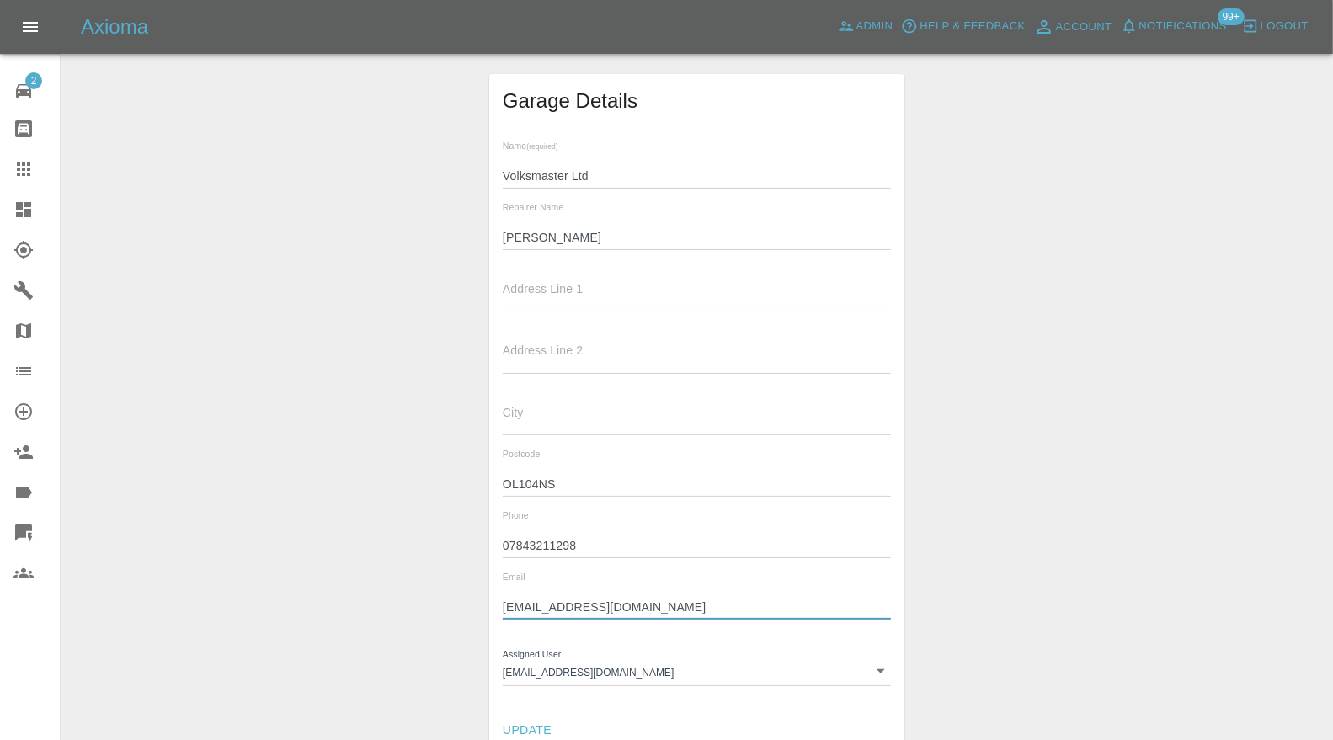
drag, startPoint x: 738, startPoint y: 612, endPoint x: 467, endPoint y: 620, distance: 271.2
click at [467, 620] on div "Garage Details Name (required) Volksmaster Ltd Repairer Name [PERSON_NAME] Addr…" at bounding box center [696, 413] width 1245 height 679
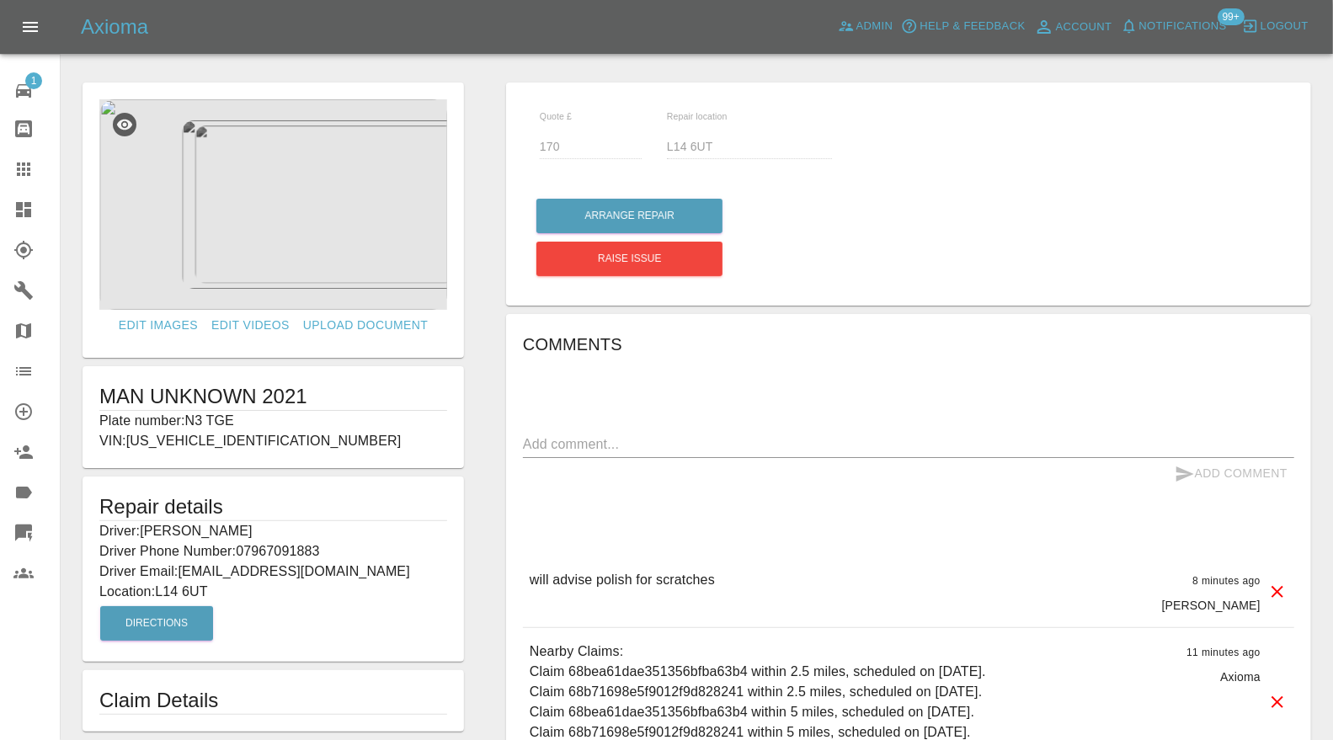
click at [311, 226] on img at bounding box center [273, 204] width 348 height 210
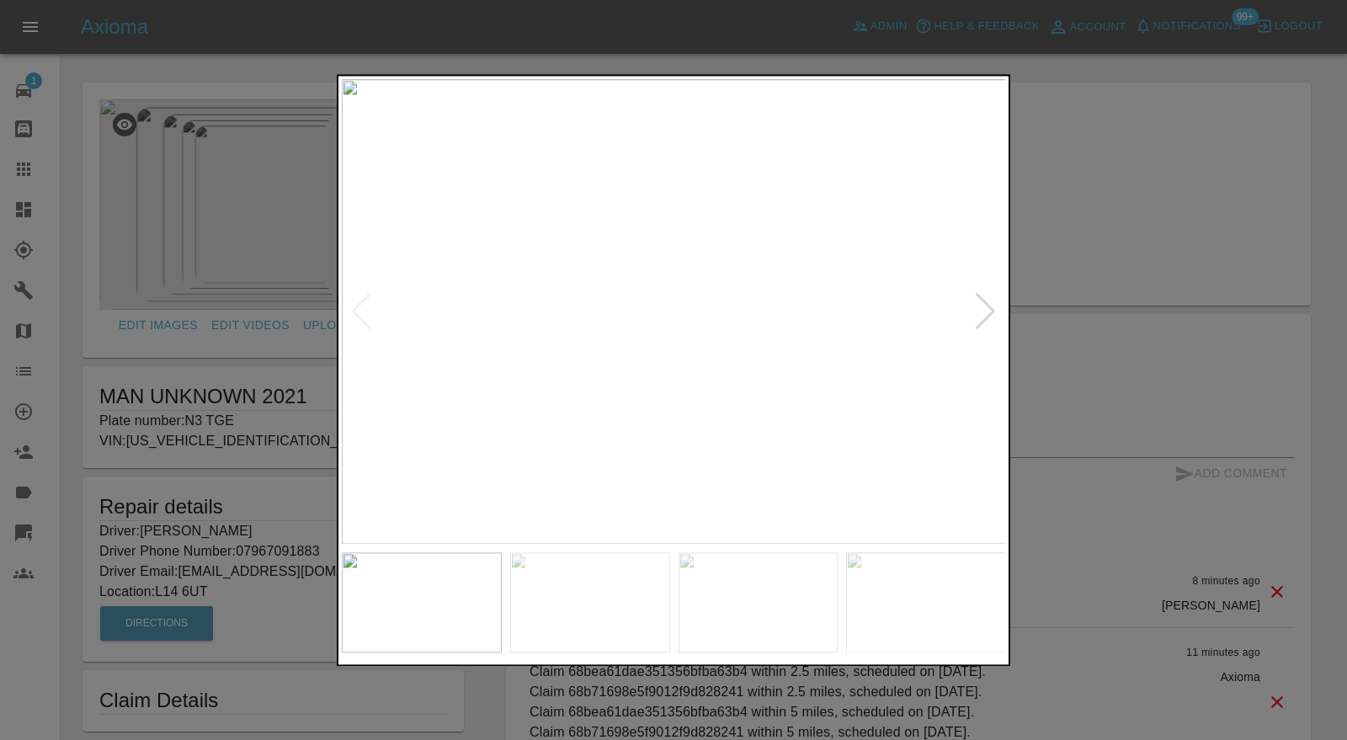
click at [991, 306] on div at bounding box center [985, 311] width 23 height 37
click at [991, 306] on img at bounding box center [674, 312] width 664 height 466
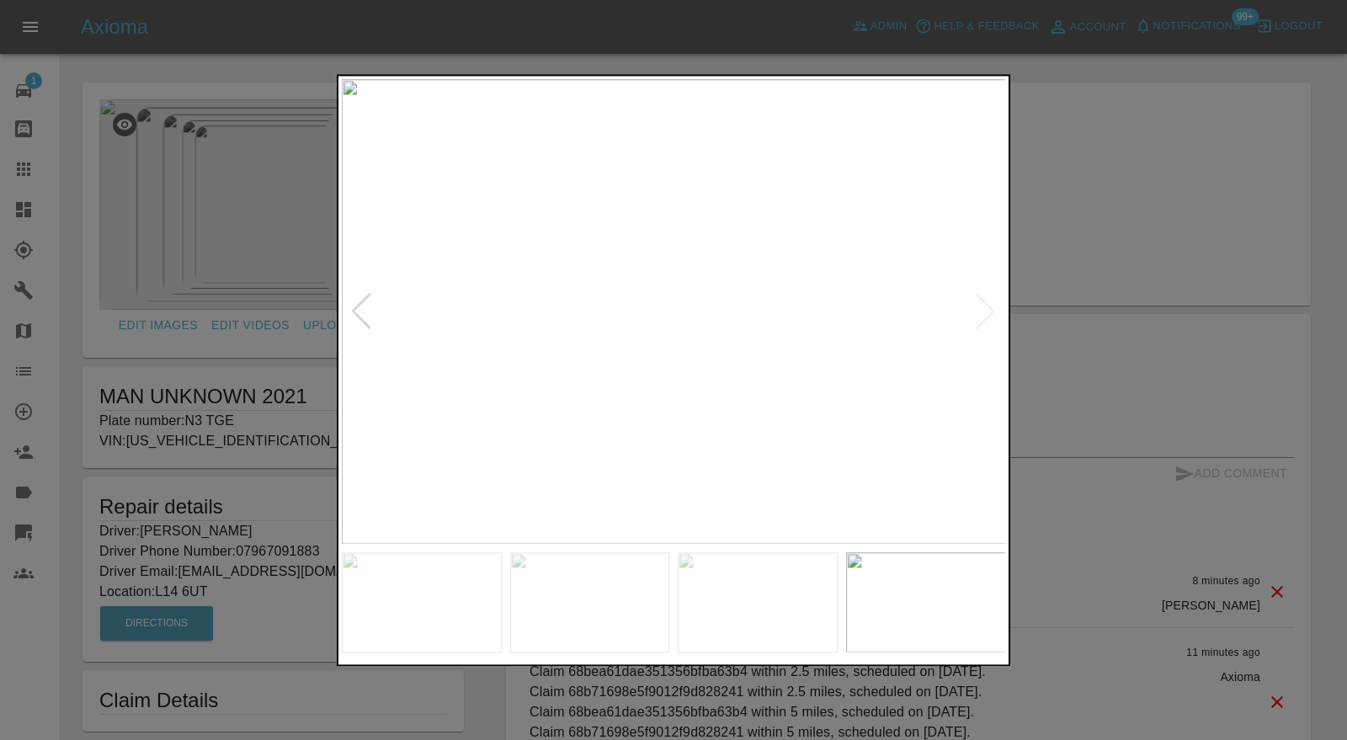
click at [1110, 245] on div at bounding box center [673, 370] width 1347 height 740
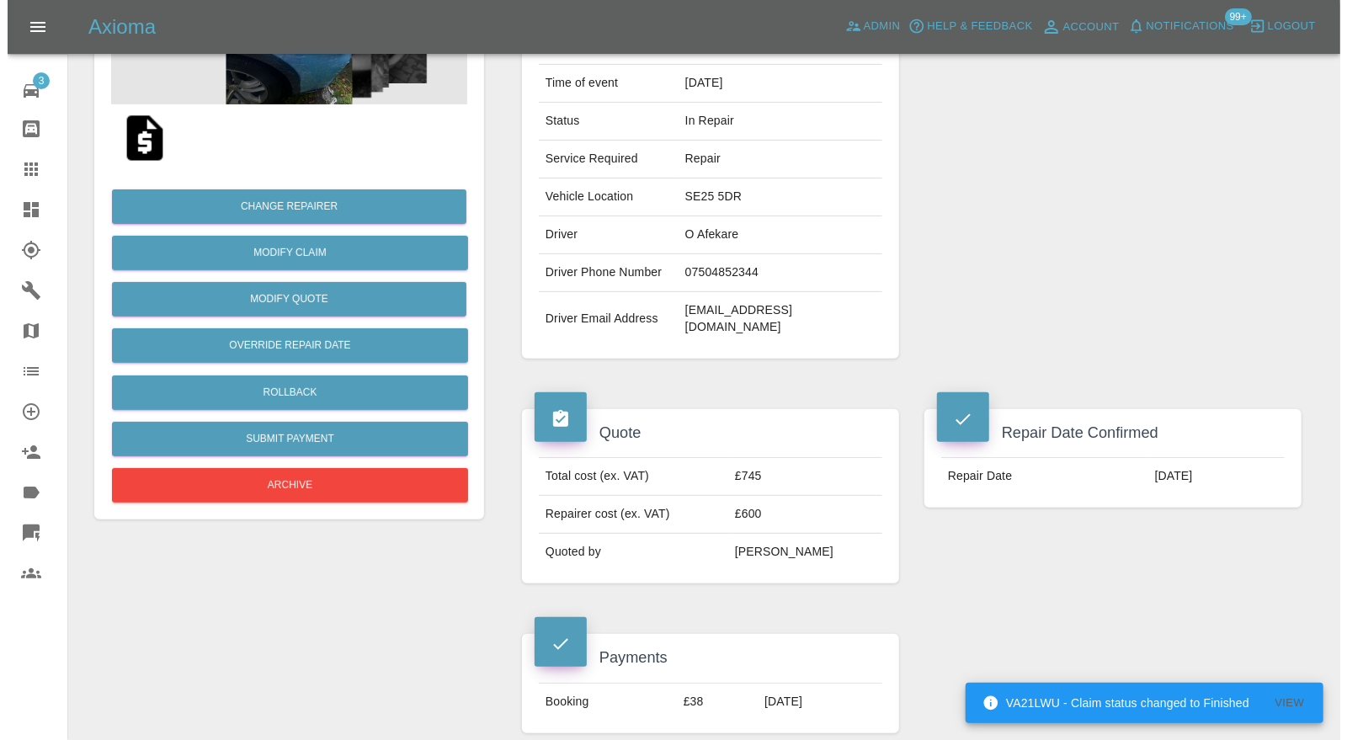
scroll to position [249, 0]
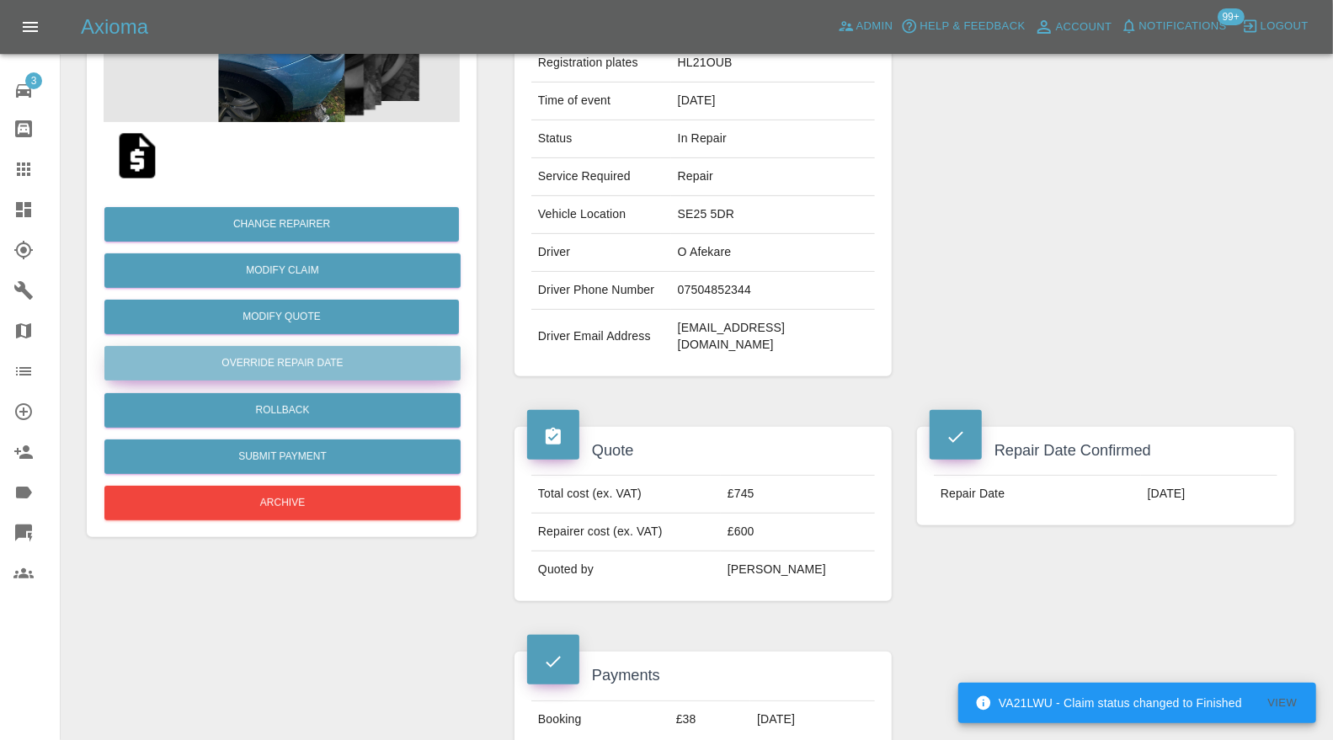
click at [337, 359] on button "Override Repair Date" at bounding box center [282, 363] width 356 height 35
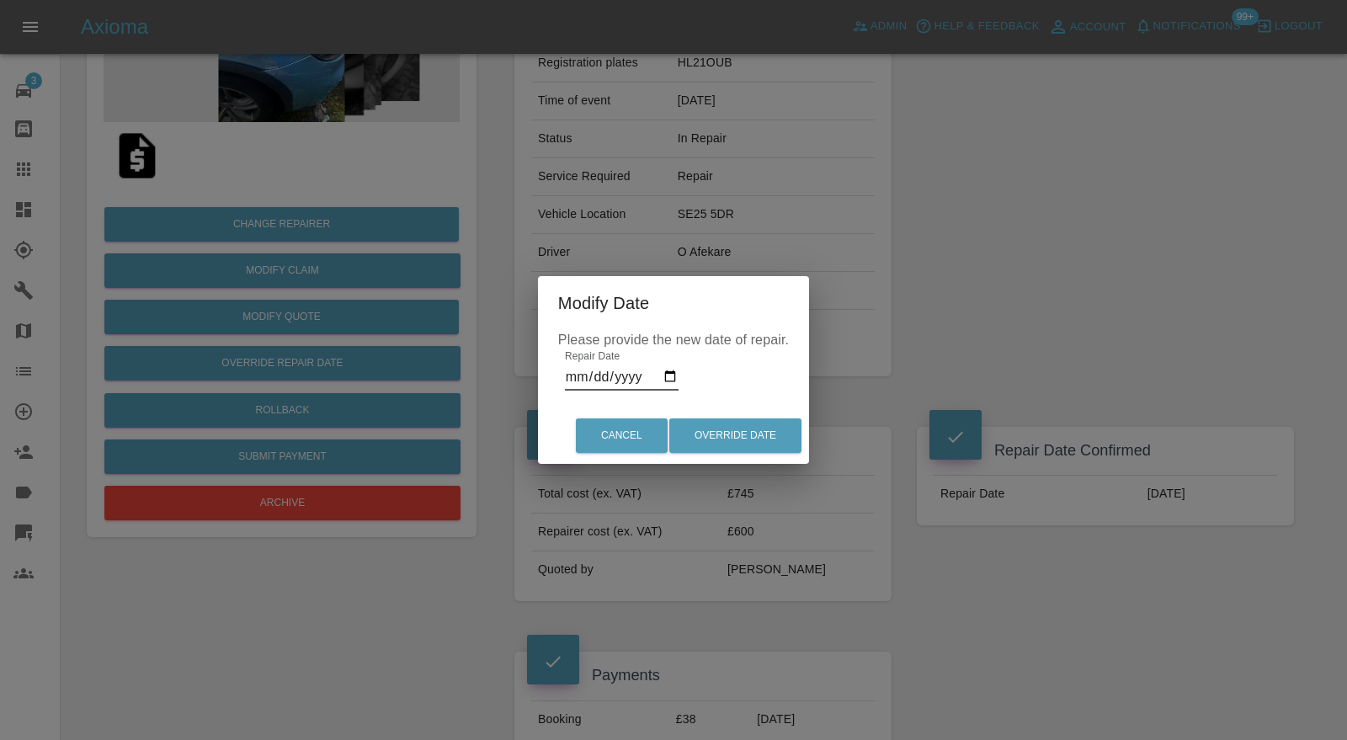
click at [669, 372] on input "[DATE]" at bounding box center [622, 377] width 114 height 27
type input "[DATE]"
click at [780, 428] on button "Override Date" at bounding box center [735, 435] width 132 height 35
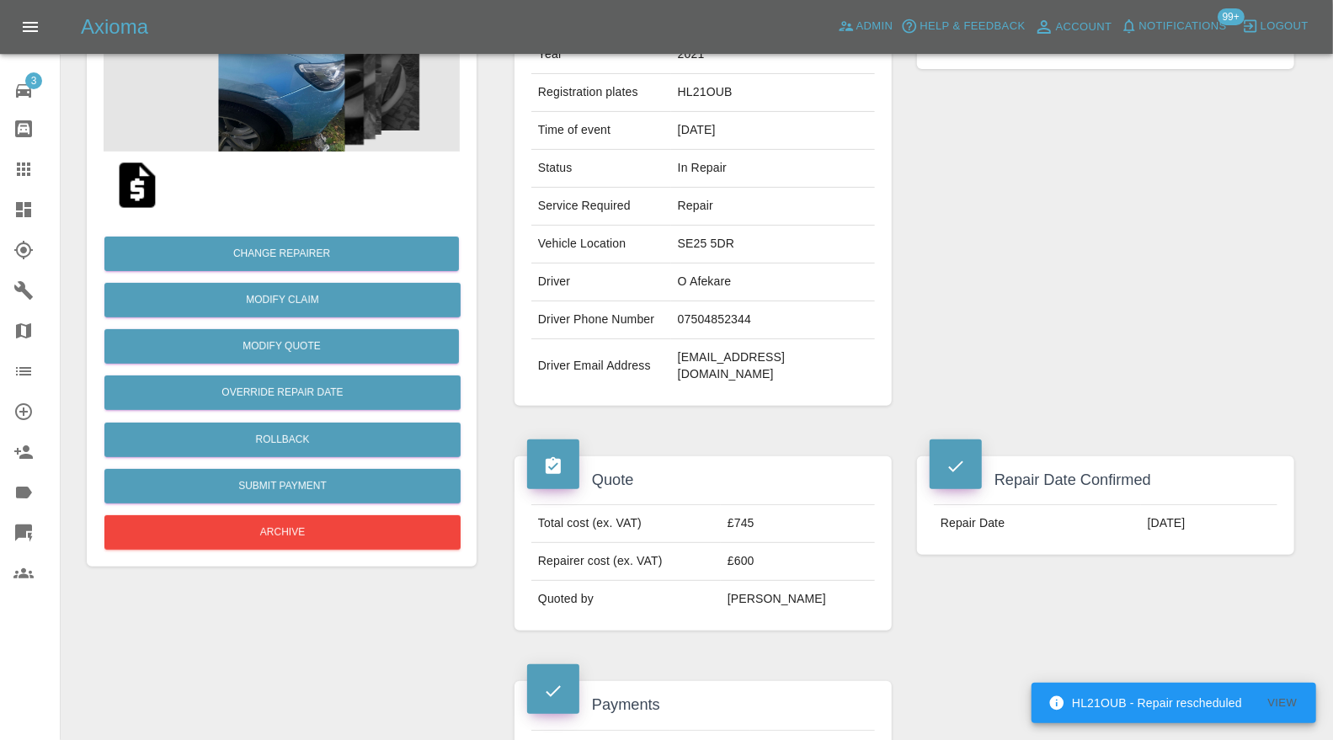
scroll to position [0, 0]
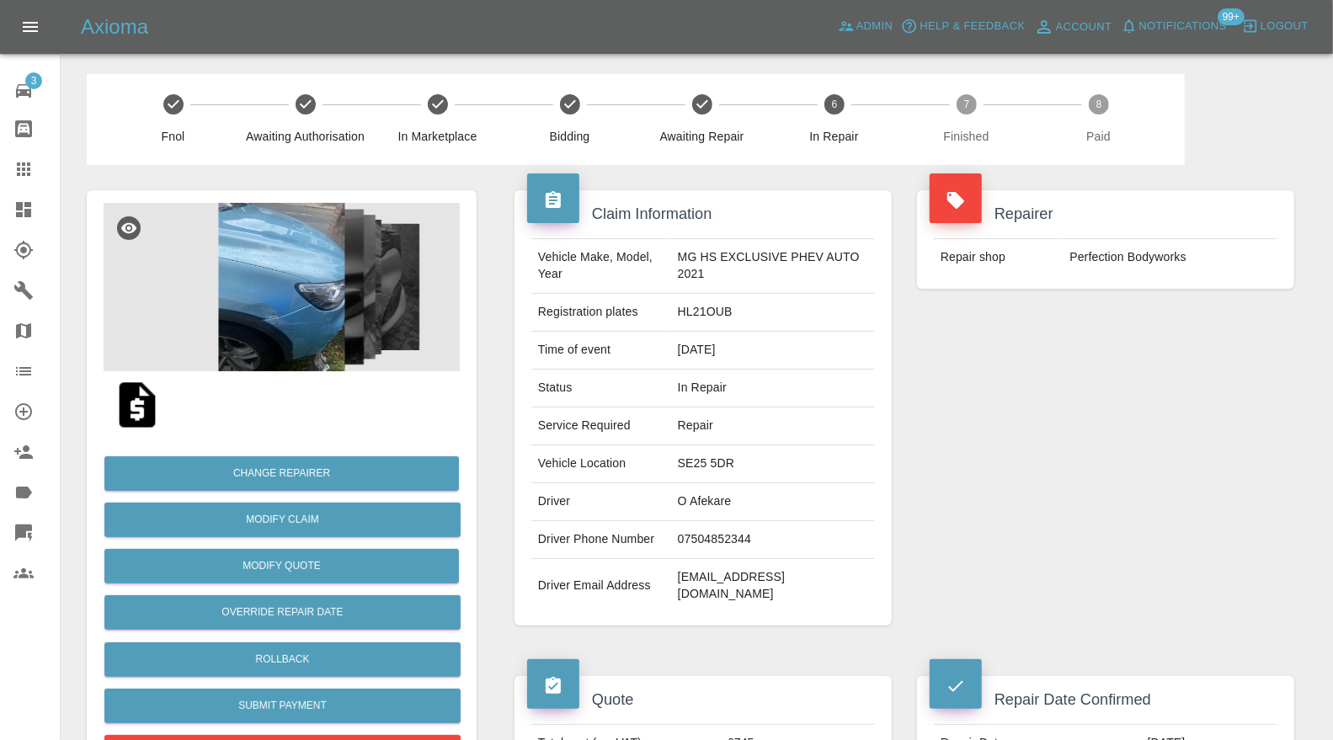
click at [28, 206] on icon at bounding box center [23, 210] width 20 height 20
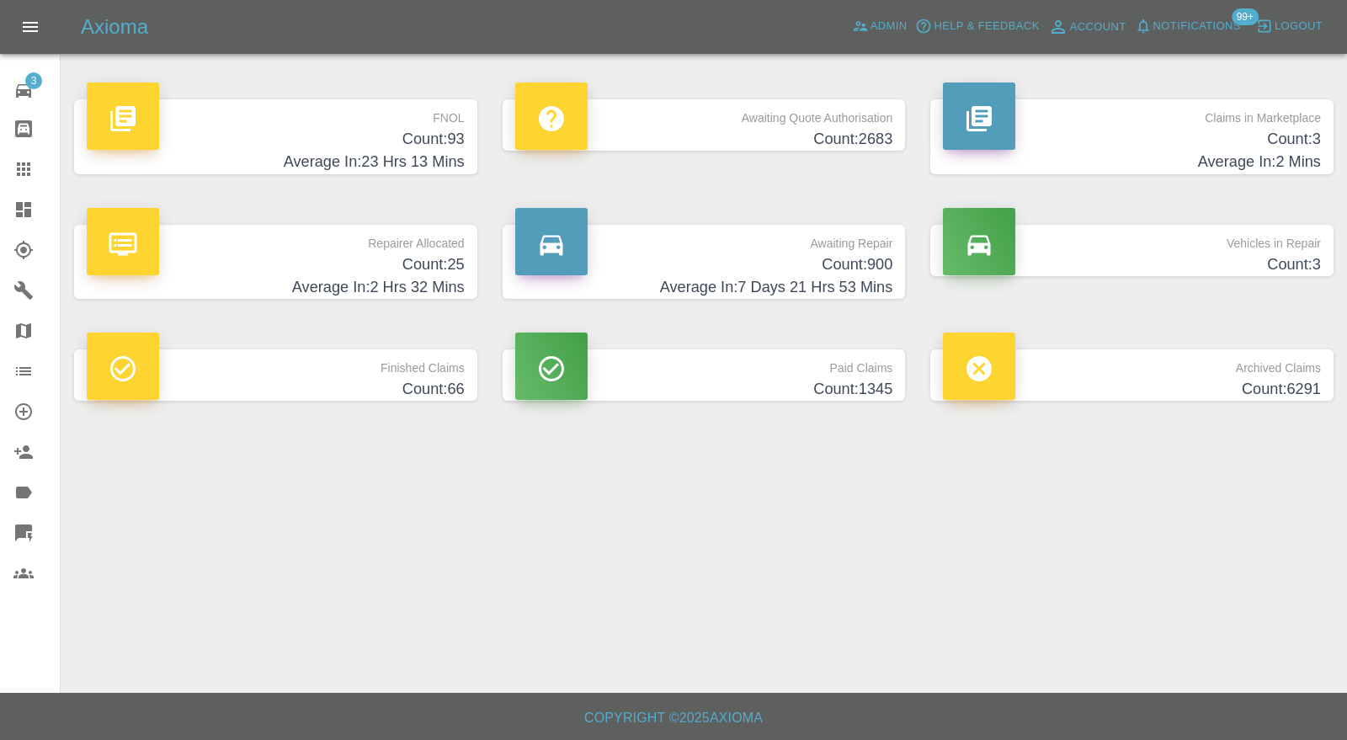
click at [1072, 140] on h4 "Count: 3" at bounding box center [1132, 139] width 378 height 23
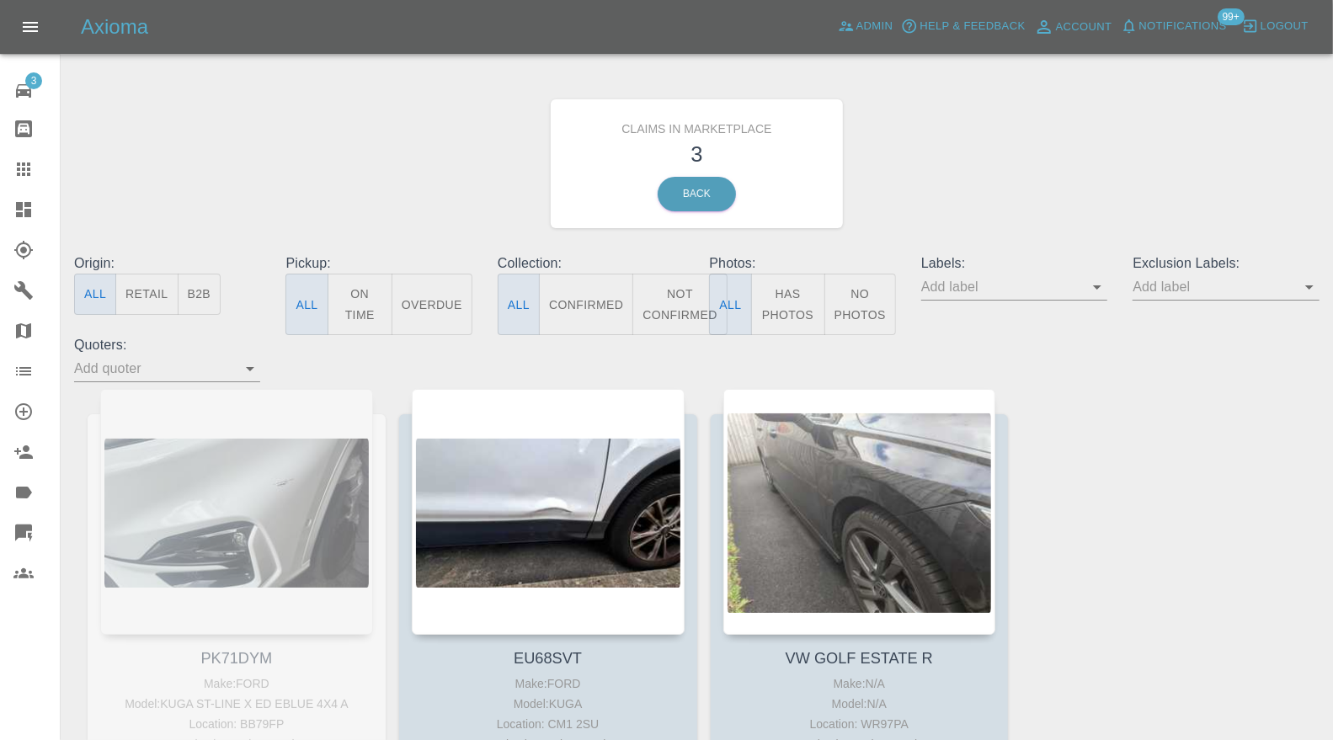
click at [514, 487] on div at bounding box center [548, 512] width 273 height 246
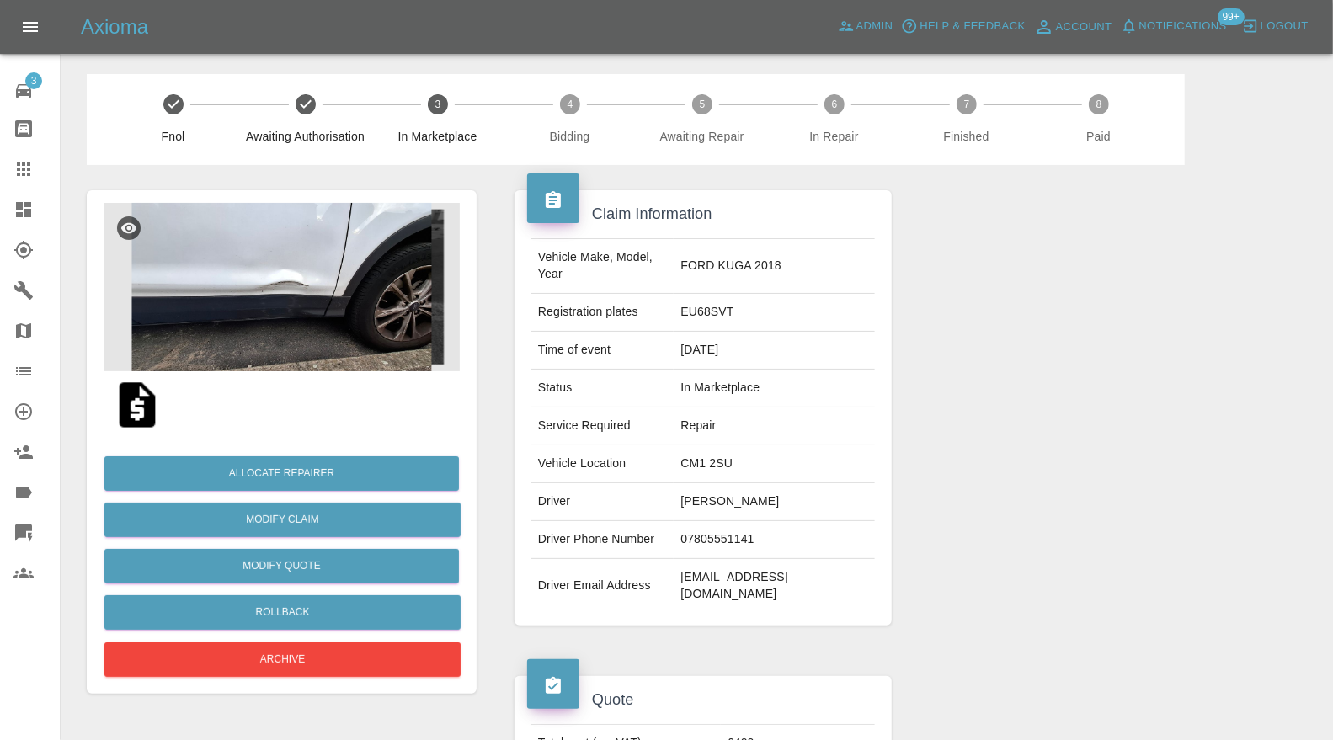
click at [337, 321] on img at bounding box center [282, 287] width 356 height 168
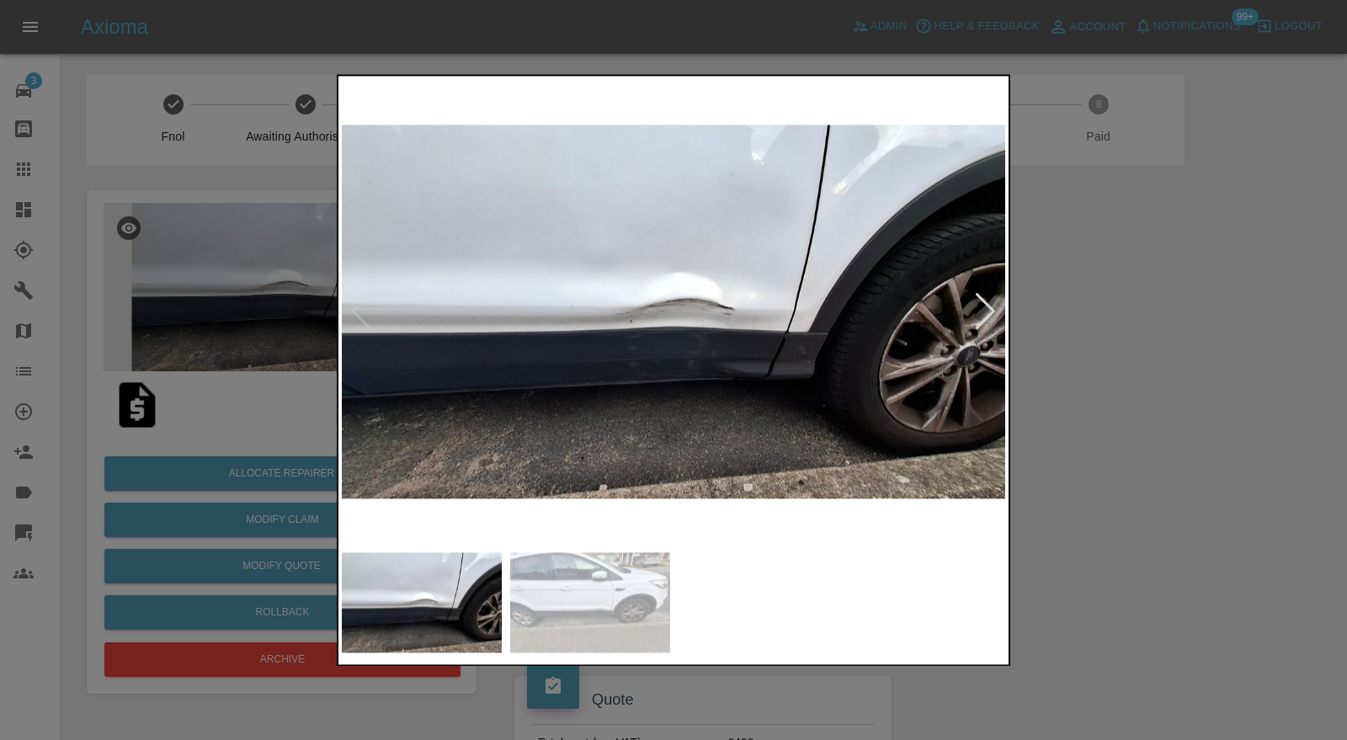
click at [1062, 365] on div at bounding box center [673, 370] width 1347 height 740
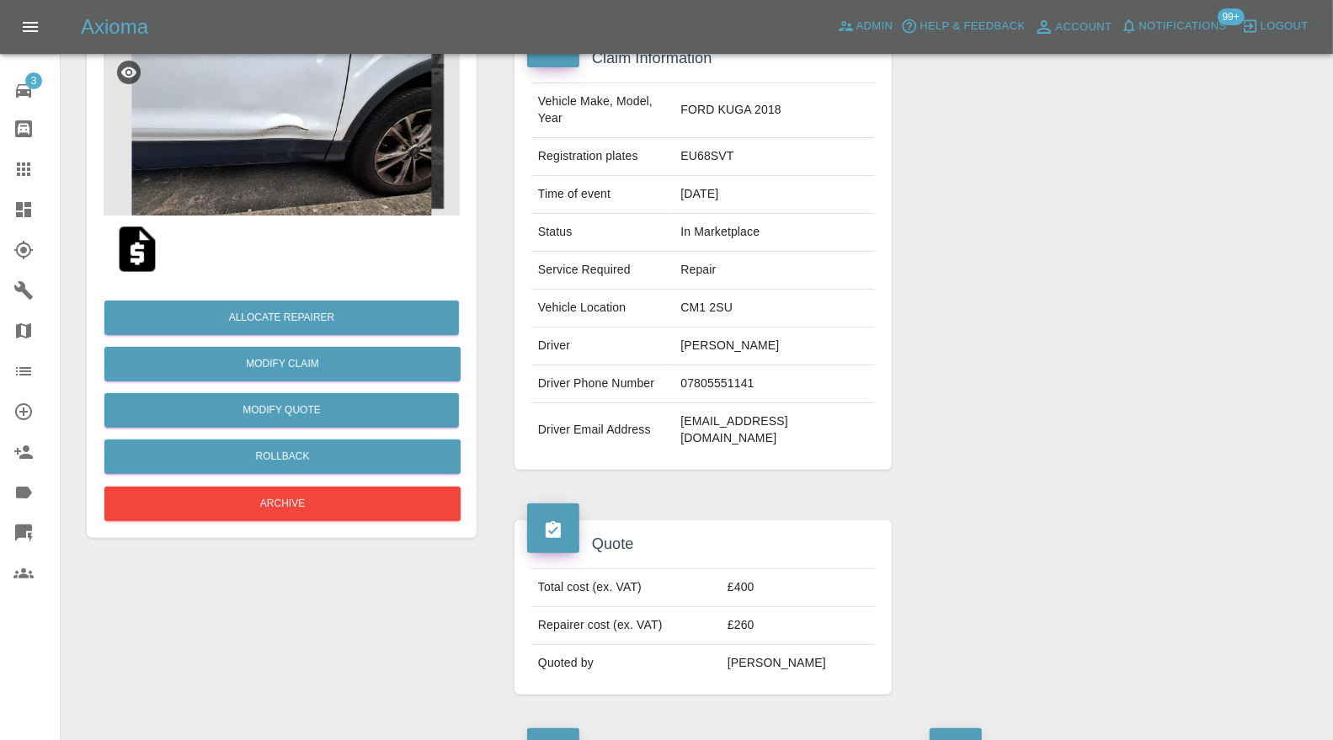
scroll to position [125, 0]
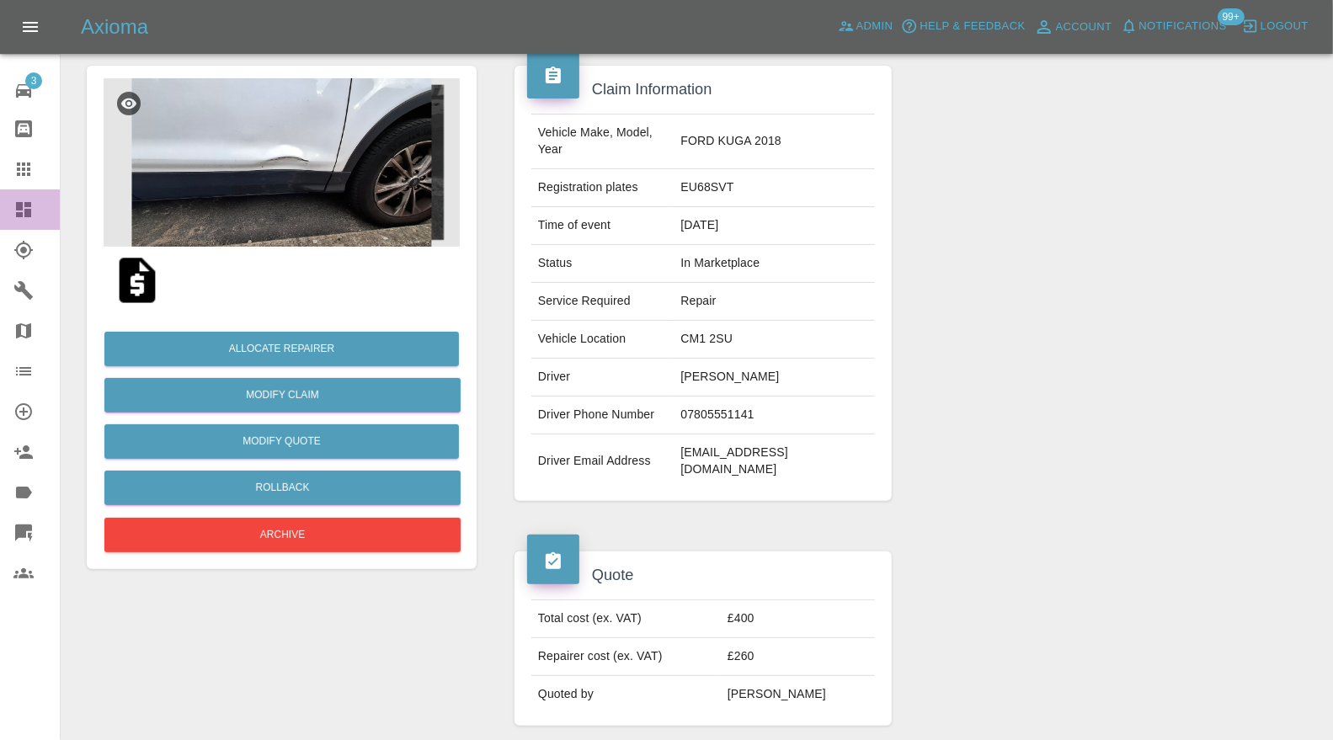
click at [26, 200] on icon at bounding box center [23, 210] width 20 height 20
